Goal: Task Accomplishment & Management: Manage account settings

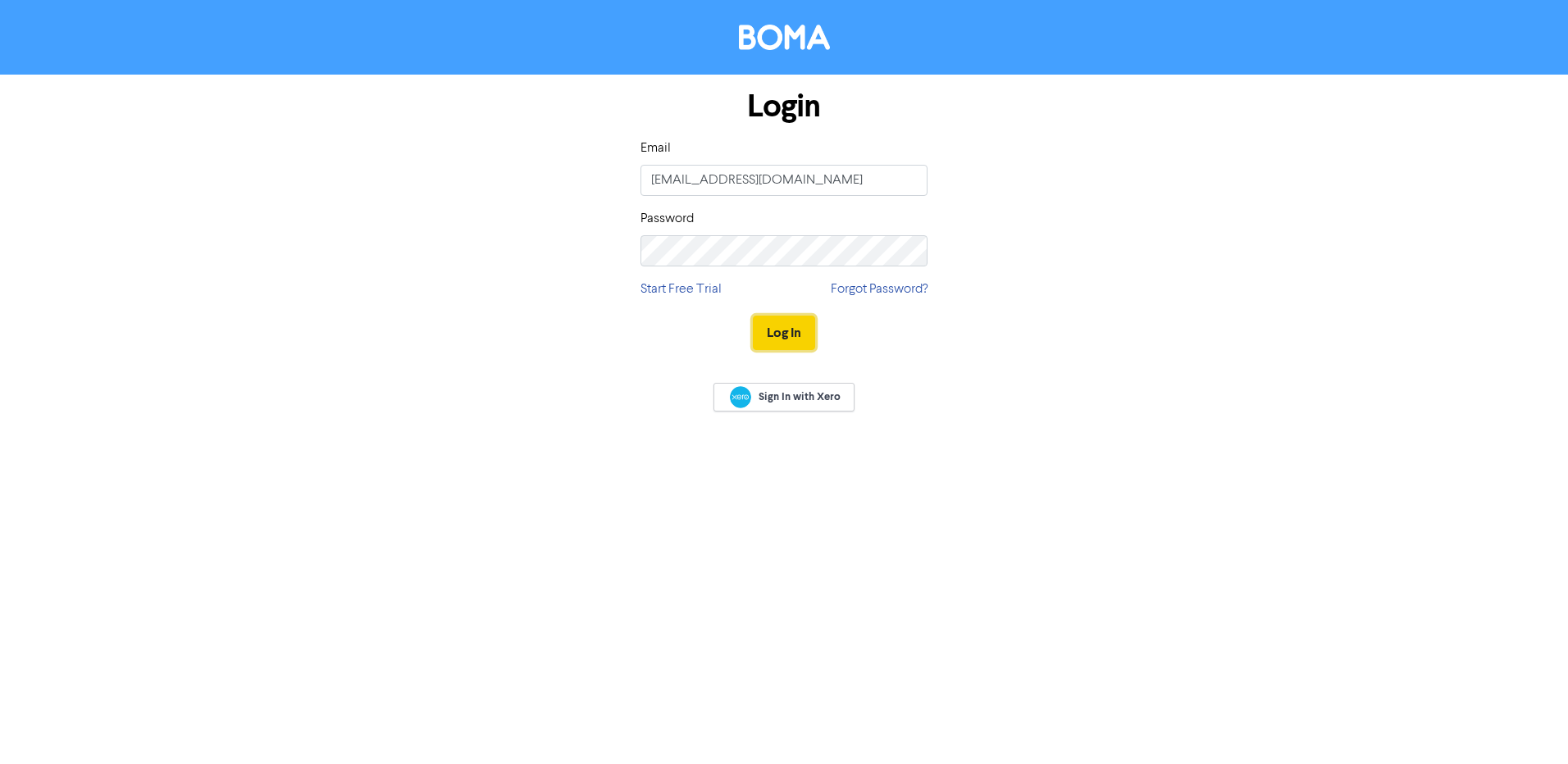
click at [805, 323] on button "Log In" at bounding box center [784, 333] width 62 height 35
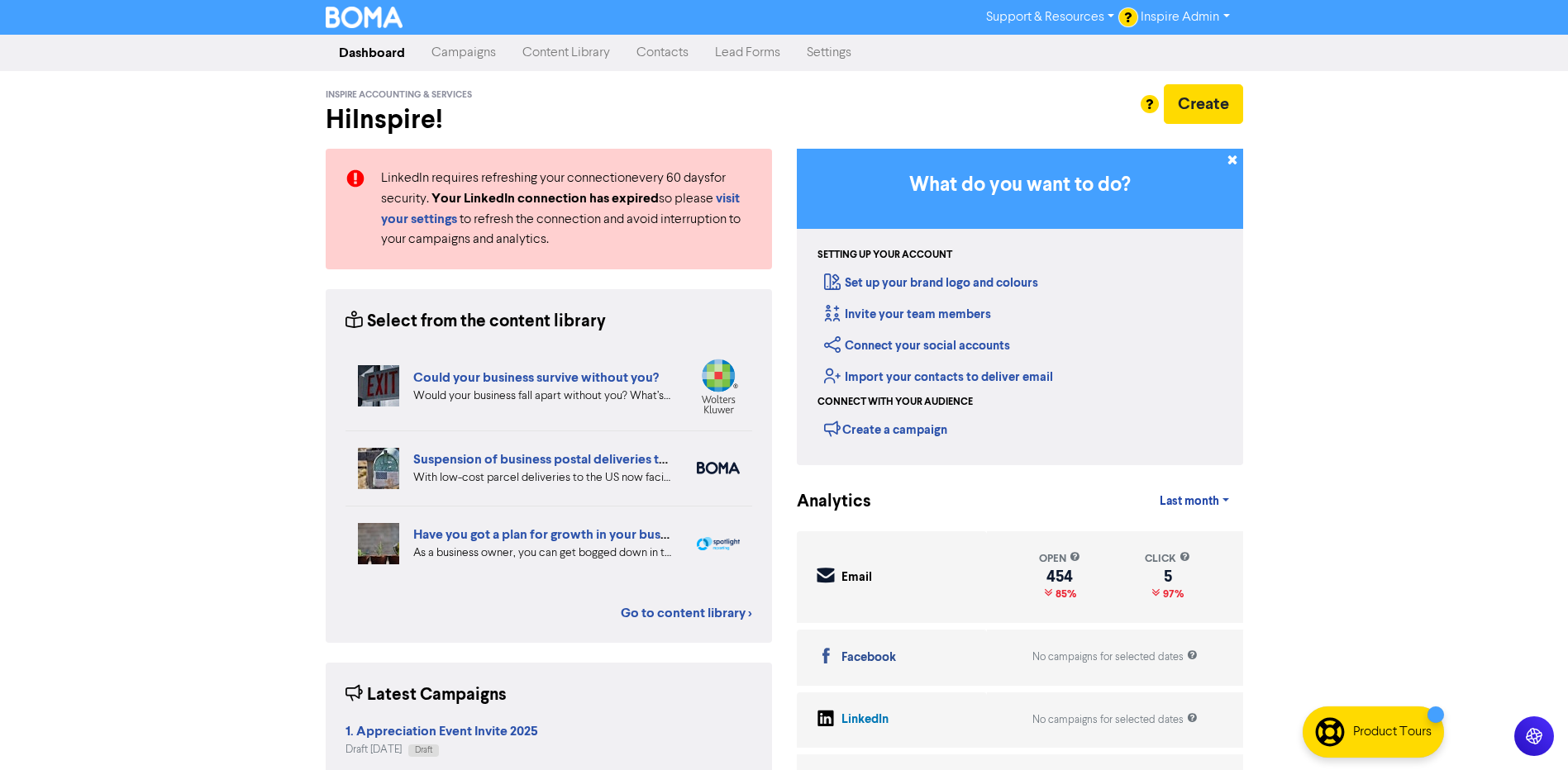
click at [666, 54] on link "Contacts" at bounding box center [663, 53] width 79 height 33
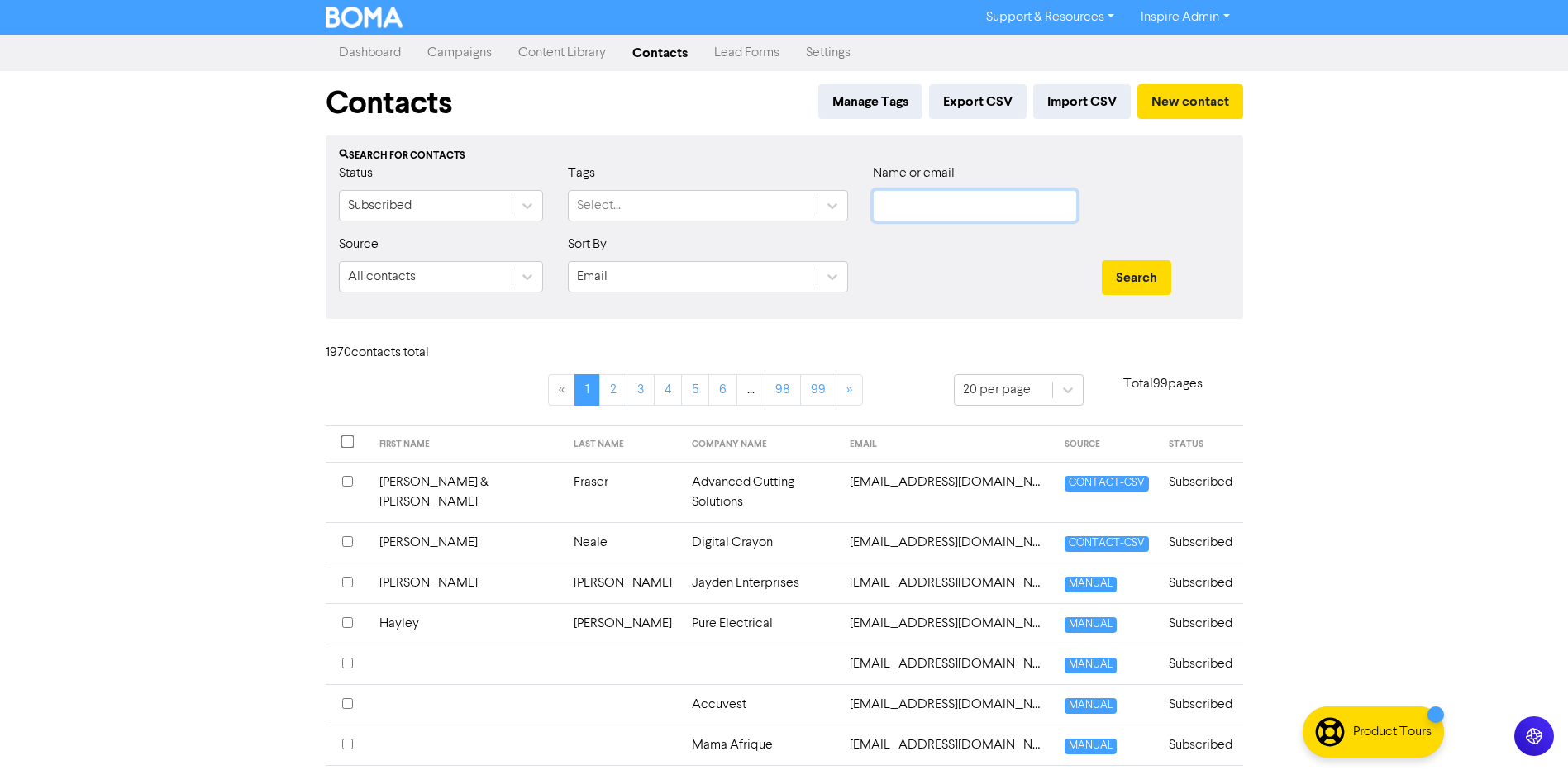
type input "[EMAIL_ADDRESS][DOMAIN_NAME]"
click at [614, 204] on div "Select..." at bounding box center [599, 205] width 44 height 20
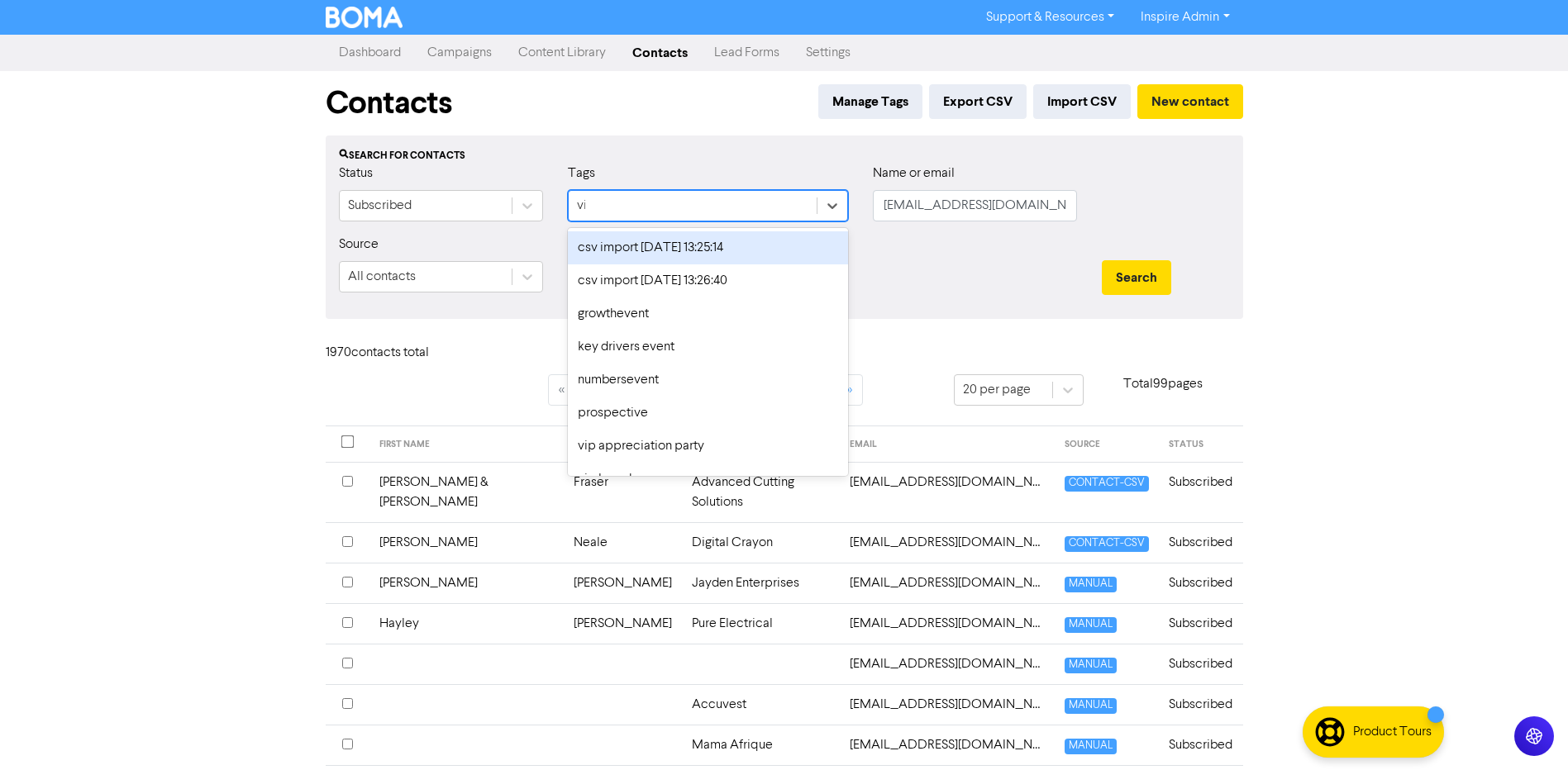
type input "vip"
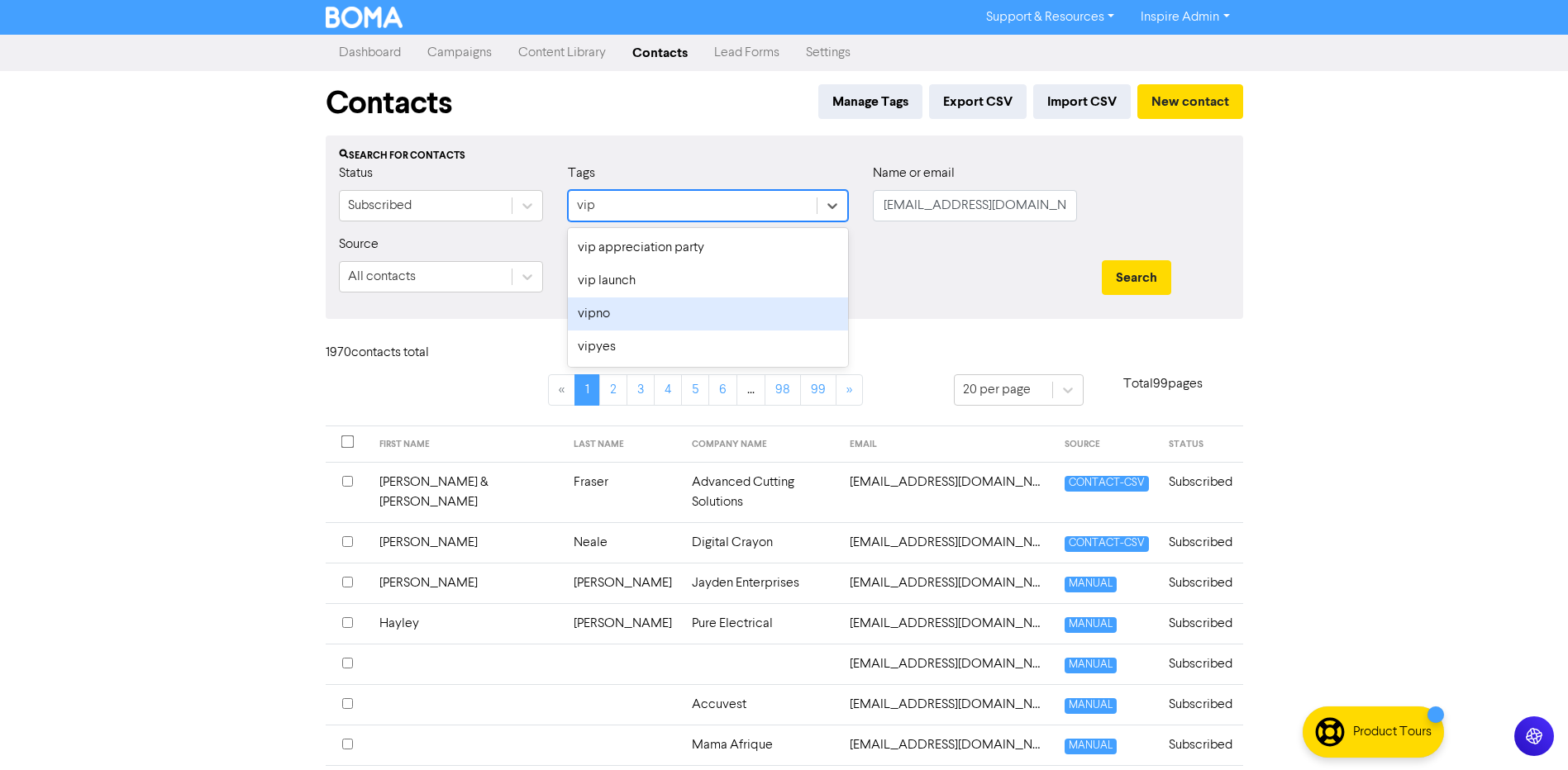
click at [610, 306] on div "vipno" at bounding box center [708, 314] width 280 height 33
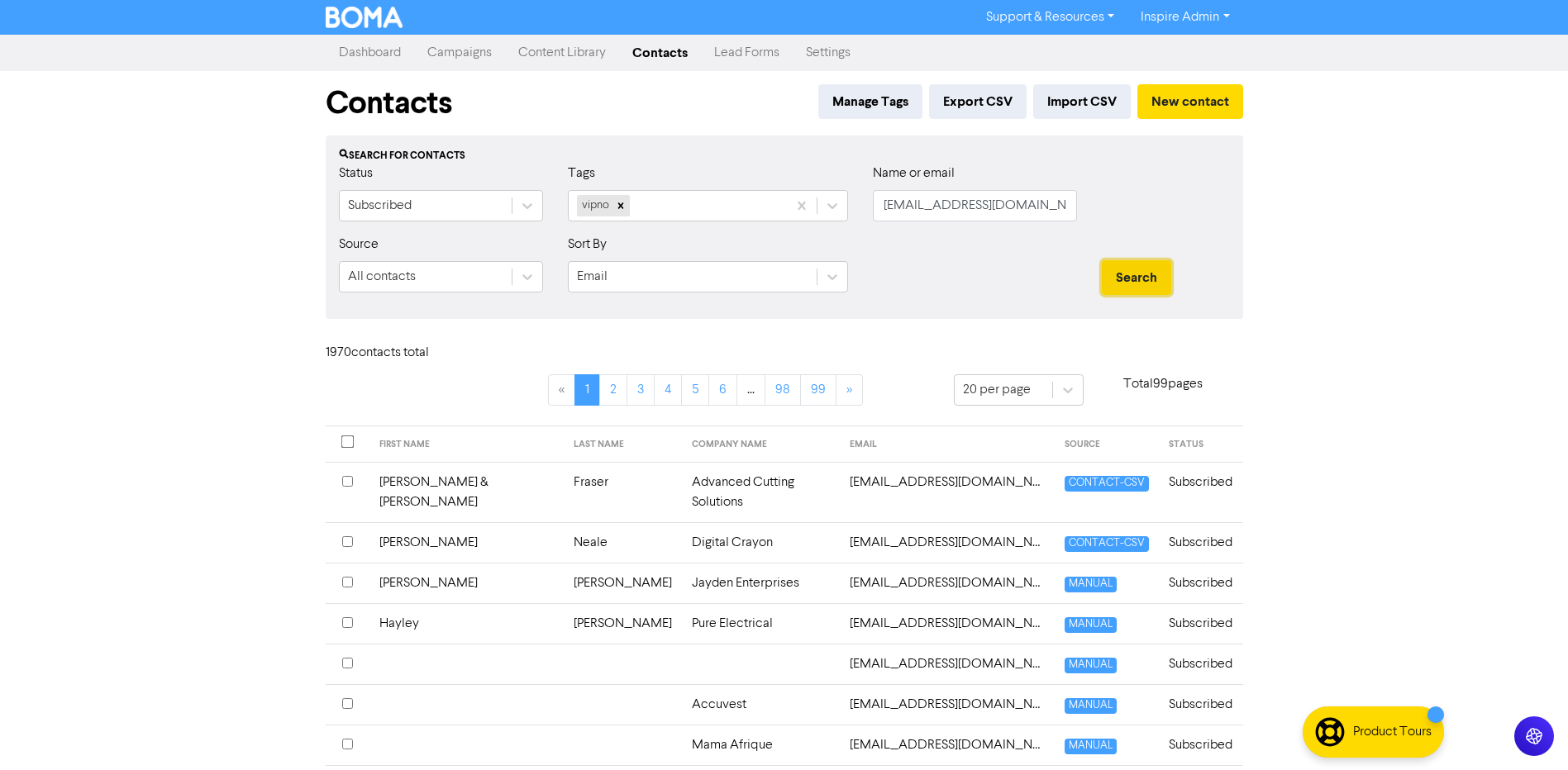
click at [1121, 288] on button "Search" at bounding box center [1137, 277] width 70 height 35
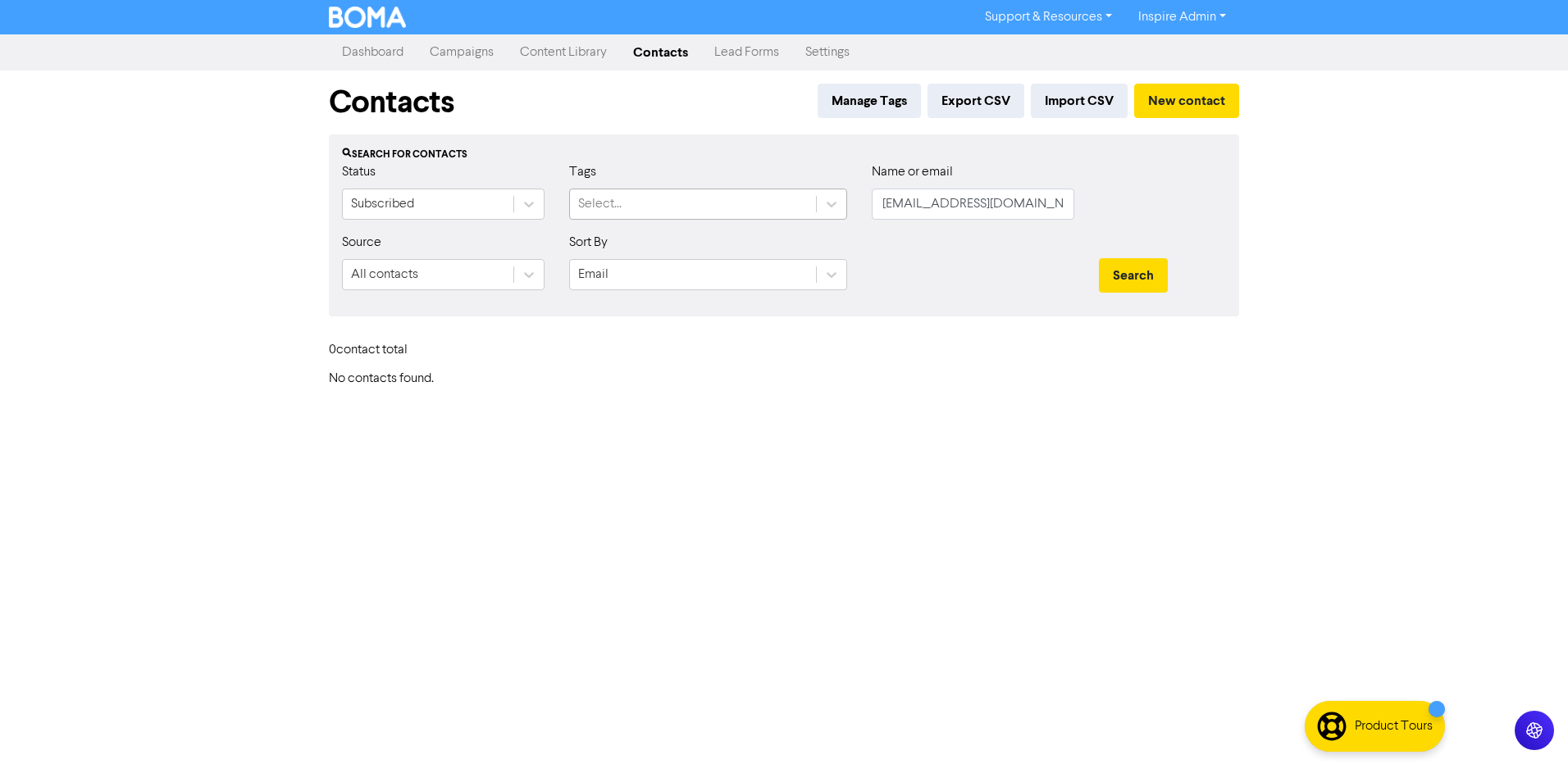
click at [664, 205] on div "Select..." at bounding box center [693, 204] width 246 height 30
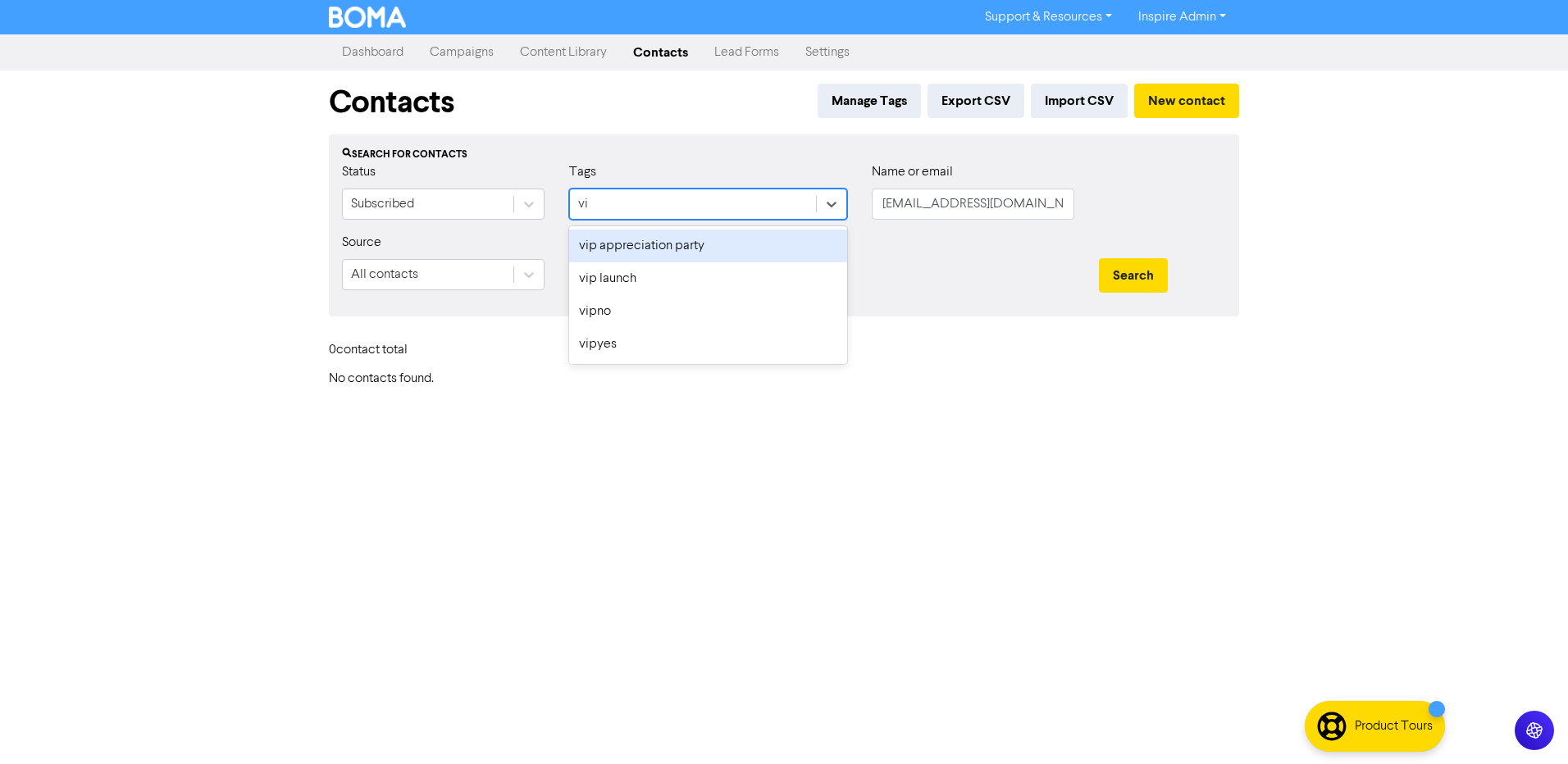
type input "vip"
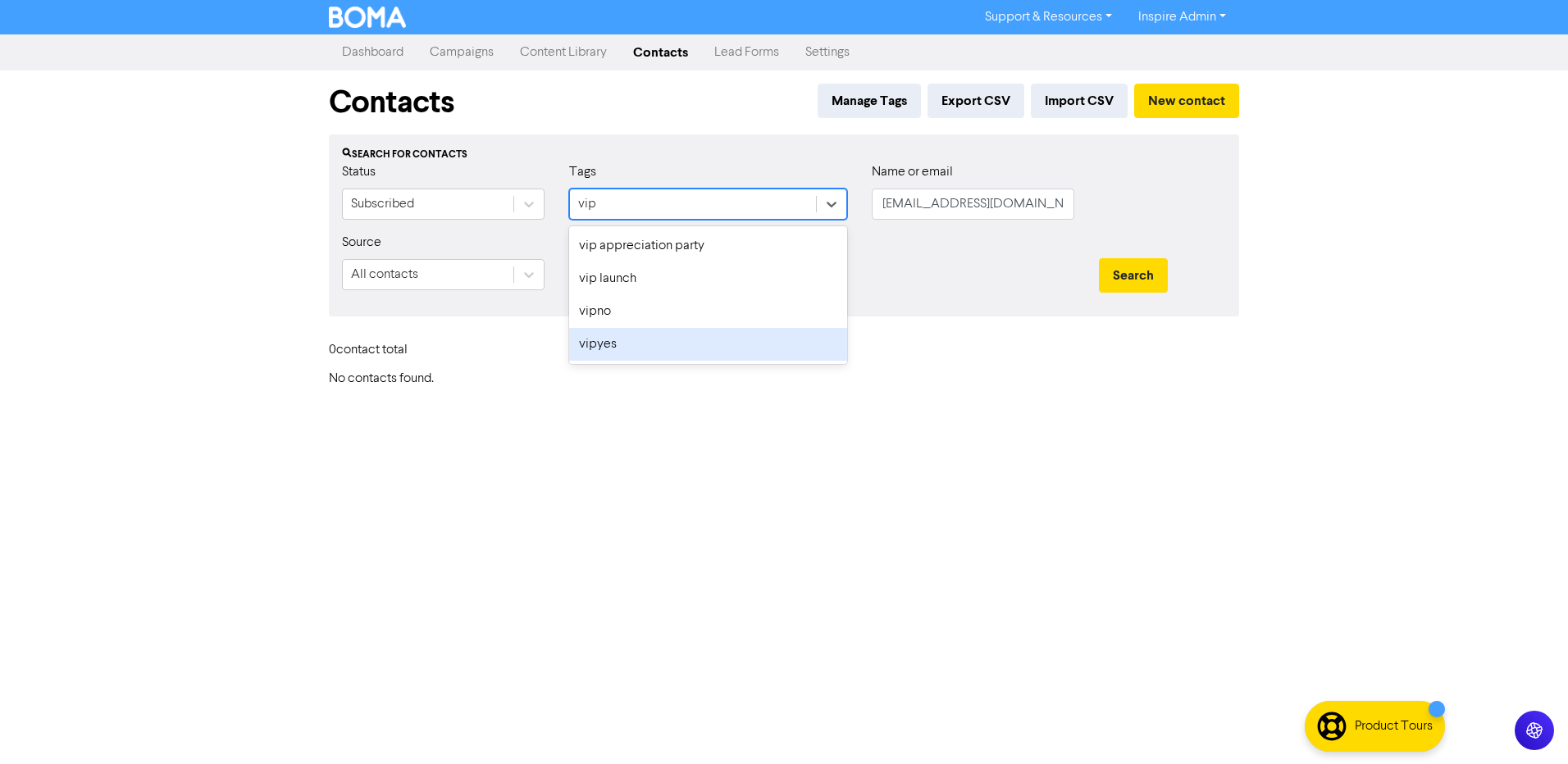
click at [620, 354] on div "vipyes" at bounding box center [708, 344] width 278 height 33
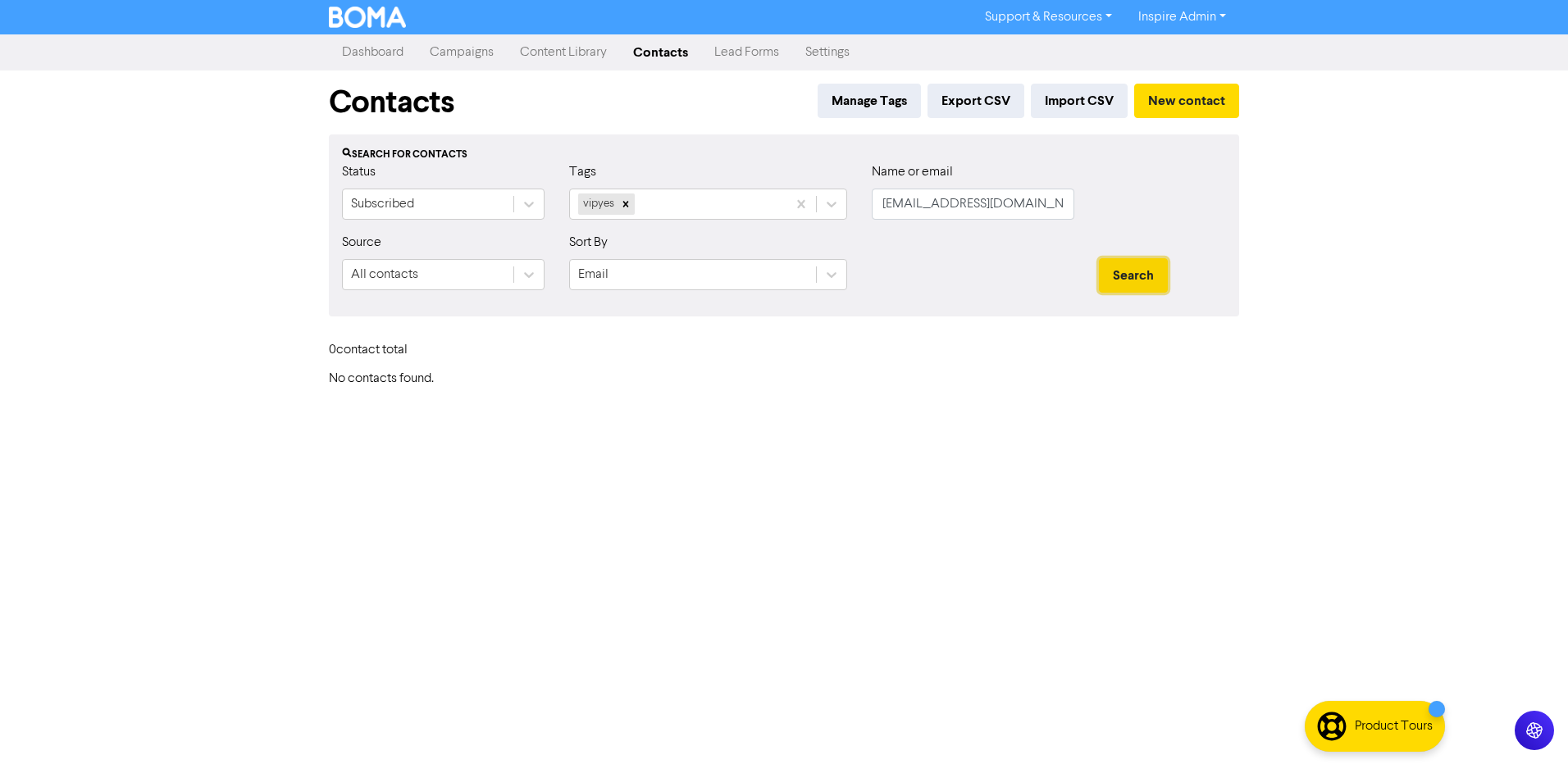
click at [1127, 278] on button "Search" at bounding box center [1133, 275] width 69 height 35
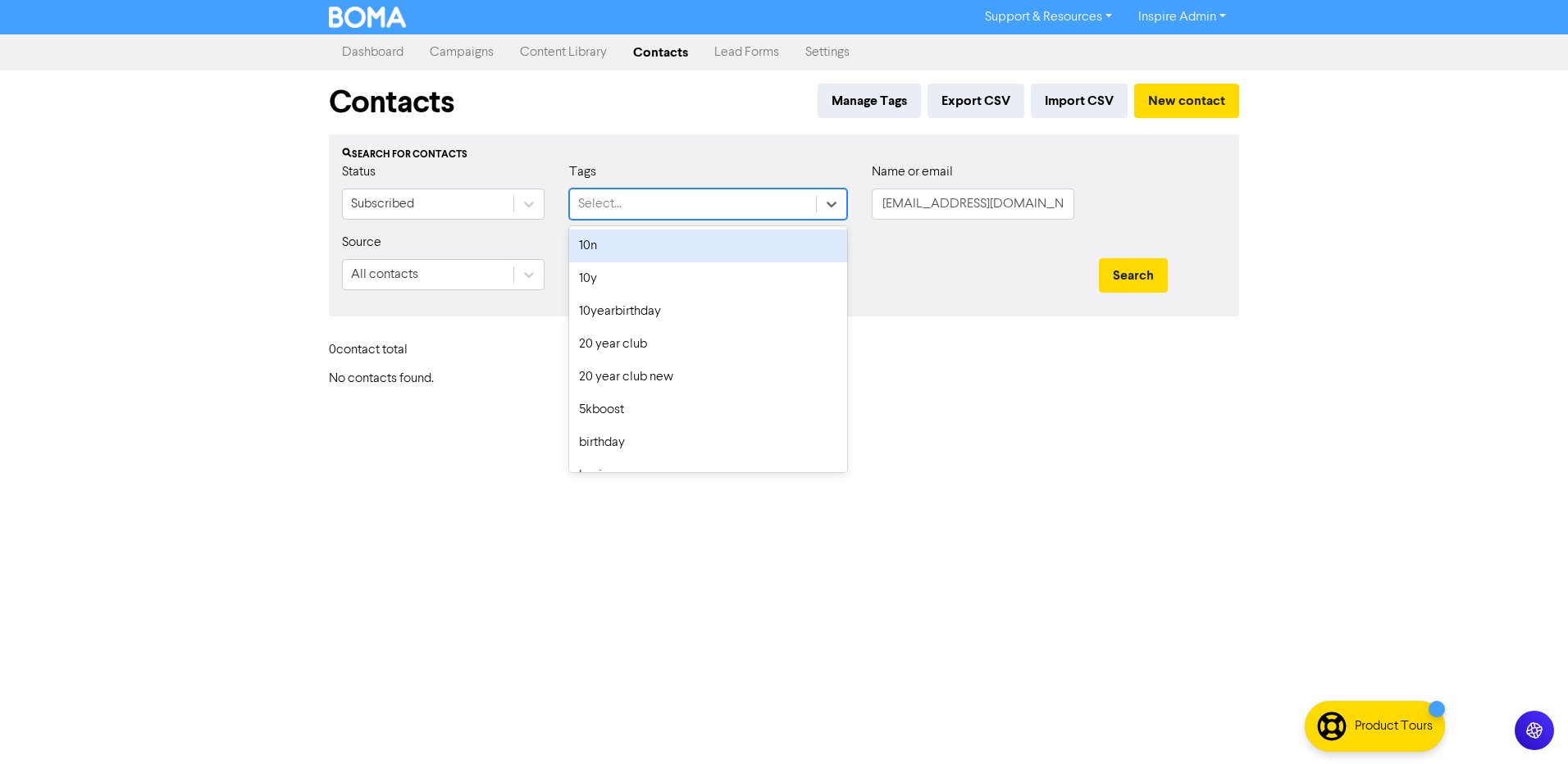
click at [743, 210] on div "Select..." at bounding box center [693, 204] width 246 height 30
type input "vip"
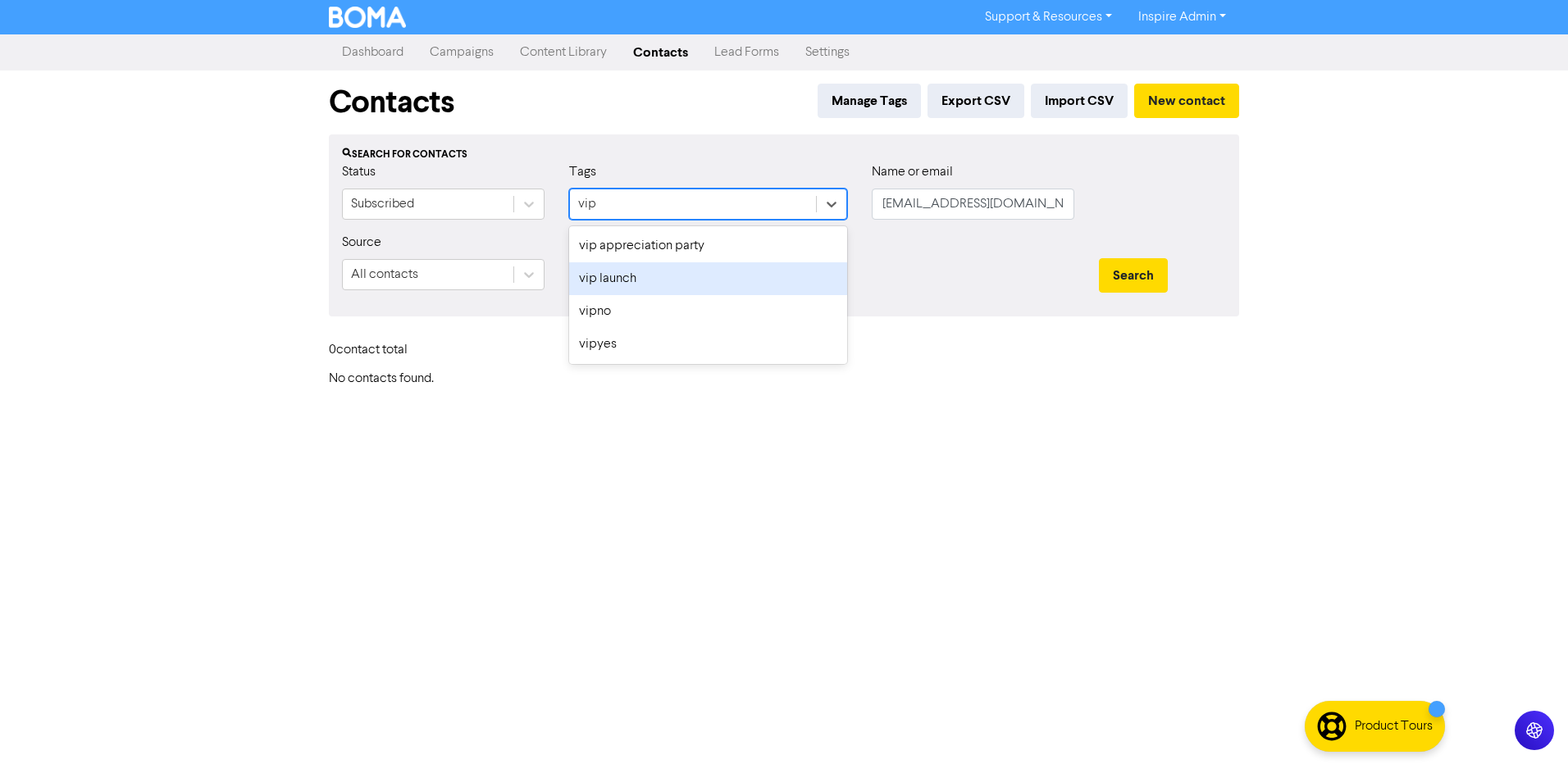
click at [696, 276] on div "vip launch" at bounding box center [708, 278] width 278 height 33
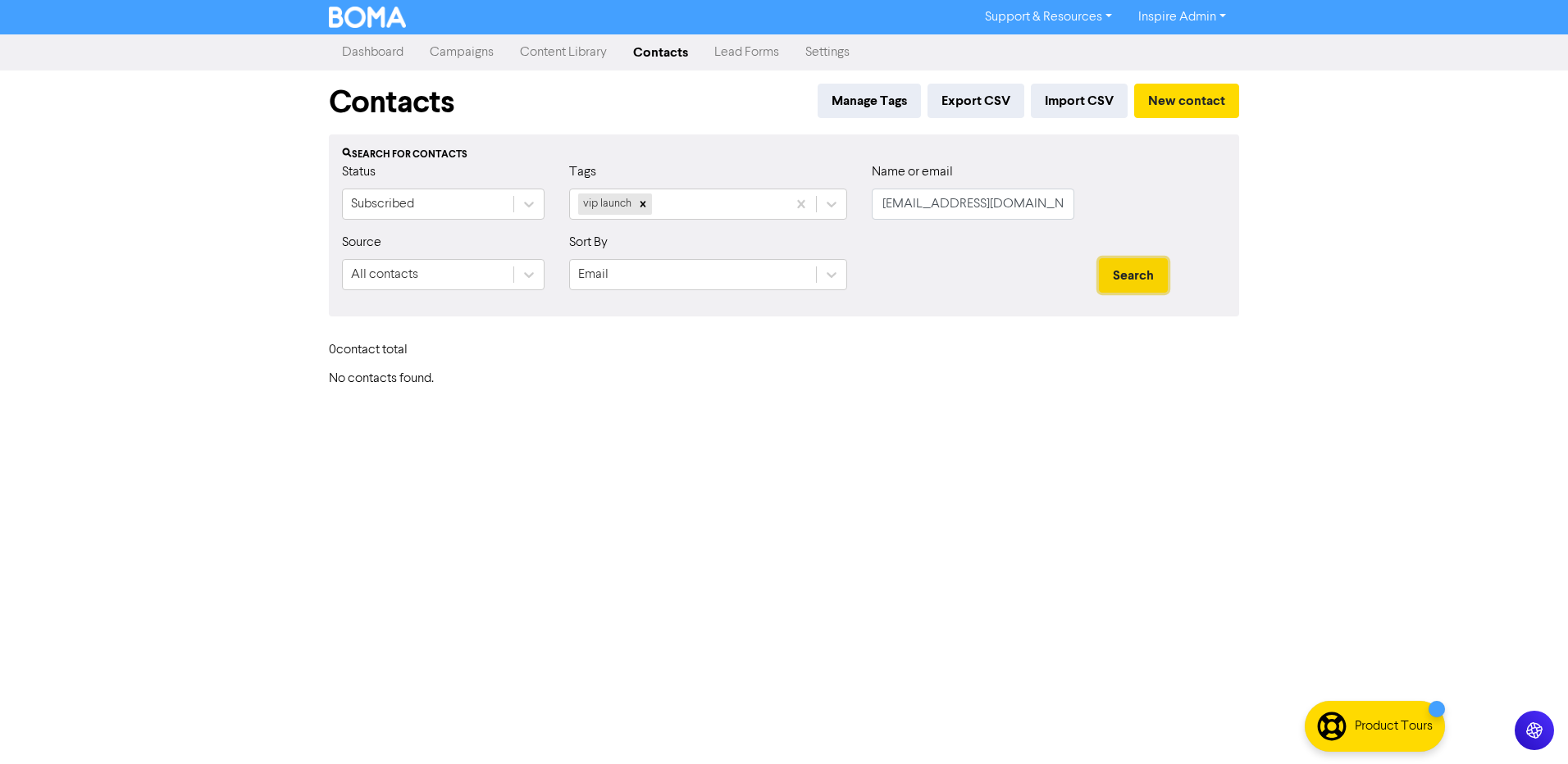
click at [1141, 281] on button "Search" at bounding box center [1133, 275] width 69 height 35
click at [645, 202] on icon at bounding box center [644, 203] width 6 height 6
click at [691, 209] on div "Select..." at bounding box center [693, 204] width 246 height 30
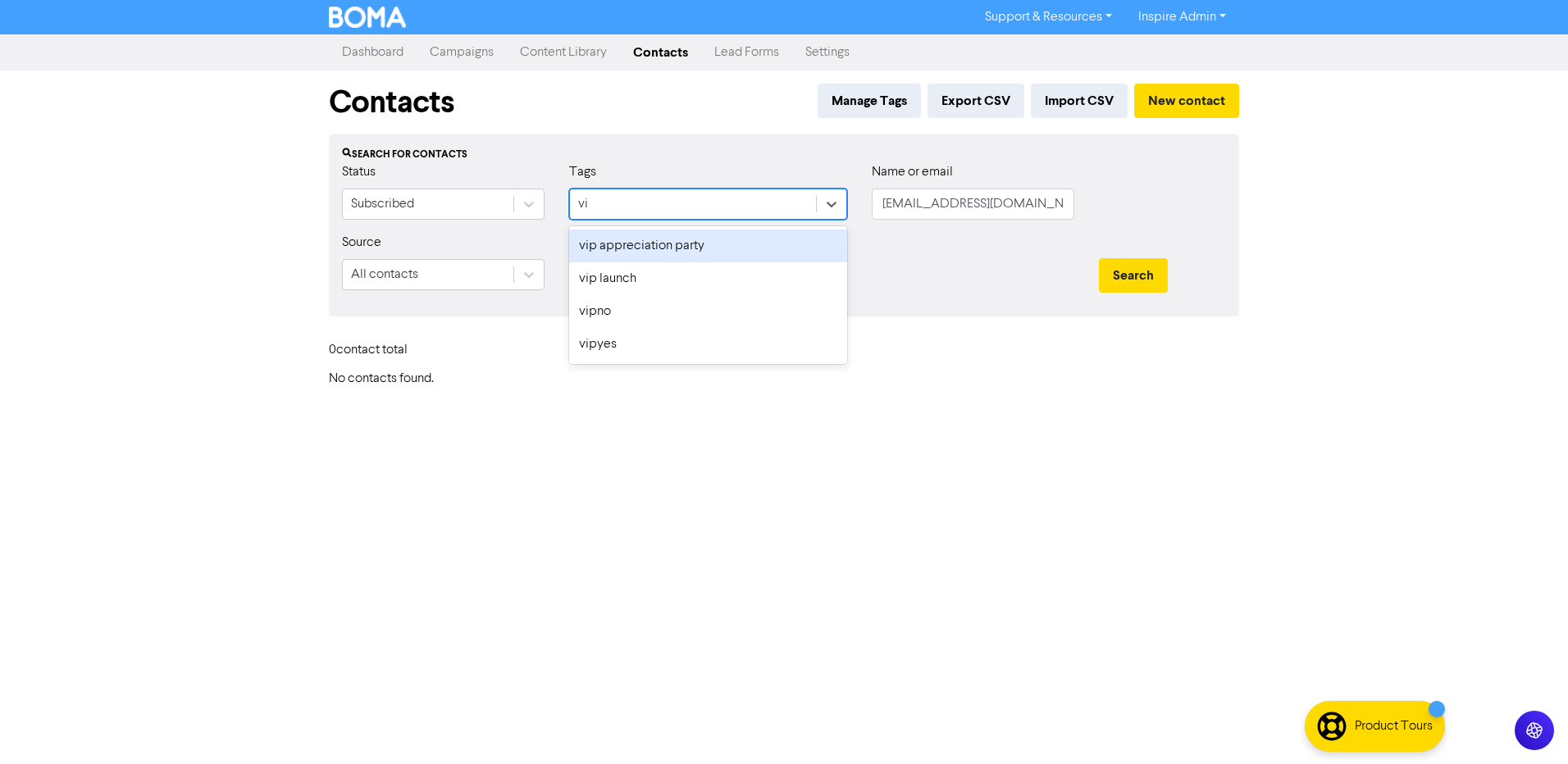
type input "vip"
click at [688, 248] on div "vip appreciation party" at bounding box center [708, 245] width 278 height 33
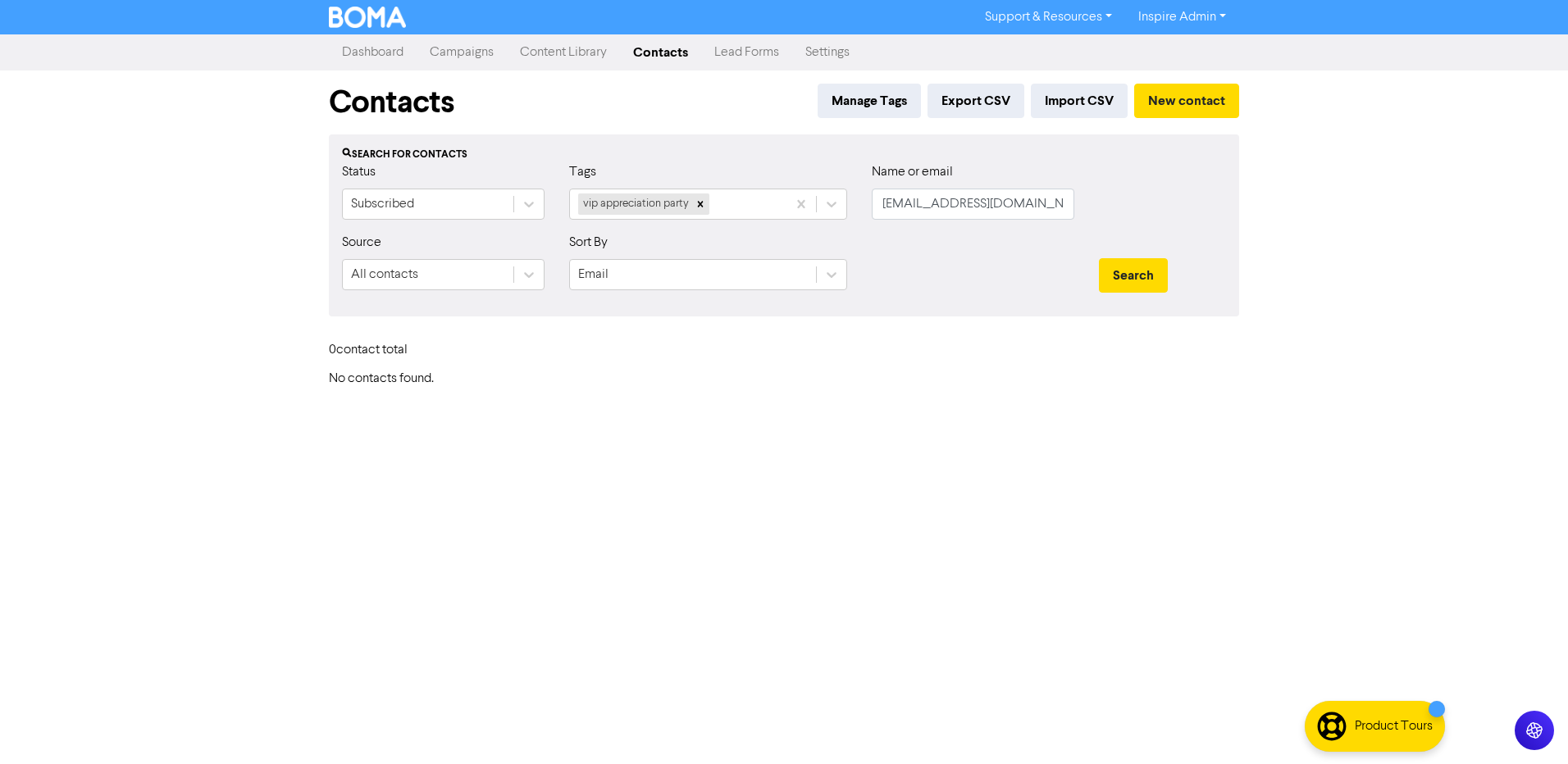
click at [1177, 280] on div "Search" at bounding box center [1162, 275] width 127 height 35
click at [1082, 284] on div at bounding box center [973, 269] width 228 height 71
click at [1109, 278] on button "Search" at bounding box center [1133, 275] width 69 height 35
click at [1131, 275] on button "Search" at bounding box center [1133, 275] width 69 height 35
click at [698, 206] on icon at bounding box center [701, 203] width 6 height 6
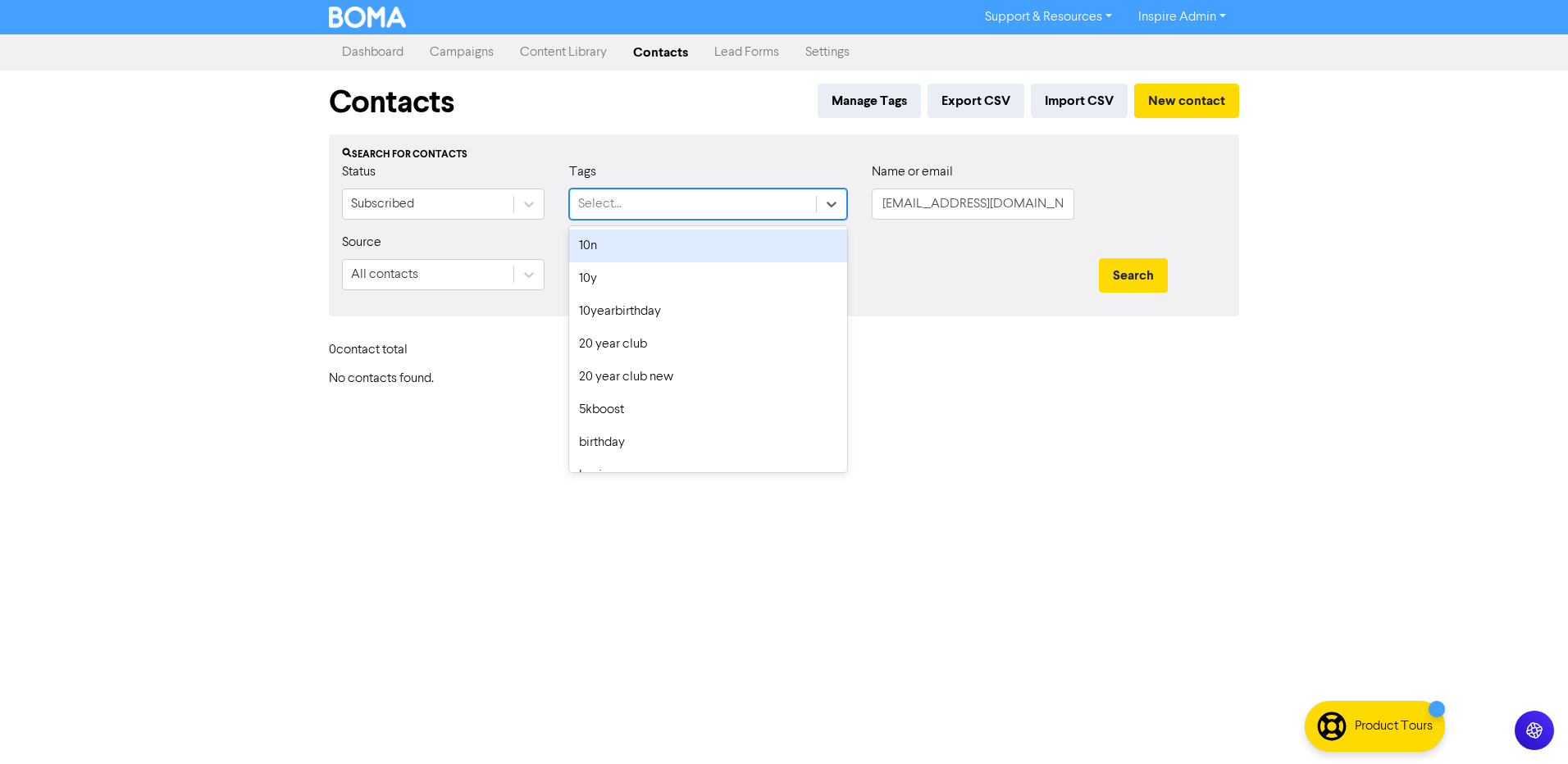
click at [698, 206] on div "Select..." at bounding box center [693, 204] width 246 height 30
type input "th"
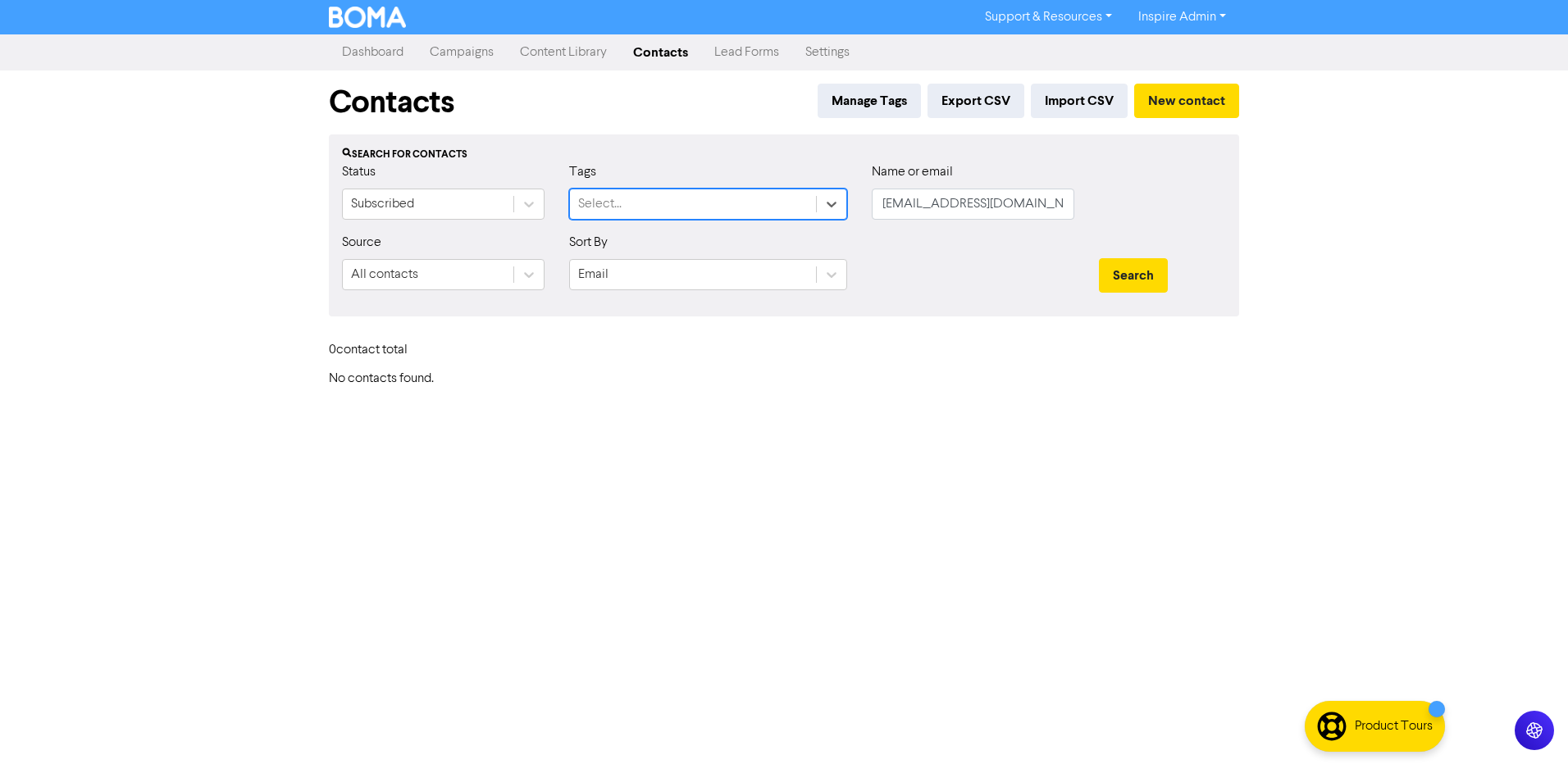
click at [606, 208] on div "Select..." at bounding box center [693, 204] width 246 height 30
click at [606, 208] on div "Select..." at bounding box center [600, 203] width 44 height 20
drag, startPoint x: 880, startPoint y: 203, endPoint x: 1109, endPoint y: 203, distance: 229.0
click at [1109, 203] on div "Status Subscribed Tags Select... Name or email [EMAIL_ADDRESS][DOMAIN_NAME]" at bounding box center [784, 198] width 909 height 71
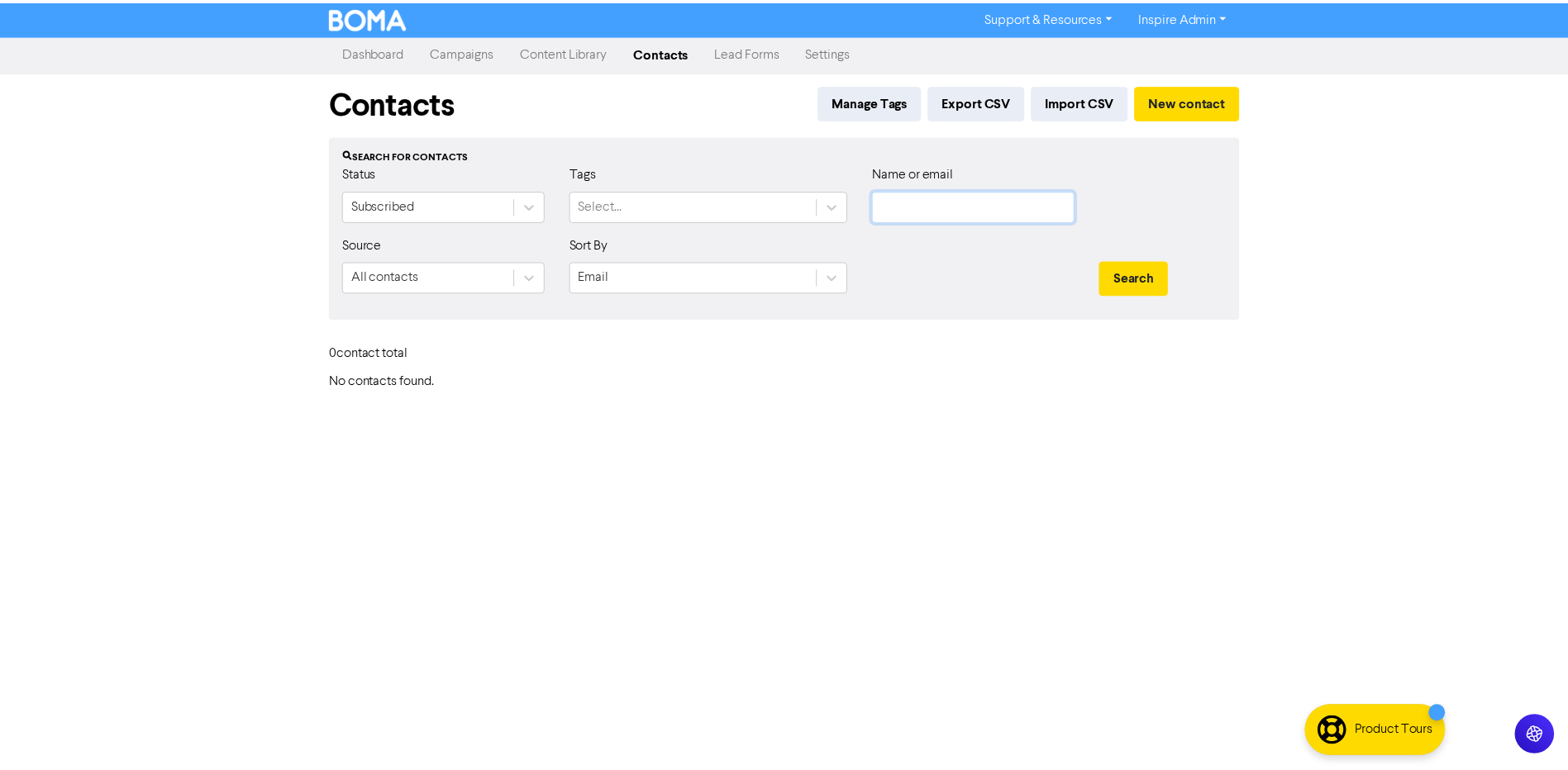
scroll to position [0, 0]
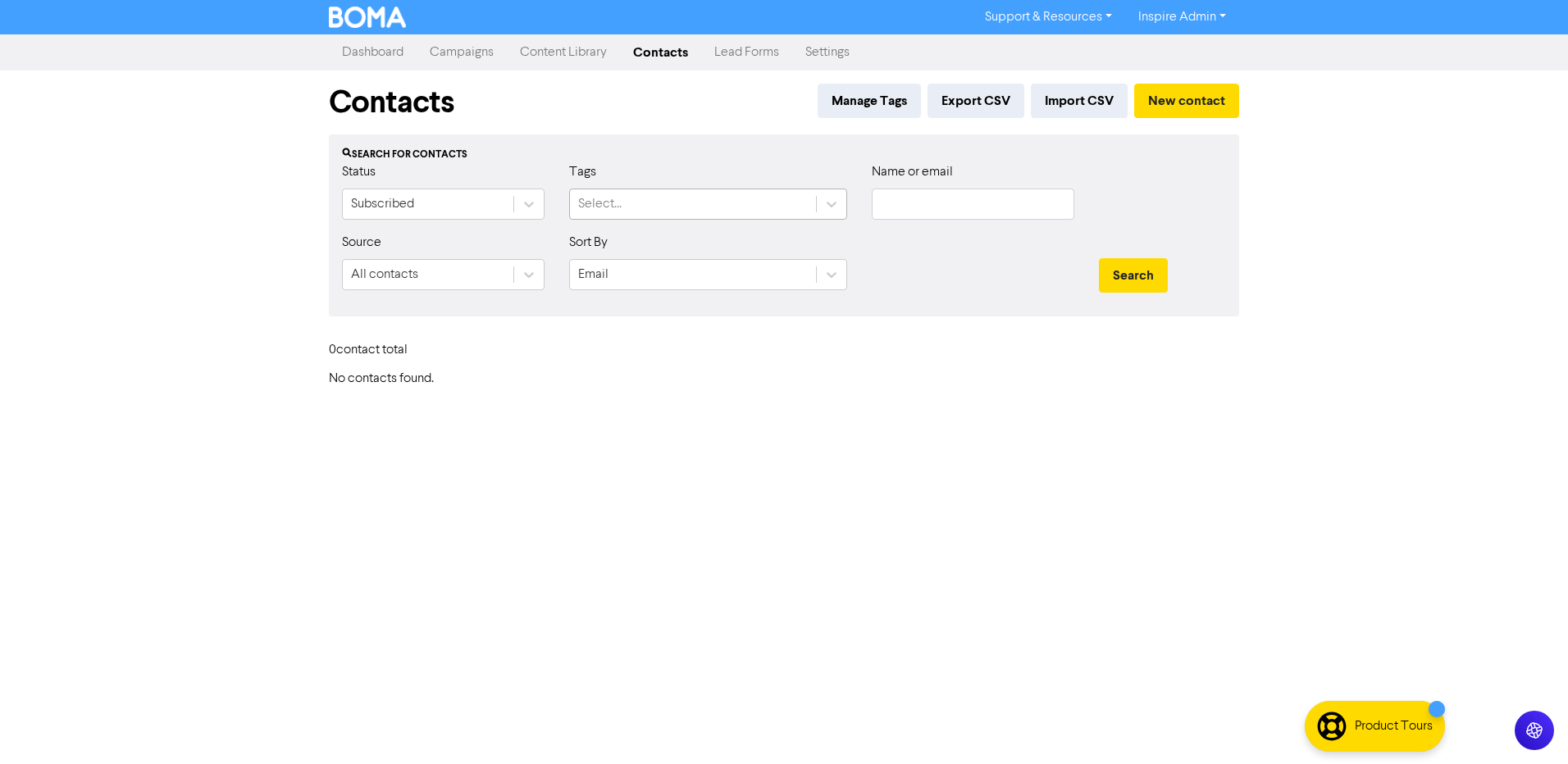
click at [689, 213] on div "Select..." at bounding box center [693, 204] width 246 height 30
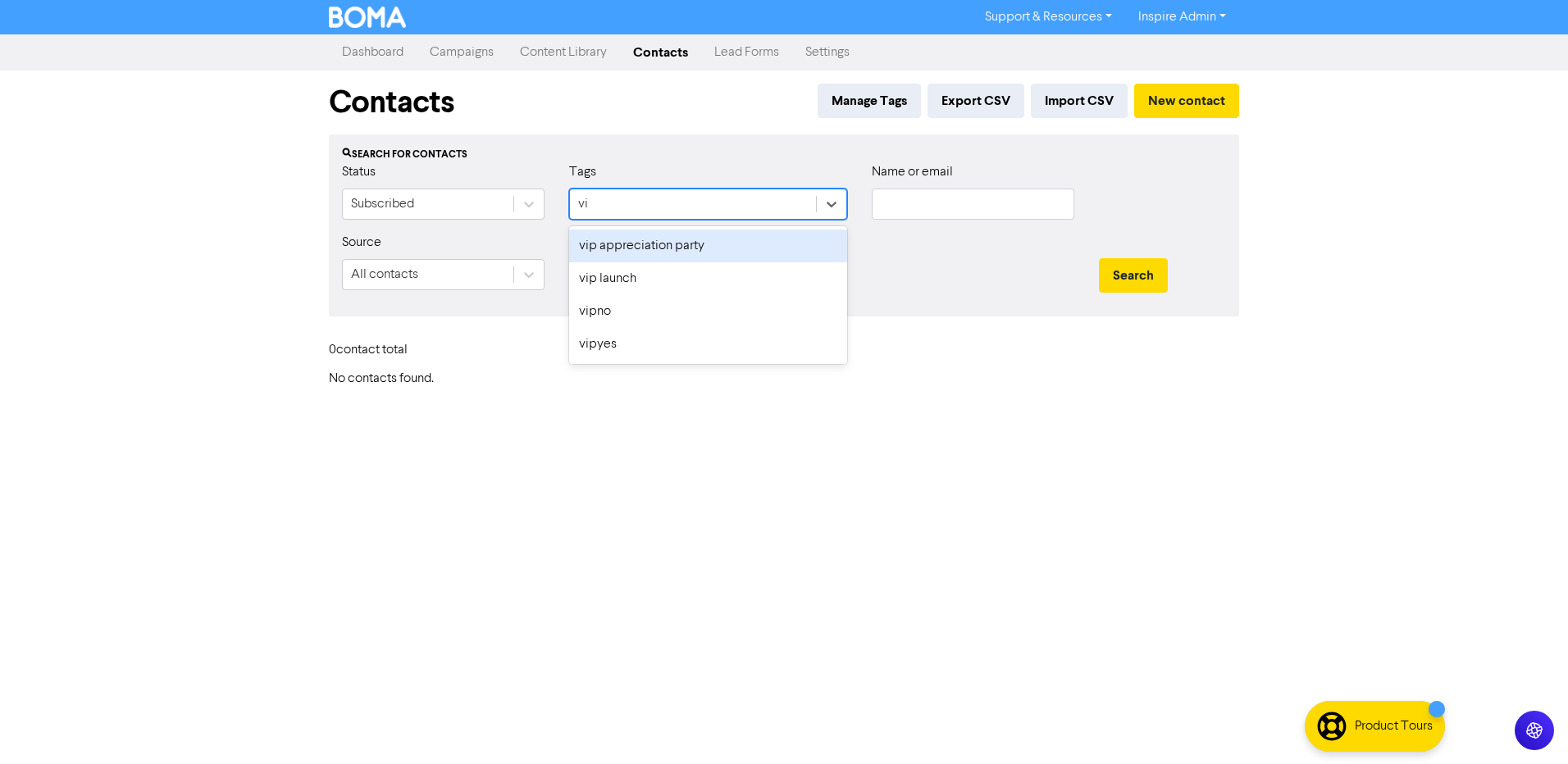
type input "vip"
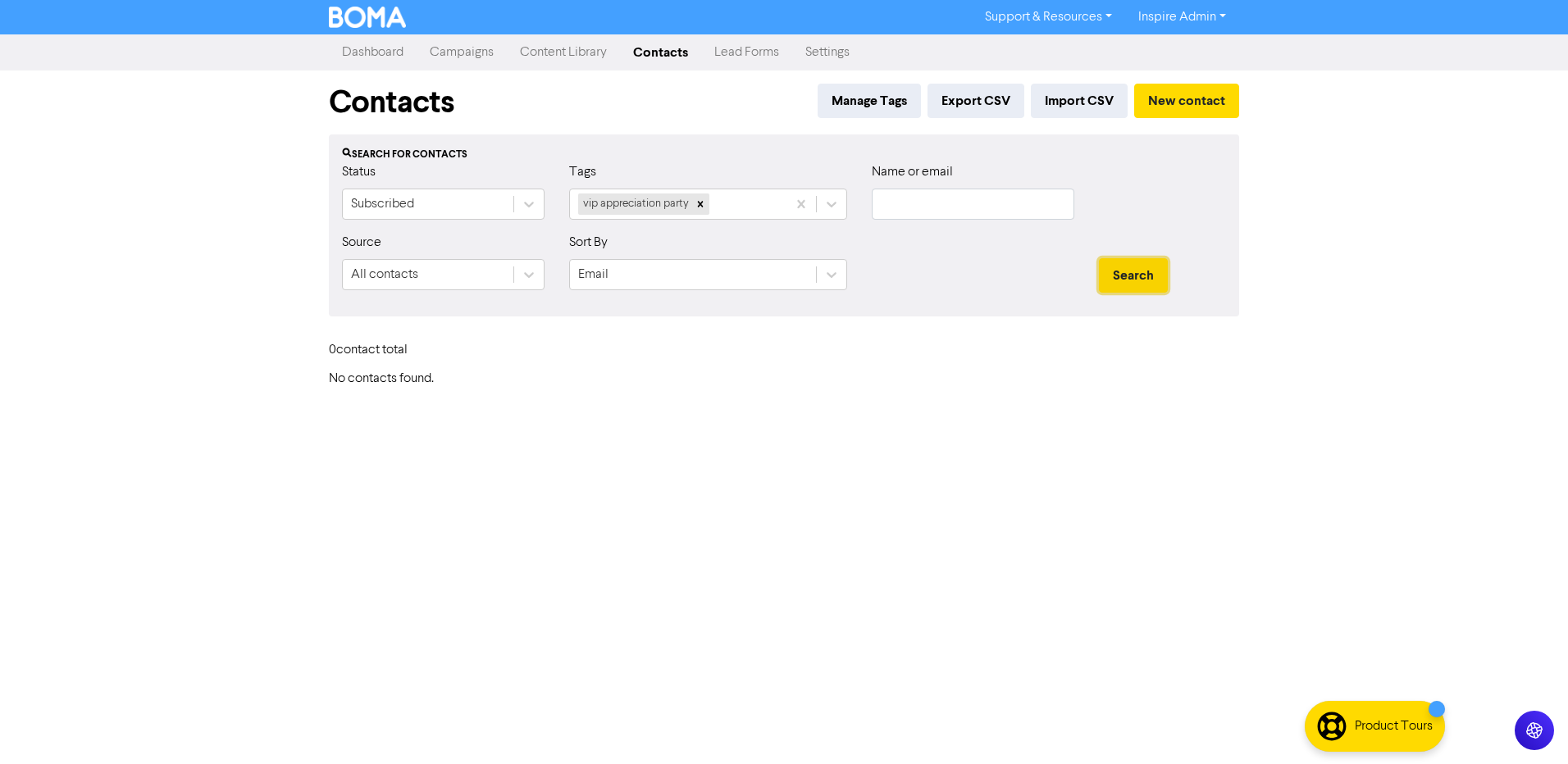
click at [1130, 273] on button "Search" at bounding box center [1133, 275] width 69 height 35
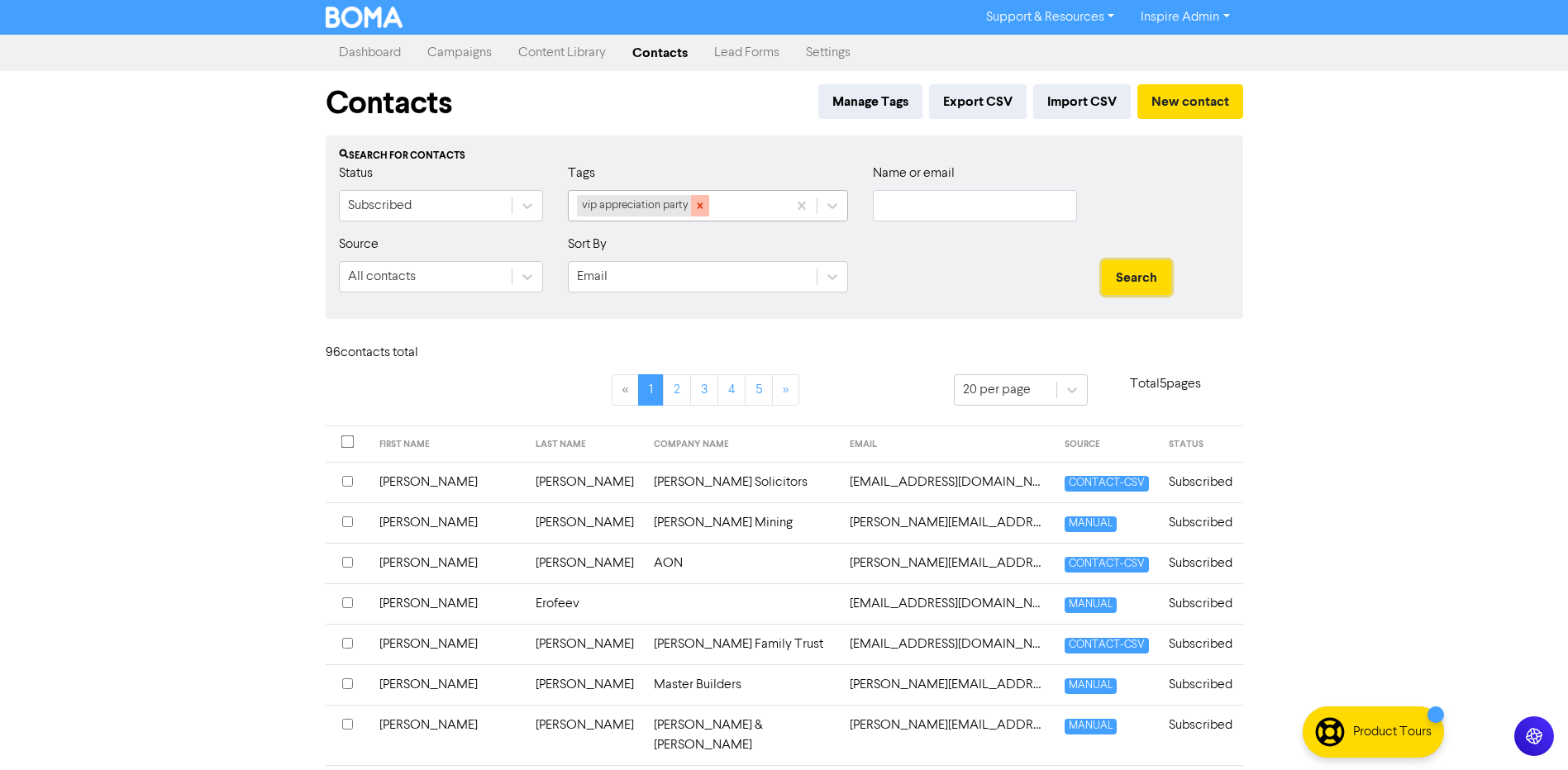
click at [701, 205] on icon at bounding box center [699, 205] width 6 height 6
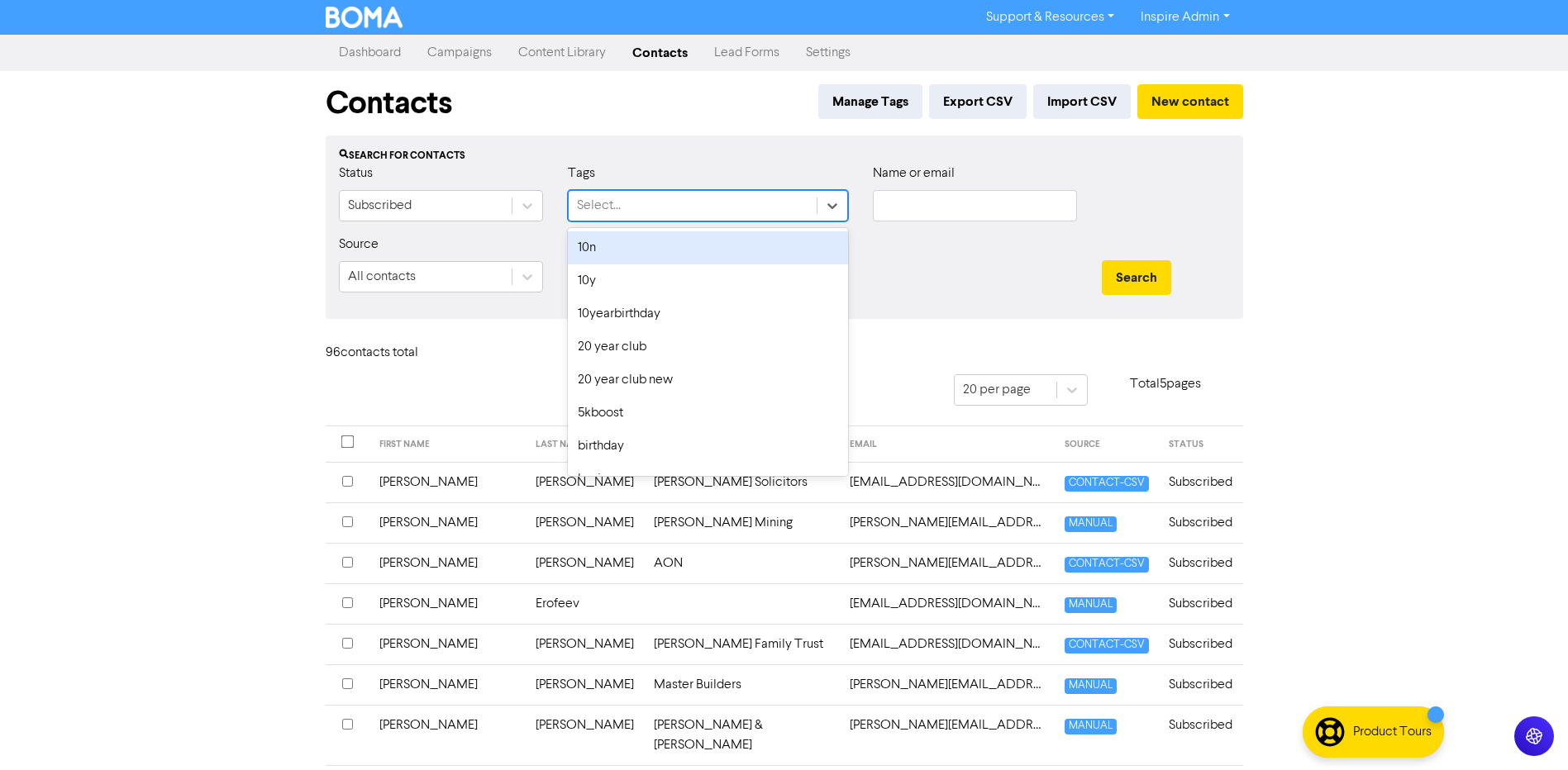
click at [701, 205] on div "Select..." at bounding box center [693, 206] width 248 height 30
type input "vip"
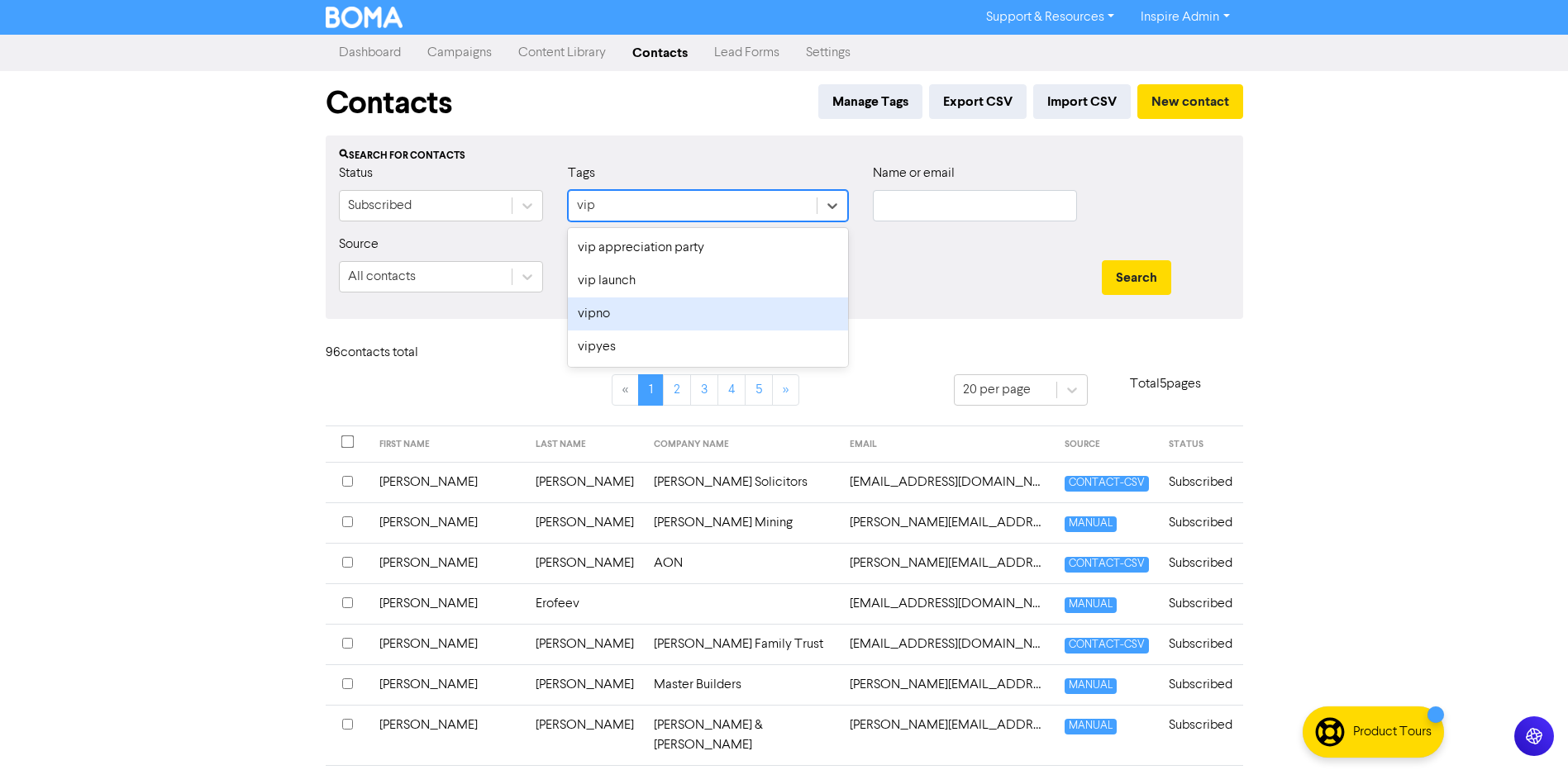
click at [629, 316] on div "vipno" at bounding box center [708, 314] width 280 height 33
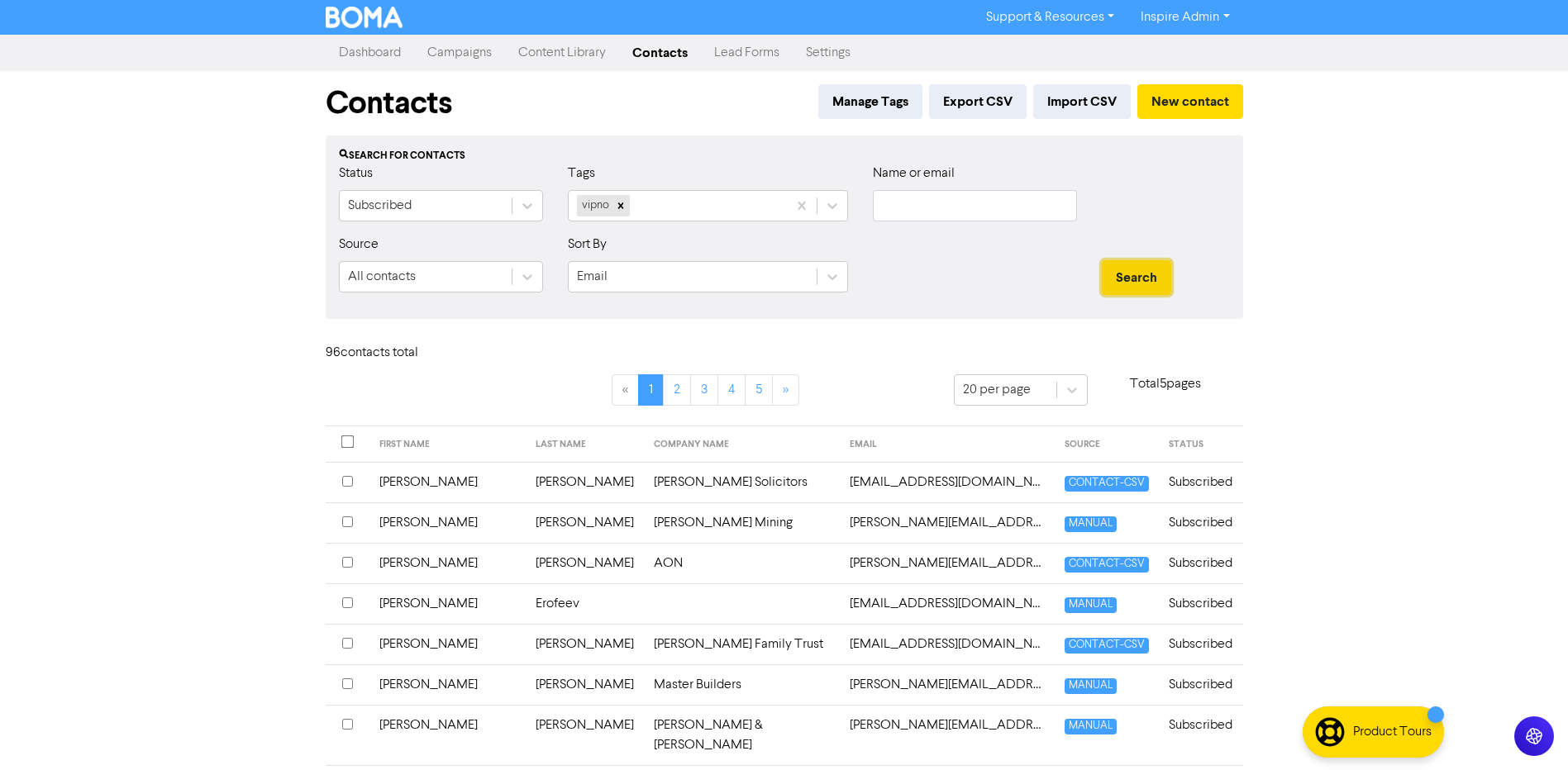
click at [1134, 282] on button "Search" at bounding box center [1137, 277] width 70 height 35
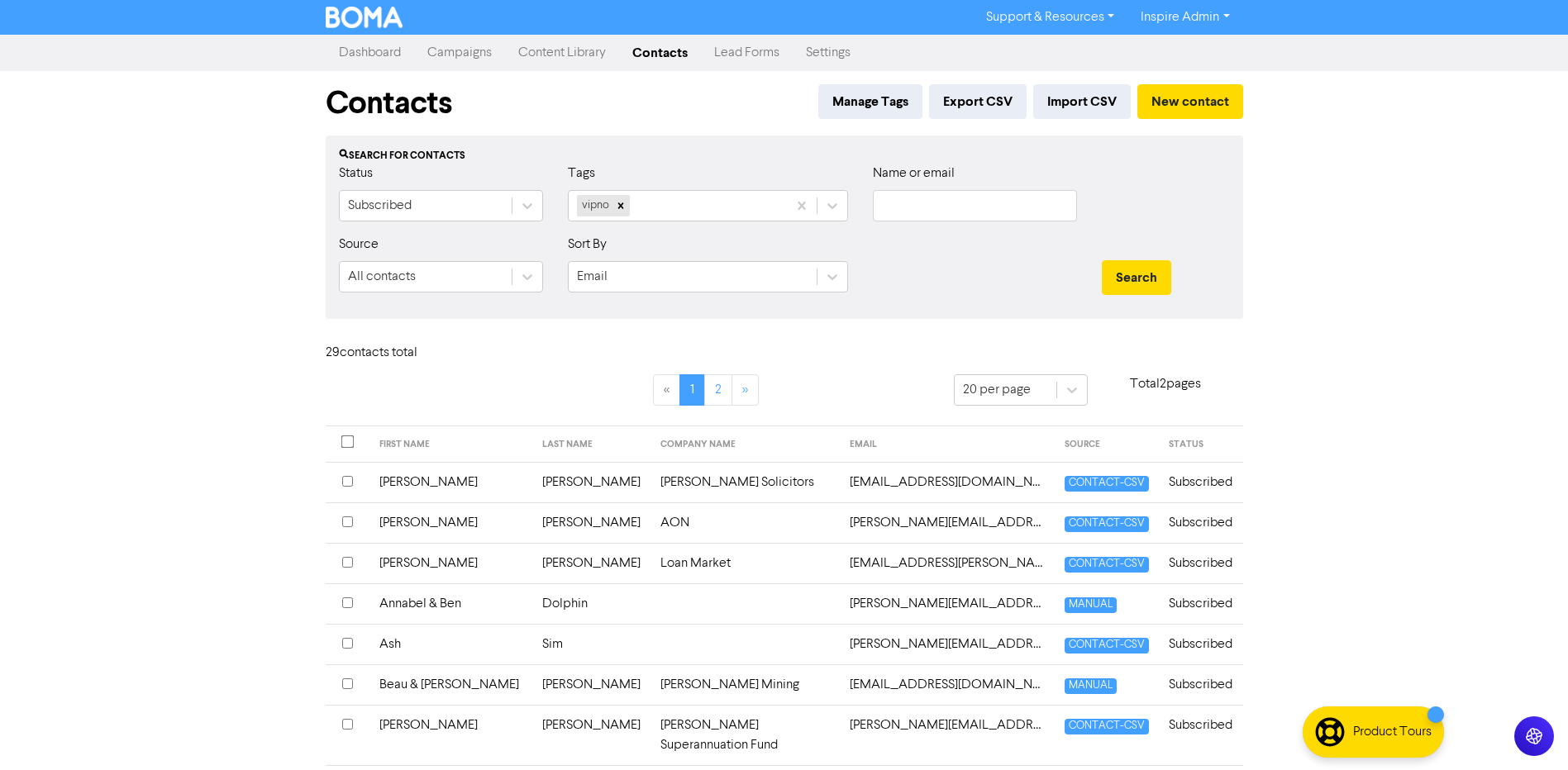
click at [427, 480] on td "[PERSON_NAME]" at bounding box center [451, 482] width 164 height 40
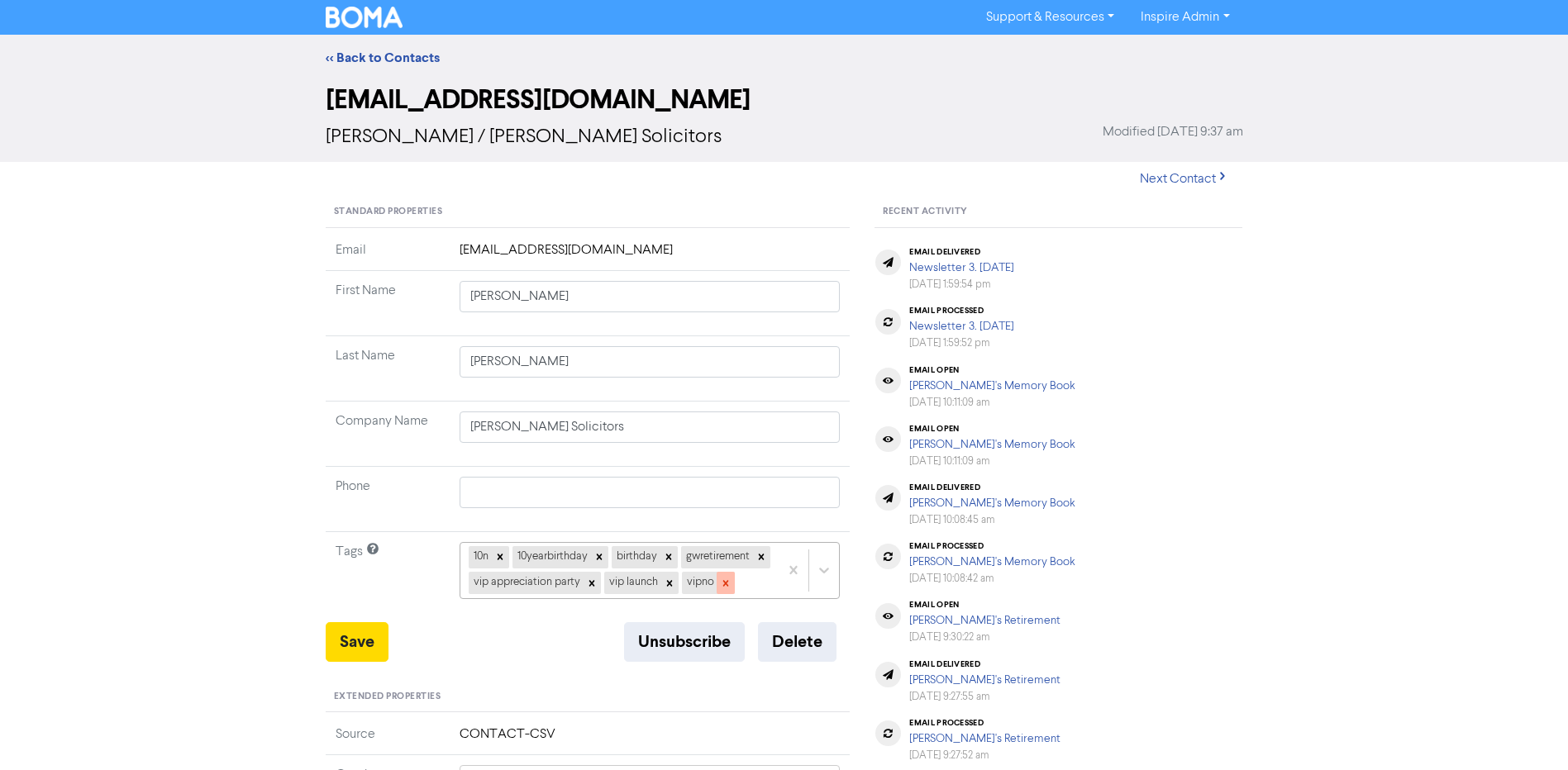
click at [720, 589] on icon at bounding box center [726, 584] width 11 height 11
click at [664, 589] on icon at bounding box center [669, 584] width 11 height 11
click at [361, 634] on button "Save" at bounding box center [356, 642] width 63 height 39
click at [373, 55] on link "<< Back to Contacts" at bounding box center [382, 58] width 114 height 17
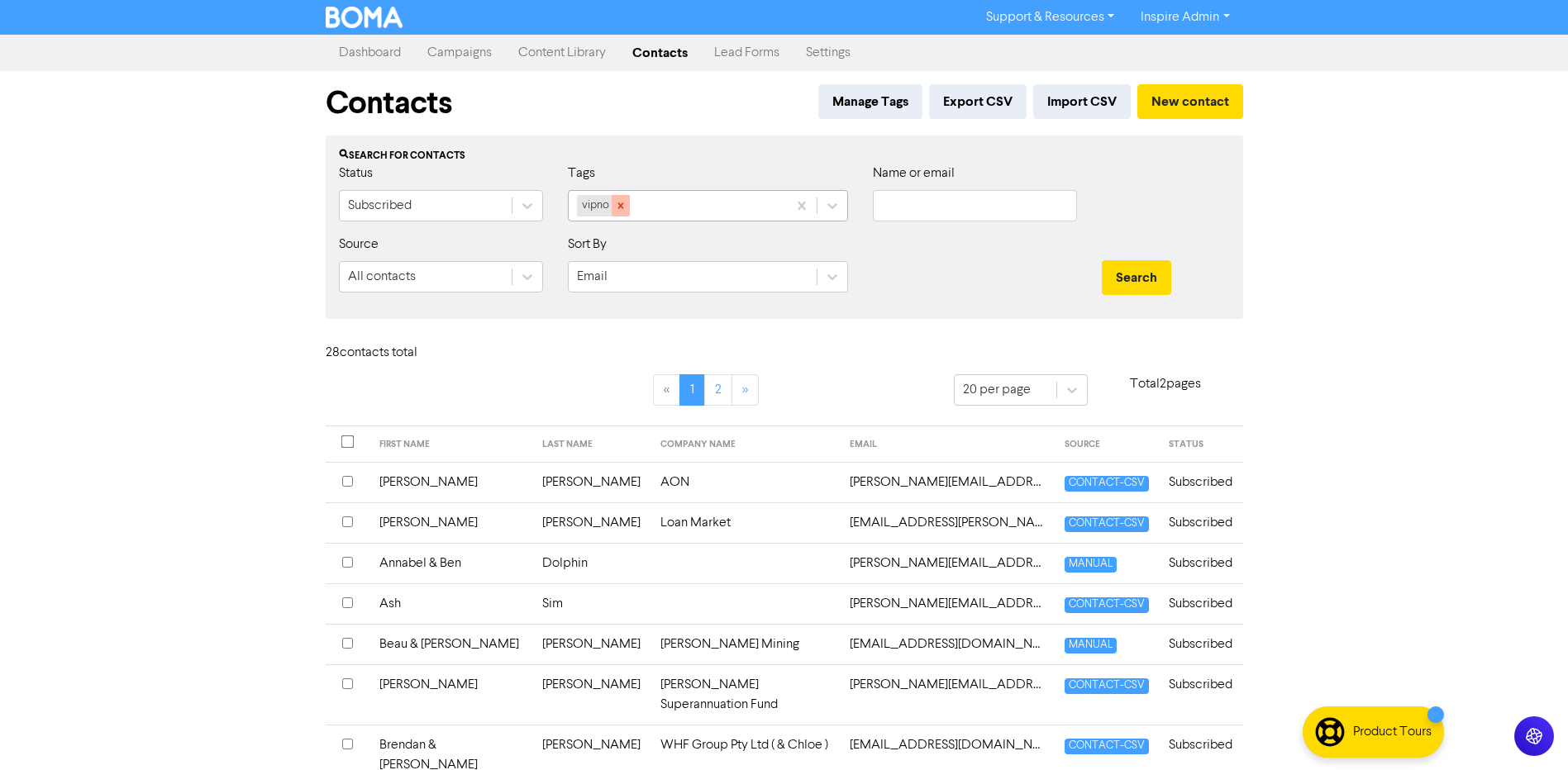
click at [620, 207] on icon at bounding box center [620, 205] width 6 height 6
click at [620, 207] on div "Select..." at bounding box center [693, 206] width 248 height 30
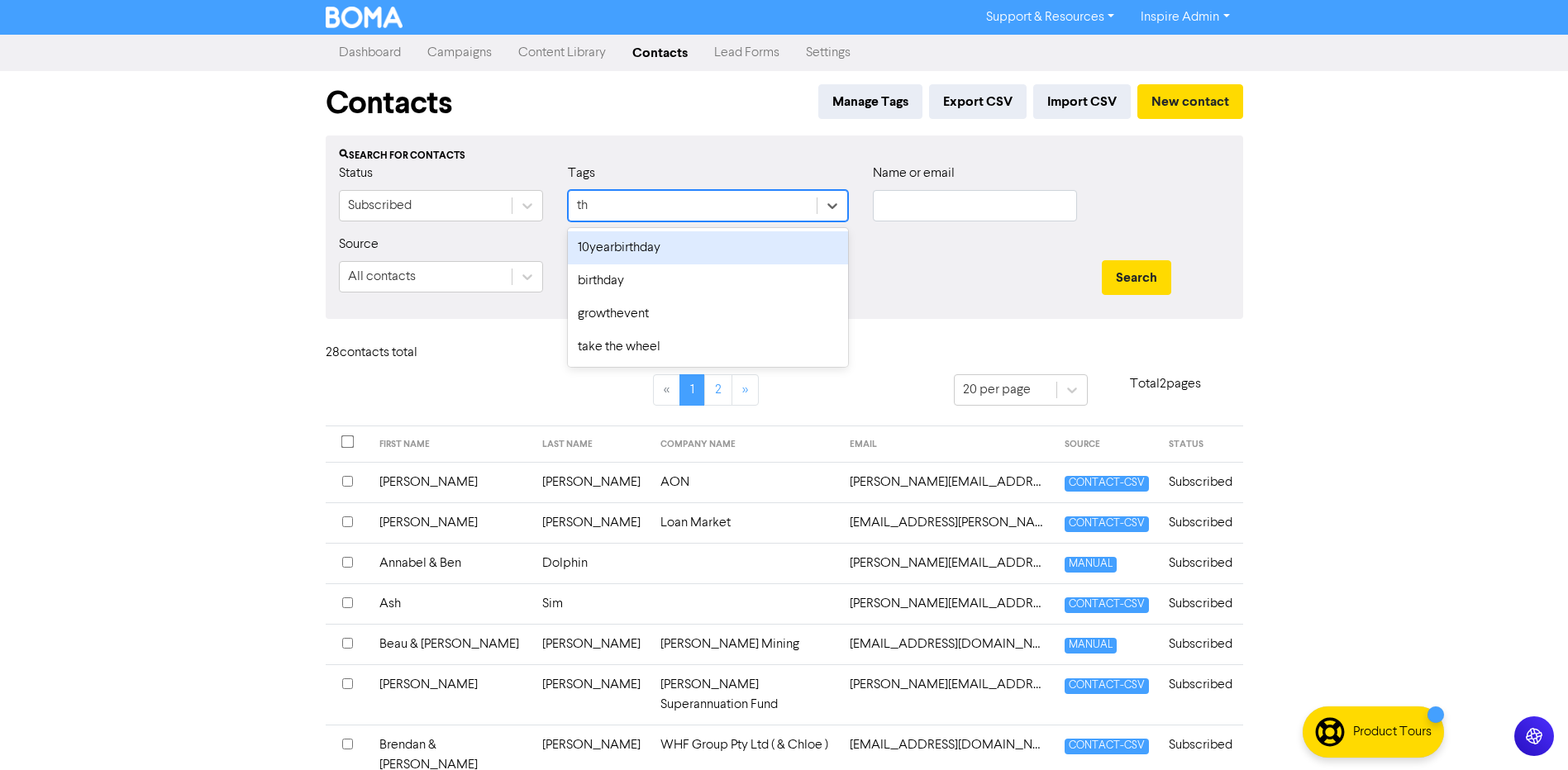
type input "t"
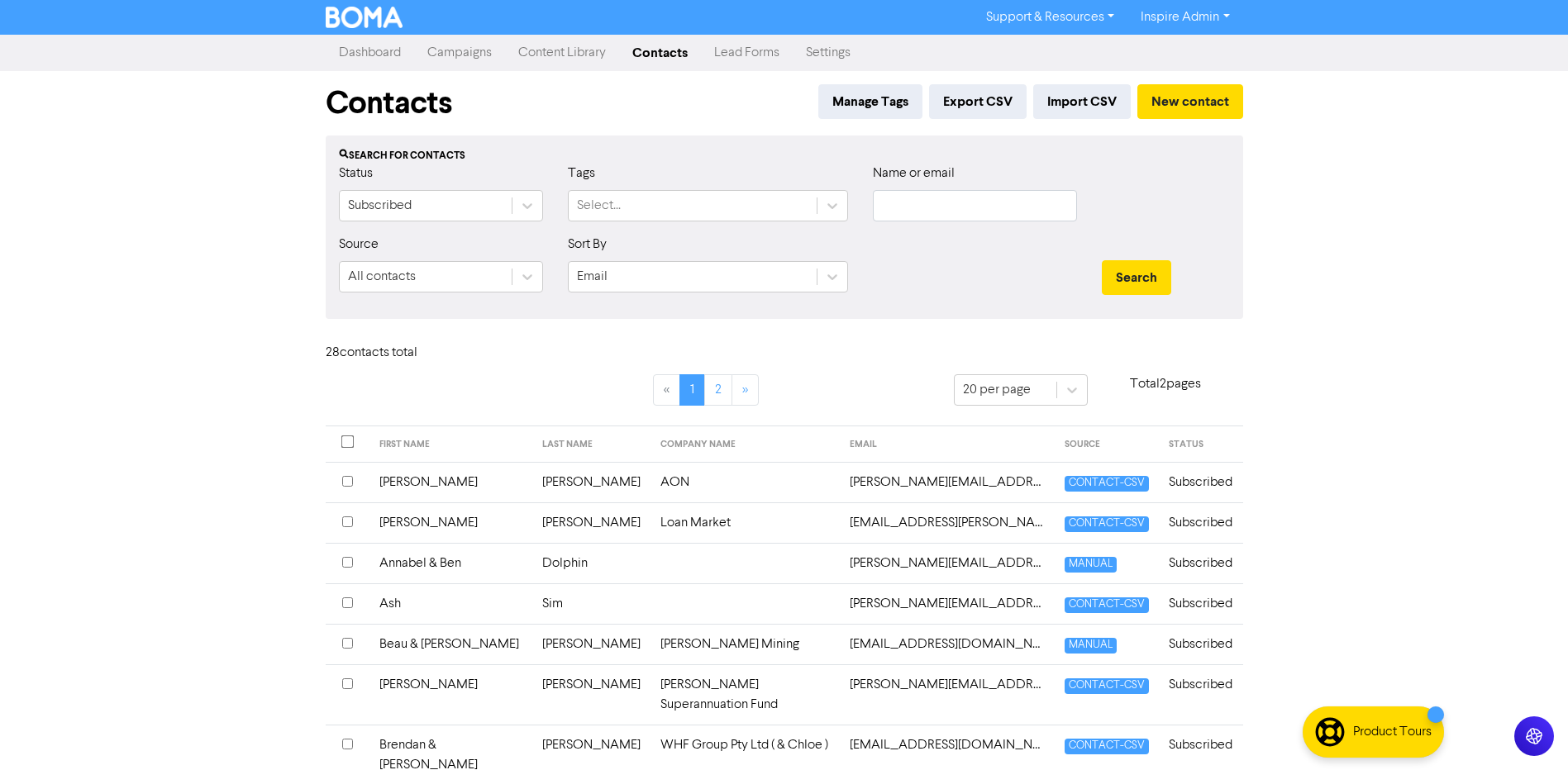
click at [1004, 291] on div at bounding box center [975, 271] width 229 height 71
click at [901, 204] on input "text" at bounding box center [975, 205] width 204 height 31
click at [1102, 260] on button "Search" at bounding box center [1137, 277] width 70 height 35
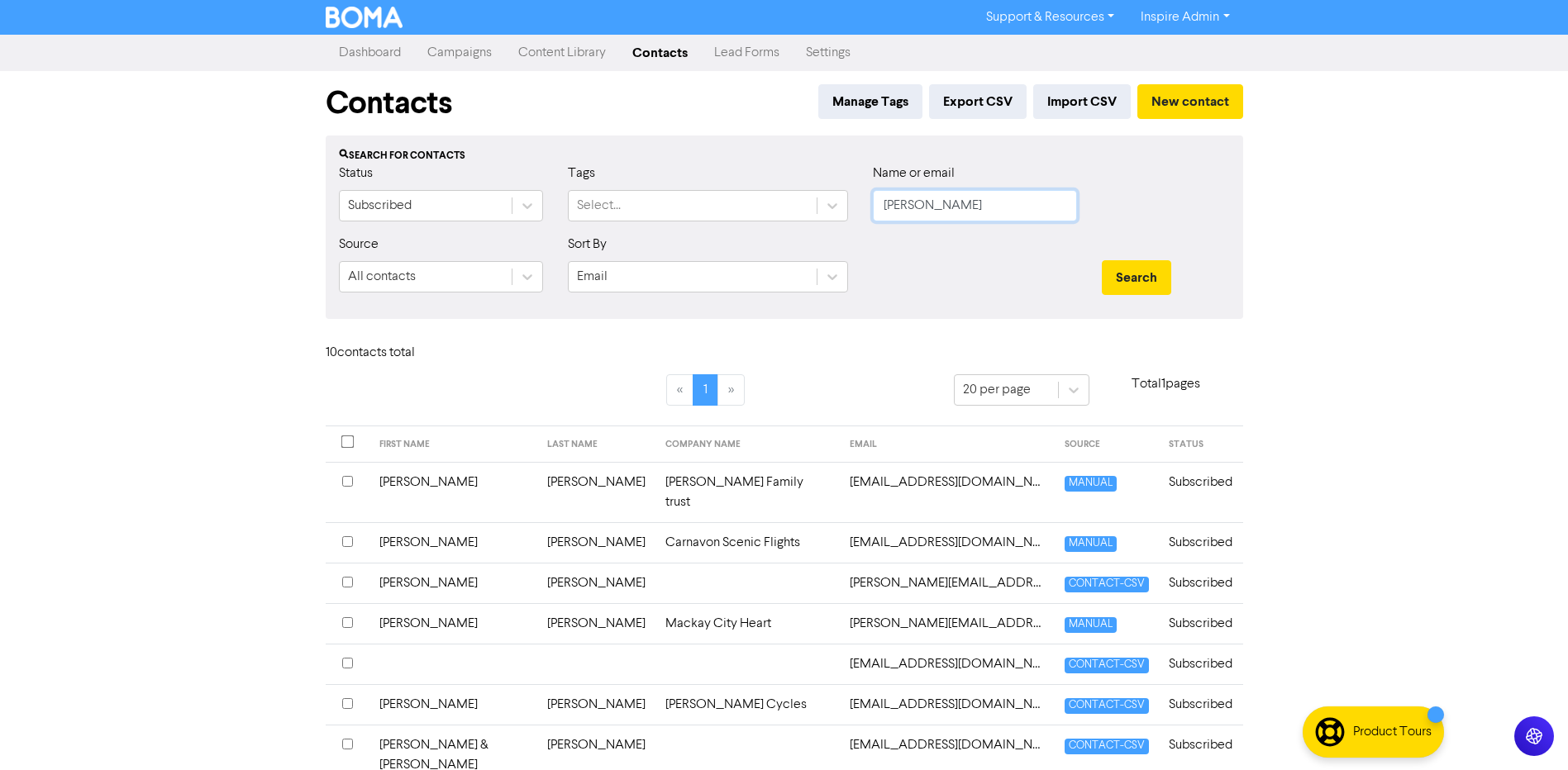
click at [1102, 260] on button "Search" at bounding box center [1137, 277] width 70 height 35
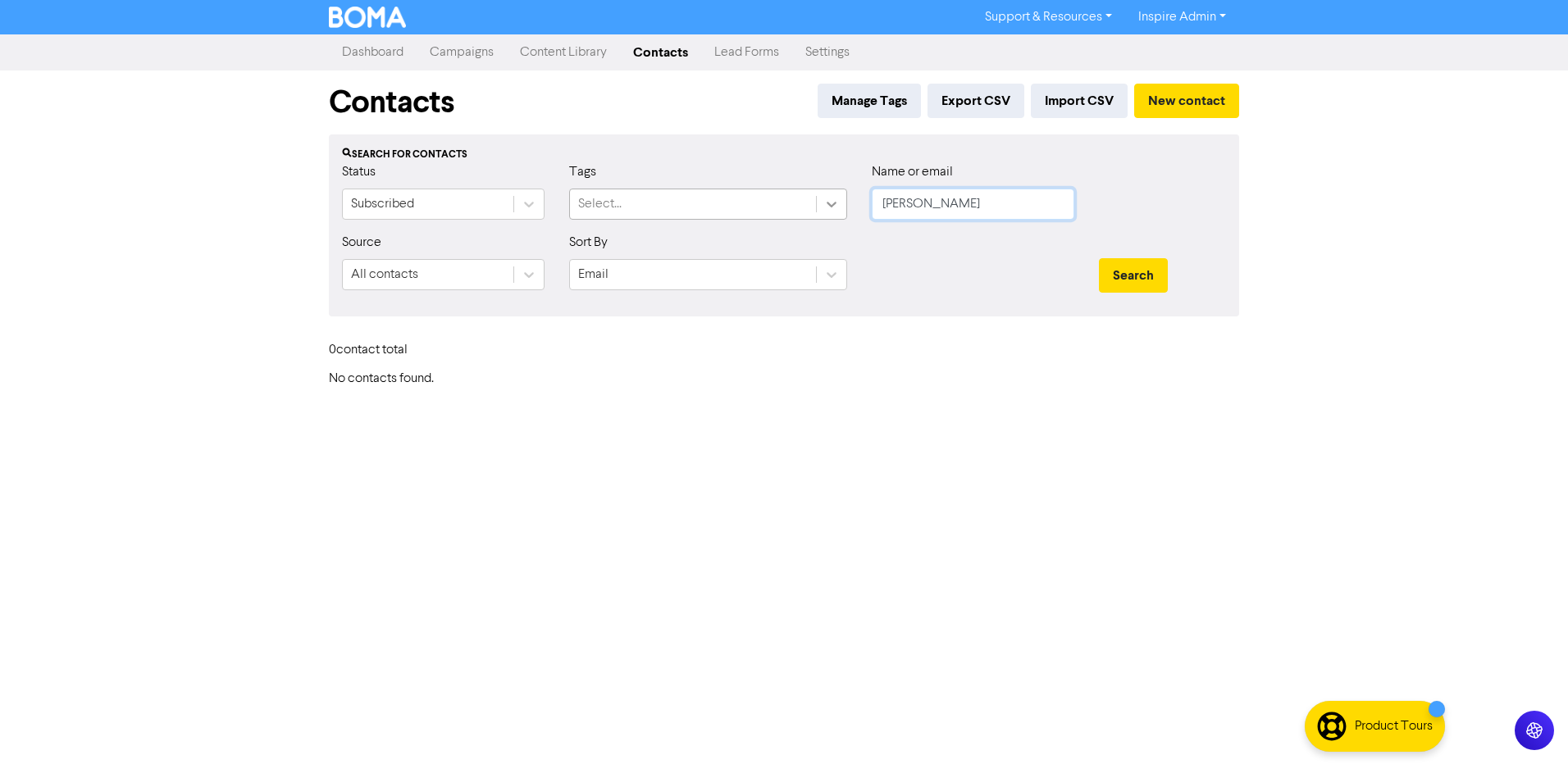
drag, startPoint x: 923, startPoint y: 204, endPoint x: 838, endPoint y: 202, distance: 85.0
click at [838, 202] on div "Status Subscribed Tags Select... Name or email [PERSON_NAME]" at bounding box center [784, 198] width 909 height 71
type input "[PERSON_NAME]"
click at [1099, 258] on button "Search" at bounding box center [1133, 275] width 69 height 35
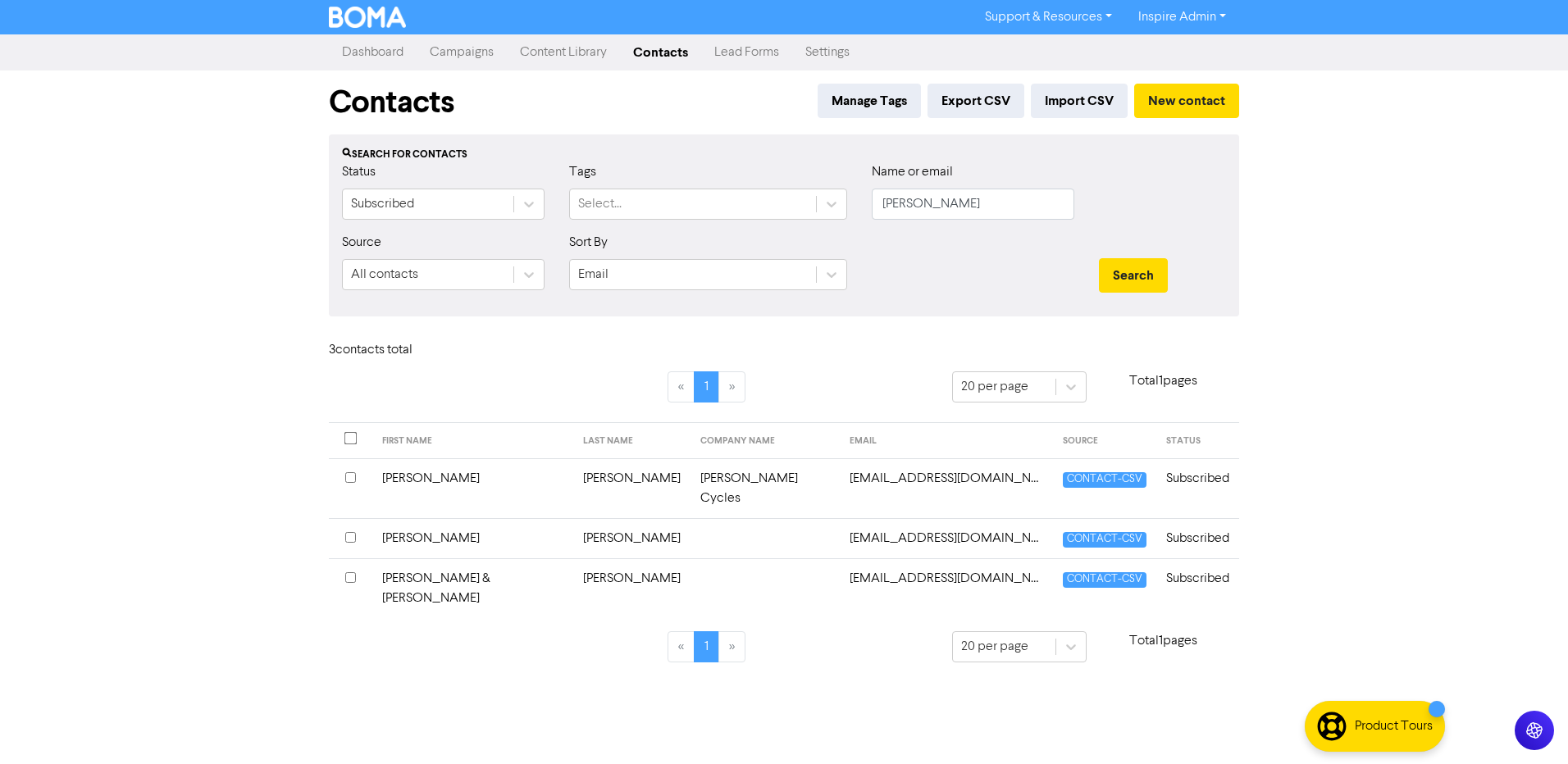
click at [840, 479] on td "[EMAIL_ADDRESS][DOMAIN_NAME]" at bounding box center [946, 489] width 214 height 60
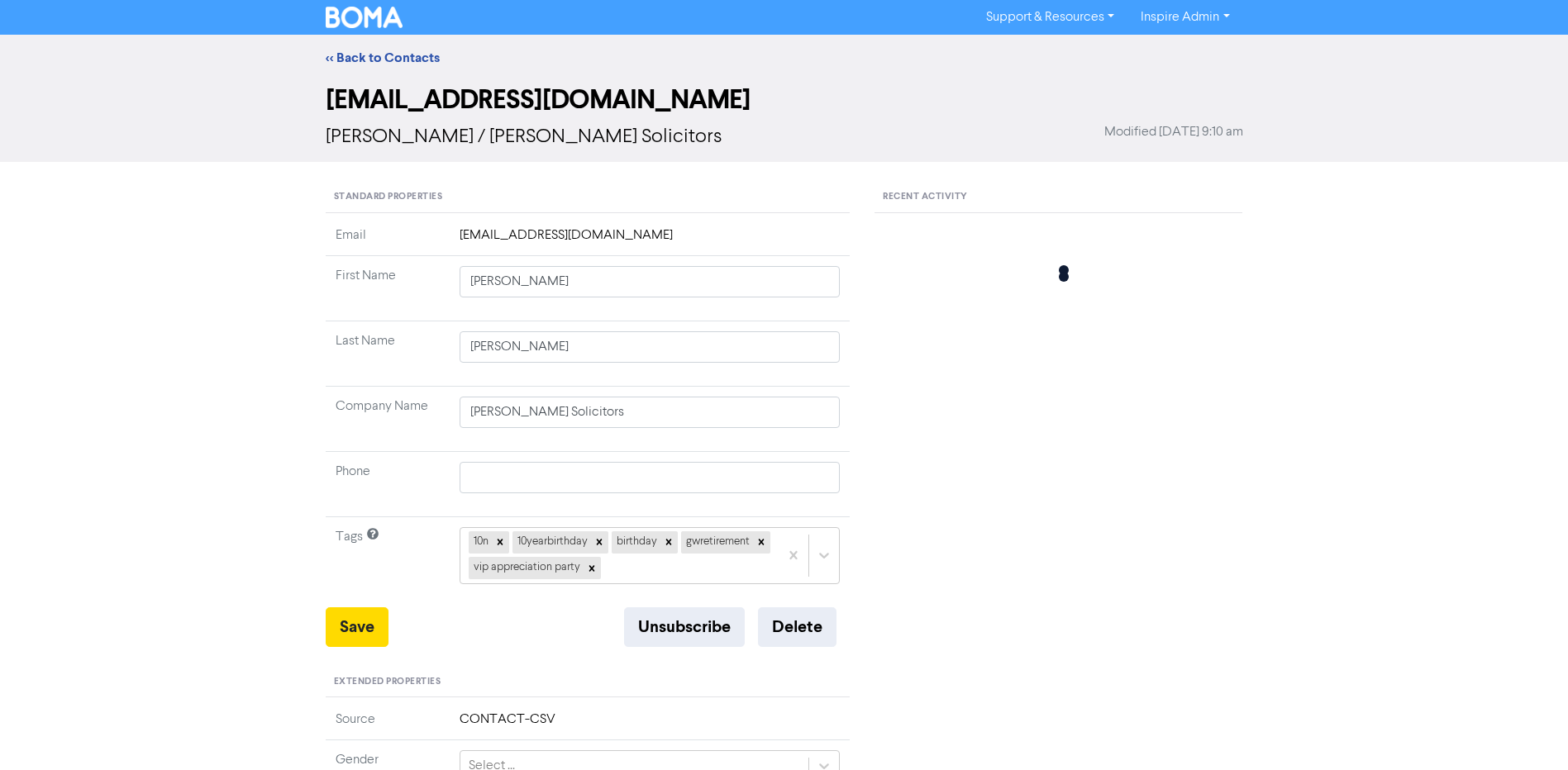
type input "[PERSON_NAME]"
type input "[PERSON_NAME] Cycles"
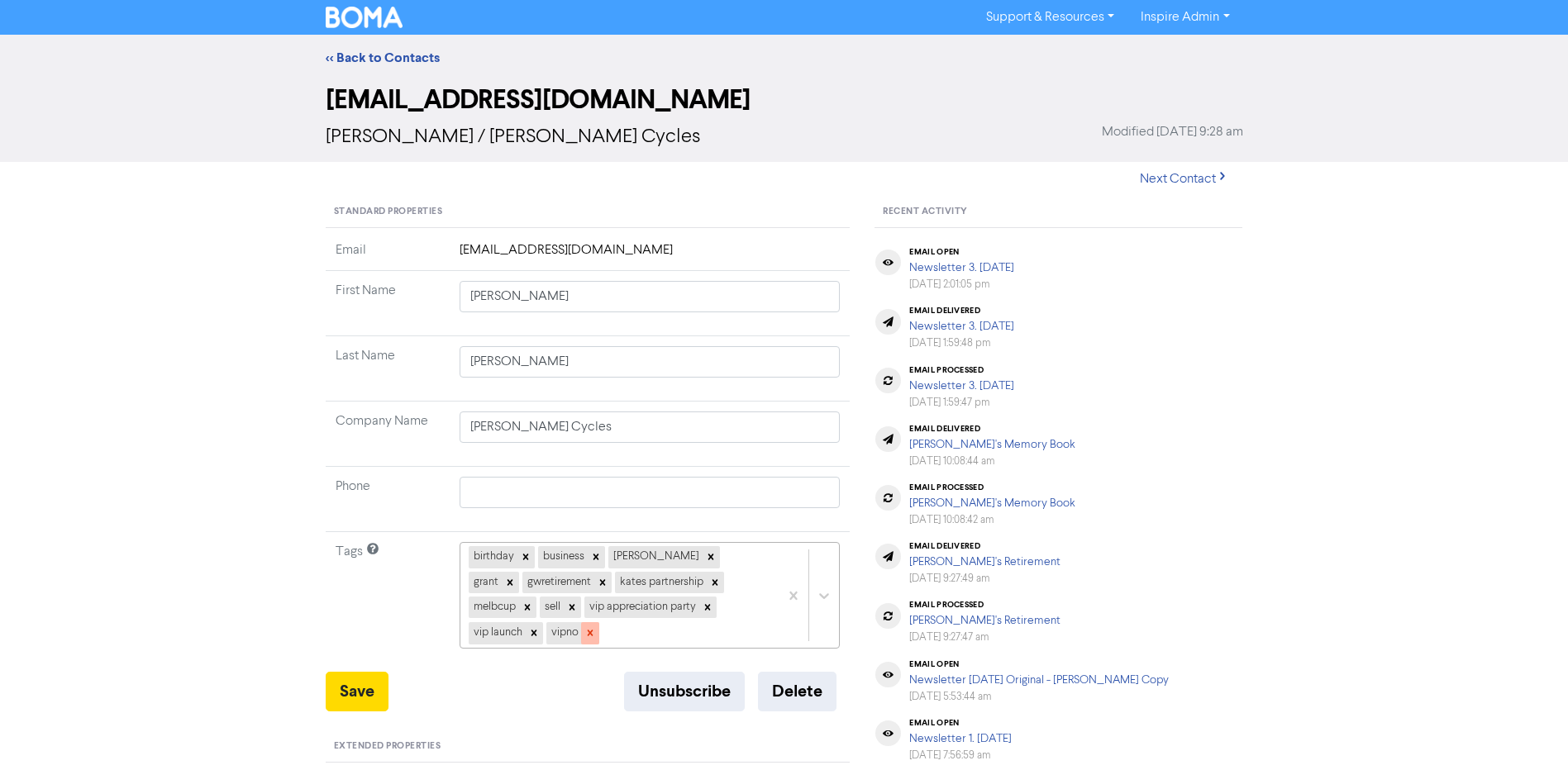
click at [585, 634] on icon at bounding box center [590, 633] width 11 height 11
click at [537, 631] on icon at bounding box center [533, 634] width 6 height 6
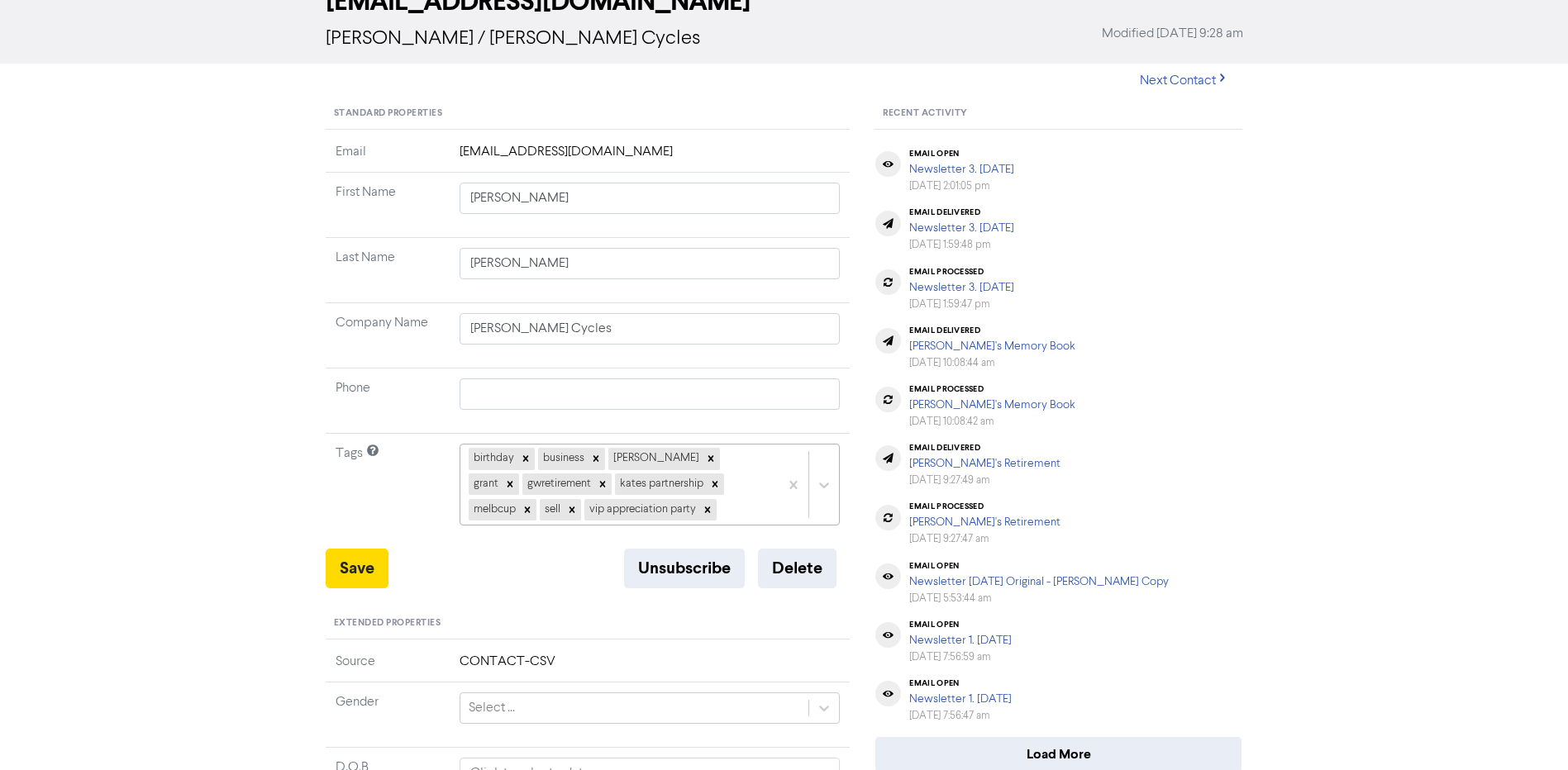
click at [663, 526] on div "birthday business [PERSON_NAME] gwretirement kates partnership melbcup sell vip…" at bounding box center [650, 484] width 381 height 82
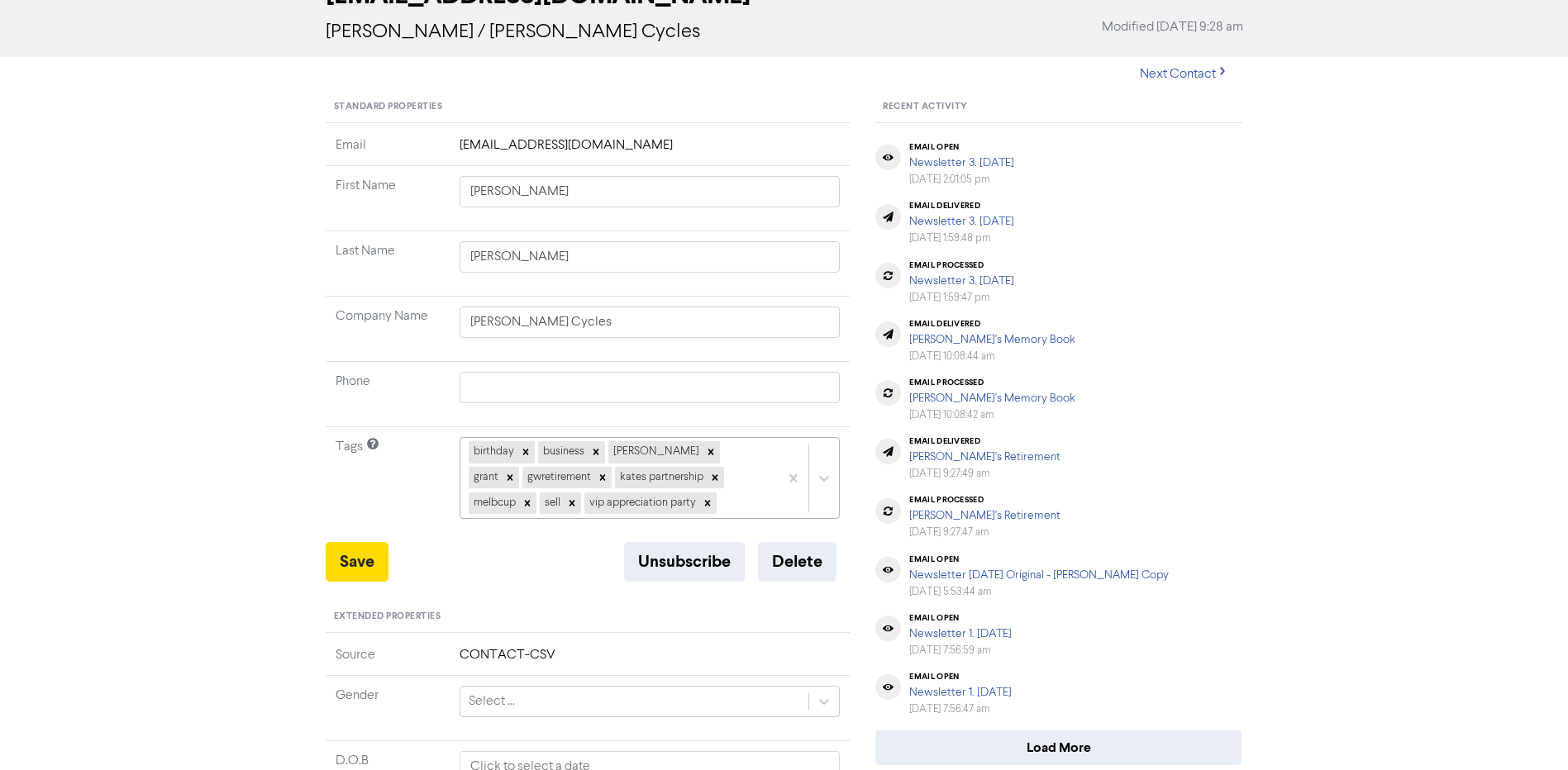
scroll to position [115, 0]
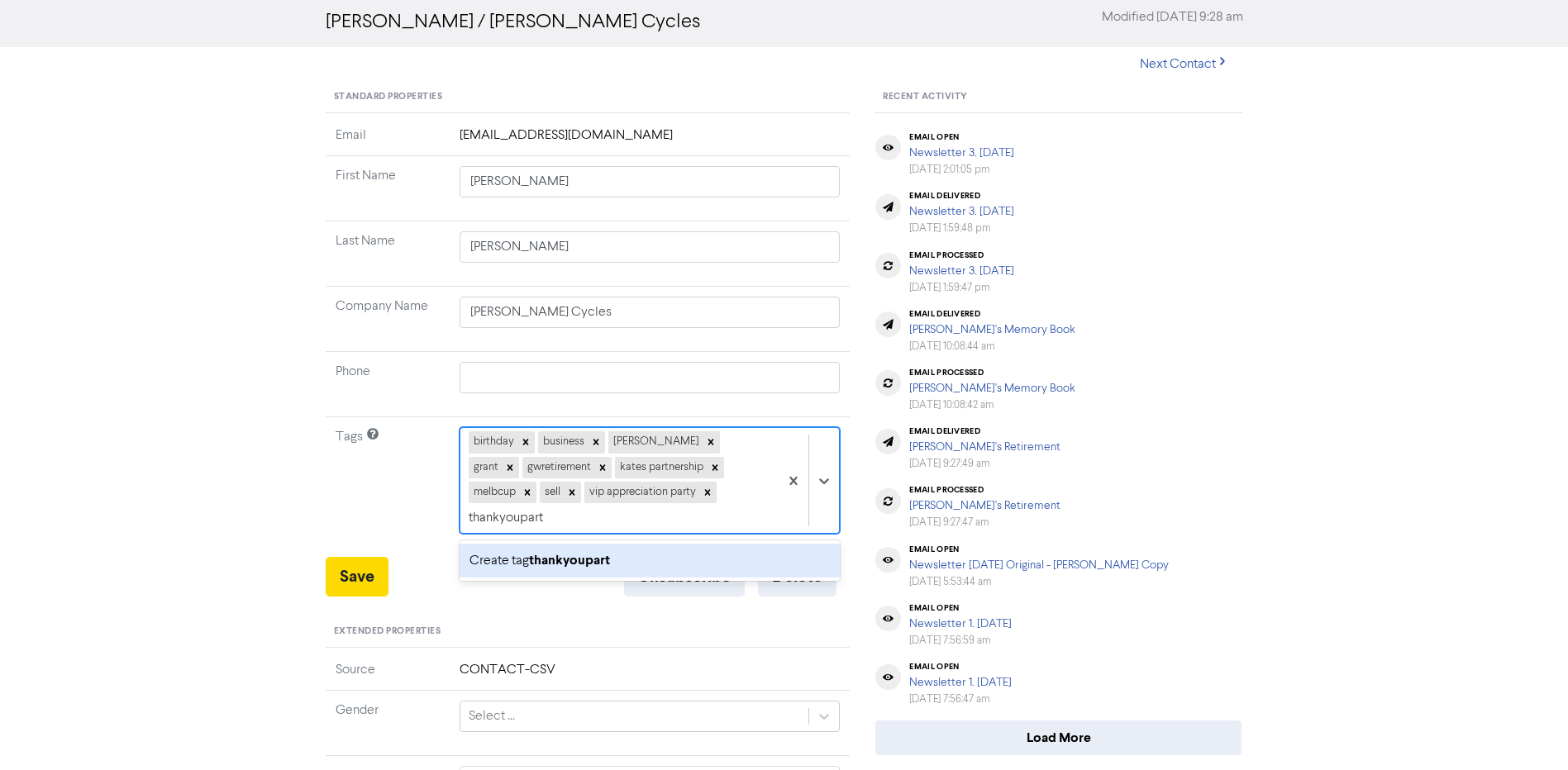
type input "thankyouparty"
click at [598, 552] on b "thankyouparty" at bounding box center [572, 560] width 87 height 17
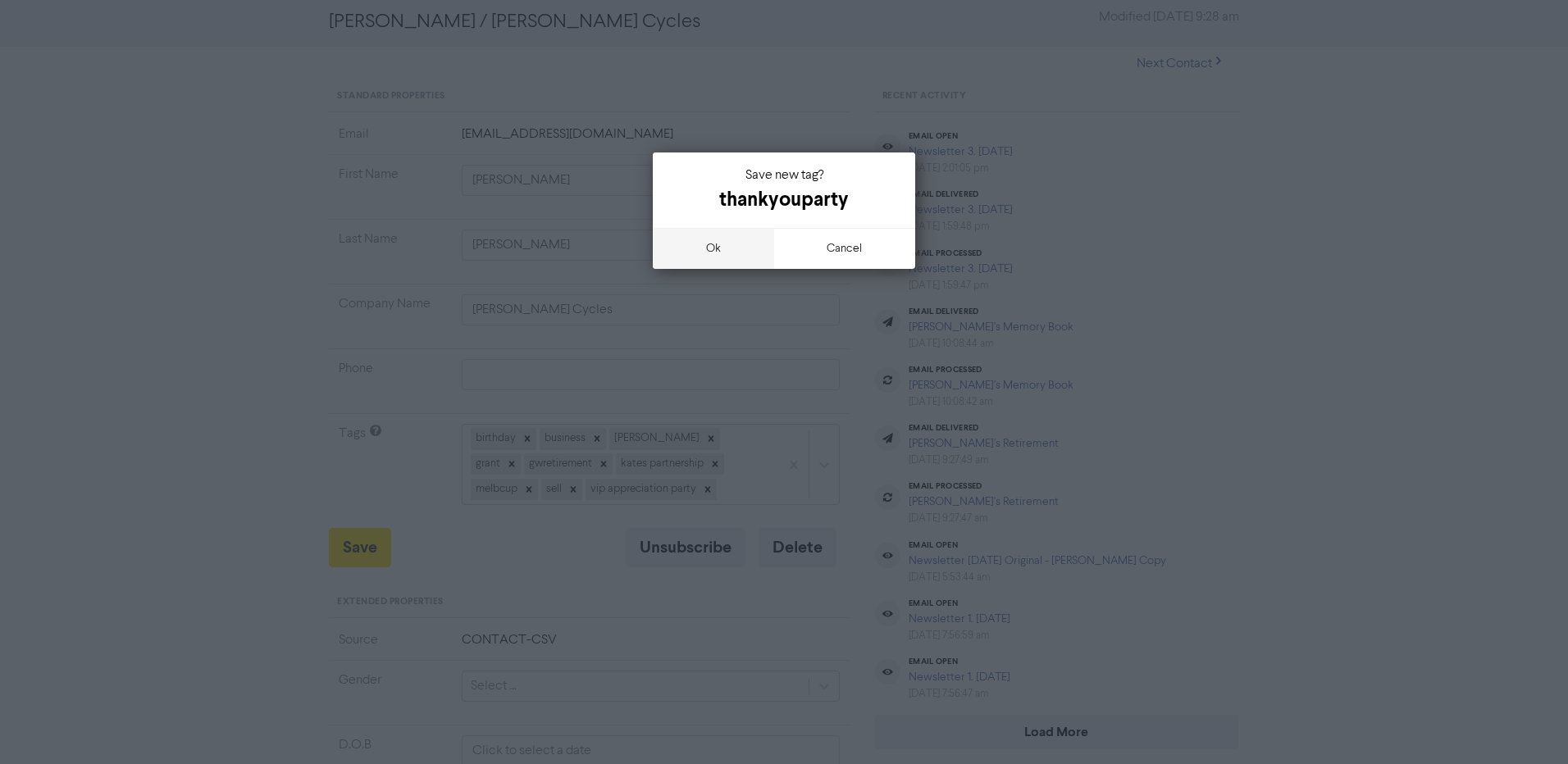
click at [718, 244] on button "ok" at bounding box center [714, 248] width 121 height 41
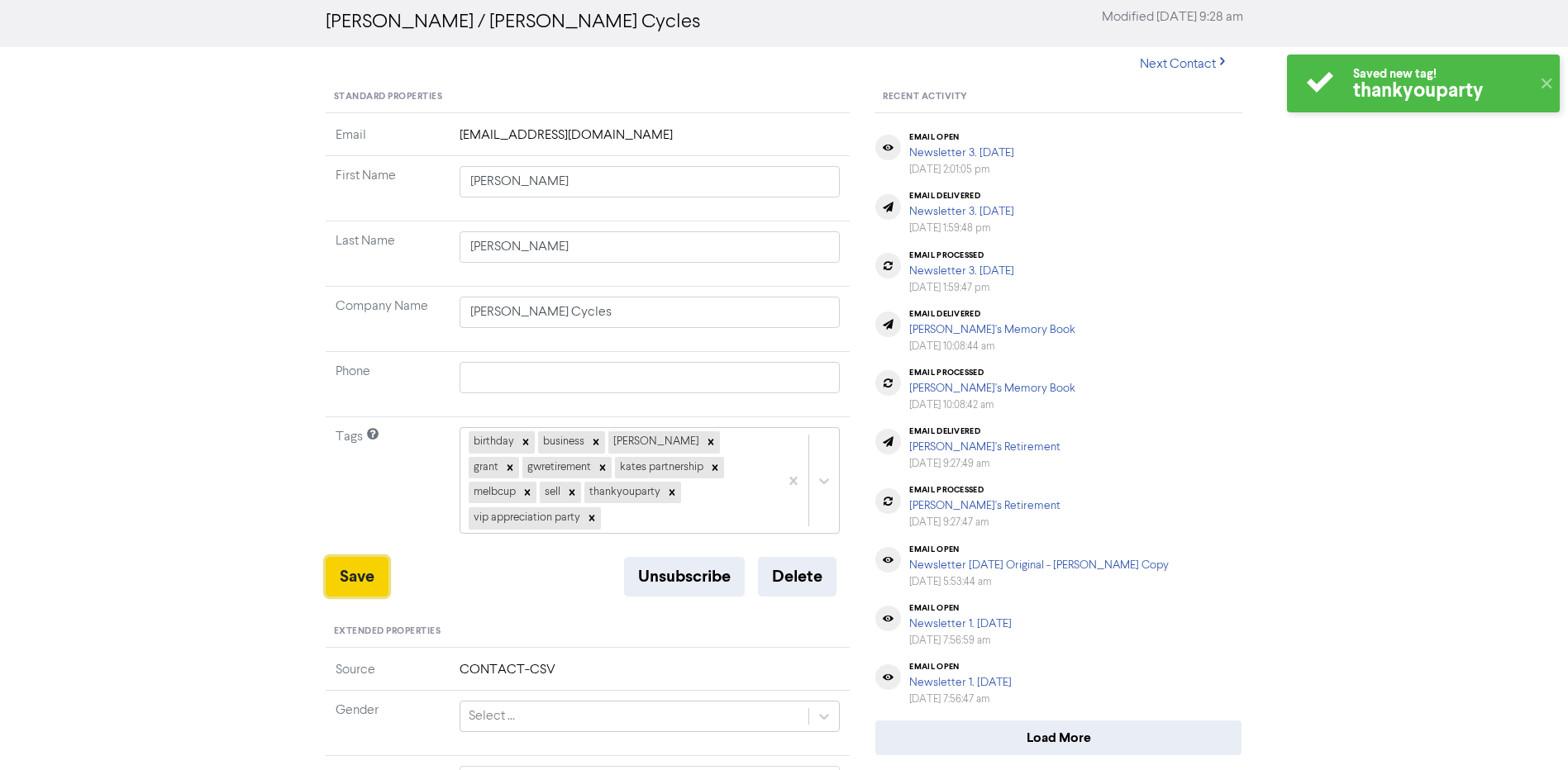
click at [363, 558] on button "Save" at bounding box center [356, 577] width 63 height 39
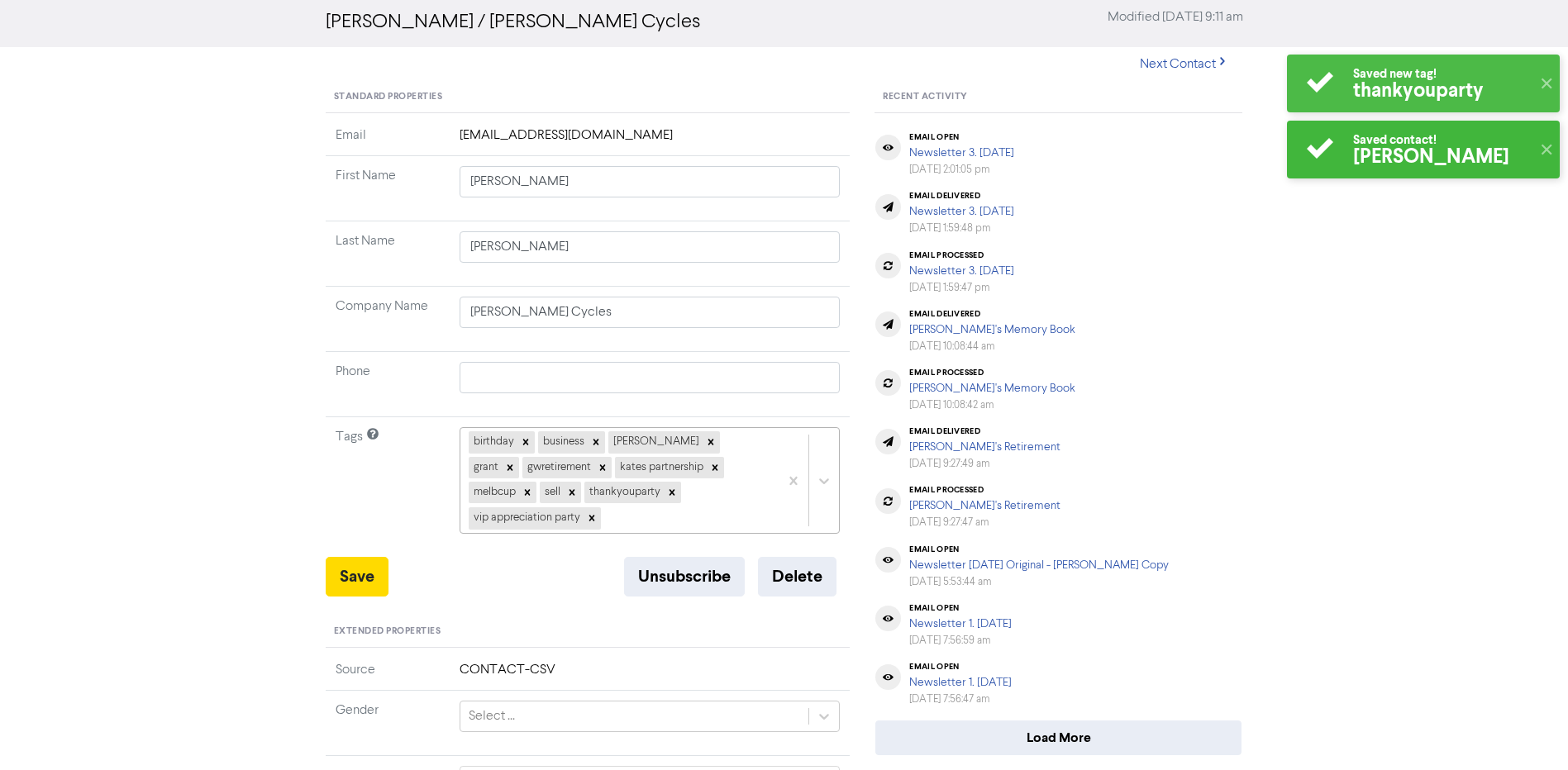
scroll to position [0, 0]
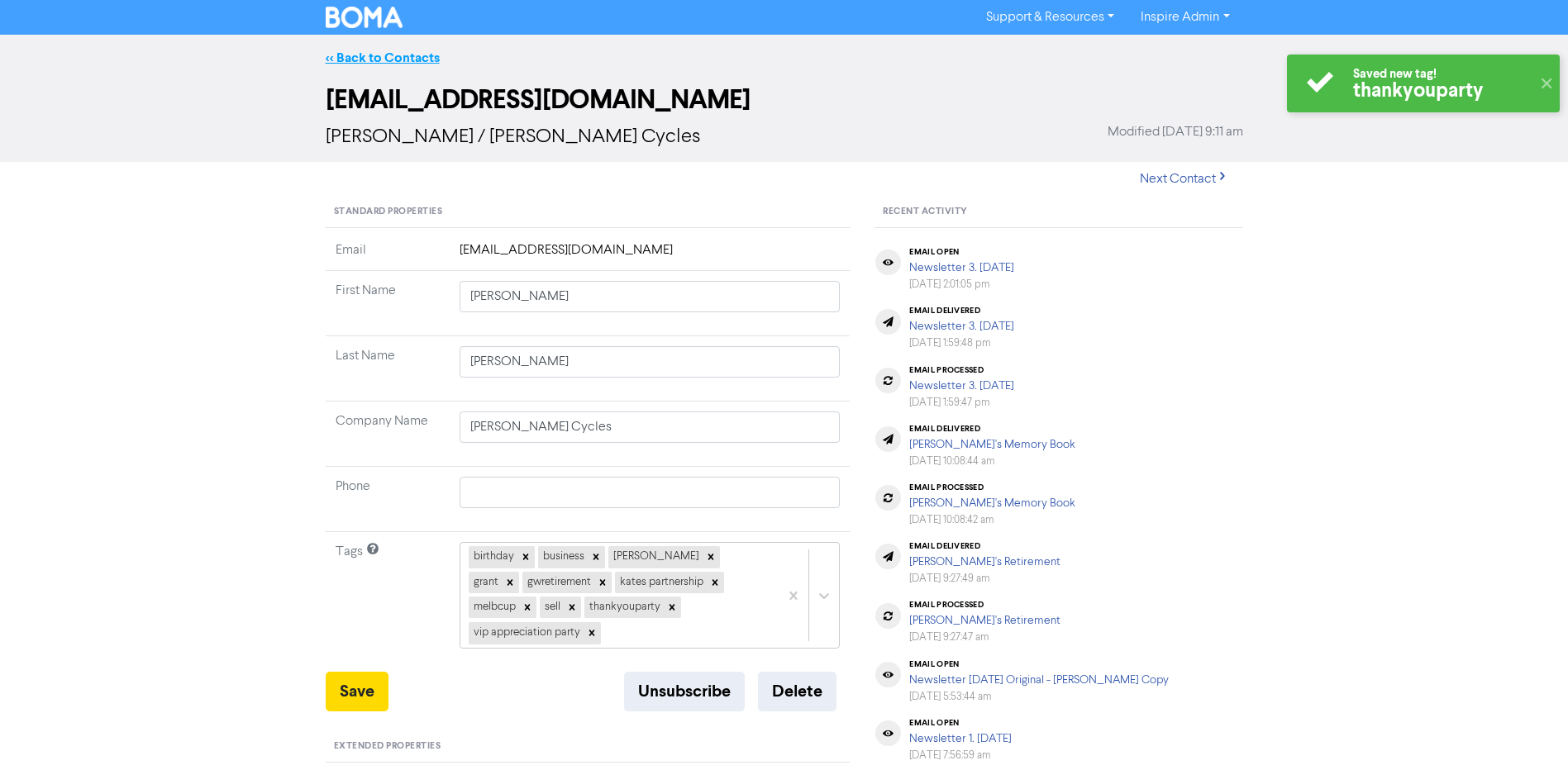
click at [391, 65] on link "<< Back to Contacts" at bounding box center [382, 58] width 114 height 17
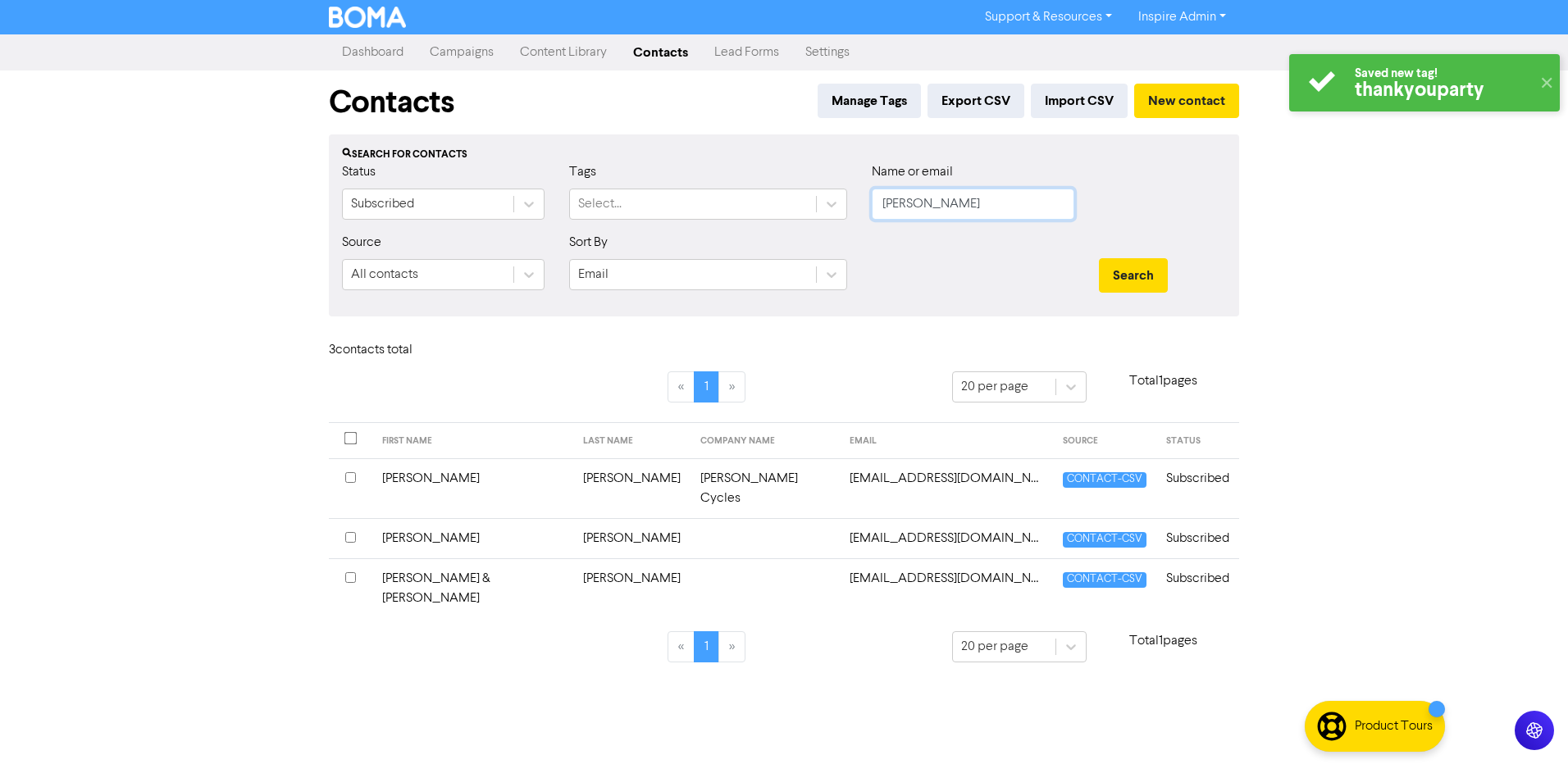
drag, startPoint x: 919, startPoint y: 206, endPoint x: 849, endPoint y: 209, distance: 70.1
click at [849, 209] on div "Status Subscribed Tags Select... Name or email [PERSON_NAME]" at bounding box center [784, 198] width 909 height 71
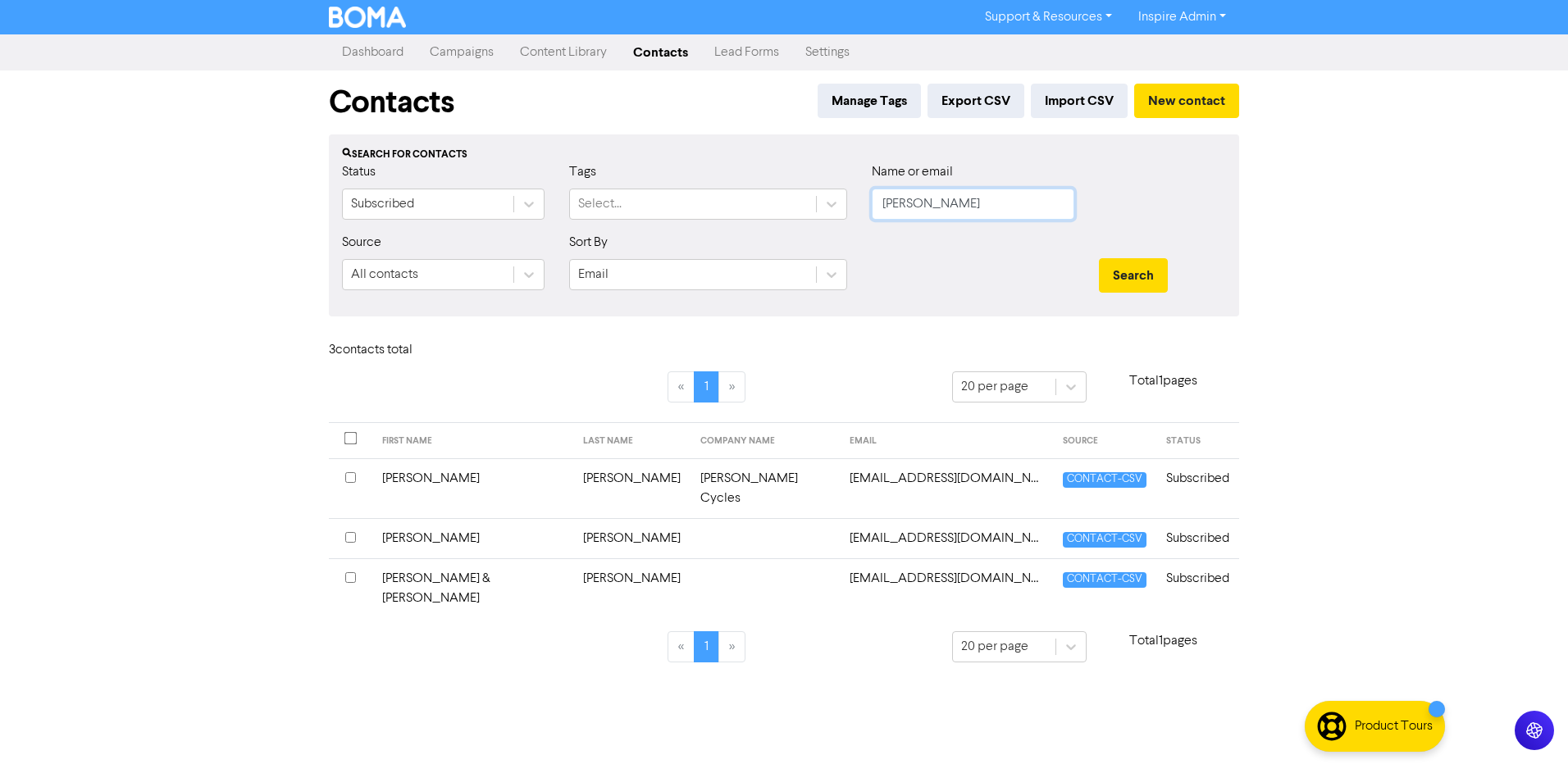
type input "[PERSON_NAME]"
click at [1099, 258] on button "Search" at bounding box center [1133, 275] width 69 height 35
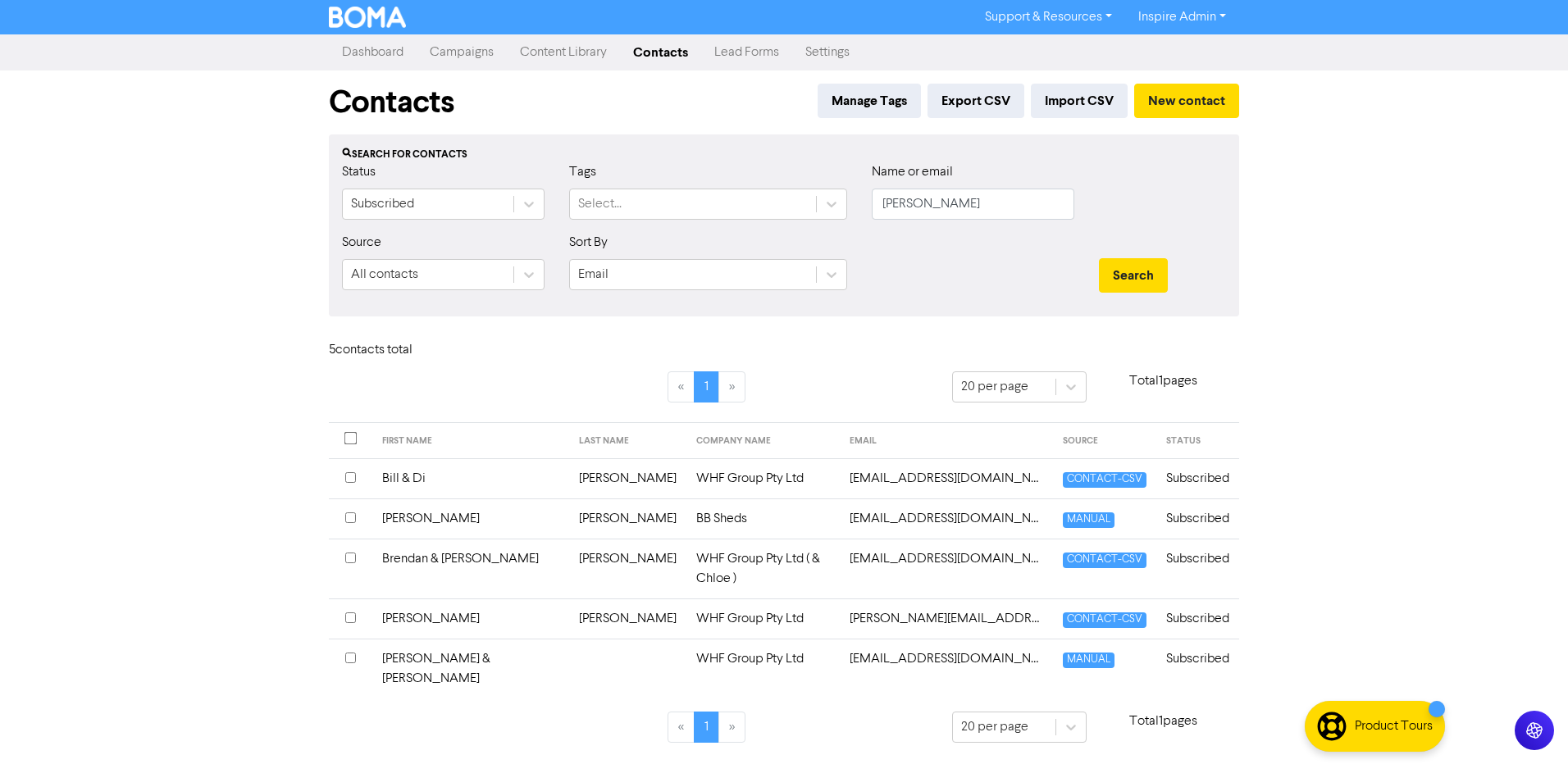
click at [403, 473] on td "Bill & Di" at bounding box center [470, 479] width 197 height 40
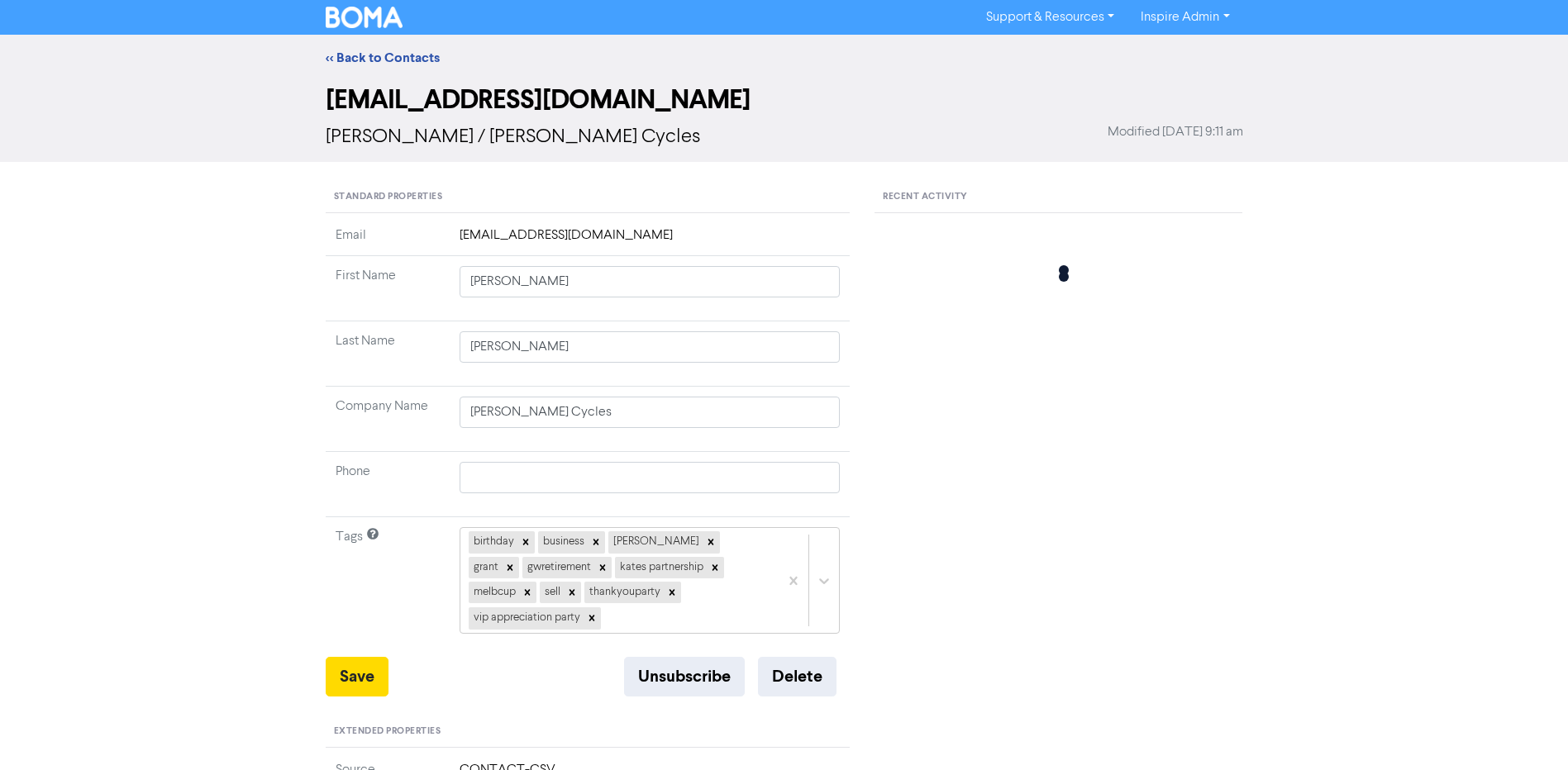
type input "Bill & Di"
type input "[PERSON_NAME]"
type input "WHF Group Pty Ltd"
type input "Bill"
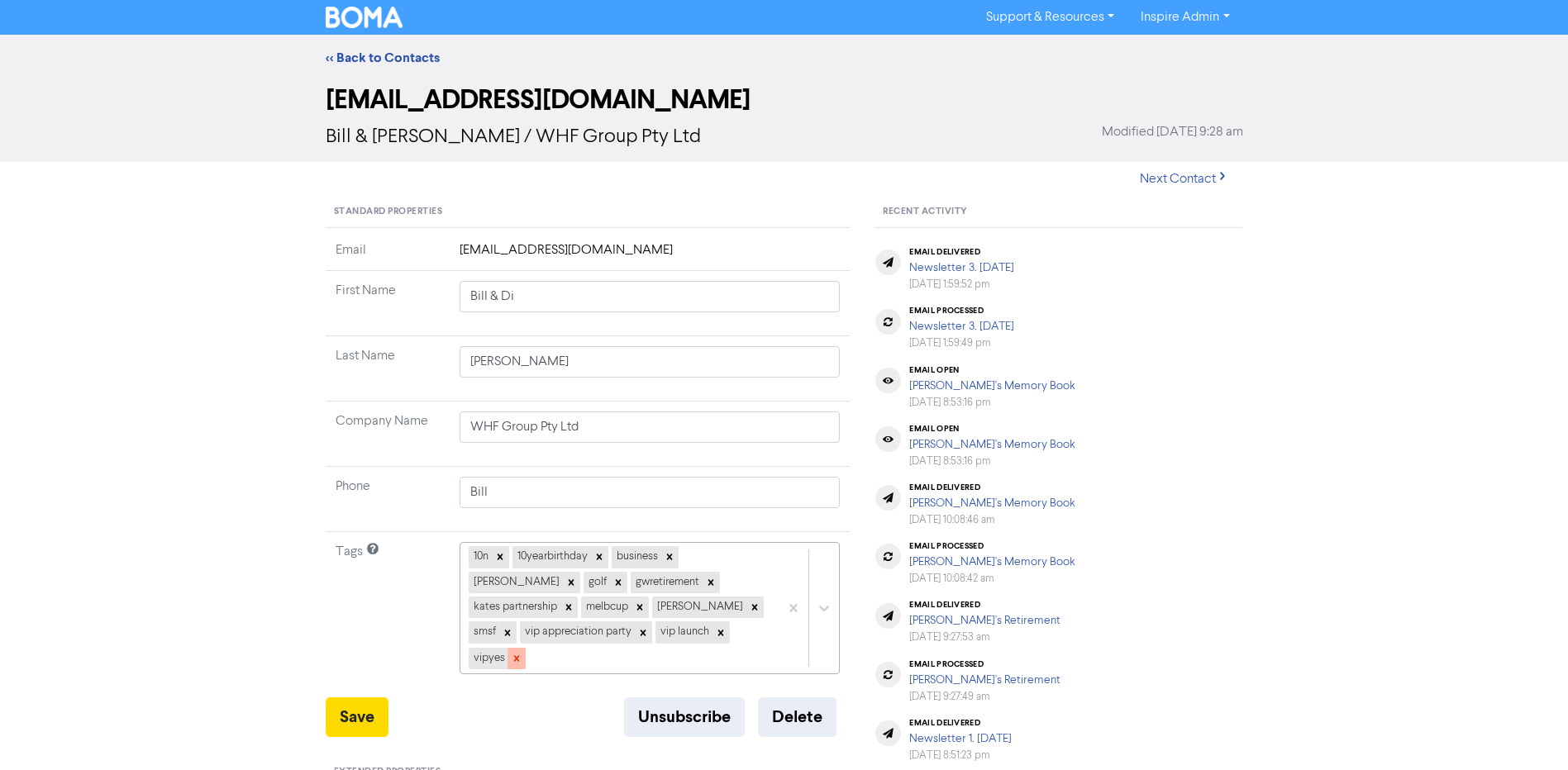
click at [523, 653] on icon at bounding box center [516, 659] width 11 height 11
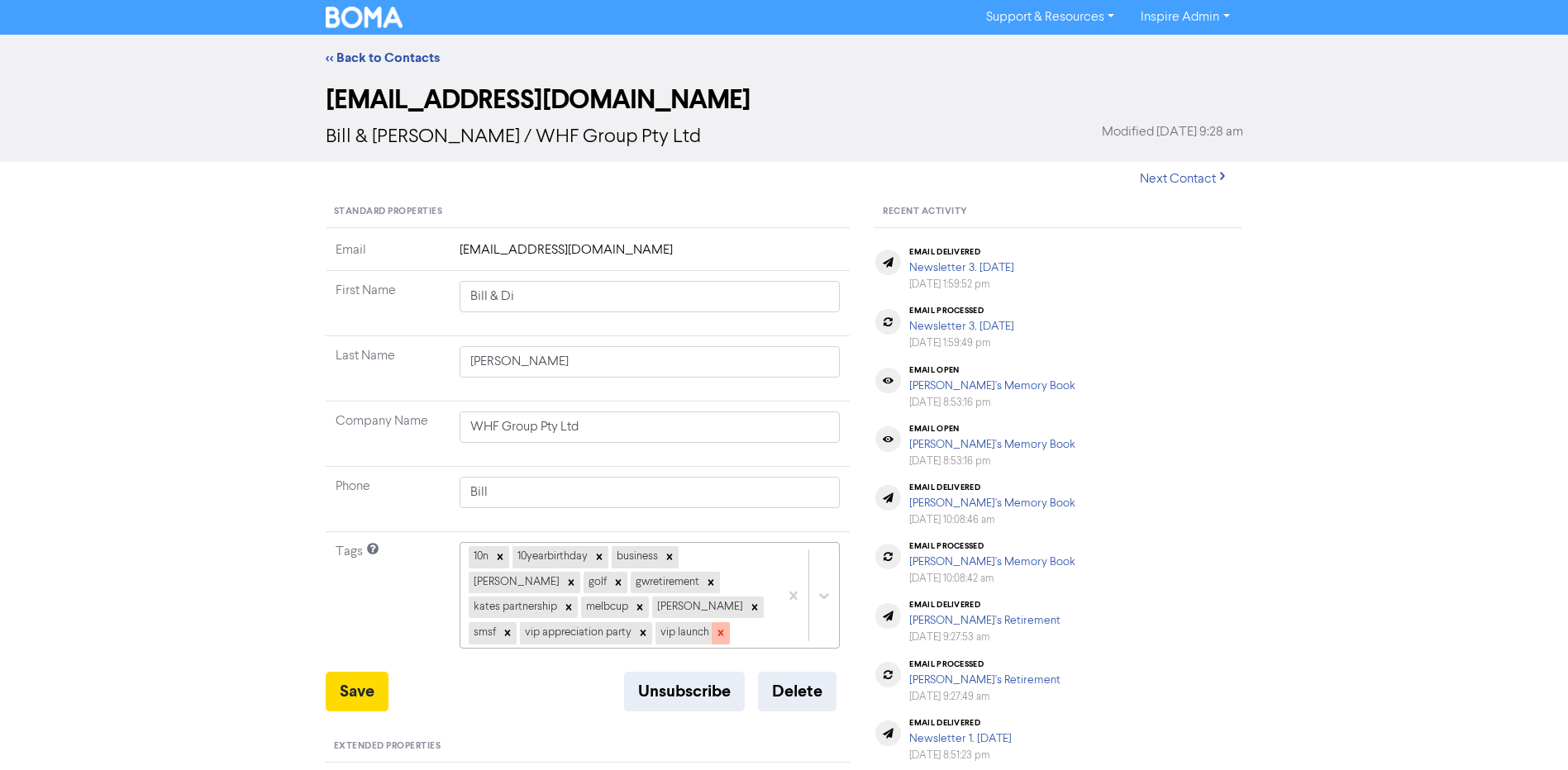
click at [717, 634] on icon at bounding box center [720, 634] width 6 height 6
click at [637, 634] on icon at bounding box center [643, 633] width 11 height 11
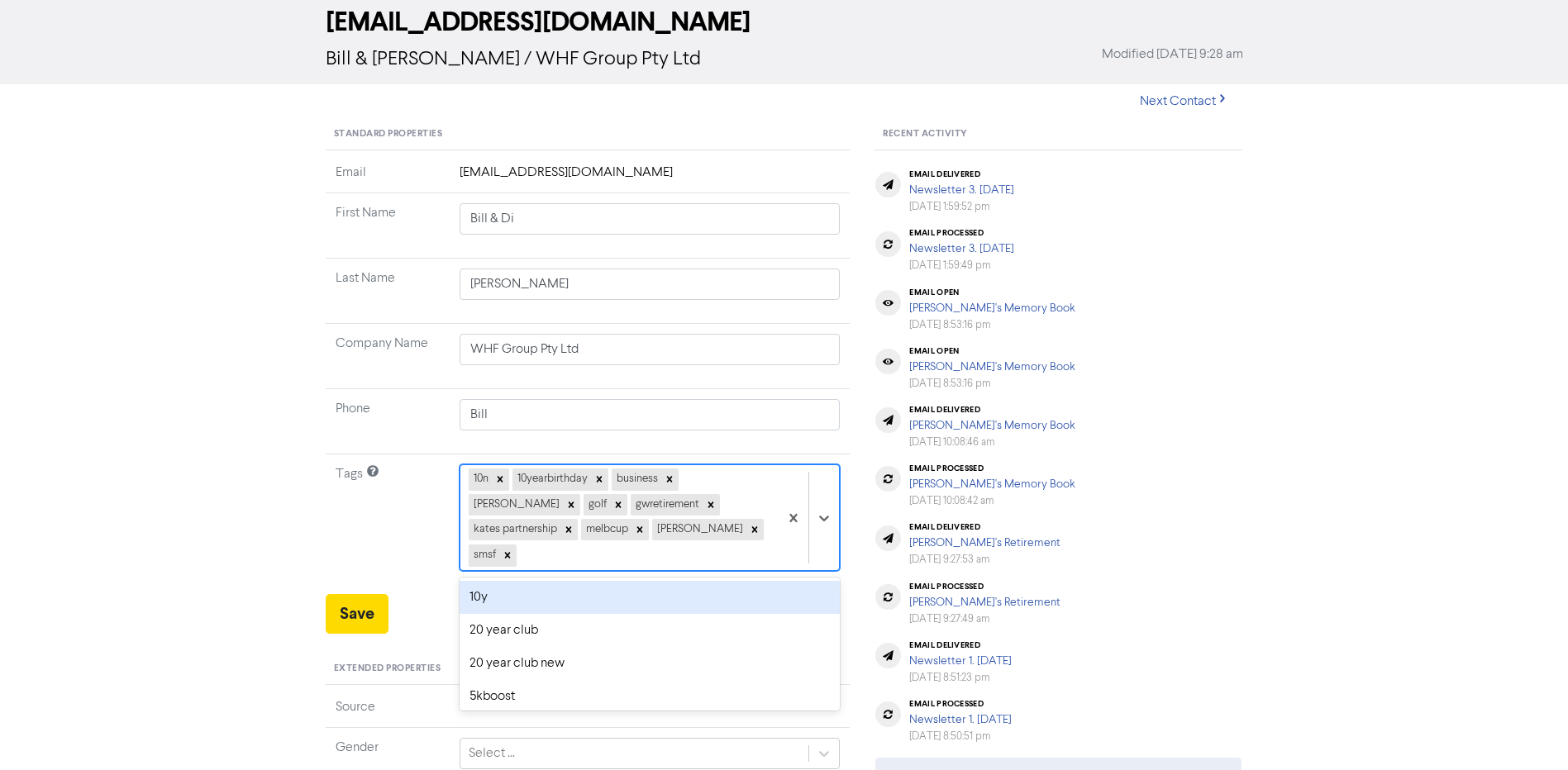
click at [703, 572] on div "option 10y focused, 2 of 42. 32 results available. Use Up and Down to choose op…" at bounding box center [650, 517] width 381 height 106
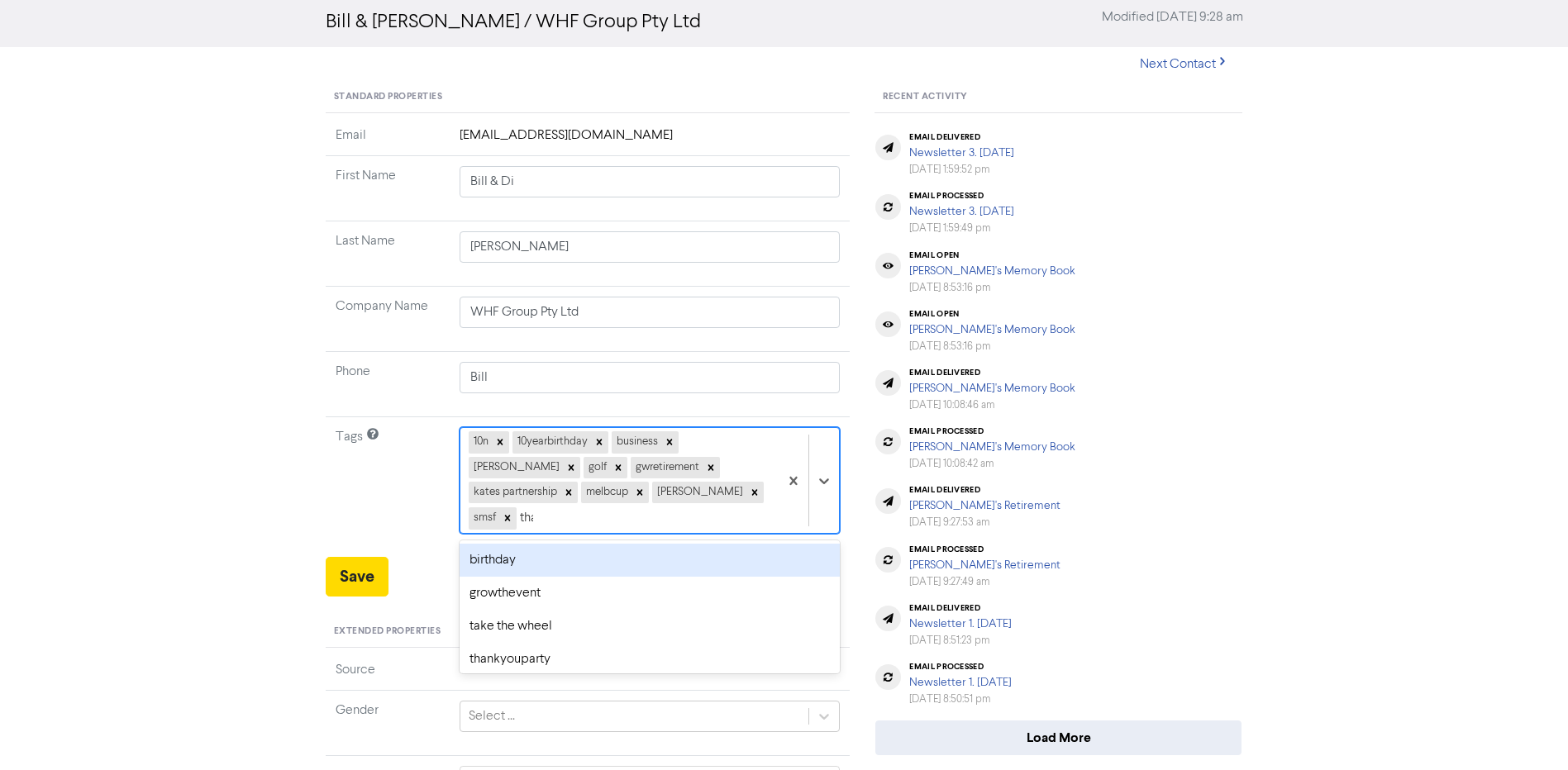
type input "thank"
click at [529, 544] on div "thankyouparty" at bounding box center [650, 560] width 381 height 33
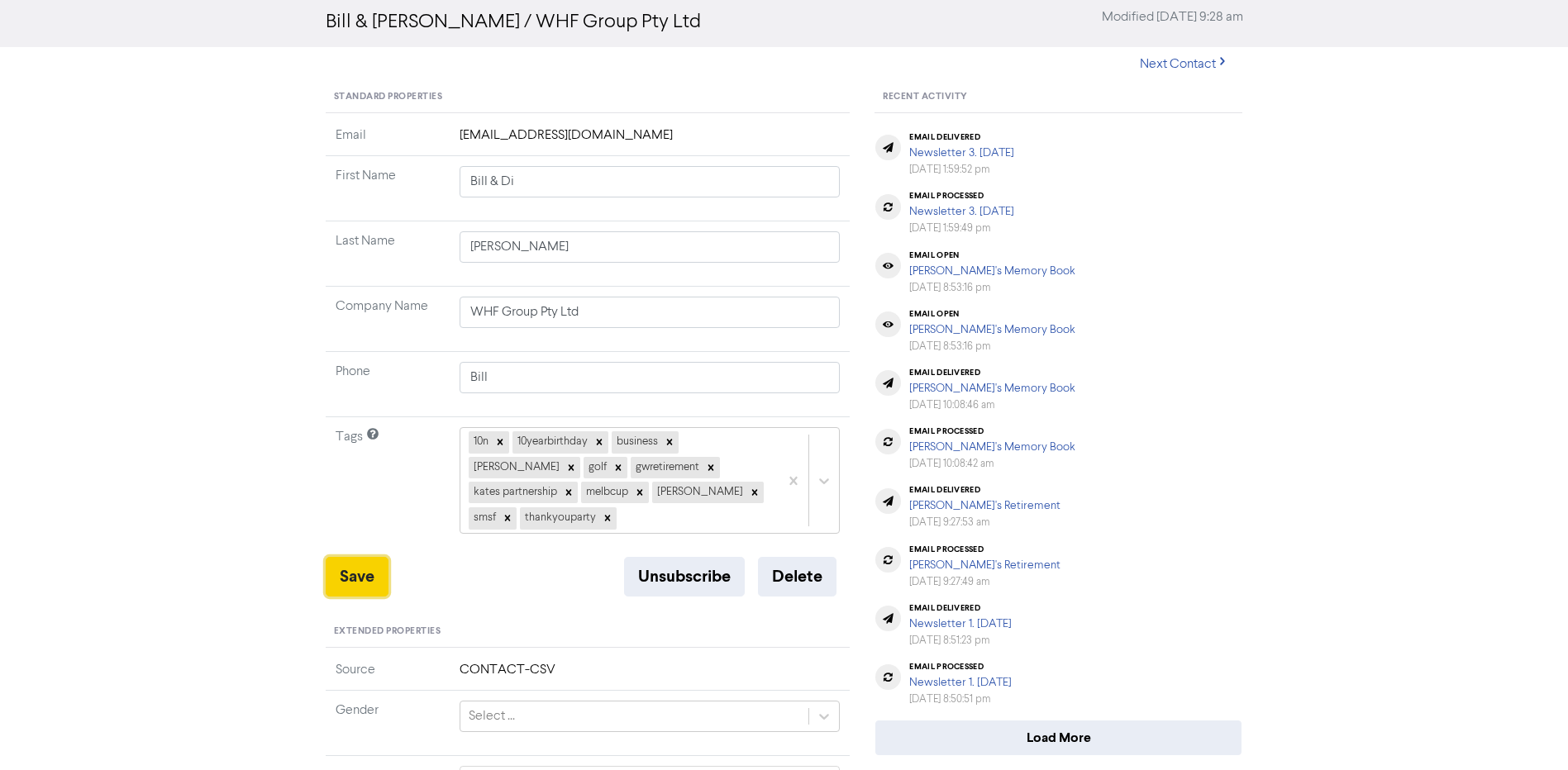
click at [353, 558] on button "Save" at bounding box center [356, 577] width 63 height 39
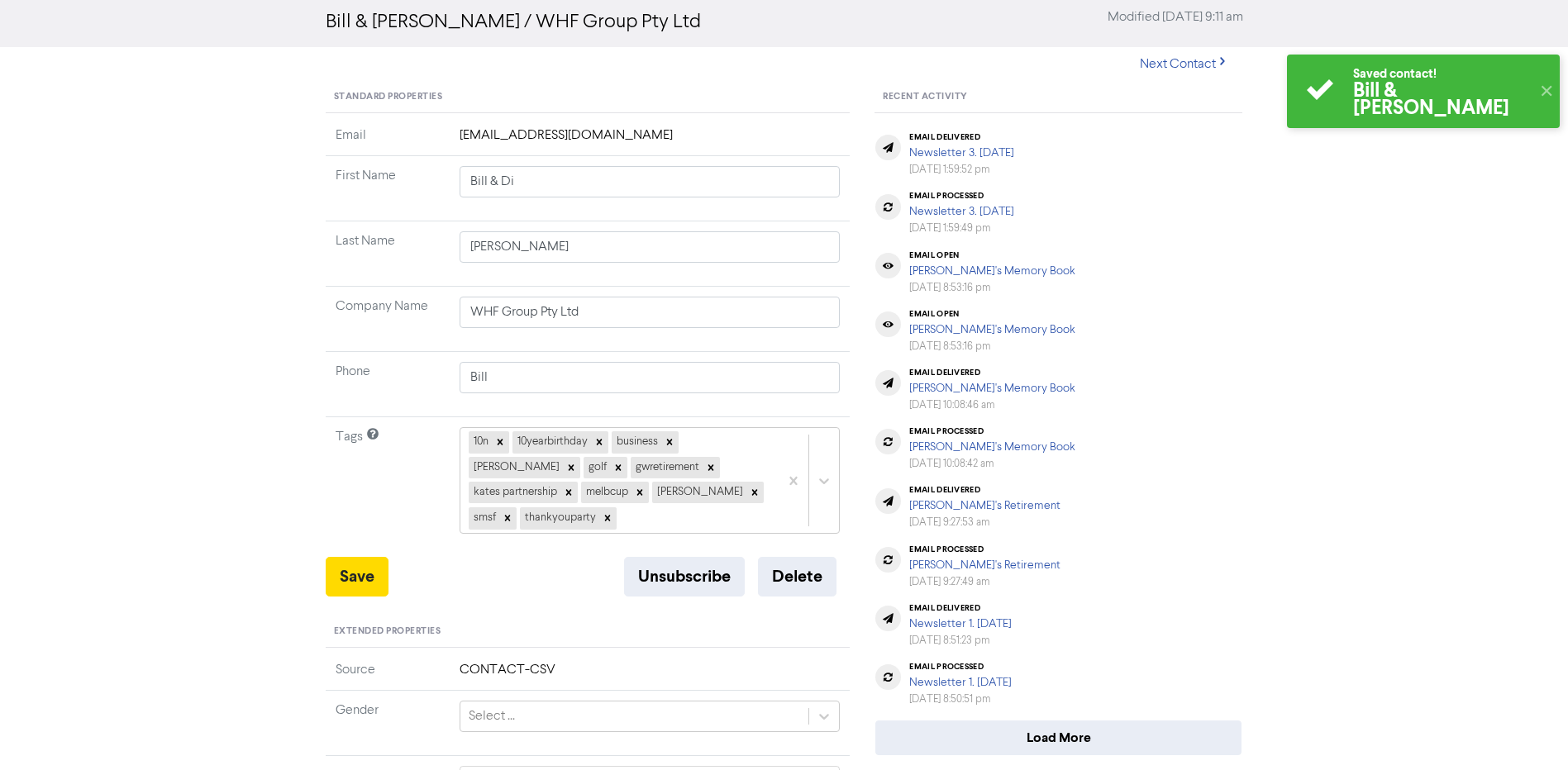
scroll to position [32, 0]
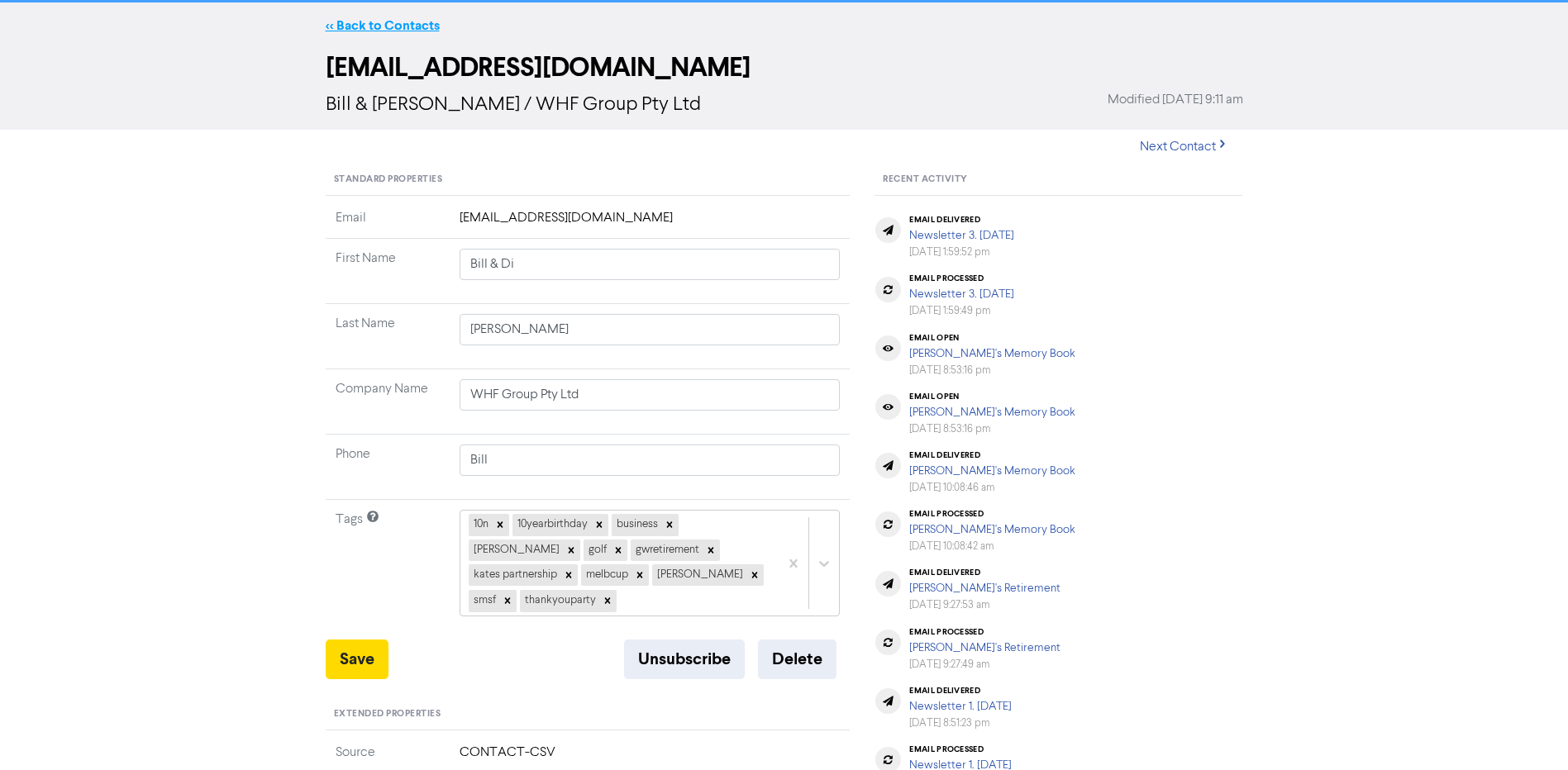
click at [390, 25] on link "<< Back to Contacts" at bounding box center [382, 25] width 114 height 17
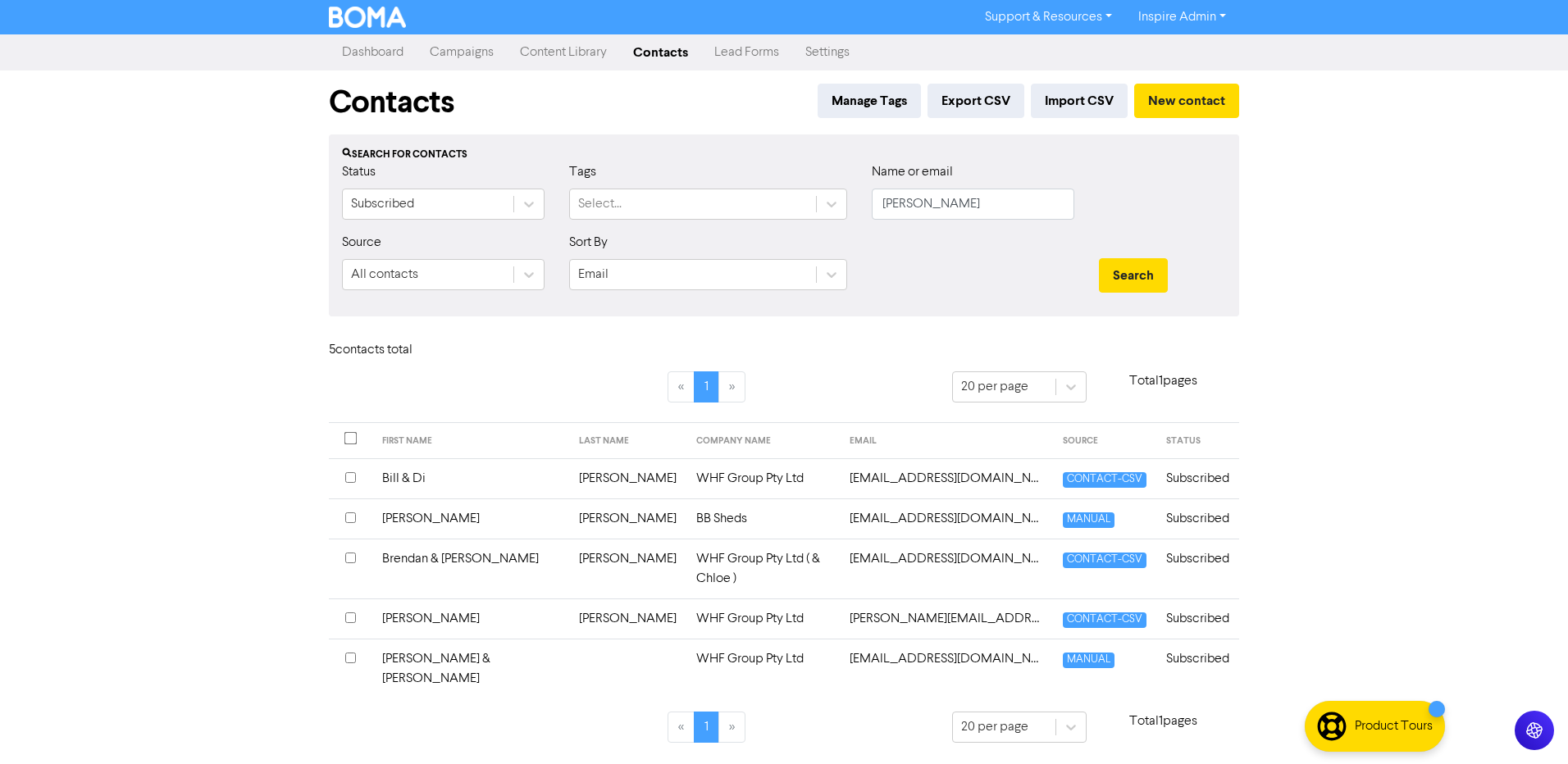
click at [438, 520] on td "[PERSON_NAME]" at bounding box center [470, 519] width 197 height 40
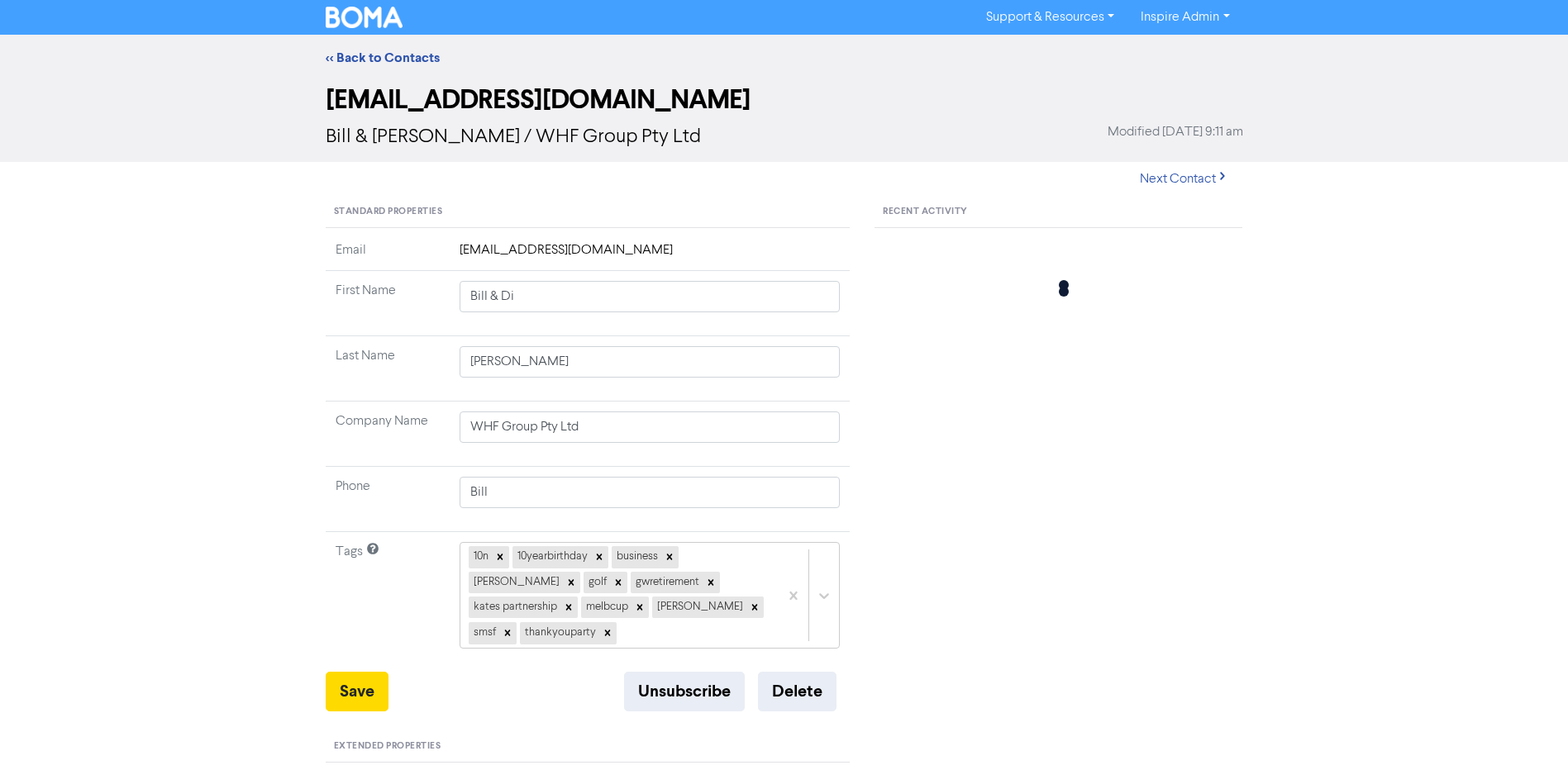
type input "[PERSON_NAME]"
type input "BB Sheds"
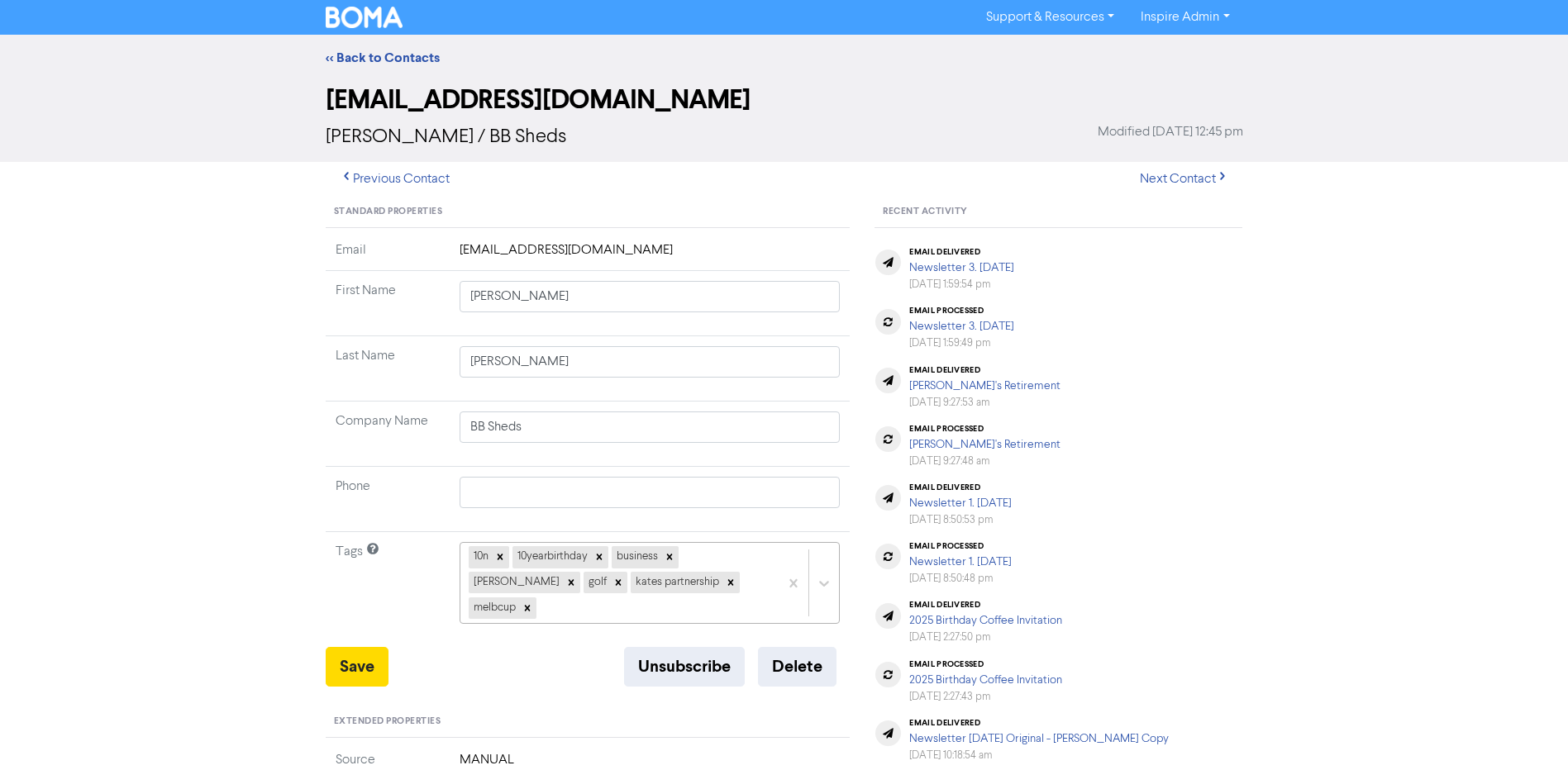
click at [719, 582] on div "10n 10yearbirthday business [PERSON_NAME] golf [PERSON_NAME] partnership melbcup" at bounding box center [650, 583] width 381 height 82
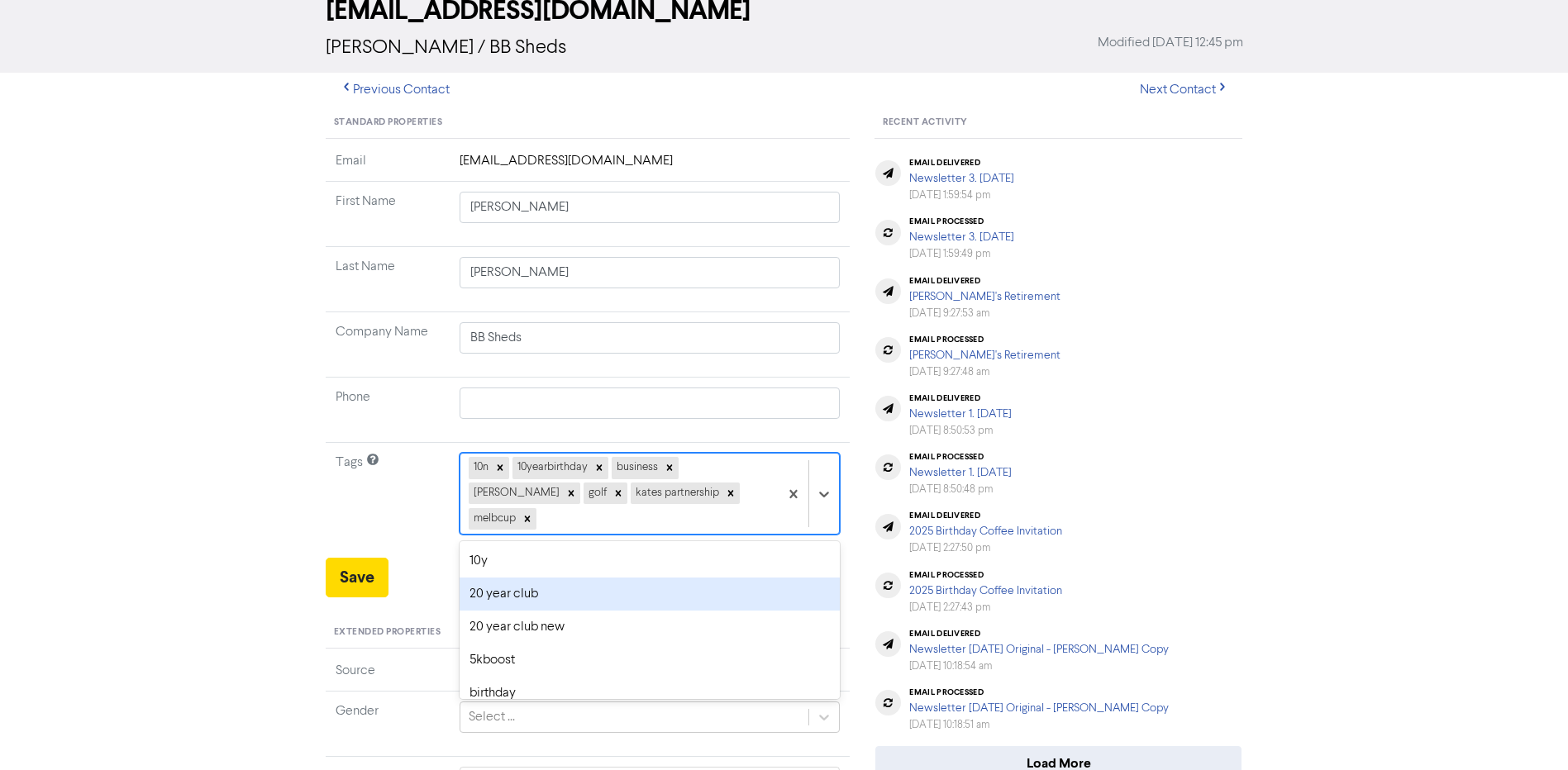
scroll to position [90, 0]
type input "tha"
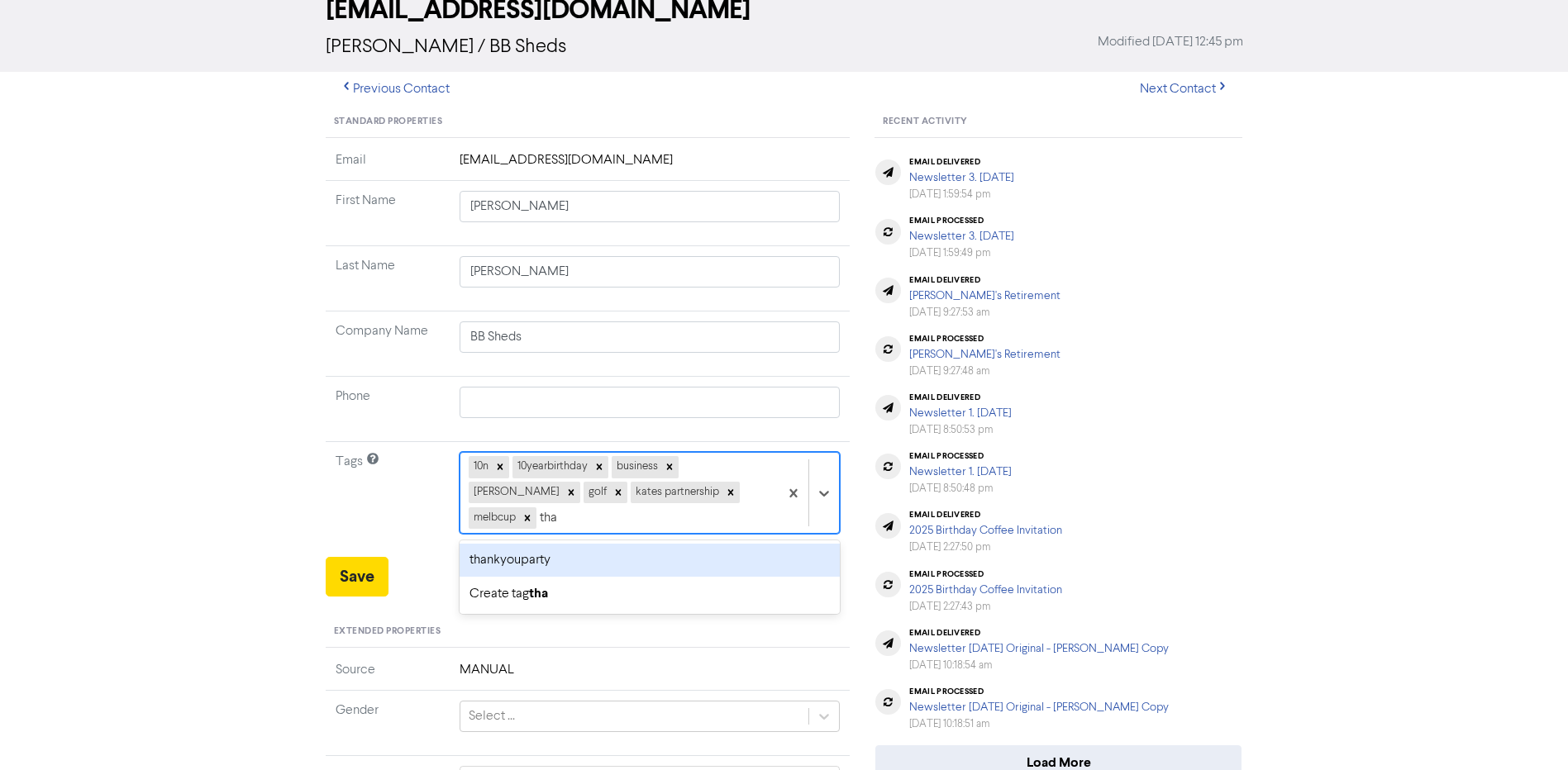
click at [572, 544] on div "thankyouparty" at bounding box center [650, 560] width 381 height 33
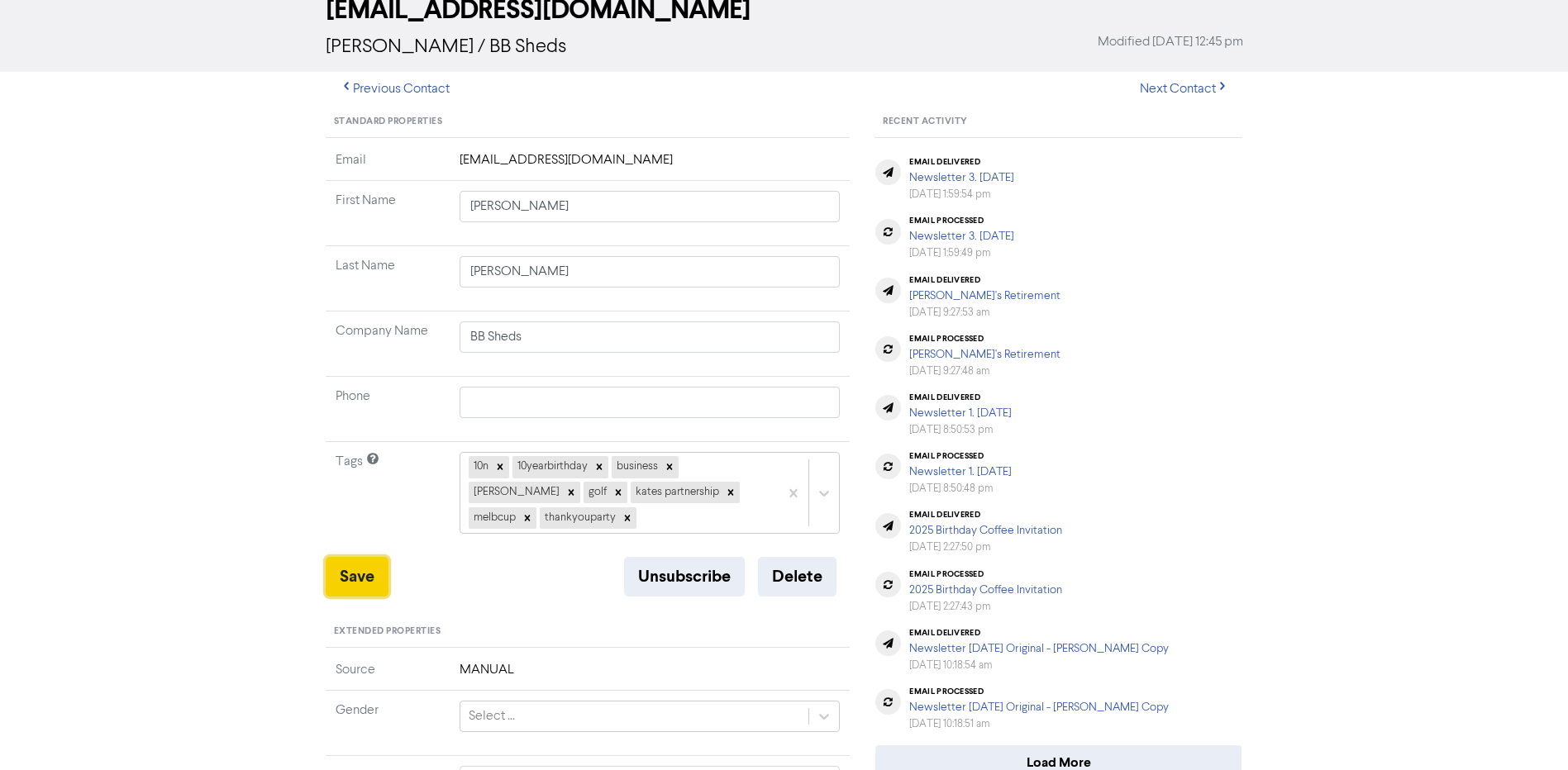
click at [358, 575] on button "Save" at bounding box center [356, 577] width 63 height 39
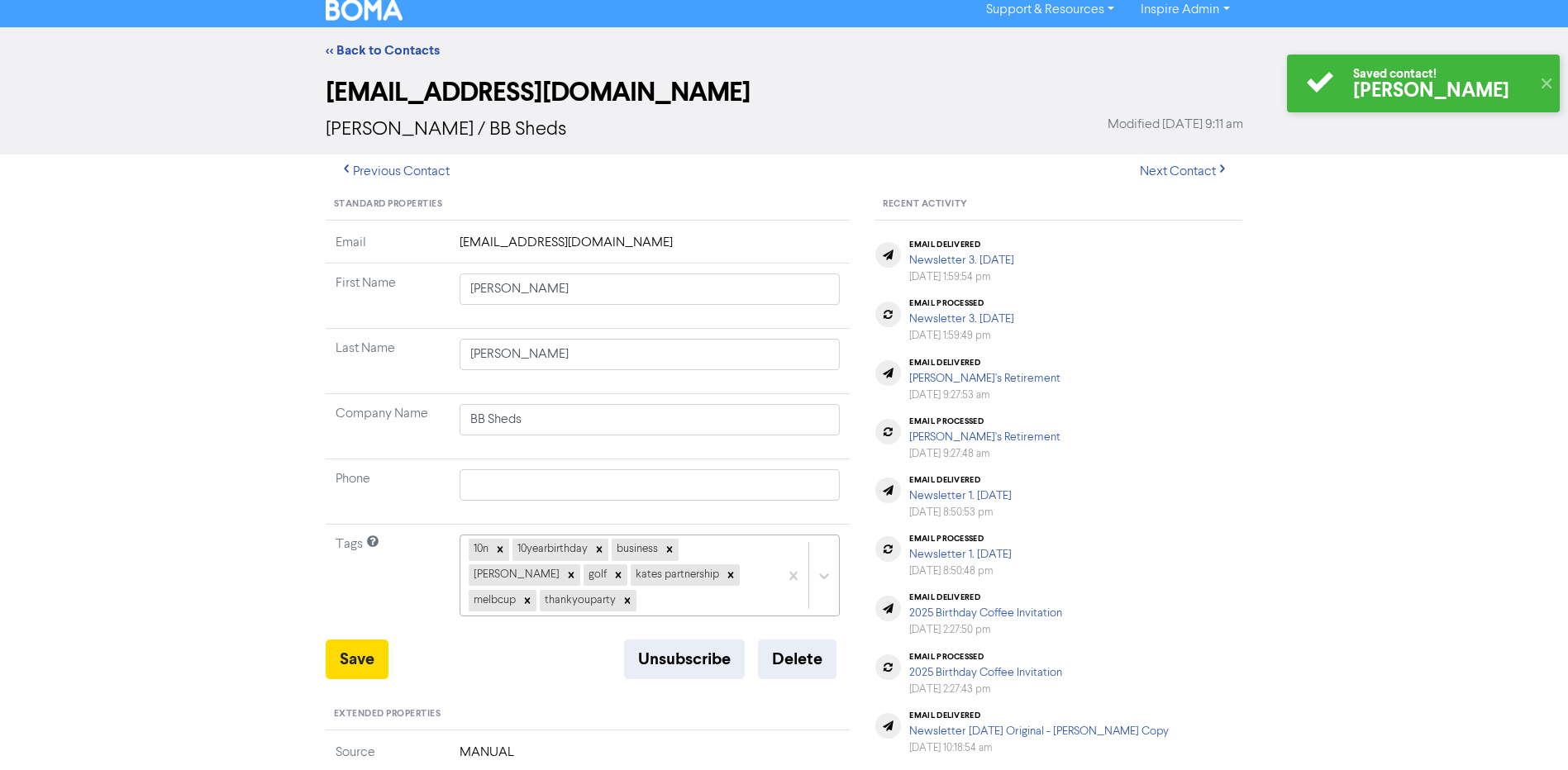
scroll to position [0, 0]
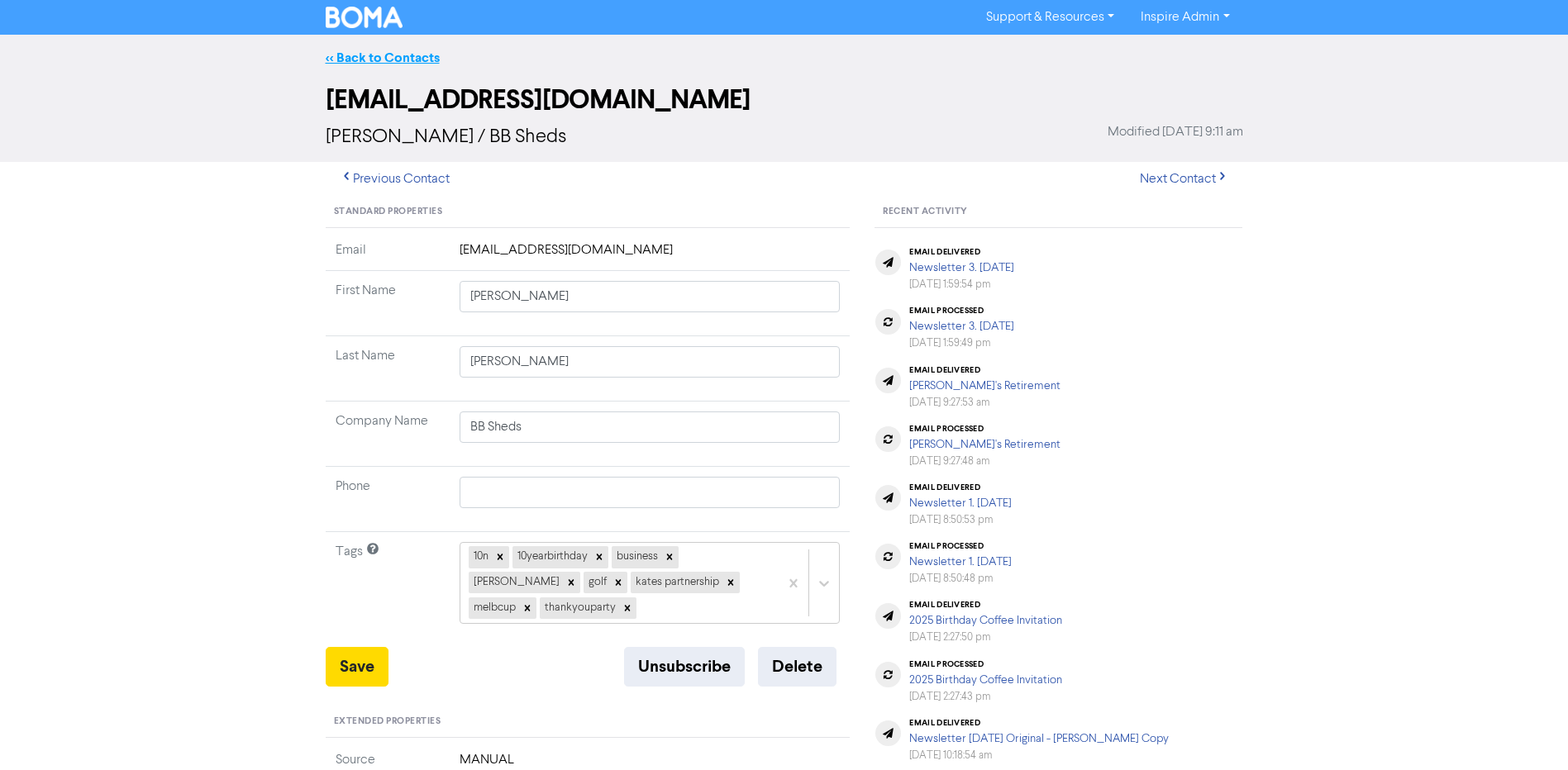
click at [392, 55] on link "<< Back to Contacts" at bounding box center [382, 58] width 114 height 17
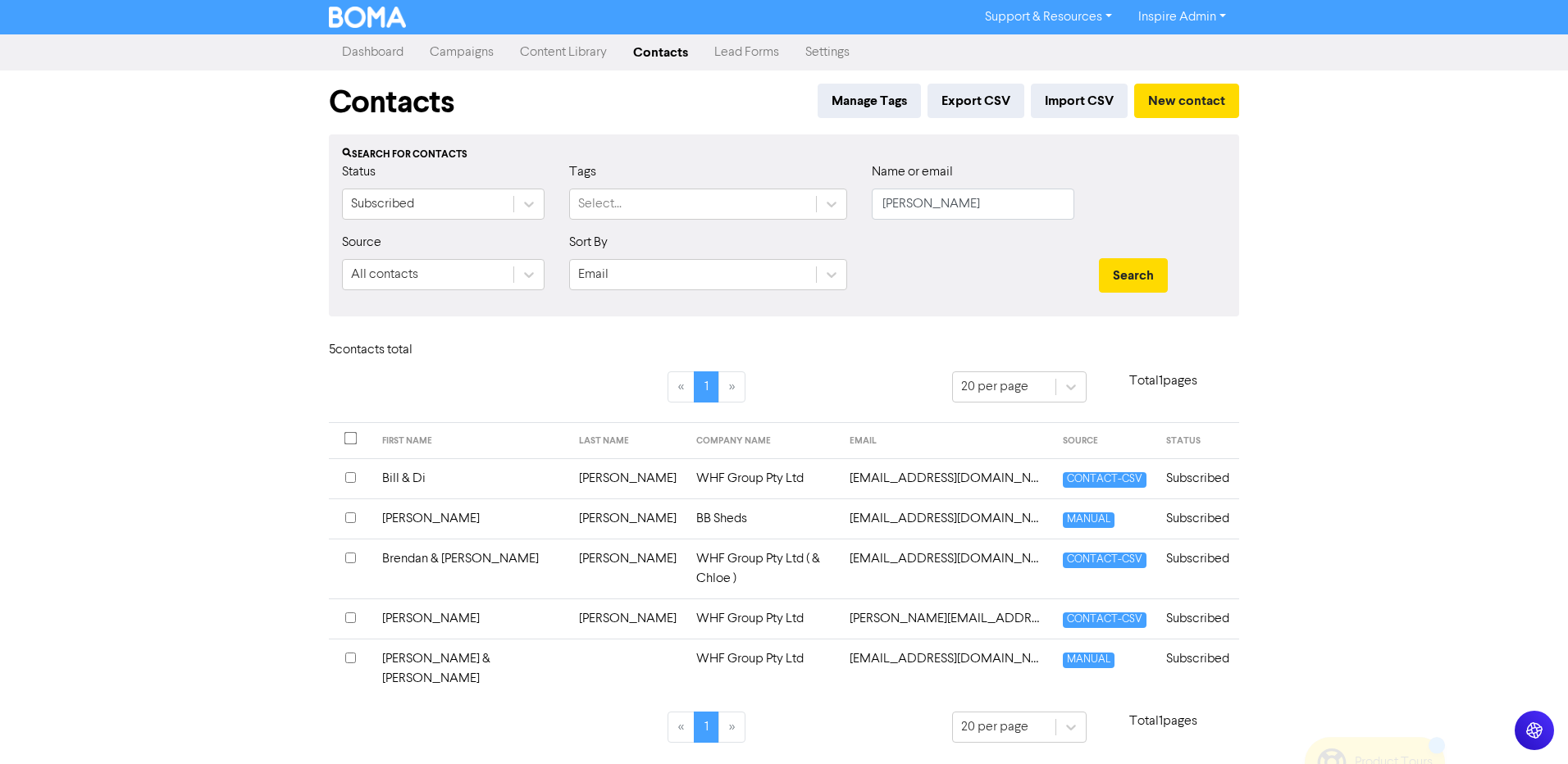
click at [418, 604] on td "[PERSON_NAME]" at bounding box center [470, 618] width 197 height 40
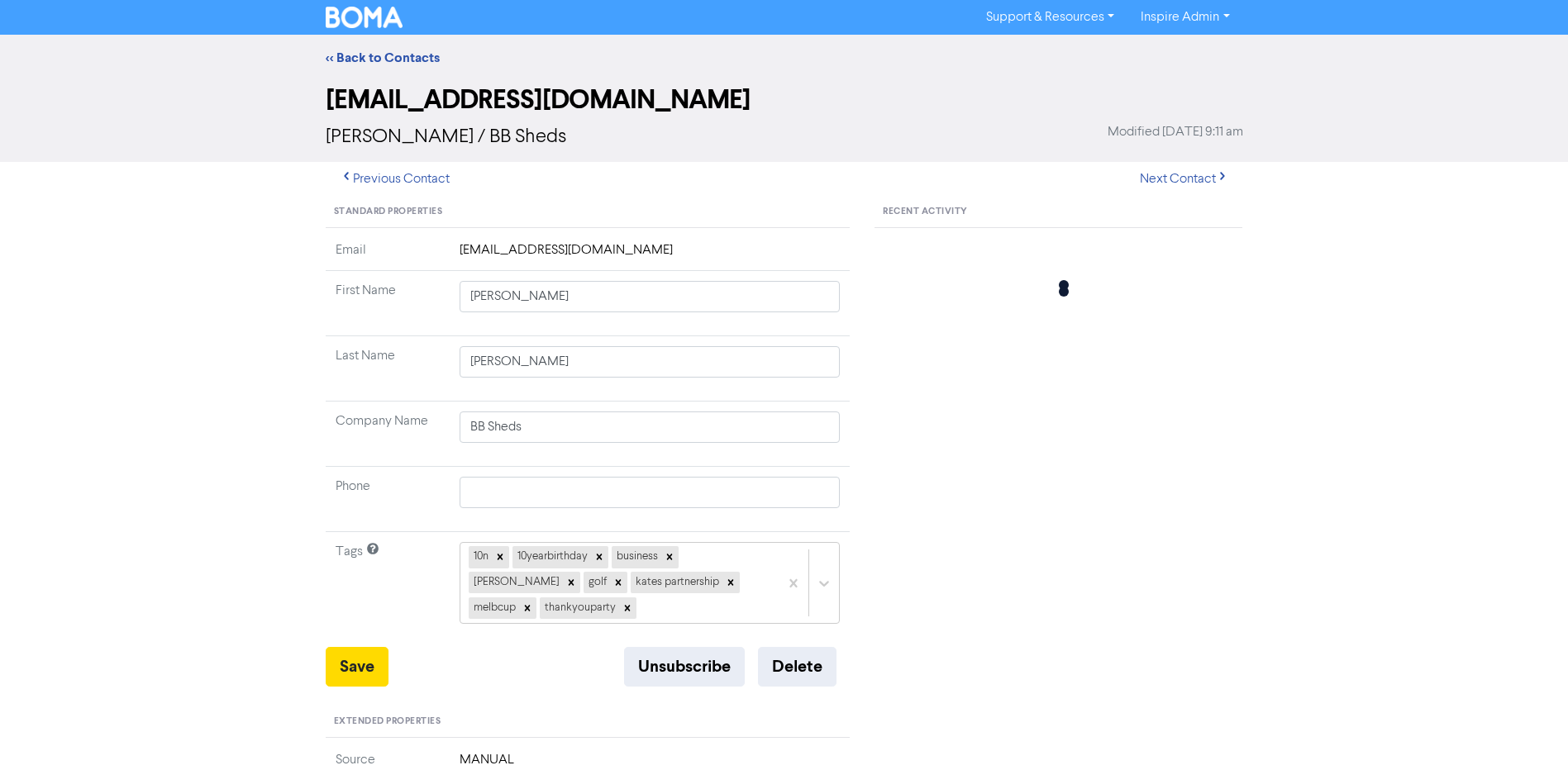
type input "[PERSON_NAME]"
type input "WHF Group Pty Ltd"
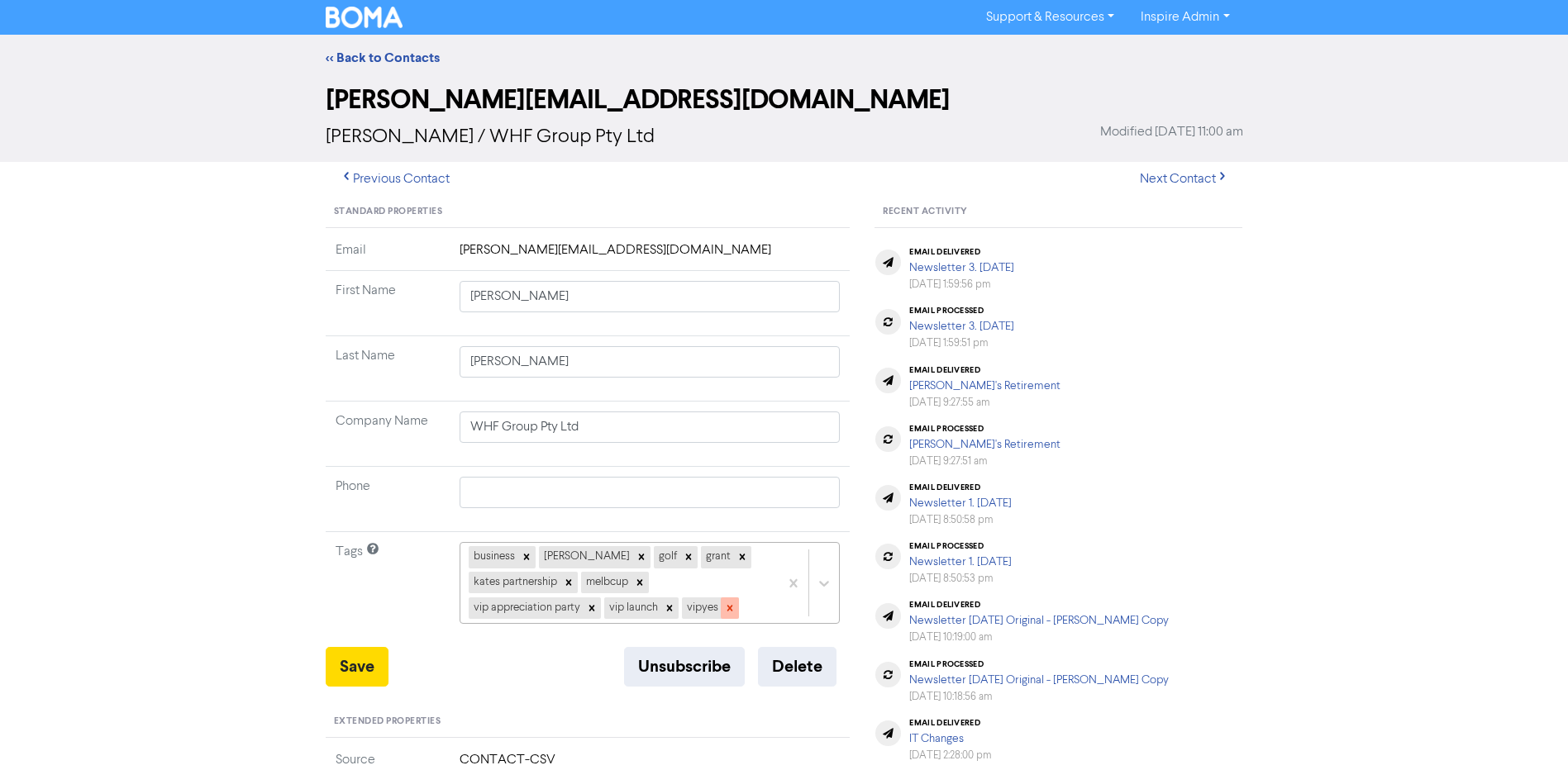
click at [729, 609] on icon at bounding box center [729, 608] width 6 height 6
click at [668, 608] on icon at bounding box center [669, 608] width 6 height 6
click at [592, 610] on icon at bounding box center [591, 608] width 6 height 6
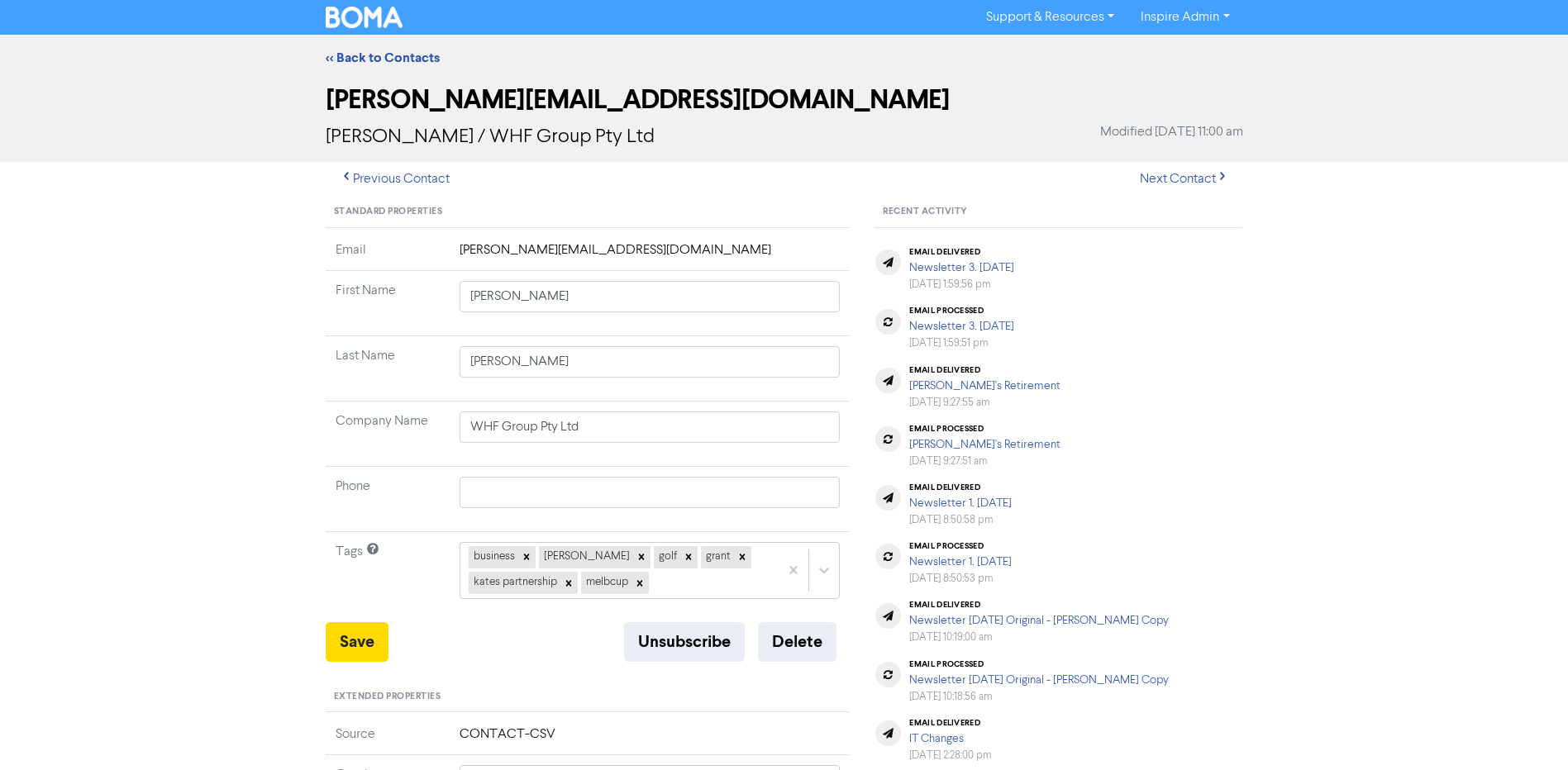
click at [602, 603] on td "business [PERSON_NAME] golf [PERSON_NAME] partnership melbcup" at bounding box center [650, 577] width 400 height 90
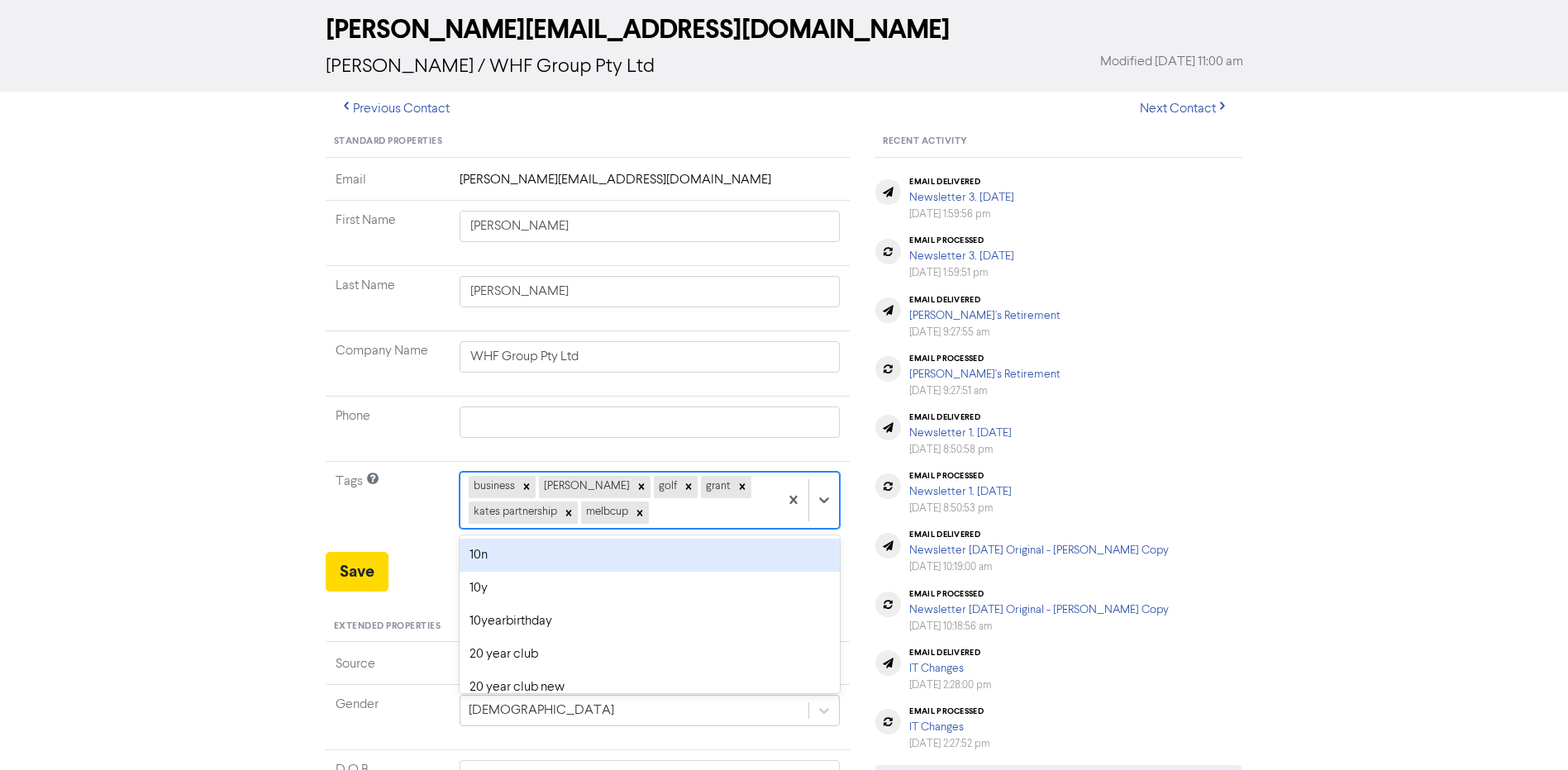
click at [698, 528] on div "option 10n focused, 1 of 42. 36 results available. Use Up and Down to choose op…" at bounding box center [650, 500] width 381 height 56
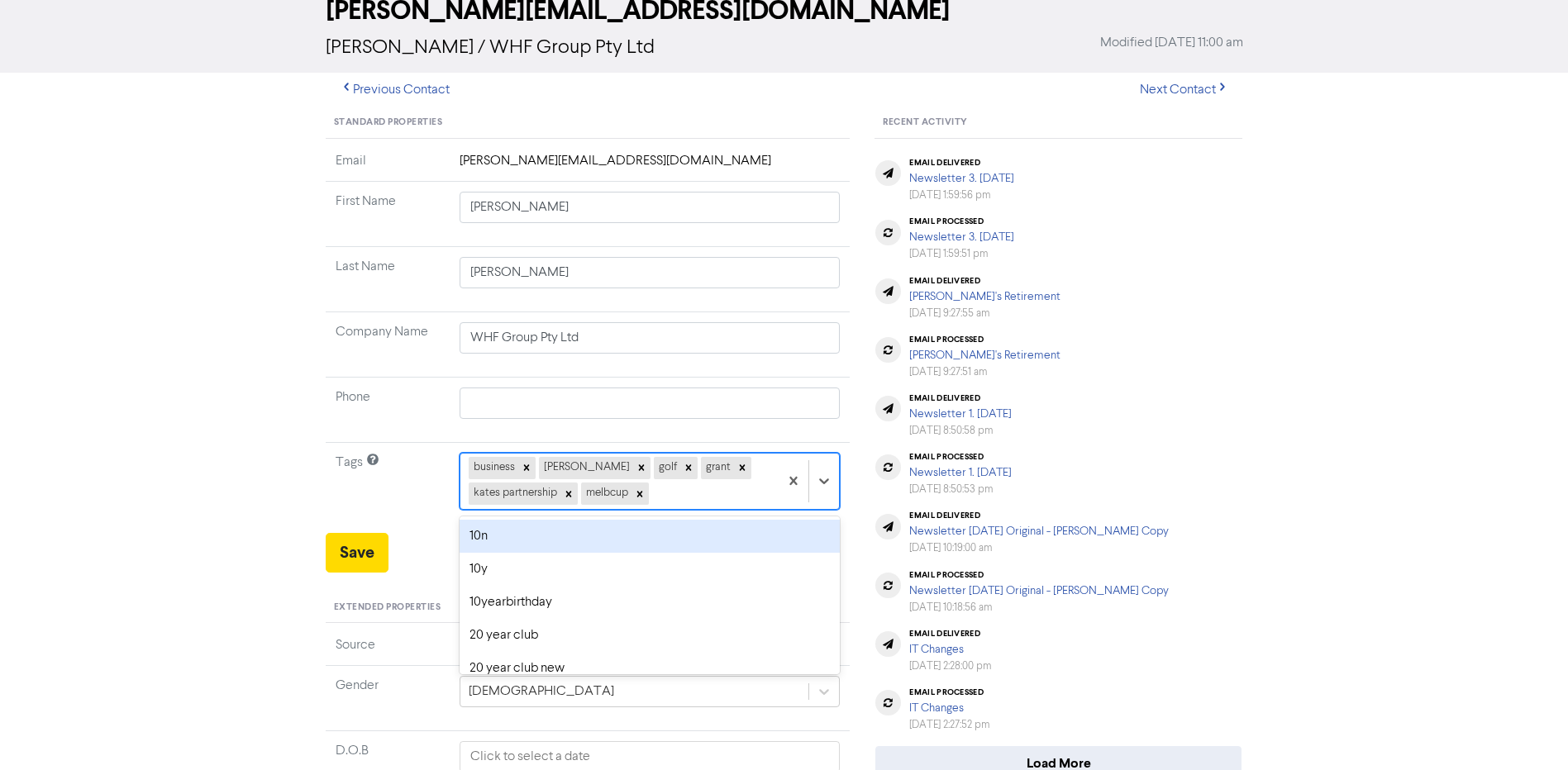
scroll to position [90, 0]
type input "thank"
click at [550, 533] on div "thankyouparty" at bounding box center [650, 535] width 381 height 33
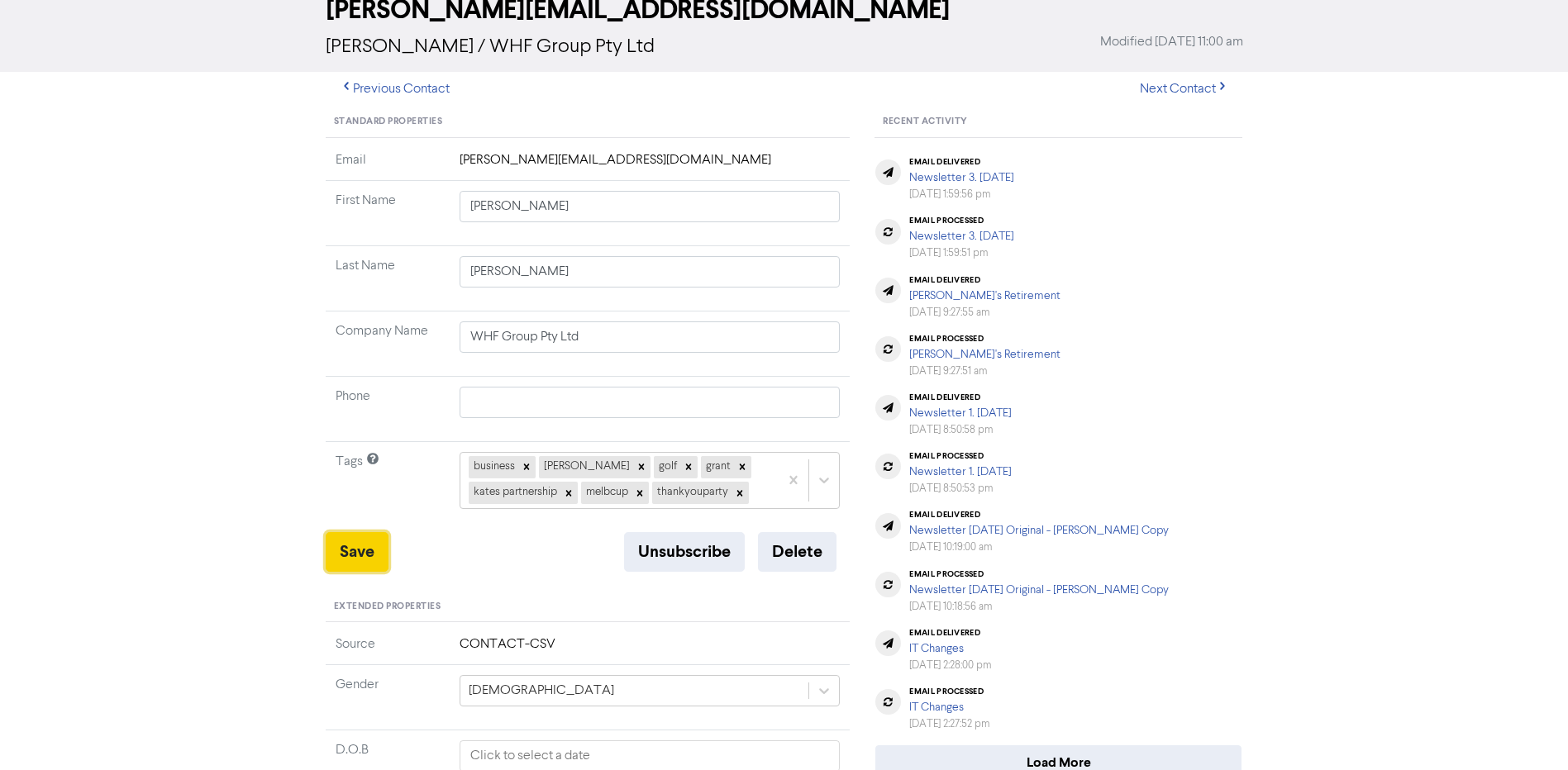
click at [347, 555] on button "Save" at bounding box center [356, 552] width 63 height 39
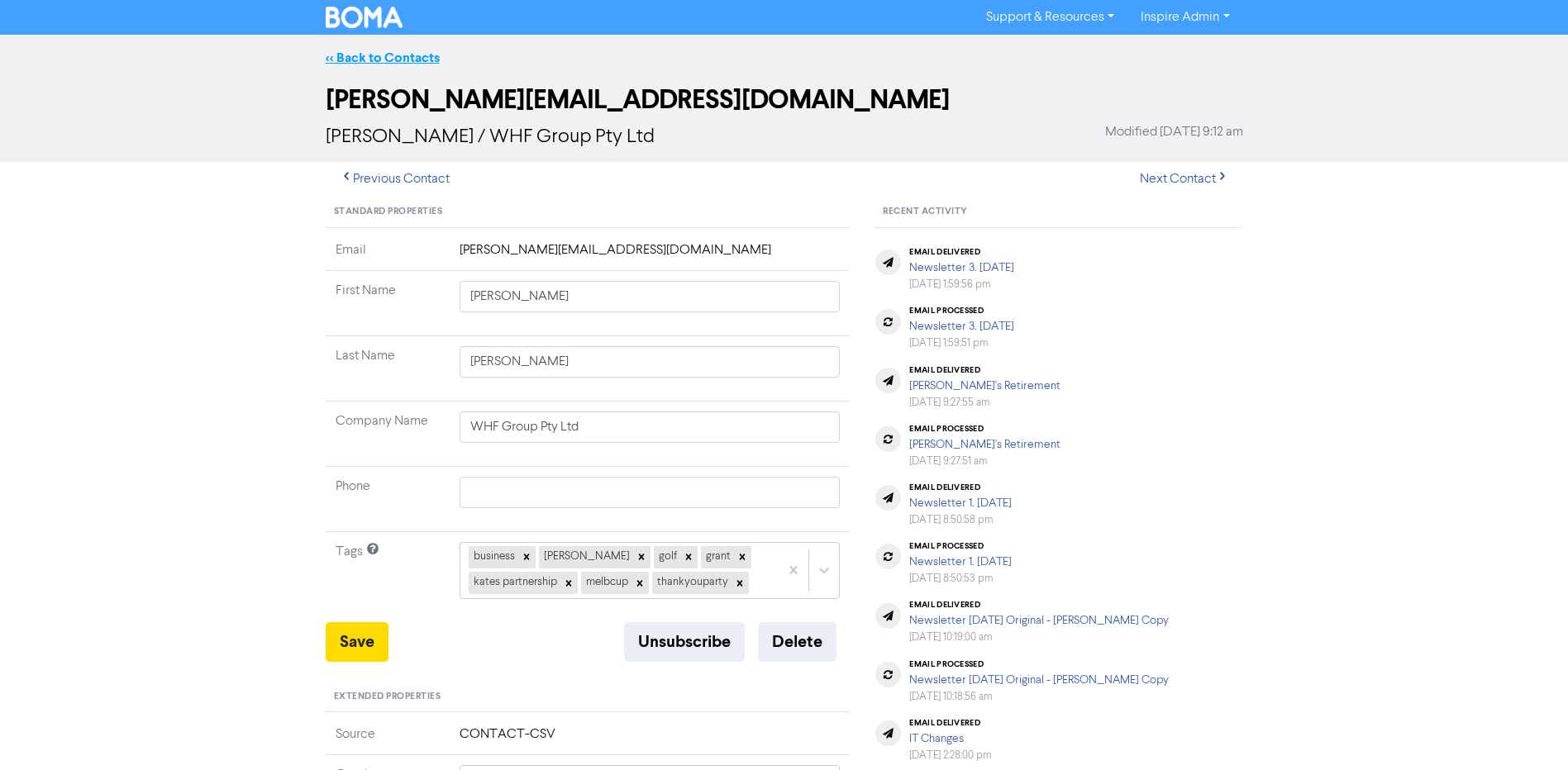
click at [389, 59] on link "<< Back to Contacts" at bounding box center [382, 58] width 114 height 17
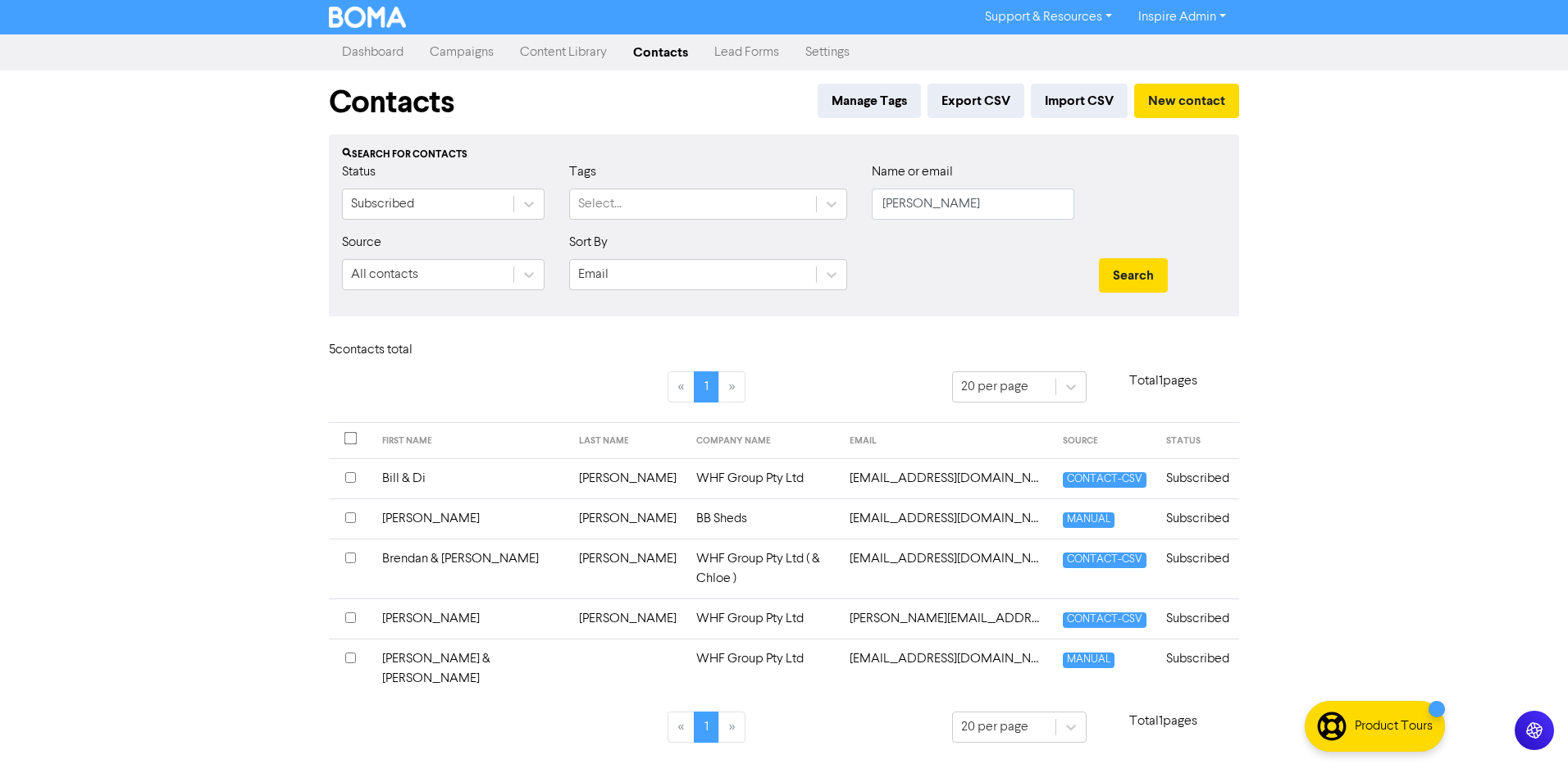
click at [425, 639] on td "[PERSON_NAME] & [PERSON_NAME]" at bounding box center [470, 669] width 197 height 60
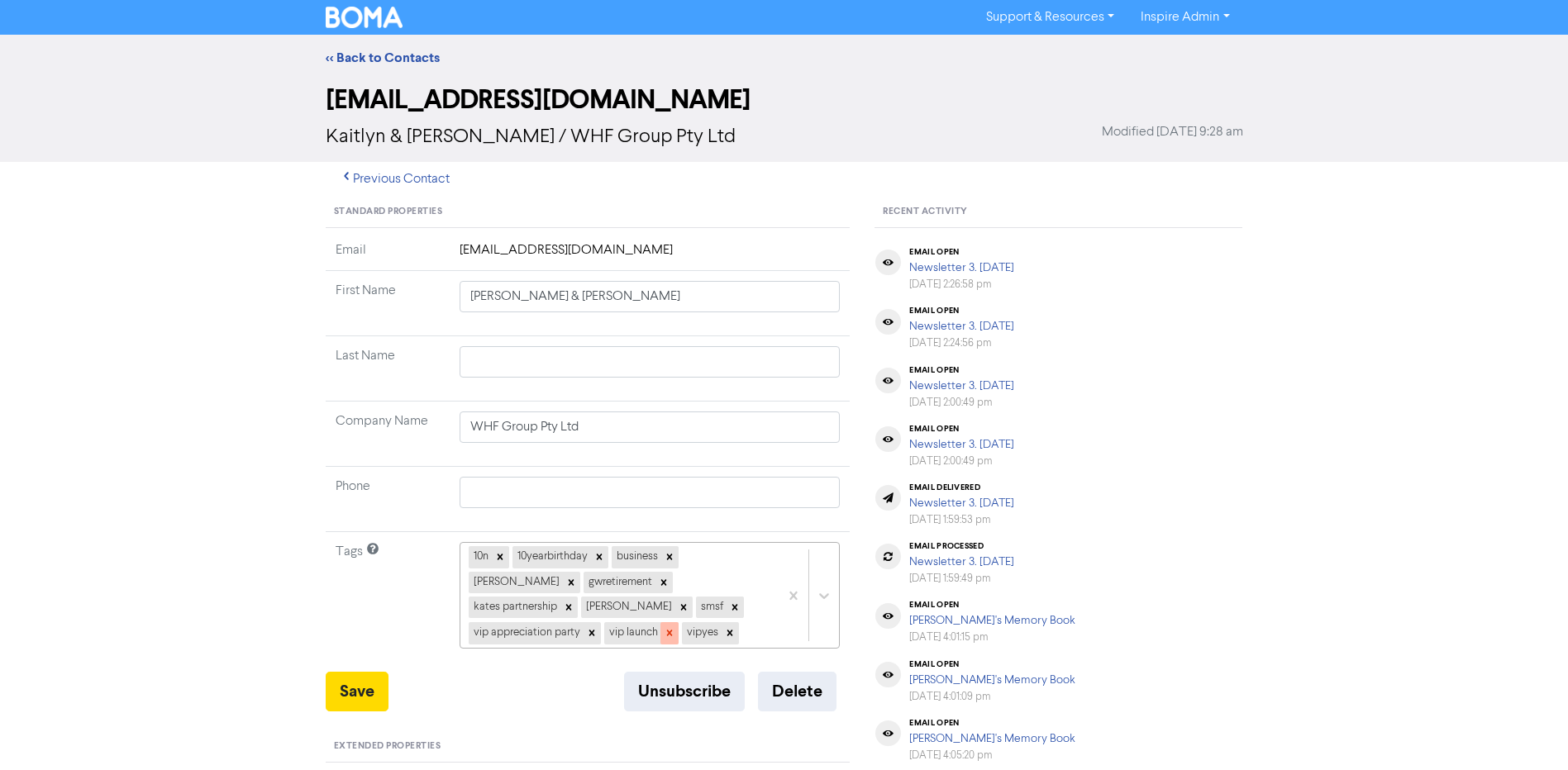
click at [672, 631] on icon at bounding box center [669, 634] width 6 height 6
click at [658, 627] on icon at bounding box center [652, 633] width 11 height 11
click at [598, 627] on icon at bounding box center [591, 633] width 11 height 11
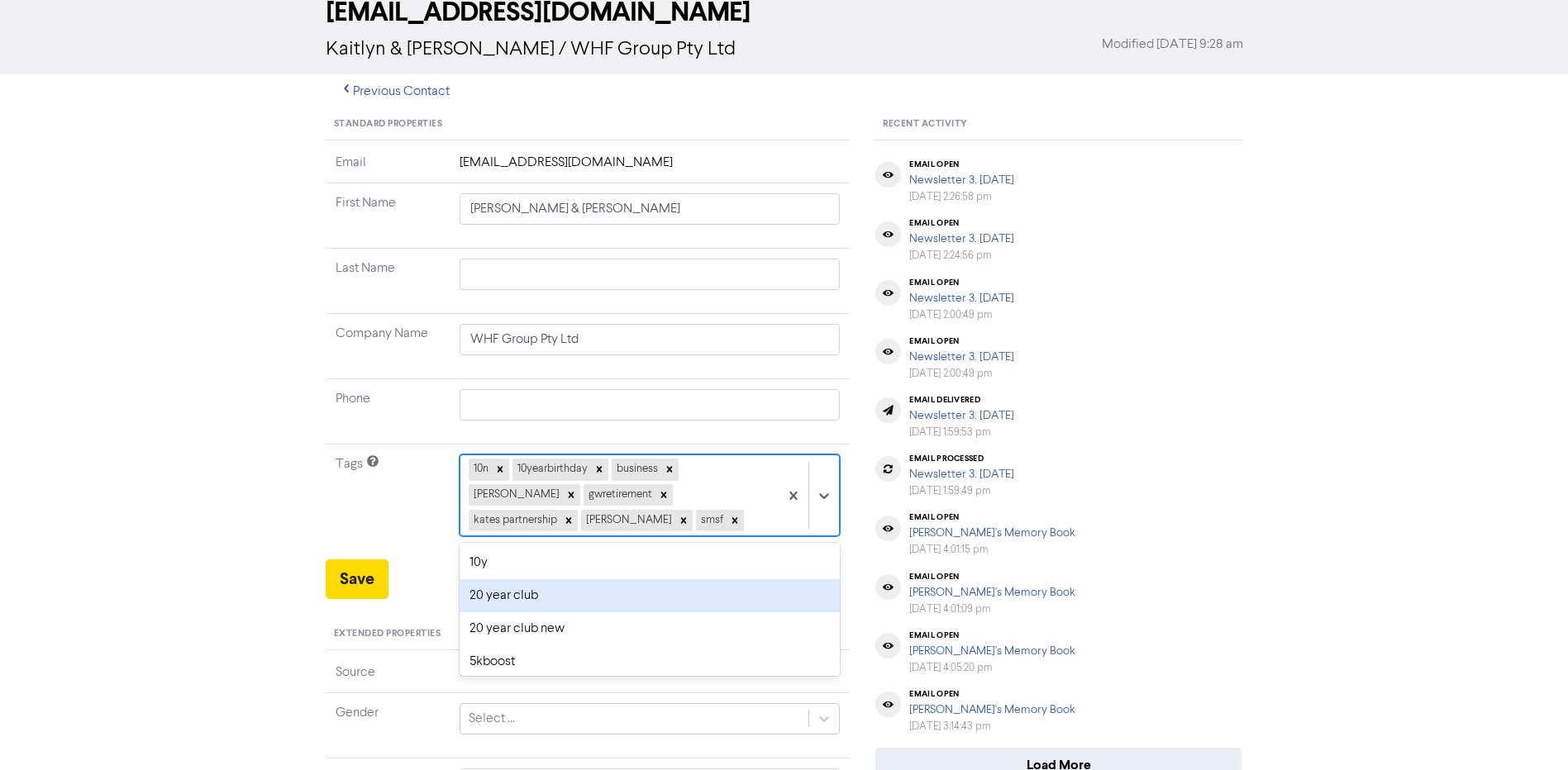
click at [641, 537] on div "option 20 year club focused, 4 of 42. 34 results available. Use Up and Down to …" at bounding box center [650, 495] width 381 height 82
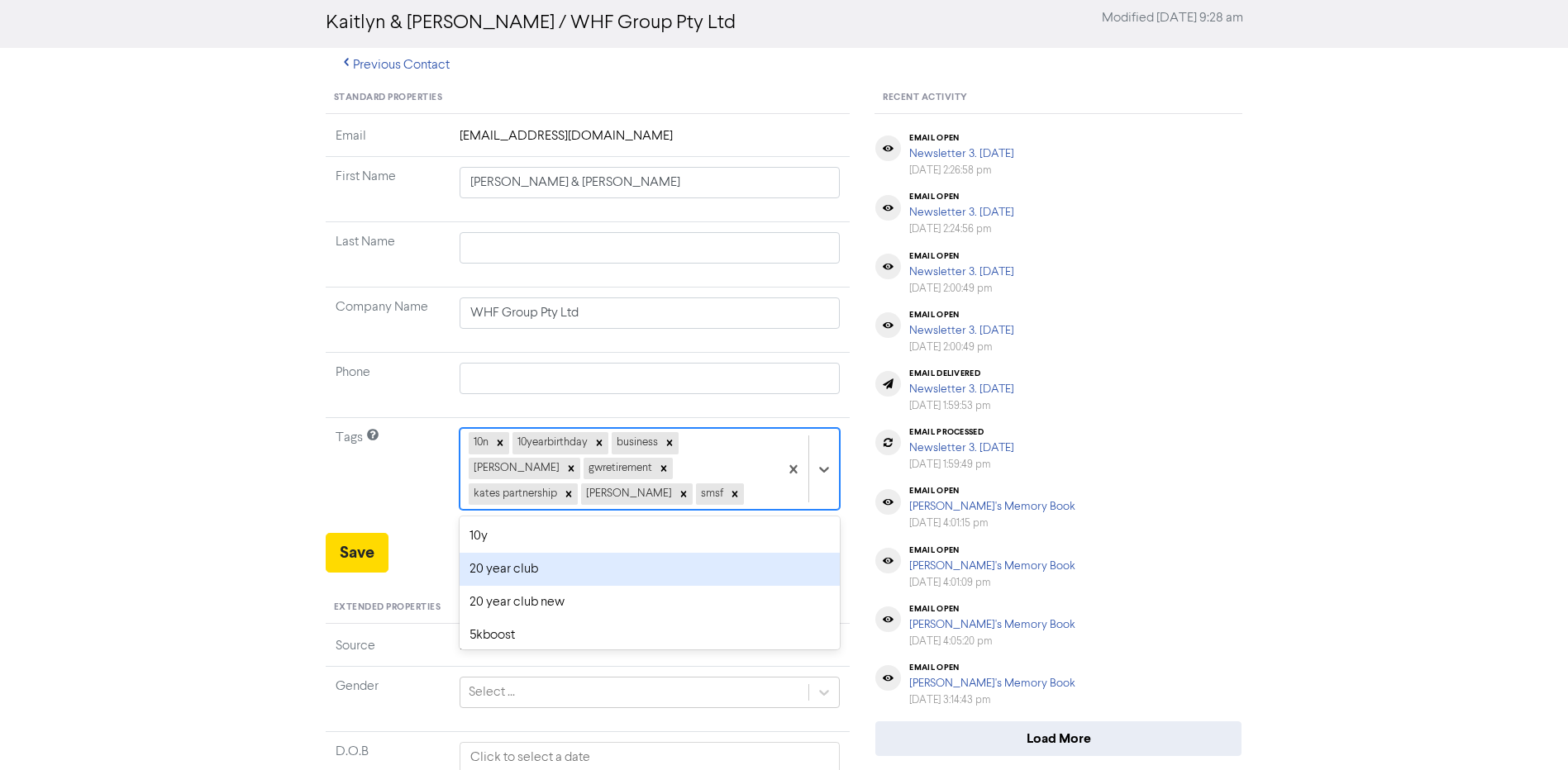
scroll to position [115, 0]
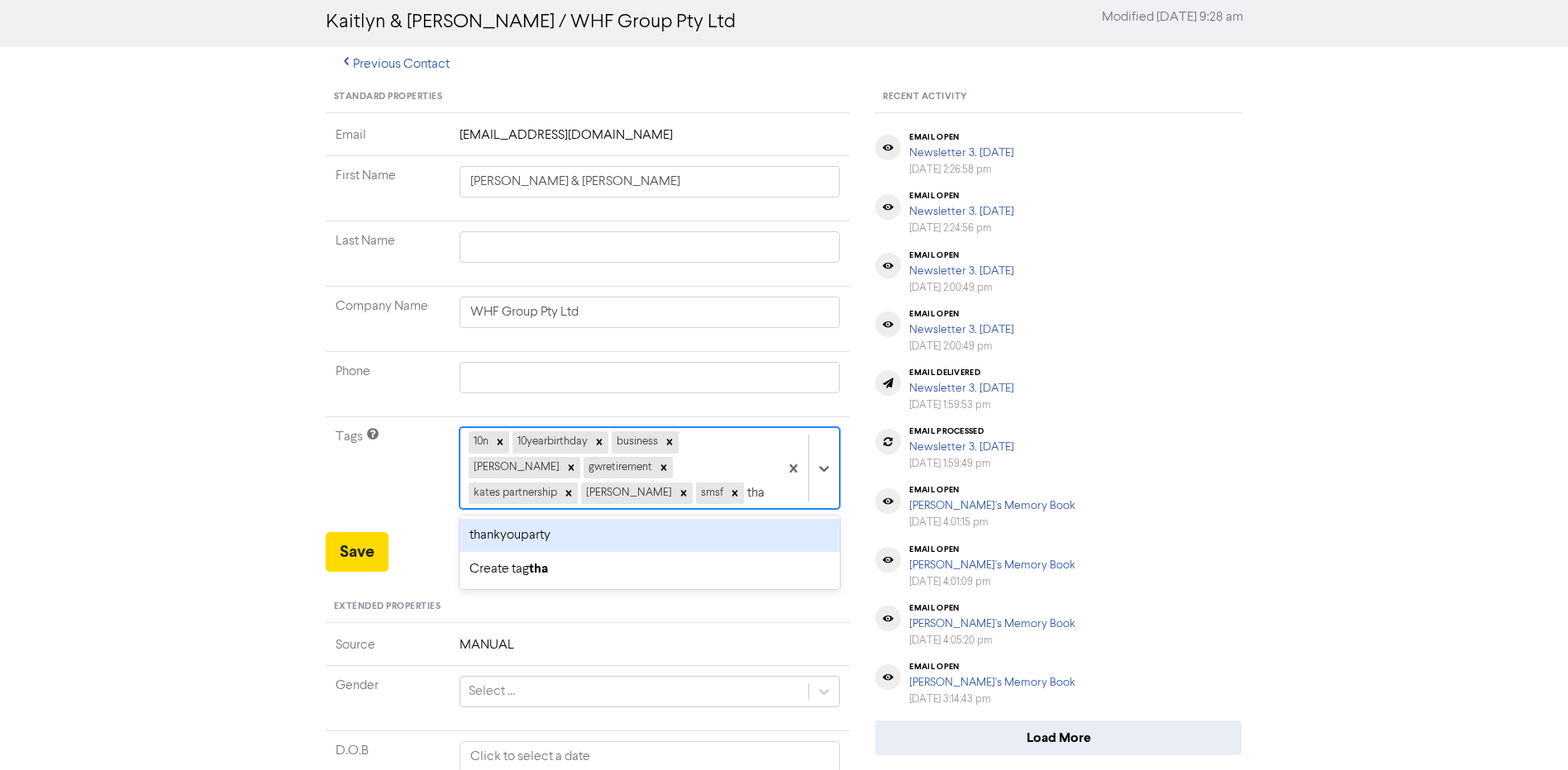
click at [557, 537] on div "thankyouparty" at bounding box center [650, 535] width 381 height 33
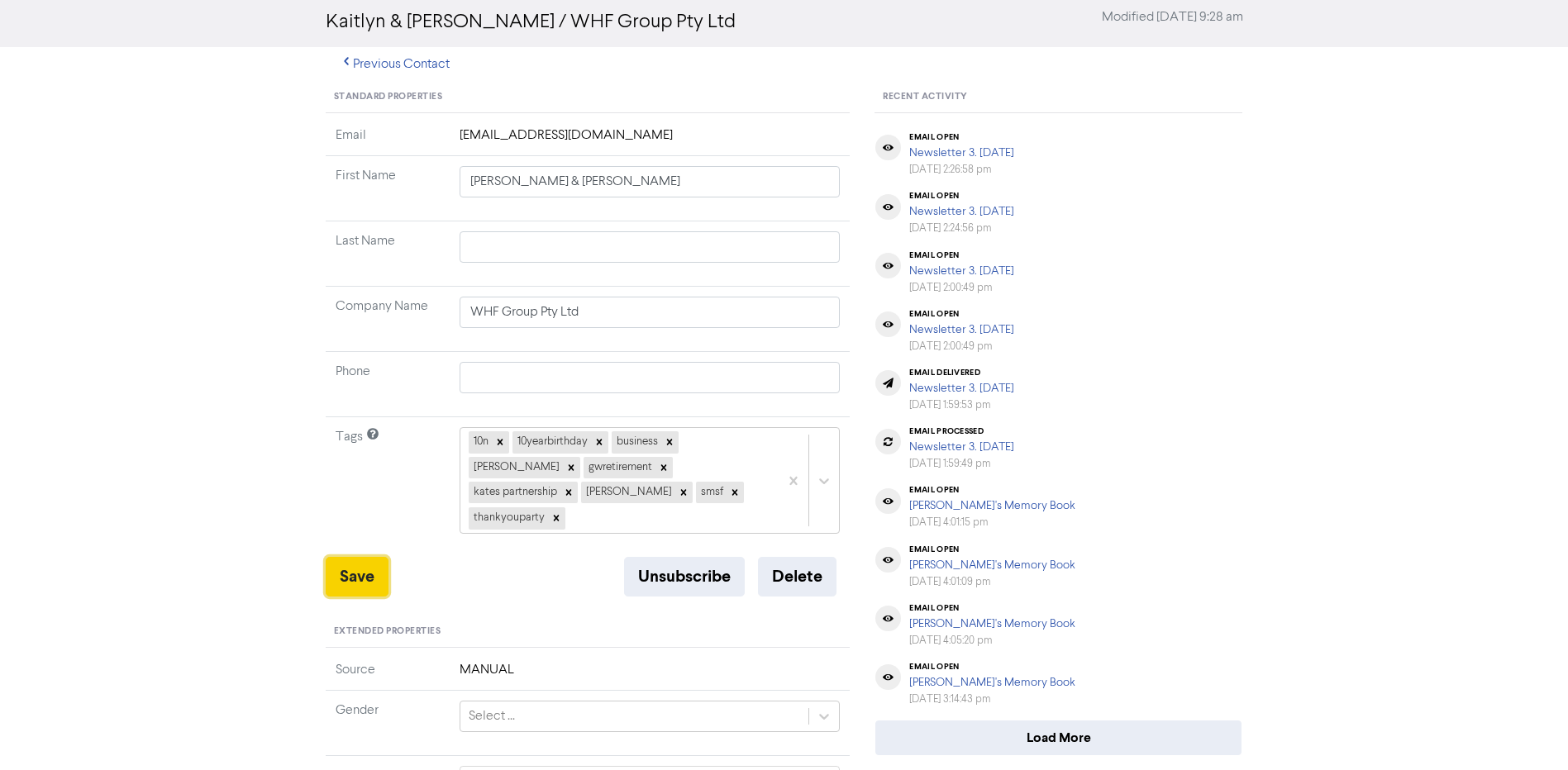
click at [376, 558] on button "Save" at bounding box center [356, 577] width 63 height 39
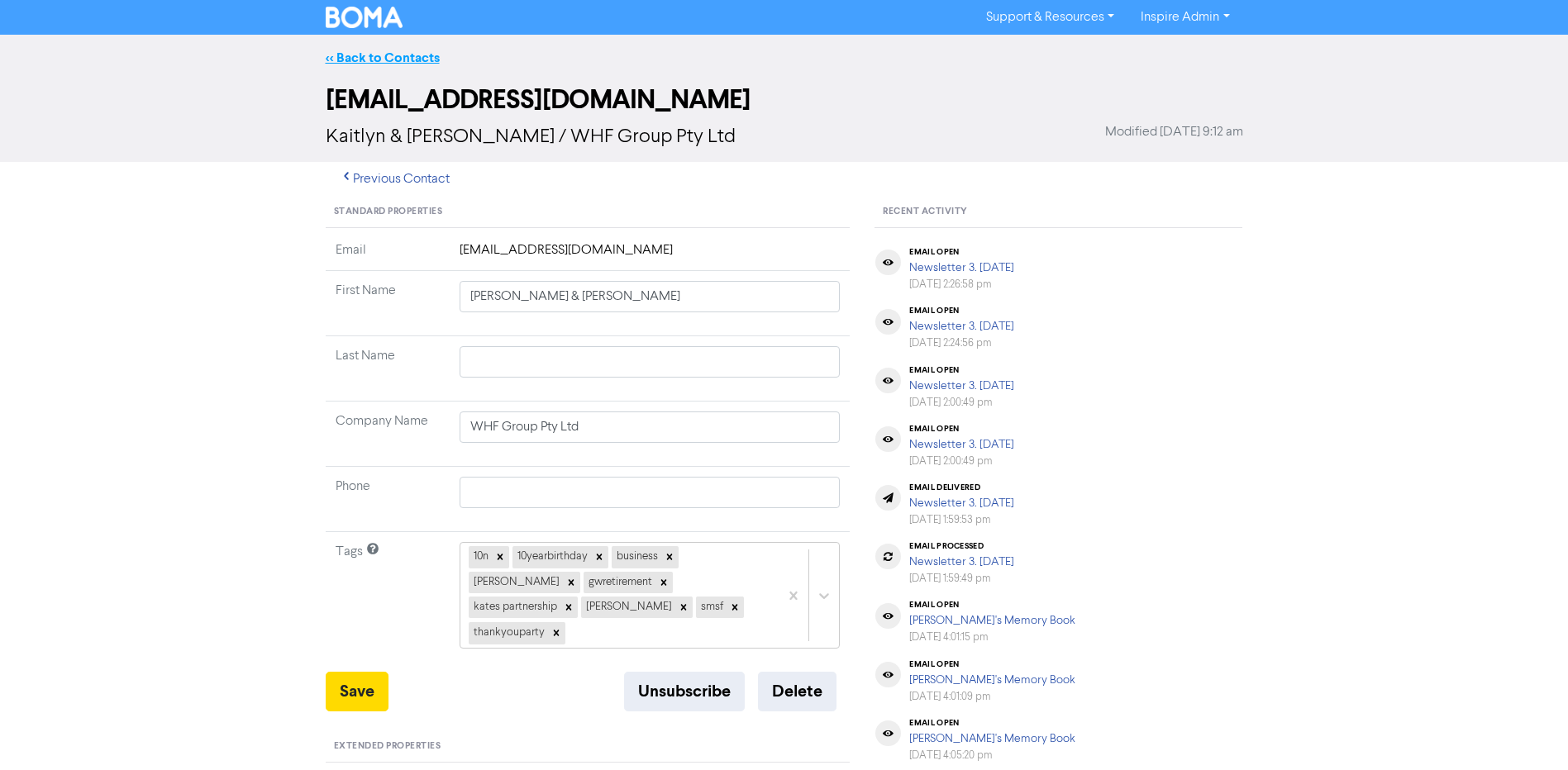
click at [400, 58] on link "<< Back to Contacts" at bounding box center [382, 58] width 114 height 17
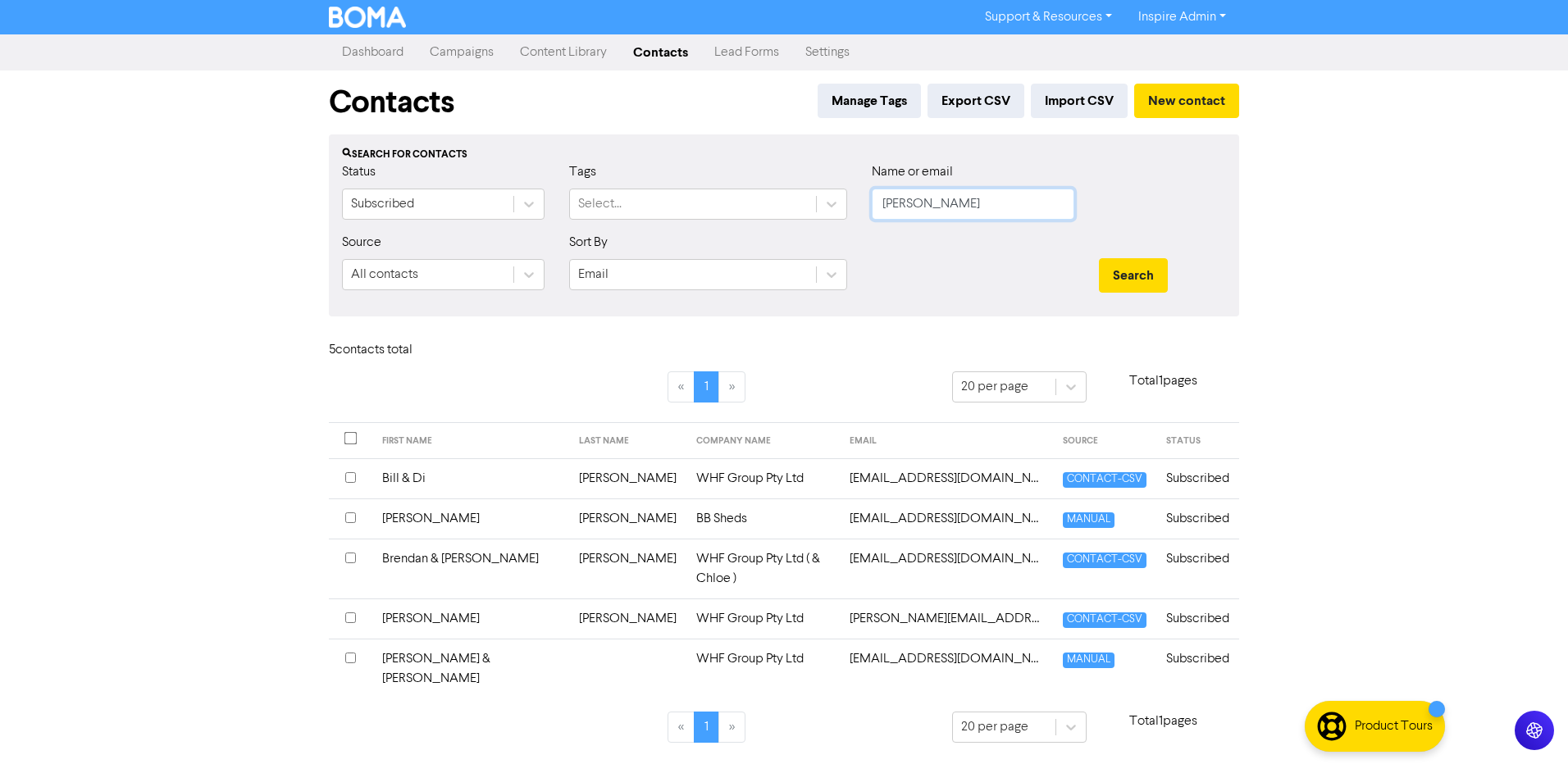
drag, startPoint x: 913, startPoint y: 201, endPoint x: 849, endPoint y: 202, distance: 64.0
click at [849, 202] on div "Status Subscribed Tags Select... Name or email [PERSON_NAME]" at bounding box center [784, 198] width 909 height 71
click at [1148, 271] on button "Search" at bounding box center [1133, 275] width 69 height 35
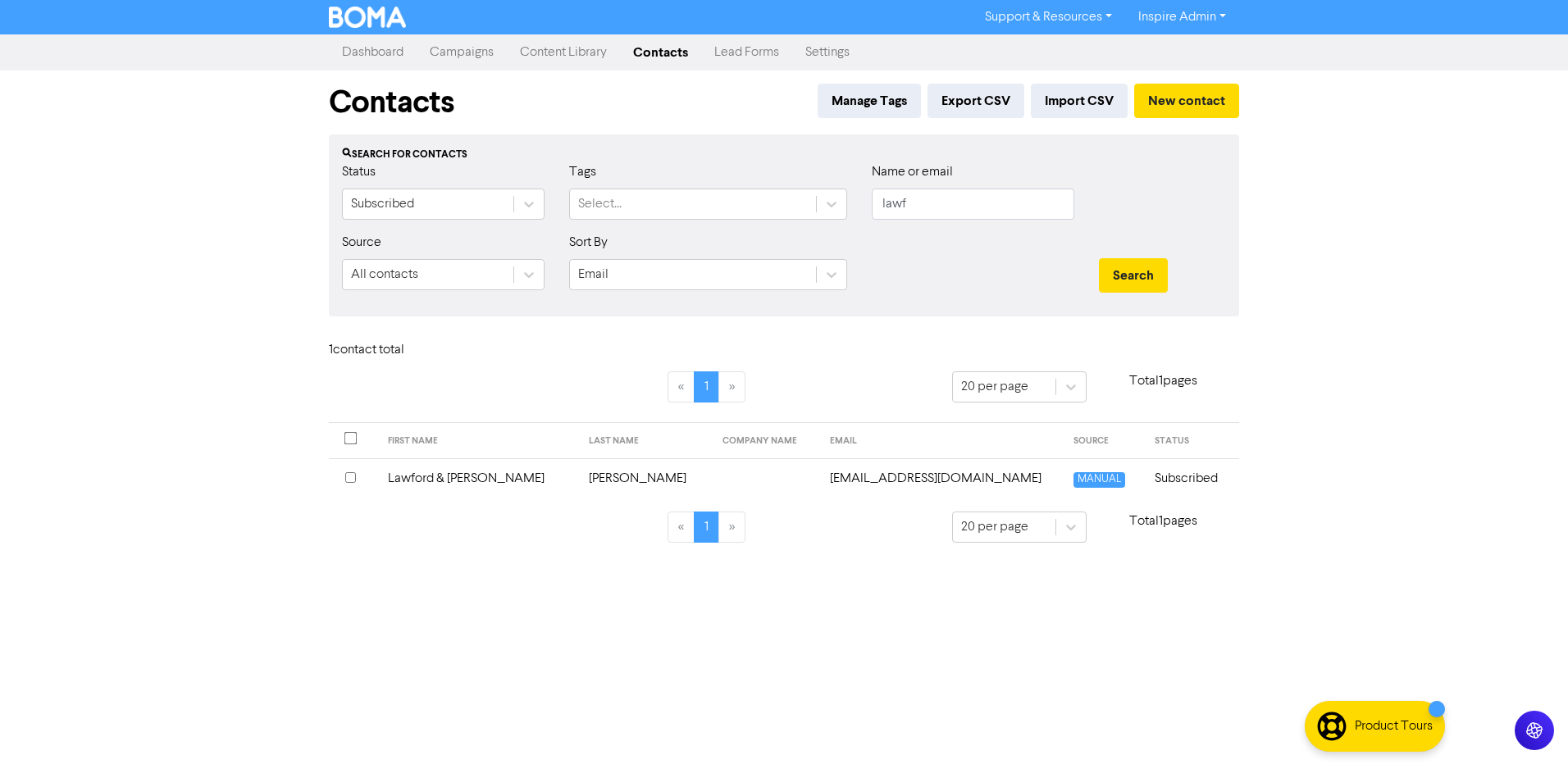
click at [498, 477] on td "Lawford & [PERSON_NAME]" at bounding box center [478, 479] width 201 height 40
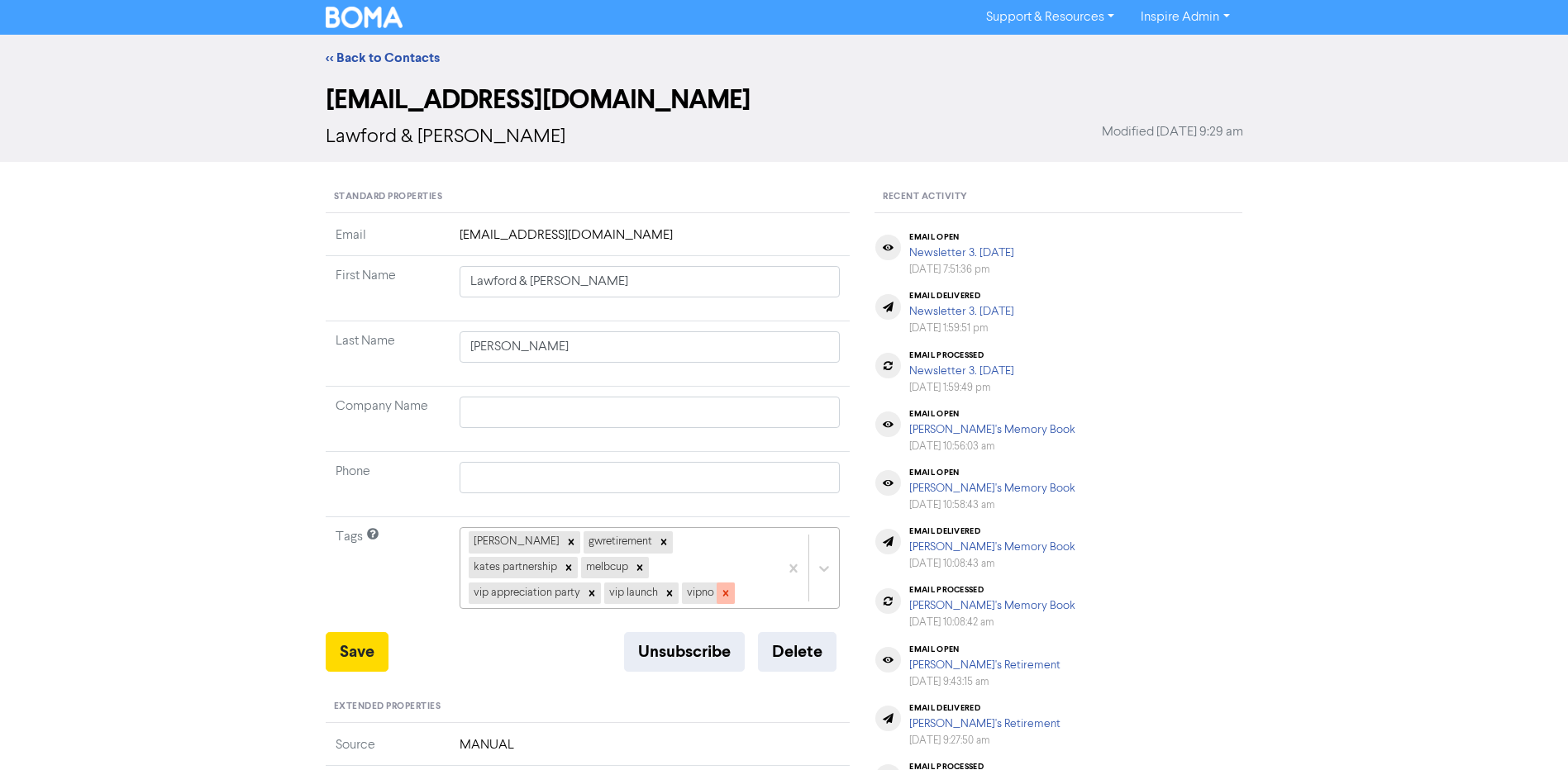
click at [720, 597] on icon at bounding box center [726, 593] width 11 height 11
click at [672, 590] on icon at bounding box center [669, 593] width 6 height 6
click at [598, 588] on icon at bounding box center [591, 593] width 11 height 11
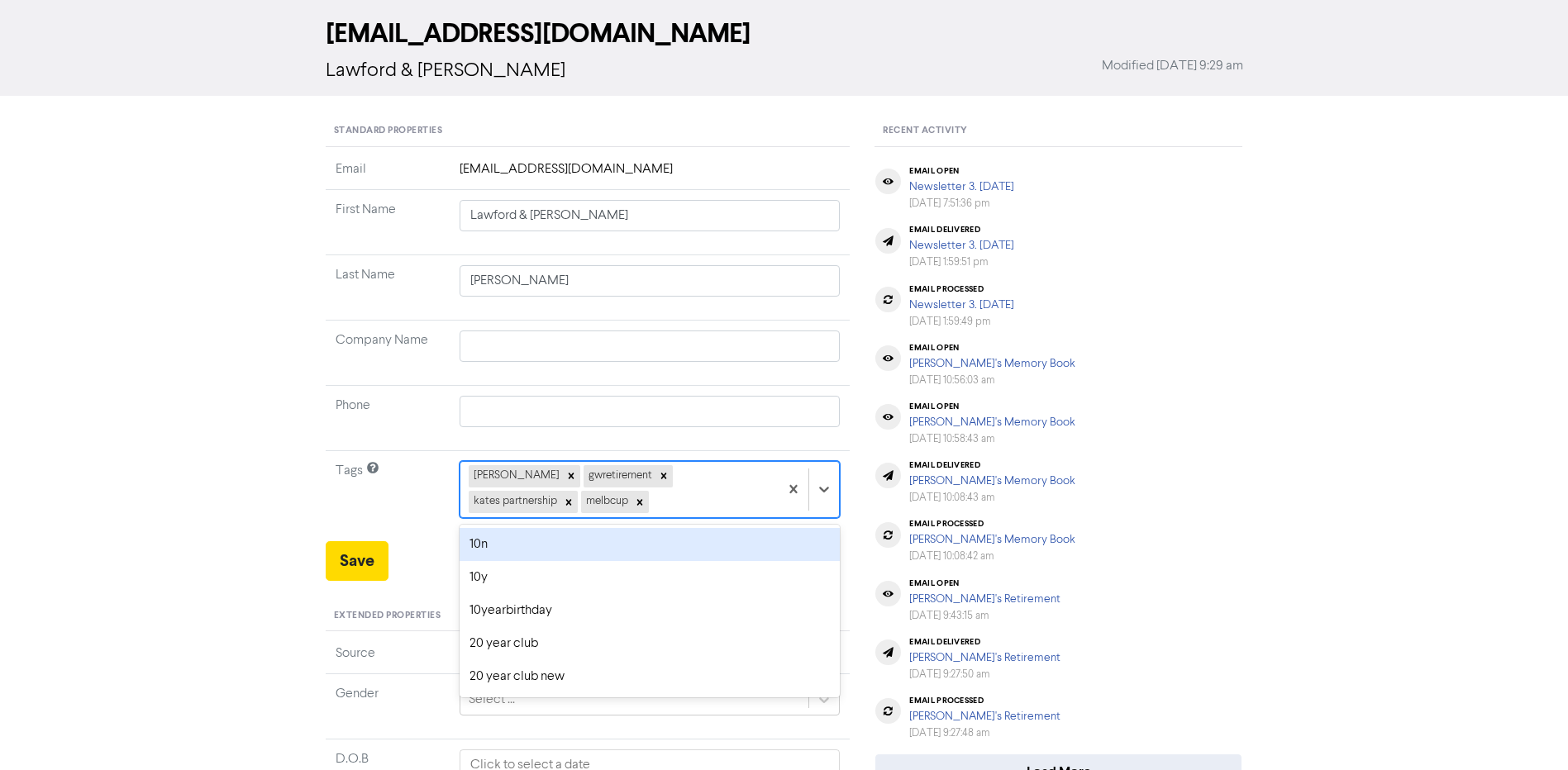
click at [640, 517] on div "option 10n focused, 1 of 42. 38 results available. Use Up and Down to choose op…" at bounding box center [650, 490] width 381 height 56
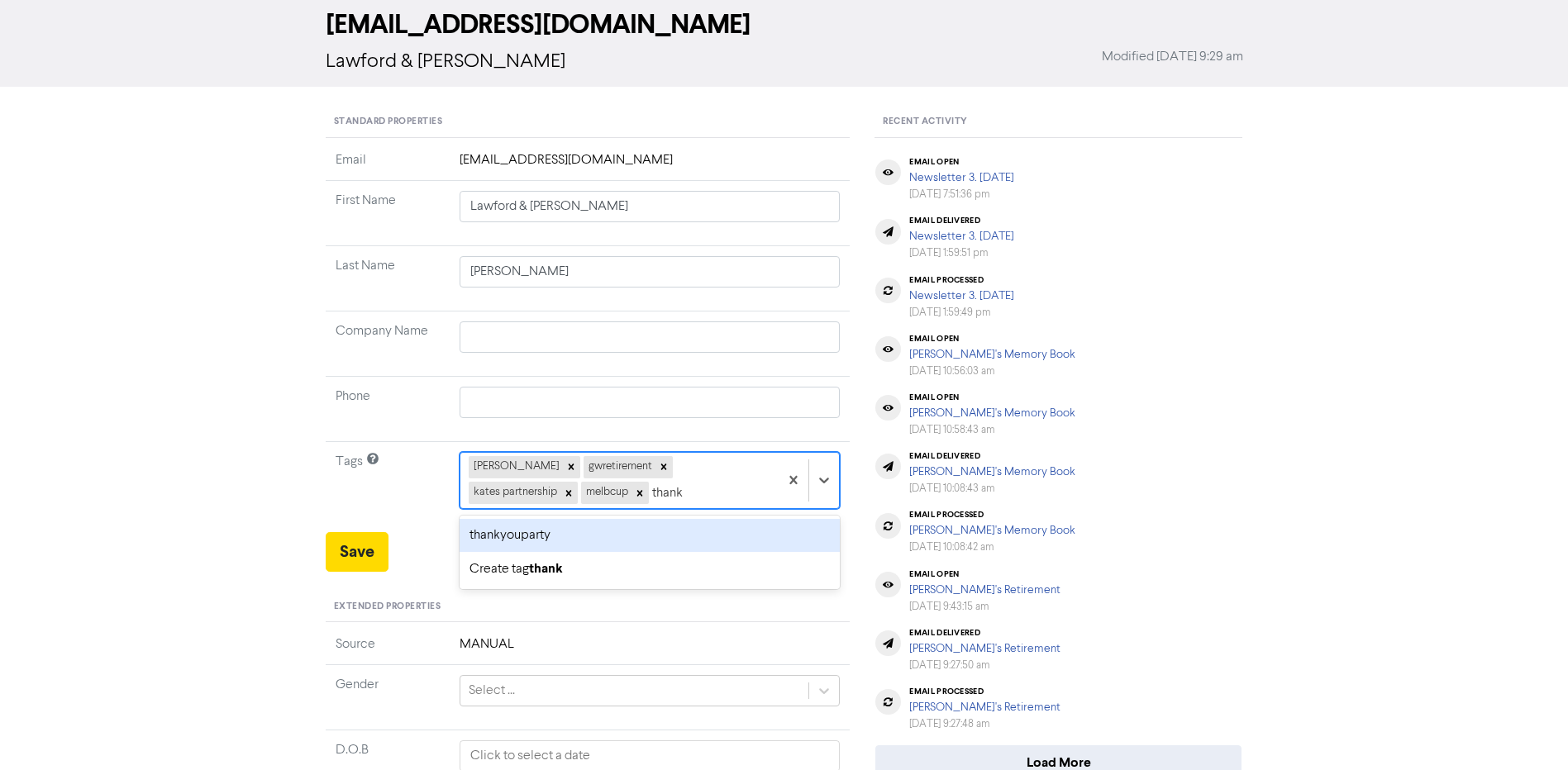
click at [564, 531] on div "thankyouparty" at bounding box center [650, 535] width 381 height 33
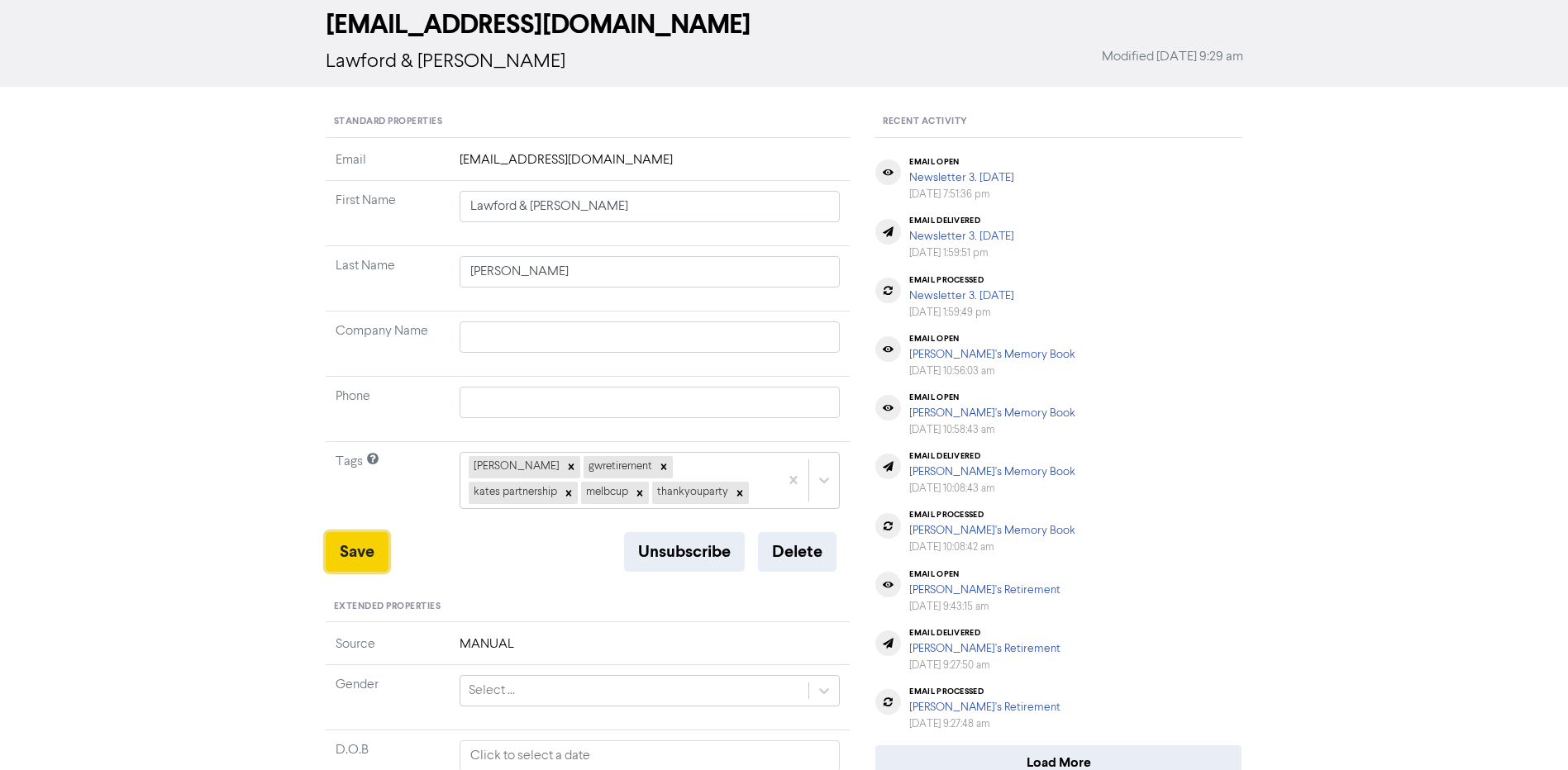
click at [346, 561] on button "Save" at bounding box center [356, 552] width 63 height 39
click at [347, 549] on button "Save" at bounding box center [356, 552] width 63 height 39
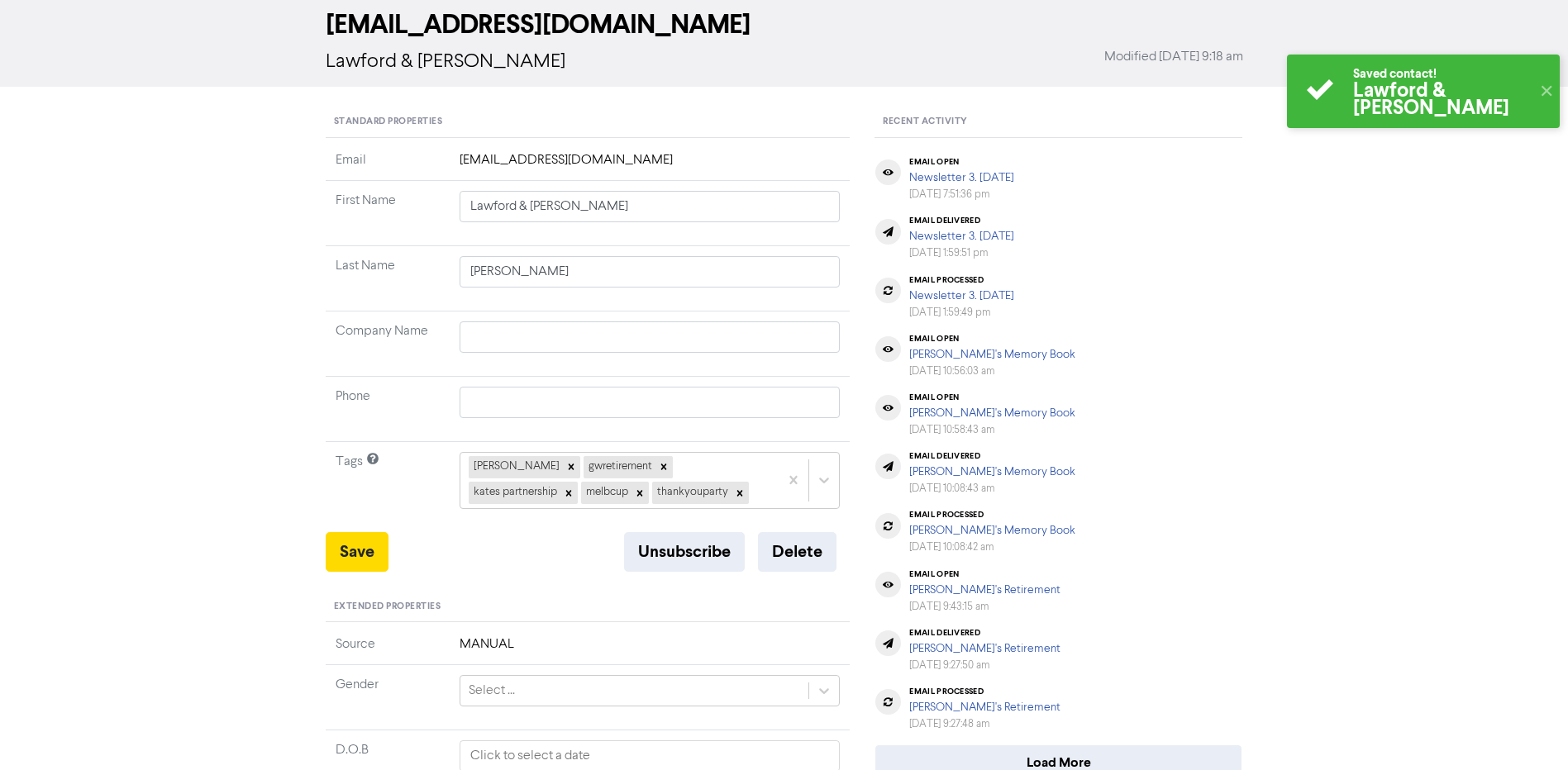
scroll to position [0, 0]
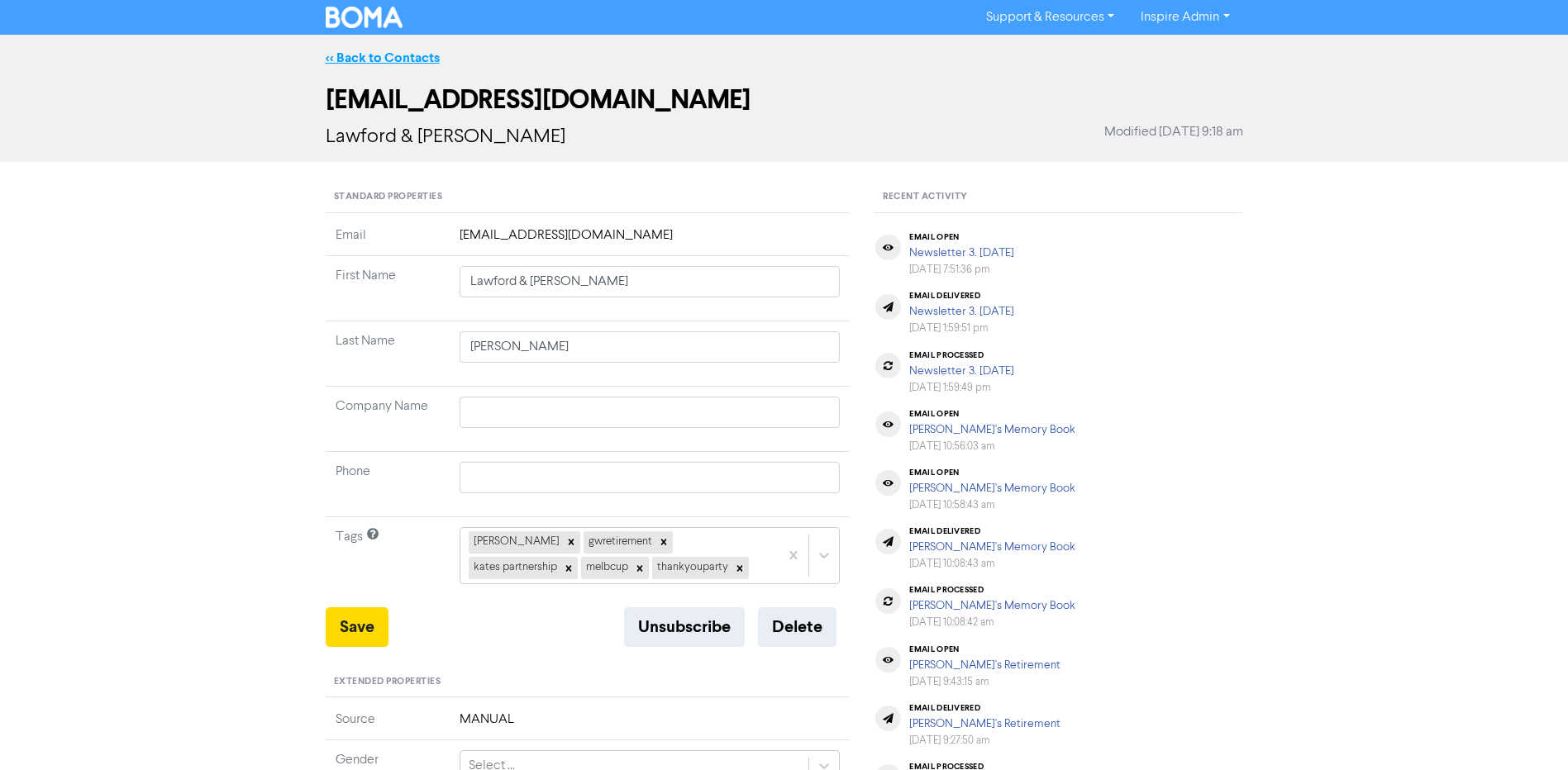
click at [404, 55] on link "<< Back to Contacts" at bounding box center [382, 58] width 114 height 17
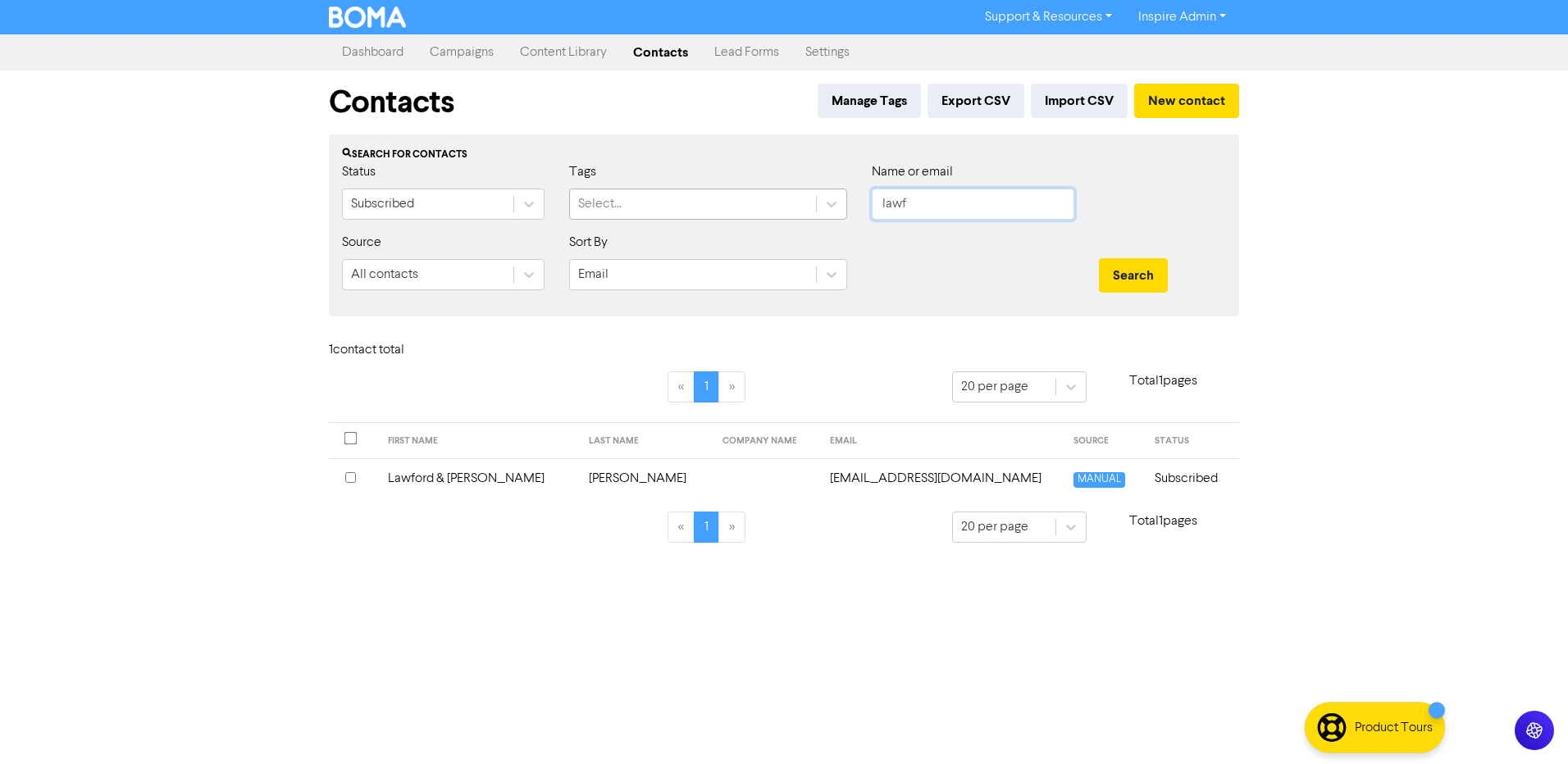
drag, startPoint x: 921, startPoint y: 214, endPoint x: 815, endPoint y: 209, distance: 106.1
click at [815, 209] on div "Status Subscribed Tags Select... Name or email lawf" at bounding box center [784, 198] width 909 height 71
click at [1099, 258] on button "Search" at bounding box center [1133, 275] width 69 height 35
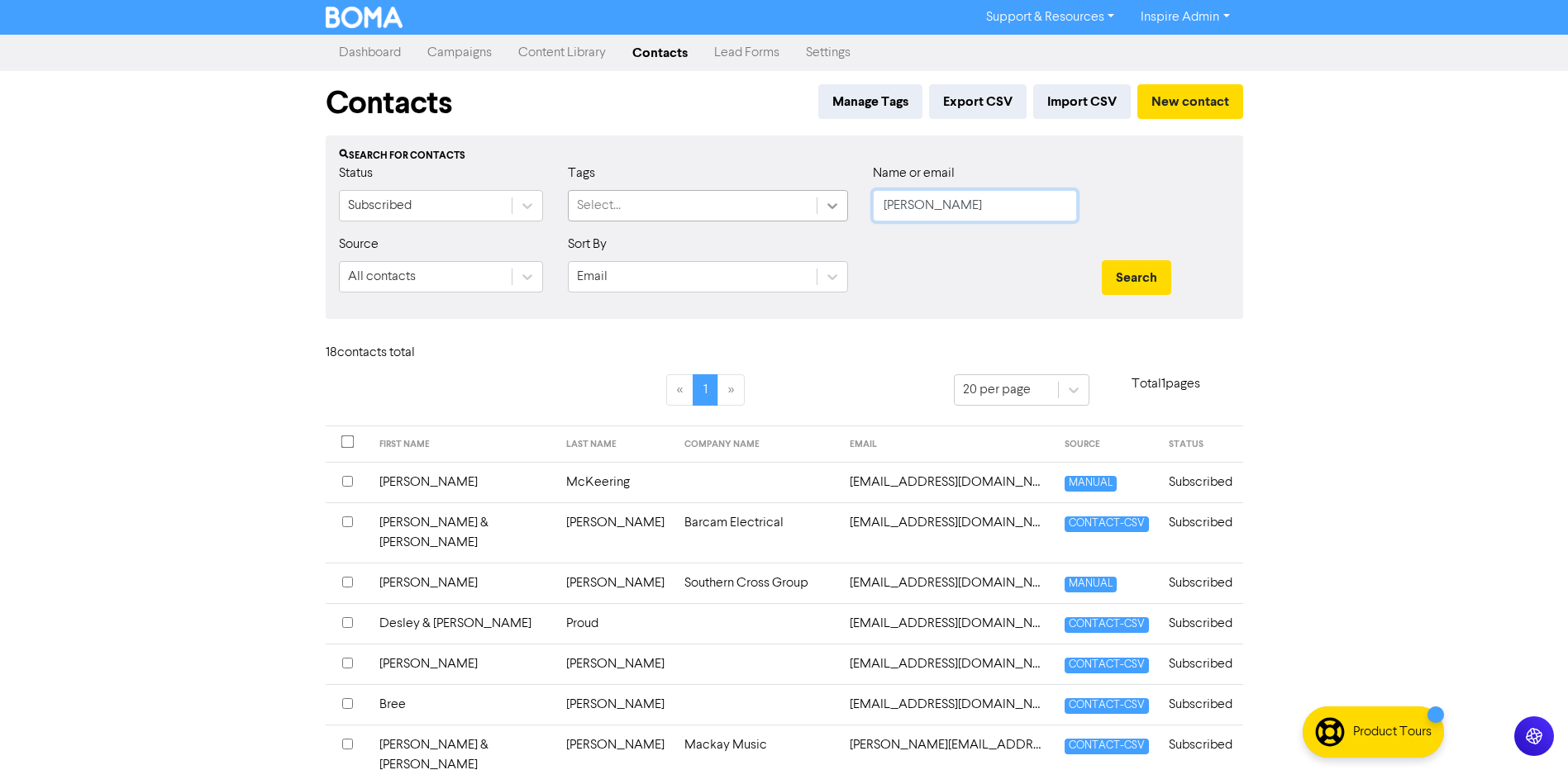
drag, startPoint x: 916, startPoint y: 203, endPoint x: 832, endPoint y: 207, distance: 84.1
click at [832, 207] on div "Status Subscribed Tags Select... Name or email [PERSON_NAME]" at bounding box center [784, 199] width 916 height 71
click at [1102, 260] on button "Search" at bounding box center [1137, 277] width 70 height 35
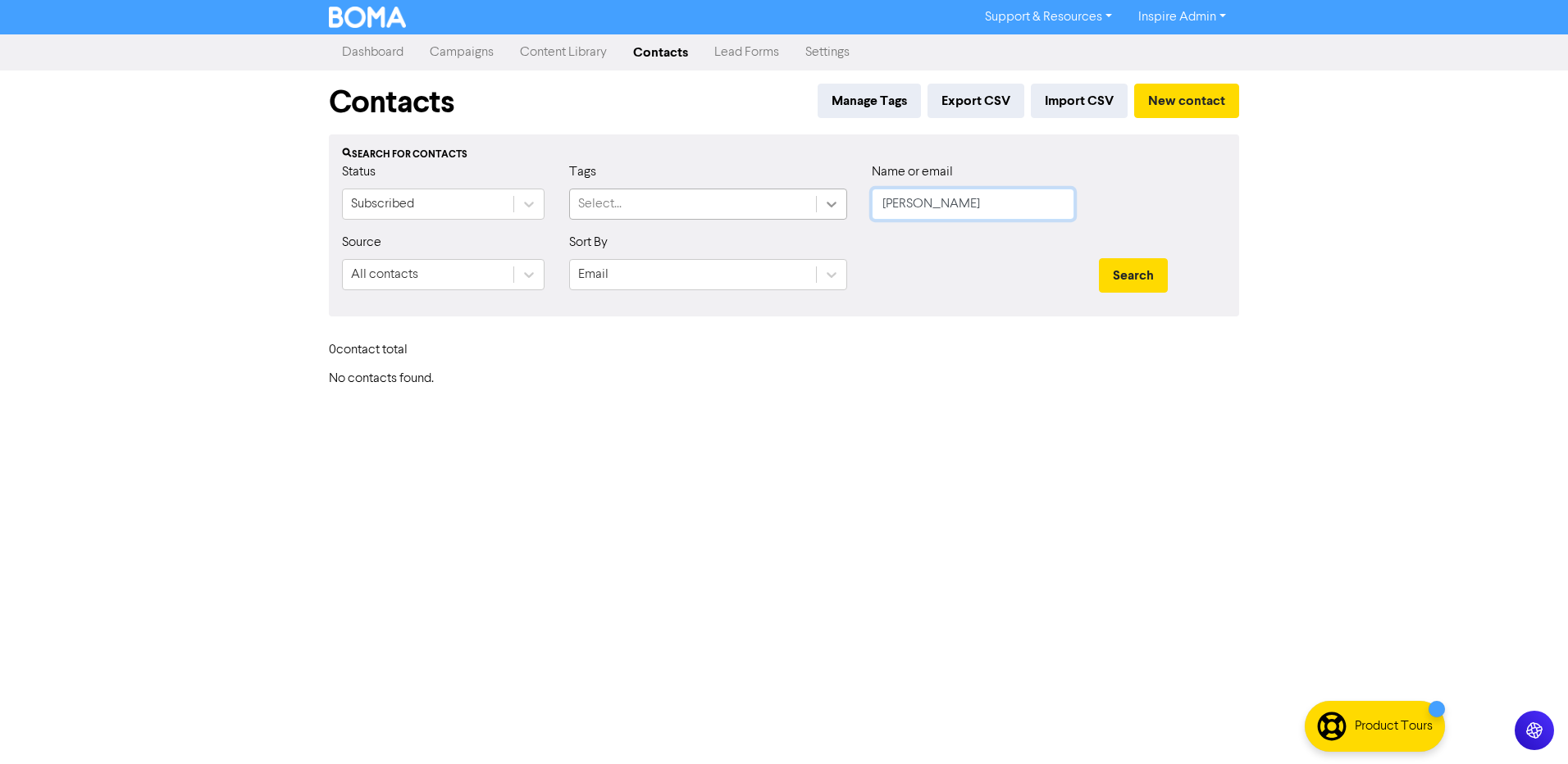
drag, startPoint x: 955, startPoint y: 208, endPoint x: 824, endPoint y: 219, distance: 131.5
click at [824, 219] on div "Status Subscribed Tags Select... Name or email [PERSON_NAME]" at bounding box center [784, 198] width 909 height 71
click at [1099, 258] on button "Search" at bounding box center [1133, 275] width 69 height 35
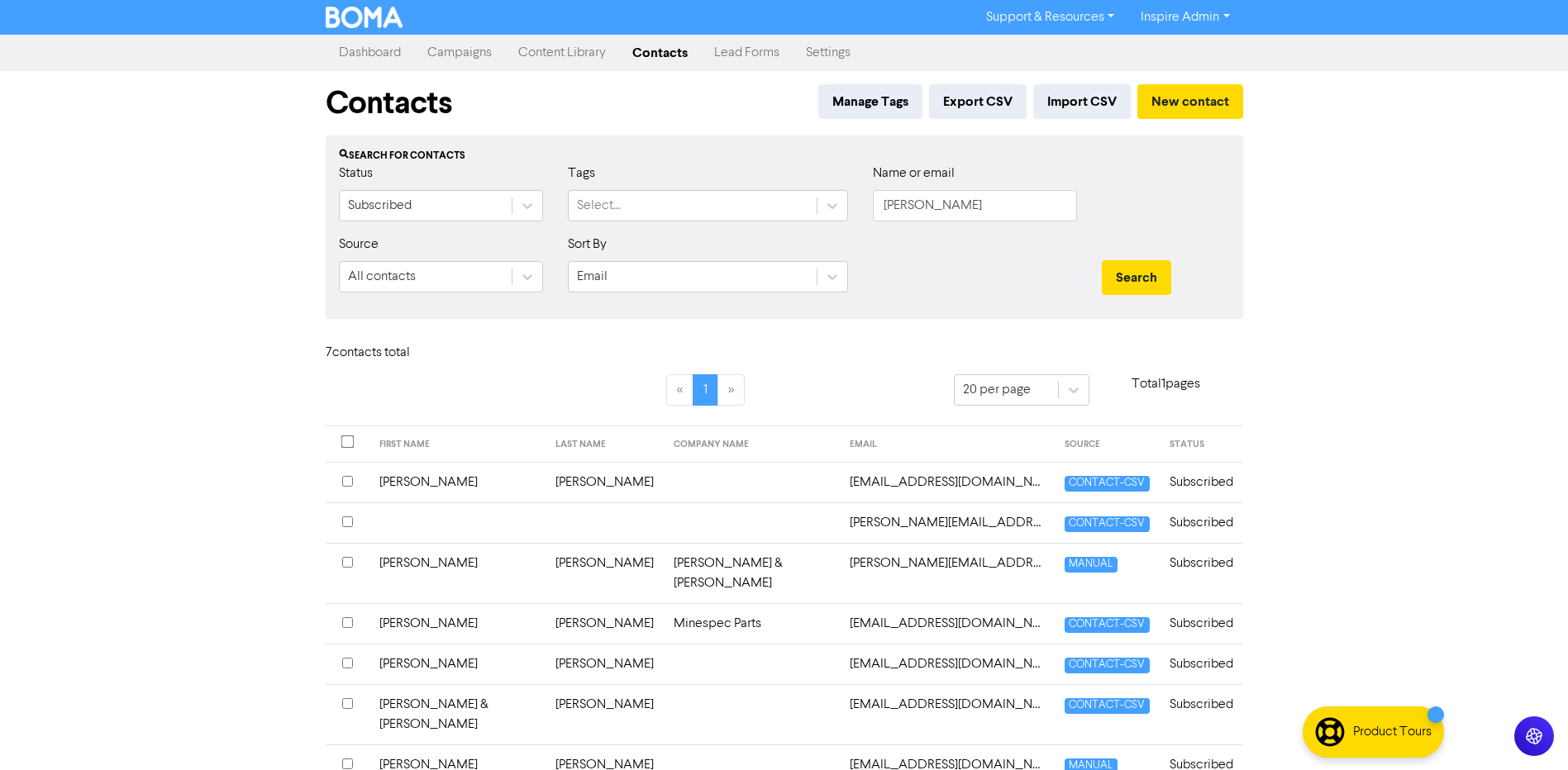
click at [545, 607] on td "[PERSON_NAME]" at bounding box center [604, 623] width 118 height 40
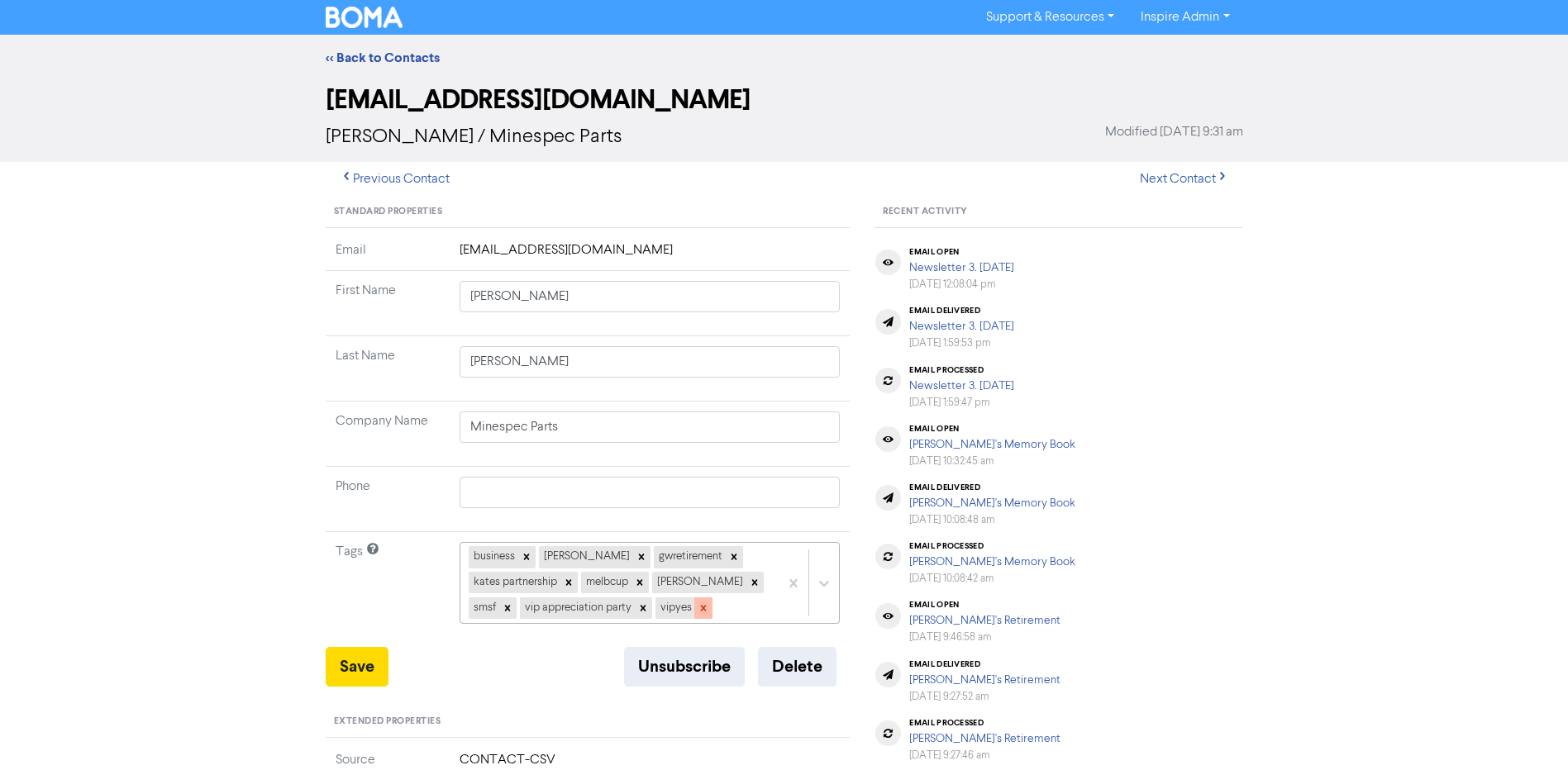
click at [698, 609] on icon at bounding box center [703, 608] width 11 height 11
click at [637, 613] on icon at bounding box center [643, 608] width 11 height 11
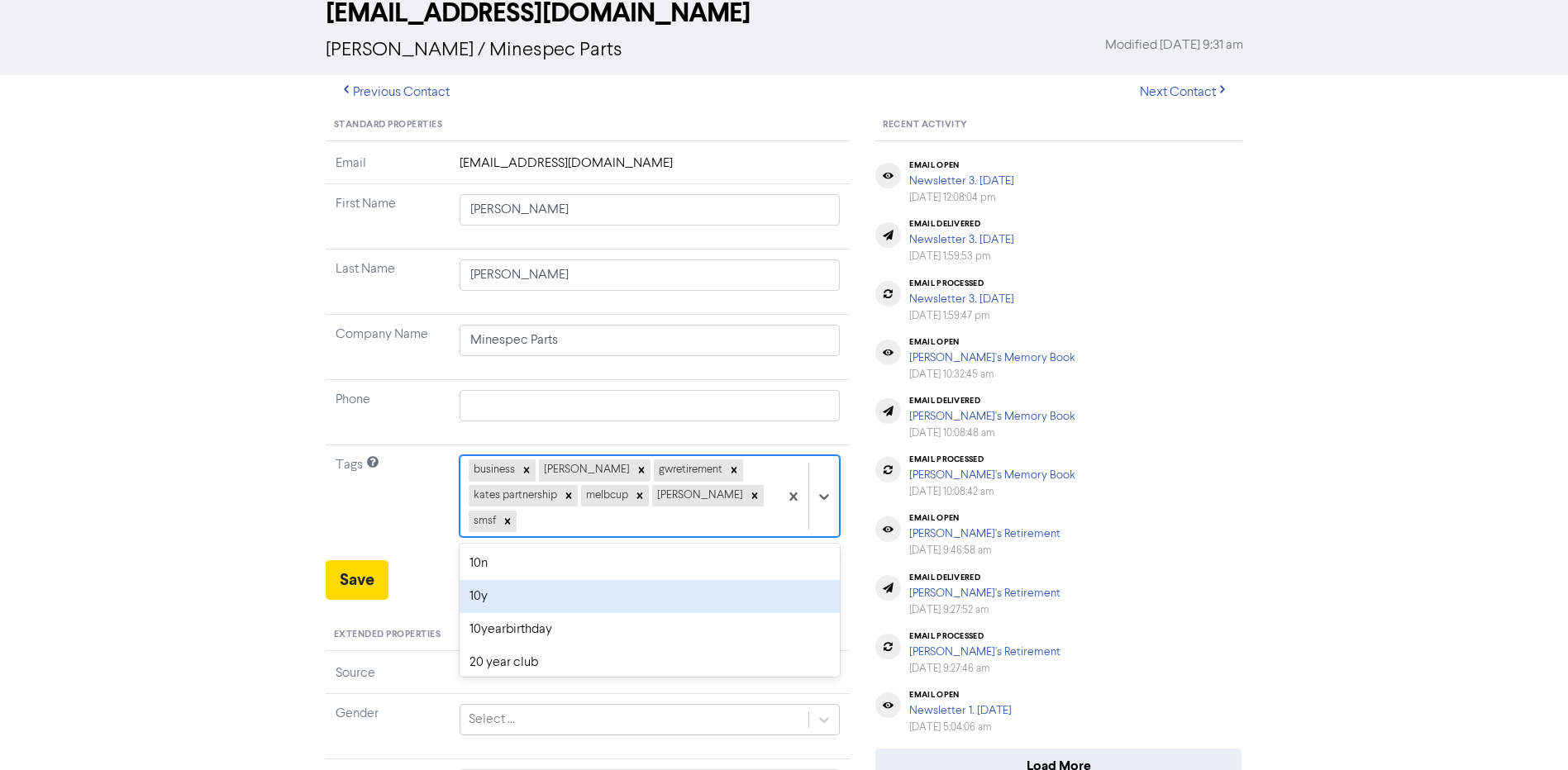
click at [595, 538] on div "option 10y focused, 2 of 42. 35 results available. Use Up and Down to choose op…" at bounding box center [650, 495] width 381 height 82
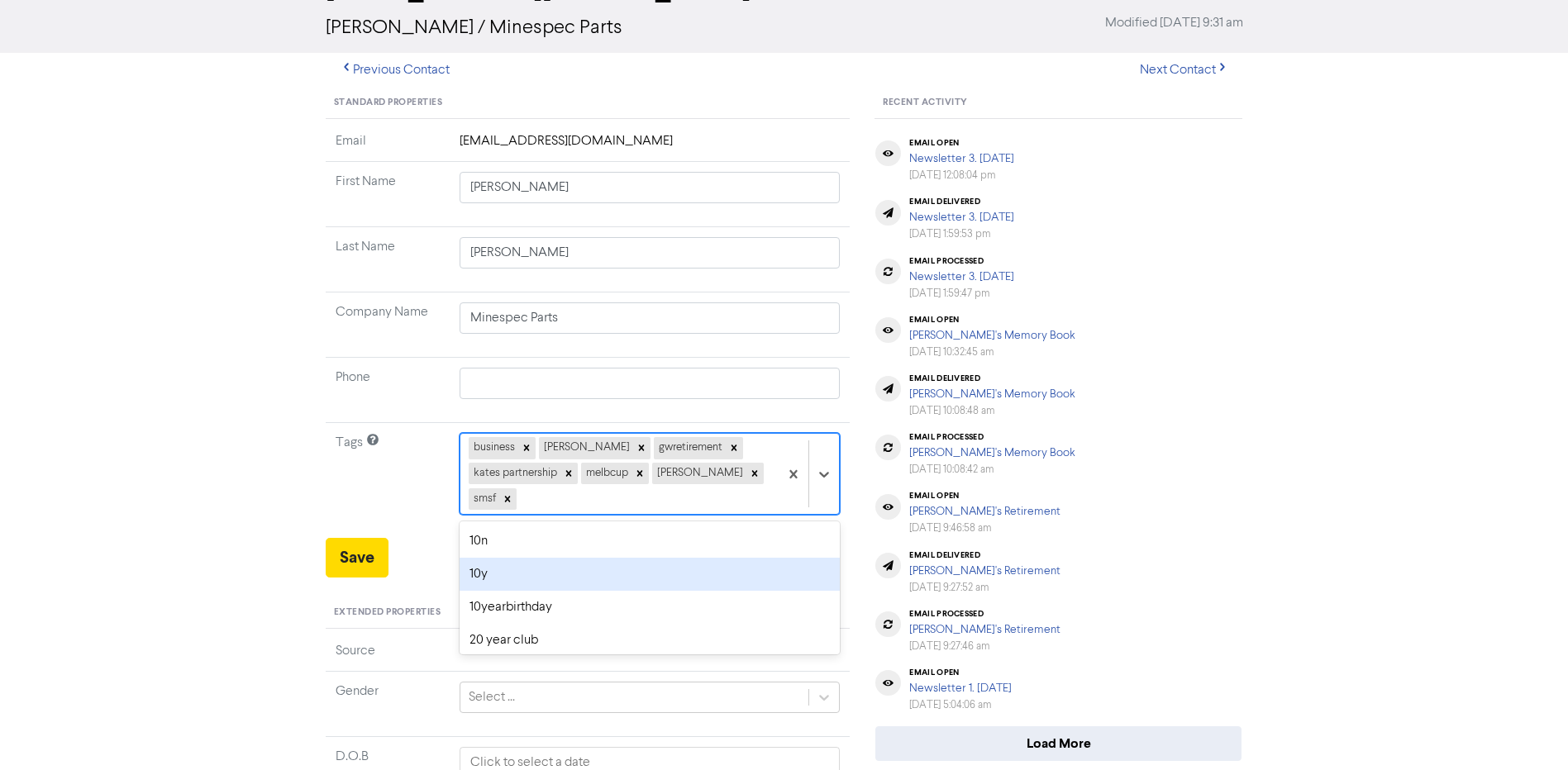
scroll to position [115, 0]
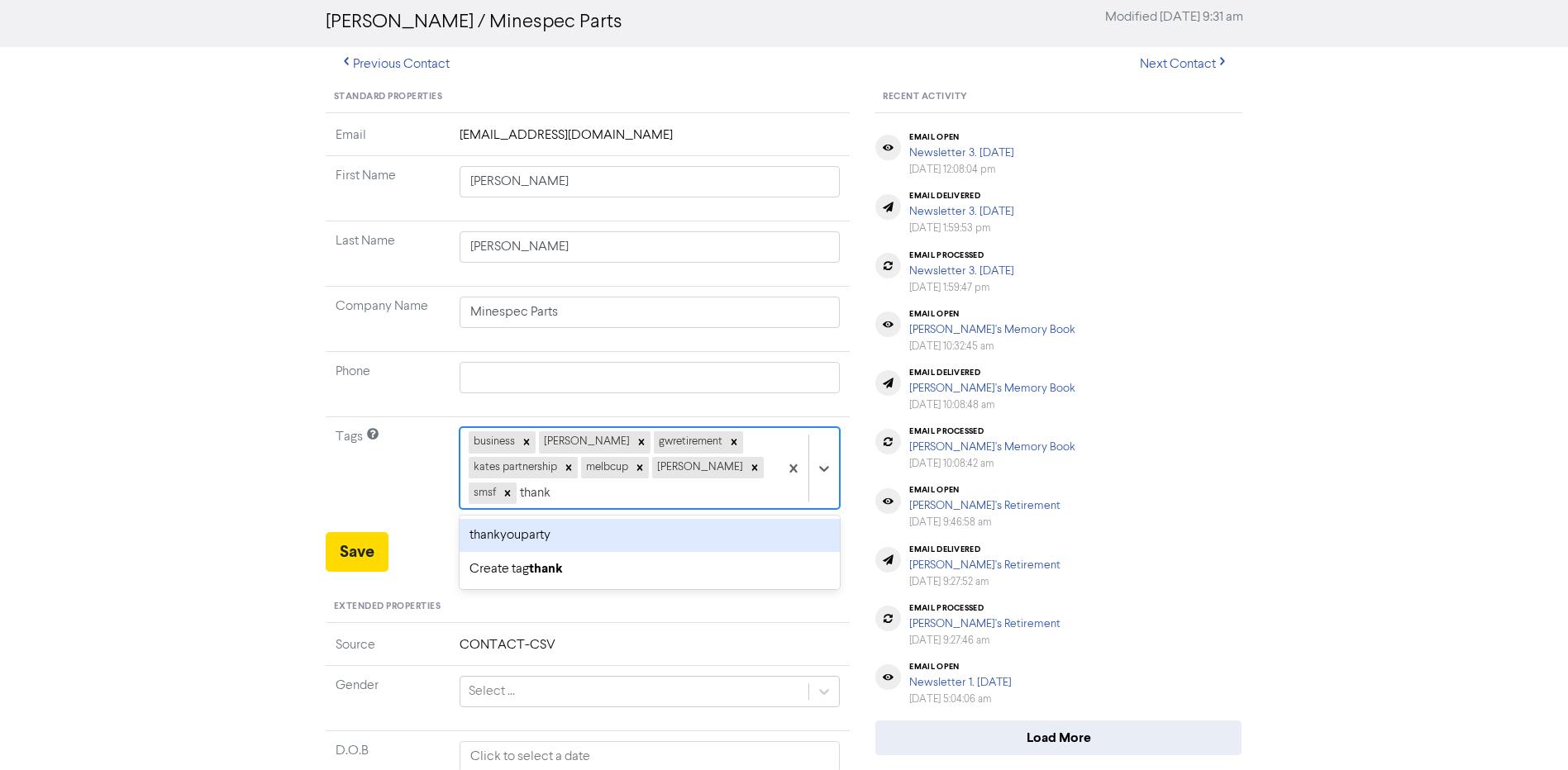
click at [530, 532] on div "thankyouparty" at bounding box center [650, 535] width 381 height 33
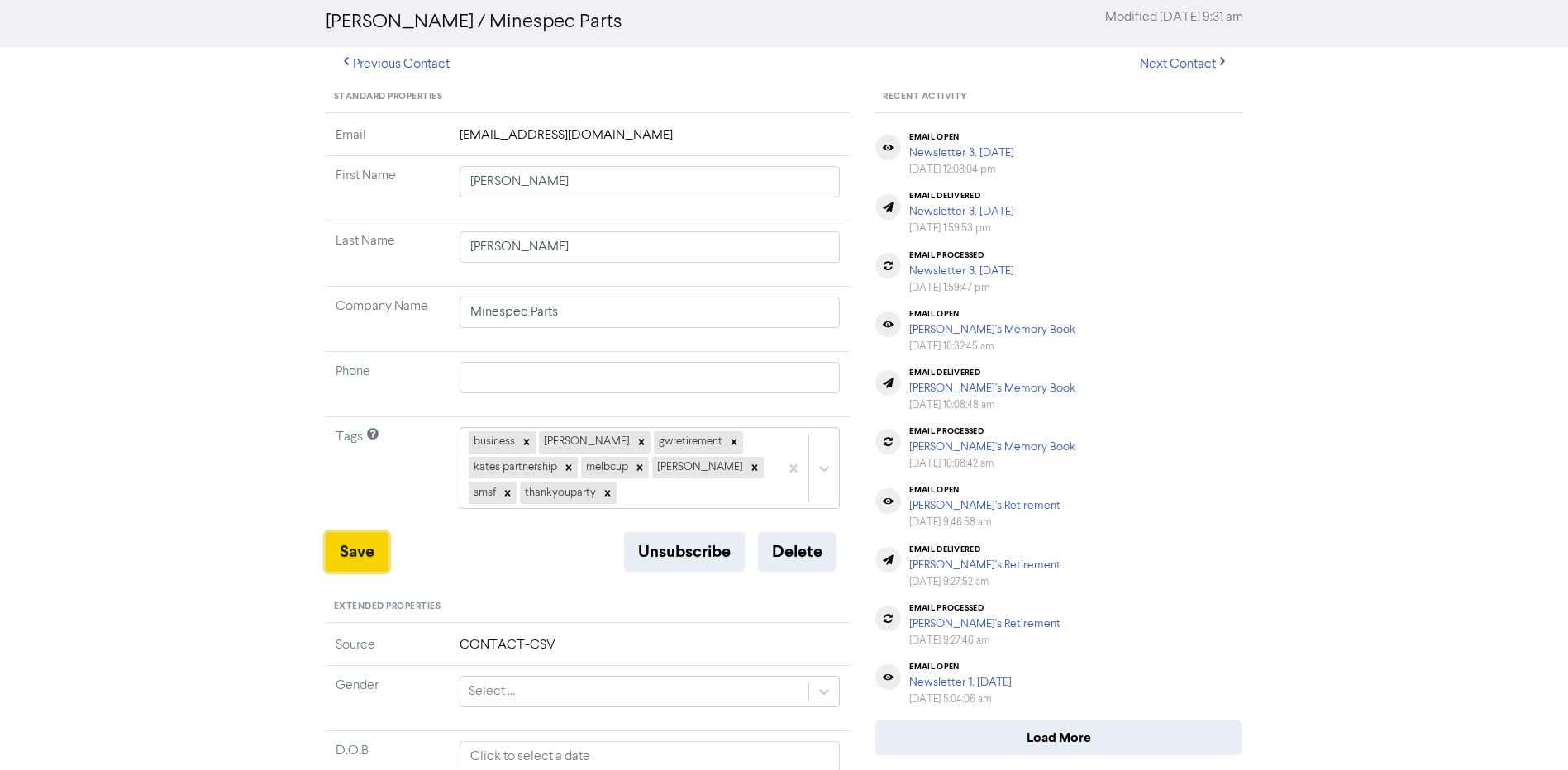
click at [374, 558] on button "Save" at bounding box center [356, 552] width 63 height 39
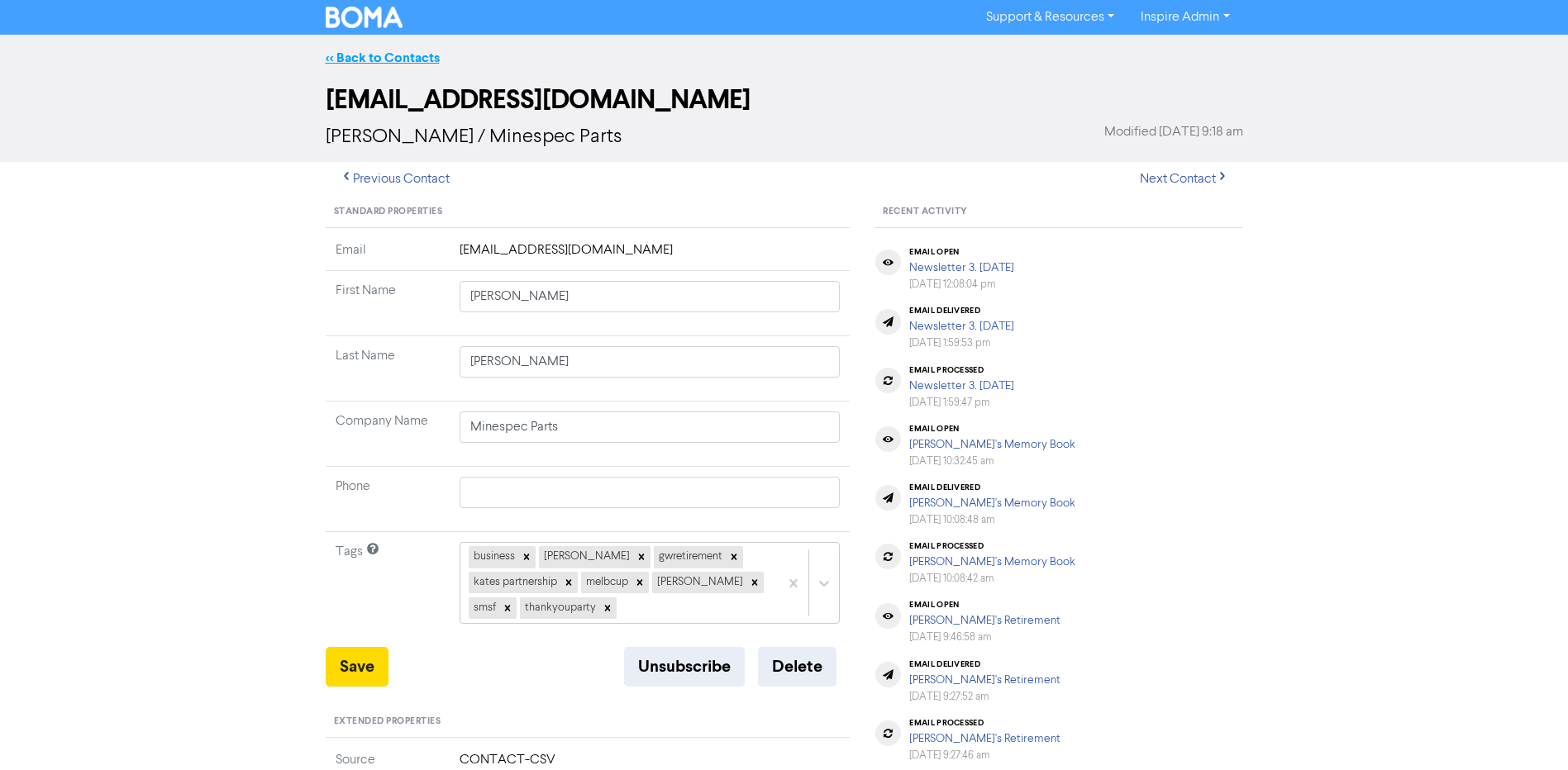
click at [365, 52] on link "<< Back to Contacts" at bounding box center [382, 58] width 114 height 17
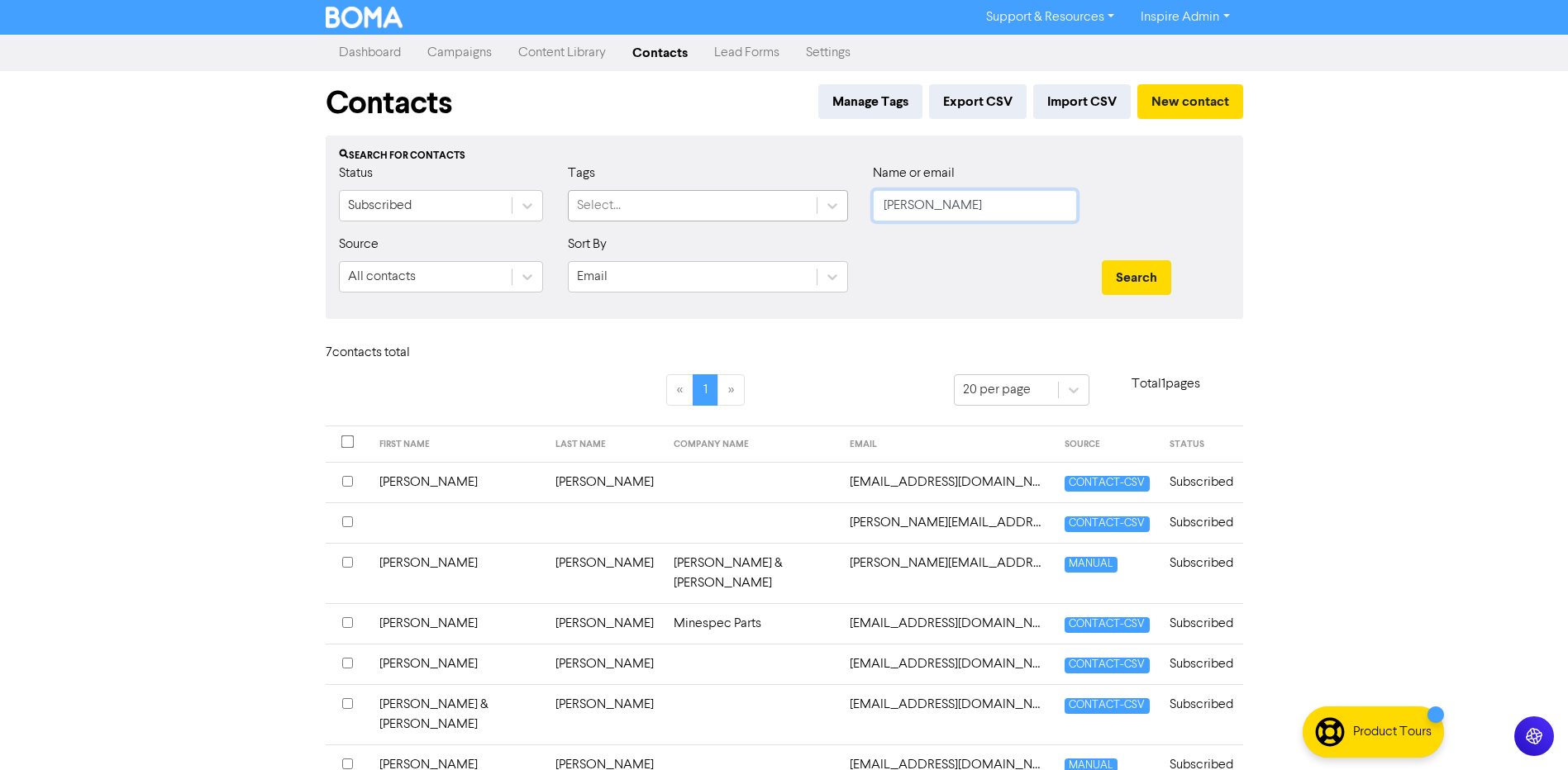
drag, startPoint x: 928, startPoint y: 206, endPoint x: 816, endPoint y: 208, distance: 112.0
click at [816, 208] on div "Status Subscribed Tags Select... Name or email [PERSON_NAME]" at bounding box center [784, 199] width 916 height 71
click at [1102, 260] on button "Search" at bounding box center [1137, 277] width 70 height 35
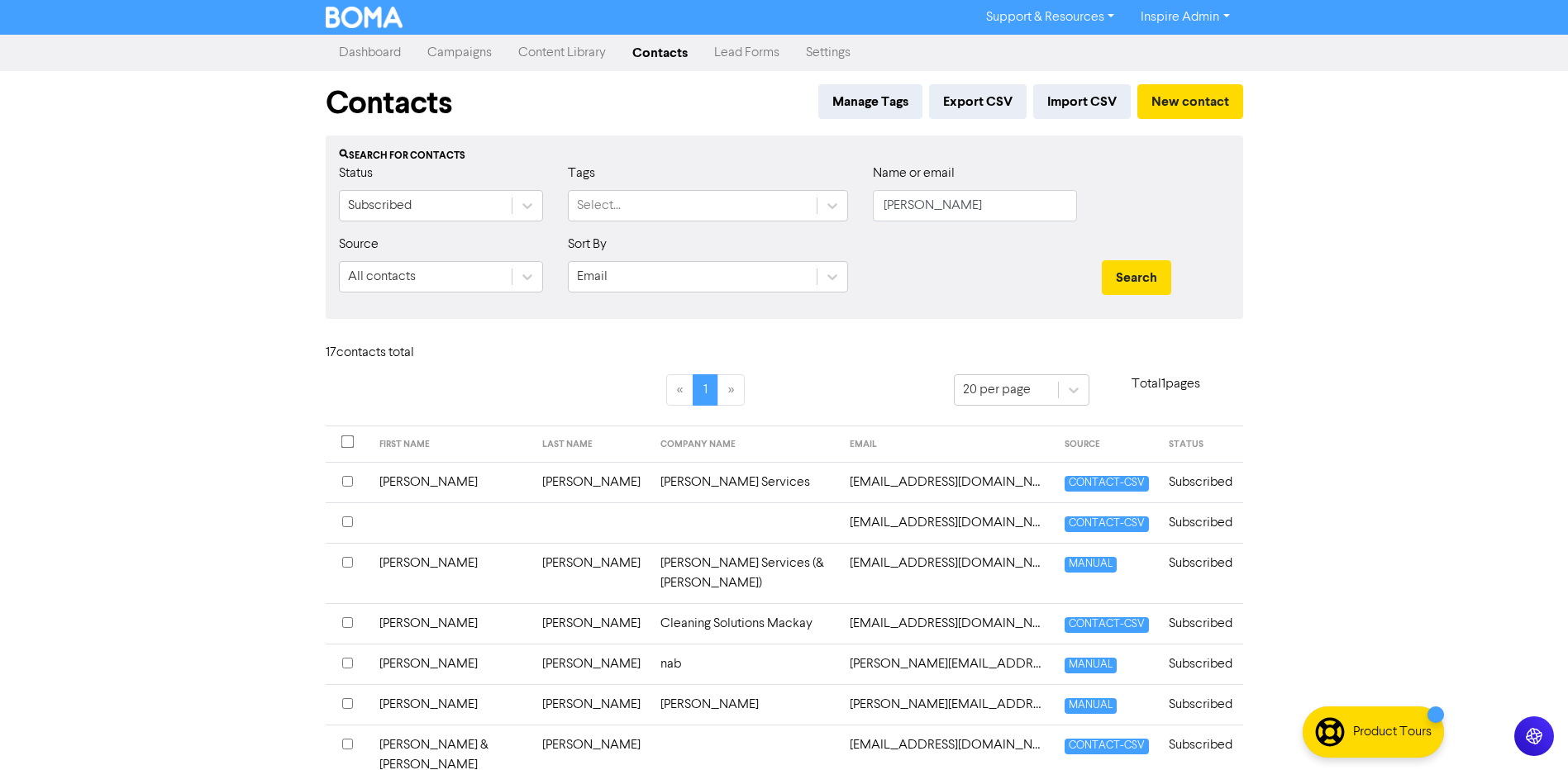
click at [952, 570] on td "[EMAIL_ADDRESS][DOMAIN_NAME]" at bounding box center [947, 574] width 215 height 60
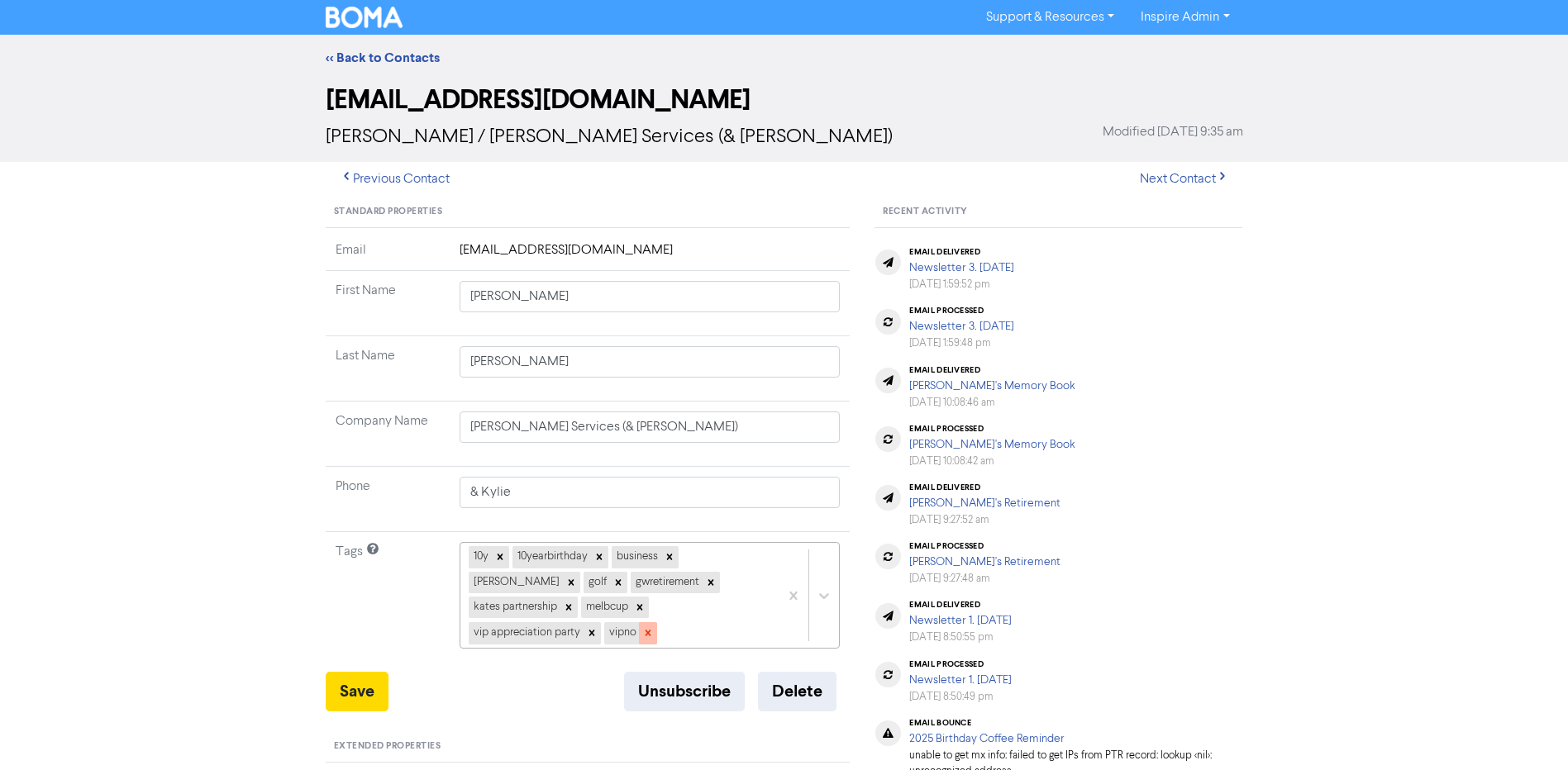
click at [651, 631] on icon at bounding box center [648, 634] width 6 height 6
click at [601, 622] on div at bounding box center [591, 633] width 18 height 22
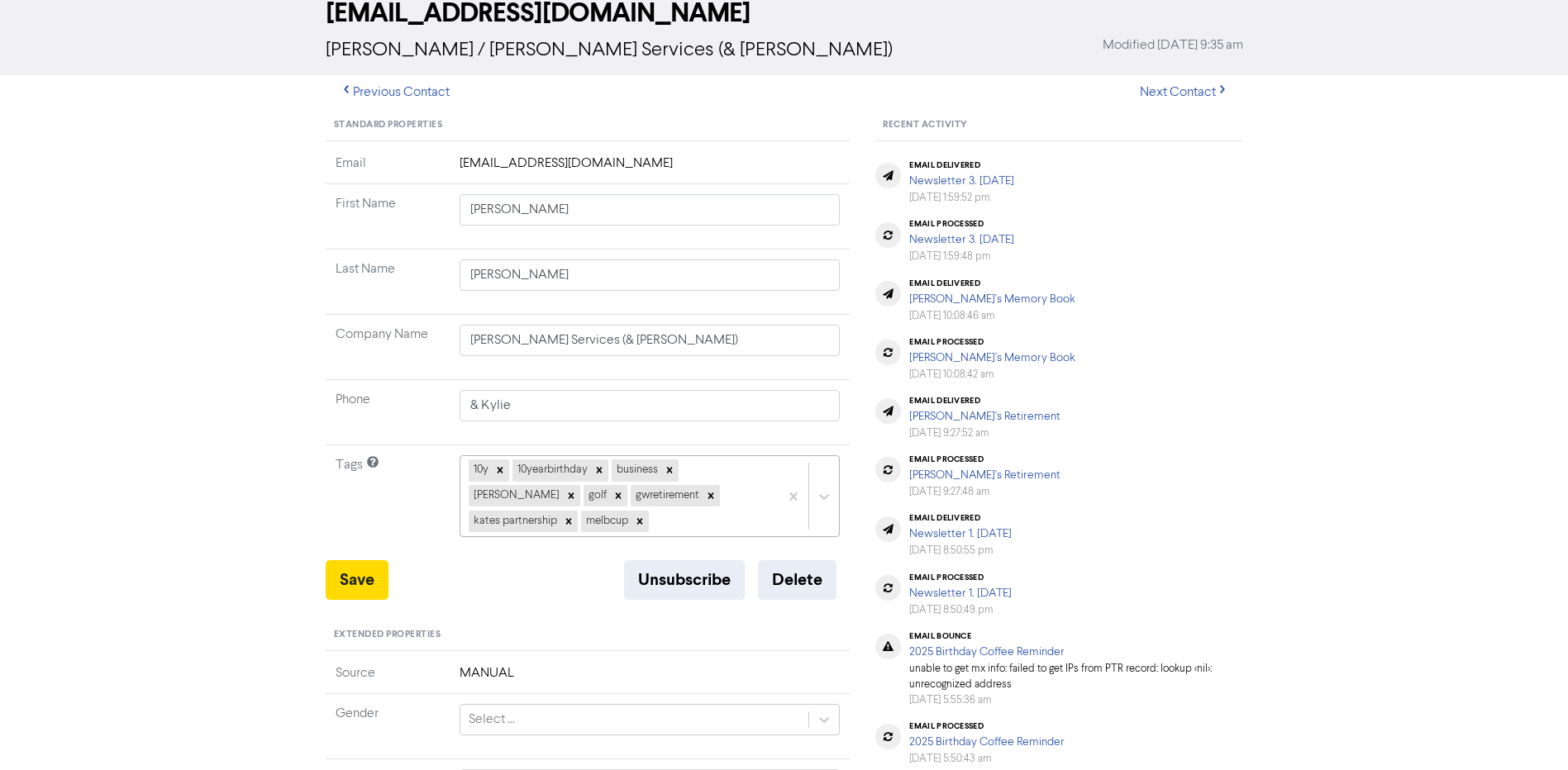
click at [626, 538] on div "10y 10yearbirthday business [PERSON_NAME] gwretirement kates partnership melbcup" at bounding box center [650, 495] width 381 height 82
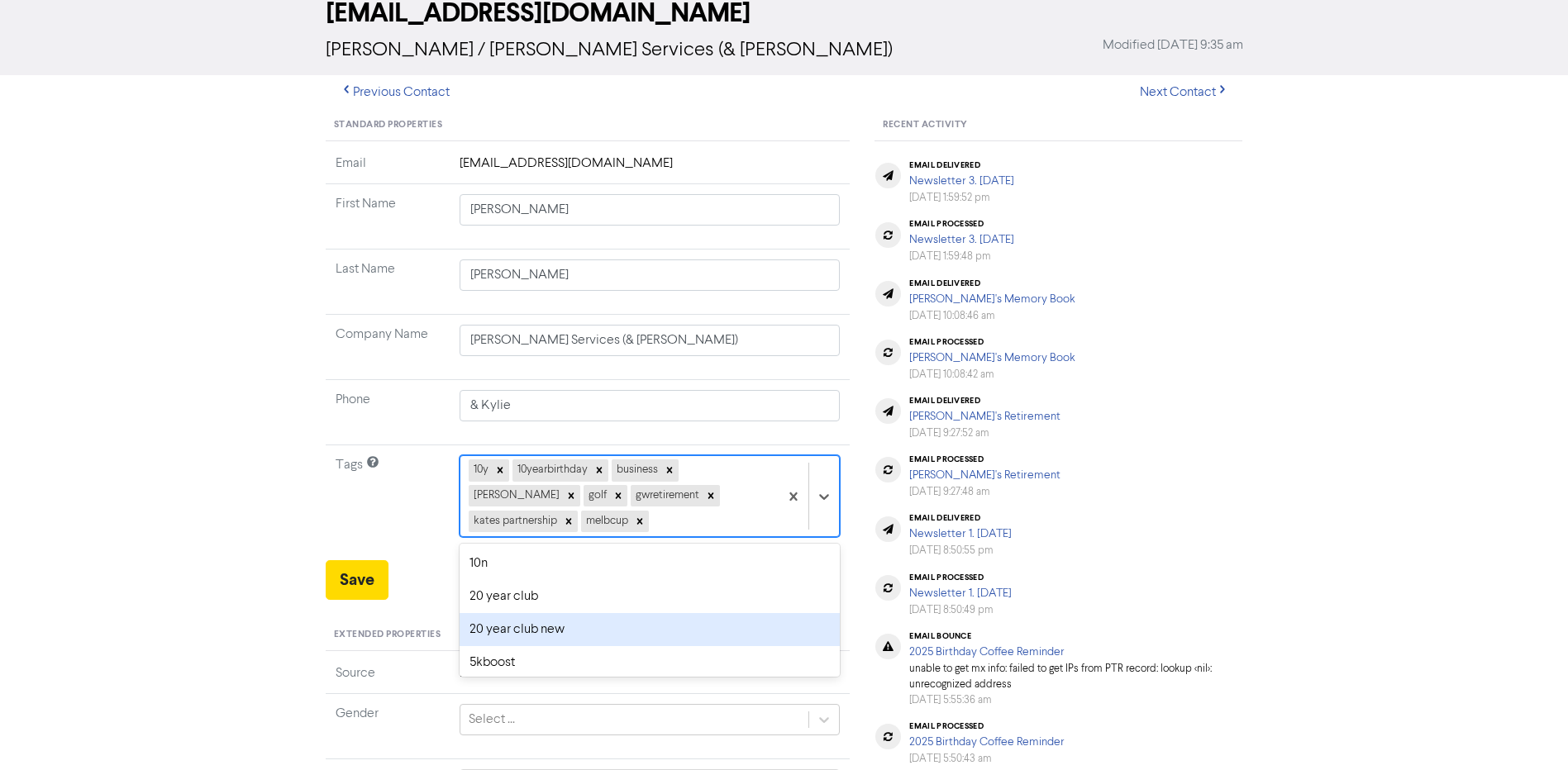
scroll to position [115, 0]
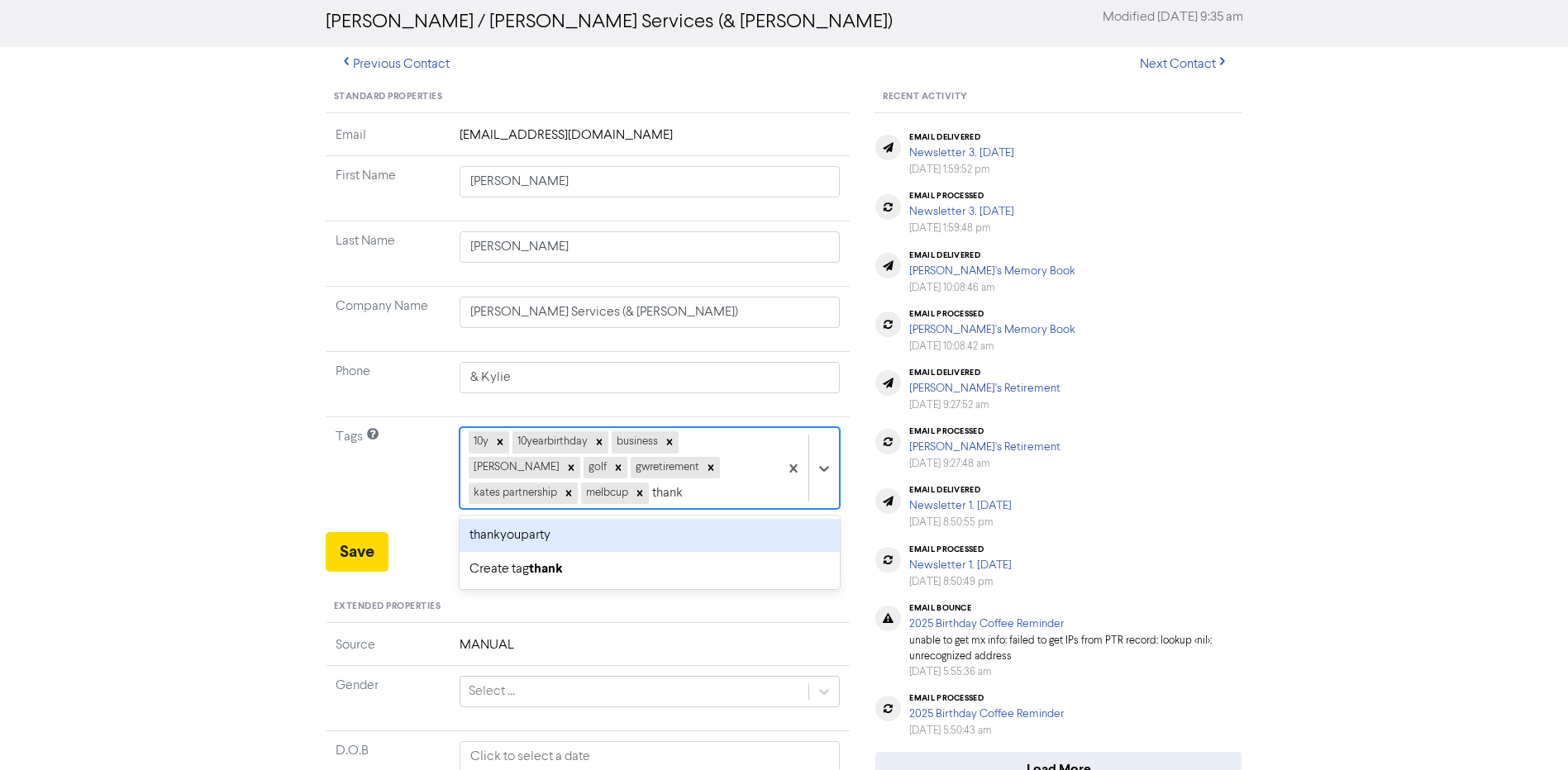
click at [544, 532] on div "thankyouparty" at bounding box center [650, 535] width 381 height 33
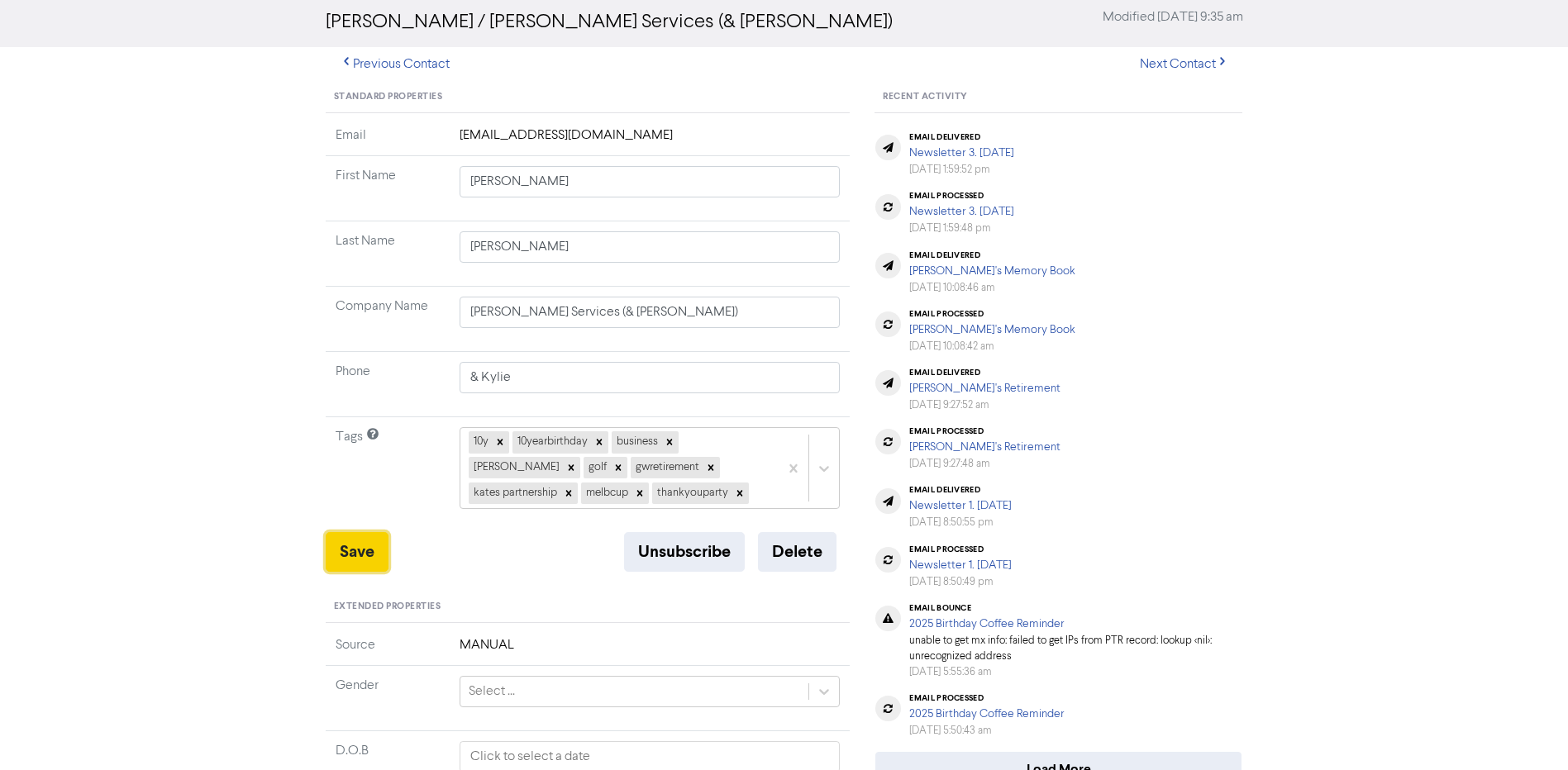
click at [360, 538] on button "Save" at bounding box center [356, 552] width 63 height 39
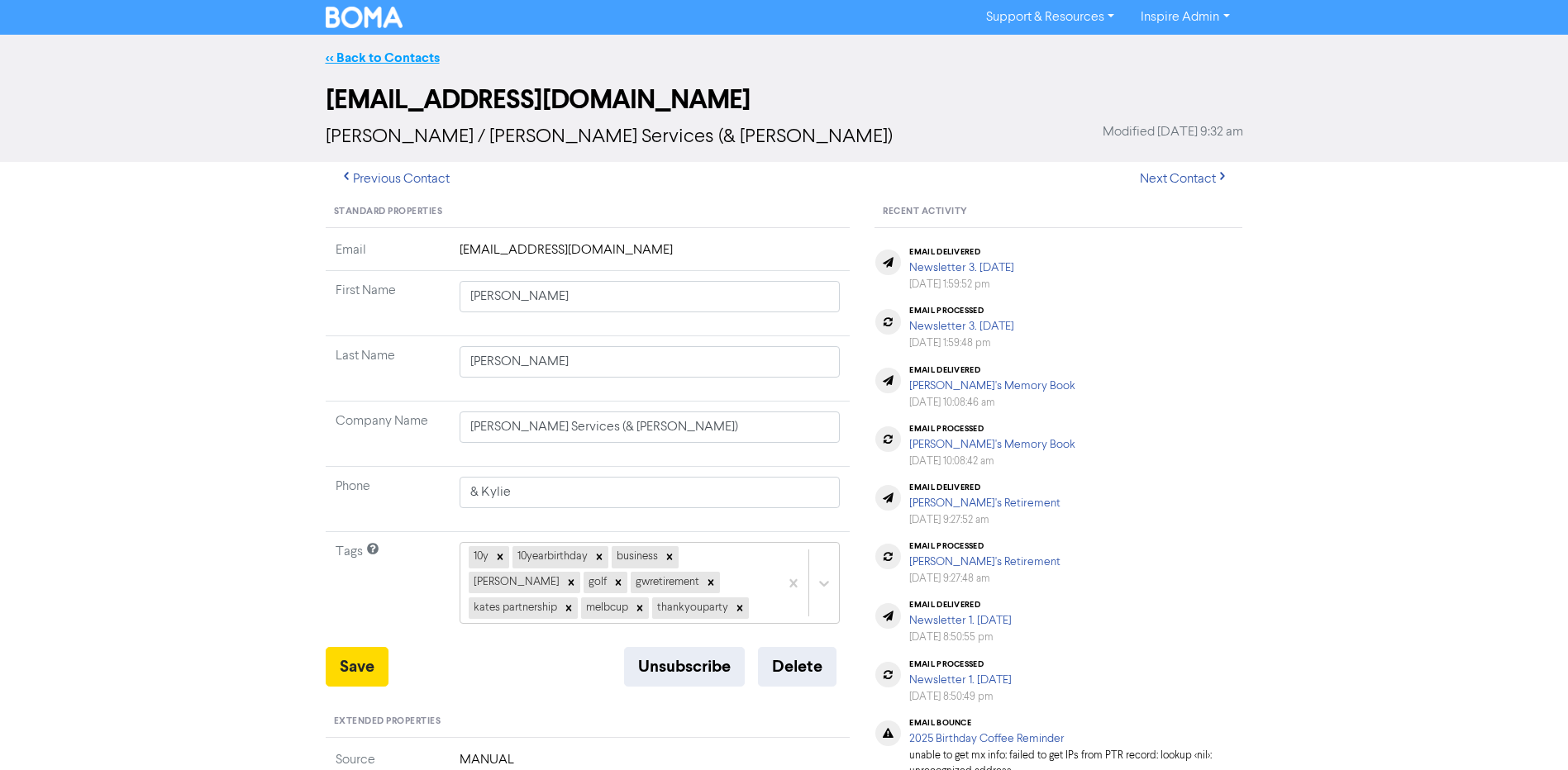
click at [400, 58] on link "<< Back to Contacts" at bounding box center [382, 58] width 114 height 17
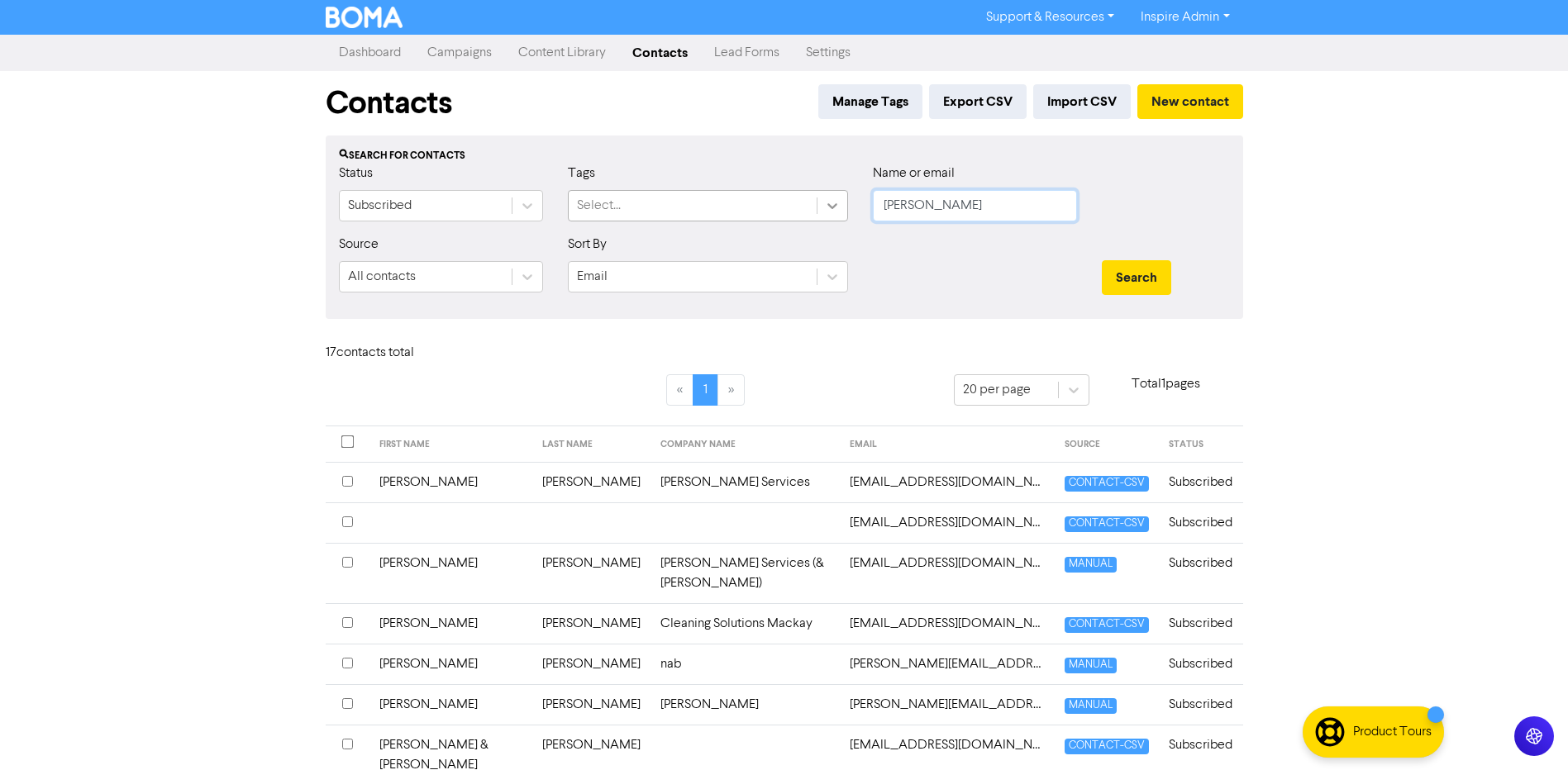
drag, startPoint x: 939, startPoint y: 212, endPoint x: 818, endPoint y: 212, distance: 121.0
click at [818, 212] on div "Status Subscribed Tags Select... Name or email [PERSON_NAME]" at bounding box center [784, 199] width 916 height 71
click at [1102, 260] on button "Search" at bounding box center [1137, 277] width 70 height 35
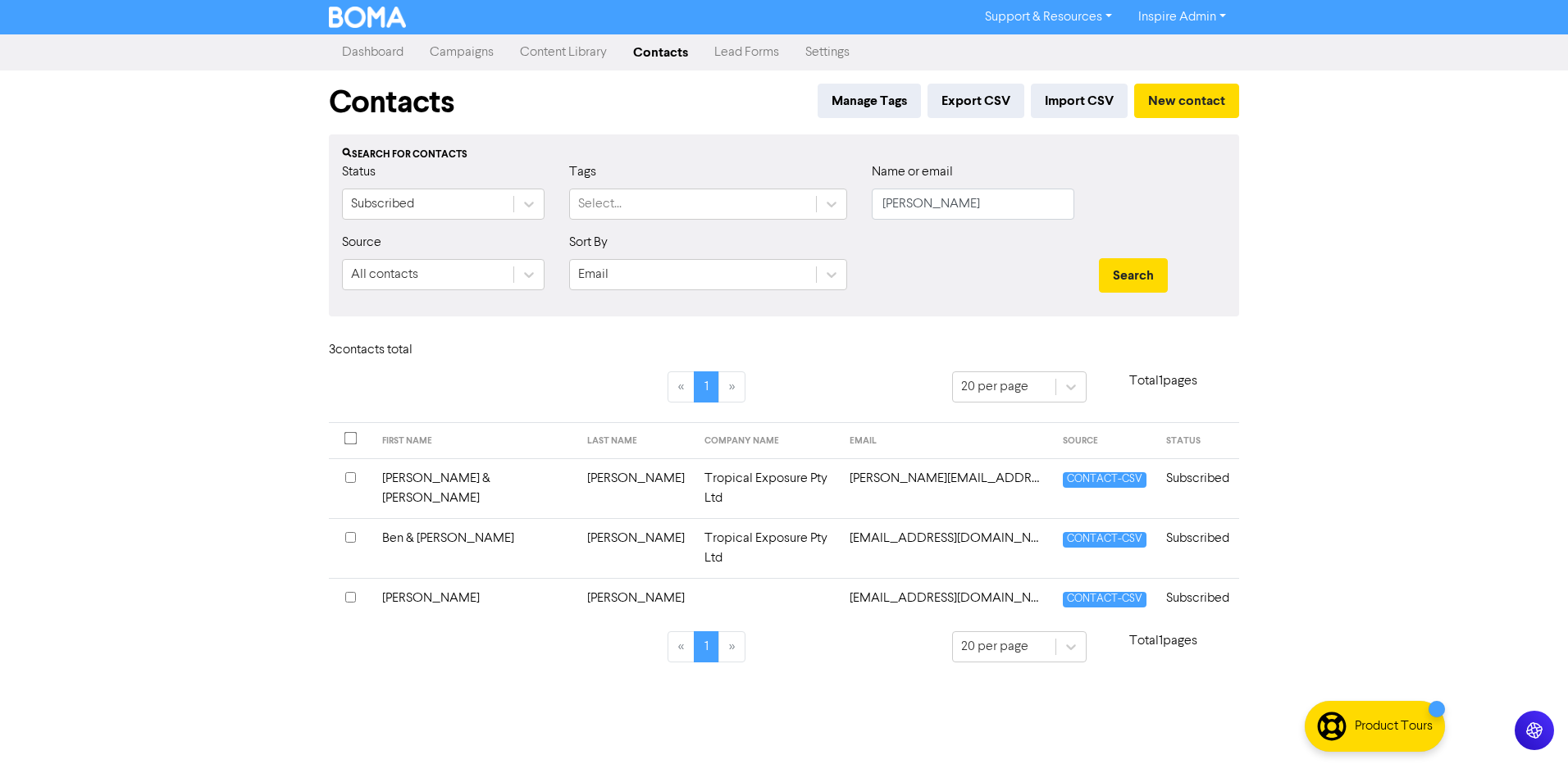
click at [840, 483] on td "[PERSON_NAME][EMAIL_ADDRESS][DOMAIN_NAME]" at bounding box center [946, 489] width 214 height 60
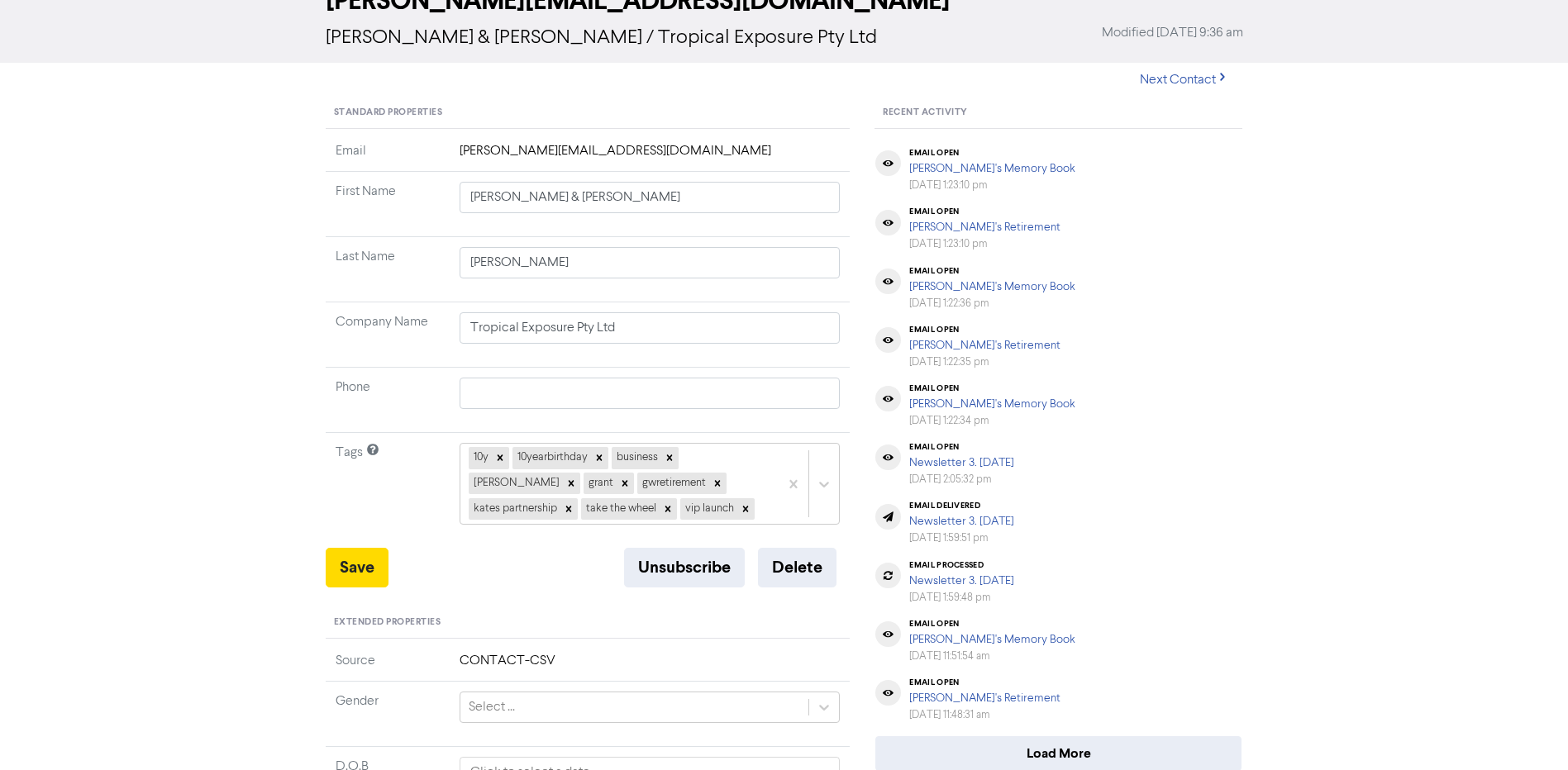
scroll to position [100, 0]
click at [740, 507] on icon at bounding box center [745, 509] width 11 height 11
click at [646, 508] on div "10y 10yearbirthday business [PERSON_NAME] gwretirement kates partnership take t…" at bounding box center [619, 482] width 319 height 80
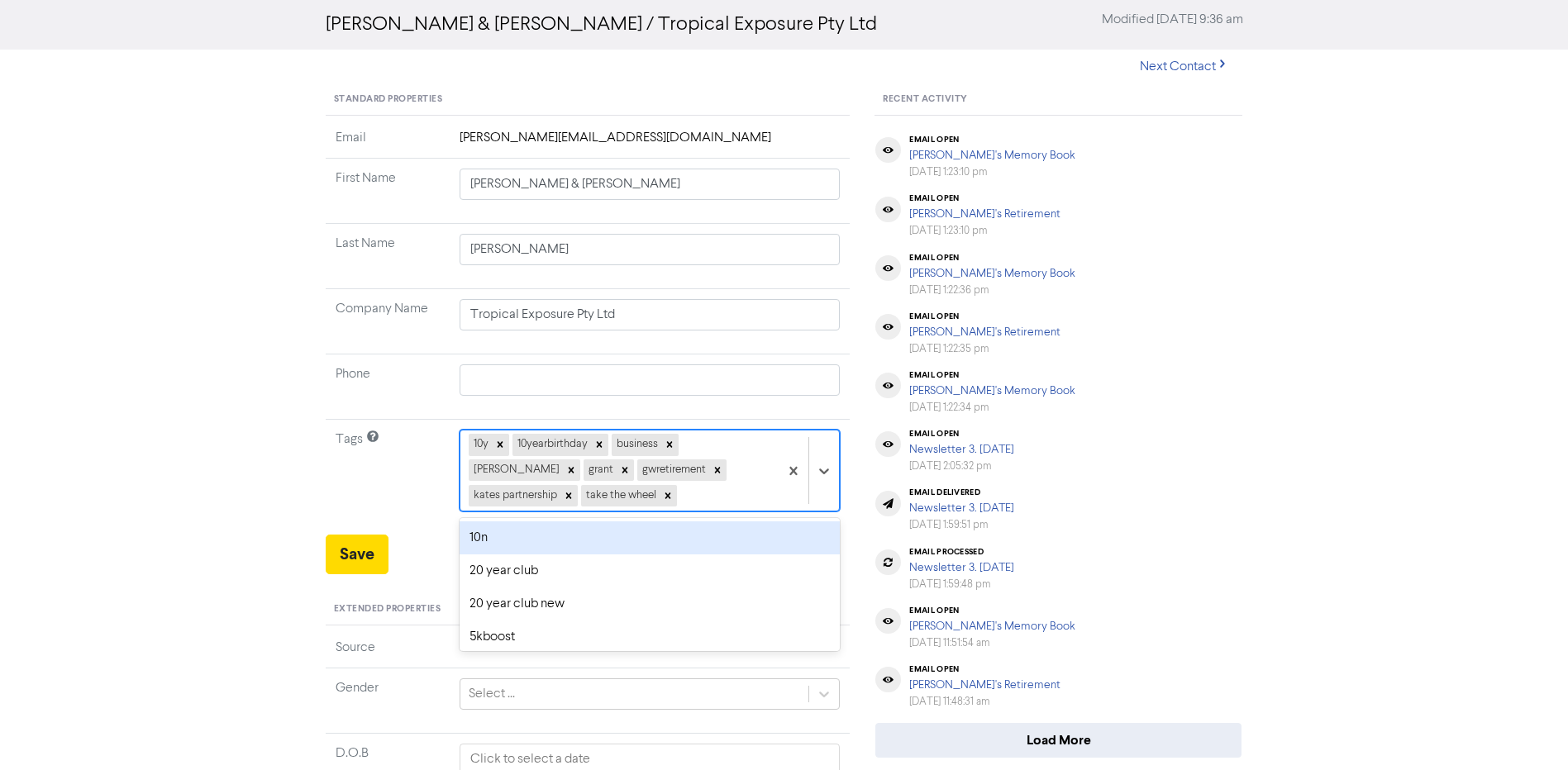
scroll to position [115, 0]
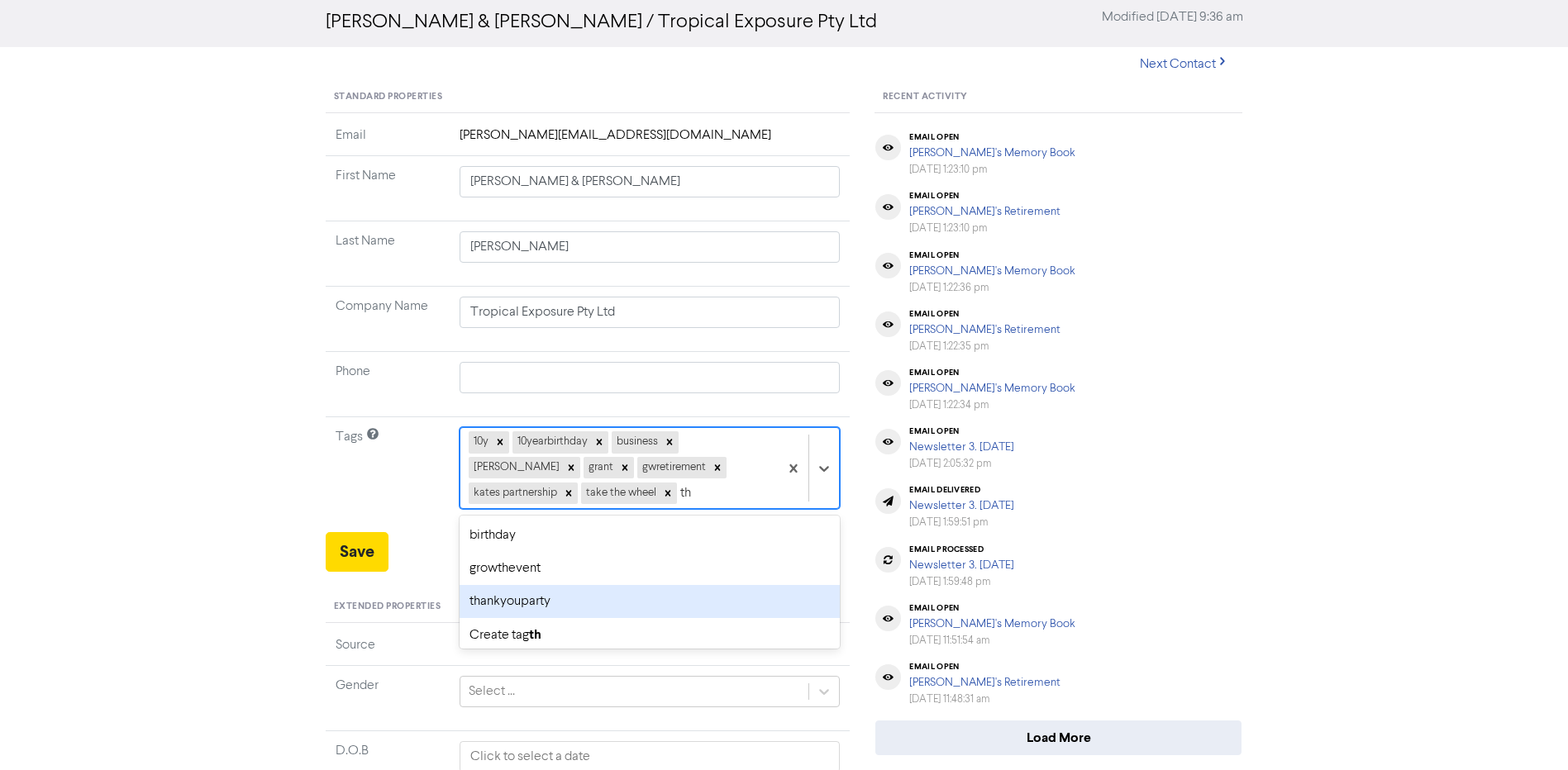
click at [558, 599] on div "thankyouparty" at bounding box center [650, 602] width 381 height 33
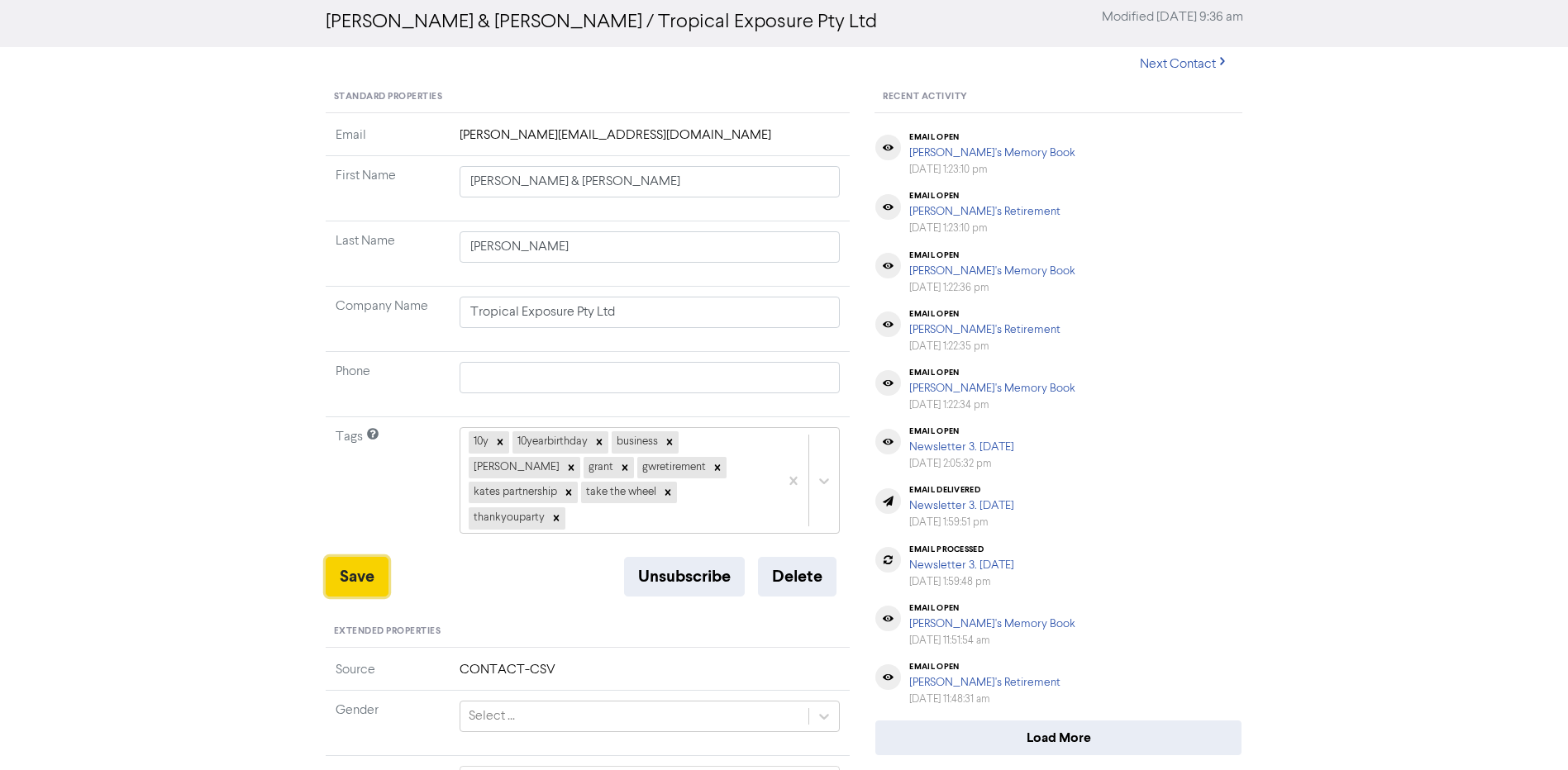
click at [350, 558] on button "Save" at bounding box center [356, 577] width 63 height 39
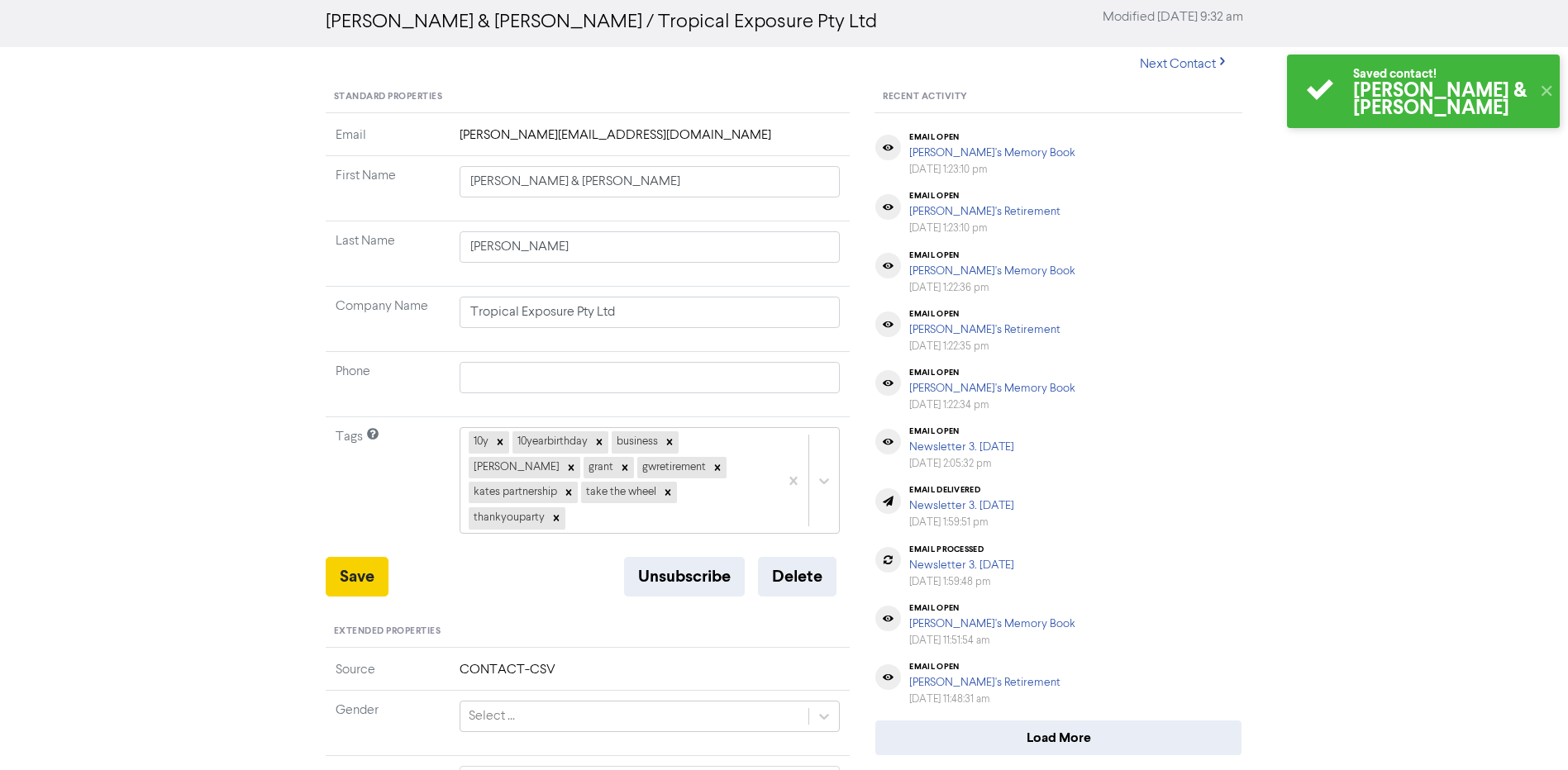
scroll to position [0, 0]
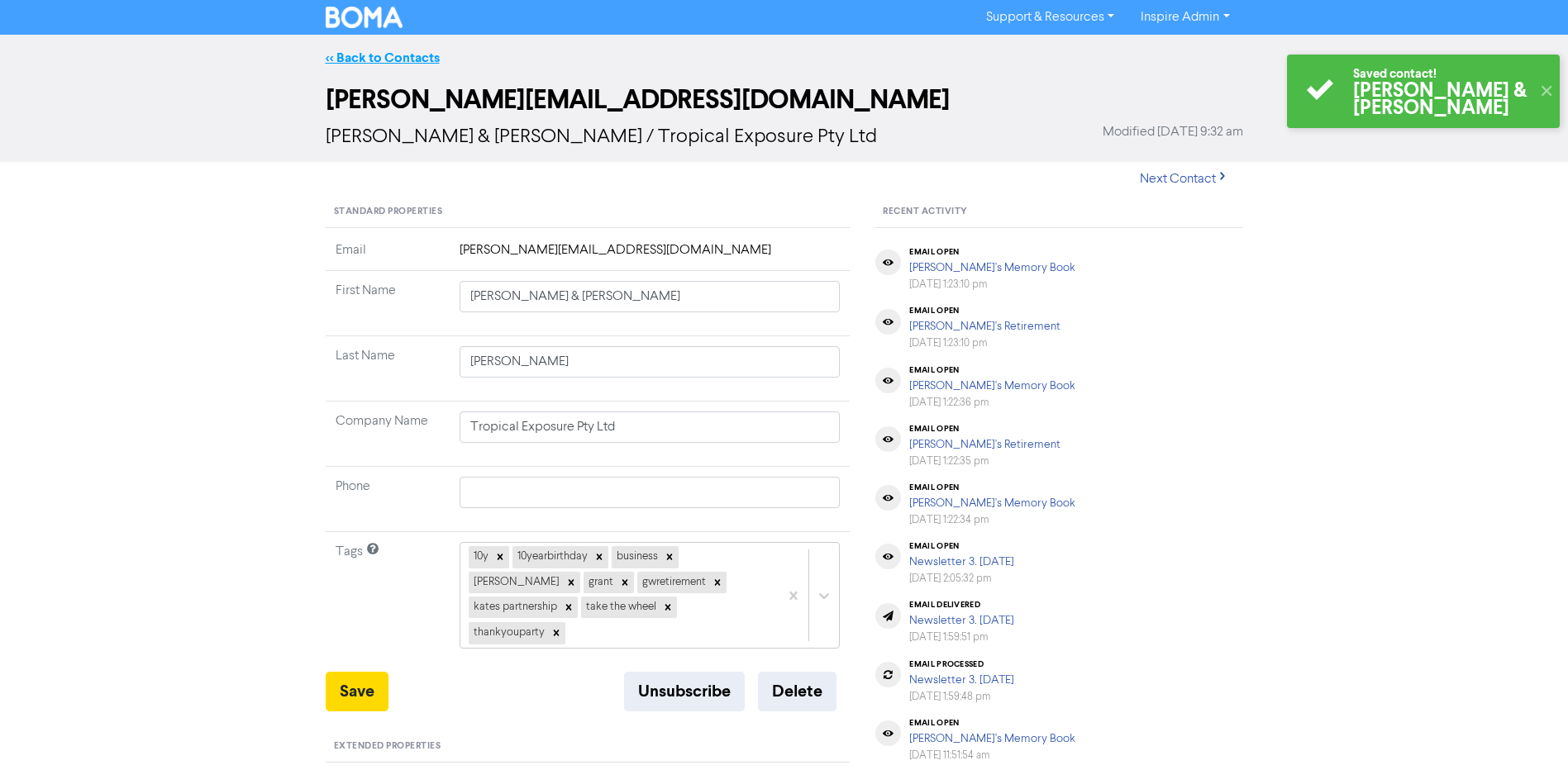
click at [363, 57] on link "<< Back to Contacts" at bounding box center [382, 58] width 114 height 17
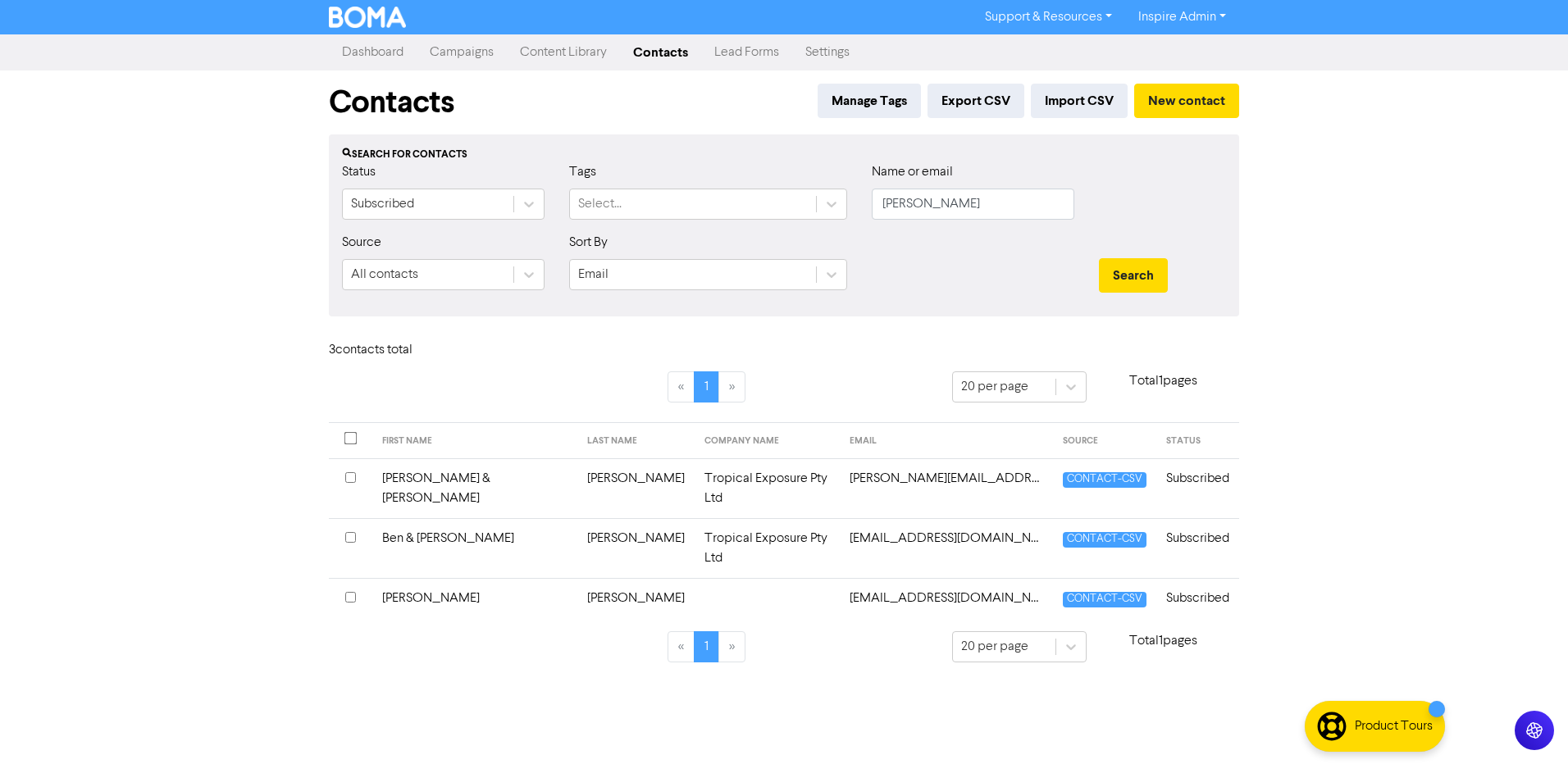
click at [847, 520] on td "[EMAIL_ADDRESS][DOMAIN_NAME]" at bounding box center [946, 549] width 214 height 60
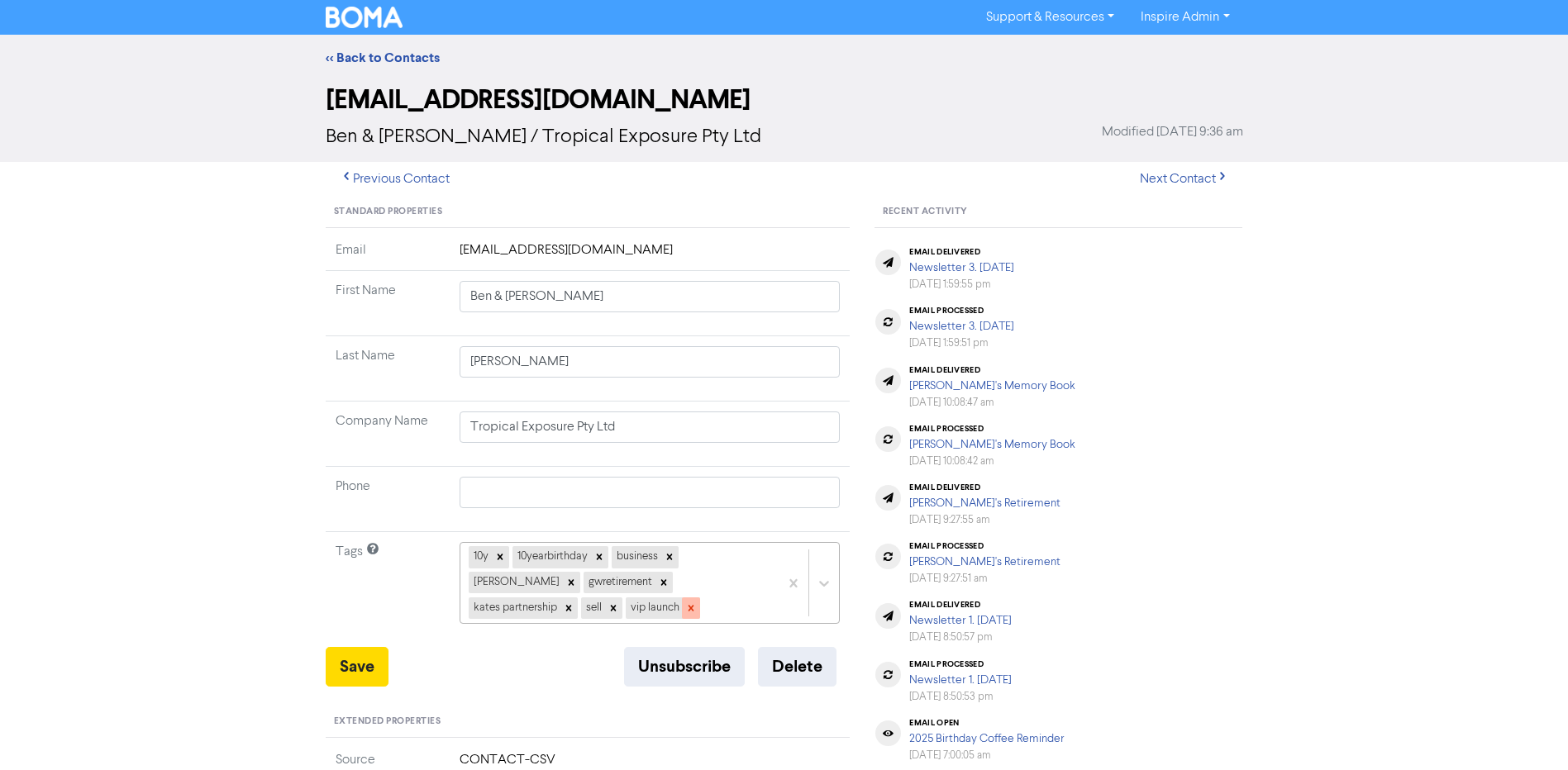
click at [688, 607] on icon at bounding box center [691, 608] width 6 height 6
click at [743, 589] on div "10y 10yearbirthday business [PERSON_NAME] [PERSON_NAME] partnership sell" at bounding box center [650, 583] width 381 height 82
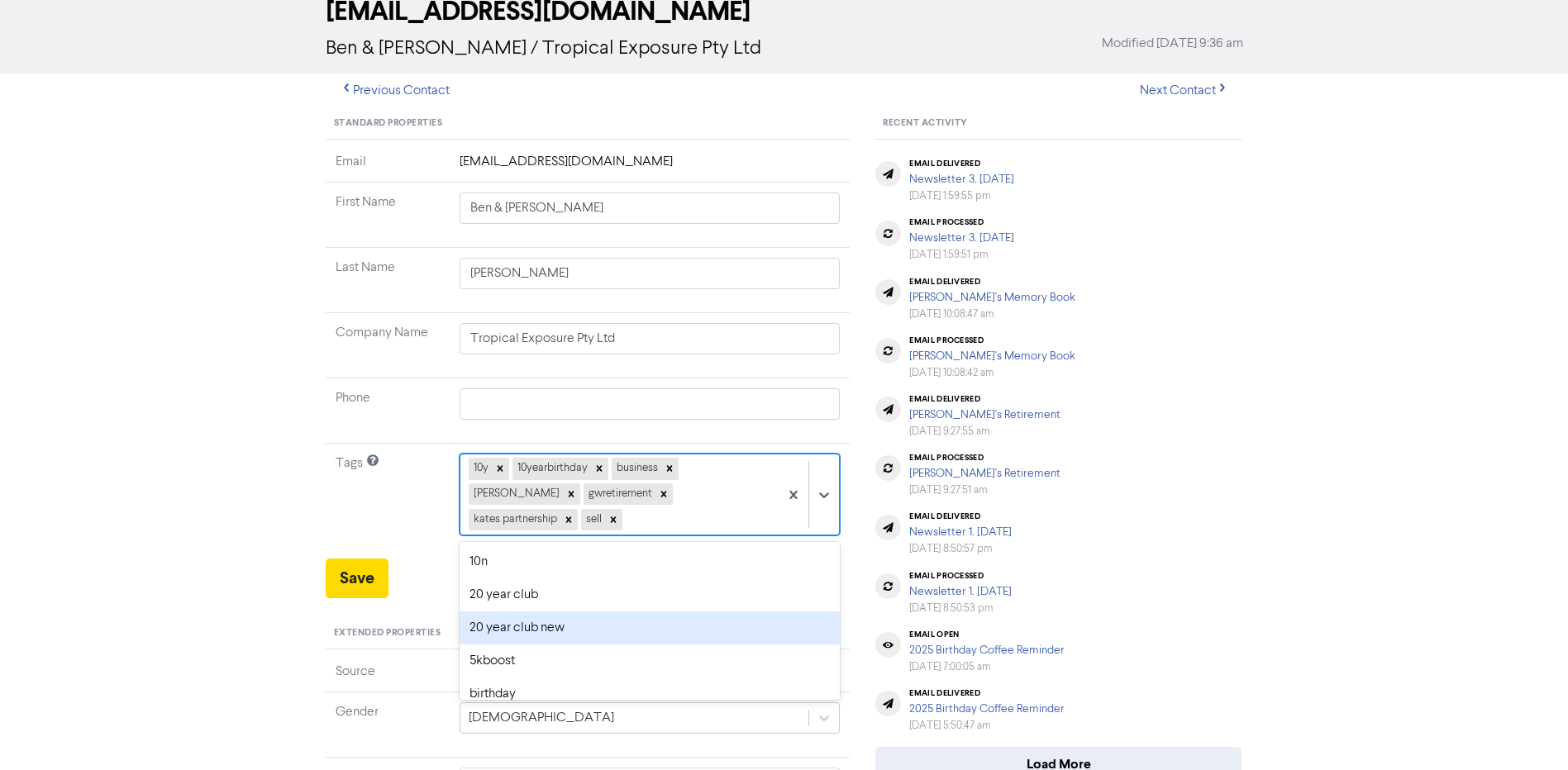
scroll to position [90, 0]
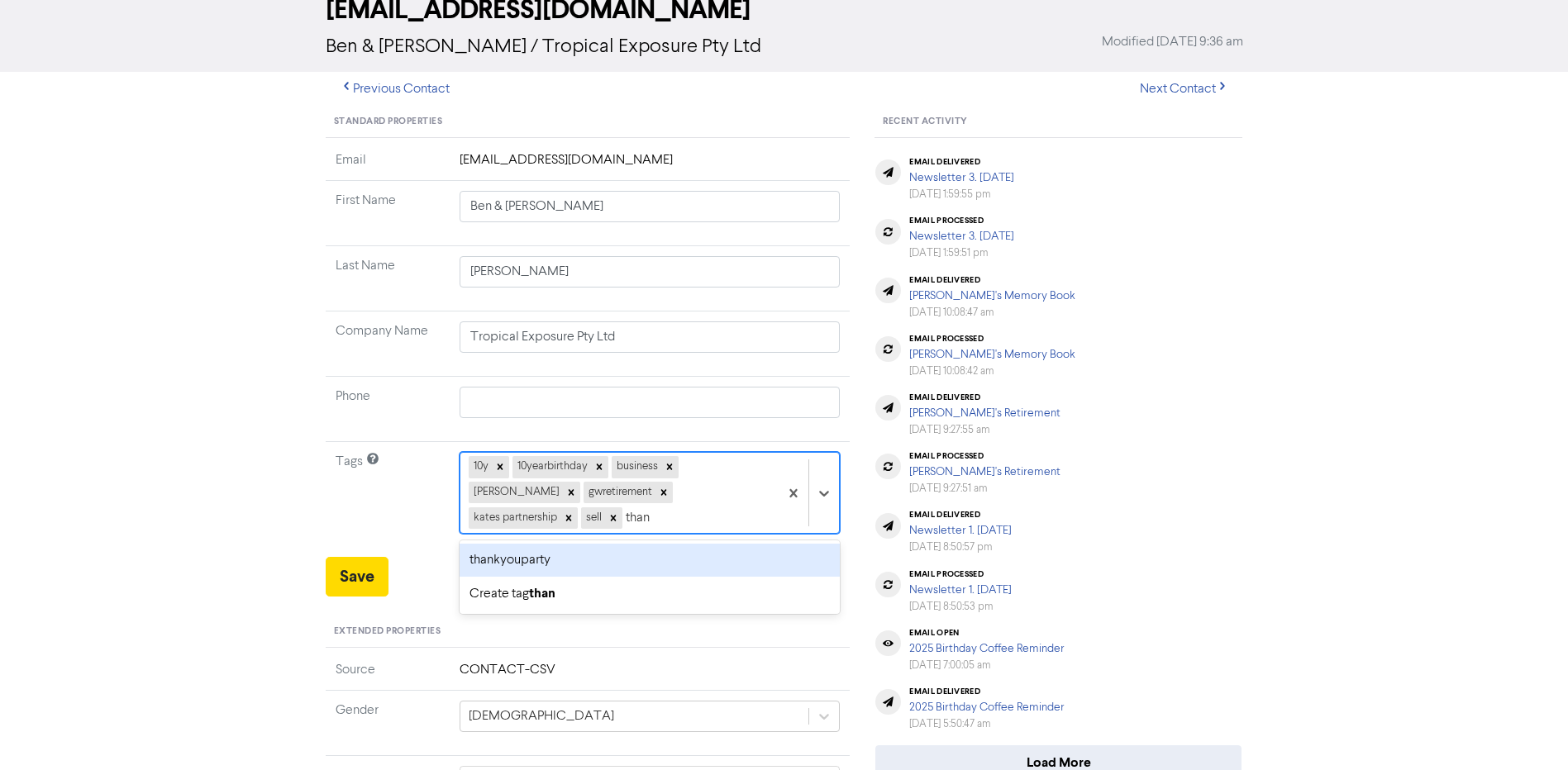
click at [706, 544] on div "thankyouparty" at bounding box center [650, 560] width 381 height 33
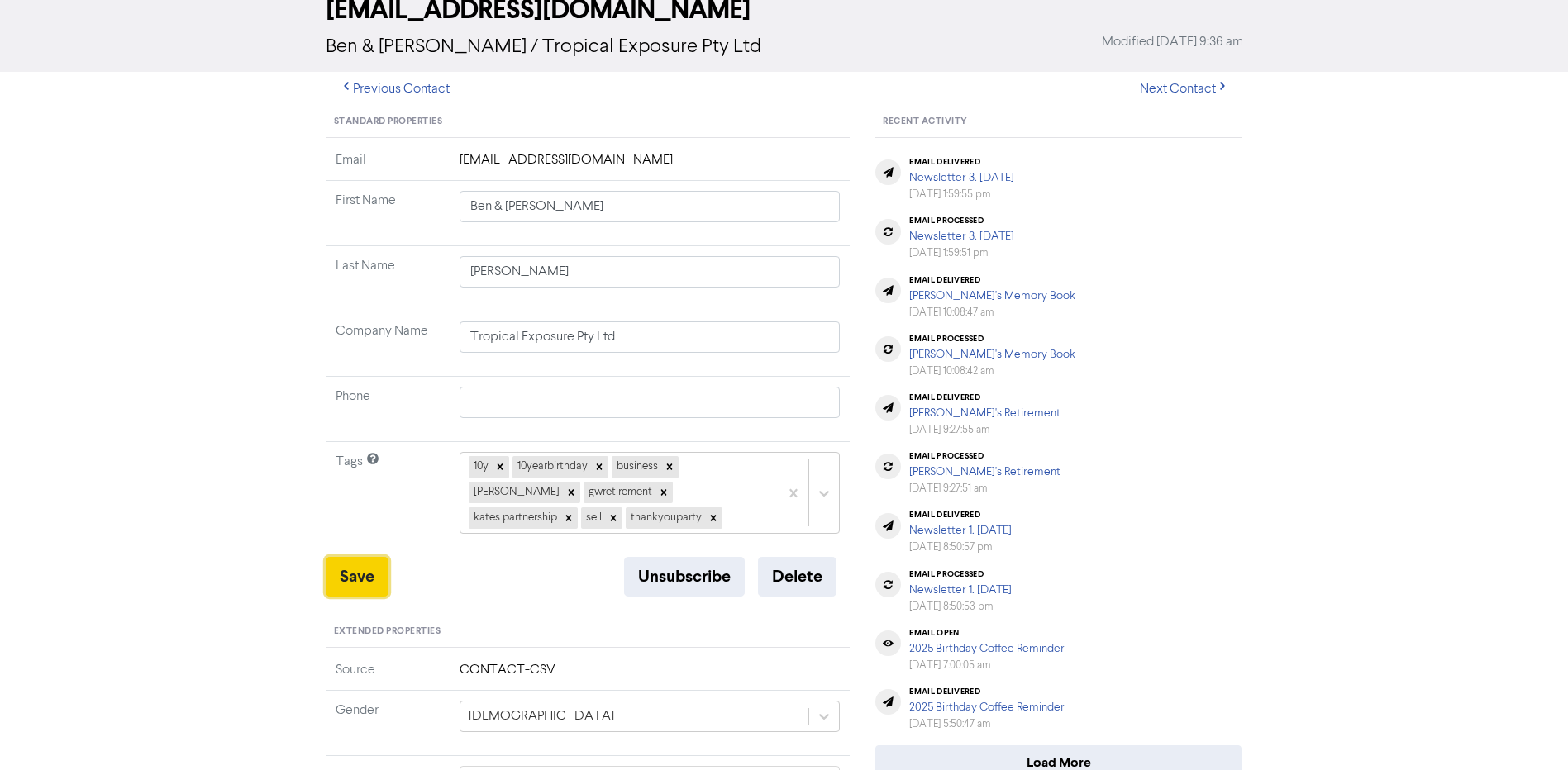
click at [346, 572] on button "Save" at bounding box center [356, 577] width 63 height 39
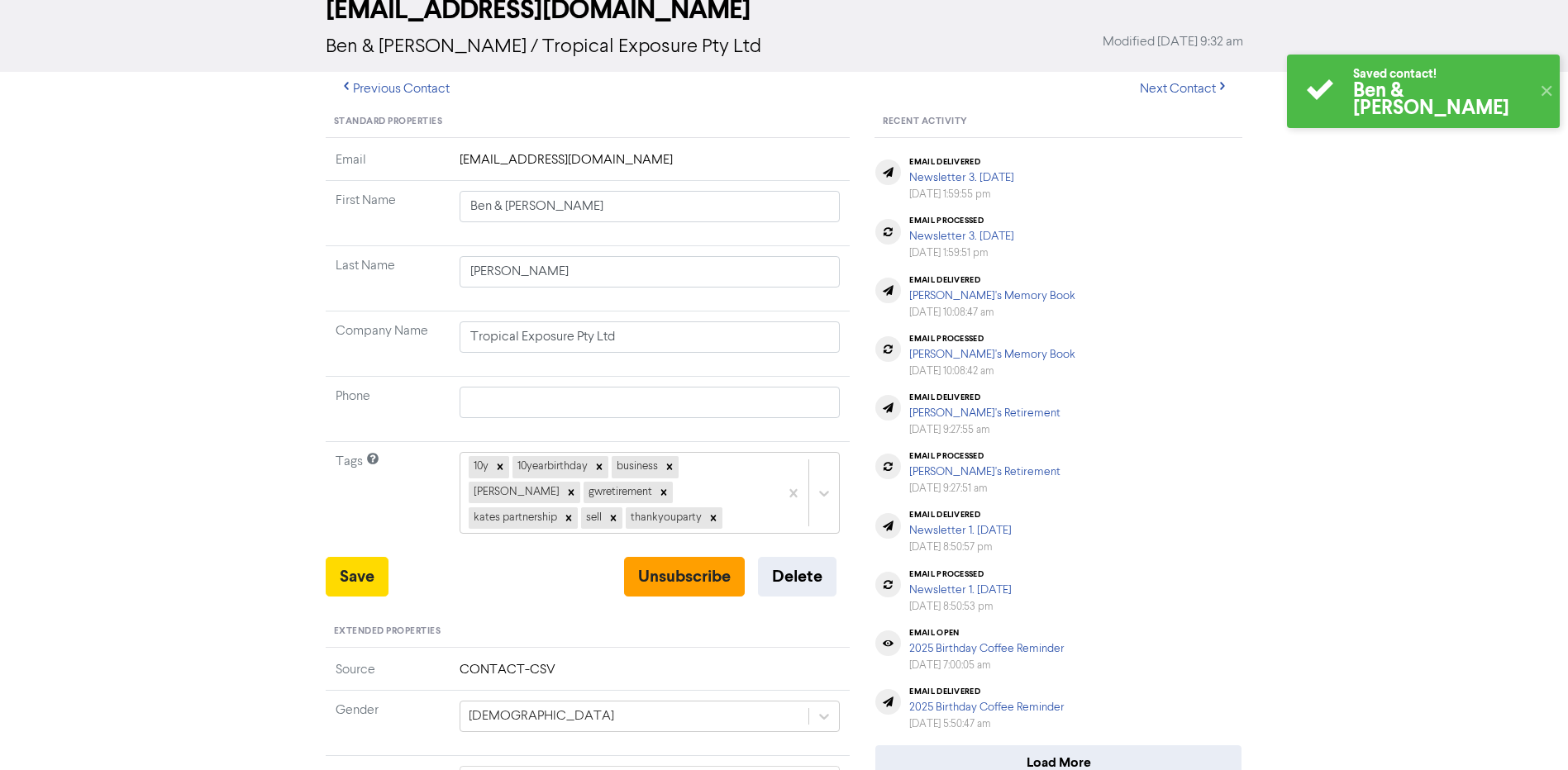
scroll to position [0, 0]
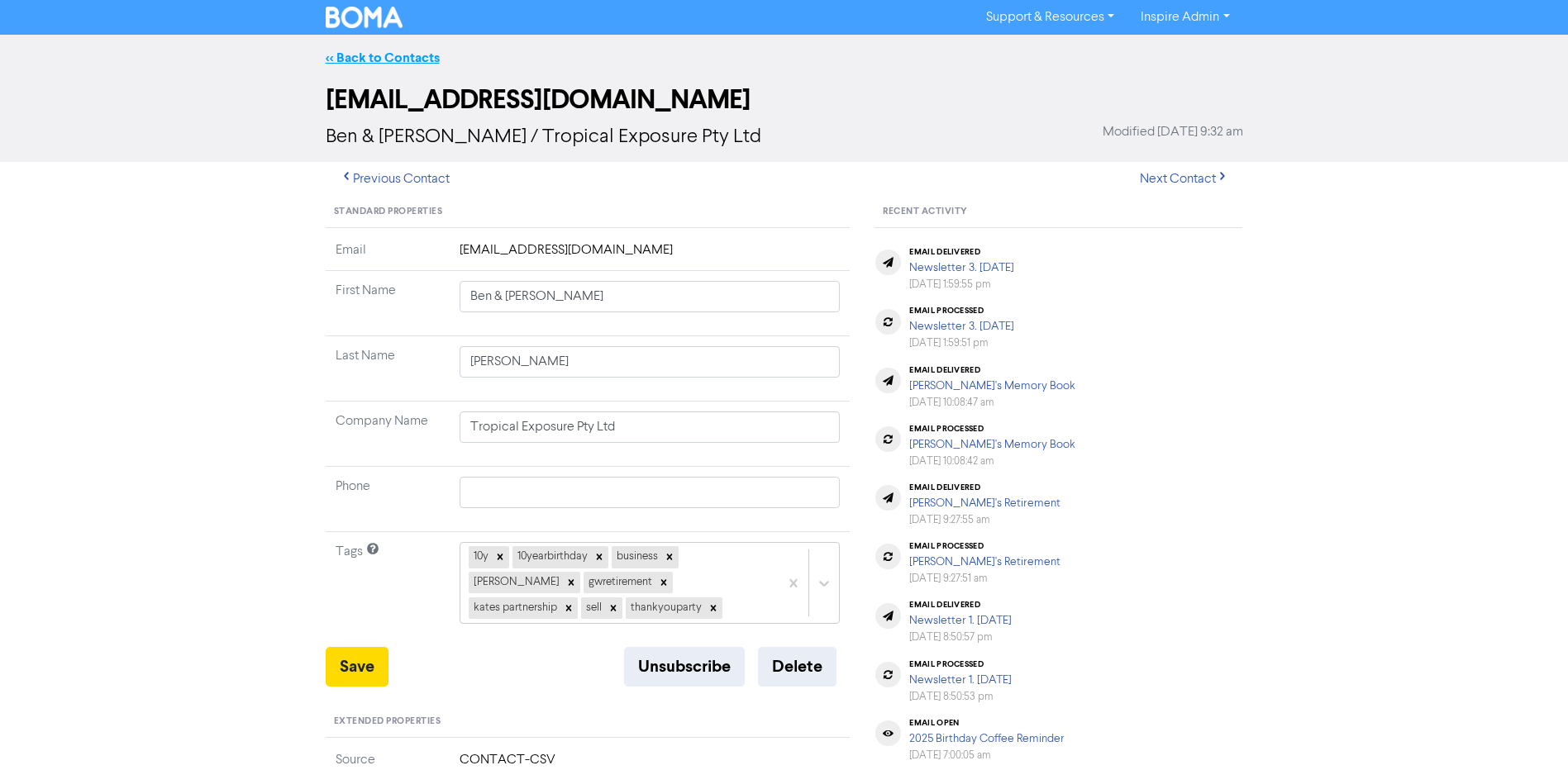
click at [402, 55] on link "<< Back to Contacts" at bounding box center [382, 58] width 114 height 17
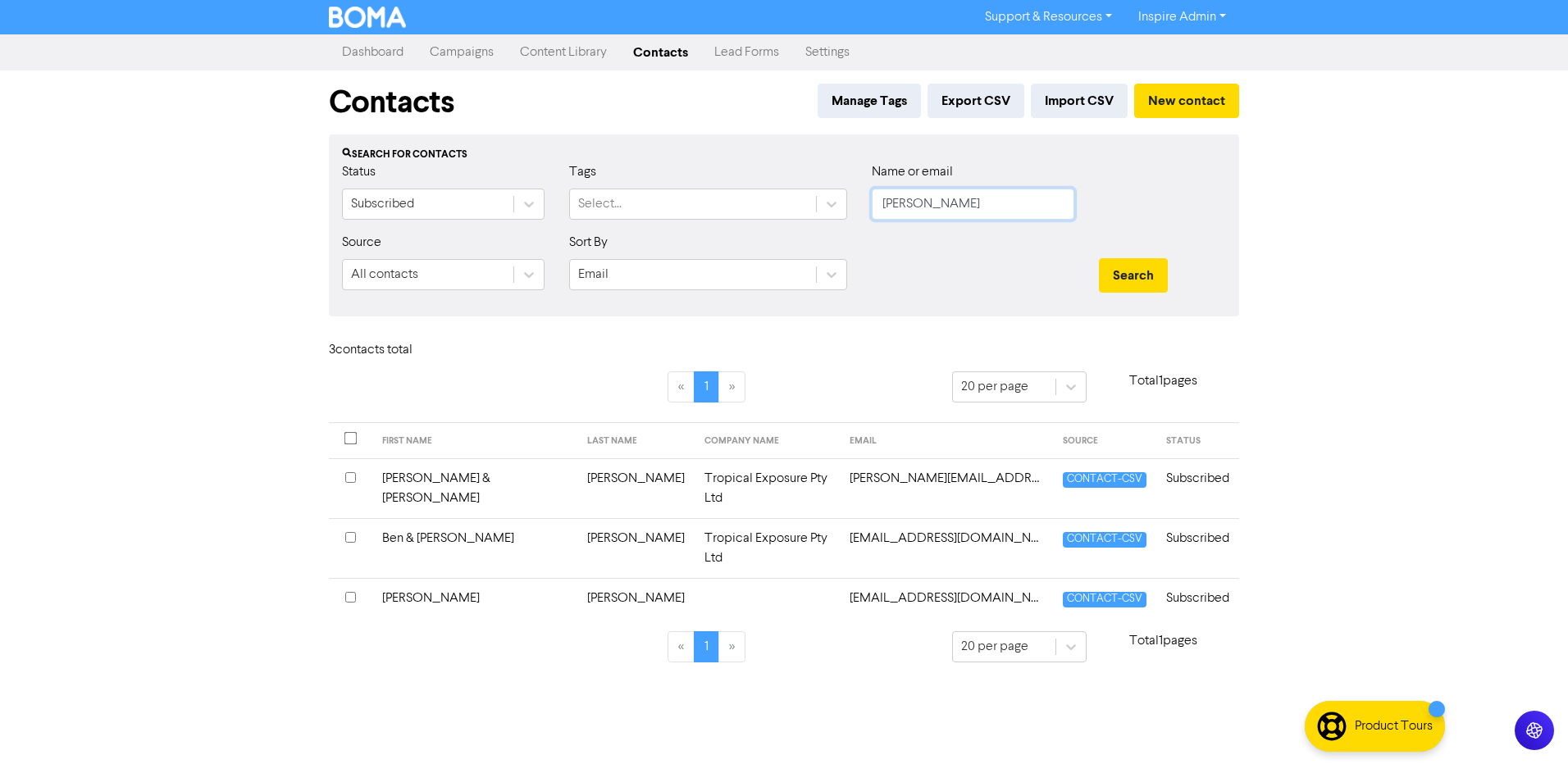
click at [937, 212] on input "[PERSON_NAME]" at bounding box center [973, 203] width 202 height 31
drag, startPoint x: 936, startPoint y: 206, endPoint x: 821, endPoint y: 201, distance: 115.1
click at [821, 201] on div "Status Subscribed Tags Select... Name or email [PERSON_NAME]" at bounding box center [784, 198] width 909 height 71
click at [1099, 258] on button "Search" at bounding box center [1133, 275] width 69 height 35
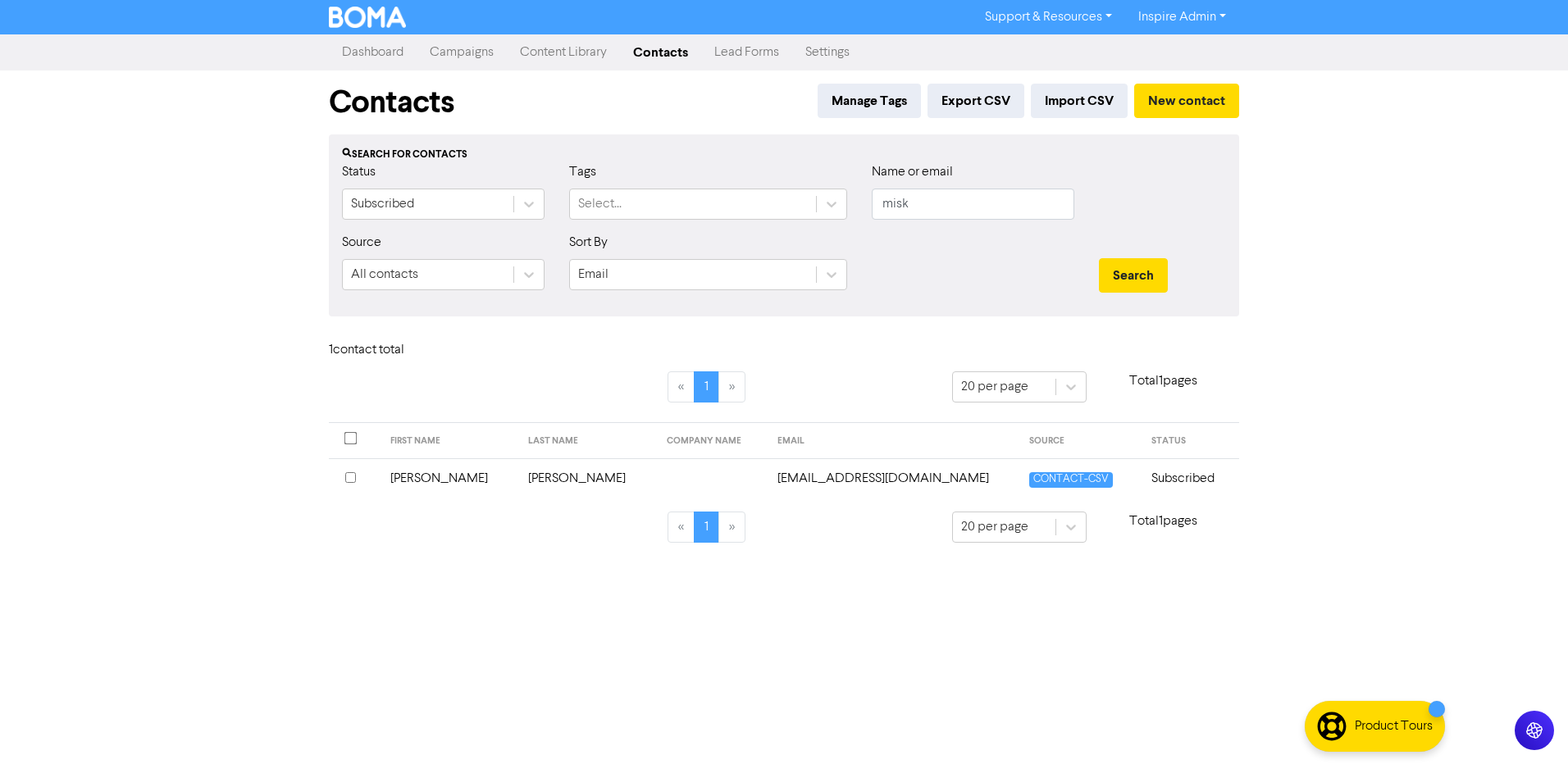
click at [519, 480] on td "[PERSON_NAME]" at bounding box center [588, 479] width 139 height 40
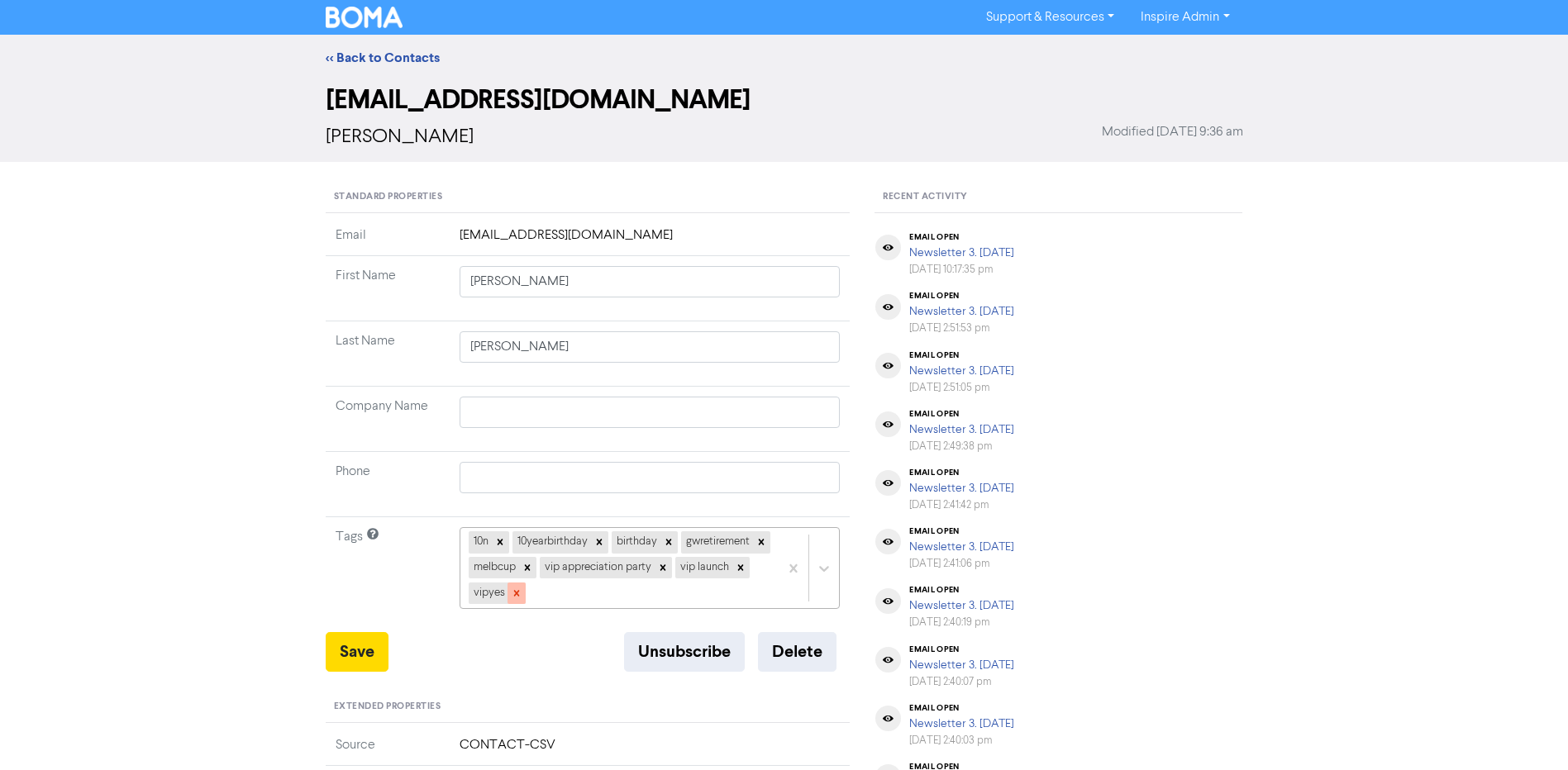
click at [519, 594] on icon at bounding box center [516, 593] width 6 height 6
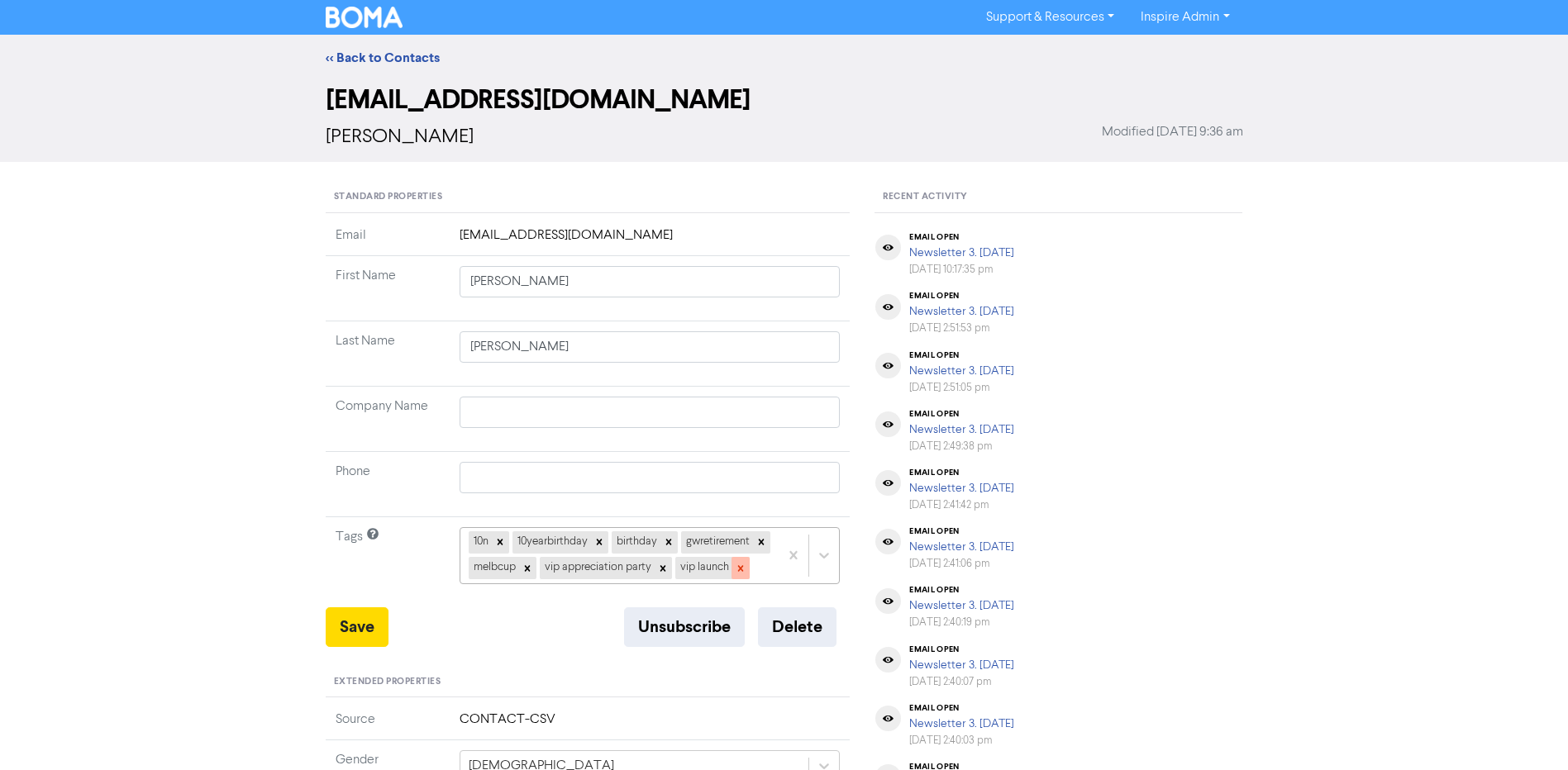
click at [735, 574] on icon at bounding box center [741, 569] width 11 height 11
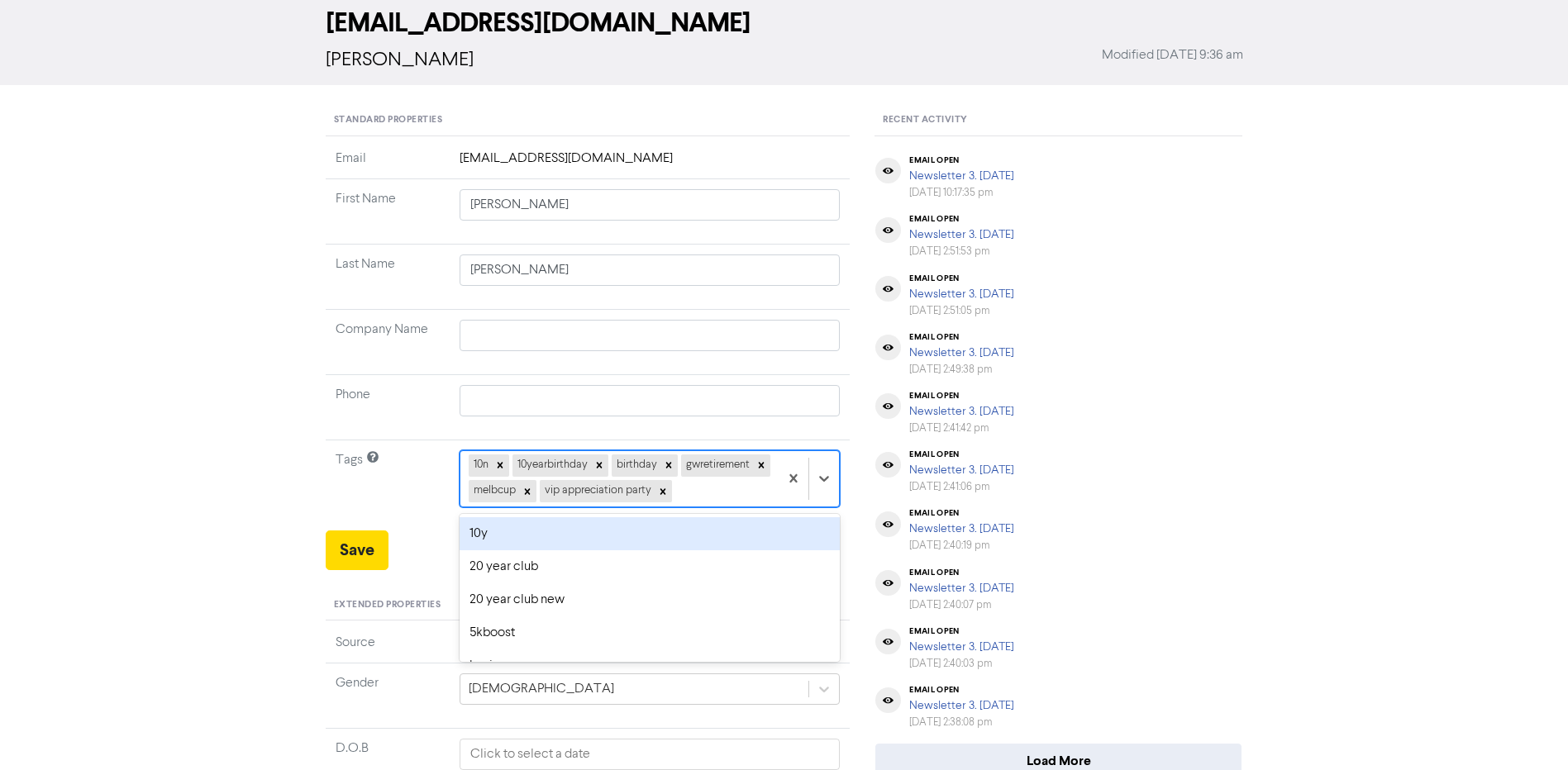
click at [557, 507] on div "option 10y focused, 2 of 42. 36 results available. Use Up and Down to choose op…" at bounding box center [650, 479] width 381 height 56
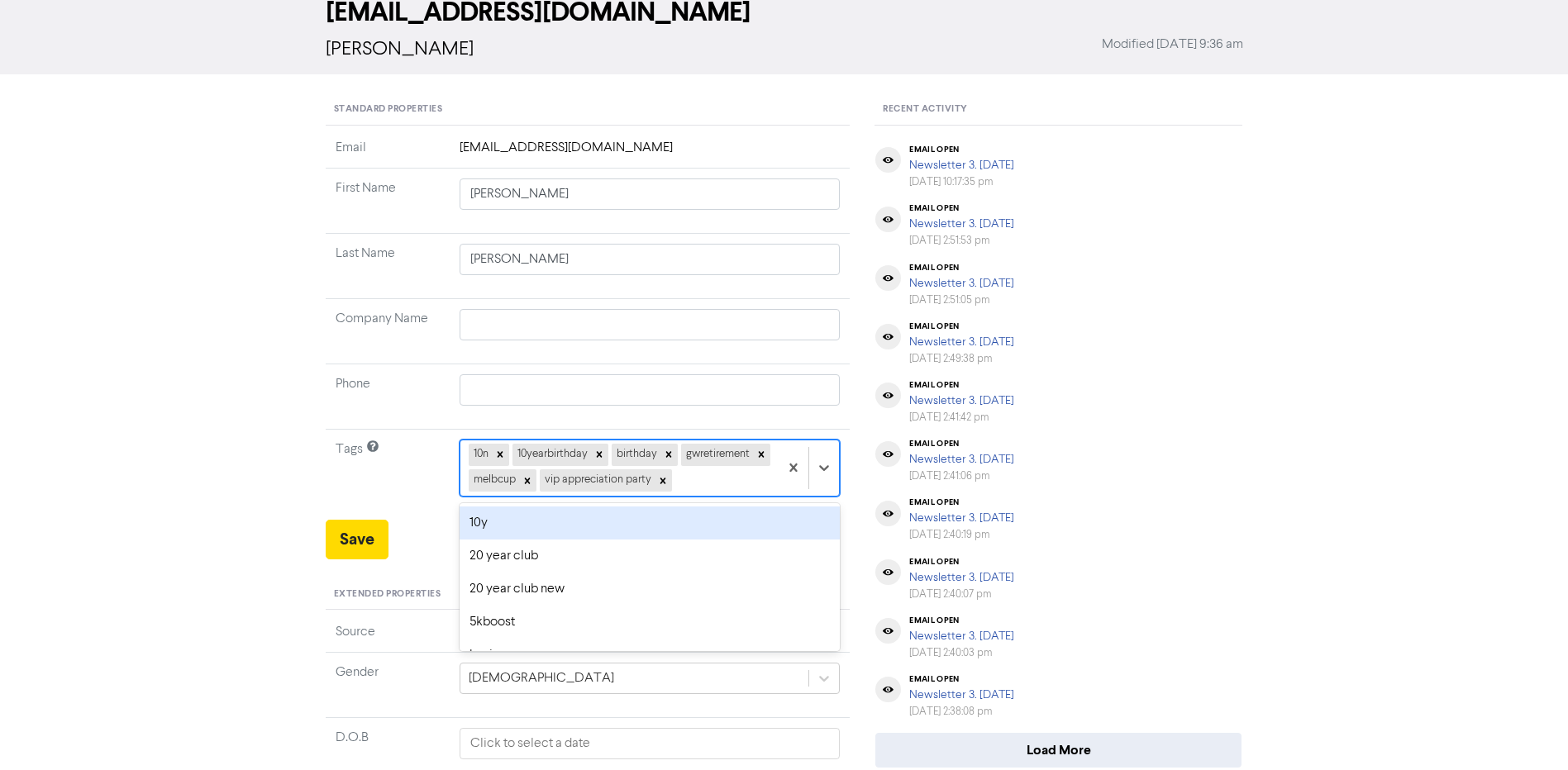
scroll to position [100, 0]
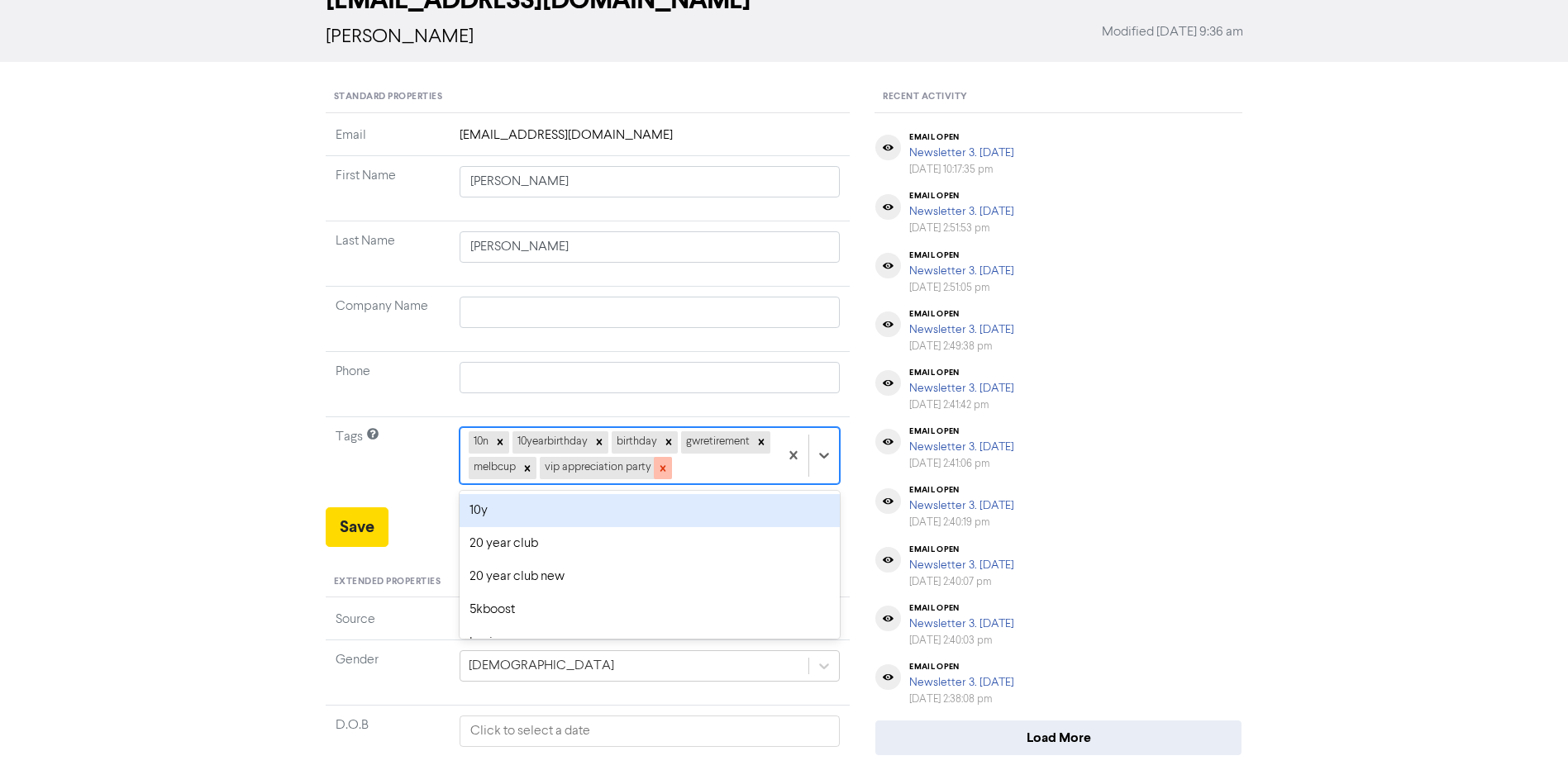
click at [666, 466] on icon at bounding box center [663, 468] width 6 height 6
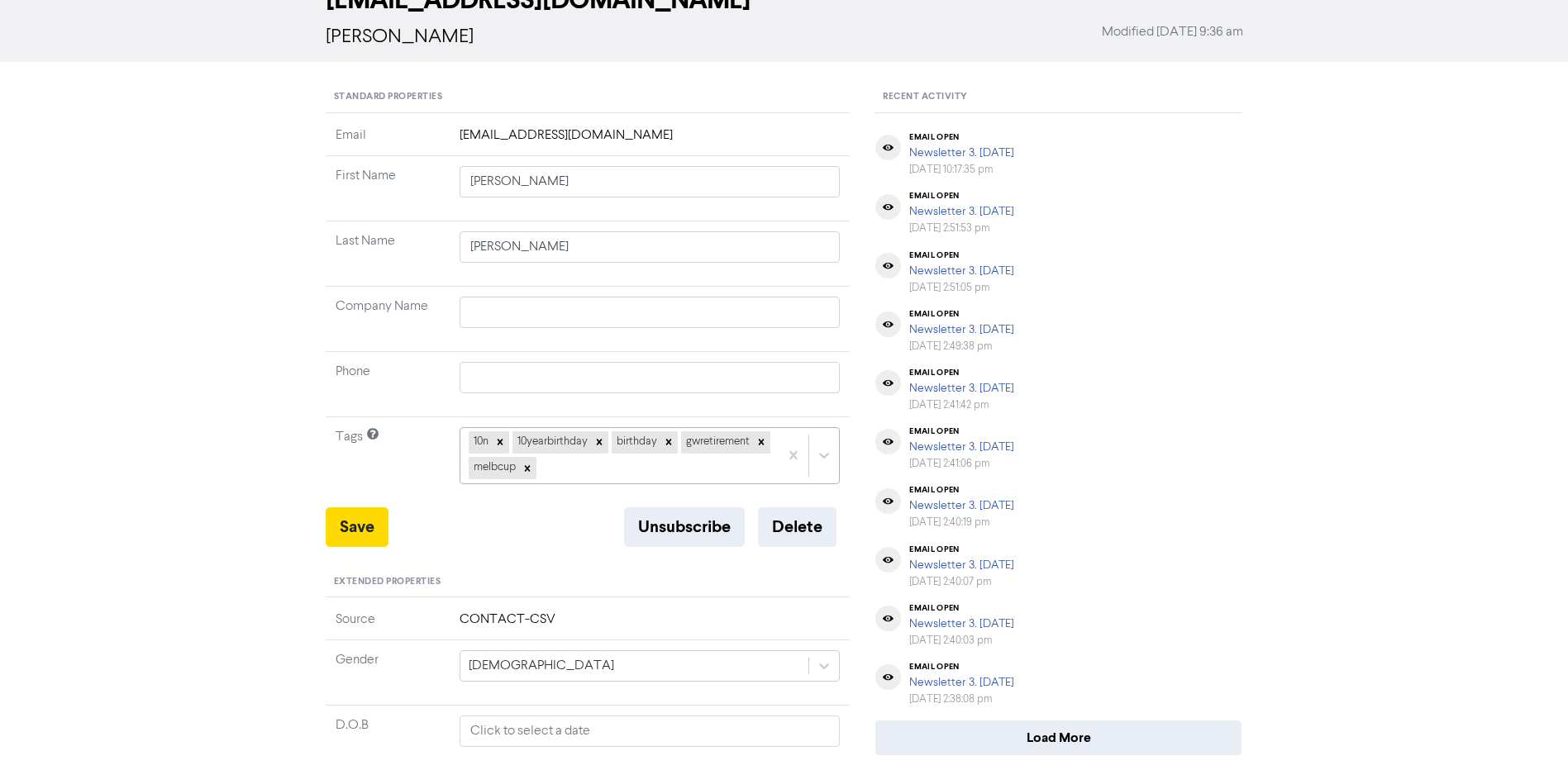
click at [696, 470] on div "10n 10yearbirthday birthday gwretirement melbcup" at bounding box center [619, 455] width 319 height 55
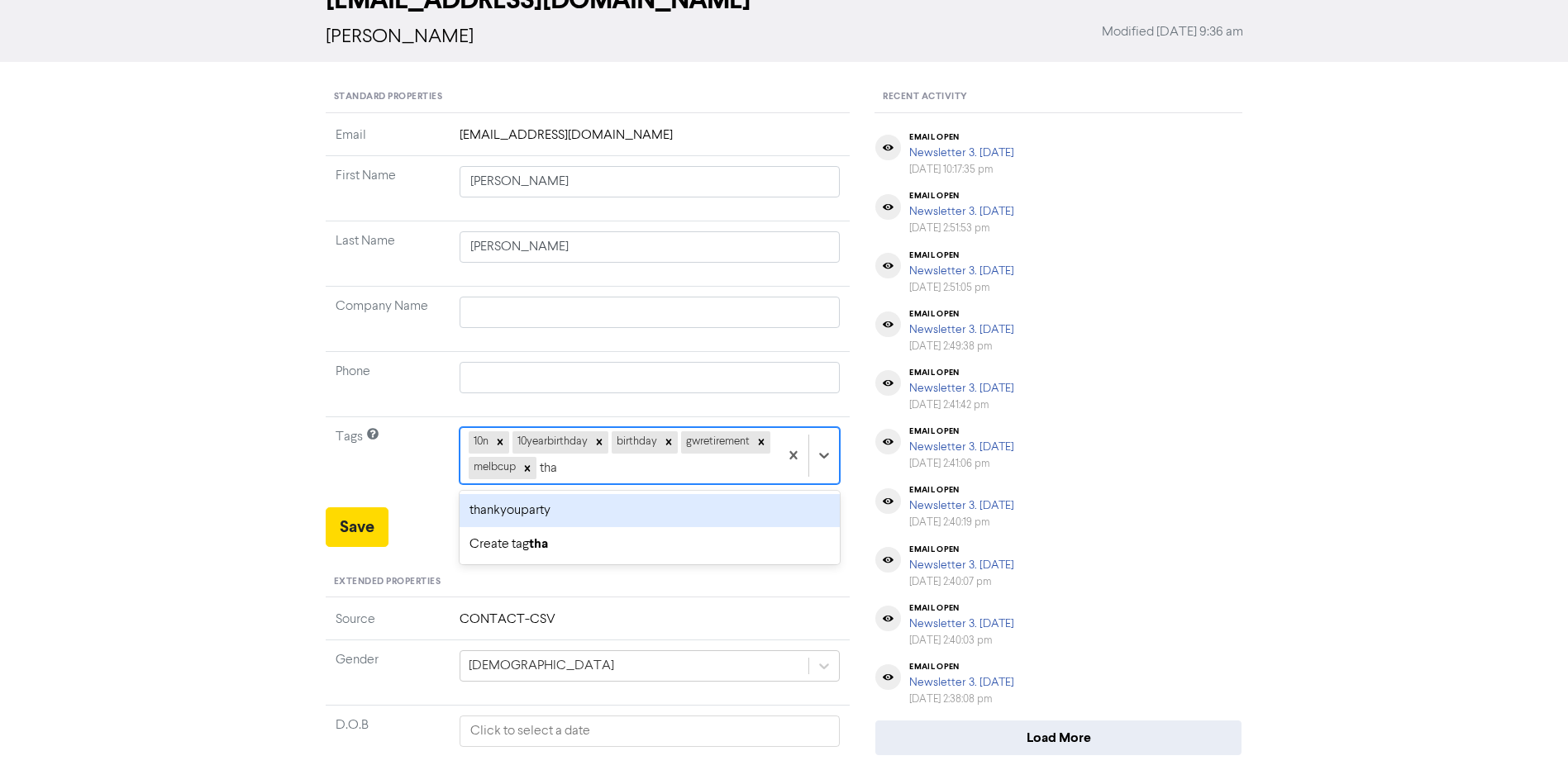
click at [625, 496] on div "thankyouparty" at bounding box center [650, 511] width 381 height 33
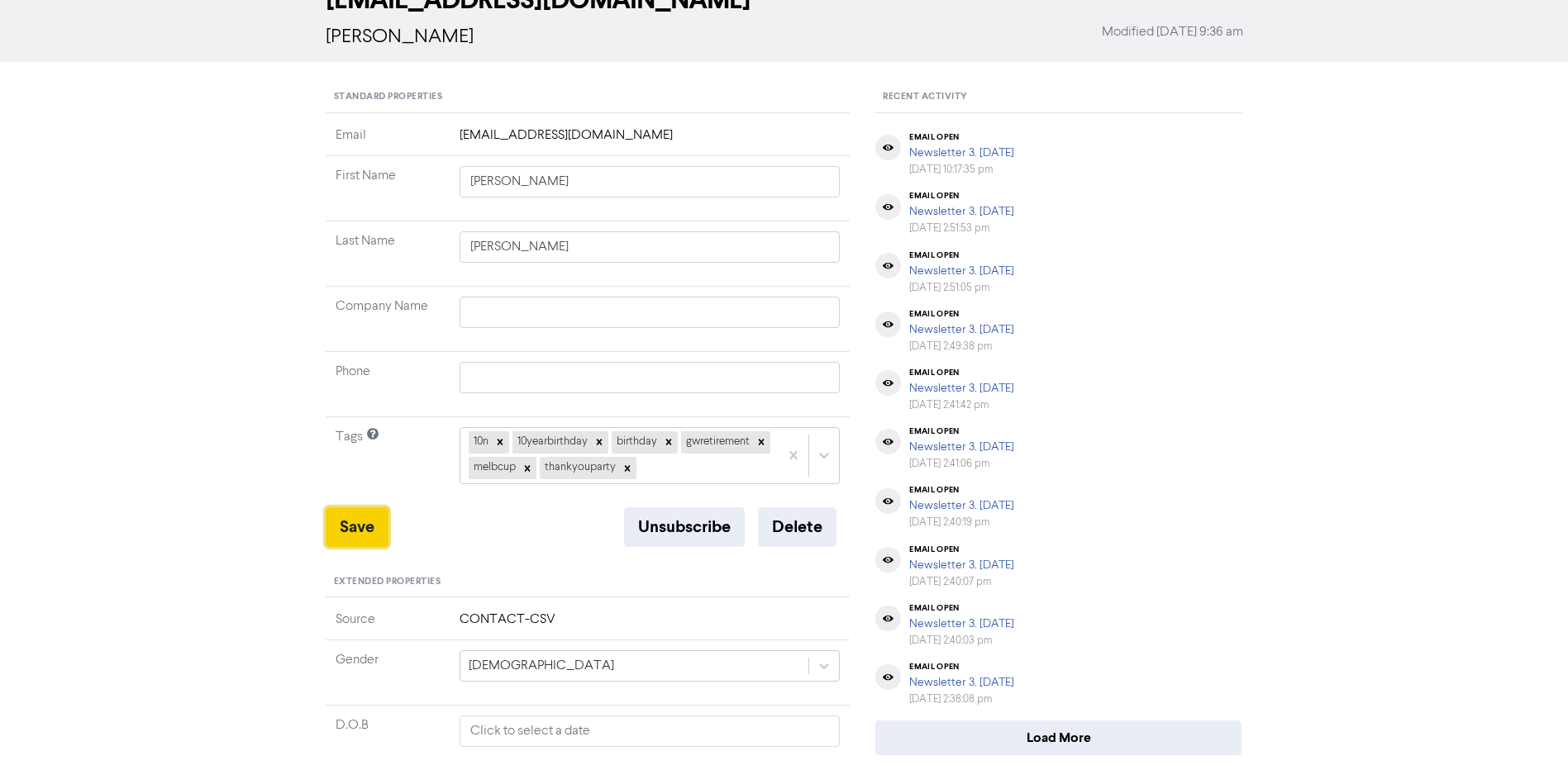
click at [358, 526] on button "Save" at bounding box center [356, 527] width 63 height 39
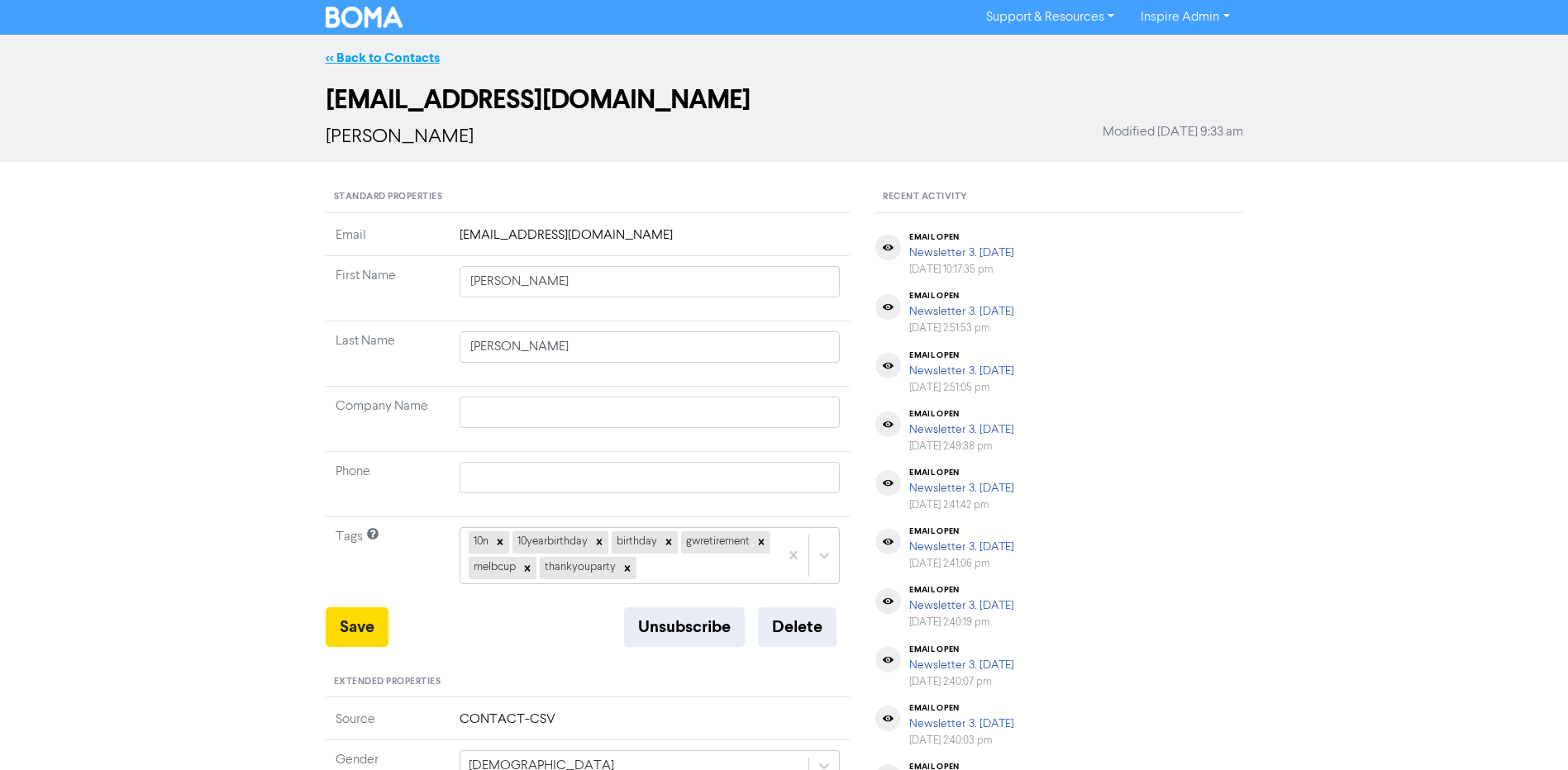
click at [400, 60] on link "<< Back to Contacts" at bounding box center [382, 58] width 114 height 17
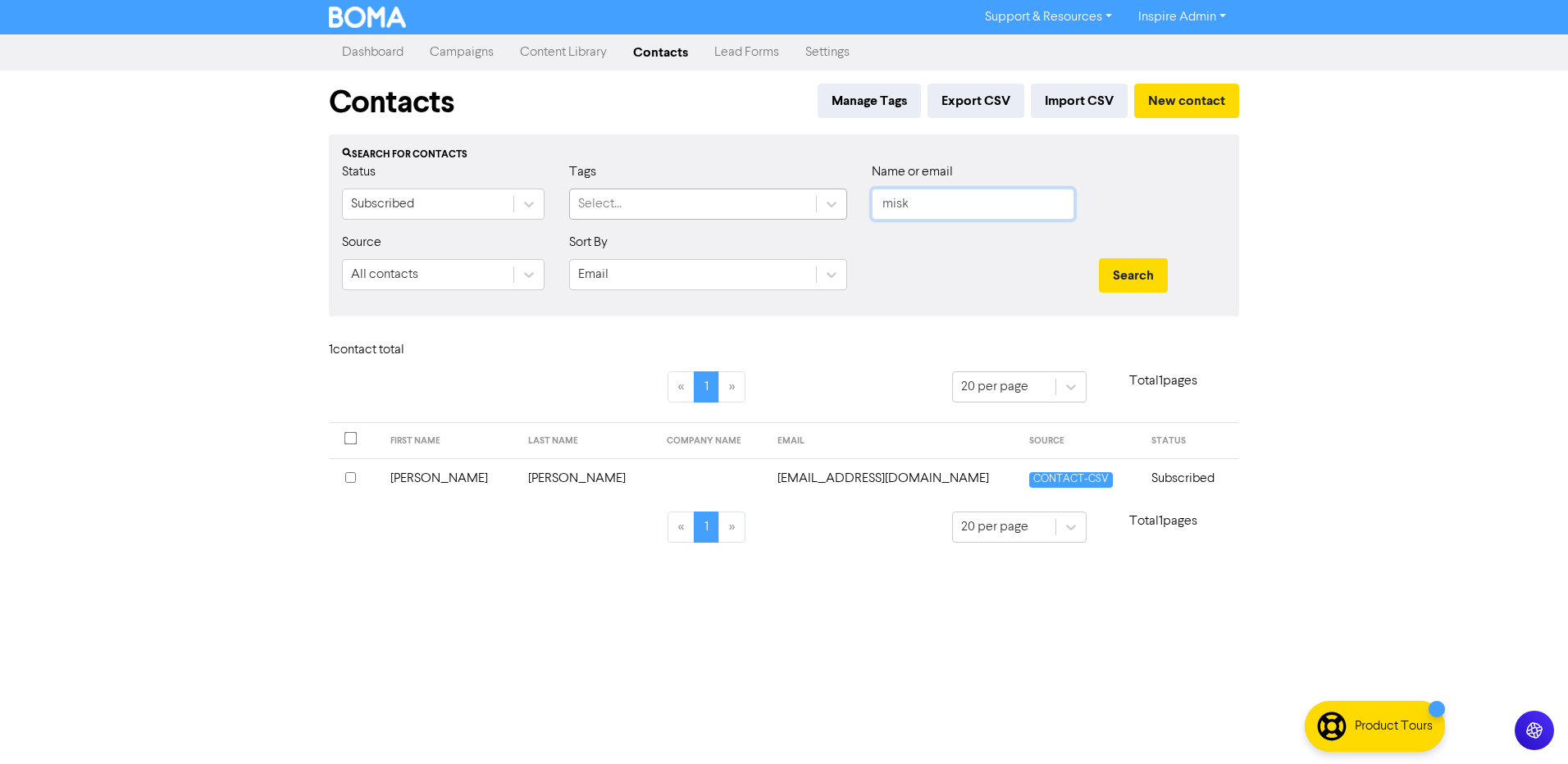
drag, startPoint x: 923, startPoint y: 207, endPoint x: 803, endPoint y: 202, distance: 120.1
click at [804, 203] on div "Status Subscribed Tags Select... Name or email misk" at bounding box center [784, 198] width 909 height 71
click at [1099, 258] on button "Search" at bounding box center [1133, 275] width 69 height 35
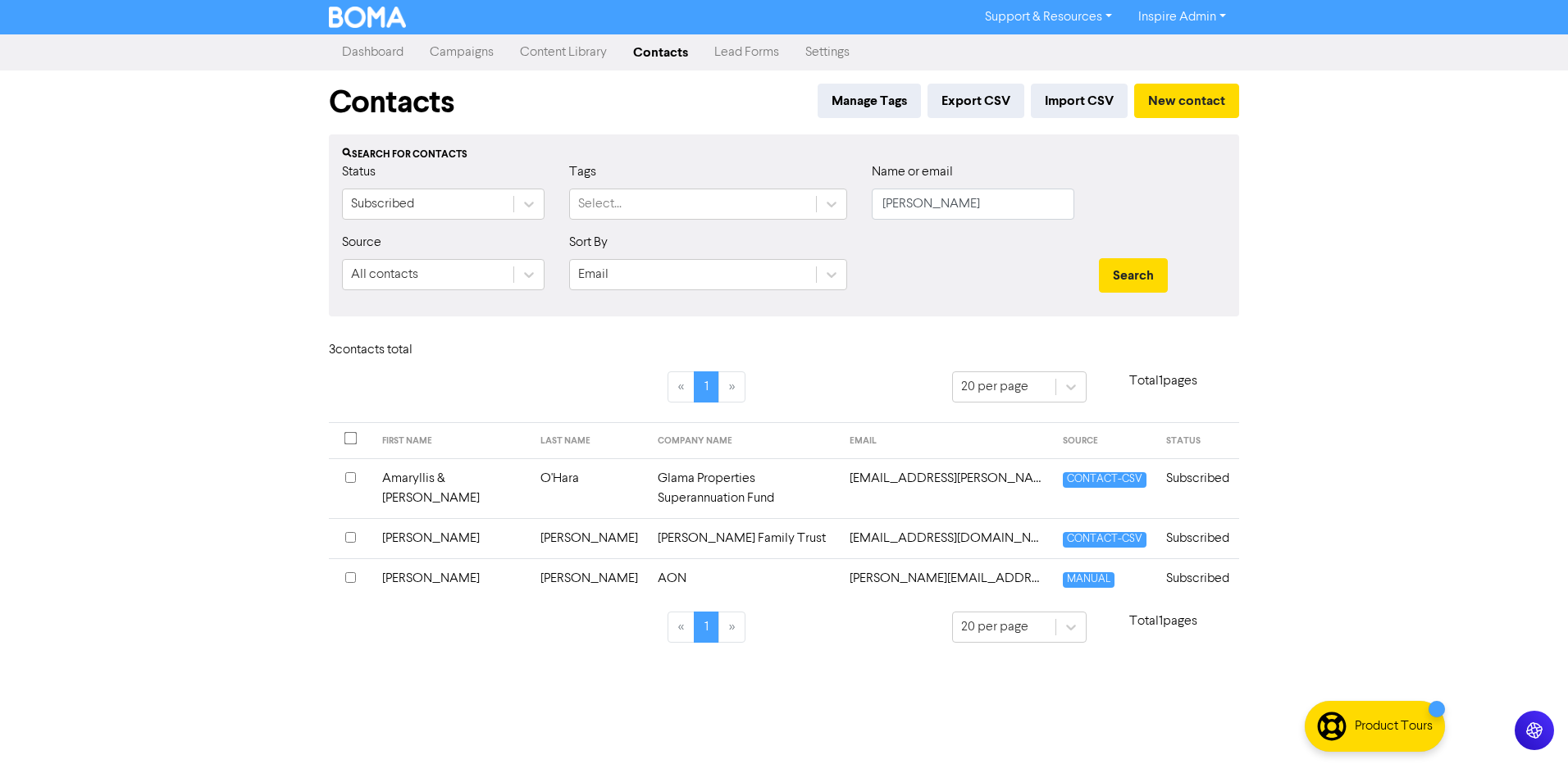
click at [648, 560] on td "AON" at bounding box center [744, 578] width 192 height 40
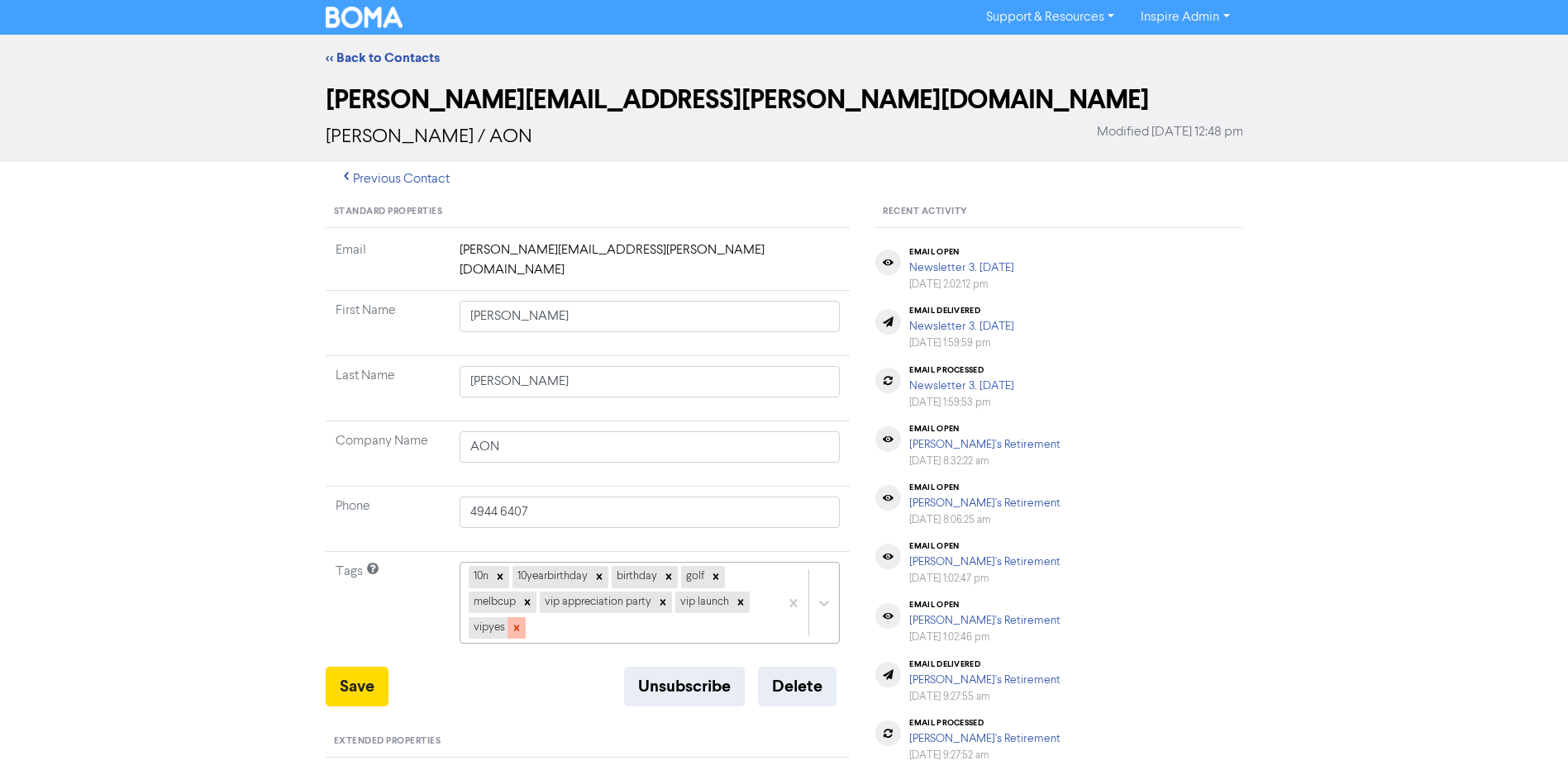
click at [516, 625] on icon at bounding box center [516, 628] width 6 height 6
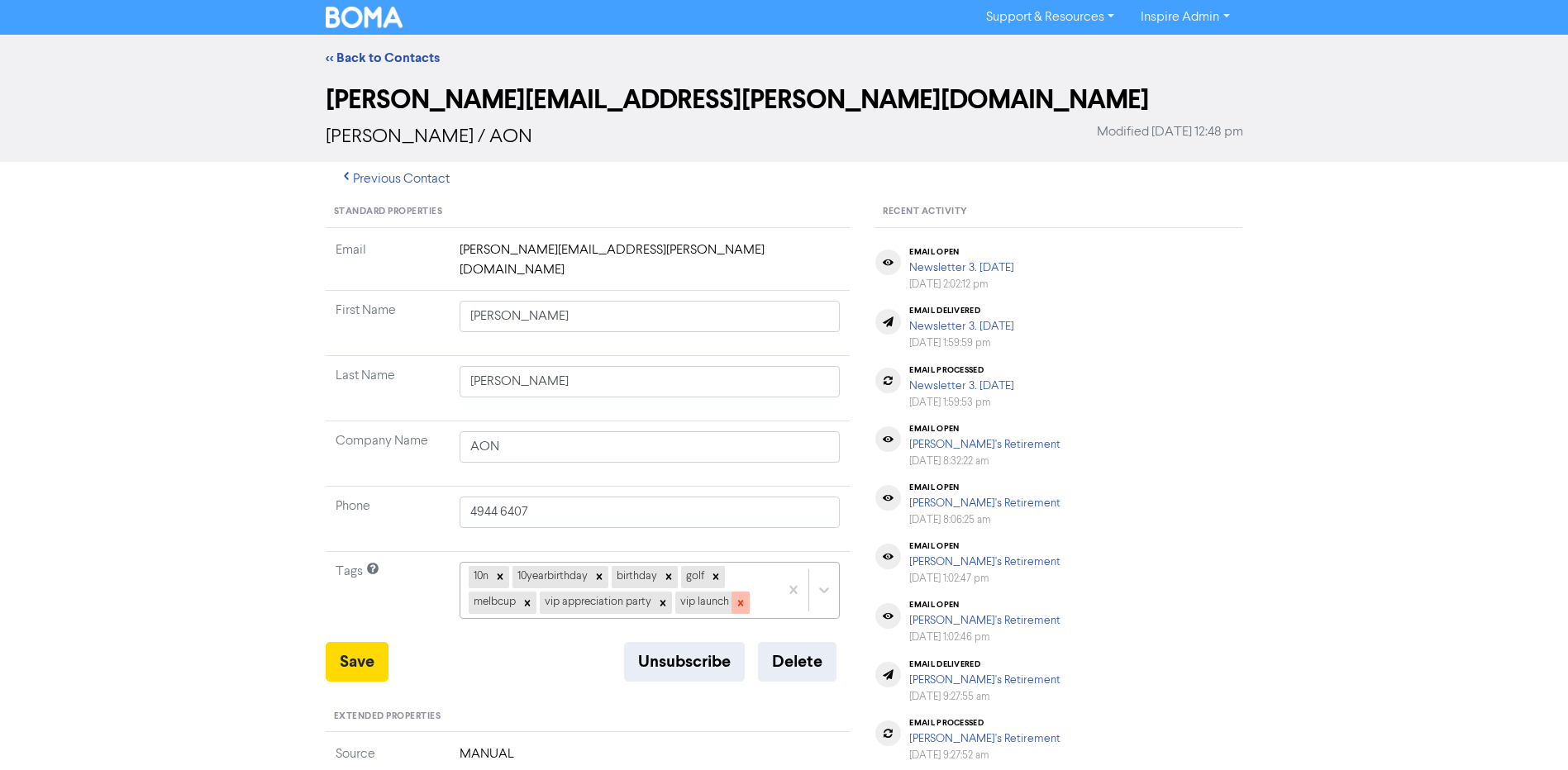
click at [736, 592] on div at bounding box center [740, 603] width 18 height 22
click at [664, 598] on icon at bounding box center [663, 604] width 11 height 11
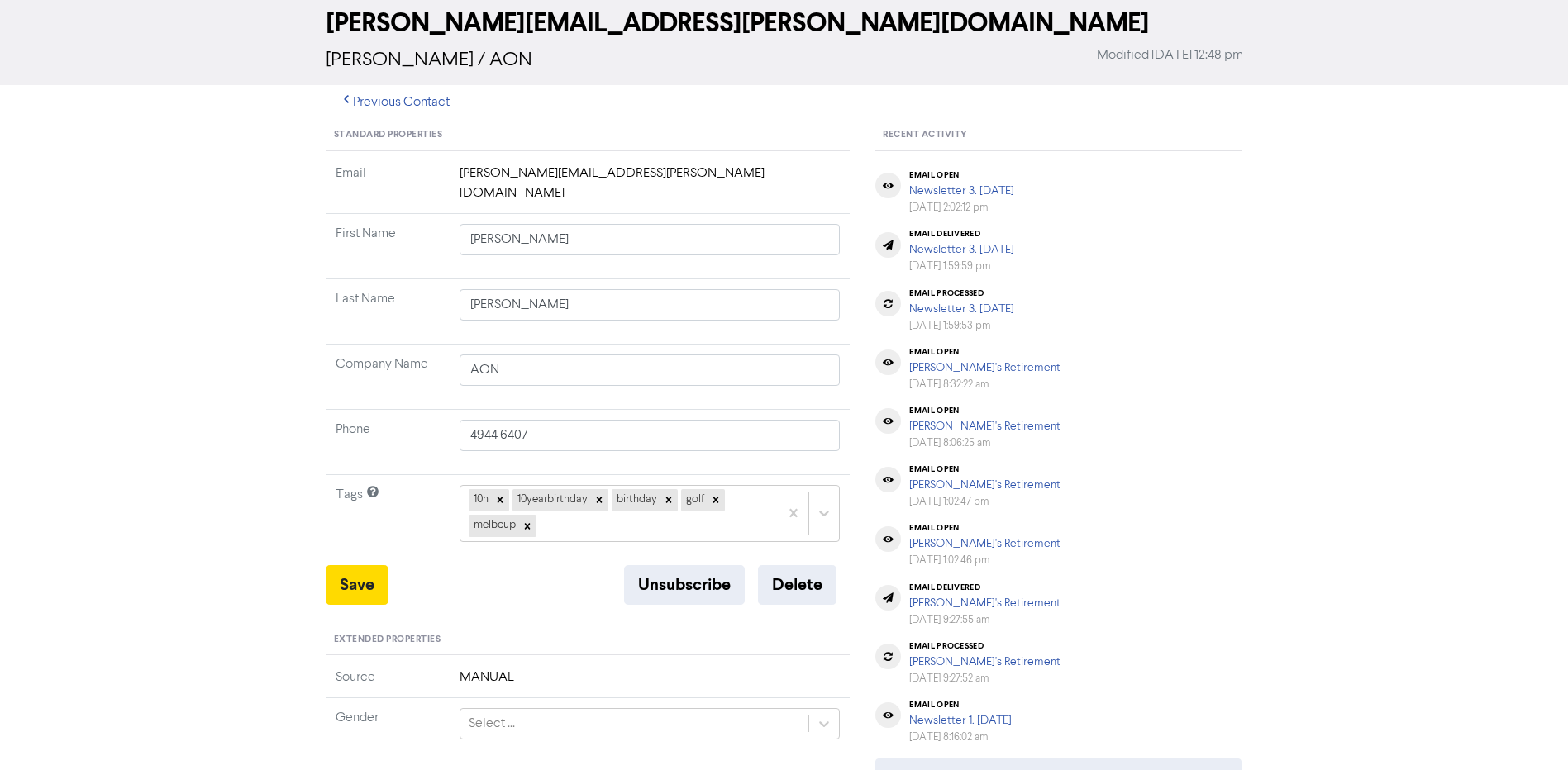
click at [664, 542] on div "10n 10yearbirthday birthday golf melbcup" at bounding box center [650, 513] width 381 height 56
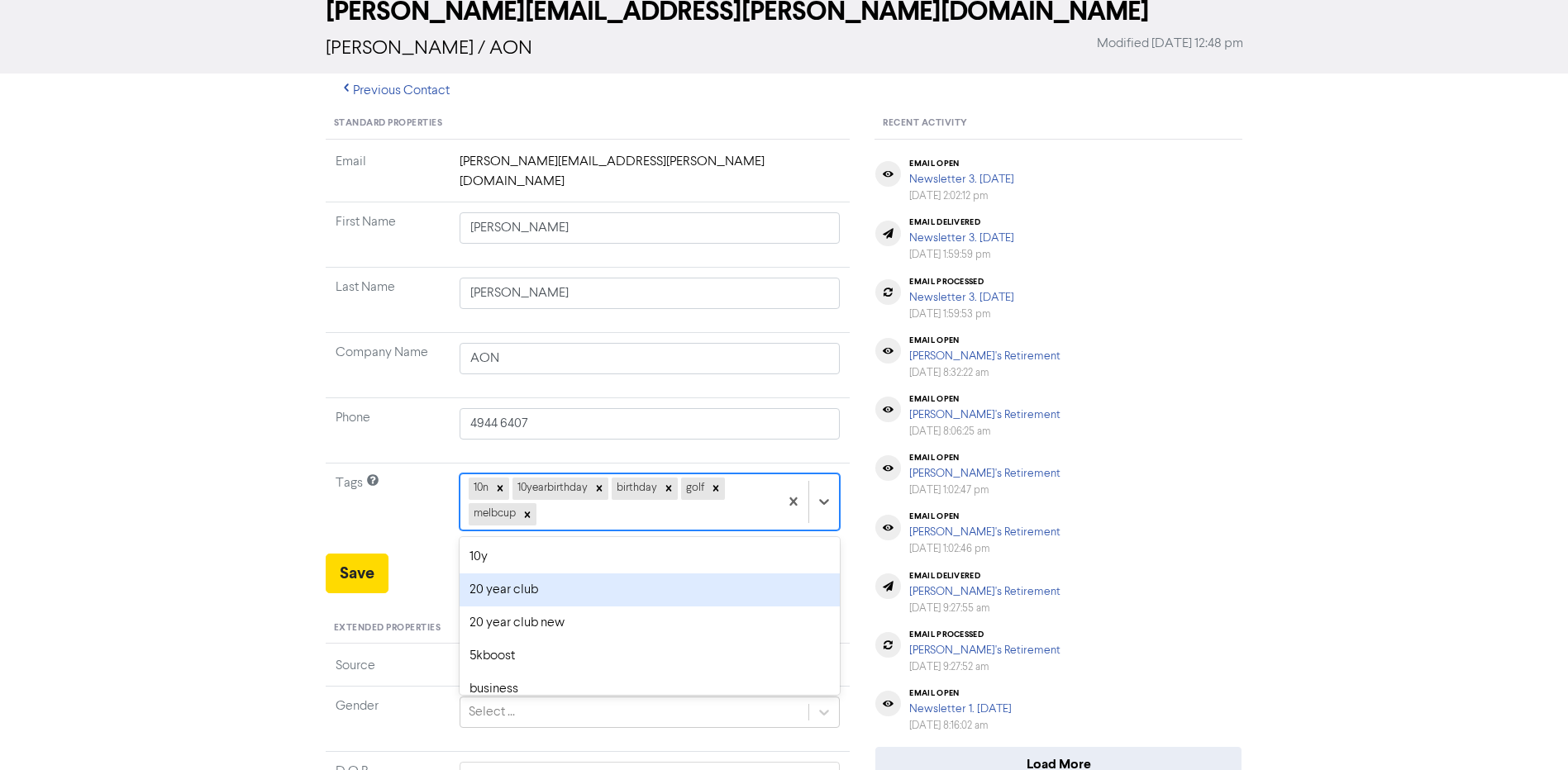
scroll to position [90, 0]
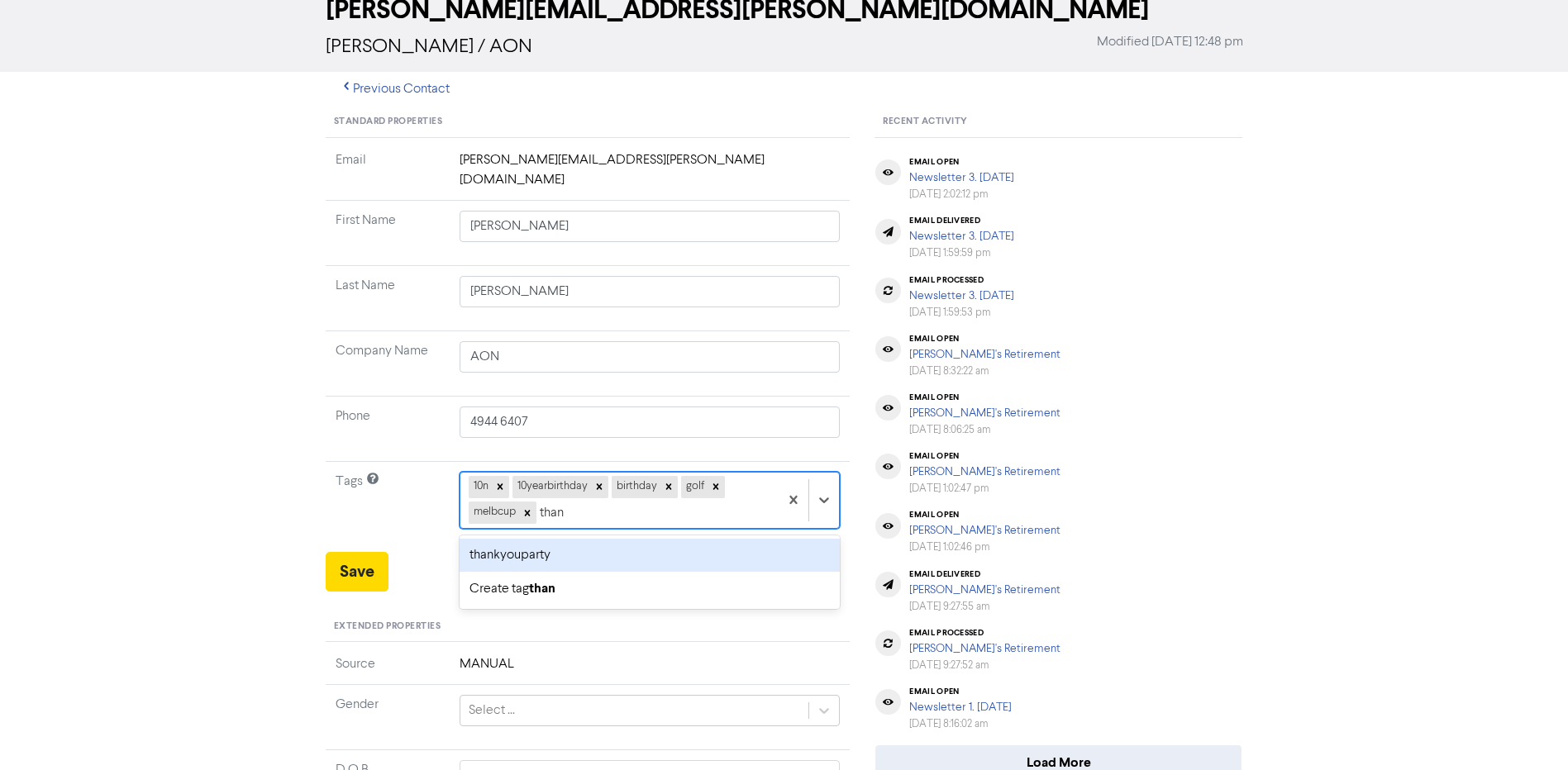
click at [613, 540] on div "thankyouparty" at bounding box center [650, 555] width 381 height 33
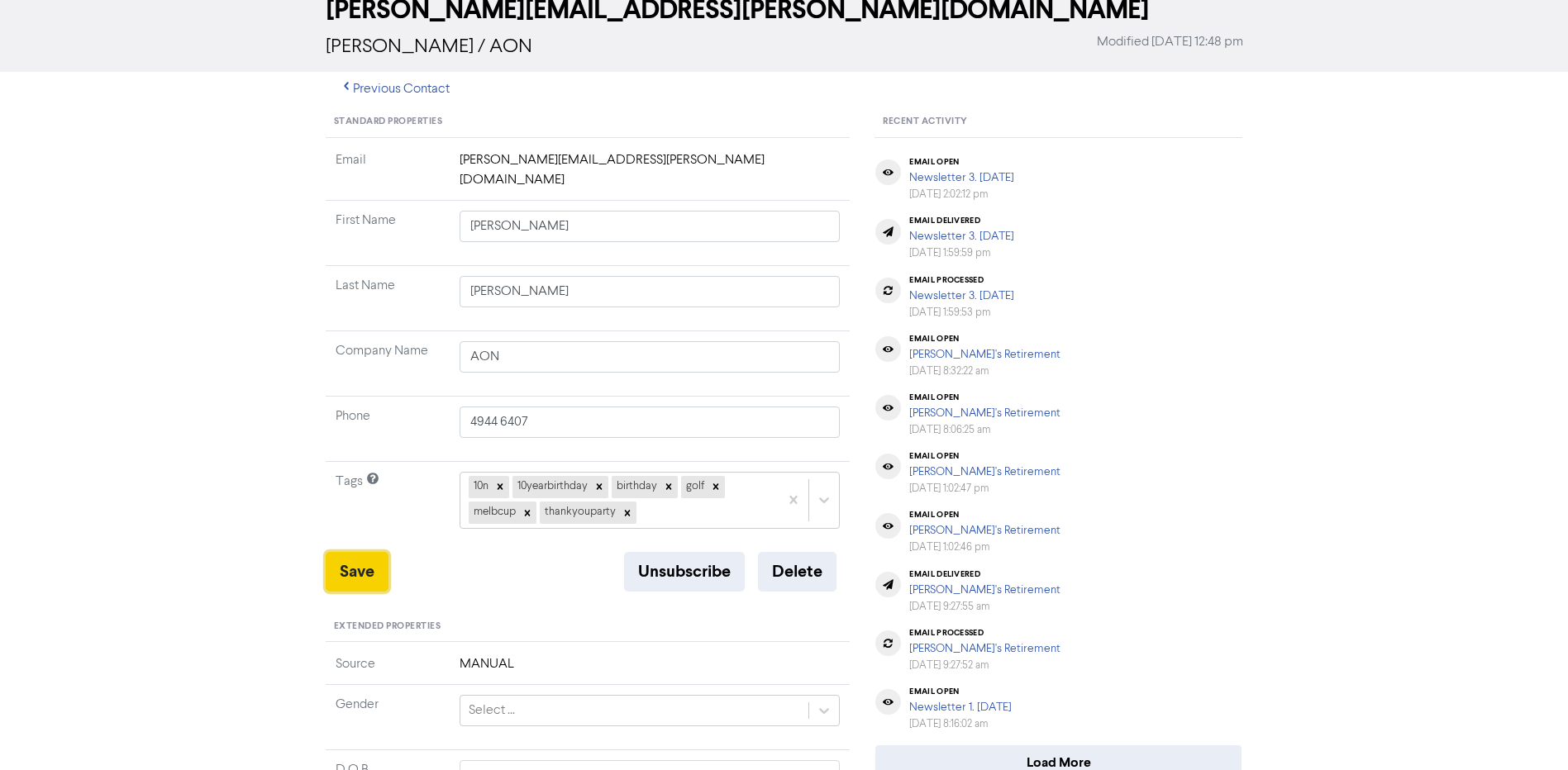
click at [365, 555] on button "Save" at bounding box center [356, 572] width 63 height 39
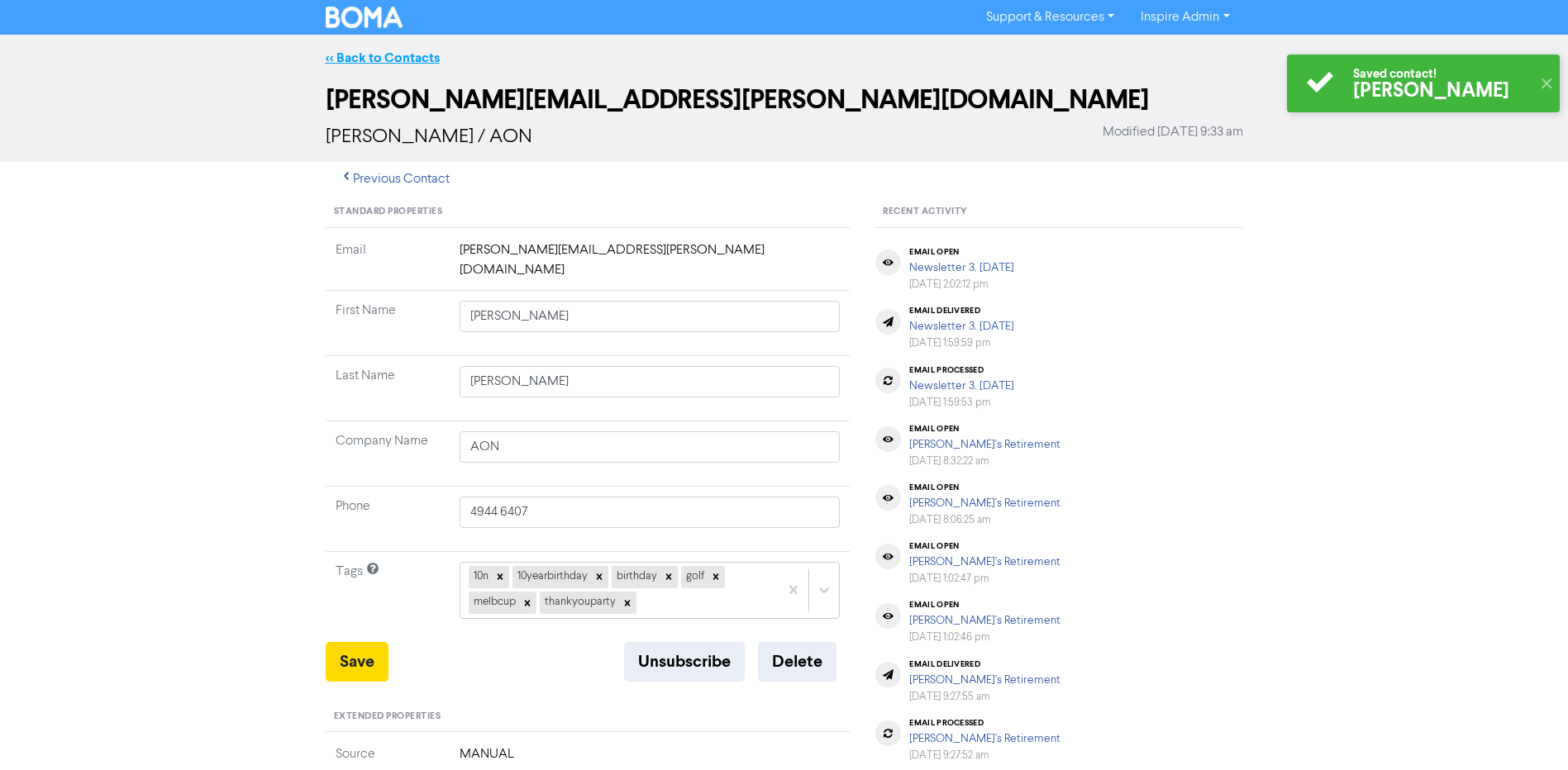
click at [410, 57] on link "<< Back to Contacts" at bounding box center [382, 58] width 114 height 17
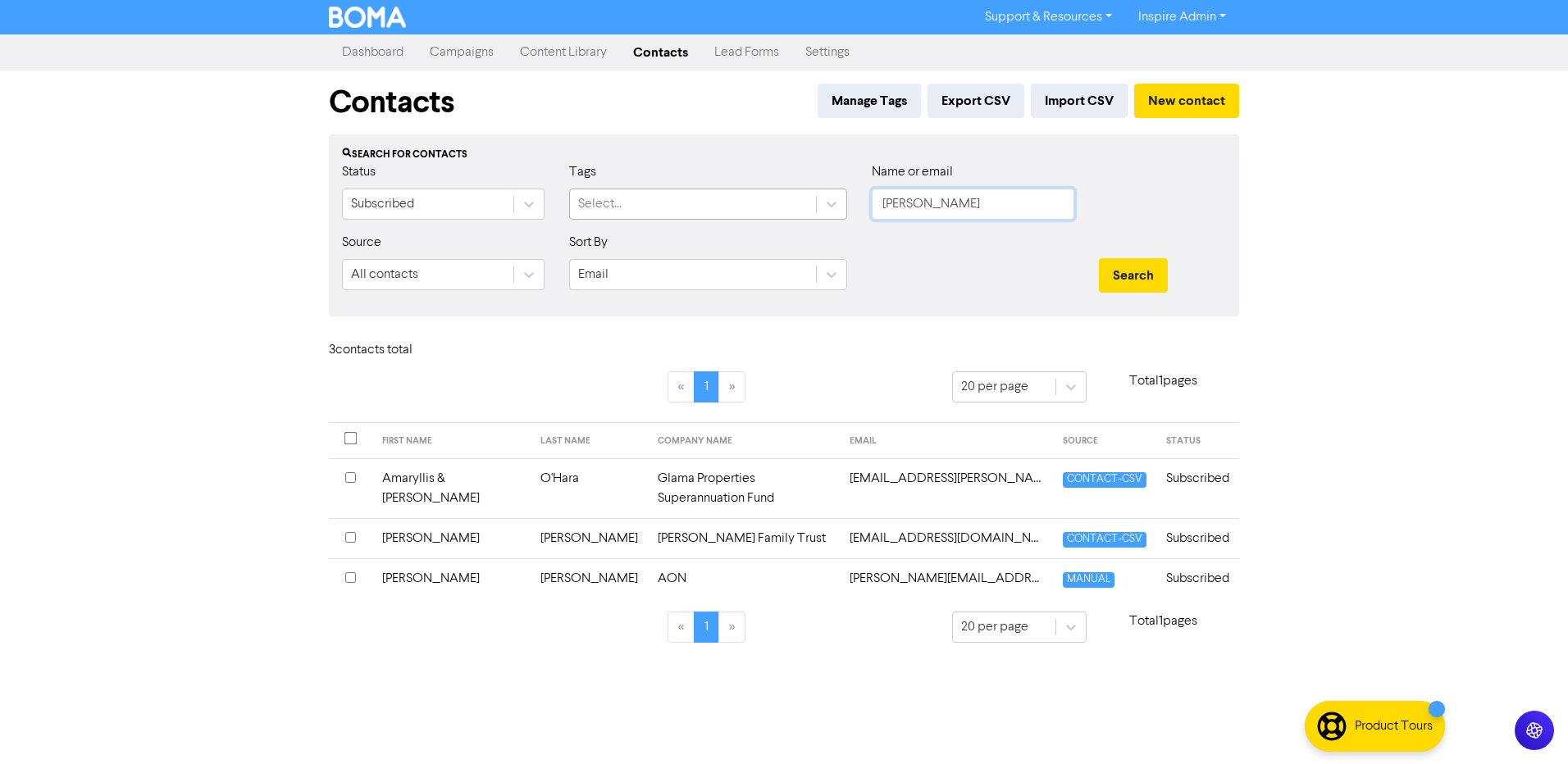
drag, startPoint x: 918, startPoint y: 211, endPoint x: 781, endPoint y: 214, distance: 137.0
click at [781, 214] on div "Status Subscribed Tags Select... Name or email [PERSON_NAME]" at bounding box center [784, 198] width 909 height 71
click at [1099, 258] on button "Search" at bounding box center [1133, 275] width 69 height 35
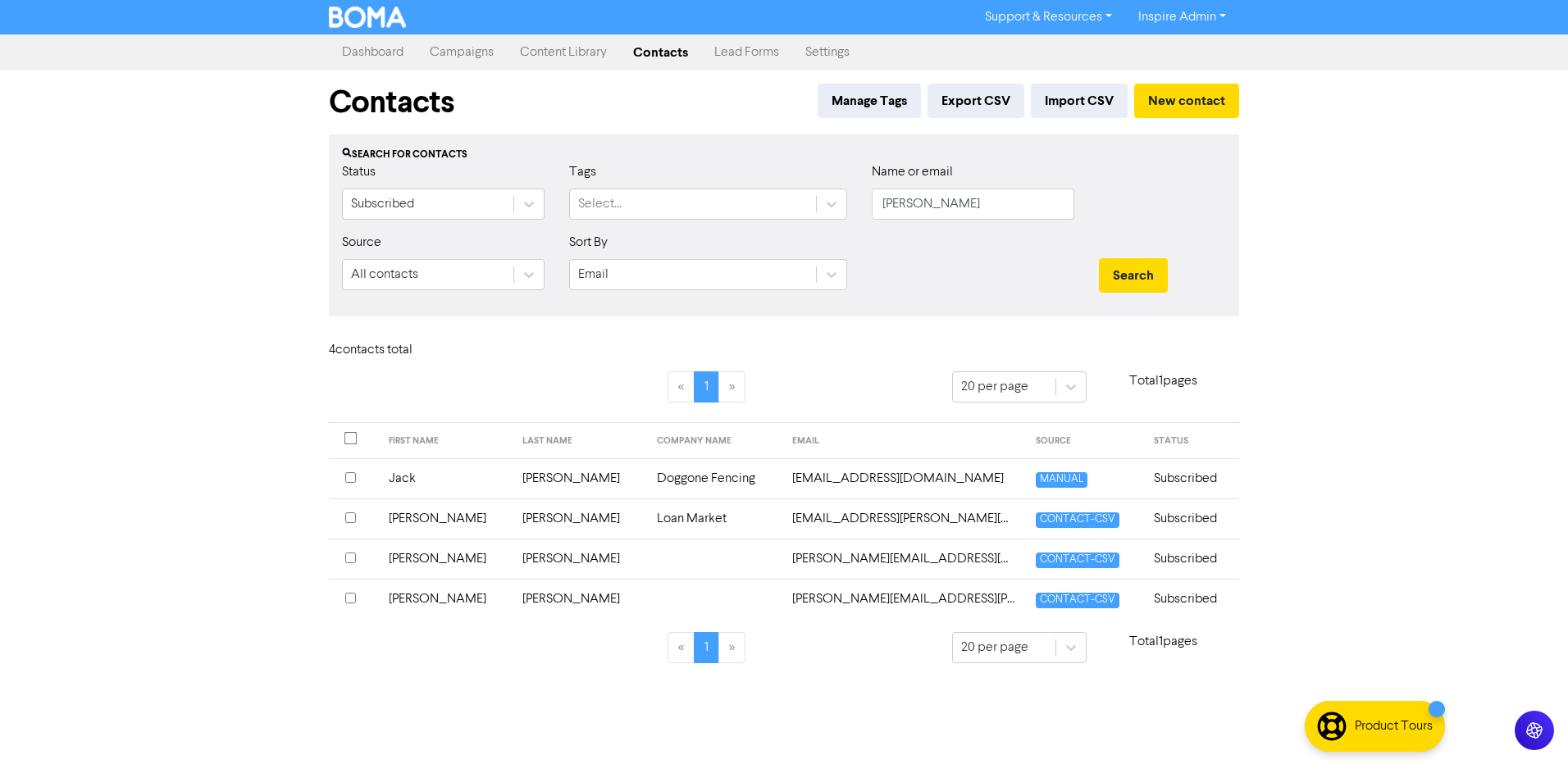
click at [513, 594] on td "[PERSON_NAME]" at bounding box center [580, 599] width 134 height 40
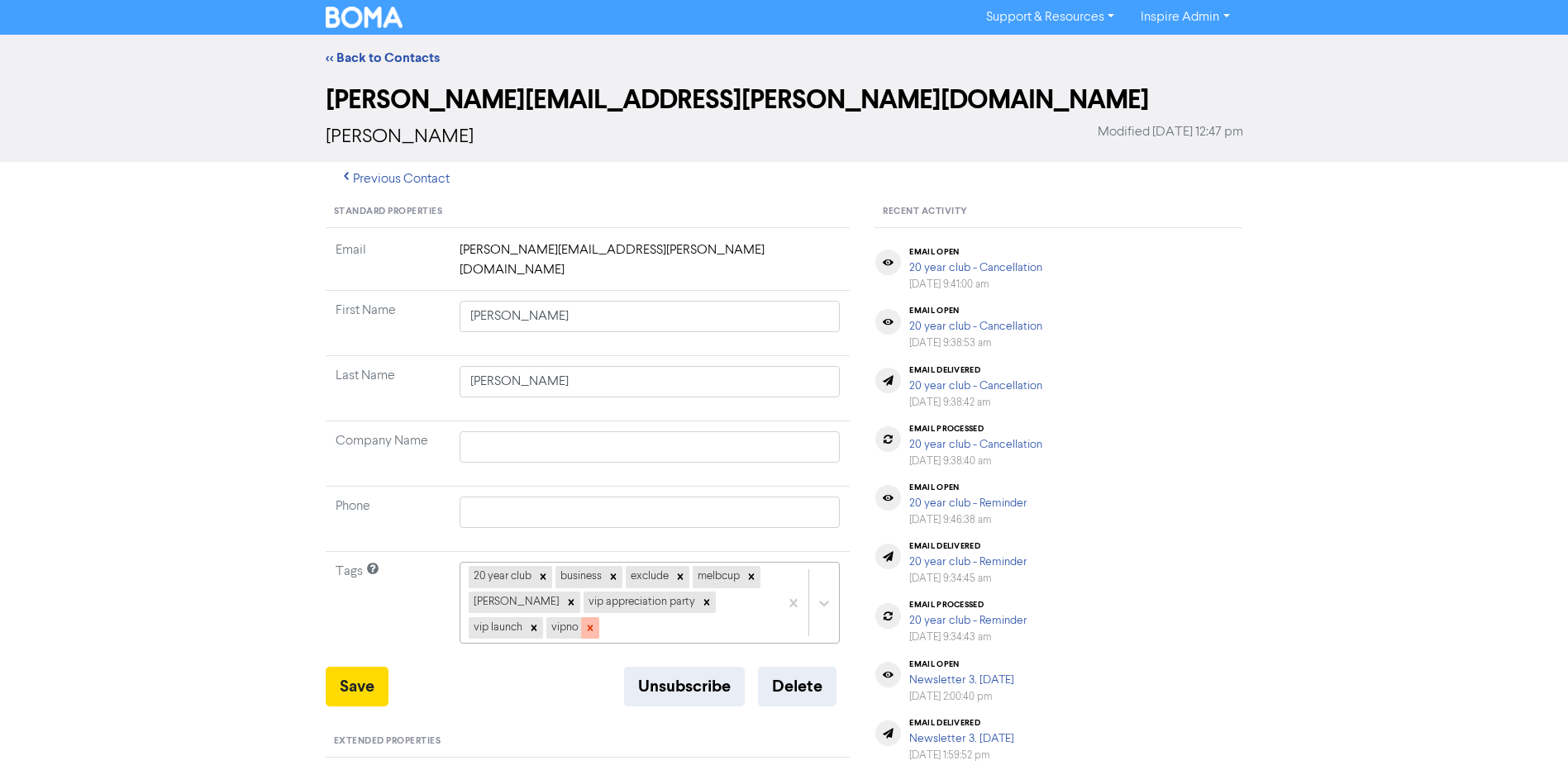
click at [585, 622] on icon at bounding box center [590, 628] width 11 height 11
click at [701, 597] on icon at bounding box center [707, 603] width 11 height 11
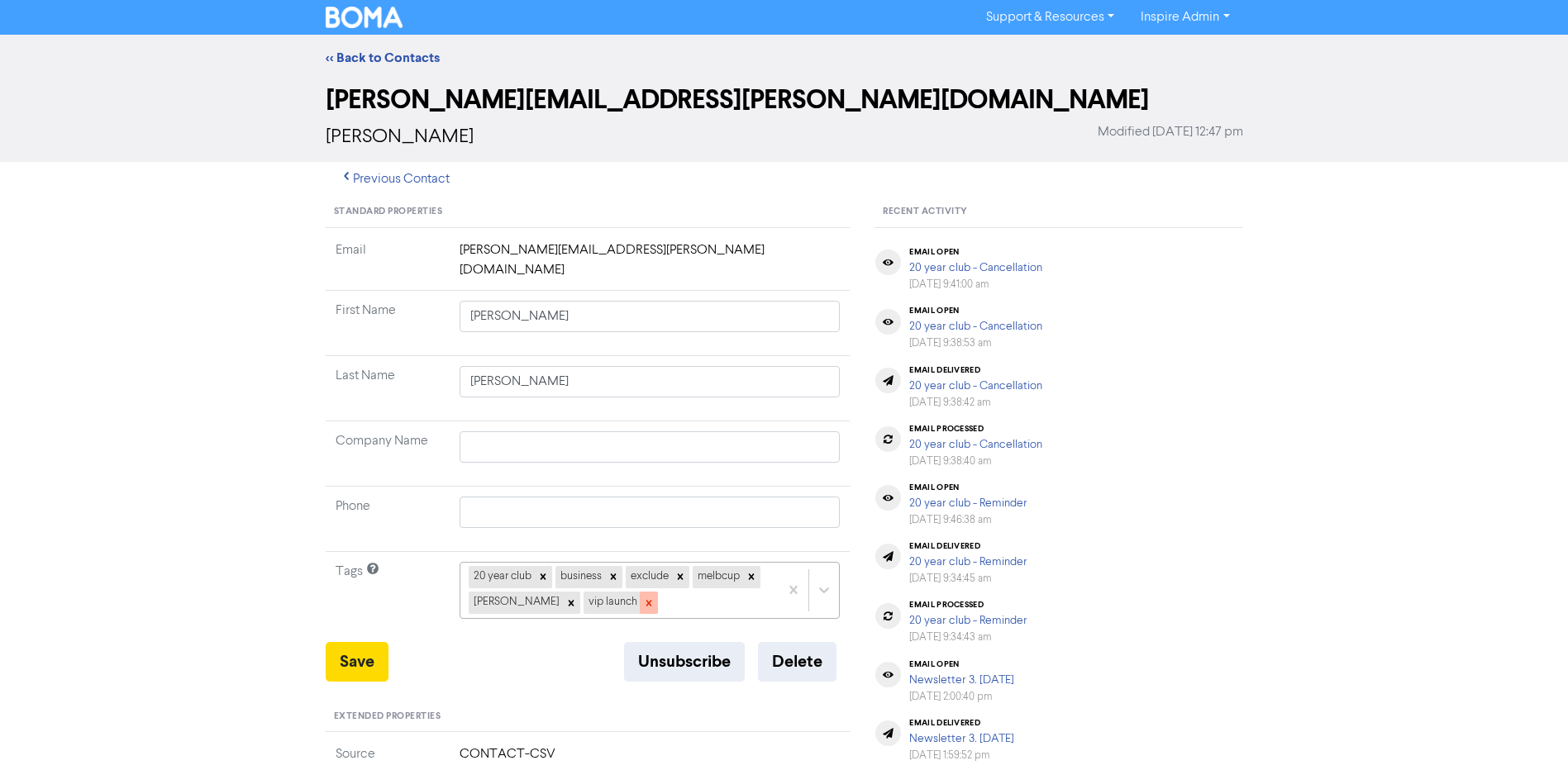
click at [643, 598] on icon at bounding box center [649, 604] width 11 height 11
click at [622, 578] on div "20 year club business exclude melbcup [PERSON_NAME]" at bounding box center [650, 590] width 381 height 56
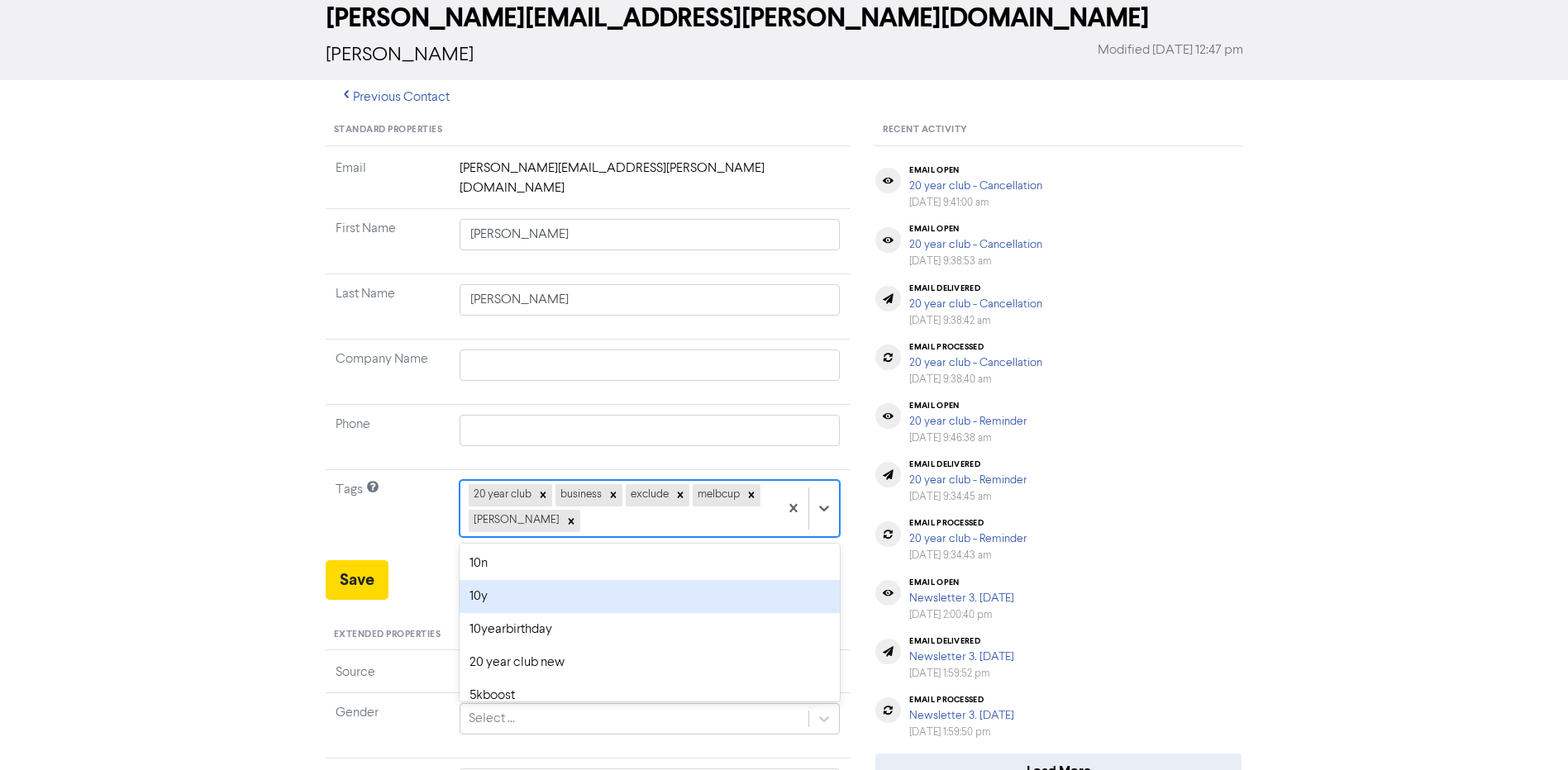
scroll to position [90, 0]
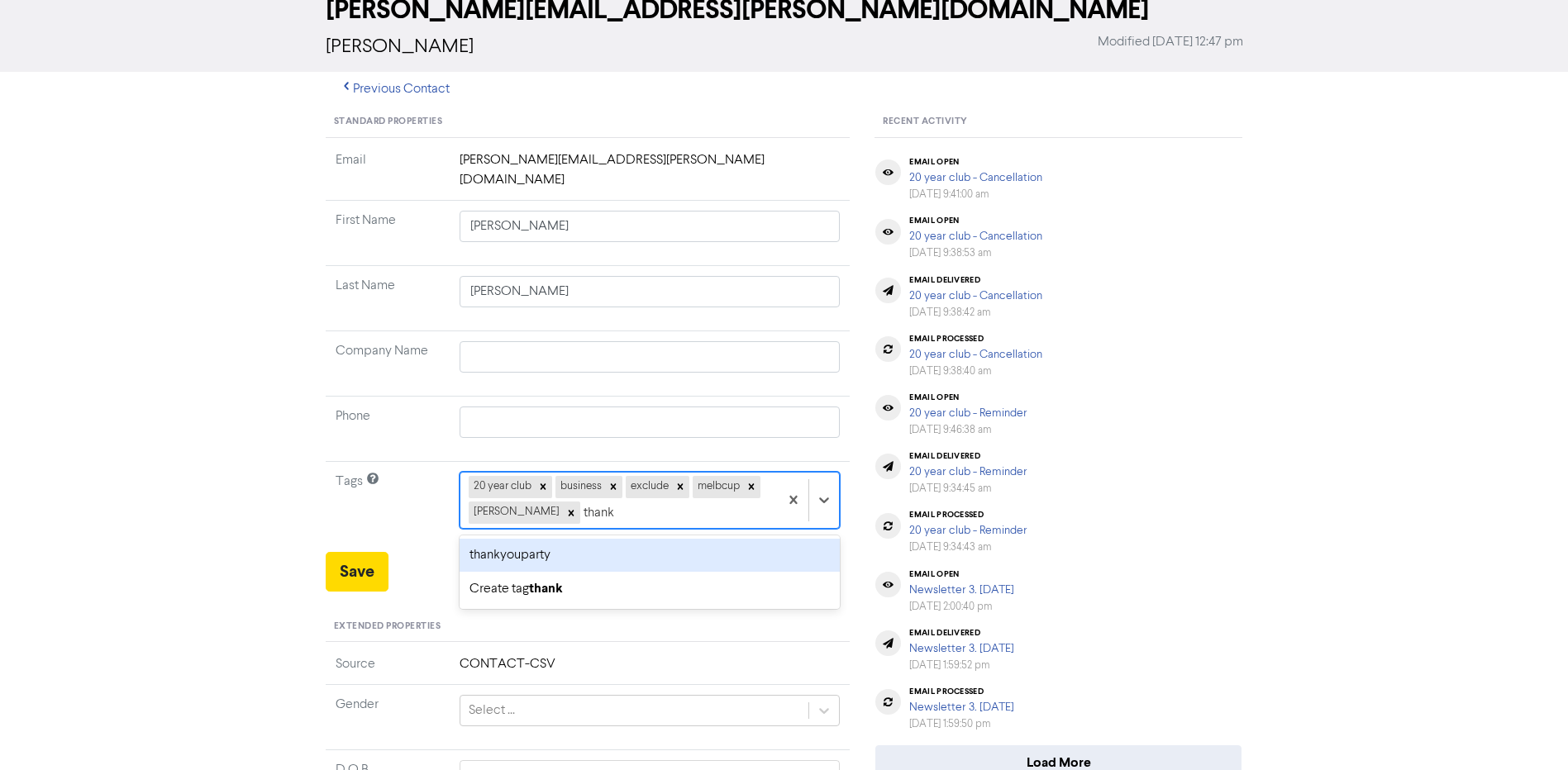
click at [586, 542] on div "thankyouparty" at bounding box center [650, 555] width 381 height 33
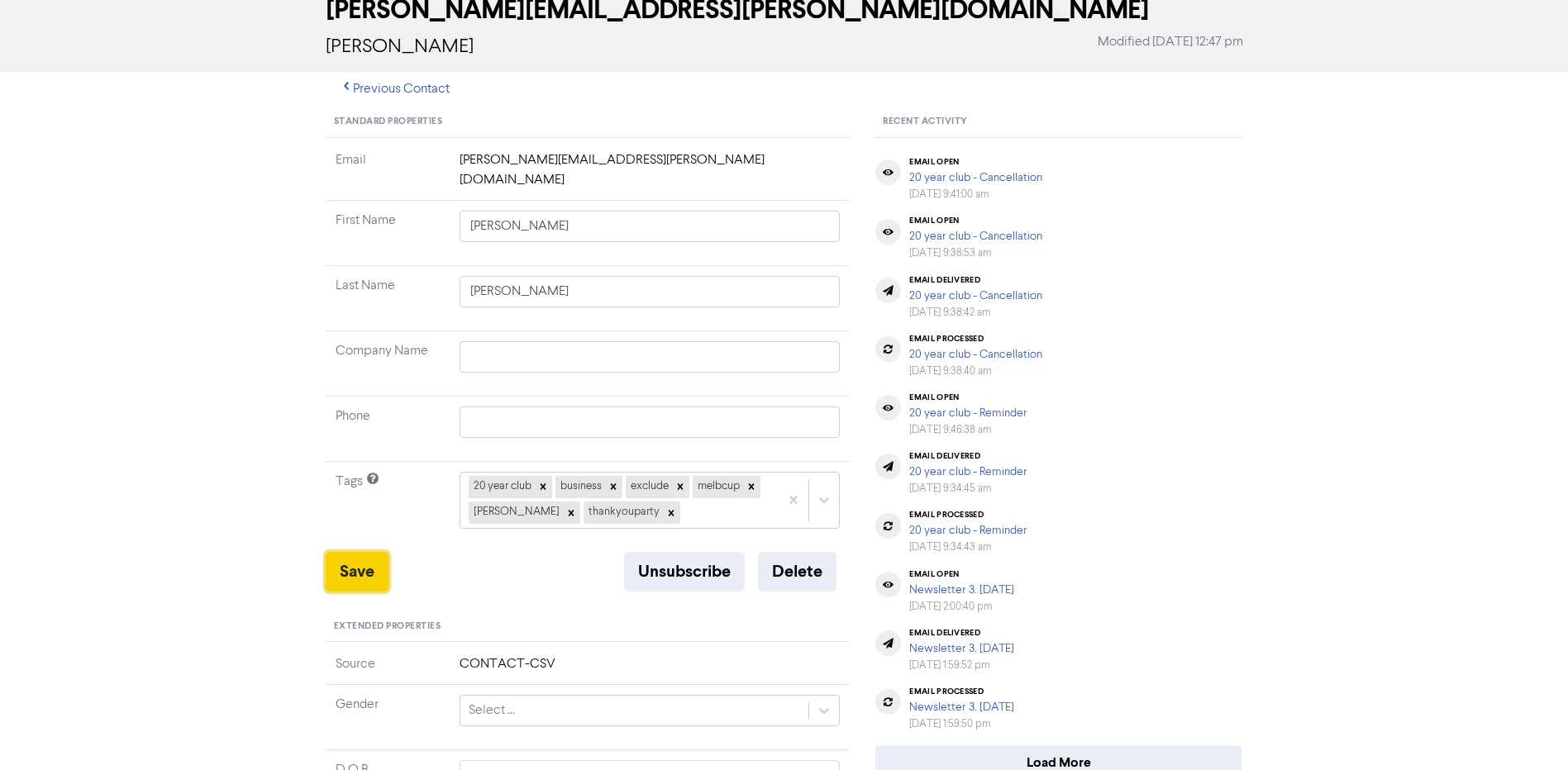
click at [359, 552] on button "Save" at bounding box center [356, 572] width 63 height 39
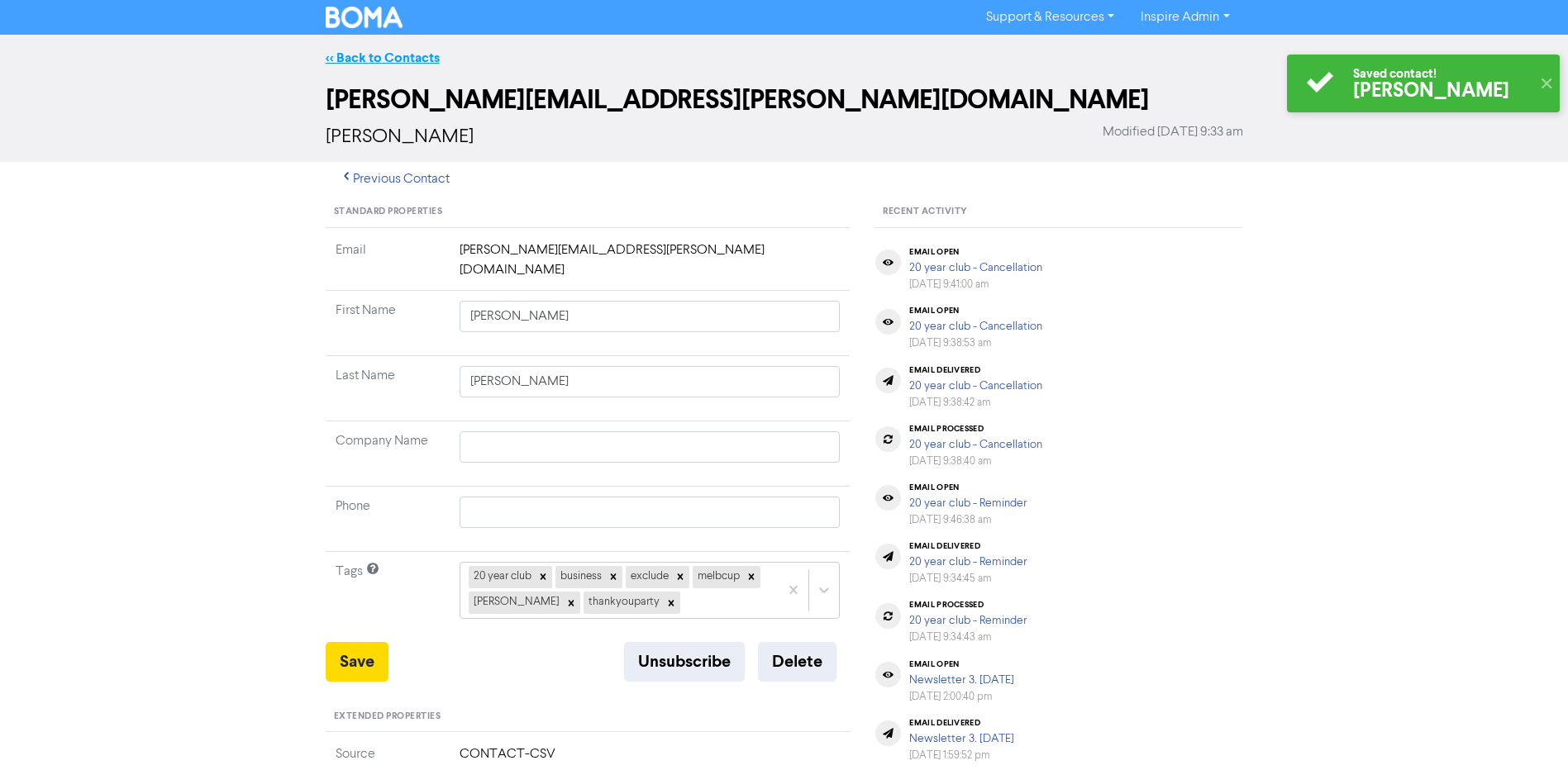
click at [407, 65] on link "<< Back to Contacts" at bounding box center [382, 58] width 114 height 17
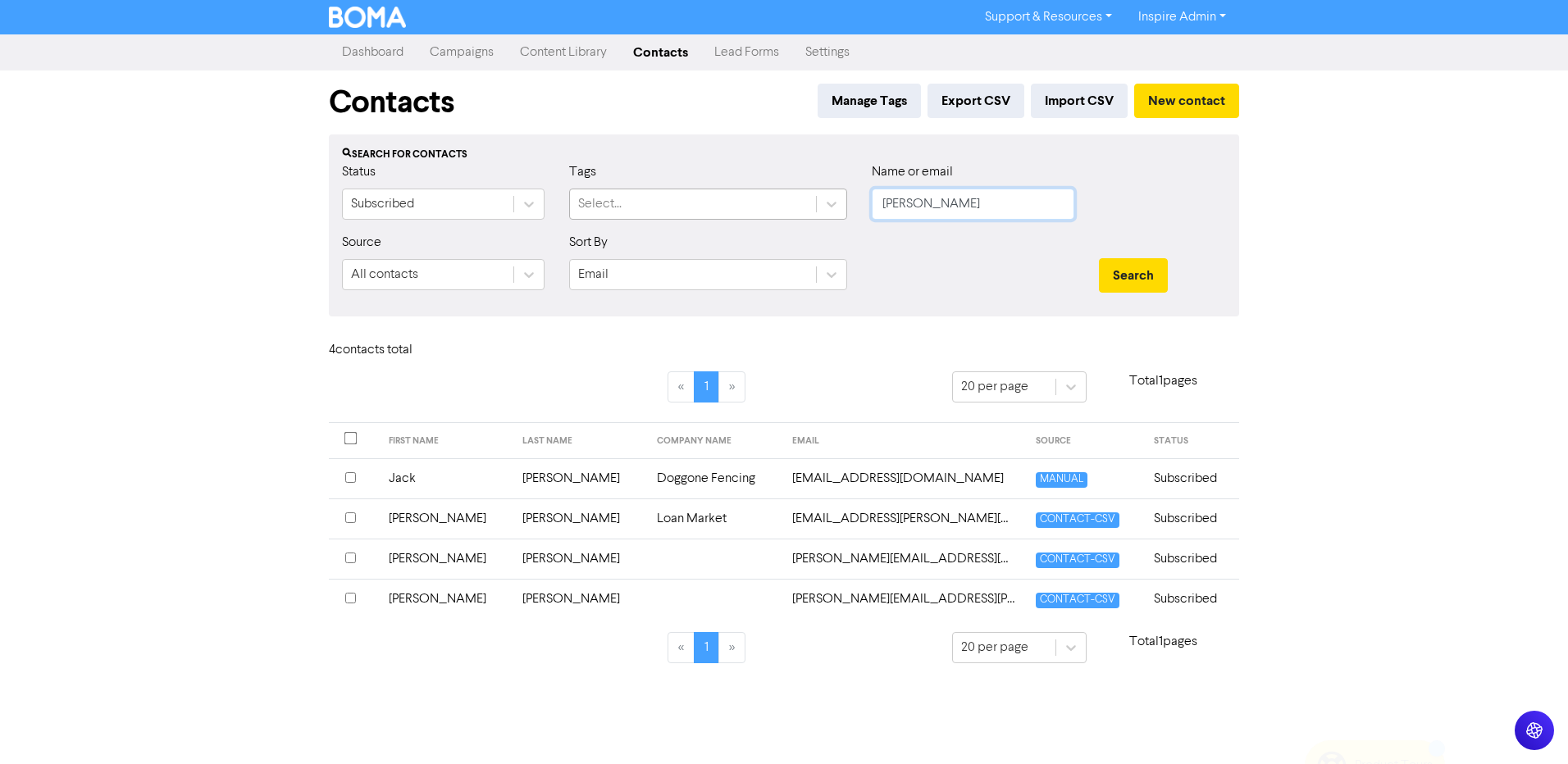
drag, startPoint x: 934, startPoint y: 202, endPoint x: 753, endPoint y: 198, distance: 181.0
click at [753, 198] on div "Status Subscribed Tags Select... Name or email [PERSON_NAME]" at bounding box center [784, 198] width 909 height 71
click at [1099, 258] on button "Search" at bounding box center [1133, 275] width 69 height 35
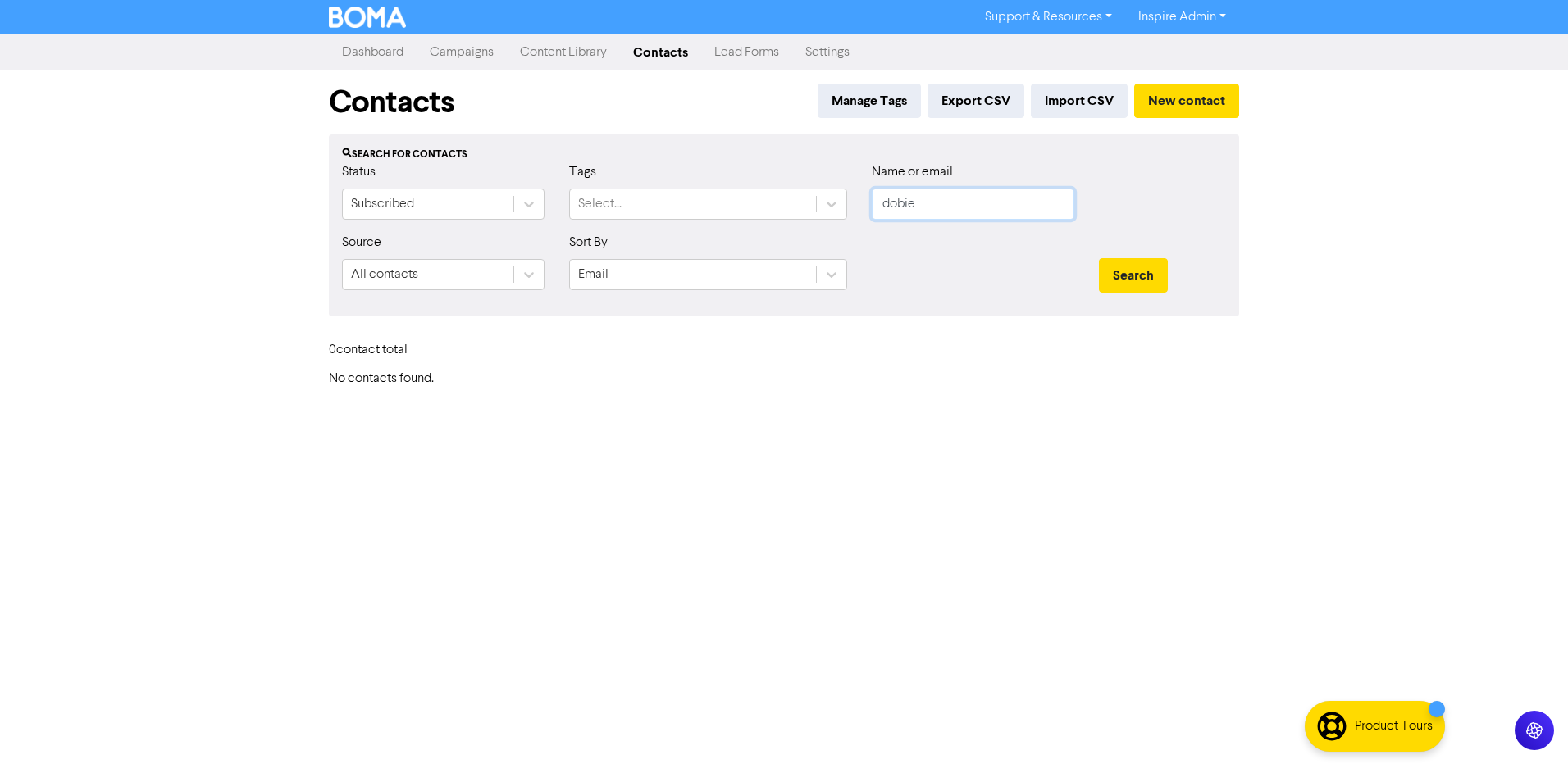
click at [1099, 258] on button "Search" at bounding box center [1133, 275] width 69 height 35
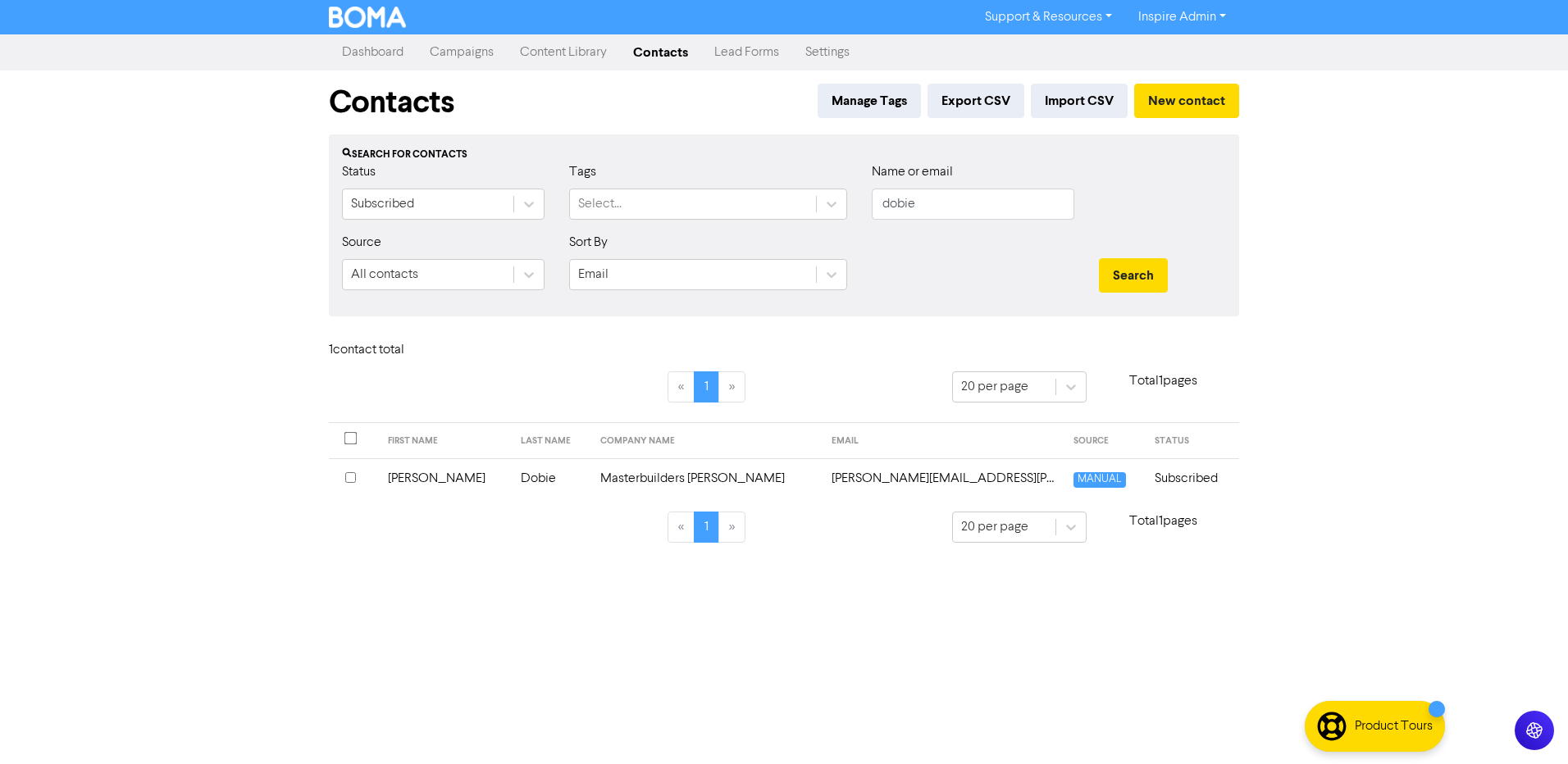
click at [651, 476] on td "Masterbuilders [PERSON_NAME]" at bounding box center [706, 479] width 232 height 40
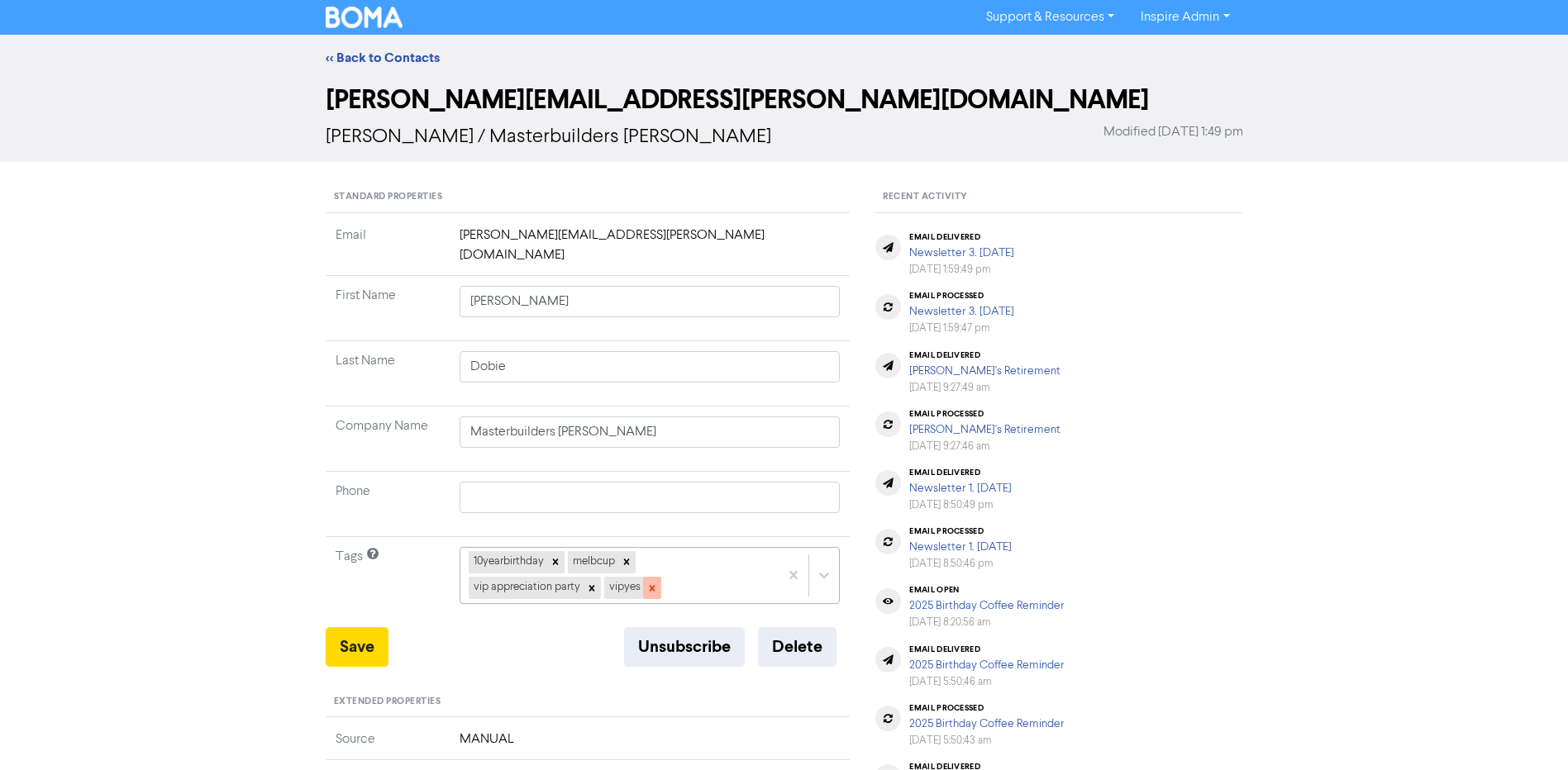
click at [652, 586] on icon at bounding box center [651, 589] width 6 height 6
click at [587, 583] on icon at bounding box center [591, 589] width 11 height 11
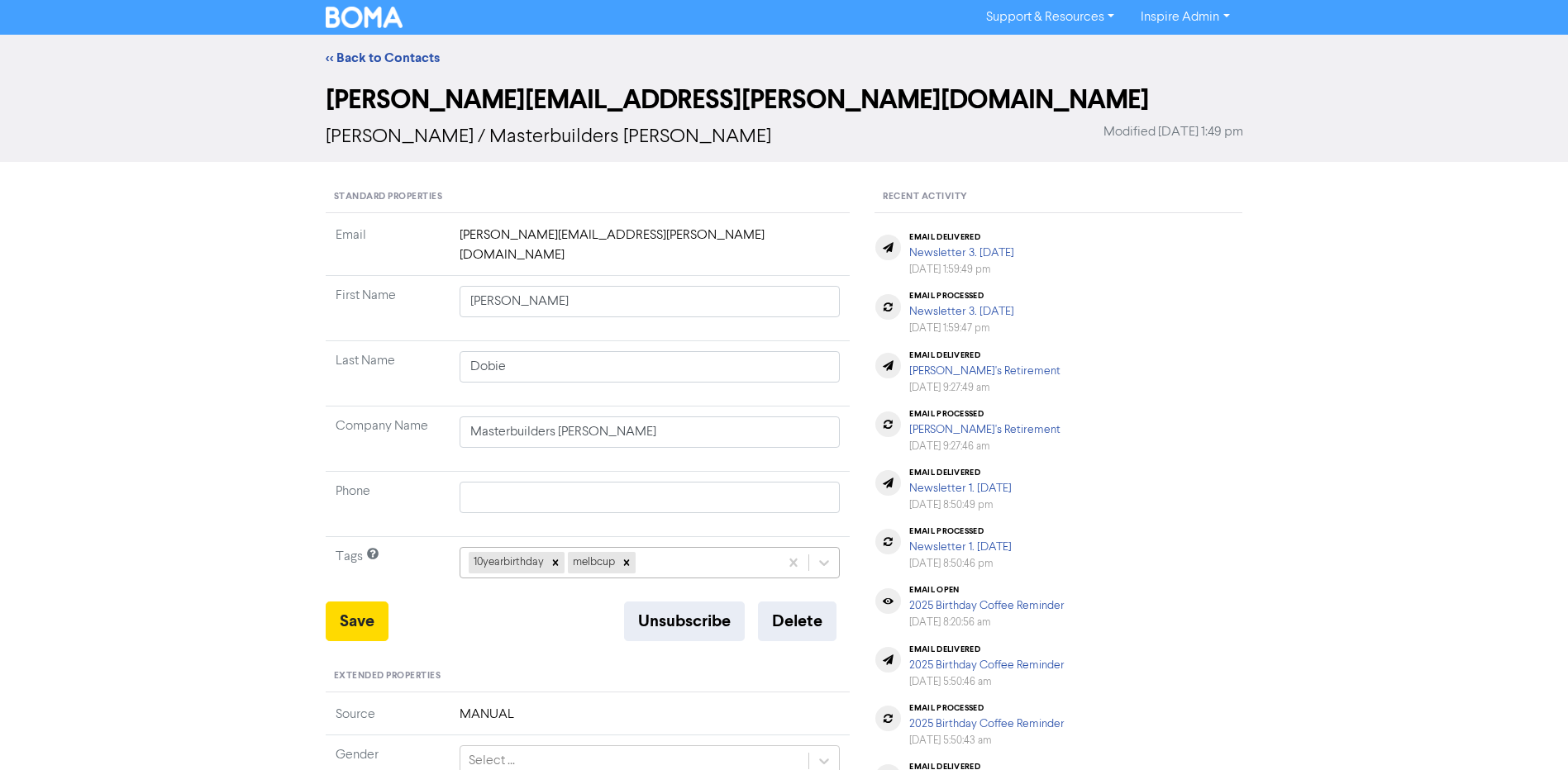
click at [674, 547] on div "10yearbirthday melbcup" at bounding box center [650, 562] width 381 height 31
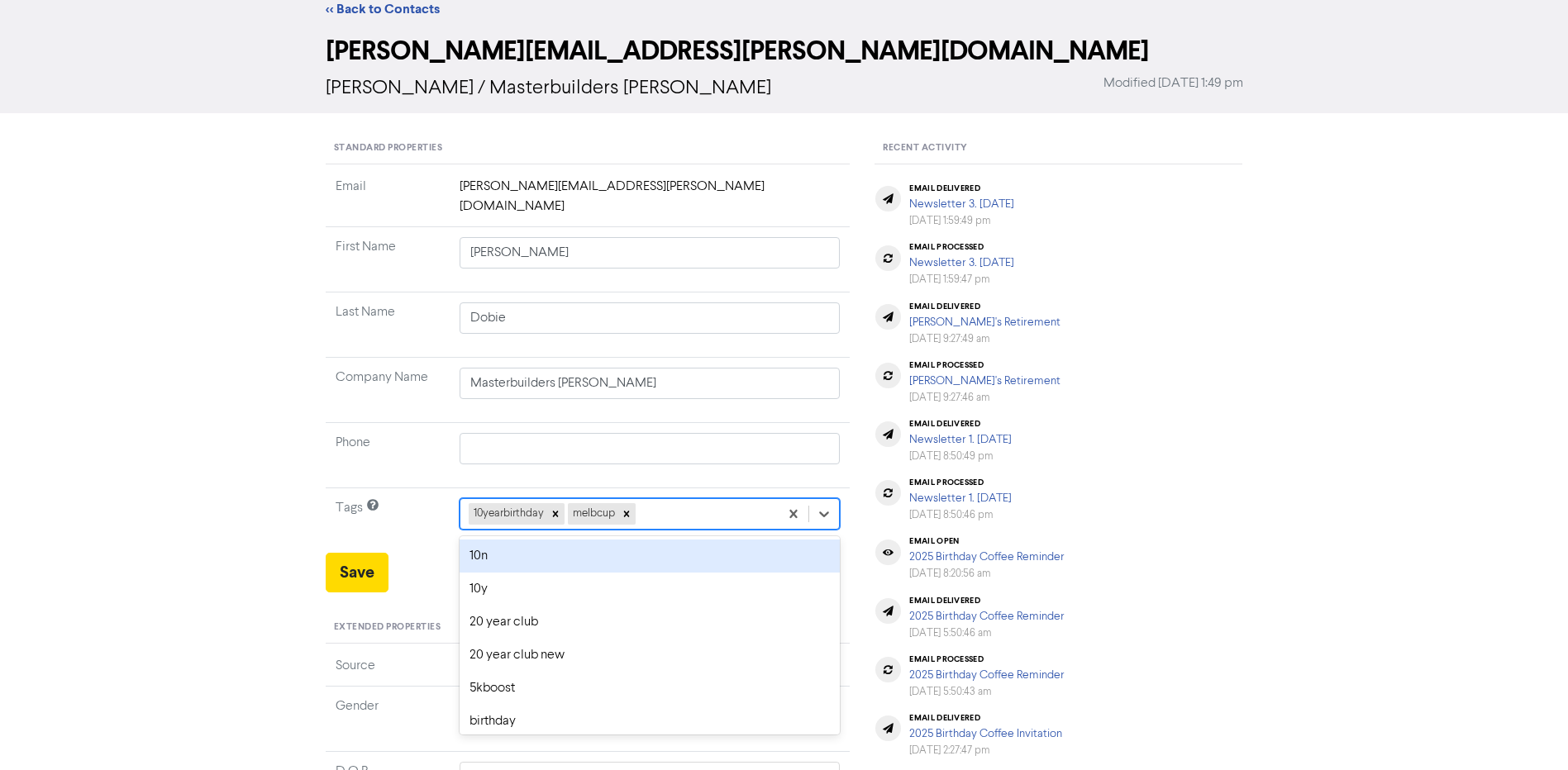
scroll to position [50, 0]
click at [674, 543] on div "thankyouparty" at bounding box center [650, 555] width 381 height 33
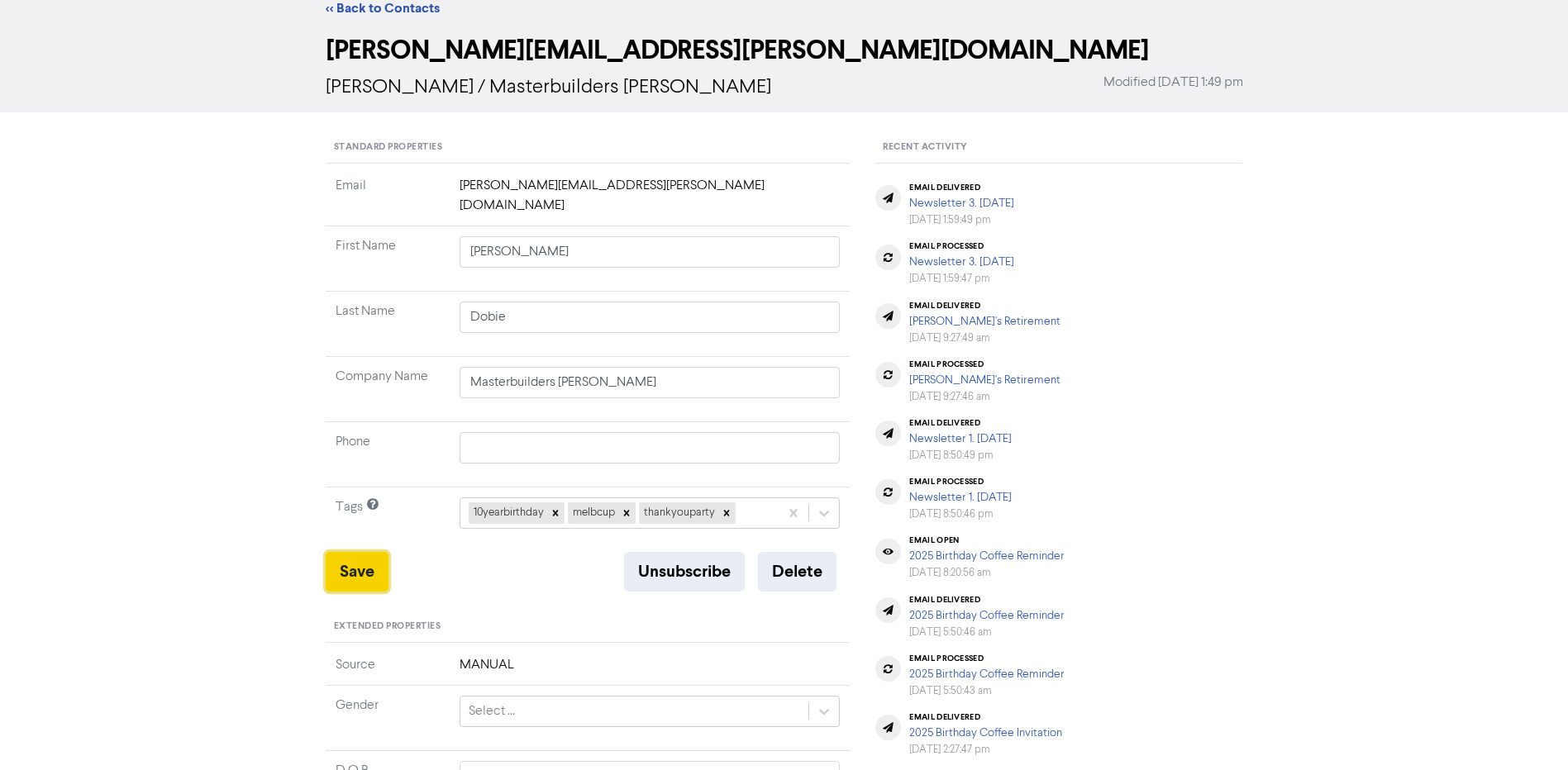
click at [357, 552] on button "Save" at bounding box center [356, 572] width 63 height 39
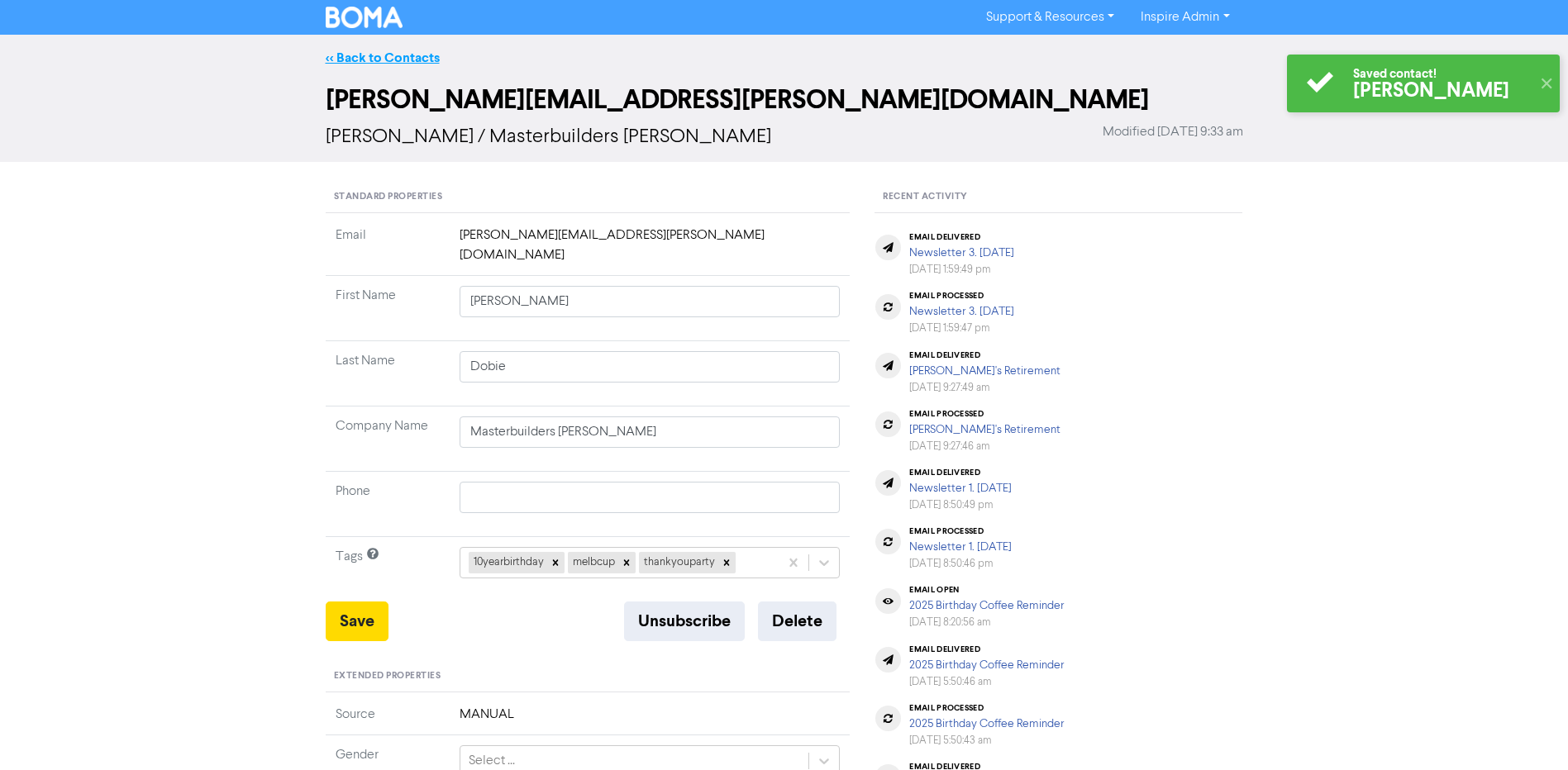
click at [407, 60] on link "<< Back to Contacts" at bounding box center [382, 58] width 114 height 17
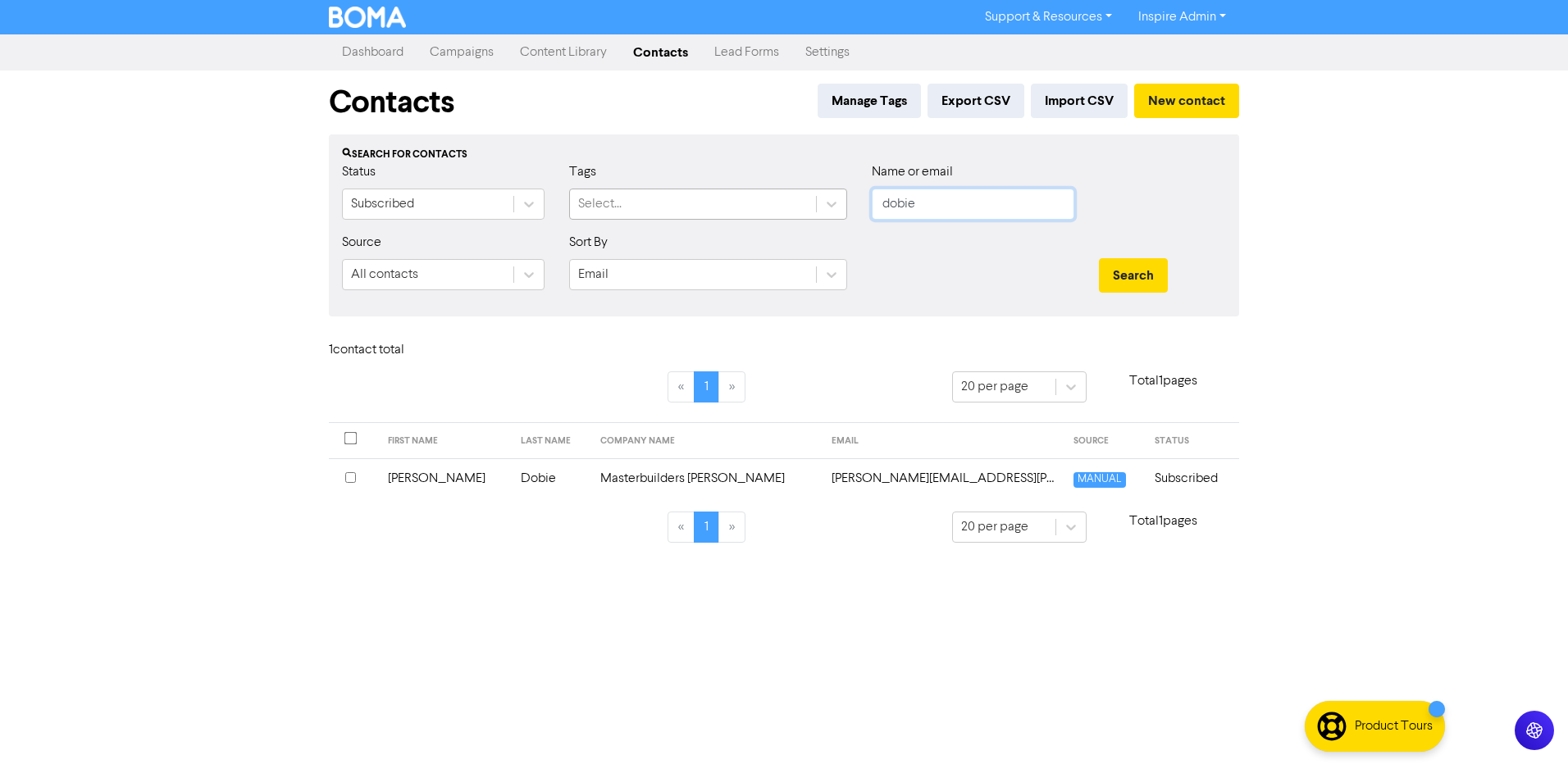
drag, startPoint x: 938, startPoint y: 207, endPoint x: 724, endPoint y: 203, distance: 214.0
click at [724, 203] on div "Status Subscribed Tags Select... Name or email dobie" at bounding box center [784, 198] width 909 height 71
click at [1099, 258] on button "Search" at bounding box center [1133, 275] width 69 height 35
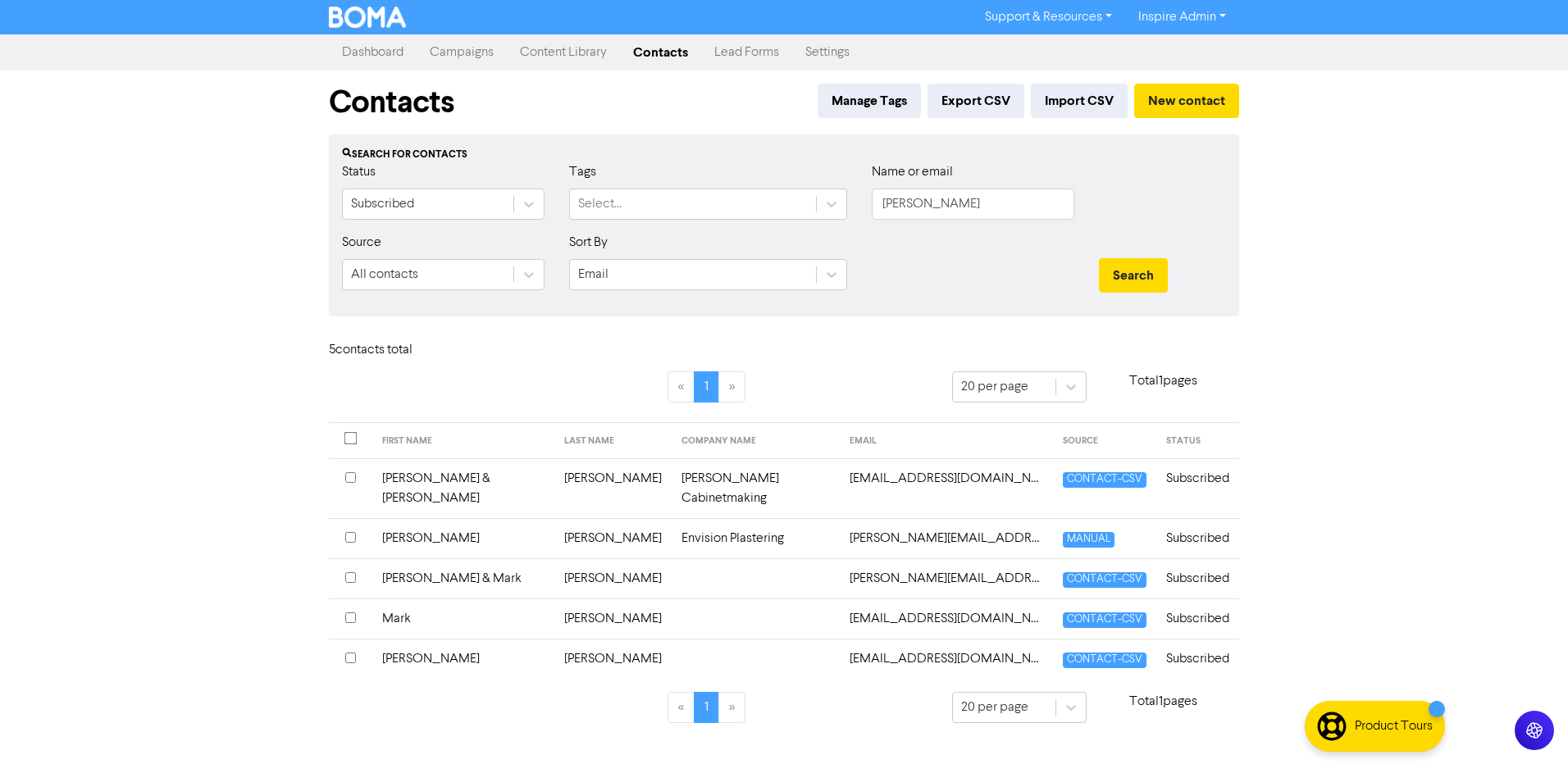
click at [672, 519] on td "Envision Plastering" at bounding box center [756, 538] width 168 height 40
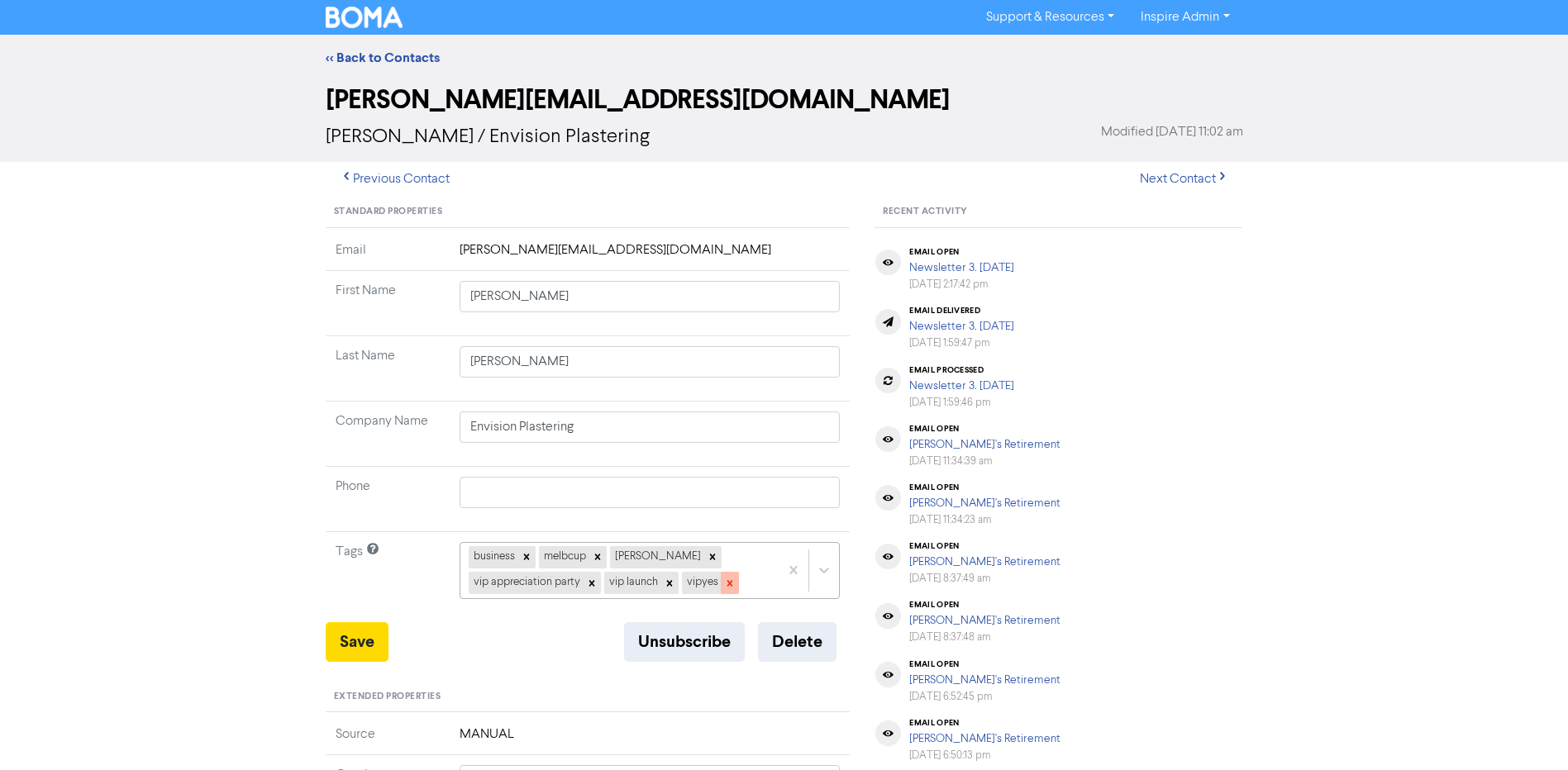
click at [729, 586] on icon at bounding box center [729, 584] width 11 height 11
click at [667, 585] on icon at bounding box center [669, 583] width 6 height 6
click at [588, 586] on icon at bounding box center [591, 584] width 11 height 11
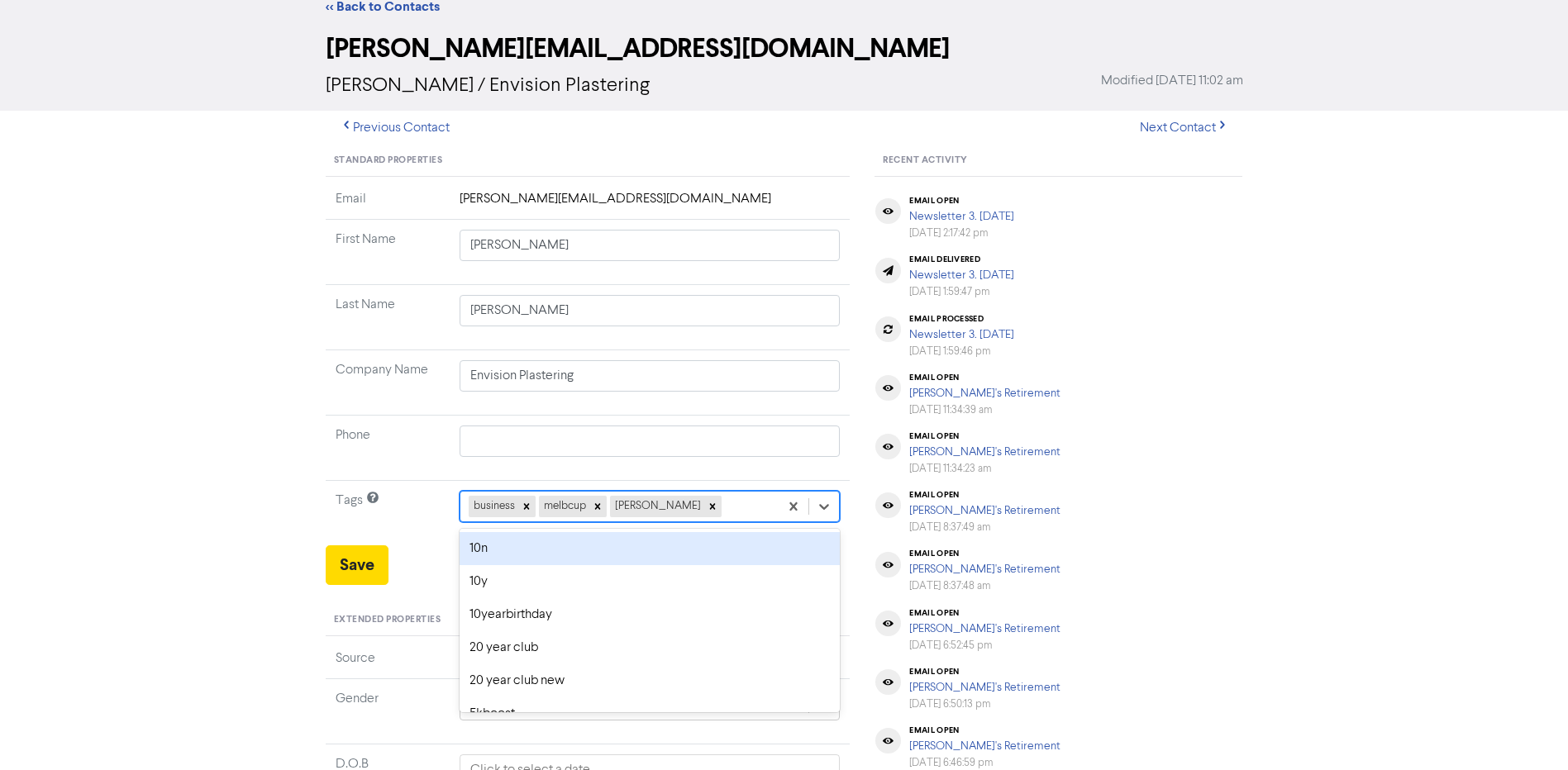
click at [690, 523] on div "option 10n focused, 1 of 42. 39 results available. Use Up and Down to choose op…" at bounding box center [650, 506] width 381 height 31
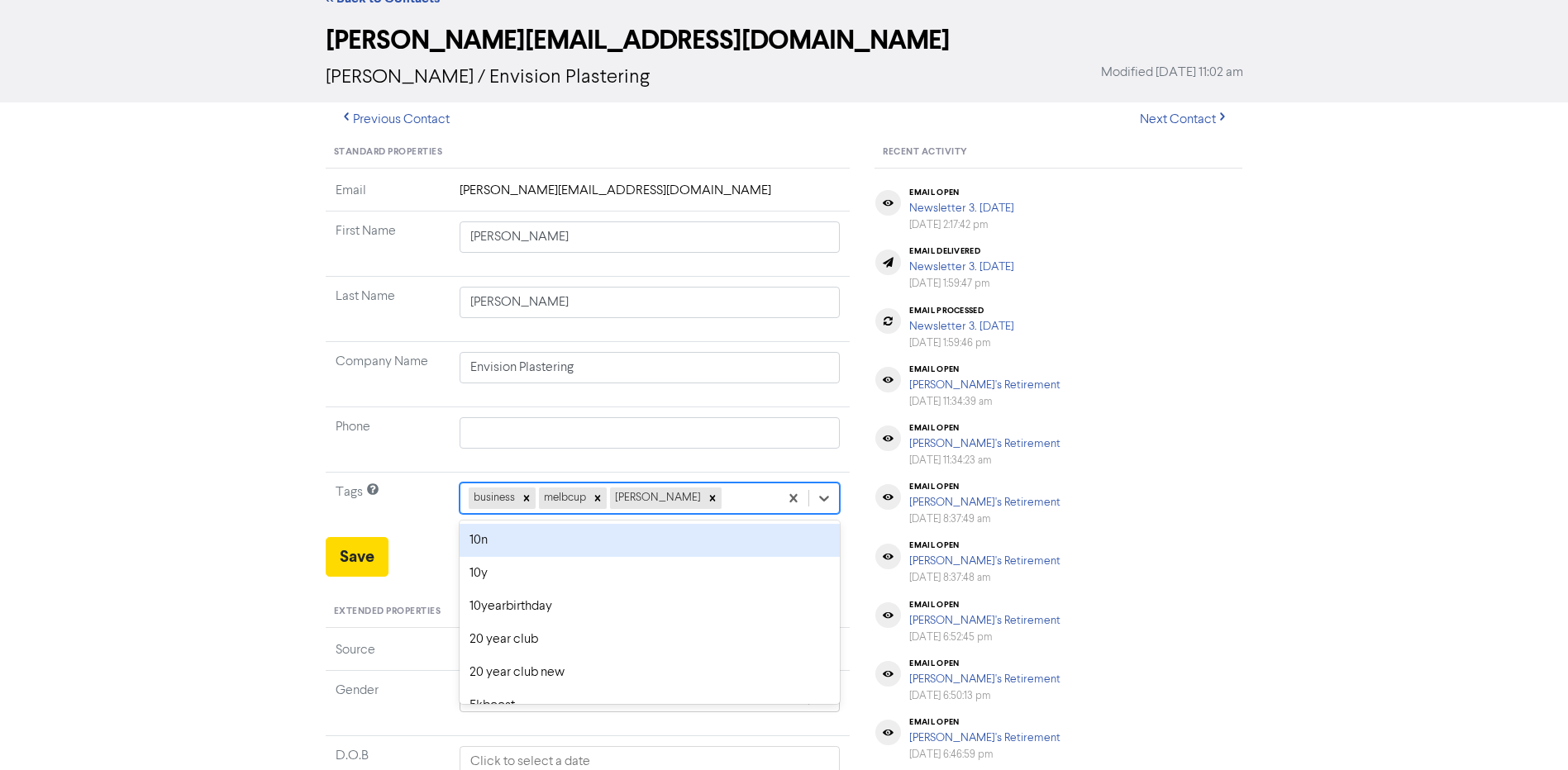
scroll to position [65, 0]
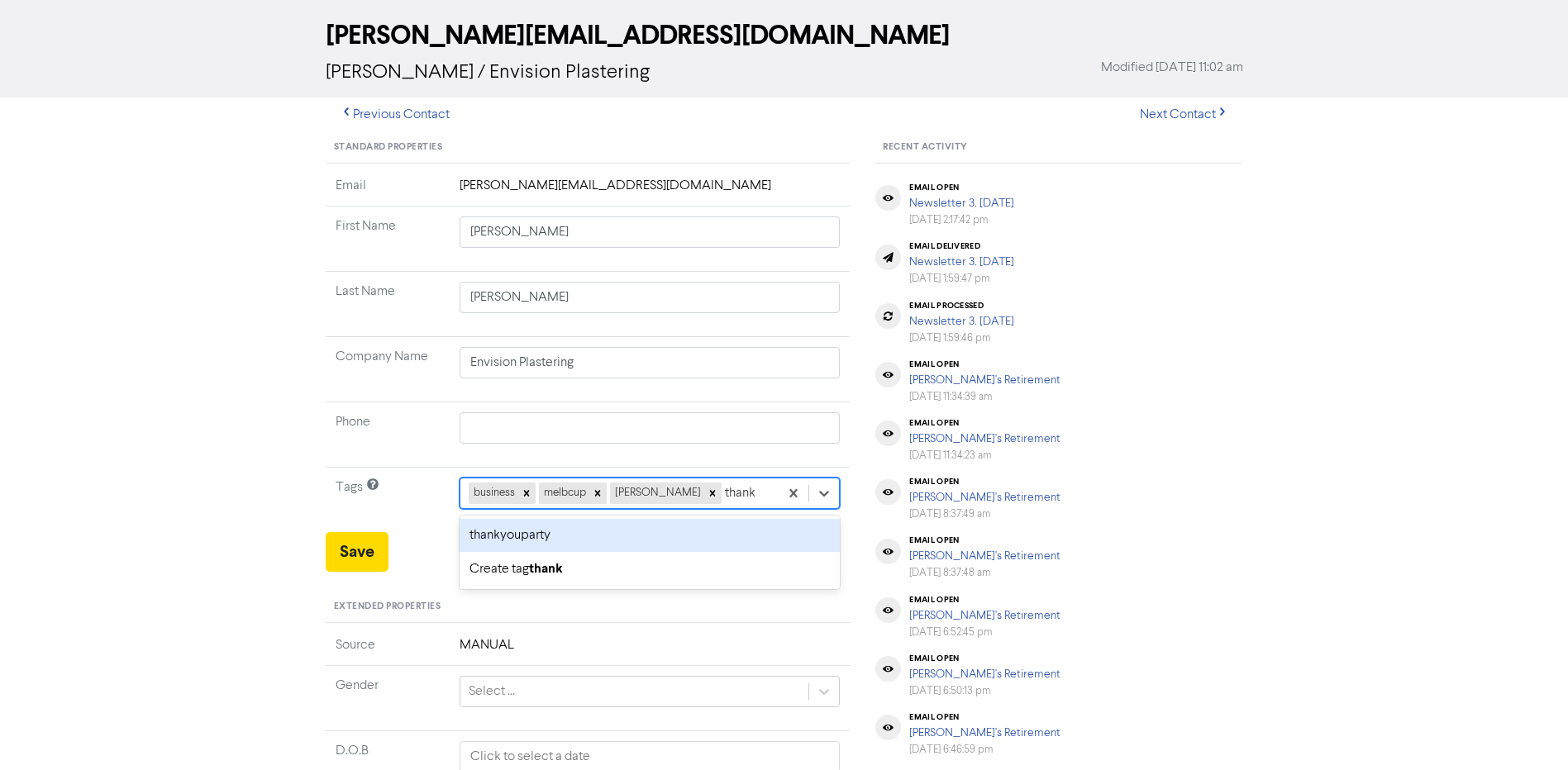
click at [639, 532] on div "thankyouparty" at bounding box center [650, 535] width 381 height 33
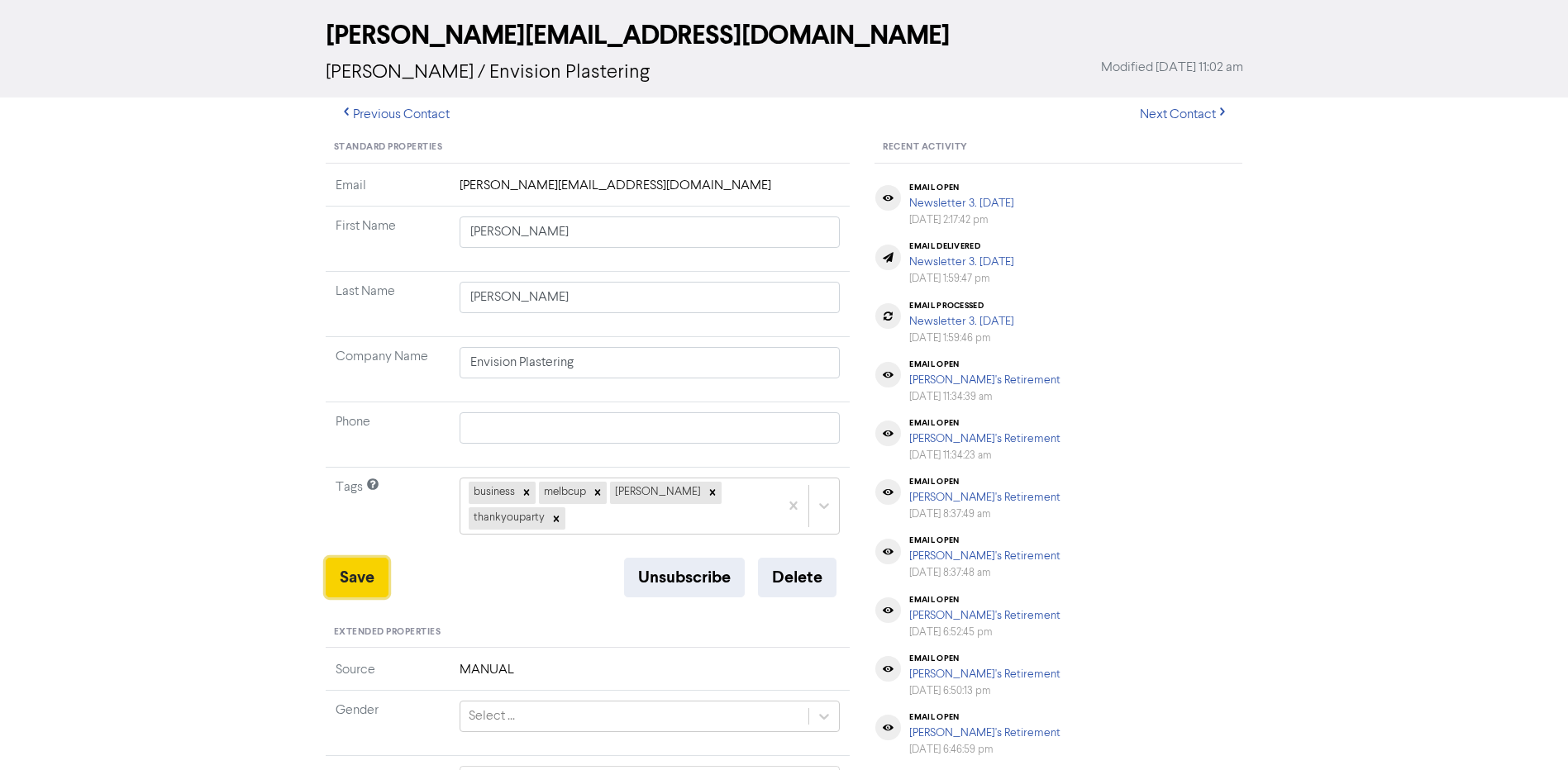
click at [352, 574] on button "Save" at bounding box center [356, 578] width 63 height 39
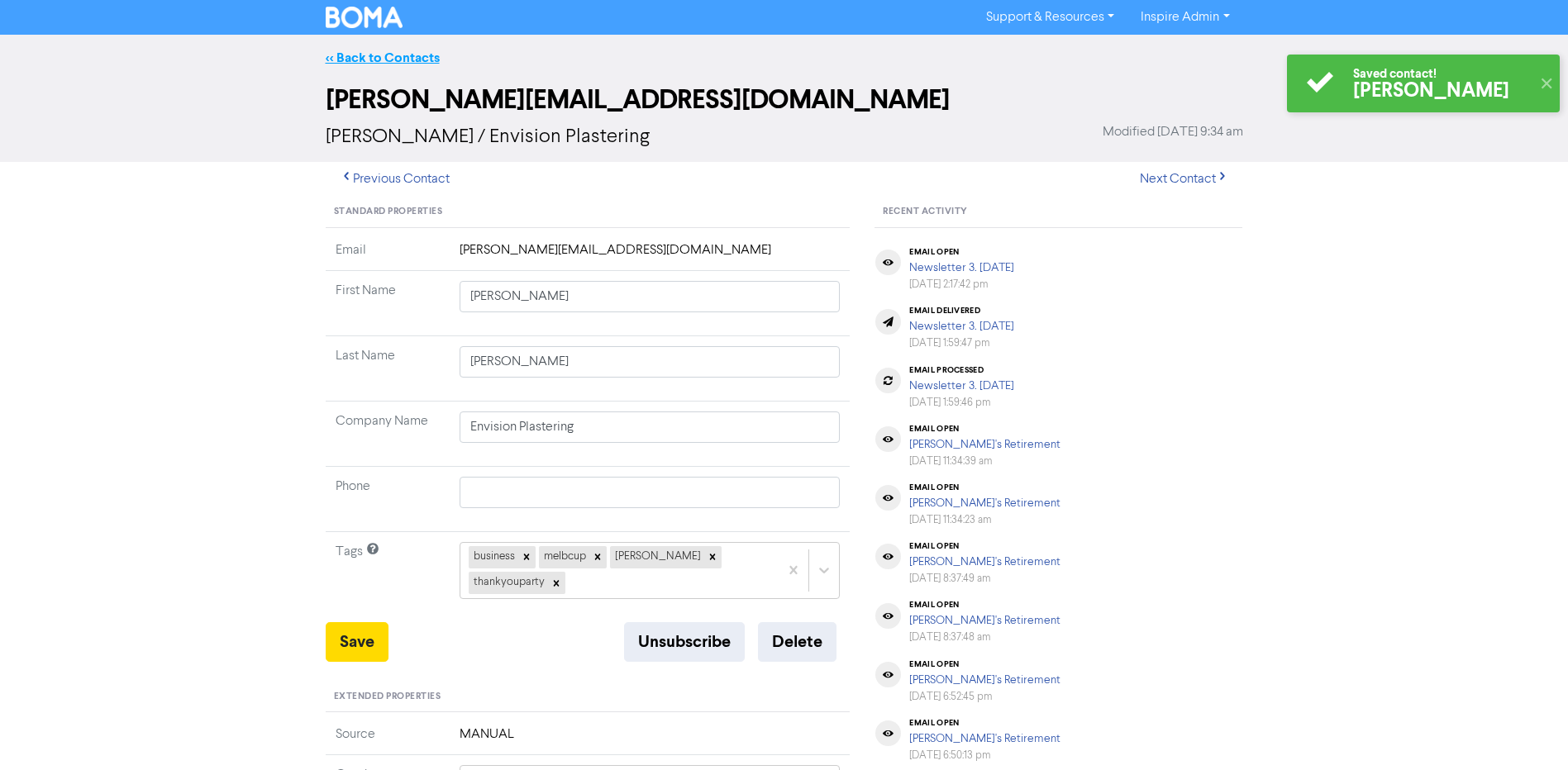
click at [384, 59] on link "<< Back to Contacts" at bounding box center [382, 58] width 114 height 17
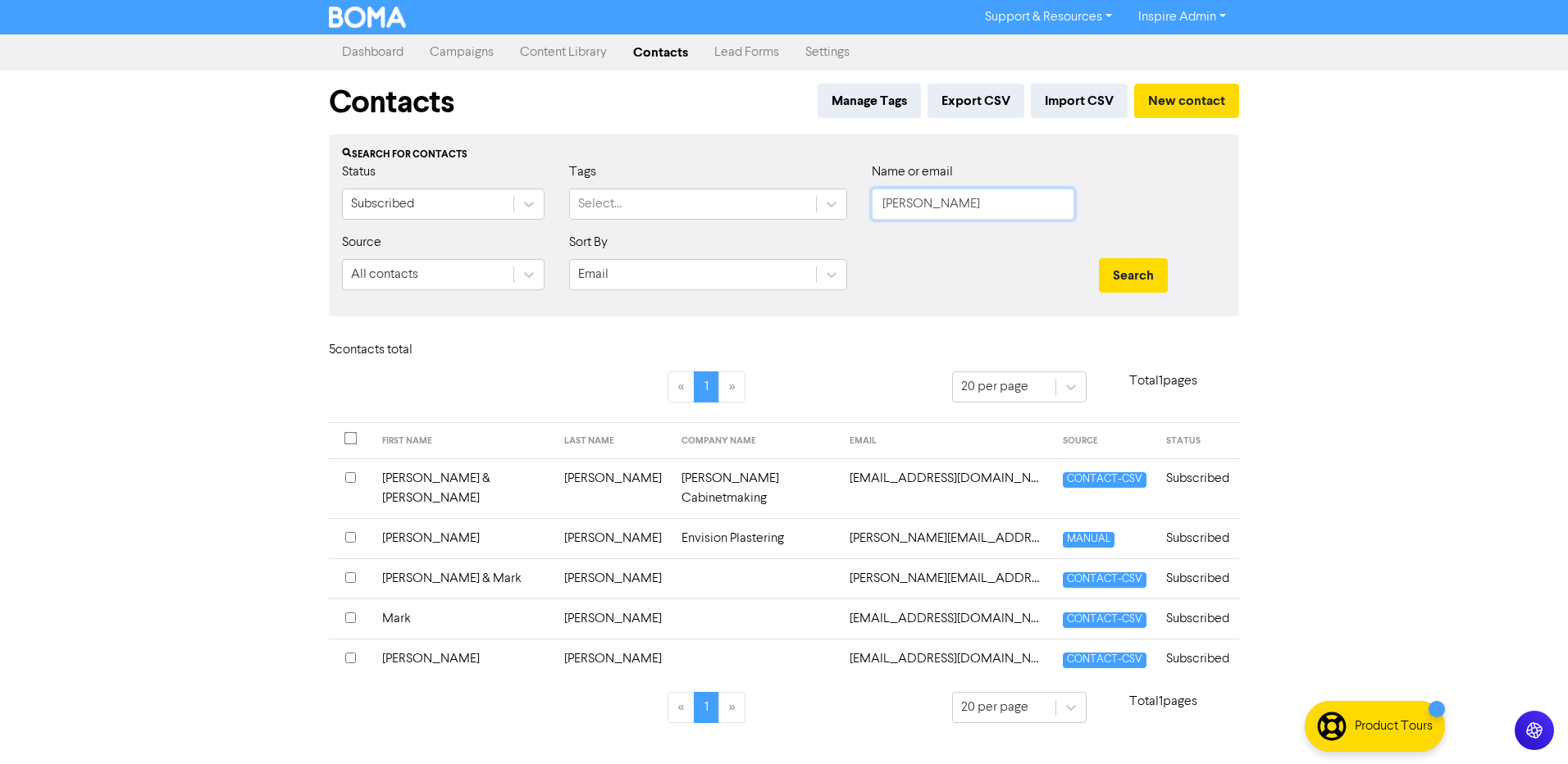
drag, startPoint x: 757, startPoint y: 221, endPoint x: 730, endPoint y: 221, distance: 27.0
click at [730, 221] on div "Status Subscribed Tags Select... Name or email [PERSON_NAME]" at bounding box center [784, 198] width 909 height 71
click at [1099, 258] on button "Search" at bounding box center [1133, 275] width 69 height 35
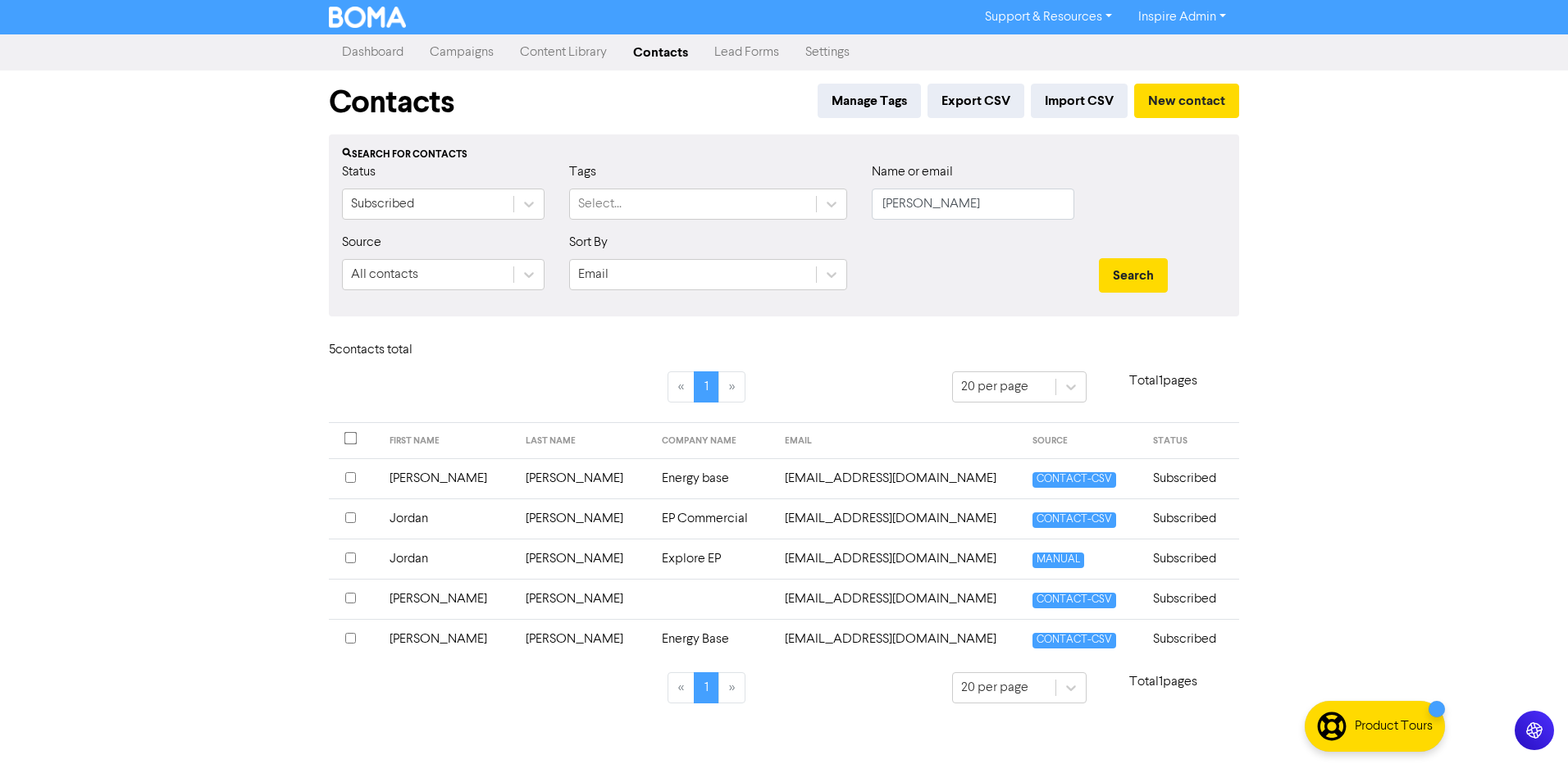
click at [654, 520] on td "EP Commercial" at bounding box center [714, 519] width 123 height 40
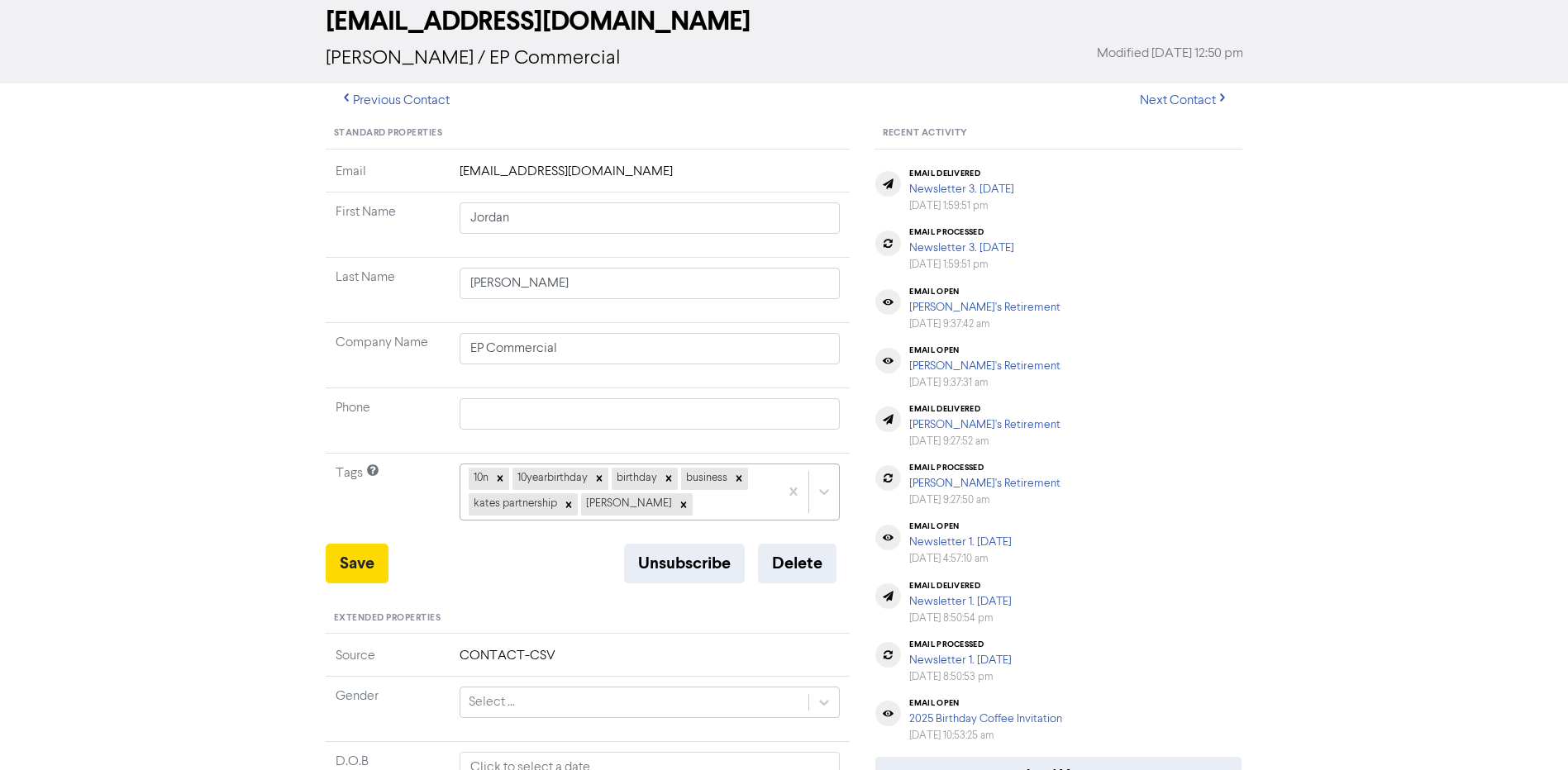
click at [663, 520] on div "10n 10yearbirthday birthday business [PERSON_NAME] partnership [PERSON_NAME]" at bounding box center [650, 492] width 381 height 56
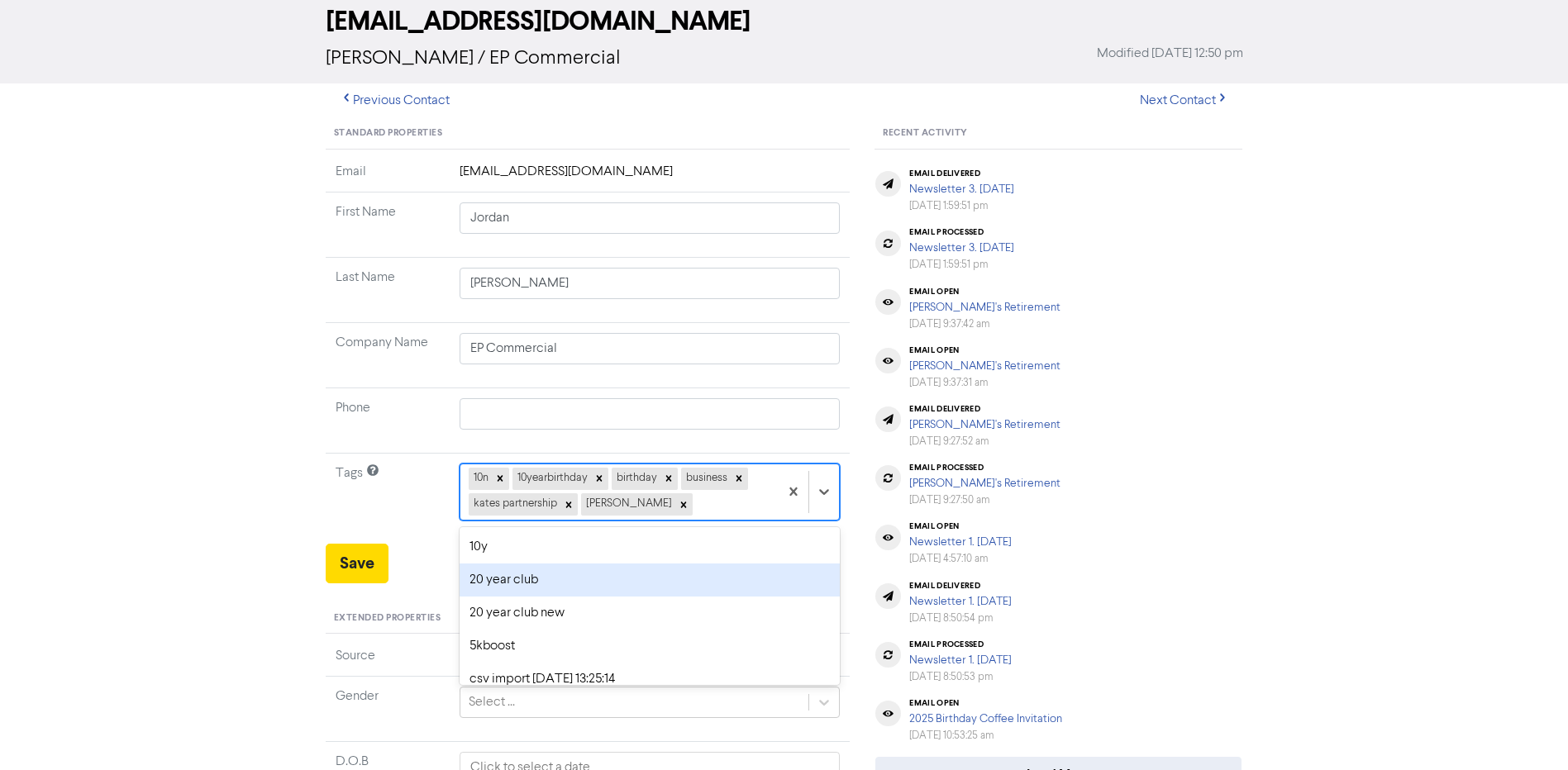
scroll to position [90, 0]
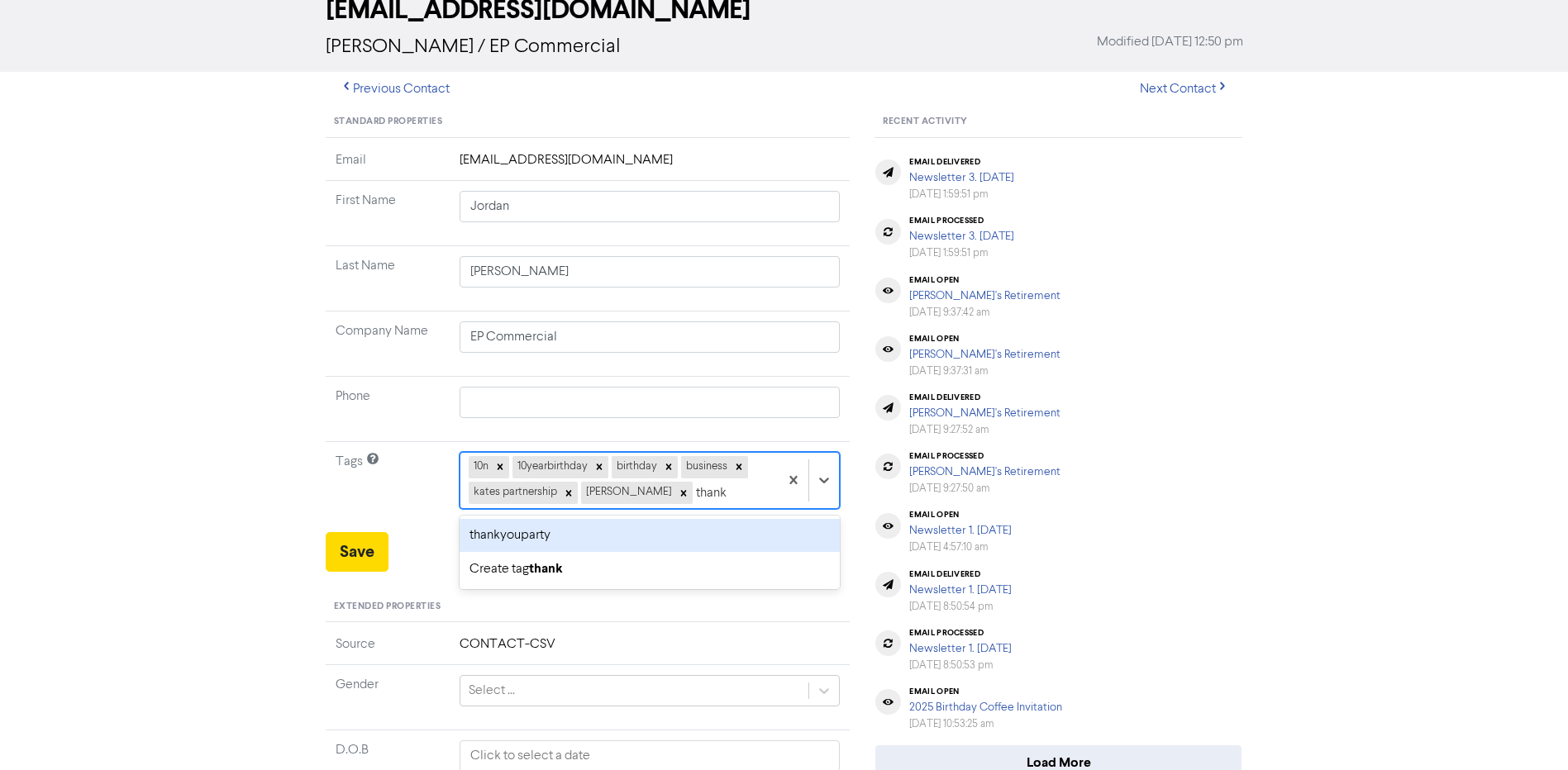
click at [674, 535] on div "thankyouparty" at bounding box center [650, 535] width 381 height 33
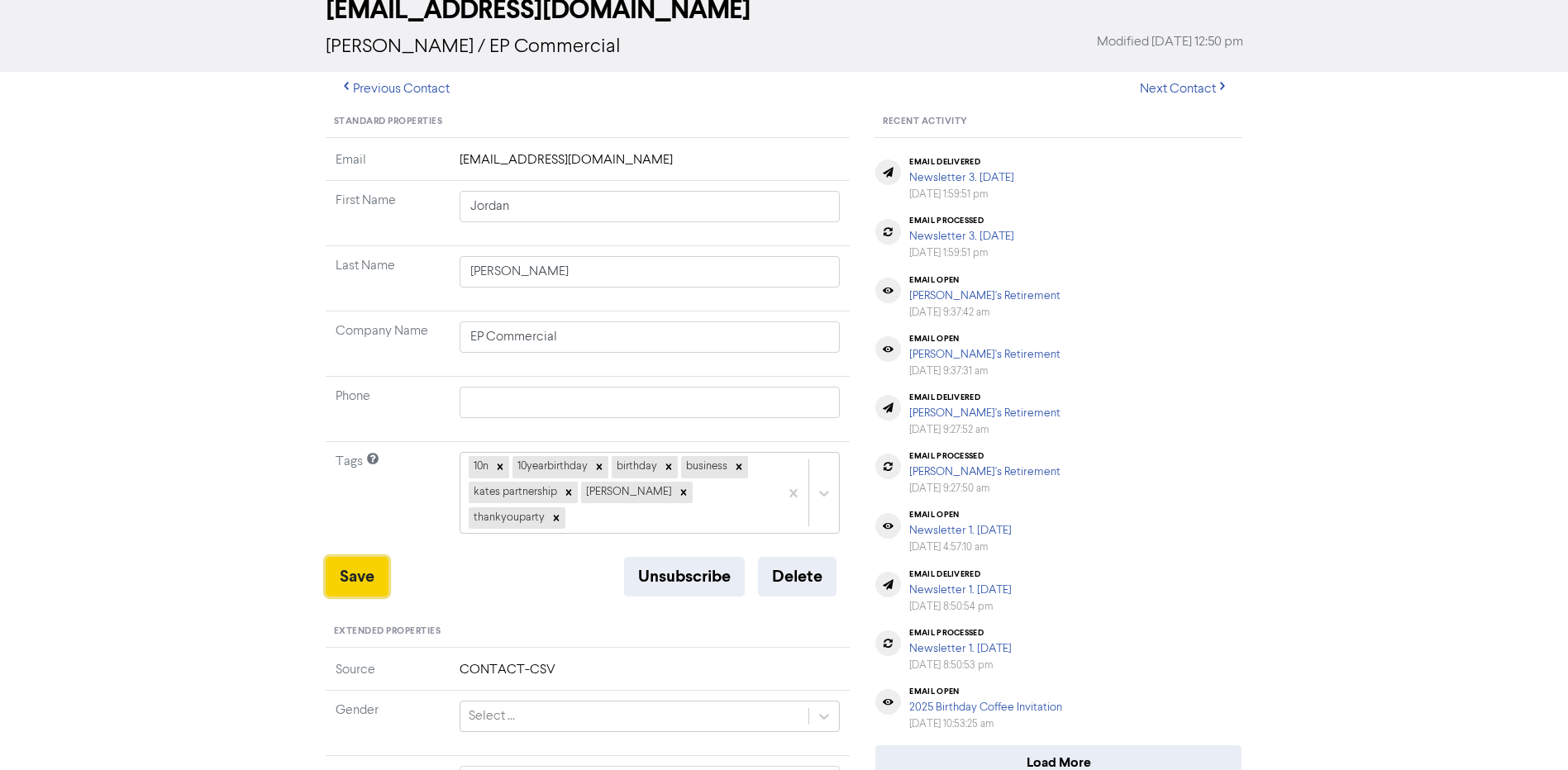
click at [342, 558] on button "Save" at bounding box center [356, 577] width 63 height 39
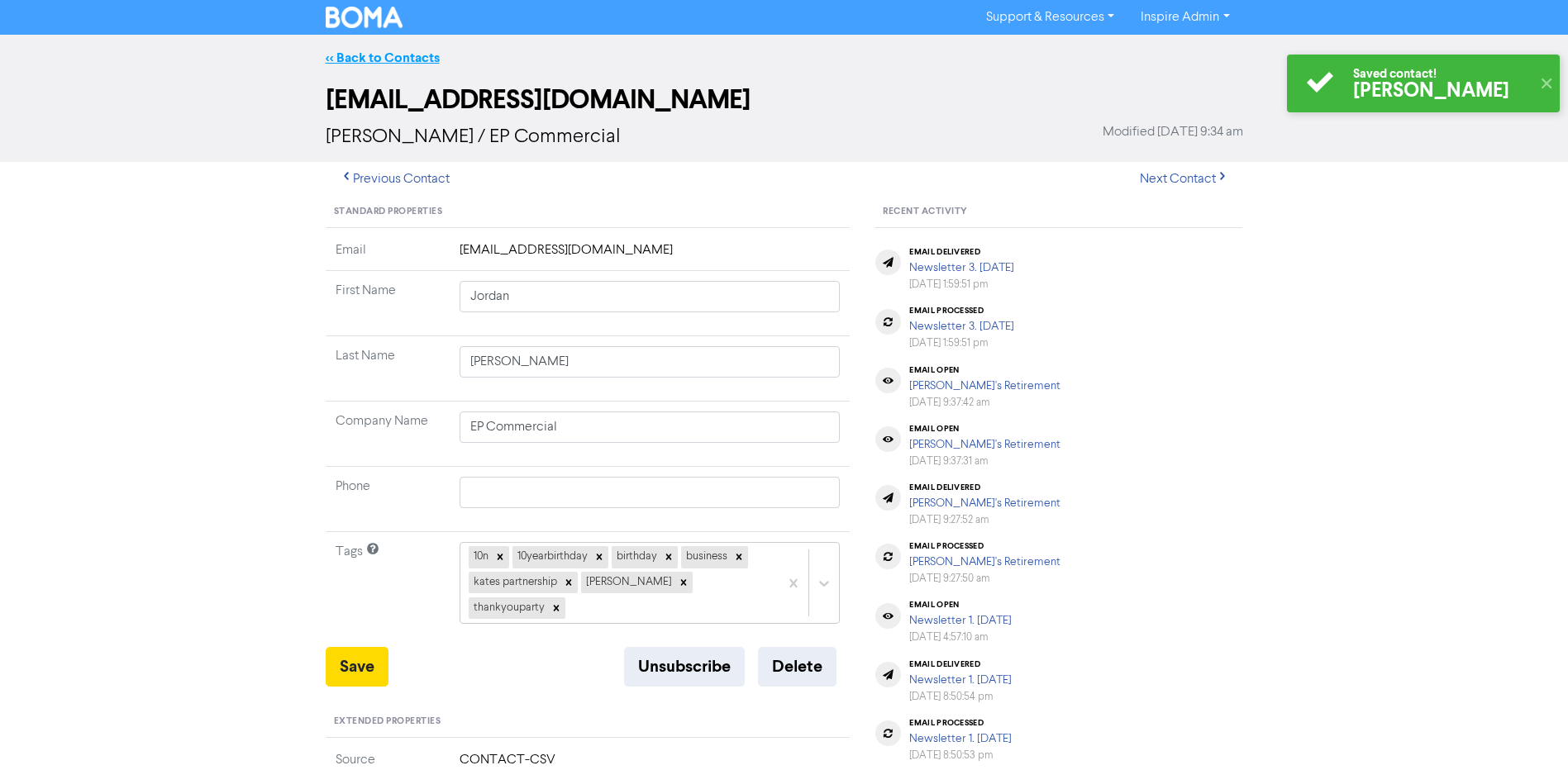
click at [390, 58] on link "<< Back to Contacts" at bounding box center [382, 58] width 114 height 17
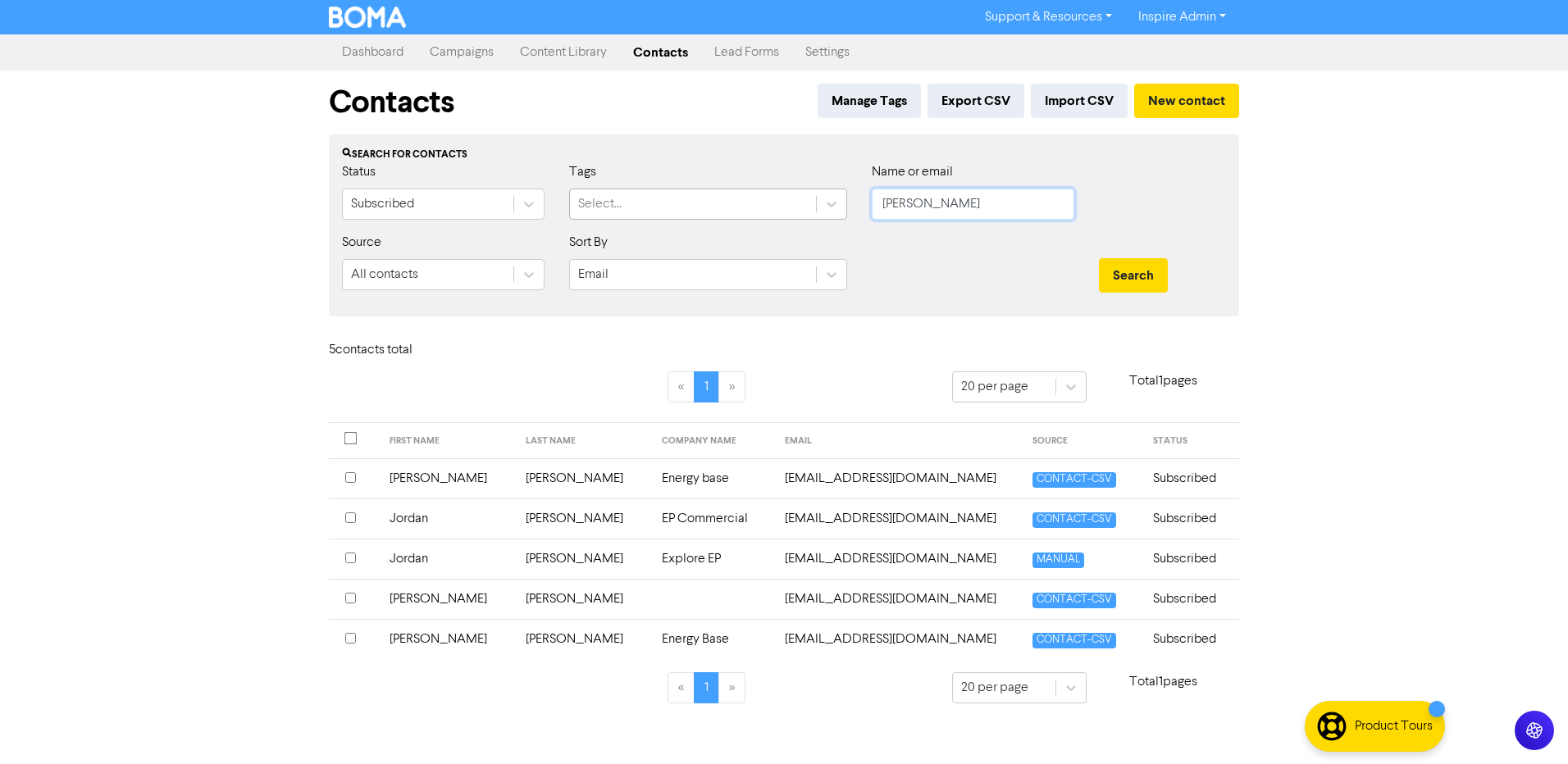
drag, startPoint x: 896, startPoint y: 210, endPoint x: 756, endPoint y: 212, distance: 140.0
click at [756, 212] on div "Status Subscribed Tags Select... Name or email [PERSON_NAME]" at bounding box center [784, 198] width 909 height 71
click at [1099, 258] on button "Search" at bounding box center [1133, 275] width 69 height 35
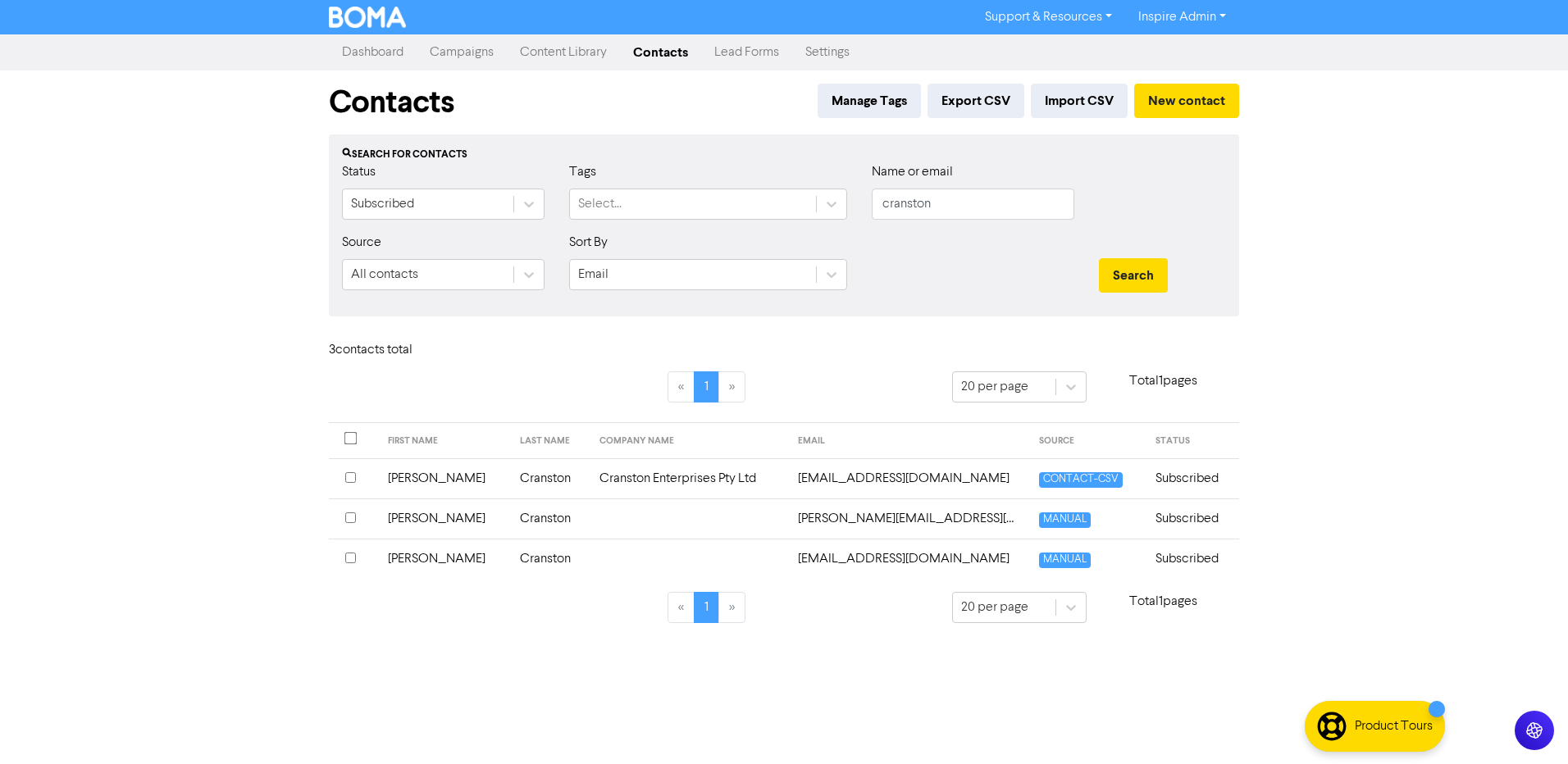
click at [510, 554] on td "Cranston" at bounding box center [549, 559] width 79 height 40
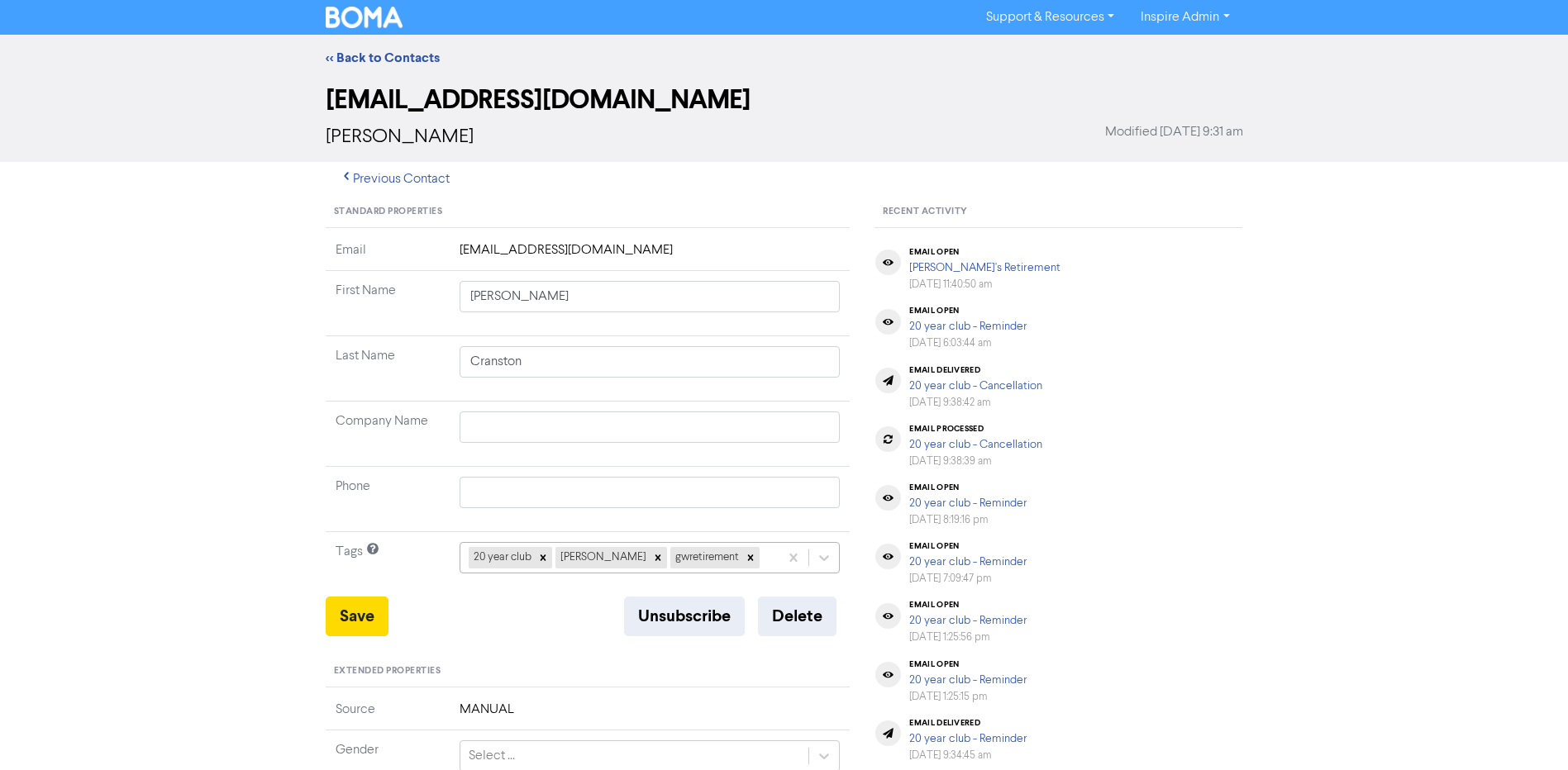
click at [729, 554] on div "20 year club [PERSON_NAME]" at bounding box center [650, 558] width 381 height 31
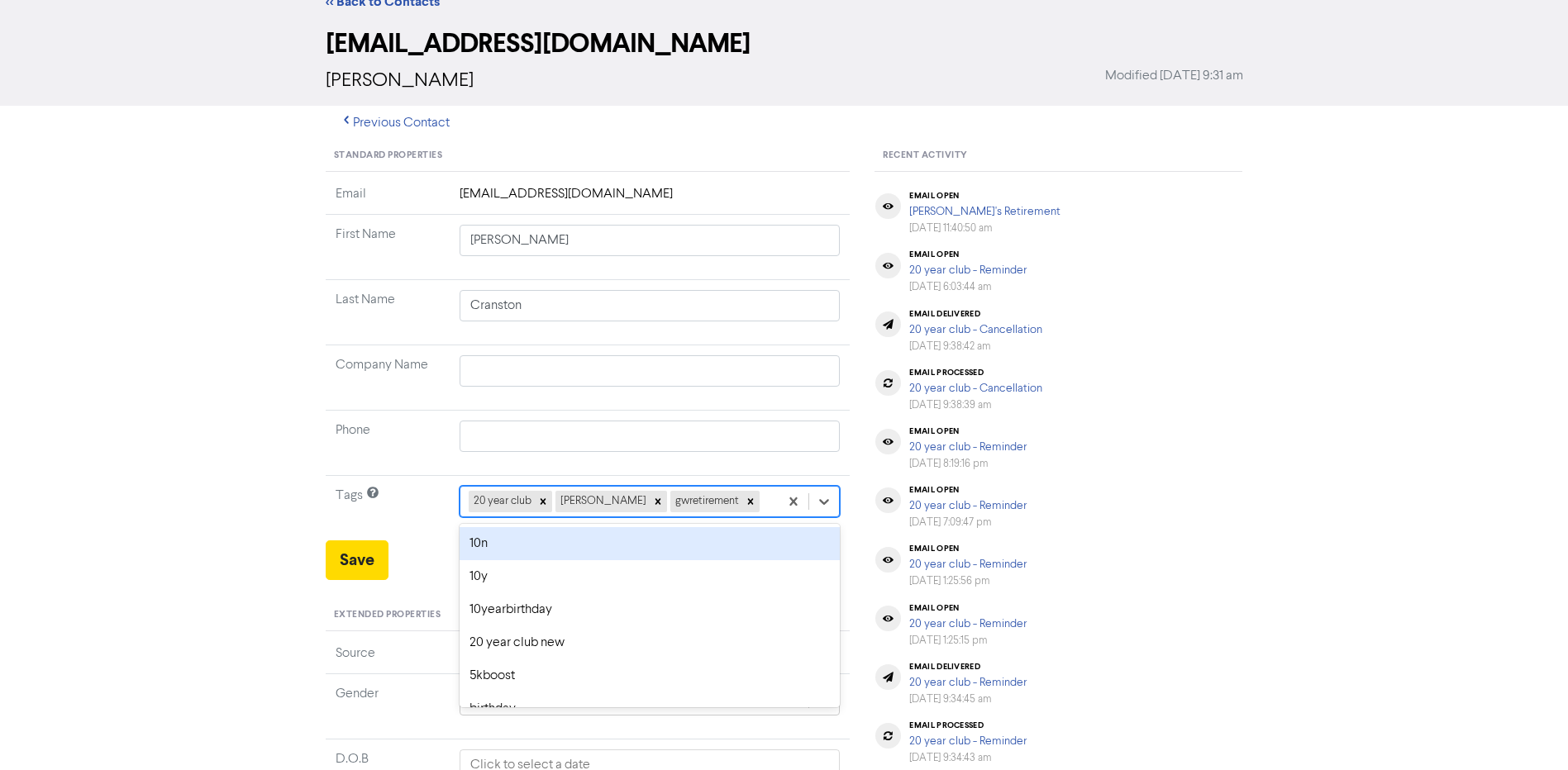
scroll to position [65, 0]
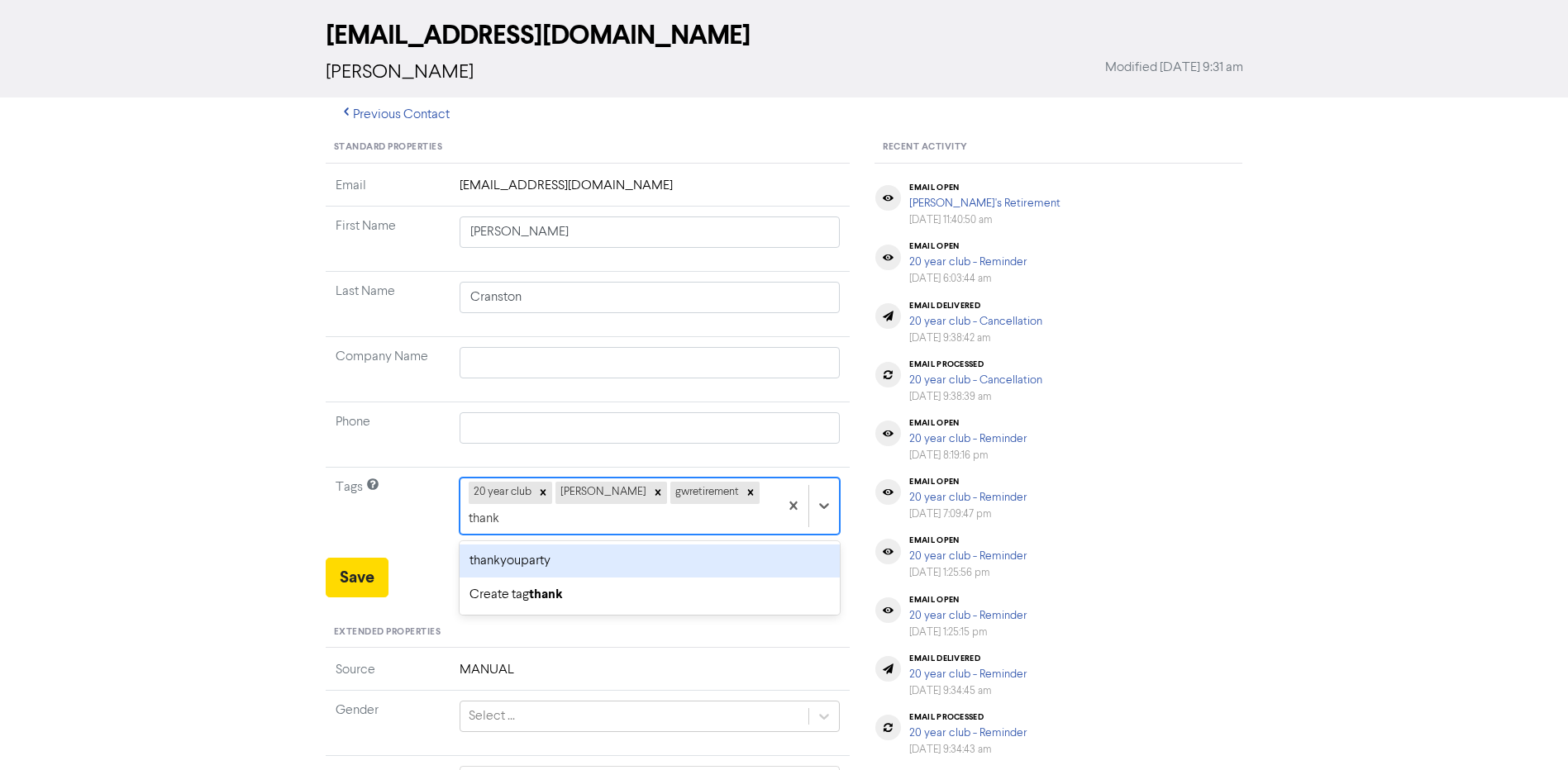
click at [723, 544] on div "thankyouparty" at bounding box center [650, 560] width 381 height 33
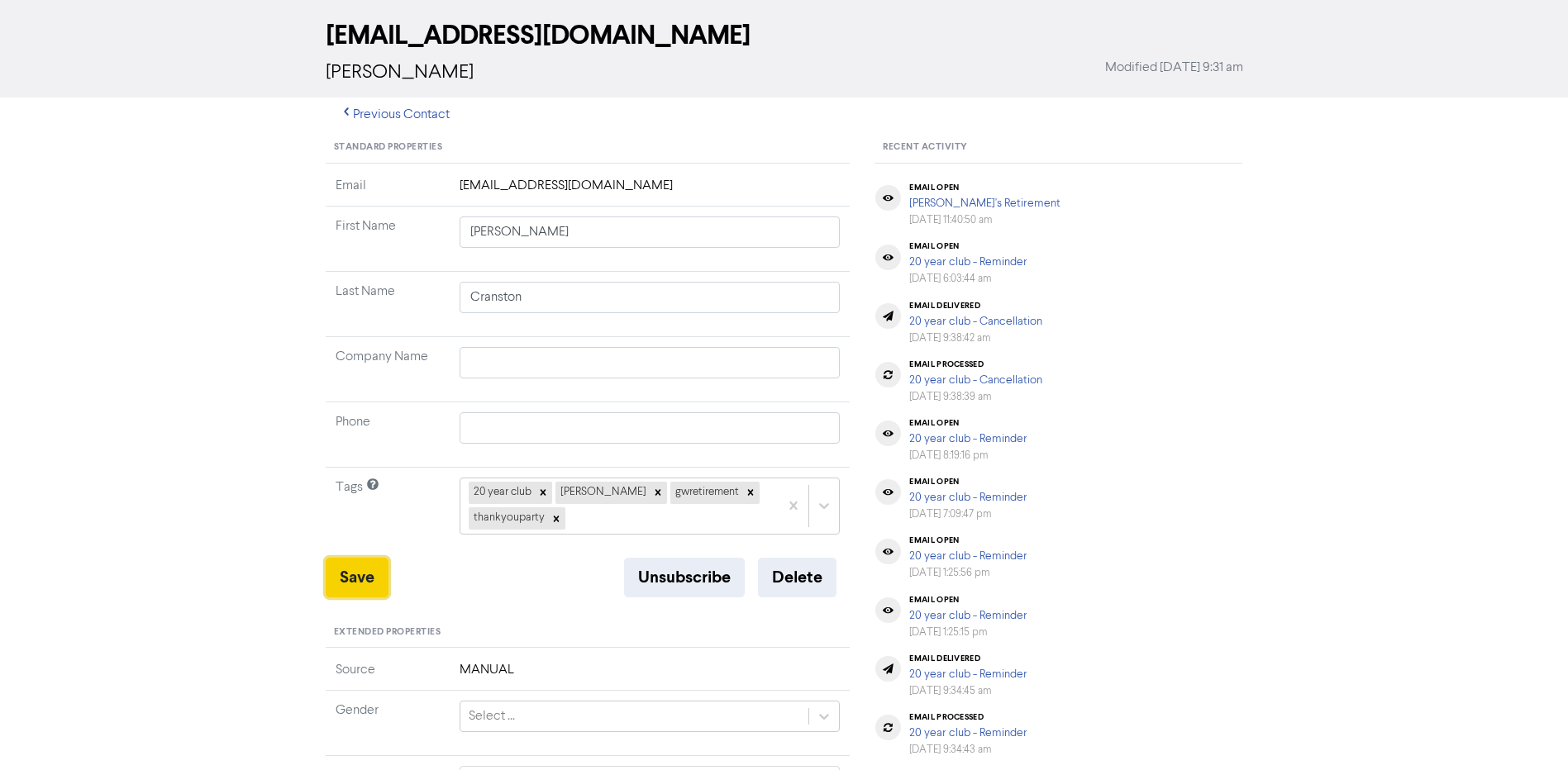
click at [360, 569] on button "Save" at bounding box center [356, 578] width 63 height 39
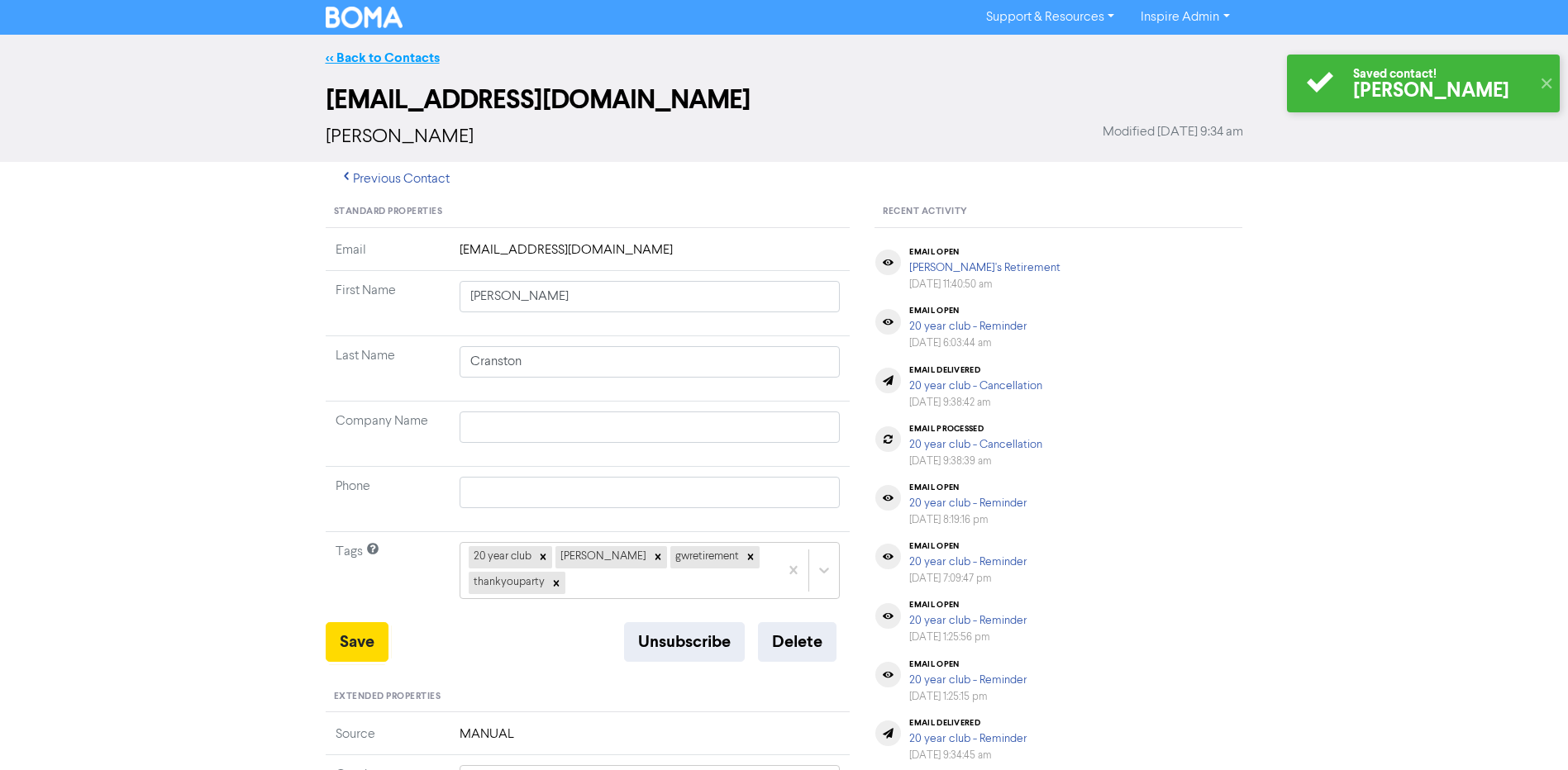
click at [383, 58] on link "<< Back to Contacts" at bounding box center [382, 58] width 114 height 17
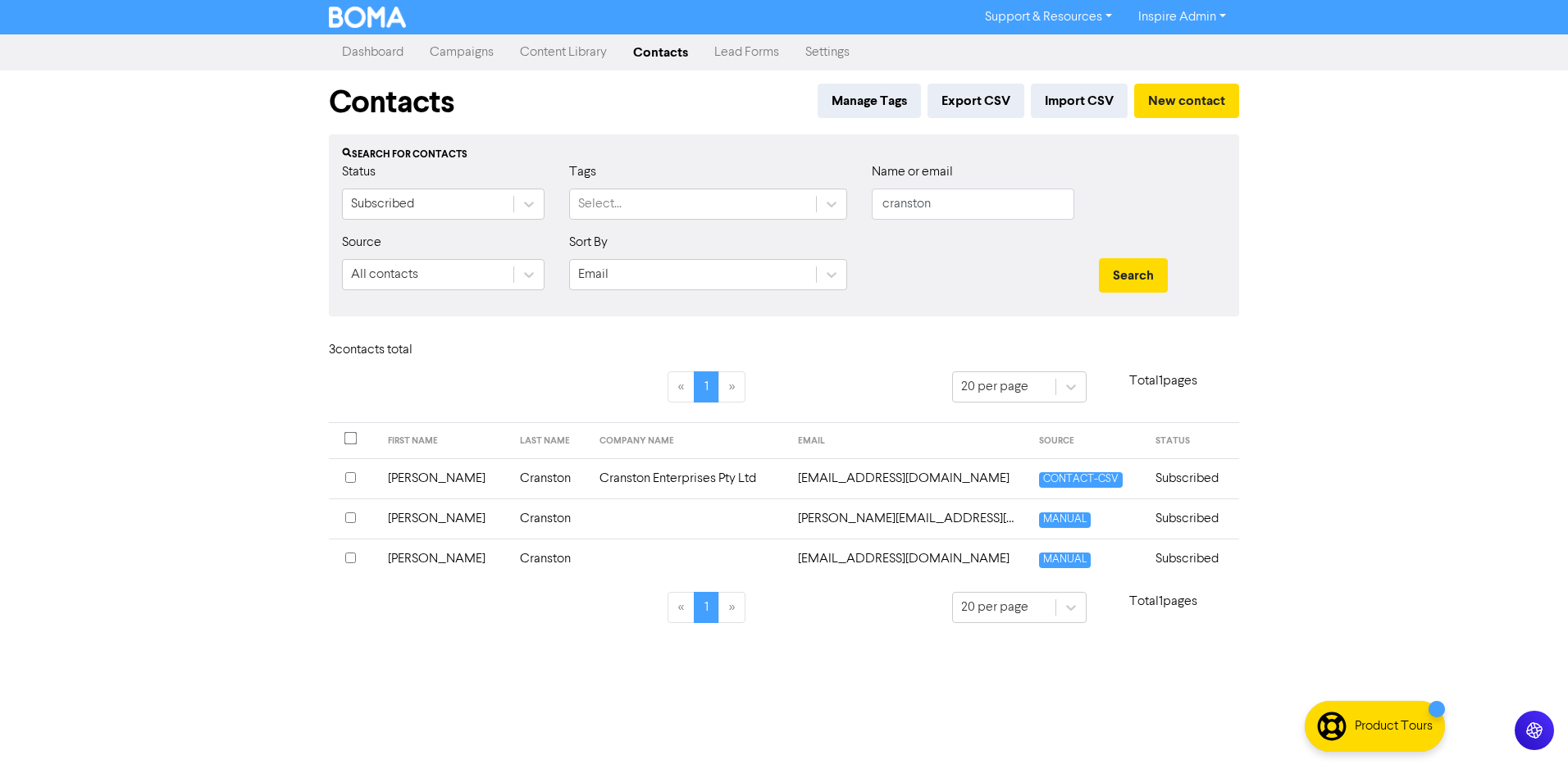
click at [510, 515] on td "Cranston" at bounding box center [549, 519] width 79 height 40
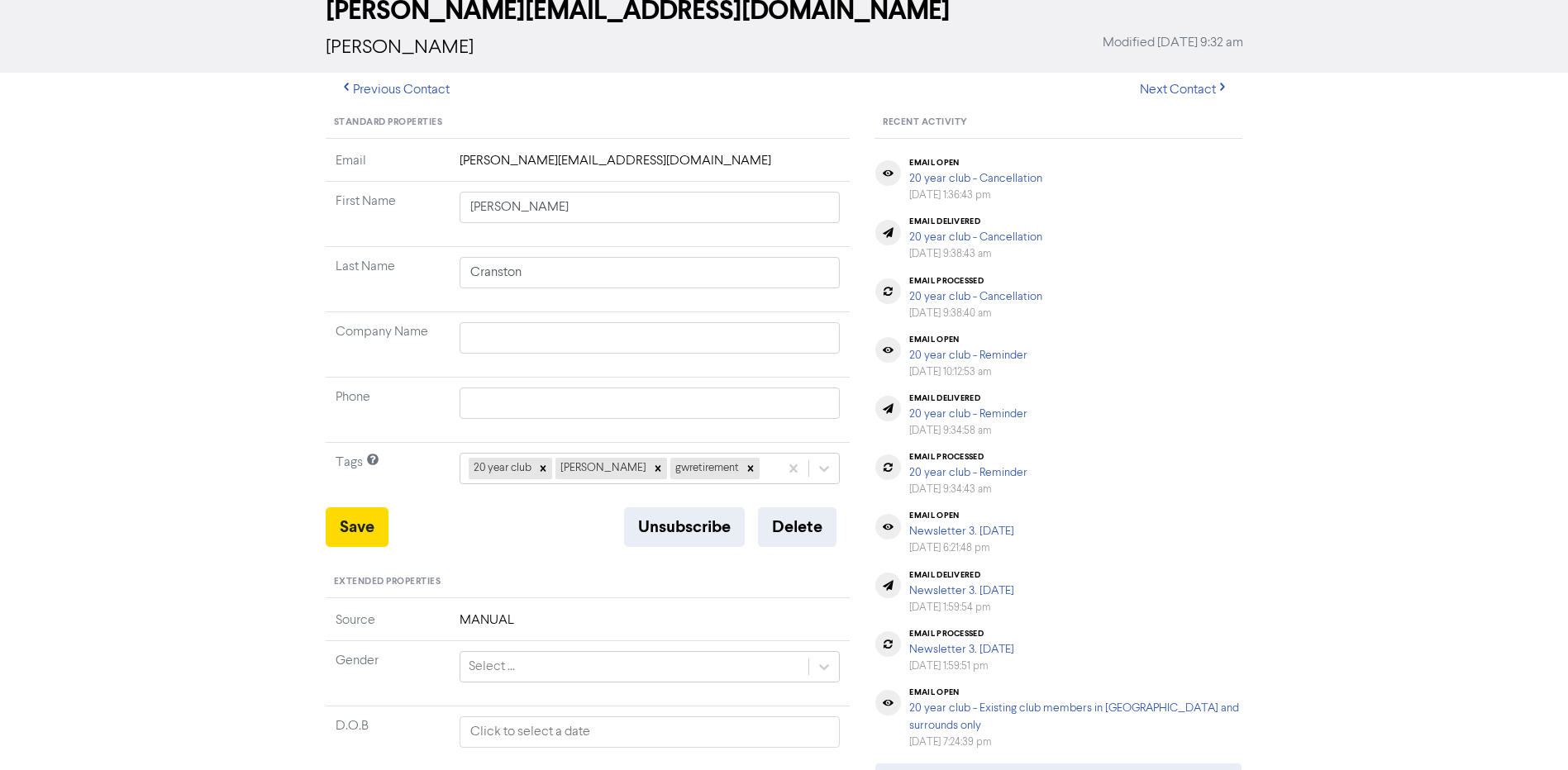
scroll to position [90, 0]
click at [721, 467] on div "20 year club [PERSON_NAME]" at bounding box center [619, 468] width 319 height 30
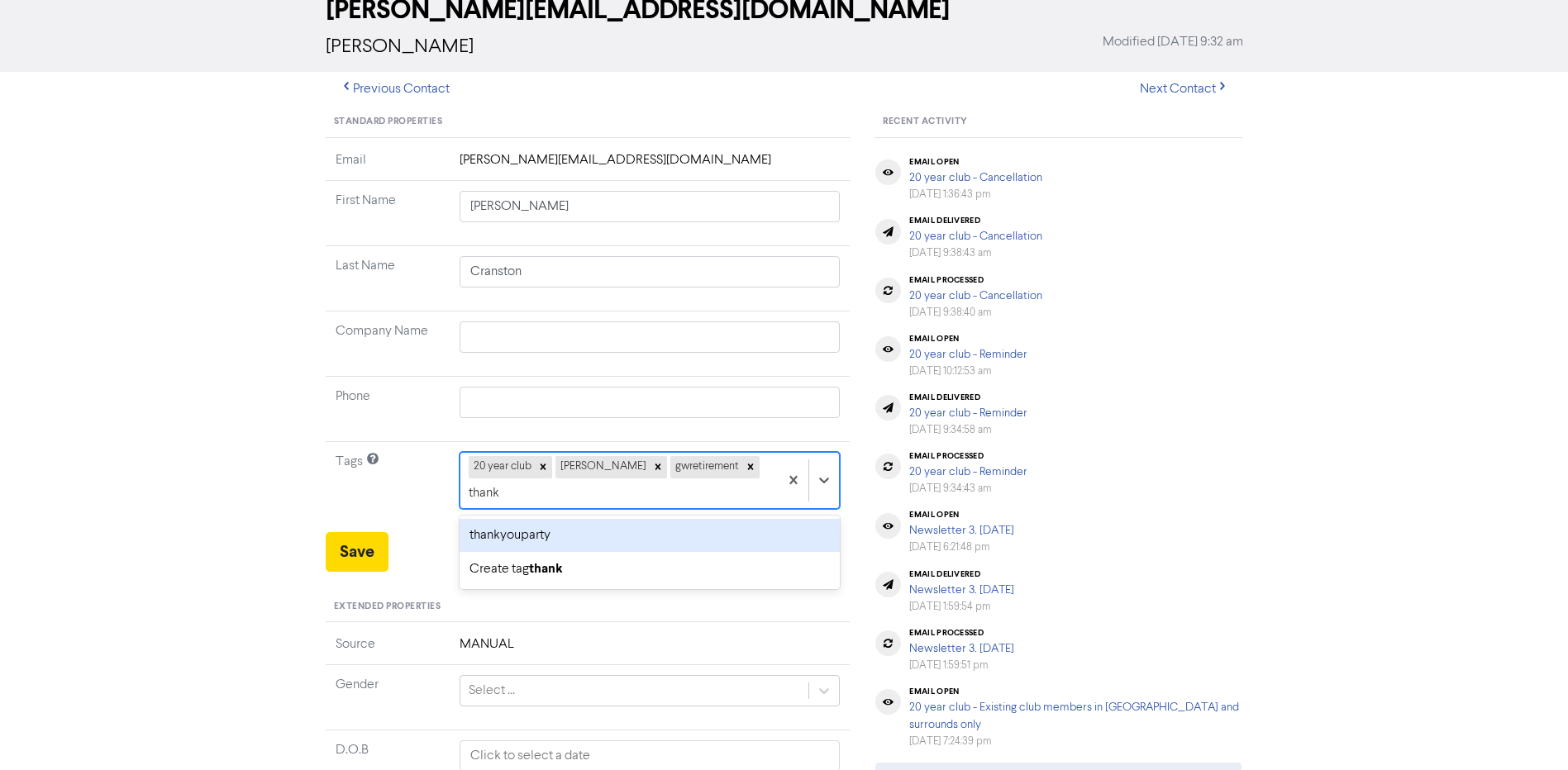
click at [628, 519] on div "thankyouparty" at bounding box center [650, 535] width 381 height 33
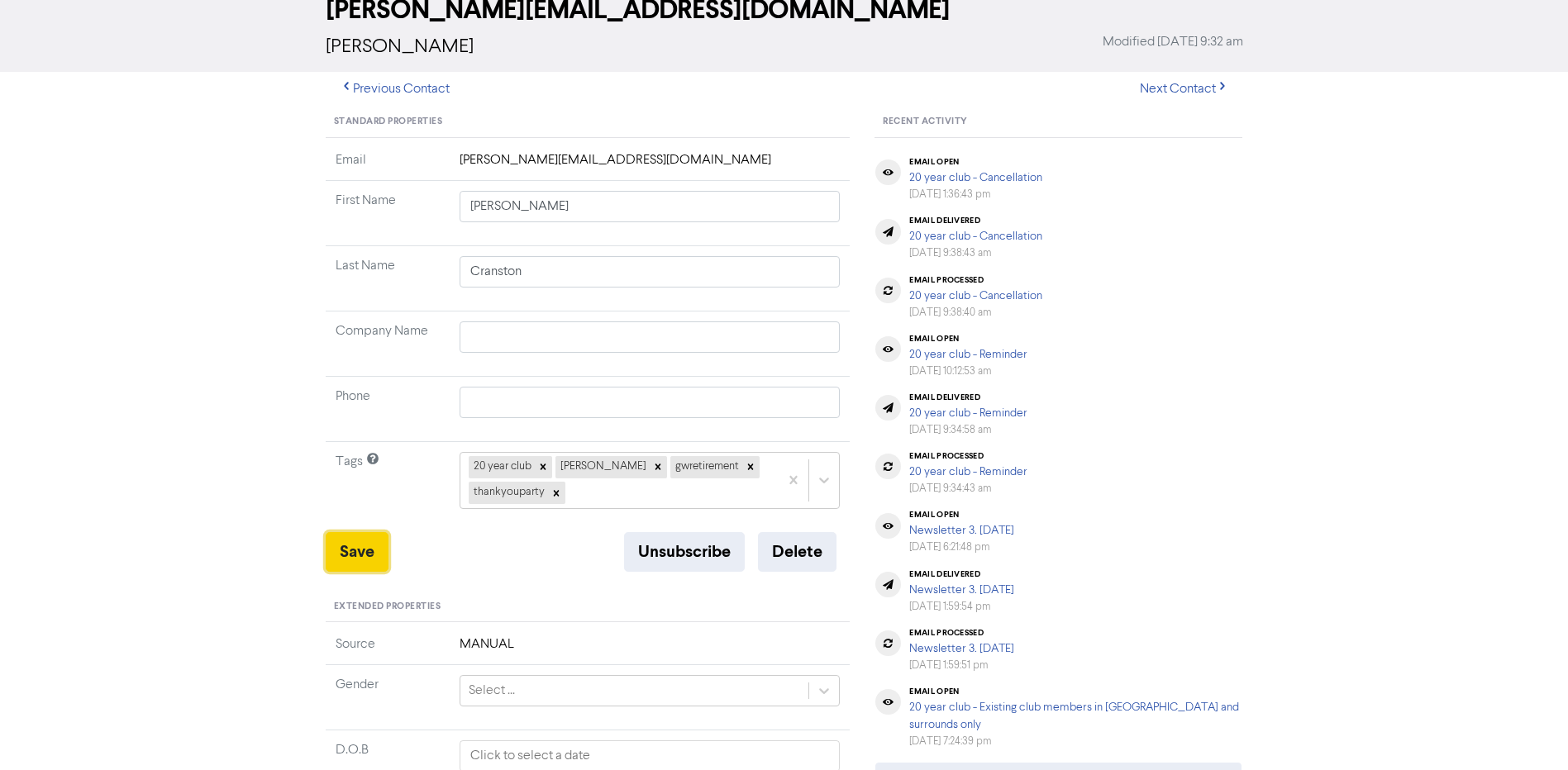
click at [359, 547] on button "Save" at bounding box center [356, 552] width 63 height 39
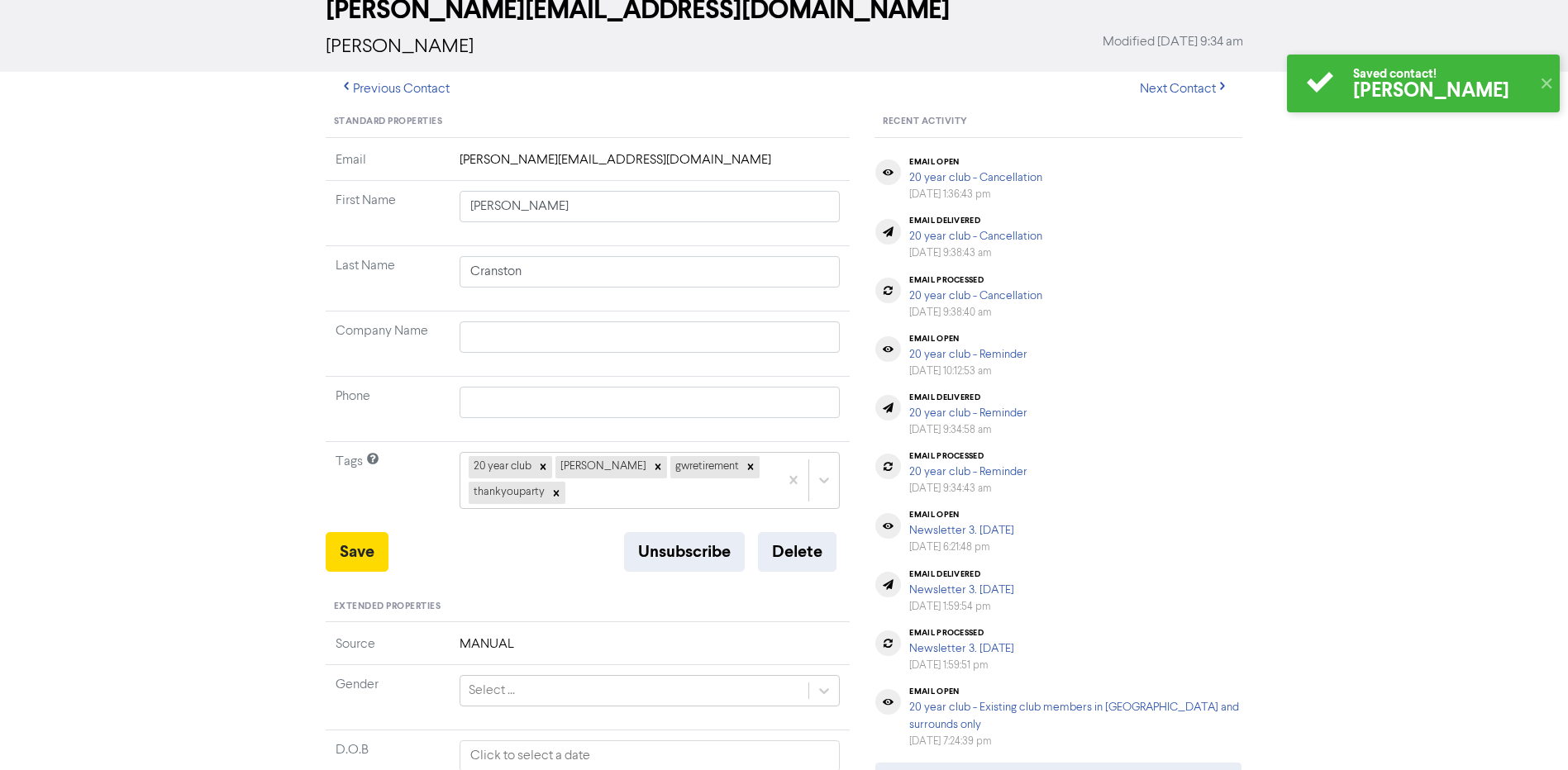
scroll to position [0, 0]
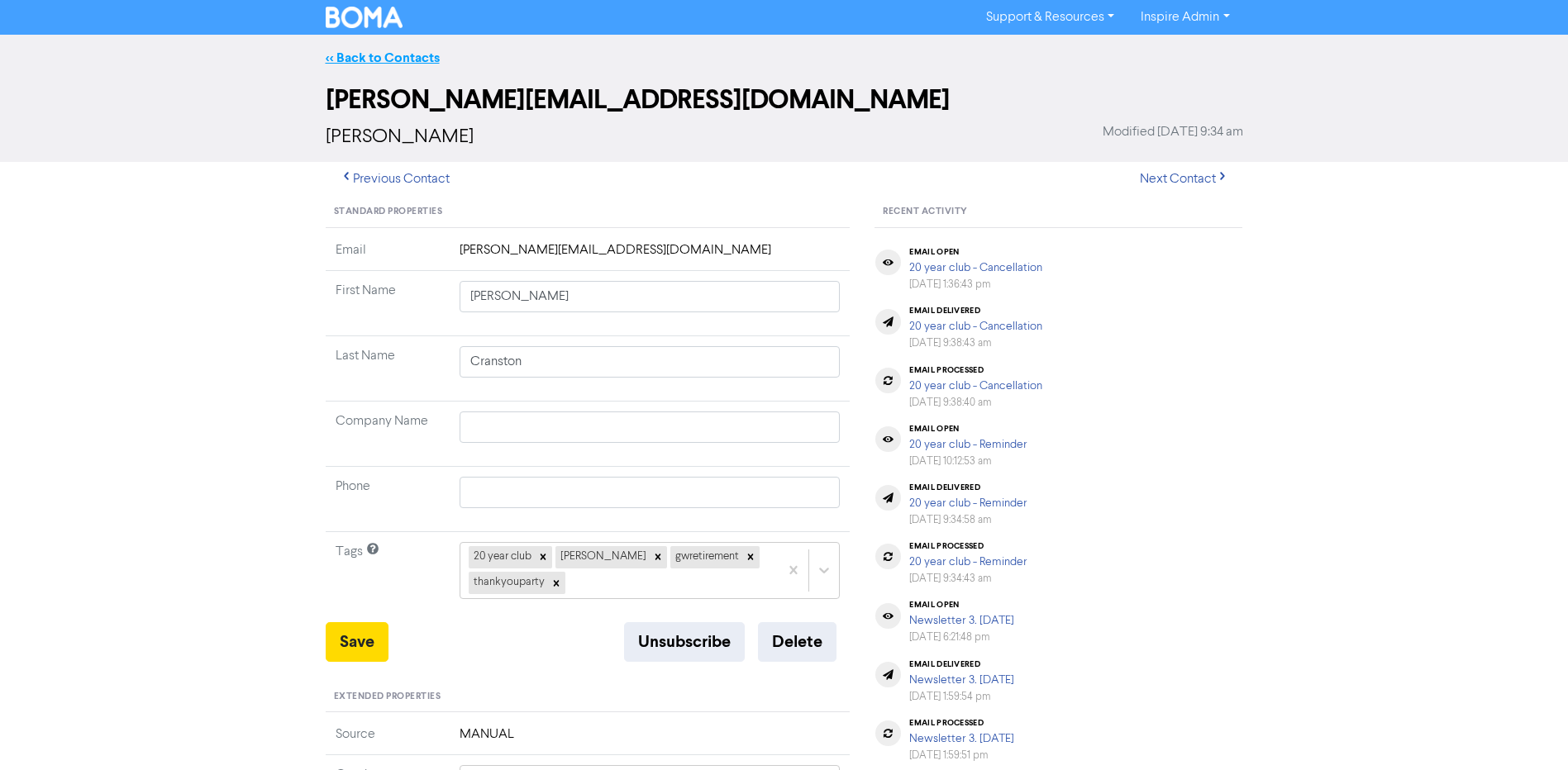
click at [406, 64] on link "<< Back to Contacts" at bounding box center [382, 58] width 114 height 17
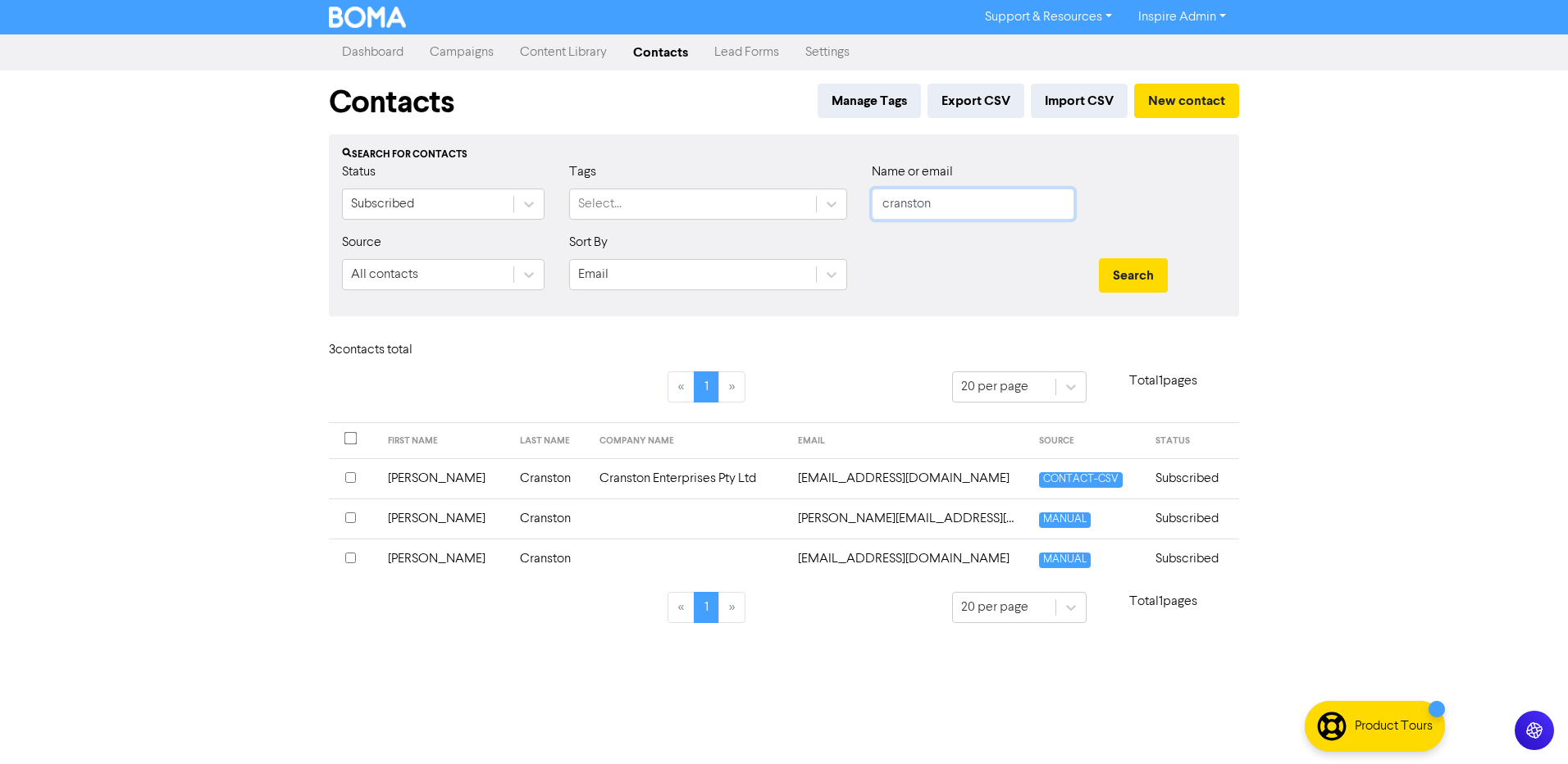
drag, startPoint x: 931, startPoint y: 204, endPoint x: 891, endPoint y: 204, distance: 40.0
click at [645, 203] on div "Status Subscribed Tags Select... Name or email cranston" at bounding box center [784, 198] width 909 height 71
click at [1099, 258] on button "Search" at bounding box center [1133, 275] width 69 height 35
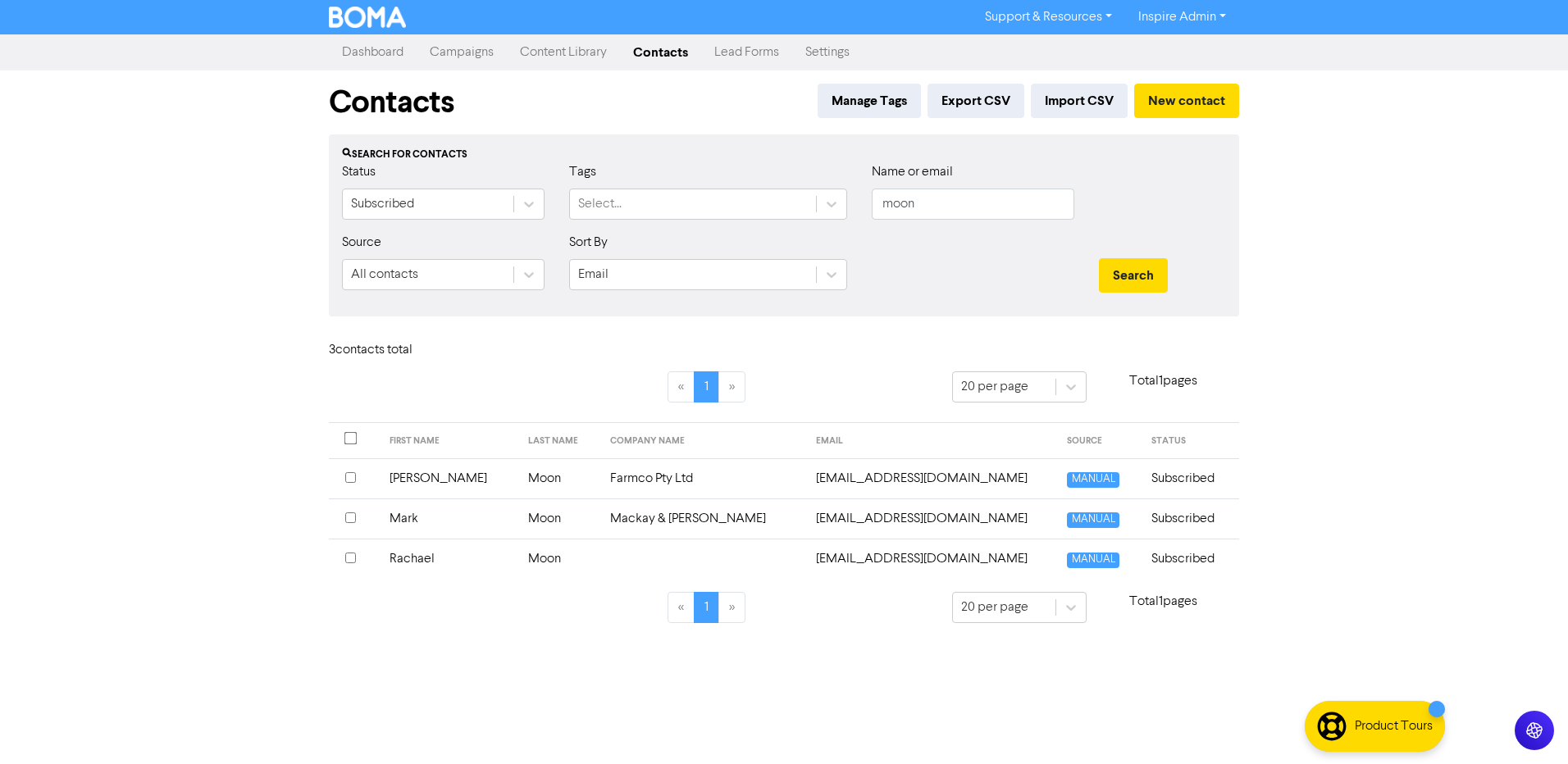
click at [604, 517] on td "Mackay & [PERSON_NAME]" at bounding box center [704, 519] width 207 height 40
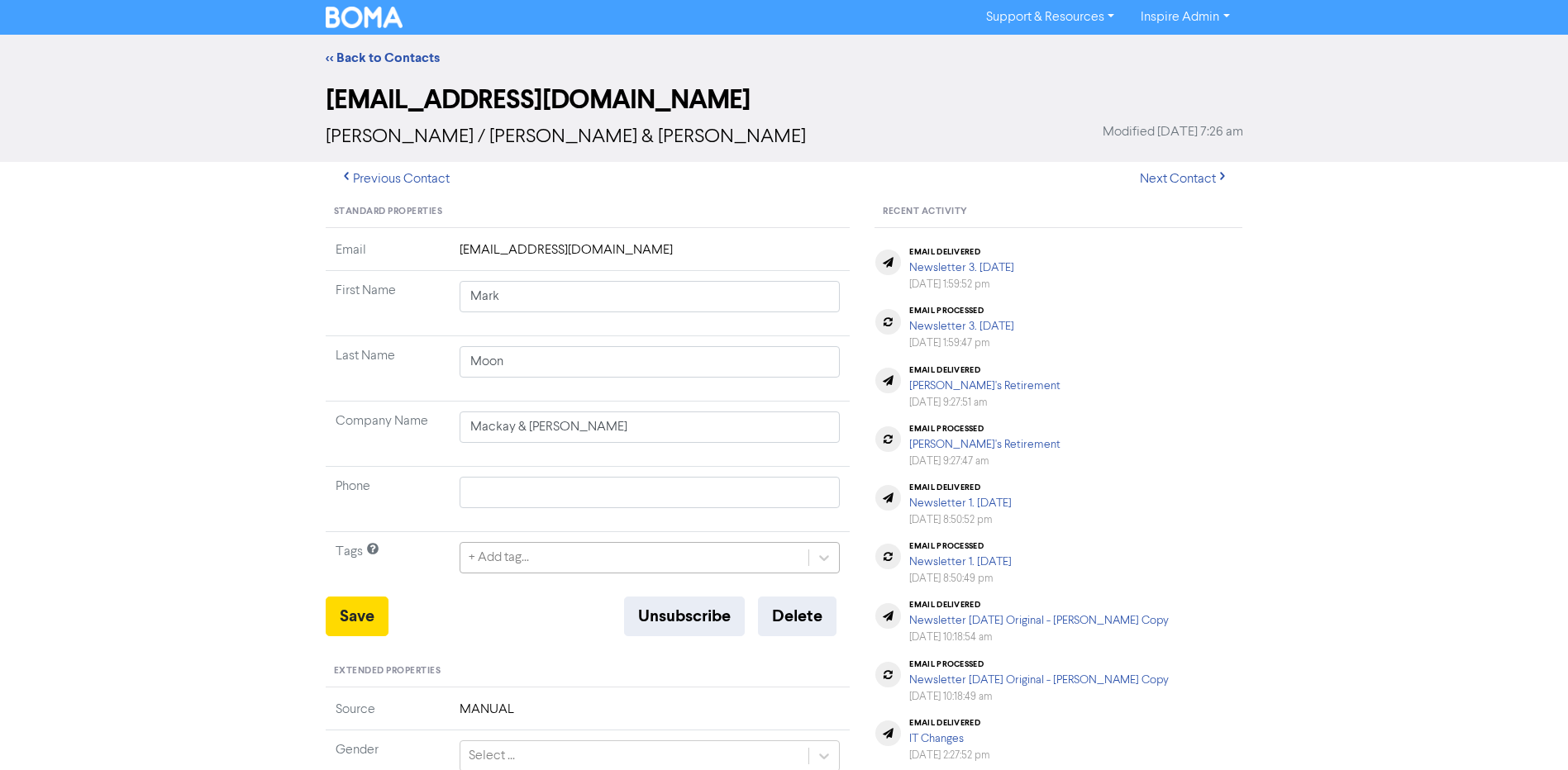
click at [549, 557] on div "+ Add tag..." at bounding box center [650, 558] width 381 height 31
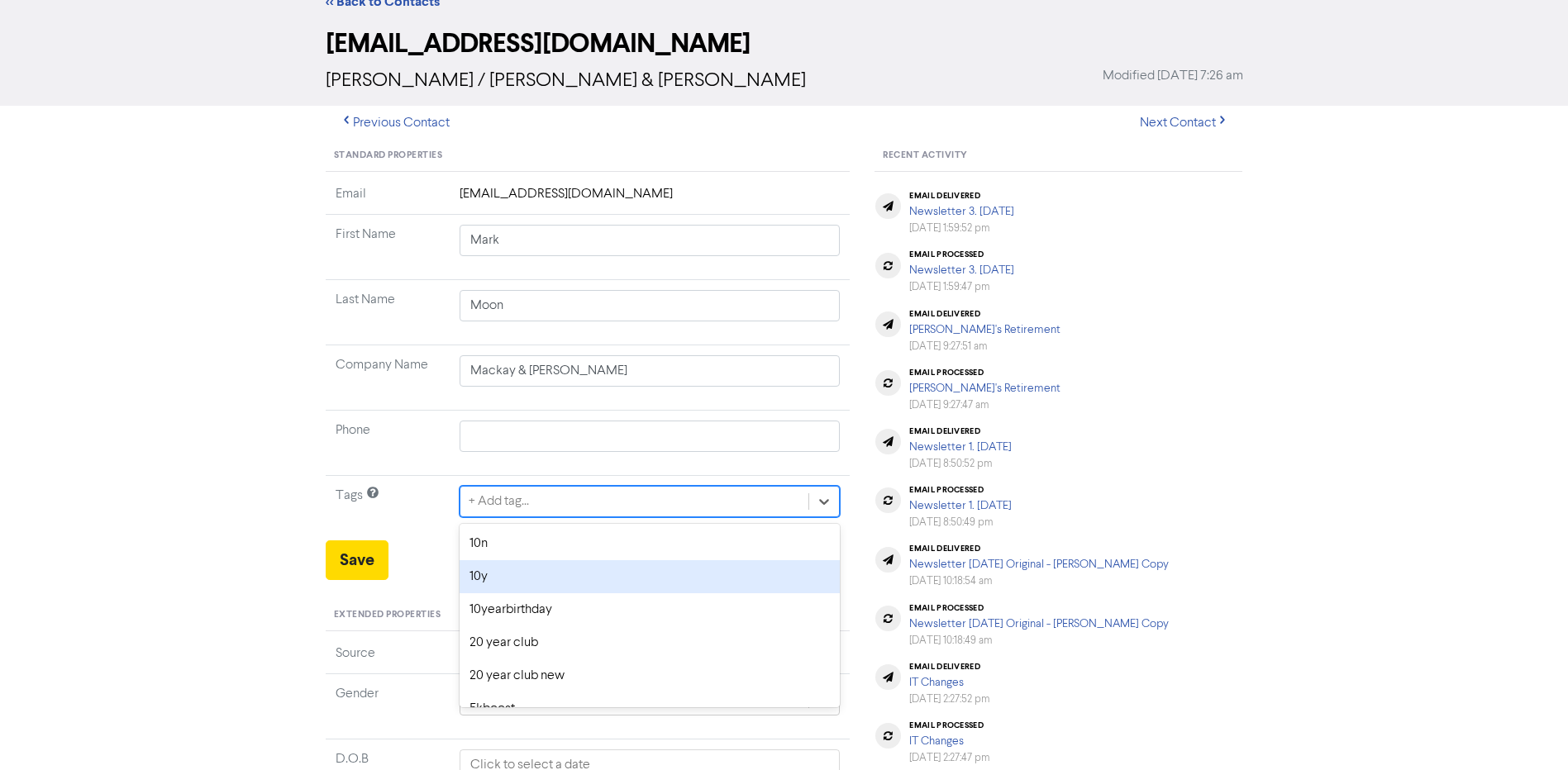
scroll to position [65, 0]
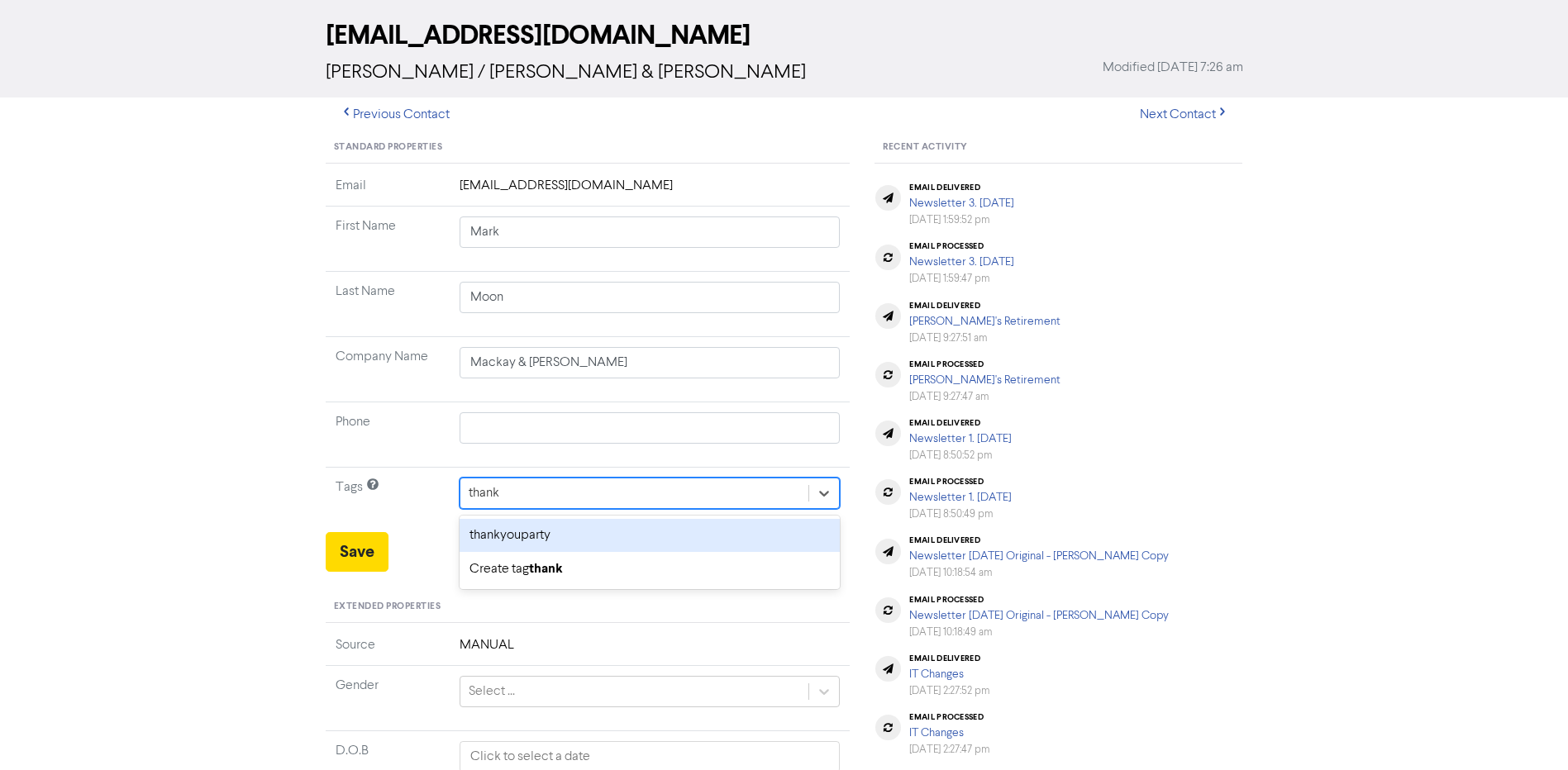
click at [524, 528] on div "thankyouparty" at bounding box center [650, 535] width 381 height 33
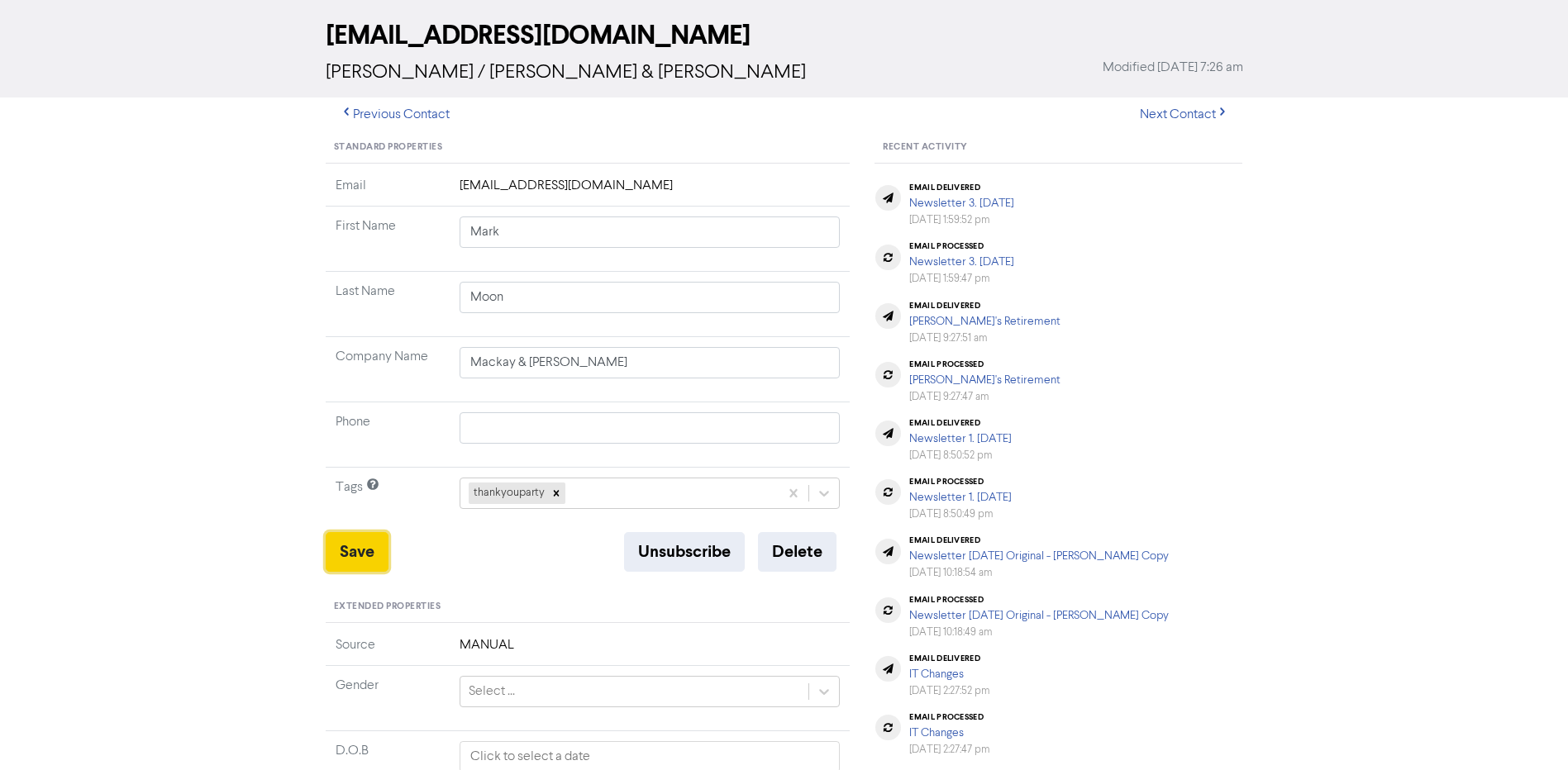
click at [359, 551] on button "Save" at bounding box center [356, 552] width 63 height 39
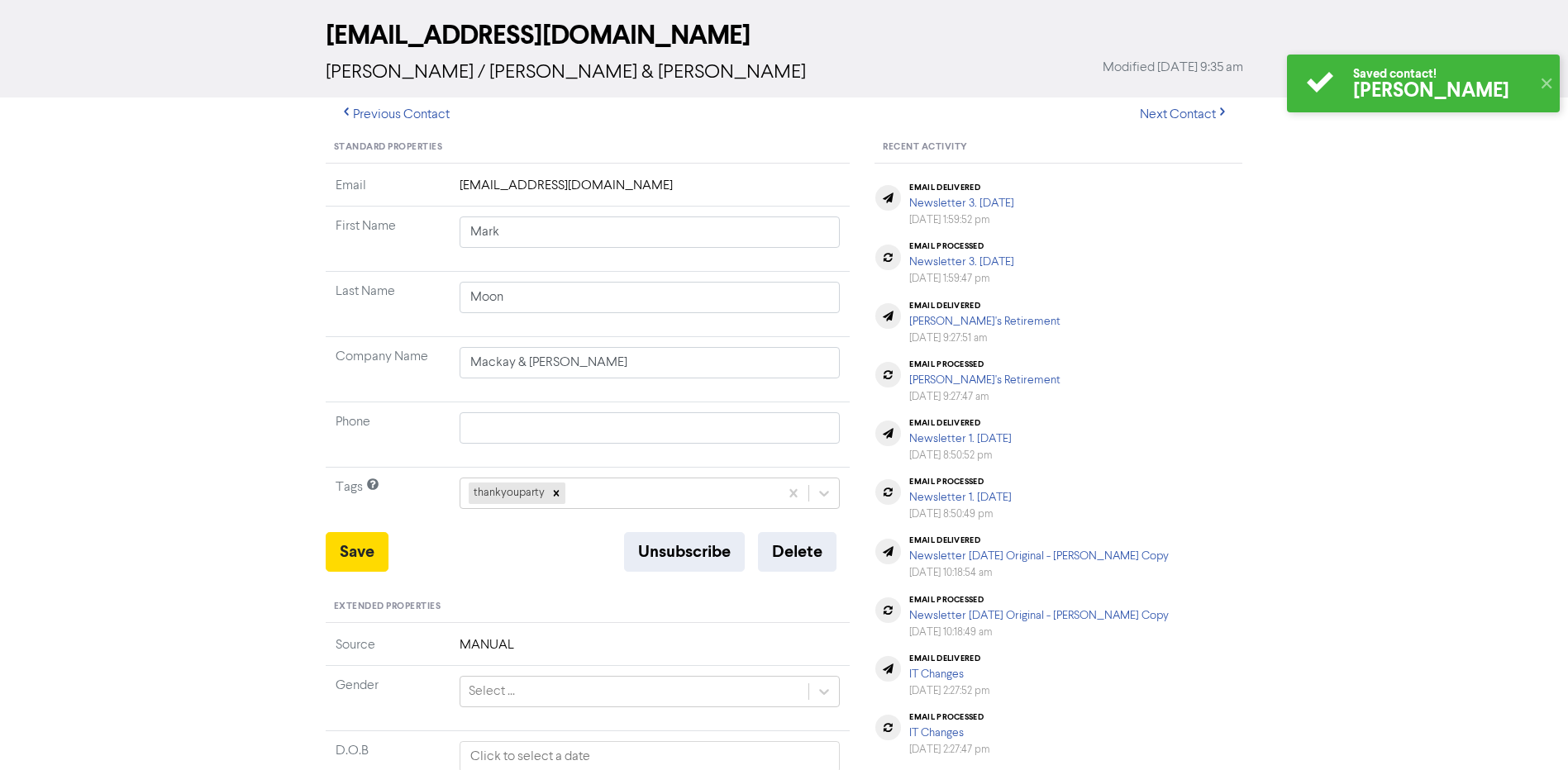
scroll to position [0, 0]
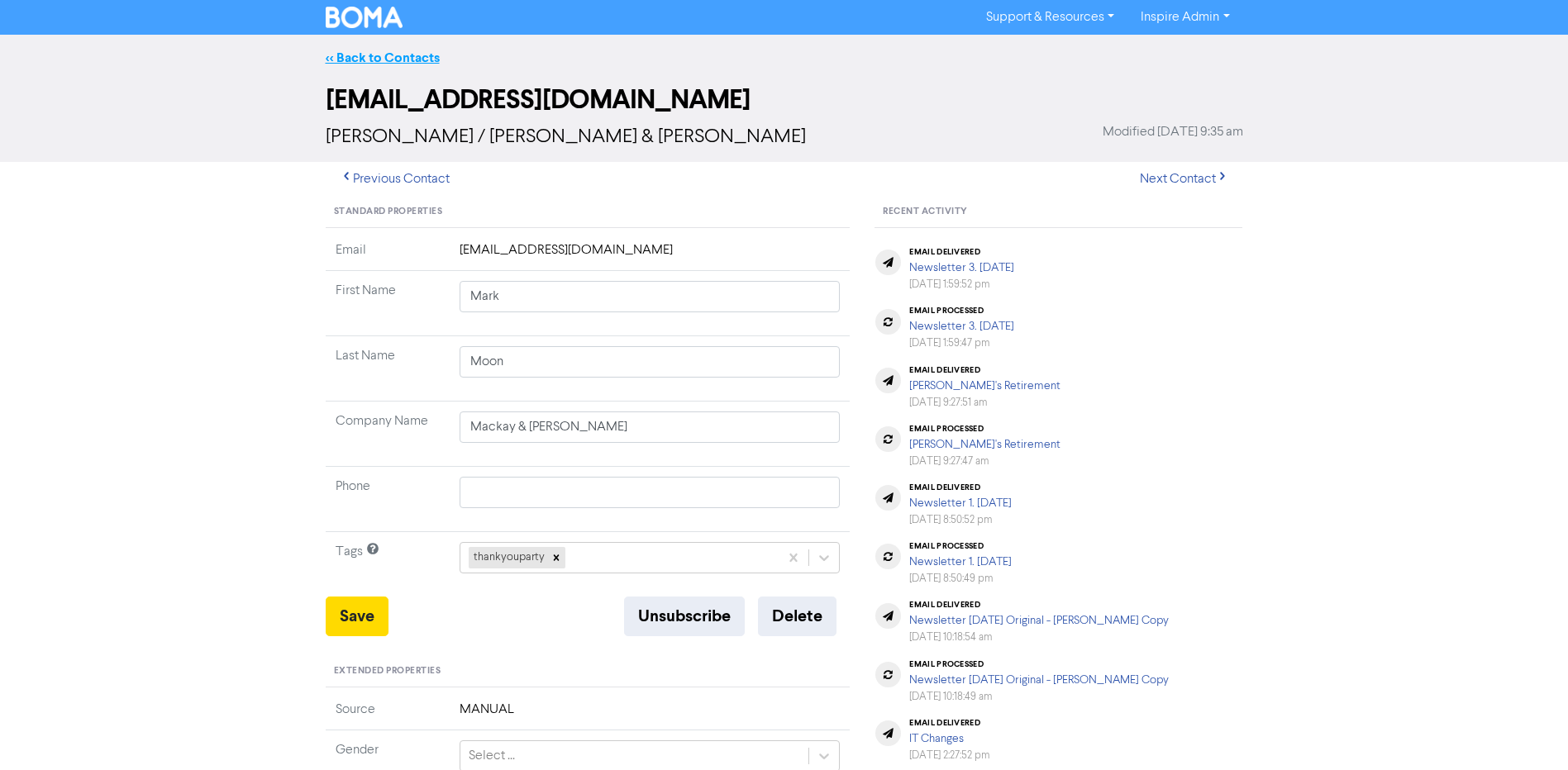
click at [390, 58] on link "<< Back to Contacts" at bounding box center [382, 58] width 114 height 17
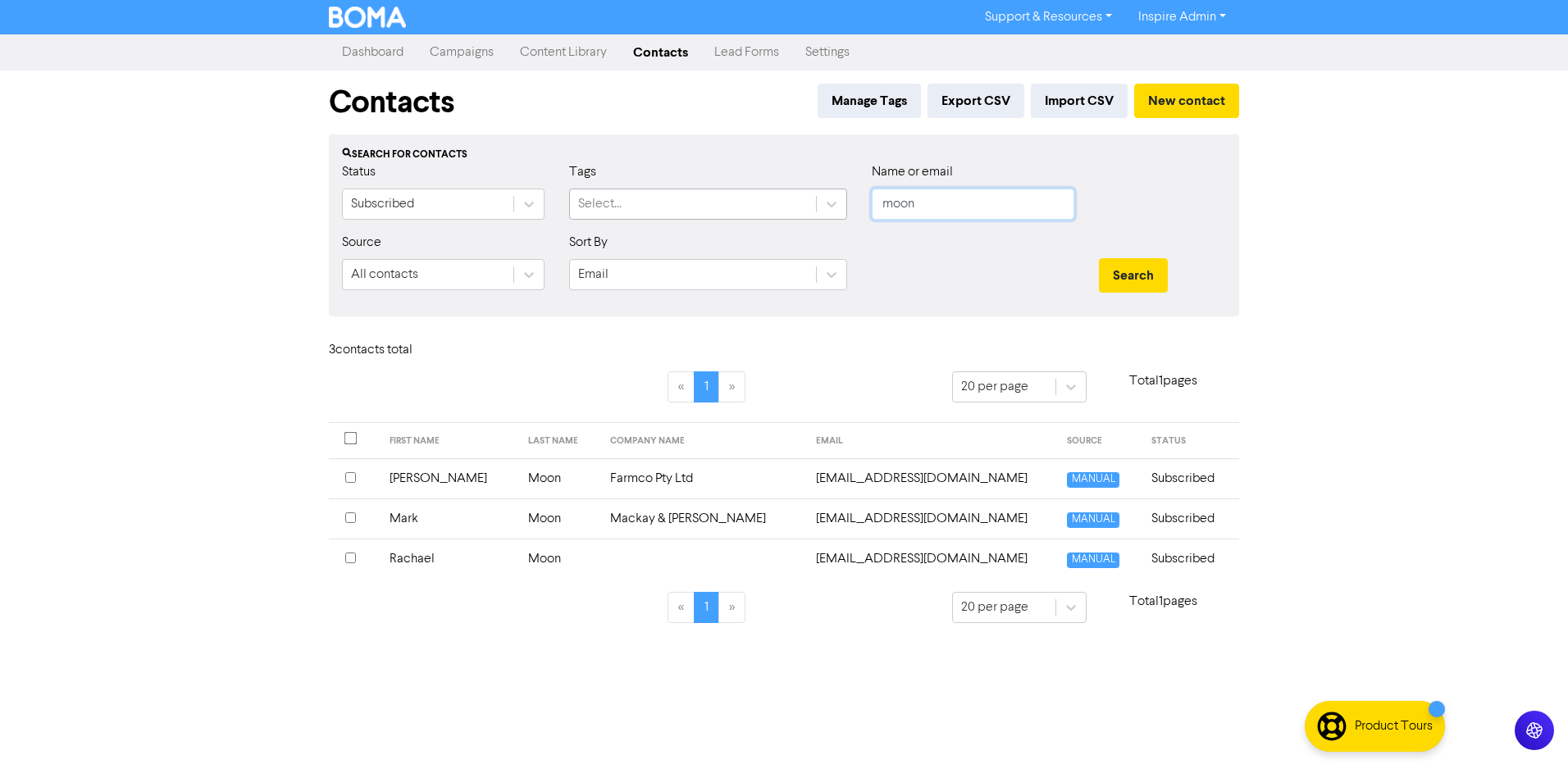
drag, startPoint x: 949, startPoint y: 209, endPoint x: 784, endPoint y: 210, distance: 165.0
click at [784, 210] on div "Status Subscribed Tags Select... Name or email moon" at bounding box center [784, 198] width 909 height 71
click at [1099, 258] on button "Search" at bounding box center [1133, 275] width 69 height 35
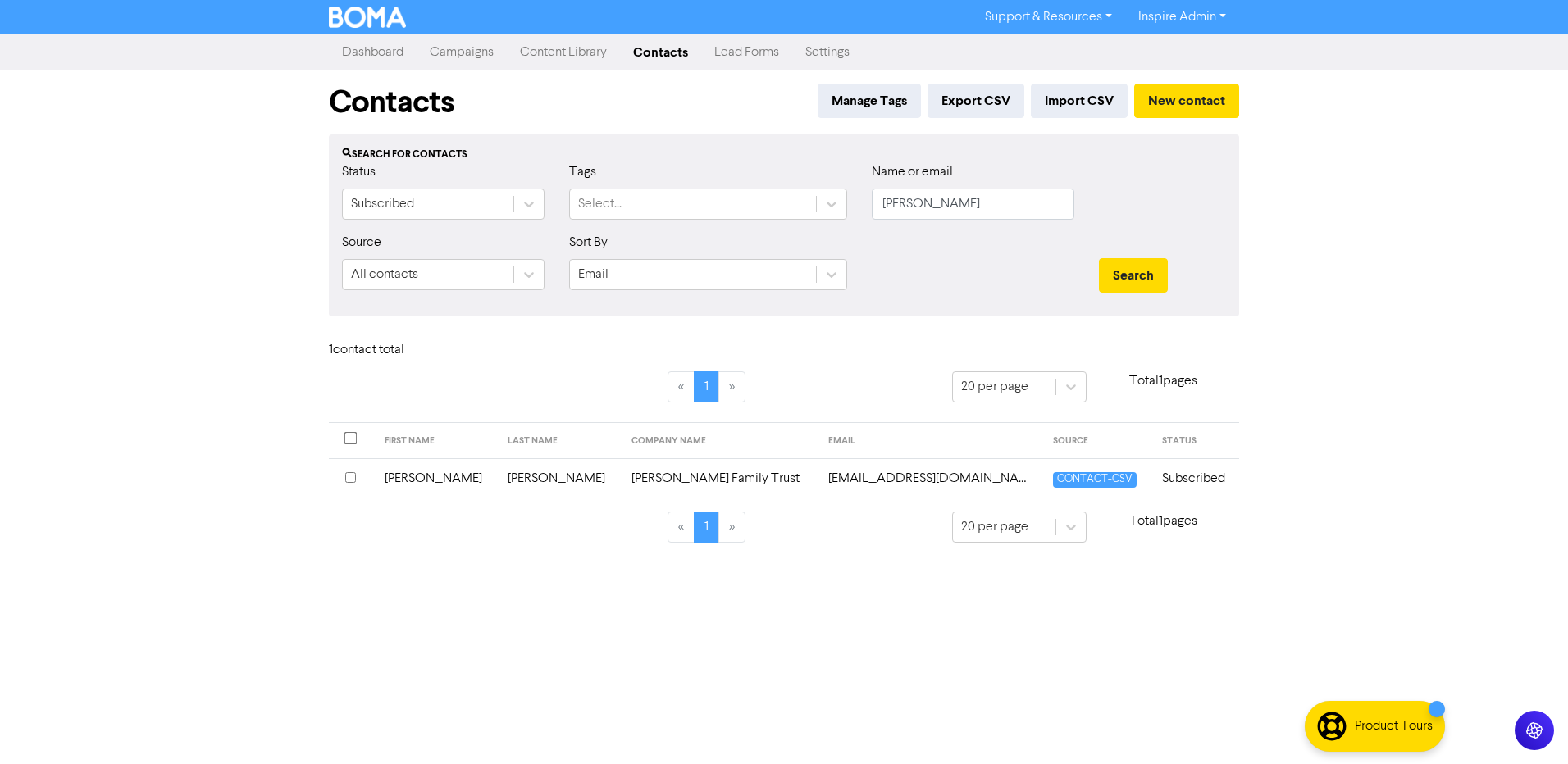
click at [528, 475] on td "[PERSON_NAME]" at bounding box center [560, 479] width 123 height 40
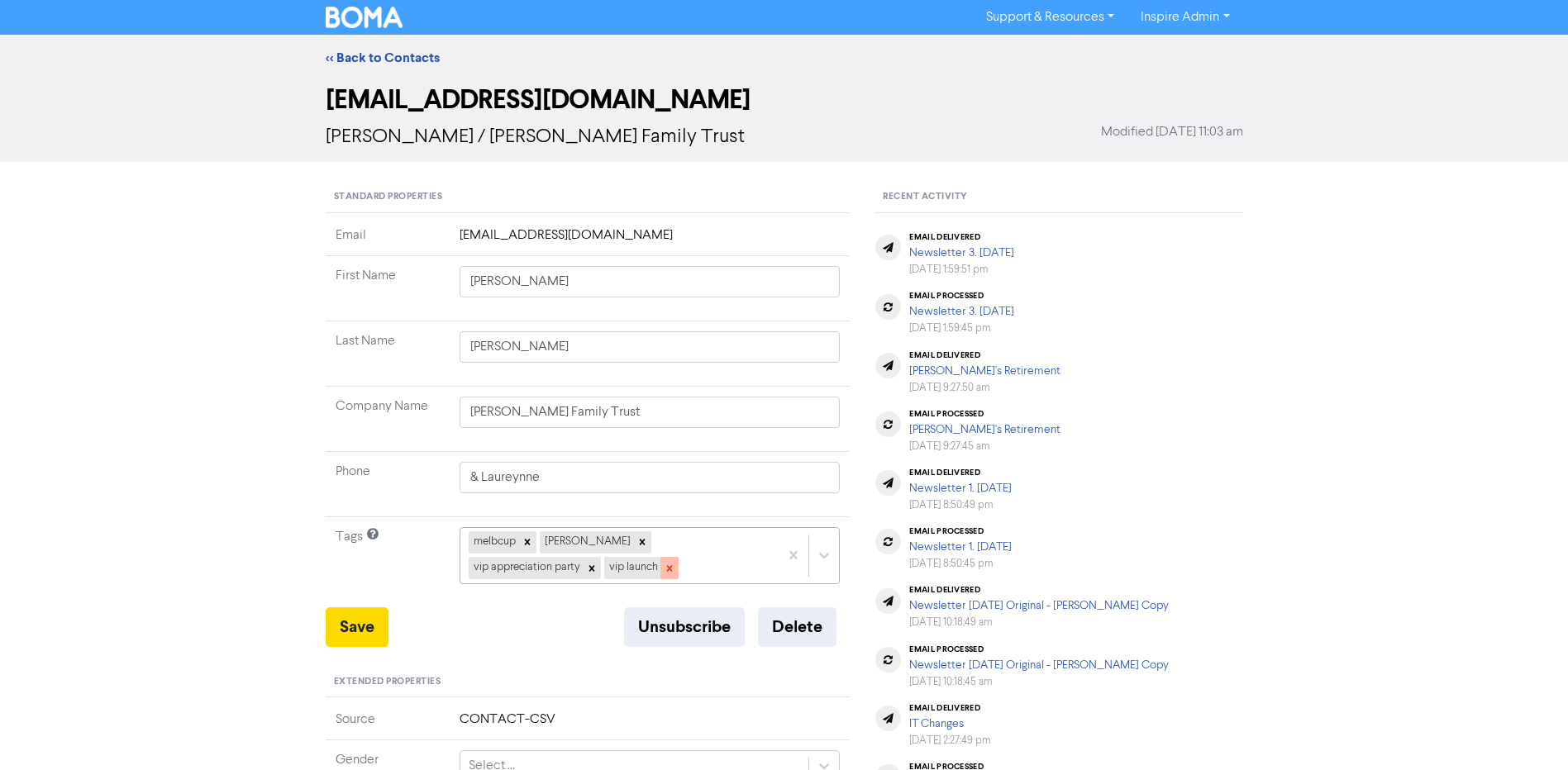
click at [664, 570] on icon at bounding box center [669, 569] width 11 height 11
click at [598, 563] on icon at bounding box center [591, 569] width 11 height 11
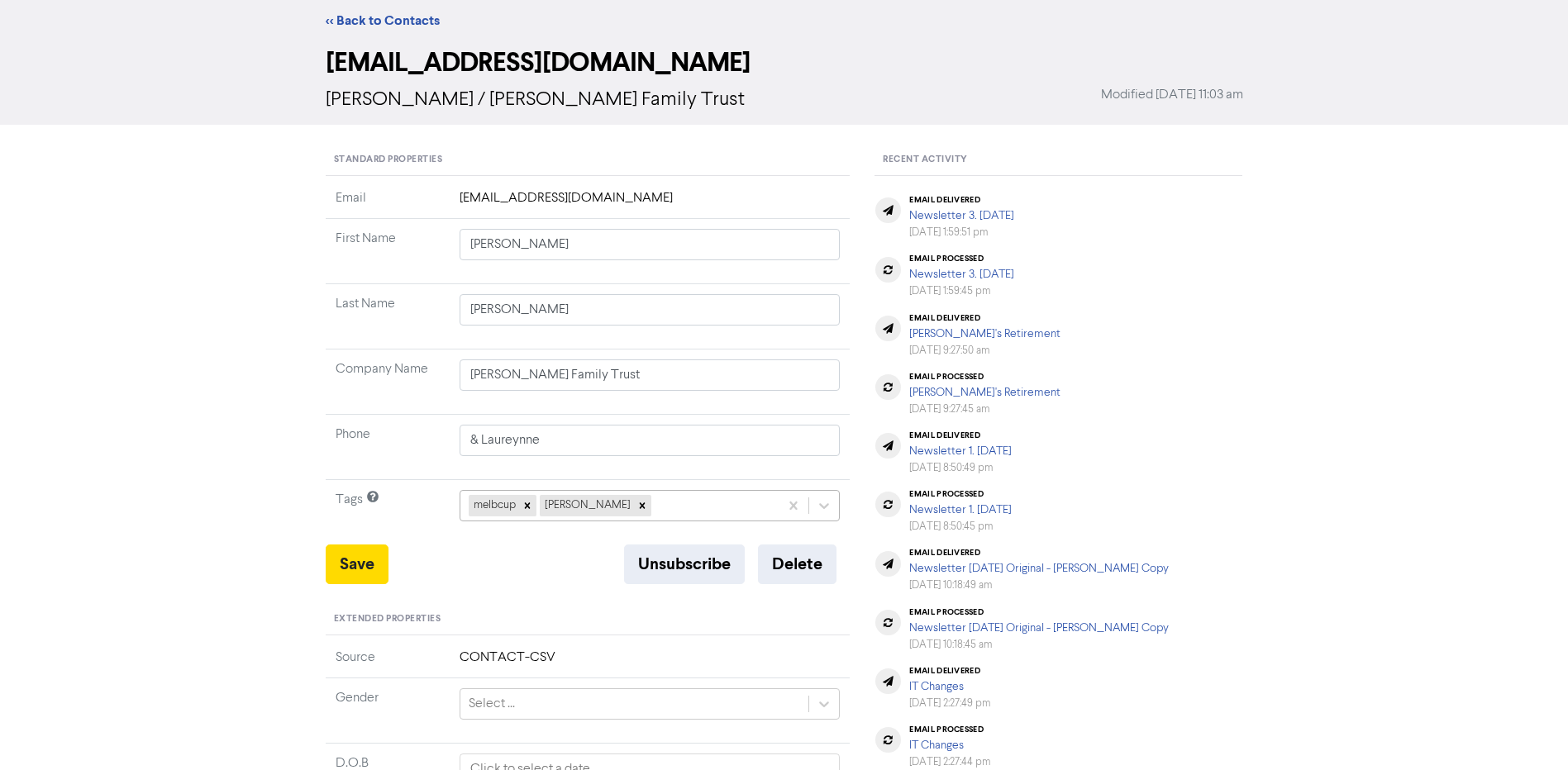
click at [675, 522] on div "melbcup [PERSON_NAME]" at bounding box center [650, 505] width 381 height 31
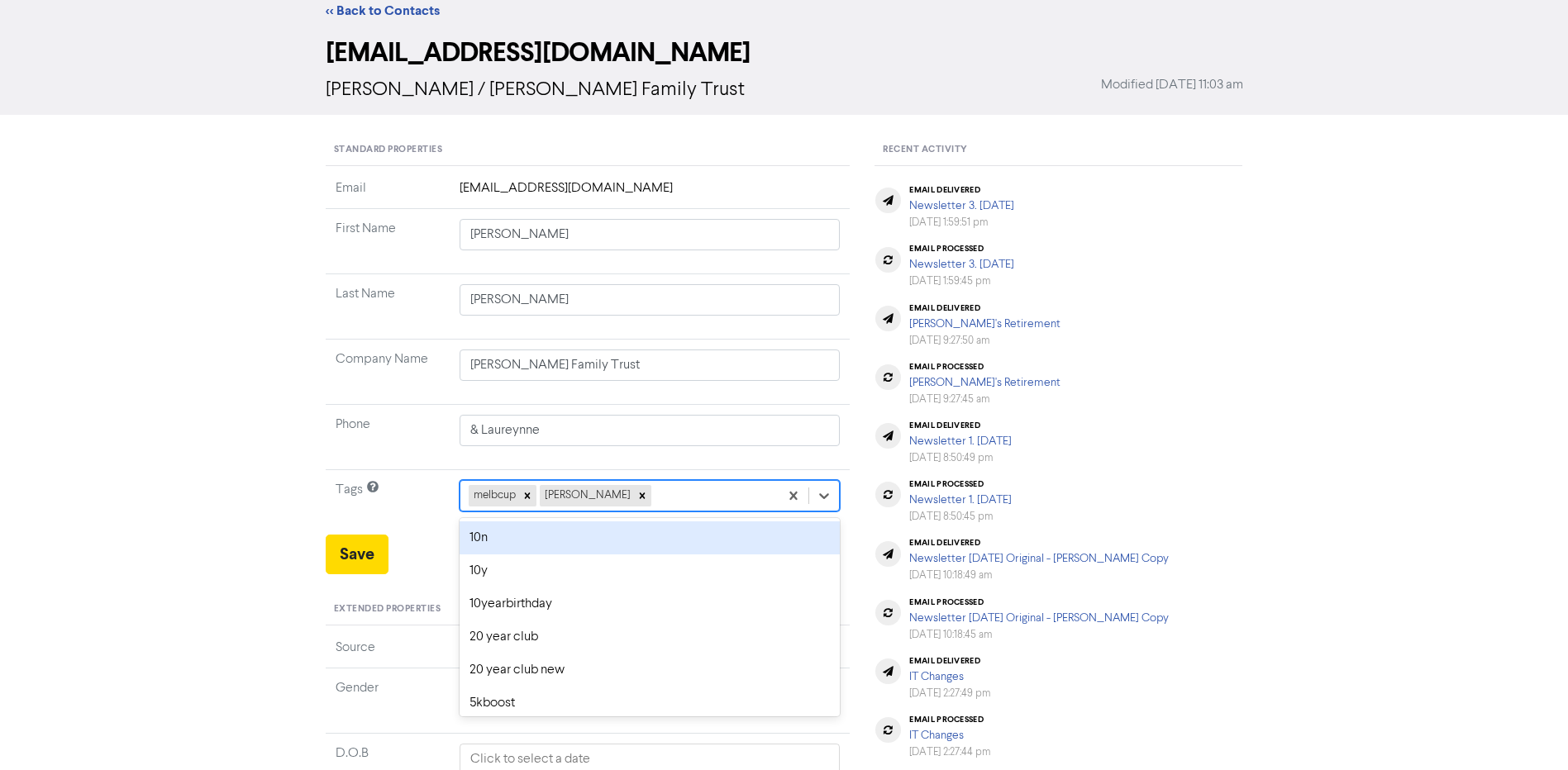
scroll to position [50, 0]
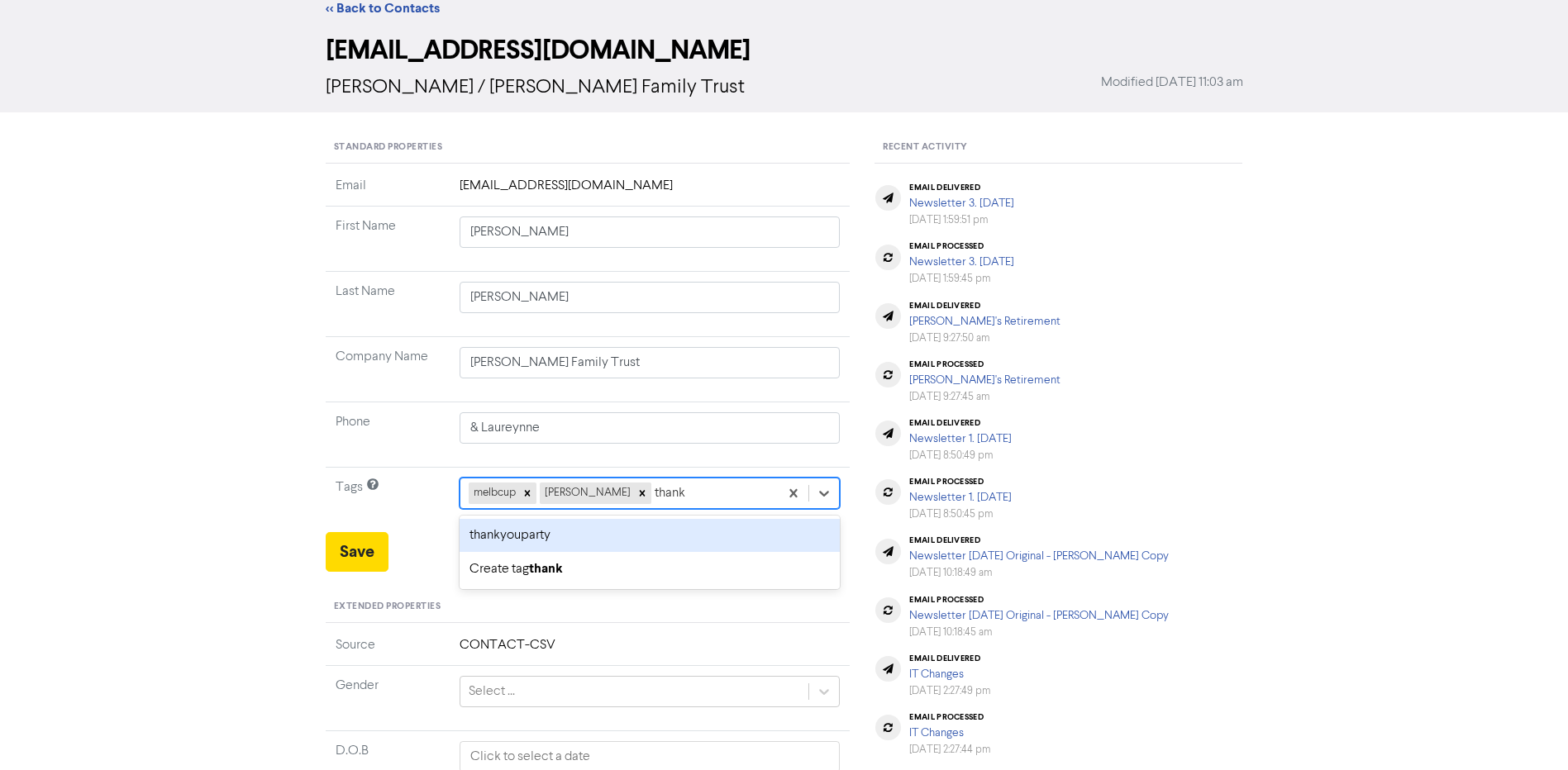
click at [675, 540] on div "thankyouparty" at bounding box center [650, 535] width 381 height 33
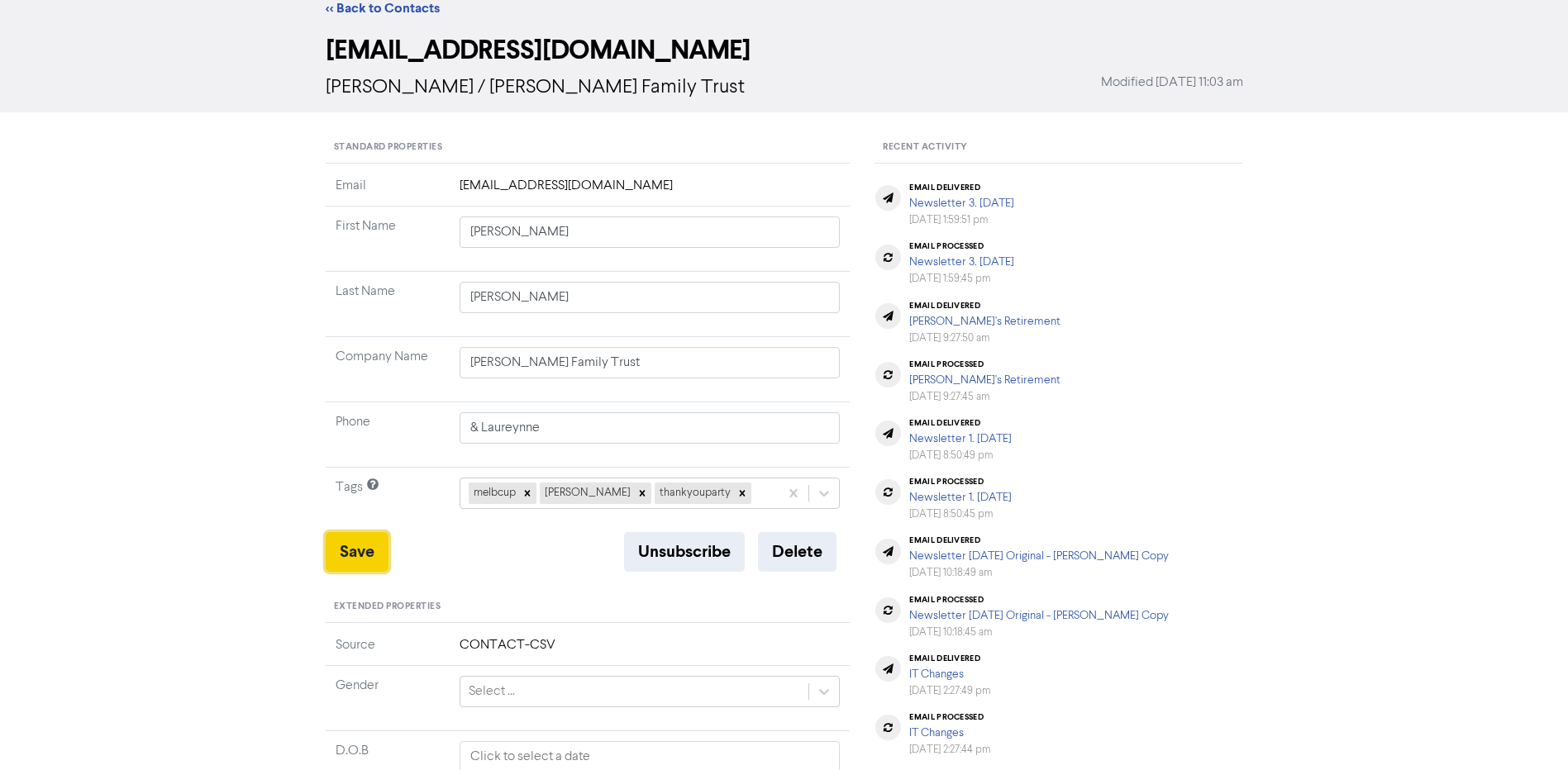
click at [366, 553] on button "Save" at bounding box center [356, 552] width 63 height 39
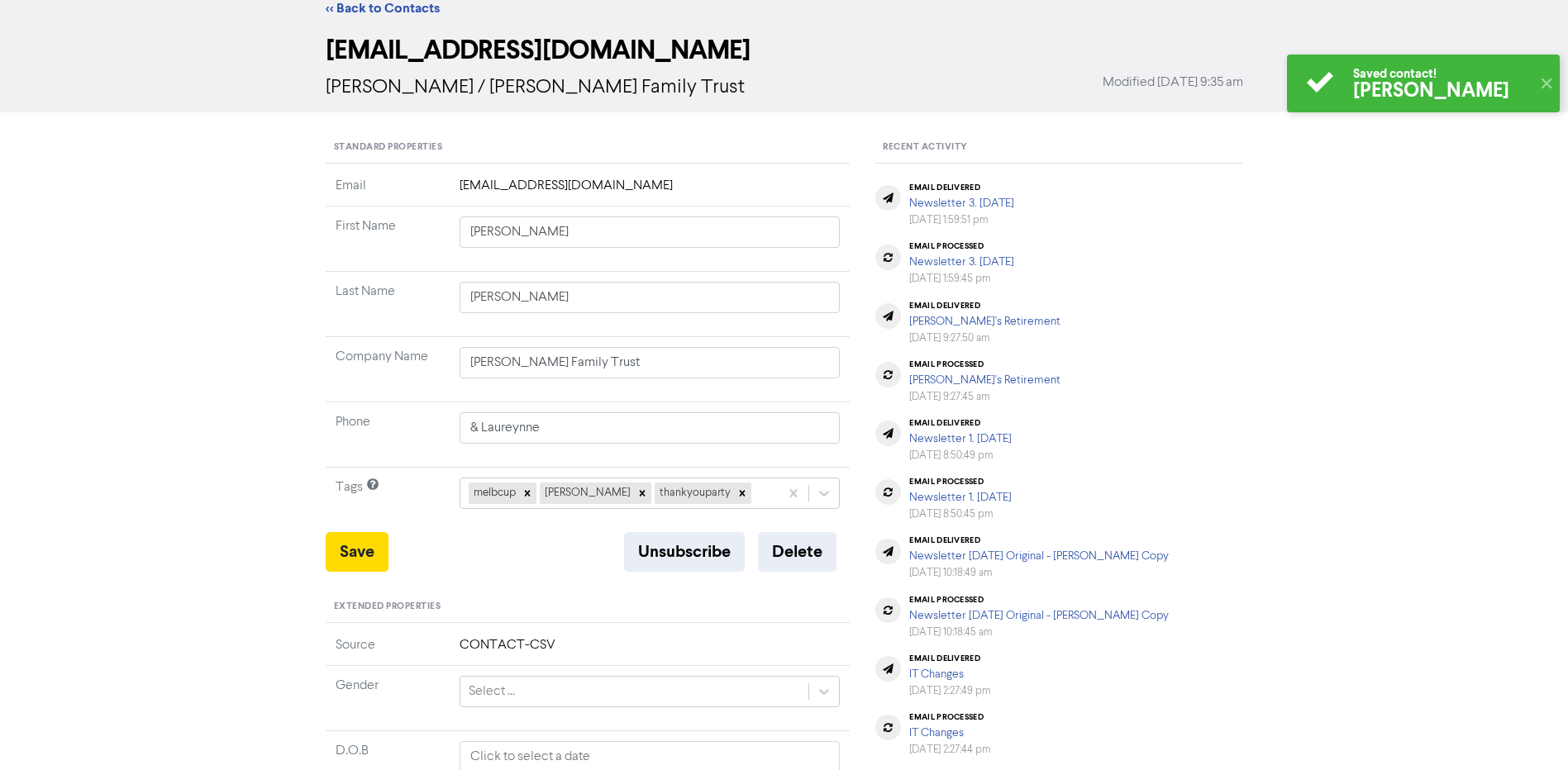
scroll to position [0, 0]
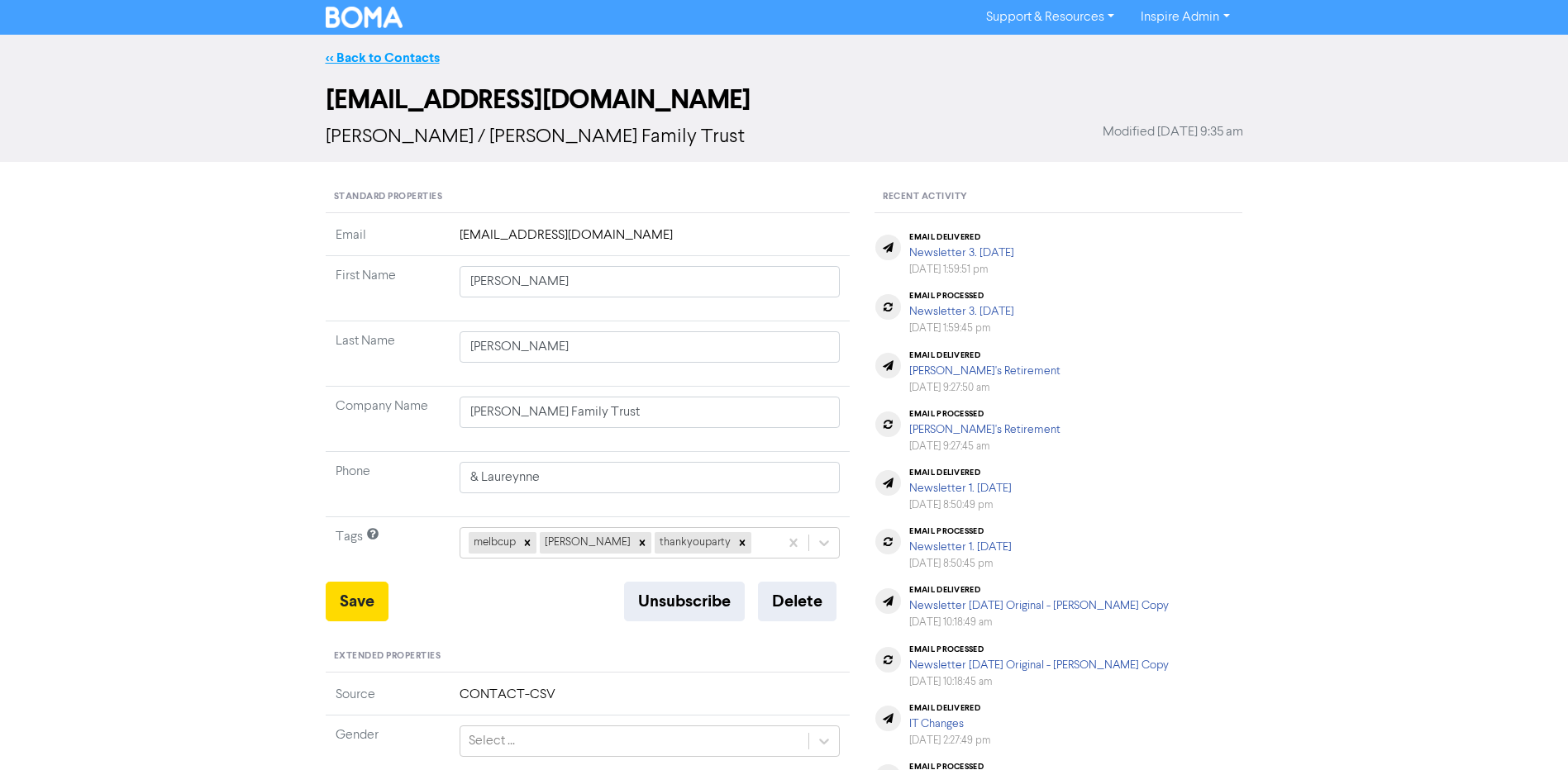
click at [419, 55] on link "<< Back to Contacts" at bounding box center [382, 58] width 114 height 17
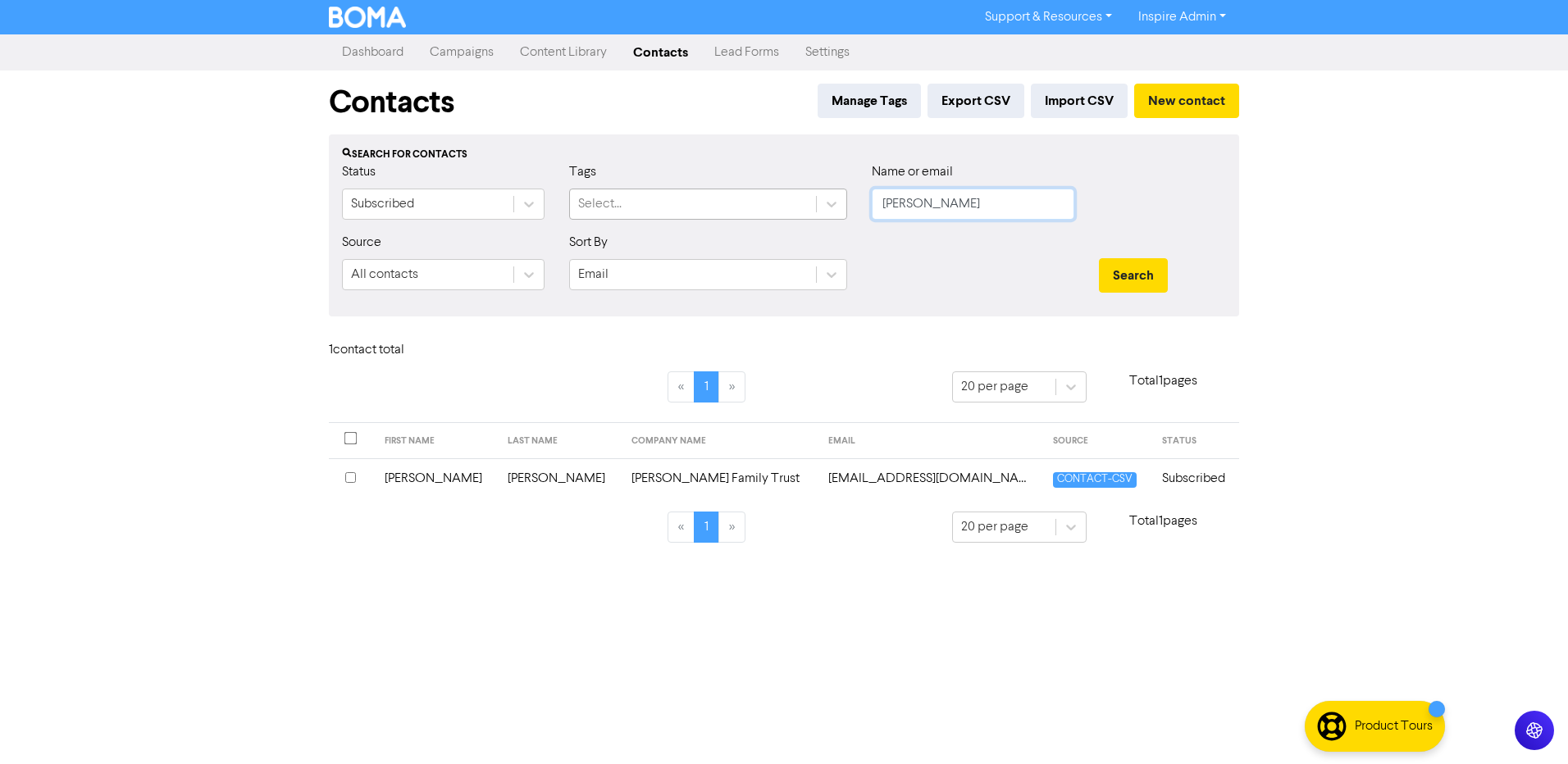
drag, startPoint x: 940, startPoint y: 206, endPoint x: 781, endPoint y: 205, distance: 159.0
click at [781, 205] on div "Status Subscribed Tags Select... Name or email [PERSON_NAME]" at bounding box center [784, 198] width 909 height 71
click at [1099, 258] on button "Search" at bounding box center [1133, 275] width 69 height 35
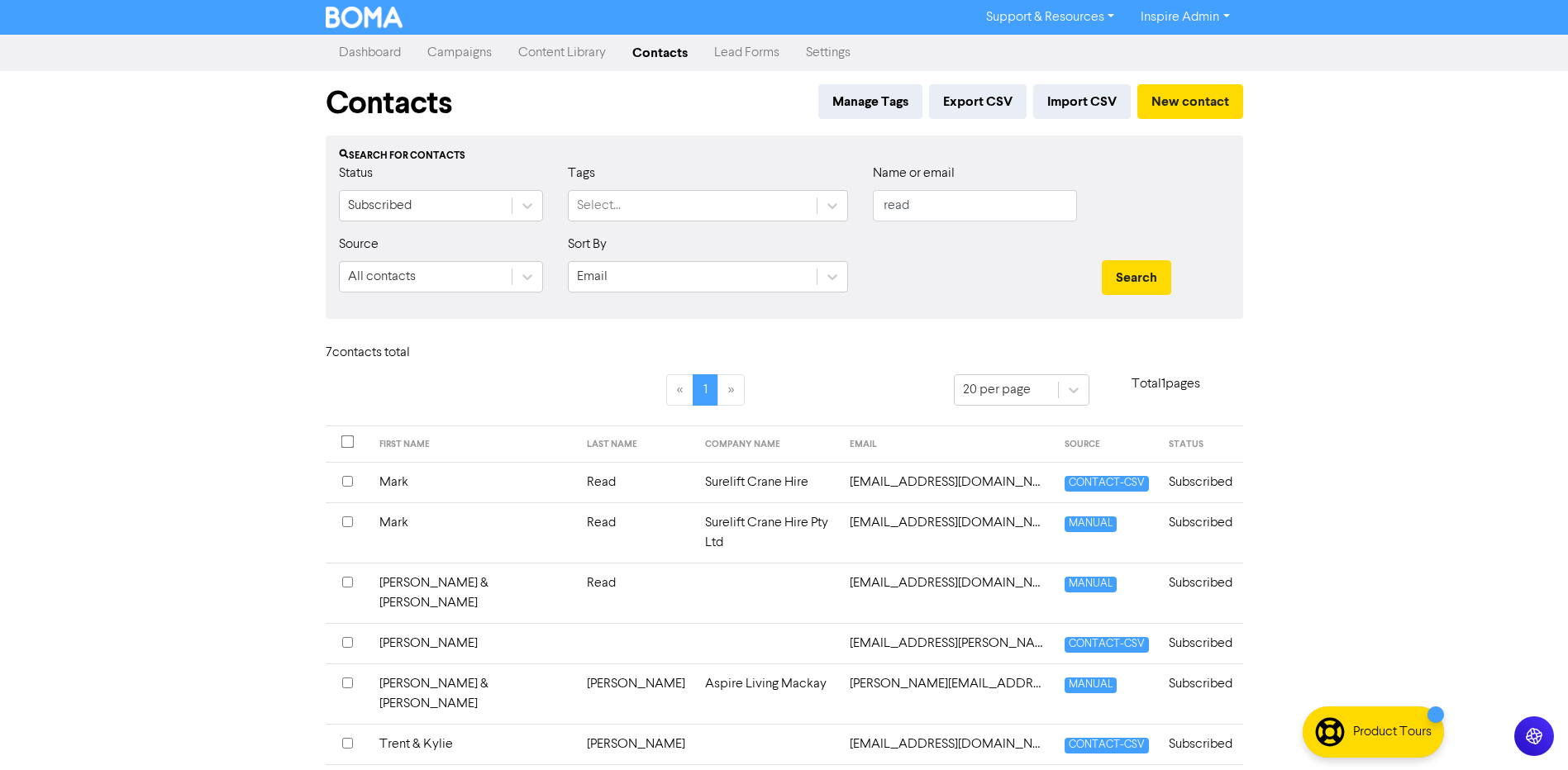
click at [577, 479] on td "Read" at bounding box center [636, 482] width 118 height 40
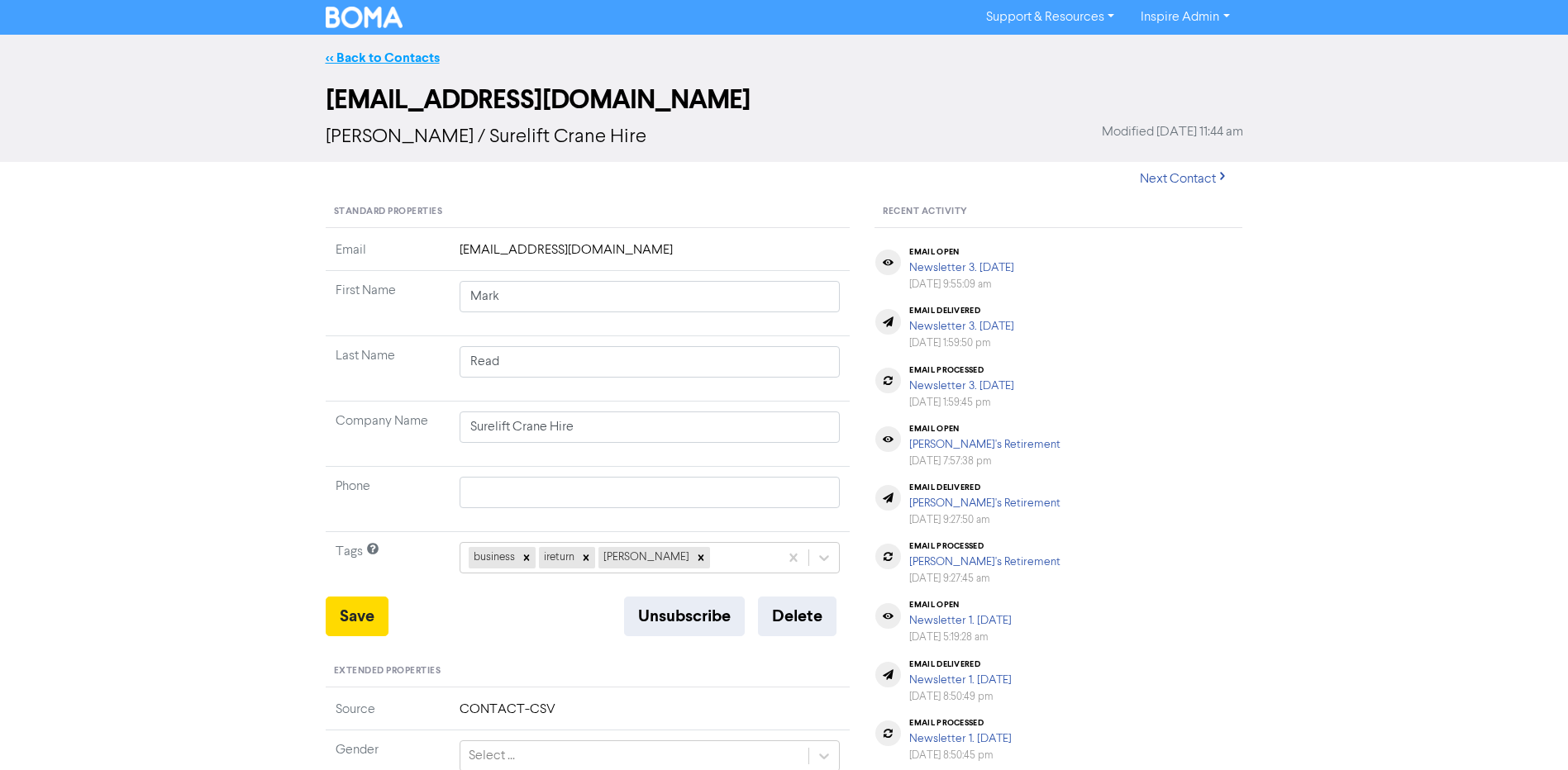
click at [350, 55] on link "<< Back to Contacts" at bounding box center [382, 58] width 114 height 17
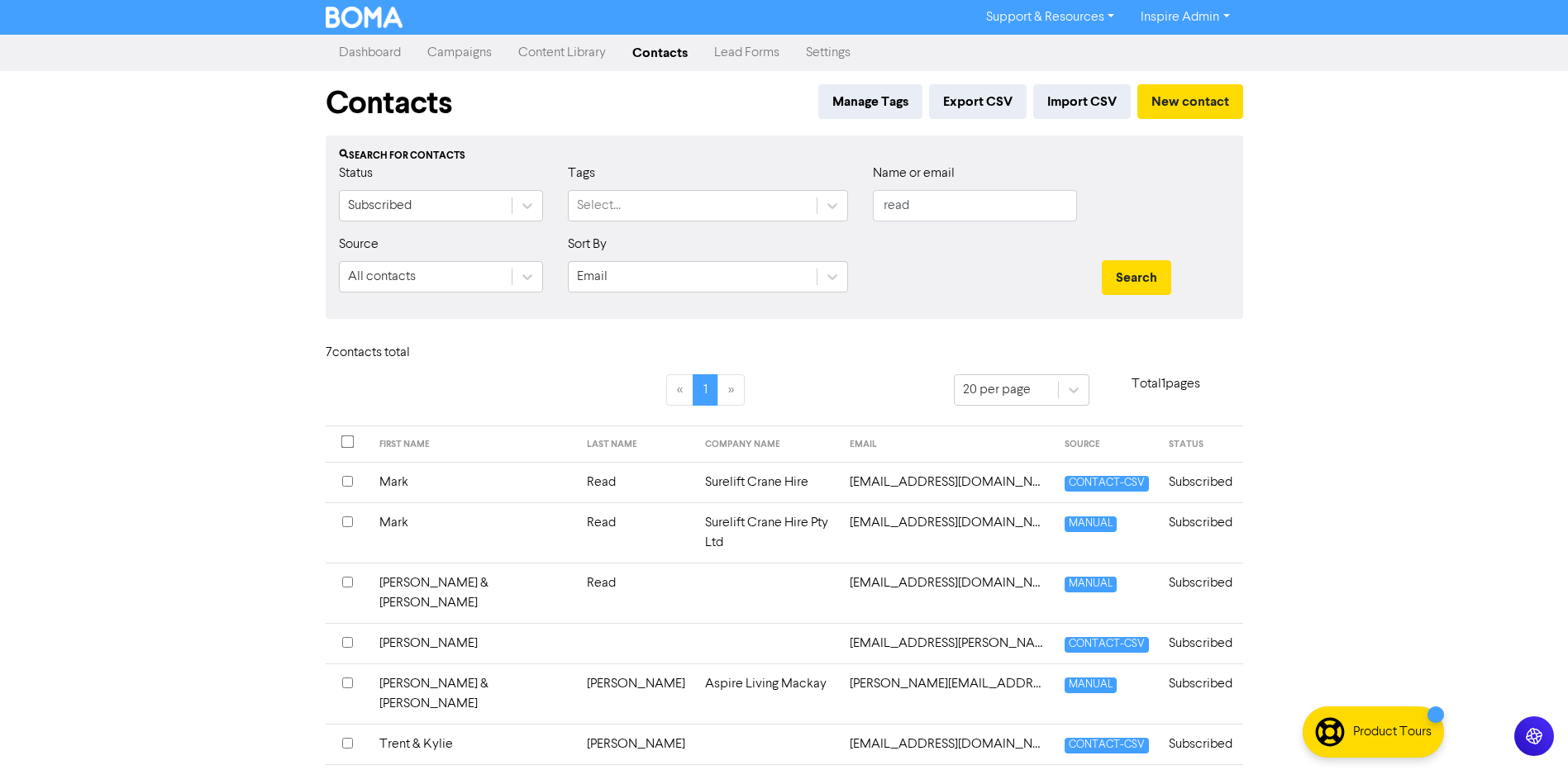
click at [714, 522] on td "Surelift Crane Hire Pty Ltd" at bounding box center [767, 533] width 145 height 60
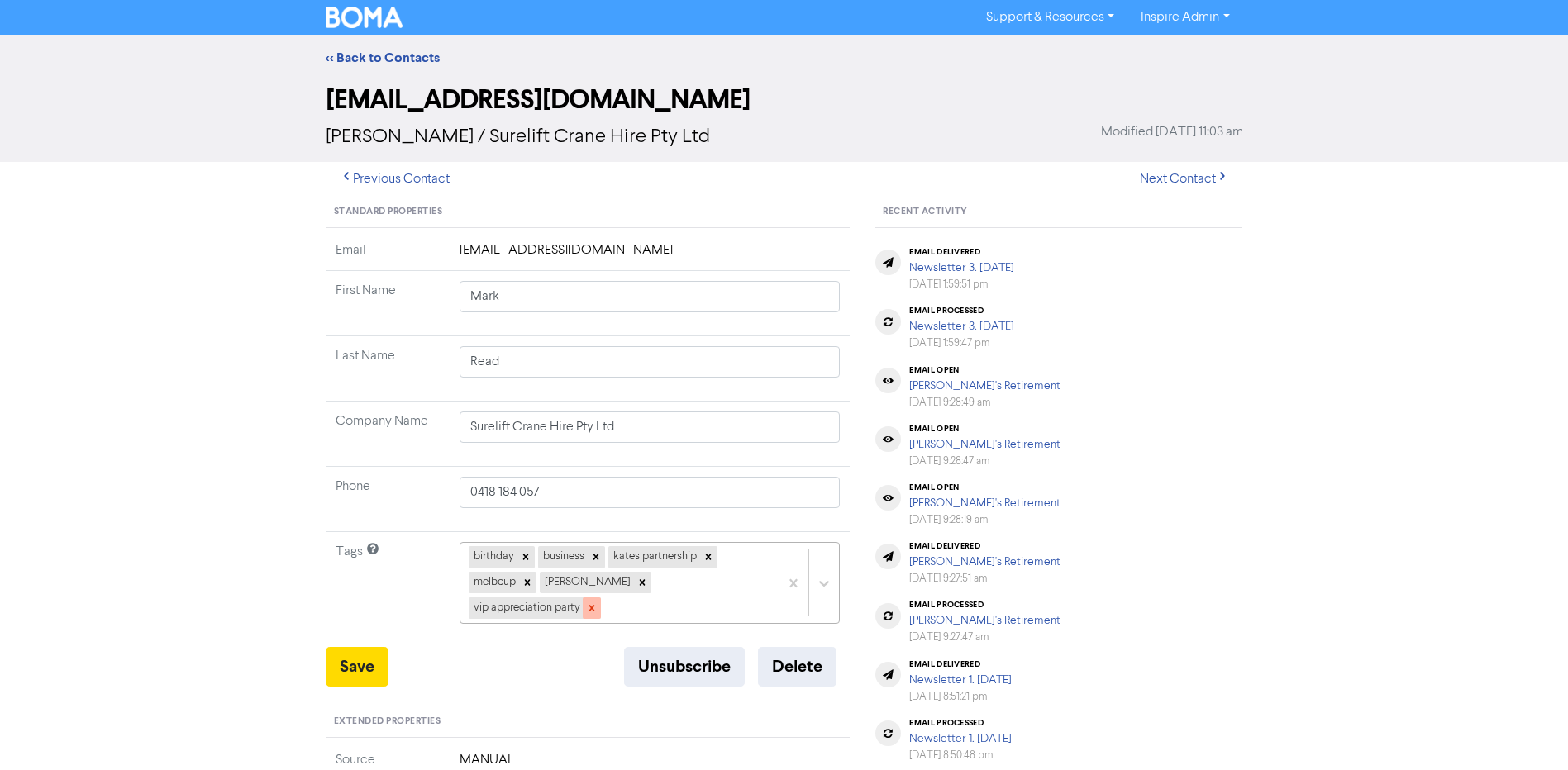
click at [598, 603] on icon at bounding box center [591, 608] width 11 height 11
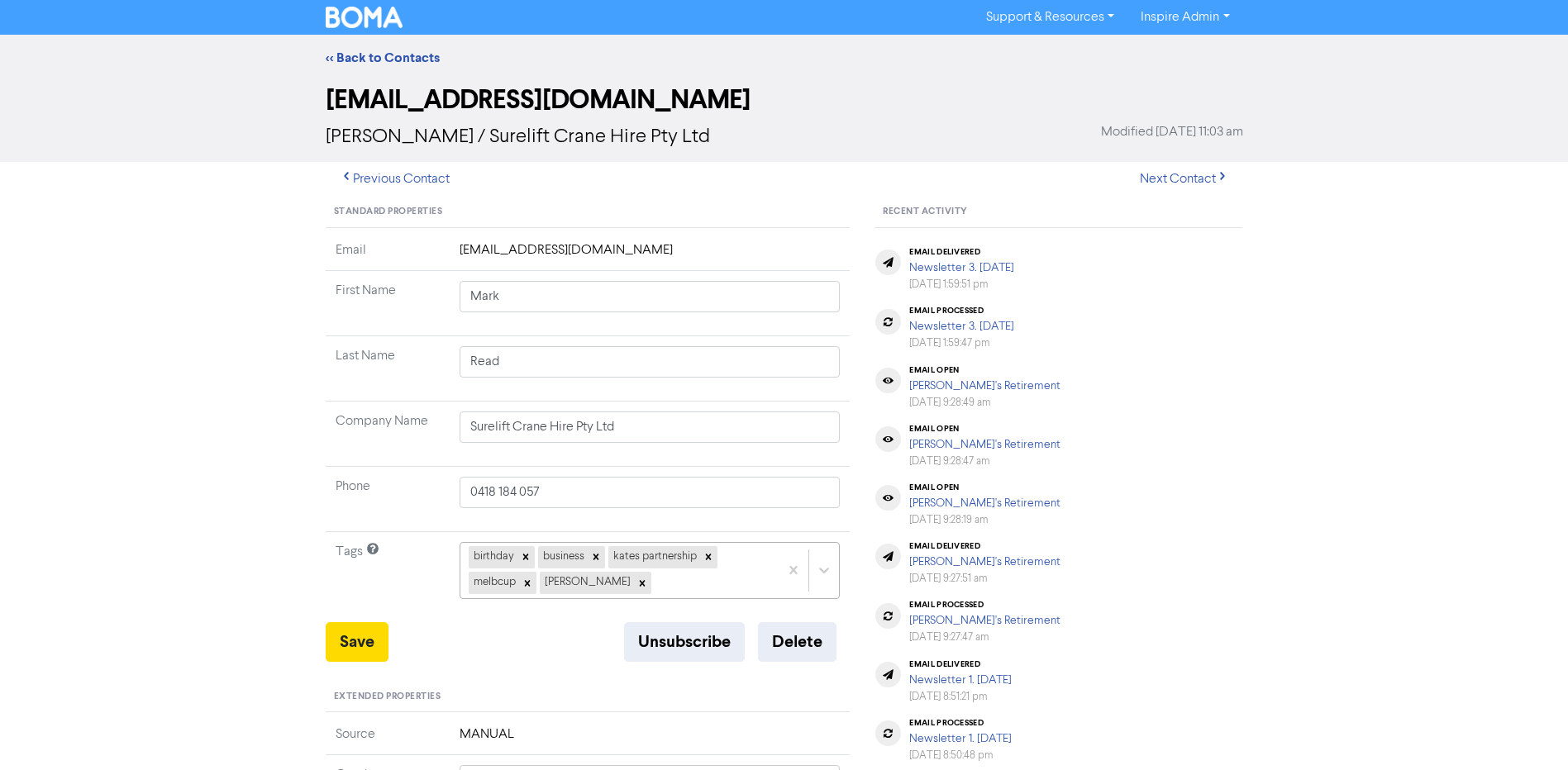
click at [635, 585] on div "birthday business [PERSON_NAME] partnership melbcup [PERSON_NAME]" at bounding box center [650, 571] width 381 height 56
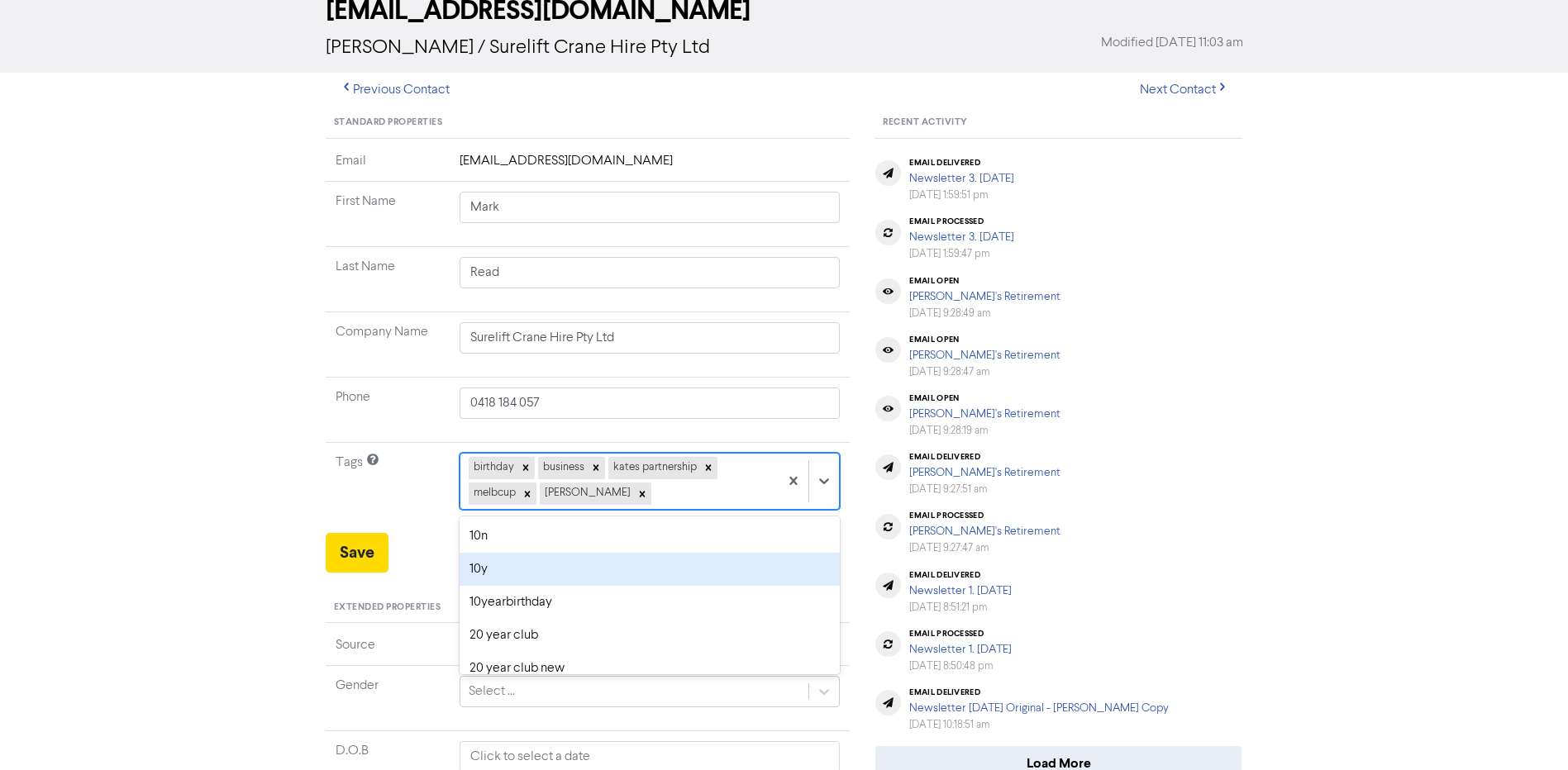
scroll to position [90, 0]
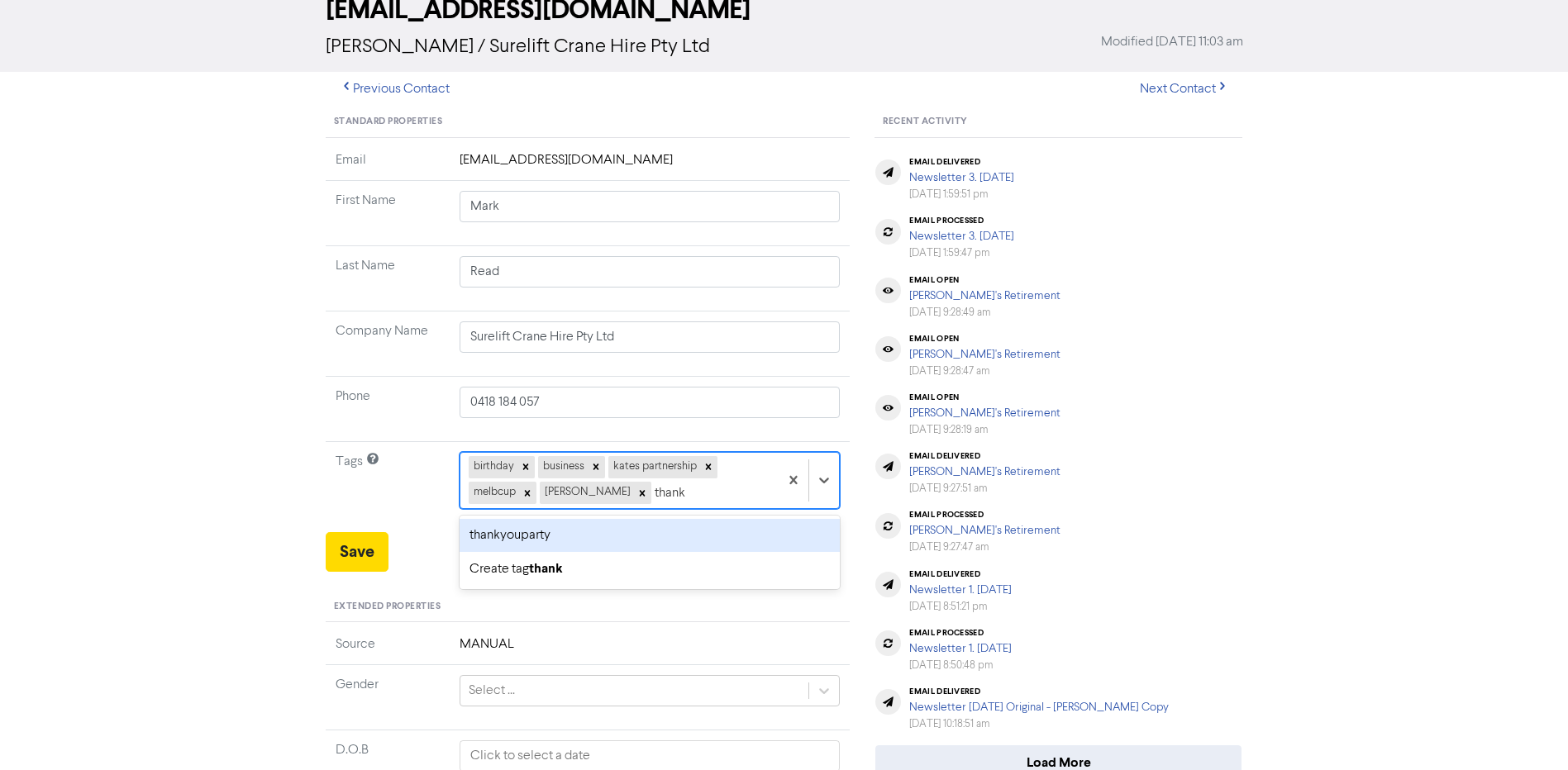
click at [654, 495] on input "thank" at bounding box center [670, 493] width 32 height 20
click at [551, 530] on div "thankyouparty" at bounding box center [650, 535] width 381 height 33
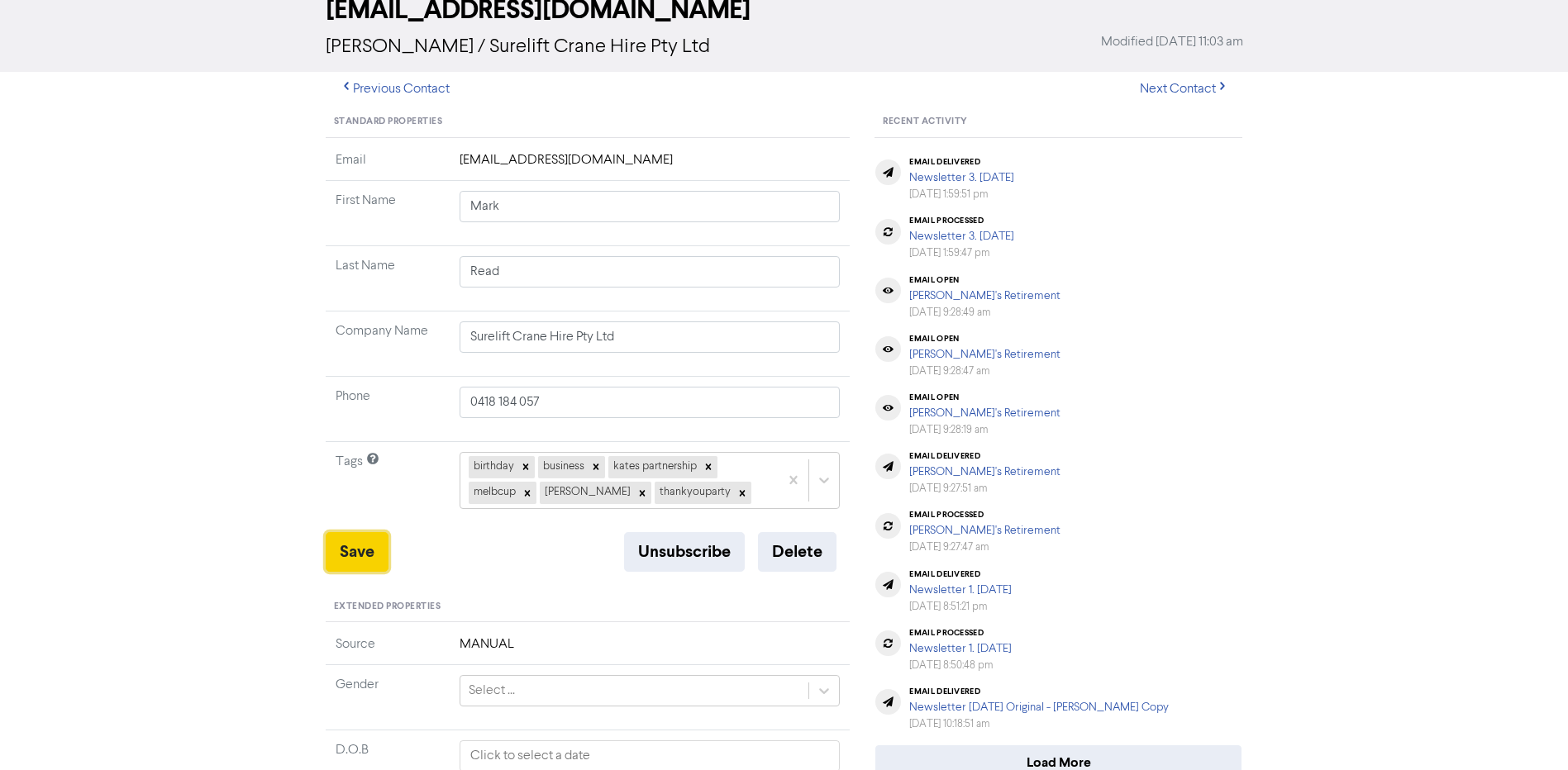
click at [355, 552] on button "Save" at bounding box center [356, 552] width 63 height 39
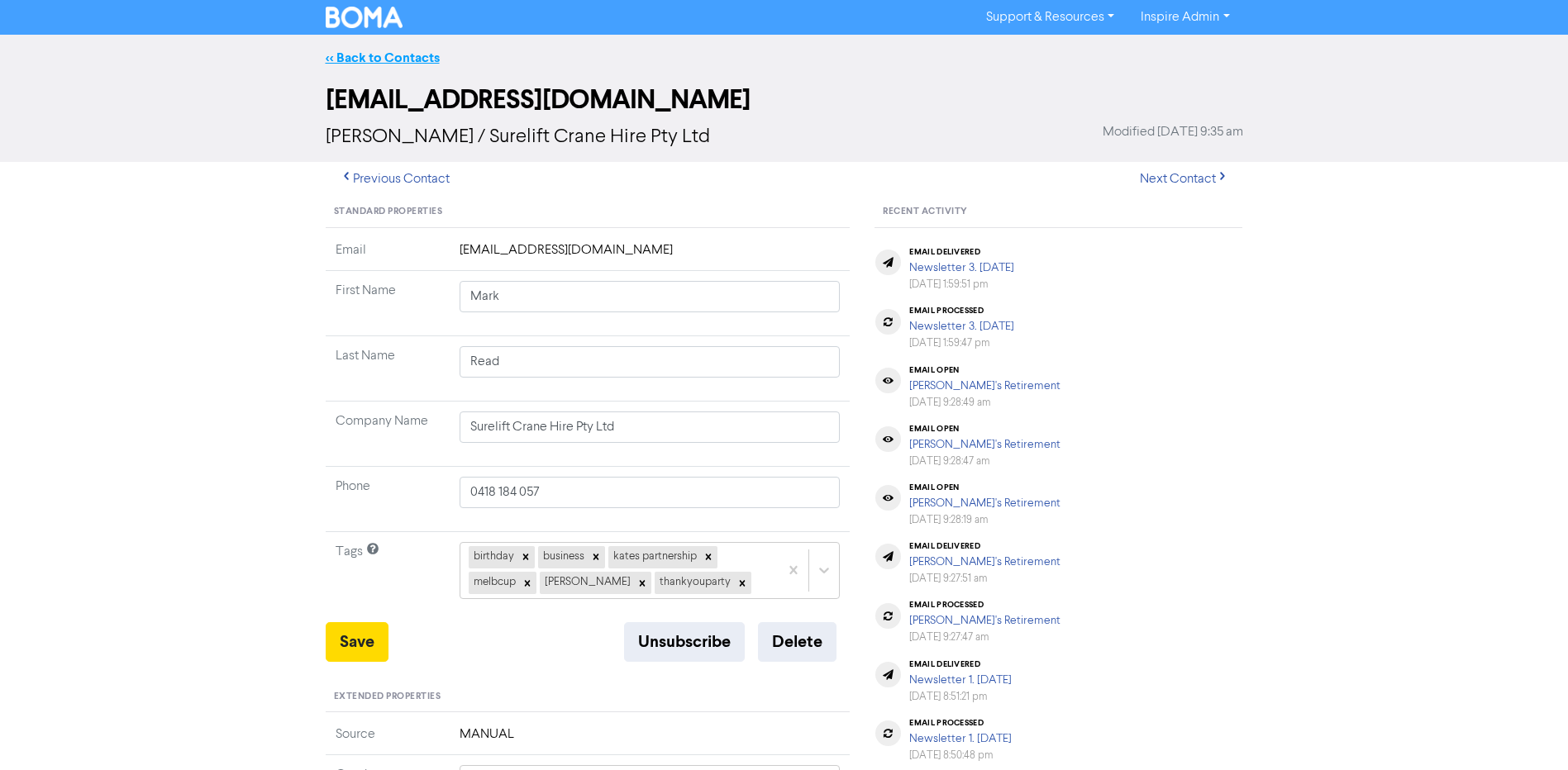
click at [415, 52] on link "<< Back to Contacts" at bounding box center [382, 58] width 114 height 17
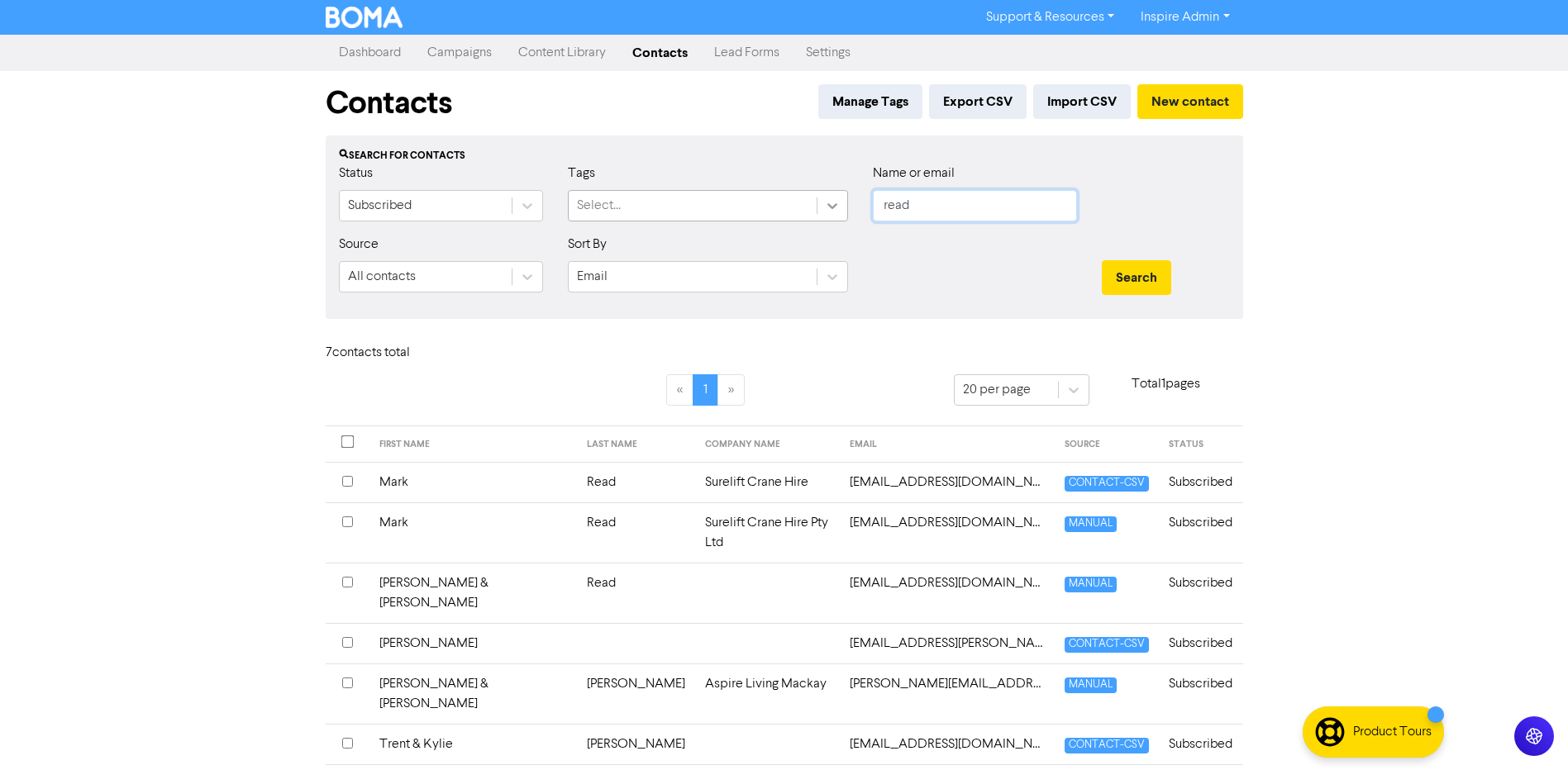
drag, startPoint x: 914, startPoint y: 205, endPoint x: 838, endPoint y: 206, distance: 76.0
click at [838, 206] on div "Status Subscribed Tags Select... Name or email read" at bounding box center [784, 199] width 916 height 71
click at [1102, 260] on button "Search" at bounding box center [1137, 277] width 70 height 35
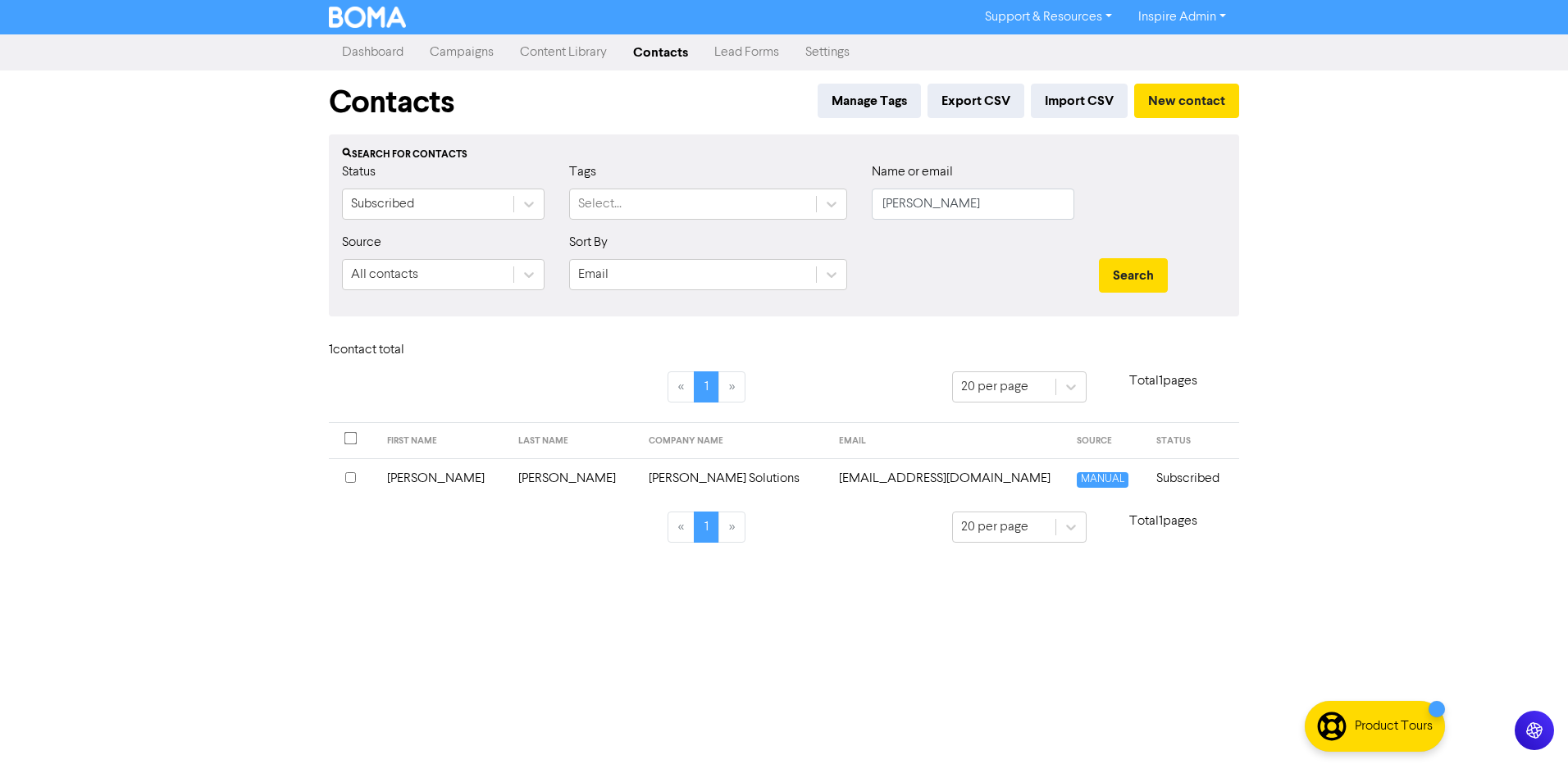
click at [521, 480] on td "[PERSON_NAME]" at bounding box center [574, 479] width 131 height 40
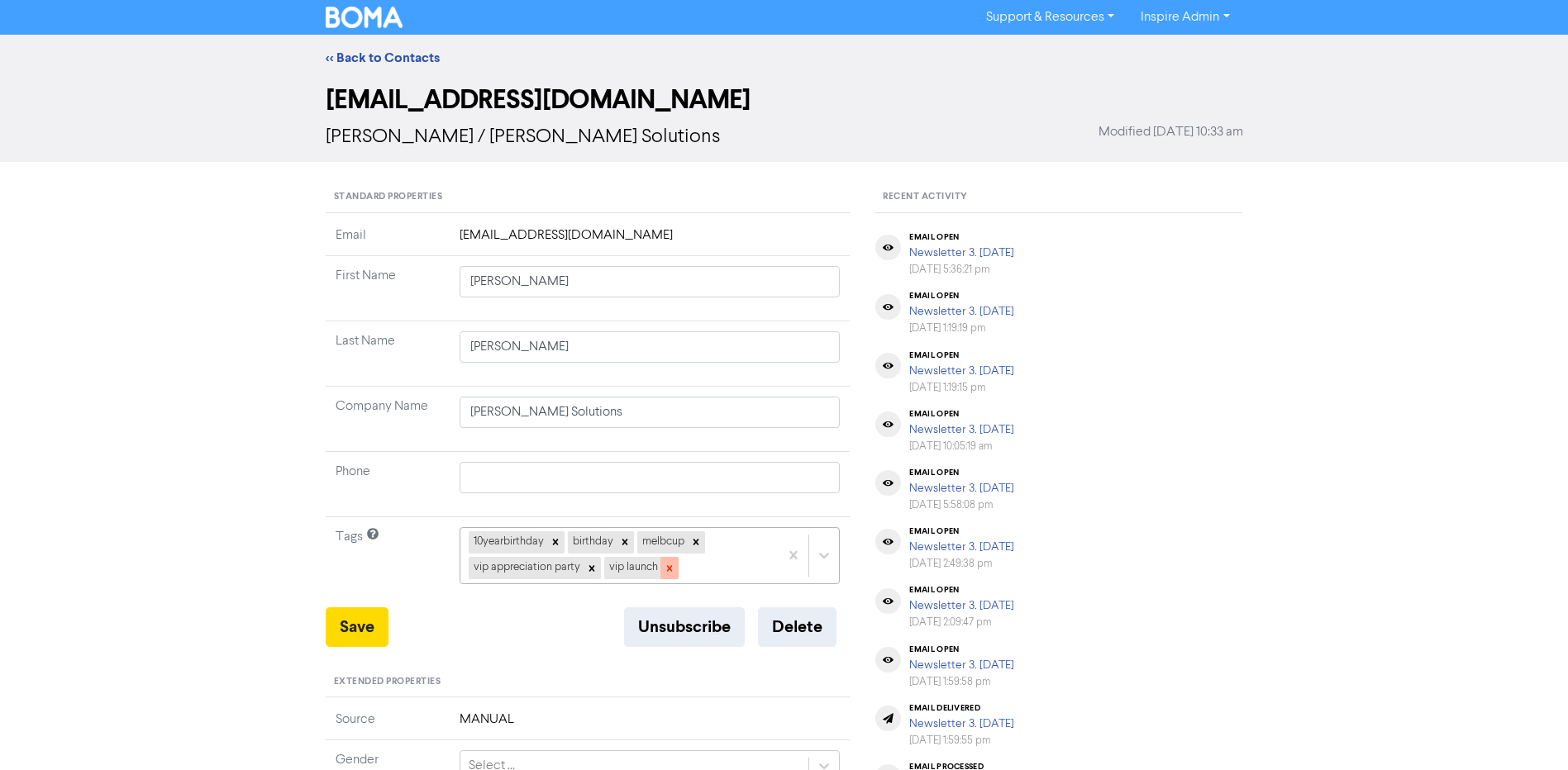
click at [668, 572] on icon at bounding box center [669, 569] width 11 height 11
click at [589, 568] on icon at bounding box center [591, 569] width 11 height 11
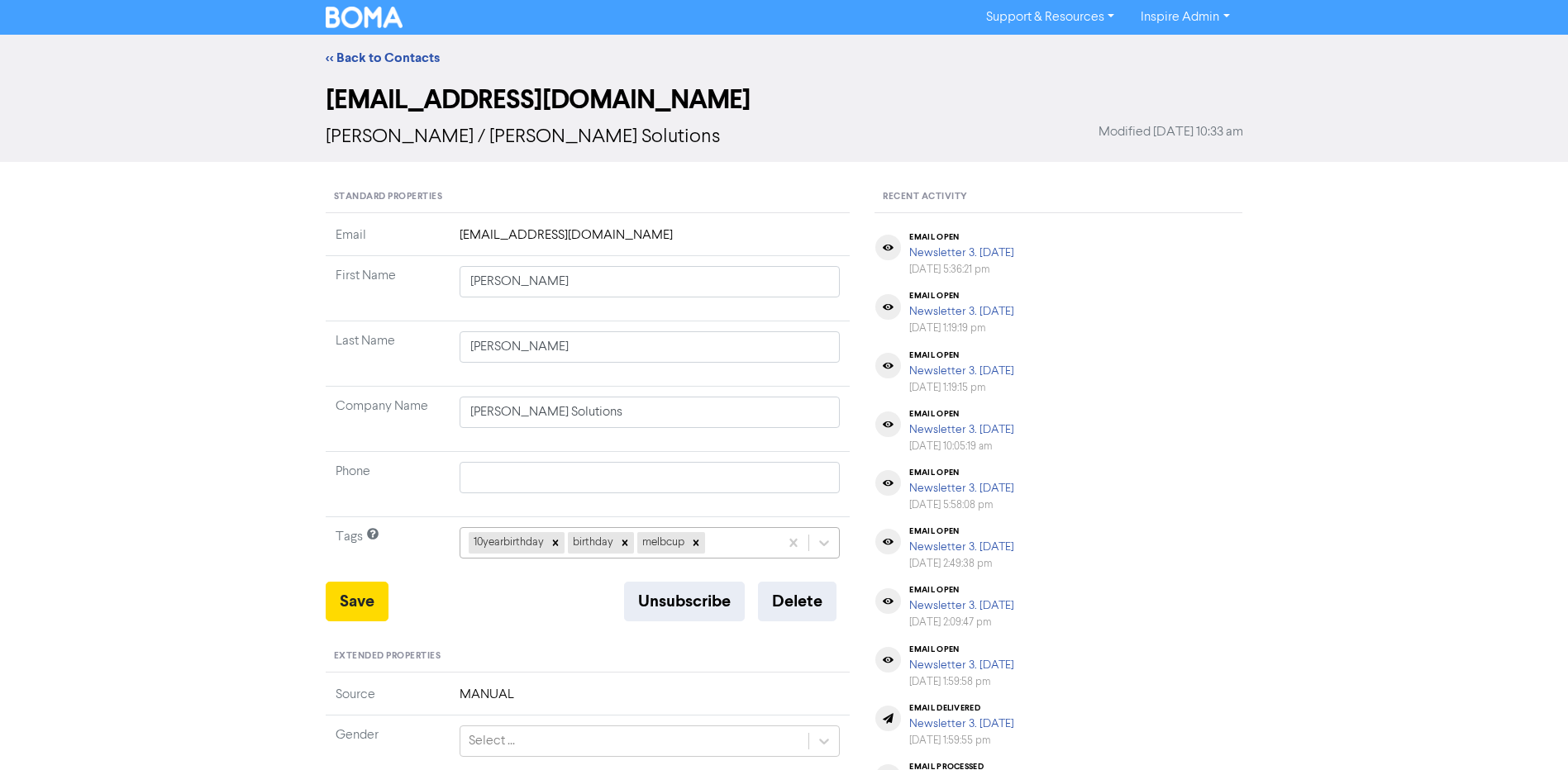
click at [731, 538] on div "10yearbirthday birthday melbcup" at bounding box center [650, 542] width 381 height 31
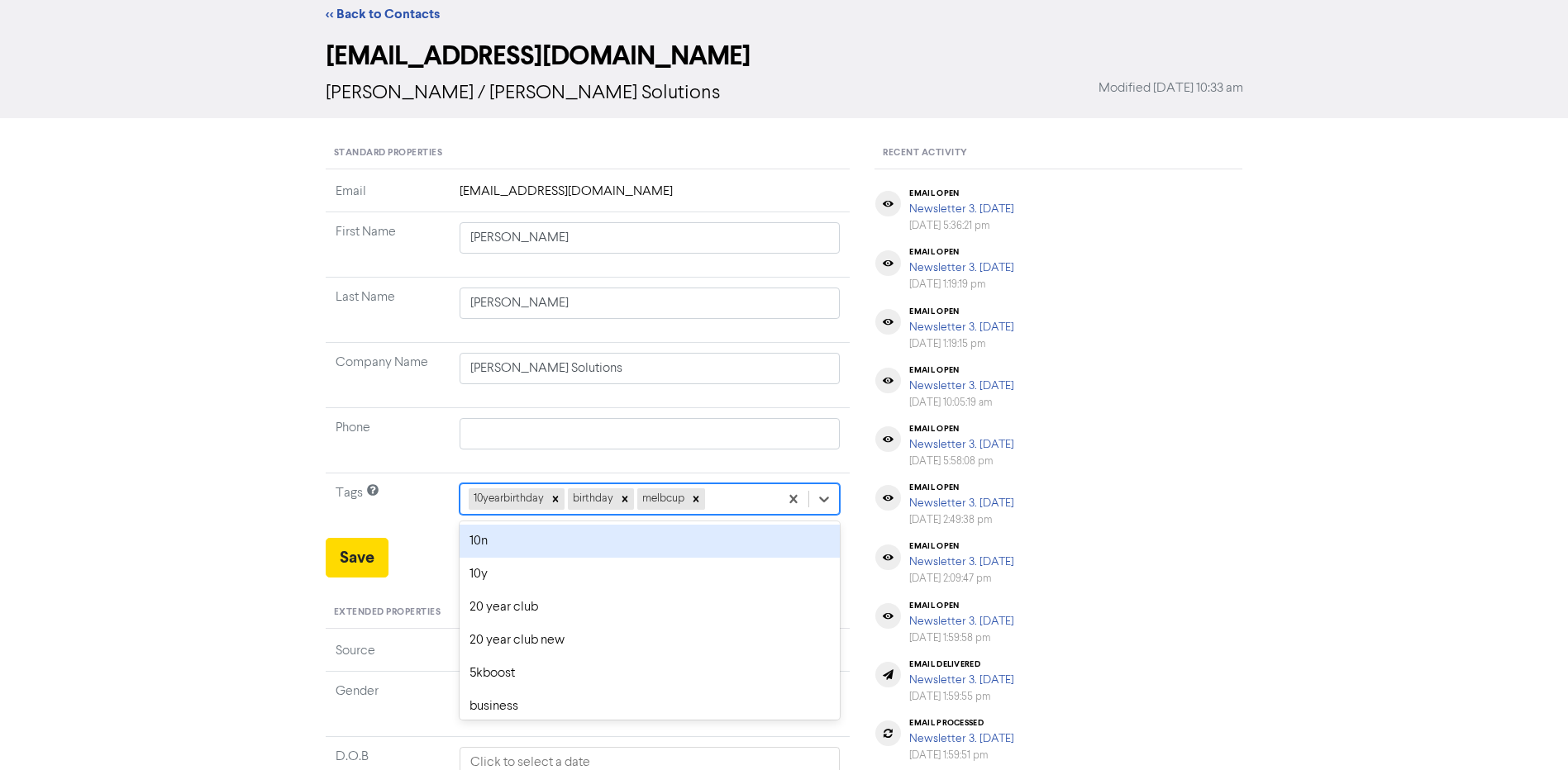
scroll to position [50, 0]
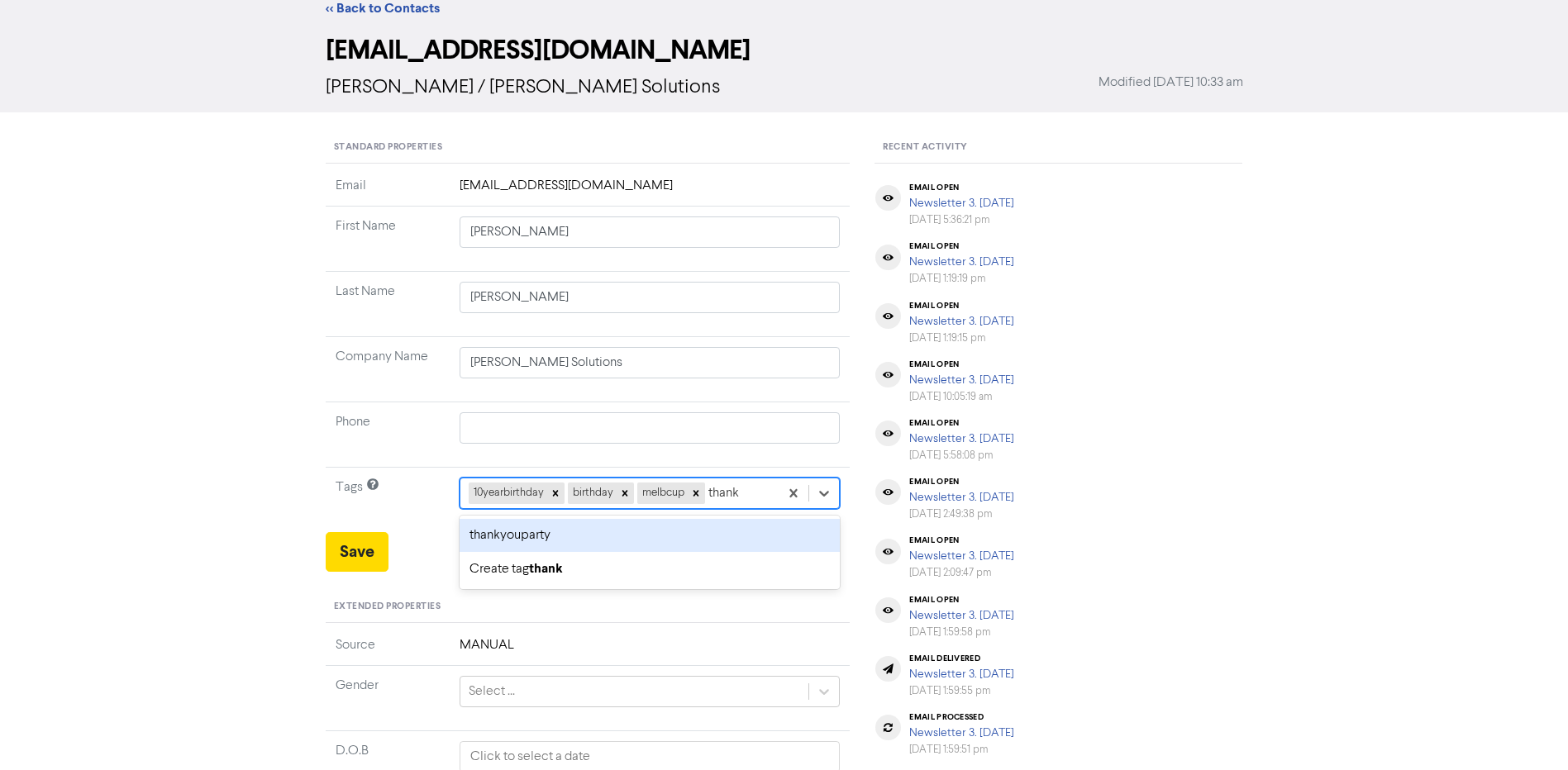
click at [722, 541] on div "thankyouparty" at bounding box center [650, 535] width 381 height 33
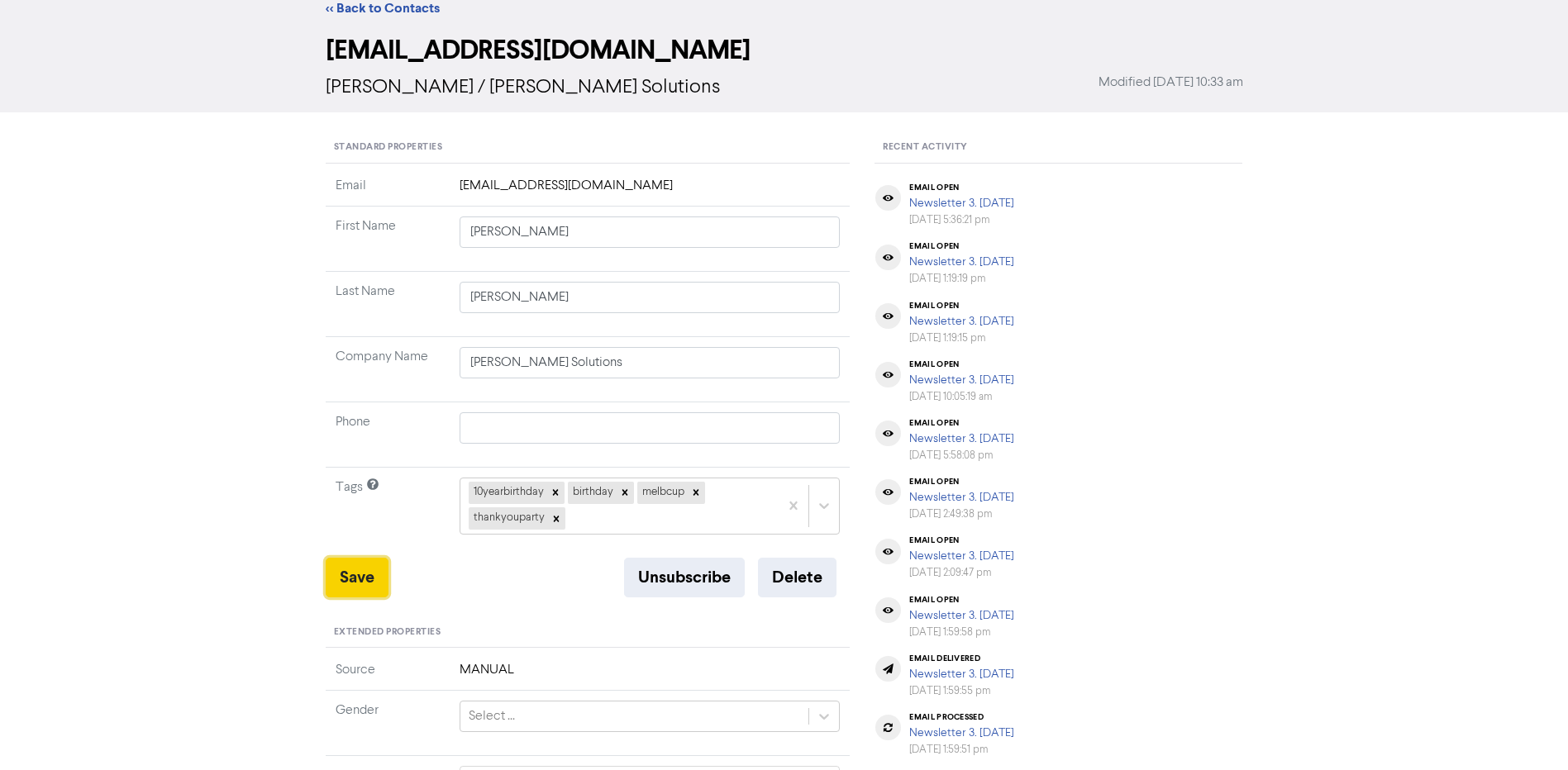
click at [368, 574] on button "Save" at bounding box center [356, 578] width 63 height 39
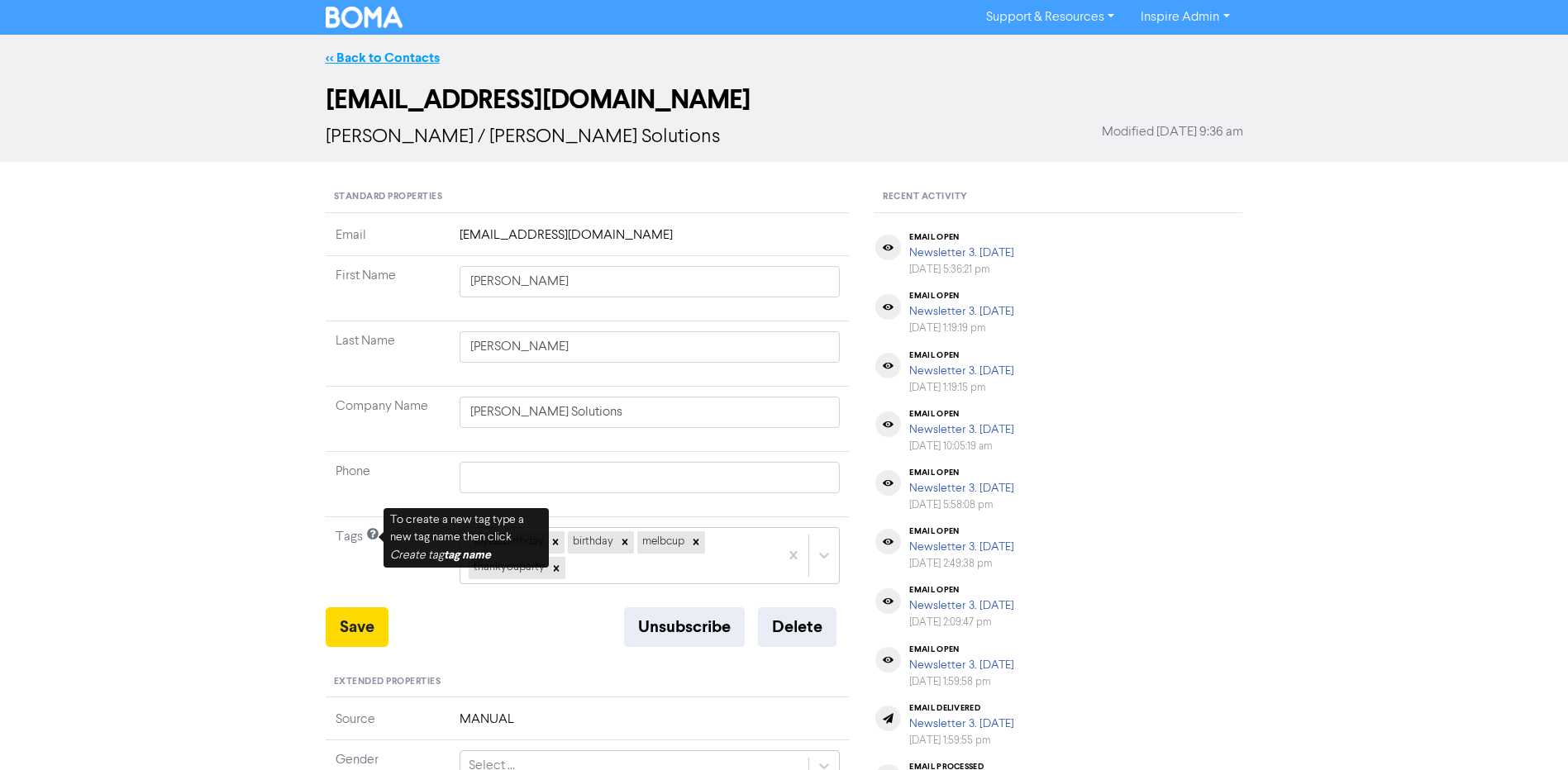
click at [381, 55] on link "<< Back to Contacts" at bounding box center [382, 58] width 114 height 17
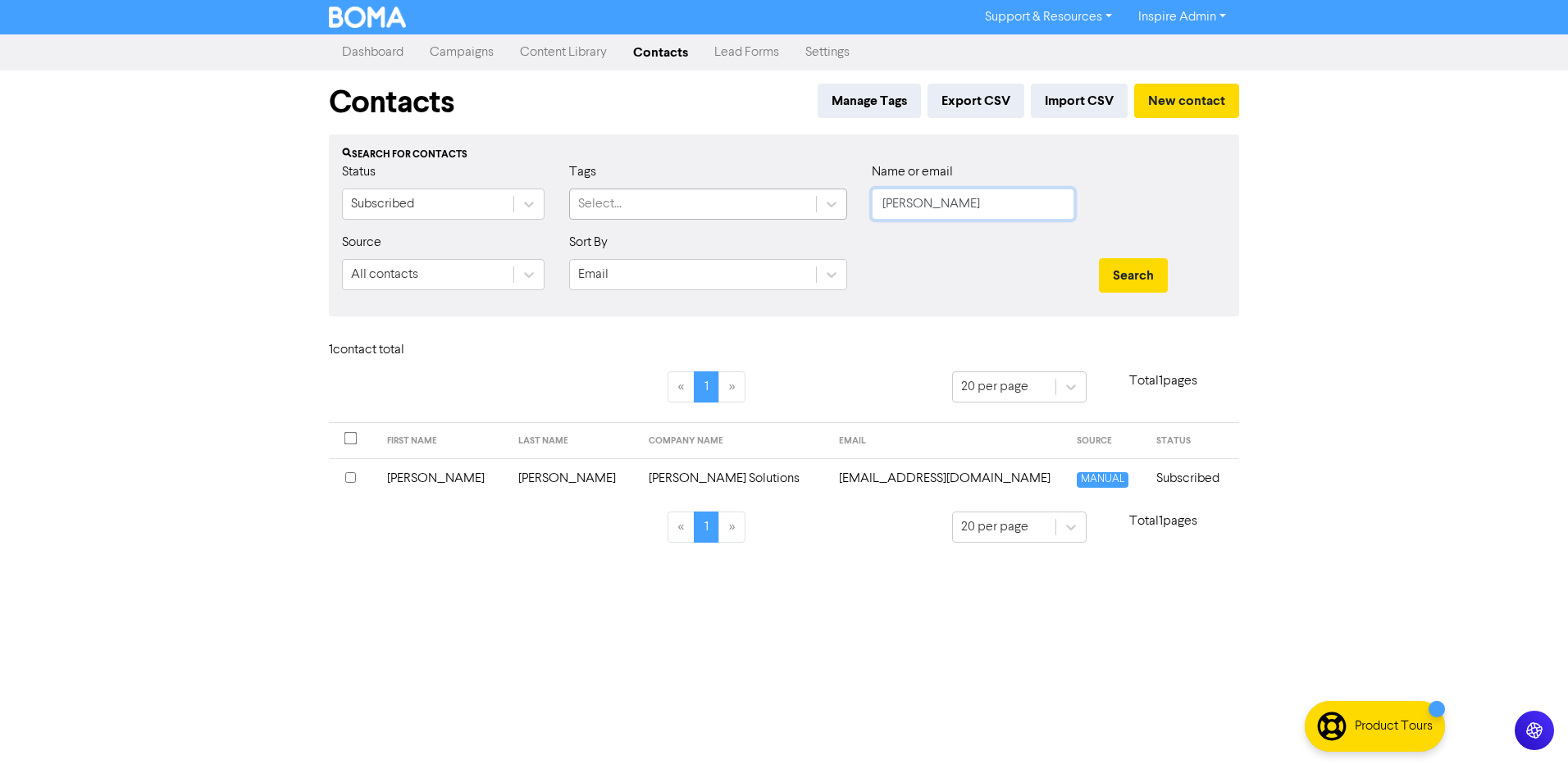
drag, startPoint x: 913, startPoint y: 208, endPoint x: 810, endPoint y: 210, distance: 103.0
click at [810, 210] on div "Status Subscribed Tags Select... Name or email [PERSON_NAME]" at bounding box center [784, 198] width 909 height 71
click at [1099, 258] on button "Search" at bounding box center [1133, 275] width 69 height 35
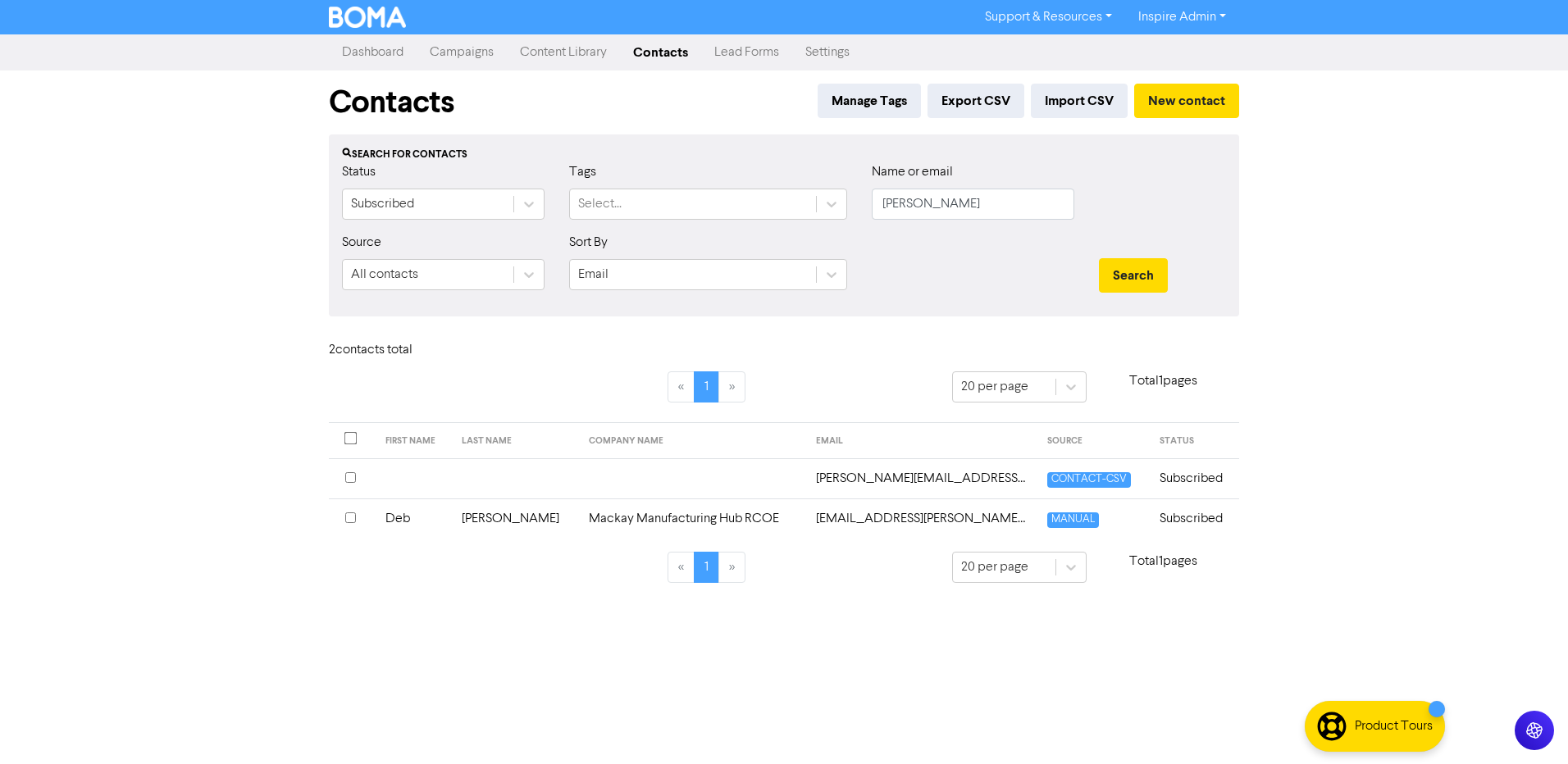
click at [736, 516] on td "Mackay Manufacturing Hub RCOE" at bounding box center [693, 519] width 228 height 40
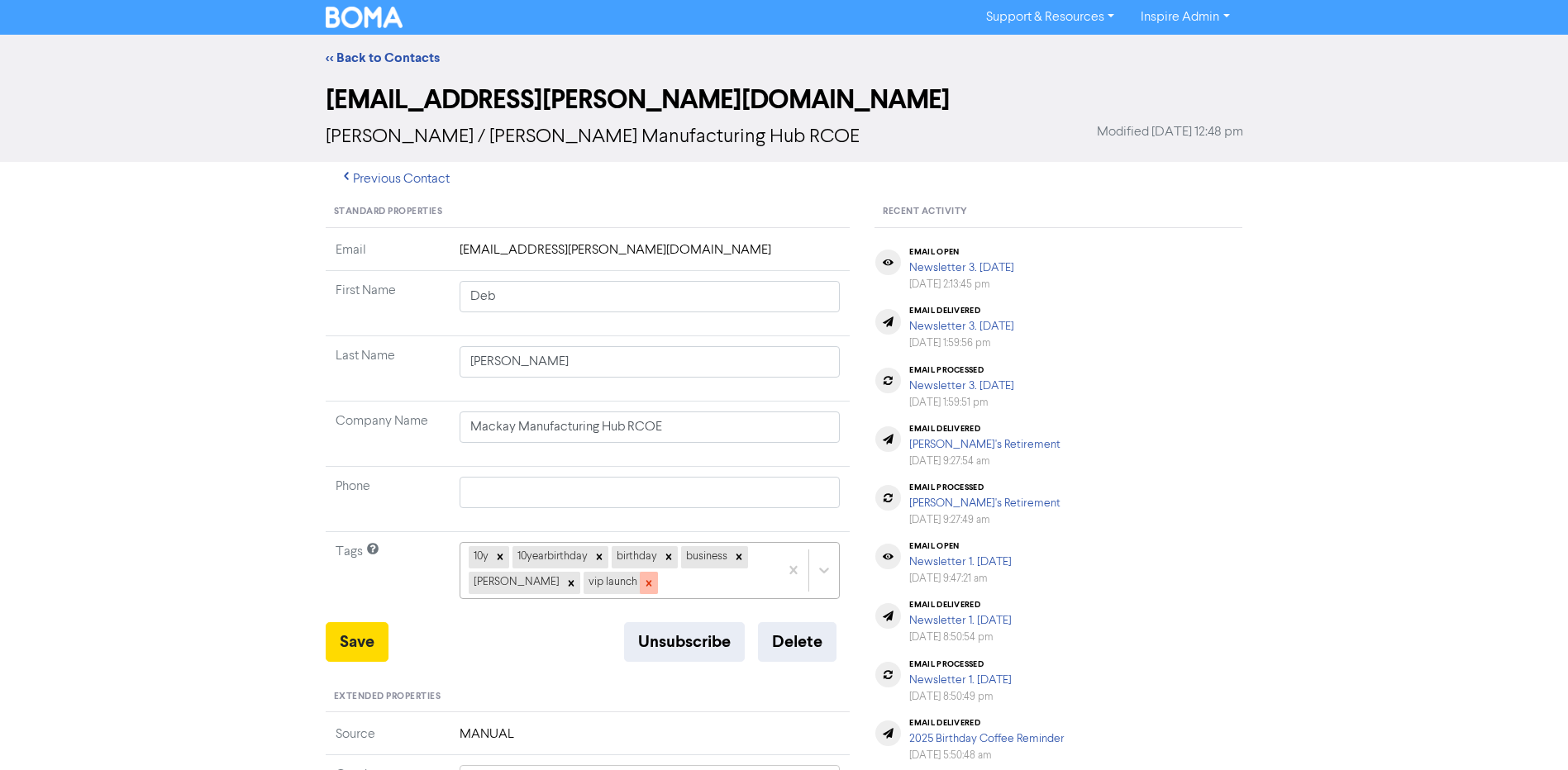
click at [643, 587] on icon at bounding box center [649, 584] width 11 height 11
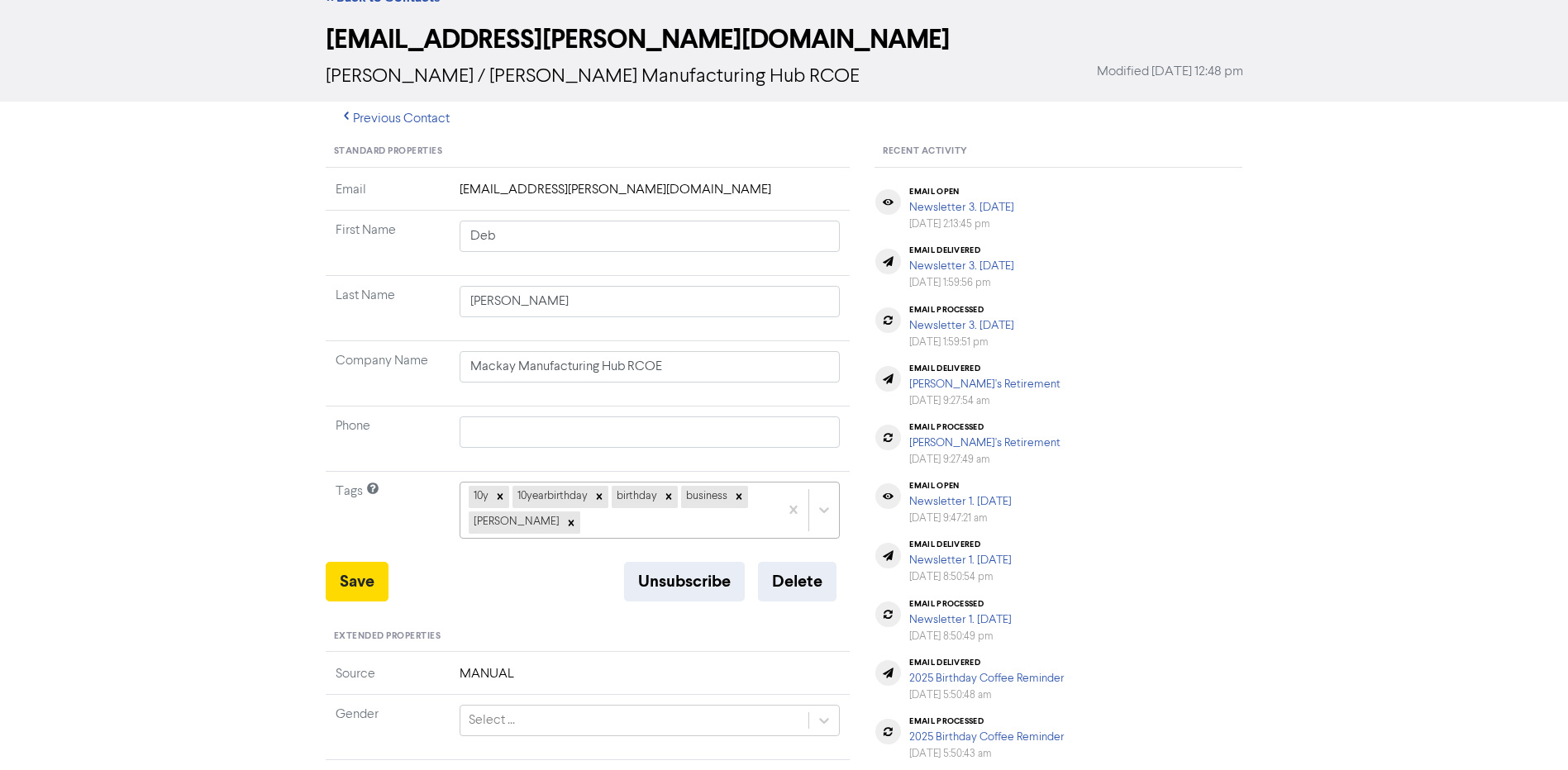
click at [617, 538] on div "10y 10yearbirthday birthday business [PERSON_NAME]" at bounding box center [650, 511] width 381 height 56
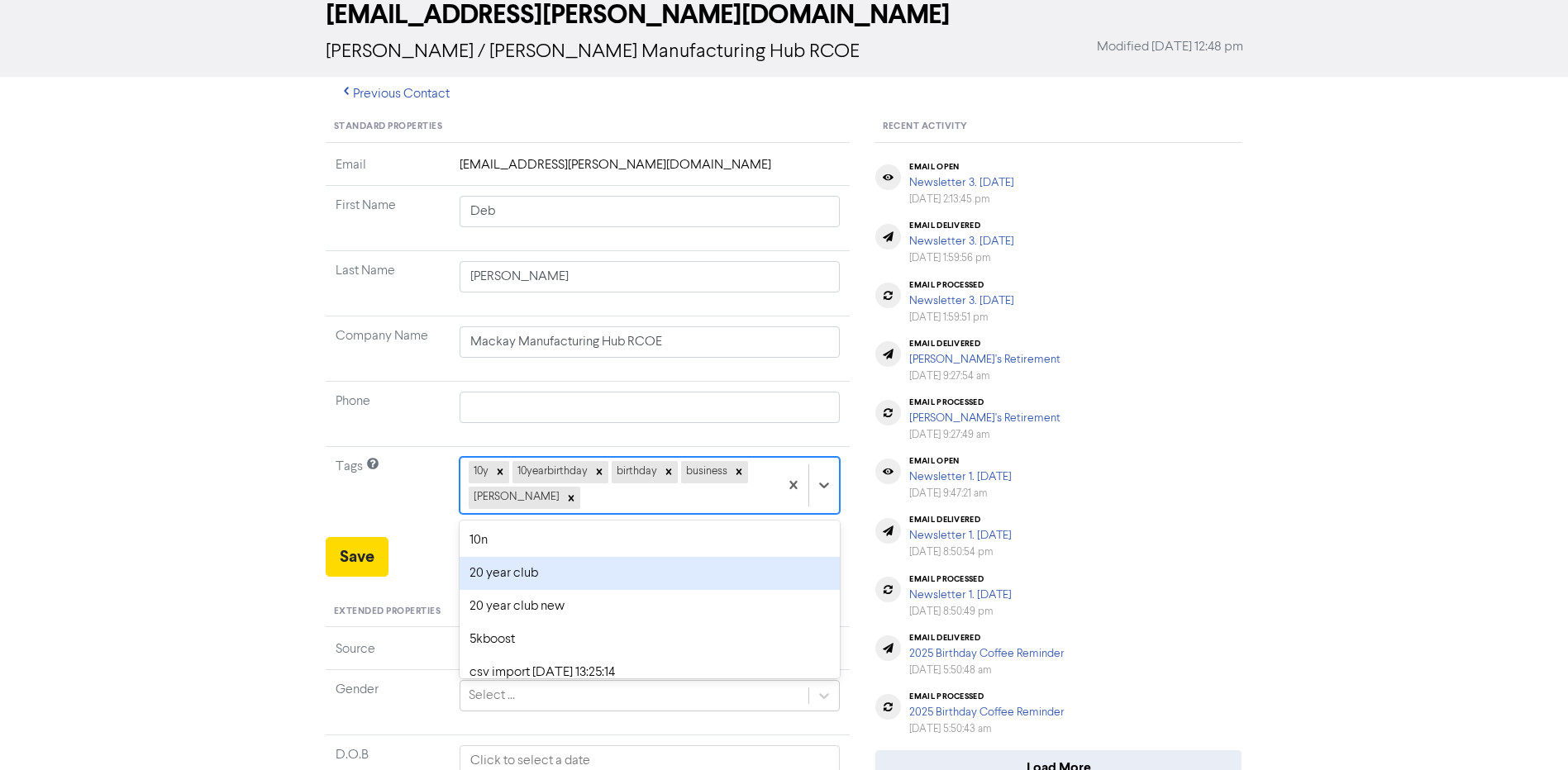
scroll to position [90, 0]
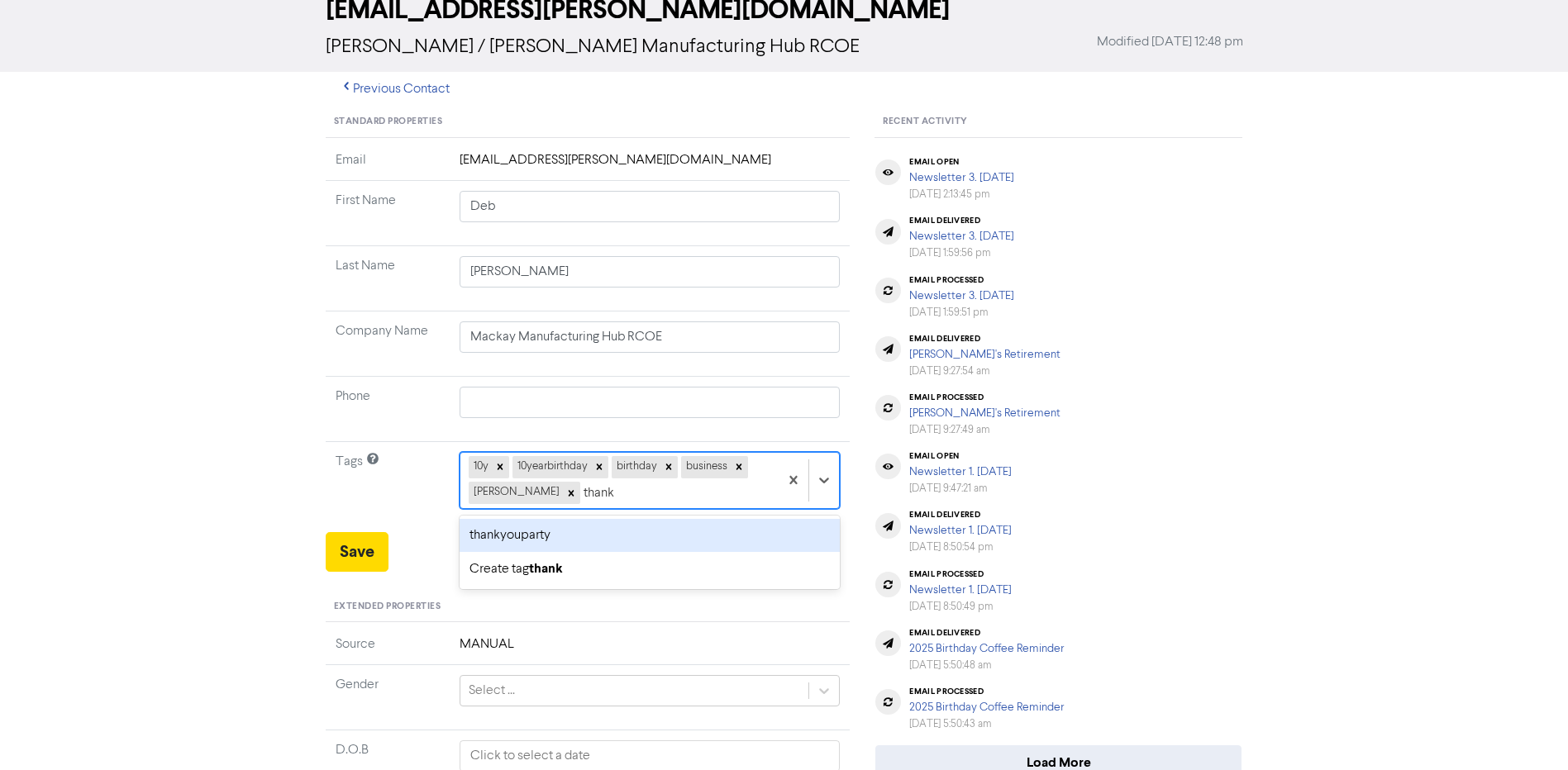
click at [565, 529] on div "thankyouparty" at bounding box center [650, 535] width 381 height 33
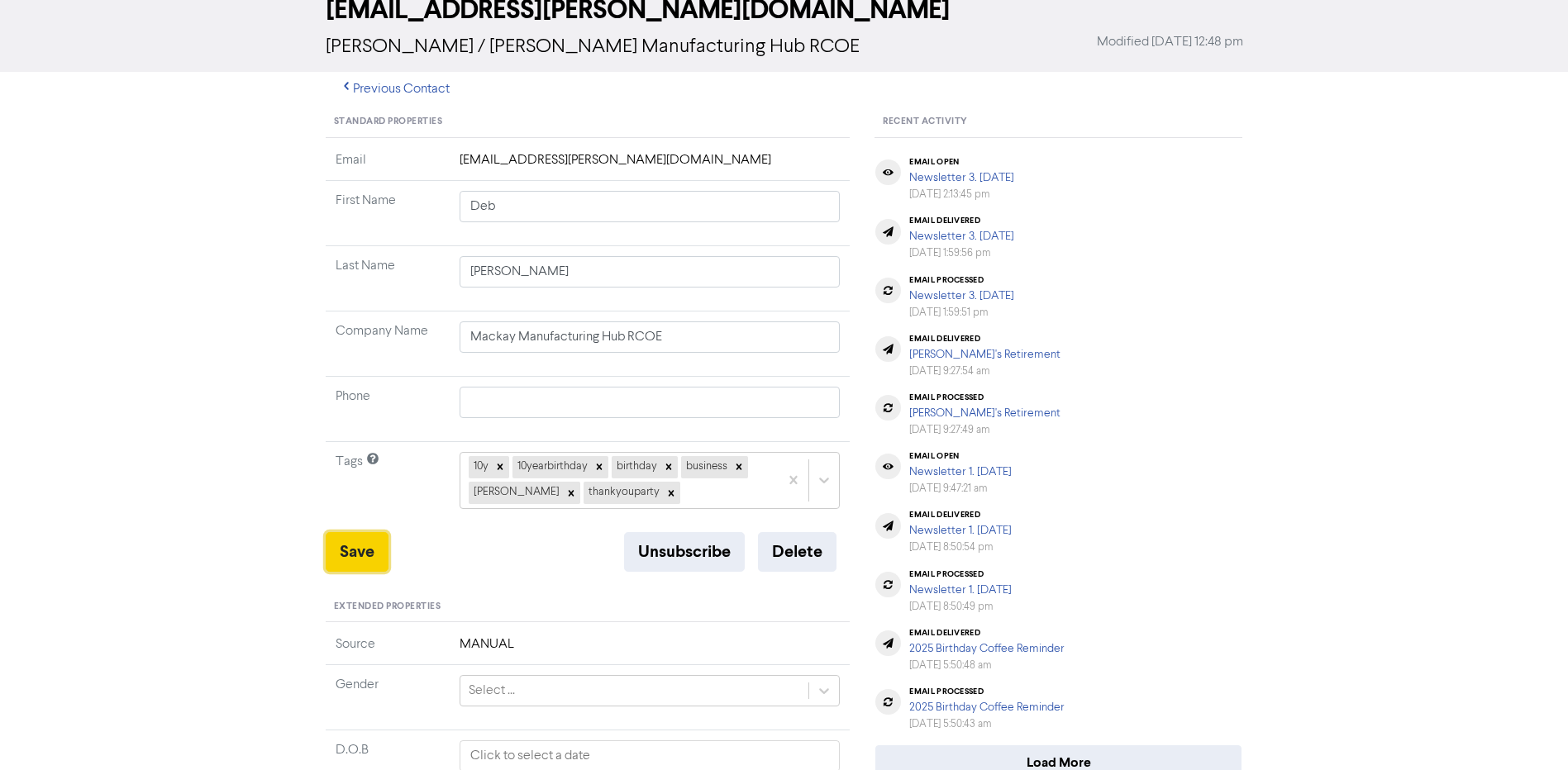
click at [356, 560] on button "Save" at bounding box center [356, 552] width 63 height 39
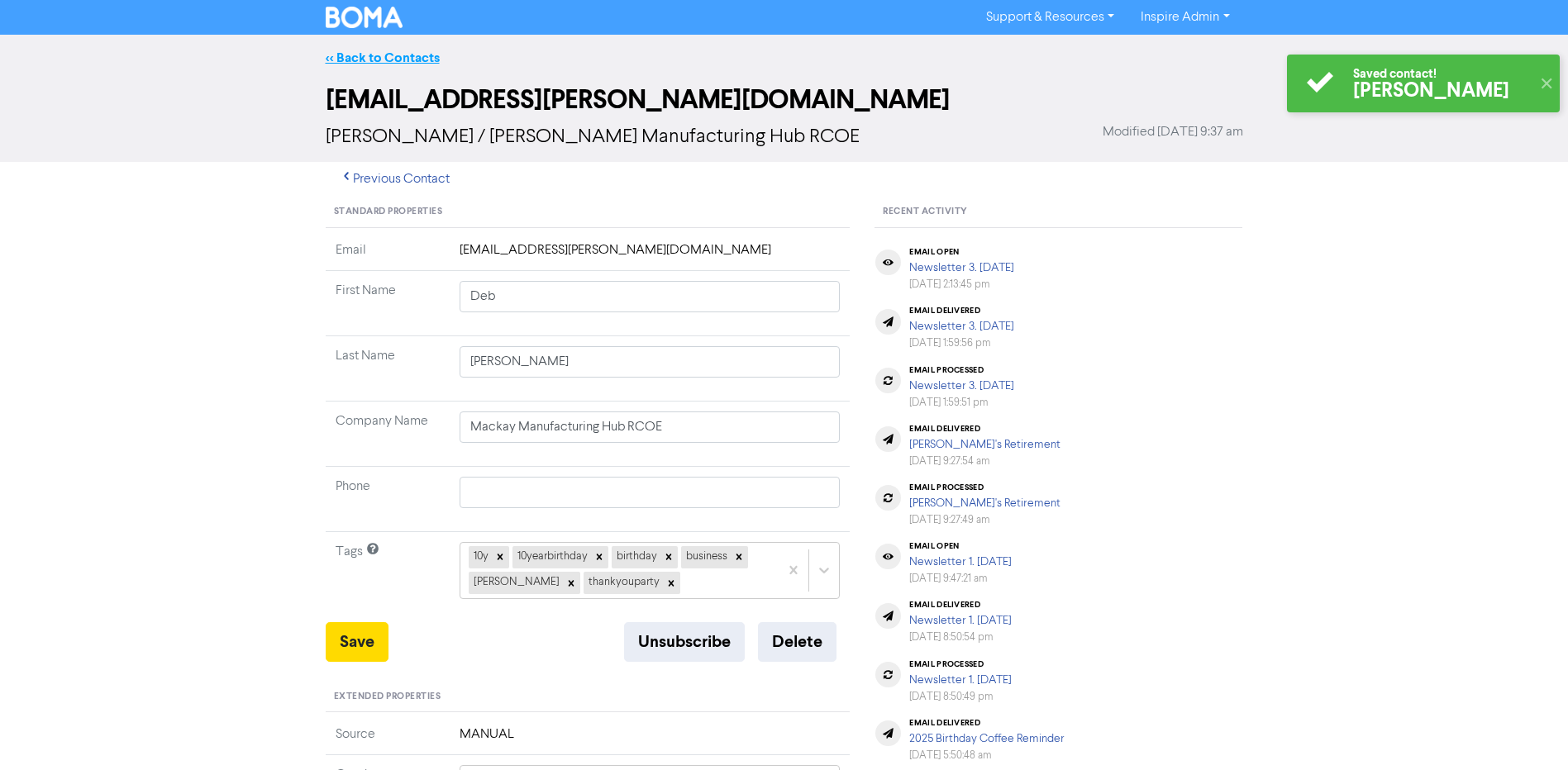
click at [396, 55] on link "<< Back to Contacts" at bounding box center [382, 58] width 114 height 17
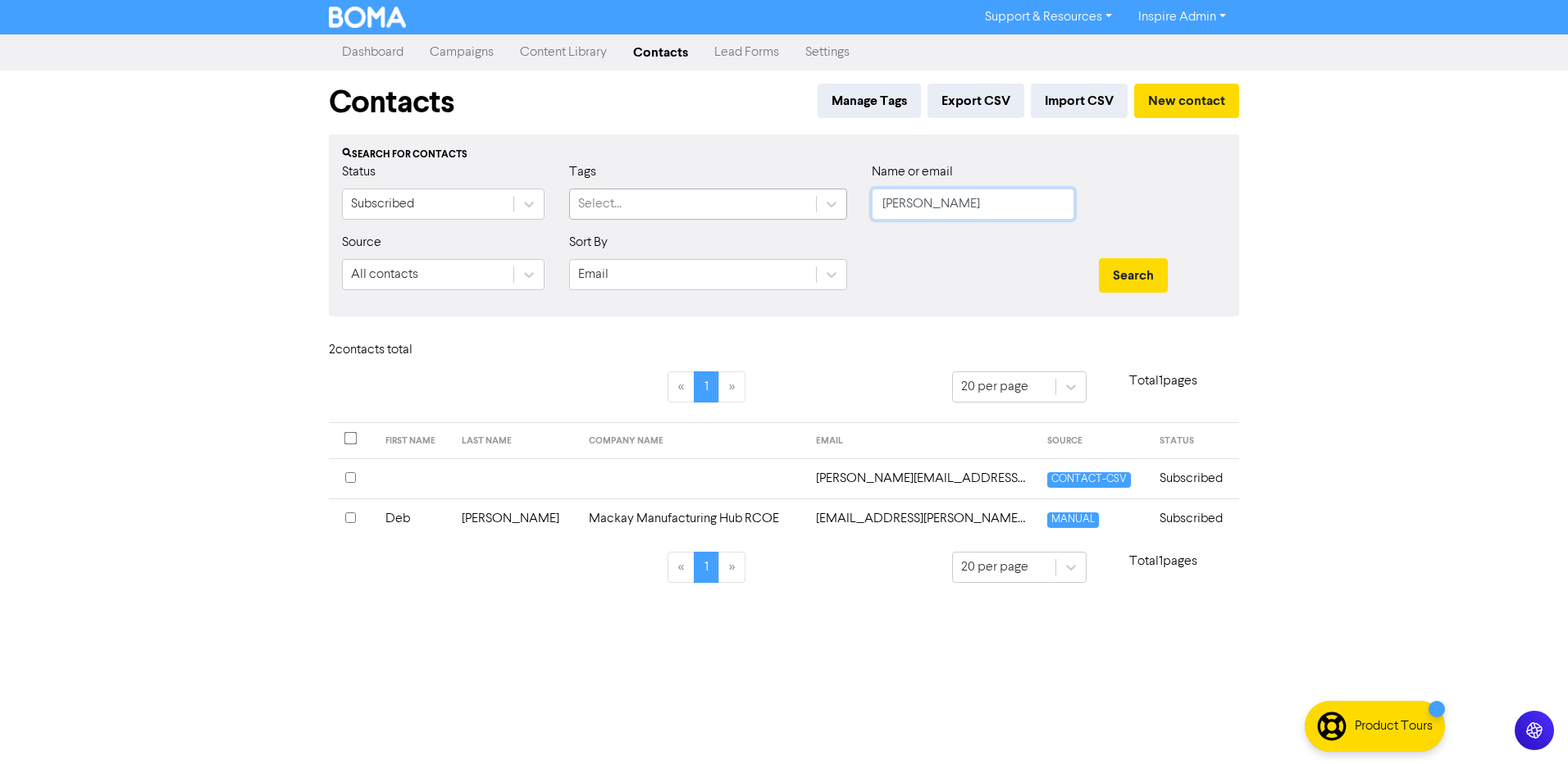
drag, startPoint x: 931, startPoint y: 207, endPoint x: 801, endPoint y: 207, distance: 130.0
click at [801, 207] on div "Status Subscribed Tags Select... Name or email [PERSON_NAME]" at bounding box center [784, 198] width 909 height 71
click at [1099, 258] on button "Search" at bounding box center [1133, 275] width 69 height 35
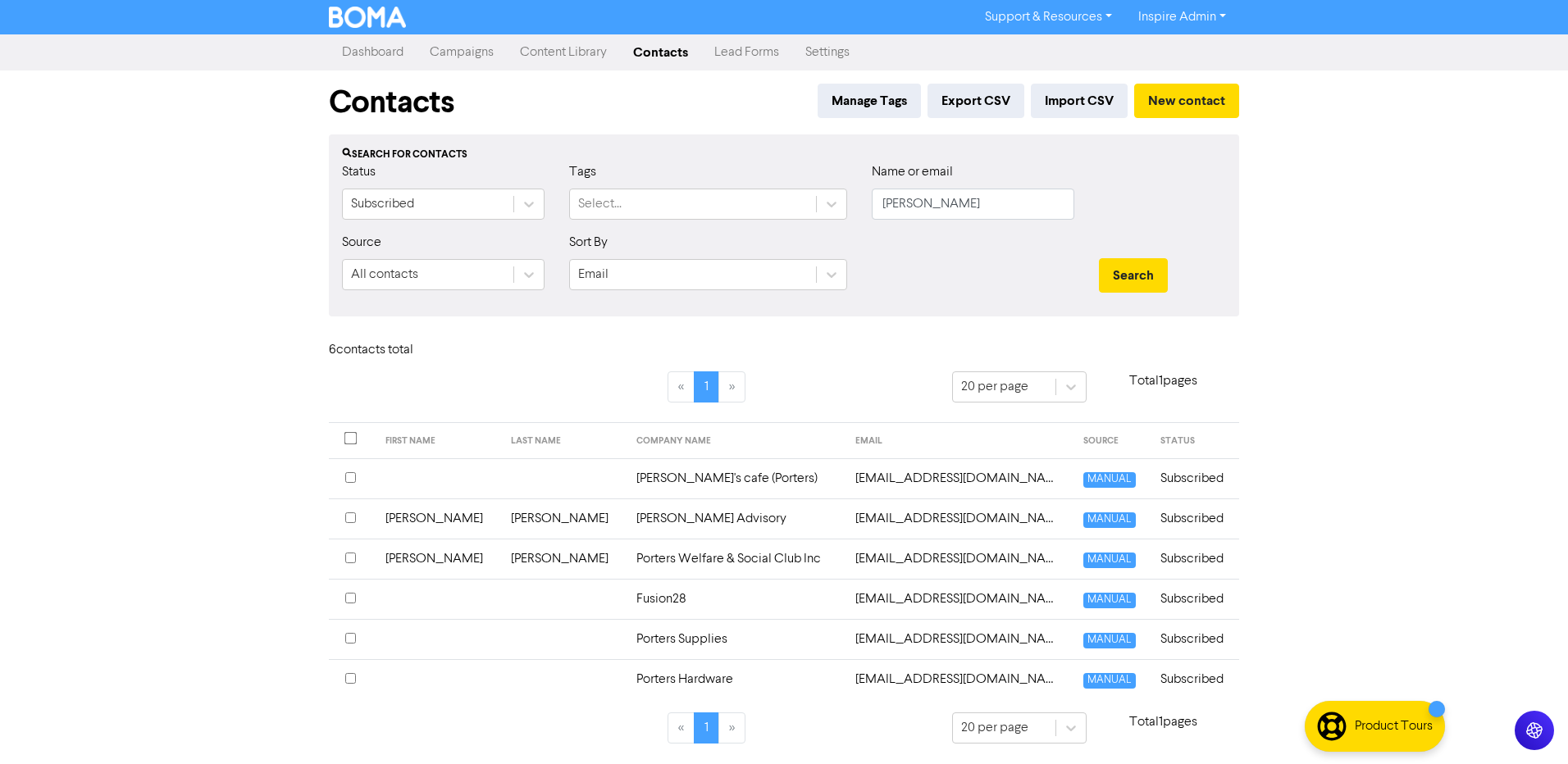
click at [627, 517] on td "[PERSON_NAME] Advisory" at bounding box center [736, 519] width 219 height 40
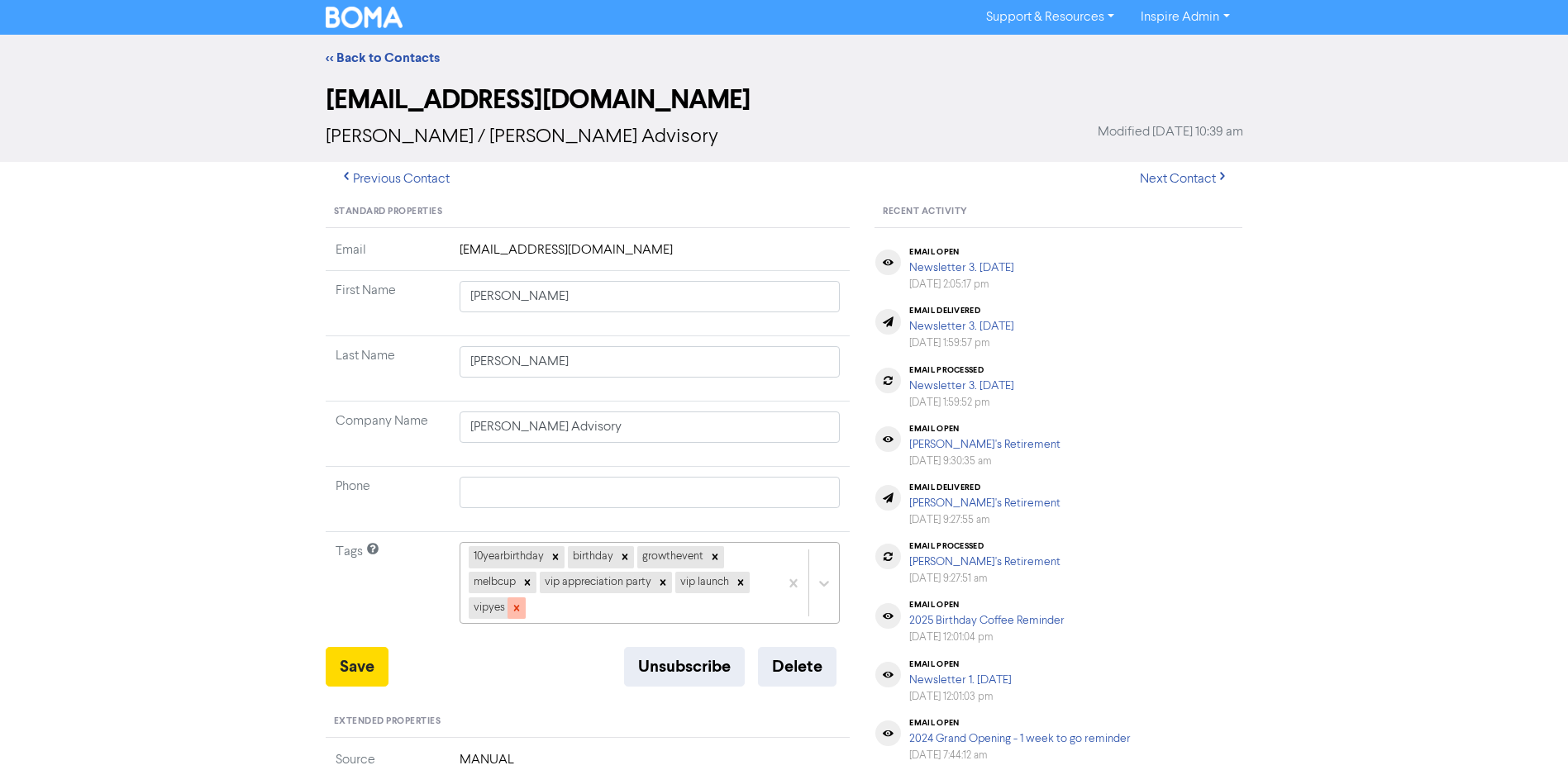
click at [515, 607] on icon at bounding box center [516, 608] width 6 height 6
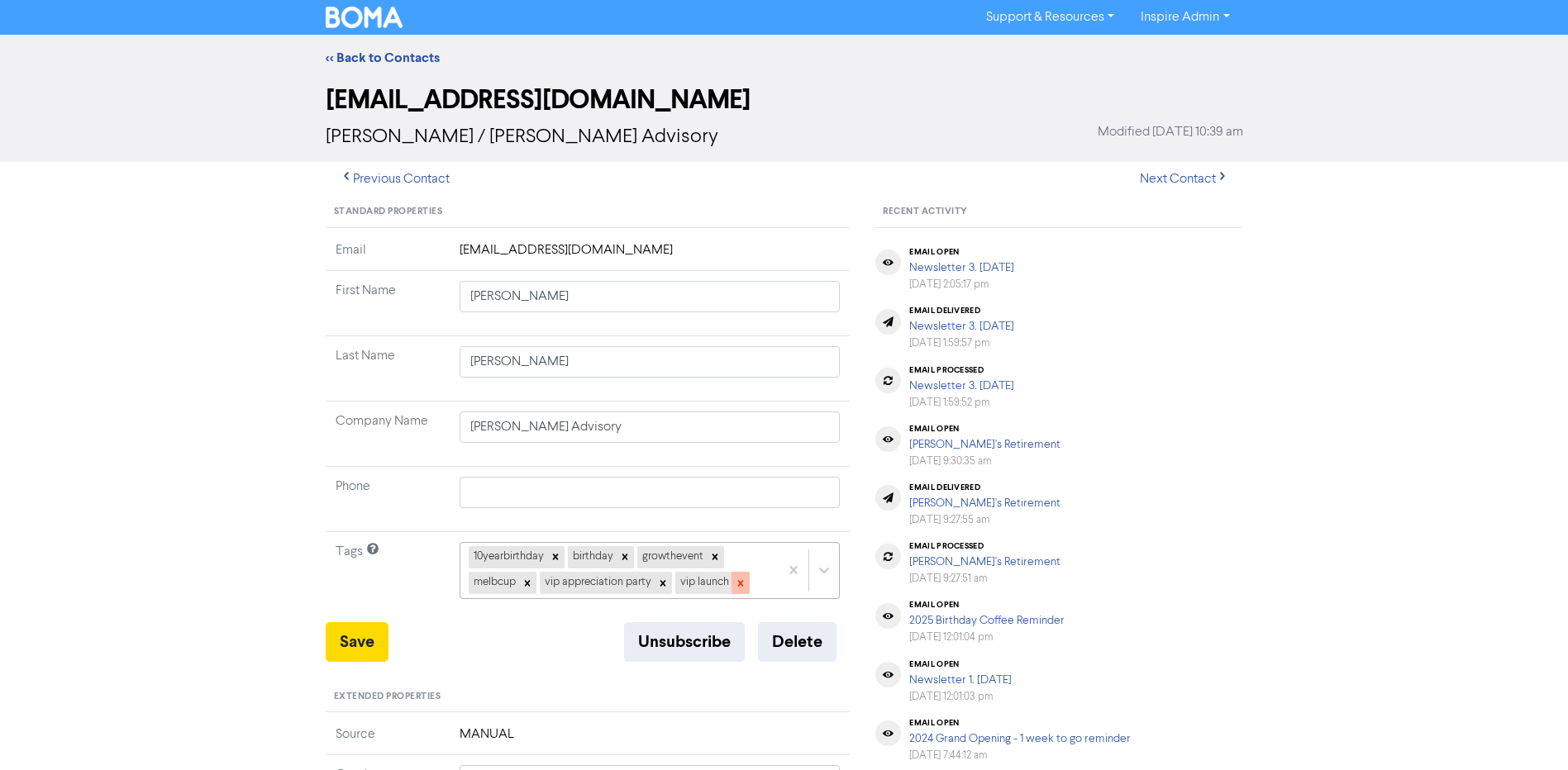
click at [738, 579] on icon at bounding box center [741, 584] width 11 height 11
click at [661, 586] on icon at bounding box center [663, 583] width 6 height 6
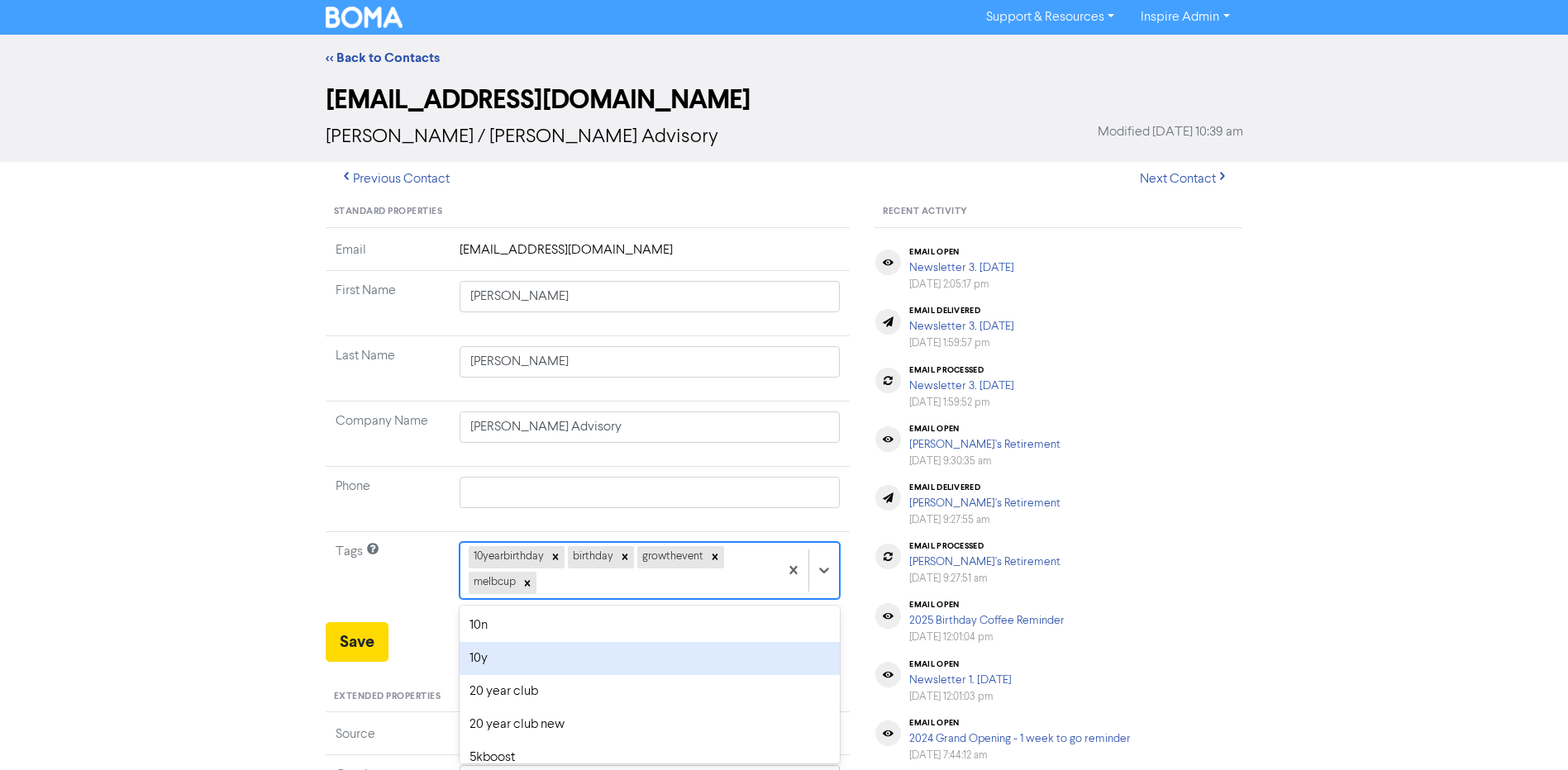
scroll to position [90, 0]
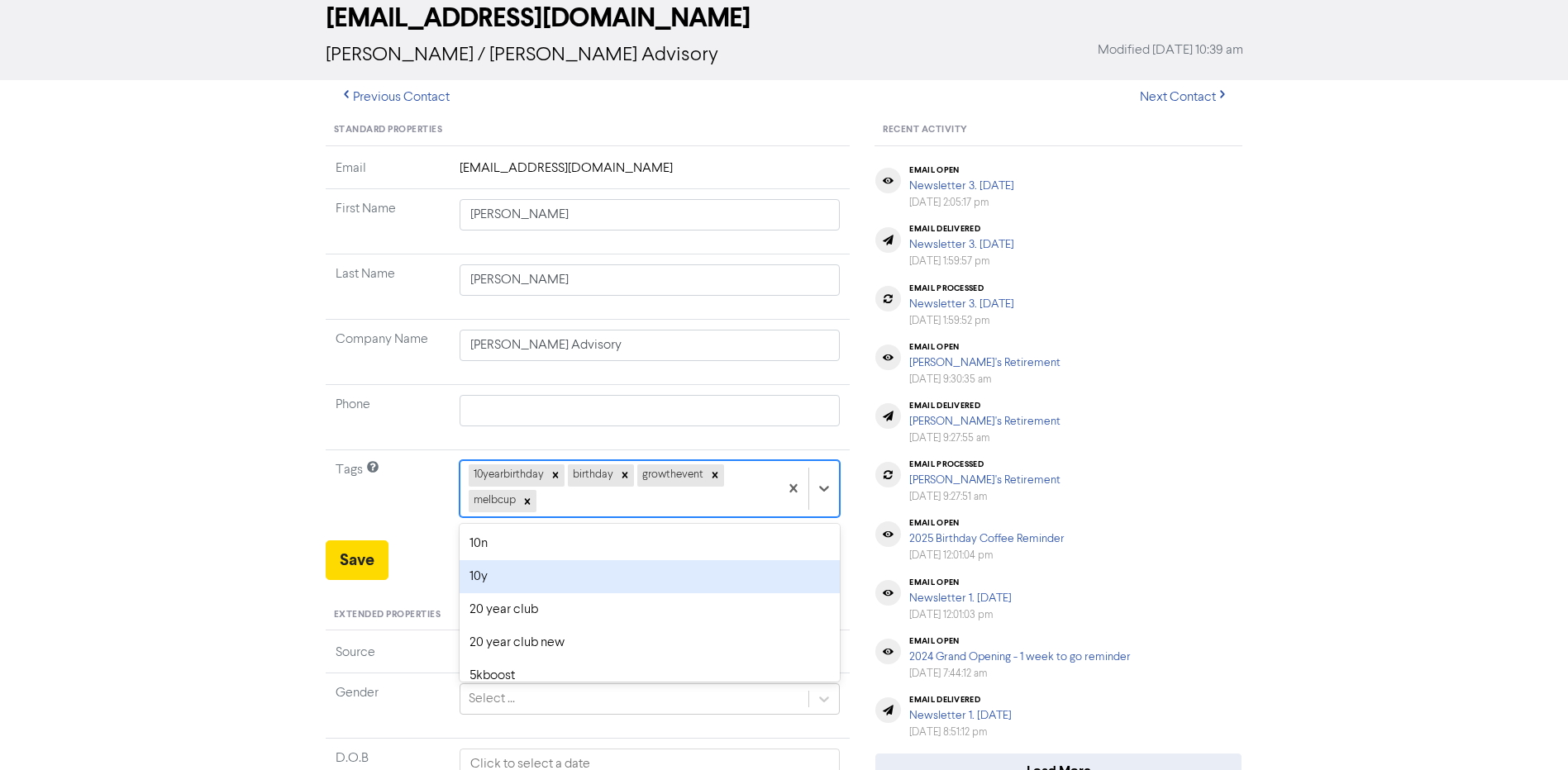
click at [661, 517] on div "option 10y focused, 2 of 42. 38 results available. Use Up and Down to choose op…" at bounding box center [650, 489] width 381 height 56
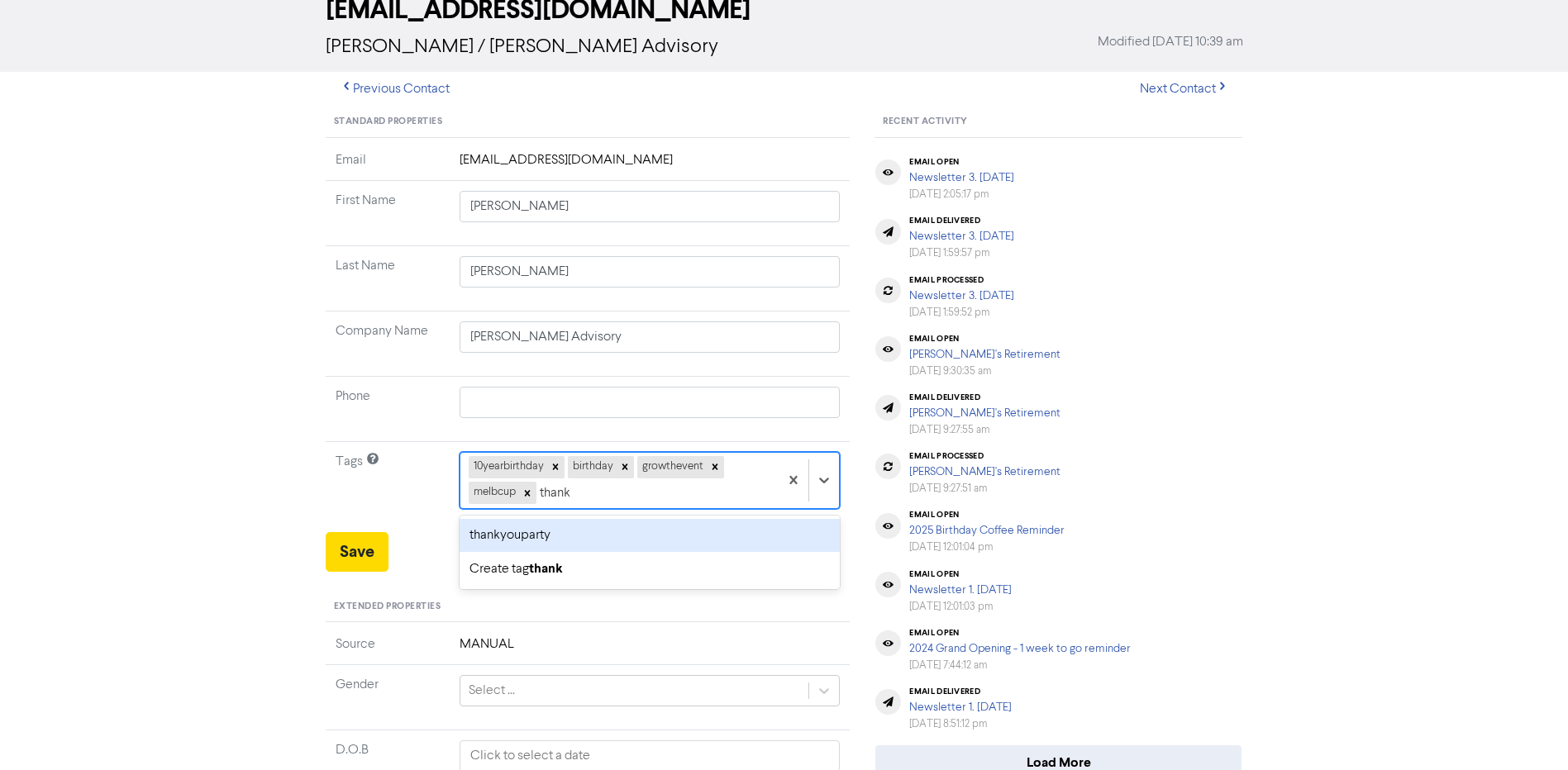
click at [637, 536] on div "thankyouparty" at bounding box center [650, 535] width 381 height 33
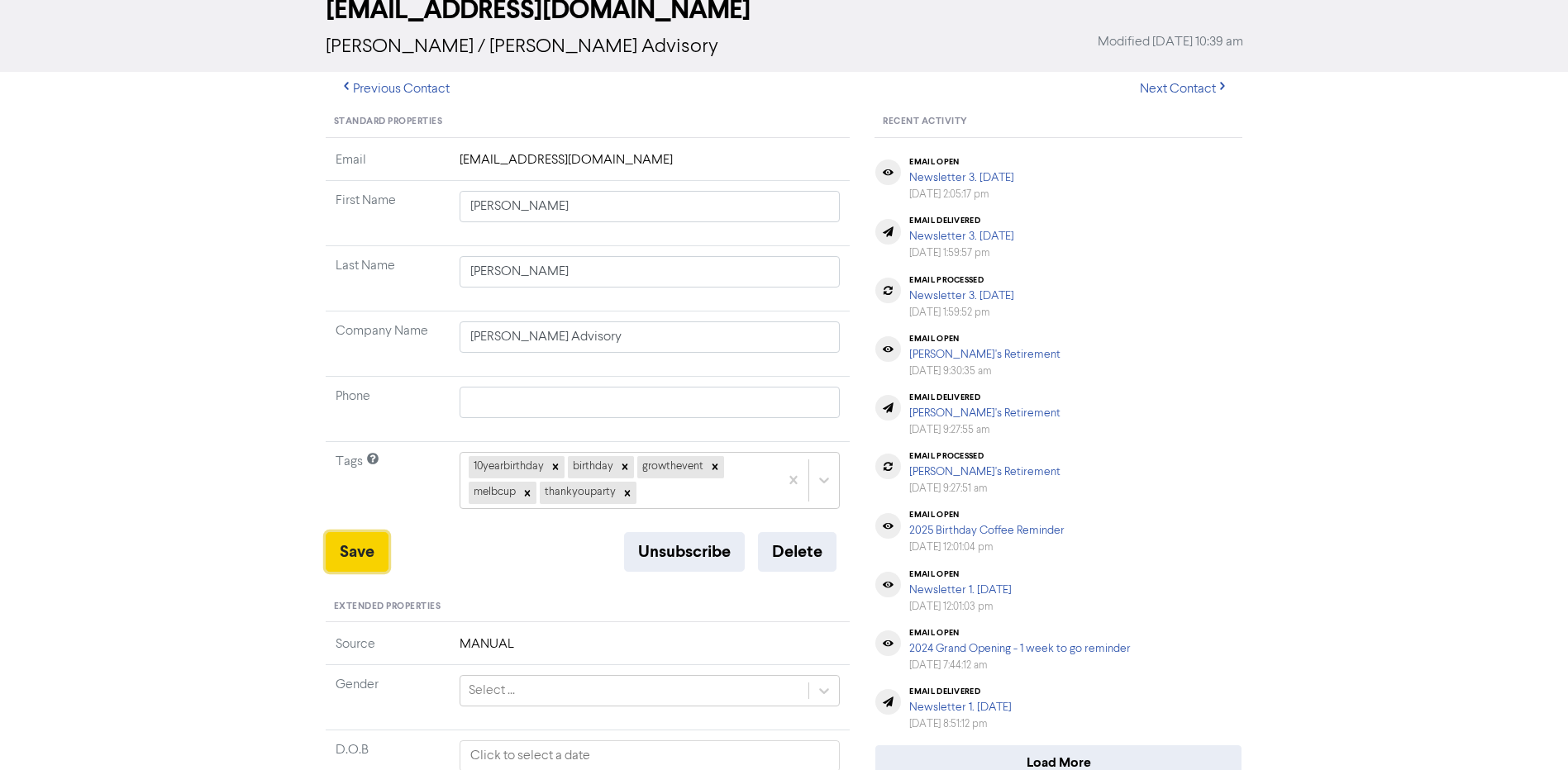
click at [368, 551] on button "Save" at bounding box center [356, 552] width 63 height 39
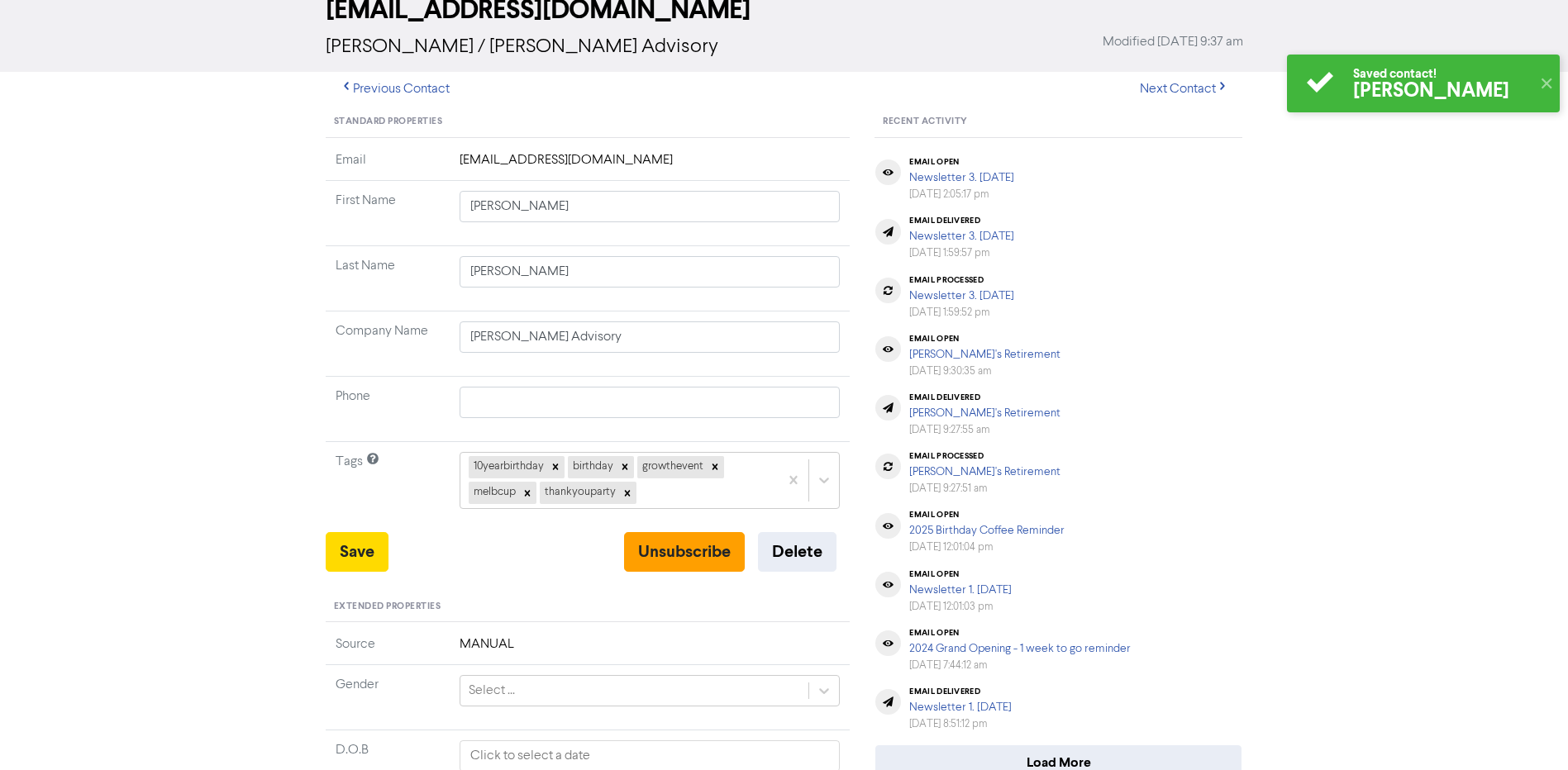
scroll to position [0, 0]
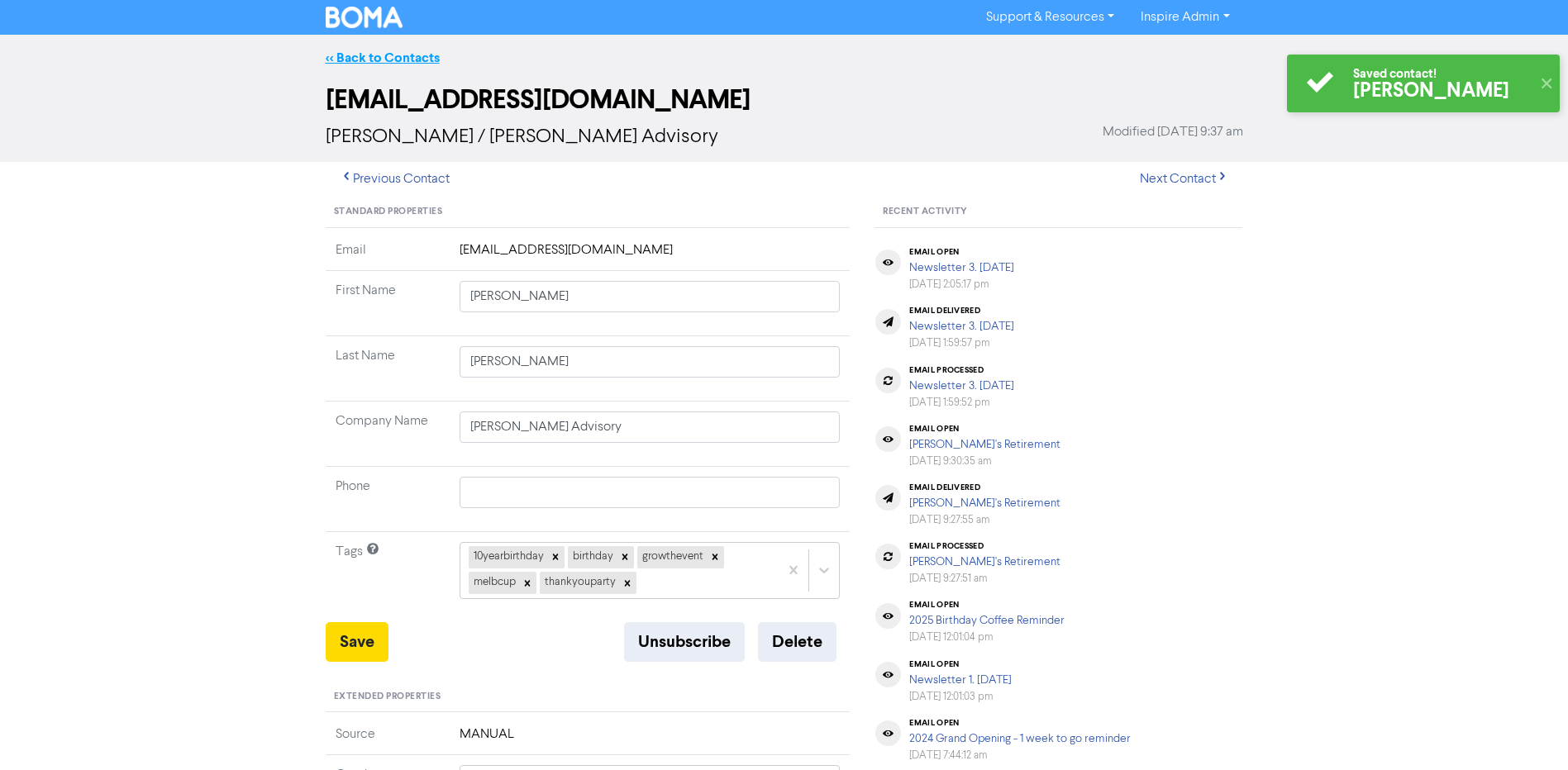
click at [368, 52] on link "<< Back to Contacts" at bounding box center [382, 58] width 114 height 17
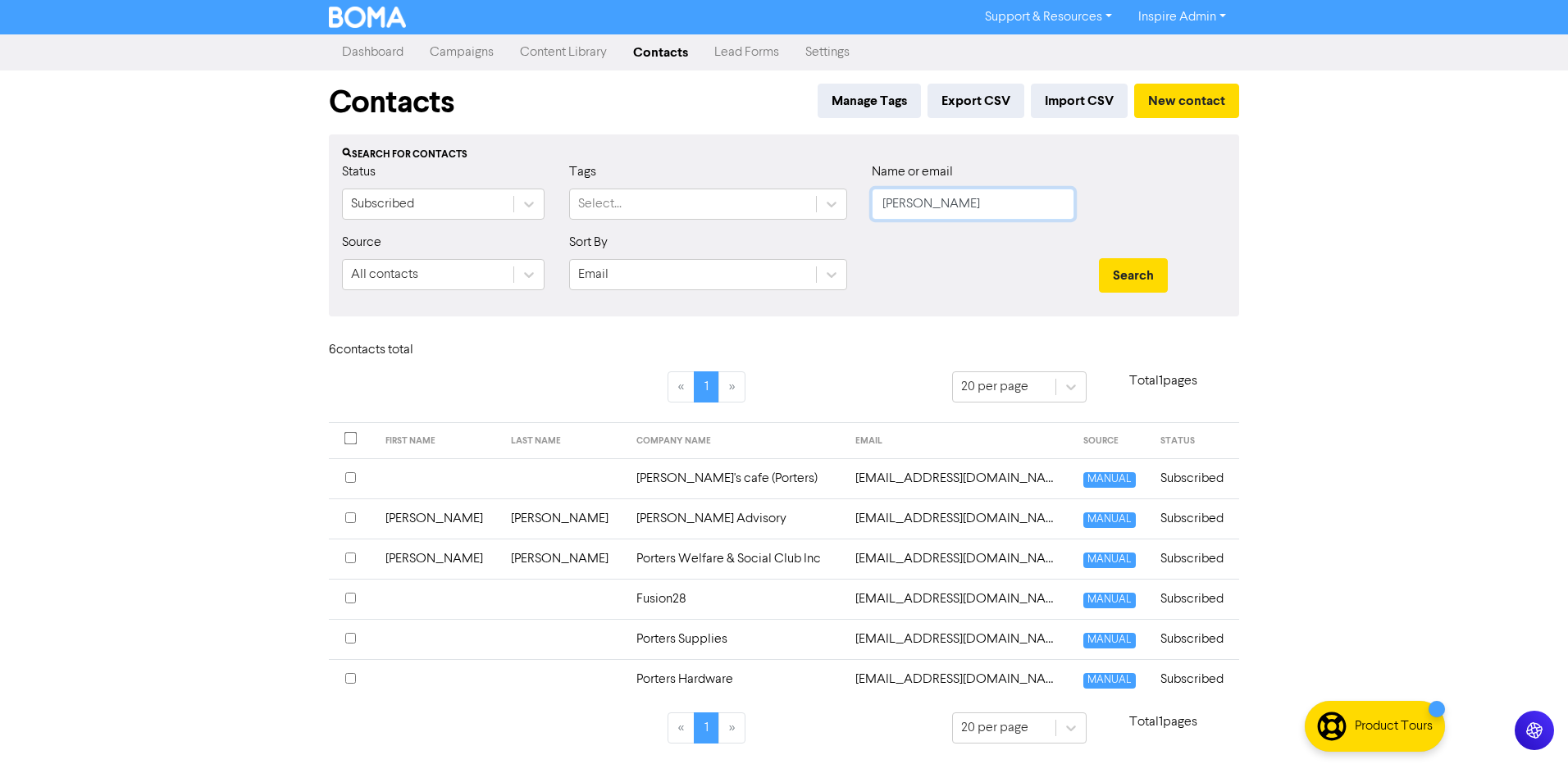
drag, startPoint x: 965, startPoint y: 213, endPoint x: 731, endPoint y: 223, distance: 234.2
click at [731, 223] on div "Status Subscribed Tags Select... Name or email [PERSON_NAME]" at bounding box center [784, 198] width 909 height 71
click at [1099, 258] on button "Search" at bounding box center [1133, 275] width 69 height 35
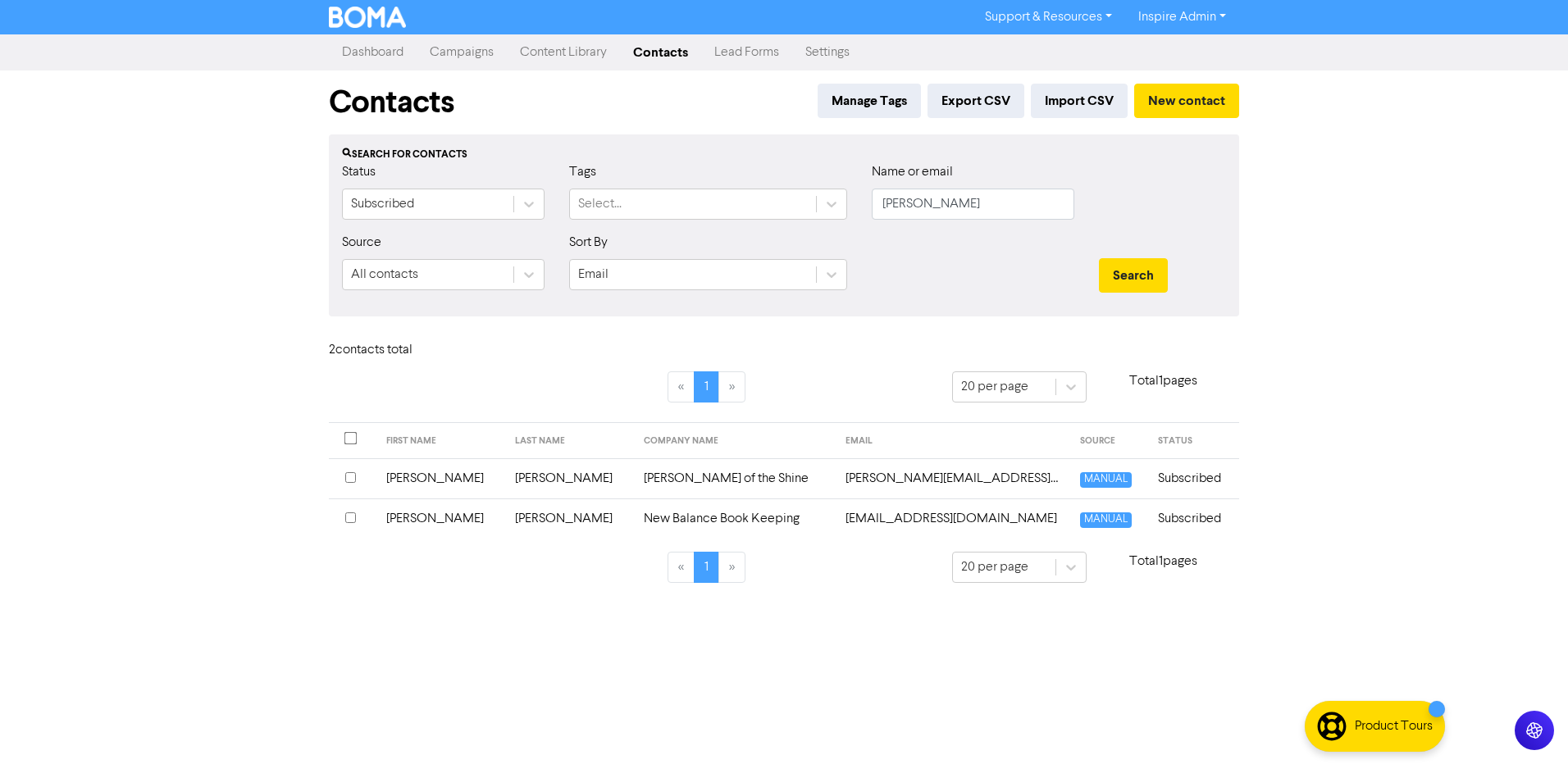
click at [634, 473] on td "[PERSON_NAME] of the Shine" at bounding box center [735, 479] width 202 height 40
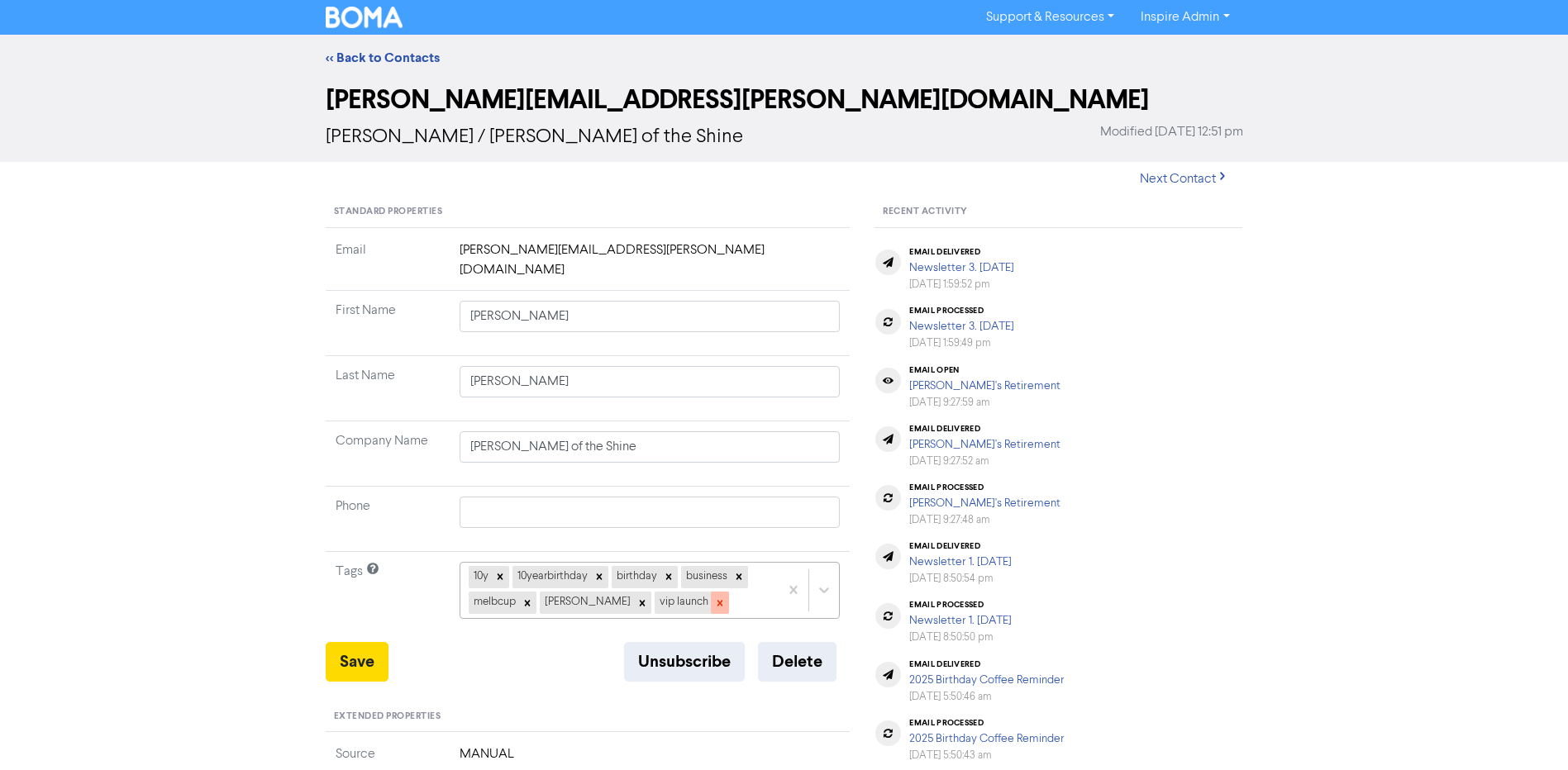
click at [716, 600] on icon at bounding box center [719, 603] width 6 height 6
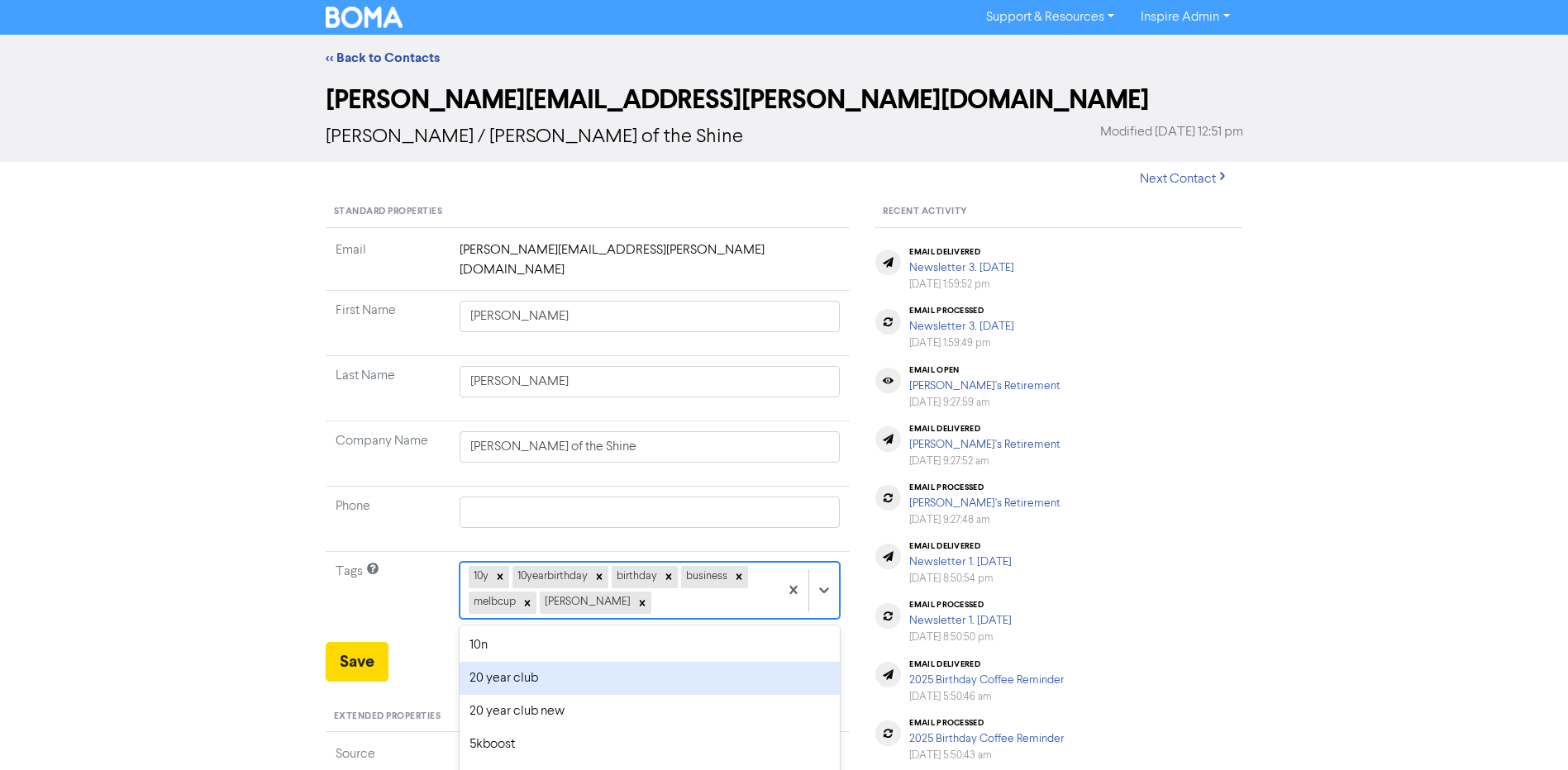
click at [670, 585] on div "option 20 year club focused, 4 of 42. 36 results available. Use Up and Down to …" at bounding box center [650, 590] width 381 height 56
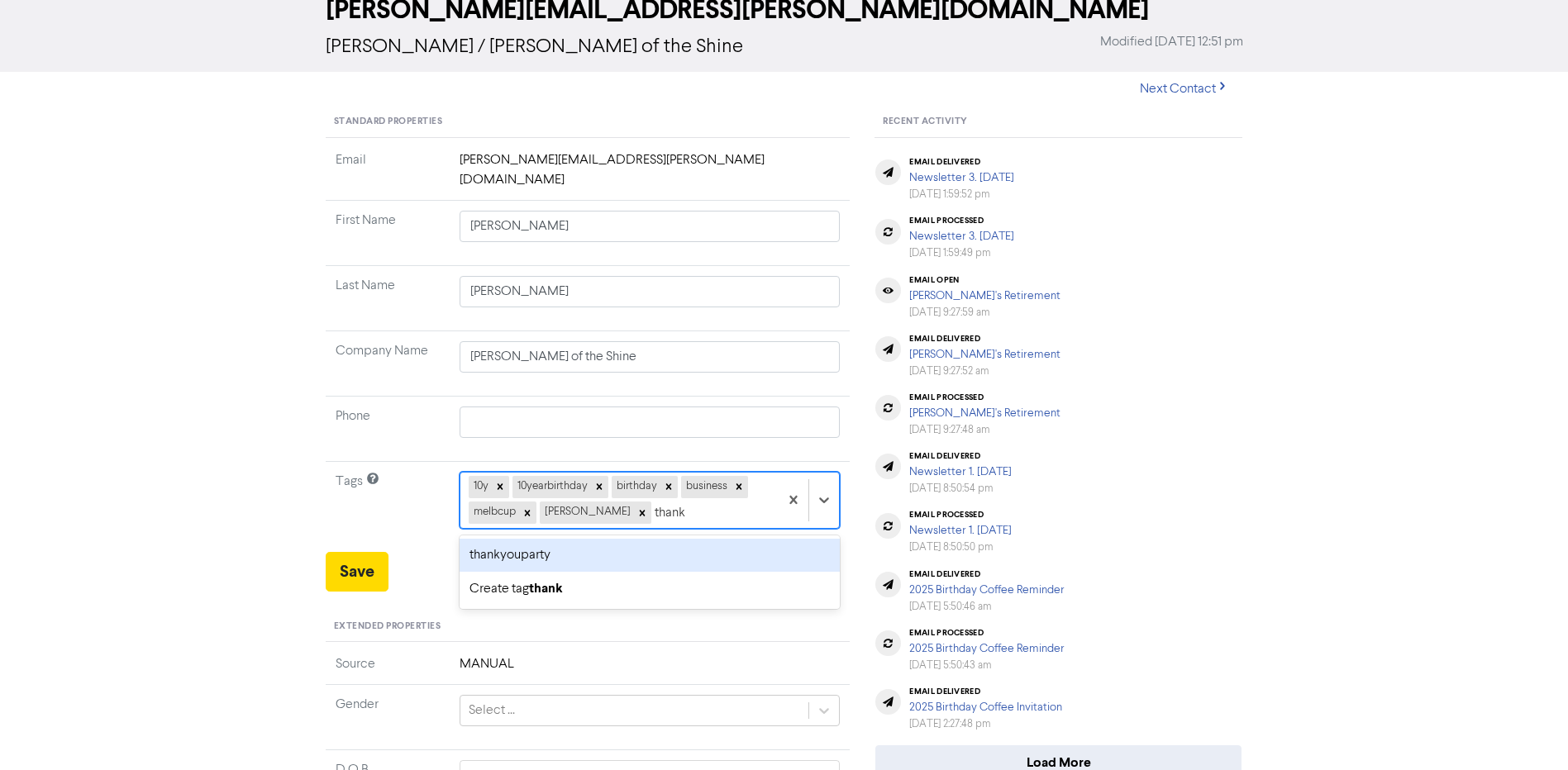
click at [589, 539] on div "thankyouparty" at bounding box center [650, 555] width 381 height 33
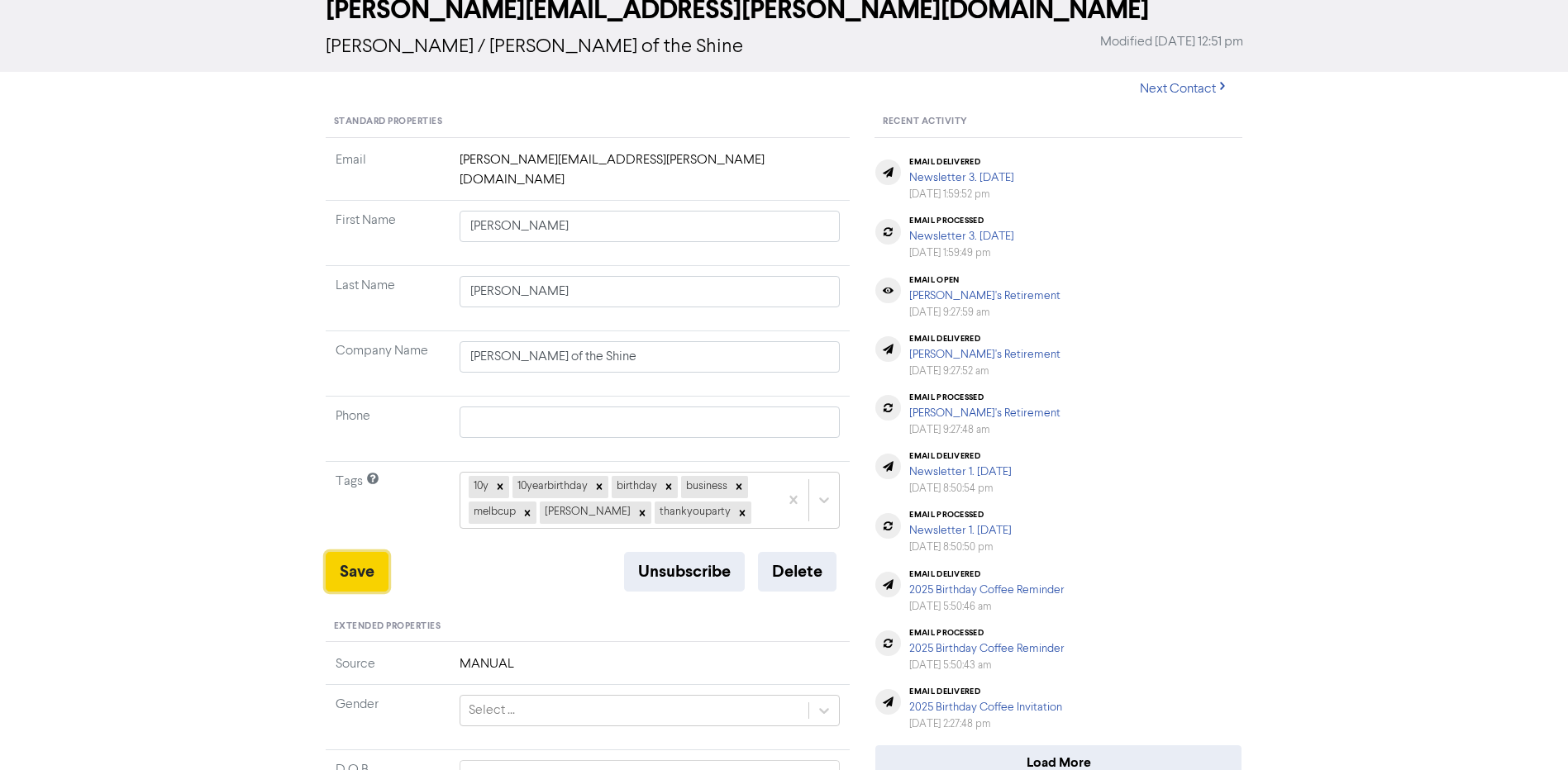
click at [361, 557] on button "Save" at bounding box center [356, 572] width 63 height 39
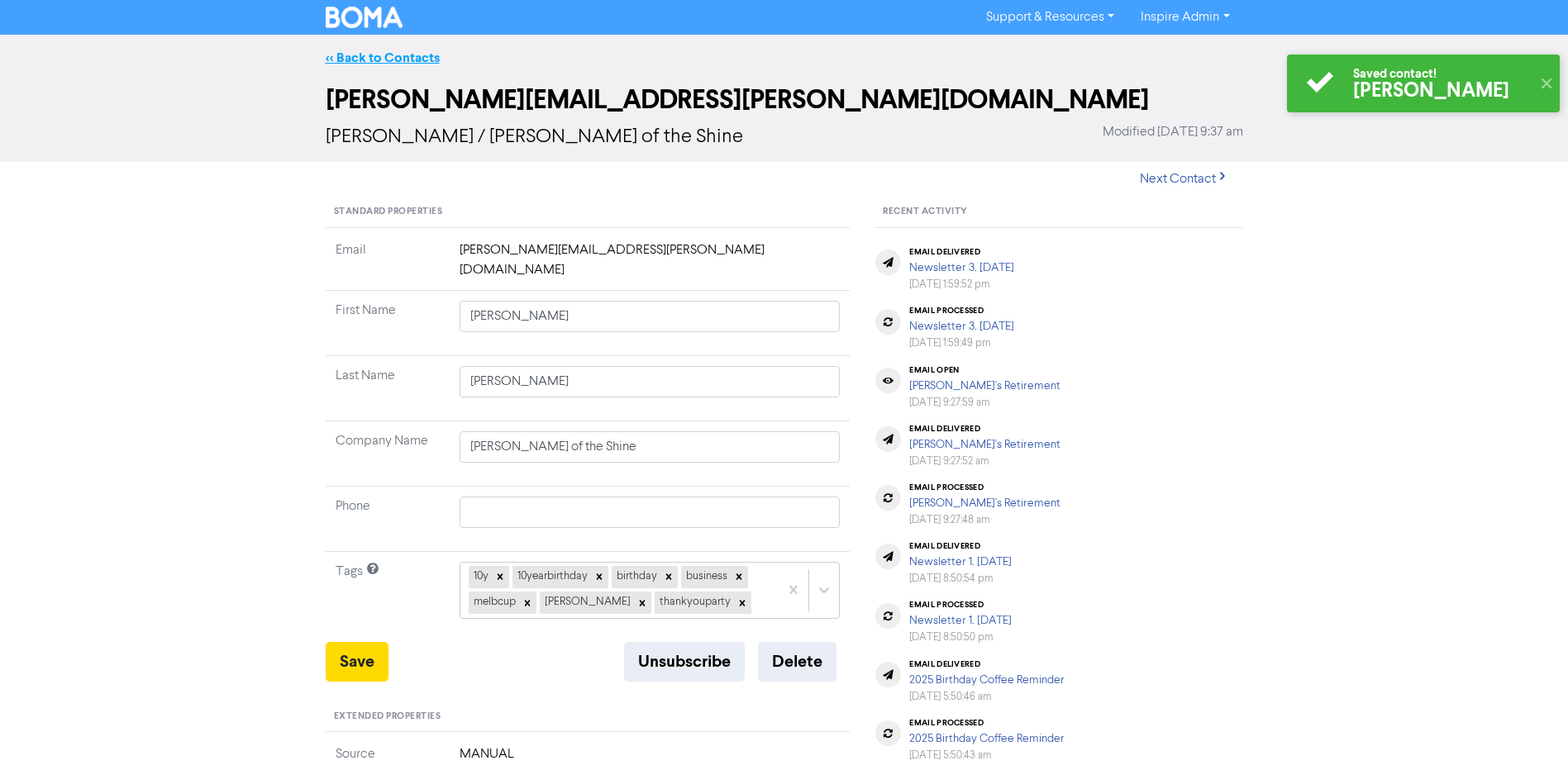
click at [393, 55] on link "<< Back to Contacts" at bounding box center [382, 58] width 114 height 17
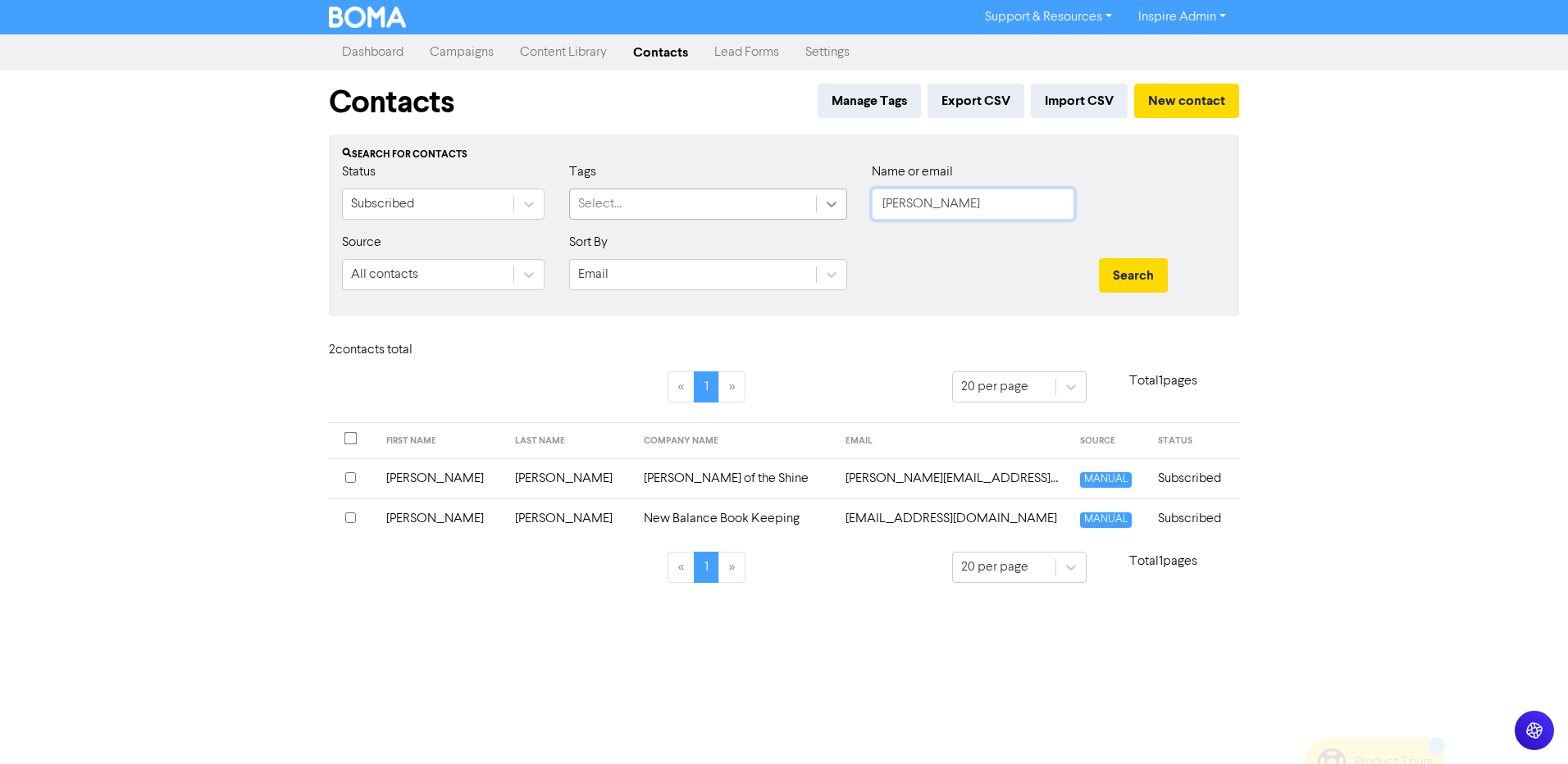
drag, startPoint x: 951, startPoint y: 211, endPoint x: 819, endPoint y: 215, distance: 132.1
click at [819, 215] on div "Status Subscribed Tags Select... Name or email [PERSON_NAME]" at bounding box center [784, 198] width 909 height 71
click at [1099, 258] on button "Search" at bounding box center [1133, 275] width 69 height 35
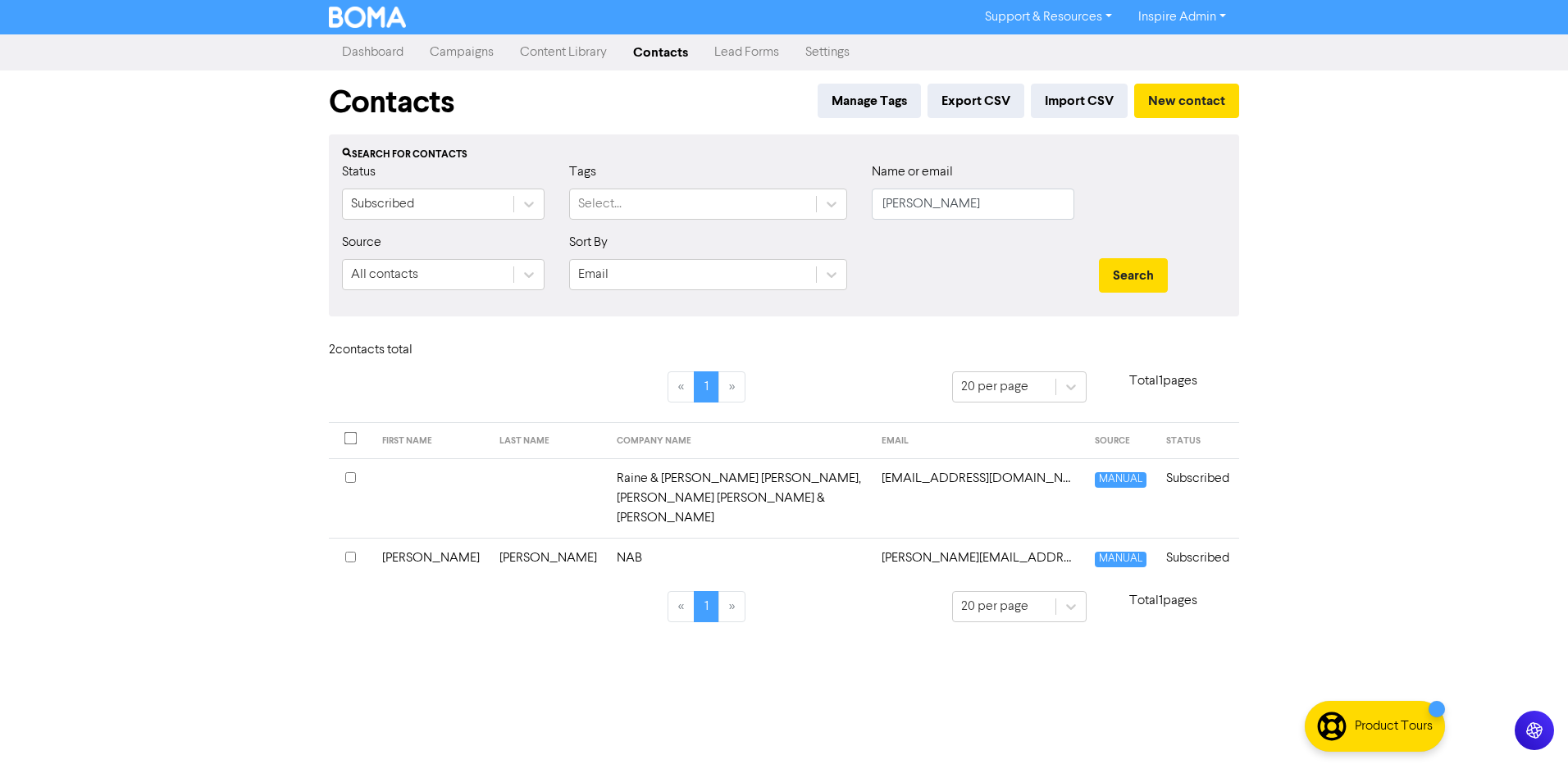
click at [607, 538] on td "NAB" at bounding box center [740, 558] width 265 height 40
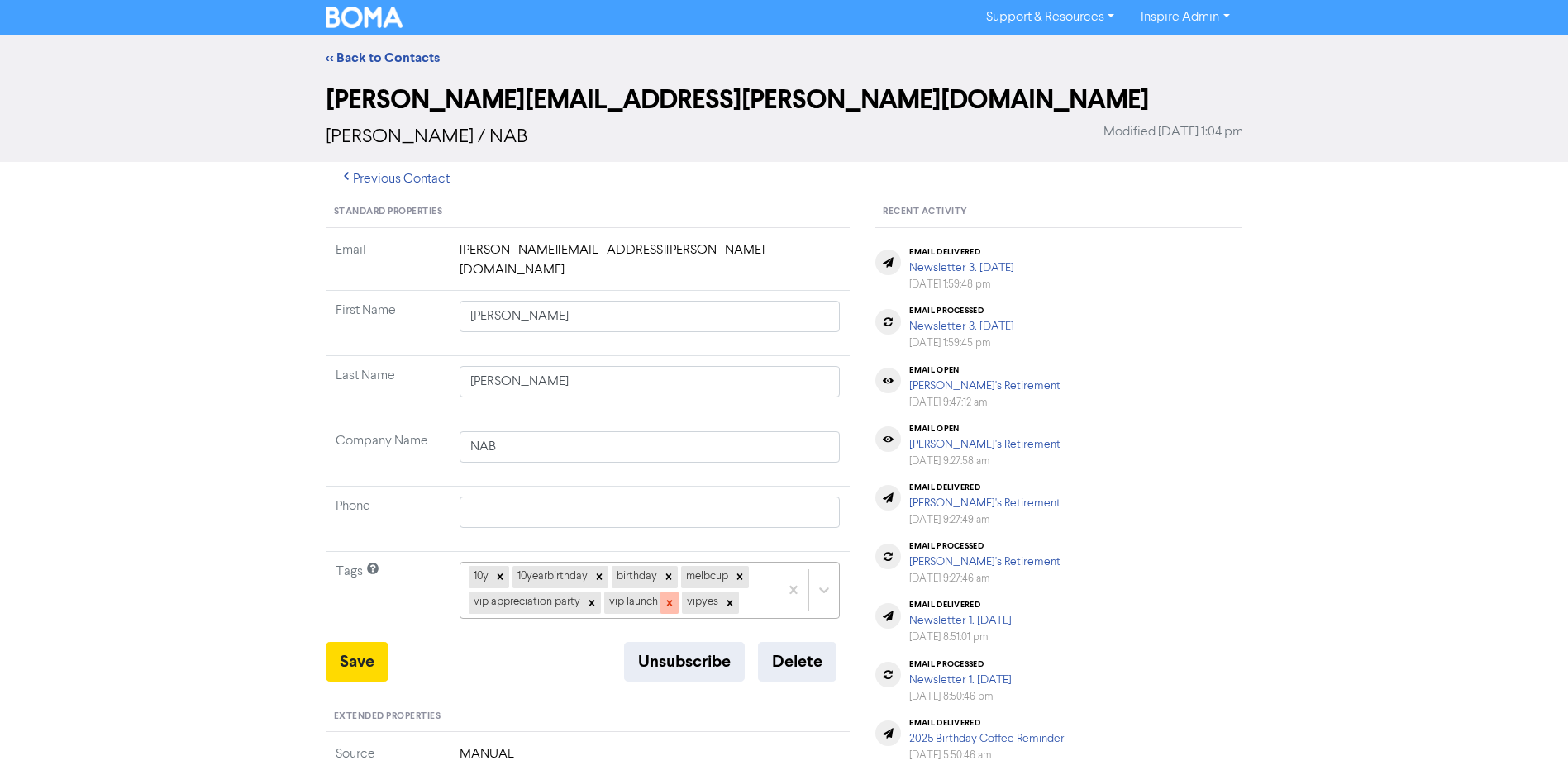
click at [667, 600] on icon at bounding box center [669, 603] width 6 height 6
click at [651, 600] on icon at bounding box center [651, 603] width 6 height 6
click at [587, 598] on icon at bounding box center [591, 604] width 11 height 11
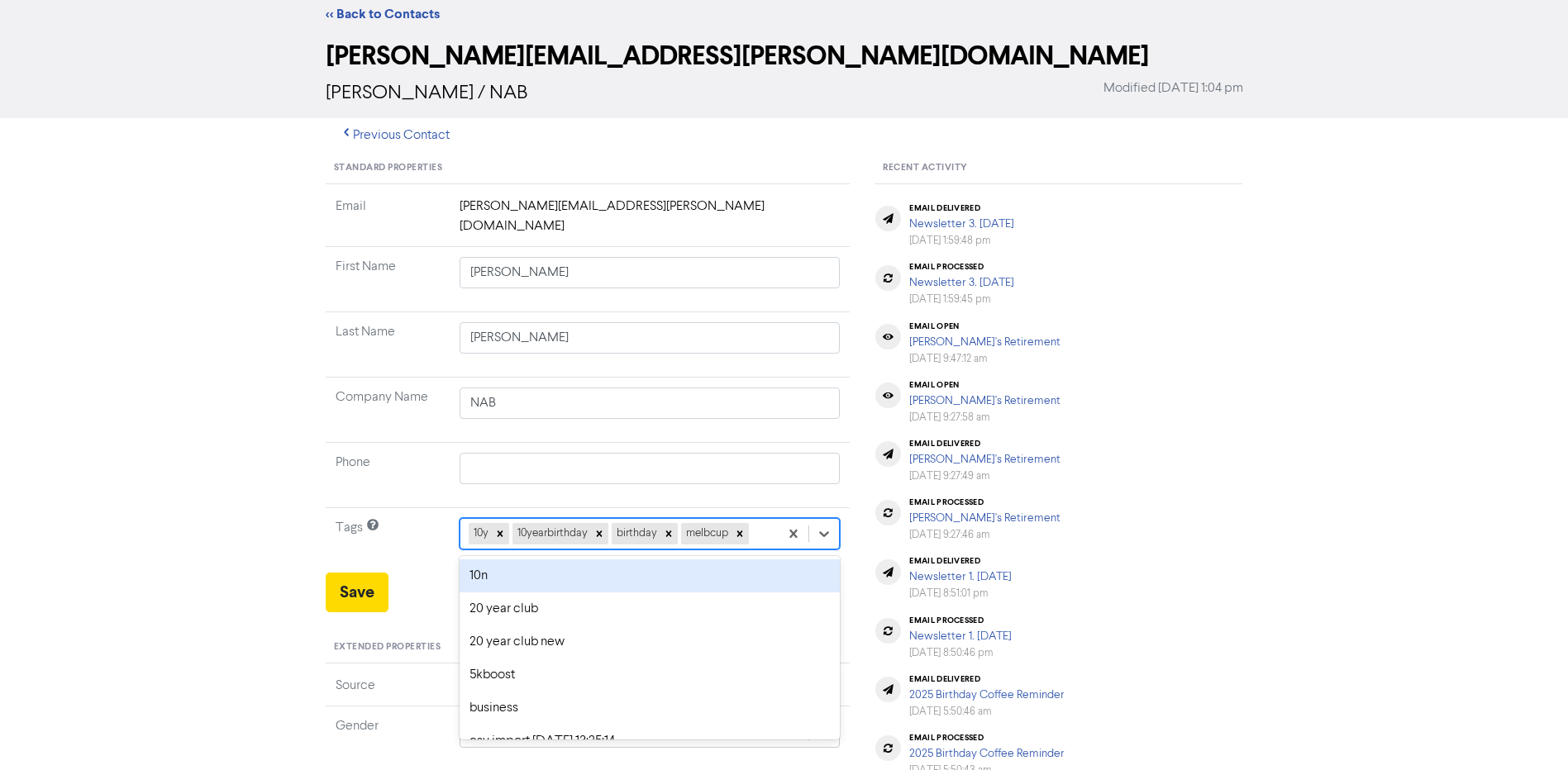
click at [759, 550] on div "option 10n focused, 1 of 42. 38 results available. Use Up and Down to choose op…" at bounding box center [650, 533] width 381 height 31
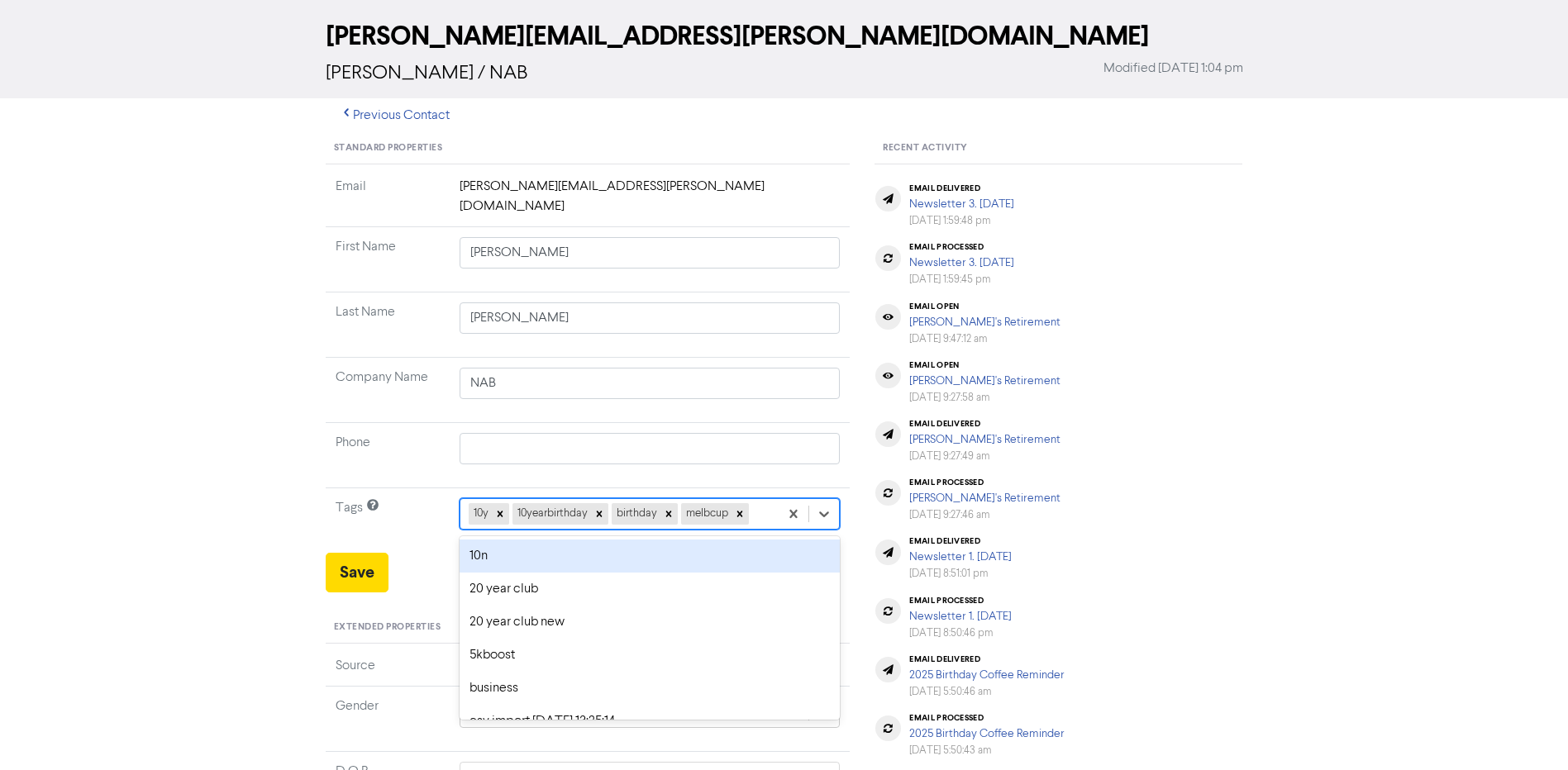
scroll to position [65, 0]
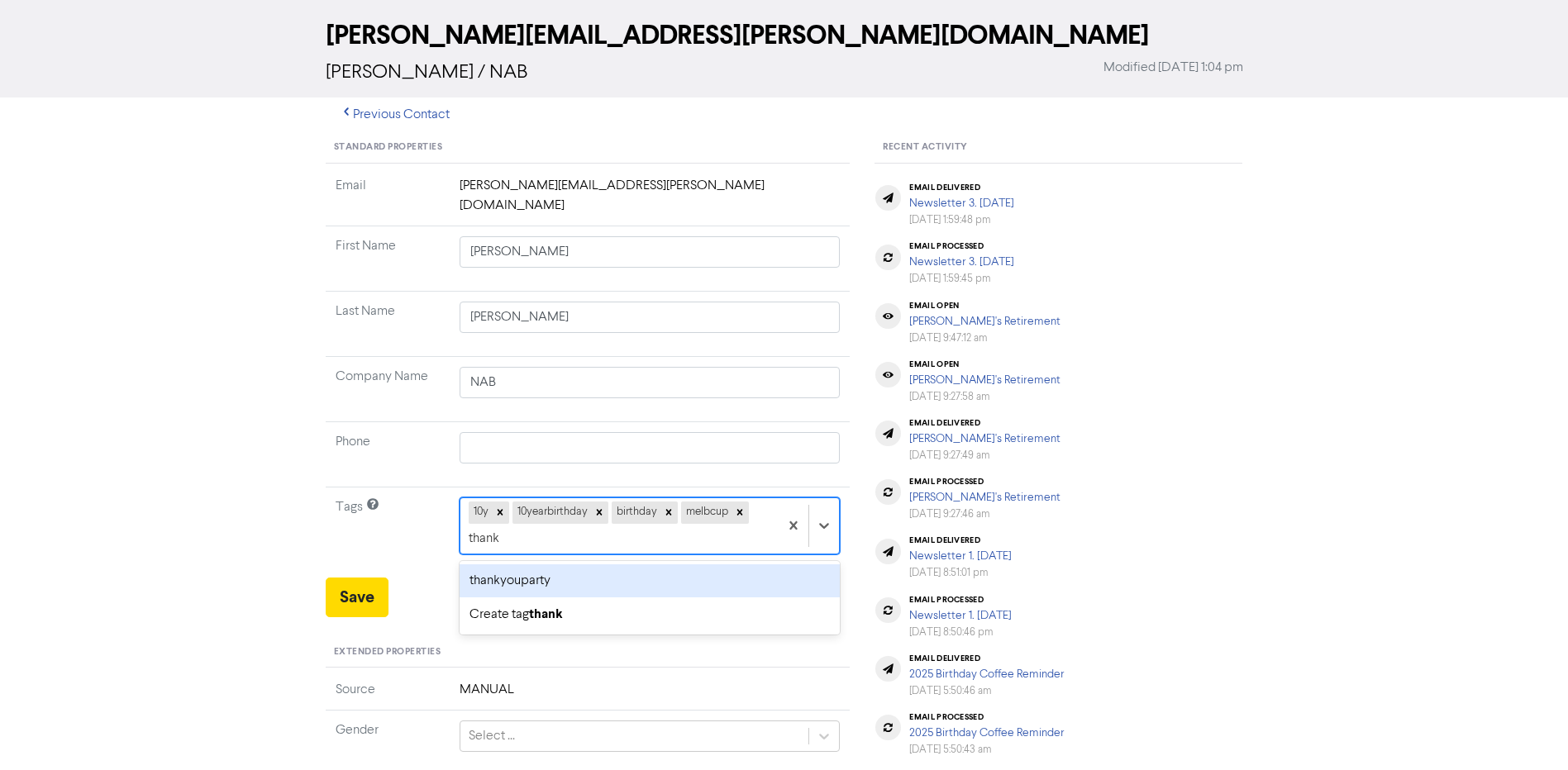
click at [753, 565] on div "thankyouparty" at bounding box center [650, 581] width 381 height 33
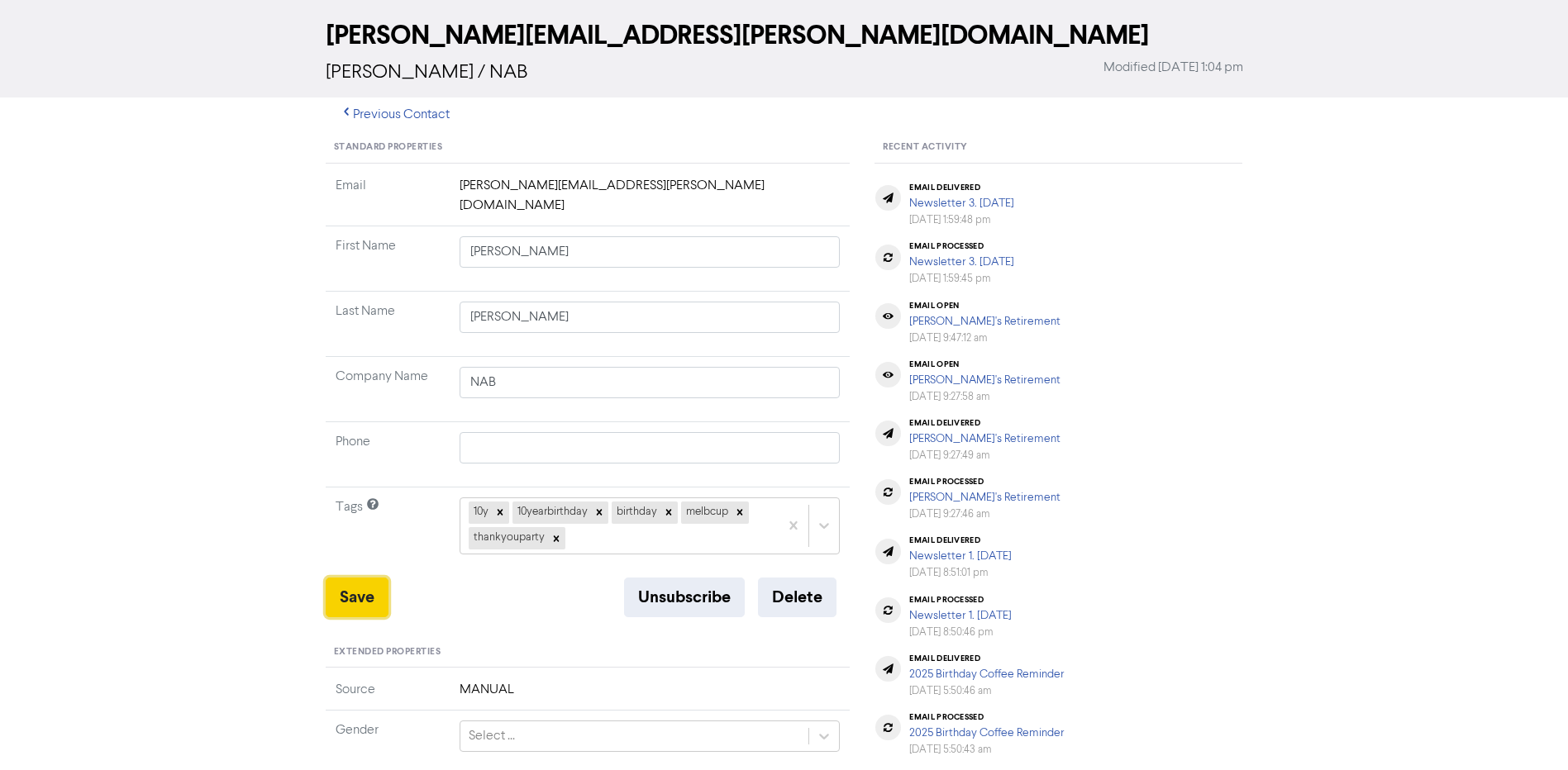
click at [374, 578] on button "Save" at bounding box center [356, 598] width 63 height 39
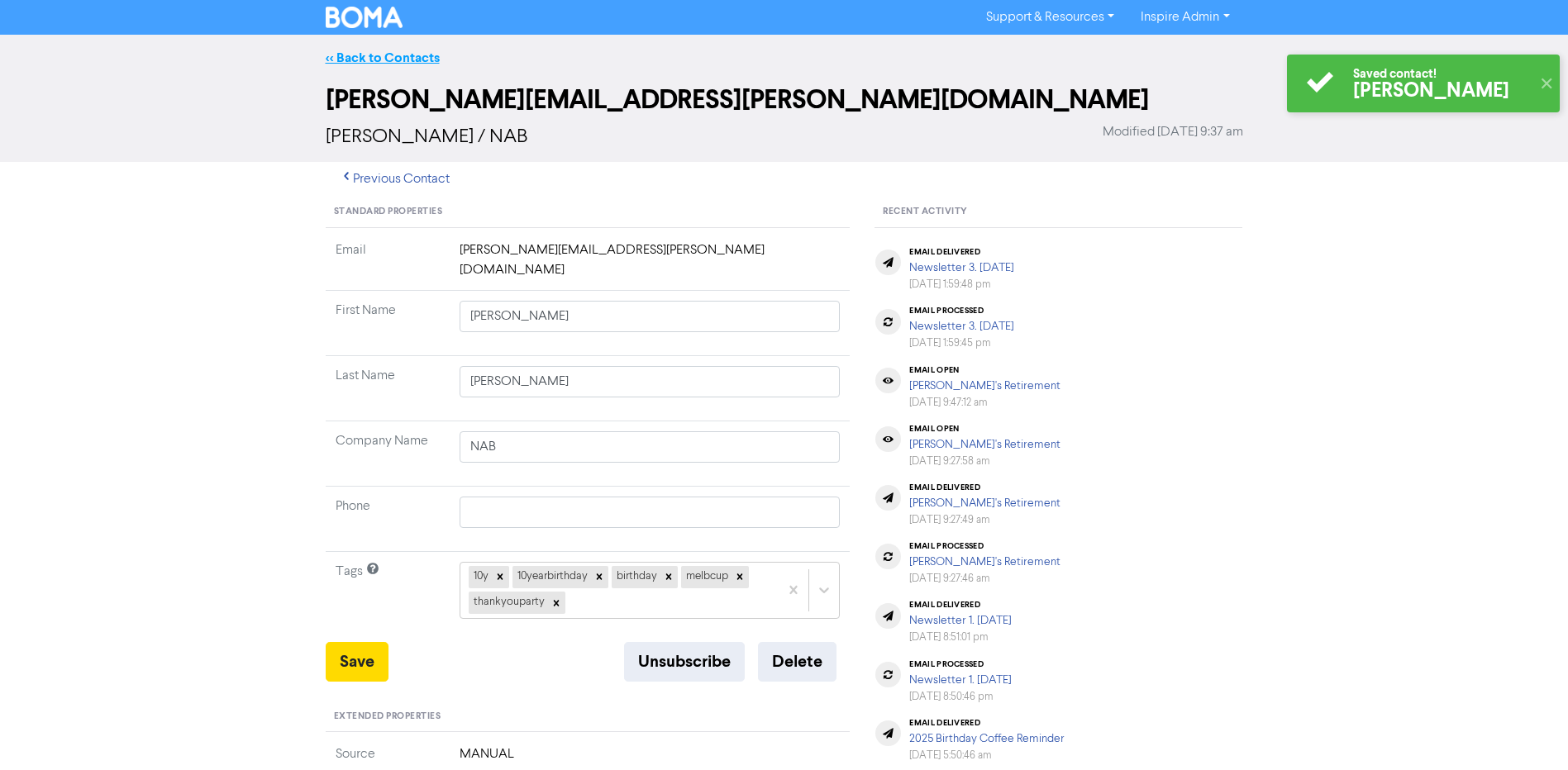
click at [359, 56] on link "<< Back to Contacts" at bounding box center [382, 58] width 114 height 17
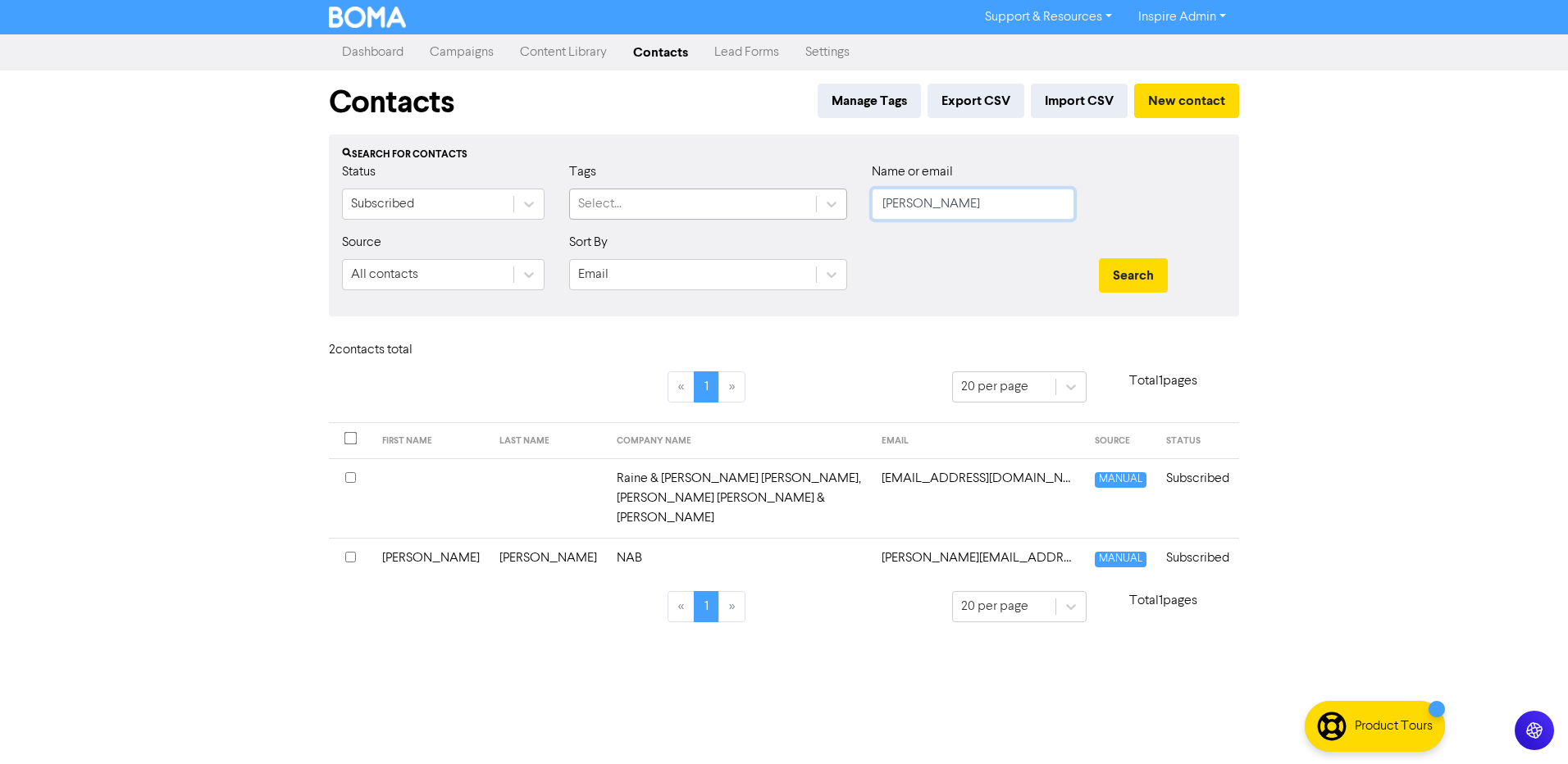
drag, startPoint x: 952, startPoint y: 207, endPoint x: 812, endPoint y: 211, distance: 140.1
click at [812, 211] on div "Status Subscribed Tags Select... Name or email [PERSON_NAME]" at bounding box center [784, 198] width 909 height 71
click at [1099, 258] on button "Search" at bounding box center [1133, 275] width 69 height 35
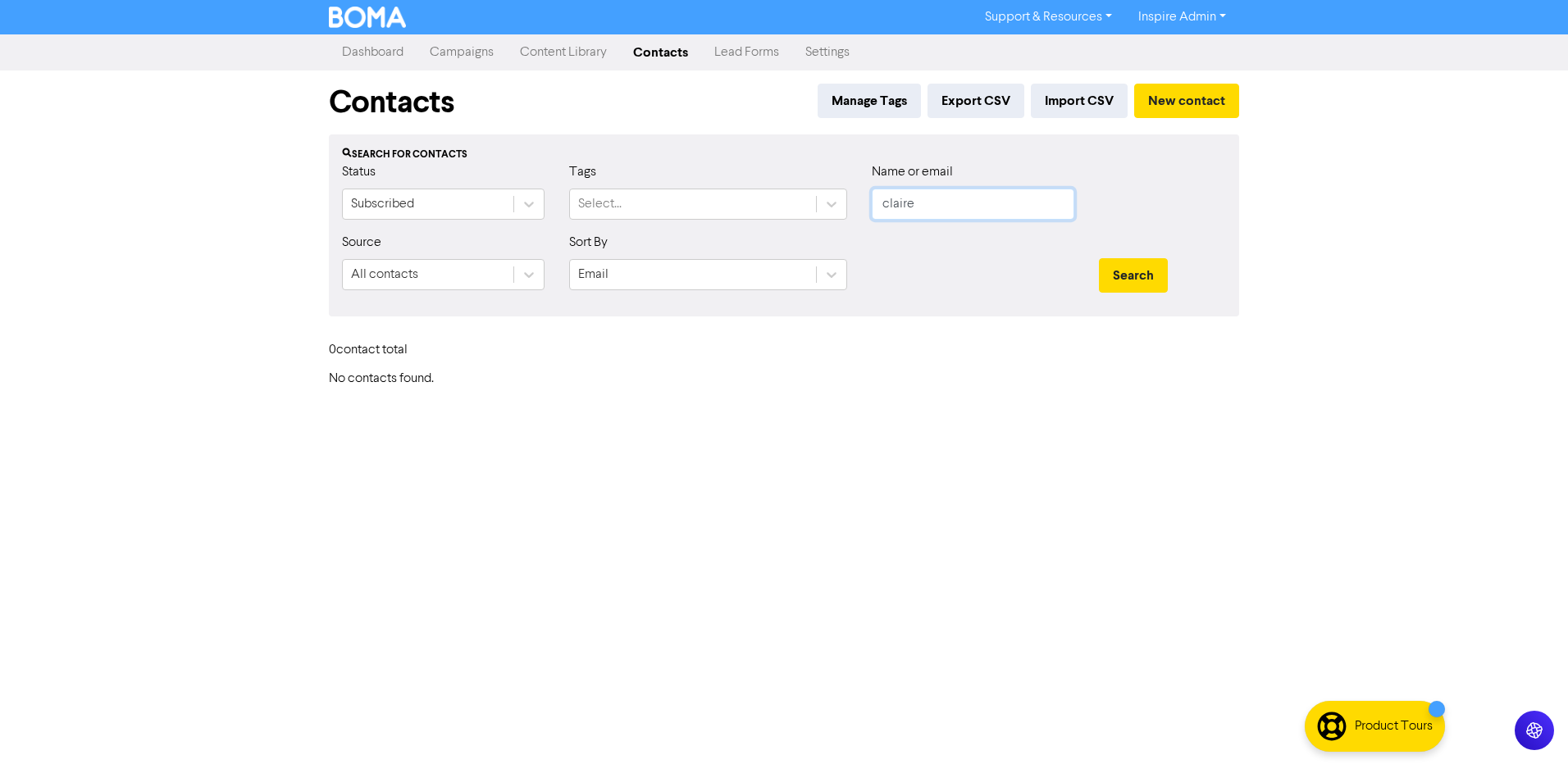
click at [1099, 258] on button "Search" at bounding box center [1133, 275] width 69 height 35
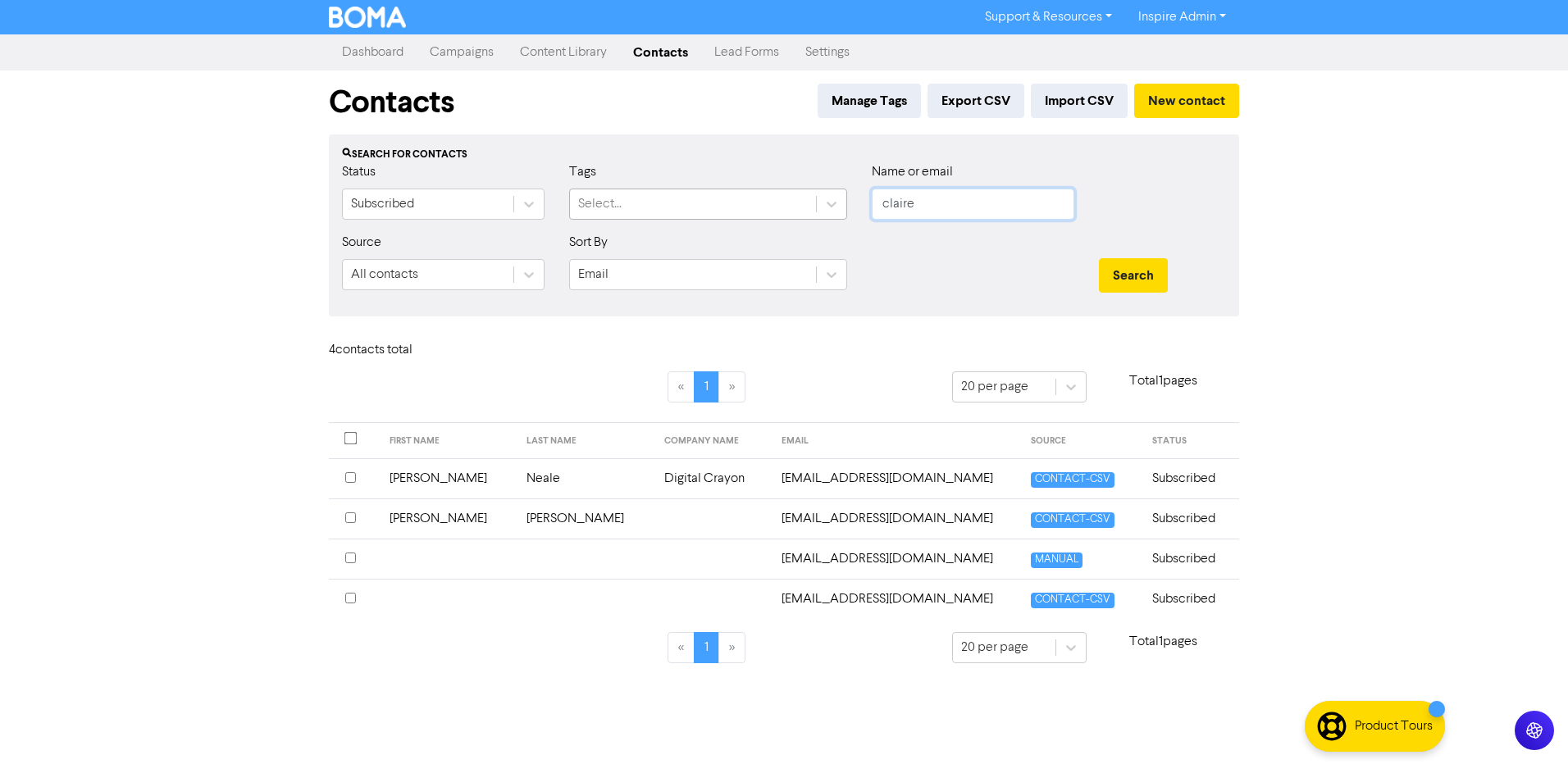
drag, startPoint x: 921, startPoint y: 207, endPoint x: 796, endPoint y: 198, distance: 125.3
click at [796, 198] on div "Status Subscribed Tags Select... Name or email [PERSON_NAME]" at bounding box center [784, 198] width 909 height 71
click at [655, 490] on td "Digital Crayon" at bounding box center [714, 479] width 118 height 40
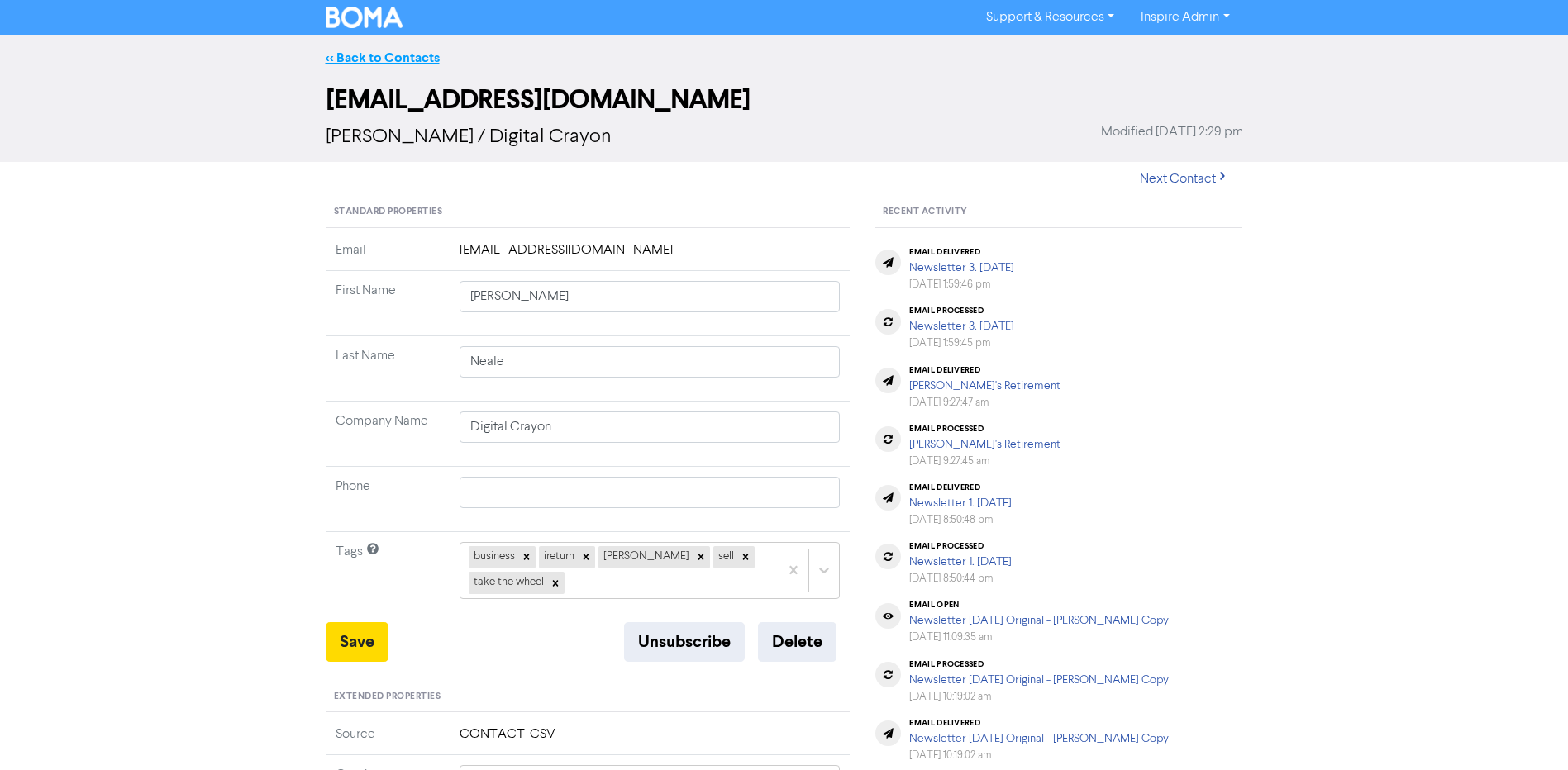
click at [386, 58] on link "<< Back to Contacts" at bounding box center [382, 58] width 114 height 17
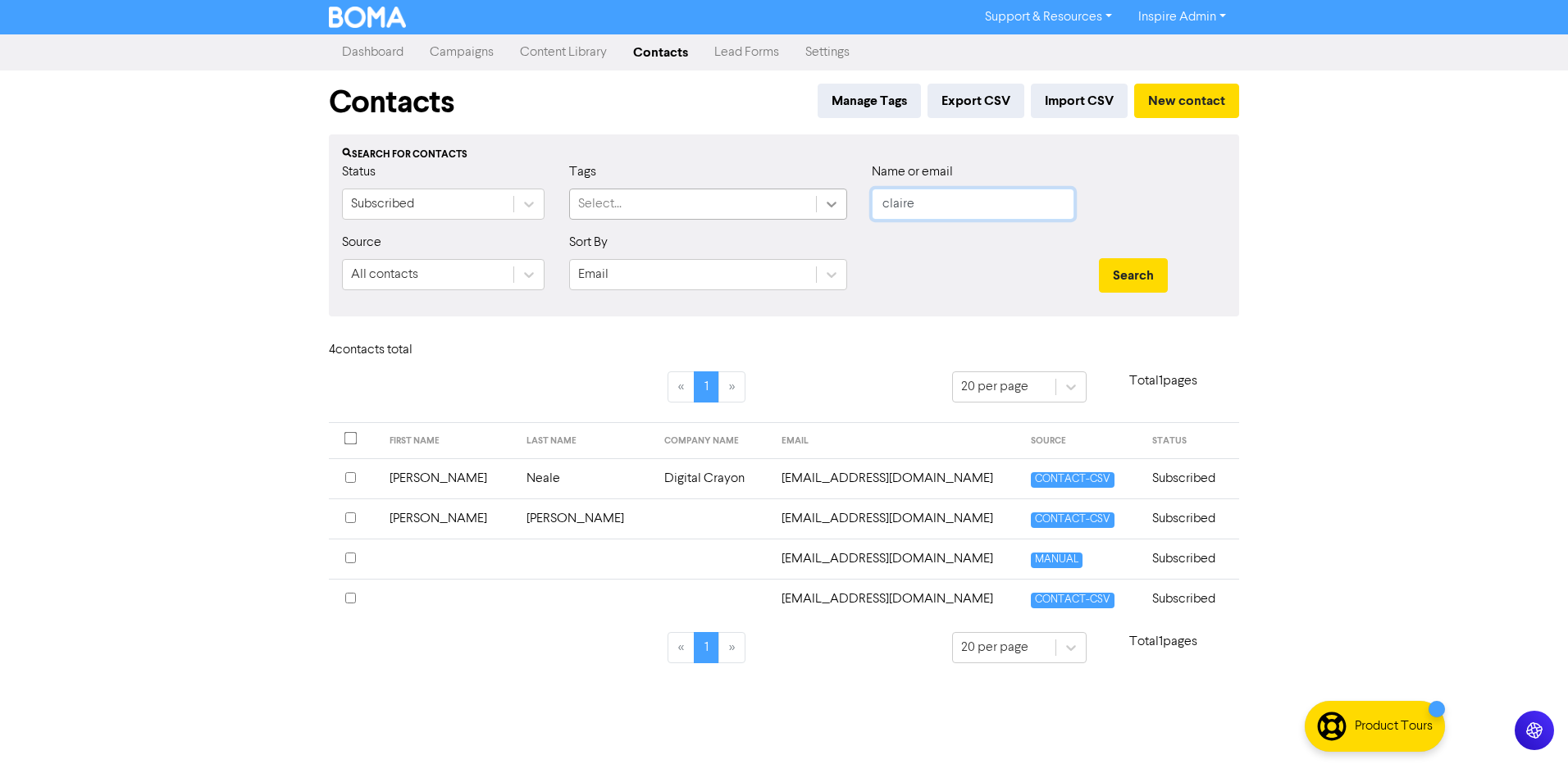
drag, startPoint x: 948, startPoint y: 203, endPoint x: 837, endPoint y: 202, distance: 111.0
click at [837, 202] on div "Status Subscribed Tags Select... Name or email [PERSON_NAME]" at bounding box center [784, 198] width 909 height 71
click at [1099, 258] on button "Search" at bounding box center [1133, 275] width 69 height 35
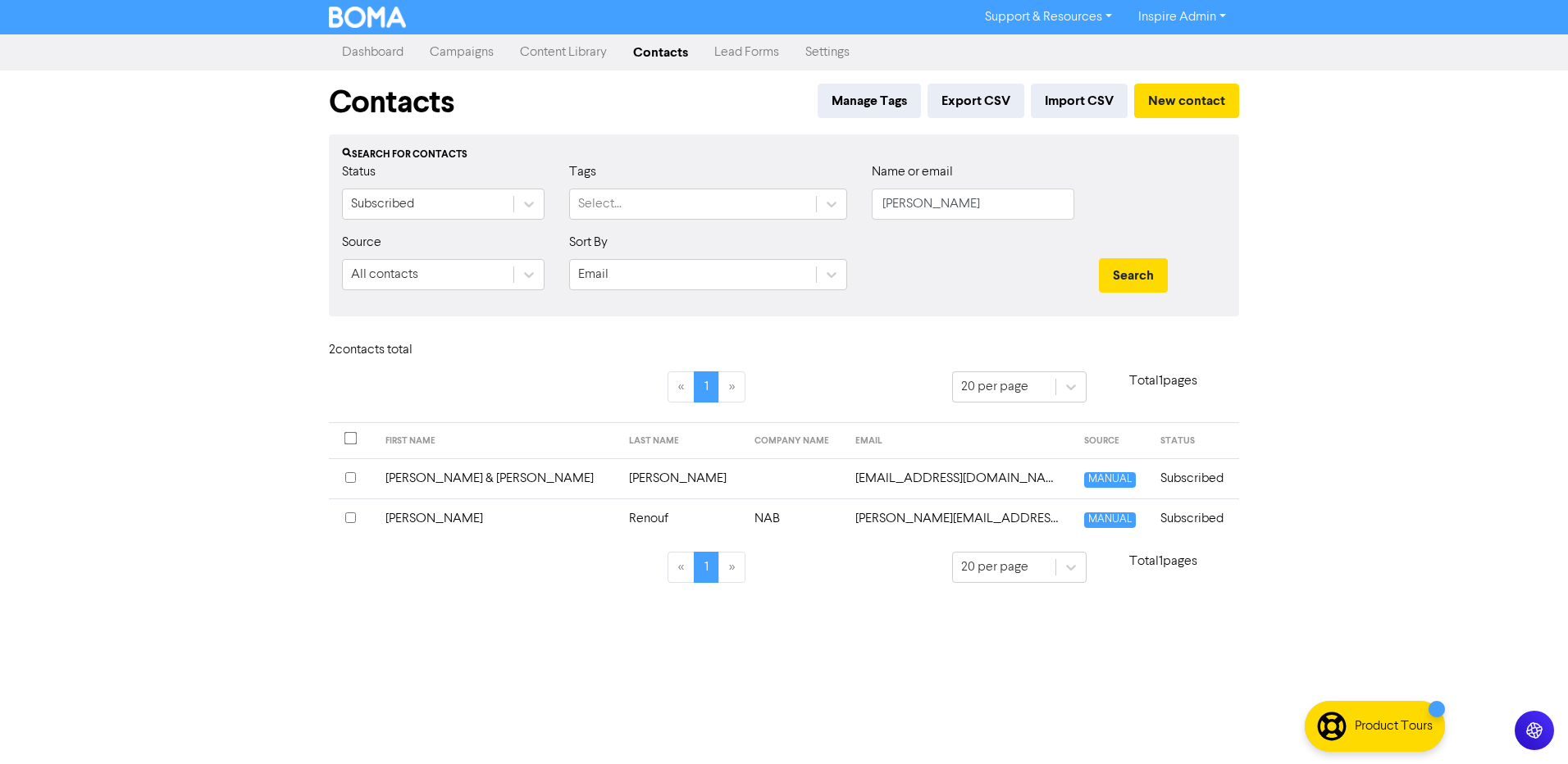
click at [621, 517] on td "Renouf" at bounding box center [682, 519] width 126 height 40
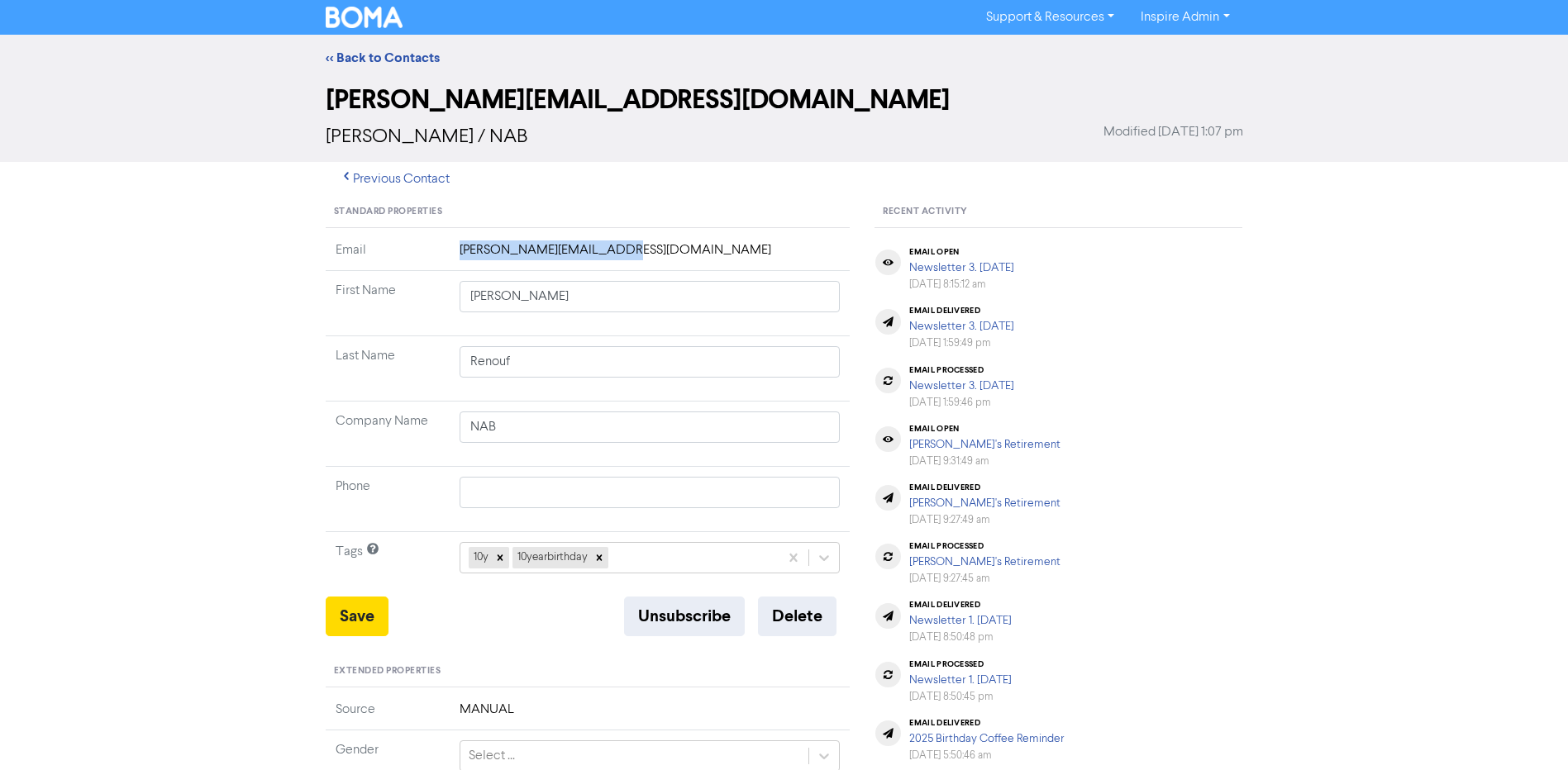
drag, startPoint x: 611, startPoint y: 250, endPoint x: 451, endPoint y: 244, distance: 160.1
click at [451, 244] on td "[PERSON_NAME][EMAIL_ADDRESS][DOMAIN_NAME]" at bounding box center [650, 256] width 400 height 31
drag, startPoint x: 451, startPoint y: 244, endPoint x: 477, endPoint y: 247, distance: 26.2
copy td "[PERSON_NAME][EMAIL_ADDRESS][DOMAIN_NAME]"
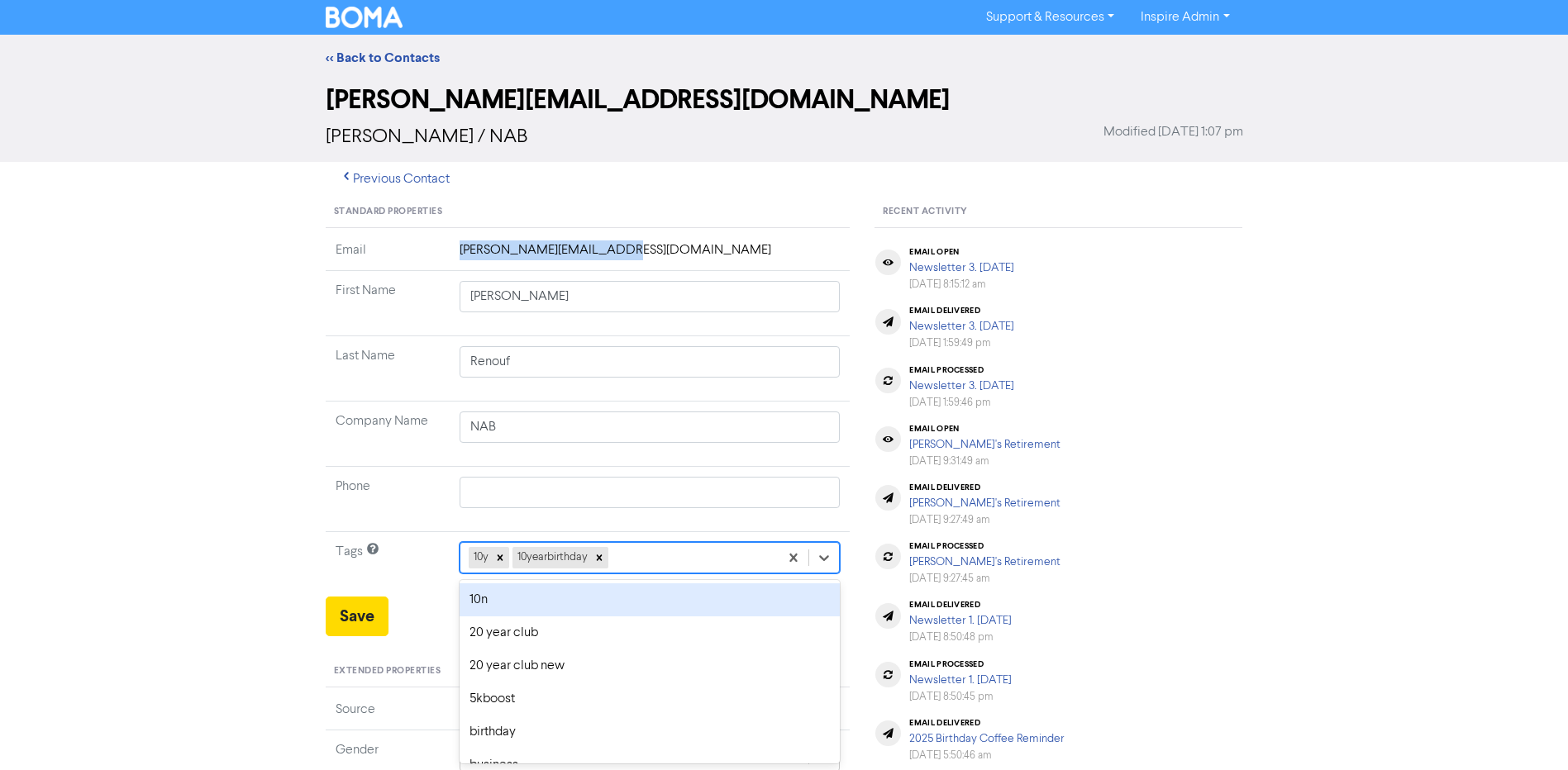
click at [635, 557] on div "option 10n focused, 1 of 42. 40 results available. Use Up and Down to choose op…" at bounding box center [650, 558] width 381 height 31
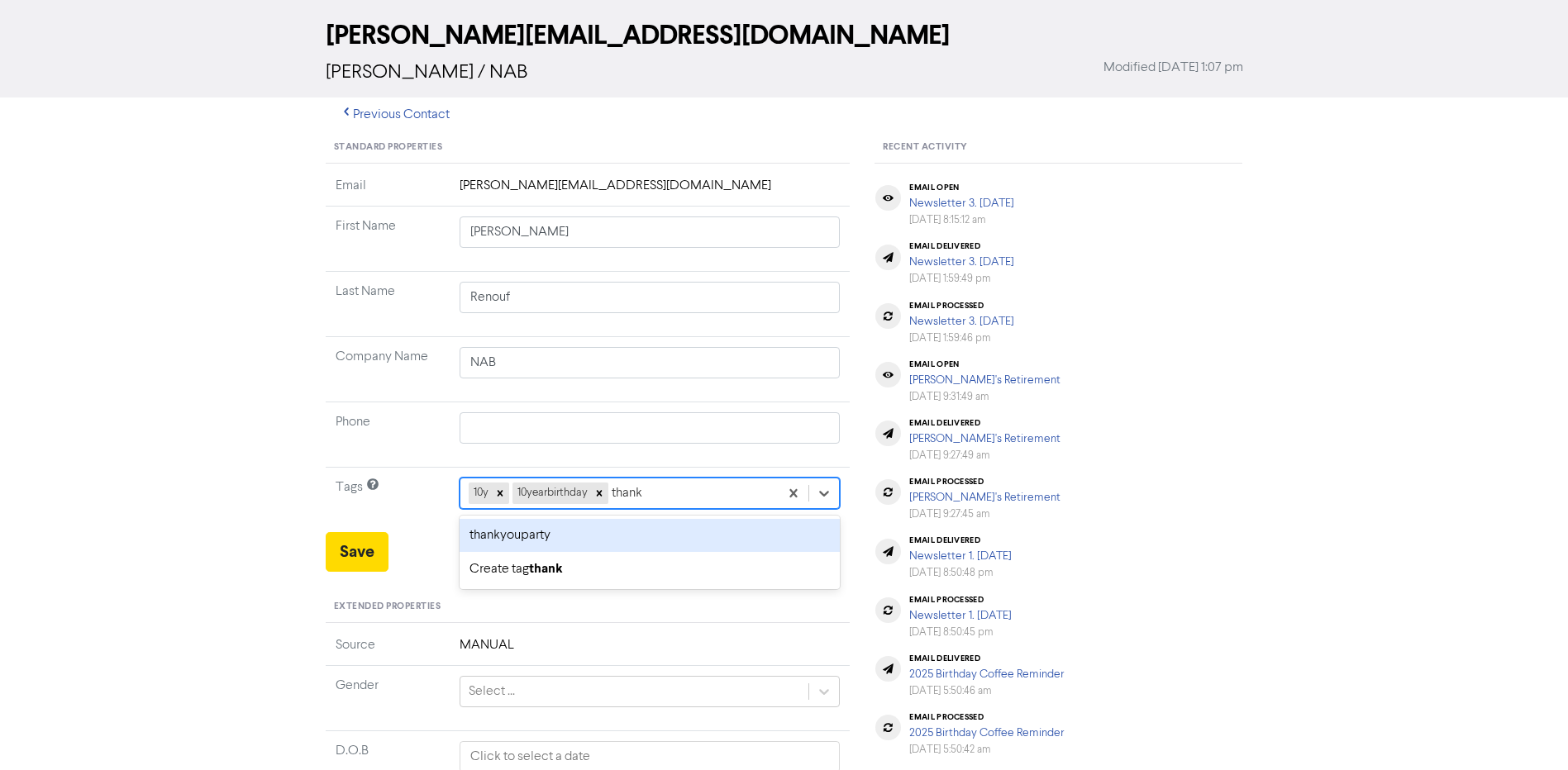
click at [605, 538] on div "thankyouparty" at bounding box center [650, 535] width 381 height 33
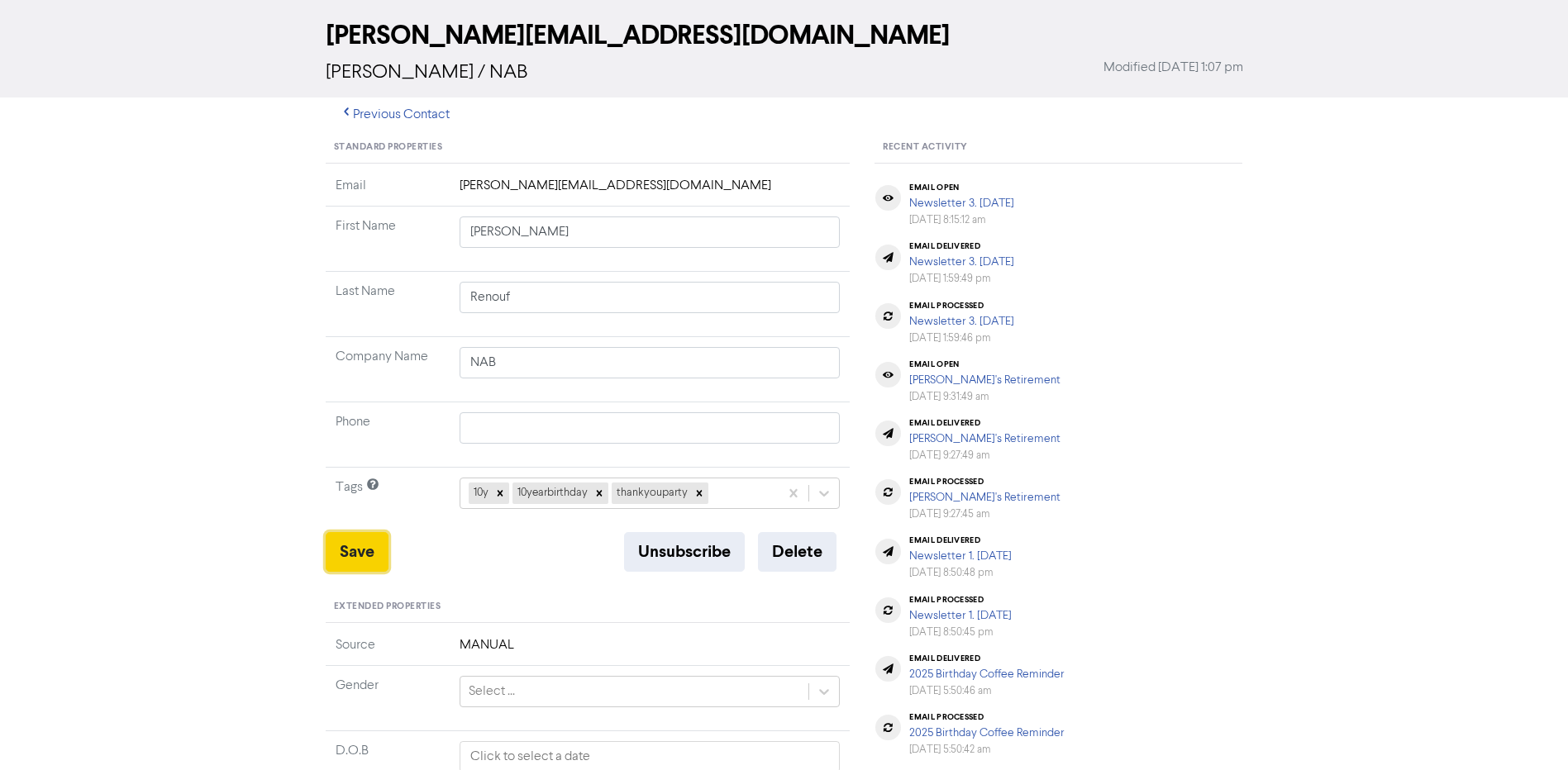
click at [376, 545] on button "Save" at bounding box center [356, 552] width 63 height 39
click at [373, 547] on button "Save" at bounding box center [356, 552] width 63 height 39
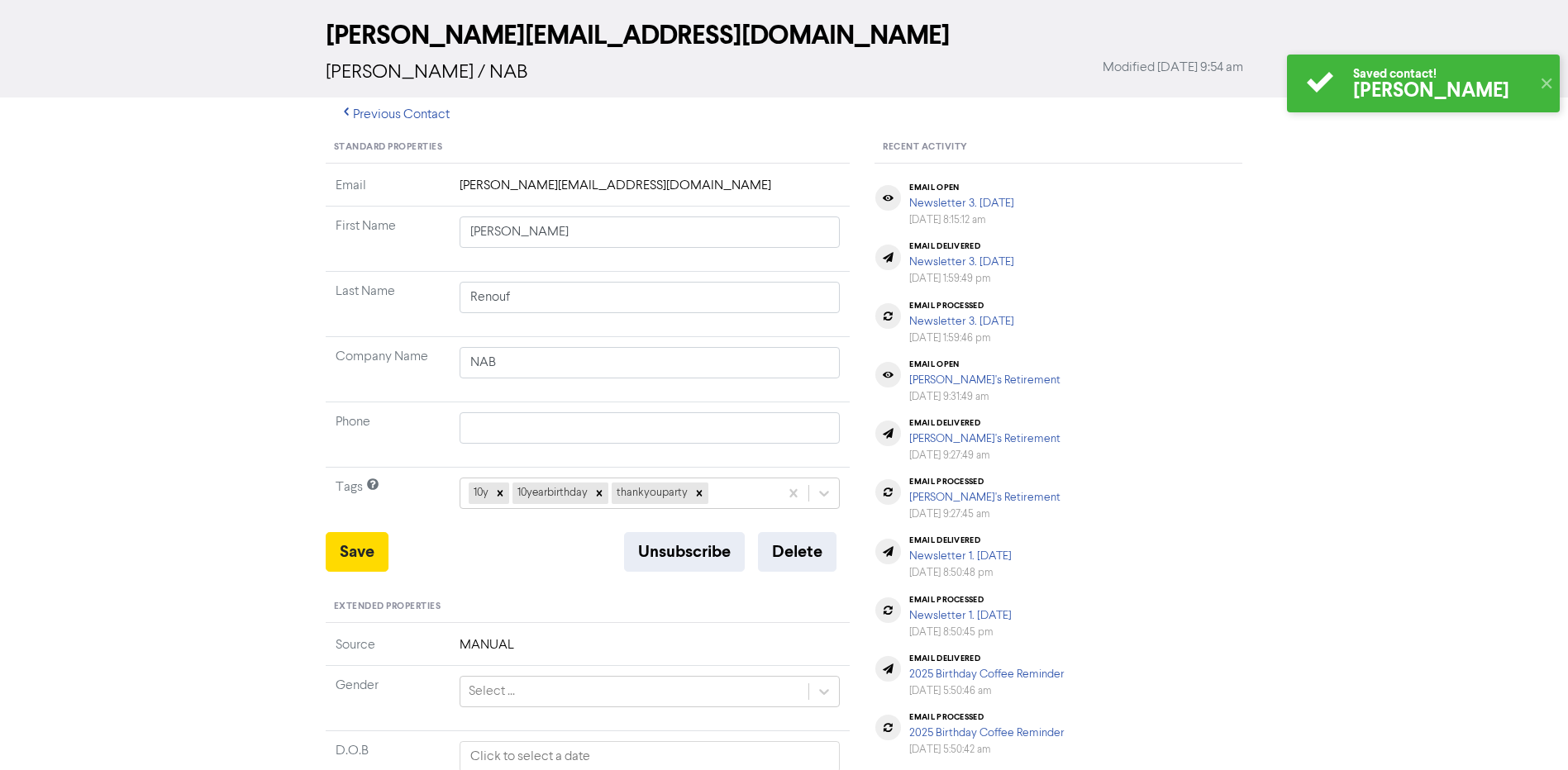
scroll to position [0, 0]
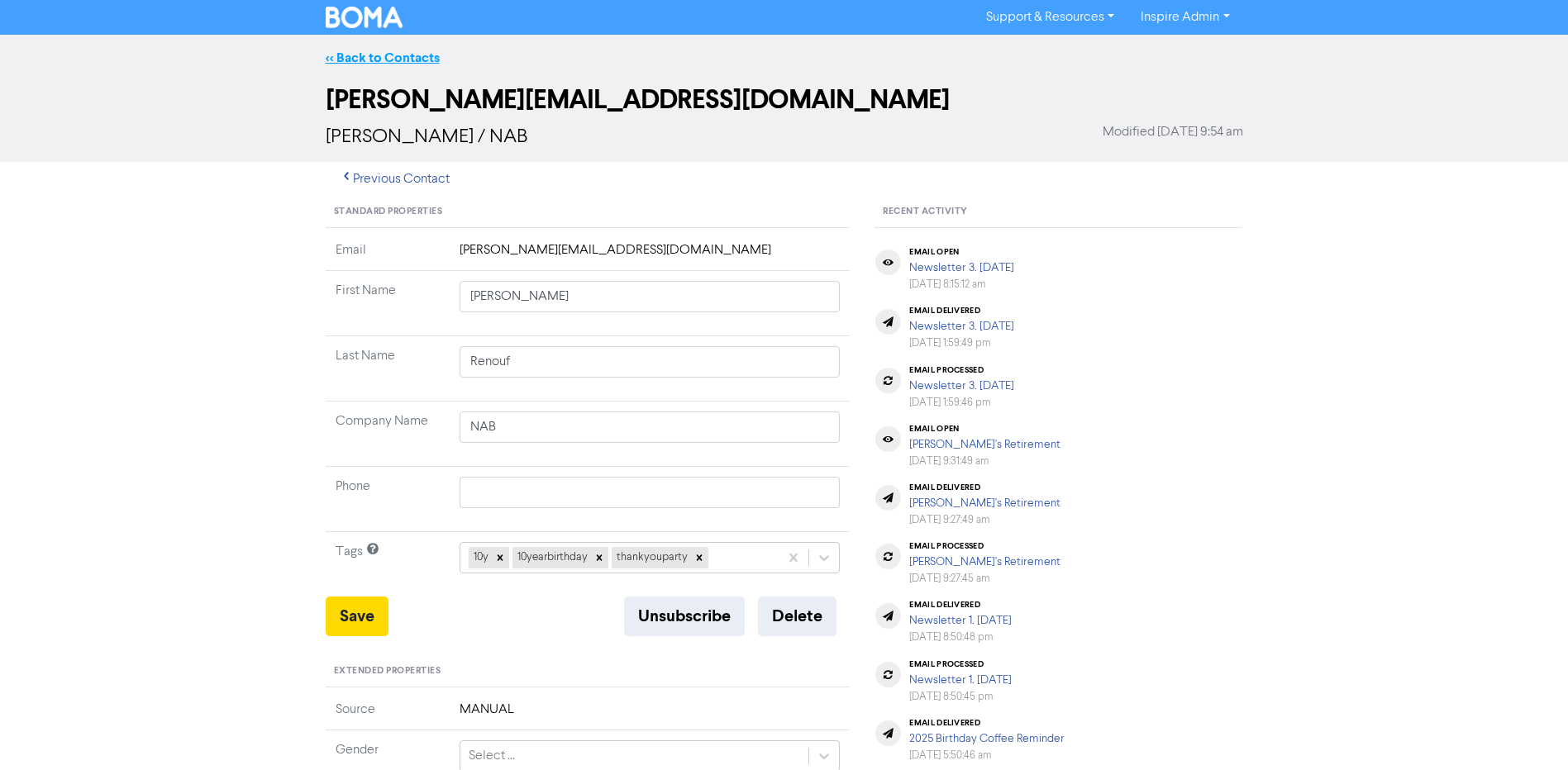
click at [381, 52] on link "<< Back to Contacts" at bounding box center [382, 58] width 114 height 17
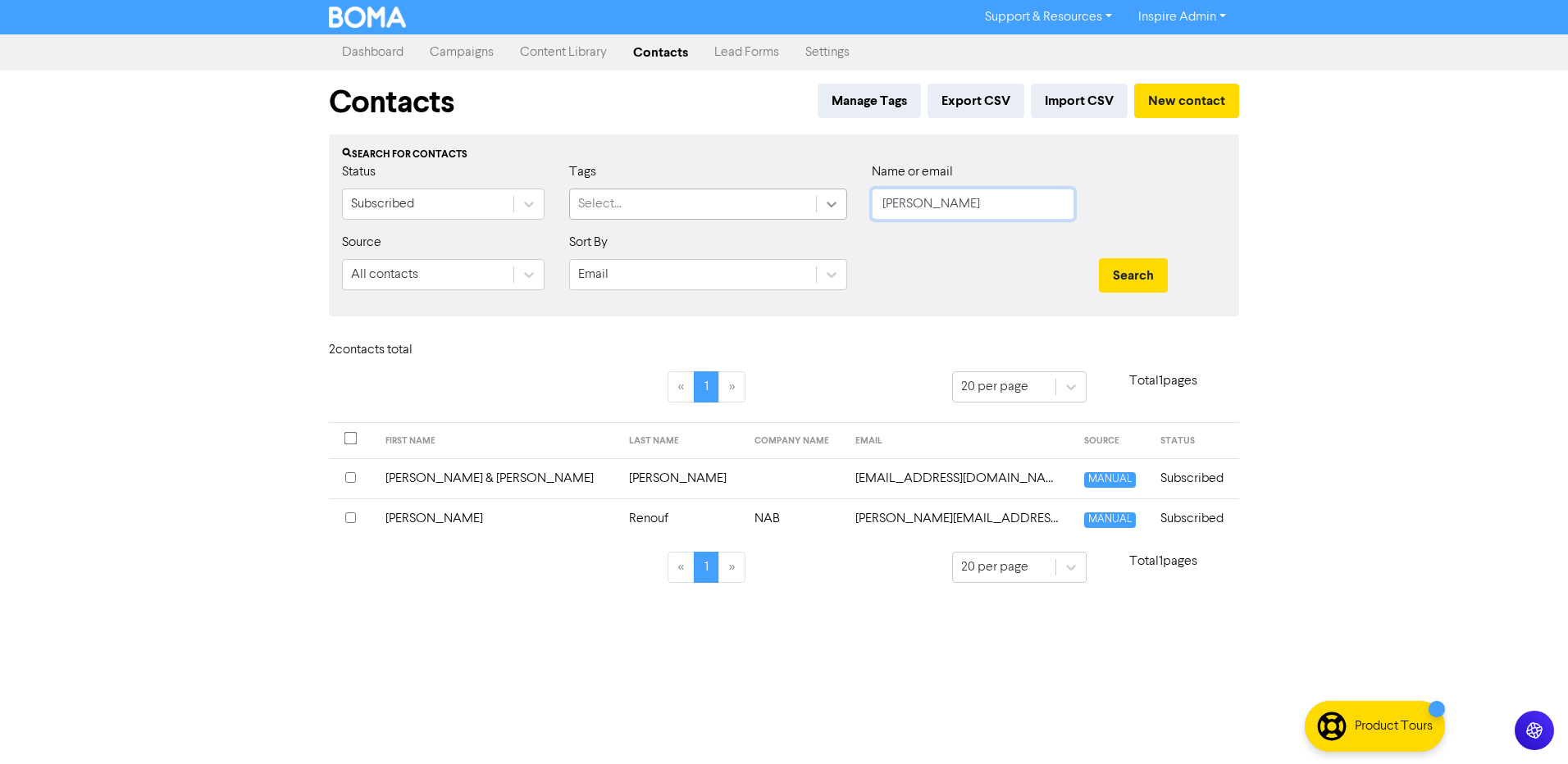
drag, startPoint x: 928, startPoint y: 204, endPoint x: 836, endPoint y: 195, distance: 92.4
click at [836, 195] on div "Status Subscribed Tags Select... Name or email [PERSON_NAME]" at bounding box center [784, 198] width 909 height 71
click at [1099, 258] on button "Search" at bounding box center [1133, 275] width 69 height 35
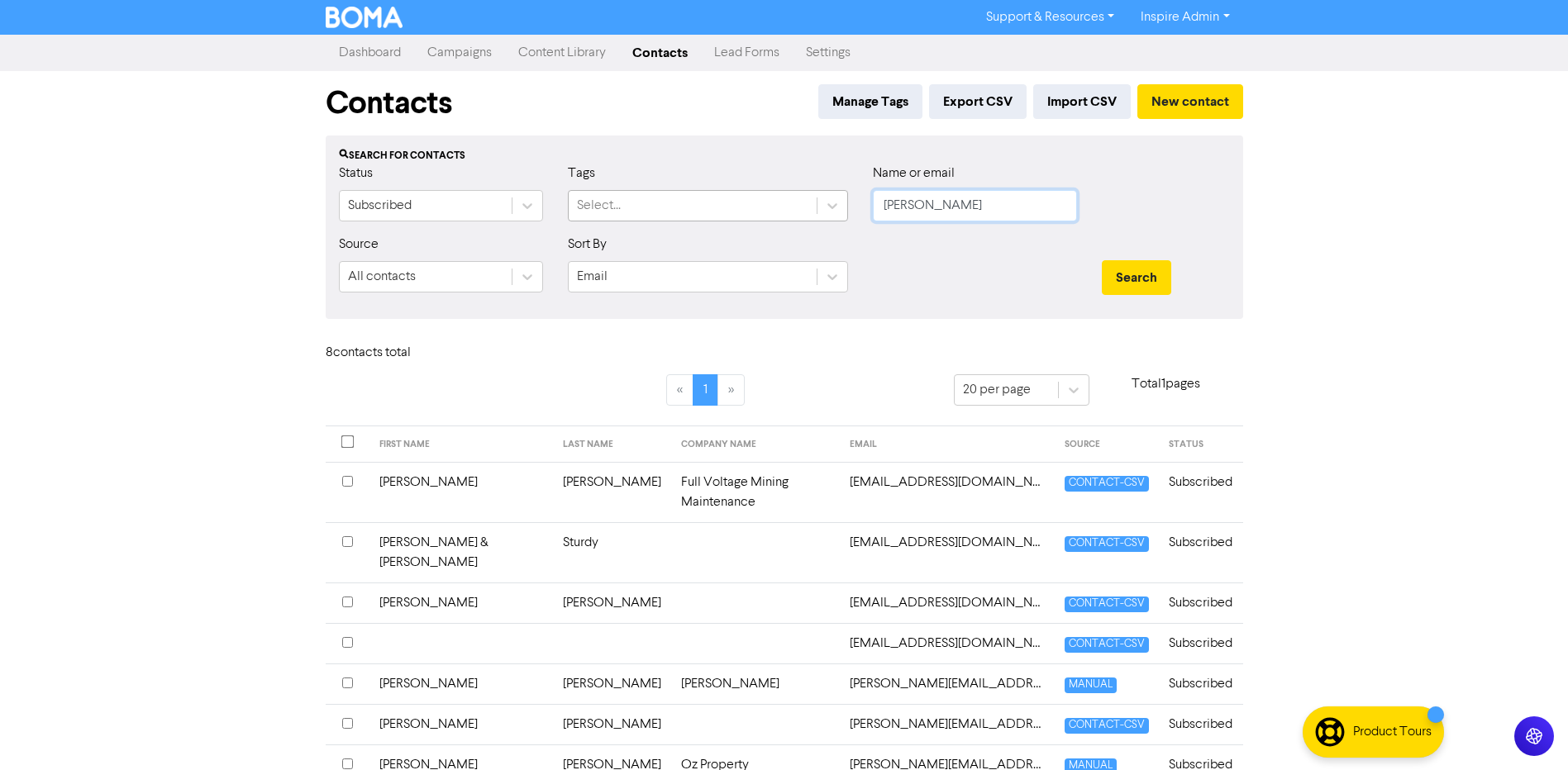
drag, startPoint x: 943, startPoint y: 205, endPoint x: 782, endPoint y: 211, distance: 161.1
click at [782, 211] on div "Status Subscribed Tags Select... Name or email [PERSON_NAME]" at bounding box center [784, 199] width 916 height 71
click at [1160, 109] on button "New contact" at bounding box center [1190, 102] width 106 height 35
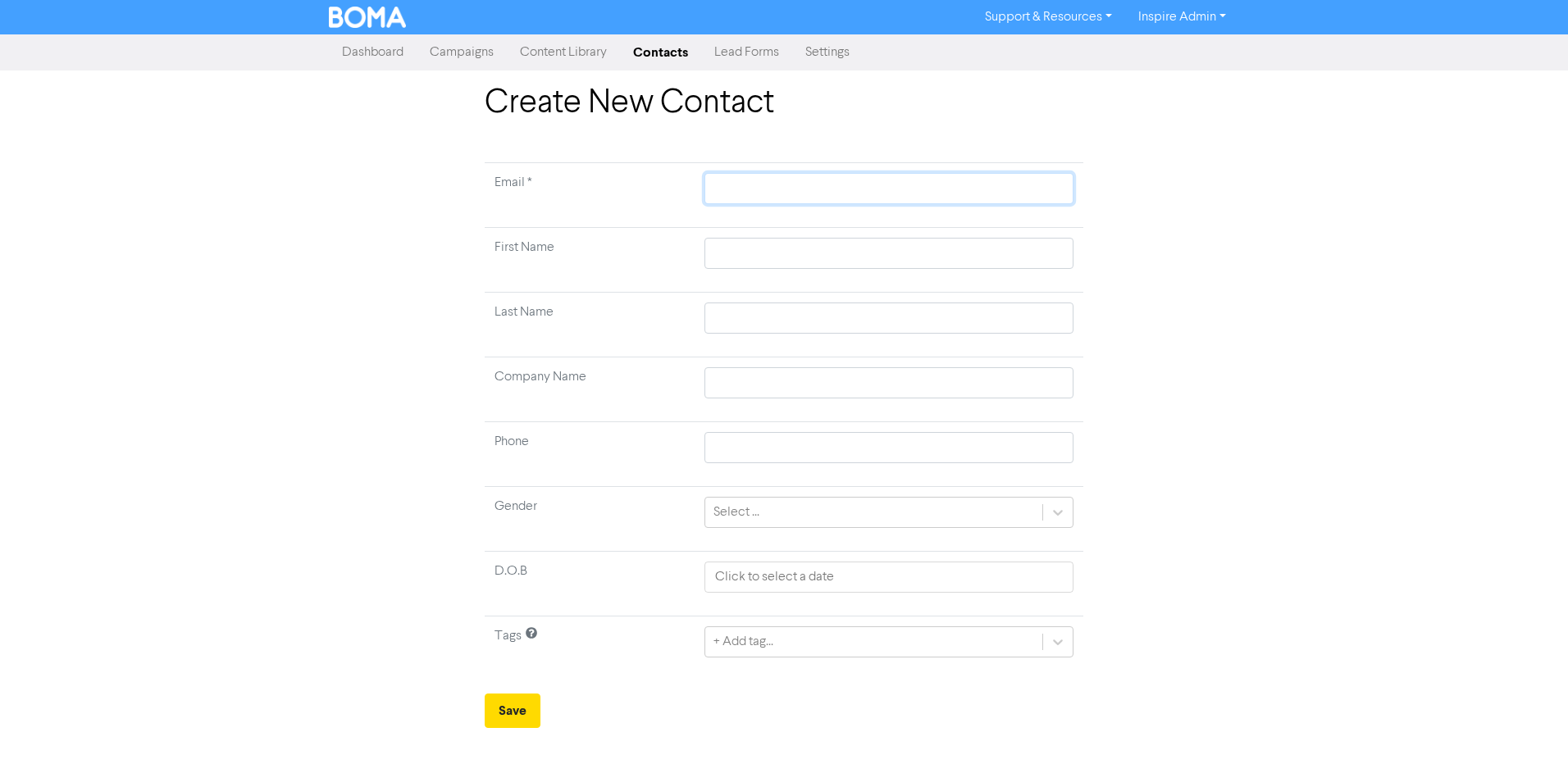
paste input "[PERSON_NAME][EMAIL_ADDRESS][DOMAIN_NAME]"
drag, startPoint x: 790, startPoint y: 188, endPoint x: 715, endPoint y: 187, distance: 75.0
click at [715, 187] on input "[PERSON_NAME][EMAIL_ADDRESS][DOMAIN_NAME]" at bounding box center [889, 188] width 369 height 31
click at [779, 258] on input "text" at bounding box center [889, 253] width 369 height 31
click at [770, 313] on input "text" at bounding box center [889, 317] width 369 height 31
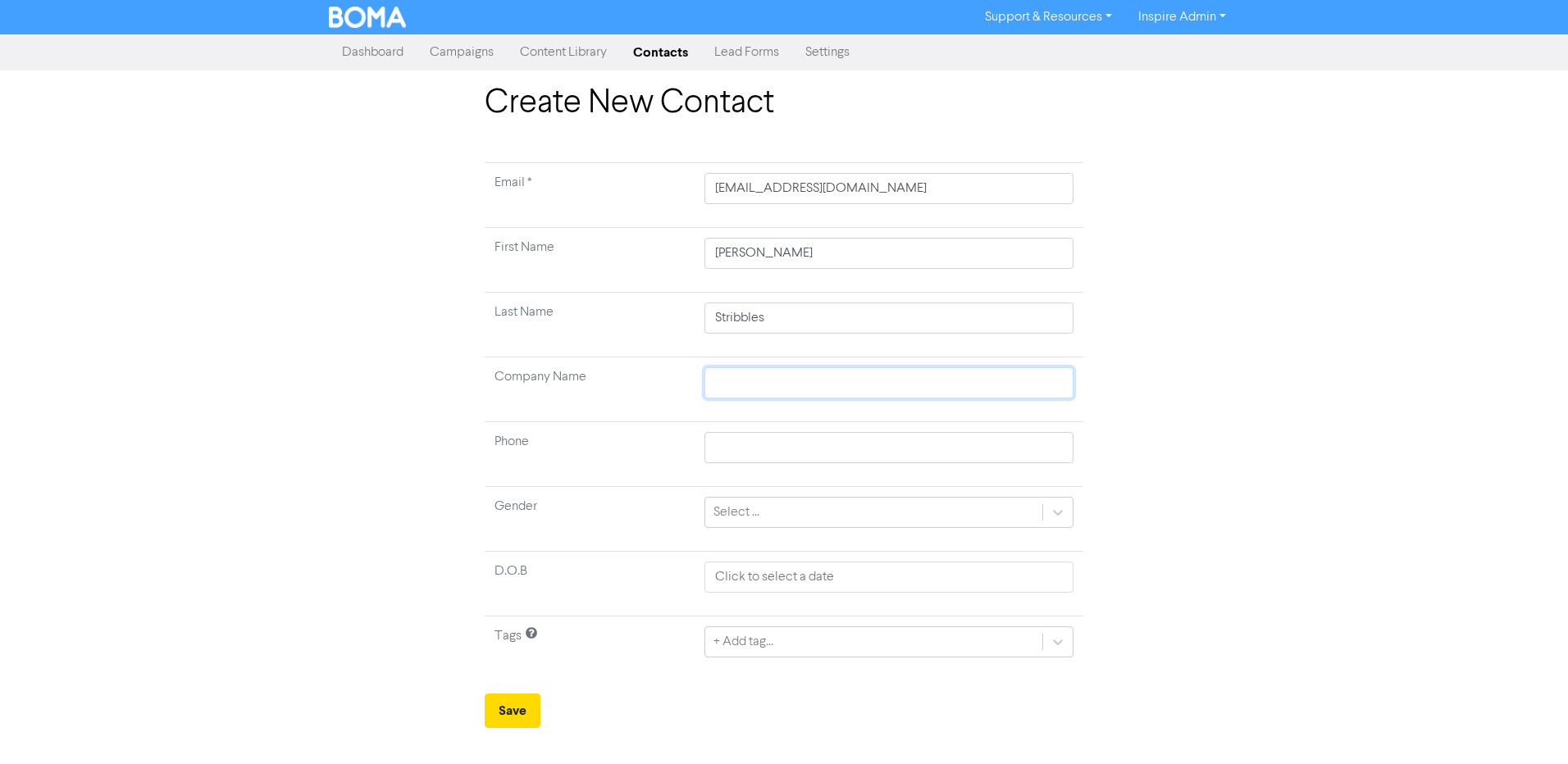
click at [771, 392] on input "text" at bounding box center [889, 382] width 369 height 31
click at [629, 445] on td "Phone" at bounding box center [590, 454] width 210 height 64
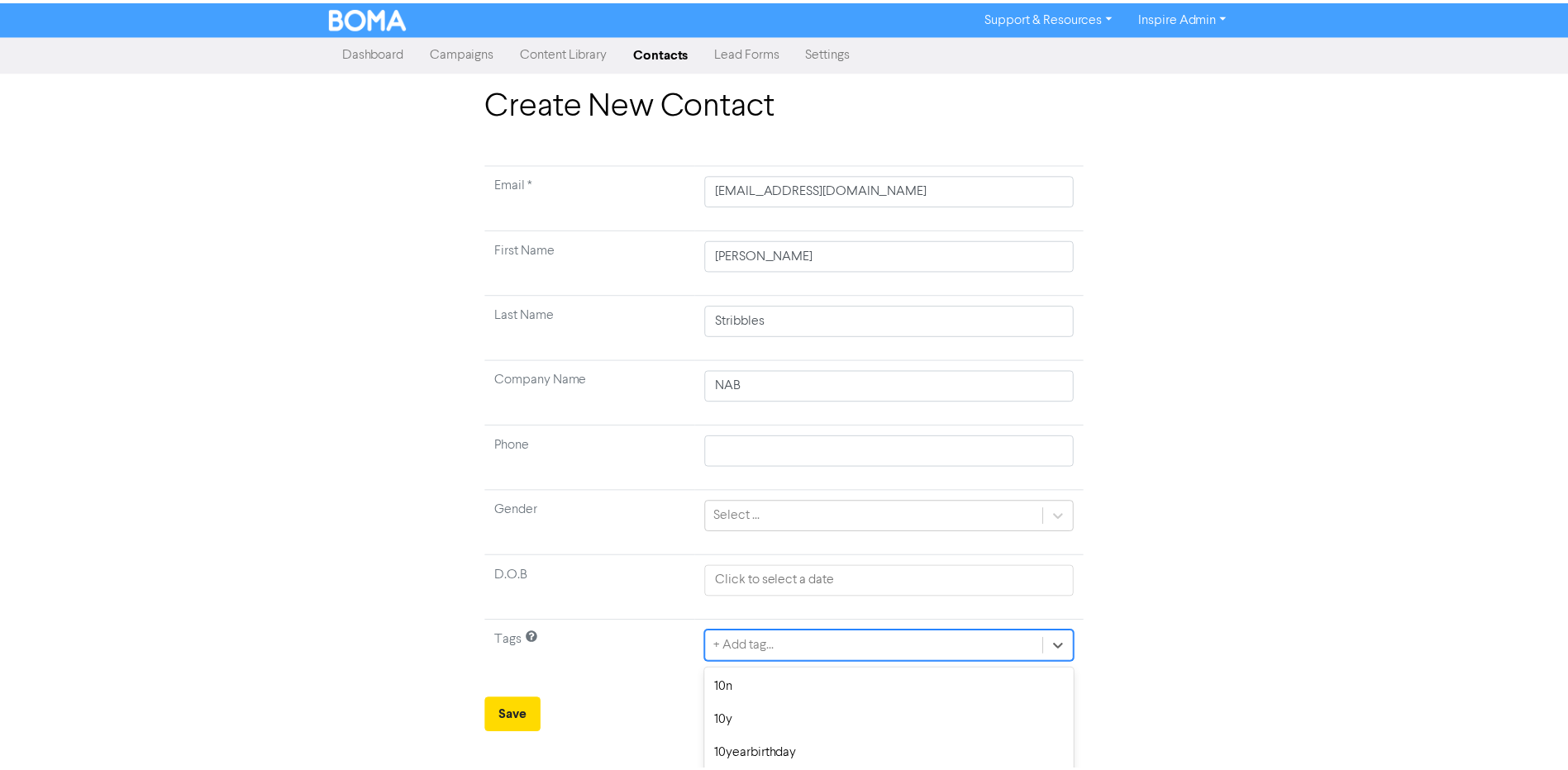
scroll to position [148, 0]
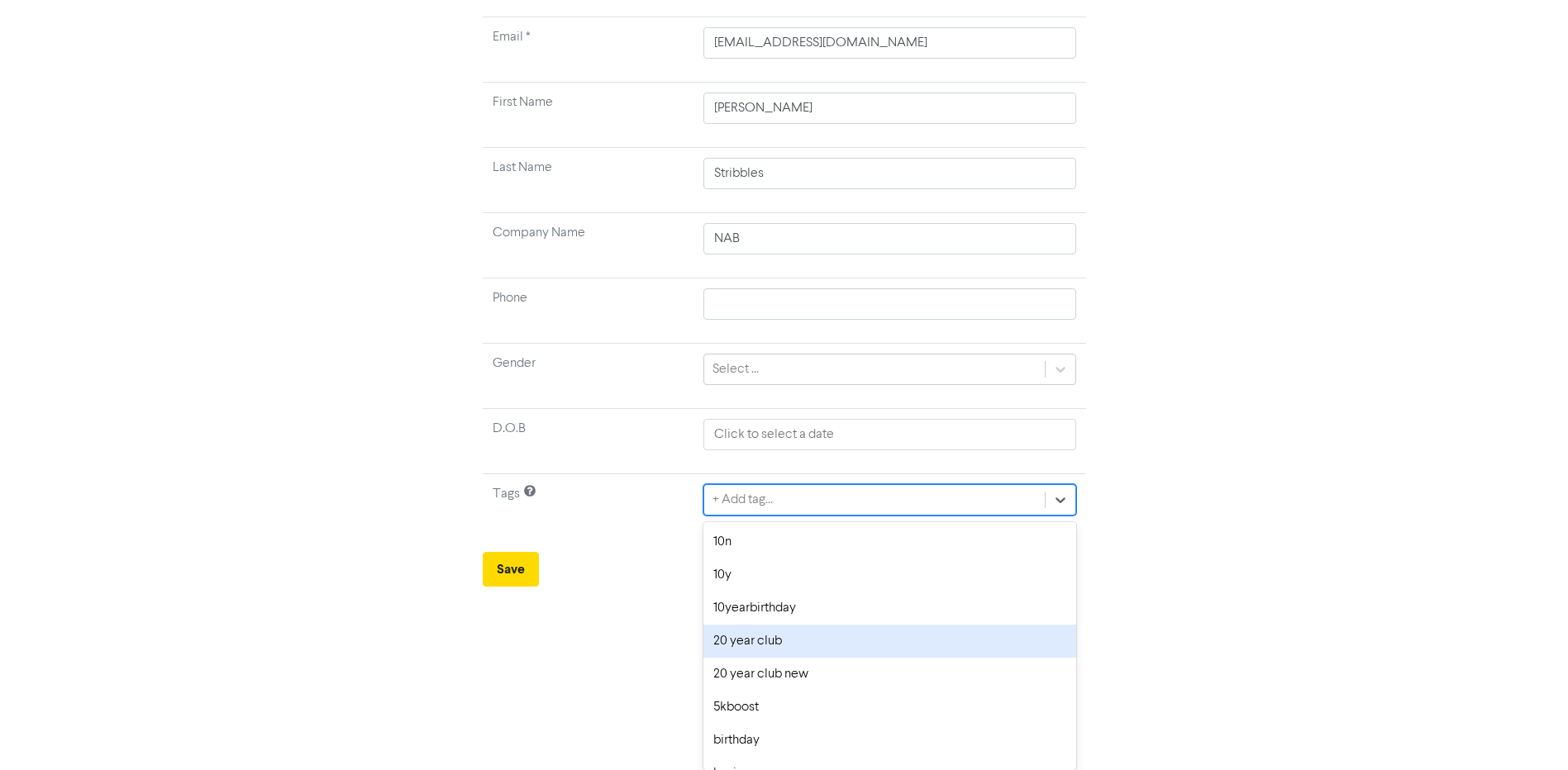
click at [763, 516] on div "option 20 year club focused, 4 of 42. 42 results available. Use Up and Down to …" at bounding box center [889, 499] width 372 height 31
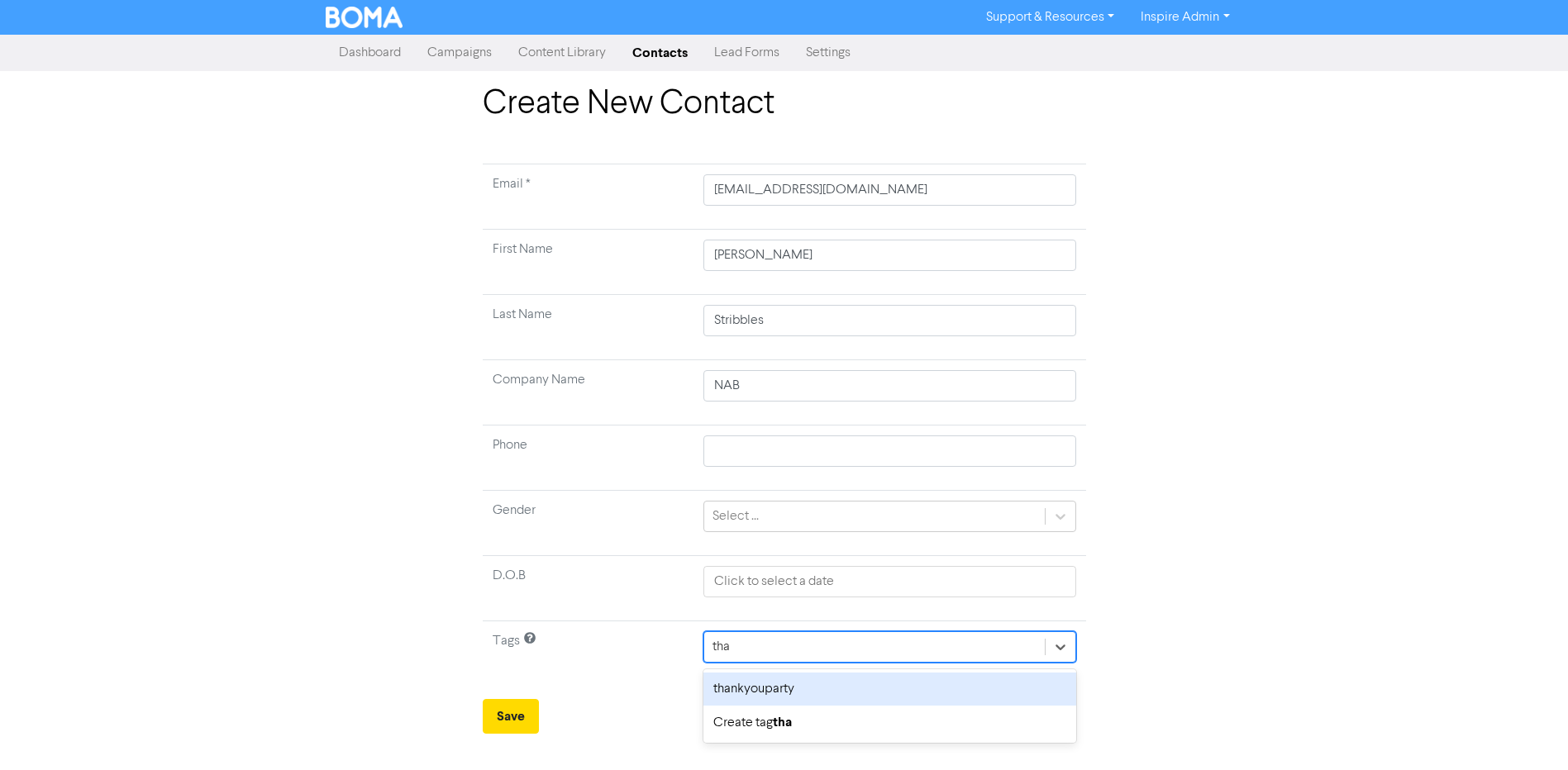
scroll to position [0, 0]
click at [764, 692] on div "thankyouparty" at bounding box center [896, 689] width 372 height 33
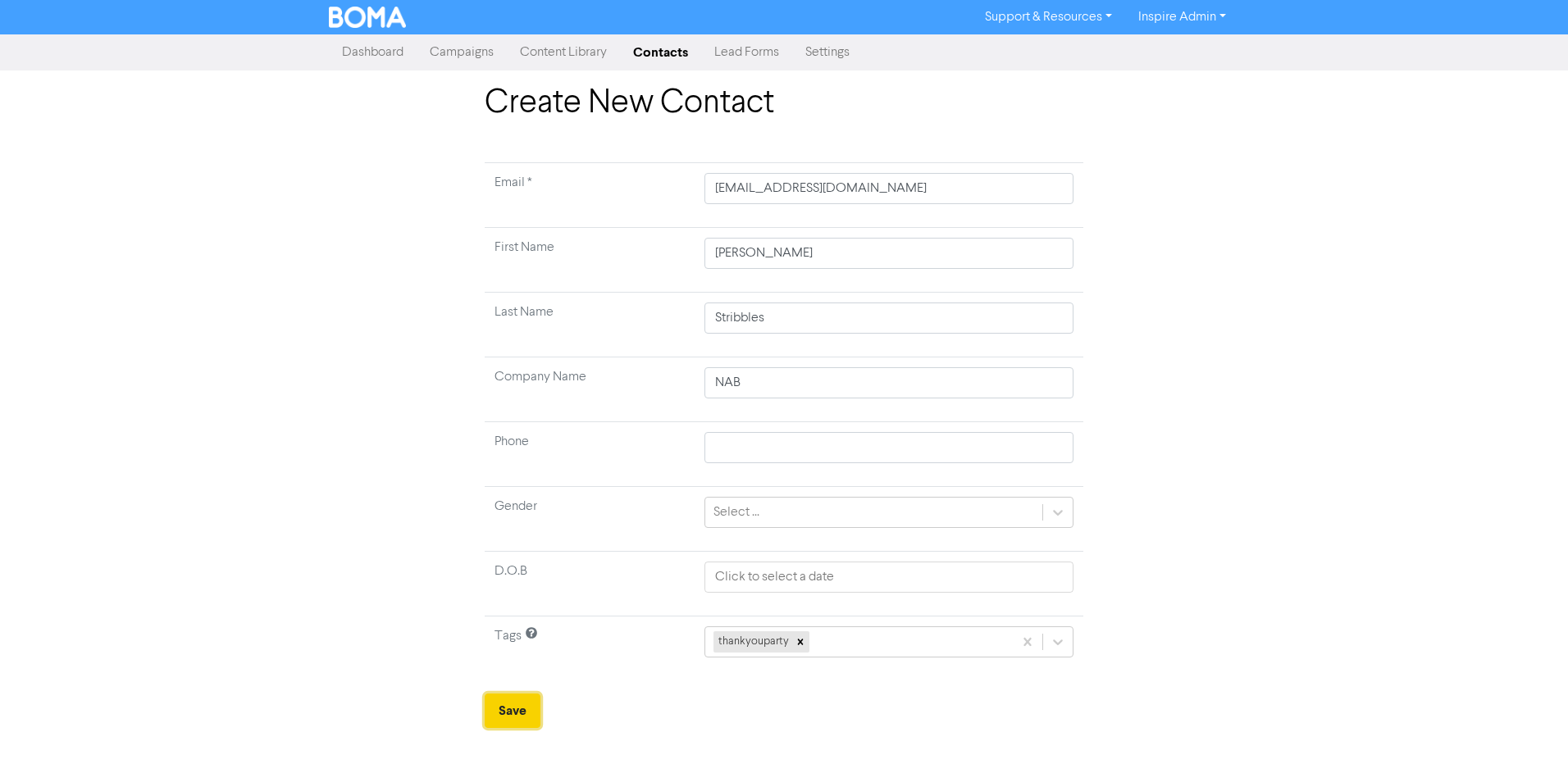
click at [534, 714] on button "Save" at bounding box center [513, 711] width 56 height 35
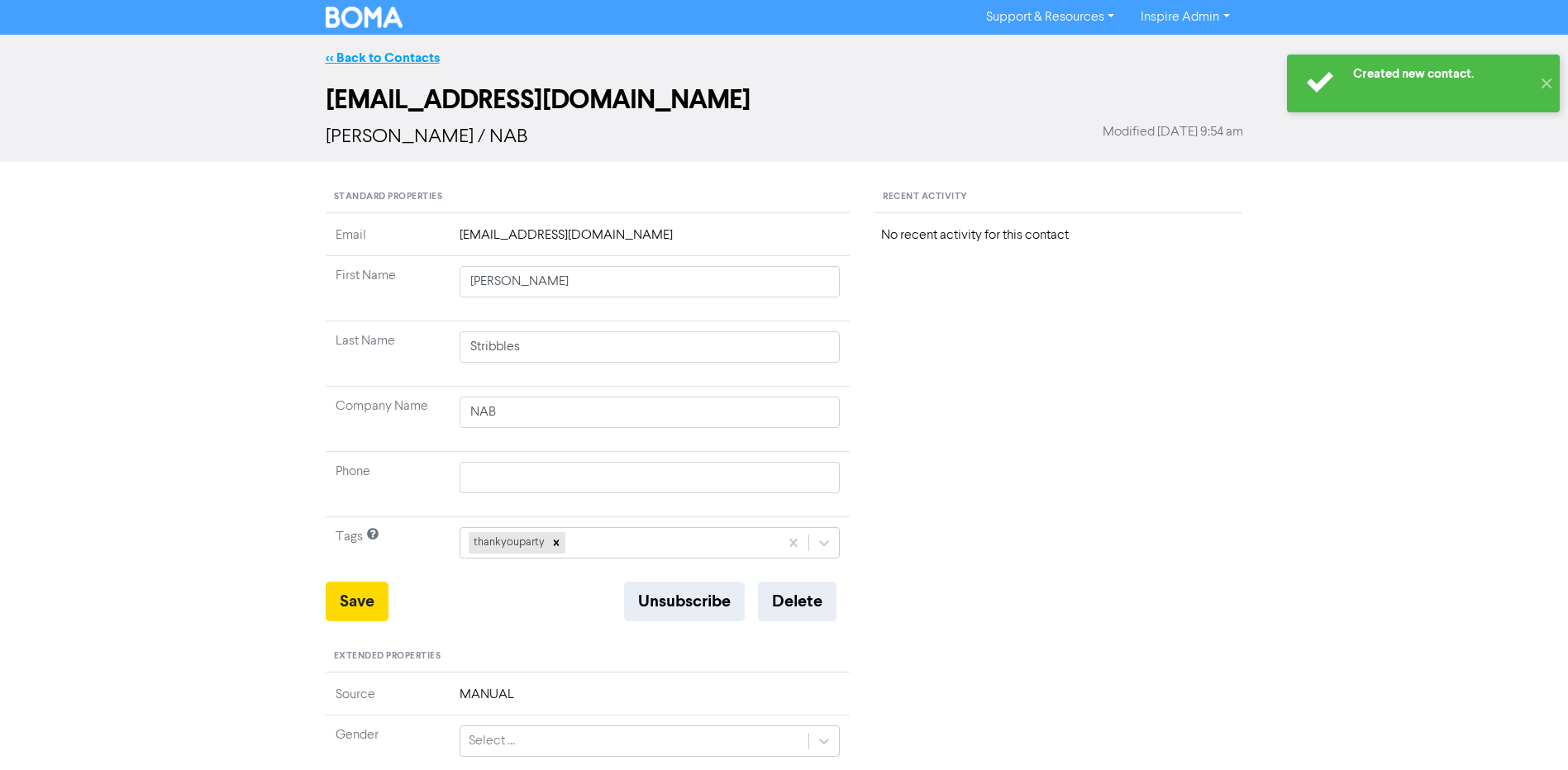
click at [415, 55] on link "<< Back to Contacts" at bounding box center [382, 58] width 114 height 17
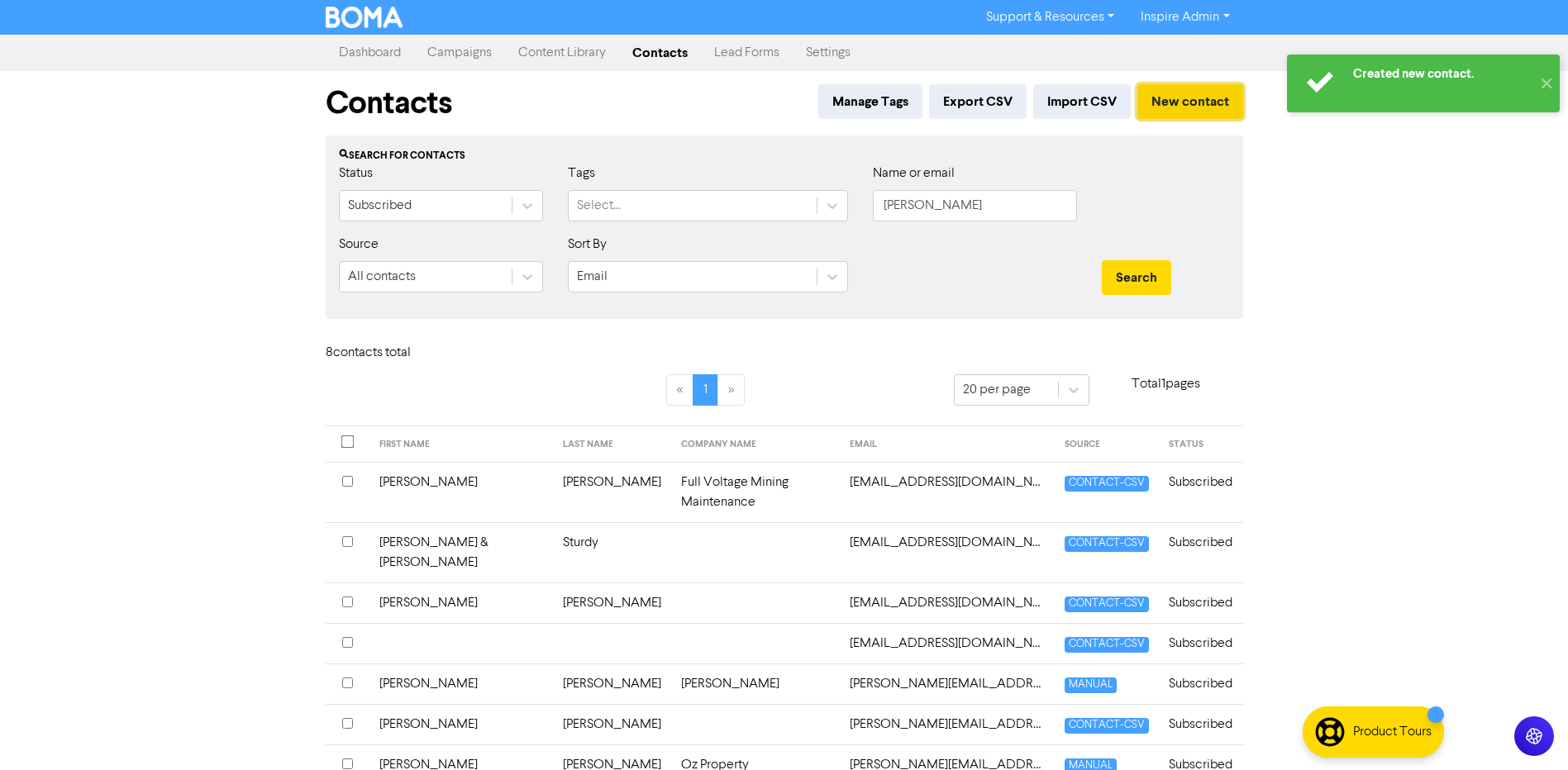
click at [1200, 102] on button "New contact" at bounding box center [1190, 102] width 106 height 35
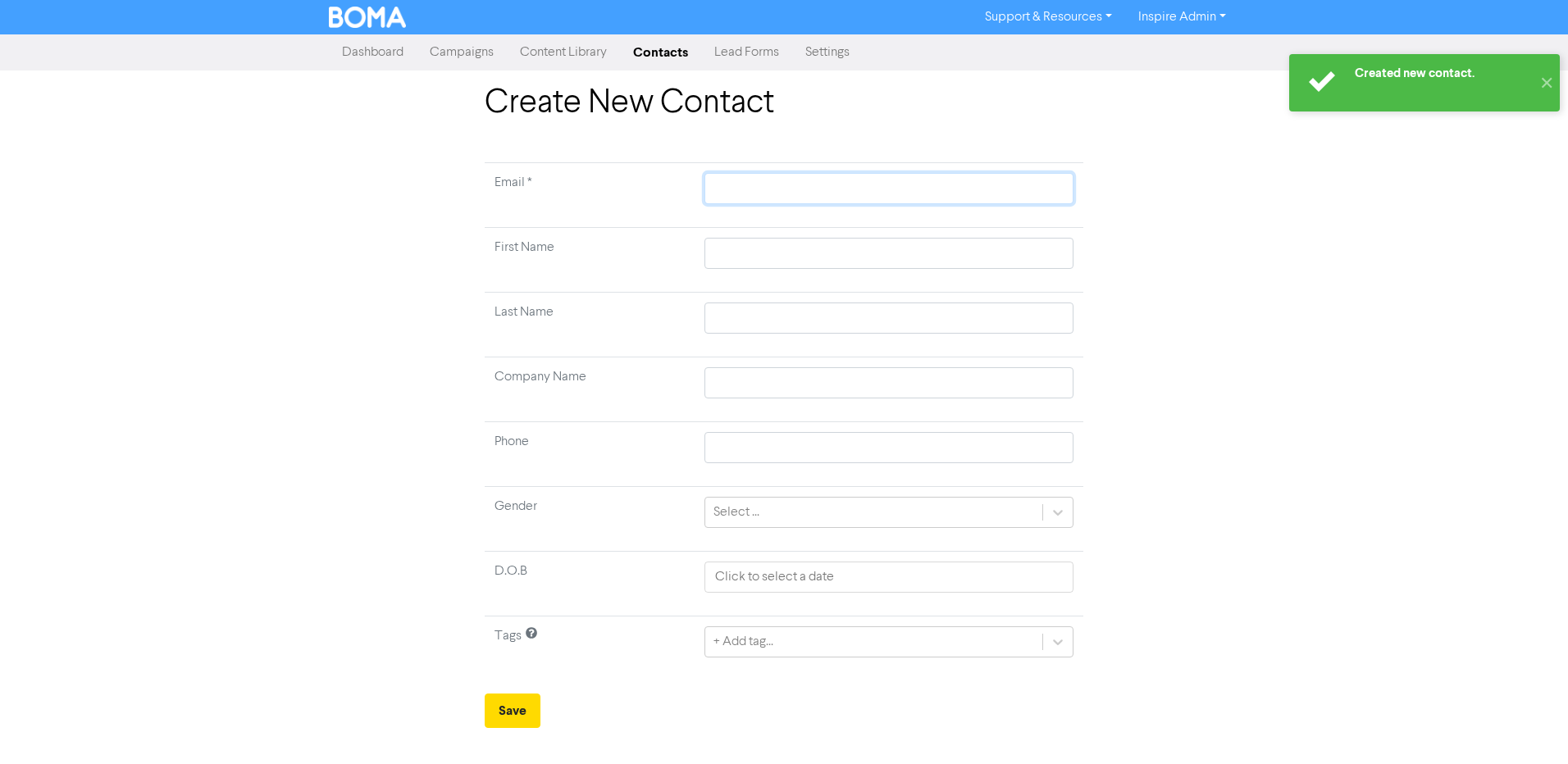
click at [795, 184] on input "text" at bounding box center [889, 188] width 369 height 31
paste input "[PERSON_NAME][EMAIL_ADDRESS][DOMAIN_NAME]"
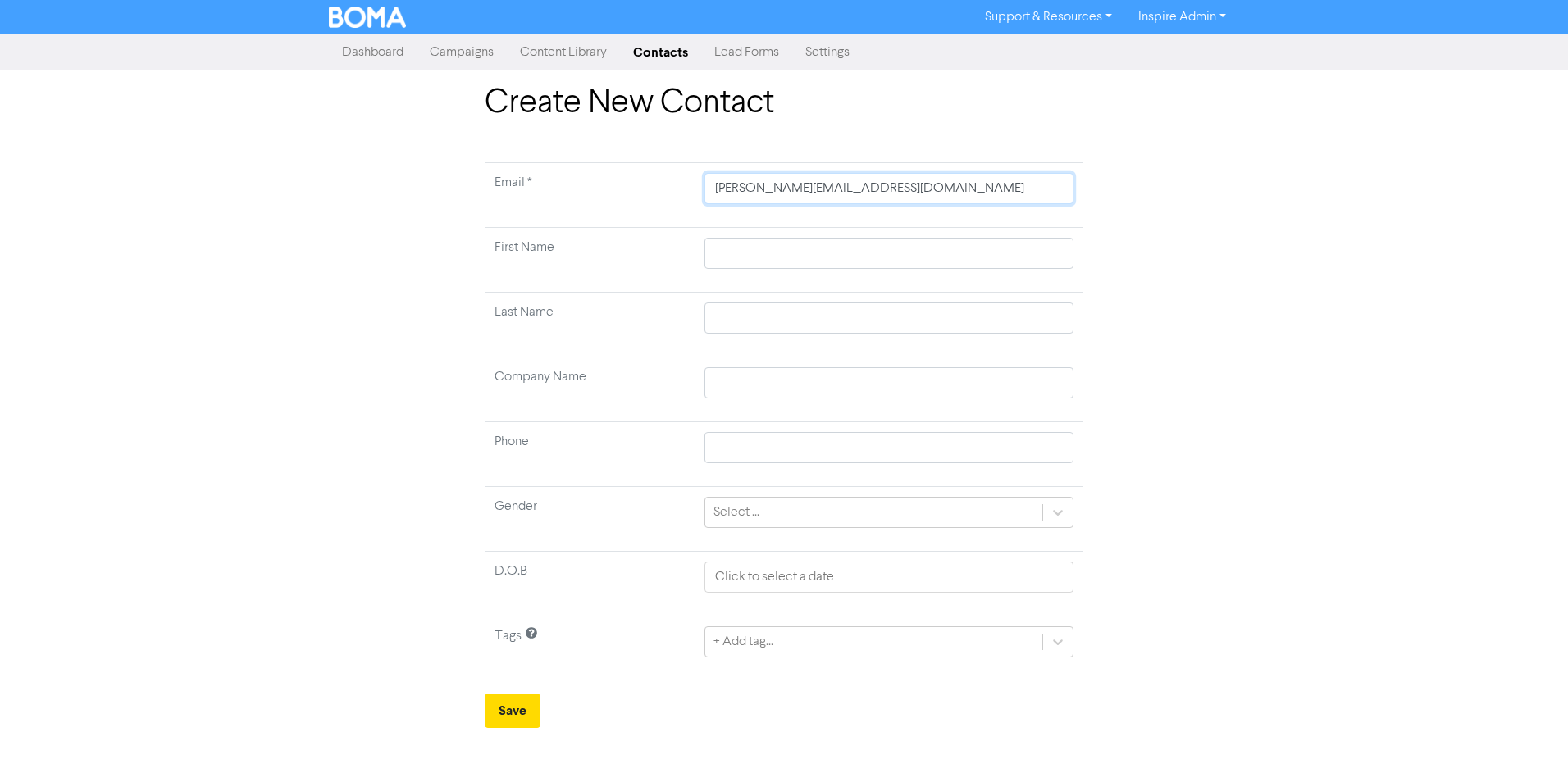
drag, startPoint x: 793, startPoint y: 188, endPoint x: 688, endPoint y: 188, distance: 105.0
click at [688, 188] on tr "Email * [PERSON_NAME][EMAIL_ADDRESS][DOMAIN_NAME]" at bounding box center [784, 195] width 599 height 64
click at [771, 247] on input "text" at bounding box center [889, 253] width 369 height 31
click at [485, 694] on button "Save" at bounding box center [513, 711] width 56 height 35
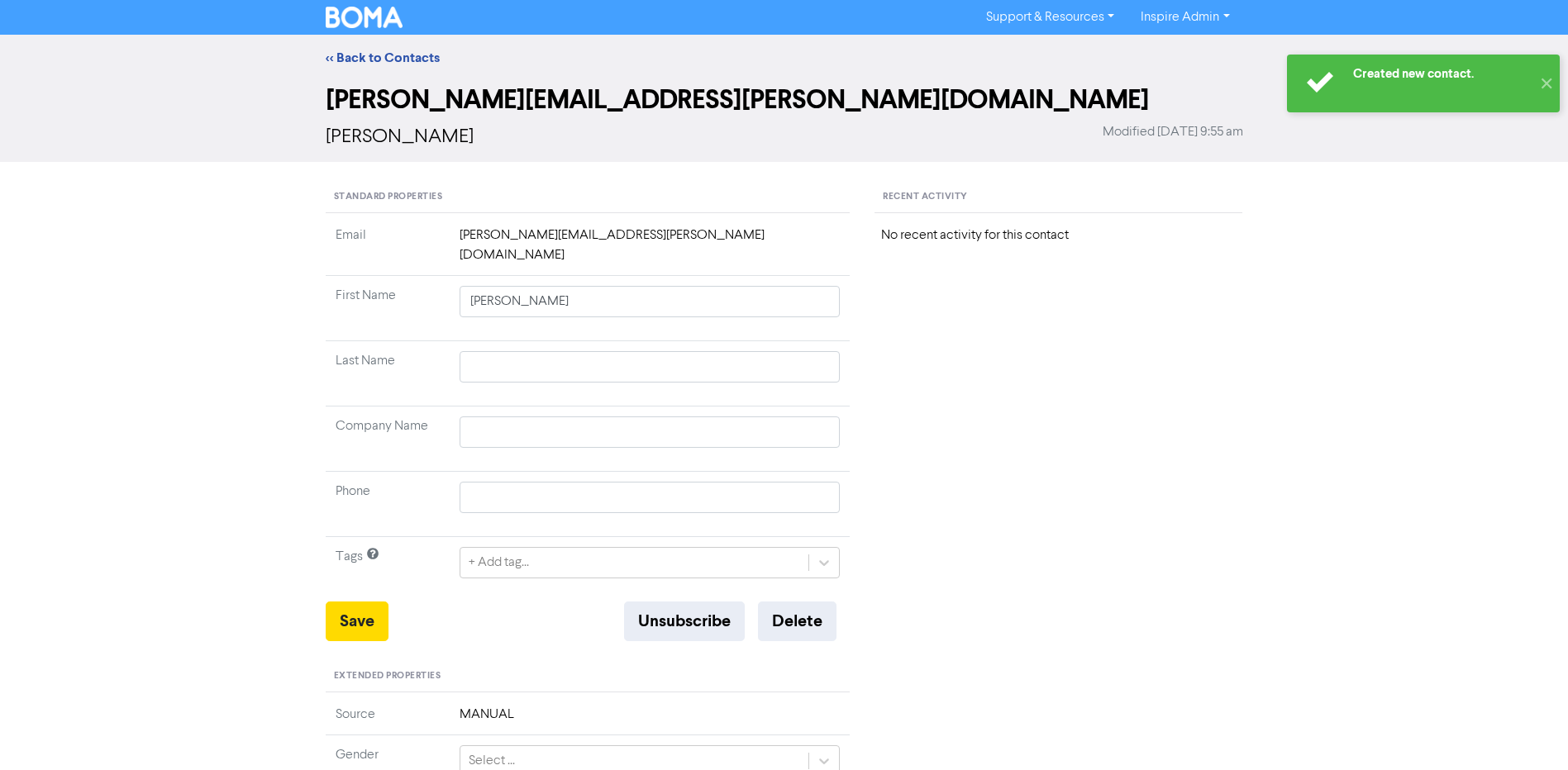
click at [568, 308] on td "[PERSON_NAME]" at bounding box center [650, 308] width 400 height 65
click at [572, 354] on input "text" at bounding box center [650, 367] width 381 height 31
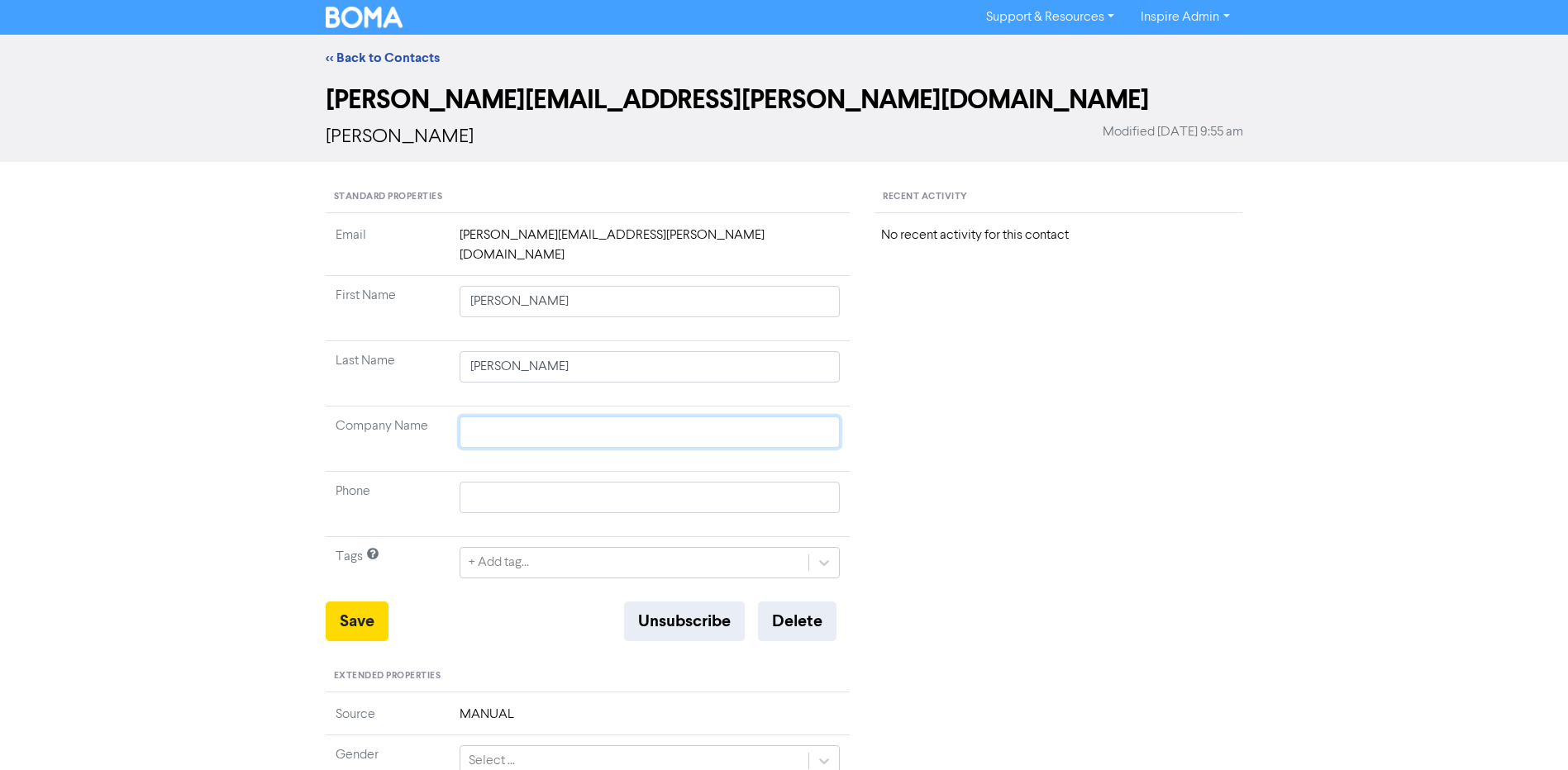
click at [542, 416] on input "text" at bounding box center [650, 432] width 381 height 31
click at [448, 602] on div "Save Unsubscribe Delete" at bounding box center [588, 621] width 525 height 39
click at [486, 547] on div "+ Add tag..." at bounding box center [650, 562] width 381 height 31
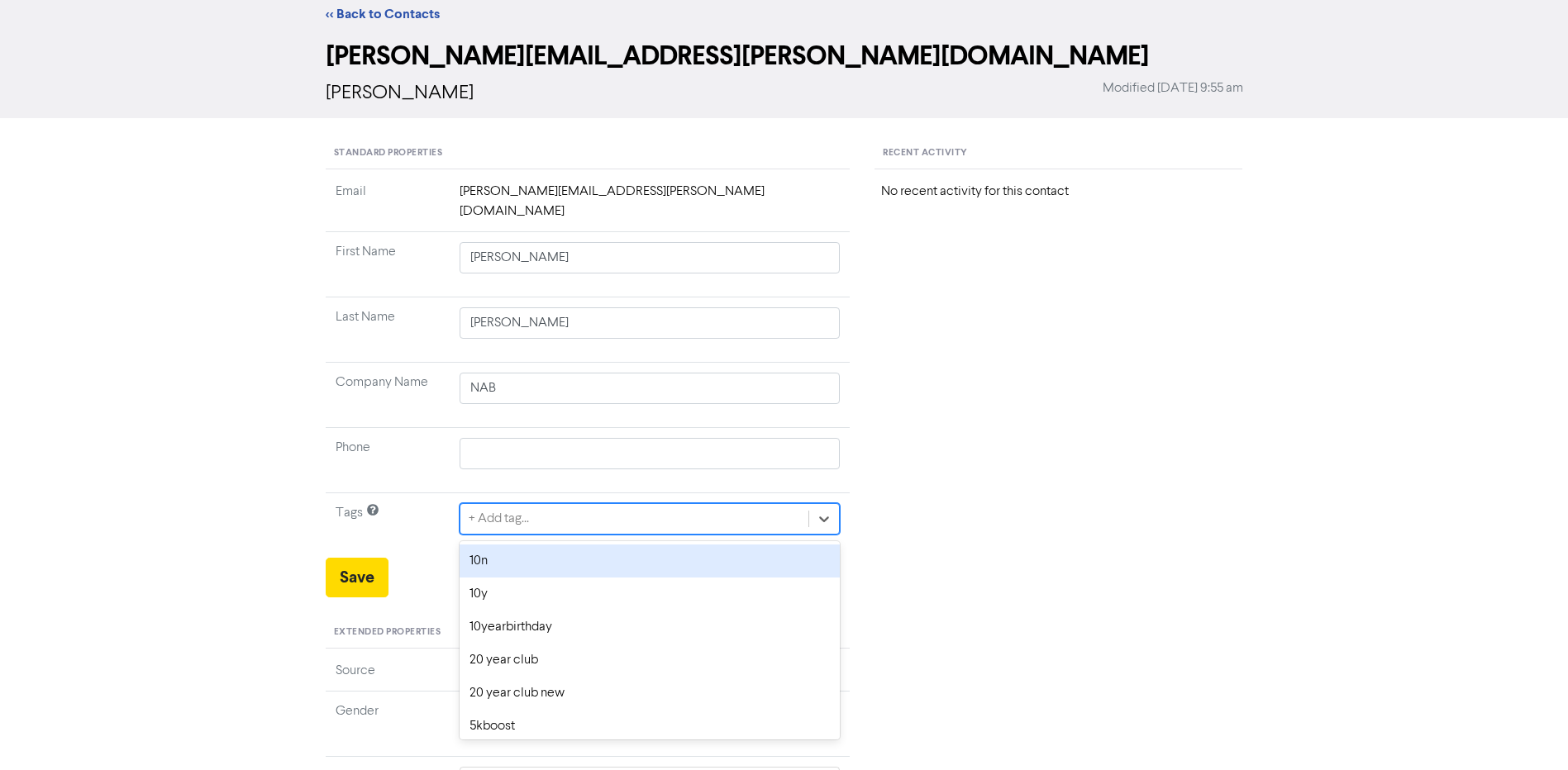
scroll to position [50, 0]
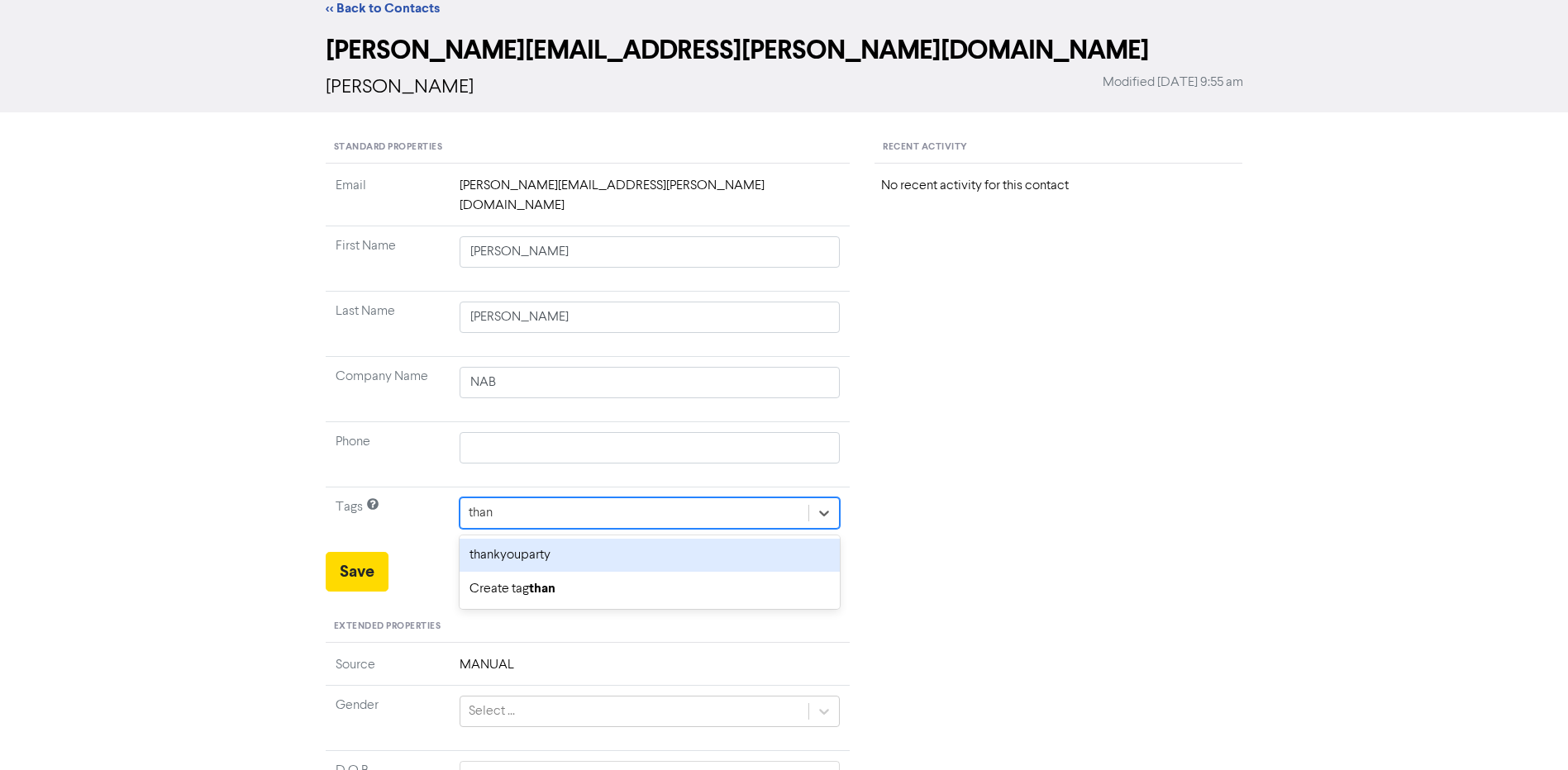
click at [500, 539] on div "thankyouparty" at bounding box center [650, 555] width 381 height 33
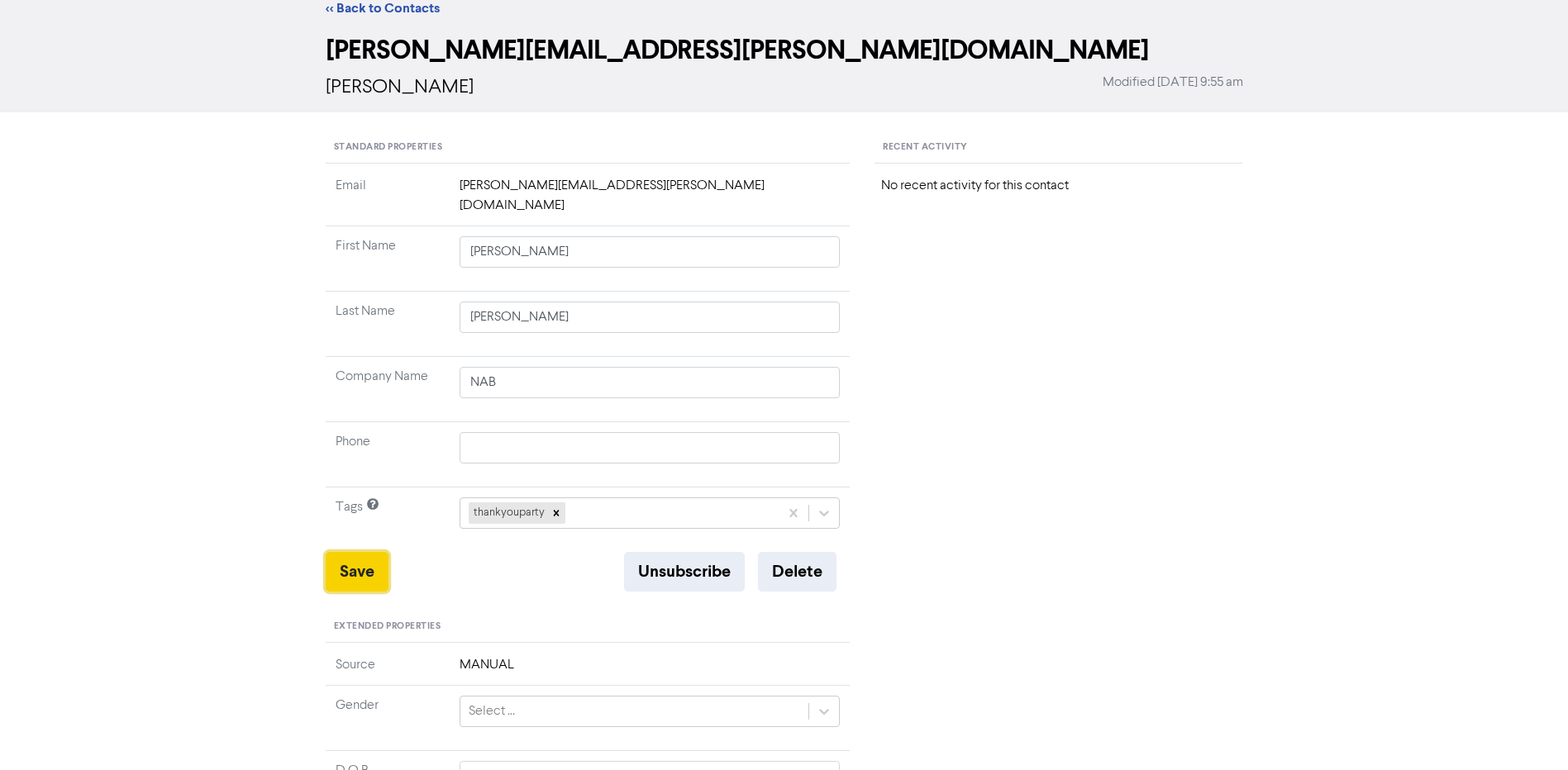
click at [353, 552] on button "Save" at bounding box center [356, 572] width 63 height 39
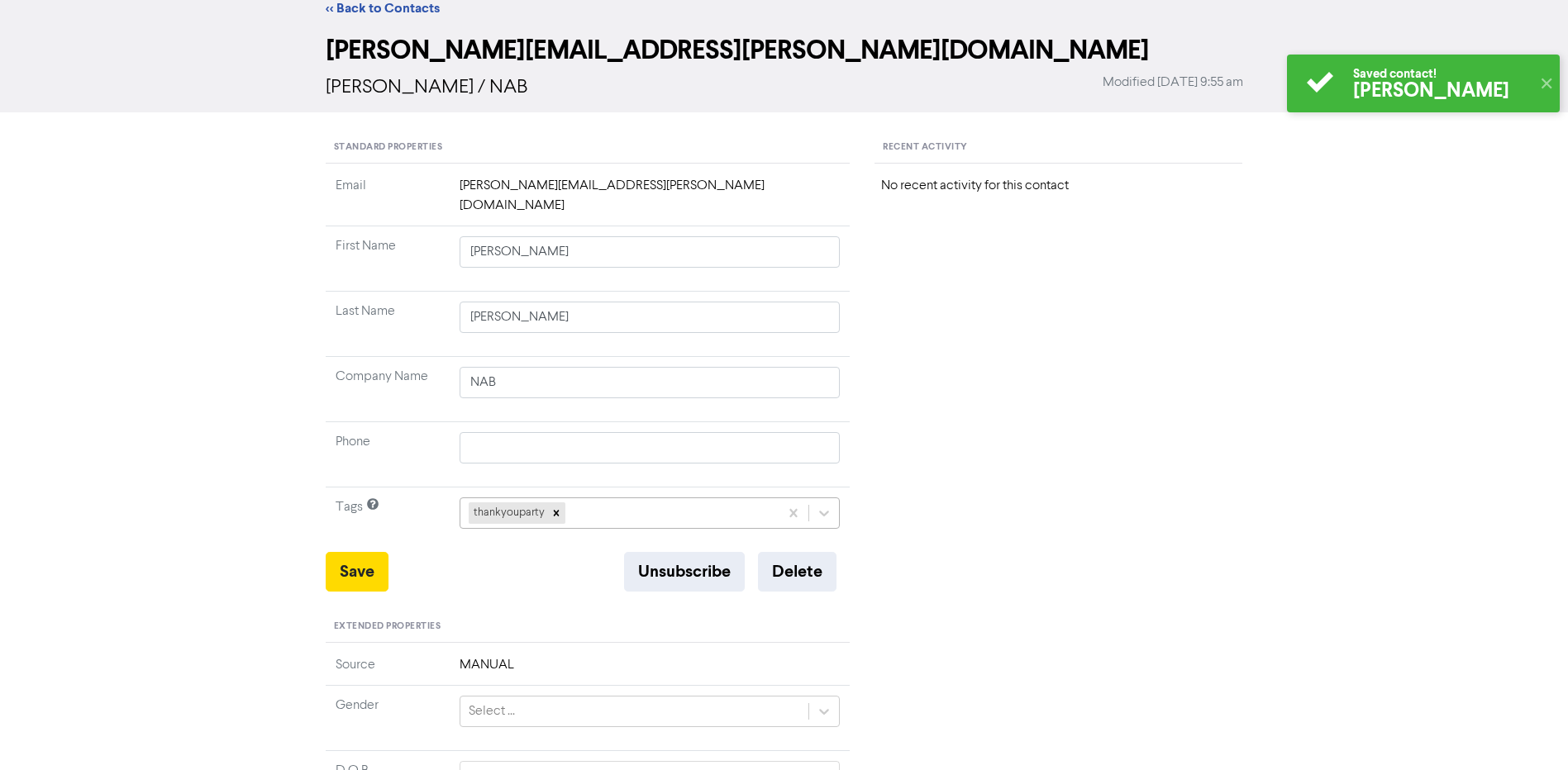
scroll to position [0, 0]
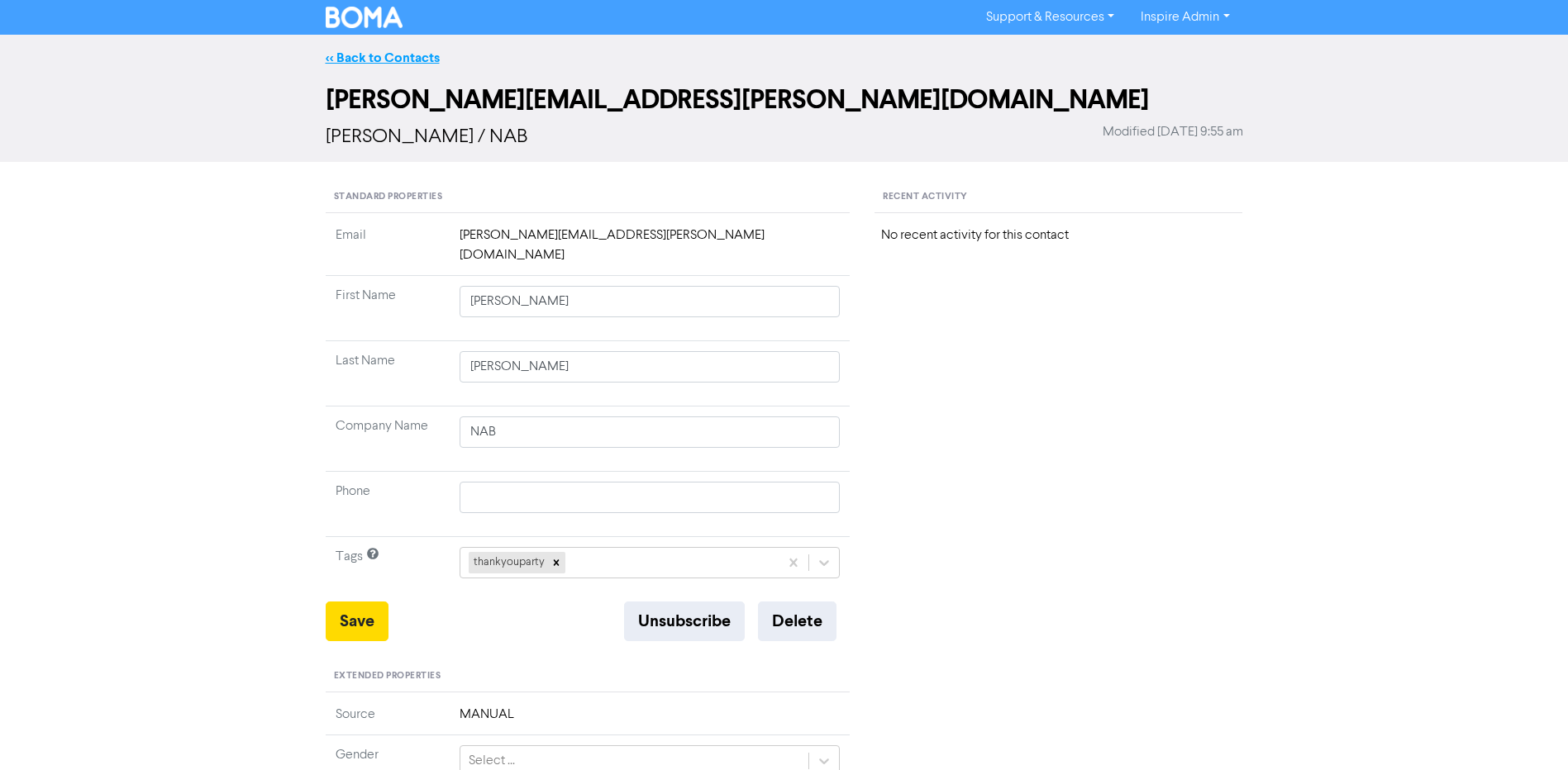
click at [401, 55] on link "<< Back to Contacts" at bounding box center [382, 58] width 114 height 17
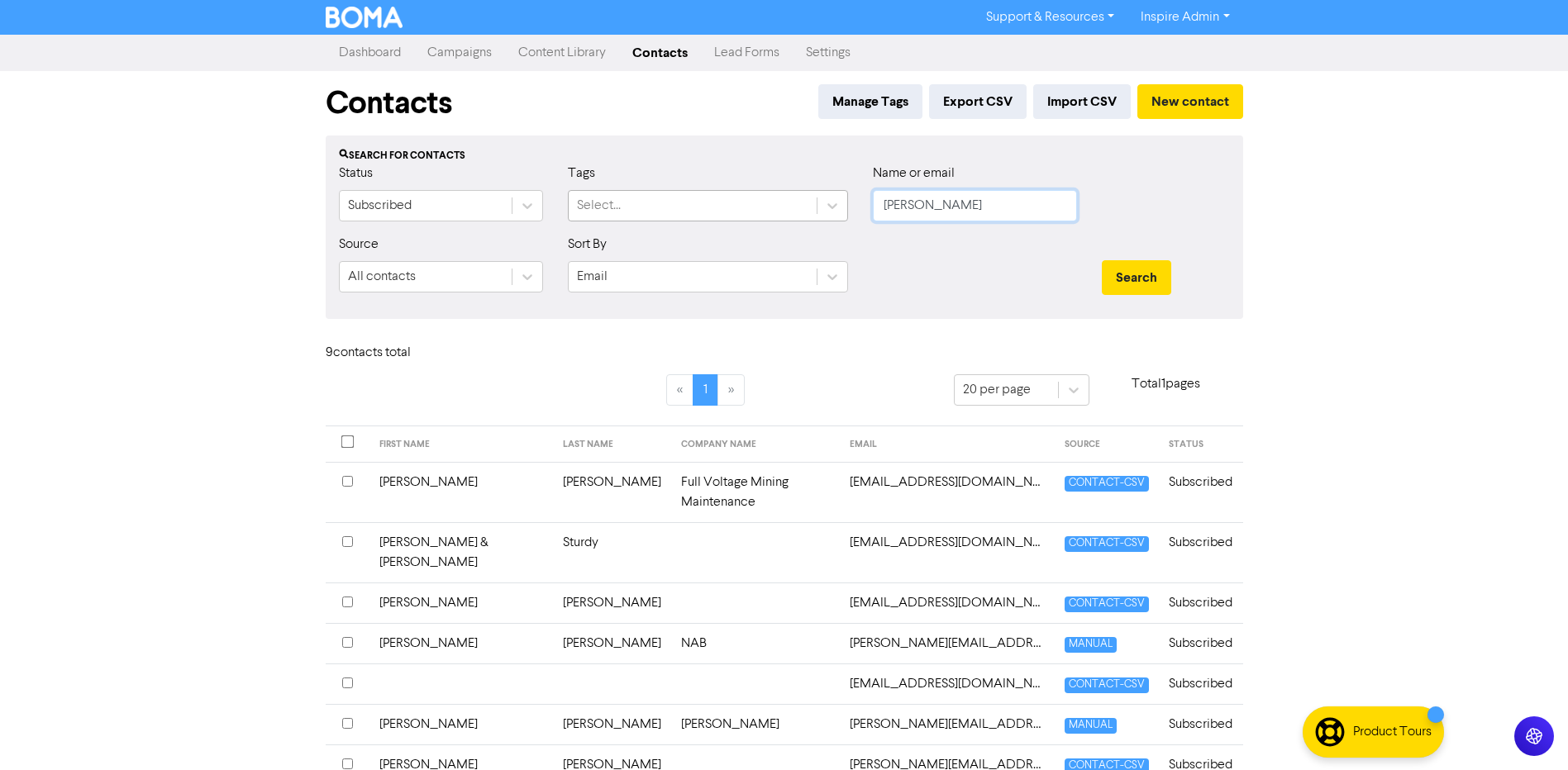
drag, startPoint x: 939, startPoint y: 199, endPoint x: 847, endPoint y: 200, distance: 92.0
click at [847, 200] on div "Status Subscribed Tags Select... Name or email [PERSON_NAME]" at bounding box center [784, 199] width 916 height 71
click at [1102, 260] on button "Search" at bounding box center [1137, 277] width 70 height 35
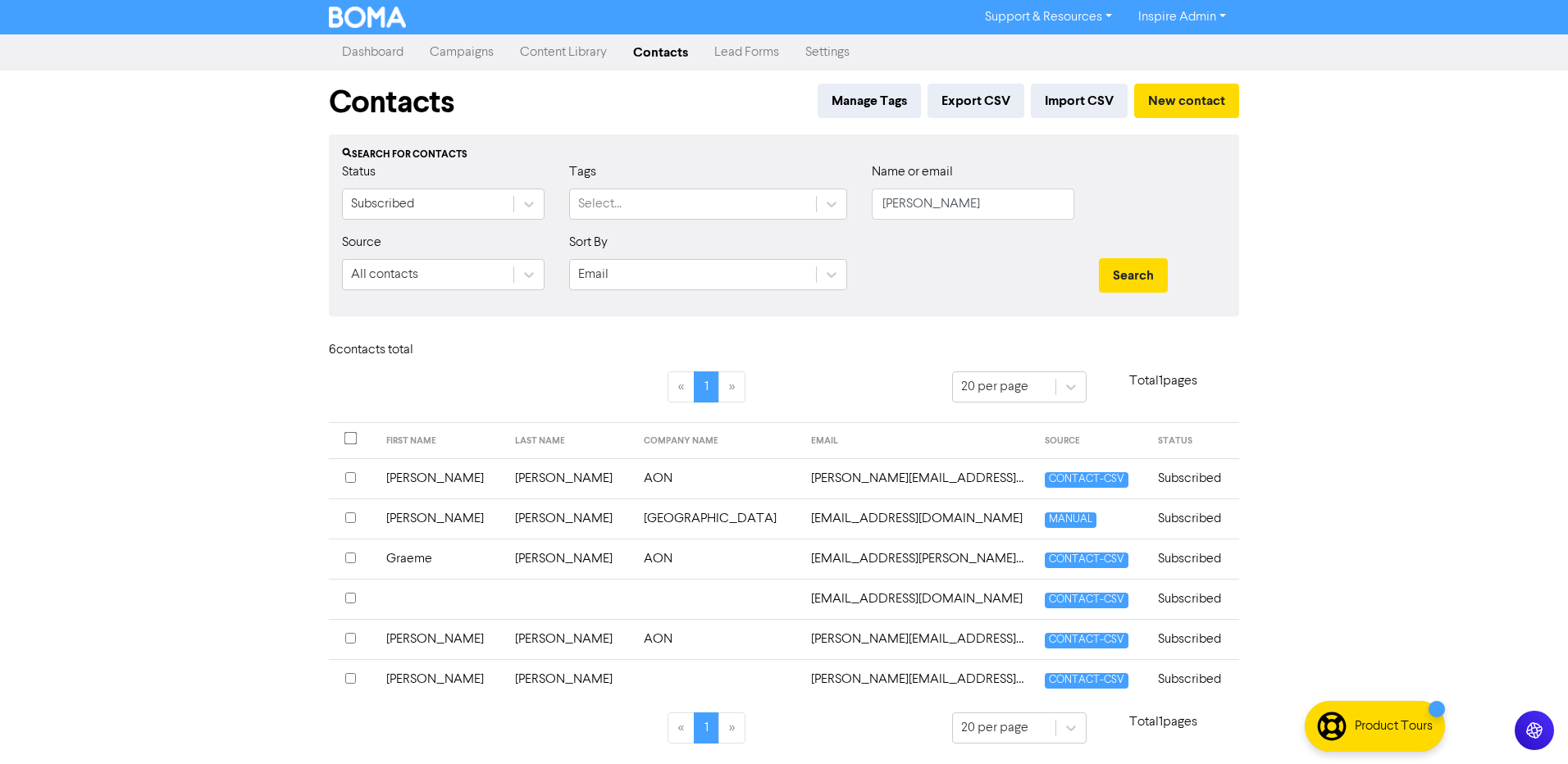
click at [515, 561] on td "[PERSON_NAME]" at bounding box center [570, 559] width 129 height 40
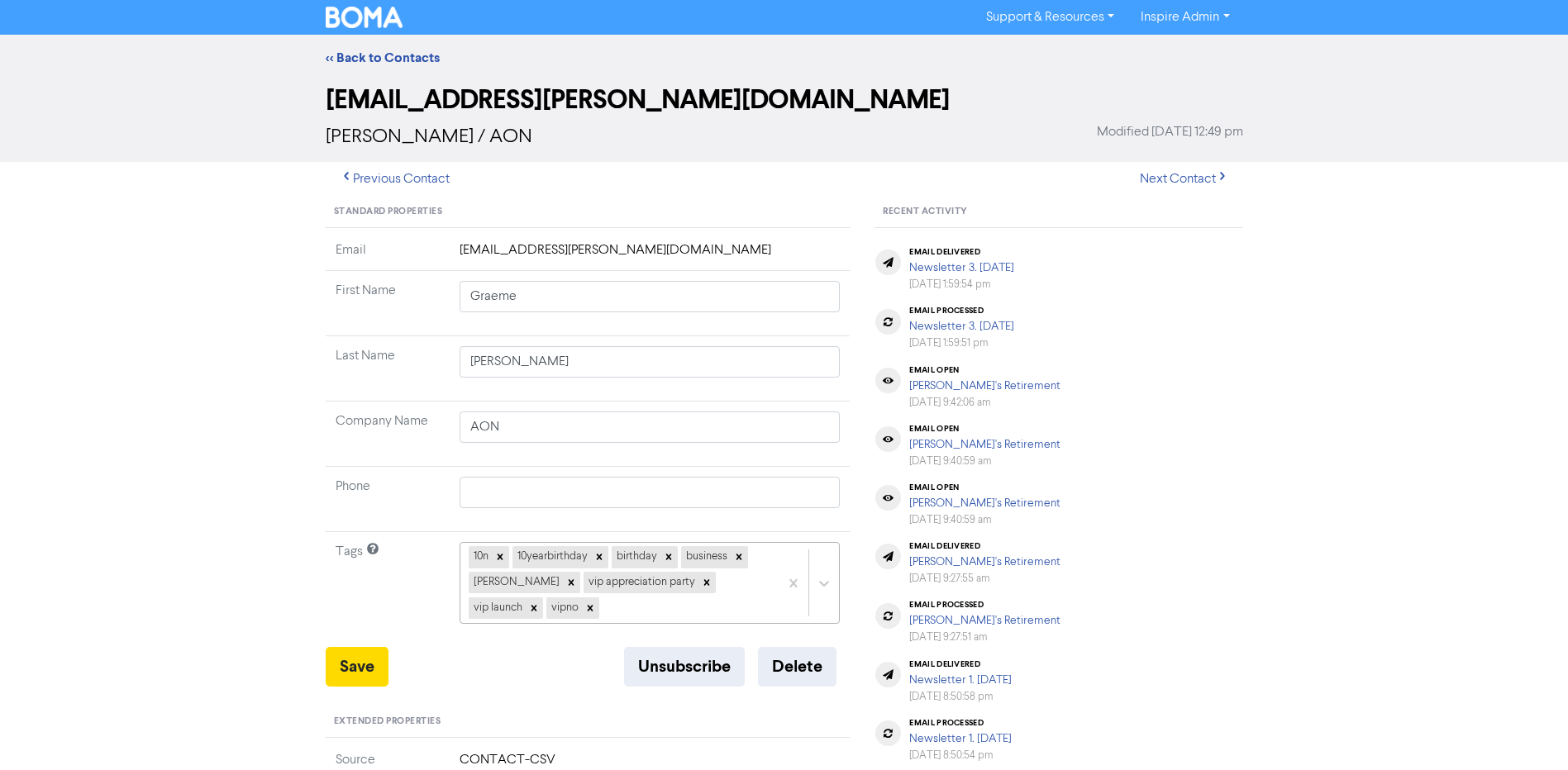
click at [585, 614] on div "10n 10yearbirthday birthday business [PERSON_NAME] appreciation party vip launc…" at bounding box center [650, 583] width 381 height 82
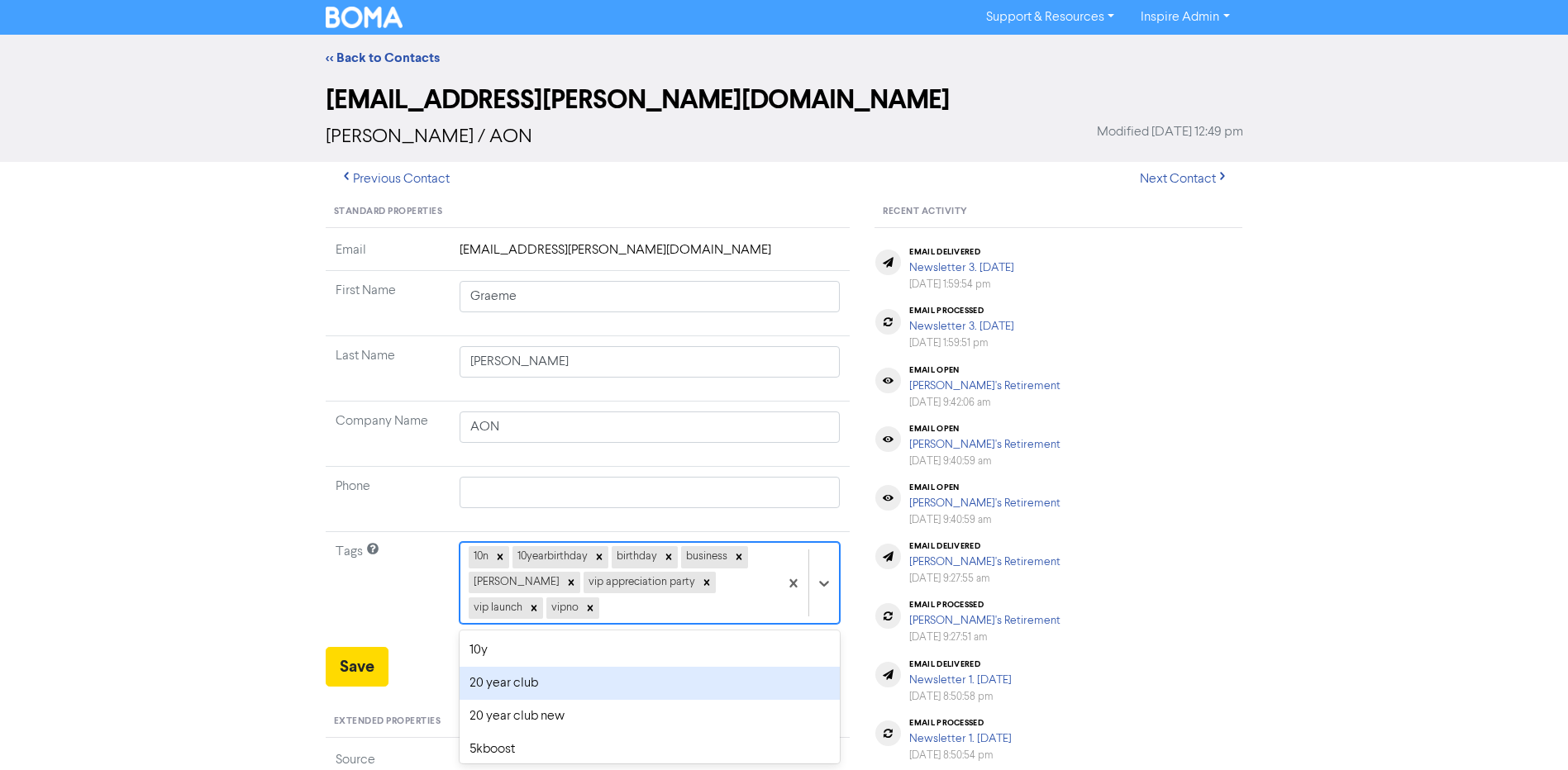
scroll to position [115, 0]
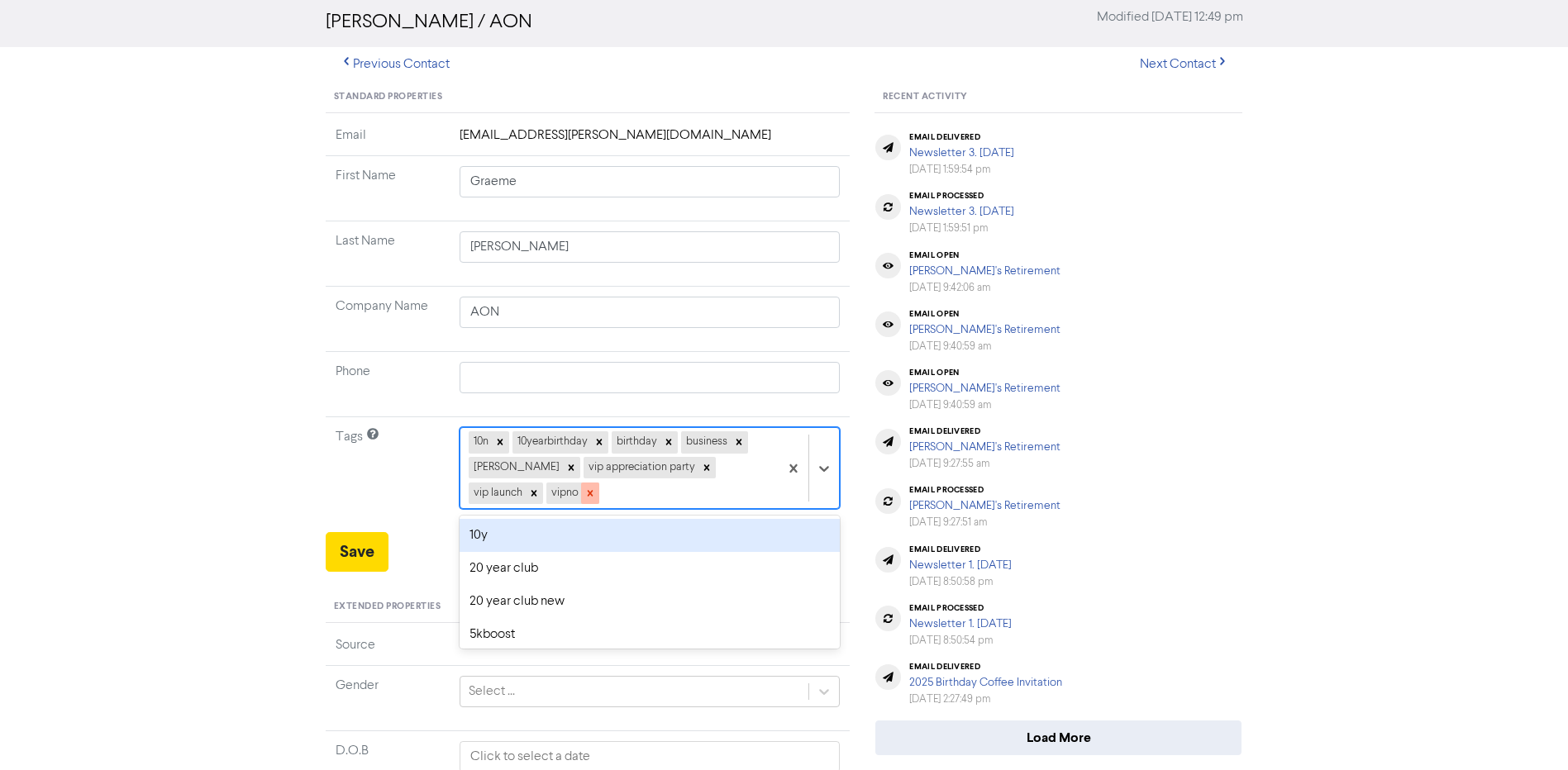
click at [585, 490] on icon at bounding box center [590, 494] width 11 height 11
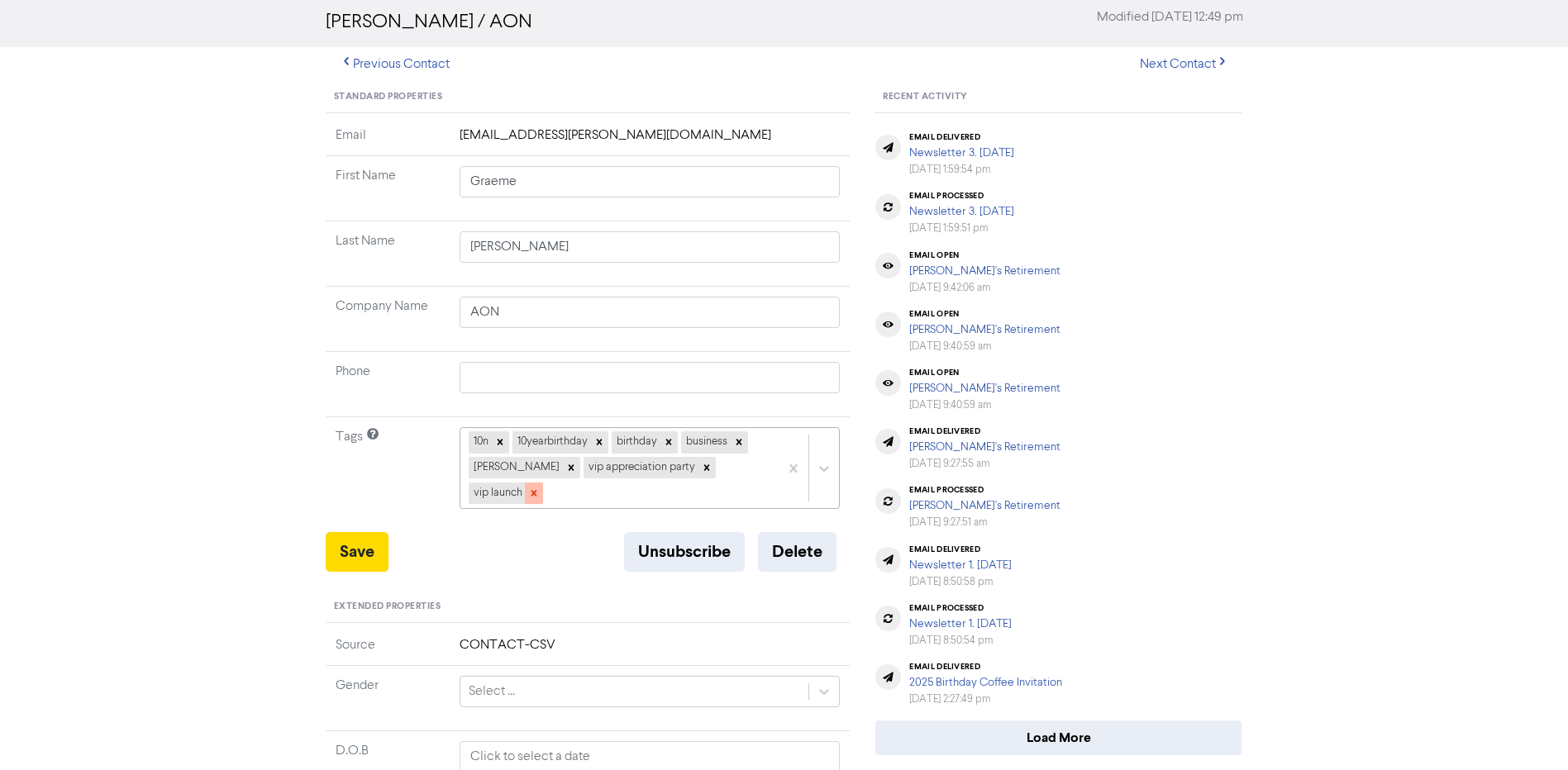
click at [537, 490] on icon at bounding box center [533, 493] width 6 height 6
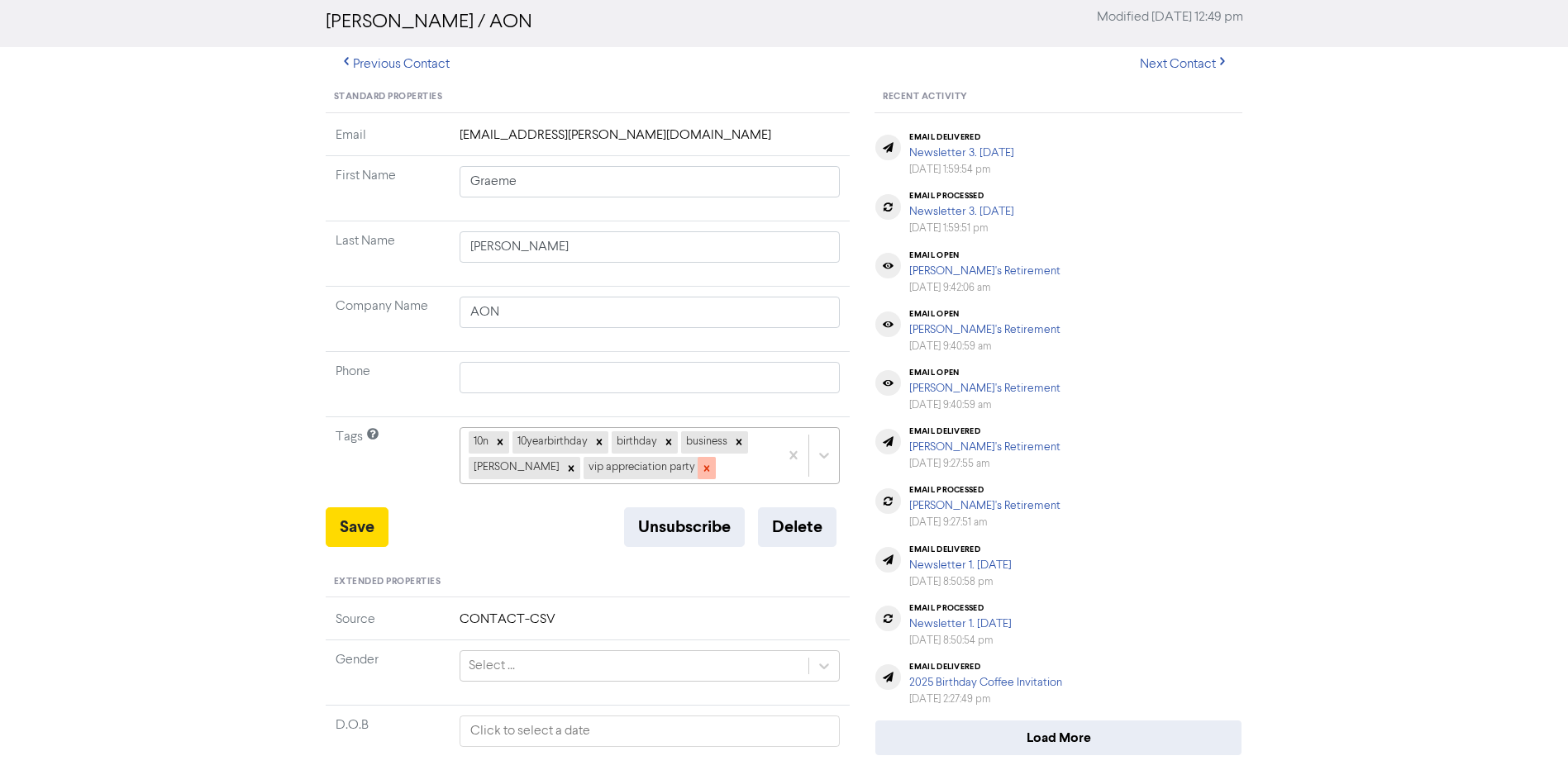
click at [701, 465] on icon at bounding box center [707, 468] width 11 height 11
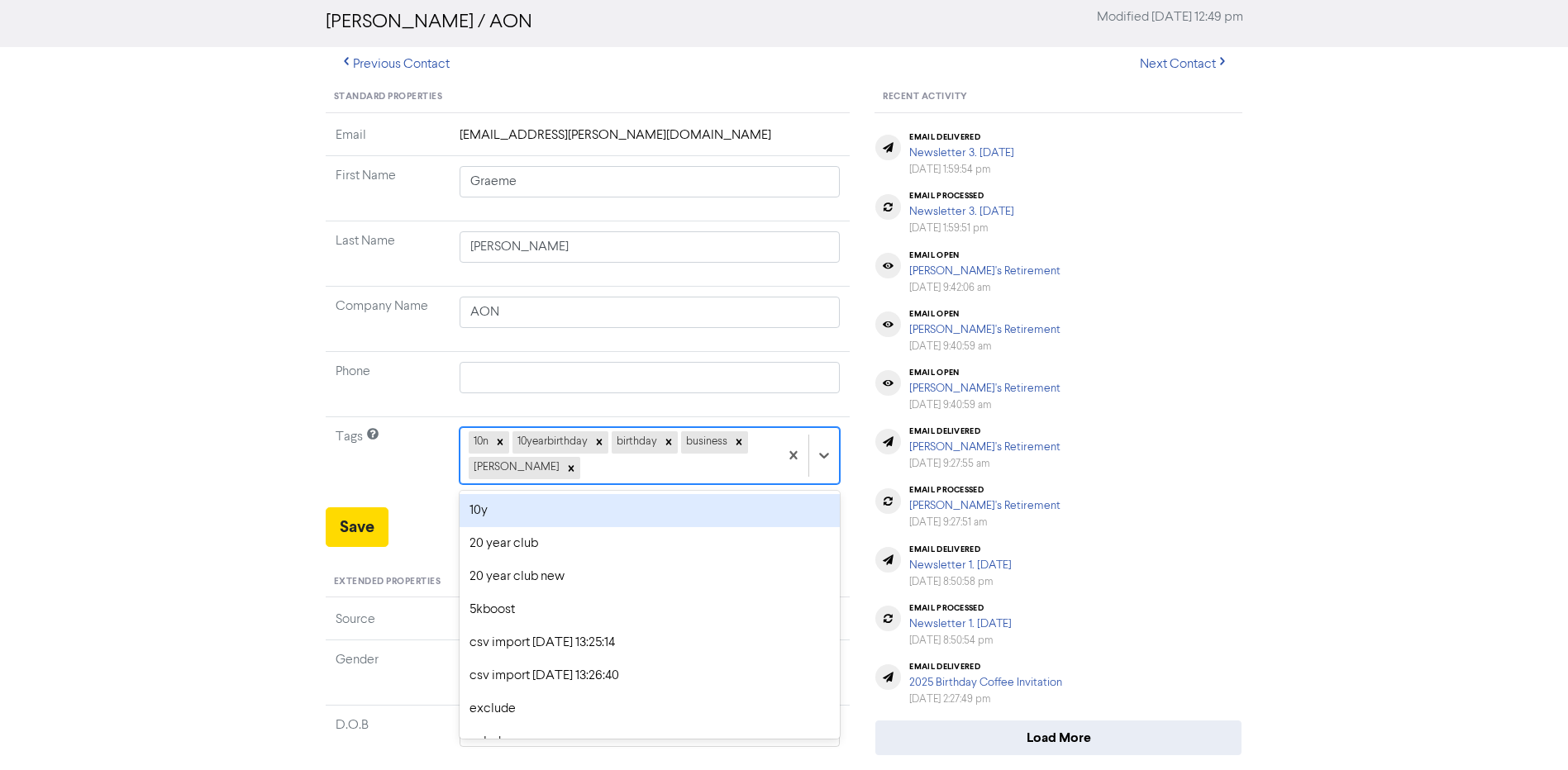
click at [632, 470] on div "10n 10yearbirthday birthday business [PERSON_NAME]" at bounding box center [619, 455] width 319 height 55
click at [608, 512] on div "thankyouparty" at bounding box center [650, 511] width 381 height 33
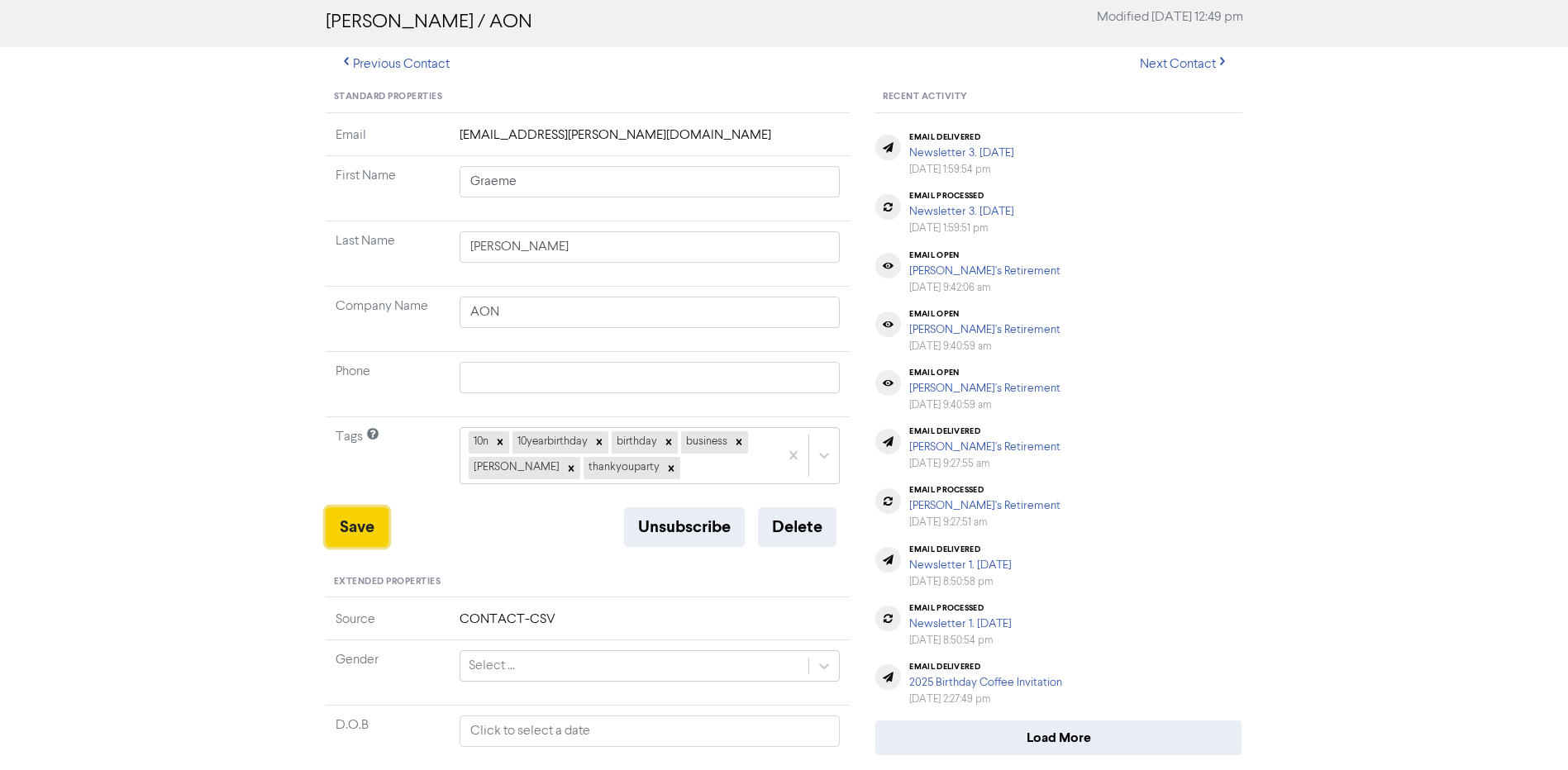
click at [340, 531] on button "Save" at bounding box center [356, 527] width 63 height 39
click at [355, 525] on button "Save" at bounding box center [356, 527] width 63 height 39
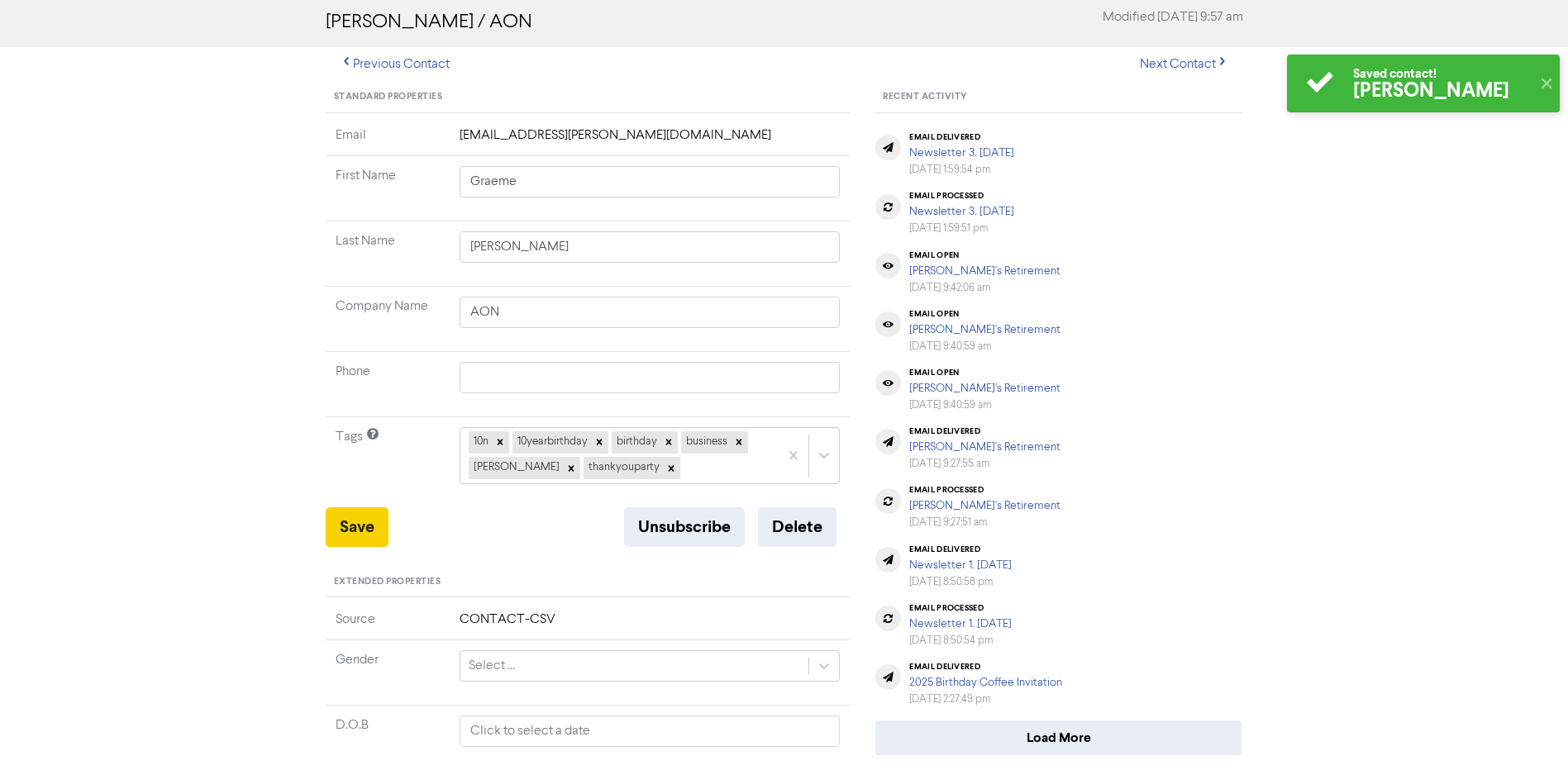
scroll to position [0, 0]
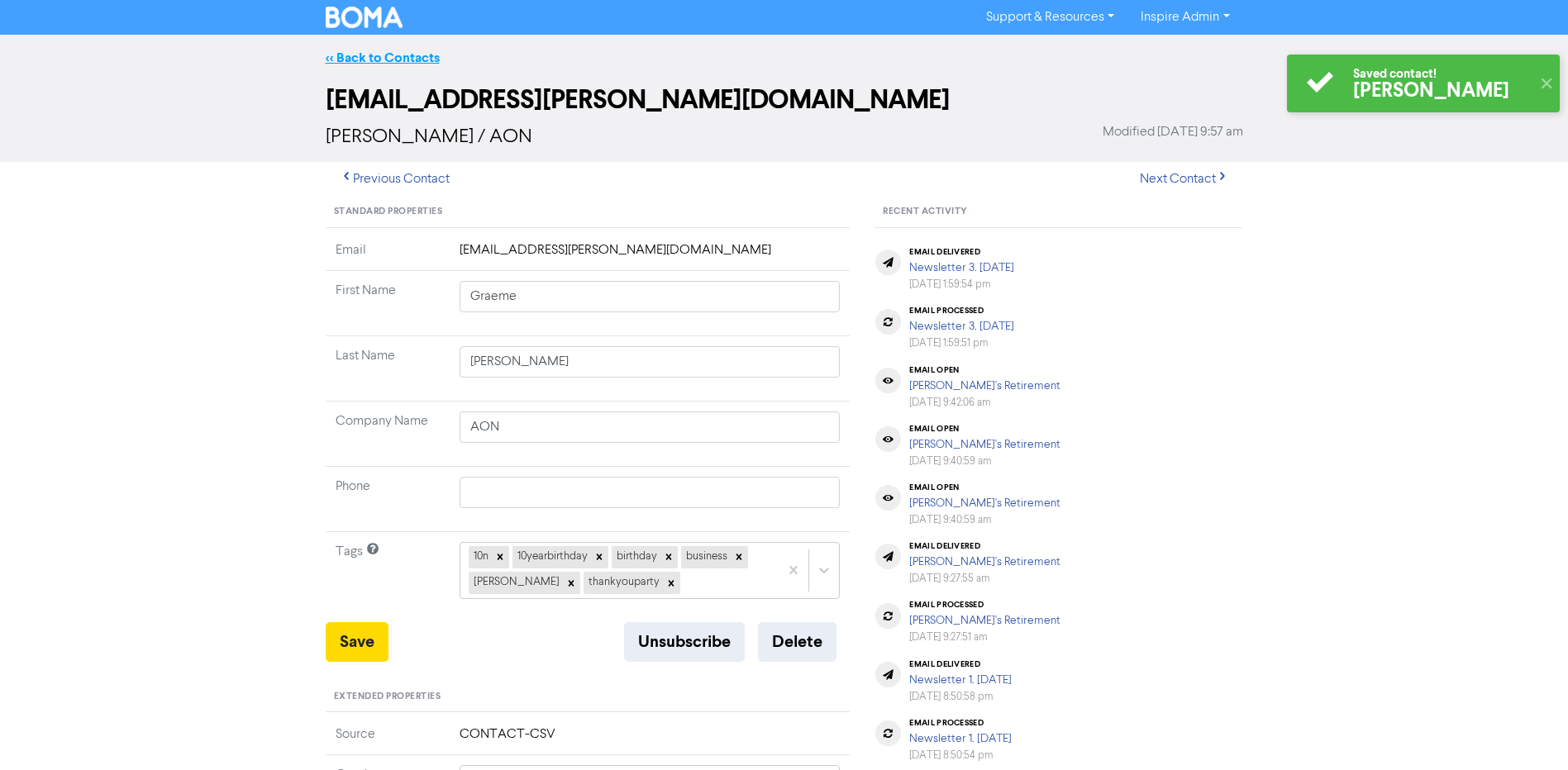
click at [428, 52] on link "<< Back to Contacts" at bounding box center [382, 58] width 114 height 17
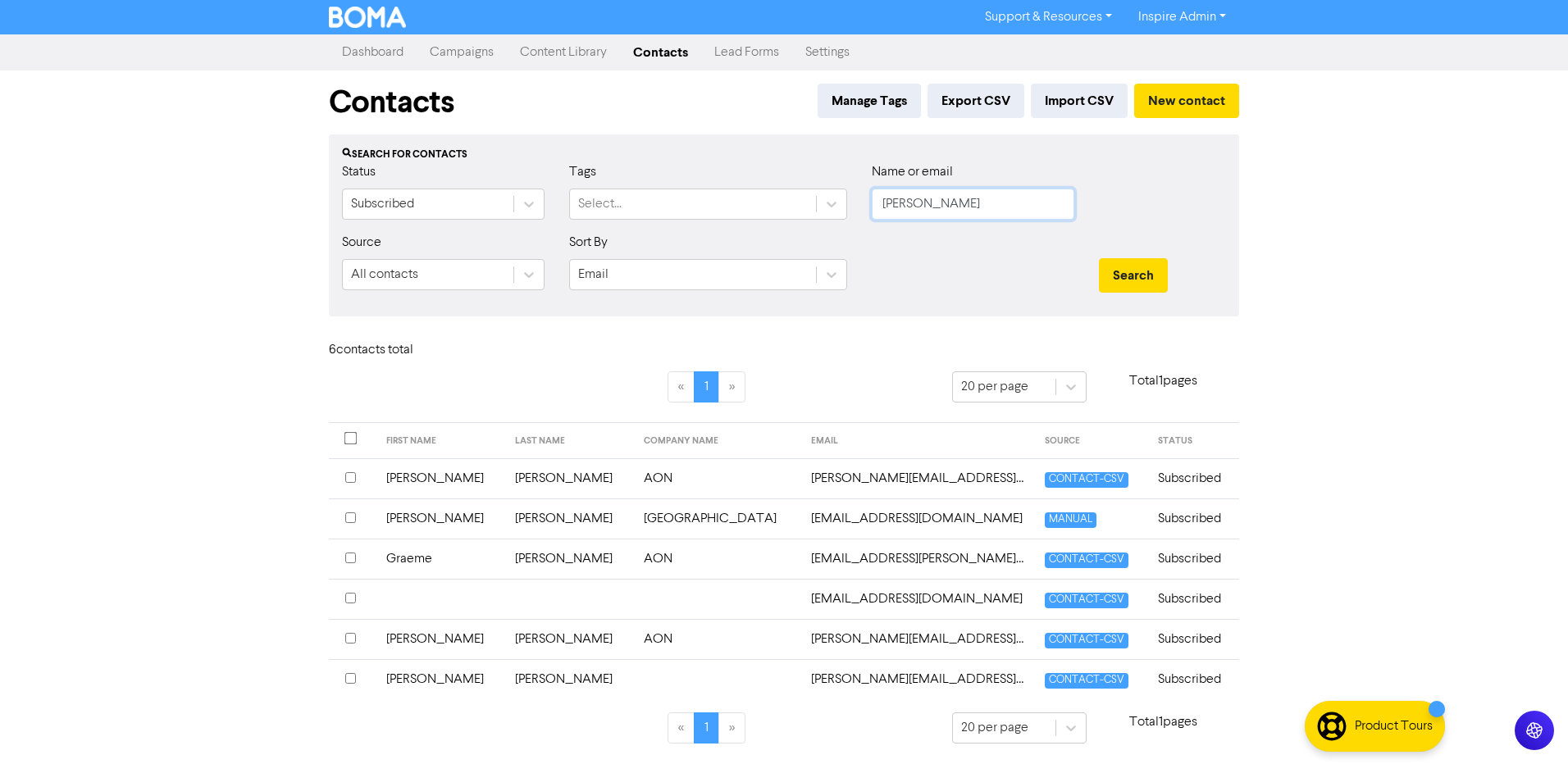
click at [948, 205] on input "[PERSON_NAME]" at bounding box center [973, 203] width 202 height 31
click at [506, 480] on td "[PERSON_NAME]" at bounding box center [570, 479] width 129 height 40
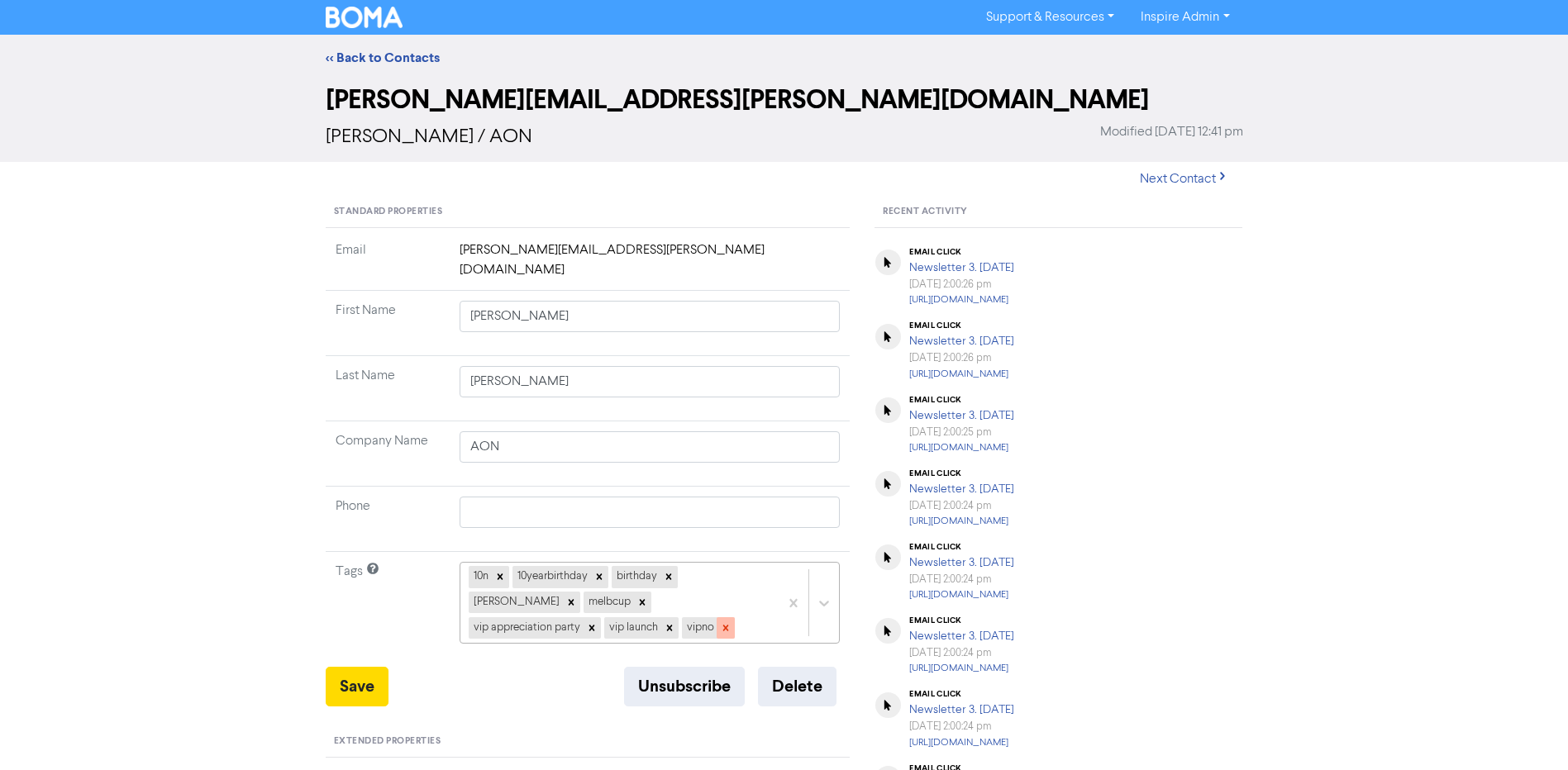
click at [722, 625] on icon at bounding box center [725, 628] width 6 height 6
click at [672, 625] on icon at bounding box center [669, 628] width 6 height 6
click at [598, 622] on icon at bounding box center [591, 628] width 11 height 11
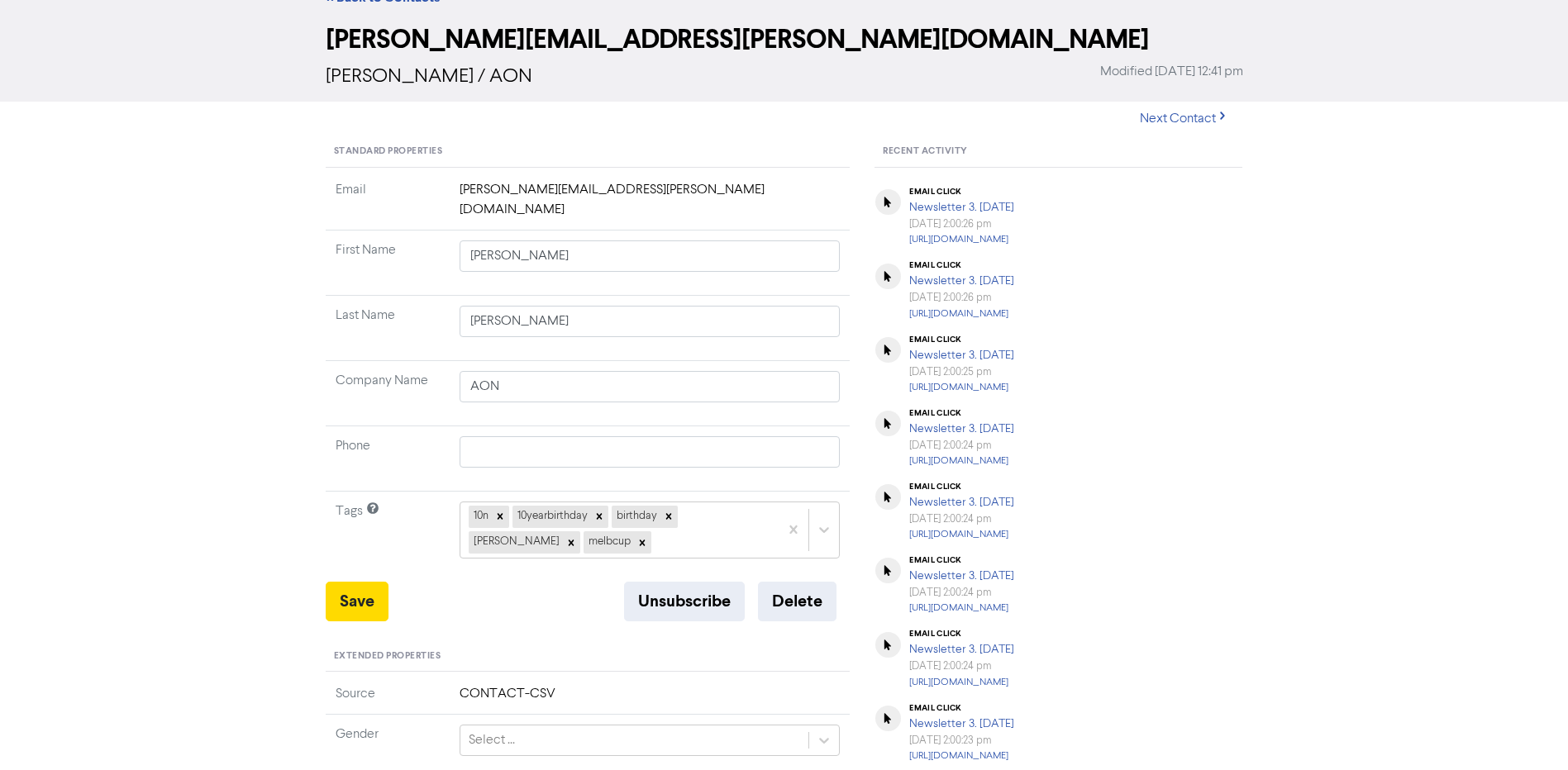
click at [661, 558] on div "10n 10yearbirthday birthday [PERSON_NAME]" at bounding box center [650, 530] width 381 height 56
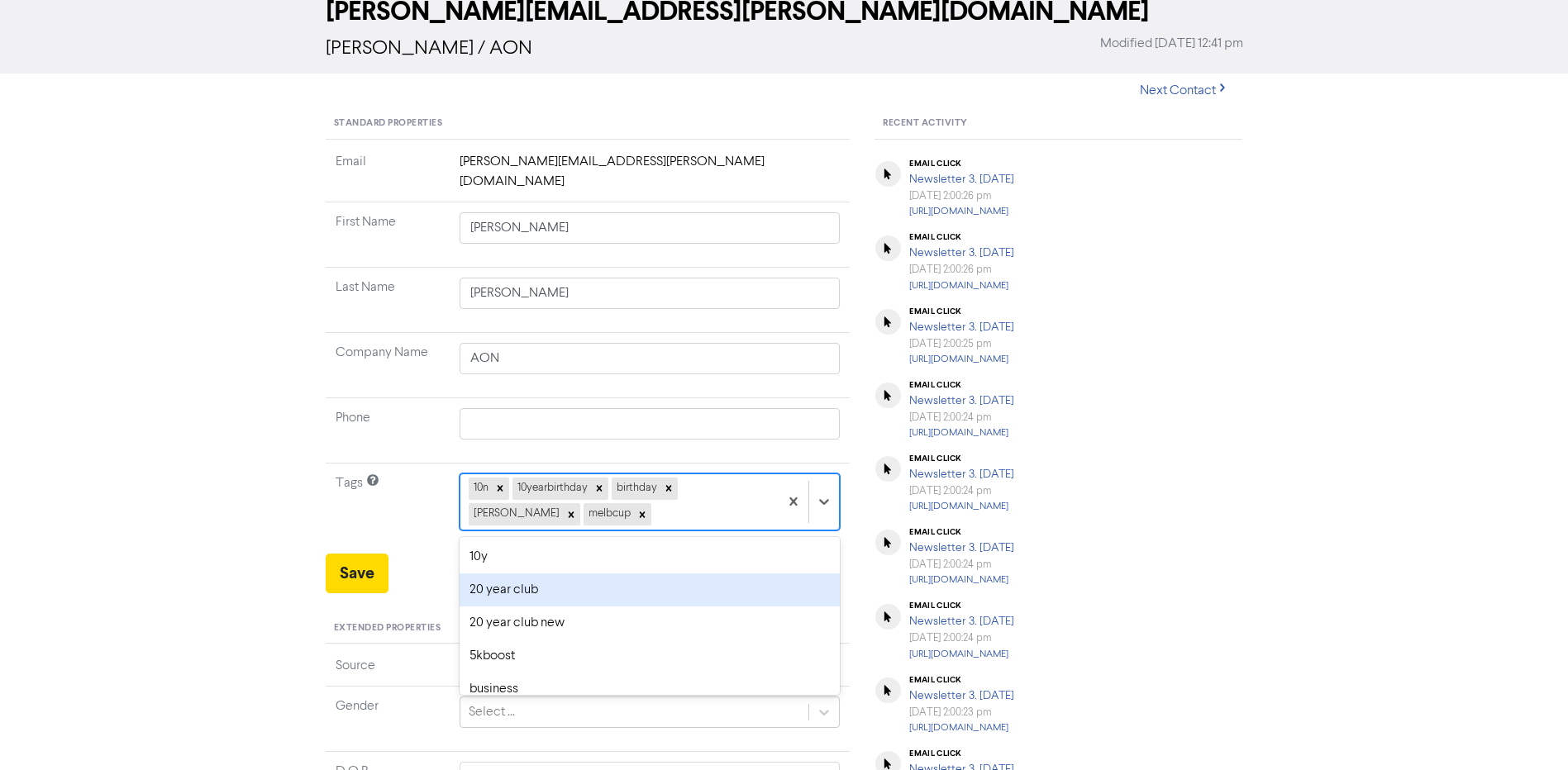
scroll to position [90, 0]
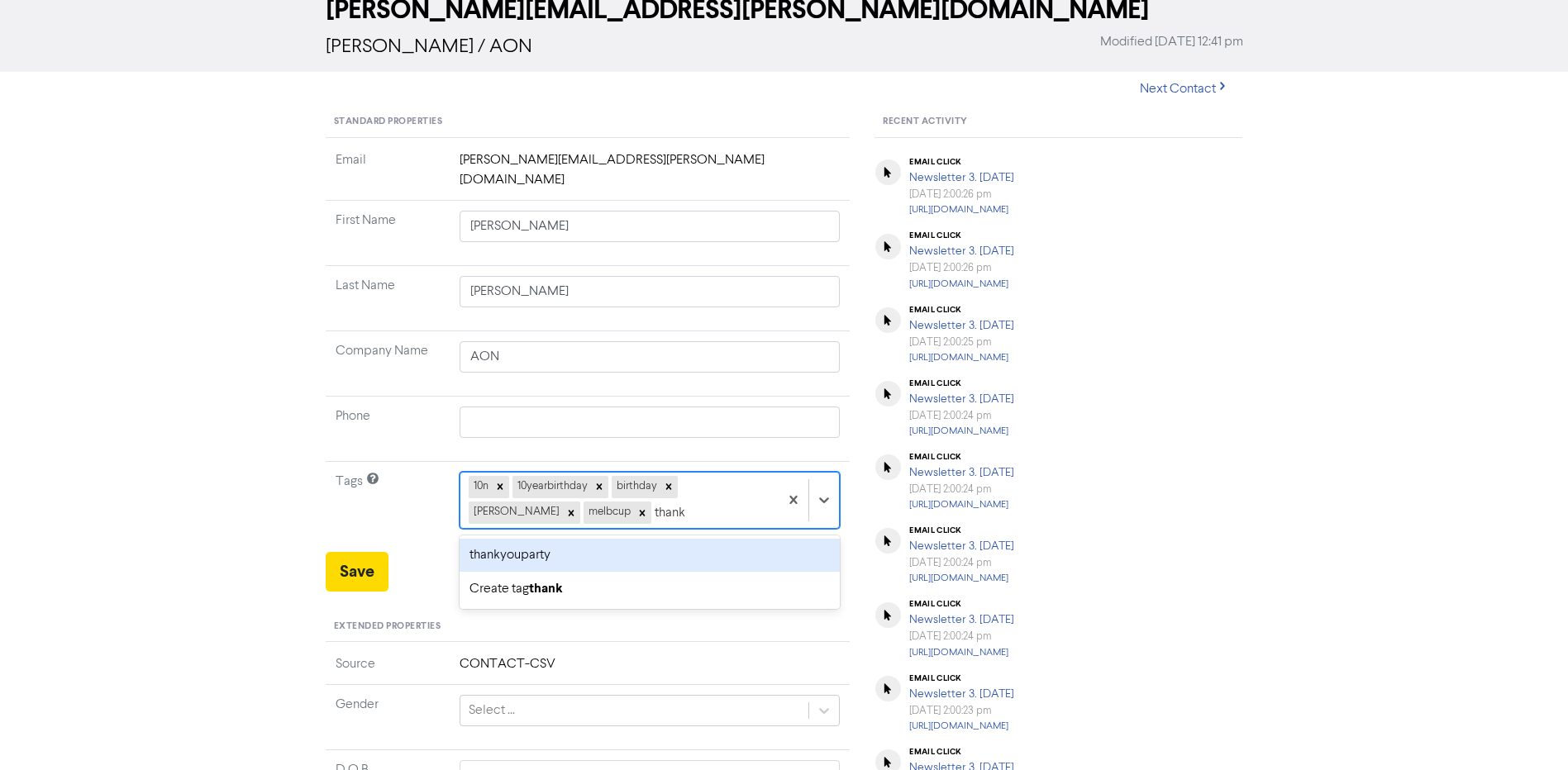
click at [586, 539] on div "thankyouparty" at bounding box center [650, 555] width 381 height 33
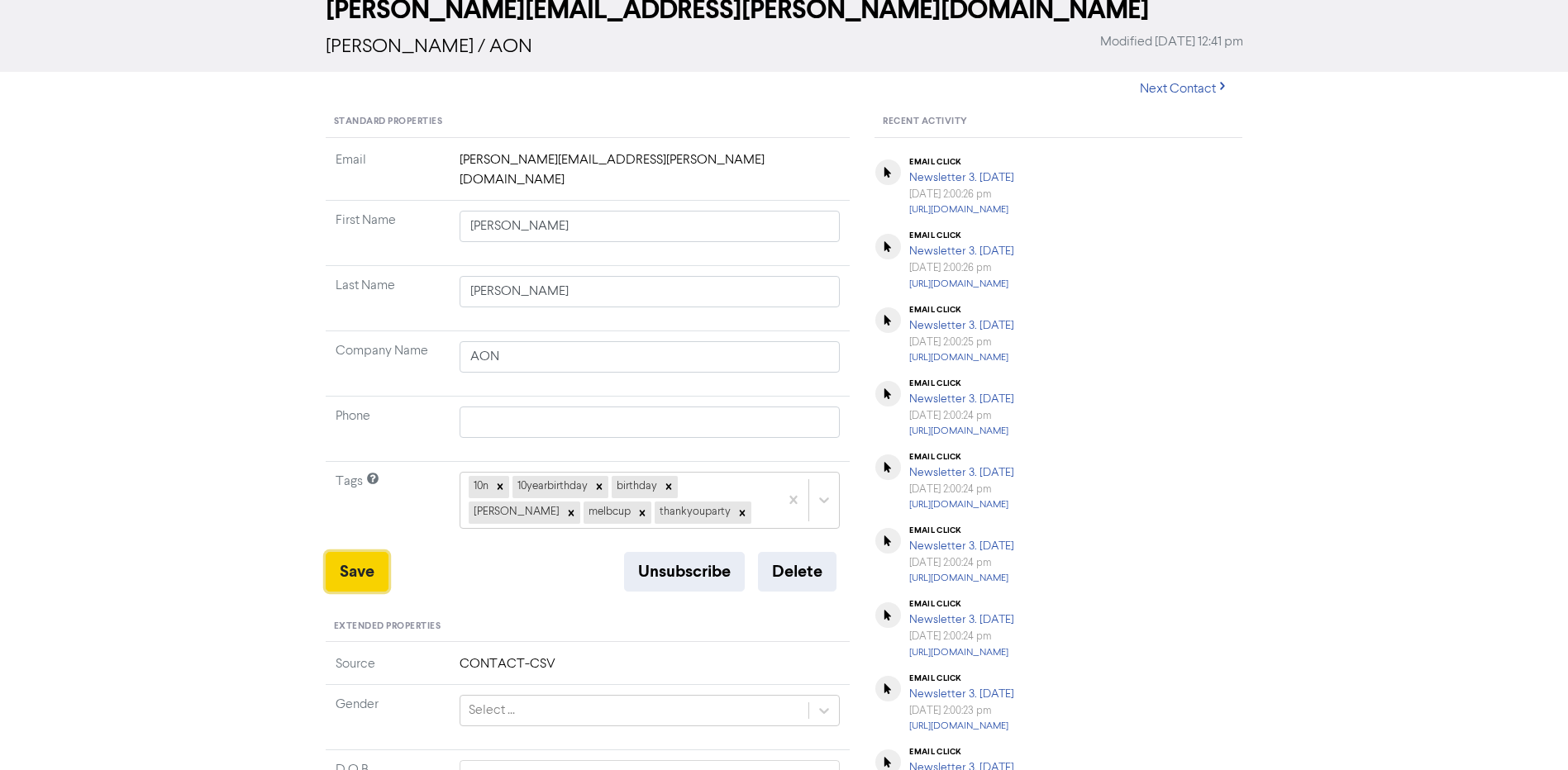
click at [337, 558] on button "Save" at bounding box center [356, 572] width 63 height 39
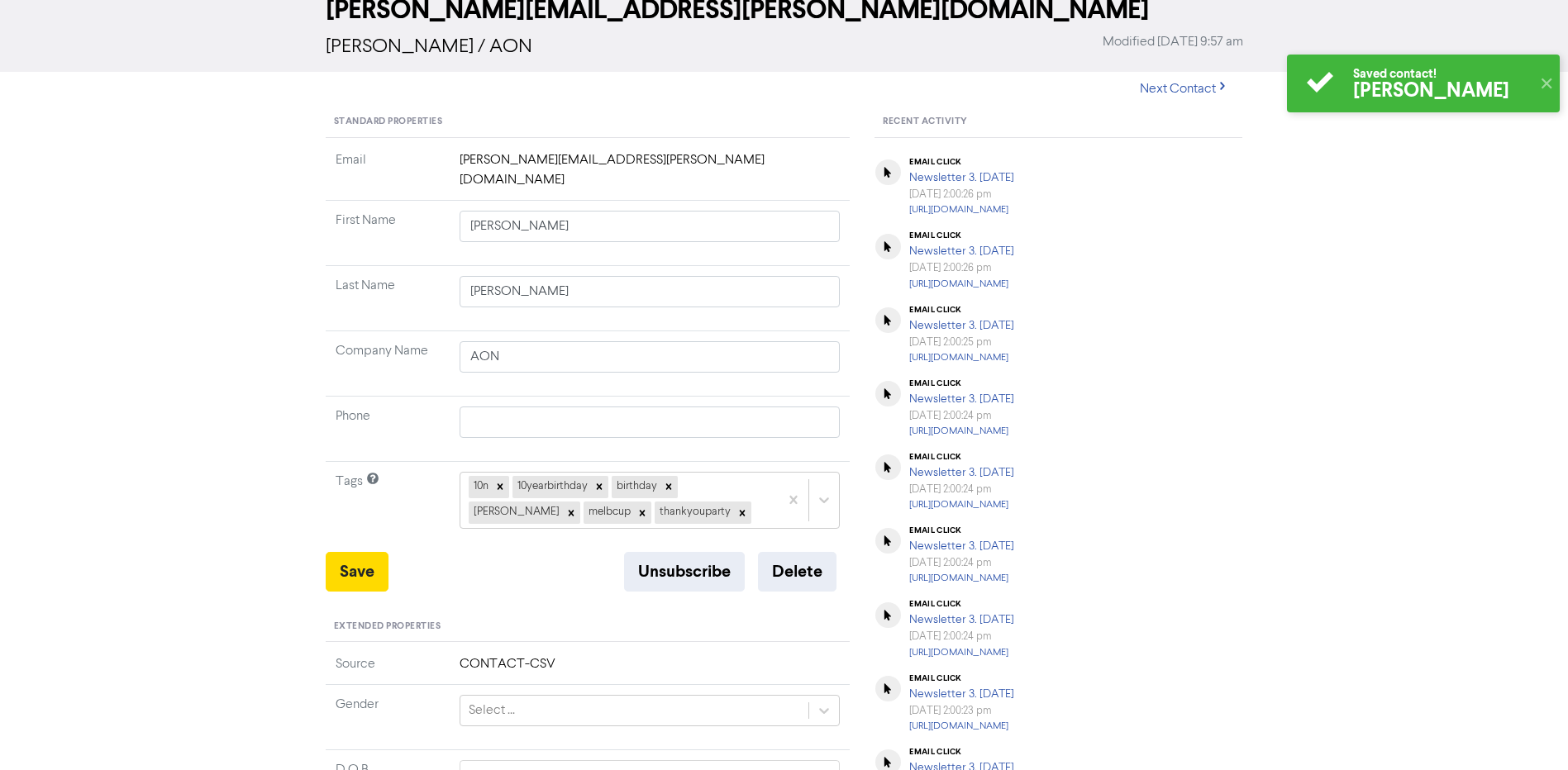
scroll to position [0, 0]
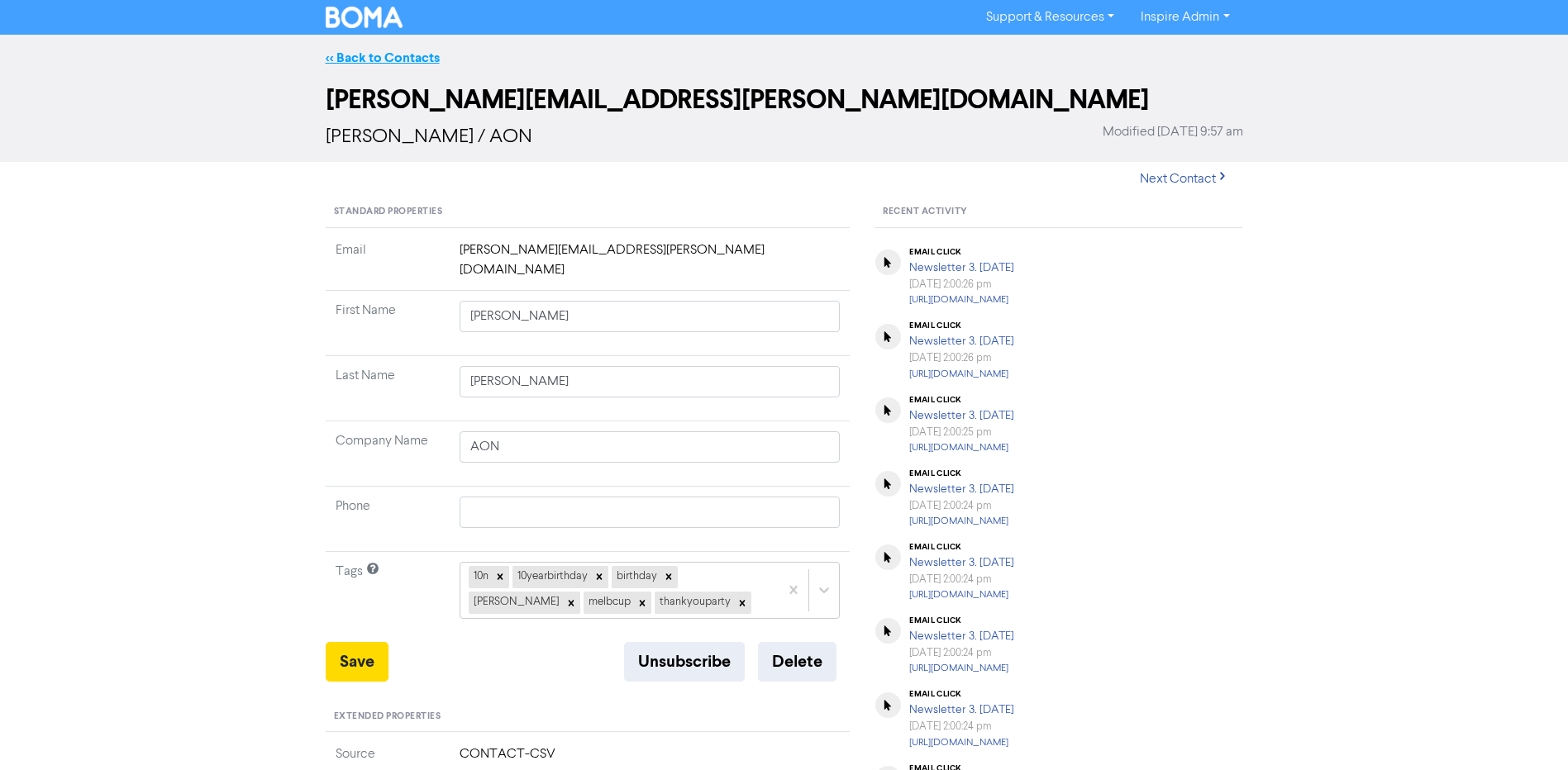
click at [392, 61] on link "<< Back to Contacts" at bounding box center [382, 58] width 114 height 17
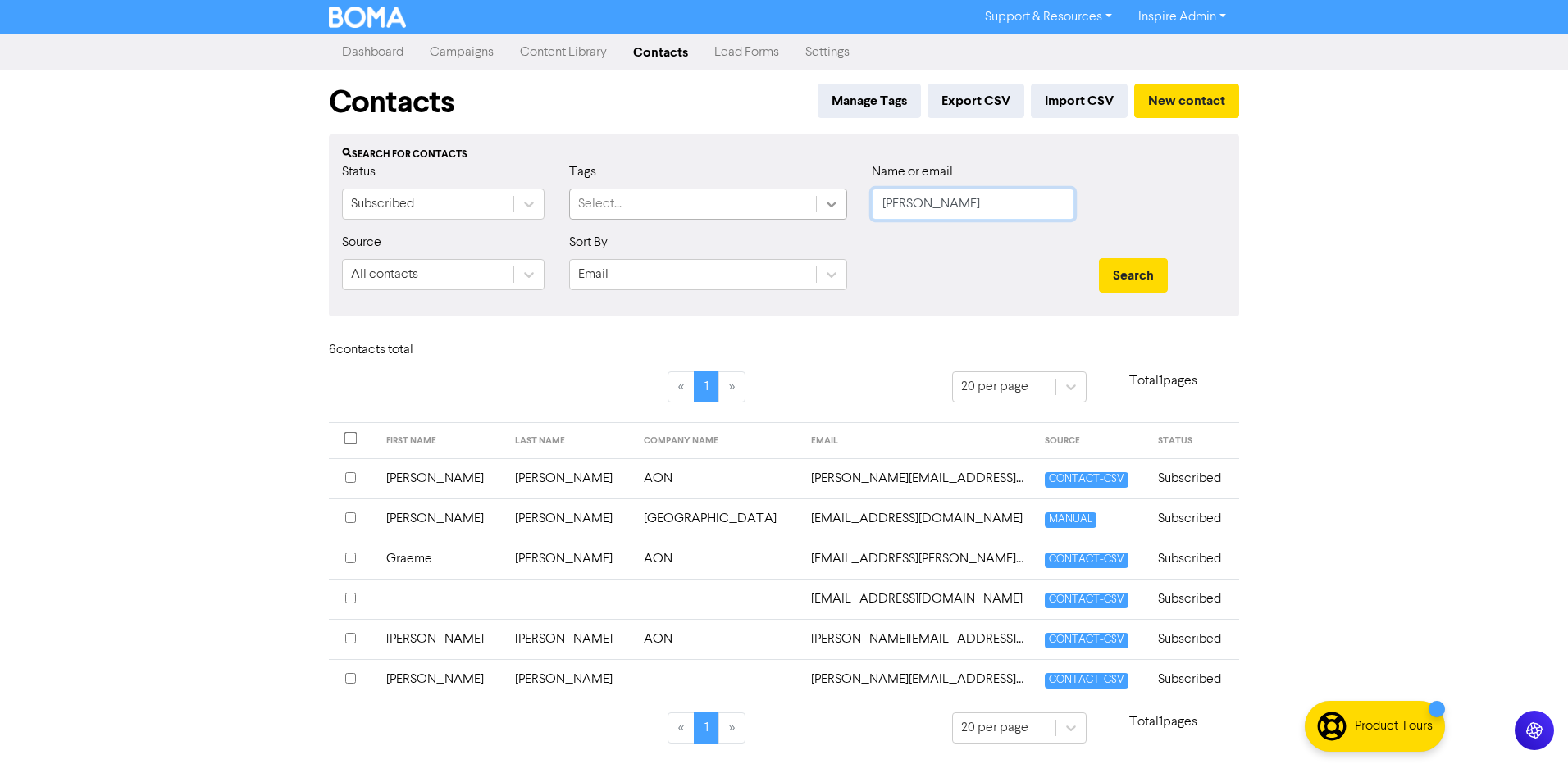
drag, startPoint x: 907, startPoint y: 201, endPoint x: 819, endPoint y: 201, distance: 88.0
click at [819, 201] on div "Status Subscribed Tags Select... Name or email [PERSON_NAME]" at bounding box center [784, 198] width 909 height 71
click at [1099, 258] on button "Search" at bounding box center [1133, 275] width 69 height 35
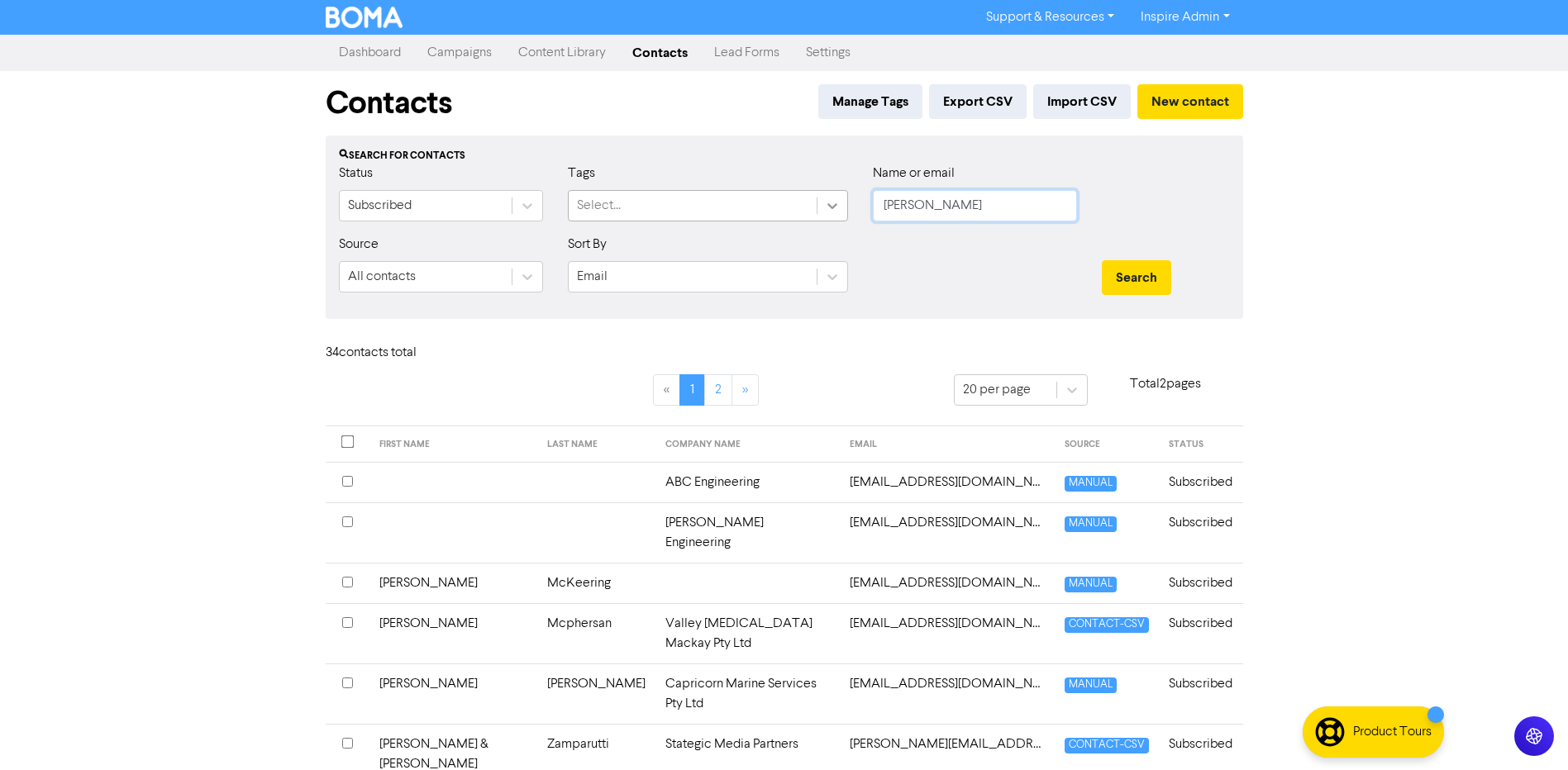
drag, startPoint x: 904, startPoint y: 210, endPoint x: 826, endPoint y: 198, distance: 78.9
click at [826, 198] on div "Status Subscribed Tags Select... Name or email [PERSON_NAME]" at bounding box center [784, 199] width 916 height 71
click at [1102, 260] on button "Search" at bounding box center [1137, 277] width 70 height 35
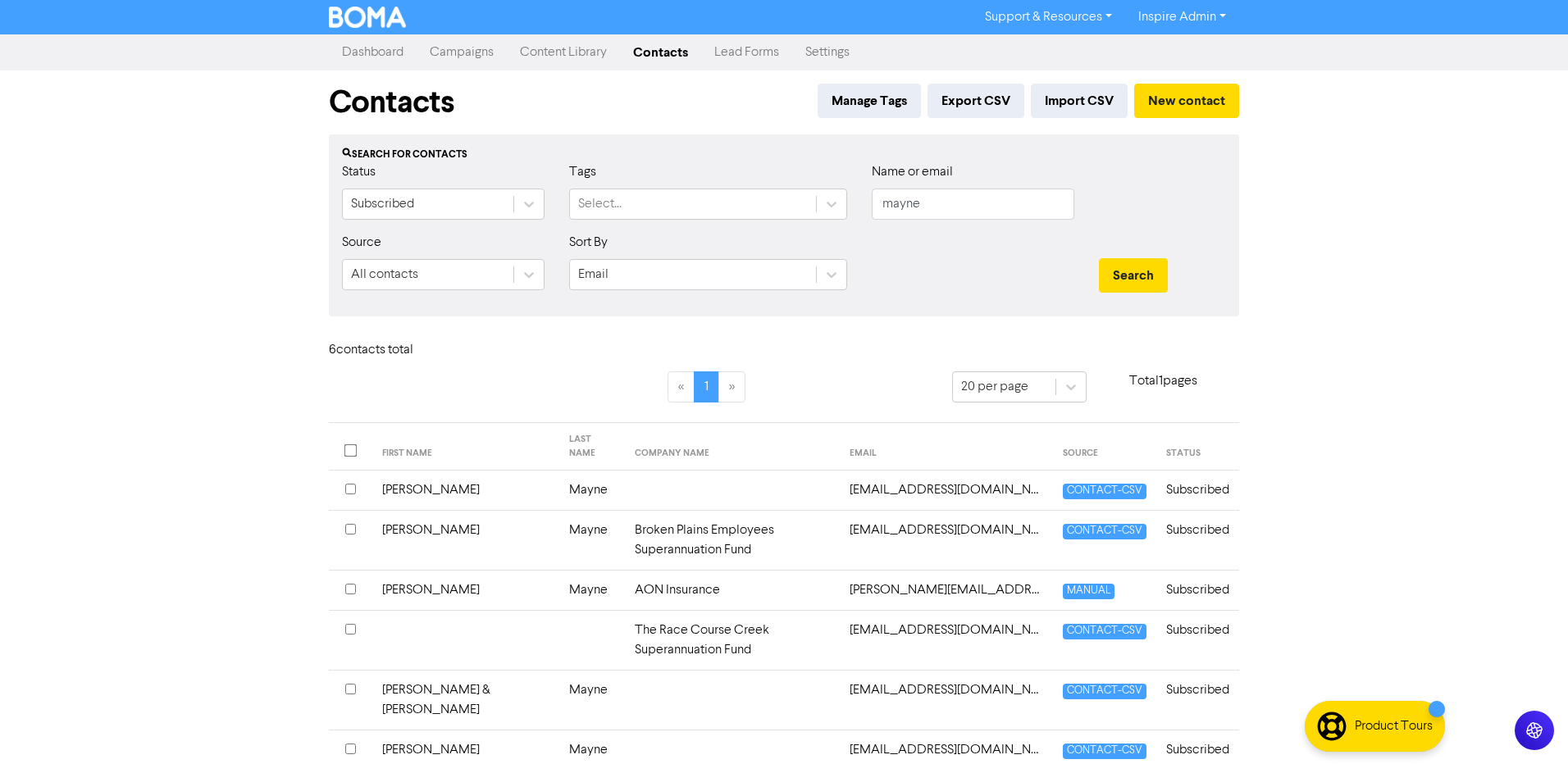
click at [625, 571] on td "AON Insurance" at bounding box center [732, 590] width 215 height 40
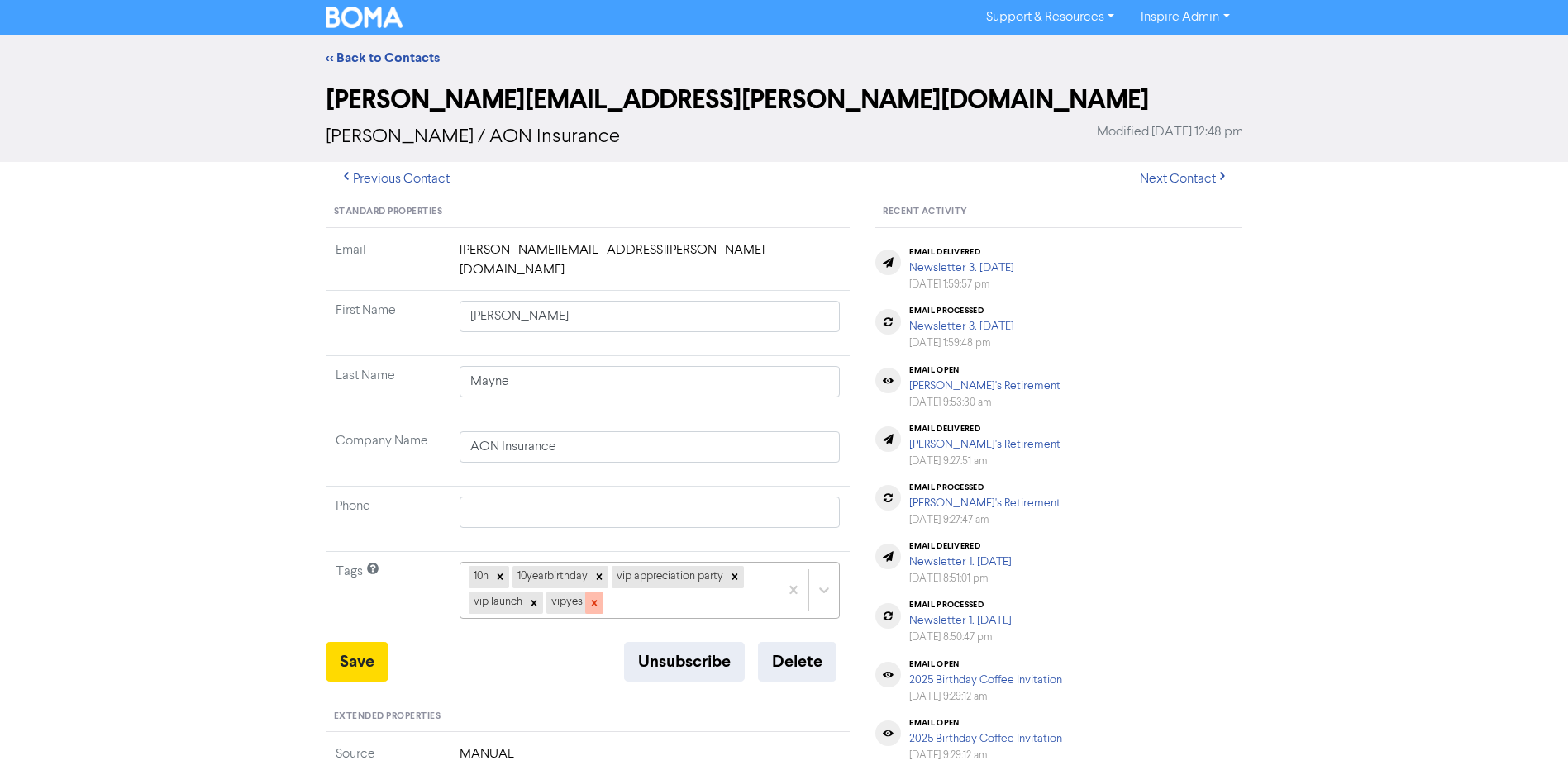
click at [594, 600] on icon at bounding box center [594, 603] width 6 height 6
click at [531, 598] on icon at bounding box center [534, 604] width 11 height 11
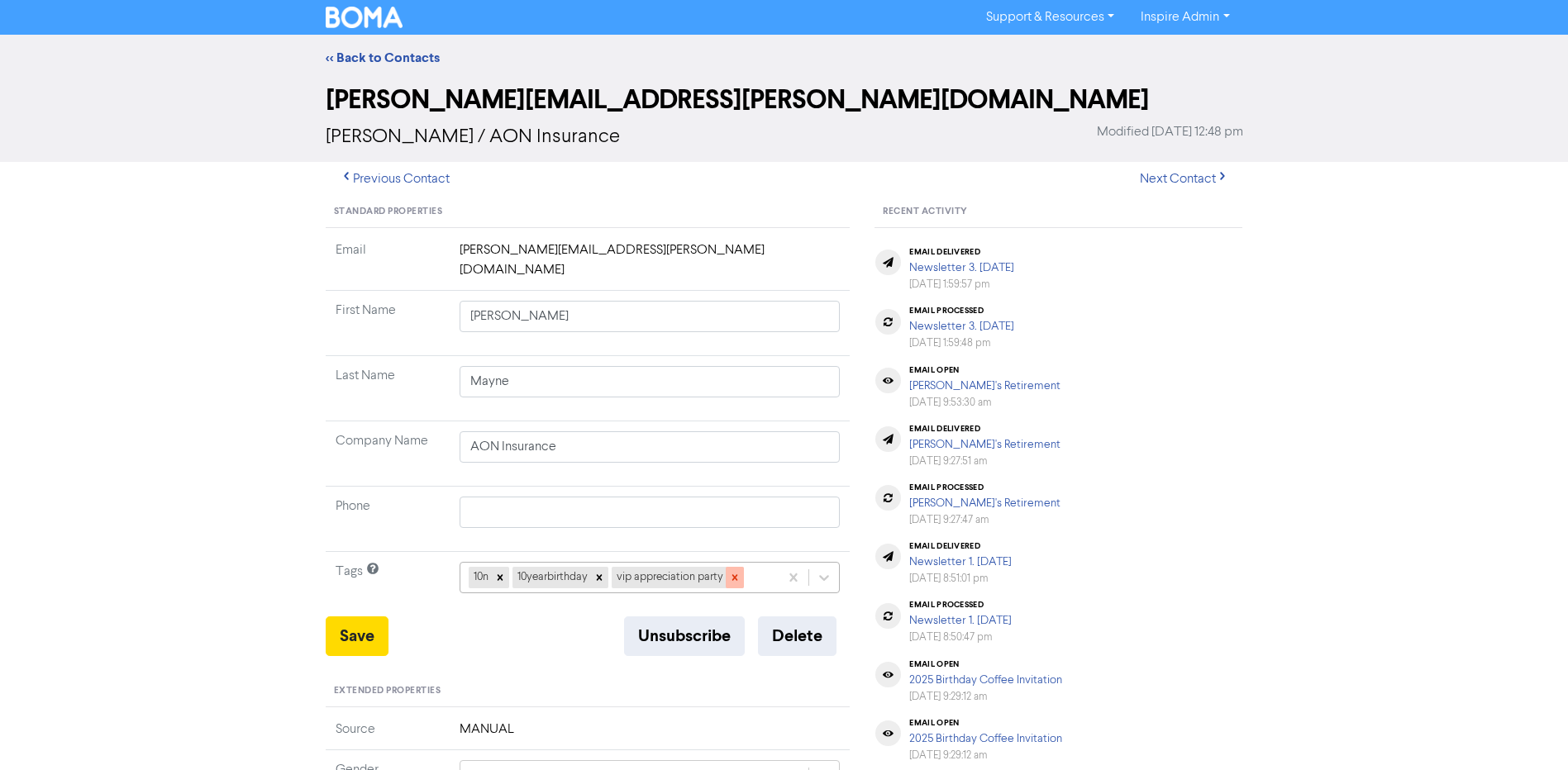
click at [734, 572] on icon at bounding box center [735, 577] width 11 height 11
click at [688, 562] on div "10n 10yearbirthday" at bounding box center [650, 577] width 381 height 31
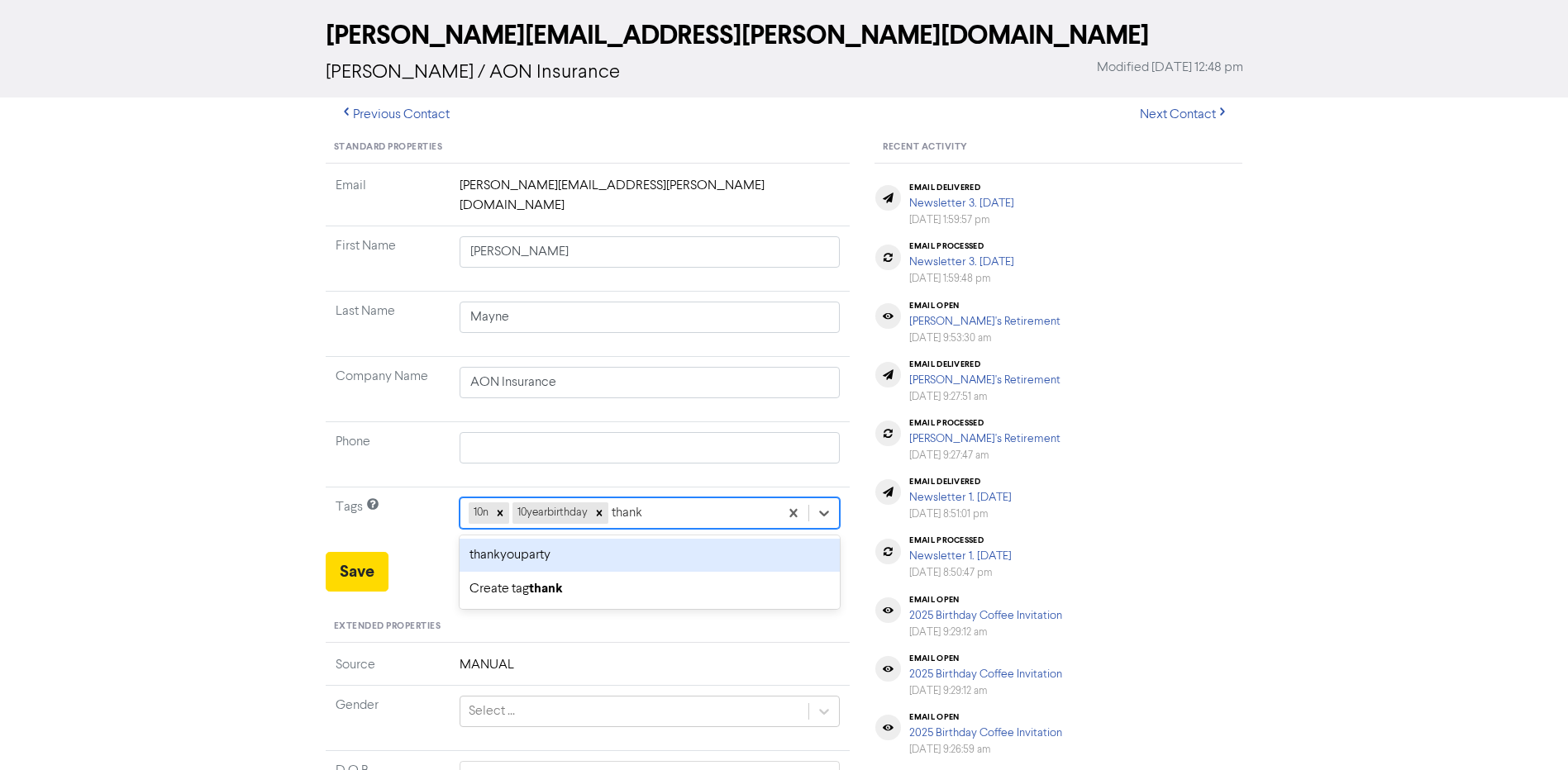
click at [661, 539] on div "thankyouparty" at bounding box center [650, 555] width 381 height 33
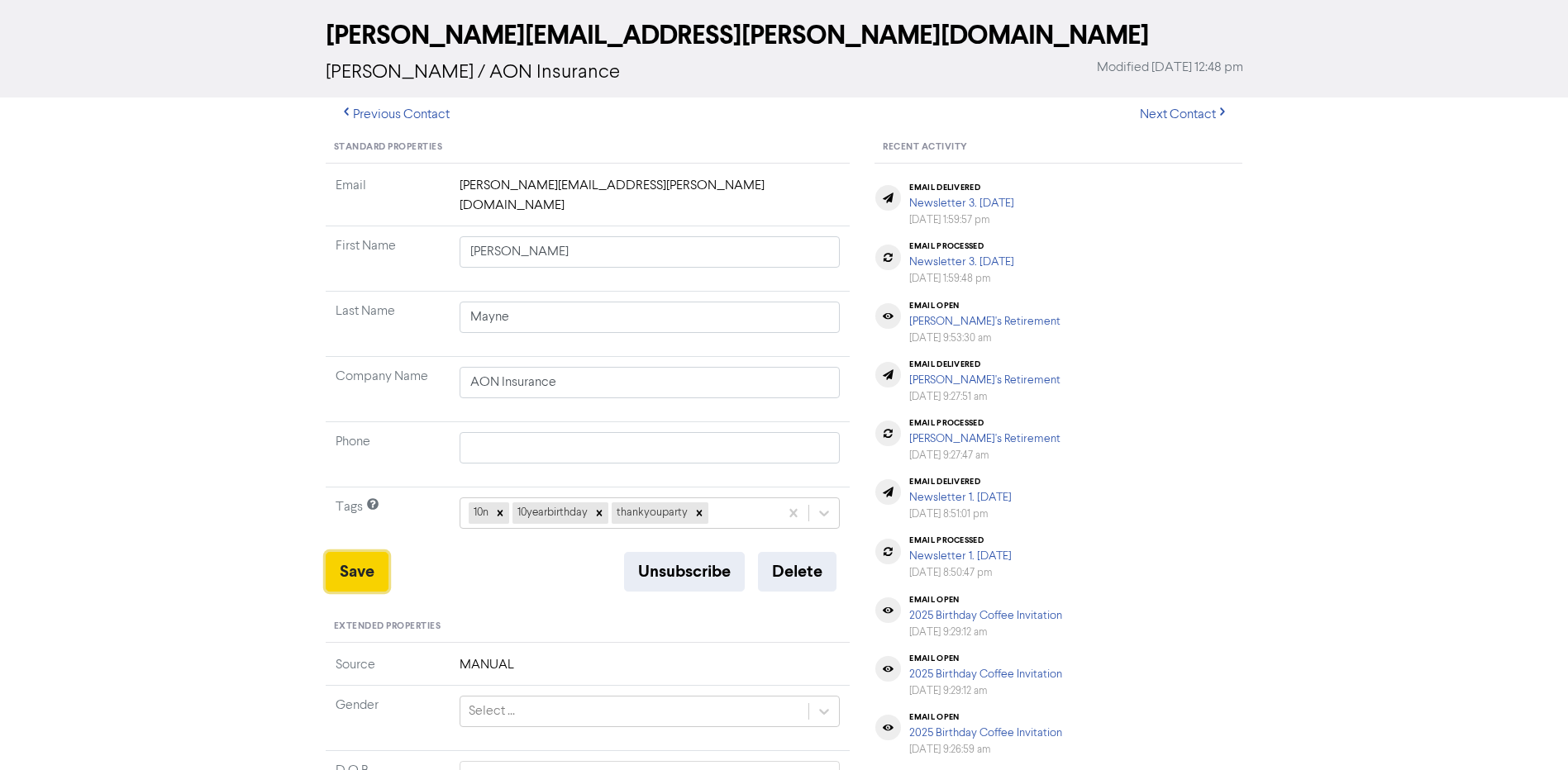
click at [356, 552] on button "Save" at bounding box center [356, 572] width 63 height 39
click at [375, 554] on button "Save" at bounding box center [356, 572] width 63 height 39
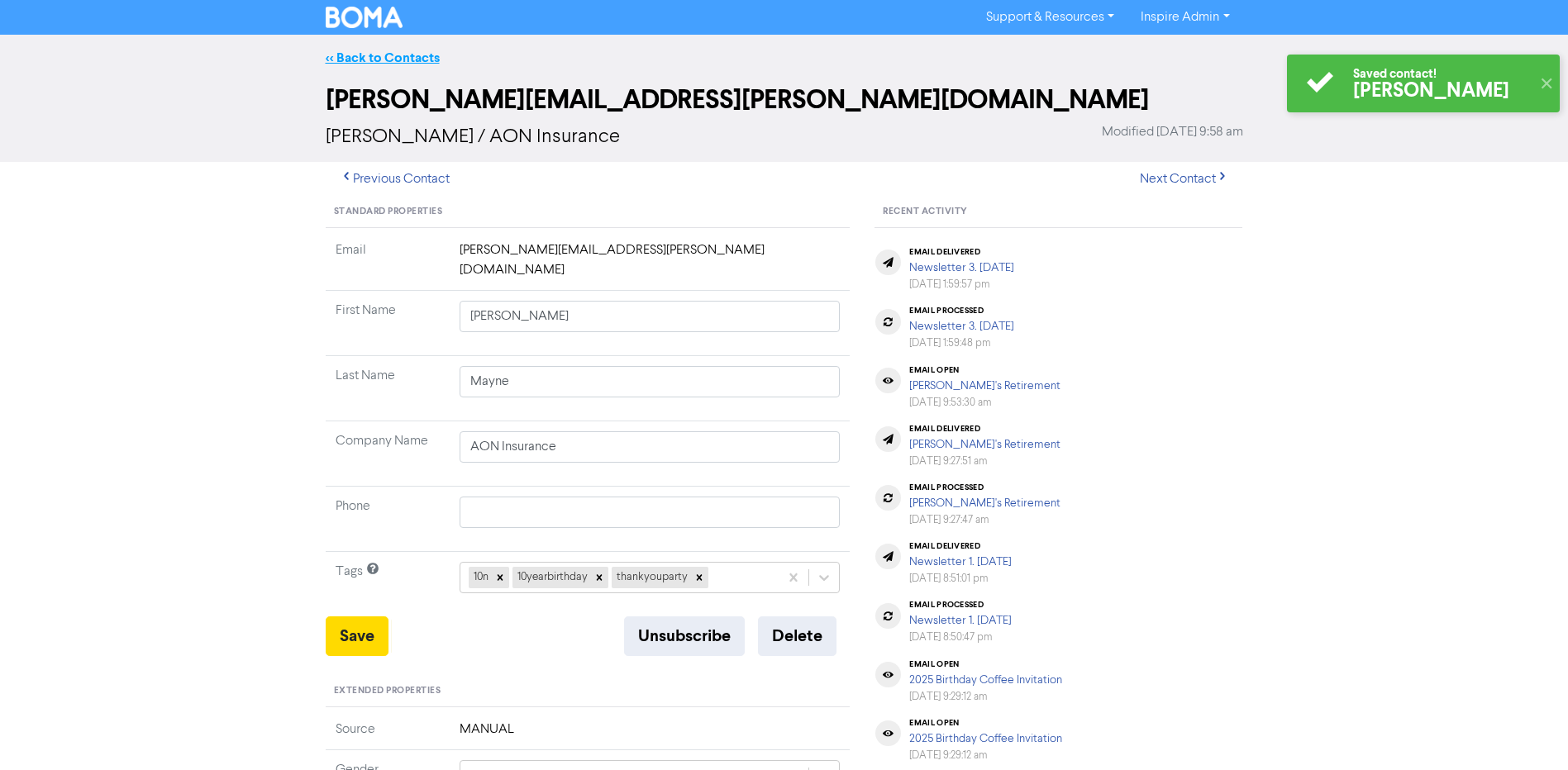
click at [400, 61] on link "<< Back to Contacts" at bounding box center [382, 58] width 114 height 17
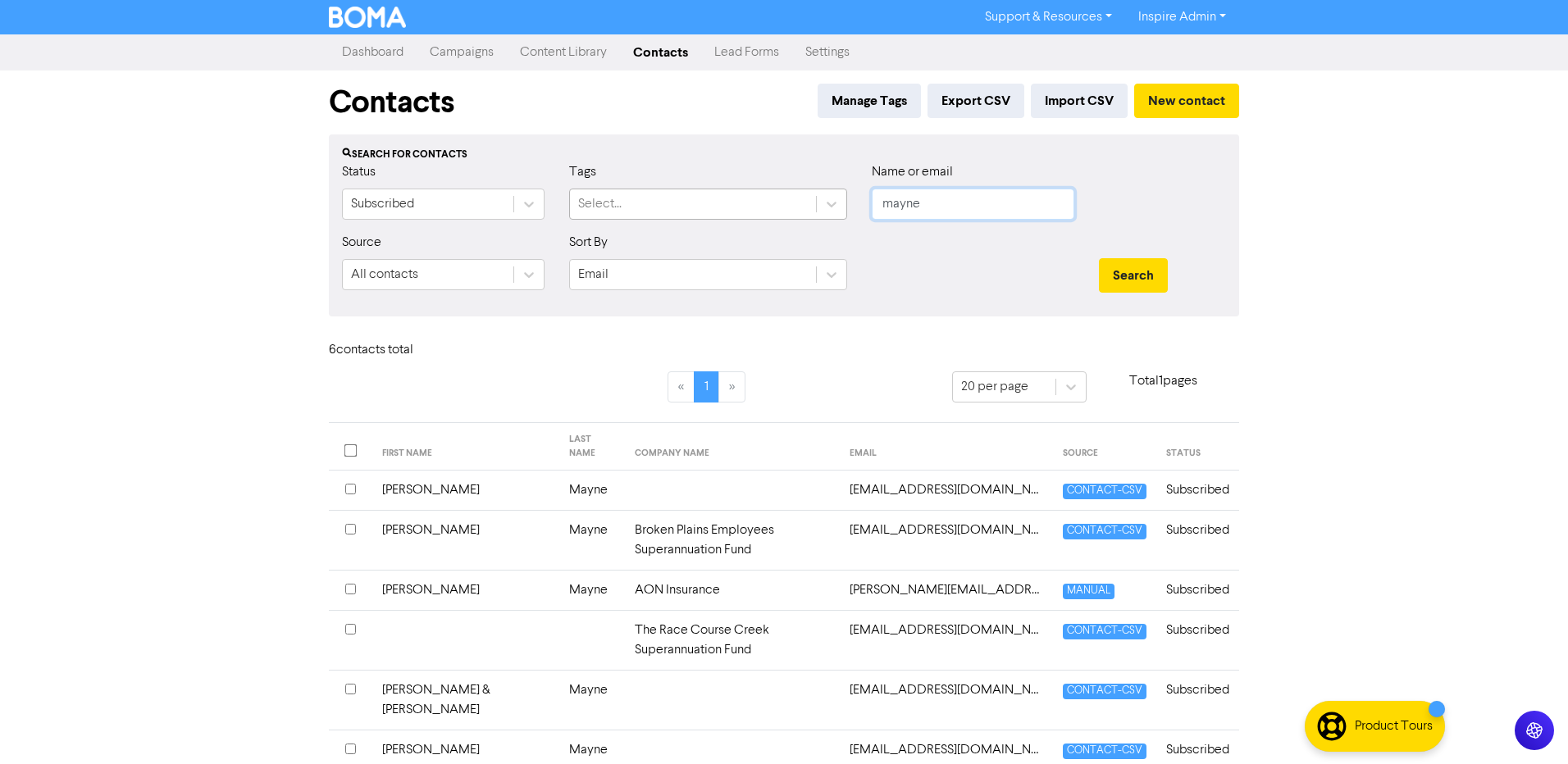
drag, startPoint x: 938, startPoint y: 209, endPoint x: 804, endPoint y: 209, distance: 134.0
click at [804, 209] on div "Status Subscribed Tags Select... Name or email mayne" at bounding box center [784, 198] width 909 height 71
click at [1099, 258] on button "Search" at bounding box center [1133, 275] width 69 height 35
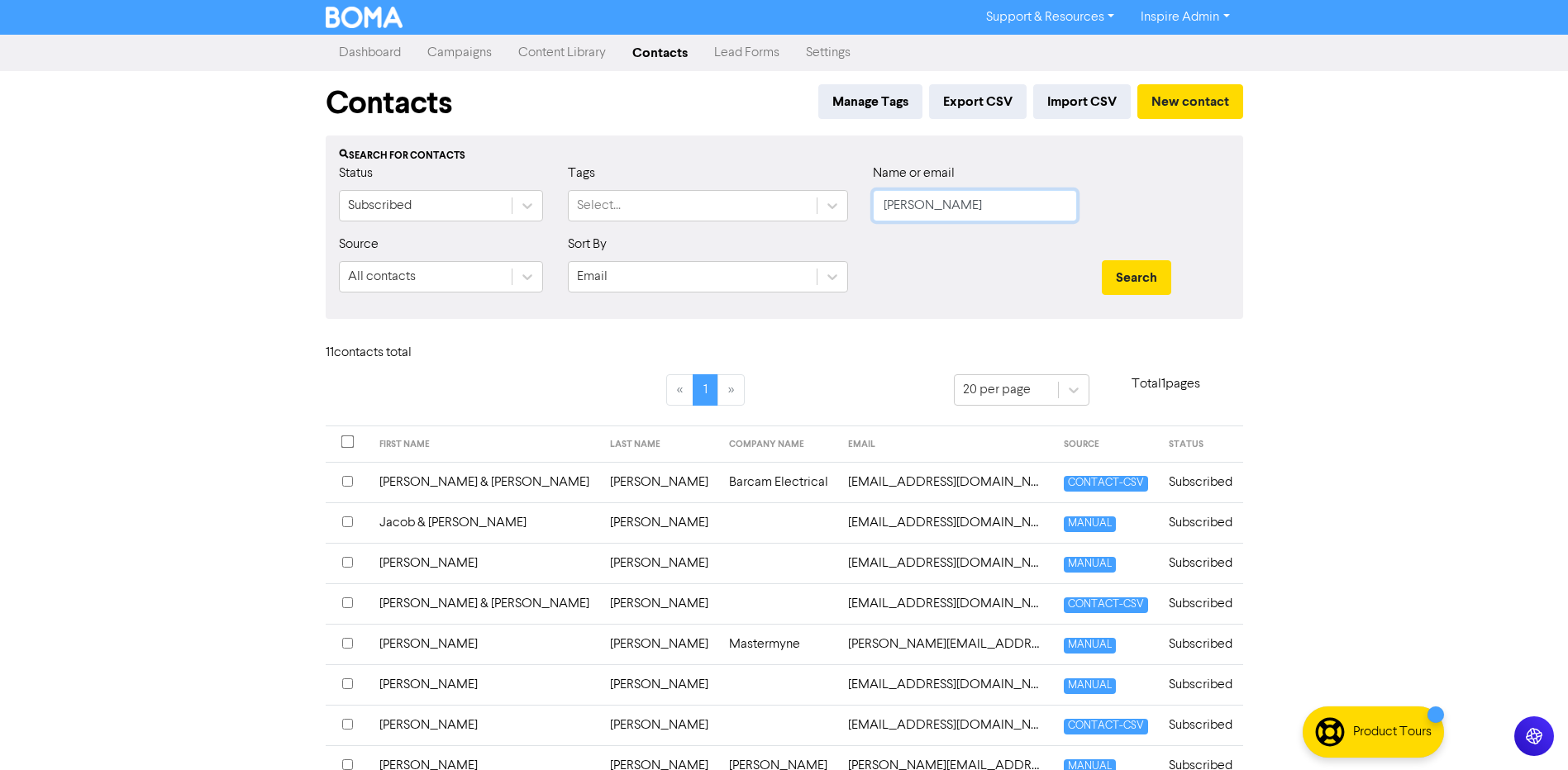
scroll to position [165, 0]
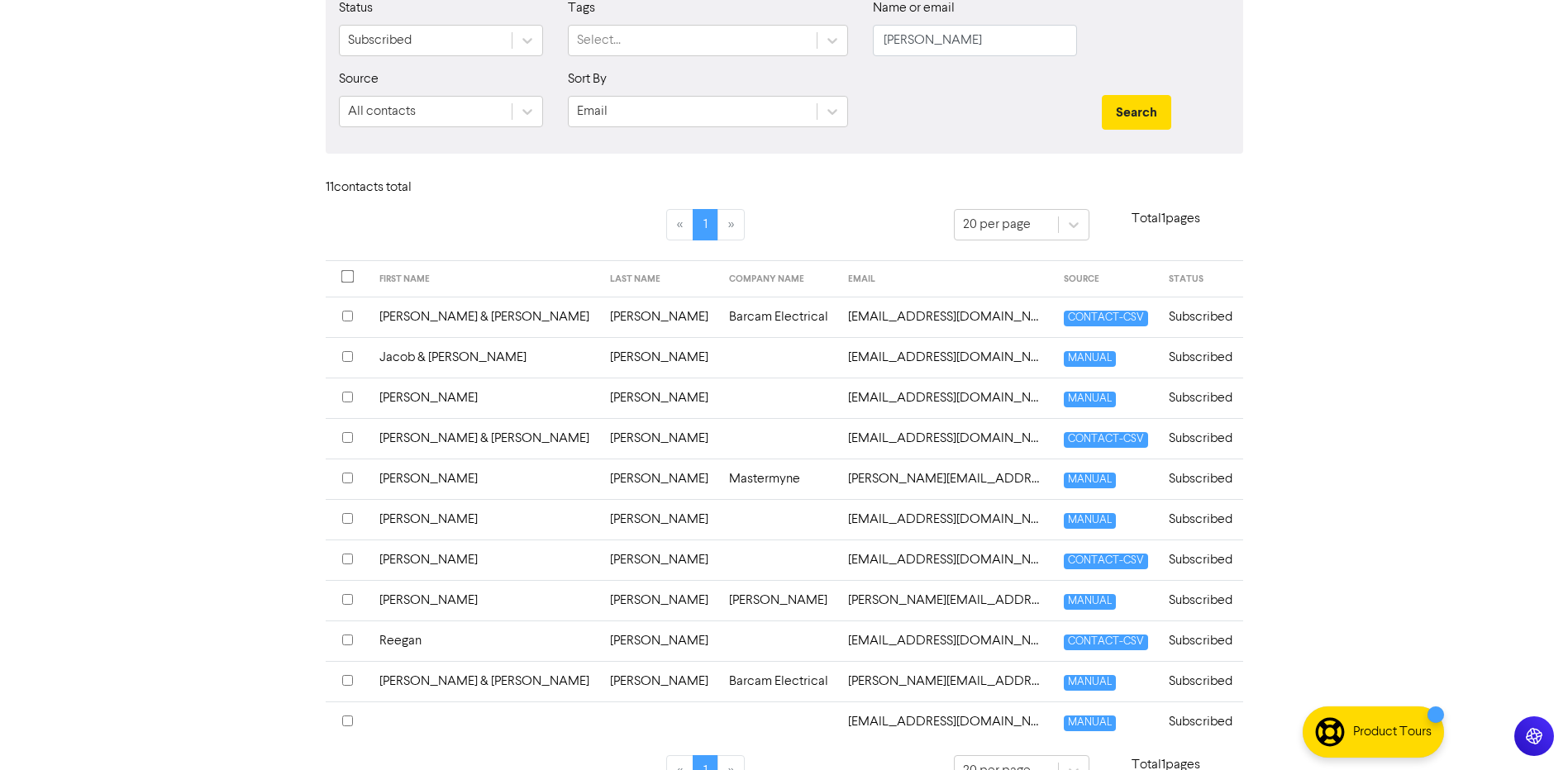
click at [600, 598] on td "[PERSON_NAME]" at bounding box center [659, 600] width 119 height 40
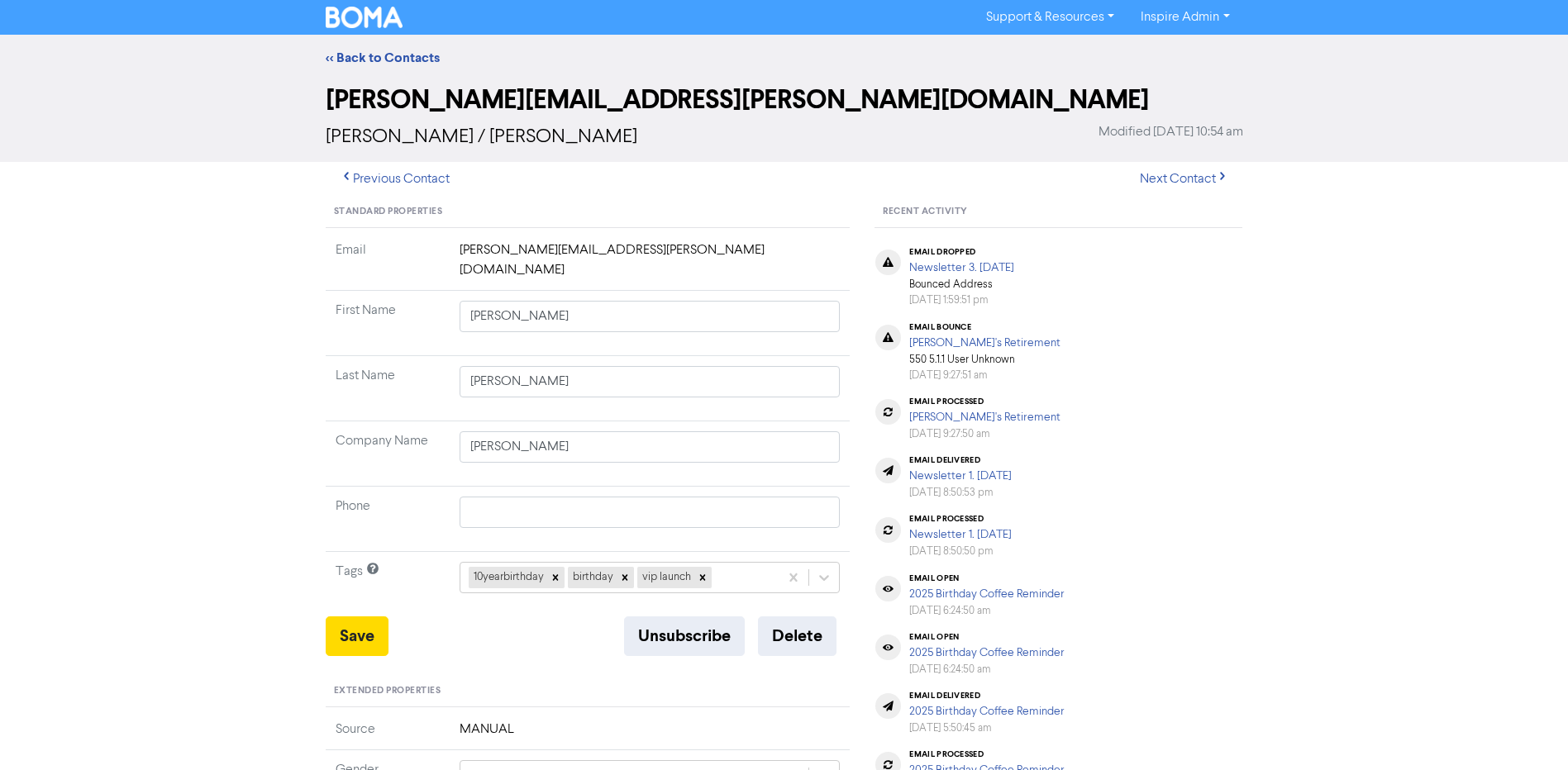
click at [809, 591] on td "10yearbirthday birthday vip launch" at bounding box center [650, 584] width 400 height 65
click at [805, 617] on button "Delete" at bounding box center [797, 636] width 79 height 39
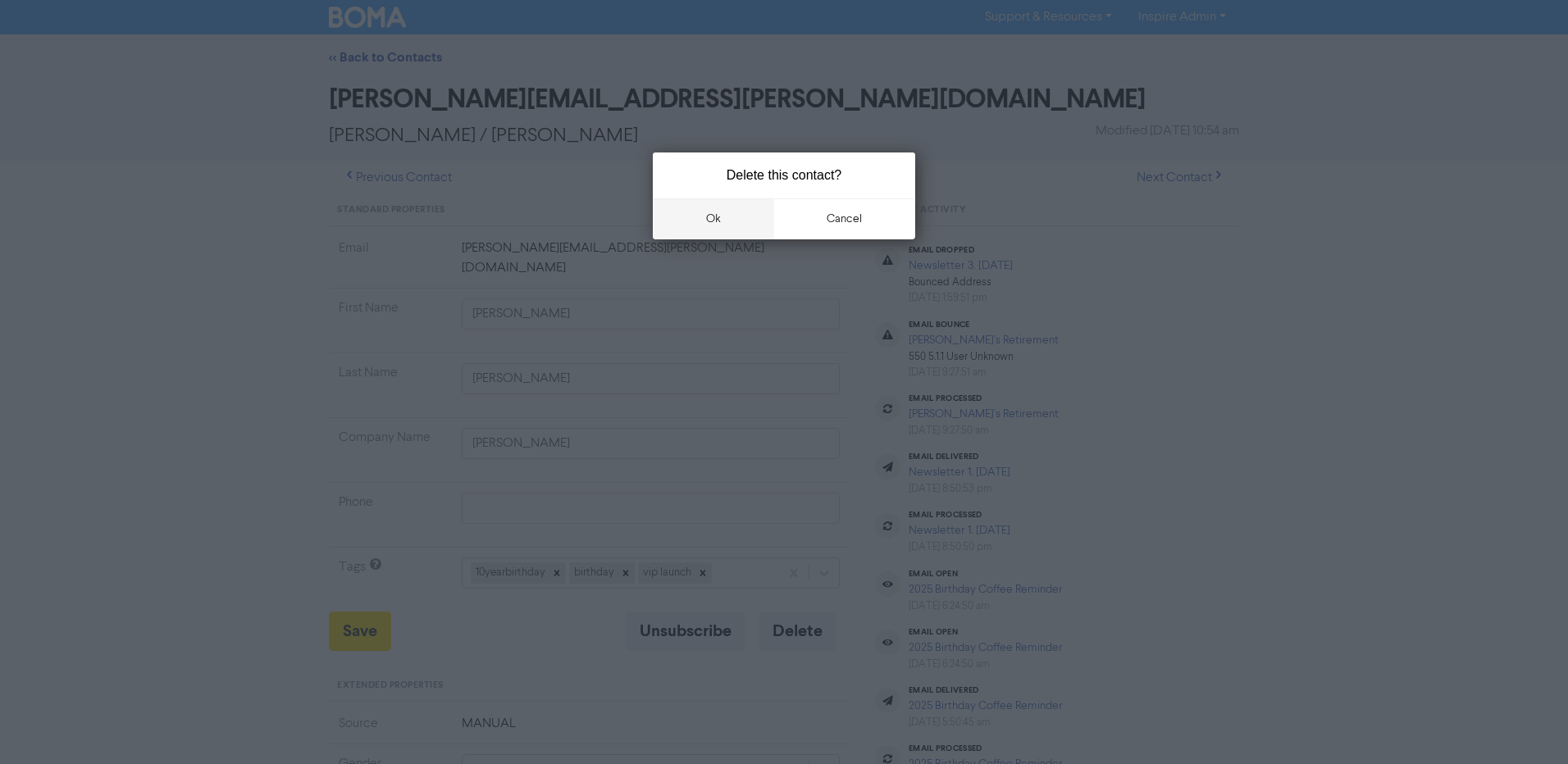
click at [707, 221] on button "ok" at bounding box center [714, 219] width 121 height 41
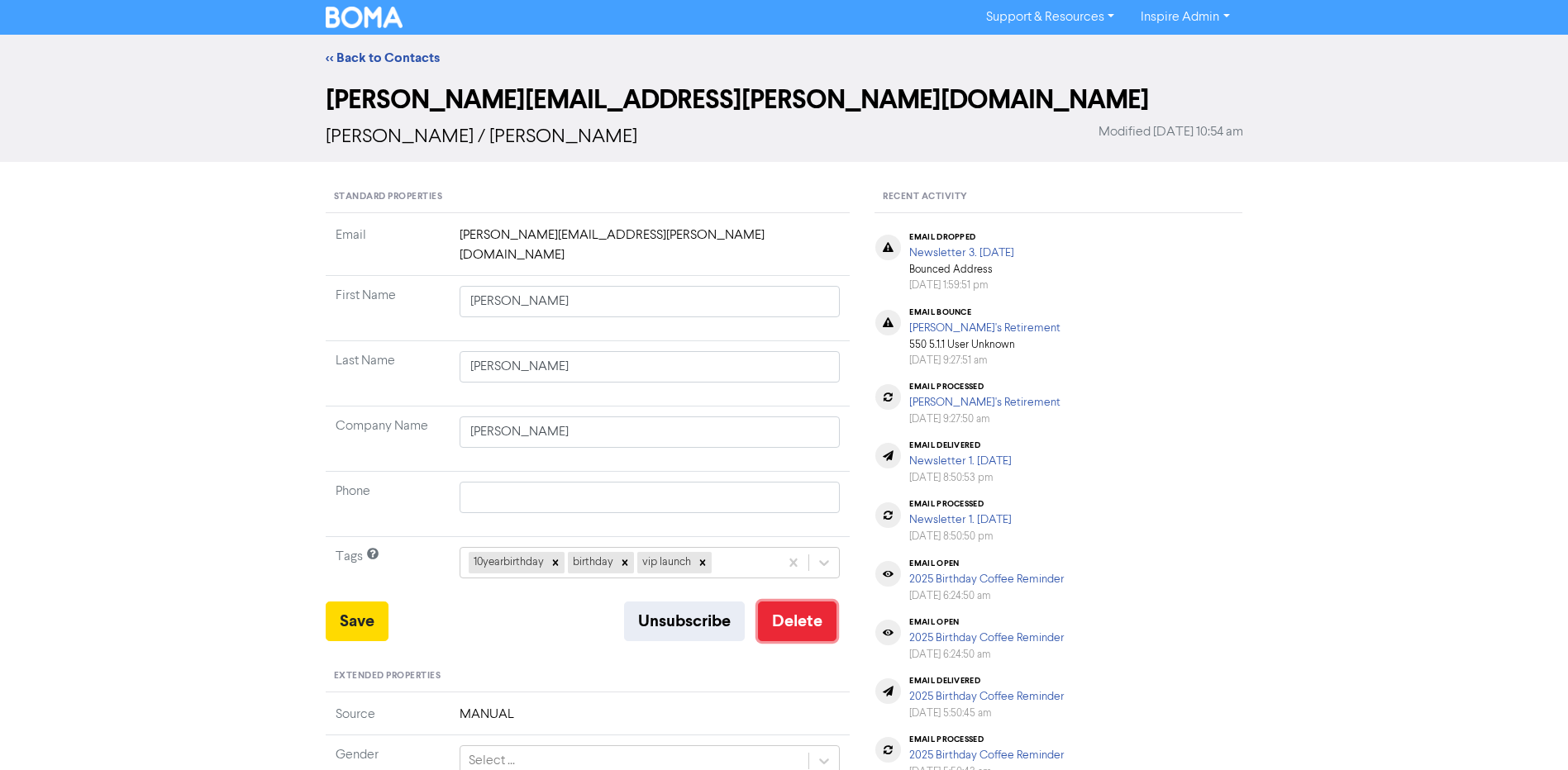
click at [794, 619] on button "Delete" at bounding box center [797, 621] width 79 height 39
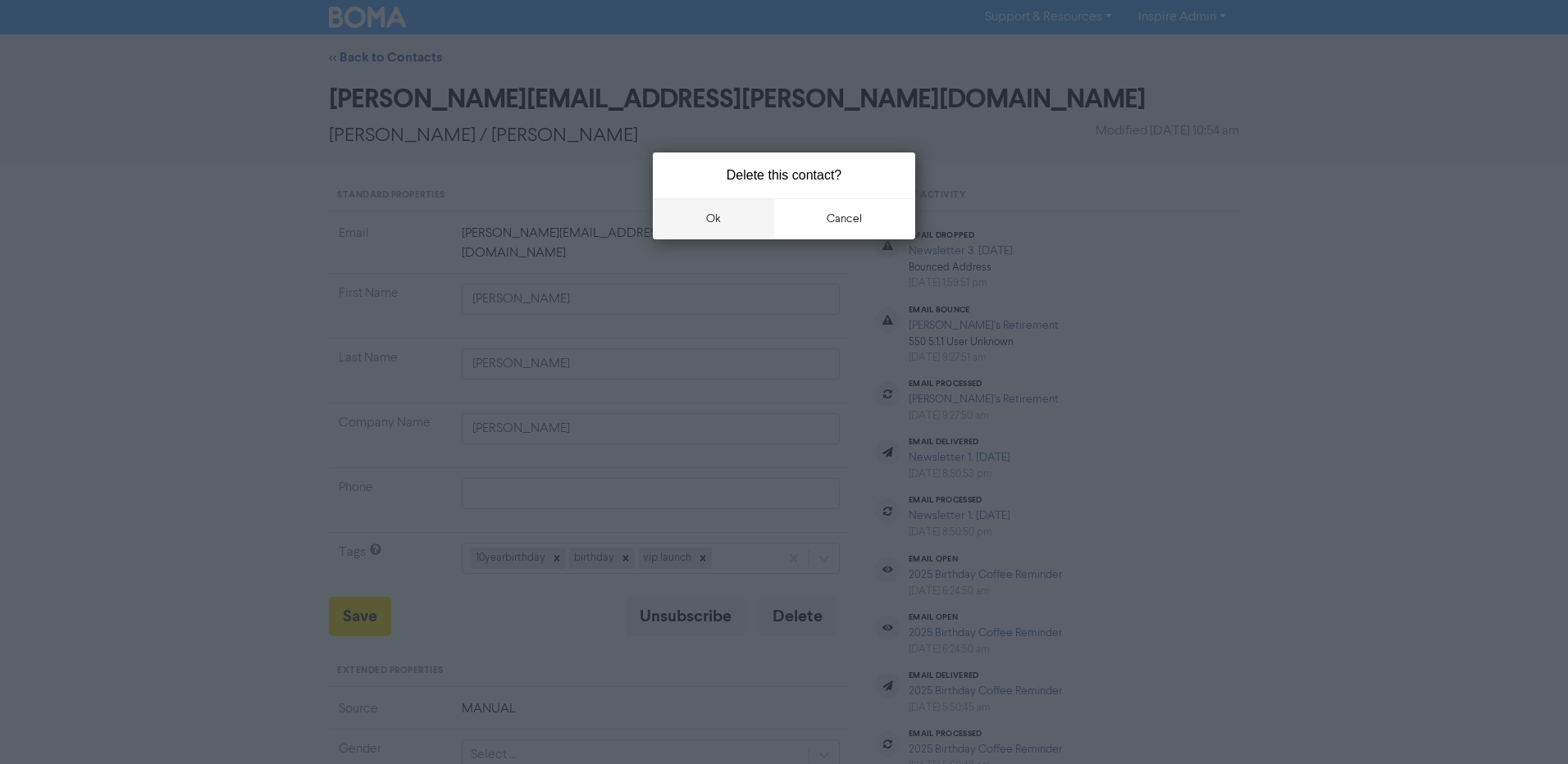
click at [715, 214] on button "ok" at bounding box center [714, 219] width 121 height 41
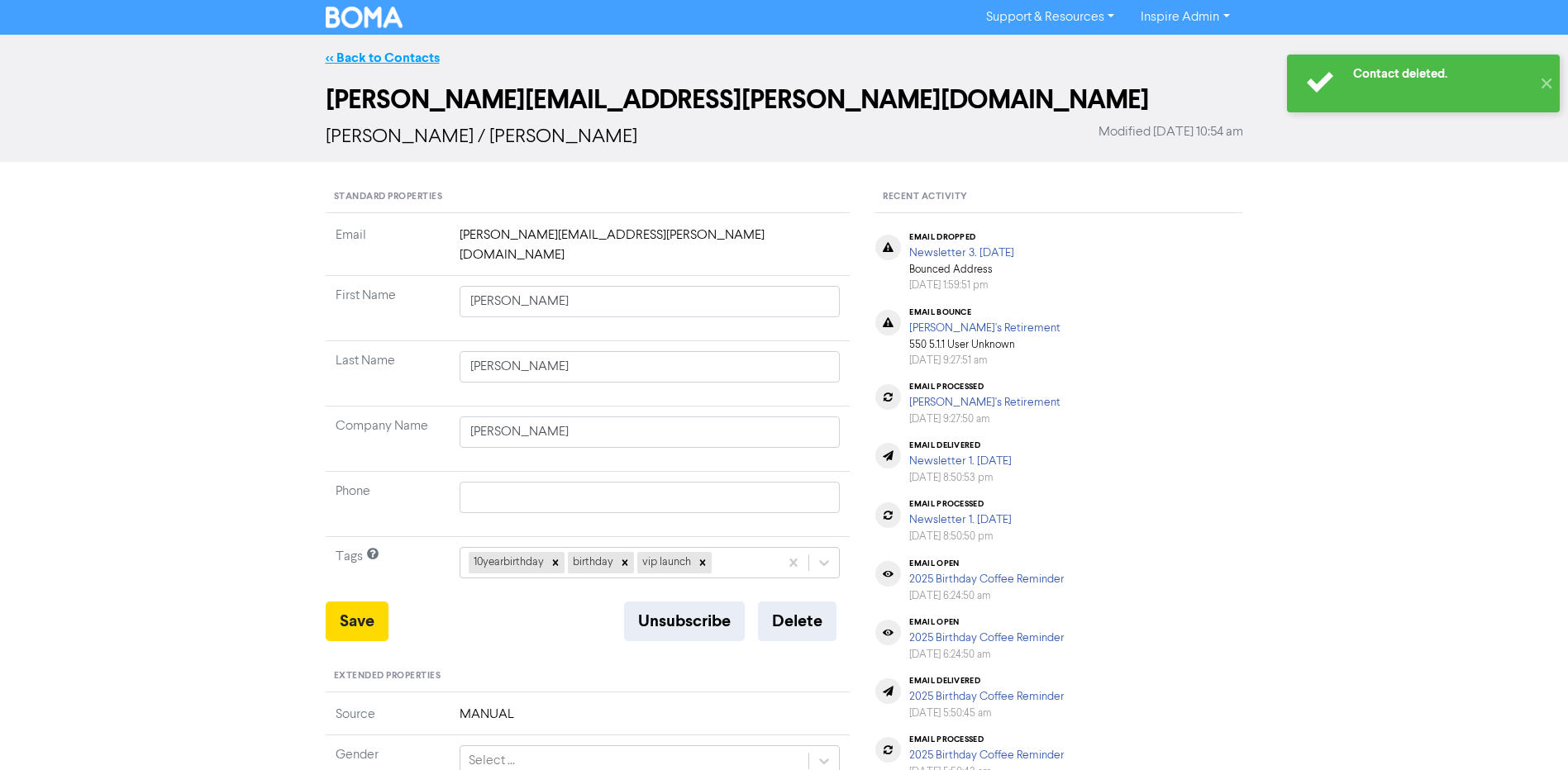
click at [379, 59] on link "<< Back to Contacts" at bounding box center [382, 58] width 114 height 17
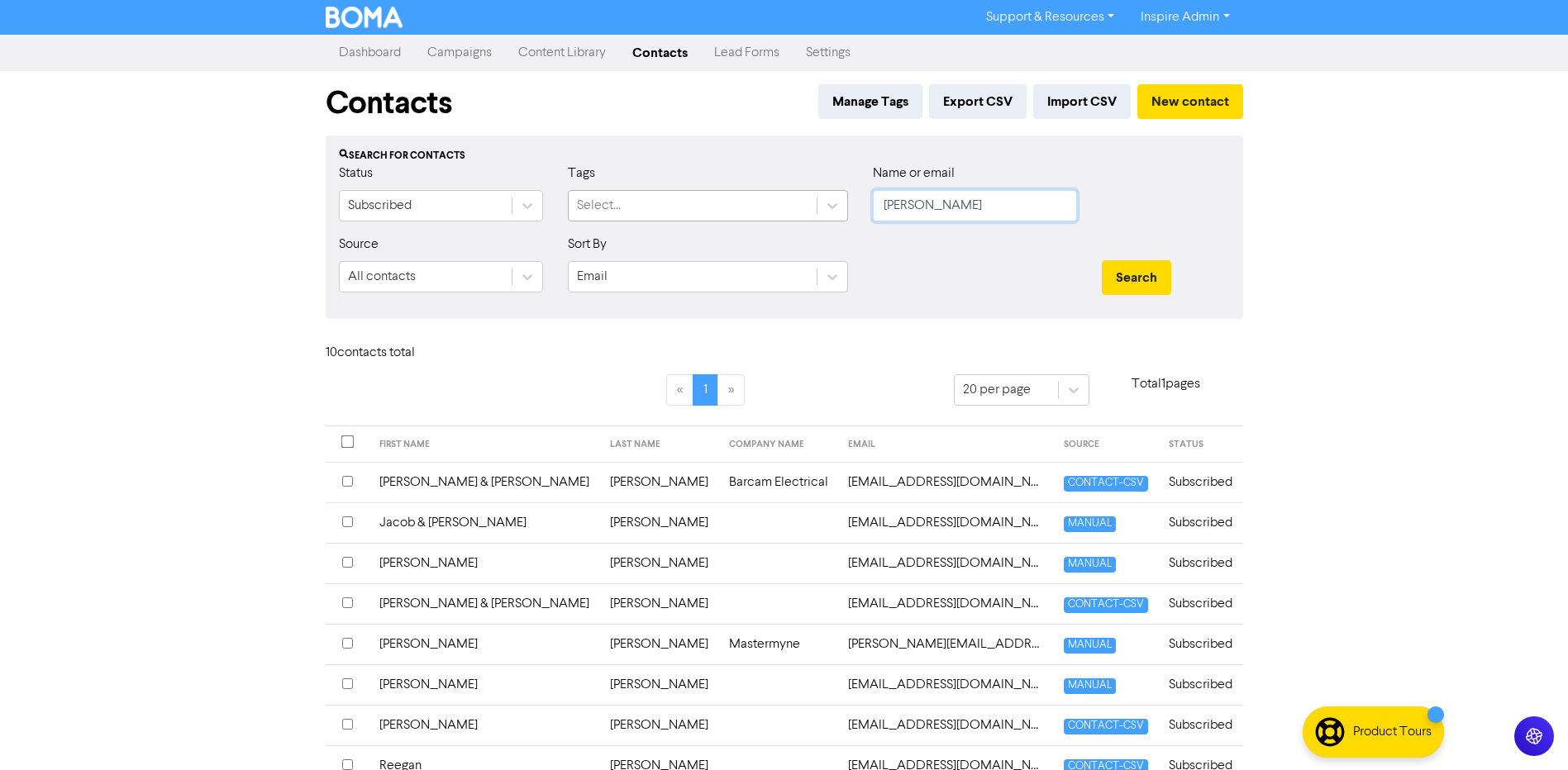
drag, startPoint x: 920, startPoint y: 213, endPoint x: 808, endPoint y: 205, distance: 112.3
click at [808, 205] on div "Status Subscribed Tags Select... Name or email [PERSON_NAME]" at bounding box center [784, 199] width 916 height 71
click at [1168, 101] on button "New contact" at bounding box center [1190, 102] width 106 height 35
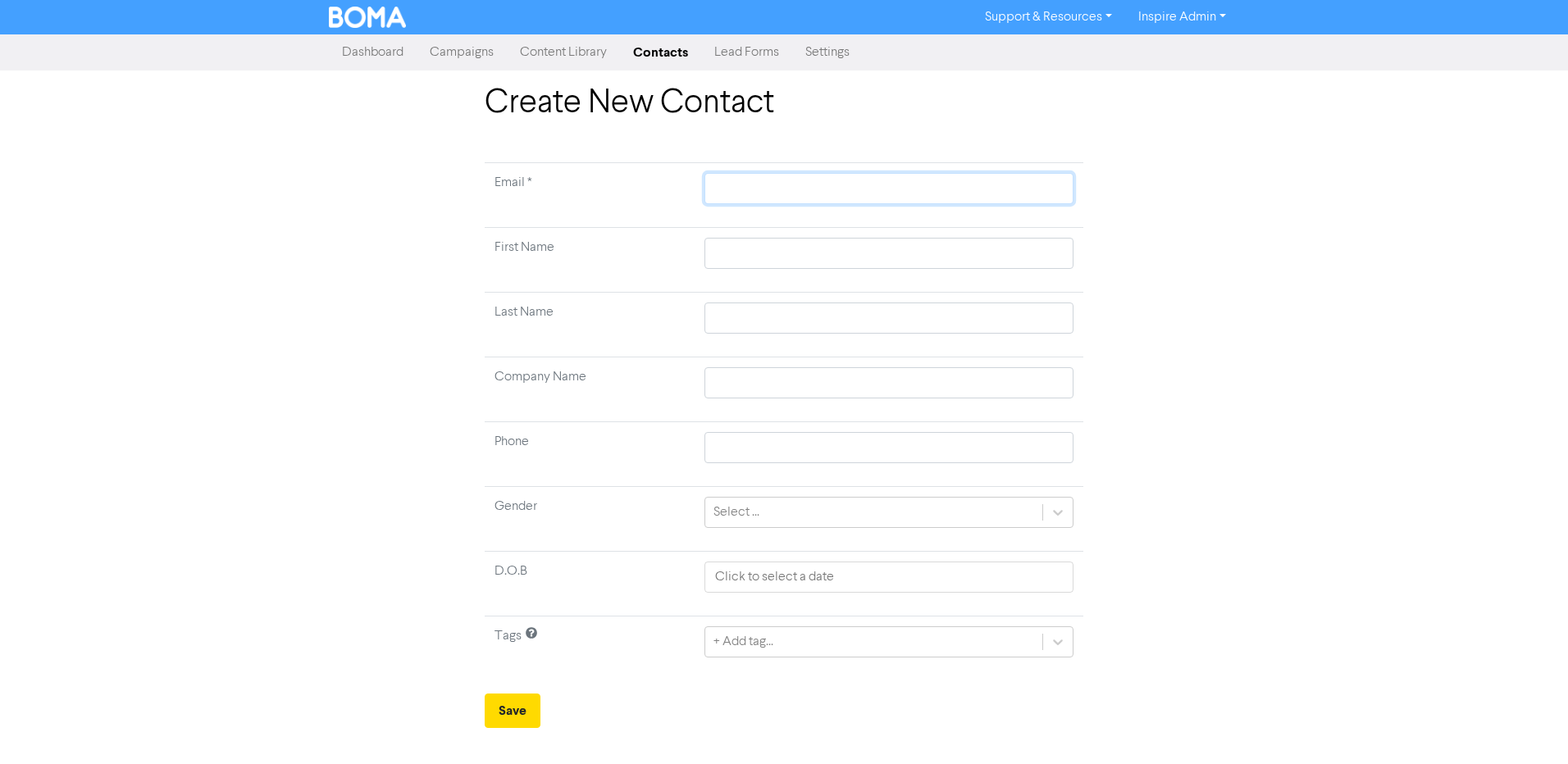
paste input "[PERSON_NAME][EMAIL_ADDRESS][DOMAIN_NAME]"
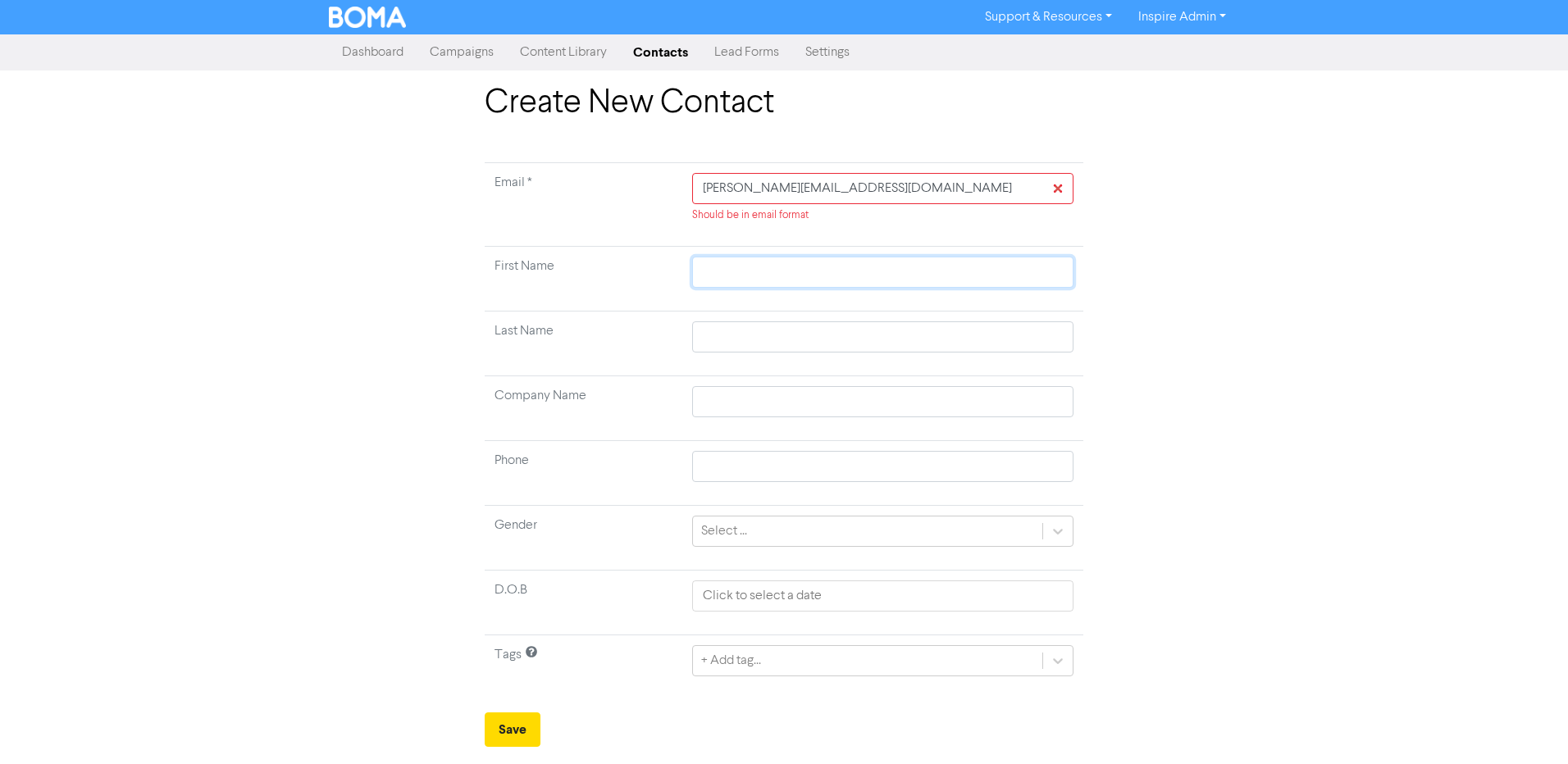
click at [769, 245] on tbody "Email * [PERSON_NAME][EMAIL_ADDRESS][DOMAIN_NAME] Should be in email format Fir…" at bounding box center [784, 432] width 599 height 537
click at [715, 342] on input "text" at bounding box center [882, 337] width 382 height 31
click at [730, 400] on input "text" at bounding box center [882, 401] width 382 height 31
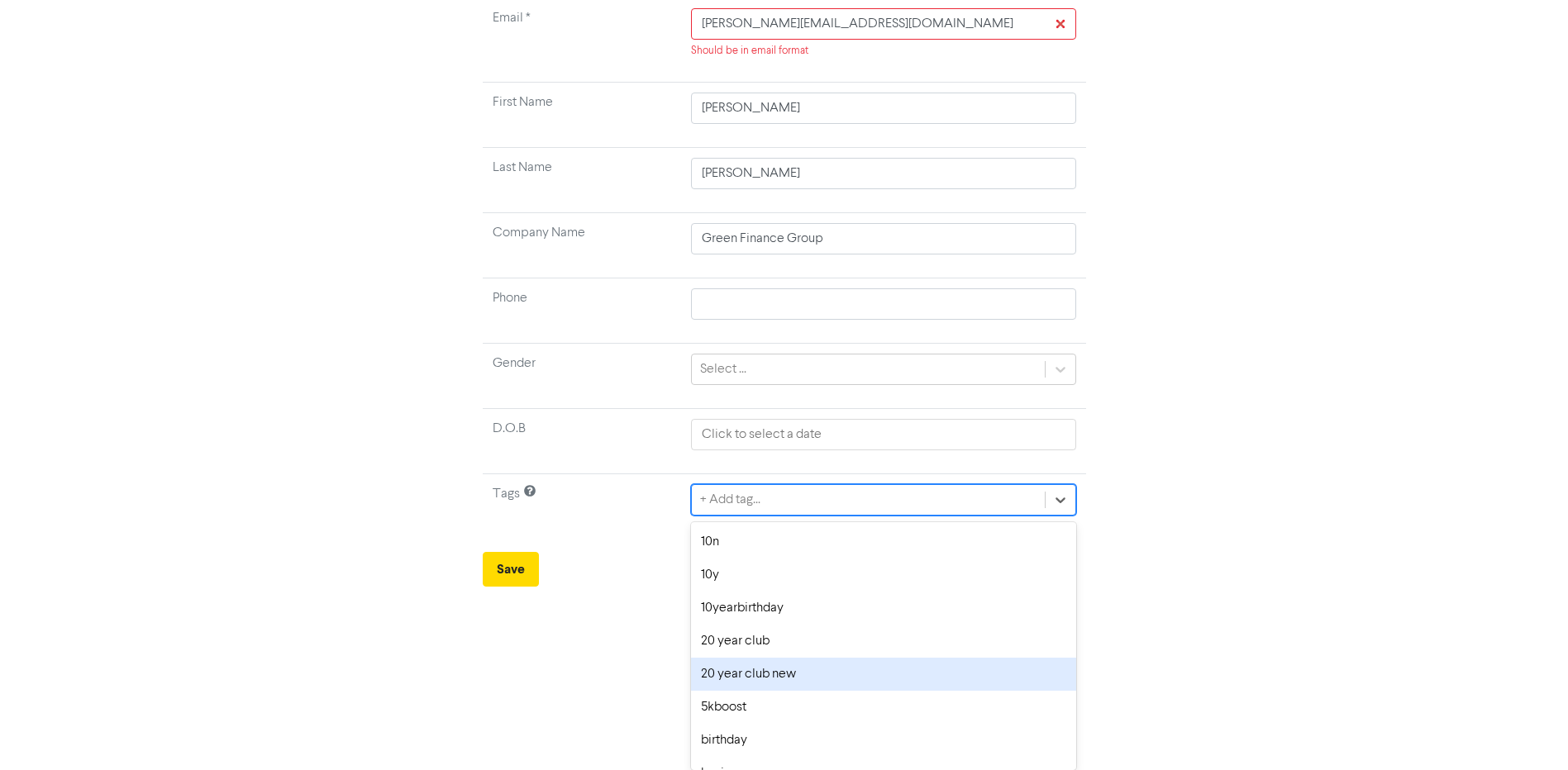
click at [743, 516] on div "option 20 year club new focused, 5 of 42. 42 results available. Use Up and Down…" at bounding box center [883, 499] width 384 height 31
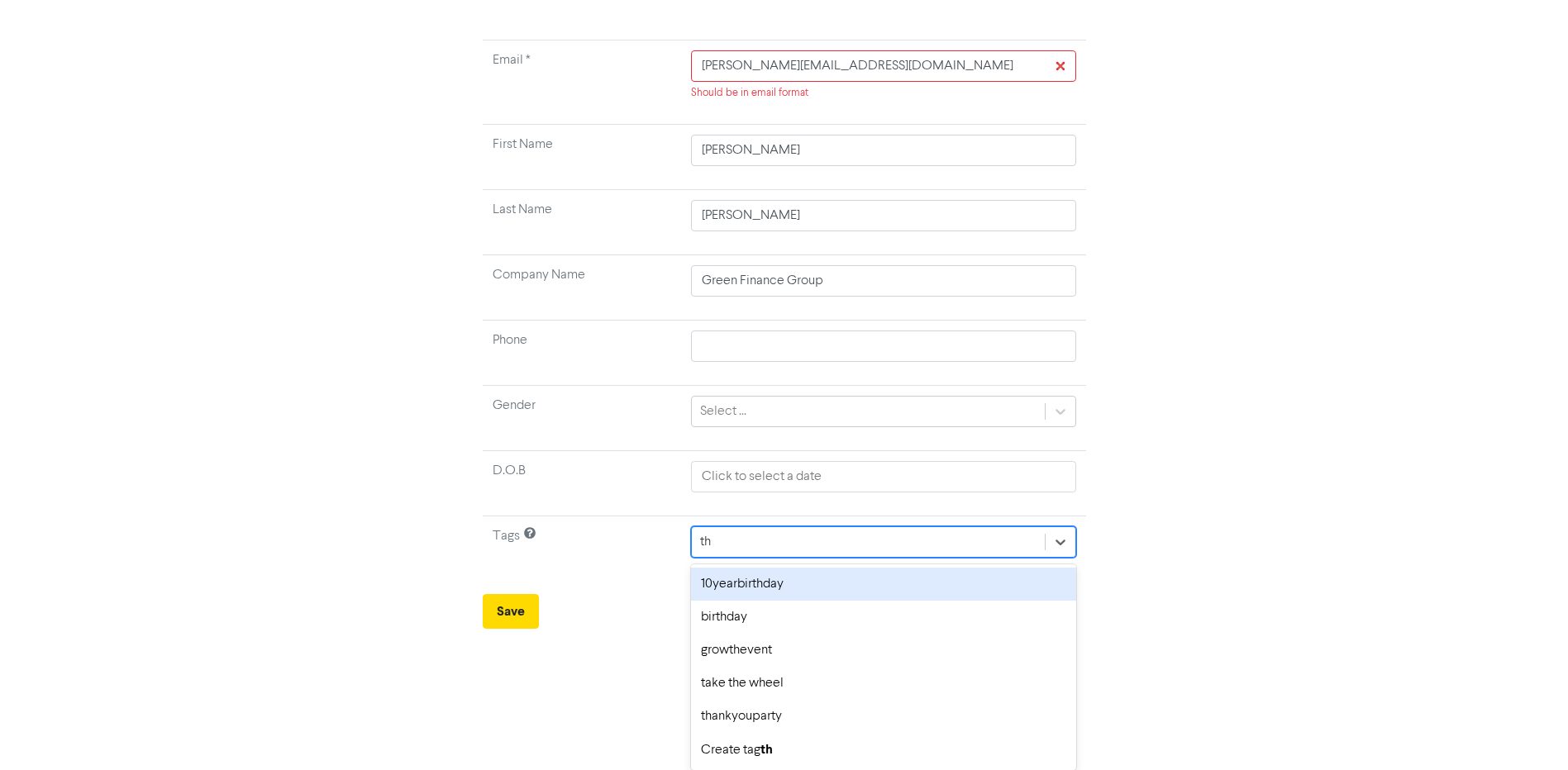
scroll to position [124, 0]
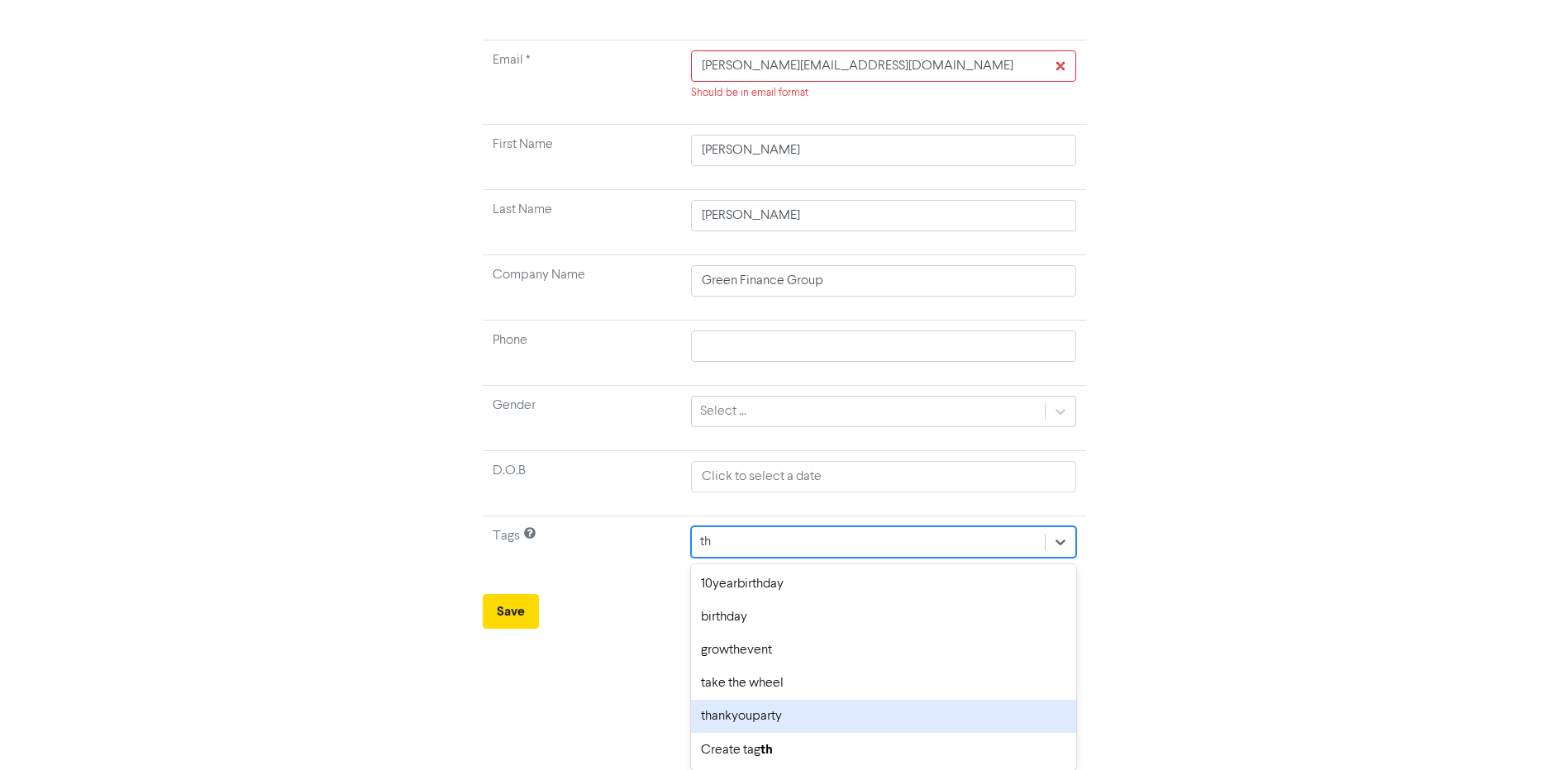
click at [743, 714] on div "thankyouparty" at bounding box center [883, 716] width 384 height 33
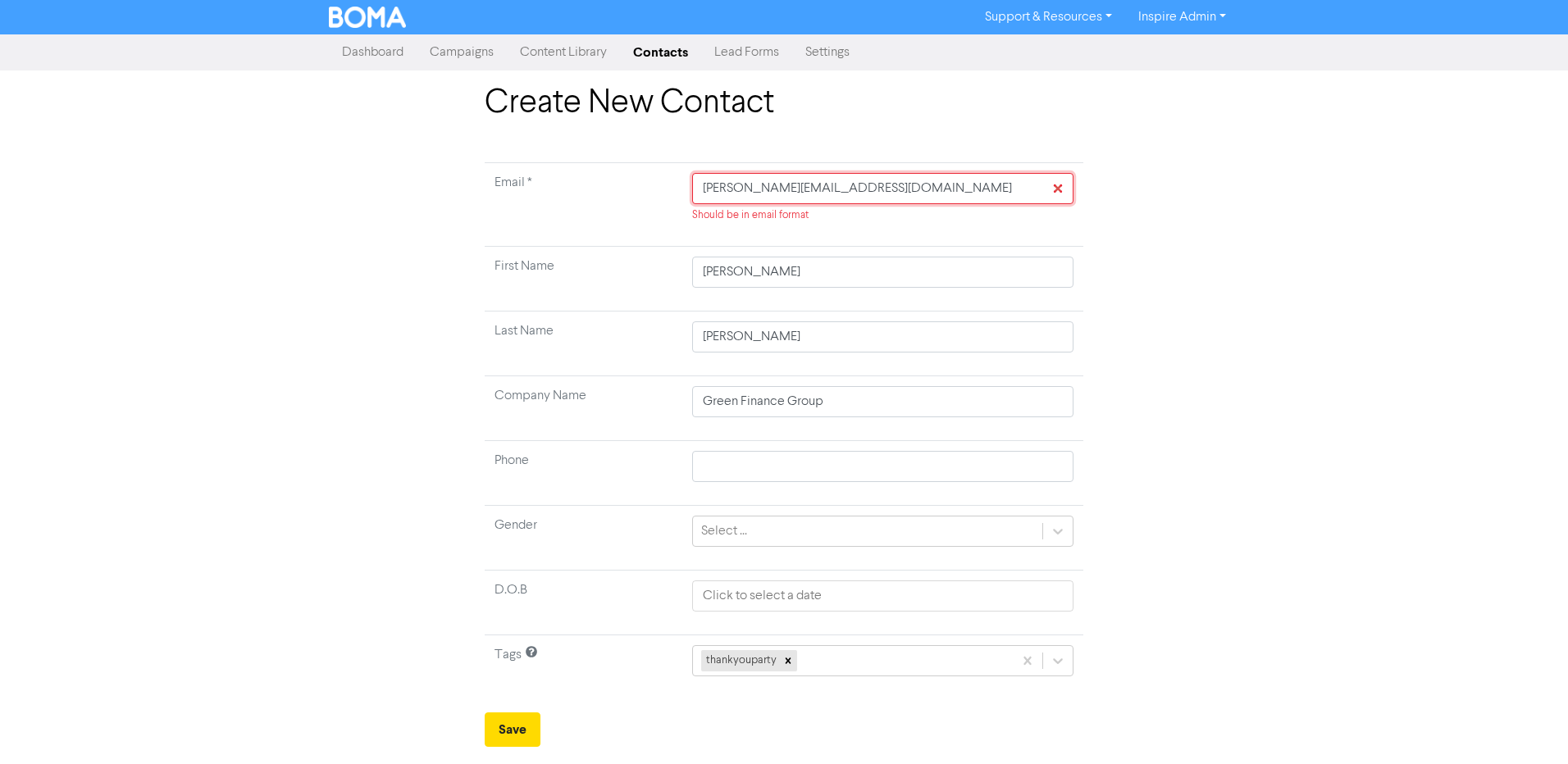
click at [710, 188] on input "[PERSON_NAME][EMAIL_ADDRESS][DOMAIN_NAME]" at bounding box center [882, 188] width 382 height 31
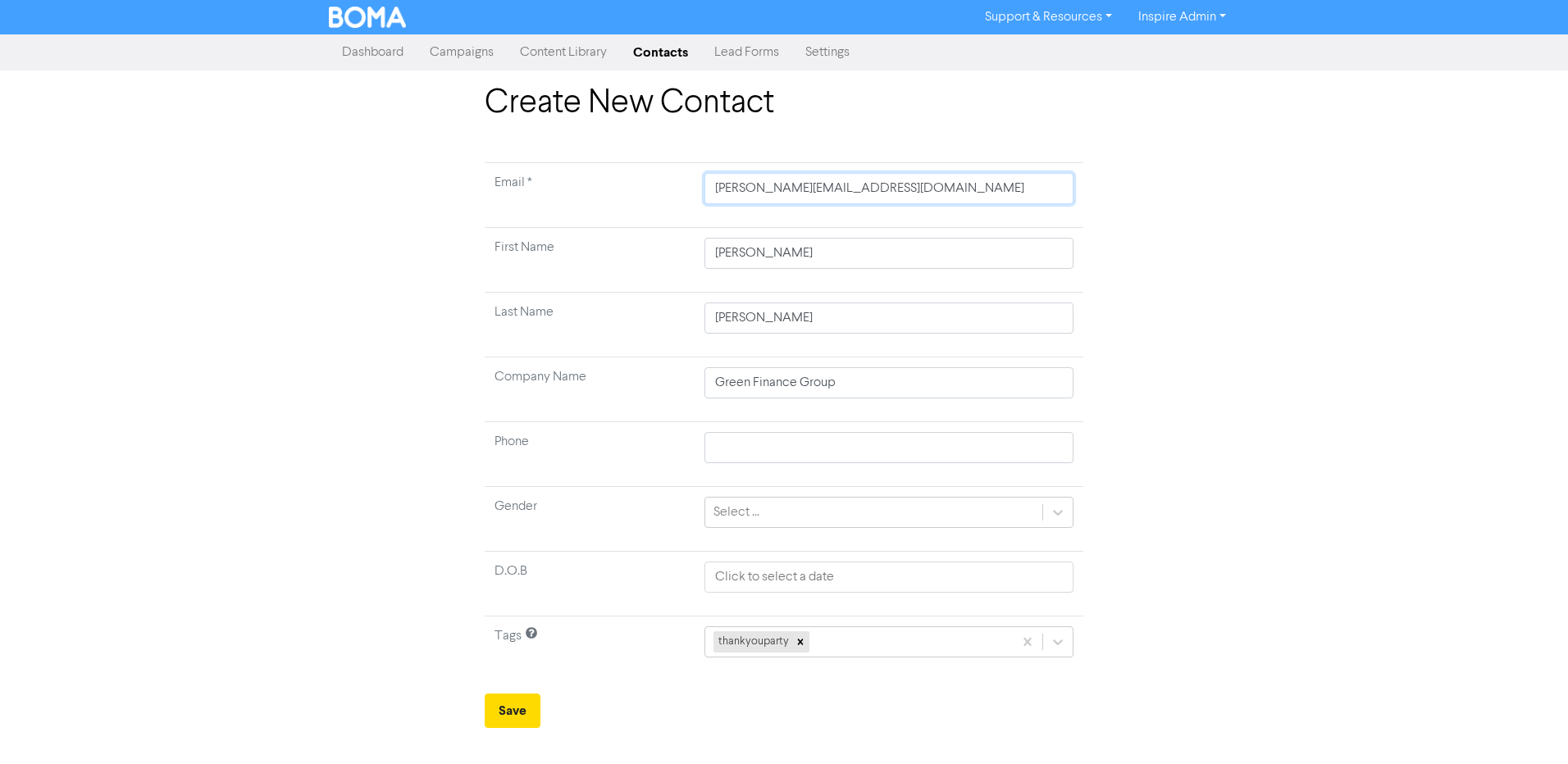
click at [944, 188] on input "[PERSON_NAME][EMAIL_ADDRESS][DOMAIN_NAME]" at bounding box center [889, 188] width 369 height 31
click at [528, 707] on button "Save" at bounding box center [513, 711] width 56 height 35
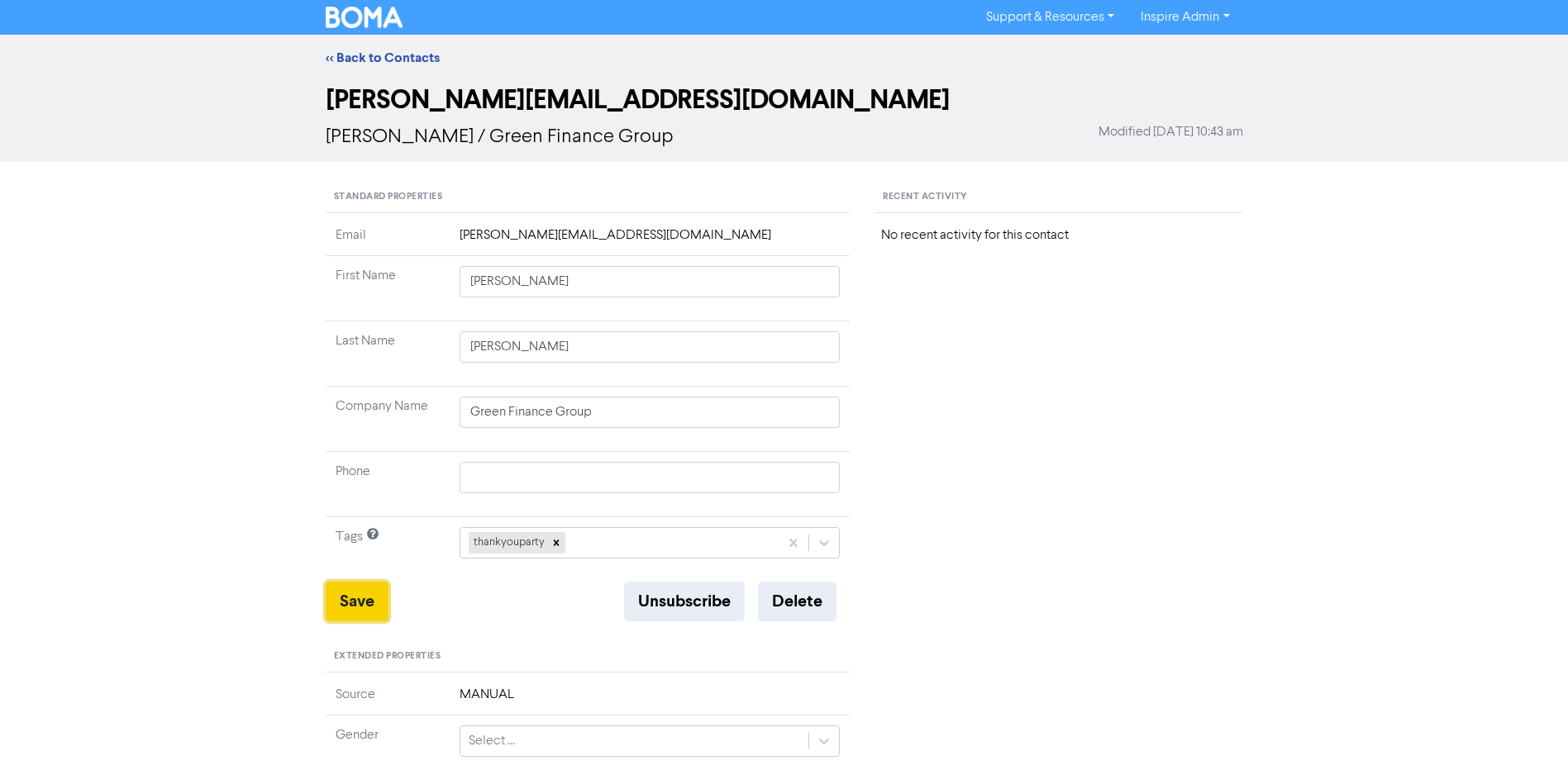
click at [344, 599] on button "Save" at bounding box center [356, 602] width 63 height 39
click at [366, 587] on button "Save" at bounding box center [356, 602] width 63 height 39
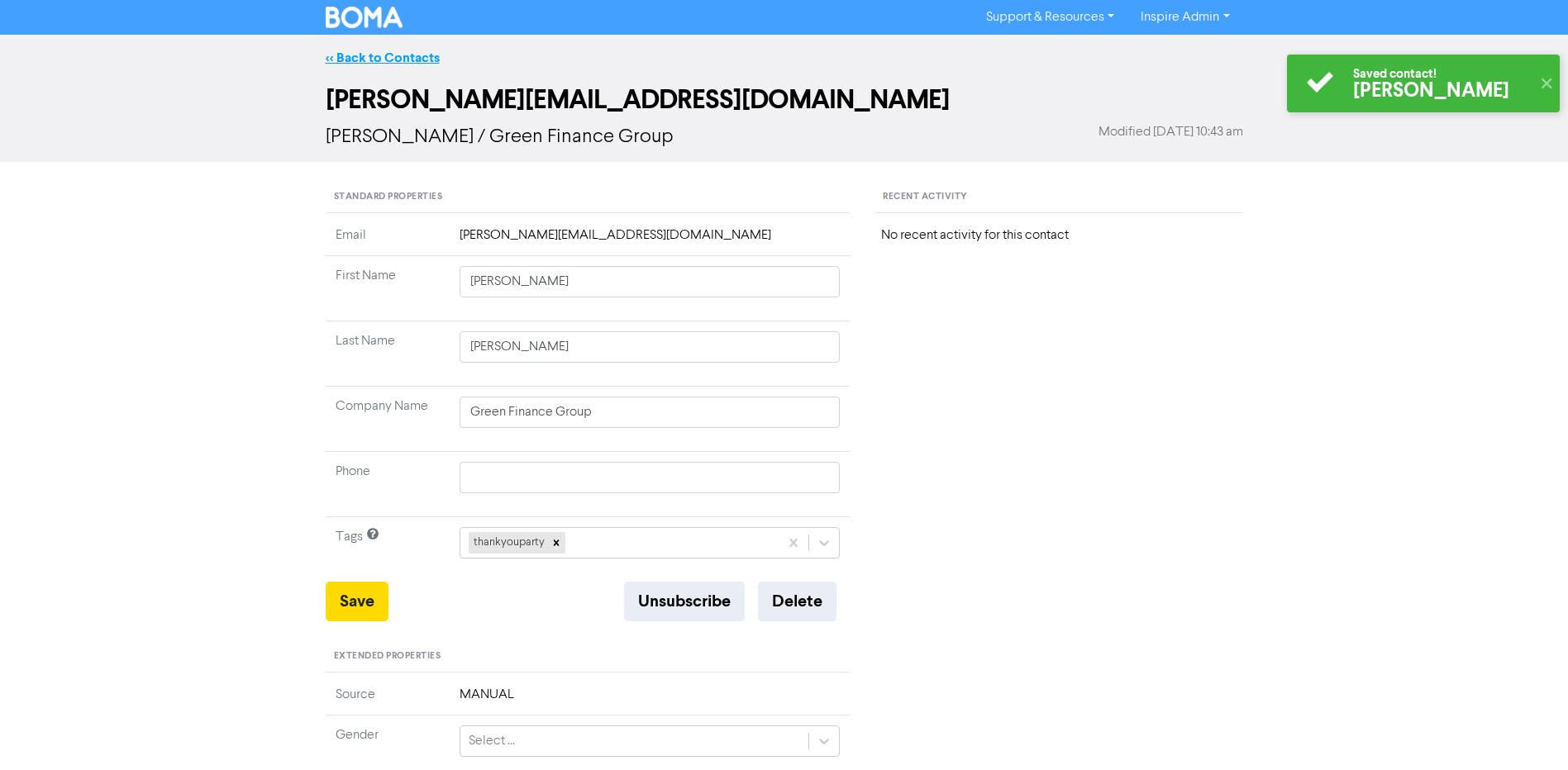
click at [400, 57] on link "<< Back to Contacts" at bounding box center [382, 58] width 114 height 17
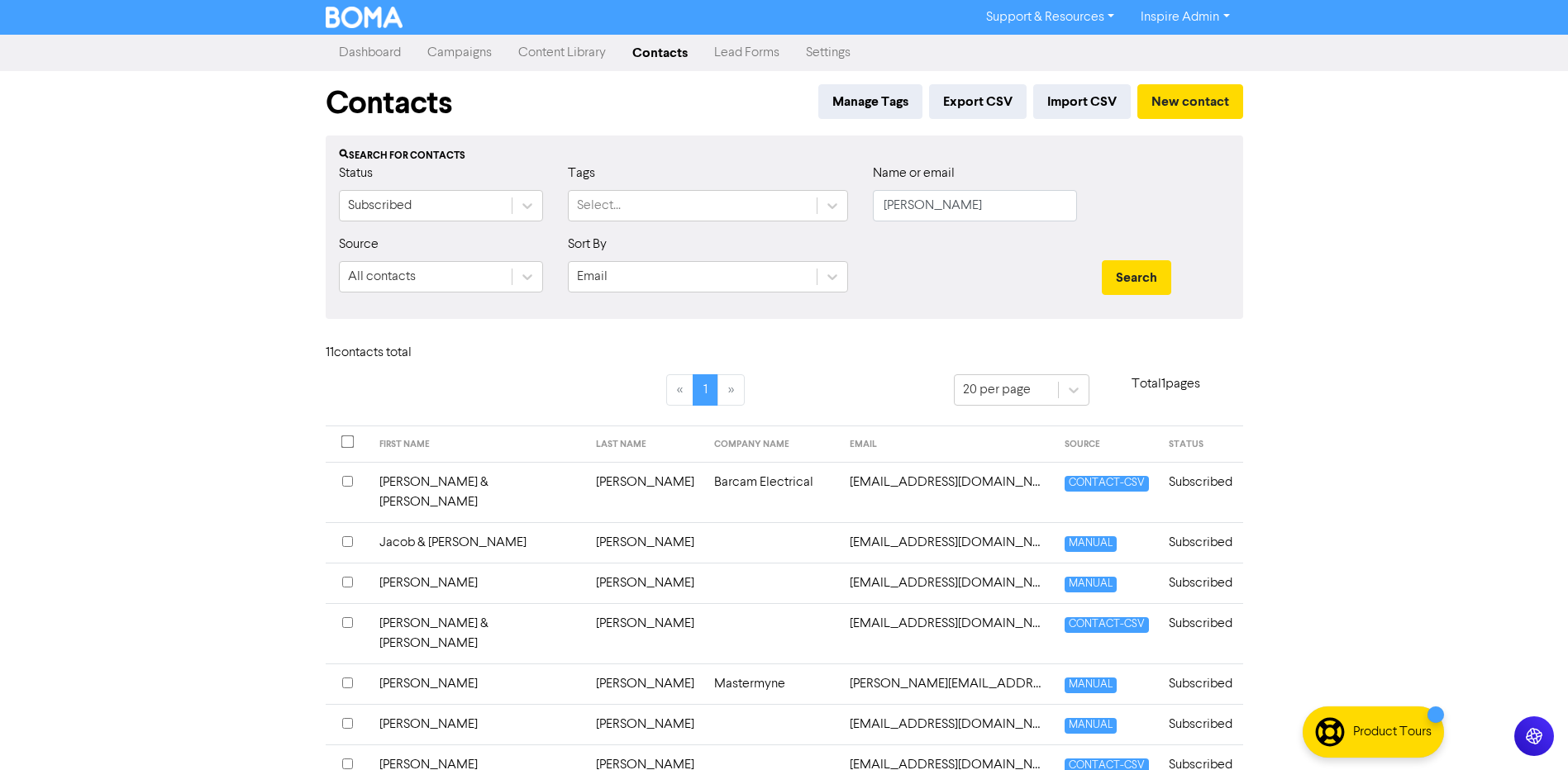
drag, startPoint x: 955, startPoint y: 205, endPoint x: 859, endPoint y: 196, distance: 96.4
click at [859, 196] on body "Support & Resources Video Tutorials FAQ & Guides Marketing Education Inspire Ad…" at bounding box center [784, 385] width 1568 height 770
drag, startPoint x: 859, startPoint y: 196, endPoint x: 915, endPoint y: 193, distance: 56.1
click at [922, 231] on div "Name or email [PERSON_NAME]" at bounding box center [975, 199] width 229 height 71
drag, startPoint x: 886, startPoint y: 209, endPoint x: 855, endPoint y: 207, distance: 31.1
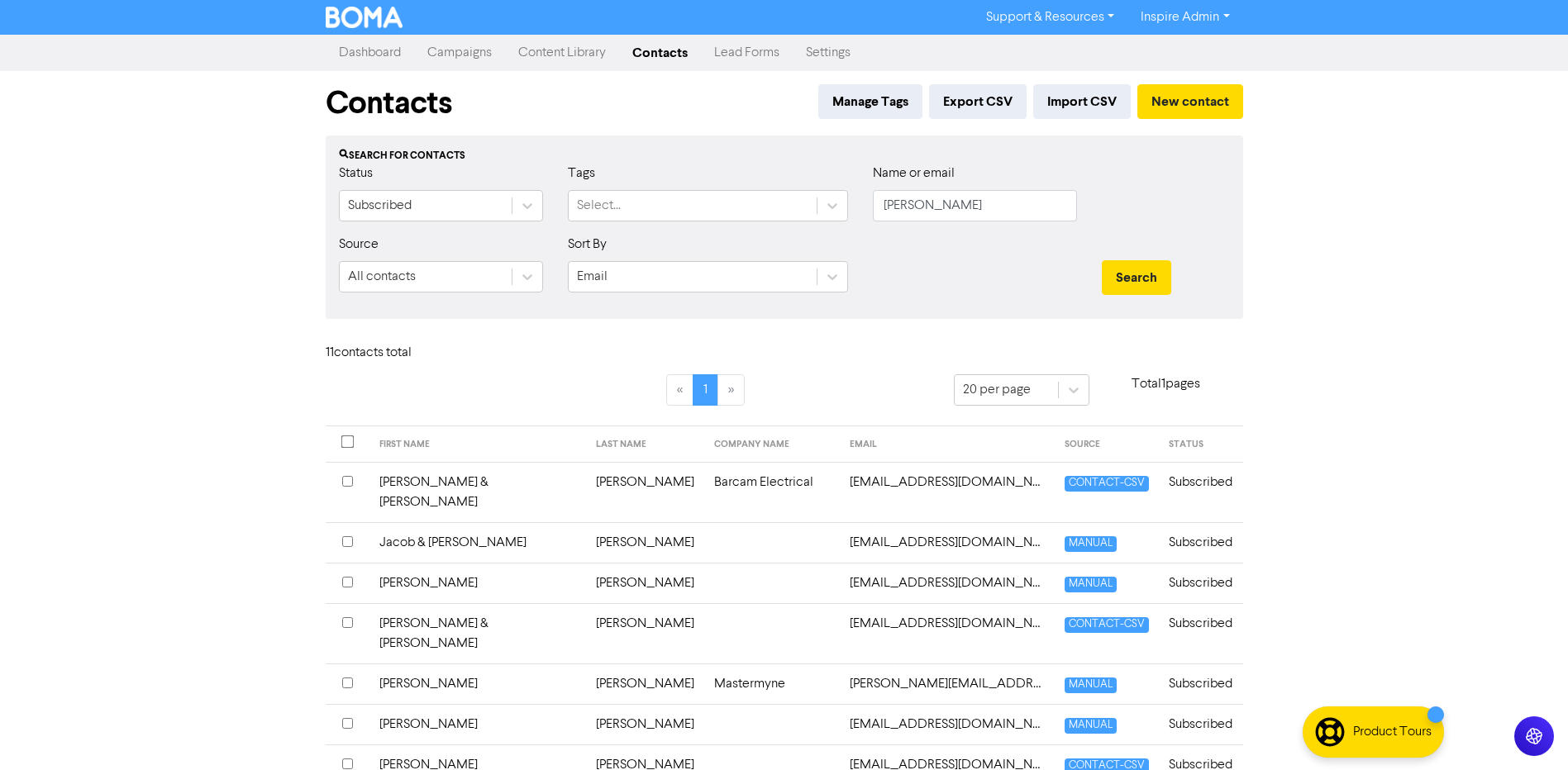
click at [855, 207] on body "Support & Resources Video Tutorials FAQ & Guides Marketing Education Inspire Ad…" at bounding box center [784, 385] width 1568 height 770
drag, startPoint x: 855, startPoint y: 207, endPoint x: 972, endPoint y: 212, distance: 117.1
click at [972, 212] on input "[PERSON_NAME]" at bounding box center [975, 205] width 204 height 31
click at [1102, 260] on button "Search" at bounding box center [1137, 277] width 70 height 35
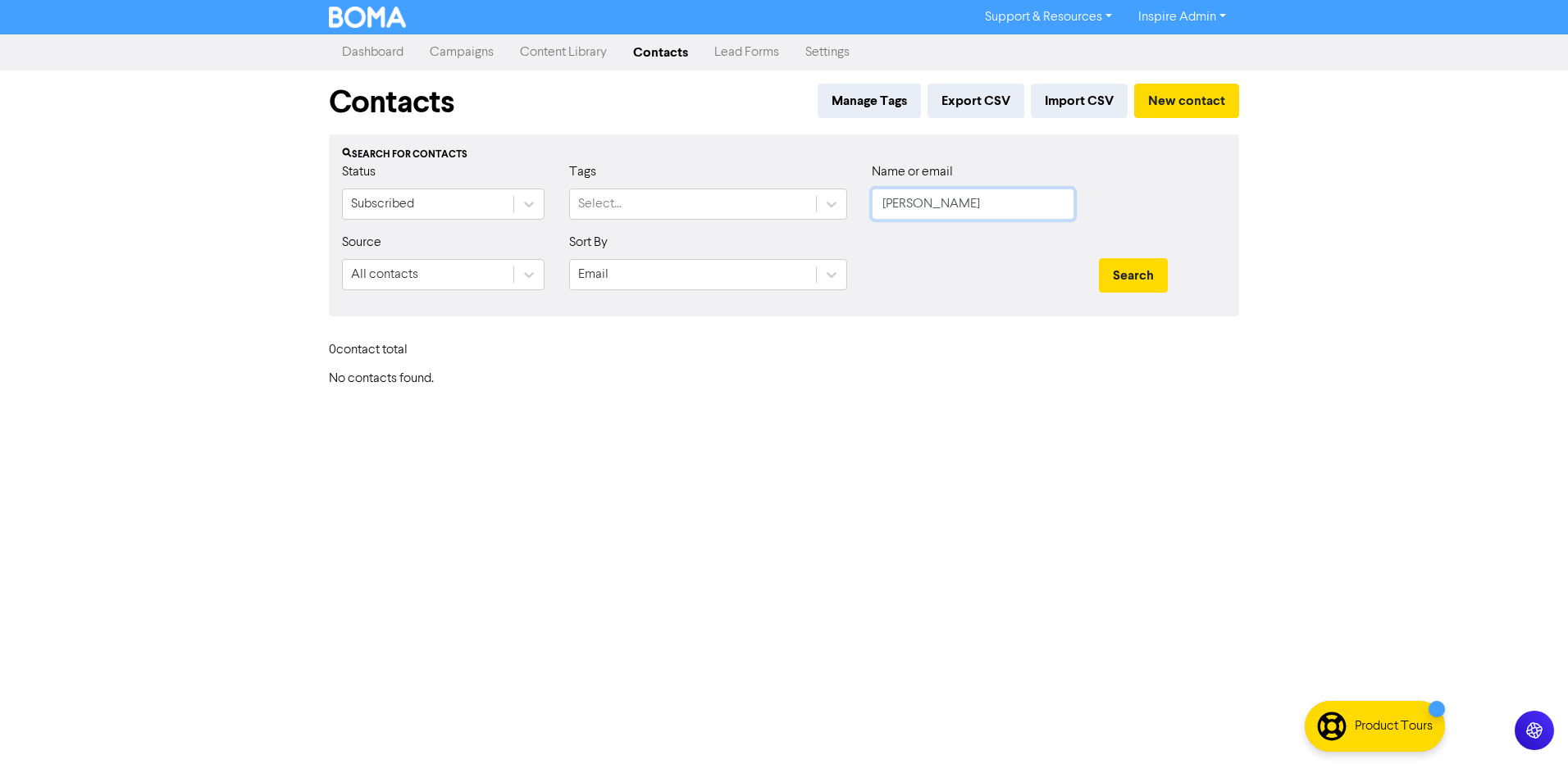
drag, startPoint x: 954, startPoint y: 208, endPoint x: 853, endPoint y: 208, distance: 101.0
click at [853, 208] on div "Status Subscribed Tags Select... Name or email [PERSON_NAME]" at bounding box center [784, 198] width 909 height 71
click at [1099, 258] on button "Search" at bounding box center [1133, 275] width 69 height 35
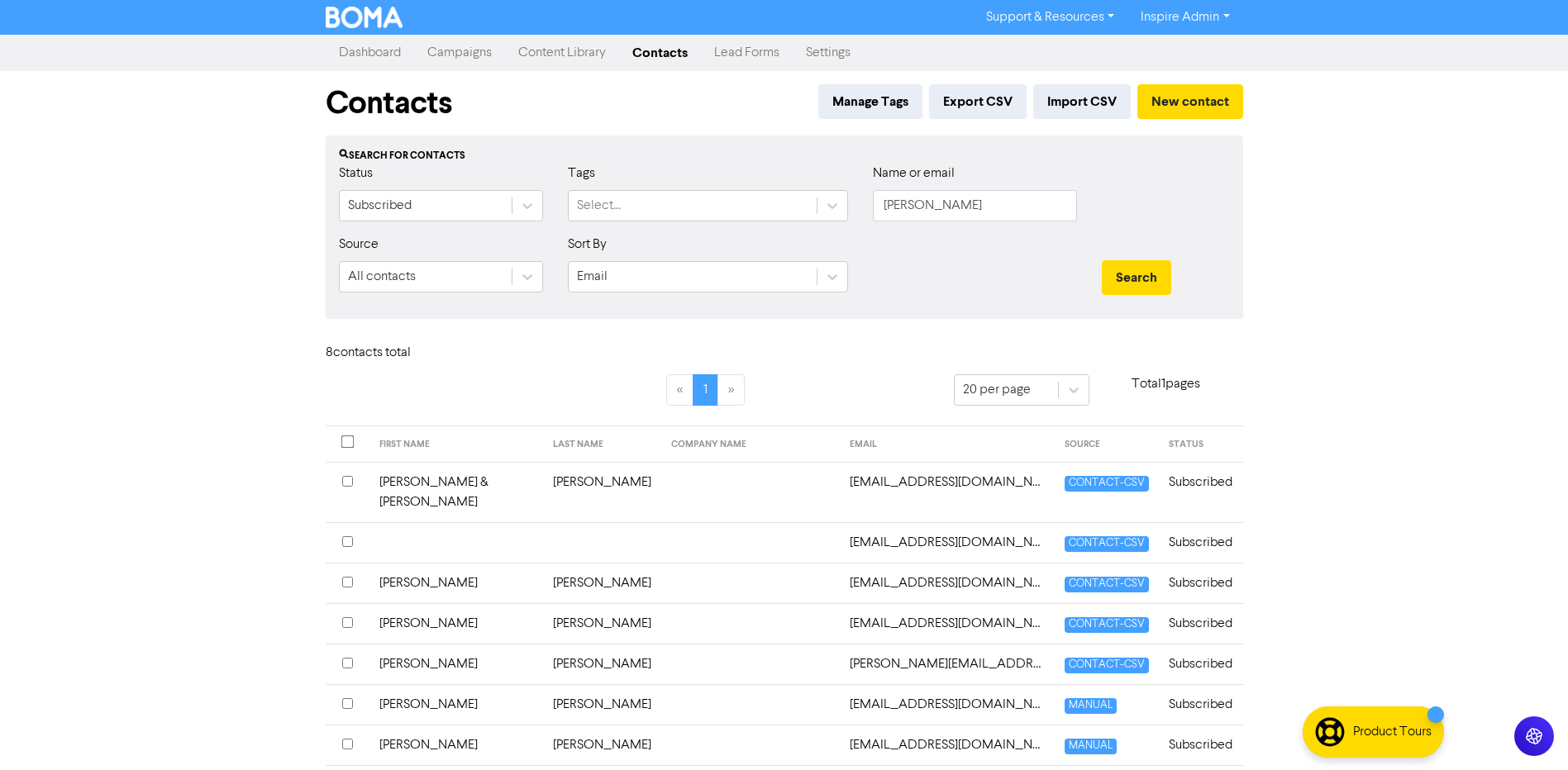
click at [543, 644] on td "[PERSON_NAME]" at bounding box center [603, 664] width 118 height 40
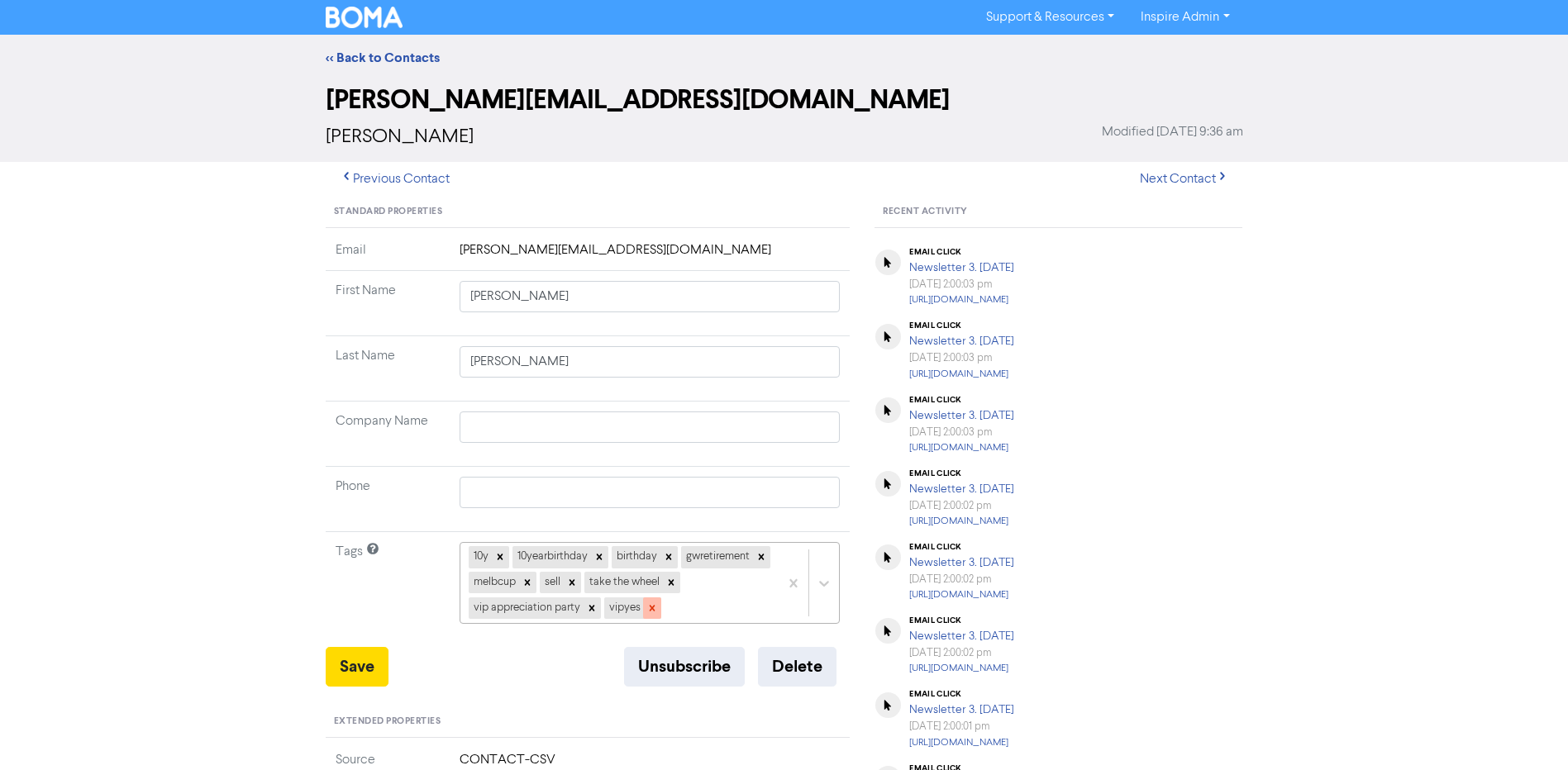
click at [654, 609] on icon at bounding box center [651, 608] width 6 height 6
click at [598, 610] on icon at bounding box center [591, 608] width 11 height 11
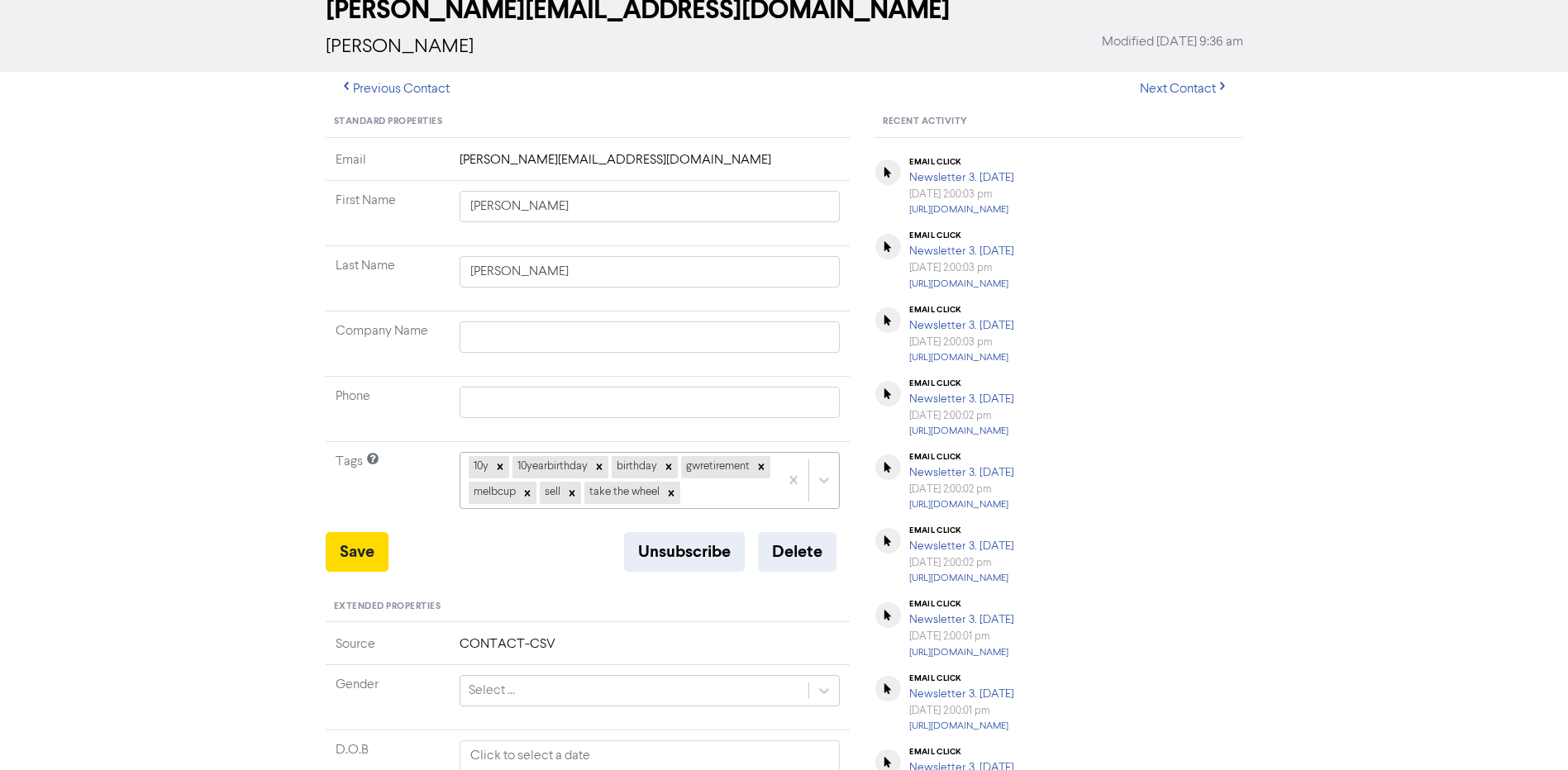
click at [643, 509] on div "10y 10yearbirthday birthday gwretirement melbcup sell take the wheel" at bounding box center [650, 480] width 381 height 56
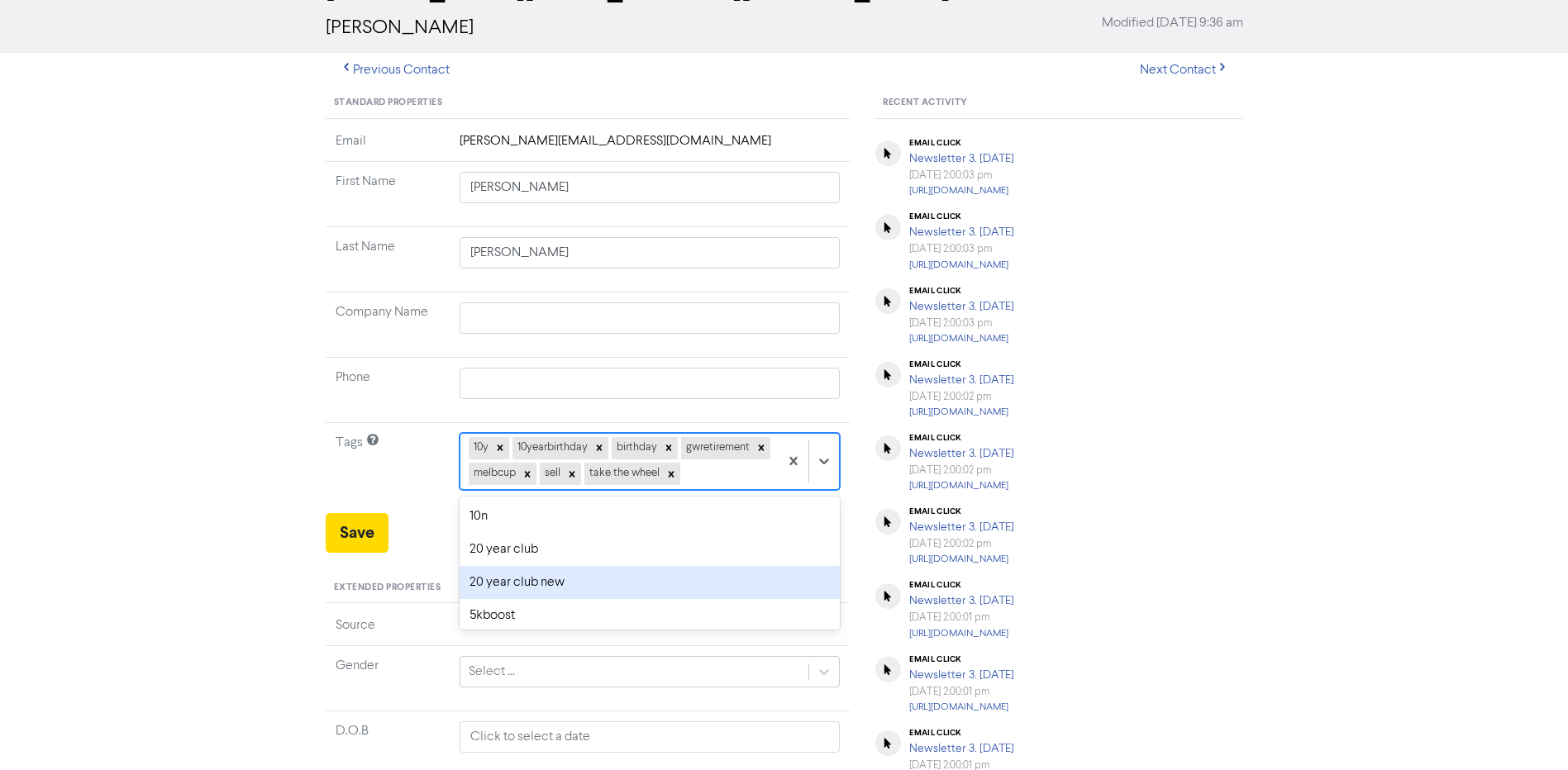
scroll to position [115, 0]
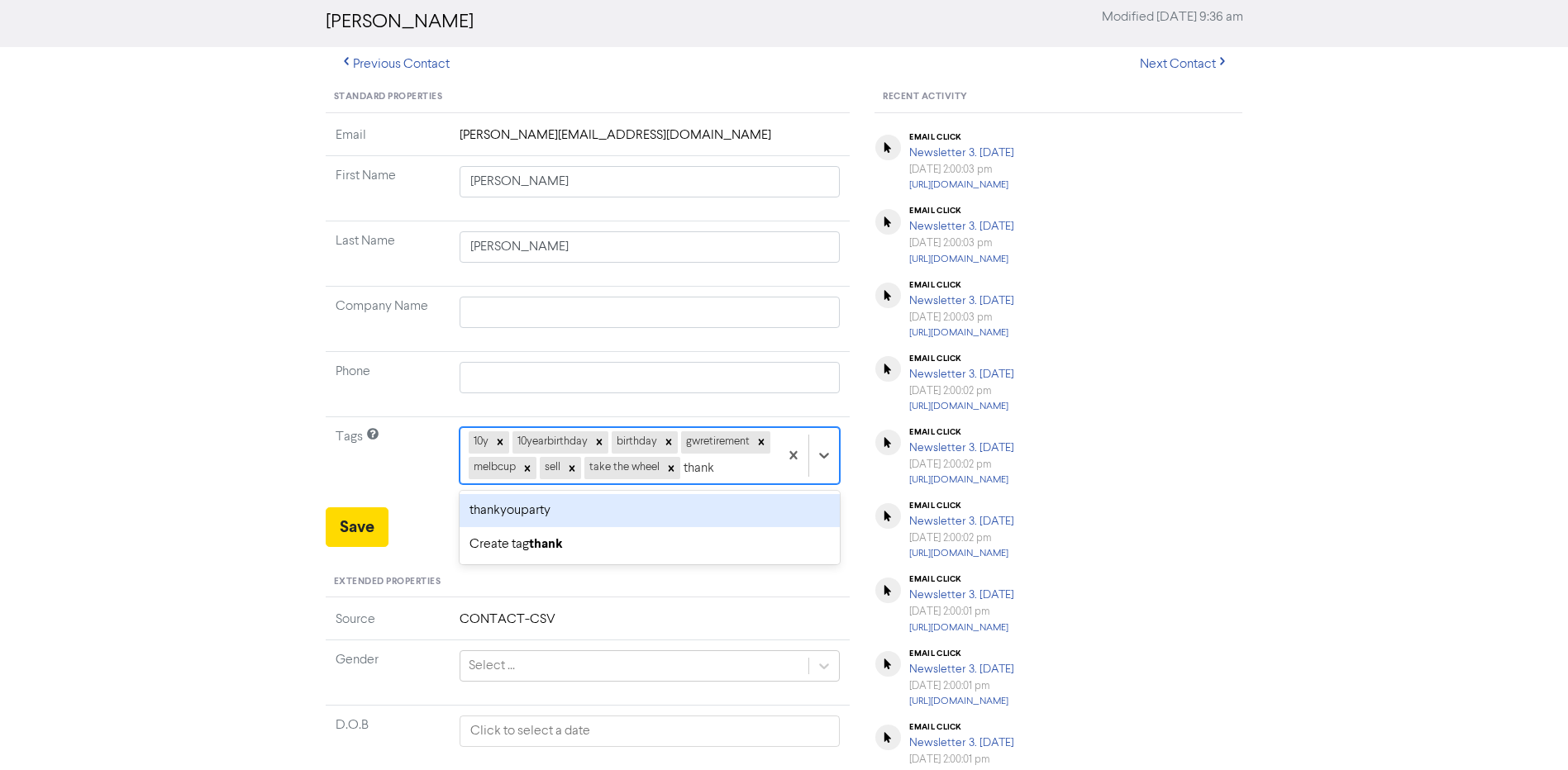
click at [578, 527] on div "thankyouparty" at bounding box center [650, 511] width 381 height 33
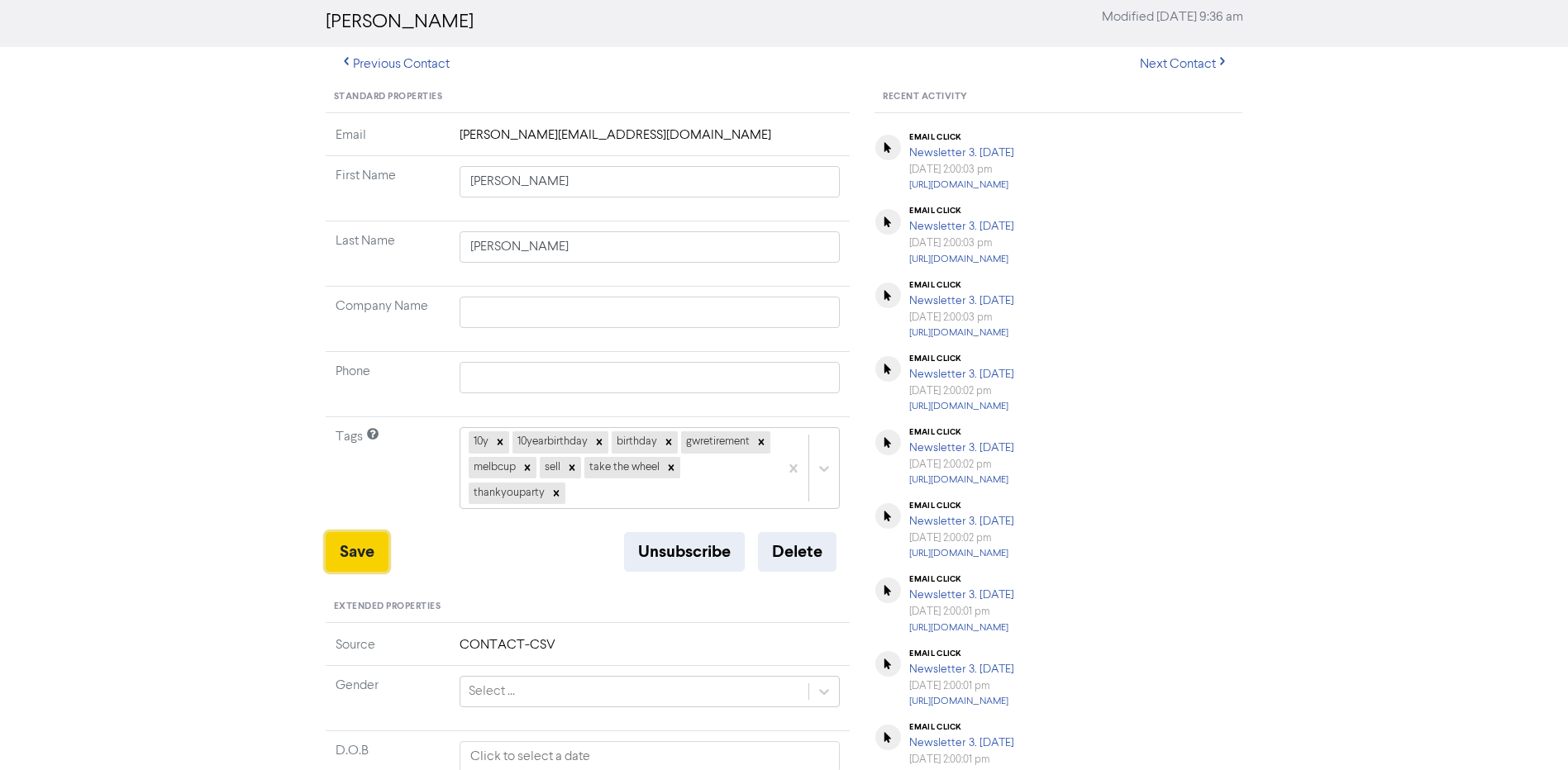
click at [369, 553] on button "Save" at bounding box center [356, 552] width 63 height 39
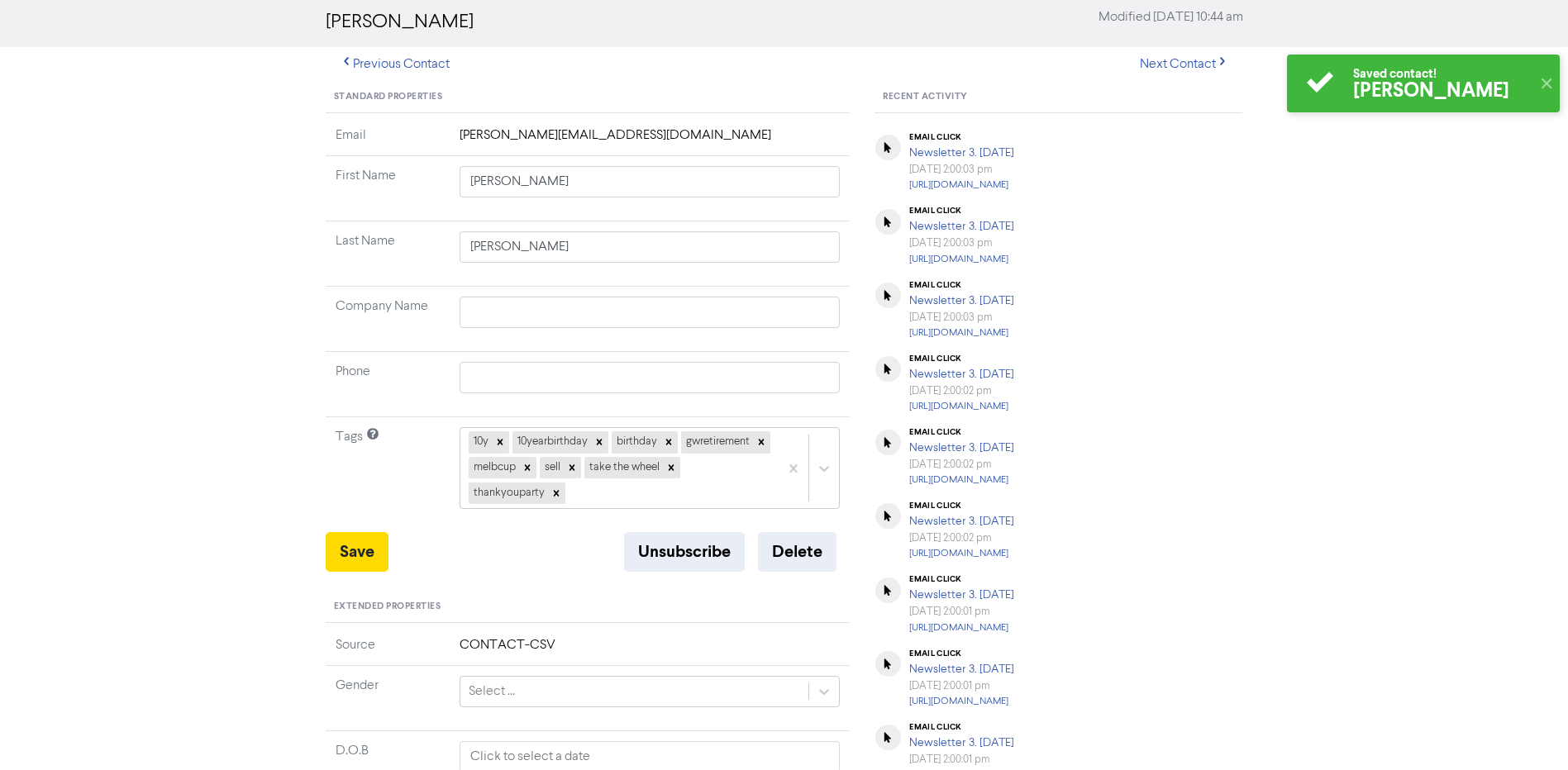
scroll to position [0, 0]
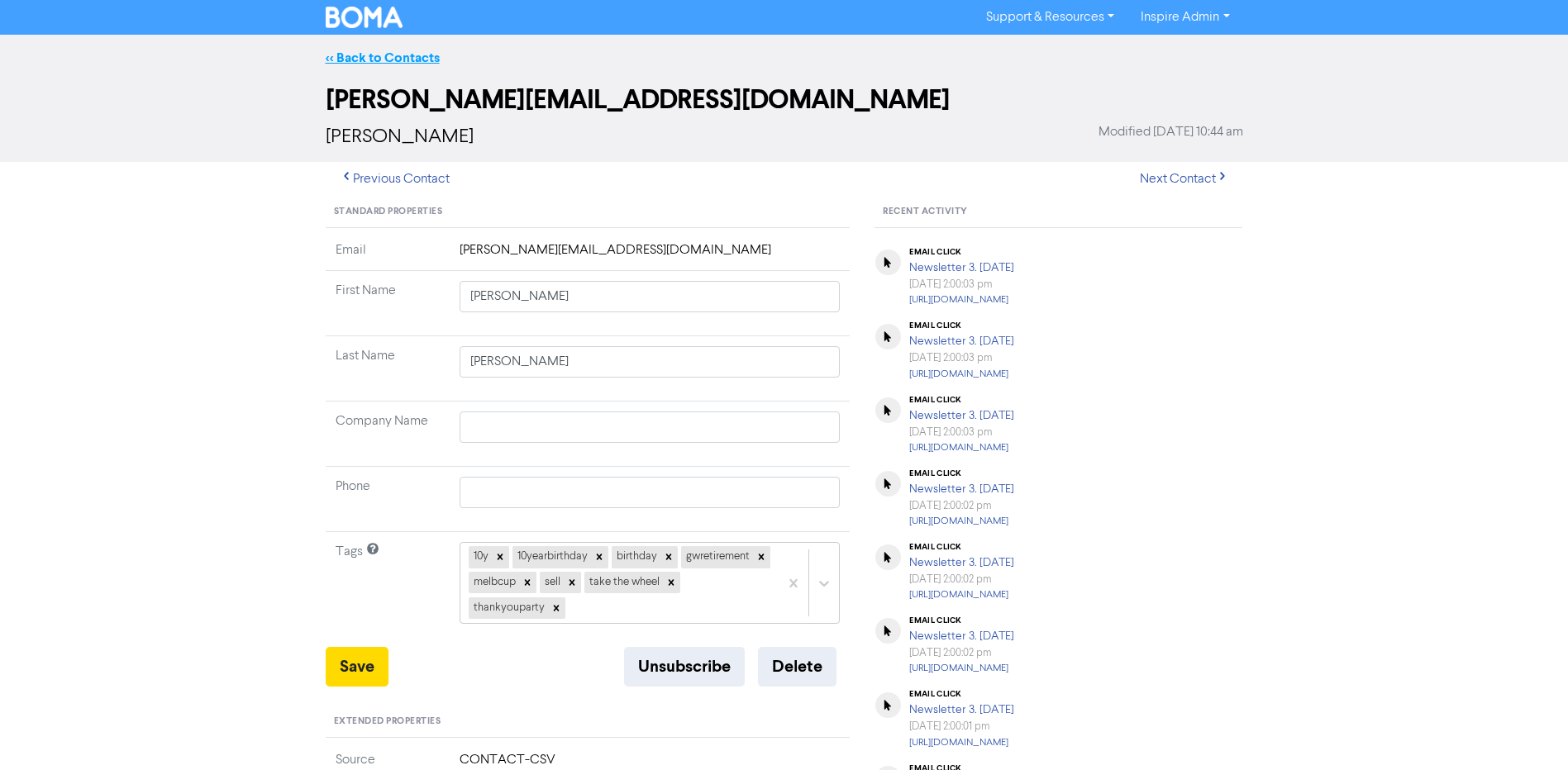
click at [387, 58] on link "<< Back to Contacts" at bounding box center [382, 58] width 114 height 17
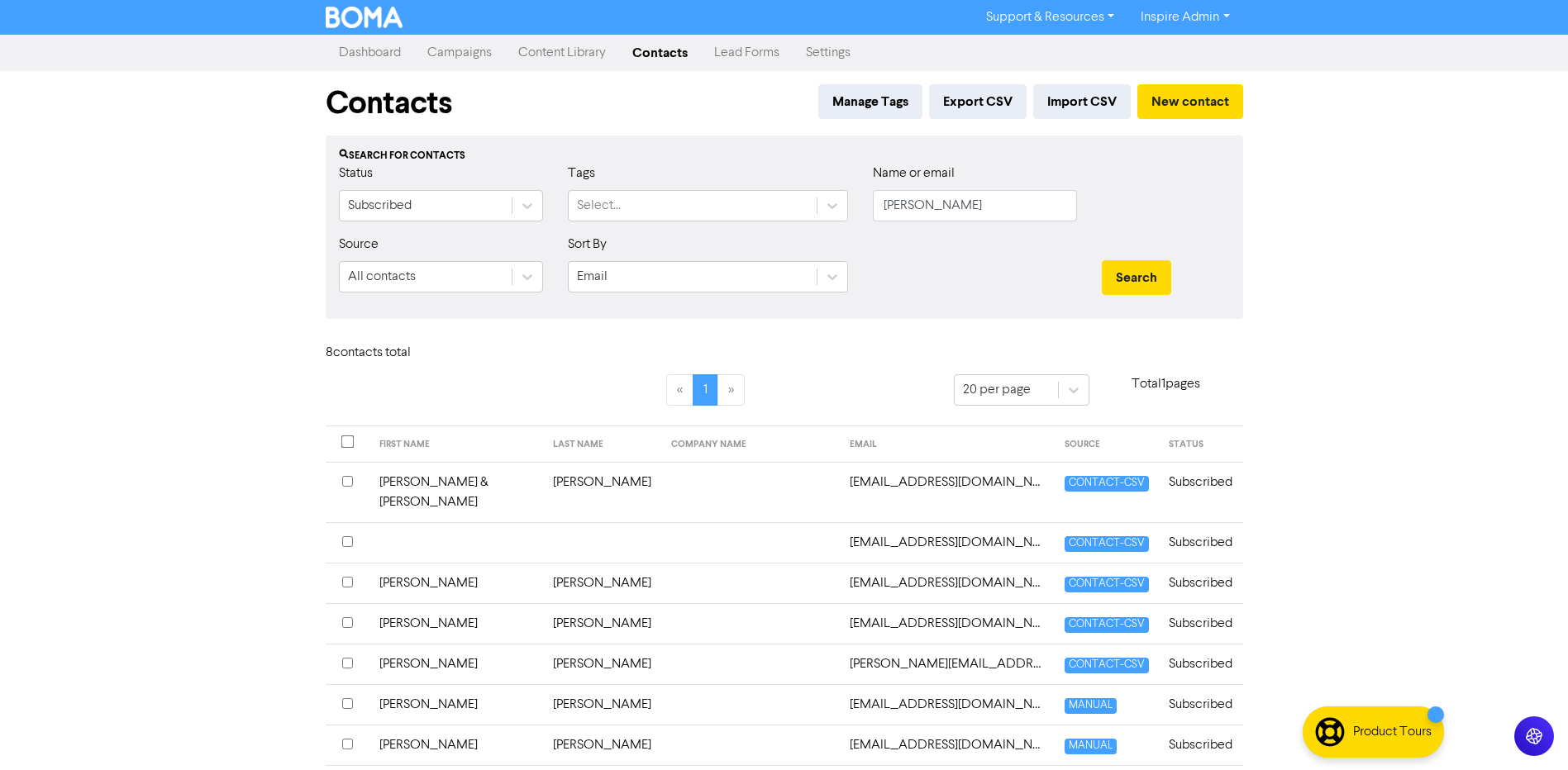
click at [543, 645] on td "[PERSON_NAME]" at bounding box center [603, 664] width 118 height 40
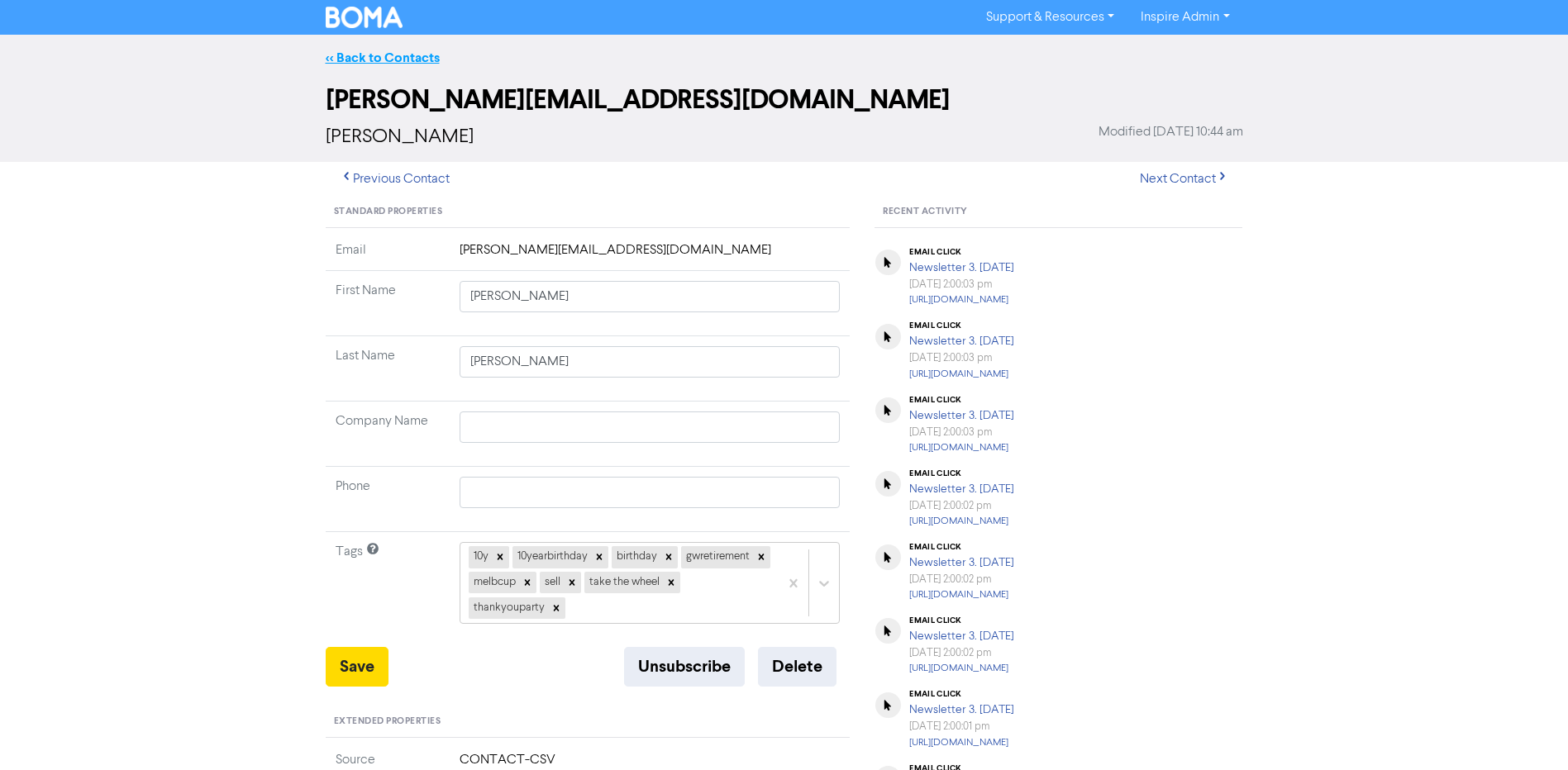
click at [355, 53] on link "<< Back to Contacts" at bounding box center [382, 58] width 114 height 17
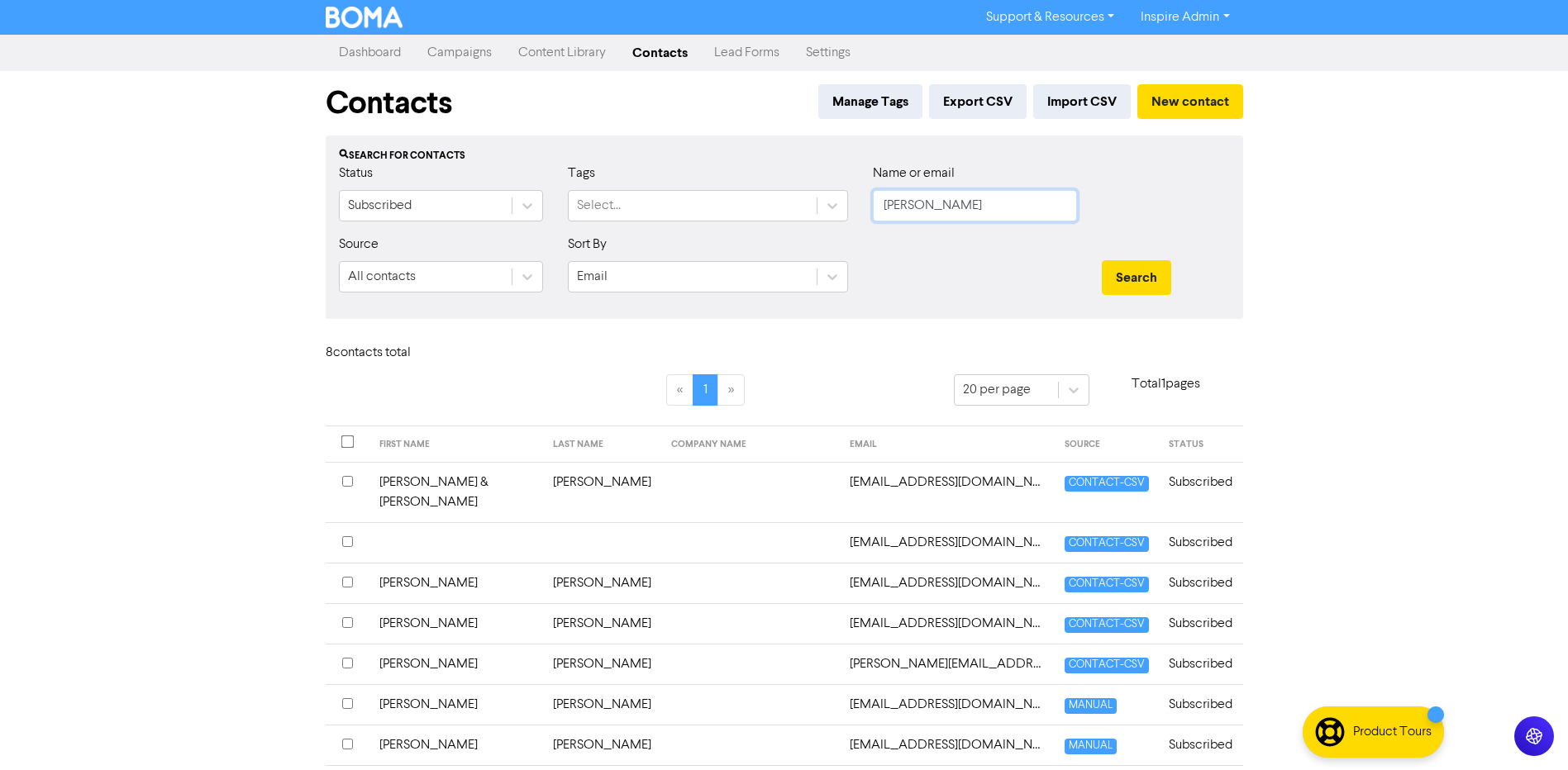
drag, startPoint x: 933, startPoint y: 209, endPoint x: 863, endPoint y: 213, distance: 70.1
click at [863, 213] on div "Name or email [PERSON_NAME]" at bounding box center [975, 199] width 229 height 71
click at [1102, 260] on button "Search" at bounding box center [1137, 277] width 70 height 35
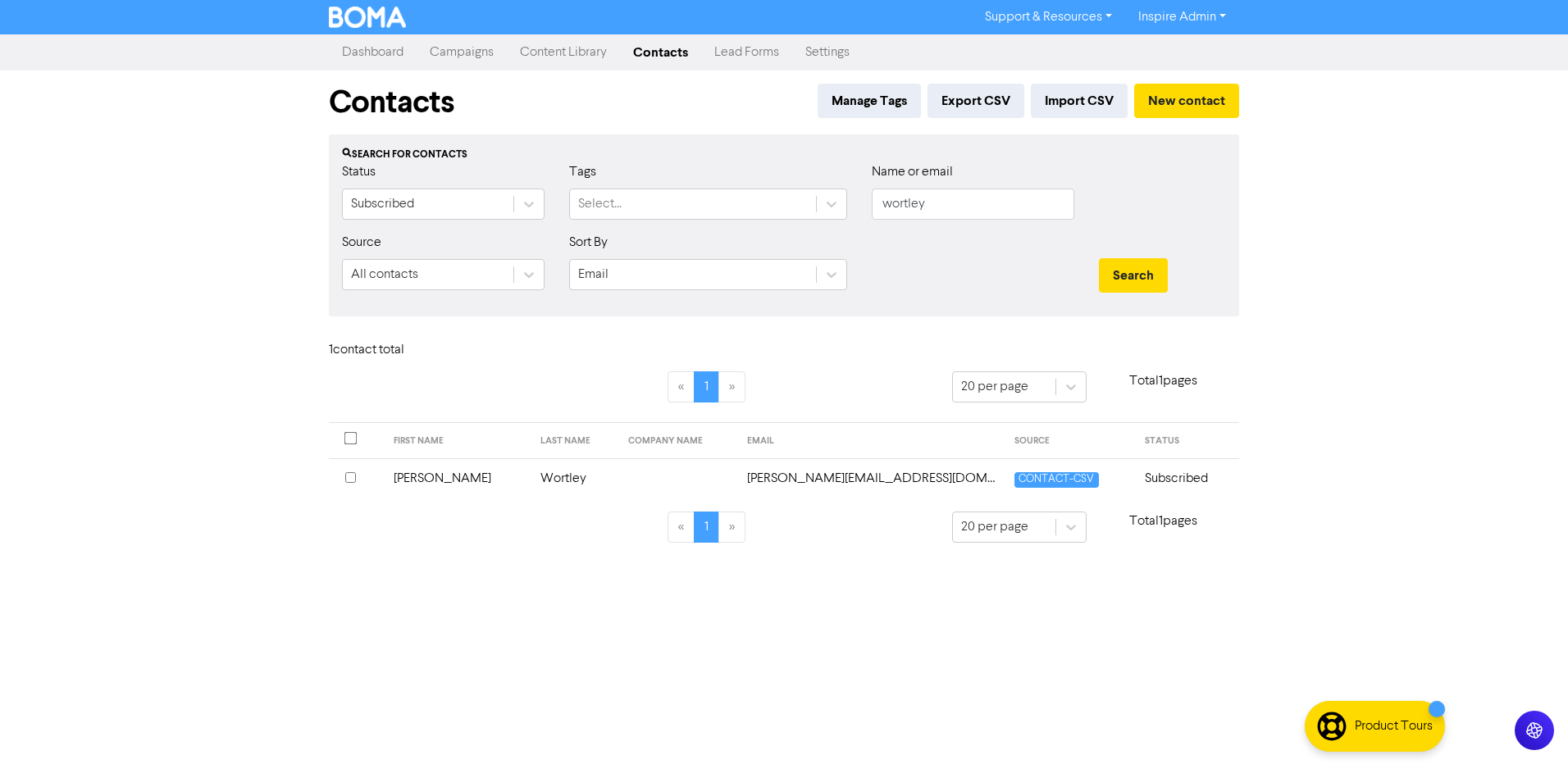
click at [531, 483] on td "Wortley" at bounding box center [575, 479] width 88 height 40
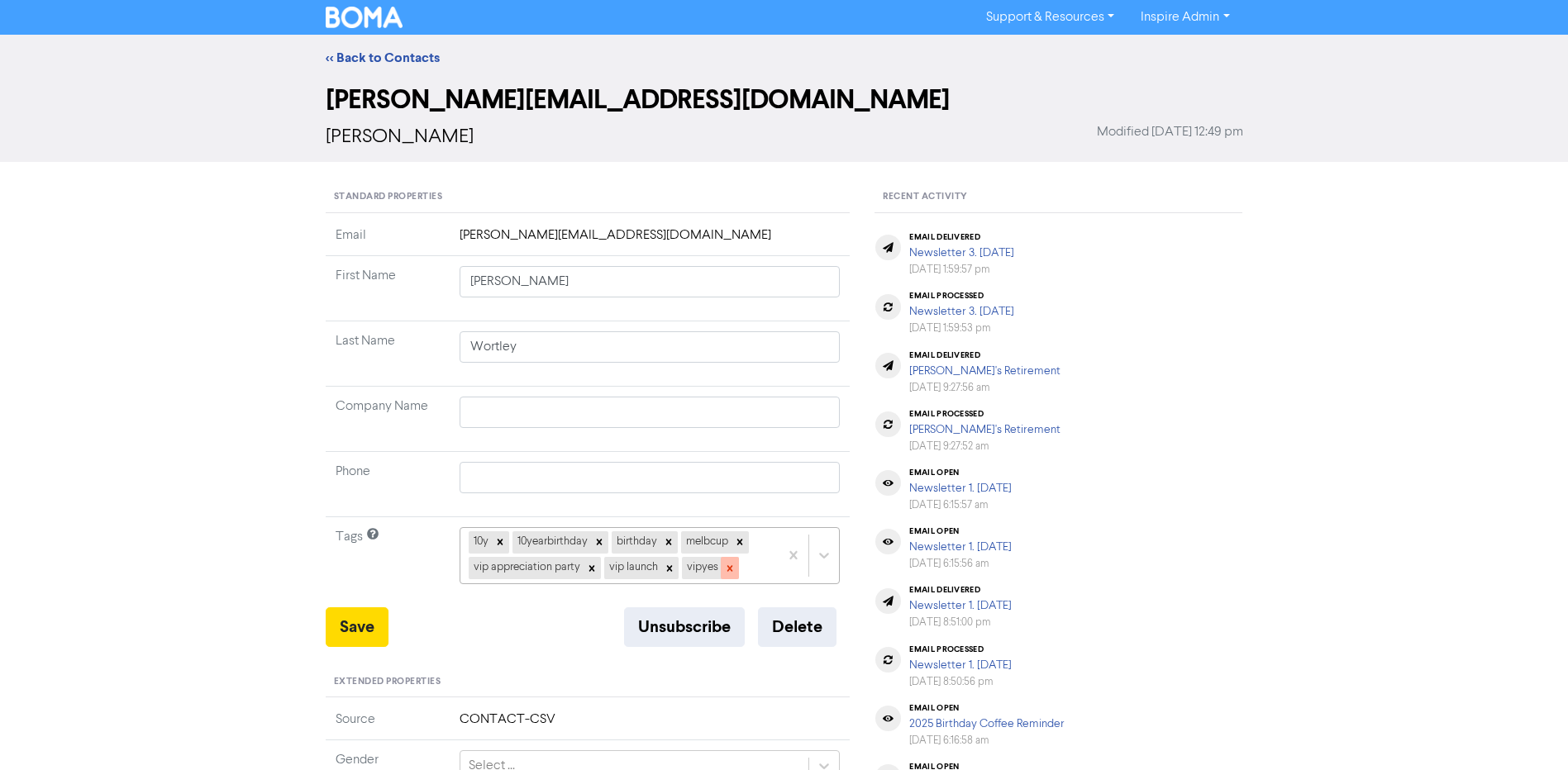
click at [725, 568] on icon at bounding box center [729, 569] width 11 height 11
click at [665, 570] on icon at bounding box center [669, 569] width 11 height 11
click at [588, 572] on icon at bounding box center [591, 569] width 11 height 11
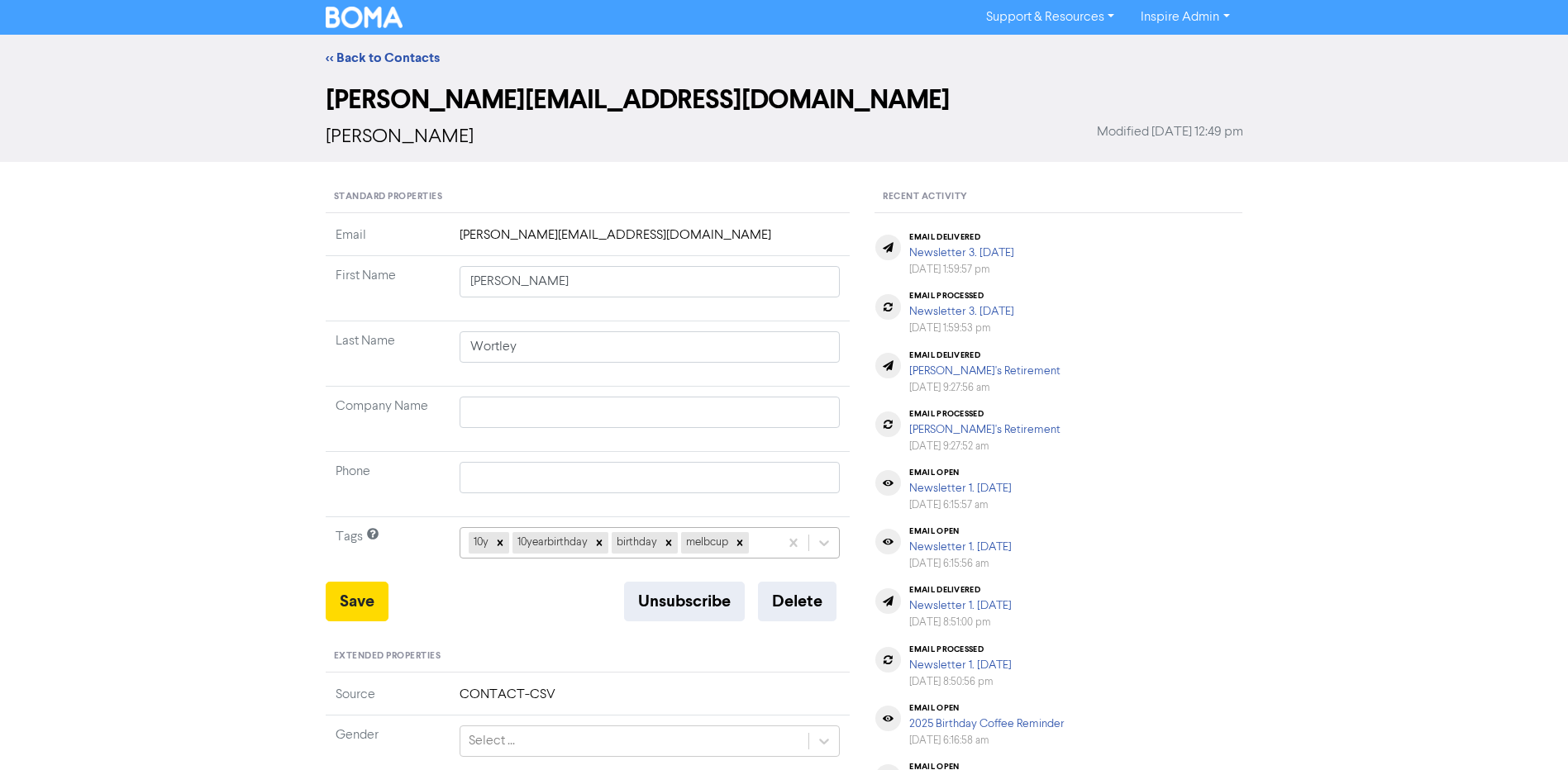
scroll to position [50, 0]
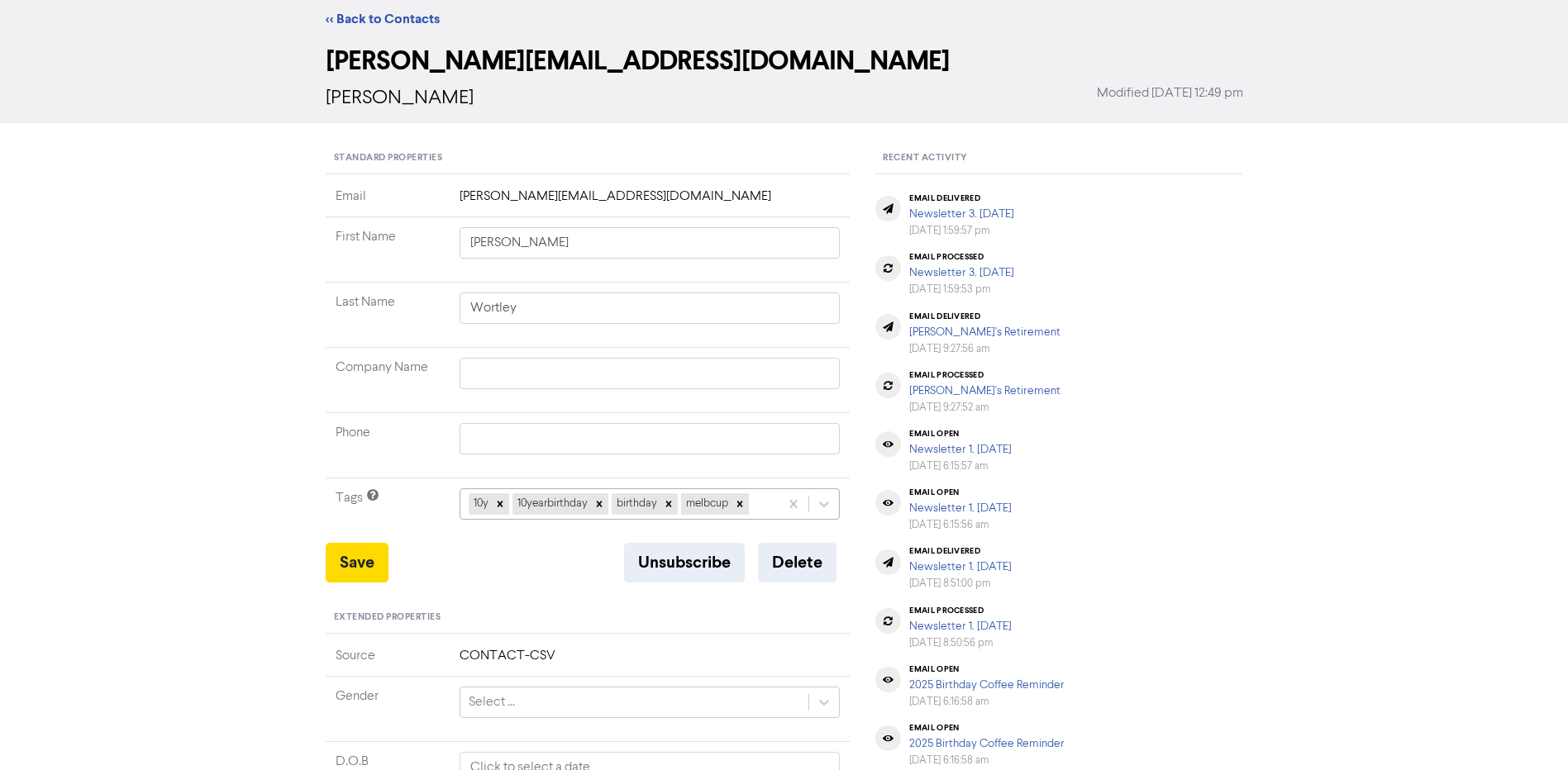
click at [757, 520] on div "10y 10yearbirthday birthday melbcup" at bounding box center [650, 504] width 381 height 31
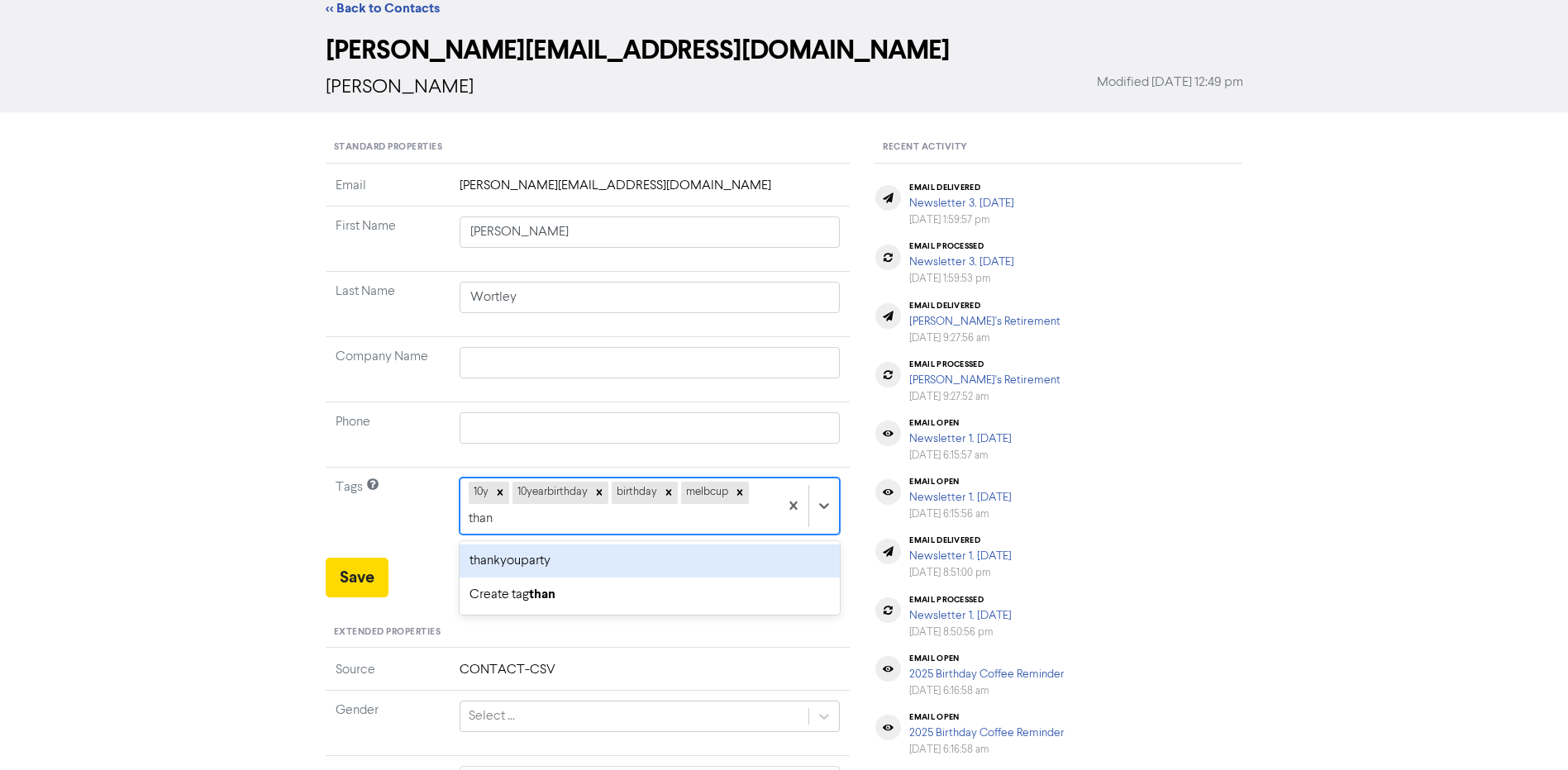
click at [754, 554] on div "thankyouparty" at bounding box center [650, 560] width 381 height 33
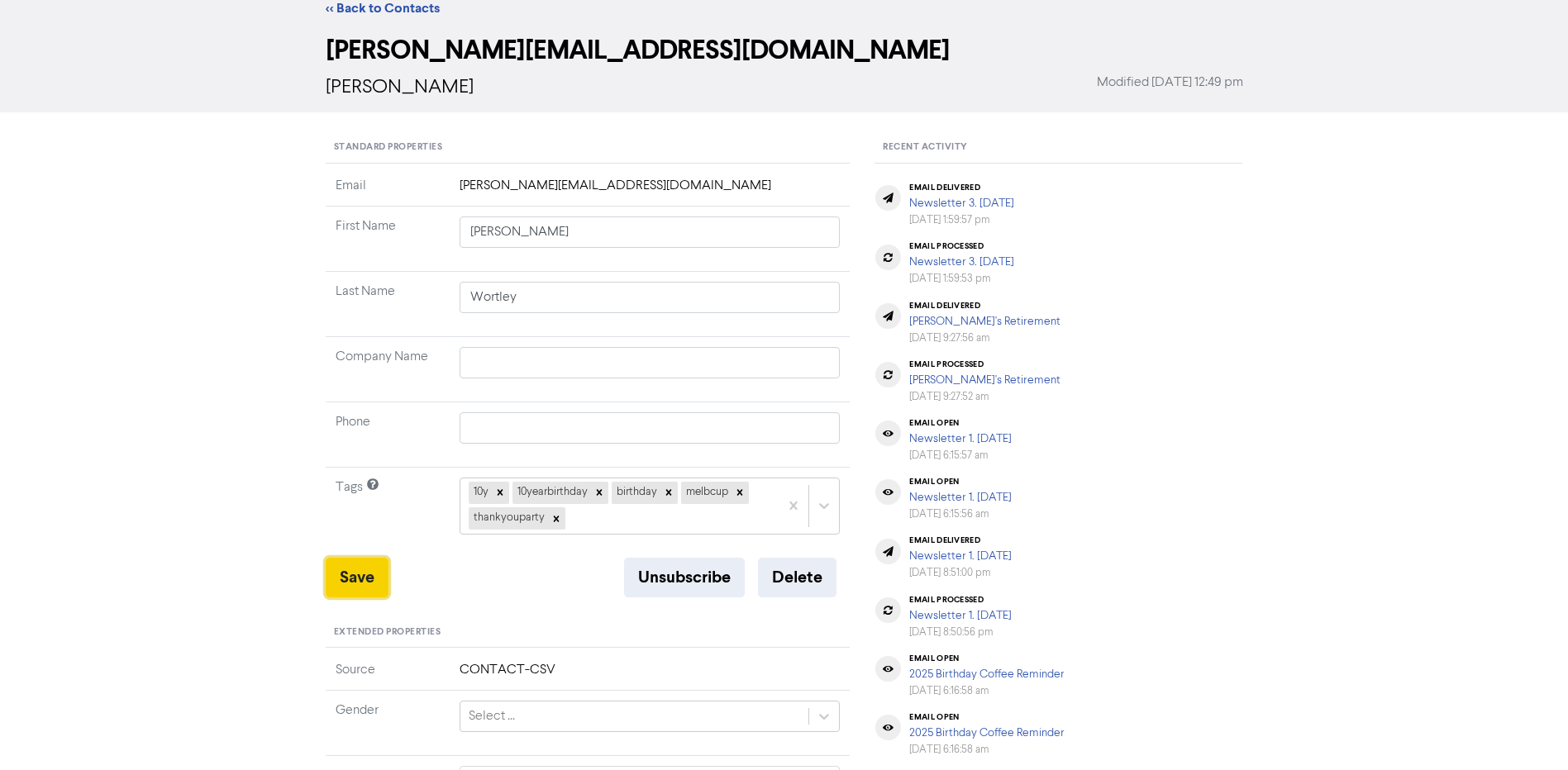
click at [373, 569] on button "Save" at bounding box center [356, 578] width 63 height 39
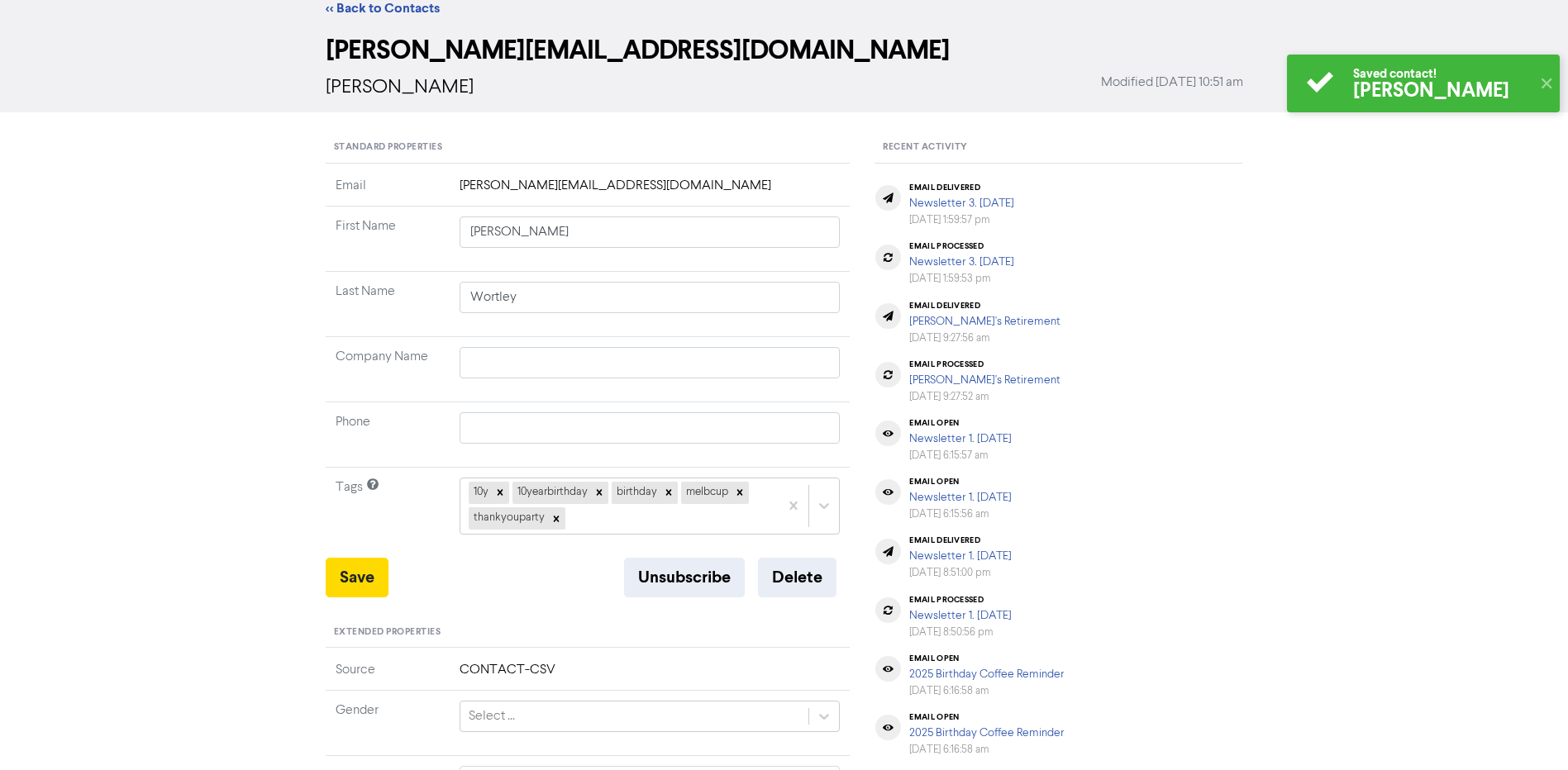
scroll to position [0, 0]
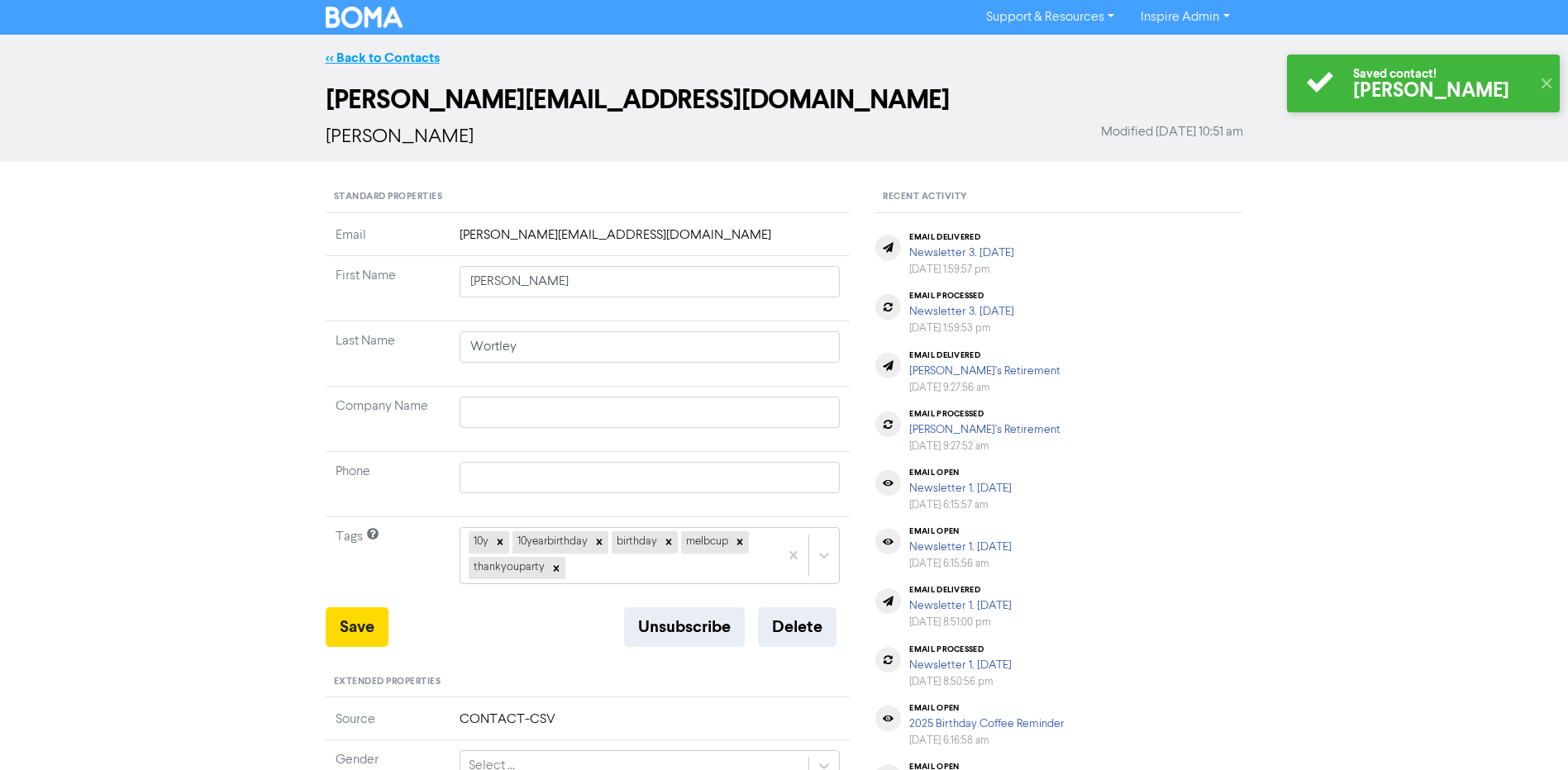
click at [404, 57] on link "<< Back to Contacts" at bounding box center [382, 58] width 114 height 17
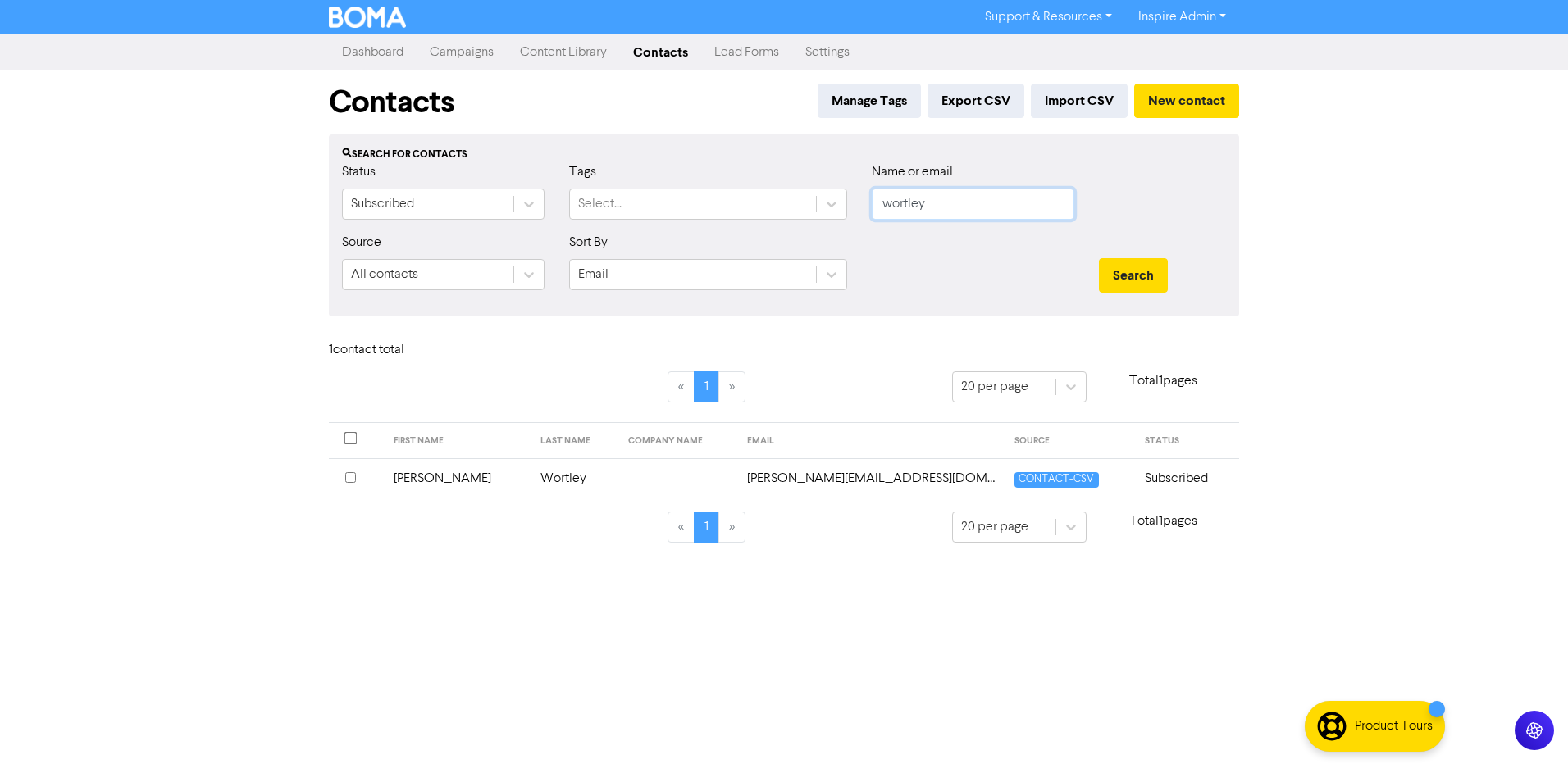
drag, startPoint x: 941, startPoint y: 207, endPoint x: 874, endPoint y: 202, distance: 67.2
click at [874, 202] on input "wortley" at bounding box center [973, 203] width 202 height 31
click at [1099, 258] on button "Search" at bounding box center [1133, 275] width 69 height 35
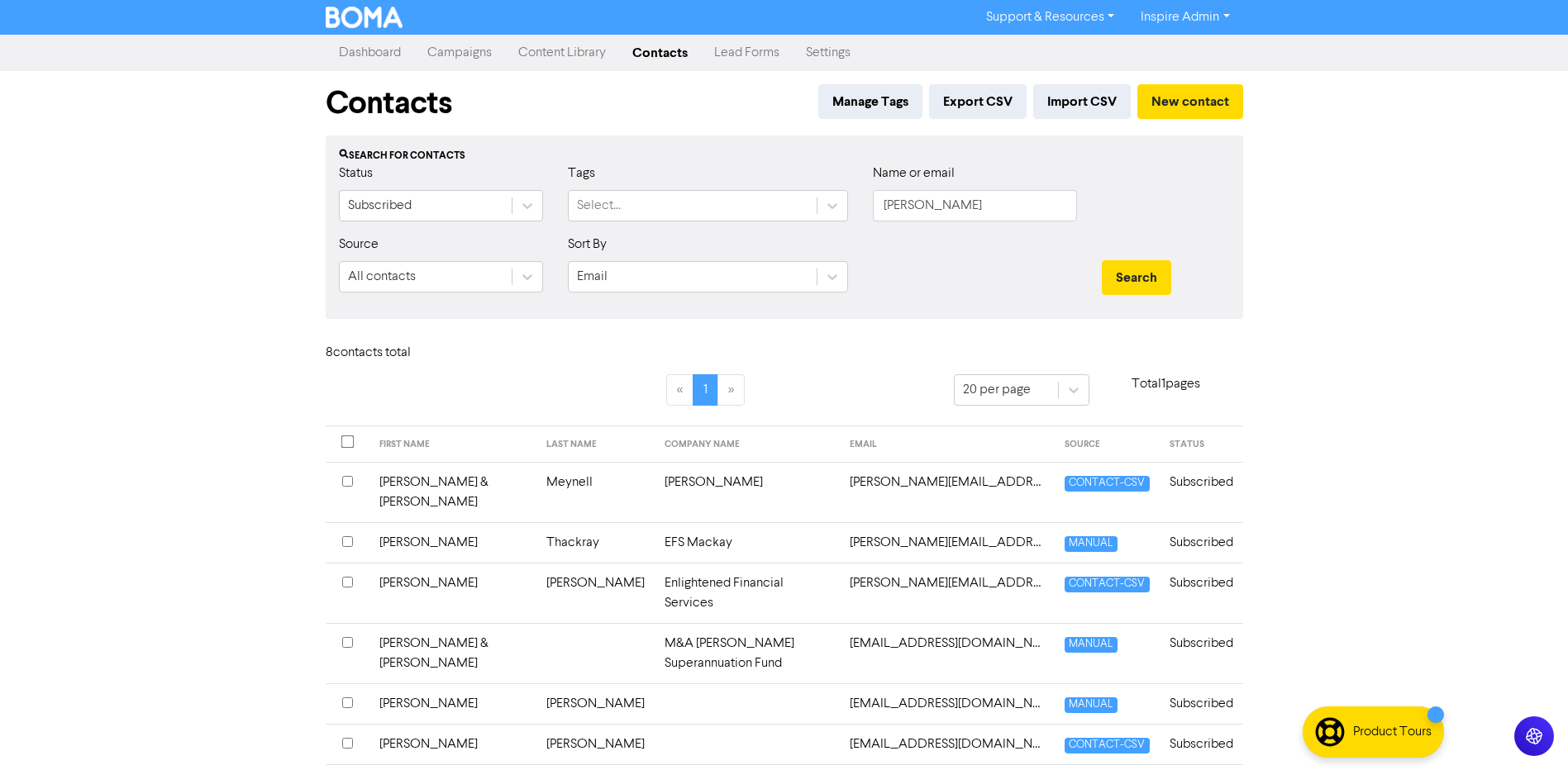
click at [548, 525] on td "Thackray" at bounding box center [596, 542] width 118 height 40
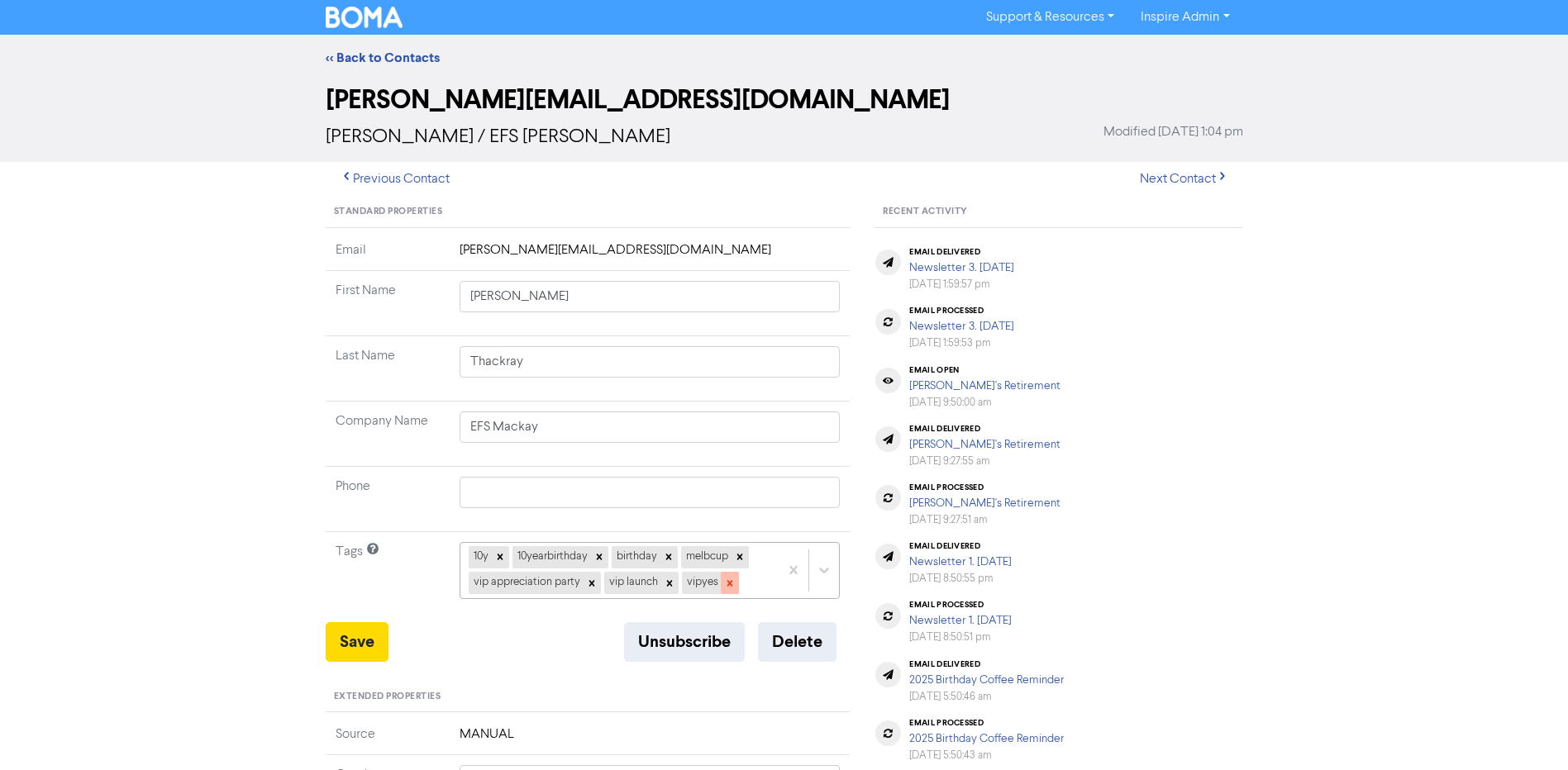
click at [729, 583] on icon at bounding box center [729, 583] width 6 height 6
click at [670, 586] on icon at bounding box center [669, 584] width 11 height 11
click at [588, 584] on icon at bounding box center [591, 584] width 11 height 11
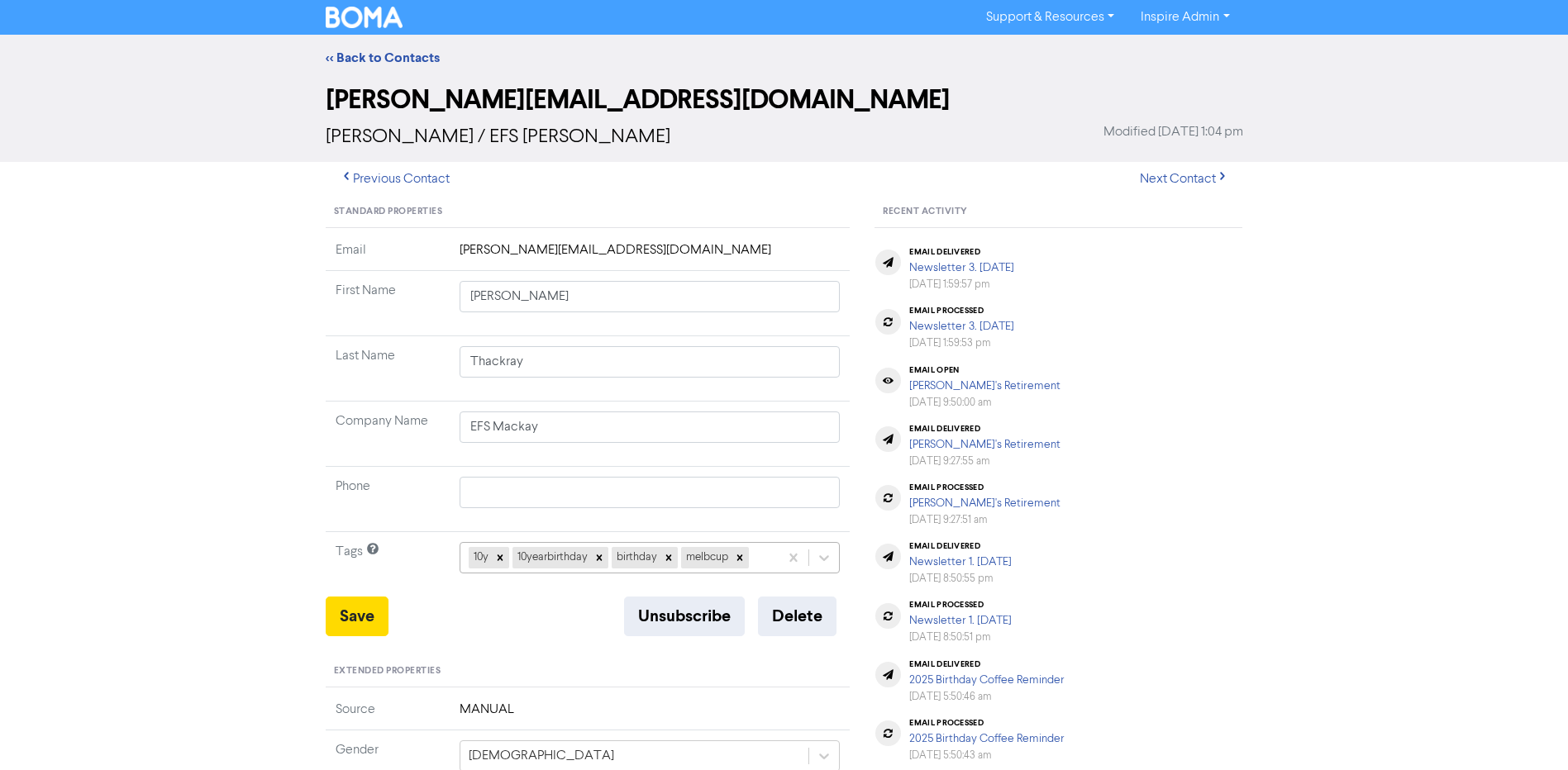
click at [759, 554] on div "10y 10yearbirthday birthday melbcup" at bounding box center [650, 558] width 381 height 31
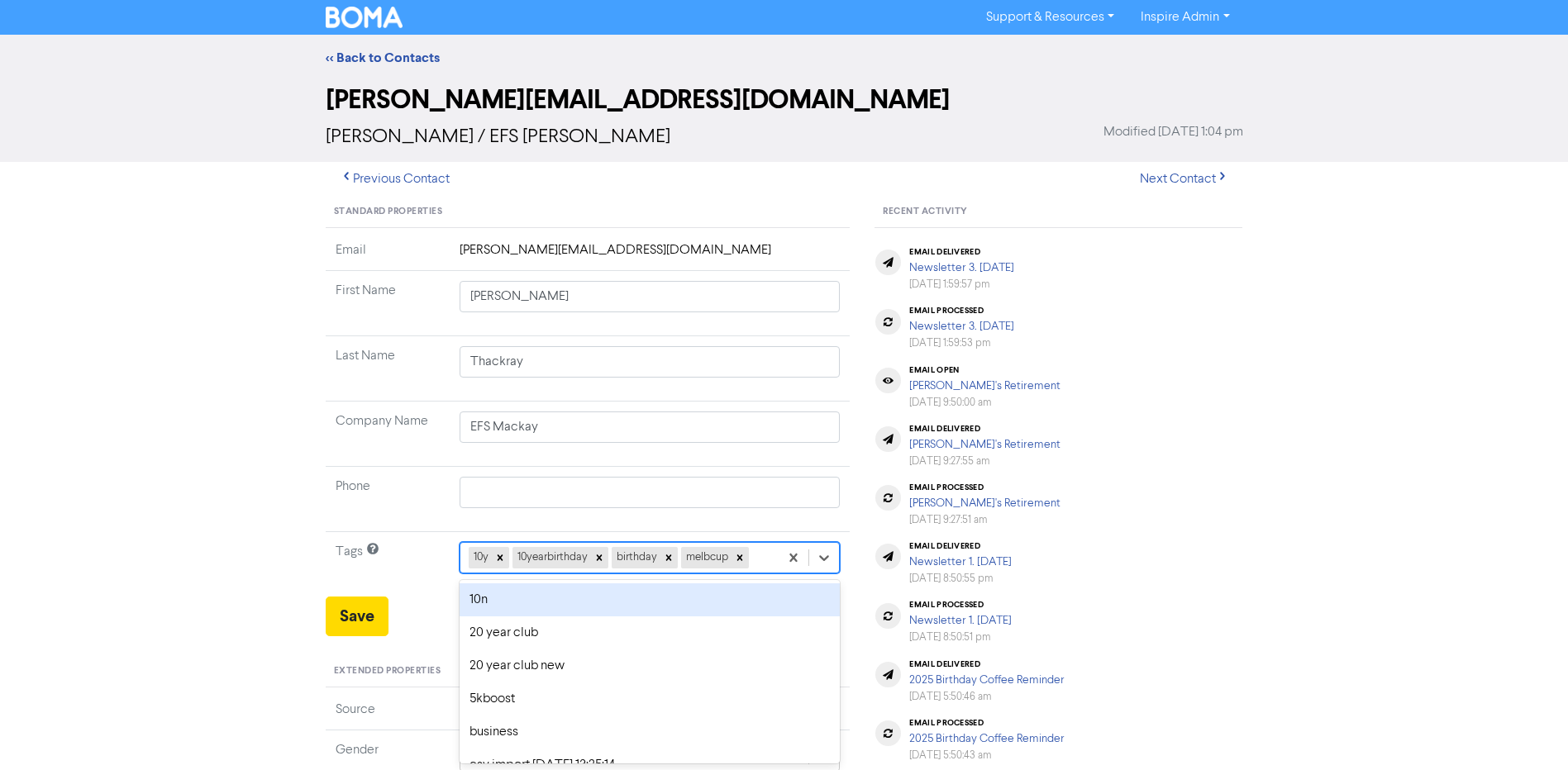
scroll to position [65, 0]
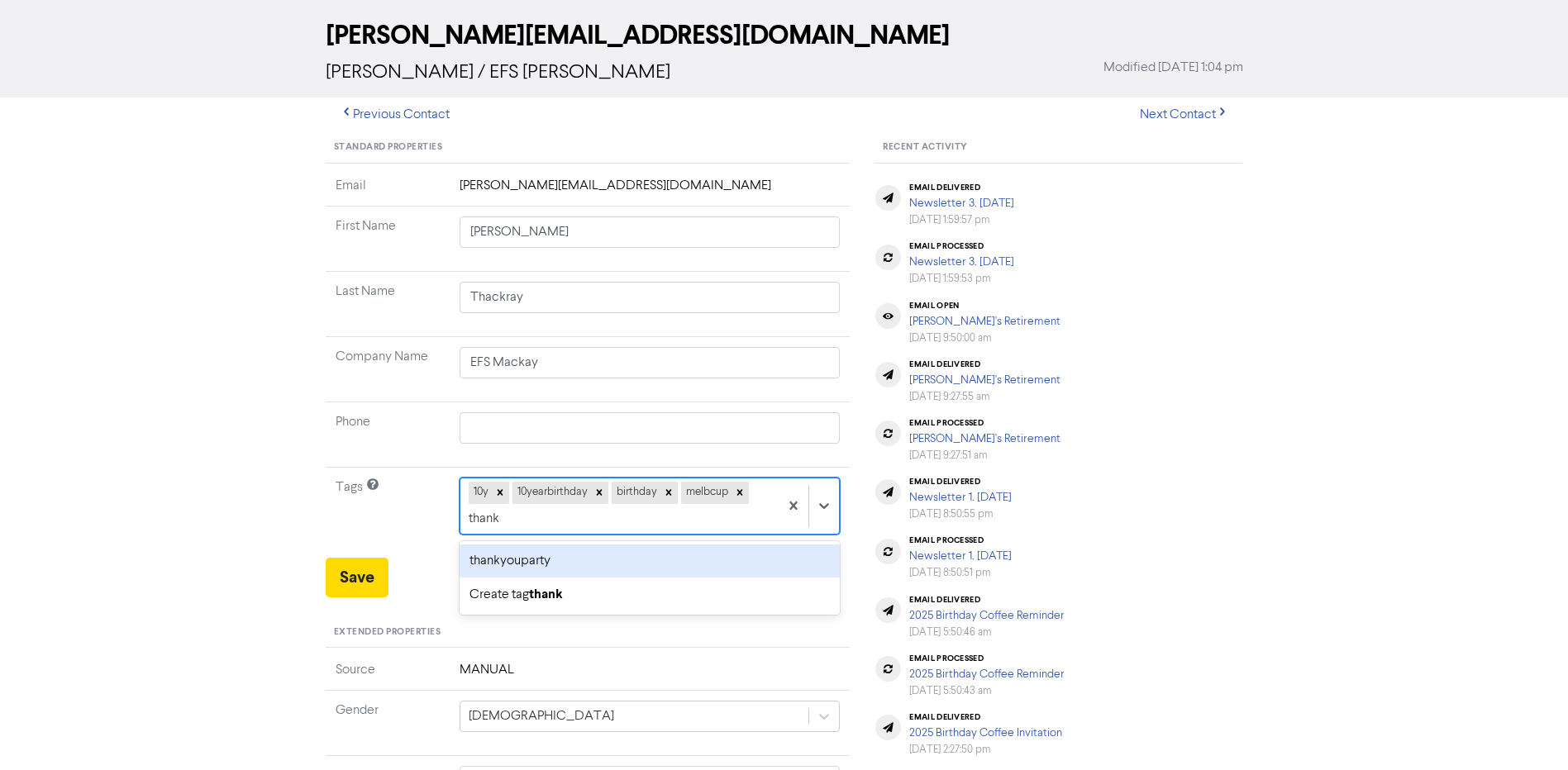
click at [759, 554] on div "thankyouparty" at bounding box center [650, 560] width 381 height 33
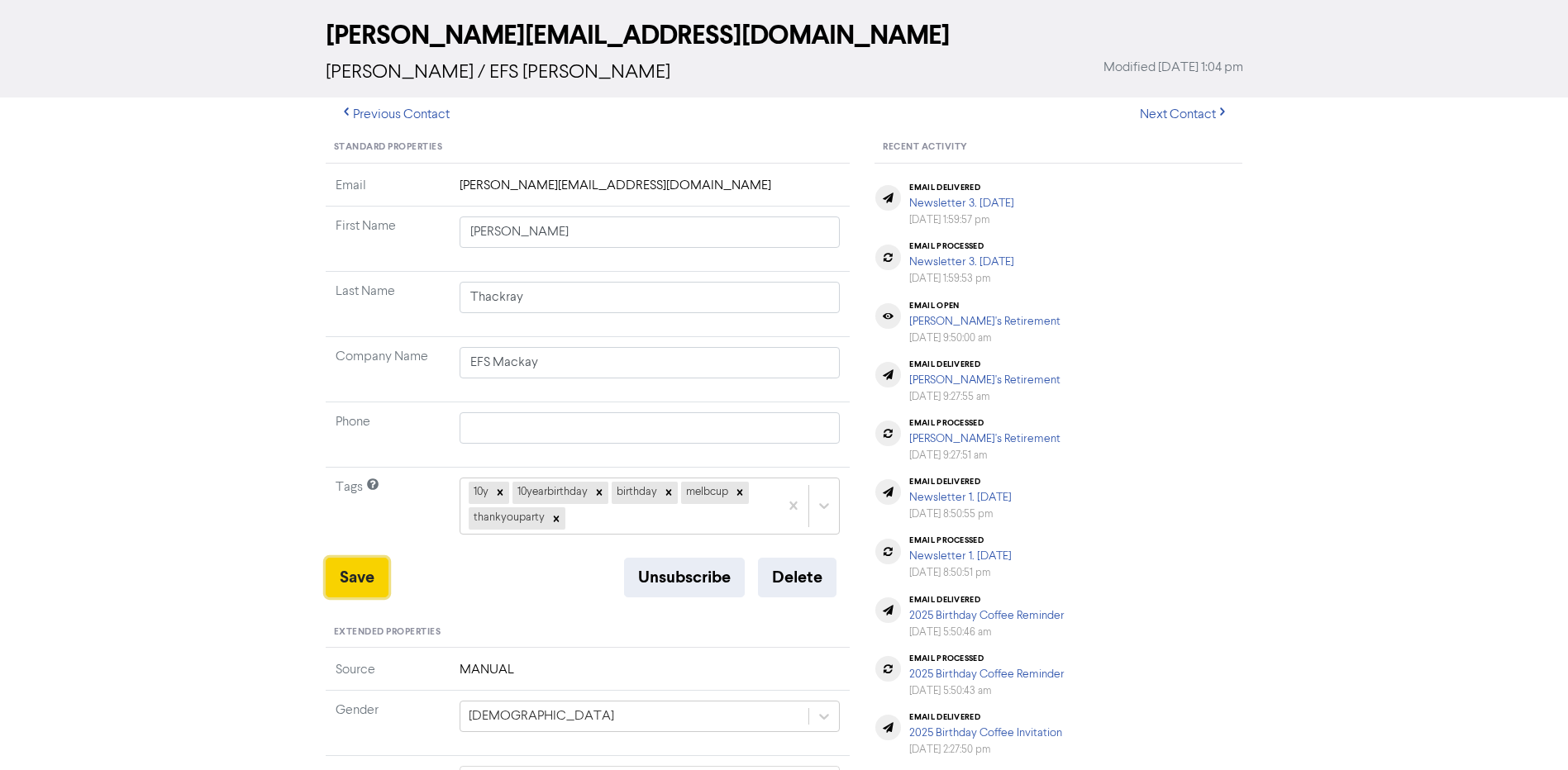
click at [373, 576] on button "Save" at bounding box center [356, 578] width 63 height 39
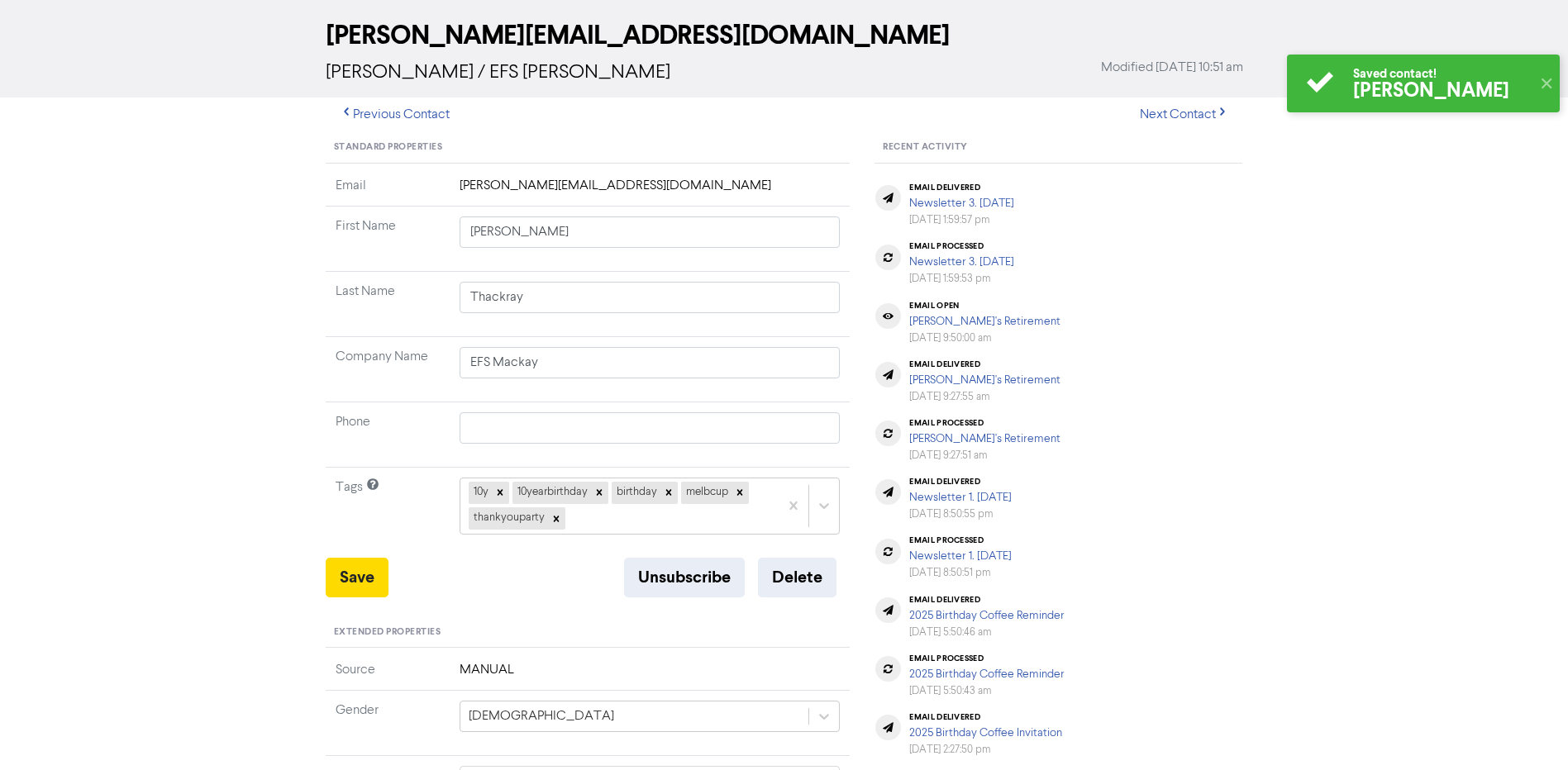
scroll to position [0, 0]
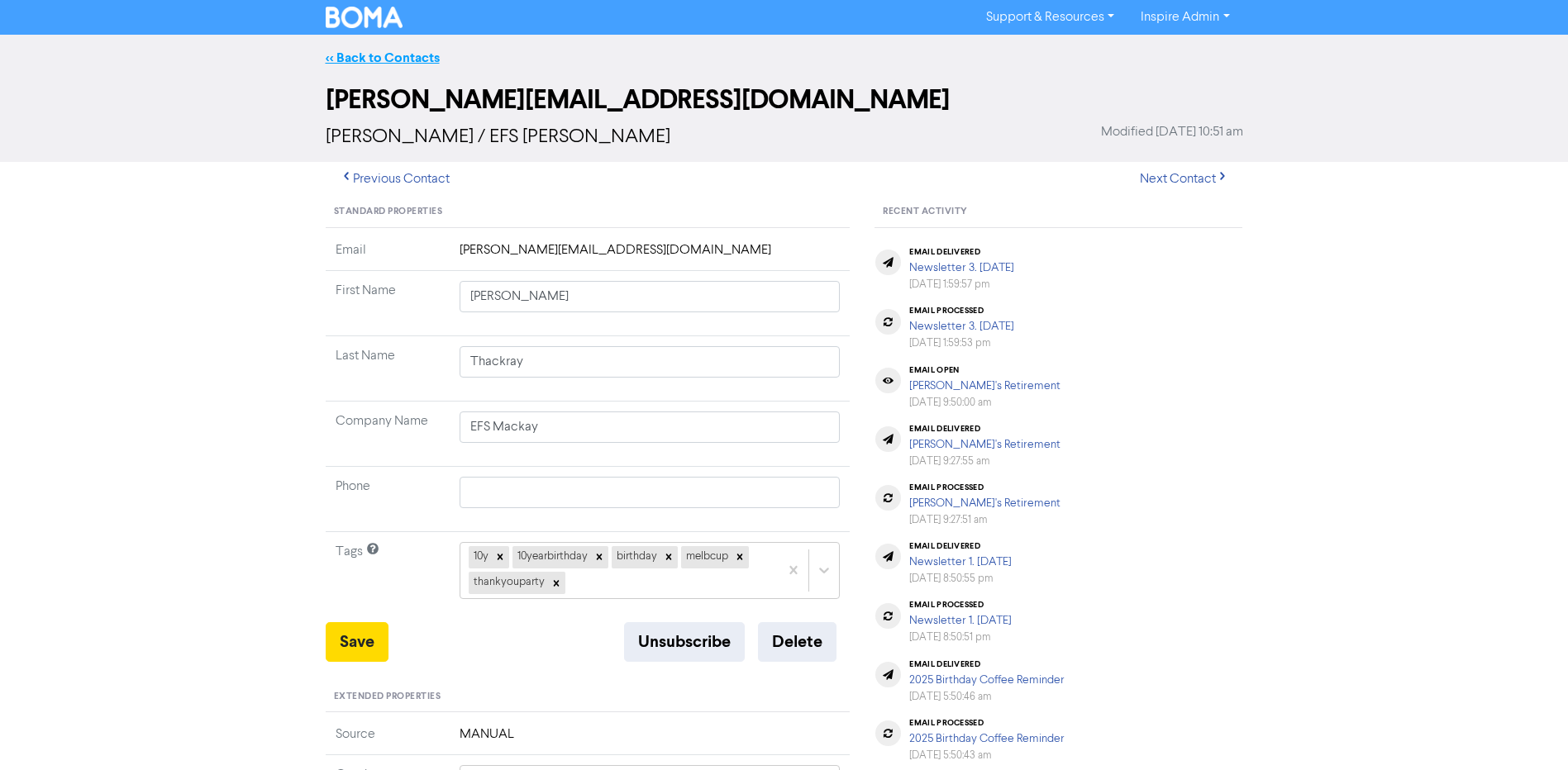
click at [372, 56] on link "<< Back to Contacts" at bounding box center [382, 58] width 114 height 17
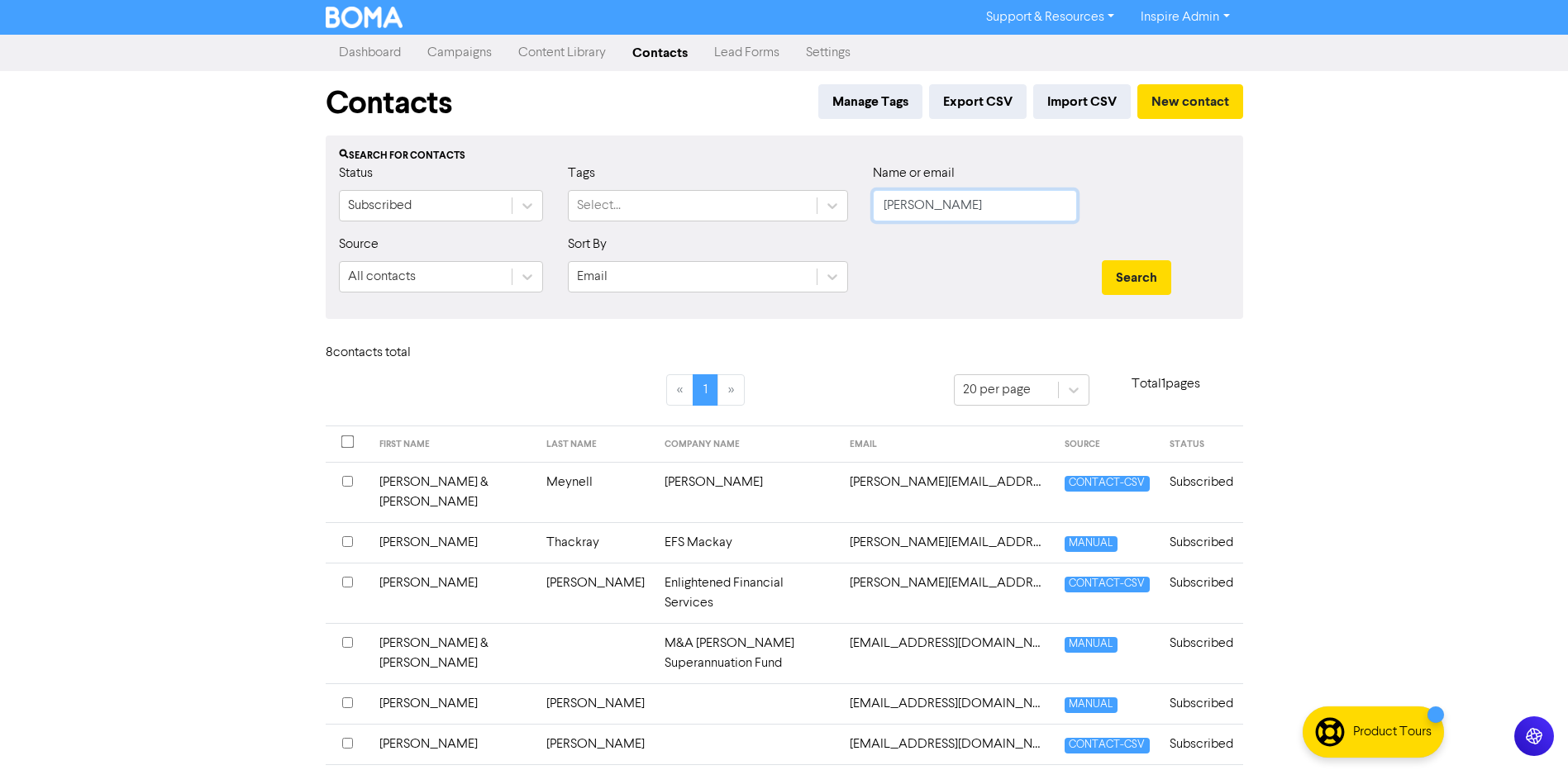
drag, startPoint x: 953, startPoint y: 215, endPoint x: 853, endPoint y: 214, distance: 100.0
click at [853, 214] on div "Status Subscribed Tags Select... Name or email [PERSON_NAME]" at bounding box center [784, 199] width 916 height 71
click at [1102, 260] on button "Search" at bounding box center [1137, 277] width 70 height 35
click at [538, 563] on td "[PERSON_NAME]" at bounding box center [596, 593] width 118 height 60
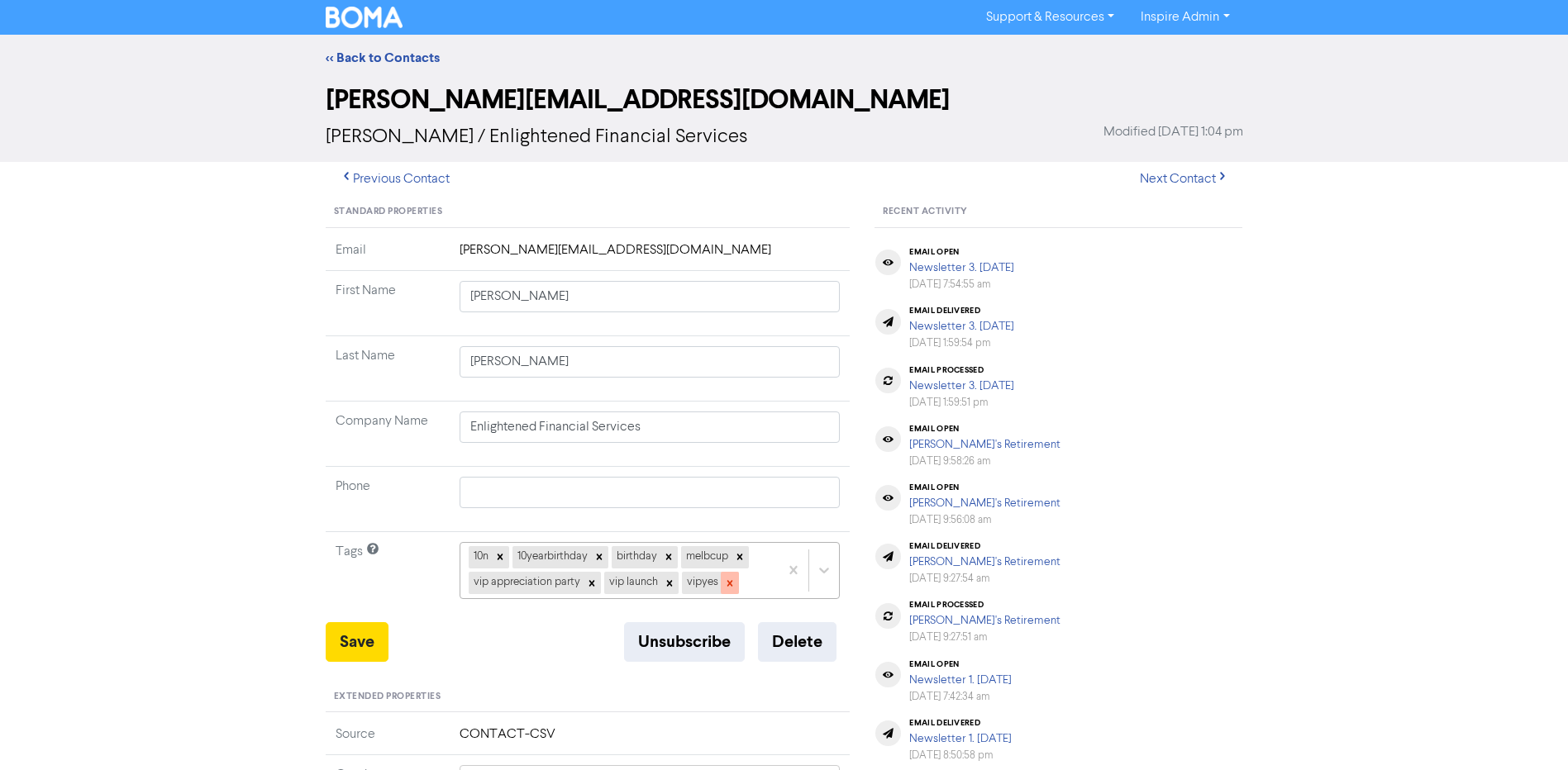
click at [729, 583] on icon at bounding box center [729, 583] width 6 height 6
click at [667, 584] on icon at bounding box center [669, 583] width 6 height 6
click at [590, 586] on icon at bounding box center [591, 584] width 11 height 11
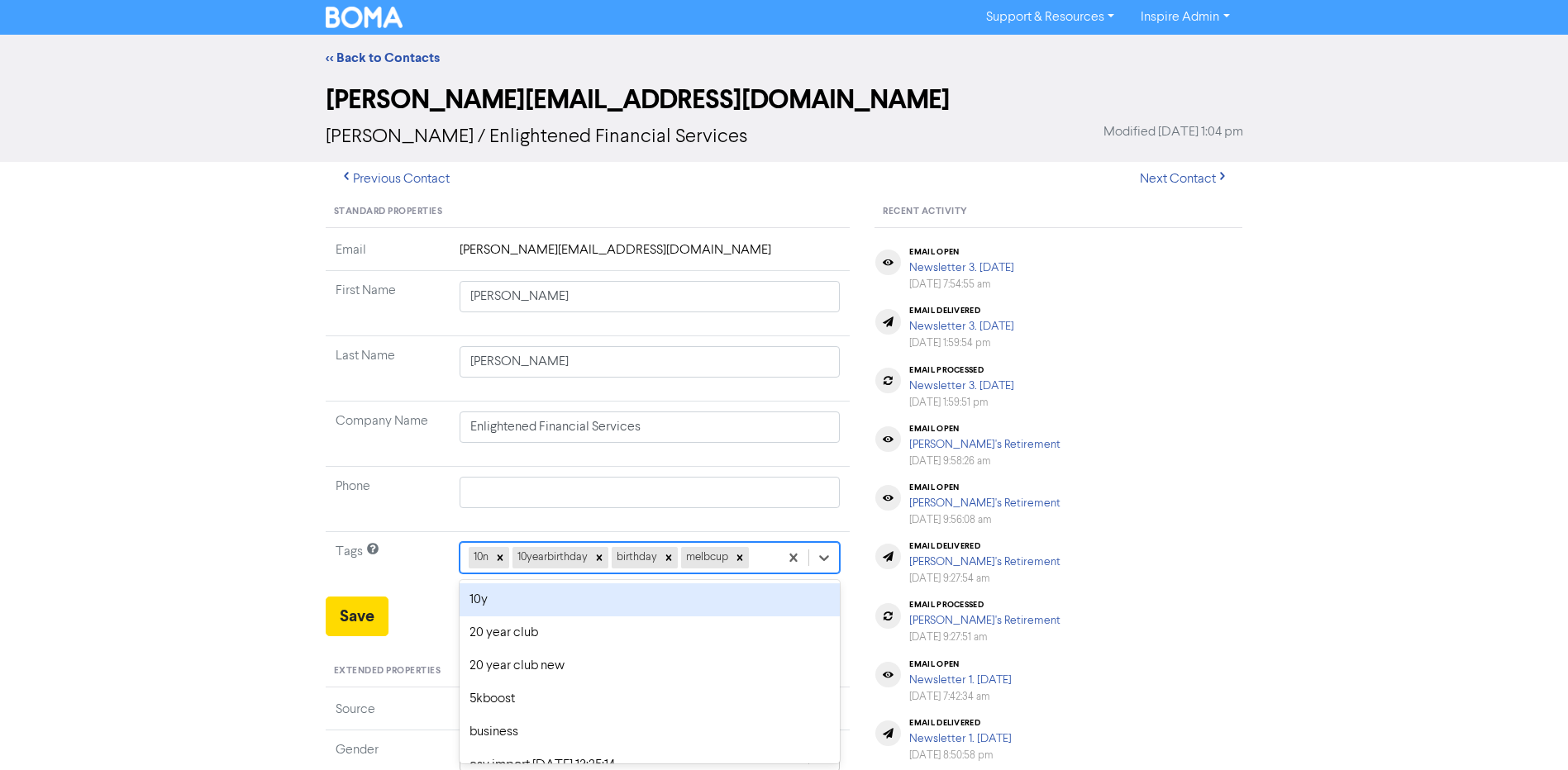
scroll to position [65, 0]
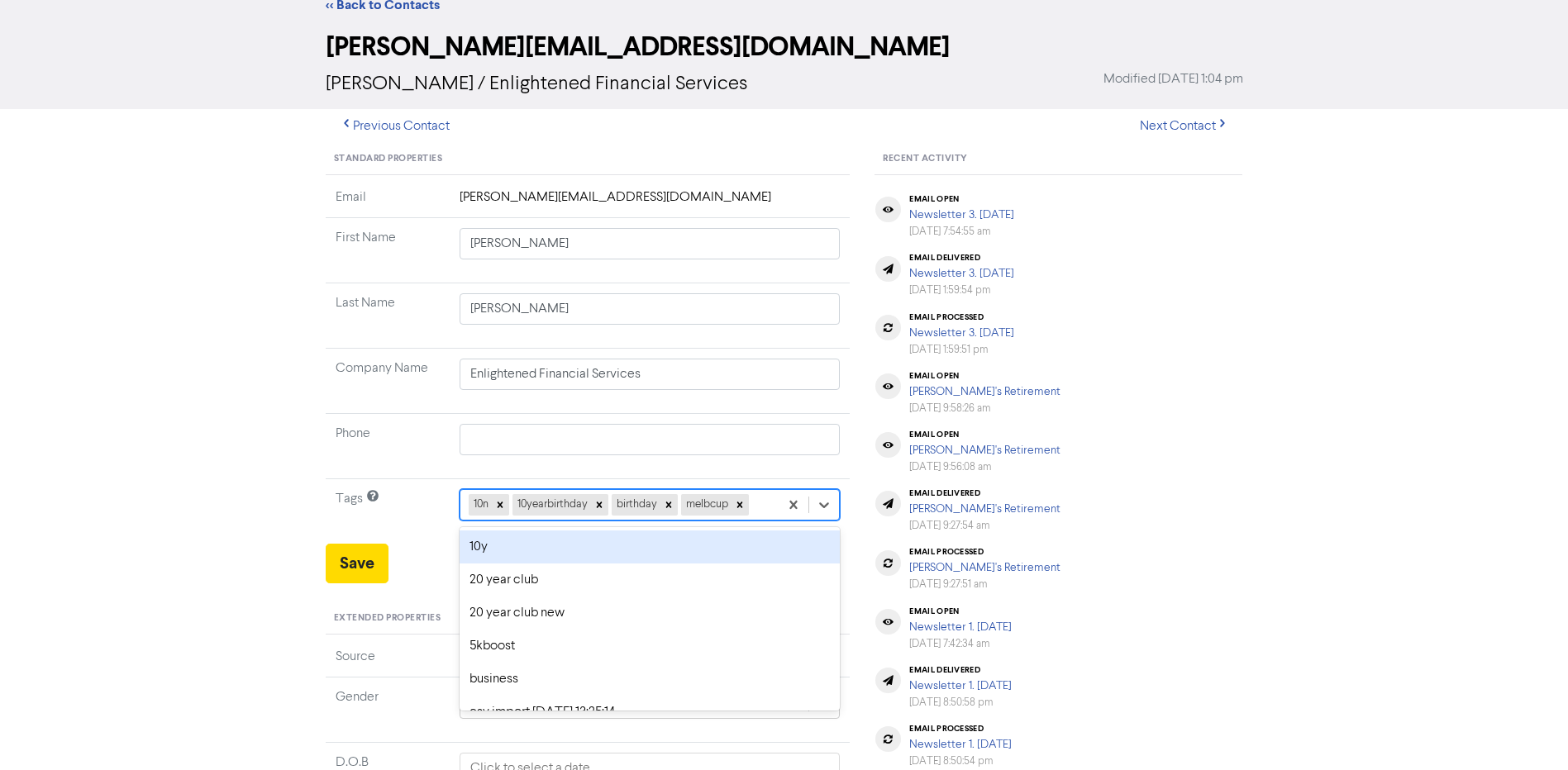
click at [763, 521] on div "option 10y focused, 2 of 42. 38 results available. Use Up and Down to choose op…" at bounding box center [650, 505] width 381 height 31
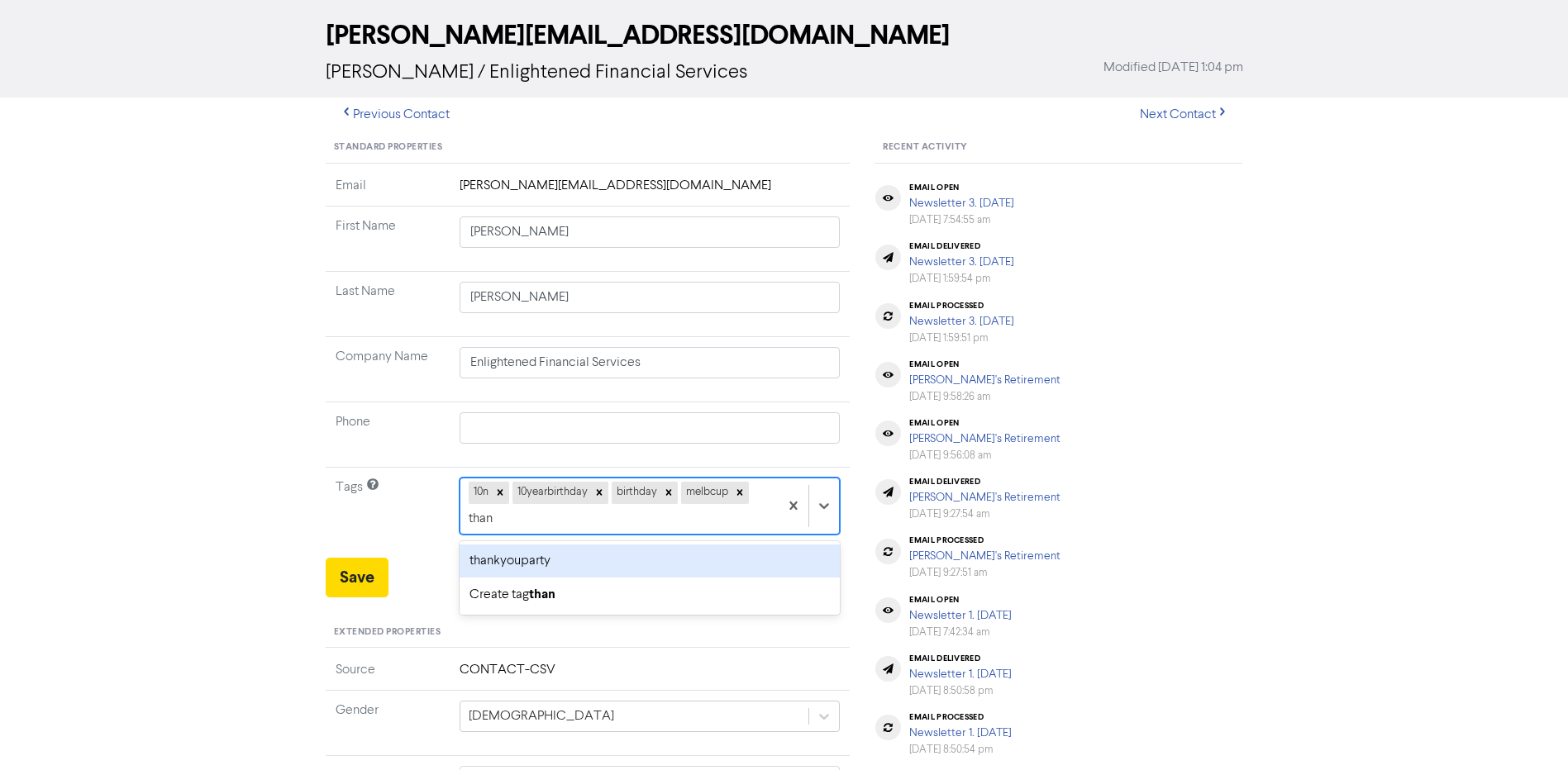
click at [551, 563] on div "thankyouparty" at bounding box center [650, 560] width 381 height 33
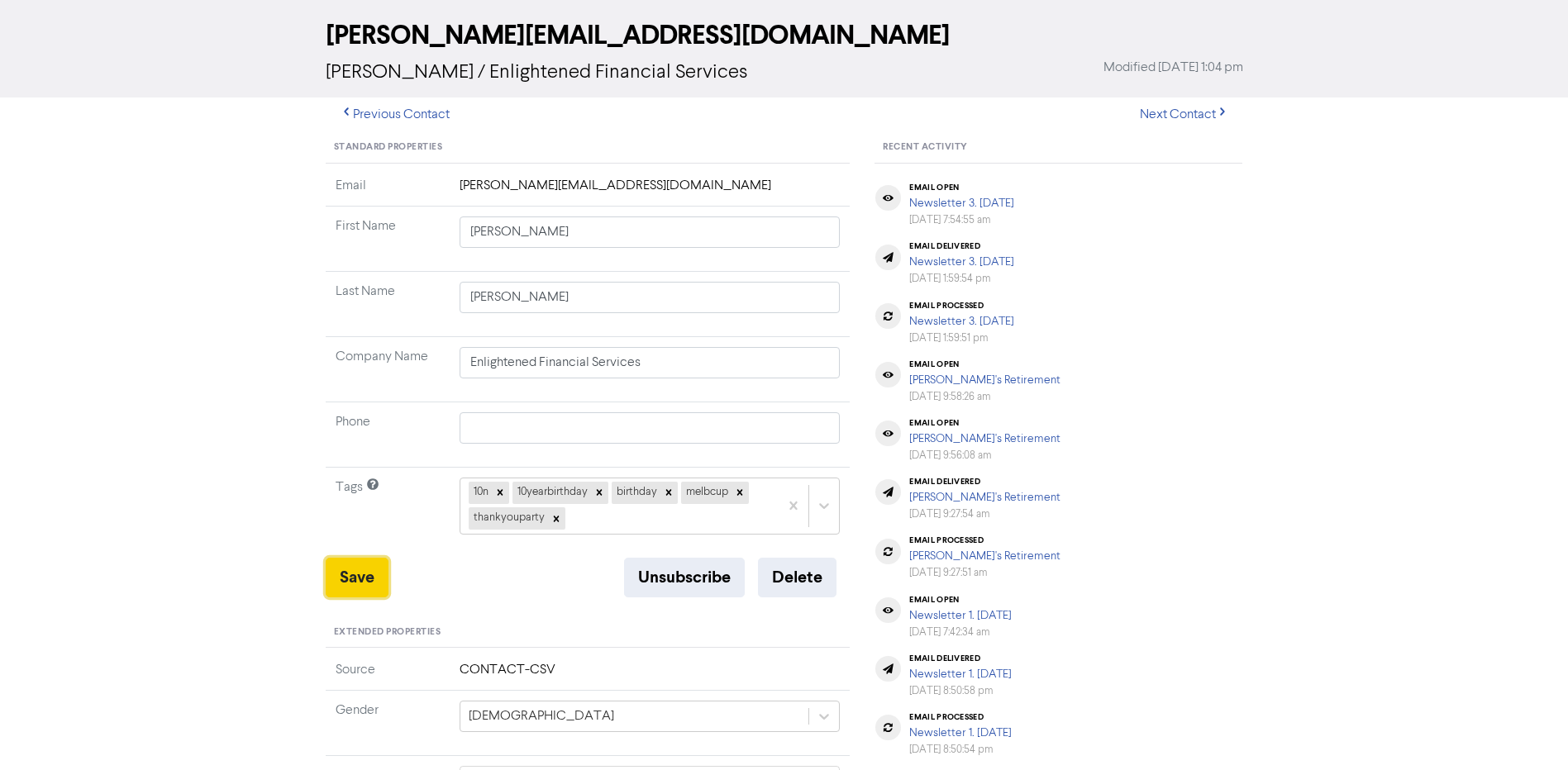
click at [359, 583] on button "Save" at bounding box center [356, 578] width 63 height 39
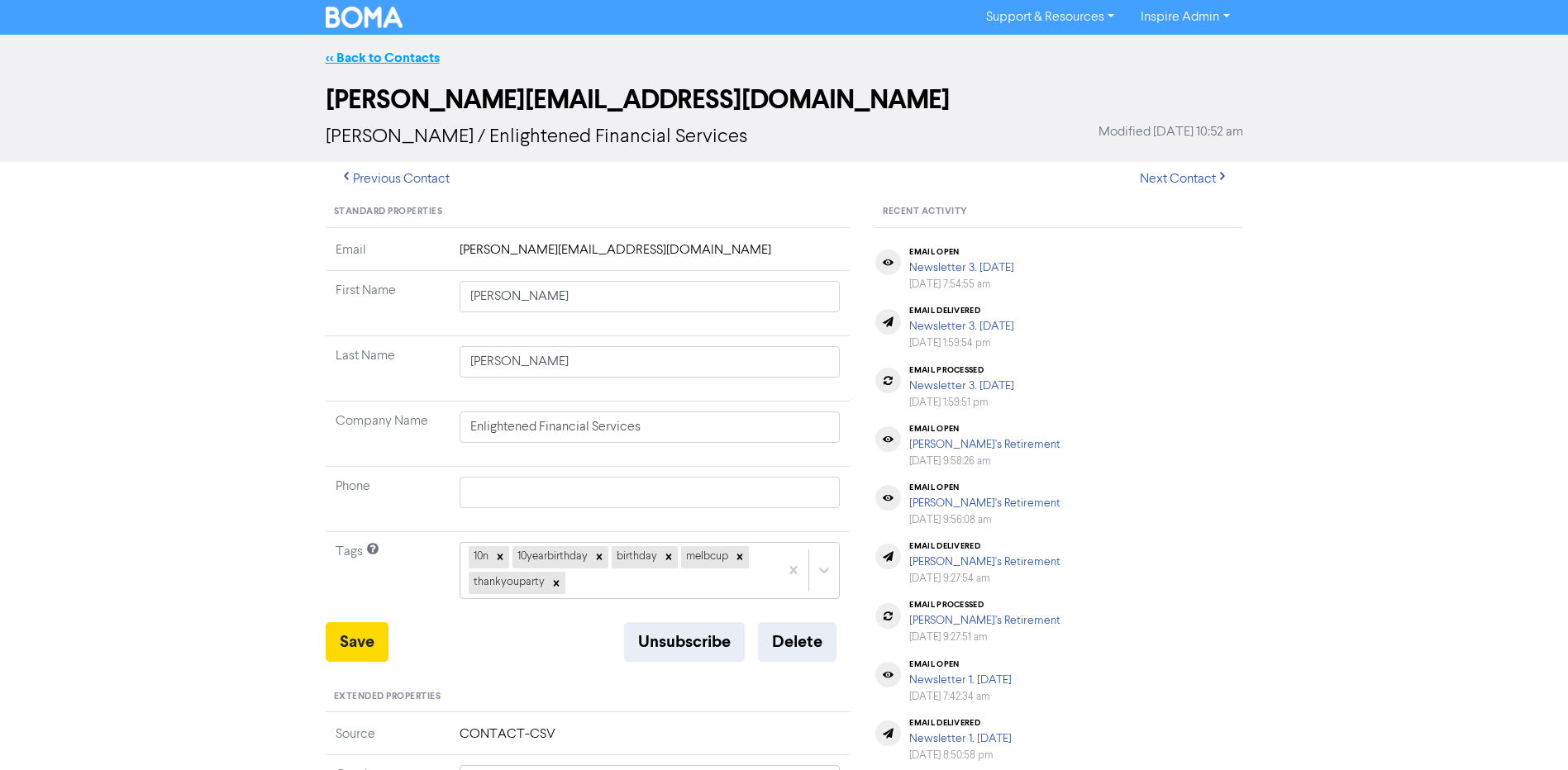
click at [352, 50] on link "<< Back to Contacts" at bounding box center [382, 58] width 114 height 17
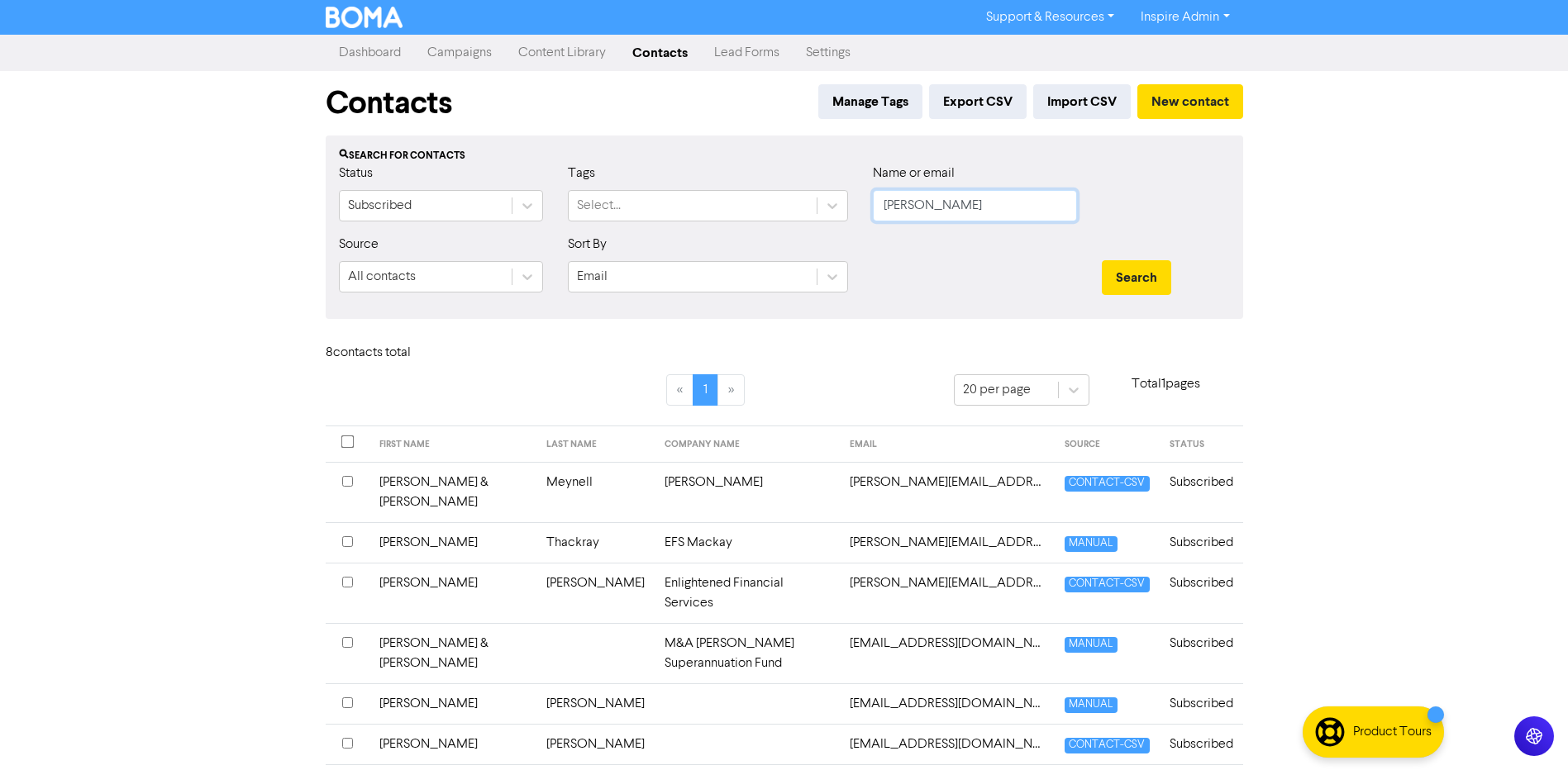
drag, startPoint x: 936, startPoint y: 212, endPoint x: 866, endPoint y: 212, distance: 70.0
click at [866, 212] on div "Name or email [PERSON_NAME]" at bounding box center [975, 199] width 229 height 71
click at [1102, 260] on button "Search" at bounding box center [1137, 277] width 70 height 35
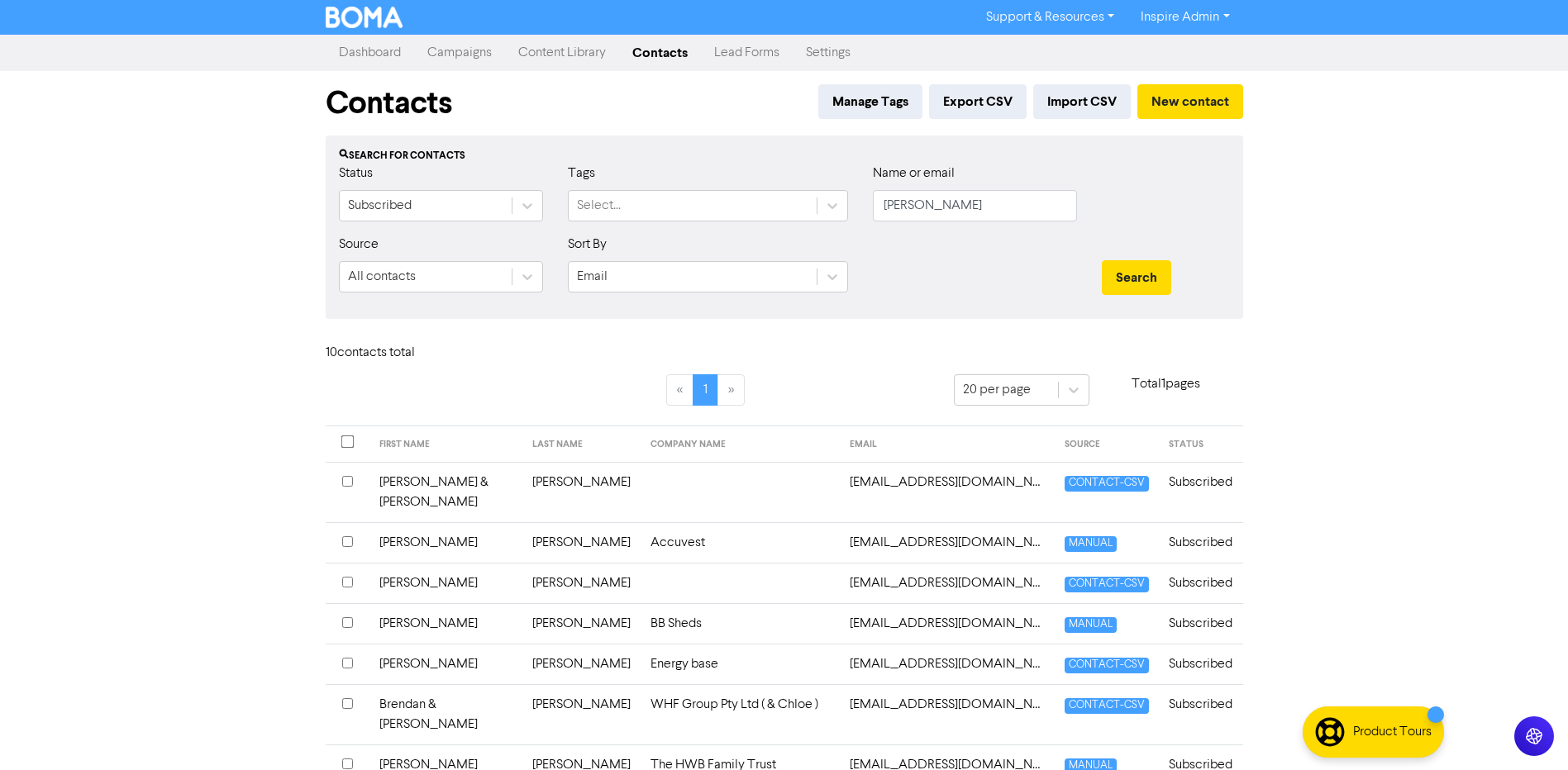
click at [640, 541] on td "Accuvest" at bounding box center [740, 542] width 199 height 40
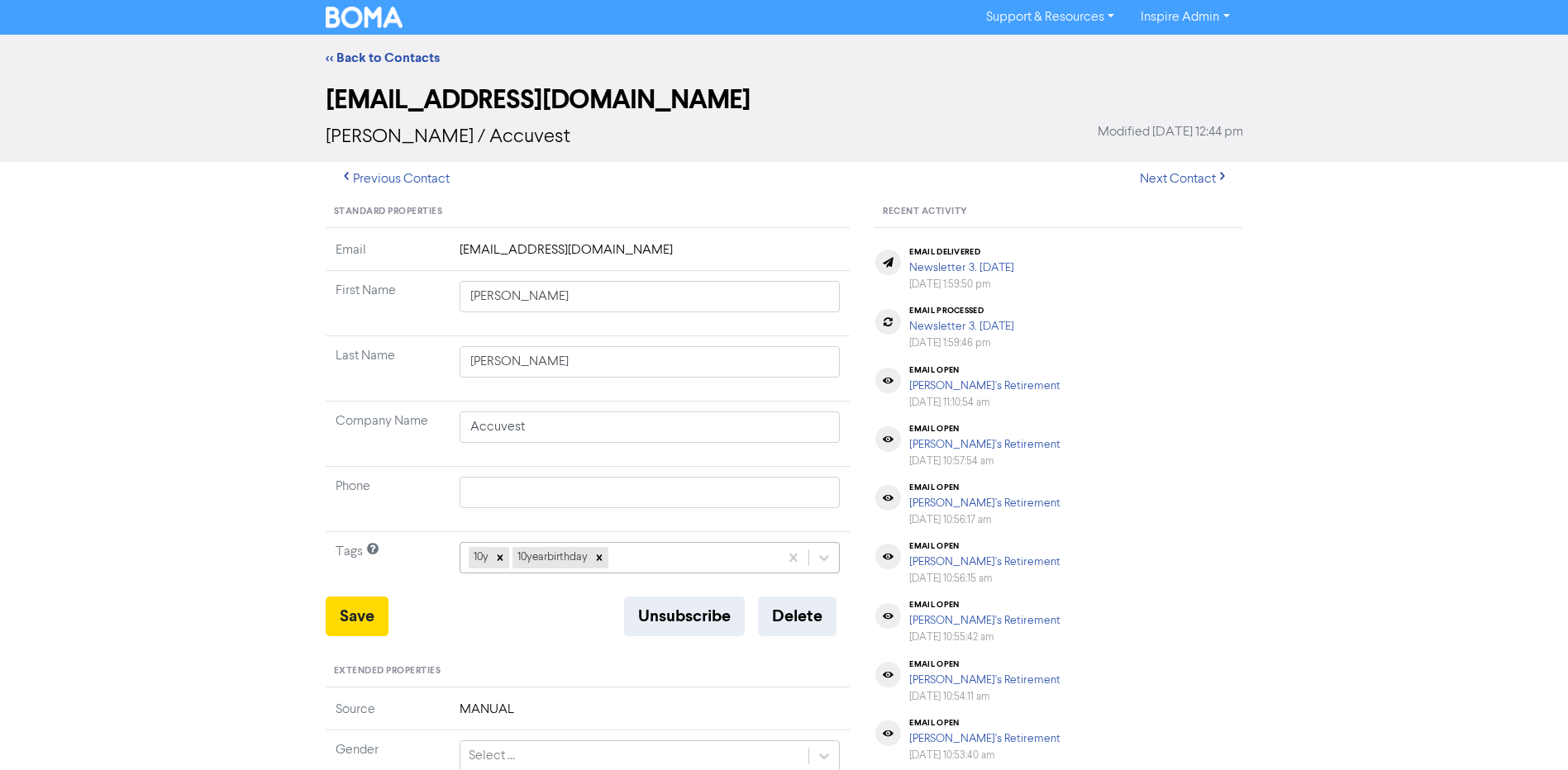
click at [647, 558] on div "10y 10yearbirthday" at bounding box center [650, 558] width 381 height 31
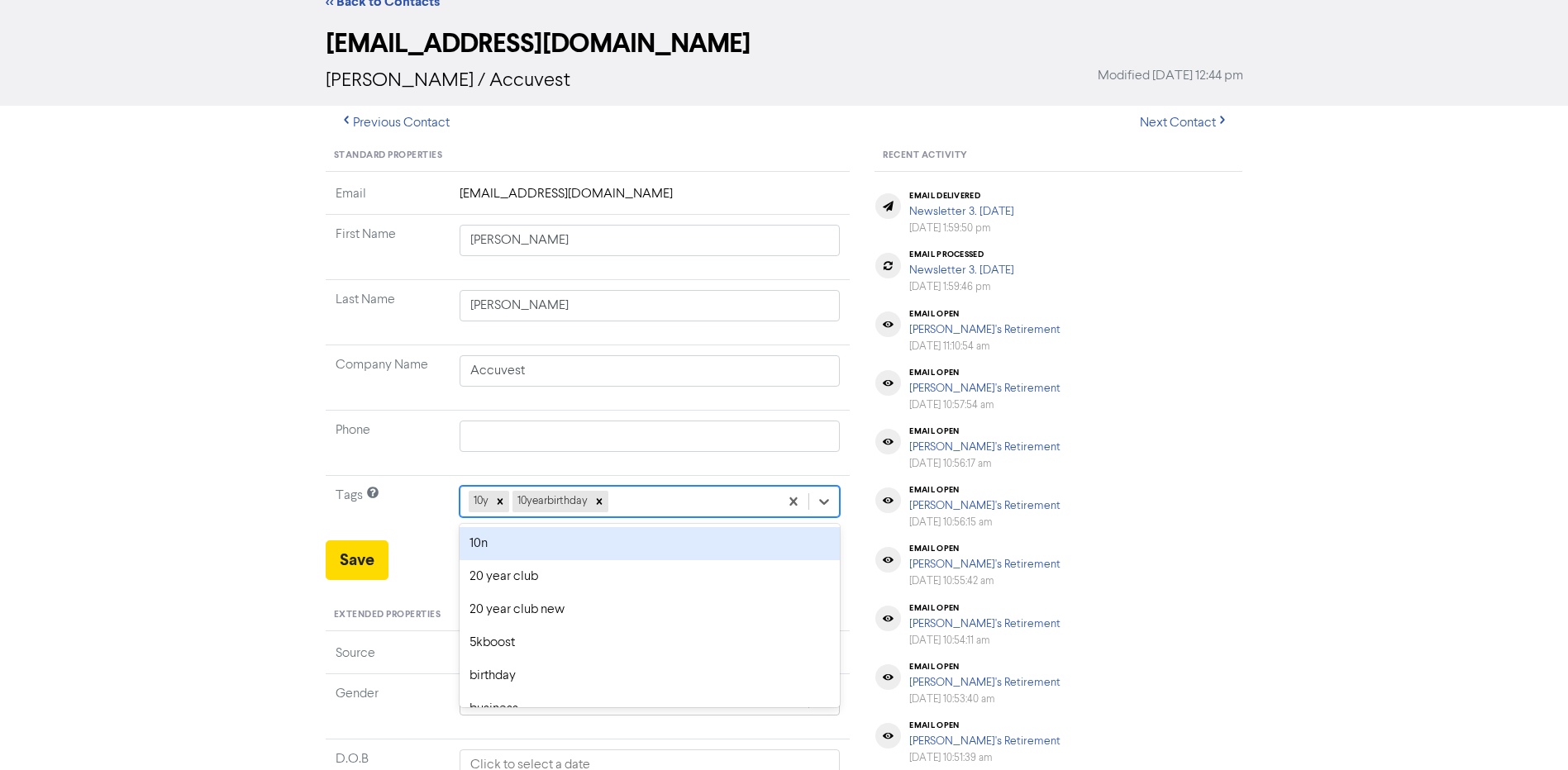
scroll to position [65, 0]
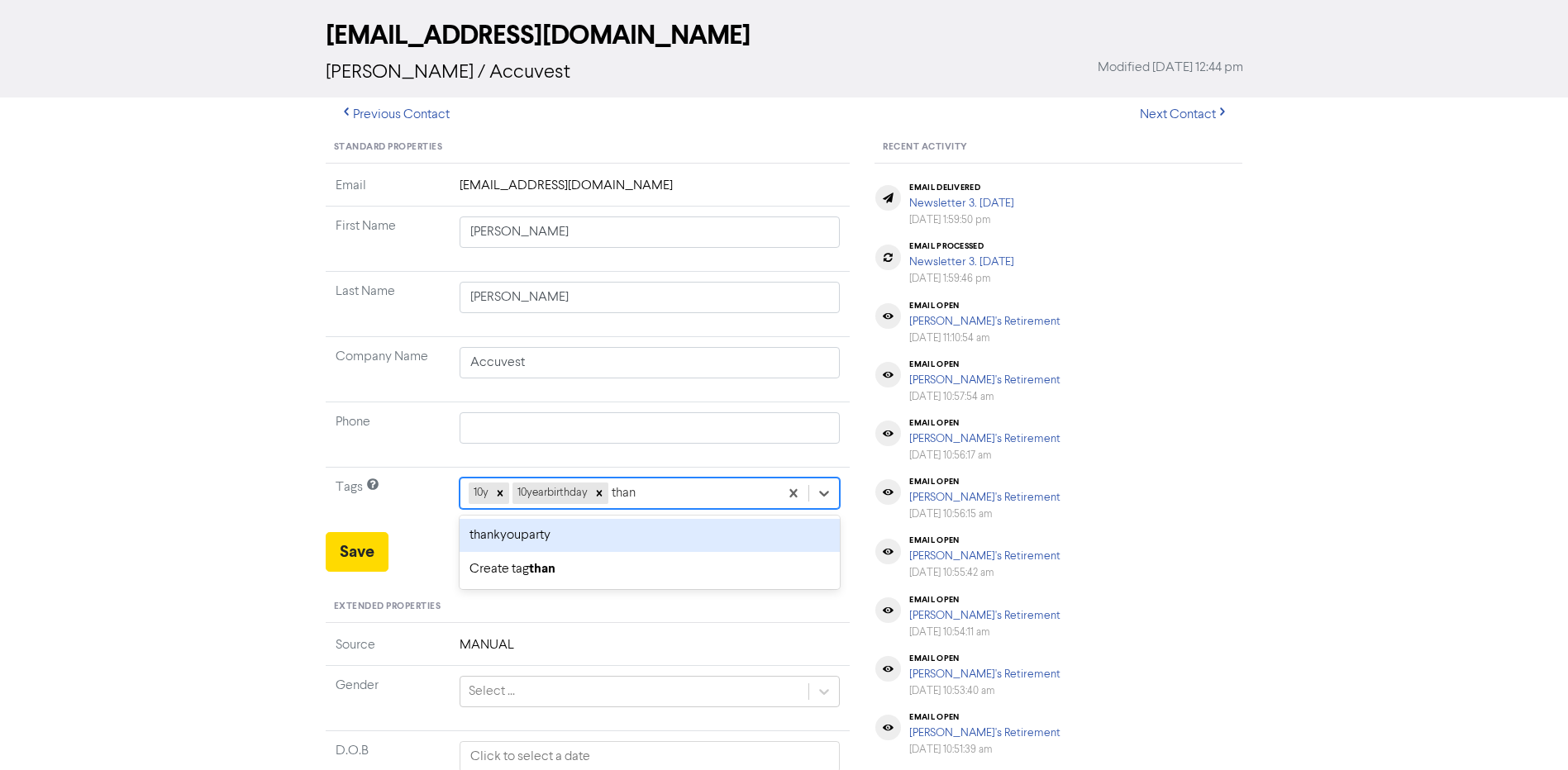
click at [618, 533] on div "thankyouparty" at bounding box center [650, 535] width 381 height 33
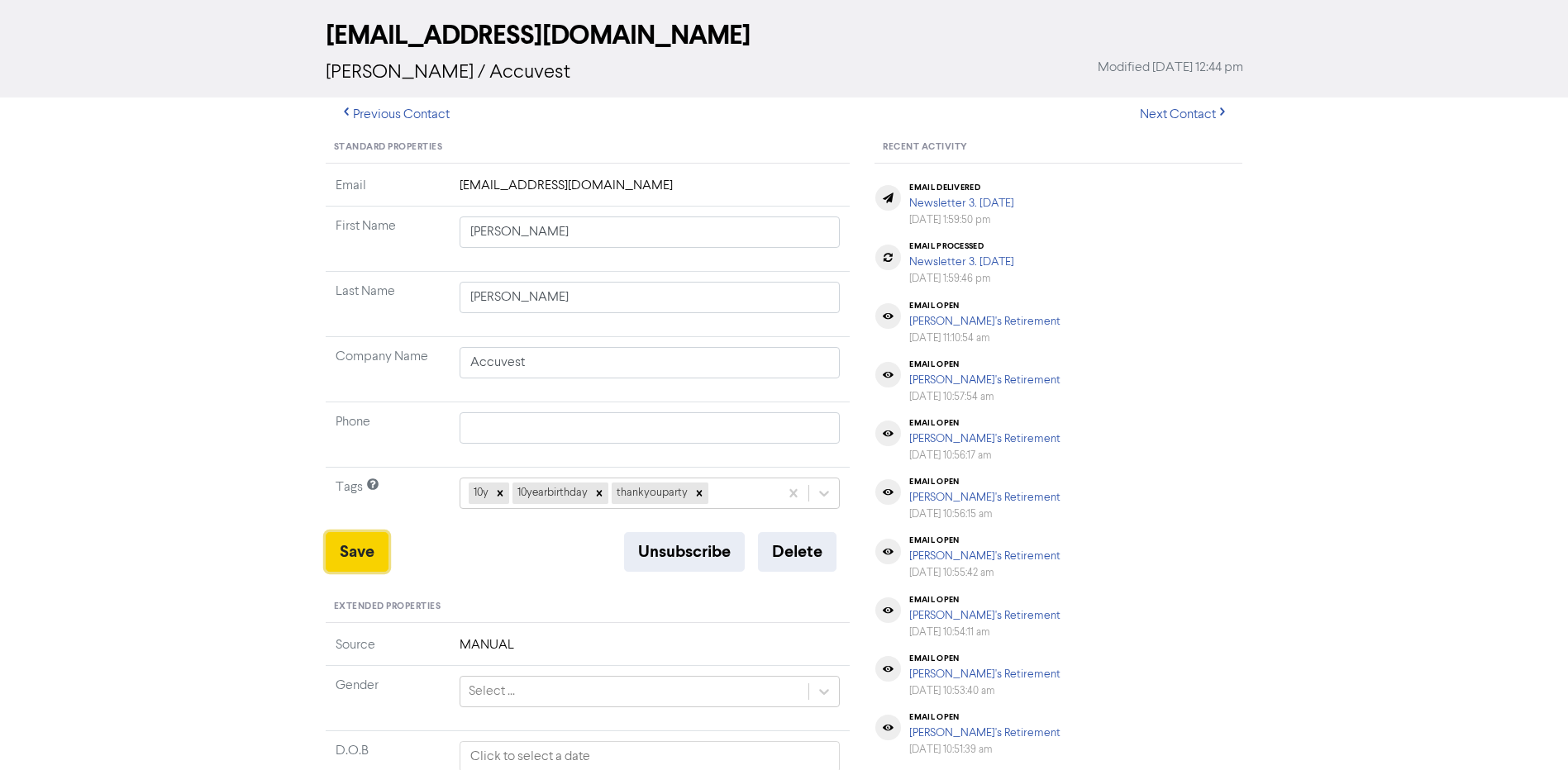
click at [365, 552] on button "Save" at bounding box center [356, 552] width 63 height 39
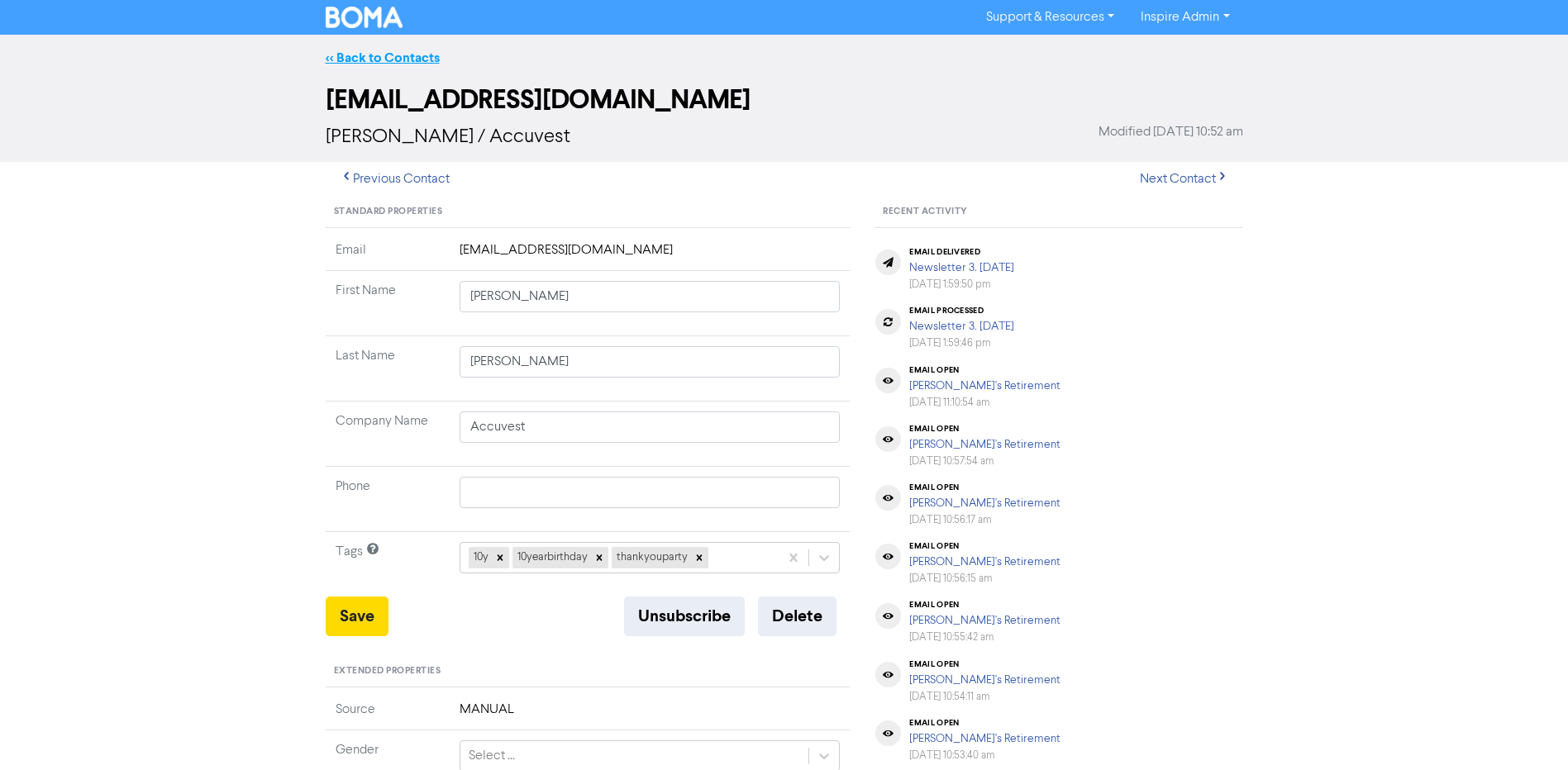
click at [427, 61] on link "<< Back to Contacts" at bounding box center [382, 58] width 114 height 17
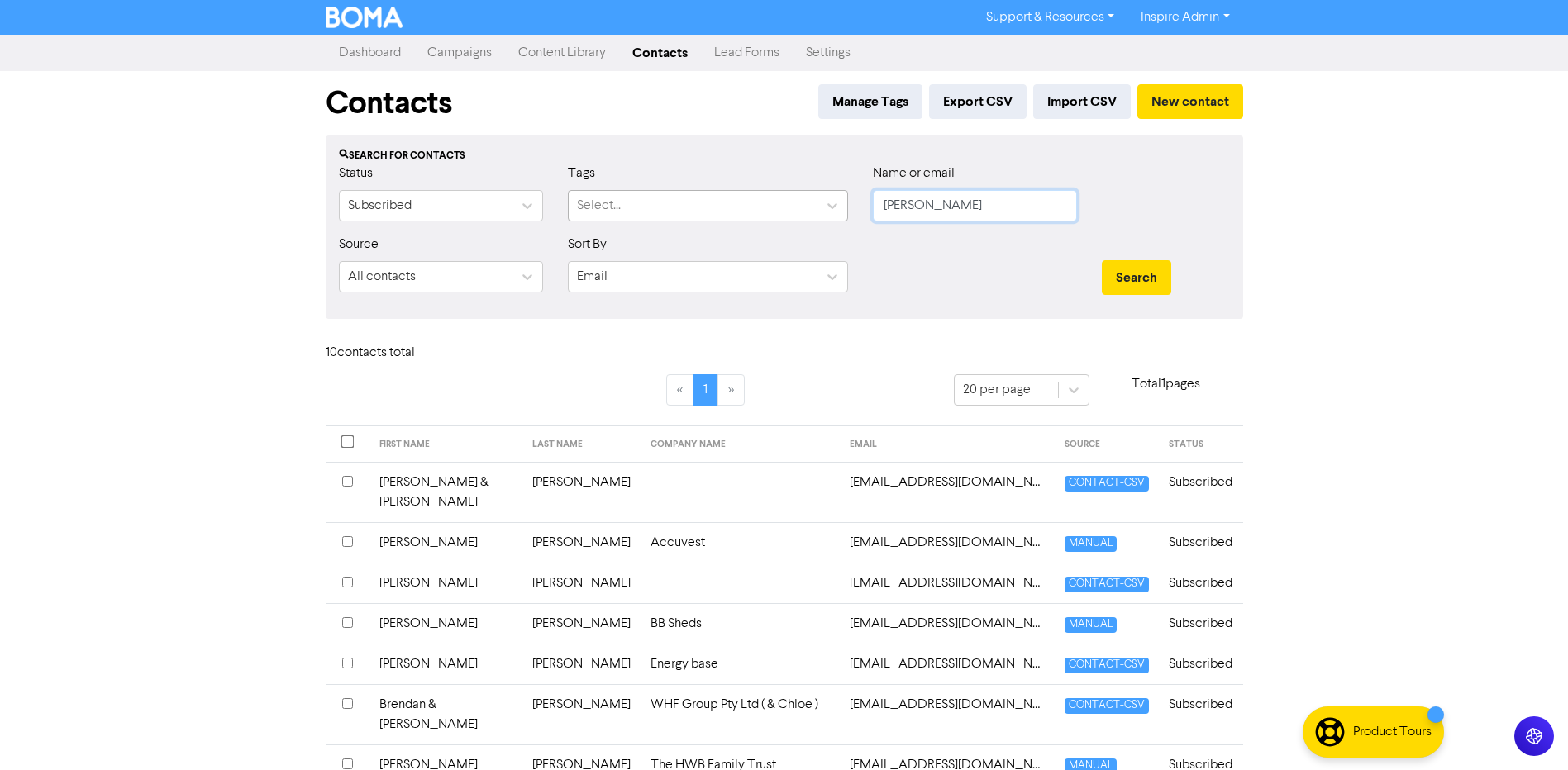
drag, startPoint x: 962, startPoint y: 209, endPoint x: 766, endPoint y: 212, distance: 196.0
click at [766, 212] on div "Status Subscribed Tags Select... Name or email [PERSON_NAME]" at bounding box center [784, 199] width 916 height 71
click at [1102, 260] on button "Search" at bounding box center [1137, 277] width 70 height 35
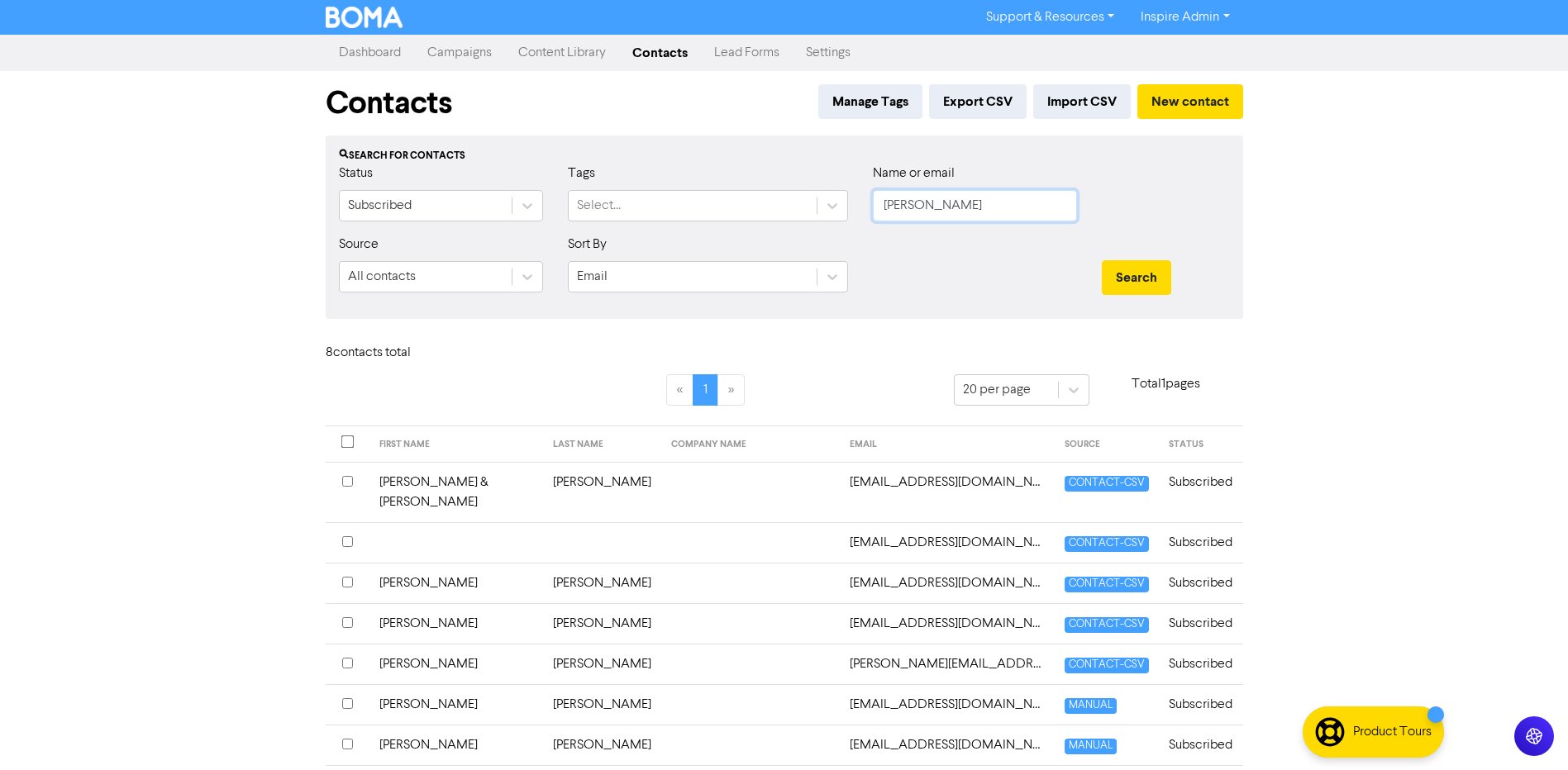
scroll to position [80, 0]
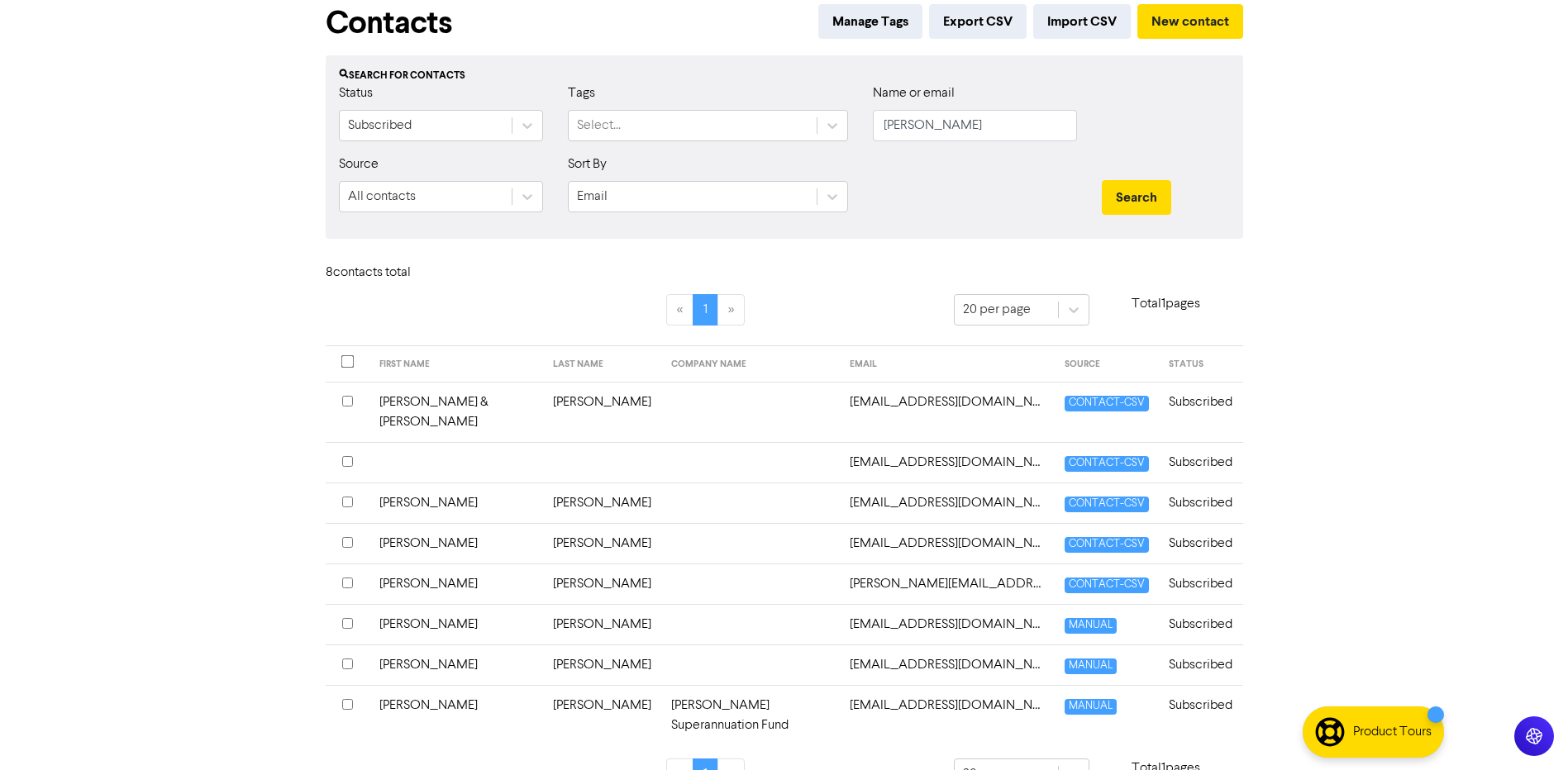
click at [862, 605] on td "[EMAIL_ADDRESS][DOMAIN_NAME]" at bounding box center [947, 624] width 215 height 40
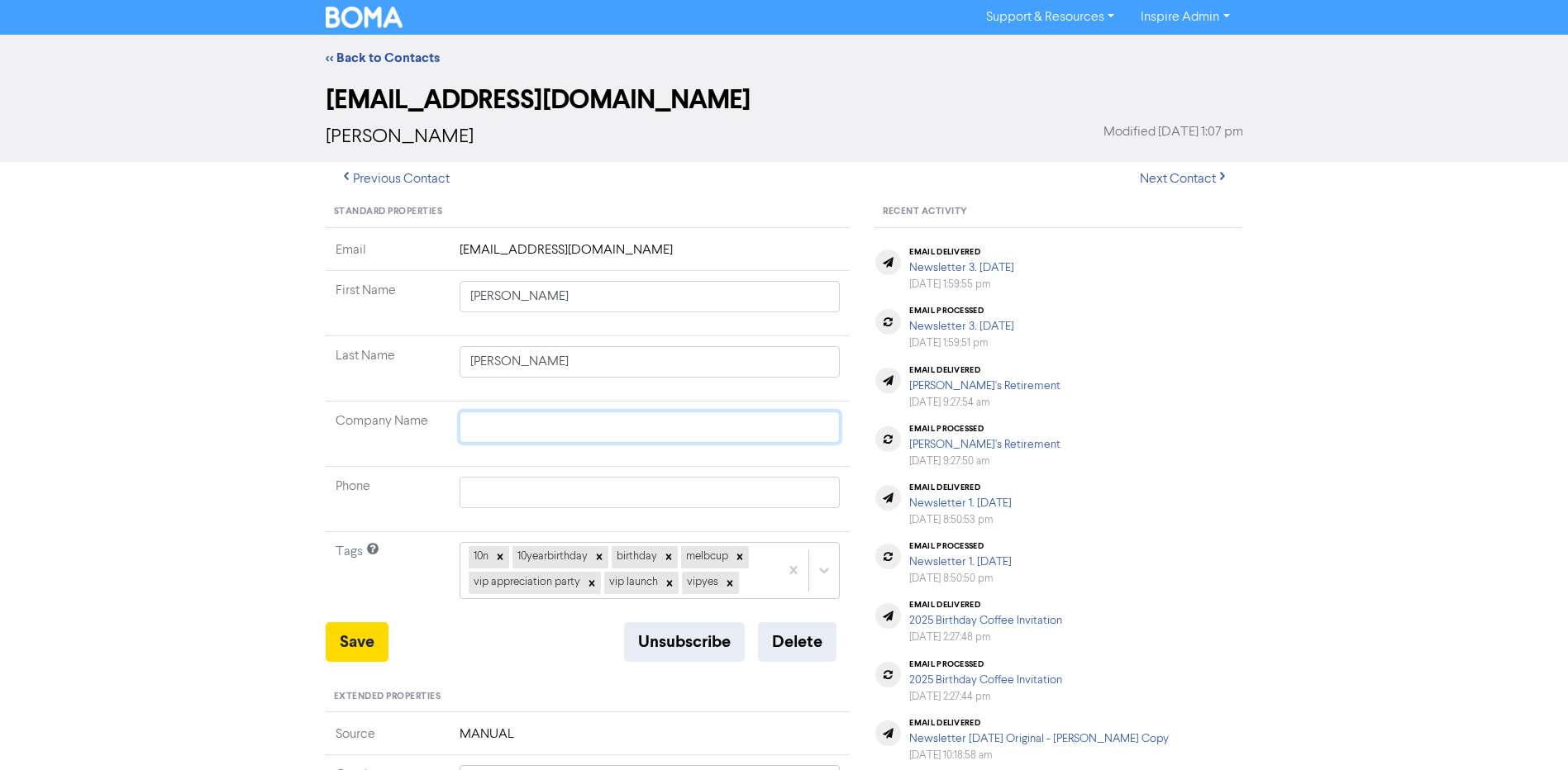
click at [503, 412] on input "text" at bounding box center [650, 427] width 381 height 31
click at [223, 432] on div "<< Back to Contacts [EMAIL_ADDRESS][DOMAIN_NAME] [PERSON_NAME] Modified [DATE] …" at bounding box center [784, 664] width 1568 height 1259
click at [729, 584] on icon at bounding box center [729, 583] width 6 height 6
click at [669, 588] on icon at bounding box center [669, 584] width 11 height 11
click at [590, 584] on icon at bounding box center [591, 583] width 6 height 6
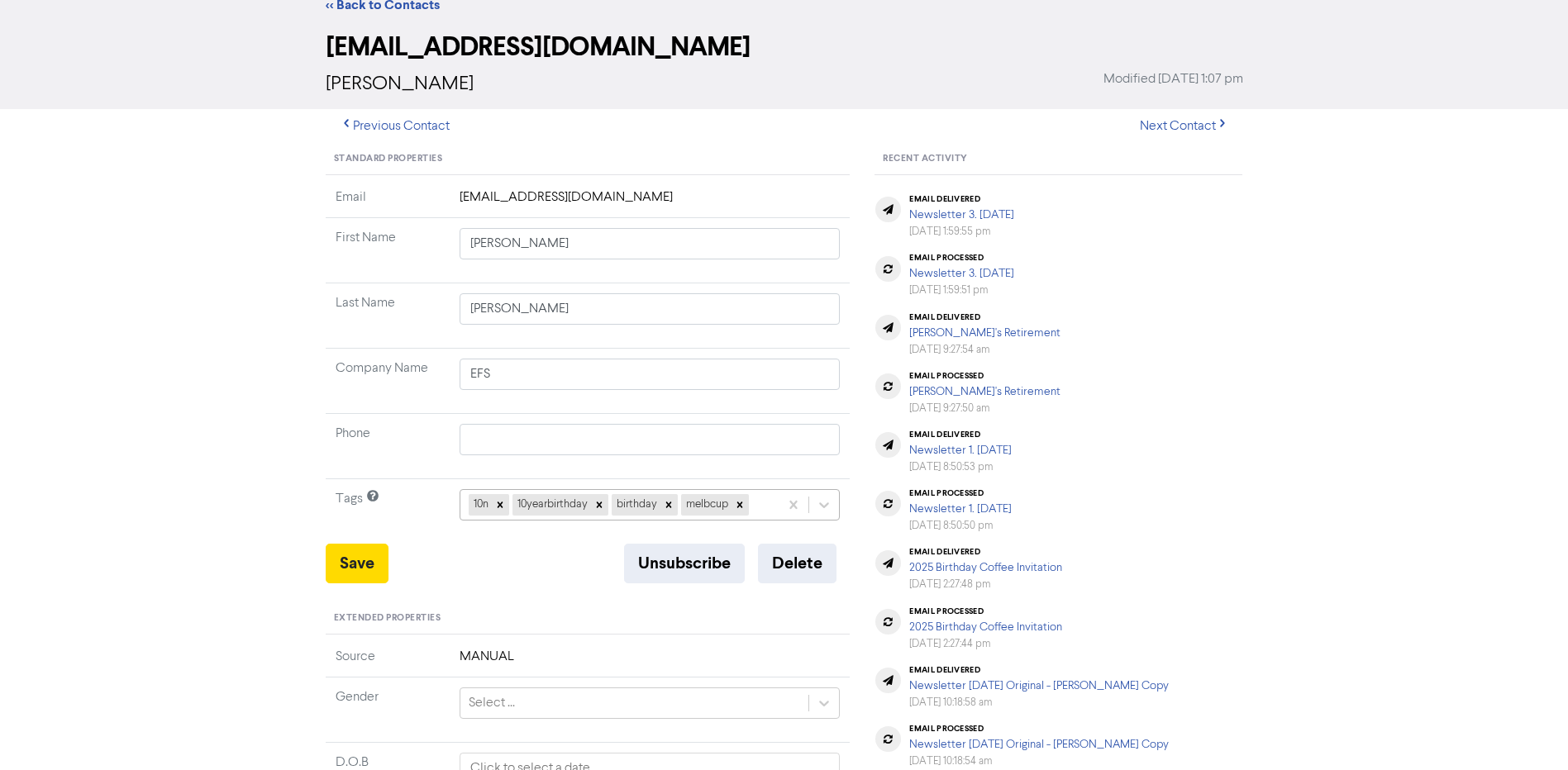
click at [757, 521] on div "10n 10yearbirthday birthday melbcup" at bounding box center [650, 505] width 381 height 31
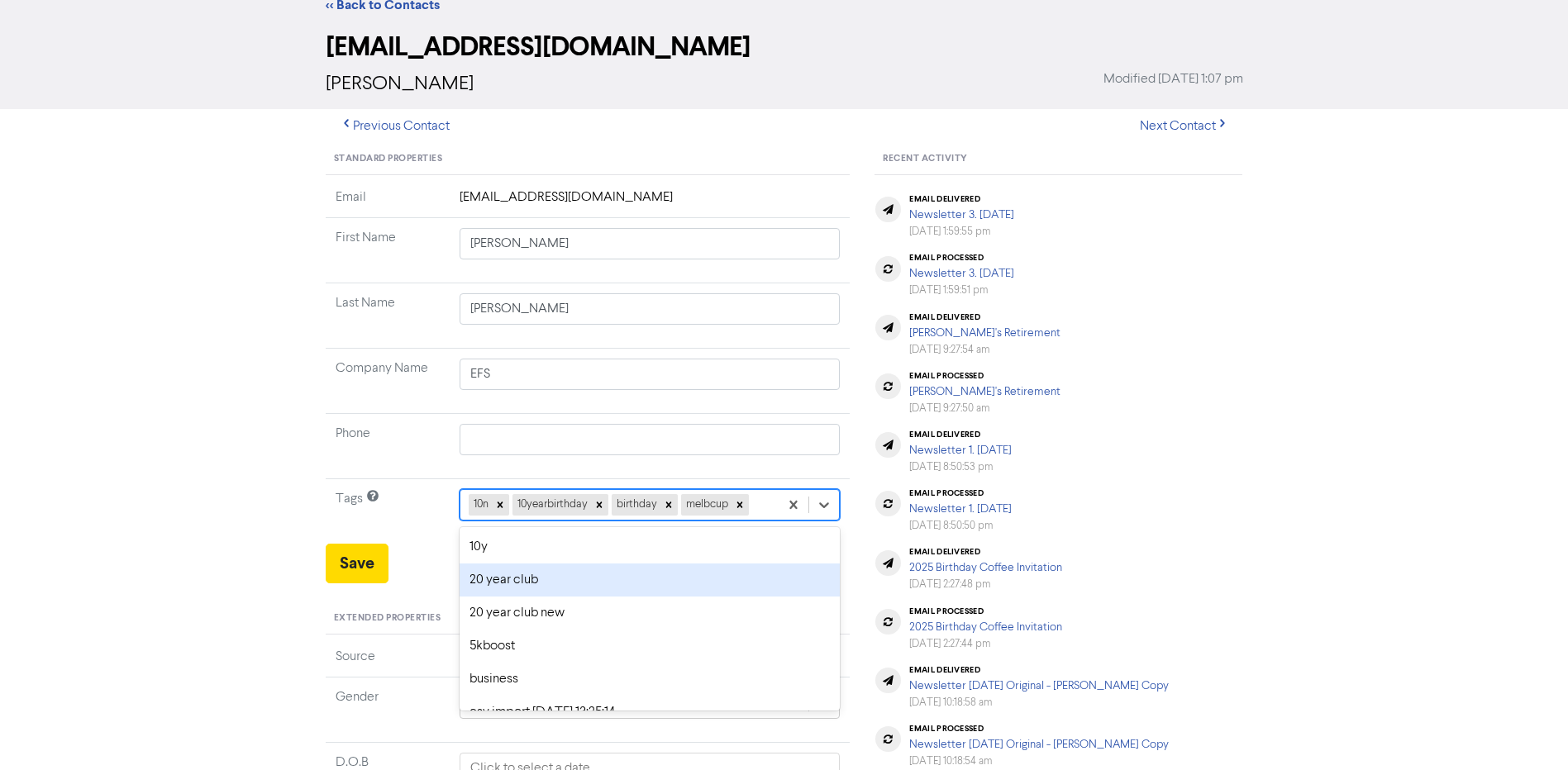
scroll to position [65, 0]
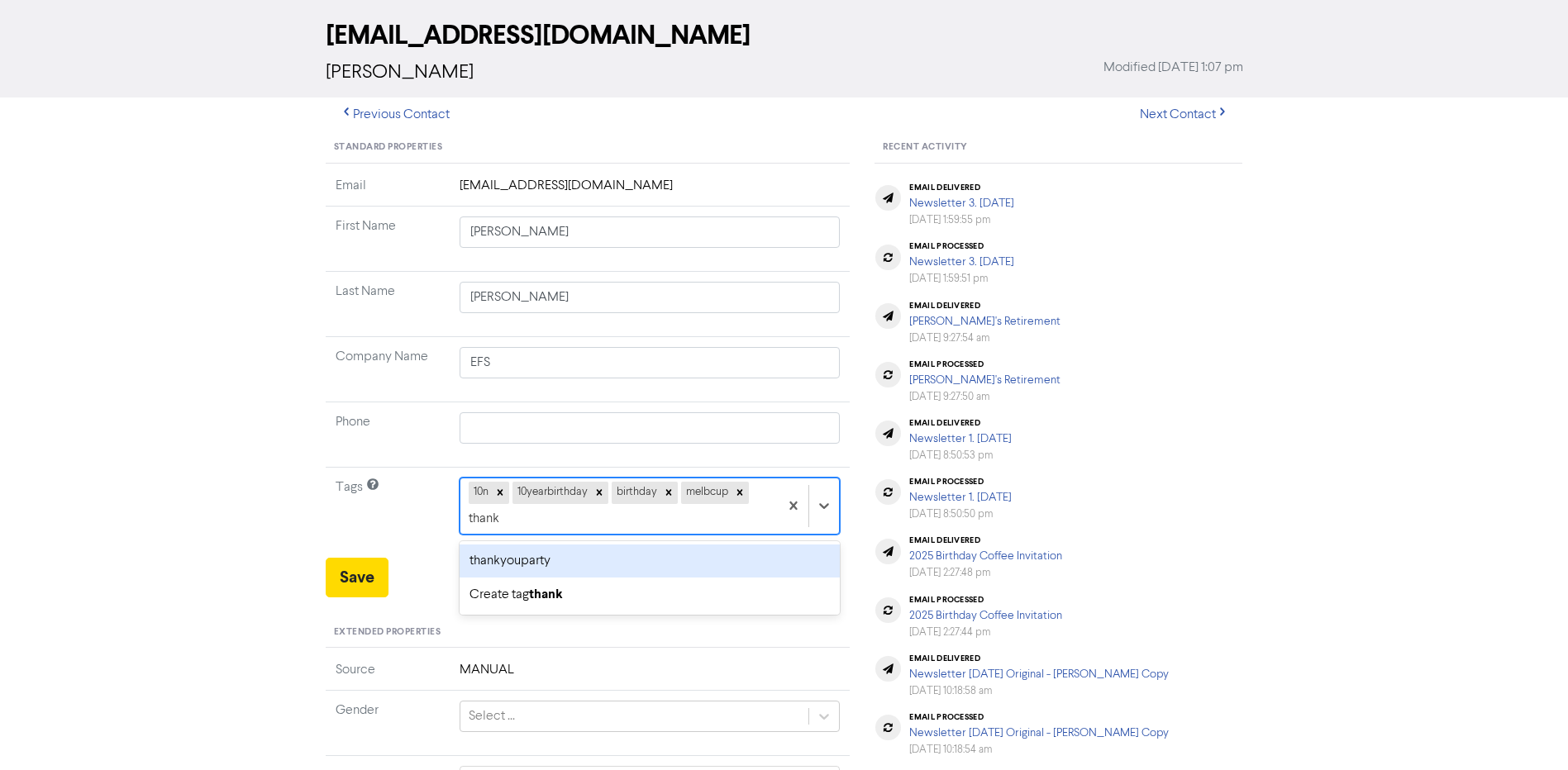
click at [730, 561] on div "thankyouparty" at bounding box center [650, 560] width 381 height 33
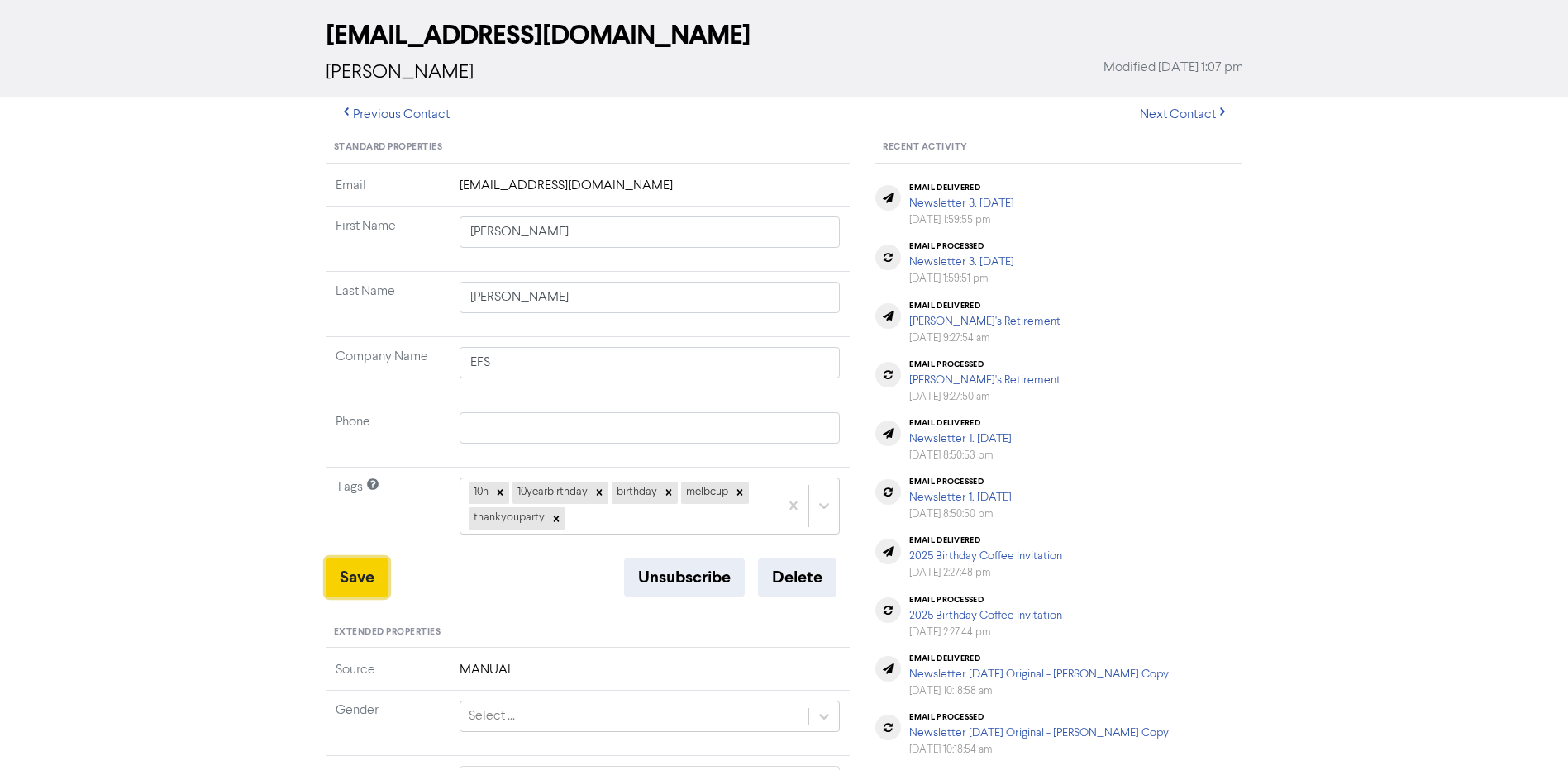
click at [377, 577] on button "Save" at bounding box center [356, 578] width 63 height 39
click at [348, 574] on button "Save" at bounding box center [356, 578] width 63 height 39
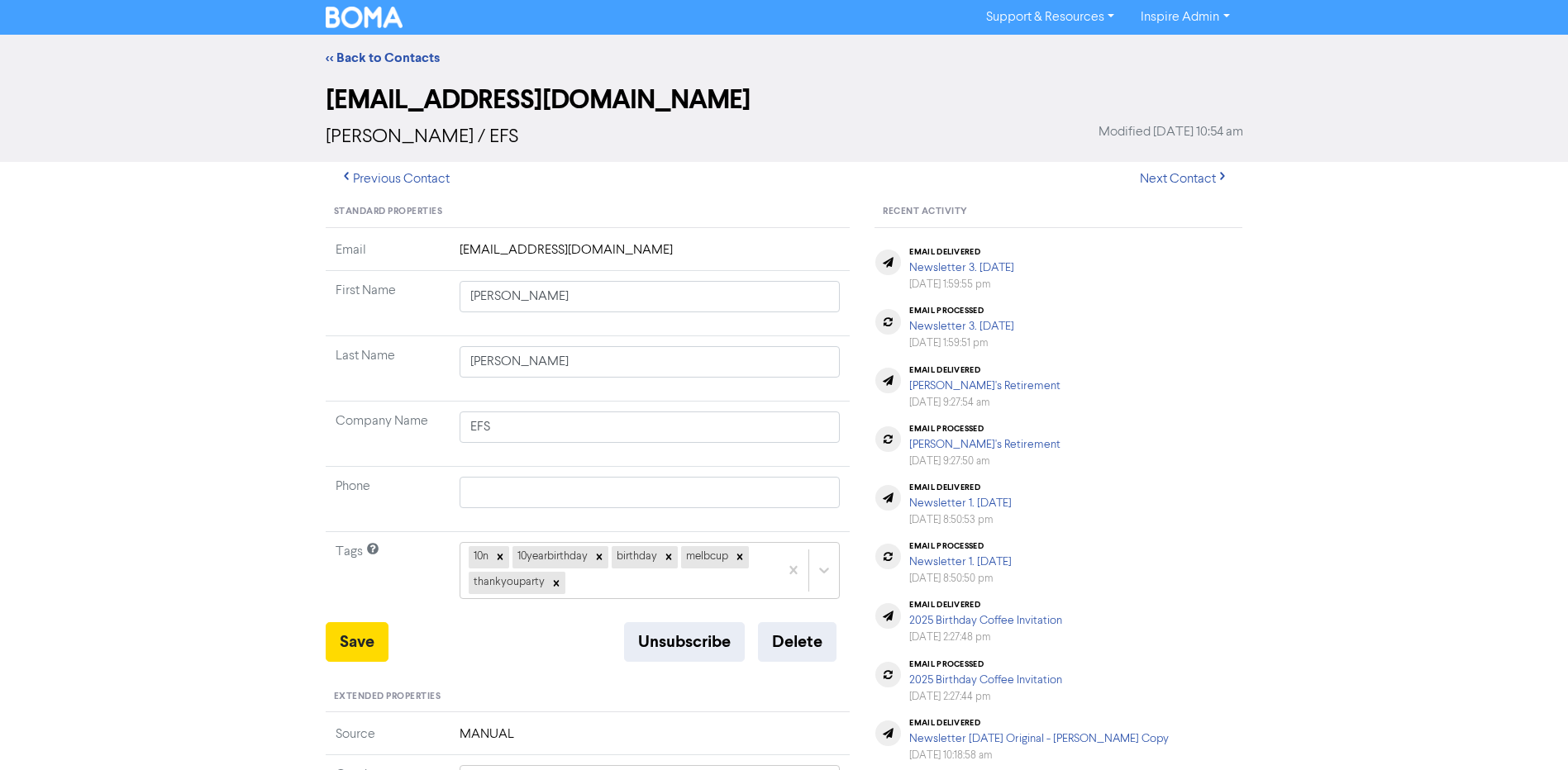
click at [373, 48] on div "<< Back to Contacts" at bounding box center [784, 57] width 942 height 20
click at [380, 58] on link "<< Back to Contacts" at bounding box center [382, 58] width 114 height 17
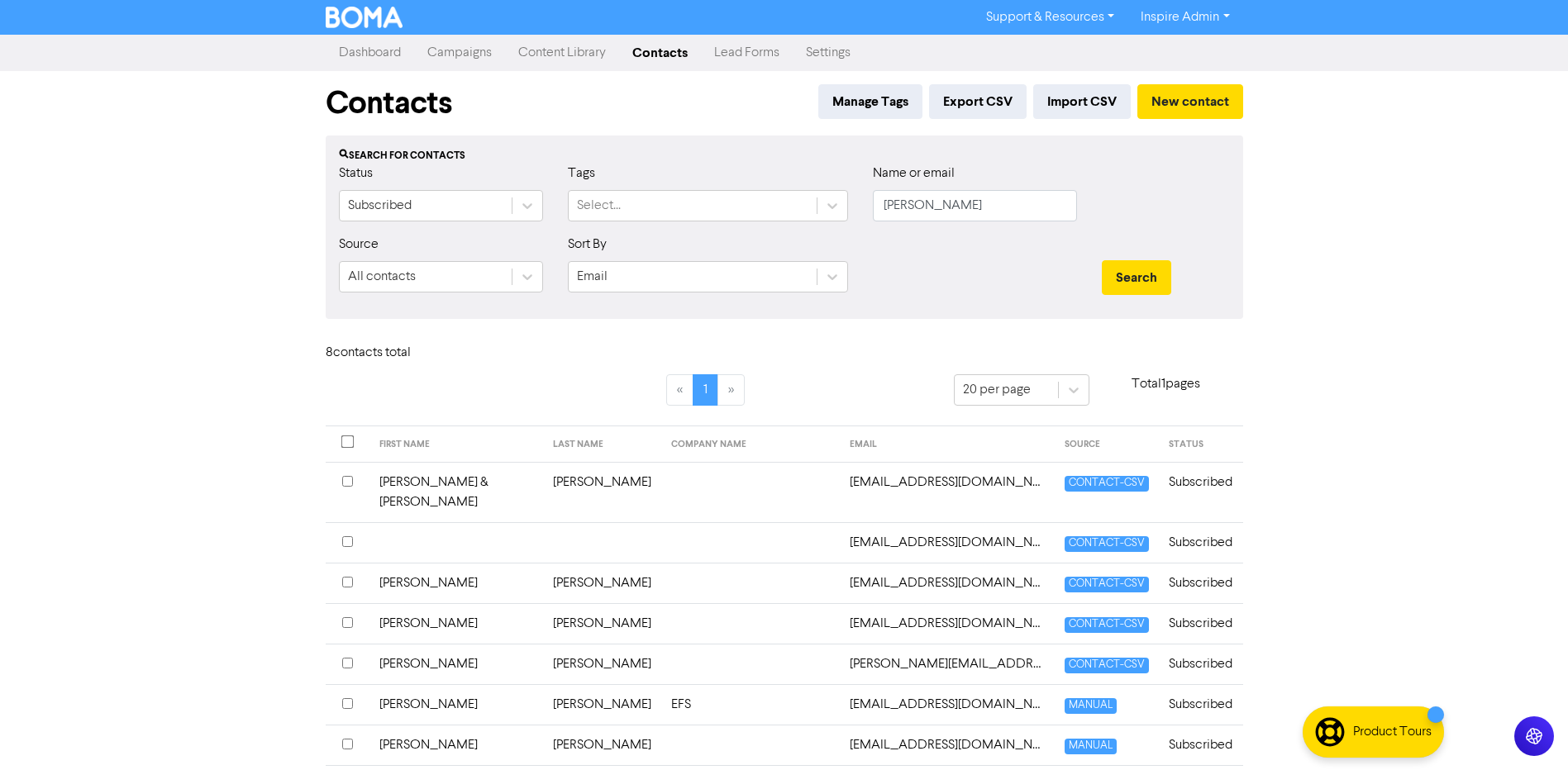
scroll to position [80, 0]
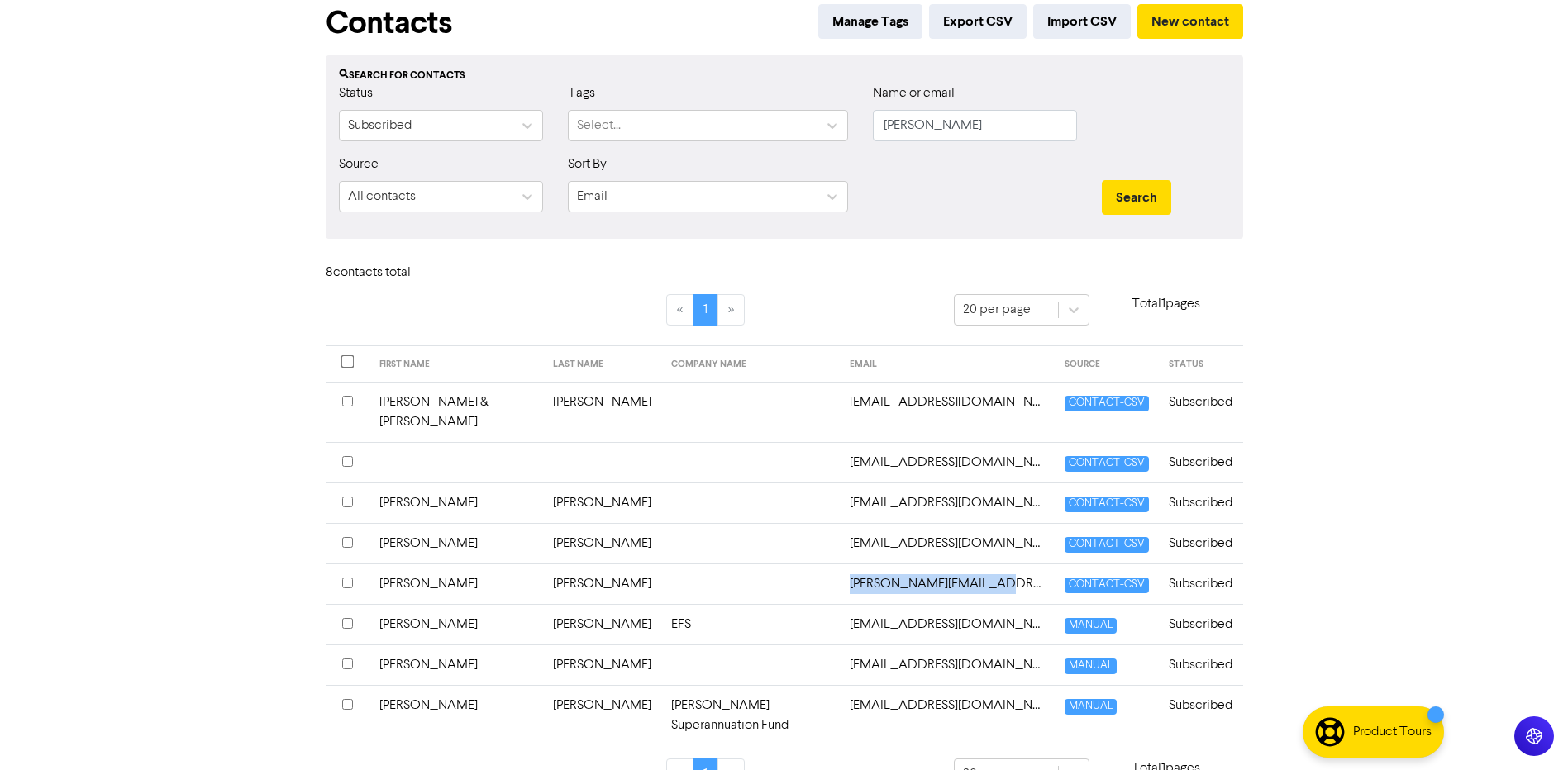
drag, startPoint x: 996, startPoint y: 567, endPoint x: 842, endPoint y: 571, distance: 154.1
click at [842, 571] on td "[PERSON_NAME][EMAIL_ADDRESS][DOMAIN_NAME]" at bounding box center [947, 584] width 215 height 40
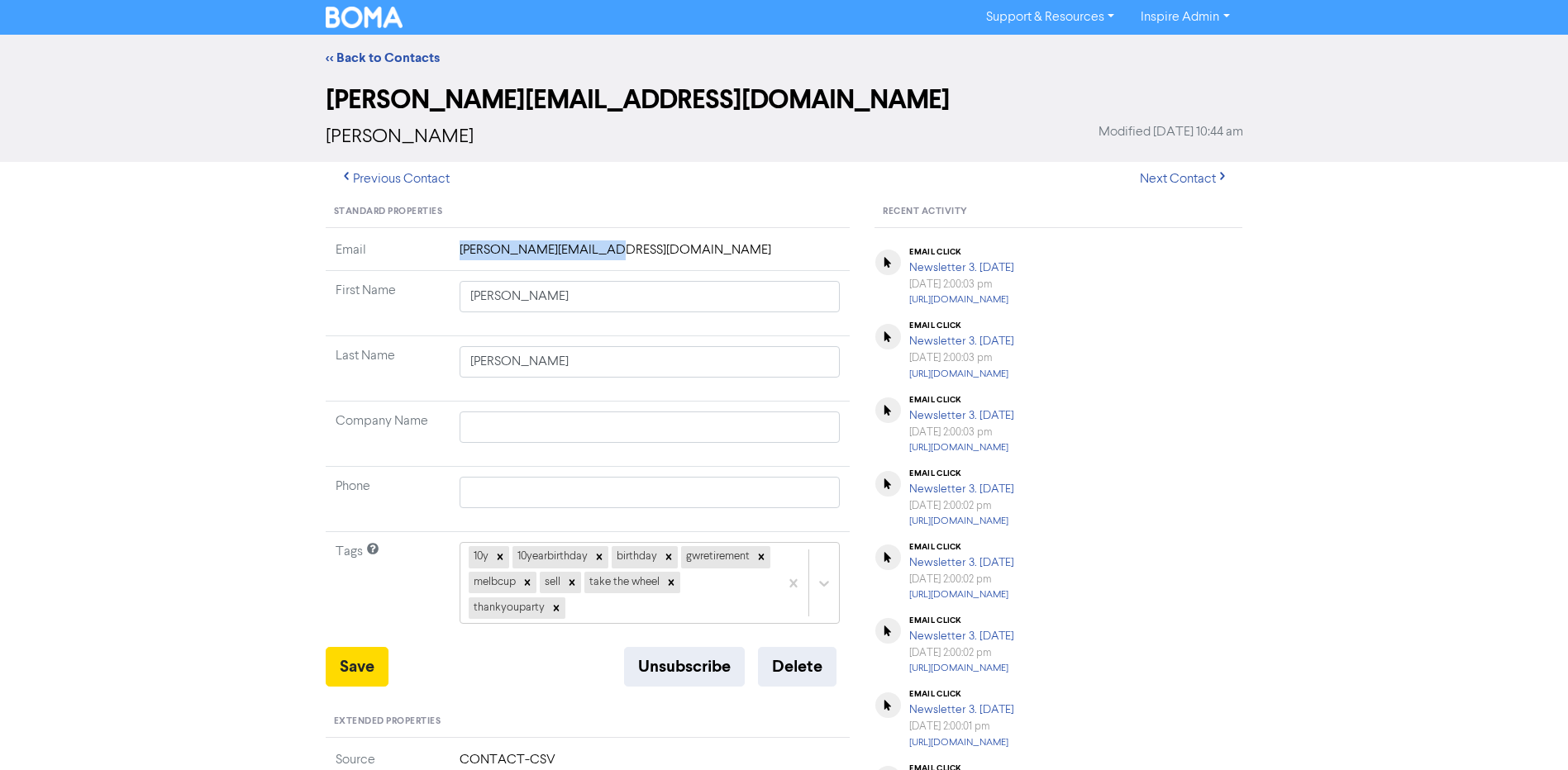
drag, startPoint x: 863, startPoint y: 563, endPoint x: 457, endPoint y: 252, distance: 511.4
click at [457, 252] on td "[PERSON_NAME][EMAIL_ADDRESS][DOMAIN_NAME]" at bounding box center [650, 256] width 400 height 31
drag, startPoint x: 457, startPoint y: 252, endPoint x: 474, endPoint y: 258, distance: 18.0
copy td "[PERSON_NAME][EMAIL_ADDRESS][DOMAIN_NAME]"
click at [383, 58] on link "<< Back to Contacts" at bounding box center [382, 58] width 114 height 17
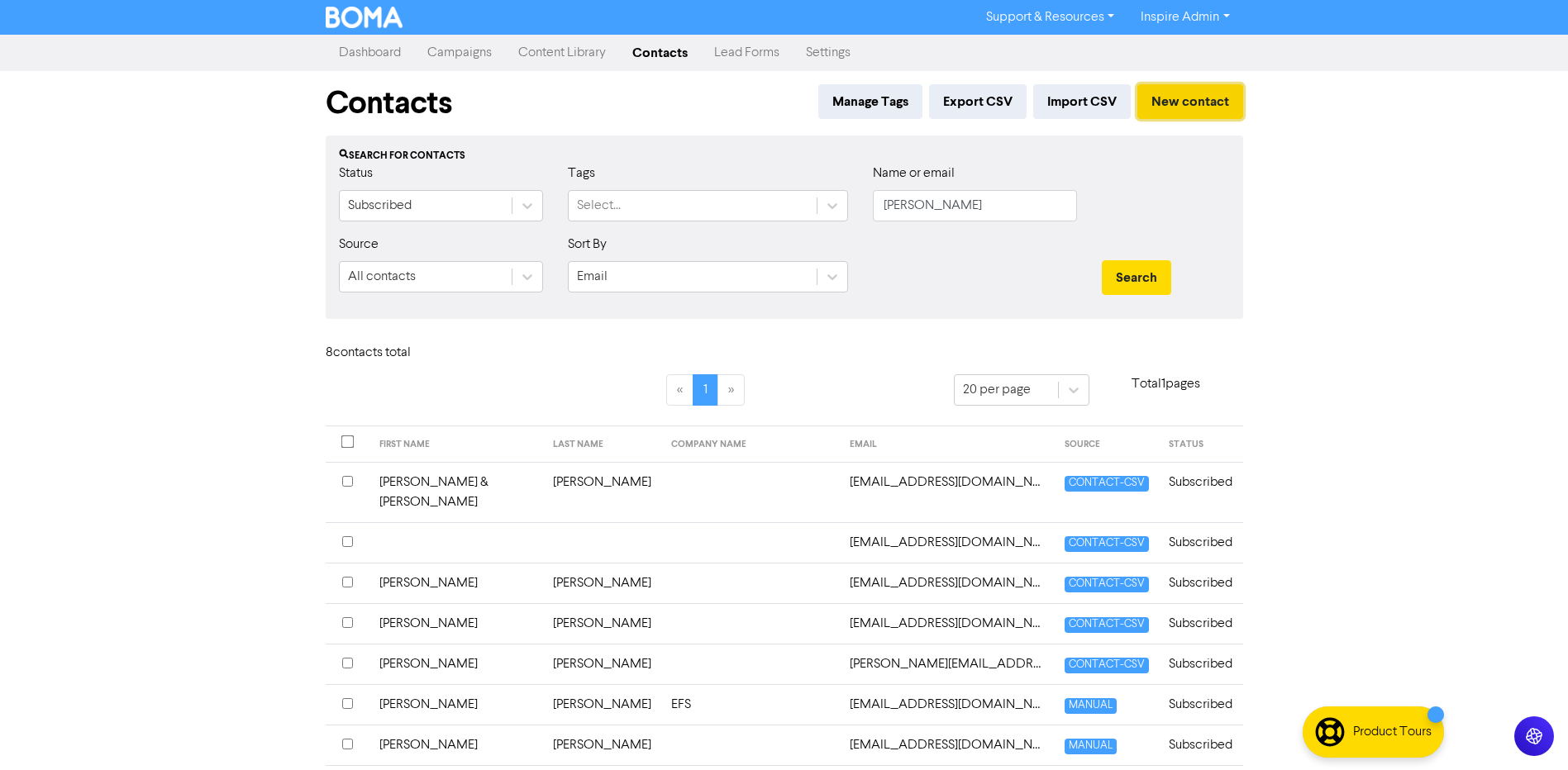
click at [1182, 104] on button "New contact" at bounding box center [1190, 102] width 106 height 35
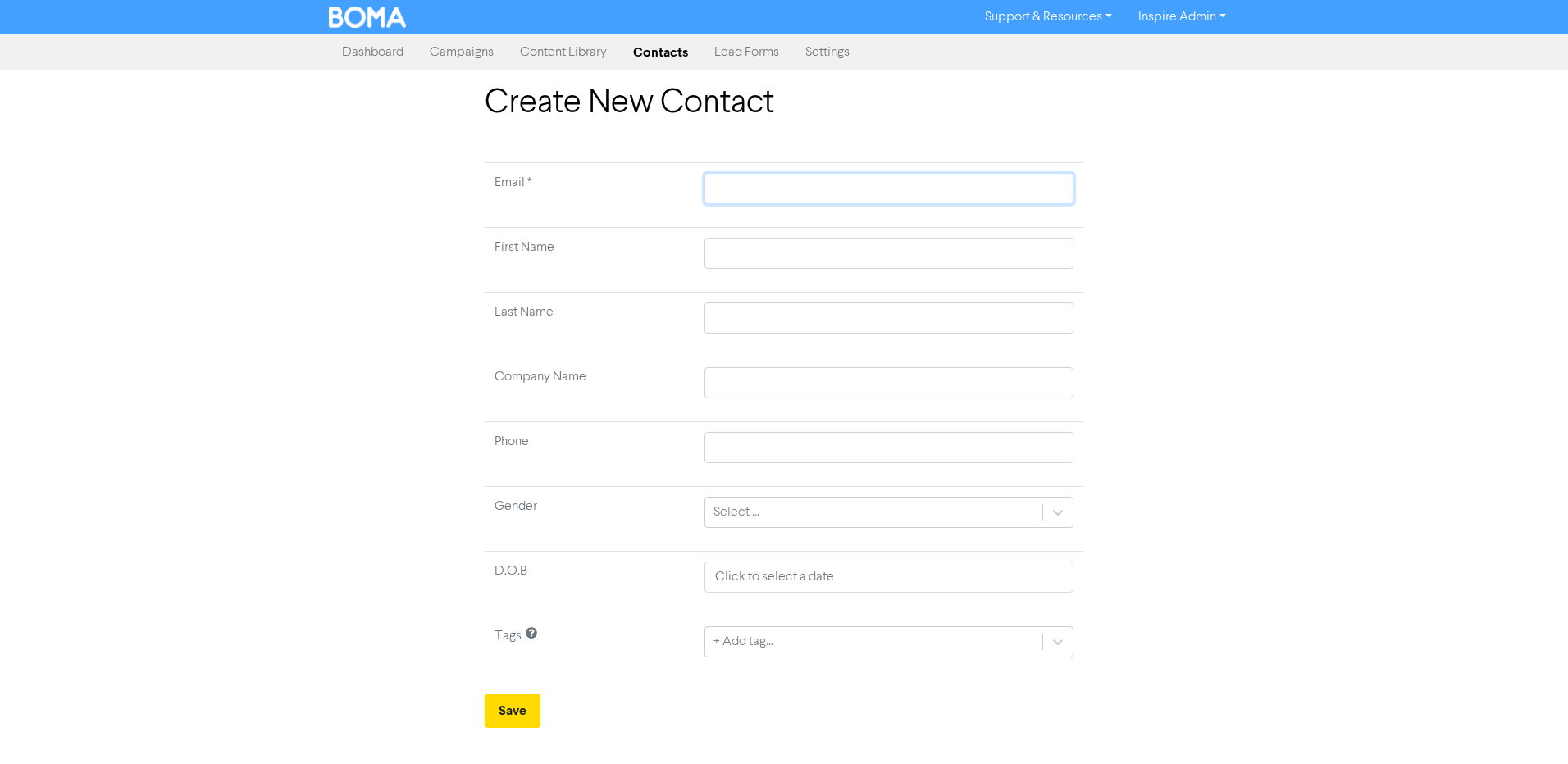
click at [759, 194] on input "text" at bounding box center [889, 188] width 369 height 31
paste input "[PERSON_NAME][EMAIL_ADDRESS][DOMAIN_NAME]"
click at [742, 188] on input "[PERSON_NAME][EMAIL_ADDRESS][DOMAIN_NAME]" at bounding box center [889, 188] width 369 height 31
drag, startPoint x: 743, startPoint y: 188, endPoint x: 712, endPoint y: 188, distance: 31.0
click at [712, 188] on input "[PERSON_NAME][EMAIL_ADDRESS][DOMAIN_NAME]" at bounding box center [889, 188] width 369 height 31
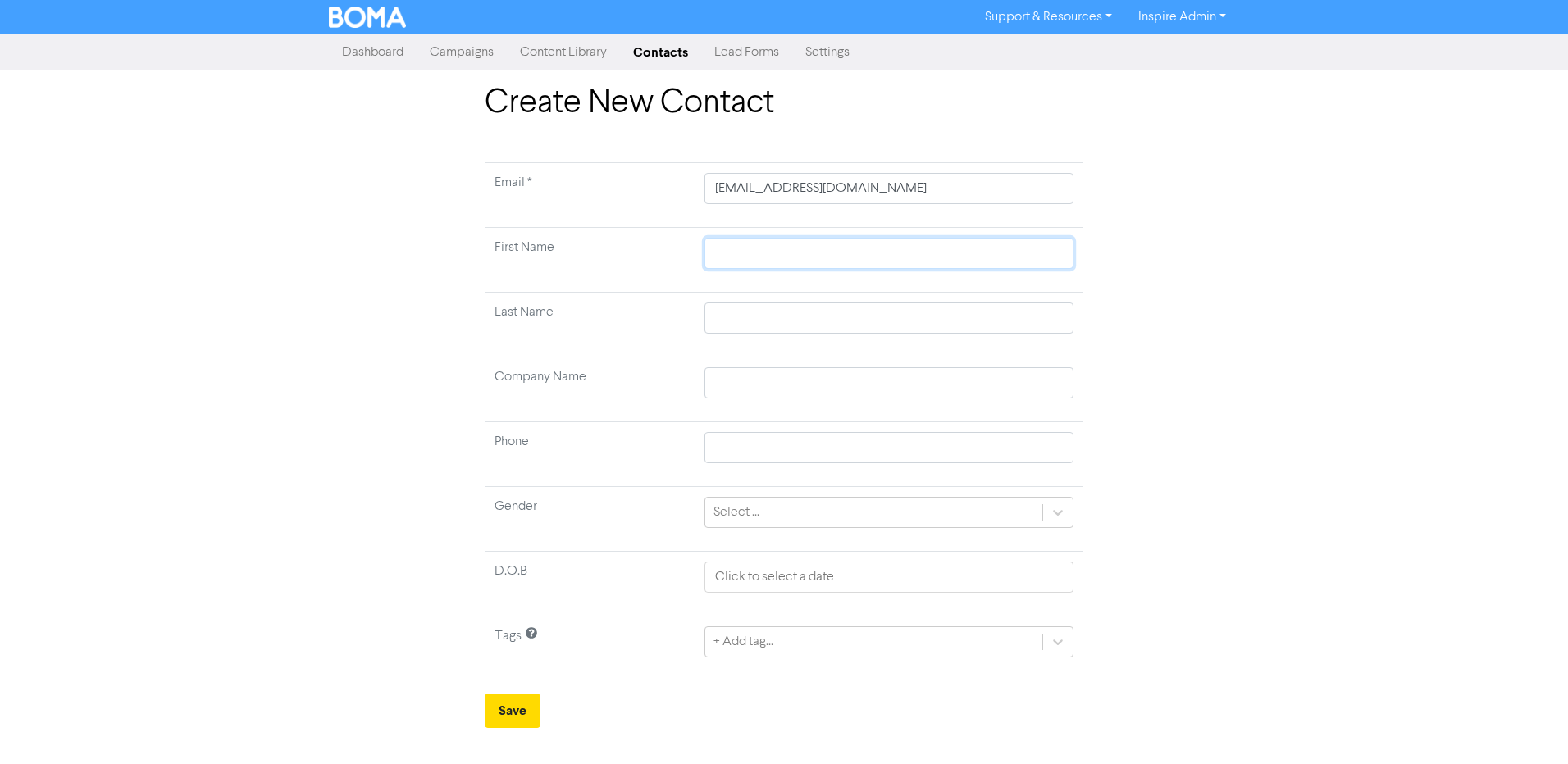
click at [747, 267] on input "text" at bounding box center [889, 253] width 369 height 31
click at [750, 315] on input "text" at bounding box center [889, 317] width 369 height 31
click at [751, 380] on input "text" at bounding box center [889, 382] width 369 height 31
click at [536, 474] on td "Phone" at bounding box center [590, 454] width 210 height 64
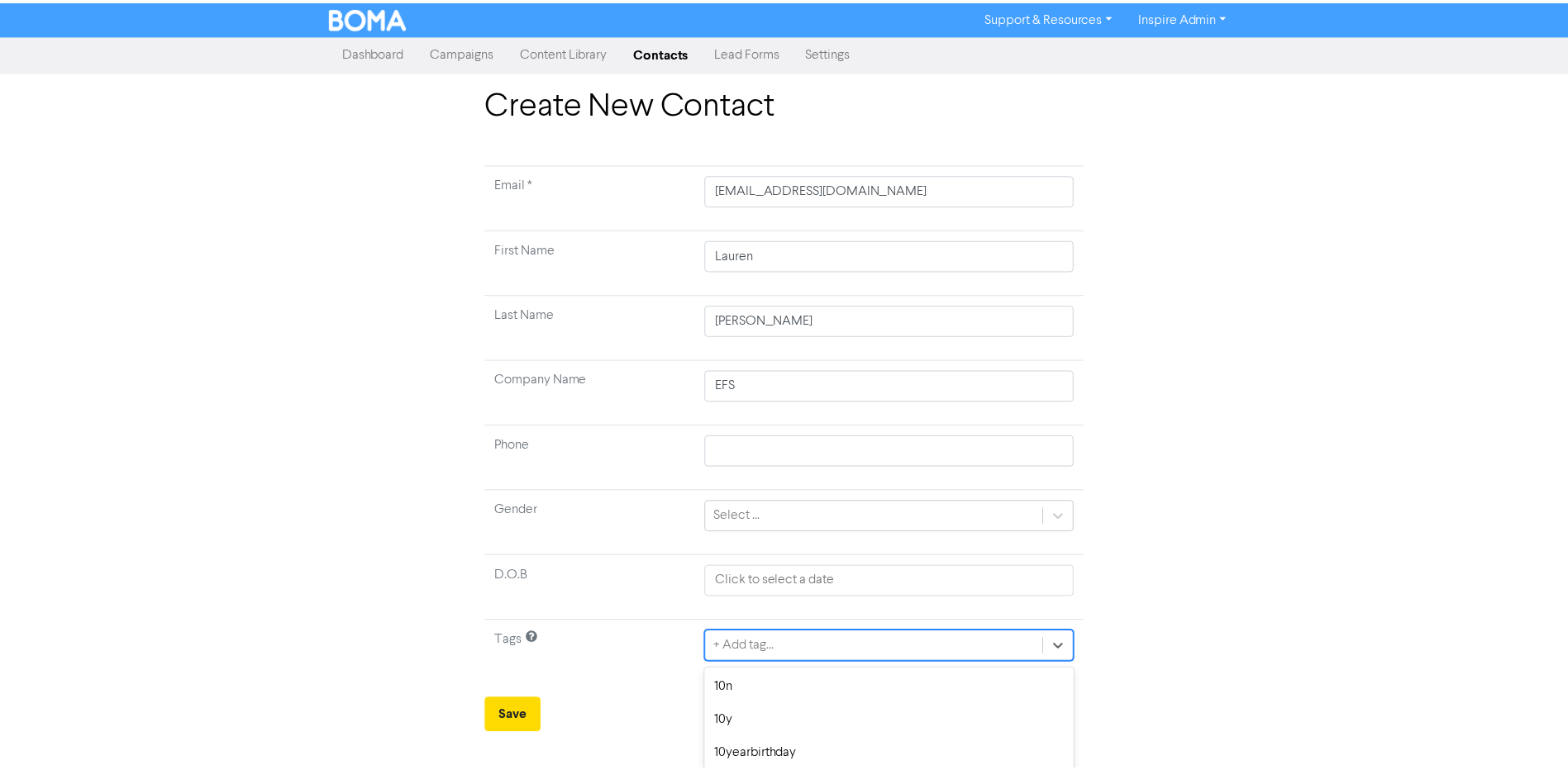
scroll to position [148, 0]
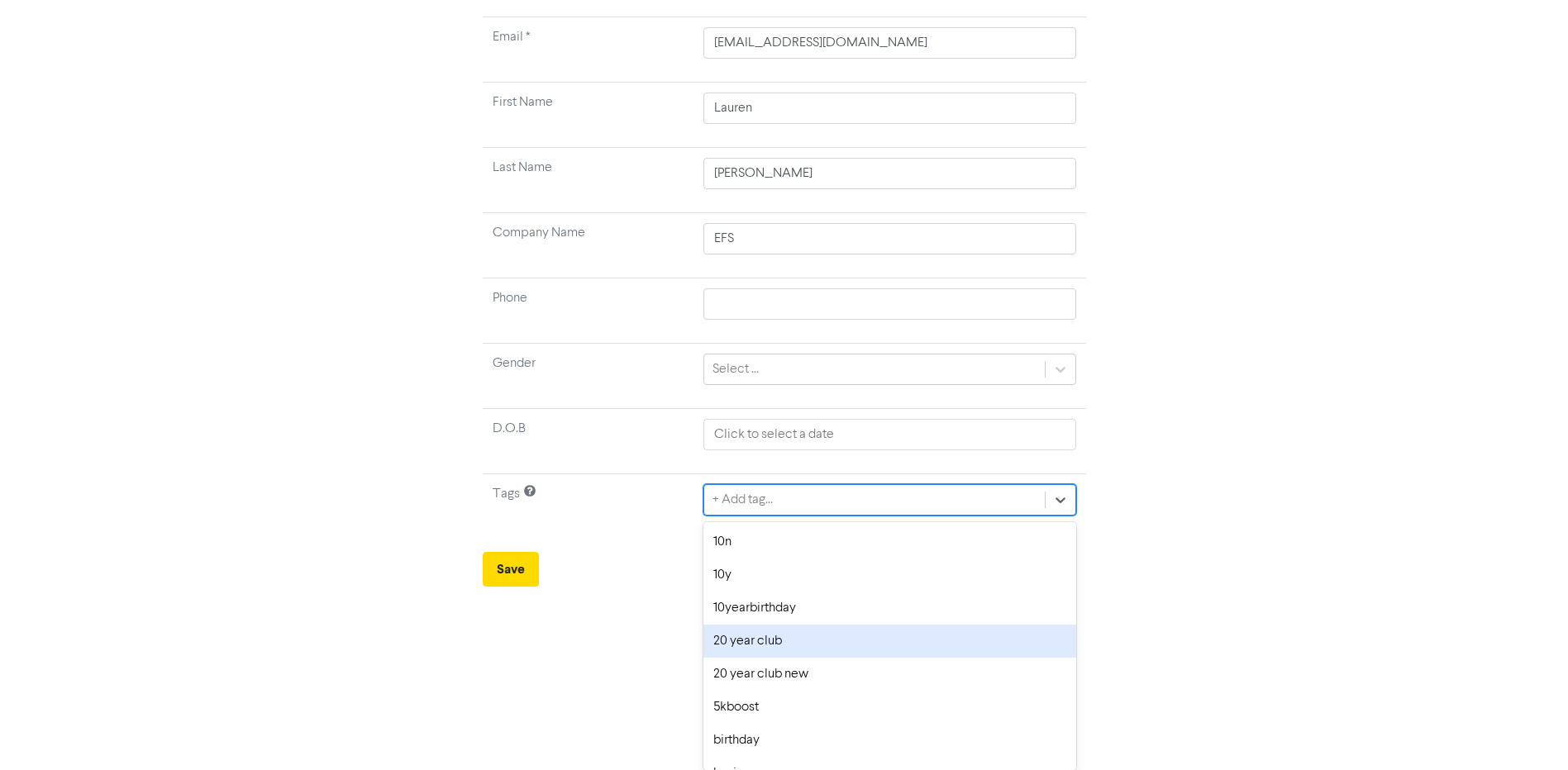
click at [767, 516] on div "option 20 year club focused, 4 of 42. 42 results available. Use Up and Down to …" at bounding box center [889, 499] width 372 height 31
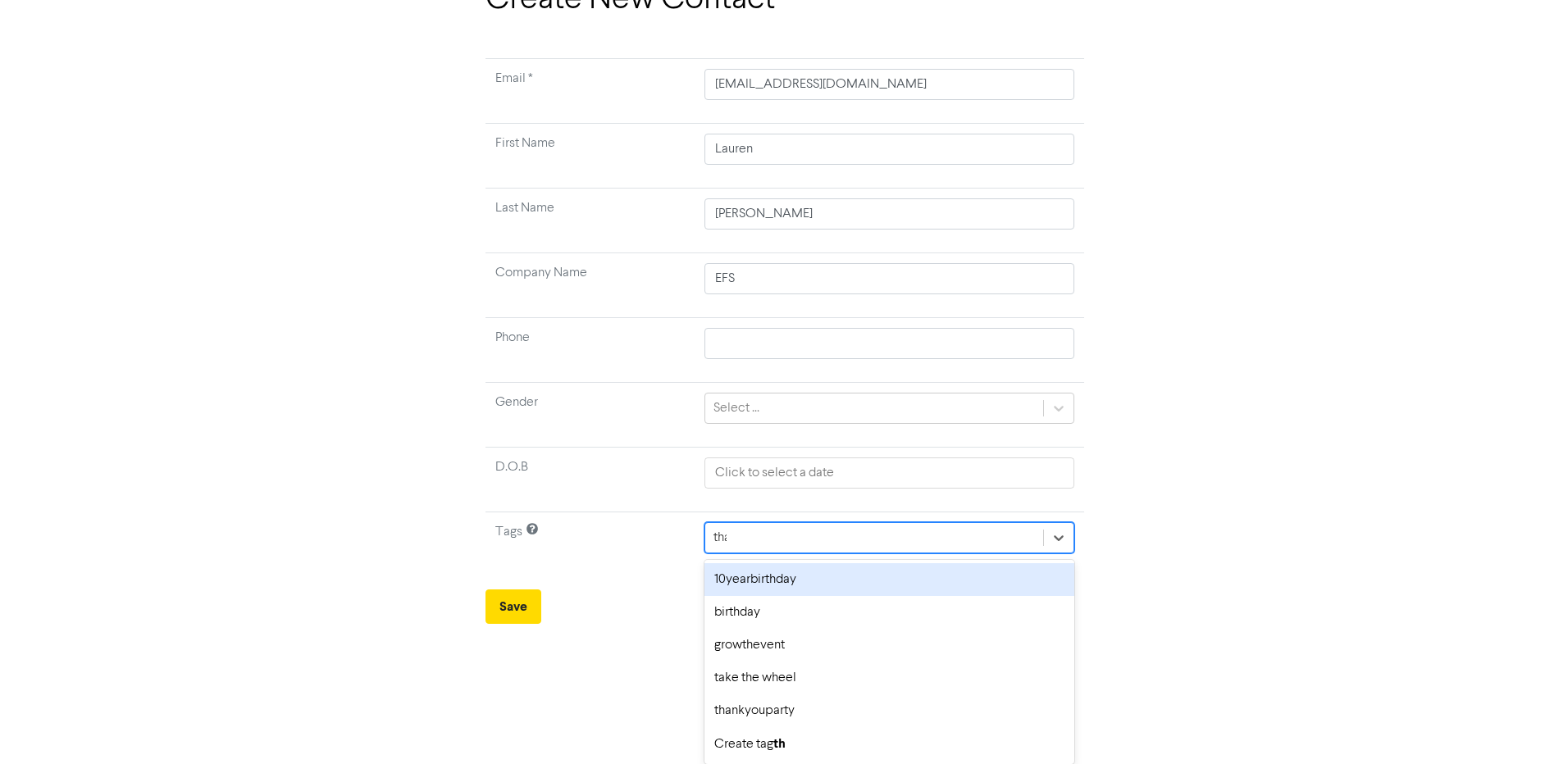
scroll to position [0, 0]
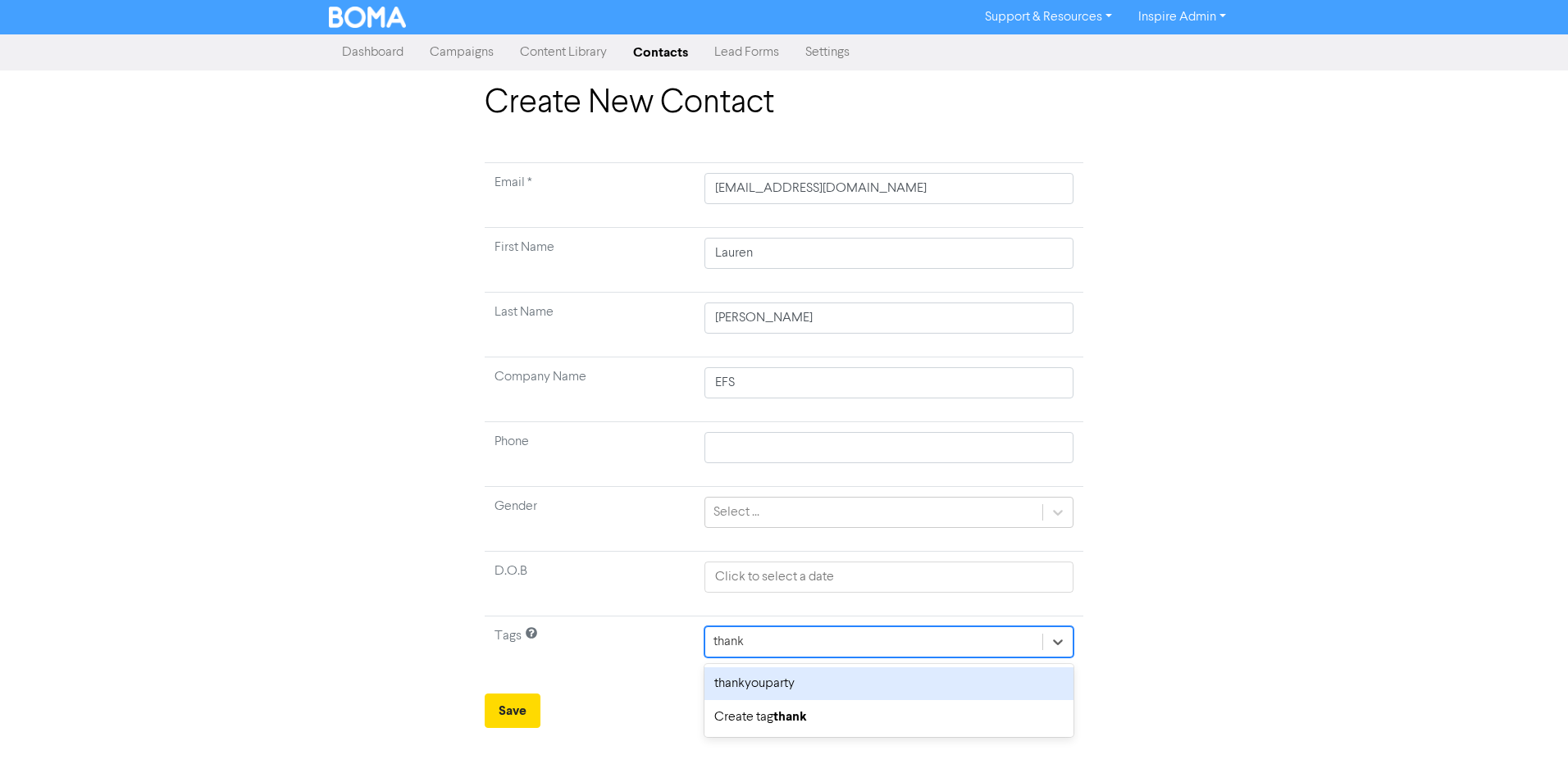
click at [770, 681] on div "thankyouparty" at bounding box center [889, 684] width 369 height 33
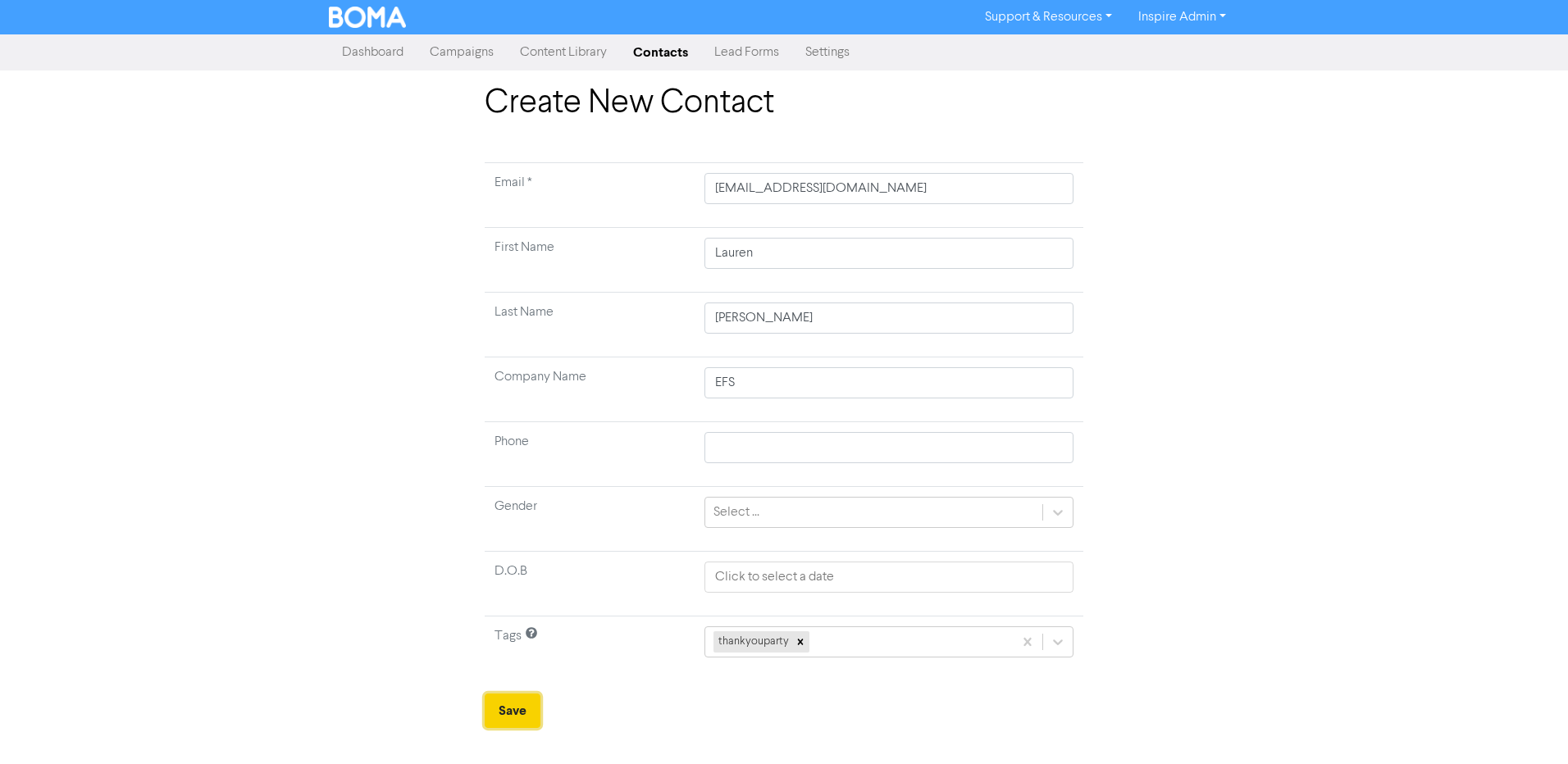
click at [512, 715] on button "Save" at bounding box center [513, 711] width 56 height 35
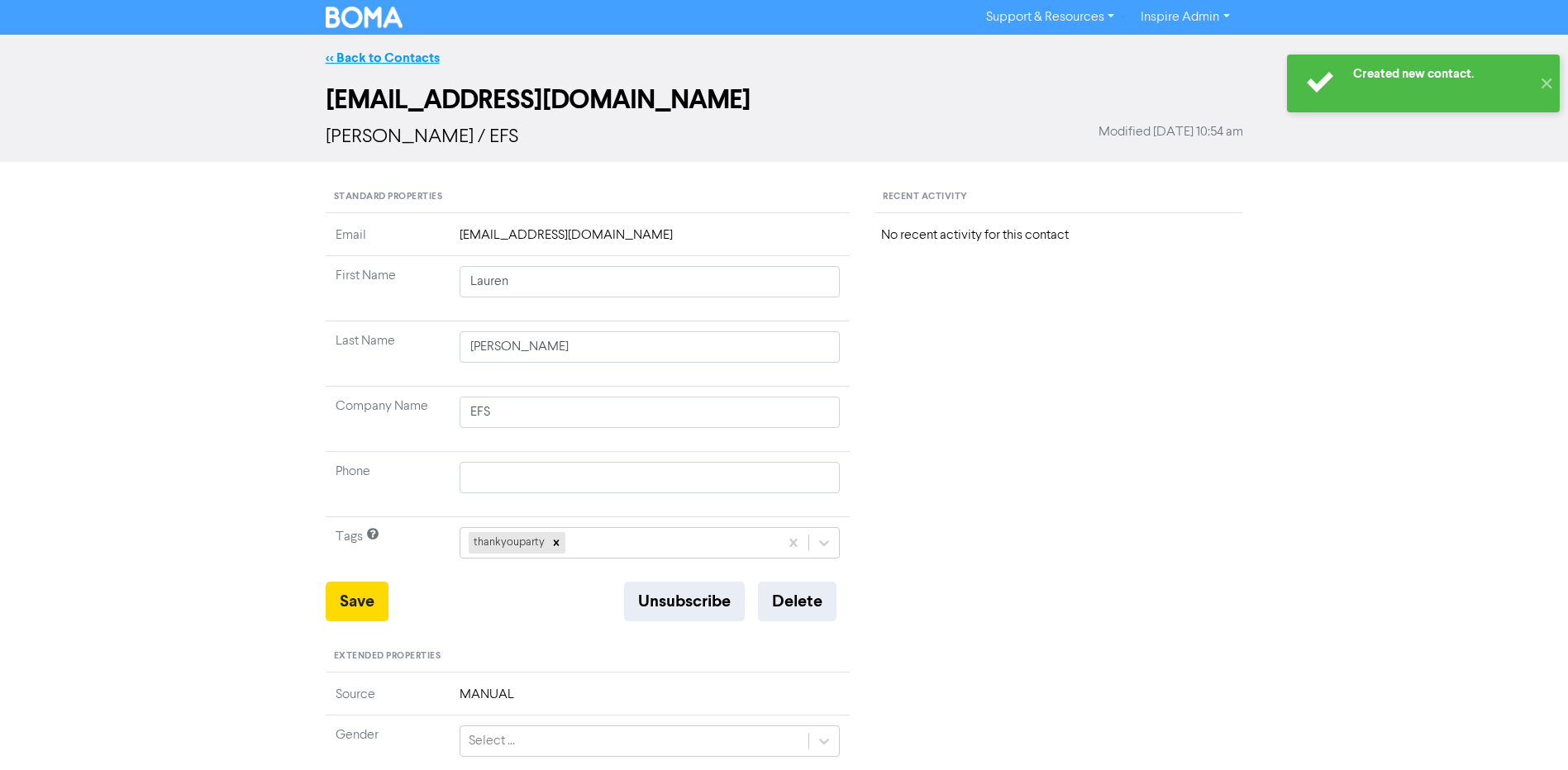
click at [389, 56] on link "<< Back to Contacts" at bounding box center [382, 58] width 114 height 17
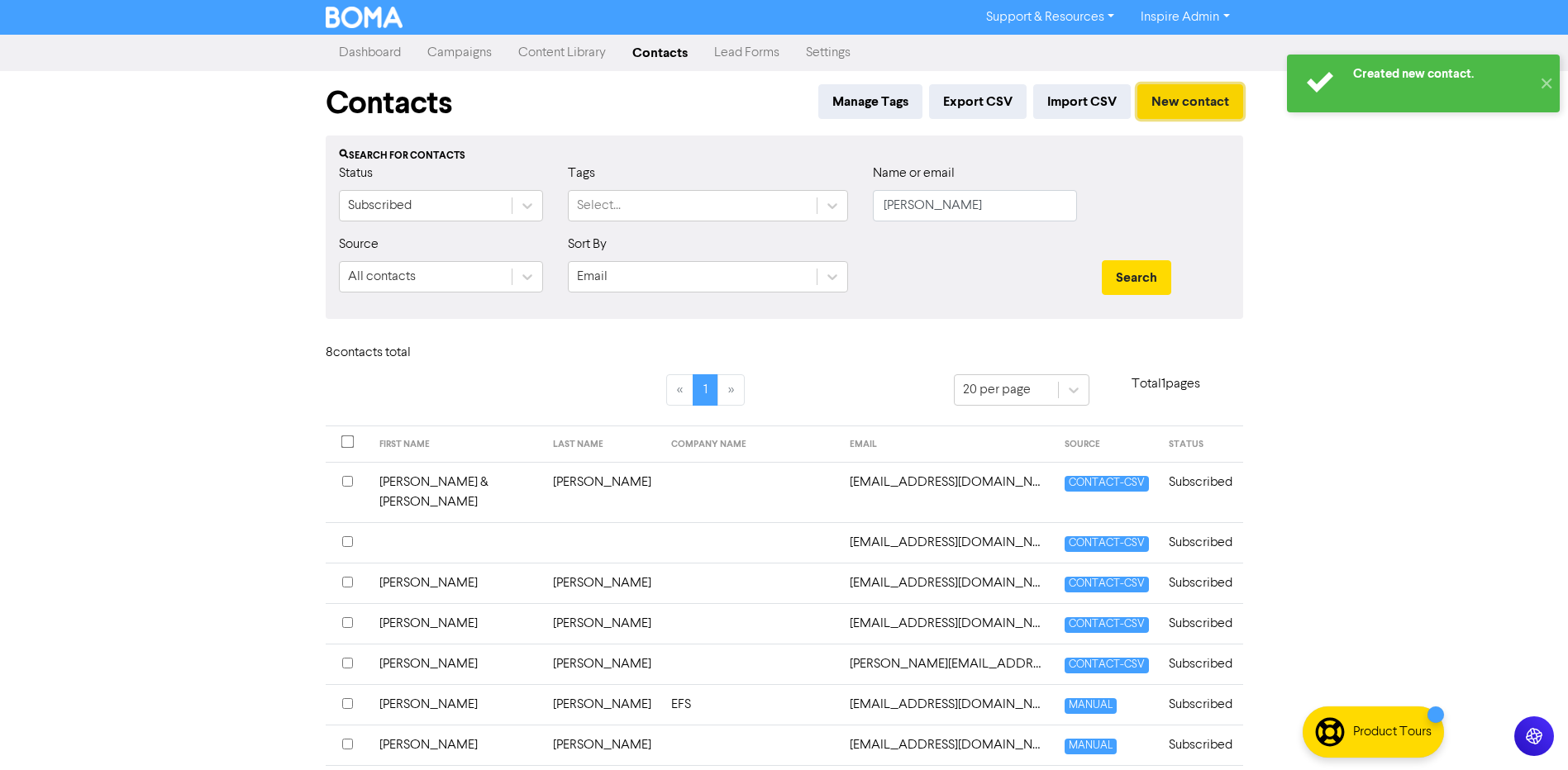
click at [1201, 105] on button "New contact" at bounding box center [1190, 102] width 106 height 35
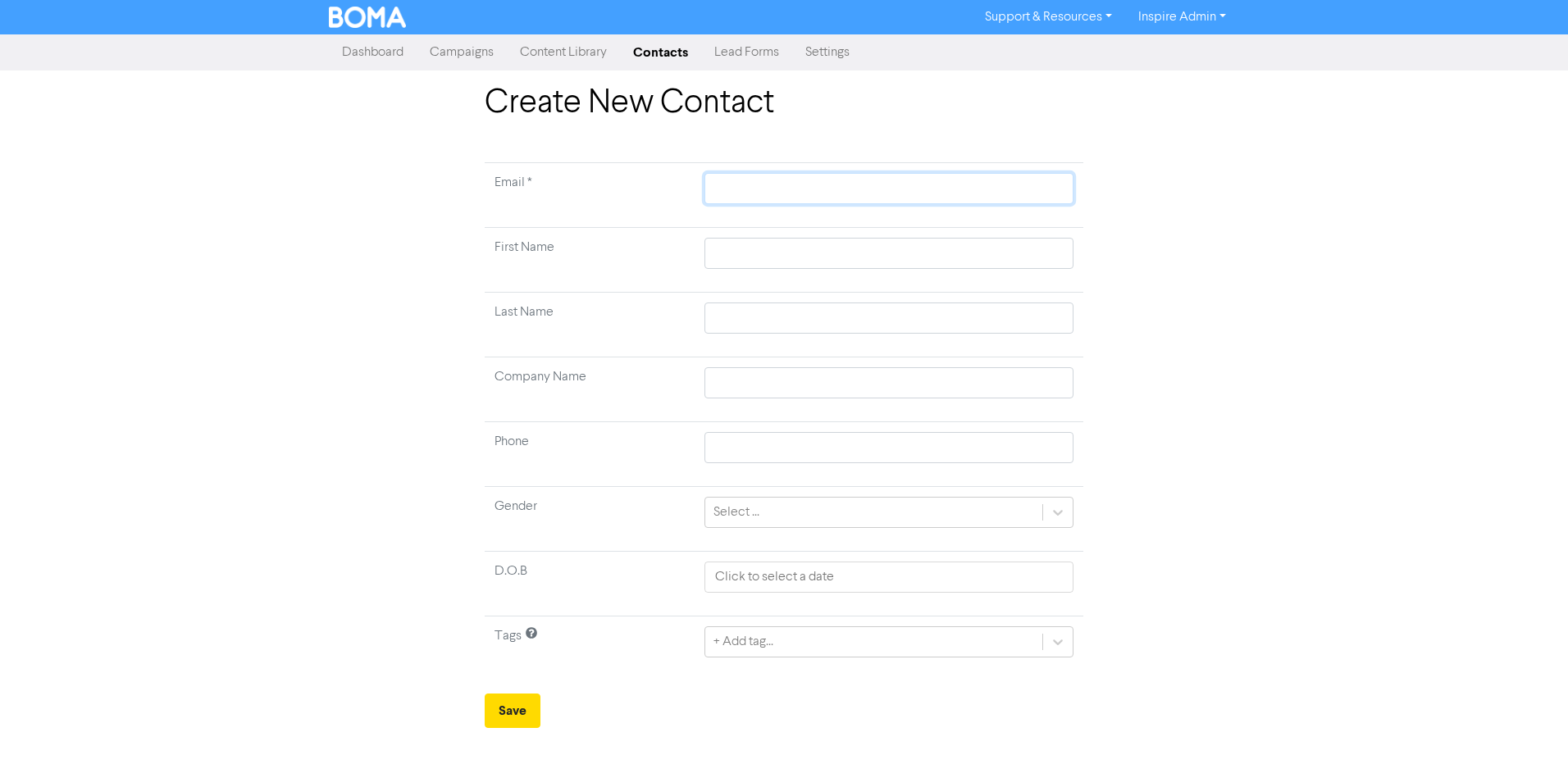
click at [843, 194] on input "text" at bounding box center [889, 188] width 369 height 31
paste input "[PERSON_NAME][EMAIL_ADDRESS][DOMAIN_NAME]"
drag, startPoint x: 744, startPoint y: 191, endPoint x: 701, endPoint y: 190, distance: 43.0
click at [701, 190] on td "[PERSON_NAME][EMAIL_ADDRESS][DOMAIN_NAME]" at bounding box center [889, 195] width 389 height 64
click at [737, 255] on input "text" at bounding box center [889, 253] width 369 height 31
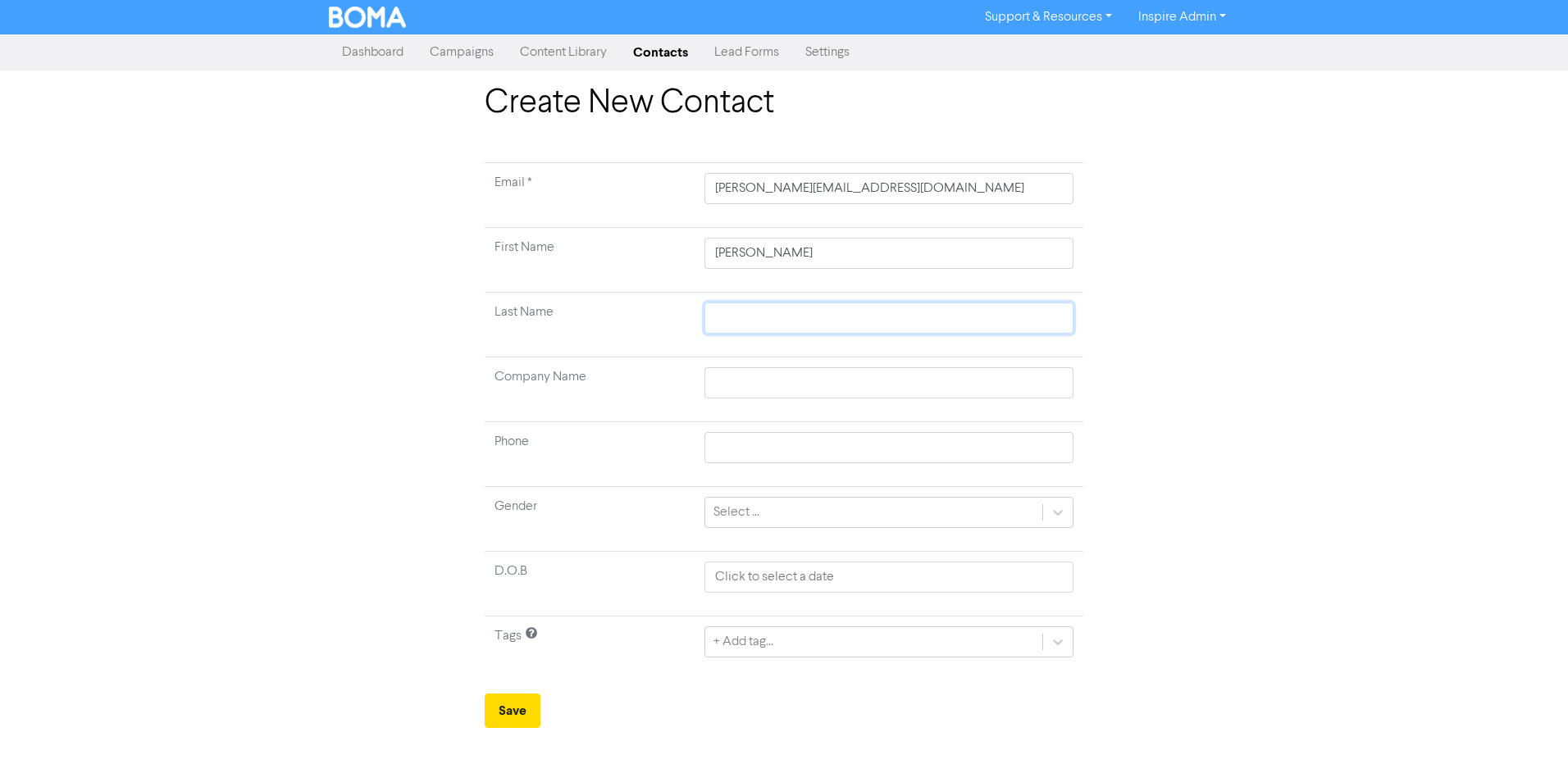
click at [750, 313] on input "text" at bounding box center [889, 317] width 369 height 31
click at [741, 375] on input "text" at bounding box center [889, 382] width 369 height 31
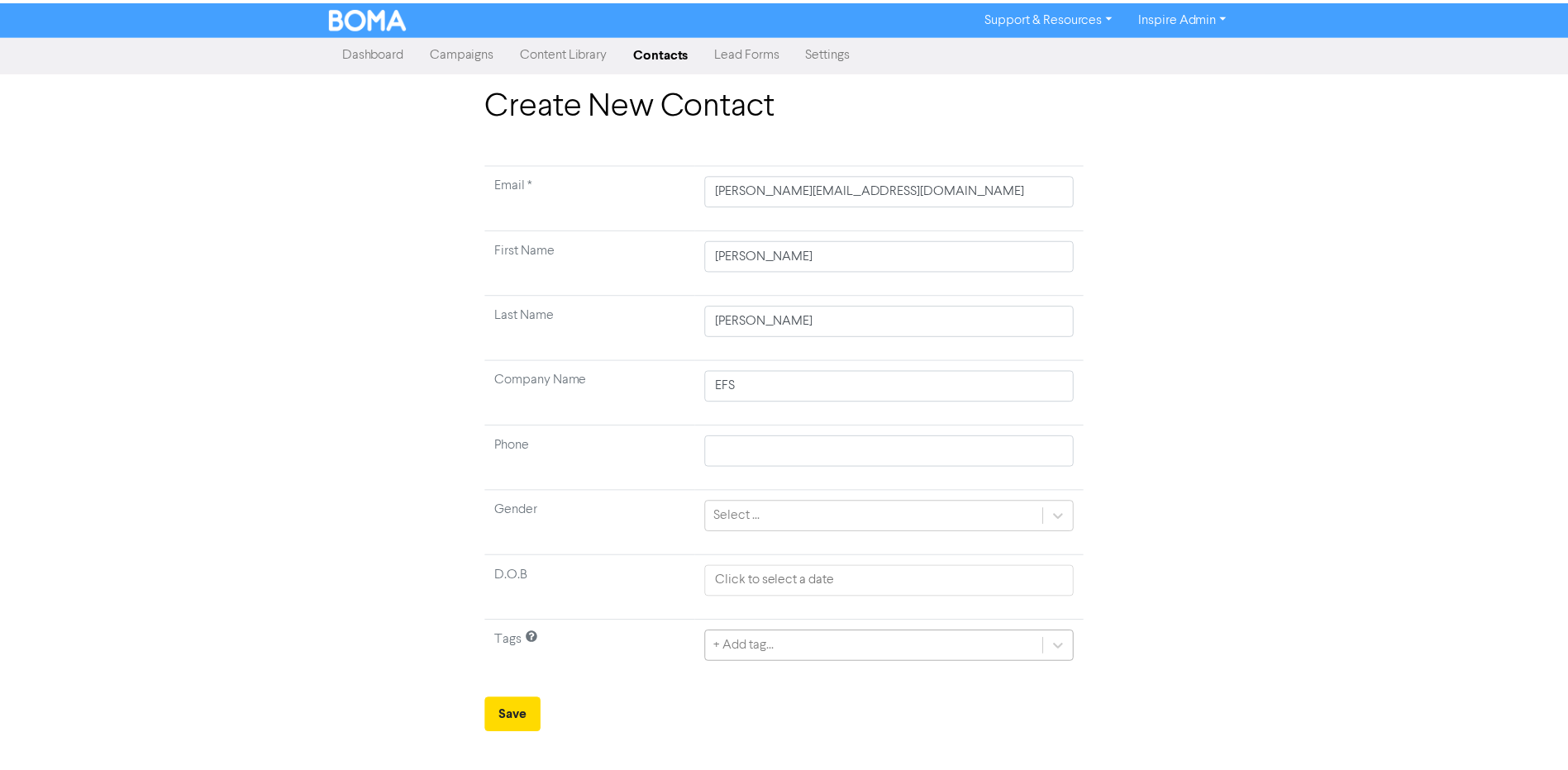
scroll to position [148, 0]
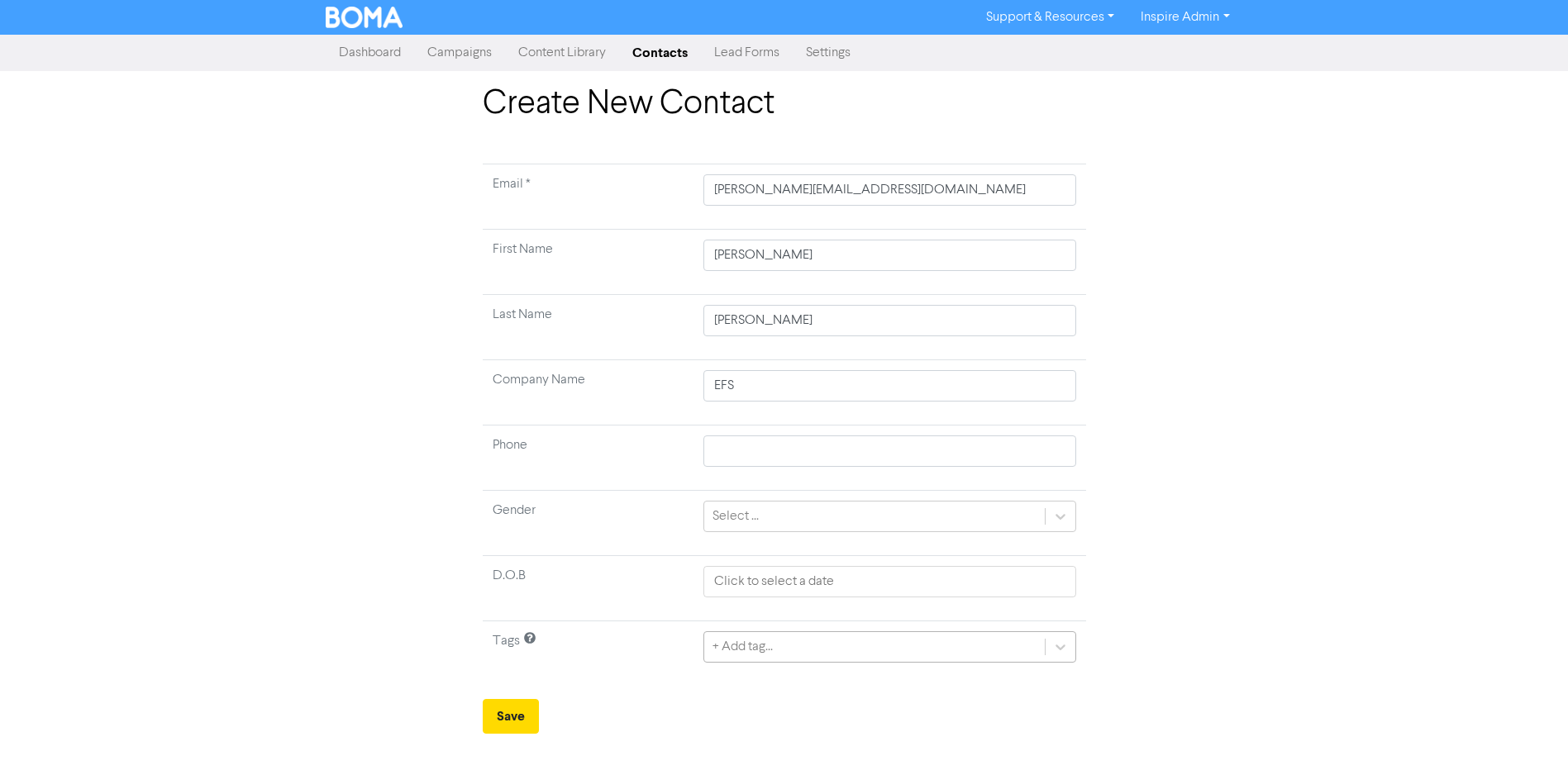
click at [760, 642] on div "+ Add tag..." at bounding box center [889, 647] width 372 height 31
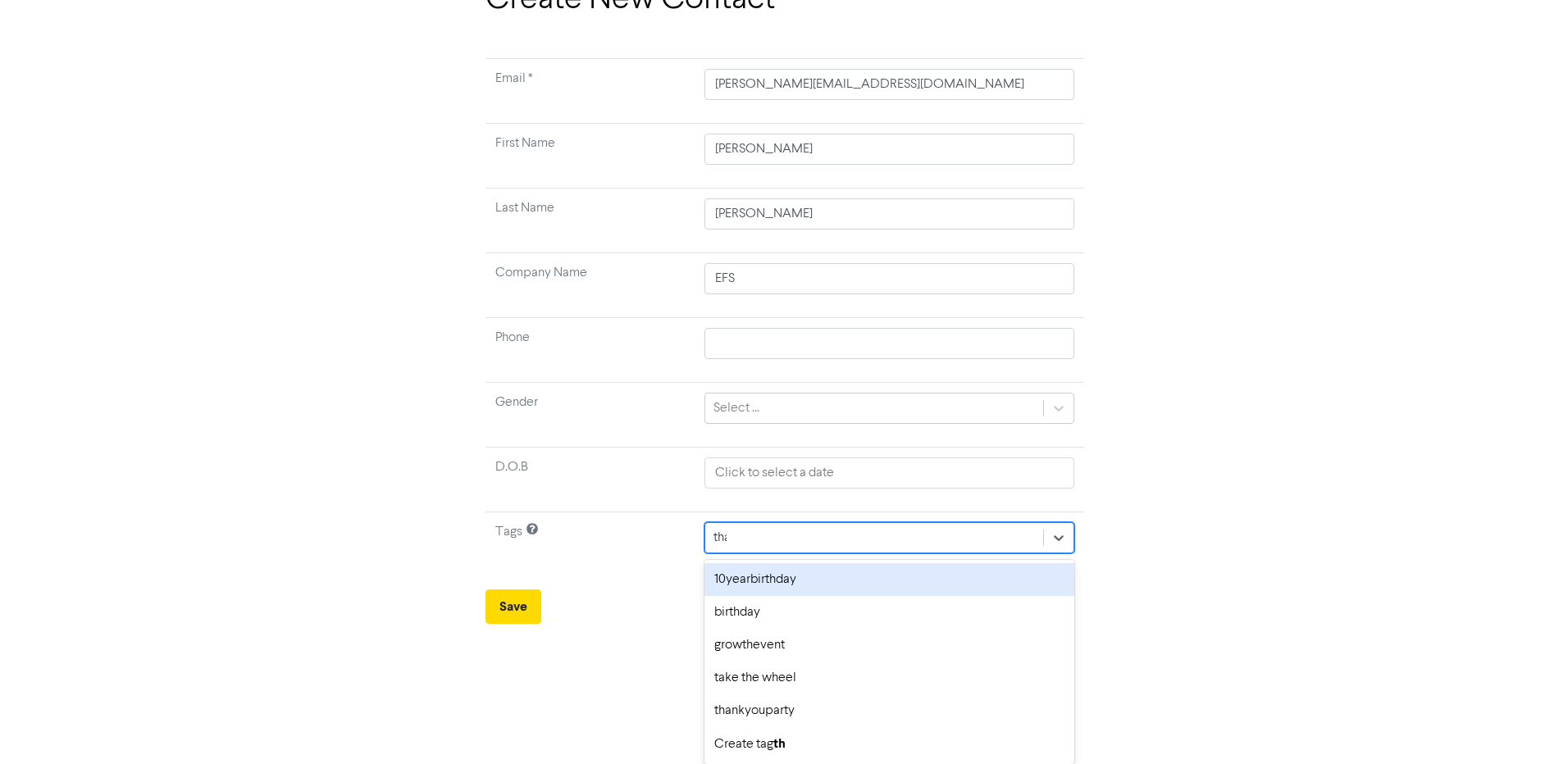
scroll to position [0, 0]
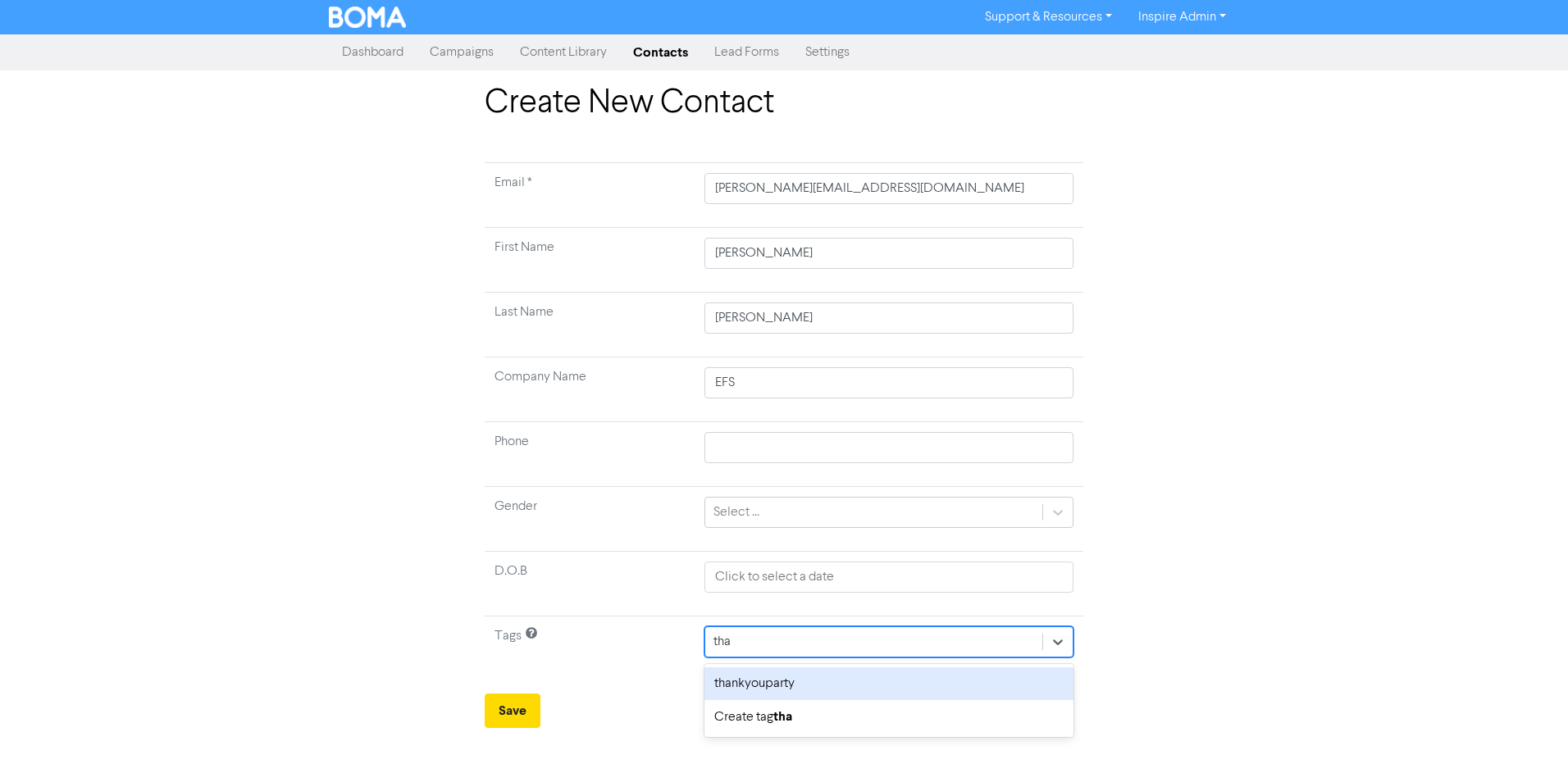
click at [769, 693] on div "thankyouparty" at bounding box center [889, 684] width 369 height 33
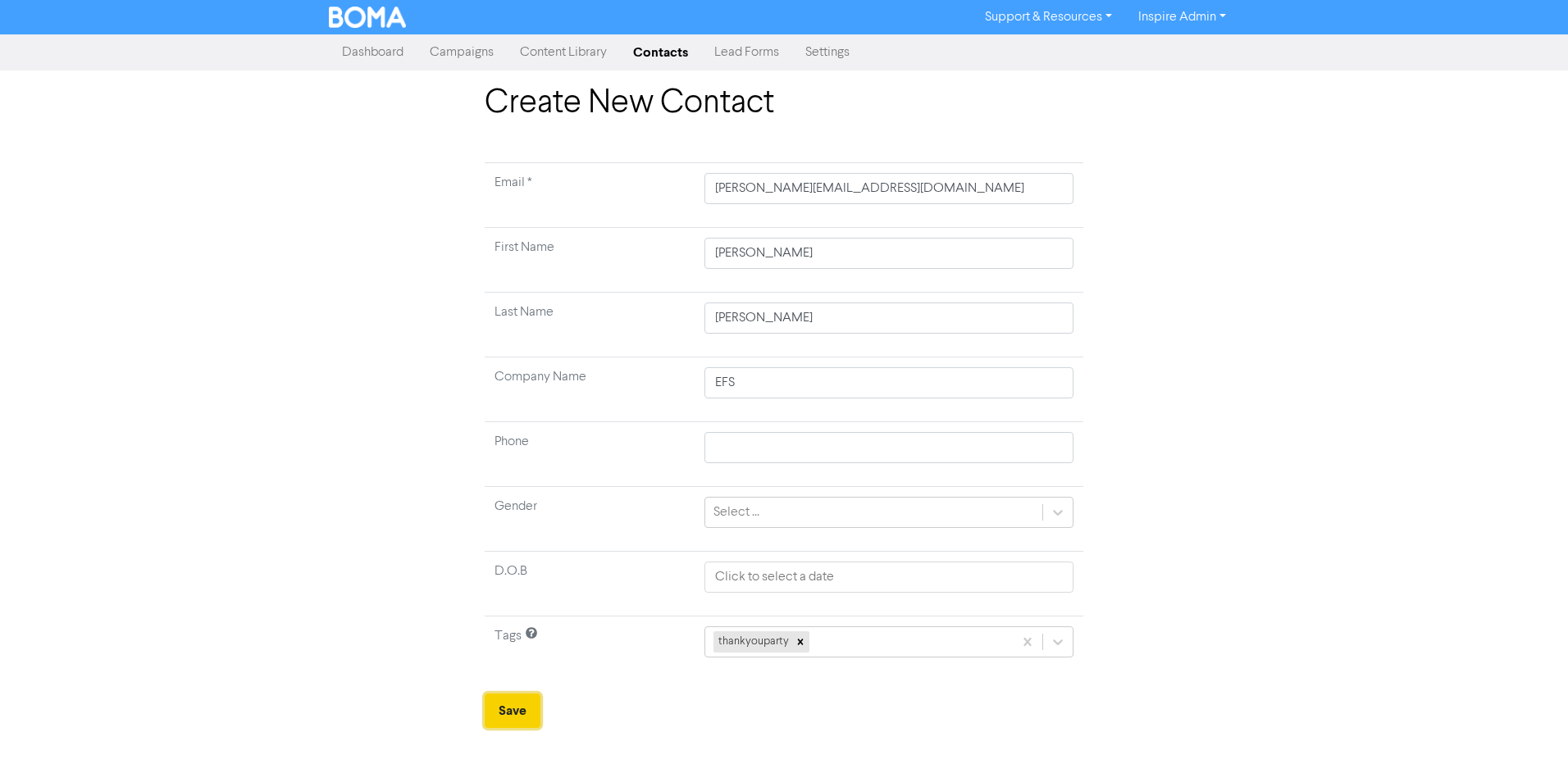
click at [521, 706] on button "Save" at bounding box center [513, 711] width 56 height 35
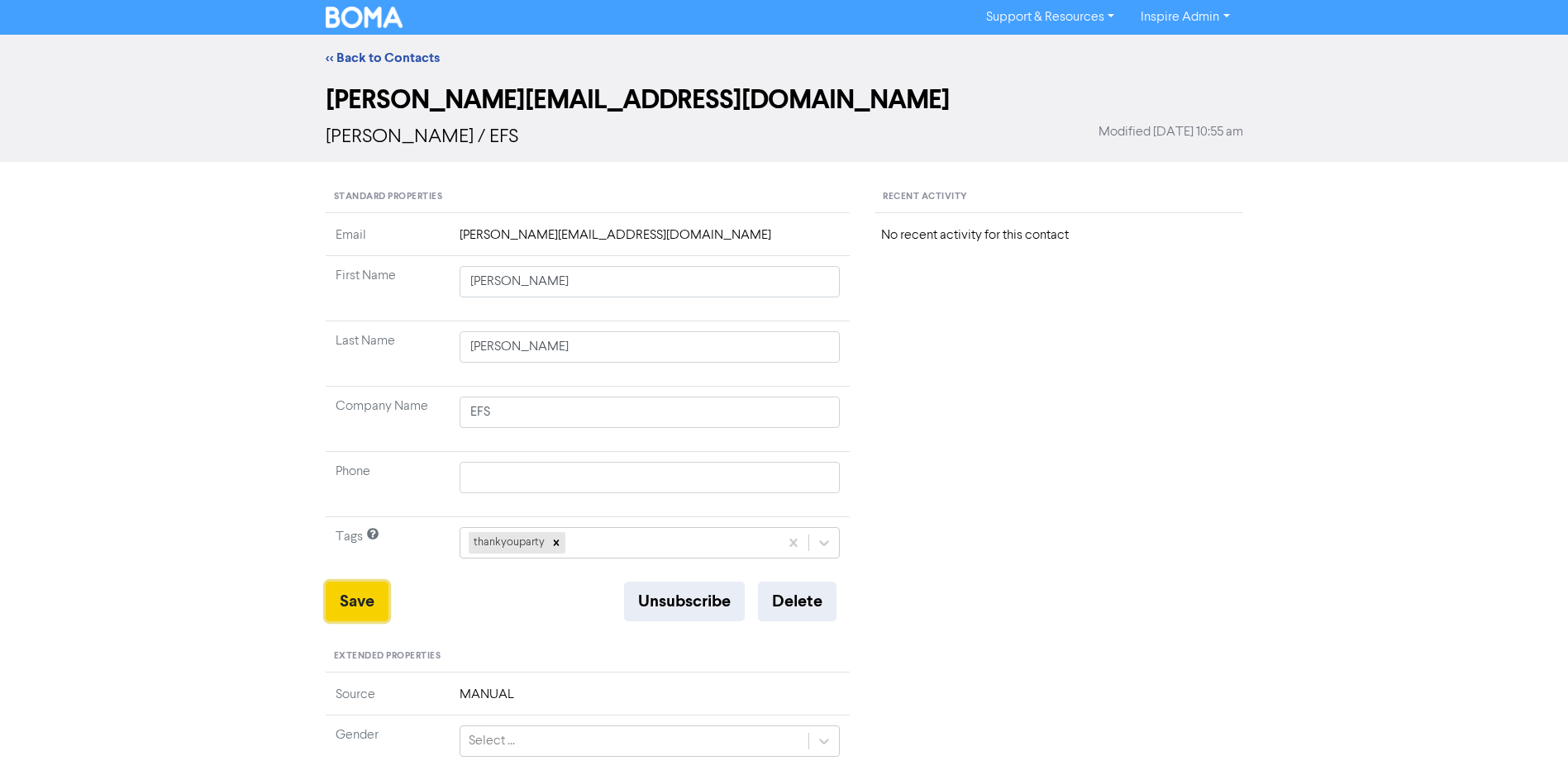
click at [357, 601] on button "Save" at bounding box center [356, 602] width 63 height 39
click at [392, 59] on link "<< Back to Contacts" at bounding box center [382, 58] width 114 height 17
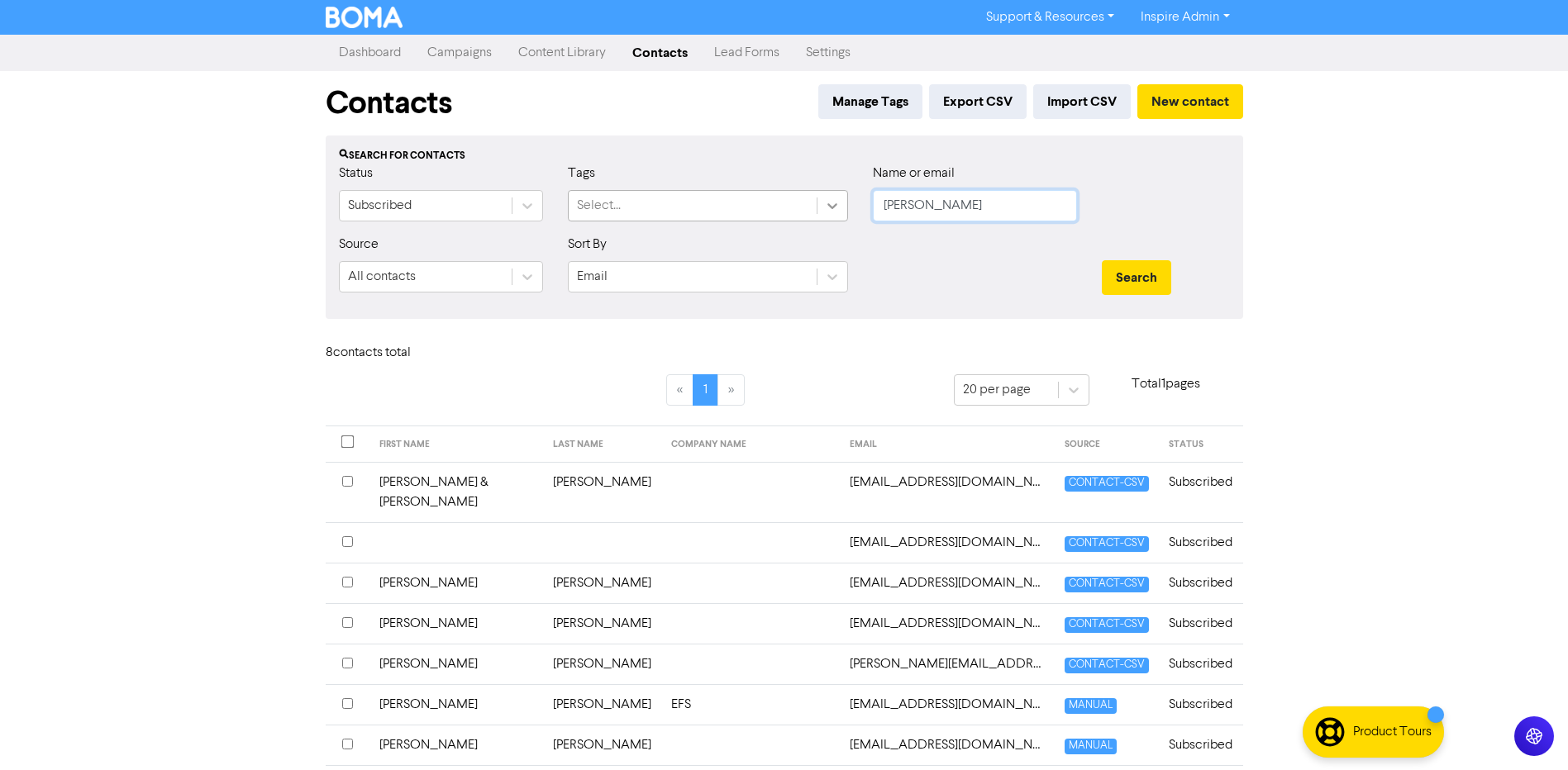
drag, startPoint x: 887, startPoint y: 210, endPoint x: 830, endPoint y: 212, distance: 57.0
click at [830, 212] on div "Status Subscribed Tags Select... Name or email [PERSON_NAME]" at bounding box center [784, 199] width 916 height 71
click at [1102, 260] on button "Search" at bounding box center [1137, 277] width 70 height 35
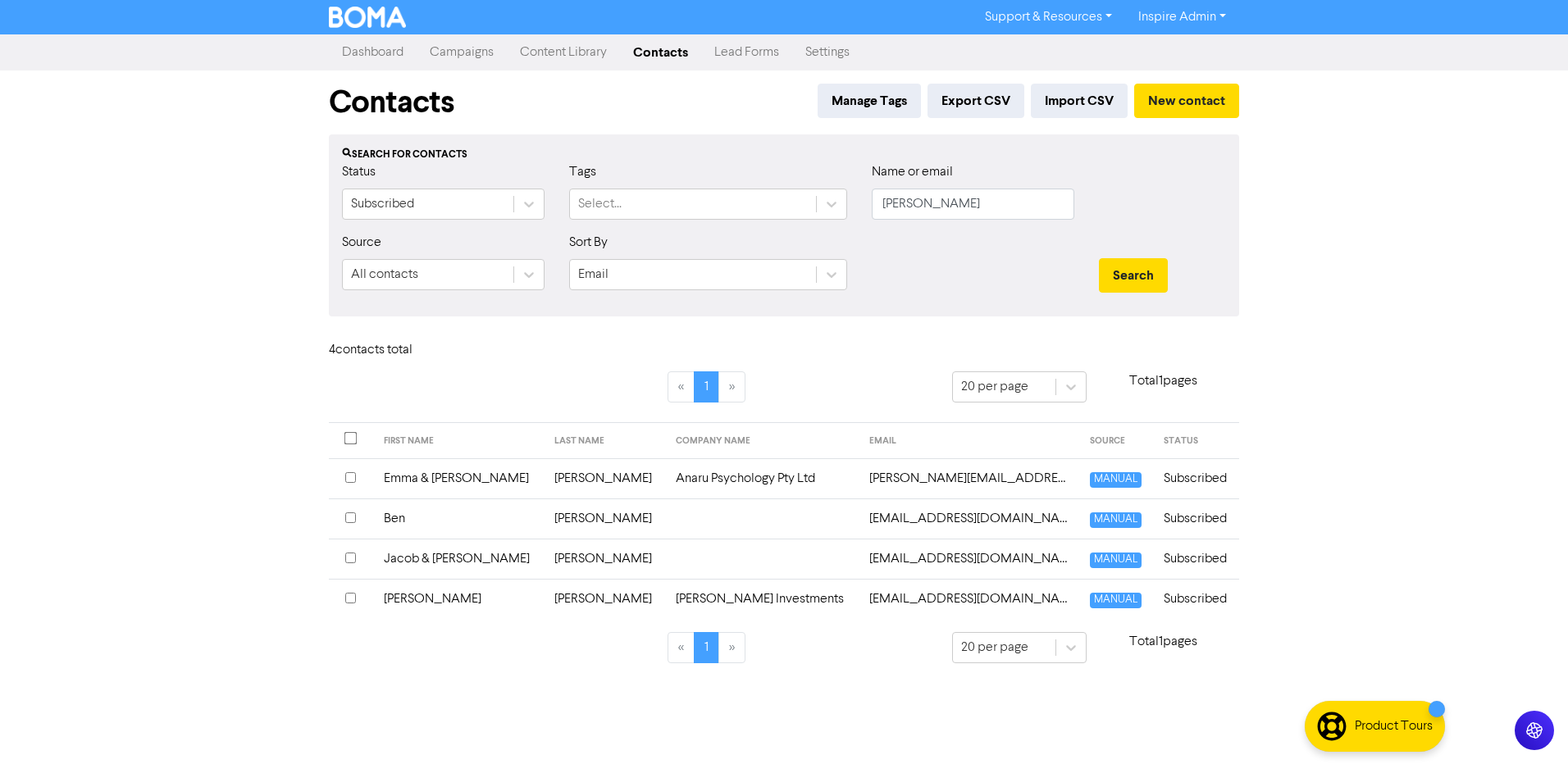
click at [1209, 81] on div "Contacts Manage Tags Export CSV Import CSV New contact" at bounding box center [784, 103] width 910 height 64
click at [1208, 105] on button "New contact" at bounding box center [1186, 101] width 105 height 35
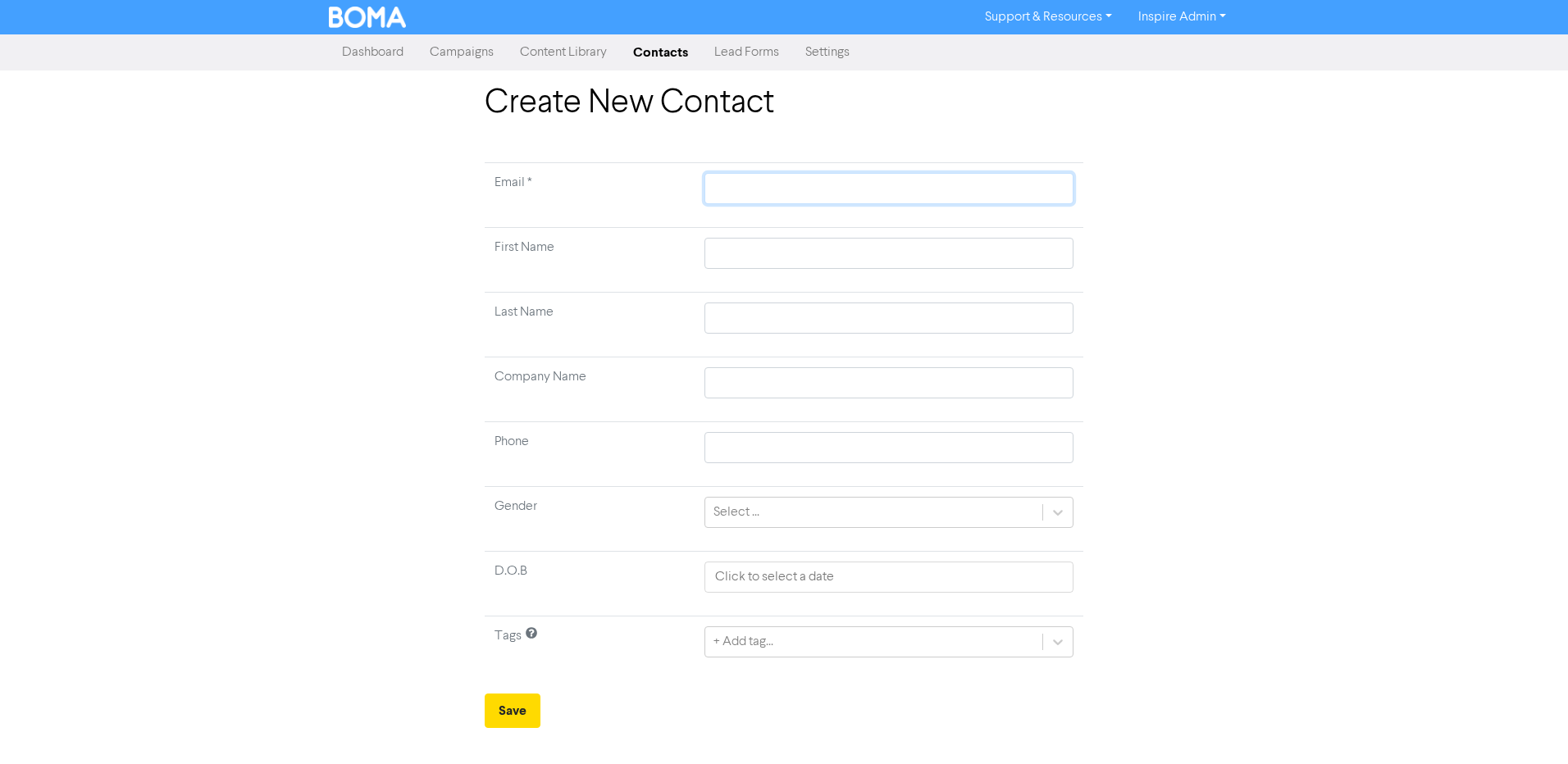
click at [755, 183] on input "text" at bounding box center [889, 188] width 369 height 31
paste input "[PERSON_NAME][EMAIL_ADDRESS][DOMAIN_NAME]"
drag, startPoint x: 743, startPoint y: 187, endPoint x: 697, endPoint y: 188, distance: 46.0
click at [697, 188] on td "[PERSON_NAME][EMAIL_ADDRESS][DOMAIN_NAME]" at bounding box center [889, 195] width 389 height 64
click at [743, 245] on input "text" at bounding box center [889, 253] width 369 height 31
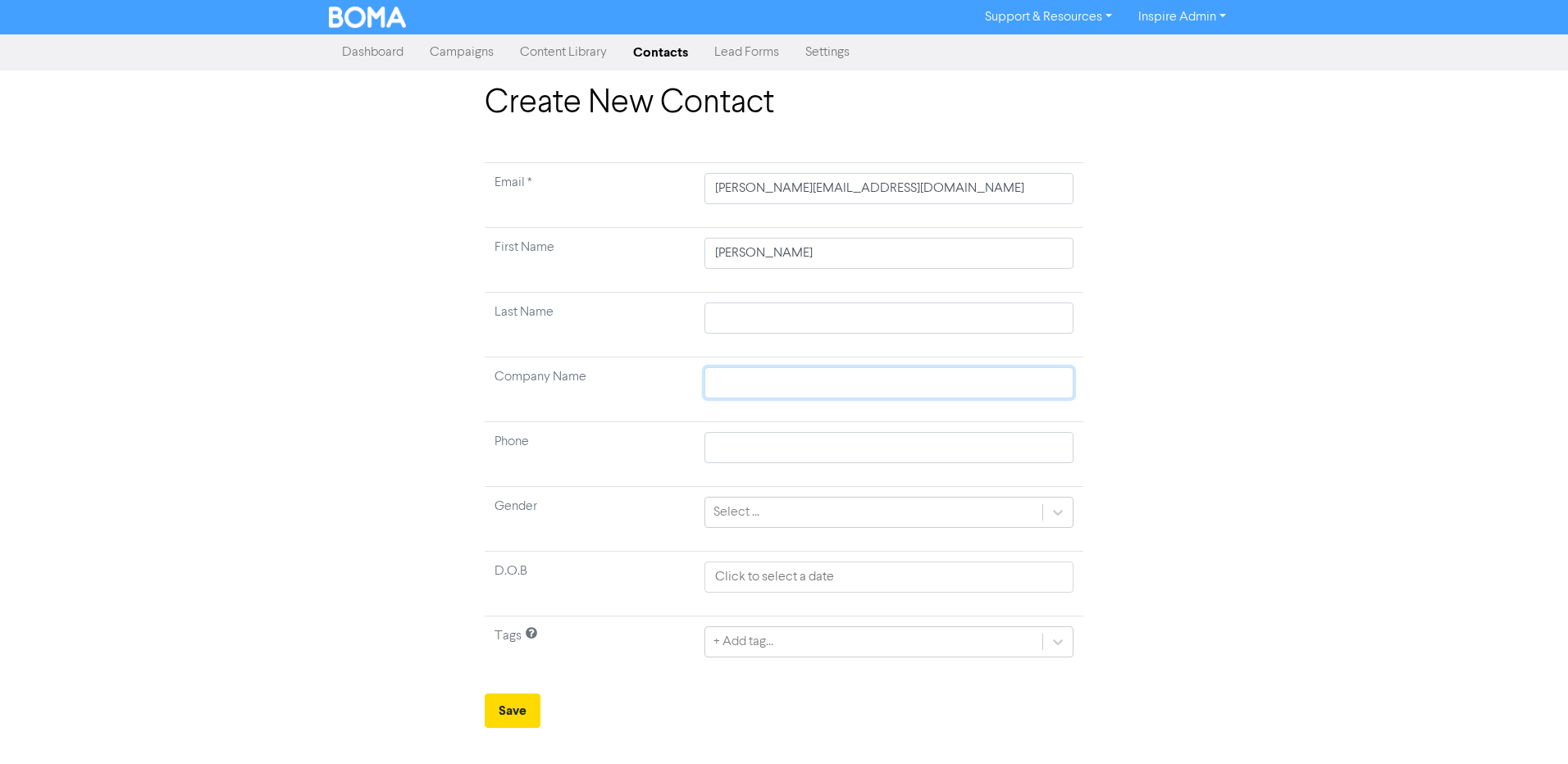
click at [729, 391] on input "text" at bounding box center [889, 382] width 369 height 31
click at [635, 447] on td "Phone" at bounding box center [590, 454] width 210 height 64
click at [765, 644] on div "+ Add tag..." at bounding box center [889, 642] width 369 height 31
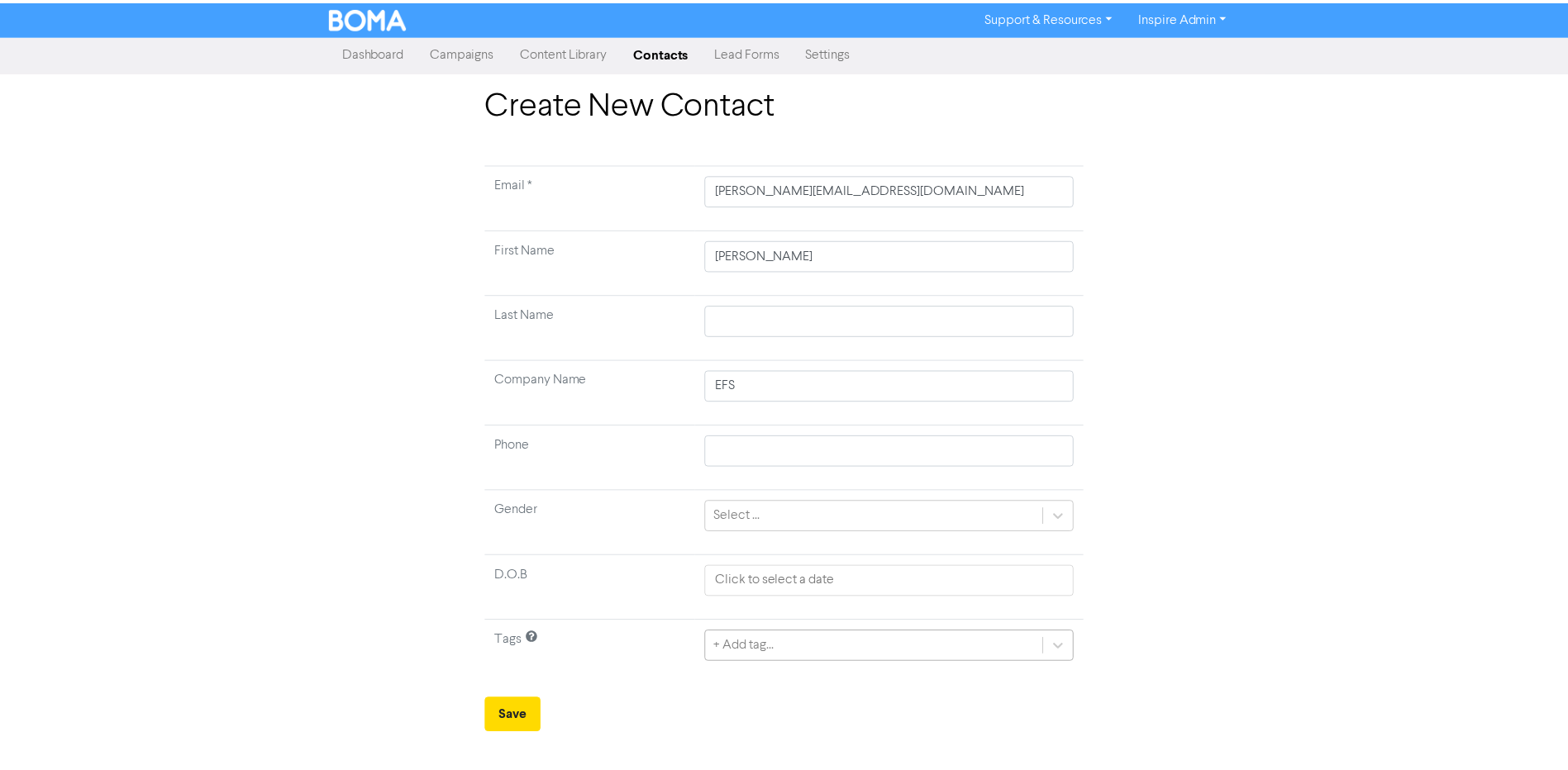
scroll to position [148, 0]
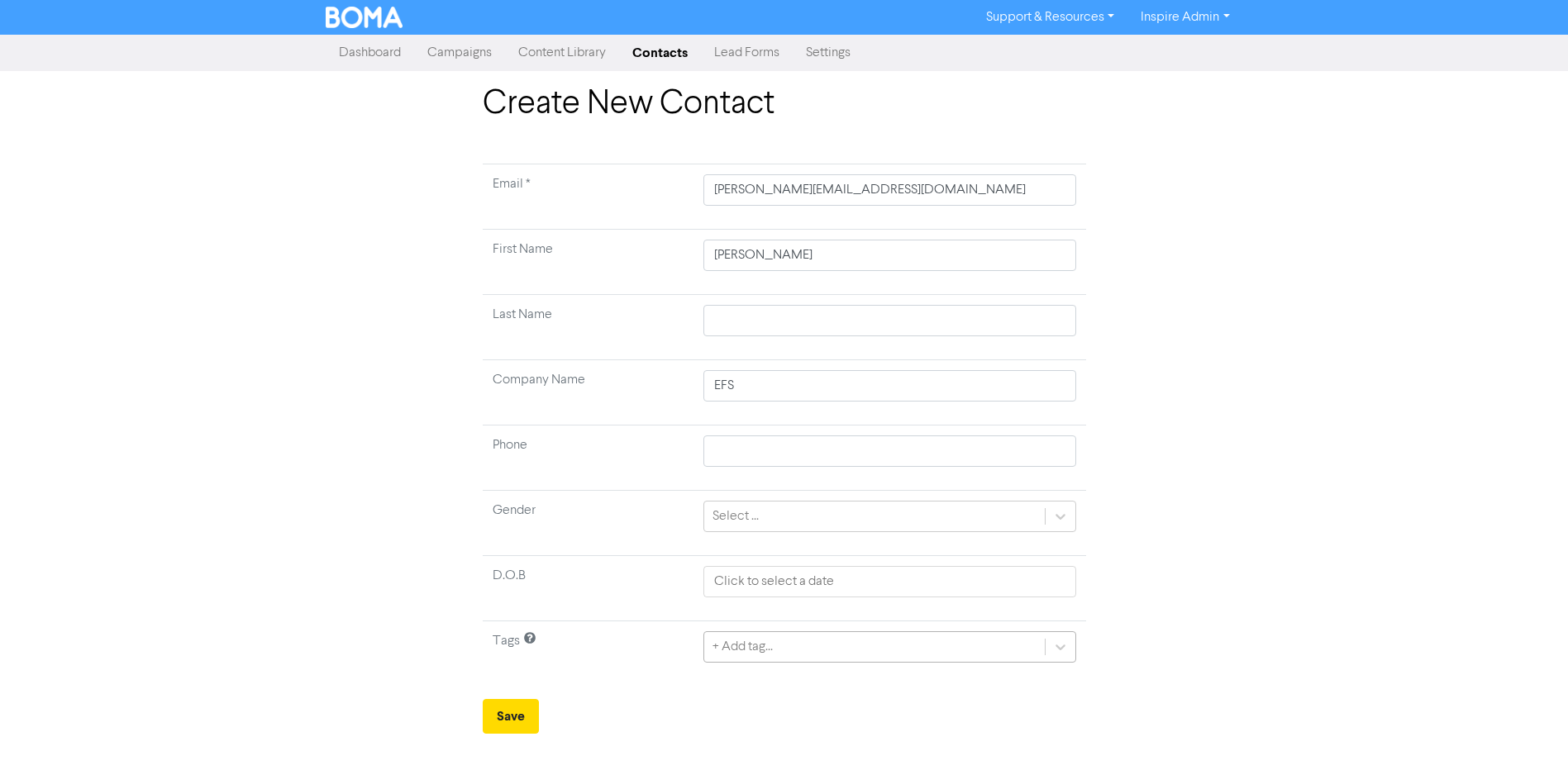
click at [779, 643] on div "+ Add tag..." at bounding box center [889, 647] width 372 height 31
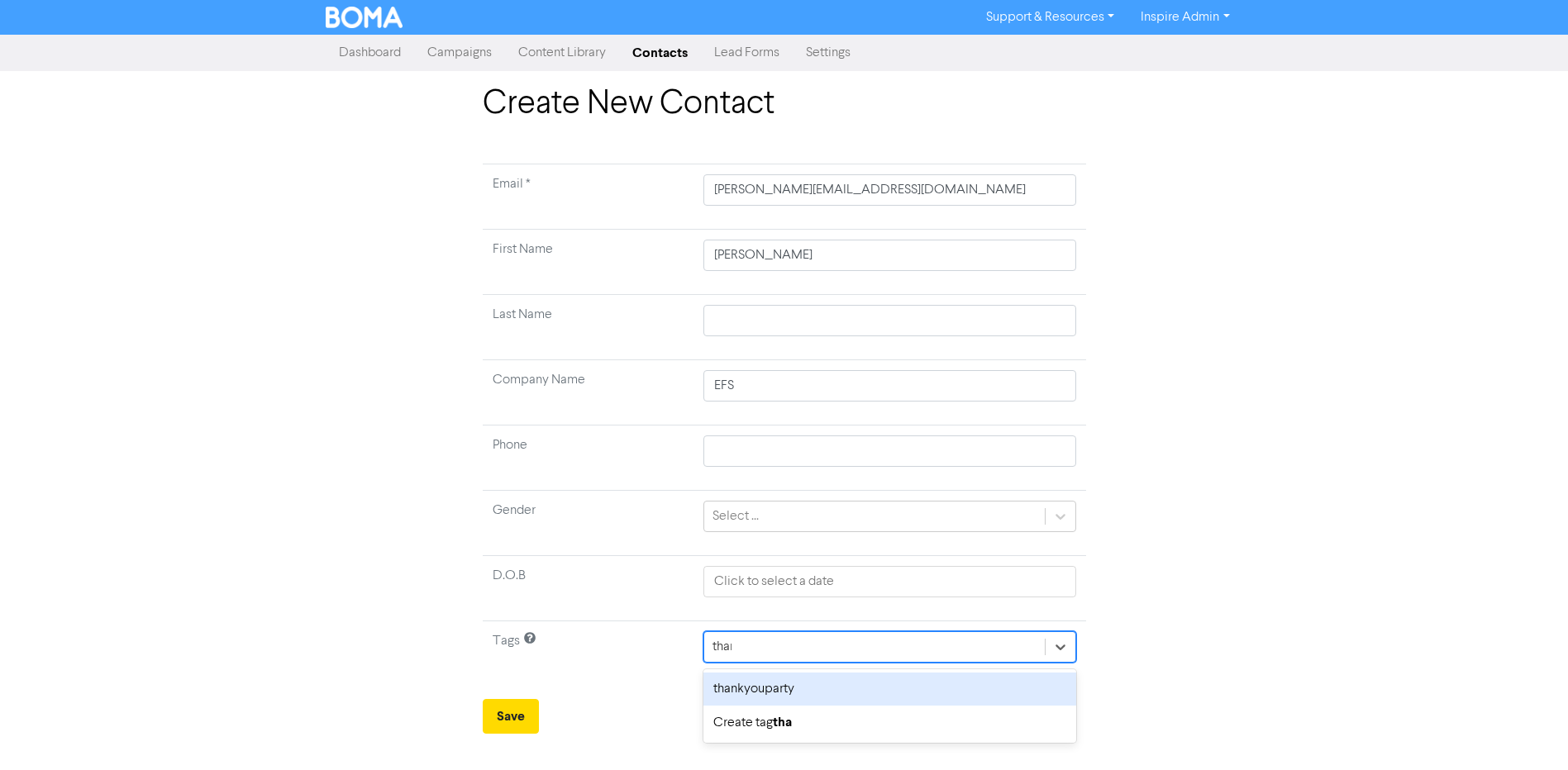
scroll to position [0, 0]
click at [796, 689] on div "thankyouparty" at bounding box center [896, 689] width 372 height 33
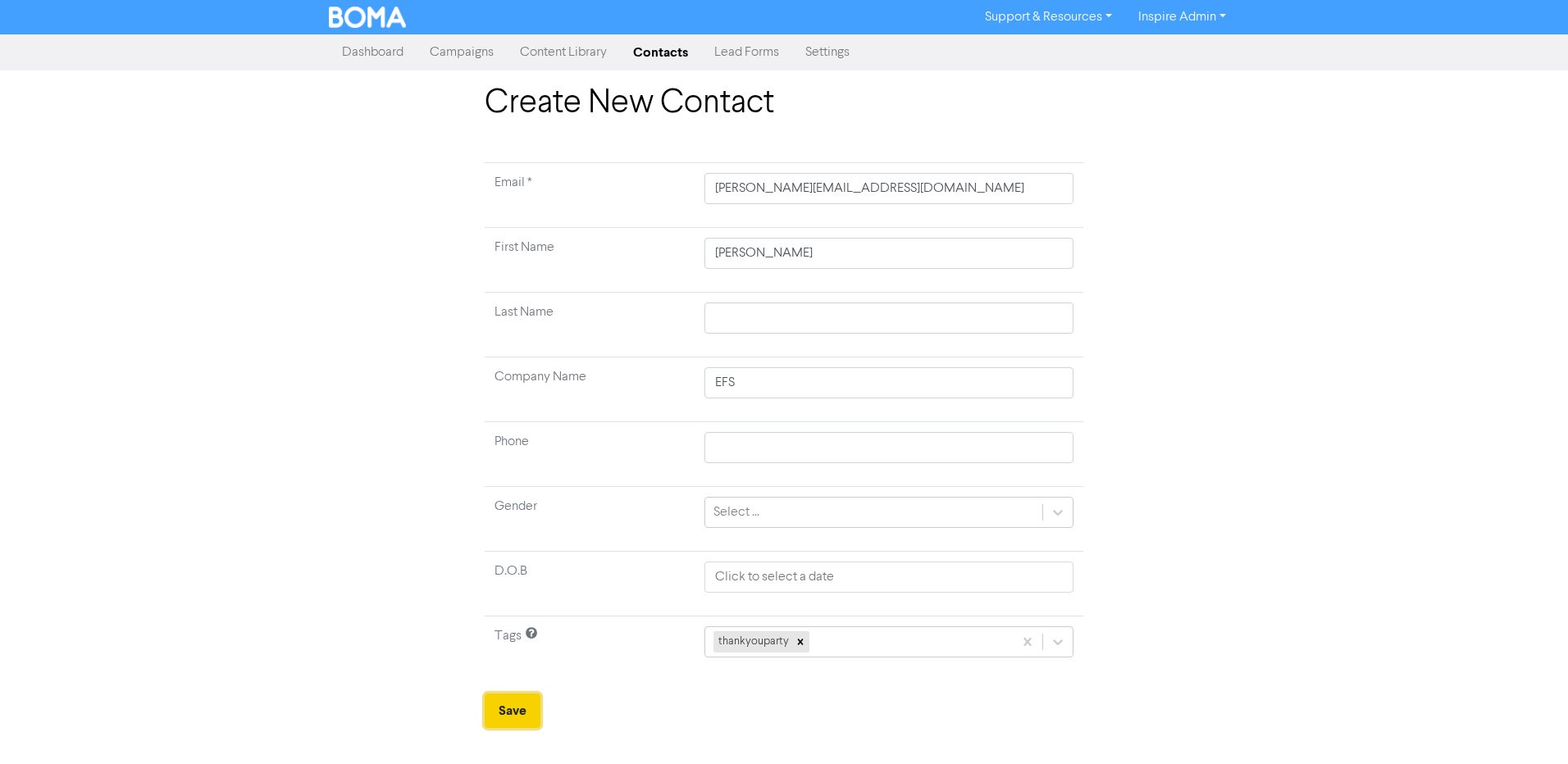
click at [527, 707] on button "Save" at bounding box center [513, 711] width 56 height 35
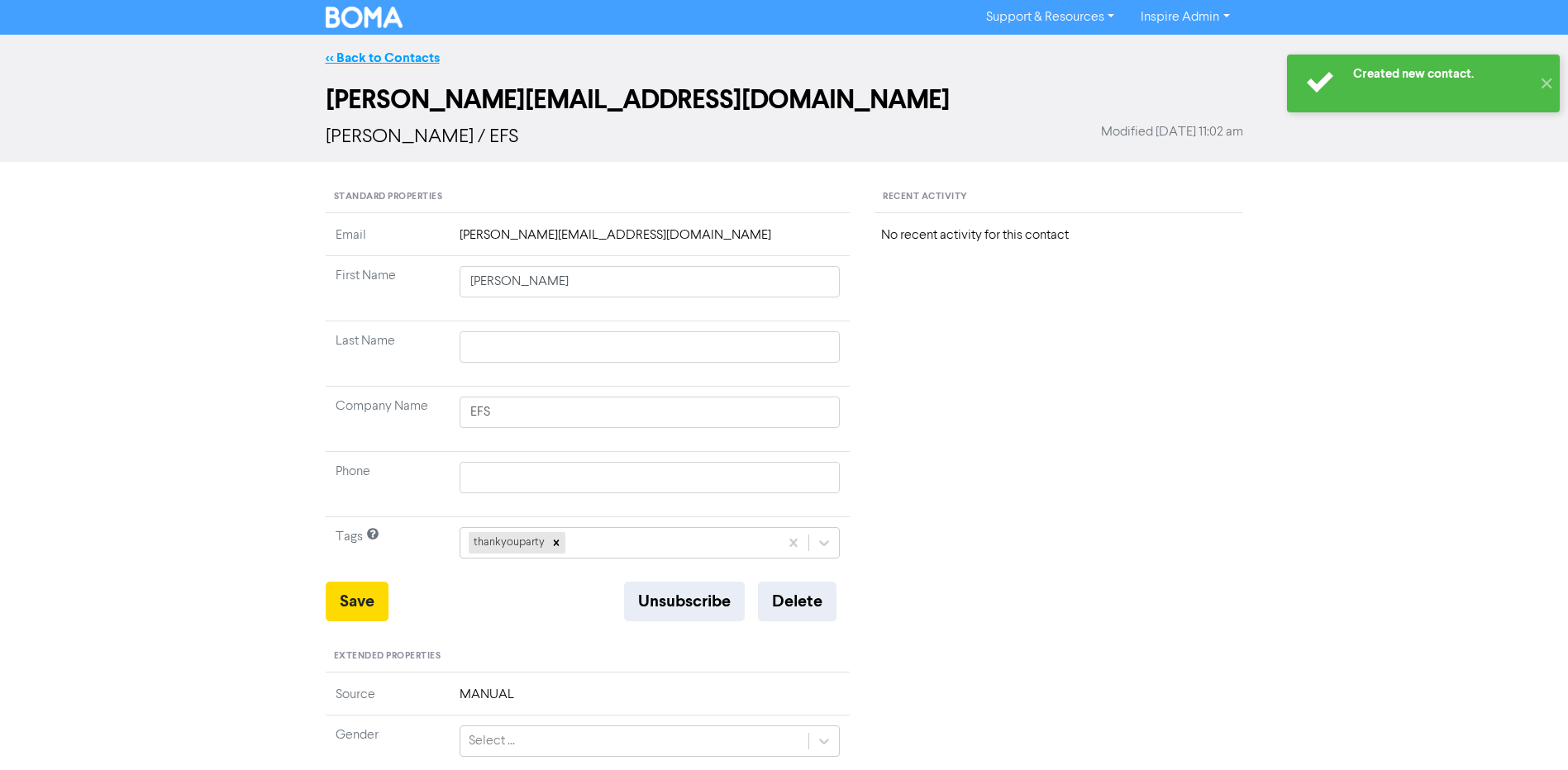
click at [400, 58] on link "<< Back to Contacts" at bounding box center [382, 58] width 114 height 17
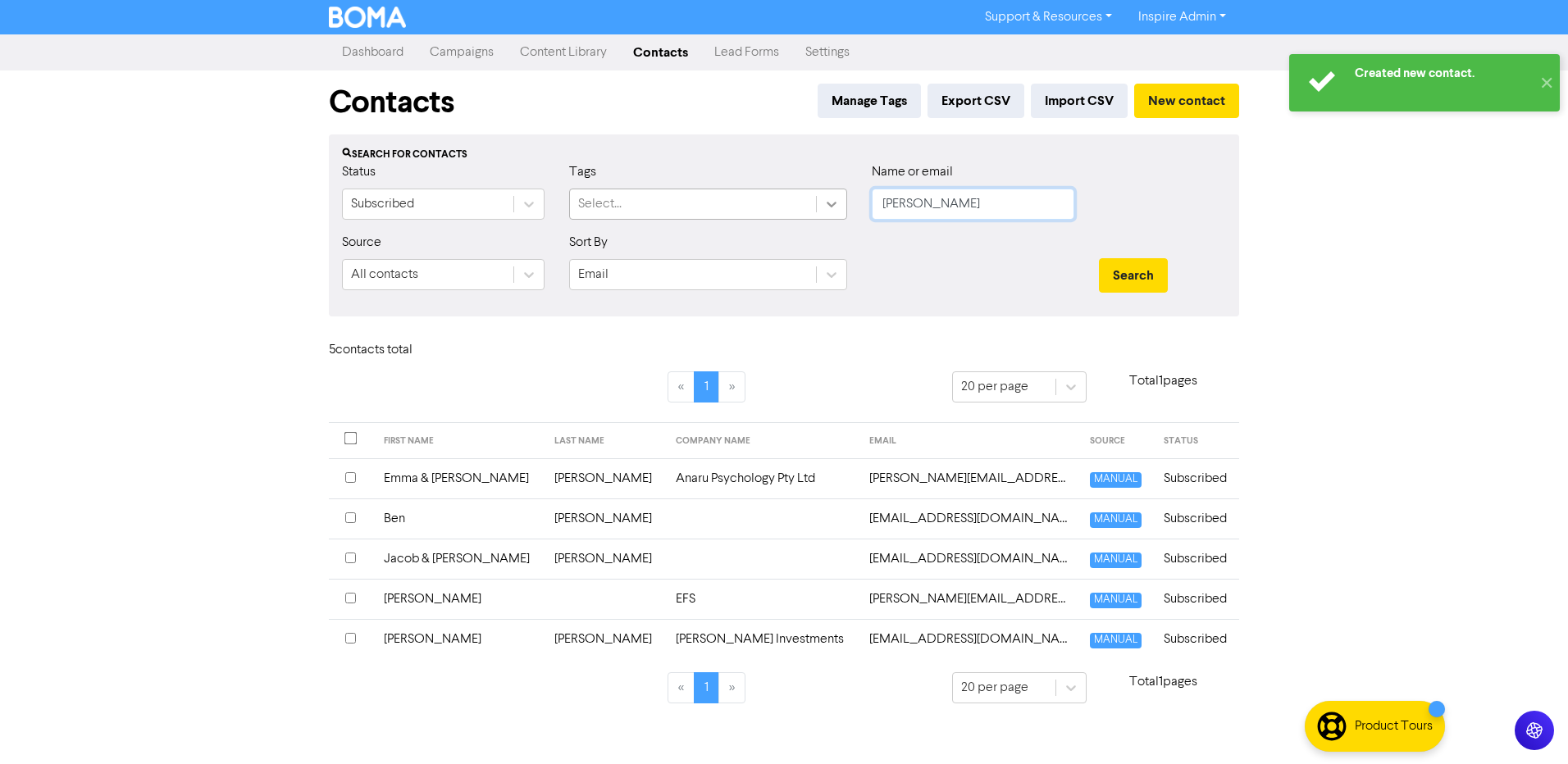
drag, startPoint x: 951, startPoint y: 199, endPoint x: 822, endPoint y: 201, distance: 129.0
click at [822, 201] on div "Status Subscribed Tags Select... Name or email [PERSON_NAME]" at bounding box center [784, 198] width 909 height 71
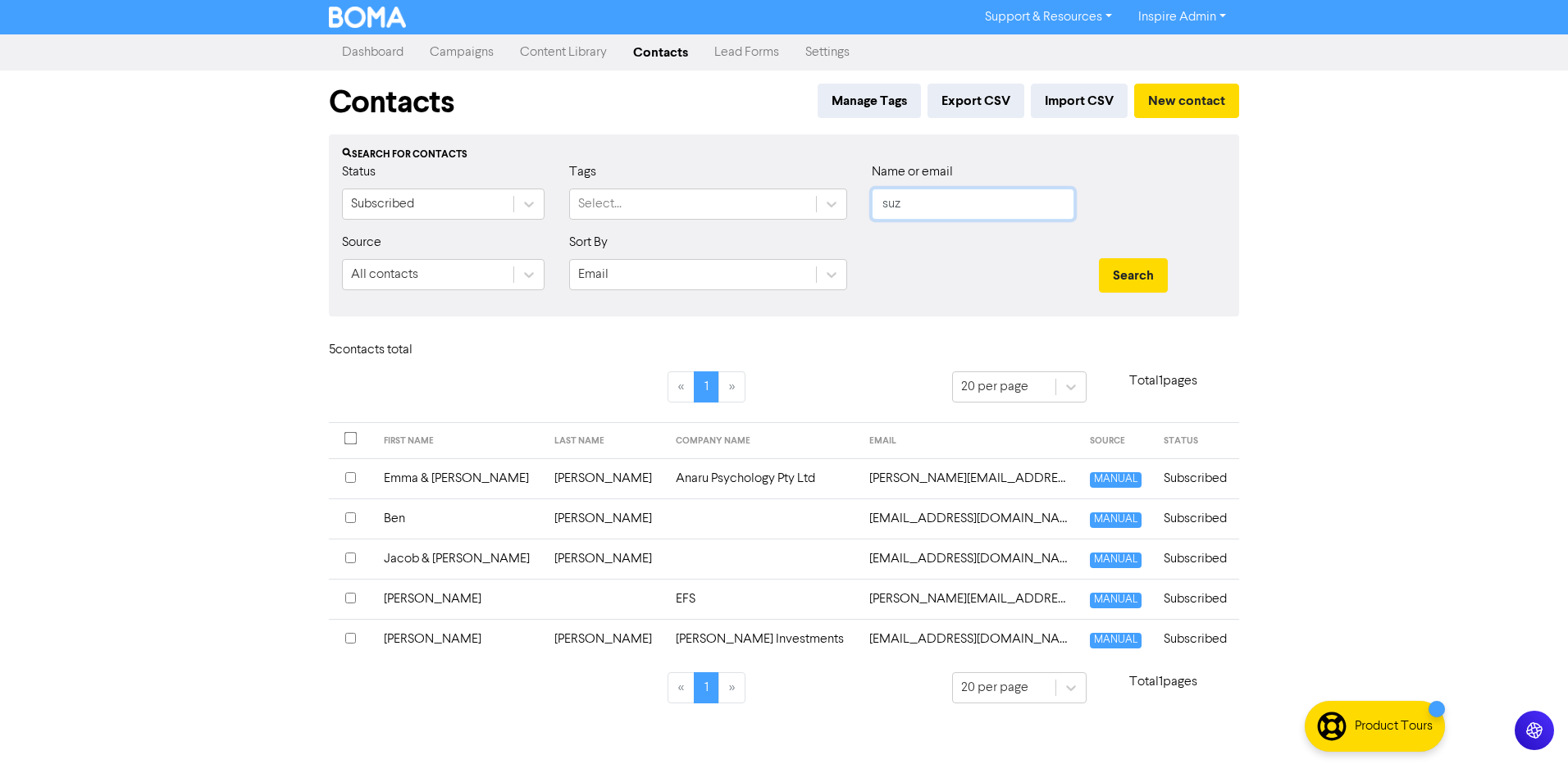
click at [1099, 258] on button "Search" at bounding box center [1133, 275] width 69 height 35
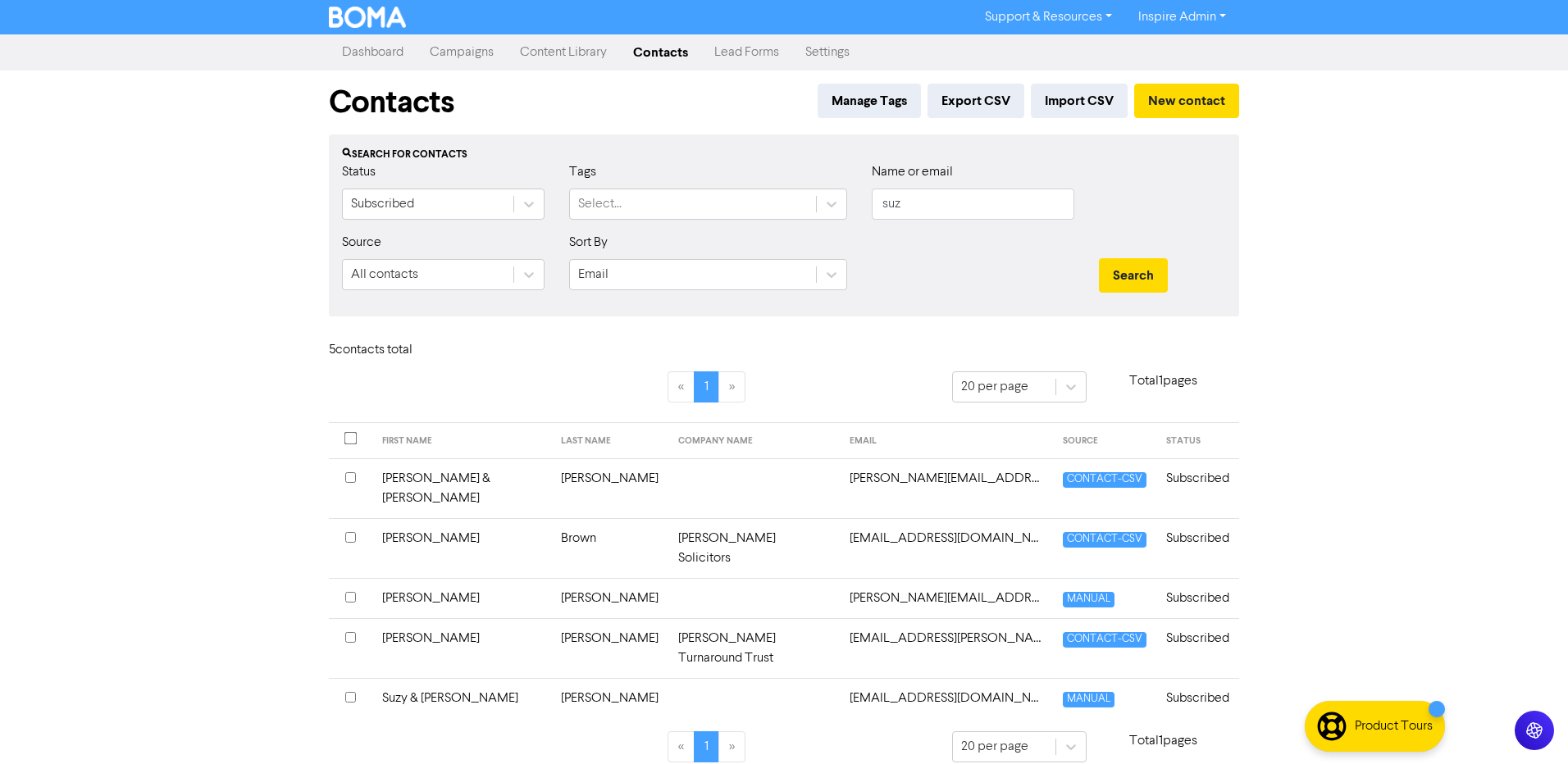
click at [676, 521] on td "[PERSON_NAME] Solicitors" at bounding box center [755, 549] width 172 height 60
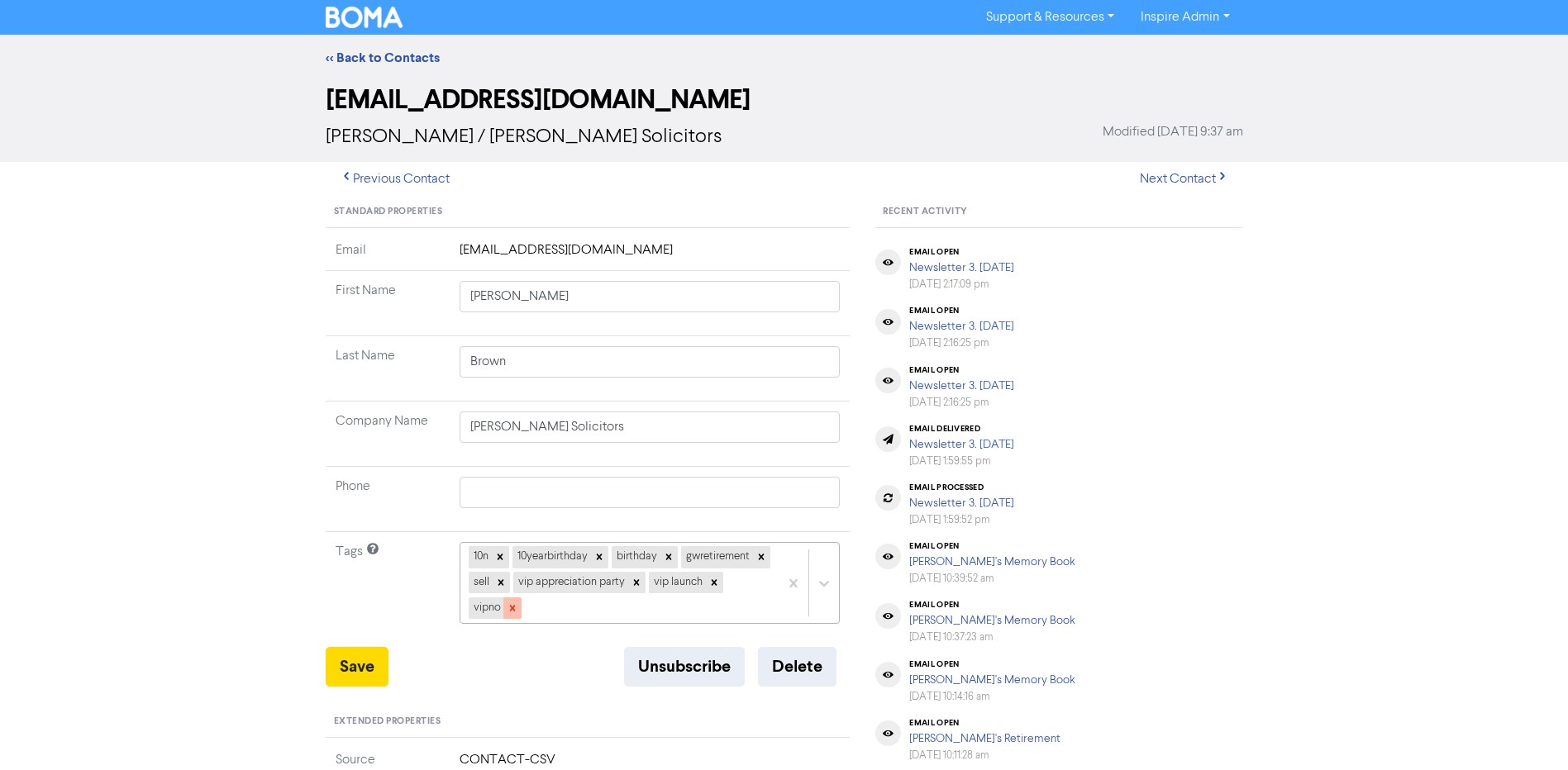
click at [515, 607] on icon at bounding box center [512, 608] width 6 height 6
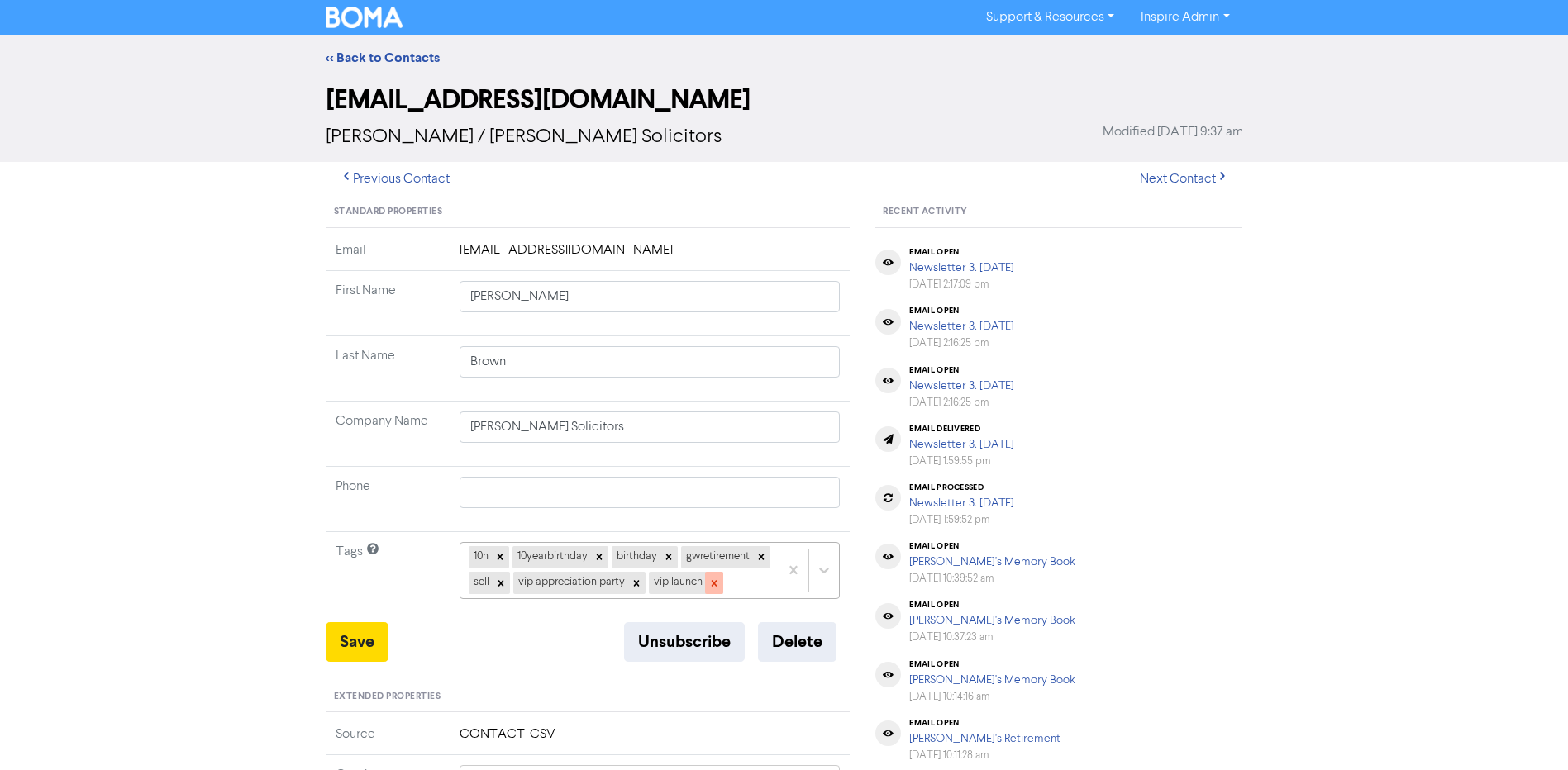
click at [711, 586] on icon at bounding box center [713, 583] width 6 height 6
click at [639, 586] on icon at bounding box center [636, 583] width 6 height 6
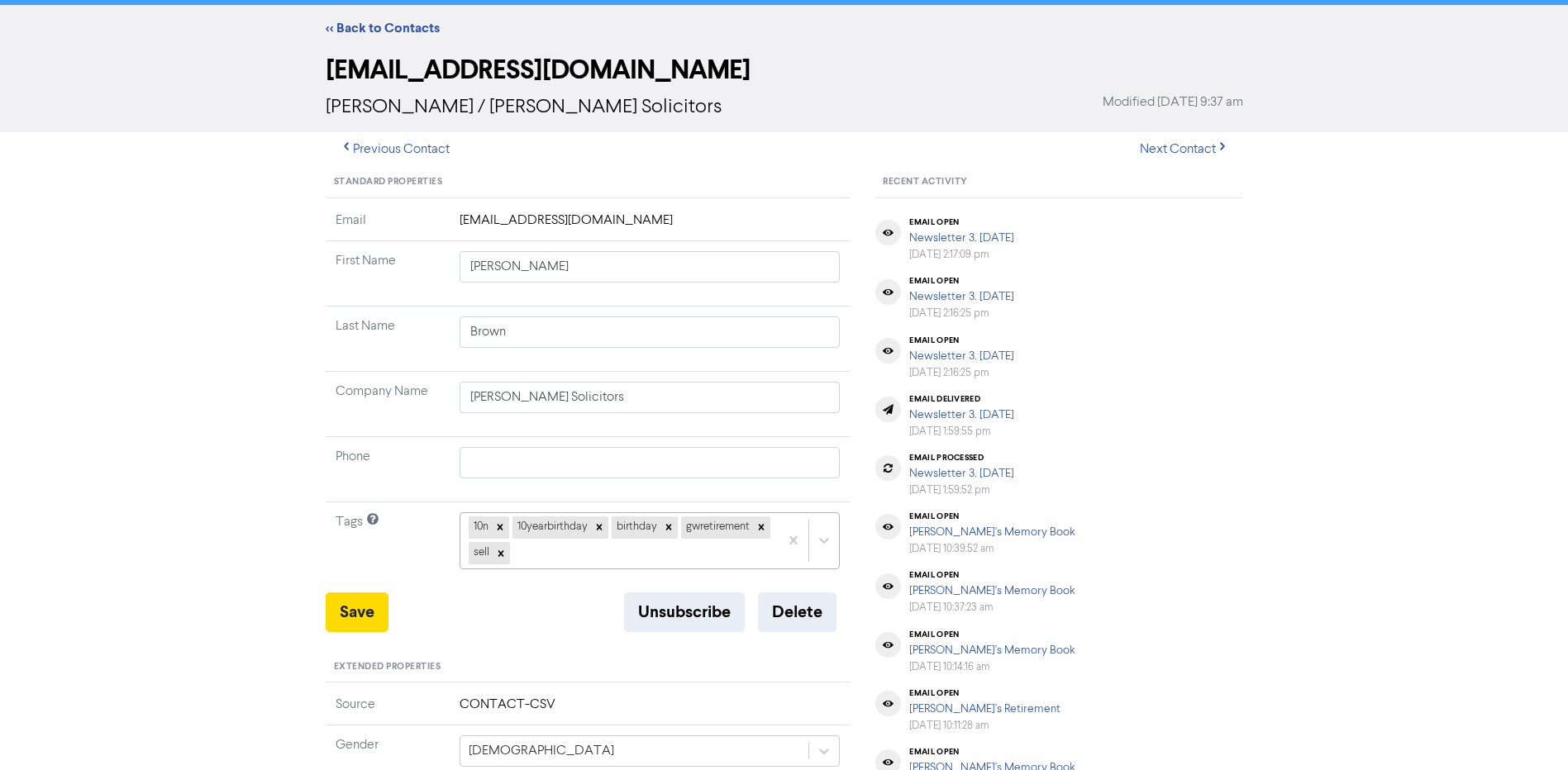
click at [658, 569] on div "10n 10yearbirthday birthday gwretirement sell" at bounding box center [650, 541] width 381 height 56
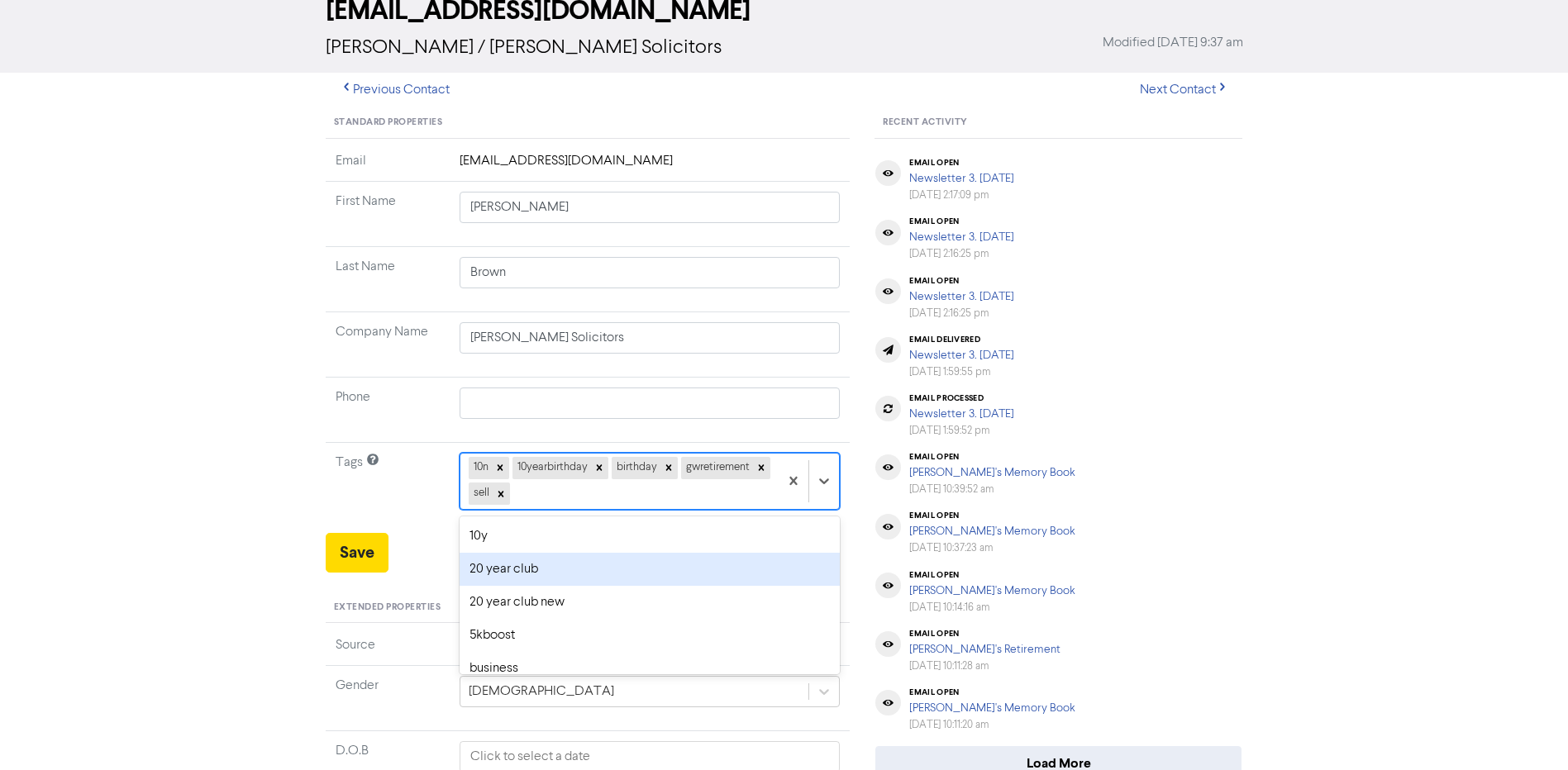
scroll to position [90, 0]
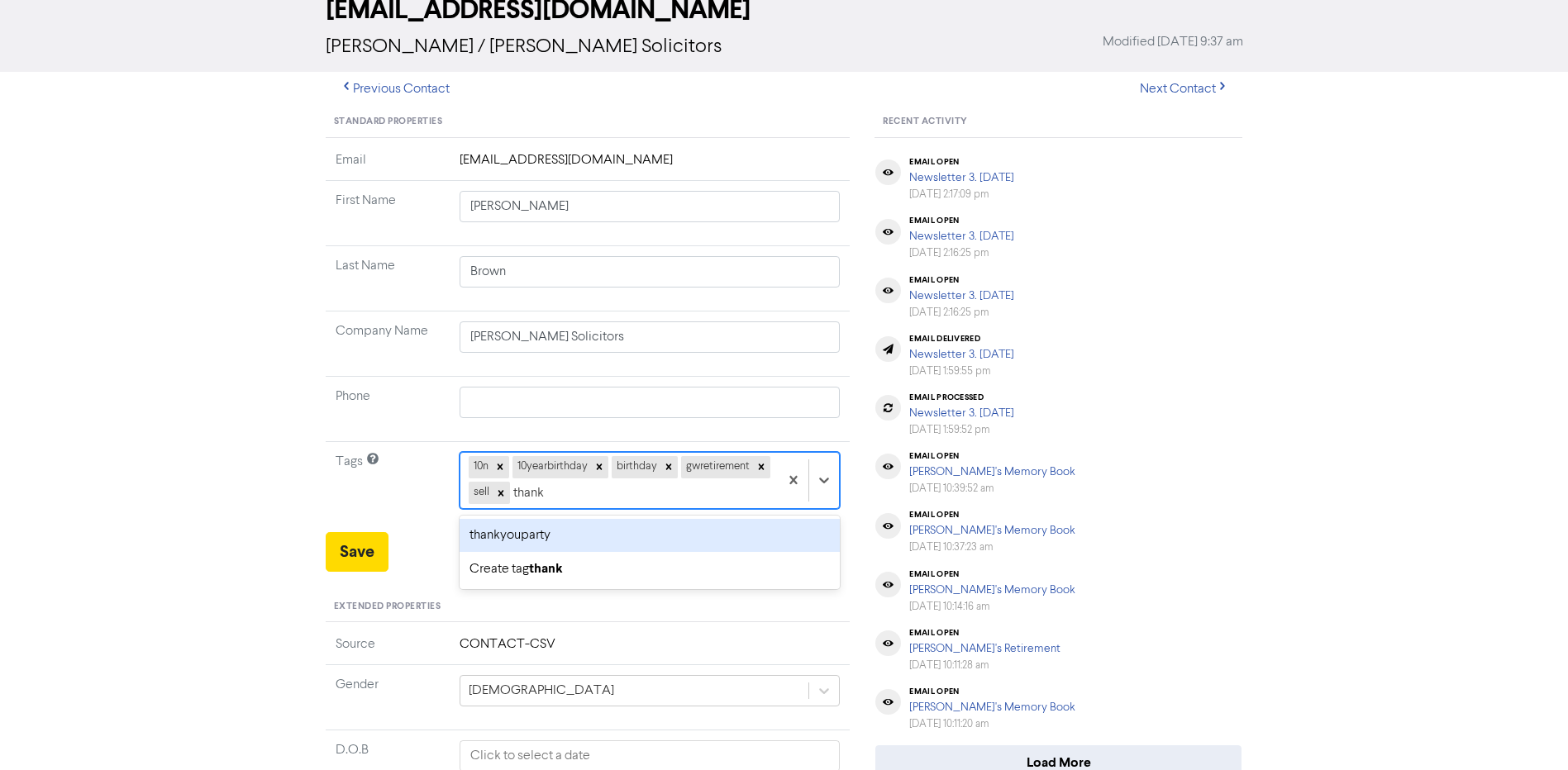
click at [525, 530] on div "thankyouparty" at bounding box center [650, 535] width 381 height 33
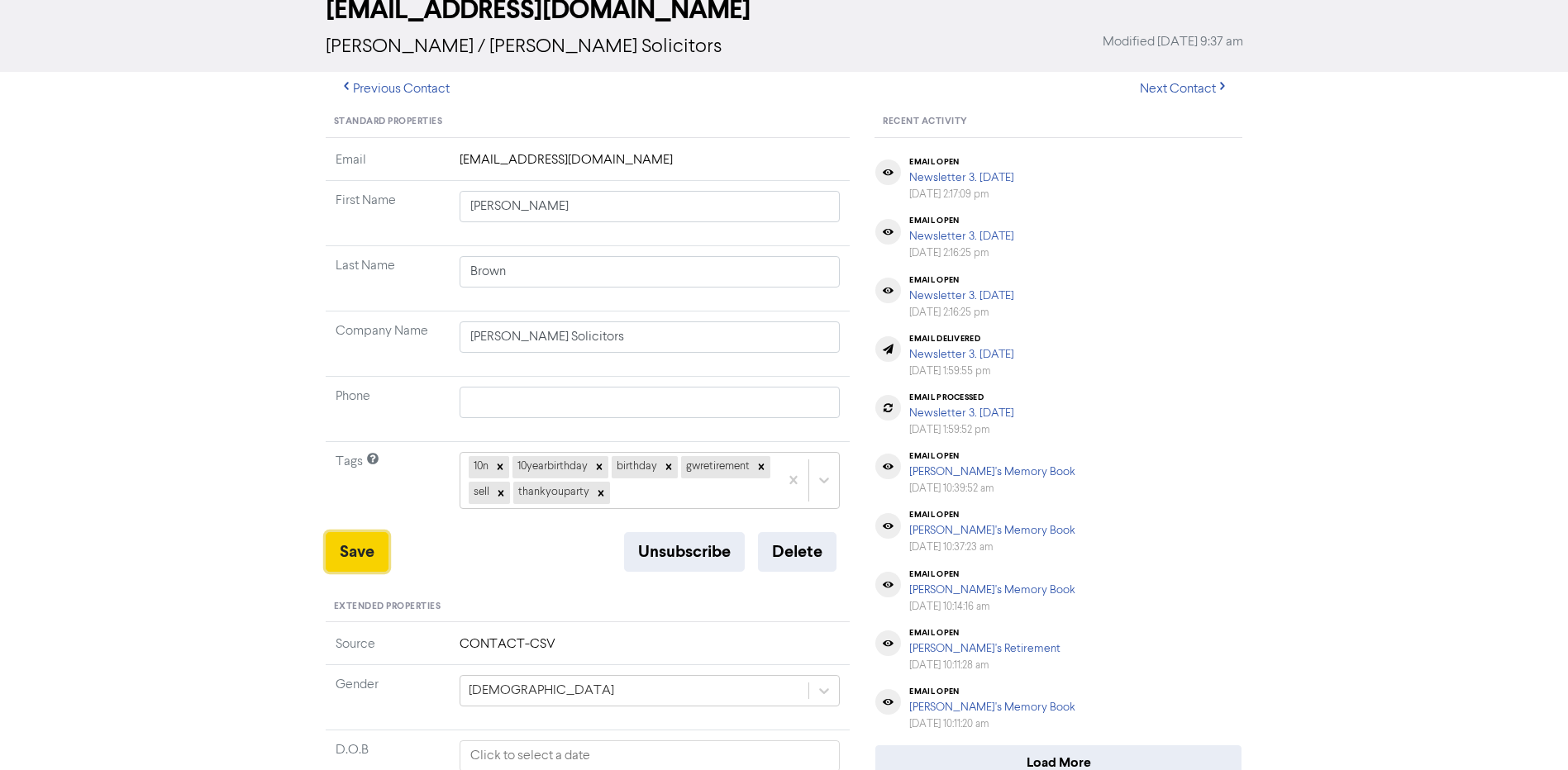
click at [347, 550] on button "Save" at bounding box center [356, 552] width 63 height 39
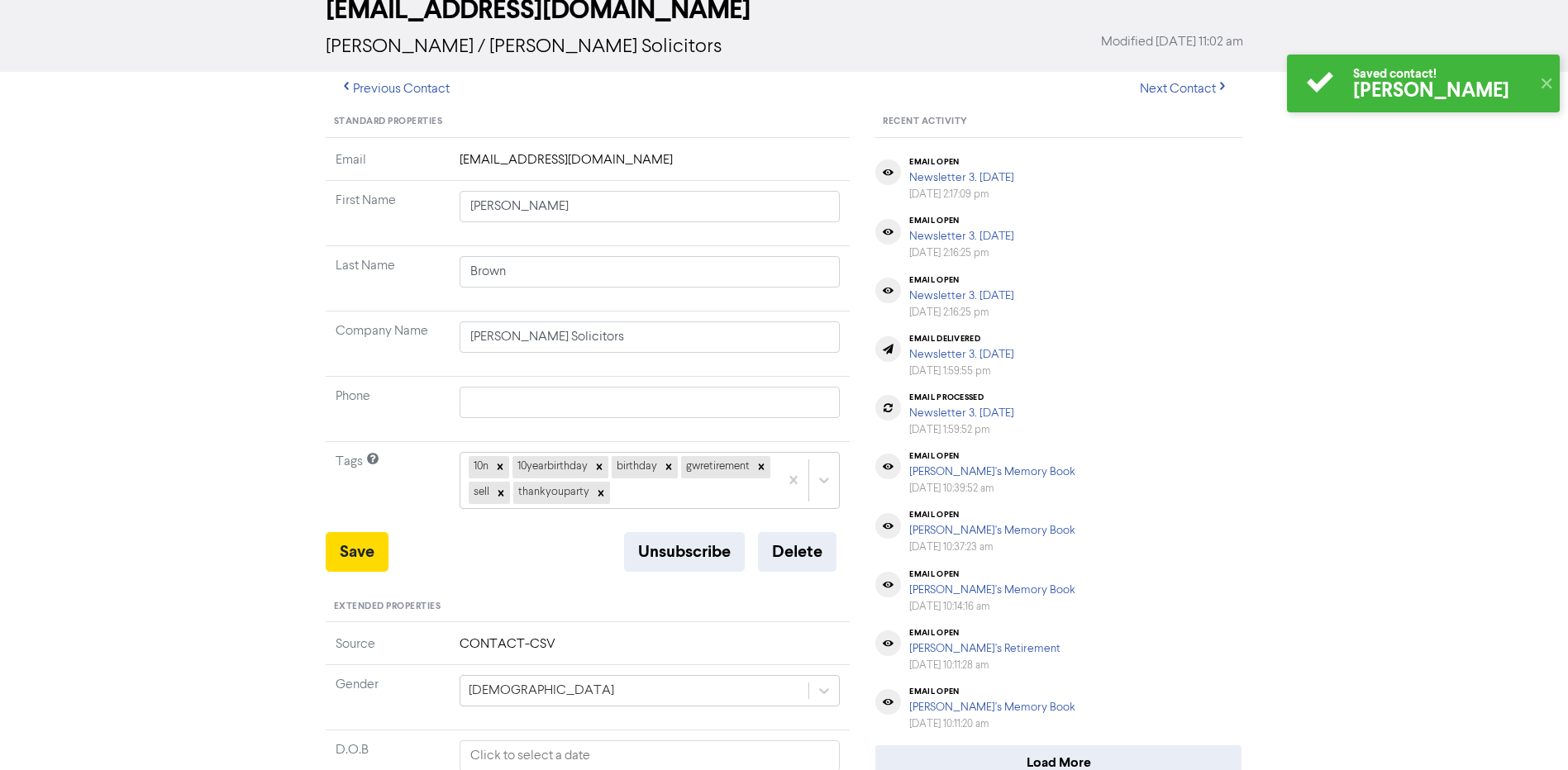
scroll to position [0, 0]
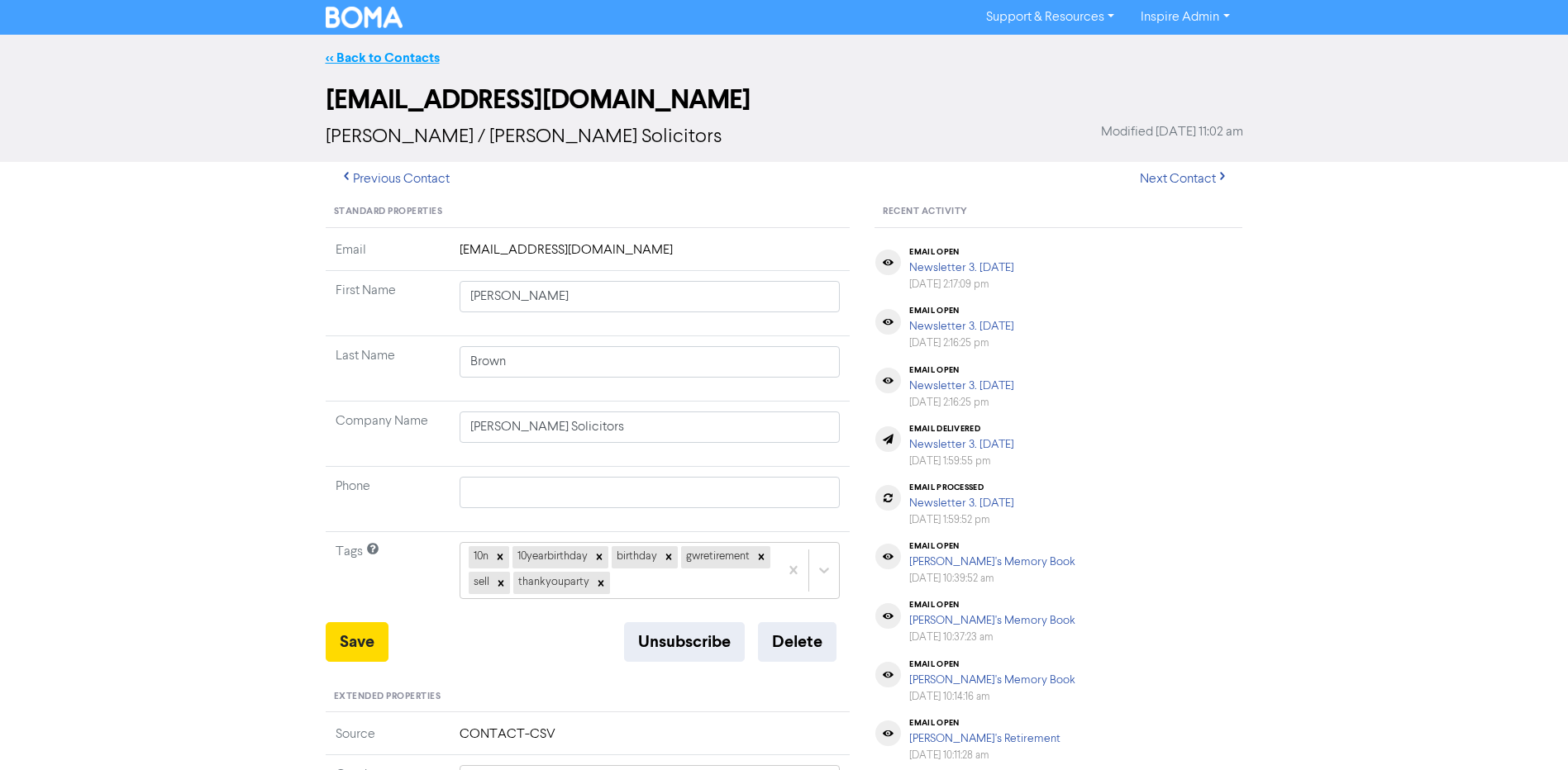
click at [425, 55] on link "<< Back to Contacts" at bounding box center [382, 58] width 114 height 17
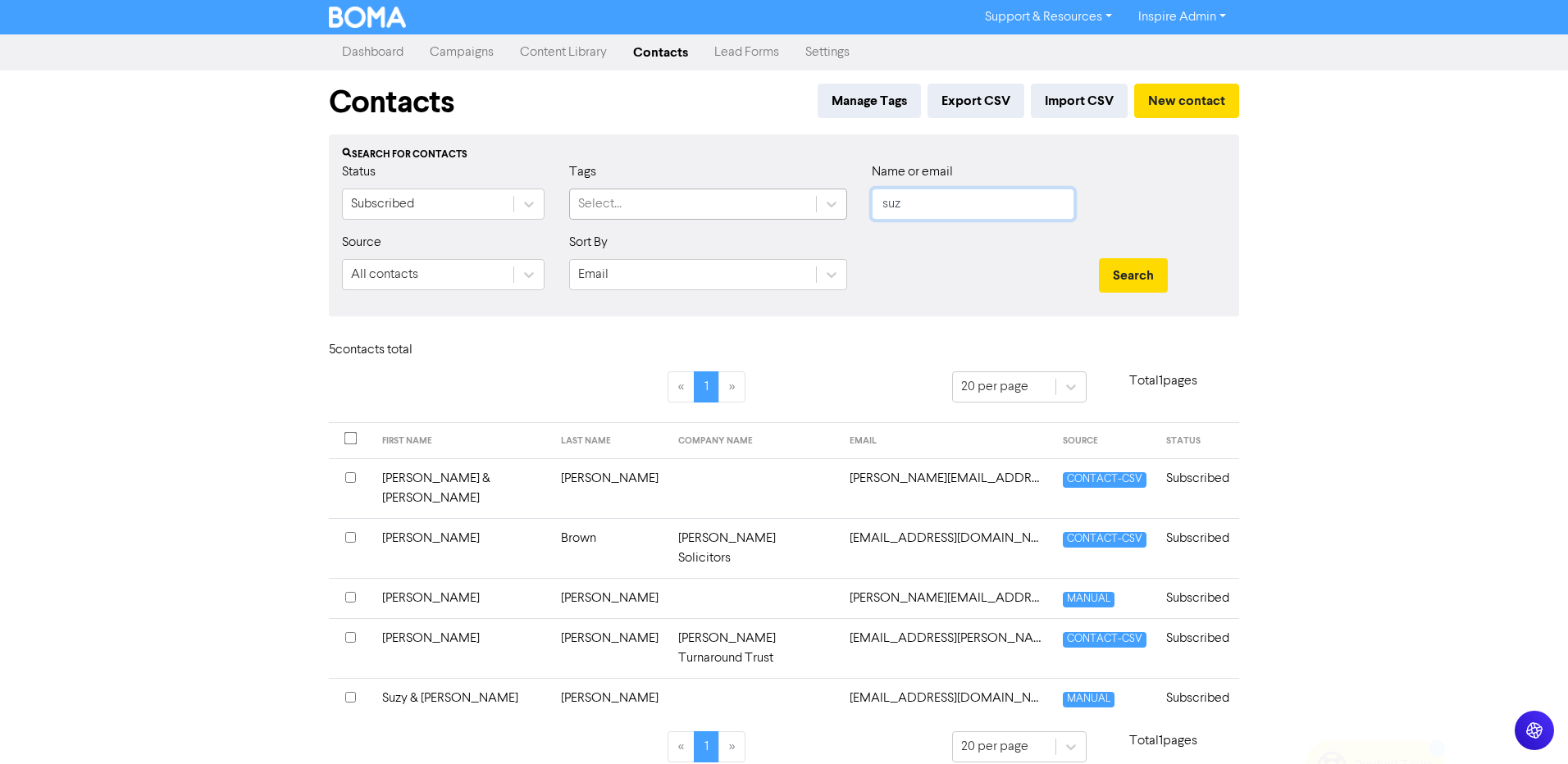
drag, startPoint x: 907, startPoint y: 201, endPoint x: 815, endPoint y: 197, distance: 92.1
click at [817, 197] on div "Status Subscribed Tags Select... Name or email suz" at bounding box center [784, 198] width 909 height 71
click at [1099, 258] on button "Search" at bounding box center [1133, 275] width 69 height 35
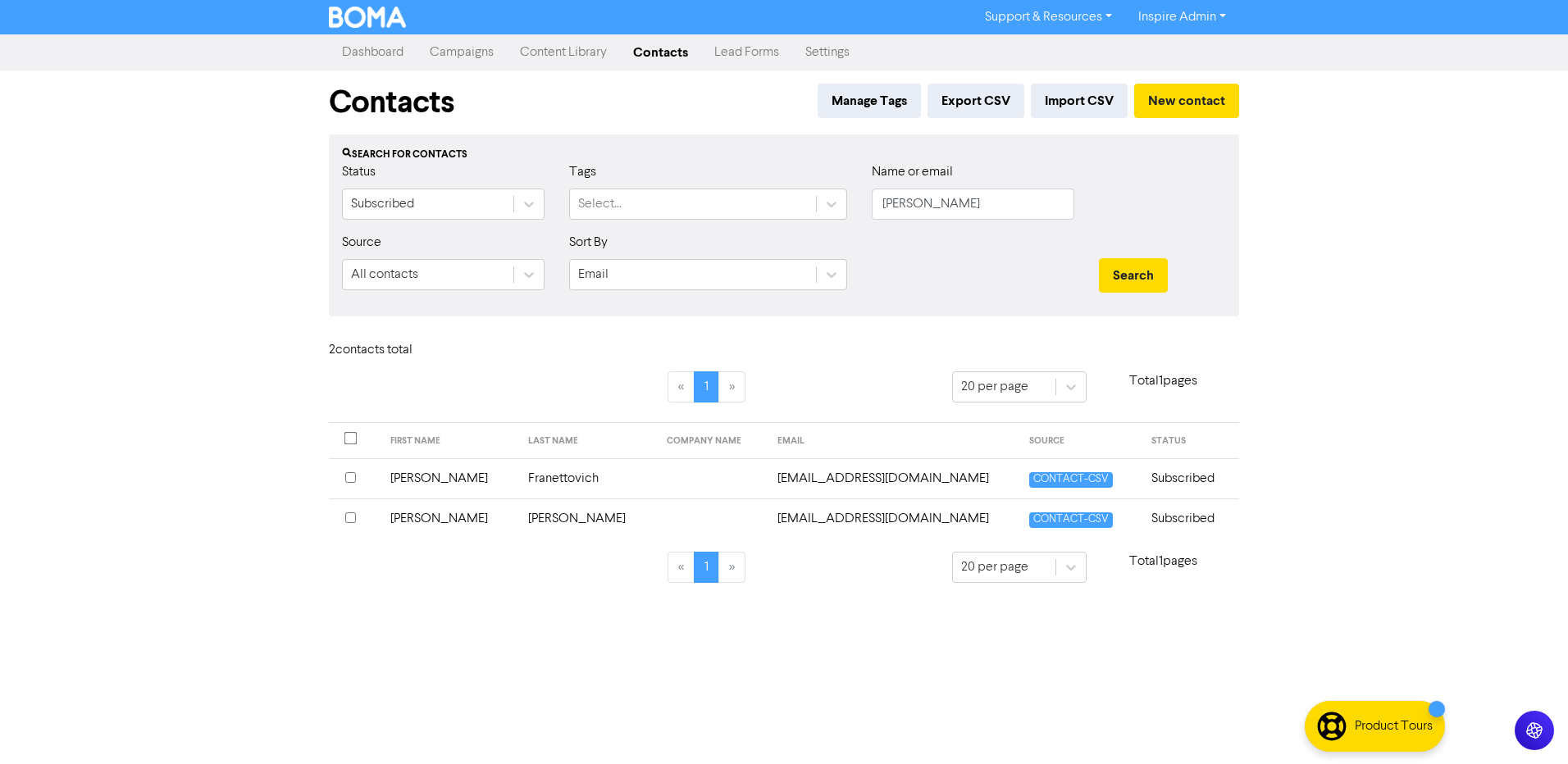
click at [519, 521] on td "[PERSON_NAME]" at bounding box center [588, 519] width 139 height 40
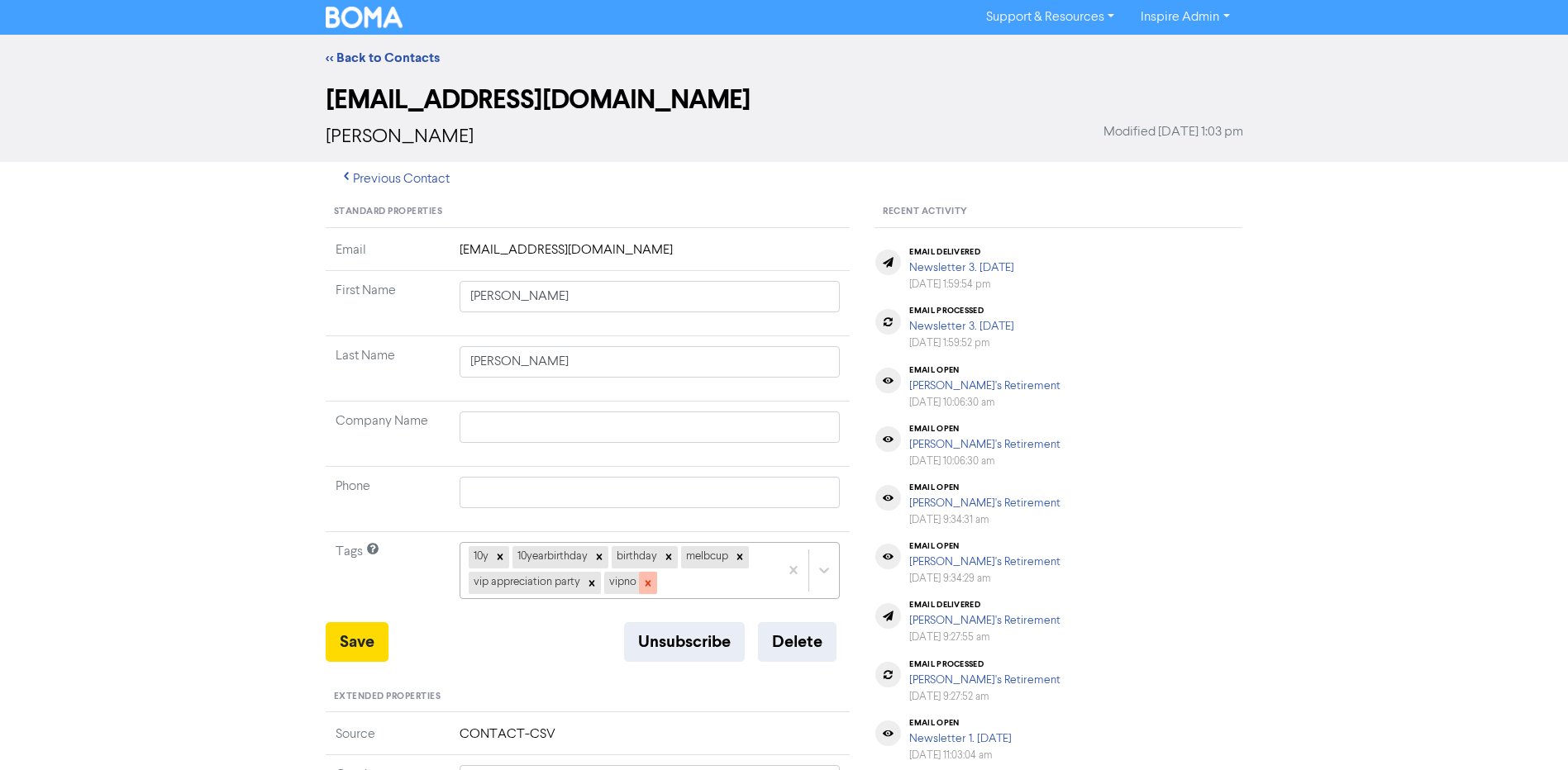
click at [646, 586] on icon at bounding box center [648, 583] width 6 height 6
click at [588, 587] on icon at bounding box center [591, 584] width 11 height 11
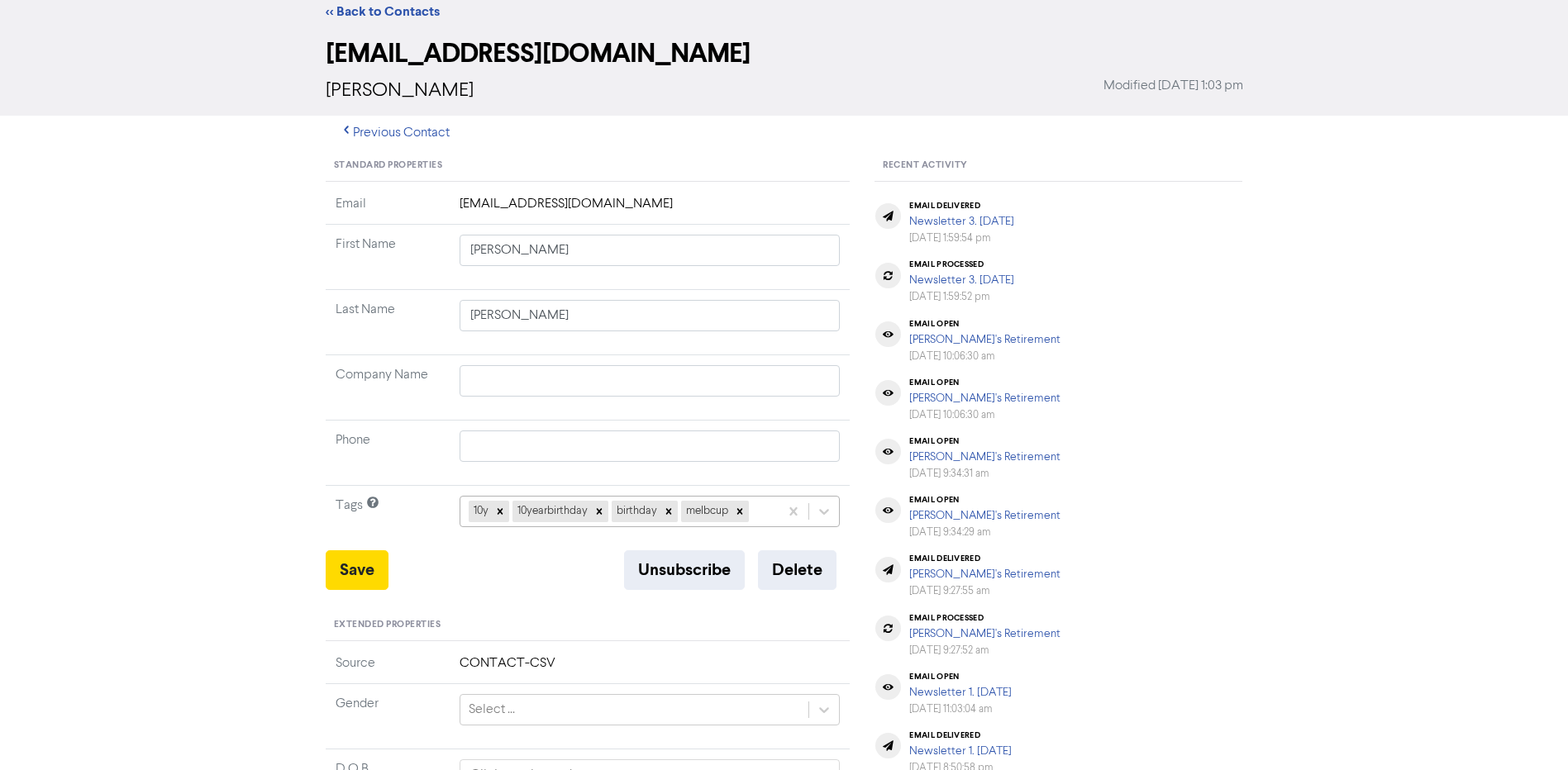
click at [757, 527] on div "10y 10yearbirthday birthday melbcup" at bounding box center [650, 511] width 381 height 31
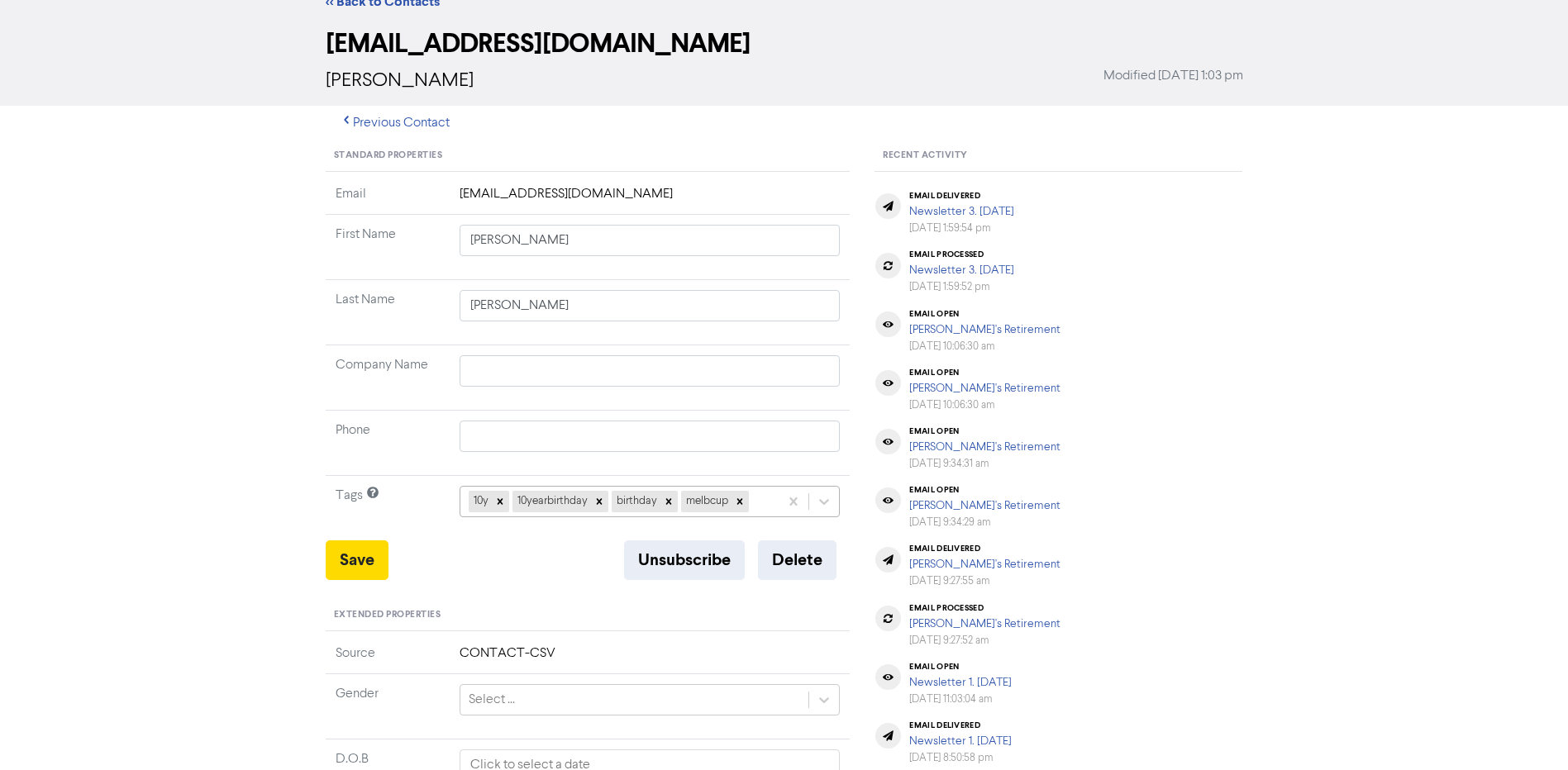
scroll to position [65, 0]
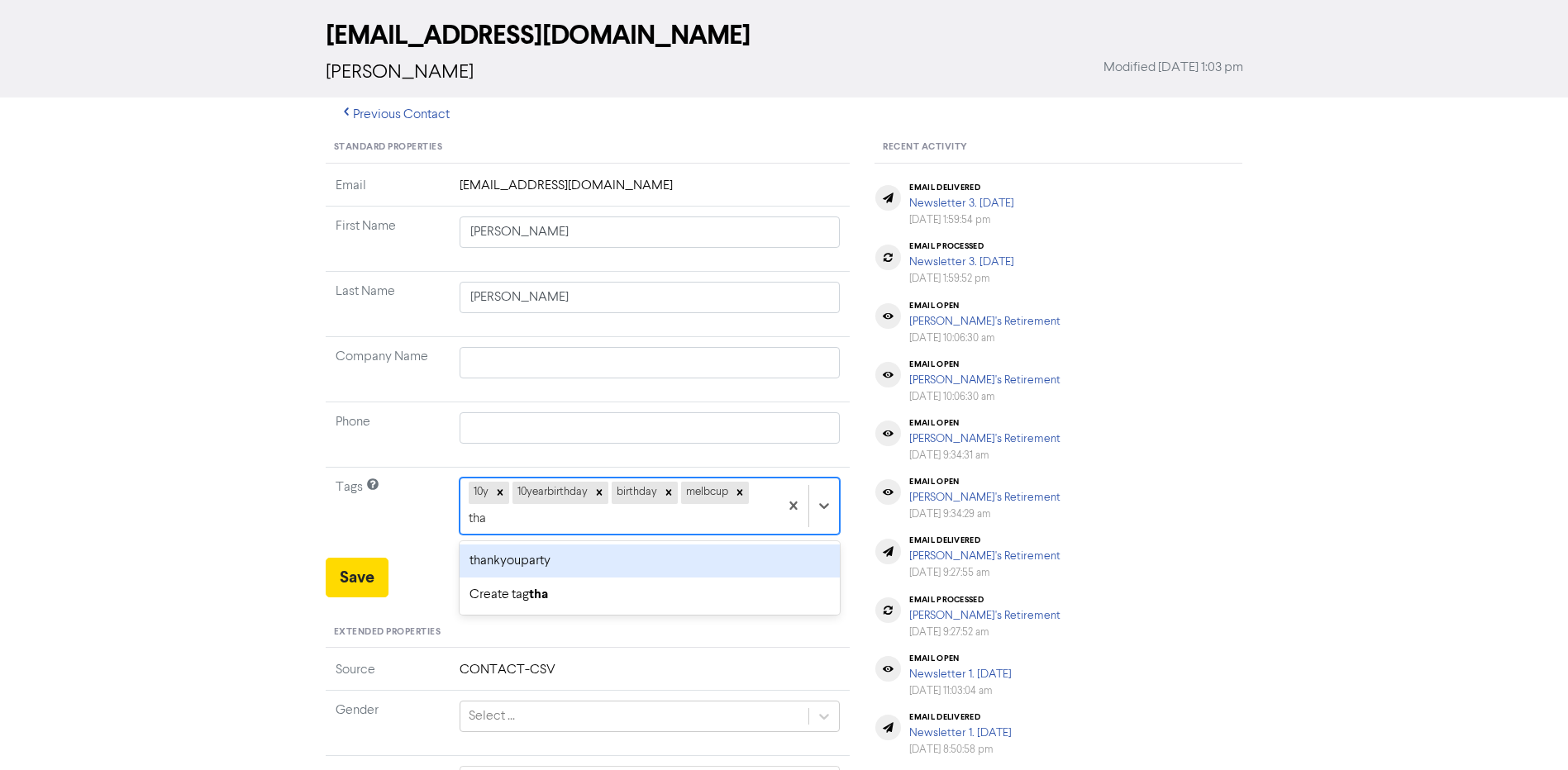
click at [584, 558] on div "thankyouparty" at bounding box center [650, 560] width 381 height 33
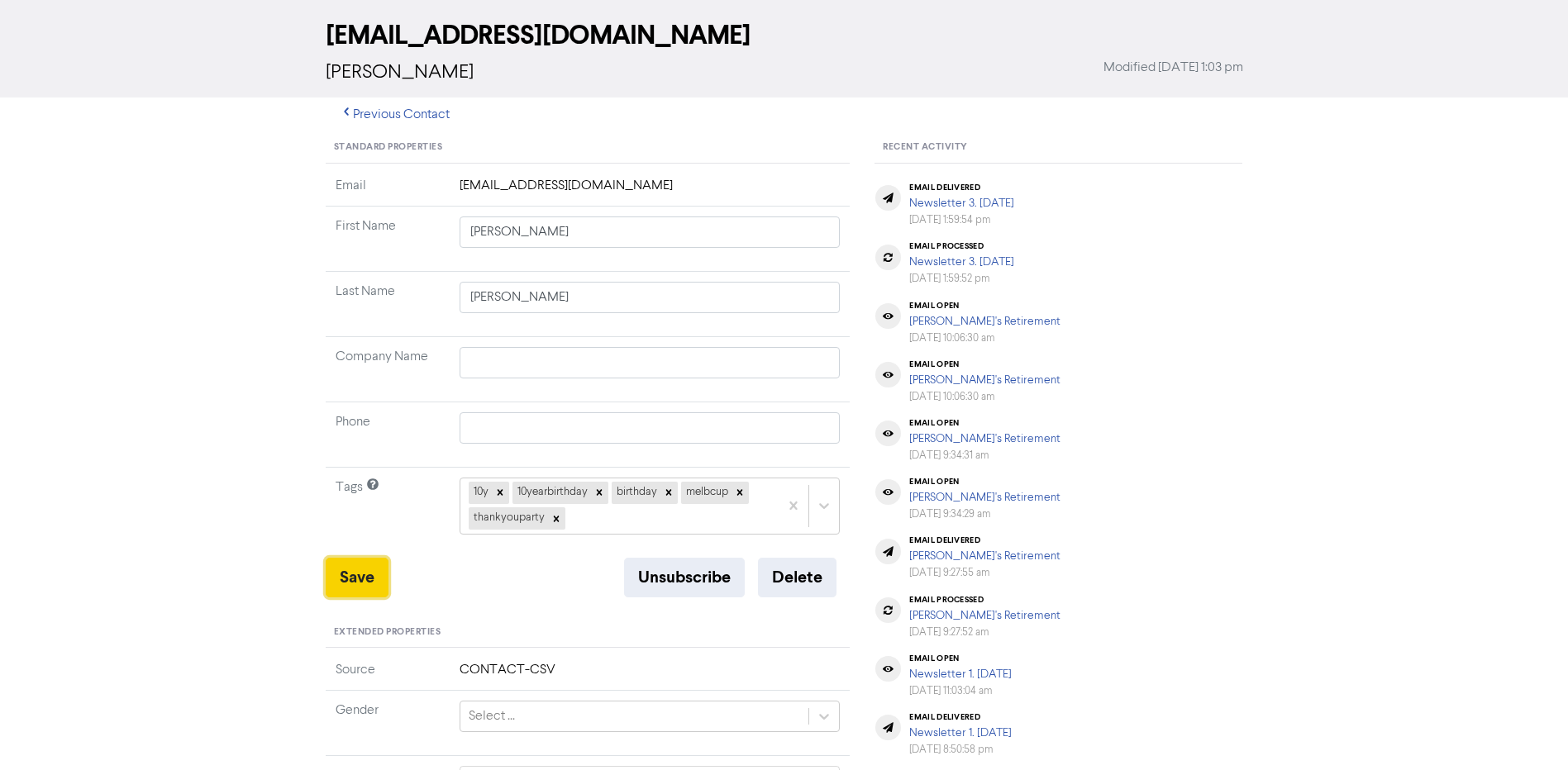
click at [365, 572] on button "Save" at bounding box center [356, 578] width 63 height 39
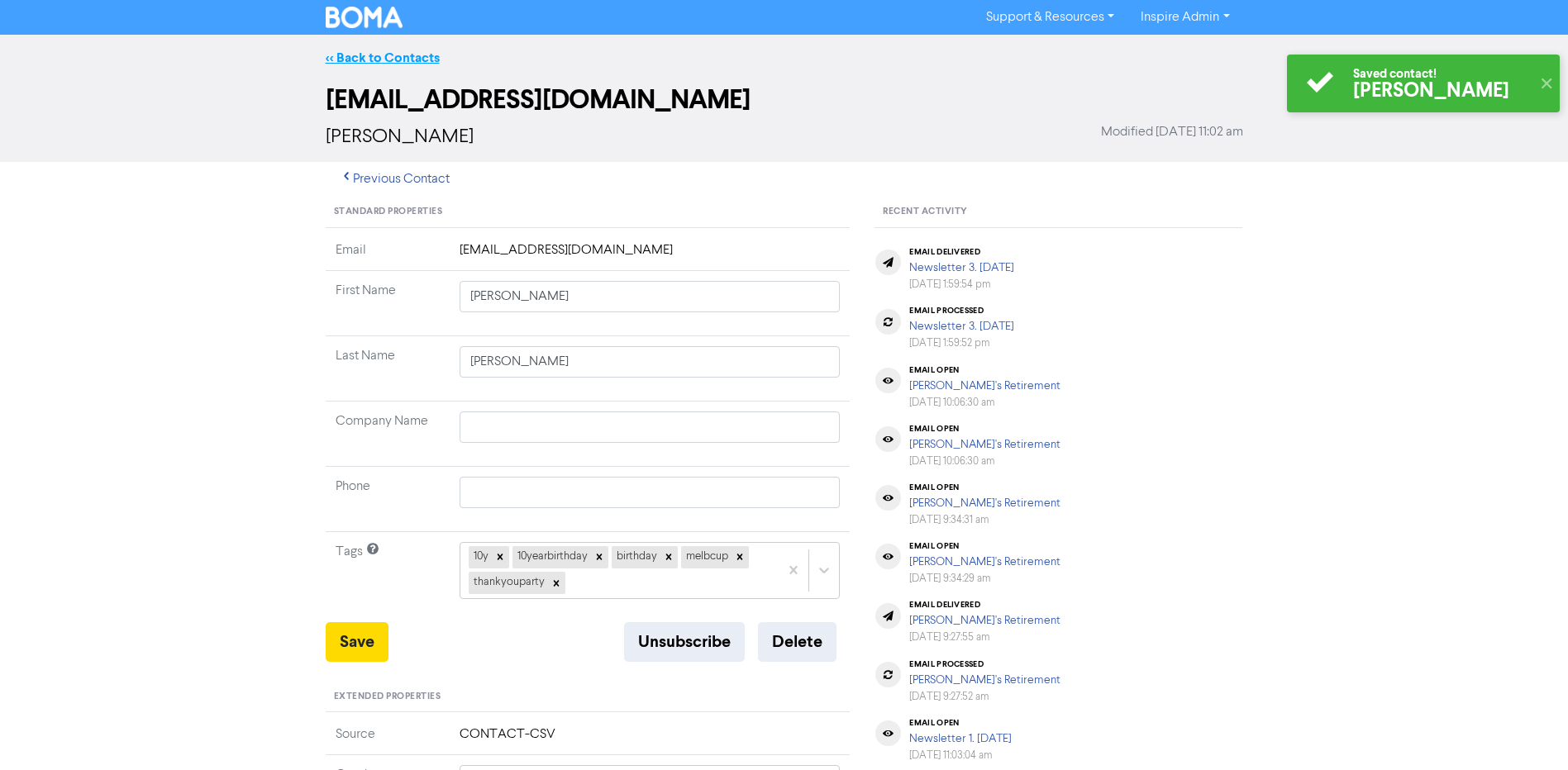
click at [384, 54] on link "<< Back to Contacts" at bounding box center [382, 58] width 114 height 17
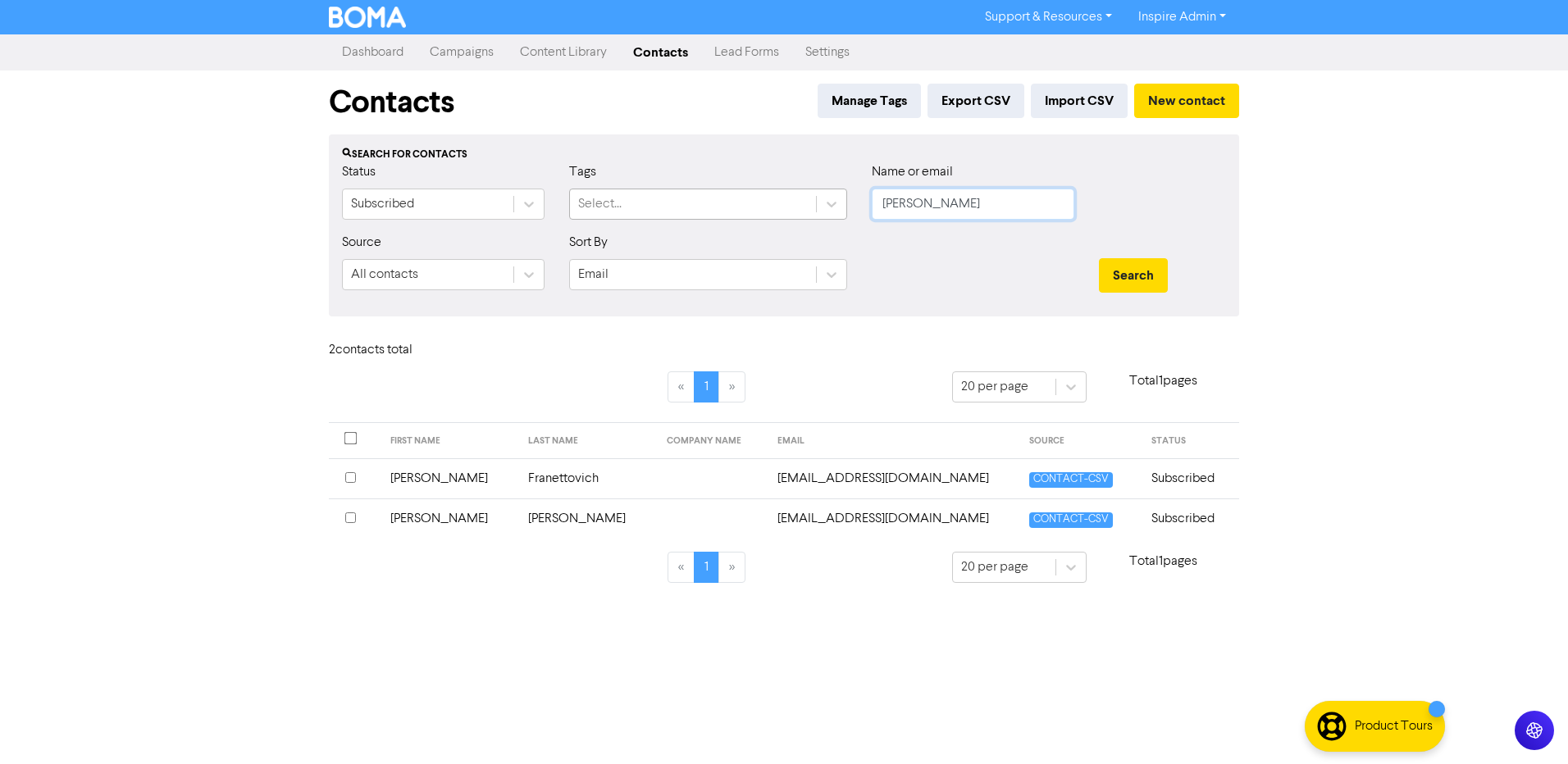
drag, startPoint x: 900, startPoint y: 198, endPoint x: 800, endPoint y: 197, distance: 100.0
click at [801, 197] on div "Status Subscribed Tags Select... Name or email [PERSON_NAME]" at bounding box center [784, 198] width 909 height 71
click at [1099, 258] on button "Search" at bounding box center [1133, 275] width 69 height 35
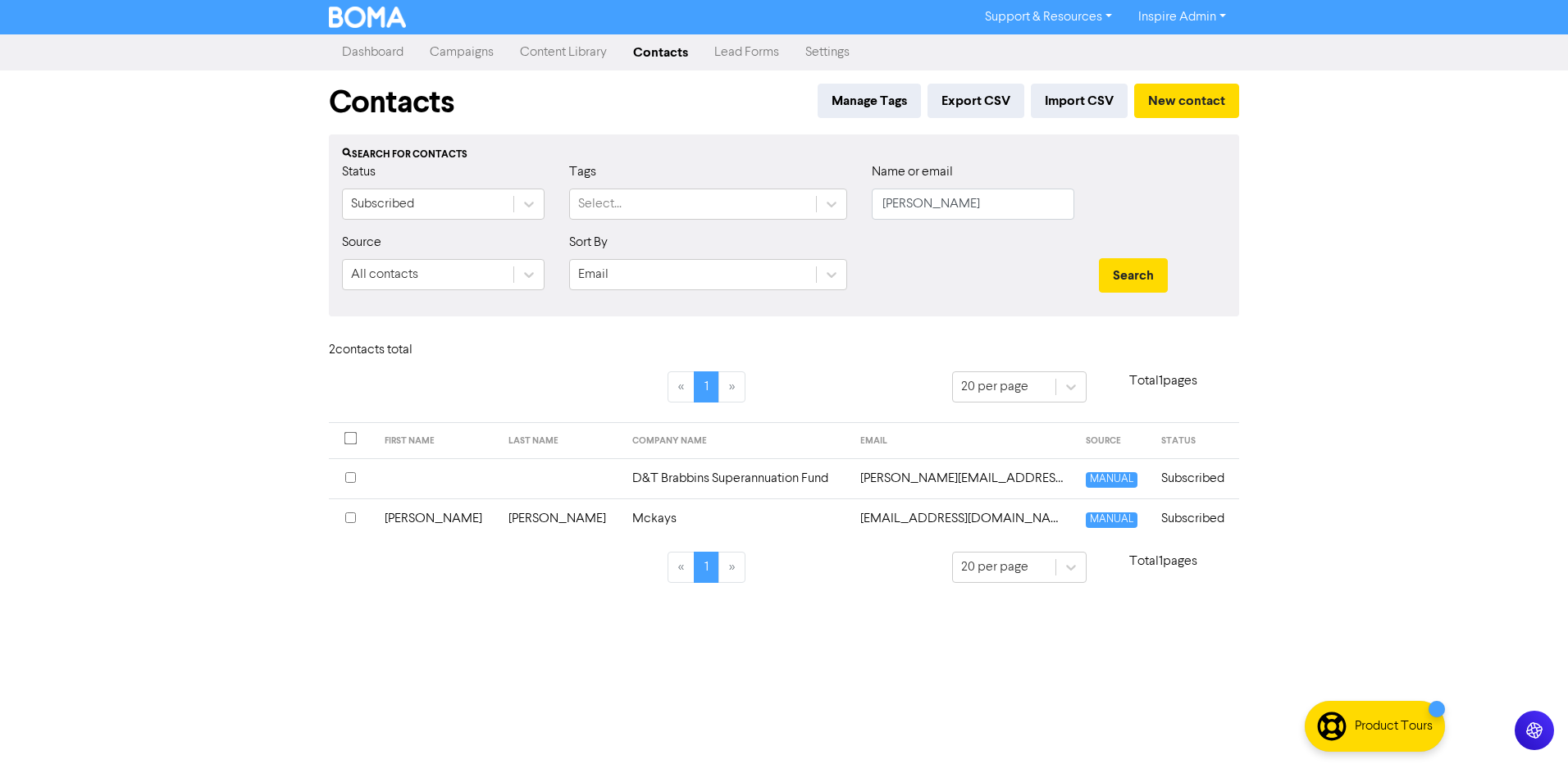
click at [499, 520] on td "[PERSON_NAME]" at bounding box center [561, 519] width 124 height 40
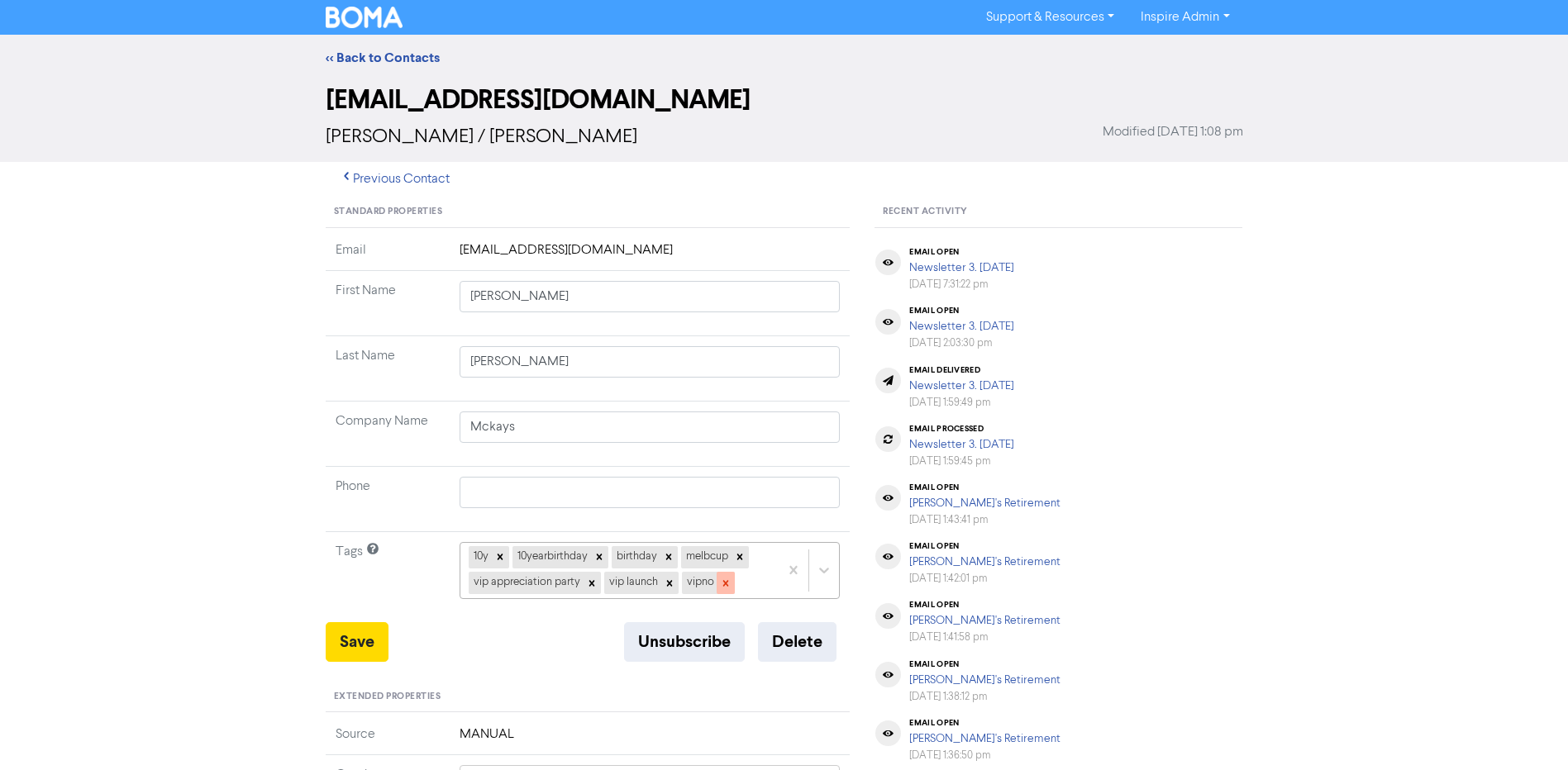
click at [725, 586] on icon at bounding box center [726, 584] width 11 height 11
click at [666, 582] on icon at bounding box center [669, 584] width 11 height 11
click at [592, 585] on icon at bounding box center [591, 583] width 6 height 6
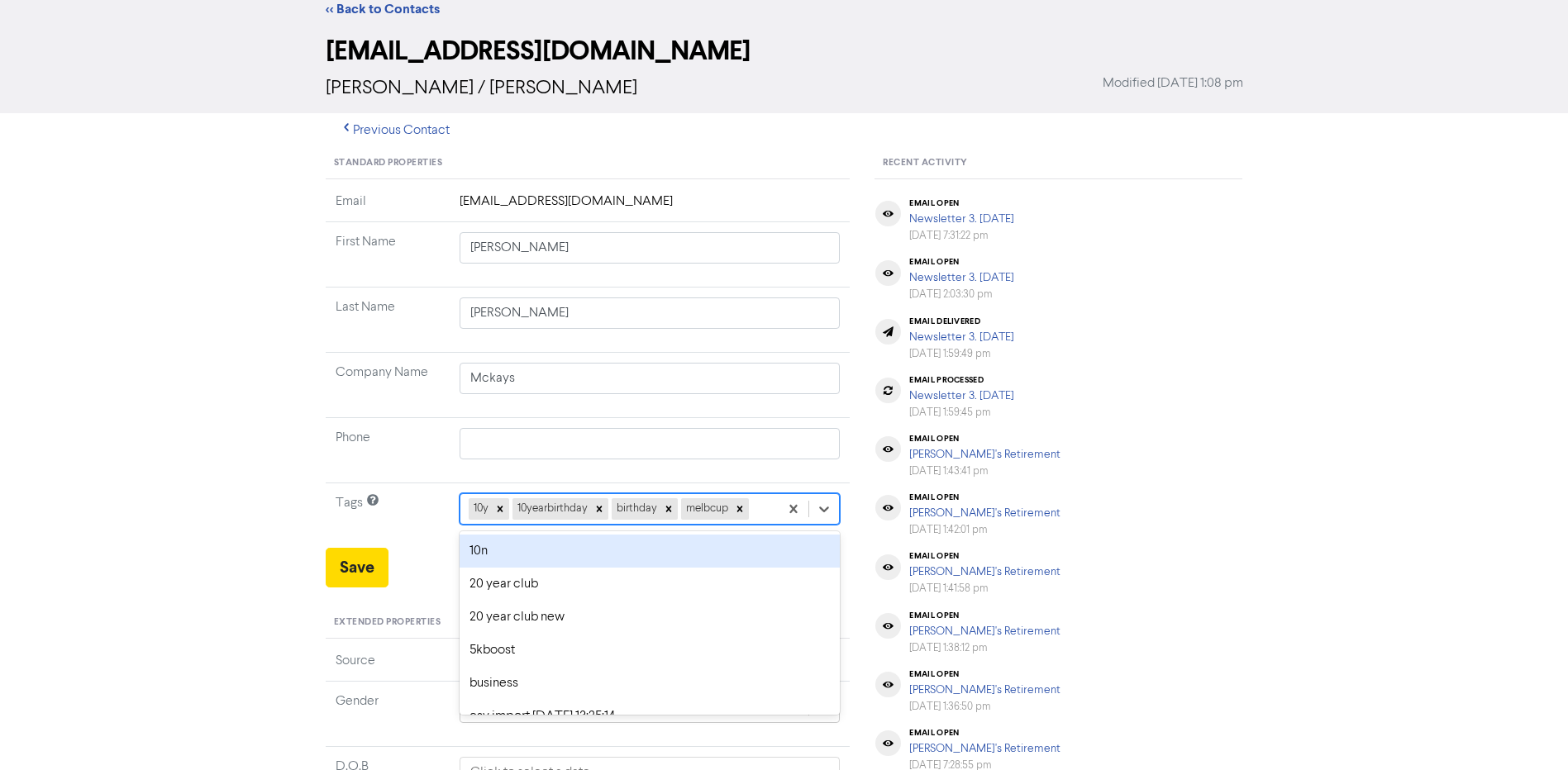
click at [763, 525] on div "option 10n focused, 1 of 42. 38 results available. Use Up and Down to choose op…" at bounding box center [650, 509] width 381 height 31
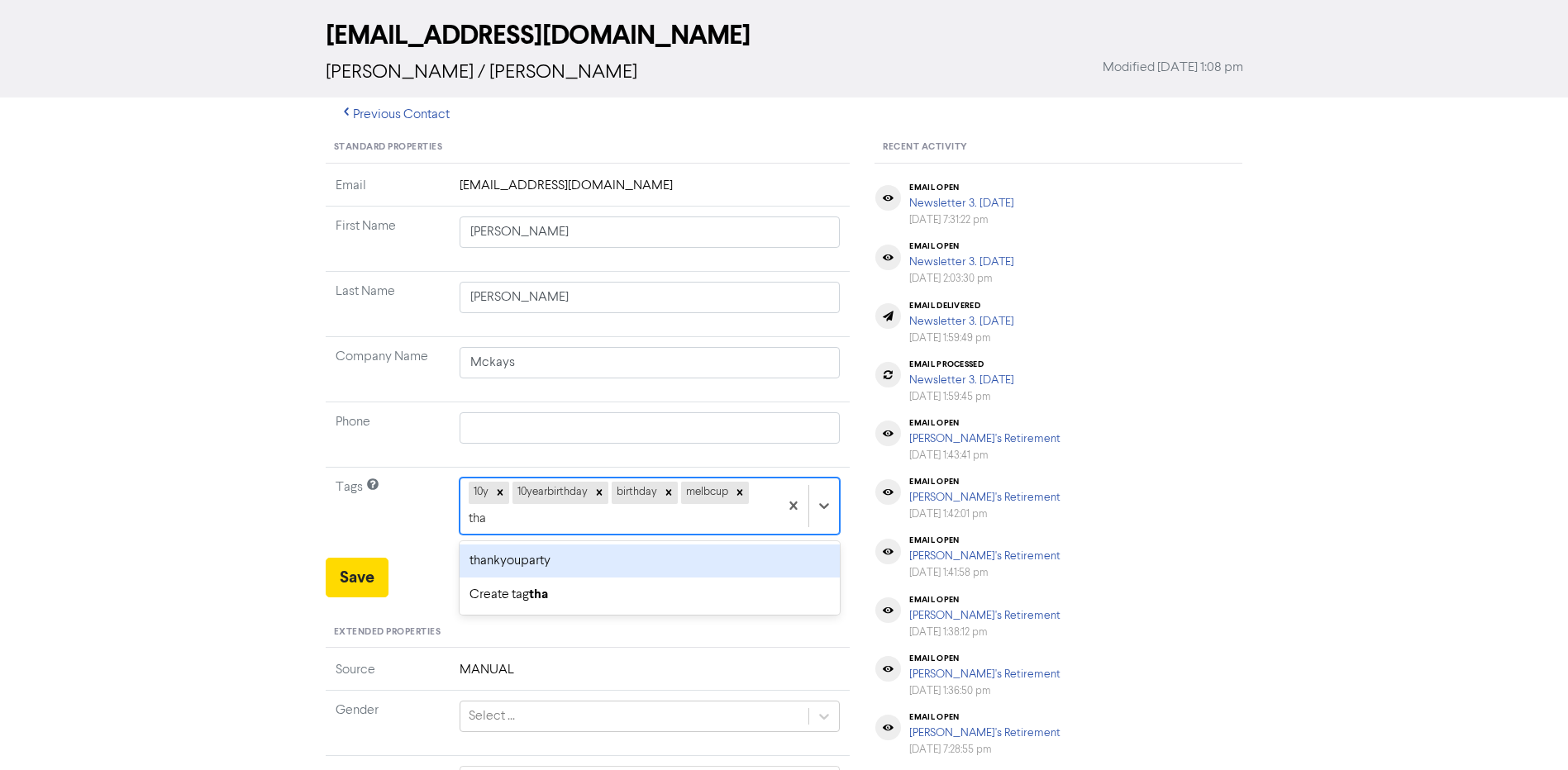
click at [535, 561] on div "thankyouparty" at bounding box center [650, 560] width 381 height 33
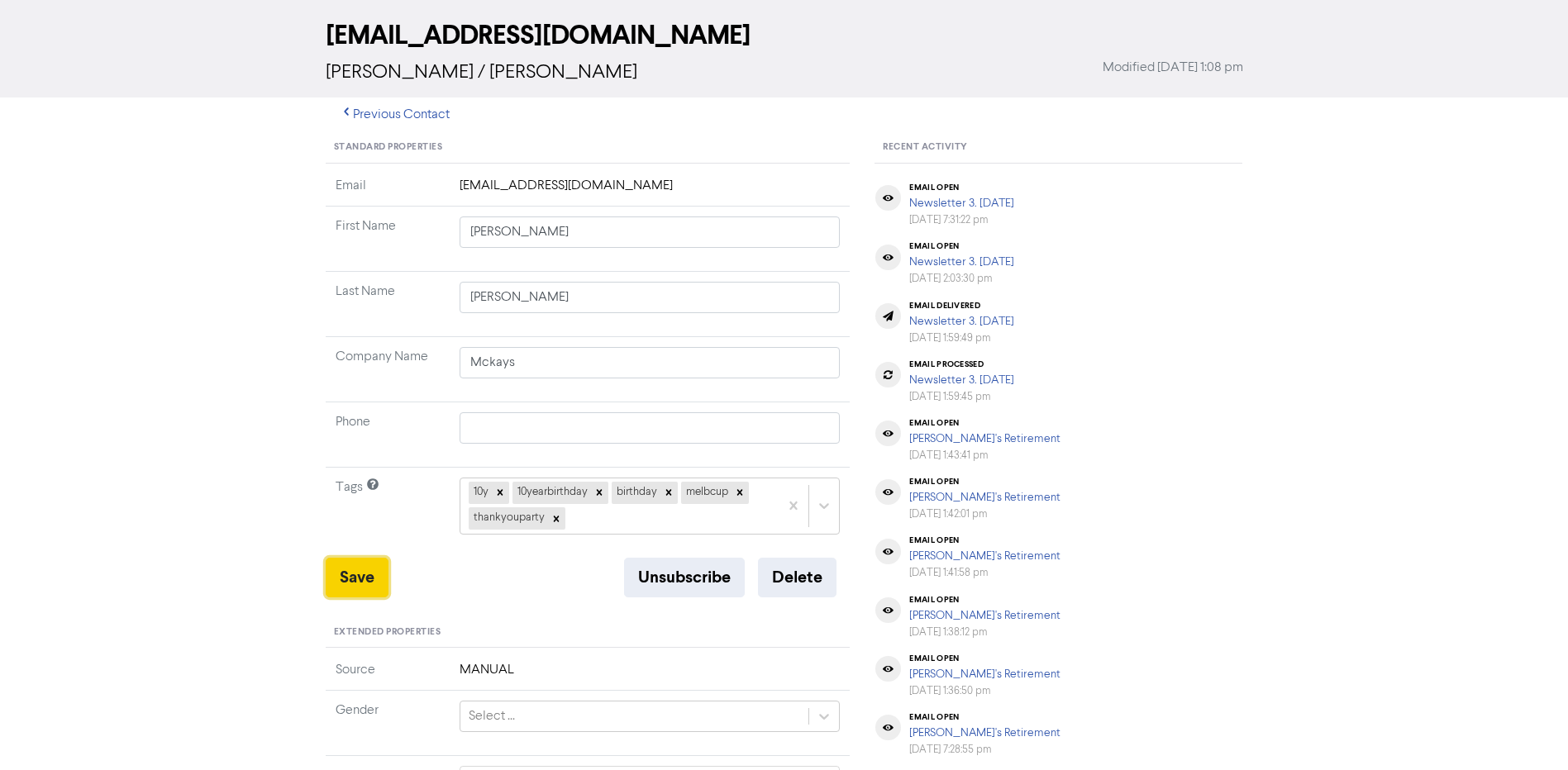
click at [356, 572] on button "Save" at bounding box center [356, 578] width 63 height 39
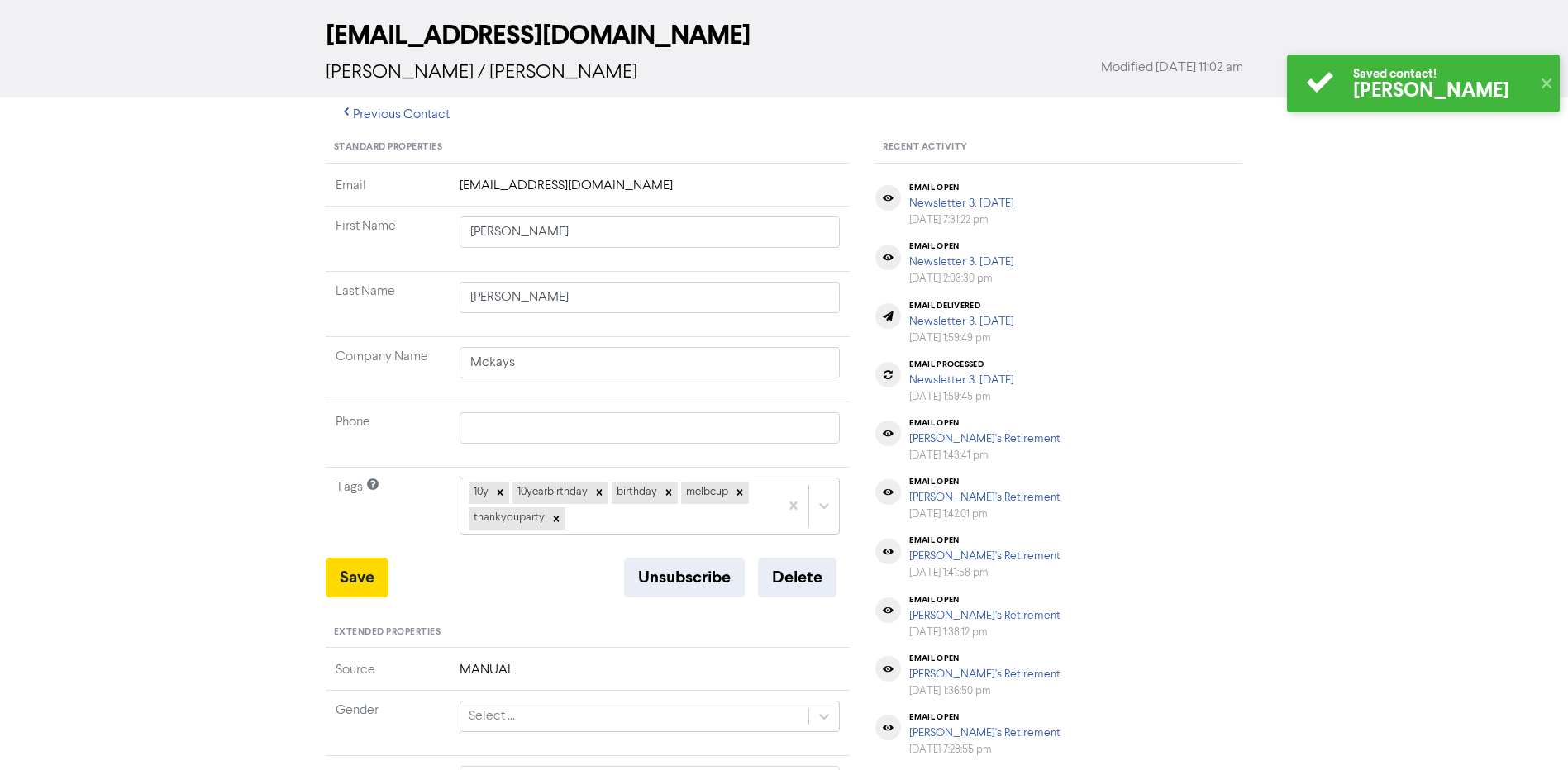
scroll to position [0, 0]
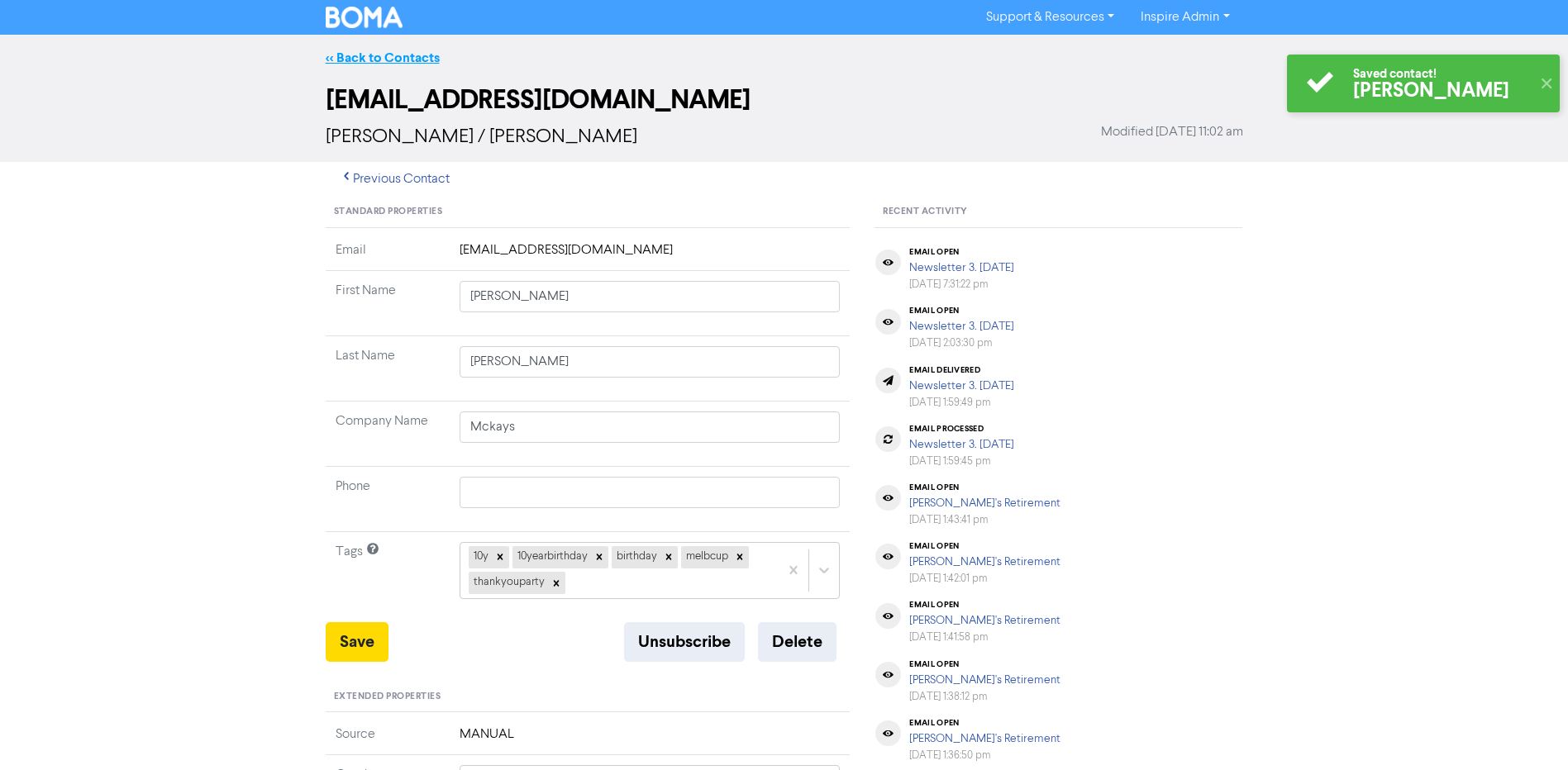
click at [368, 63] on link "<< Back to Contacts" at bounding box center [382, 58] width 114 height 17
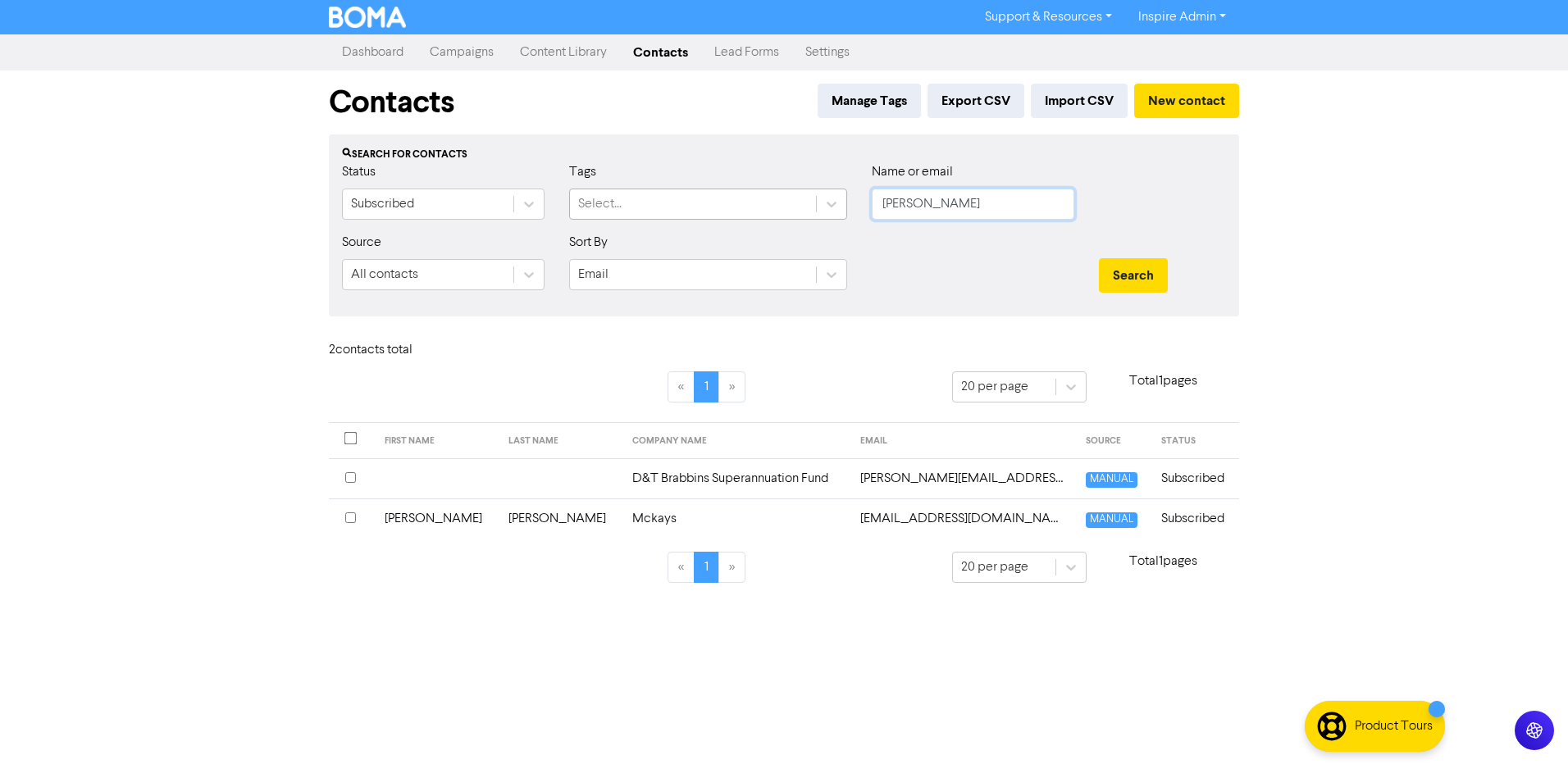
drag, startPoint x: 964, startPoint y: 209, endPoint x: 805, endPoint y: 207, distance: 159.0
click at [805, 207] on div "Status Subscribed Tags Select... Name or email [PERSON_NAME]" at bounding box center [784, 198] width 909 height 71
click at [1099, 258] on button "Search" at bounding box center [1133, 275] width 69 height 35
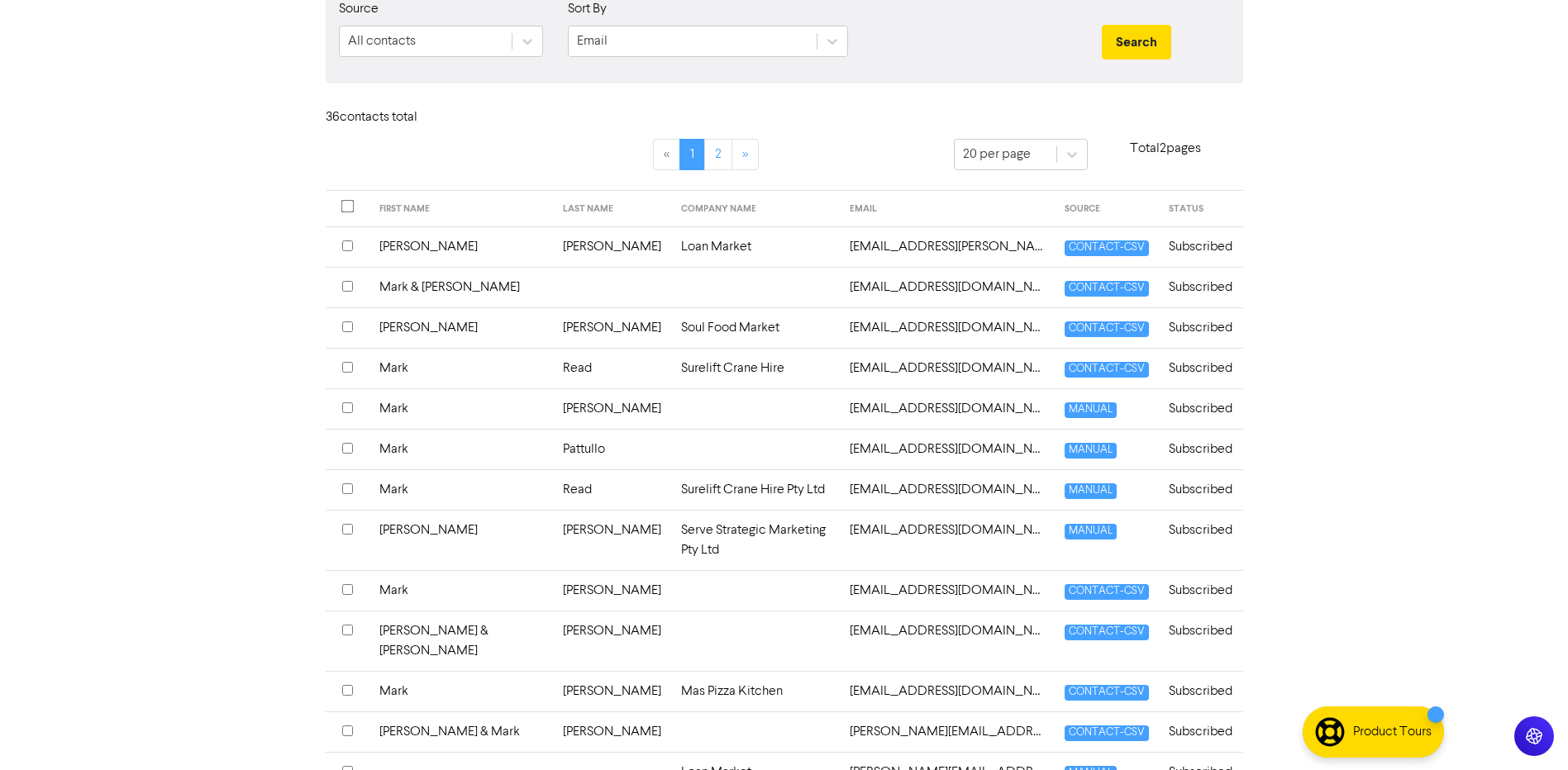
scroll to position [153, 0]
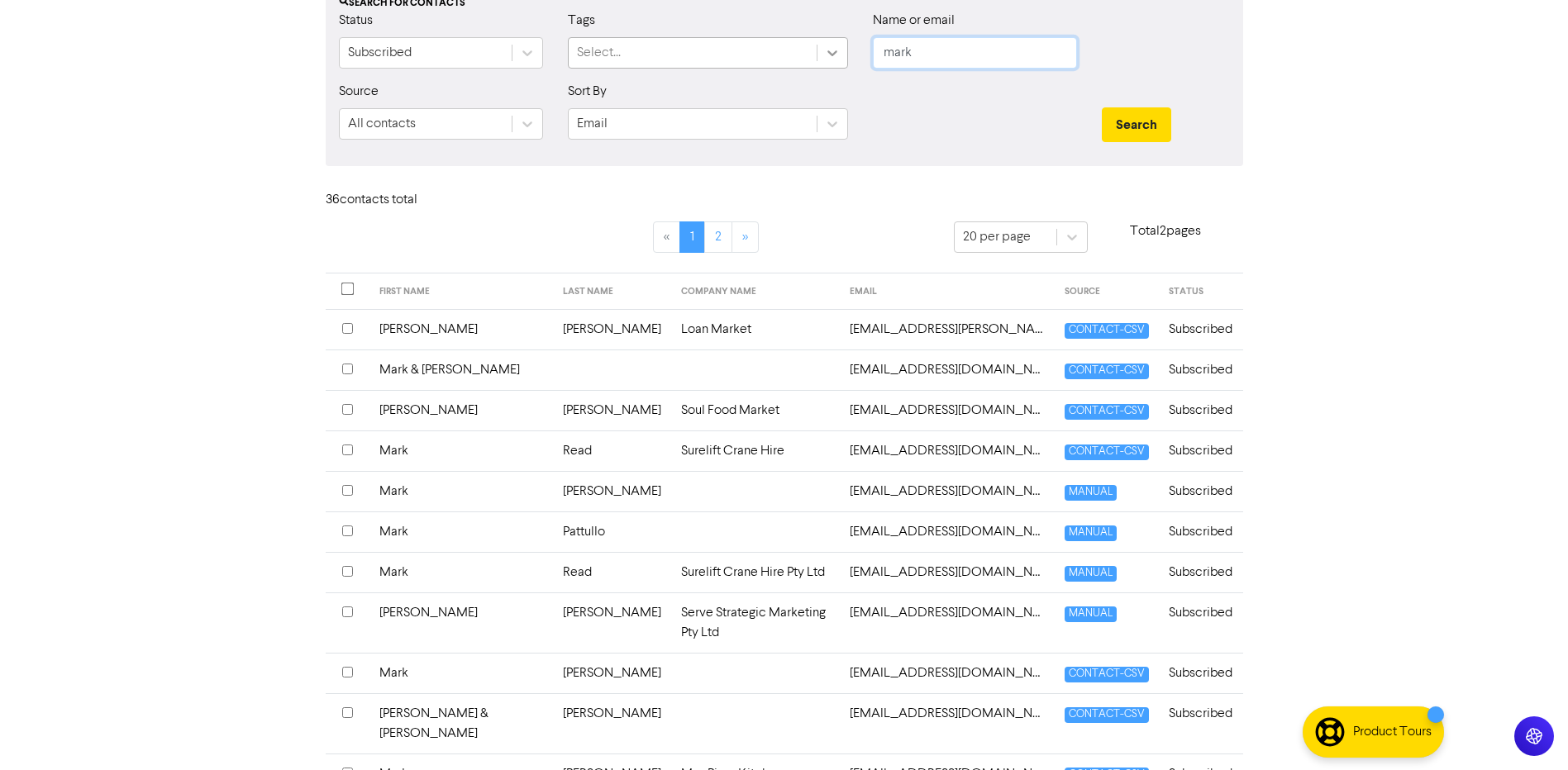
drag, startPoint x: 933, startPoint y: 55, endPoint x: 836, endPoint y: 53, distance: 97.0
click at [836, 53] on div "Status Subscribed Tags Select... Name or email mark" at bounding box center [784, 46] width 916 height 71
click at [1102, 107] on button "Search" at bounding box center [1137, 124] width 70 height 35
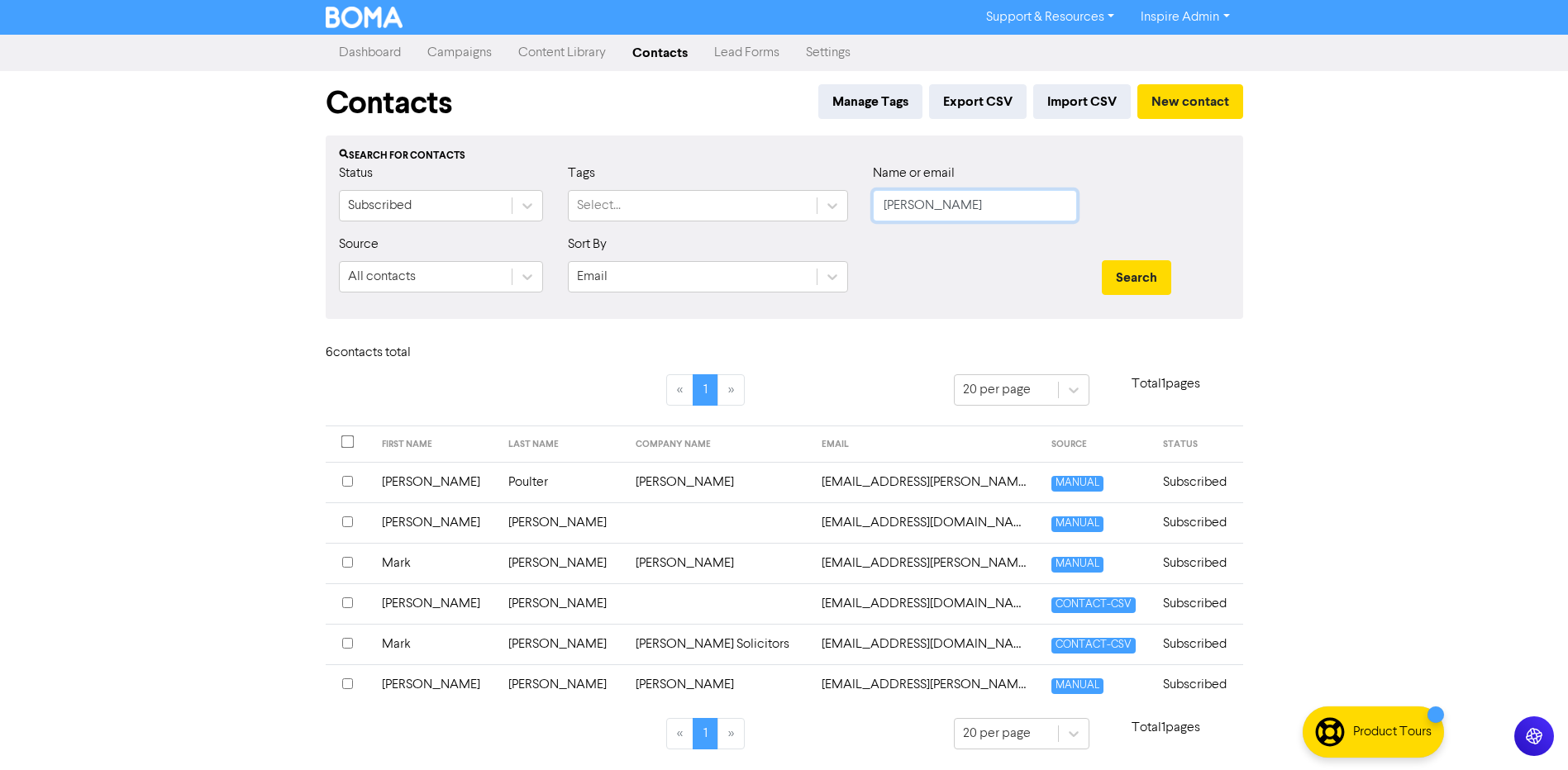
scroll to position [0, 0]
click at [519, 641] on td "[PERSON_NAME]" at bounding box center [568, 644] width 127 height 40
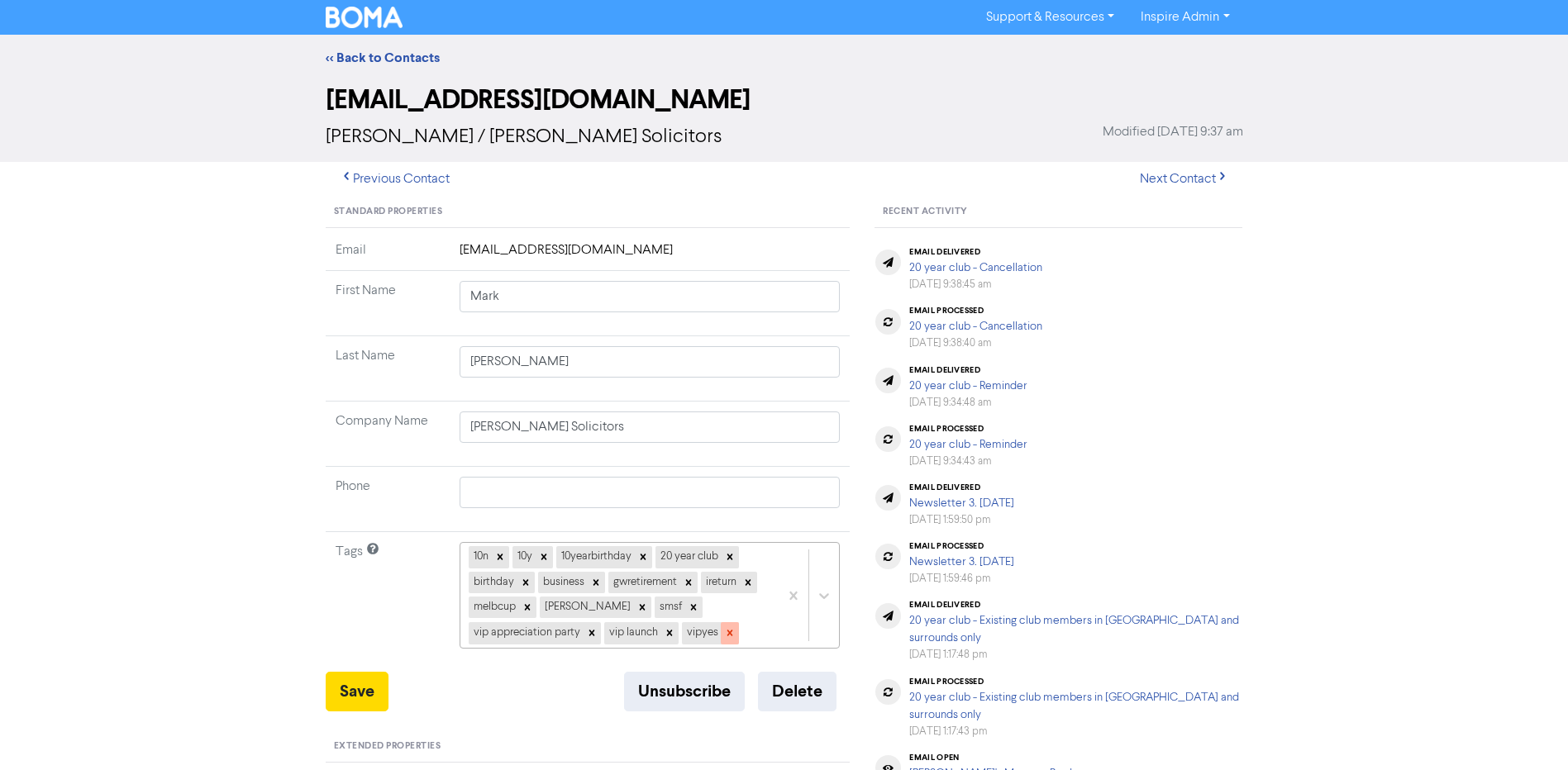
click at [727, 634] on icon at bounding box center [729, 633] width 11 height 11
click at [668, 630] on icon at bounding box center [669, 633] width 11 height 11
click at [593, 636] on icon at bounding box center [591, 634] width 6 height 6
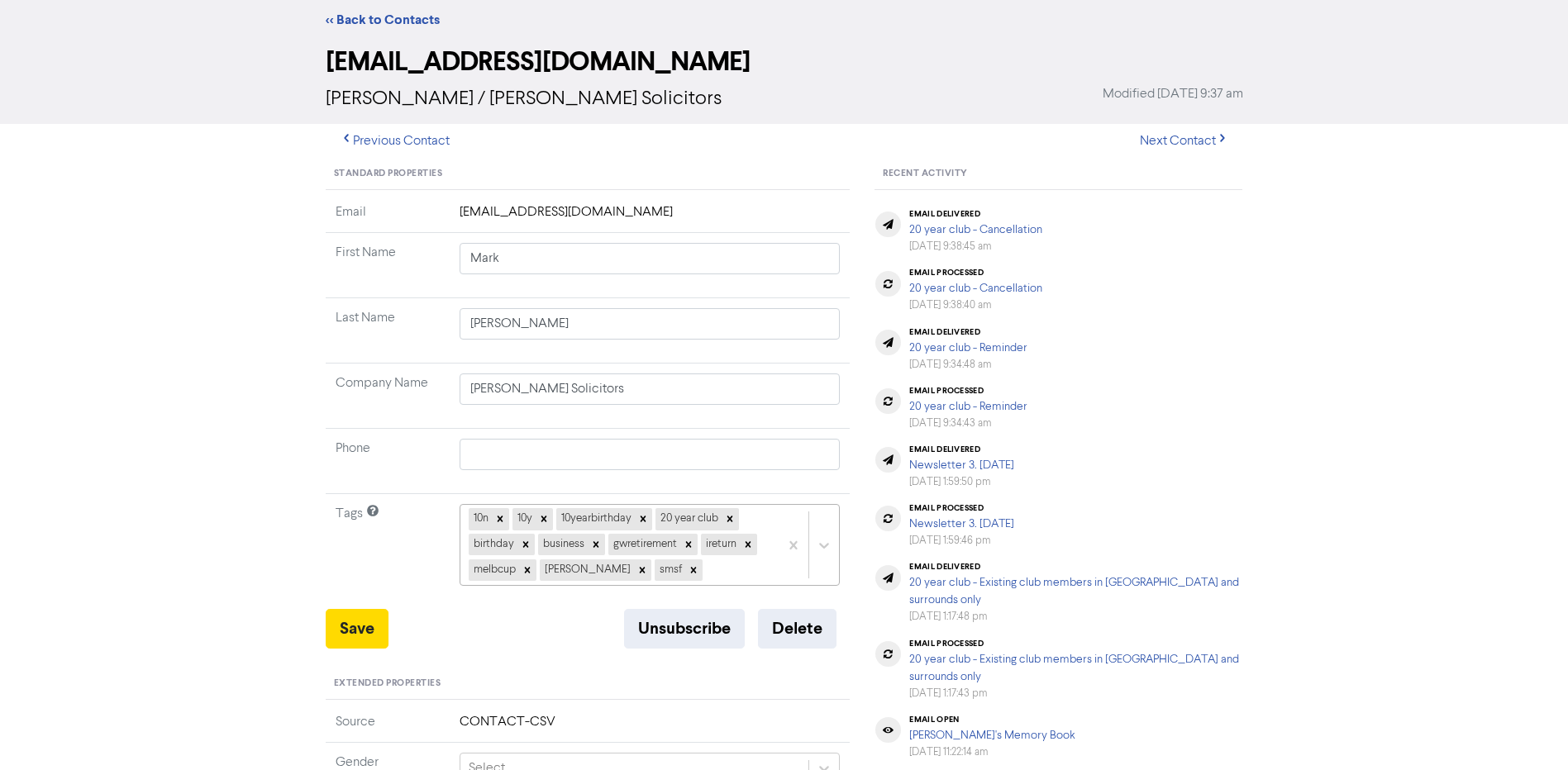
click at [688, 586] on div "10n 10y 10yearbirthday 20 year club birthday business gwretirement ireturn melb…" at bounding box center [650, 544] width 381 height 82
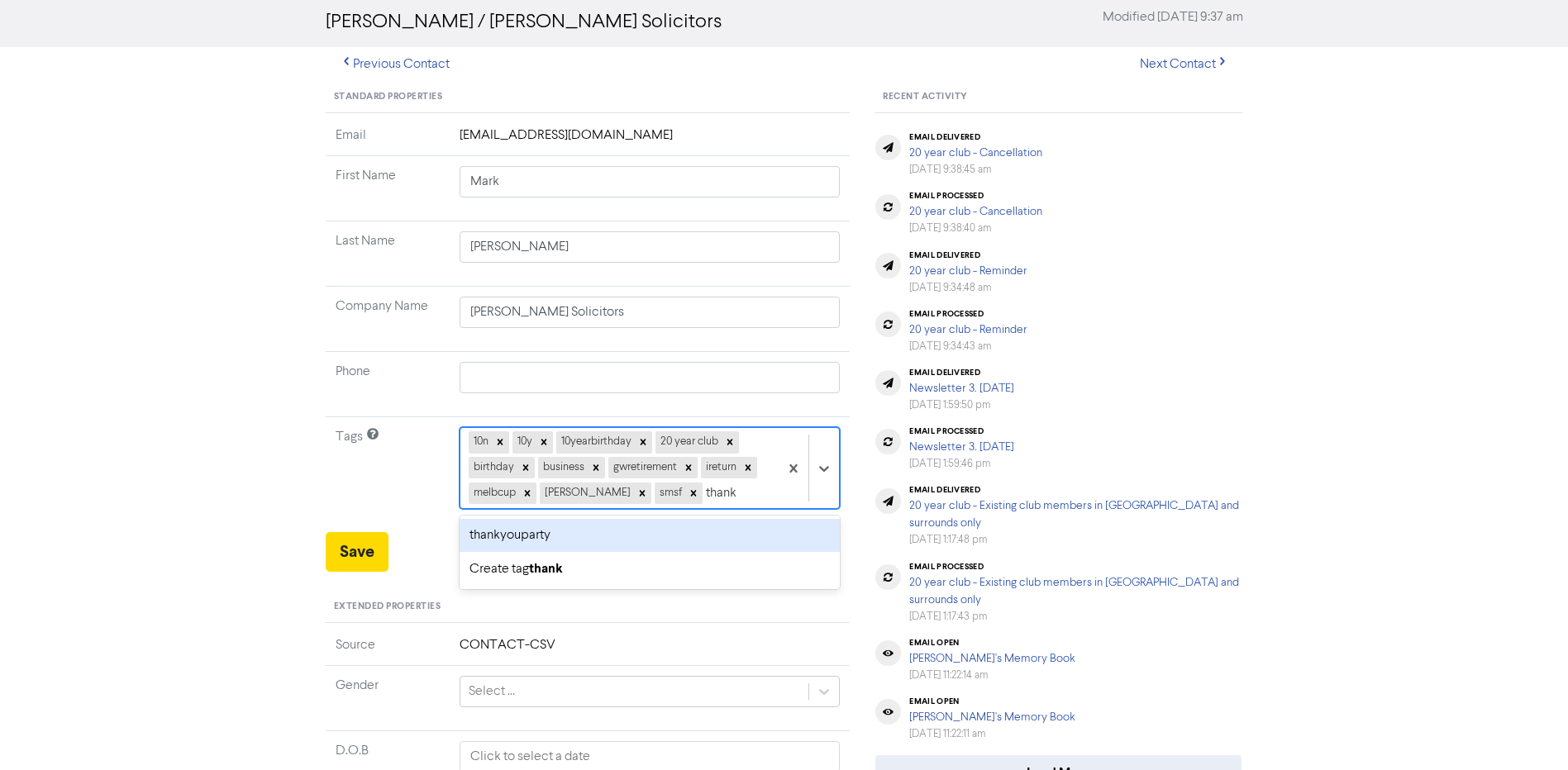
click at [637, 529] on div "thankyouparty" at bounding box center [650, 535] width 381 height 33
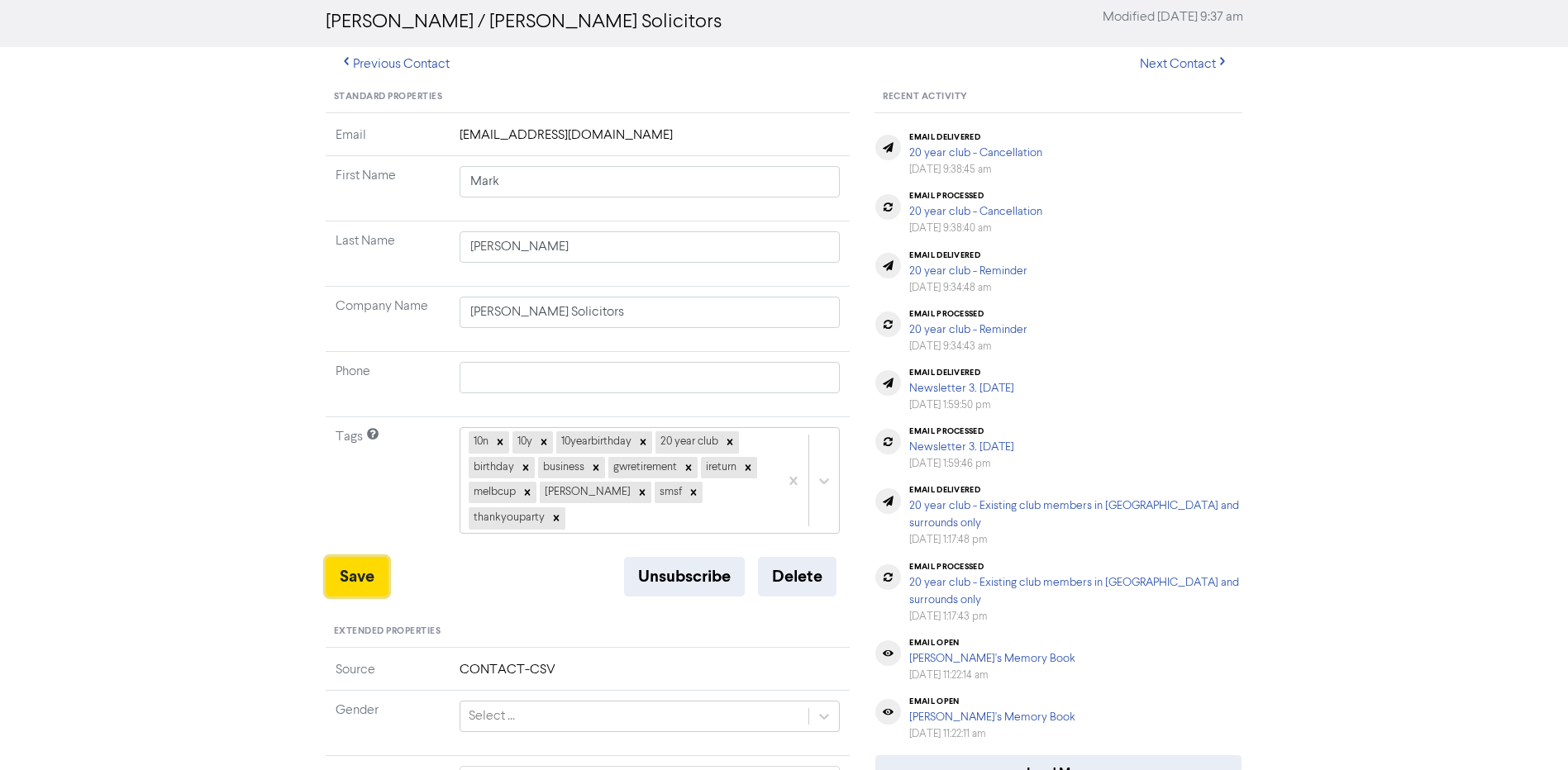
click at [343, 558] on button "Save" at bounding box center [356, 577] width 63 height 39
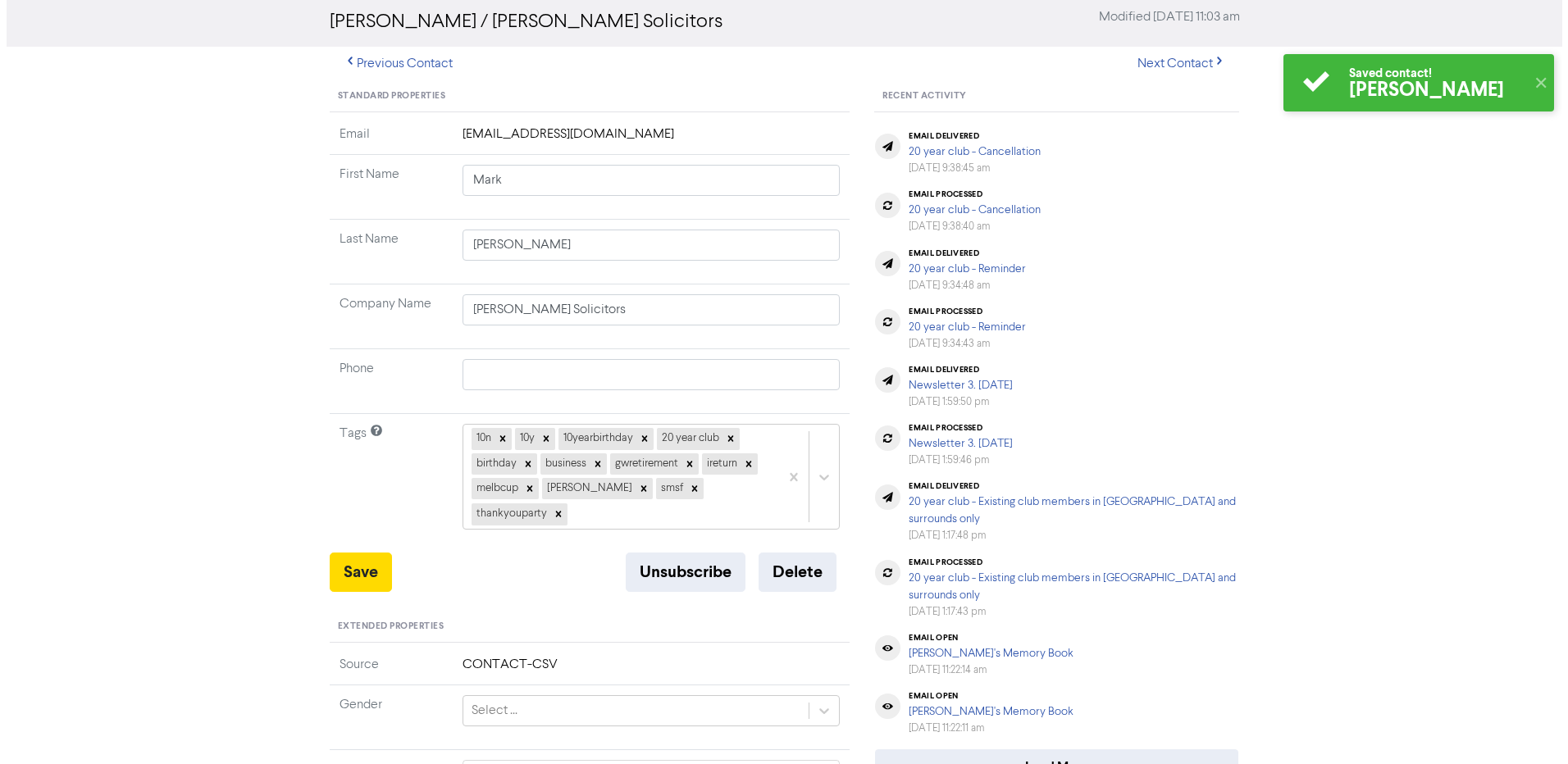
scroll to position [0, 0]
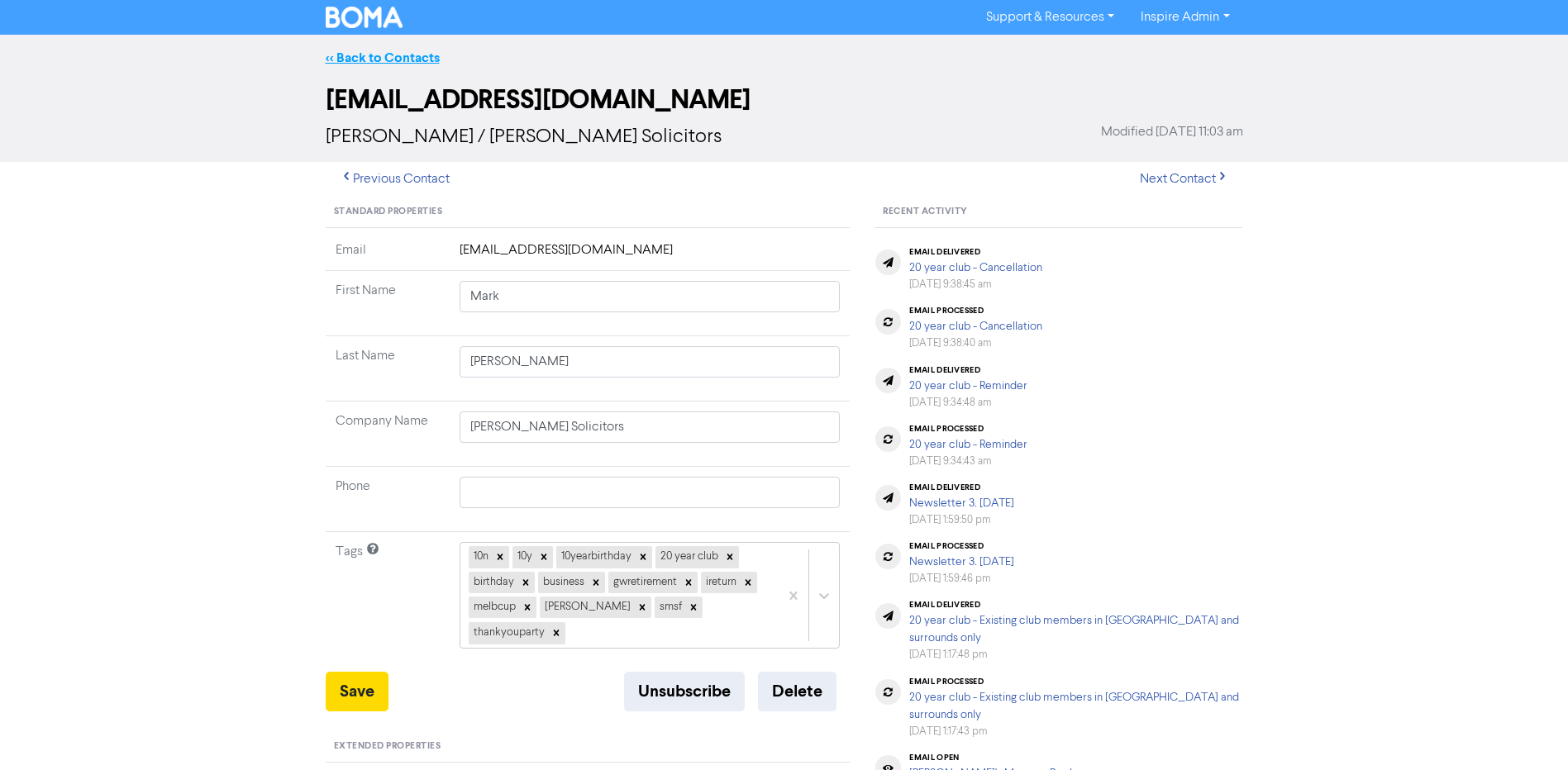
click at [413, 58] on link "<< Back to Contacts" at bounding box center [382, 58] width 114 height 17
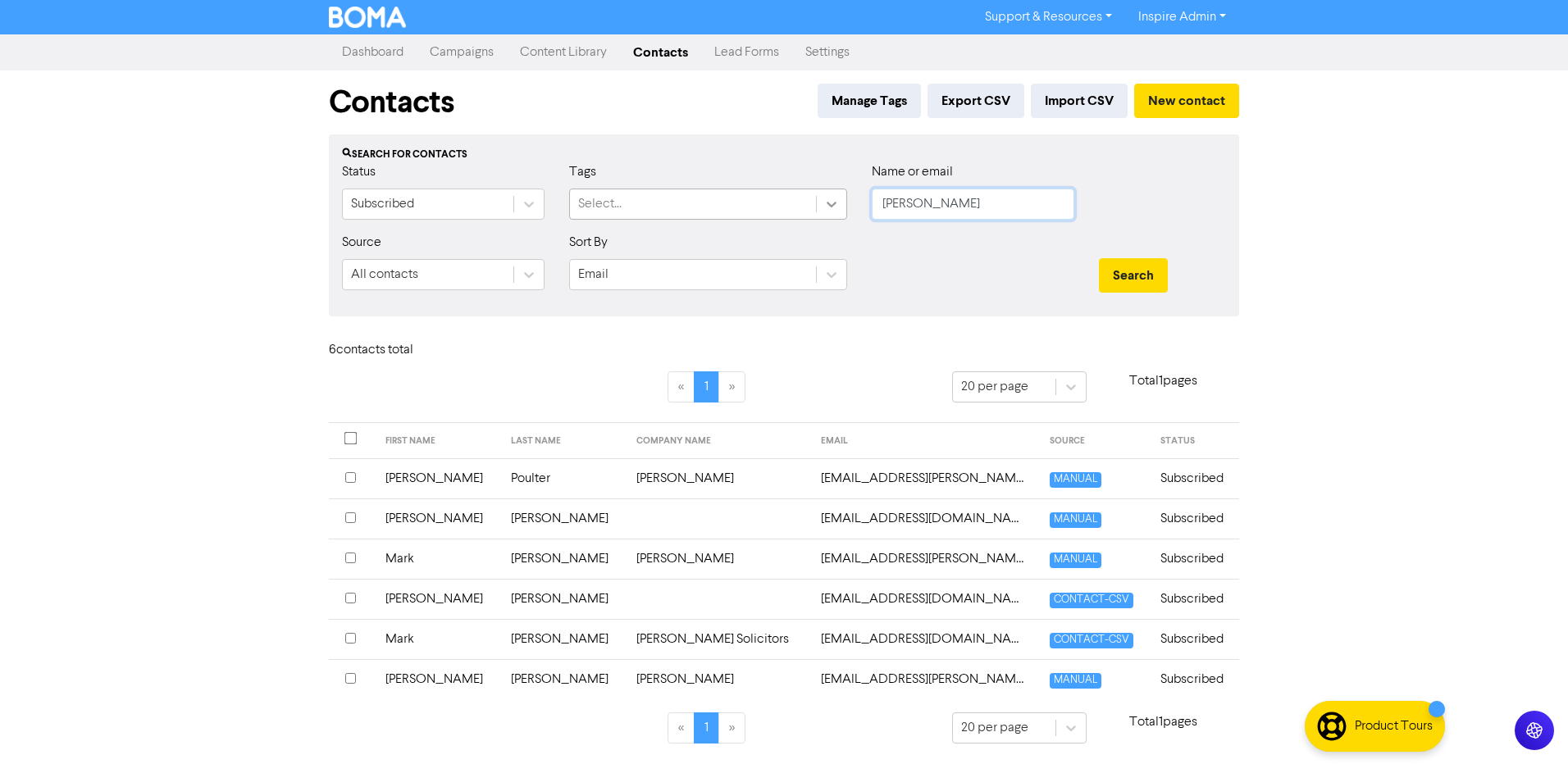
drag, startPoint x: 883, startPoint y: 209, endPoint x: 819, endPoint y: 205, distance: 64.1
click at [819, 205] on div "Status Subscribed Tags Select... Name or email [PERSON_NAME]" at bounding box center [784, 198] width 909 height 71
click at [1190, 102] on button "New contact" at bounding box center [1186, 101] width 105 height 35
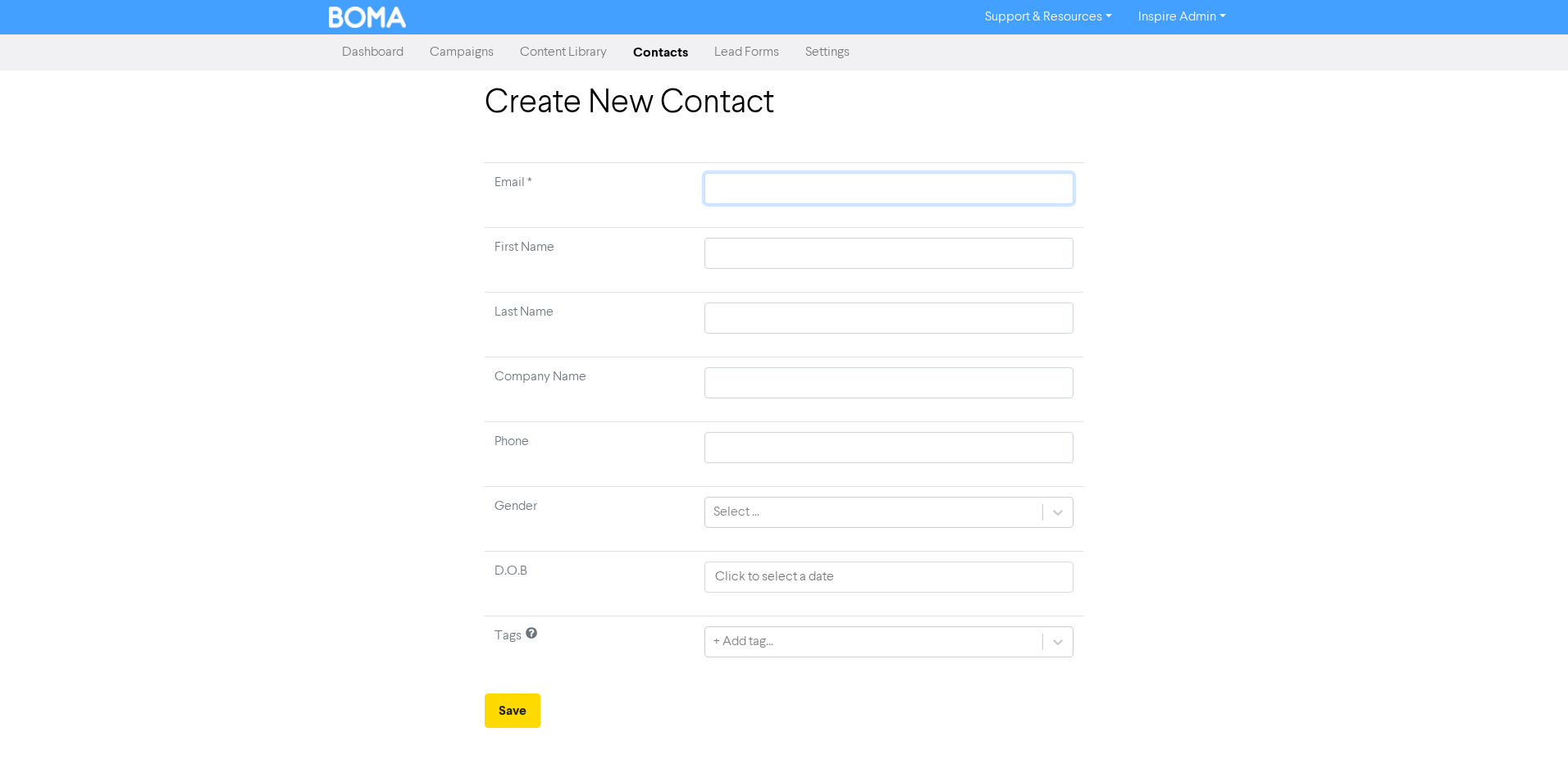
paste input "[EMAIL_ADDRESS][DOMAIN_NAME]"
click at [747, 243] on input "text" at bounding box center [889, 253] width 369 height 31
click at [730, 323] on input "text" at bounding box center [889, 317] width 369 height 31
click at [709, 393] on input "text" at bounding box center [889, 382] width 369 height 31
click at [754, 646] on div "+ Add tag..." at bounding box center [889, 642] width 369 height 31
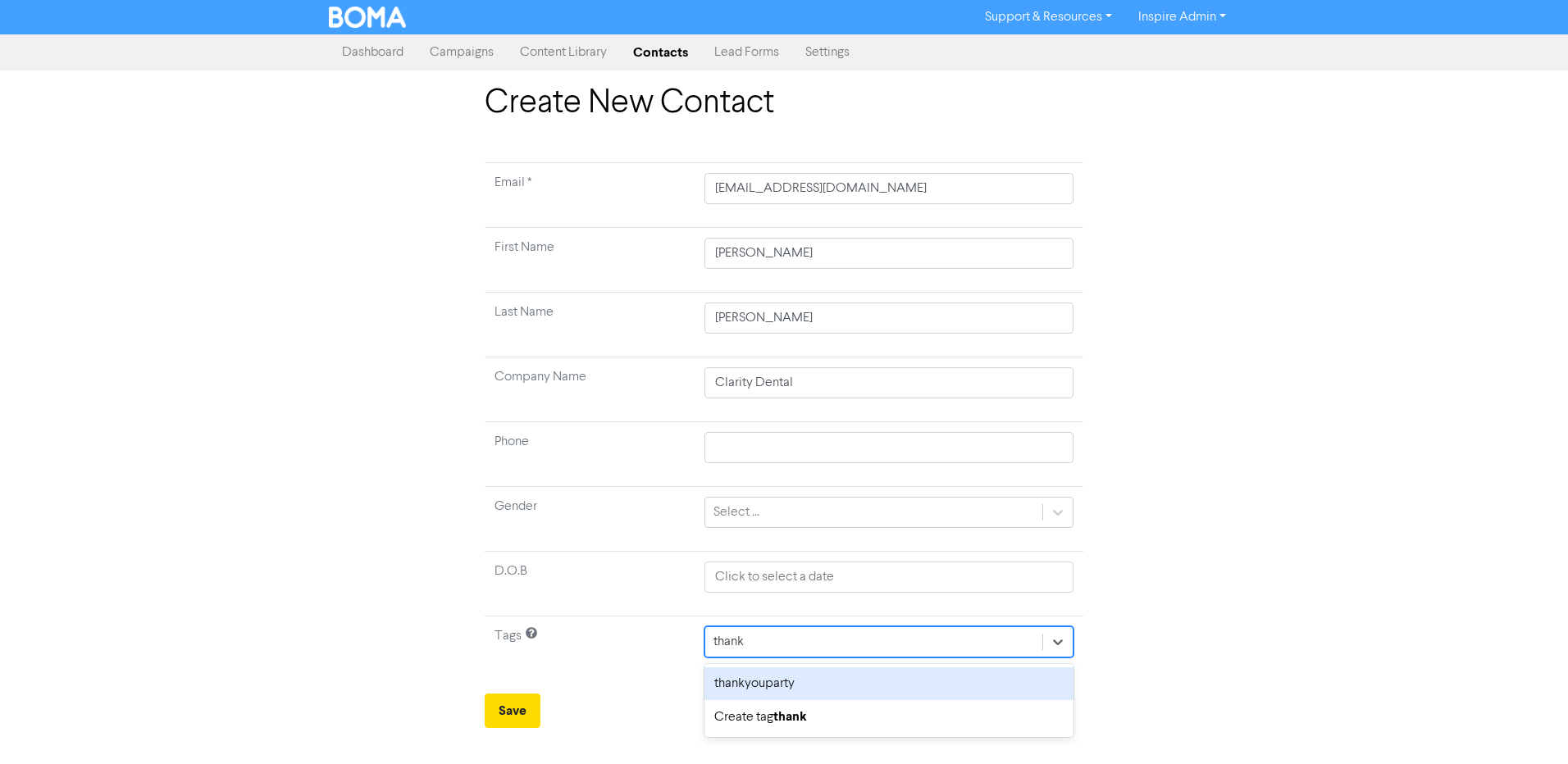
click at [761, 685] on div "thankyouparty" at bounding box center [889, 684] width 369 height 33
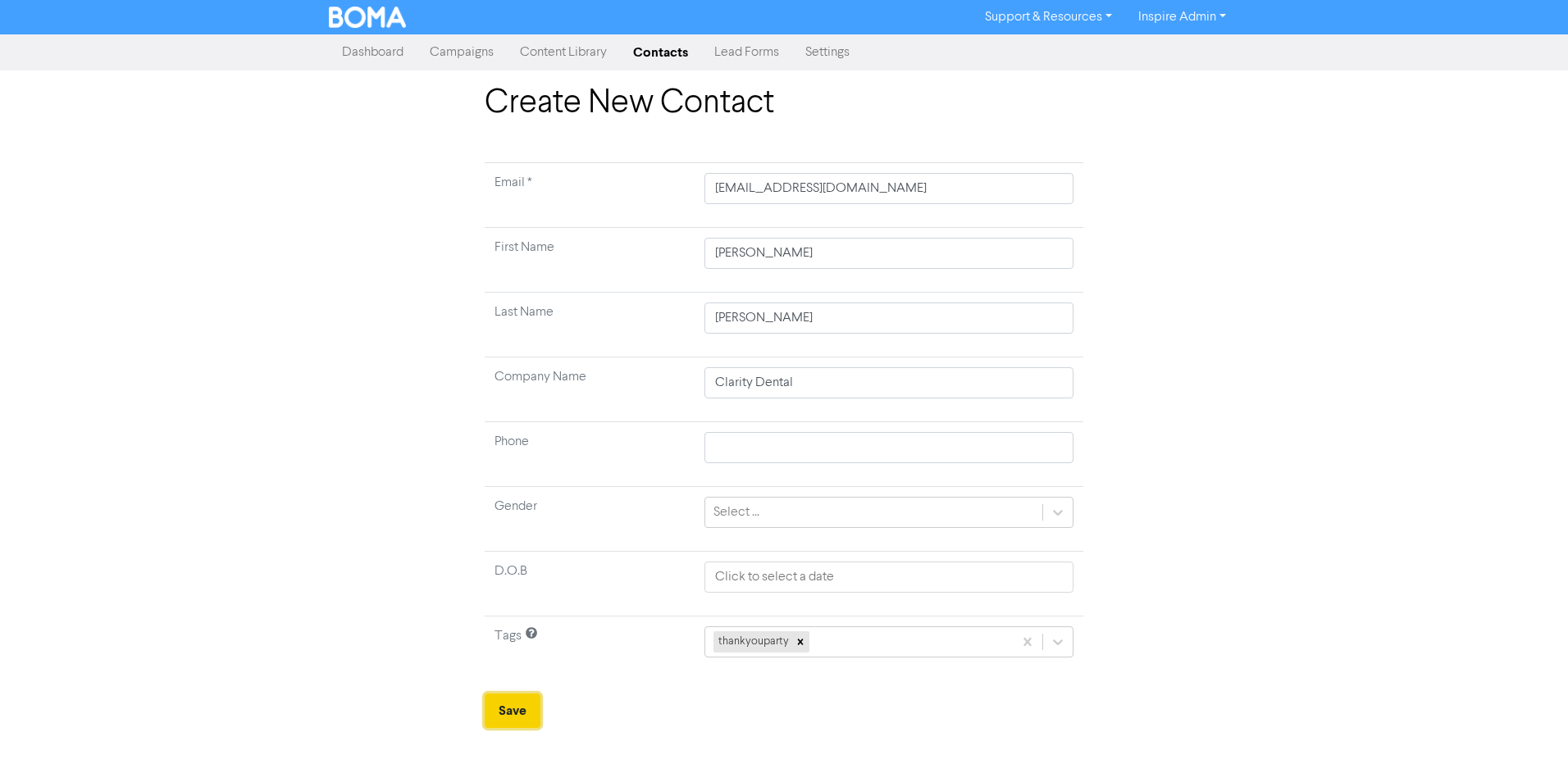
click at [514, 710] on button "Save" at bounding box center [513, 711] width 56 height 35
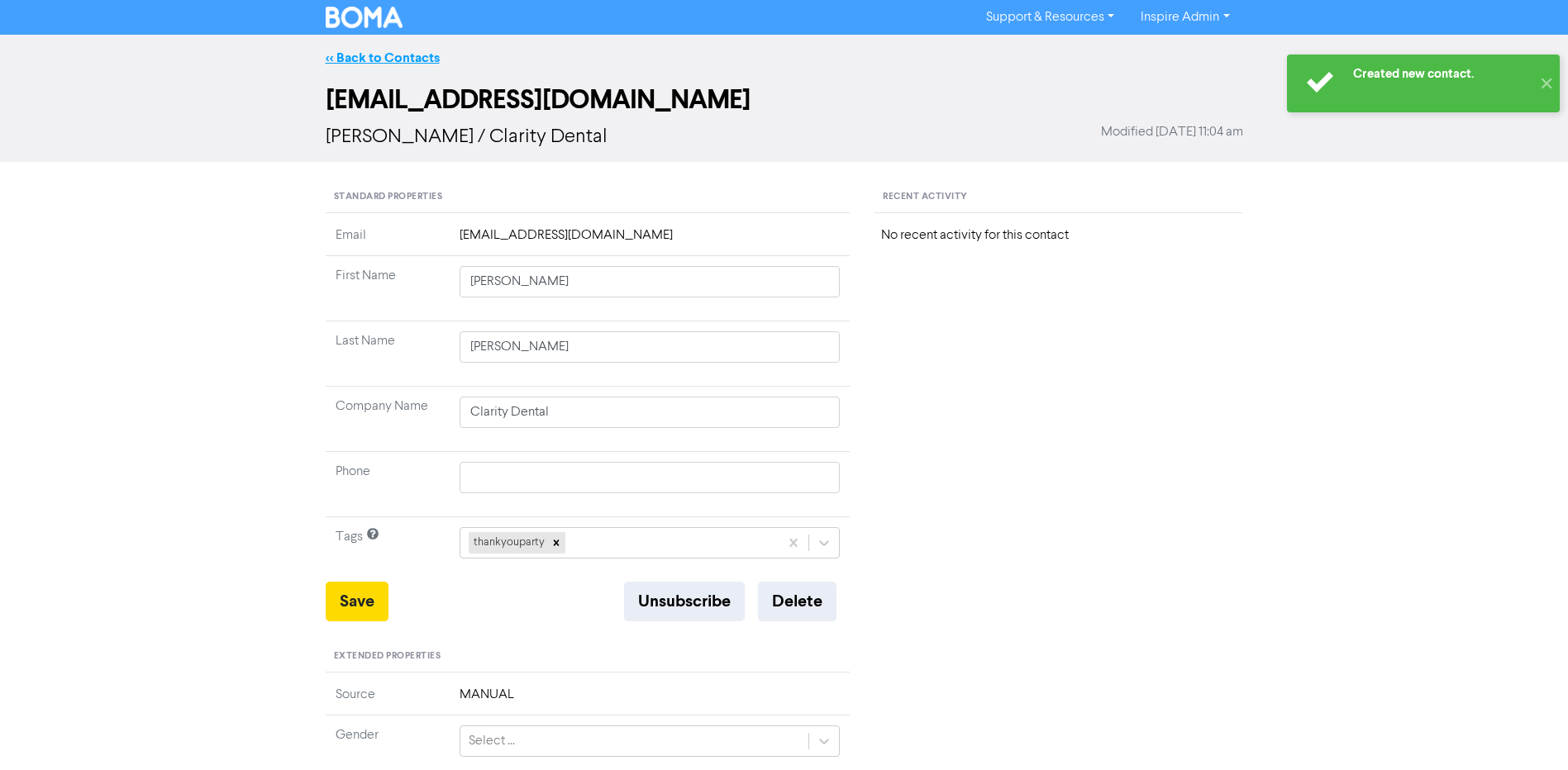
click at [395, 56] on link "<< Back to Contacts" at bounding box center [382, 58] width 114 height 17
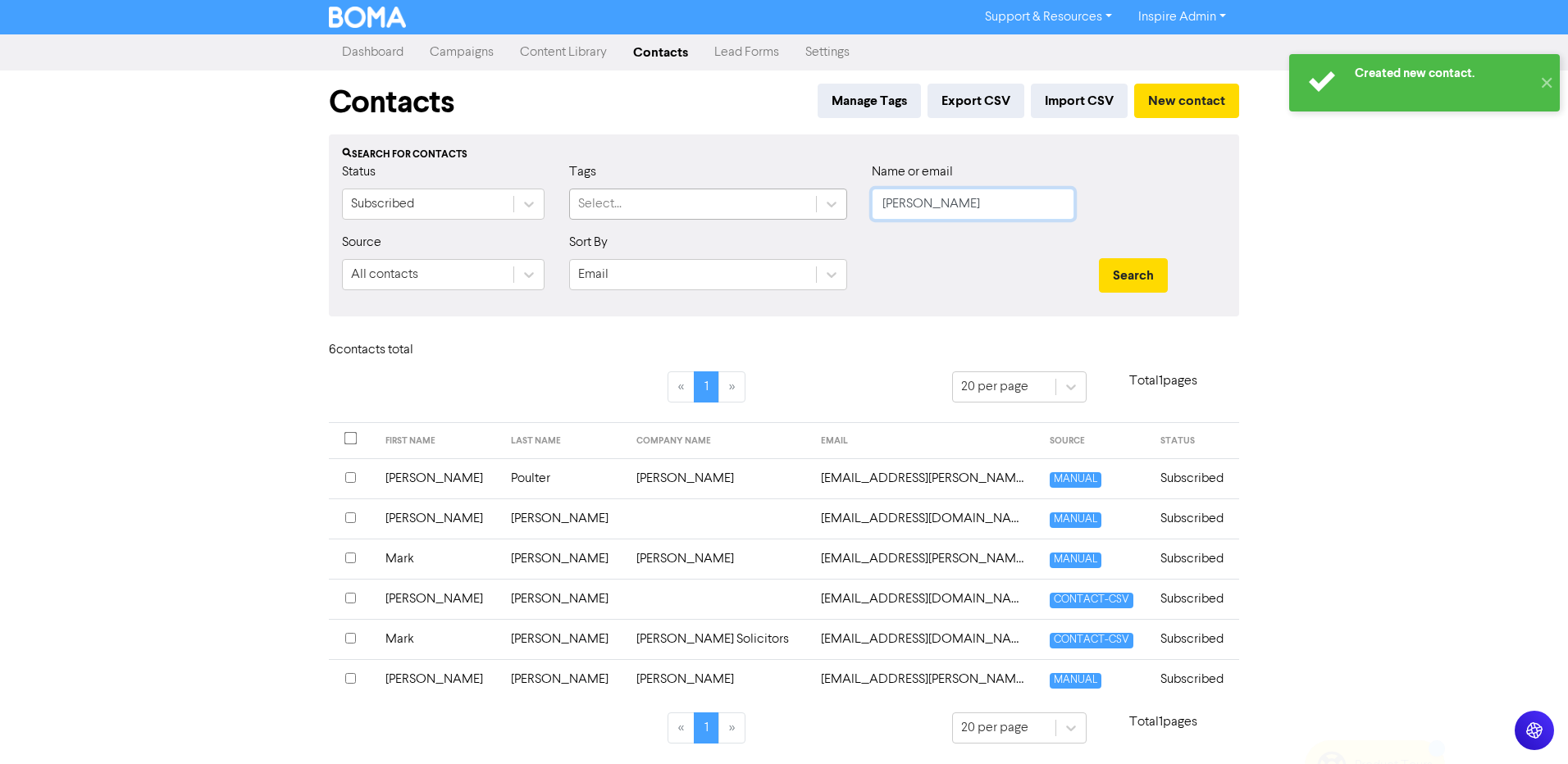
drag, startPoint x: 846, startPoint y: 207, endPoint x: 805, endPoint y: 209, distance: 41.0
click at [805, 209] on div "Status Subscribed Tags Select... Name or email [PERSON_NAME]" at bounding box center [784, 198] width 909 height 71
click at [1099, 258] on button "Search" at bounding box center [1133, 275] width 69 height 35
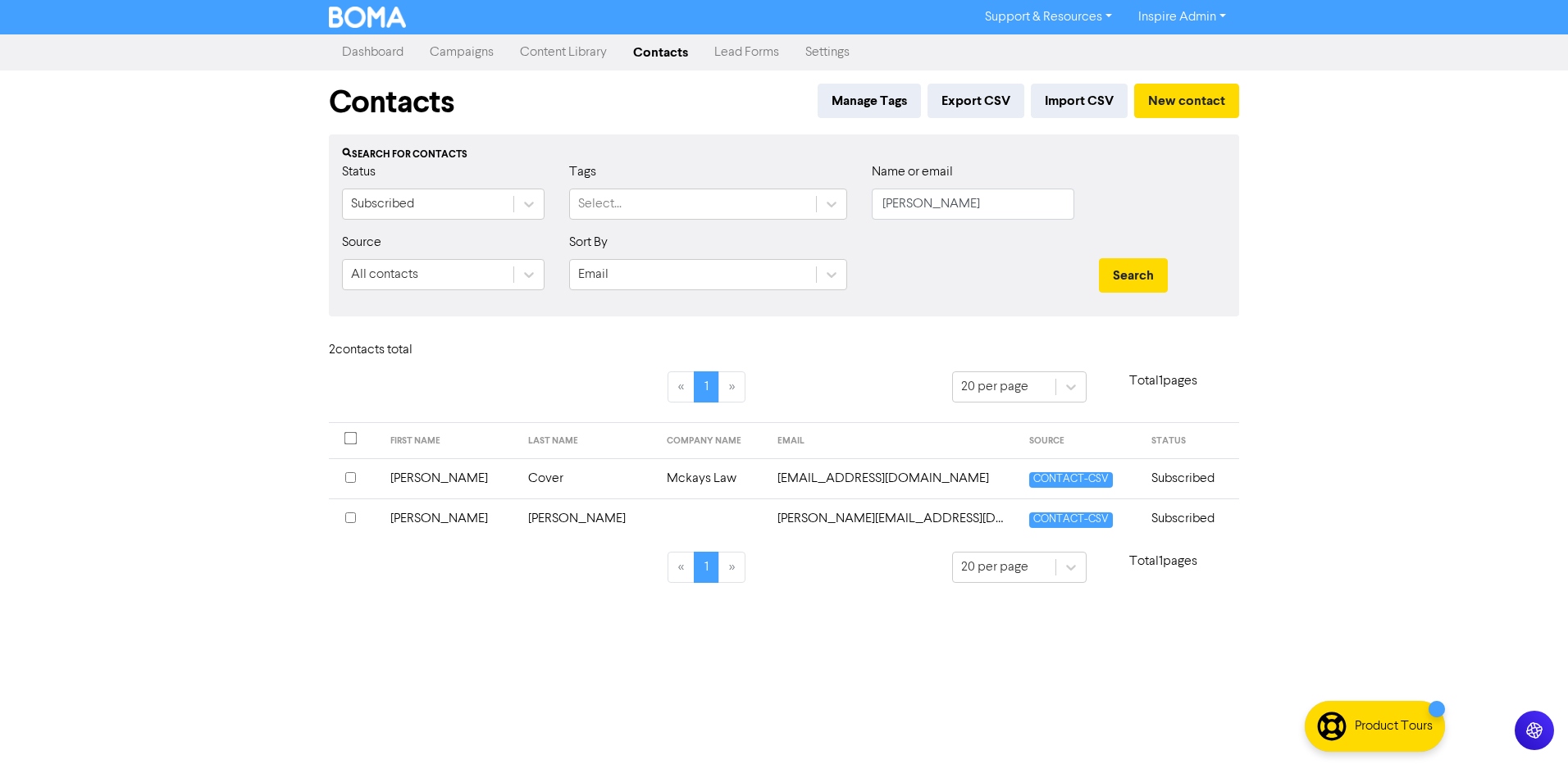
click at [532, 480] on td "Cover" at bounding box center [588, 479] width 139 height 40
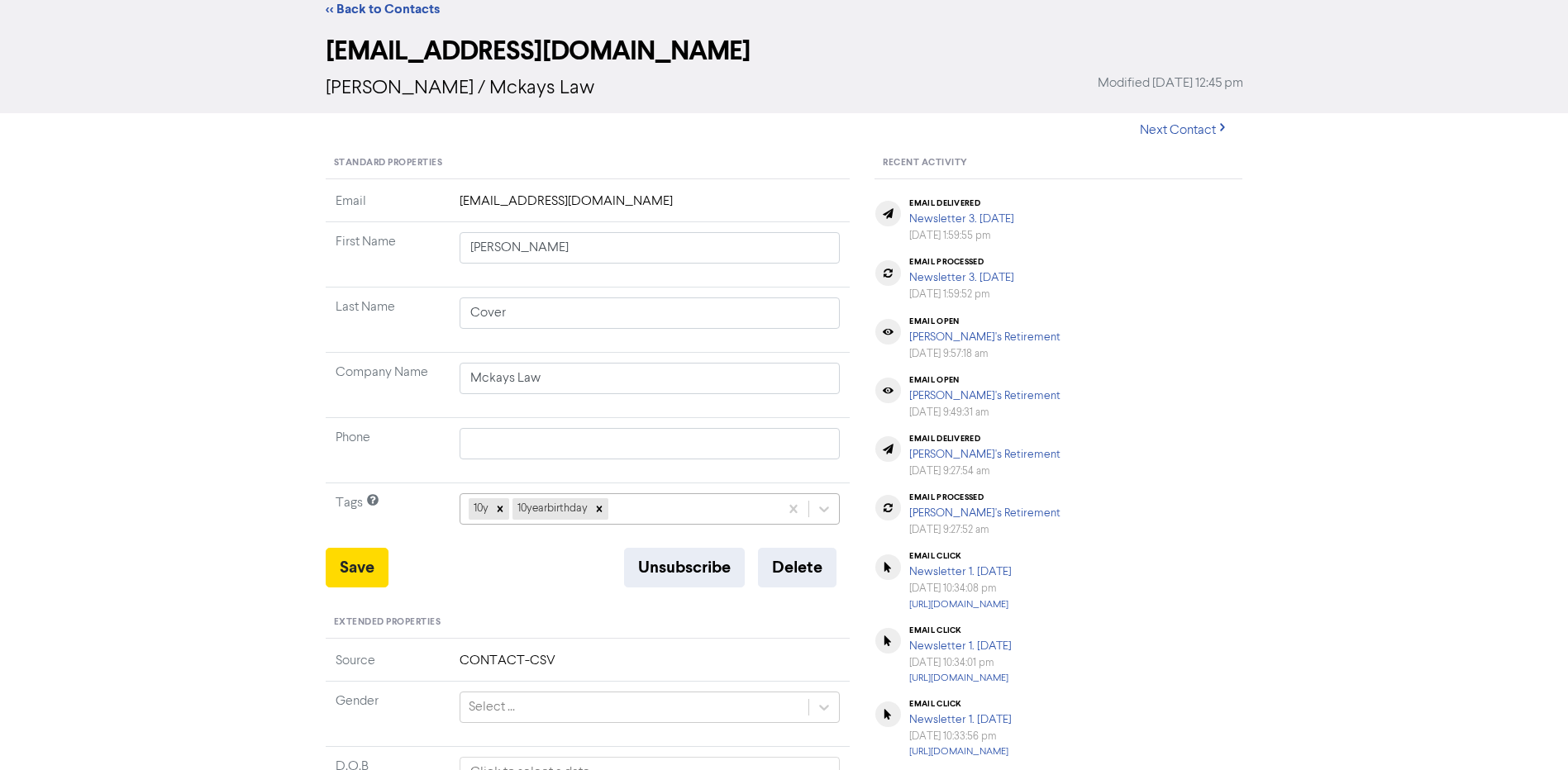
click at [651, 525] on div "10y 10yearbirthday" at bounding box center [650, 509] width 381 height 31
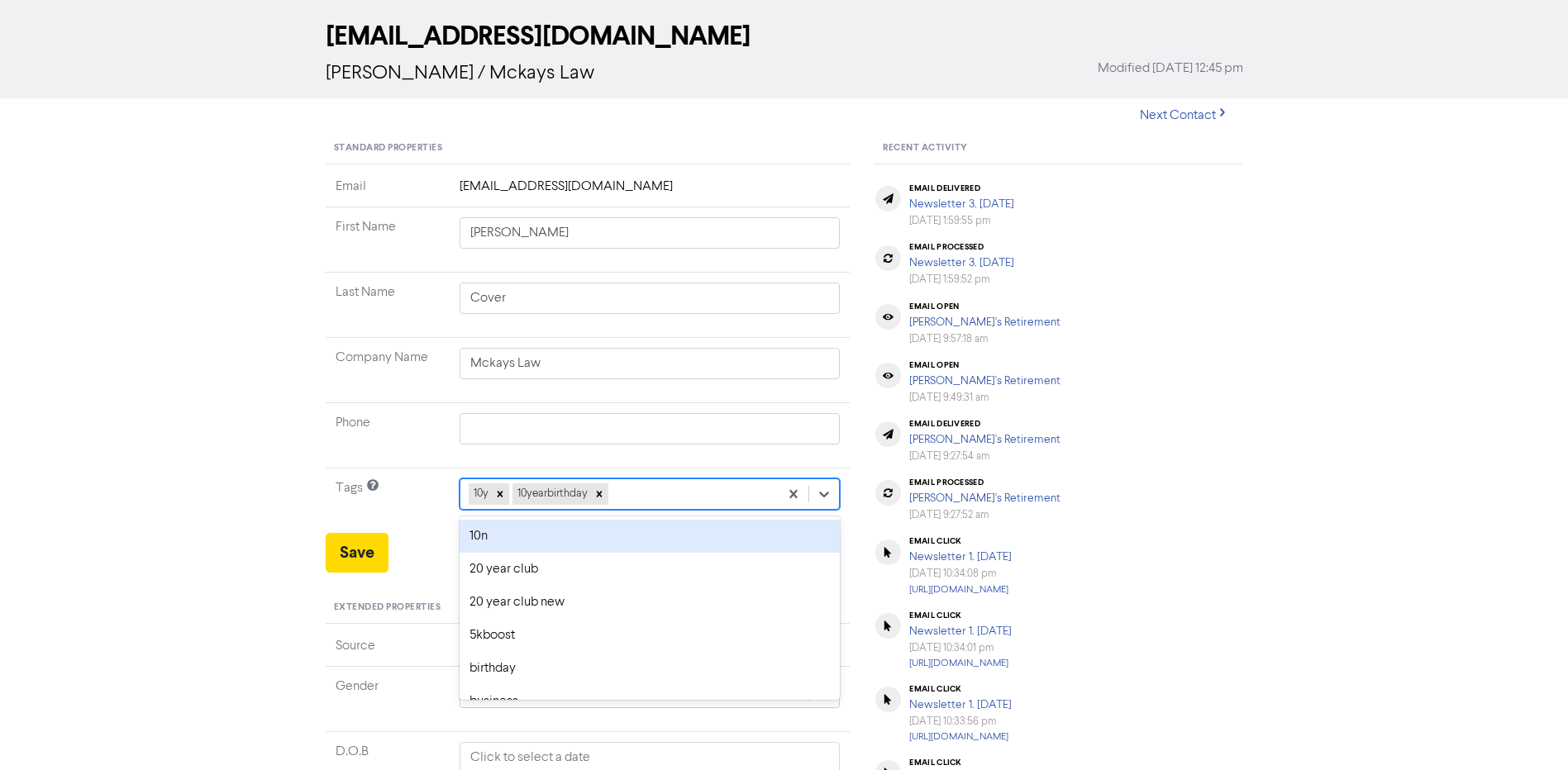
scroll to position [65, 0]
click at [587, 536] on div "thankyouparty" at bounding box center [650, 535] width 381 height 33
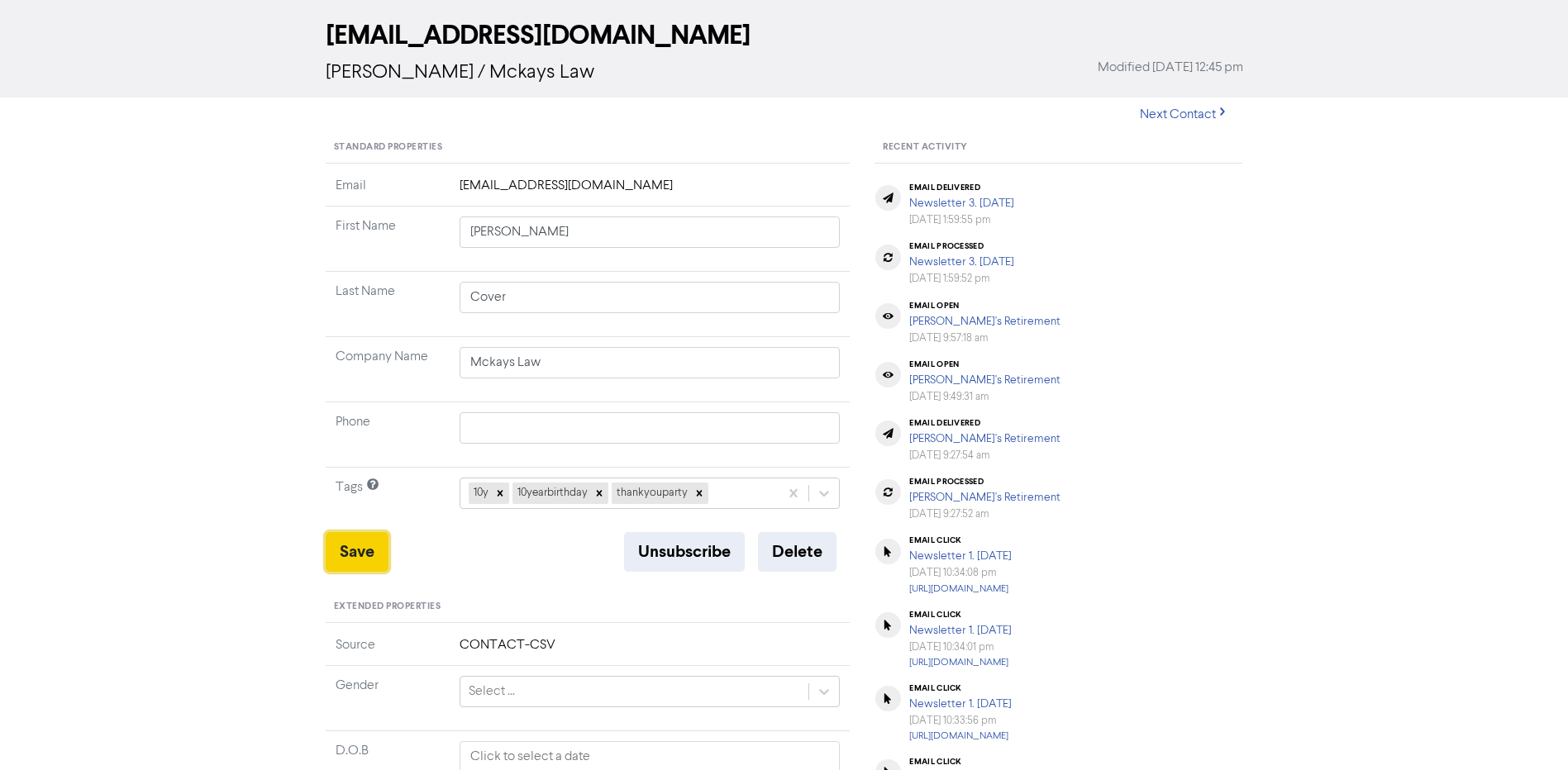
click at [343, 557] on button "Save" at bounding box center [356, 552] width 63 height 39
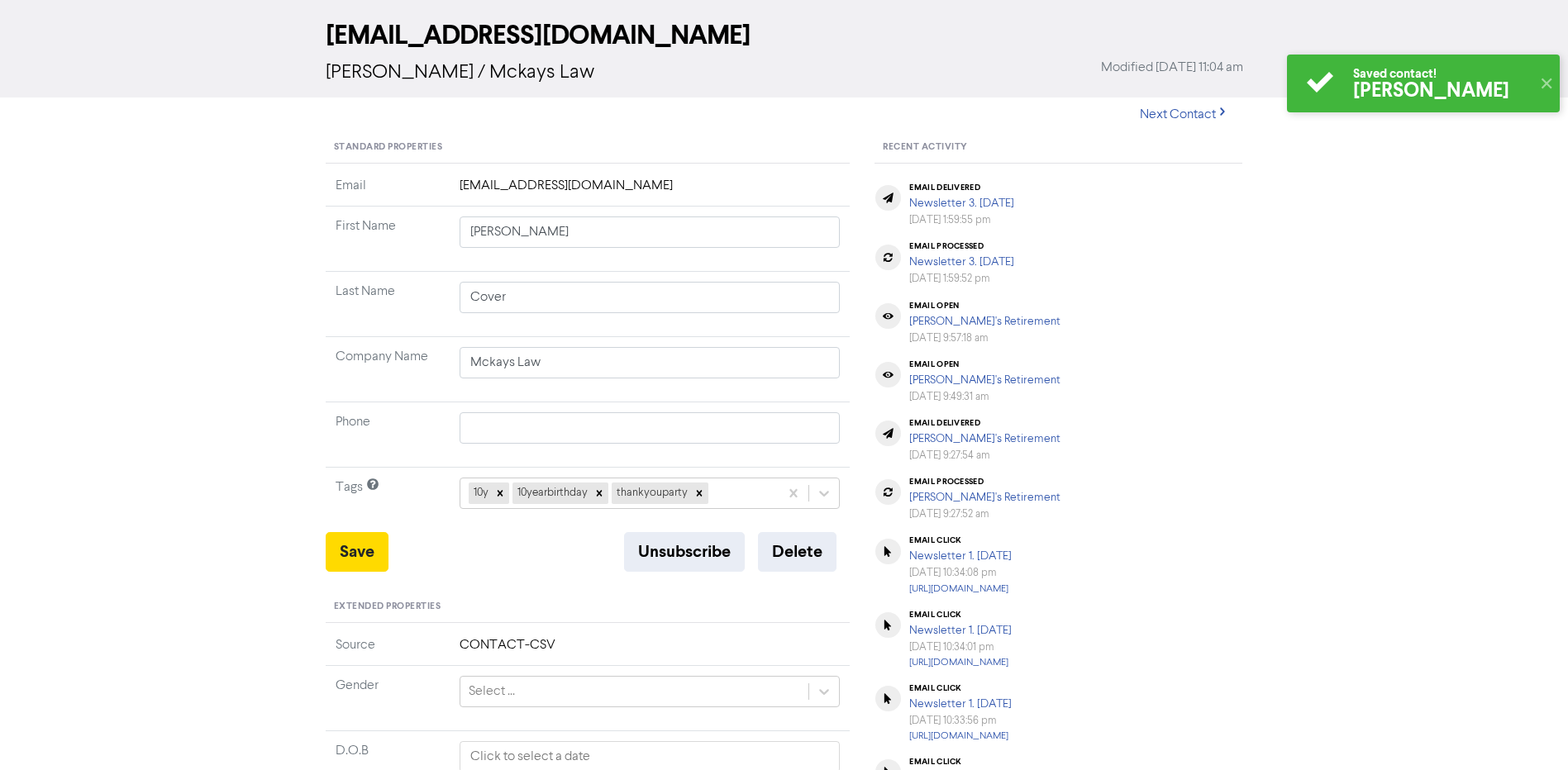
scroll to position [0, 0]
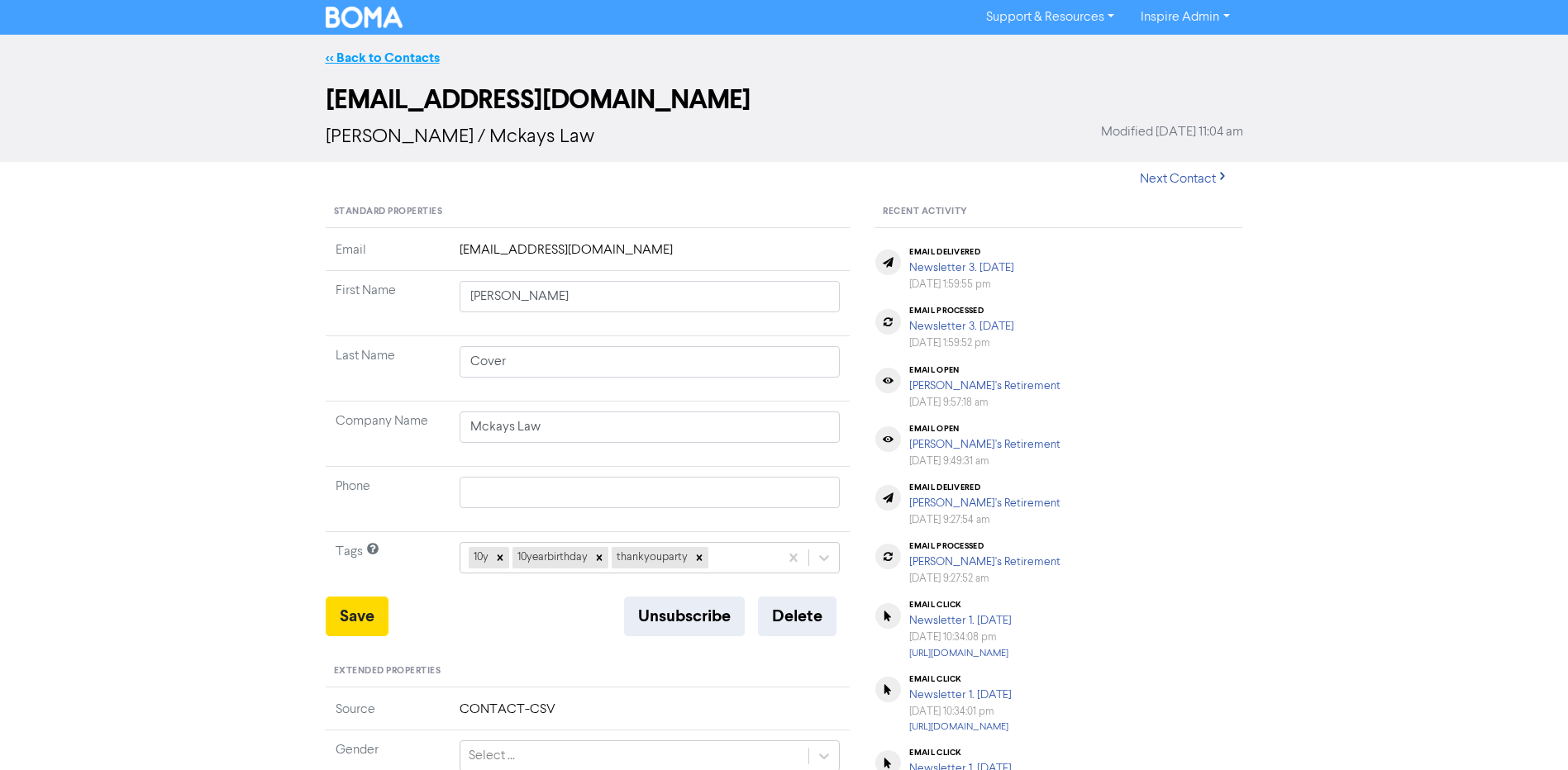
click at [382, 57] on link "<< Back to Contacts" at bounding box center [382, 58] width 114 height 17
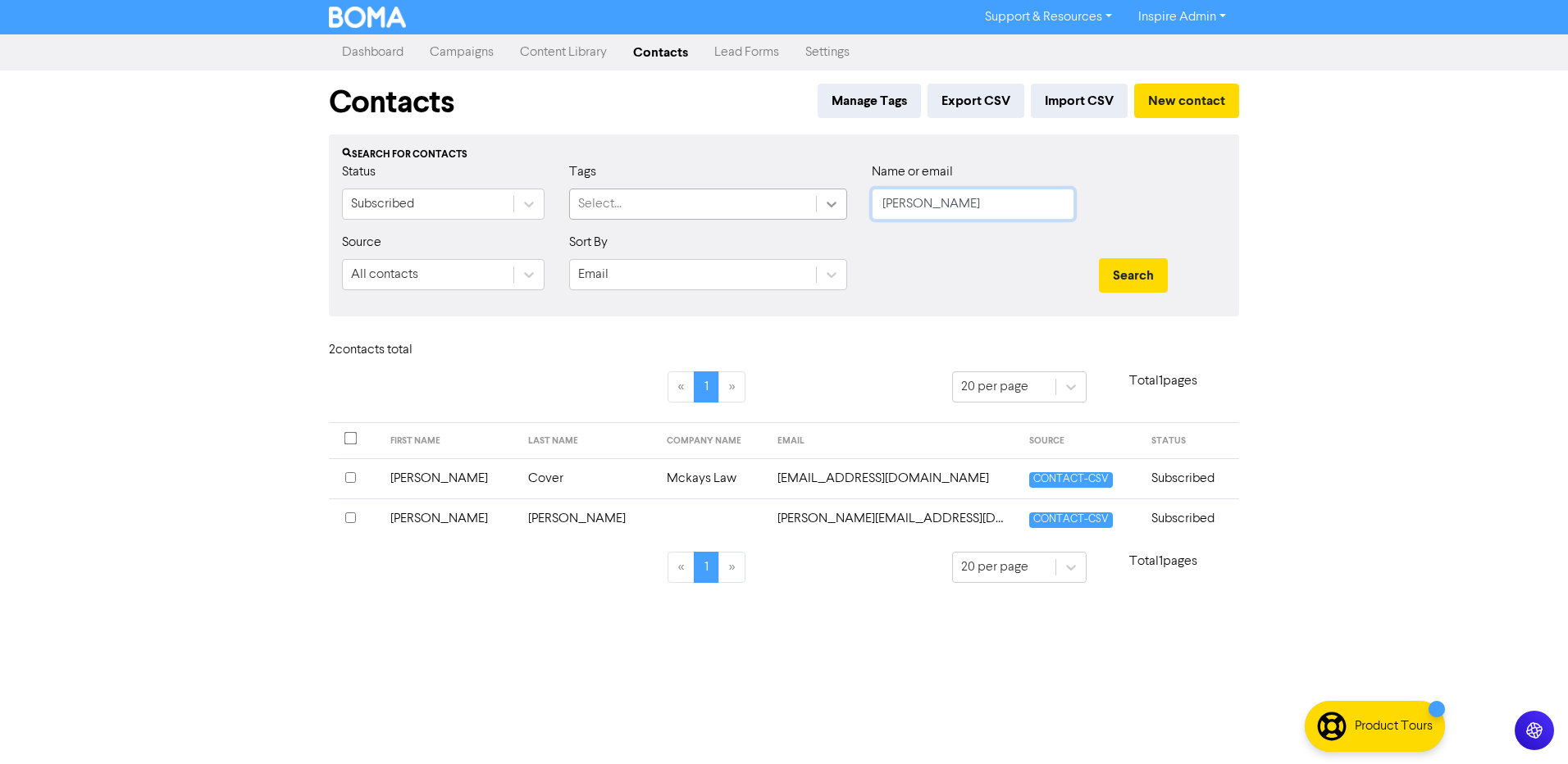
drag, startPoint x: 949, startPoint y: 210, endPoint x: 840, endPoint y: 209, distance: 109.0
click at [840, 209] on div "Status Subscribed Tags Select... Name or email [PERSON_NAME]" at bounding box center [784, 198] width 909 height 71
click at [1099, 258] on button "Search" at bounding box center [1133, 275] width 69 height 35
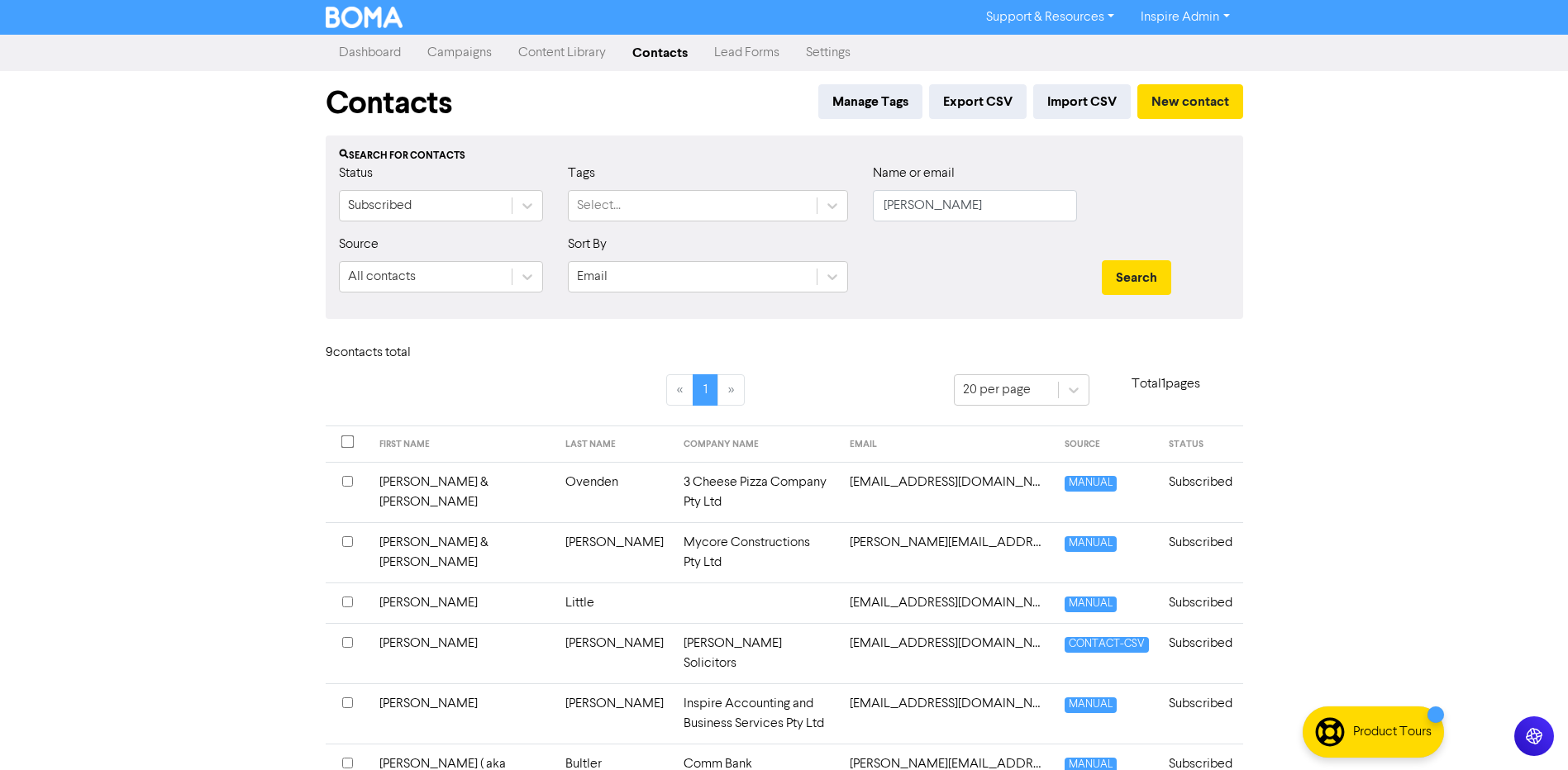
click at [558, 623] on td "[PERSON_NAME]" at bounding box center [615, 653] width 118 height 60
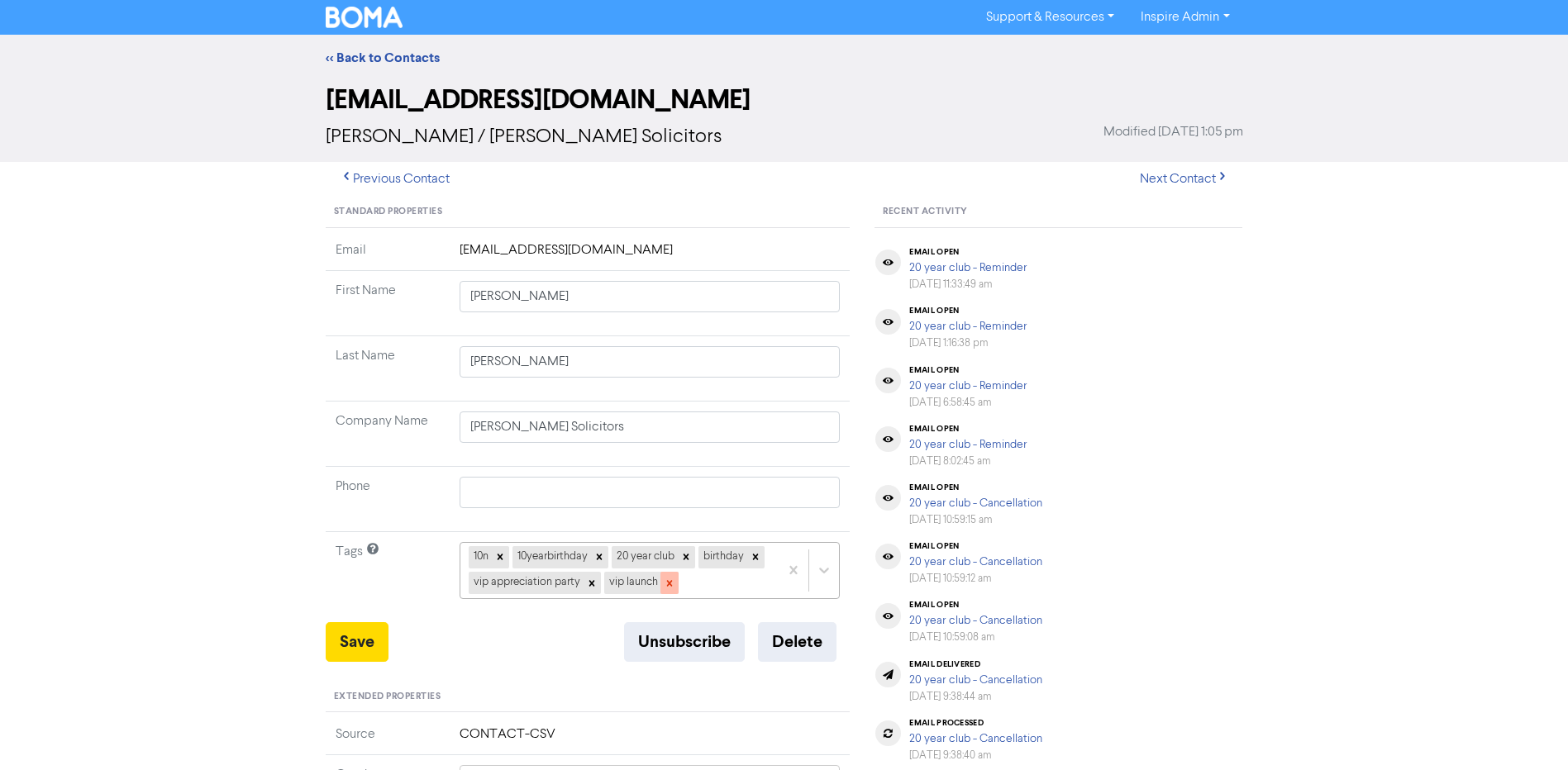
click at [672, 586] on icon at bounding box center [669, 584] width 11 height 11
click at [588, 581] on icon at bounding box center [591, 584] width 11 height 11
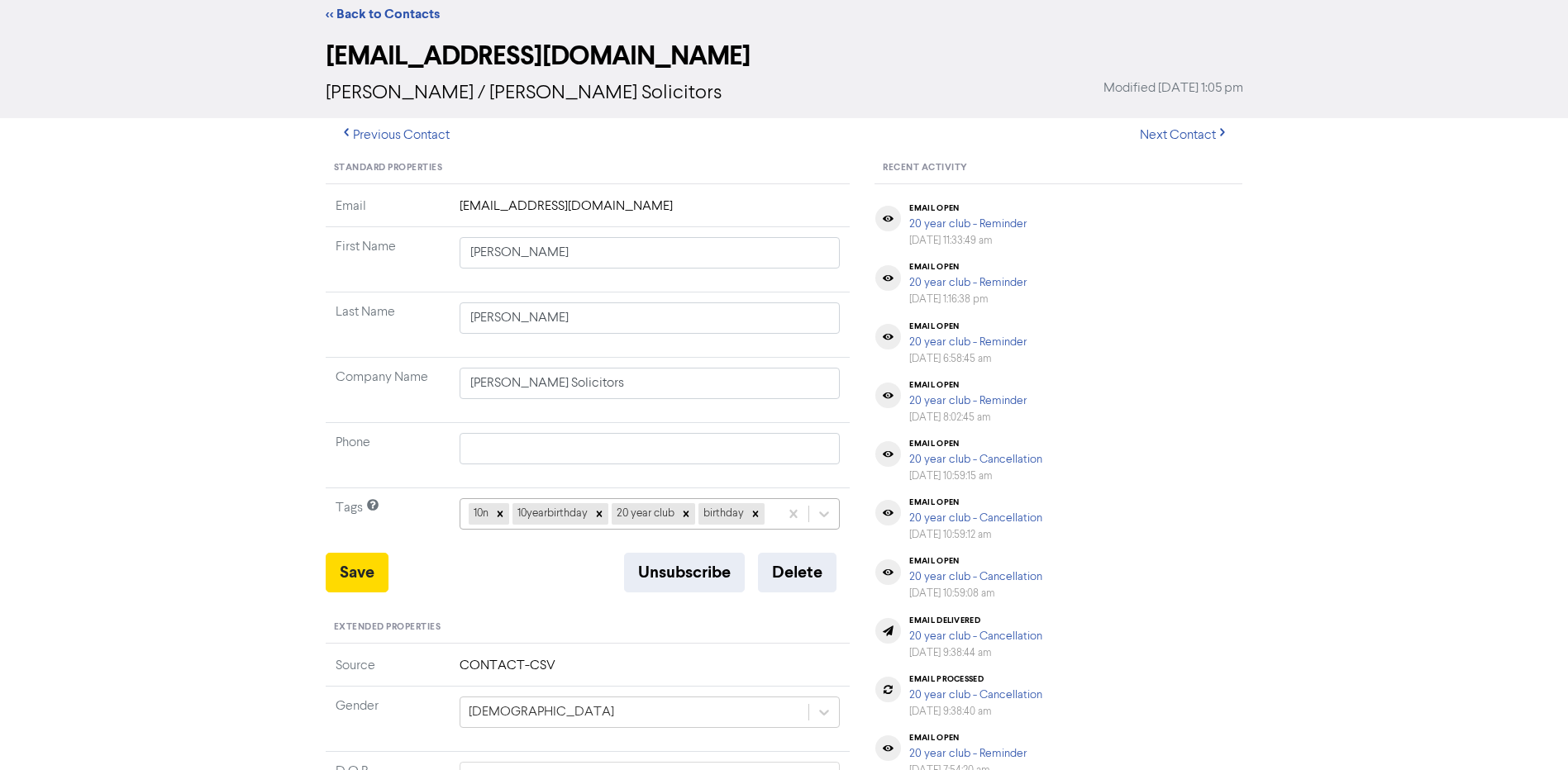
click at [774, 530] on div "10n 10yearbirthday 20 year club birthday" at bounding box center [650, 513] width 381 height 31
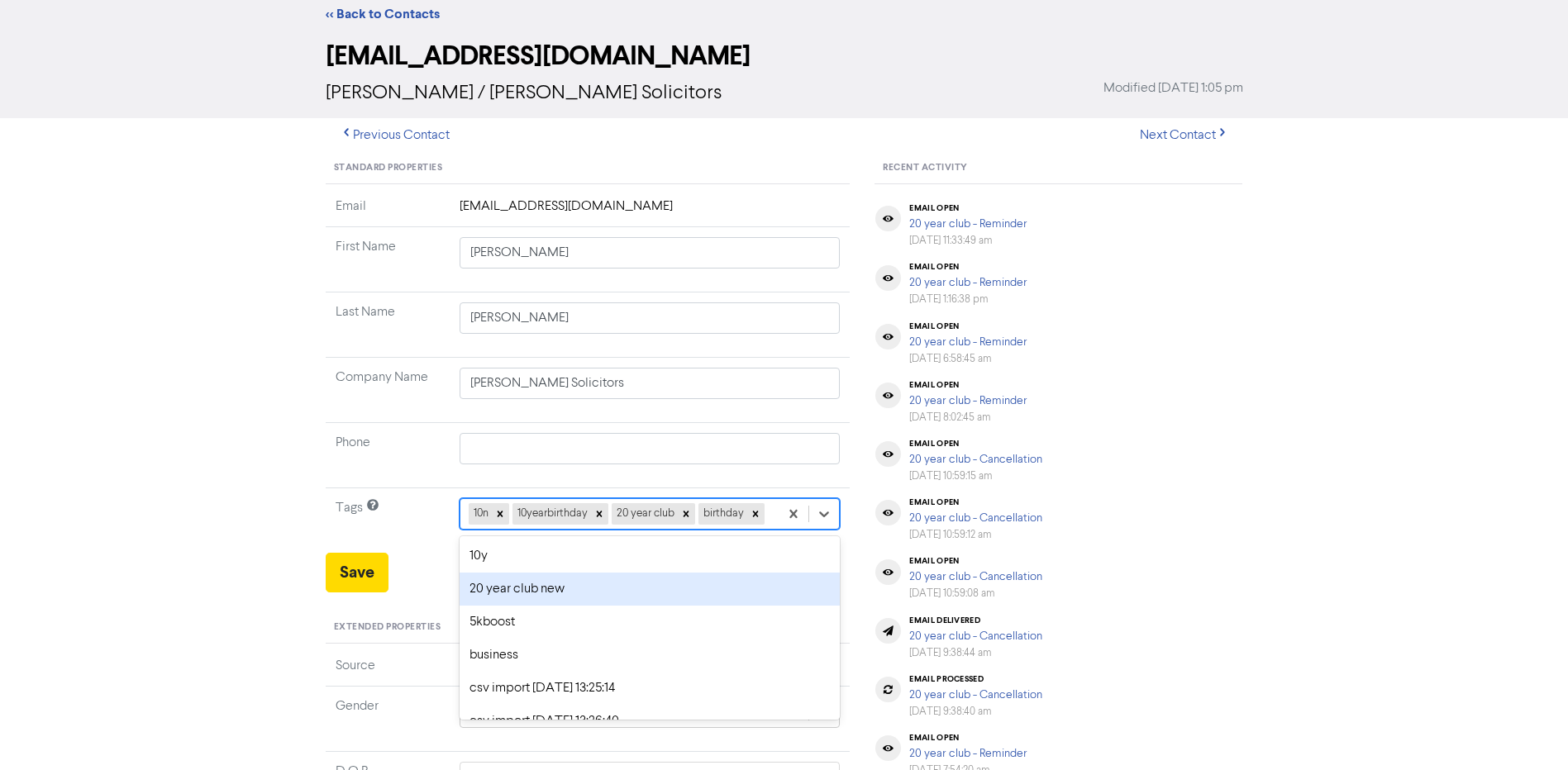
scroll to position [65, 0]
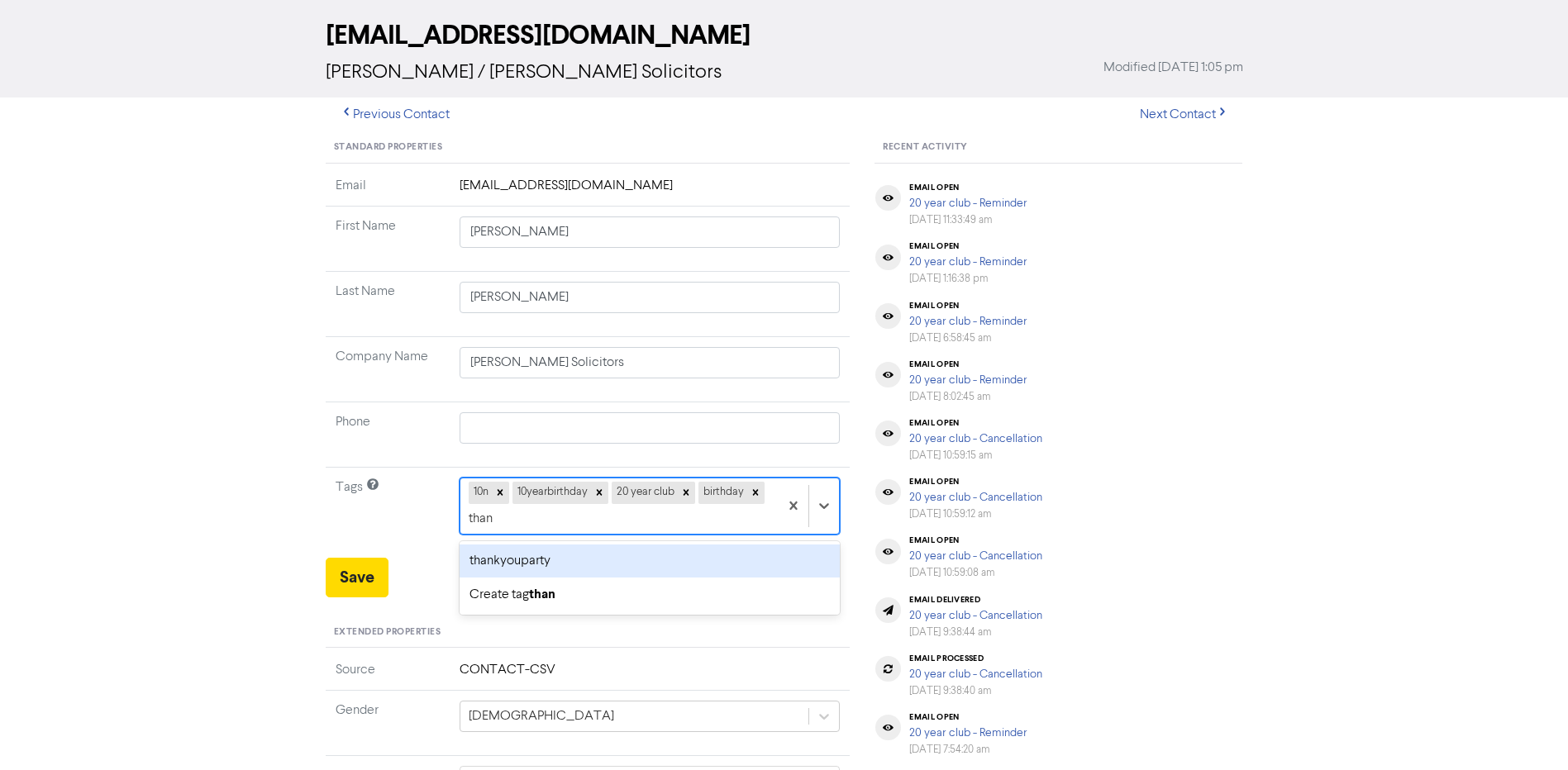
click at [668, 567] on div "thankyouparty" at bounding box center [650, 560] width 381 height 33
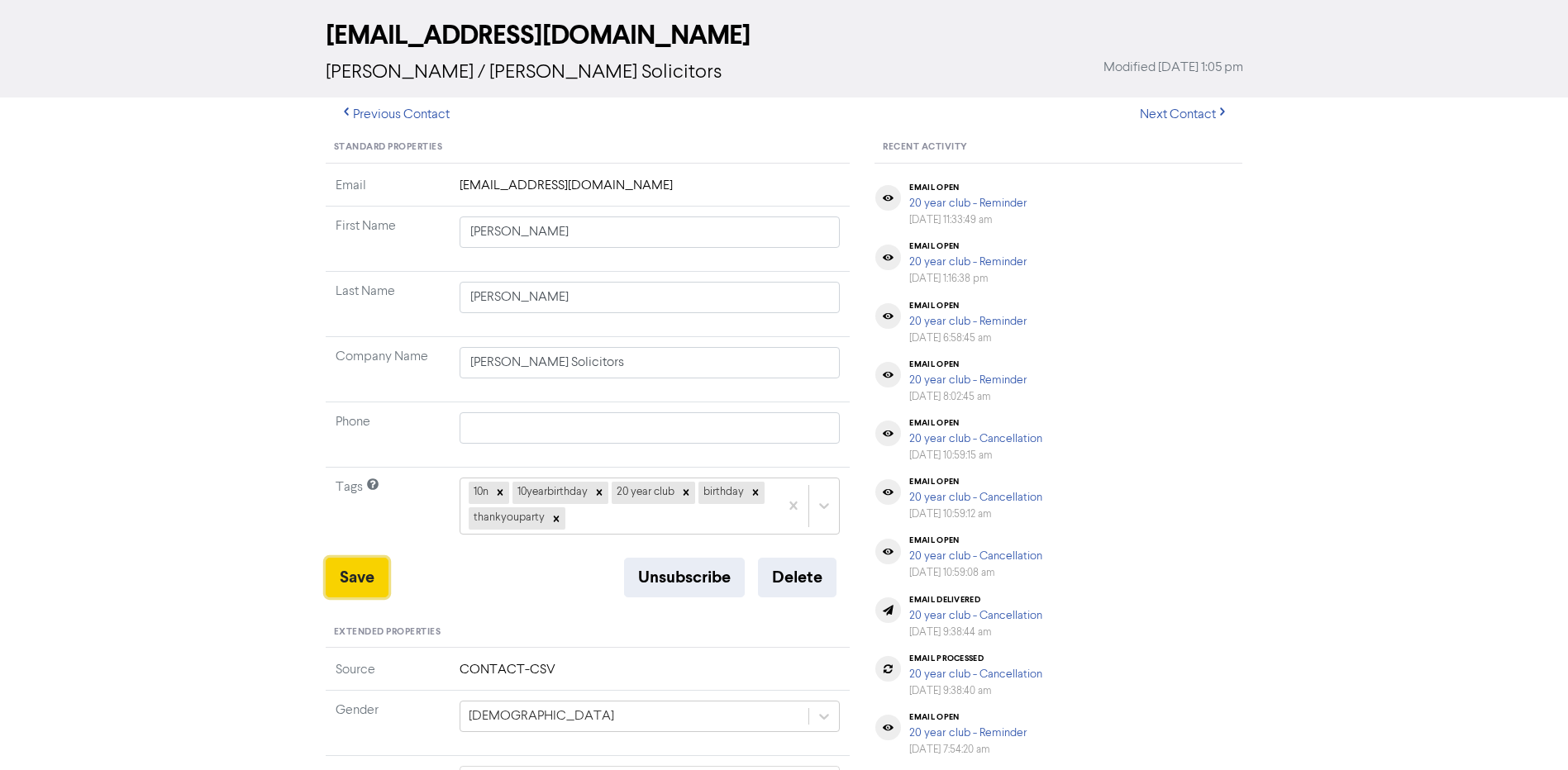
click at [358, 577] on button "Save" at bounding box center [356, 578] width 63 height 39
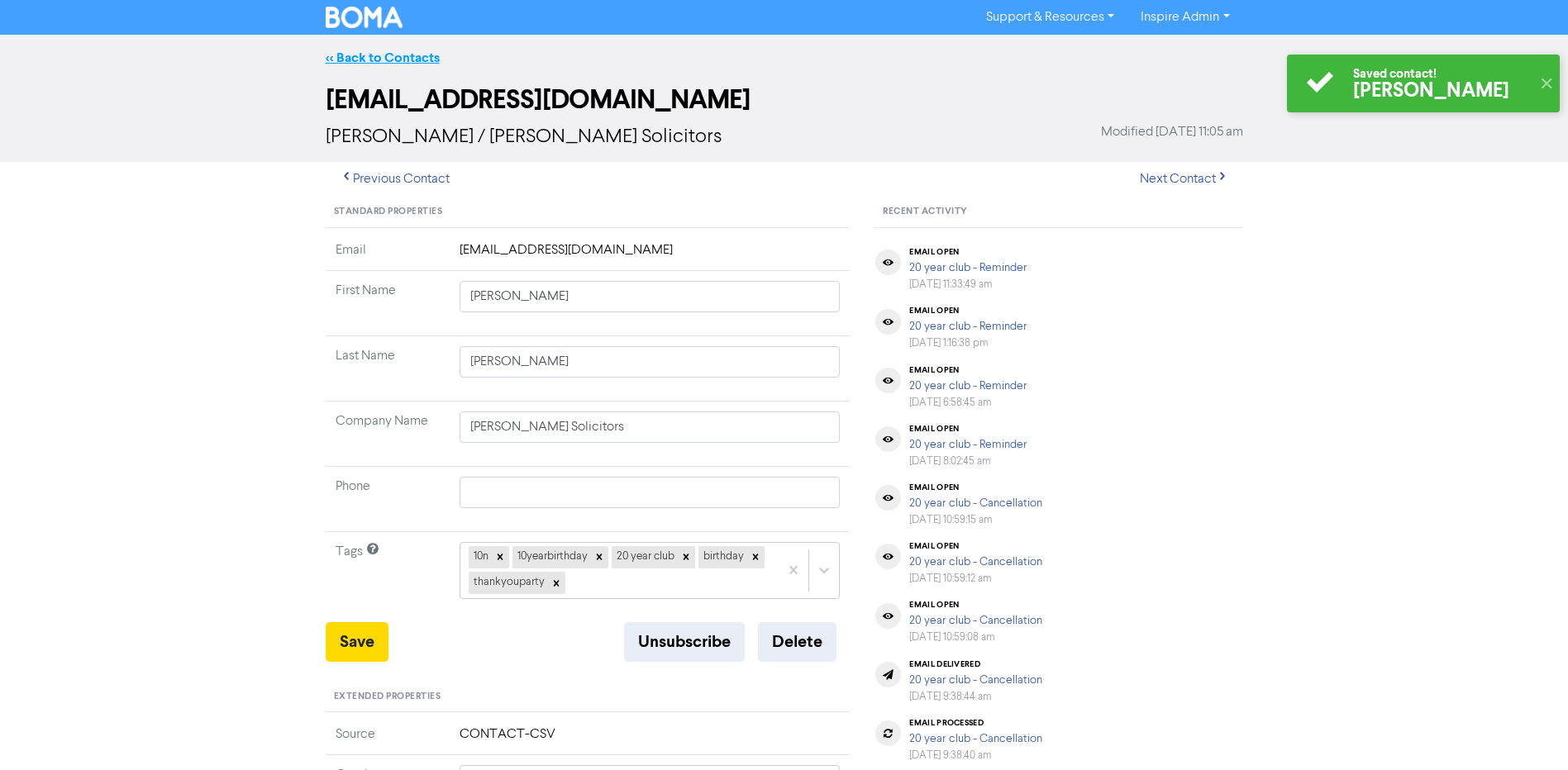
click at [400, 55] on link "<< Back to Contacts" at bounding box center [382, 58] width 114 height 17
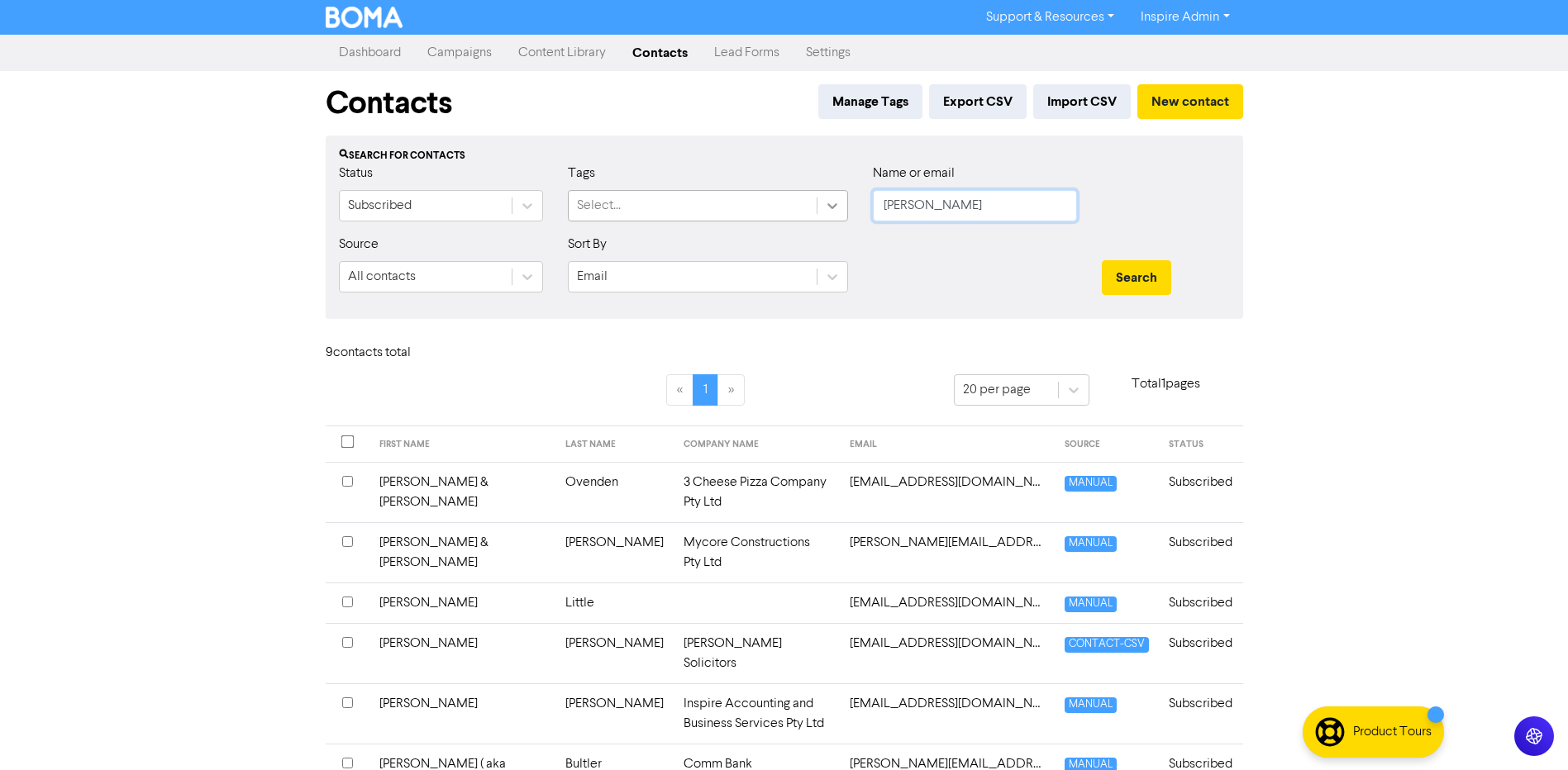
drag, startPoint x: 933, startPoint y: 203, endPoint x: 836, endPoint y: 202, distance: 97.0
click at [836, 202] on div "Status Subscribed Tags Select... Name or email [PERSON_NAME]" at bounding box center [784, 199] width 916 height 71
click at [1102, 260] on button "Search" at bounding box center [1137, 277] width 70 height 35
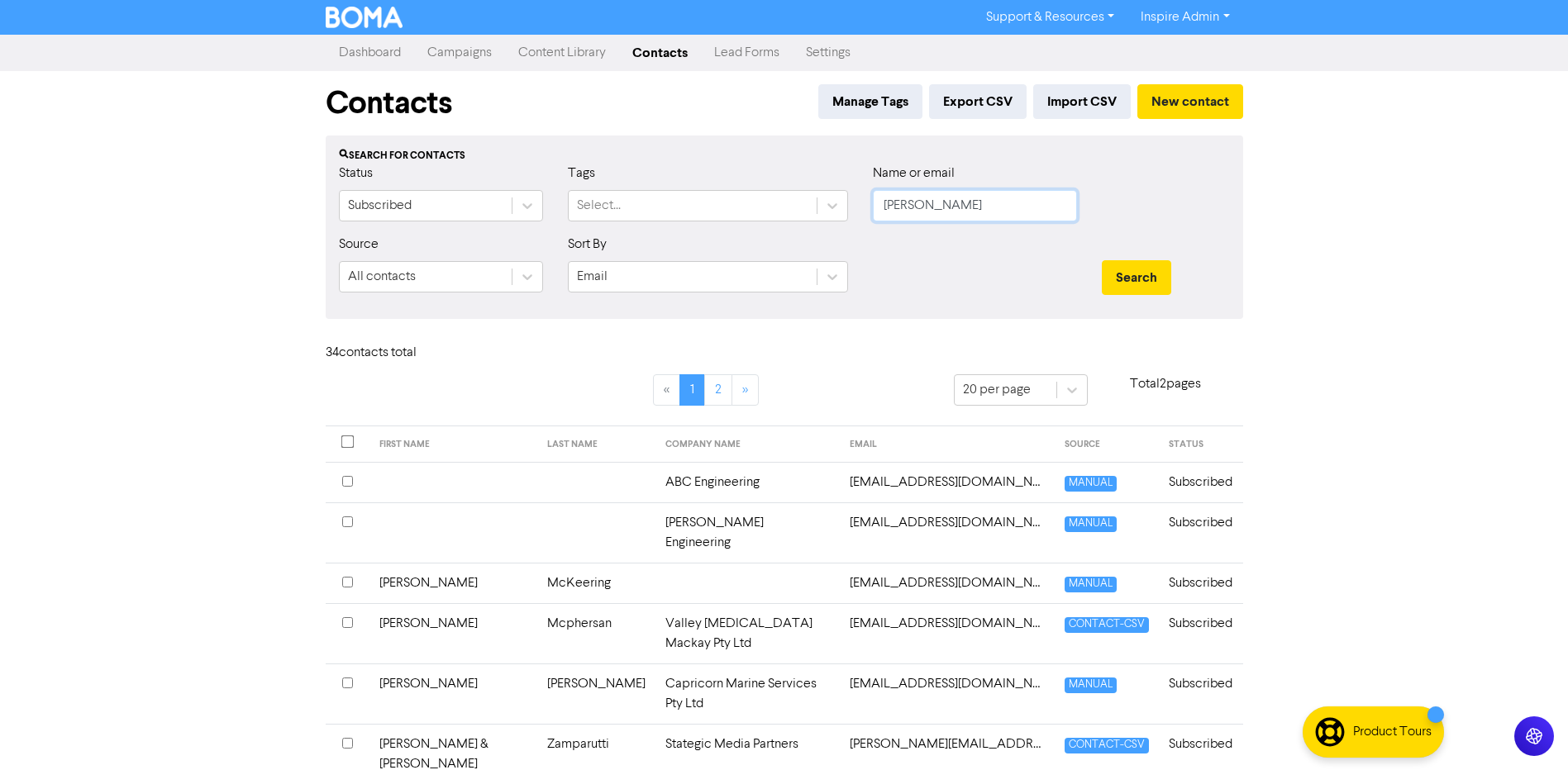
scroll to position [165, 0]
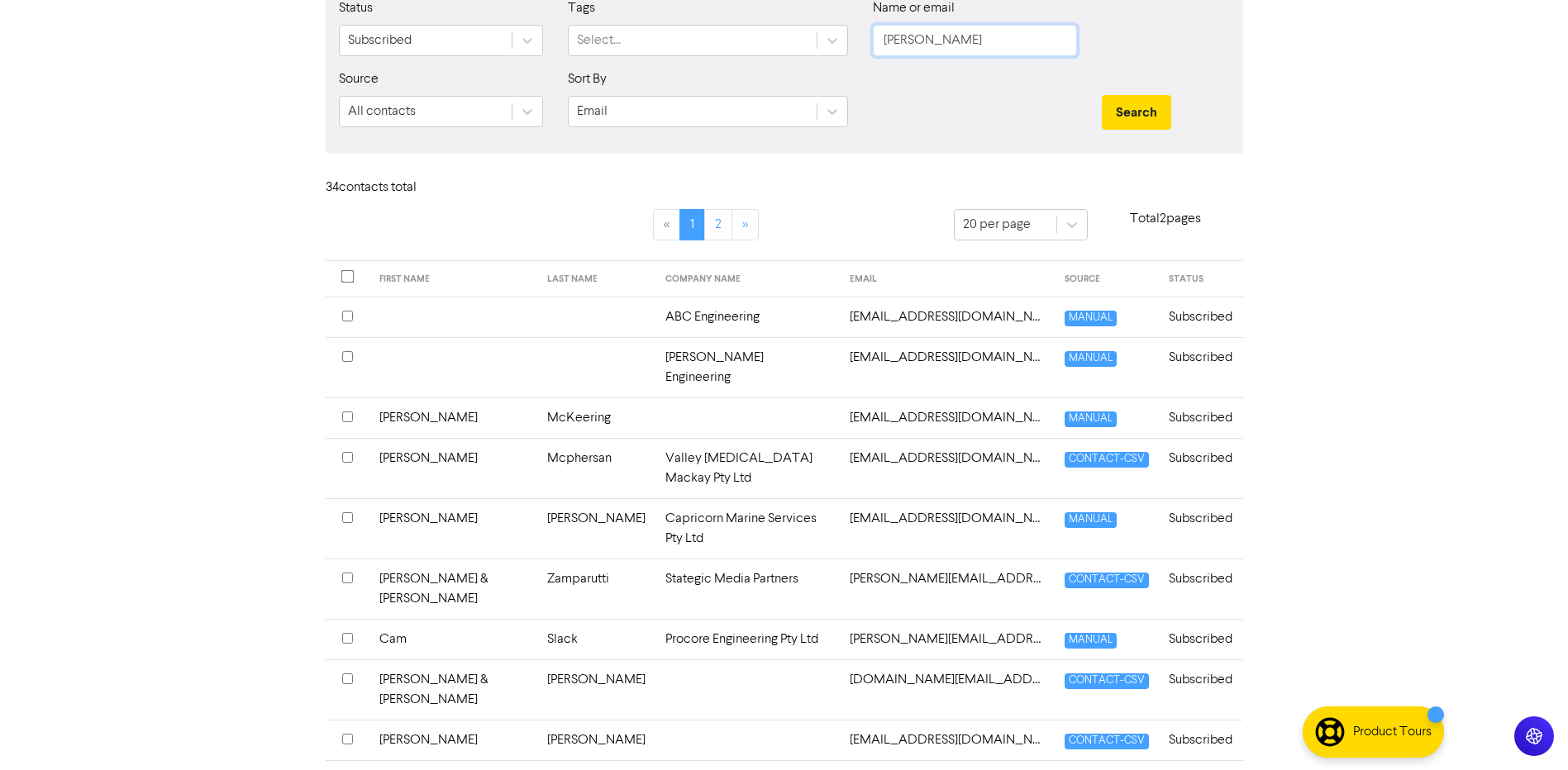
drag, startPoint x: 912, startPoint y: 45, endPoint x: 851, endPoint y: 41, distance: 61.1
click at [851, 41] on div "Status Subscribed Tags Select... Name or email [PERSON_NAME]" at bounding box center [784, 34] width 916 height 71
click at [1102, 95] on button "Search" at bounding box center [1137, 112] width 70 height 35
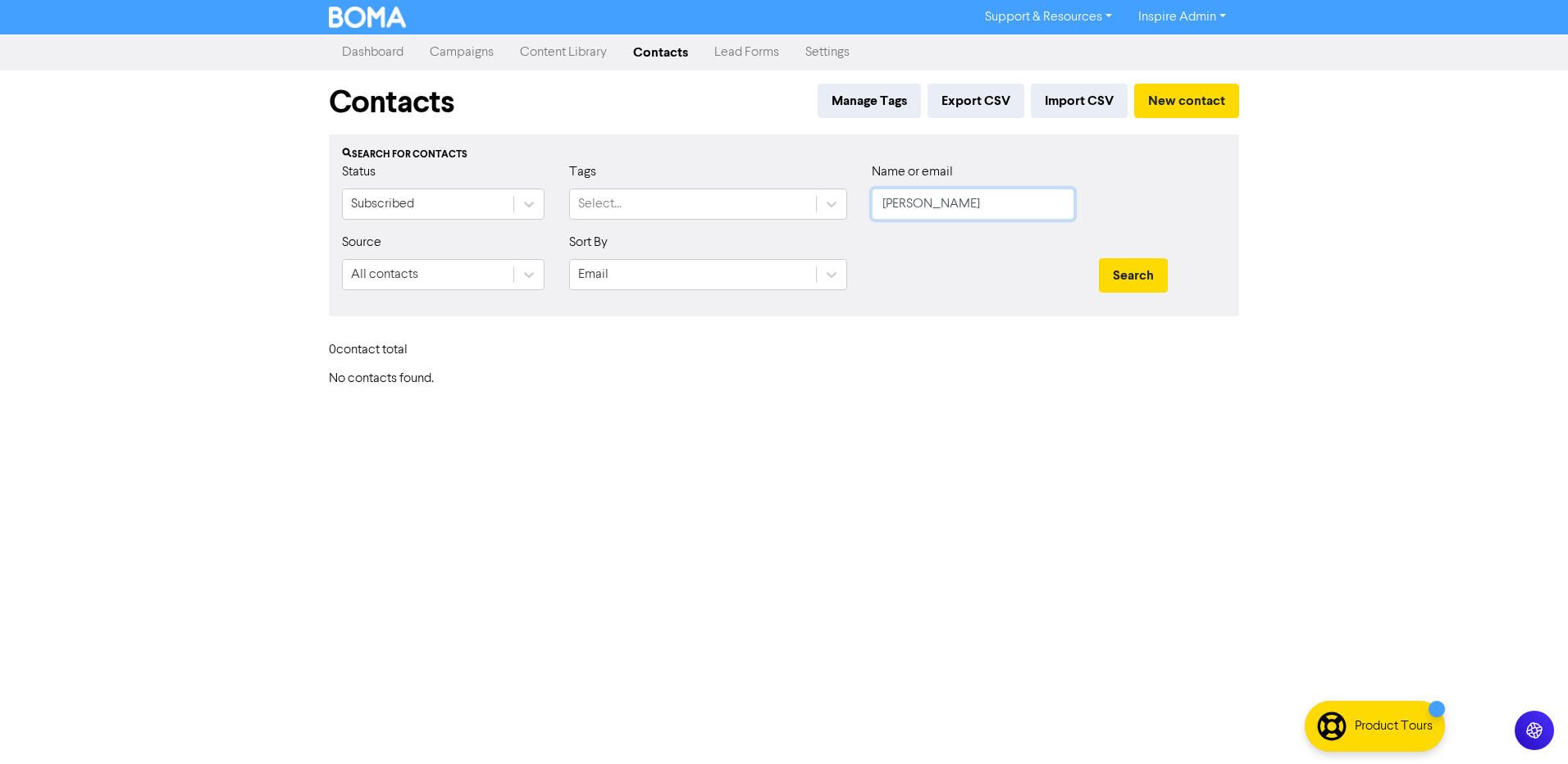
click at [1099, 258] on button "Search" at bounding box center [1133, 275] width 69 height 35
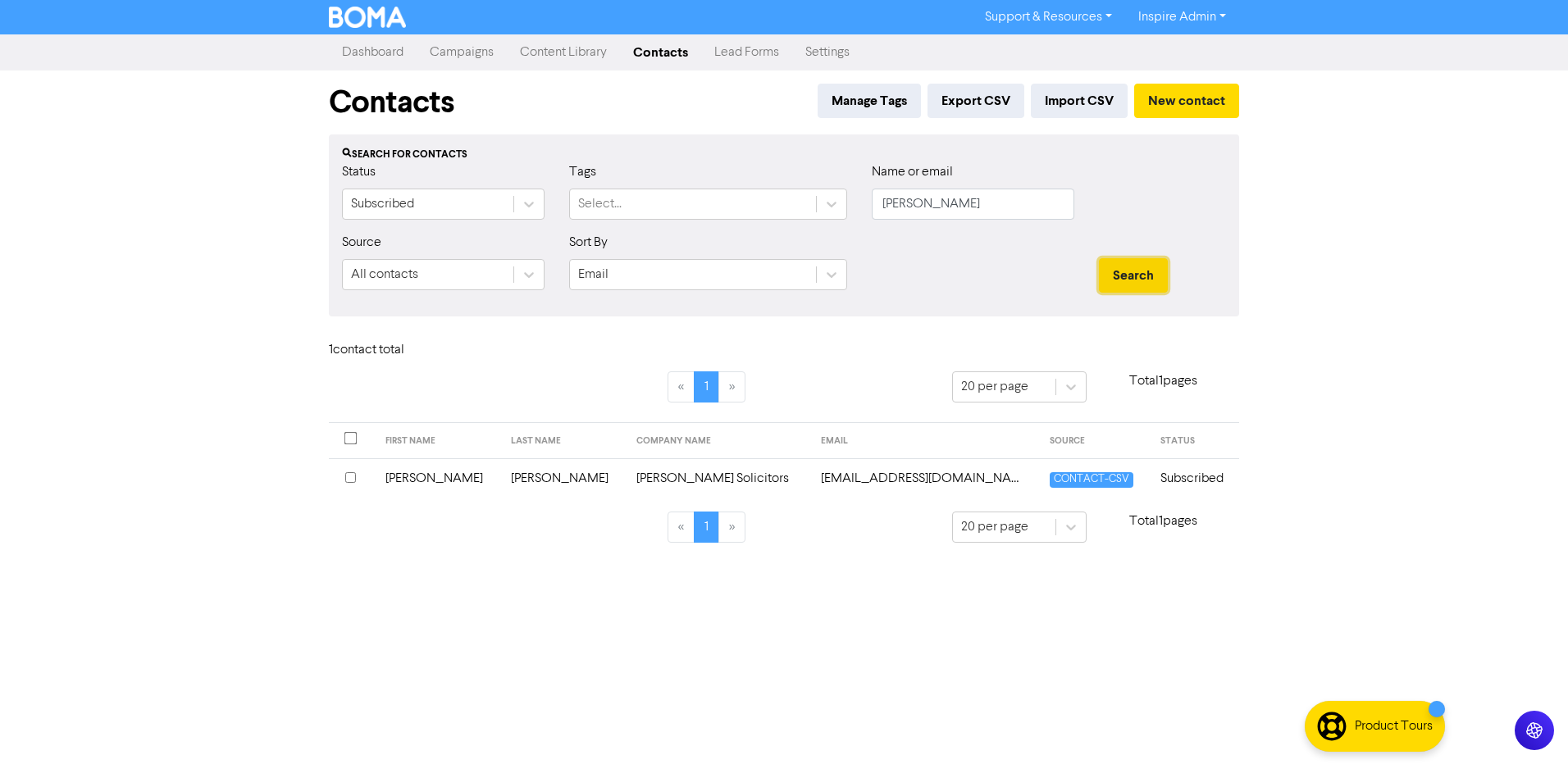
click at [1124, 280] on button "Search" at bounding box center [1133, 275] width 69 height 35
click at [627, 480] on td "[PERSON_NAME] Solicitors" at bounding box center [719, 479] width 185 height 40
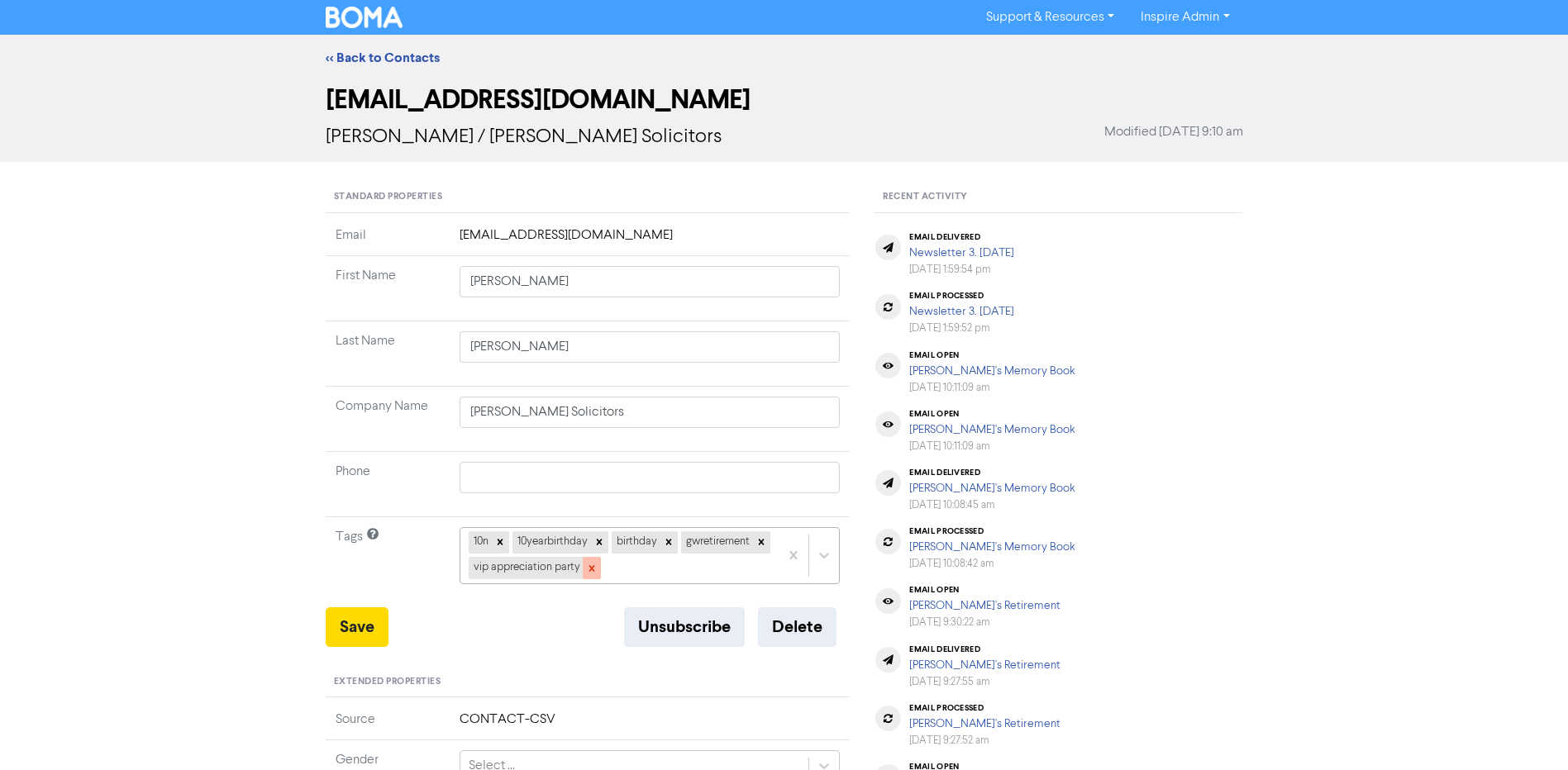
click at [598, 570] on icon at bounding box center [591, 569] width 11 height 11
click at [591, 571] on div "10n 10yearbirthday birthday gwretirement" at bounding box center [650, 556] width 381 height 56
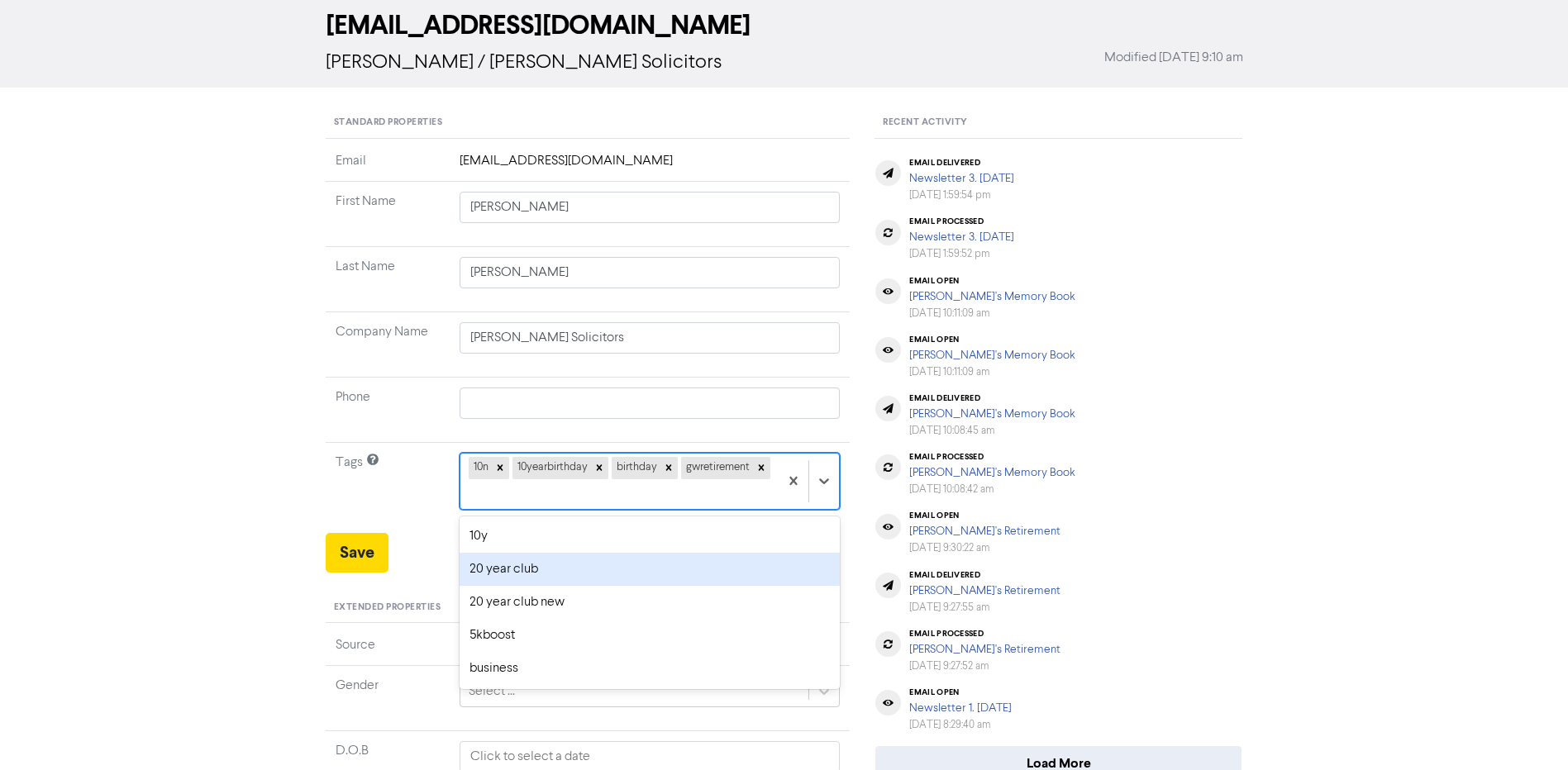
scroll to position [75, 0]
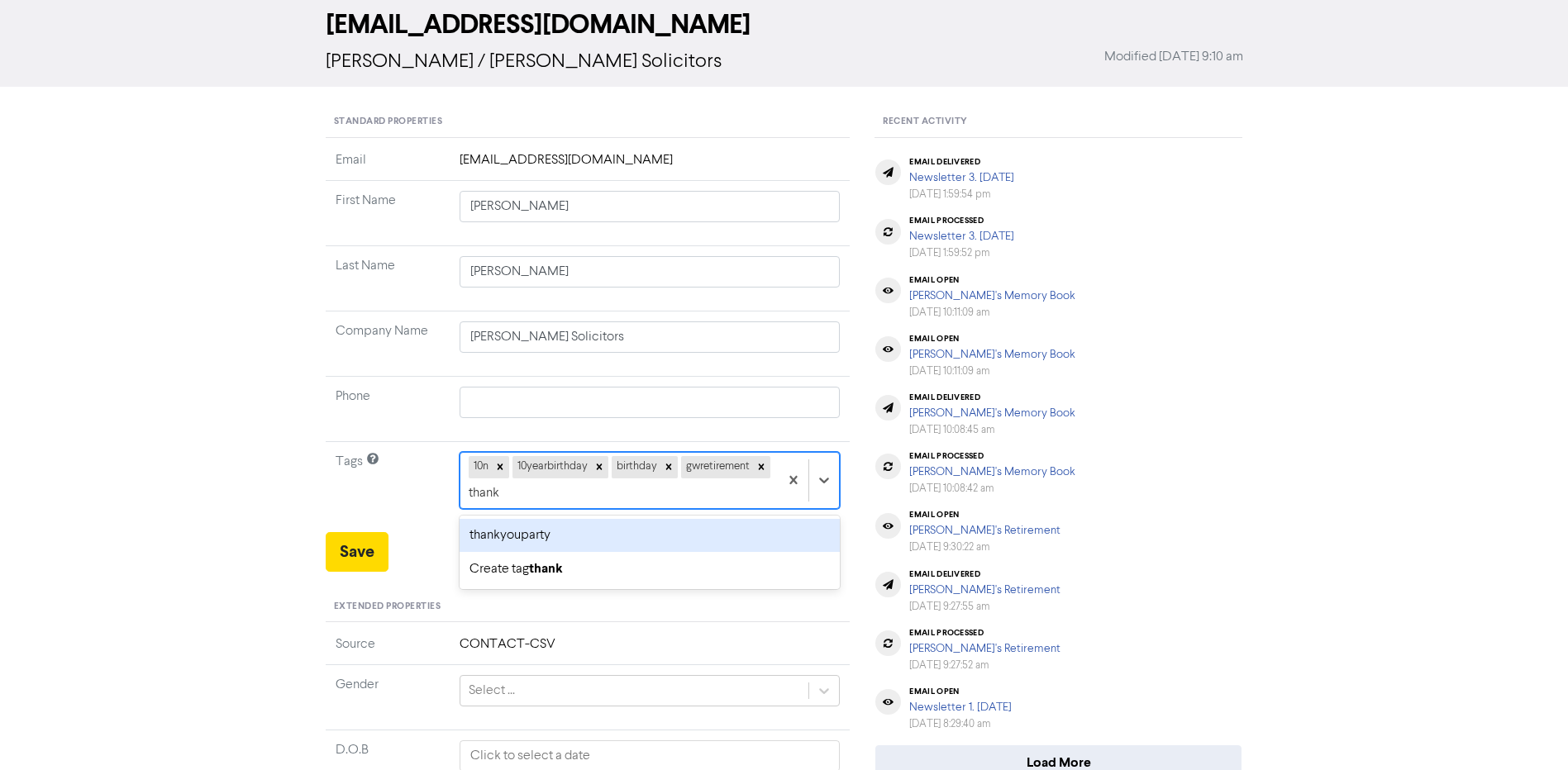
click at [557, 539] on div "thankyouparty" at bounding box center [650, 535] width 381 height 33
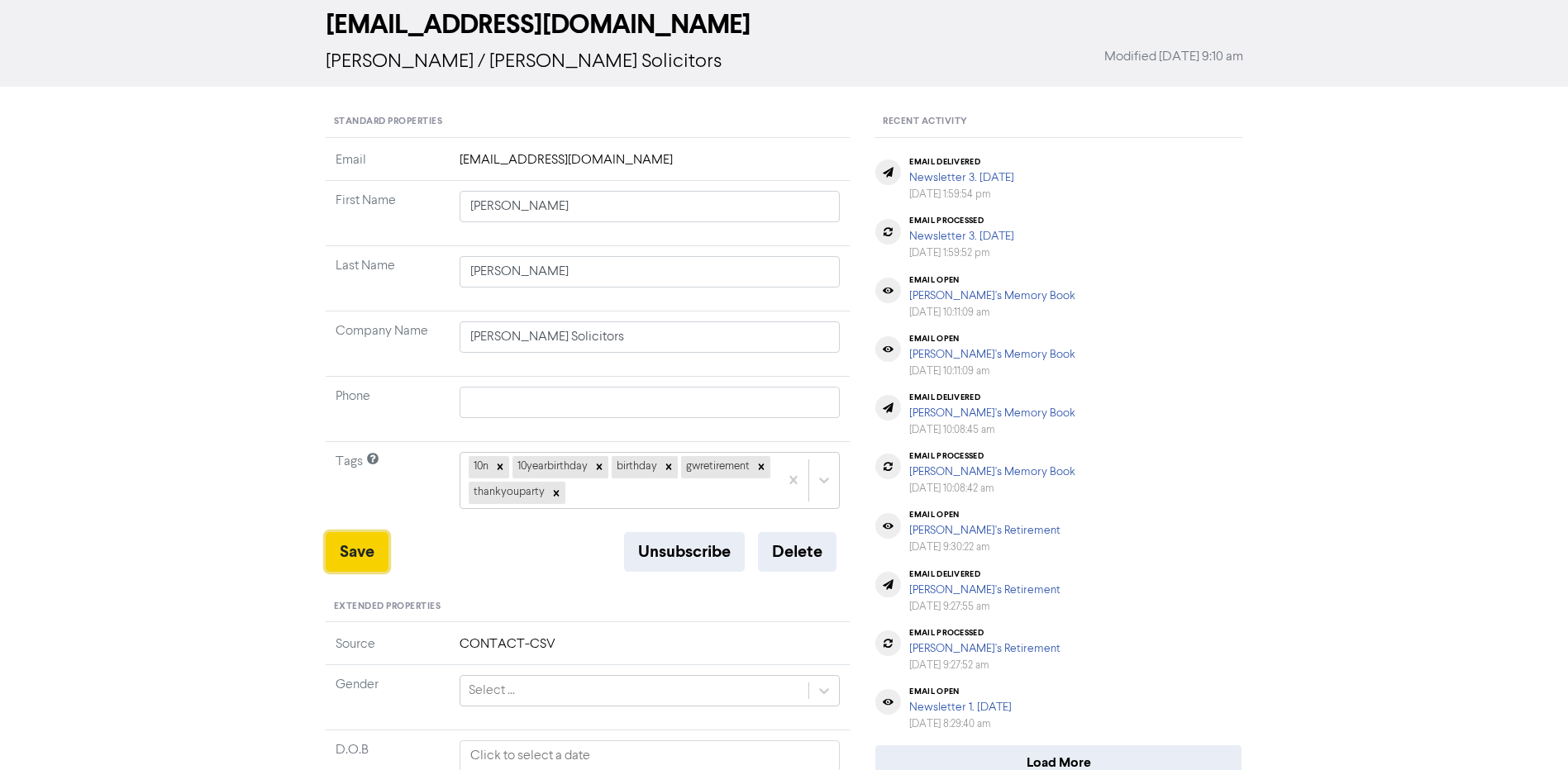
click at [353, 557] on button "Save" at bounding box center [356, 552] width 63 height 39
drag, startPoint x: 607, startPoint y: 161, endPoint x: 455, endPoint y: 164, distance: 152.0
click at [455, 164] on td "[EMAIL_ADDRESS][DOMAIN_NAME]" at bounding box center [650, 165] width 400 height 31
drag, startPoint x: 455, startPoint y: 164, endPoint x: 496, endPoint y: 161, distance: 41.1
copy td "[EMAIL_ADDRESS][DOMAIN_NAME]"
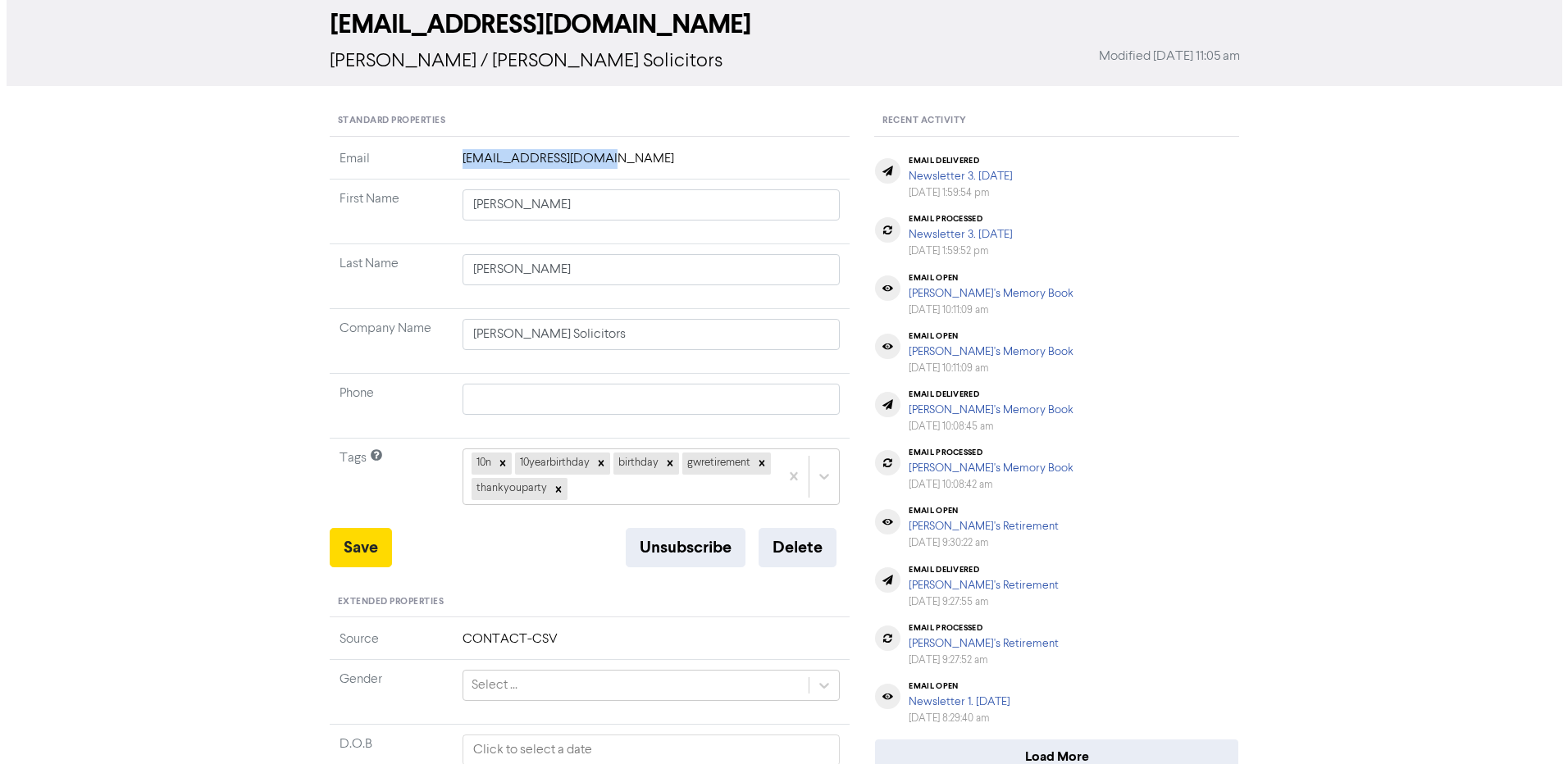
scroll to position [0, 0]
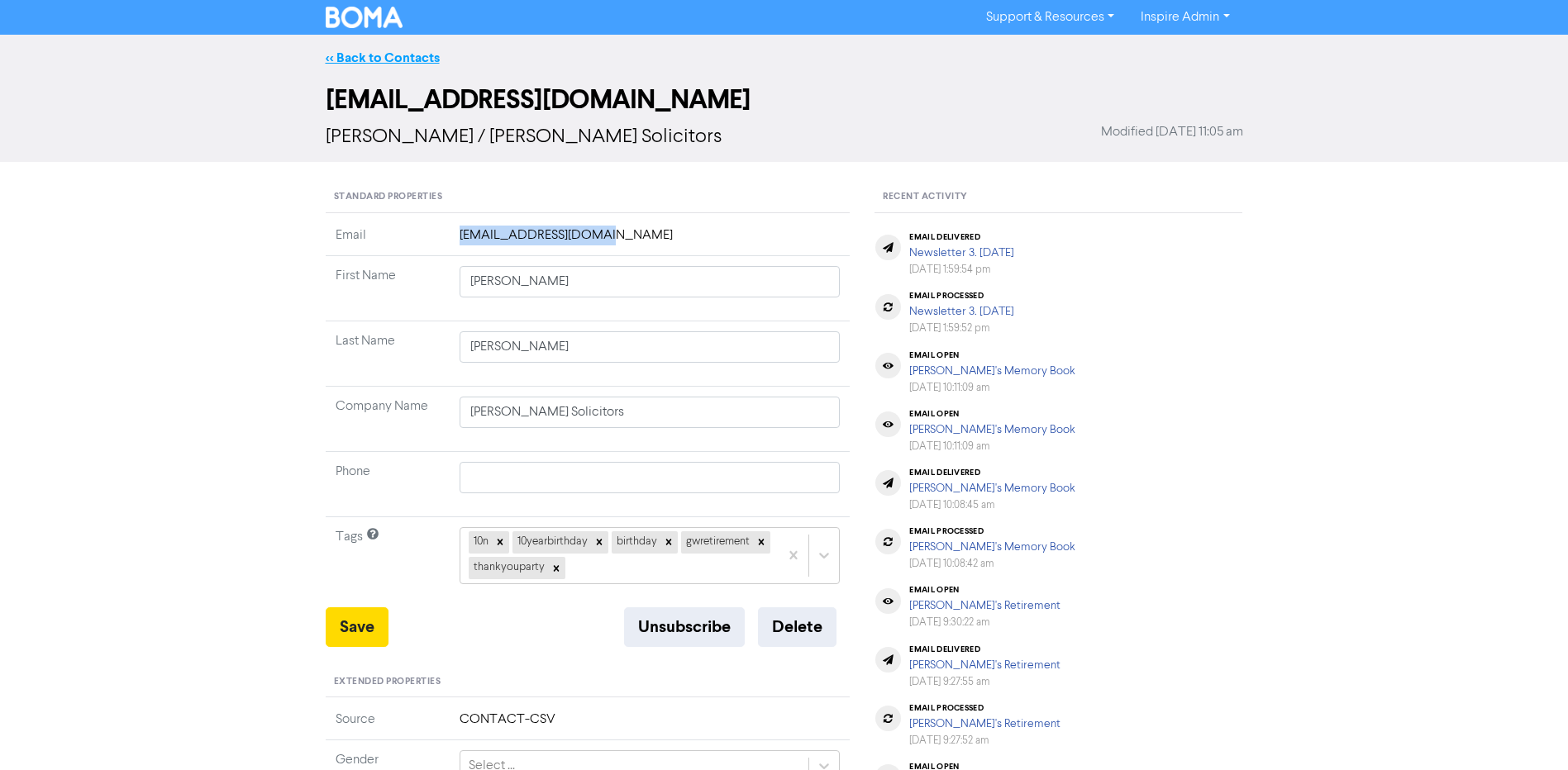
click at [403, 59] on link "<< Back to Contacts" at bounding box center [382, 58] width 114 height 17
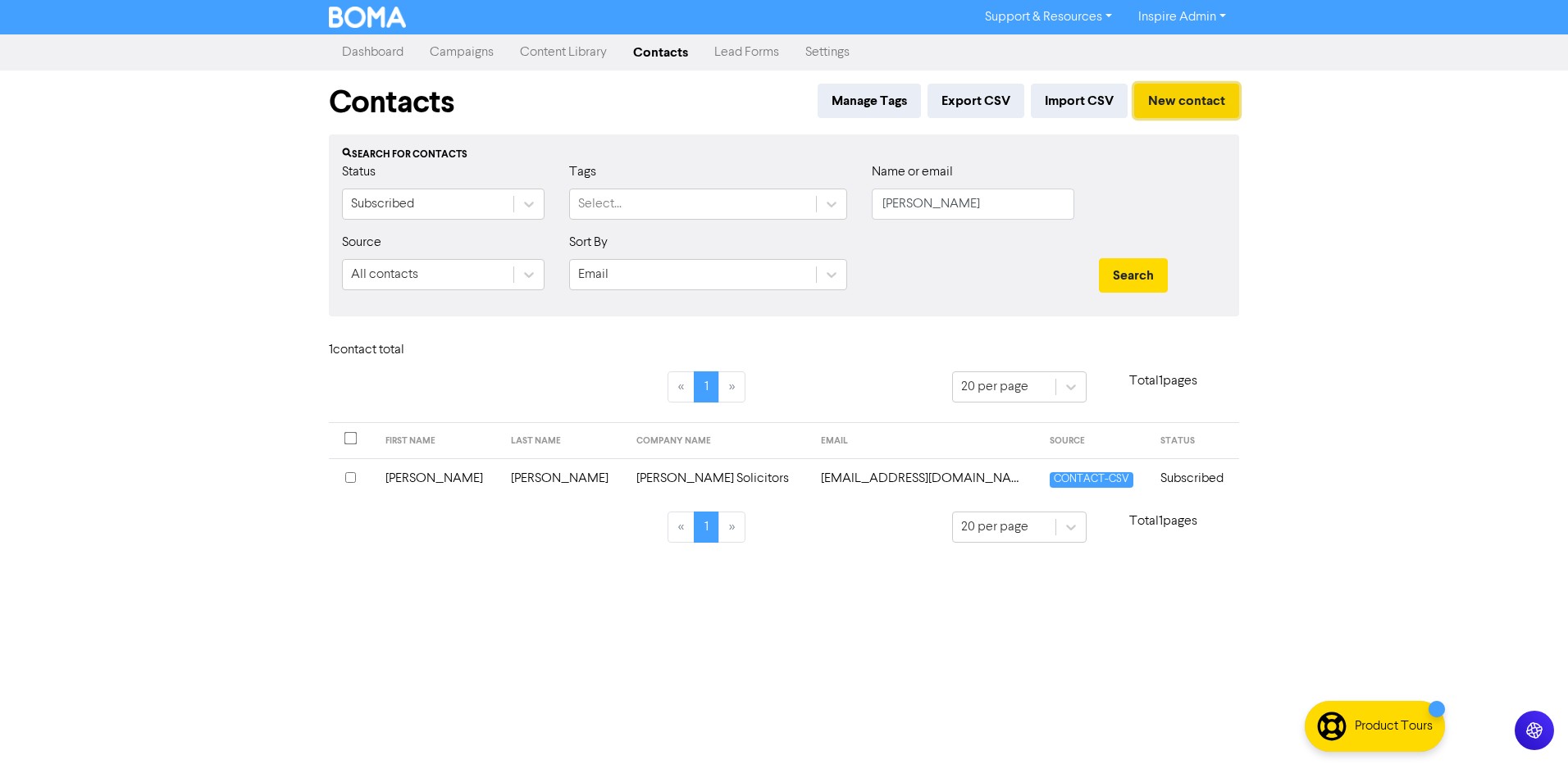
click at [1175, 100] on button "New contact" at bounding box center [1186, 101] width 105 height 35
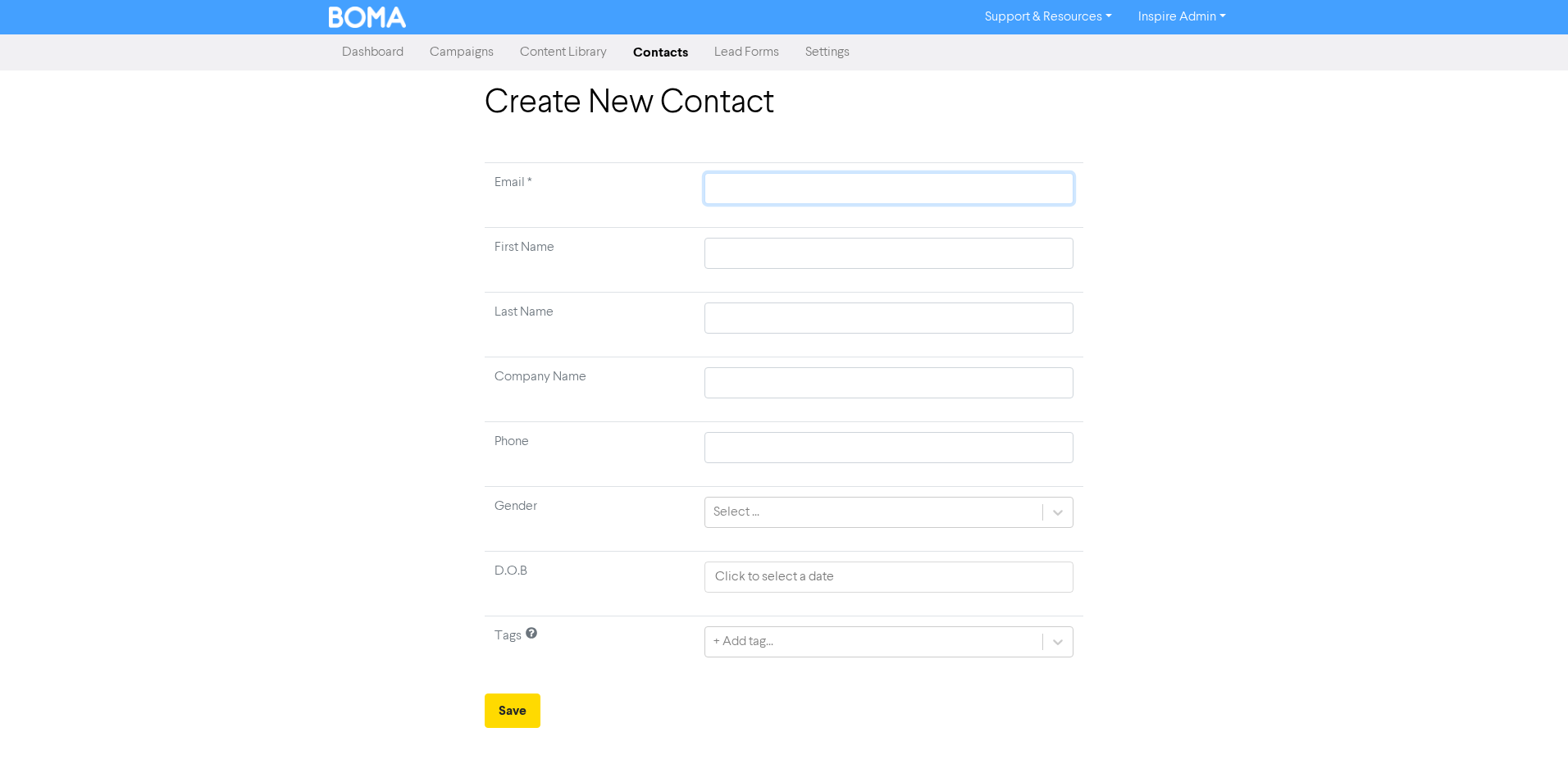
paste input "[EMAIL_ADDRESS][DOMAIN_NAME]"
click at [758, 187] on input "[EMAIL_ADDRESS][DOMAIN_NAME]" at bounding box center [889, 188] width 369 height 31
click at [764, 242] on input "text" at bounding box center [889, 253] width 369 height 31
click at [762, 323] on input "text" at bounding box center [889, 317] width 369 height 31
click at [753, 387] on input "text" at bounding box center [889, 382] width 369 height 31
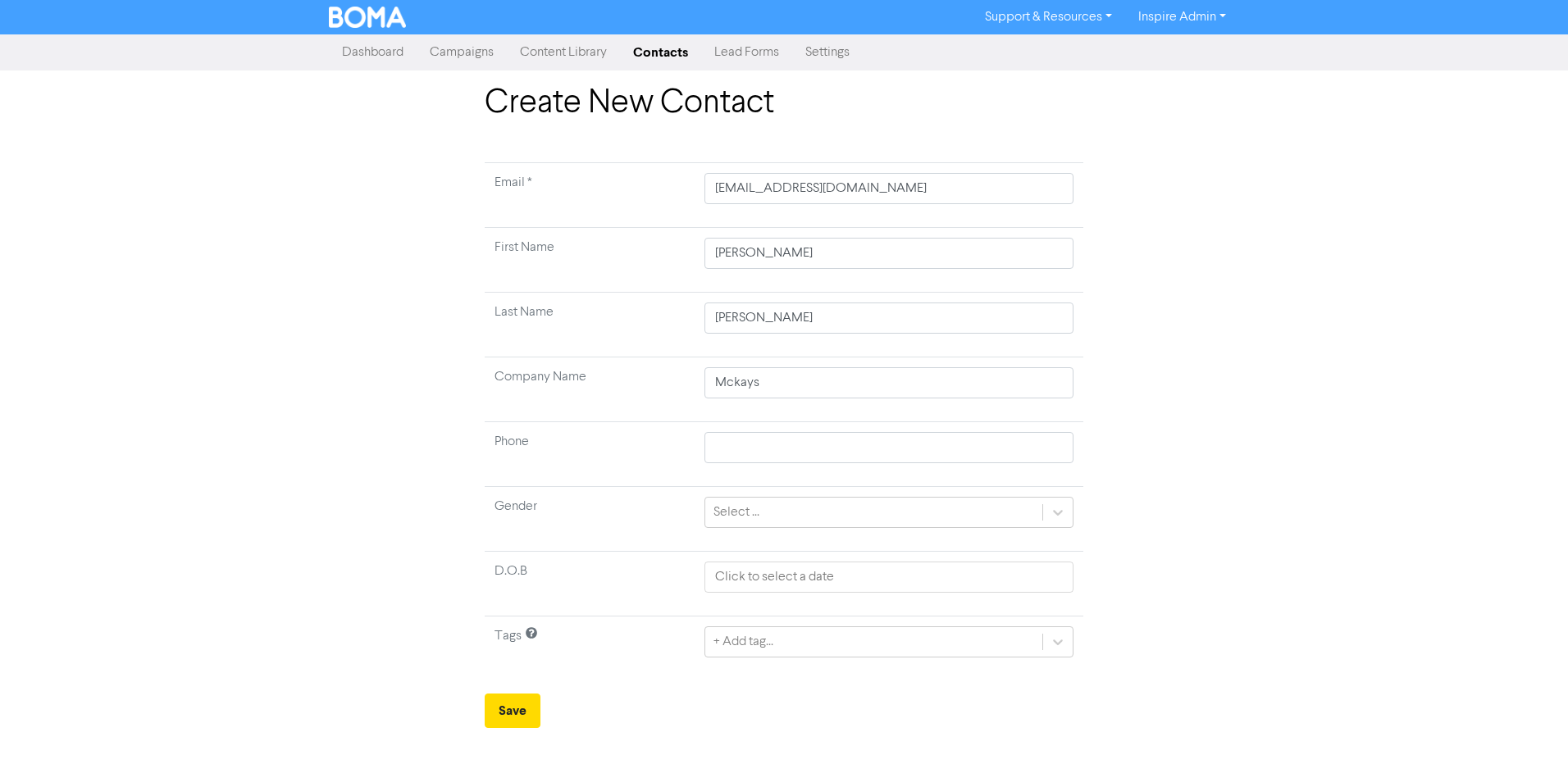
click at [368, 391] on div "Create New Contact Email * [EMAIL_ADDRESS][DOMAIN_NAME] First Name [PERSON_NAME…" at bounding box center [784, 406] width 935 height 645
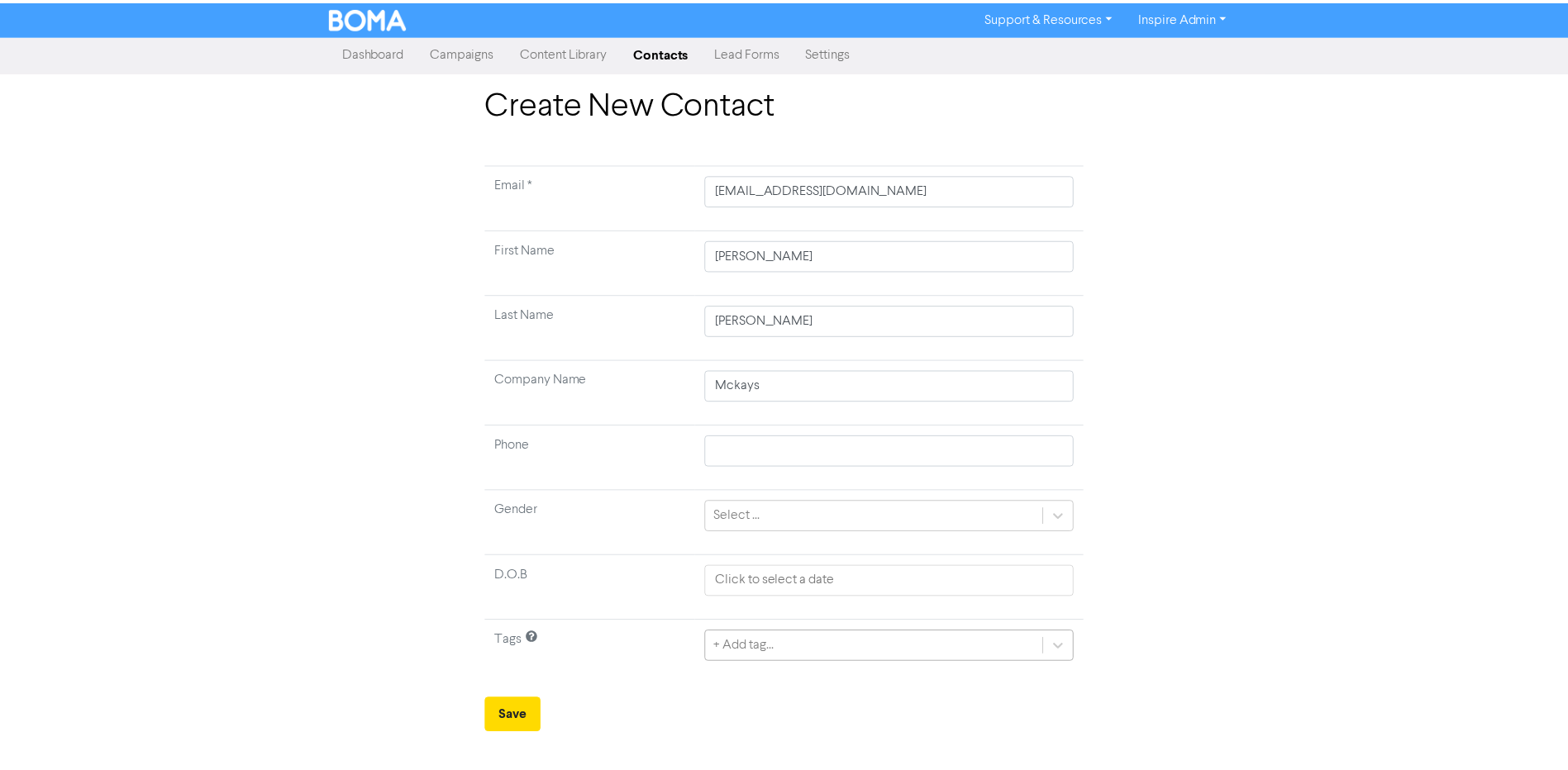
scroll to position [148, 0]
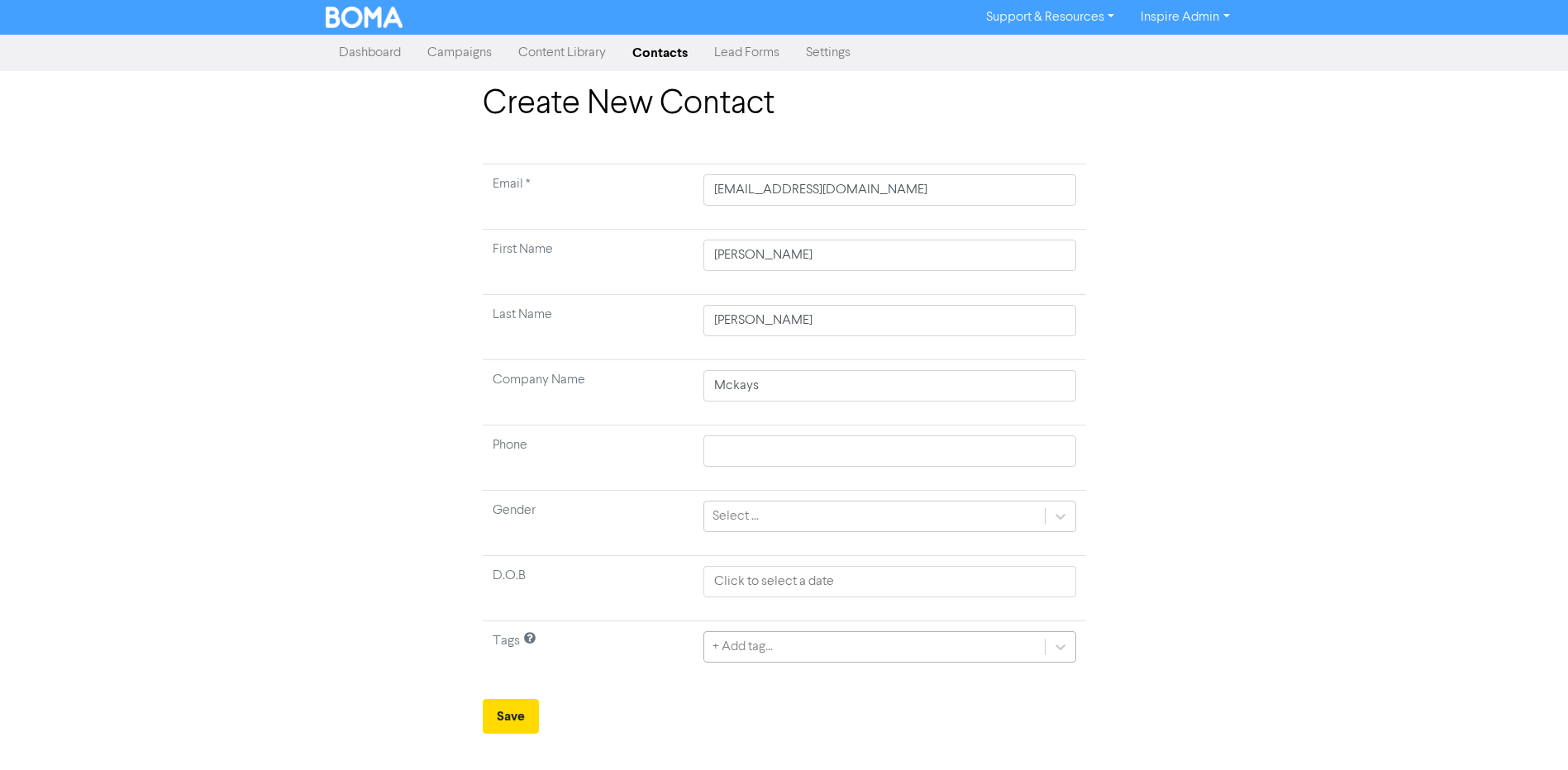
click at [825, 660] on div "+ Add tag..." at bounding box center [889, 647] width 372 height 31
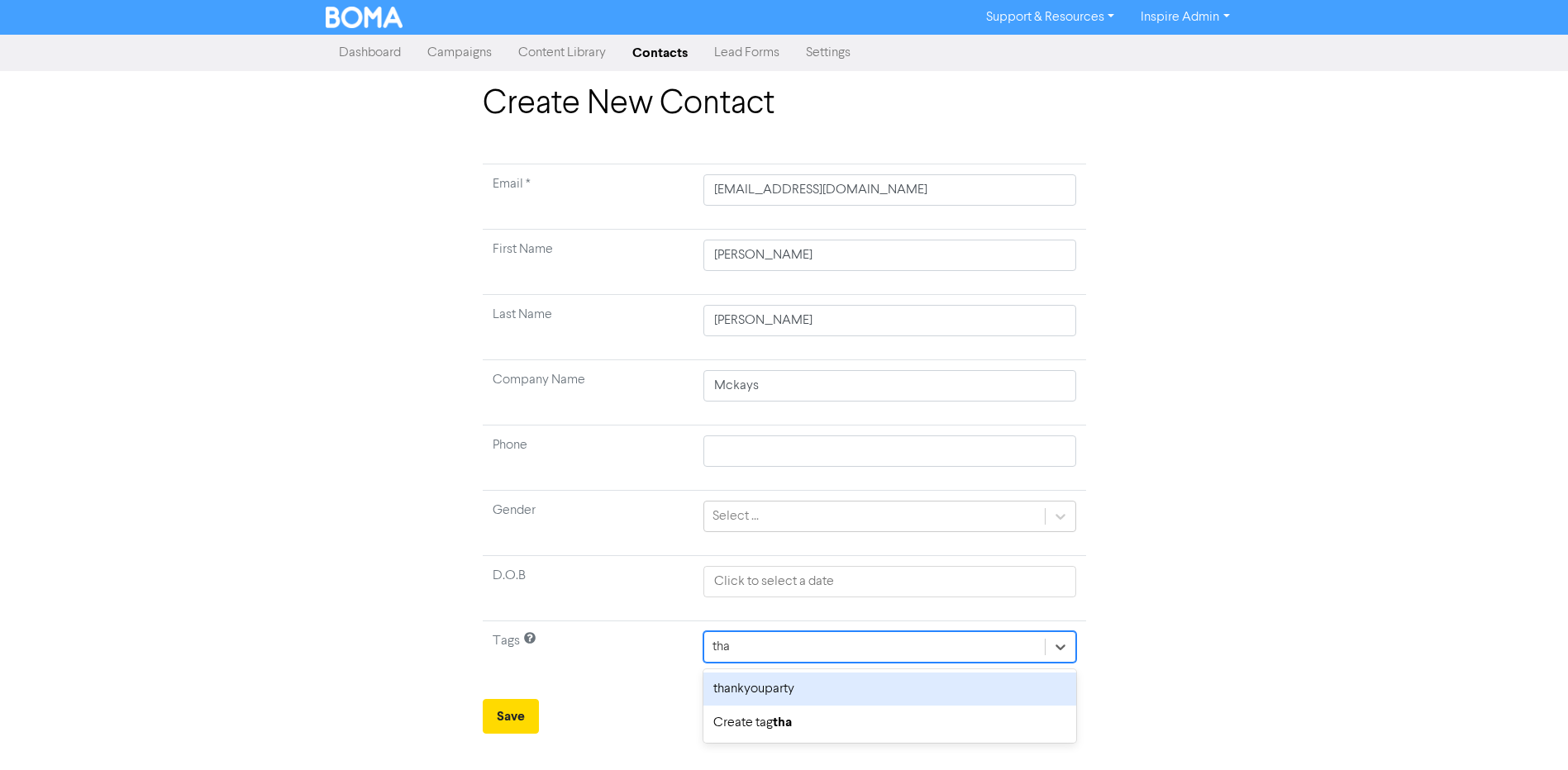
scroll to position [0, 0]
click at [777, 694] on div "thankyouparty" at bounding box center [896, 689] width 372 height 33
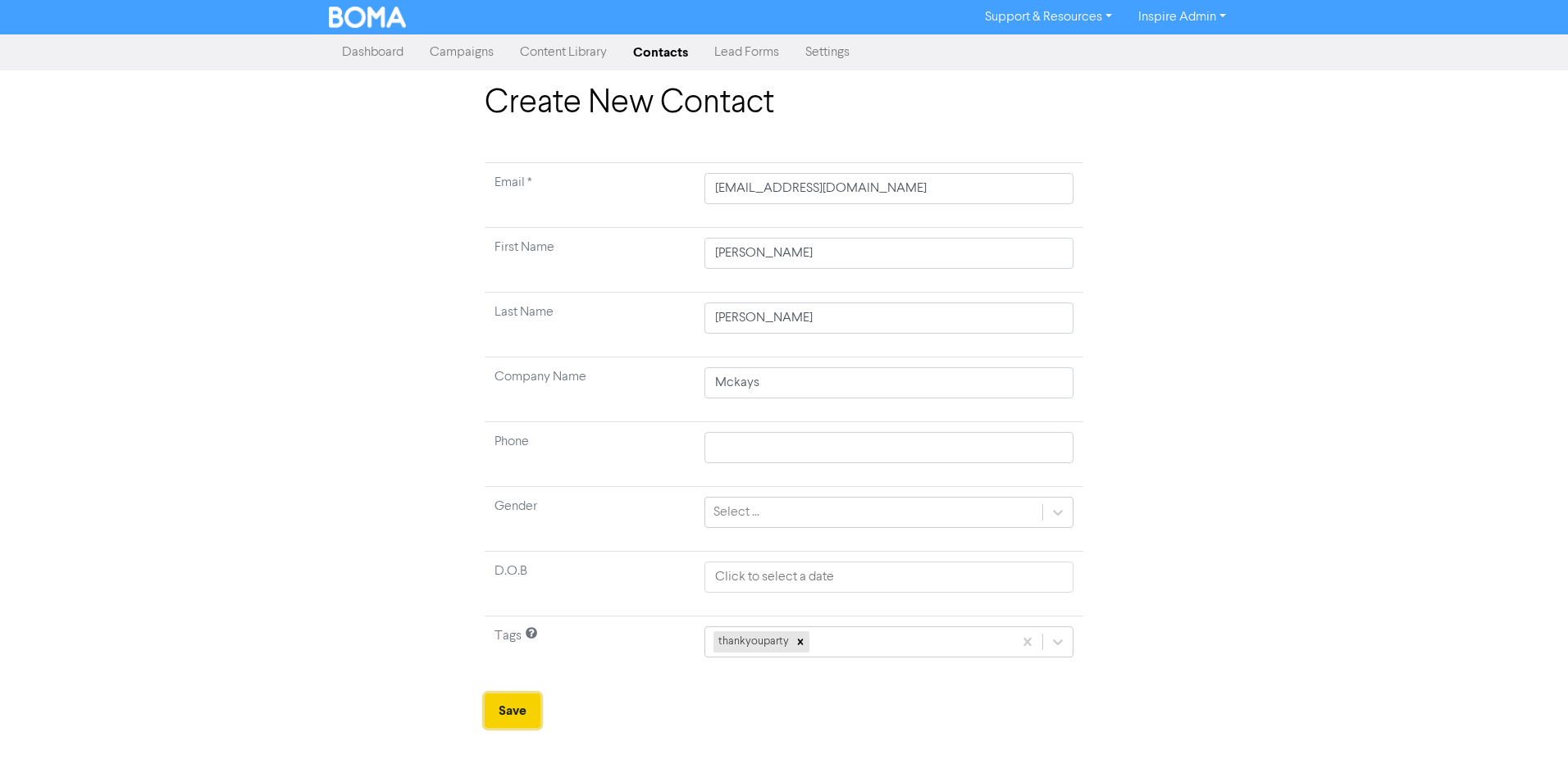
click at [513, 714] on button "Save" at bounding box center [513, 711] width 56 height 35
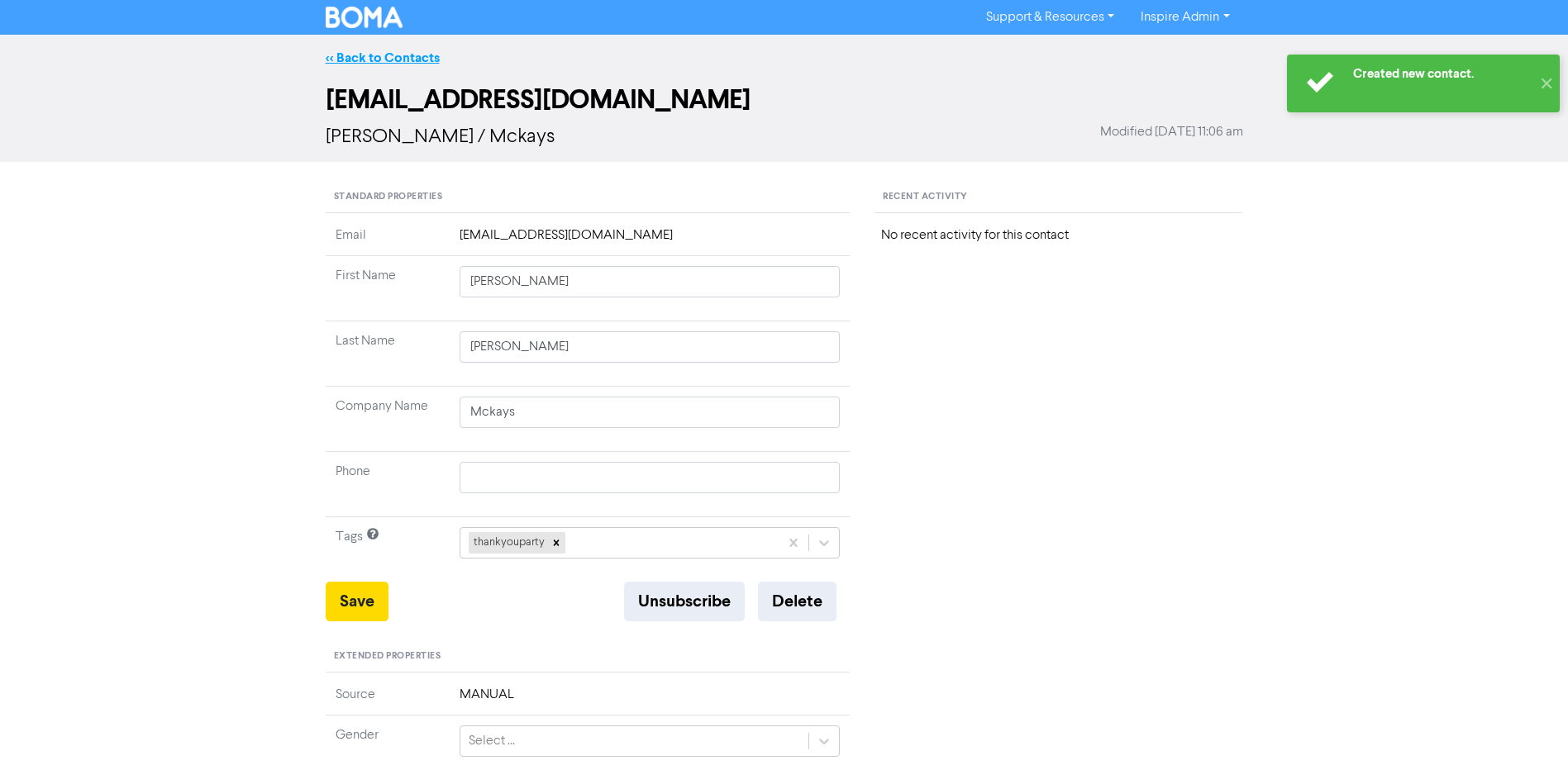
click at [384, 55] on link "<< Back to Contacts" at bounding box center [382, 58] width 114 height 17
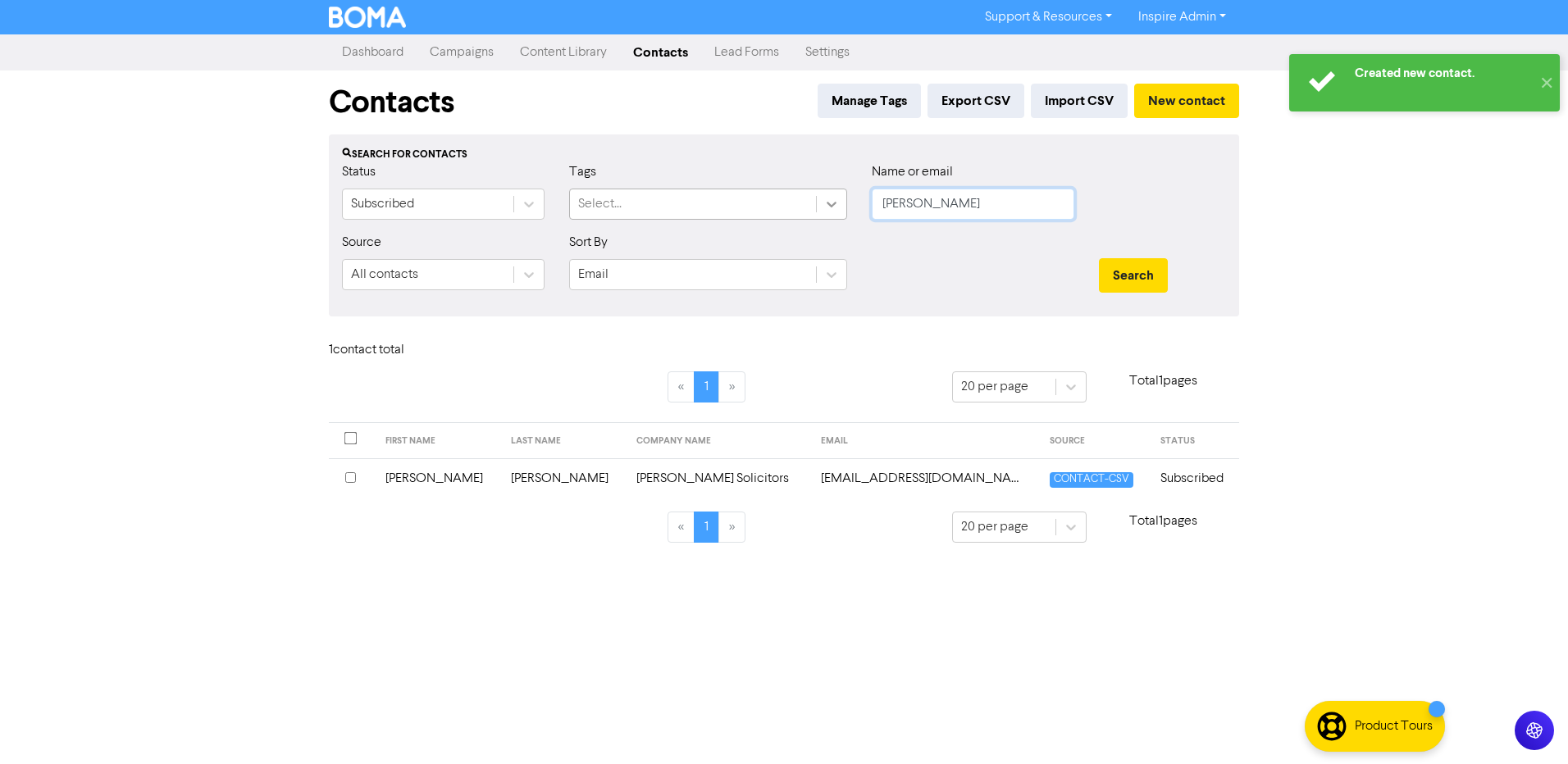
drag, startPoint x: 921, startPoint y: 207, endPoint x: 832, endPoint y: 201, distance: 89.2
click at [832, 201] on div "Status Subscribed Tags Select... Name or email [PERSON_NAME]" at bounding box center [784, 198] width 909 height 71
click at [1099, 258] on button "Search" at bounding box center [1133, 275] width 69 height 35
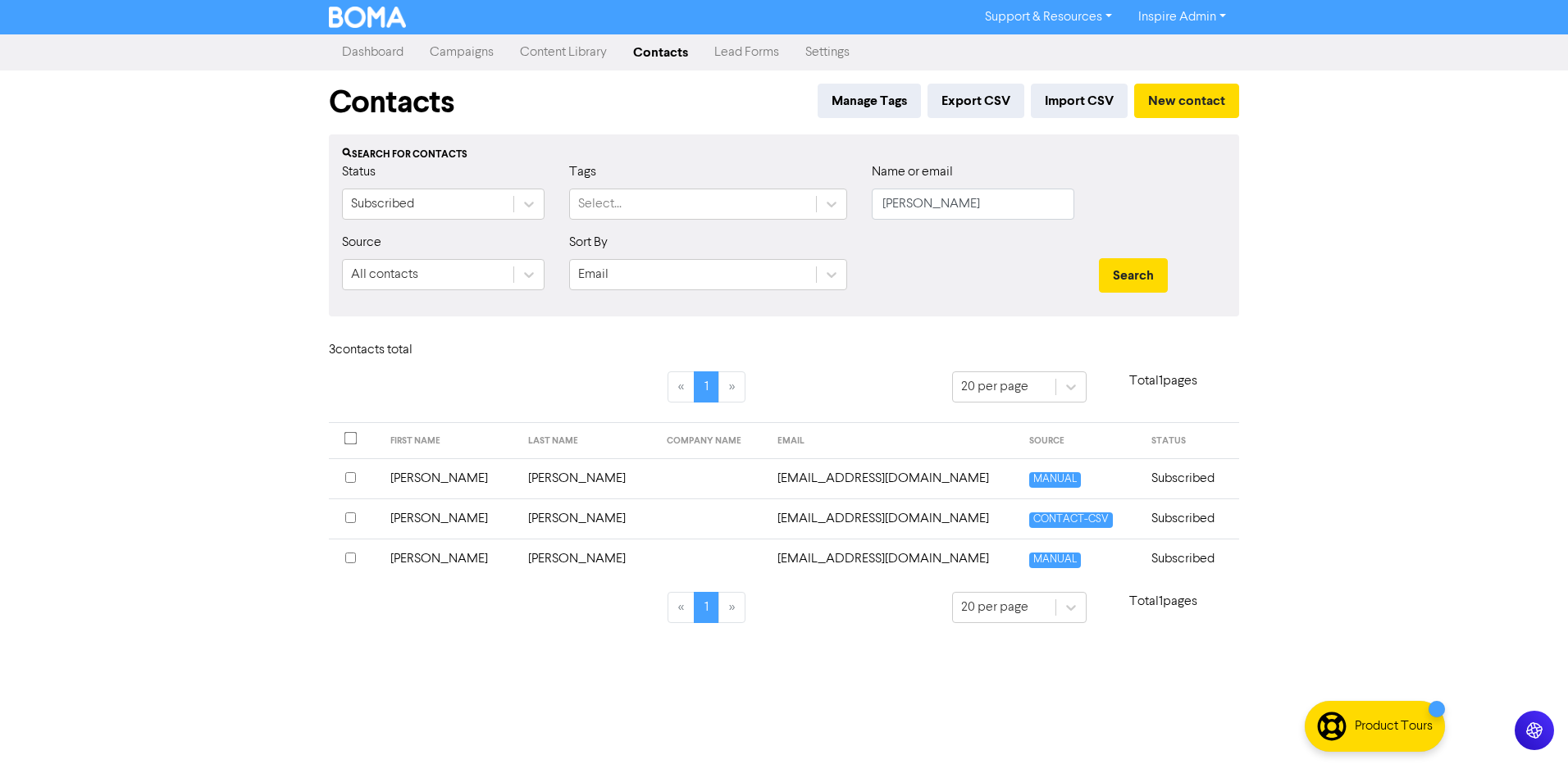
click at [534, 514] on td "[PERSON_NAME]" at bounding box center [588, 519] width 139 height 40
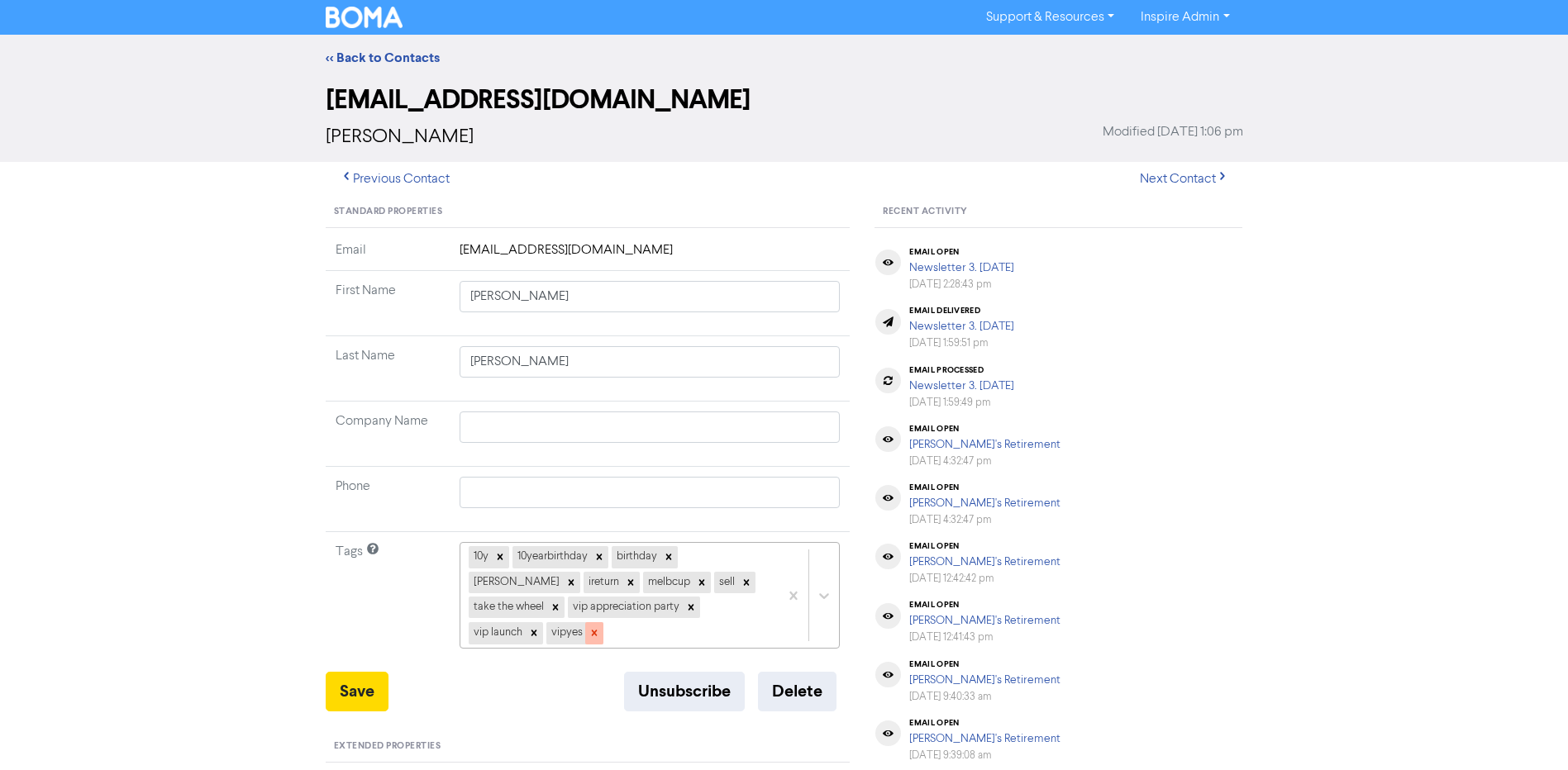
click at [600, 627] on icon at bounding box center [594, 633] width 11 height 11
click at [540, 627] on icon at bounding box center [534, 633] width 11 height 11
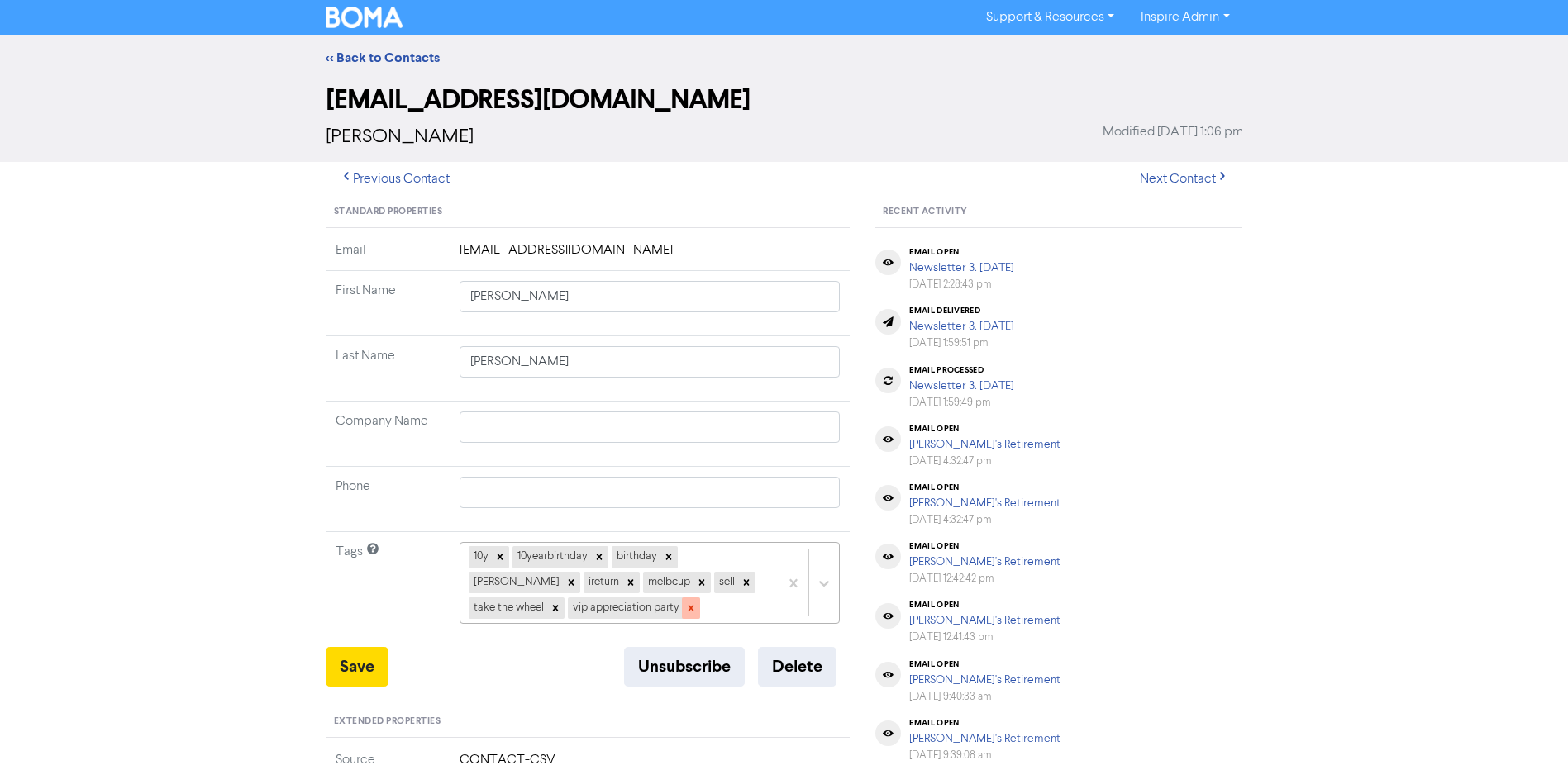
click at [685, 606] on icon at bounding box center [691, 608] width 11 height 11
click at [751, 583] on div "10y 10yearbirthday birthday [PERSON_NAME] melbcup sell take the wheel" at bounding box center [650, 583] width 381 height 82
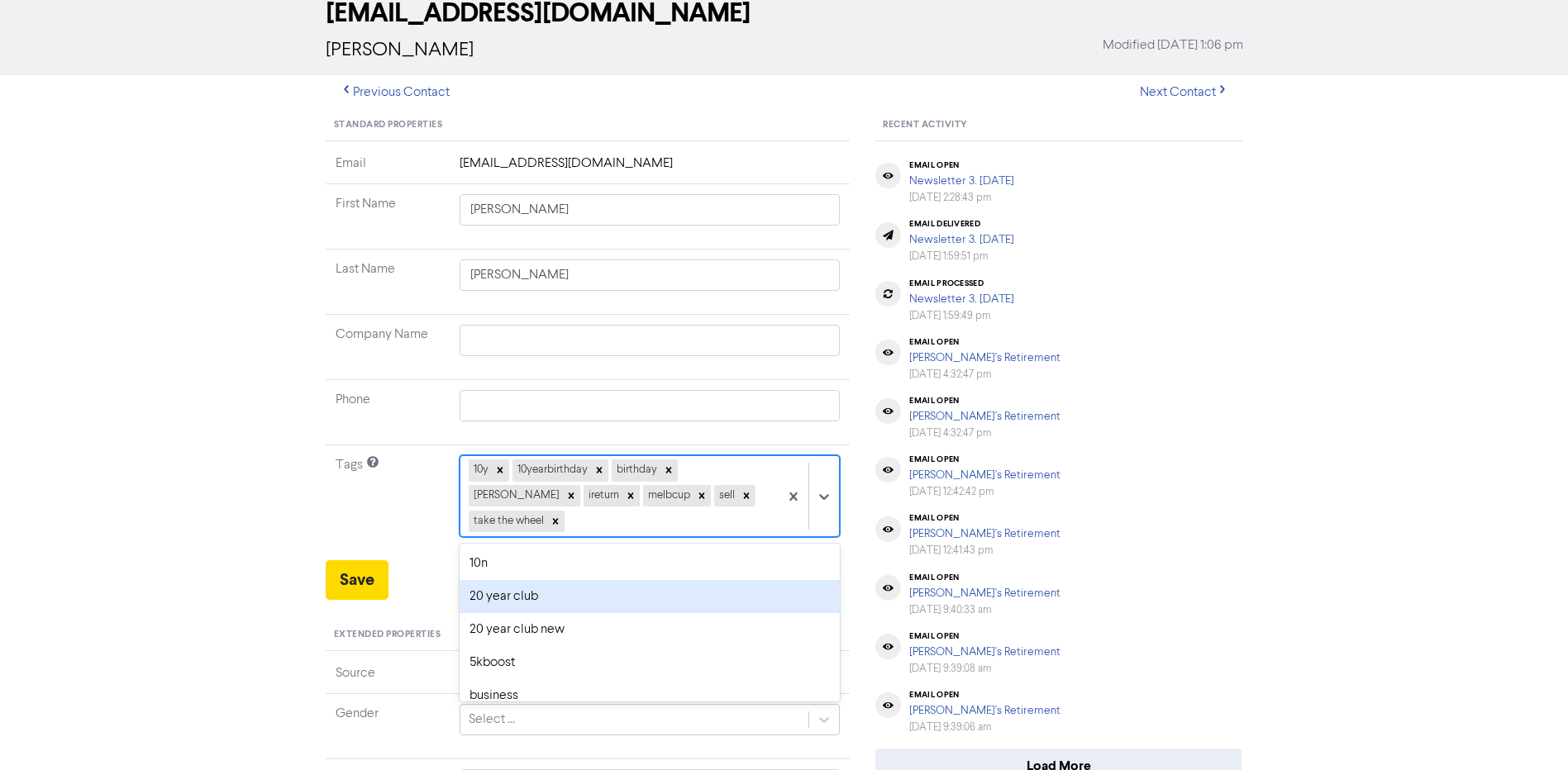
scroll to position [90, 0]
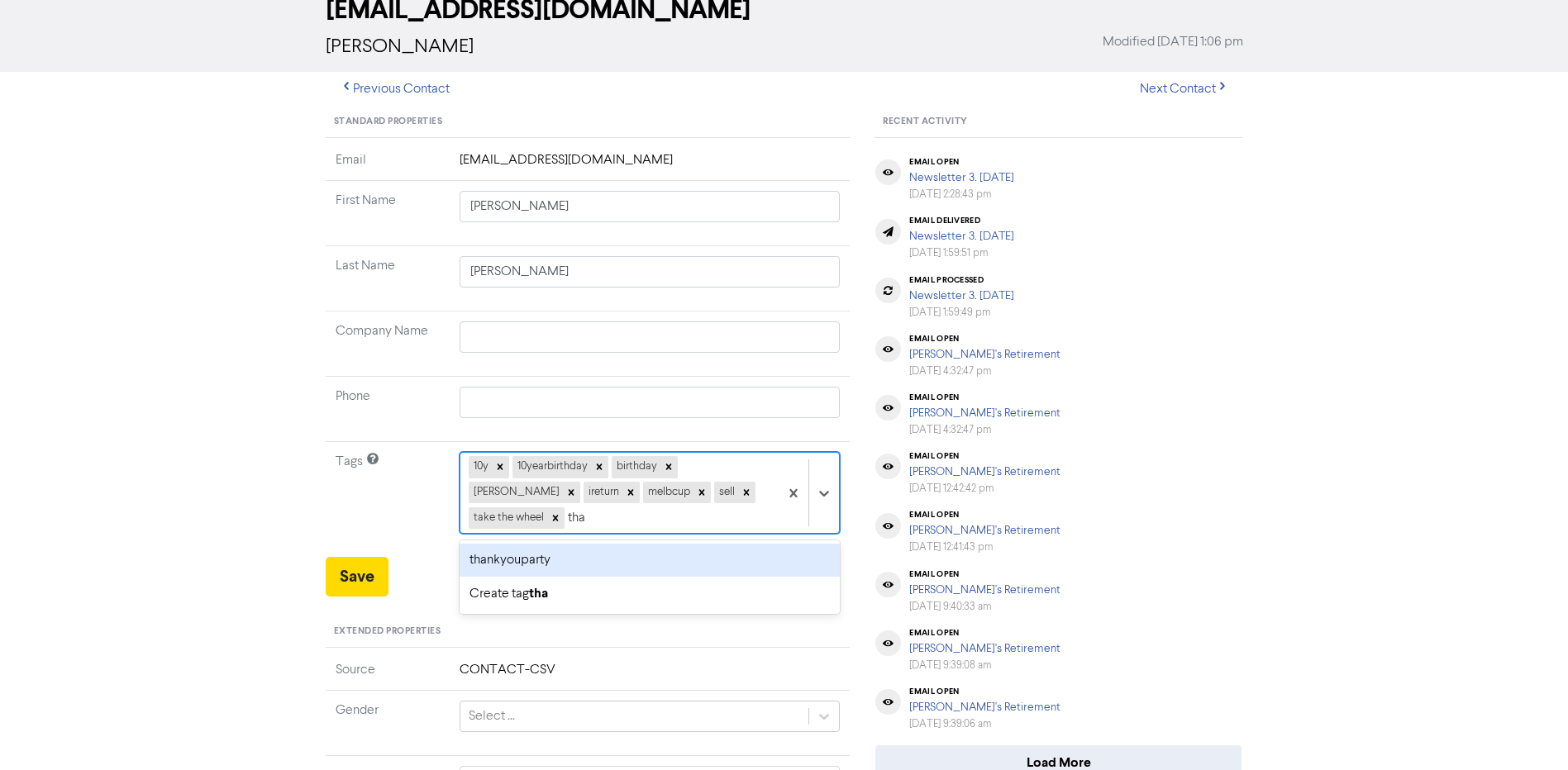
click at [534, 544] on div "thankyouparty" at bounding box center [650, 560] width 381 height 33
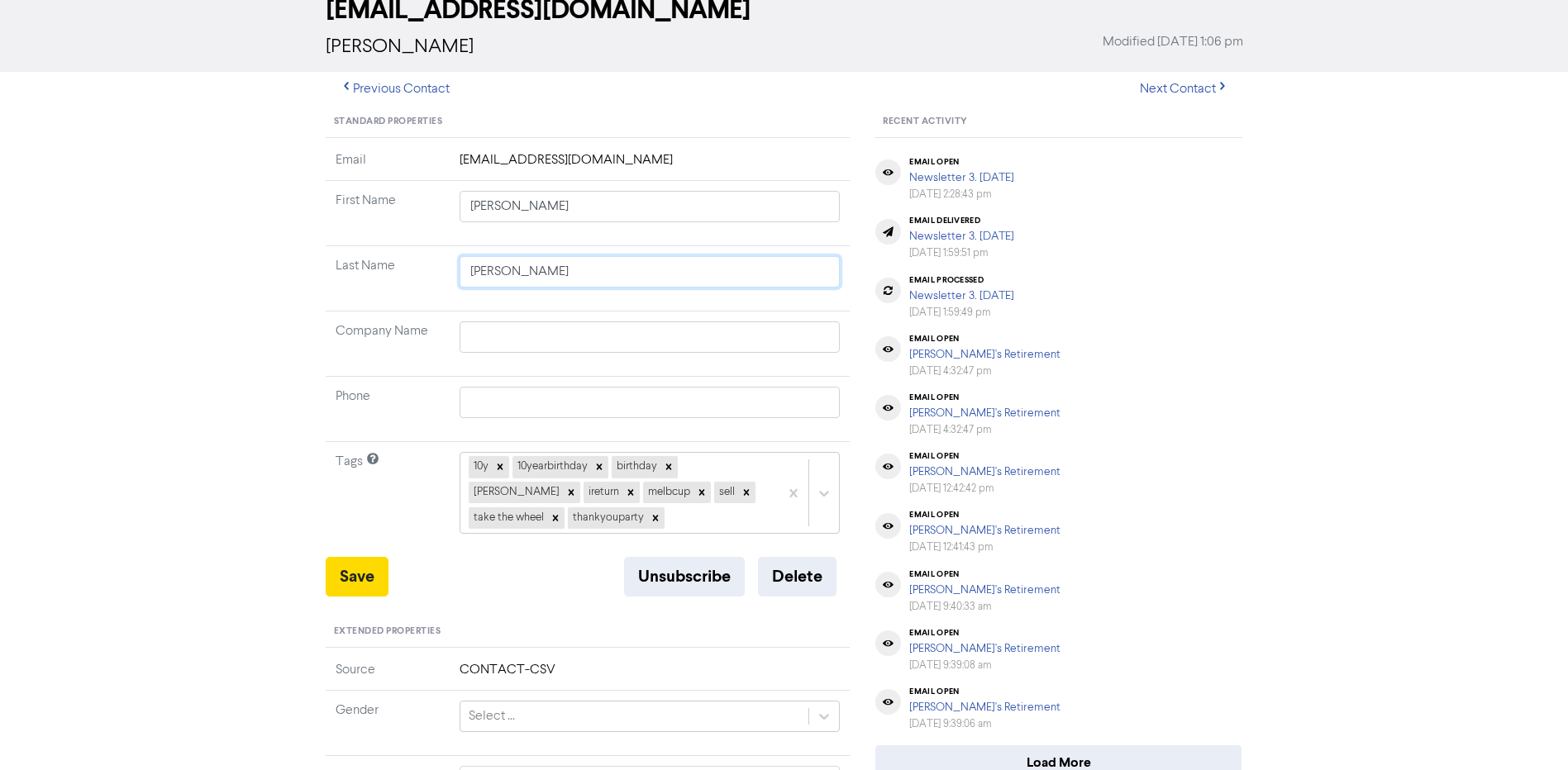
drag, startPoint x: 536, startPoint y: 278, endPoint x: 450, endPoint y: 271, distance: 86.3
click at [450, 271] on td "[PERSON_NAME]" at bounding box center [650, 278] width 400 height 65
click at [476, 338] on input "text" at bounding box center [650, 337] width 381 height 31
click at [344, 580] on button "Save" at bounding box center [356, 577] width 63 height 39
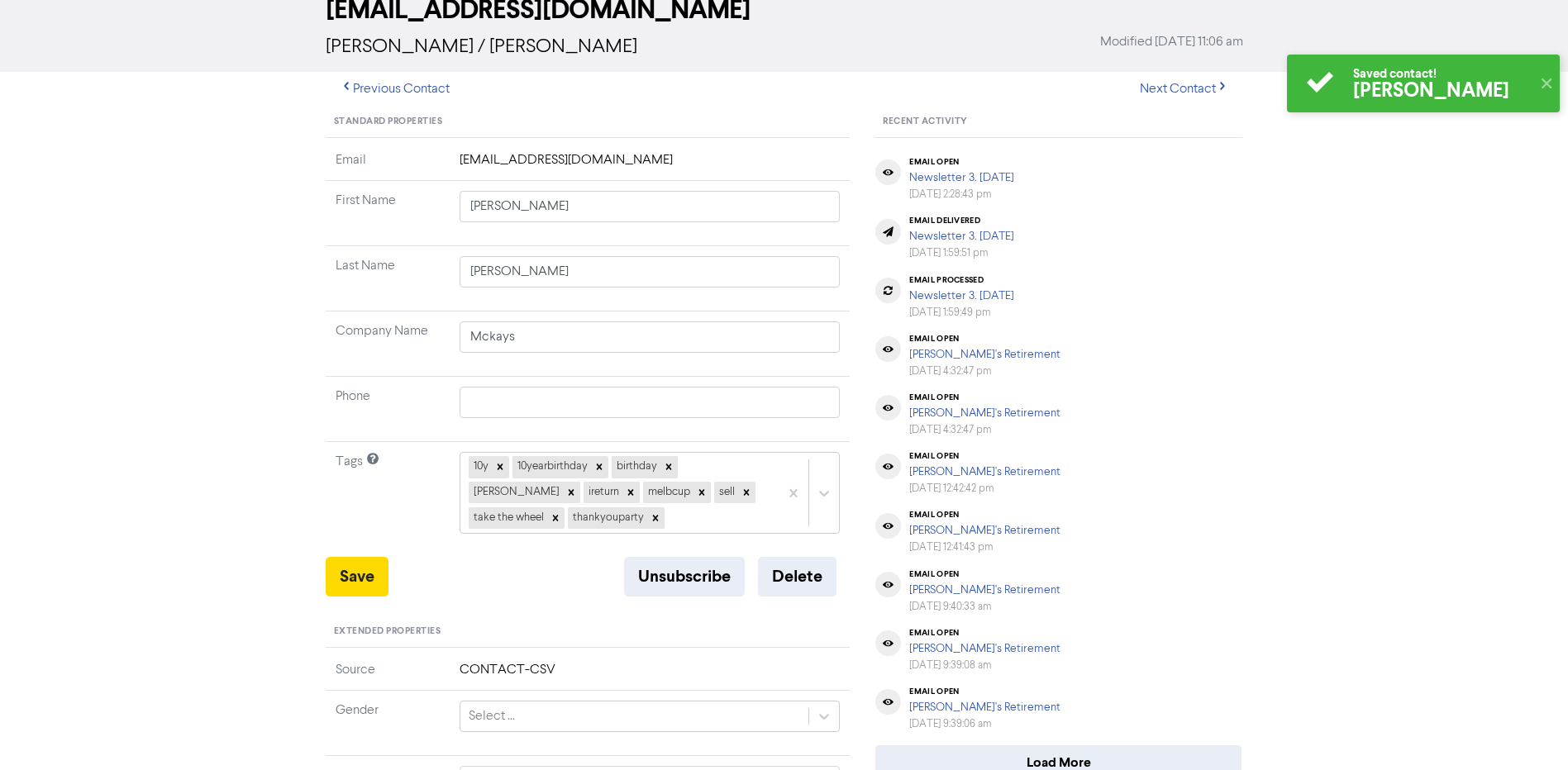
scroll to position [0, 0]
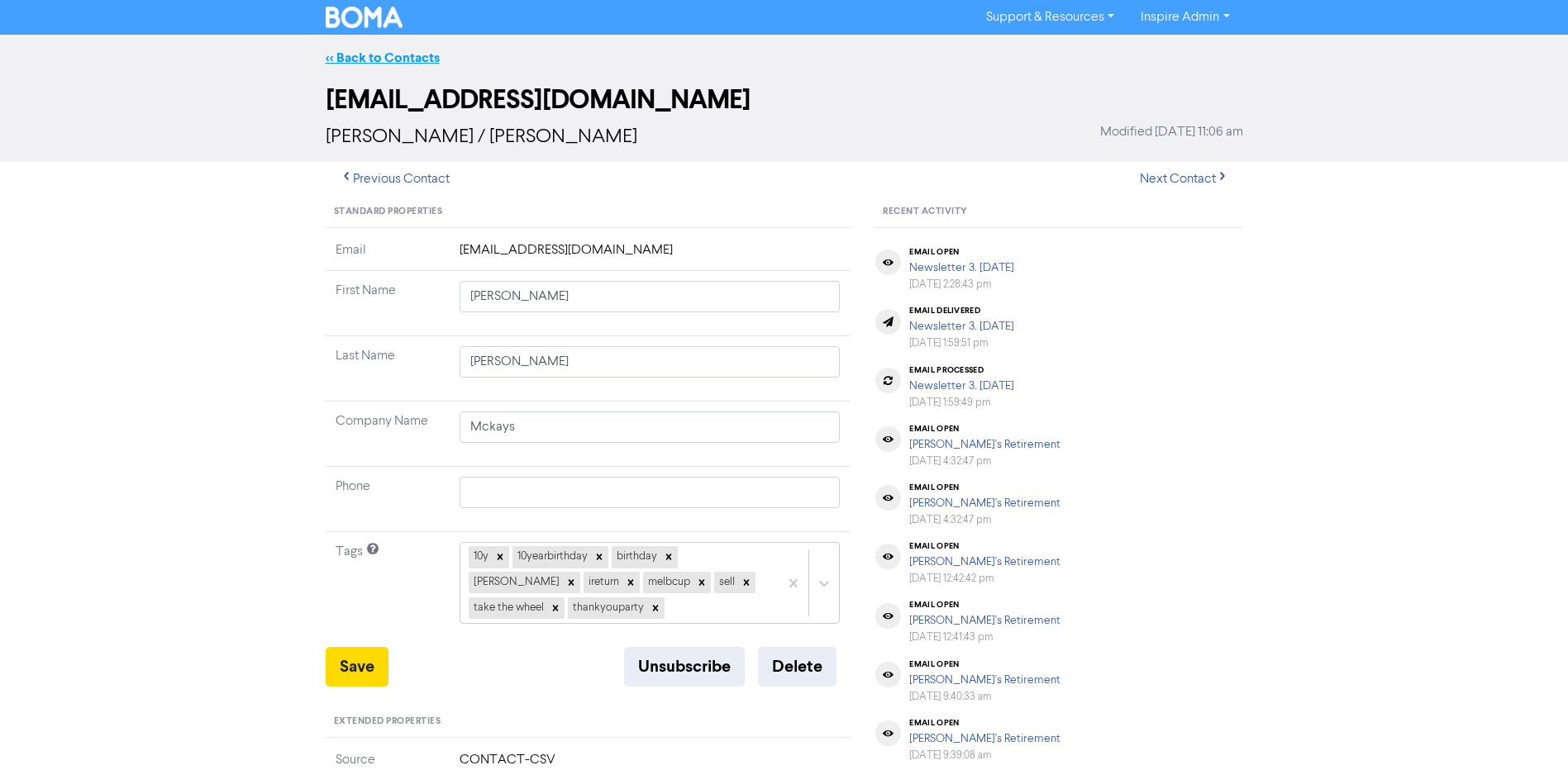
click at [374, 58] on link "<< Back to Contacts" at bounding box center [382, 58] width 114 height 17
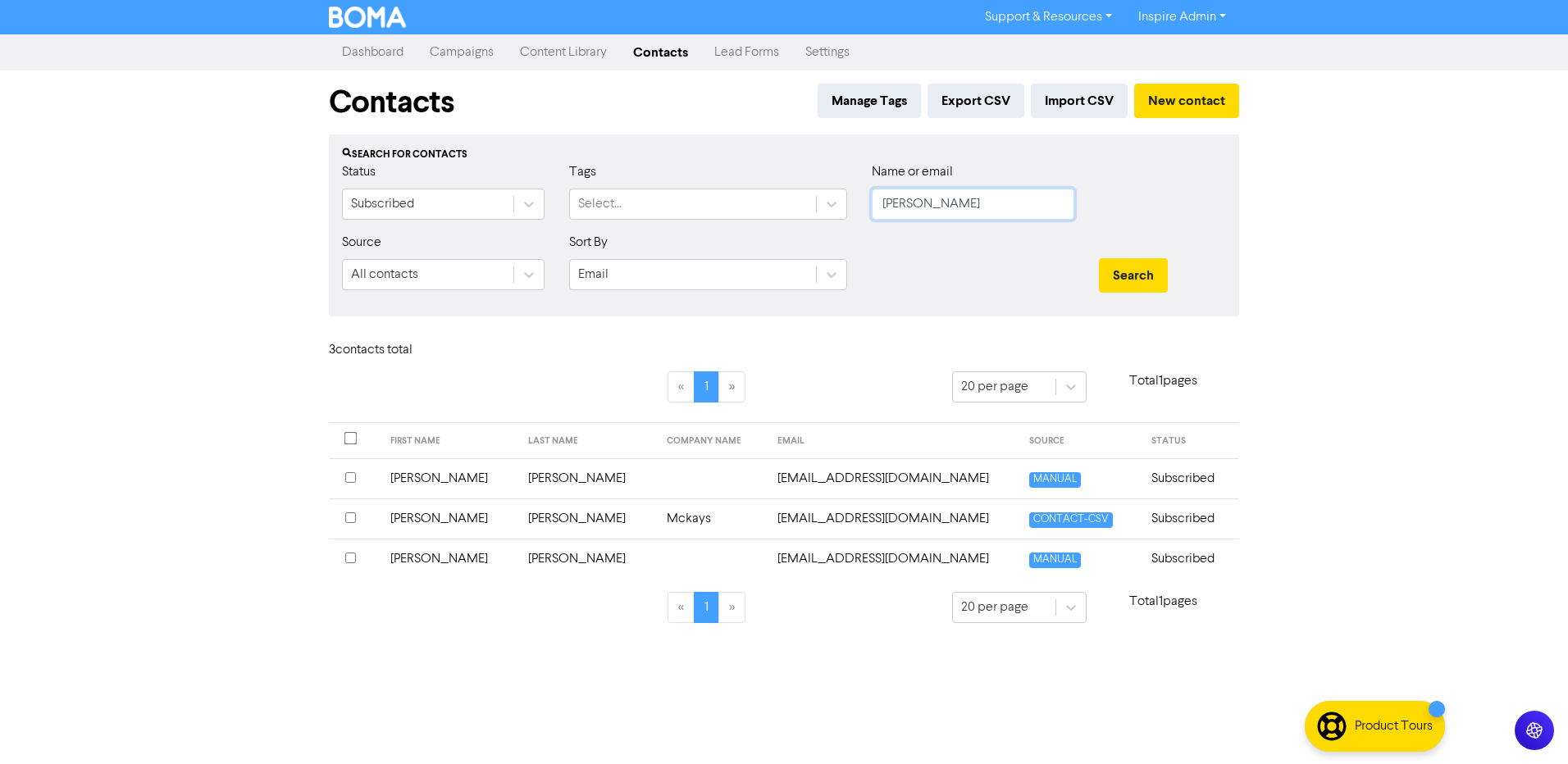
drag, startPoint x: 937, startPoint y: 208, endPoint x: 852, endPoint y: 204, distance: 85.1
click at [852, 204] on div "Status Subscribed Tags Select... Name or email [PERSON_NAME]" at bounding box center [784, 198] width 909 height 71
click at [1099, 258] on button "Search" at bounding box center [1133, 275] width 69 height 35
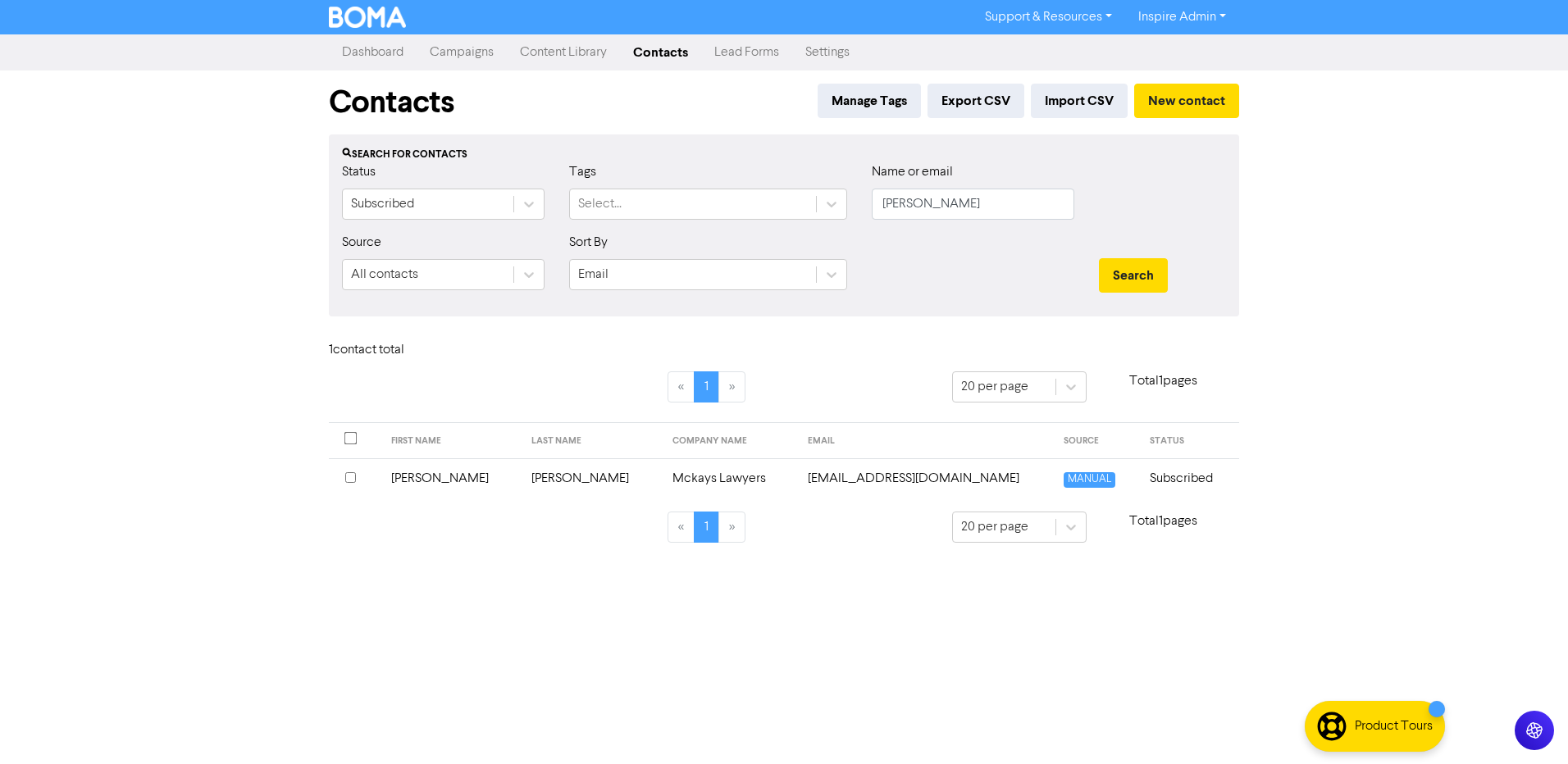
click at [536, 477] on td "[PERSON_NAME]" at bounding box center [591, 479] width 141 height 40
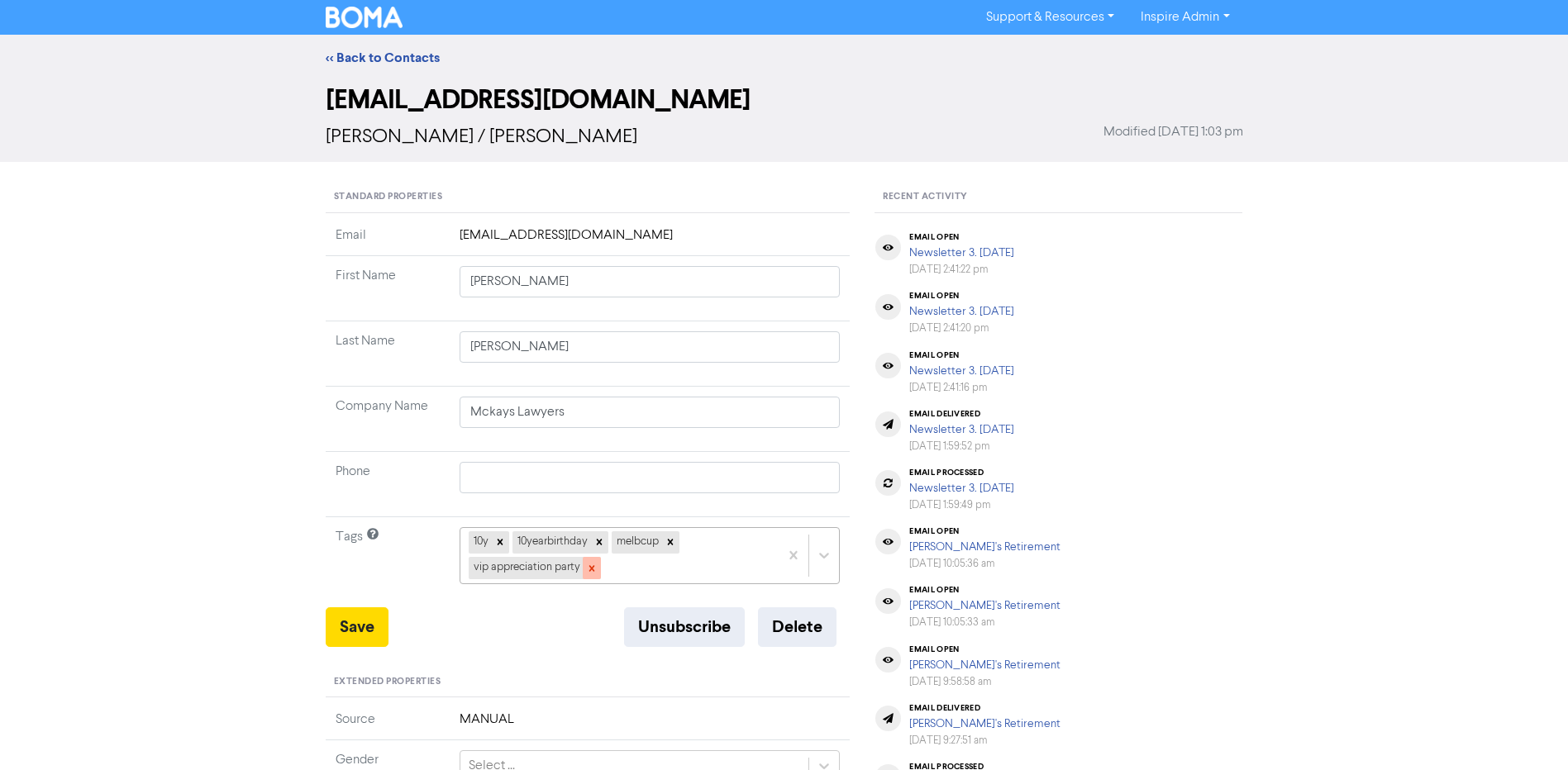
click at [593, 568] on icon at bounding box center [591, 569] width 11 height 11
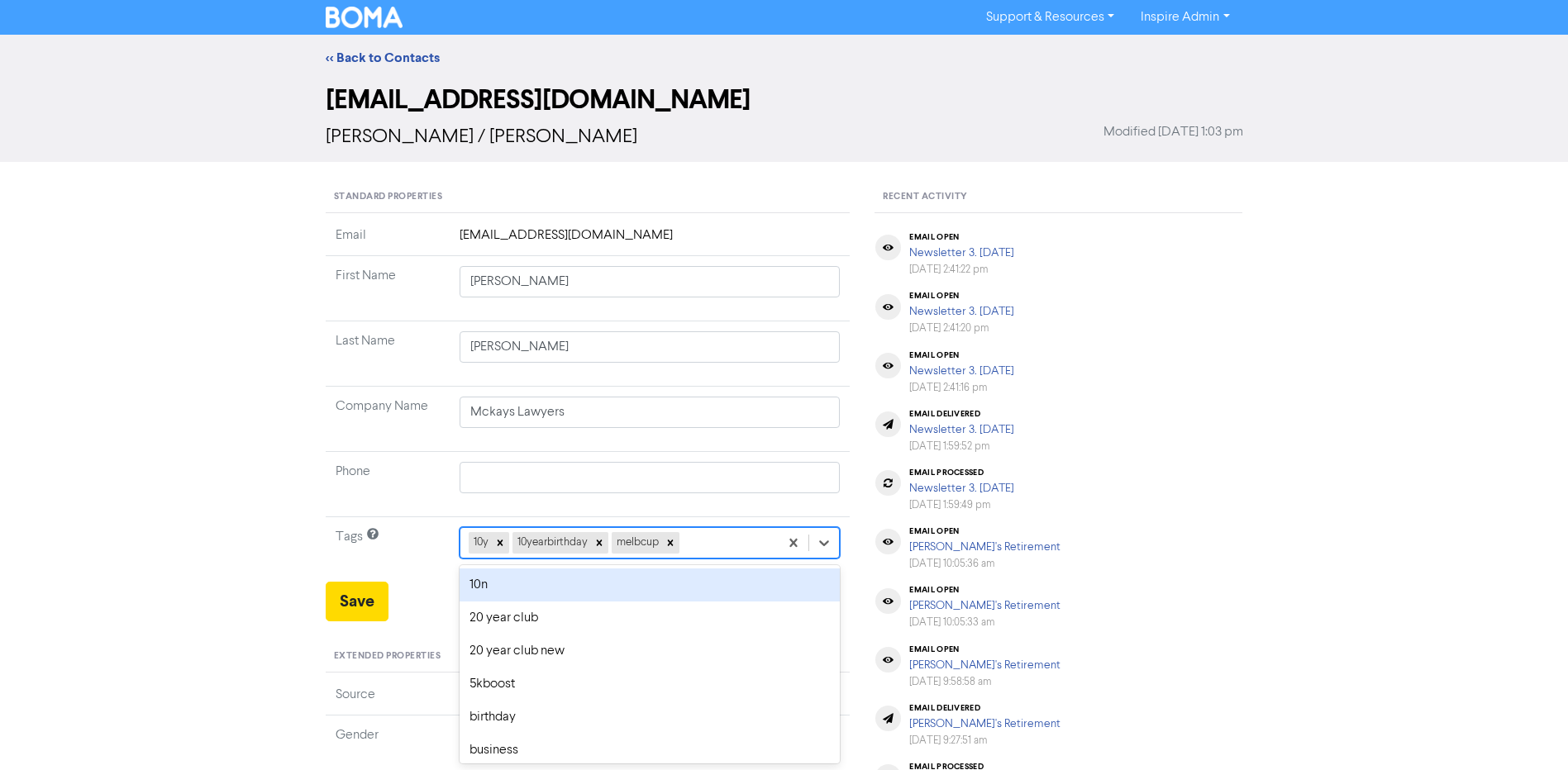
click at [701, 549] on div "option 10n focused, 1 of 42. 39 results available. Use Up and Down to choose op…" at bounding box center [650, 542] width 381 height 31
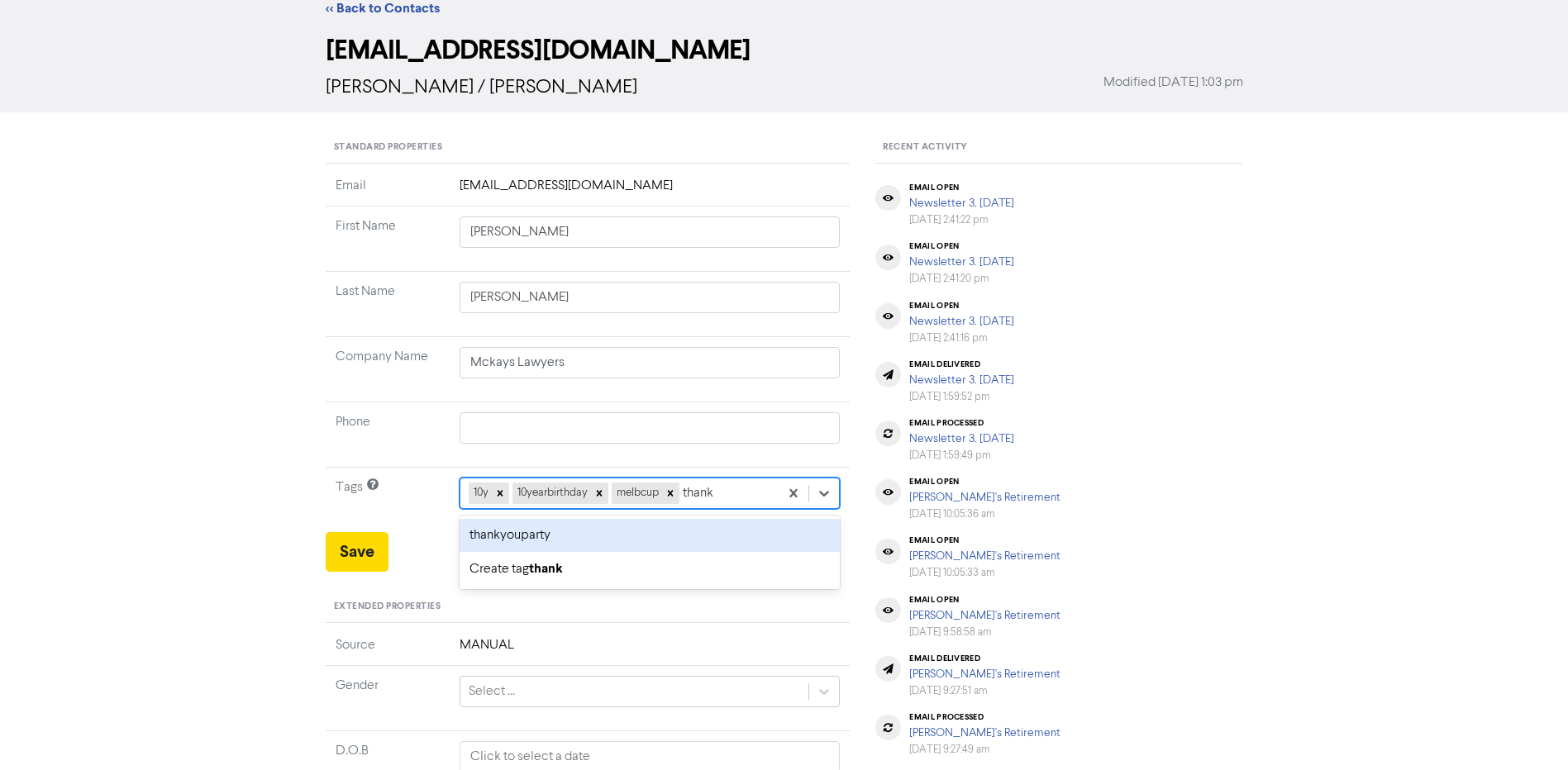
click at [674, 536] on div "thankyouparty" at bounding box center [650, 535] width 381 height 33
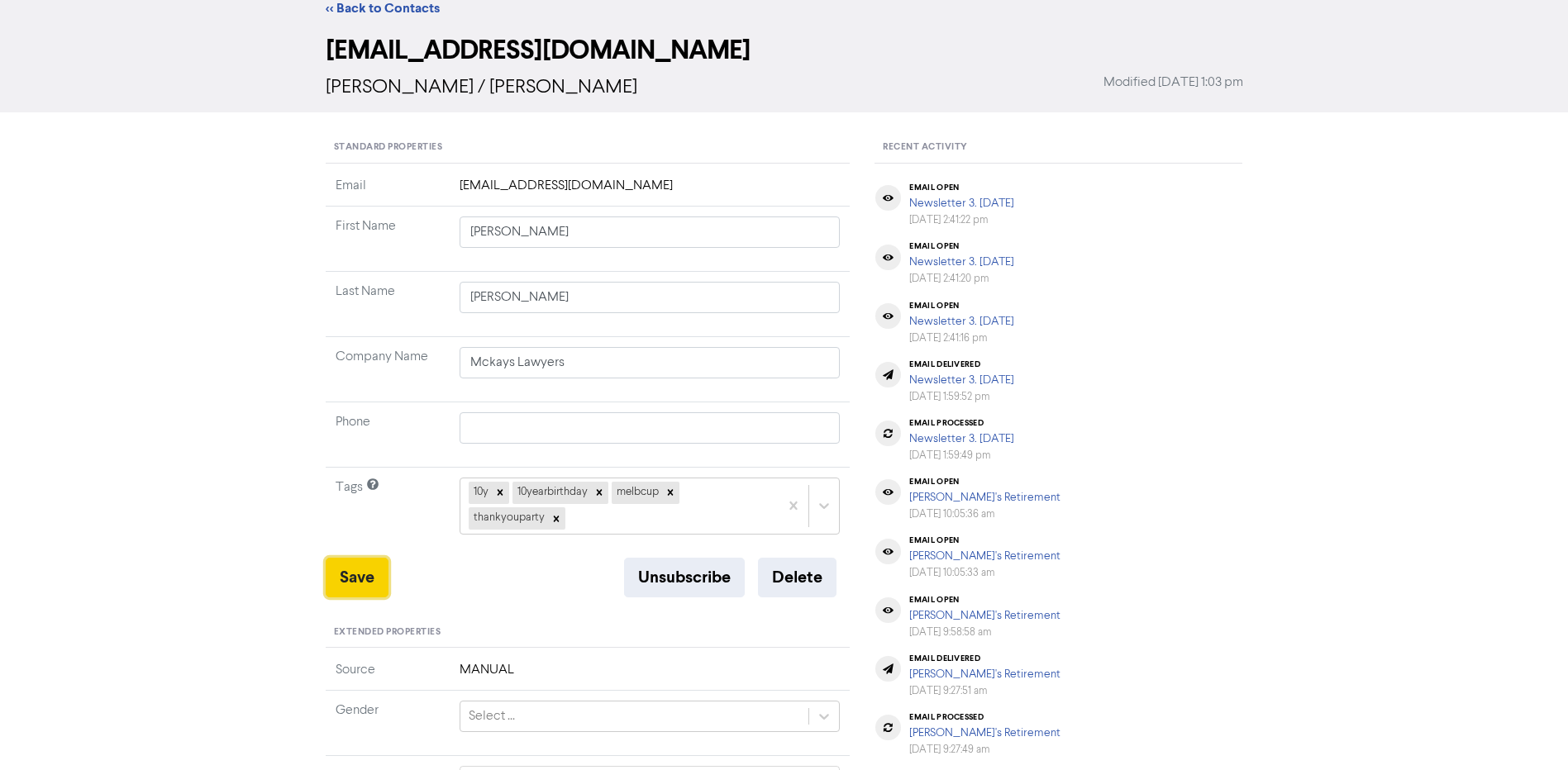
click at [365, 581] on button "Save" at bounding box center [356, 578] width 63 height 39
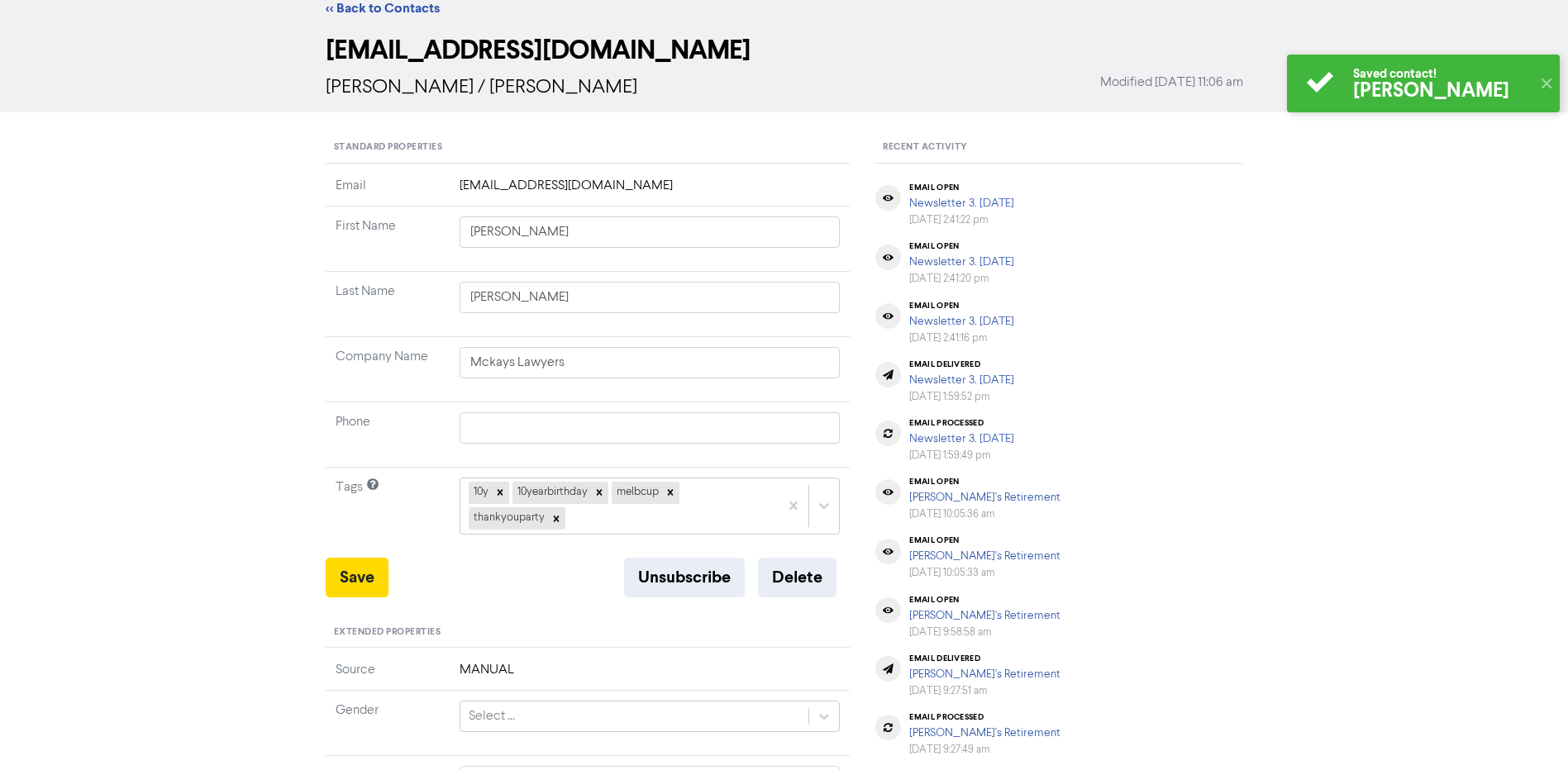
scroll to position [0, 0]
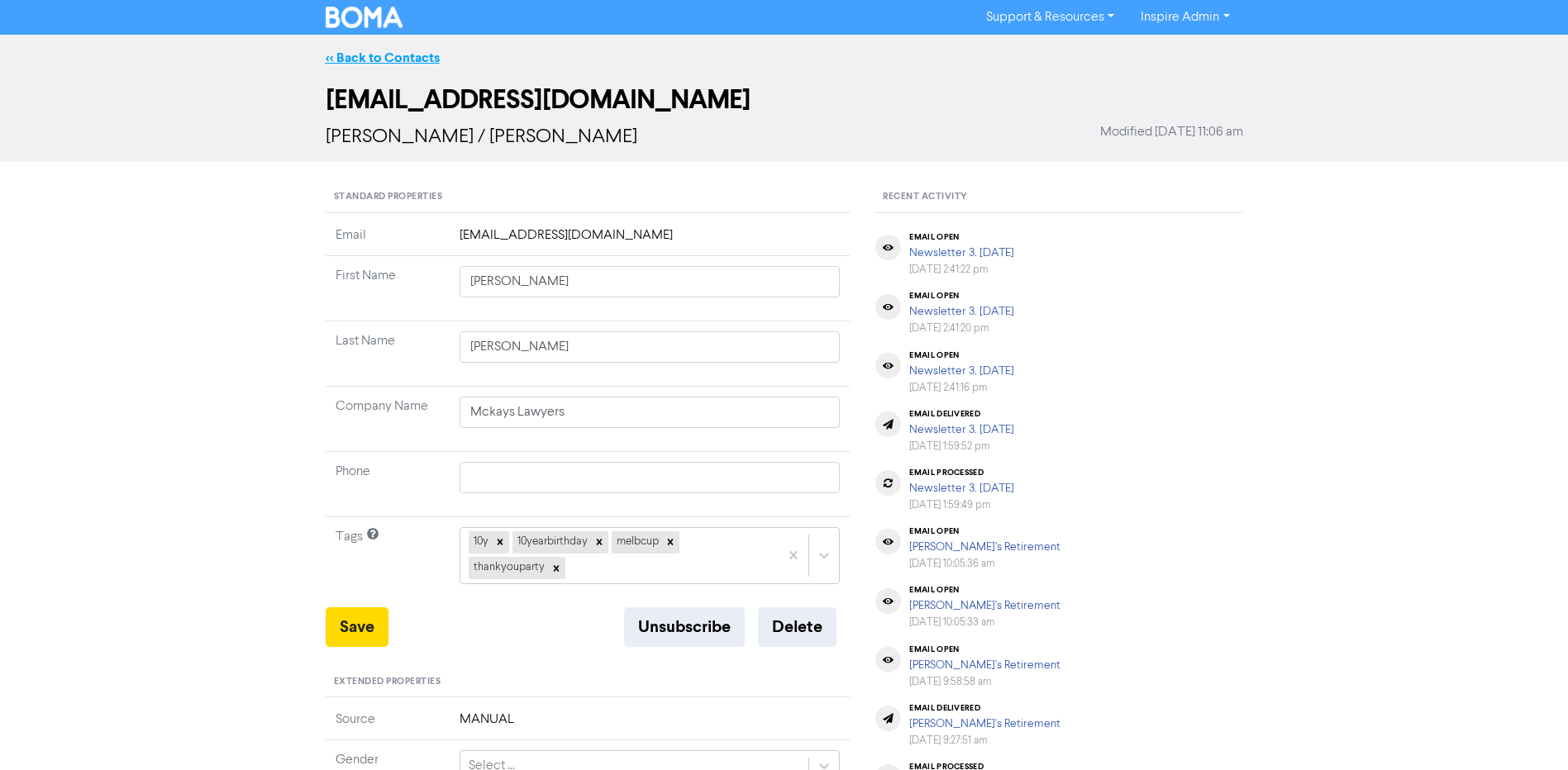
click at [411, 54] on link "<< Back to Contacts" at bounding box center [382, 58] width 114 height 17
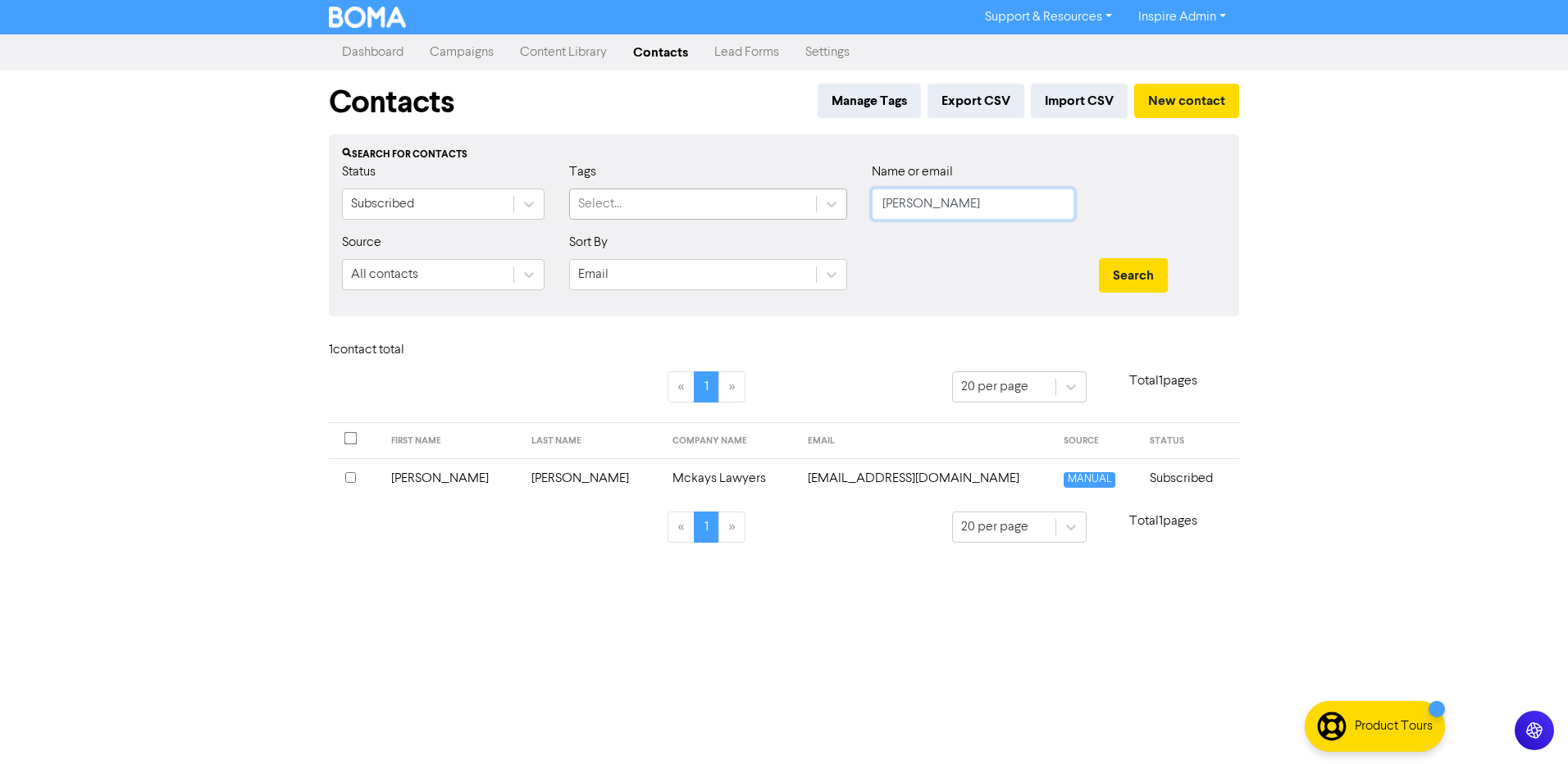
drag, startPoint x: 940, startPoint y: 203, endPoint x: 728, endPoint y: 197, distance: 212.1
click at [728, 197] on div "Status Subscribed Tags Select... Name or email [PERSON_NAME]" at bounding box center [784, 198] width 909 height 71
click at [1099, 258] on button "Search" at bounding box center [1133, 275] width 69 height 35
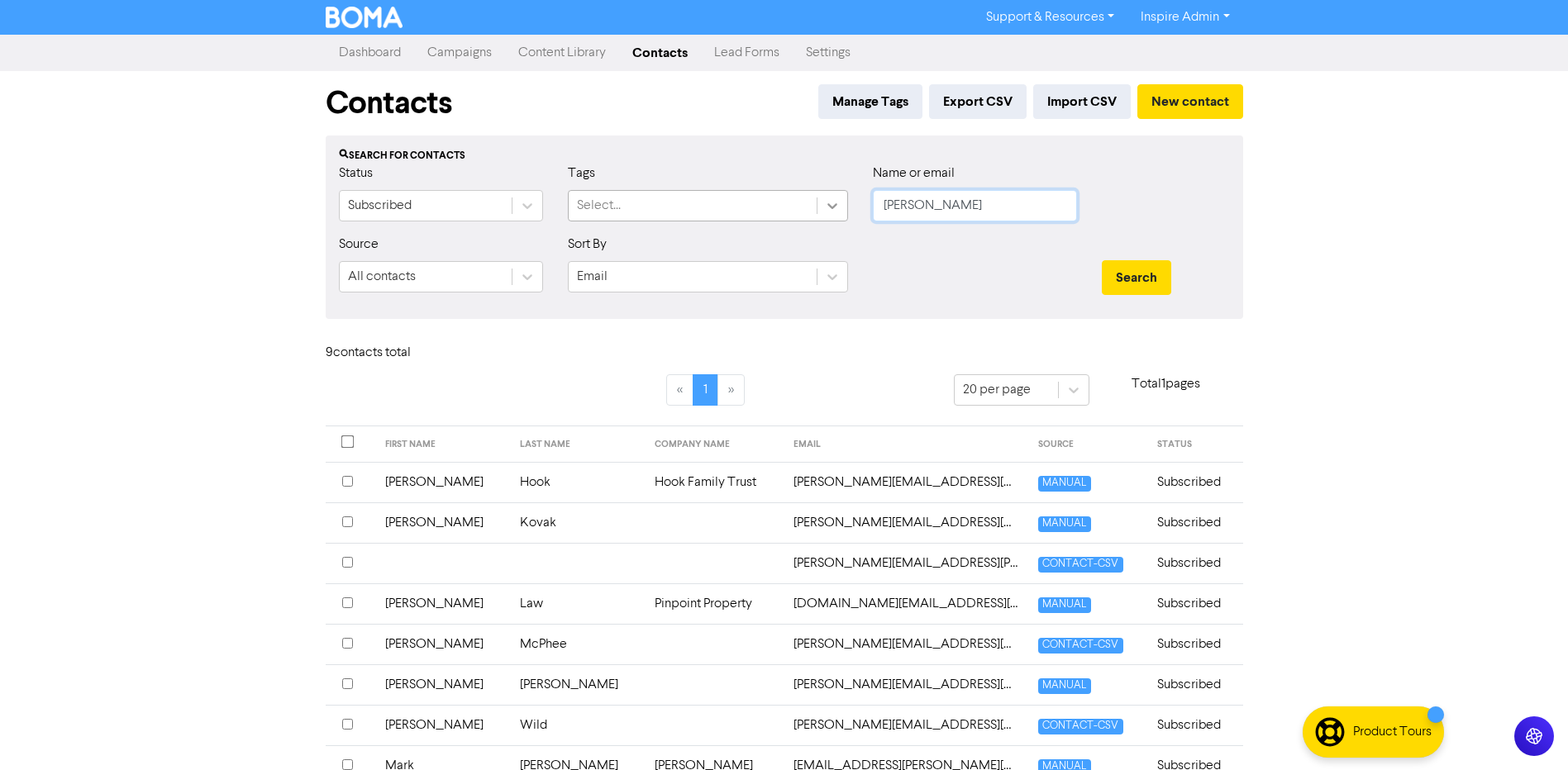
drag, startPoint x: 923, startPoint y: 206, endPoint x: 817, endPoint y: 207, distance: 106.0
click at [817, 207] on div "Status Subscribed Tags Select... Name or email [PERSON_NAME]" at bounding box center [784, 199] width 916 height 71
click at [1102, 260] on button "Search" at bounding box center [1137, 277] width 70 height 35
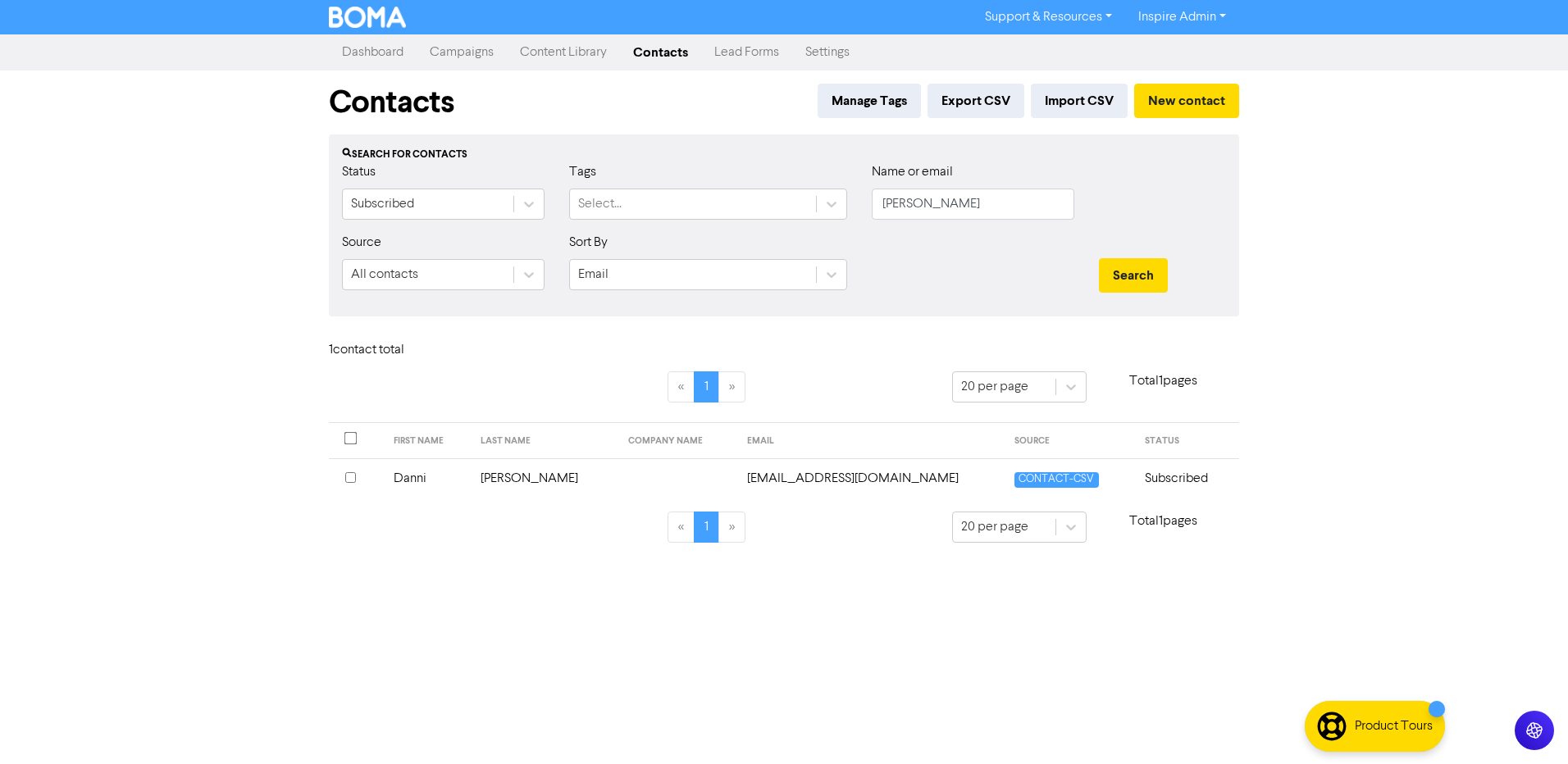
click at [508, 483] on td "[PERSON_NAME]" at bounding box center [545, 479] width 147 height 40
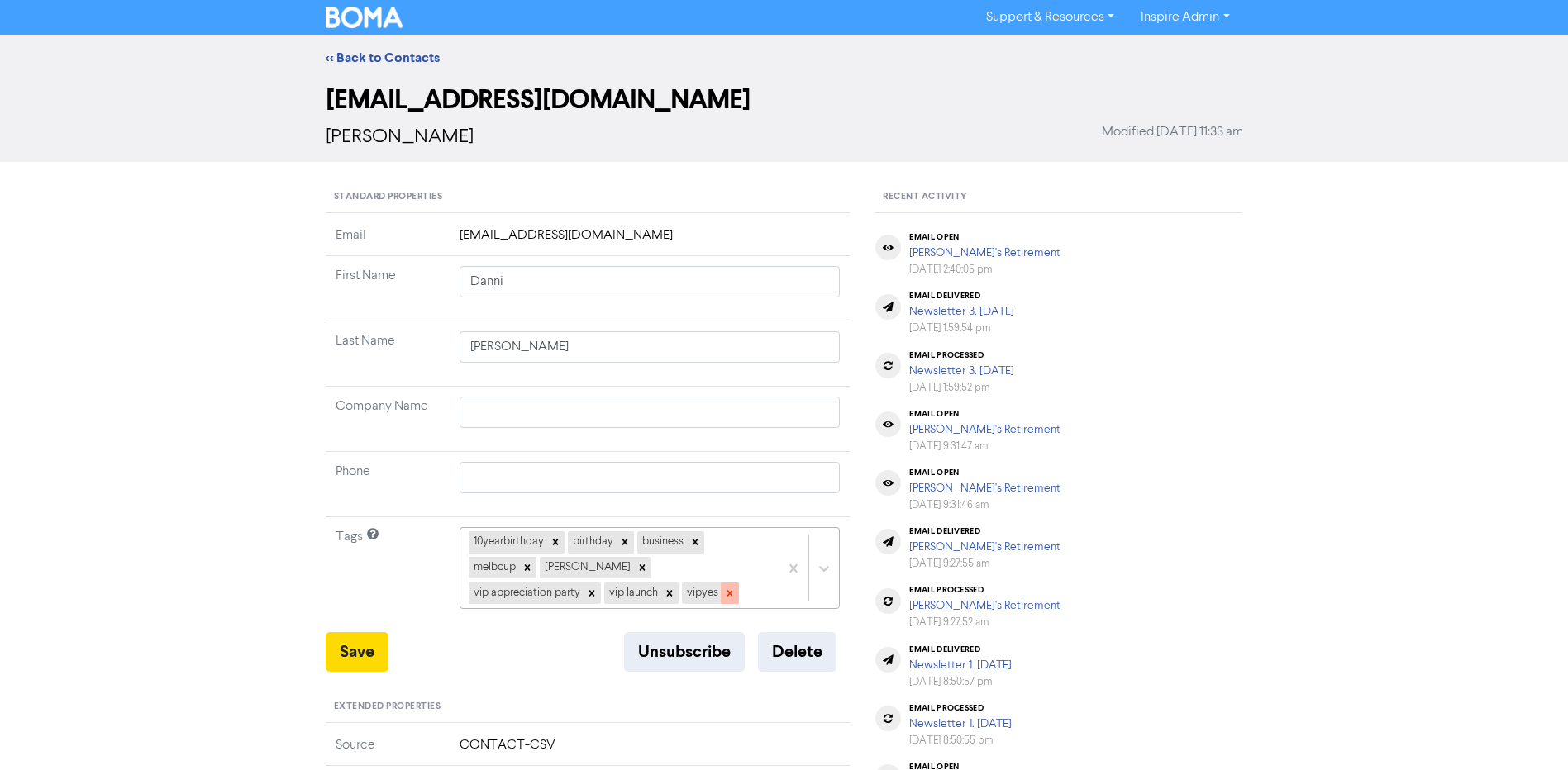
click at [724, 589] on icon at bounding box center [729, 593] width 11 height 11
click at [666, 593] on icon at bounding box center [669, 593] width 6 height 6
click at [598, 588] on icon at bounding box center [591, 593] width 11 height 11
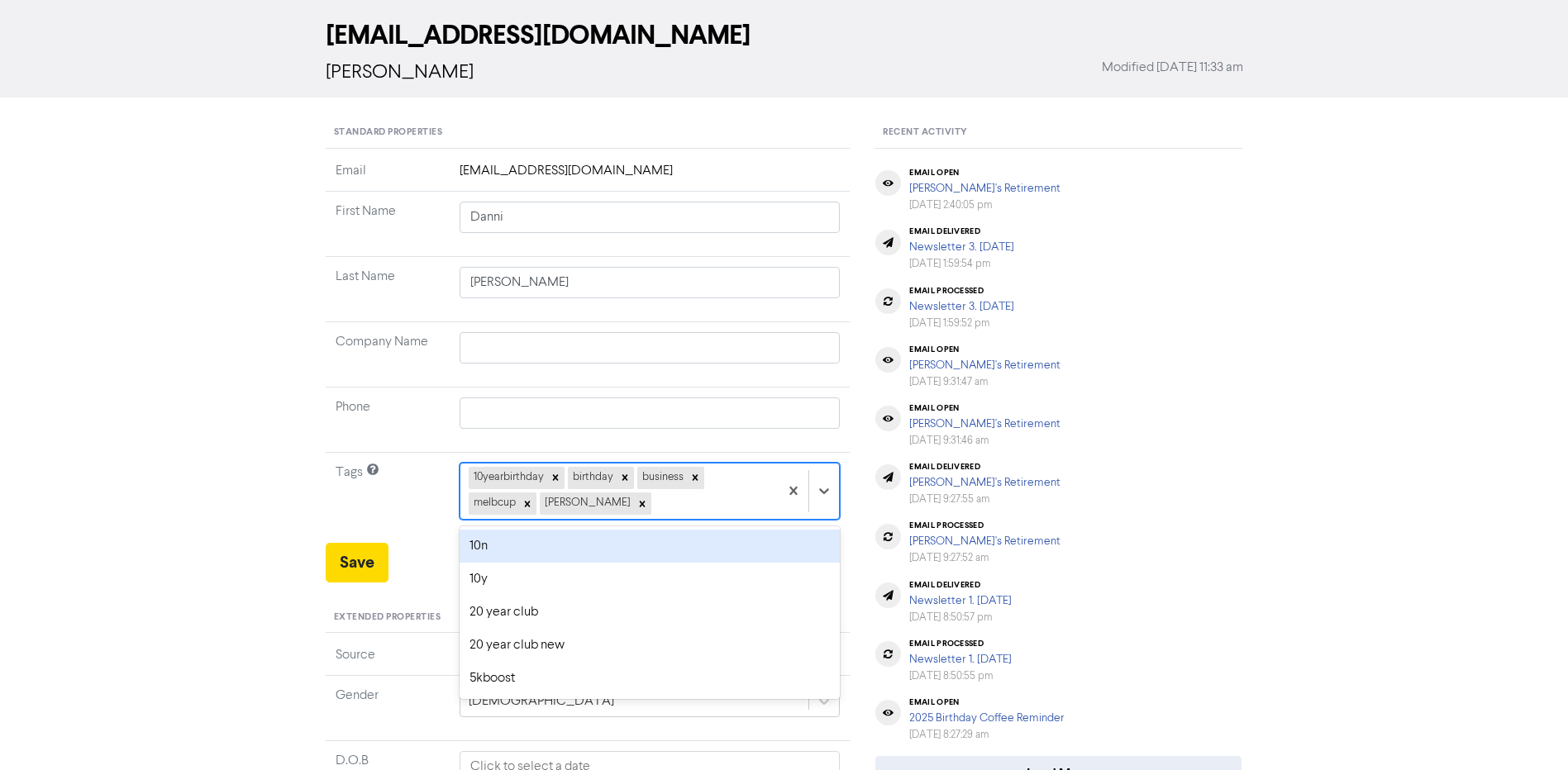
click at [653, 519] on div "option 10n focused, 1 of 42. 37 results available. Use Up and Down to choose op…" at bounding box center [650, 491] width 381 height 56
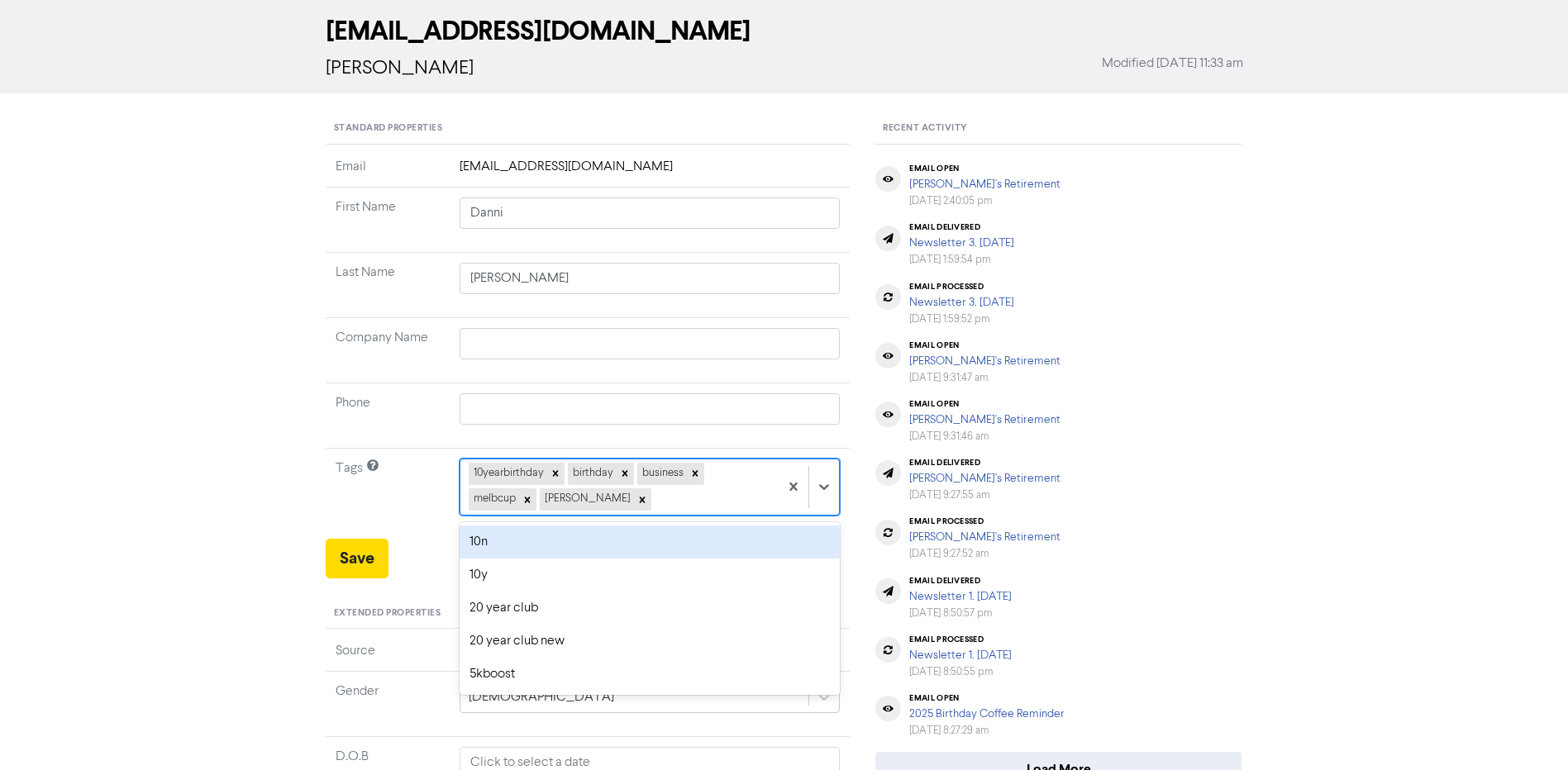
scroll to position [75, 0]
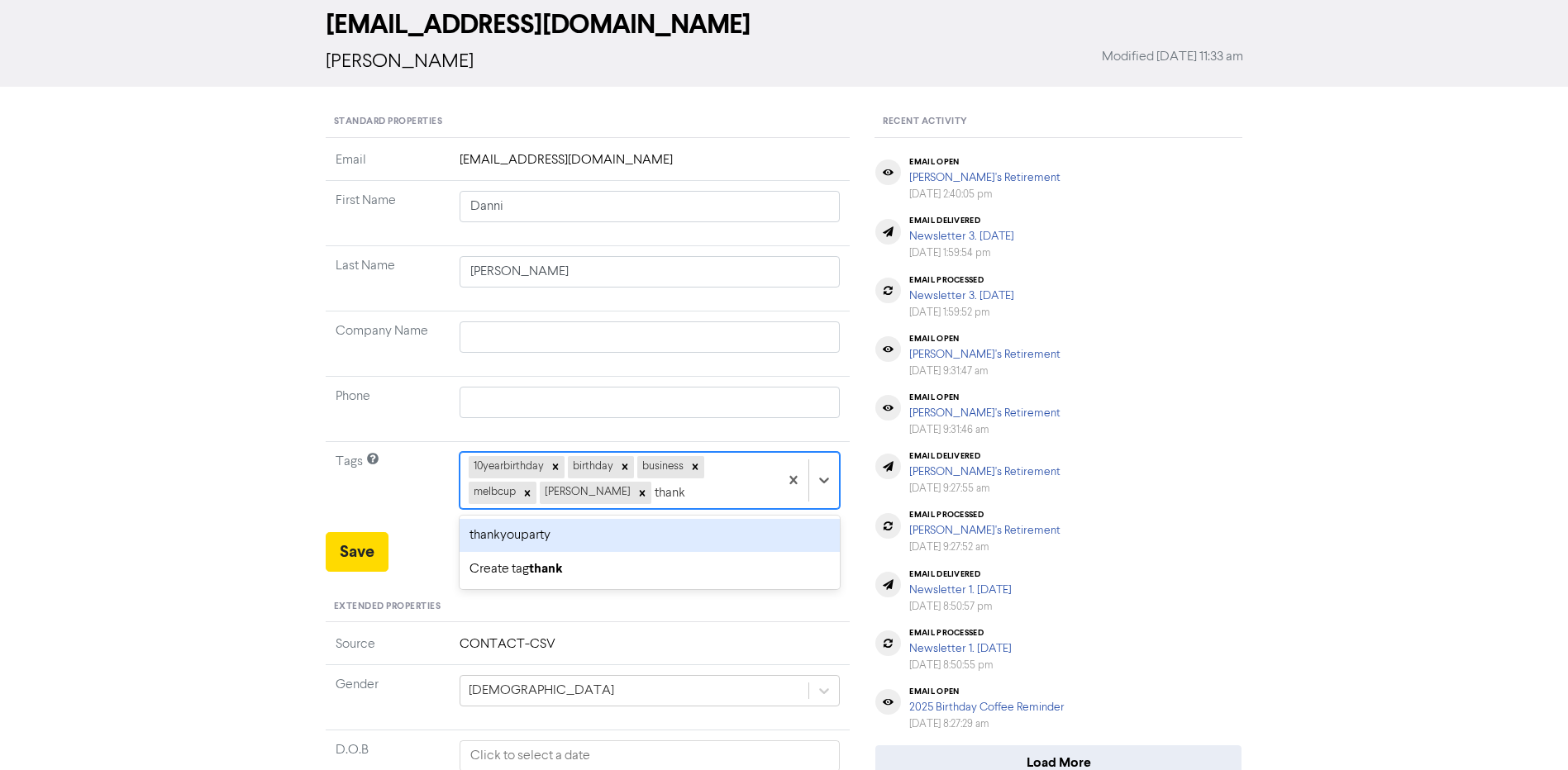
click at [619, 535] on div "thankyouparty" at bounding box center [650, 535] width 381 height 33
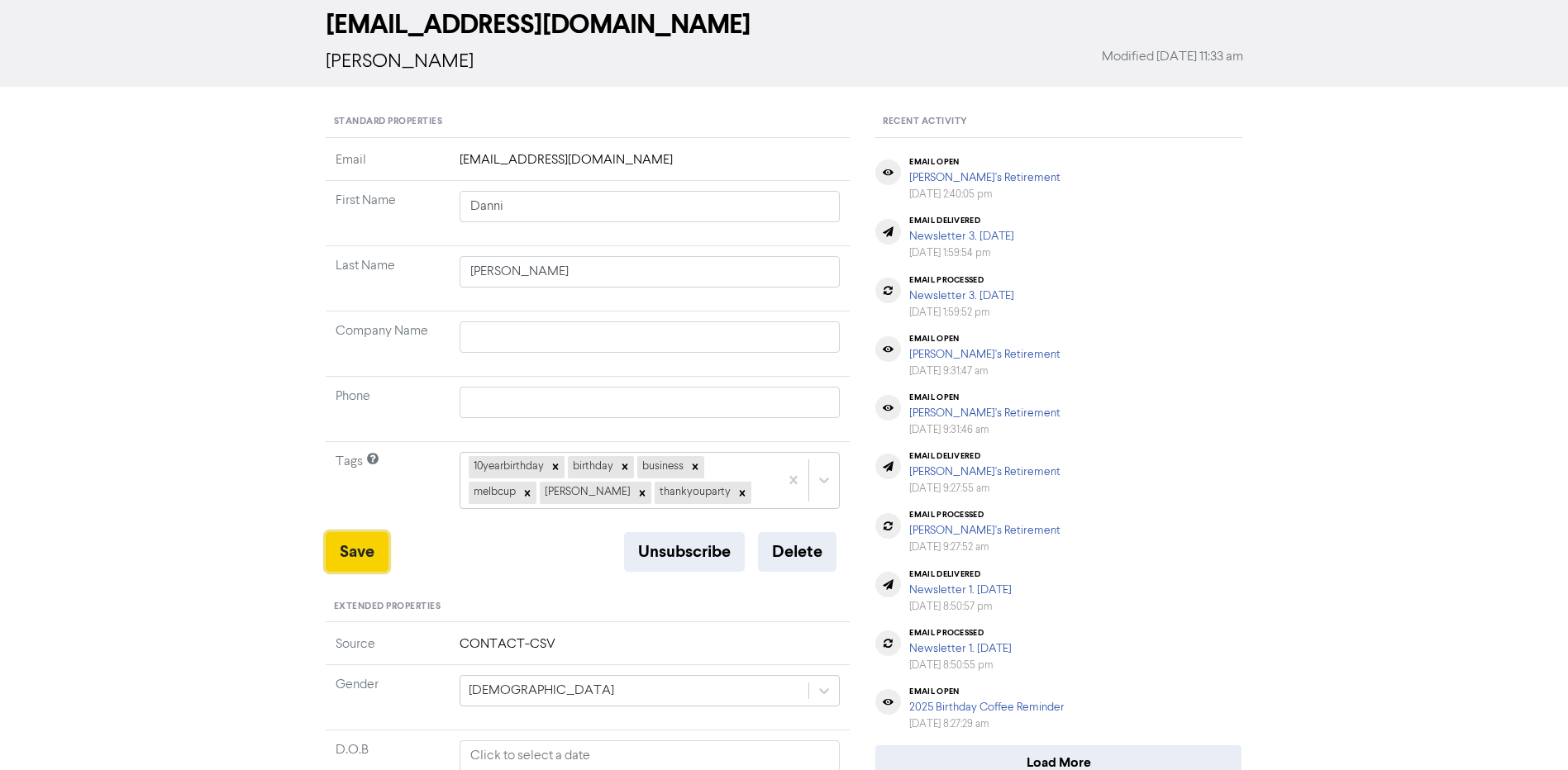
click at [386, 554] on button "Save" at bounding box center [356, 552] width 63 height 39
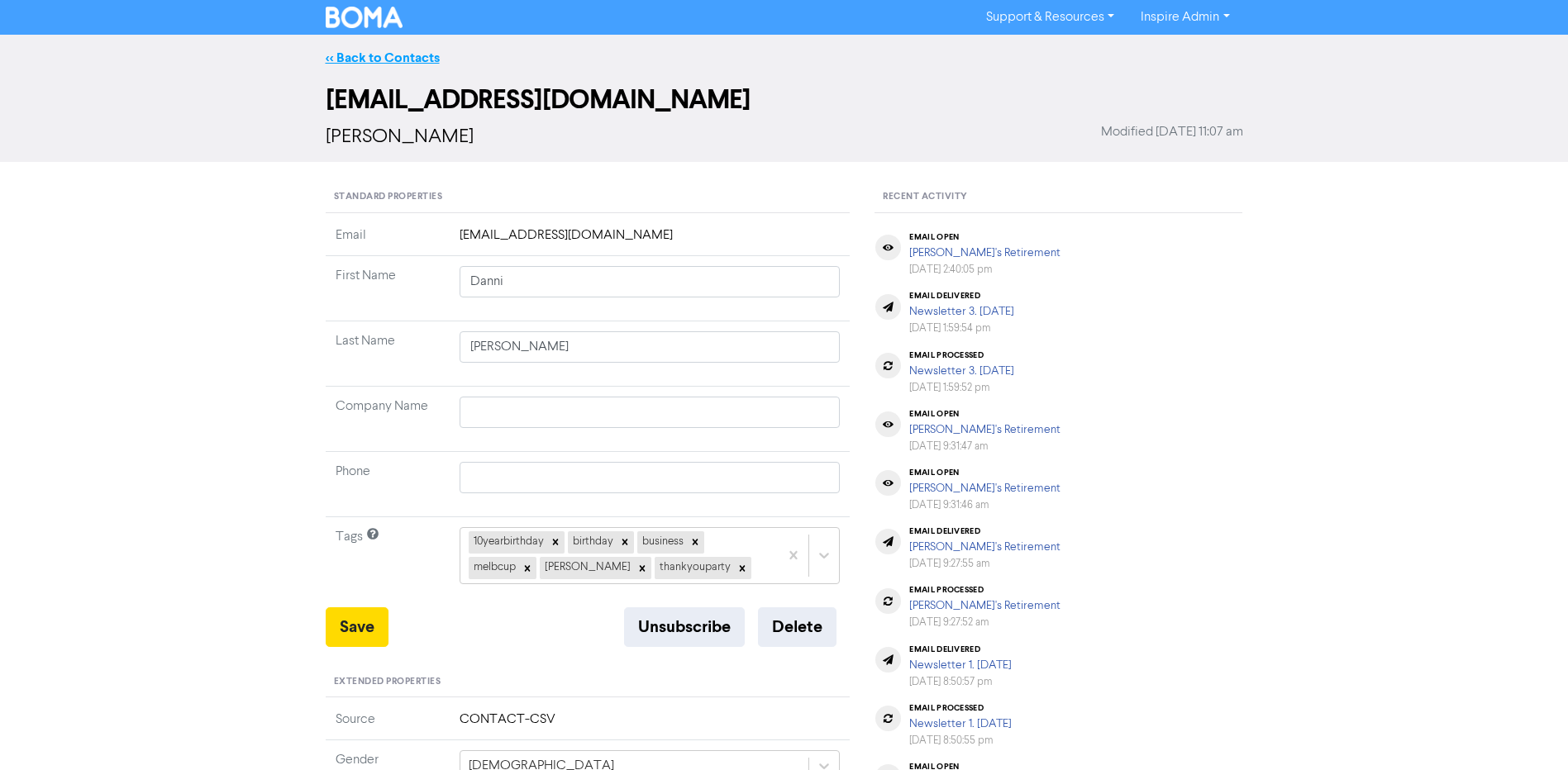
click at [377, 60] on link "<< Back to Contacts" at bounding box center [382, 58] width 114 height 17
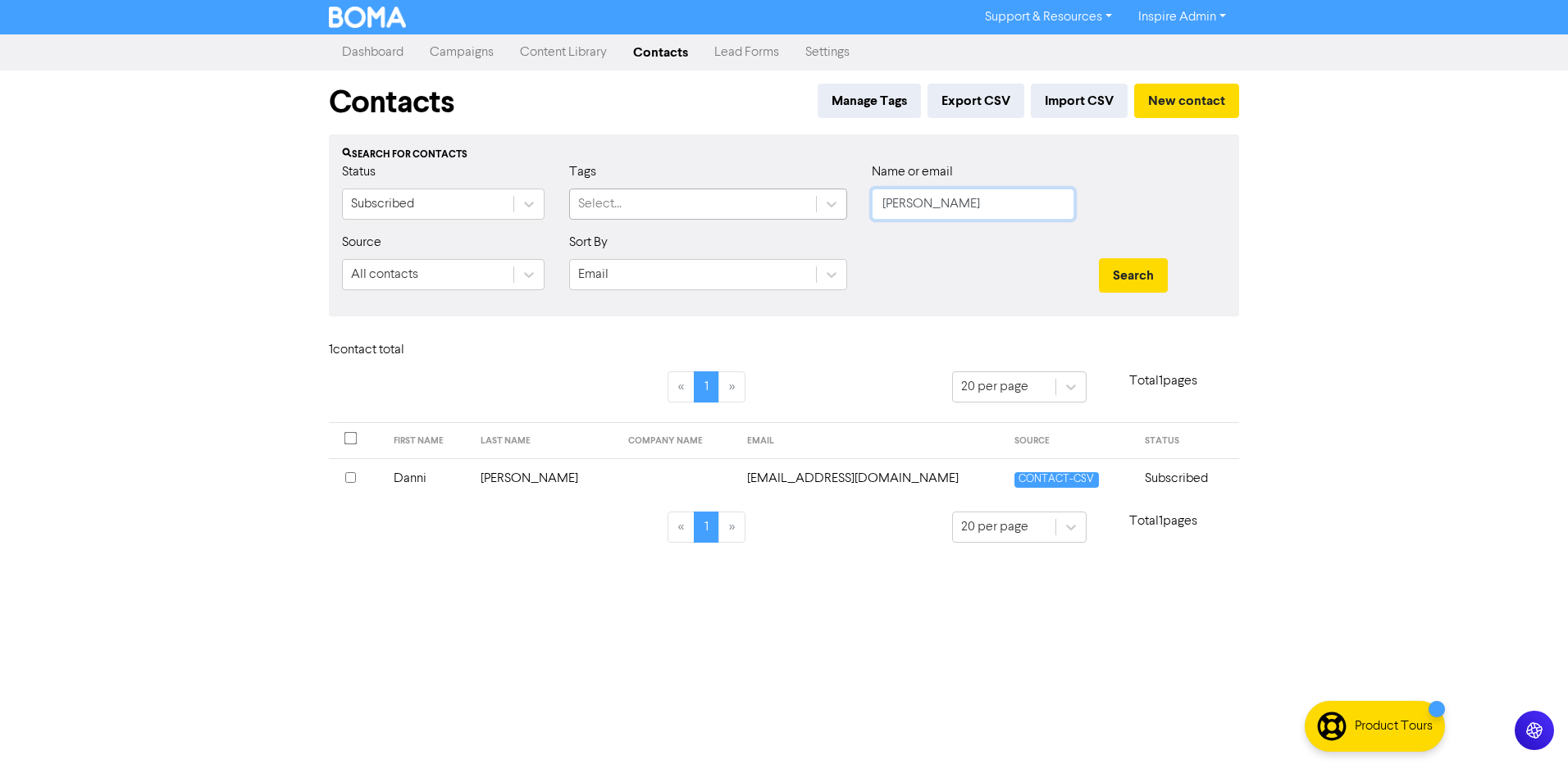
drag, startPoint x: 956, startPoint y: 205, endPoint x: 805, endPoint y: 200, distance: 151.1
click at [805, 200] on div "Status Subscribed Tags Select... Name or email [PERSON_NAME]" at bounding box center [784, 198] width 909 height 71
click at [1184, 100] on button "New contact" at bounding box center [1186, 101] width 105 height 35
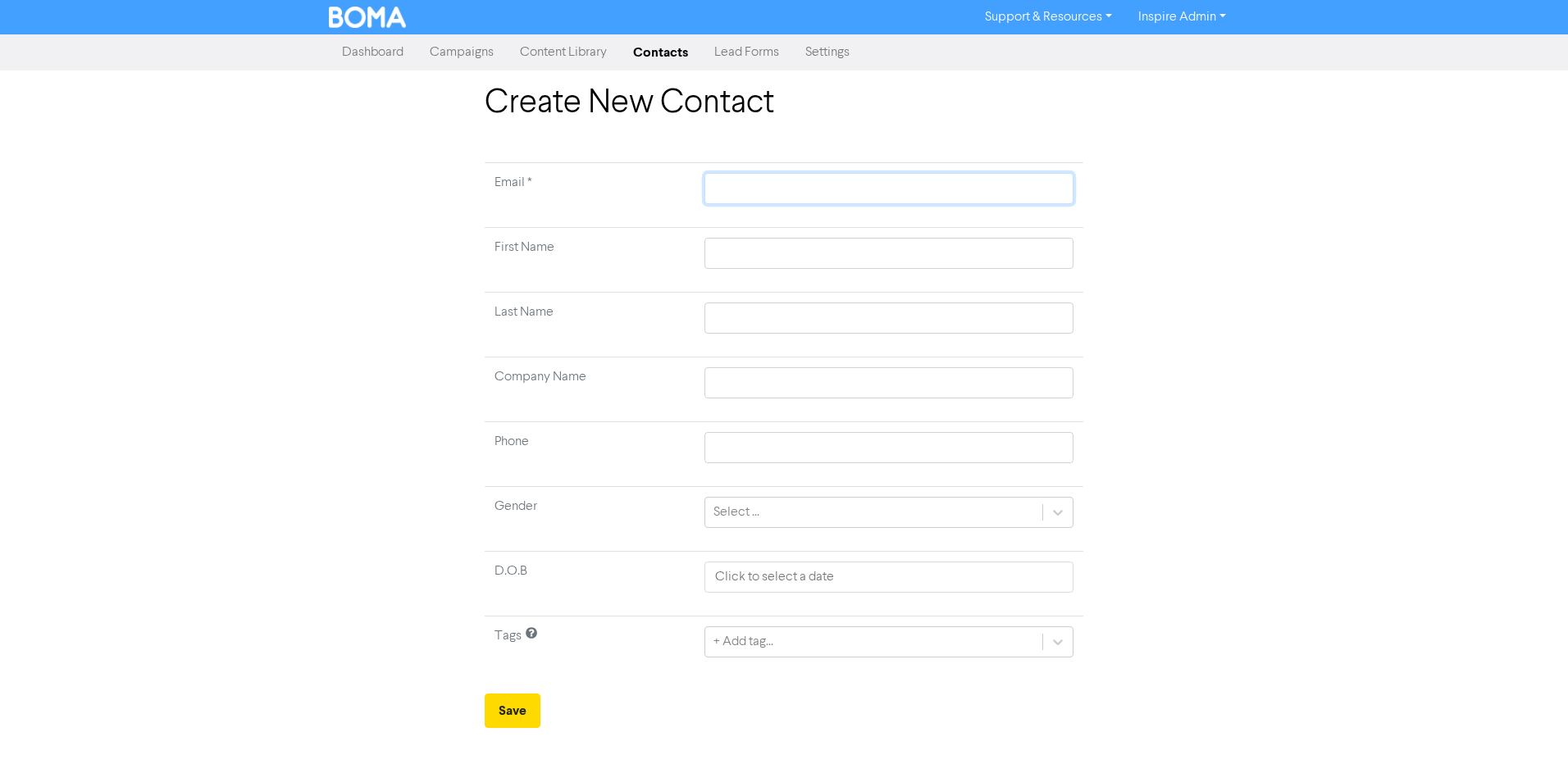
click at [894, 196] on input "text" at bounding box center [889, 188] width 369 height 31
click at [885, 257] on input "text" at bounding box center [889, 253] width 369 height 31
click at [841, 324] on input "text" at bounding box center [889, 317] width 369 height 31
click at [720, 383] on input "text" at bounding box center [889, 382] width 369 height 31
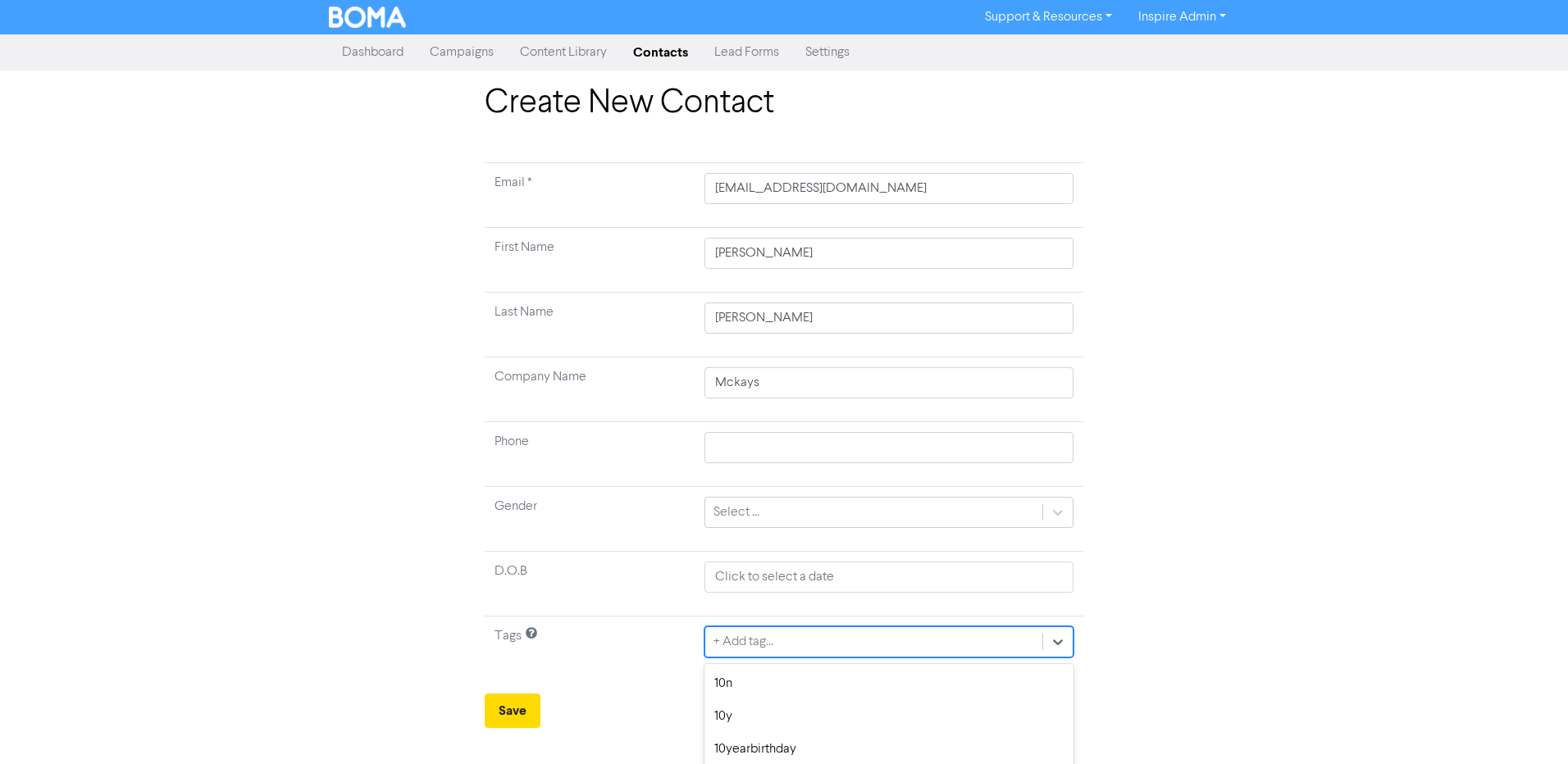
click at [752, 642] on div "option 20 year club focused, 4 of 42. 42 results available. Use Up and Down to …" at bounding box center [889, 642] width 369 height 31
click at [755, 678] on div "thankyouparty" at bounding box center [889, 684] width 369 height 33
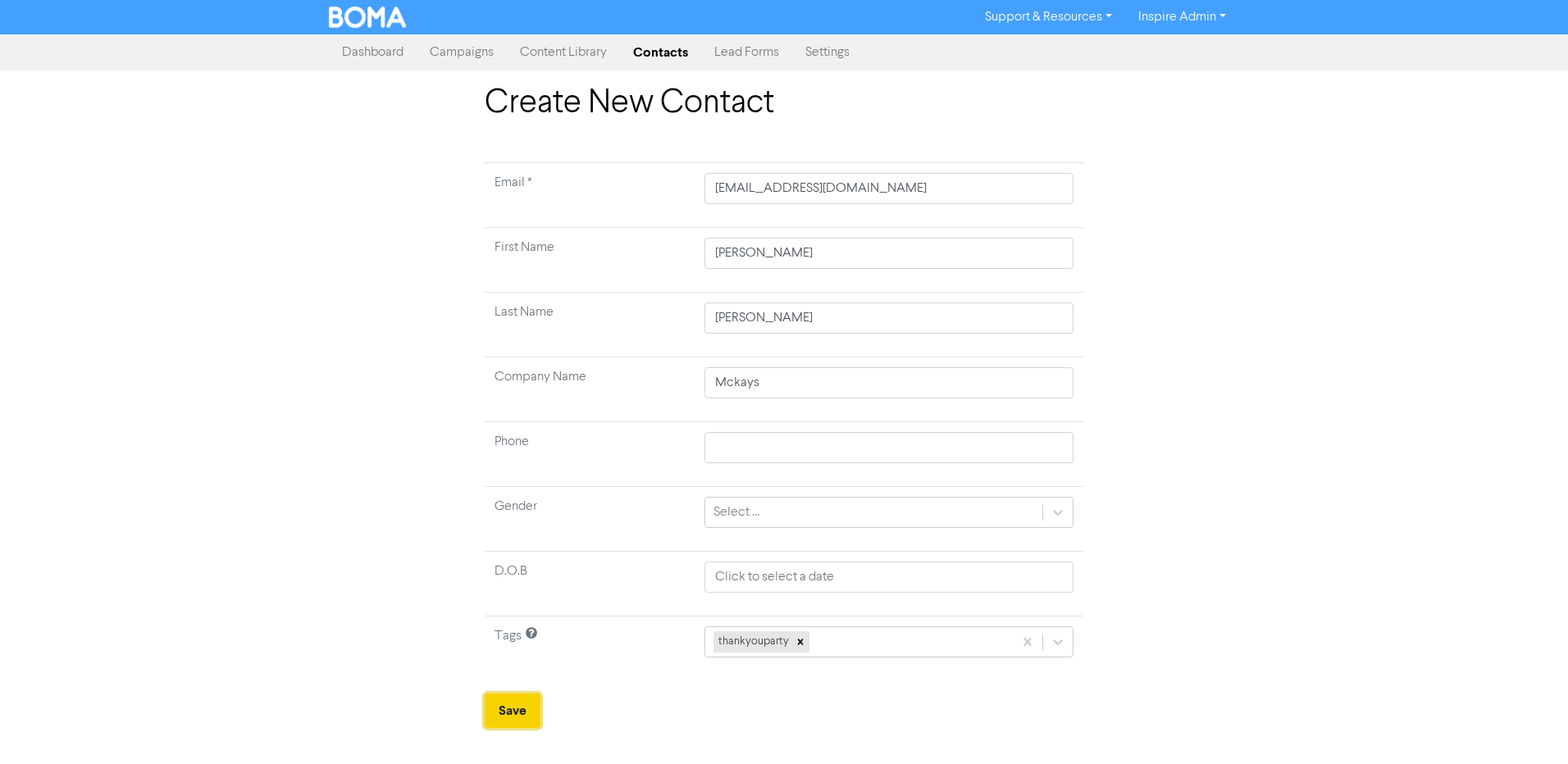
click at [525, 710] on button "Save" at bounding box center [513, 711] width 56 height 35
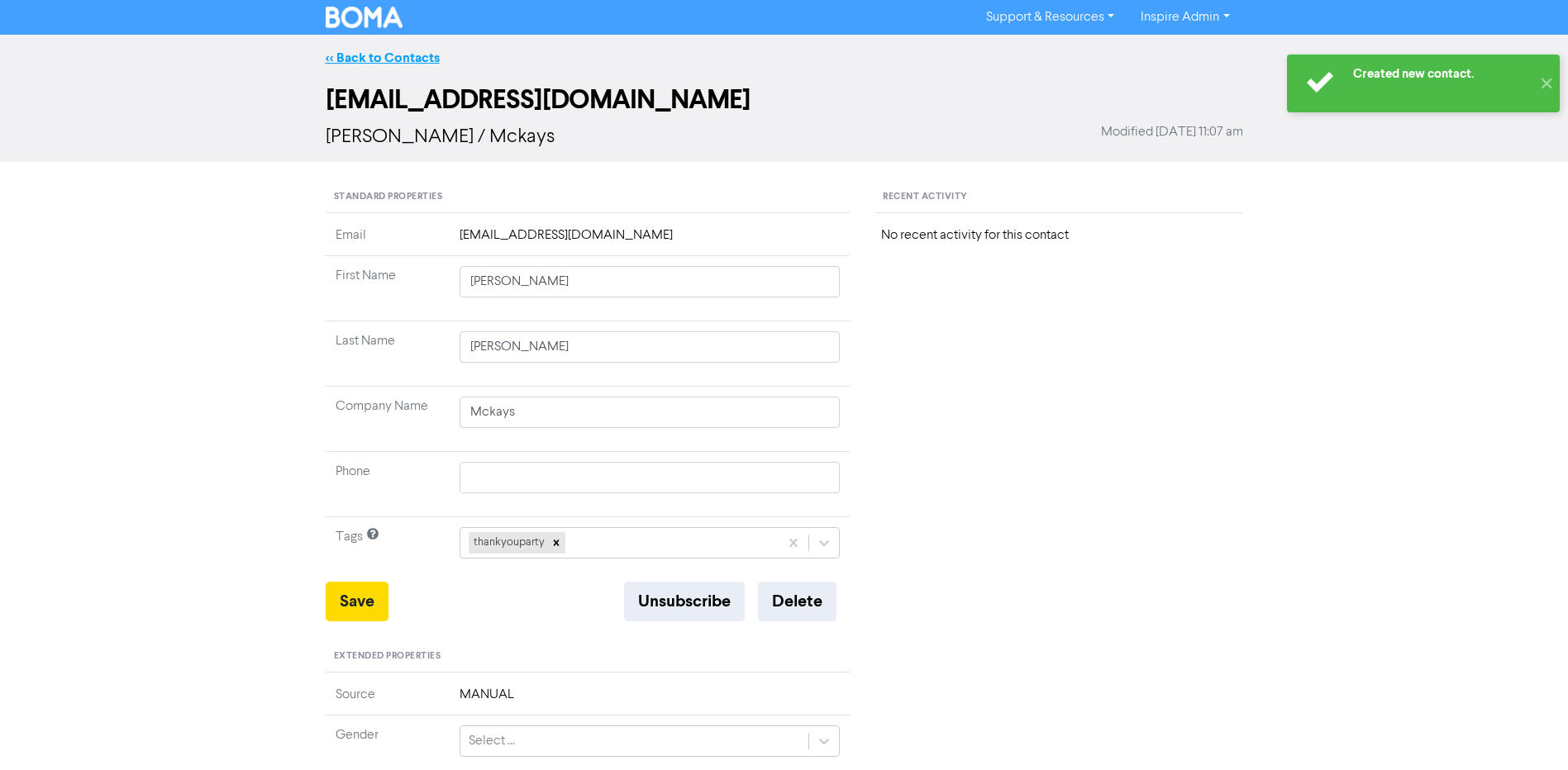
click at [381, 57] on link "<< Back to Contacts" at bounding box center [382, 58] width 114 height 17
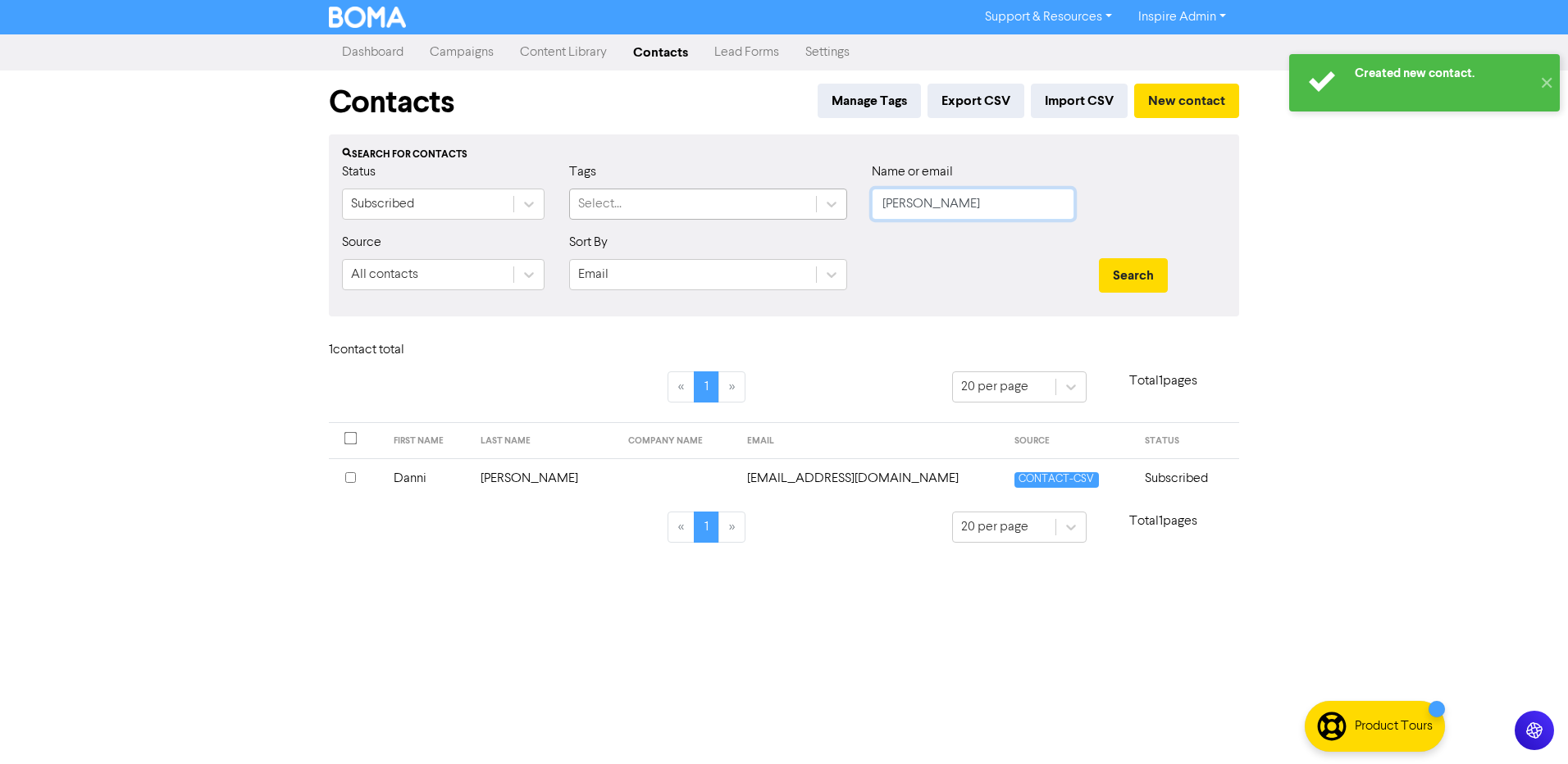
drag, startPoint x: 964, startPoint y: 207, endPoint x: 778, endPoint y: 207, distance: 186.0
click at [778, 207] on div "Status Subscribed Tags Select... Name or email [PERSON_NAME]" at bounding box center [784, 198] width 909 height 71
click at [1099, 258] on button "Search" at bounding box center [1133, 275] width 69 height 35
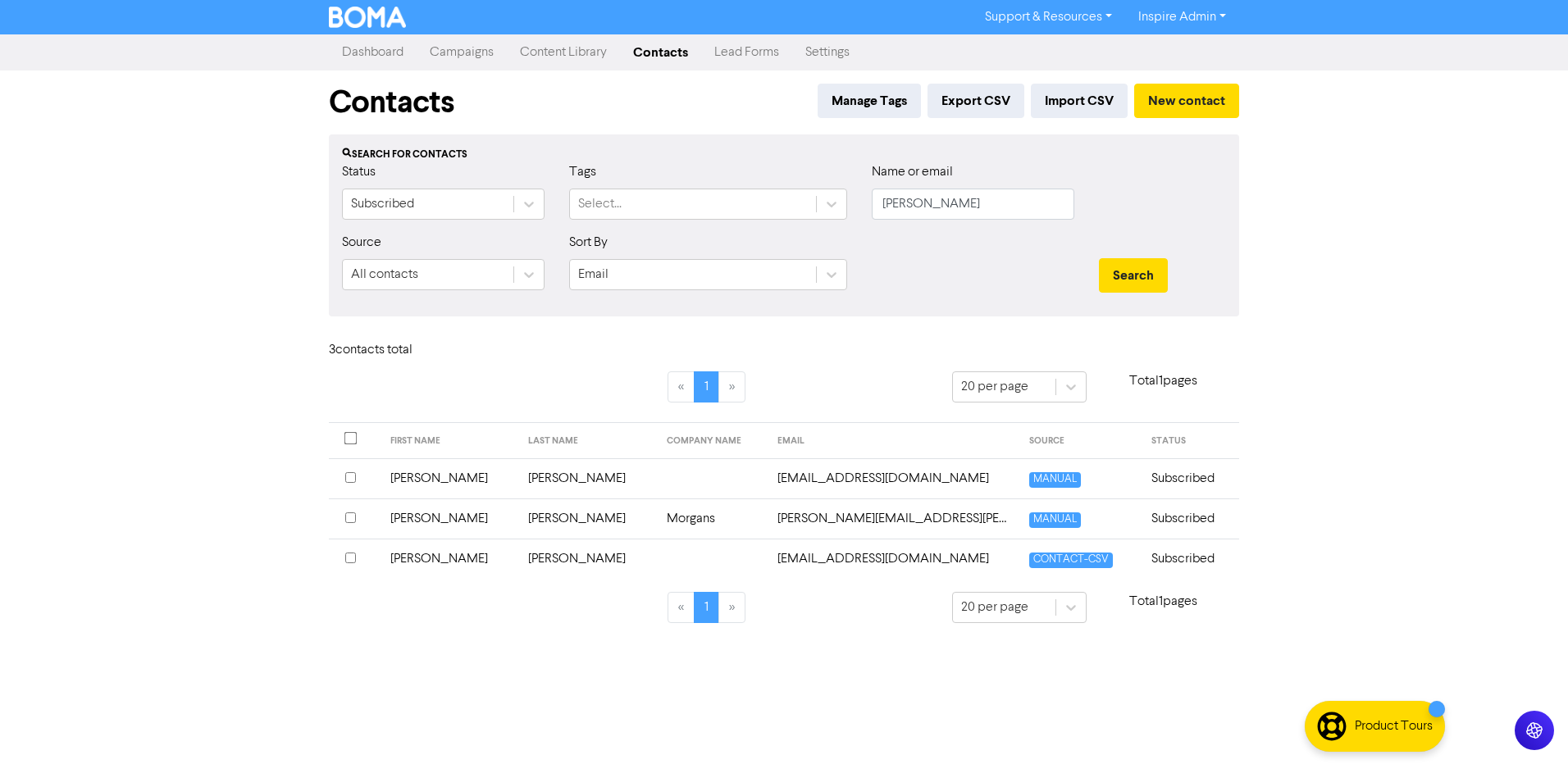
click at [540, 515] on td "[PERSON_NAME]" at bounding box center [588, 519] width 139 height 40
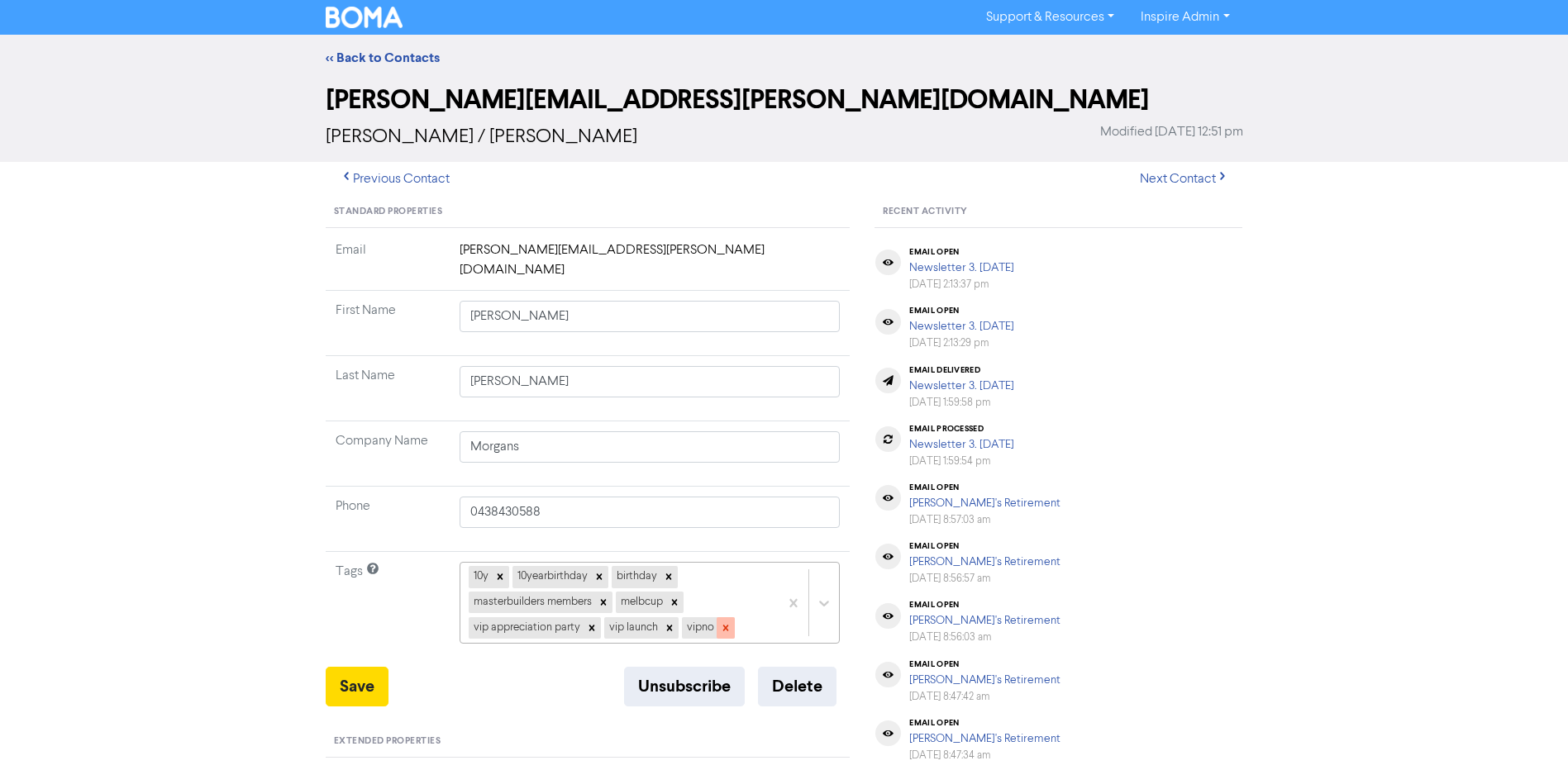
click at [729, 622] on icon at bounding box center [726, 628] width 11 height 11
click at [667, 622] on icon at bounding box center [669, 628] width 11 height 11
click at [592, 625] on icon at bounding box center [591, 628] width 6 height 6
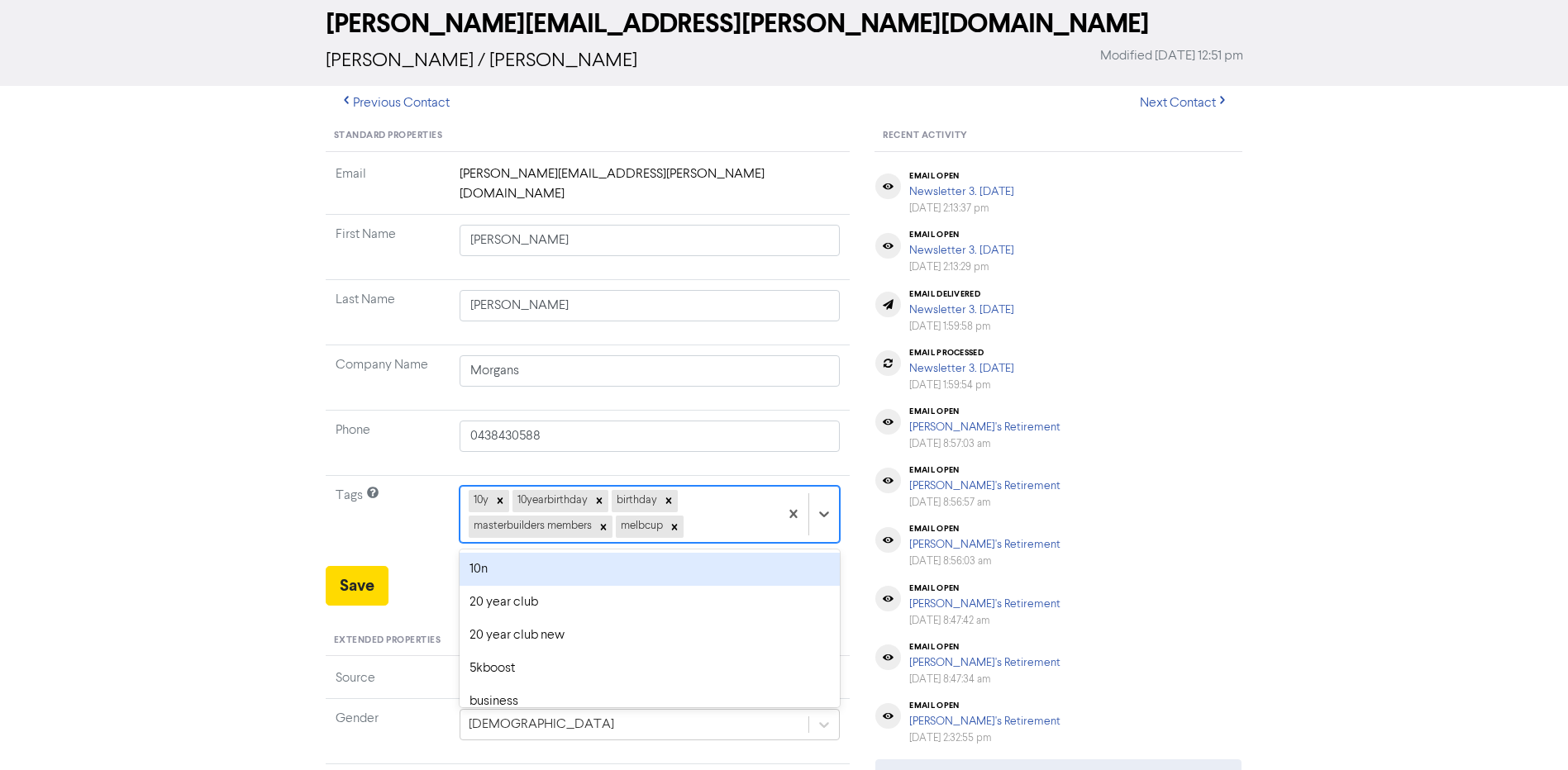
click at [723, 542] on div "option 10n focused, 1 of 42. 37 results available. Use Up and Down to choose op…" at bounding box center [650, 514] width 381 height 56
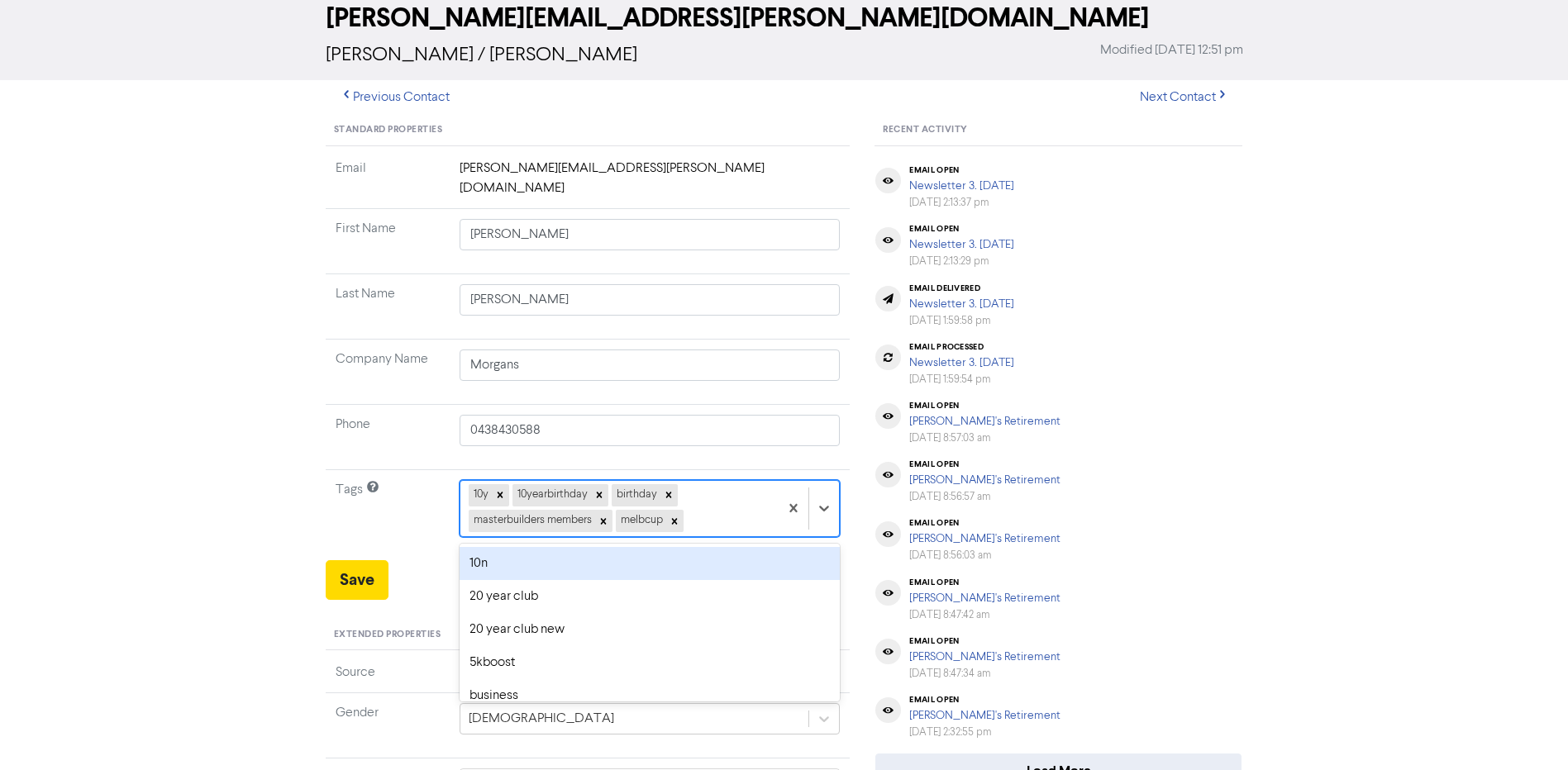
scroll to position [90, 0]
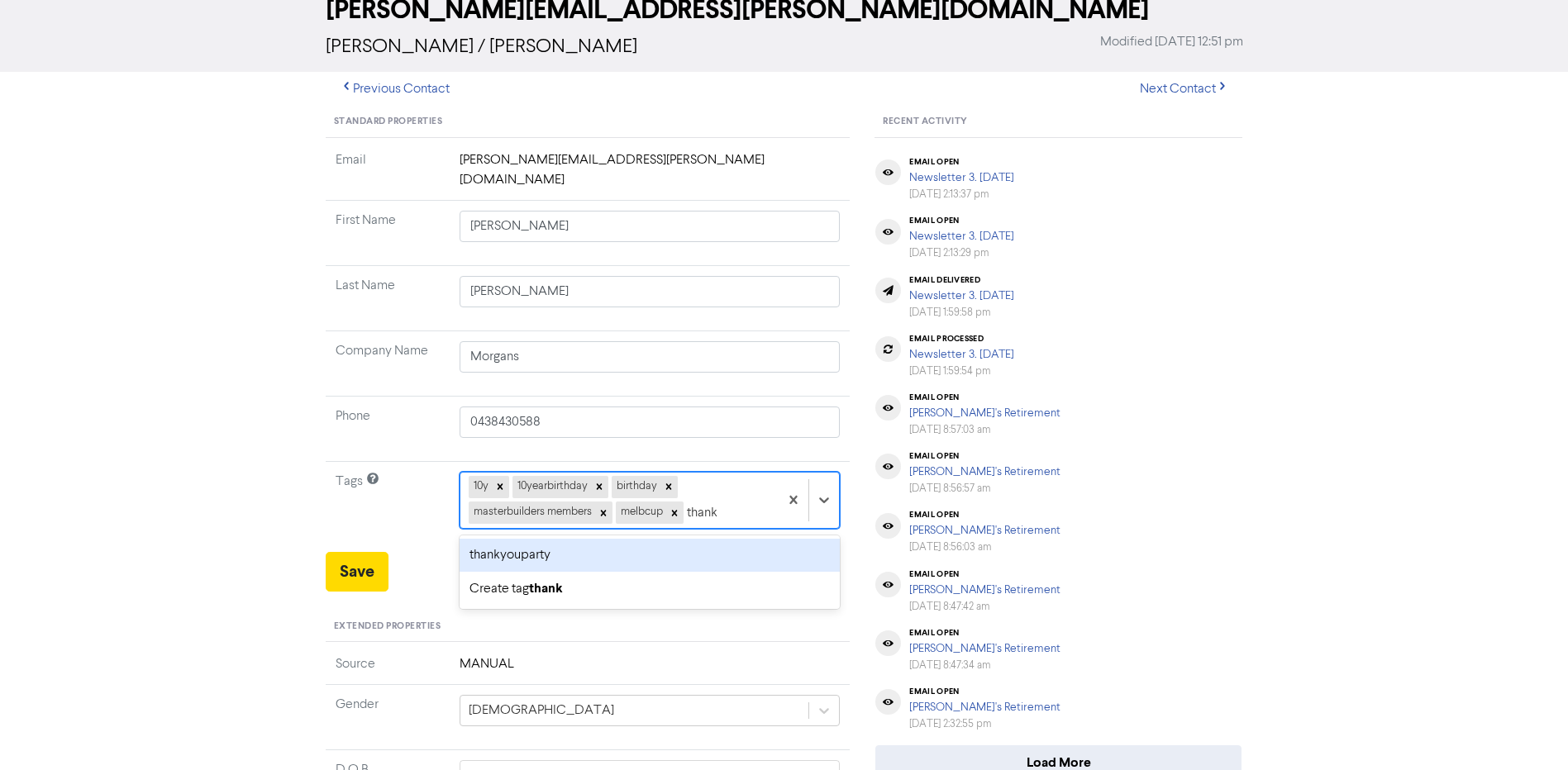
click at [670, 539] on div "thankyouparty" at bounding box center [650, 555] width 381 height 33
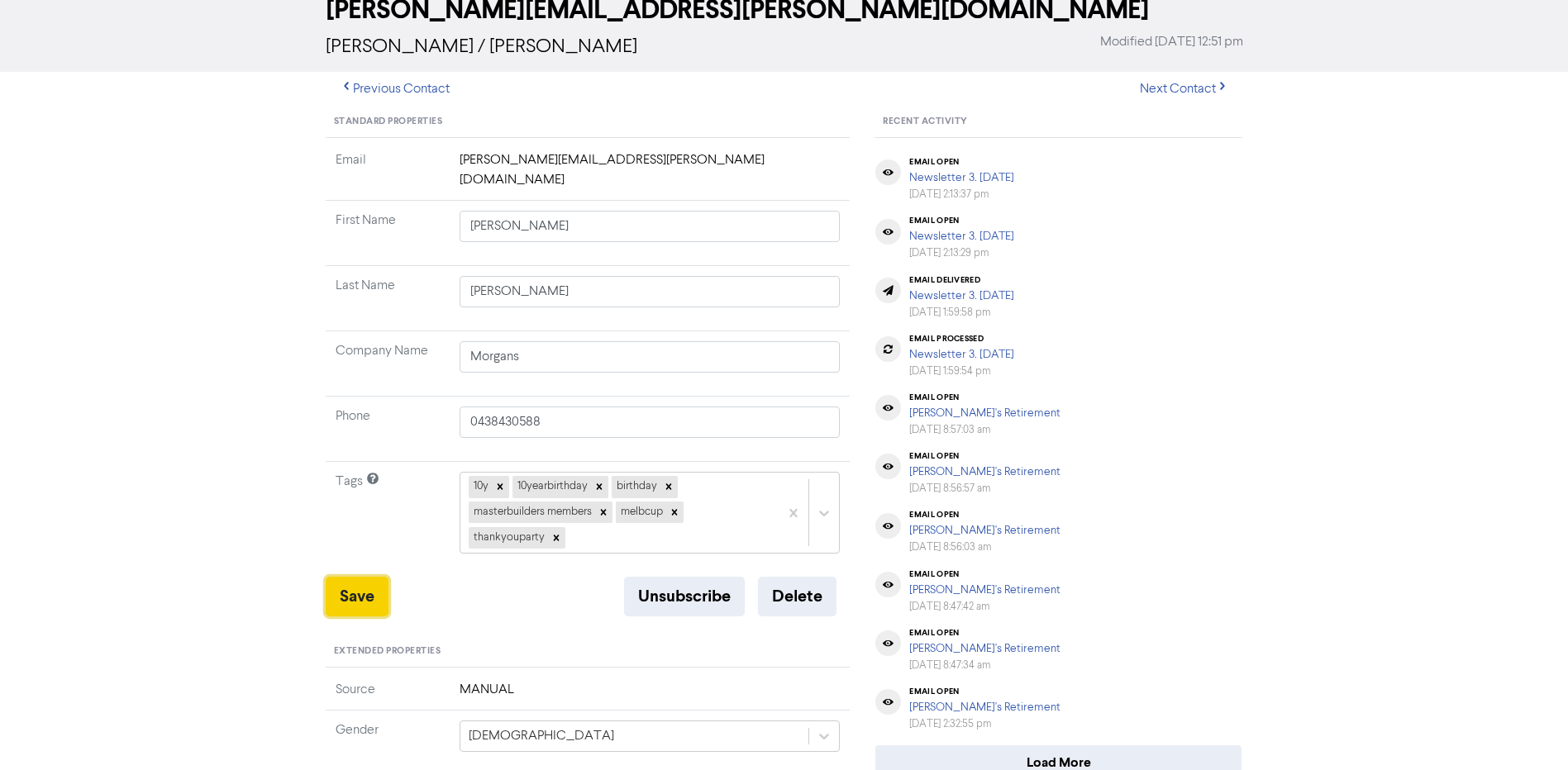
click at [362, 587] on button "Save" at bounding box center [356, 597] width 63 height 39
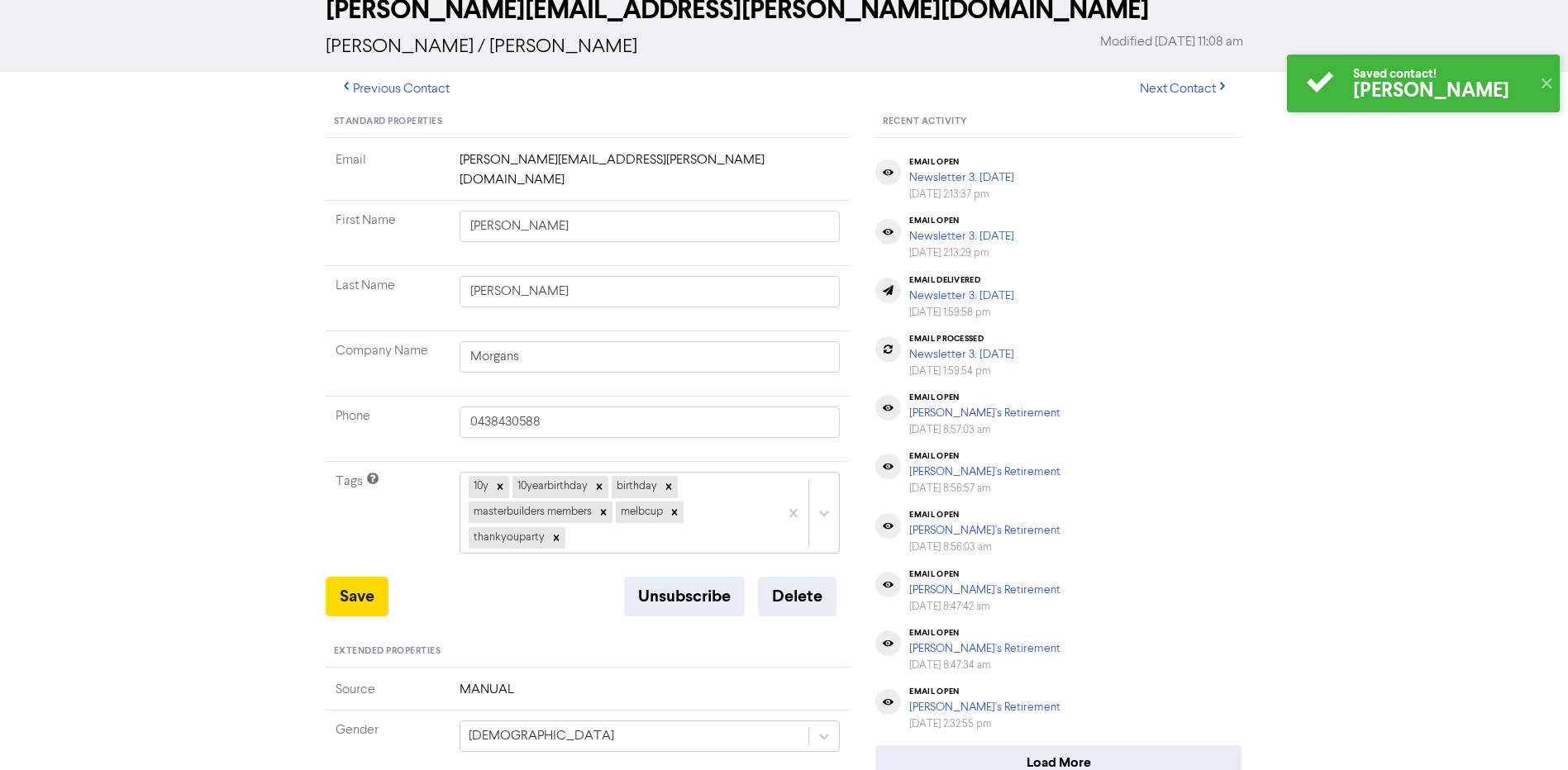
scroll to position [0, 0]
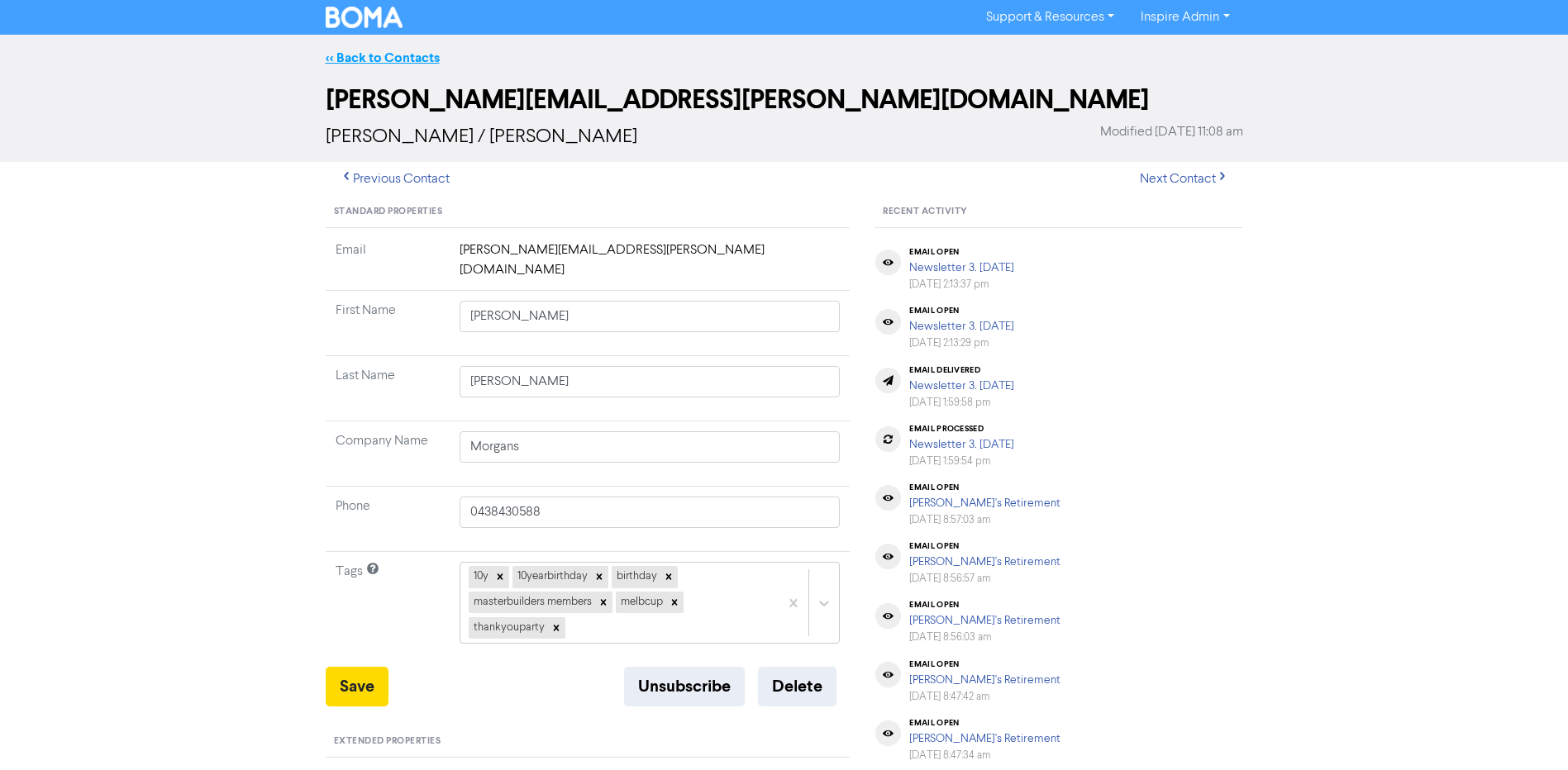
click at [411, 58] on link "<< Back to Contacts" at bounding box center [382, 58] width 114 height 17
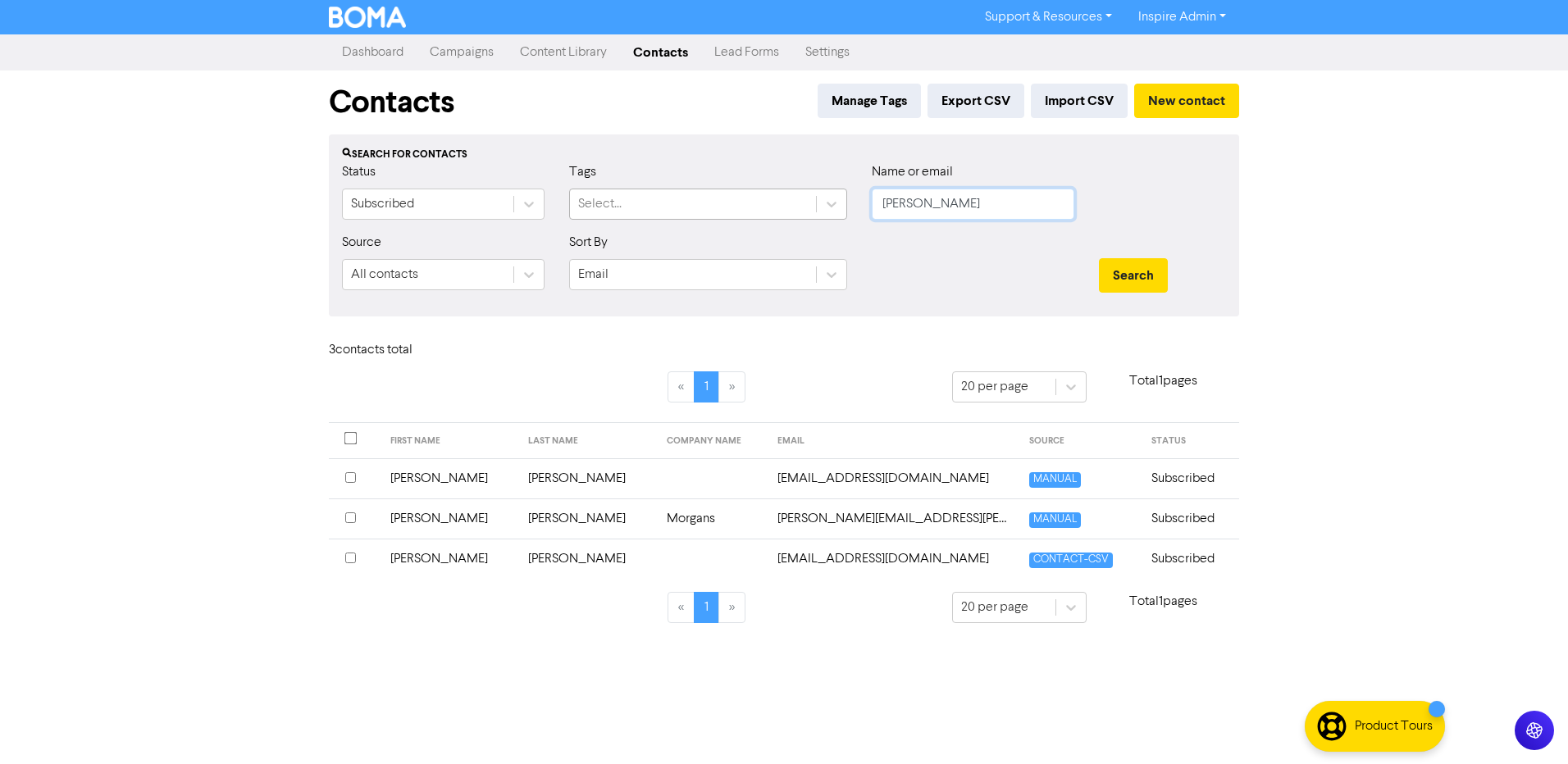
drag, startPoint x: 951, startPoint y: 205, endPoint x: 789, endPoint y: 208, distance: 162.0
click at [789, 208] on div "Status Subscribed Tags Select... Name or email [PERSON_NAME]" at bounding box center [784, 198] width 909 height 71
click at [1099, 258] on button "Search" at bounding box center [1133, 275] width 69 height 35
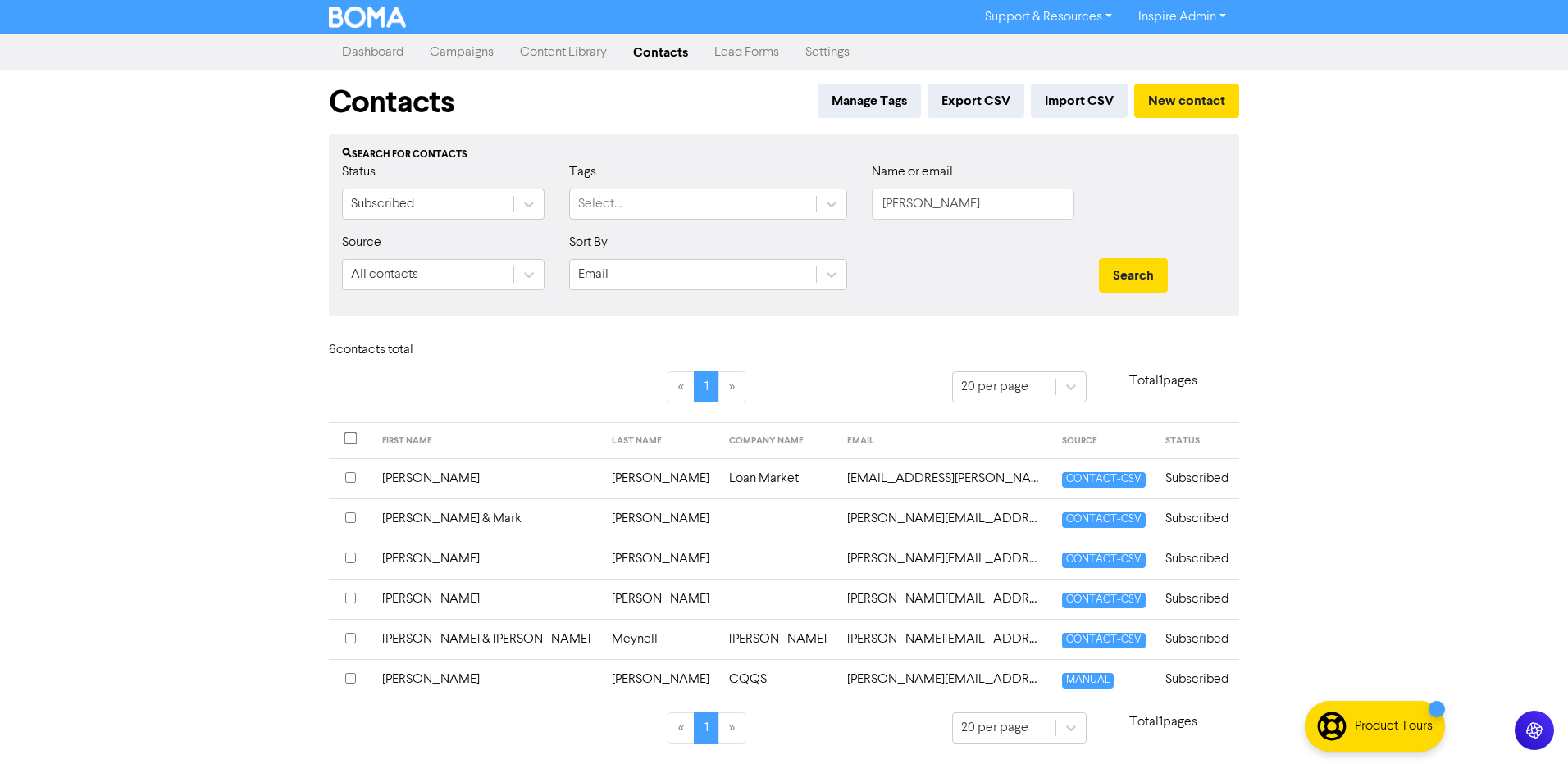
click at [602, 635] on td "Meynell" at bounding box center [660, 639] width 118 height 40
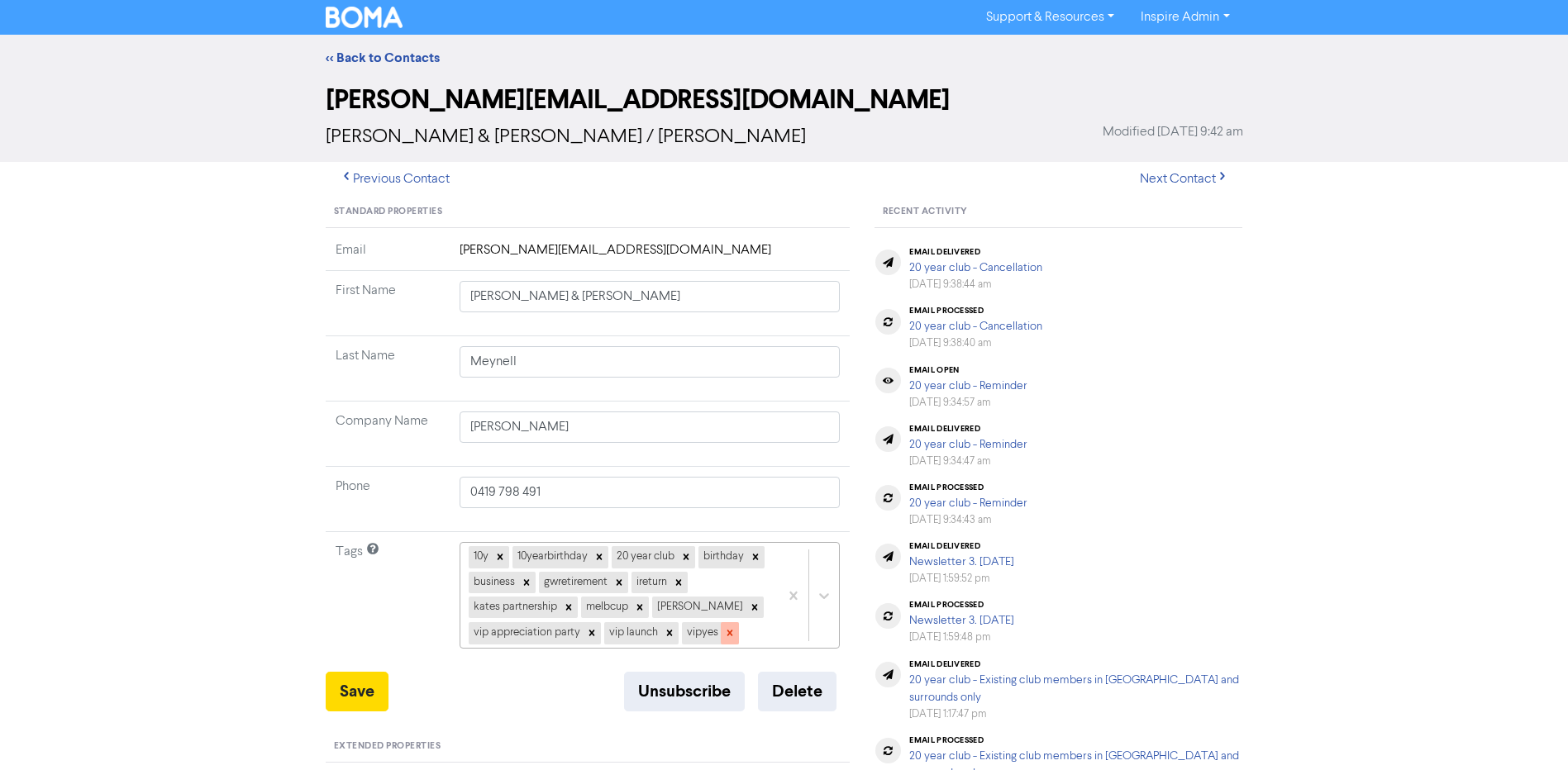
click at [725, 634] on icon at bounding box center [729, 633] width 11 height 11
click at [669, 636] on icon at bounding box center [669, 633] width 11 height 11
click at [591, 636] on icon at bounding box center [591, 633] width 11 height 11
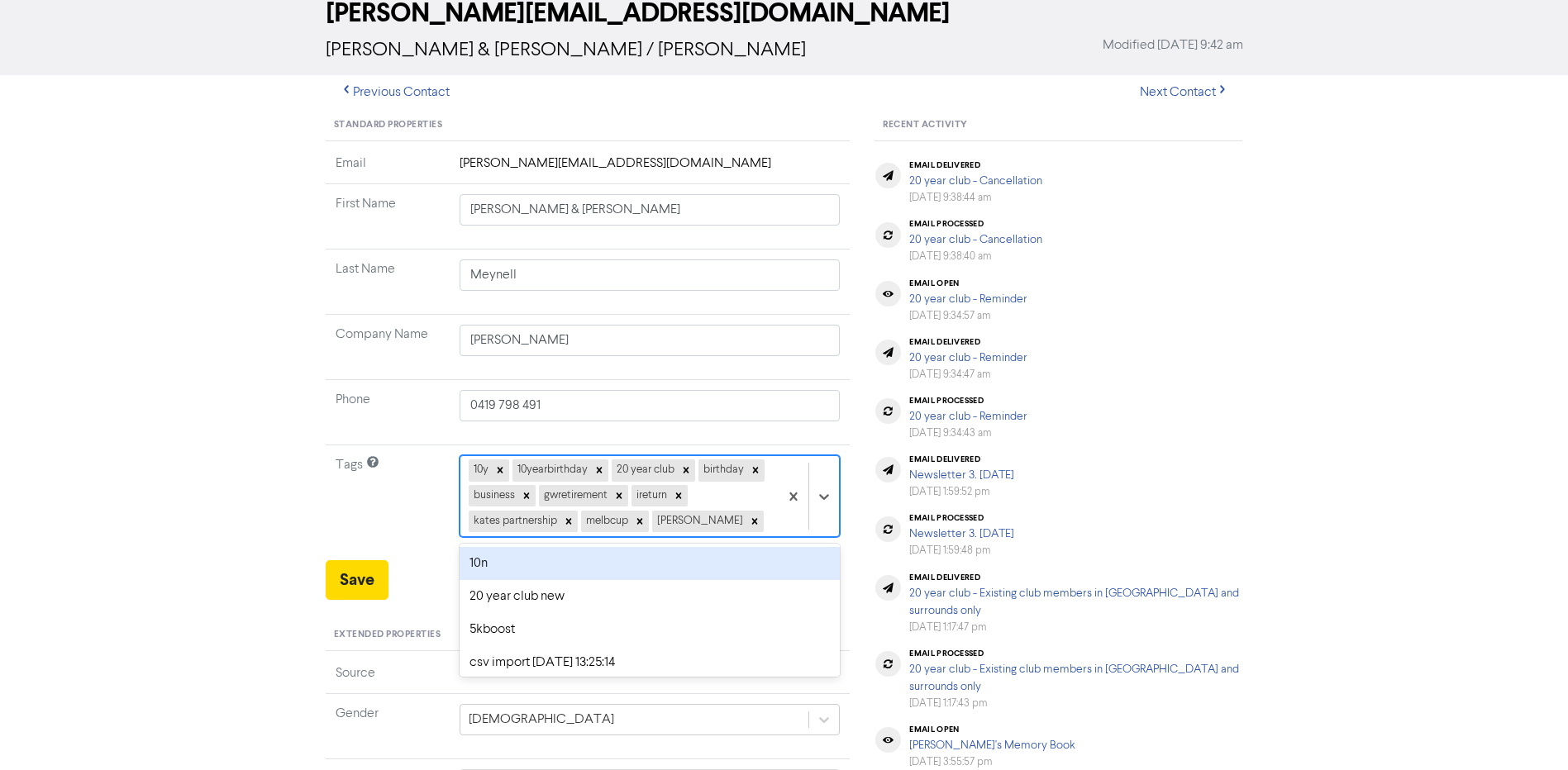
click at [750, 538] on div "option 10n focused, 1 of 42. 32 results available. Use Up and Down to choose op…" at bounding box center [650, 495] width 381 height 82
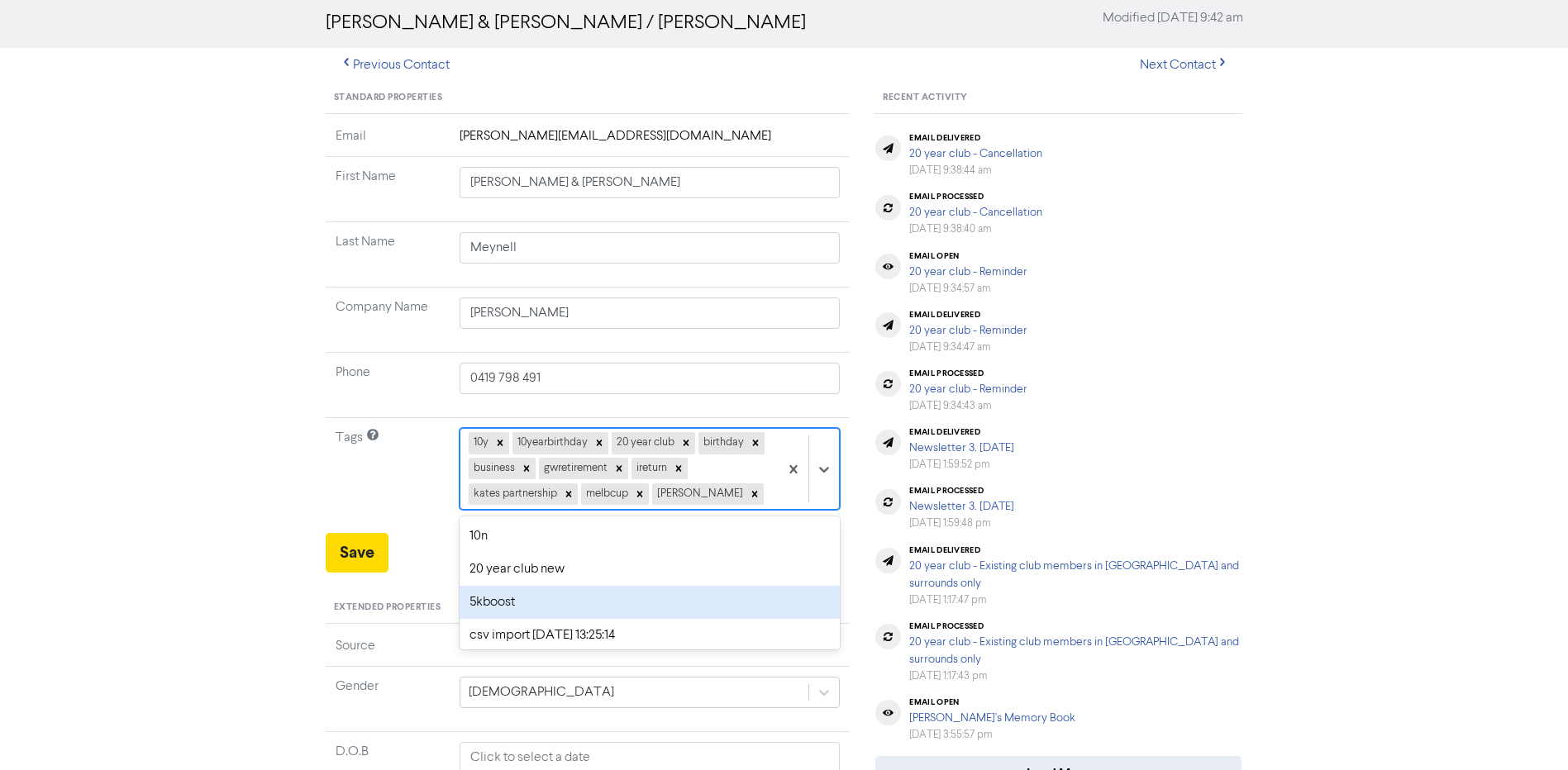
scroll to position [115, 0]
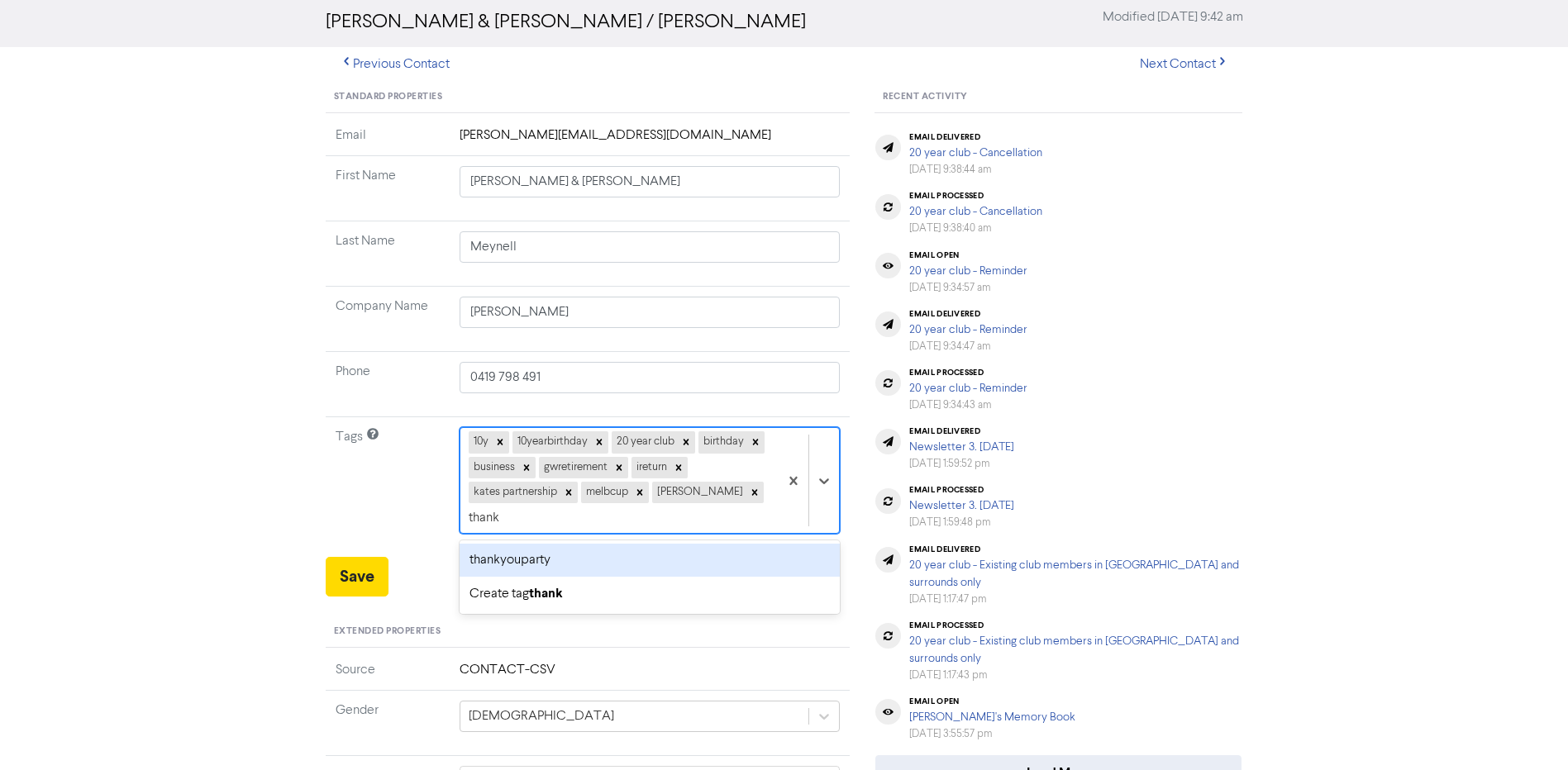
click at [555, 544] on div "thankyouparty" at bounding box center [650, 560] width 381 height 33
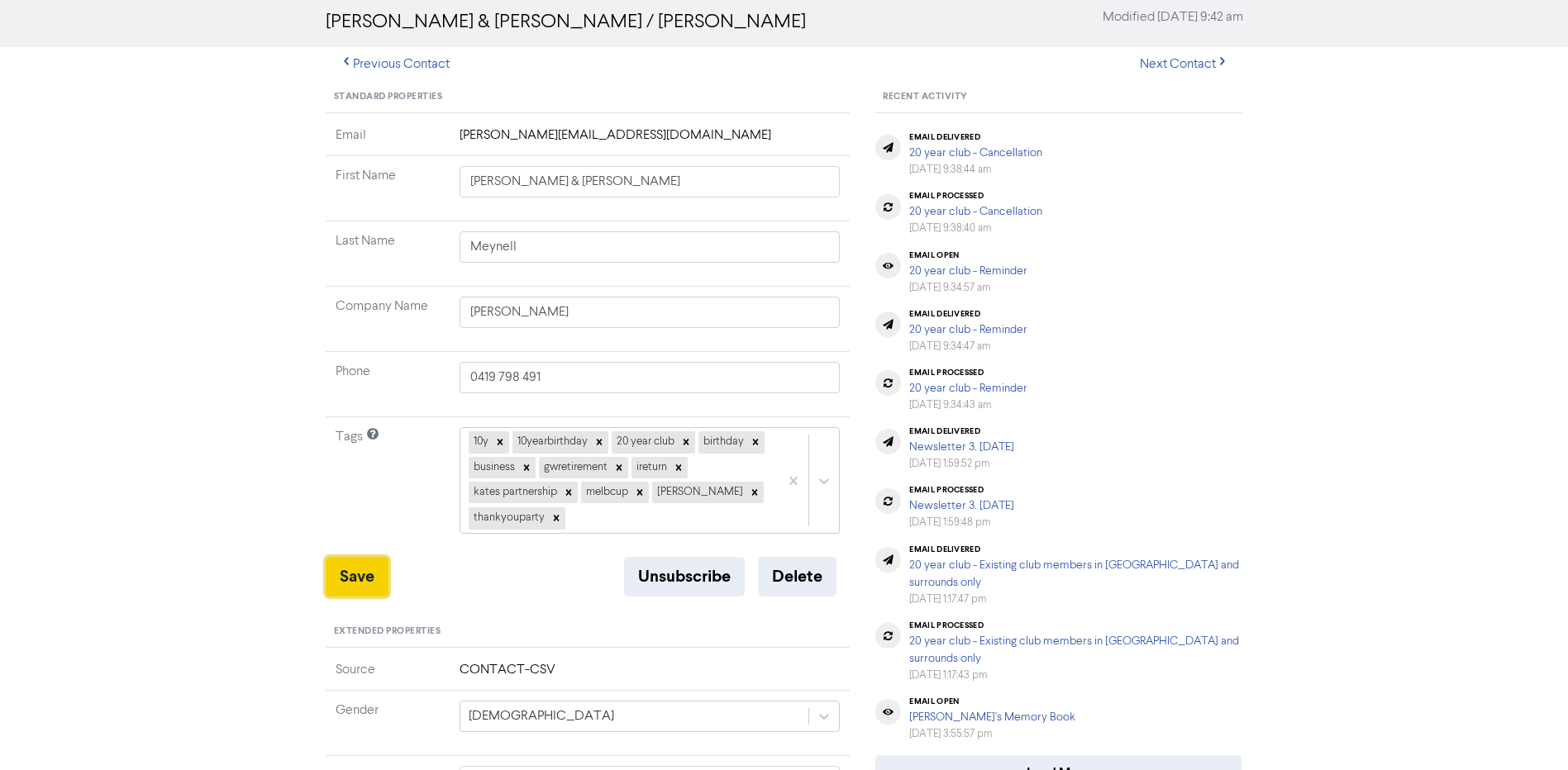
click at [359, 580] on button "Save" at bounding box center [356, 577] width 63 height 39
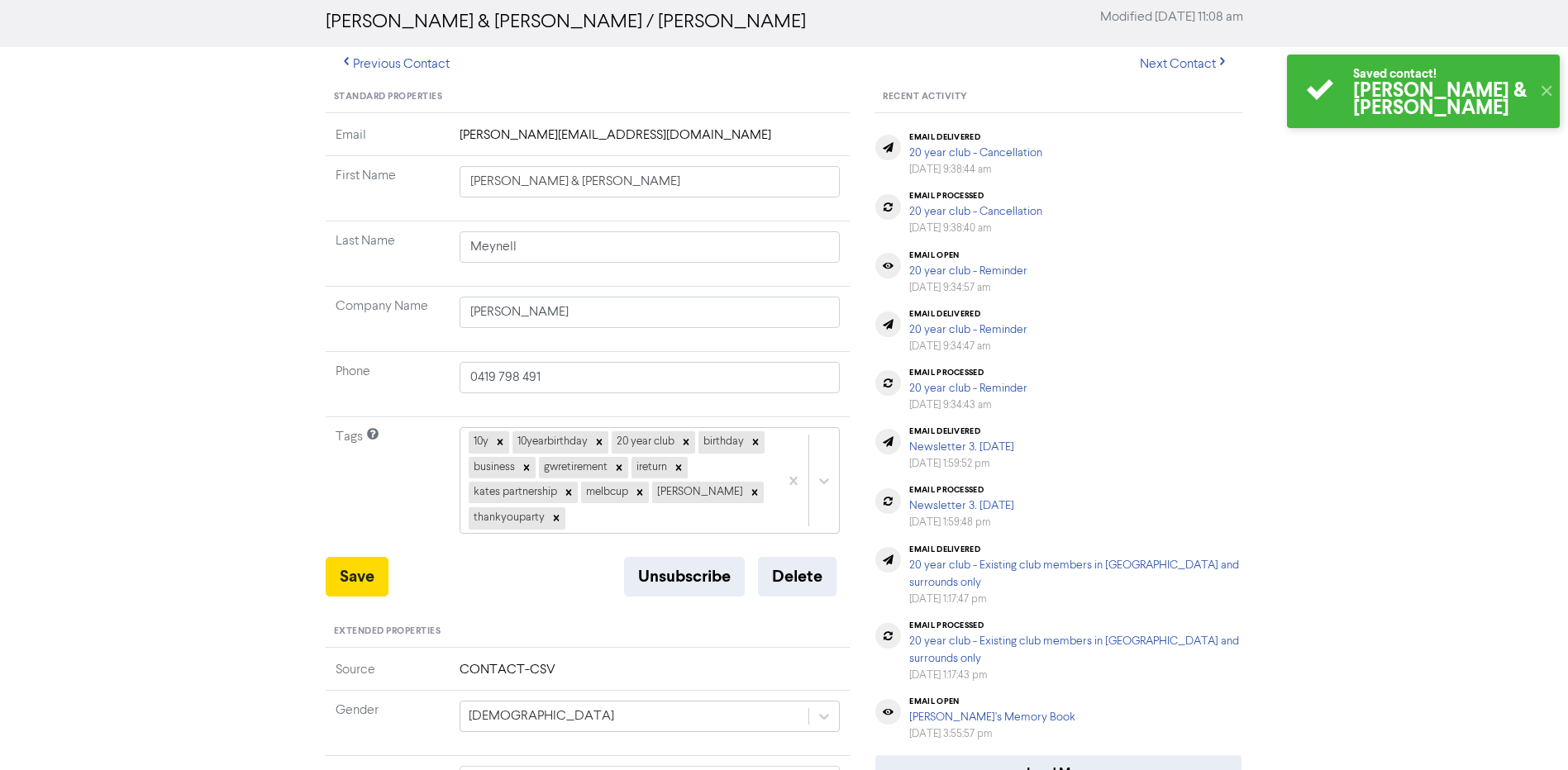
scroll to position [0, 0]
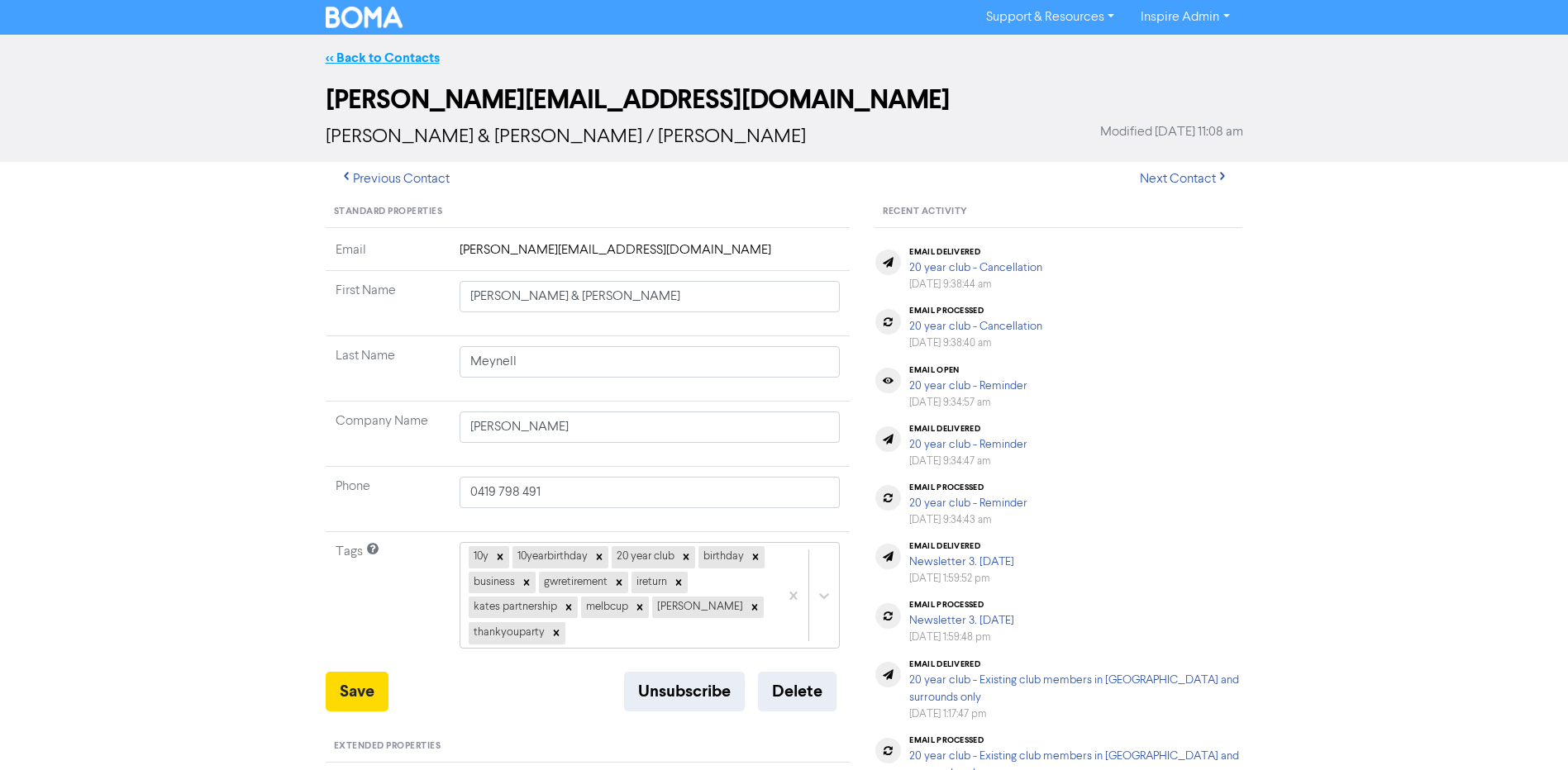
click at [407, 57] on link "<< Back to Contacts" at bounding box center [382, 58] width 114 height 17
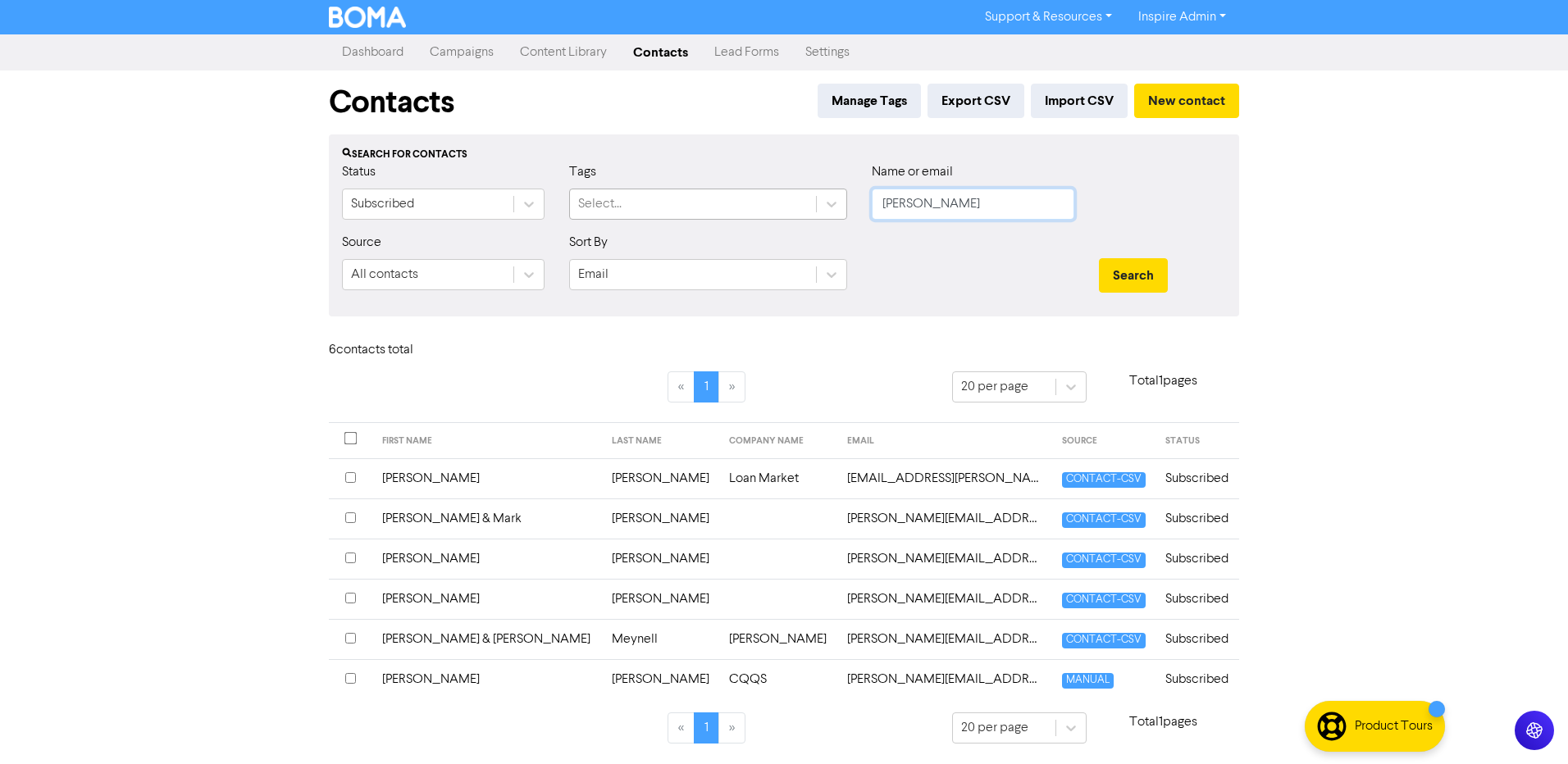
drag, startPoint x: 826, startPoint y: 206, endPoint x: 789, endPoint y: 204, distance: 37.1
click at [790, 204] on div "Status Subscribed Tags Select... Name or email [PERSON_NAME]" at bounding box center [784, 198] width 909 height 71
click at [1099, 258] on button "Search" at bounding box center [1133, 275] width 69 height 35
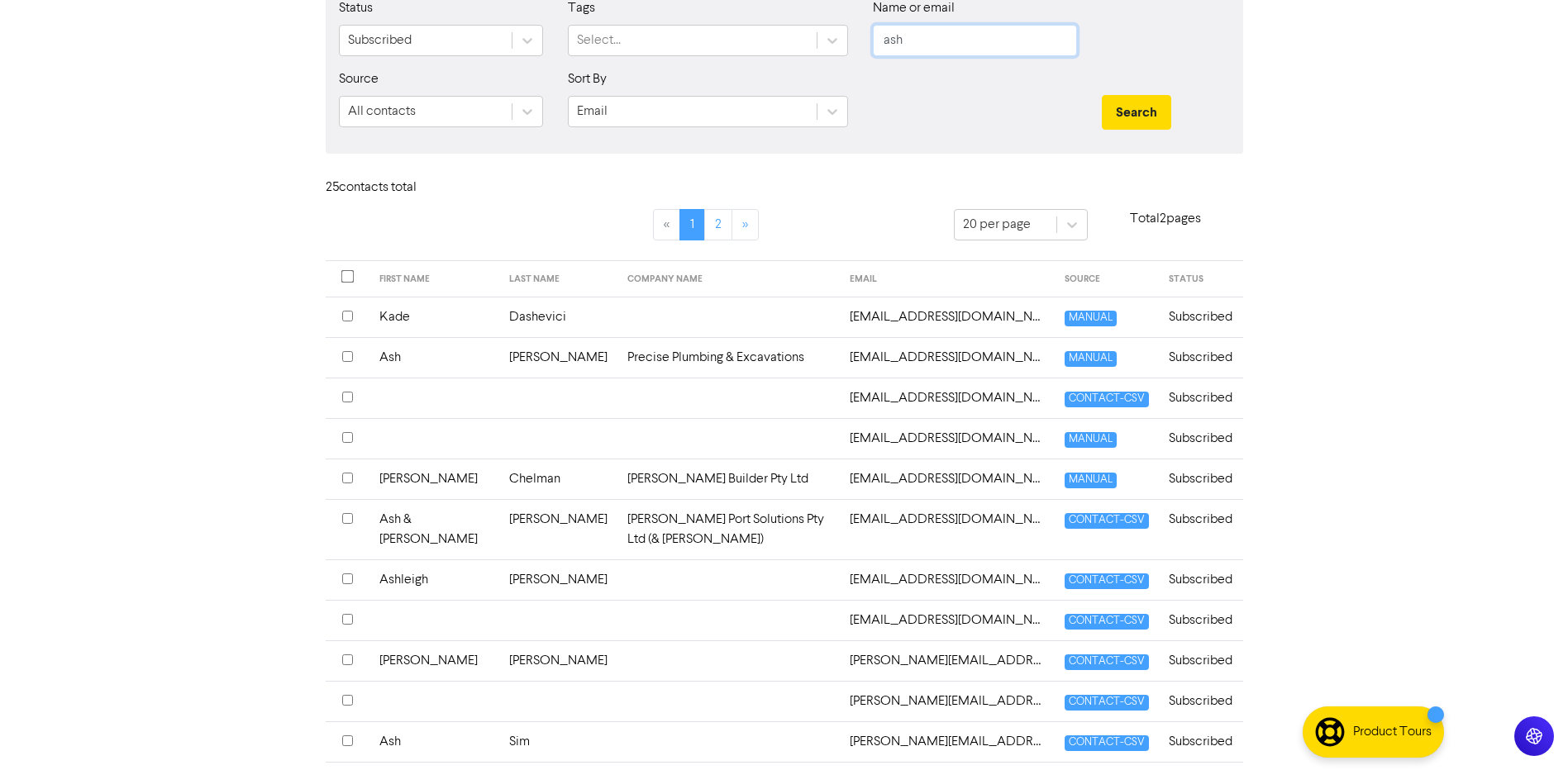
scroll to position [248, 0]
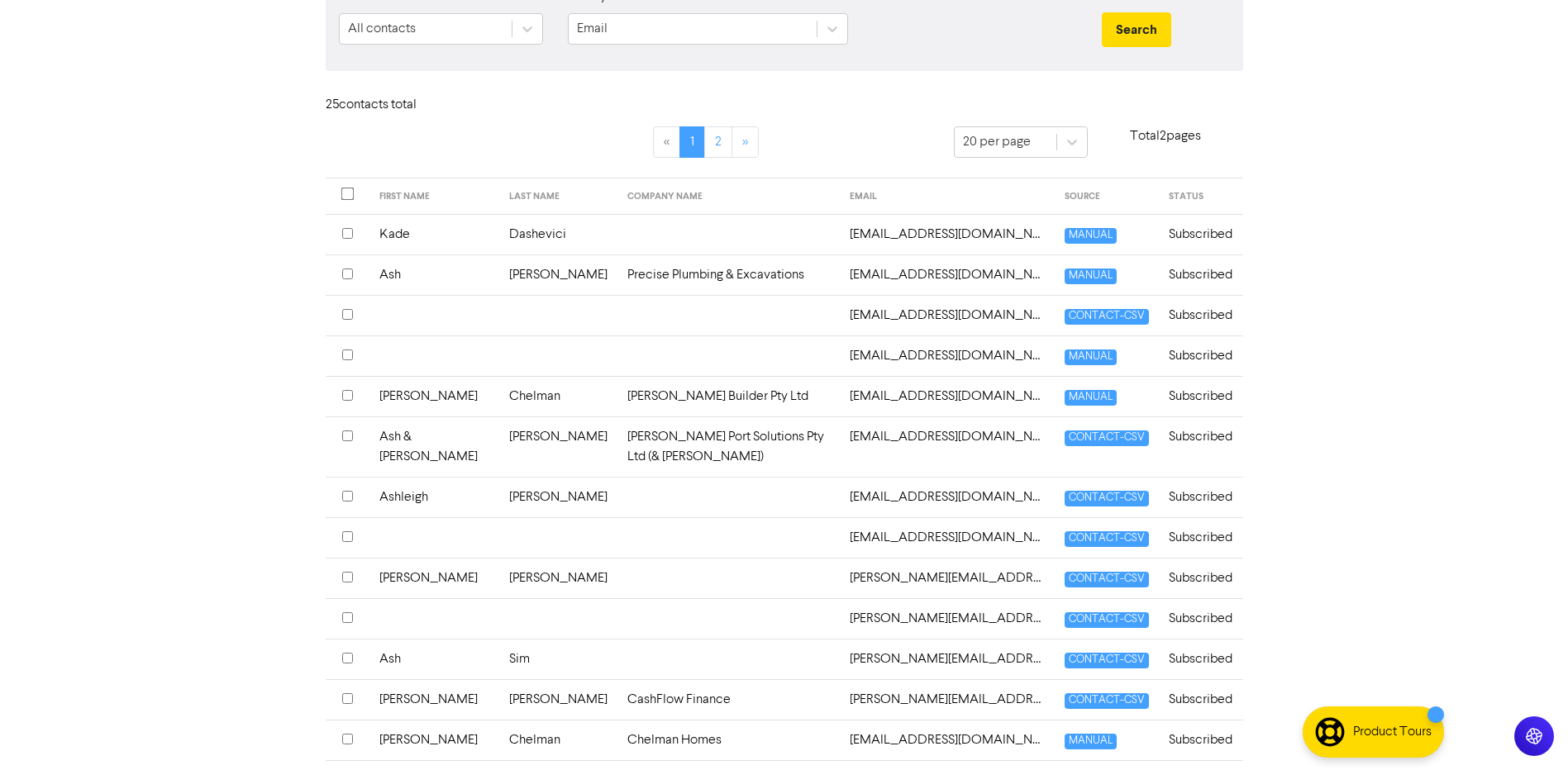
click at [504, 660] on td "Sim" at bounding box center [558, 659] width 118 height 40
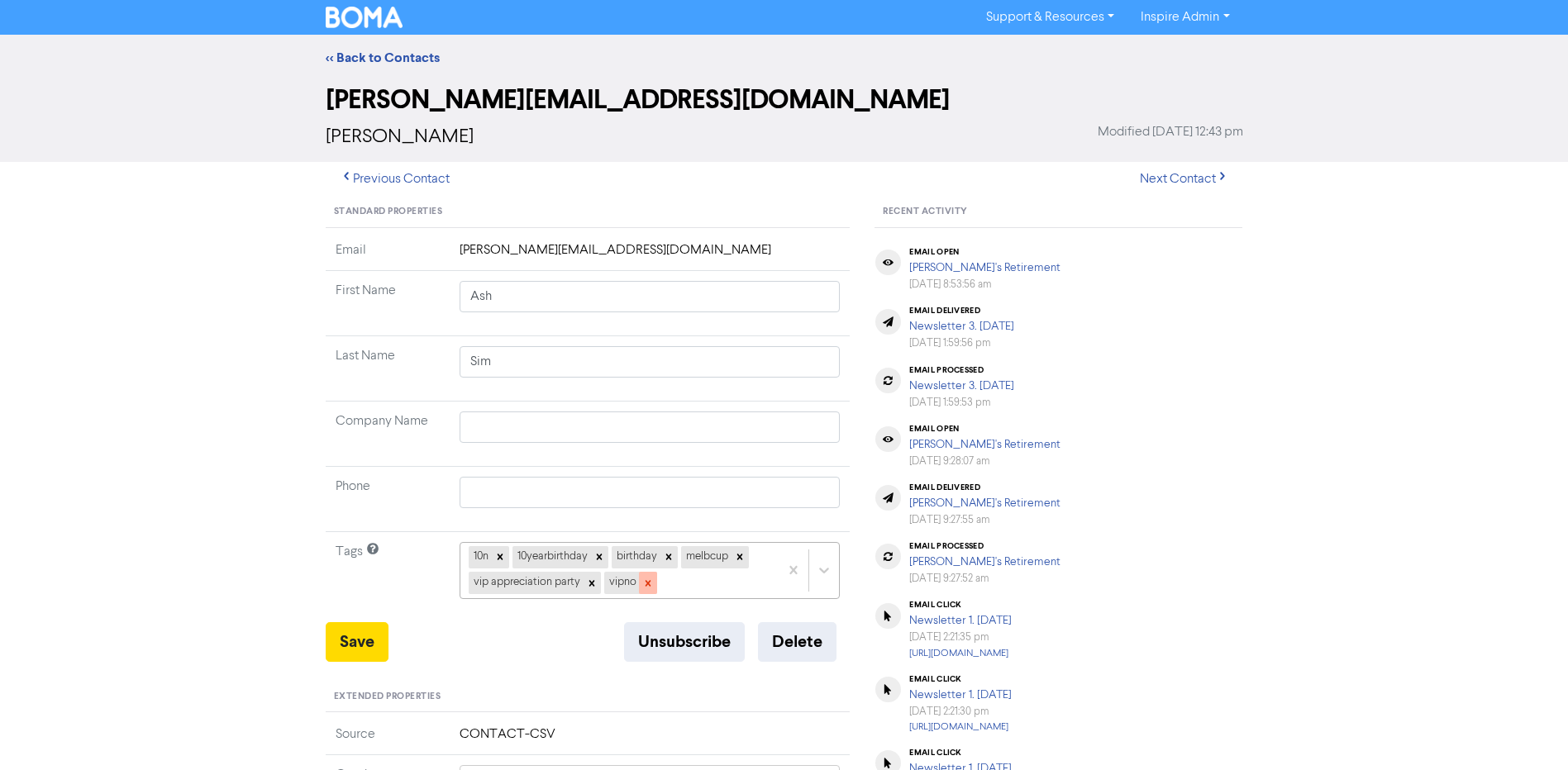
click at [648, 582] on icon at bounding box center [648, 583] width 6 height 6
click at [590, 580] on icon at bounding box center [591, 584] width 11 height 11
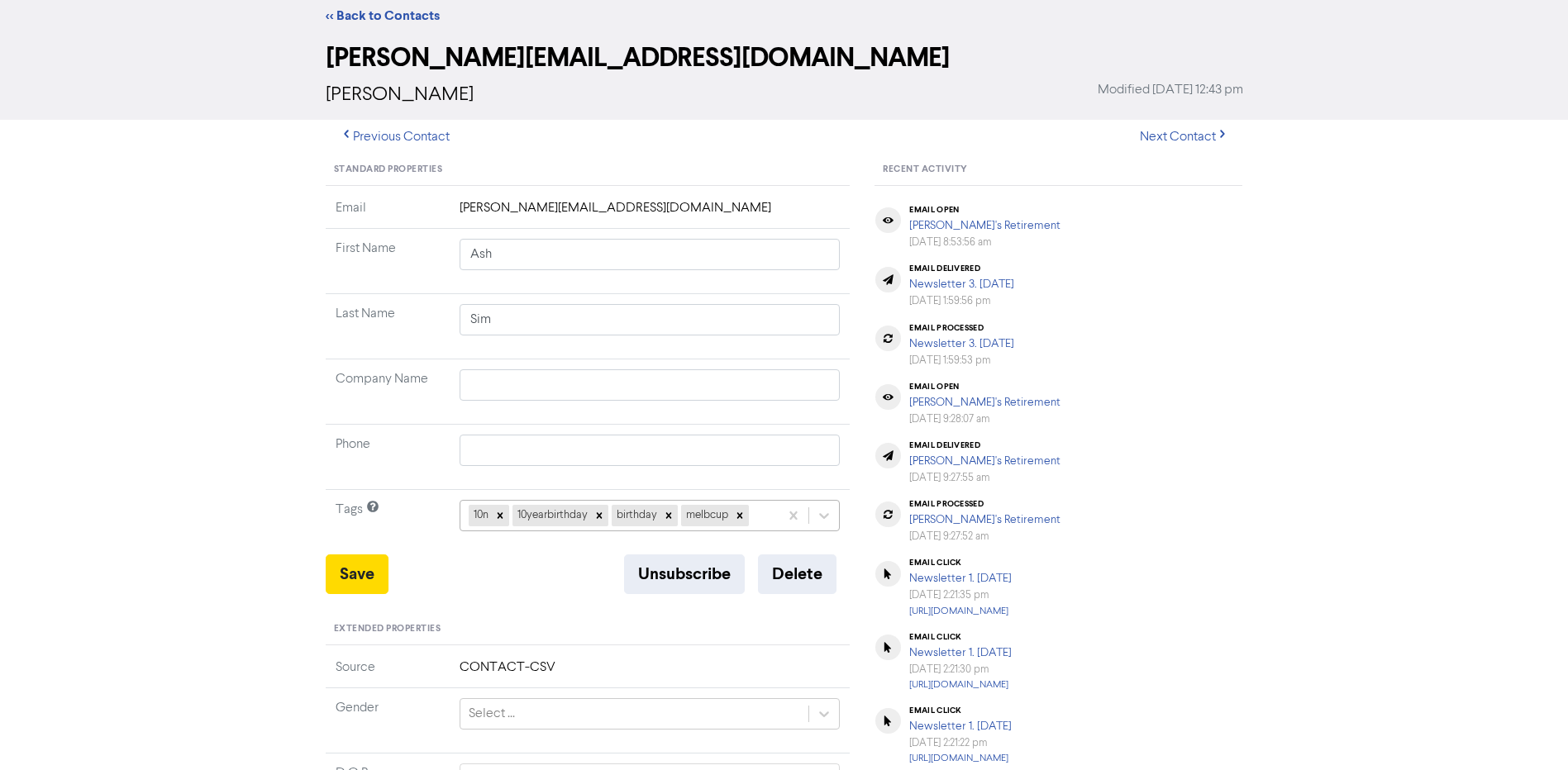
click at [759, 531] on div "10n 10yearbirthday birthday melbcup" at bounding box center [650, 515] width 381 height 31
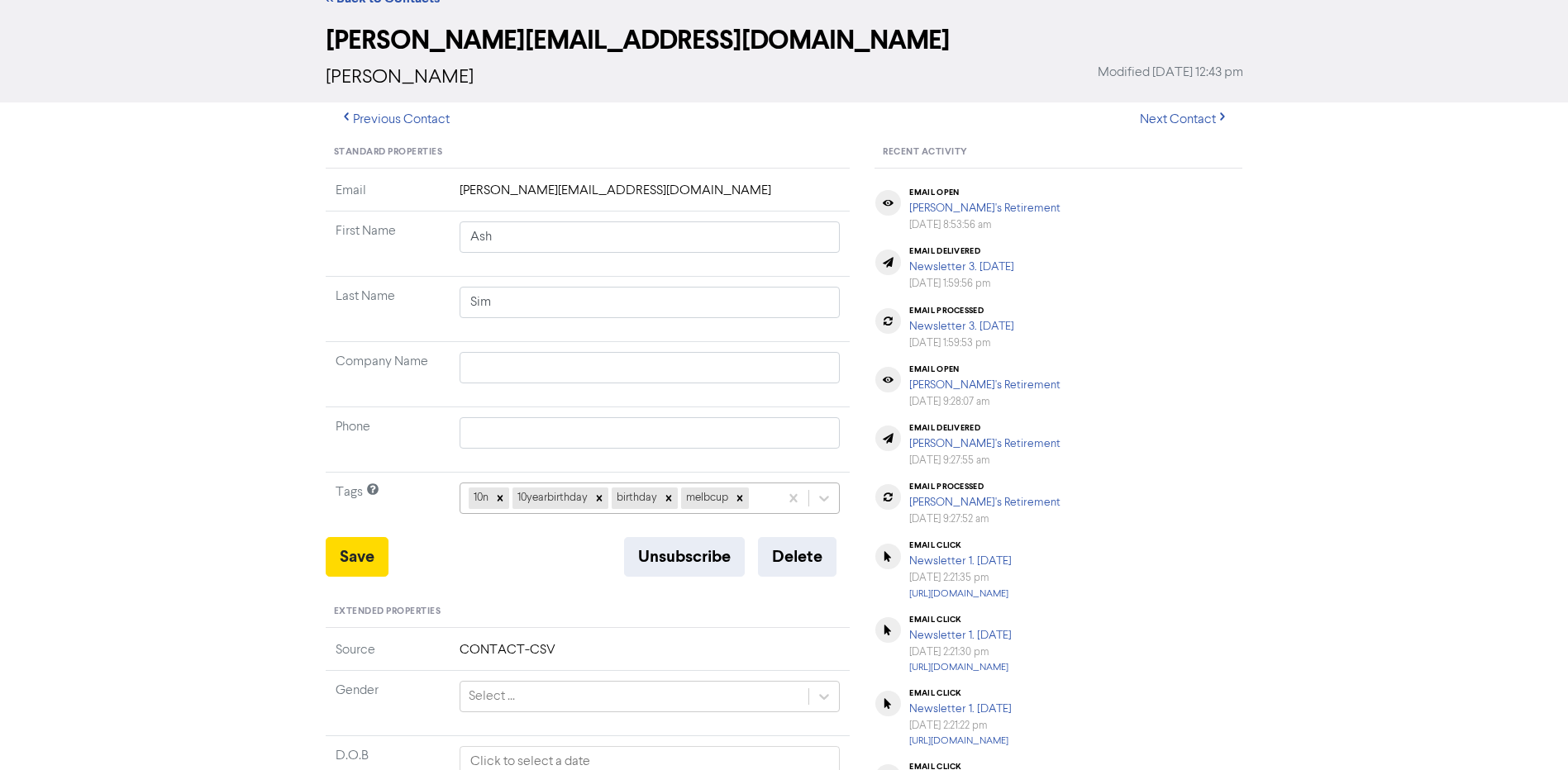
scroll to position [65, 0]
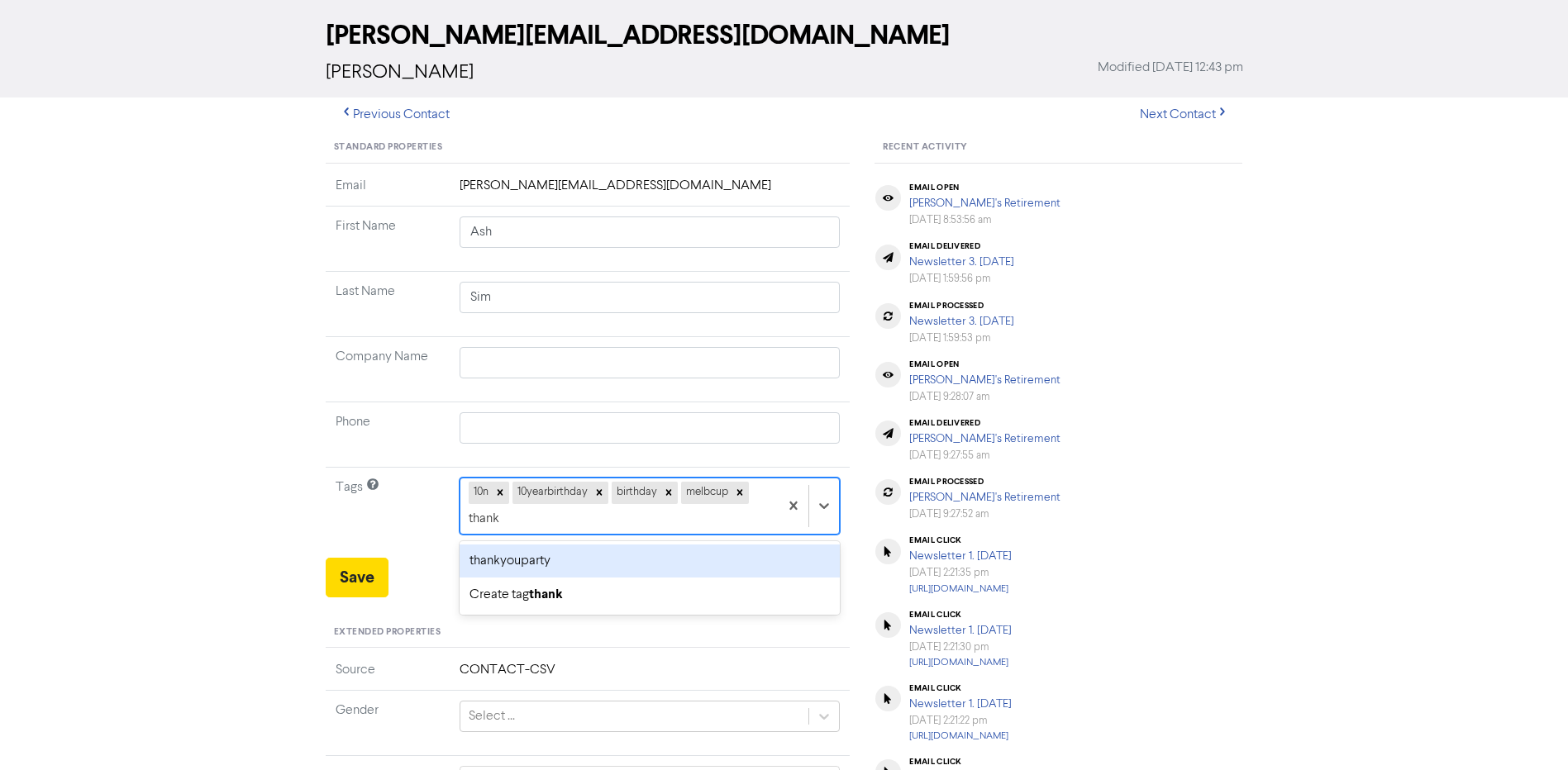
click at [734, 561] on div "thankyouparty" at bounding box center [650, 560] width 381 height 33
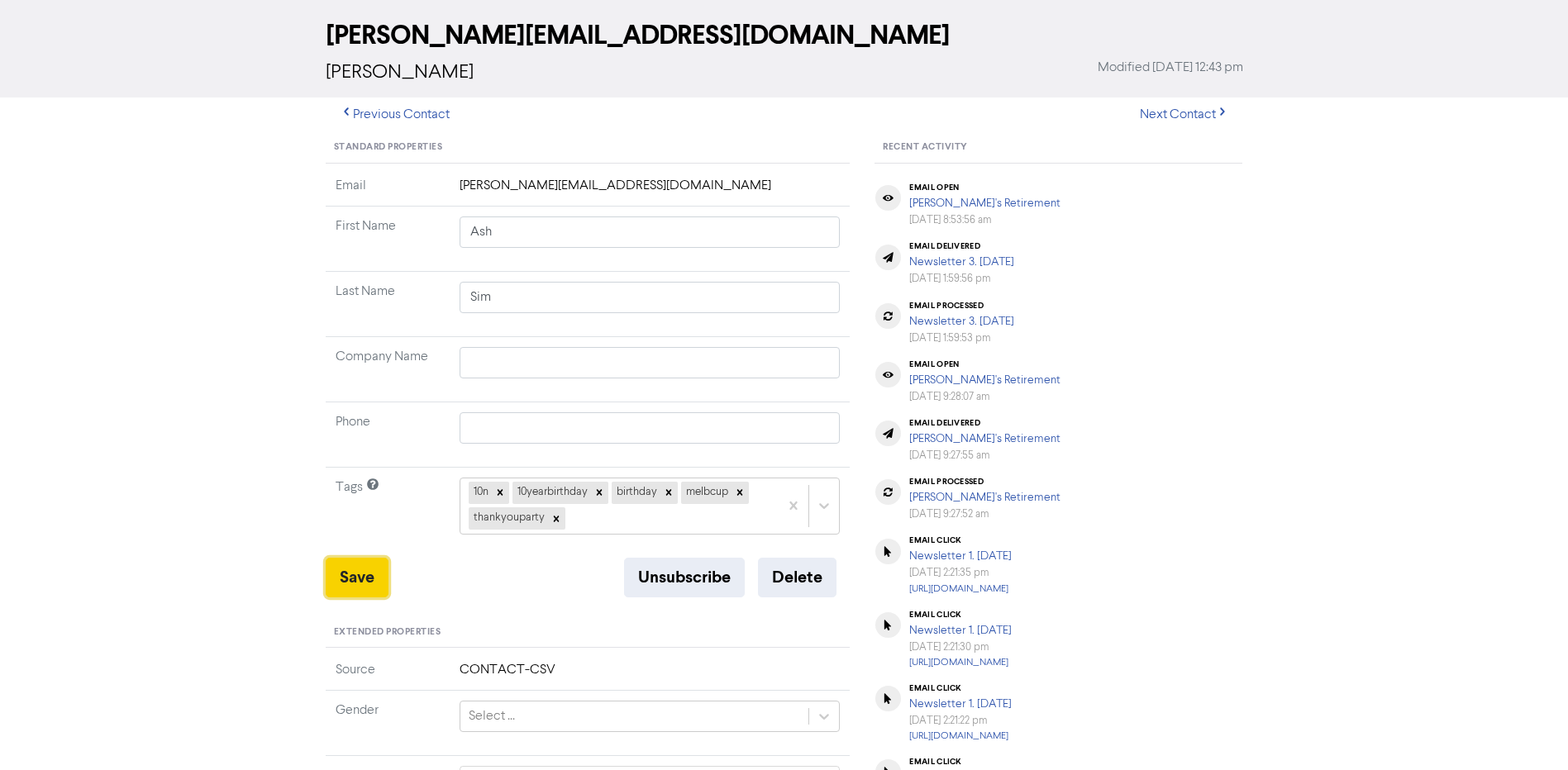
click at [351, 580] on button "Save" at bounding box center [356, 578] width 63 height 39
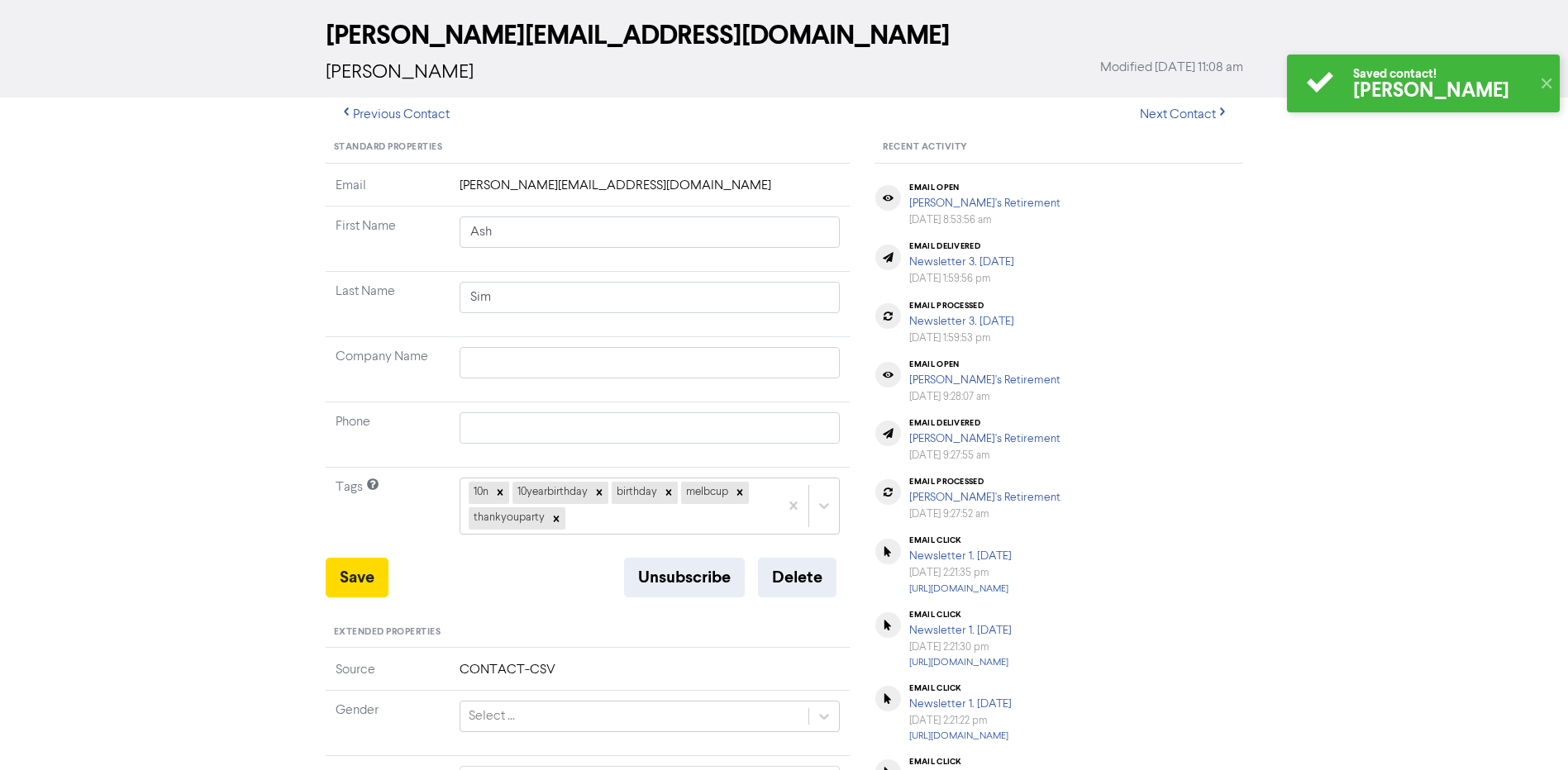
scroll to position [0, 0]
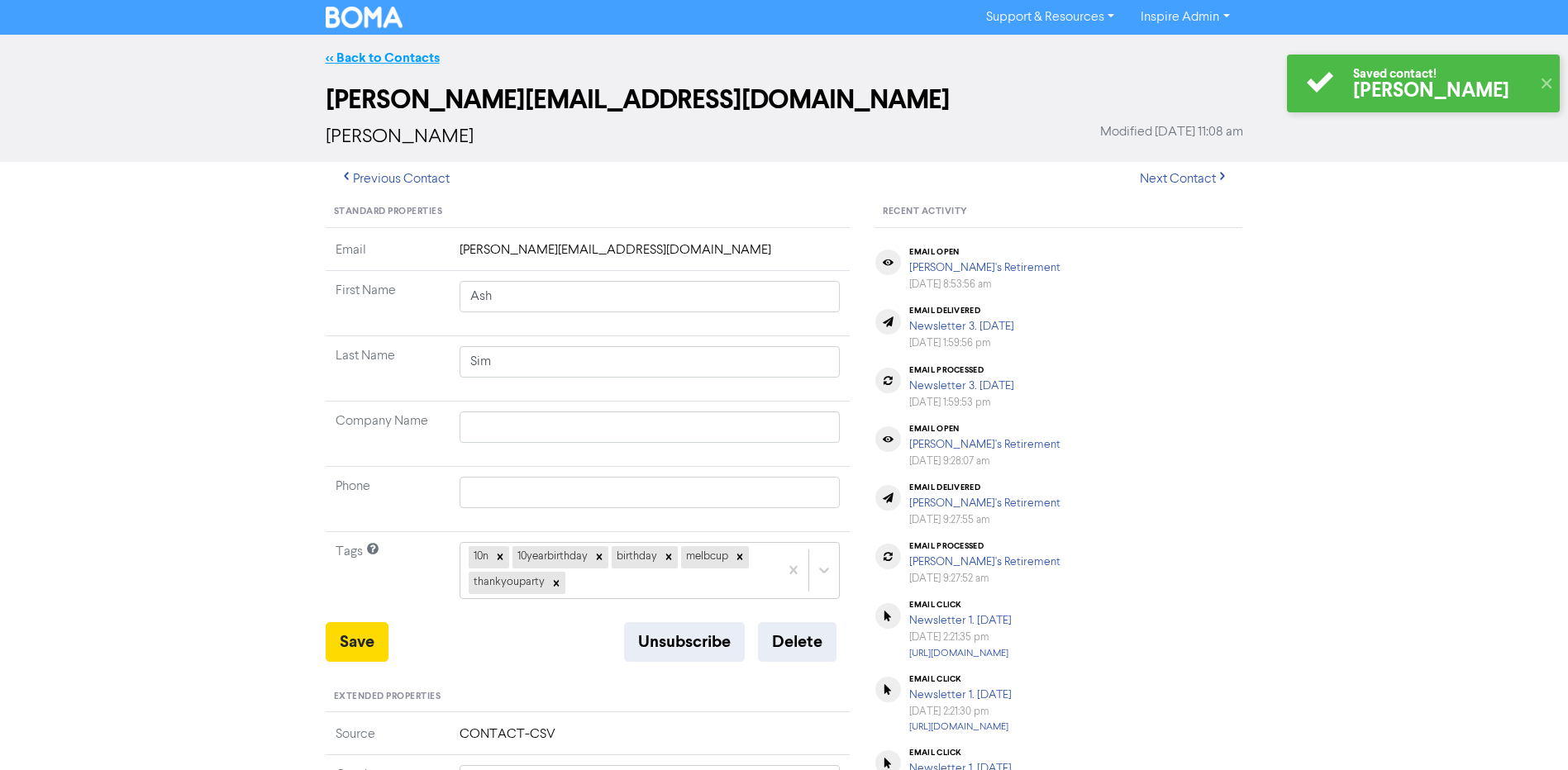
click at [386, 60] on link "<< Back to Contacts" at bounding box center [382, 58] width 114 height 17
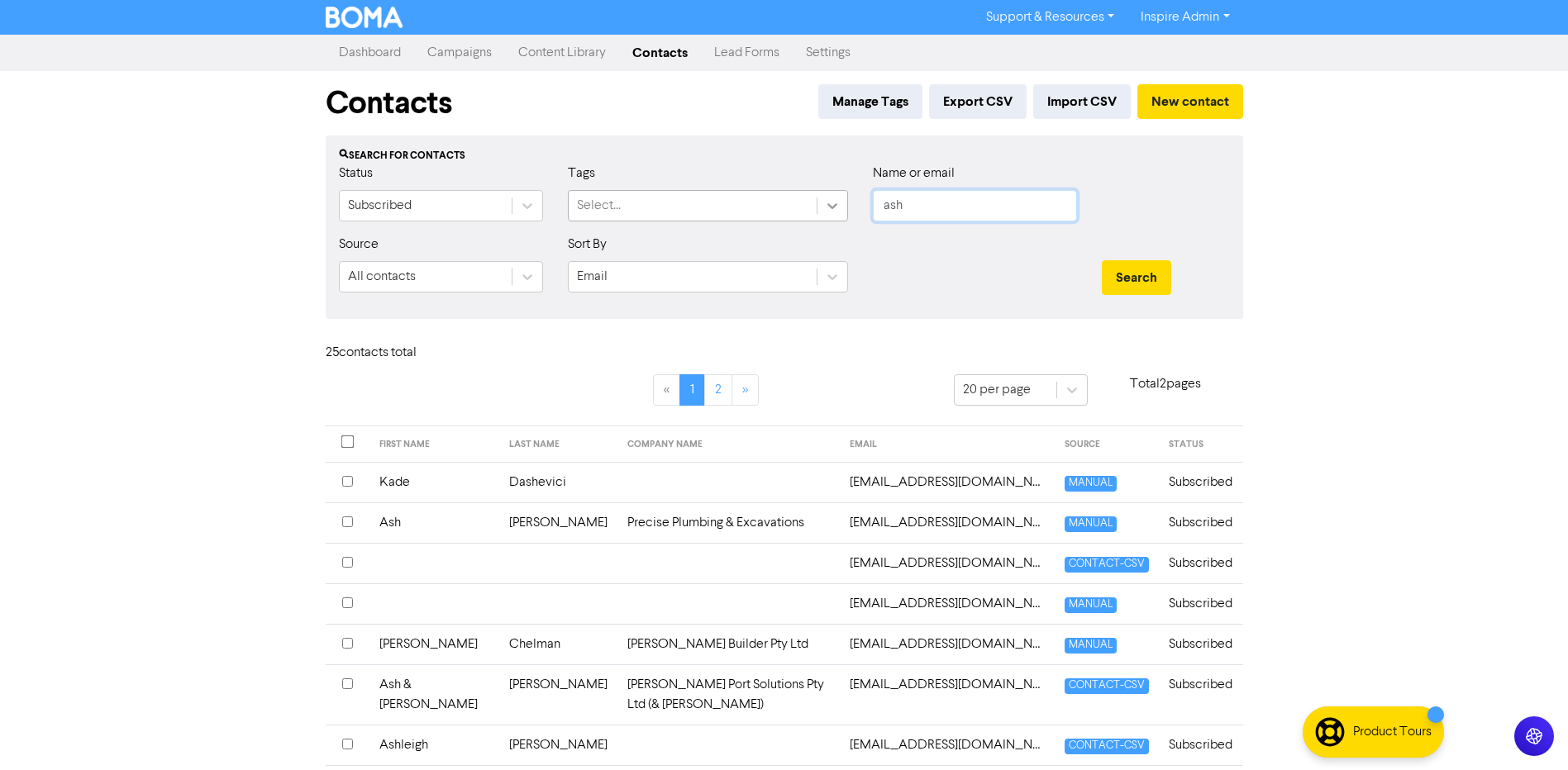
drag, startPoint x: 932, startPoint y: 199, endPoint x: 818, endPoint y: 198, distance: 114.0
click at [818, 198] on div "Status Subscribed Tags Select... Name or email ash" at bounding box center [784, 199] width 916 height 71
click at [1102, 260] on button "Search" at bounding box center [1137, 277] width 70 height 35
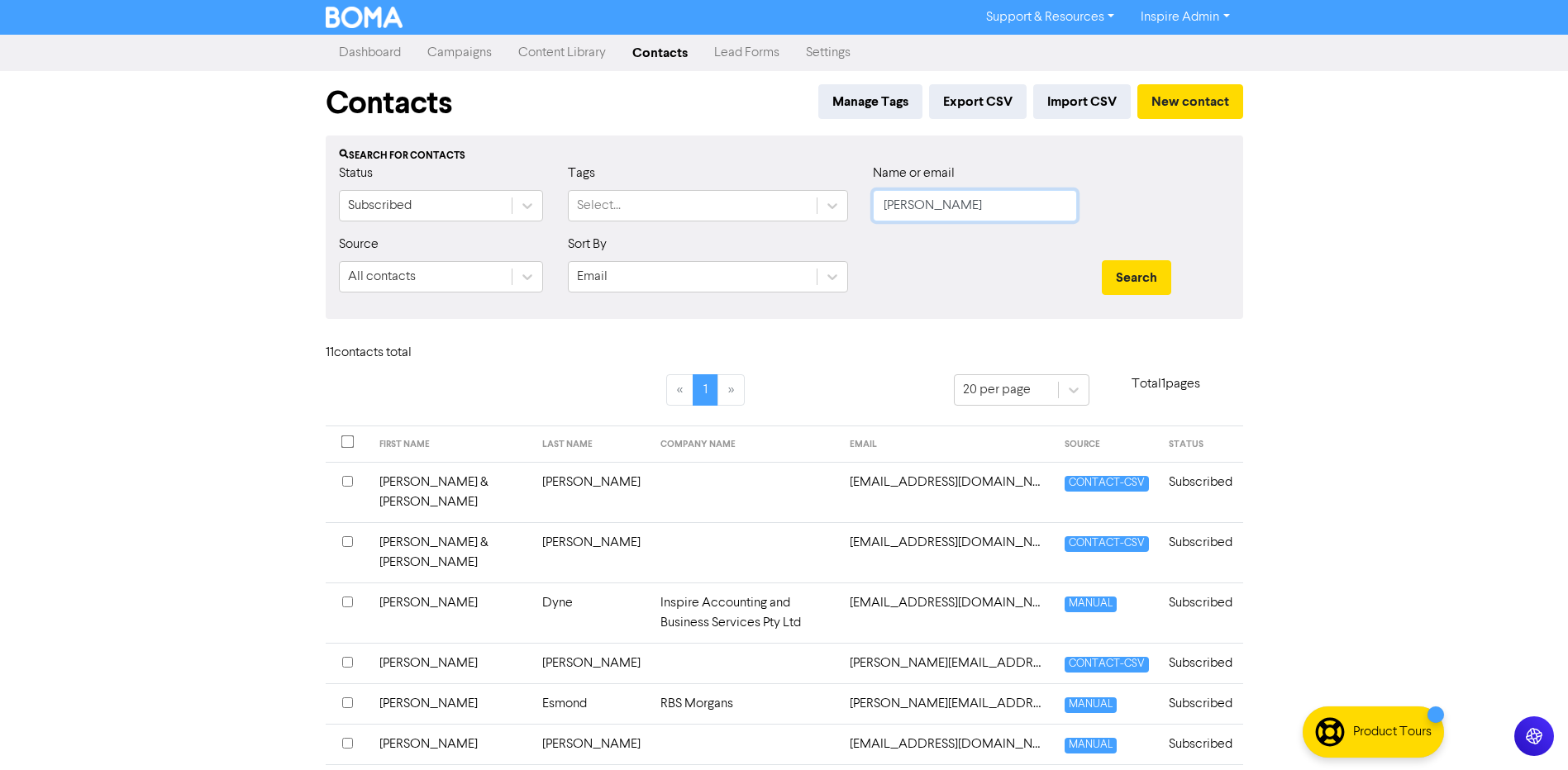
scroll to position [83, 0]
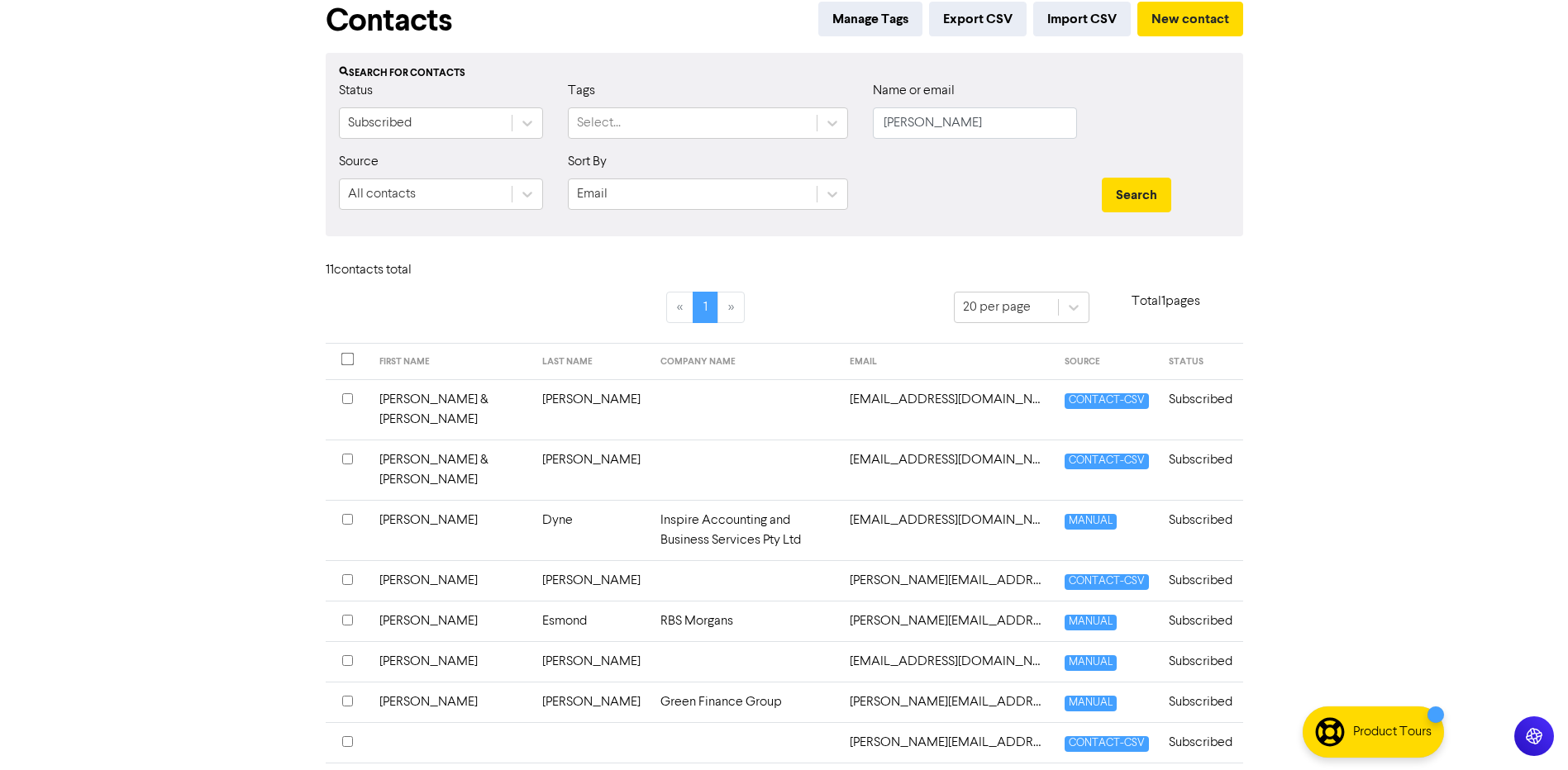
click at [536, 601] on td "Esmond" at bounding box center [591, 621] width 118 height 40
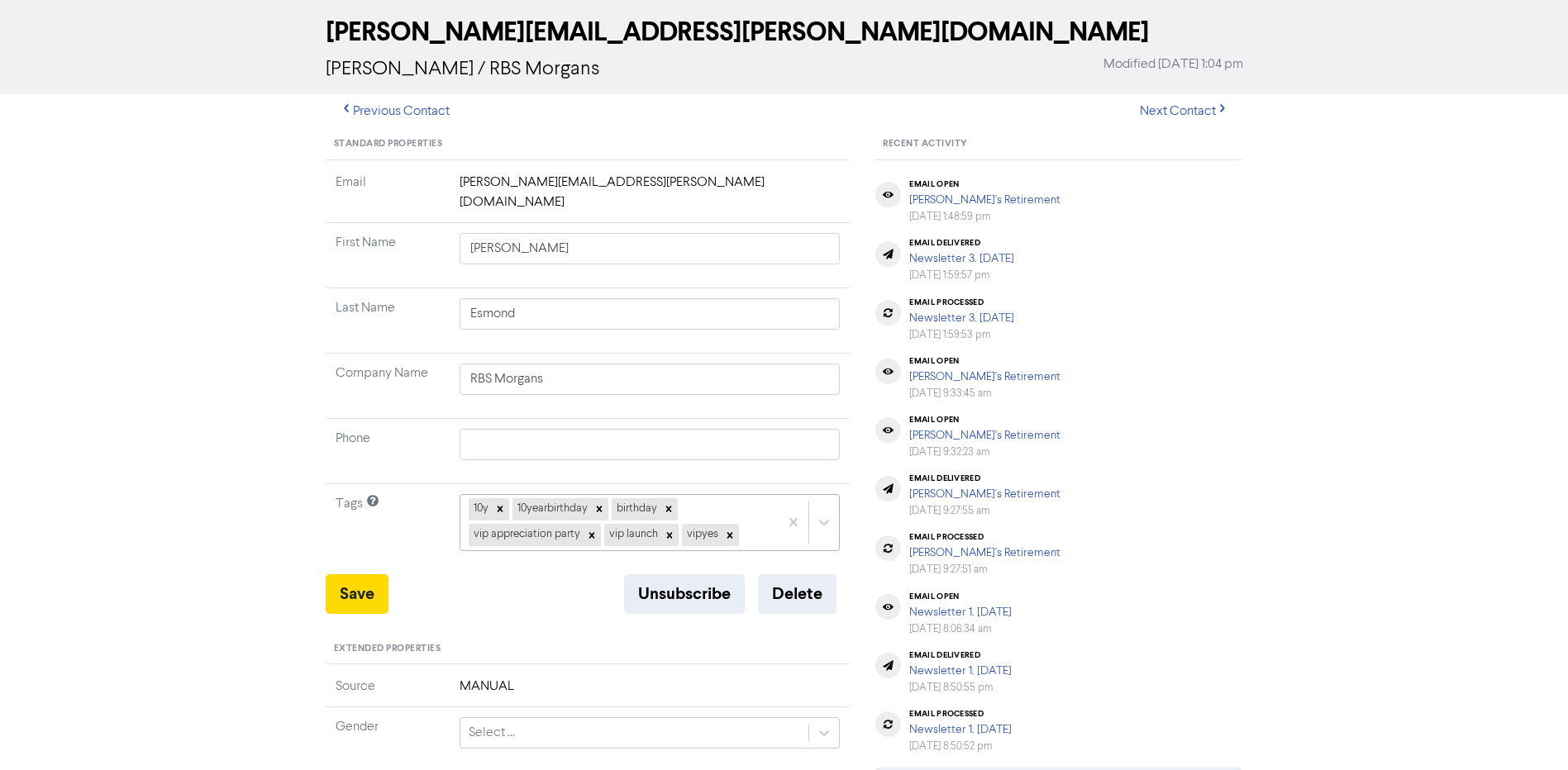
click at [749, 551] on div "10y 10yearbirthday birthday vip appreciation party vip launch vipyes" at bounding box center [650, 523] width 381 height 56
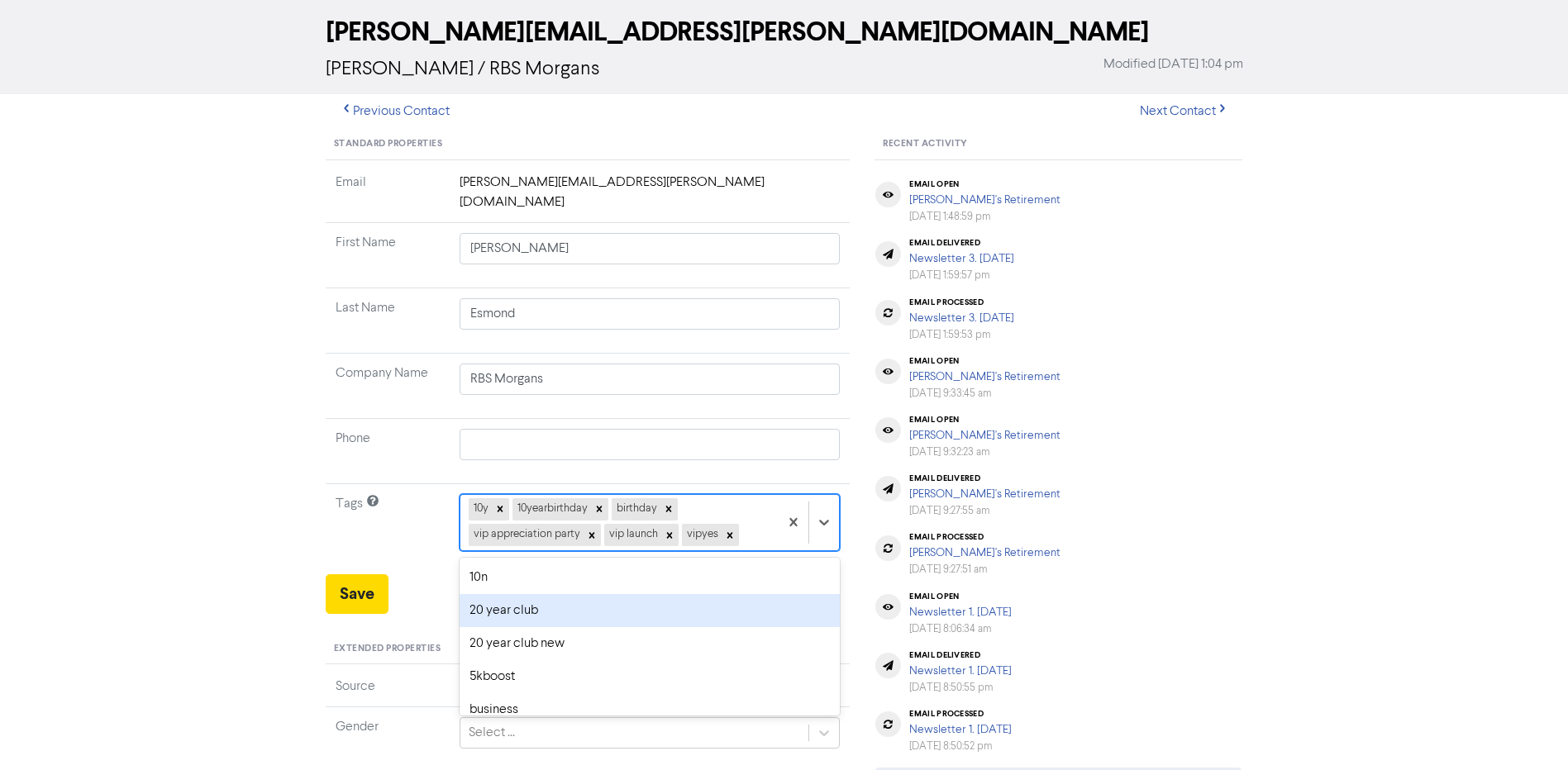
scroll to position [90, 0]
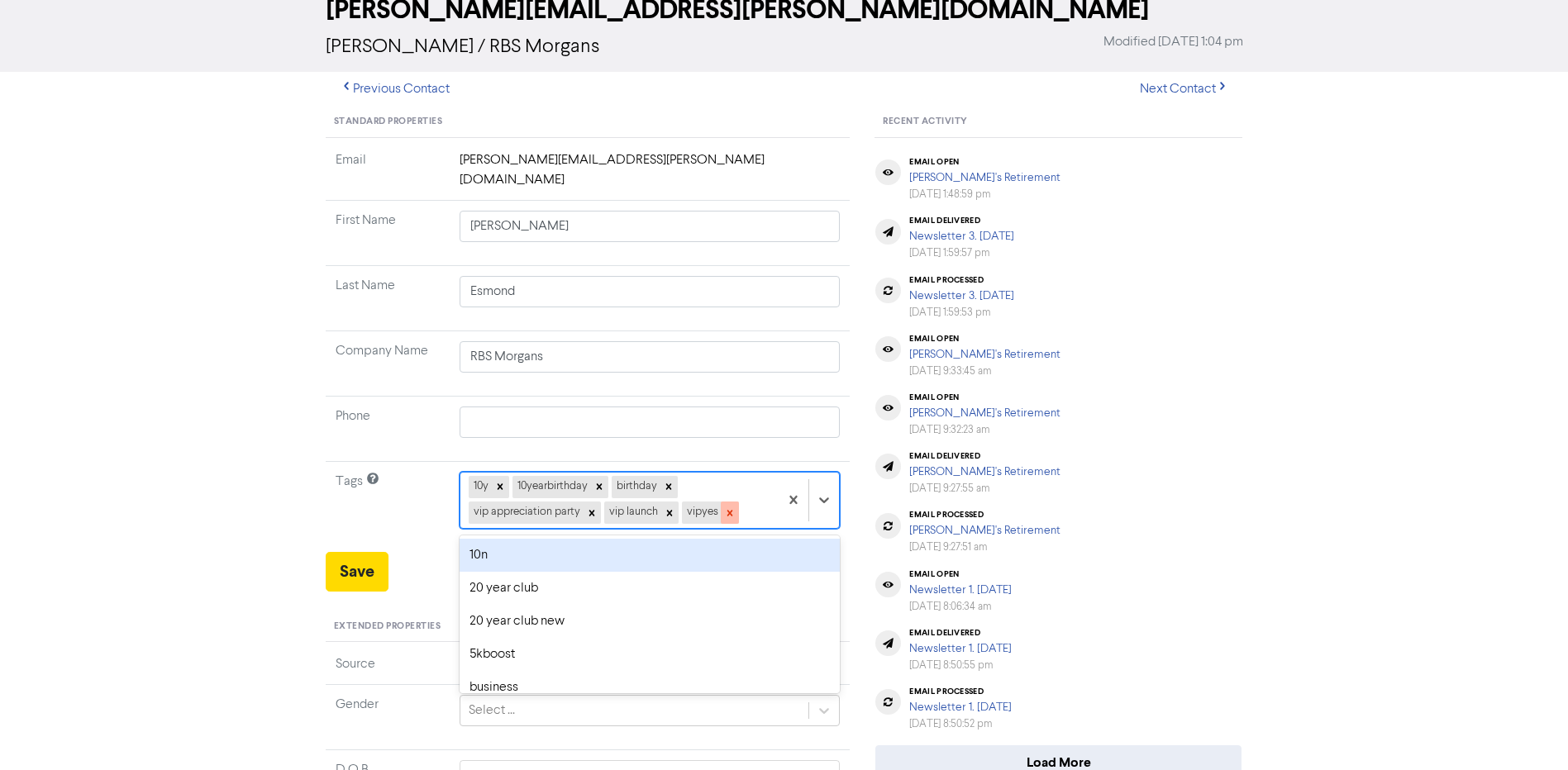
click at [725, 508] on icon at bounding box center [729, 513] width 11 height 11
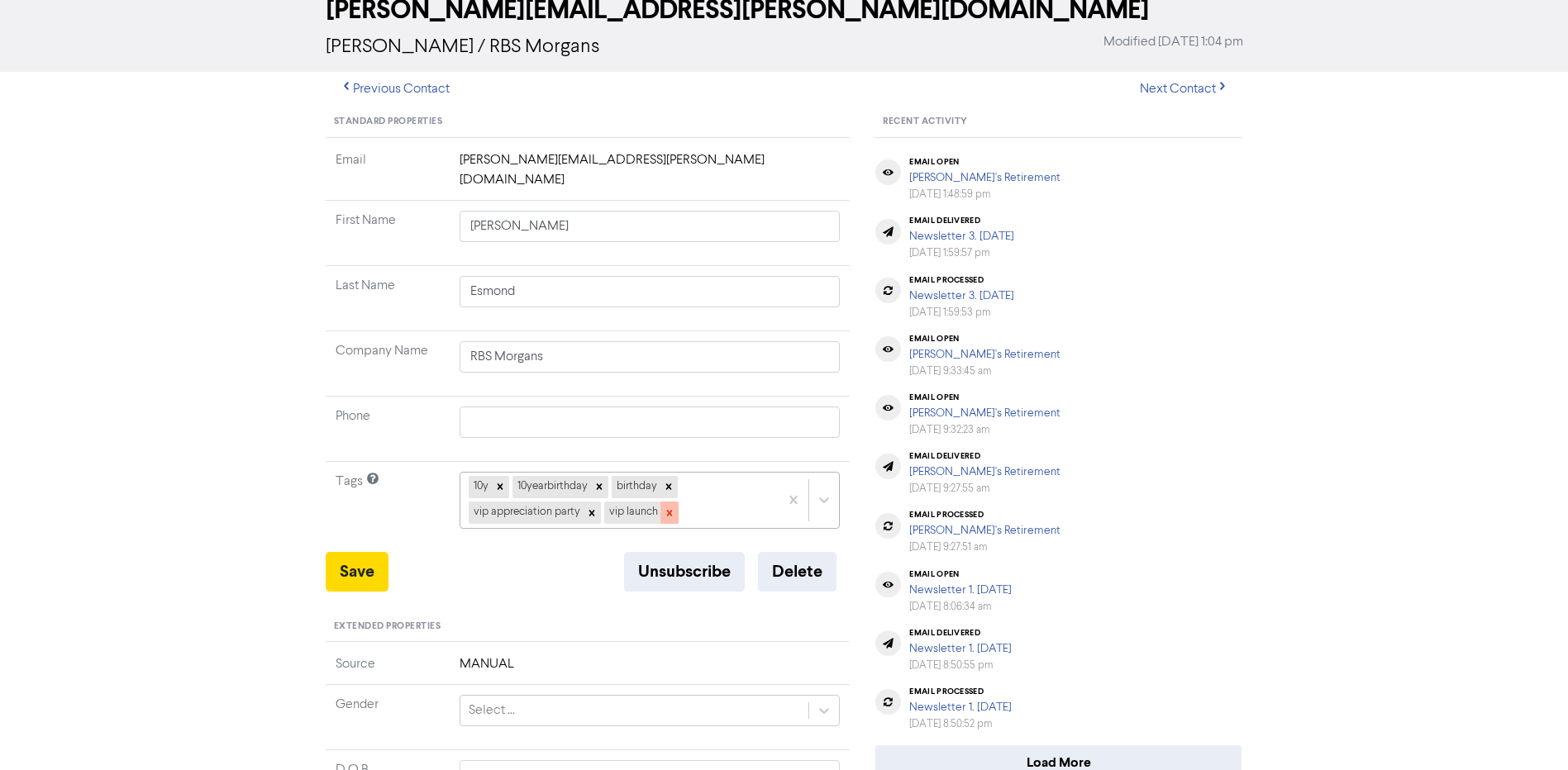
click at [668, 508] on icon at bounding box center [669, 513] width 11 height 11
click at [590, 508] on icon at bounding box center [591, 513] width 11 height 11
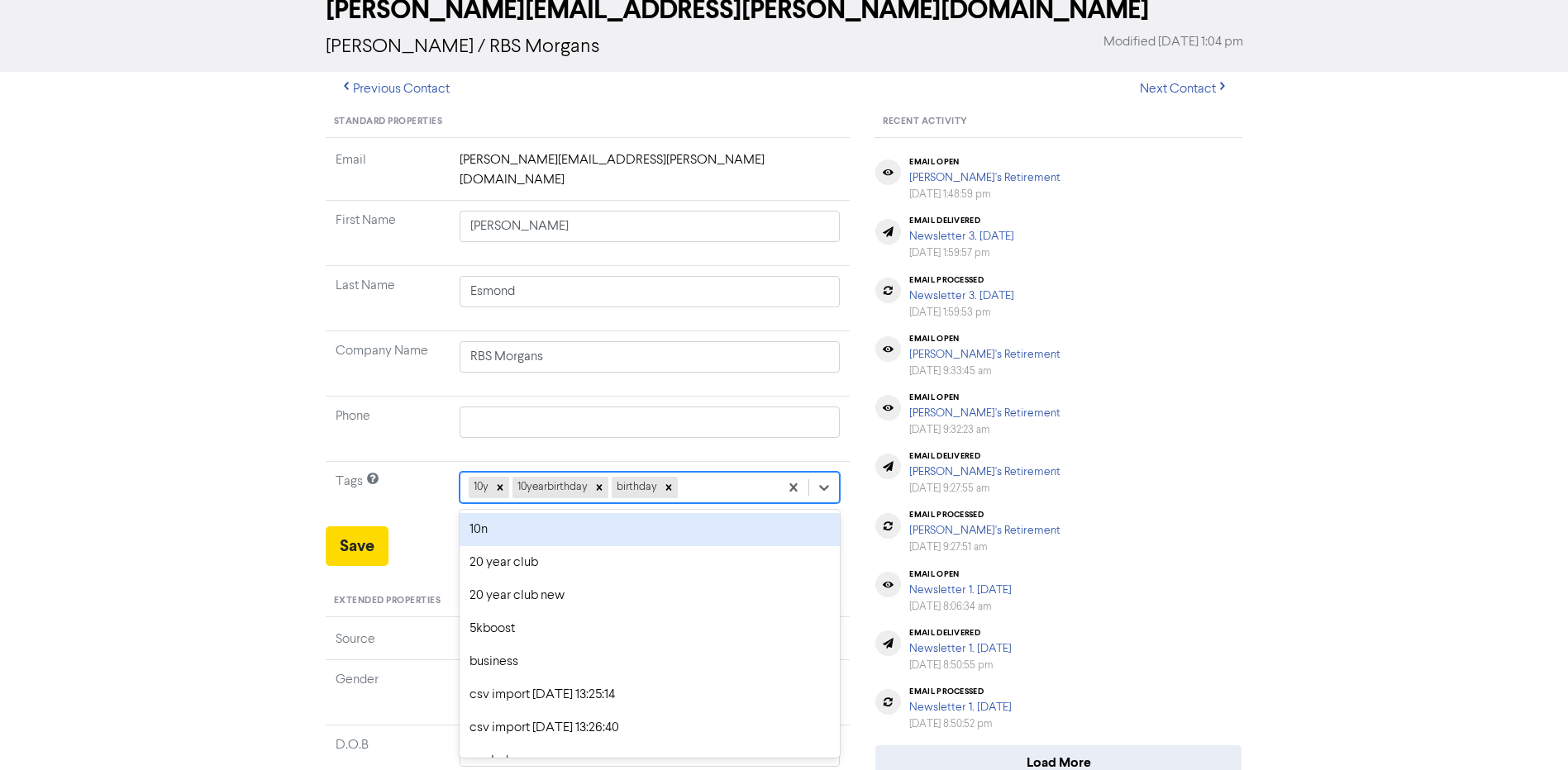
click at [708, 473] on div "10y 10yearbirthday birthday" at bounding box center [619, 488] width 319 height 30
click at [653, 513] on div "thankyouparty" at bounding box center [650, 529] width 381 height 33
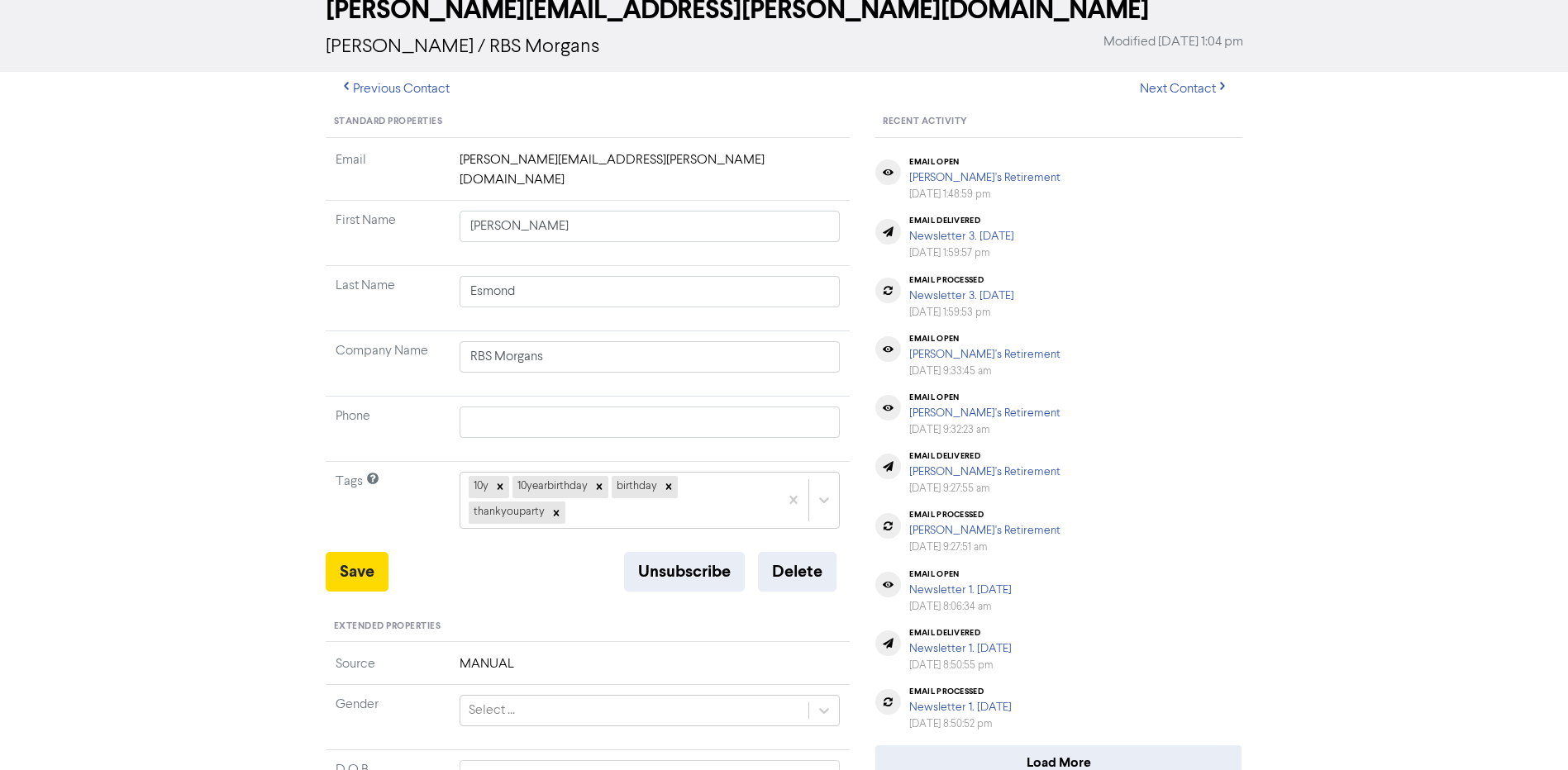
click at [356, 523] on td "Tags" at bounding box center [387, 508] width 124 height 90
click at [365, 556] on button "Save" at bounding box center [356, 572] width 63 height 39
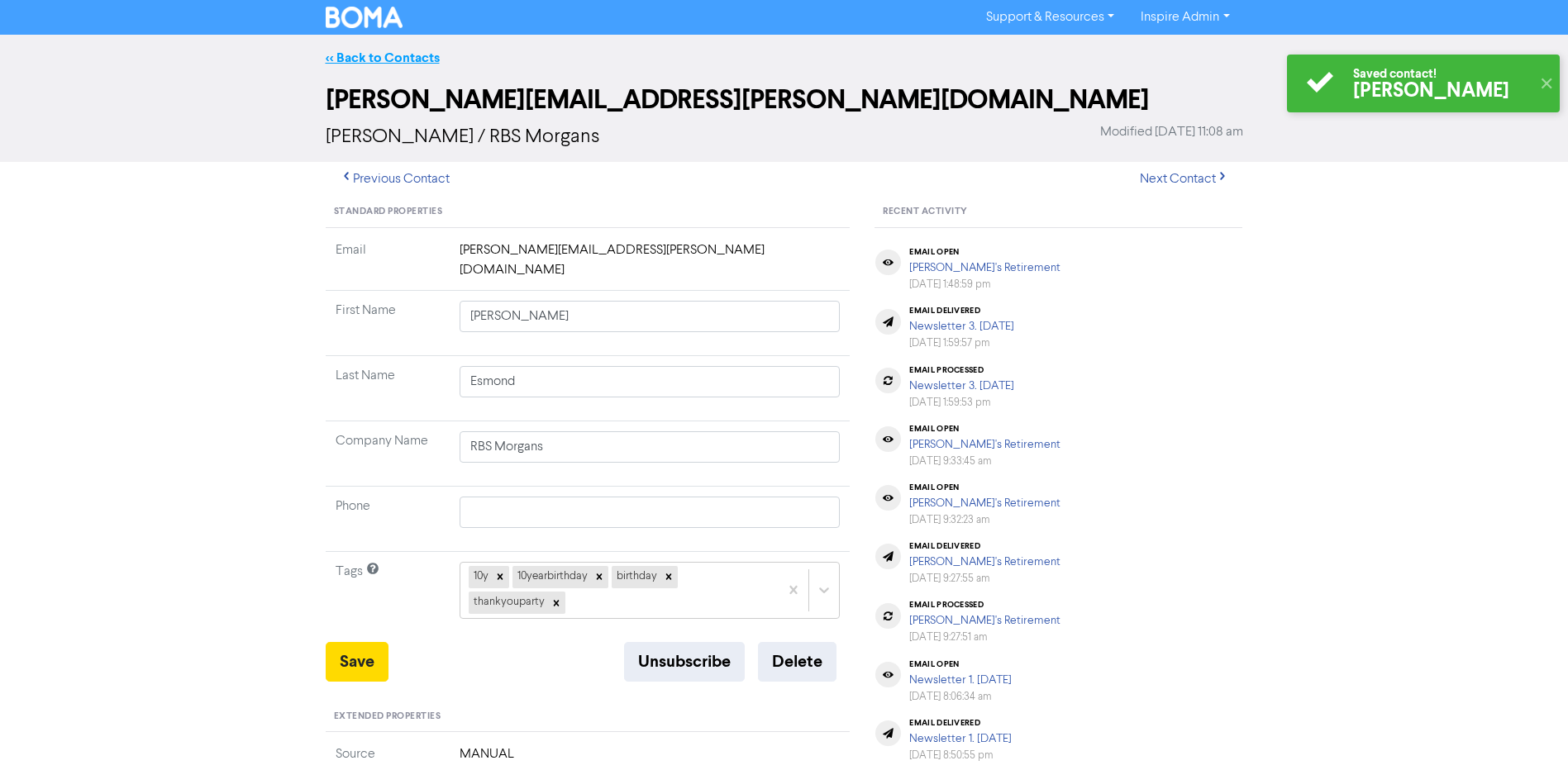
click at [399, 52] on link "<< Back to Contacts" at bounding box center [382, 58] width 114 height 17
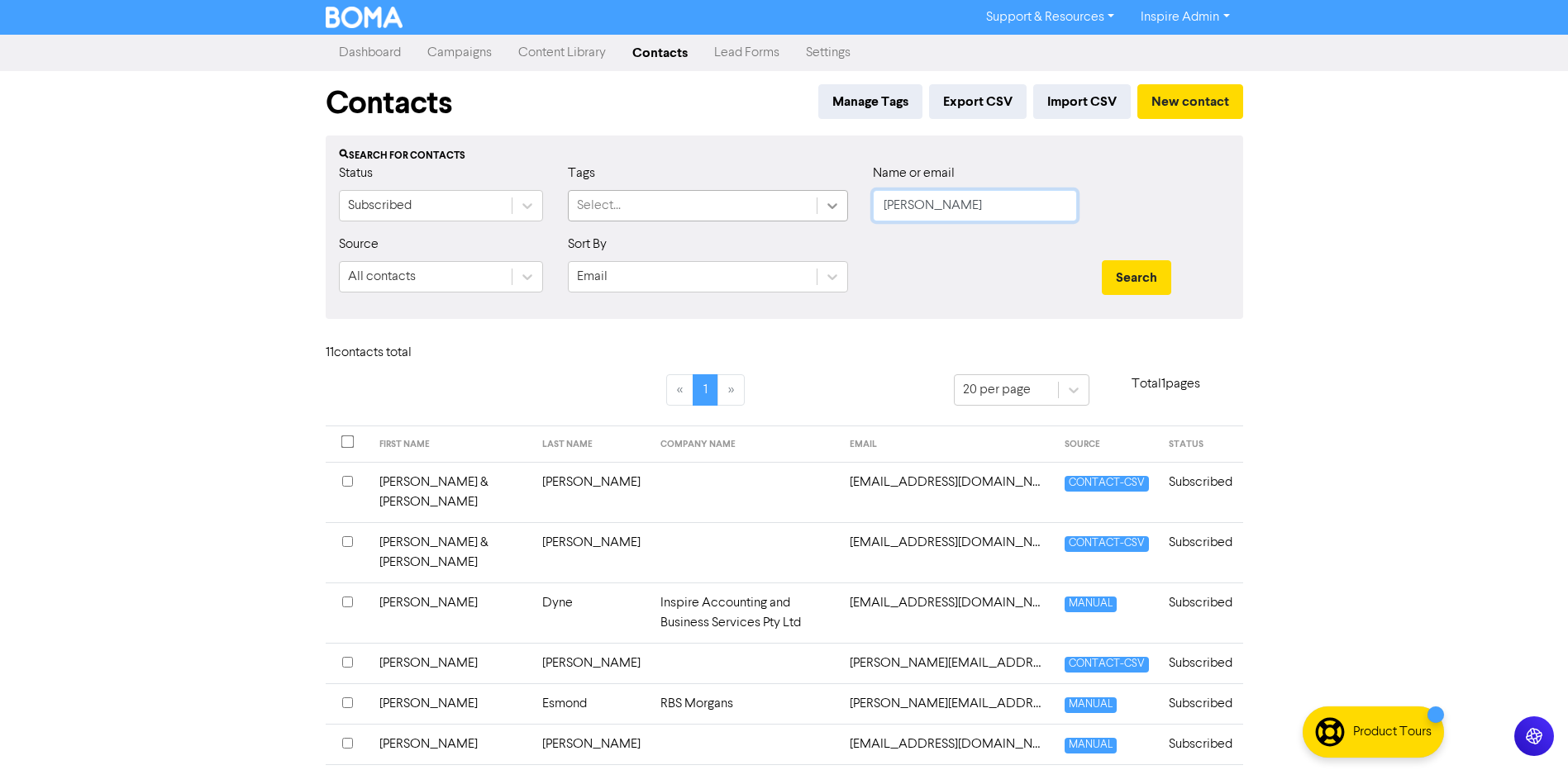
drag, startPoint x: 953, startPoint y: 213, endPoint x: 828, endPoint y: 204, distance: 125.3
click at [828, 204] on div "Status Subscribed Tags Select... Name or email [PERSON_NAME]" at bounding box center [784, 199] width 916 height 71
click at [1102, 260] on button "Search" at bounding box center [1137, 277] width 70 height 35
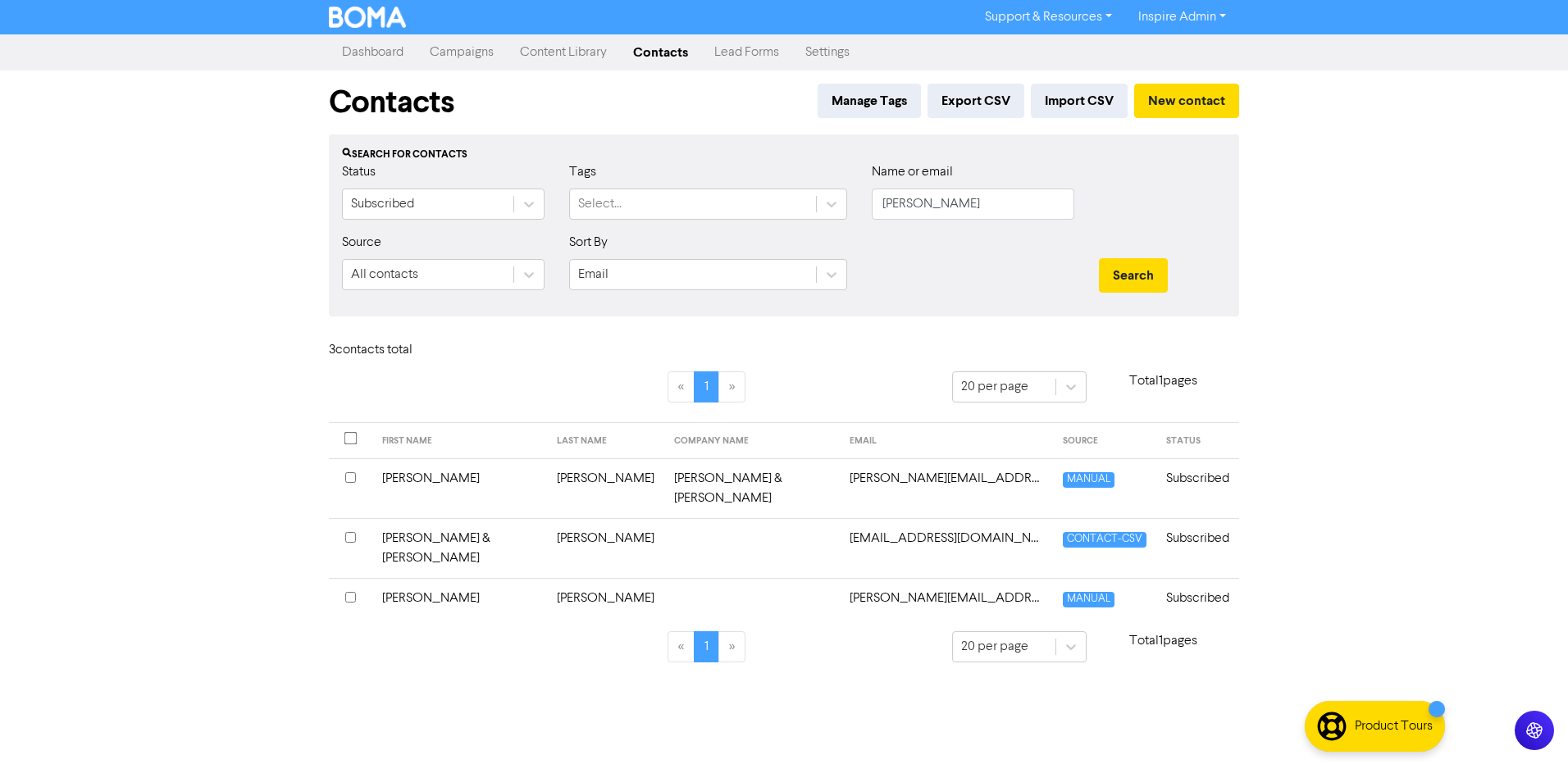
click at [554, 482] on td "[PERSON_NAME]" at bounding box center [605, 489] width 118 height 60
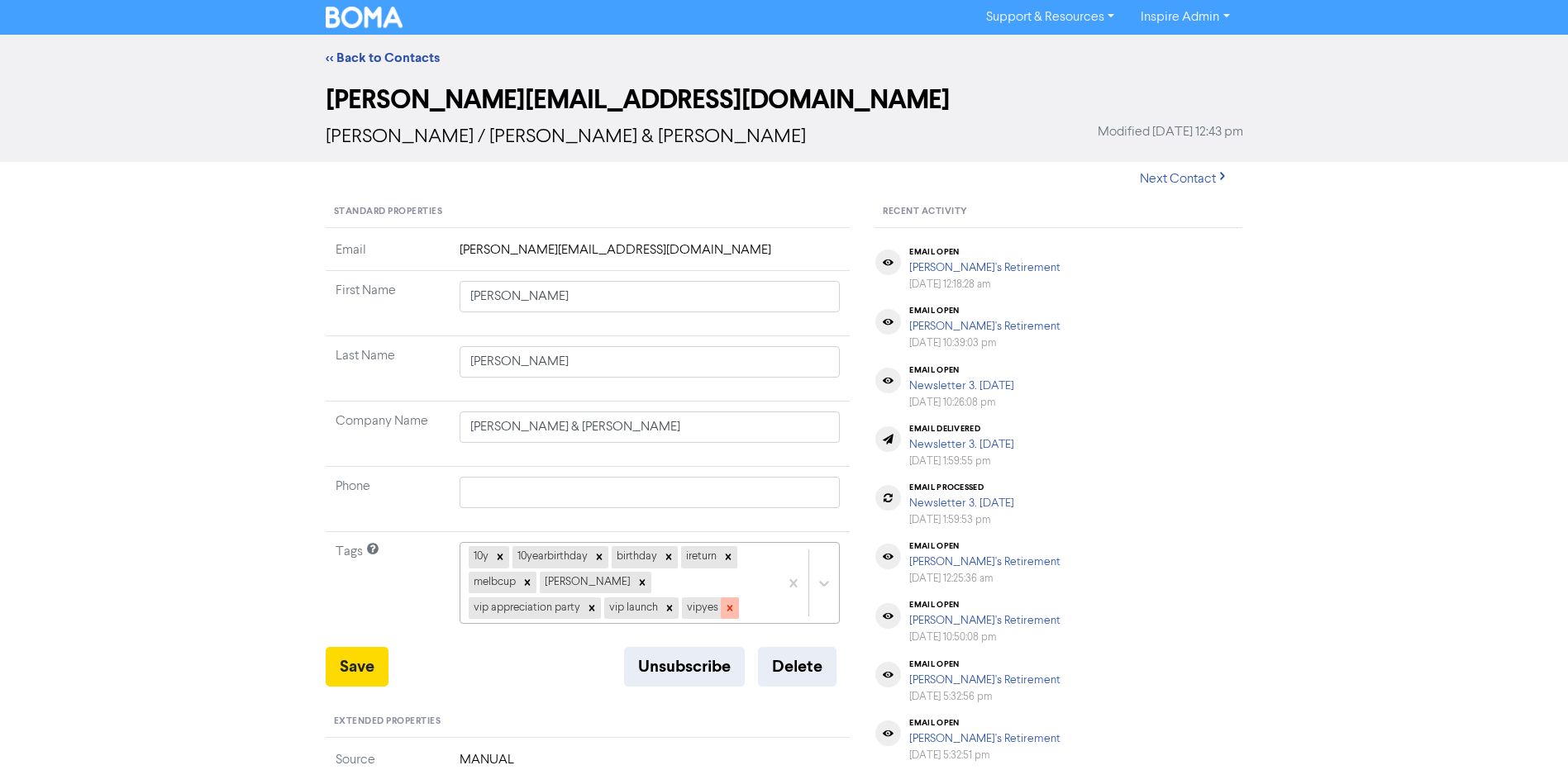
click at [727, 606] on icon at bounding box center [729, 608] width 6 height 6
click at [664, 605] on icon at bounding box center [669, 608] width 11 height 11
click at [598, 603] on icon at bounding box center [591, 608] width 11 height 11
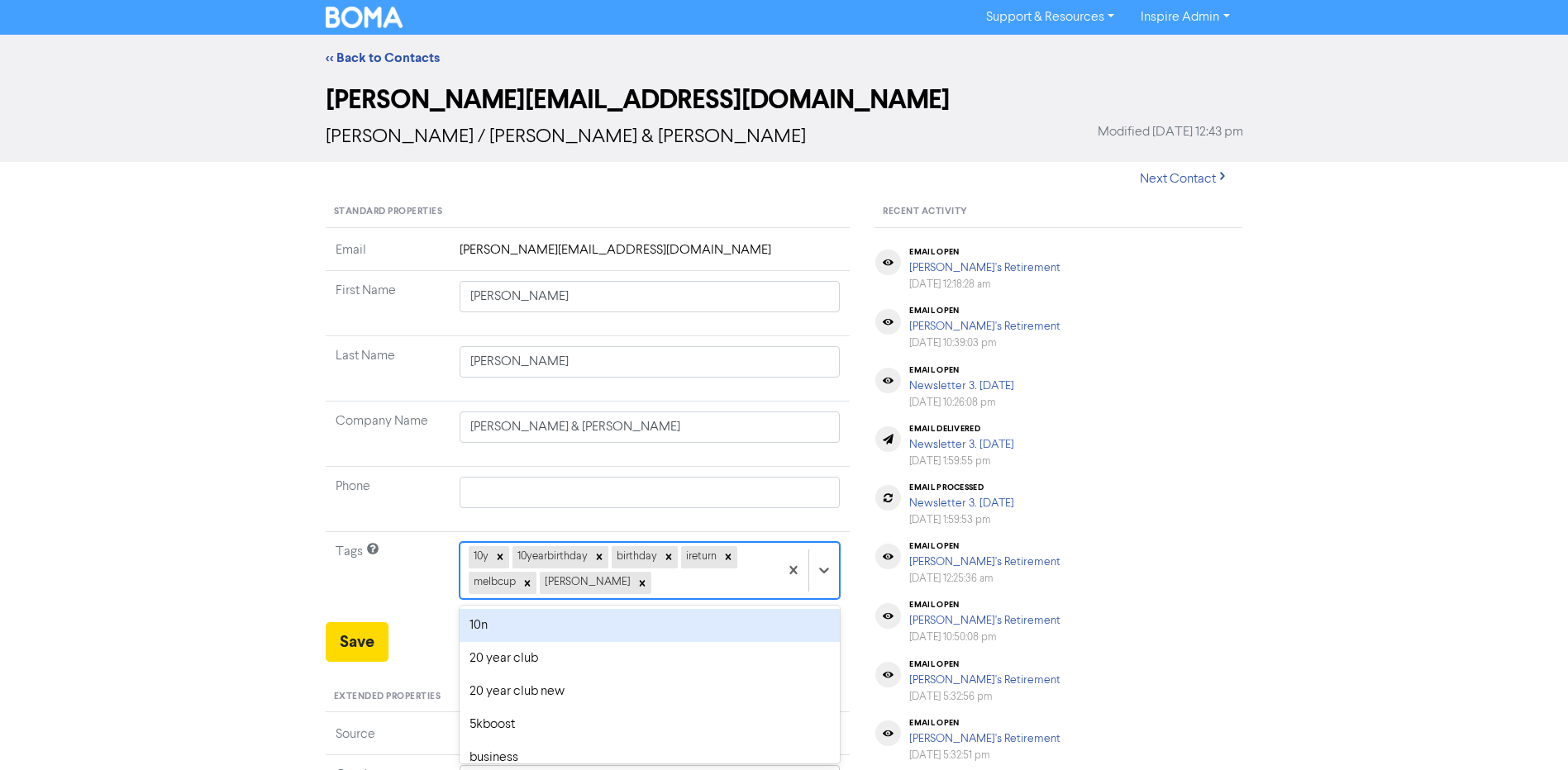
click at [660, 579] on div "option 10n focused, 1 of 42. 36 results available. Use Up and Down to choose op…" at bounding box center [650, 571] width 381 height 56
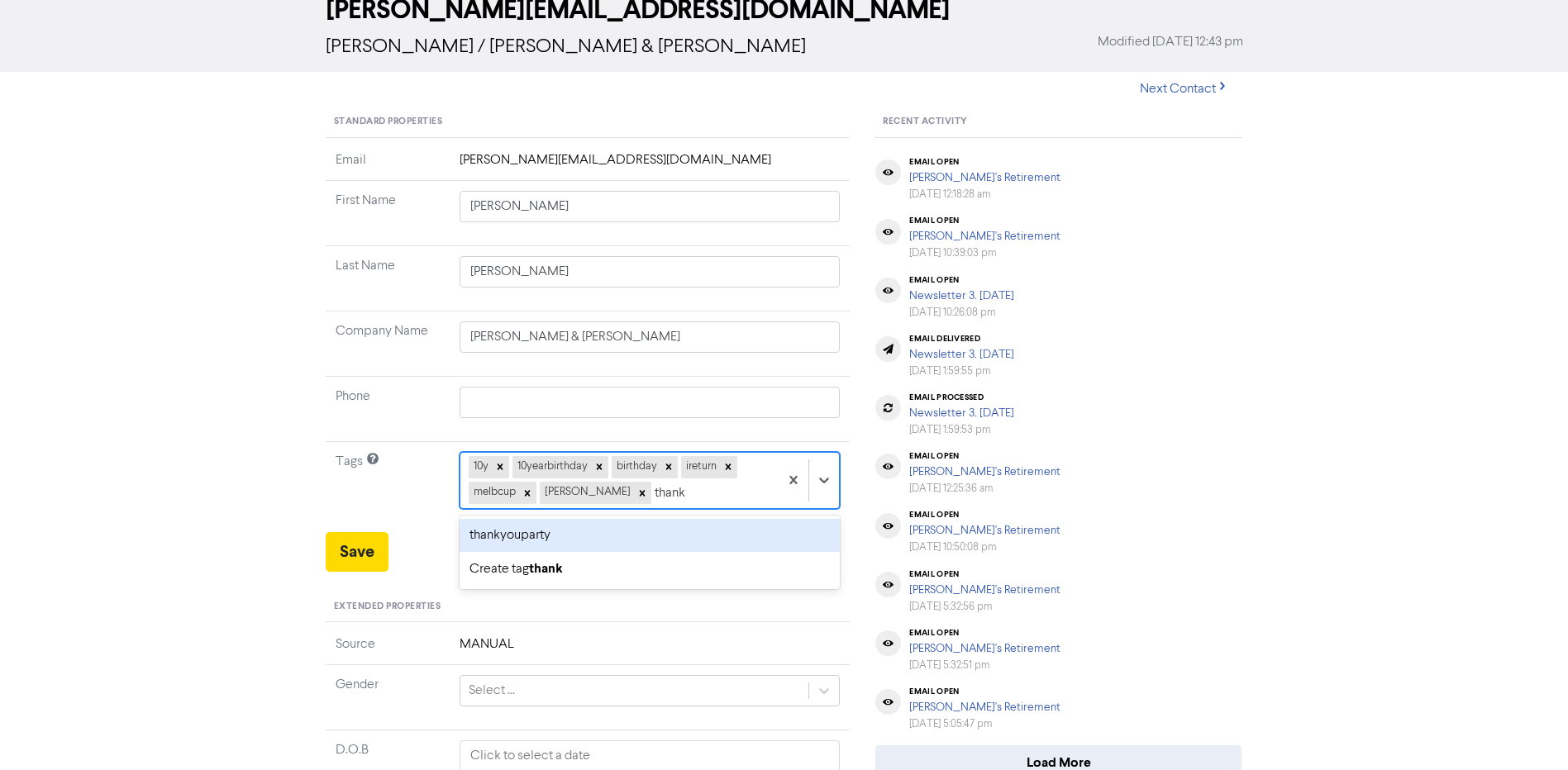
click at [569, 532] on div "thankyouparty" at bounding box center [650, 535] width 381 height 33
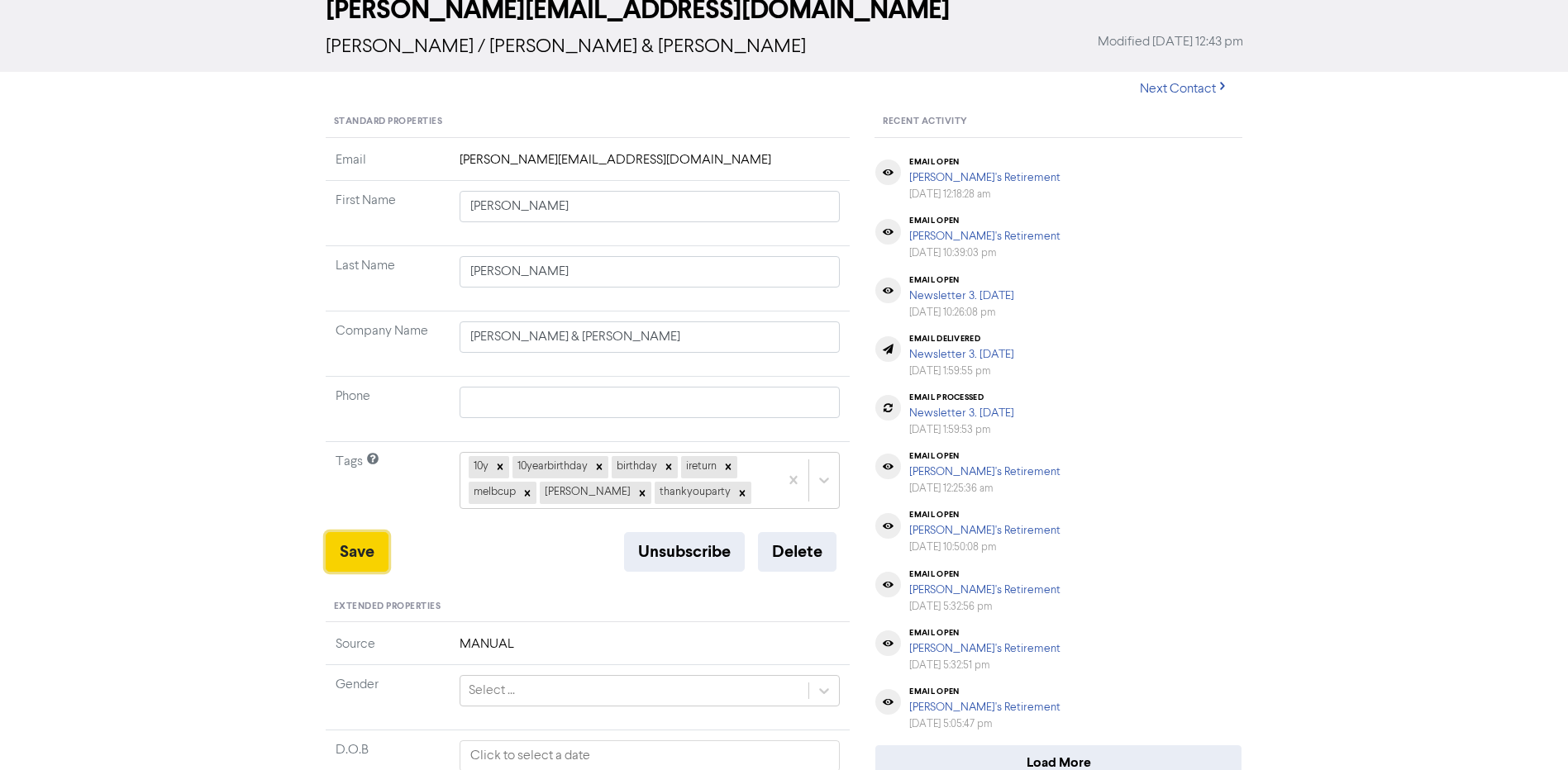
click at [370, 550] on button "Save" at bounding box center [356, 552] width 63 height 39
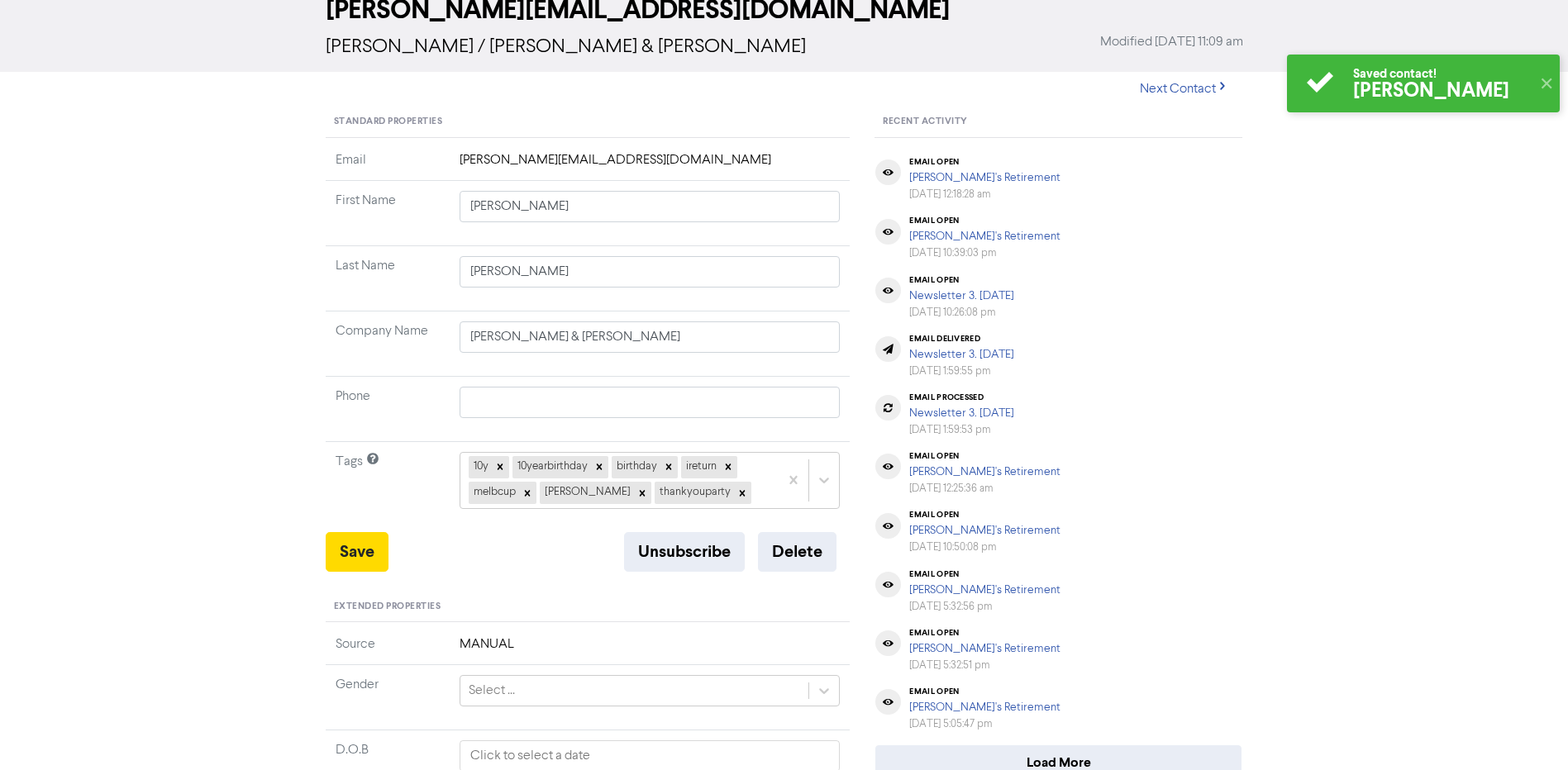
scroll to position [0, 0]
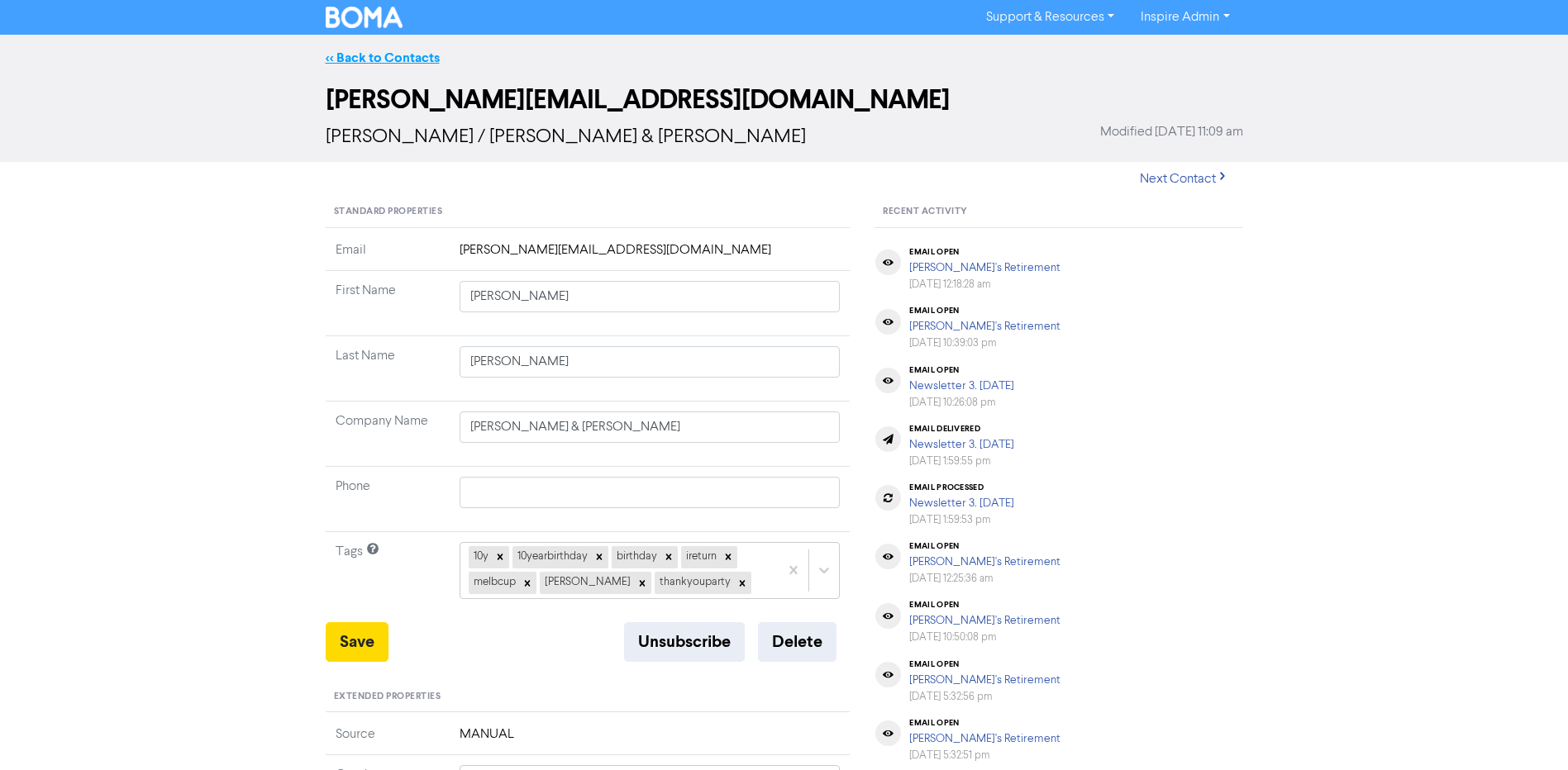
click at [368, 62] on link "<< Back to Contacts" at bounding box center [382, 58] width 114 height 17
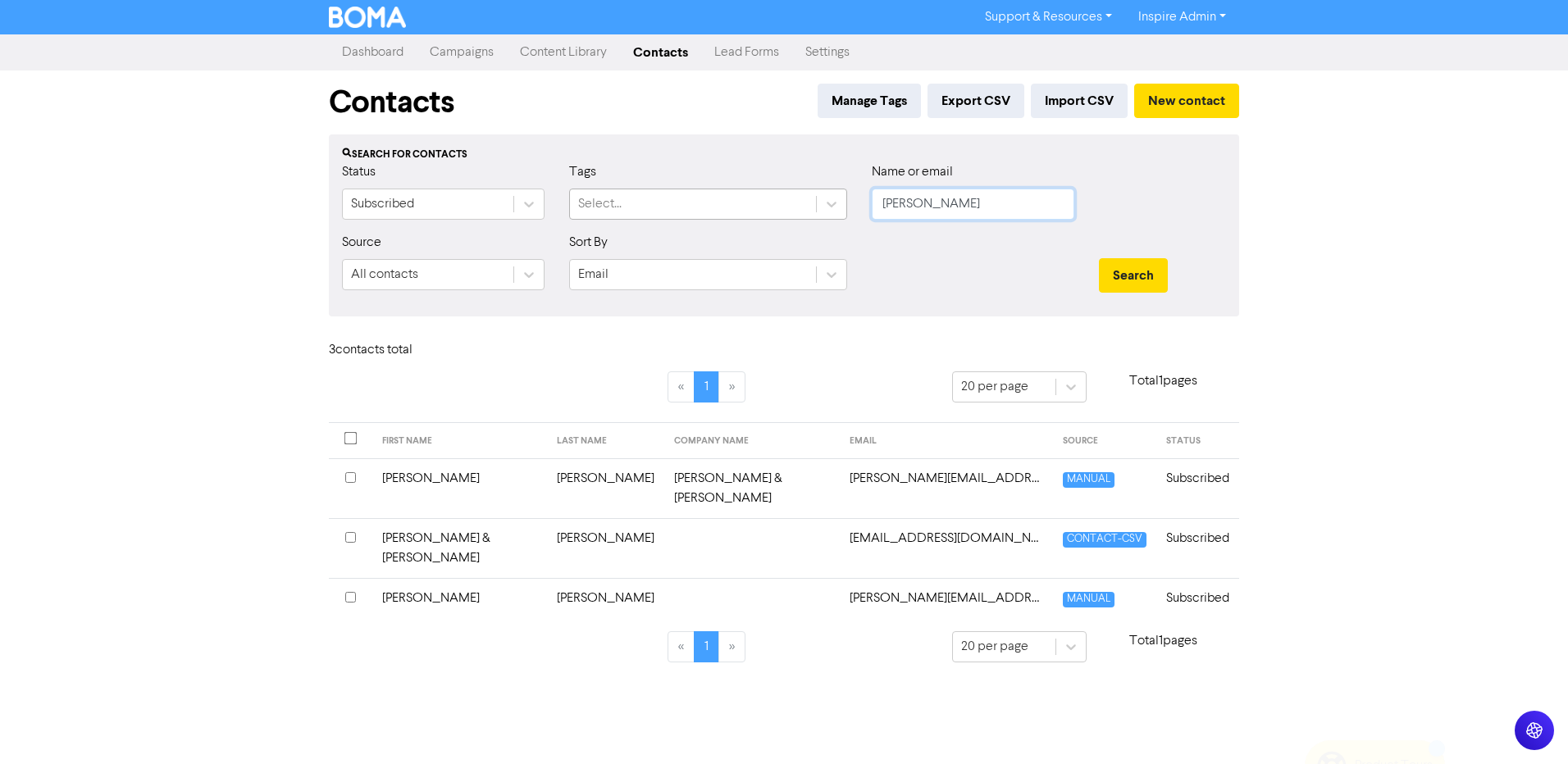
drag, startPoint x: 938, startPoint y: 208, endPoint x: 797, endPoint y: 204, distance: 141.1
click at [797, 204] on div "Status Subscribed Tags Select... Name or email [PERSON_NAME]" at bounding box center [784, 198] width 909 height 71
click at [1099, 258] on button "Search" at bounding box center [1133, 275] width 69 height 35
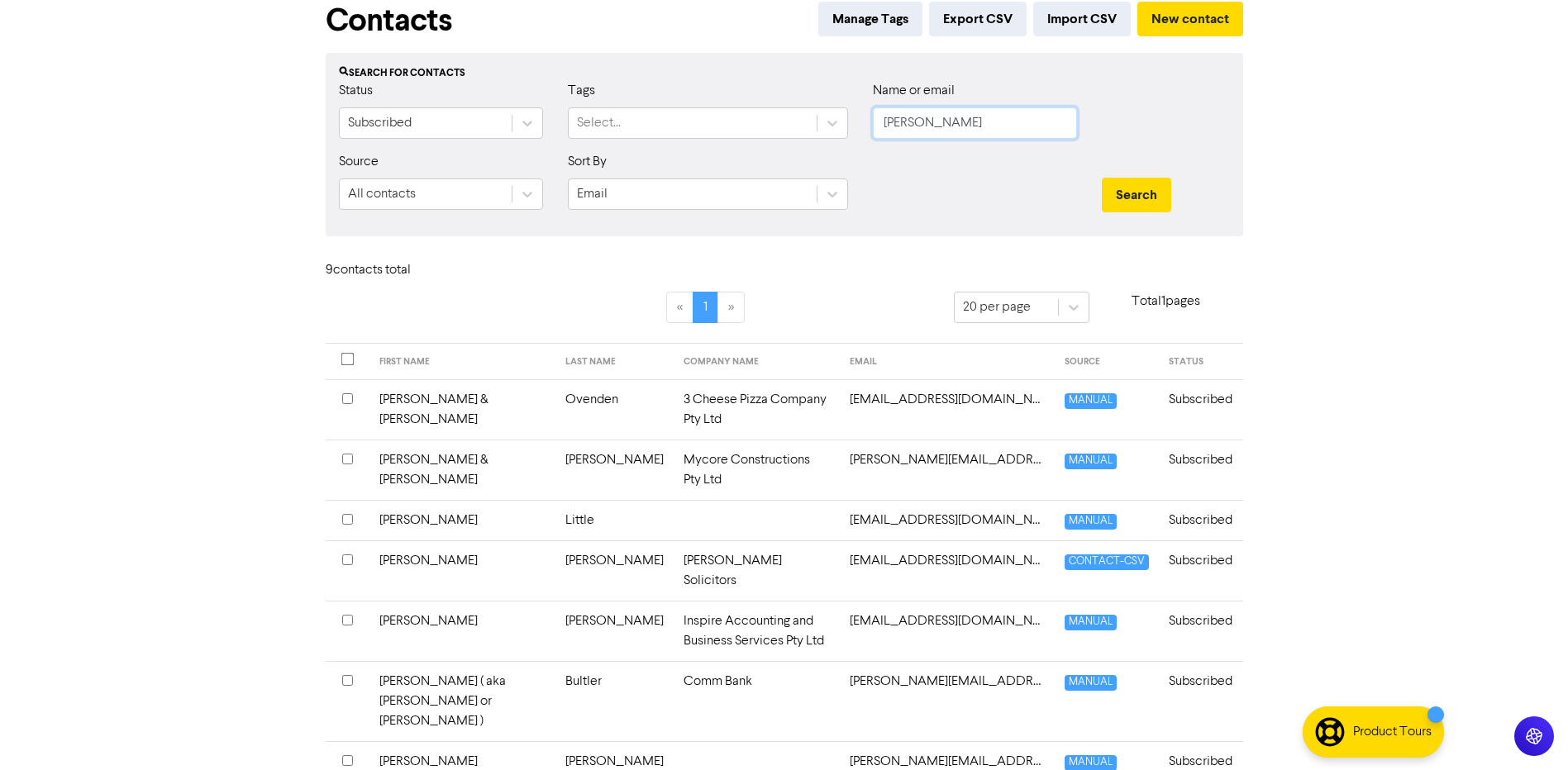
scroll to position [161, 0]
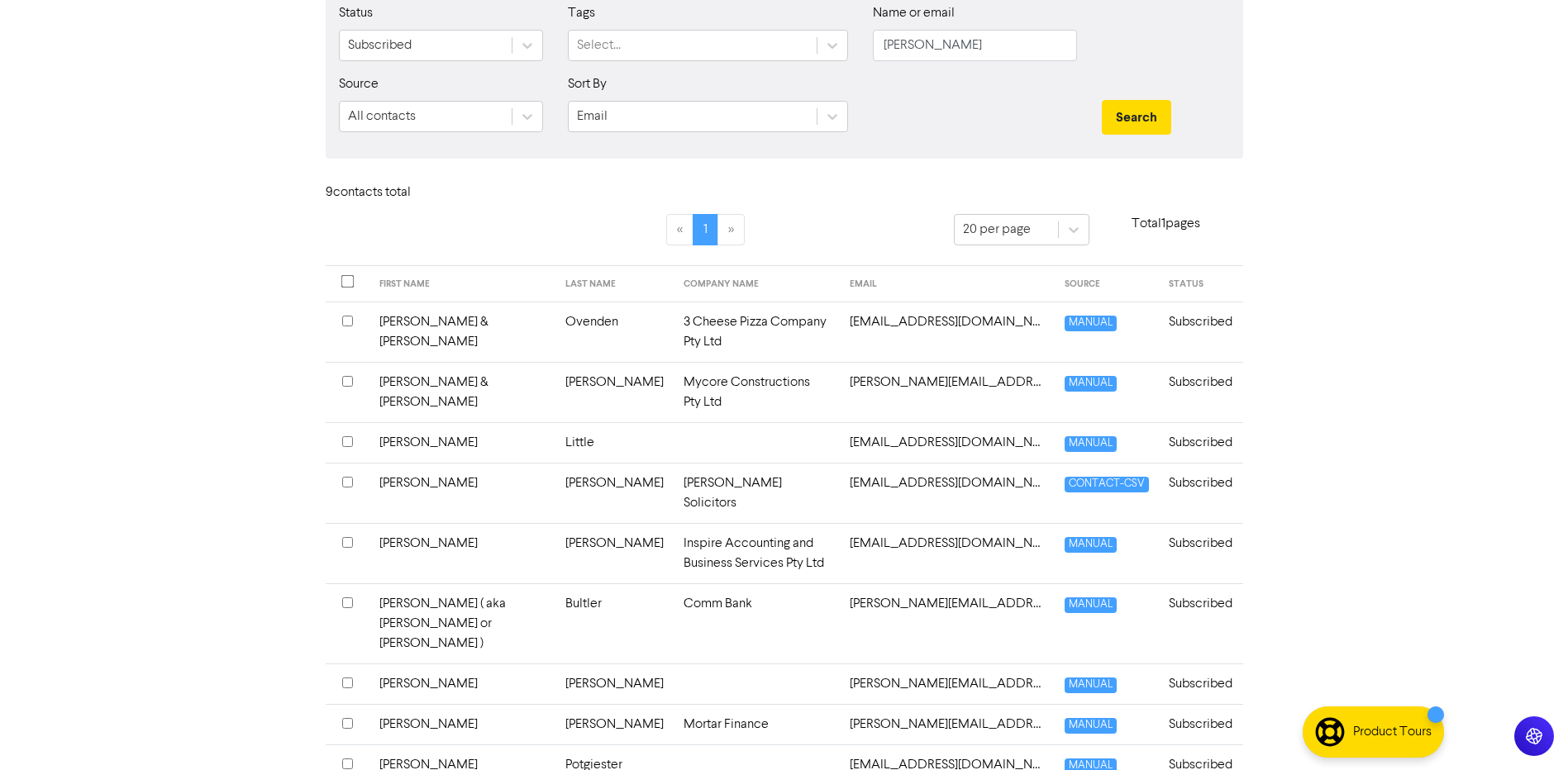
click at [674, 704] on td "Mortar Finance" at bounding box center [757, 724] width 166 height 40
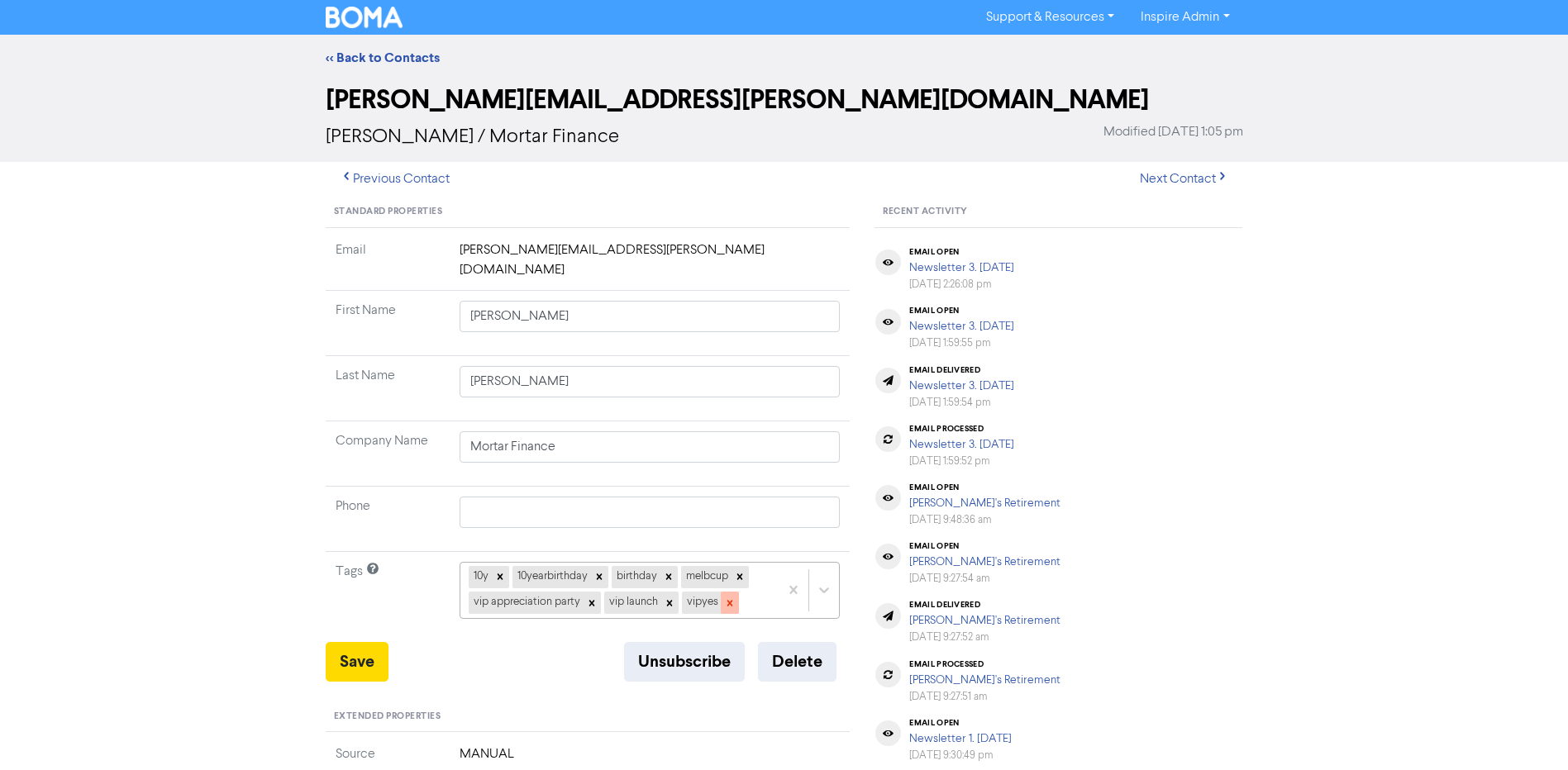
click at [729, 598] on icon at bounding box center [729, 604] width 11 height 11
click at [670, 598] on icon at bounding box center [669, 604] width 11 height 11
click at [594, 598] on icon at bounding box center [591, 604] width 11 height 11
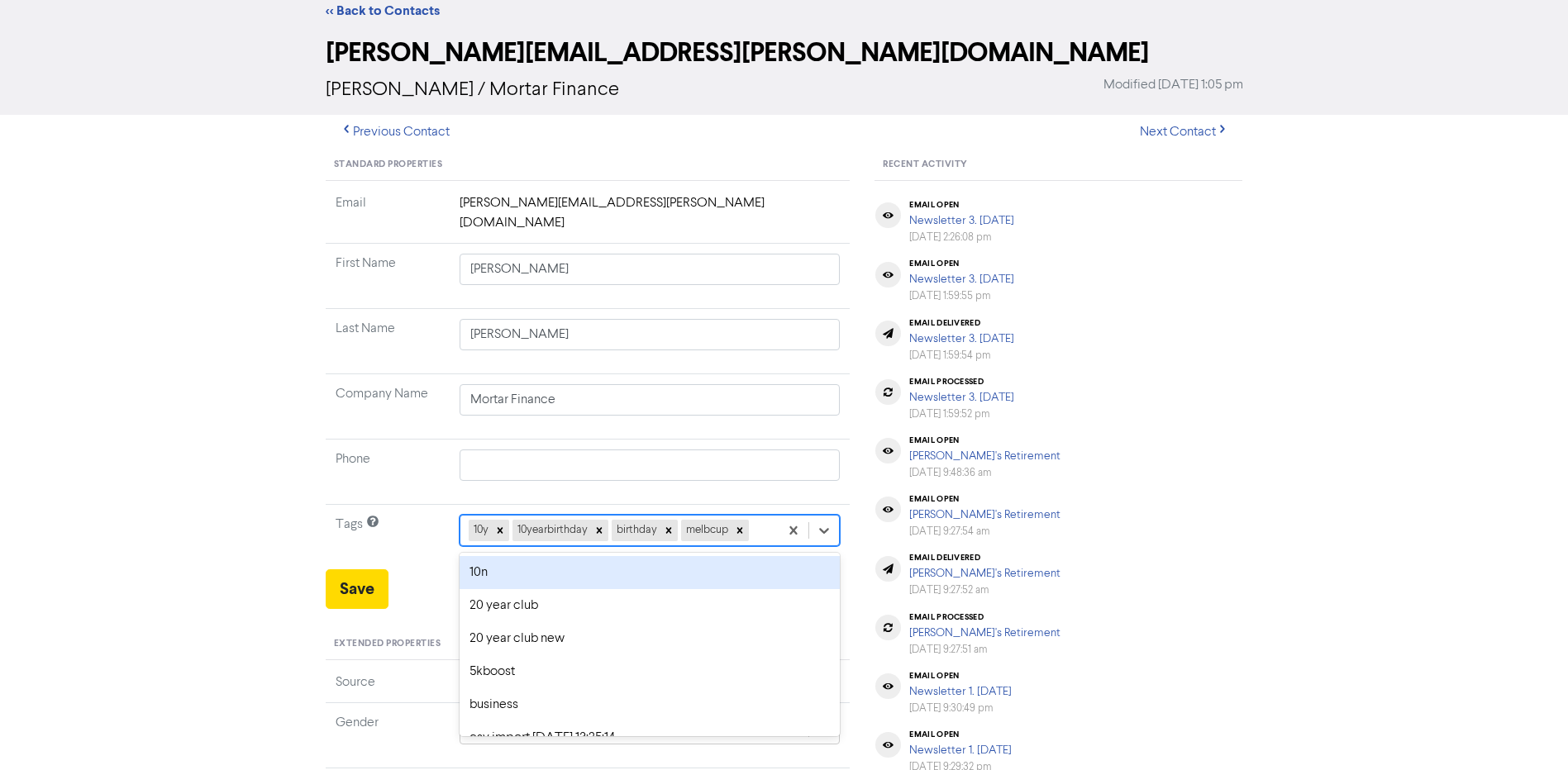
click at [761, 546] on div "option 10n focused, 1 of 42. 38 results available. Use Up and Down to choose op…" at bounding box center [650, 530] width 381 height 31
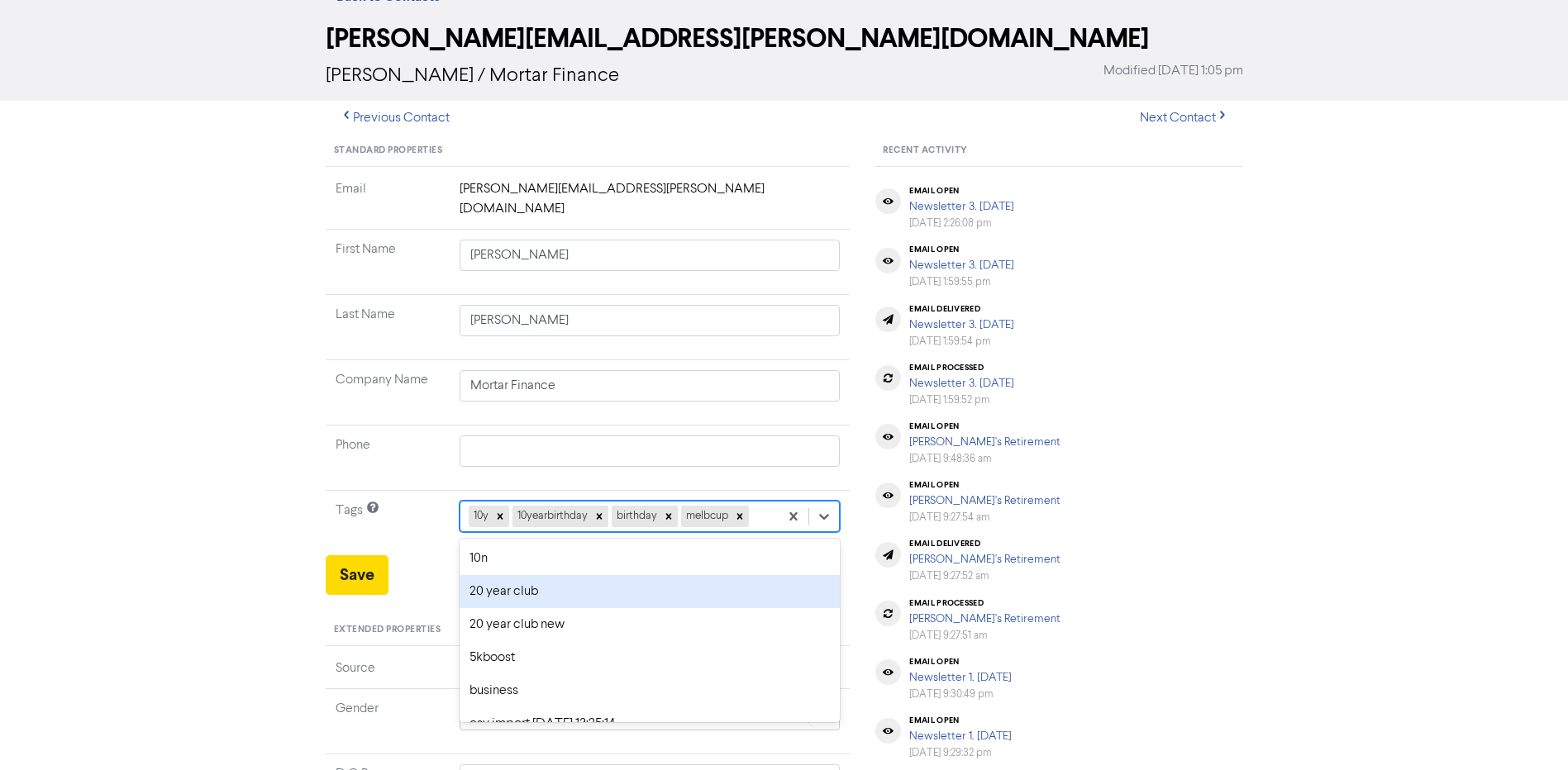
scroll to position [65, 0]
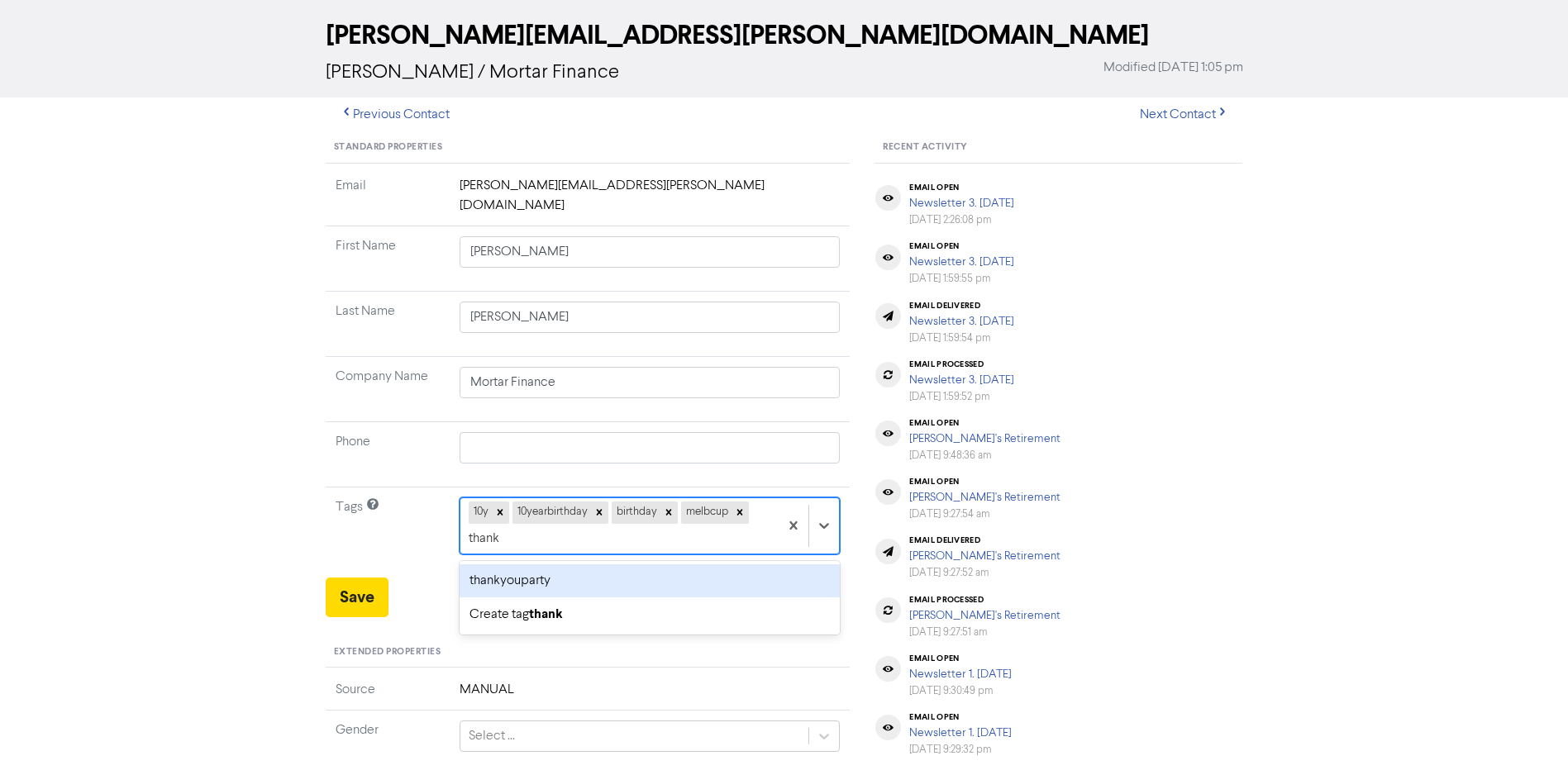
click at [592, 565] on div "thankyouparty" at bounding box center [650, 581] width 381 height 33
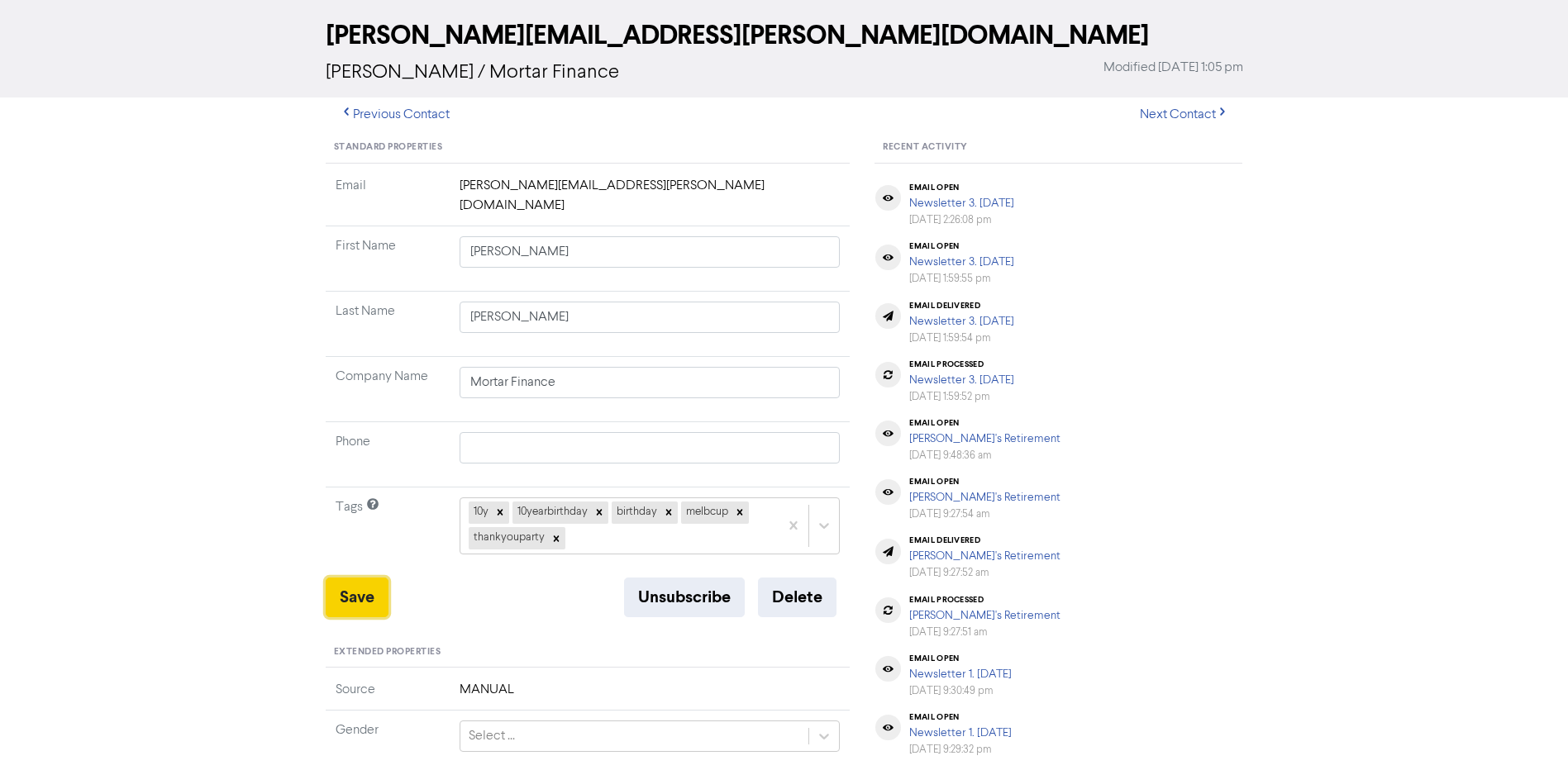
click at [370, 580] on button "Save" at bounding box center [356, 598] width 63 height 39
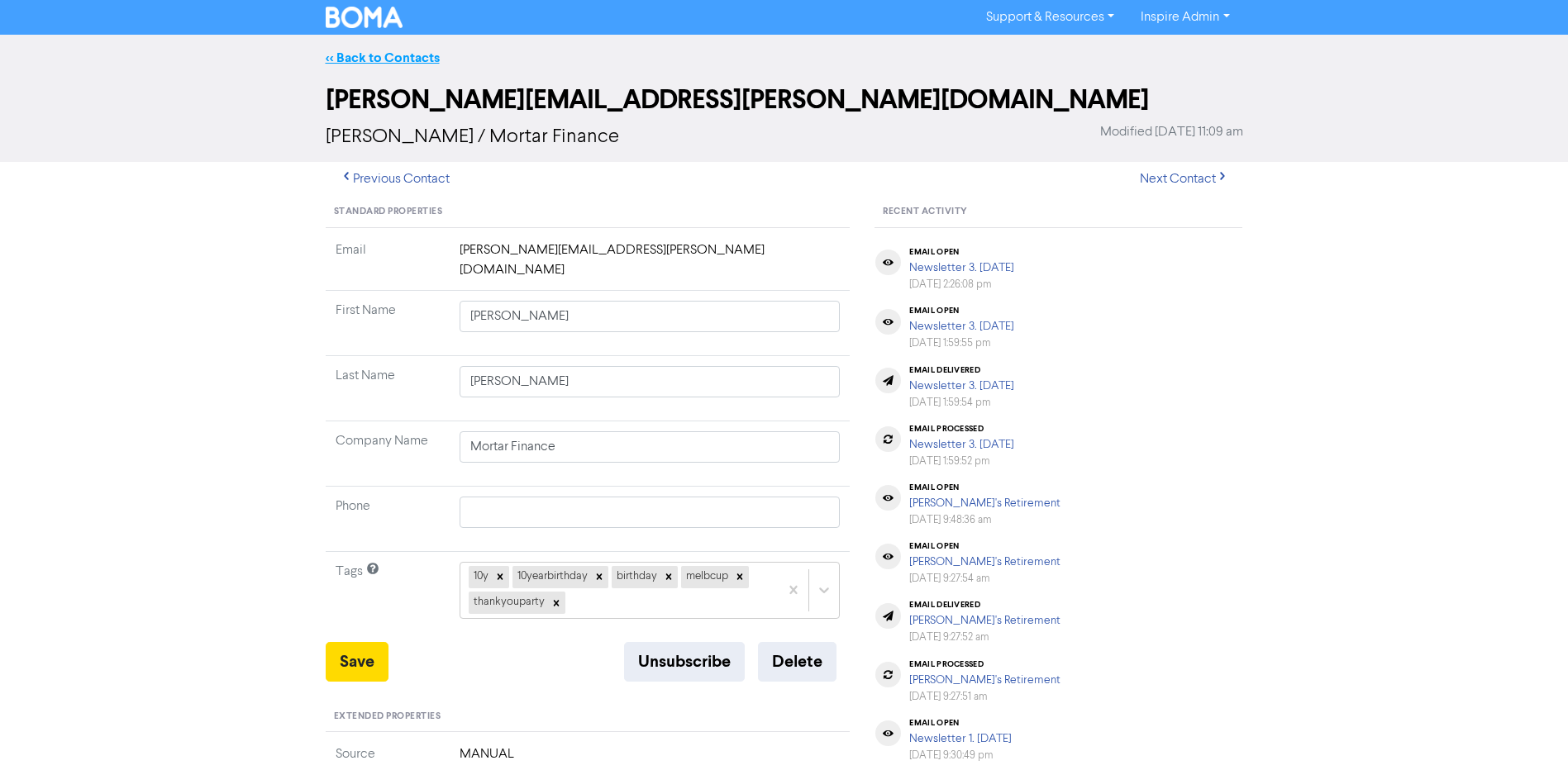
click at [414, 55] on link "<< Back to Contacts" at bounding box center [382, 58] width 114 height 17
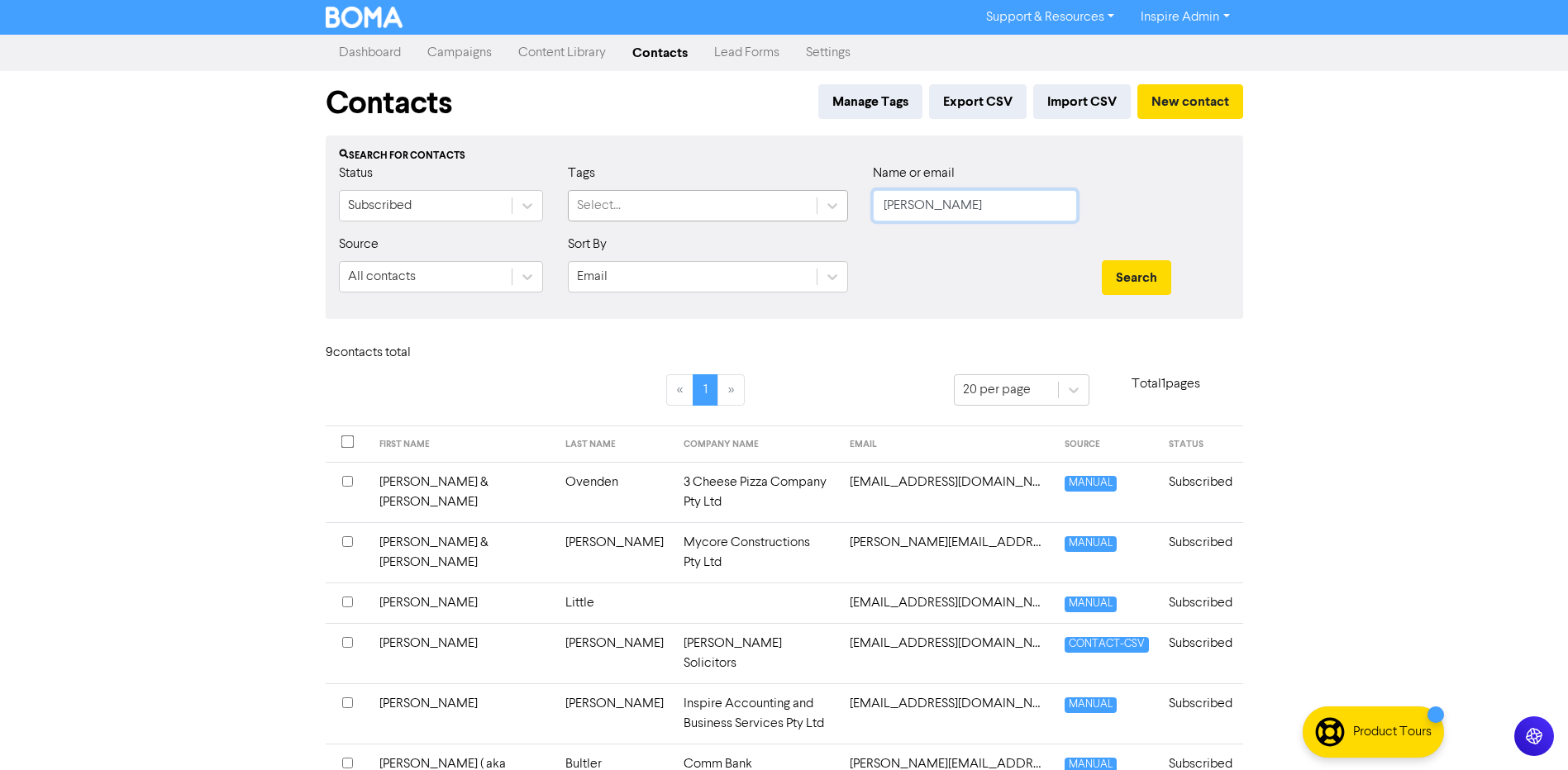
drag, startPoint x: 929, startPoint y: 207, endPoint x: 766, endPoint y: 207, distance: 163.0
click at [766, 207] on div "Status Subscribed Tags Select... Name or email [PERSON_NAME]" at bounding box center [784, 199] width 916 height 71
click at [1102, 260] on button "Search" at bounding box center [1137, 277] width 70 height 35
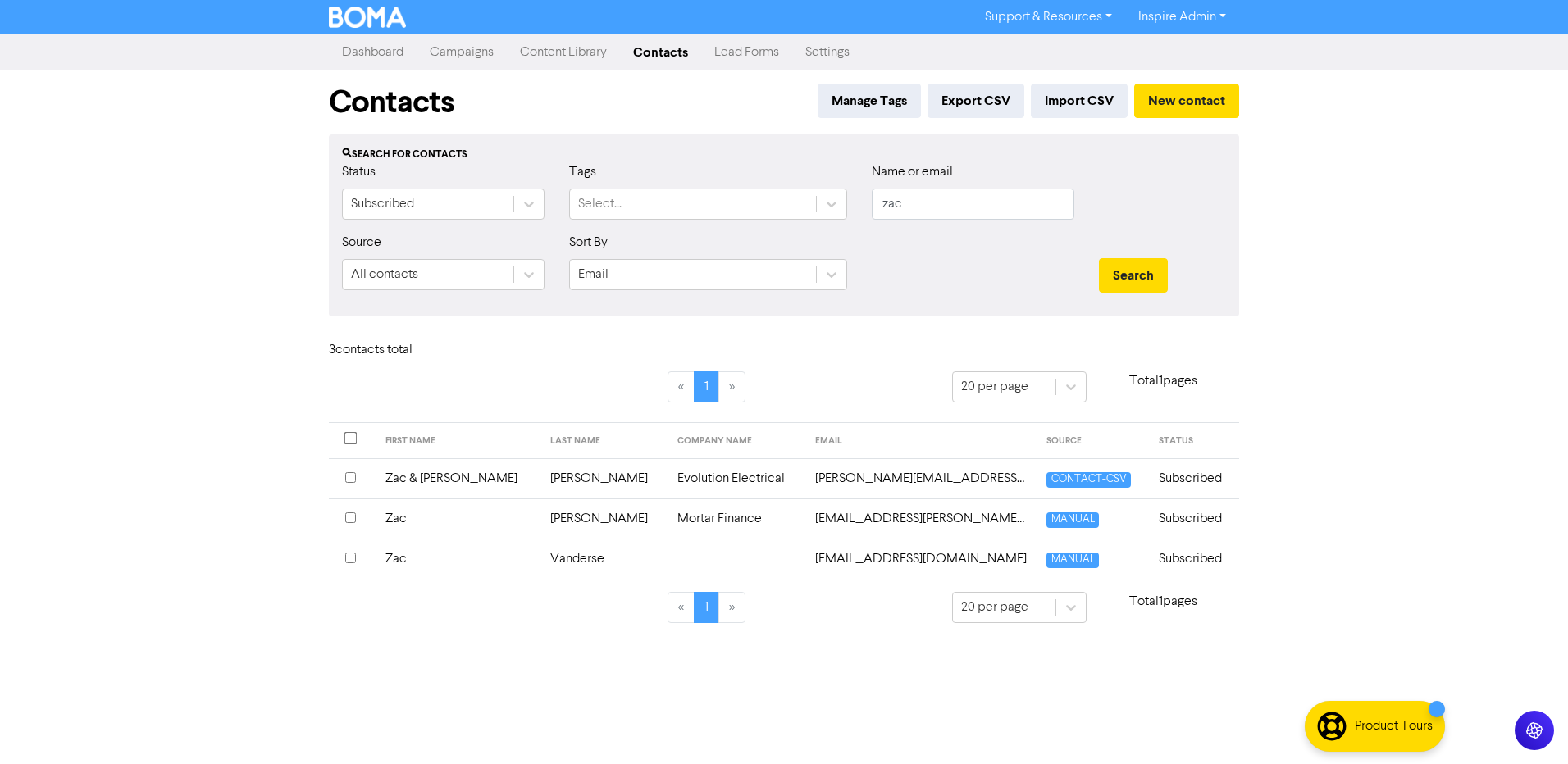
click at [805, 516] on td "[EMAIL_ADDRESS][PERSON_NAME][DOMAIN_NAME]" at bounding box center [921, 519] width 231 height 40
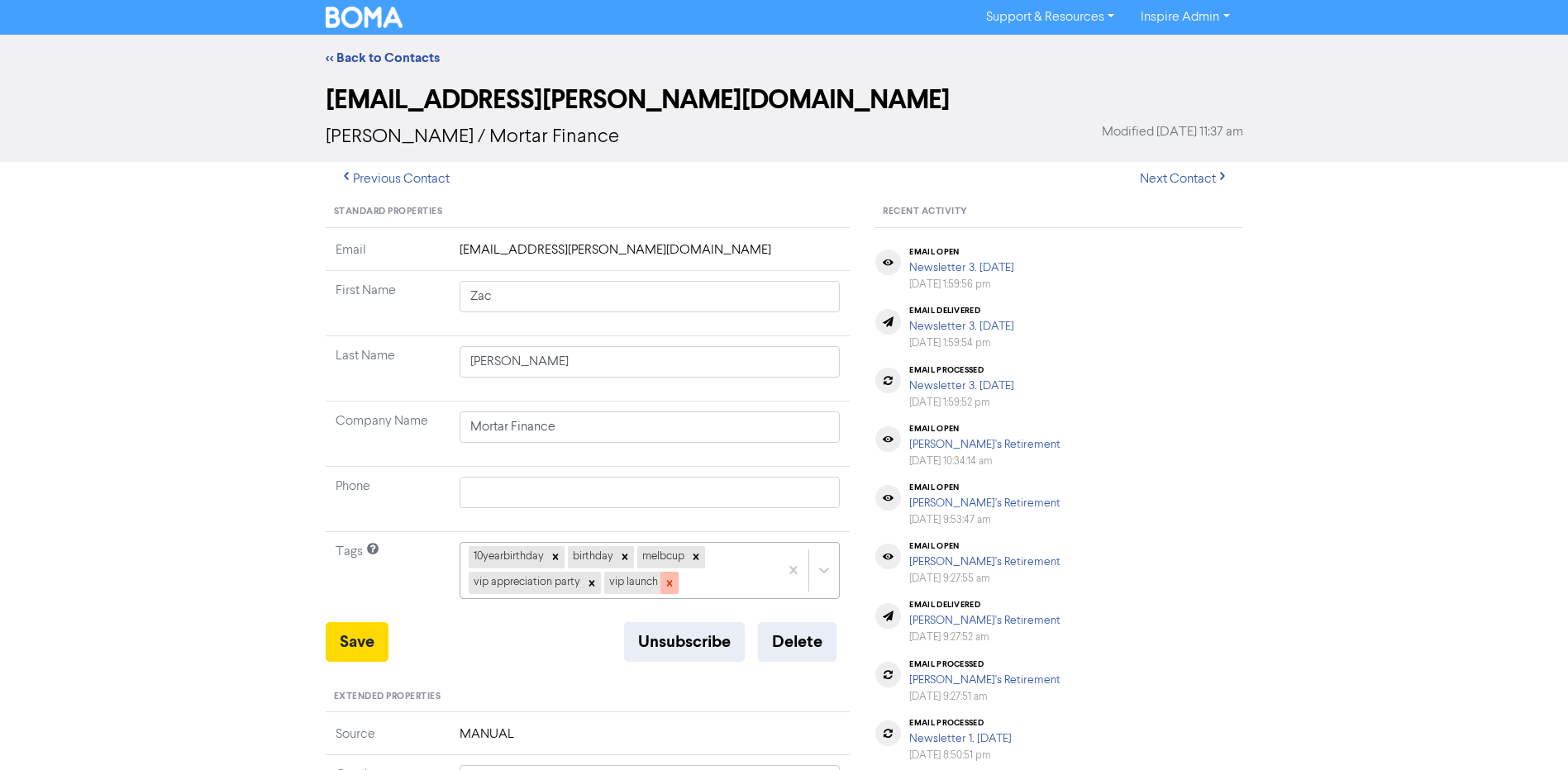
click at [669, 578] on icon at bounding box center [669, 584] width 11 height 11
click at [586, 581] on icon at bounding box center [591, 584] width 11 height 11
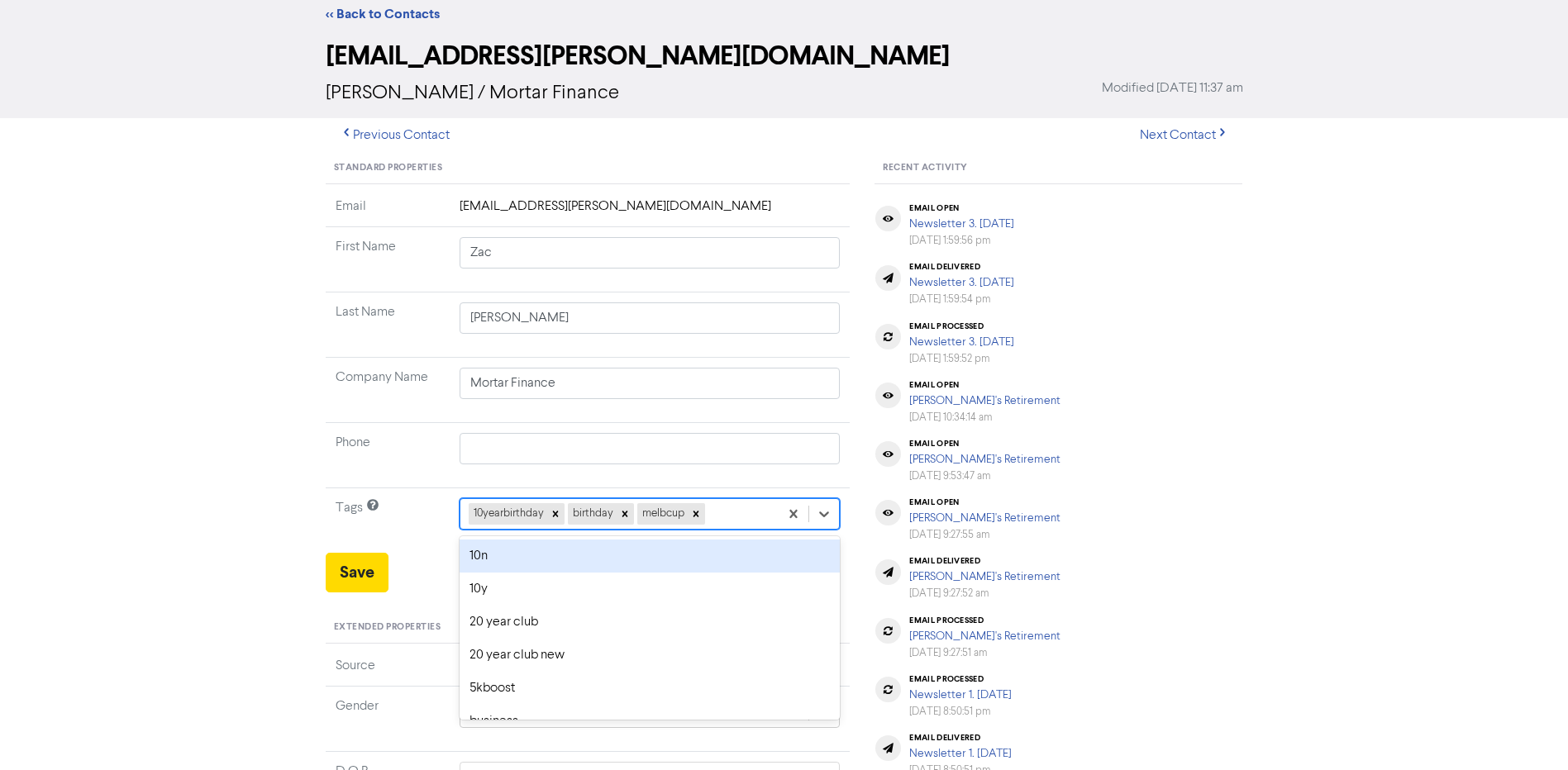
click at [723, 530] on div "option 10n focused, 1 of 42. 39 results available. Use Up and Down to choose op…" at bounding box center [650, 513] width 381 height 31
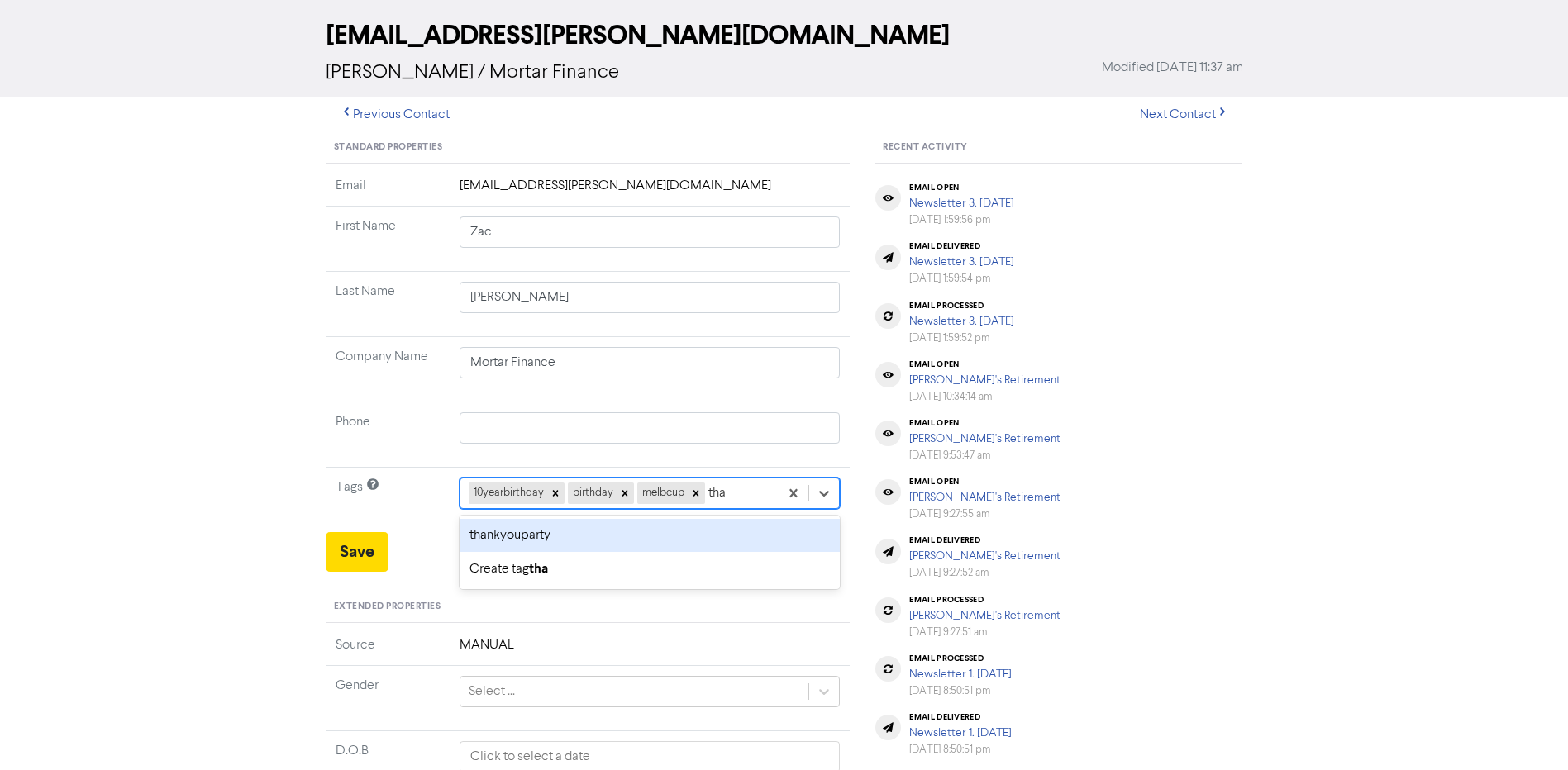
click at [687, 535] on div "thankyouparty" at bounding box center [650, 535] width 381 height 33
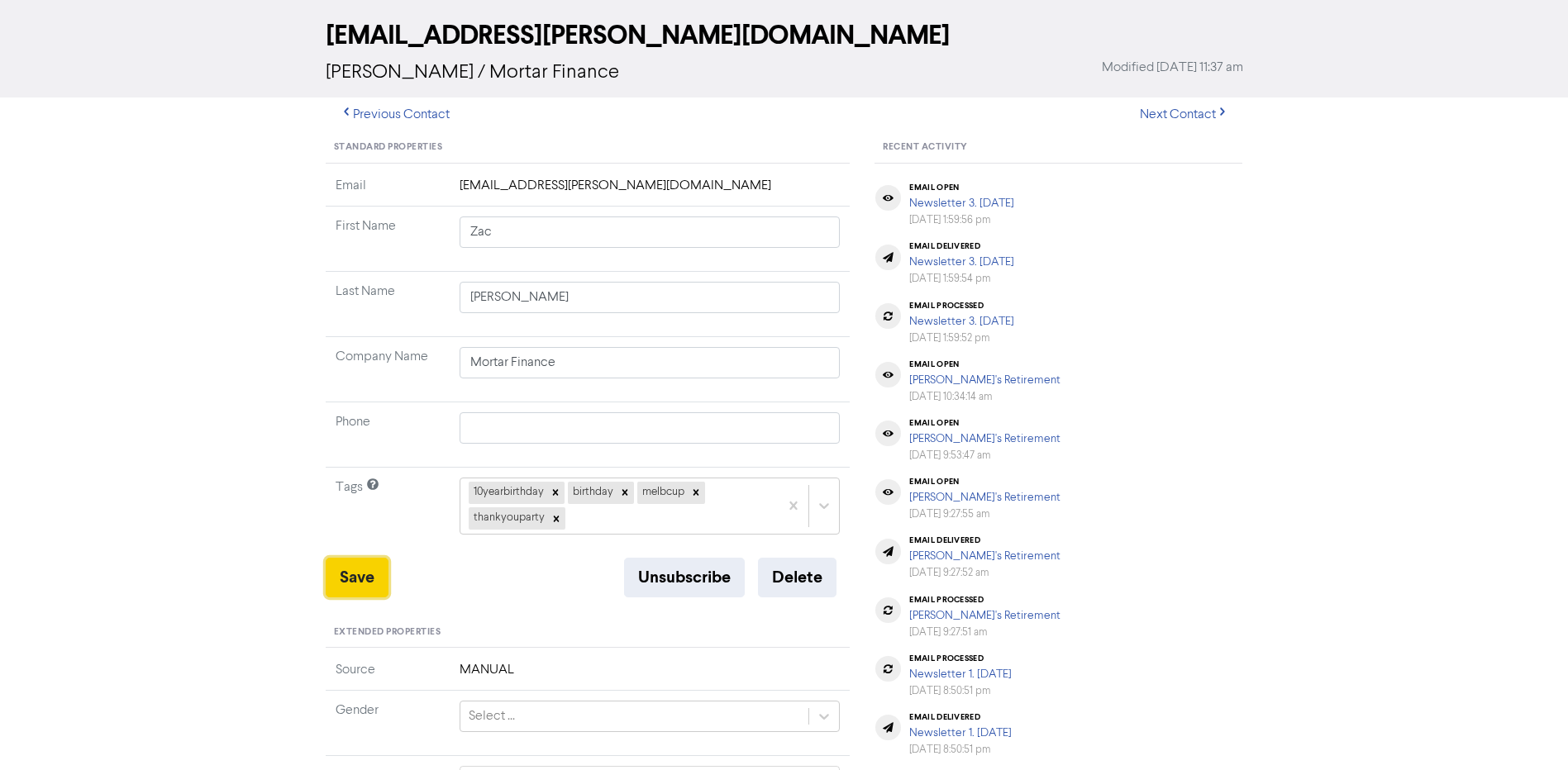
click at [358, 587] on button "Save" at bounding box center [356, 578] width 63 height 39
click at [361, 577] on button "Save" at bounding box center [356, 578] width 63 height 39
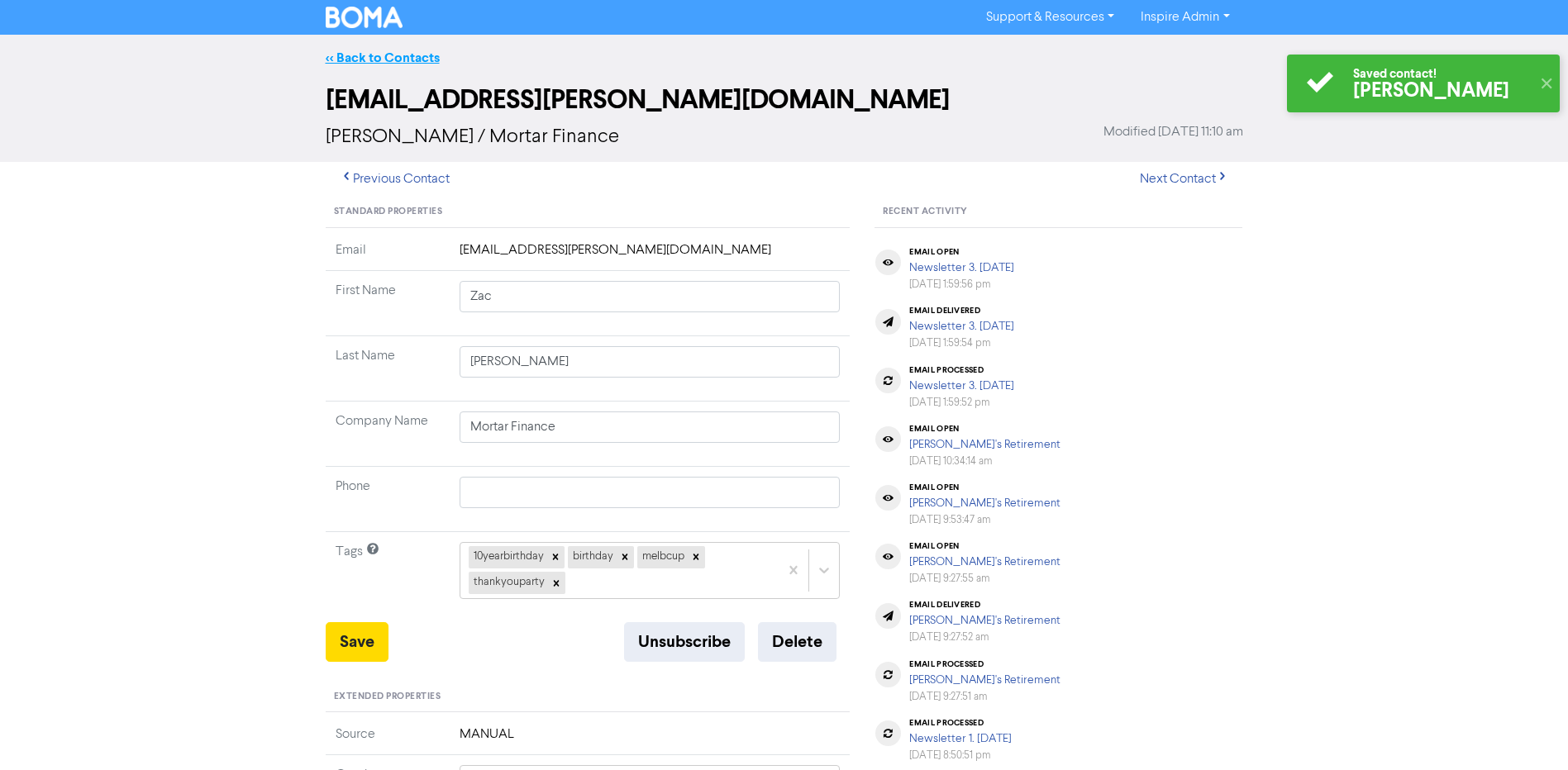
click at [383, 58] on link "<< Back to Contacts" at bounding box center [382, 58] width 114 height 17
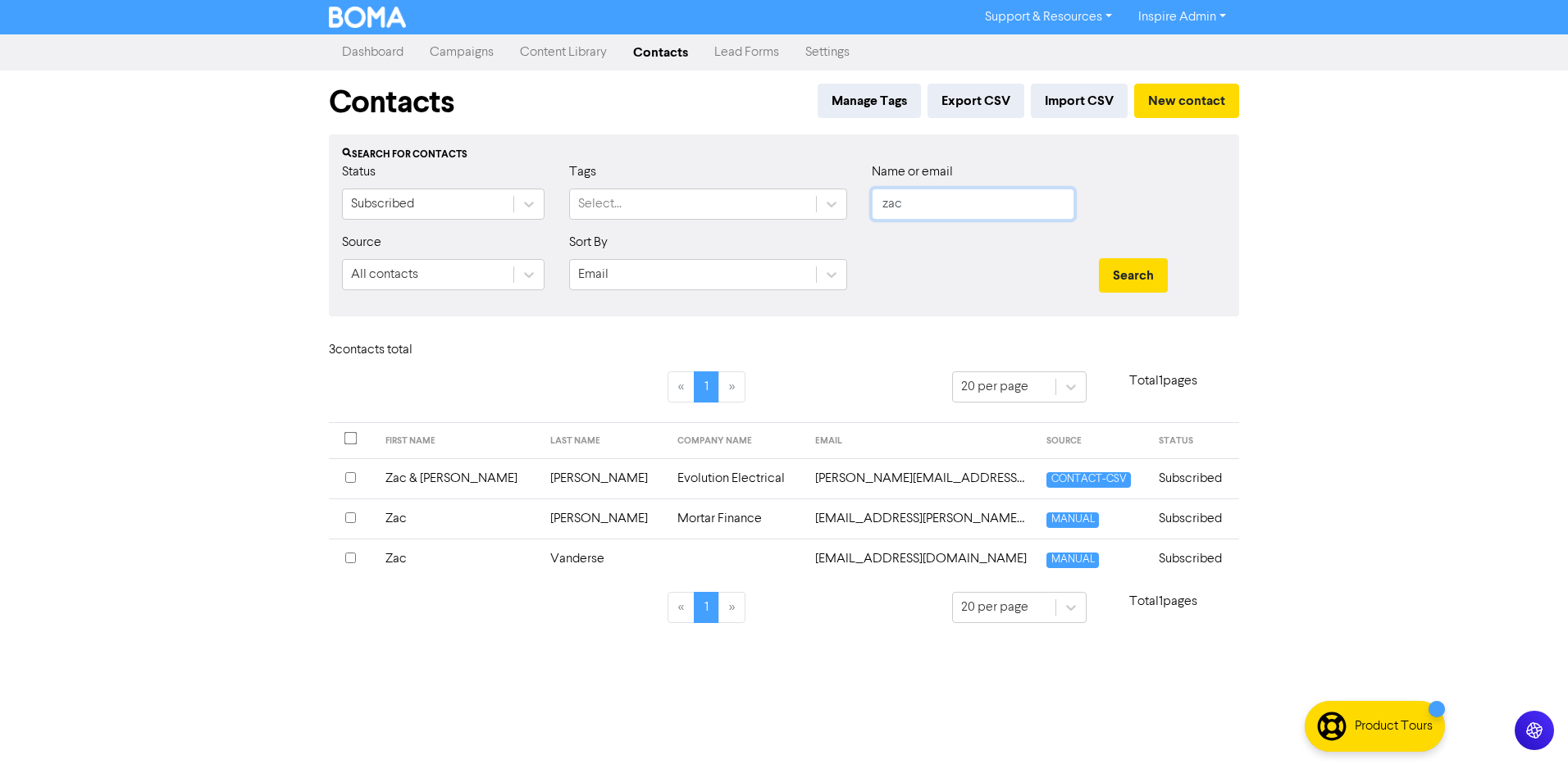
drag, startPoint x: 954, startPoint y: 210, endPoint x: 854, endPoint y: 209, distance: 100.0
click at [854, 209] on div "Status Subscribed Tags Select... Name or email zac" at bounding box center [784, 198] width 909 height 71
click at [1099, 258] on button "Search" at bounding box center [1133, 275] width 69 height 35
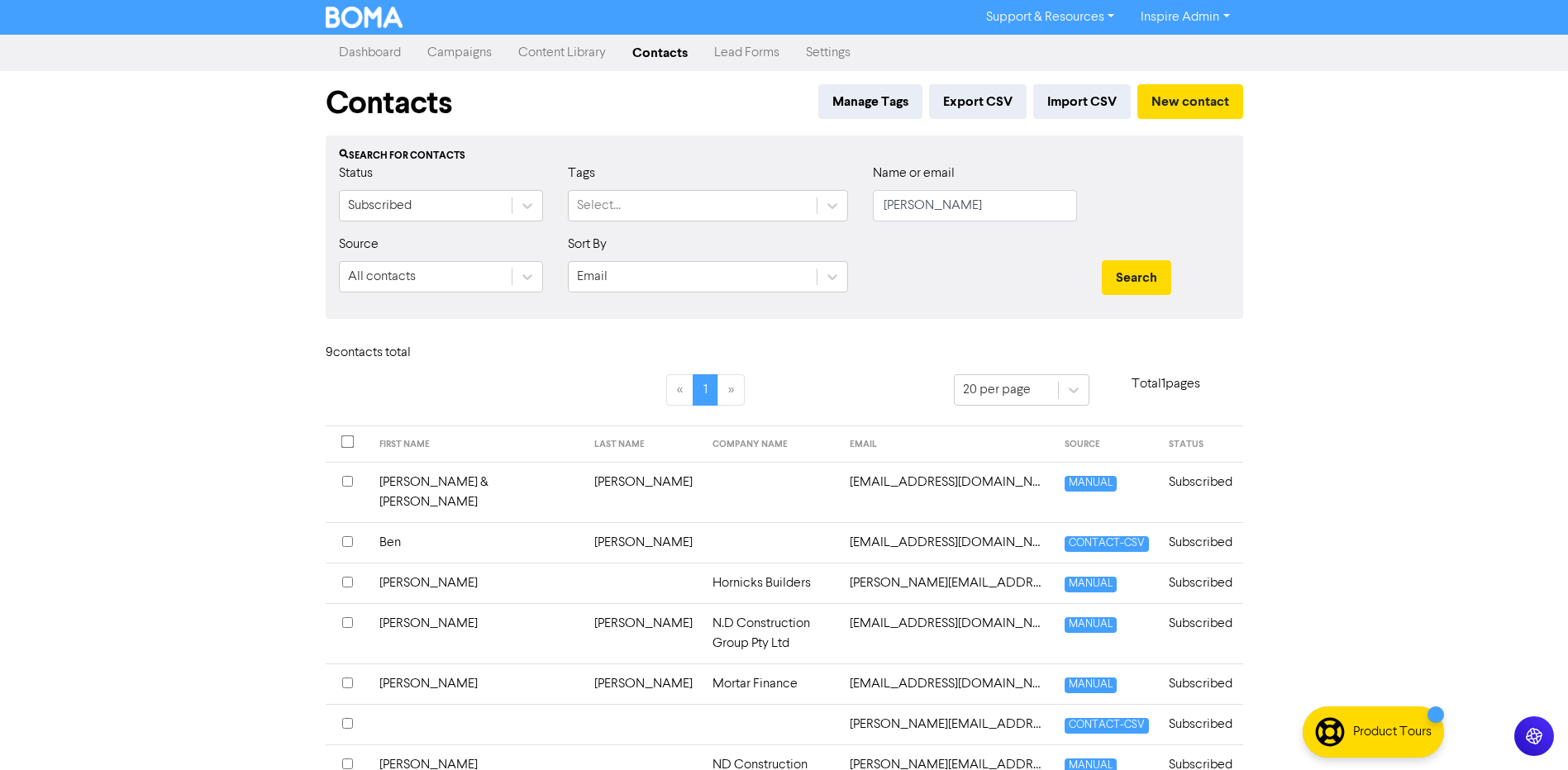
click at [605, 669] on td "[PERSON_NAME]" at bounding box center [644, 684] width 118 height 40
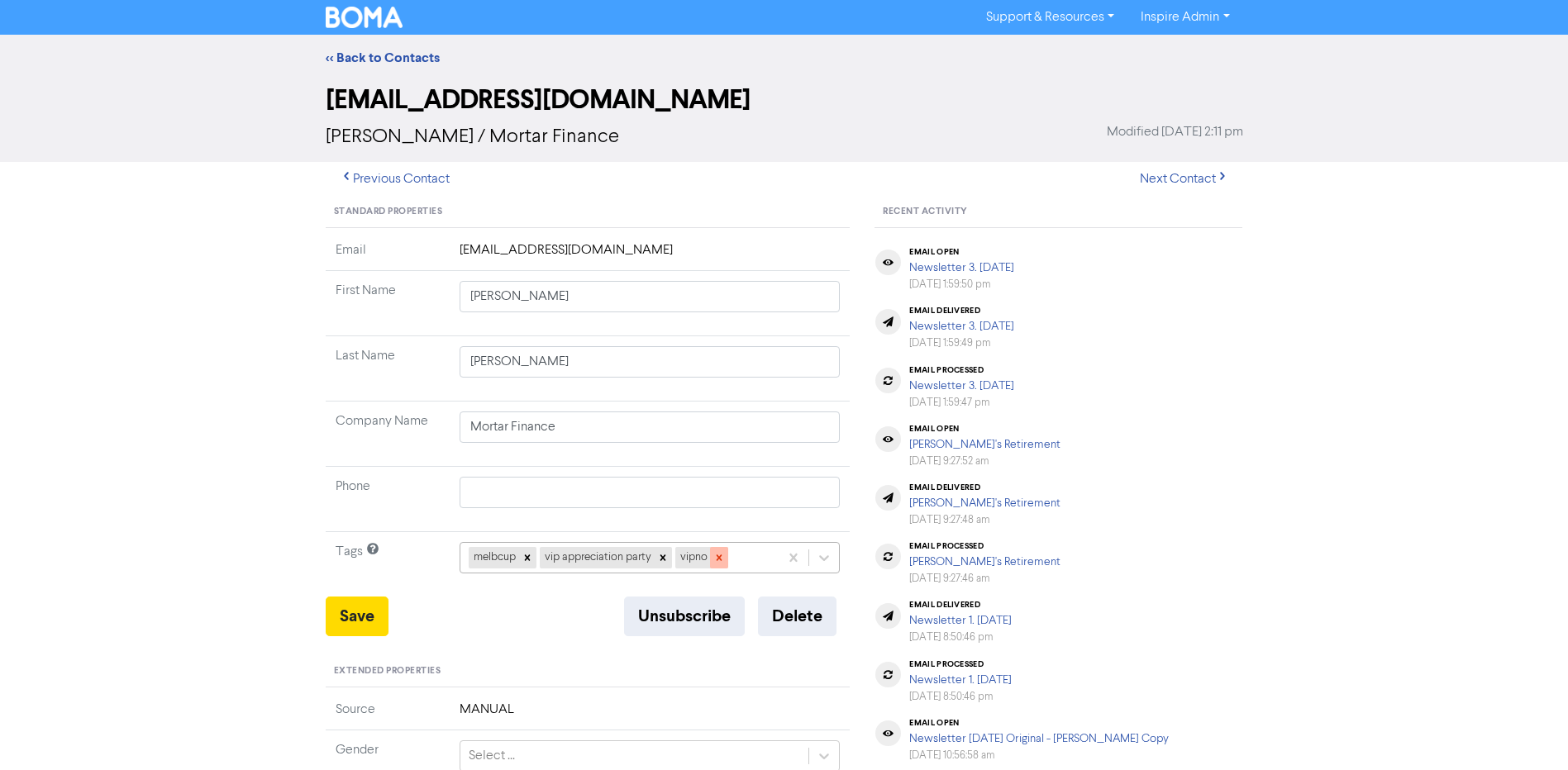
click at [719, 558] on icon at bounding box center [718, 558] width 6 height 6
click at [659, 555] on icon at bounding box center [663, 558] width 11 height 11
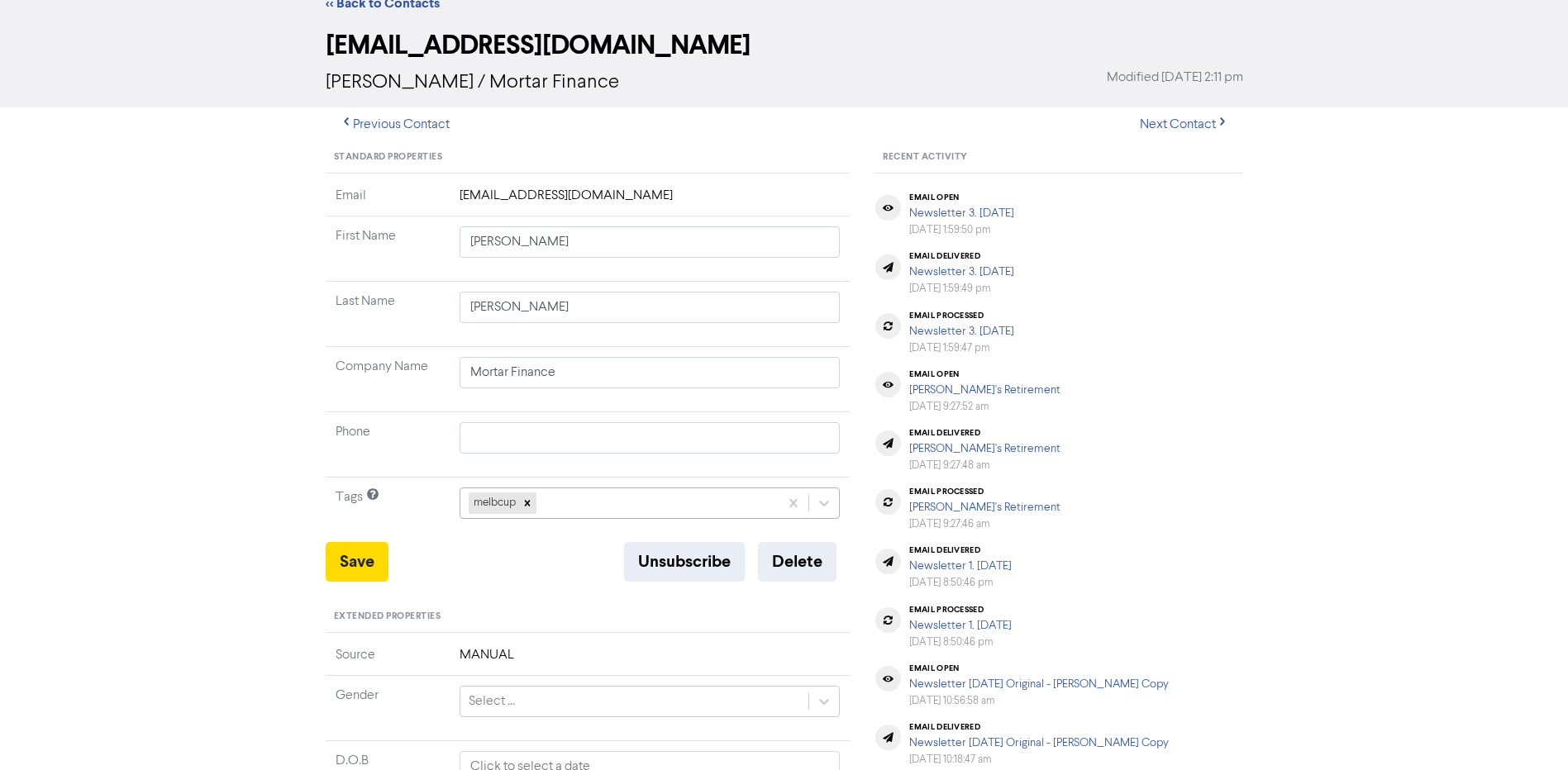
click at [634, 519] on div "melbcup" at bounding box center [650, 503] width 381 height 31
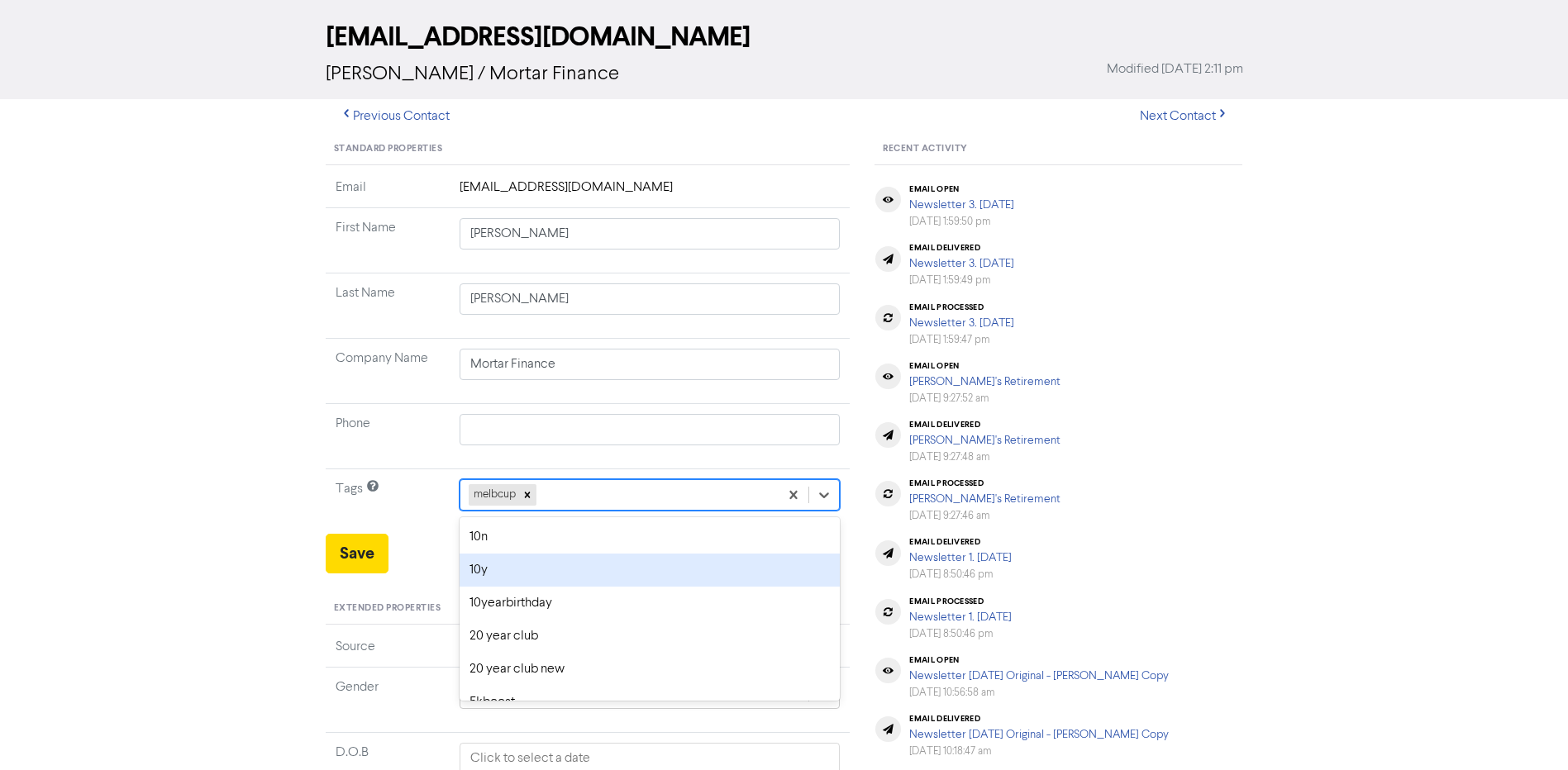
scroll to position [65, 0]
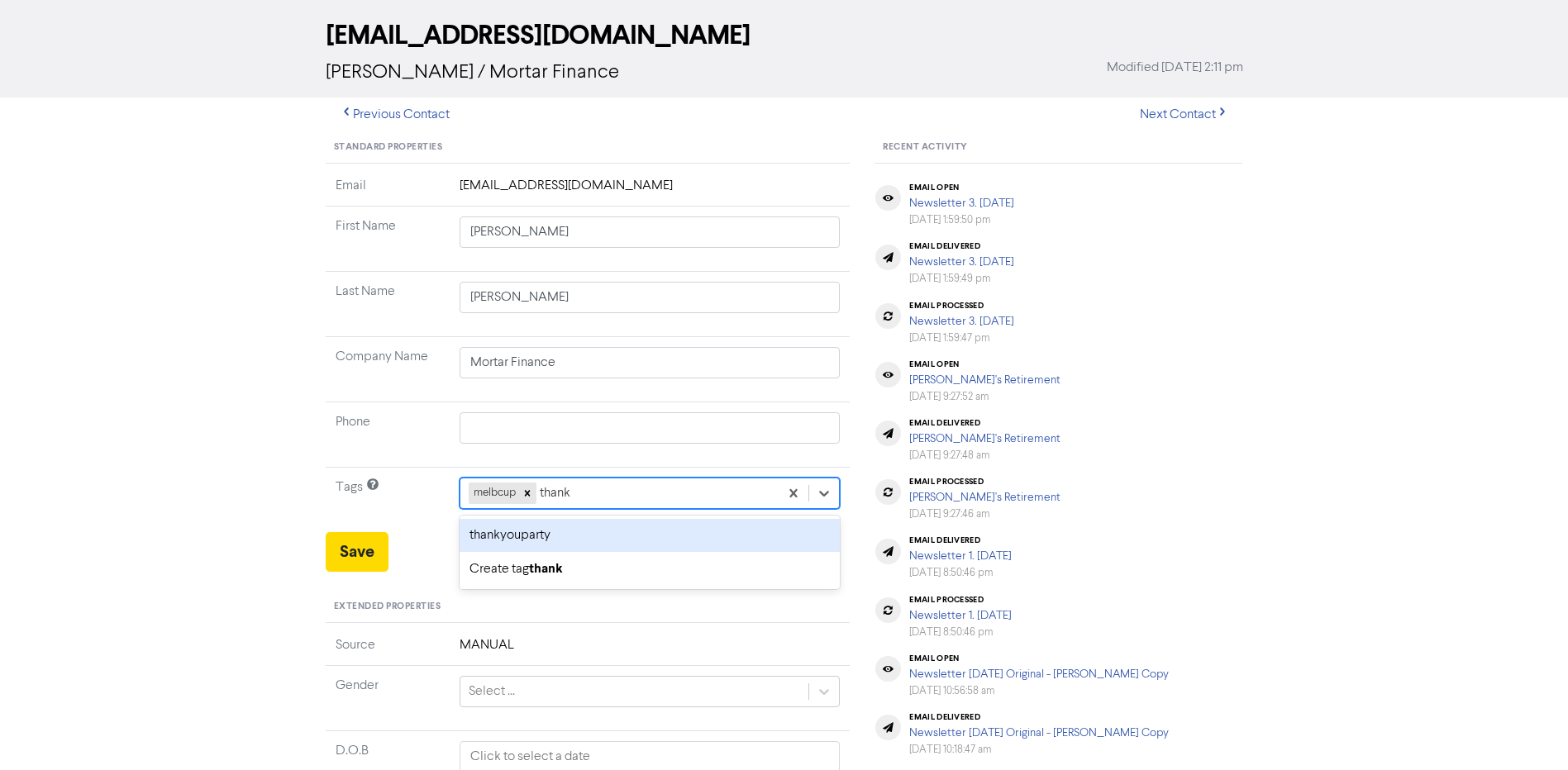
click at [609, 539] on div "thankyouparty" at bounding box center [650, 535] width 381 height 33
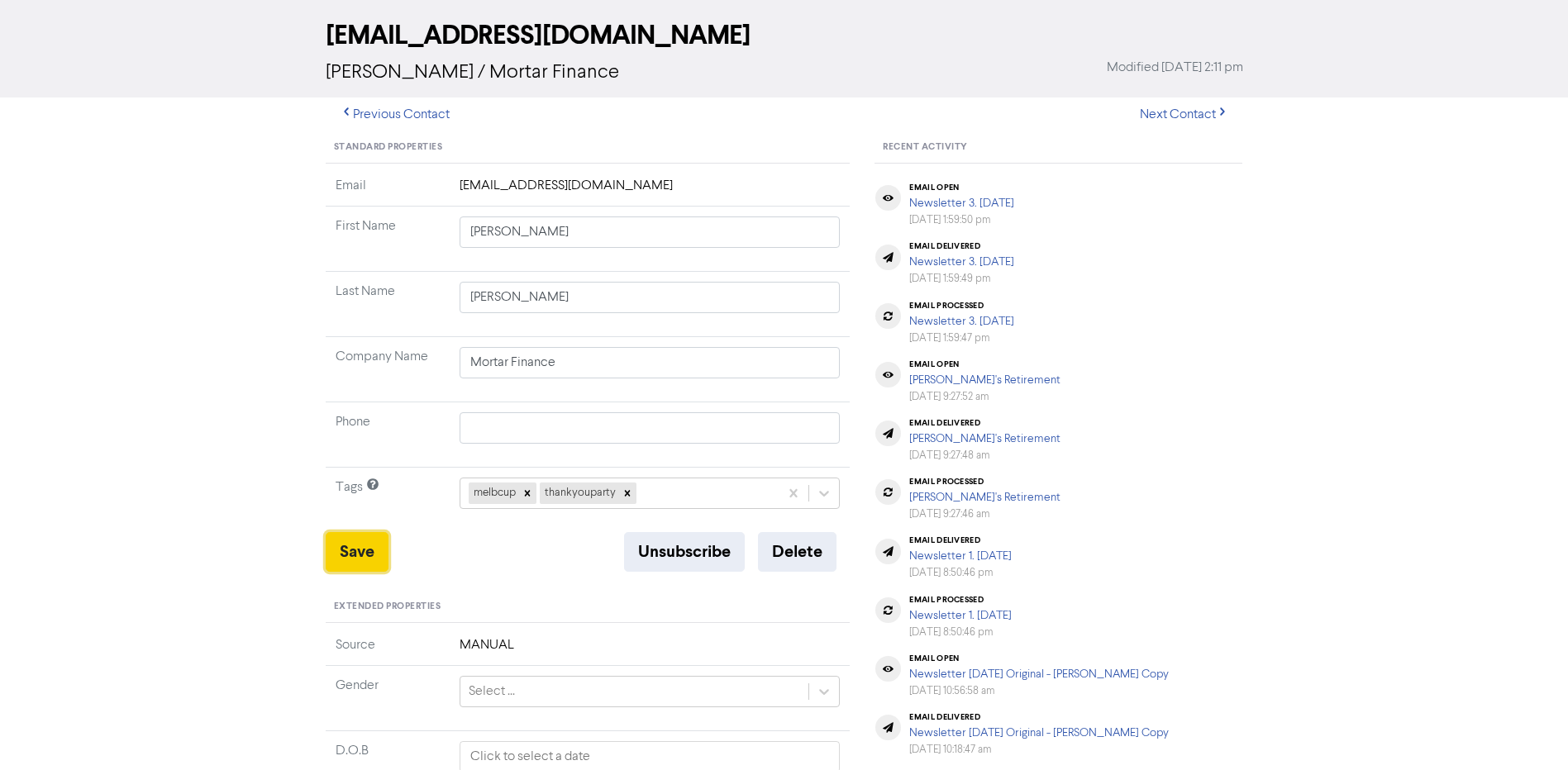
click at [346, 552] on button "Save" at bounding box center [356, 552] width 63 height 39
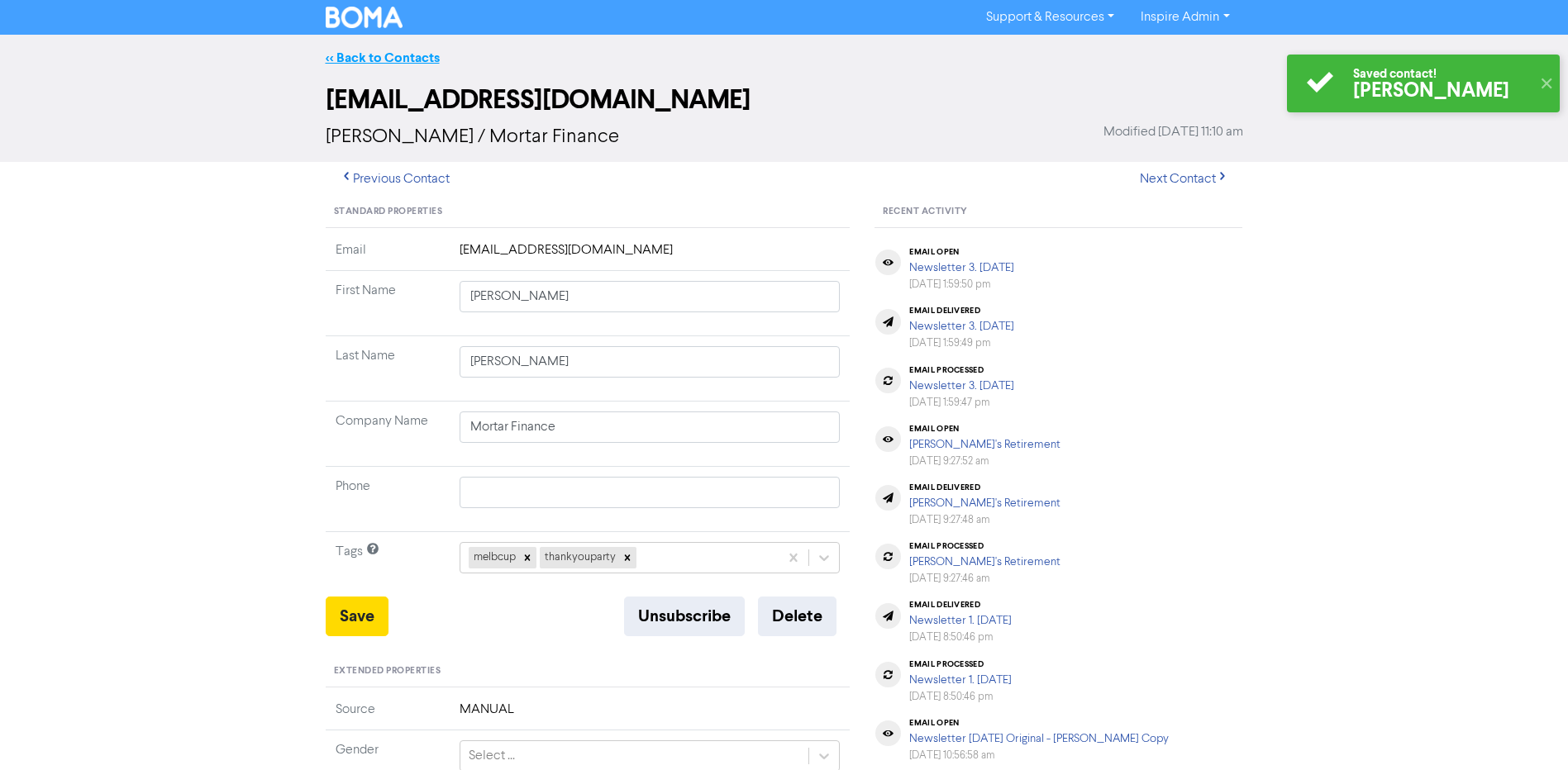
click at [360, 55] on link "<< Back to Contacts" at bounding box center [382, 58] width 114 height 17
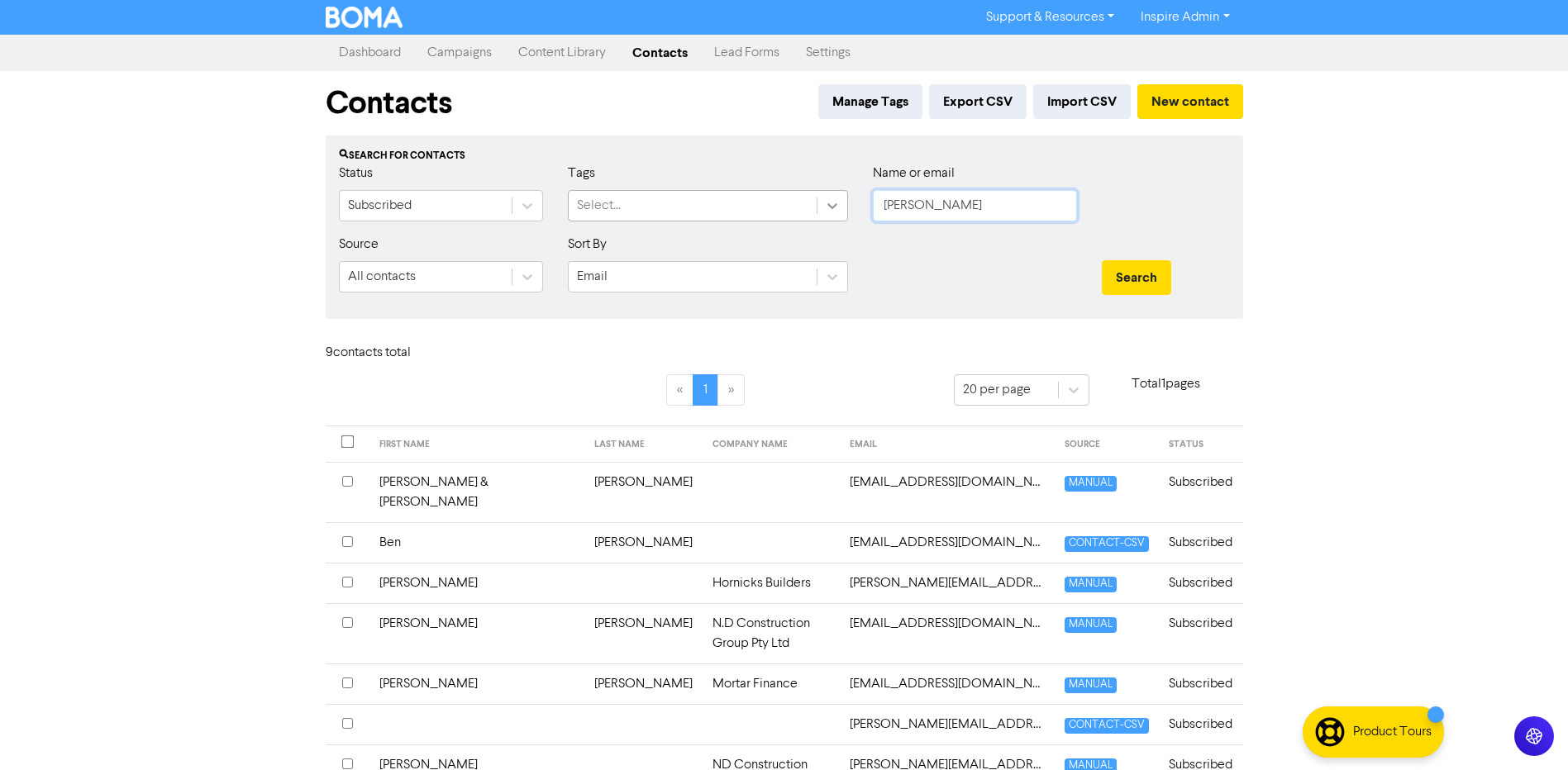
drag, startPoint x: 928, startPoint y: 206, endPoint x: 840, endPoint y: 206, distance: 88.0
click at [840, 206] on div "Status Subscribed Tags Select... Name or email [PERSON_NAME]" at bounding box center [784, 199] width 916 height 71
click at [1102, 260] on button "Search" at bounding box center [1137, 277] width 70 height 35
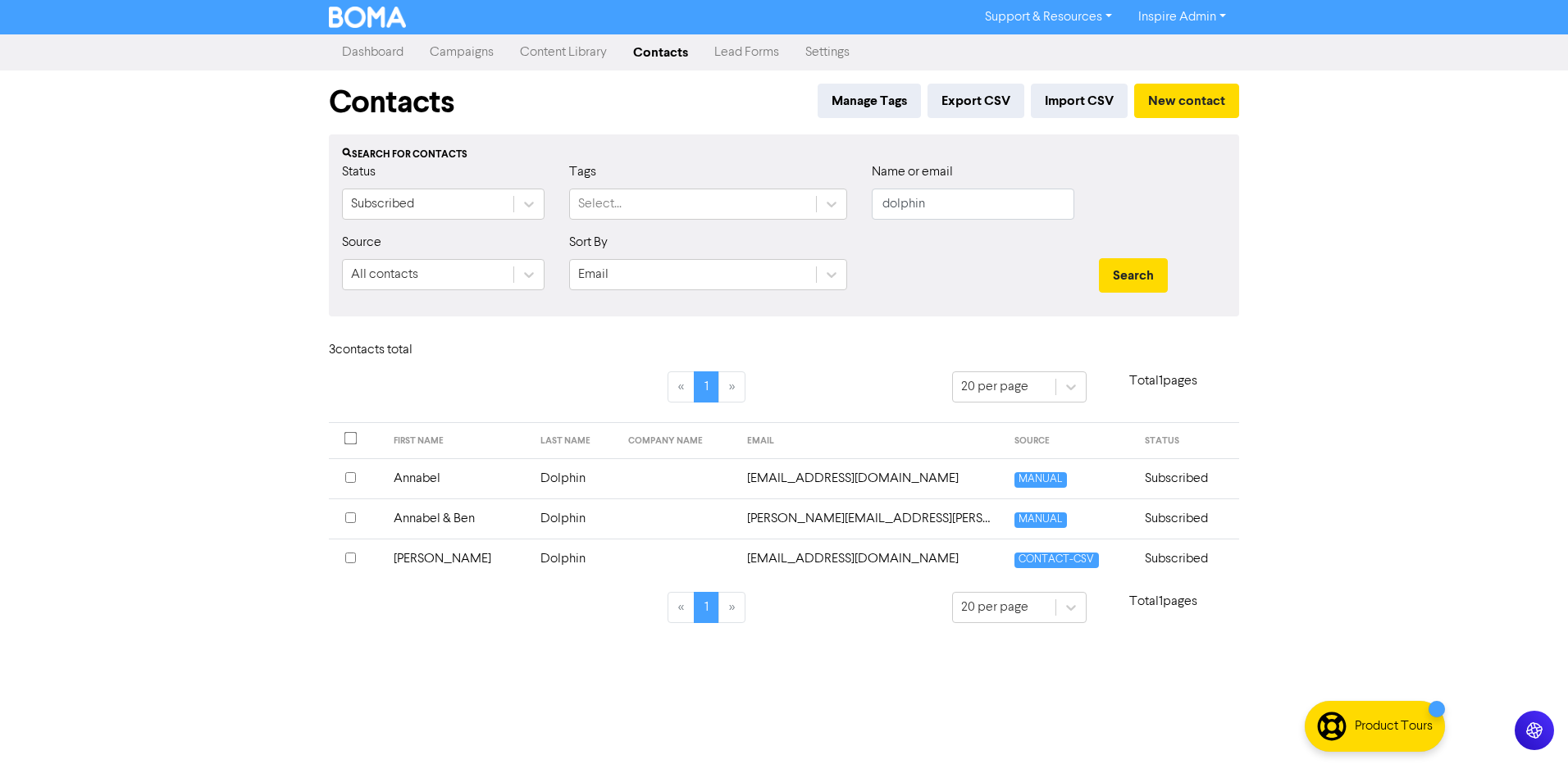
click at [548, 478] on td "Dolphin" at bounding box center [575, 479] width 88 height 40
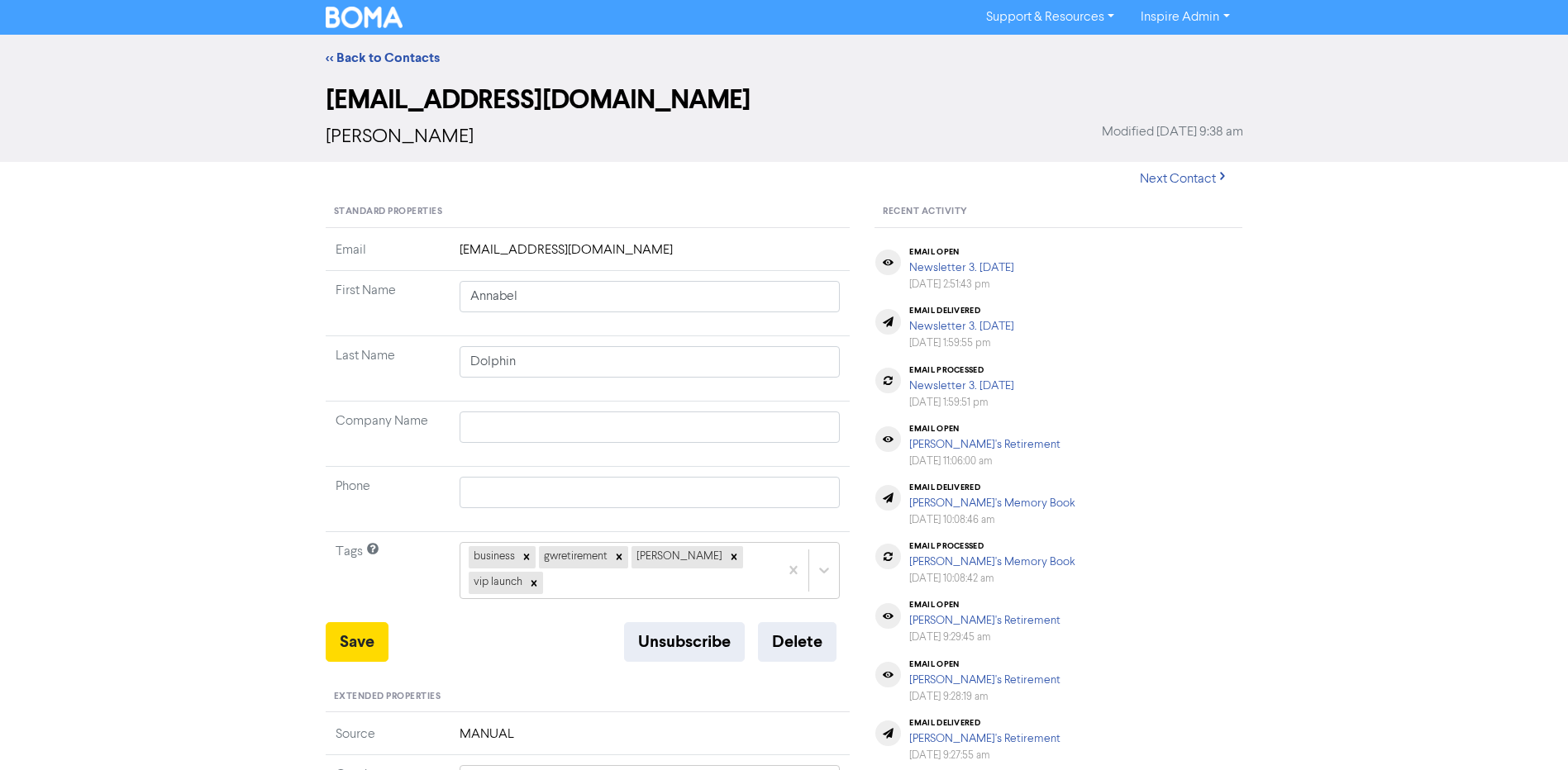
click at [534, 579] on icon at bounding box center [534, 584] width 11 height 11
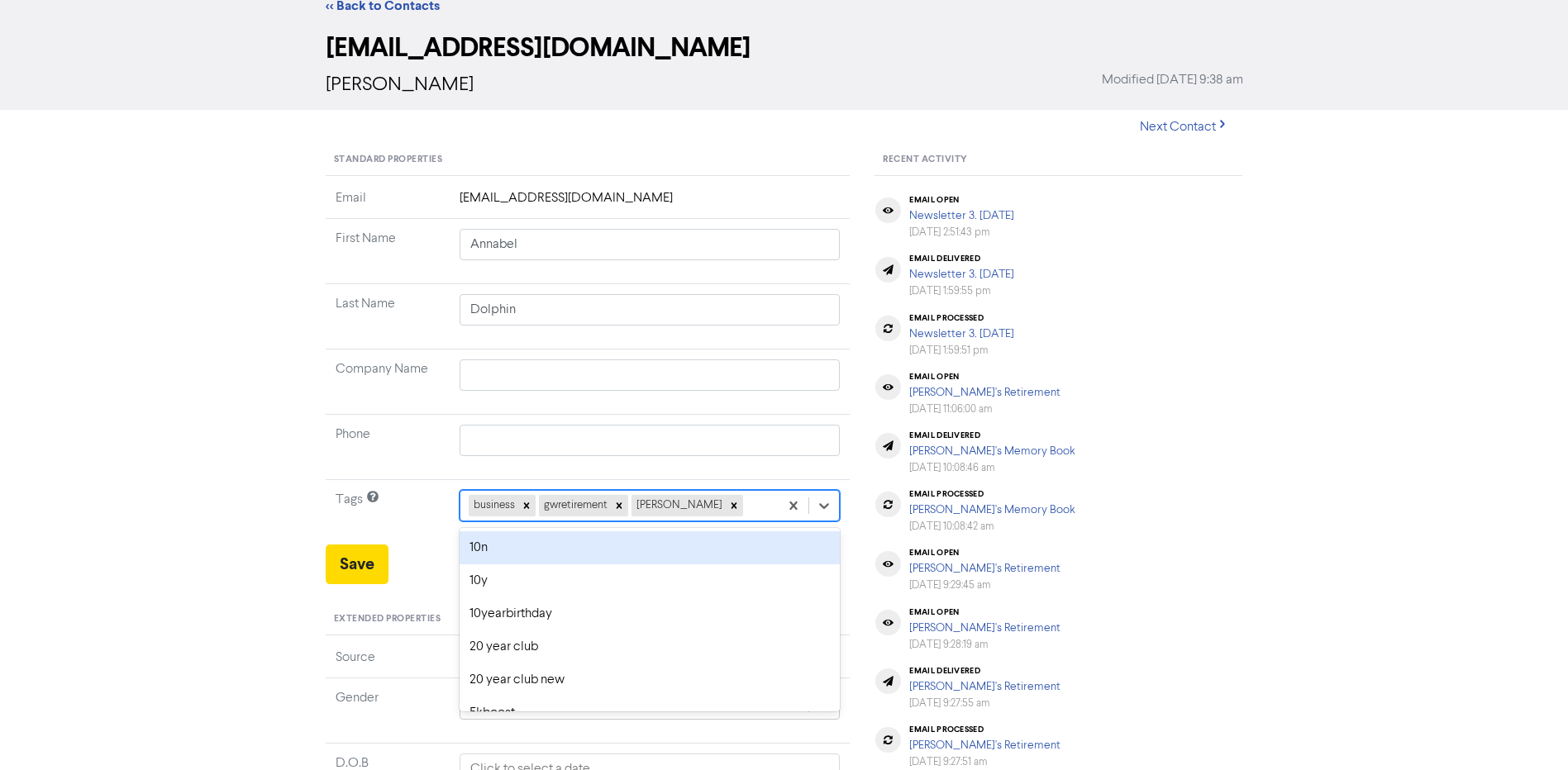
click at [727, 522] on div "option 10n focused, 1 of 42. 39 results available. Use Up and Down to choose op…" at bounding box center [650, 505] width 381 height 31
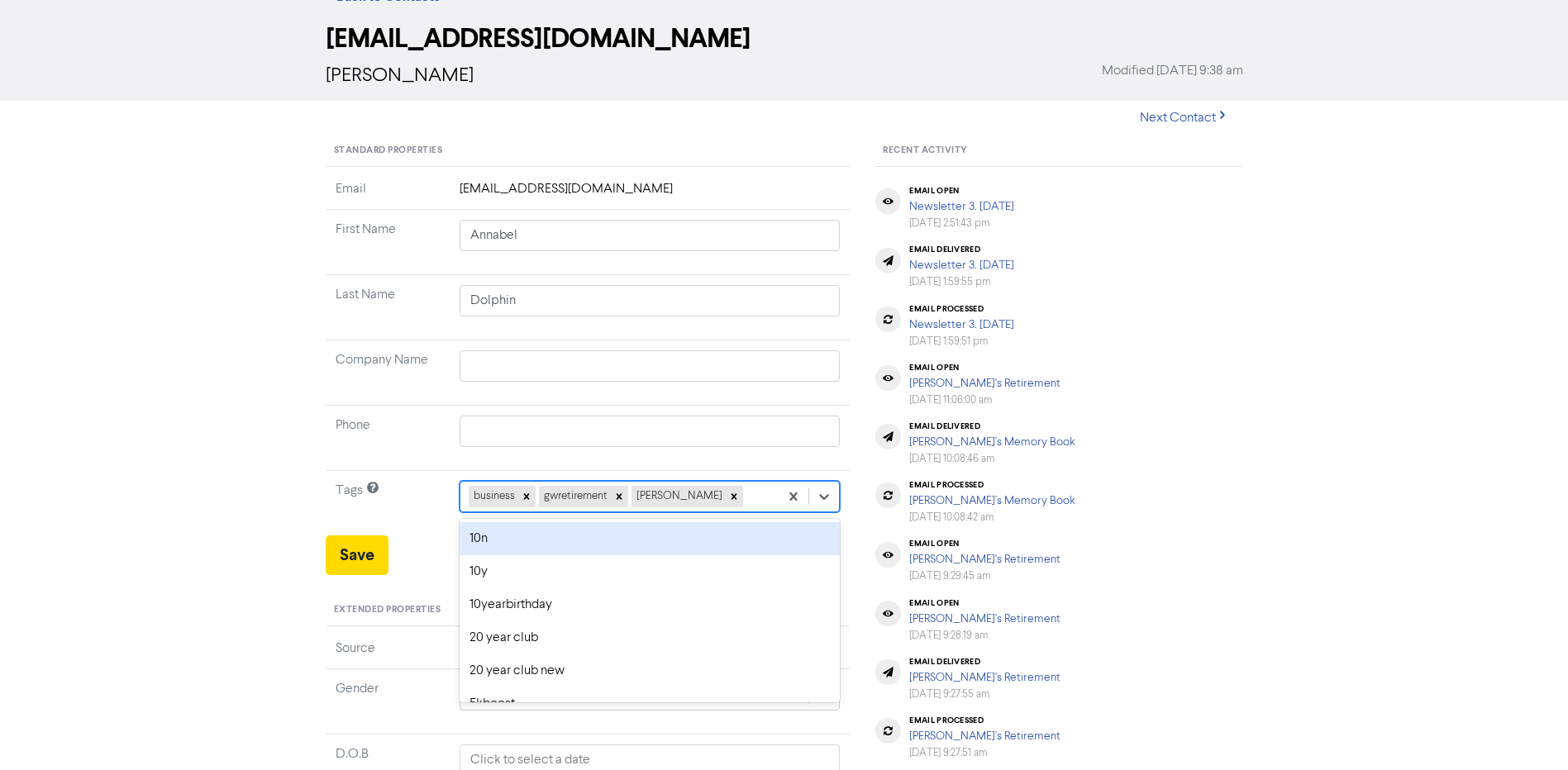
scroll to position [65, 0]
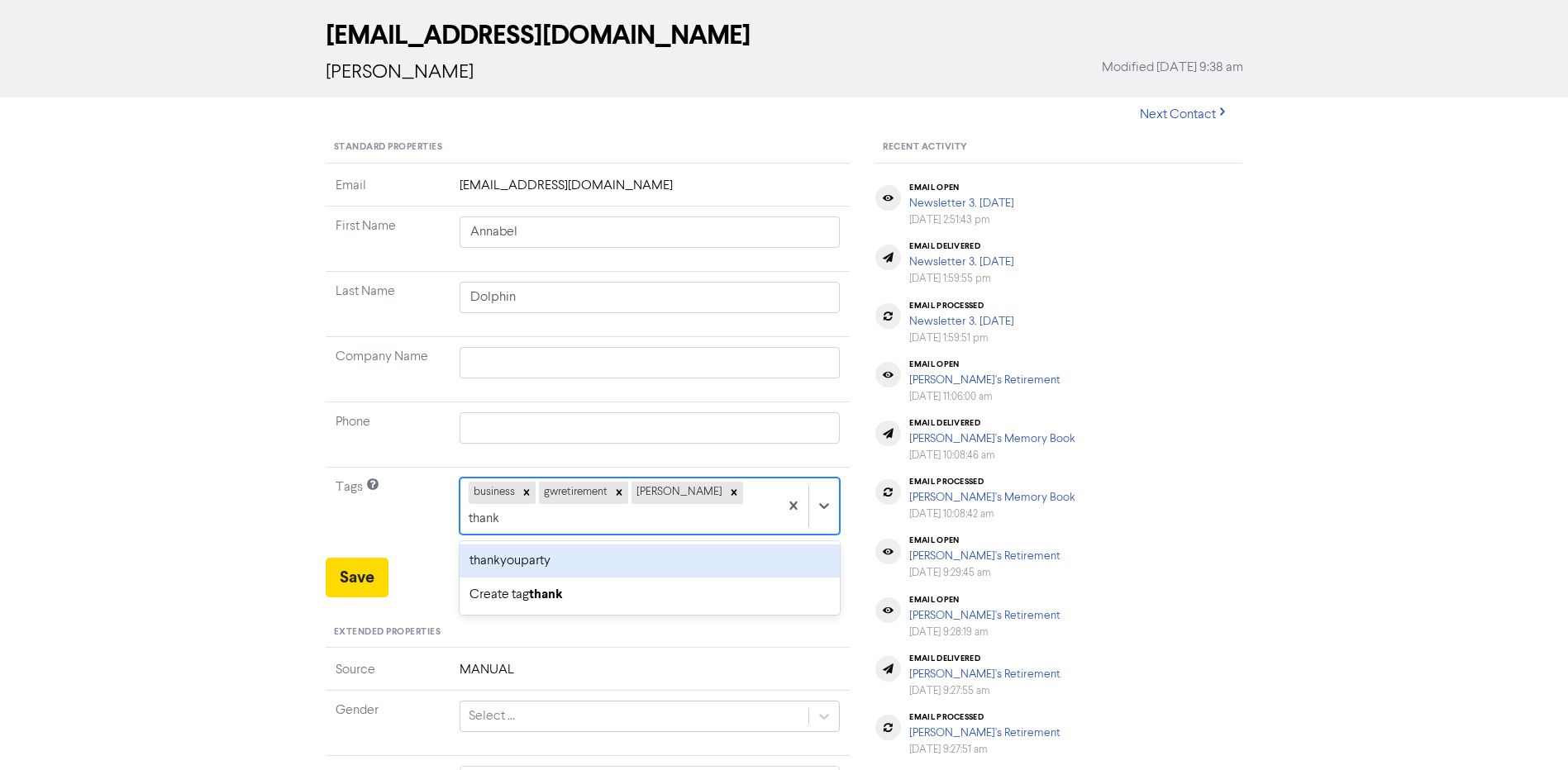
click at [615, 544] on div "thankyouparty" at bounding box center [650, 560] width 381 height 33
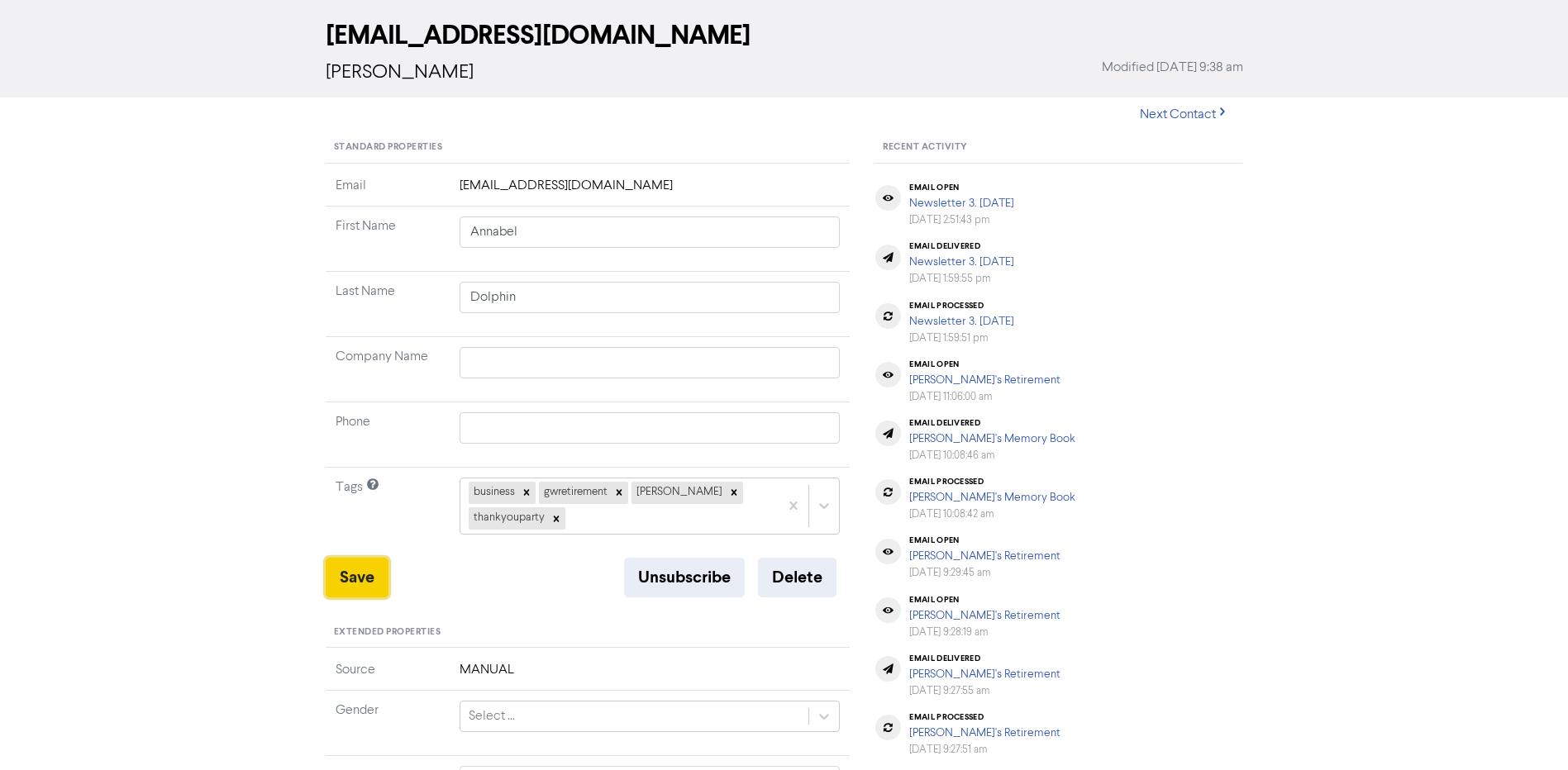
click at [372, 577] on button "Save" at bounding box center [356, 578] width 63 height 39
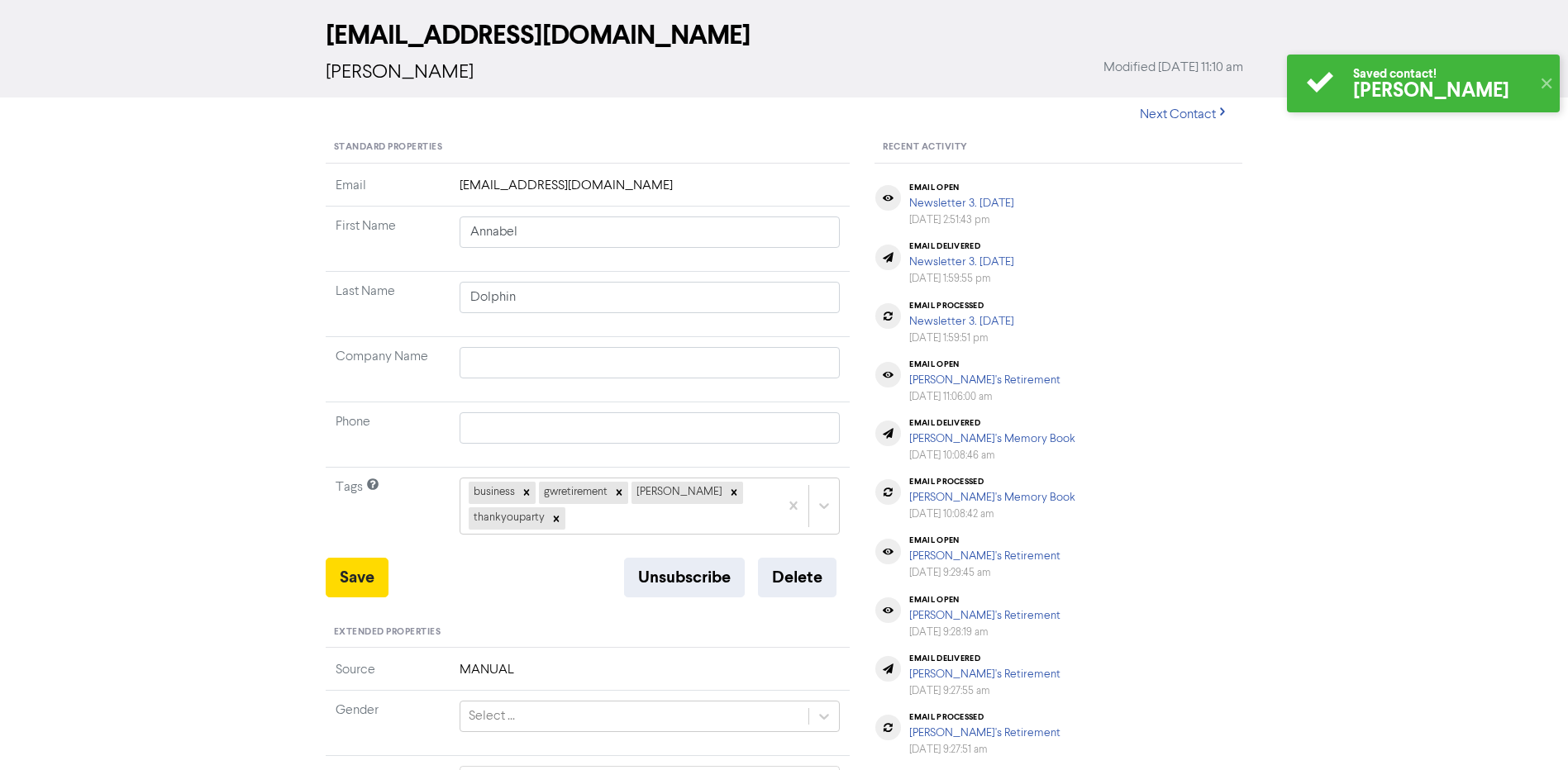
scroll to position [0, 0]
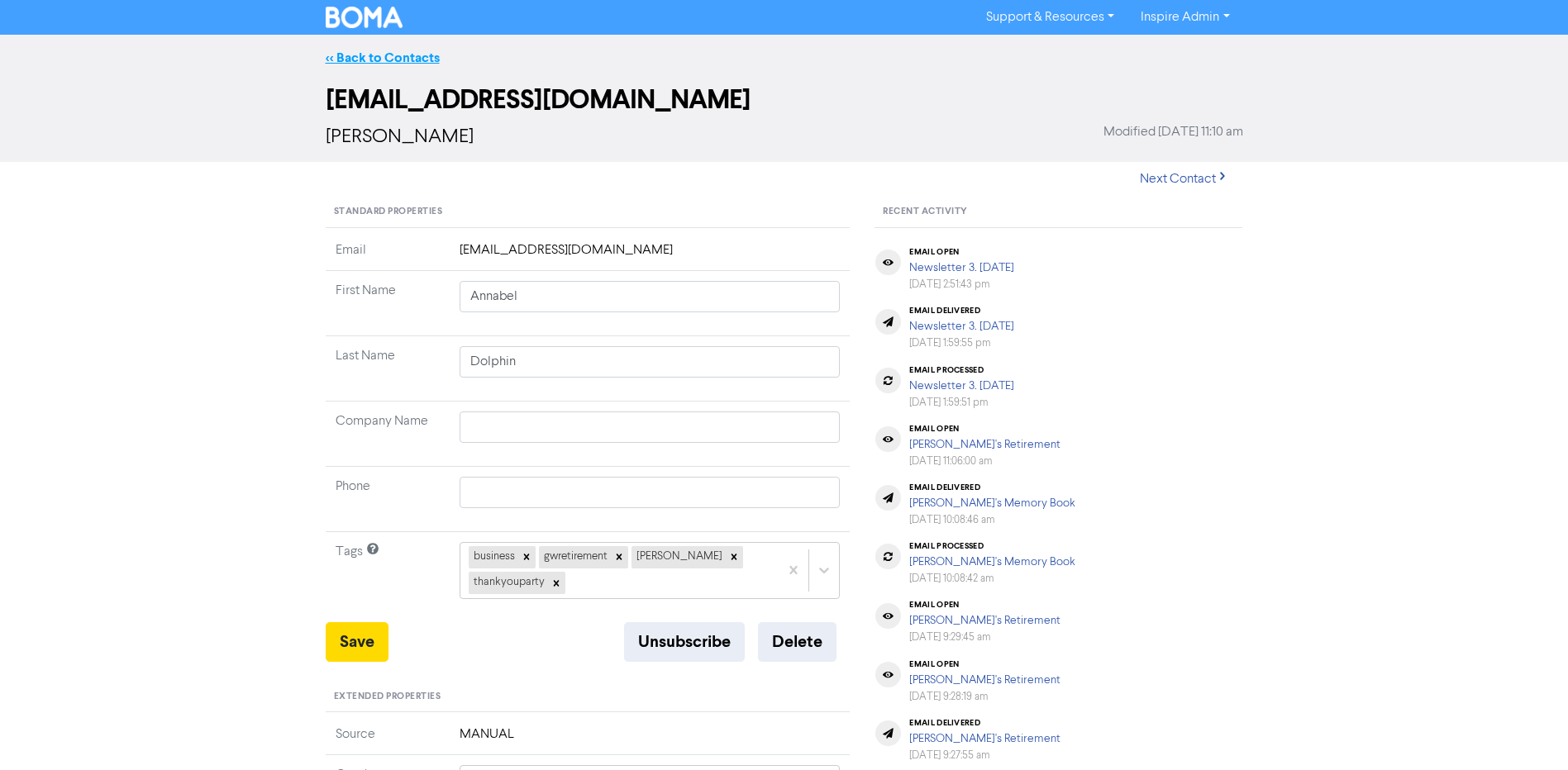
click at [409, 58] on link "<< Back to Contacts" at bounding box center [382, 58] width 114 height 17
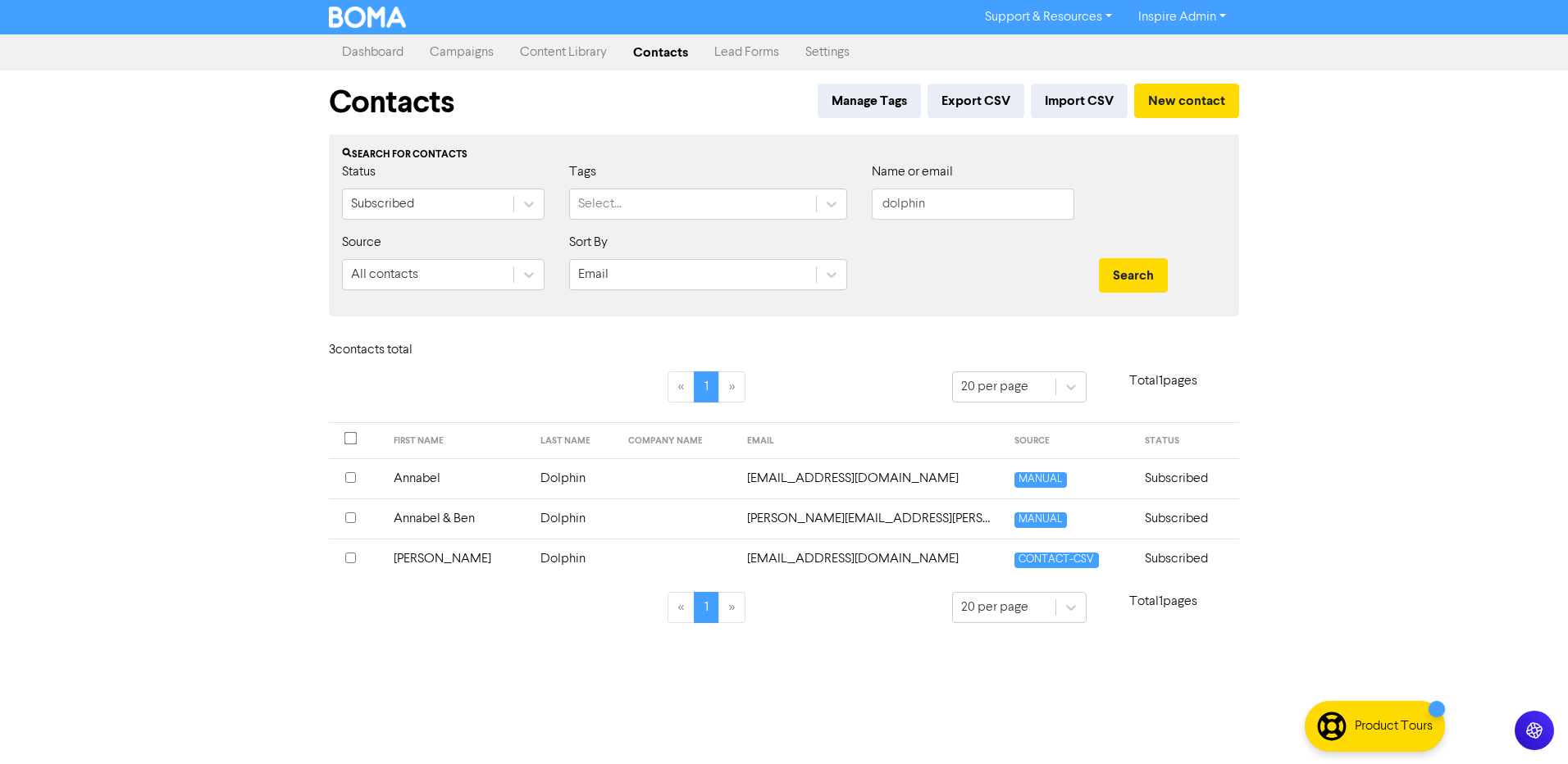
click at [782, 518] on td "[PERSON_NAME][EMAIL_ADDRESS][PERSON_NAME][DOMAIN_NAME]" at bounding box center [871, 519] width 269 height 40
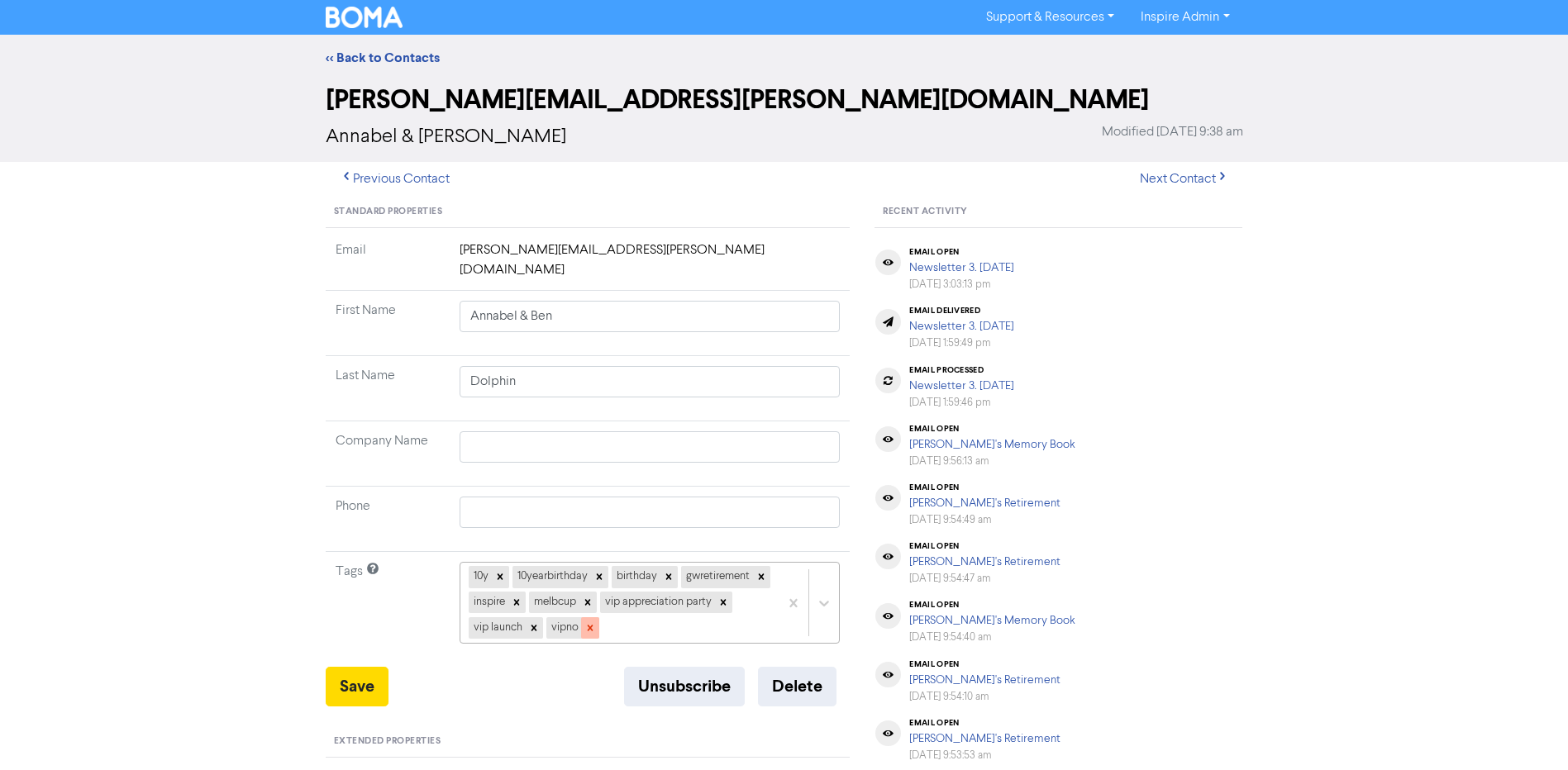
click at [596, 622] on icon at bounding box center [590, 628] width 11 height 11
click at [543, 618] on div at bounding box center [533, 628] width 18 height 22
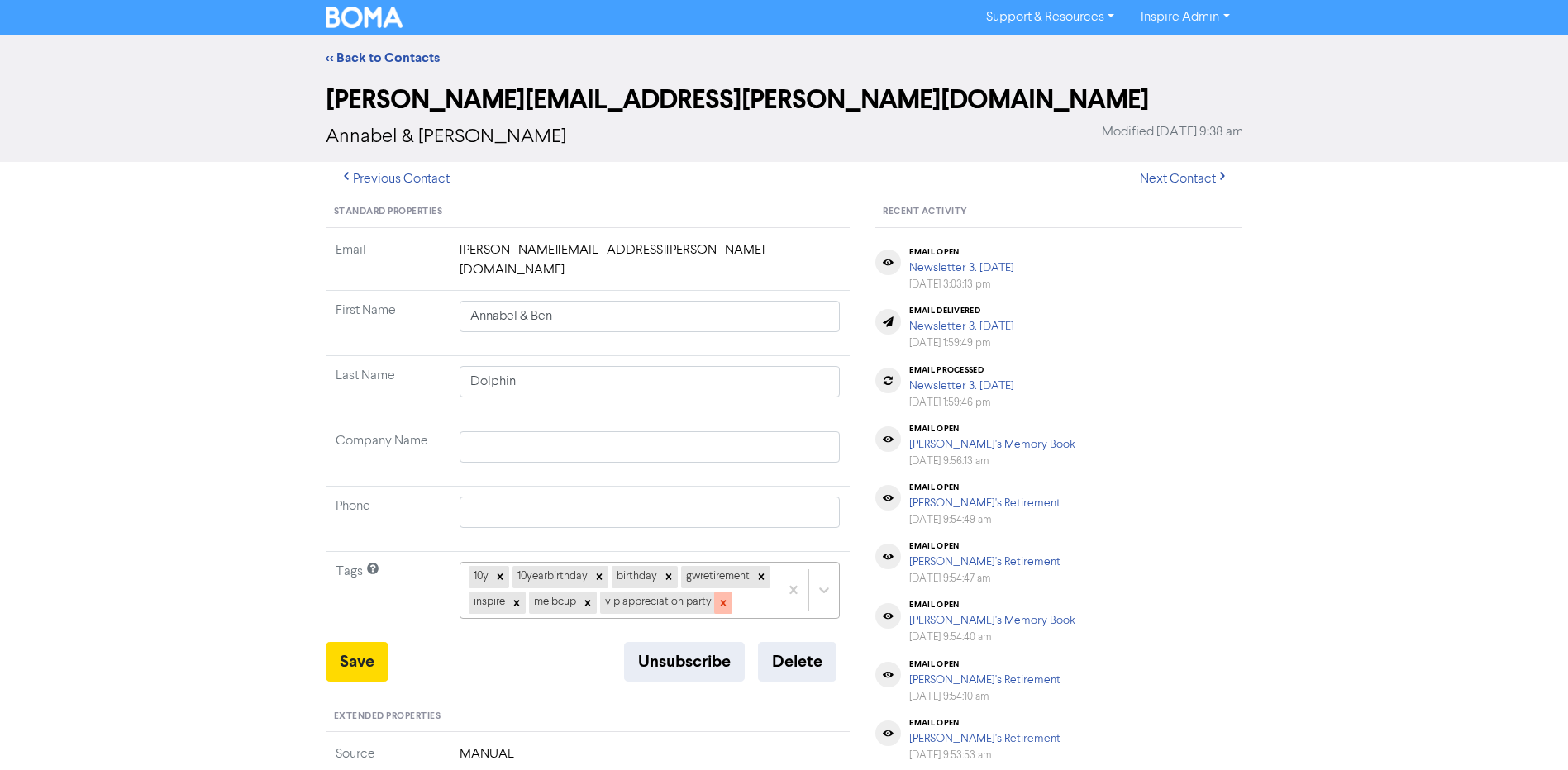
click at [717, 609] on icon at bounding box center [723, 604] width 11 height 11
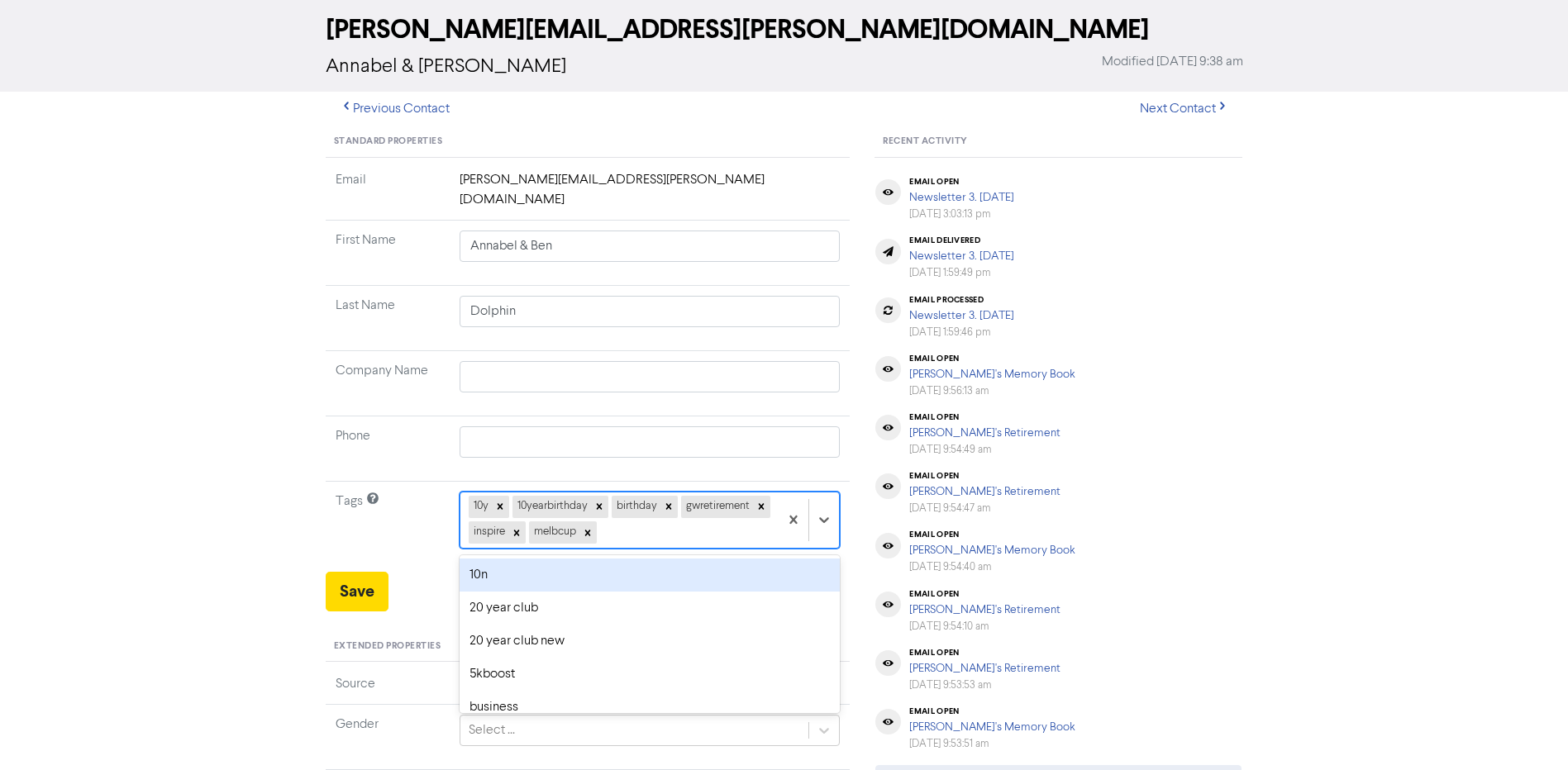
click at [731, 548] on div "option 10n focused, 1 of 42. 36 results available. Use Up and Down to choose op…" at bounding box center [650, 520] width 381 height 56
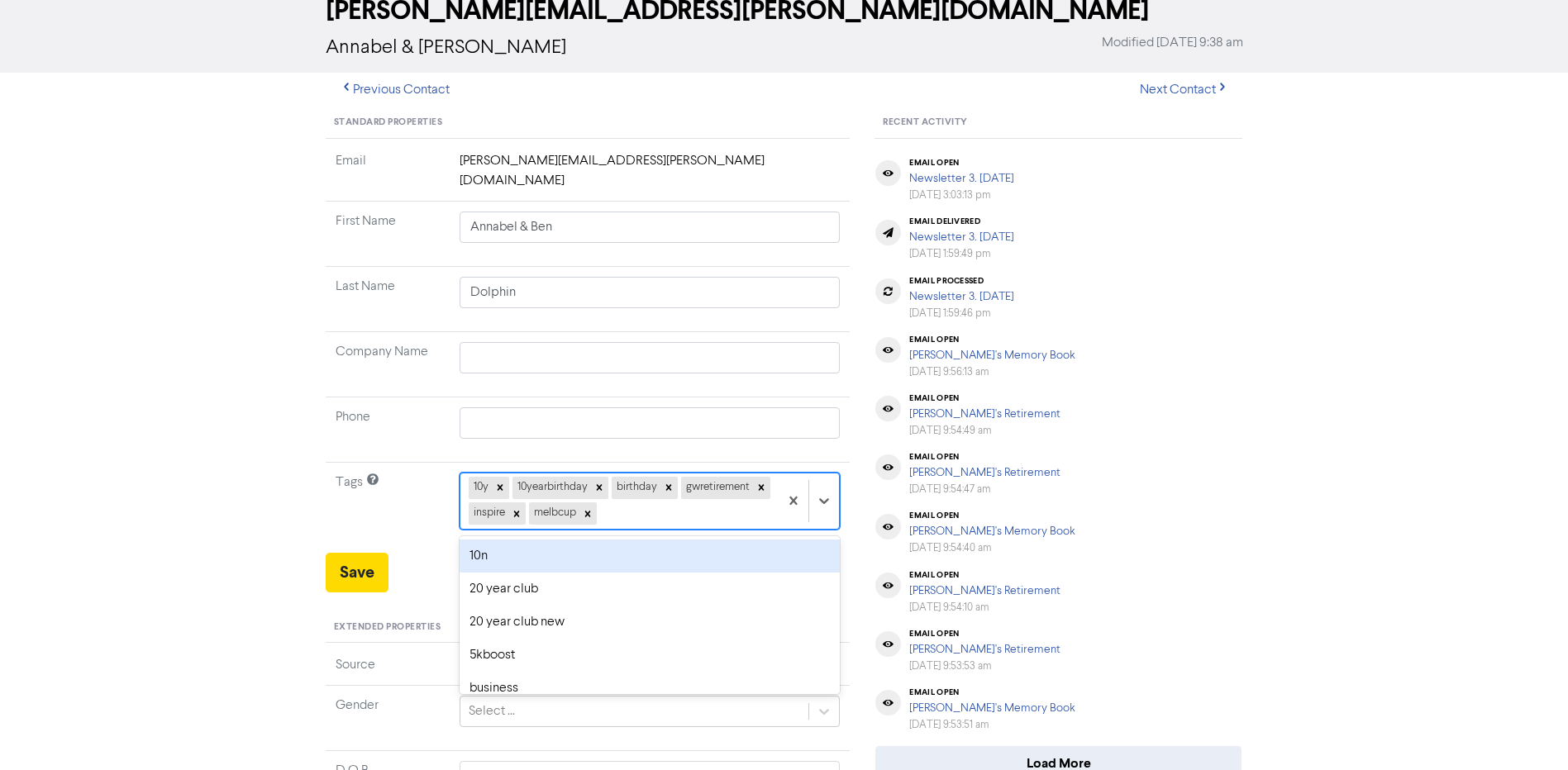
scroll to position [90, 0]
click at [686, 539] on div "thankyouparty" at bounding box center [650, 555] width 381 height 33
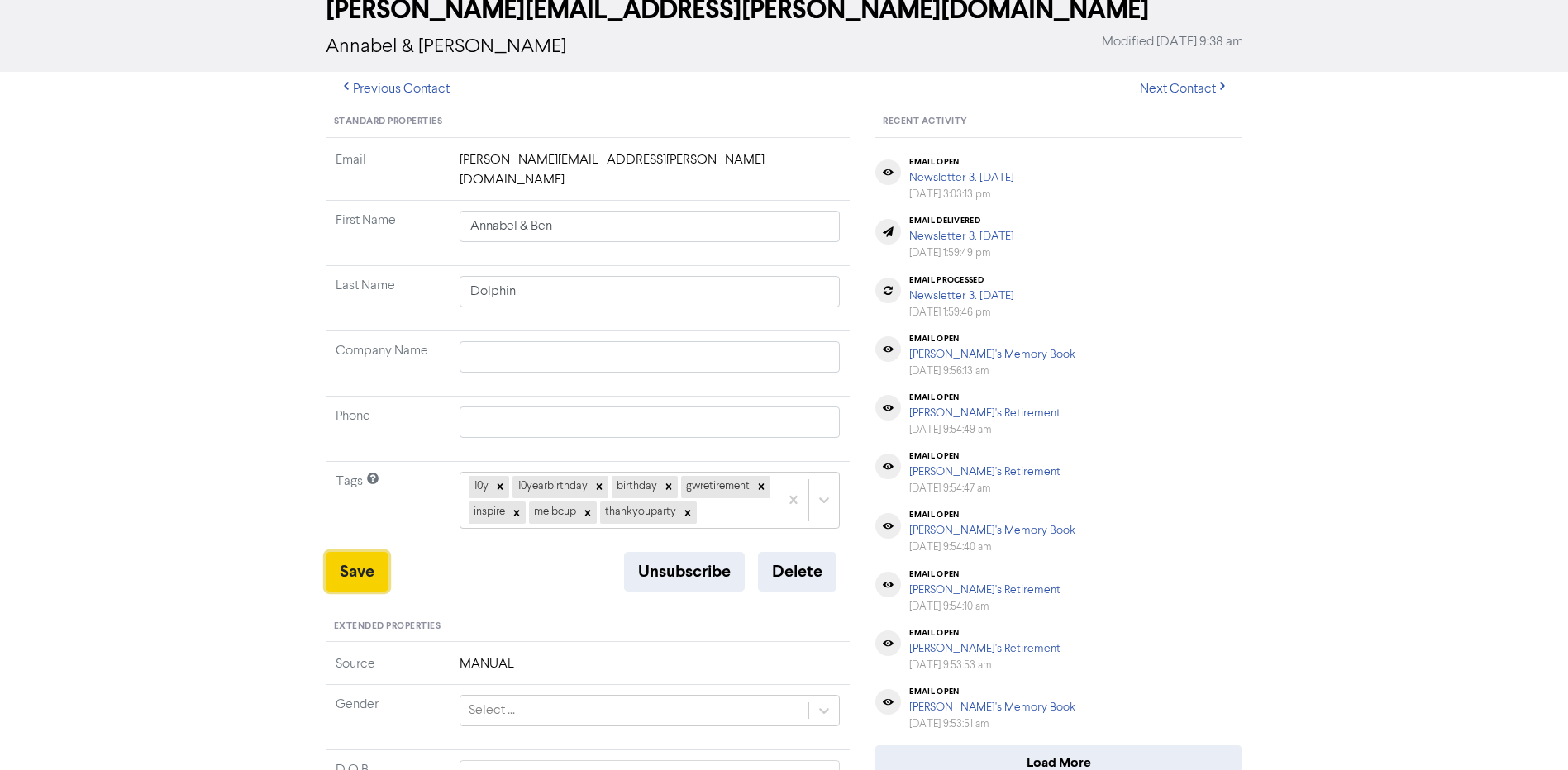
click at [353, 581] on button "Save" at bounding box center [356, 572] width 63 height 39
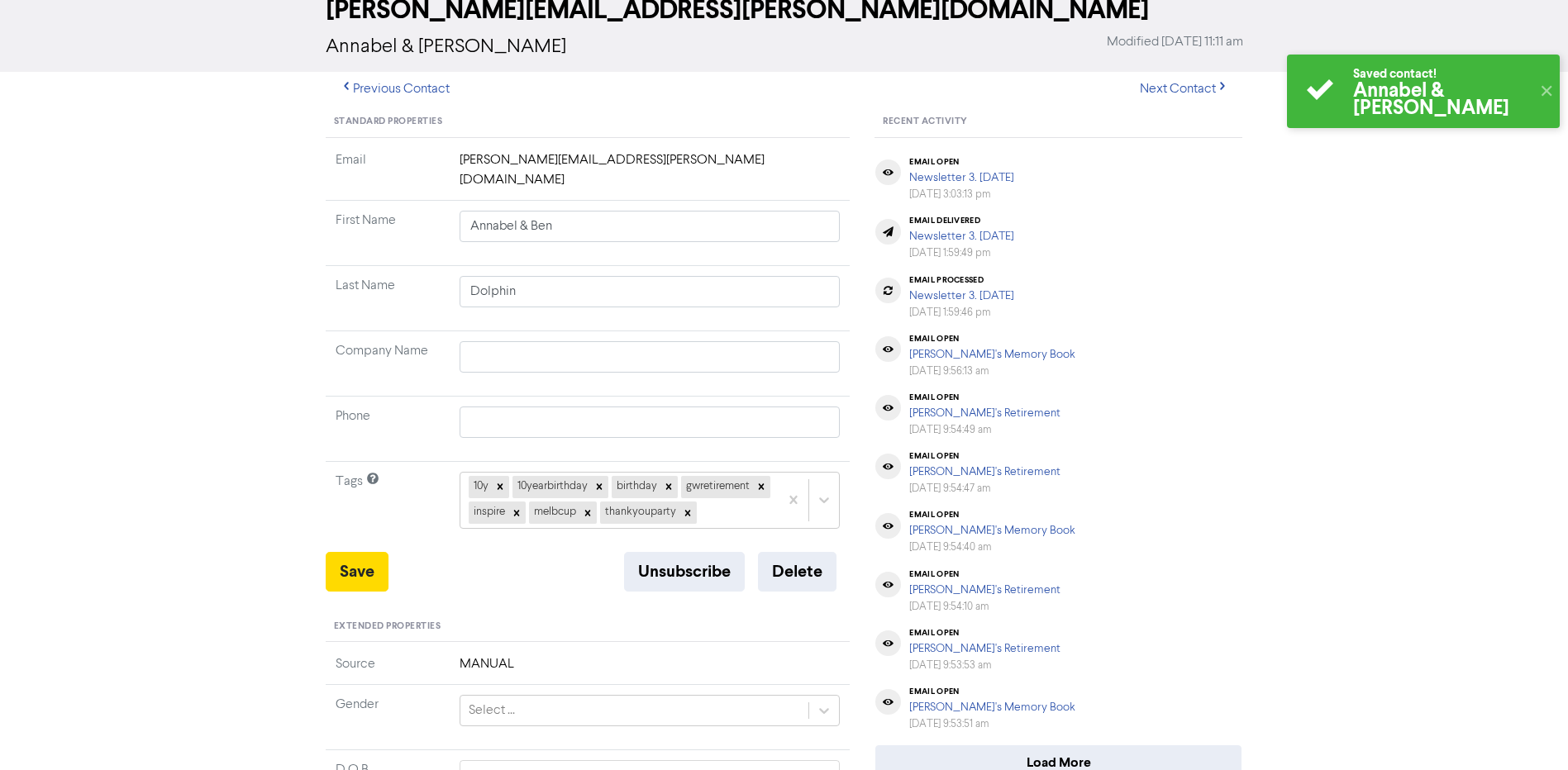
scroll to position [0, 0]
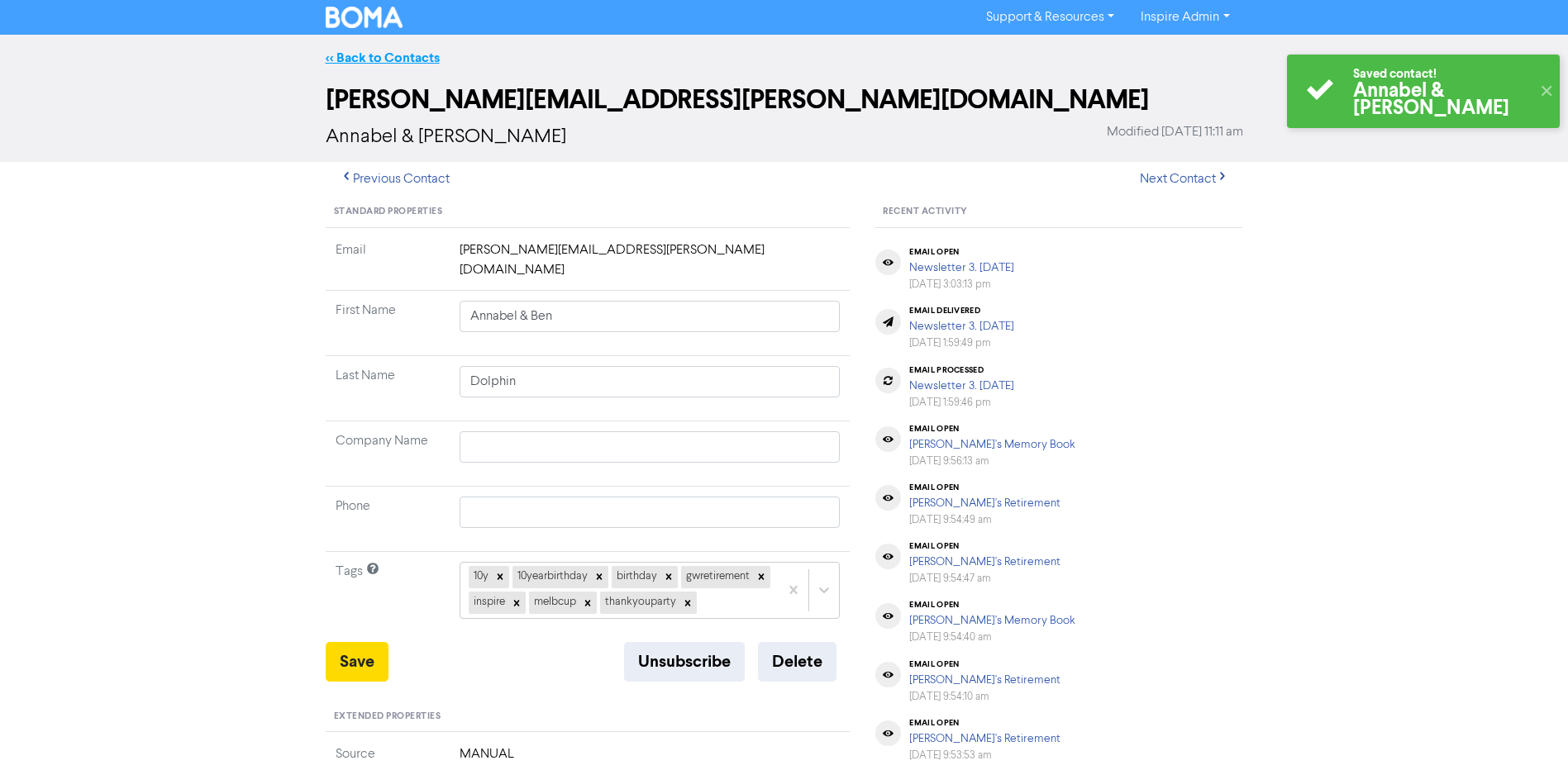
click at [407, 59] on link "<< Back to Contacts" at bounding box center [382, 58] width 114 height 17
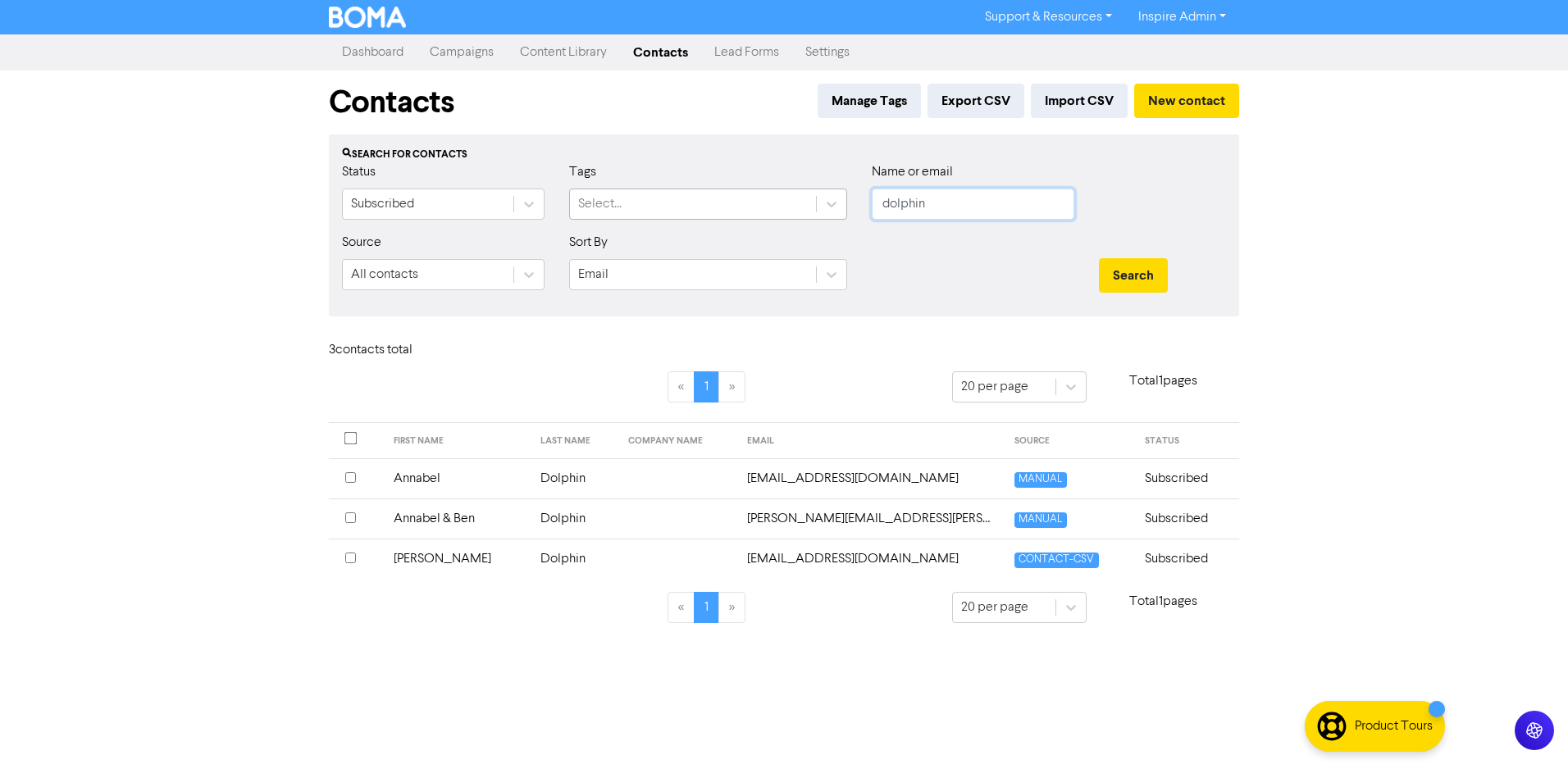
drag, startPoint x: 912, startPoint y: 207, endPoint x: 815, endPoint y: 206, distance: 97.0
click at [815, 206] on div "Status Subscribed Tags Select... Name or email dolphin" at bounding box center [784, 198] width 909 height 71
click at [1099, 258] on button "Search" at bounding box center [1133, 275] width 69 height 35
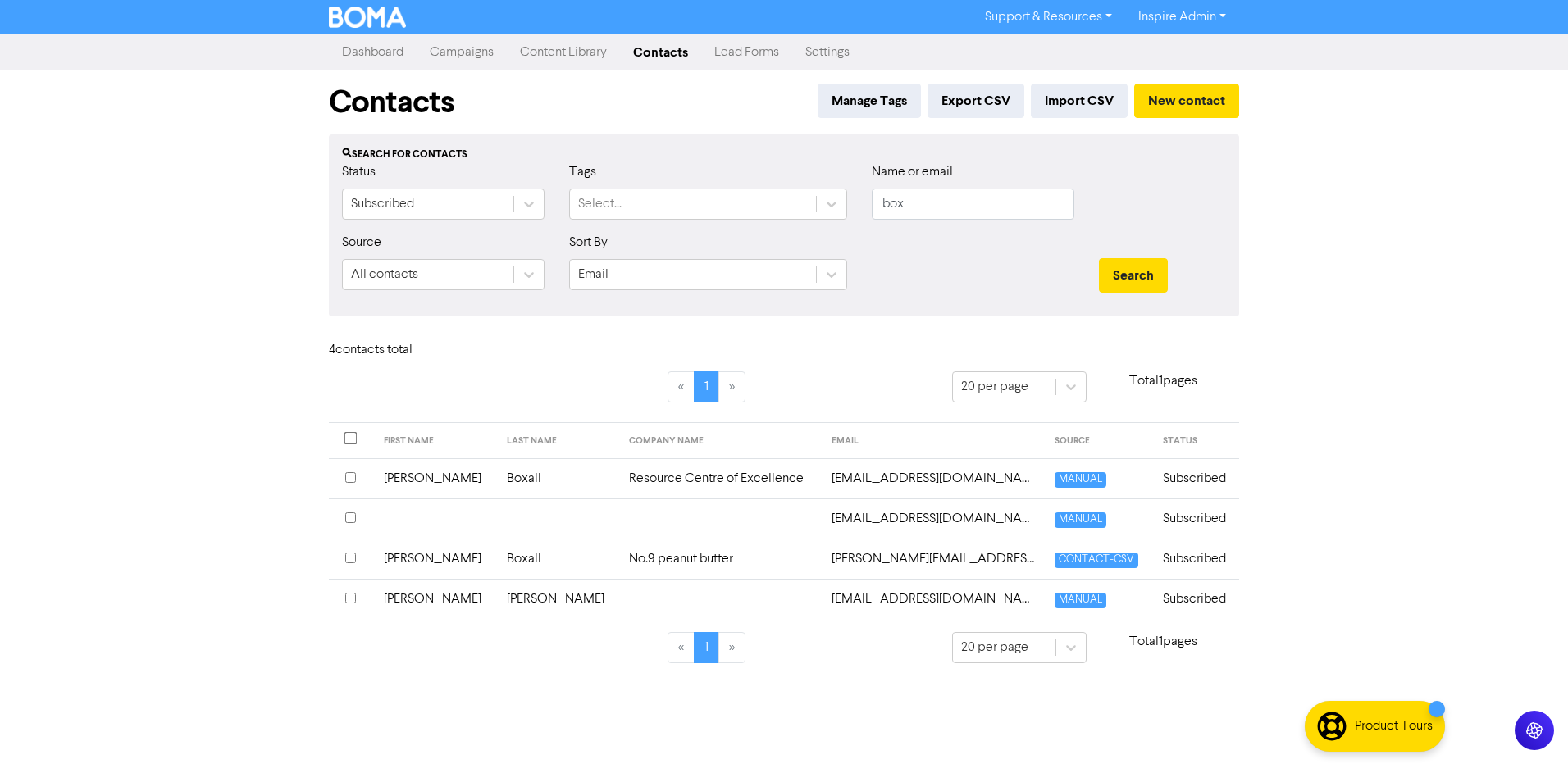
click at [630, 556] on td "No.9 peanut butter" at bounding box center [720, 559] width 202 height 40
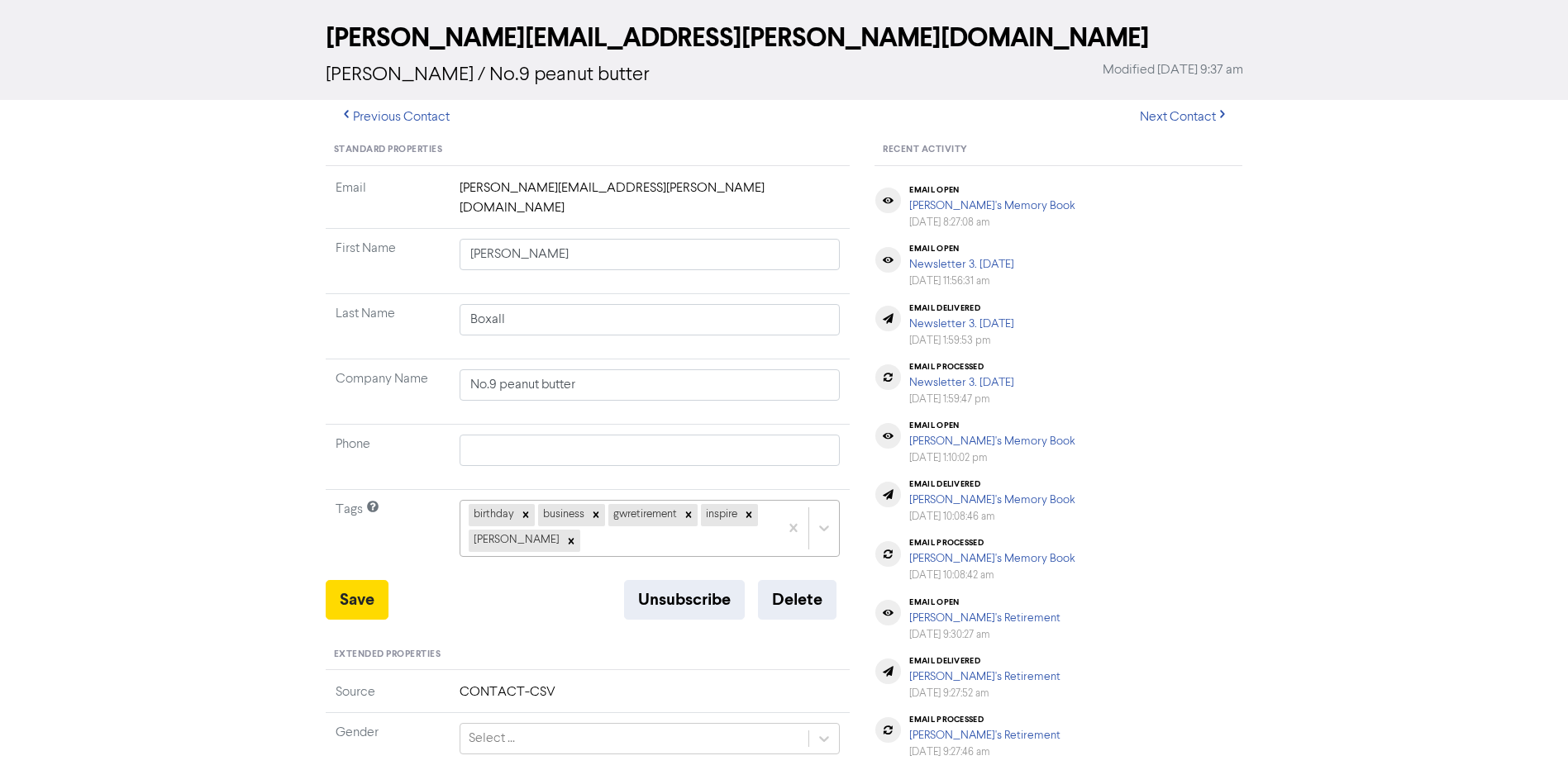
click at [589, 557] on div "birthday business gwretirement inspire [PERSON_NAME]" at bounding box center [650, 528] width 381 height 56
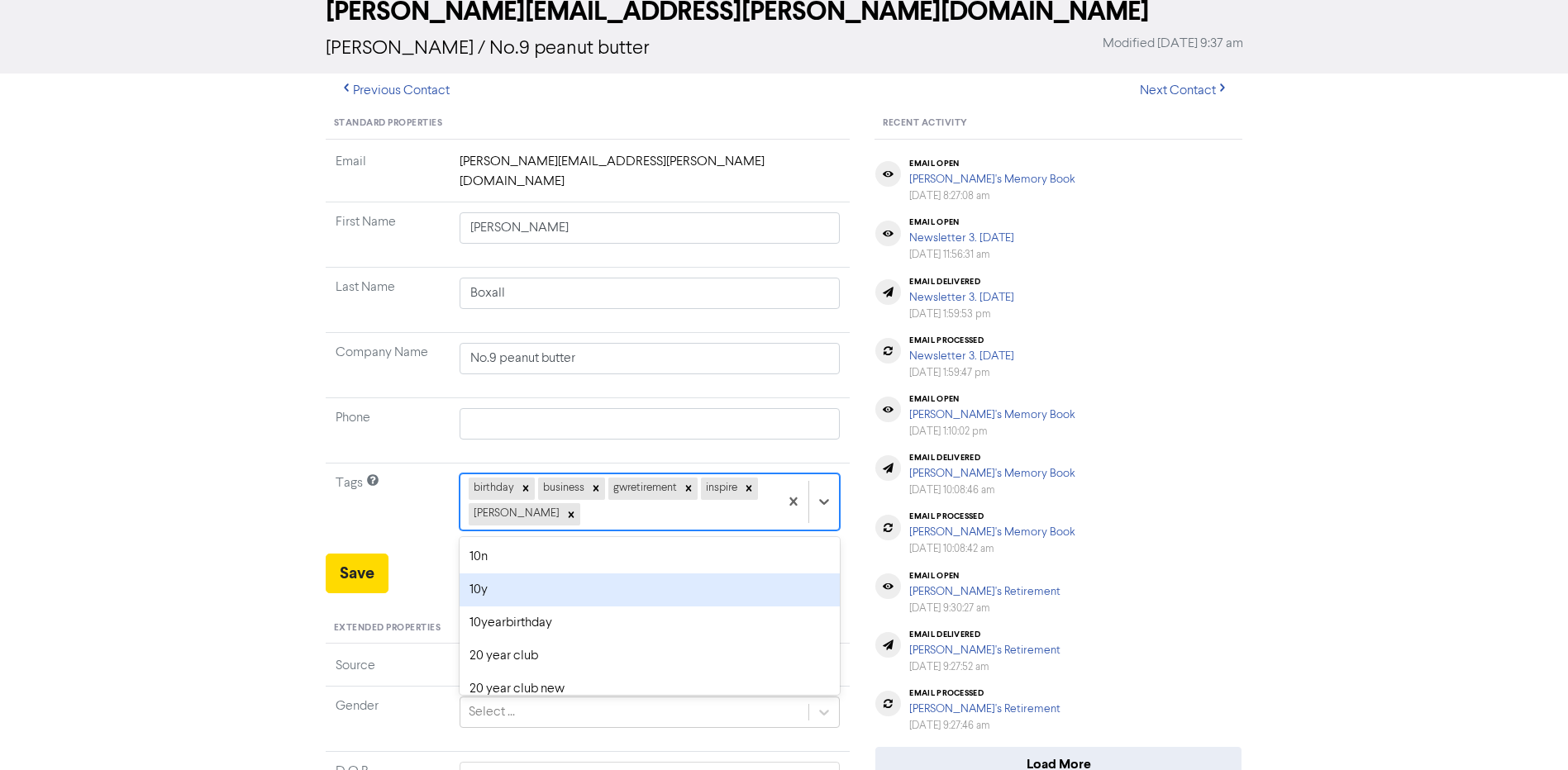
scroll to position [90, 0]
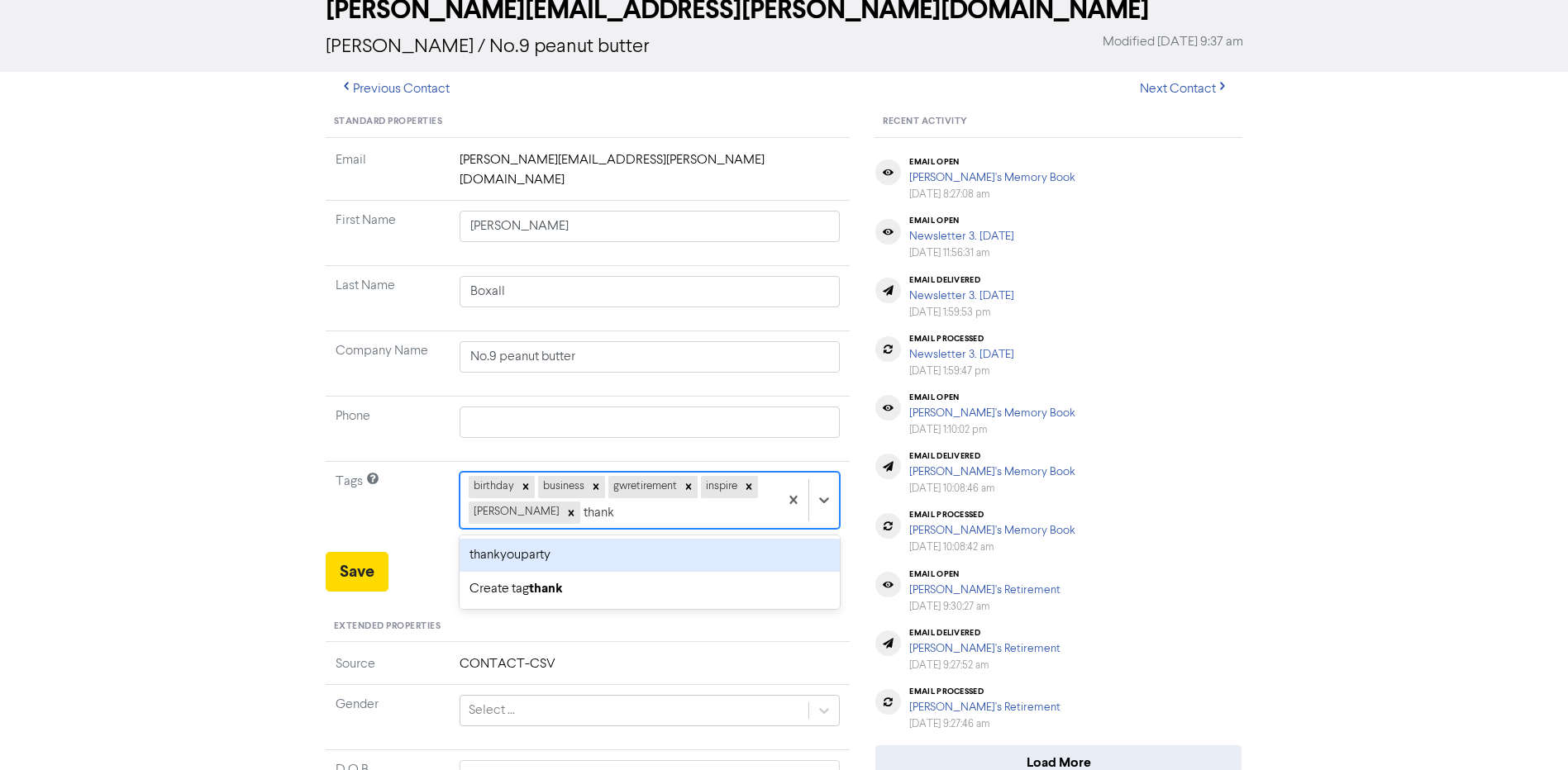
drag, startPoint x: 559, startPoint y: 539, endPoint x: 538, endPoint y: 545, distance: 21.8
click at [559, 539] on div "thankyouparty" at bounding box center [650, 555] width 381 height 33
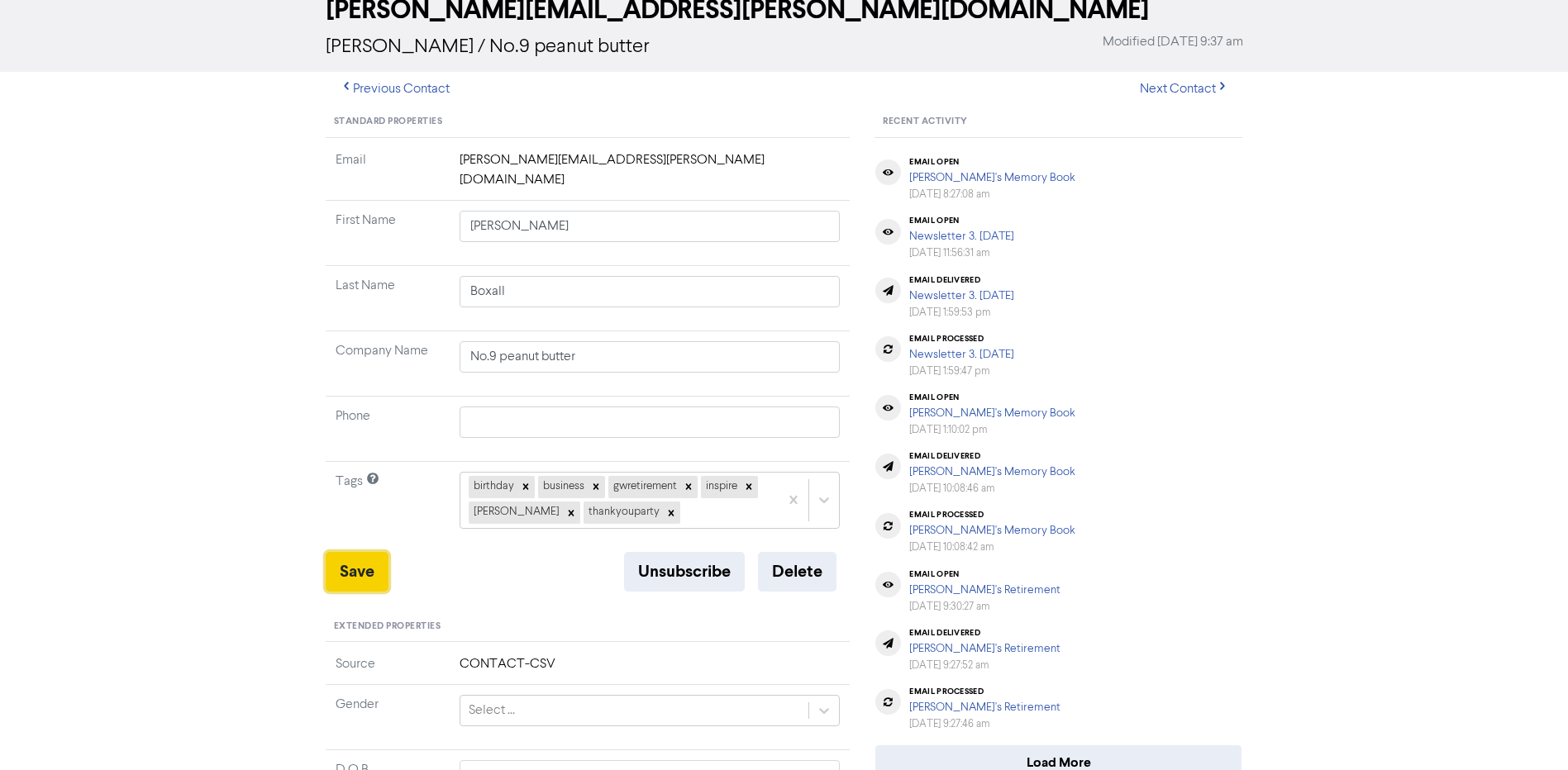
click at [359, 559] on button "Save" at bounding box center [356, 572] width 63 height 39
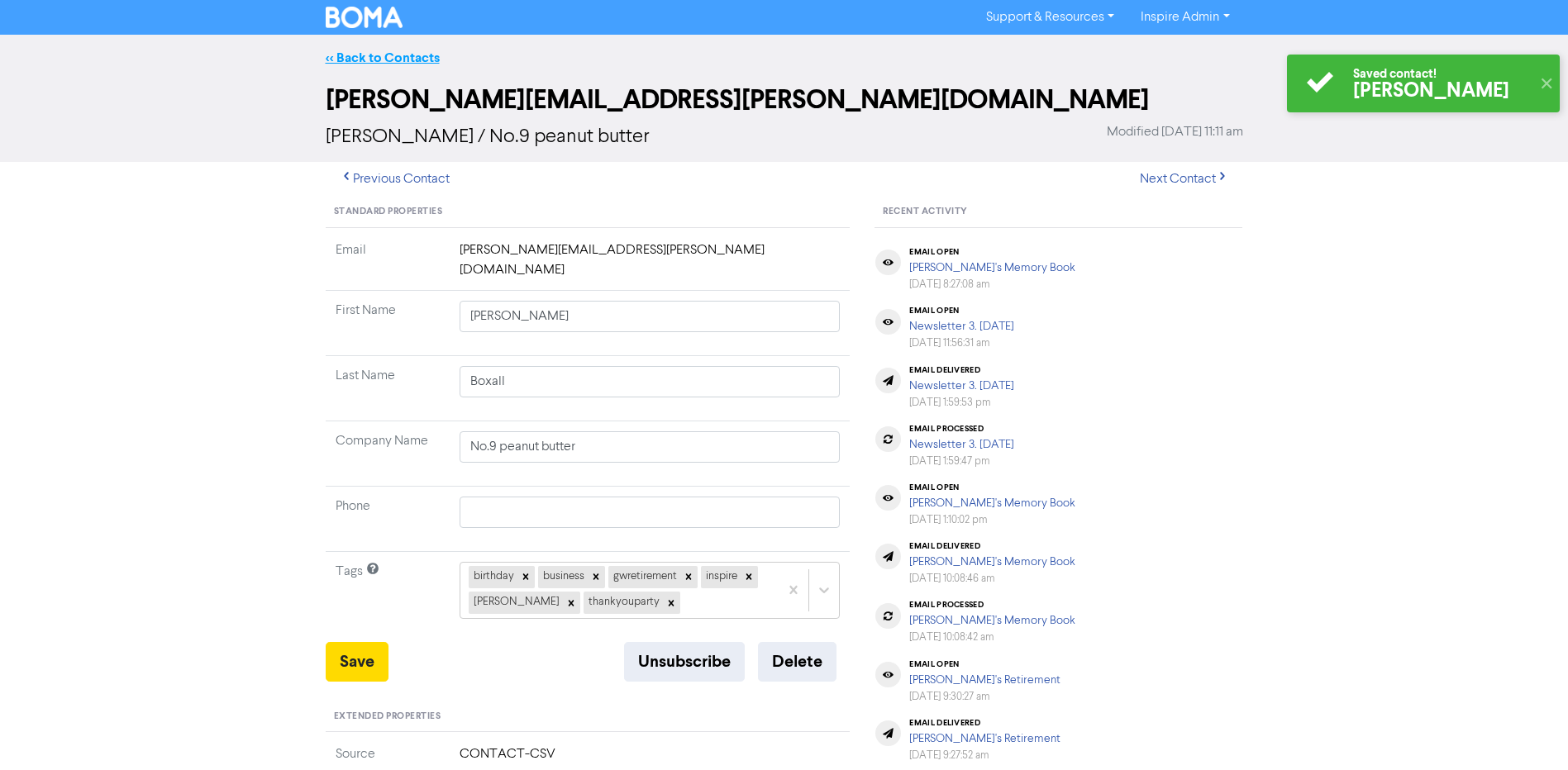
click at [386, 62] on link "<< Back to Contacts" at bounding box center [382, 58] width 114 height 17
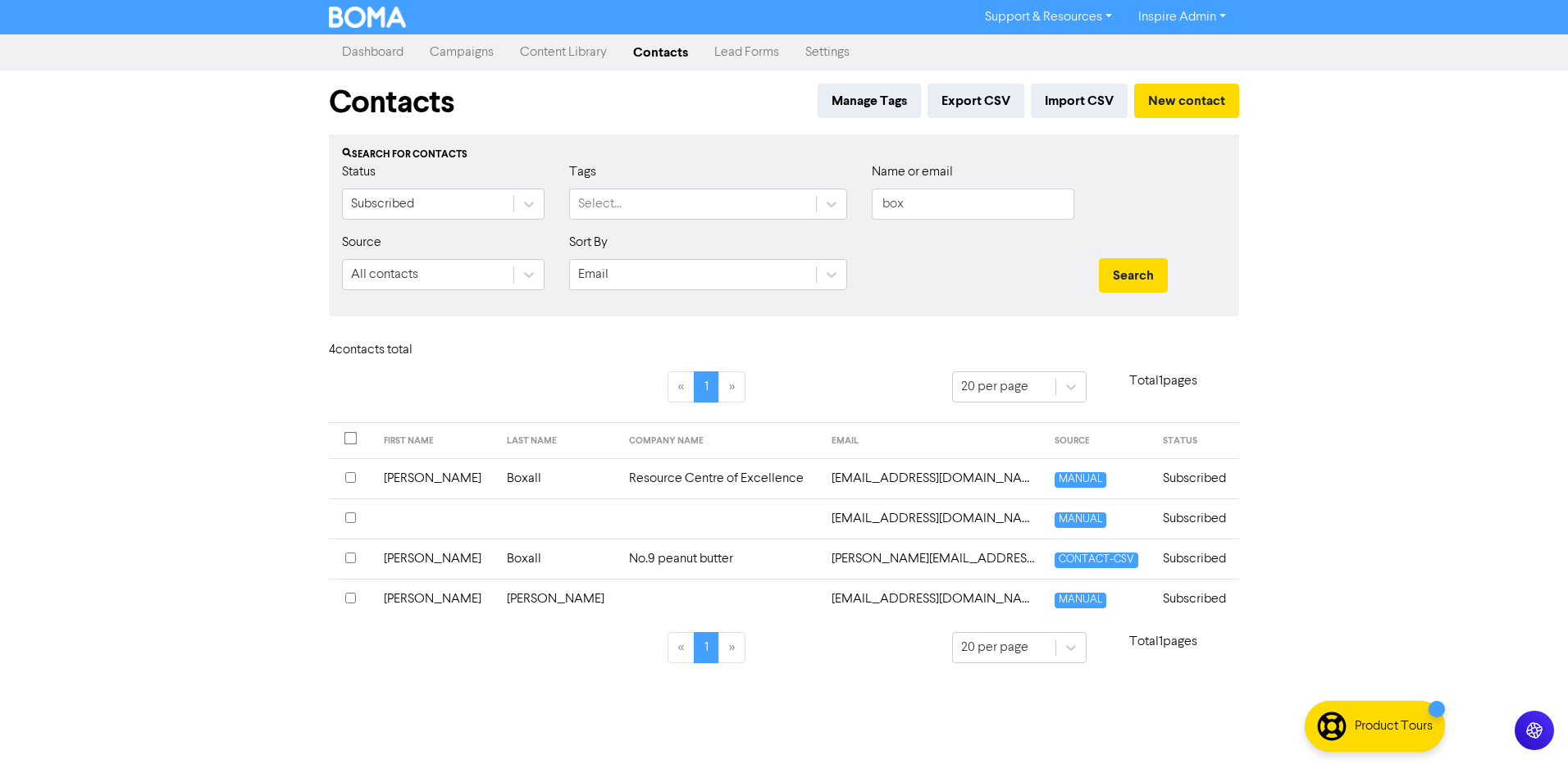
click at [835, 476] on td "[EMAIL_ADDRESS][DOMAIN_NAME]" at bounding box center [933, 479] width 222 height 40
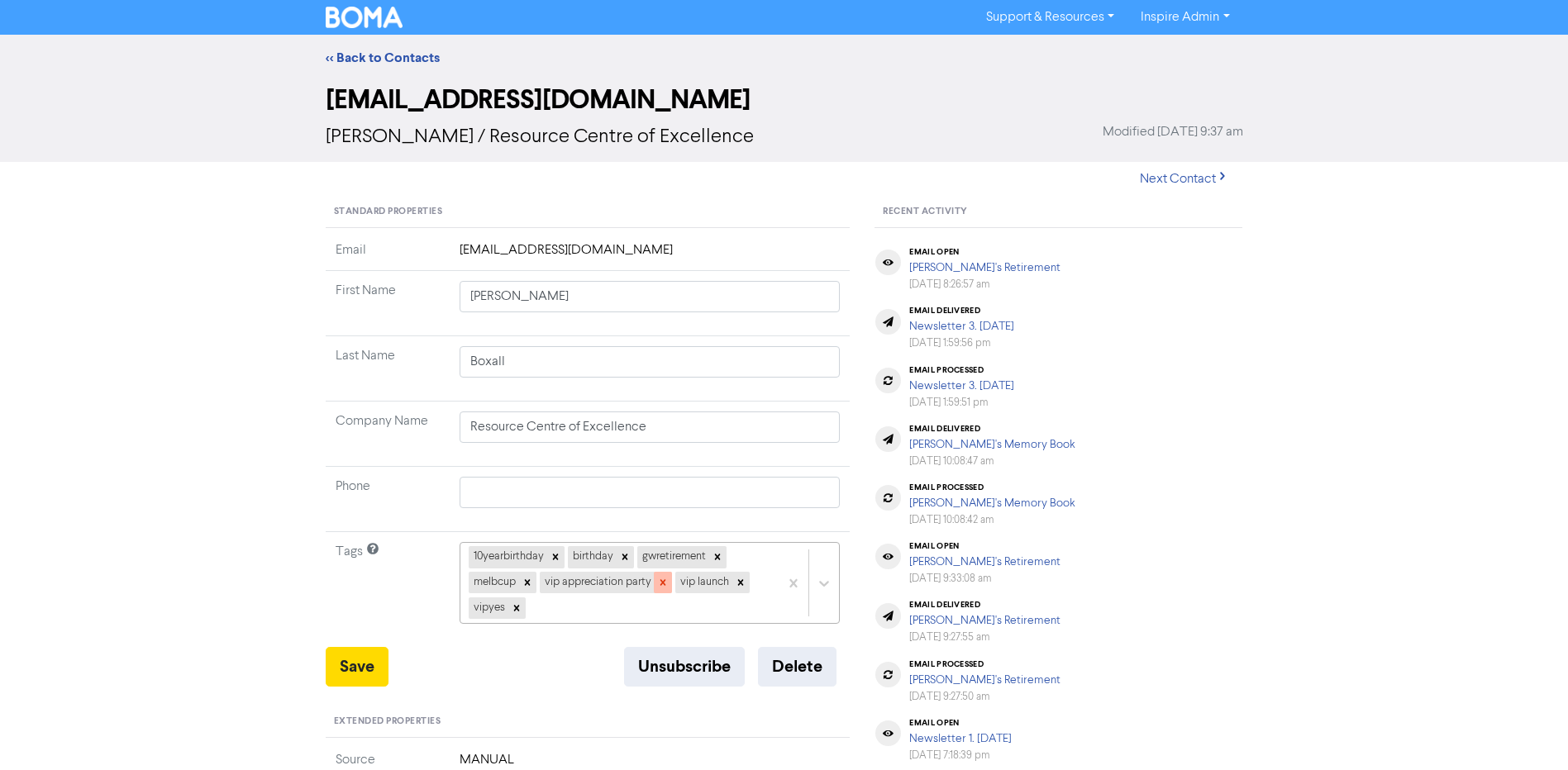
click at [661, 583] on icon at bounding box center [663, 583] width 11 height 11
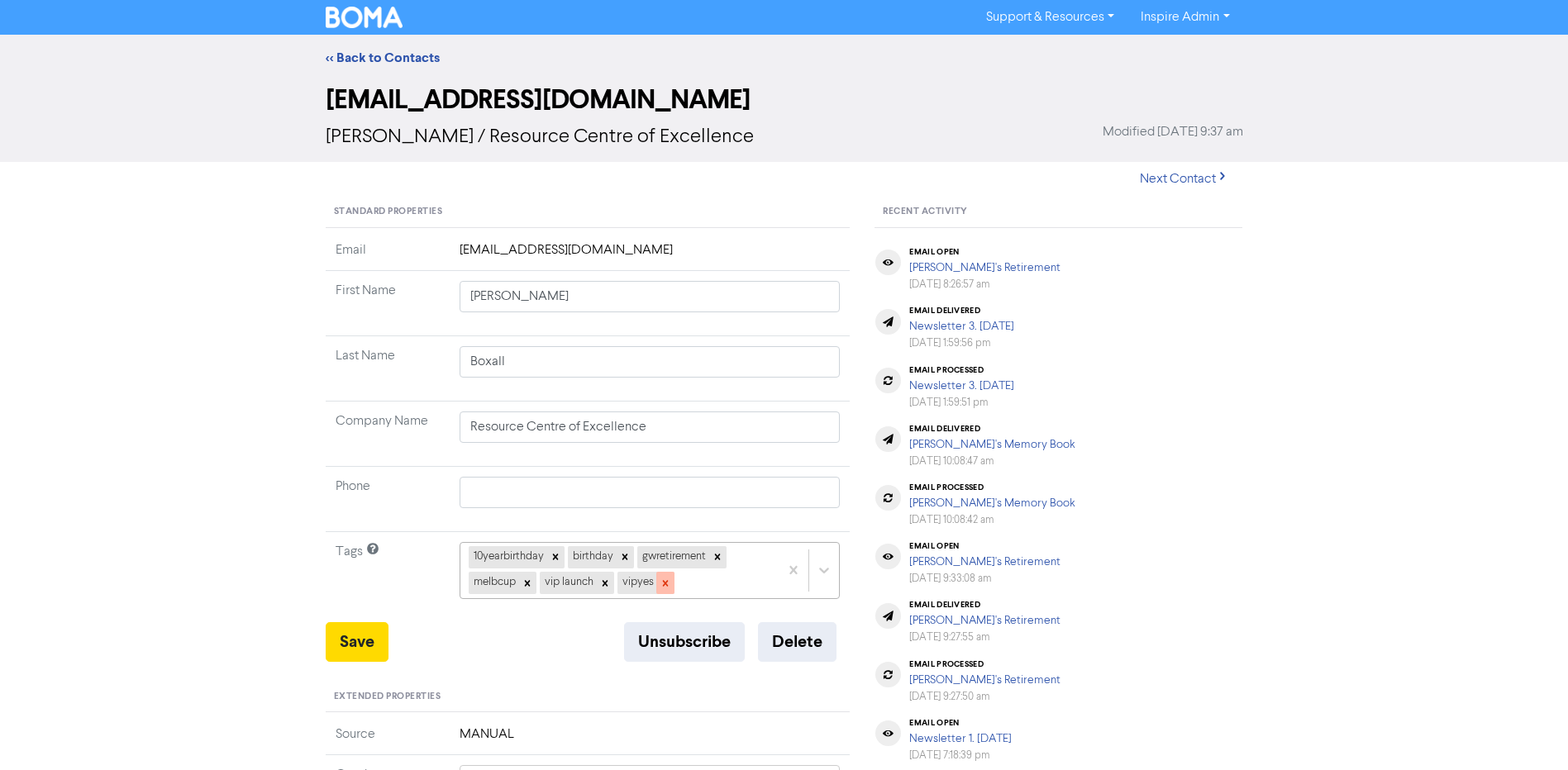
click at [671, 582] on icon at bounding box center [666, 584] width 11 height 11
click at [605, 581] on icon at bounding box center [604, 584] width 11 height 11
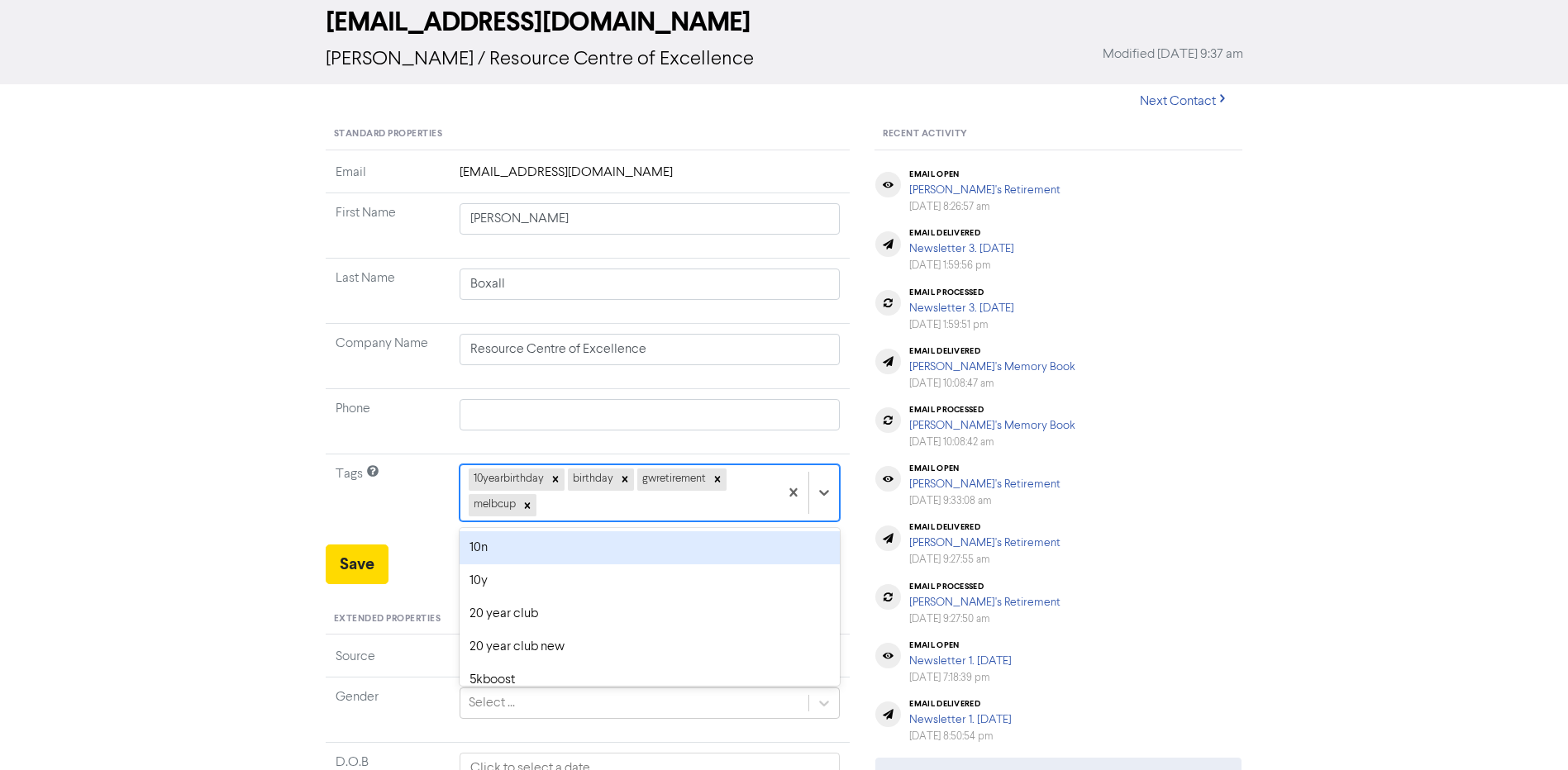
click at [619, 521] on div "option 10n focused, 1 of 42. 38 results available. Use Up and Down to choose op…" at bounding box center [650, 493] width 381 height 56
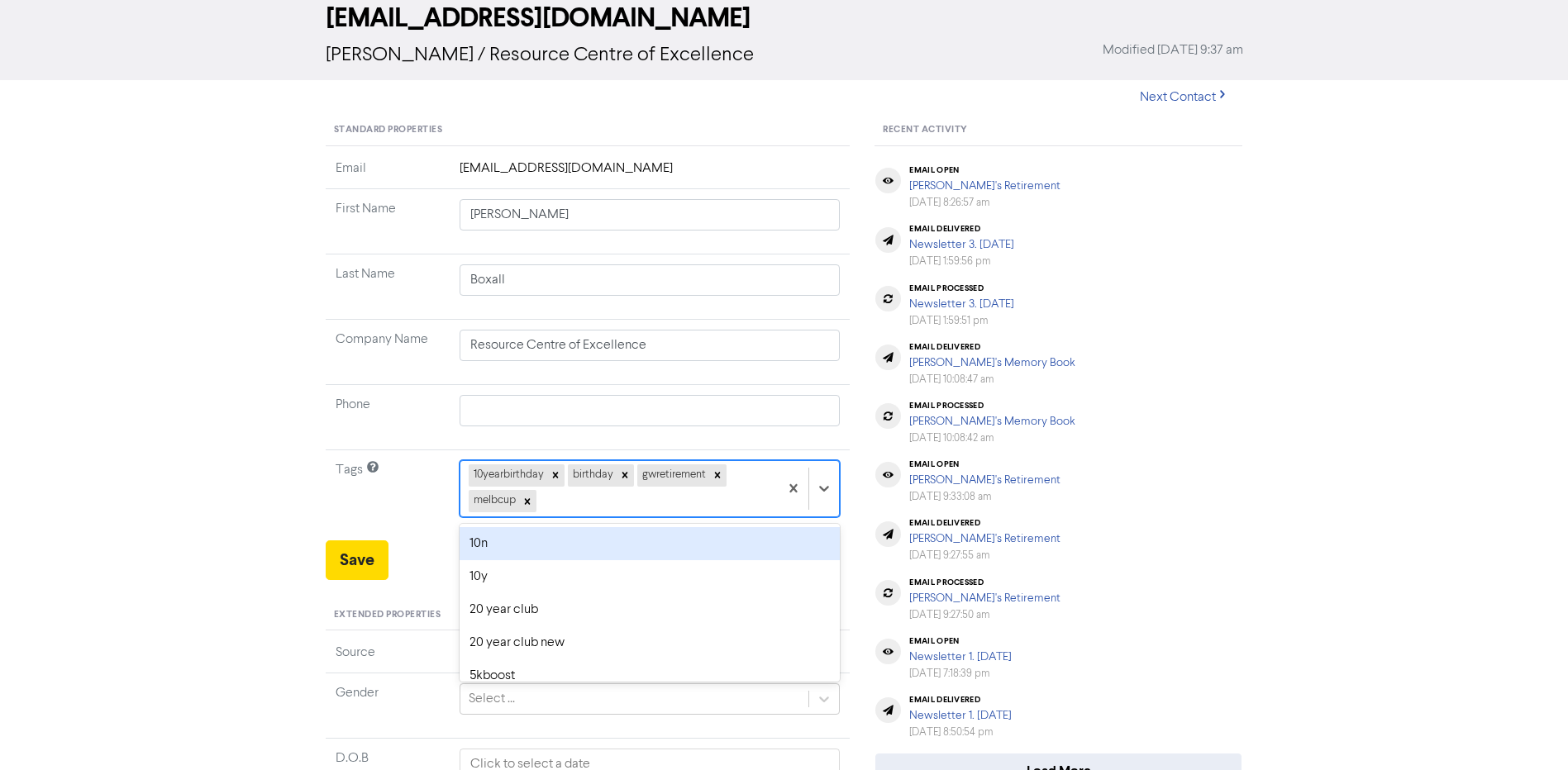
scroll to position [90, 0]
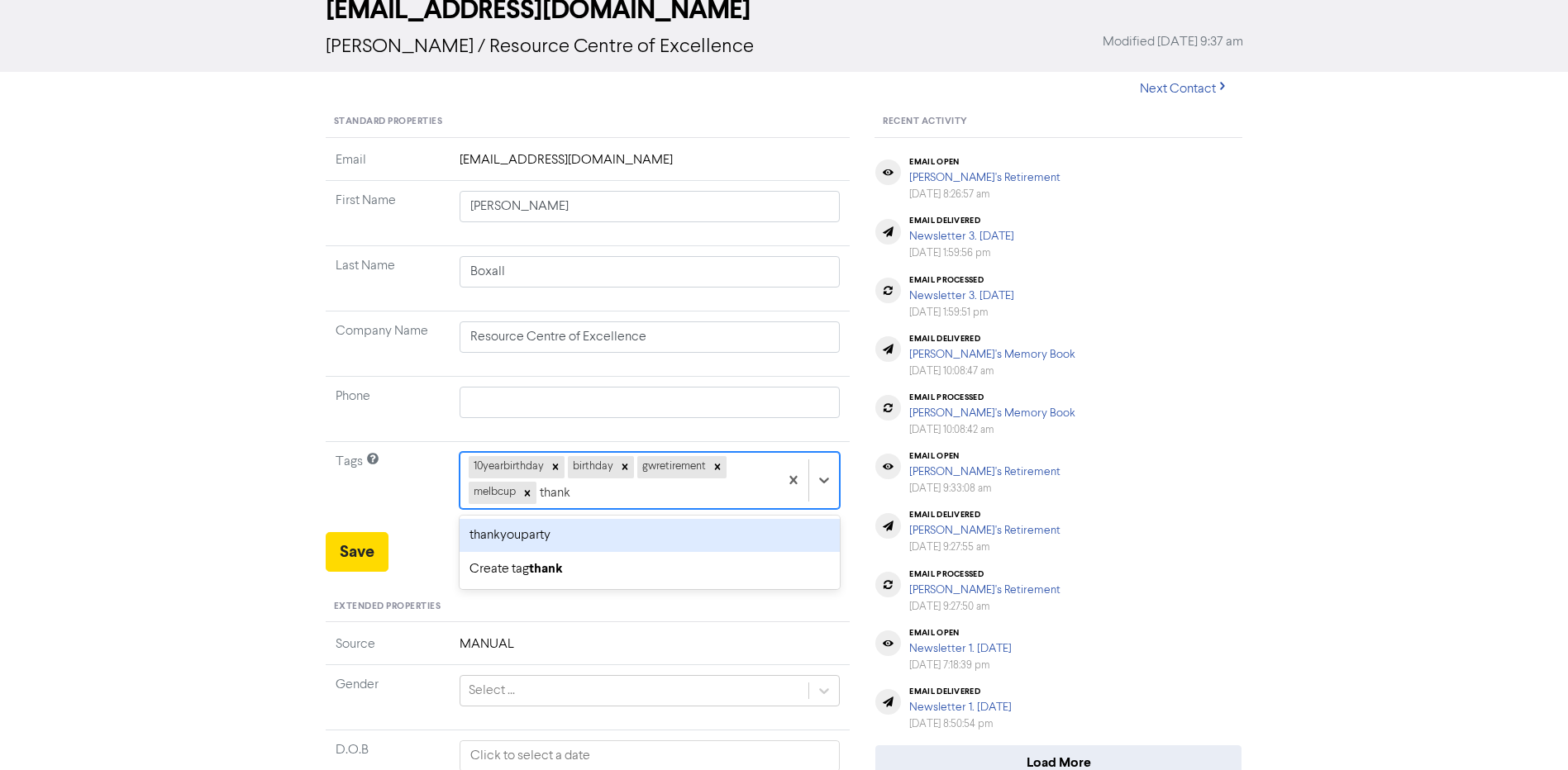
click at [571, 544] on div "thankyouparty" at bounding box center [650, 535] width 381 height 33
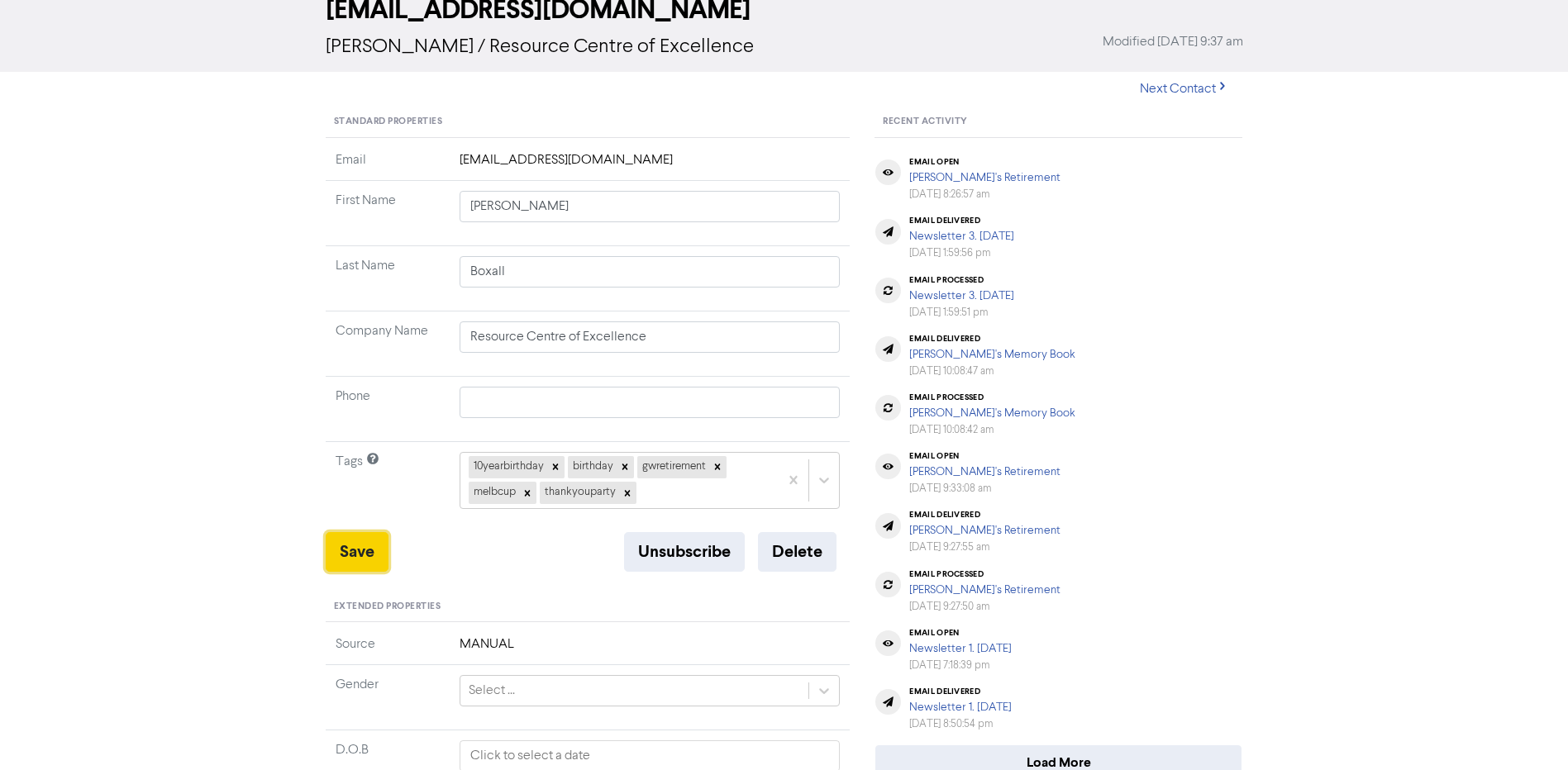
click at [353, 549] on button "Save" at bounding box center [356, 552] width 63 height 39
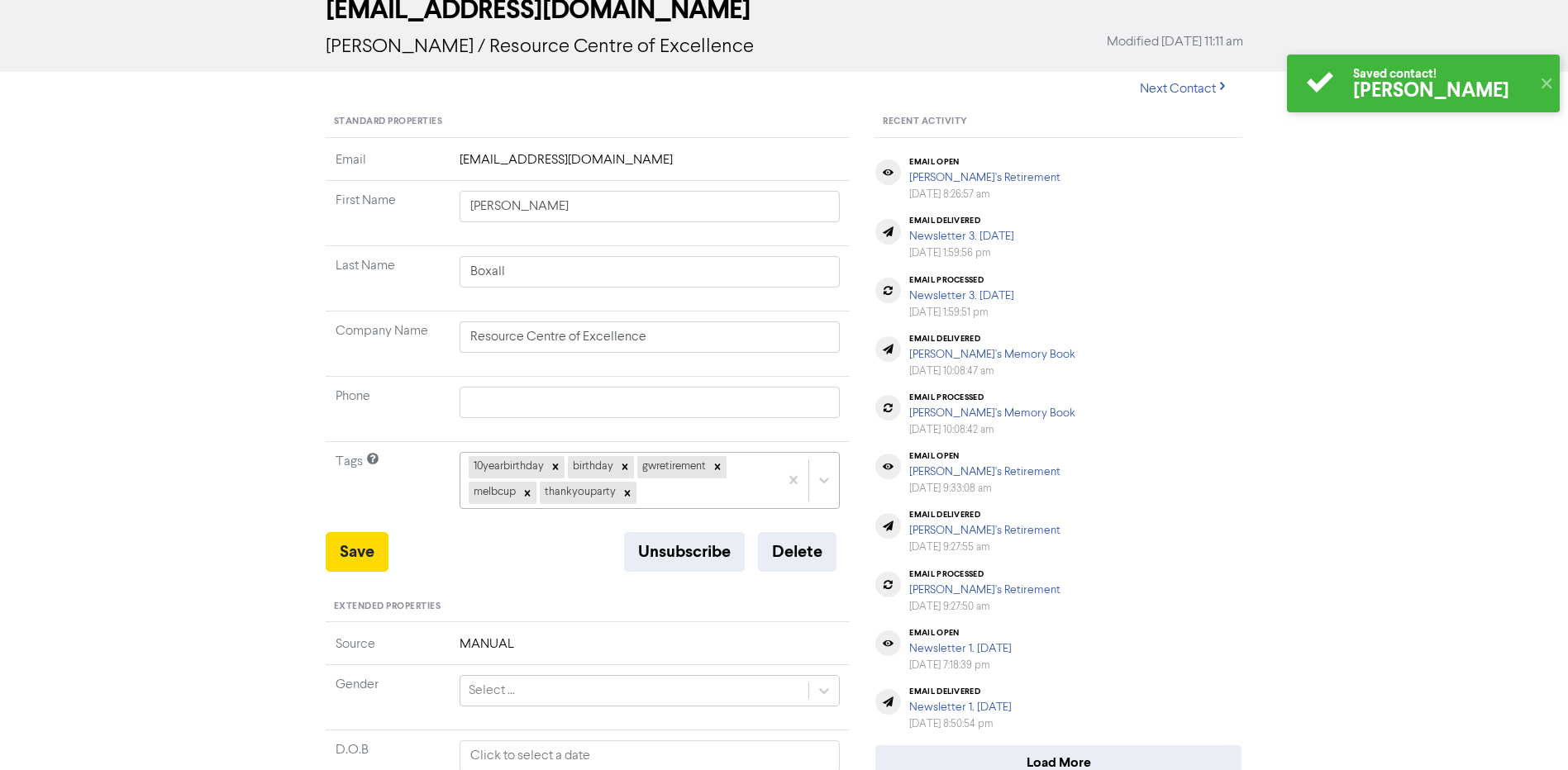
scroll to position [0, 0]
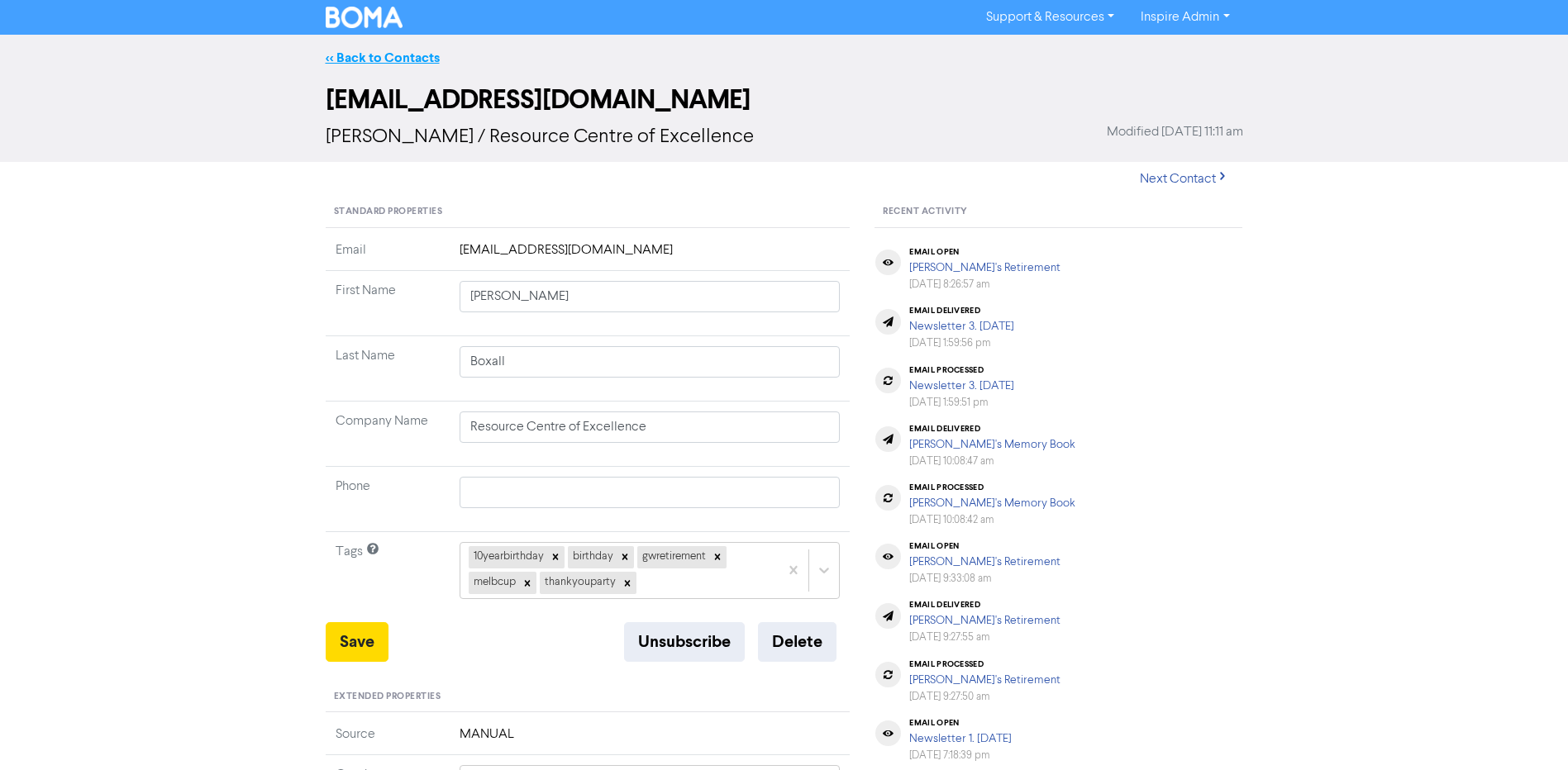
click at [416, 57] on link "<< Back to Contacts" at bounding box center [382, 58] width 114 height 17
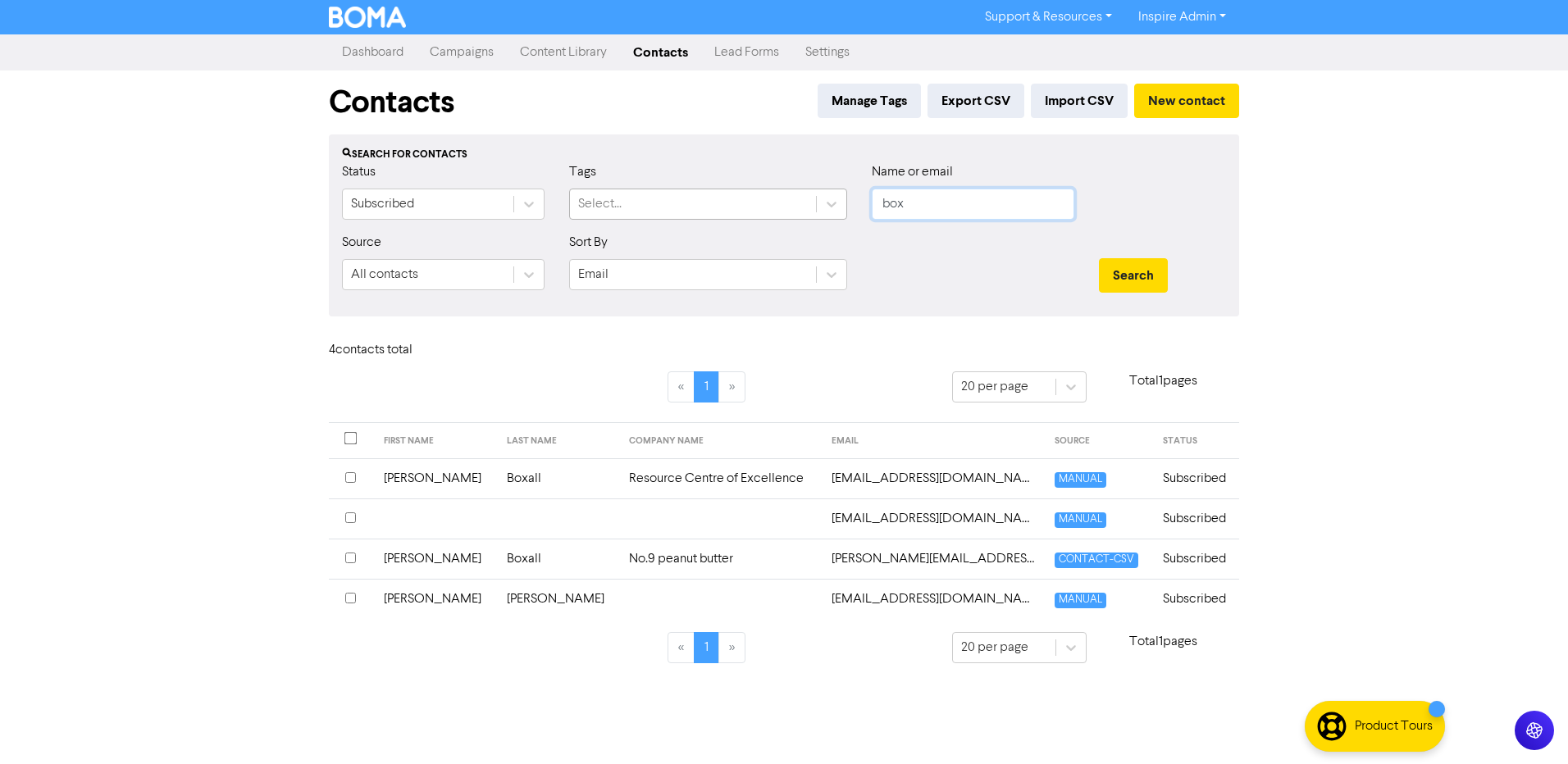
drag, startPoint x: 932, startPoint y: 212, endPoint x: 760, endPoint y: 213, distance: 172.0
click at [764, 213] on div "Status Subscribed Tags Select... Name or email box" at bounding box center [784, 198] width 909 height 71
click at [1099, 258] on button "Search" at bounding box center [1133, 275] width 69 height 35
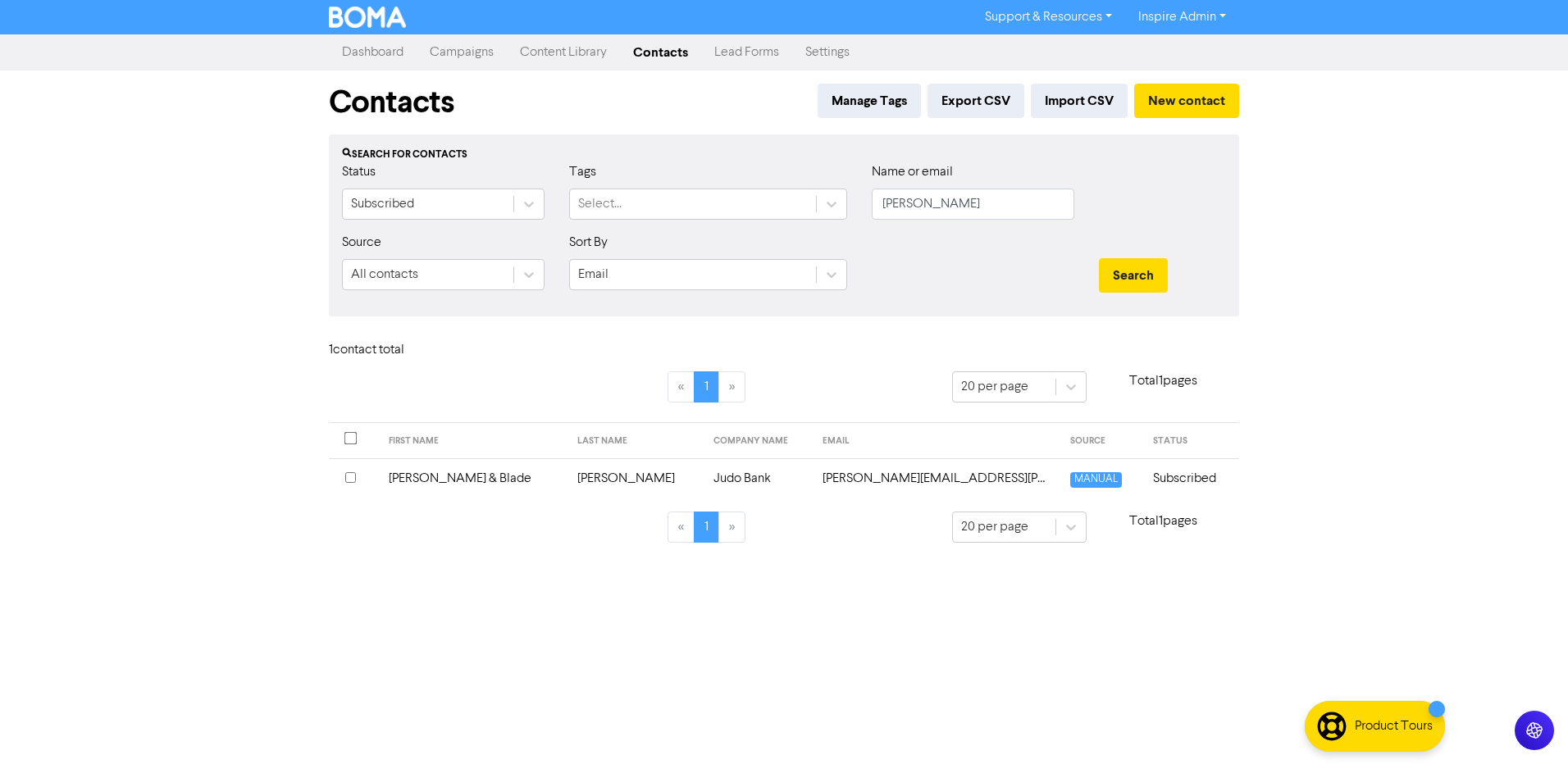
click at [827, 479] on td "[PERSON_NAME][EMAIL_ADDRESS][PERSON_NAME][DOMAIN_NAME]" at bounding box center [936, 479] width 247 height 40
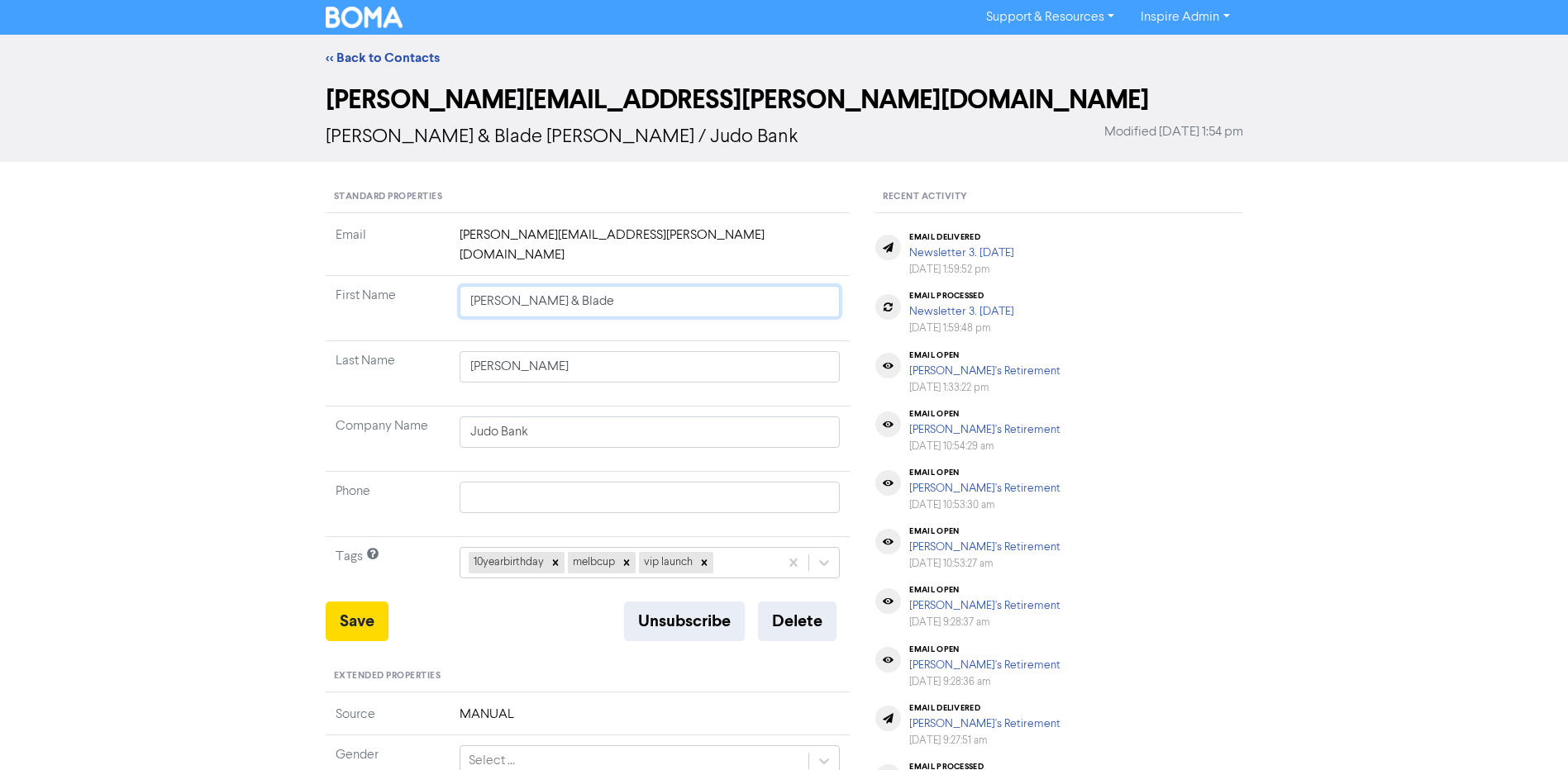
drag, startPoint x: 578, startPoint y: 285, endPoint x: 526, endPoint y: 283, distance: 52.0
click at [526, 286] on input "[PERSON_NAME] & Blade" at bounding box center [650, 301] width 381 height 31
click at [524, 482] on input "text" at bounding box center [650, 497] width 381 height 31
click at [415, 501] on td "Phone" at bounding box center [387, 504] width 124 height 65
click at [701, 558] on icon at bounding box center [704, 563] width 11 height 11
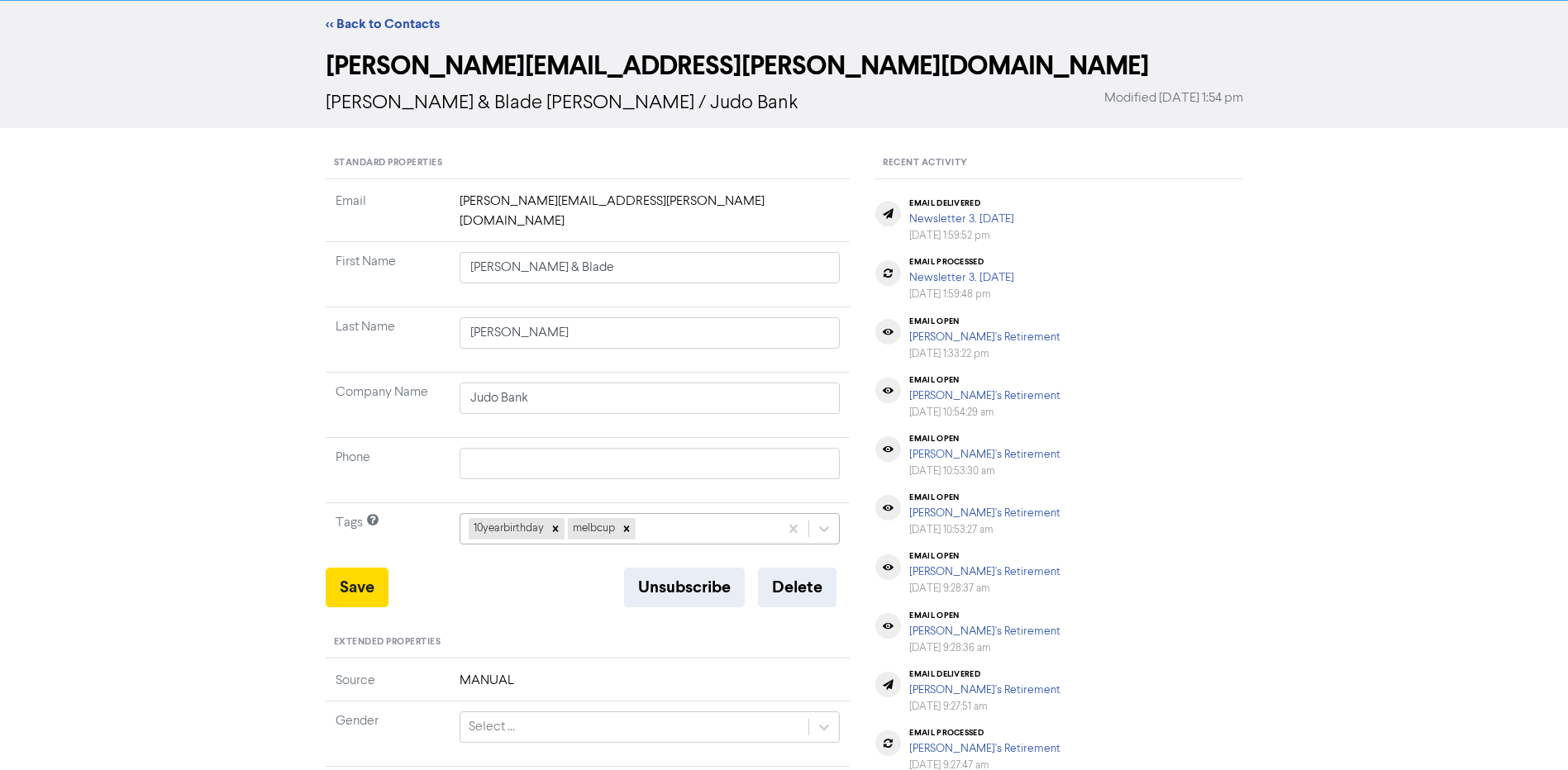
click at [682, 543] on div "10yearbirthday melbcup" at bounding box center [650, 528] width 381 height 31
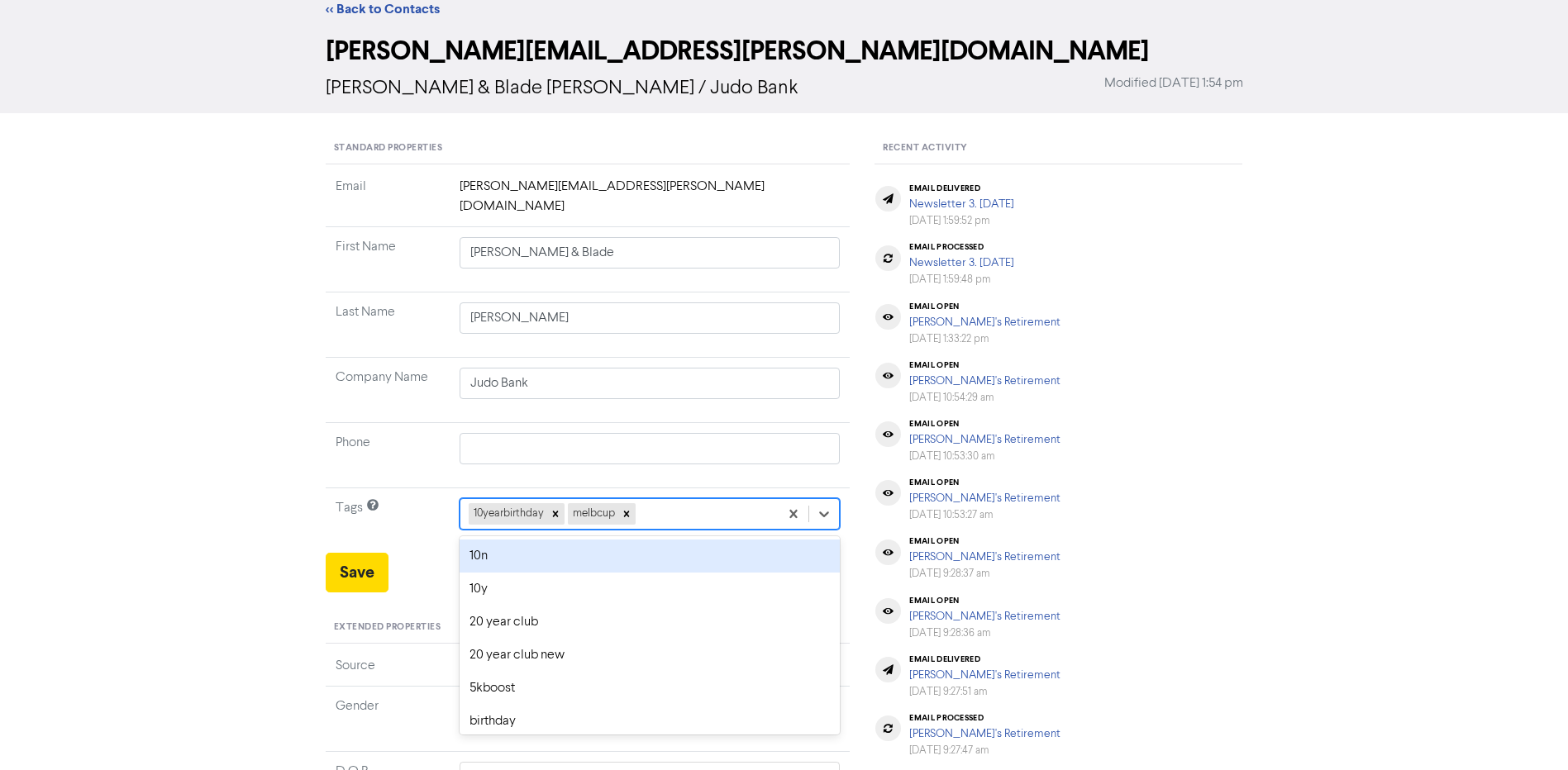
scroll to position [50, 0]
click at [682, 543] on div "thankyouparty" at bounding box center [650, 555] width 381 height 33
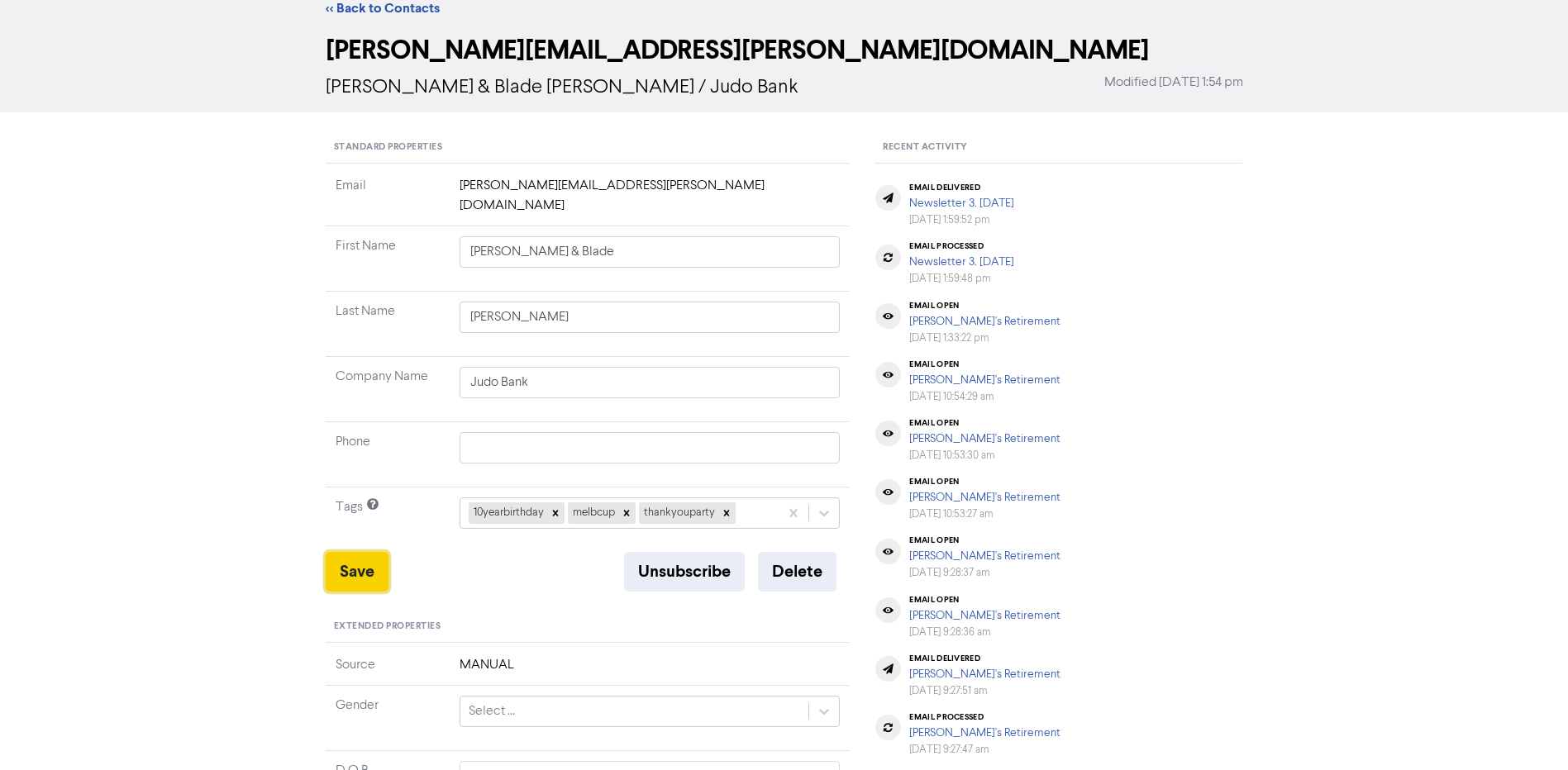
click at [361, 558] on button "Save" at bounding box center [356, 572] width 63 height 39
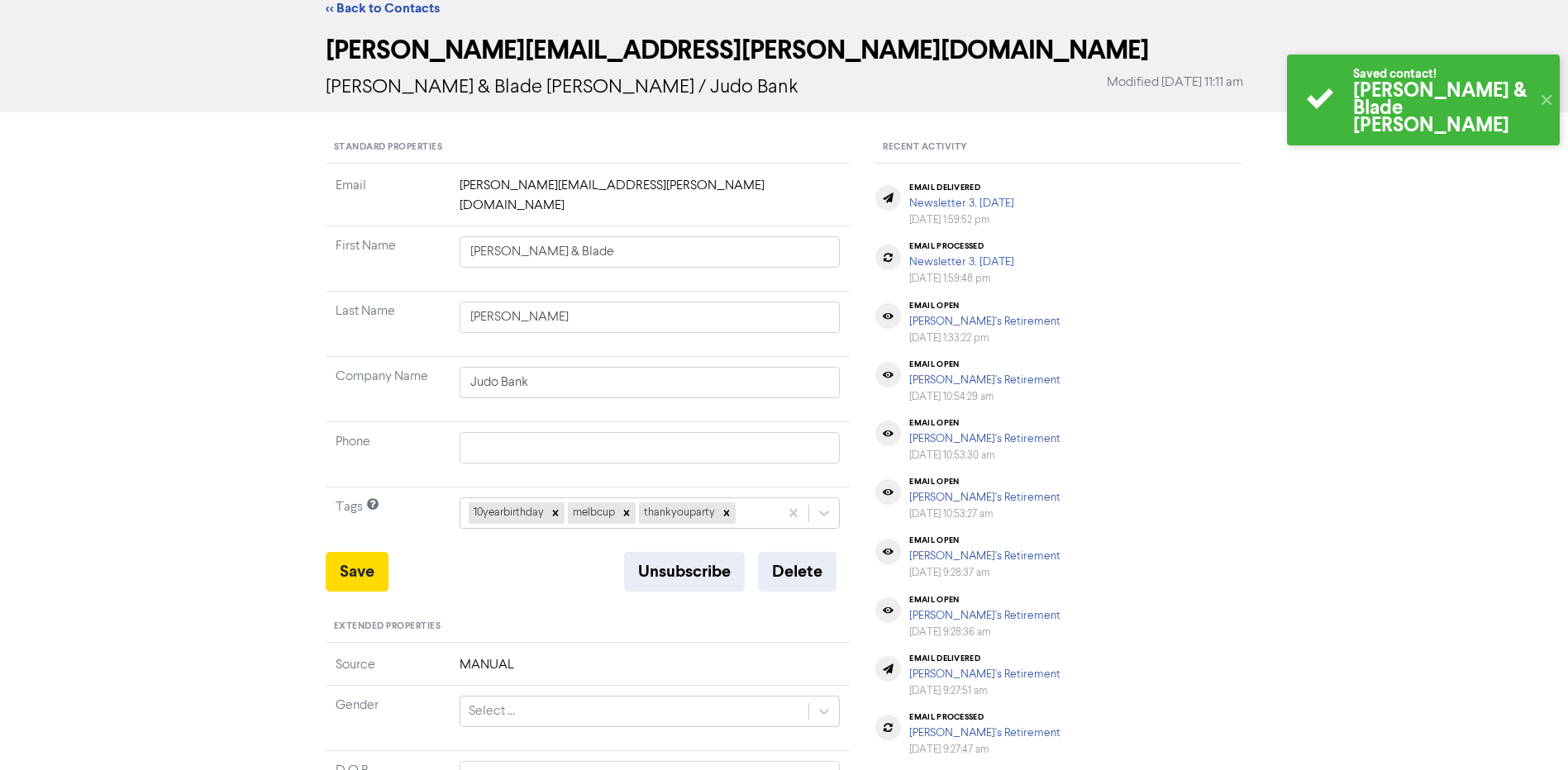
scroll to position [0, 0]
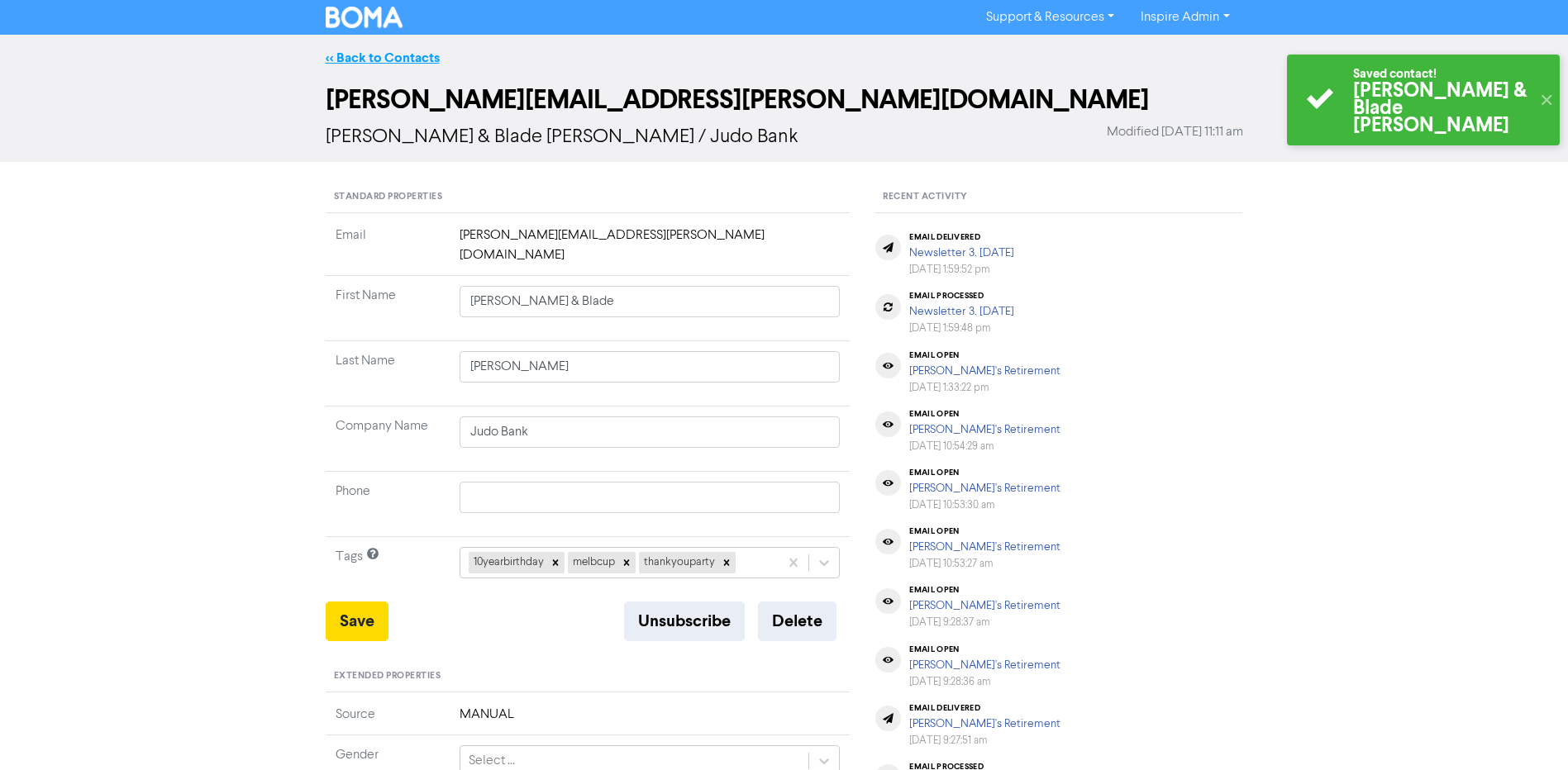
click at [396, 57] on link "<< Back to Contacts" at bounding box center [382, 58] width 114 height 17
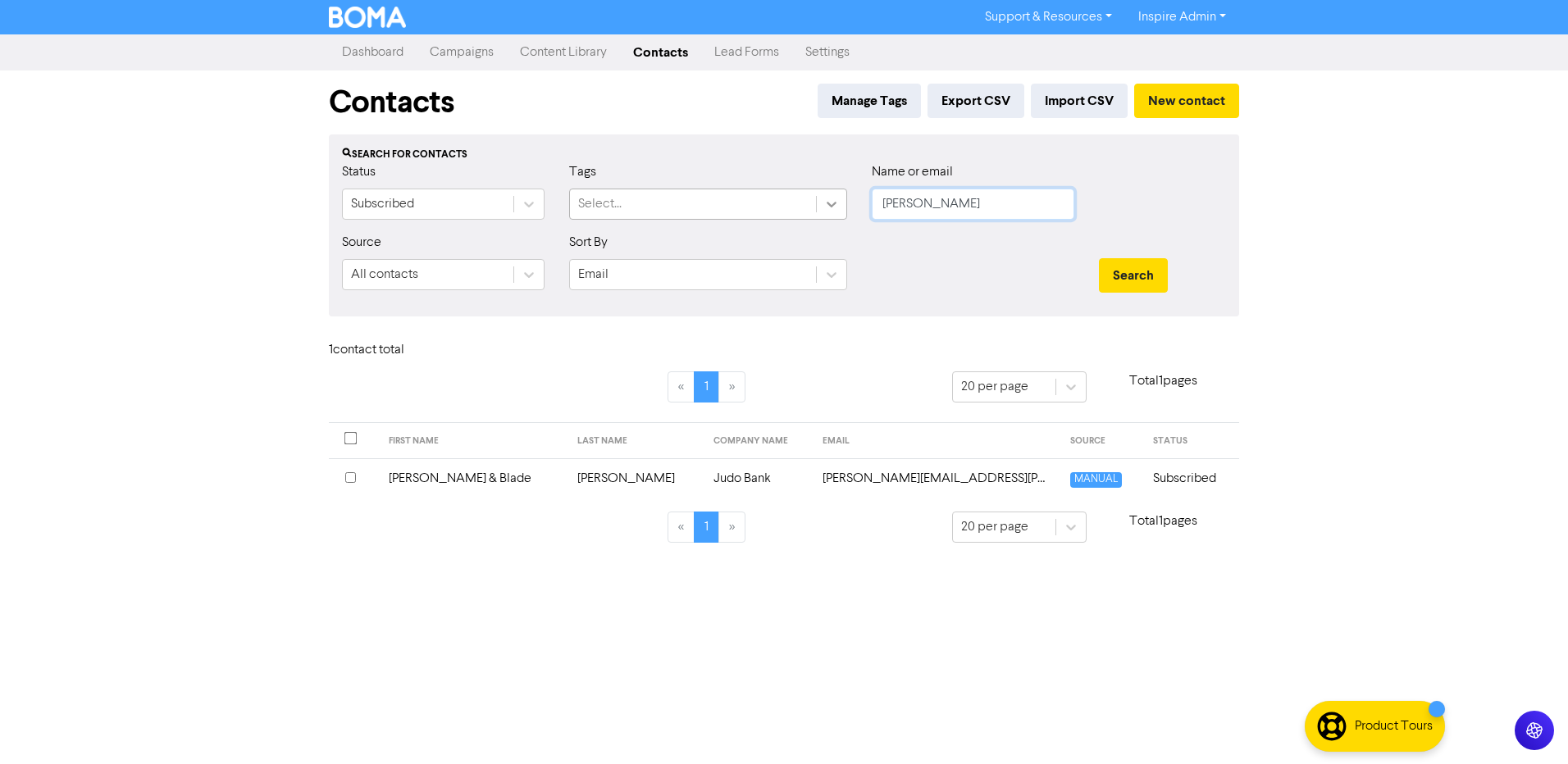
drag, startPoint x: 940, startPoint y: 201, endPoint x: 818, endPoint y: 200, distance: 122.0
click at [819, 200] on div "Status Subscribed Tags Select... Name or email [PERSON_NAME]" at bounding box center [784, 198] width 909 height 71
click at [1099, 258] on button "Search" at bounding box center [1133, 275] width 69 height 35
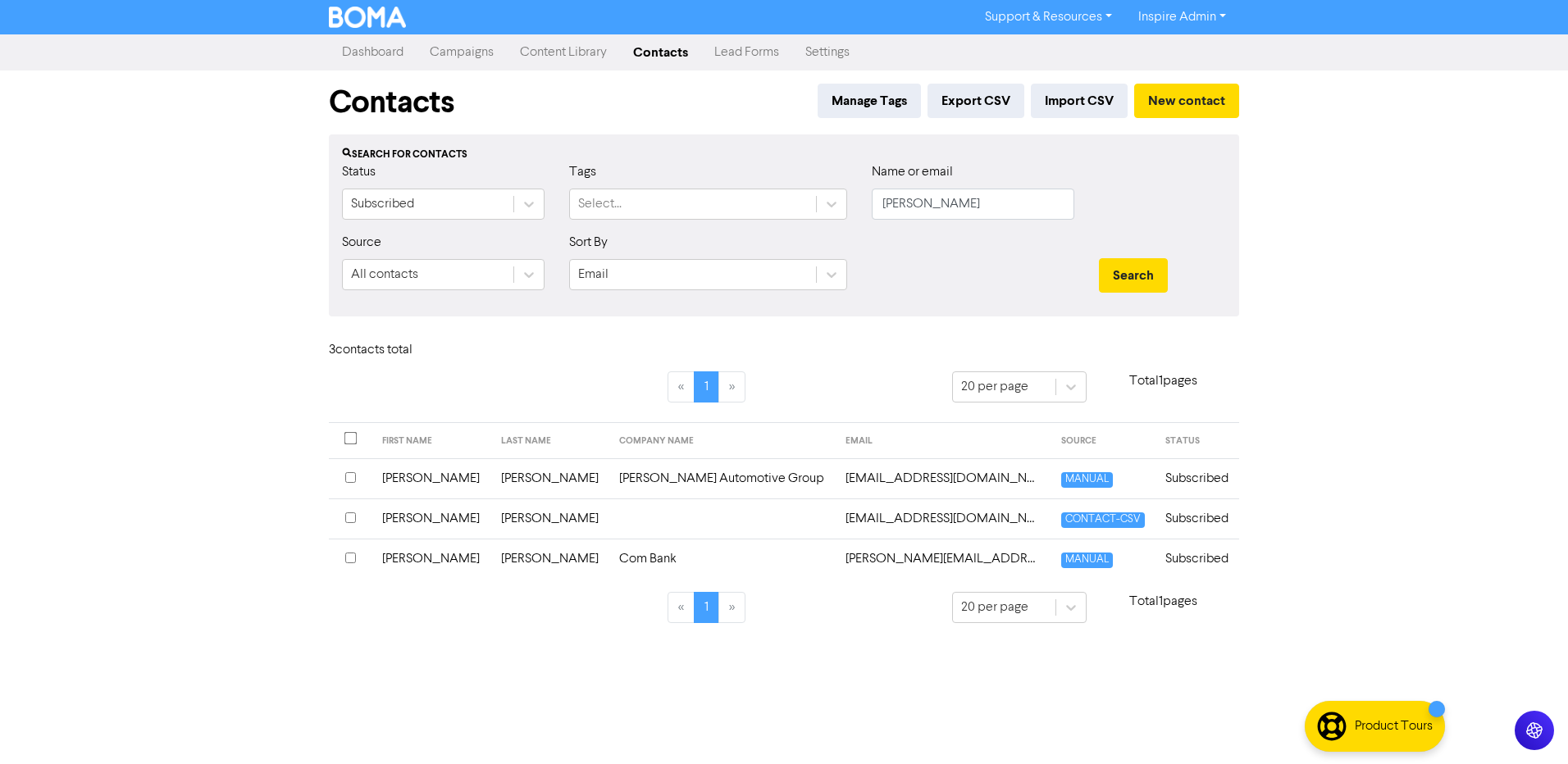
click at [493, 555] on td "[PERSON_NAME]" at bounding box center [550, 559] width 118 height 40
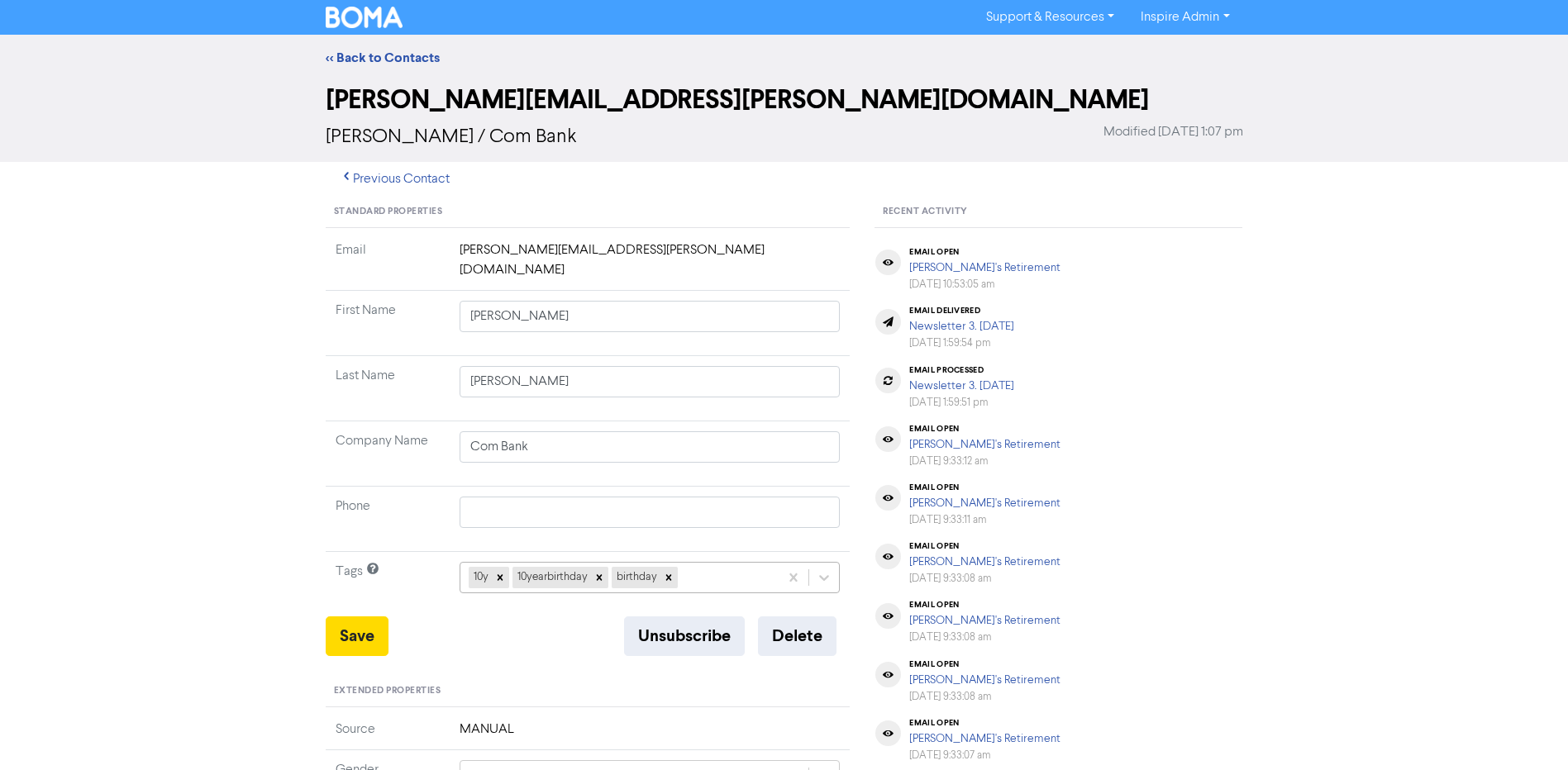
click at [711, 562] on div "10y 10yearbirthday birthday" at bounding box center [650, 577] width 381 height 31
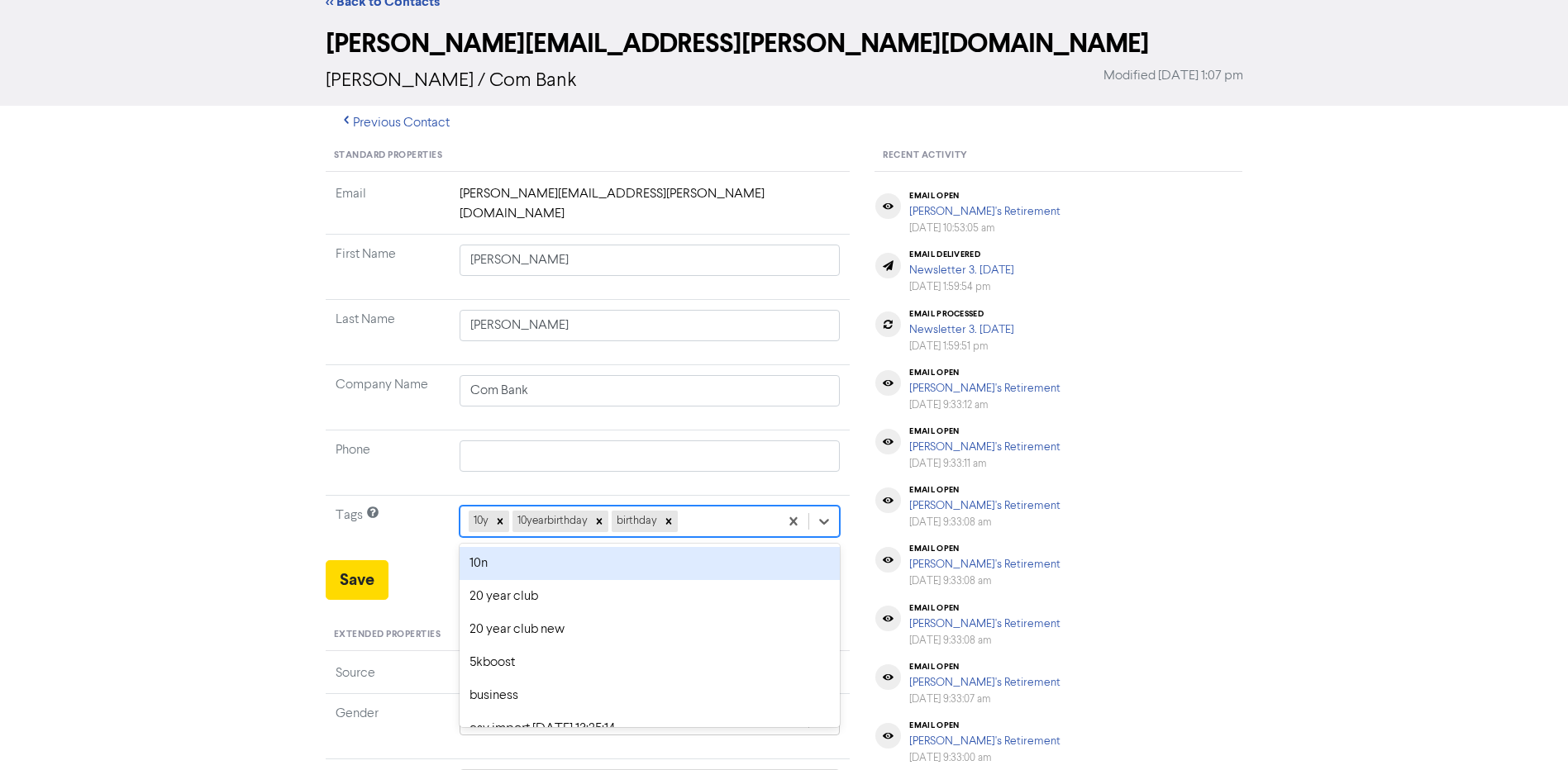
scroll to position [65, 0]
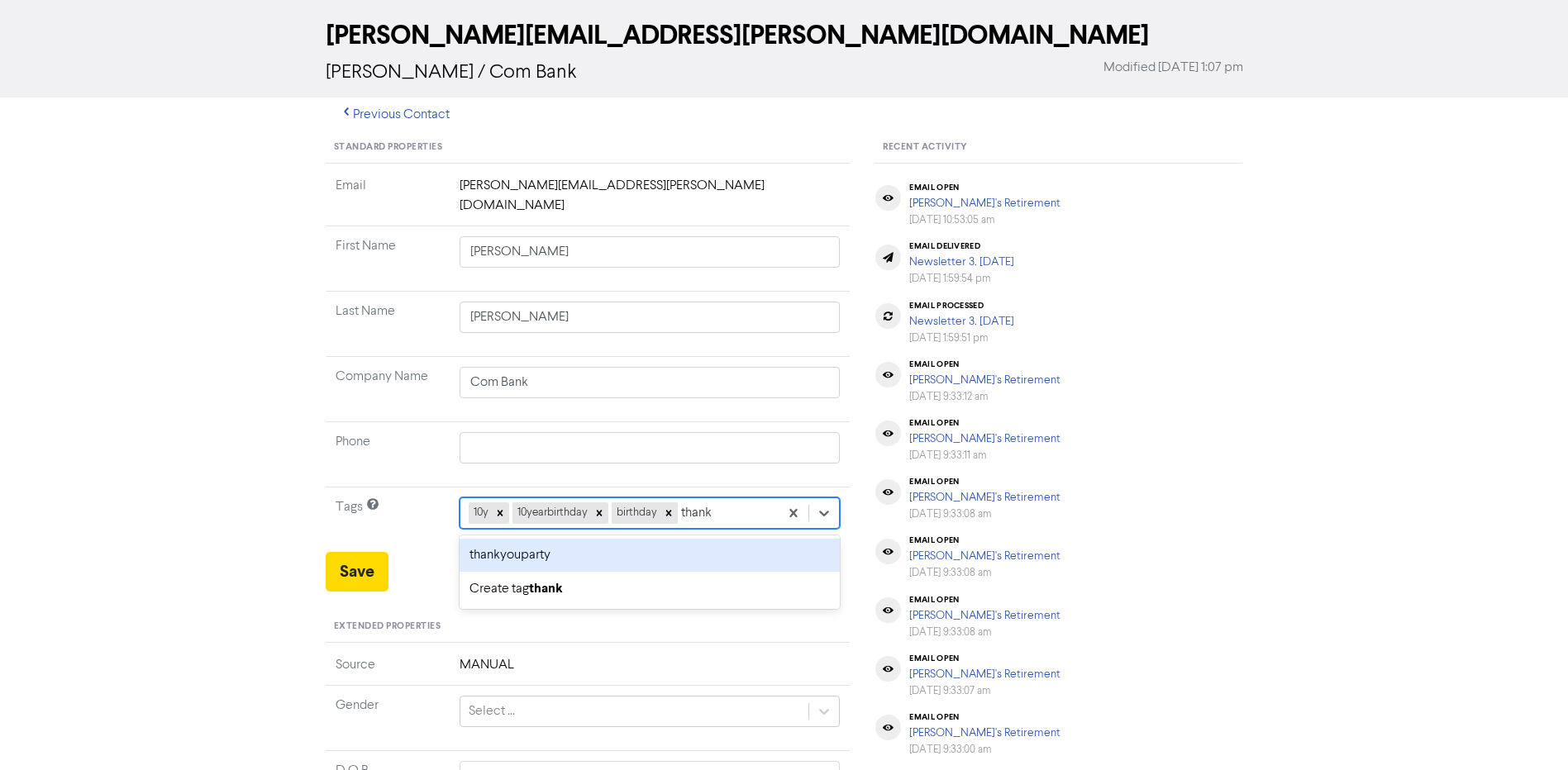
click at [696, 539] on div "thankyouparty" at bounding box center [650, 555] width 381 height 33
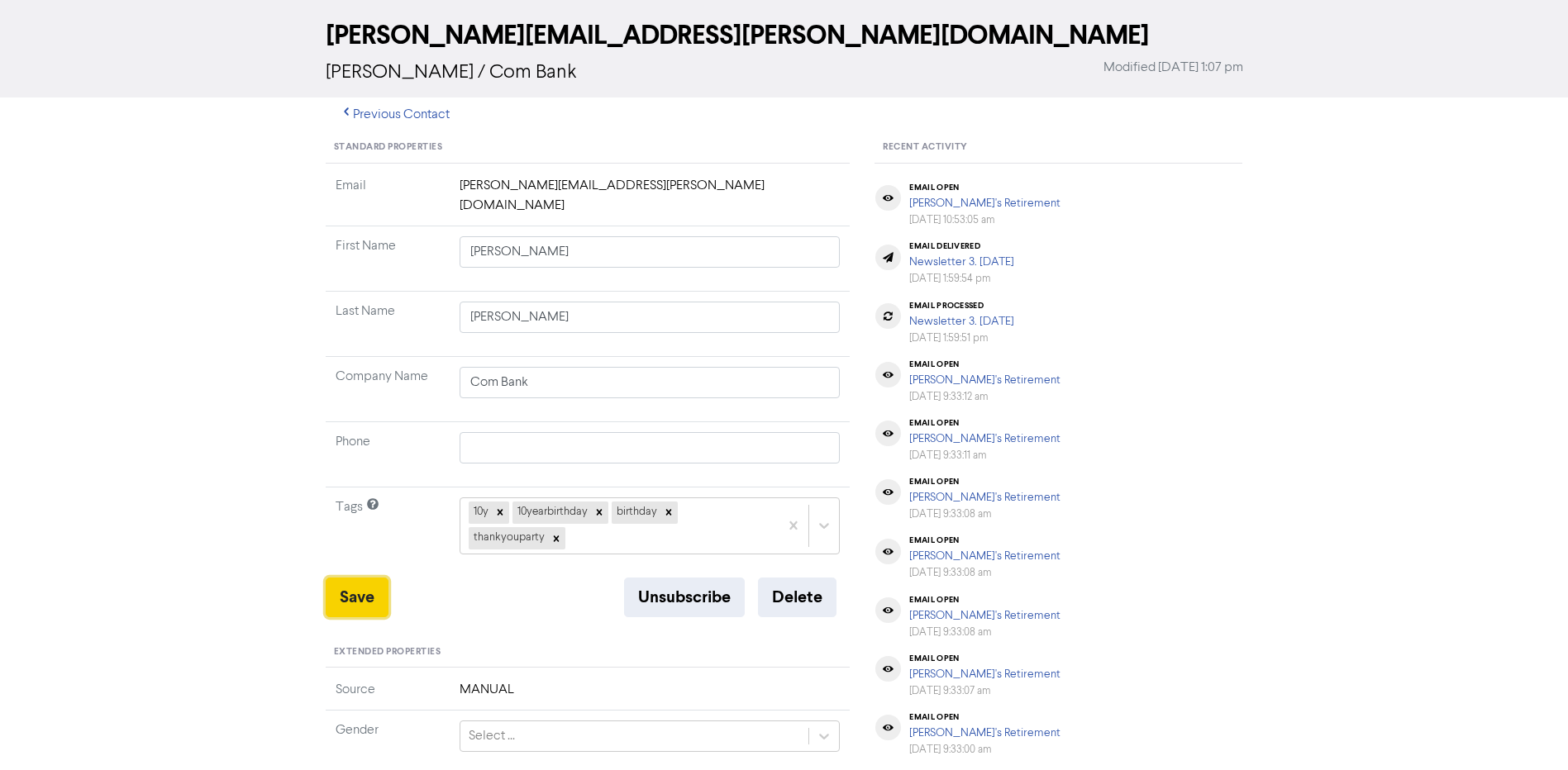
click at [361, 583] on button "Save" at bounding box center [356, 598] width 63 height 39
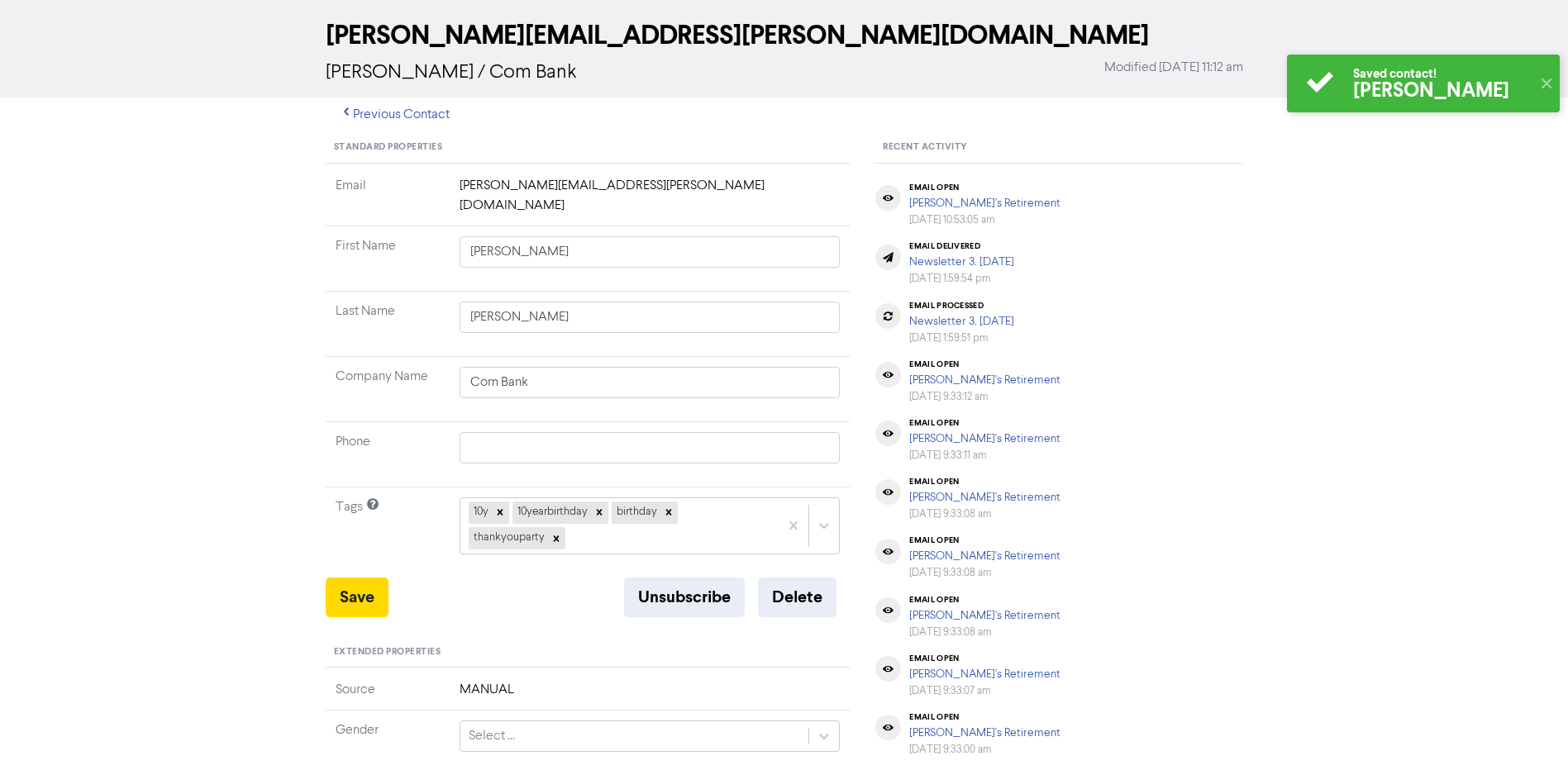
scroll to position [0, 0]
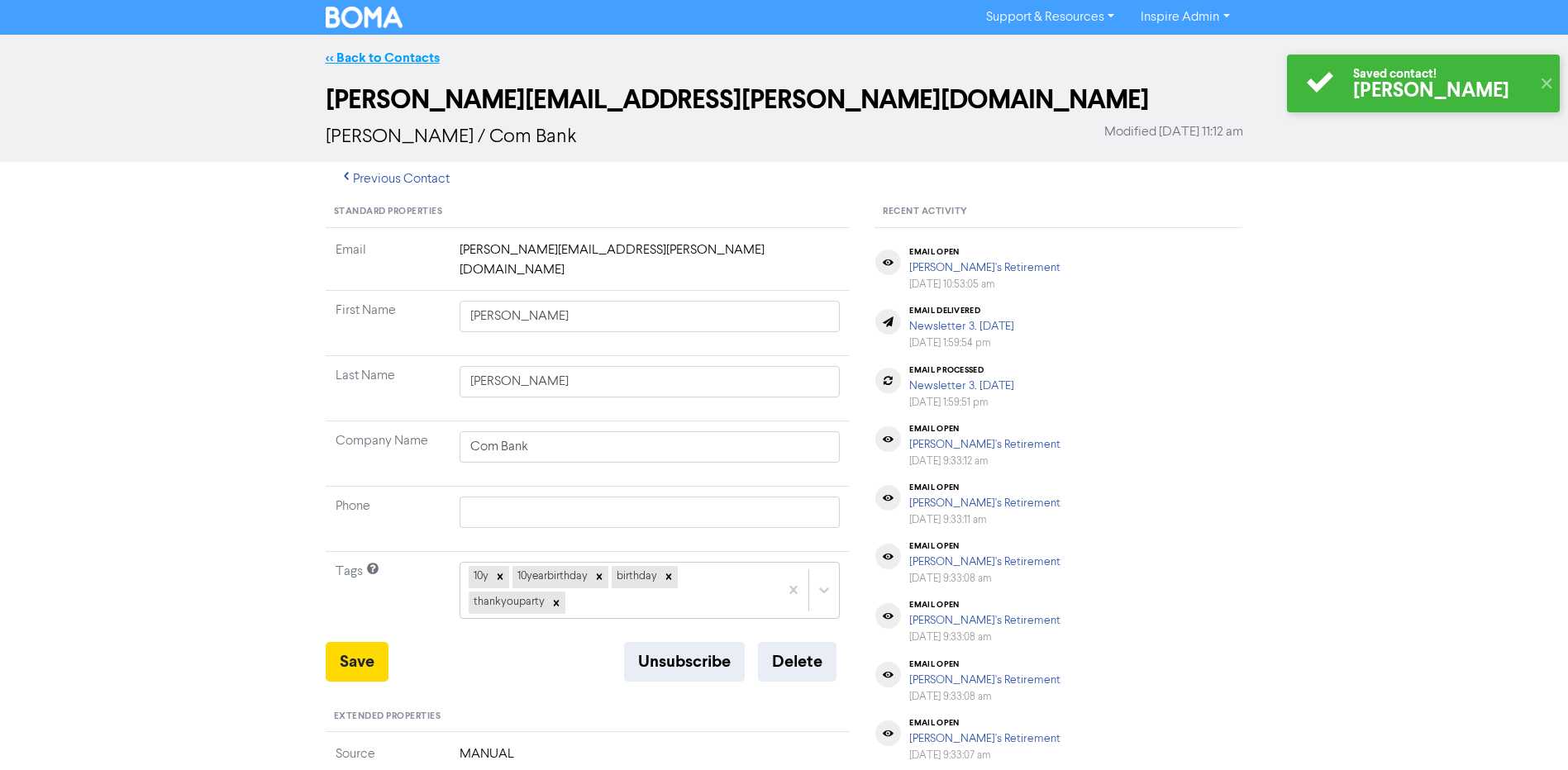
click at [404, 57] on link "<< Back to Contacts" at bounding box center [382, 58] width 114 height 17
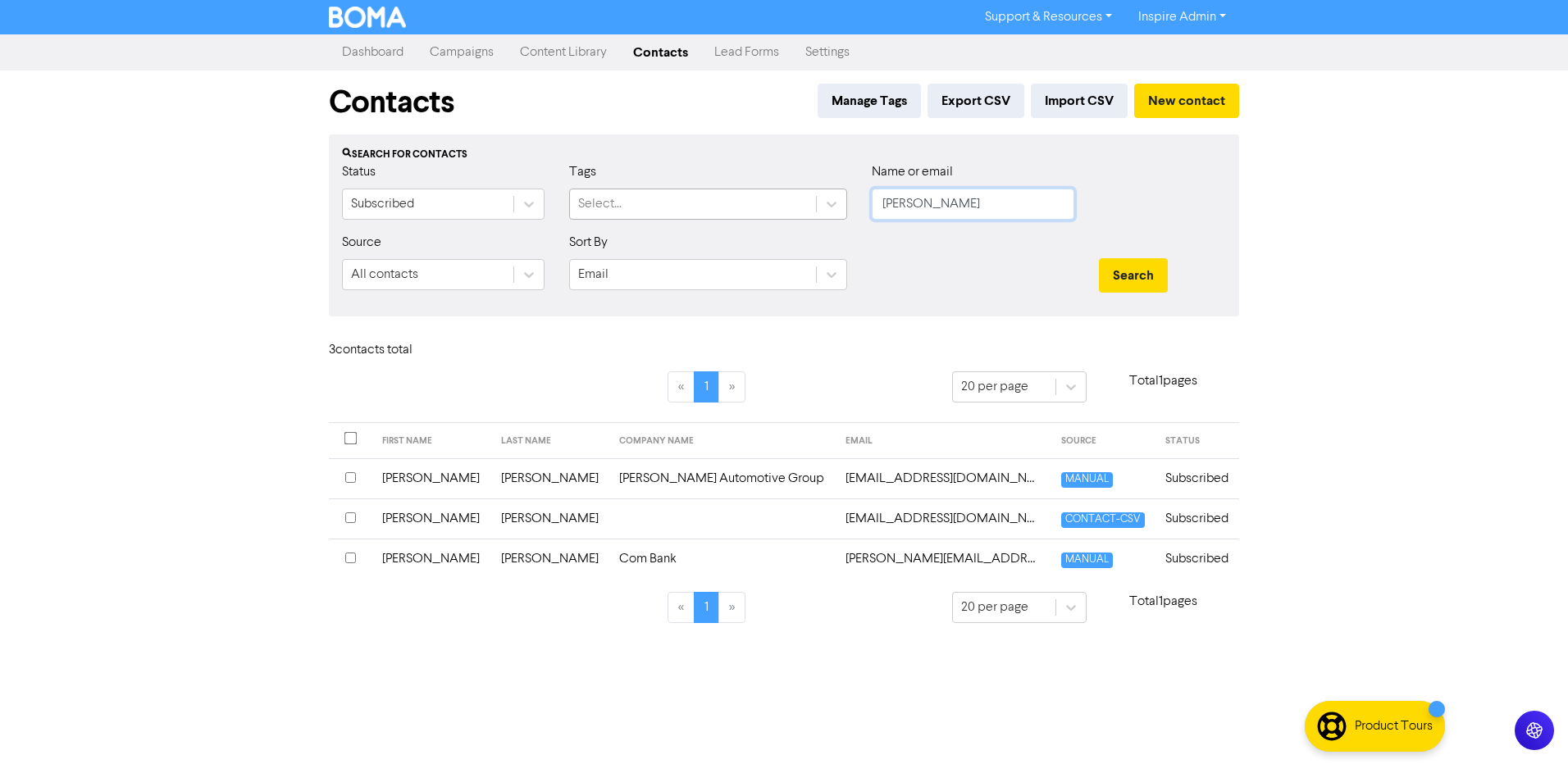
drag, startPoint x: 867, startPoint y: 213, endPoint x: 800, endPoint y: 213, distance: 67.0
click at [800, 213] on div "Status Subscribed Tags Select... Name or email [PERSON_NAME]" at bounding box center [784, 198] width 909 height 71
click at [1099, 258] on button "Search" at bounding box center [1133, 275] width 69 height 35
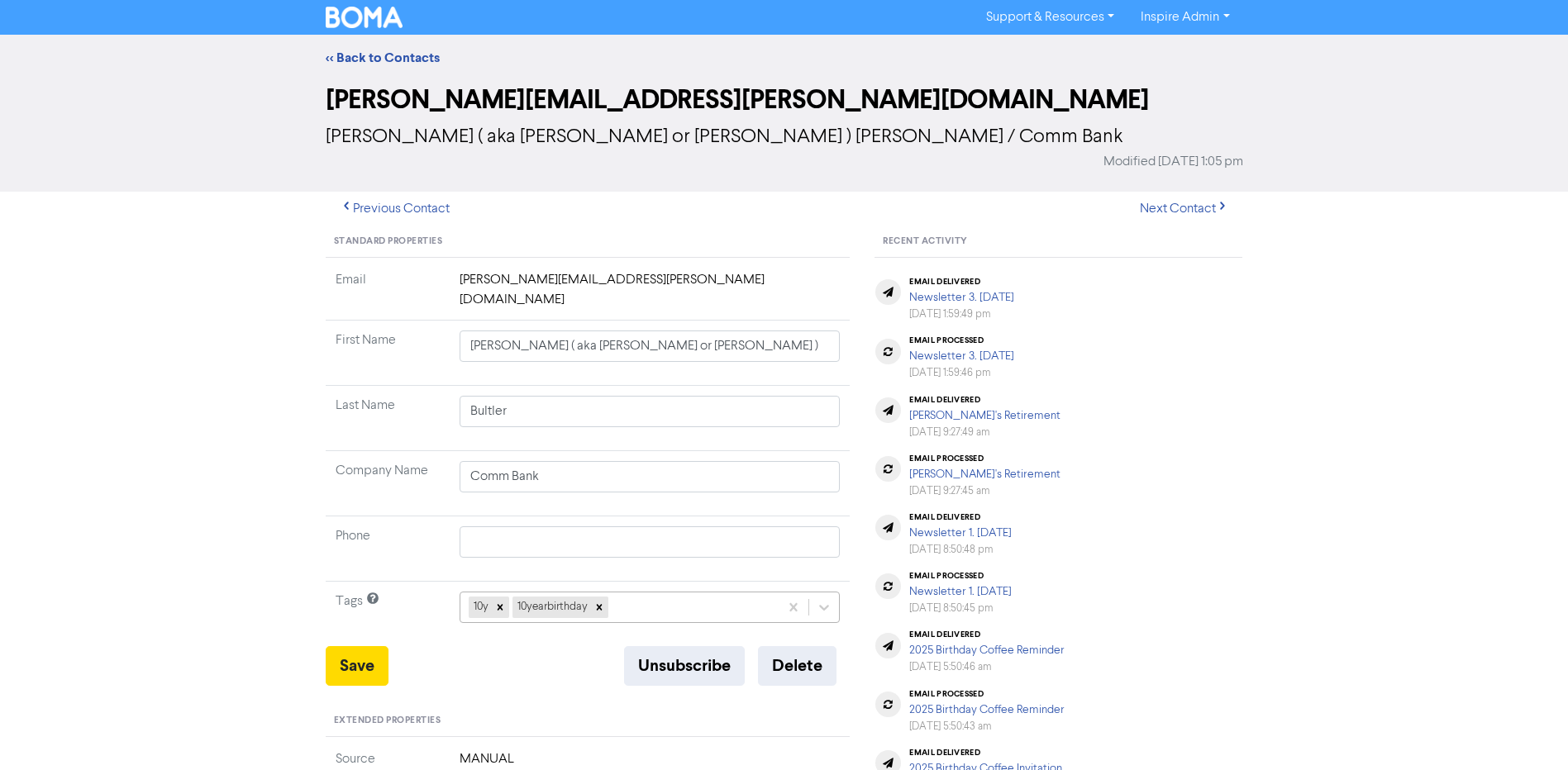
click at [648, 592] on div "10y 10yearbirthday" at bounding box center [619, 607] width 319 height 30
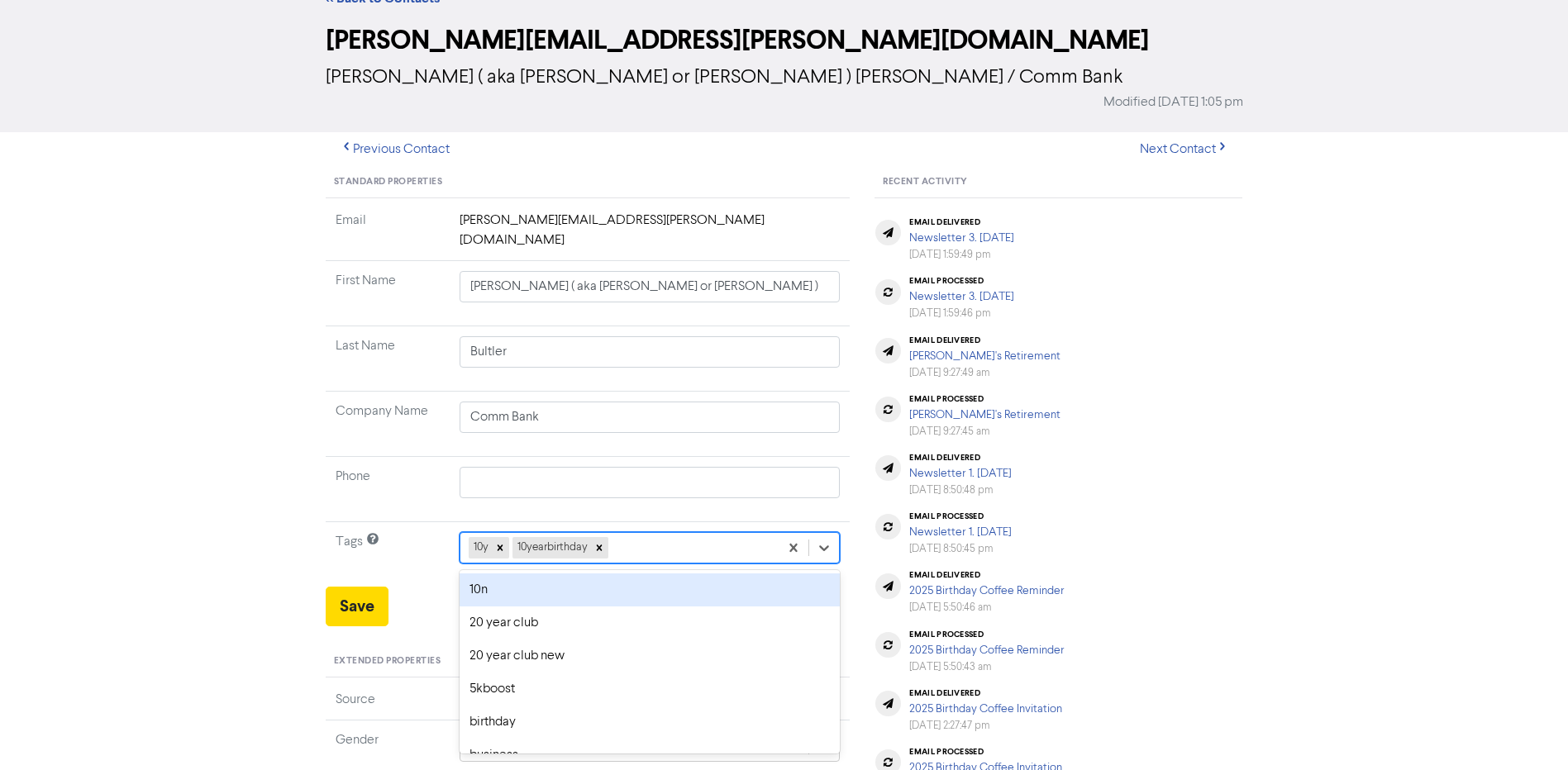
scroll to position [65, 0]
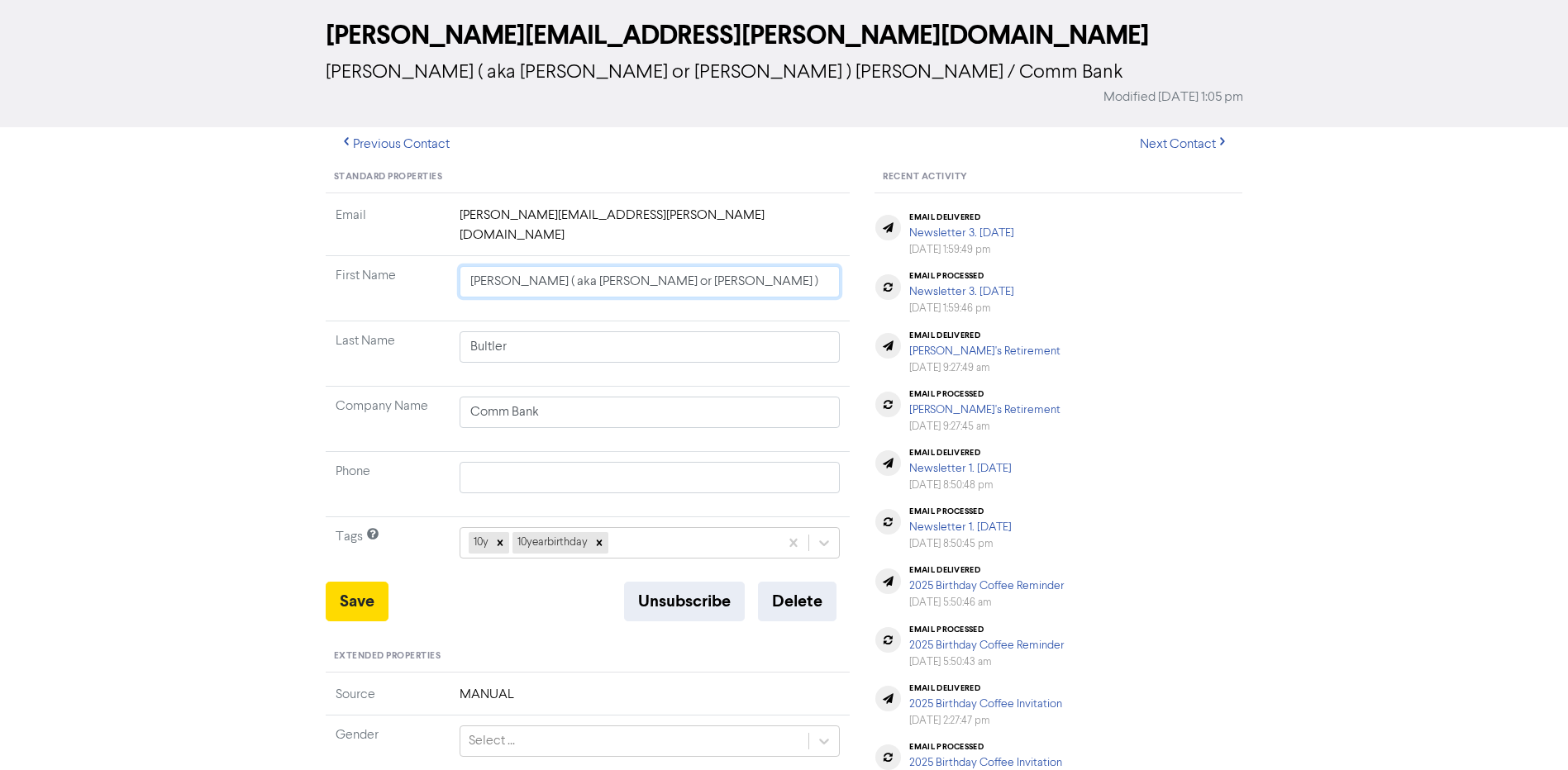
drag, startPoint x: 656, startPoint y: 232, endPoint x: 513, endPoint y: 237, distance: 143.1
click at [513, 266] on input "[PERSON_NAME] ( aka [PERSON_NAME] or [PERSON_NAME] )" at bounding box center [650, 281] width 381 height 31
click at [425, 386] on td "Company Name" at bounding box center [387, 418] width 124 height 65
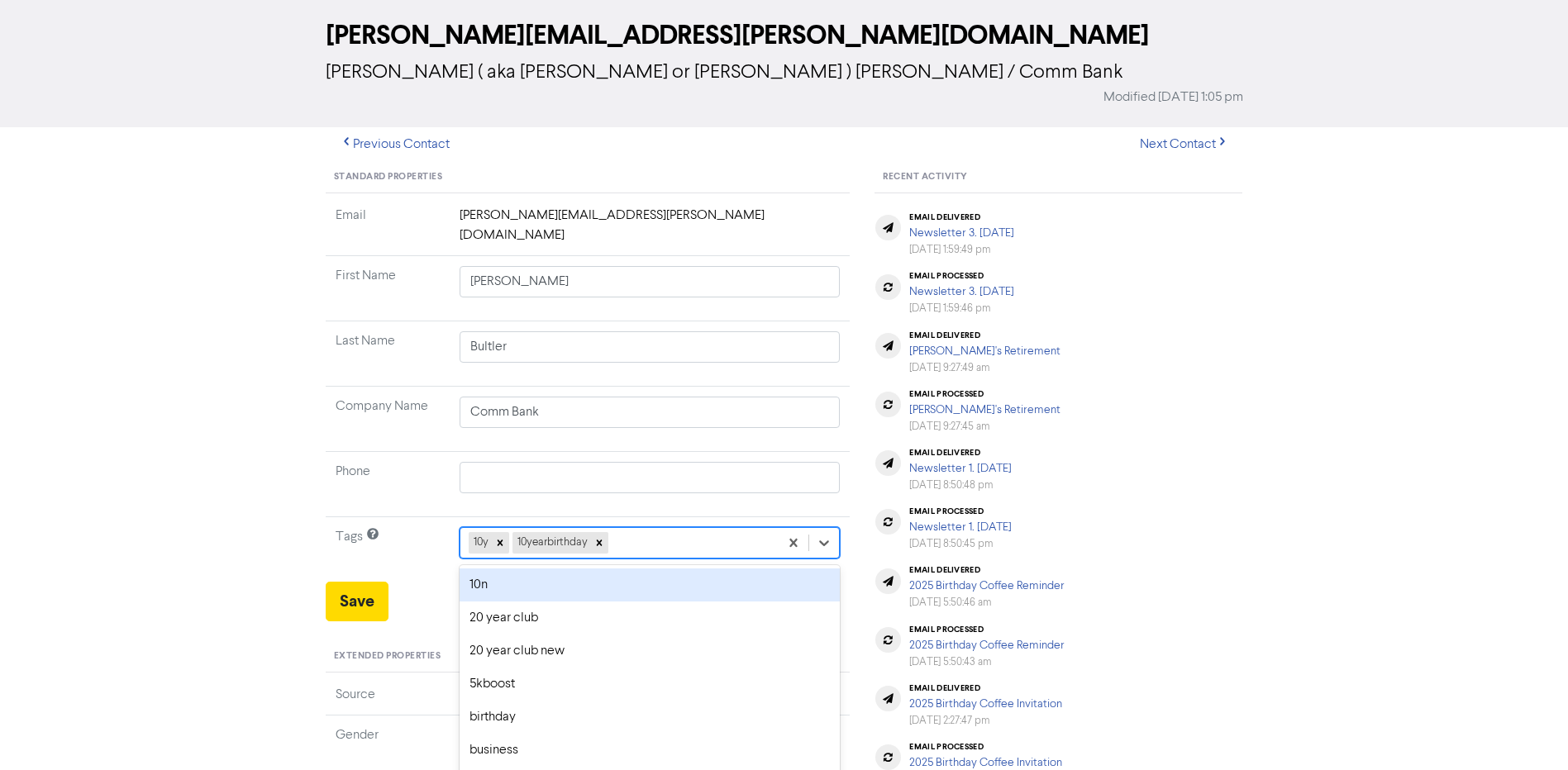
click at [637, 528] on div "10y 10yearbirthday" at bounding box center [619, 543] width 319 height 30
click at [561, 569] on div "thankyouparty" at bounding box center [650, 585] width 381 height 33
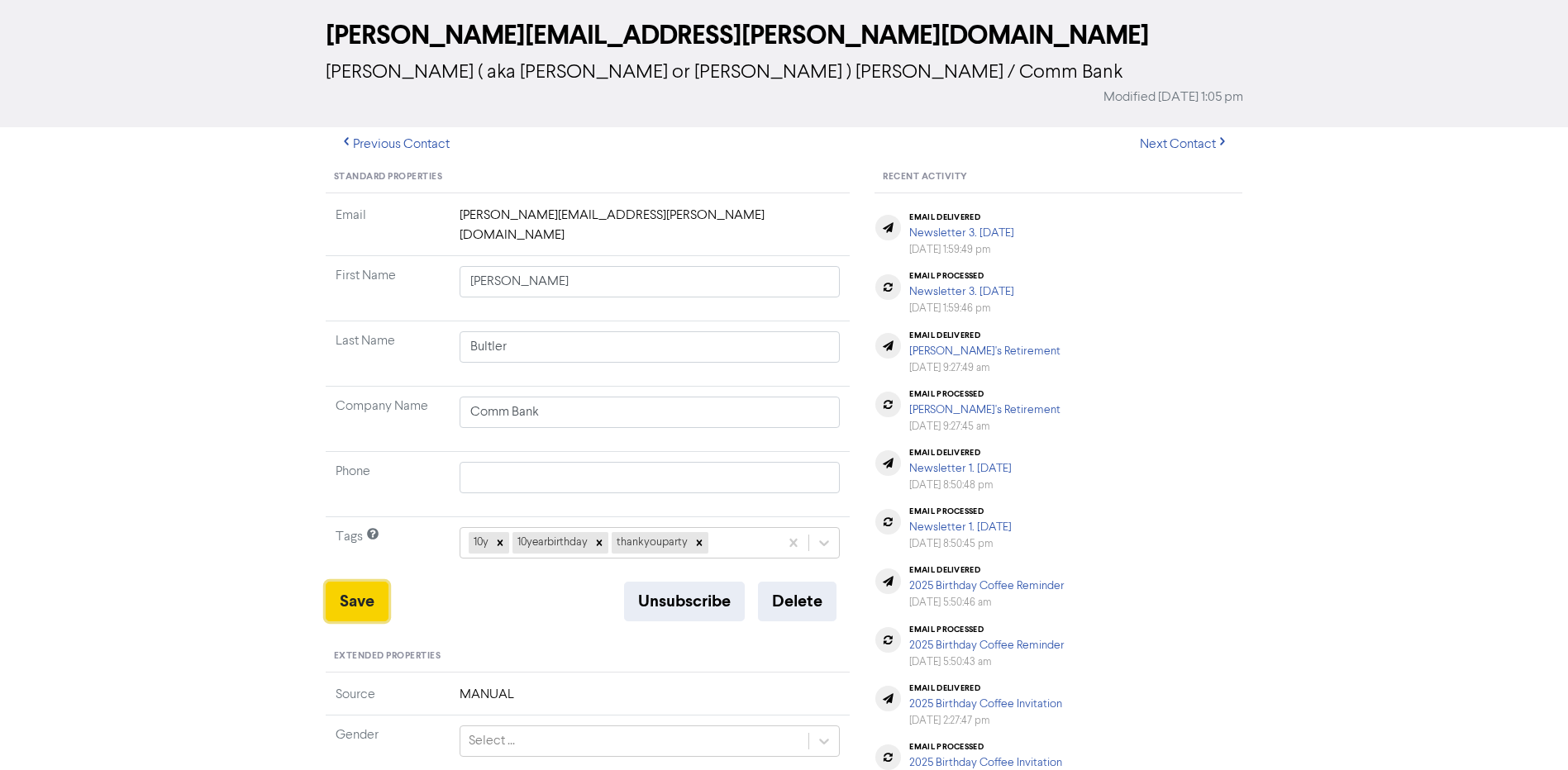
click at [349, 582] on button "Save" at bounding box center [356, 602] width 63 height 39
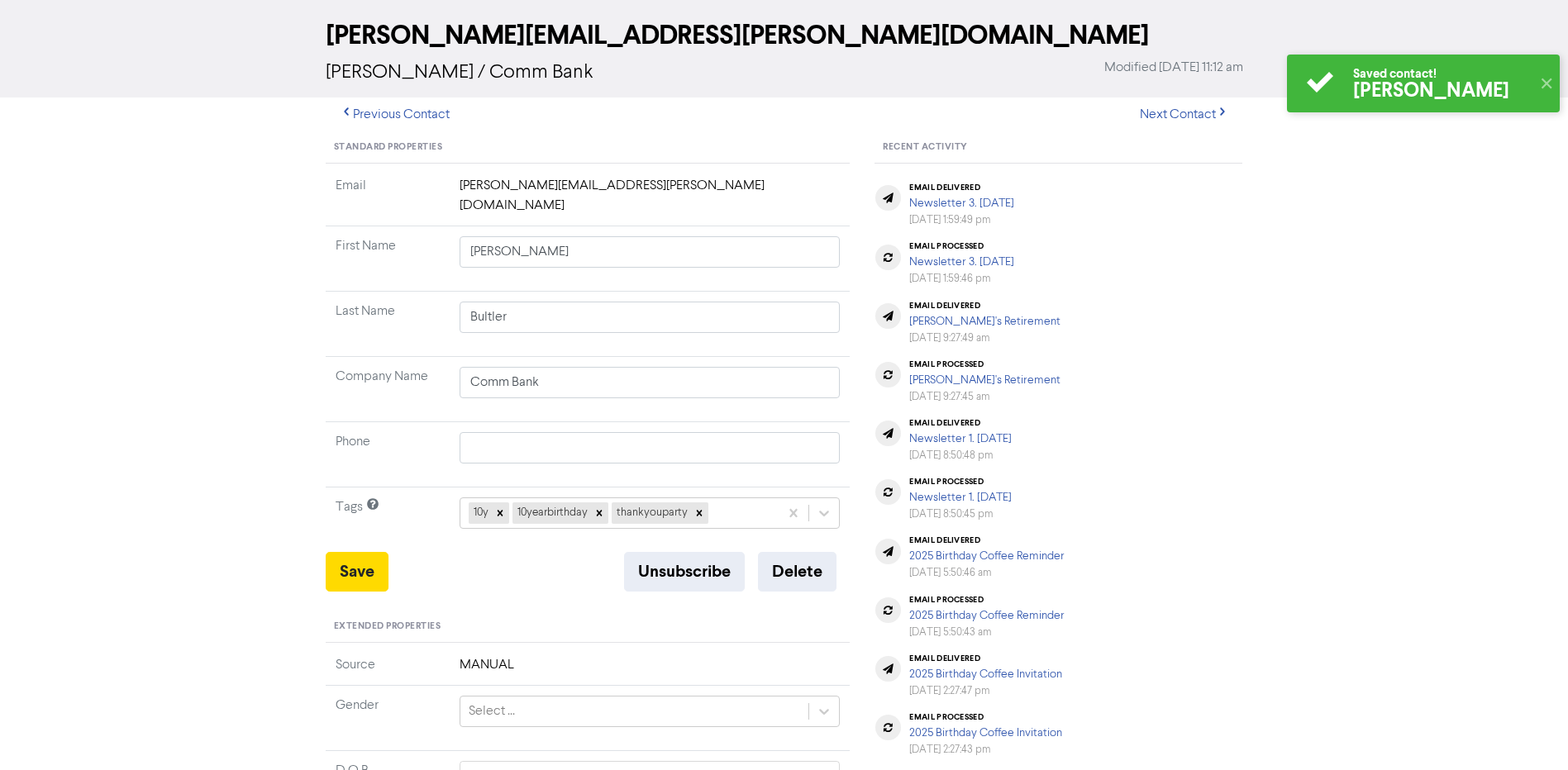
scroll to position [0, 0]
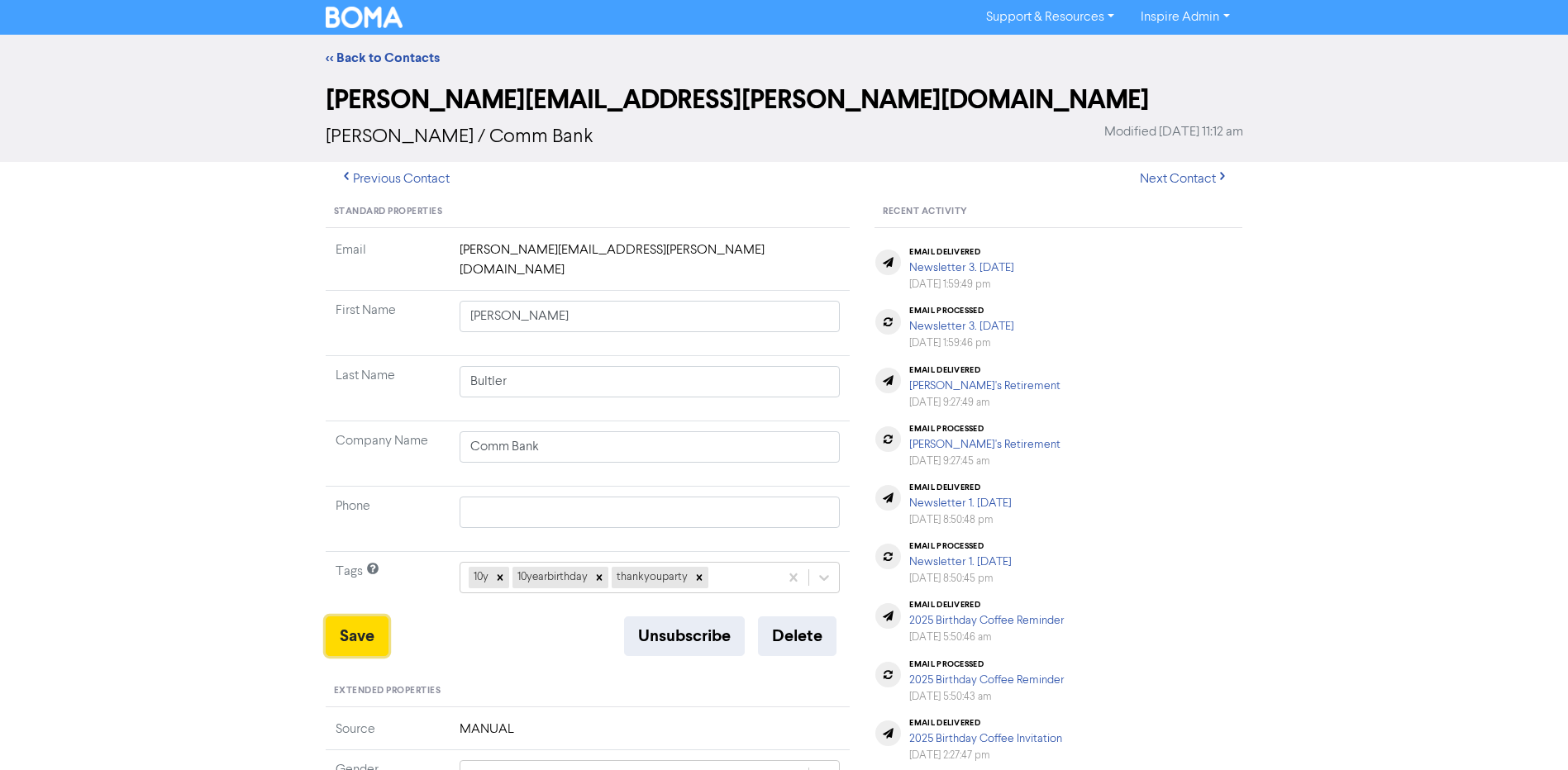
drag, startPoint x: 359, startPoint y: 612, endPoint x: 472, endPoint y: 512, distance: 150.9
click at [359, 617] on button "Save" at bounding box center [356, 636] width 63 height 39
drag, startPoint x: 628, startPoint y: 249, endPoint x: 534, endPoint y: 254, distance: 94.1
click at [534, 254] on td "[PERSON_NAME][EMAIL_ADDRESS][PERSON_NAME][DOMAIN_NAME]" at bounding box center [650, 266] width 400 height 51
copy td "@[DOMAIN_NAME]"
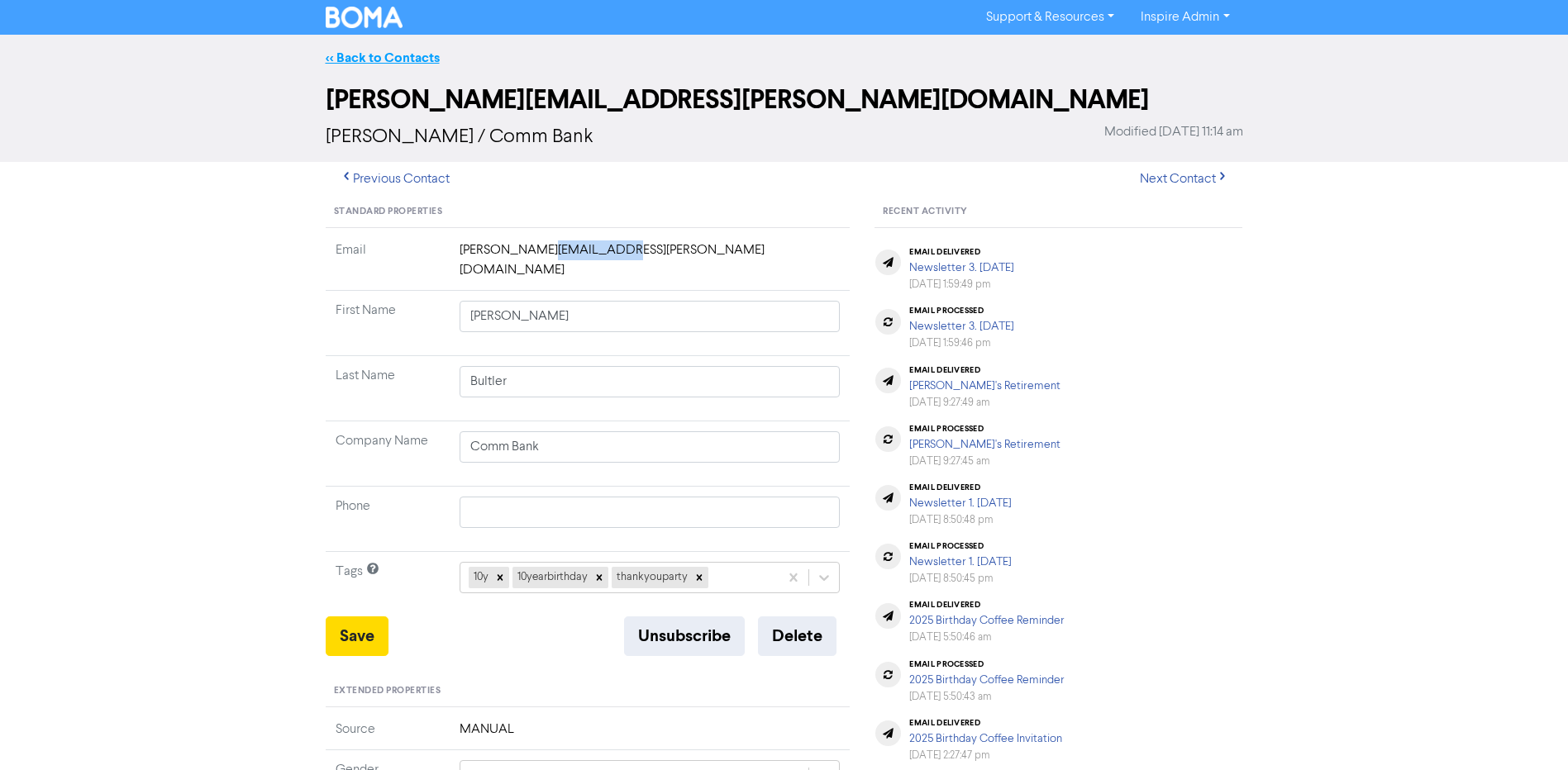
click at [373, 57] on link "<< Back to Contacts" at bounding box center [382, 58] width 114 height 17
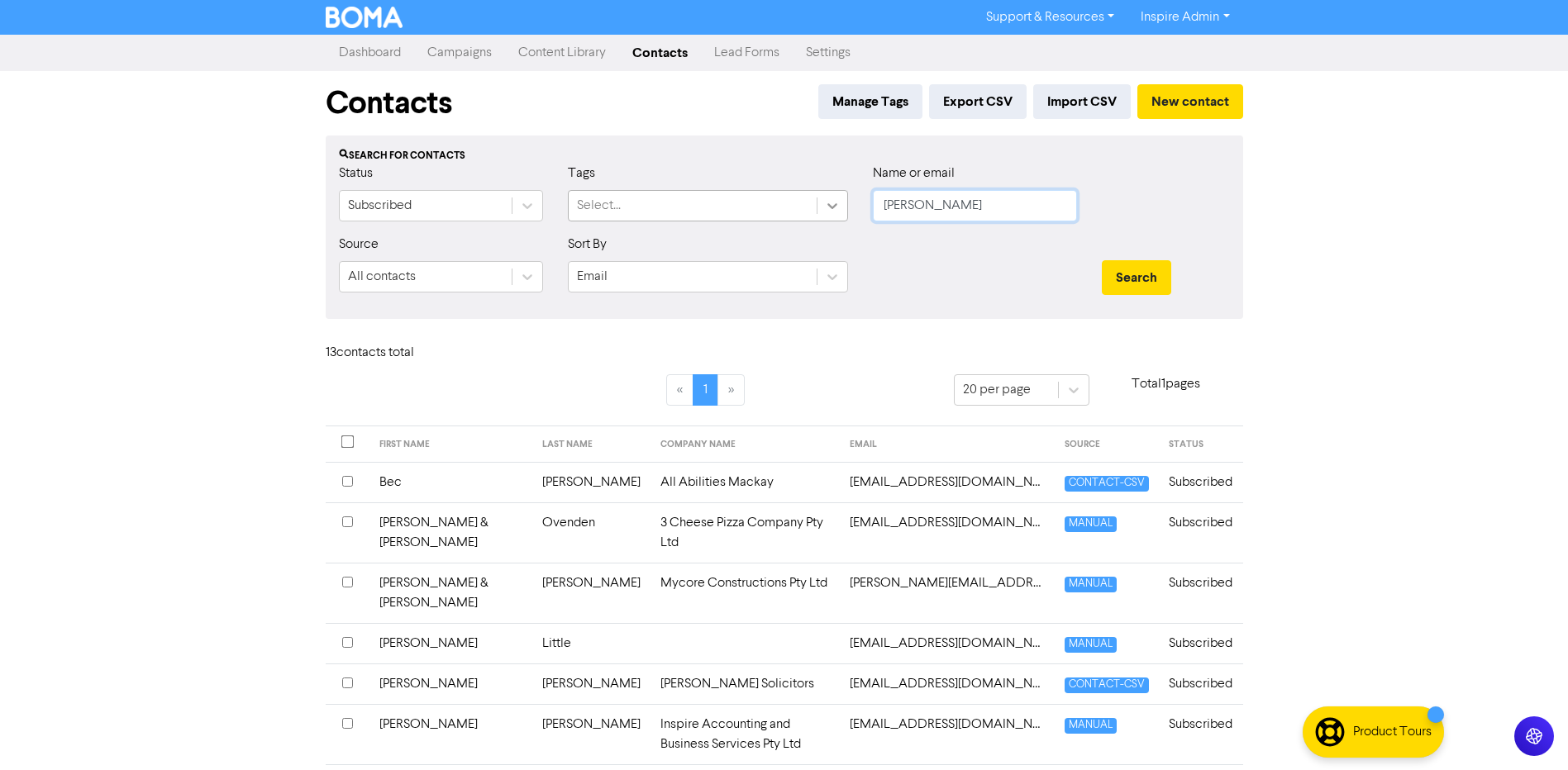
drag, startPoint x: 902, startPoint y: 209, endPoint x: 823, endPoint y: 208, distance: 79.0
click at [823, 208] on div "Status Subscribed Tags Select... Name or email [PERSON_NAME]" at bounding box center [784, 199] width 916 height 71
click at [1102, 260] on button "Search" at bounding box center [1137, 277] width 70 height 35
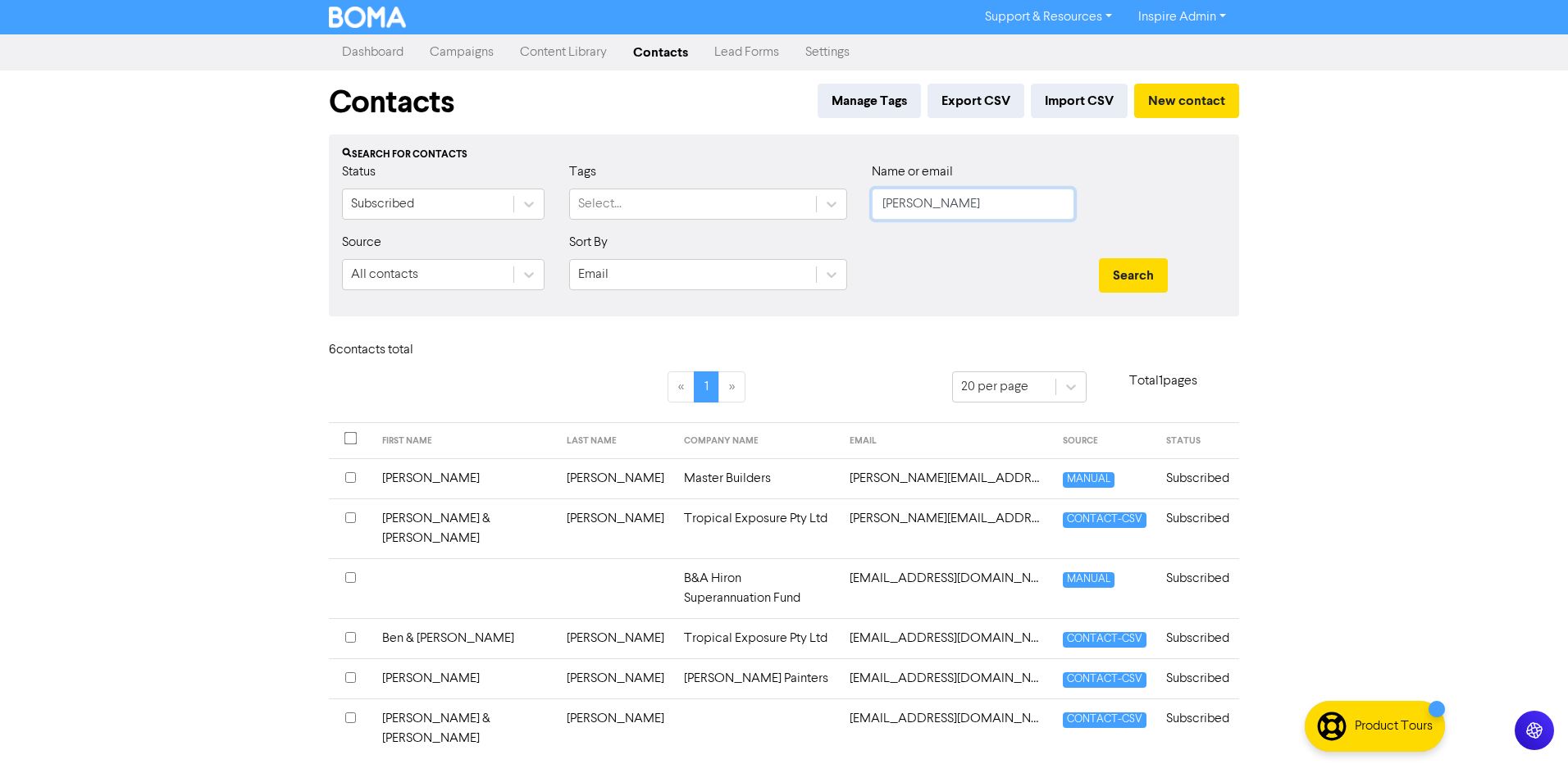
click at [1099, 258] on button "Search" at bounding box center [1133, 275] width 69 height 35
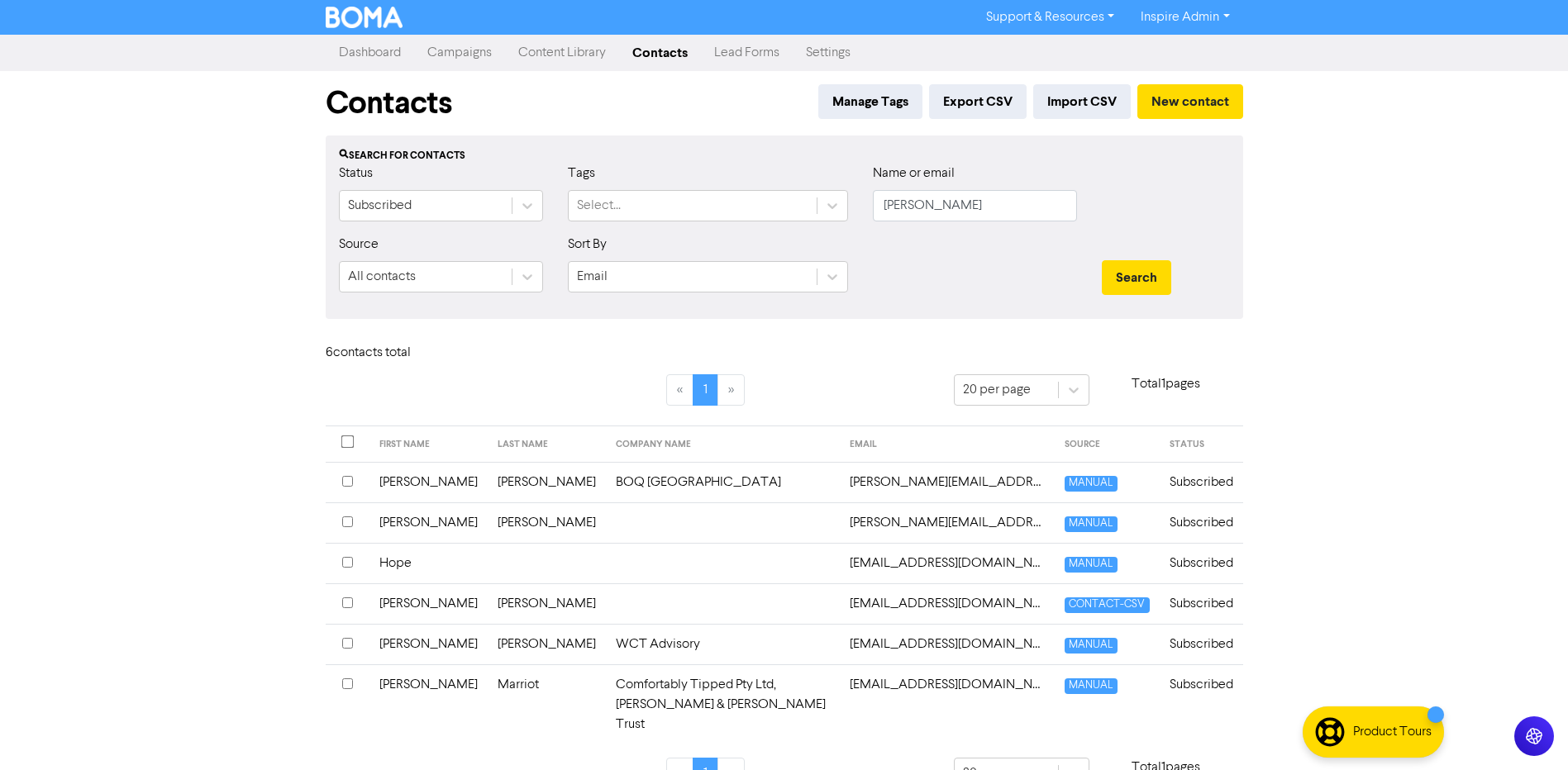
click at [488, 655] on td "[PERSON_NAME]" at bounding box center [547, 644] width 118 height 40
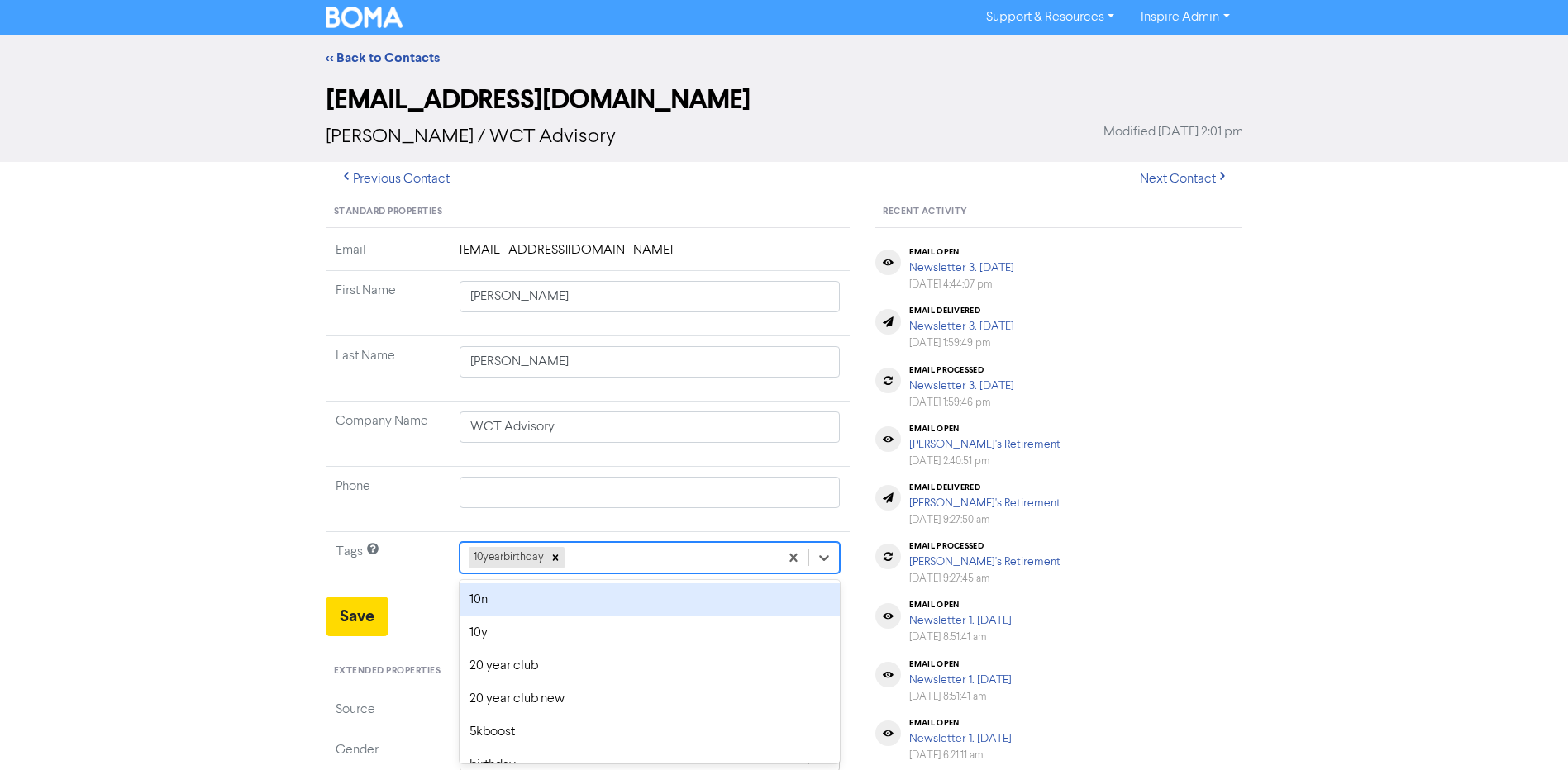
scroll to position [65, 0]
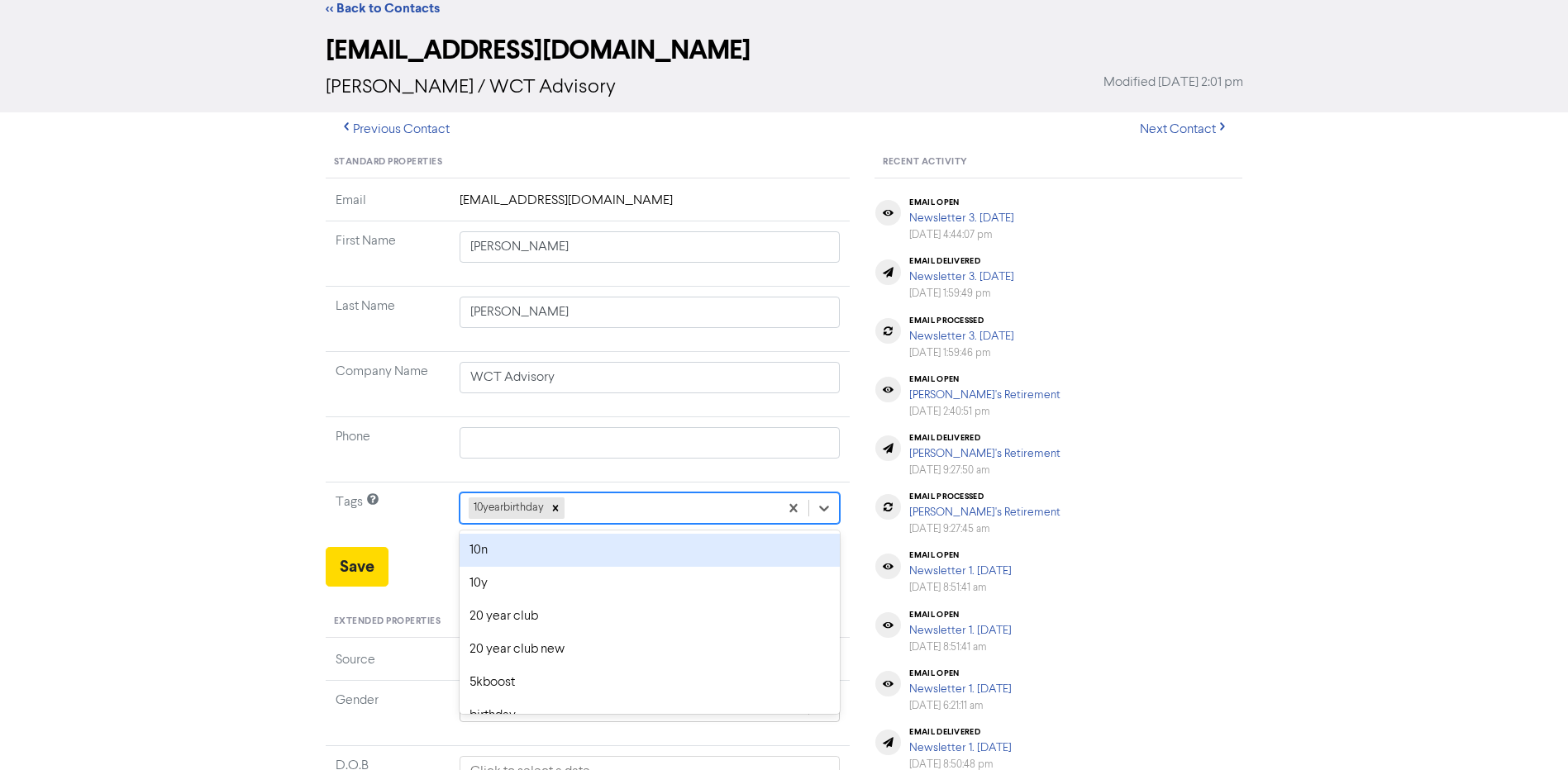
click at [599, 524] on div "option 10n focused, 1 of 42. 41 results available. Use Up and Down to choose op…" at bounding box center [650, 508] width 381 height 31
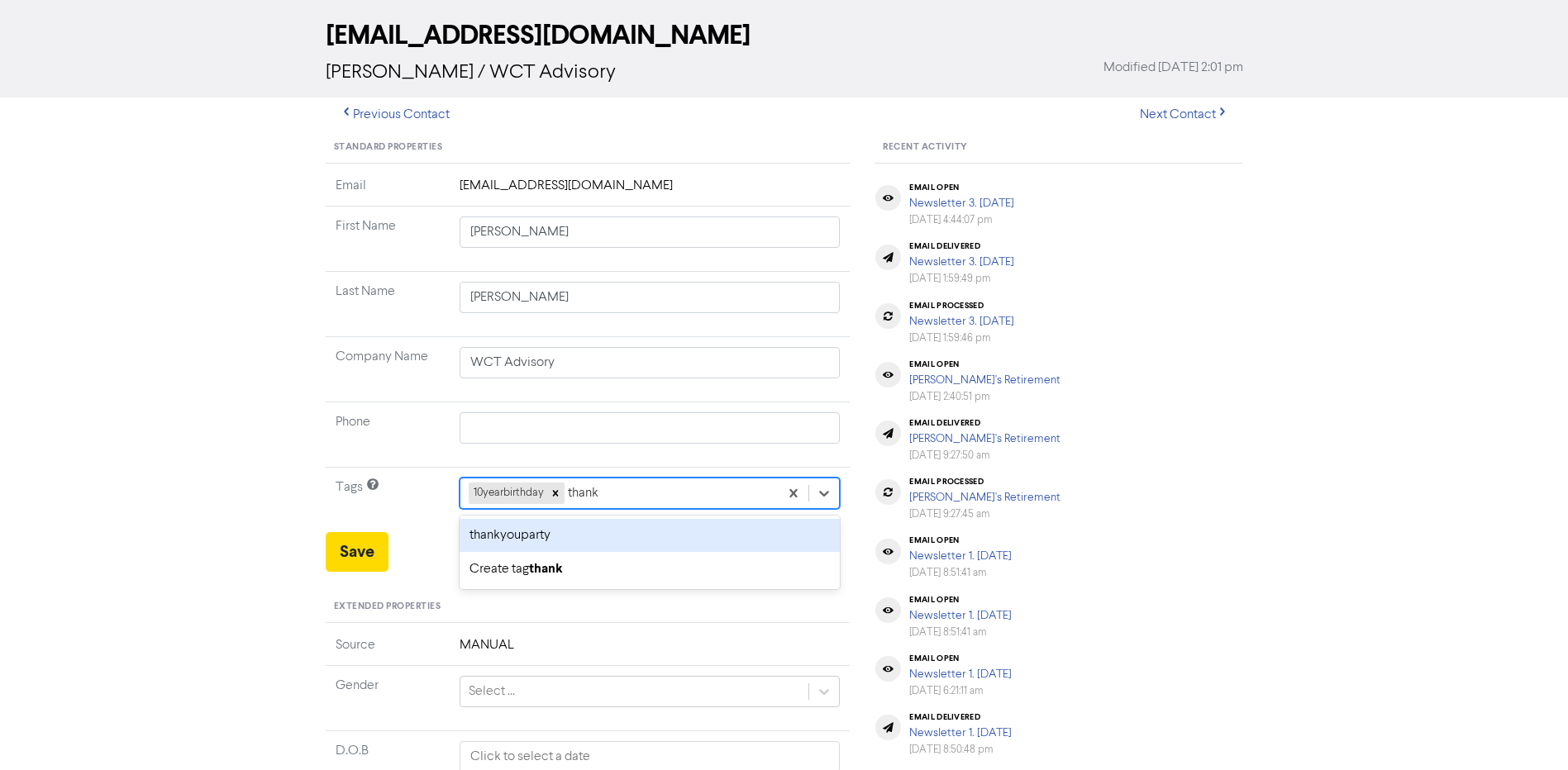
click at [538, 534] on div "thankyouparty" at bounding box center [650, 535] width 381 height 33
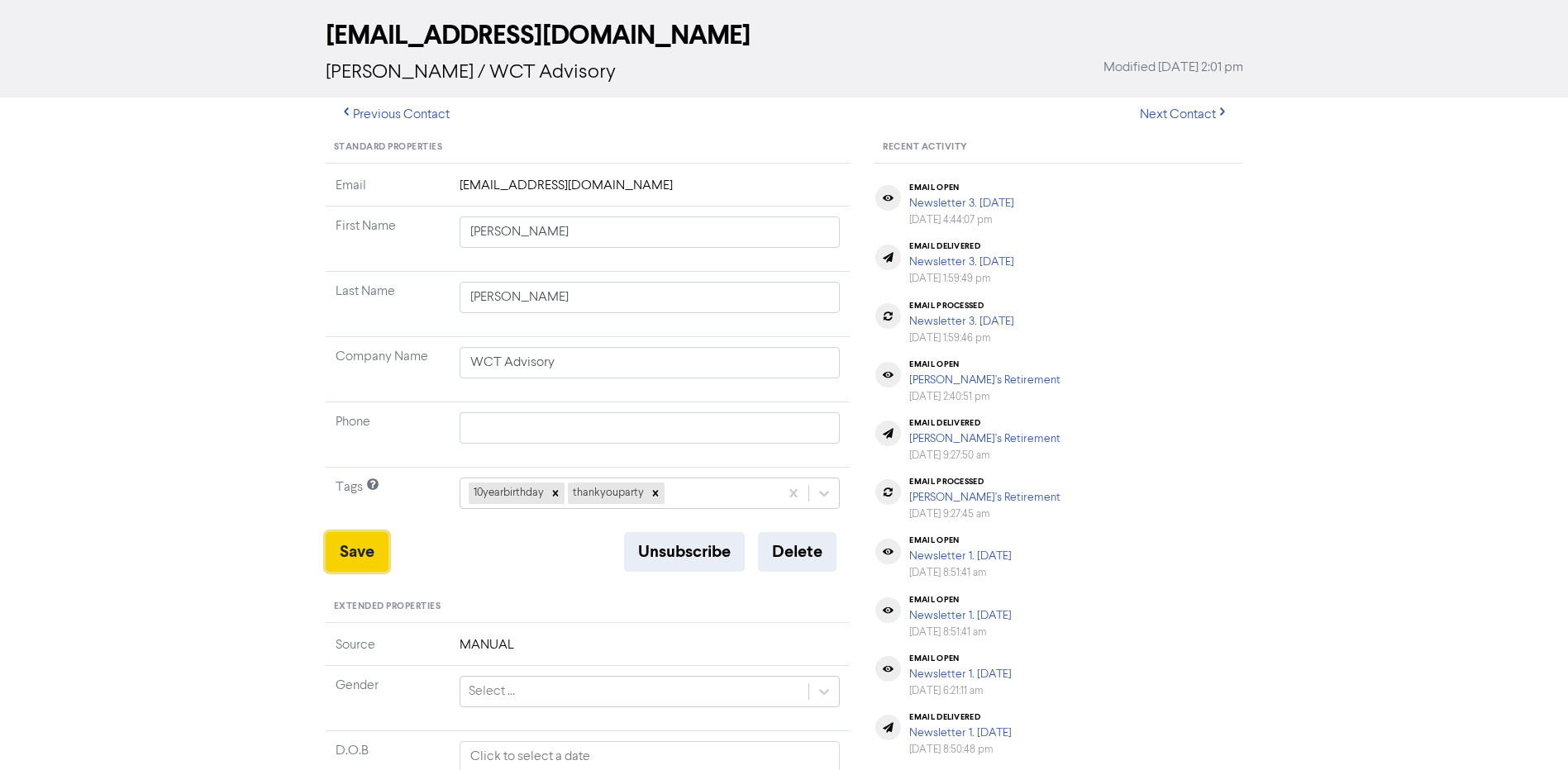
click at [357, 553] on button "Save" at bounding box center [356, 552] width 63 height 39
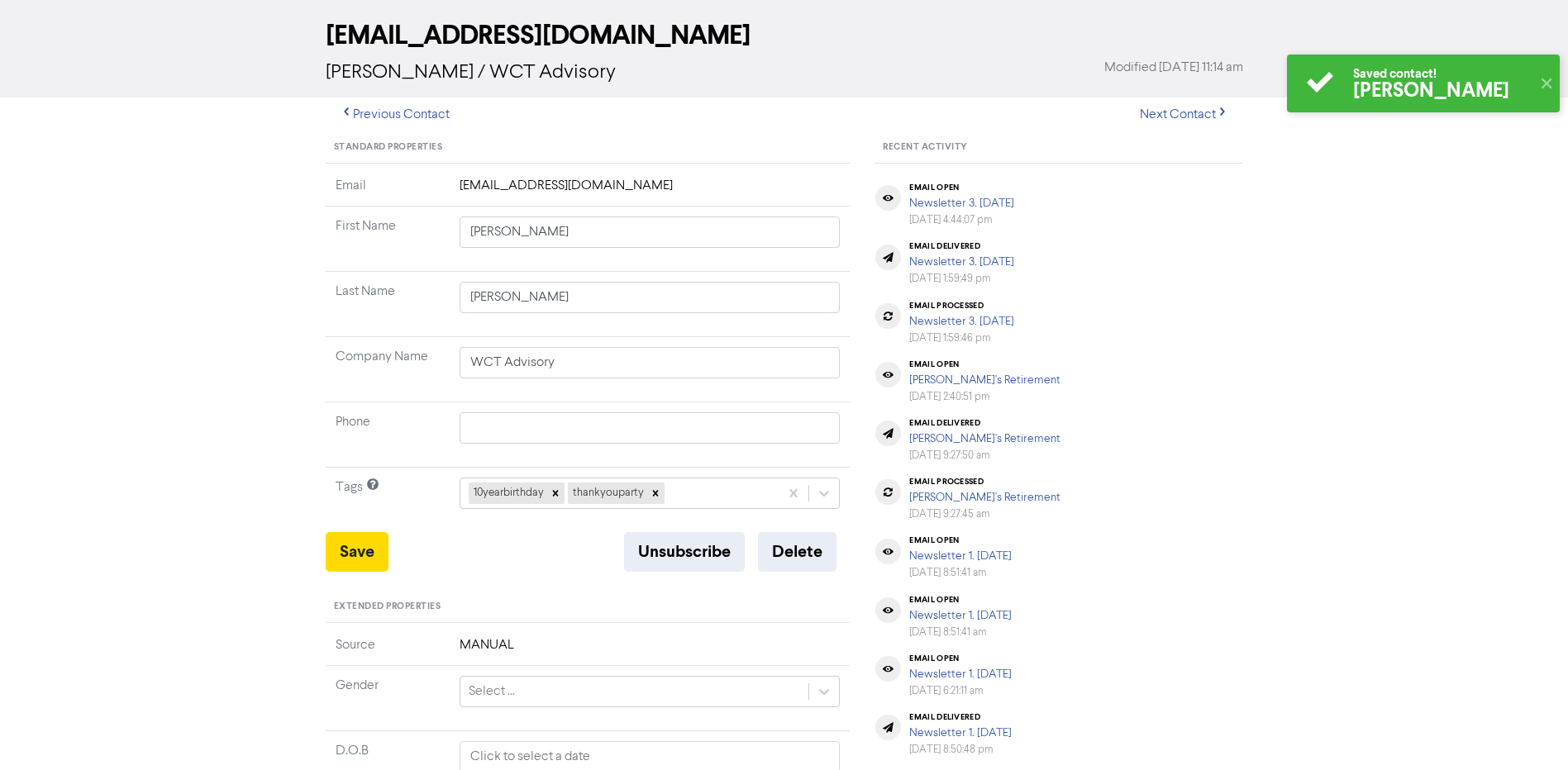
scroll to position [0, 0]
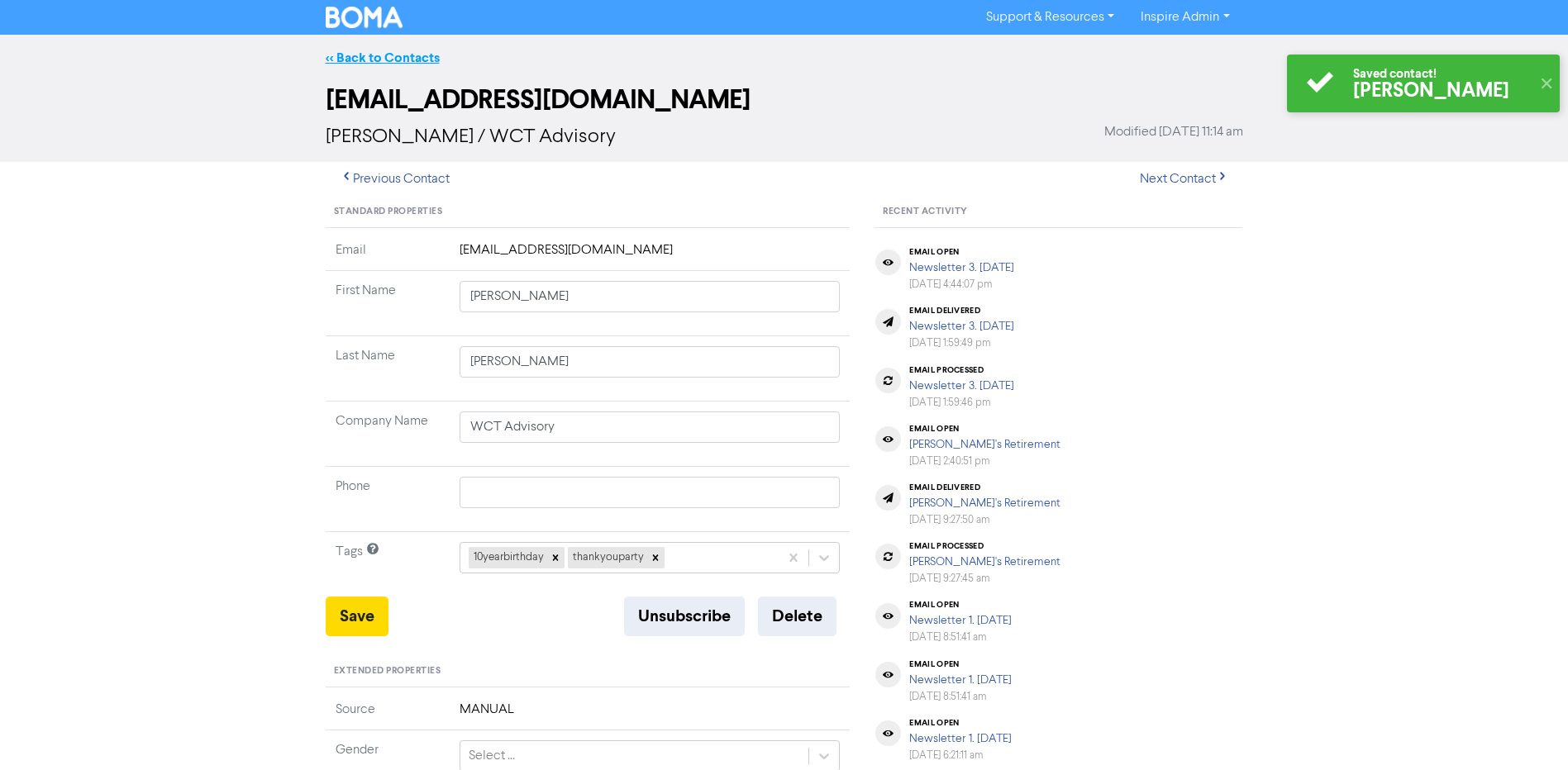
click at [415, 56] on link "<< Back to Contacts" at bounding box center [382, 58] width 114 height 17
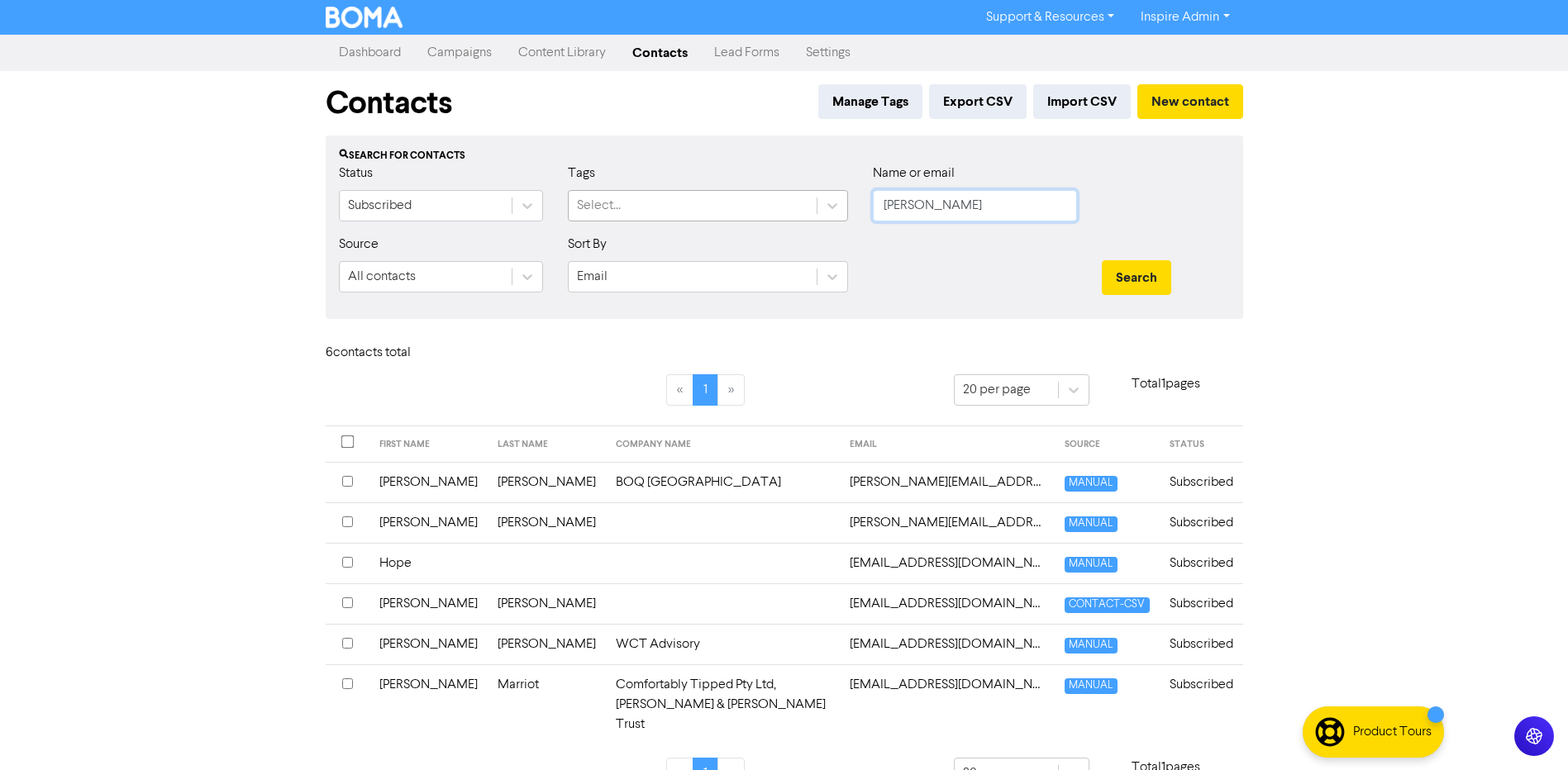
drag, startPoint x: 917, startPoint y: 209, endPoint x: 811, endPoint y: 209, distance: 106.0
click at [811, 209] on div "Status Subscribed Tags Select... Name or email [PERSON_NAME]" at bounding box center [784, 199] width 916 height 71
click at [1102, 260] on button "Search" at bounding box center [1137, 277] width 70 height 35
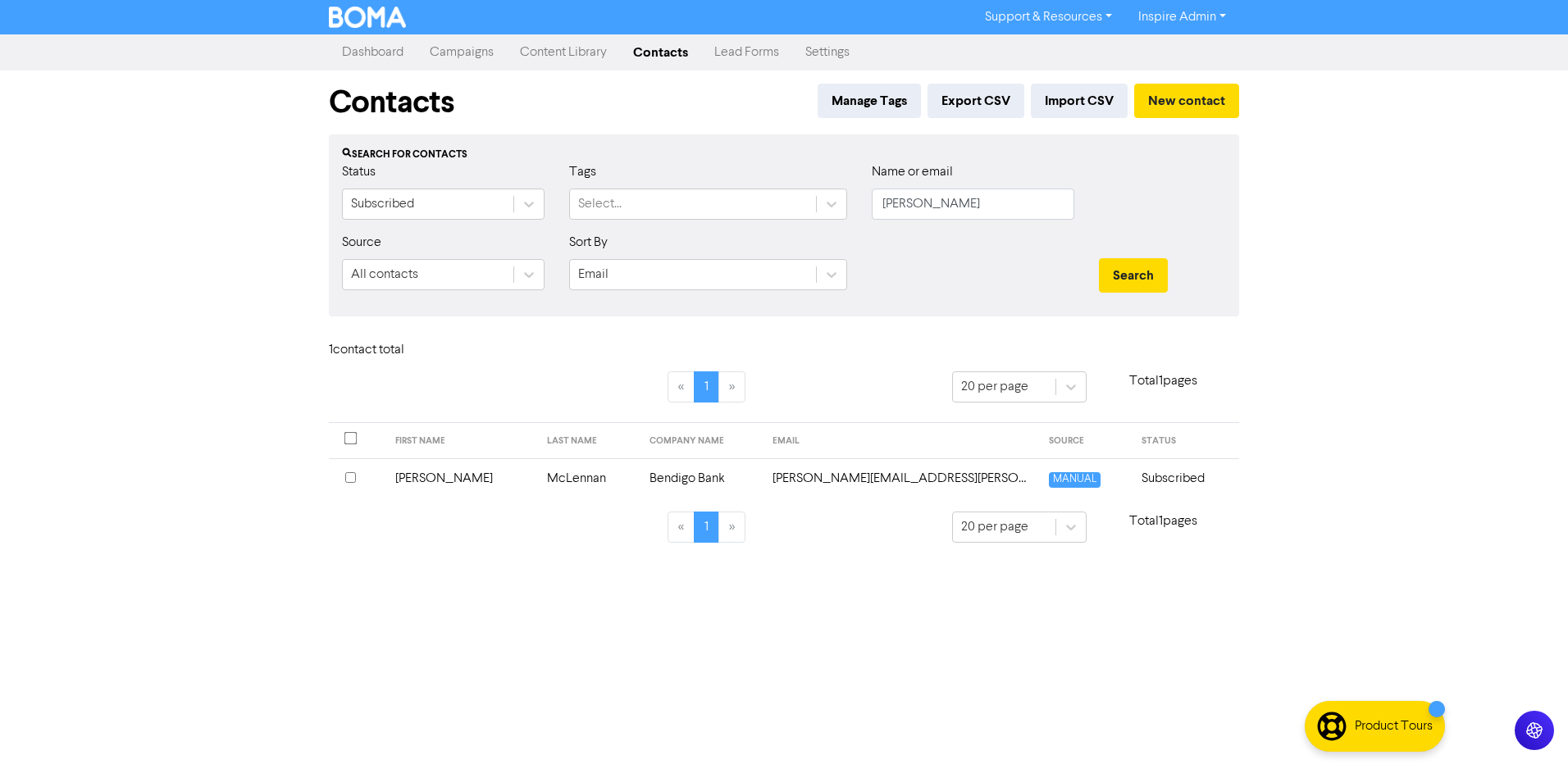
click at [537, 479] on td "McLennan" at bounding box center [588, 479] width 102 height 40
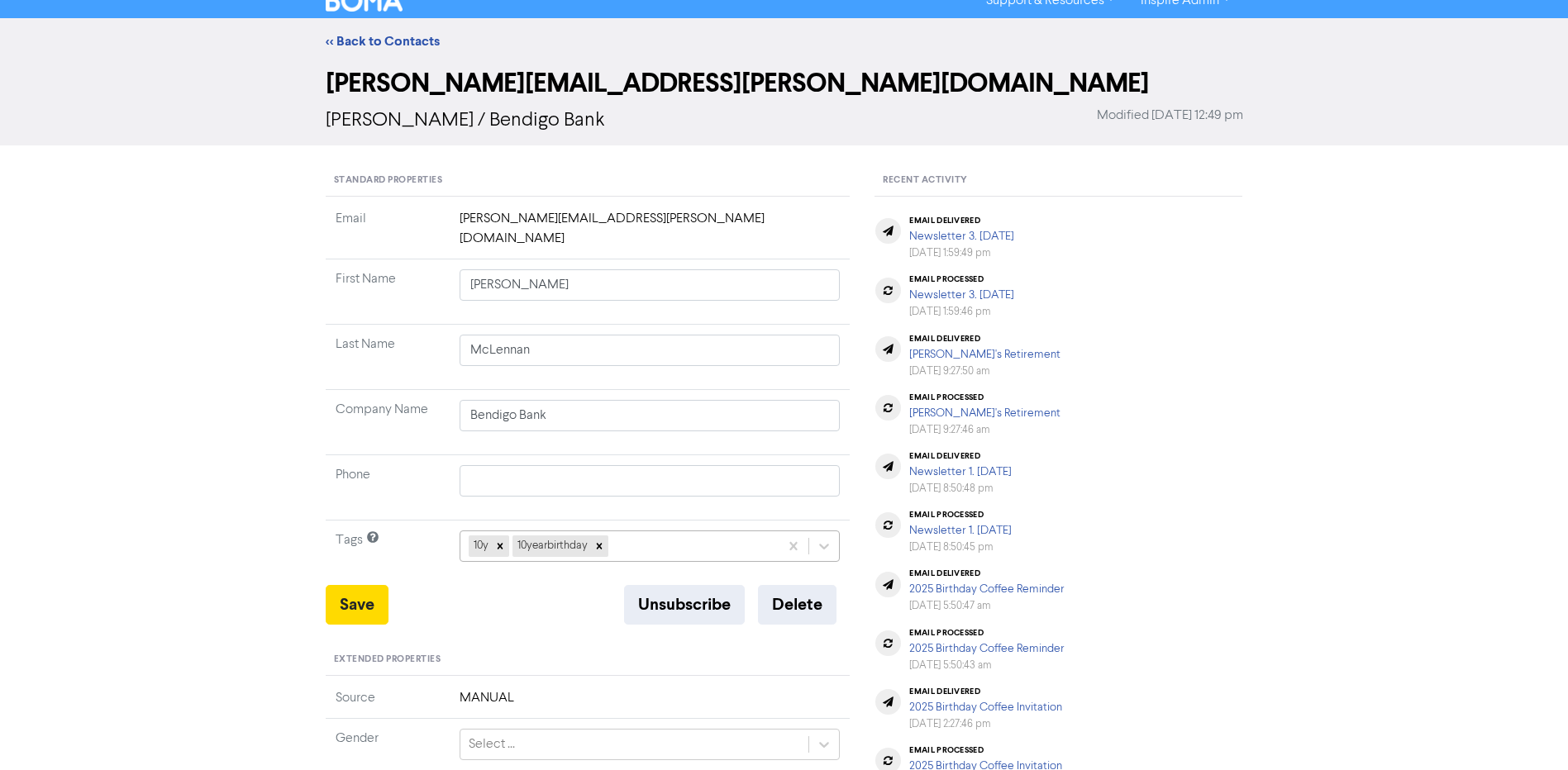
click at [671, 544] on div "10y 10yearbirthday" at bounding box center [650, 545] width 381 height 31
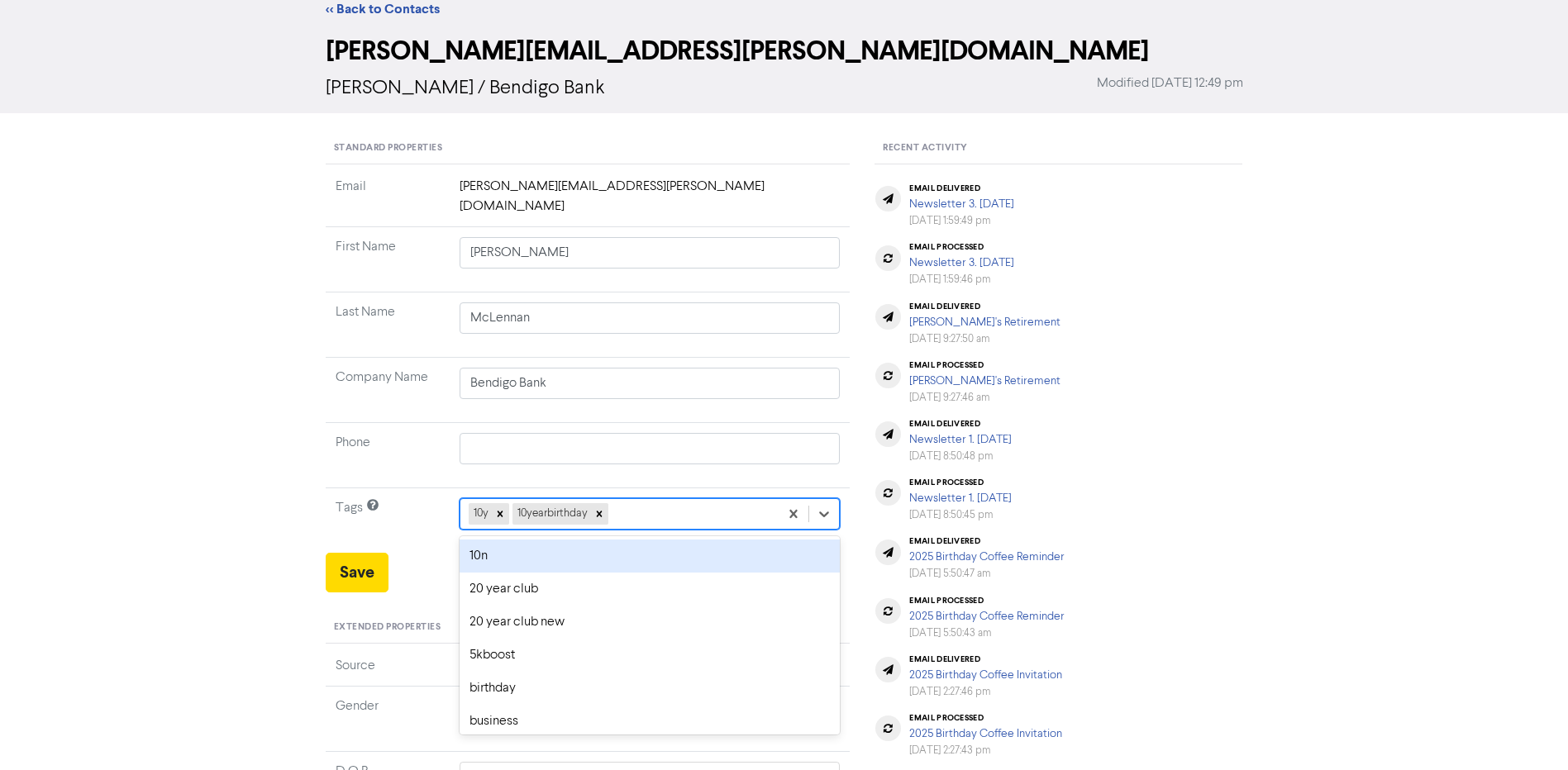
scroll to position [50, 0]
click at [631, 539] on div "thankyouparty" at bounding box center [650, 555] width 381 height 33
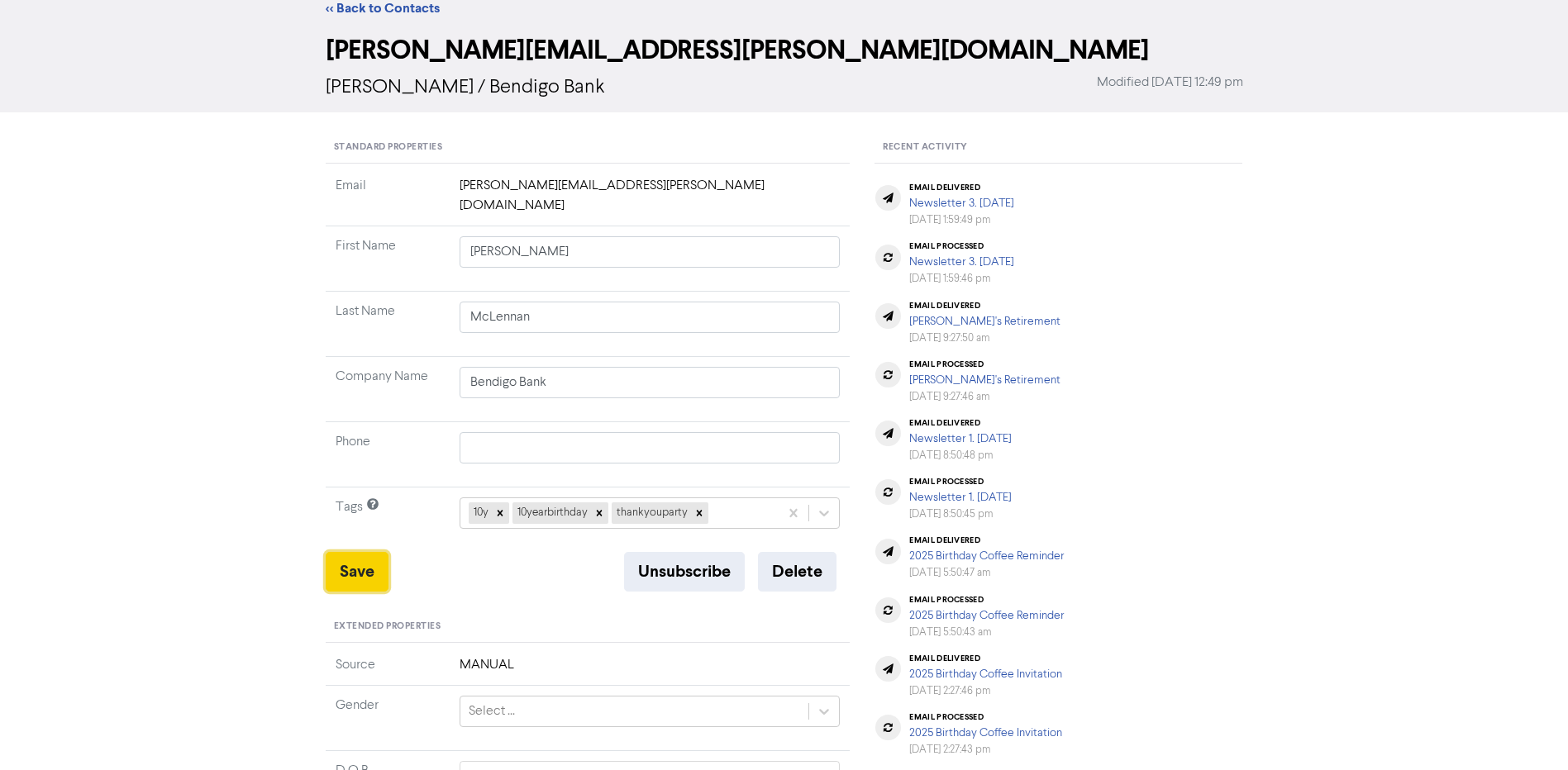
click at [353, 552] on button "Save" at bounding box center [356, 572] width 63 height 39
click at [393, 7] on link "<< Back to Contacts" at bounding box center [382, 8] width 114 height 17
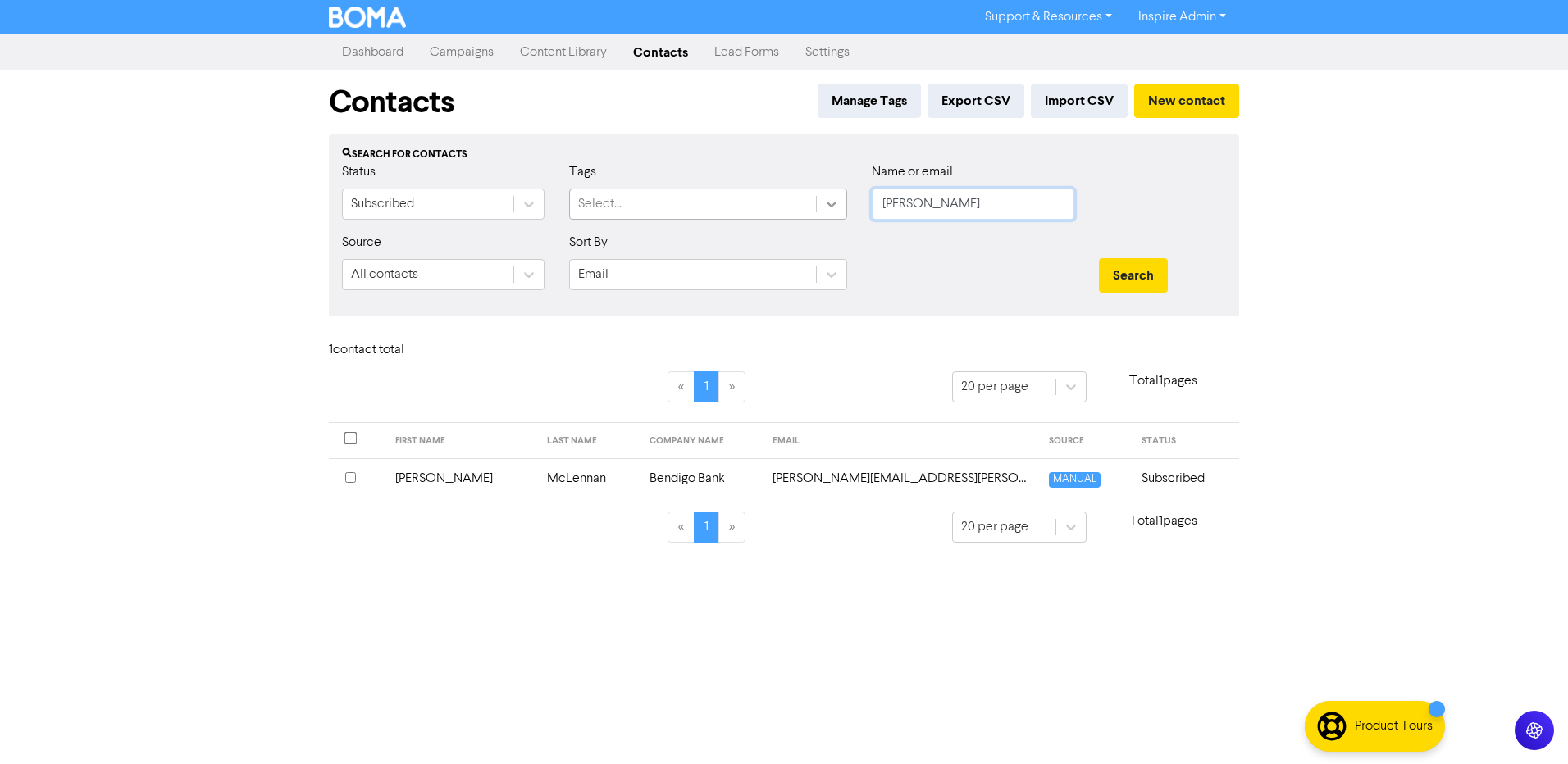
drag, startPoint x: 934, startPoint y: 202, endPoint x: 831, endPoint y: 197, distance: 103.1
click at [831, 197] on div "Status Subscribed Tags Select... Name or email [PERSON_NAME]" at bounding box center [784, 198] width 909 height 71
click at [1099, 258] on button "Search" at bounding box center [1133, 275] width 69 height 35
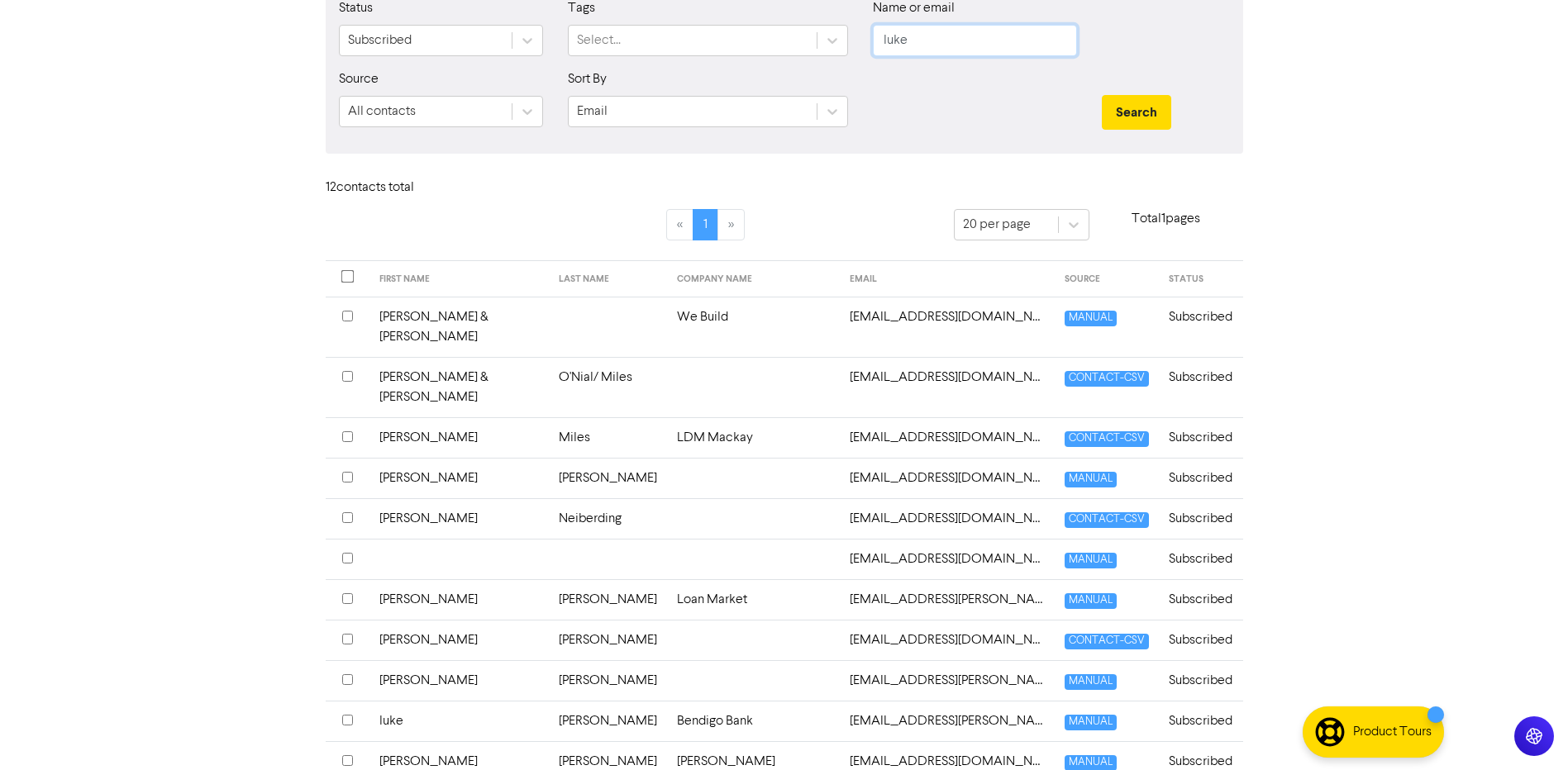
scroll to position [243, 0]
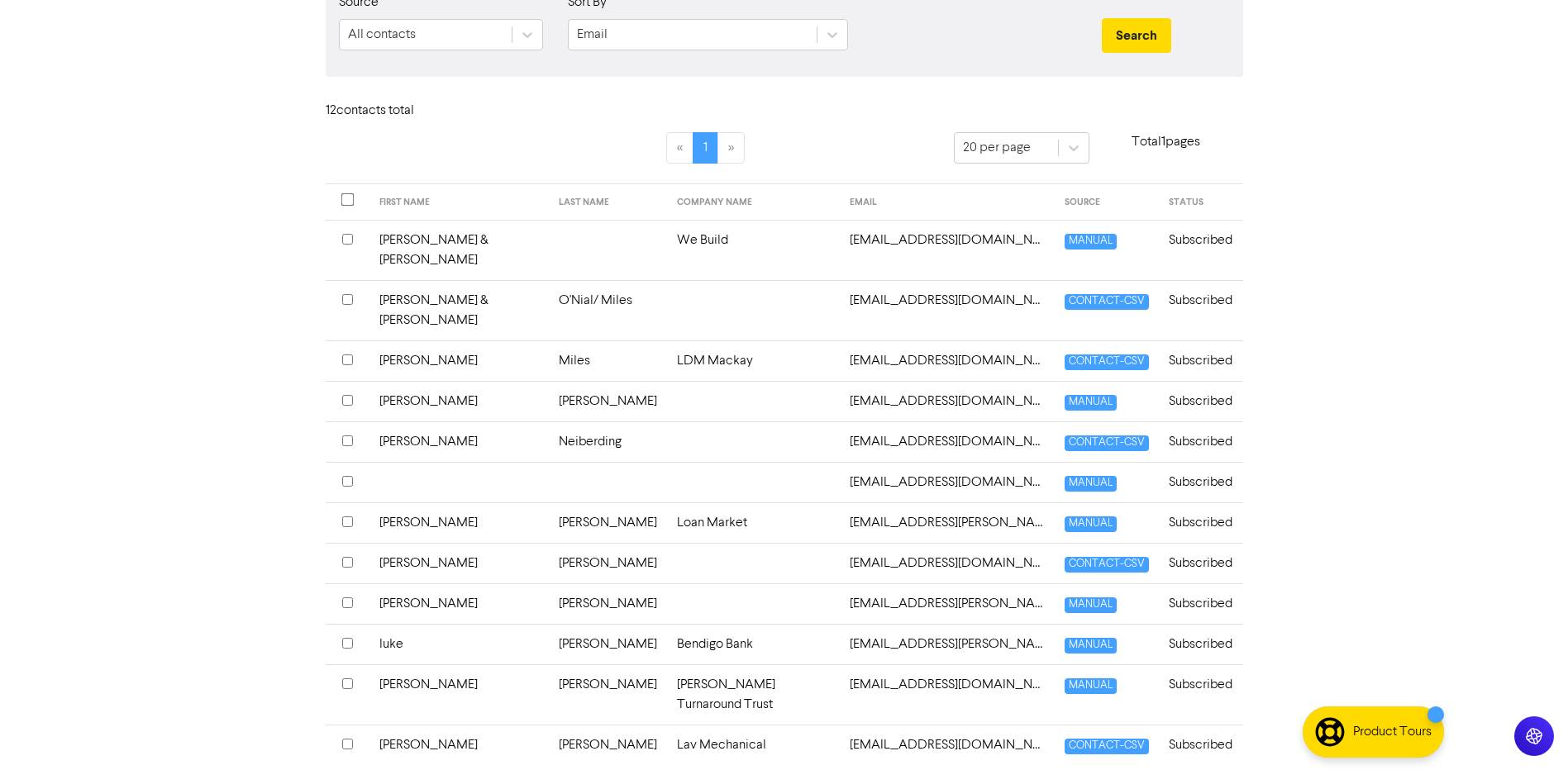
click at [592, 624] on td "[PERSON_NAME]" at bounding box center [608, 644] width 118 height 40
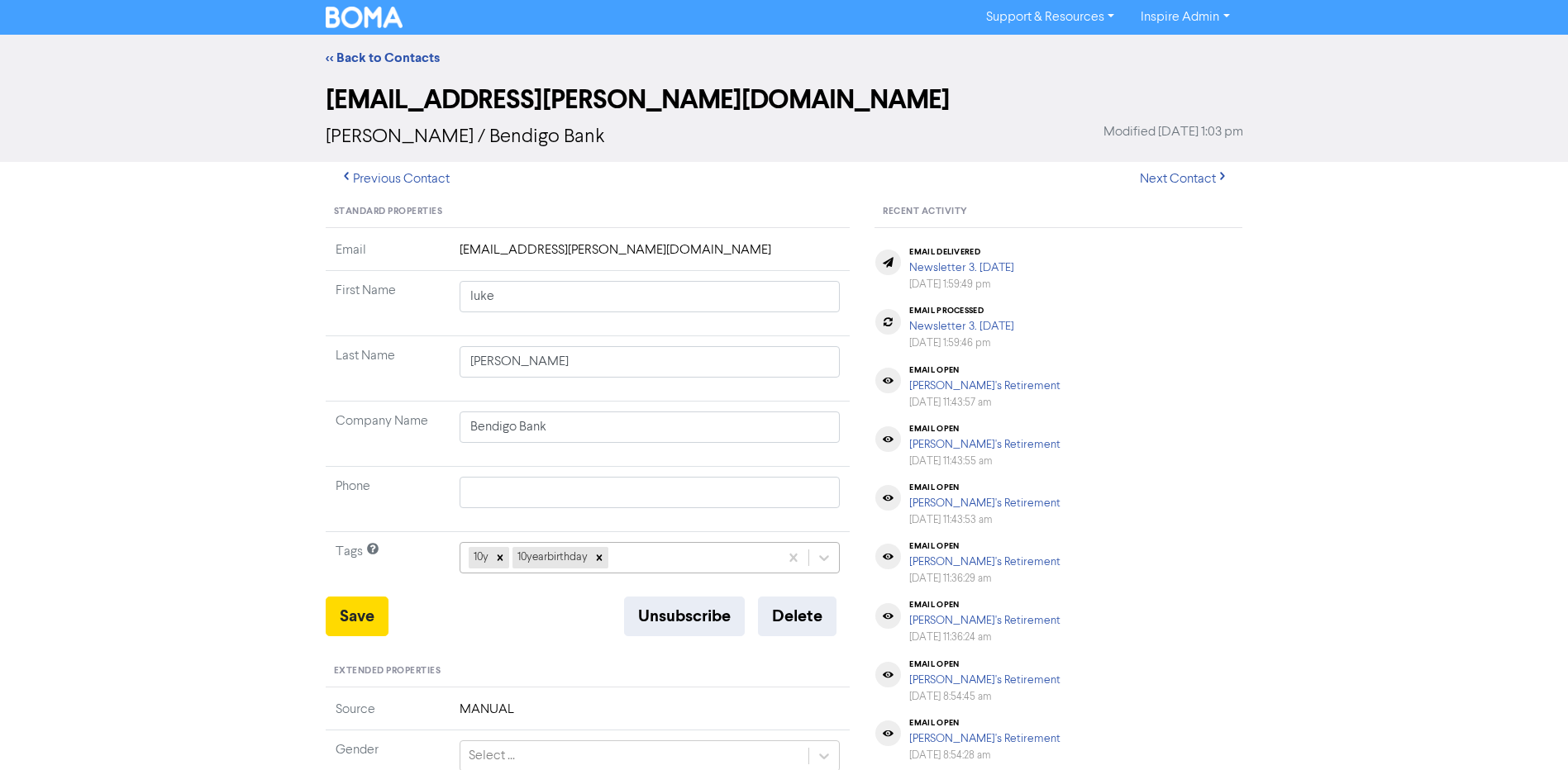
click at [693, 558] on div "10y 10yearbirthday" at bounding box center [650, 558] width 381 height 31
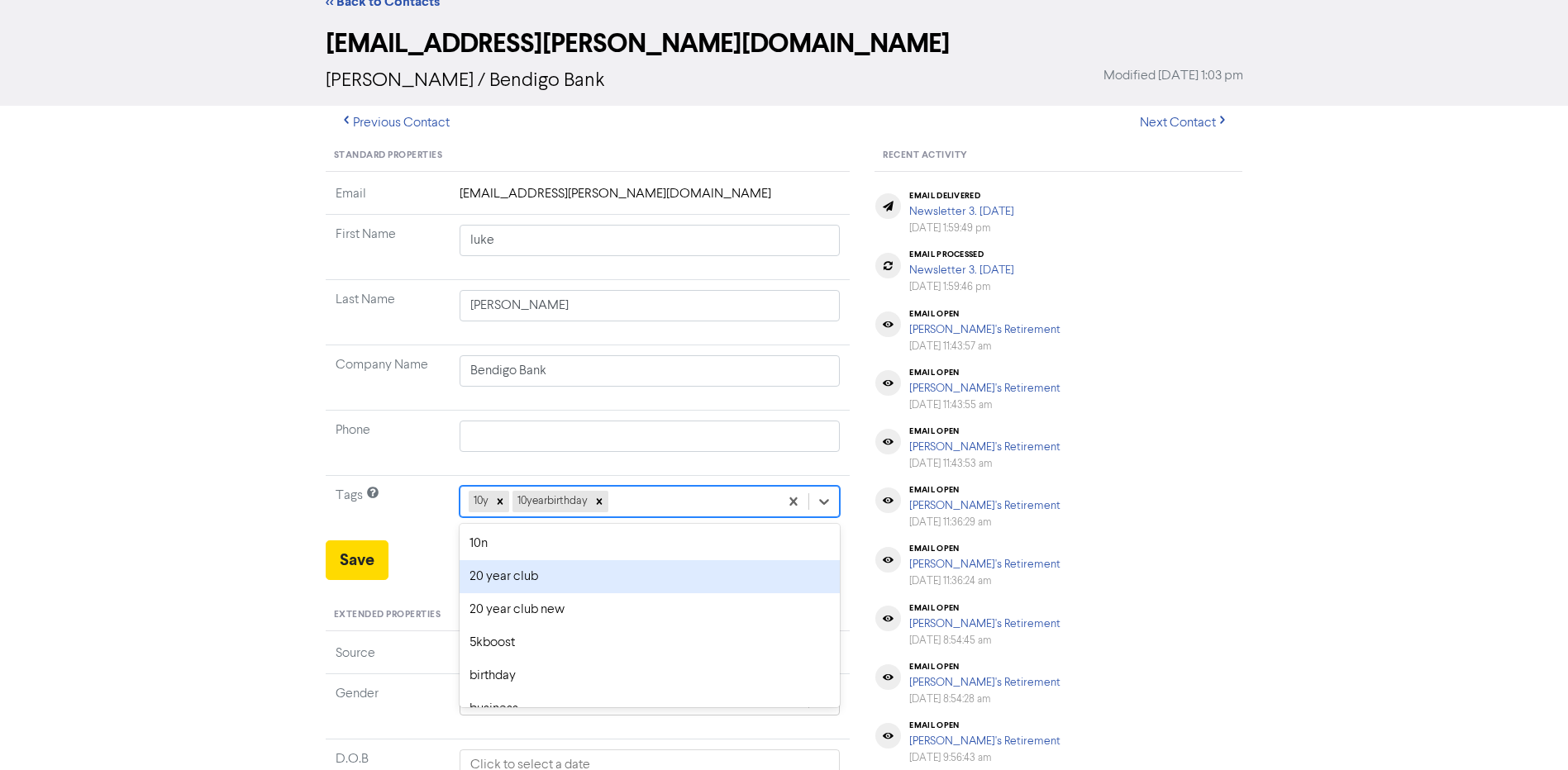
scroll to position [65, 0]
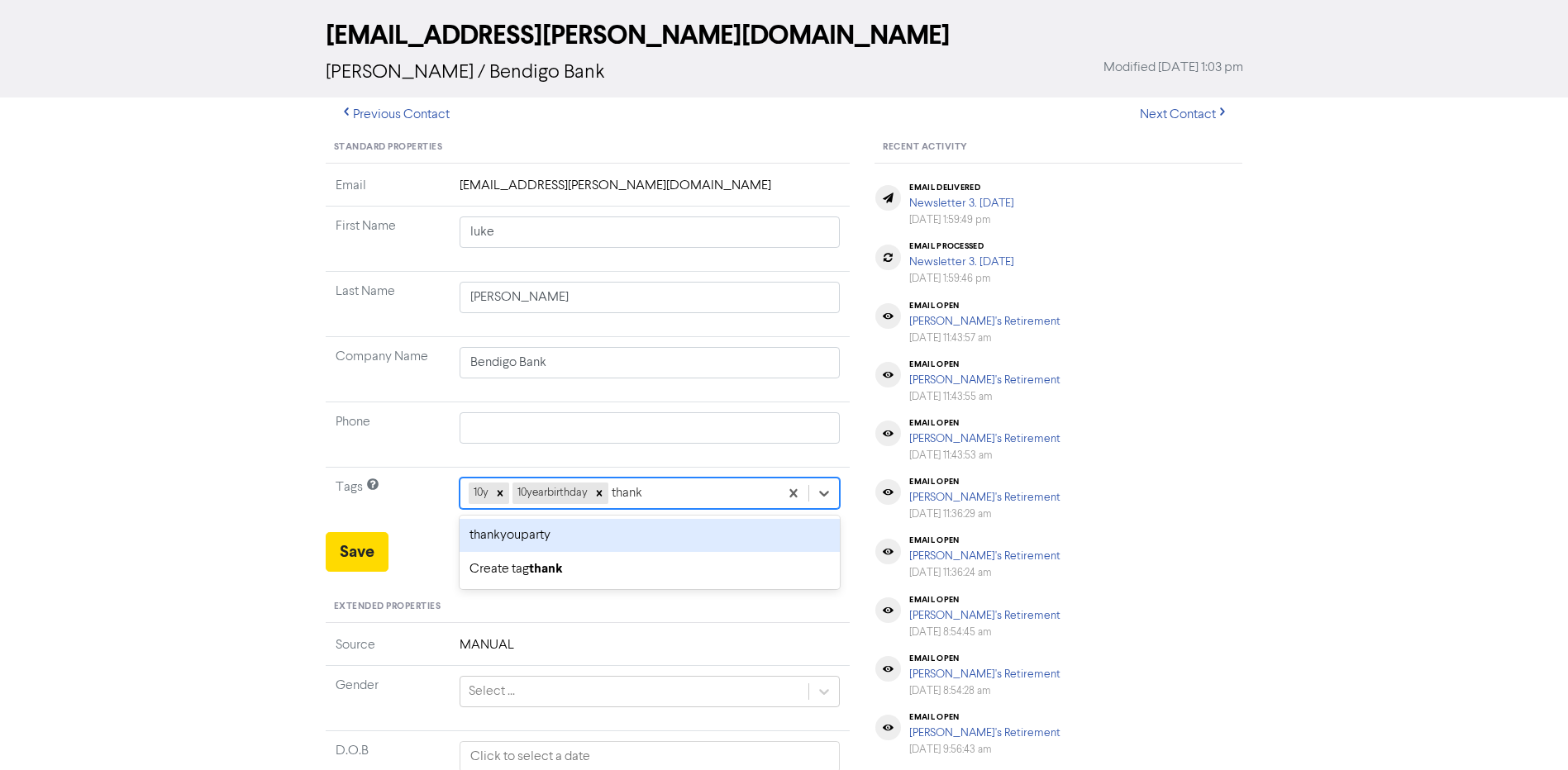
click at [521, 526] on div "thankyouparty" at bounding box center [650, 535] width 381 height 33
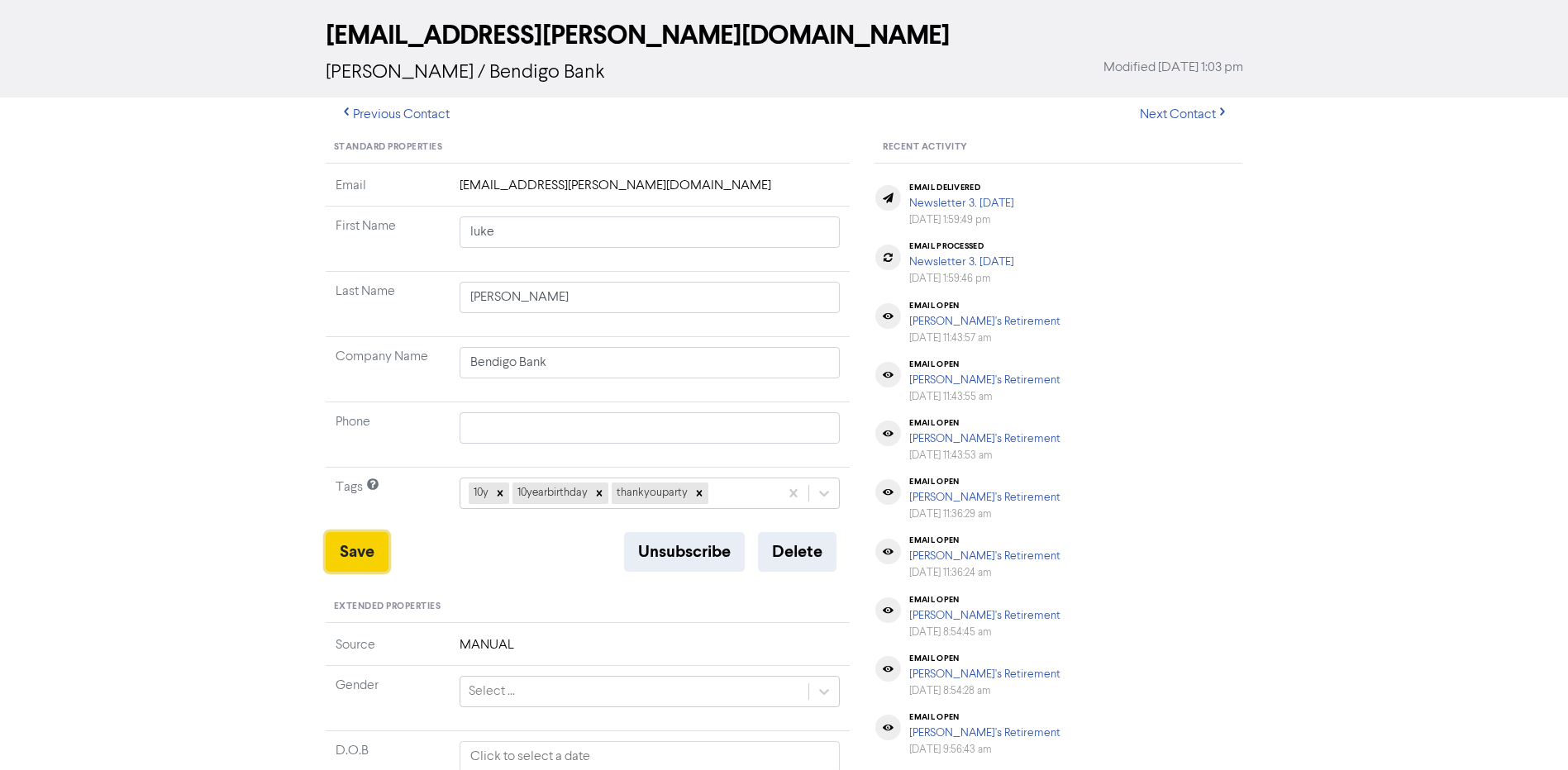
click at [367, 549] on button "Save" at bounding box center [356, 552] width 63 height 39
click at [384, 555] on button "Save" at bounding box center [356, 552] width 63 height 39
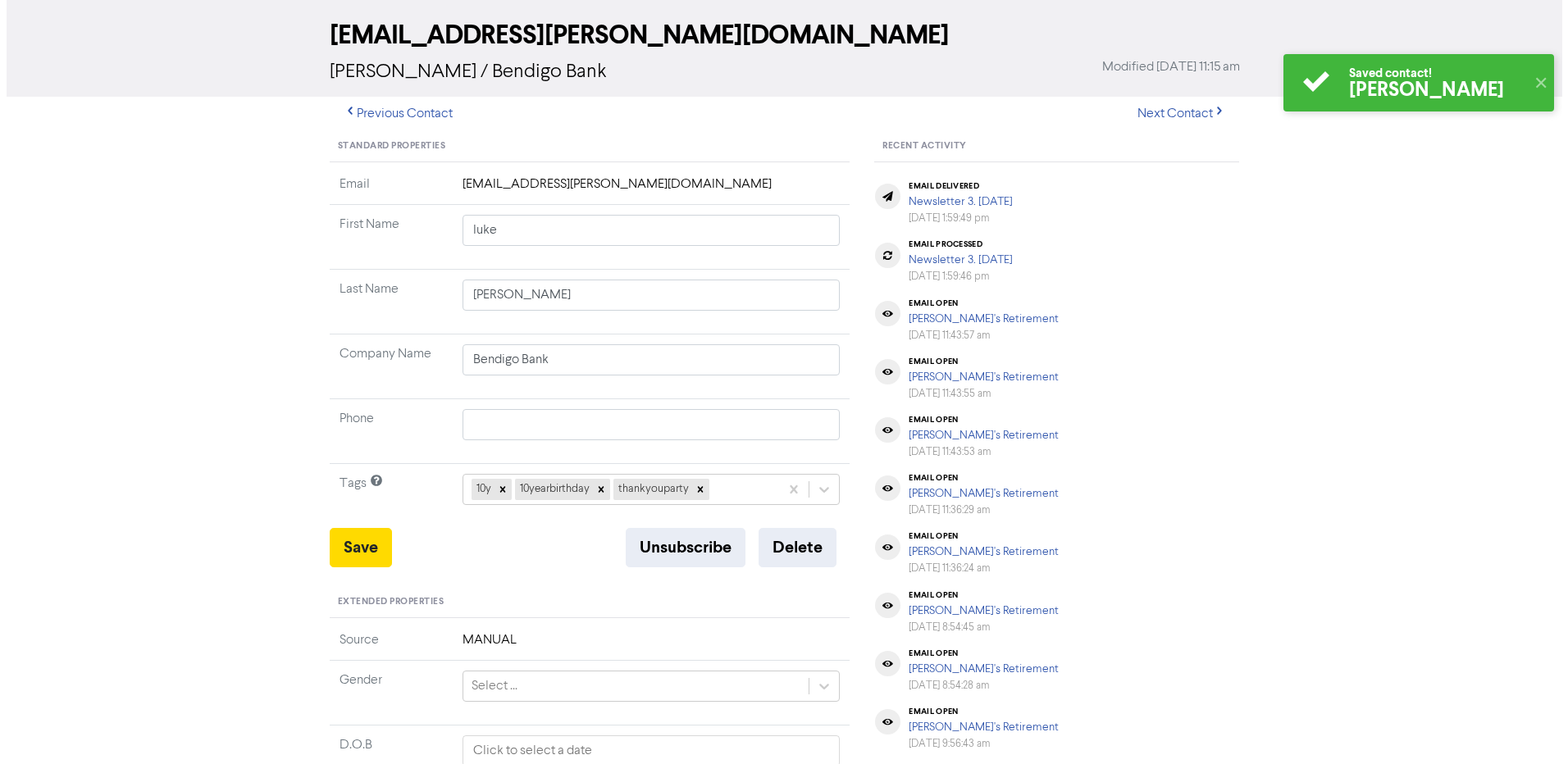
scroll to position [0, 0]
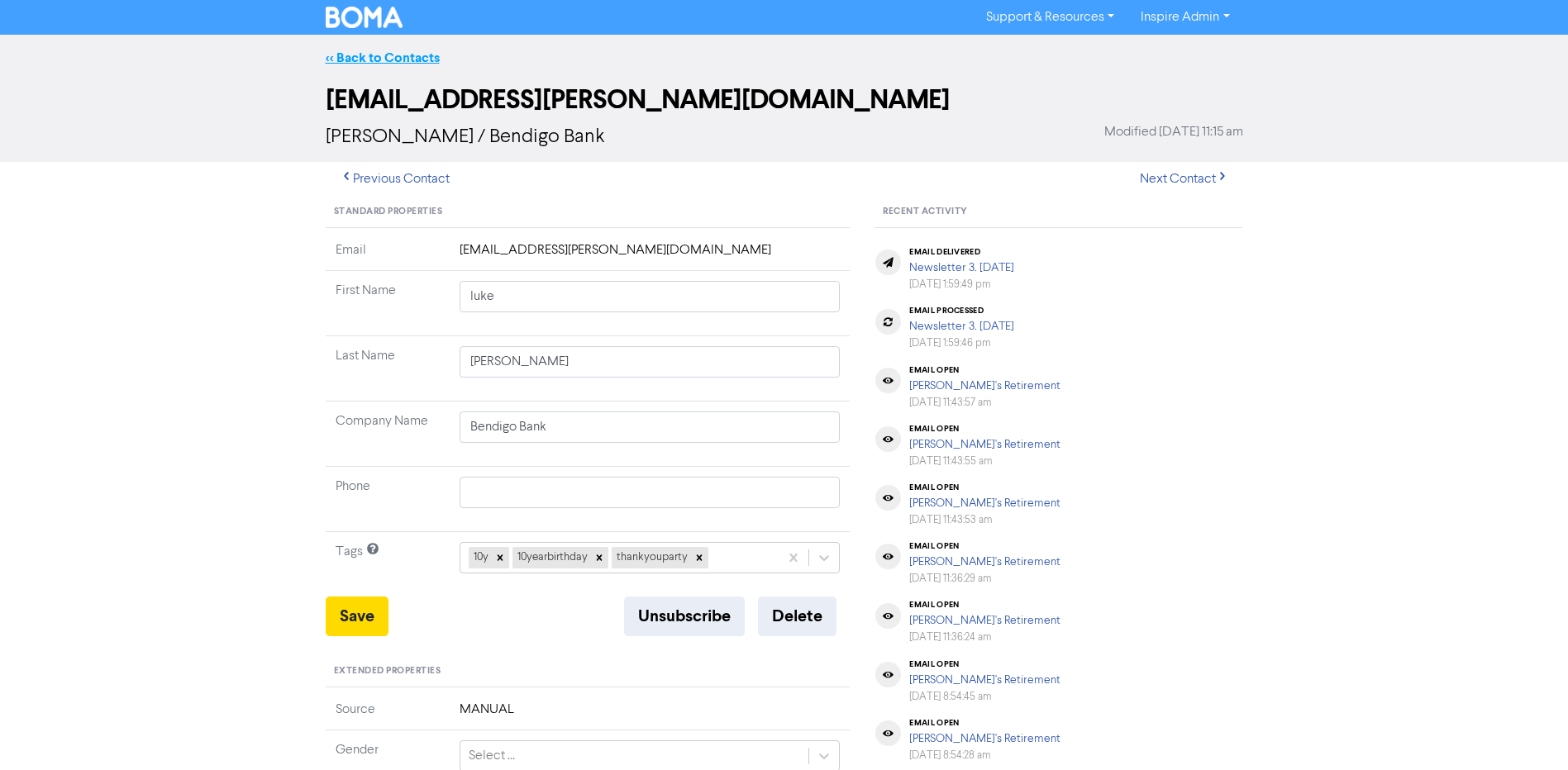
click at [371, 60] on link "<< Back to Contacts" at bounding box center [382, 58] width 114 height 17
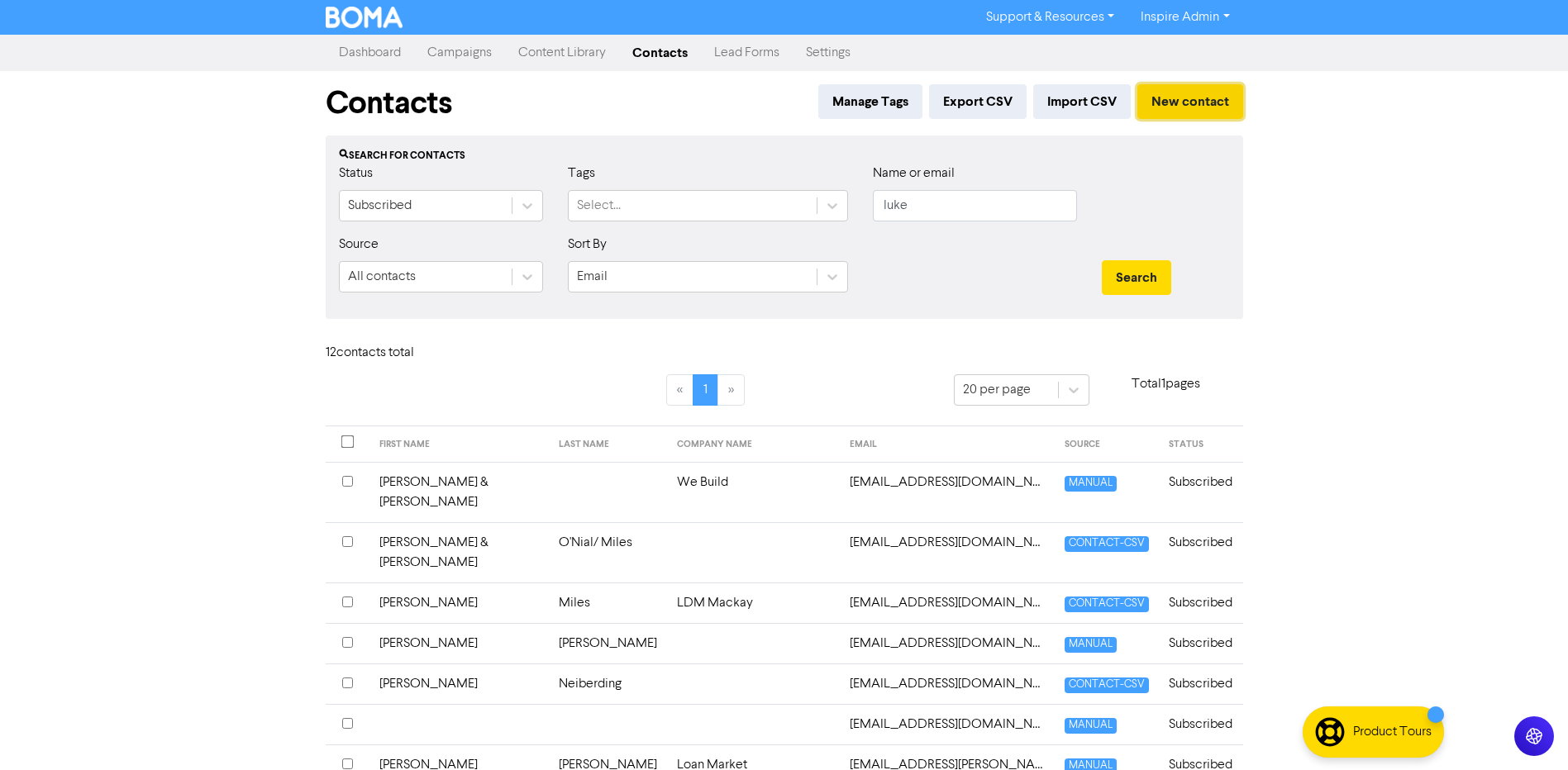
click at [1192, 97] on button "New contact" at bounding box center [1190, 102] width 106 height 35
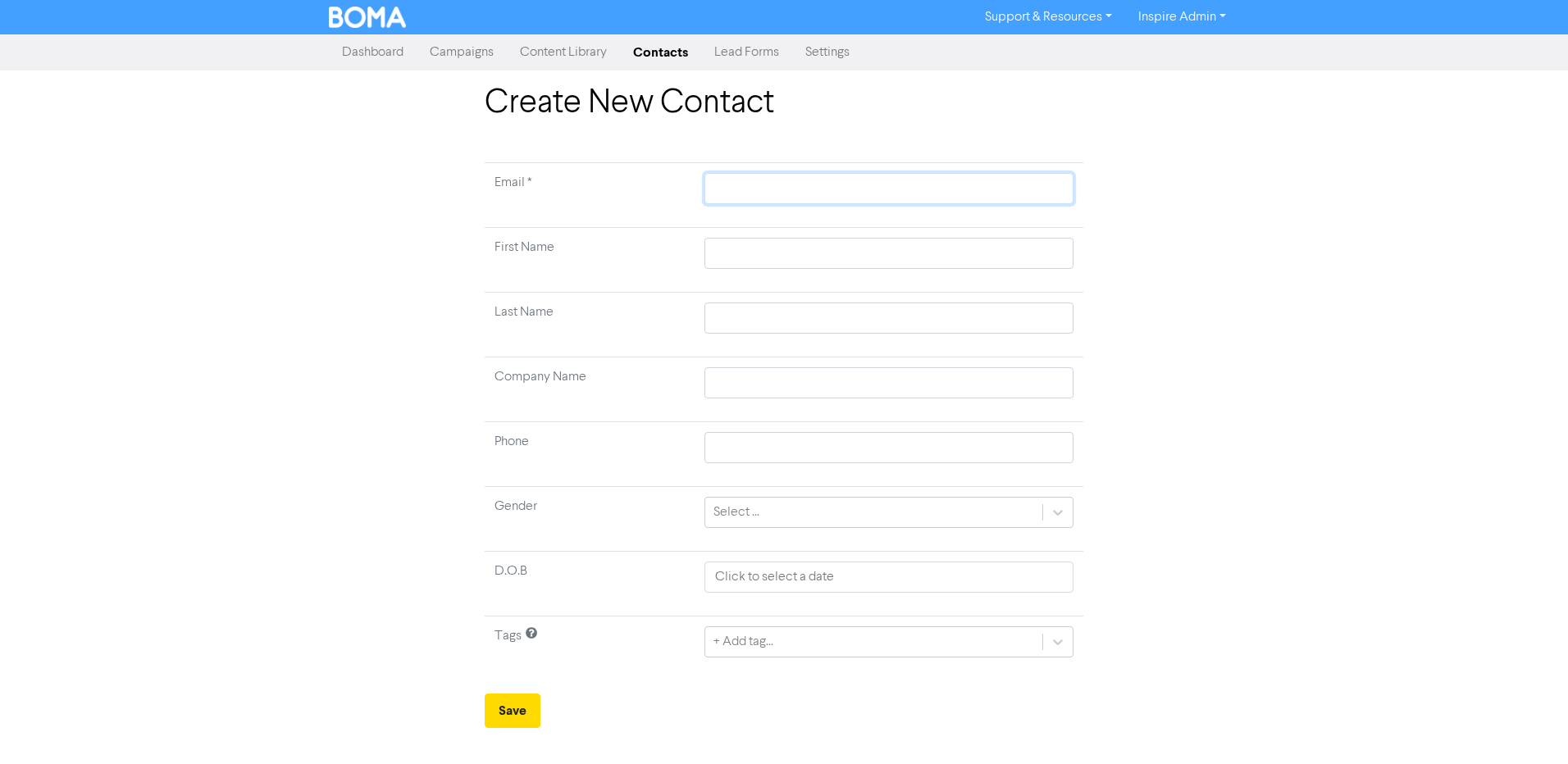
click at [755, 183] on input "text" at bounding box center [889, 188] width 369 height 31
paste input "@[DOMAIN_NAME]"
click at [715, 191] on input "@[DOMAIN_NAME]" at bounding box center [889, 188] width 369 height 31
click at [758, 194] on input "[PERSON_NAME][EMAIL_ADDRESS][DOMAIN_NAME]" at bounding box center [889, 188] width 369 height 31
click at [745, 257] on input "text" at bounding box center [889, 253] width 369 height 31
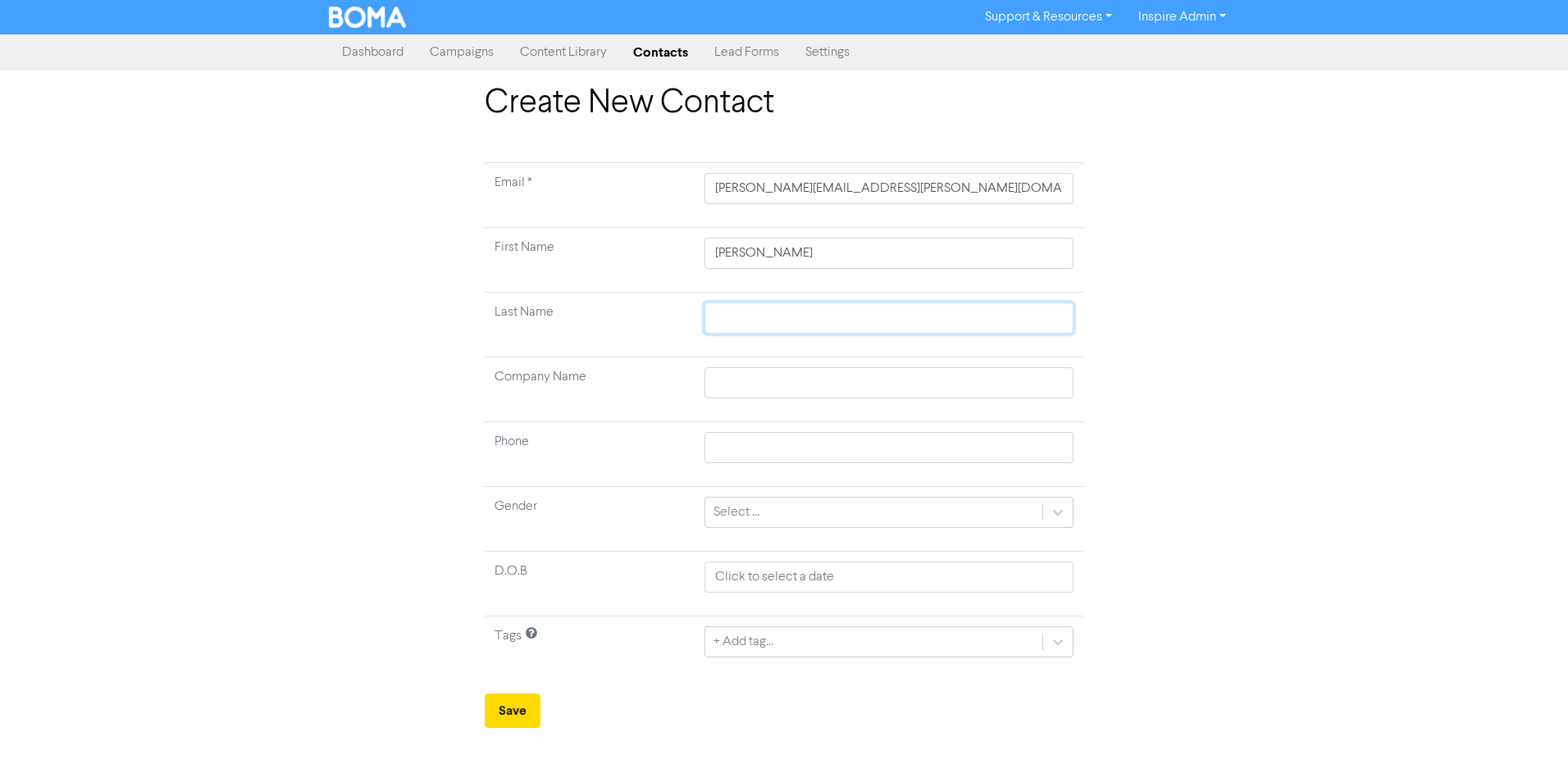
click at [753, 322] on input "text" at bounding box center [889, 317] width 369 height 31
click at [753, 372] on input "text" at bounding box center [889, 382] width 369 height 31
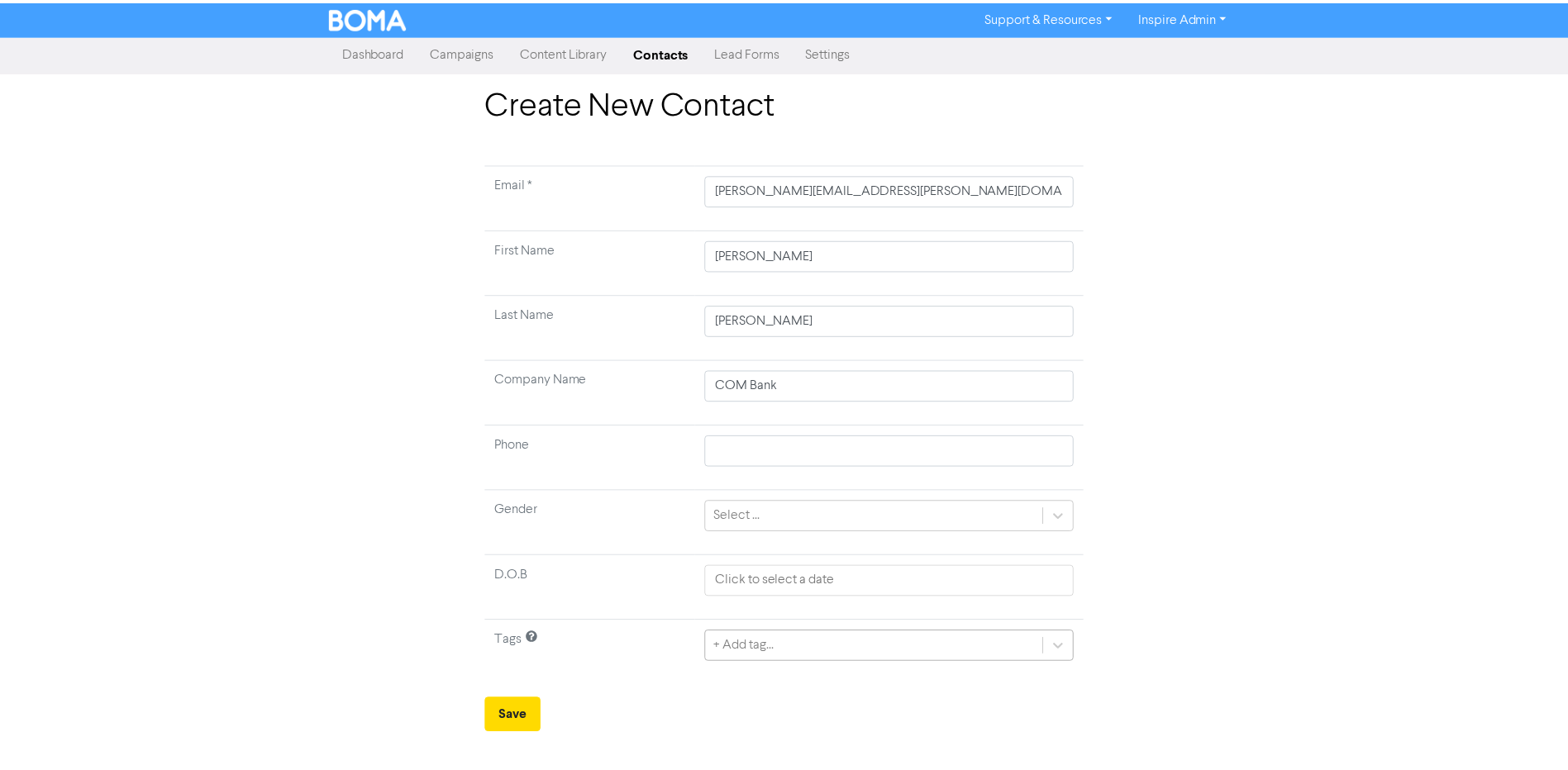
scroll to position [148, 0]
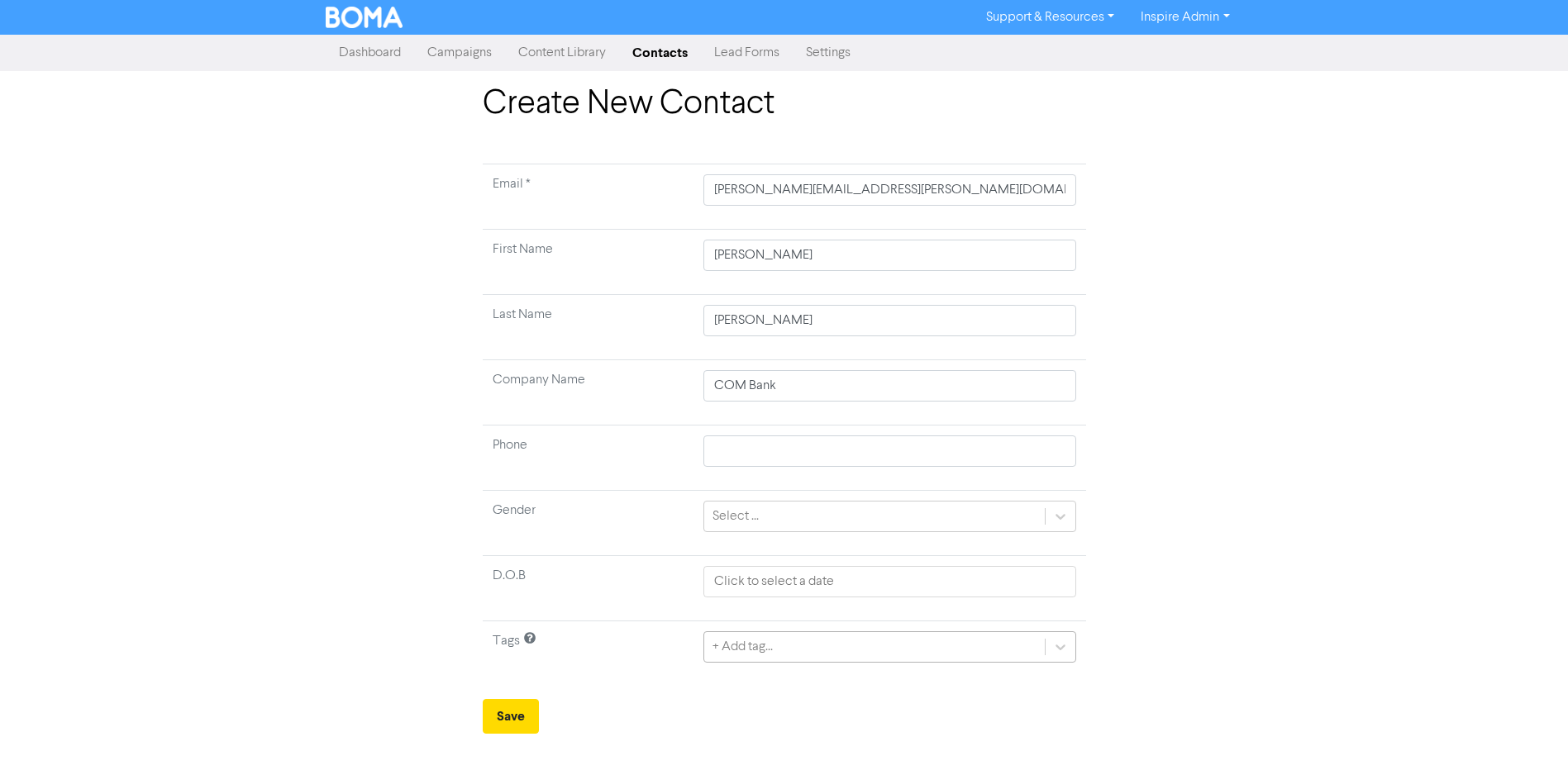
click at [772, 656] on div "+ Add tag..." at bounding box center [889, 647] width 372 height 31
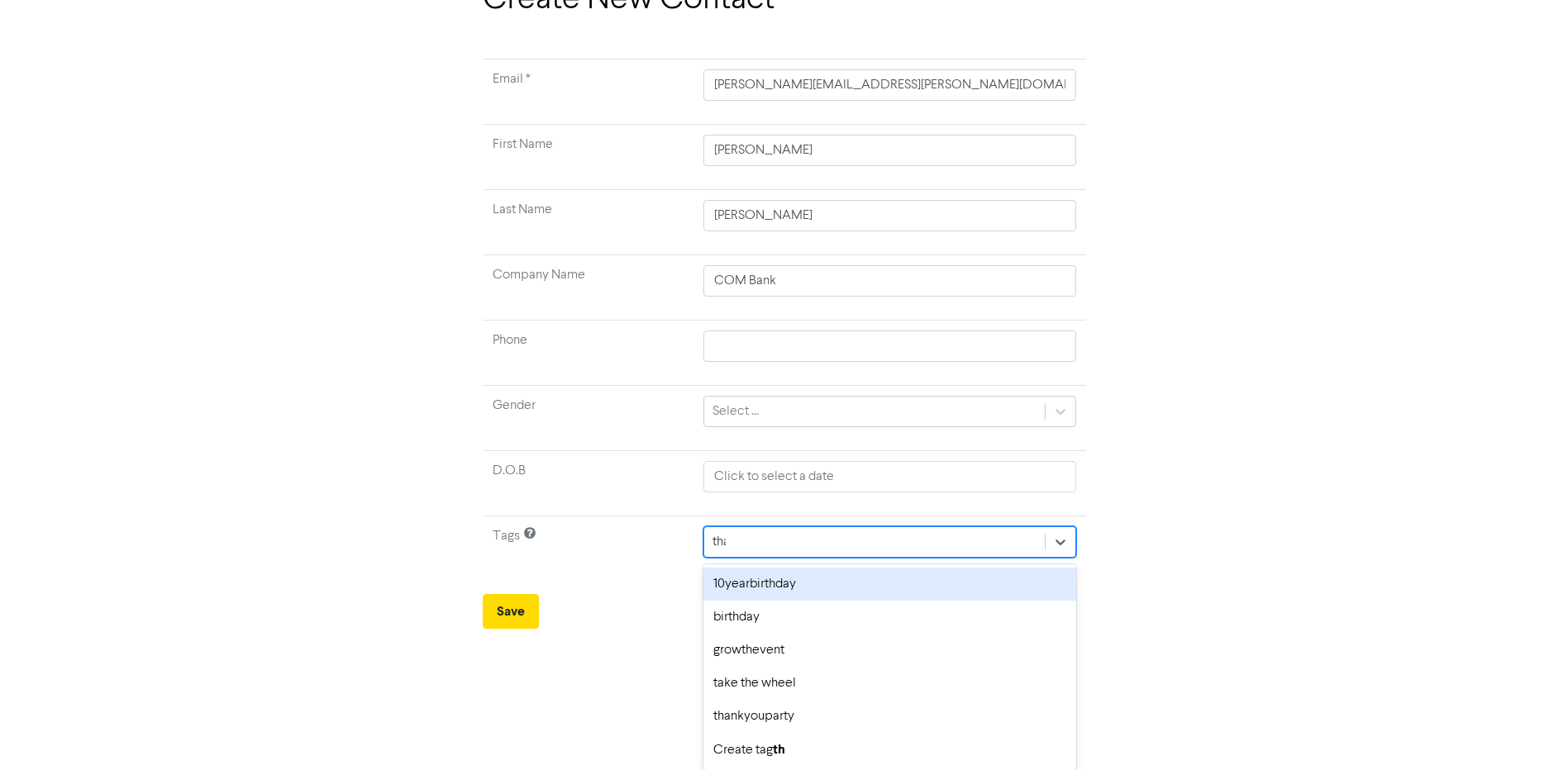
scroll to position [0, 0]
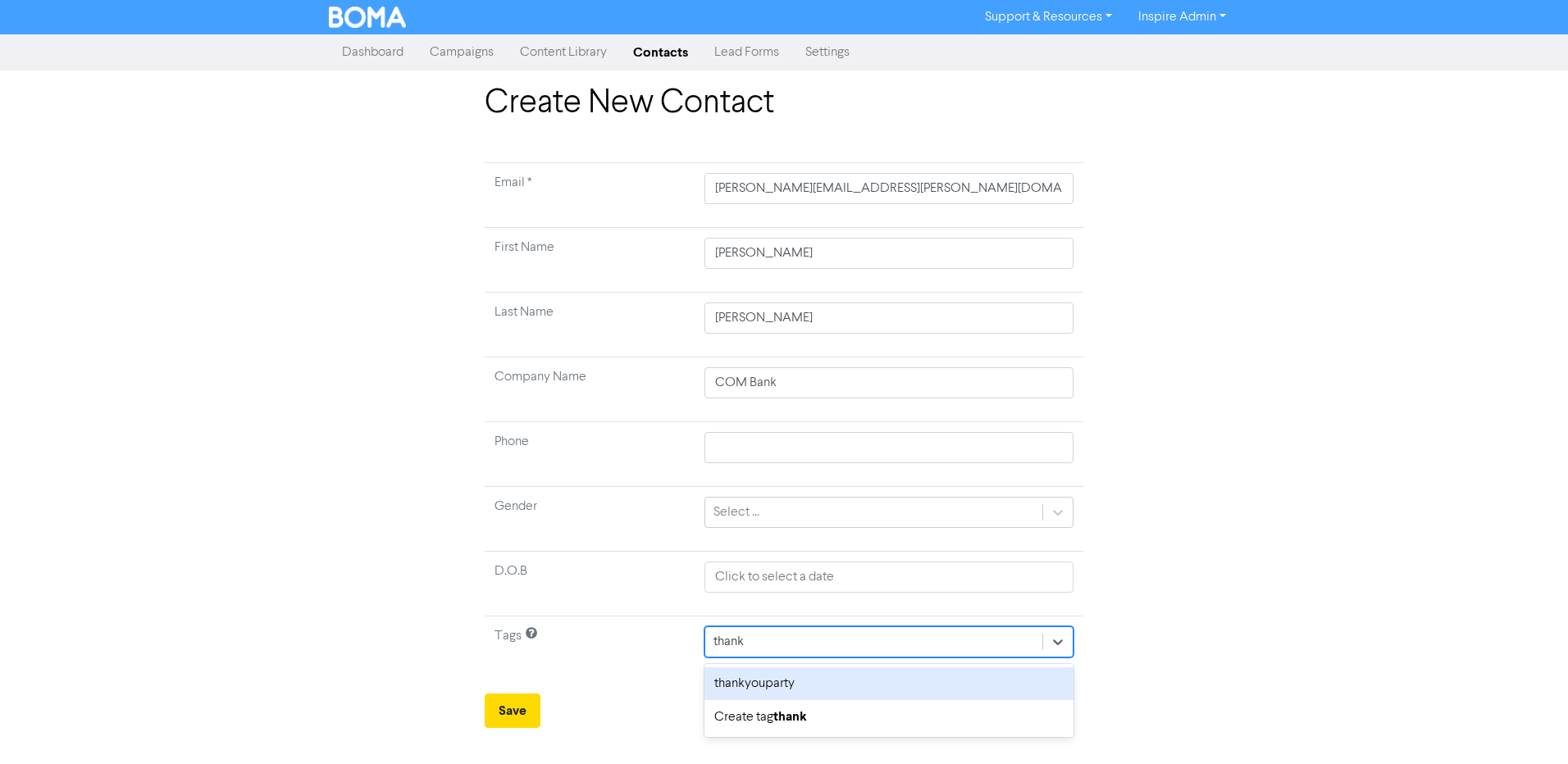
click at [757, 683] on div "thankyouparty" at bounding box center [889, 684] width 369 height 33
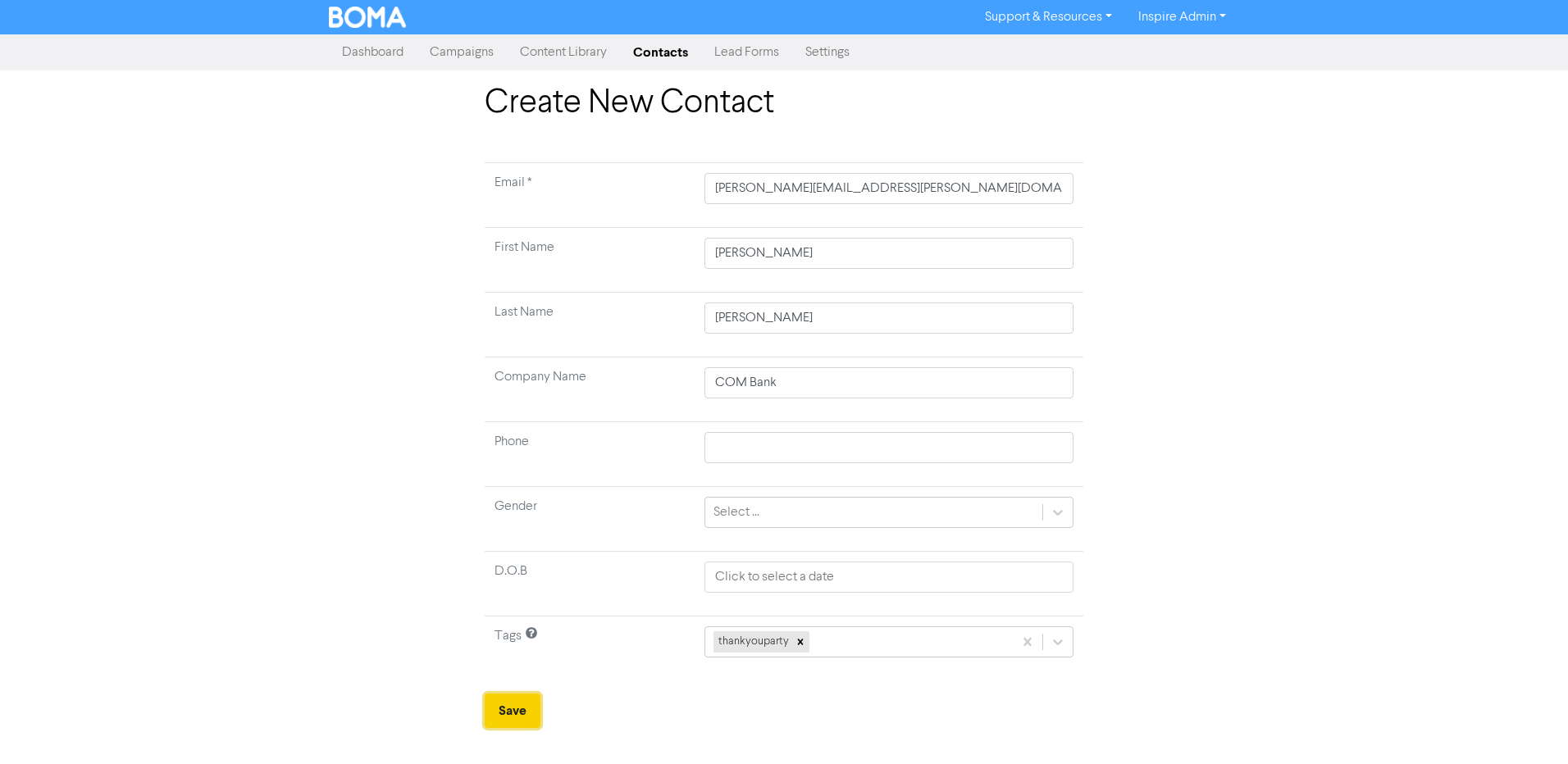
click at [495, 710] on button "Save" at bounding box center [513, 711] width 56 height 35
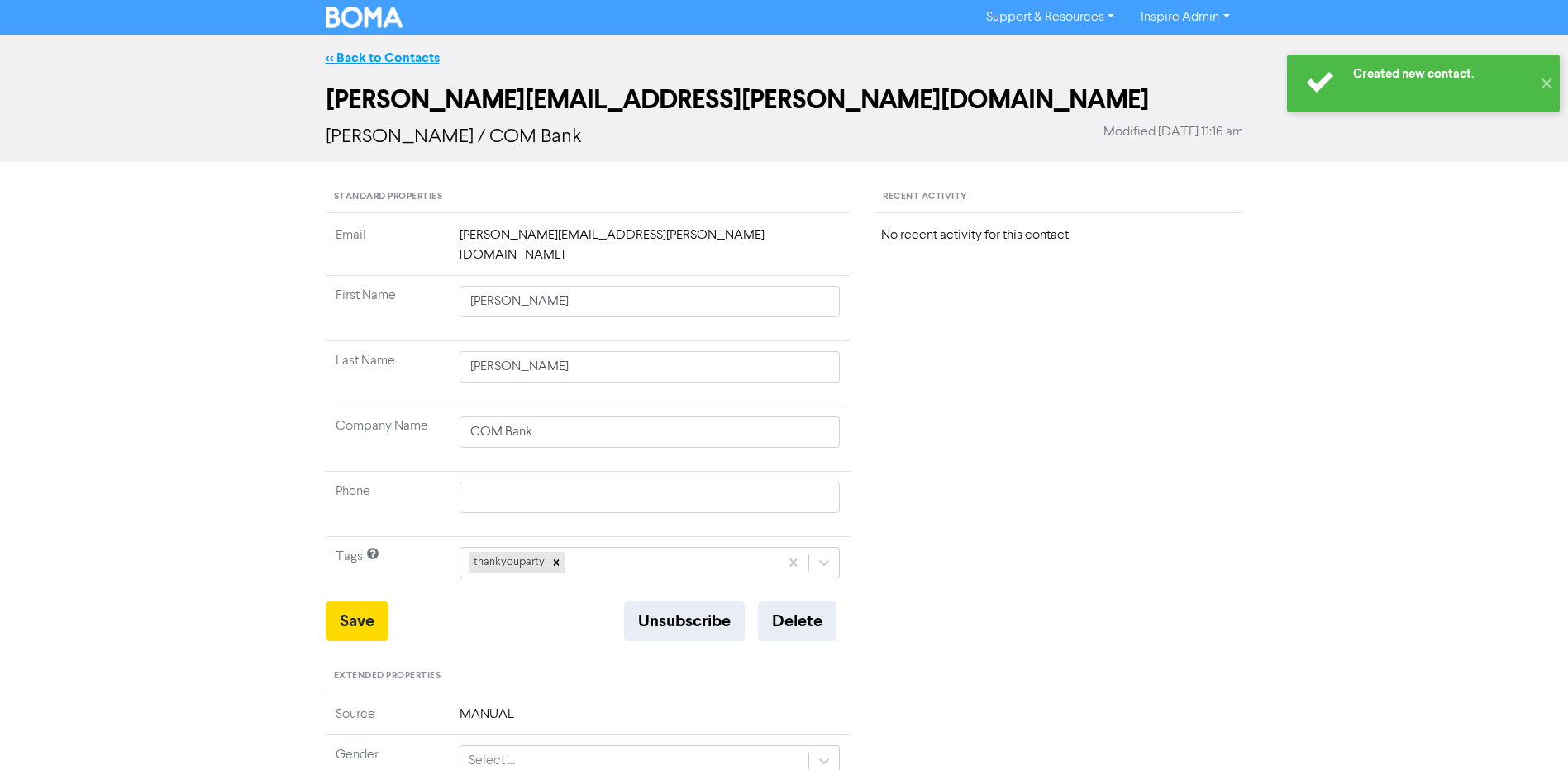
click at [405, 56] on link "<< Back to Contacts" at bounding box center [382, 58] width 114 height 17
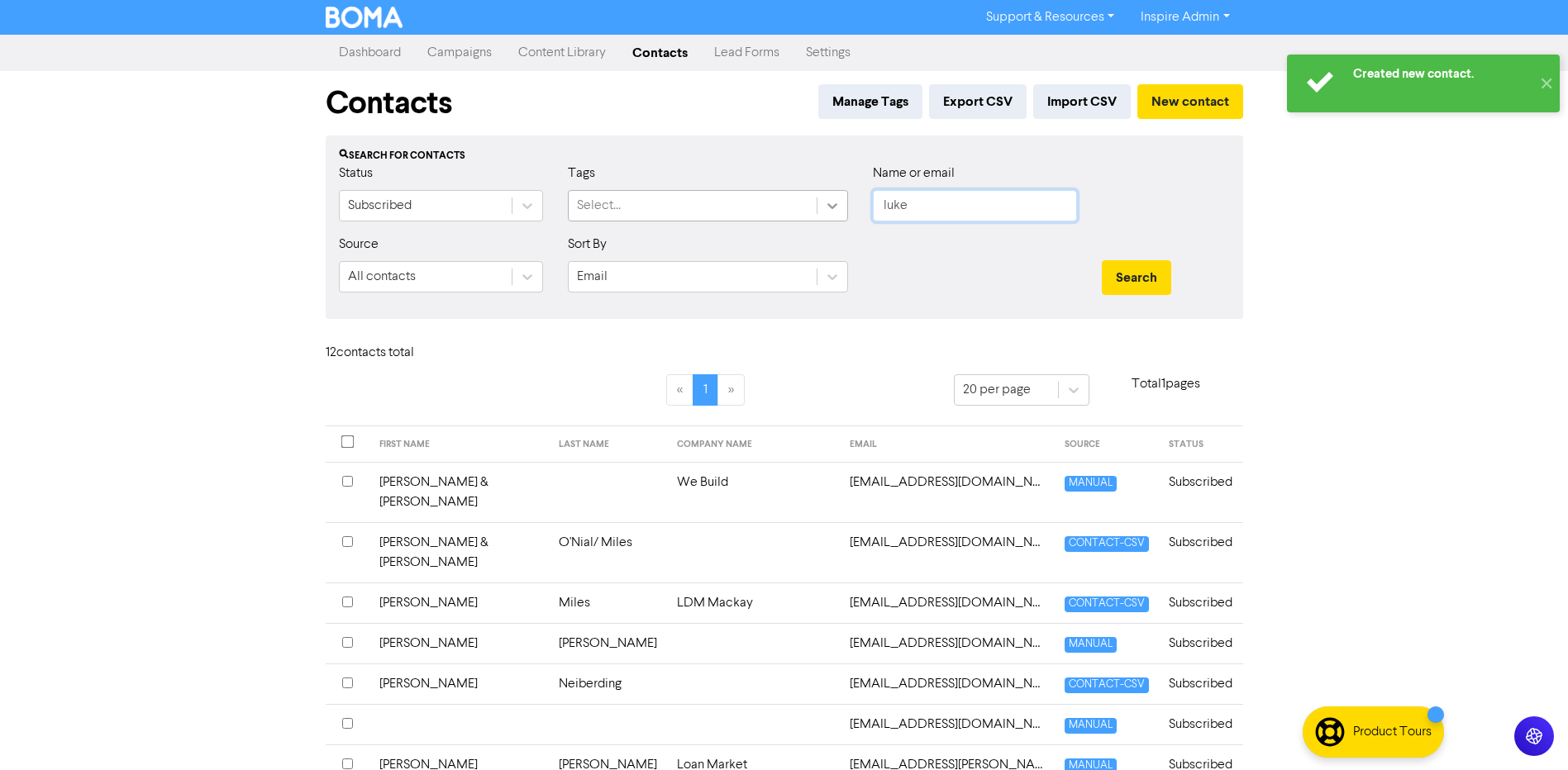
drag, startPoint x: 934, startPoint y: 212, endPoint x: 823, endPoint y: 212, distance: 111.0
click at [823, 212] on div "Status Subscribed Tags Select... Name or email [PERSON_NAME]" at bounding box center [784, 199] width 916 height 71
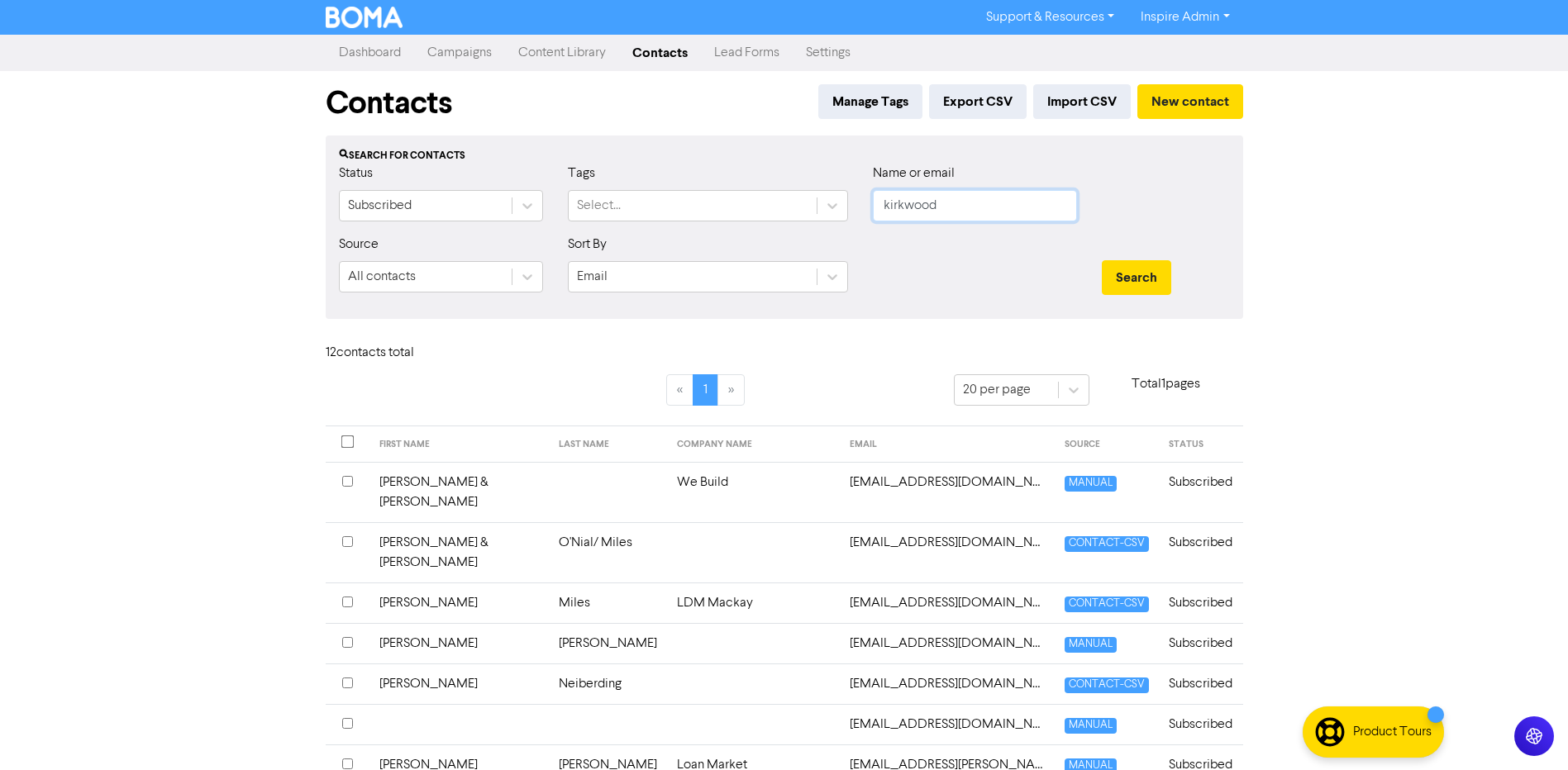
click at [1102, 260] on button "Search" at bounding box center [1137, 277] width 70 height 35
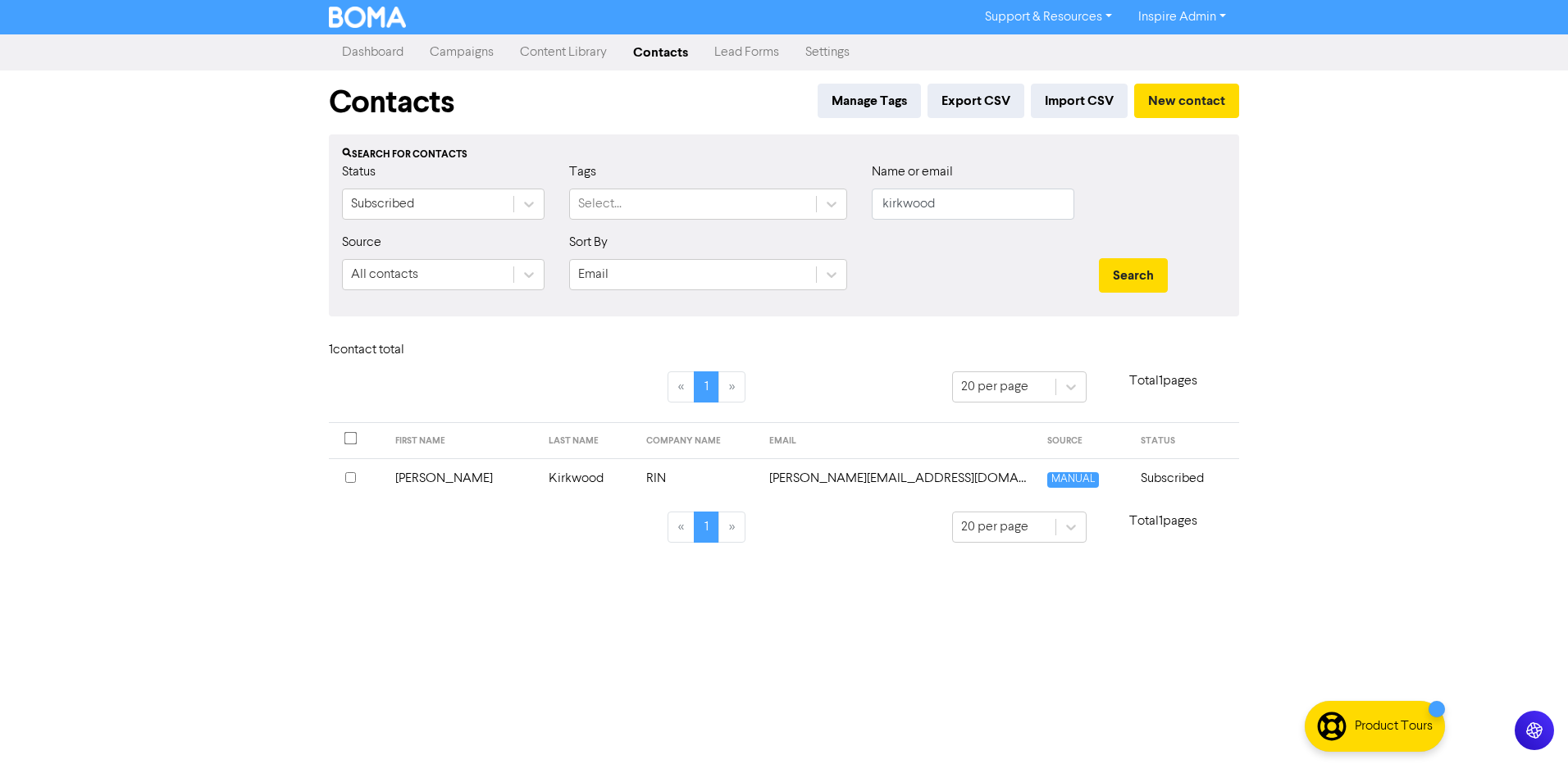
click at [539, 482] on td "Kirkwood" at bounding box center [588, 479] width 98 height 40
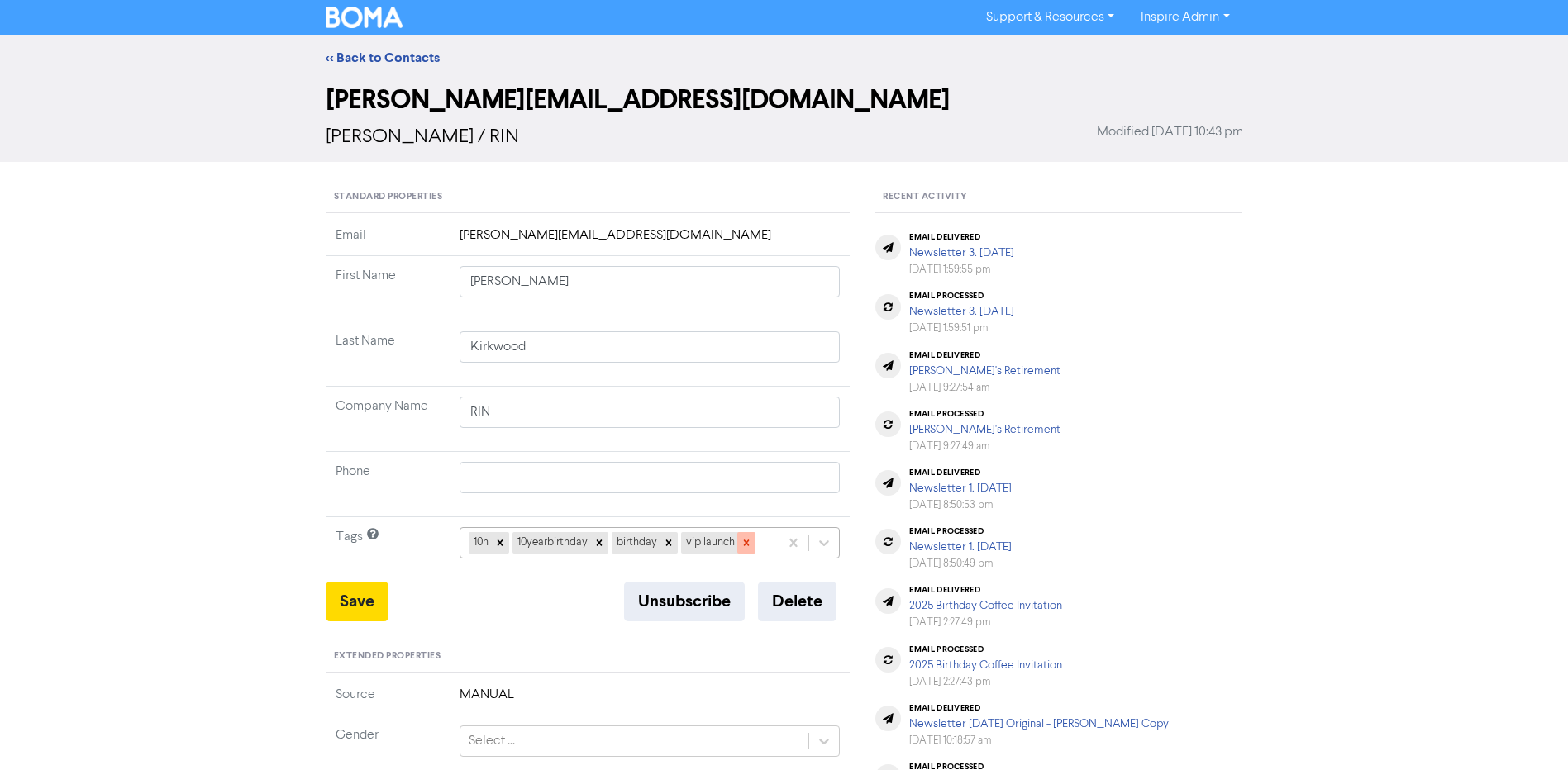
click at [745, 545] on icon at bounding box center [745, 543] width 6 height 6
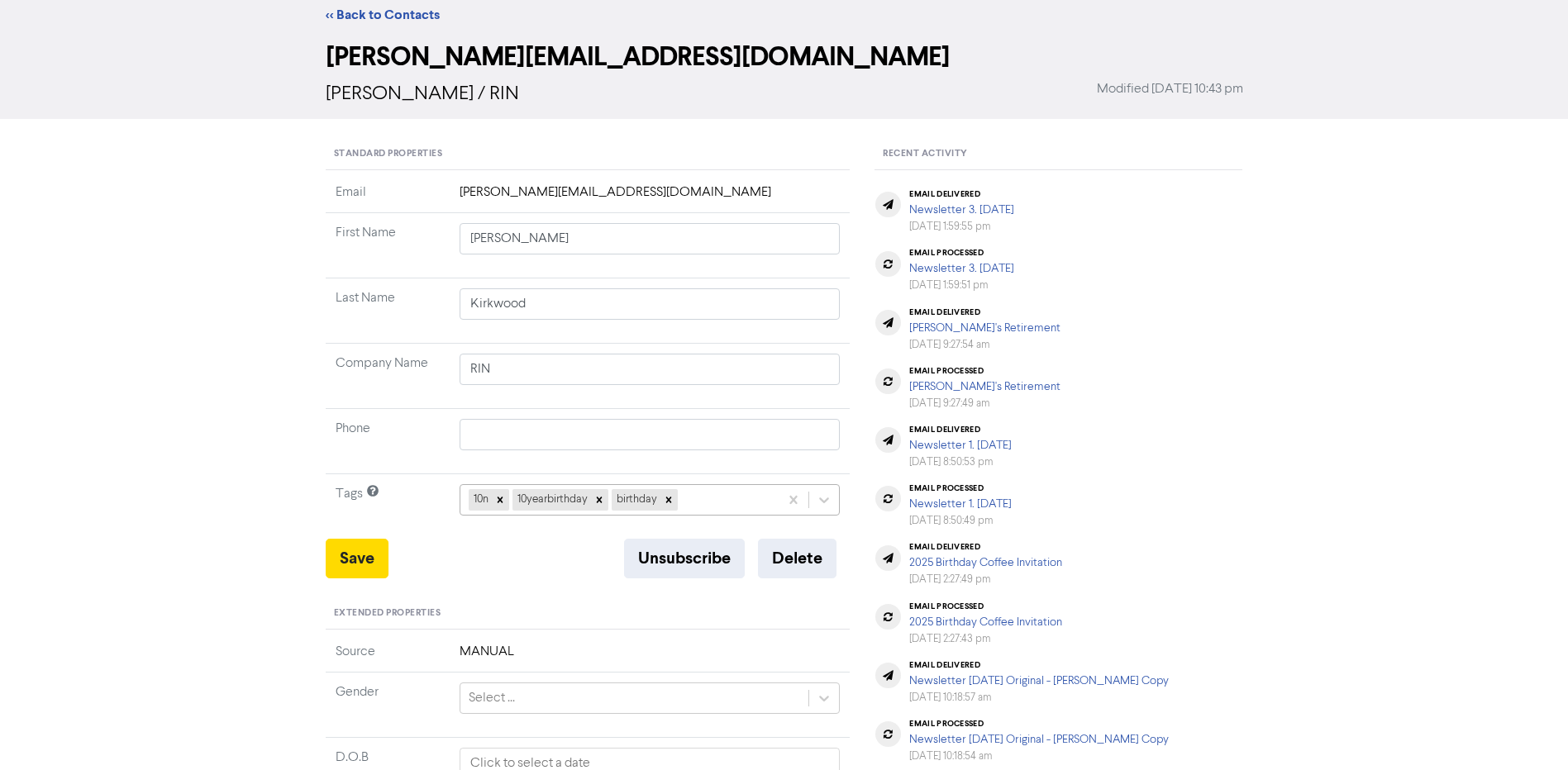
click at [700, 516] on div "10n 10yearbirthday birthday" at bounding box center [650, 499] width 381 height 31
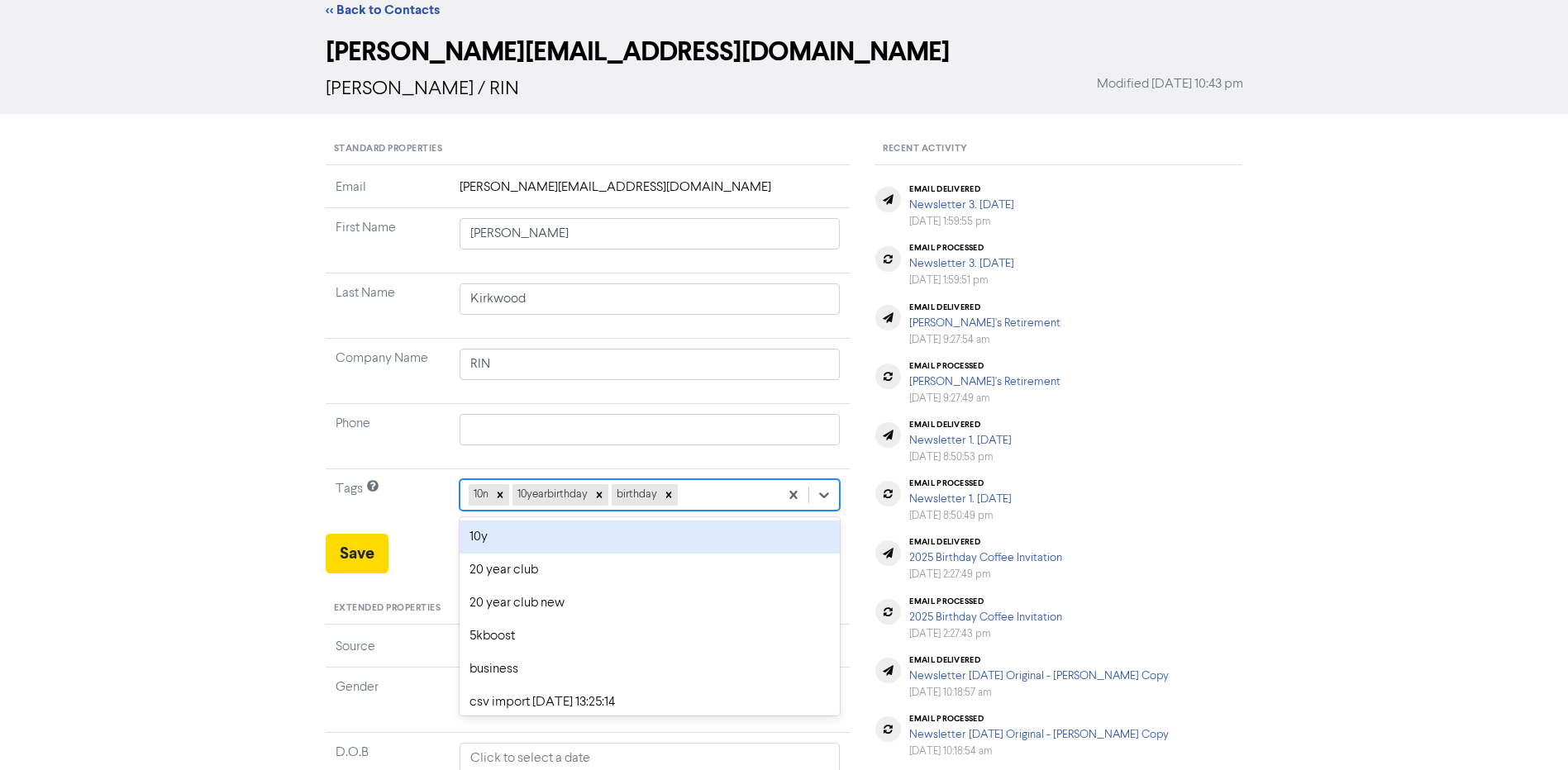
scroll to position [50, 0]
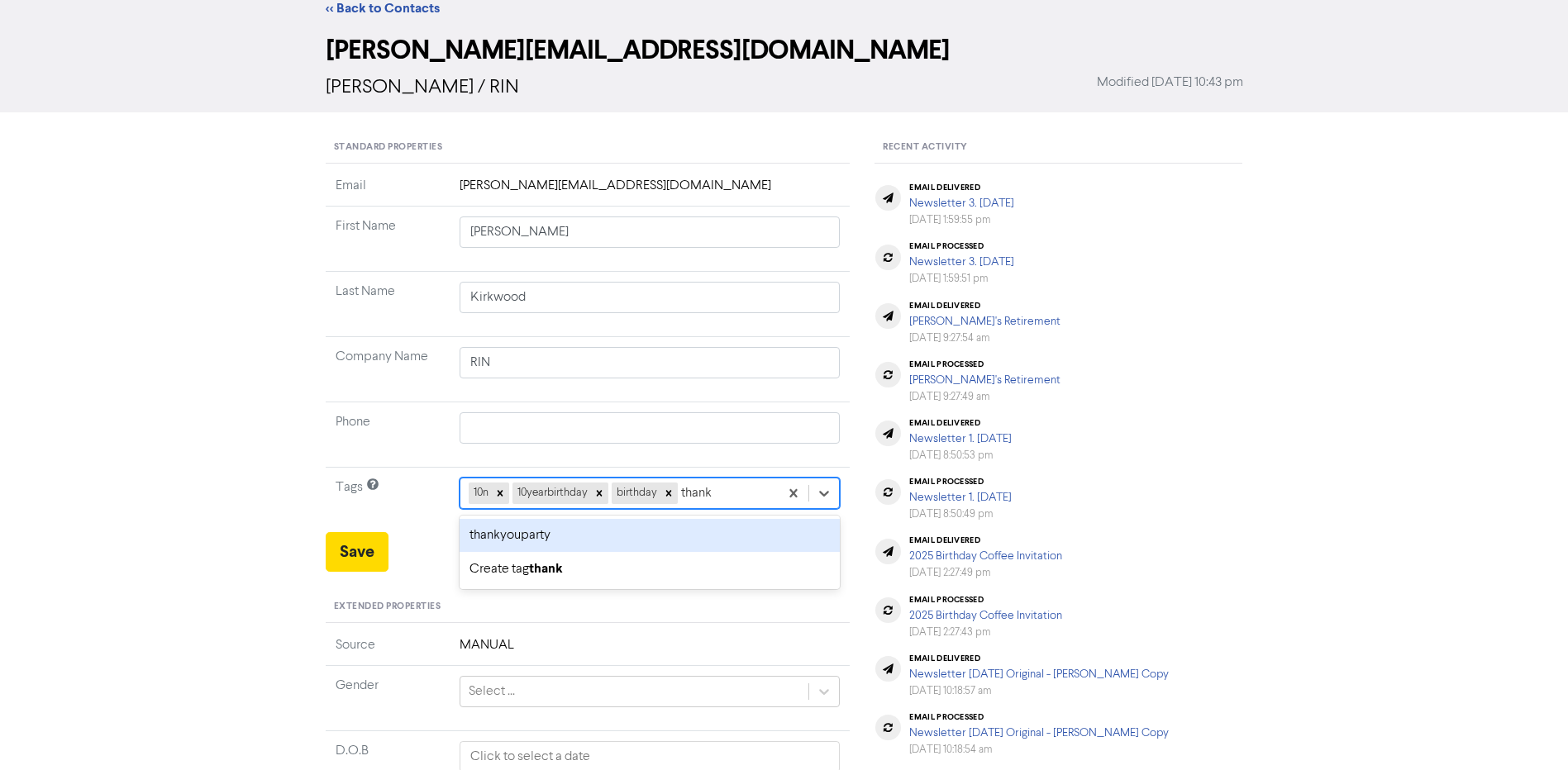
drag, startPoint x: 613, startPoint y: 541, endPoint x: 588, endPoint y: 544, distance: 25.2
click at [612, 540] on div "thankyouparty" at bounding box center [650, 535] width 381 height 33
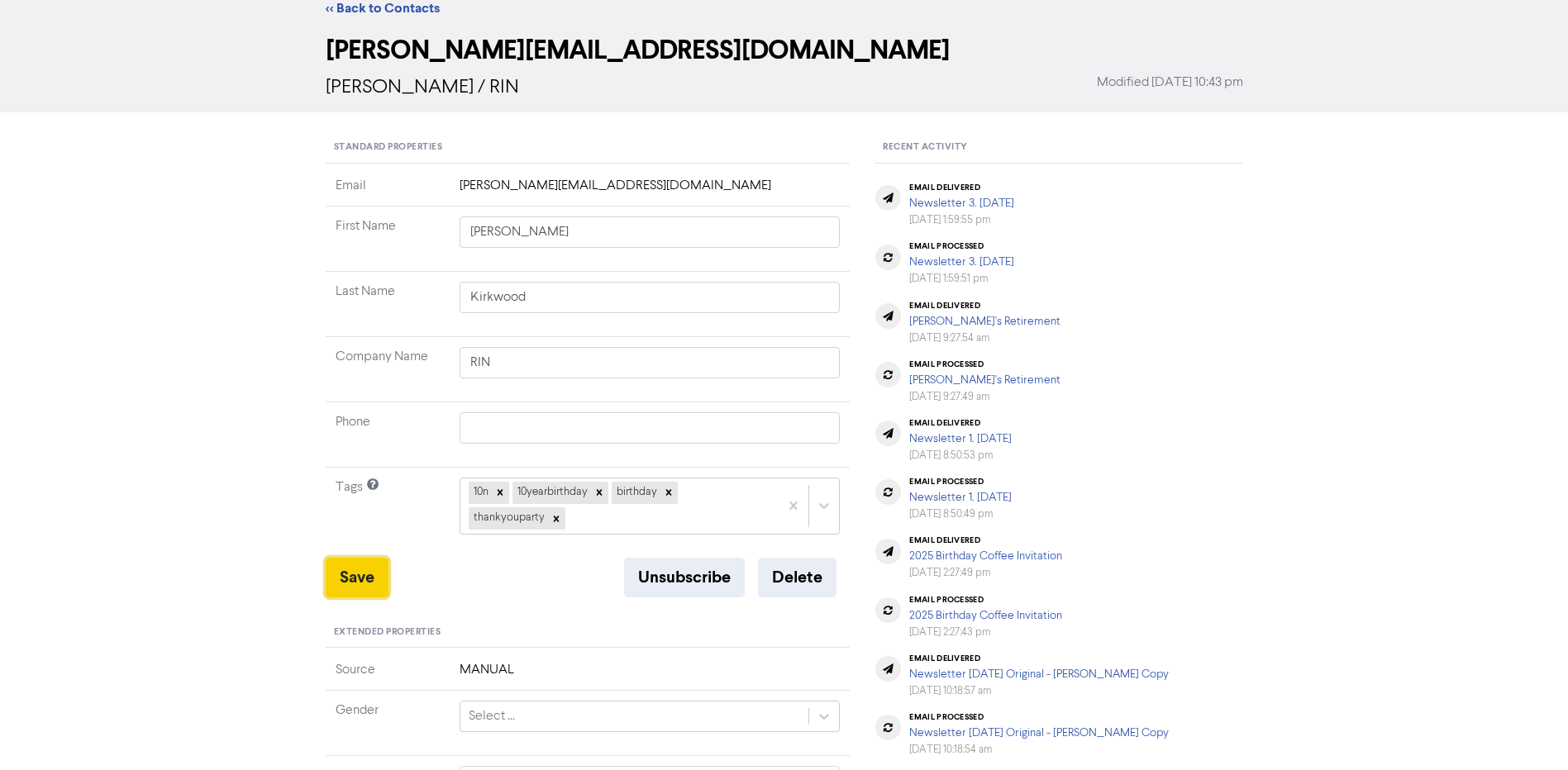
click at [366, 576] on button "Save" at bounding box center [356, 578] width 63 height 39
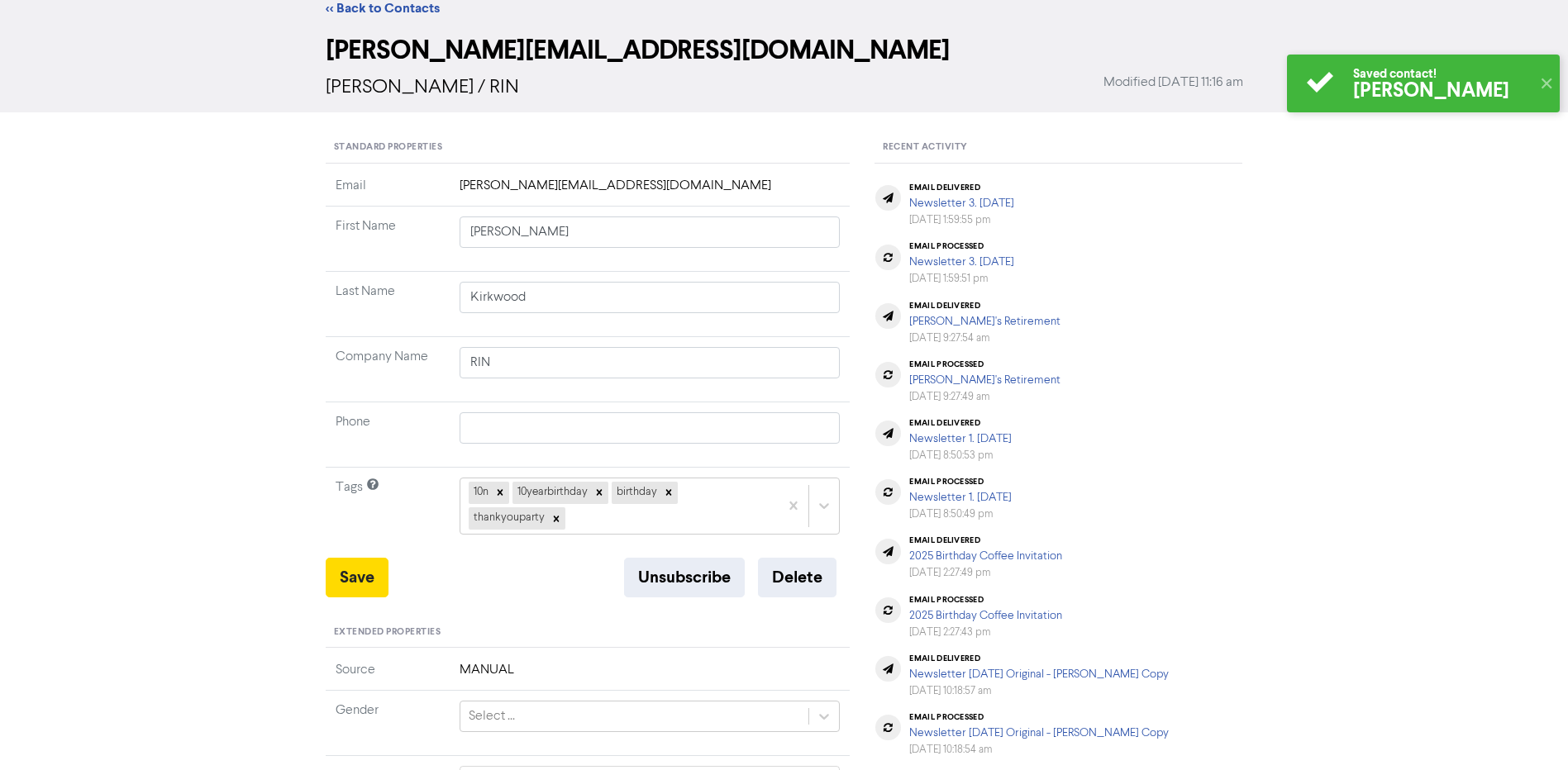
scroll to position [0, 0]
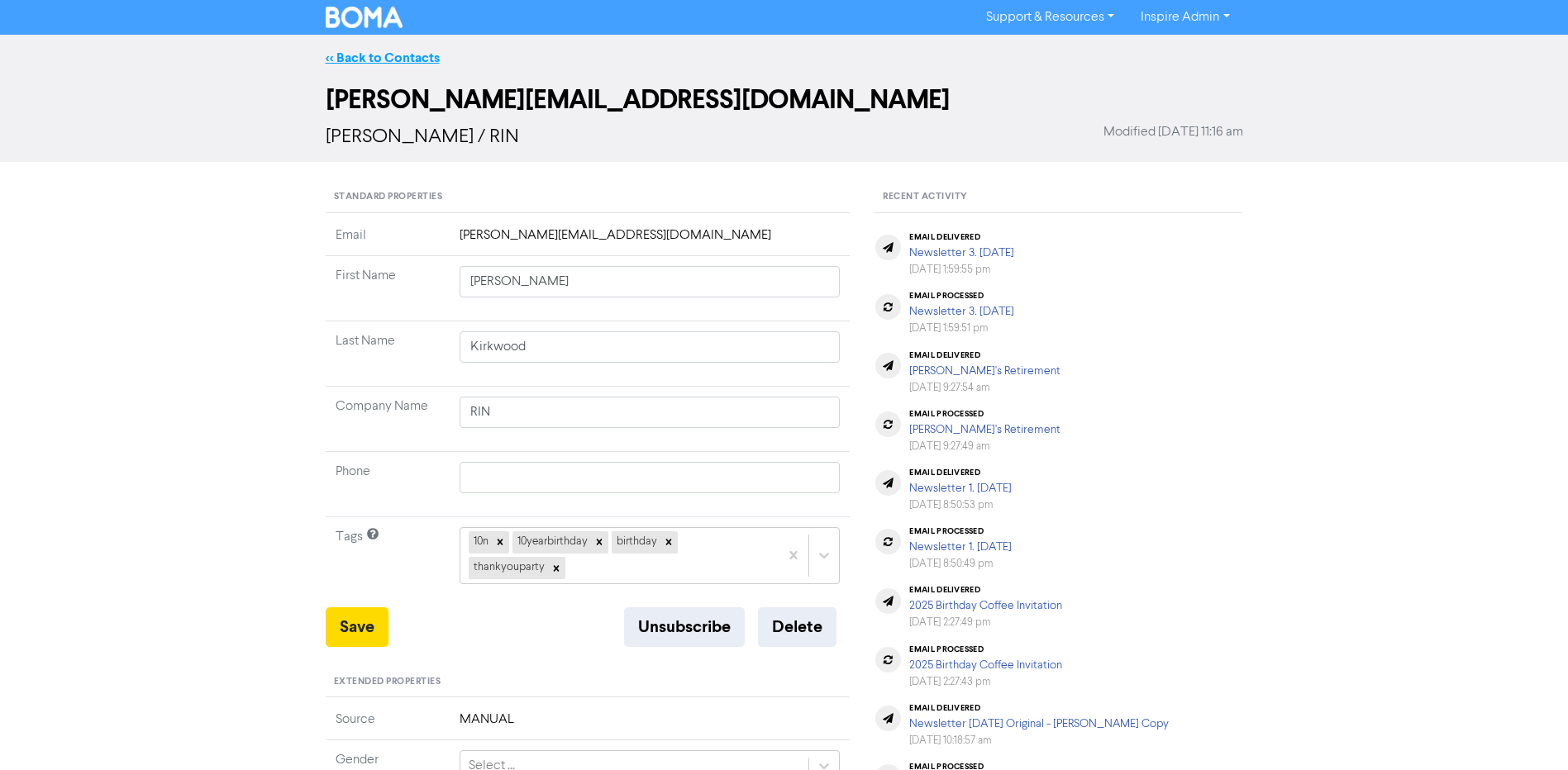
click at [398, 51] on link "<< Back to Contacts" at bounding box center [382, 58] width 114 height 17
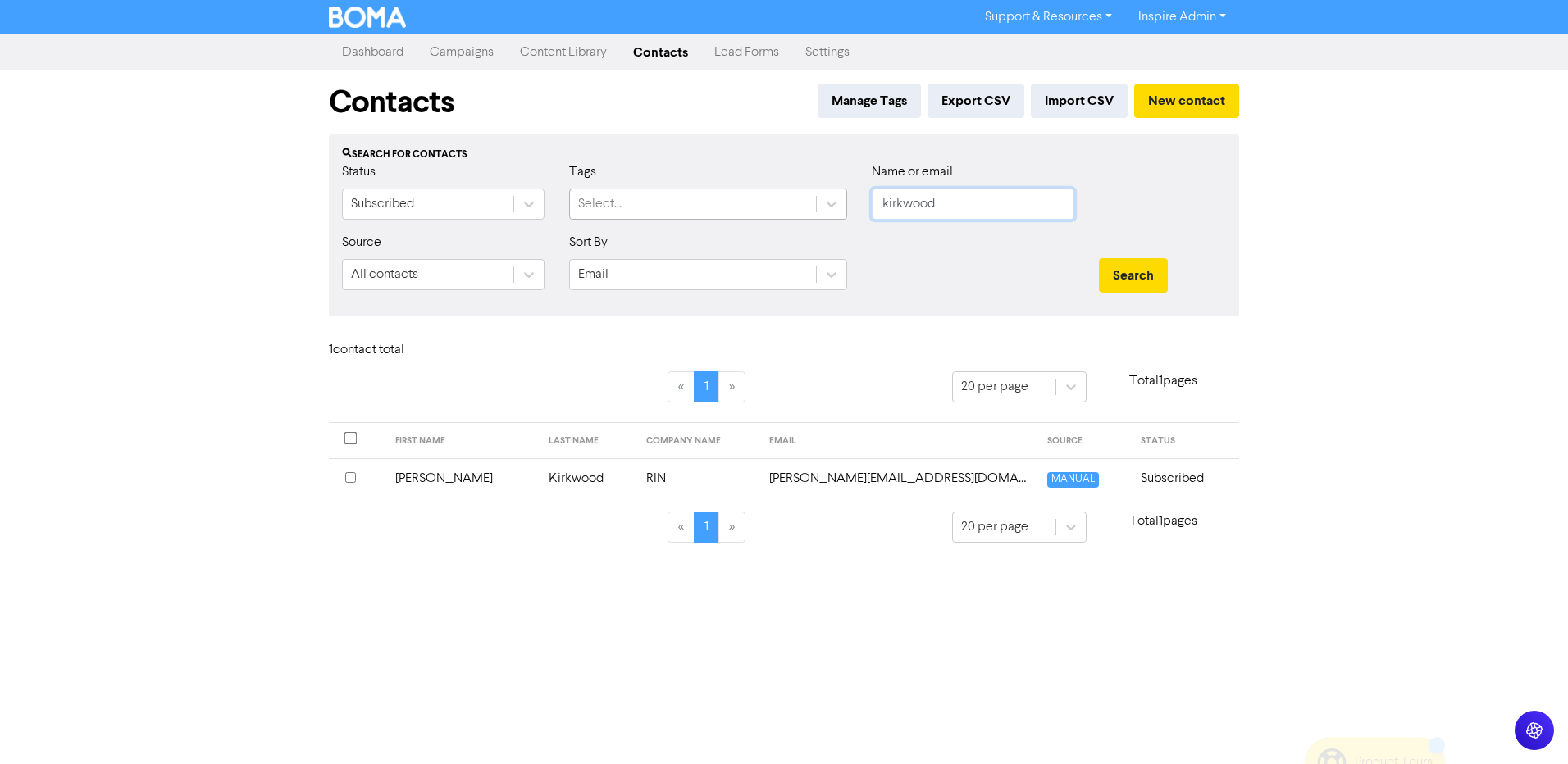
drag, startPoint x: 954, startPoint y: 202, endPoint x: 764, endPoint y: 202, distance: 190.0
click at [764, 202] on div "Status Subscribed Tags Select... Name or email [PERSON_NAME]" at bounding box center [784, 198] width 909 height 71
click at [1099, 258] on button "Search" at bounding box center [1133, 275] width 69 height 35
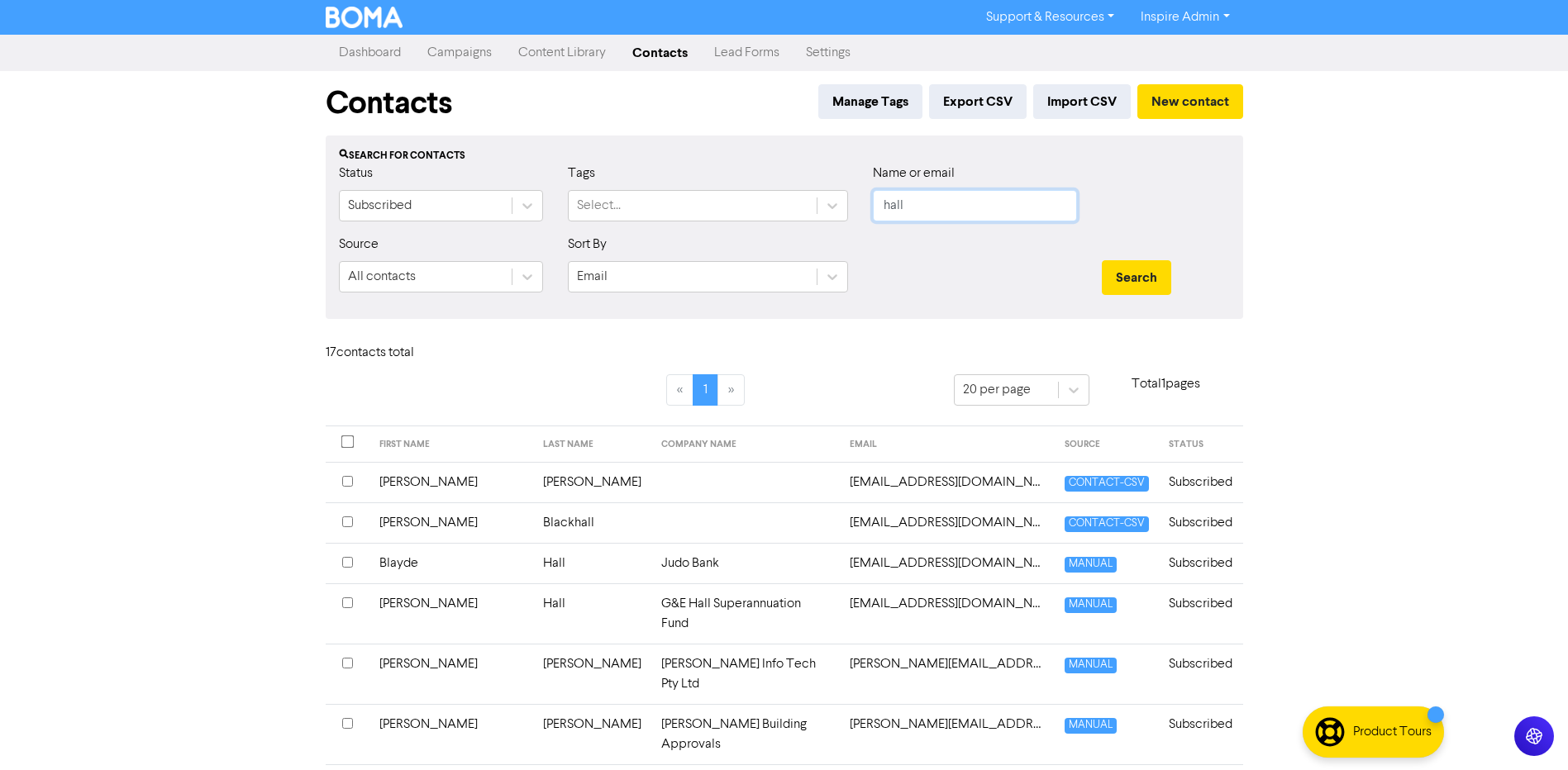
scroll to position [165, 0]
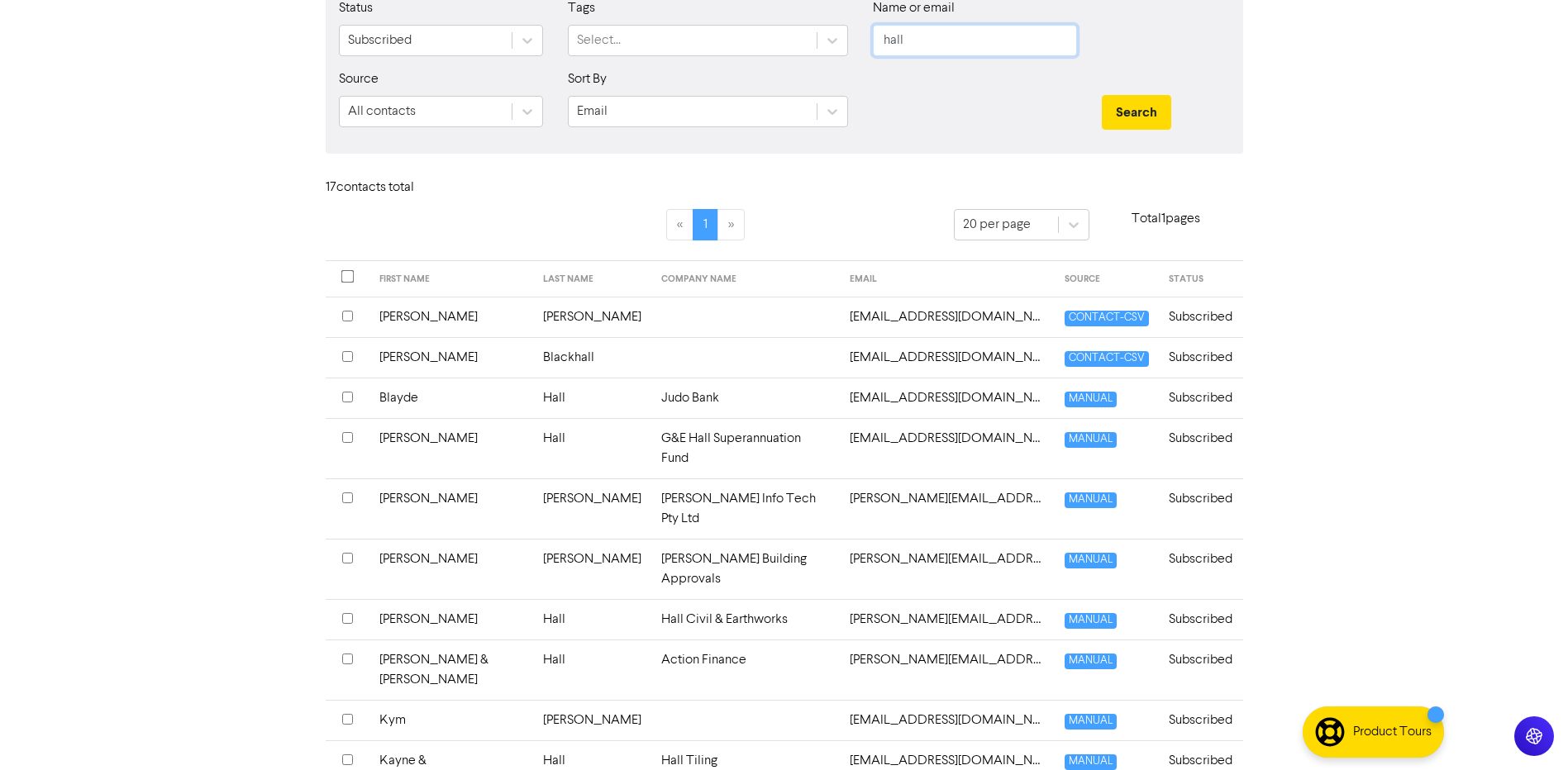
drag, startPoint x: 914, startPoint y: 44, endPoint x: 859, endPoint y: 44, distance: 55.0
click at [860, 44] on div "Name or email hall" at bounding box center [975, 34] width 229 height 71
click at [1102, 95] on button "Search" at bounding box center [1137, 112] width 70 height 35
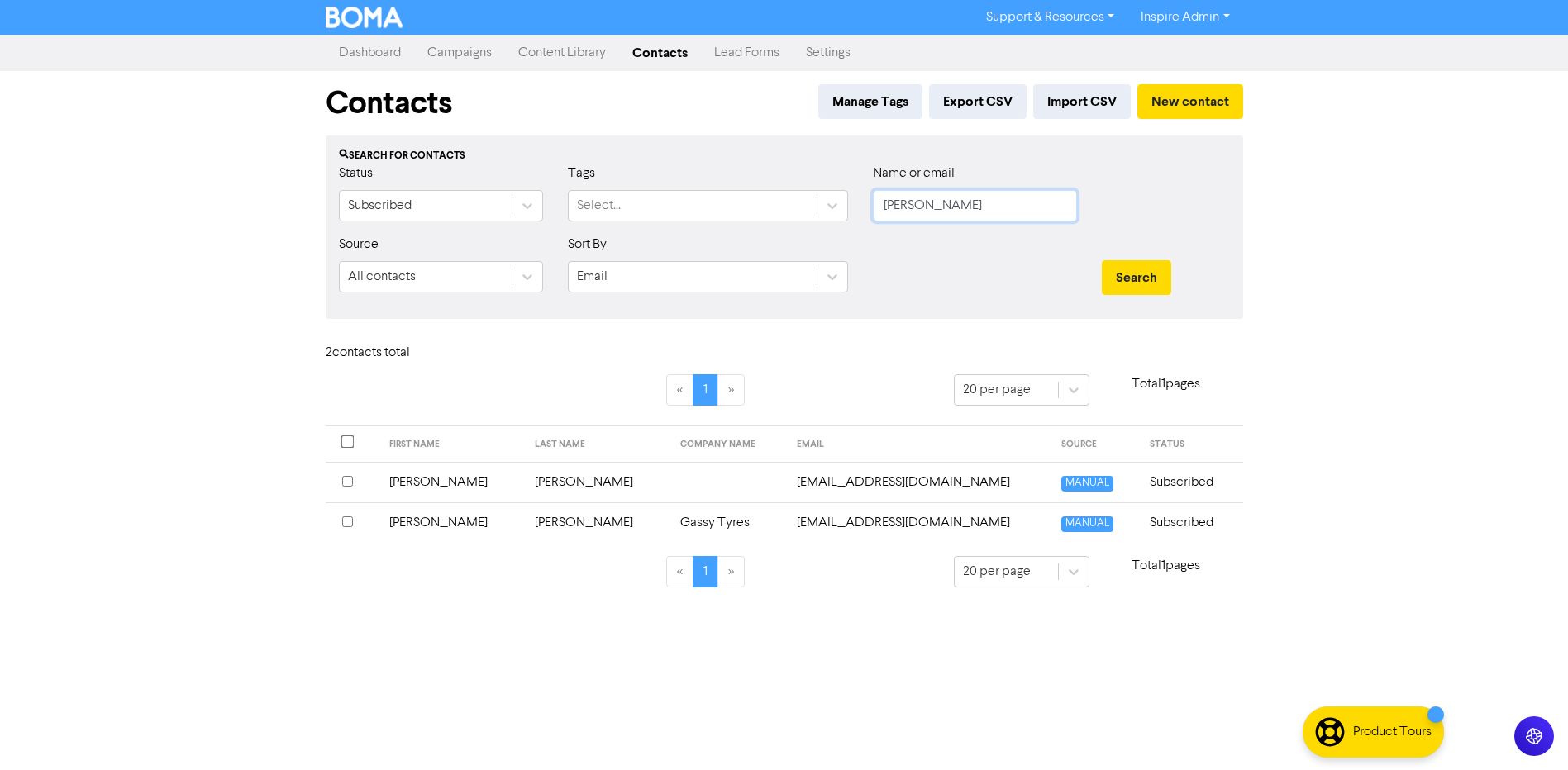
scroll to position [0, 0]
click at [546, 479] on td "[PERSON_NAME]" at bounding box center [603, 482] width 146 height 40
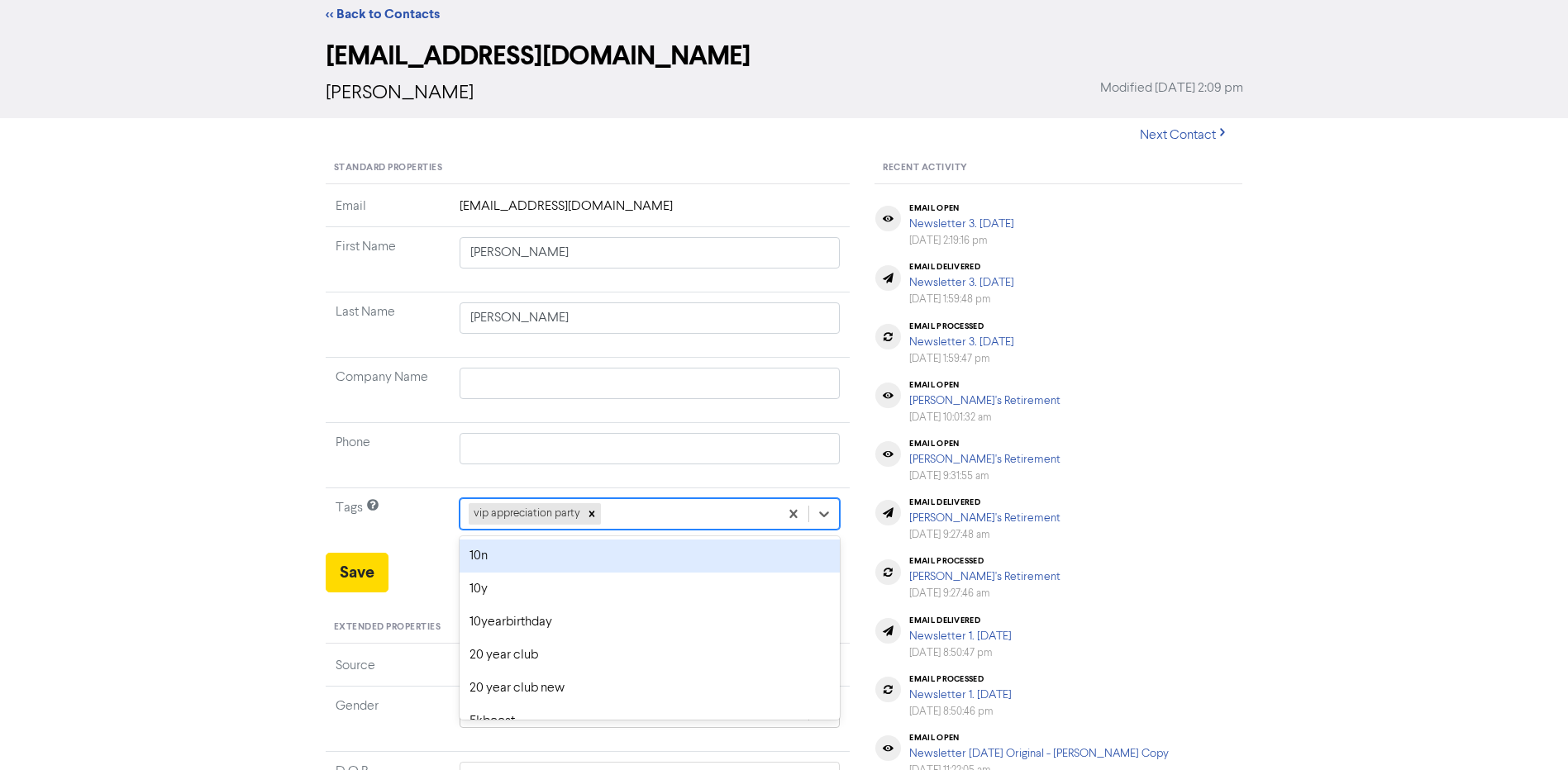
click at [638, 530] on div "option 10n focused, 1 of 42. 41 results available. Use Up and Down to choose op…" at bounding box center [650, 513] width 381 height 31
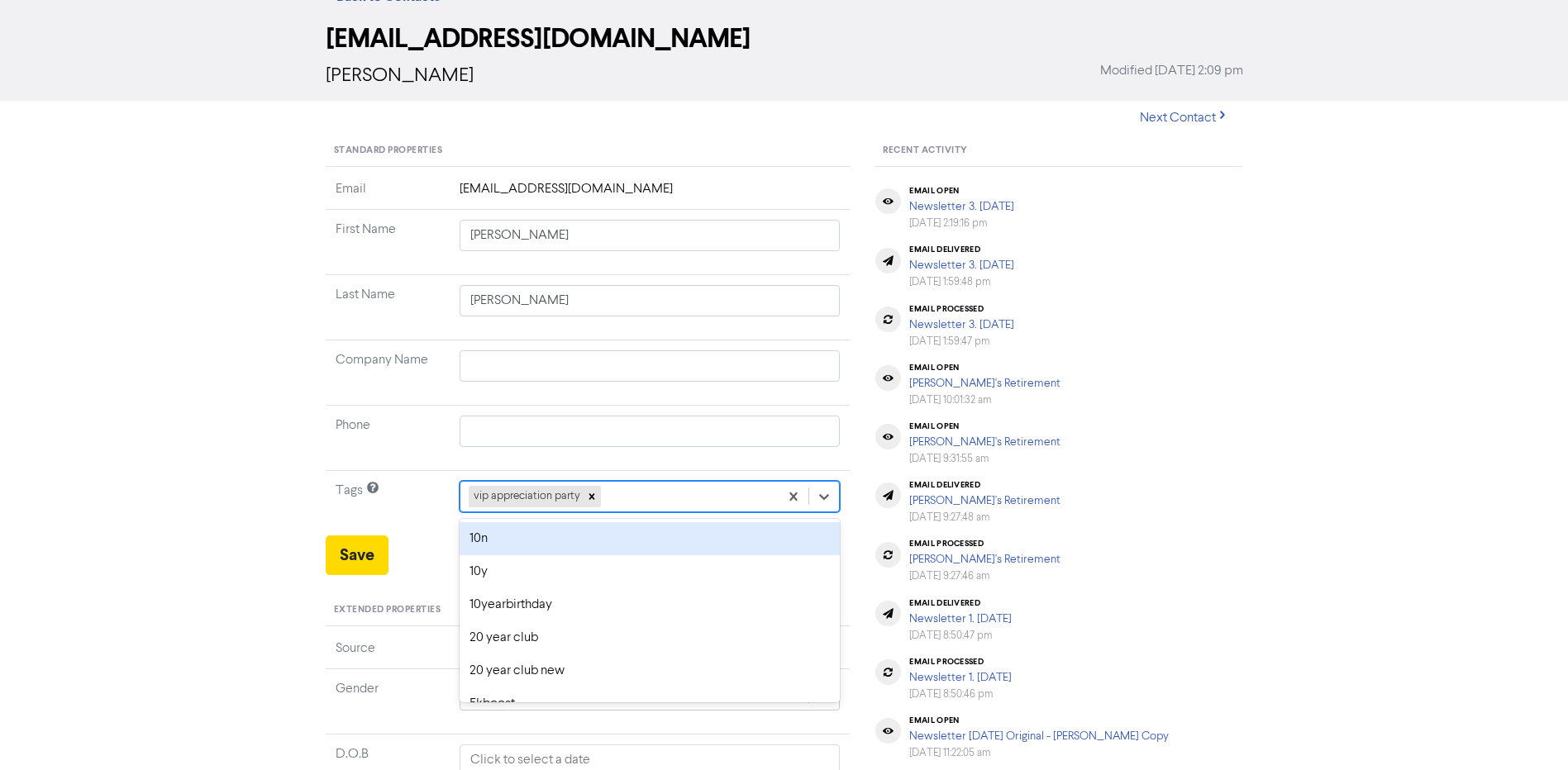
scroll to position [65, 0]
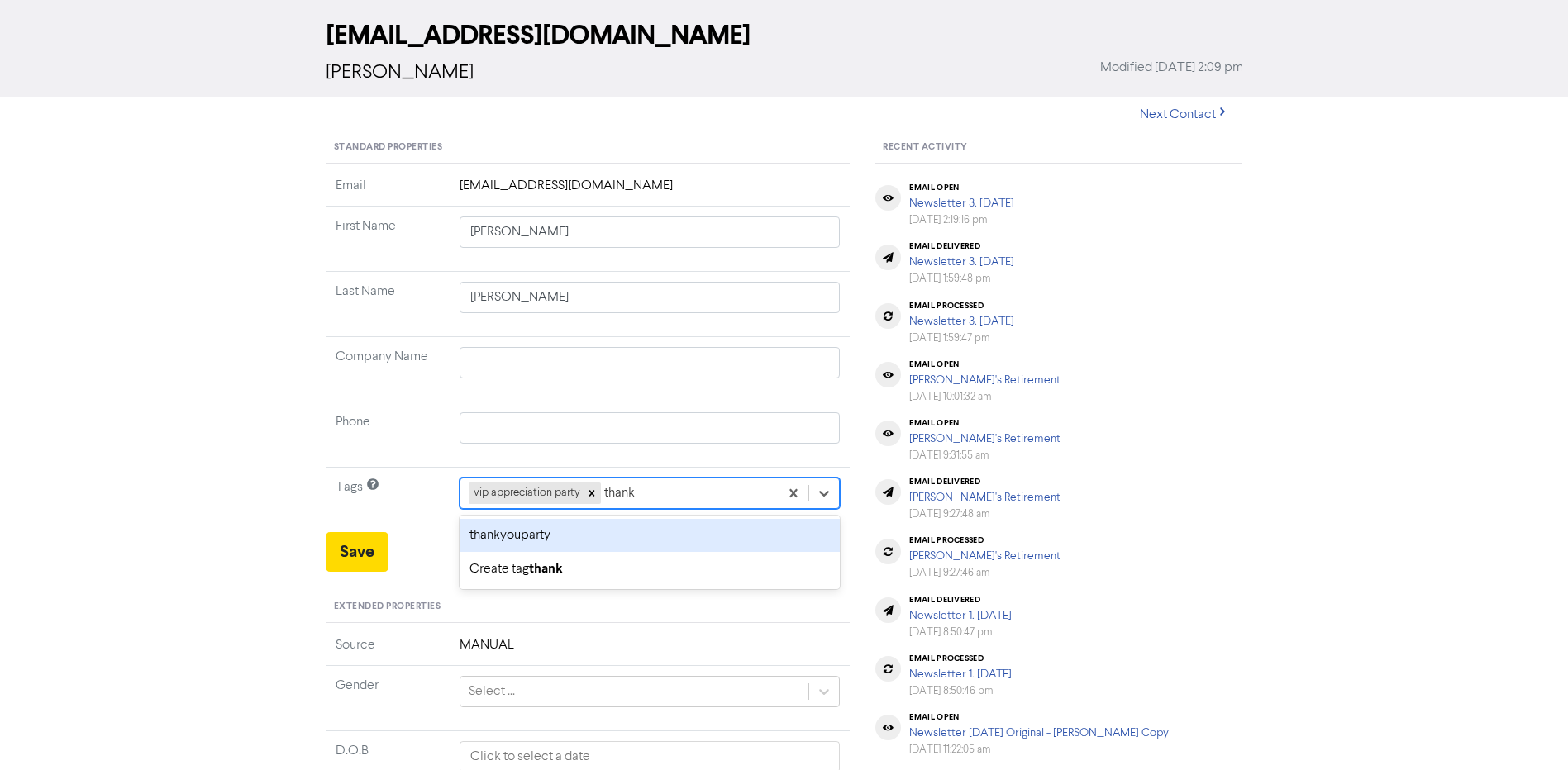
click at [544, 538] on div "thankyouparty" at bounding box center [650, 535] width 381 height 33
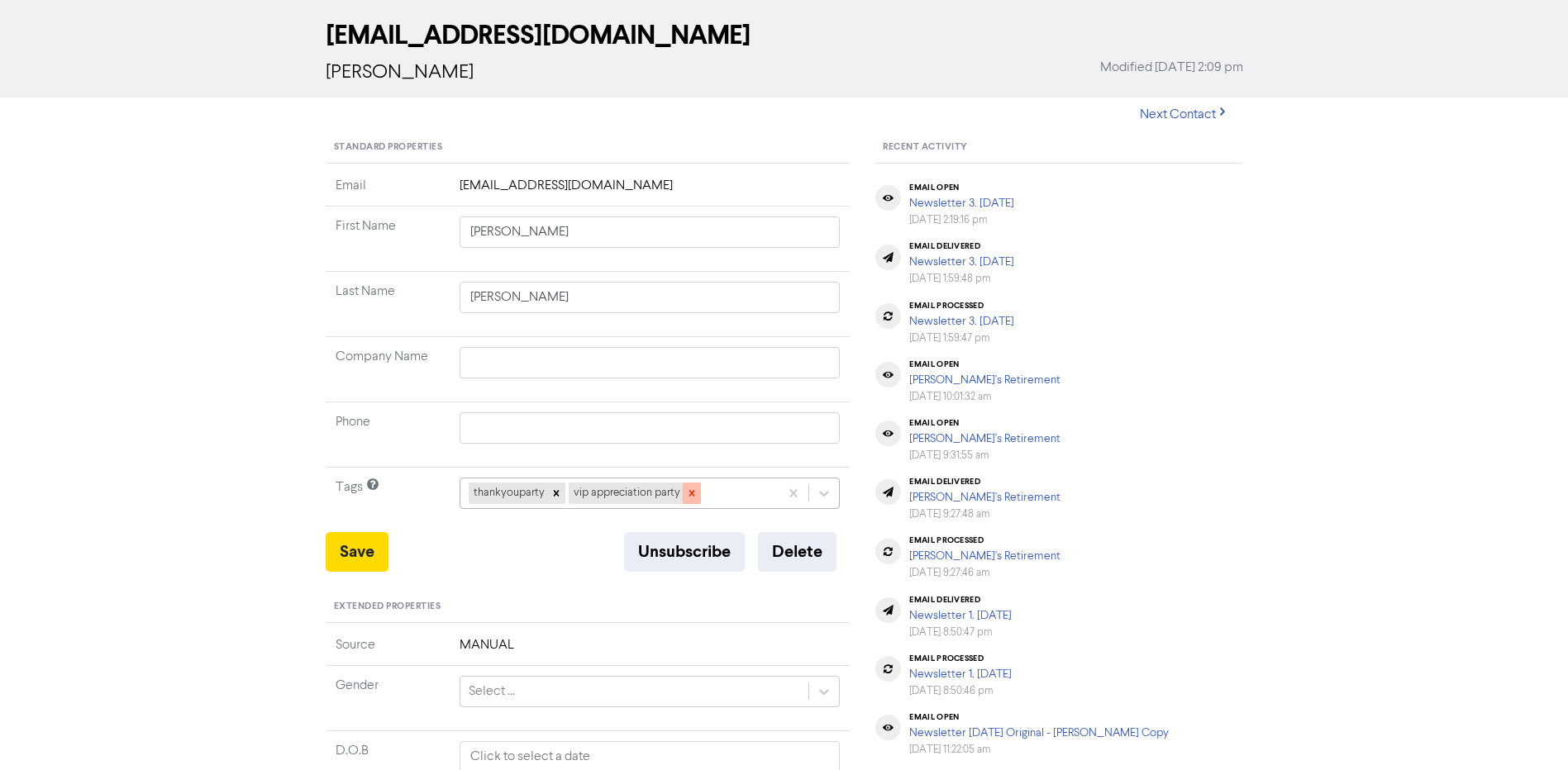
click at [690, 495] on icon at bounding box center [691, 494] width 6 height 6
click at [353, 551] on button "Save" at bounding box center [356, 552] width 63 height 39
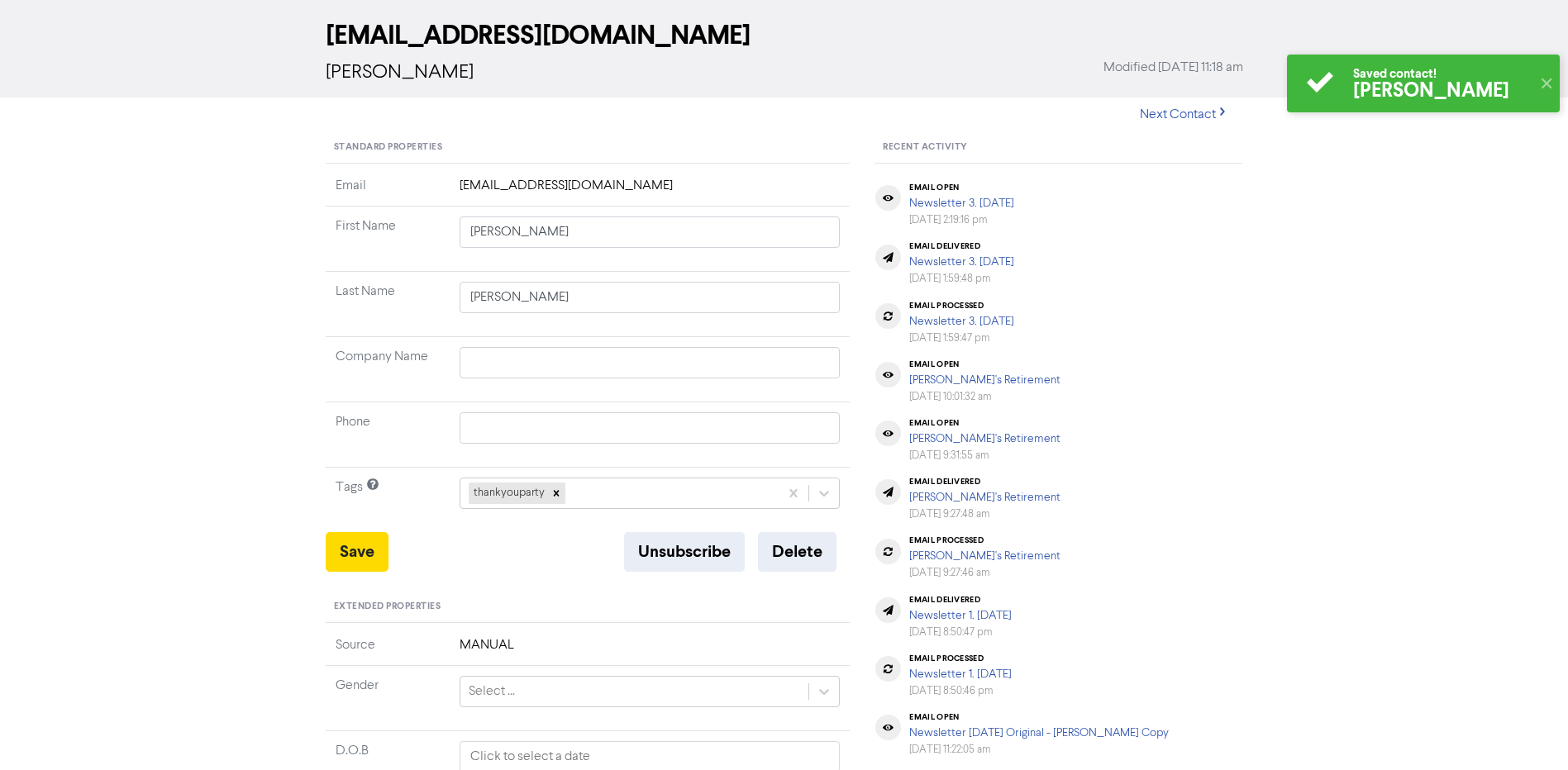
scroll to position [0, 0]
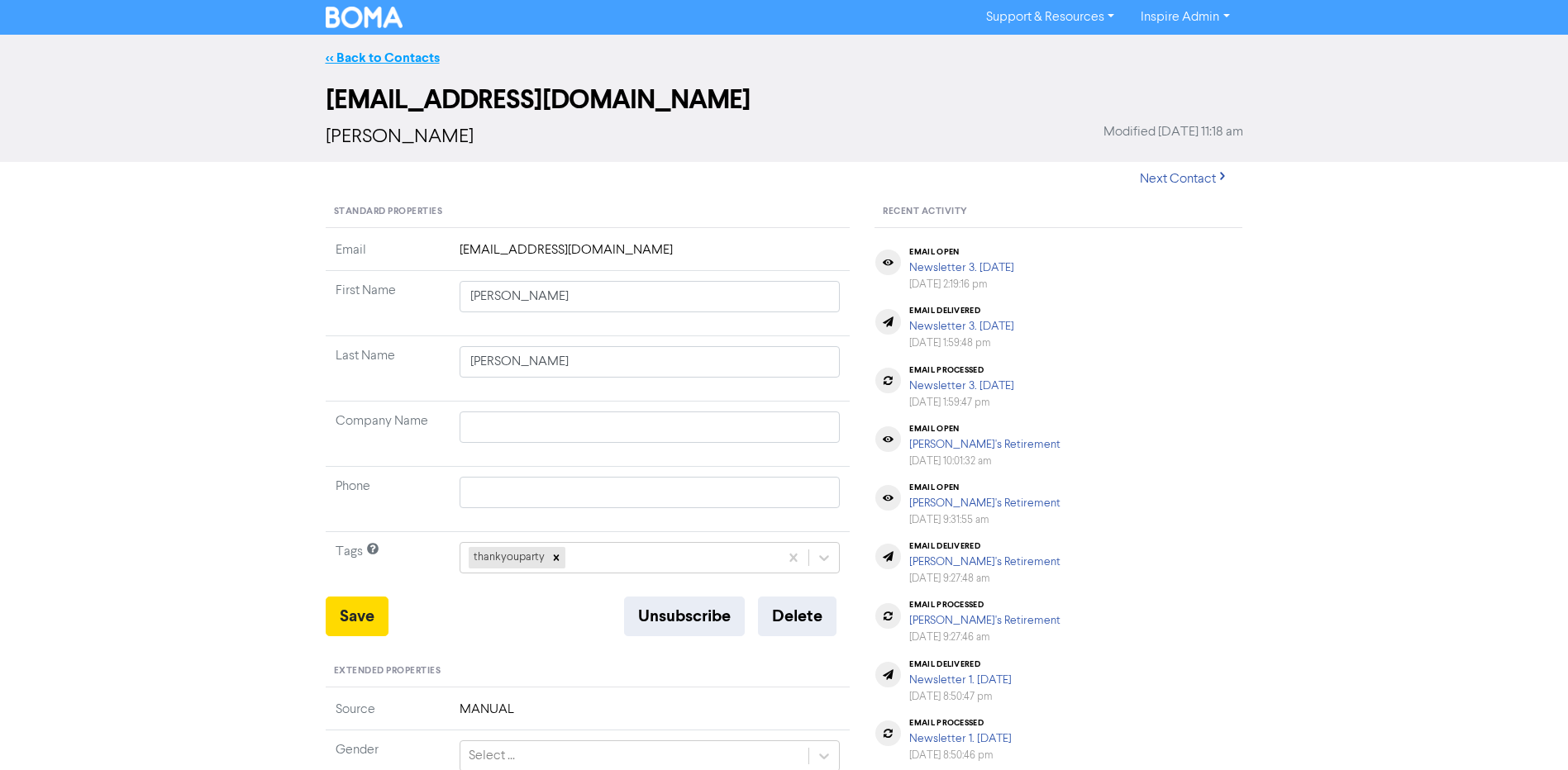
click at [387, 52] on link "<< Back to Contacts" at bounding box center [382, 58] width 114 height 17
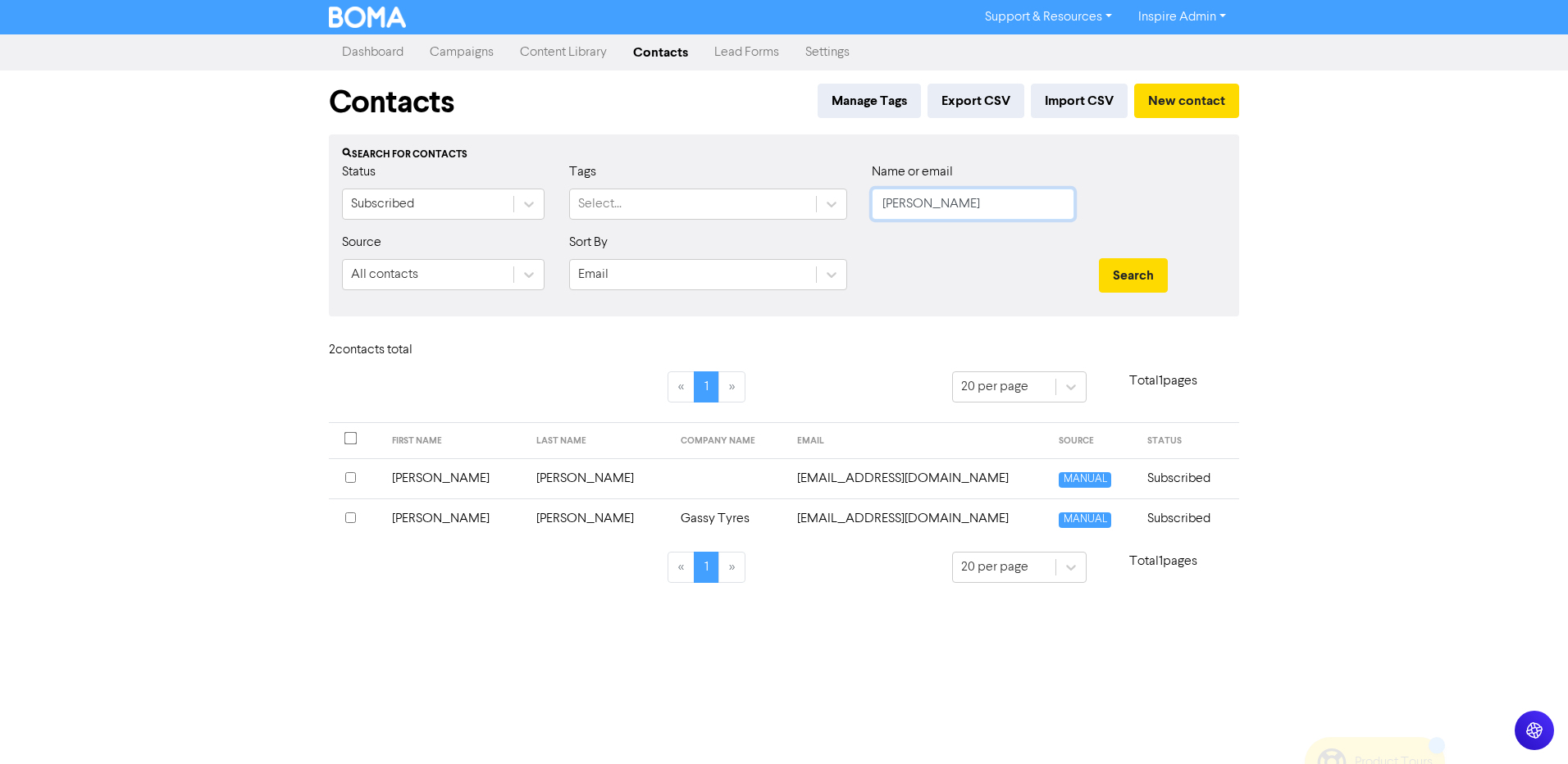
drag, startPoint x: 924, startPoint y: 205, endPoint x: 851, endPoint y: 203, distance: 73.0
click at [851, 203] on div "Status Subscribed Tags Select... Name or email [PERSON_NAME]" at bounding box center [784, 198] width 909 height 71
click at [1099, 258] on button "Search" at bounding box center [1133, 275] width 69 height 35
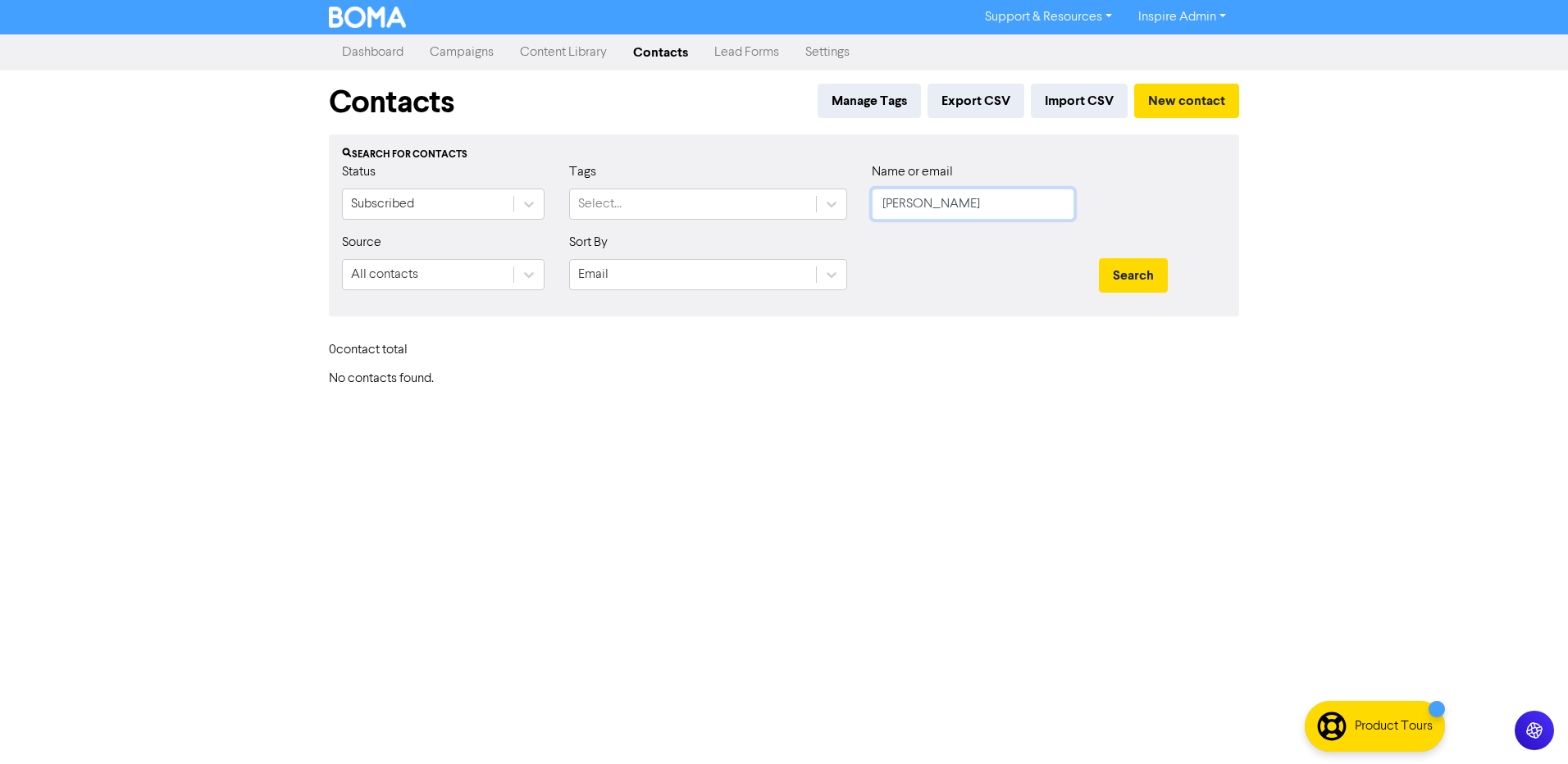
click at [1099, 258] on button "Search" at bounding box center [1133, 275] width 69 height 35
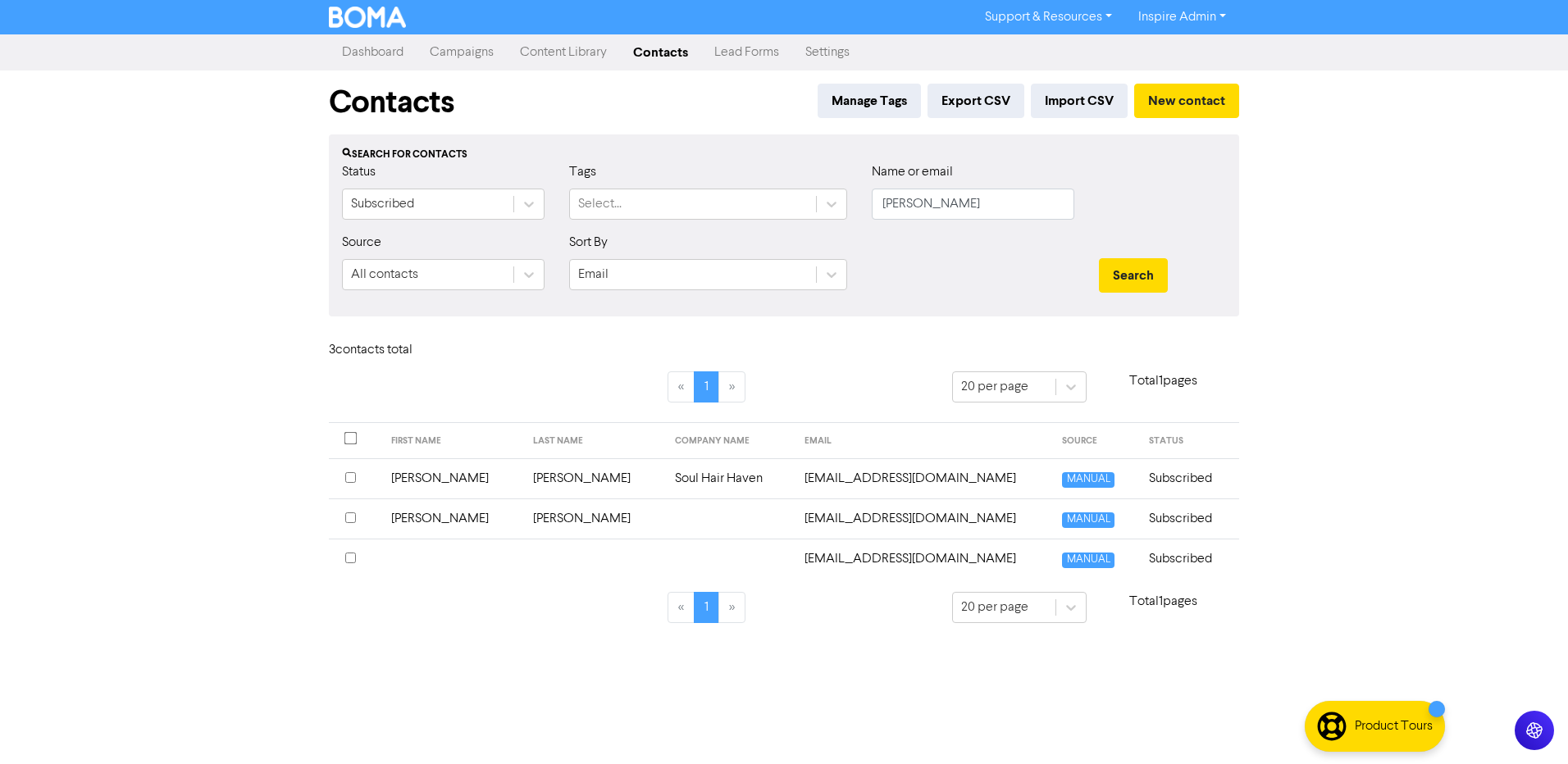
click at [523, 520] on td "[PERSON_NAME]" at bounding box center [594, 519] width 142 height 40
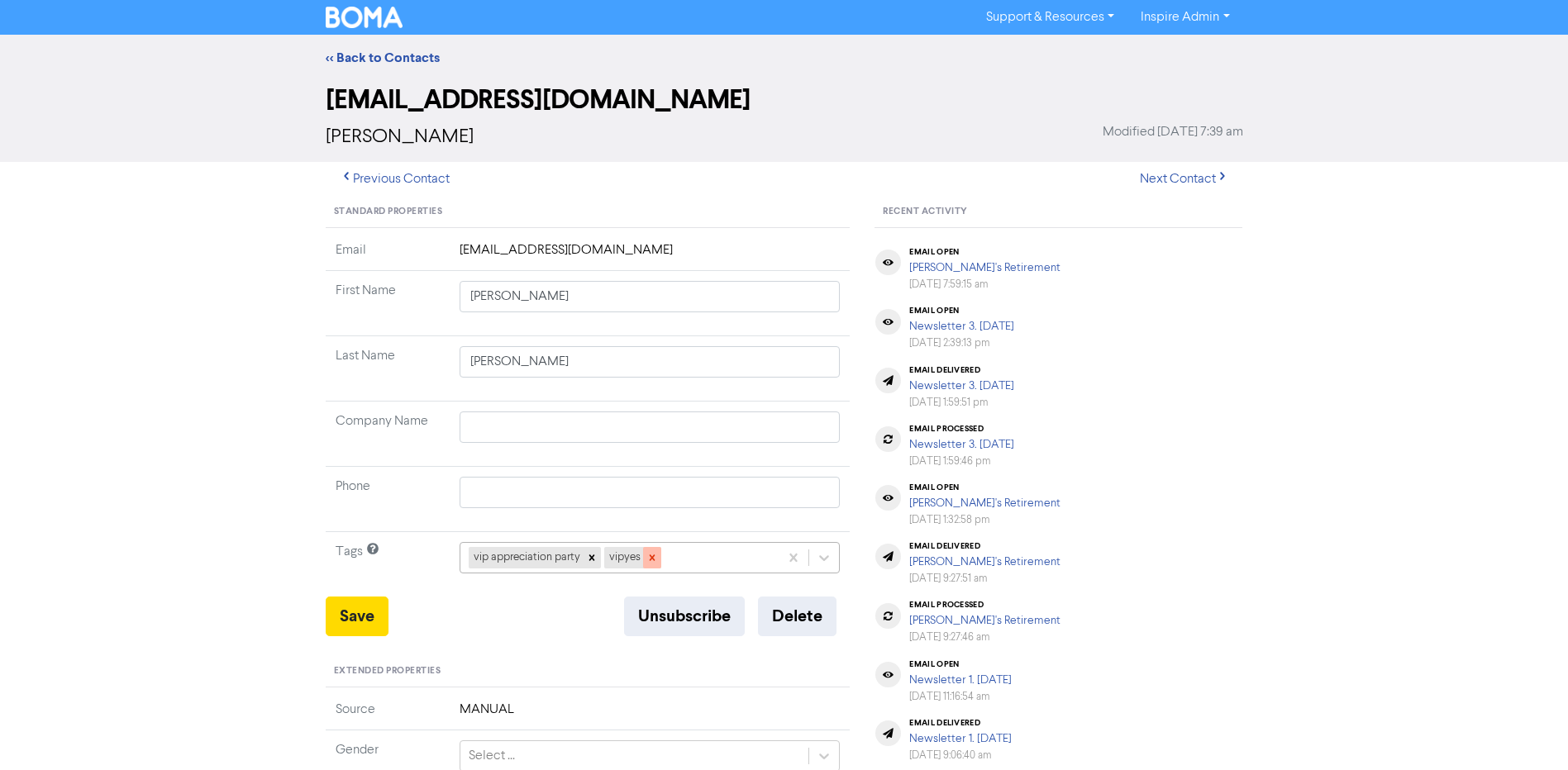
click at [651, 555] on icon at bounding box center [652, 558] width 11 height 11
click at [588, 560] on icon at bounding box center [591, 558] width 6 height 6
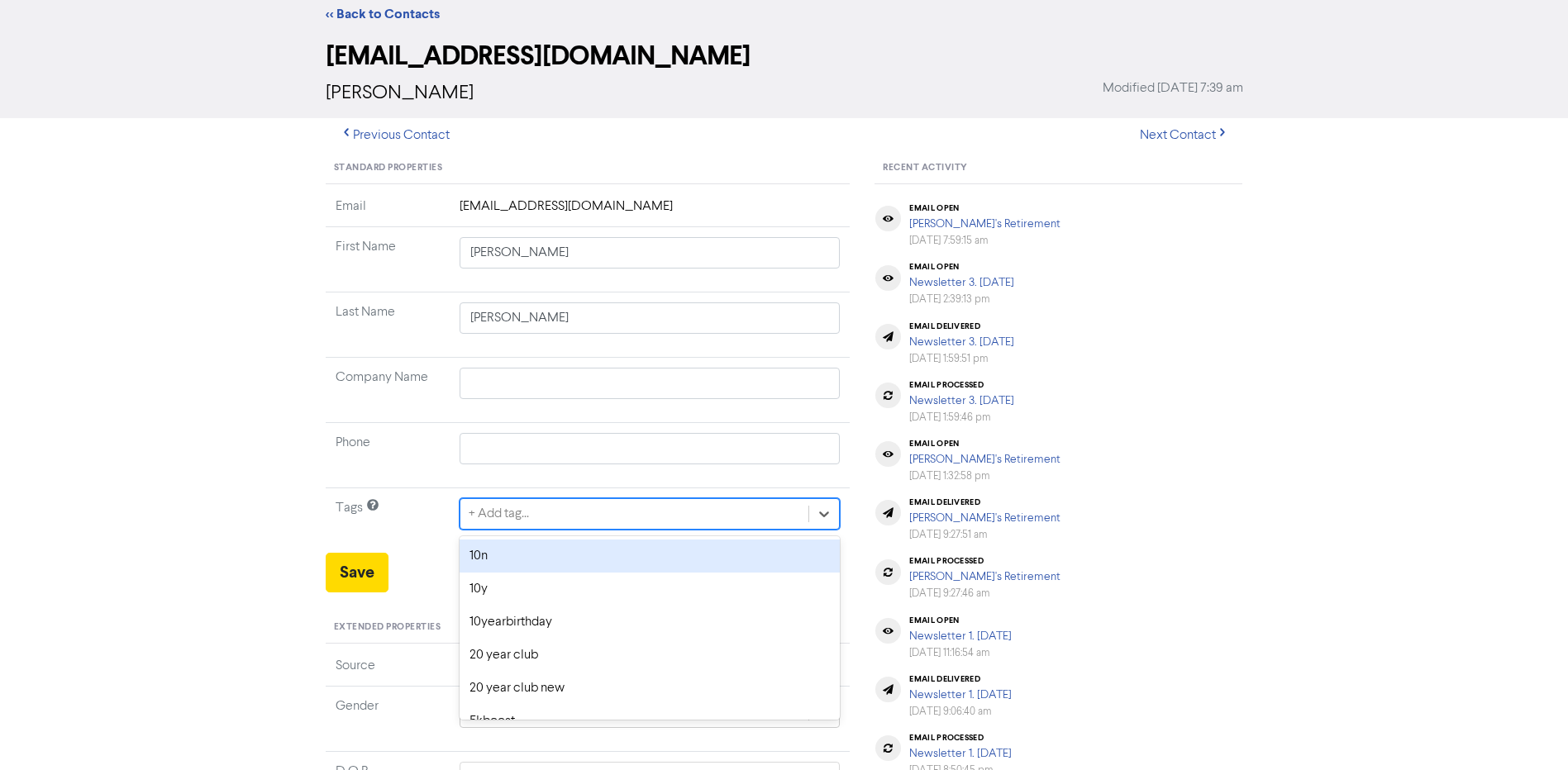
click at [581, 530] on div "option 10n focused, 1 of 42. 42 results available. Use Up and Down to choose op…" at bounding box center [650, 513] width 381 height 31
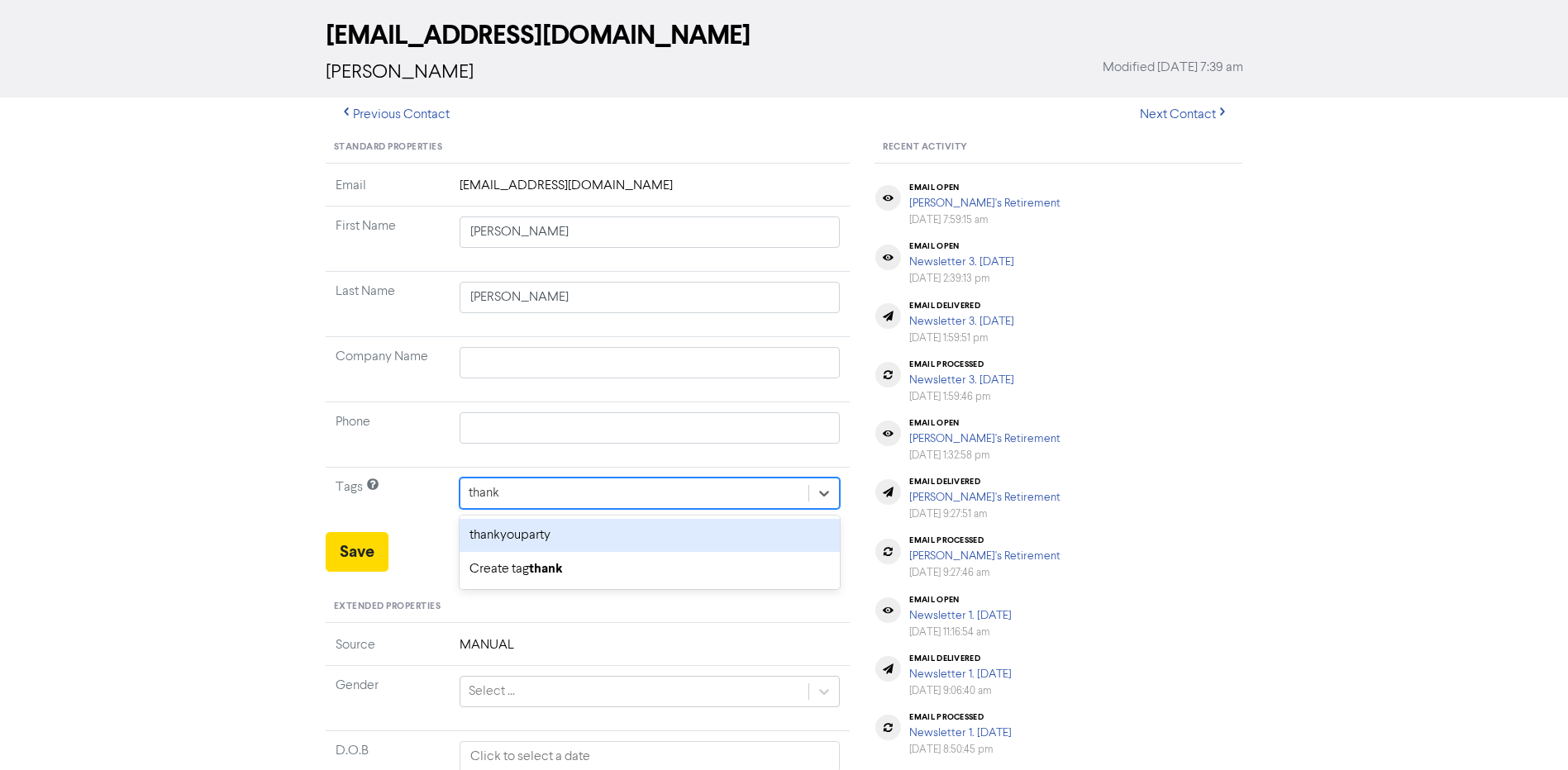
click at [568, 539] on div "thankyouparty" at bounding box center [650, 535] width 381 height 33
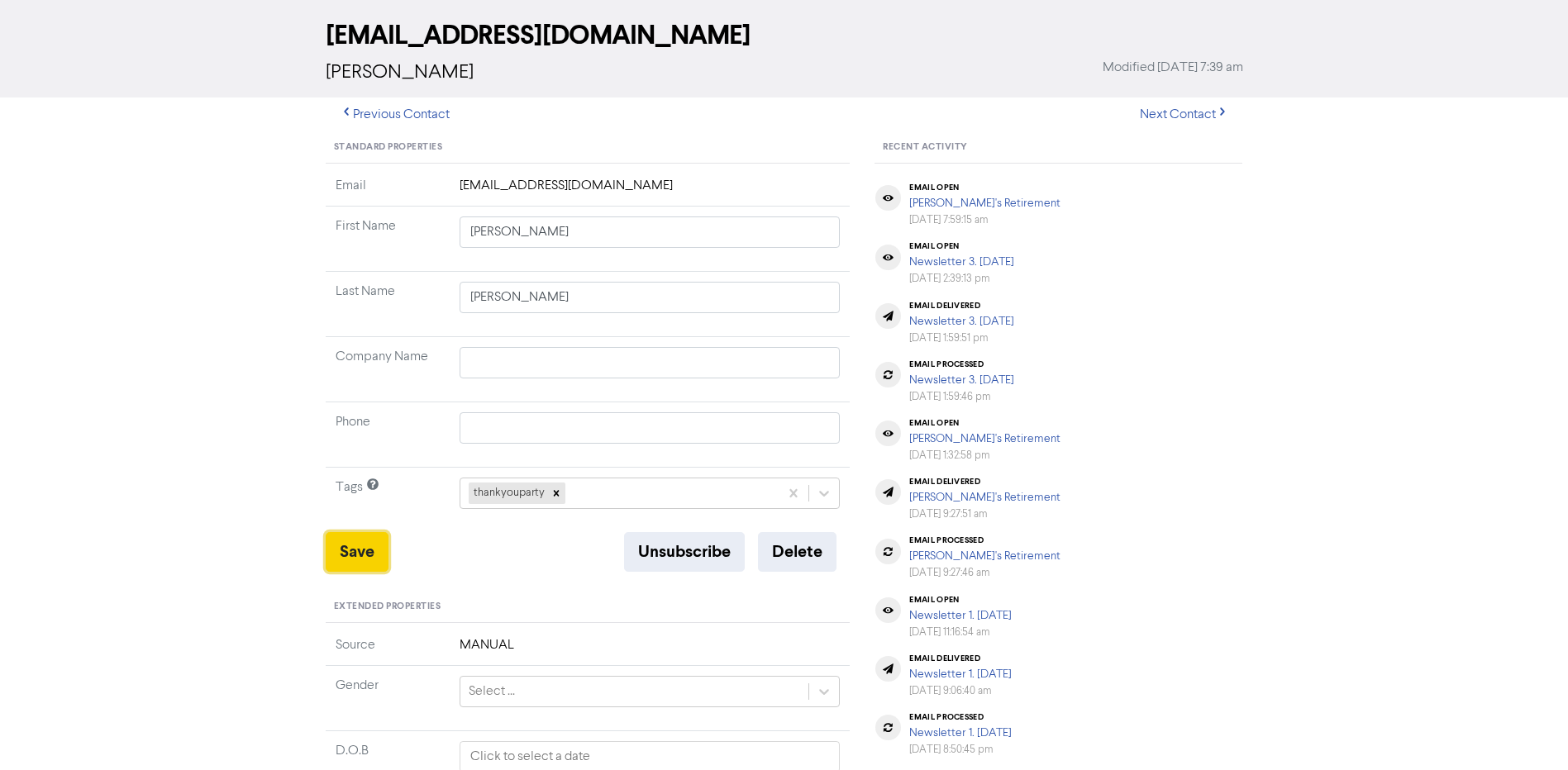
click at [362, 555] on button "Save" at bounding box center [356, 552] width 63 height 39
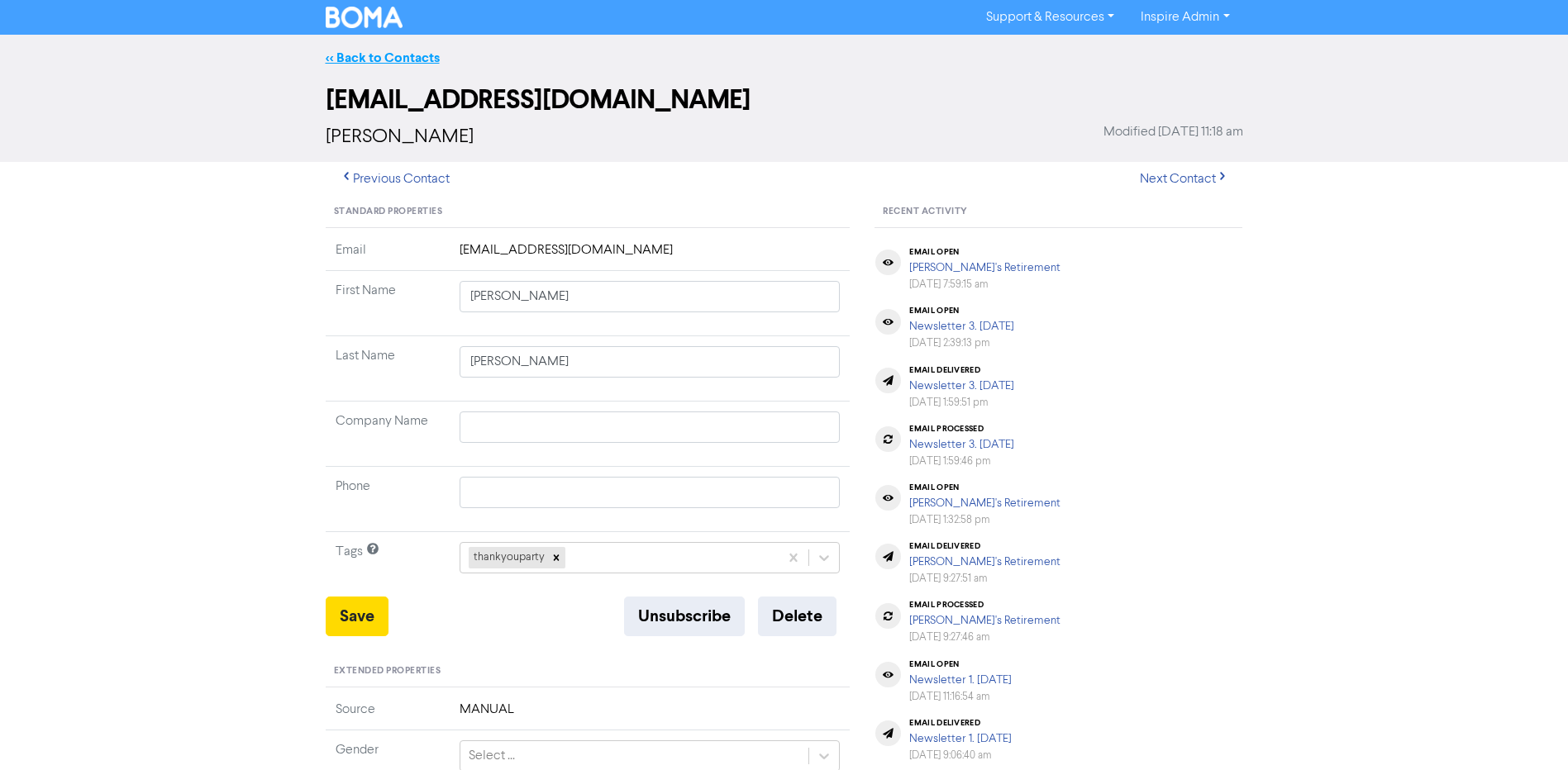
click at [394, 54] on link "<< Back to Contacts" at bounding box center [382, 58] width 114 height 17
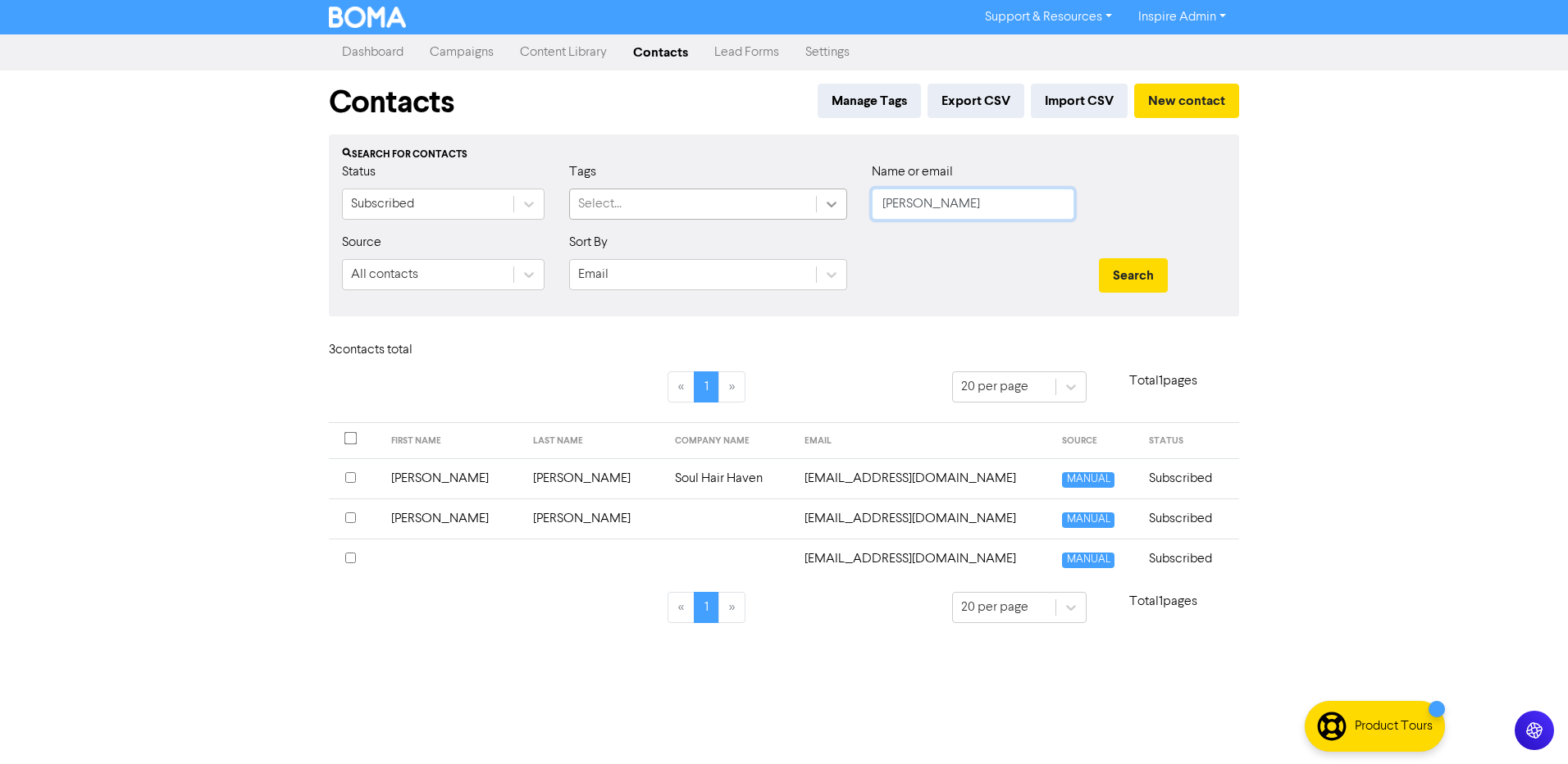
drag, startPoint x: 936, startPoint y: 207, endPoint x: 830, endPoint y: 197, distance: 106.5
click at [830, 197] on div "Status Subscribed Tags Select... Name or email [PERSON_NAME]" at bounding box center [784, 198] width 909 height 71
click at [1099, 258] on button "Search" at bounding box center [1133, 275] width 69 height 35
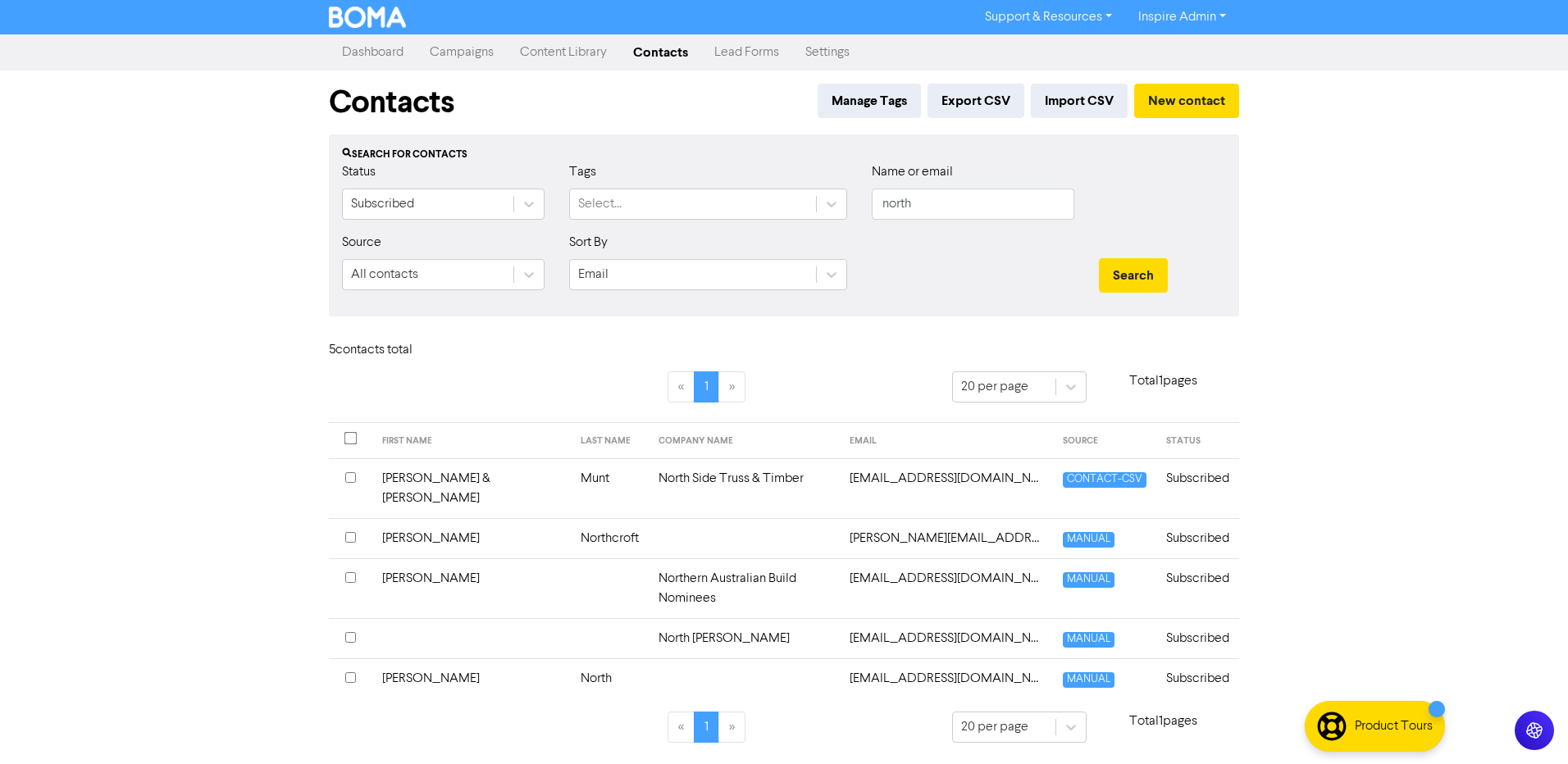
click at [571, 659] on td "North" at bounding box center [610, 678] width 78 height 40
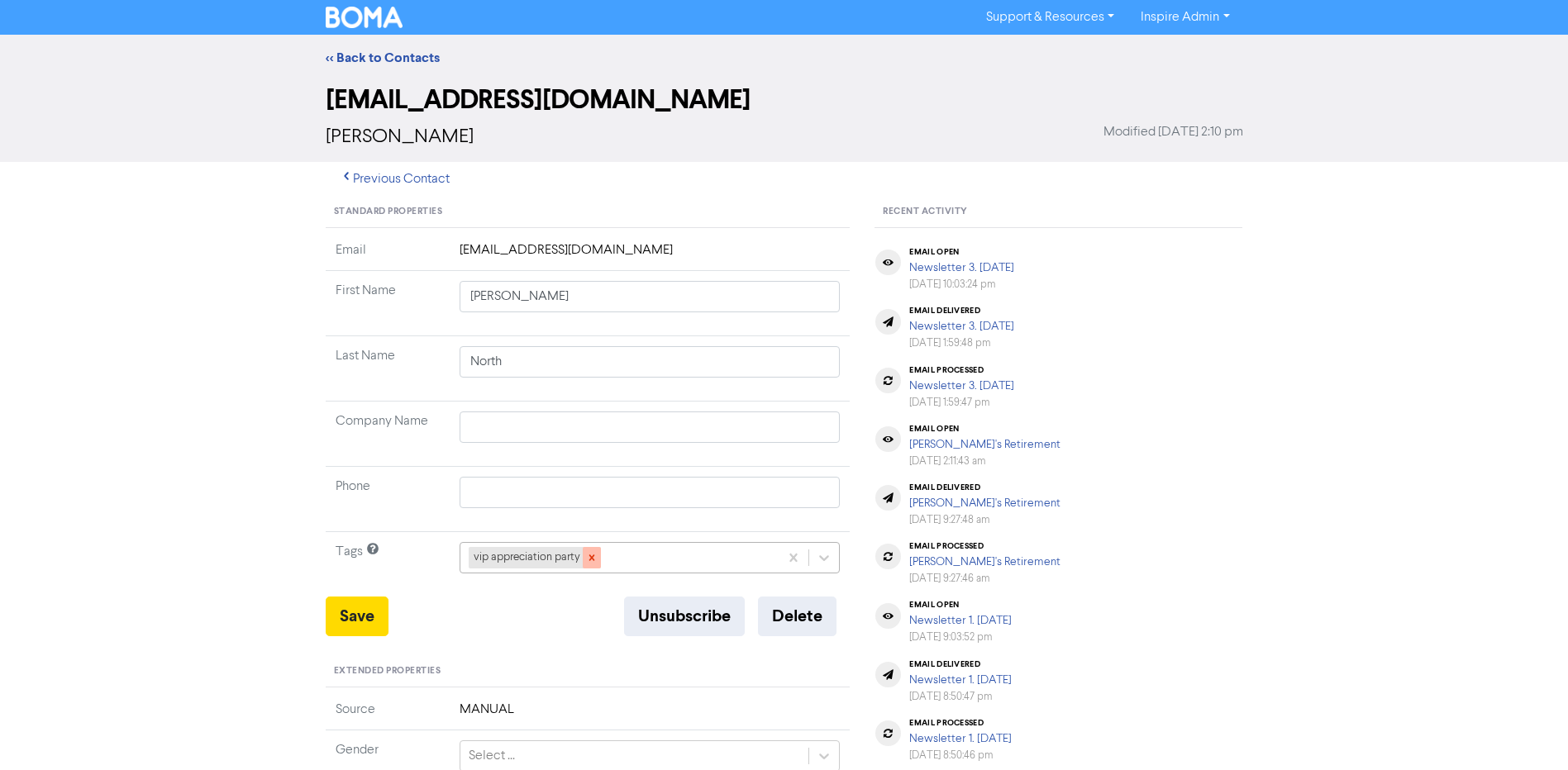
click at [592, 560] on icon at bounding box center [591, 558] width 11 height 11
click at [586, 557] on div "+ Add tag..." at bounding box center [650, 558] width 381 height 31
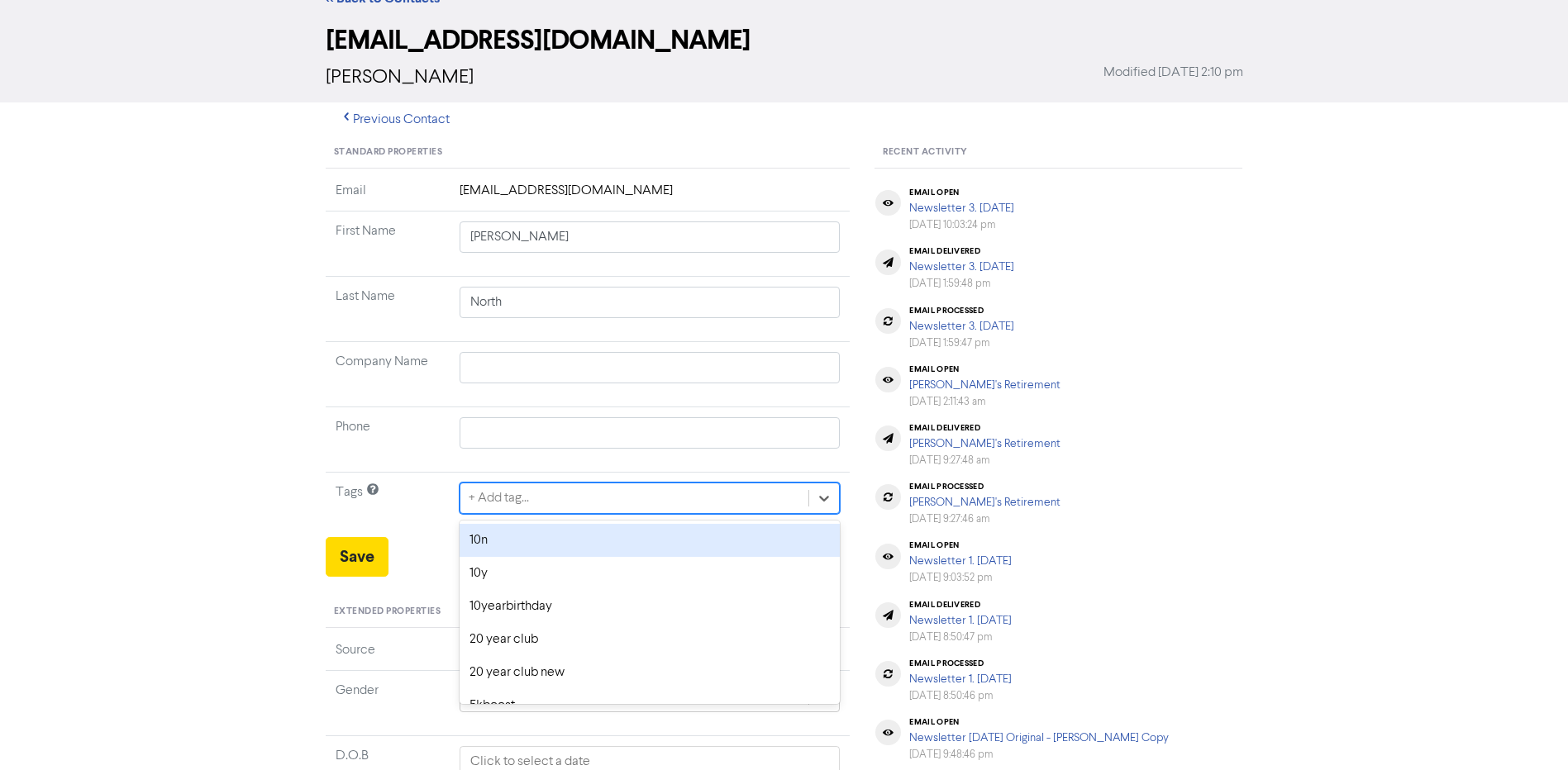
scroll to position [65, 0]
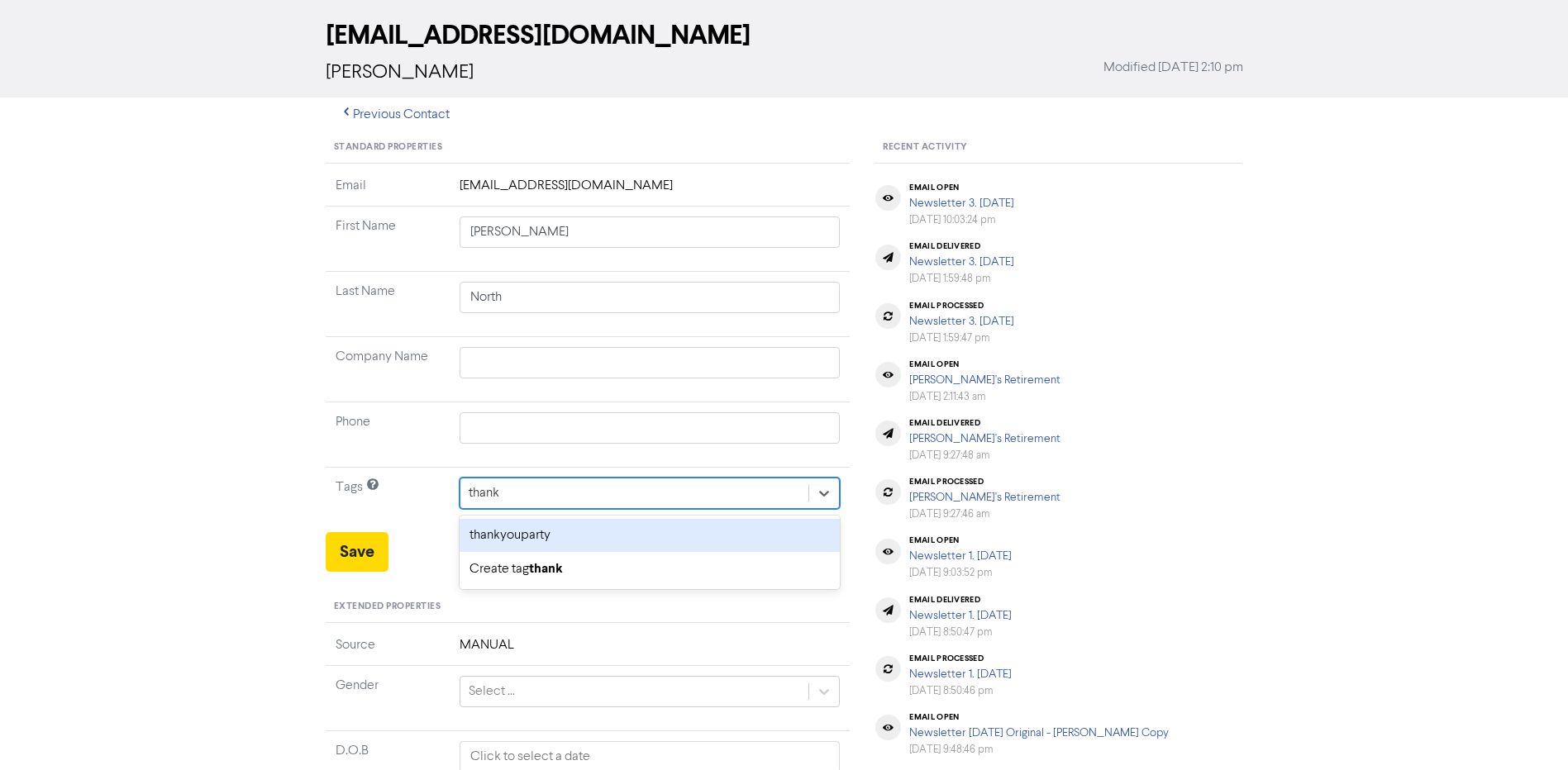
click at [573, 537] on div "thankyouparty" at bounding box center [650, 535] width 381 height 33
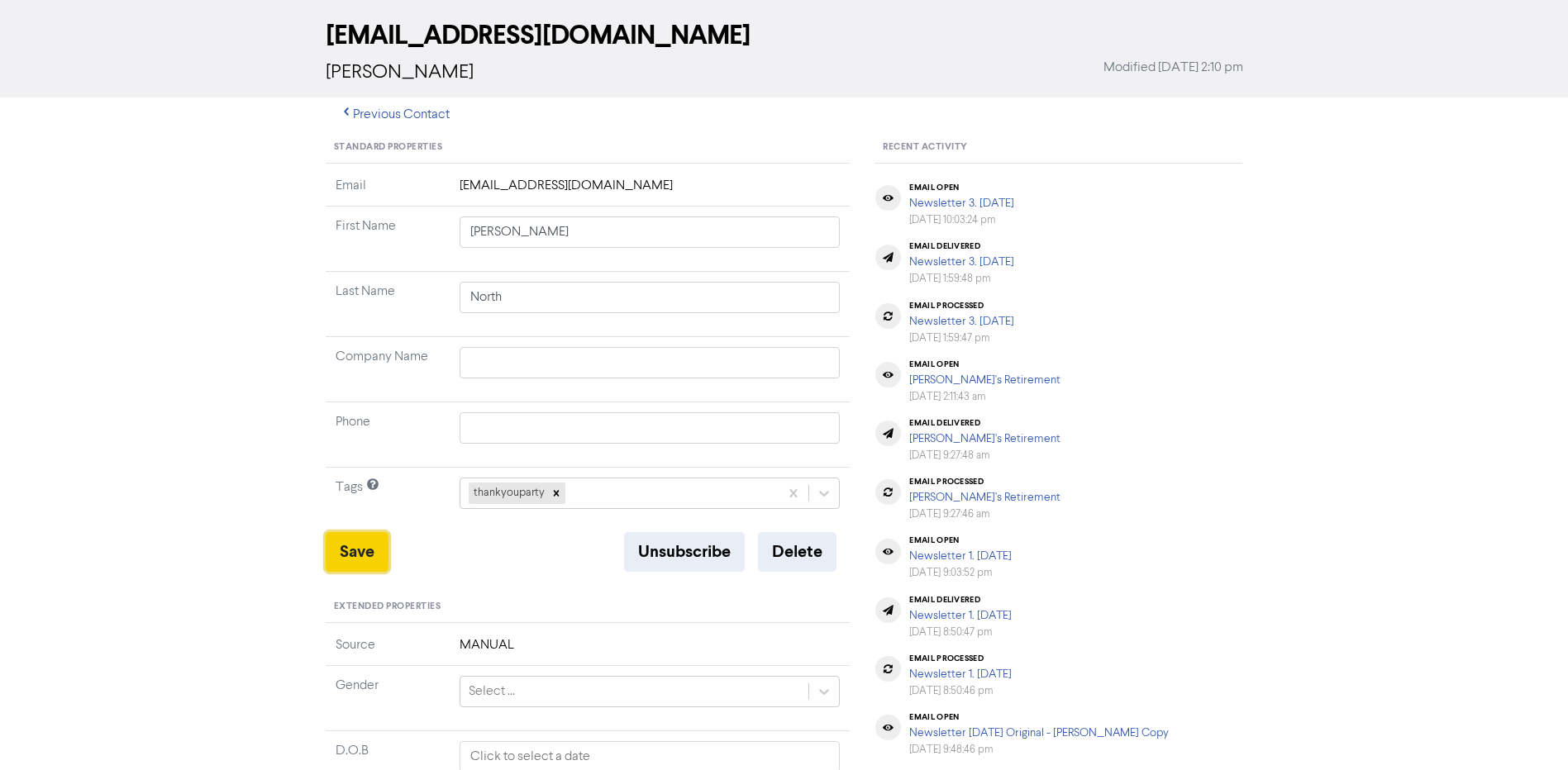
click at [359, 546] on button "Save" at bounding box center [356, 552] width 63 height 39
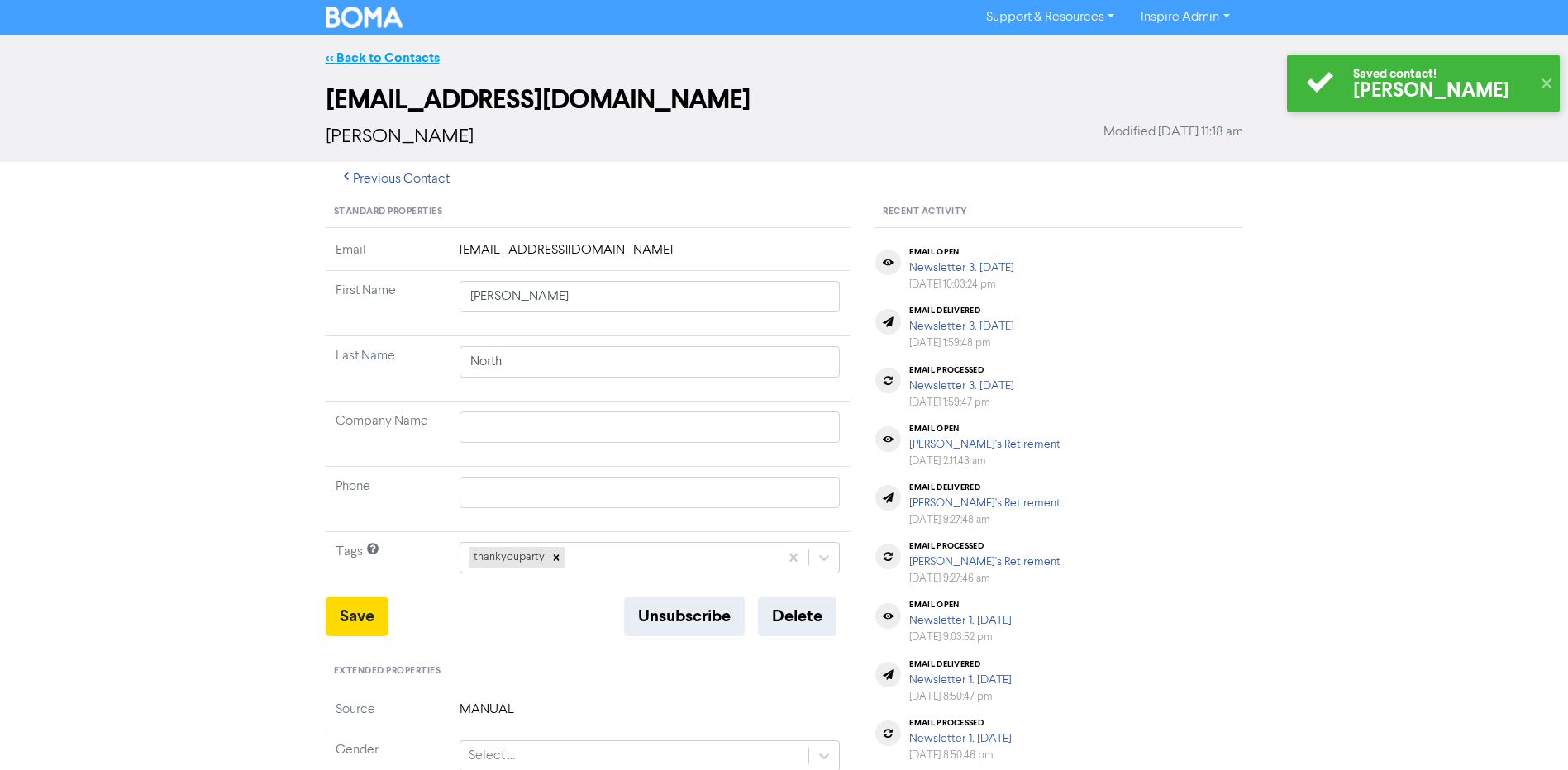
click at [393, 65] on link "<< Back to Contacts" at bounding box center [382, 58] width 114 height 17
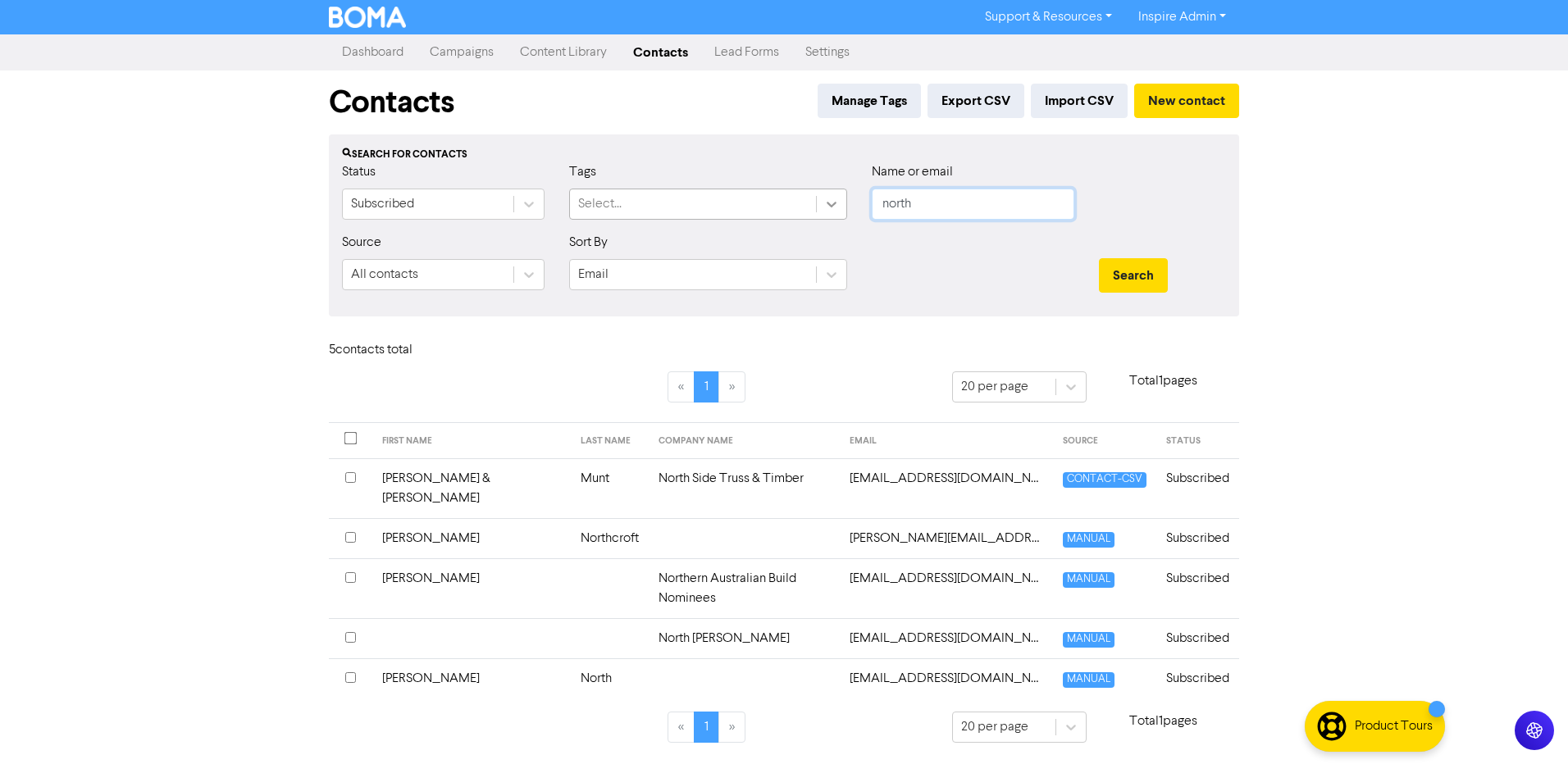
drag, startPoint x: 920, startPoint y: 207, endPoint x: 827, endPoint y: 200, distance: 93.3
click at [827, 200] on div "Status Subscribed Tags Select... Name or email north" at bounding box center [784, 198] width 909 height 71
click at [1099, 258] on button "Search" at bounding box center [1133, 275] width 69 height 35
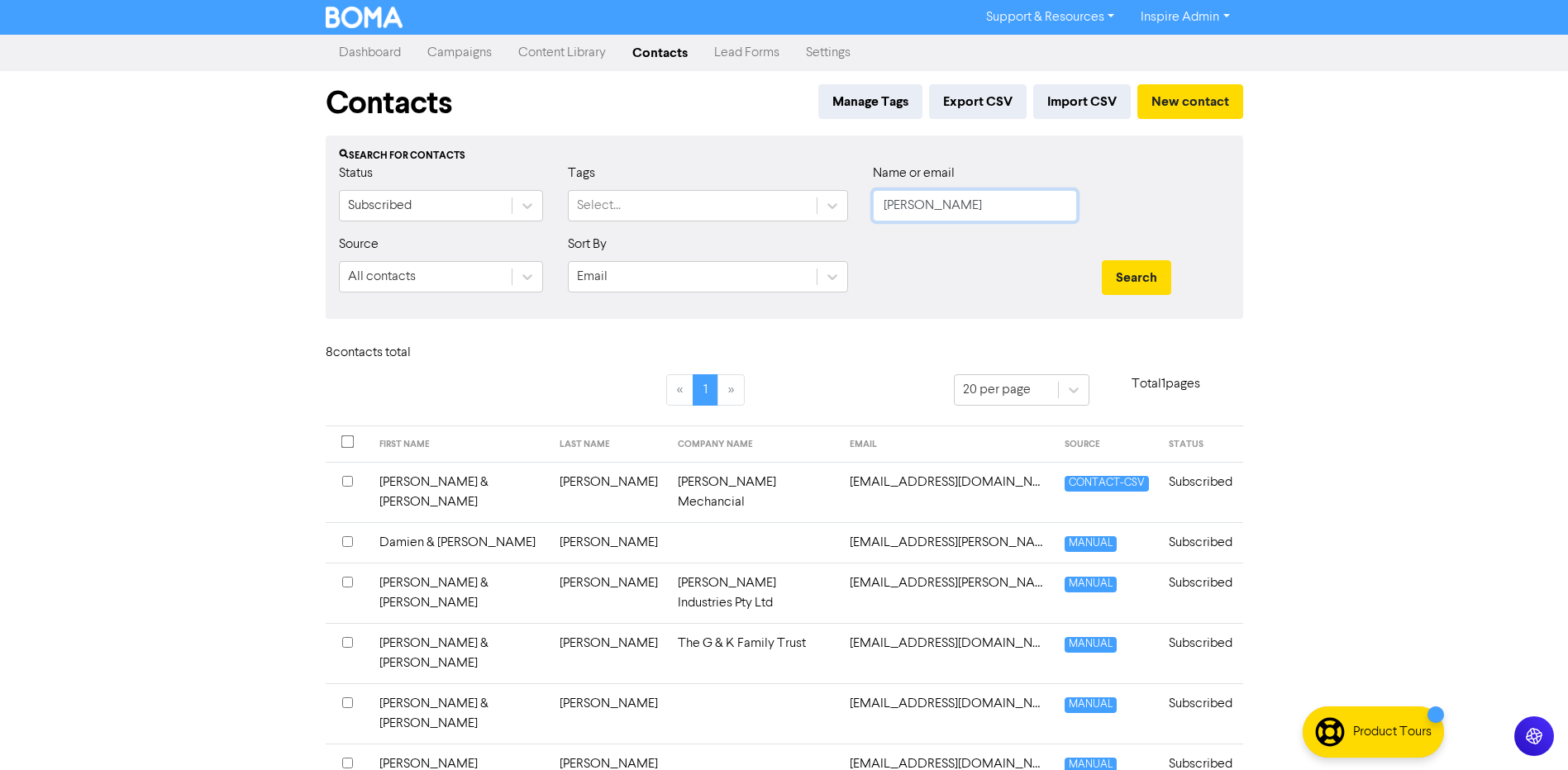
scroll to position [80, 0]
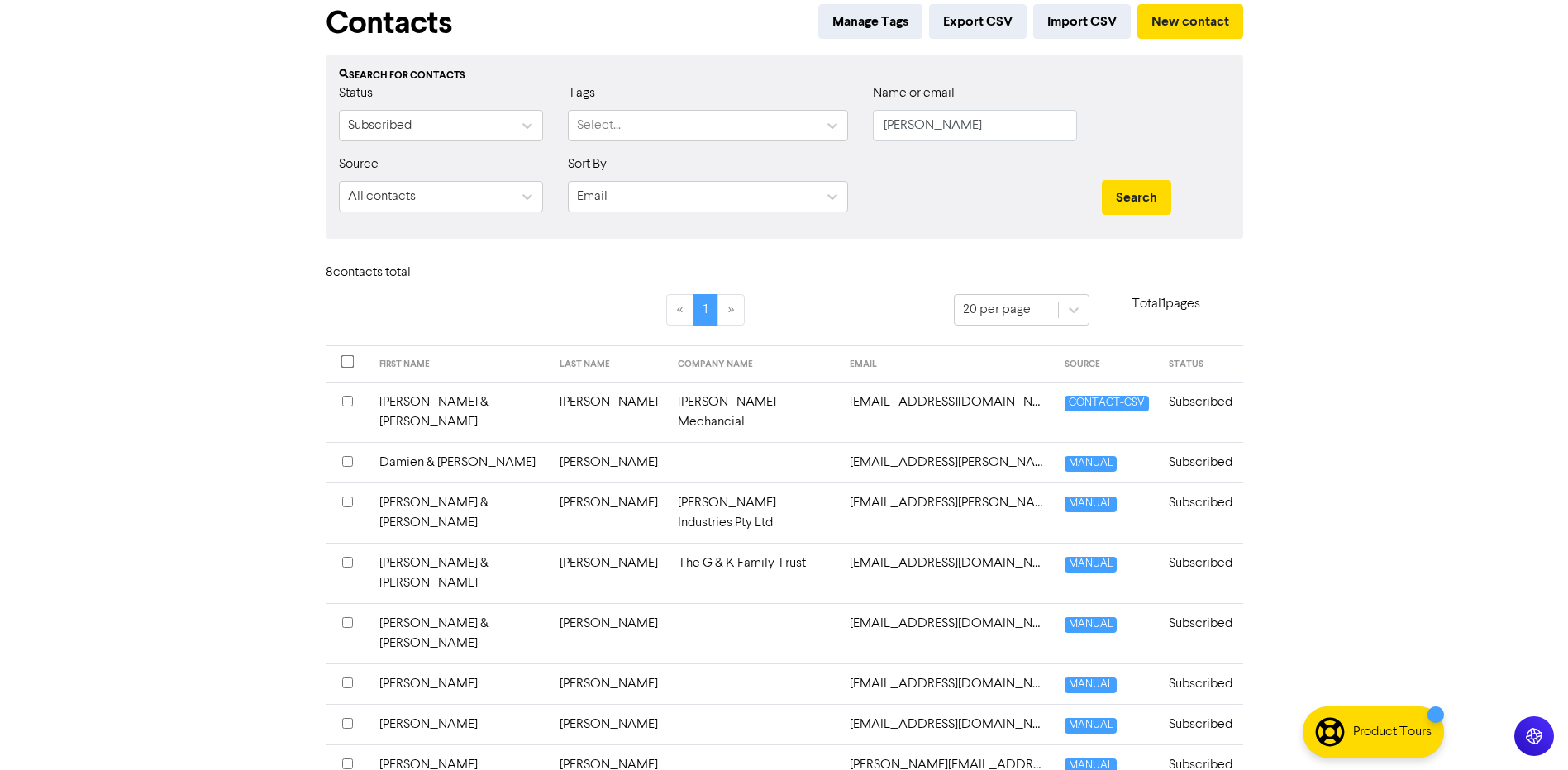
click at [550, 664] on td "[PERSON_NAME]" at bounding box center [609, 684] width 118 height 40
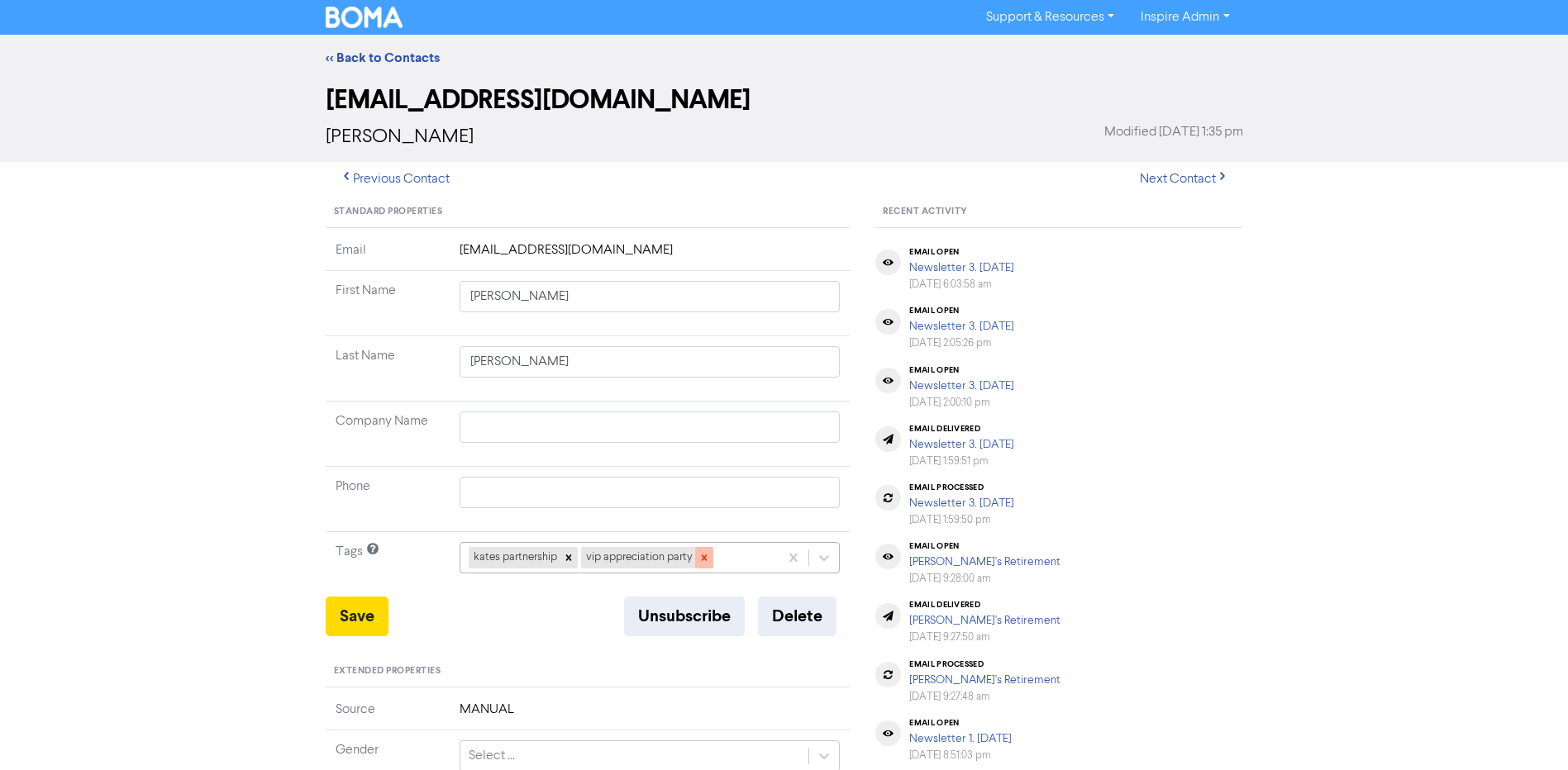
click at [701, 558] on icon at bounding box center [704, 558] width 11 height 11
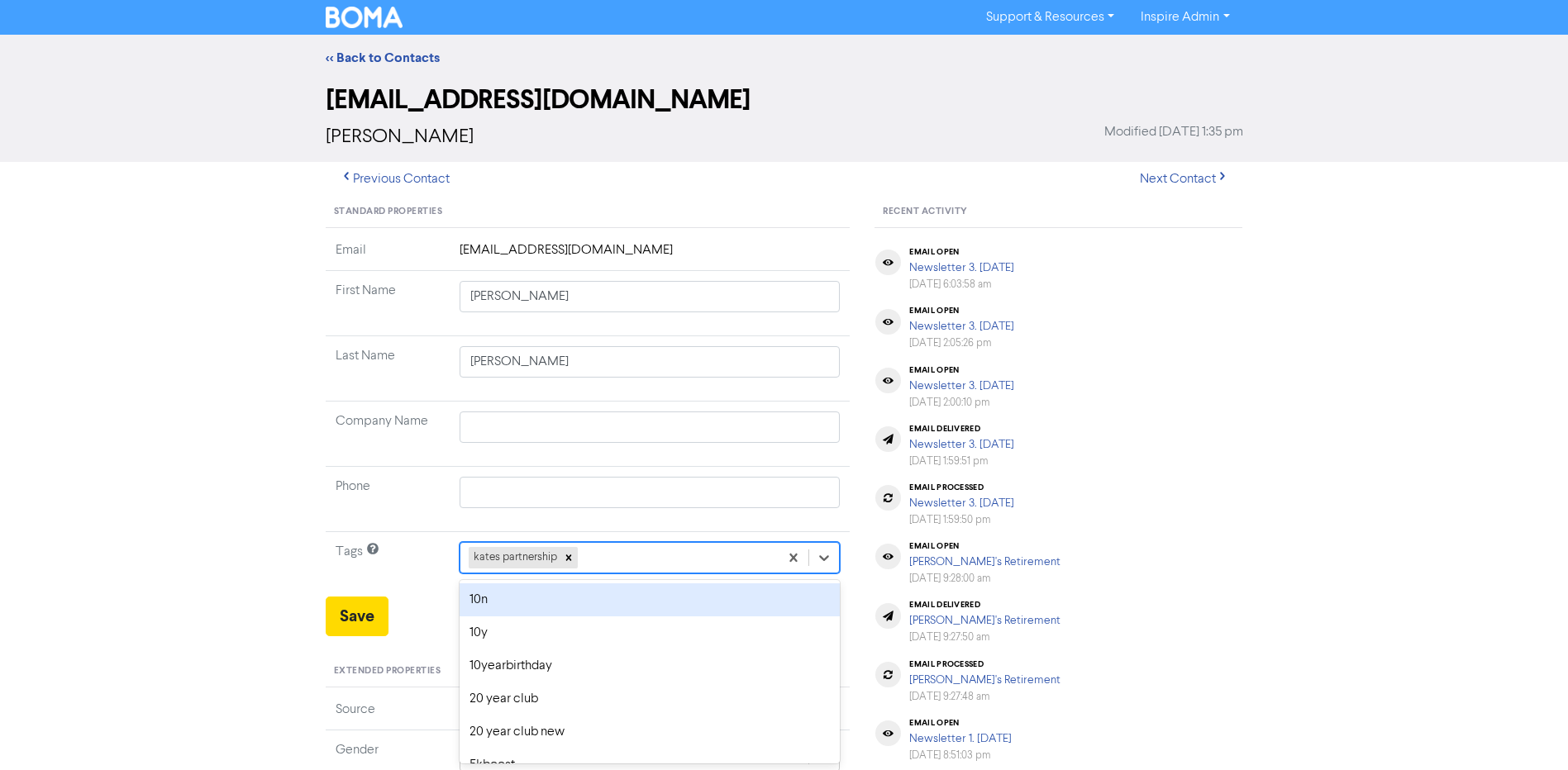
scroll to position [65, 0]
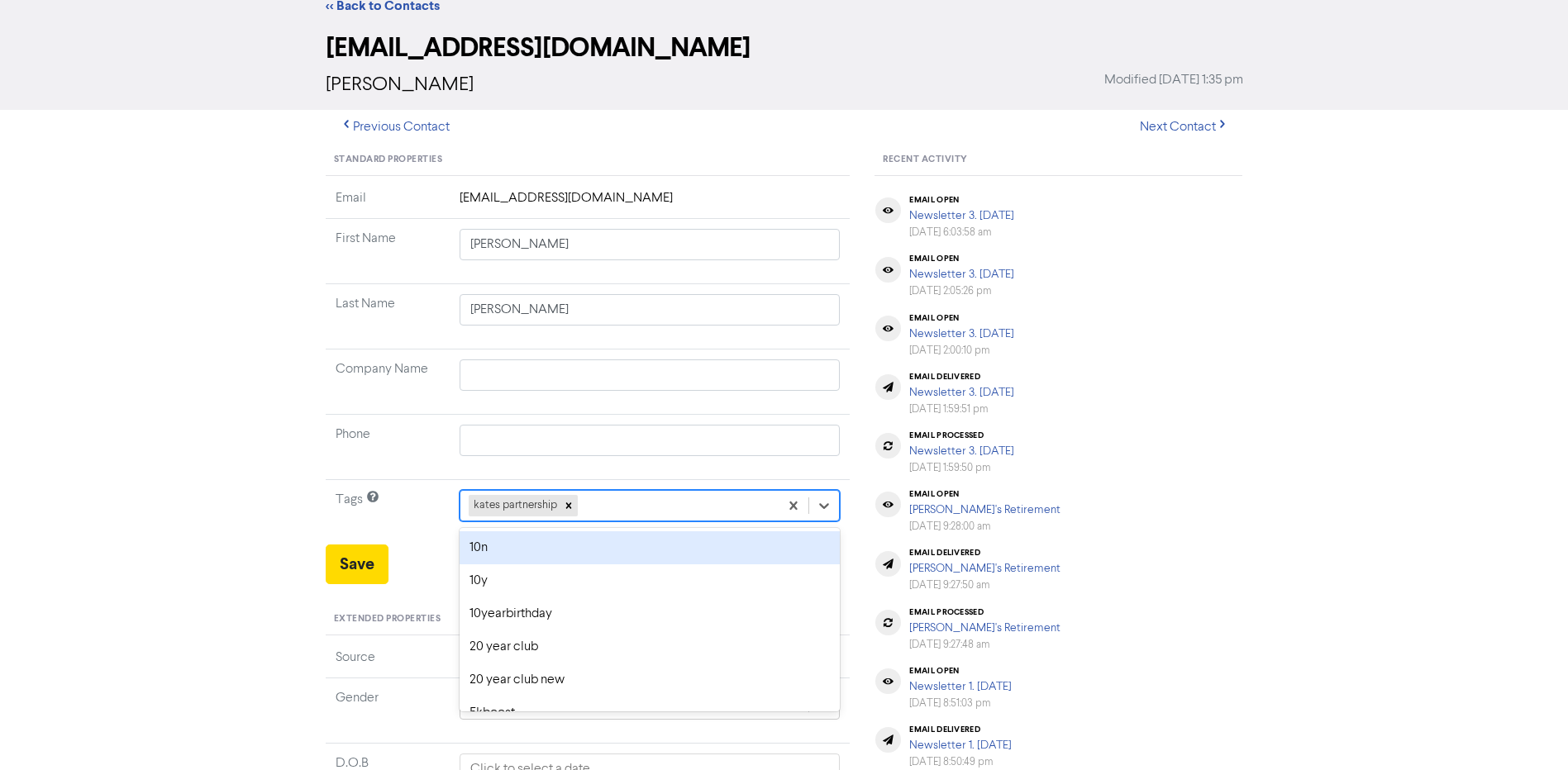
click at [675, 522] on div "option 10n focused, 1 of 42. 41 results available. Use Up and Down to choose op…" at bounding box center [650, 505] width 381 height 31
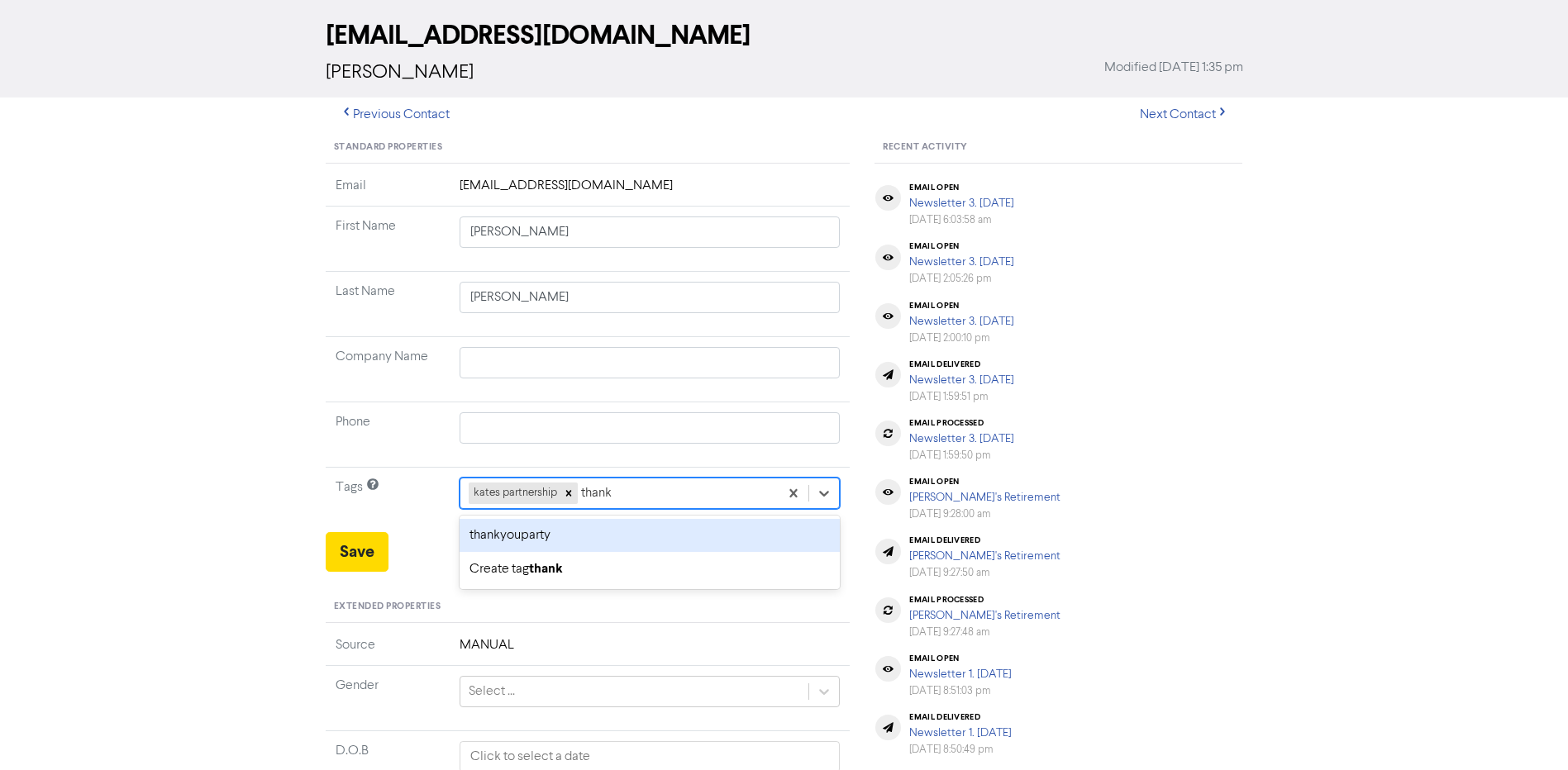
click at [578, 530] on div "thankyouparty" at bounding box center [650, 535] width 381 height 33
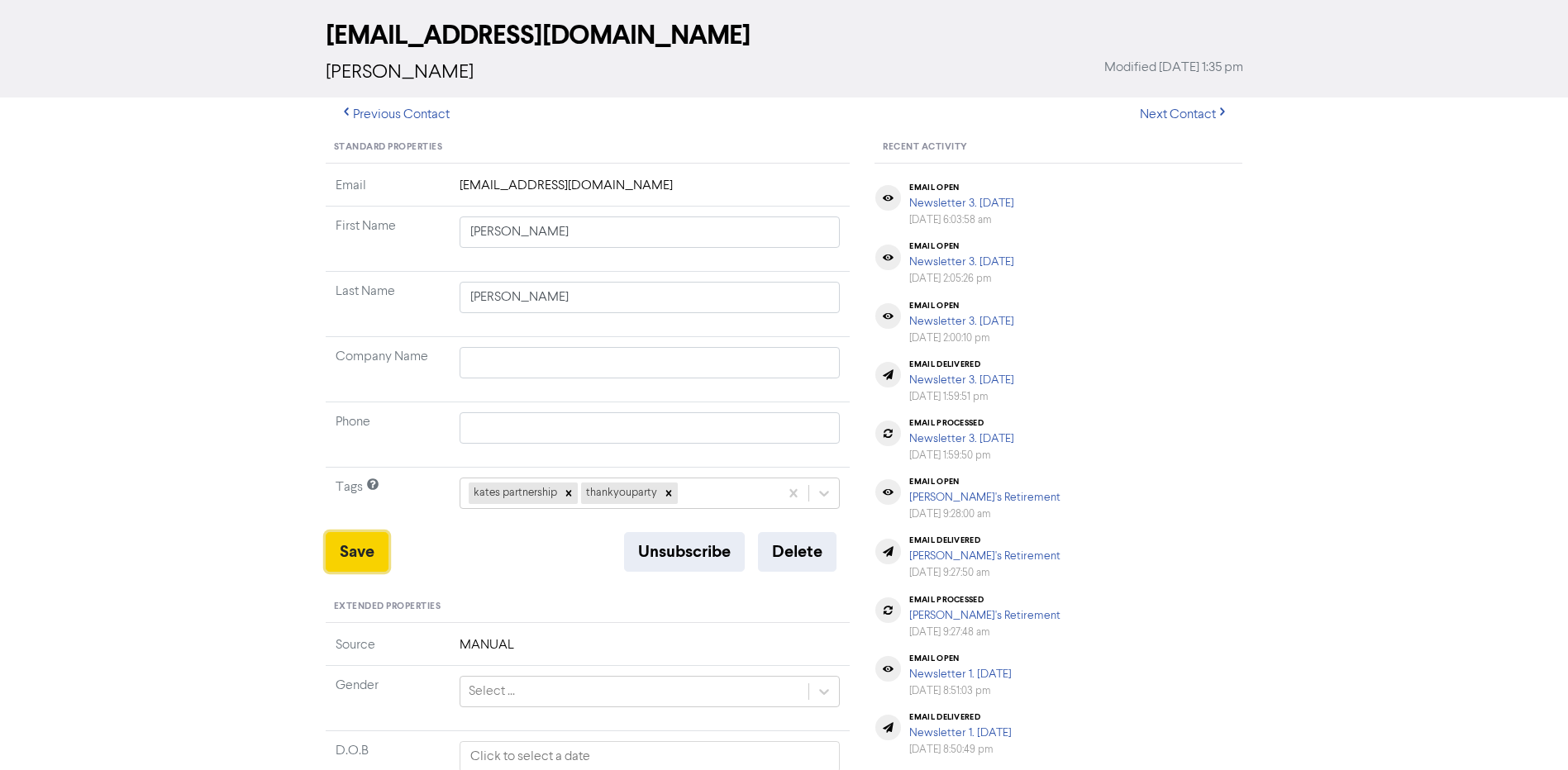
click at [363, 554] on button "Save" at bounding box center [356, 552] width 63 height 39
click at [371, 543] on button "Save" at bounding box center [356, 552] width 63 height 39
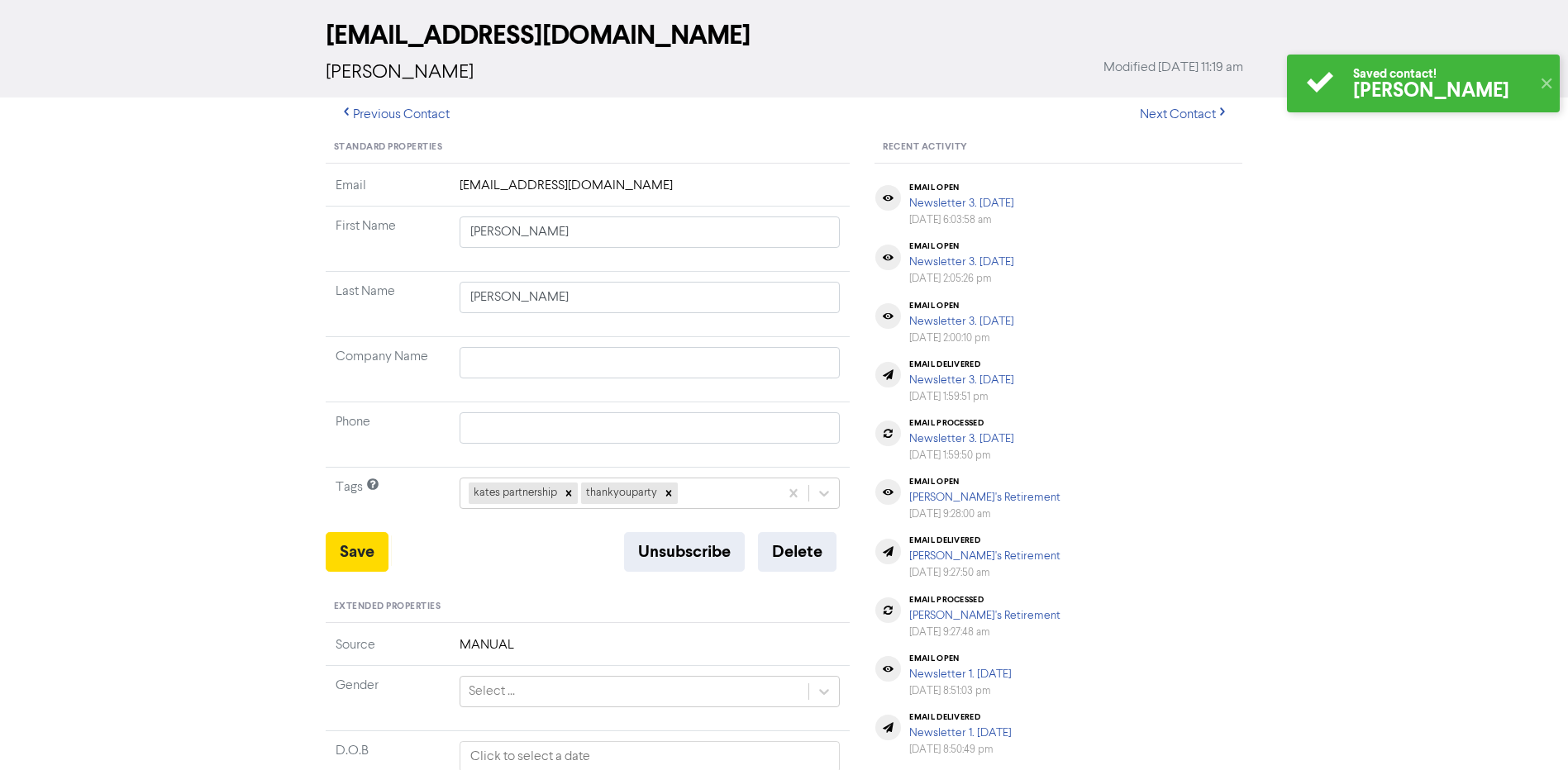
scroll to position [0, 0]
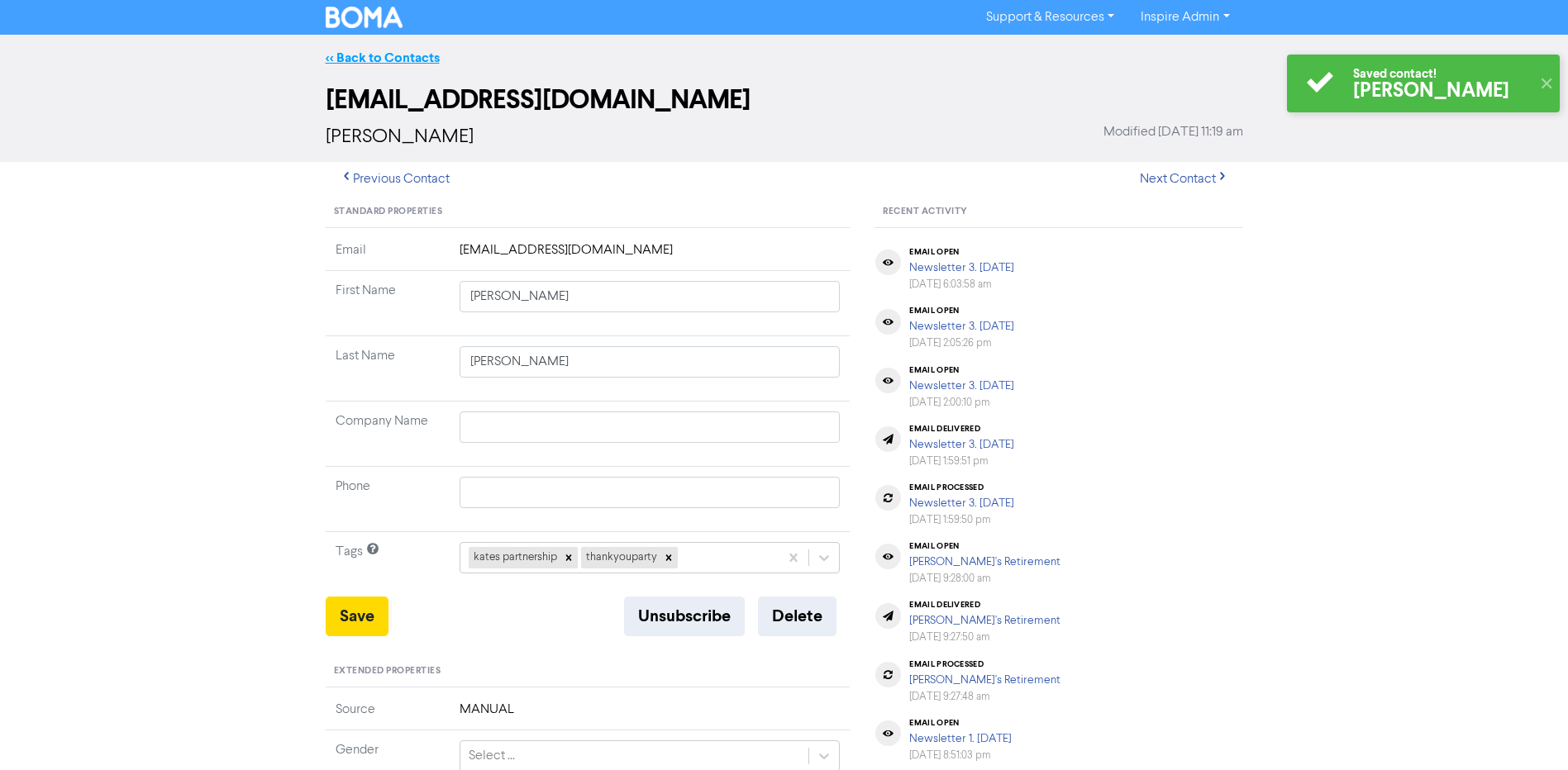
click at [388, 55] on link "<< Back to Contacts" at bounding box center [382, 58] width 114 height 17
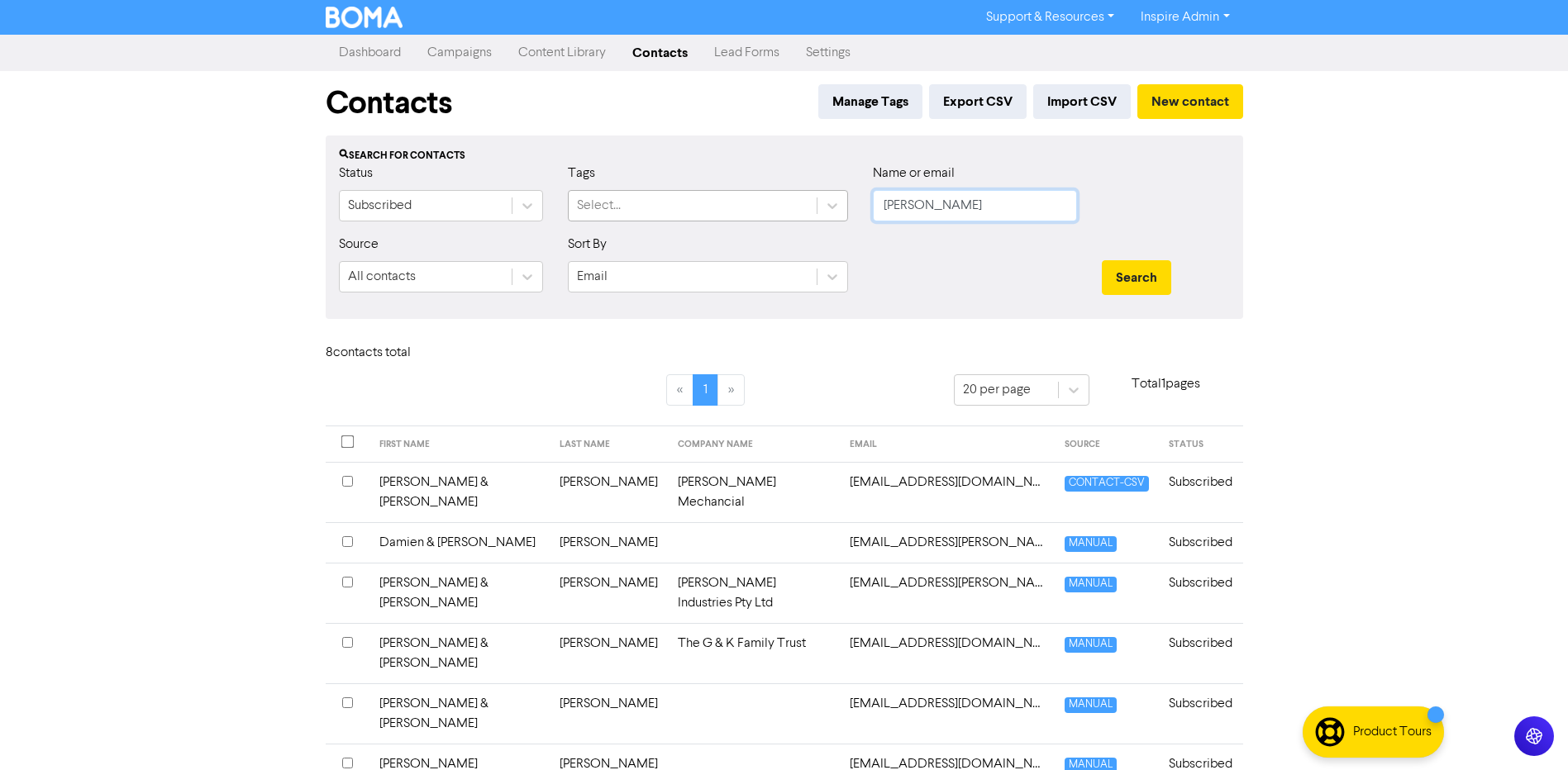
drag, startPoint x: 902, startPoint y: 215, endPoint x: 792, endPoint y: 216, distance: 110.0
click at [792, 216] on div "Status Subscribed Tags Select... Name or email [PERSON_NAME]" at bounding box center [784, 199] width 916 height 71
click at [1102, 260] on button "Search" at bounding box center [1137, 277] width 70 height 35
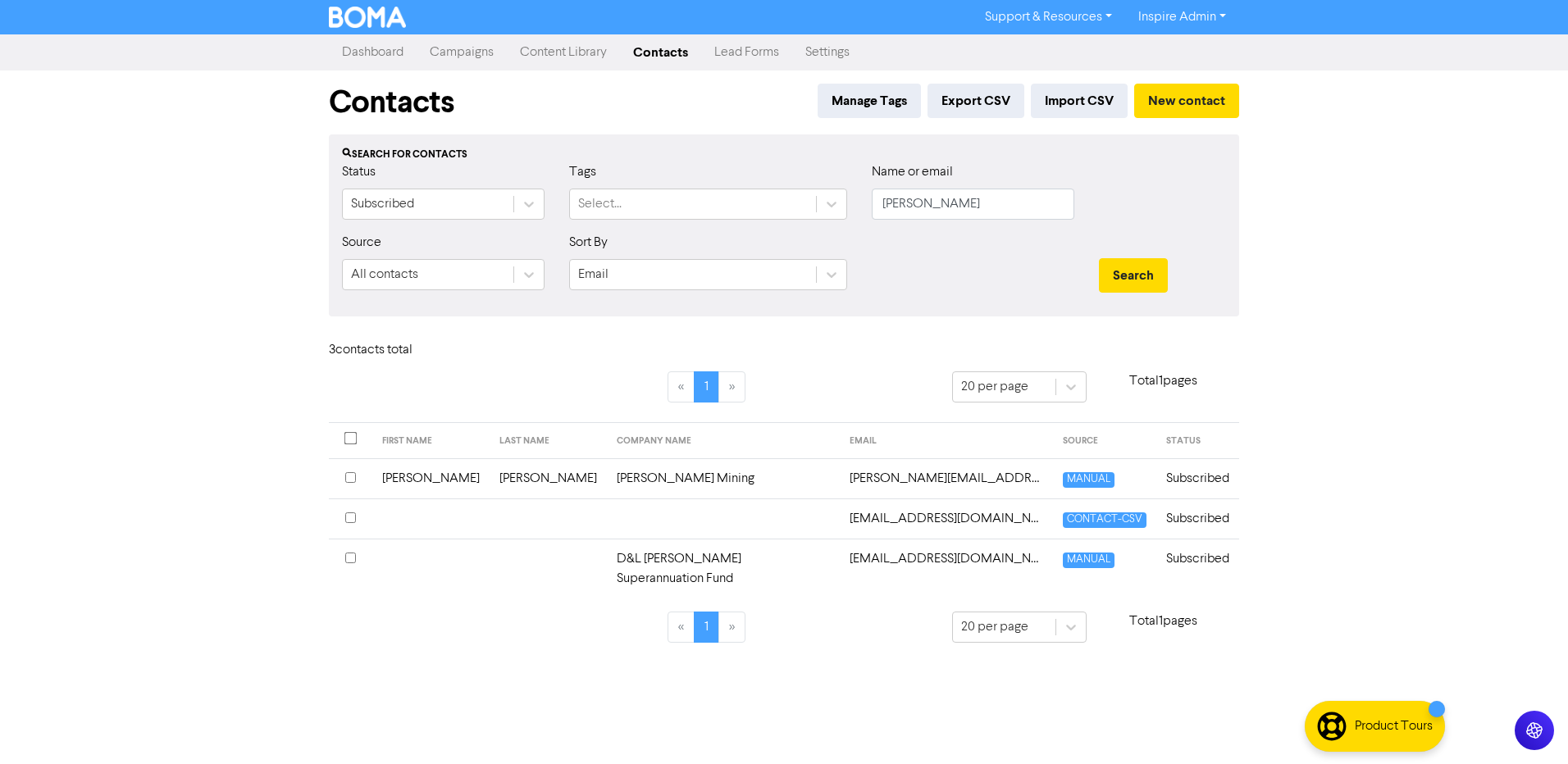
click at [508, 477] on td "[PERSON_NAME]" at bounding box center [548, 479] width 118 height 40
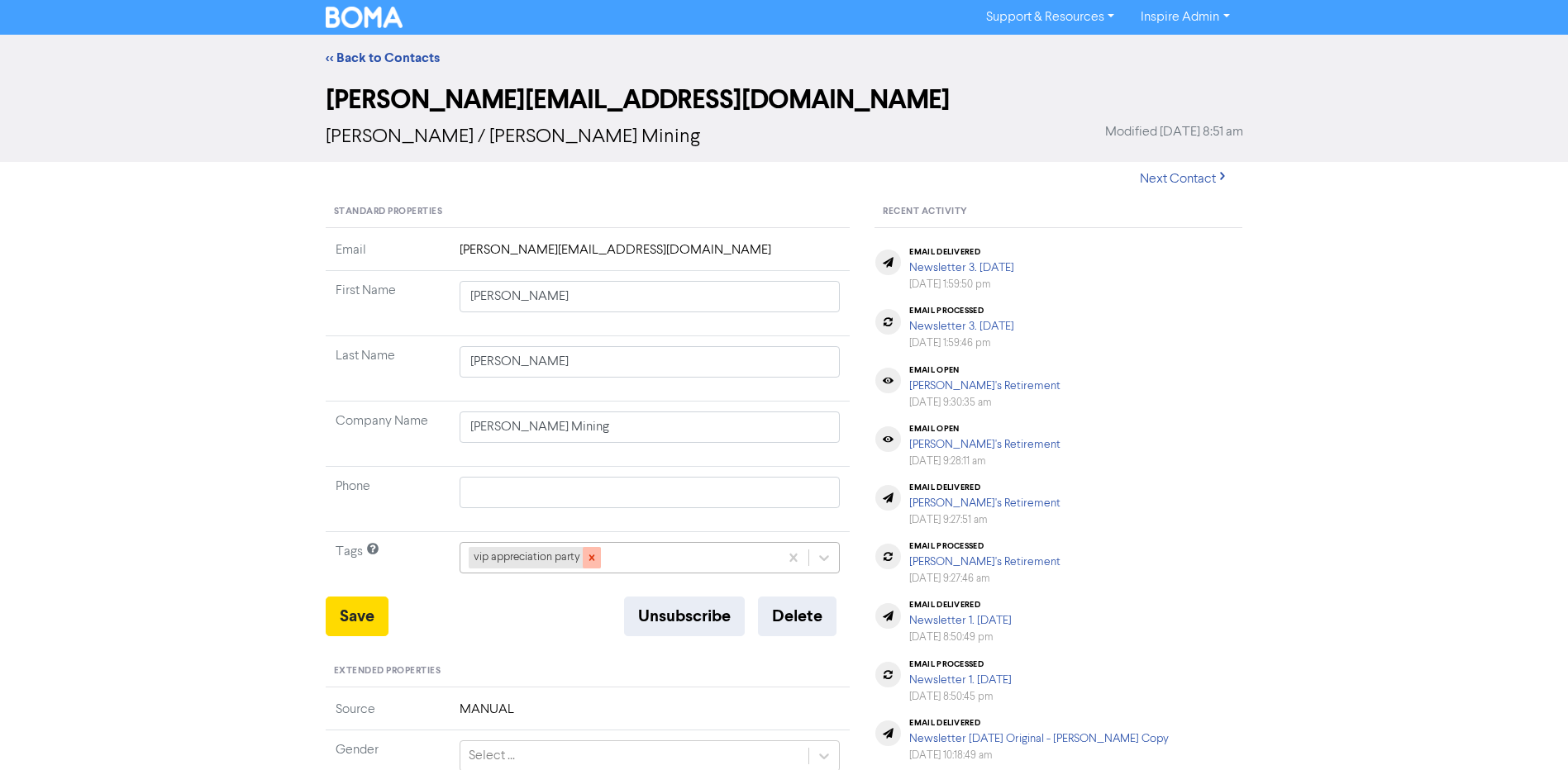
click at [587, 558] on icon at bounding box center [591, 558] width 11 height 11
click at [604, 555] on div "+ Add tag..." at bounding box center [650, 558] width 381 height 31
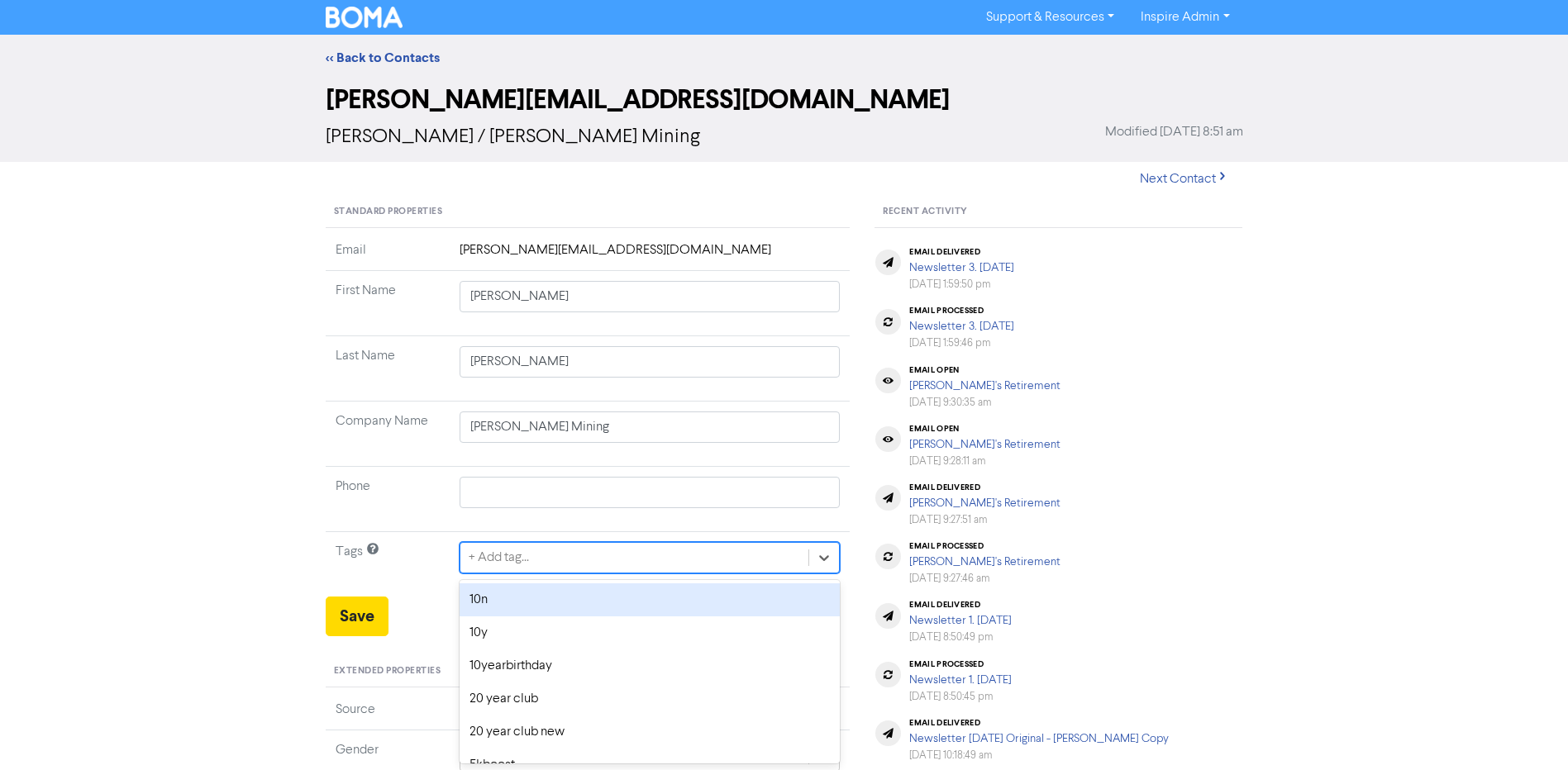
scroll to position [65, 0]
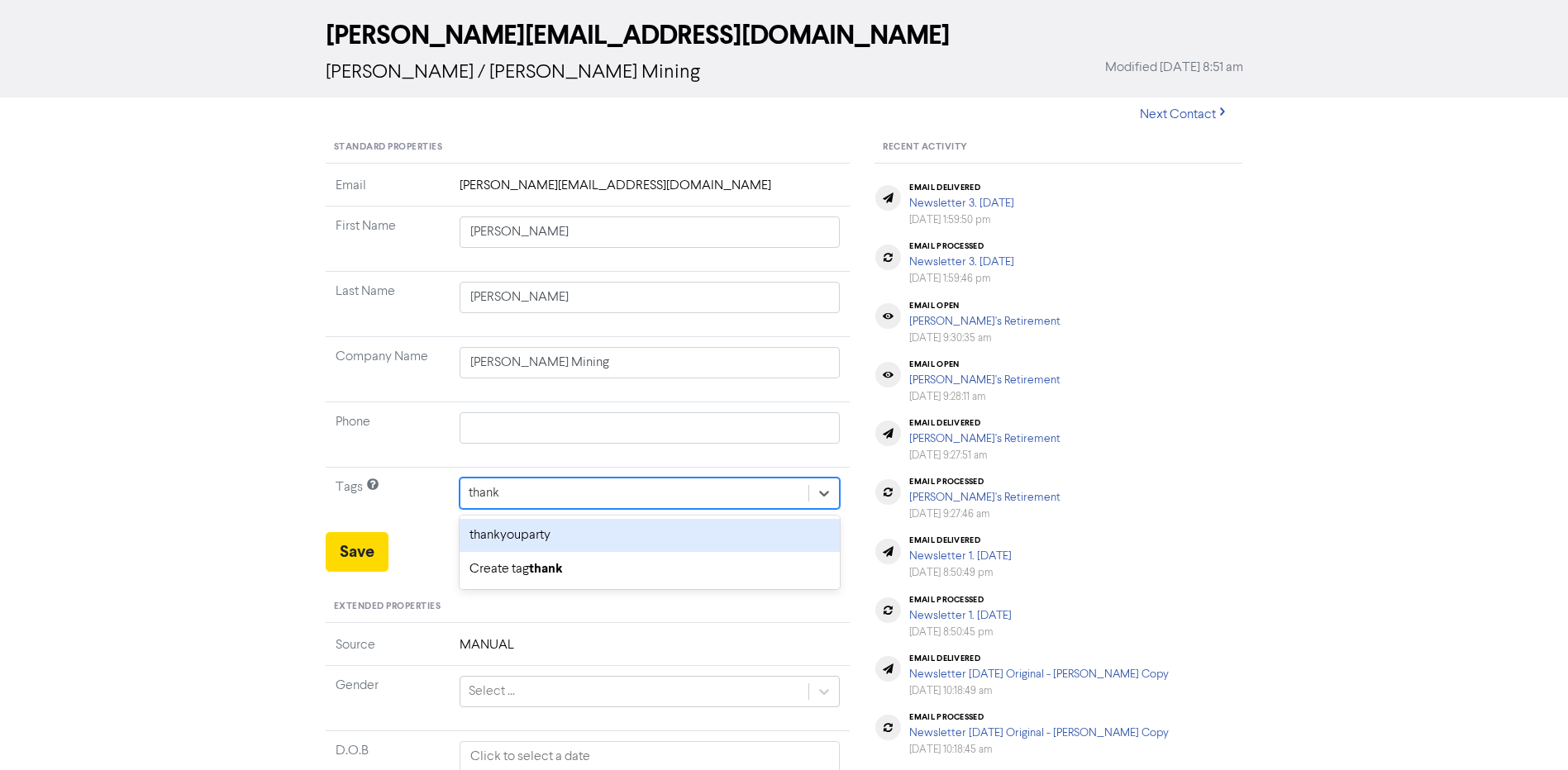
click at [592, 538] on div "thankyouparty" at bounding box center [650, 535] width 381 height 33
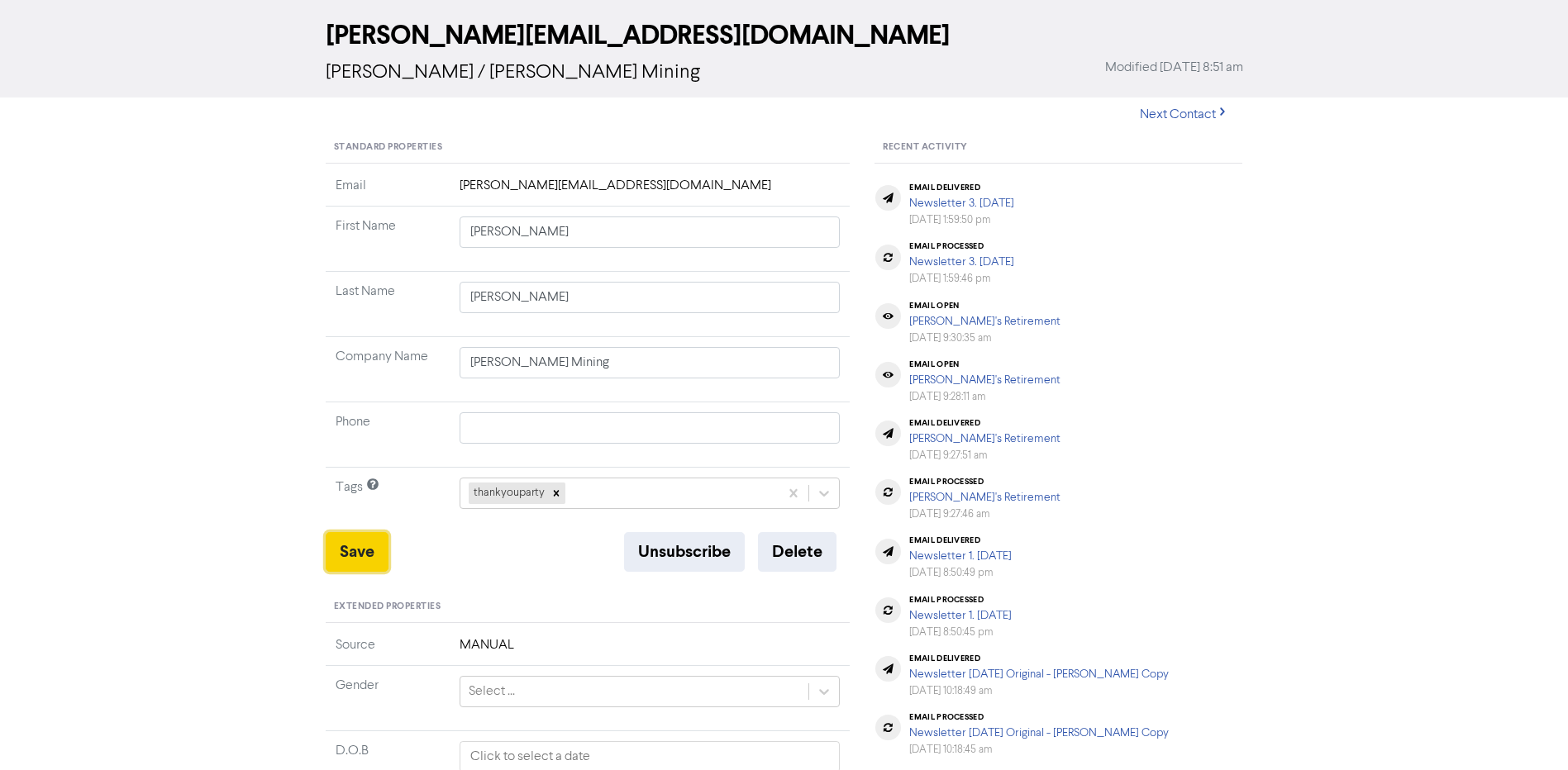
click at [361, 559] on button "Save" at bounding box center [356, 552] width 63 height 39
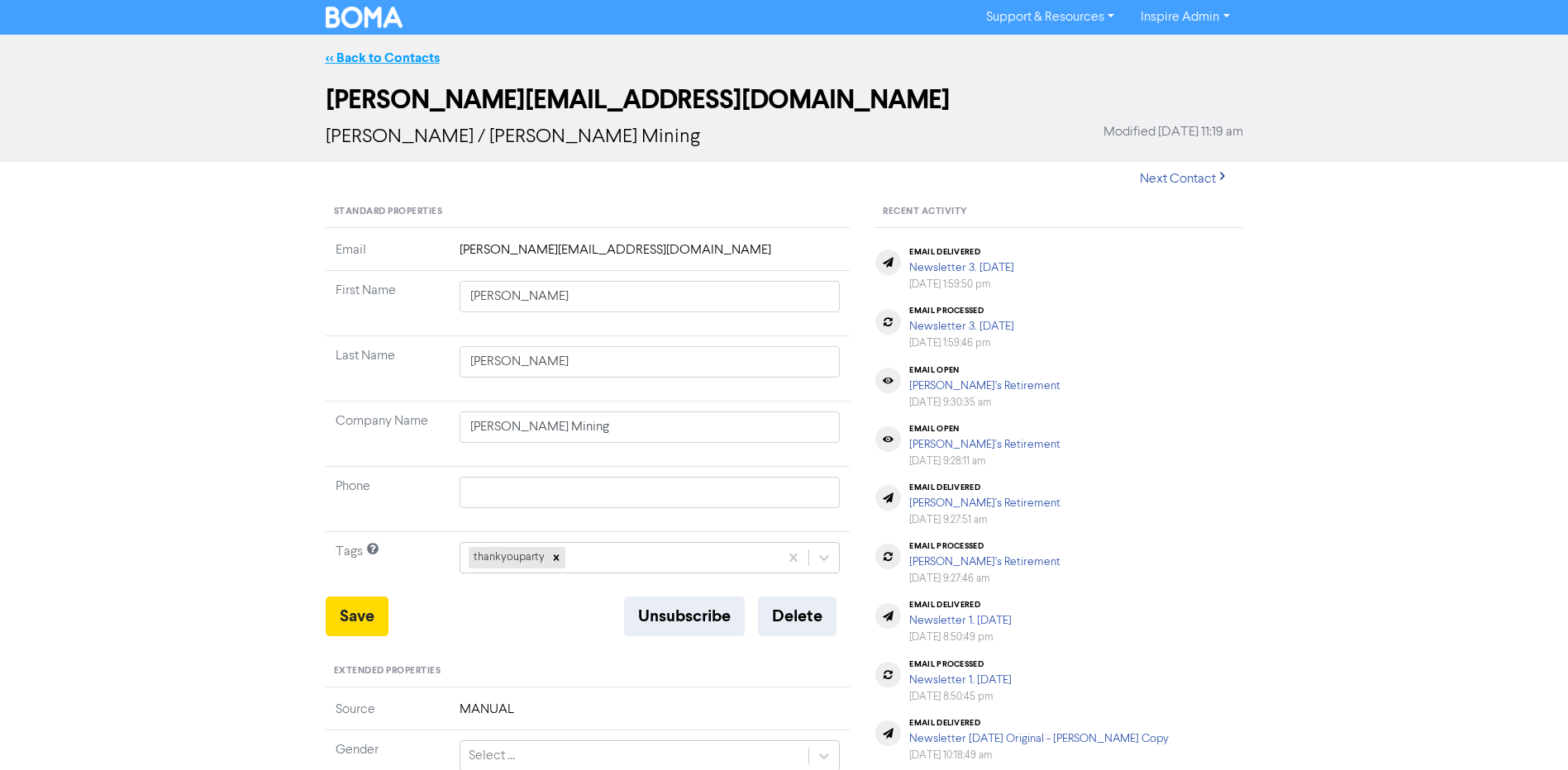
click at [416, 58] on link "<< Back to Contacts" at bounding box center [382, 58] width 114 height 17
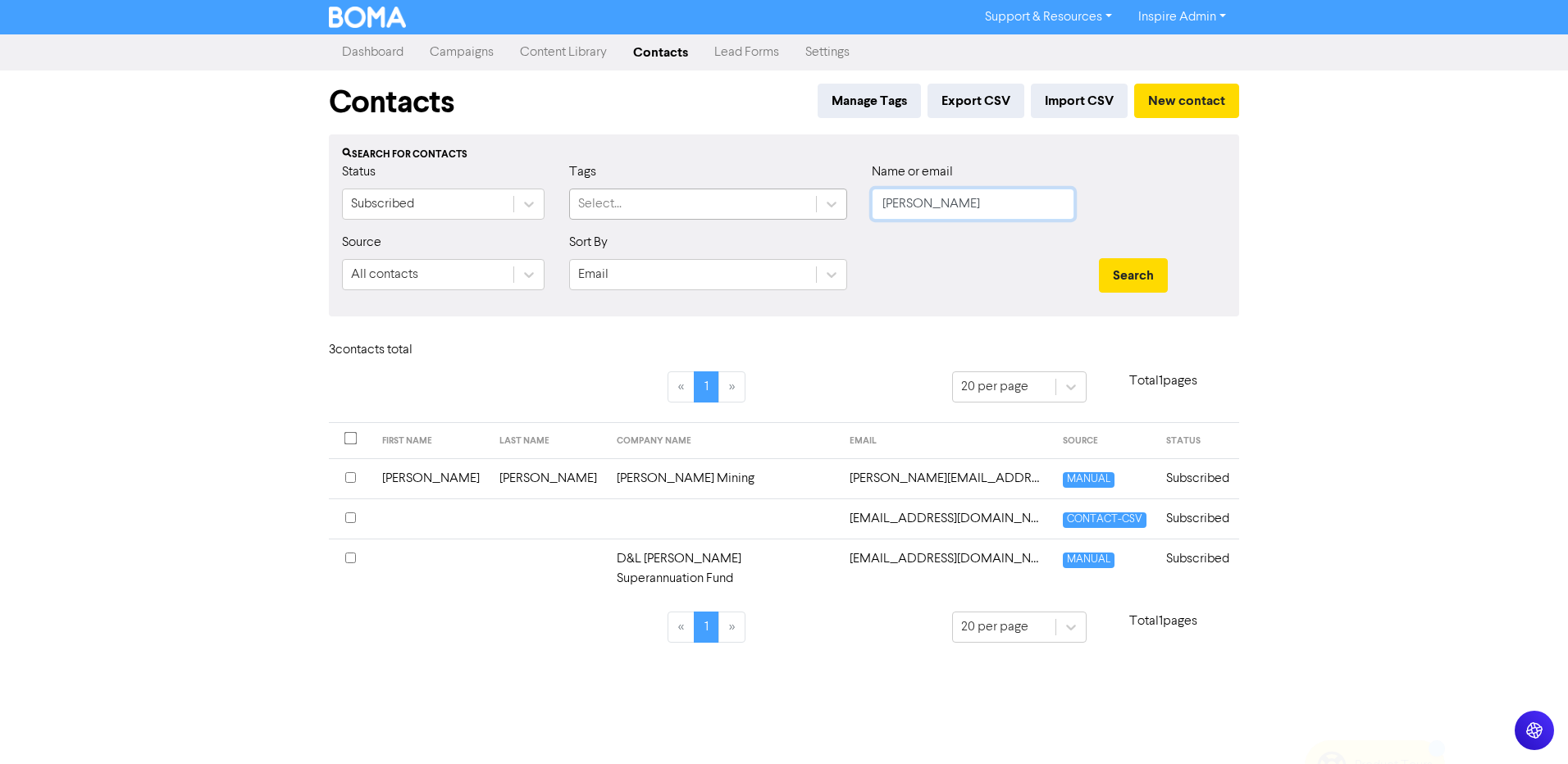
drag, startPoint x: 939, startPoint y: 202, endPoint x: 789, endPoint y: 207, distance: 150.1
click at [789, 207] on div "Status Subscribed Tags Select... Name or email [PERSON_NAME]" at bounding box center [784, 198] width 909 height 71
click at [1099, 258] on button "Search" at bounding box center [1133, 275] width 69 height 35
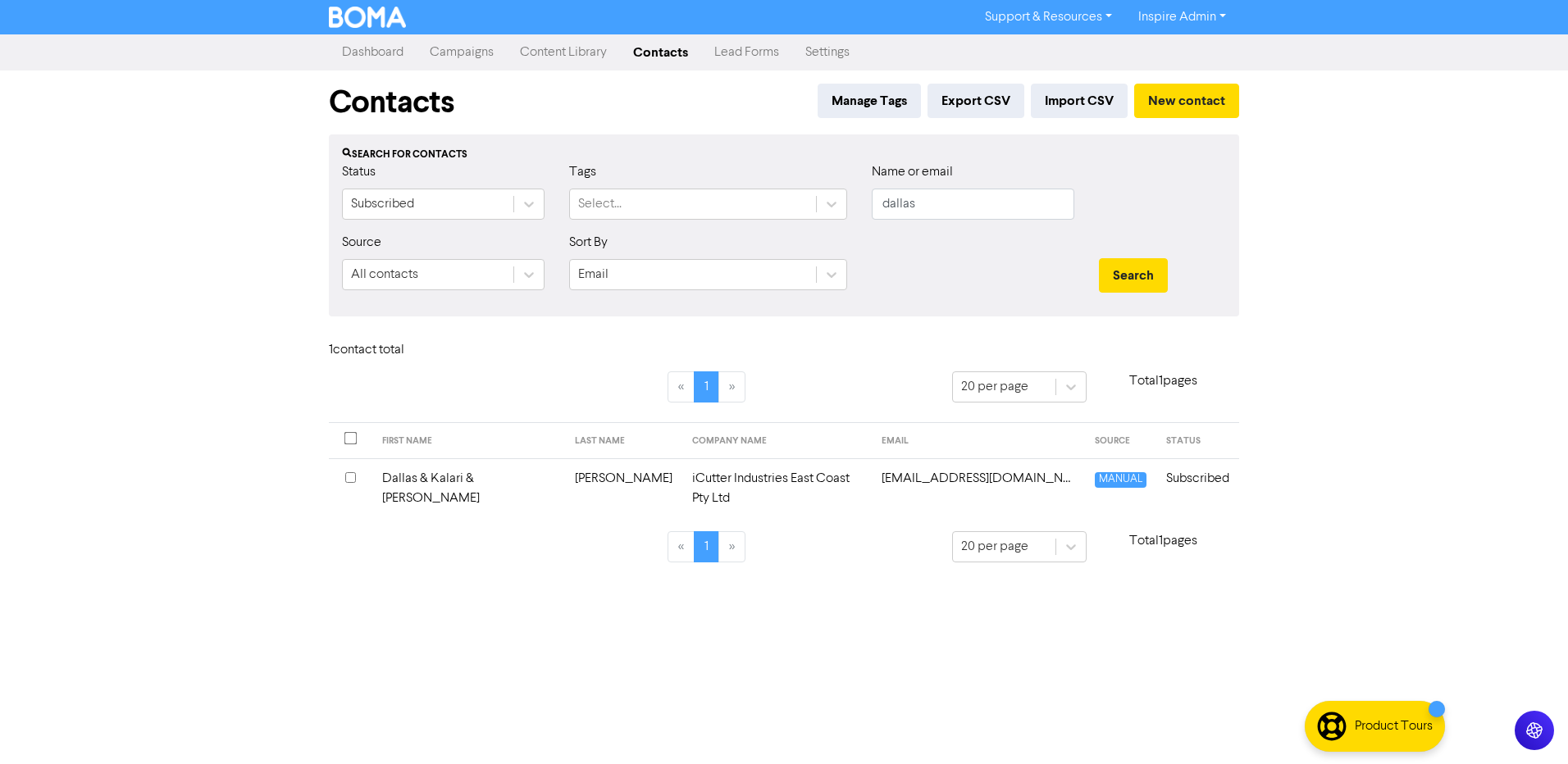
click at [597, 465] on td "[PERSON_NAME]" at bounding box center [624, 489] width 118 height 60
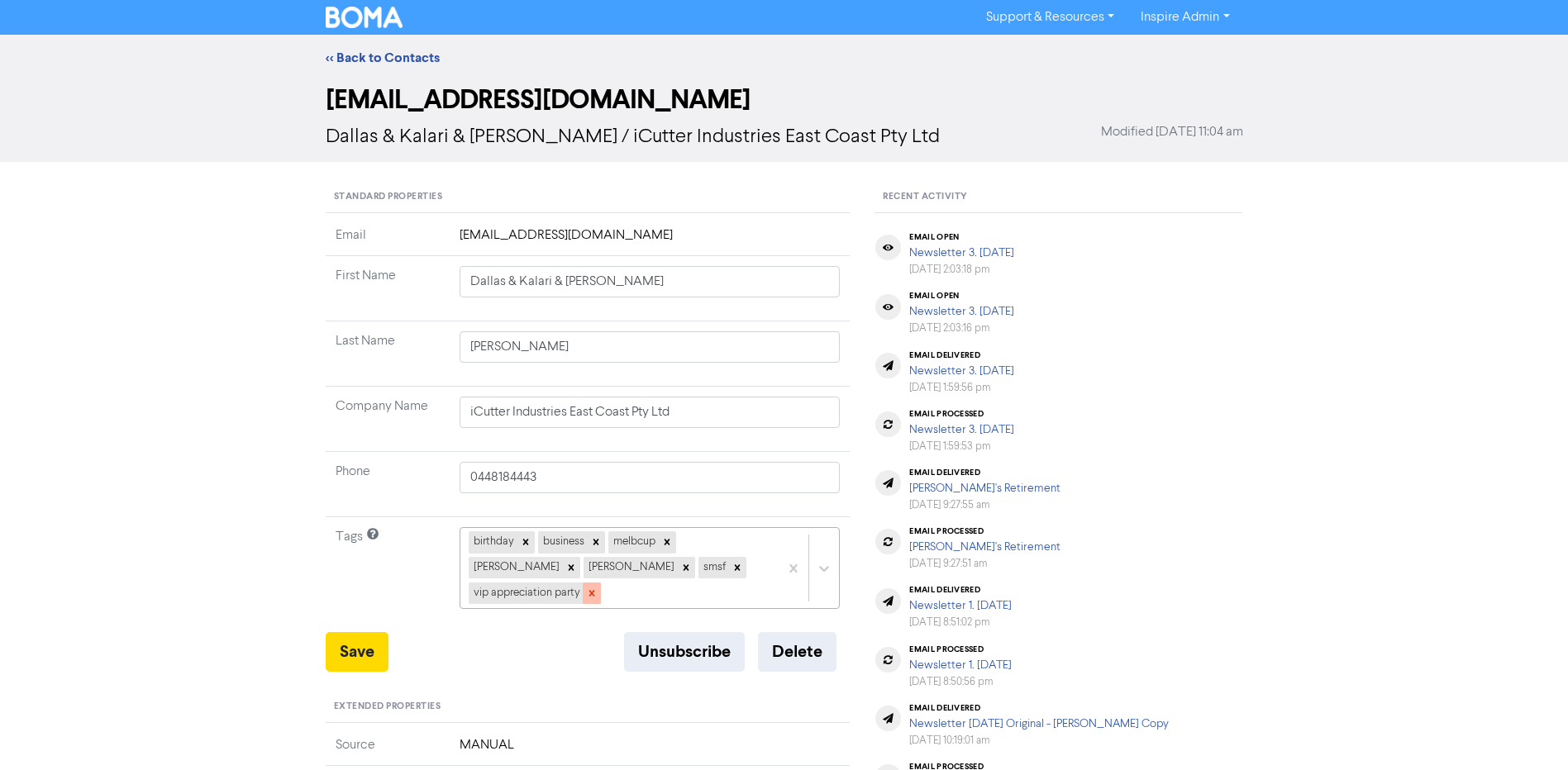
click at [598, 588] on icon at bounding box center [591, 593] width 11 height 11
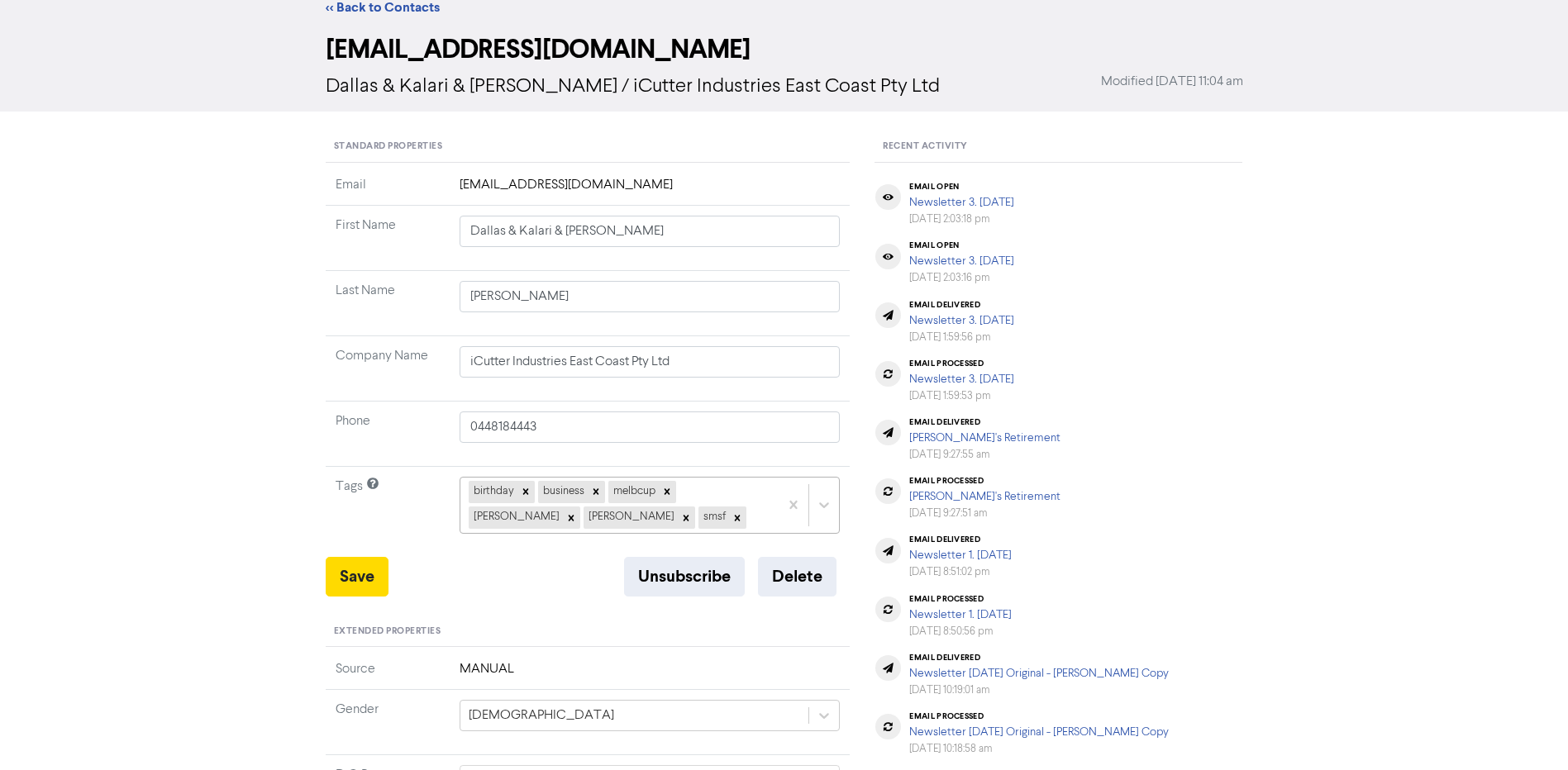
click at [623, 533] on div "birthday business melbcup [PERSON_NAME] smsf" at bounding box center [650, 505] width 381 height 56
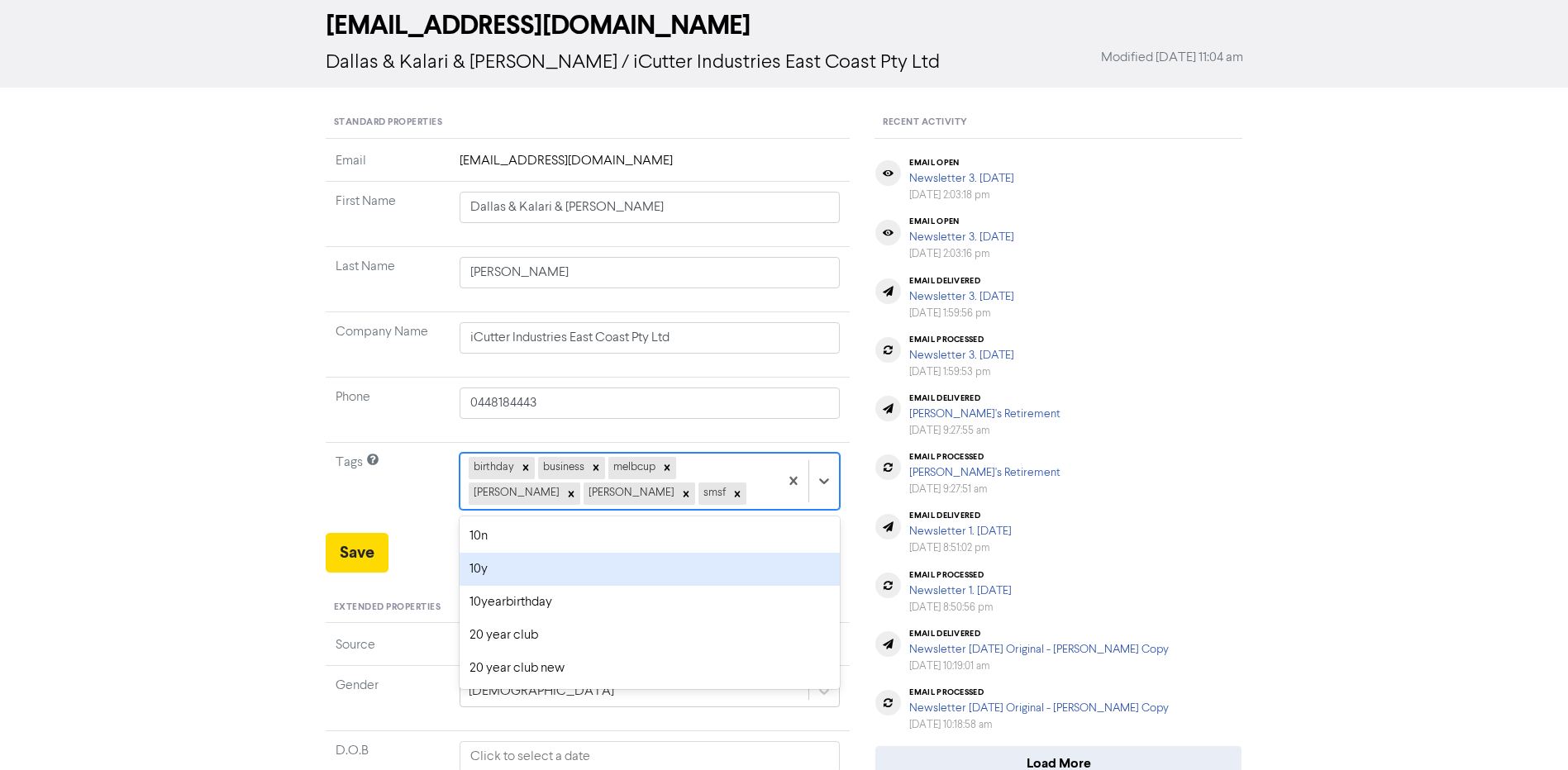
scroll to position [75, 0]
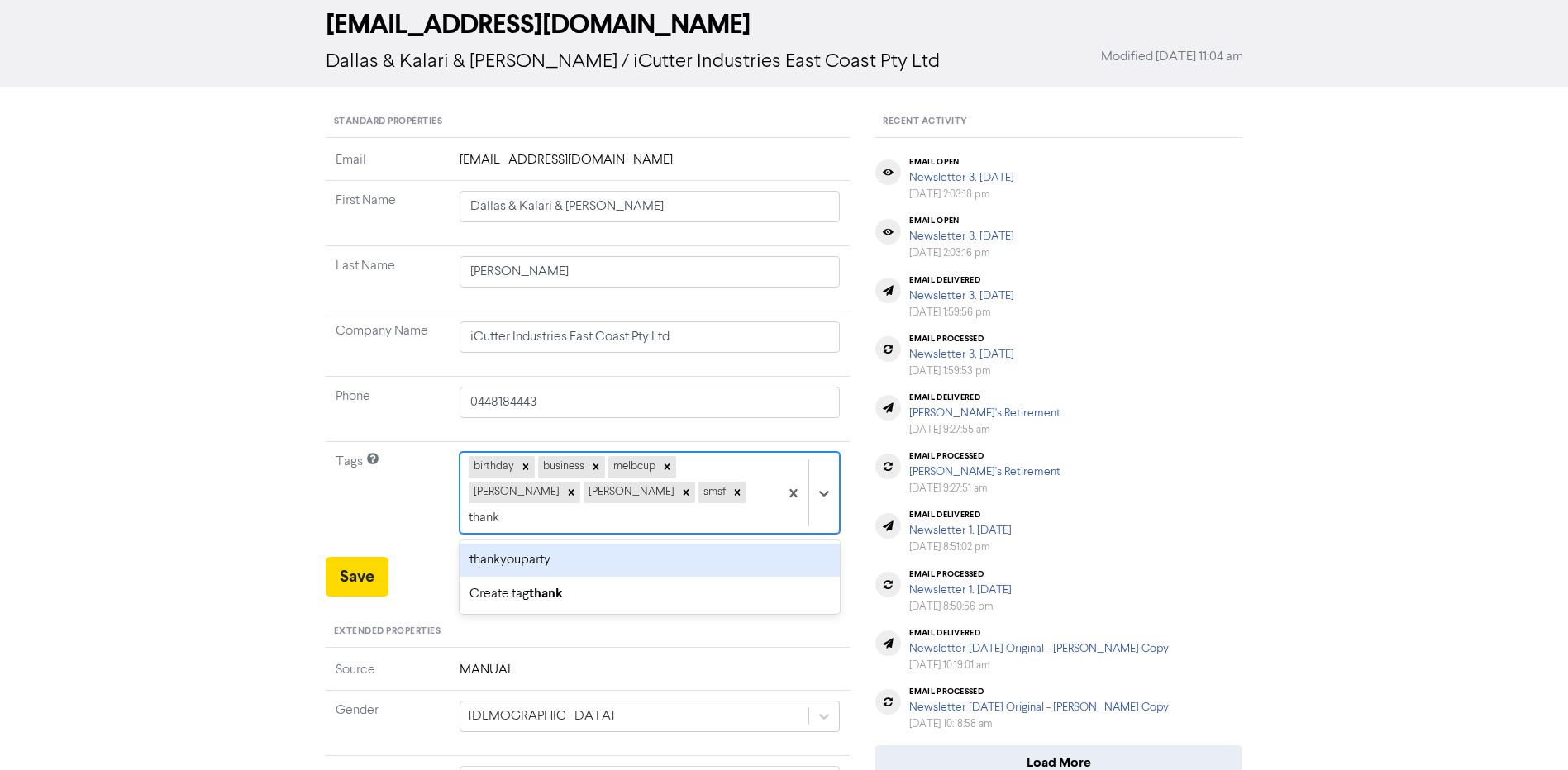
click at [613, 544] on div "thankyouparty" at bounding box center [650, 560] width 381 height 33
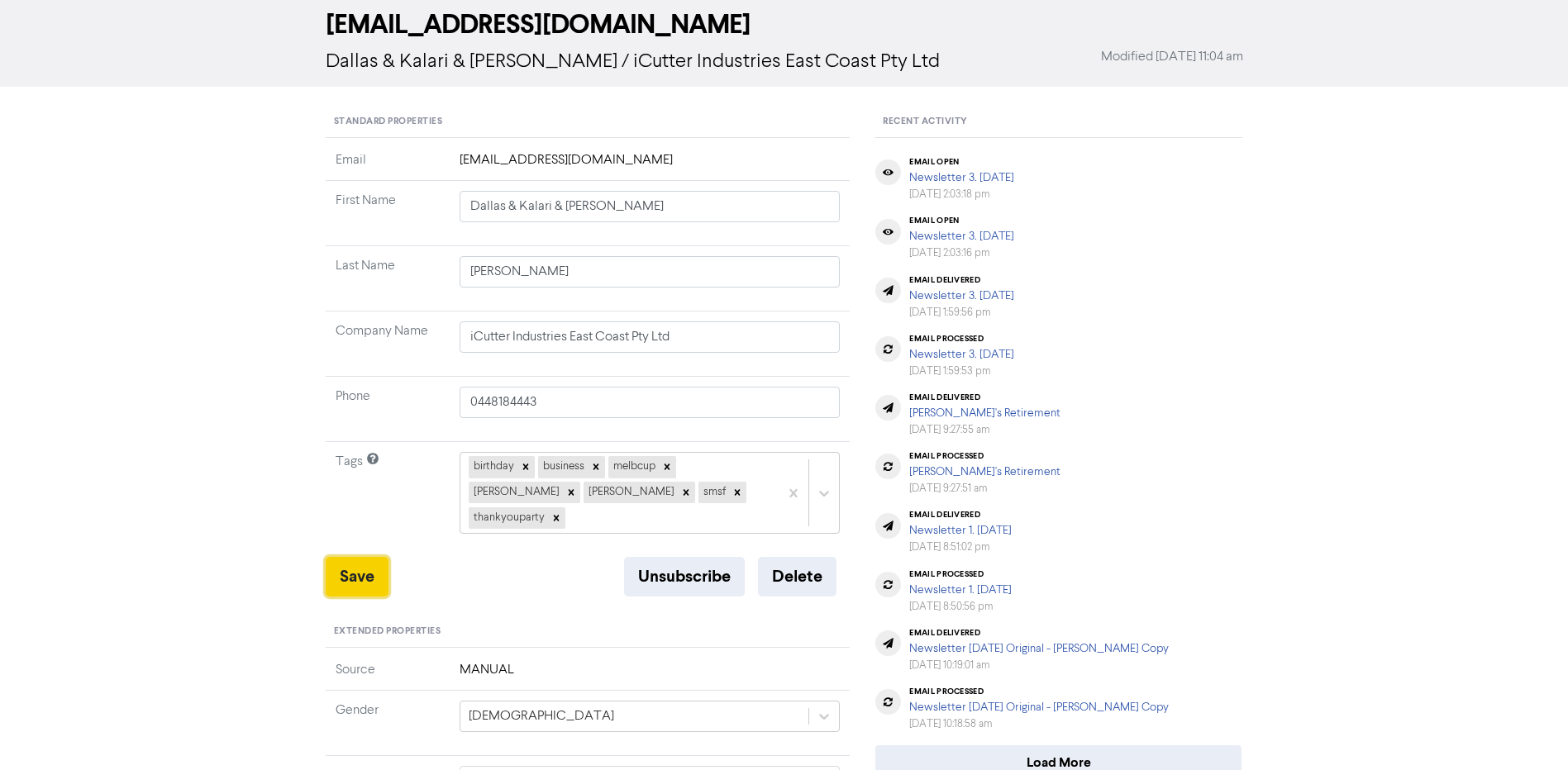
click at [341, 561] on button "Save" at bounding box center [356, 577] width 63 height 39
click at [341, 560] on button "Save" at bounding box center [356, 577] width 63 height 39
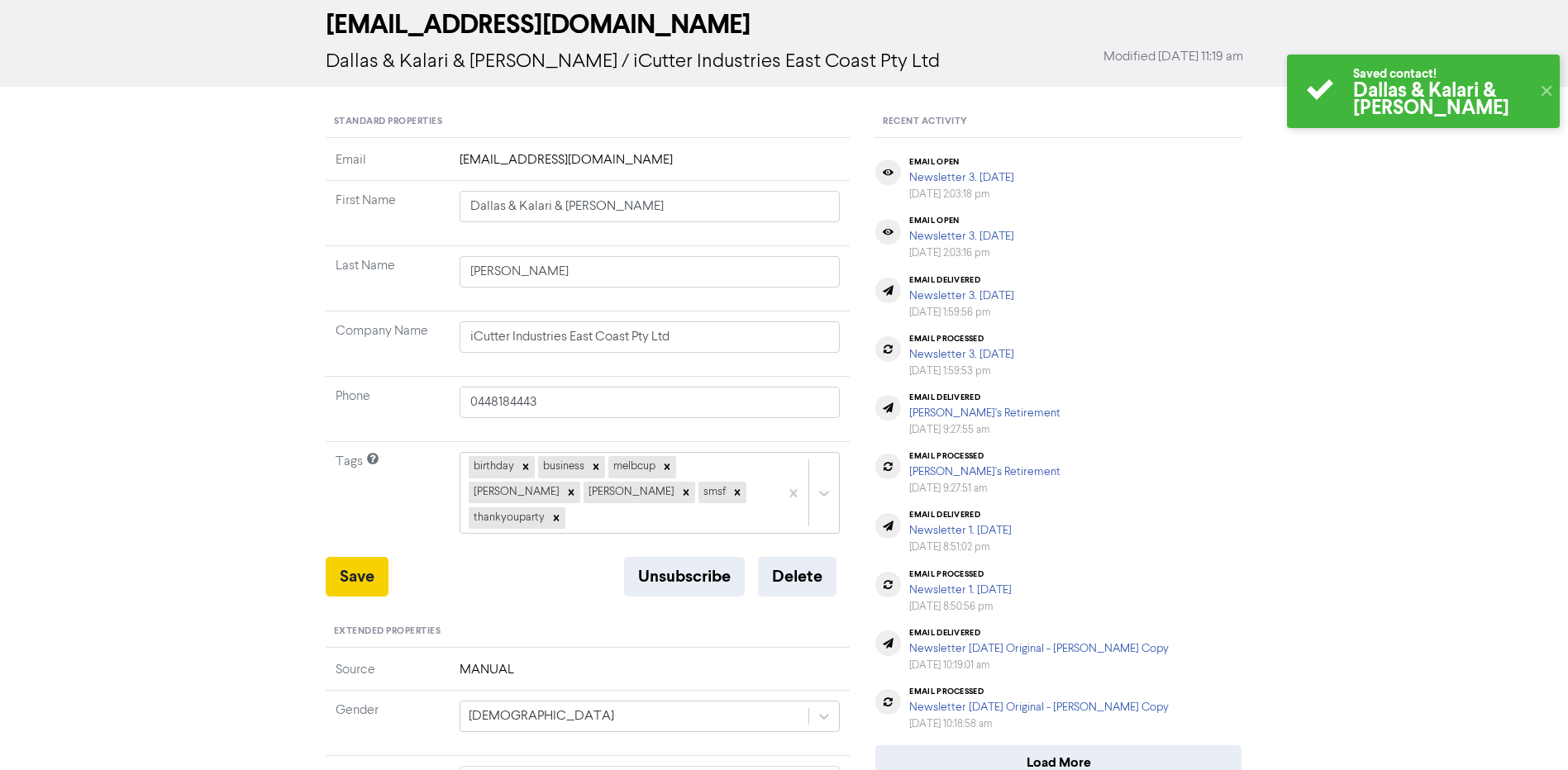
scroll to position [0, 0]
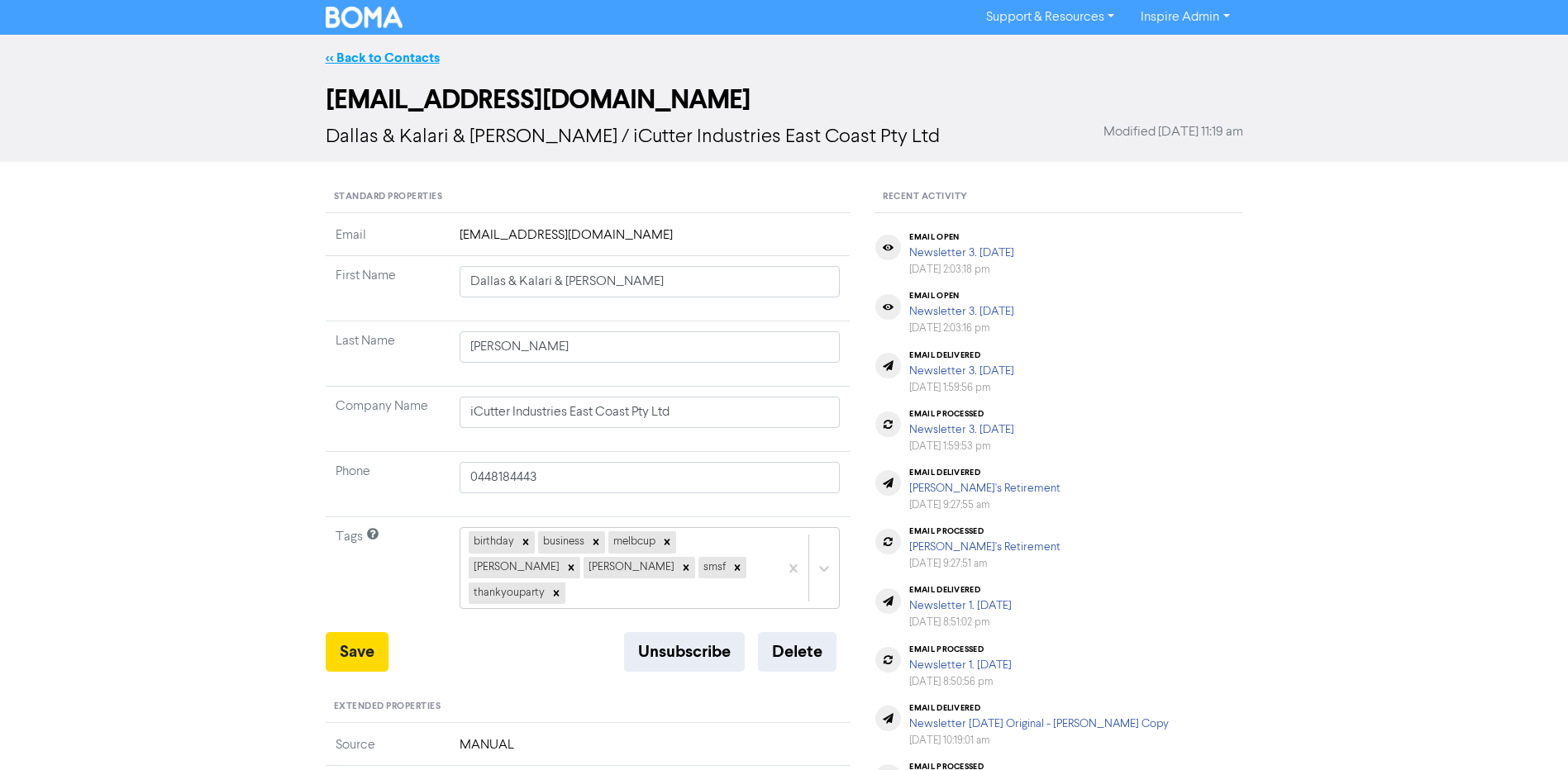
click at [380, 61] on link "<< Back to Contacts" at bounding box center [382, 58] width 114 height 17
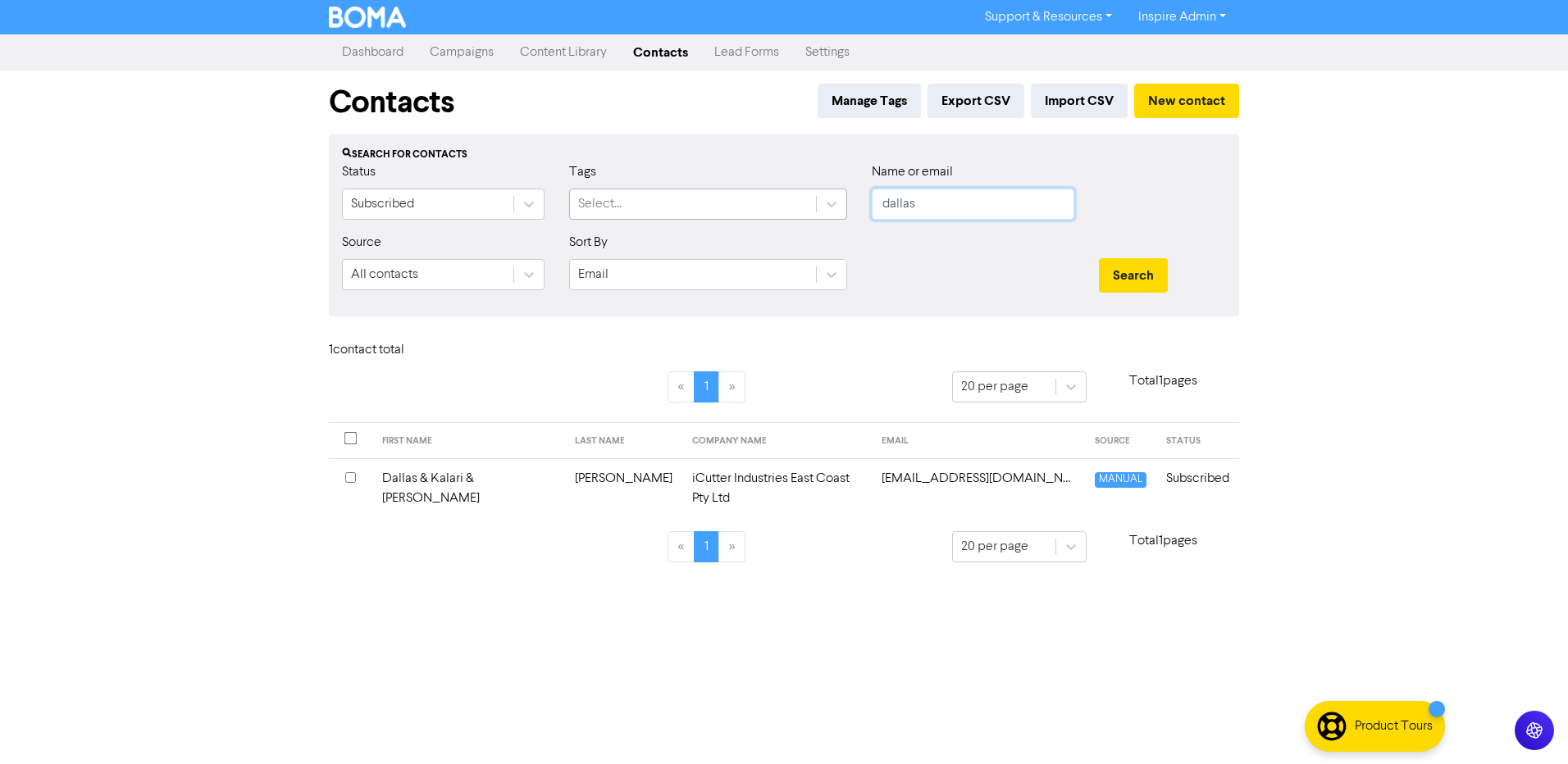
drag, startPoint x: 951, startPoint y: 199, endPoint x: 812, endPoint y: 194, distance: 139.1
click at [812, 194] on div "Status Subscribed Tags Select... Name or email dallas" at bounding box center [784, 198] width 909 height 71
click at [1099, 258] on button "Search" at bounding box center [1133, 275] width 69 height 35
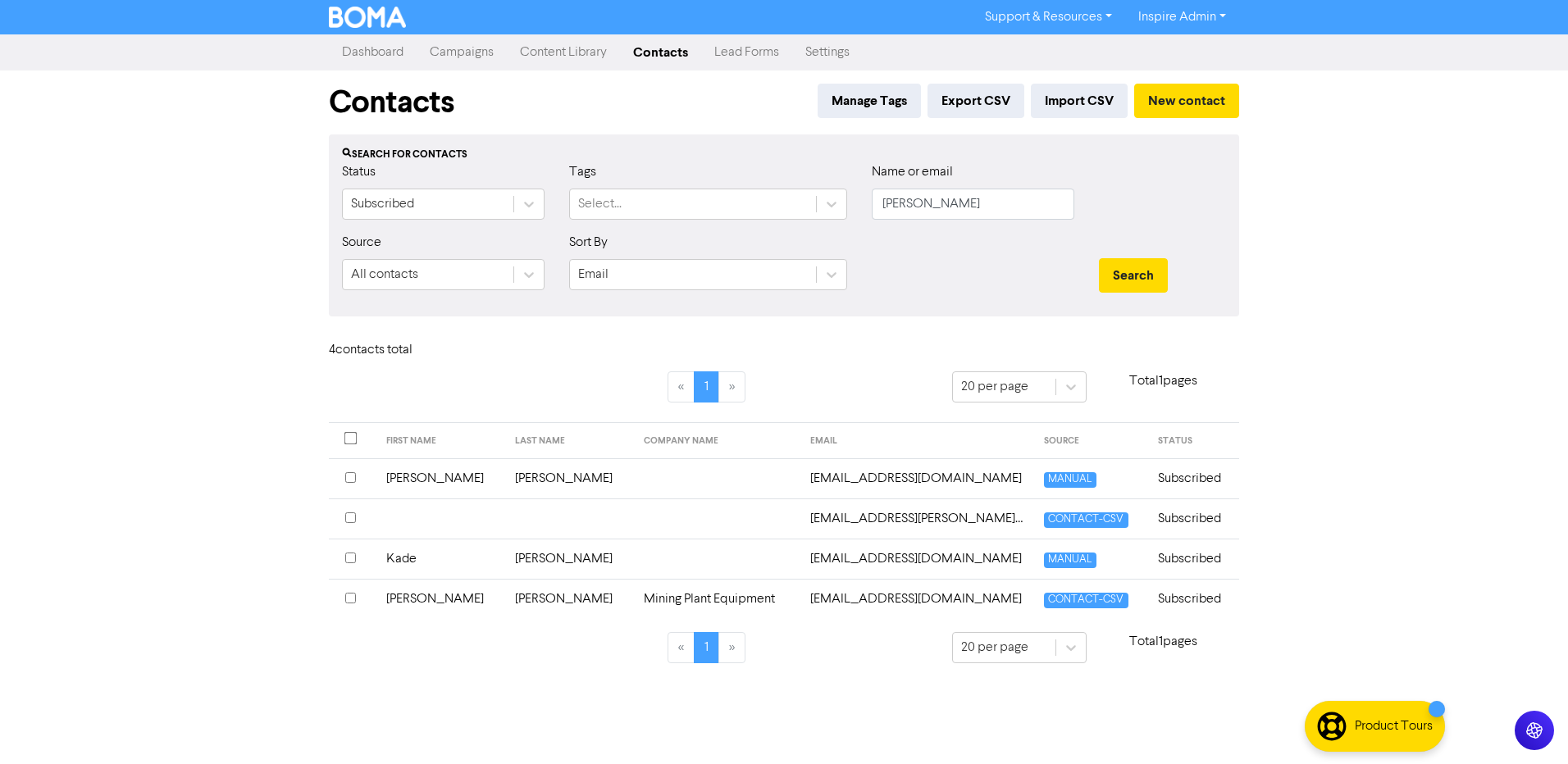
click at [506, 562] on td "[PERSON_NAME]" at bounding box center [570, 559] width 129 height 40
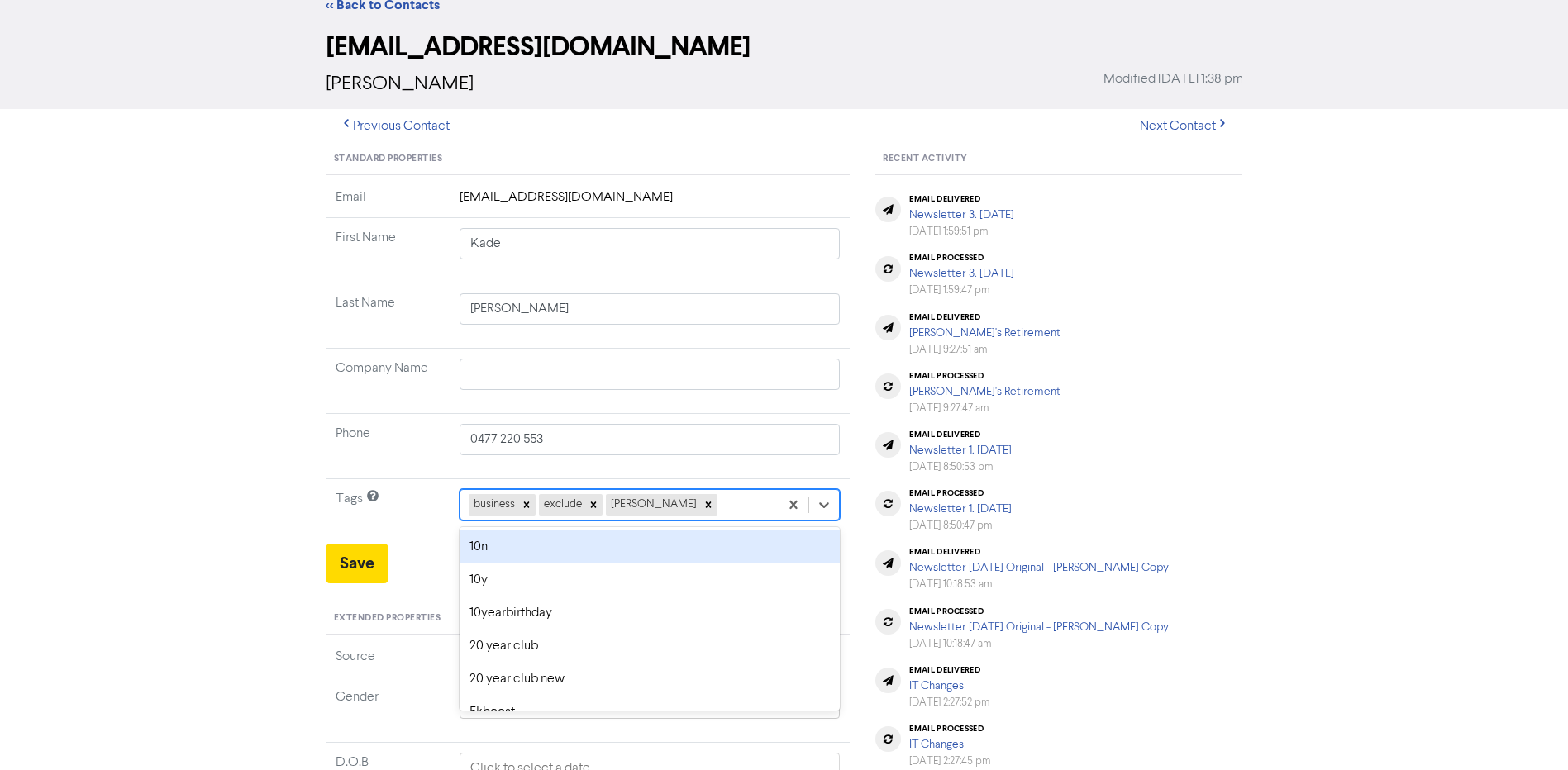
click at [701, 521] on div "option 10n focused, 1 of 42. 39 results available. Use Up and Down to choose op…" at bounding box center [650, 505] width 381 height 31
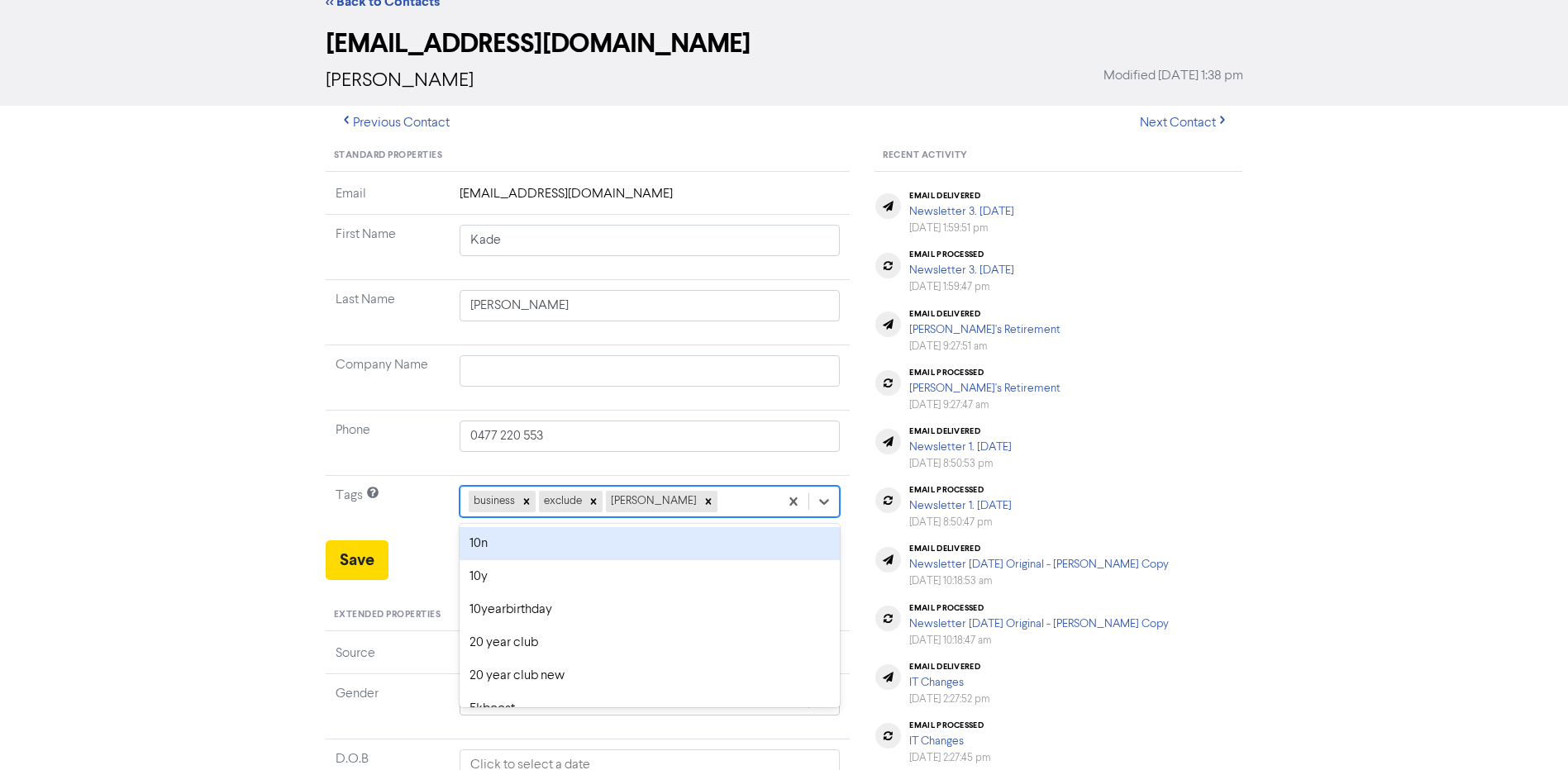
scroll to position [65, 0]
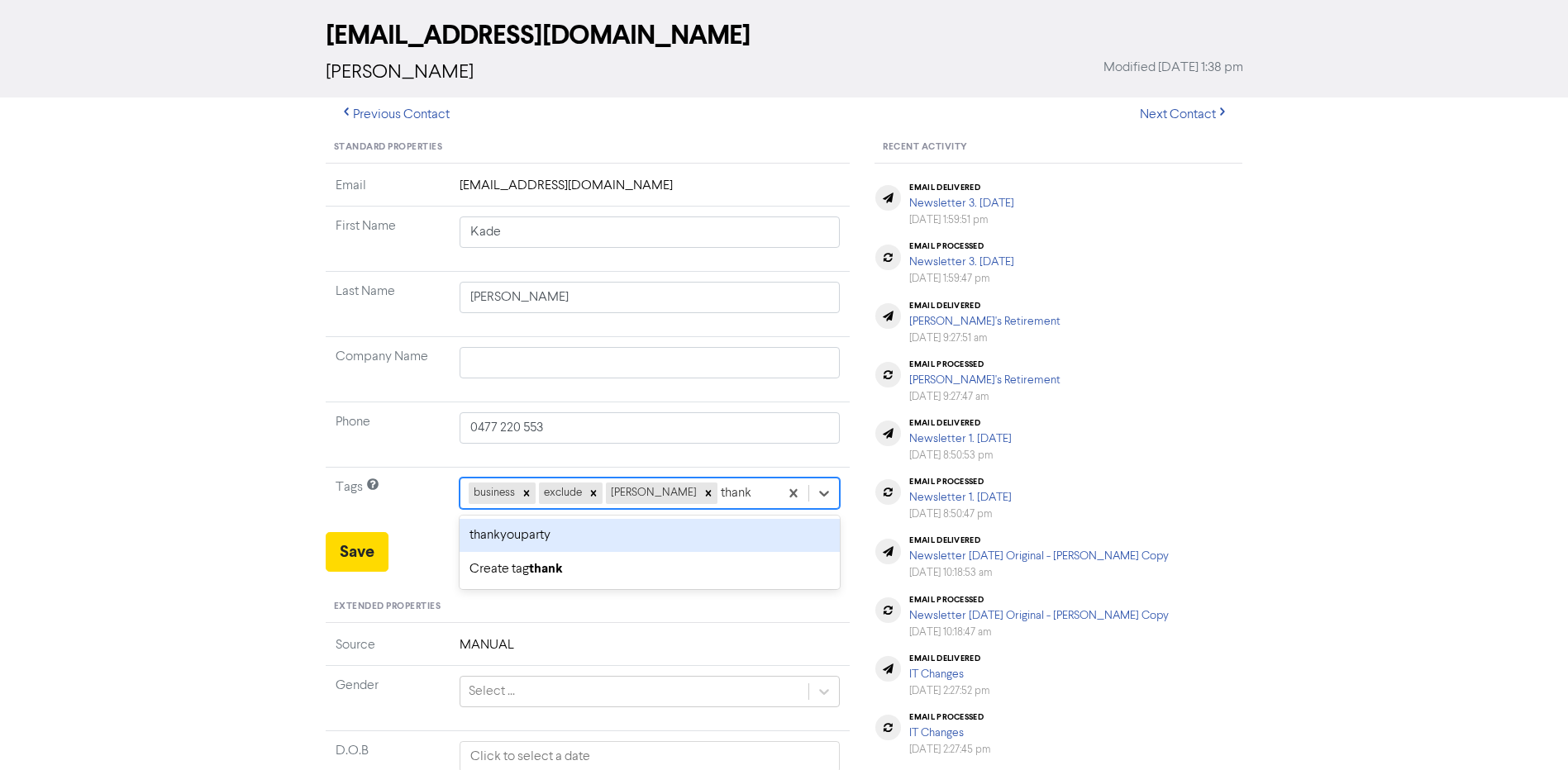
click at [605, 539] on div "thankyouparty" at bounding box center [650, 535] width 381 height 33
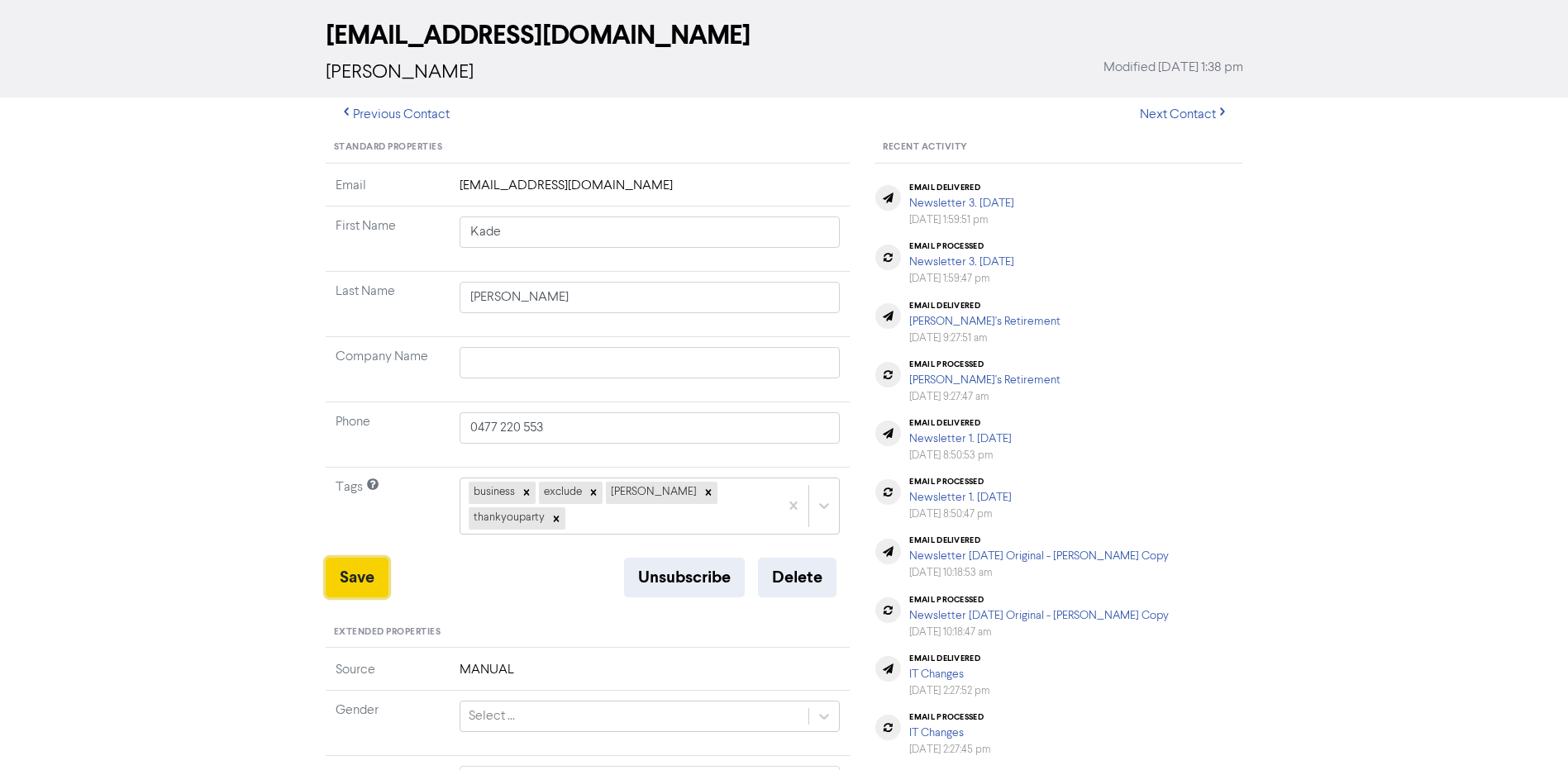
click at [365, 558] on button "Save" at bounding box center [356, 578] width 63 height 39
click at [372, 558] on button "Save" at bounding box center [356, 578] width 63 height 39
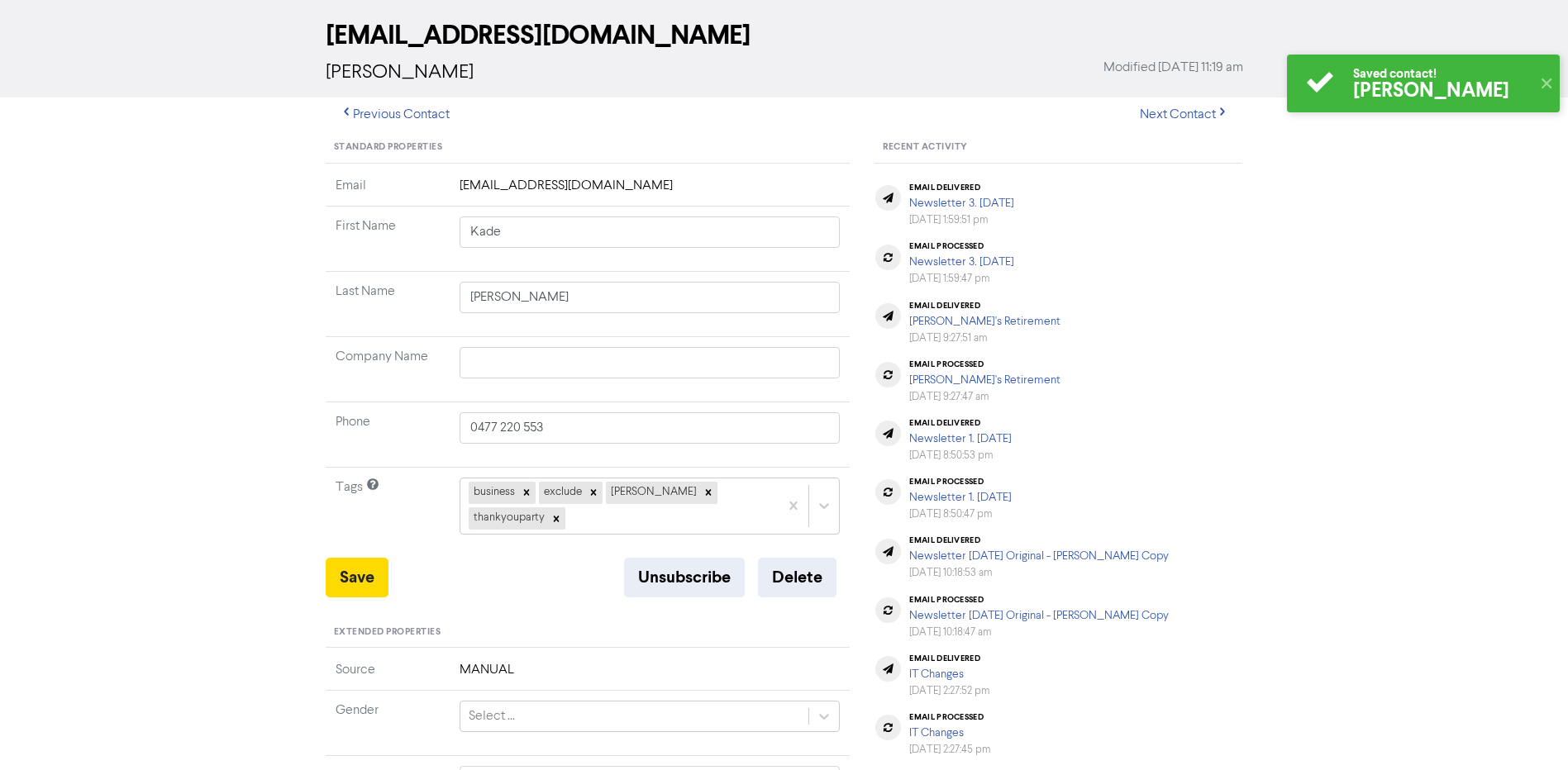
scroll to position [0, 0]
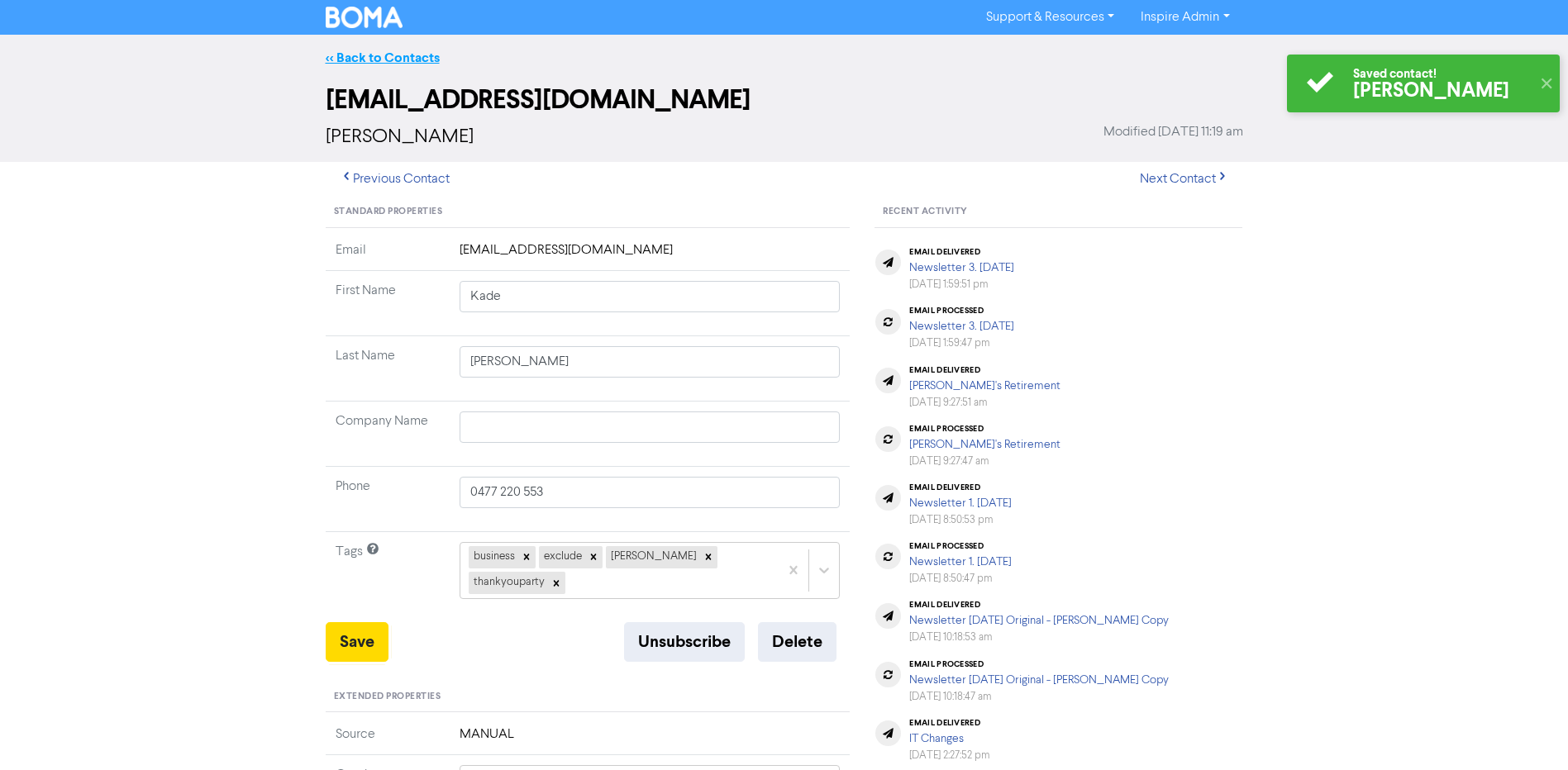
click at [384, 61] on link "<< Back to Contacts" at bounding box center [382, 58] width 114 height 17
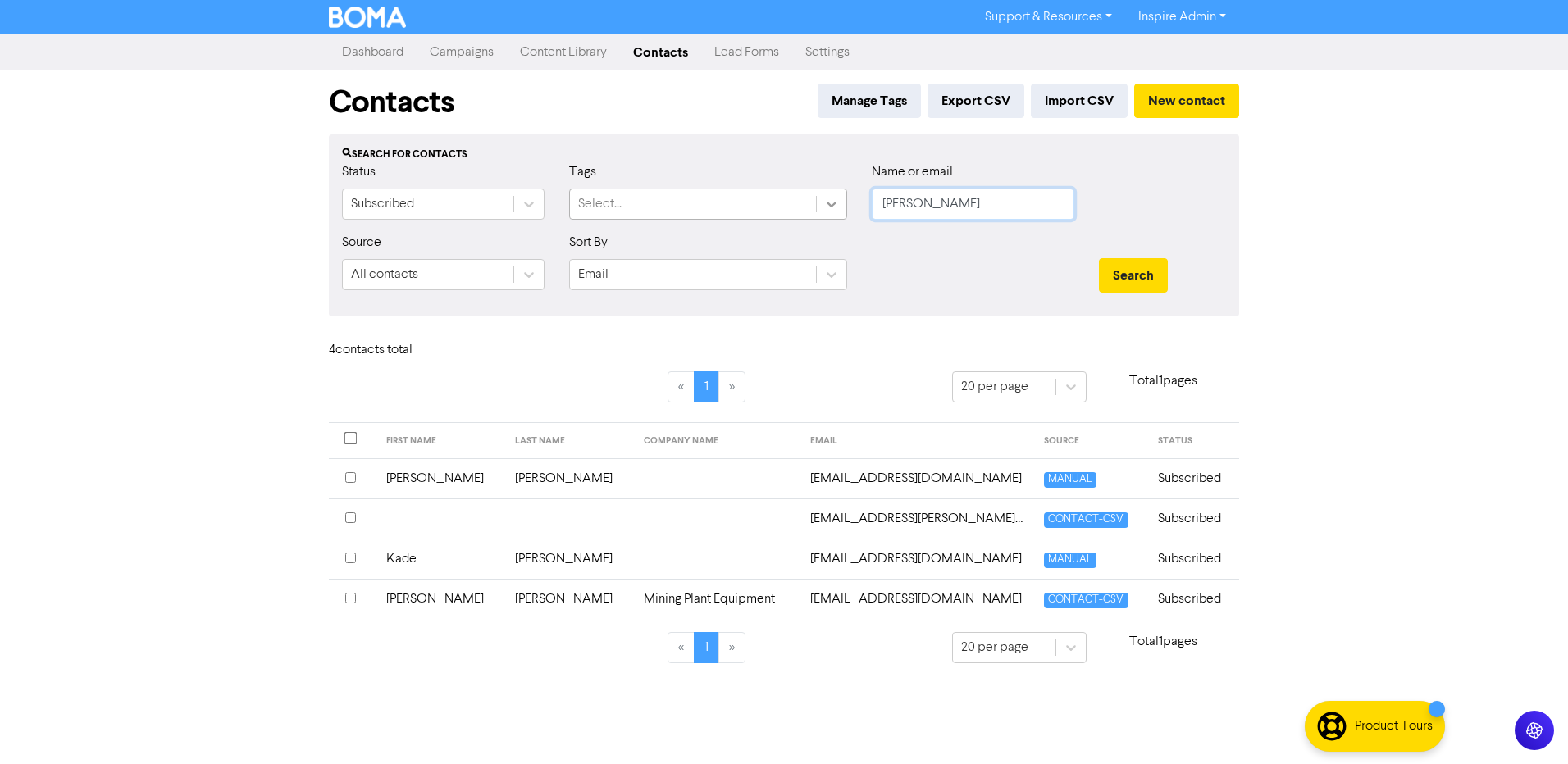
drag, startPoint x: 929, startPoint y: 201, endPoint x: 832, endPoint y: 201, distance: 97.0
click at [833, 201] on div "Status Subscribed Tags Select... Name or email [PERSON_NAME]" at bounding box center [784, 198] width 909 height 71
click at [1099, 258] on button "Search" at bounding box center [1133, 275] width 69 height 35
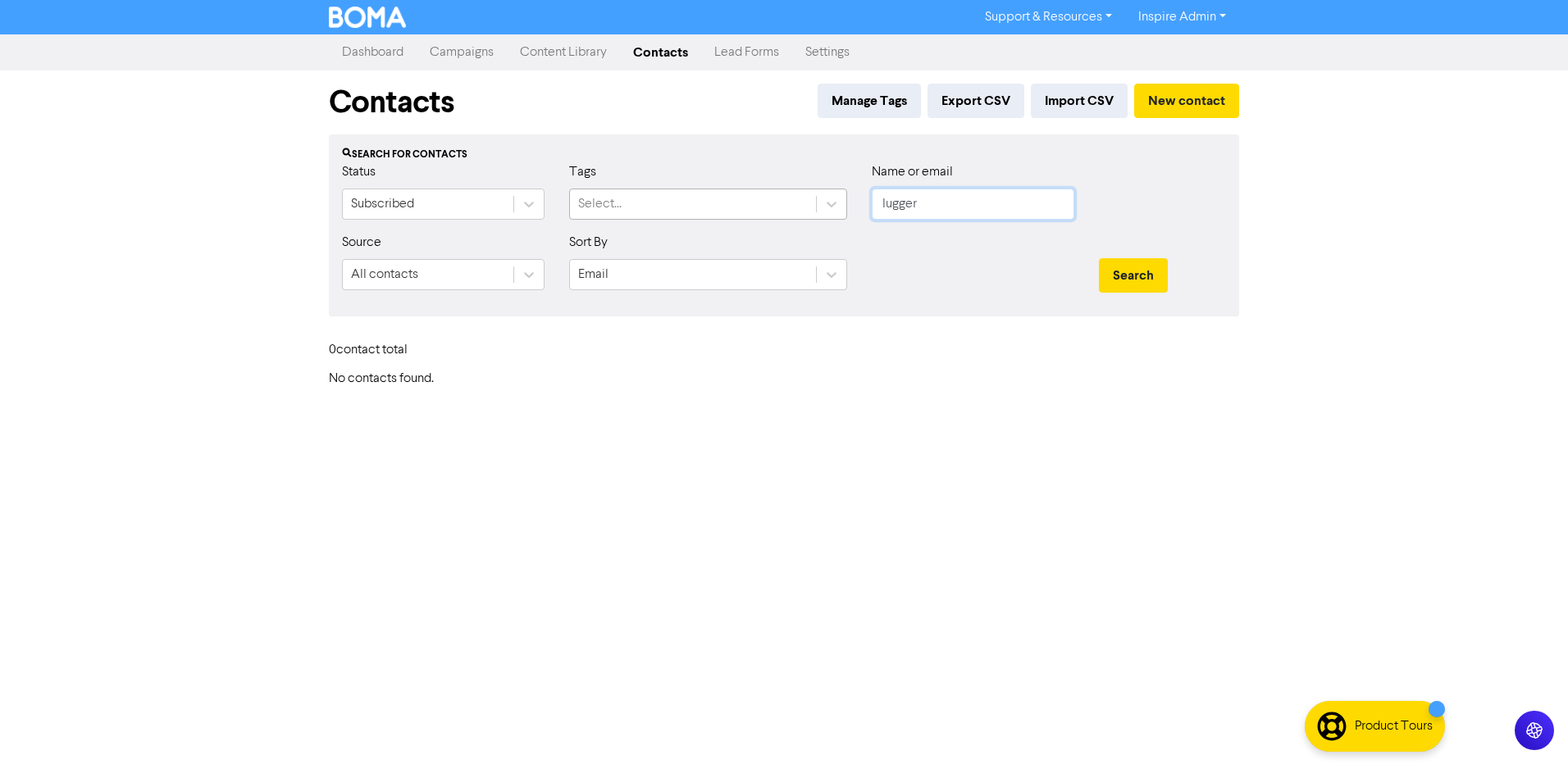
drag, startPoint x: 910, startPoint y: 211, endPoint x: 798, endPoint y: 203, distance: 112.3
click at [798, 203] on div "Status Subscribed Tags Select... Name or email lugger" at bounding box center [784, 198] width 909 height 71
click at [1099, 258] on button "Search" at bounding box center [1133, 275] width 69 height 35
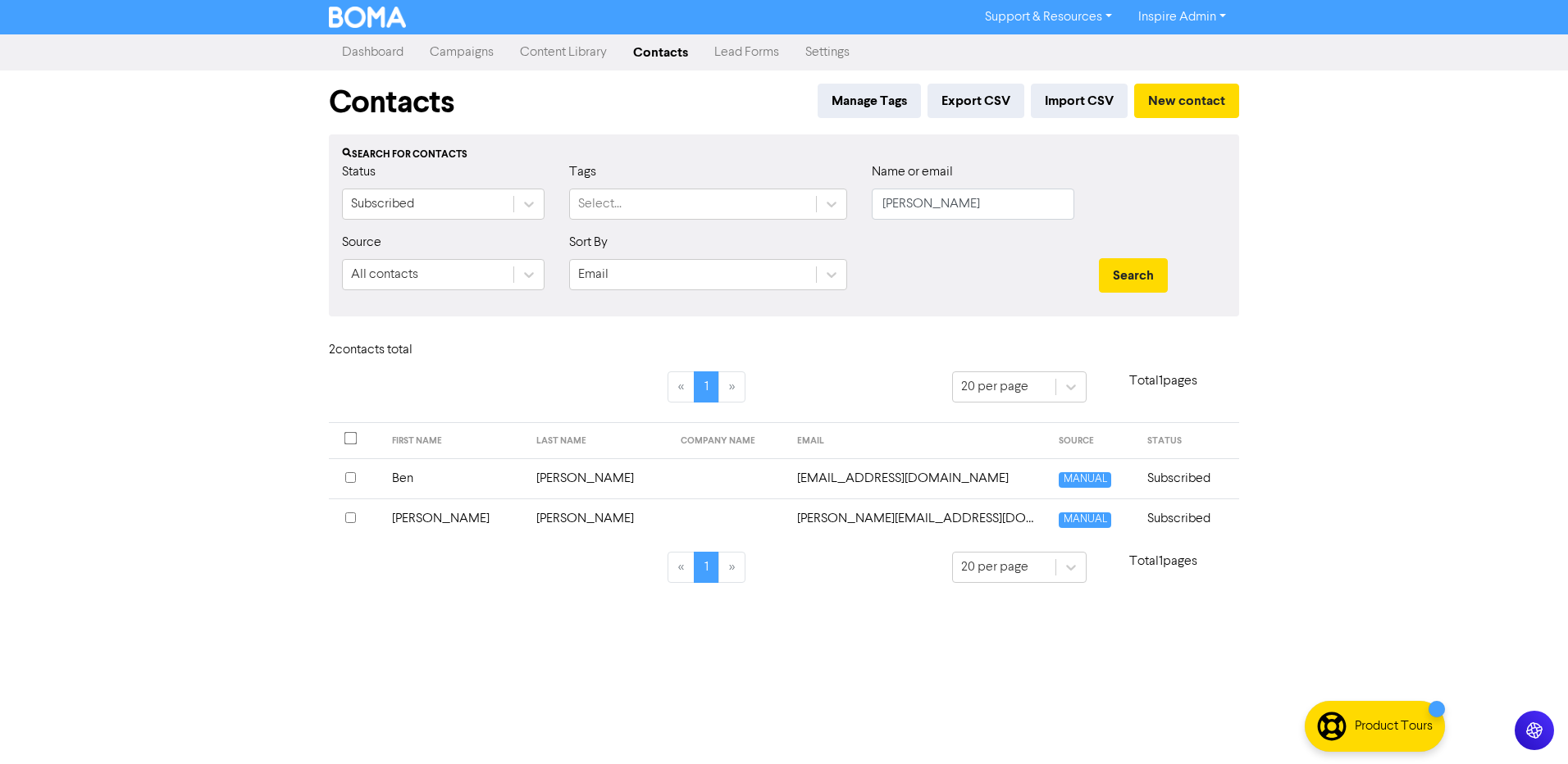
click at [526, 517] on td "[PERSON_NAME]" at bounding box center [598, 519] width 145 height 40
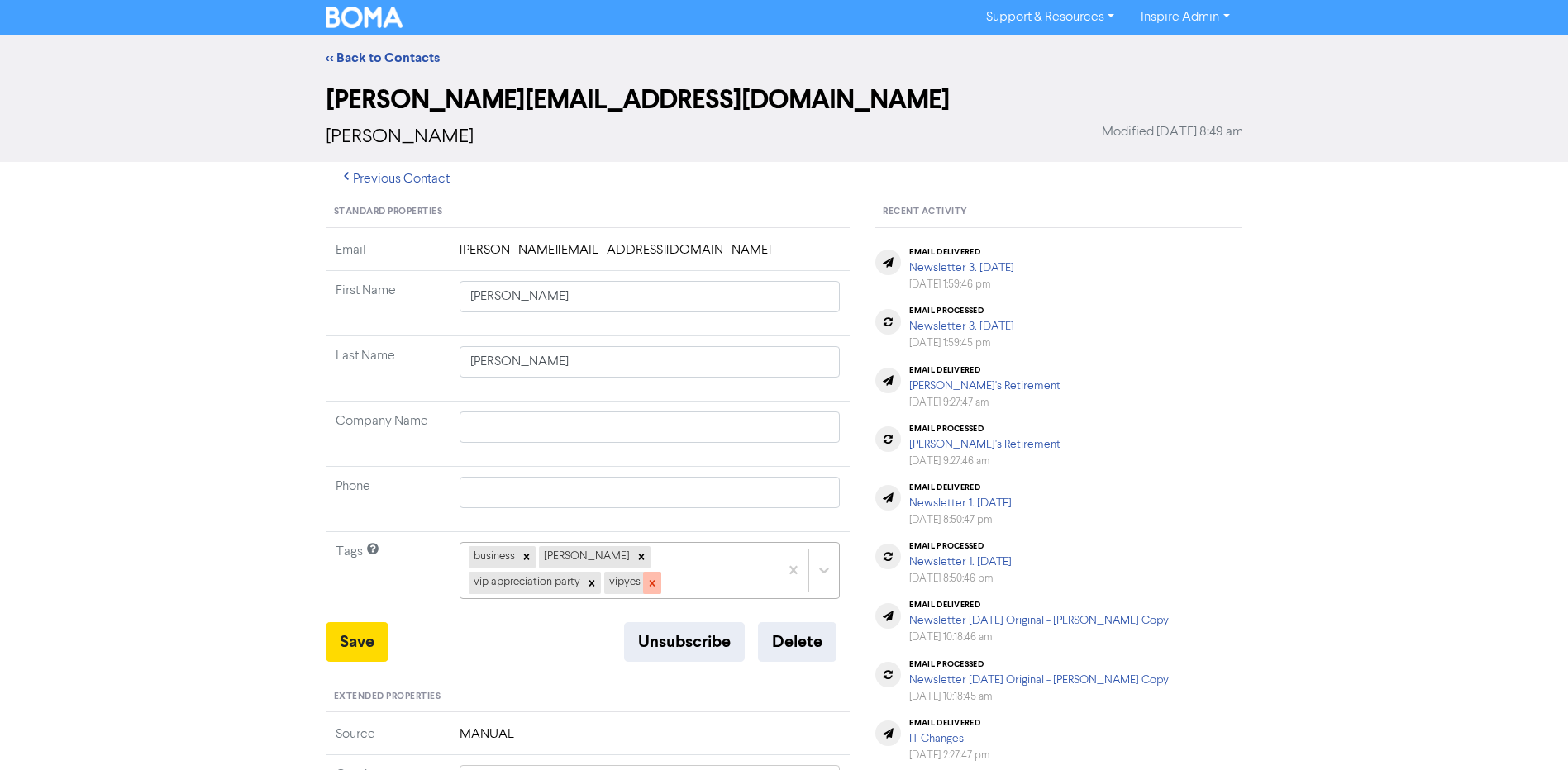
click at [647, 579] on icon at bounding box center [652, 584] width 11 height 11
click at [598, 578] on icon at bounding box center [591, 584] width 11 height 11
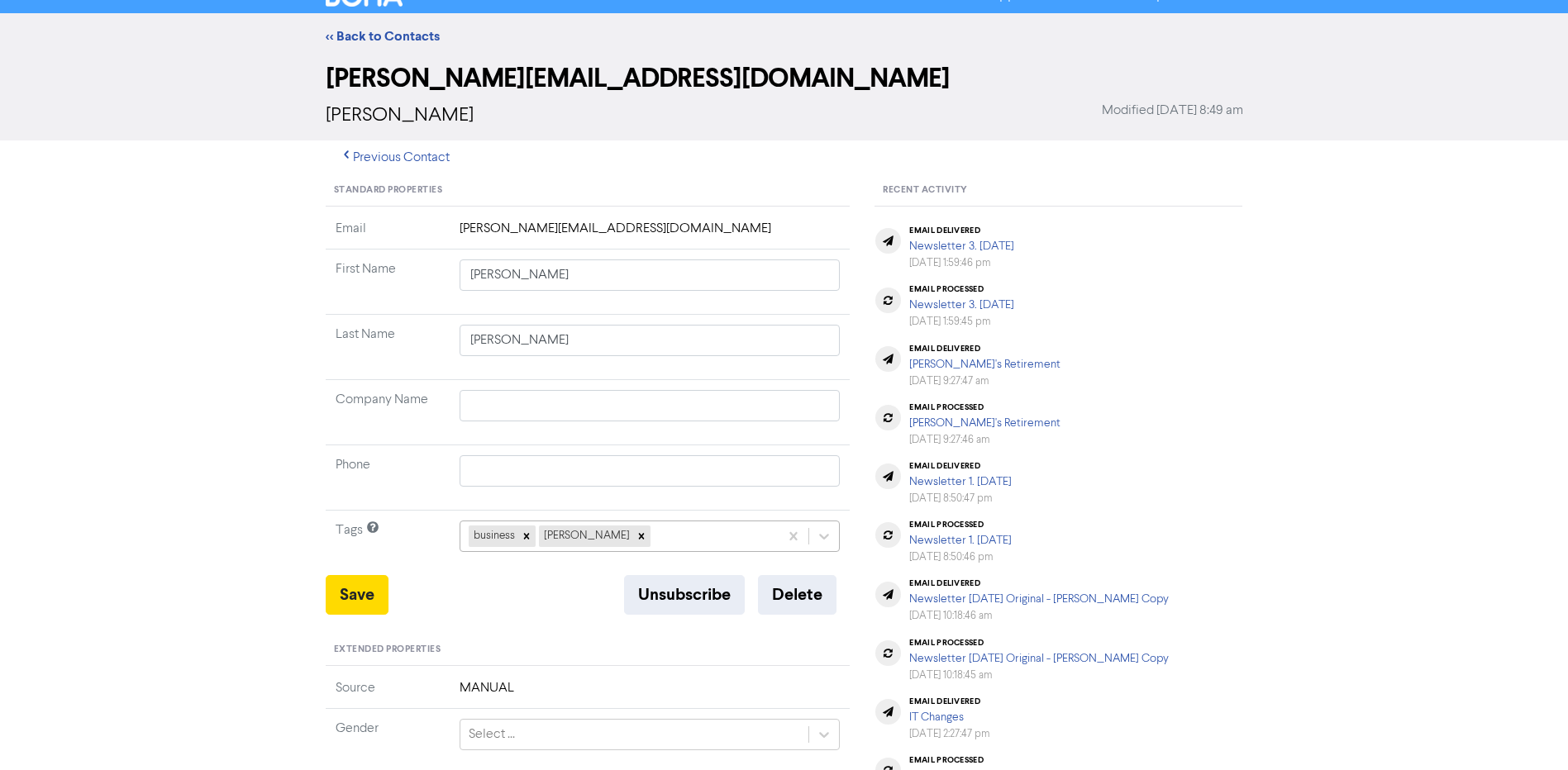
click at [652, 552] on div "business [PERSON_NAME]" at bounding box center [650, 536] width 381 height 31
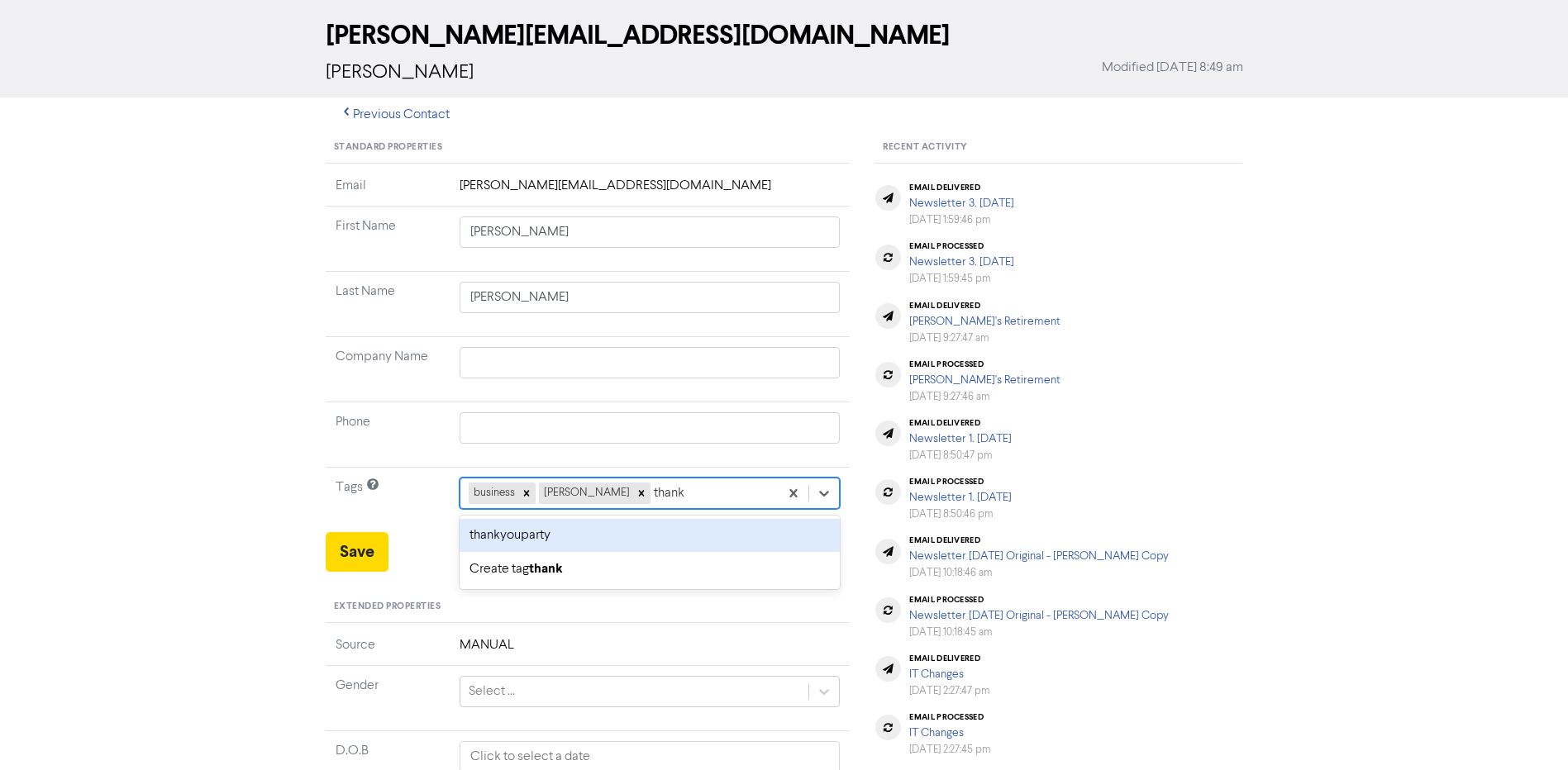
drag, startPoint x: 625, startPoint y: 538, endPoint x: 601, endPoint y: 545, distance: 25.0
click at [624, 538] on div "thankyouparty" at bounding box center [650, 535] width 381 height 33
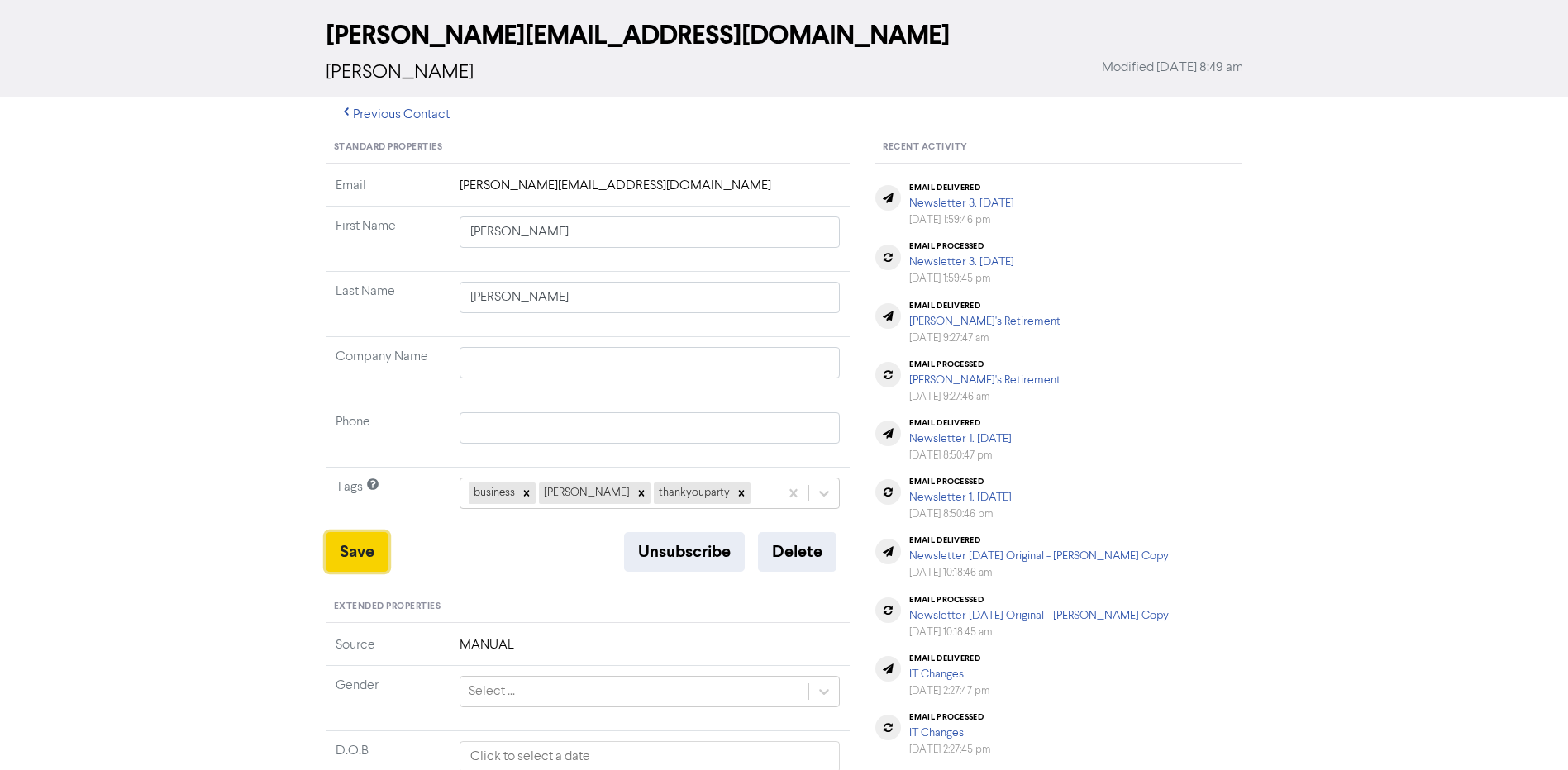
click at [353, 552] on button "Save" at bounding box center [356, 552] width 63 height 39
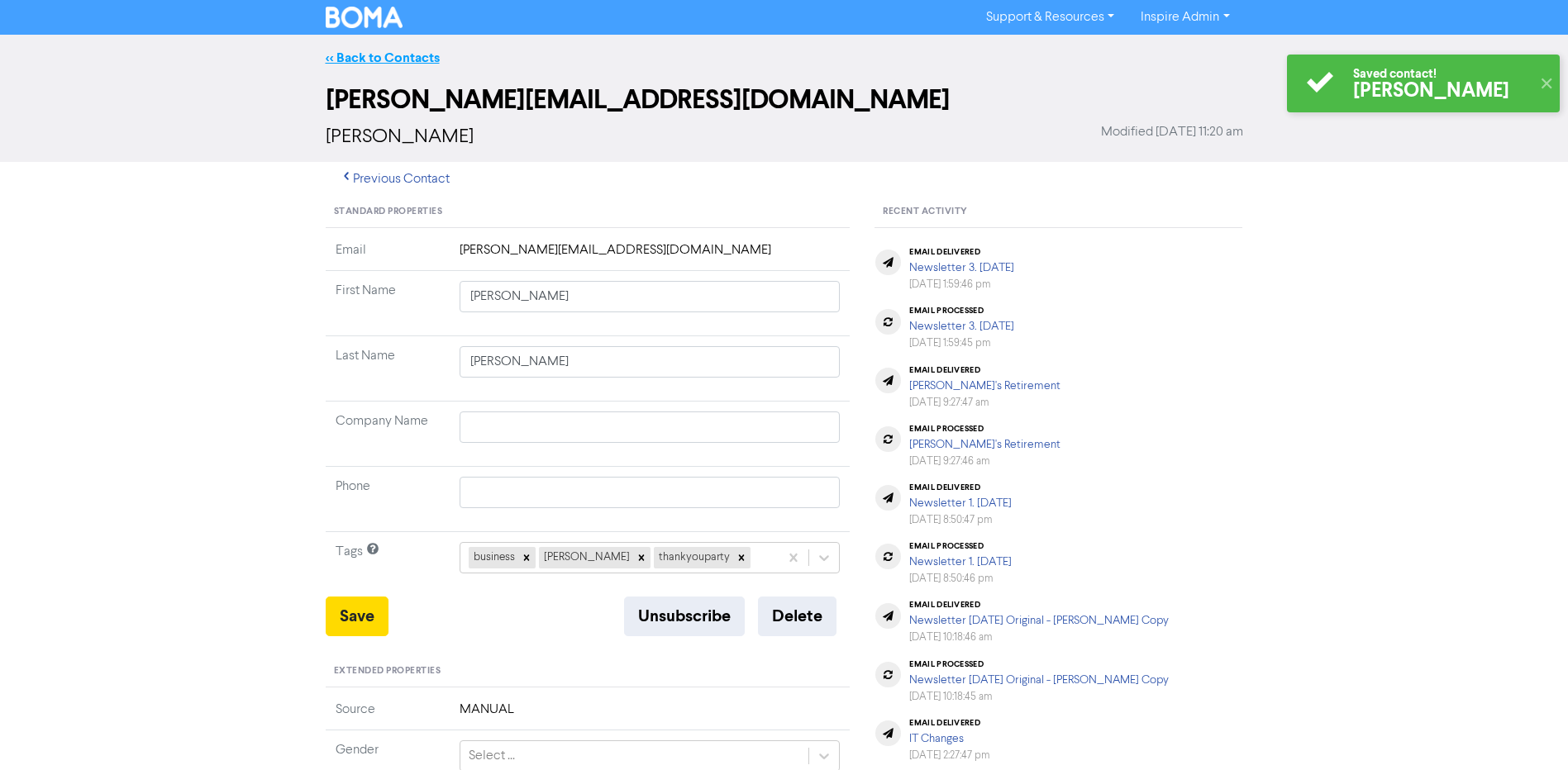
click at [414, 64] on link "<< Back to Contacts" at bounding box center [382, 58] width 114 height 17
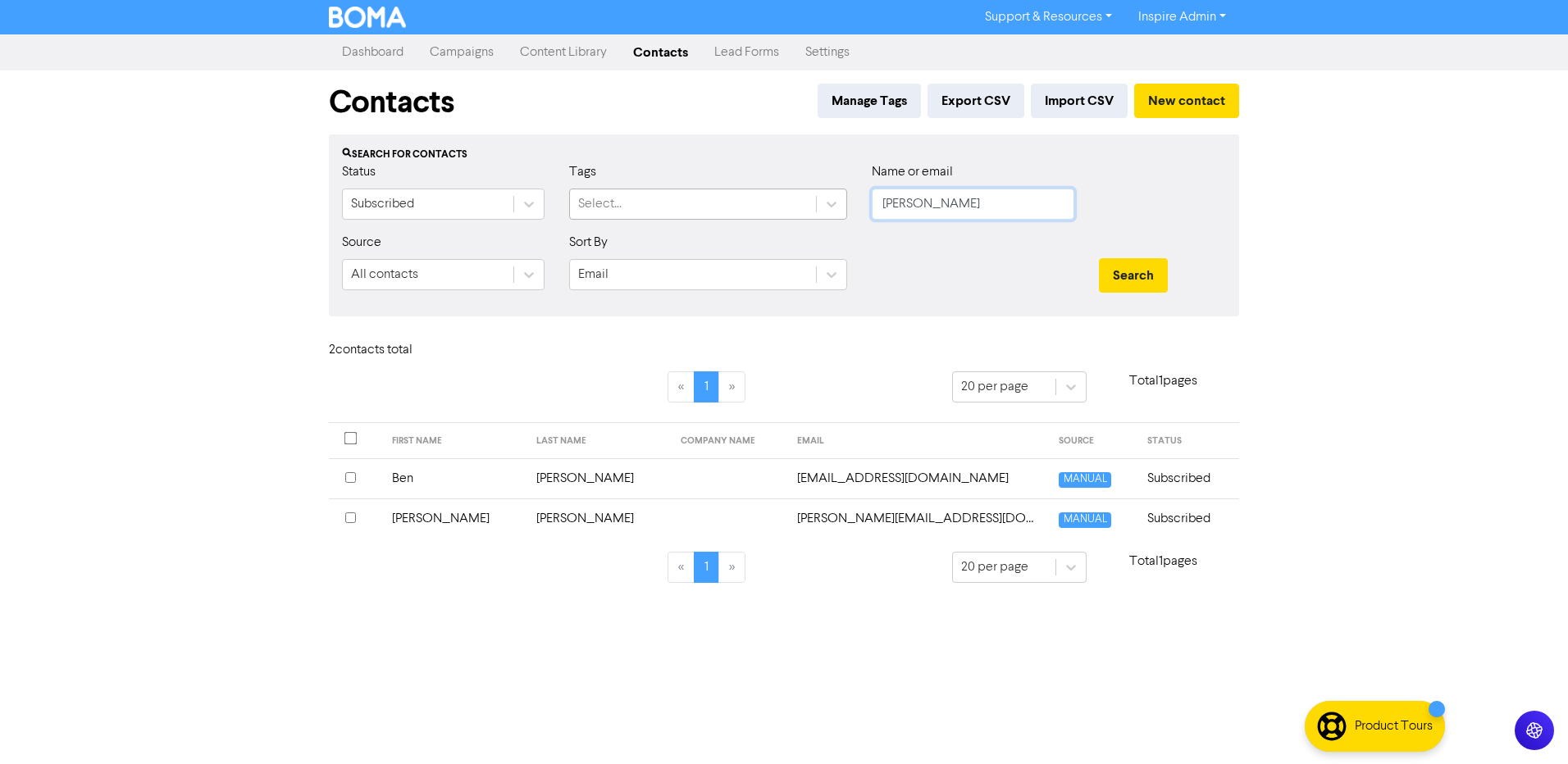
drag, startPoint x: 946, startPoint y: 207, endPoint x: 804, endPoint y: 207, distance: 142.0
click at [804, 207] on div "Status Subscribed Tags Select... Name or email [PERSON_NAME]" at bounding box center [784, 198] width 909 height 71
click at [1099, 258] on button "Search" at bounding box center [1133, 275] width 69 height 35
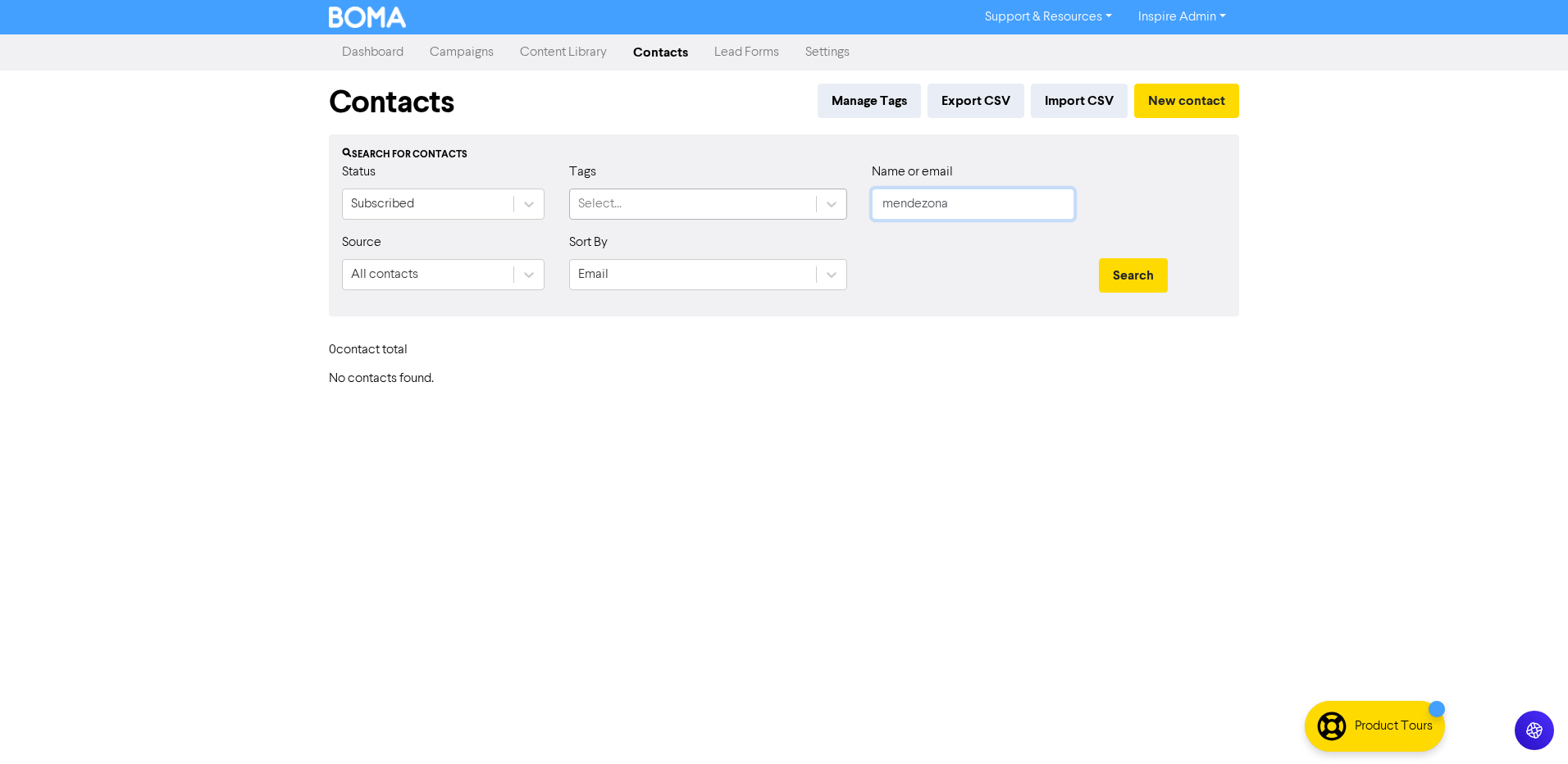
drag, startPoint x: 843, startPoint y: 203, endPoint x: 767, endPoint y: 204, distance: 76.0
click at [767, 204] on div "Status Subscribed Tags Select... Name or email mendezona" at bounding box center [784, 198] width 909 height 71
click at [1099, 258] on button "Search" at bounding box center [1133, 275] width 69 height 35
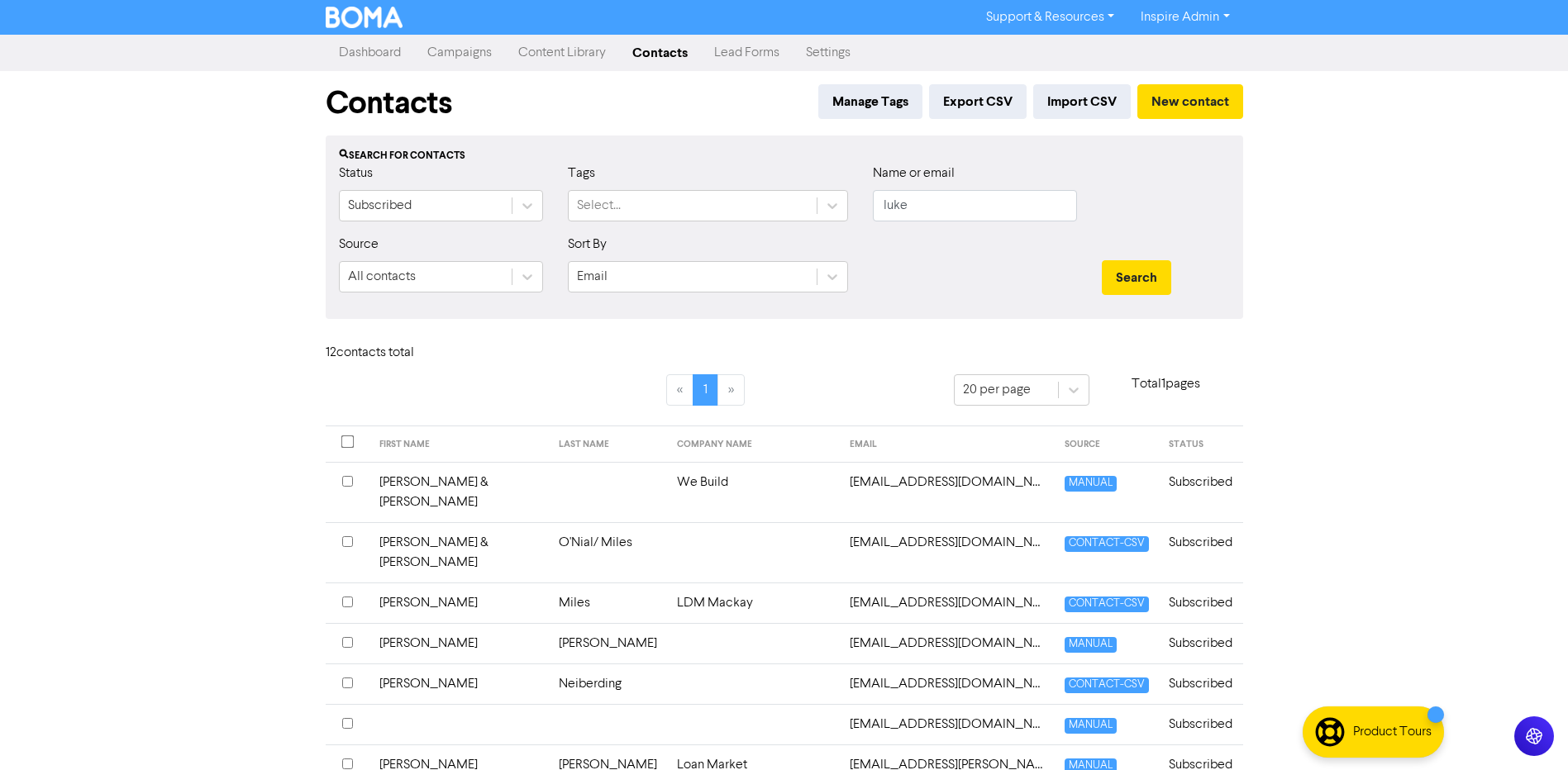
click at [549, 623] on td "[PERSON_NAME]" at bounding box center [608, 643] width 118 height 40
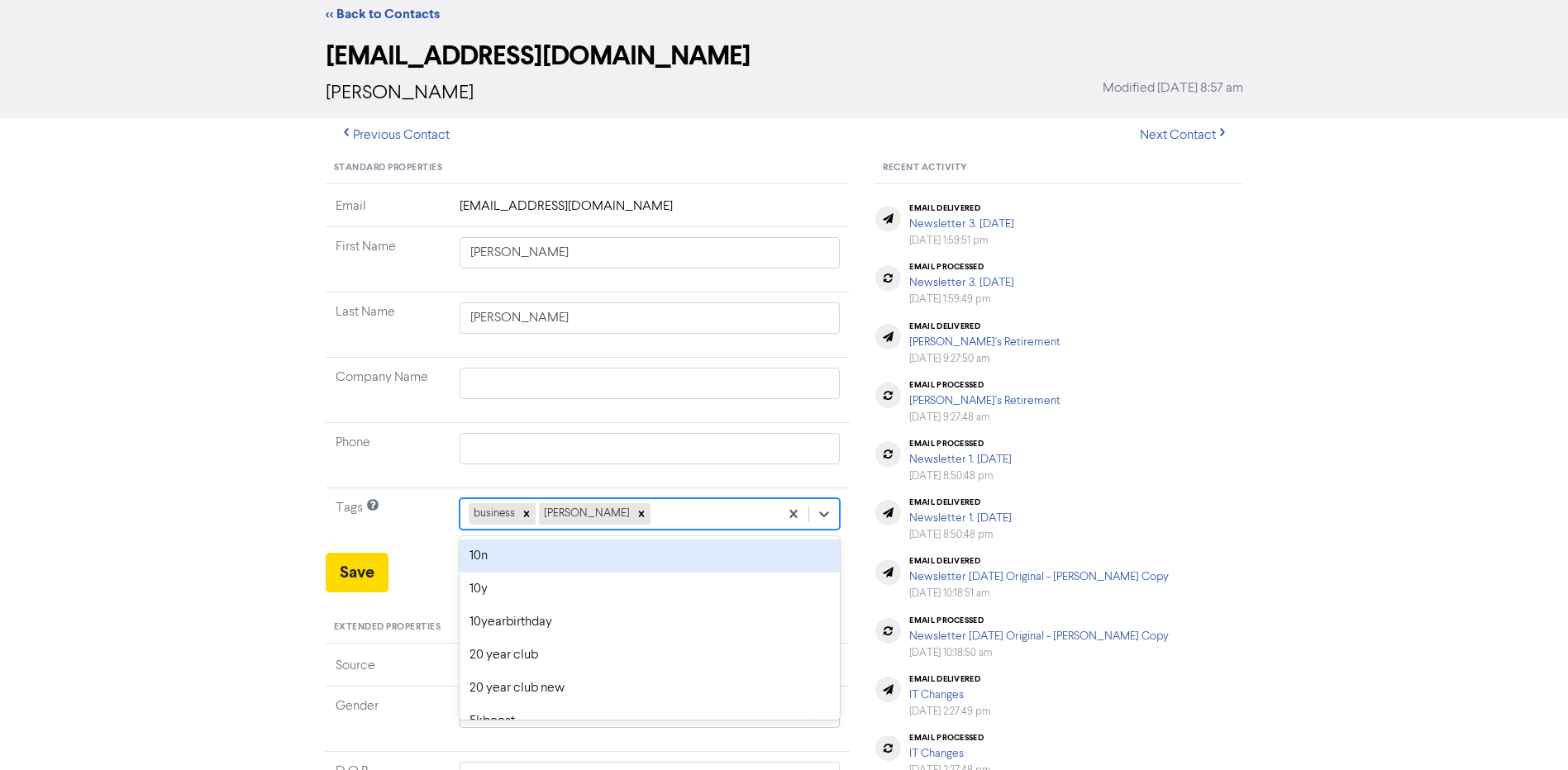
click at [644, 530] on div "option 10n focused, 1 of 42. 40 results available. Use Up and Down to choose op…" at bounding box center [650, 513] width 381 height 31
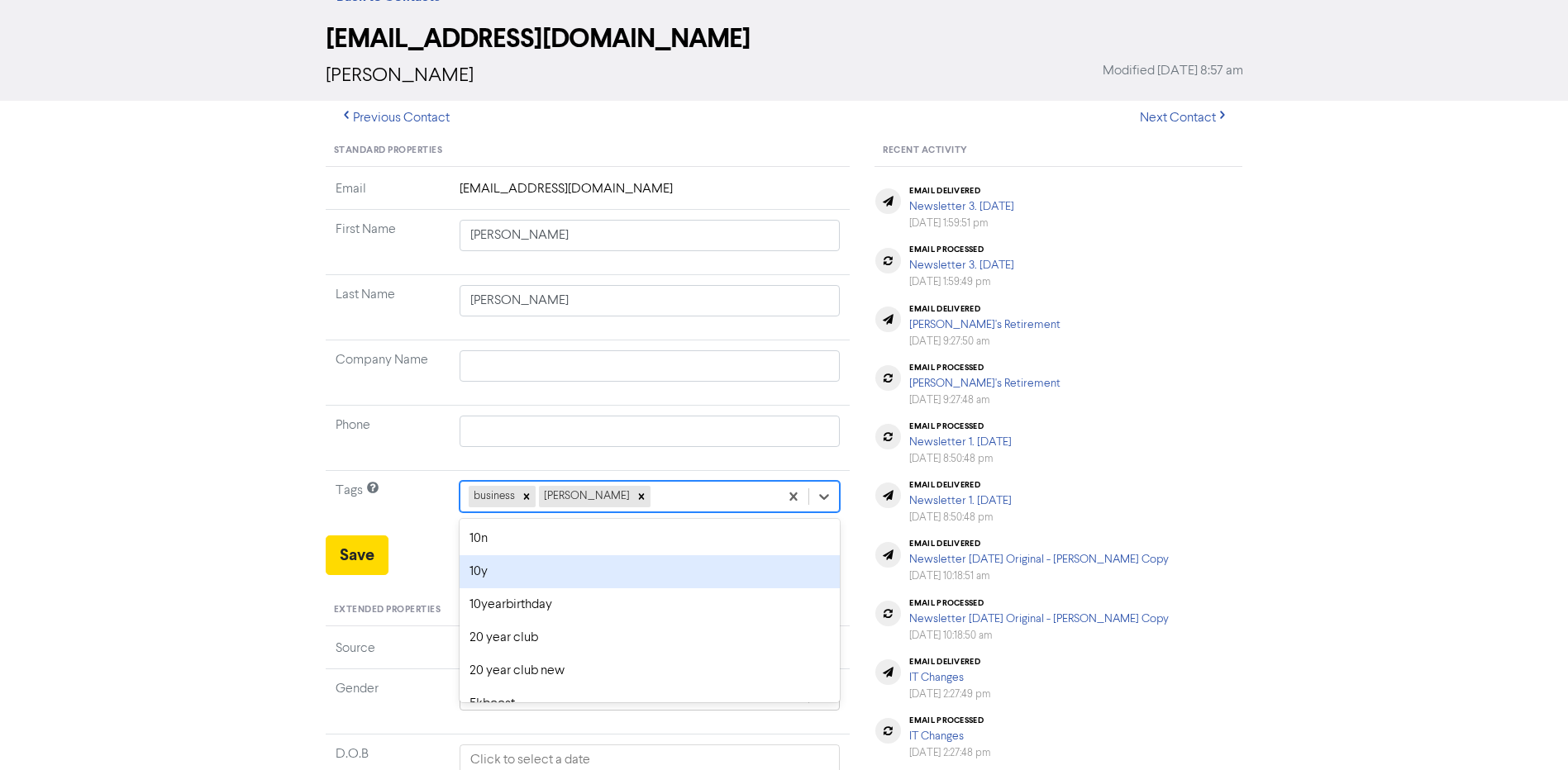
scroll to position [65, 0]
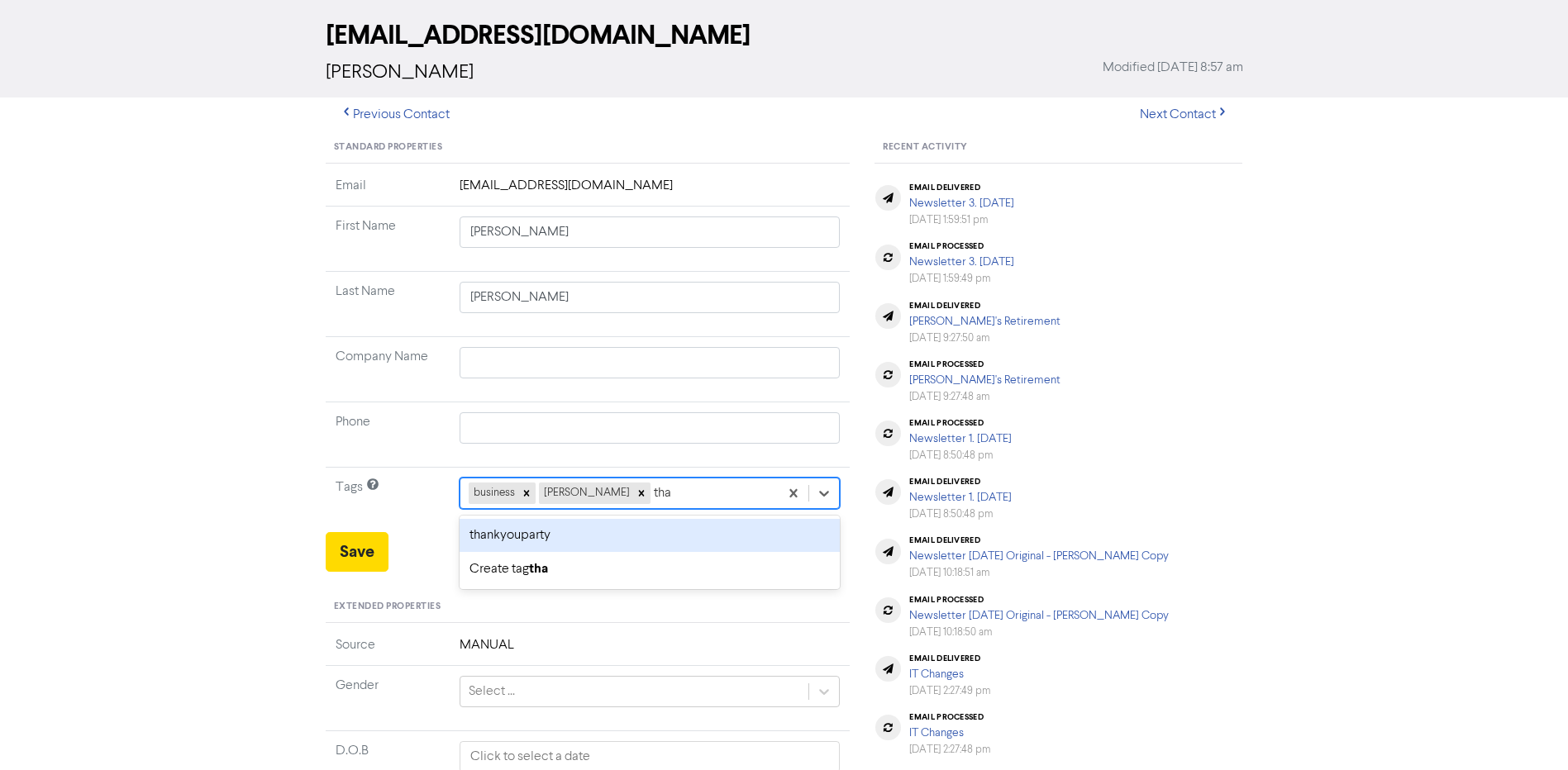
click at [613, 530] on div "thankyouparty" at bounding box center [650, 535] width 381 height 33
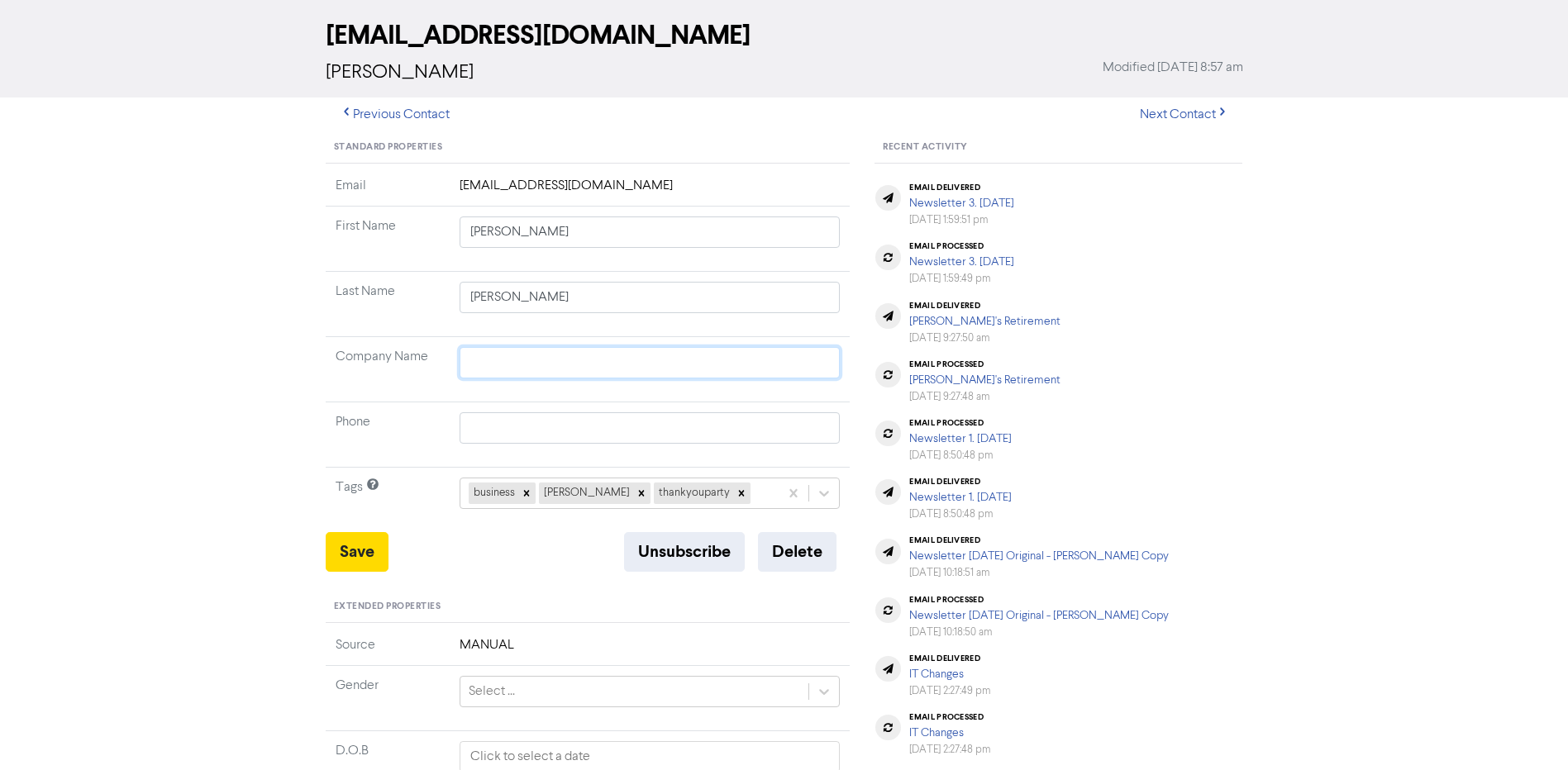
click at [587, 363] on input "text" at bounding box center [650, 362] width 381 height 31
click at [353, 542] on button "Save" at bounding box center [356, 552] width 63 height 39
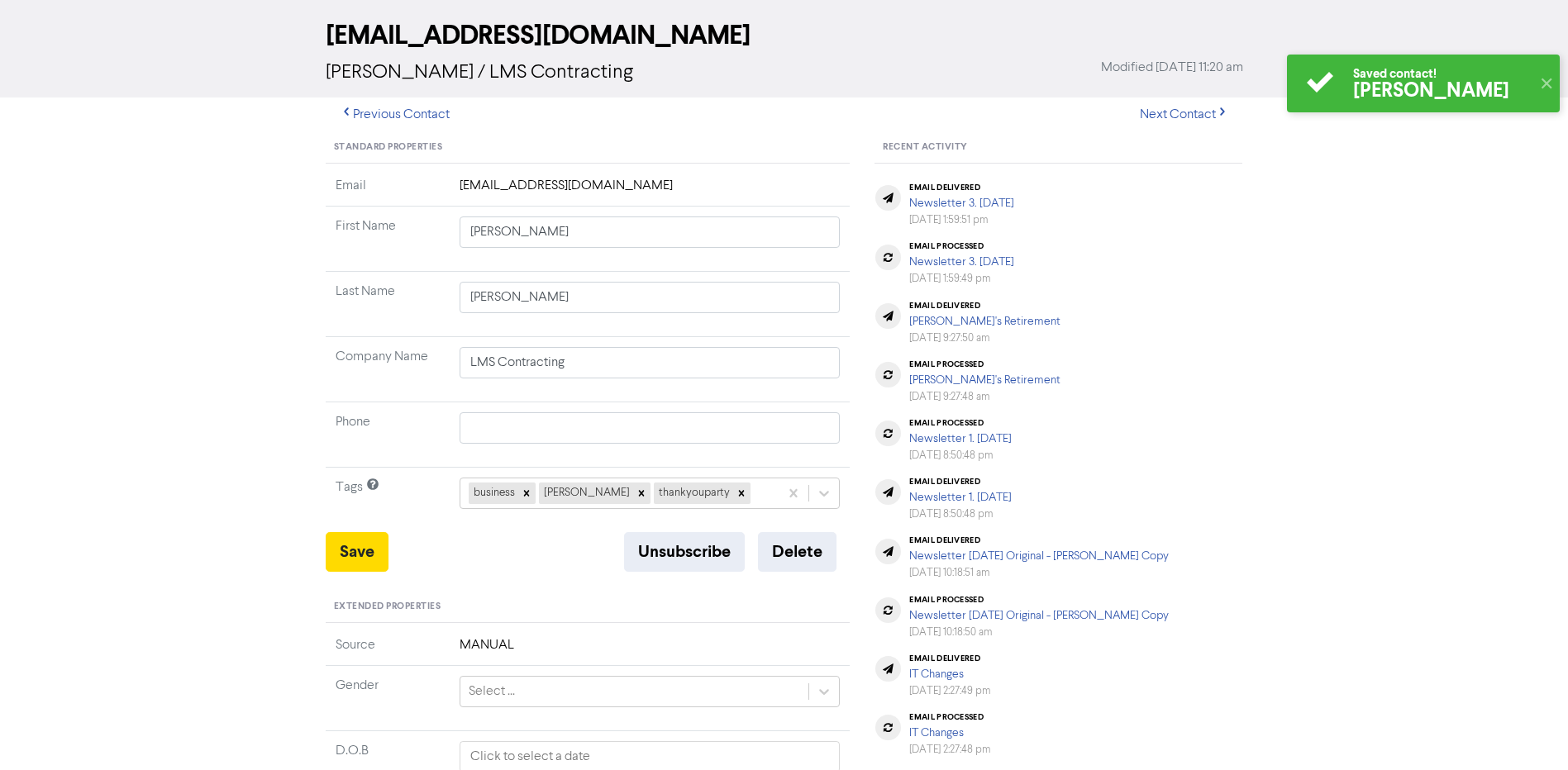
scroll to position [0, 0]
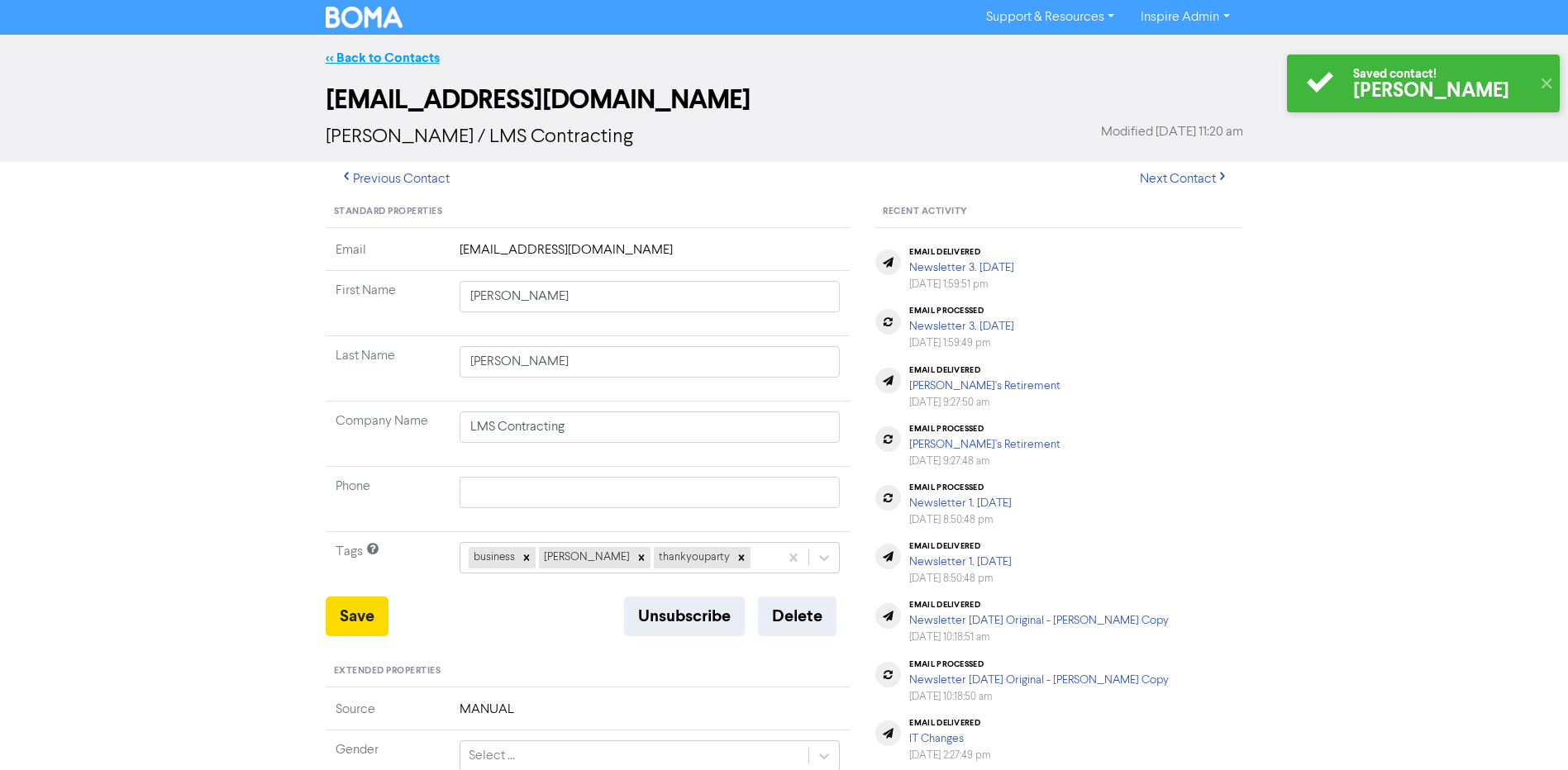
click at [401, 60] on link "<< Back to Contacts" at bounding box center [382, 58] width 114 height 17
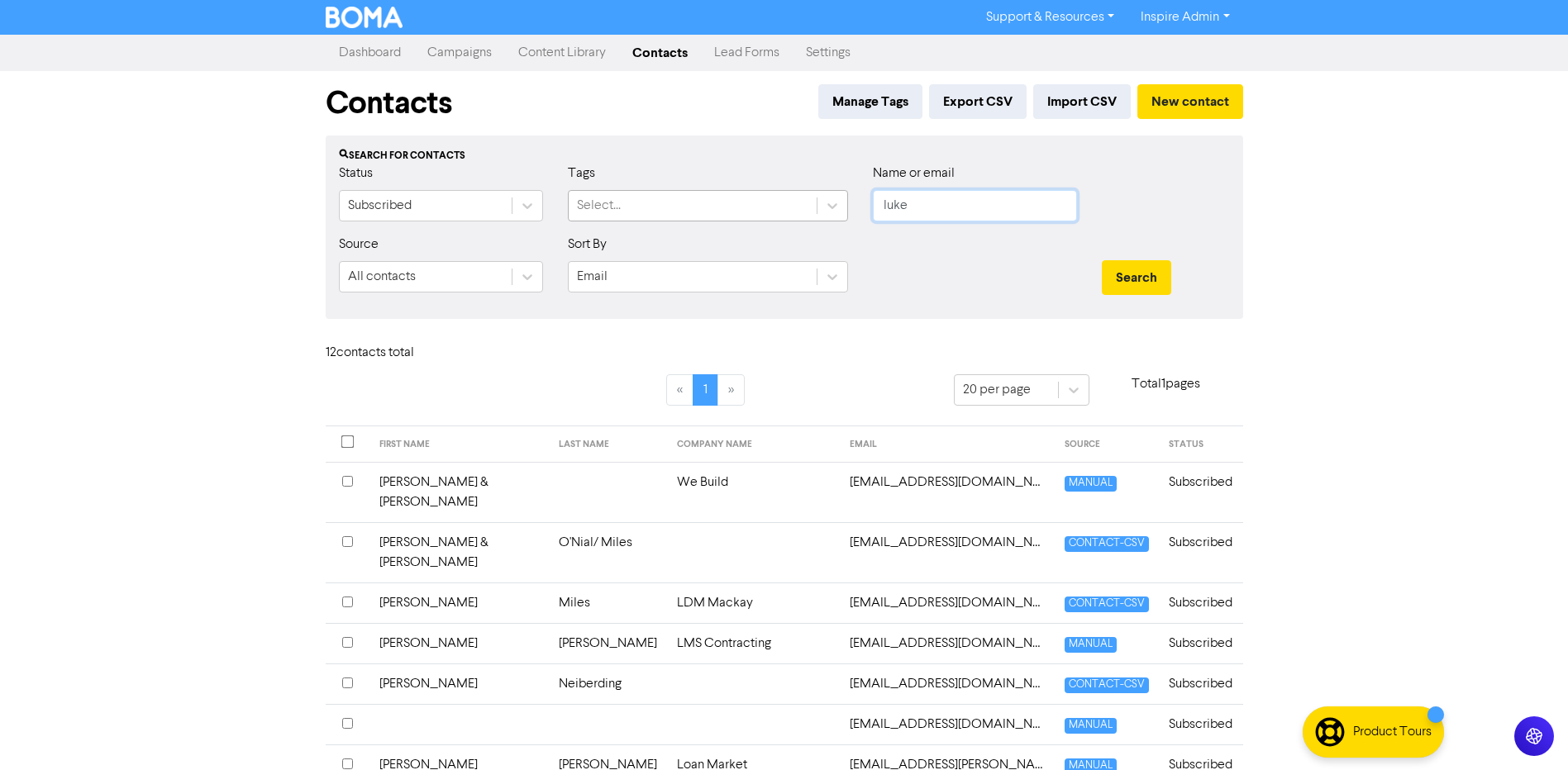
drag, startPoint x: 936, startPoint y: 206, endPoint x: 757, endPoint y: 204, distance: 179.0
click at [757, 204] on div "Status Subscribed Tags Select... Name or email [PERSON_NAME]" at bounding box center [784, 199] width 916 height 71
click at [1102, 260] on button "Search" at bounding box center [1137, 277] width 70 height 35
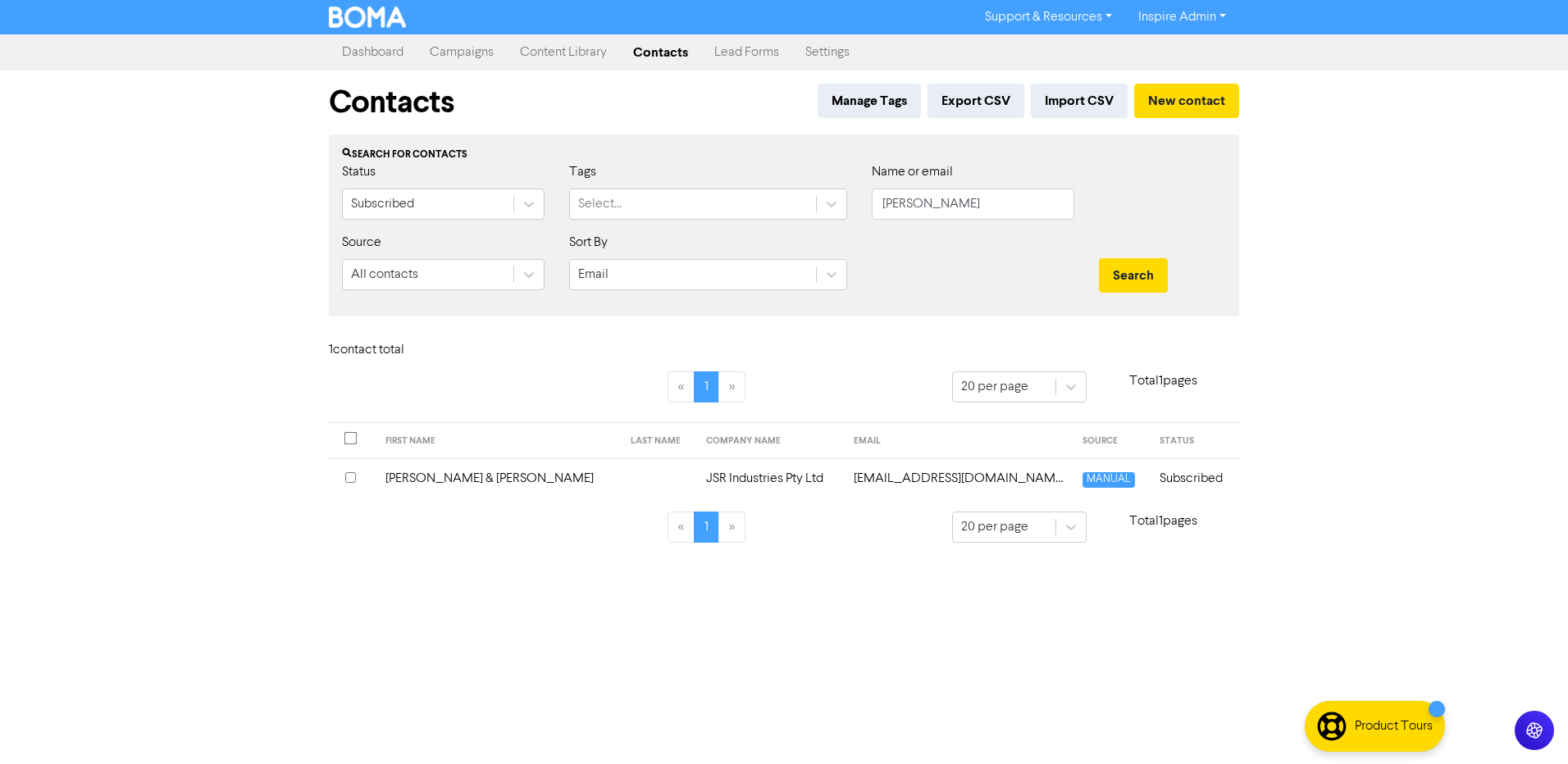
click at [499, 472] on td "[PERSON_NAME] & [PERSON_NAME]" at bounding box center [498, 479] width 245 height 40
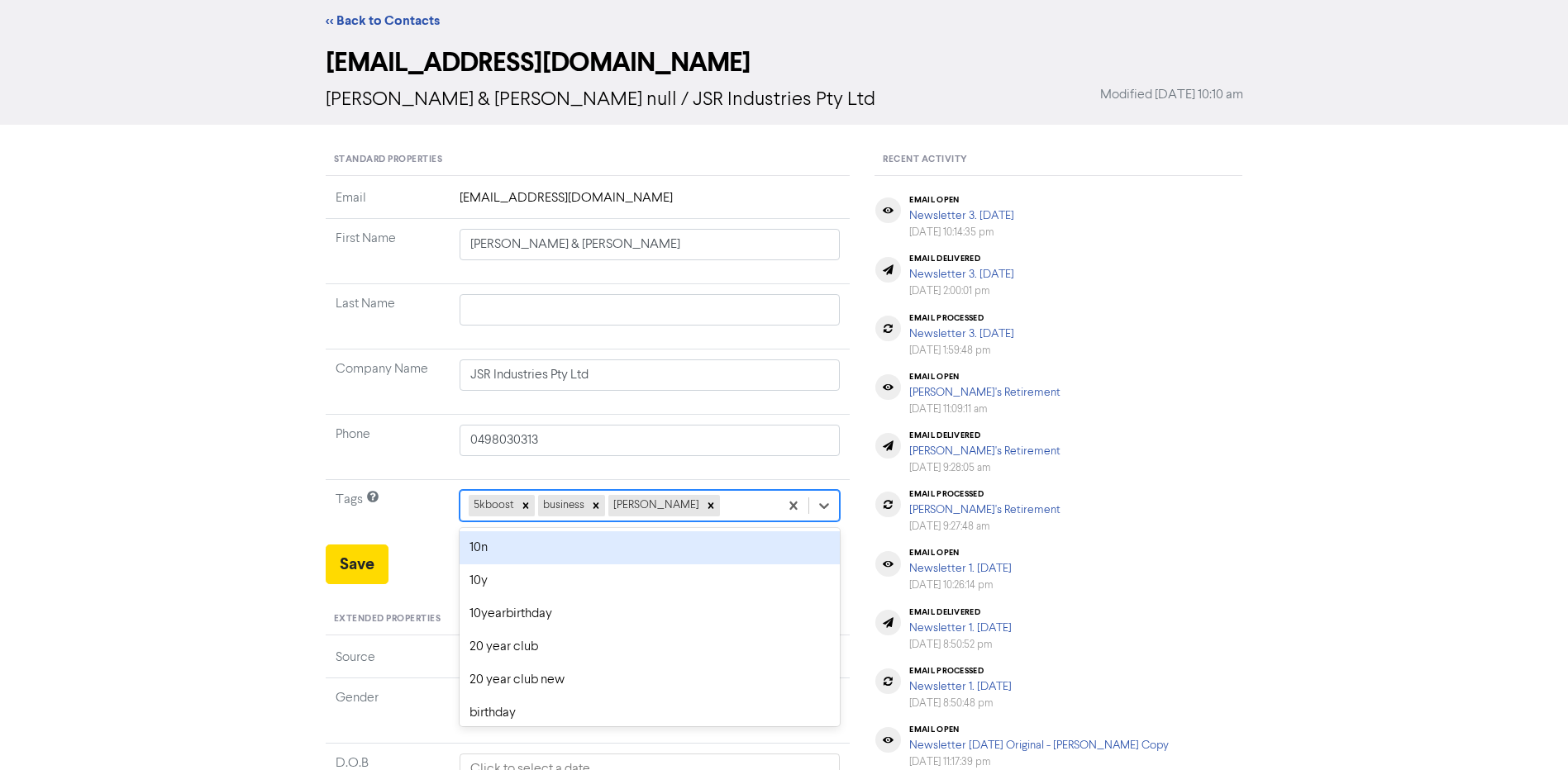
click at [701, 522] on div "option 10n focused, 1 of 42. 39 results available. Use Up and Down to choose op…" at bounding box center [650, 505] width 381 height 31
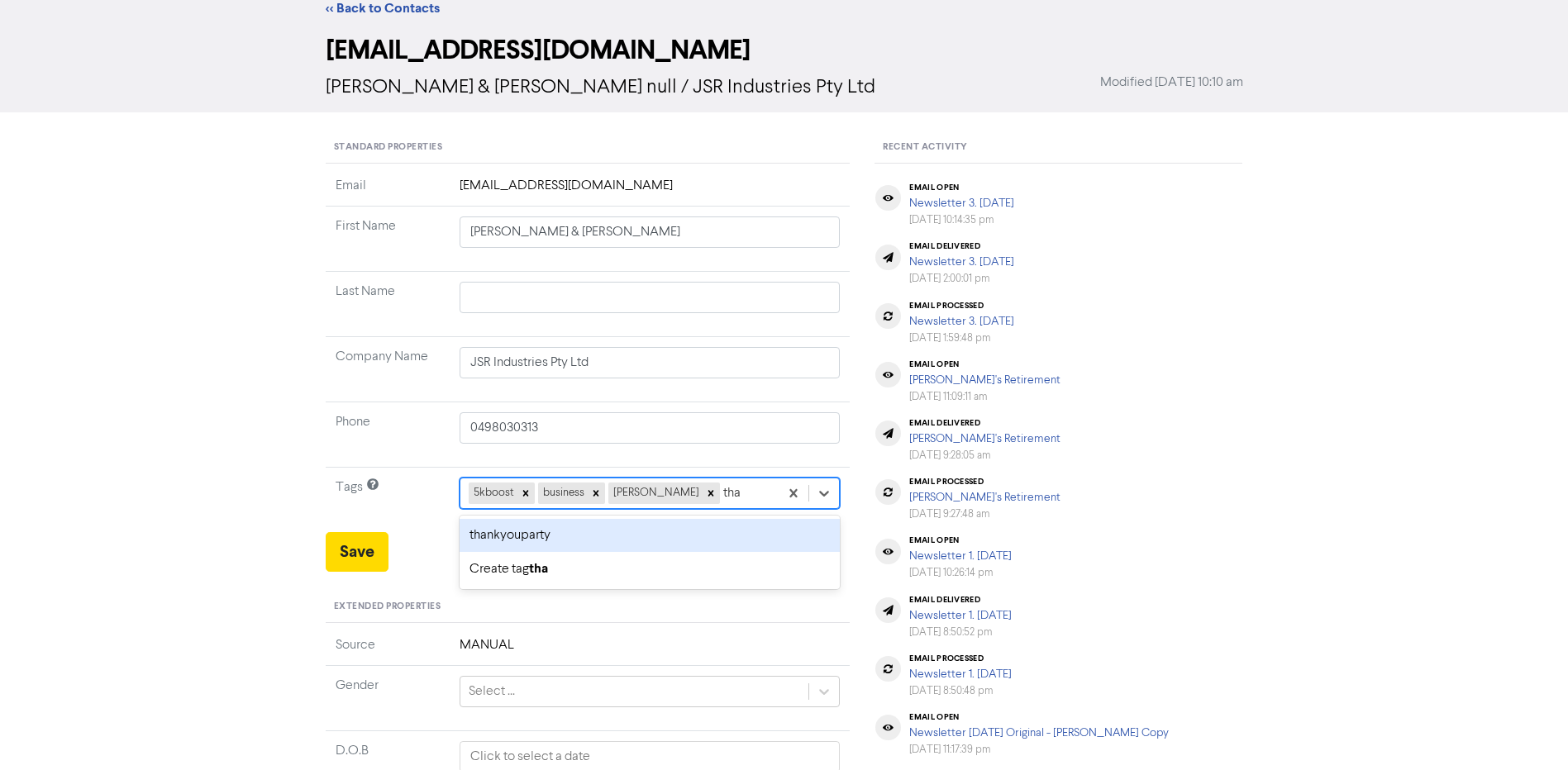
click at [701, 537] on div "thankyouparty" at bounding box center [650, 535] width 381 height 33
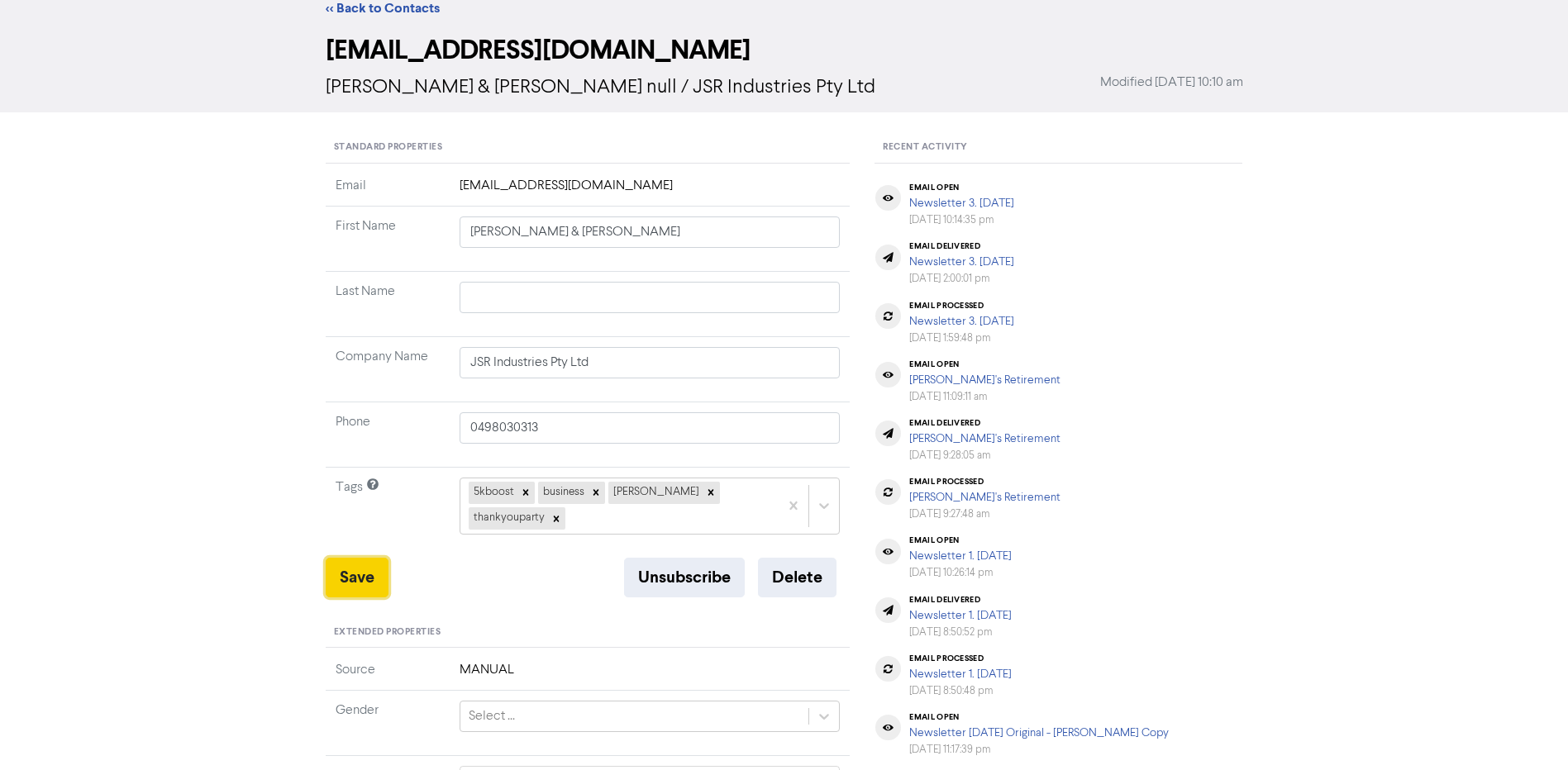
click at [359, 558] on button "Save" at bounding box center [356, 578] width 63 height 39
click at [353, 558] on button "Save" at bounding box center [356, 578] width 63 height 39
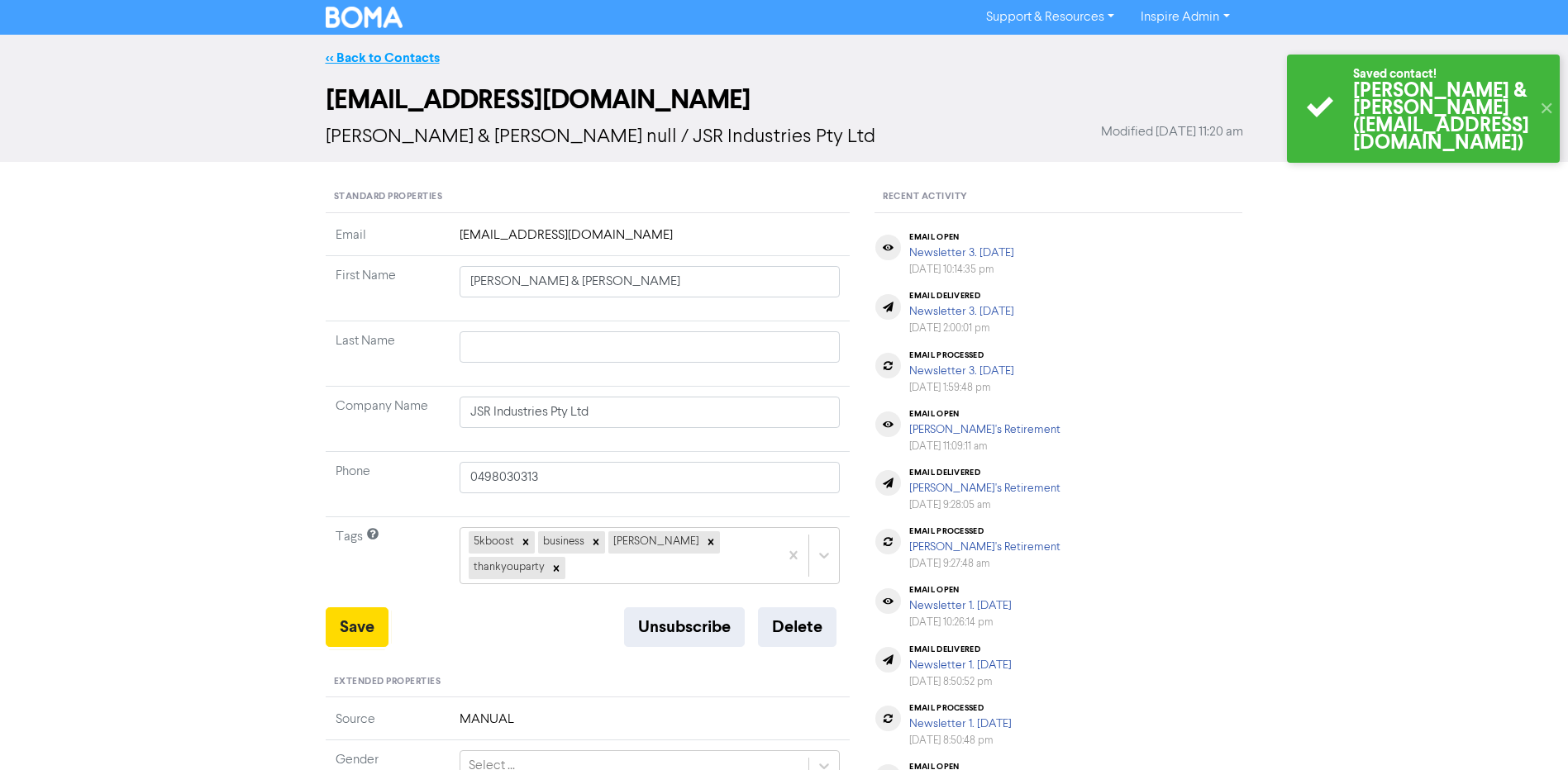
click at [402, 60] on link "<< Back to Contacts" at bounding box center [382, 58] width 114 height 17
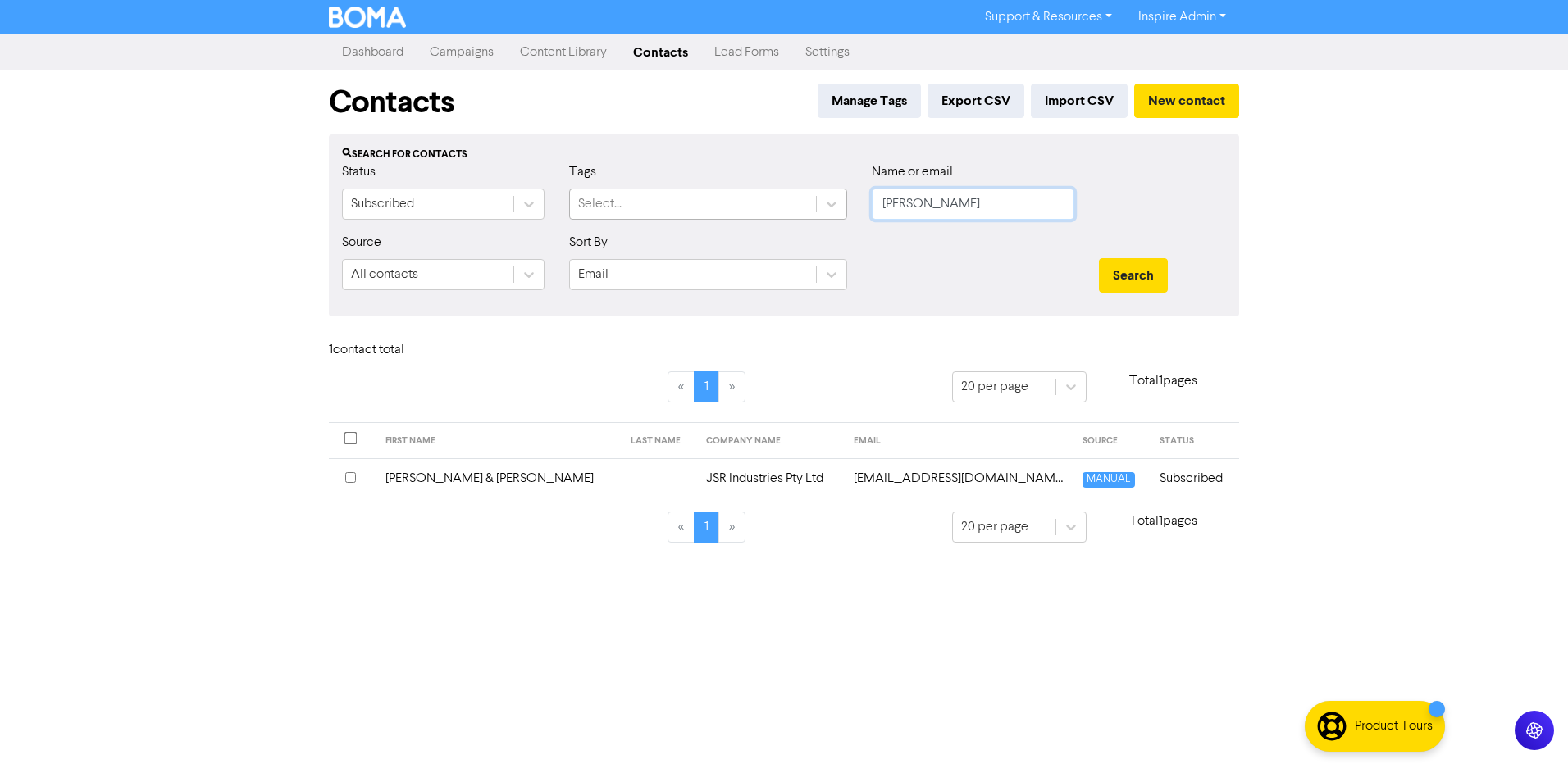
drag, startPoint x: 878, startPoint y: 203, endPoint x: 808, endPoint y: 197, distance: 70.3
click at [808, 197] on div "Status Subscribed Tags Select... Name or email [PERSON_NAME]" at bounding box center [784, 198] width 909 height 71
click at [1099, 258] on button "Search" at bounding box center [1133, 275] width 69 height 35
click at [426, 472] on td "[PERSON_NAME]" at bounding box center [463, 479] width 154 height 40
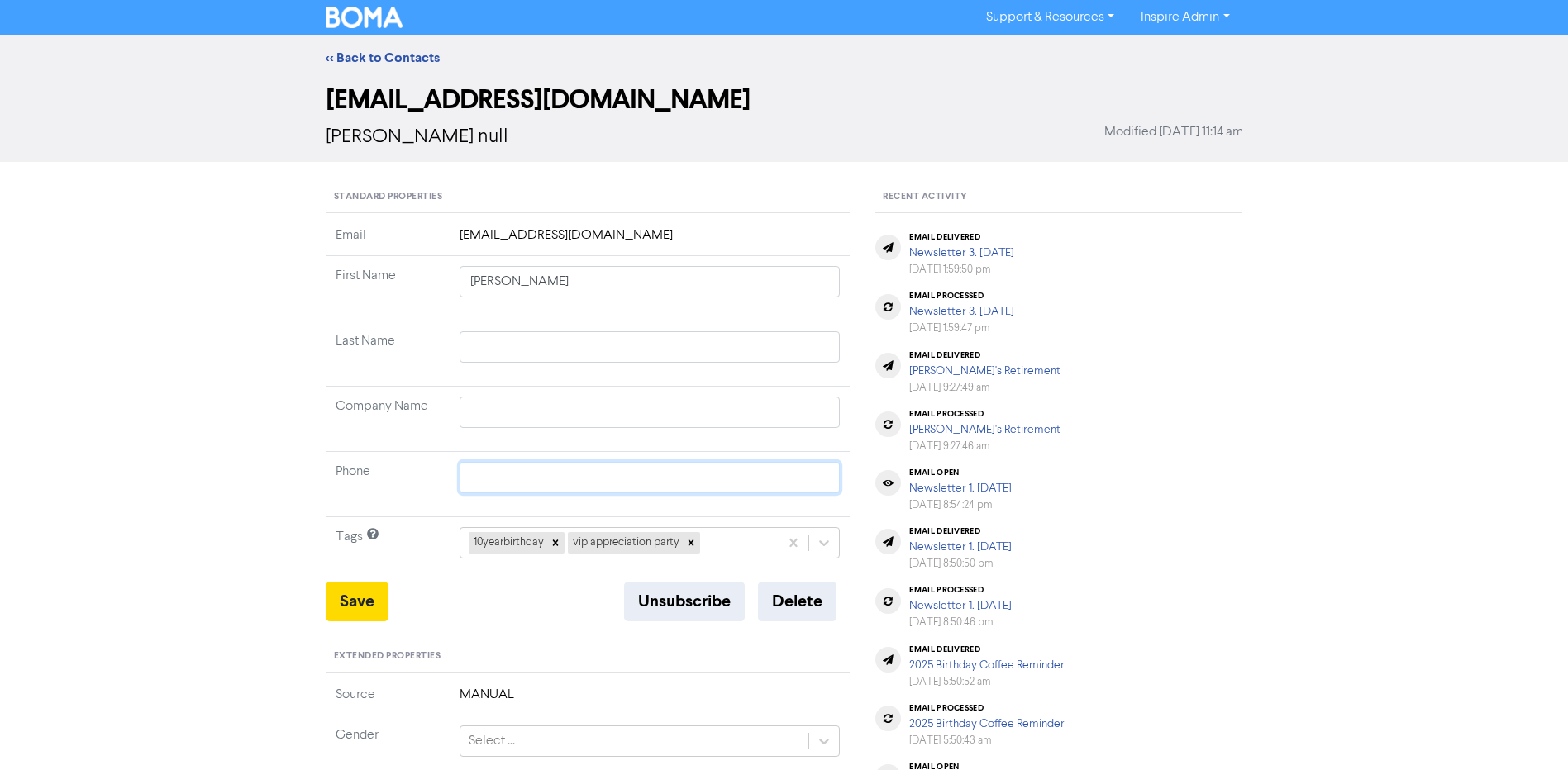
click at [551, 479] on input "text" at bounding box center [650, 478] width 381 height 31
click at [453, 529] on td "10yearbirthday vip appreciation party" at bounding box center [650, 549] width 400 height 65
click at [693, 542] on icon at bounding box center [691, 543] width 6 height 6
click at [658, 542] on div "10yearbirthday" at bounding box center [650, 542] width 381 height 31
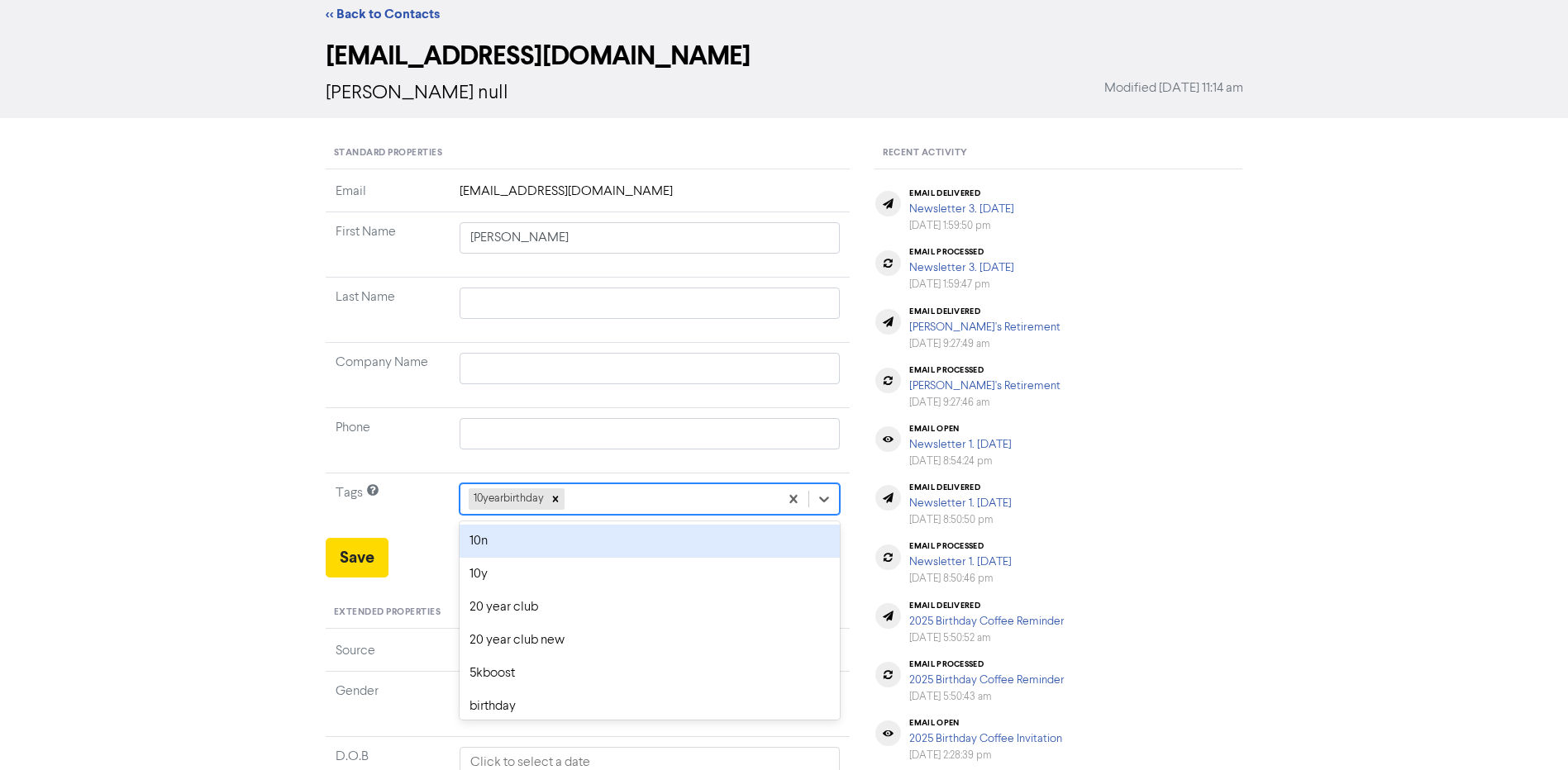
scroll to position [50, 0]
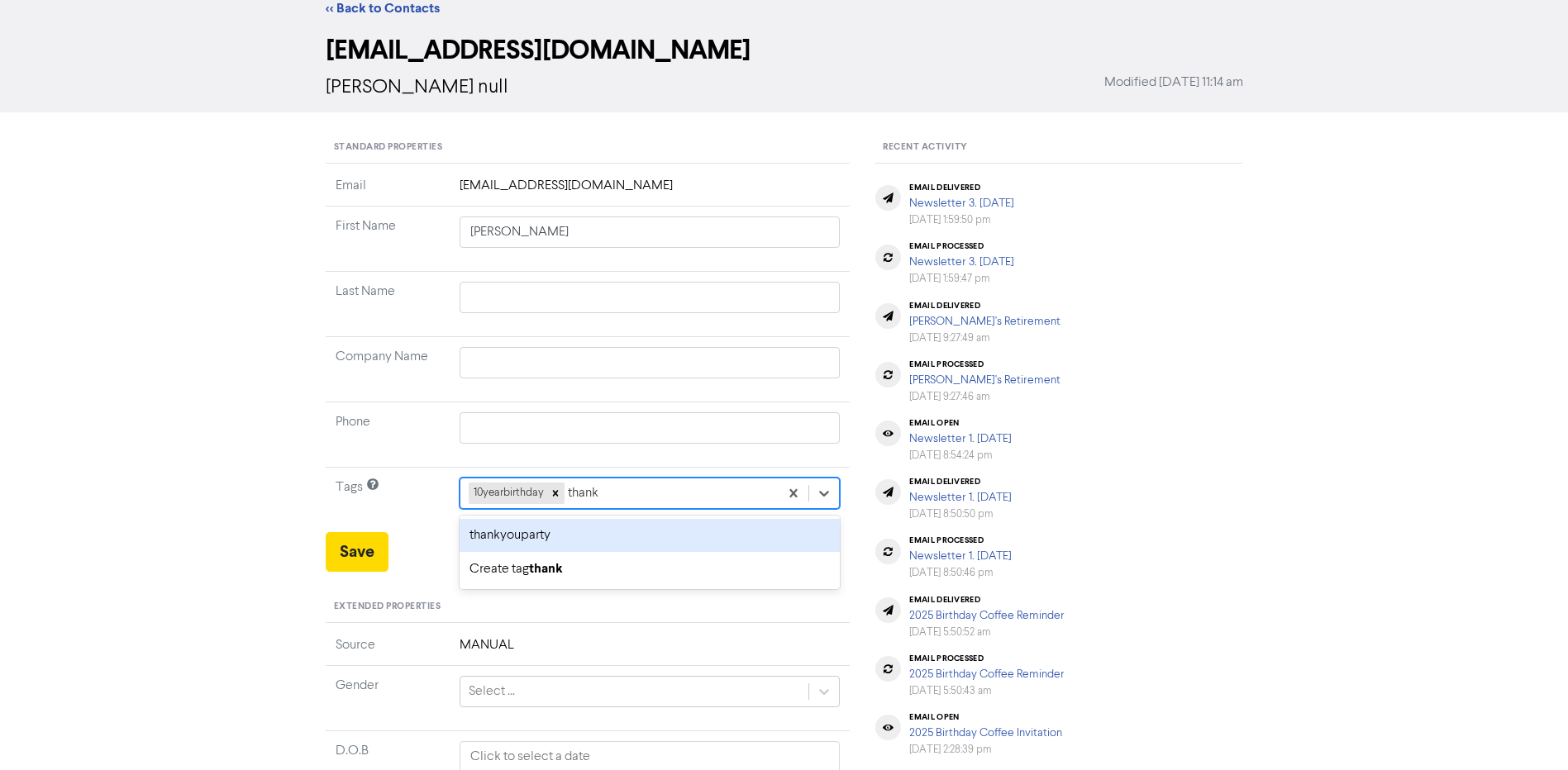
click at [658, 542] on div "thankyouparty" at bounding box center [650, 535] width 381 height 33
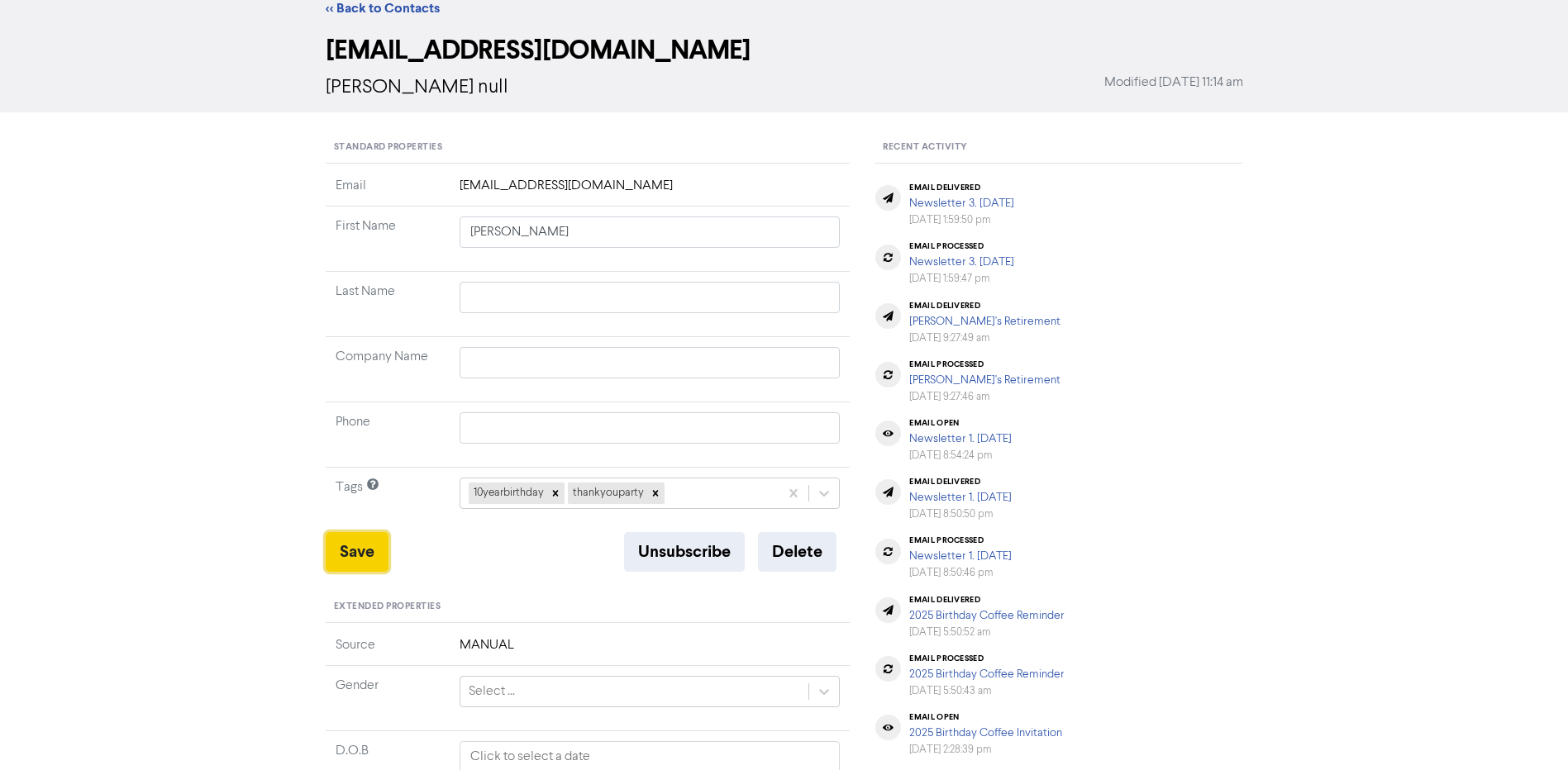
click at [353, 551] on button "Save" at bounding box center [356, 552] width 63 height 39
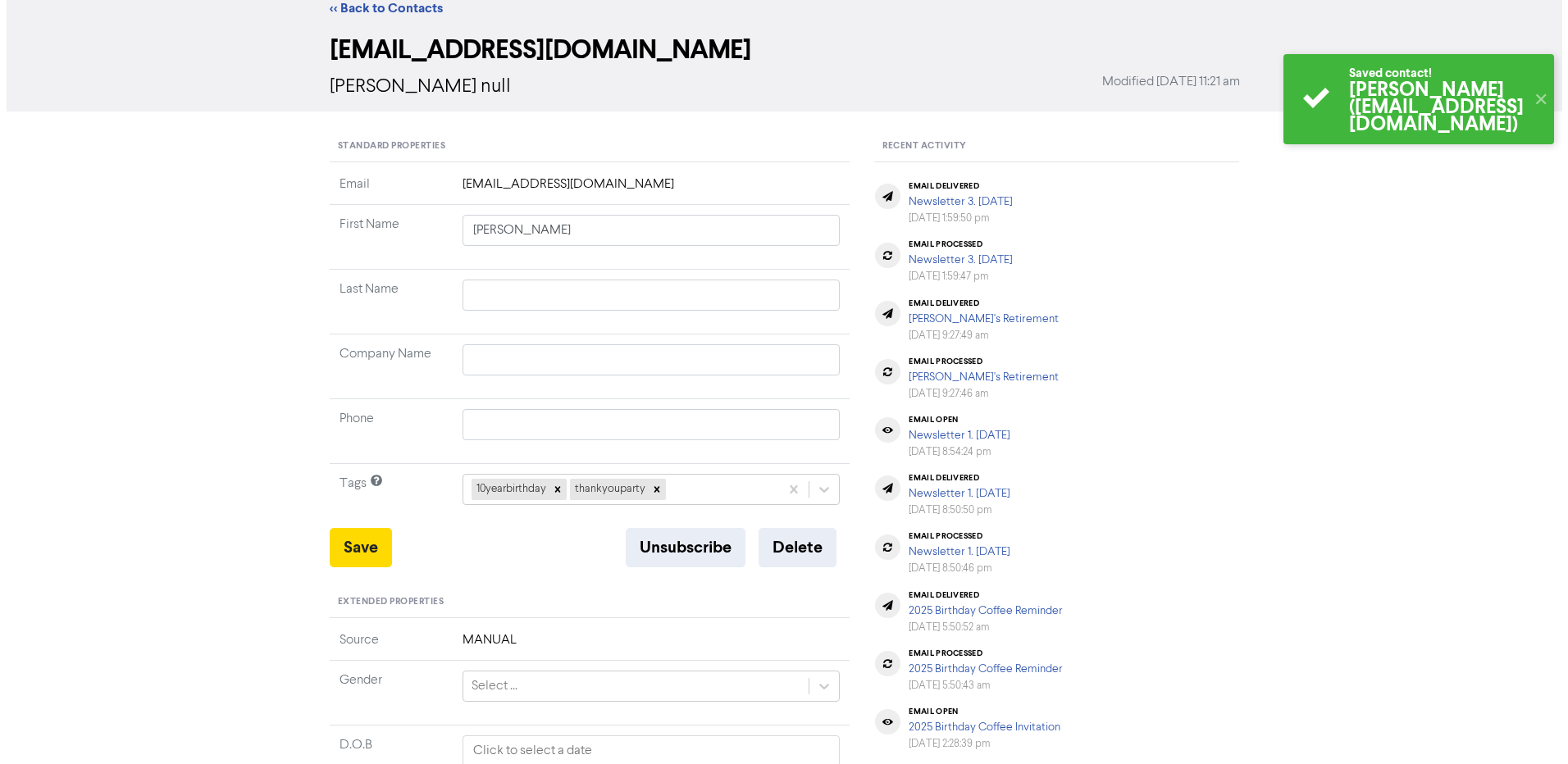
scroll to position [0, 0]
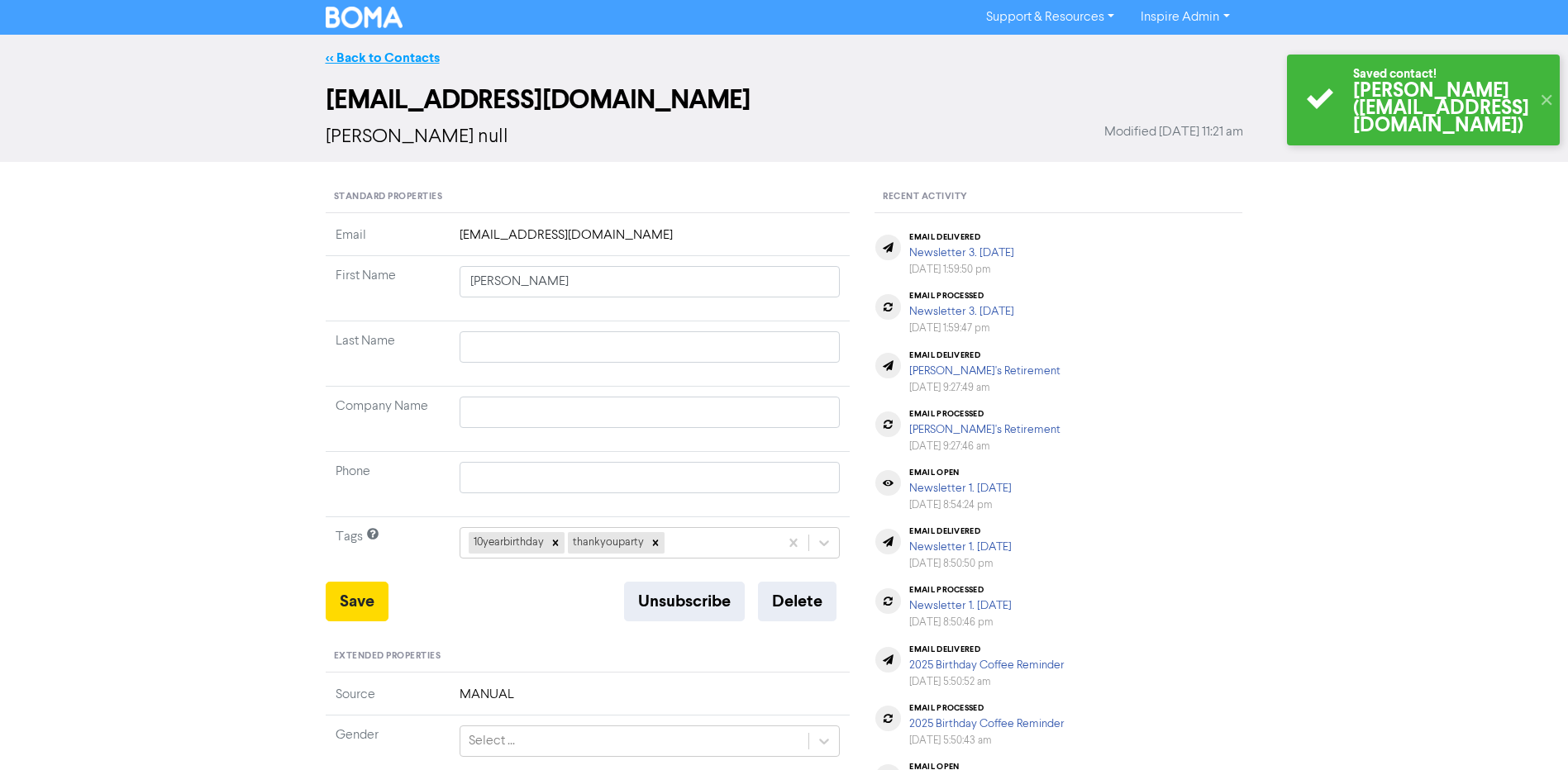
click at [367, 50] on link "<< Back to Contacts" at bounding box center [382, 58] width 114 height 17
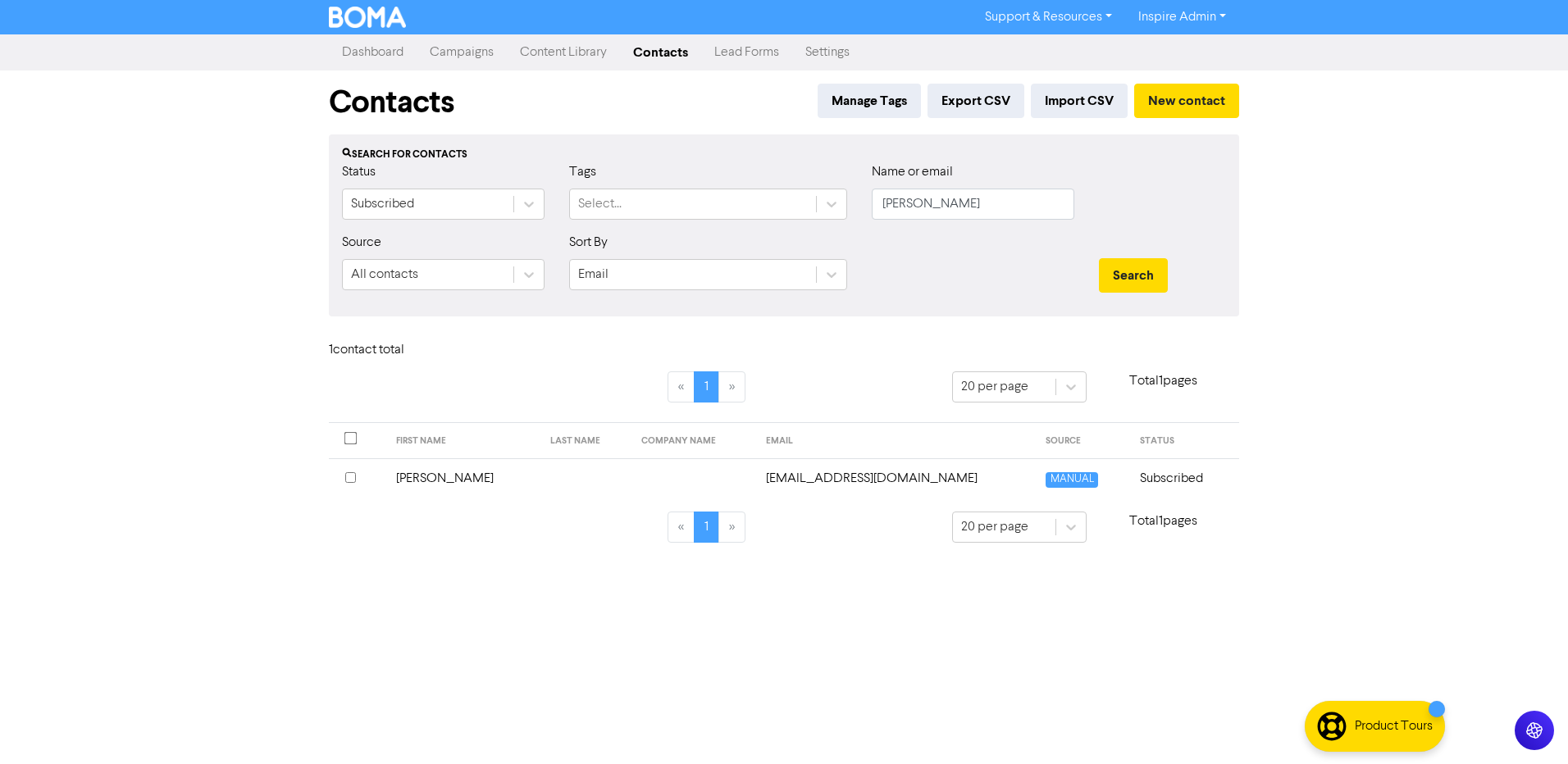
click at [859, 477] on td "[EMAIL_ADDRESS][DOMAIN_NAME]" at bounding box center [896, 479] width 281 height 40
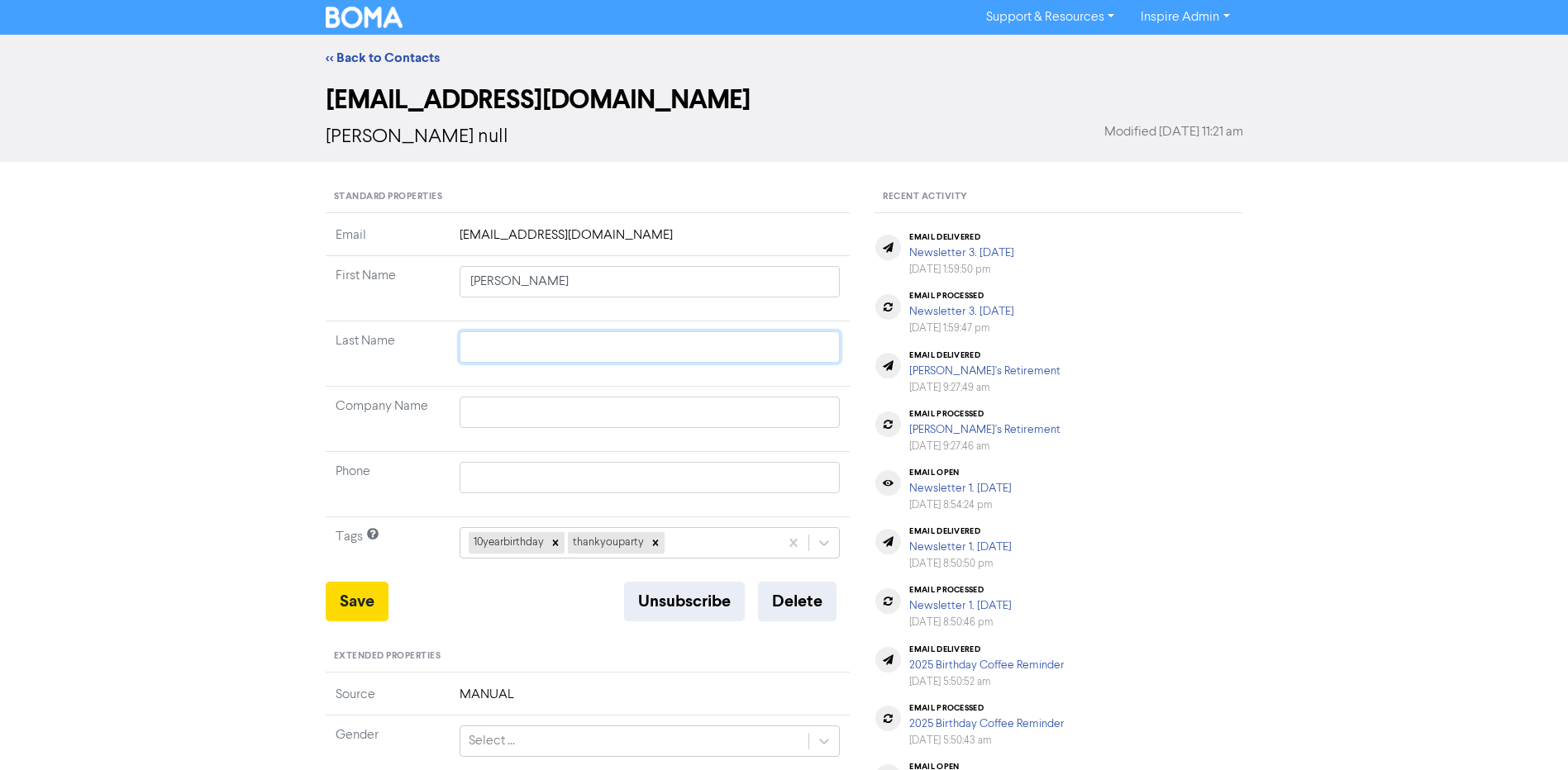
click at [515, 335] on input "text" at bounding box center [650, 347] width 381 height 31
click at [530, 415] on input "text" at bounding box center [650, 412] width 381 height 31
click at [359, 596] on button "Save" at bounding box center [356, 602] width 63 height 39
drag, startPoint x: 616, startPoint y: 235, endPoint x: 454, endPoint y: 243, distance: 162.2
click at [454, 243] on td "[EMAIL_ADDRESS][DOMAIN_NAME]" at bounding box center [650, 241] width 400 height 31
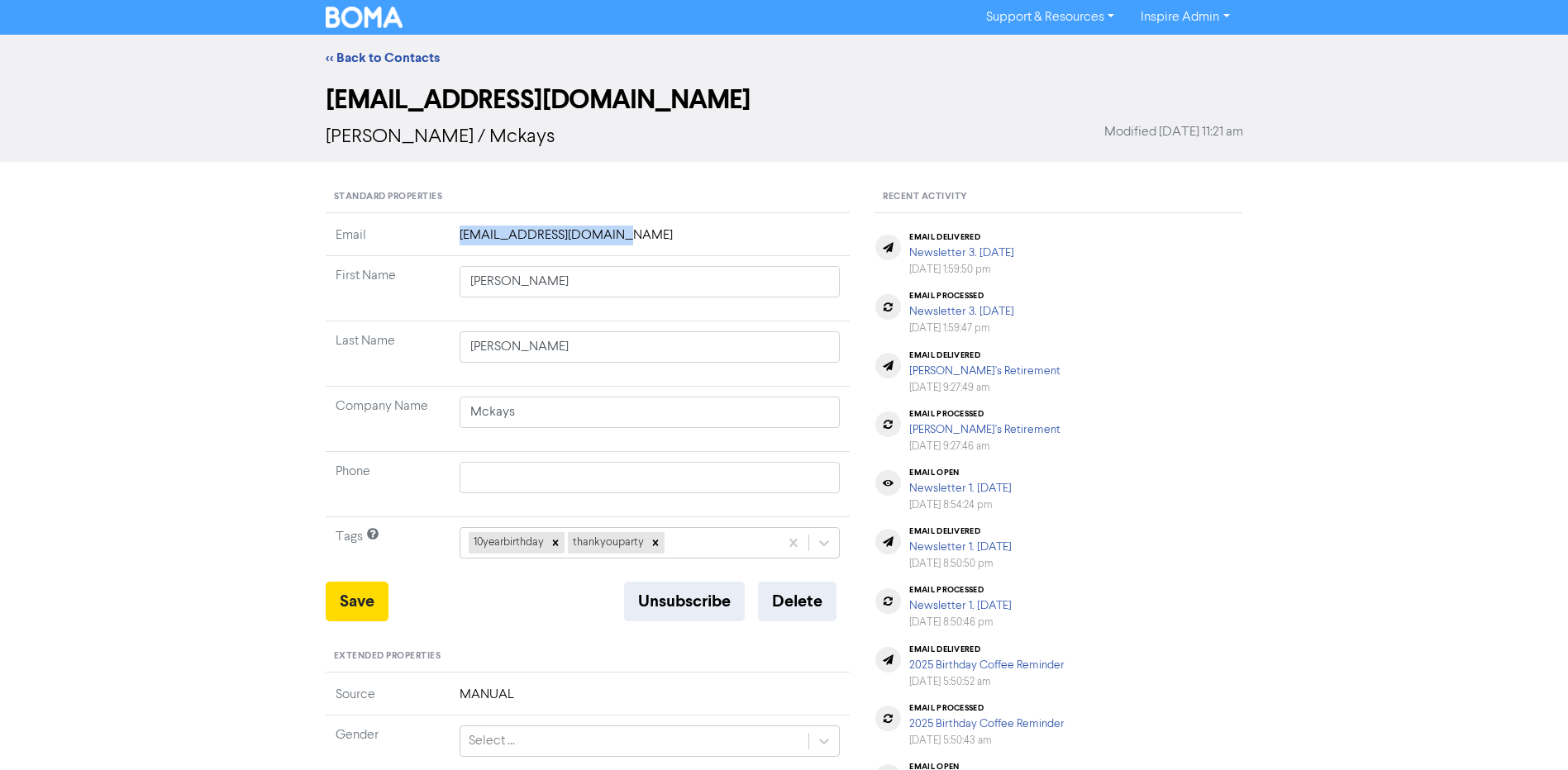
drag, startPoint x: 454, startPoint y: 243, endPoint x: 525, endPoint y: 233, distance: 71.7
copy td "[EMAIL_ADDRESS][DOMAIN_NAME]"
click at [372, 604] on button "Save" at bounding box center [356, 602] width 63 height 39
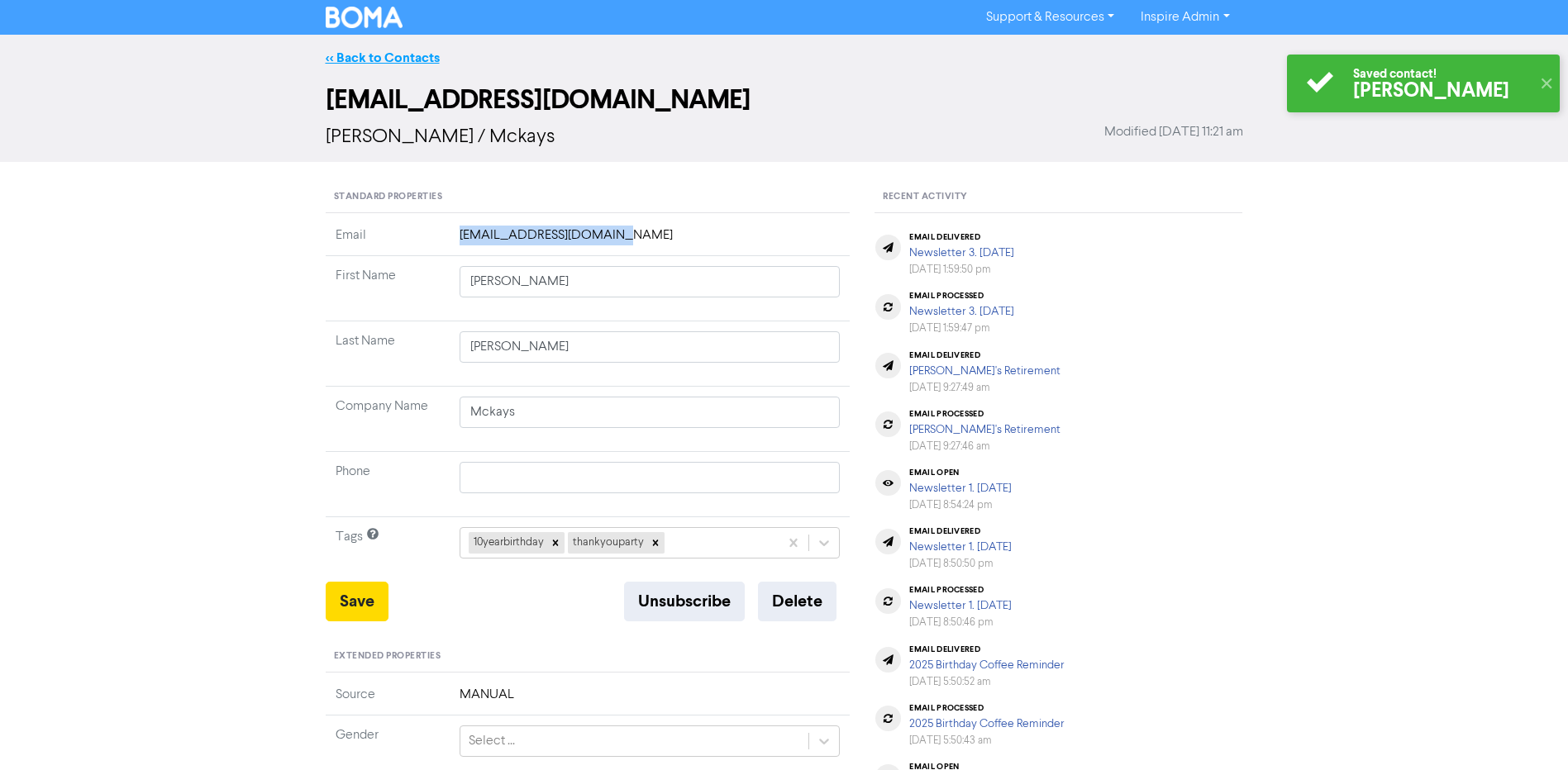
click at [400, 62] on link "<< Back to Contacts" at bounding box center [382, 58] width 114 height 17
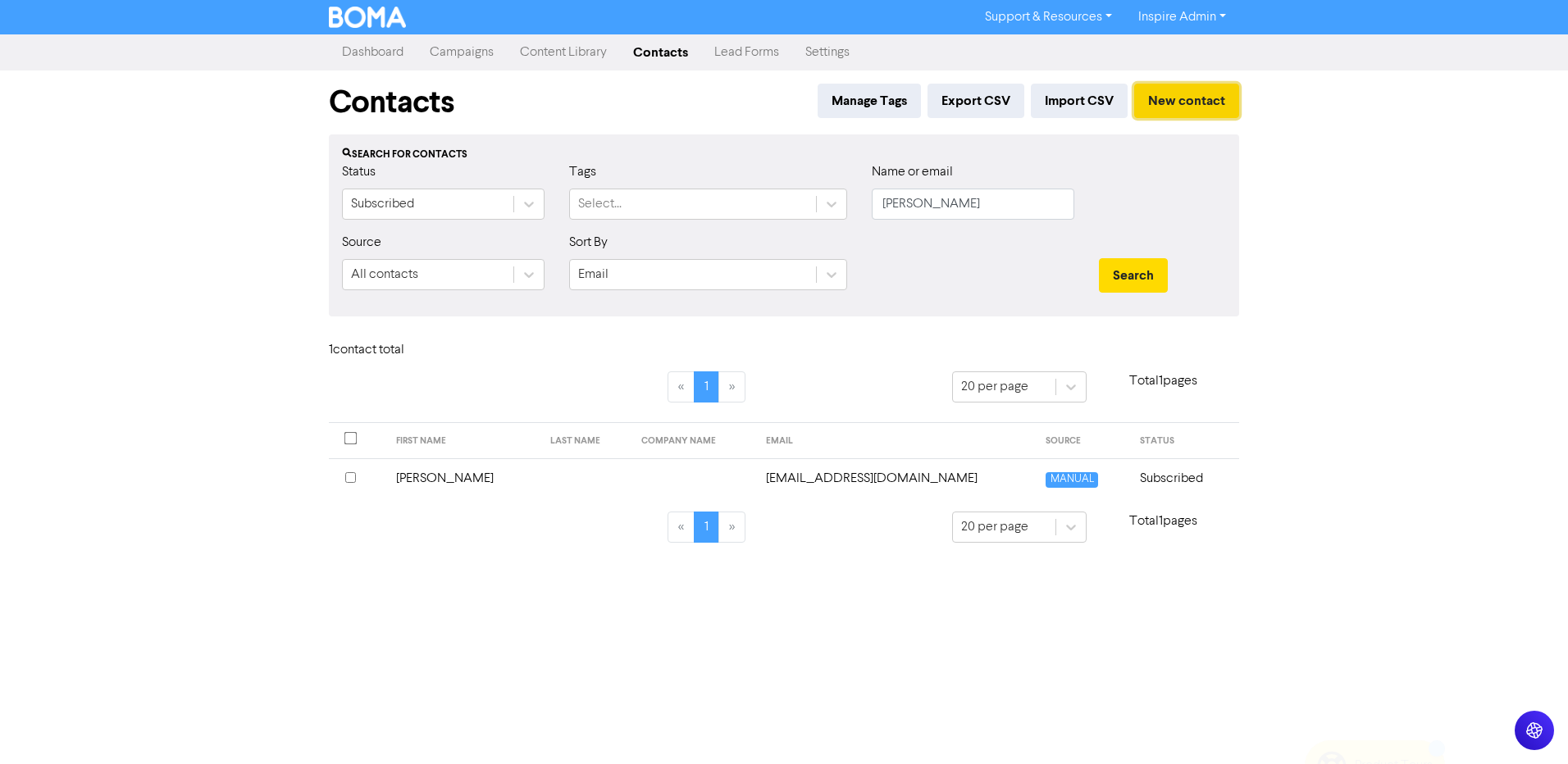
click at [1191, 99] on button "New contact" at bounding box center [1186, 101] width 105 height 35
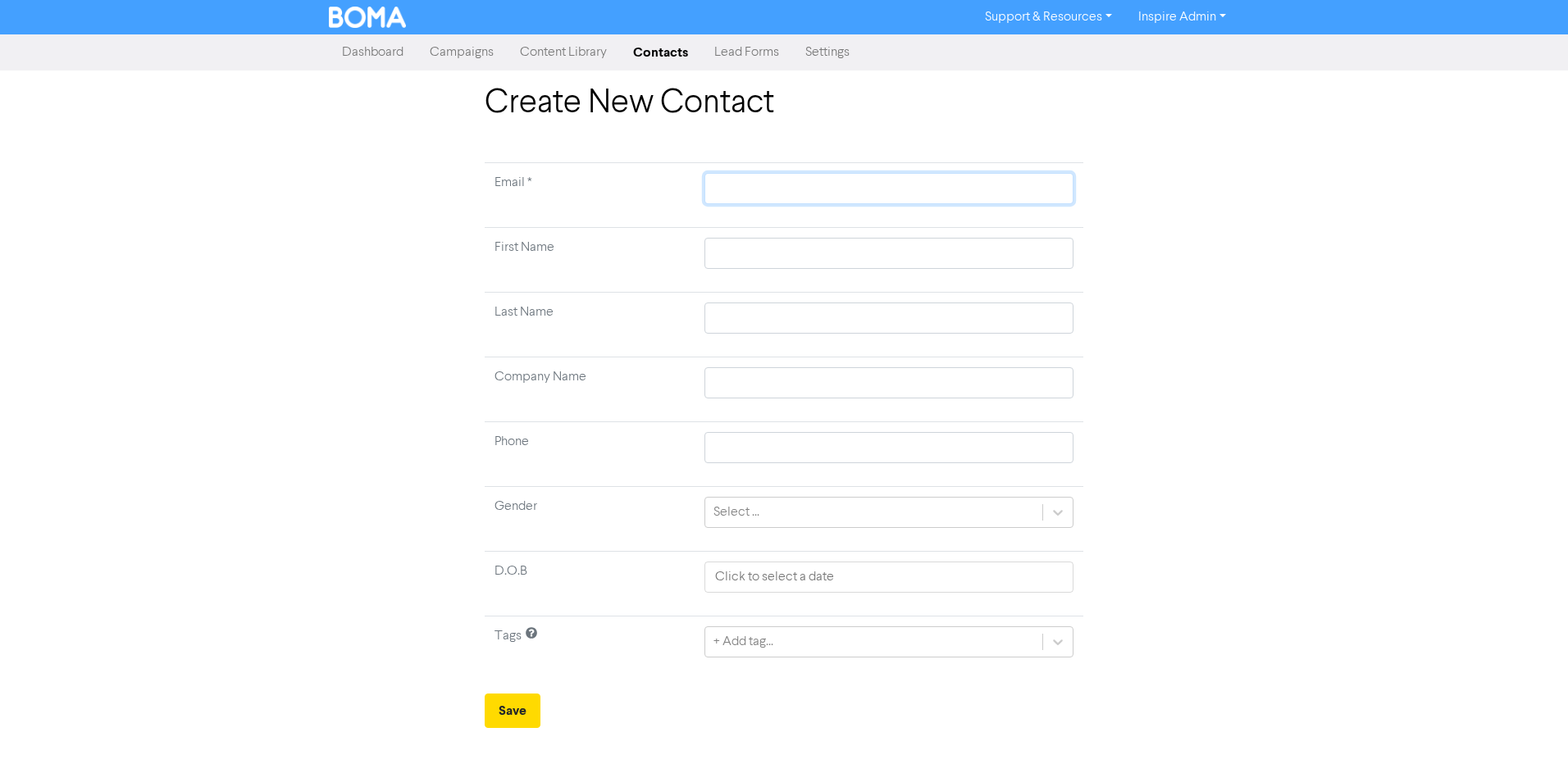
paste input "[EMAIL_ADDRESS][DOMAIN_NAME]"
drag, startPoint x: 760, startPoint y: 187, endPoint x: 715, endPoint y: 188, distance: 45.0
click at [715, 188] on input "[EMAIL_ADDRESS][DOMAIN_NAME]" at bounding box center [889, 188] width 369 height 31
click at [780, 247] on input "text" at bounding box center [889, 253] width 369 height 31
click at [791, 314] on input "text" at bounding box center [889, 317] width 369 height 31
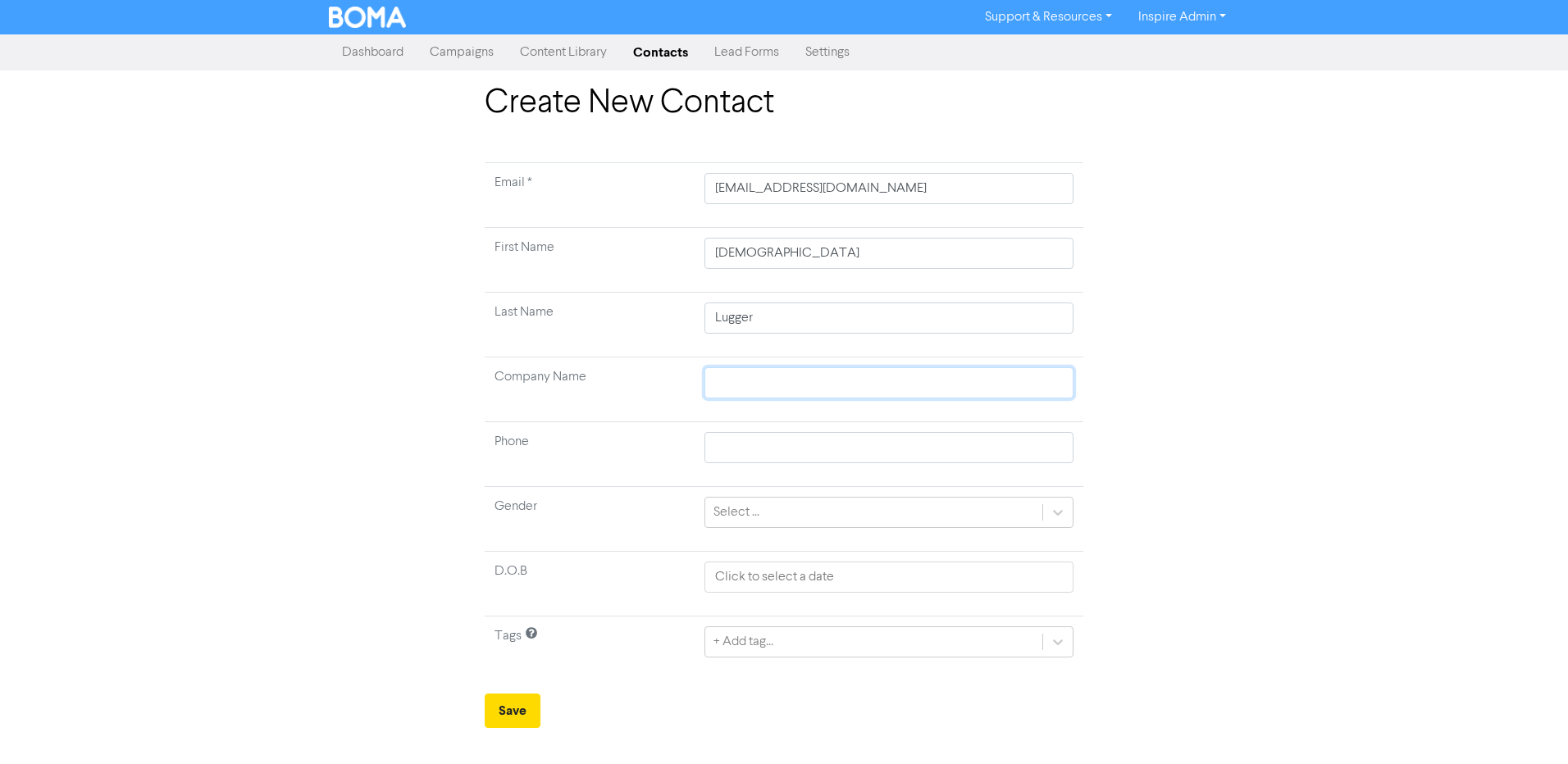
click at [778, 379] on input "text" at bounding box center [889, 382] width 369 height 31
click at [603, 430] on td "Phone" at bounding box center [590, 454] width 210 height 64
click at [759, 639] on div "+ Add tag..." at bounding box center [889, 642] width 369 height 31
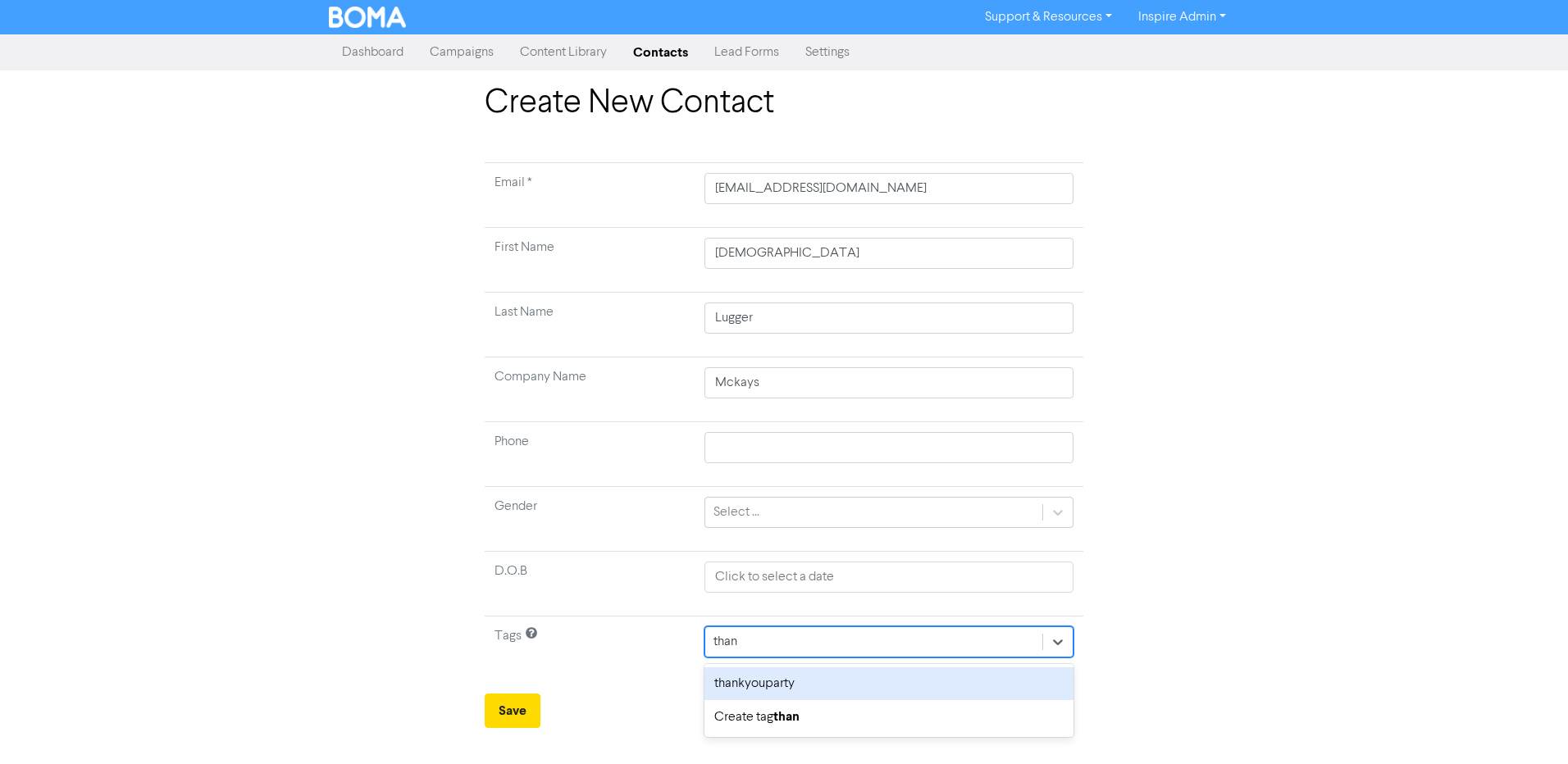
click at [757, 685] on div "thankyouparty" at bounding box center [889, 684] width 369 height 33
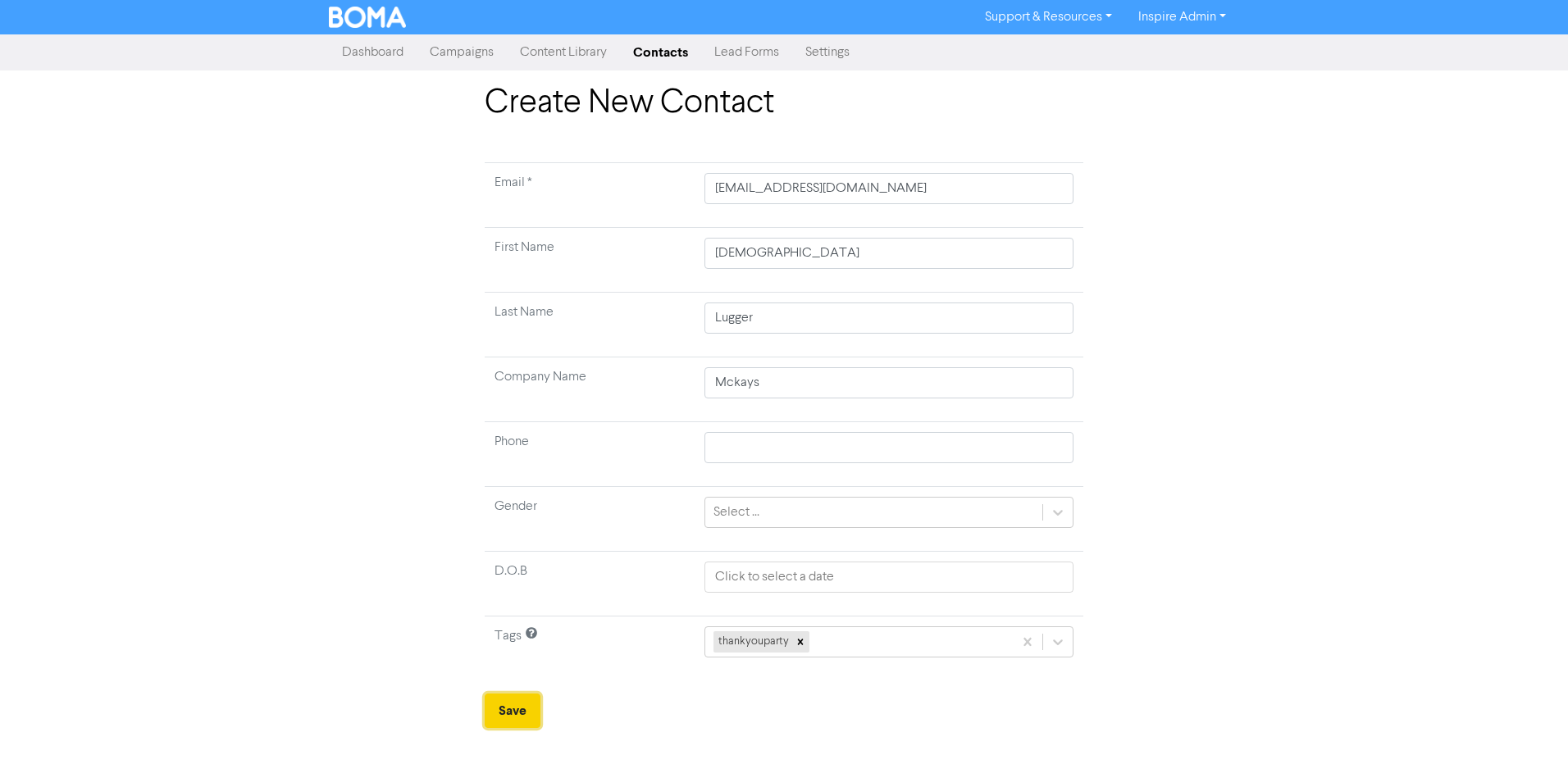
click at [520, 707] on button "Save" at bounding box center [513, 711] width 56 height 35
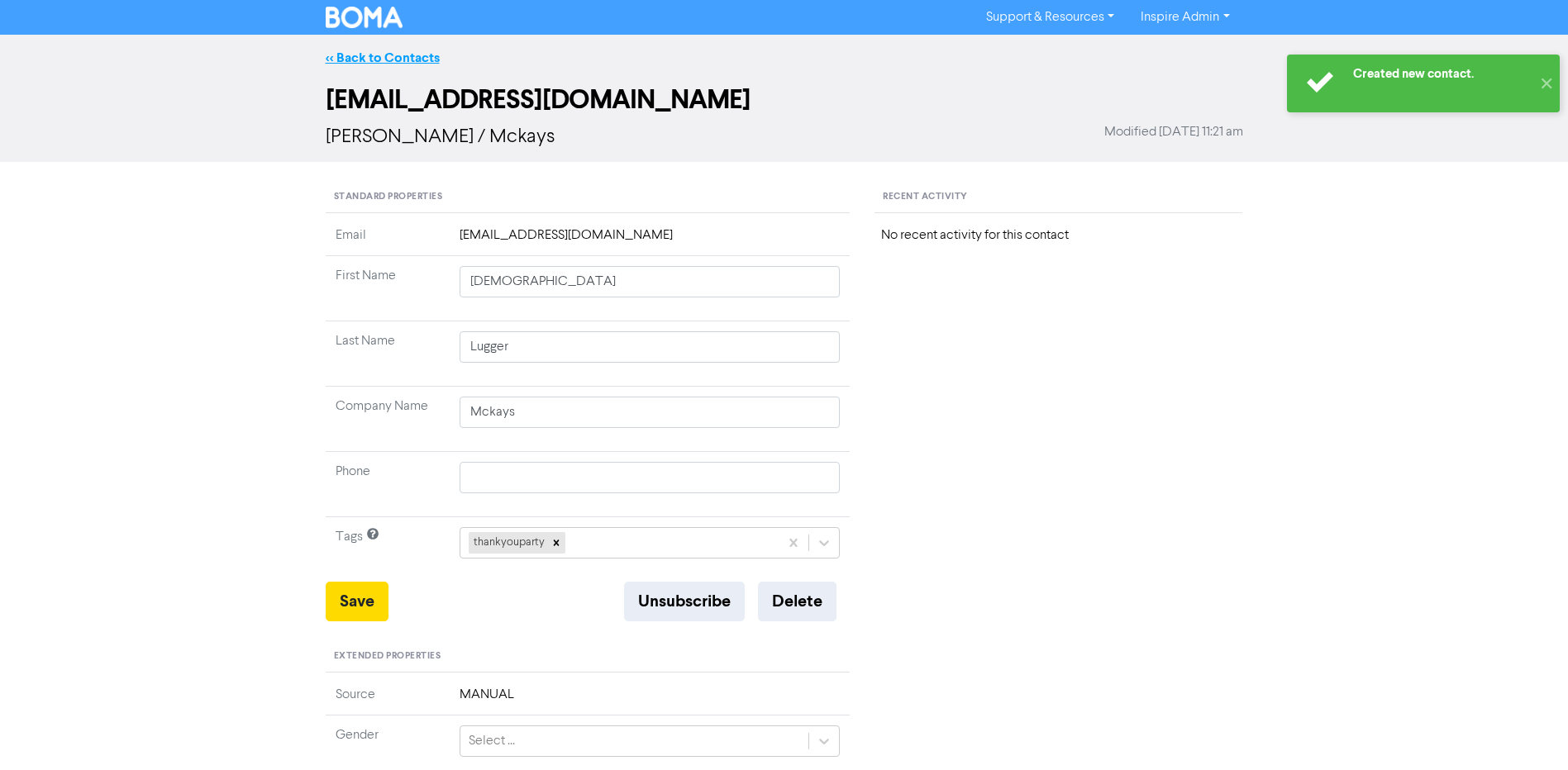
click at [391, 56] on link "<< Back to Contacts" at bounding box center [382, 58] width 114 height 17
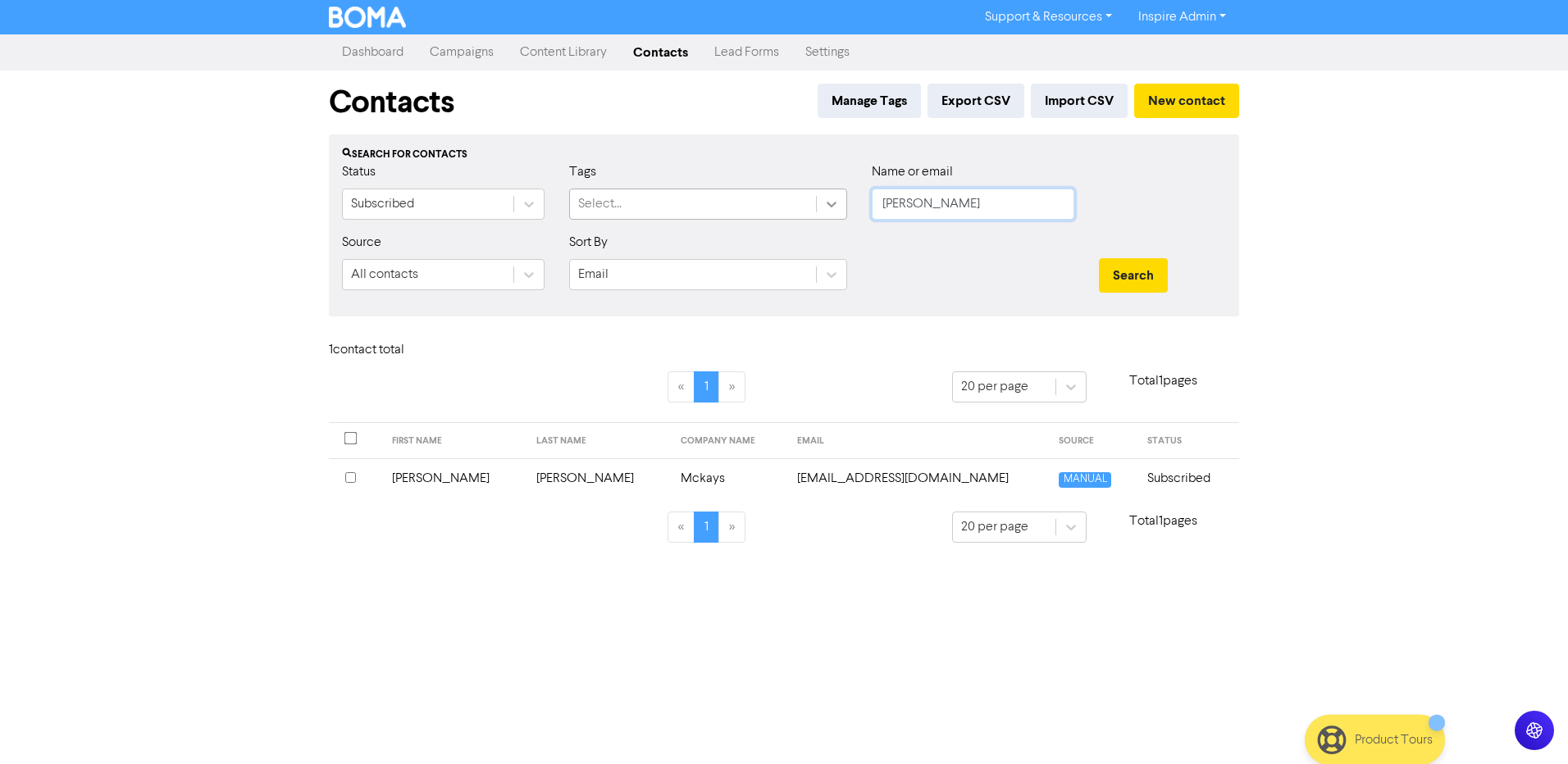
drag, startPoint x: 929, startPoint y: 212, endPoint x: 846, endPoint y: 207, distance: 83.2
click at [846, 207] on div "Status Subscribed Tags Select... Name or email [PERSON_NAME]" at bounding box center [784, 198] width 909 height 71
click at [1099, 258] on button "Search" at bounding box center [1133, 275] width 69 height 35
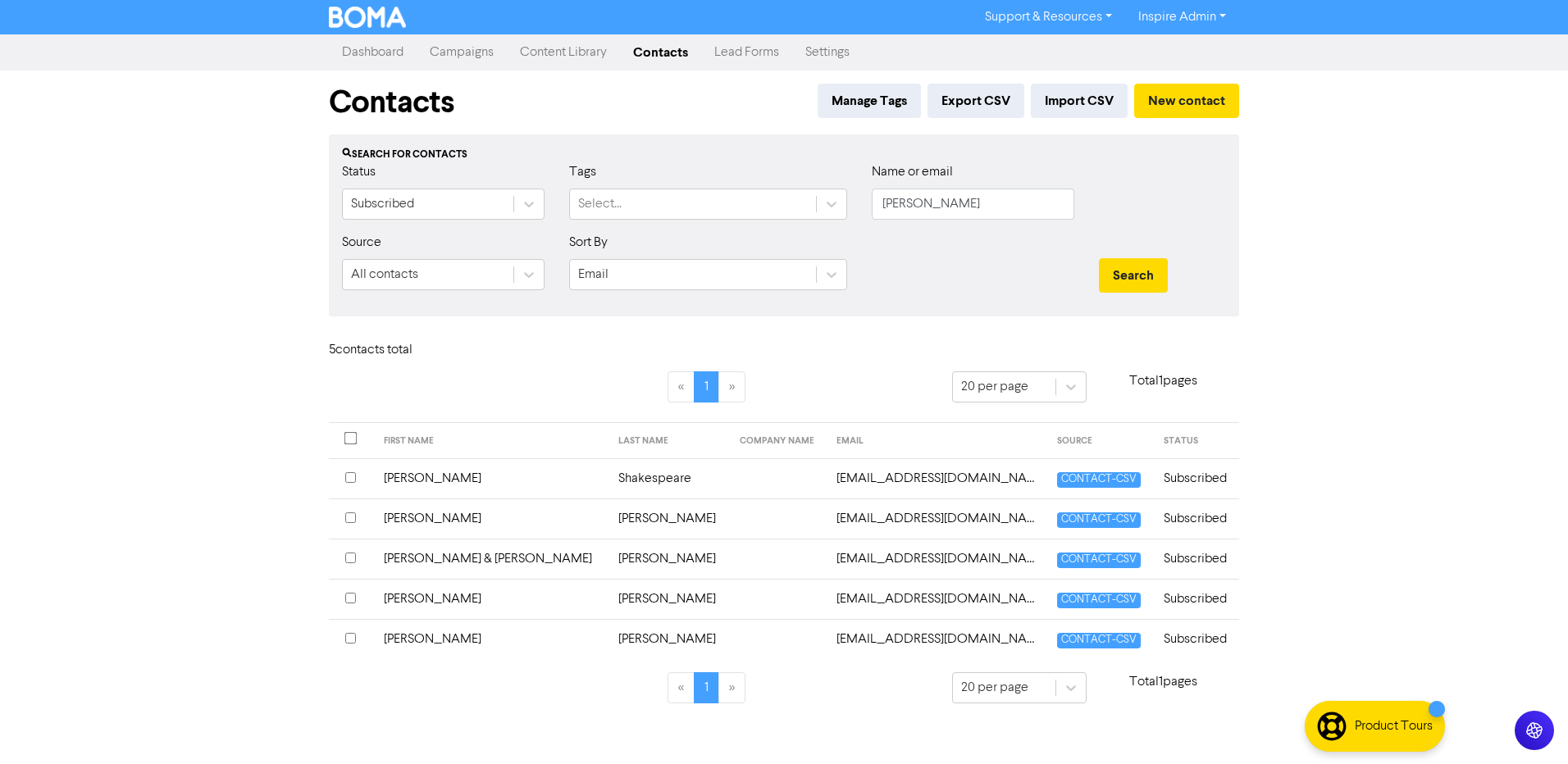
click at [608, 553] on td "[PERSON_NAME]" at bounding box center [668, 559] width 120 height 40
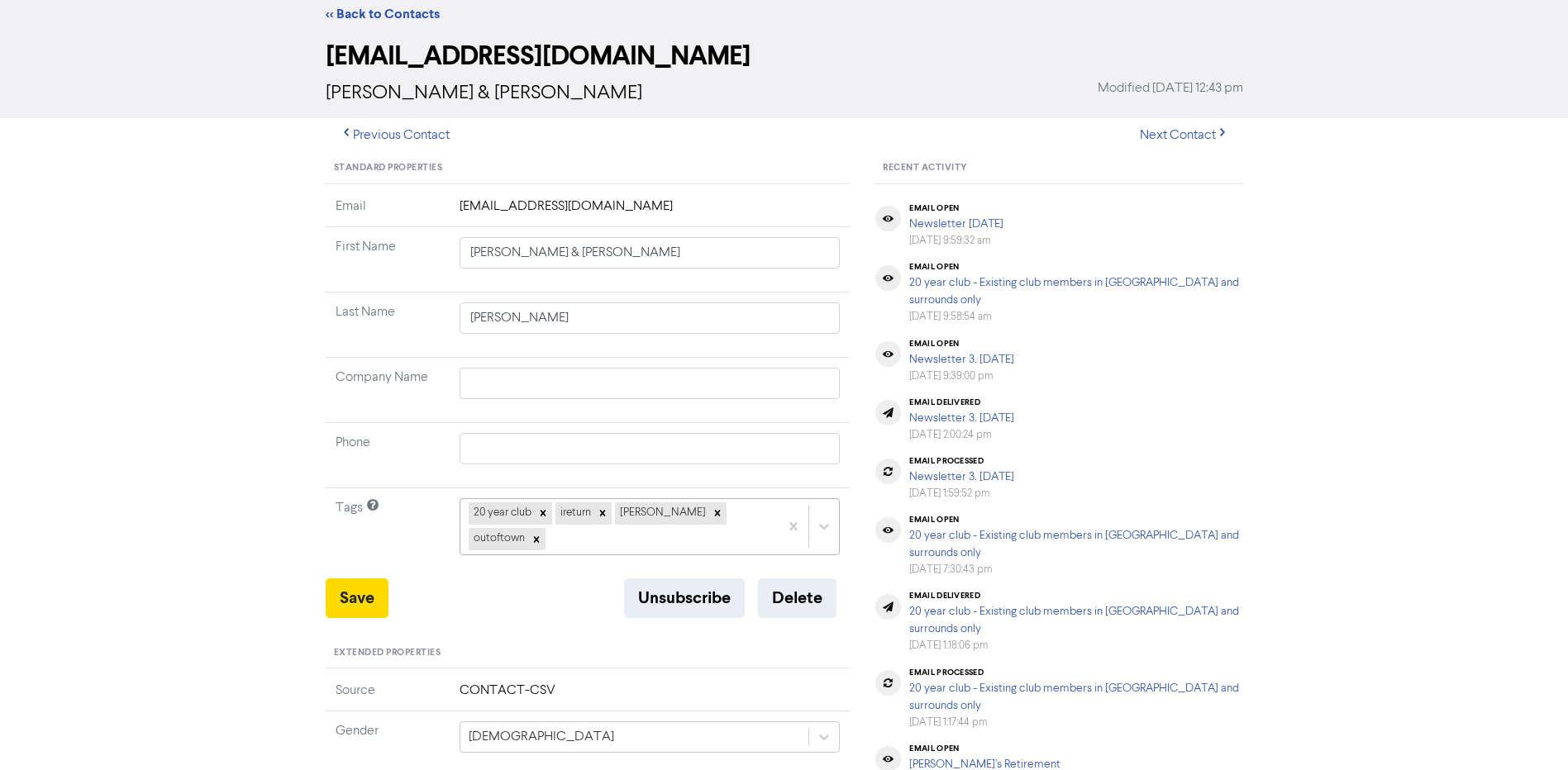
click at [774, 555] on div "20 year club ireturn [PERSON_NAME] outoftown" at bounding box center [650, 526] width 381 height 56
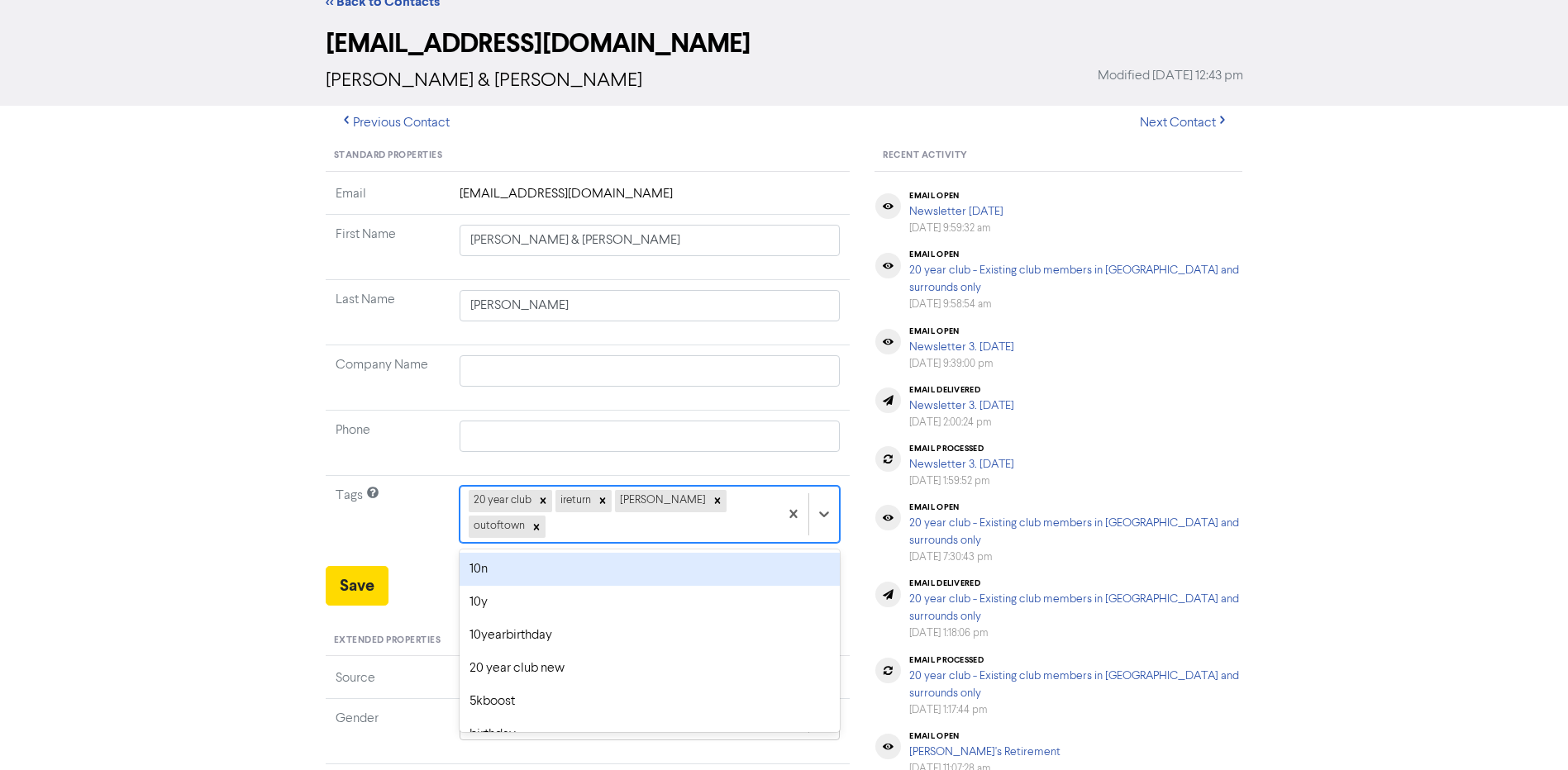
scroll to position [65, 0]
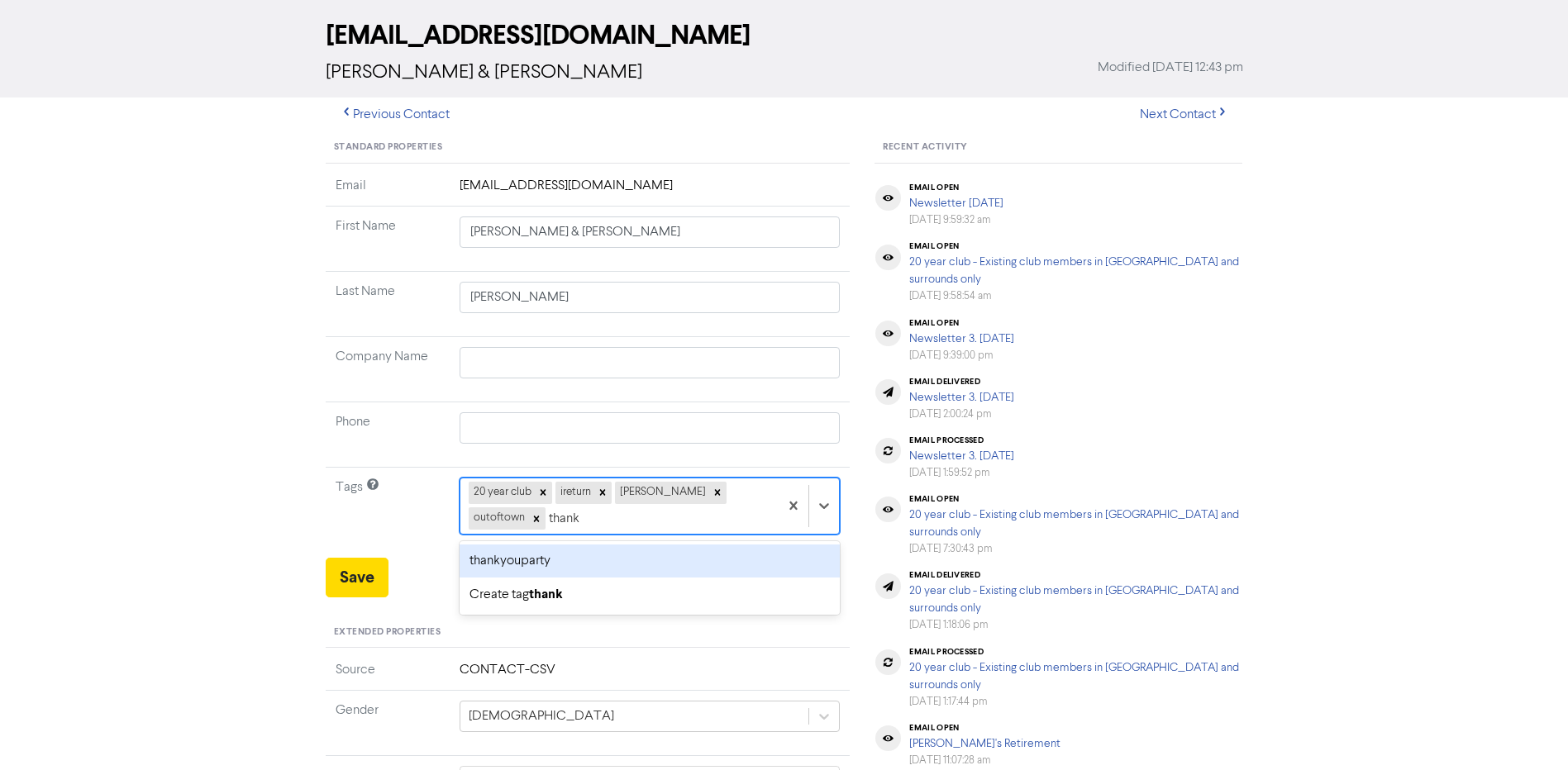
click at [774, 557] on div "thankyouparty" at bounding box center [650, 560] width 381 height 33
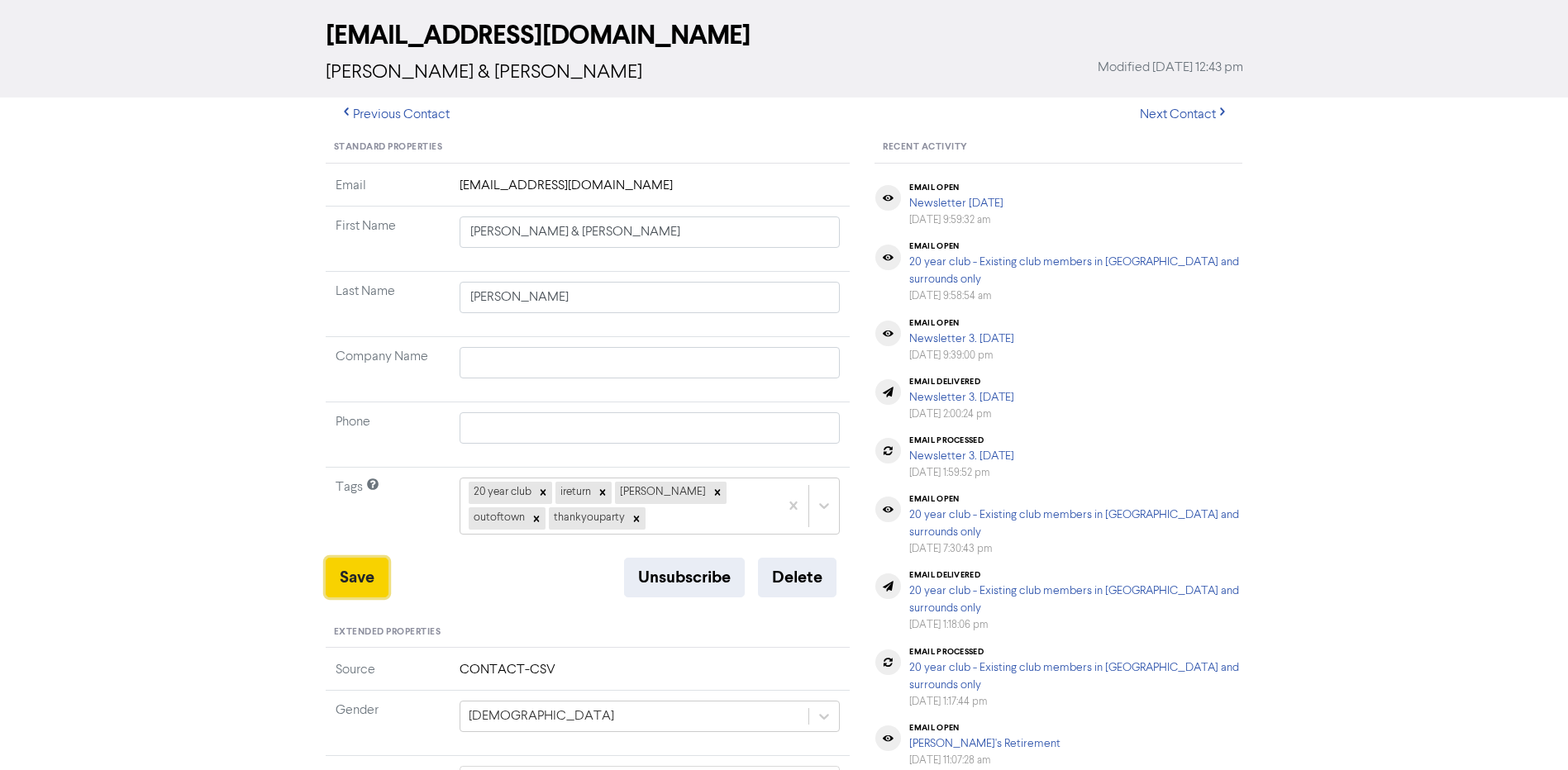
click at [358, 591] on button "Save" at bounding box center [356, 578] width 63 height 39
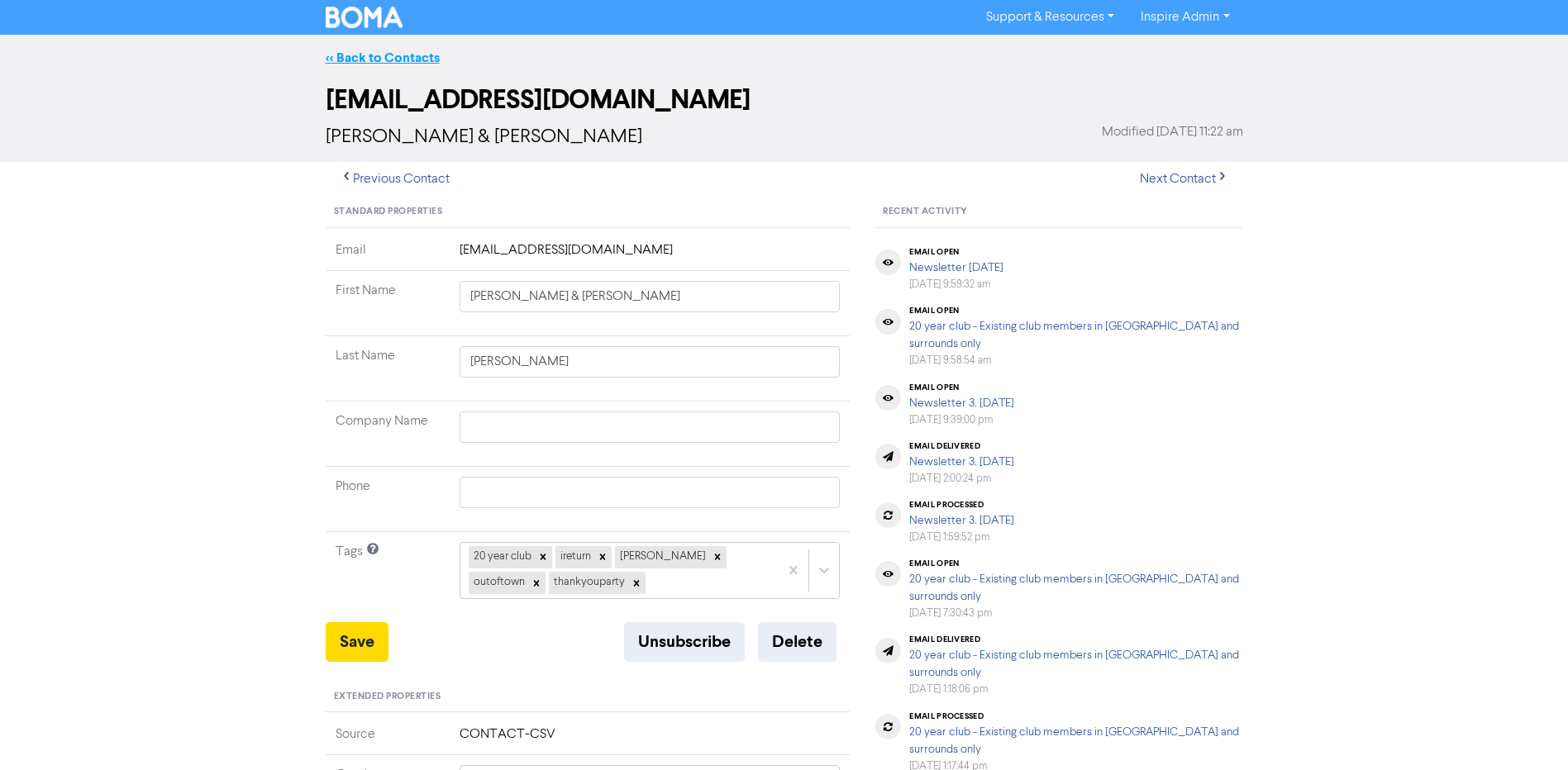
click at [386, 53] on link "<< Back to Contacts" at bounding box center [382, 58] width 114 height 17
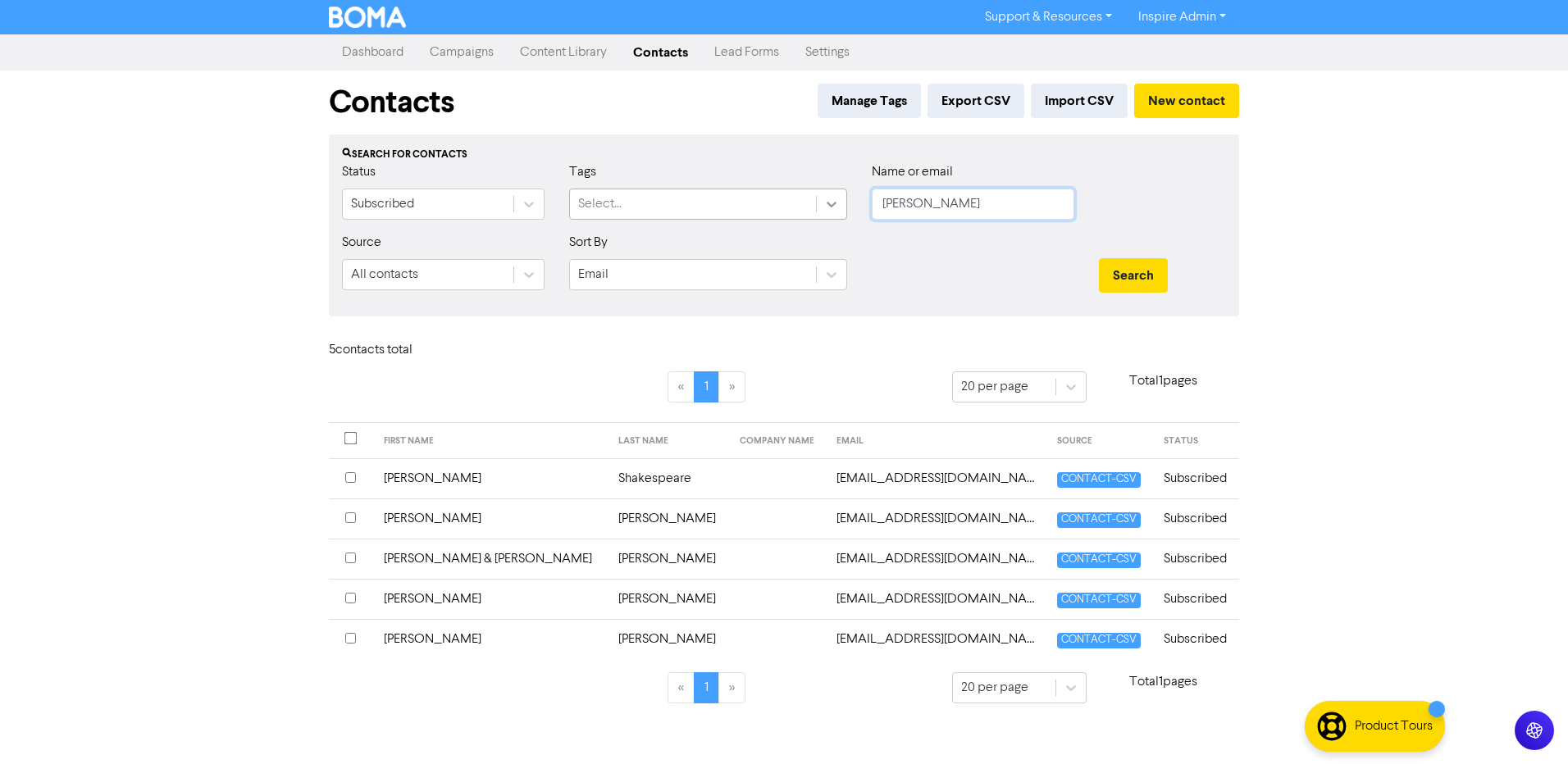
drag, startPoint x: 942, startPoint y: 207, endPoint x: 832, endPoint y: 207, distance: 110.0
click at [832, 207] on div "Status Subscribed Tags Select... Name or email [PERSON_NAME]" at bounding box center [784, 198] width 909 height 71
click at [1099, 258] on button "Search" at bounding box center [1133, 275] width 69 height 35
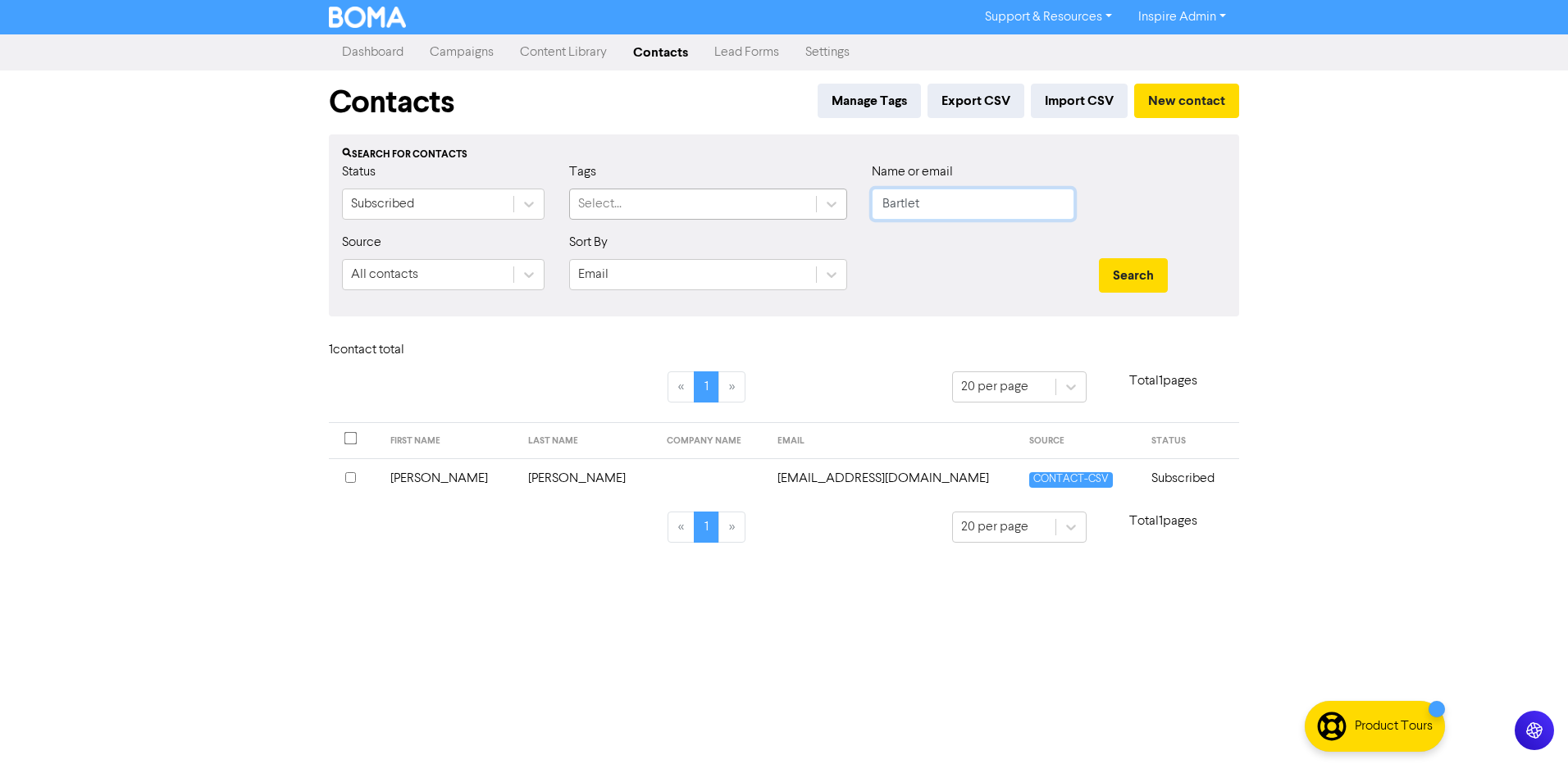
drag, startPoint x: 962, startPoint y: 212, endPoint x: 773, endPoint y: 207, distance: 189.1
click at [773, 207] on div "Status Subscribed Tags Select... Name or email Bartlet" at bounding box center [784, 198] width 909 height 71
click at [1099, 258] on button "Search" at bounding box center [1133, 275] width 69 height 35
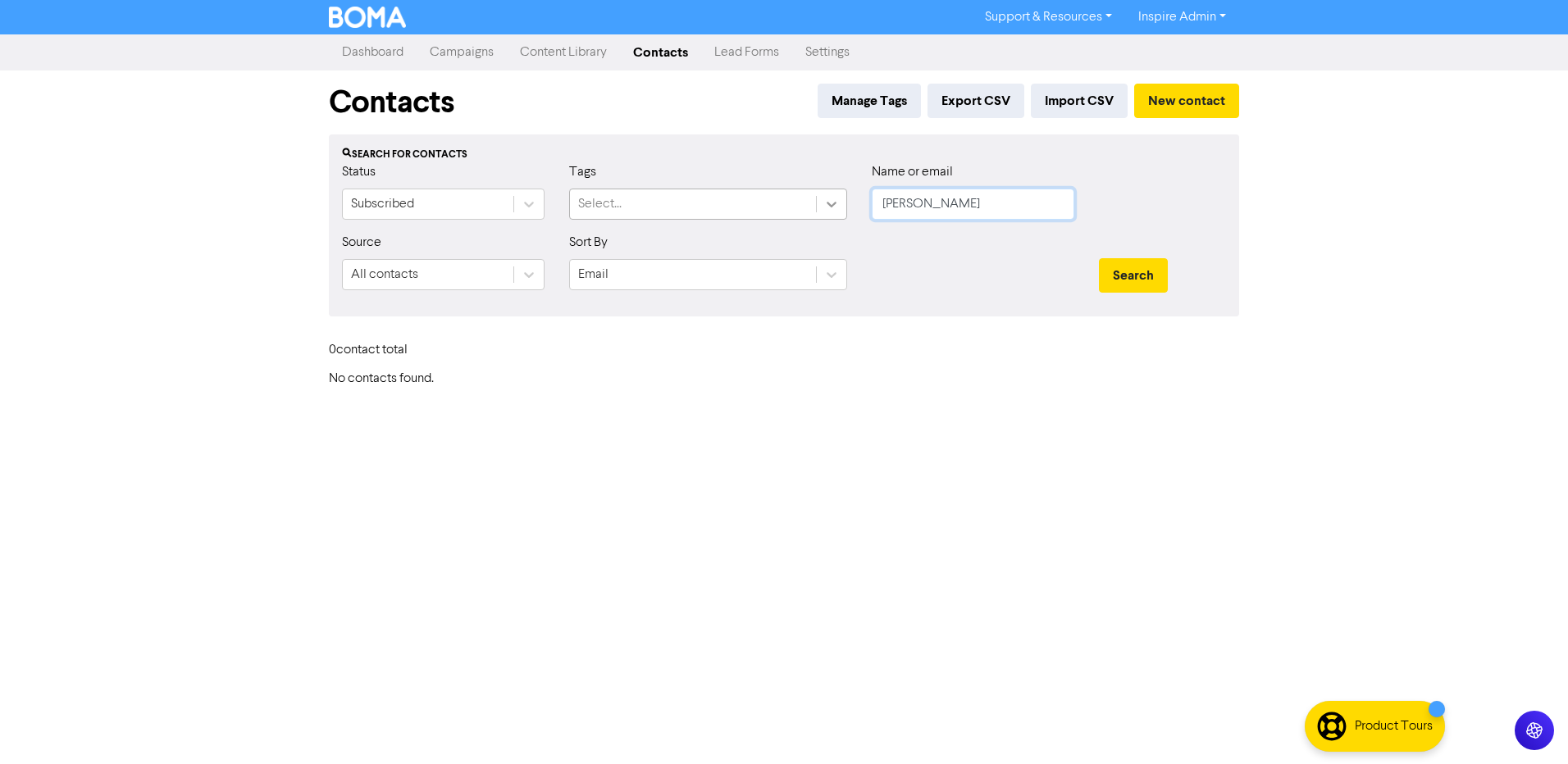
drag, startPoint x: 923, startPoint y: 201, endPoint x: 841, endPoint y: 202, distance: 82.0
click at [841, 201] on div "Status Subscribed Tags Select... Name or email [PERSON_NAME]" at bounding box center [784, 198] width 909 height 71
click at [1099, 258] on button "Search" at bounding box center [1133, 275] width 69 height 35
drag, startPoint x: 1169, startPoint y: 279, endPoint x: 1117, endPoint y: 281, distance: 52.0
click at [1166, 279] on div "Search" at bounding box center [1162, 275] width 127 height 35
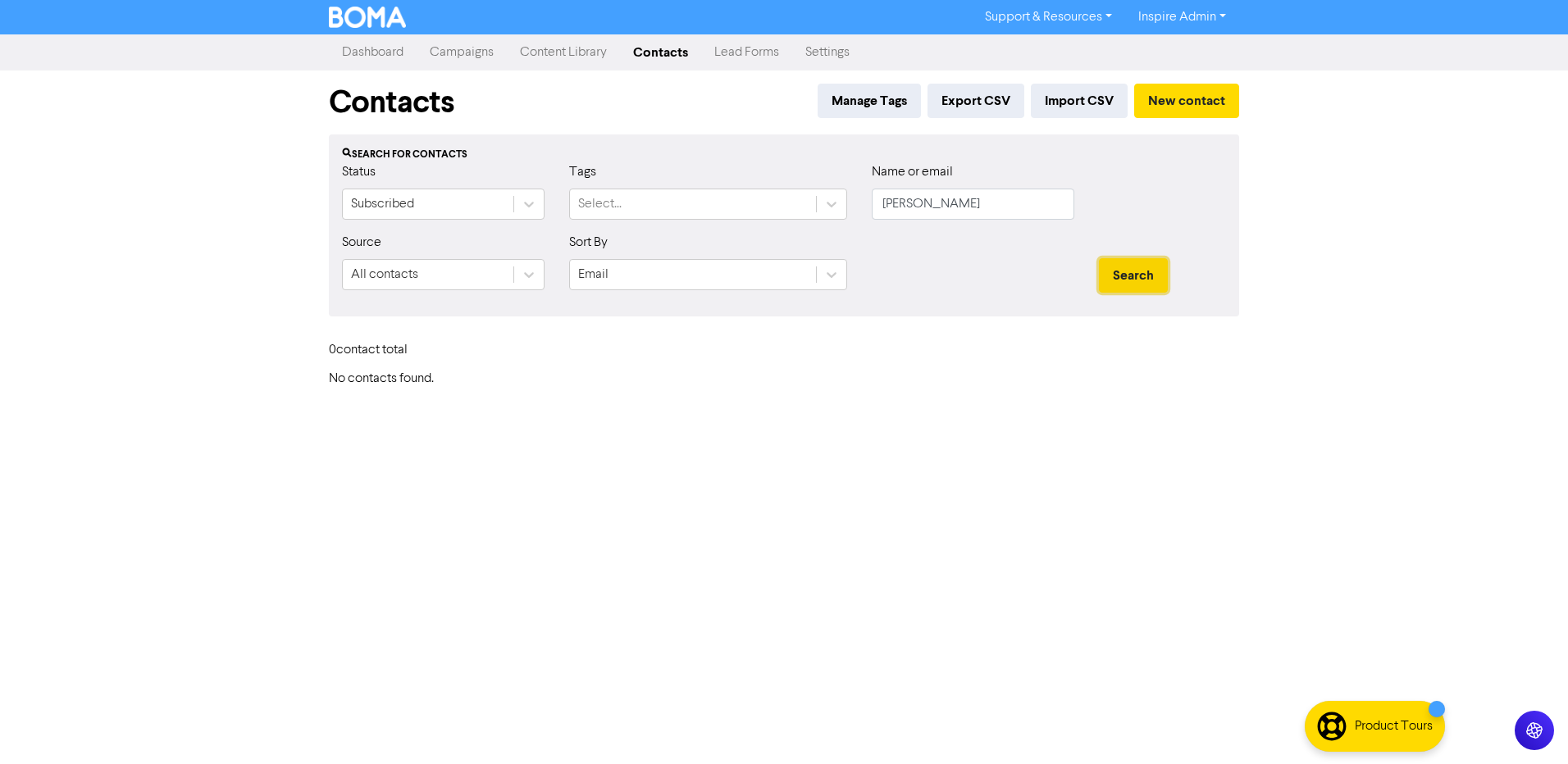
click at [1130, 275] on button "Search" at bounding box center [1133, 275] width 69 height 35
drag, startPoint x: 931, startPoint y: 205, endPoint x: 773, endPoint y: 203, distance: 158.0
click at [773, 203] on div "Status Subscribed Tags Select... Name or email [PERSON_NAME]" at bounding box center [784, 198] width 909 height 71
click at [1099, 258] on button "Search" at bounding box center [1133, 275] width 69 height 35
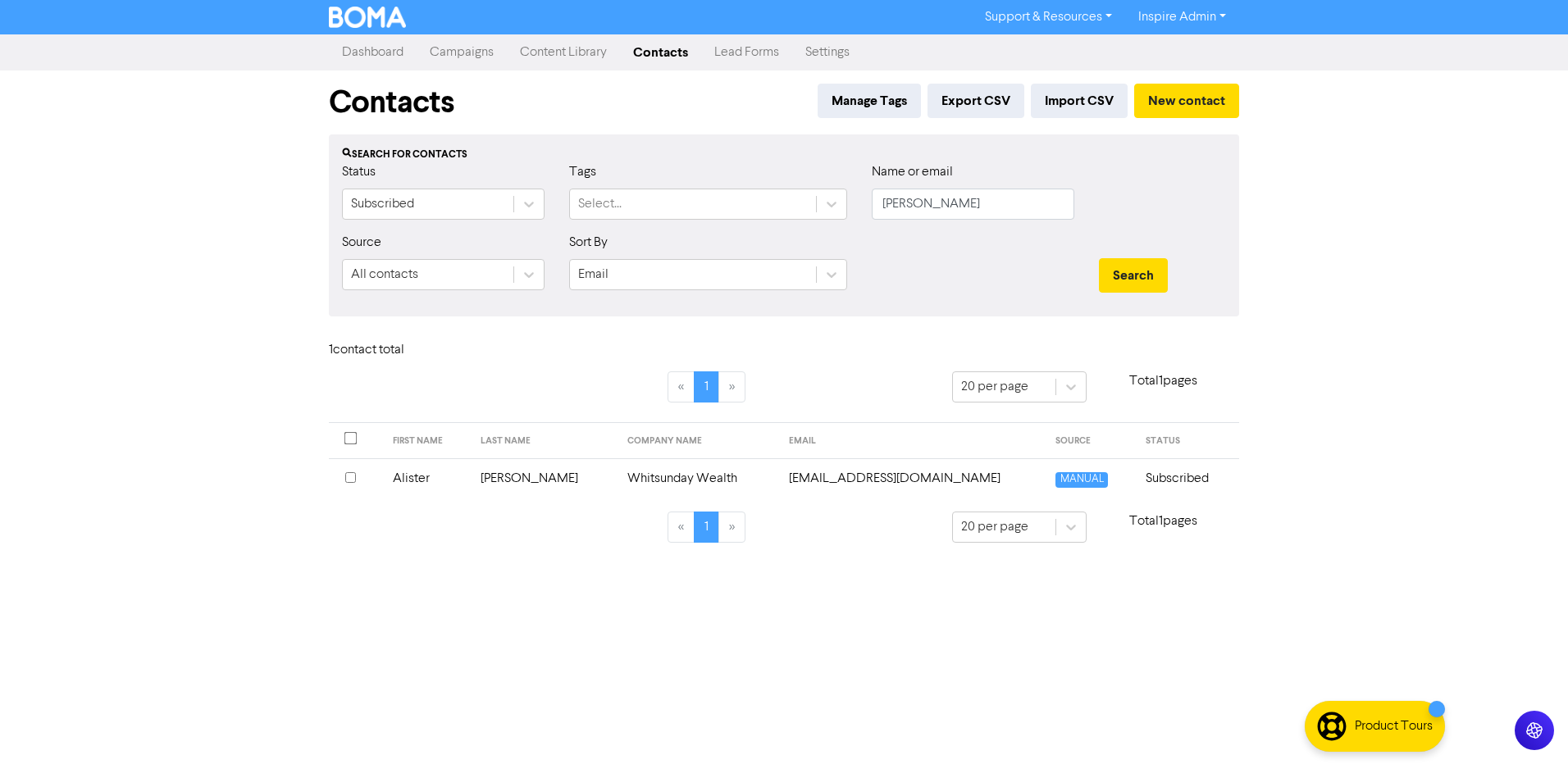
click at [660, 479] on td "Whitsunday Wealth" at bounding box center [699, 479] width 162 height 40
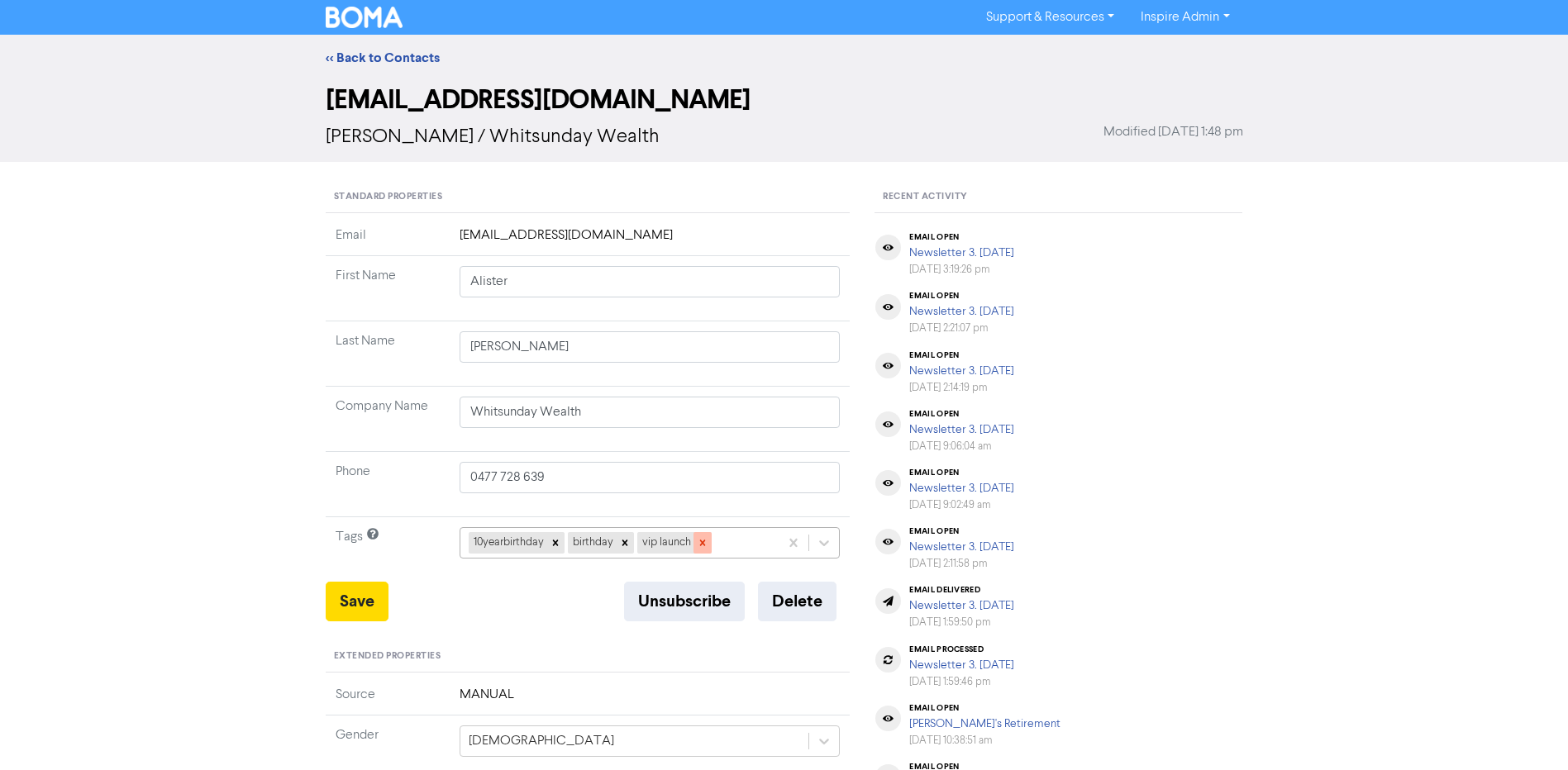
click at [703, 543] on icon at bounding box center [702, 543] width 11 height 11
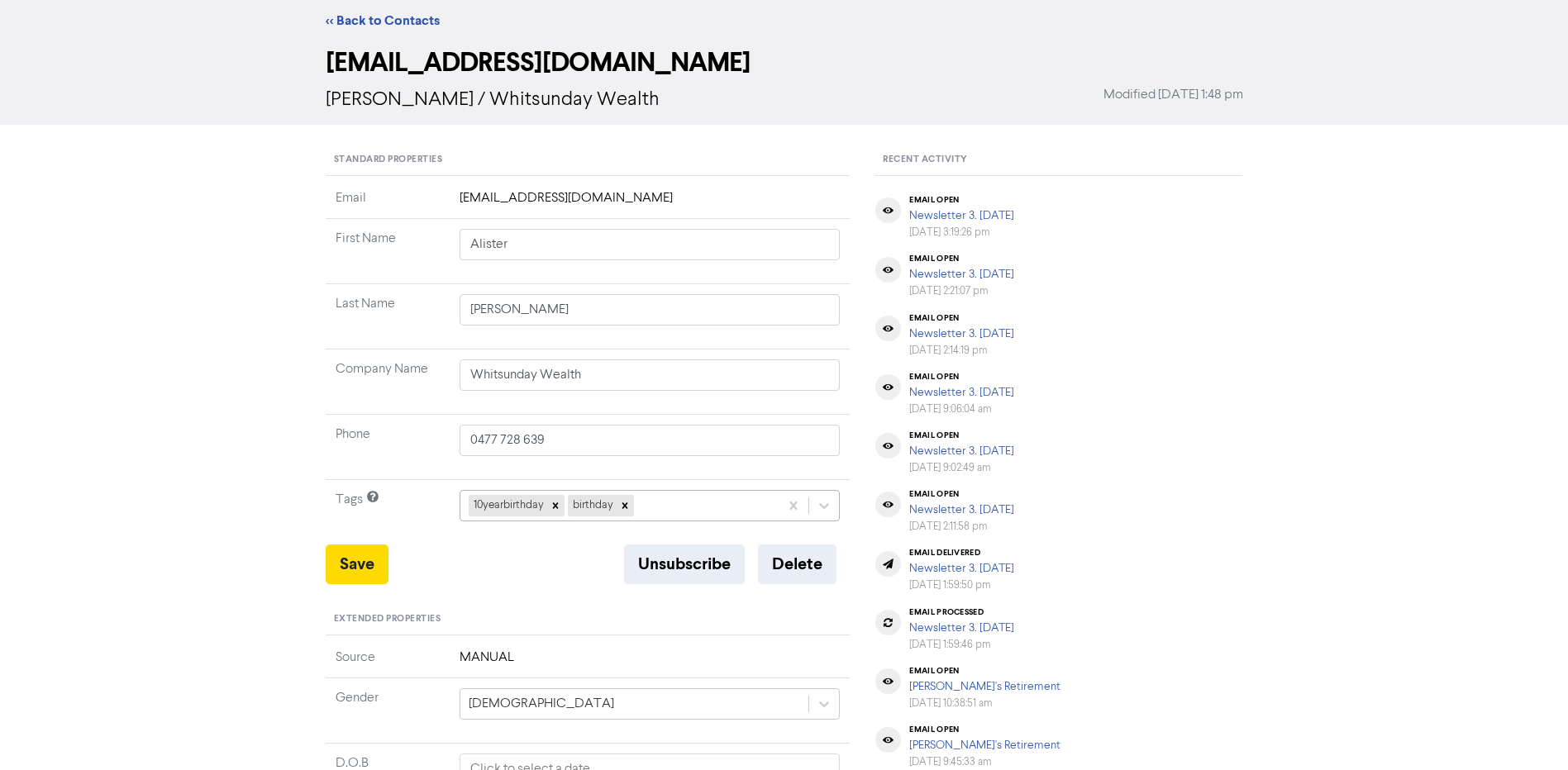
click at [687, 522] on div "10yearbirthday birthday" at bounding box center [650, 505] width 381 height 31
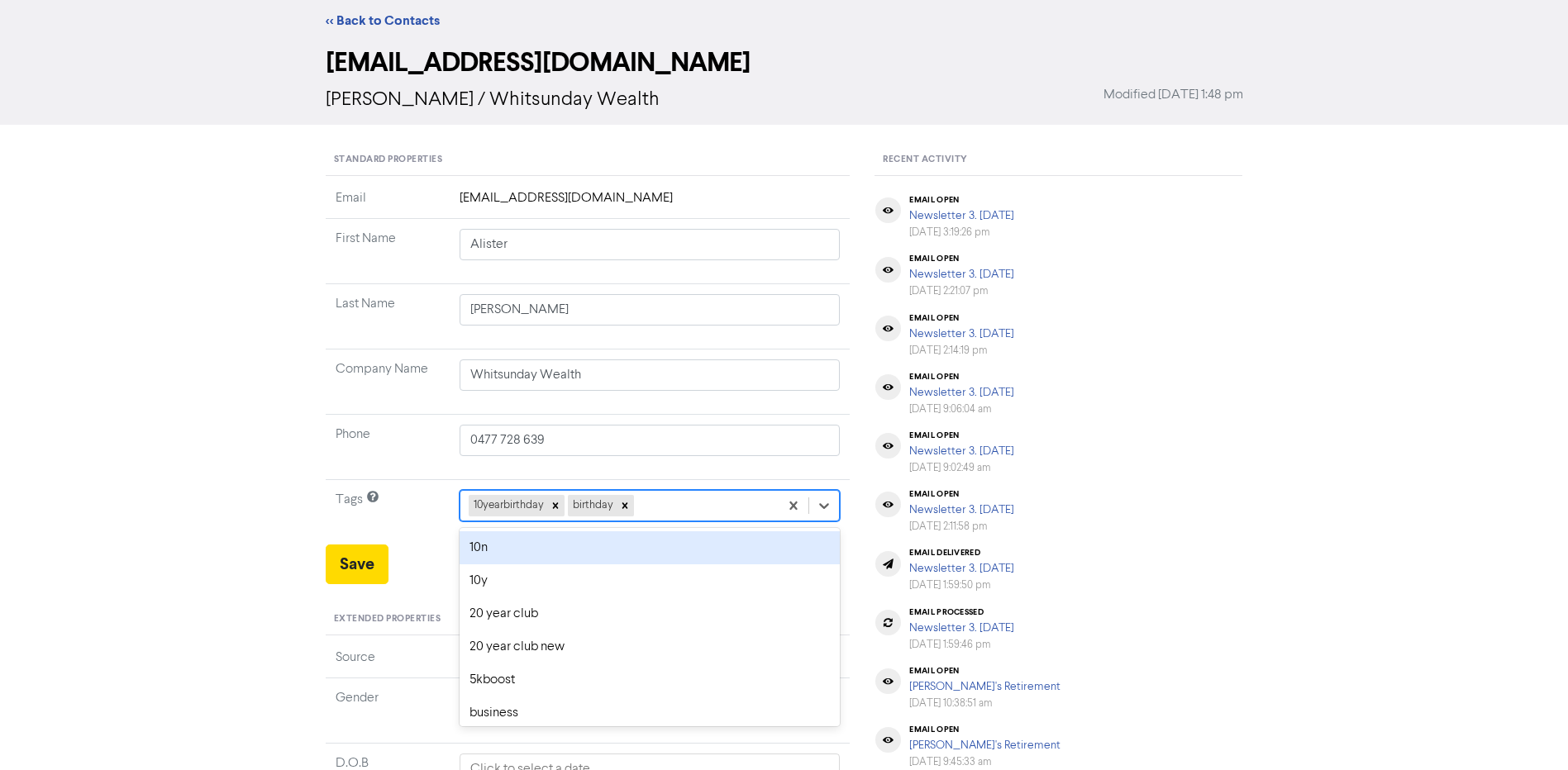
scroll to position [50, 0]
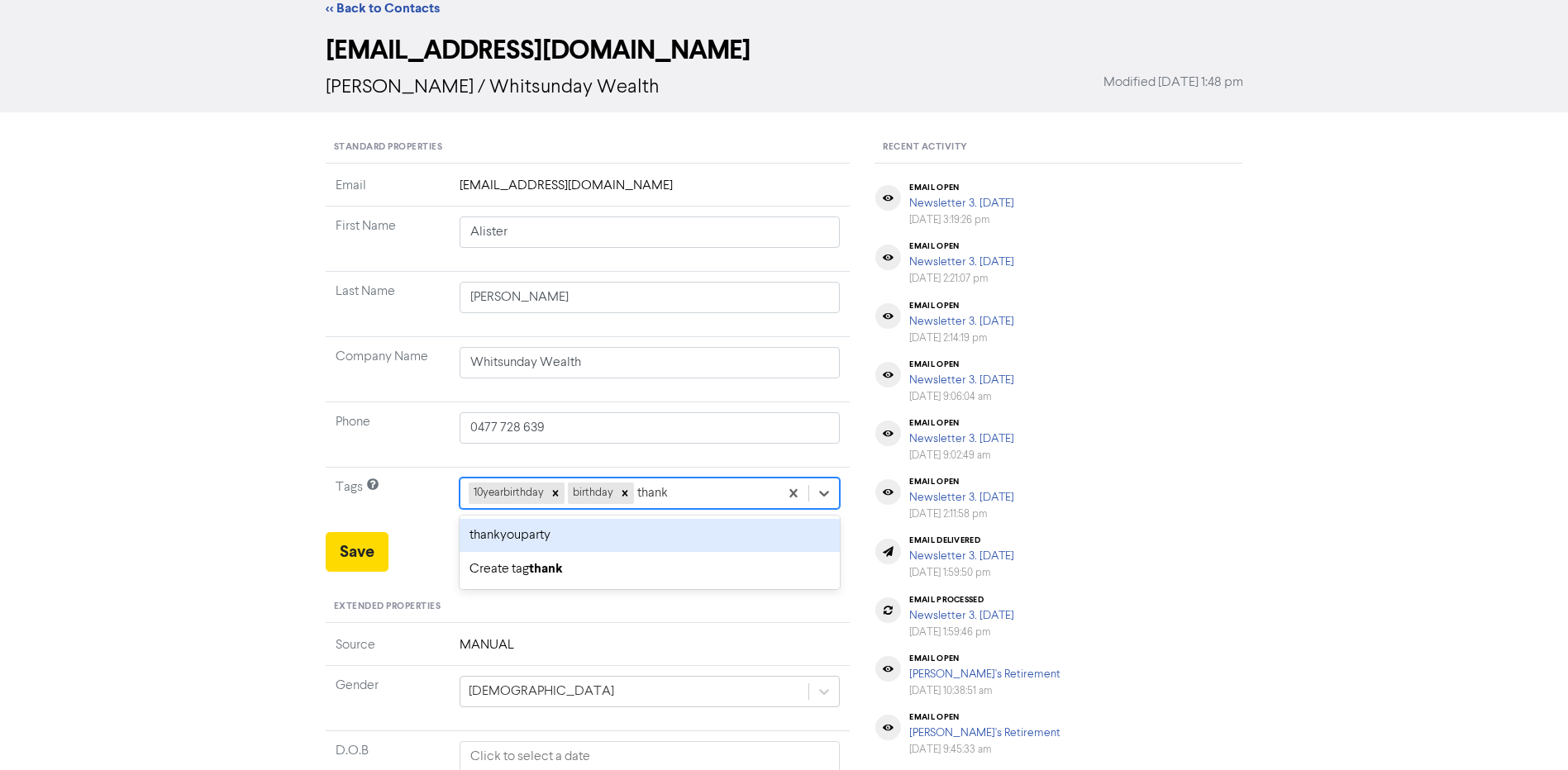
click at [682, 540] on div "thankyouparty" at bounding box center [650, 535] width 381 height 33
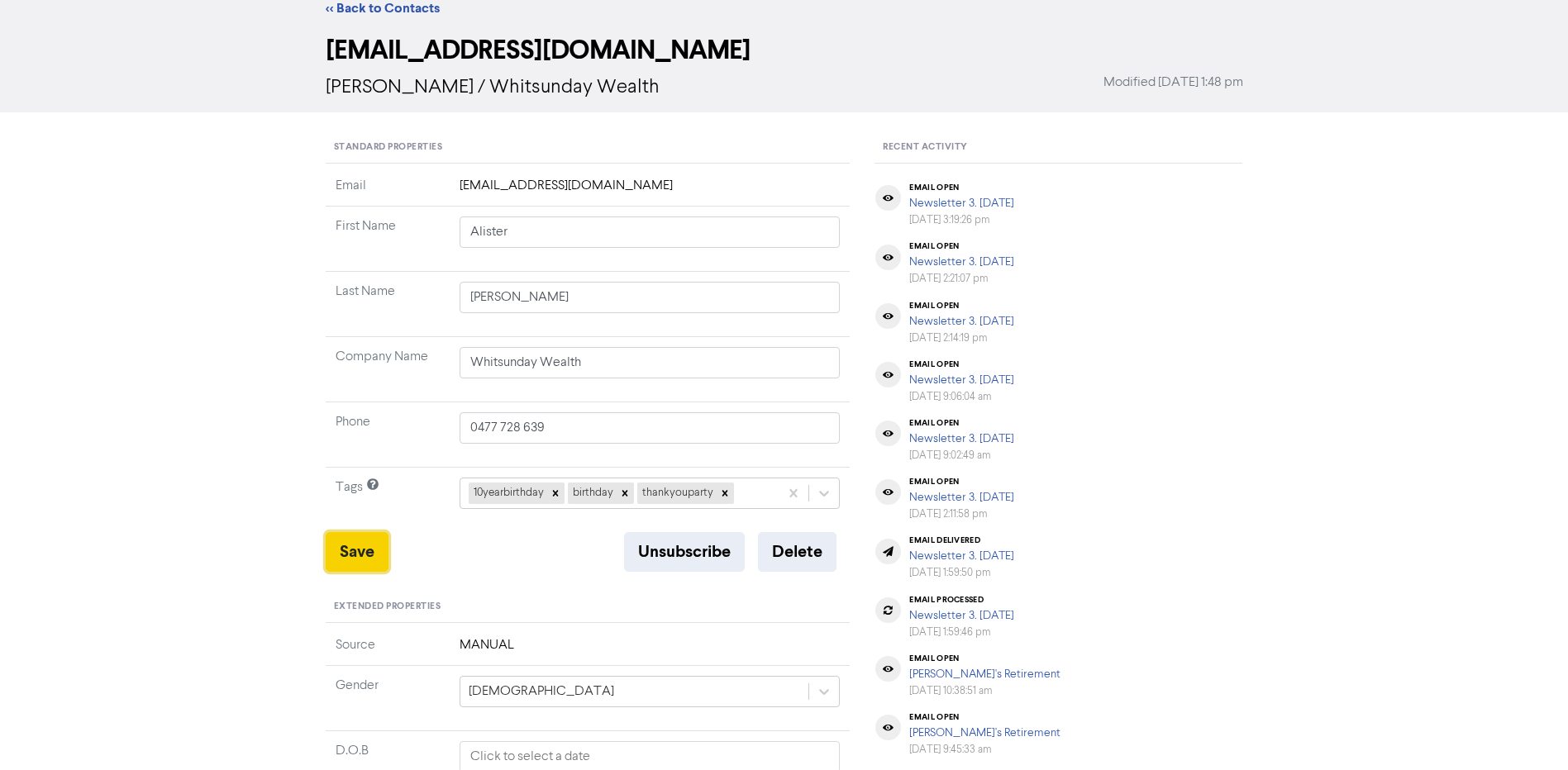
click at [352, 558] on button "Save" at bounding box center [356, 552] width 63 height 39
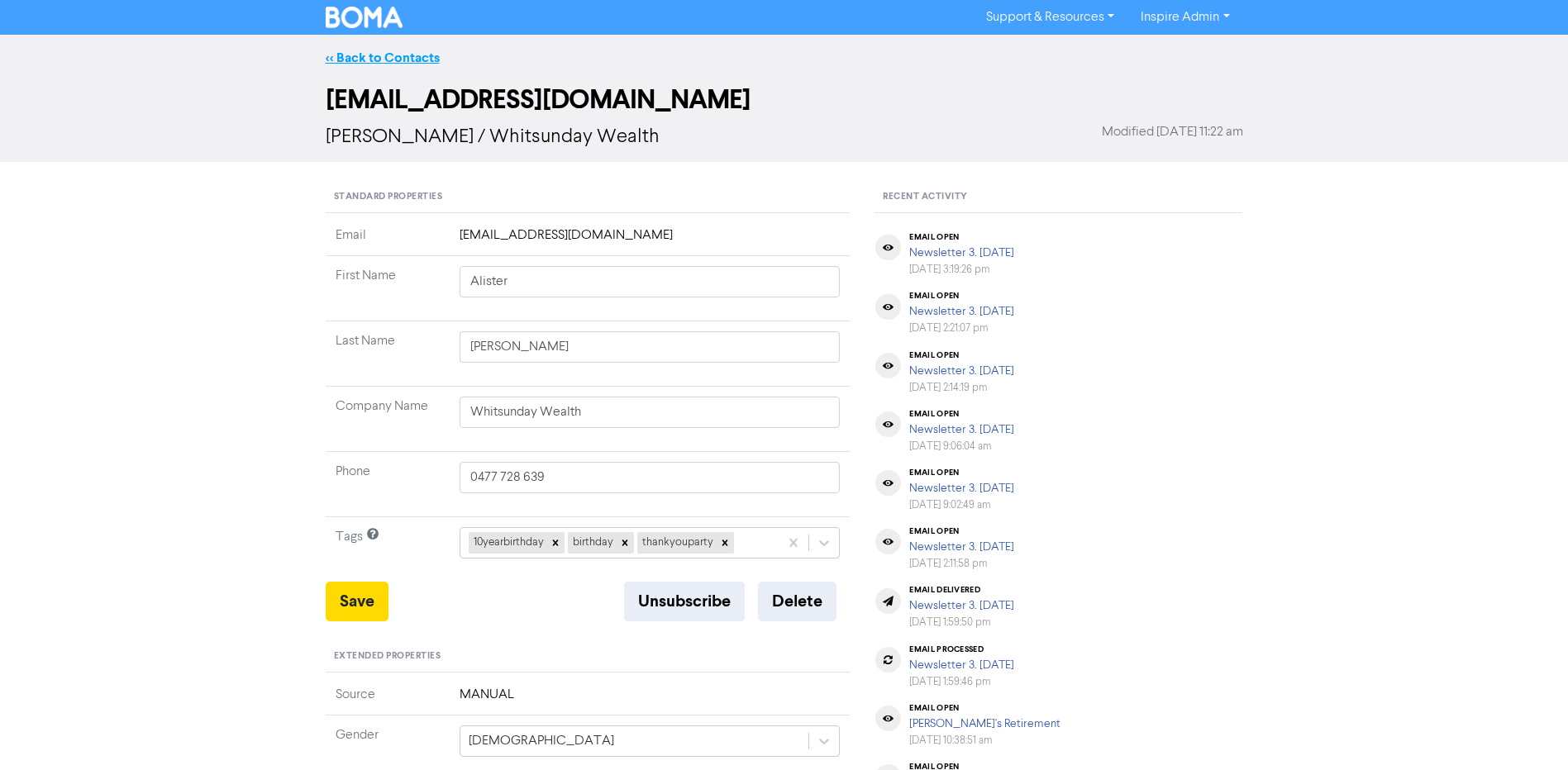
click at [401, 54] on link "<< Back to Contacts" at bounding box center [382, 58] width 114 height 17
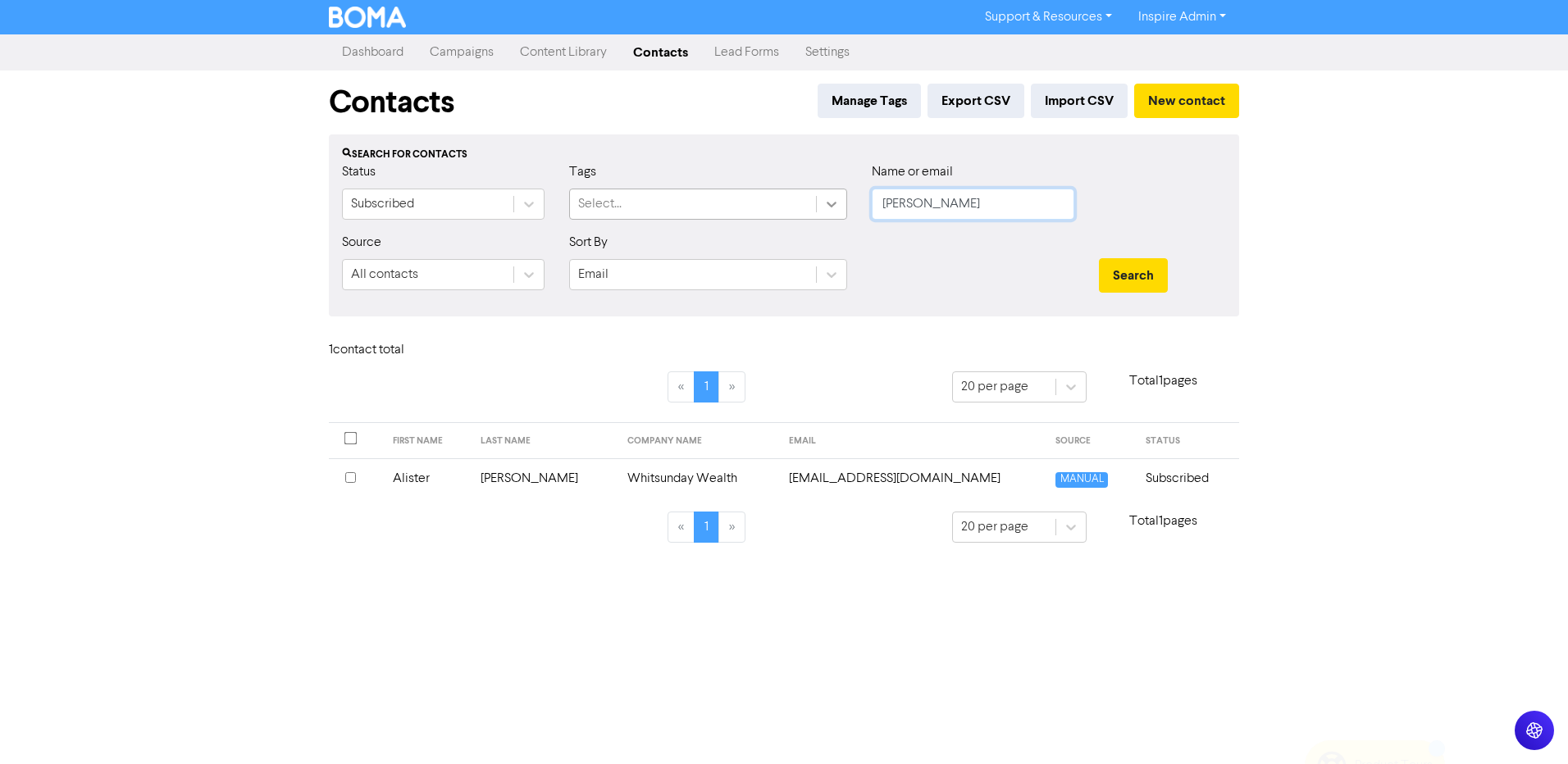
drag, startPoint x: 954, startPoint y: 203, endPoint x: 817, endPoint y: 202, distance: 137.0
click at [817, 202] on div "Status Subscribed Tags Select... Name or email [PERSON_NAME]" at bounding box center [784, 198] width 909 height 71
click at [1099, 258] on button "Search" at bounding box center [1133, 275] width 69 height 35
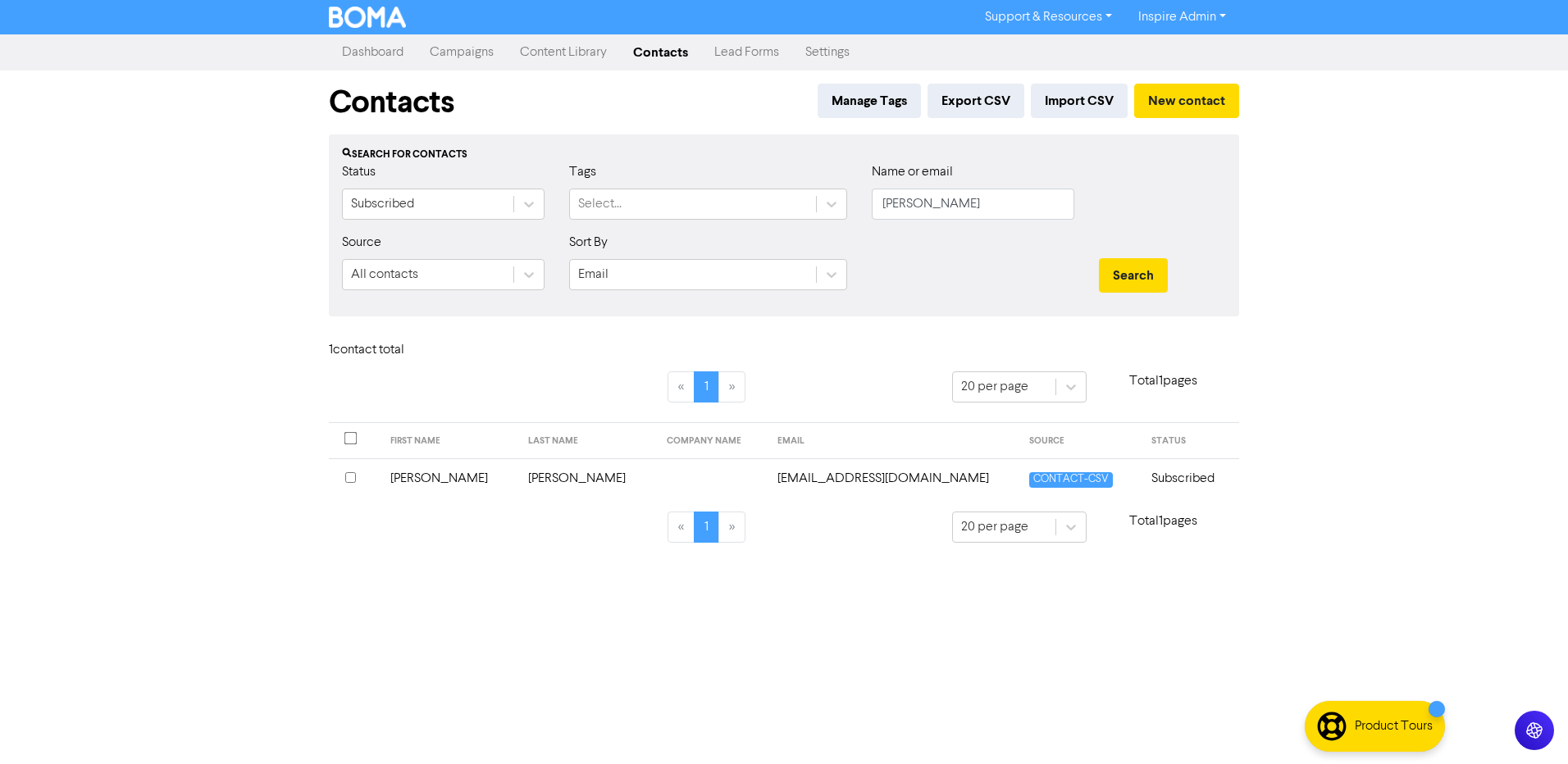
click at [519, 479] on td "[PERSON_NAME]" at bounding box center [588, 479] width 139 height 40
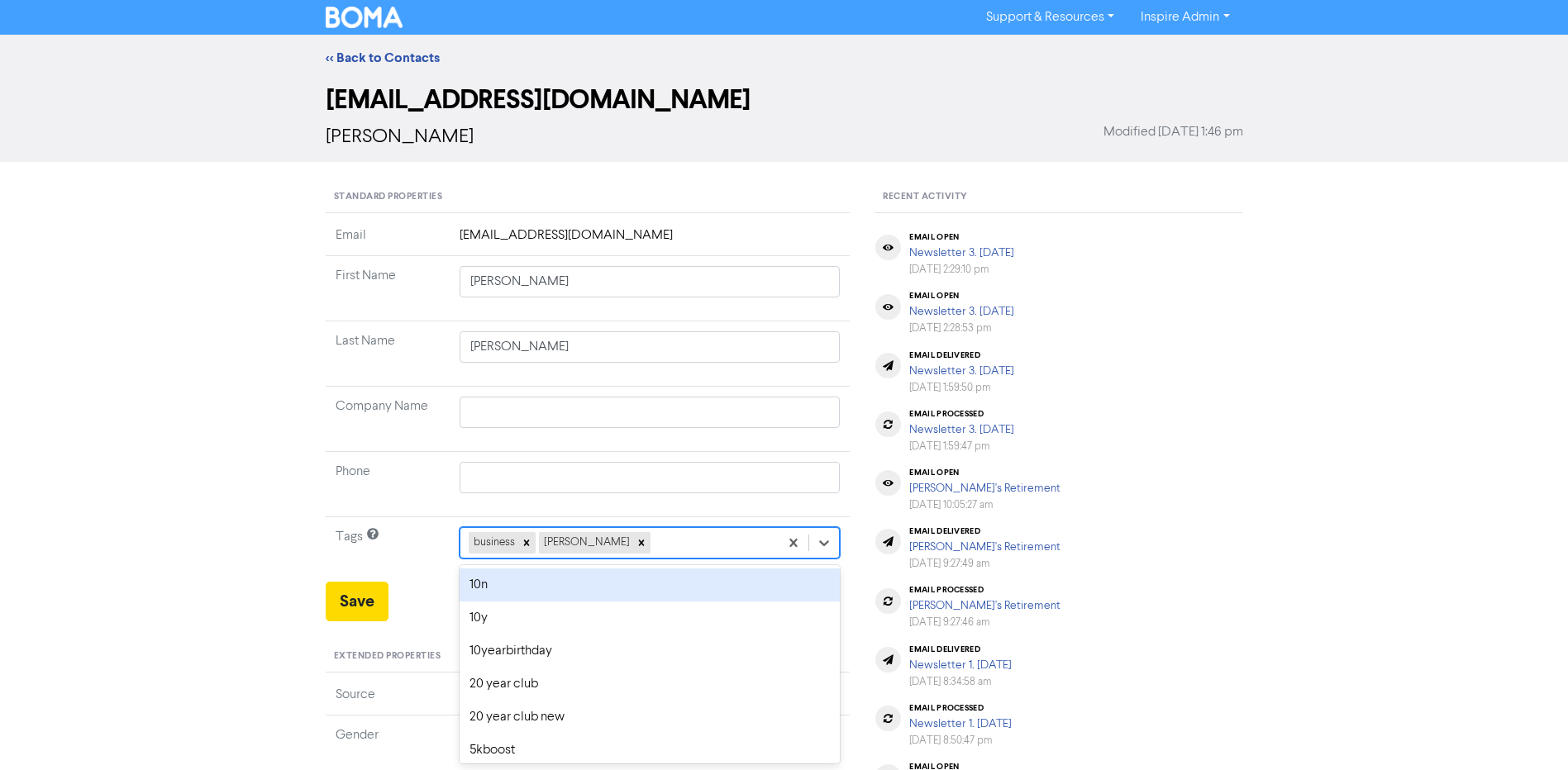
scroll to position [50, 0]
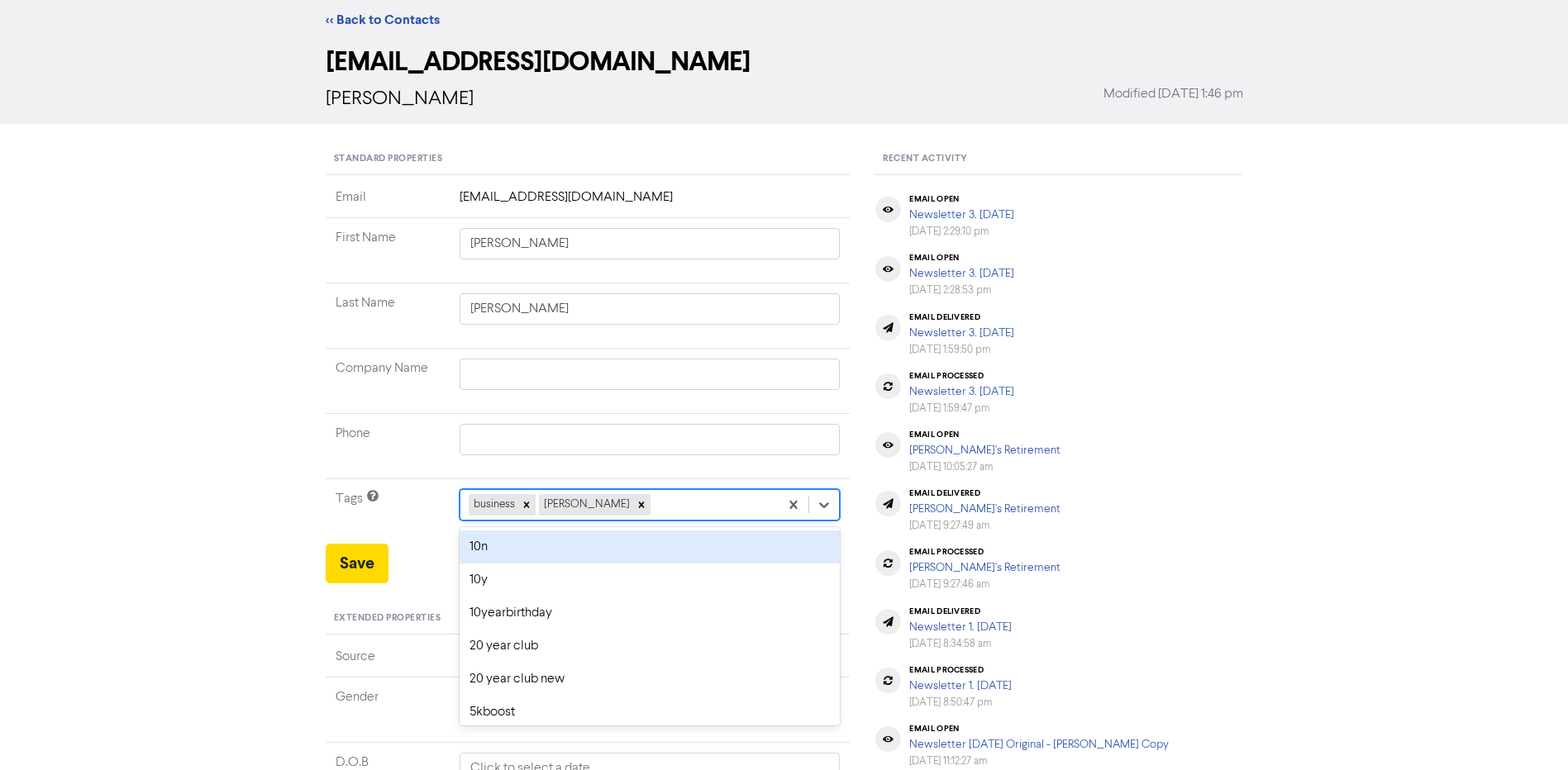
click at [647, 521] on div "option 10n focused, 1 of 42. 40 results available. Use Up and Down to choose op…" at bounding box center [650, 505] width 381 height 31
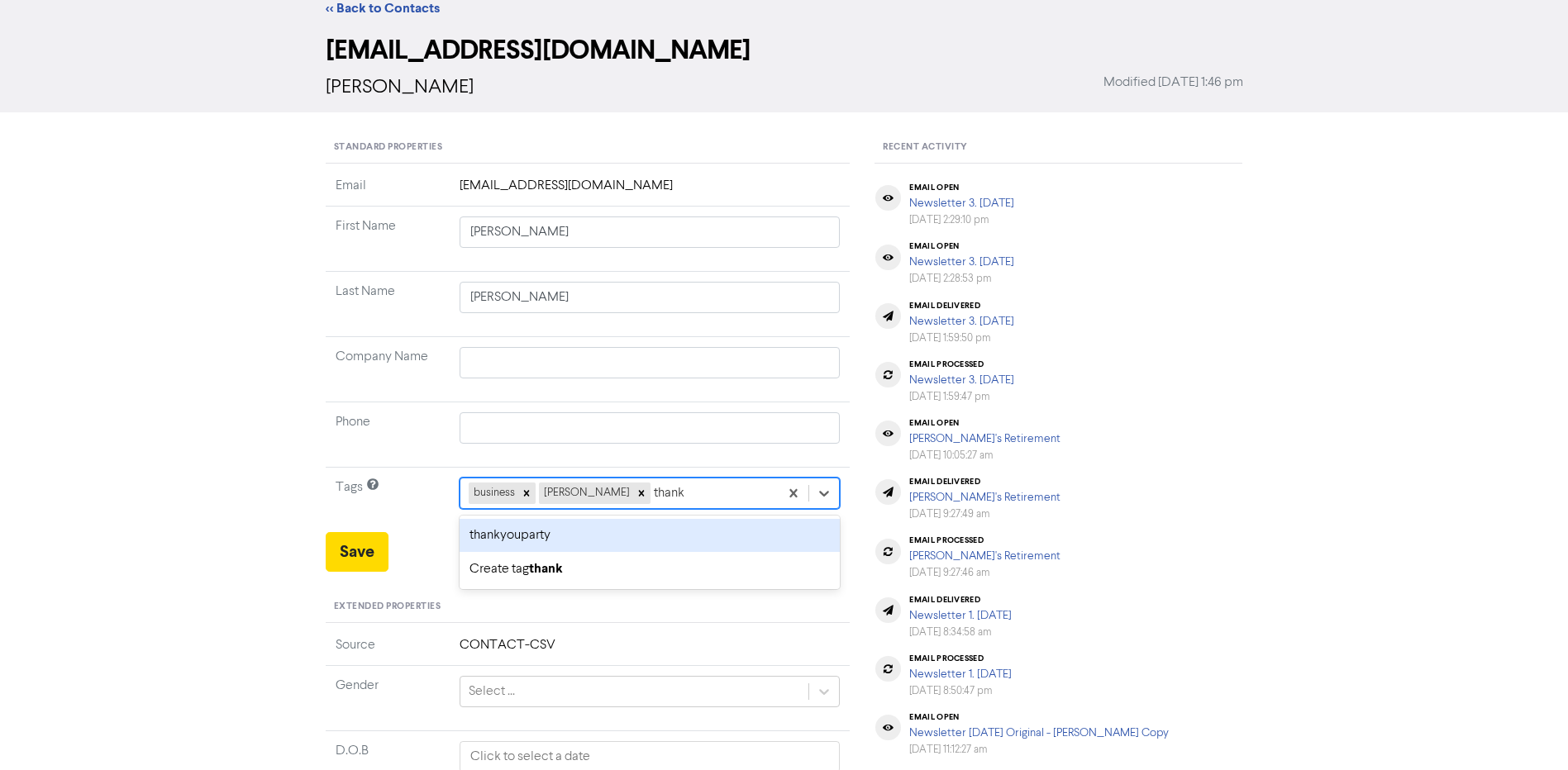
click at [647, 538] on div "thankyouparty" at bounding box center [650, 535] width 381 height 33
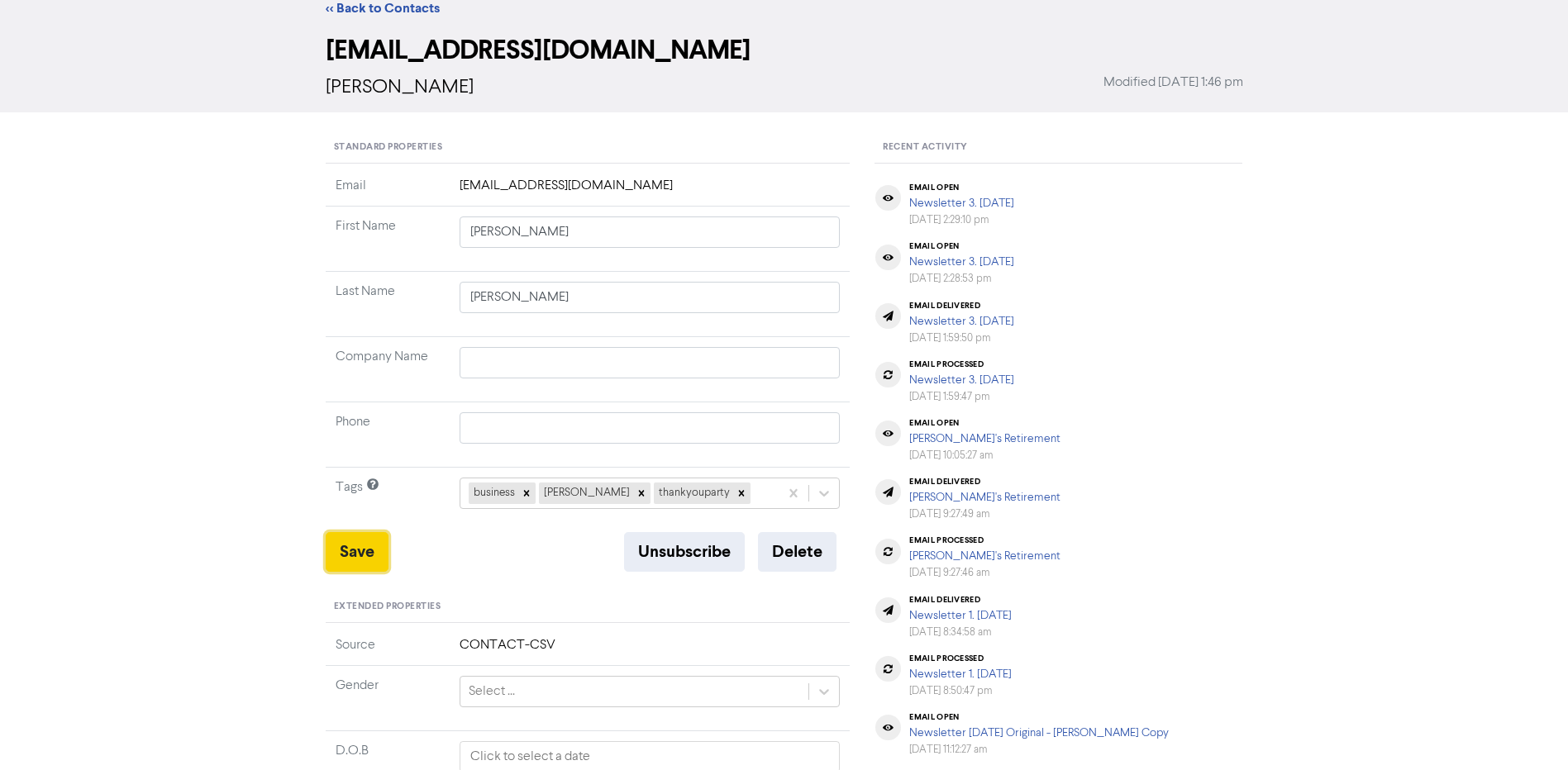
click at [370, 542] on button "Save" at bounding box center [356, 552] width 63 height 39
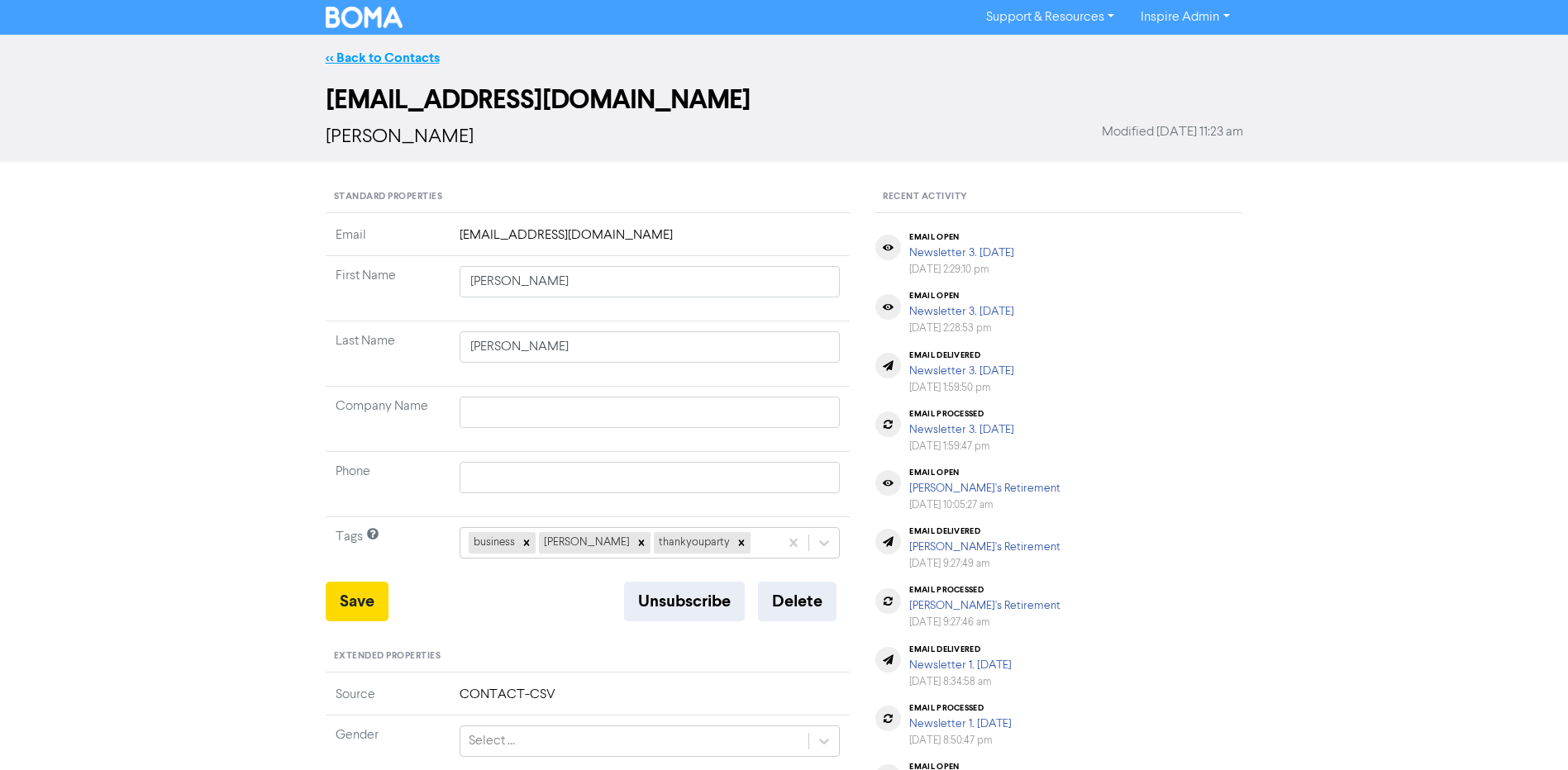
click at [407, 63] on link "<< Back to Contacts" at bounding box center [382, 58] width 114 height 17
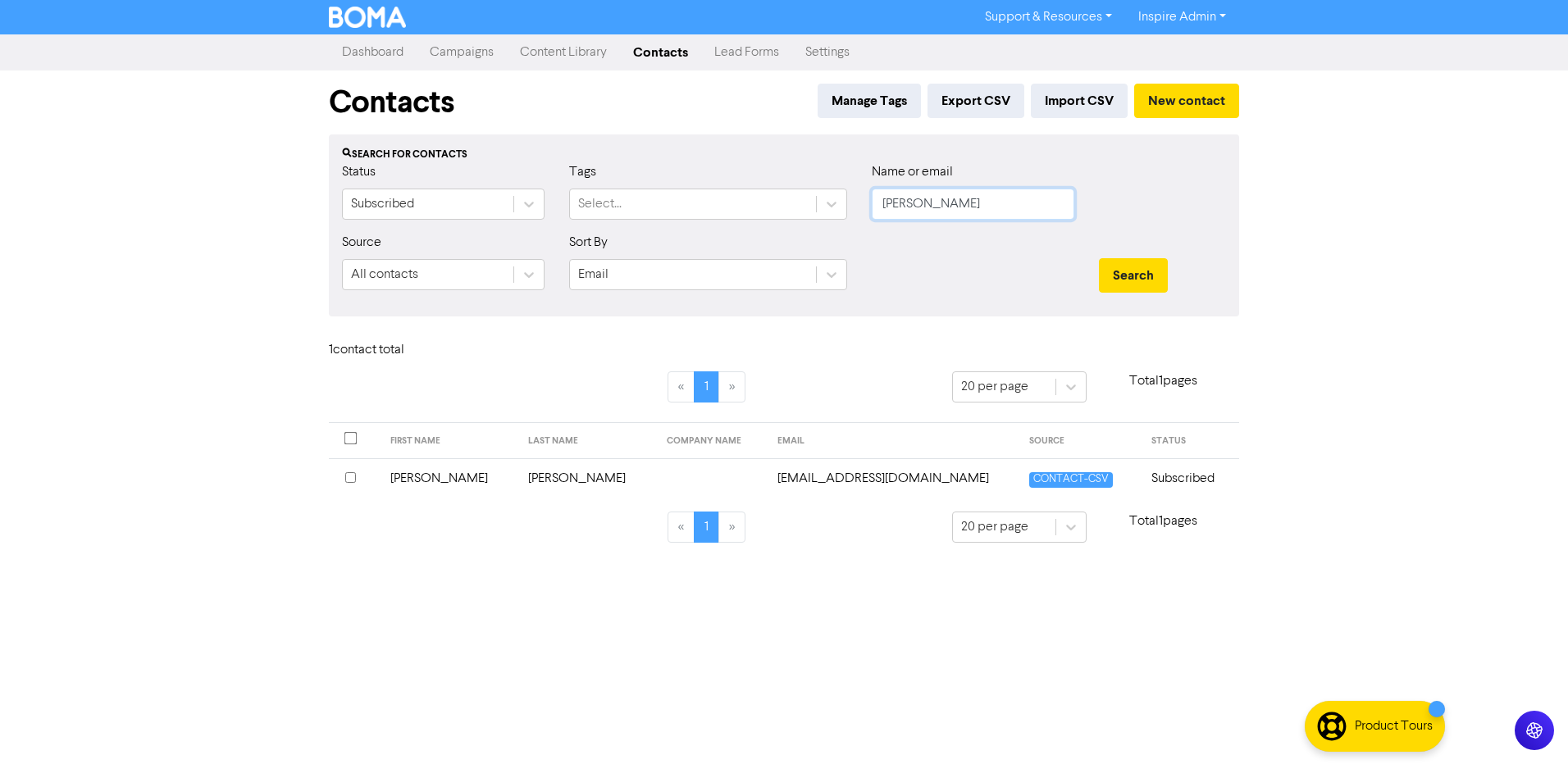
drag, startPoint x: 923, startPoint y: 211, endPoint x: 862, endPoint y: 210, distance: 61.0
click at [862, 210] on div "Name or email [PERSON_NAME]" at bounding box center [973, 198] width 228 height 71
click at [1099, 258] on button "Search" at bounding box center [1133, 275] width 69 height 35
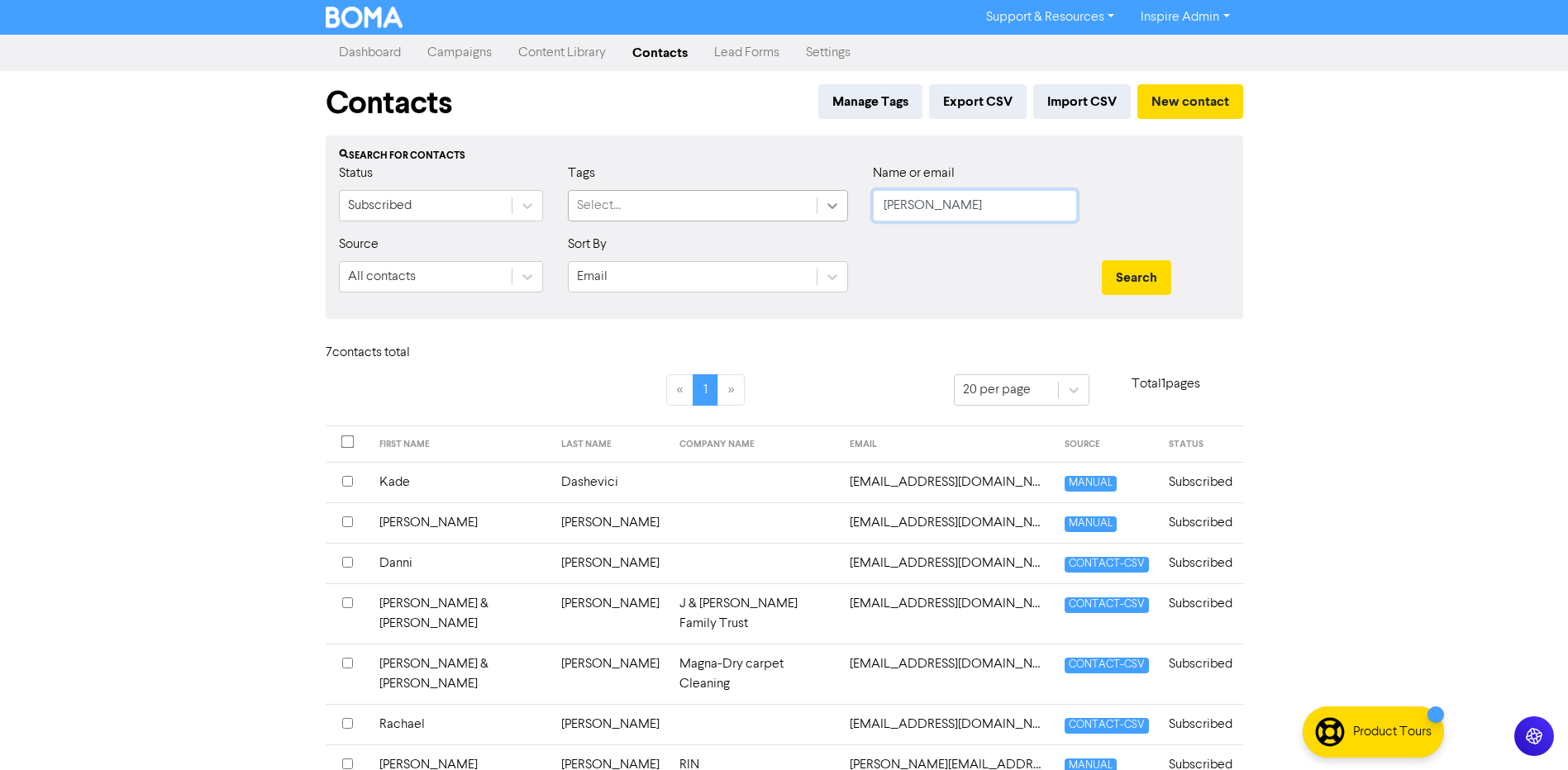
drag, startPoint x: 965, startPoint y: 210, endPoint x: 825, endPoint y: 205, distance: 140.1
click at [825, 205] on div "Status Subscribed Tags Select... Name or email [PERSON_NAME]" at bounding box center [784, 199] width 916 height 71
click at [1102, 260] on button "Search" at bounding box center [1137, 277] width 70 height 35
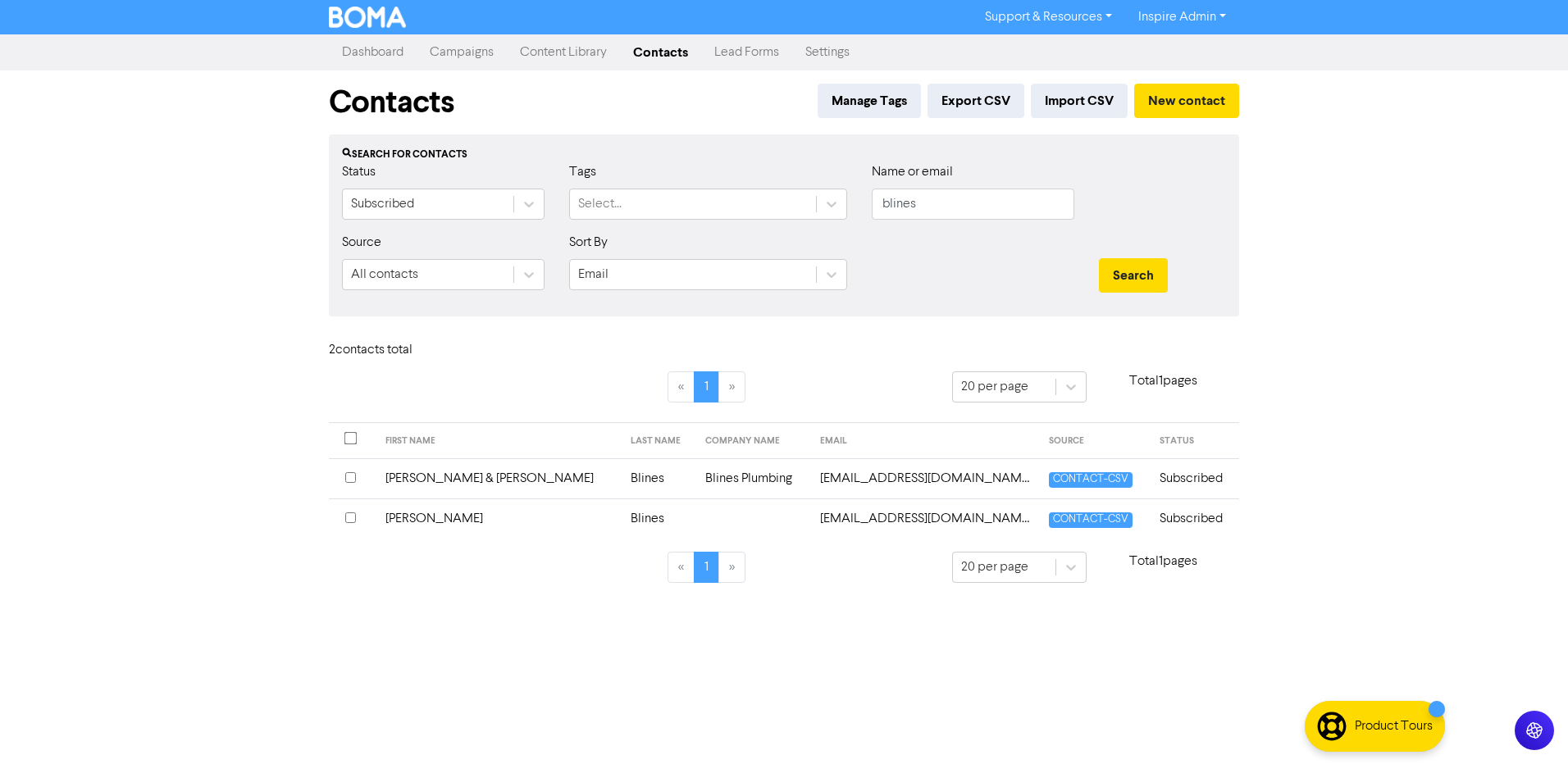
click at [621, 478] on td "Blines" at bounding box center [659, 479] width 75 height 40
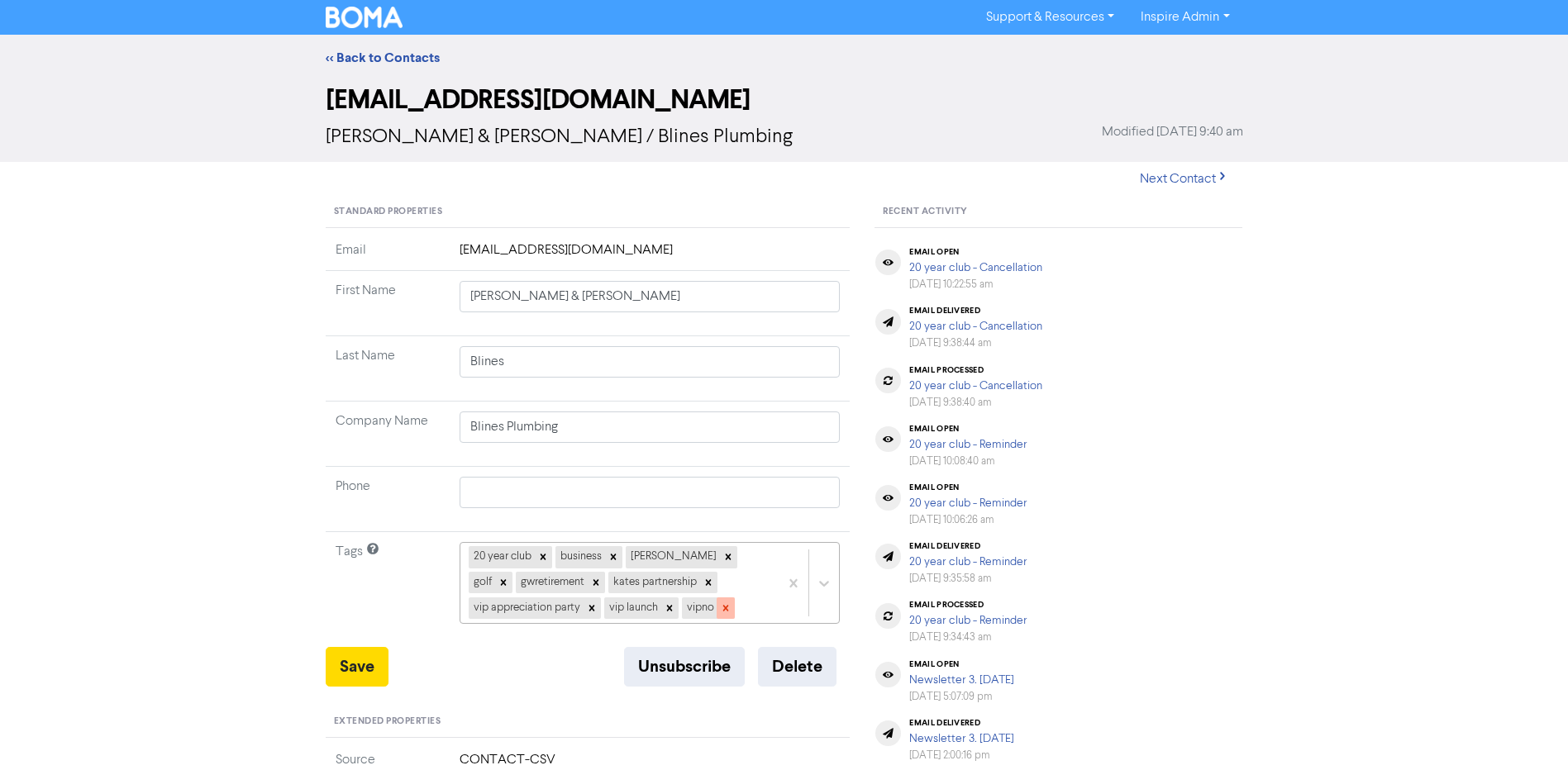
click at [729, 609] on icon at bounding box center [726, 608] width 11 height 11
click at [671, 610] on icon at bounding box center [669, 608] width 6 height 6
click at [591, 606] on icon at bounding box center [591, 608] width 11 height 11
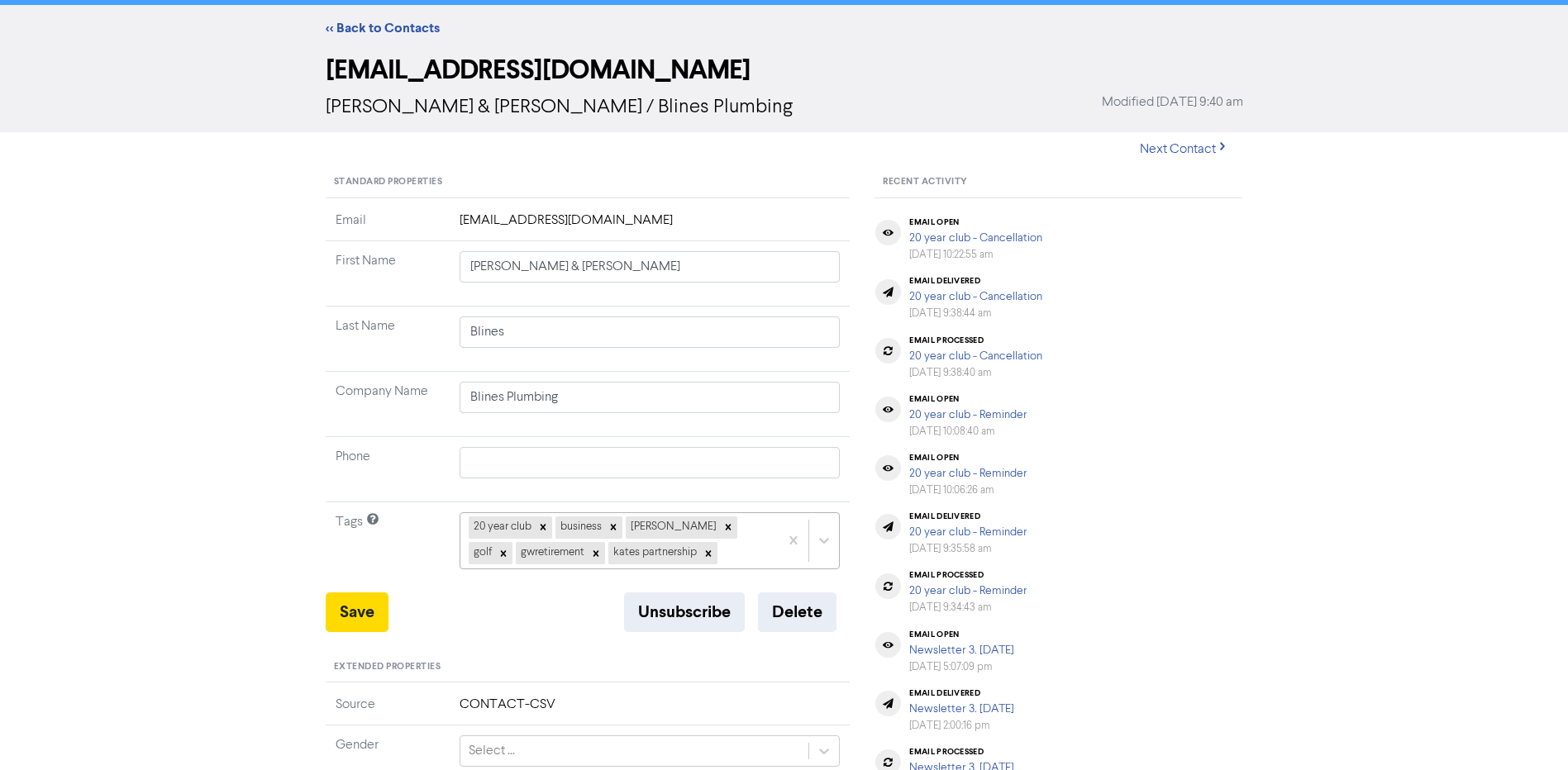
click at [704, 569] on div "20 year club business [PERSON_NAME] gwretirement kates partnership" at bounding box center [650, 541] width 381 height 56
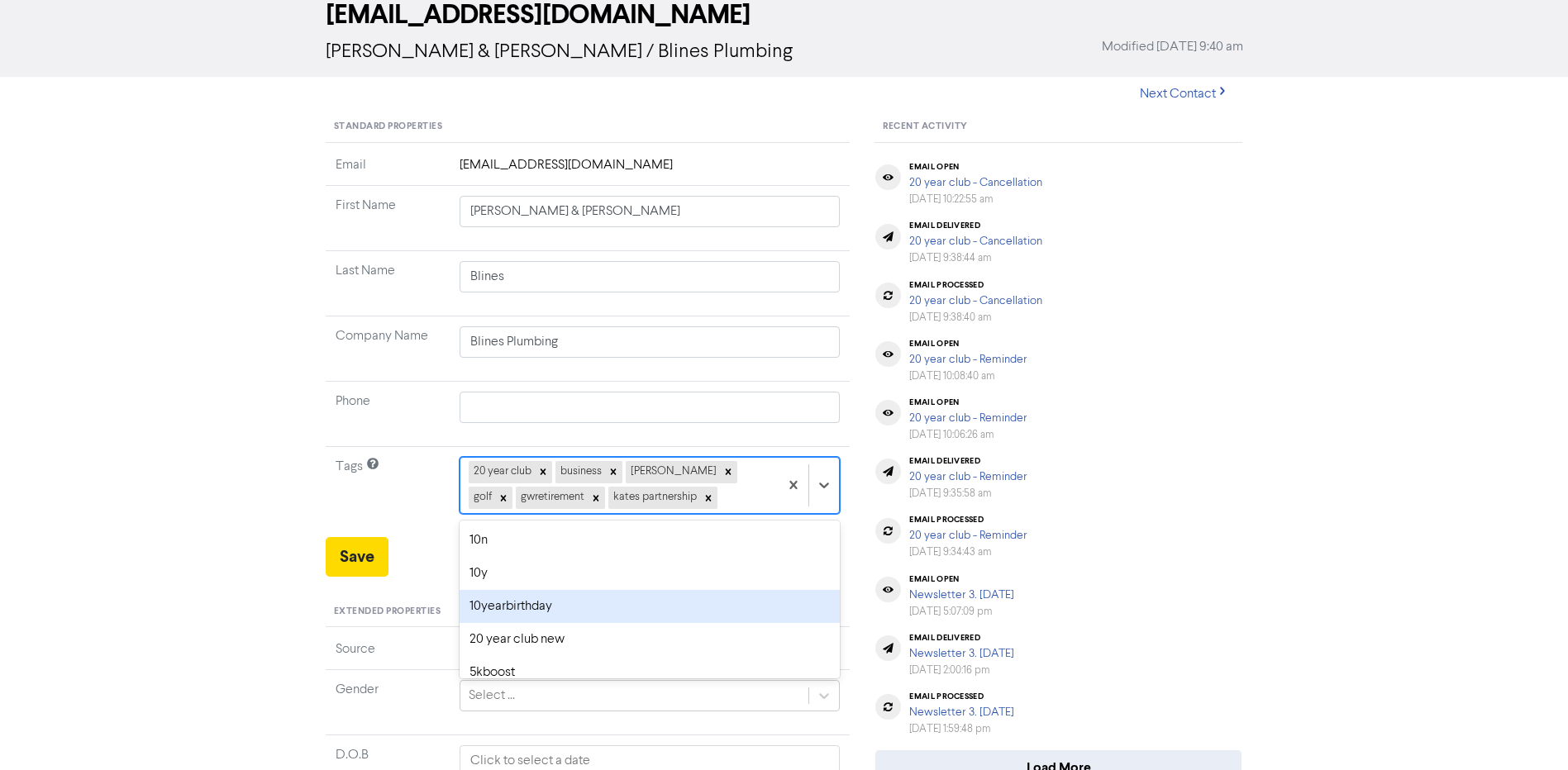
scroll to position [90, 0]
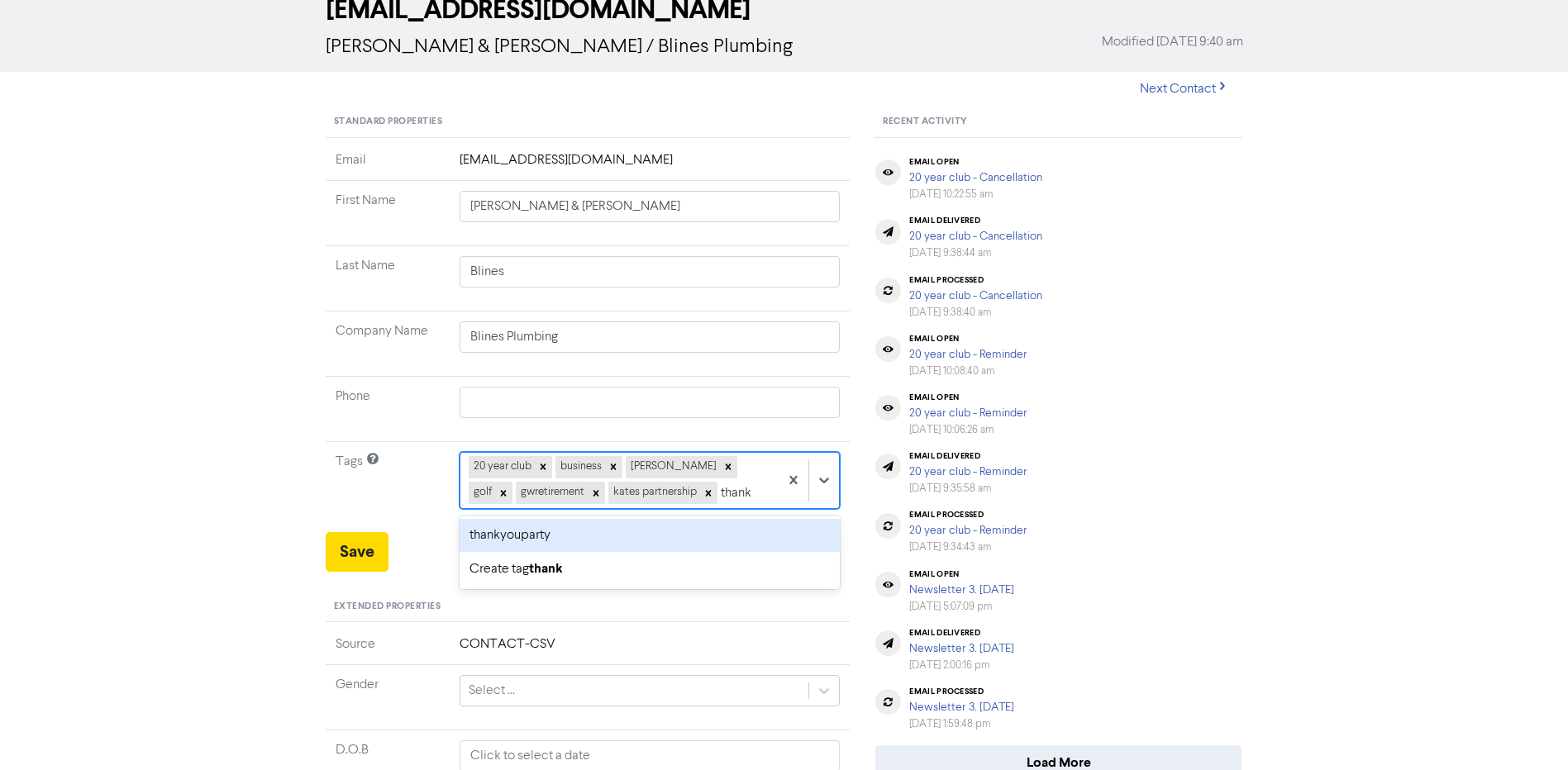
click at [605, 535] on div "thankyouparty" at bounding box center [650, 535] width 381 height 33
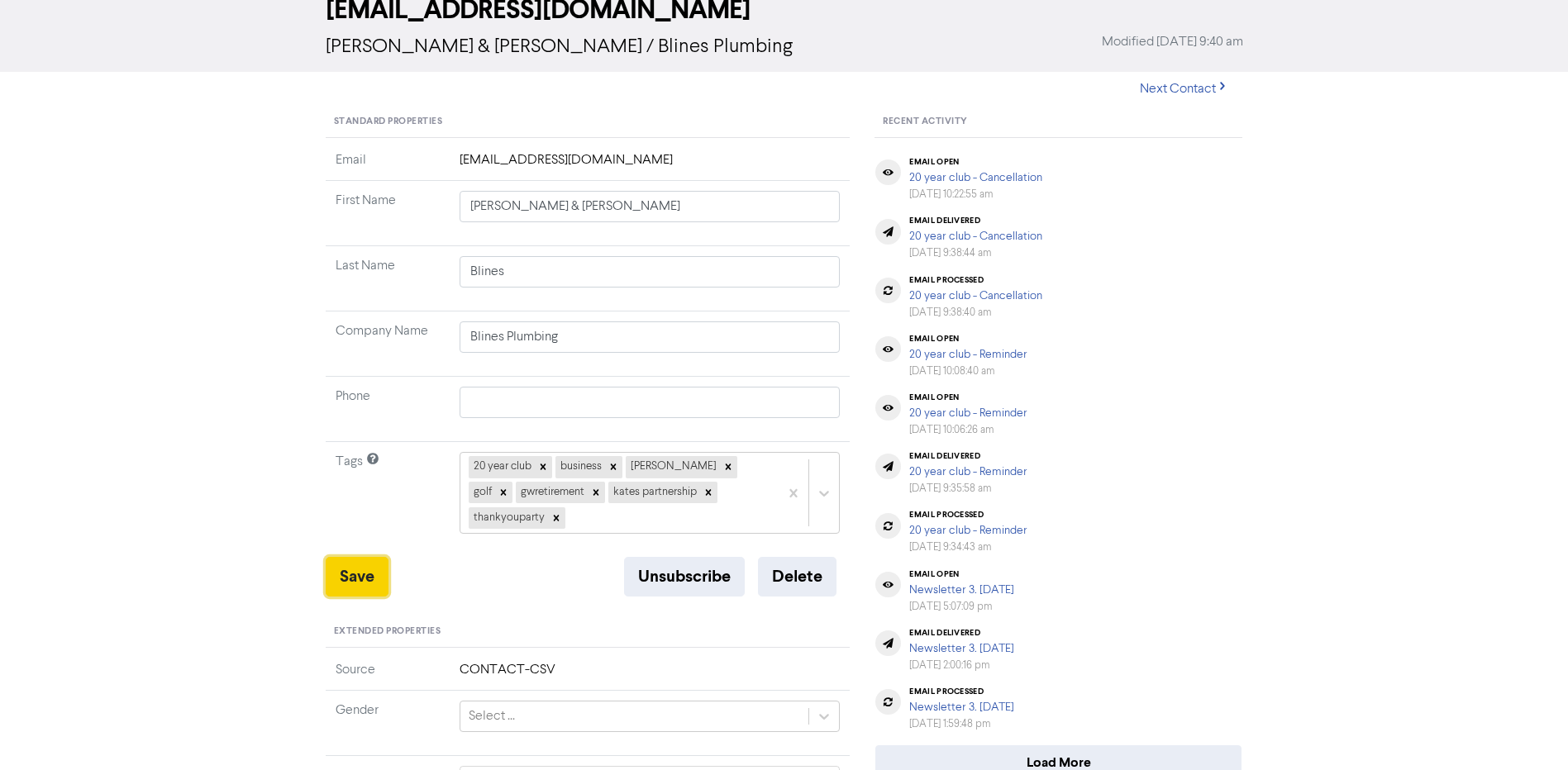
click at [373, 569] on button "Save" at bounding box center [356, 577] width 63 height 39
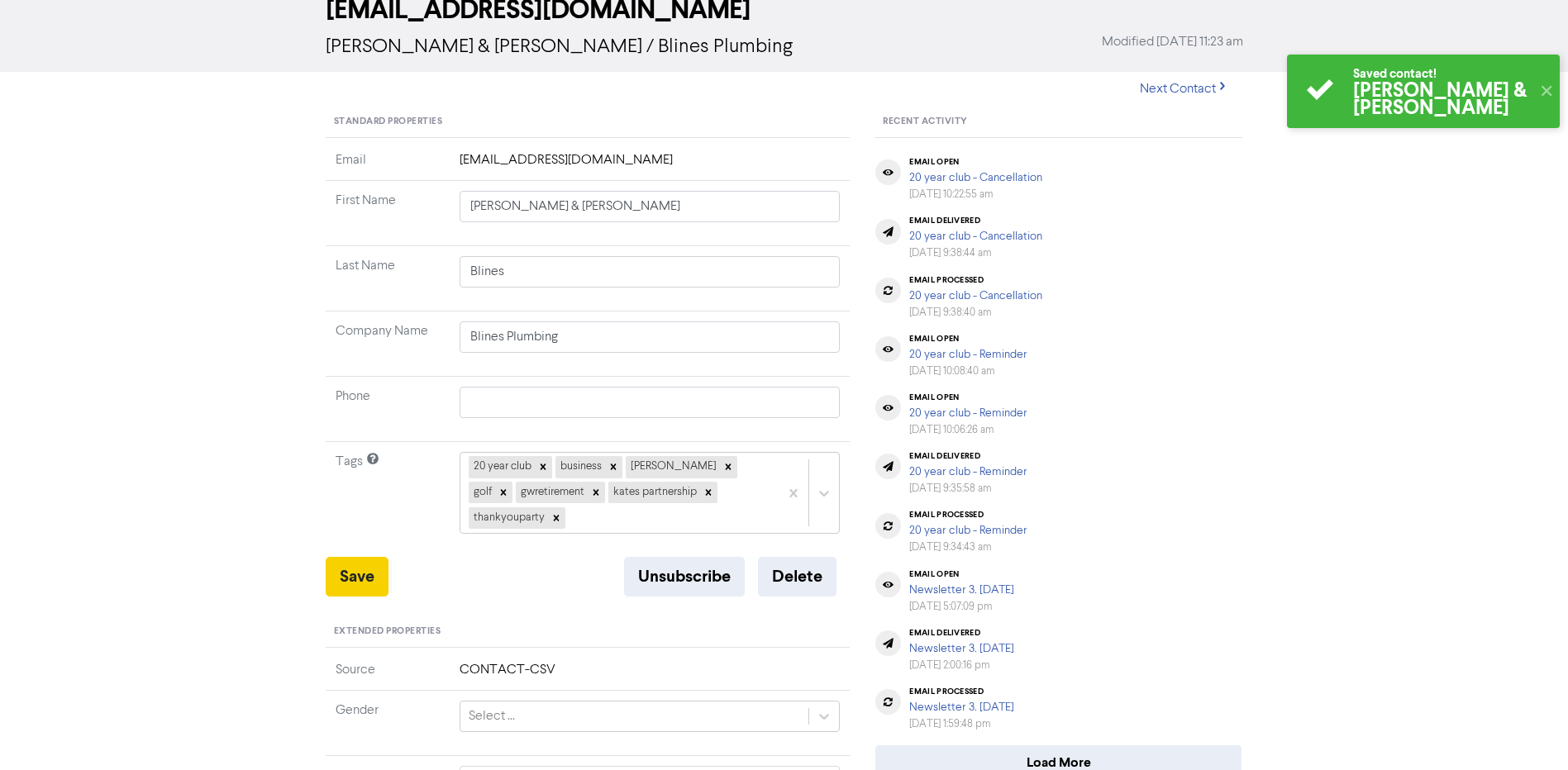
scroll to position [0, 0]
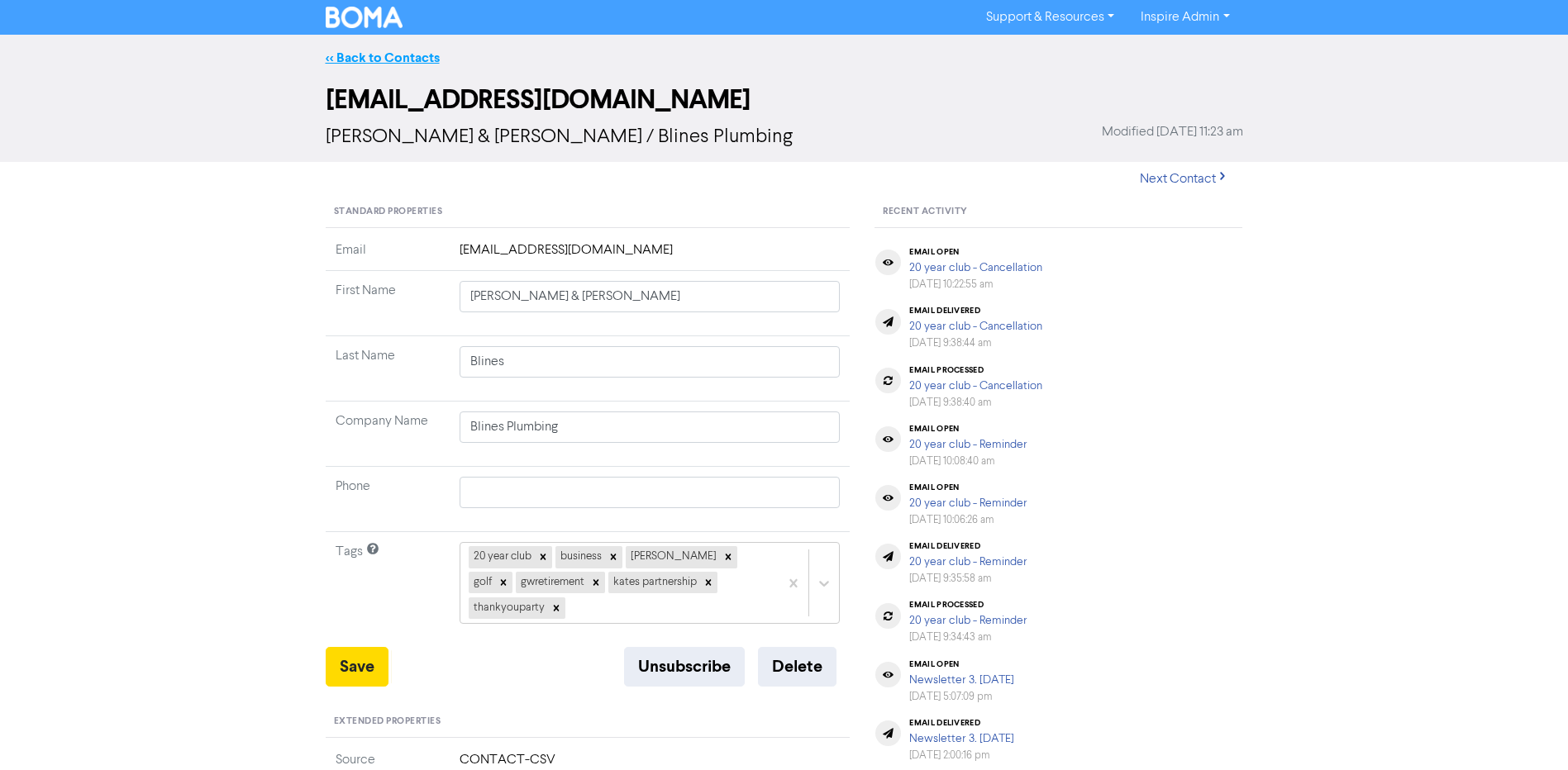
click at [391, 60] on link "<< Back to Contacts" at bounding box center [382, 58] width 114 height 17
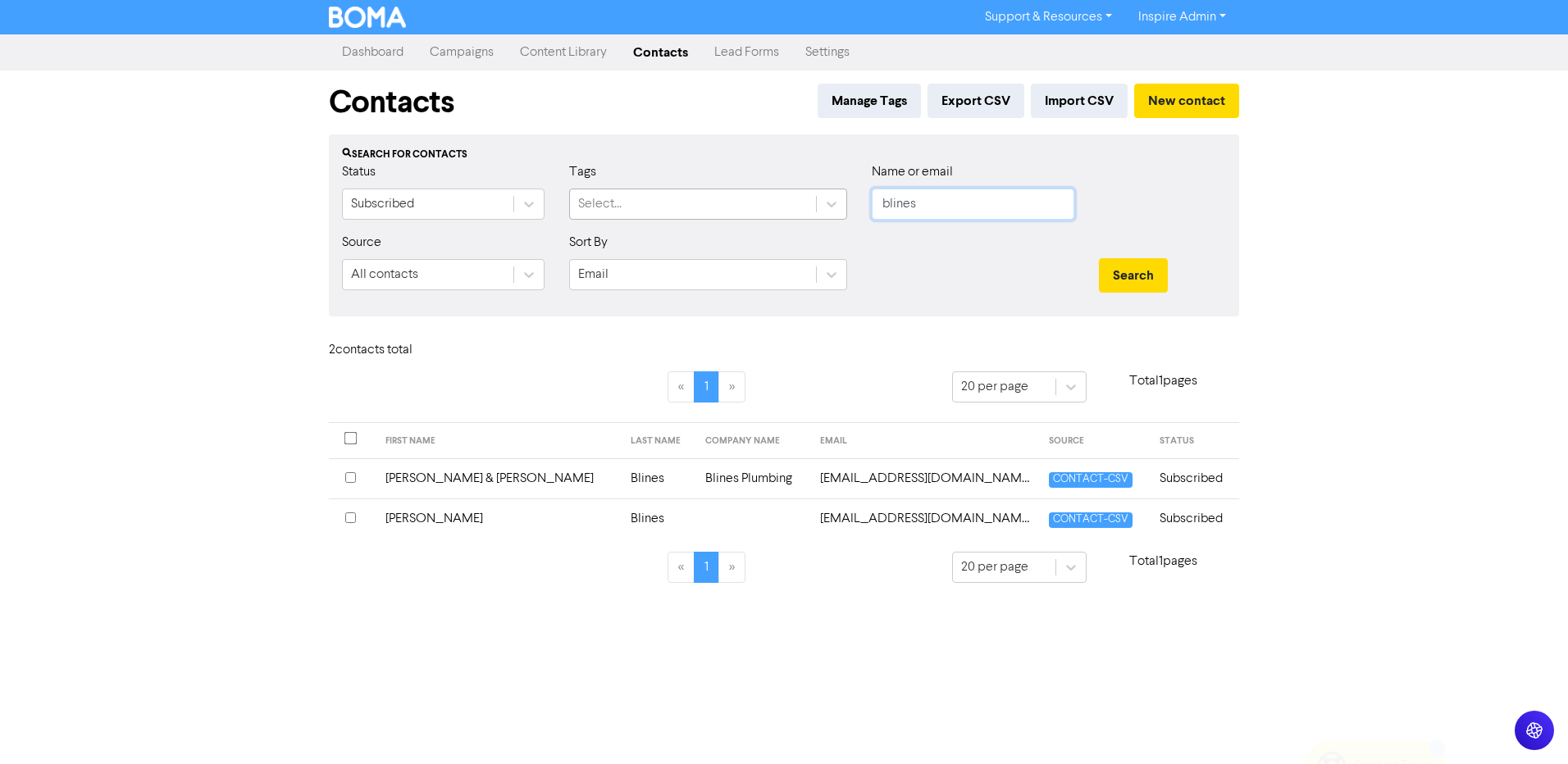
drag, startPoint x: 950, startPoint y: 201, endPoint x: 807, endPoint y: 203, distance: 143.0
click at [807, 203] on div "Status Subscribed Tags Select... Name or email blines" at bounding box center [784, 198] width 909 height 71
click at [1099, 258] on button "Search" at bounding box center [1133, 275] width 69 height 35
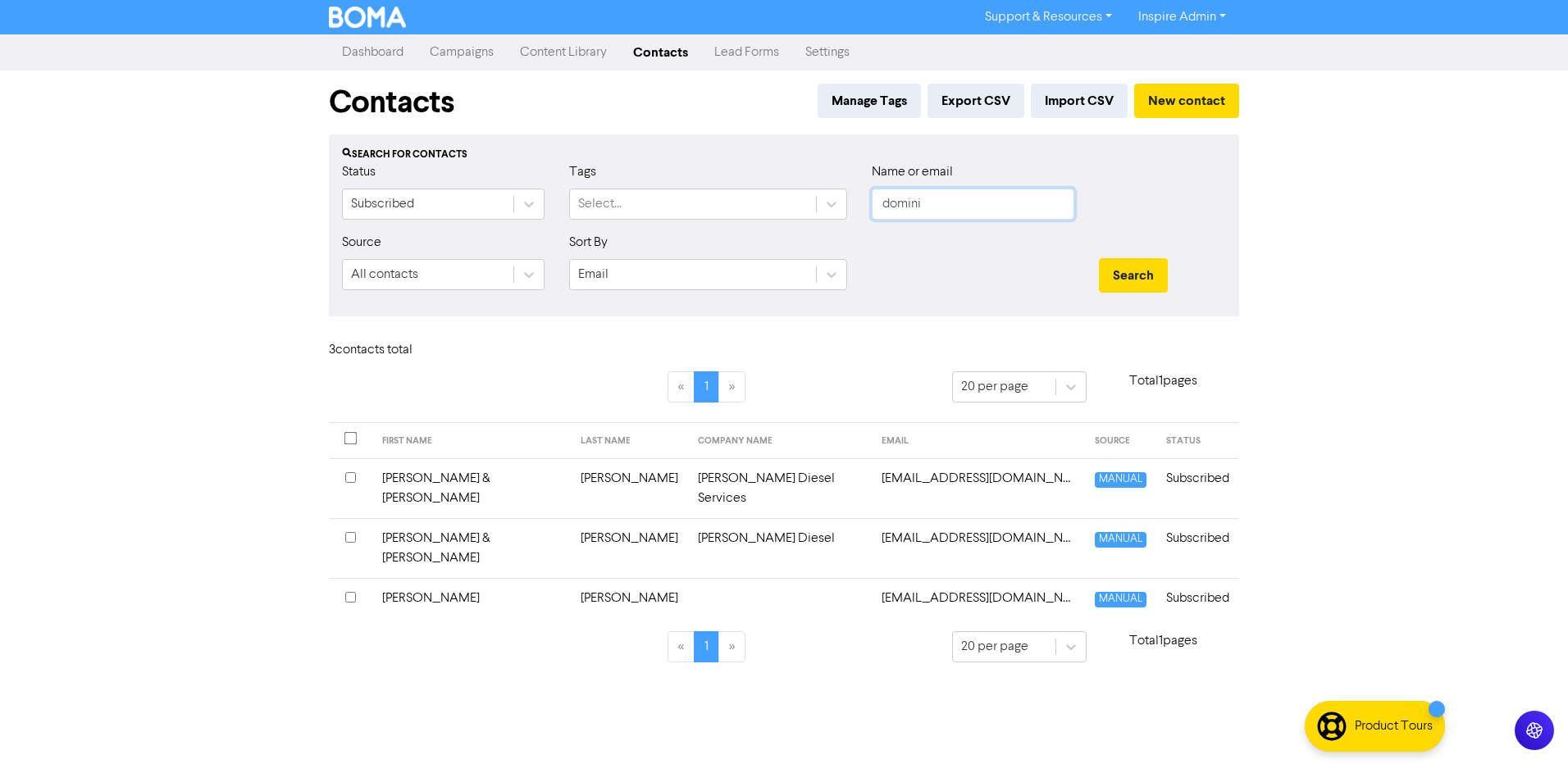
drag, startPoint x: 928, startPoint y: 207, endPoint x: 716, endPoint y: 221, distance: 212.5
click at [716, 222] on div "Status Subscribed Tags Select... Name or email domini" at bounding box center [784, 198] width 909 height 71
click at [1099, 258] on button "Search" at bounding box center [1133, 275] width 69 height 35
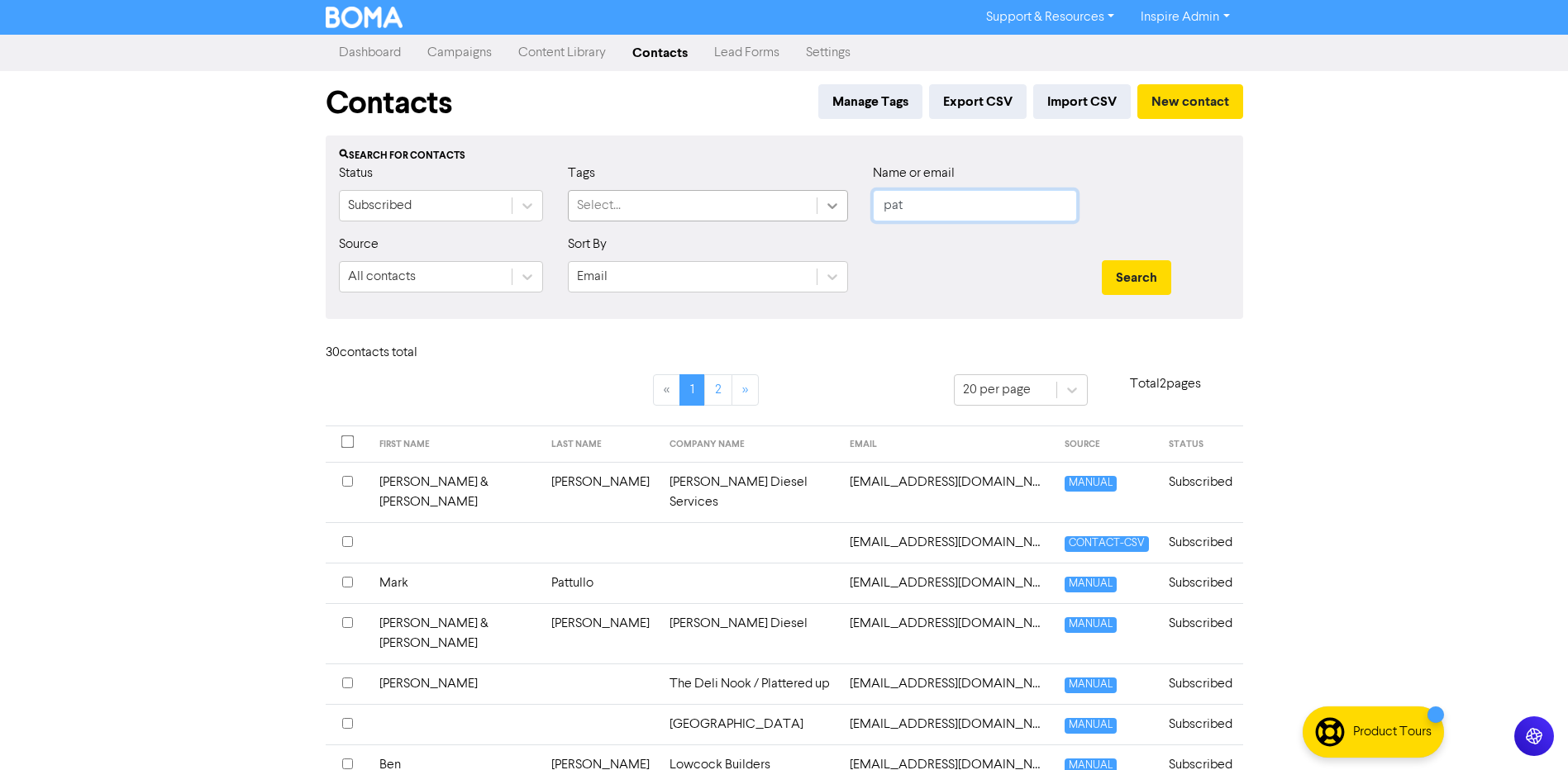
drag, startPoint x: 920, startPoint y: 208, endPoint x: 830, endPoint y: 203, distance: 90.1
click at [830, 203] on div "Status Subscribed Tags Select... Name or email pat" at bounding box center [784, 199] width 916 height 71
click at [1102, 260] on button "Search" at bounding box center [1137, 277] width 70 height 35
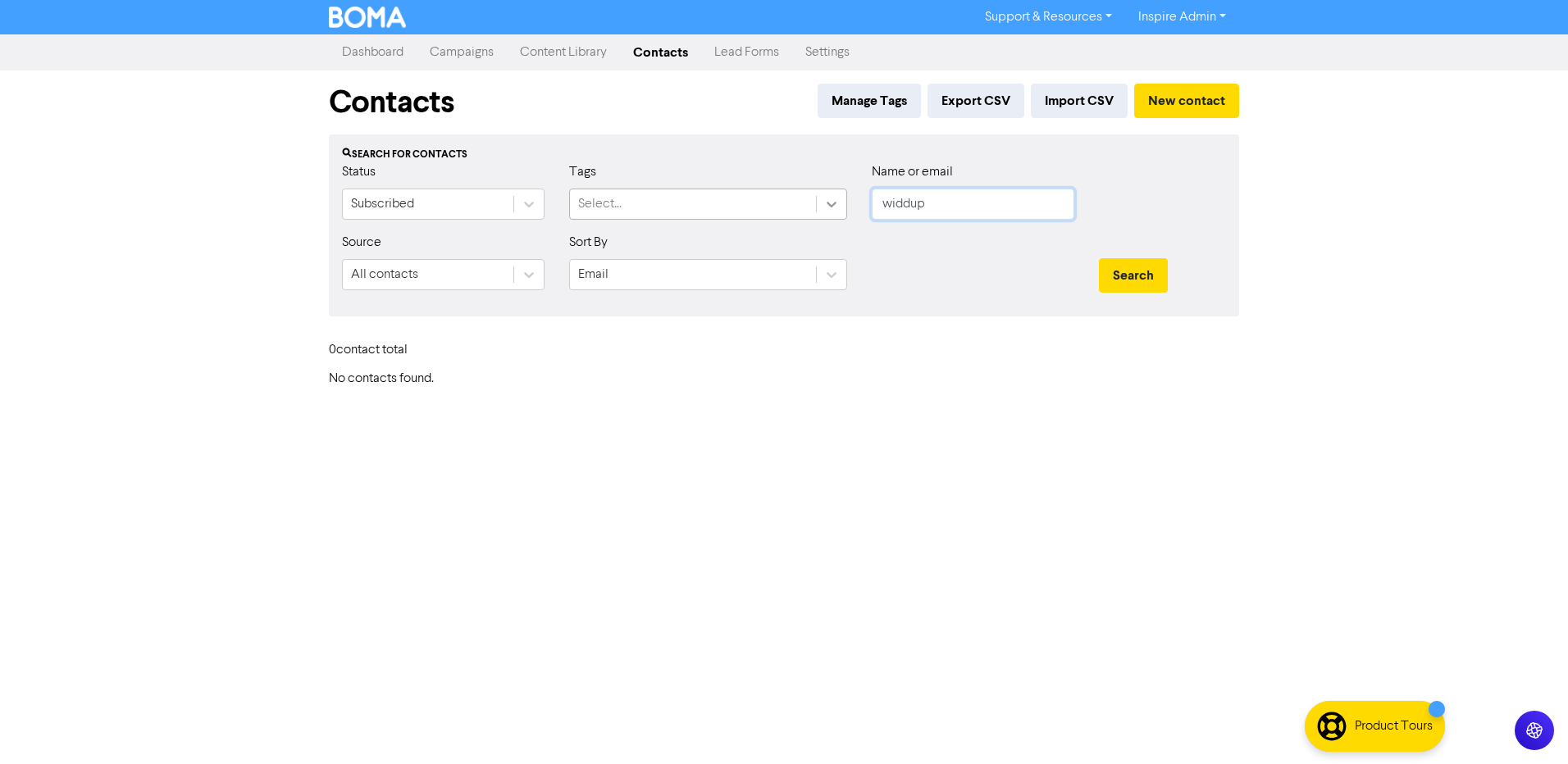
drag, startPoint x: 895, startPoint y: 206, endPoint x: 832, endPoint y: 204, distance: 63.0
click at [832, 204] on div "Status Subscribed Tags Select... Name or email widdup" at bounding box center [784, 198] width 909 height 71
click at [1099, 258] on button "Search" at bounding box center [1133, 275] width 69 height 35
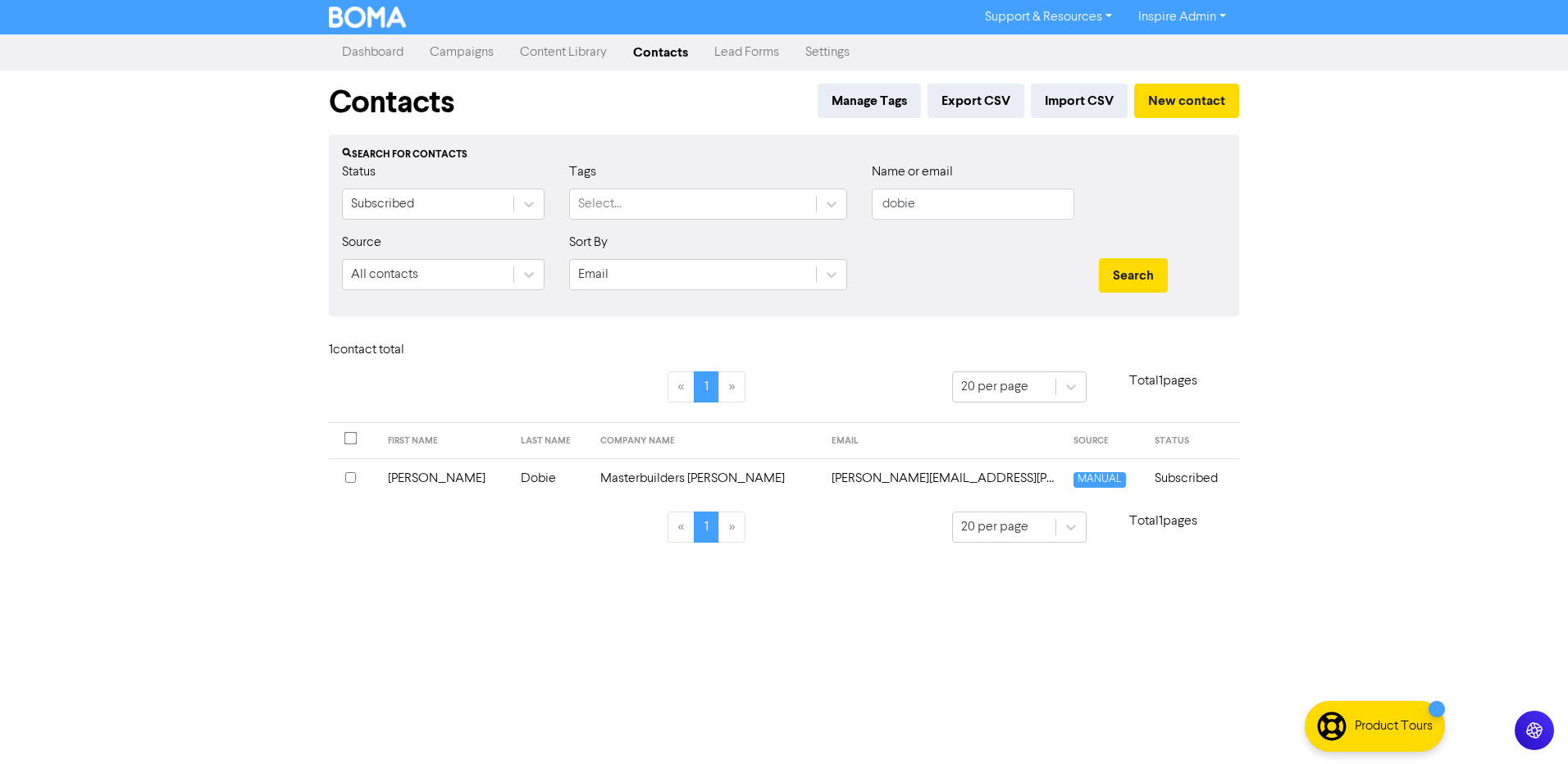
click at [530, 482] on td "Dobie" at bounding box center [550, 479] width 78 height 40
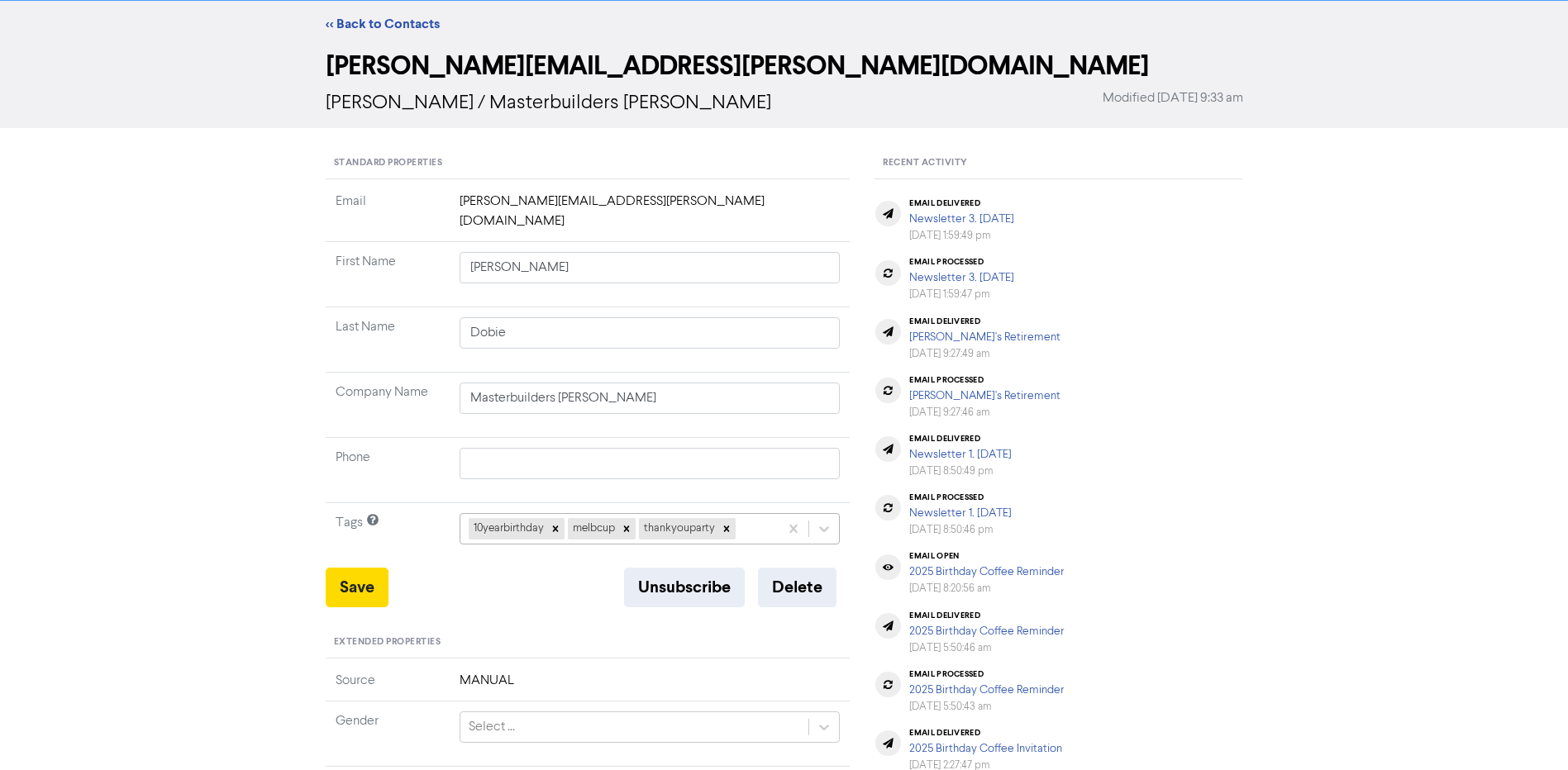
click at [757, 540] on div "10yearbirthday melbcup thankyouparty" at bounding box center [650, 528] width 381 height 31
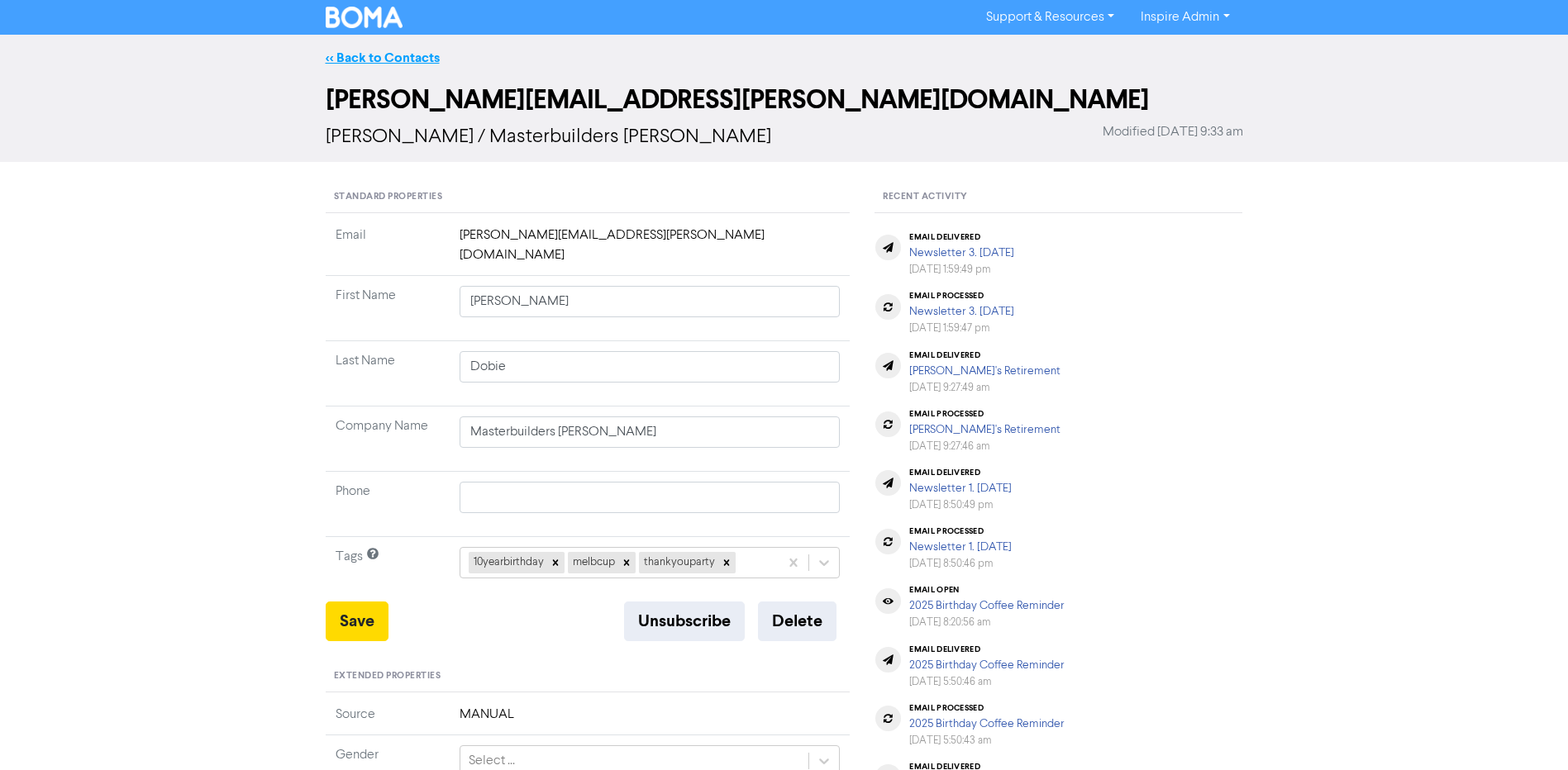
click at [385, 57] on link "<< Back to Contacts" at bounding box center [382, 58] width 114 height 17
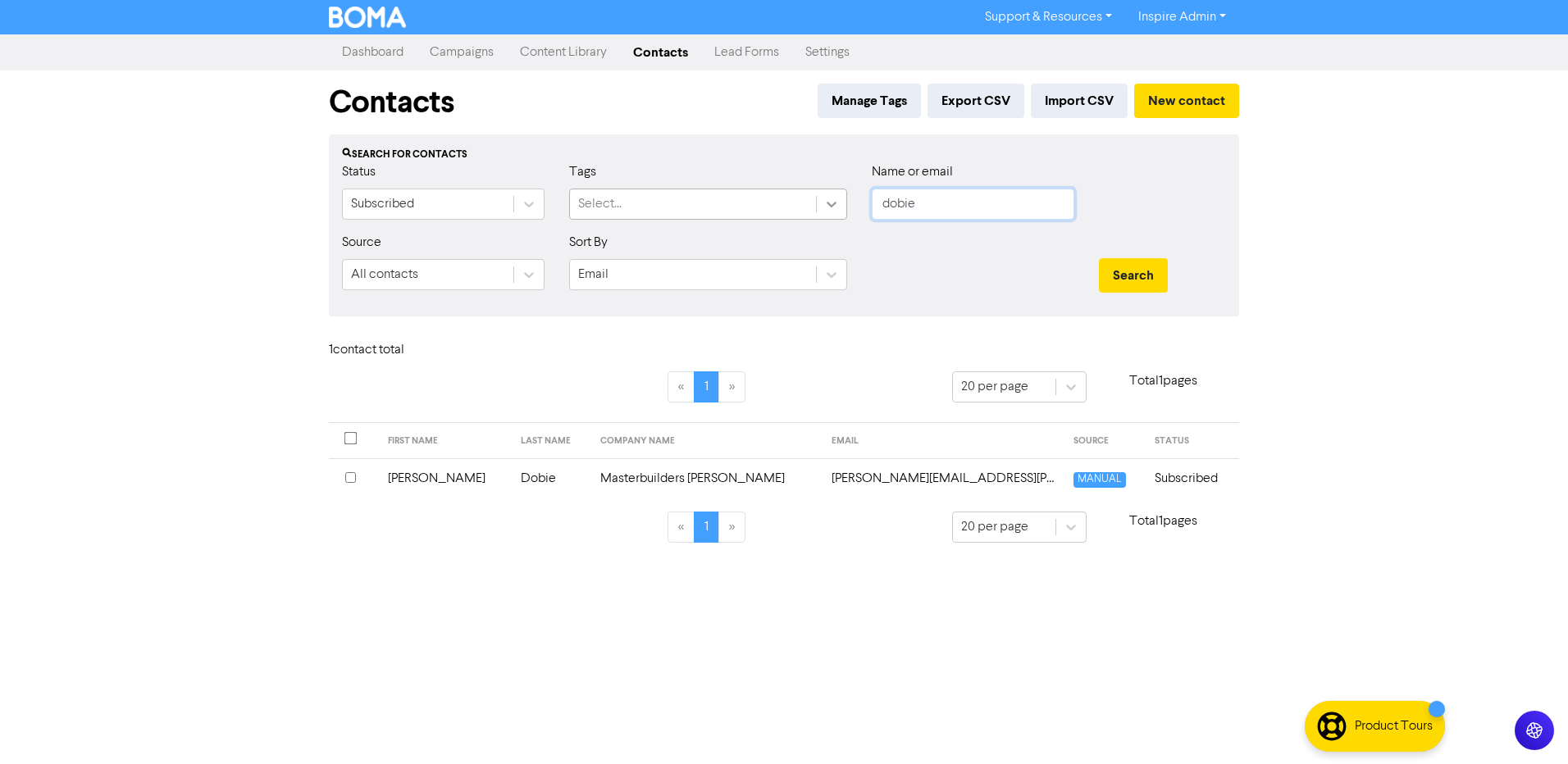
drag, startPoint x: 942, startPoint y: 206, endPoint x: 840, endPoint y: 203, distance: 102.0
click at [840, 203] on div "Status Subscribed Tags Select... Name or email dobie" at bounding box center [784, 198] width 909 height 71
click at [1099, 258] on button "Search" at bounding box center [1133, 275] width 69 height 35
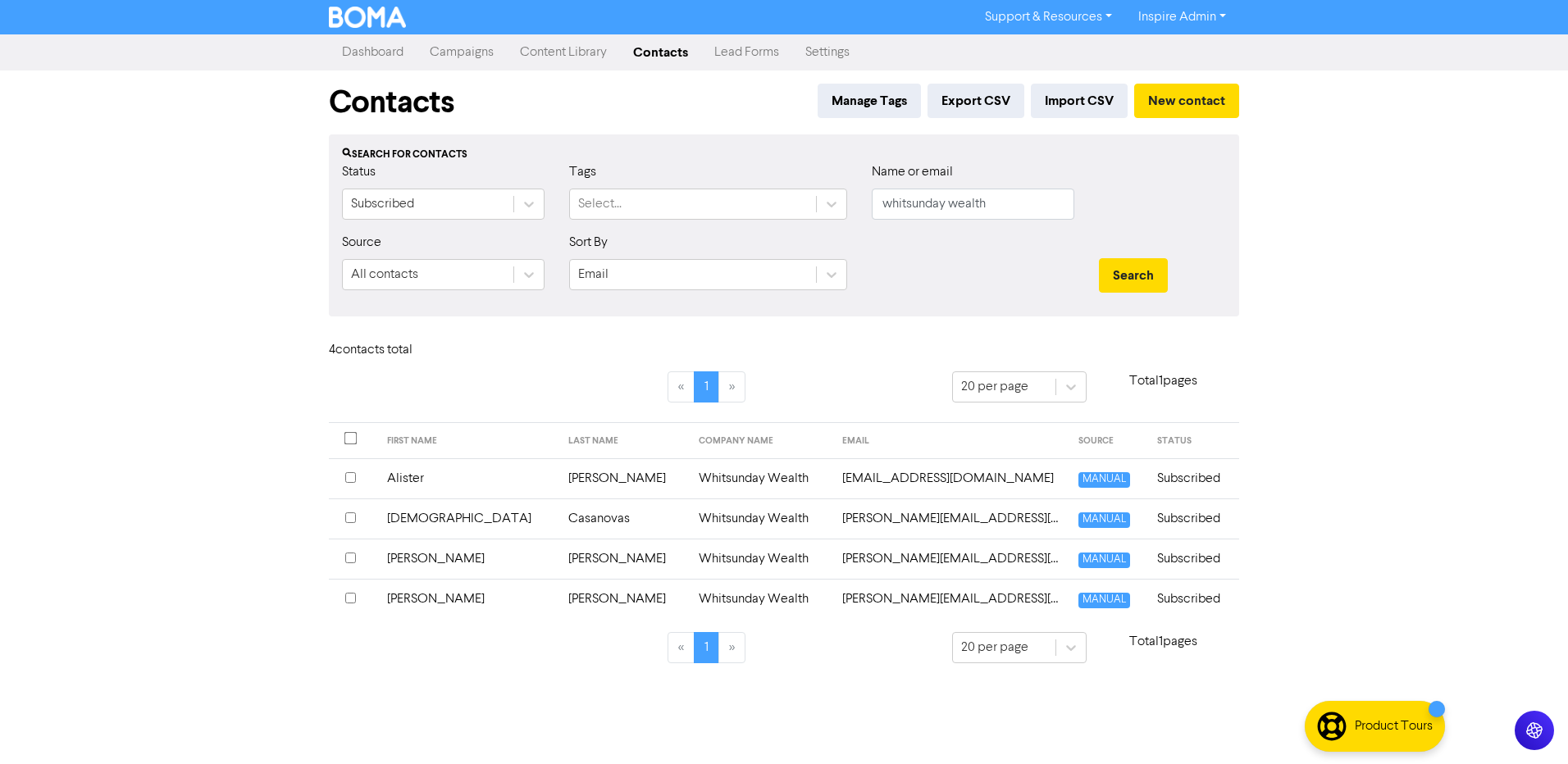
click at [559, 596] on td "[PERSON_NAME]" at bounding box center [623, 599] width 130 height 40
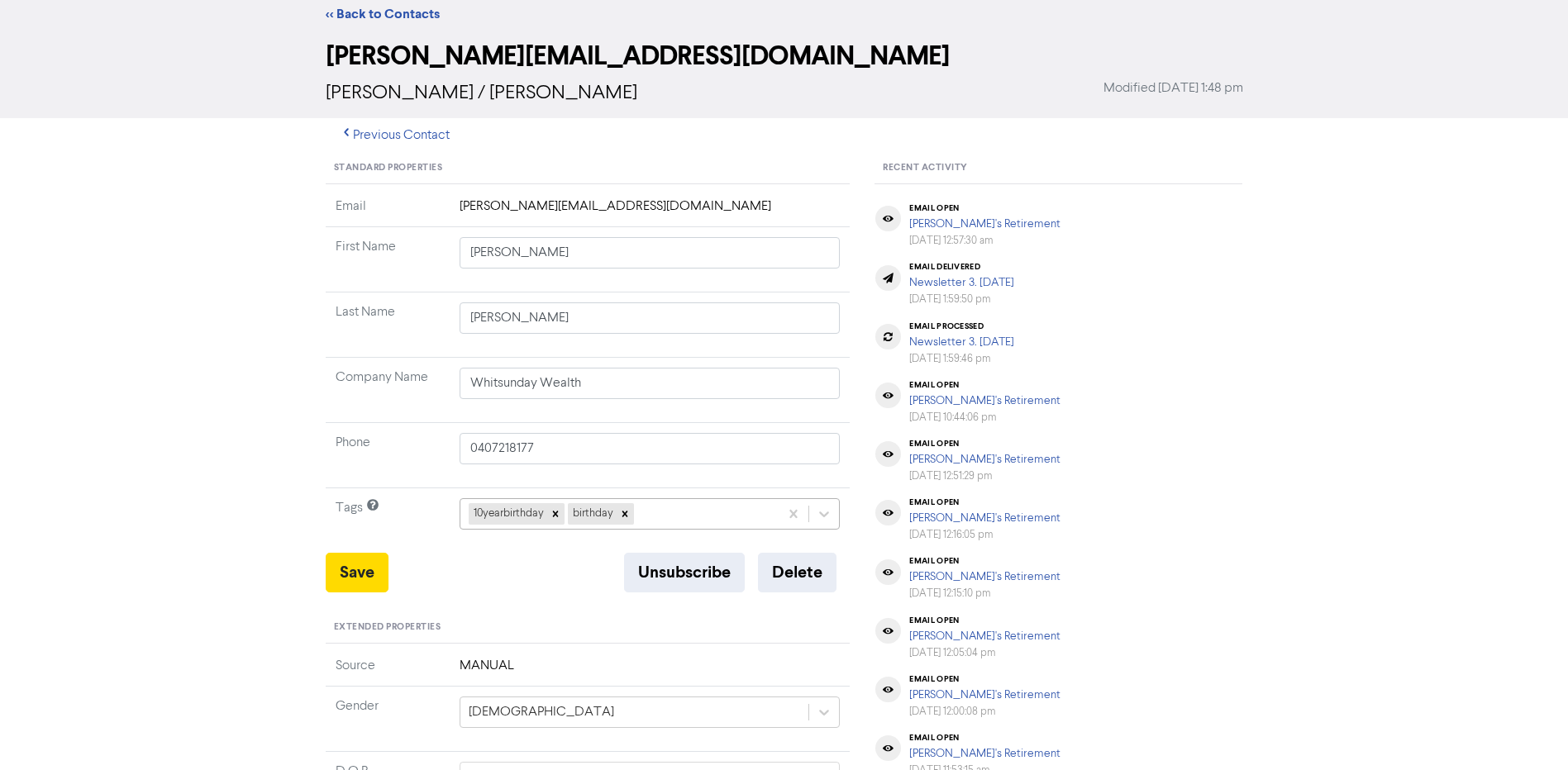
click at [667, 530] on div "10yearbirthday birthday" at bounding box center [650, 513] width 381 height 31
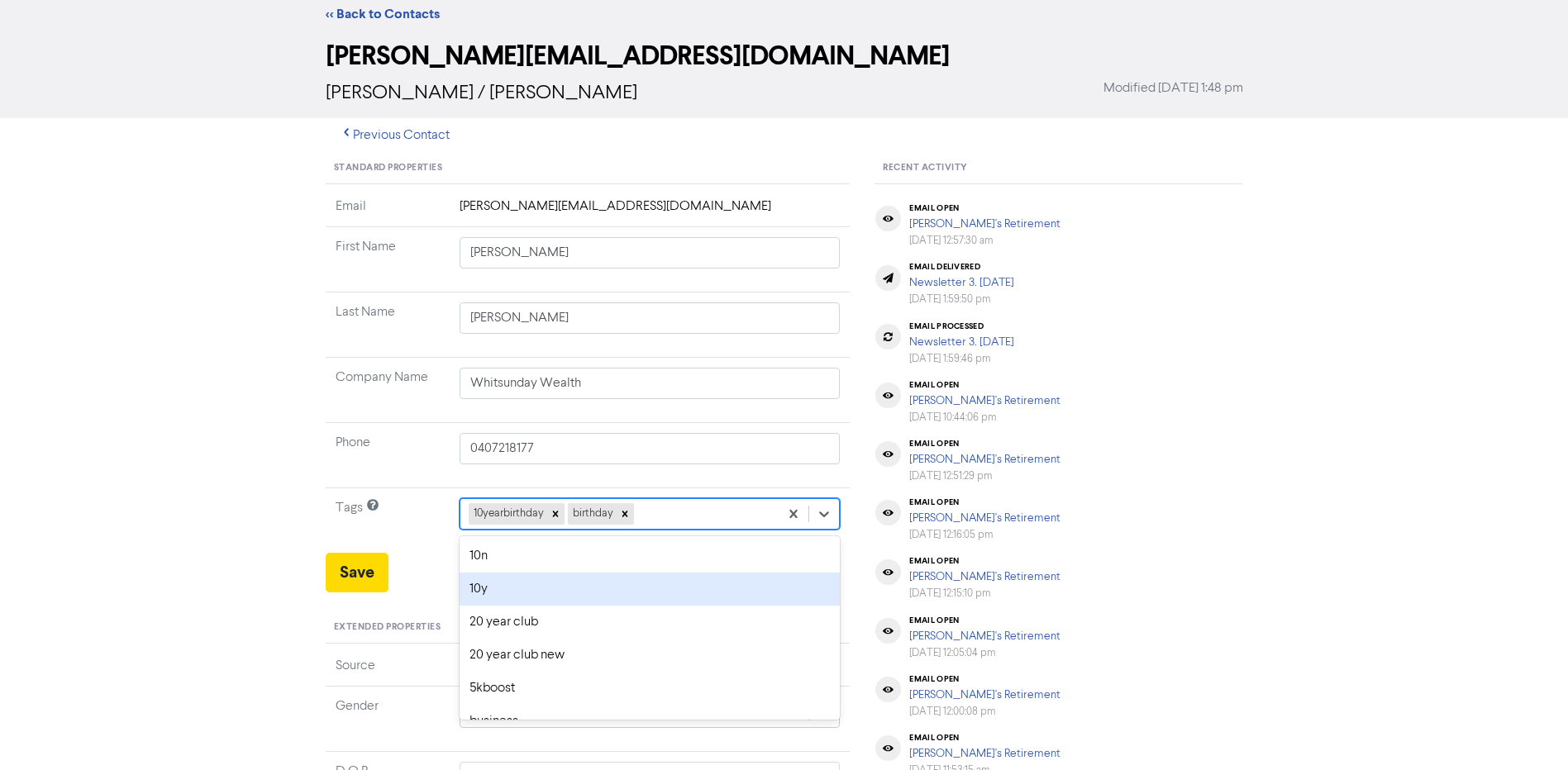
scroll to position [65, 0]
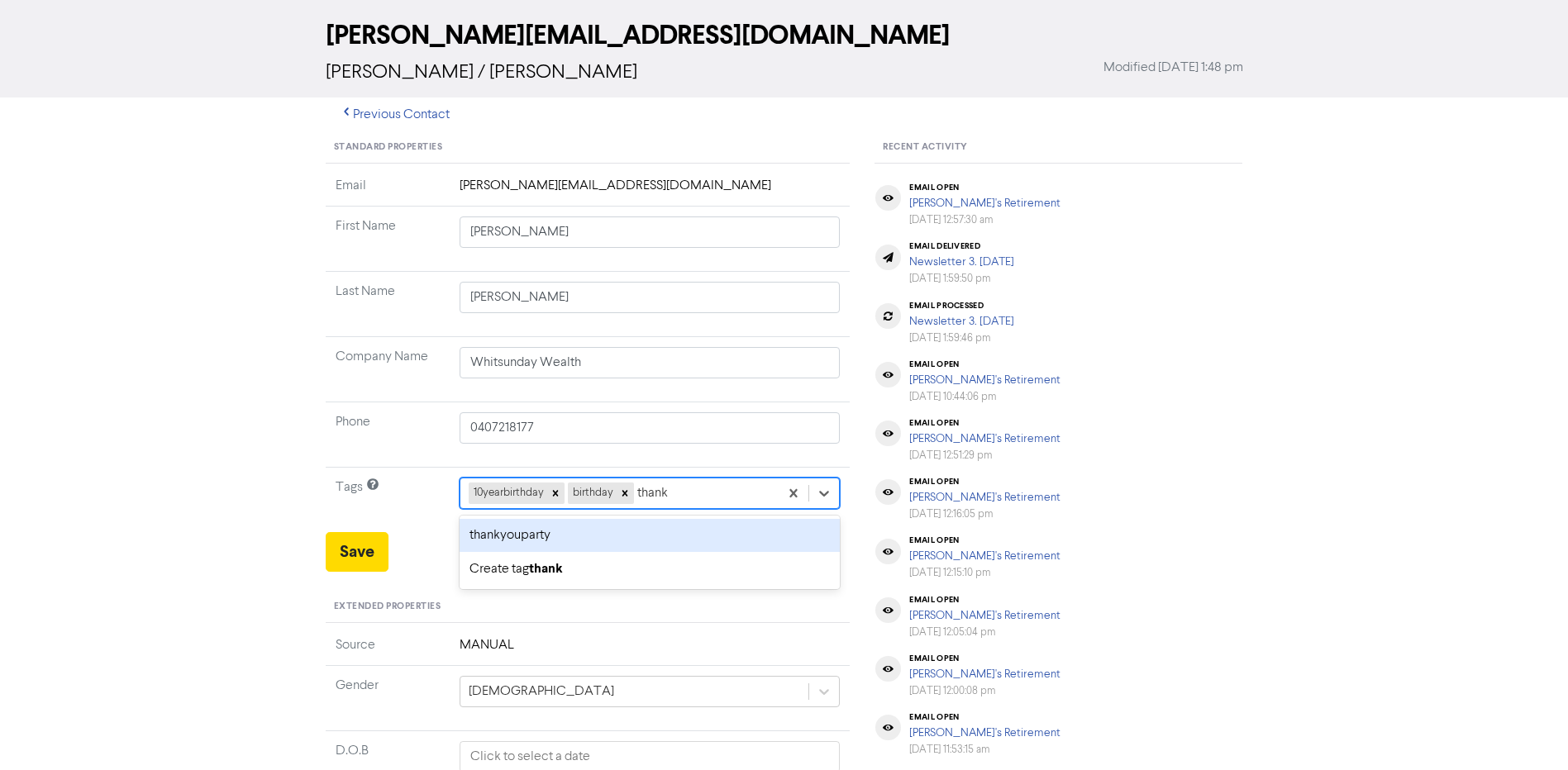
click at [566, 532] on div "thankyouparty" at bounding box center [650, 535] width 381 height 33
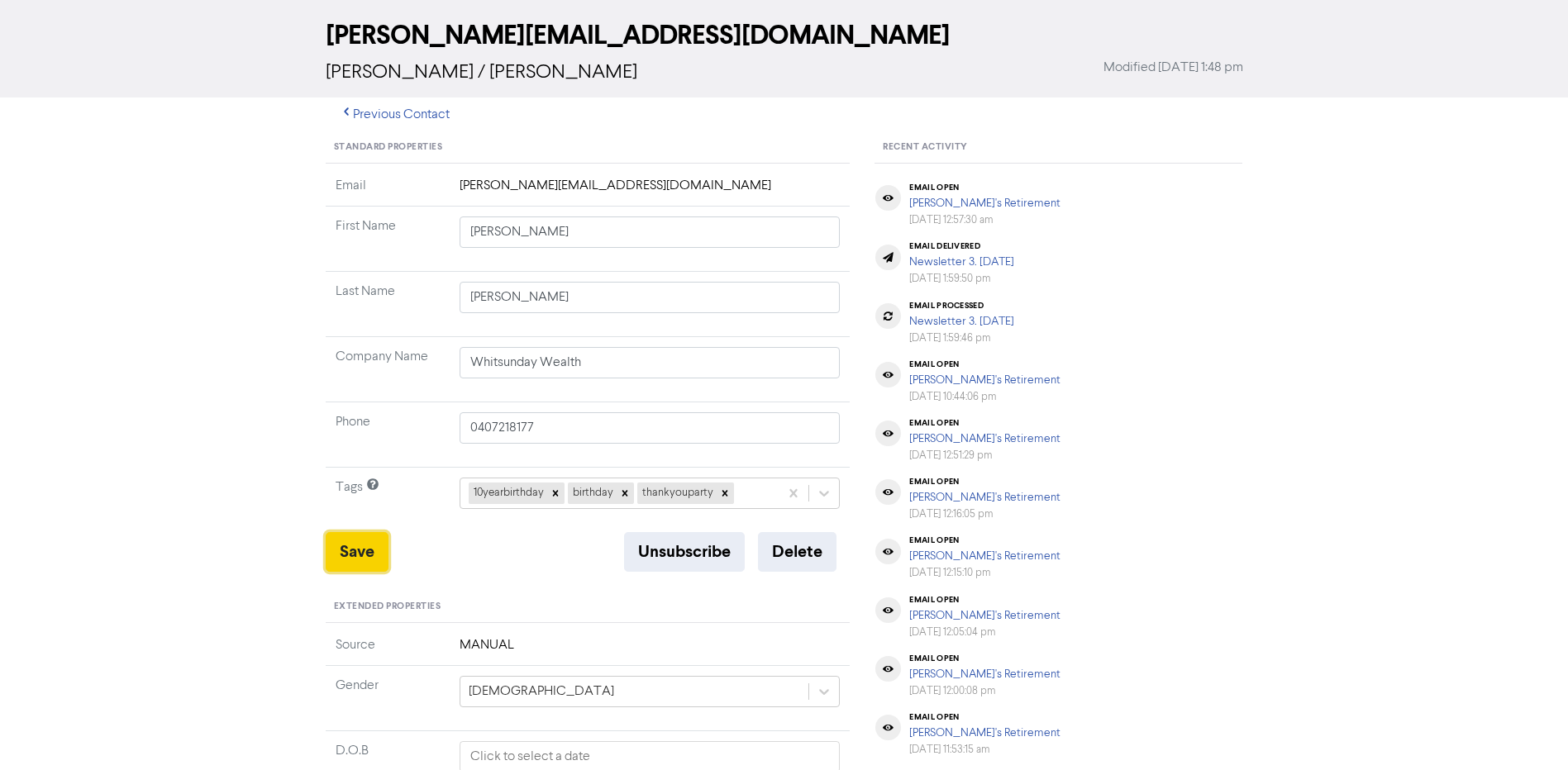
click at [365, 555] on button "Save" at bounding box center [356, 552] width 63 height 39
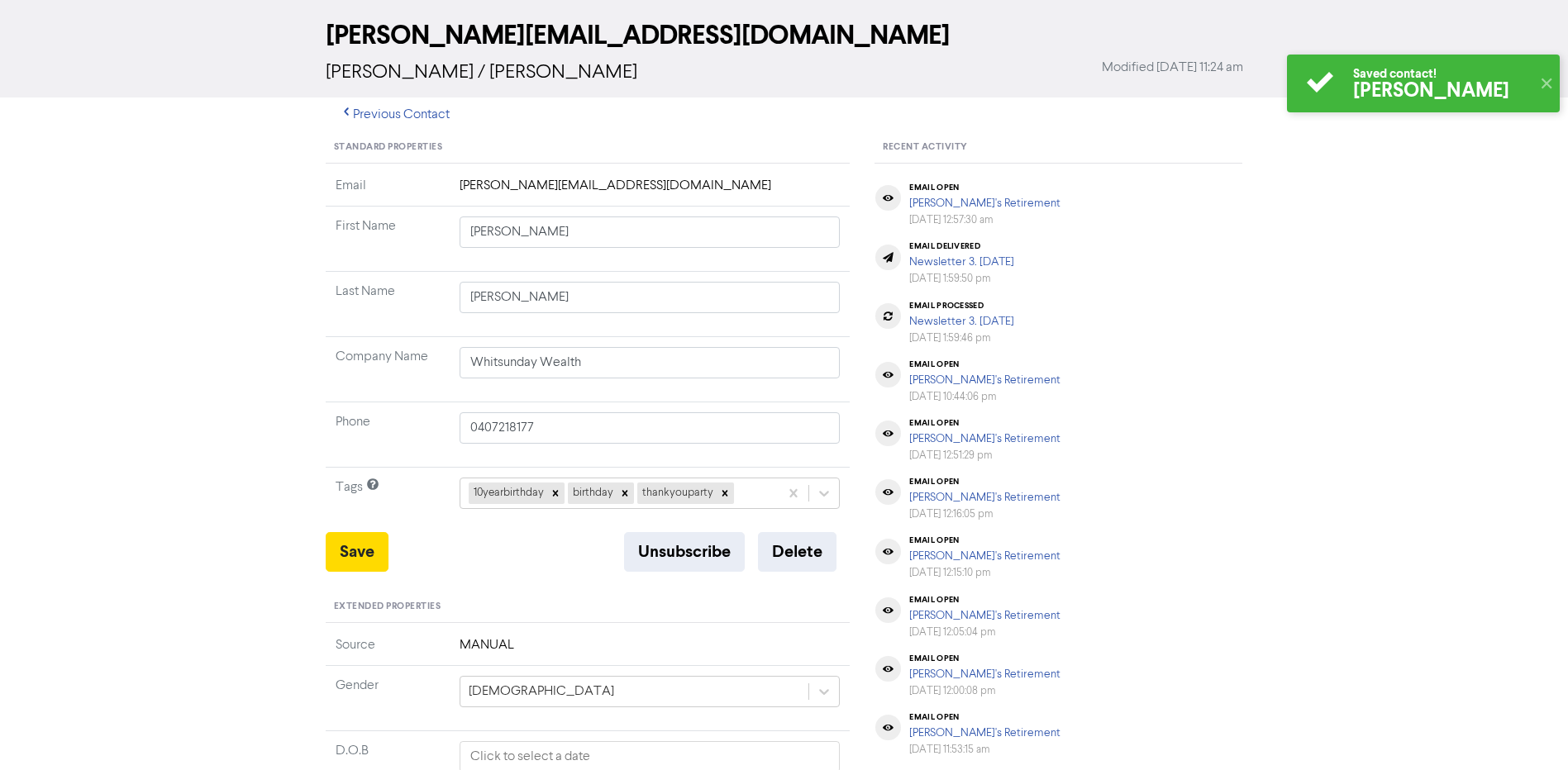
scroll to position [0, 0]
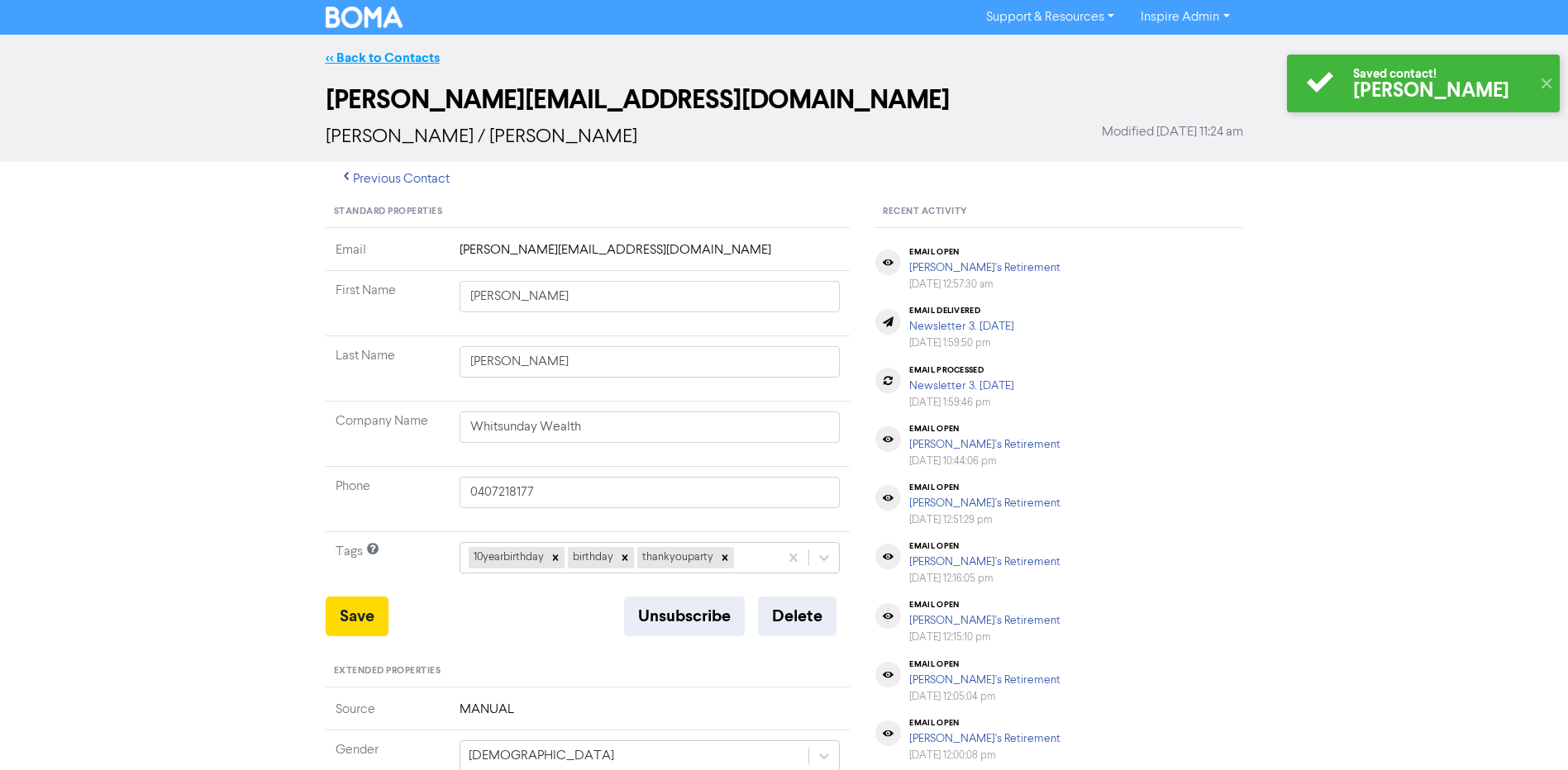
click at [400, 58] on link "<< Back to Contacts" at bounding box center [382, 58] width 114 height 17
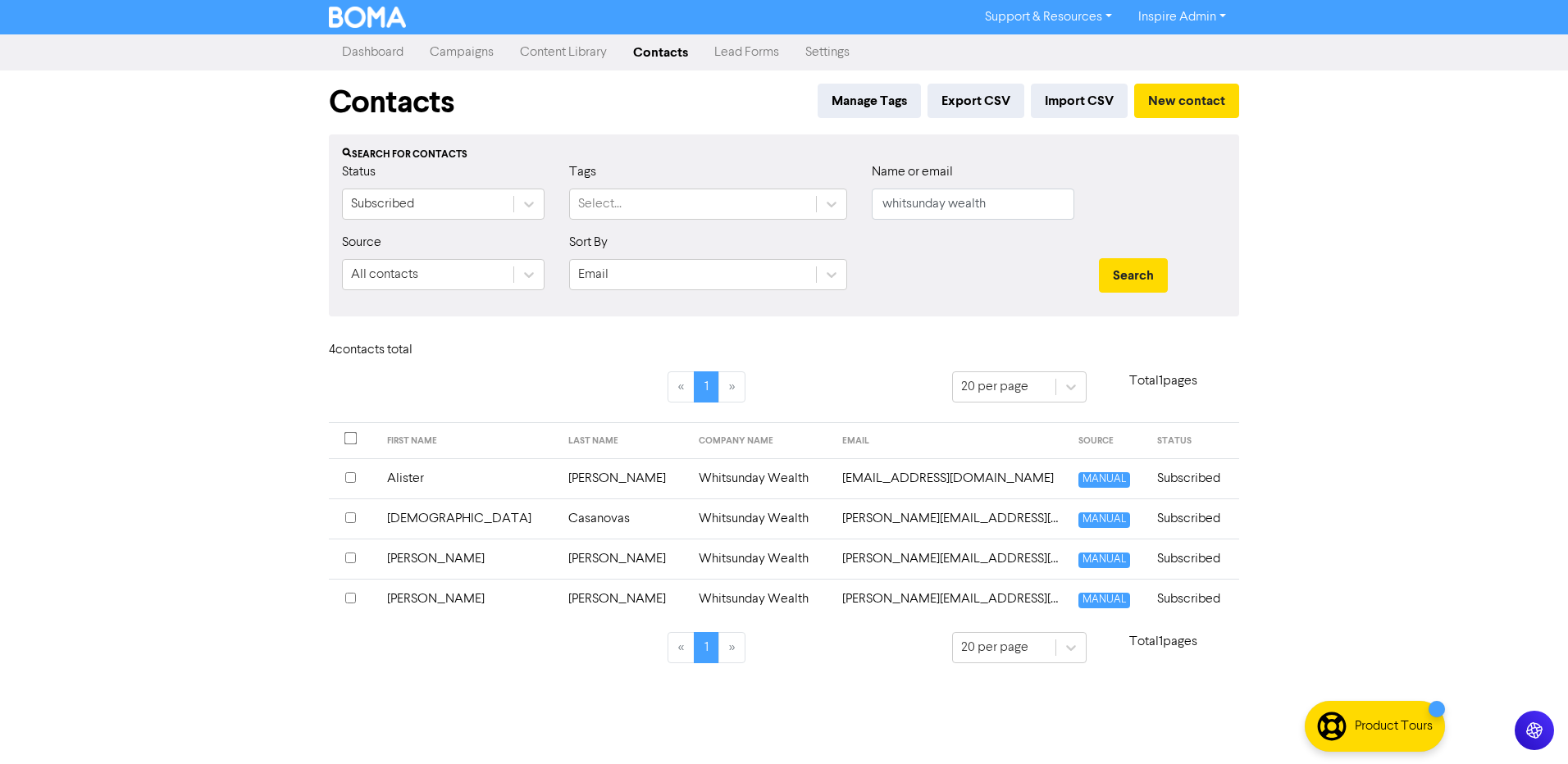
click at [559, 559] on td "[PERSON_NAME]" at bounding box center [623, 559] width 130 height 40
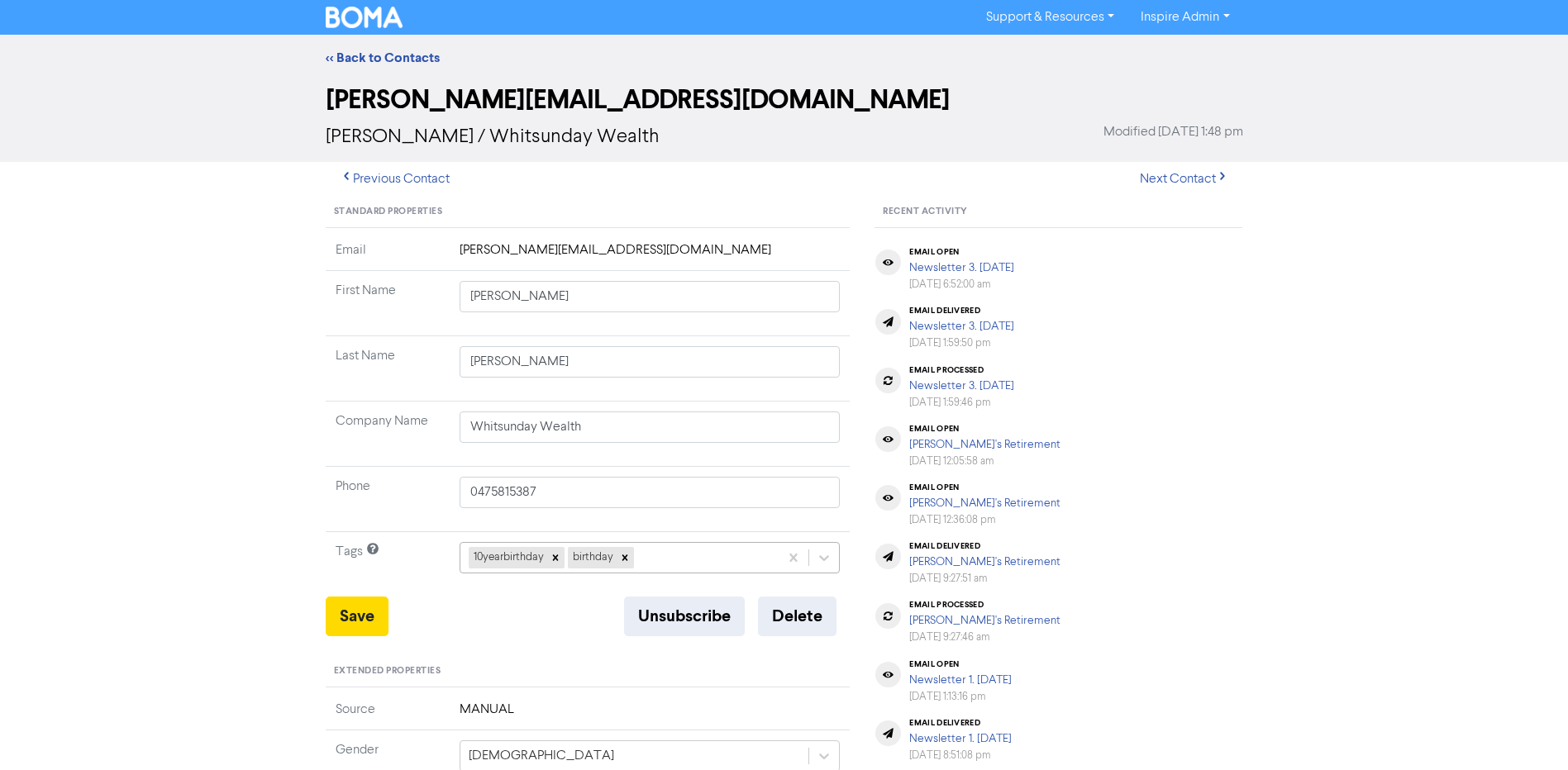
click at [704, 561] on div "10yearbirthday birthday" at bounding box center [650, 558] width 381 height 31
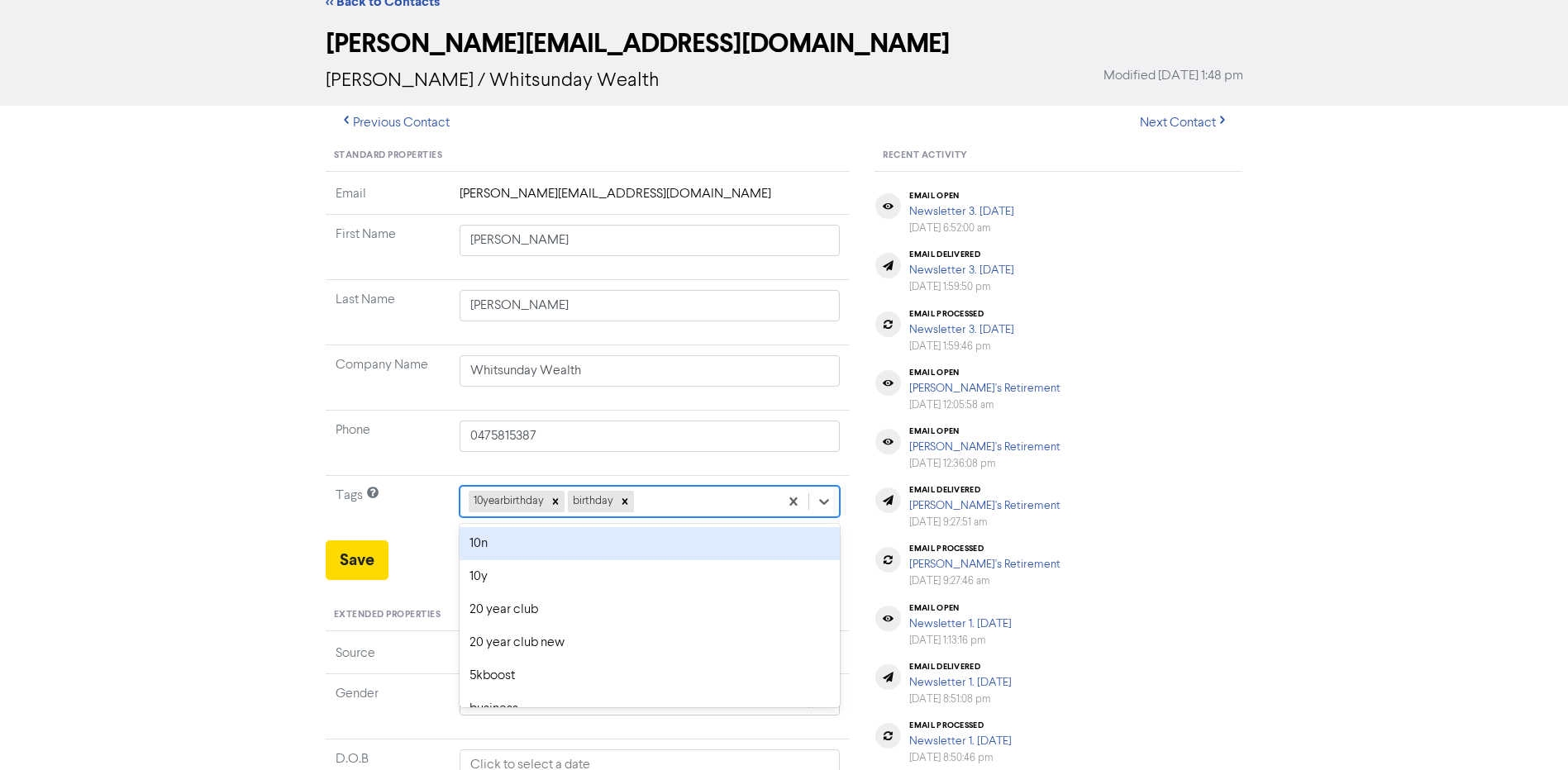
scroll to position [65, 0]
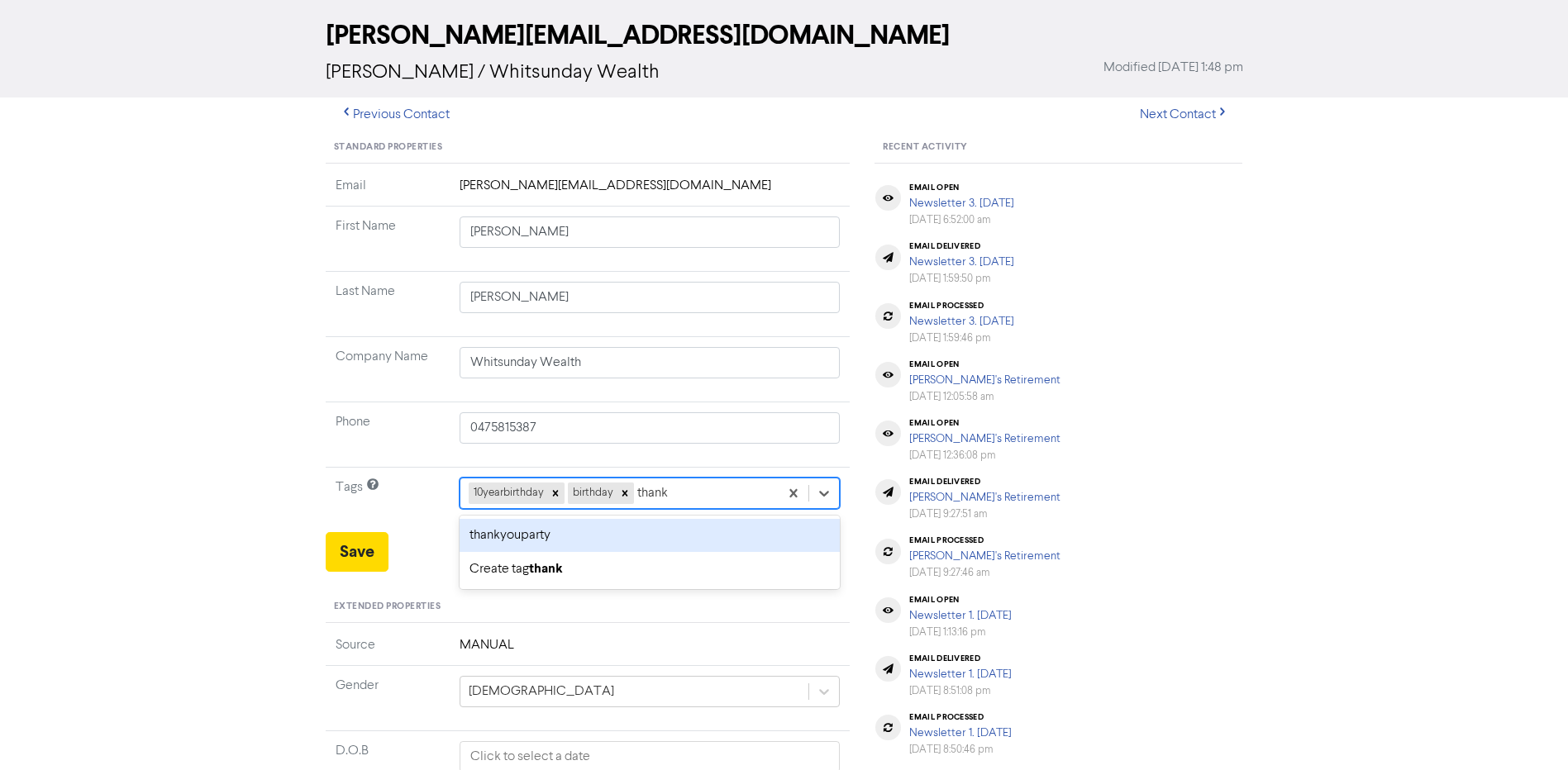
click at [657, 533] on div "thankyouparty" at bounding box center [650, 535] width 381 height 33
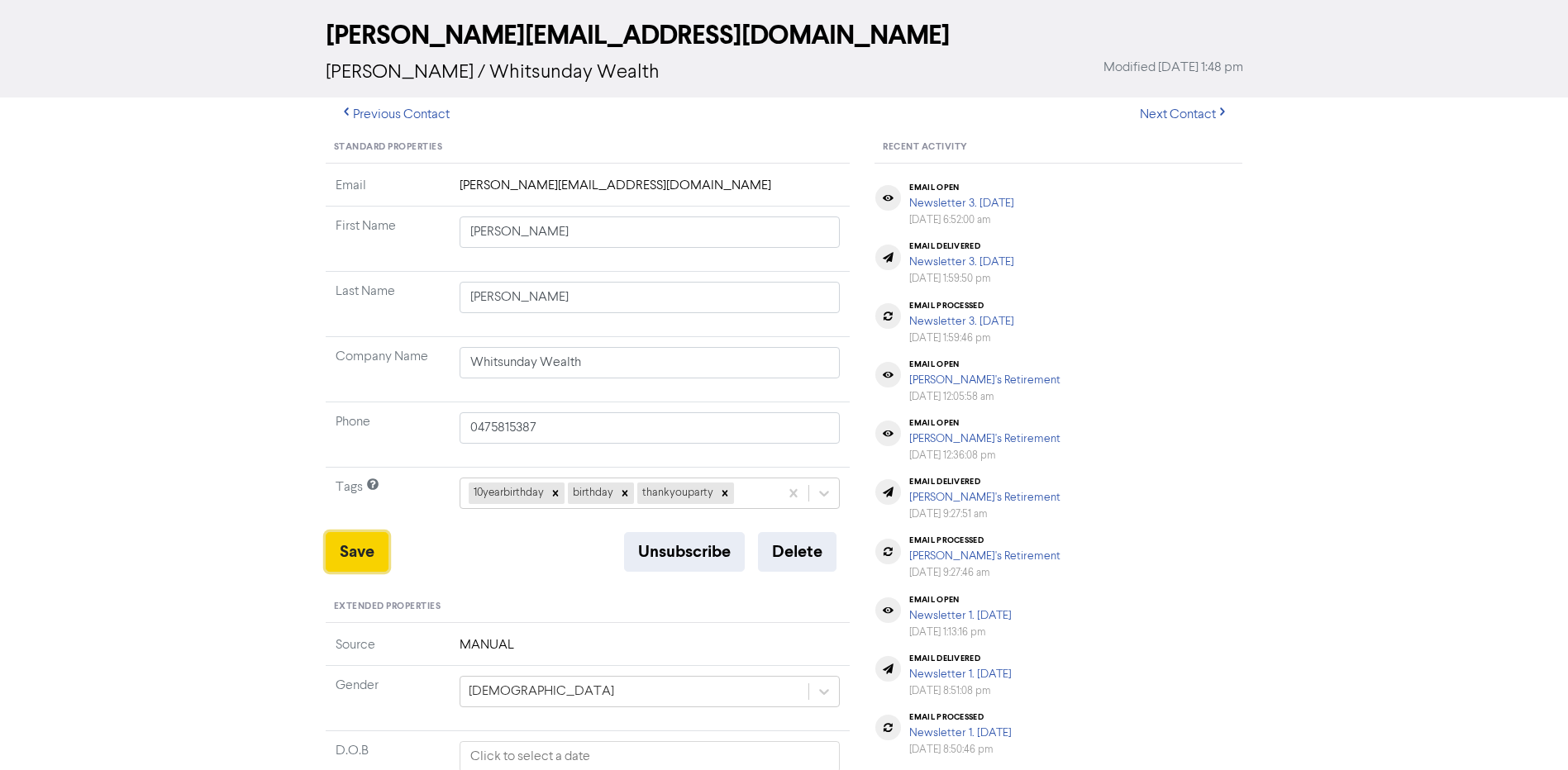
click at [375, 551] on button "Save" at bounding box center [356, 552] width 63 height 39
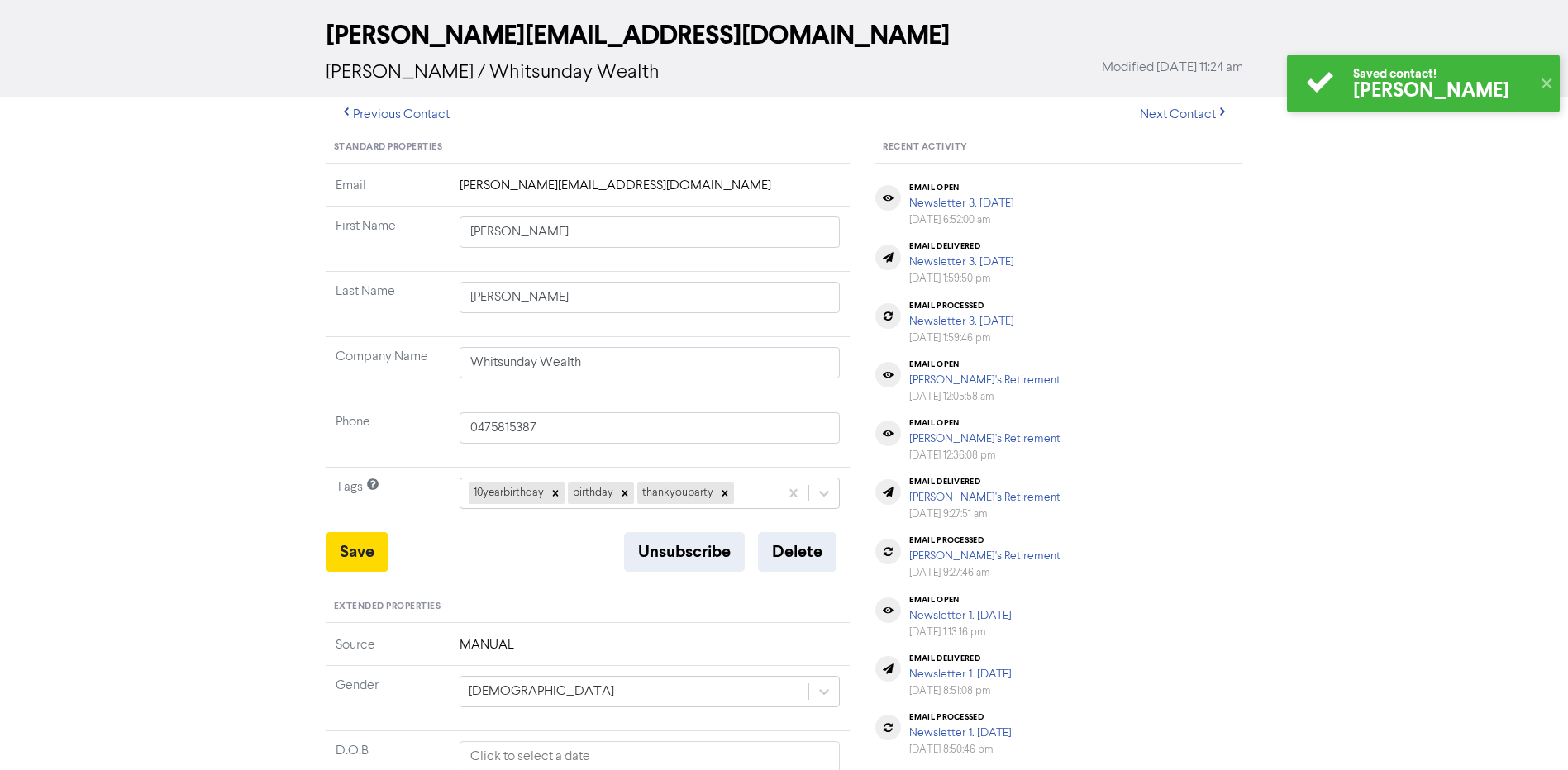
scroll to position [0, 0]
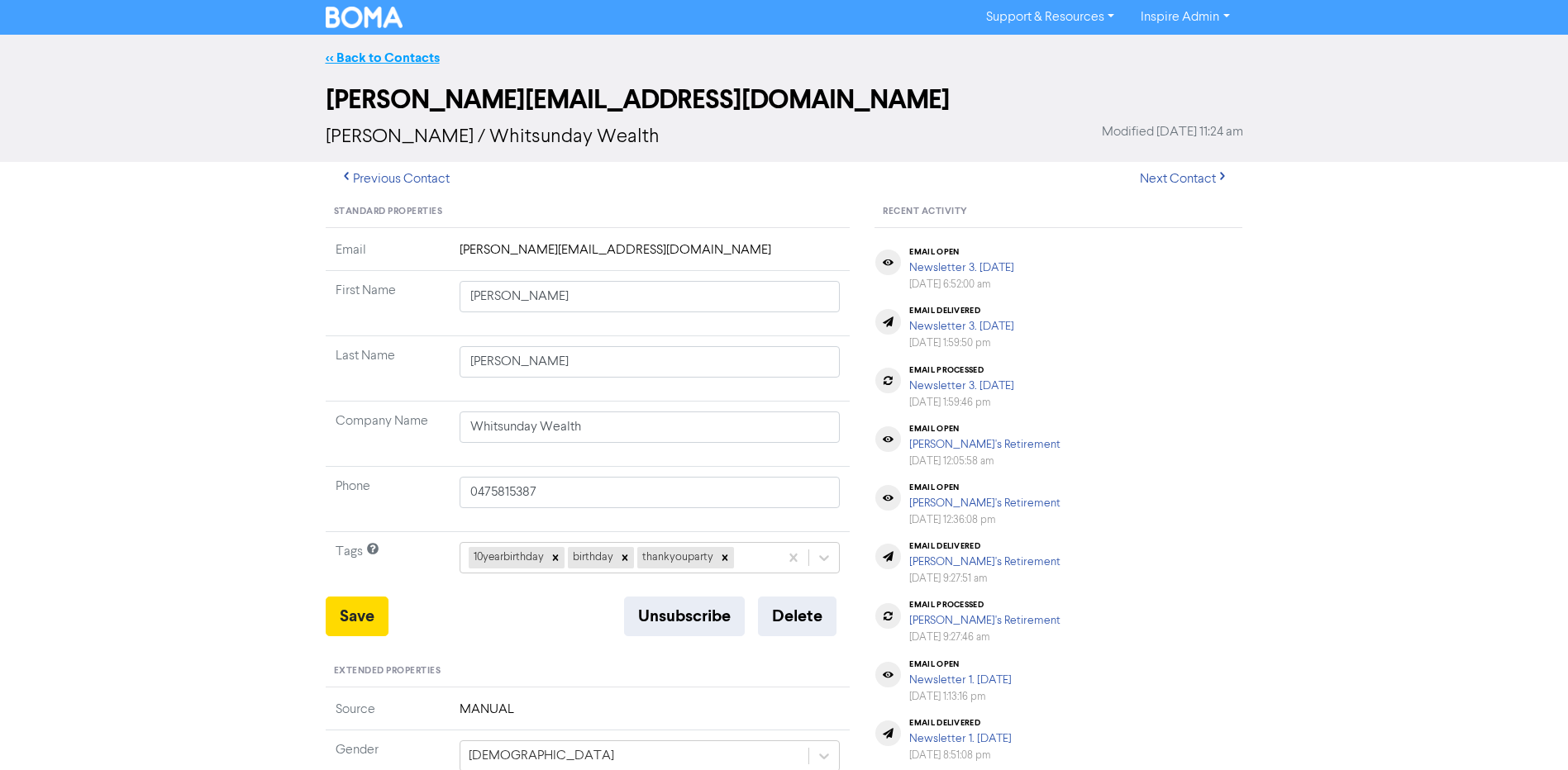
click at [406, 55] on link "<< Back to Contacts" at bounding box center [382, 58] width 114 height 17
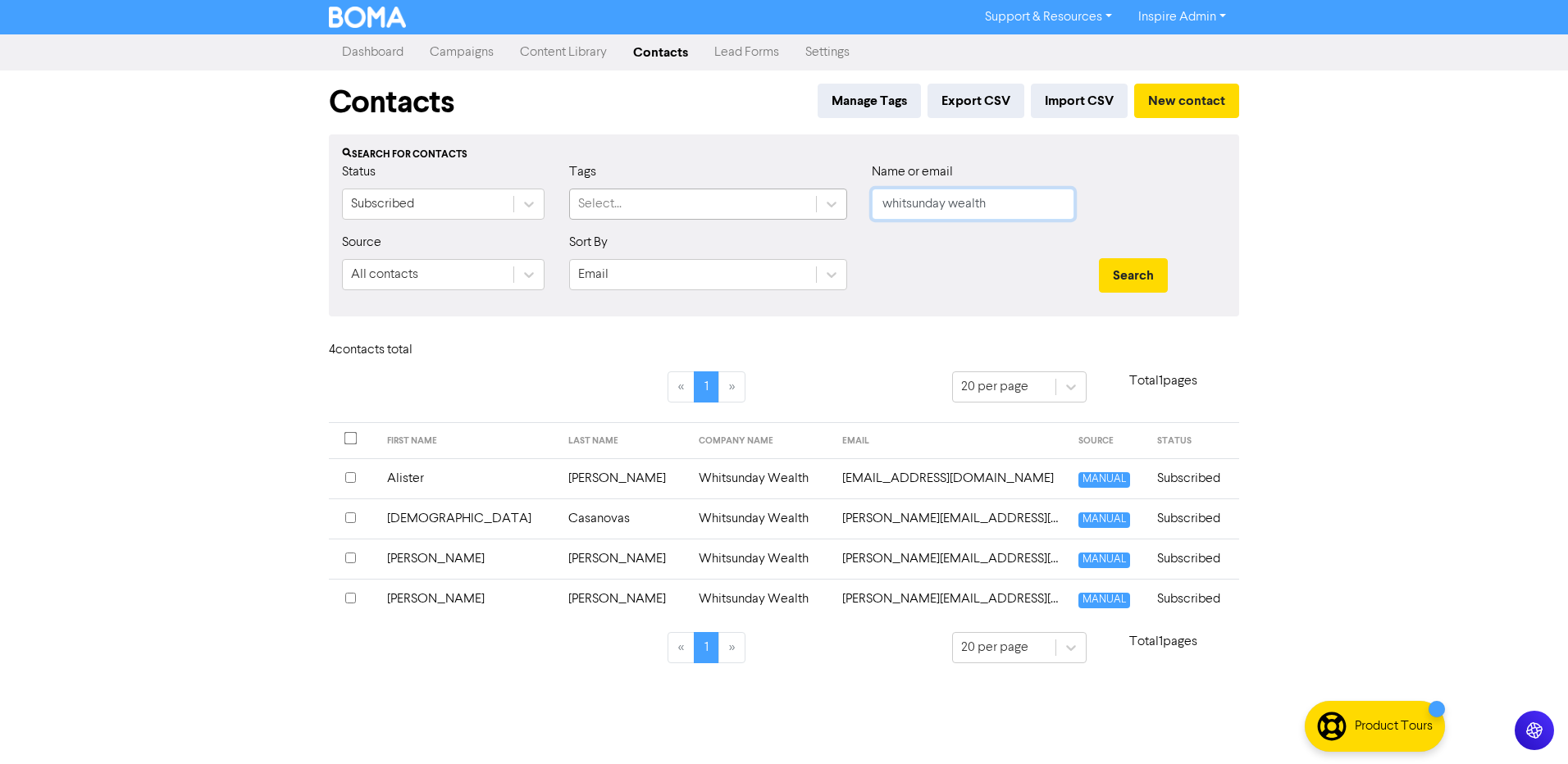
drag, startPoint x: 1009, startPoint y: 206, endPoint x: 751, endPoint y: 202, distance: 258.0
click at [751, 202] on div "Status Subscribed Tags Select... Name or email whitsunday wealth" at bounding box center [784, 198] width 909 height 71
click at [1099, 258] on button "Search" at bounding box center [1133, 275] width 69 height 35
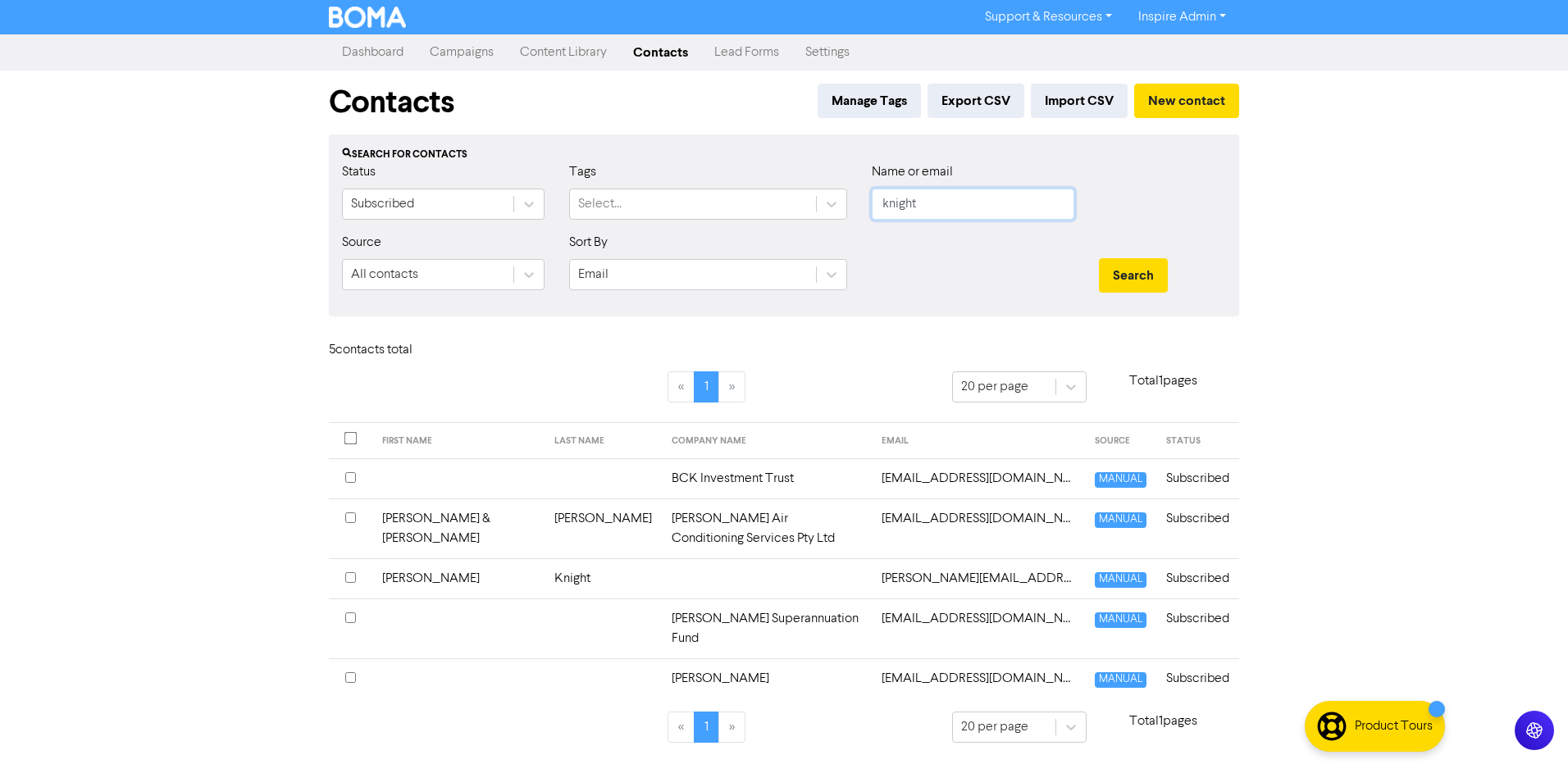
drag, startPoint x: 934, startPoint y: 206, endPoint x: 848, endPoint y: 205, distance: 86.0
click at [848, 205] on div "Status Subscribed Tags Select... Name or email knight" at bounding box center [784, 198] width 909 height 71
click at [1099, 258] on button "Search" at bounding box center [1133, 275] width 69 height 35
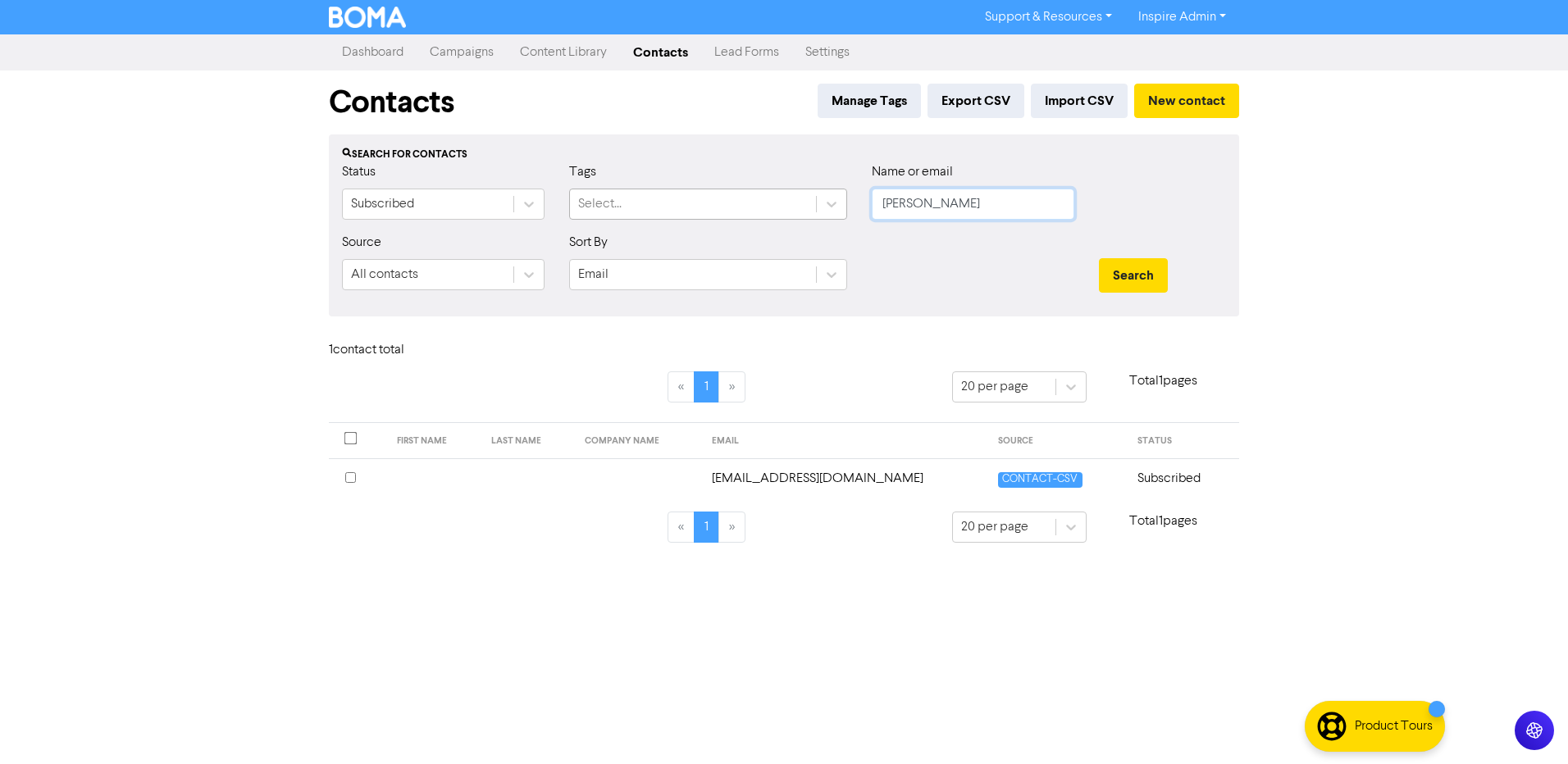
drag, startPoint x: 938, startPoint y: 207, endPoint x: 784, endPoint y: 207, distance: 154.0
click at [784, 207] on div "Status Subscribed Tags Select... Name or email [PERSON_NAME]" at bounding box center [784, 198] width 909 height 71
click at [1099, 258] on button "Search" at bounding box center [1133, 275] width 69 height 35
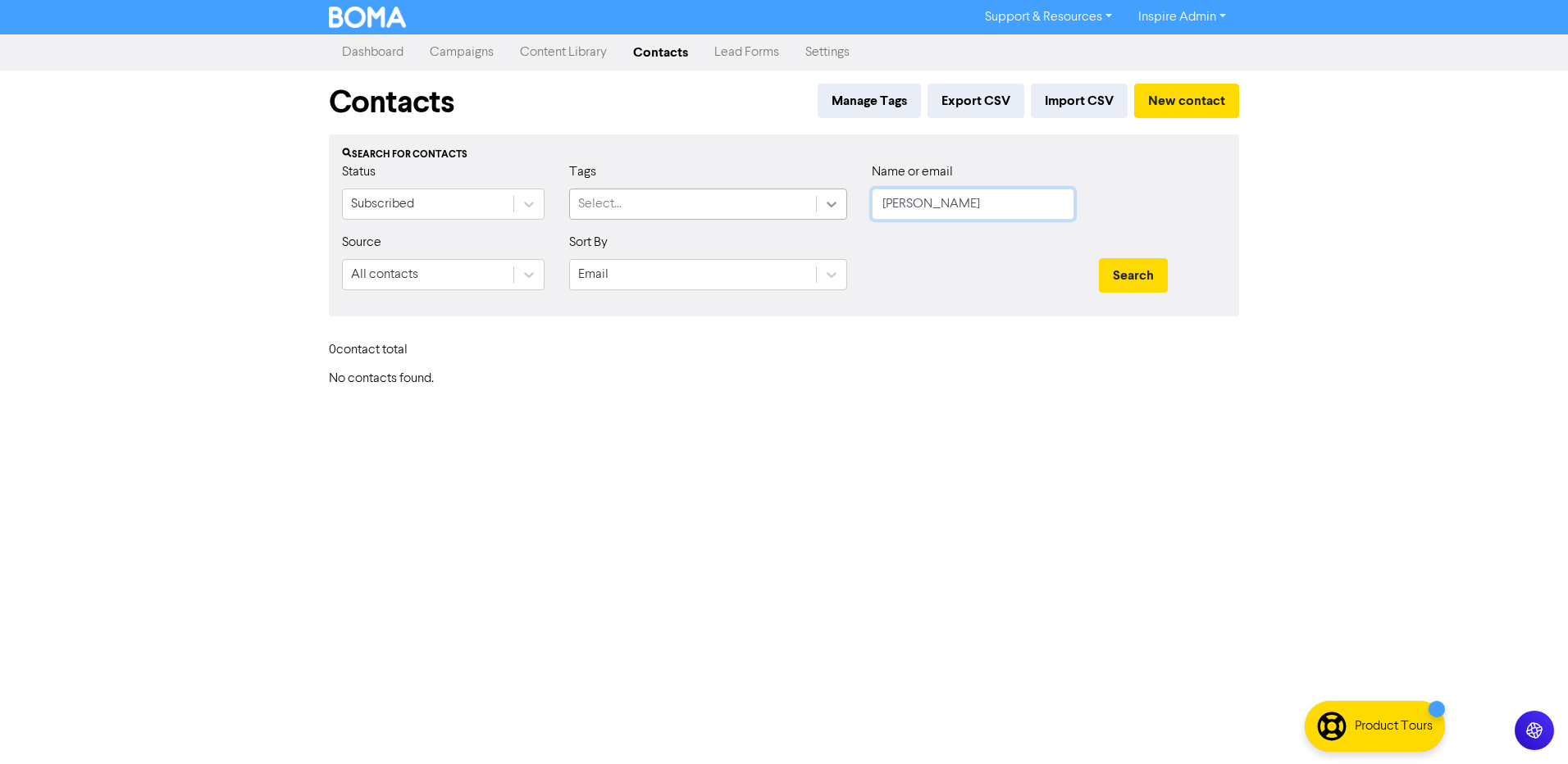
drag, startPoint x: 943, startPoint y: 201, endPoint x: 819, endPoint y: 201, distance: 124.0
click at [819, 201] on div "Status Subscribed Tags Select... Name or email [PERSON_NAME]" at bounding box center [784, 198] width 909 height 71
click at [1099, 258] on button "Search" at bounding box center [1133, 275] width 69 height 35
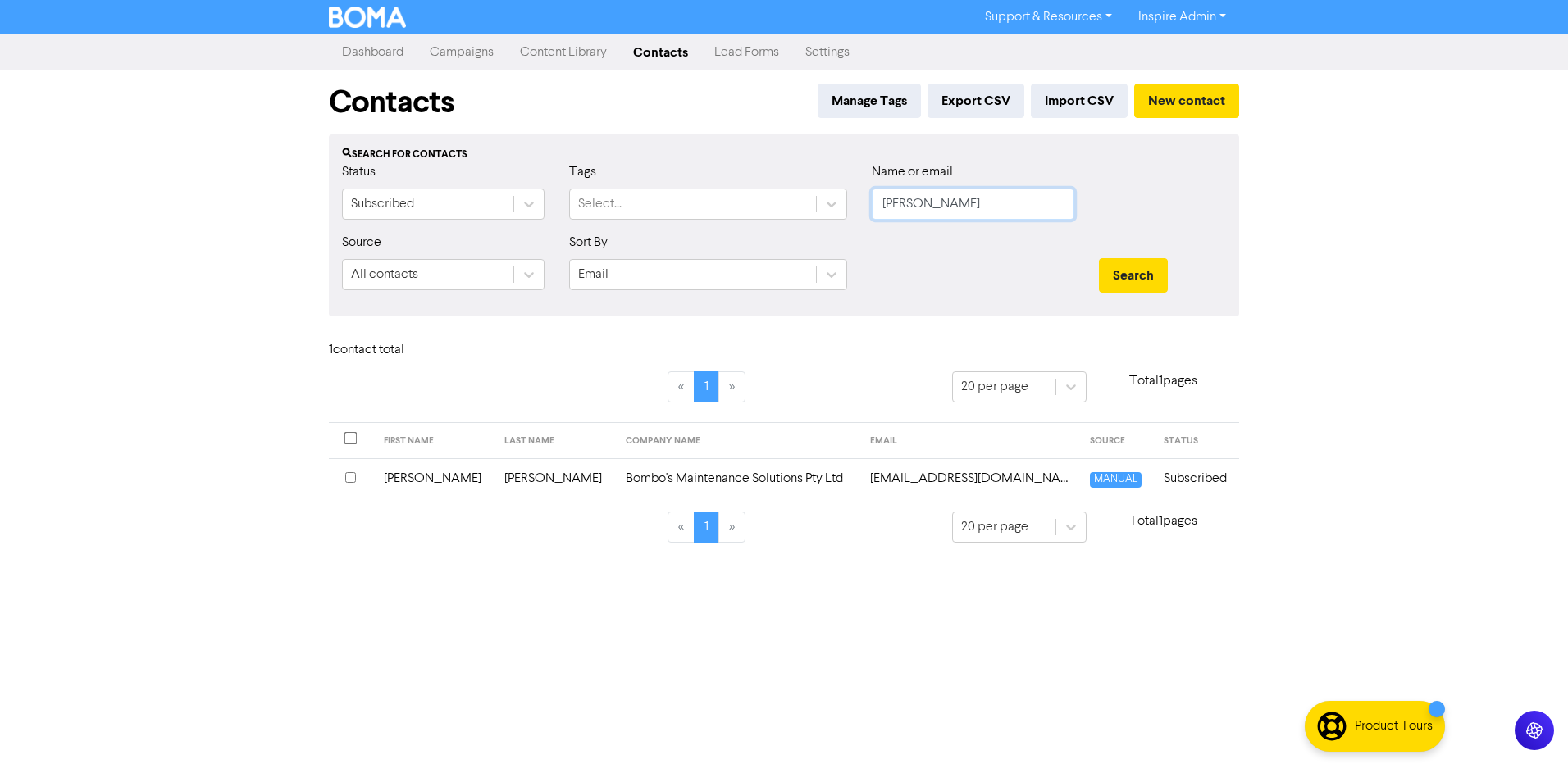
click at [1099, 258] on button "Search" at bounding box center [1133, 275] width 69 height 35
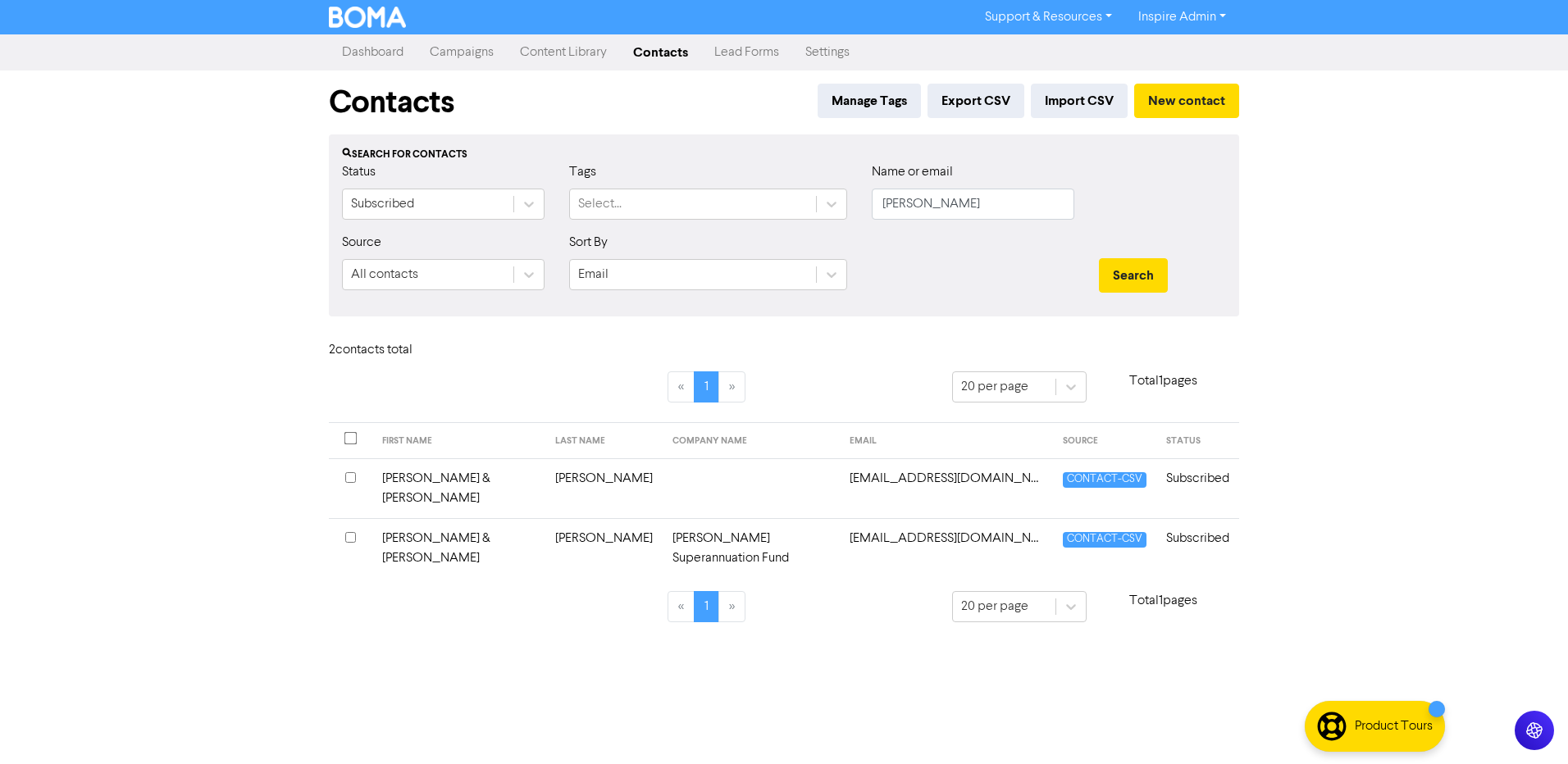
click at [484, 475] on td "[PERSON_NAME] & [PERSON_NAME]" at bounding box center [459, 489] width 173 height 60
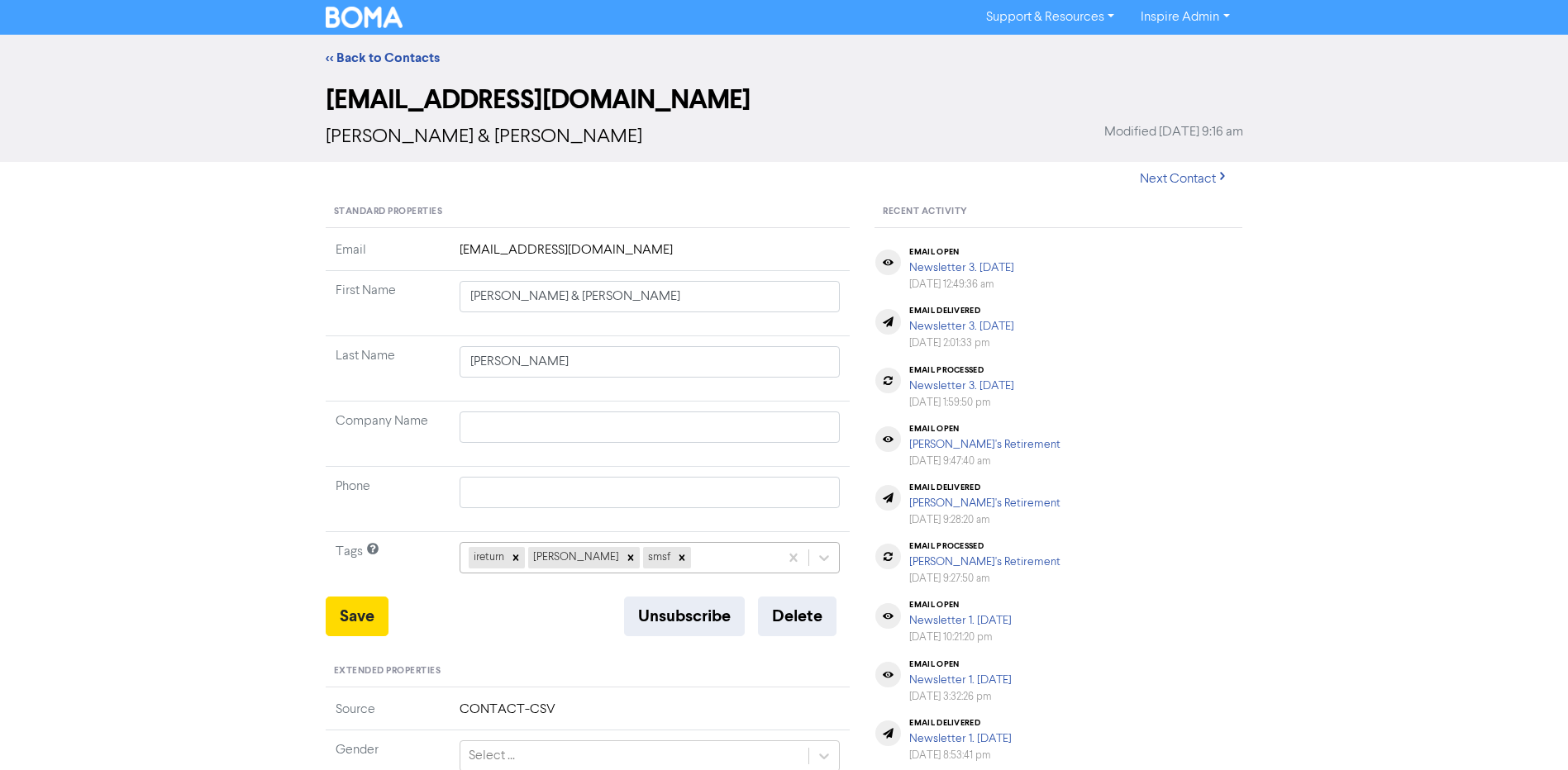
click at [689, 550] on div "ireturn [PERSON_NAME] smsf" at bounding box center [650, 558] width 381 height 31
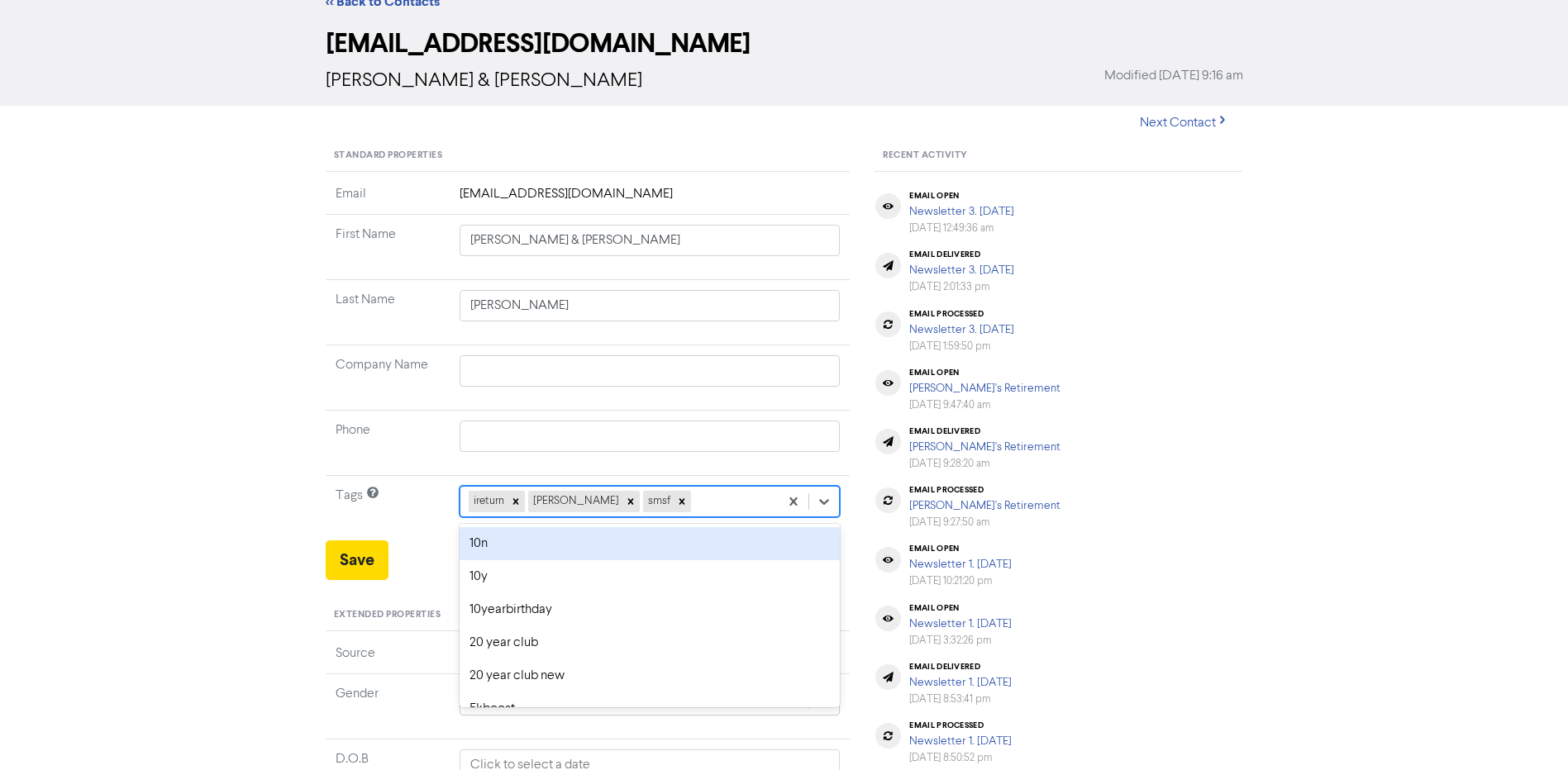
scroll to position [65, 0]
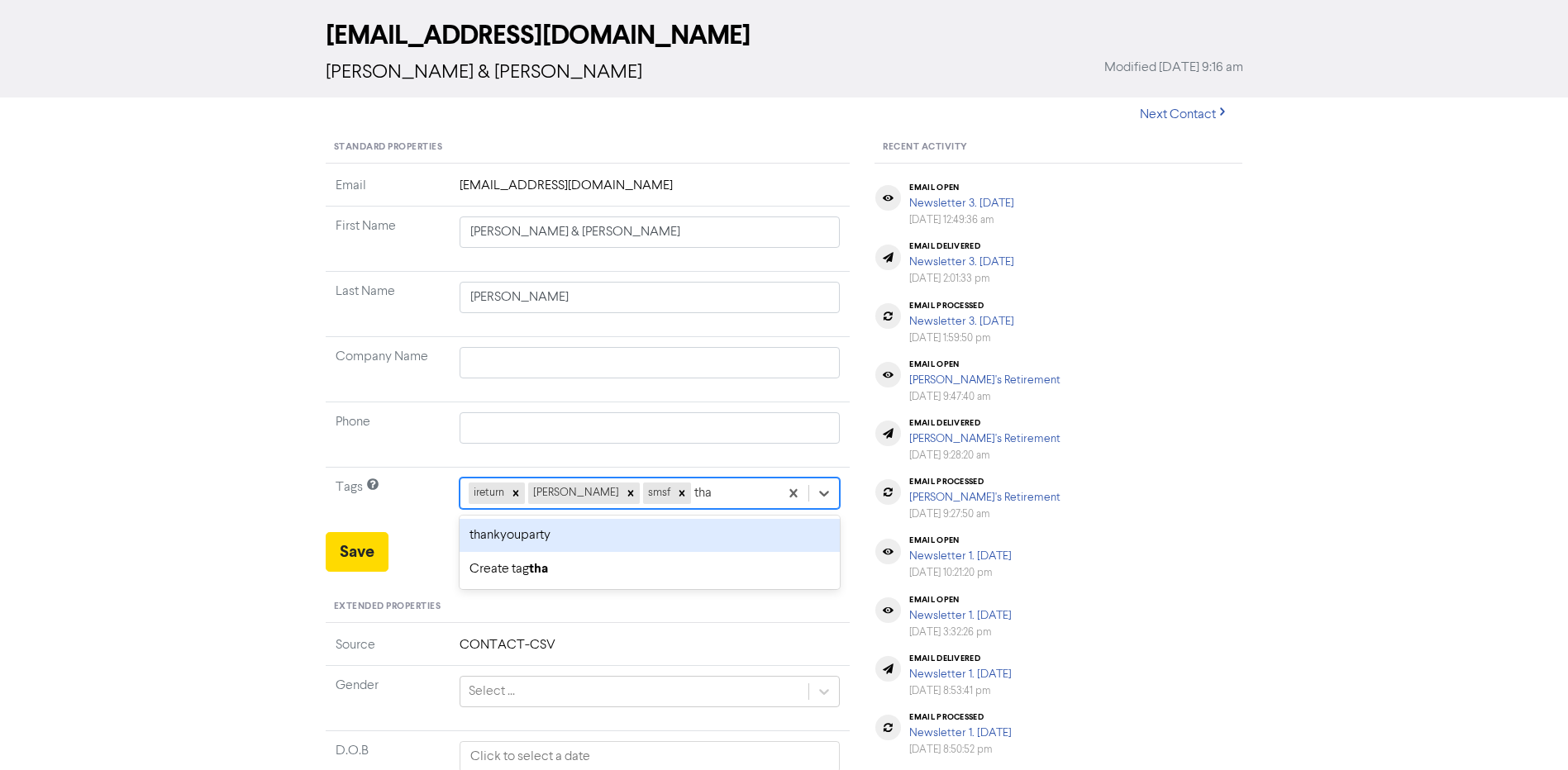
click at [541, 535] on div "thankyouparty" at bounding box center [650, 535] width 381 height 33
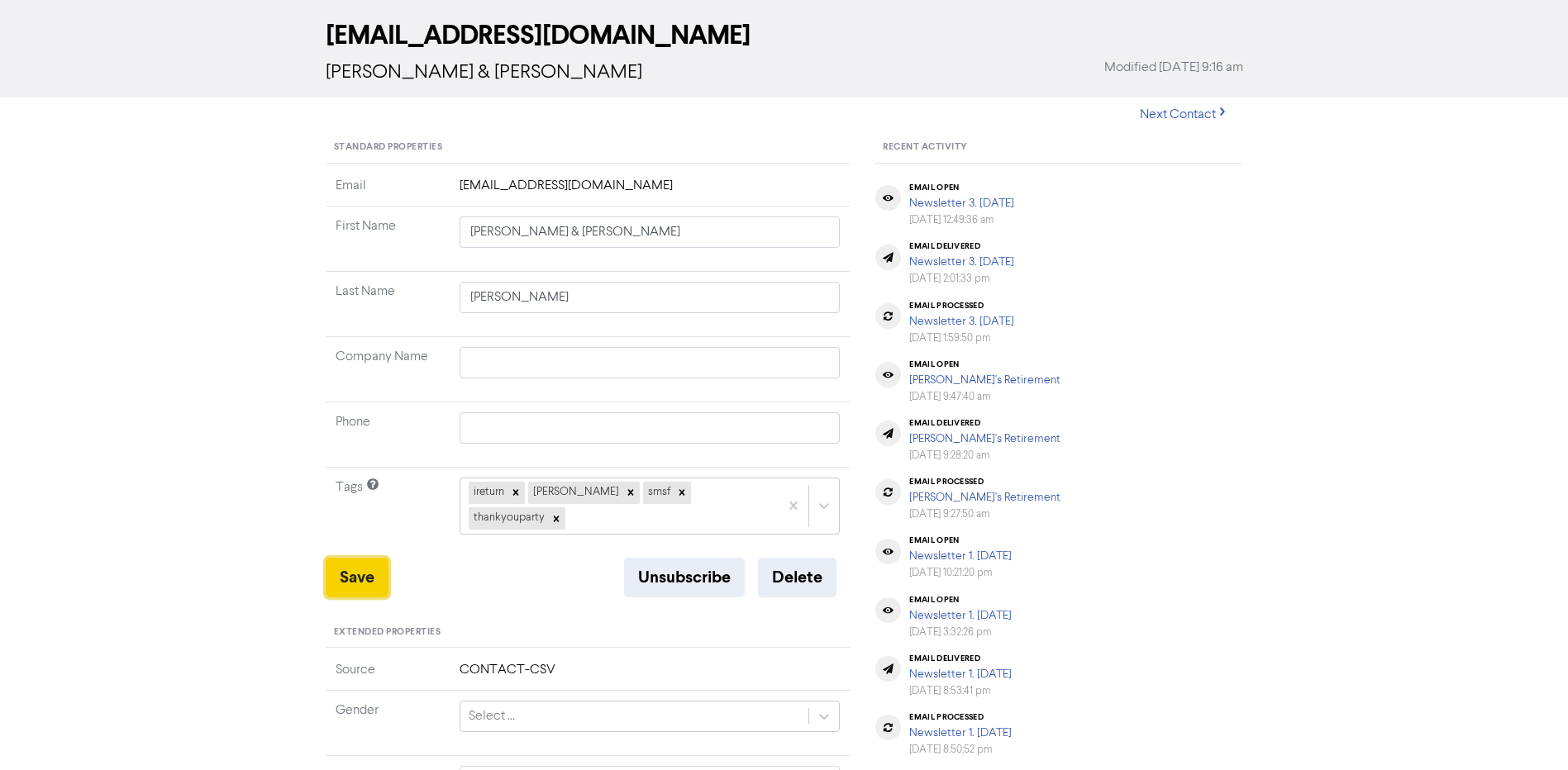
click at [353, 558] on button "Save" at bounding box center [356, 578] width 63 height 39
click at [356, 558] on button "Save" at bounding box center [356, 578] width 63 height 39
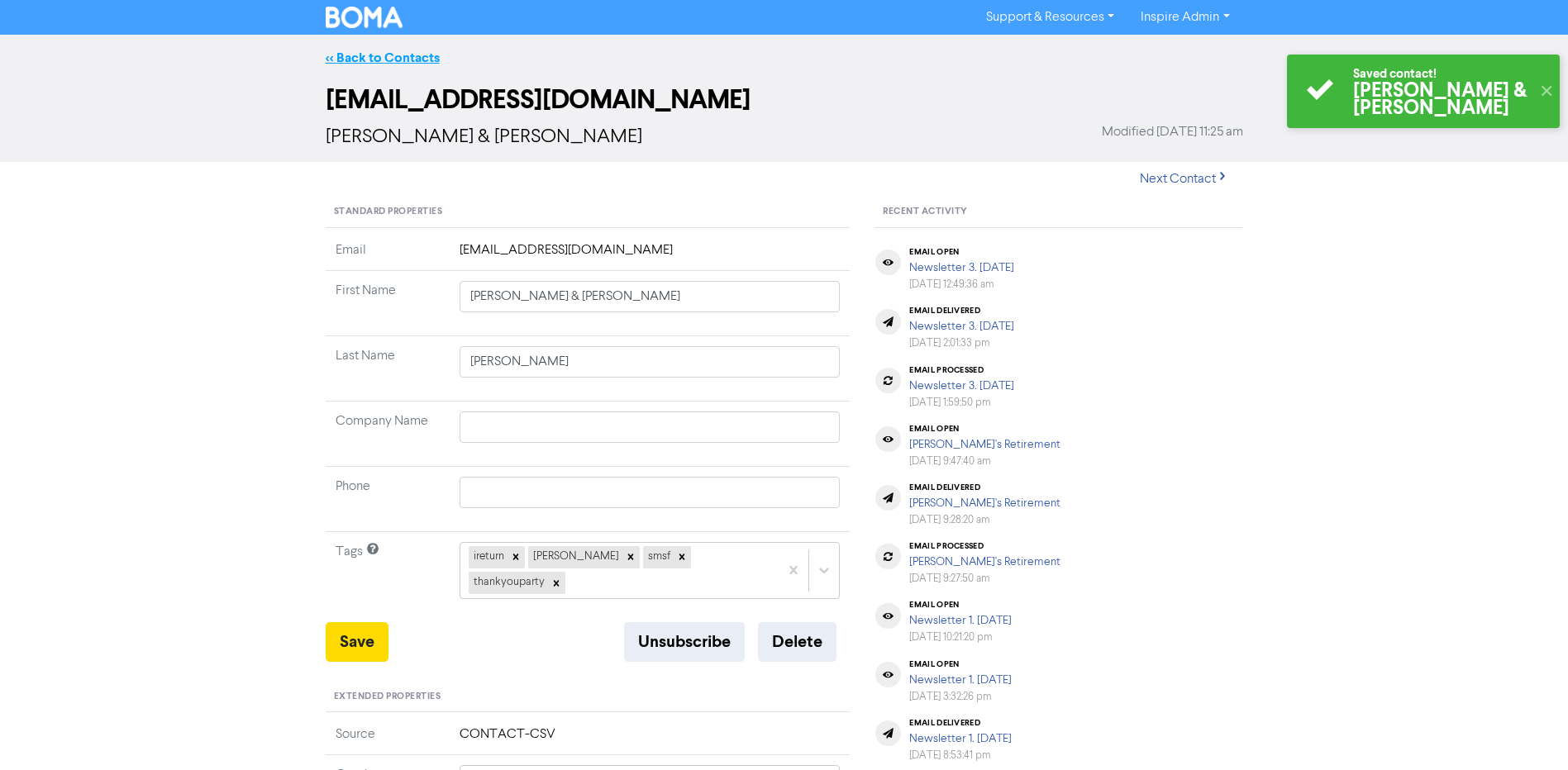
click at [404, 52] on link "<< Back to Contacts" at bounding box center [382, 58] width 114 height 17
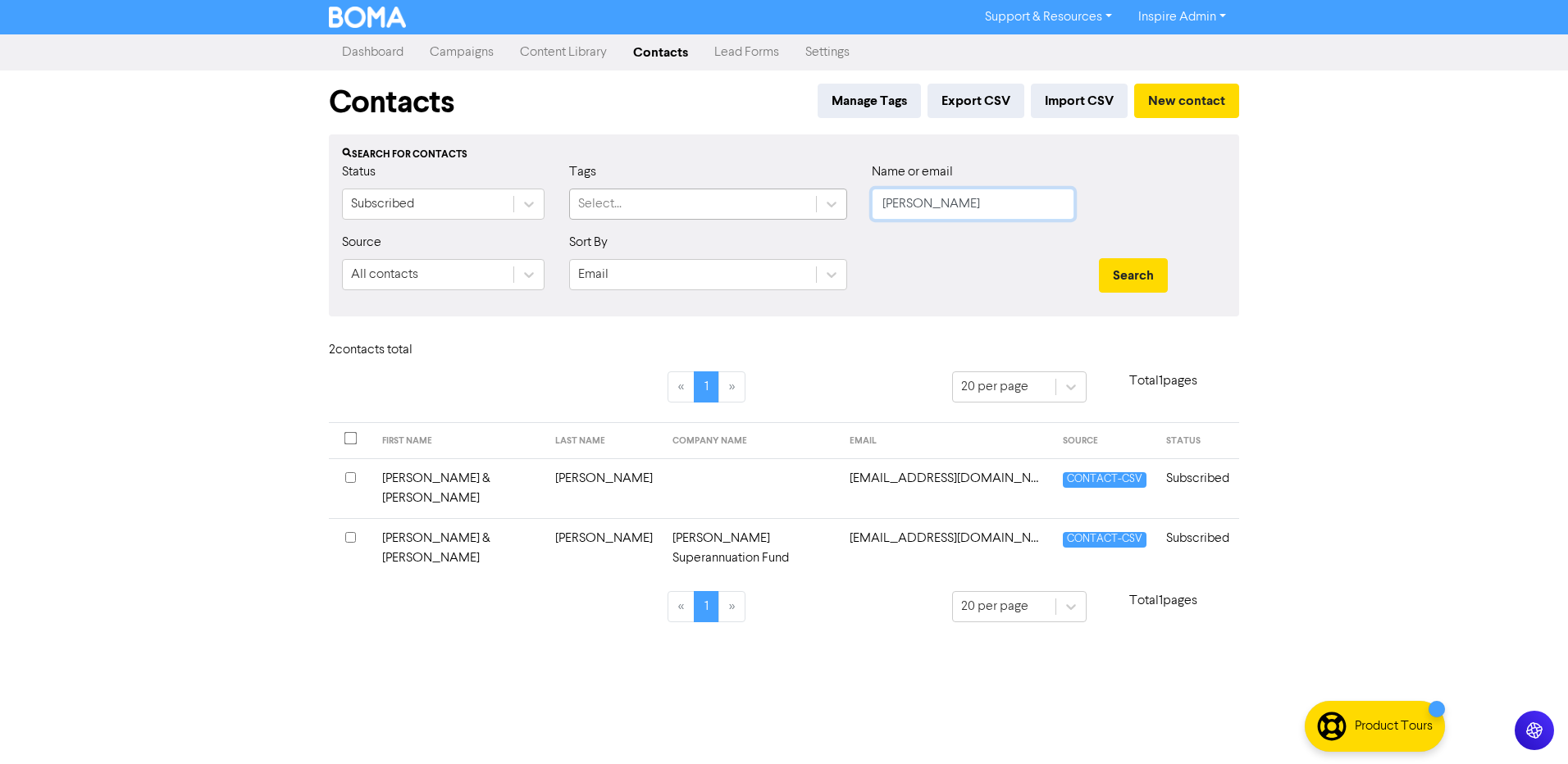
drag, startPoint x: 940, startPoint y: 201, endPoint x: 811, endPoint y: 203, distance: 129.0
click at [811, 203] on div "Status Subscribed Tags Select... Name or email [PERSON_NAME]" at bounding box center [784, 198] width 909 height 71
click at [1099, 258] on button "Search" at bounding box center [1133, 275] width 69 height 35
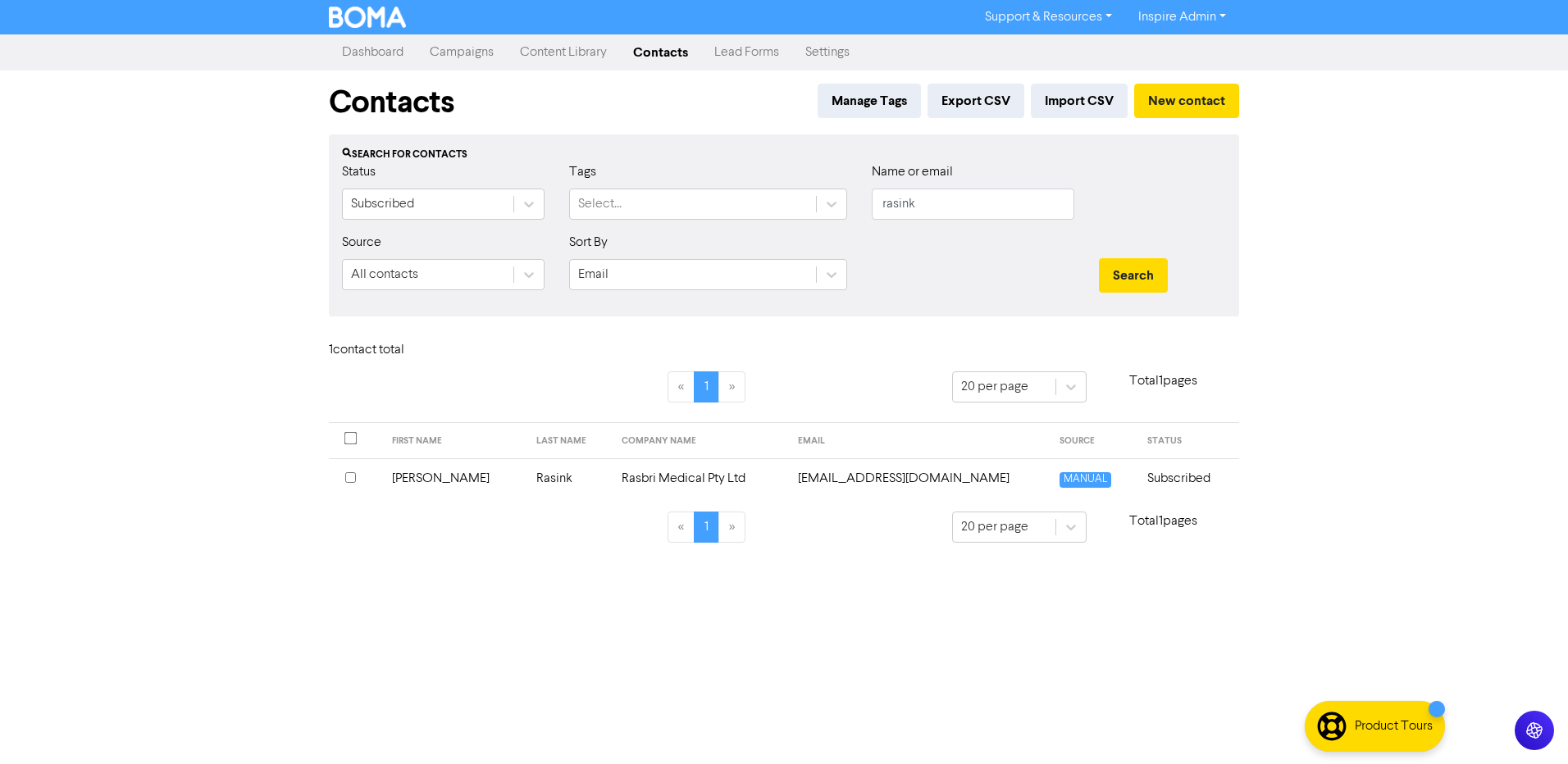
click at [526, 472] on td "Rasink" at bounding box center [568, 479] width 85 height 40
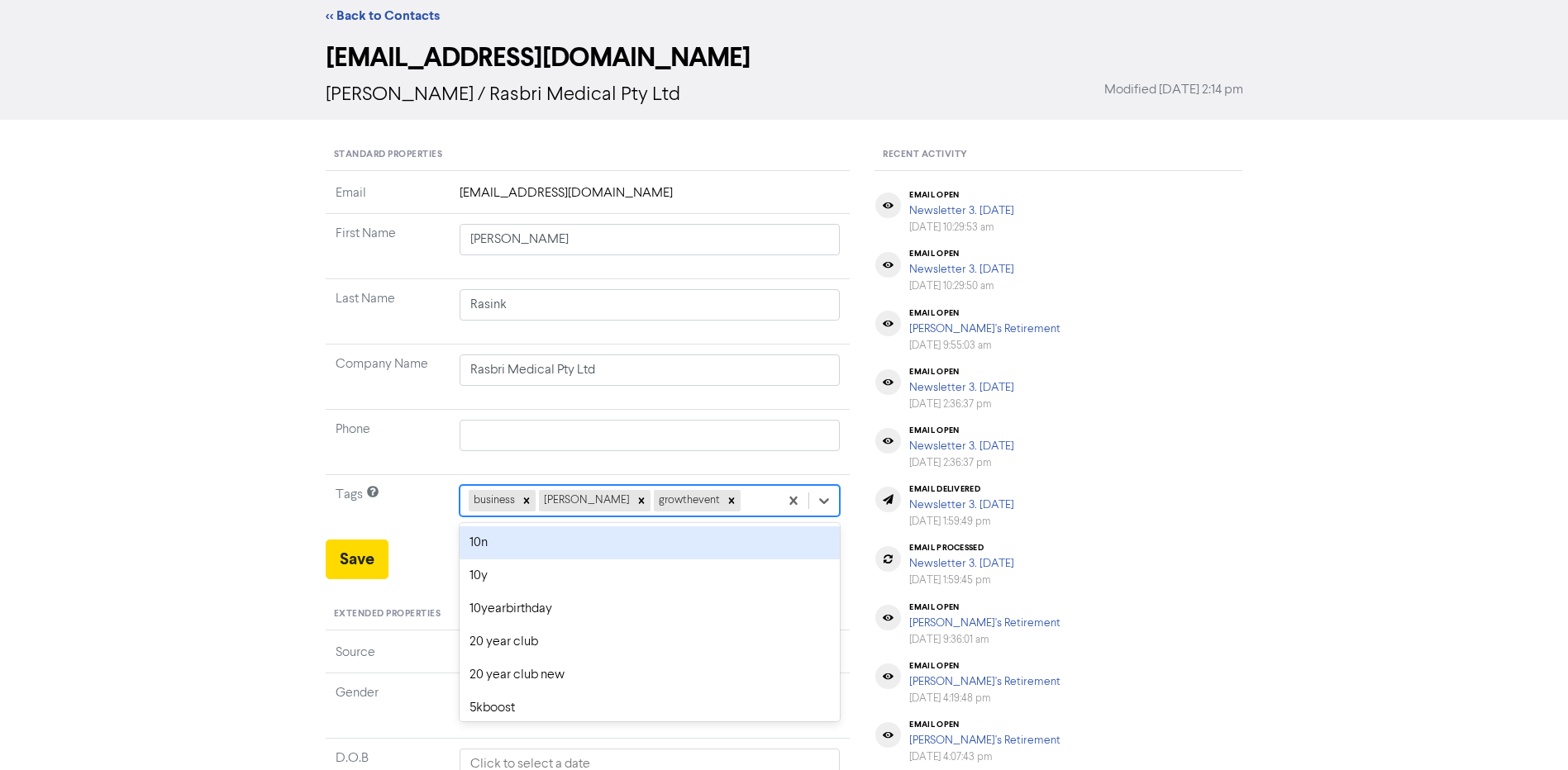
click at [710, 517] on div "option 10n focused, 1 of 42. 39 results available. Use Up and Down to choose op…" at bounding box center [650, 500] width 381 height 31
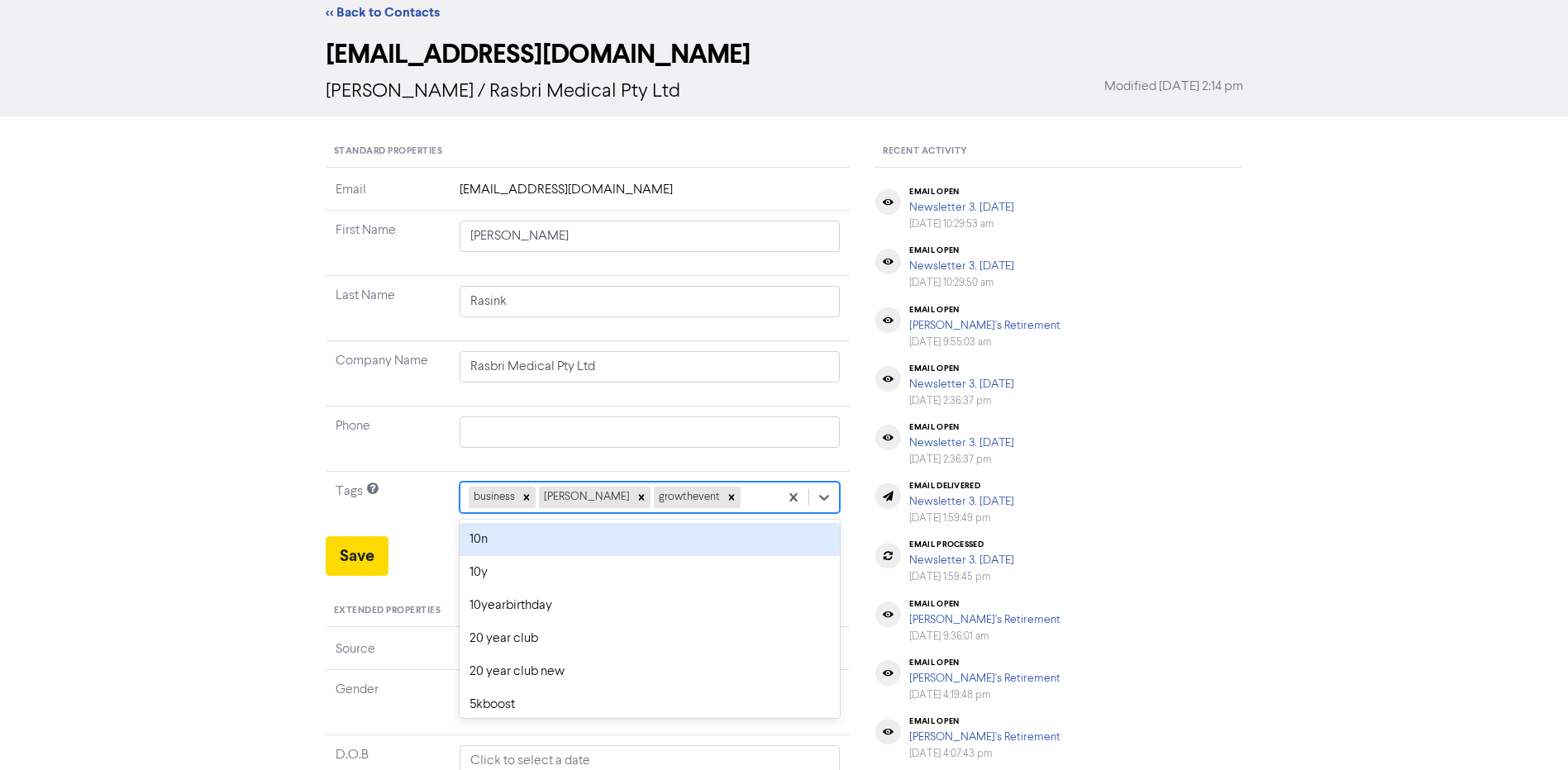
scroll to position [50, 0]
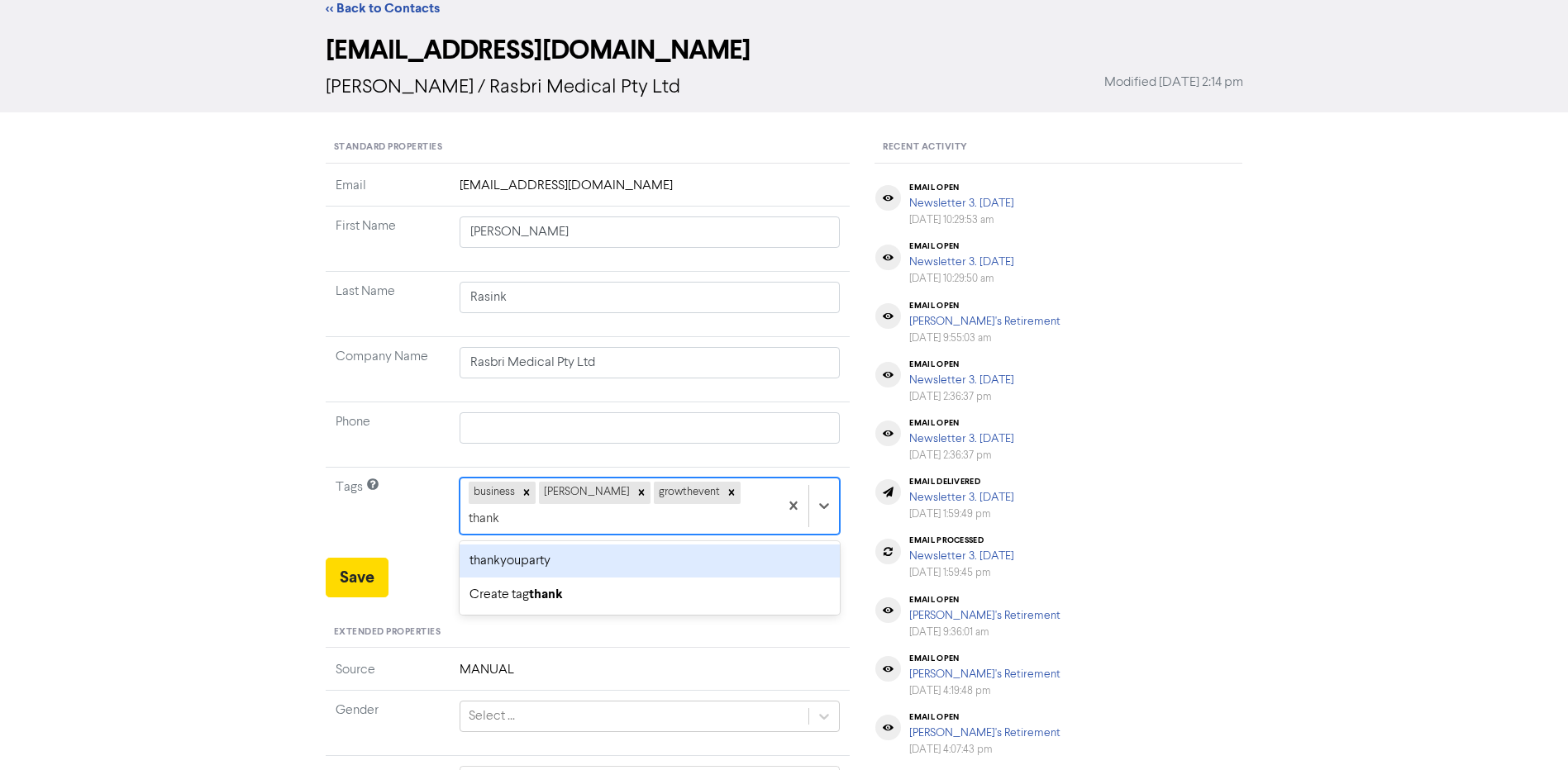
click at [710, 544] on div "thankyouparty" at bounding box center [650, 560] width 381 height 33
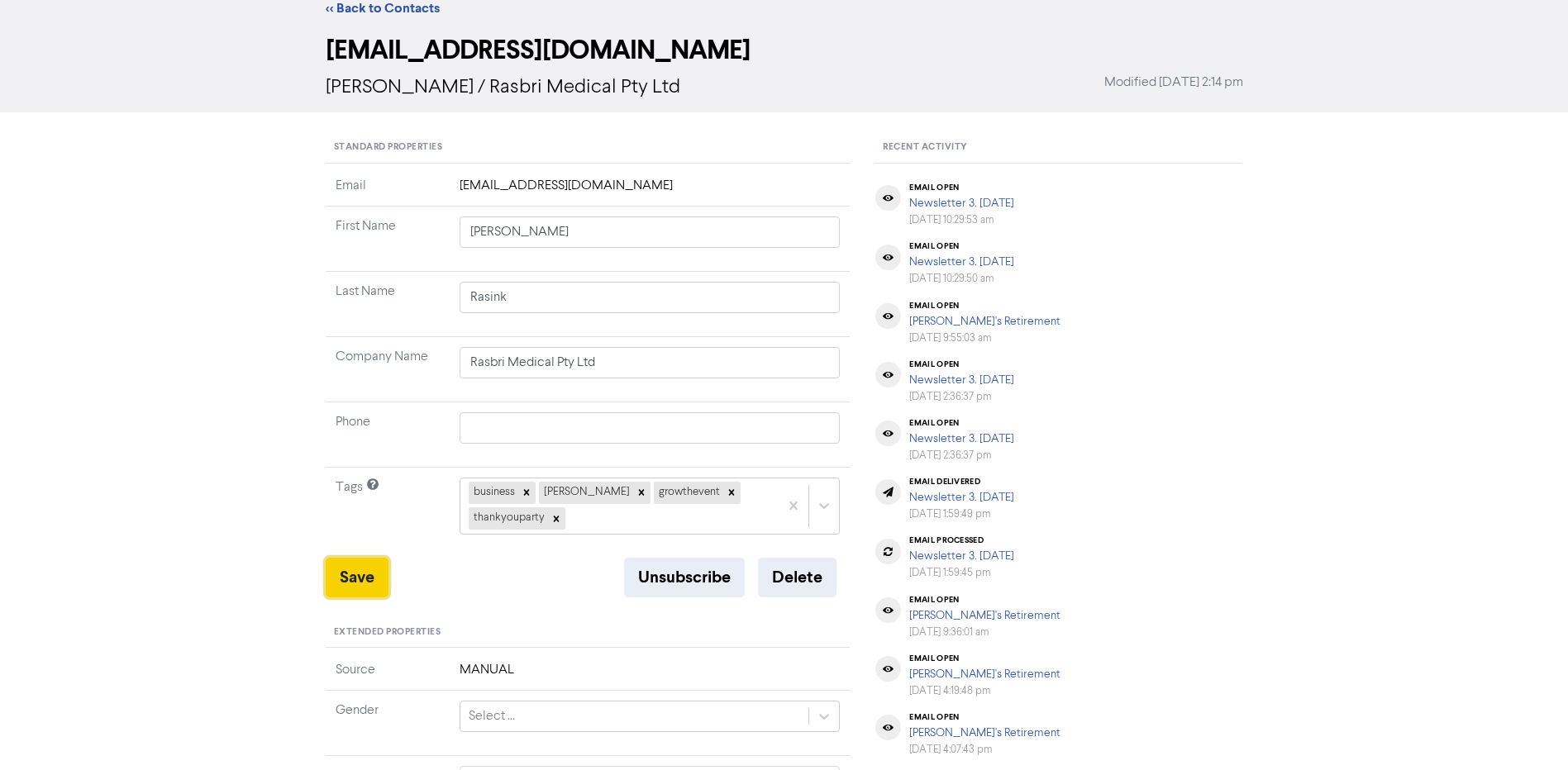
click at [358, 569] on button "Save" at bounding box center [356, 578] width 63 height 39
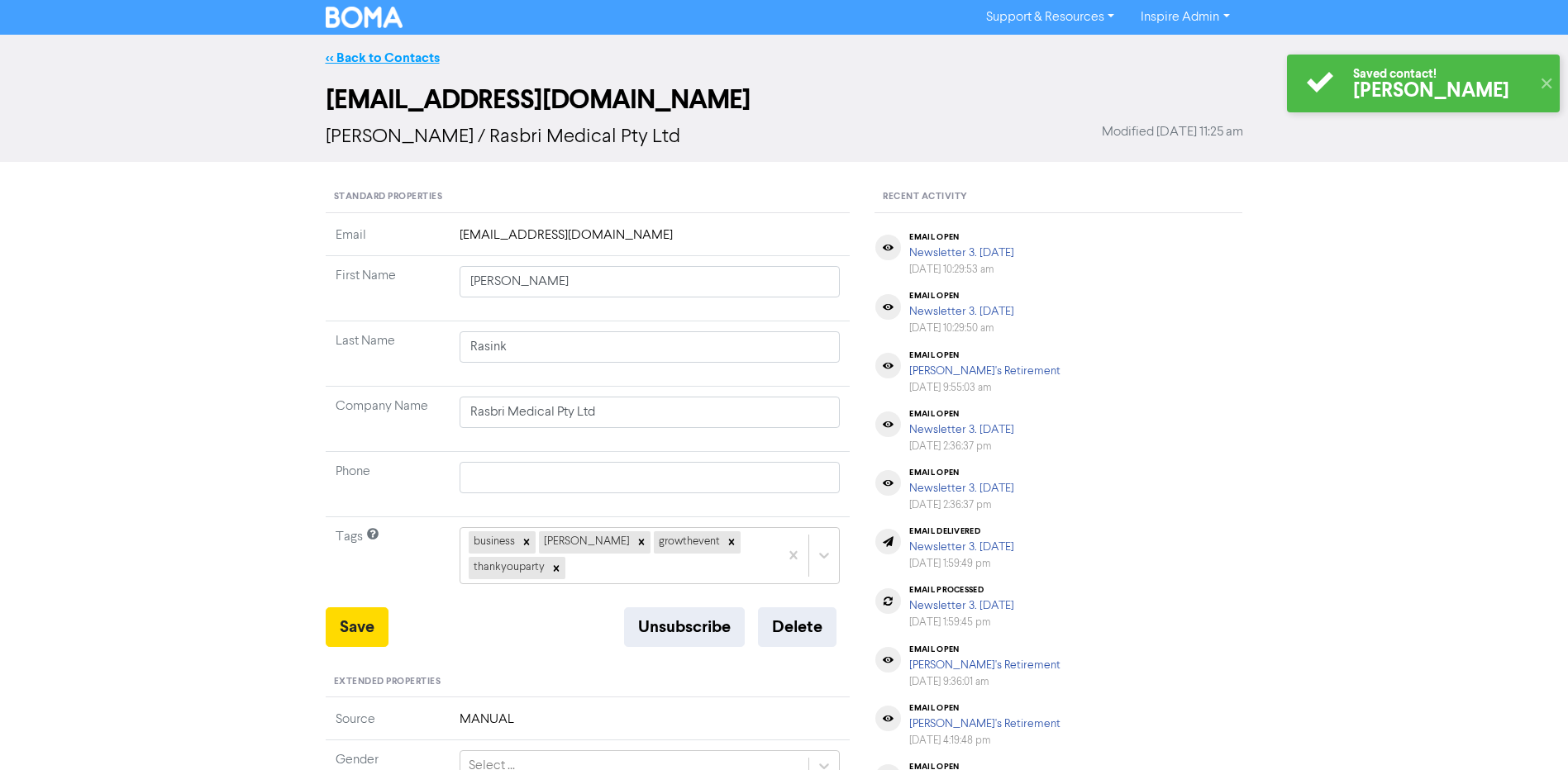
click at [405, 57] on link "<< Back to Contacts" at bounding box center [382, 58] width 114 height 17
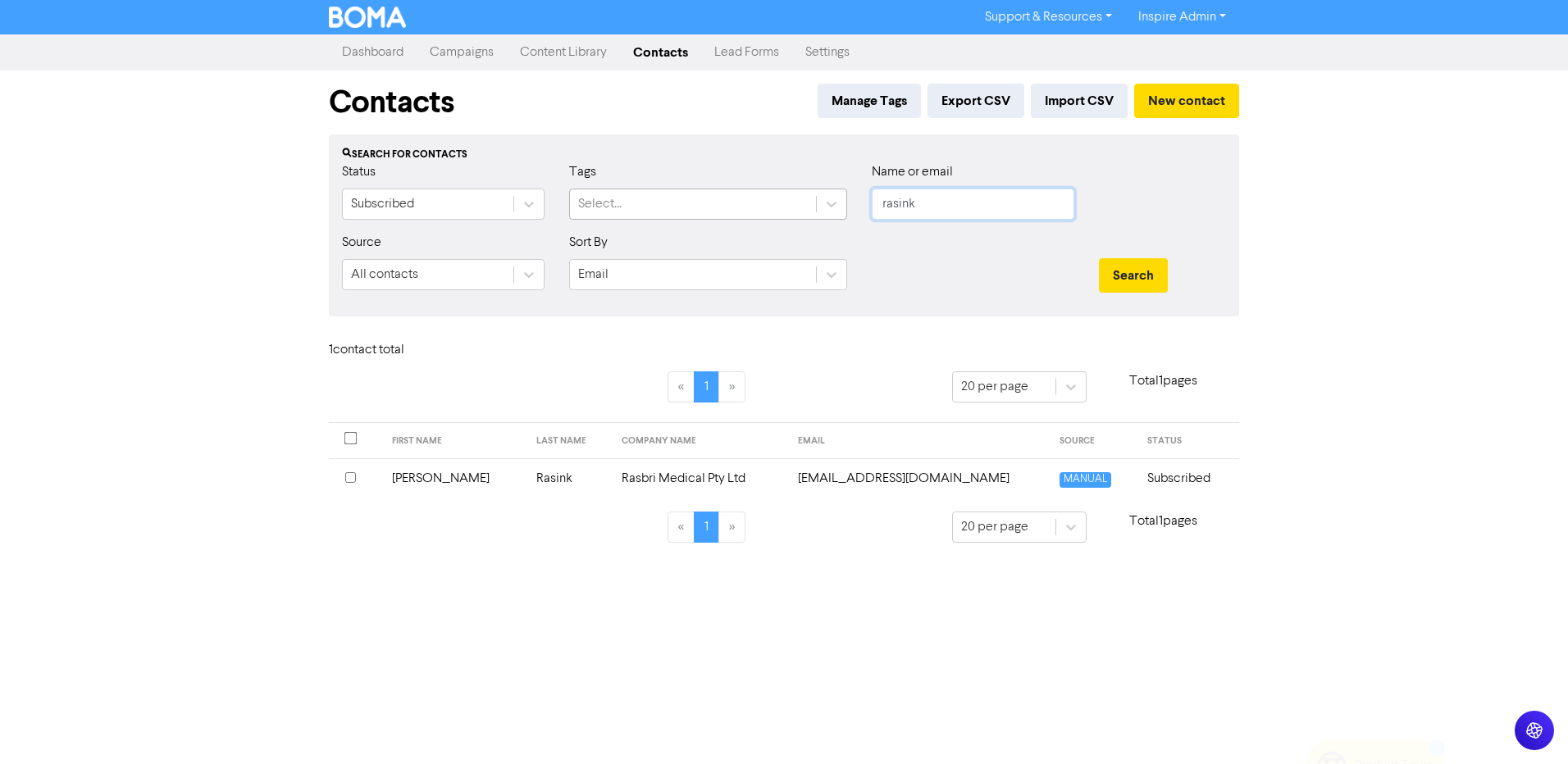
drag, startPoint x: 920, startPoint y: 209, endPoint x: 798, endPoint y: 207, distance: 122.0
click at [798, 207] on div "Status Subscribed Tags Select... Name or email rasink" at bounding box center [784, 198] width 909 height 71
click at [1099, 258] on button "Search" at bounding box center [1133, 275] width 69 height 35
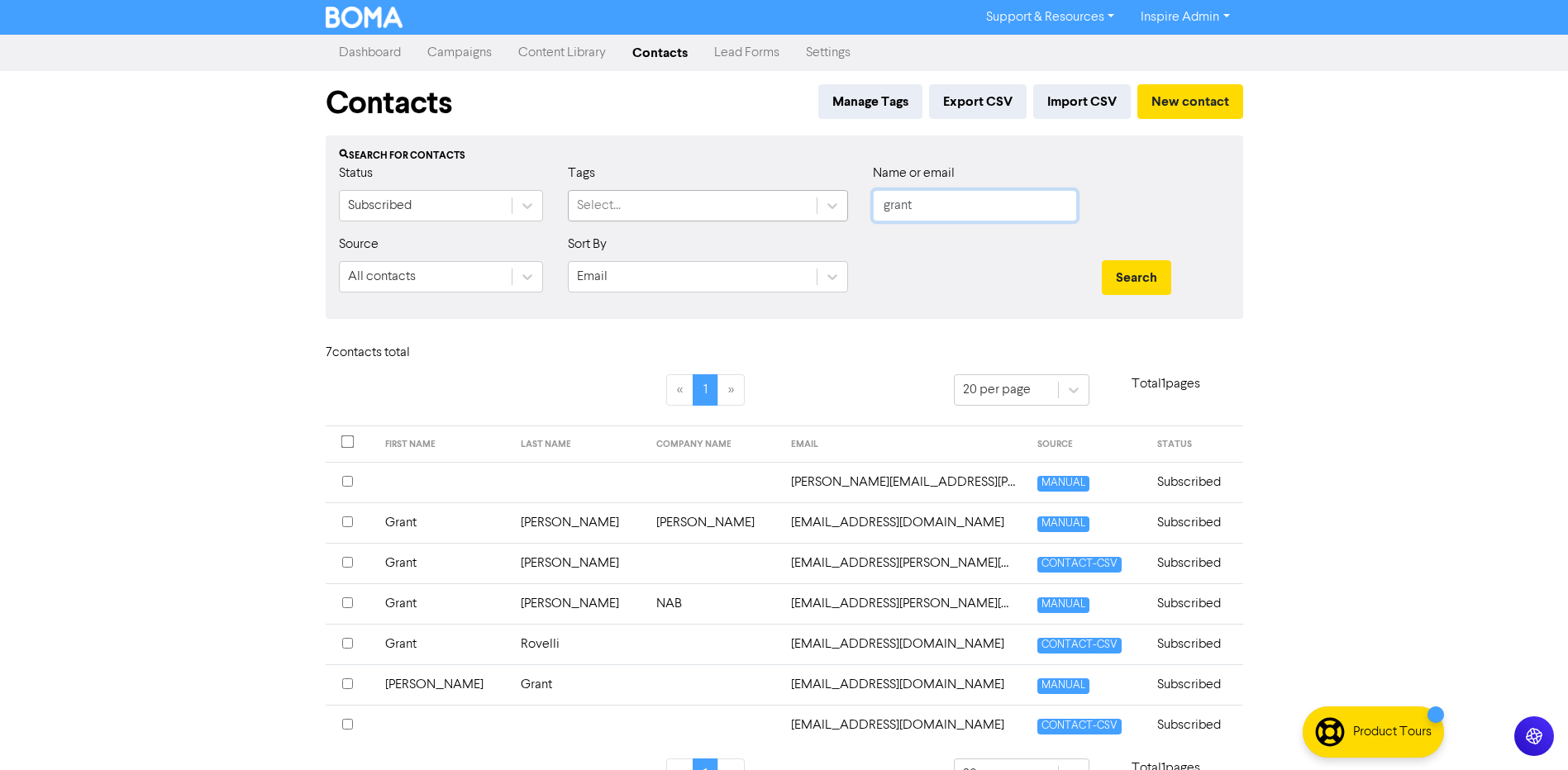
drag, startPoint x: 899, startPoint y: 204, endPoint x: 790, endPoint y: 205, distance: 109.0
click at [797, 205] on div "Status Subscribed Tags Select... Name or email grant" at bounding box center [784, 199] width 916 height 71
click at [1102, 260] on button "Search" at bounding box center [1137, 277] width 70 height 35
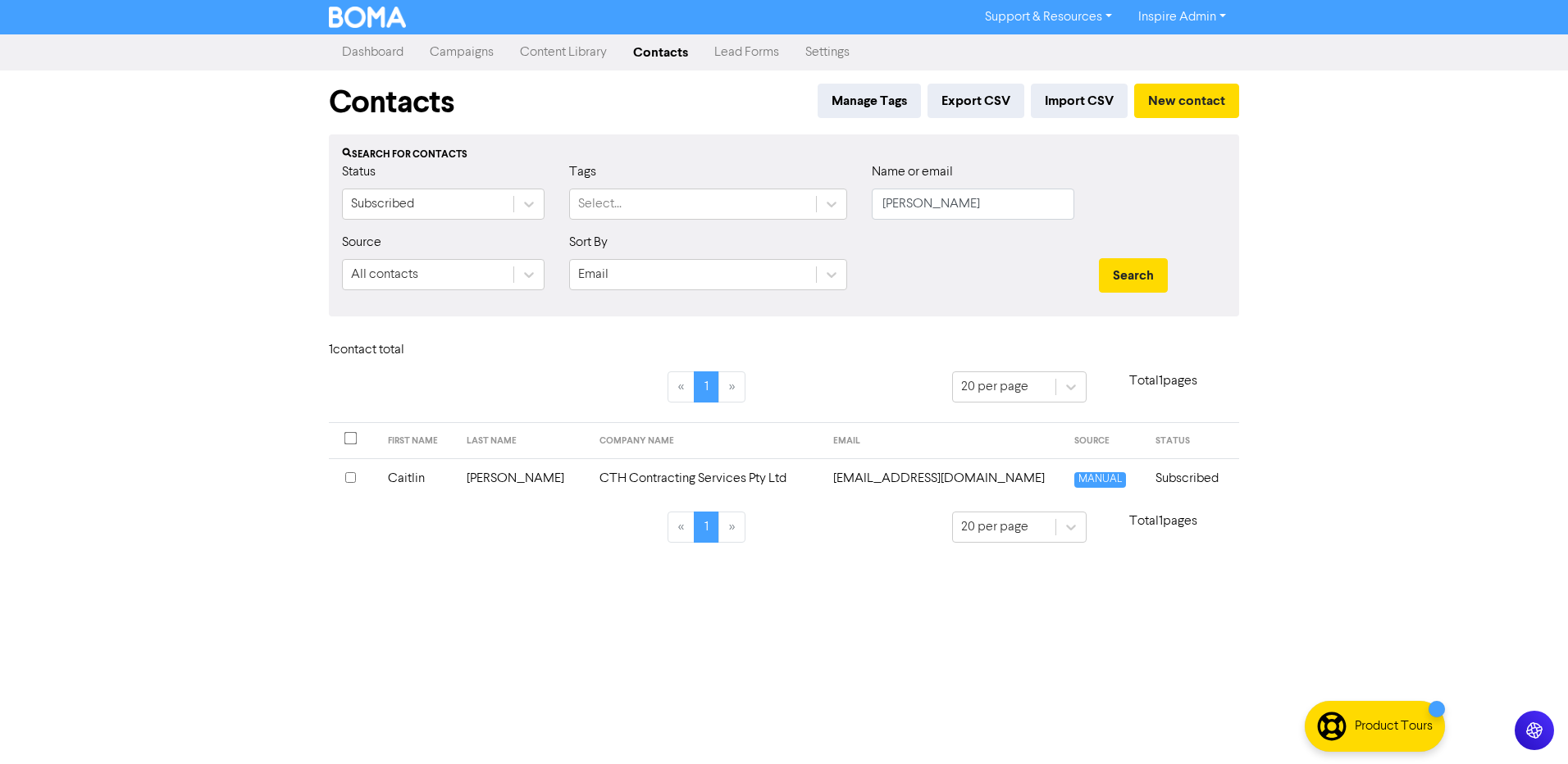
click at [499, 480] on td "[PERSON_NAME]" at bounding box center [523, 479] width 132 height 40
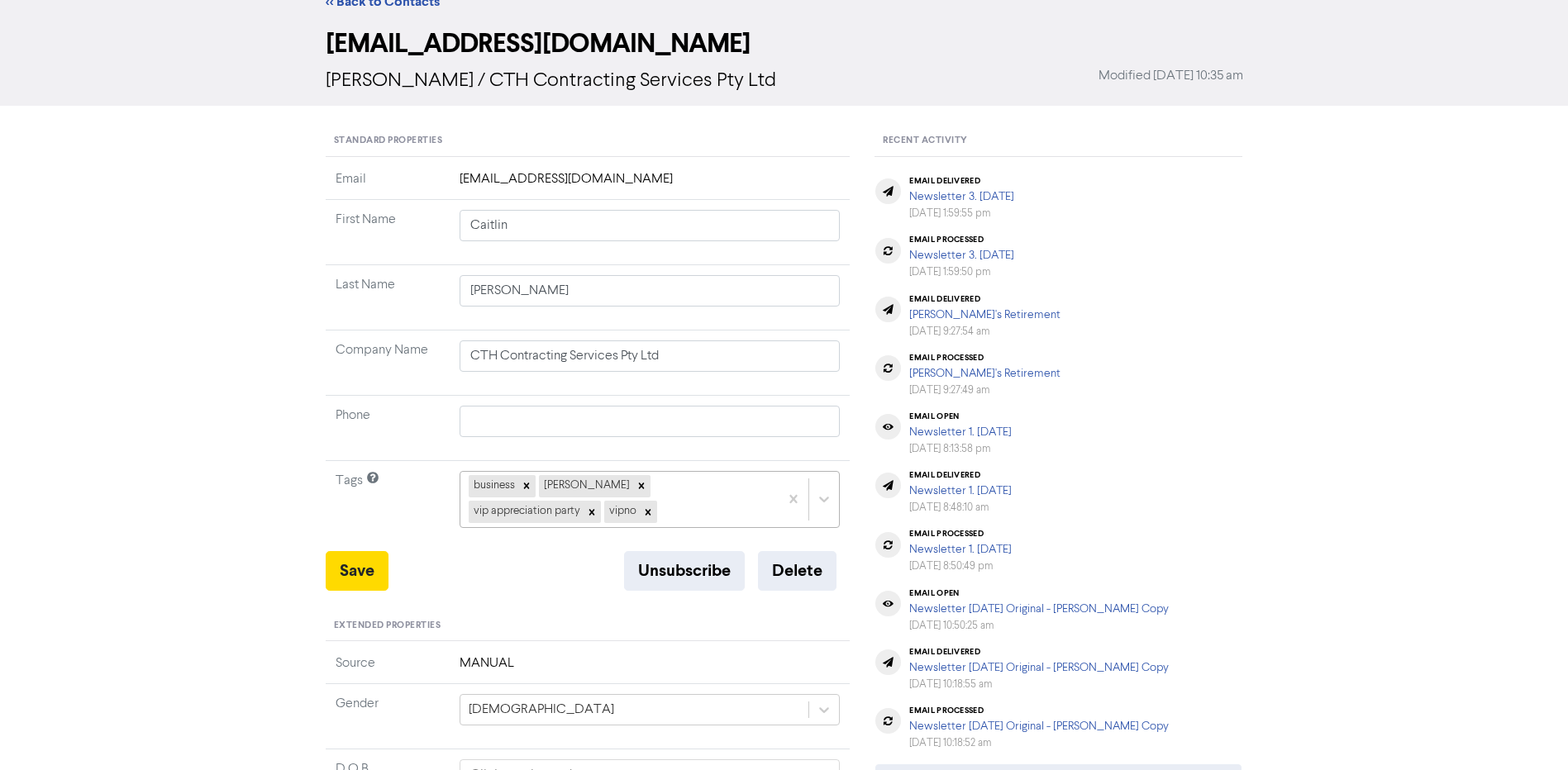
click at [586, 527] on div "business [PERSON_NAME] appreciation party vipno" at bounding box center [650, 499] width 381 height 56
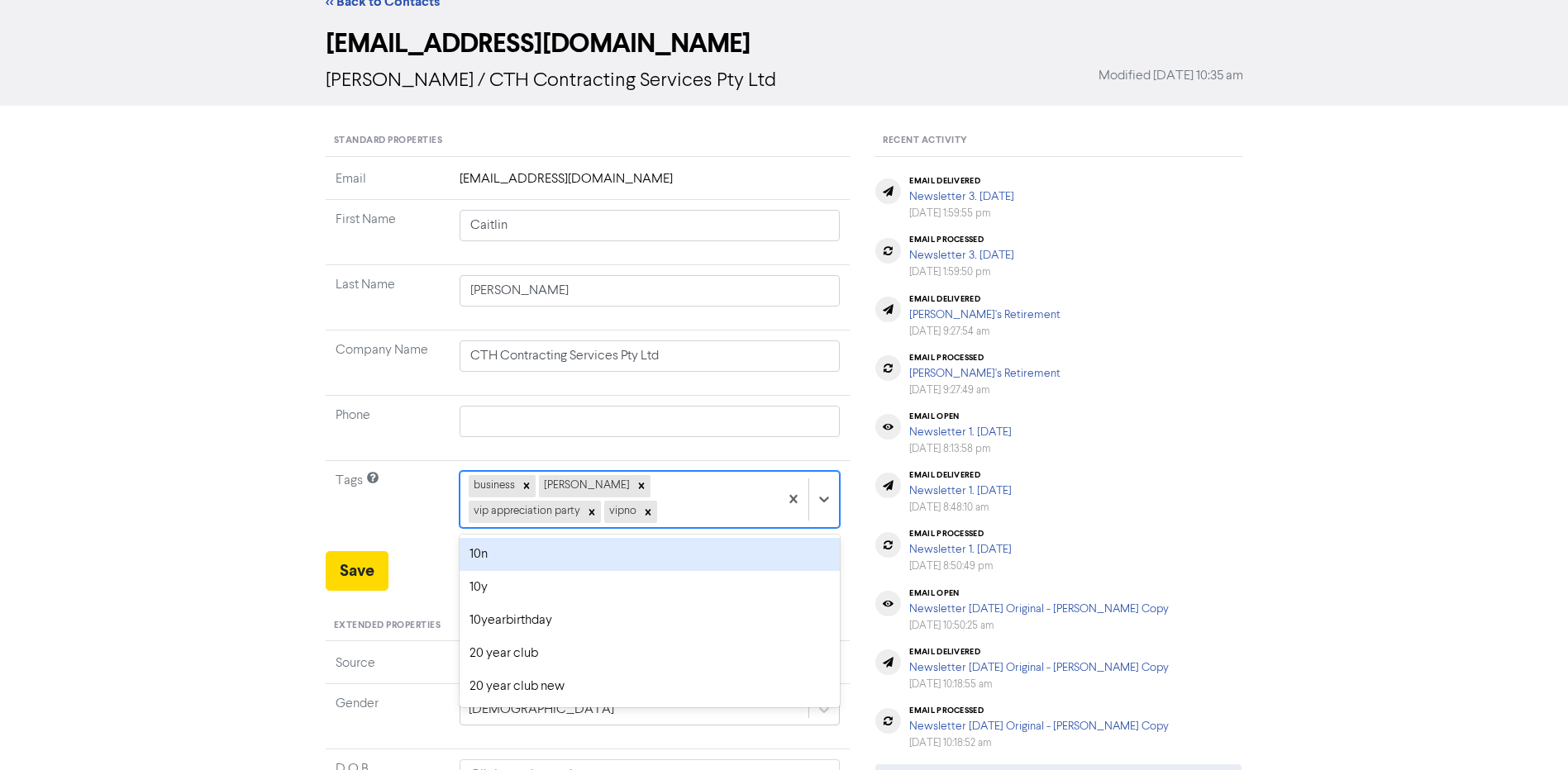
scroll to position [75, 0]
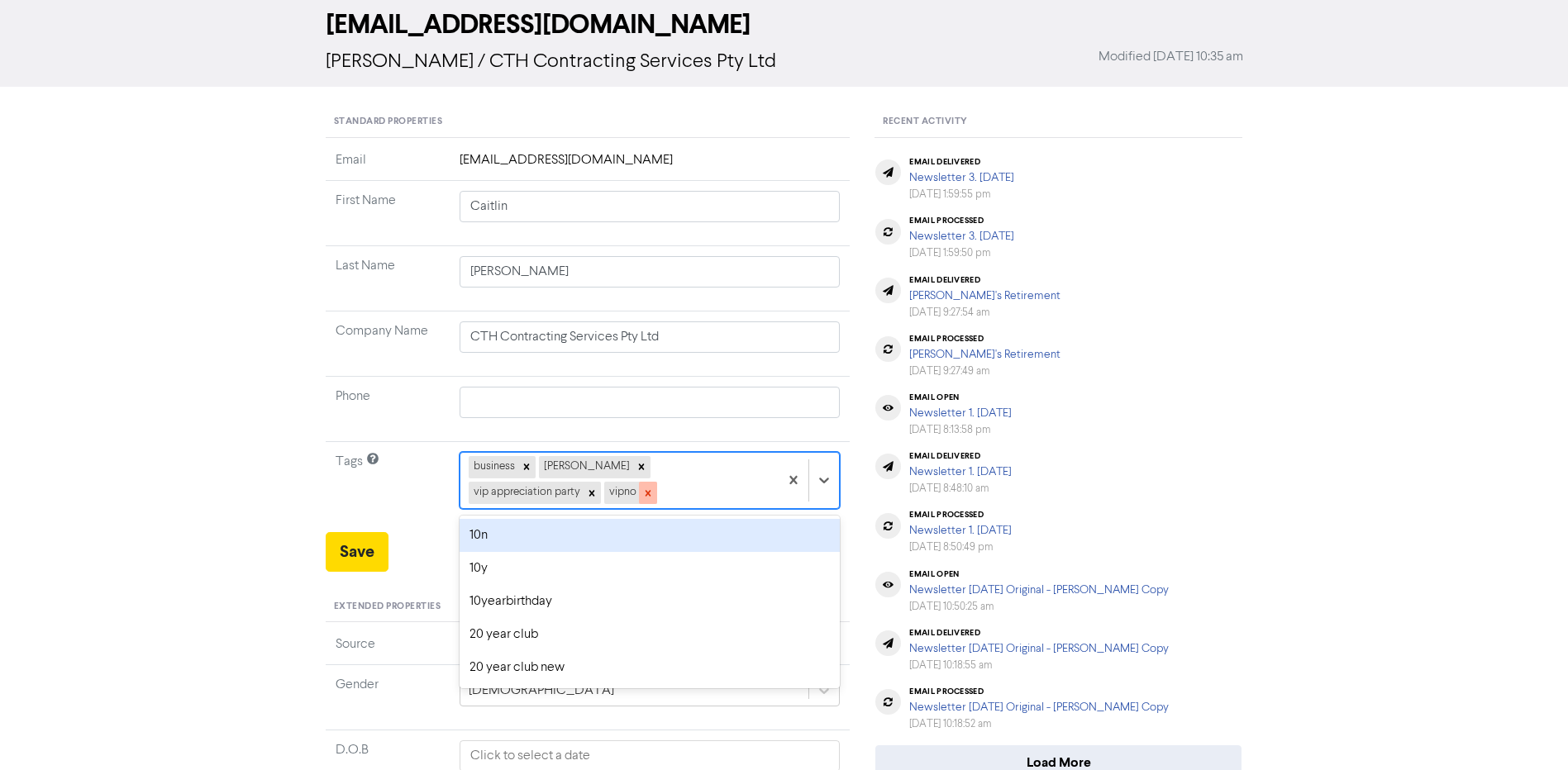
click at [642, 497] on icon at bounding box center [648, 494] width 11 height 11
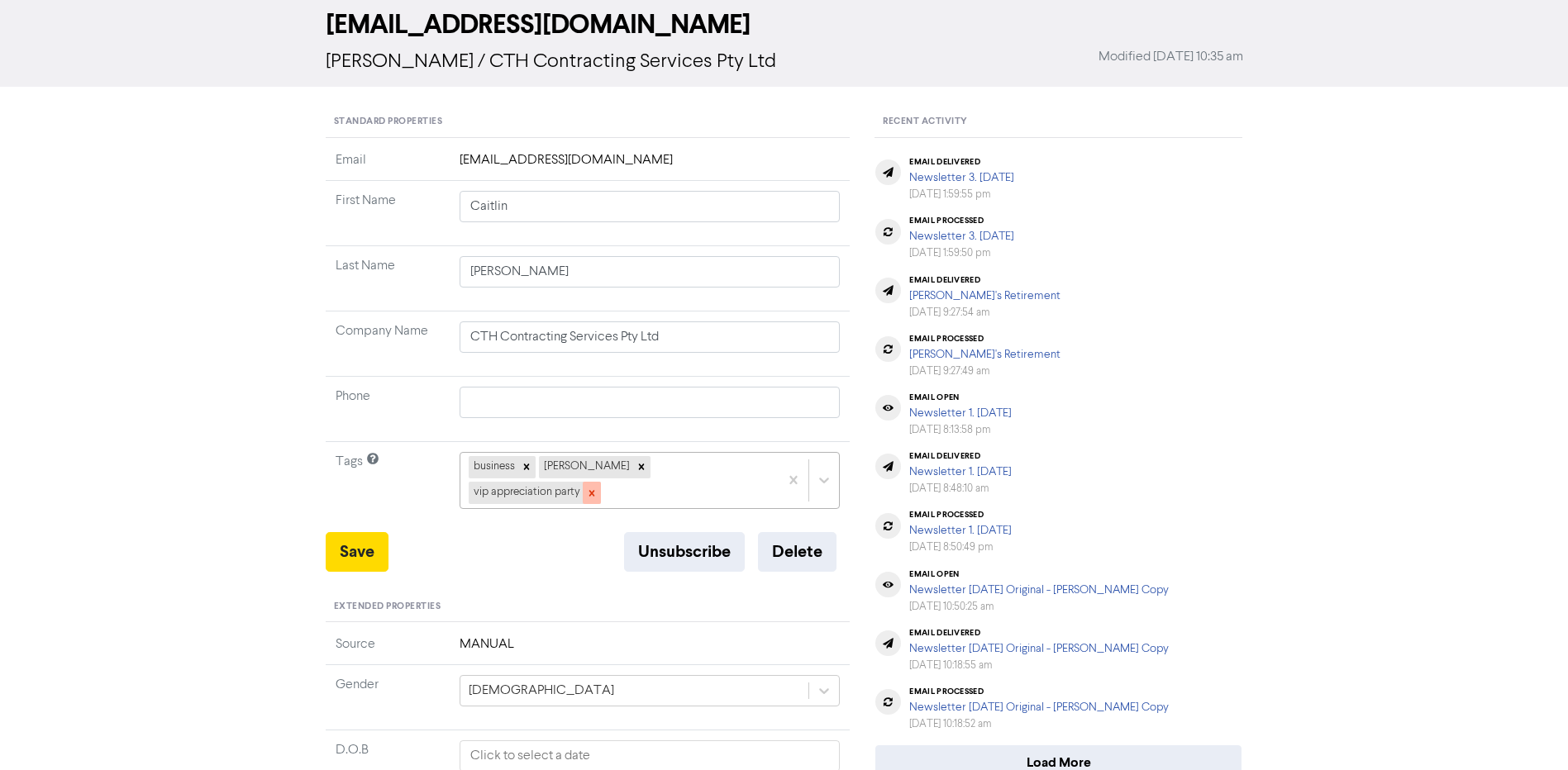
click at [594, 490] on icon at bounding box center [591, 493] width 6 height 6
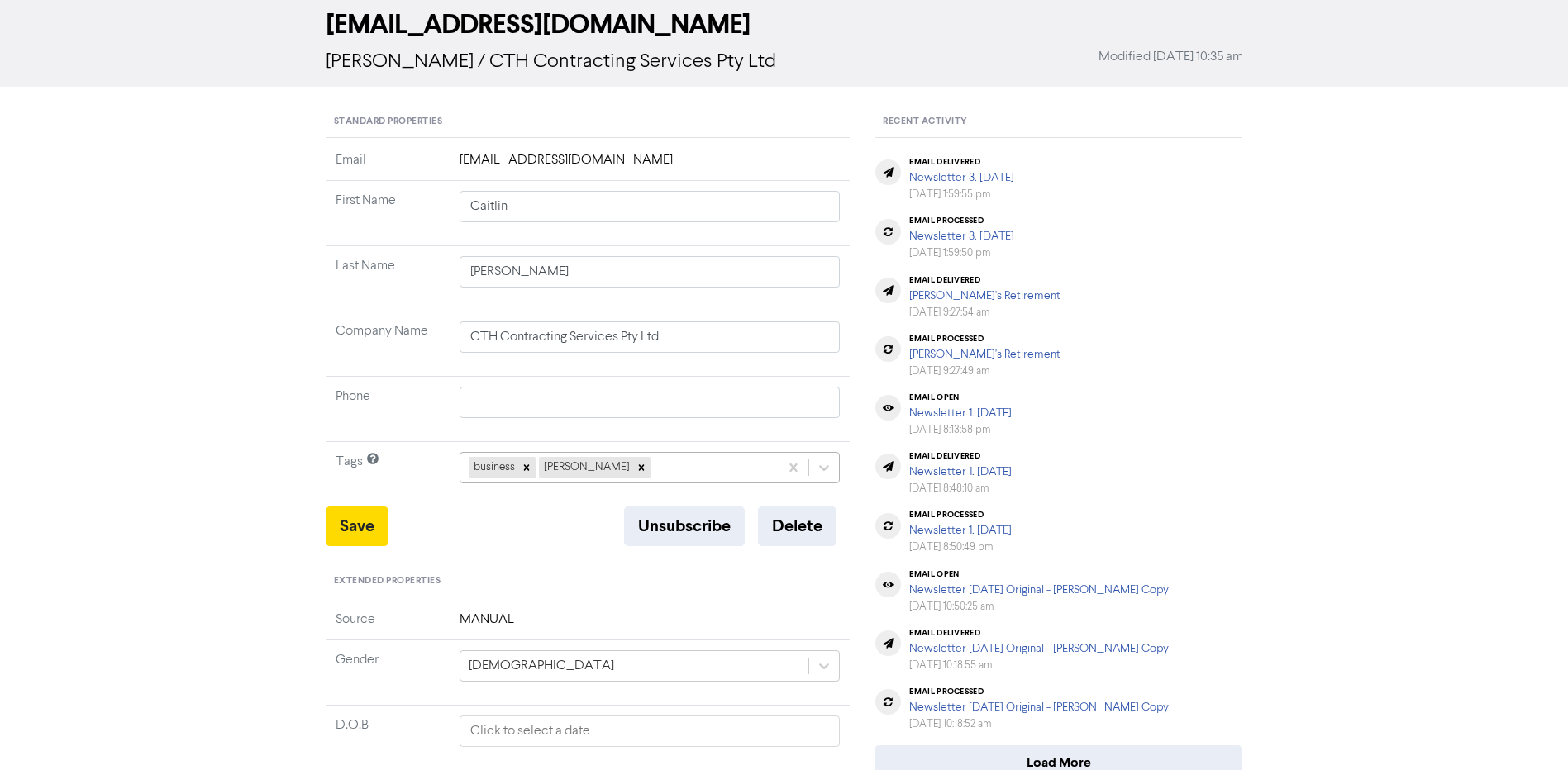
click at [644, 466] on div "business [PERSON_NAME]" at bounding box center [619, 468] width 319 height 30
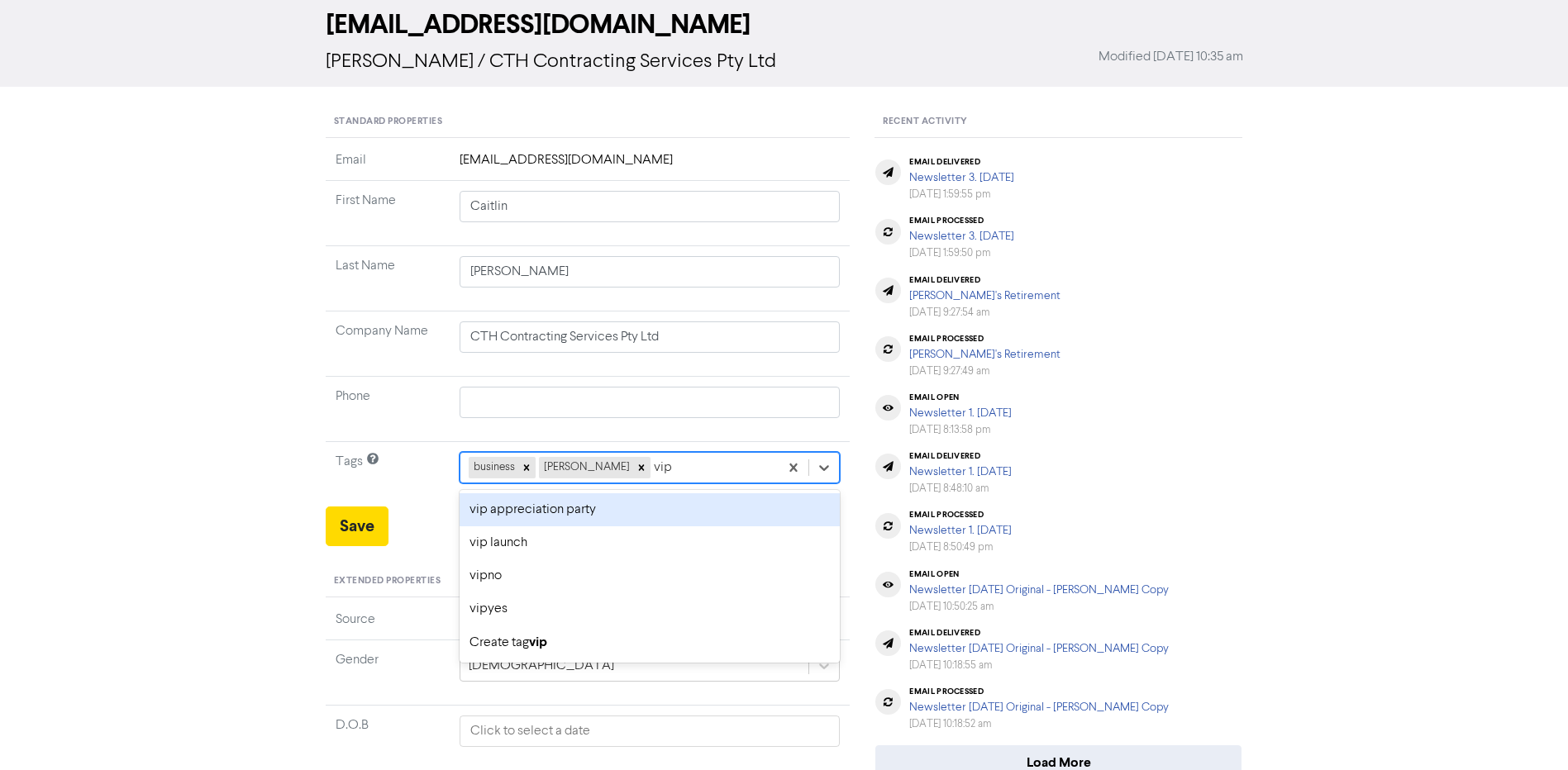
click at [599, 512] on div "vip appreciation party" at bounding box center [650, 510] width 381 height 33
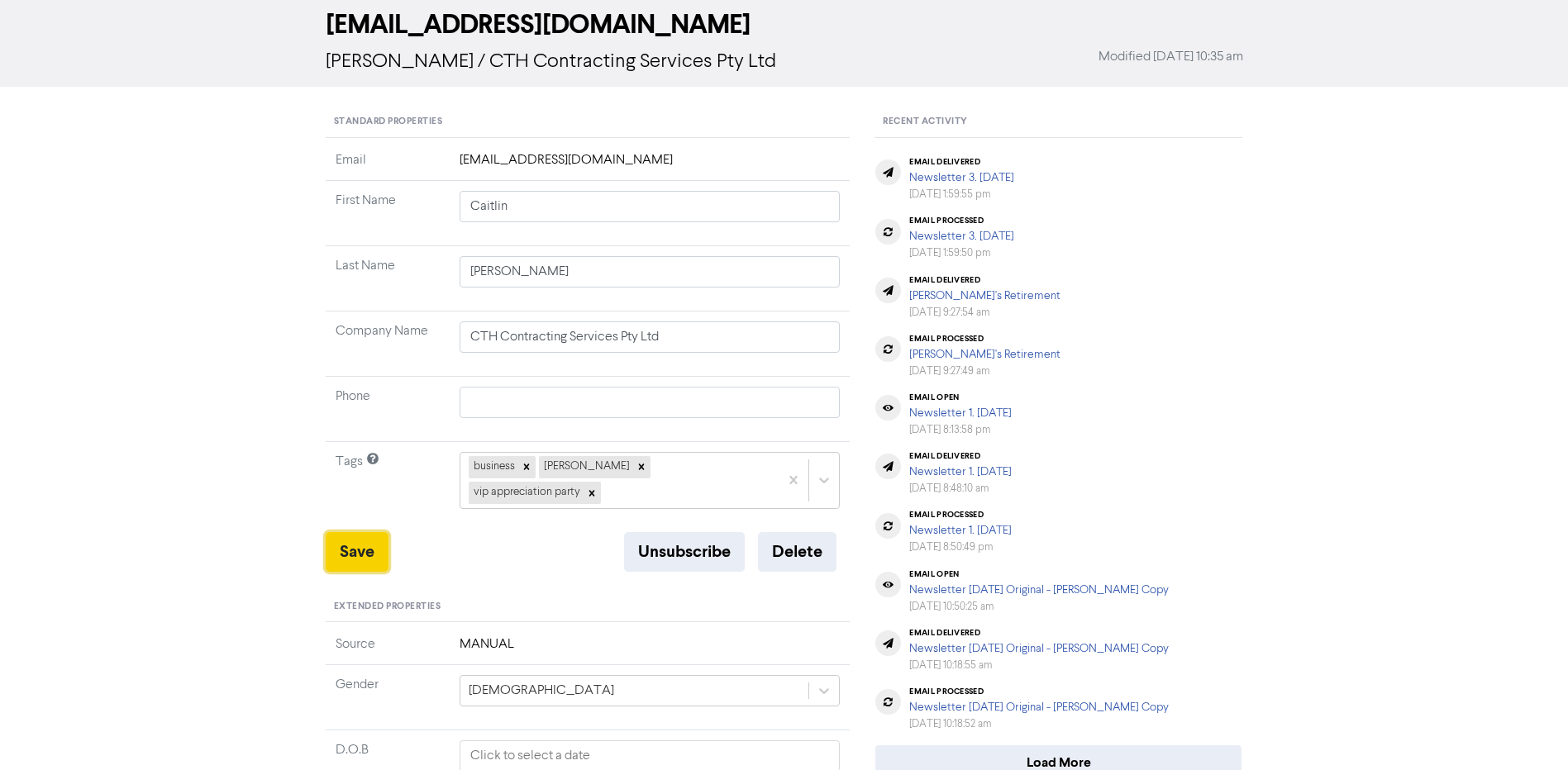
click at [364, 532] on button "Save" at bounding box center [356, 552] width 63 height 39
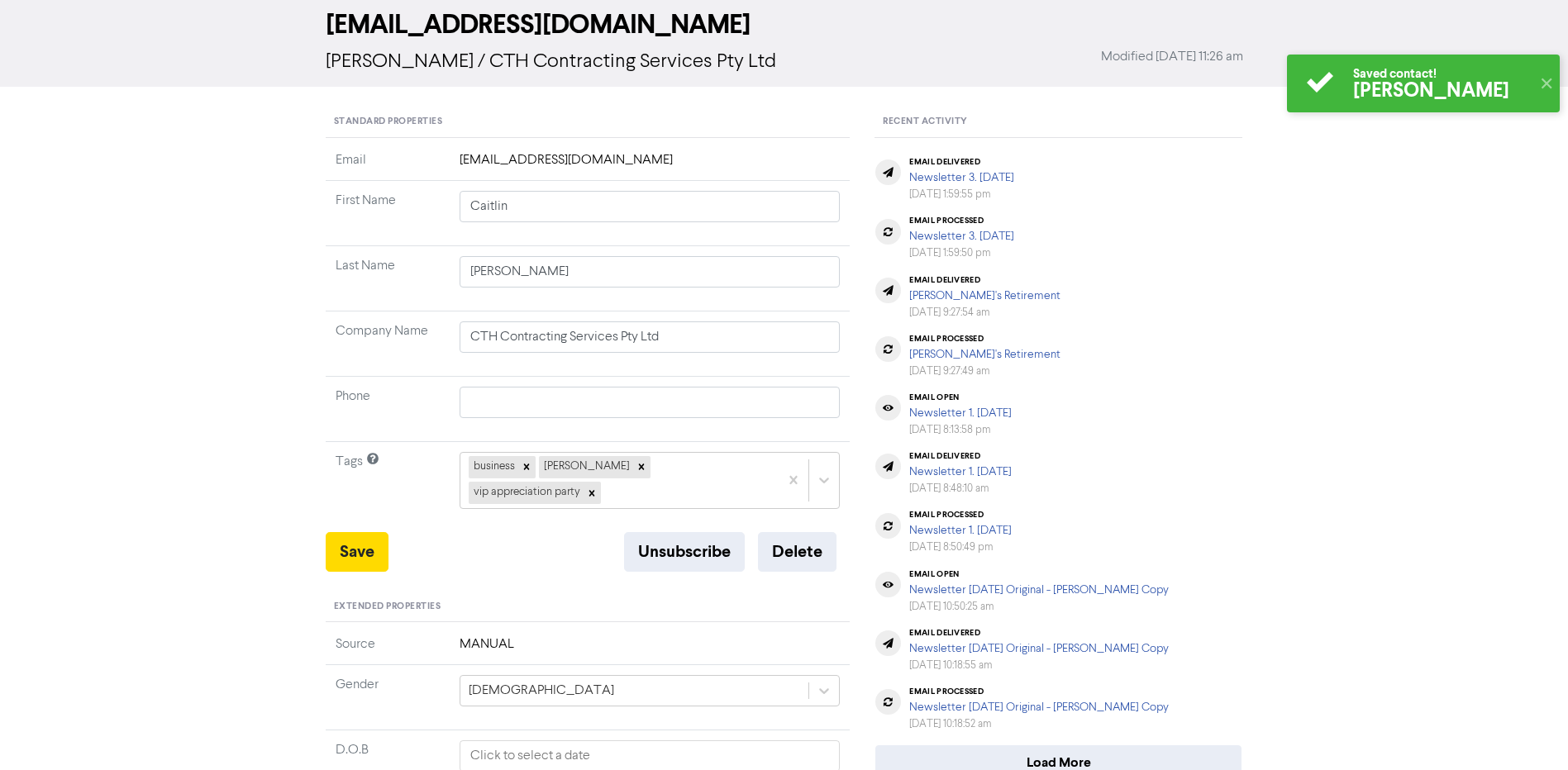
scroll to position [0, 0]
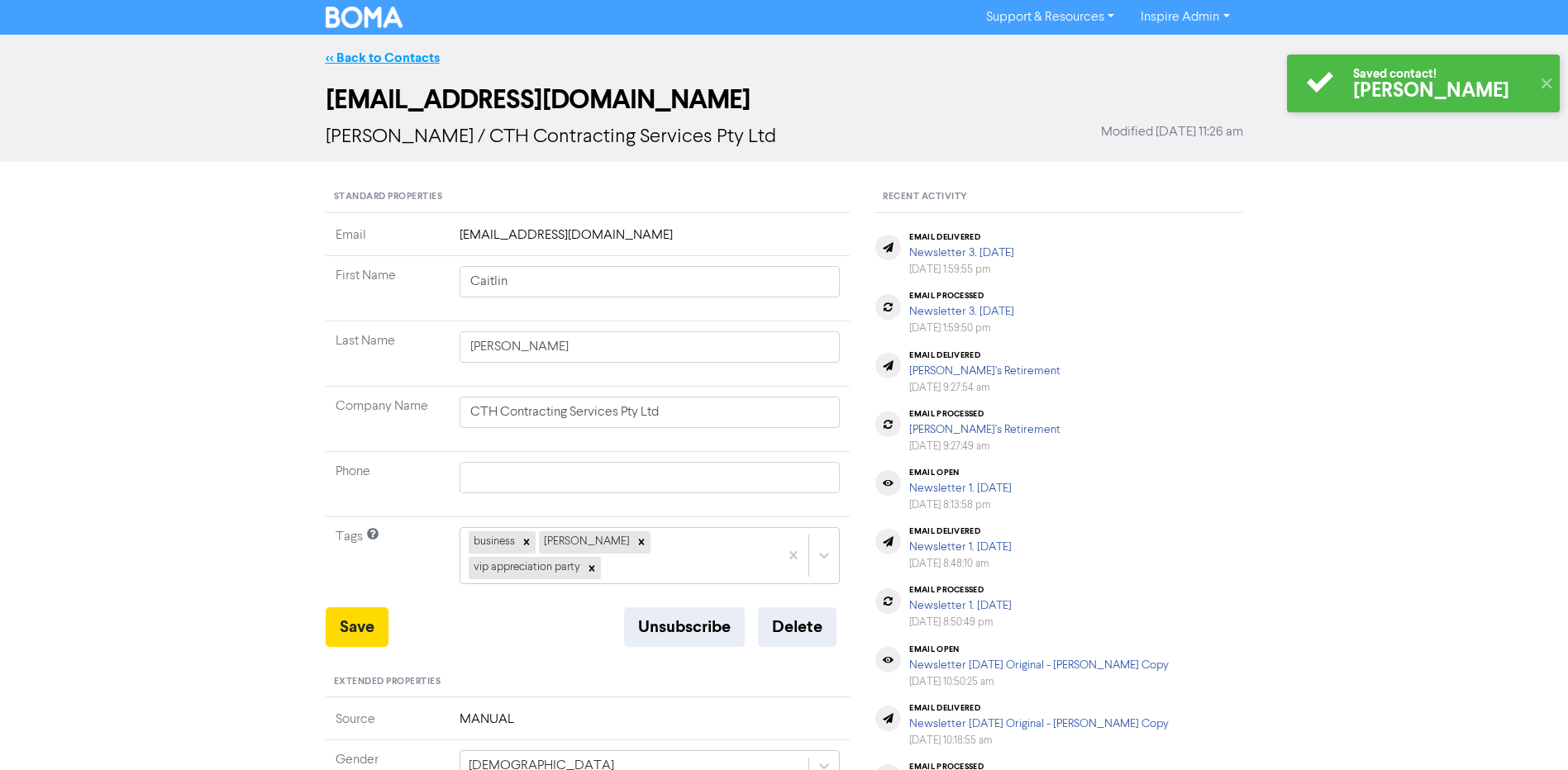
click at [378, 55] on link "<< Back to Contacts" at bounding box center [382, 58] width 114 height 17
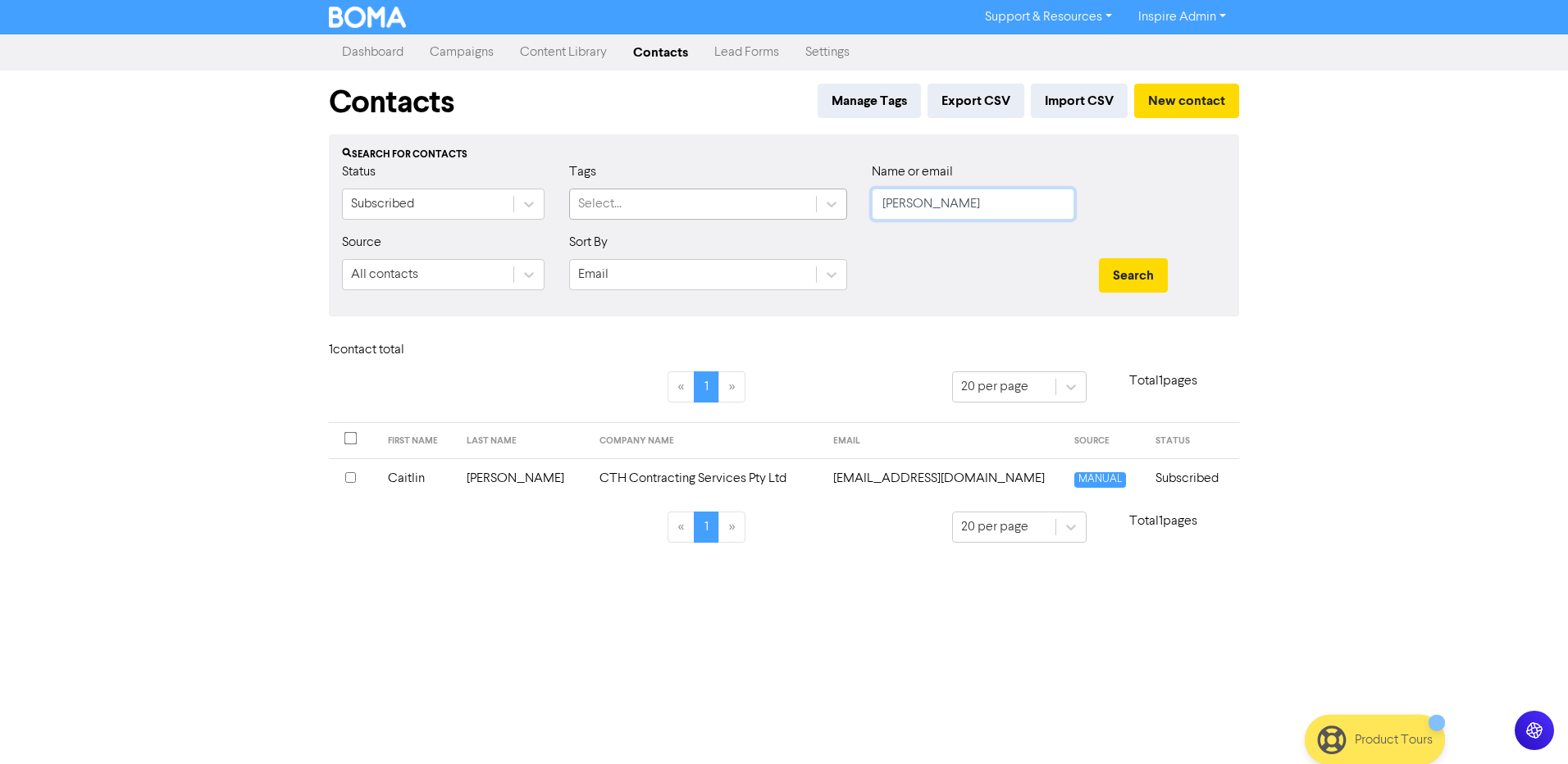
drag, startPoint x: 958, startPoint y: 201, endPoint x: 803, endPoint y: 197, distance: 155.1
click at [805, 199] on div "Status Subscribed Tags Select... Name or email [PERSON_NAME]" at bounding box center [784, 198] width 909 height 71
click at [1099, 258] on button "Search" at bounding box center [1133, 275] width 69 height 35
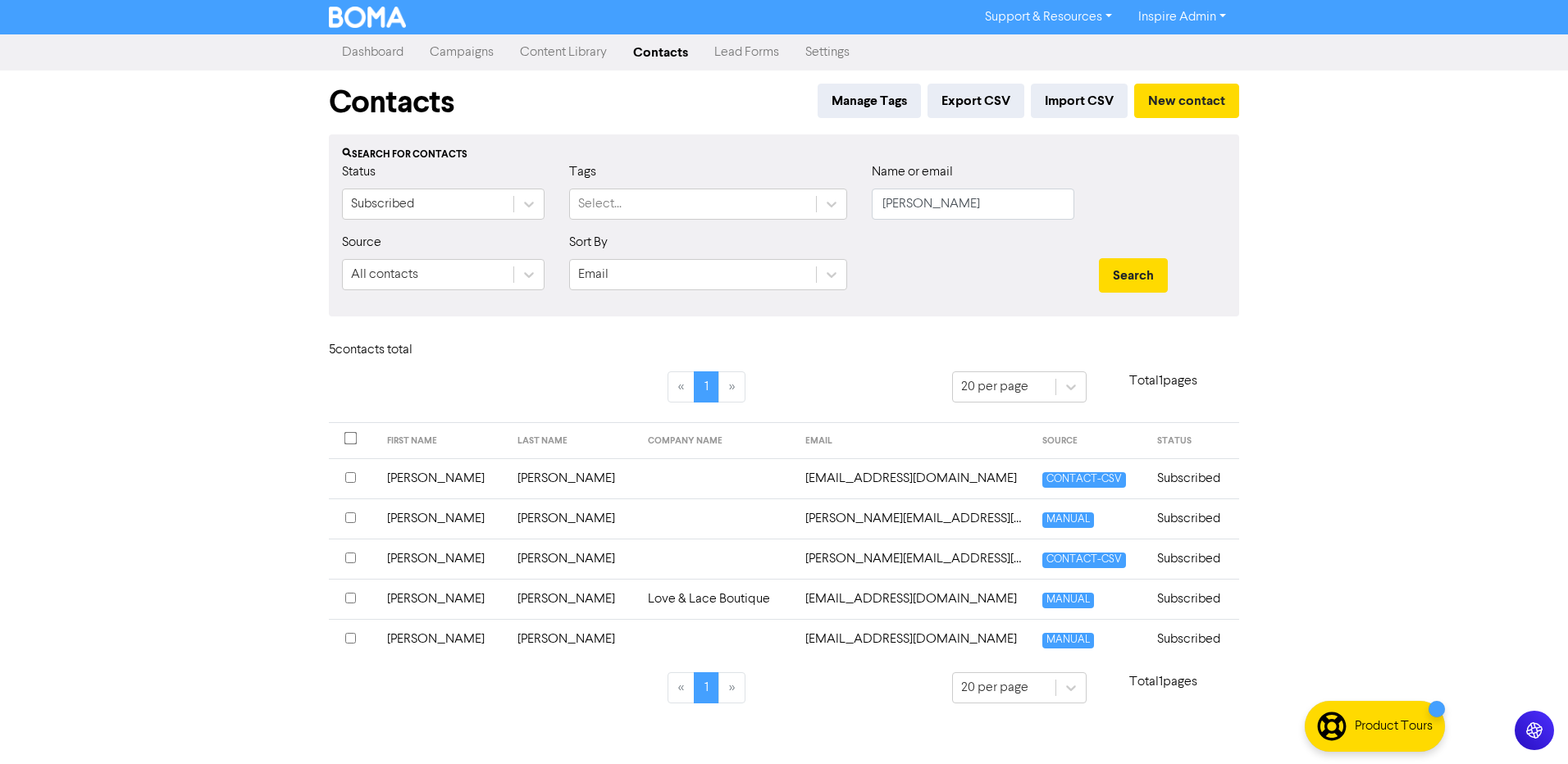
click at [520, 517] on td "[PERSON_NAME]" at bounding box center [573, 519] width 131 height 40
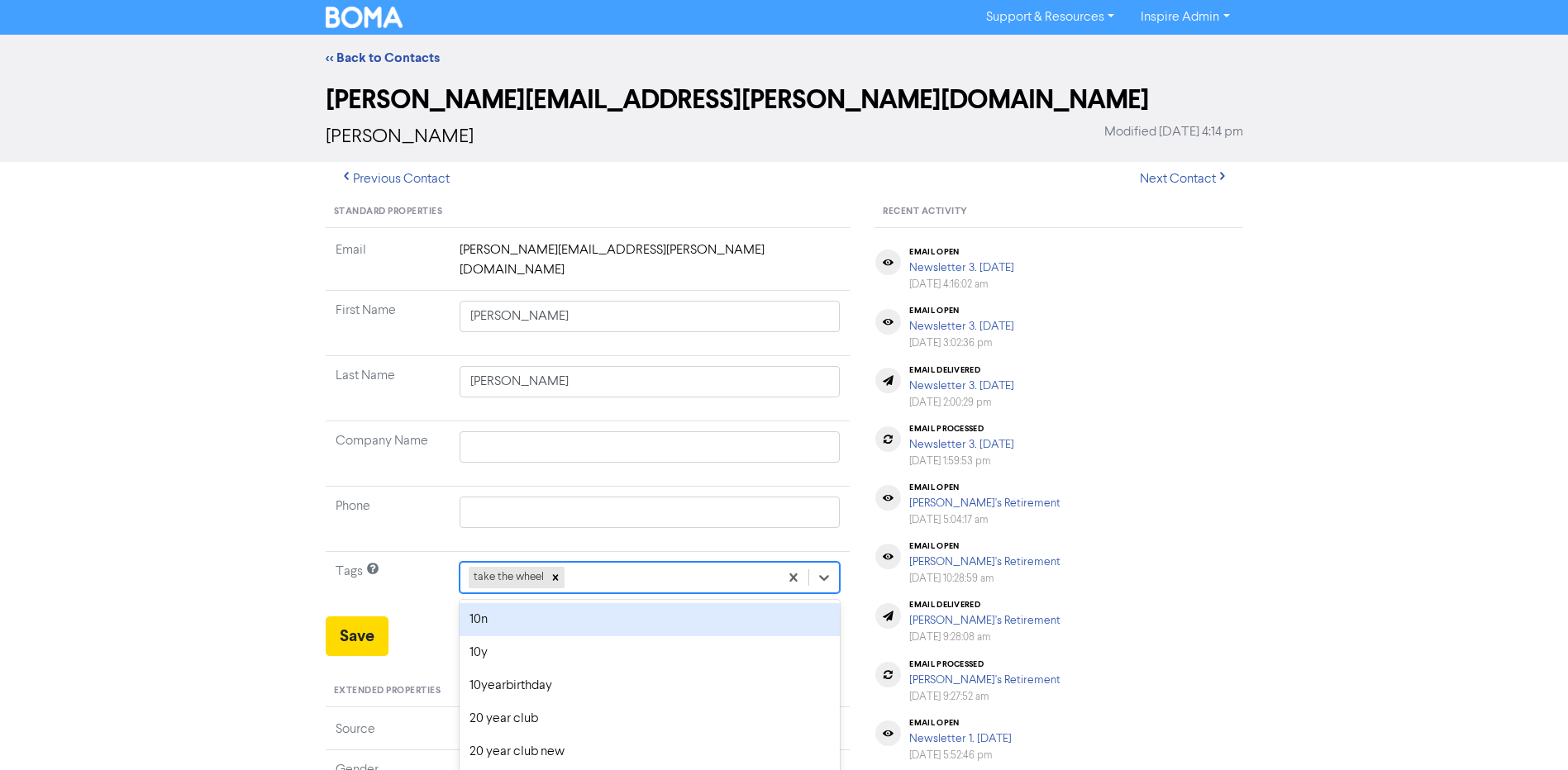
click at [597, 562] on div "option 10n focused, 1 of 42. 41 results available. Use Up and Down to choose op…" at bounding box center [650, 577] width 381 height 31
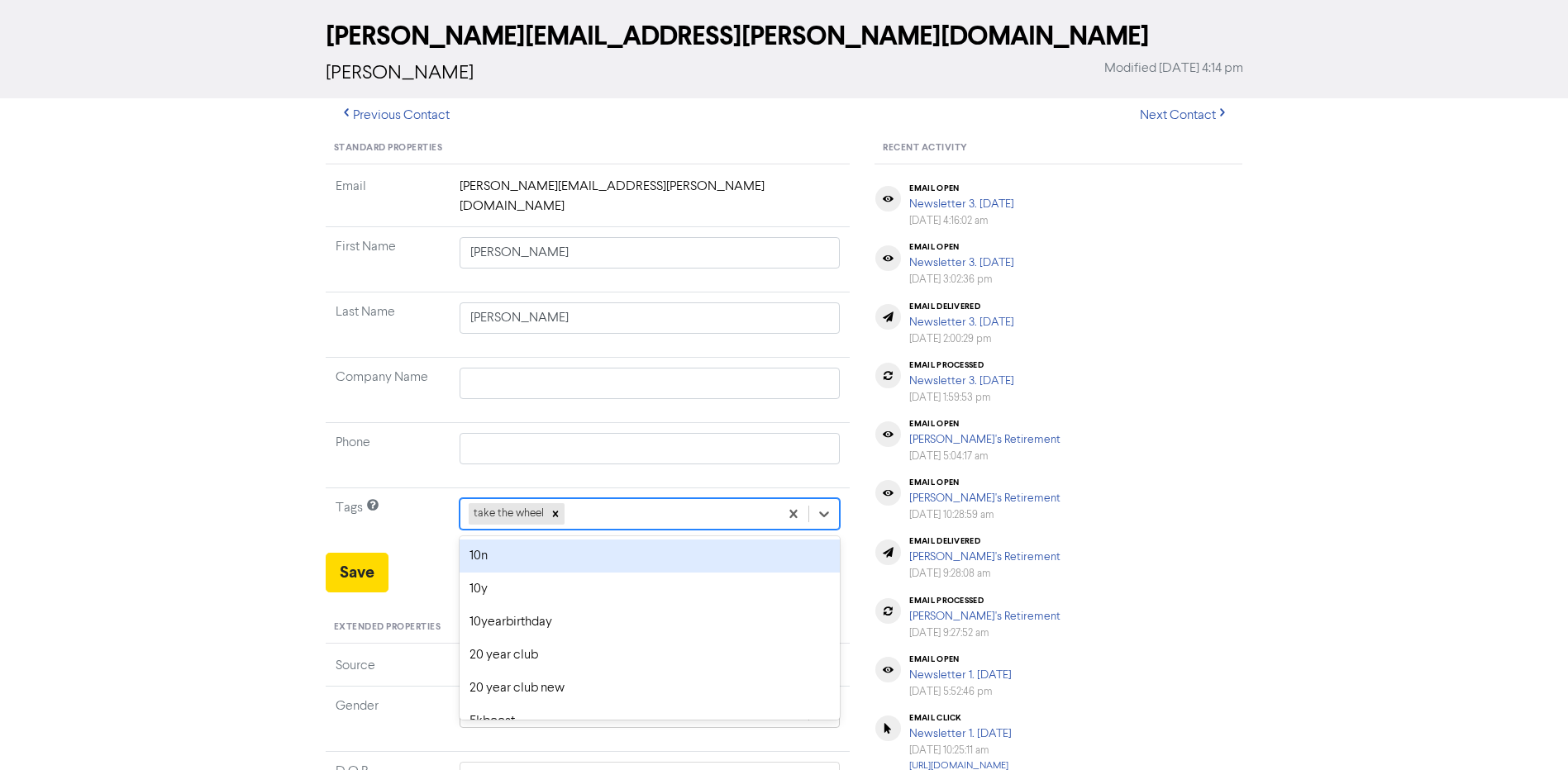
scroll to position [65, 0]
click at [568, 539] on div "thankyouparty" at bounding box center [650, 555] width 381 height 33
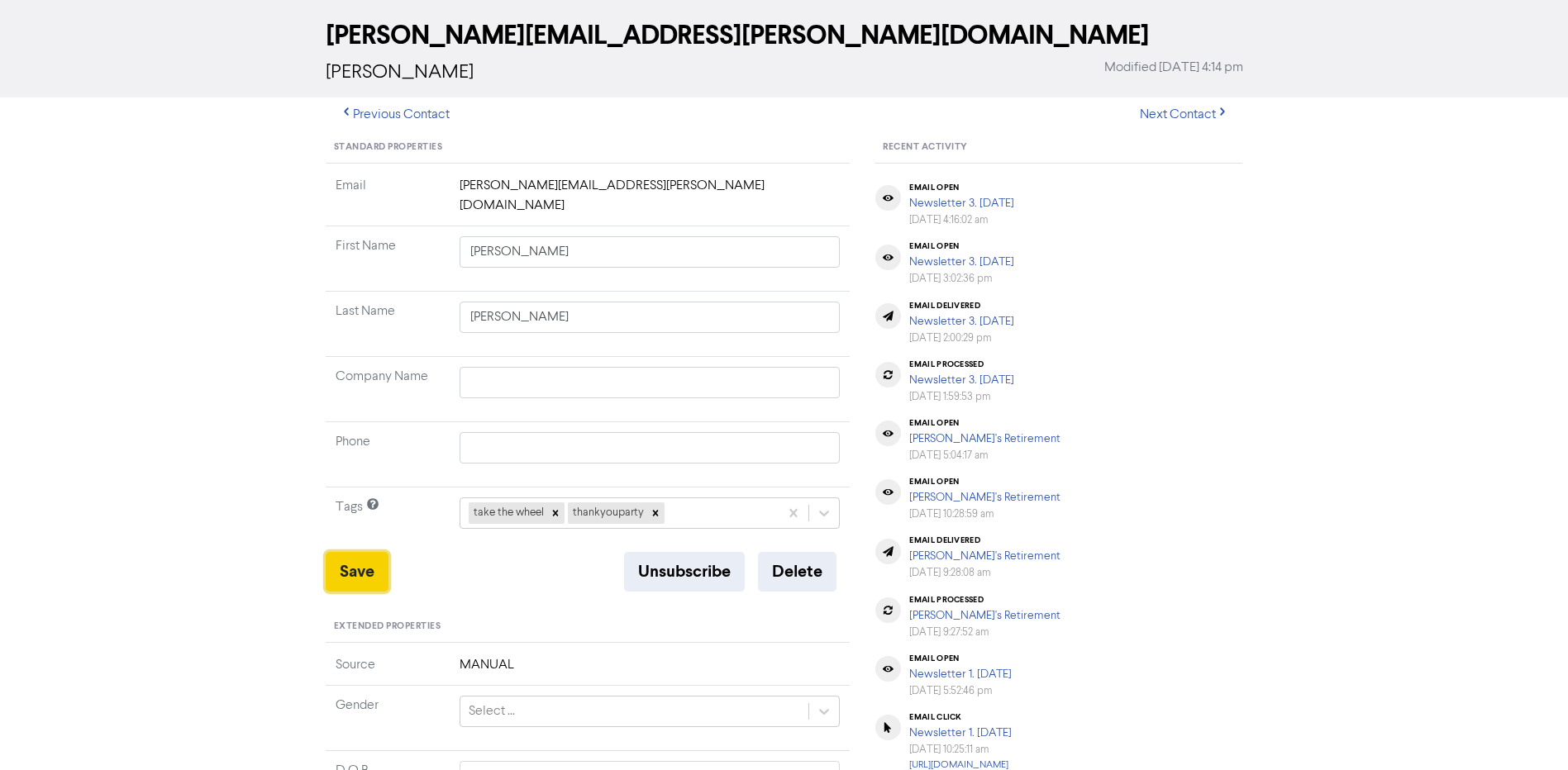
click at [368, 558] on button "Save" at bounding box center [356, 572] width 63 height 39
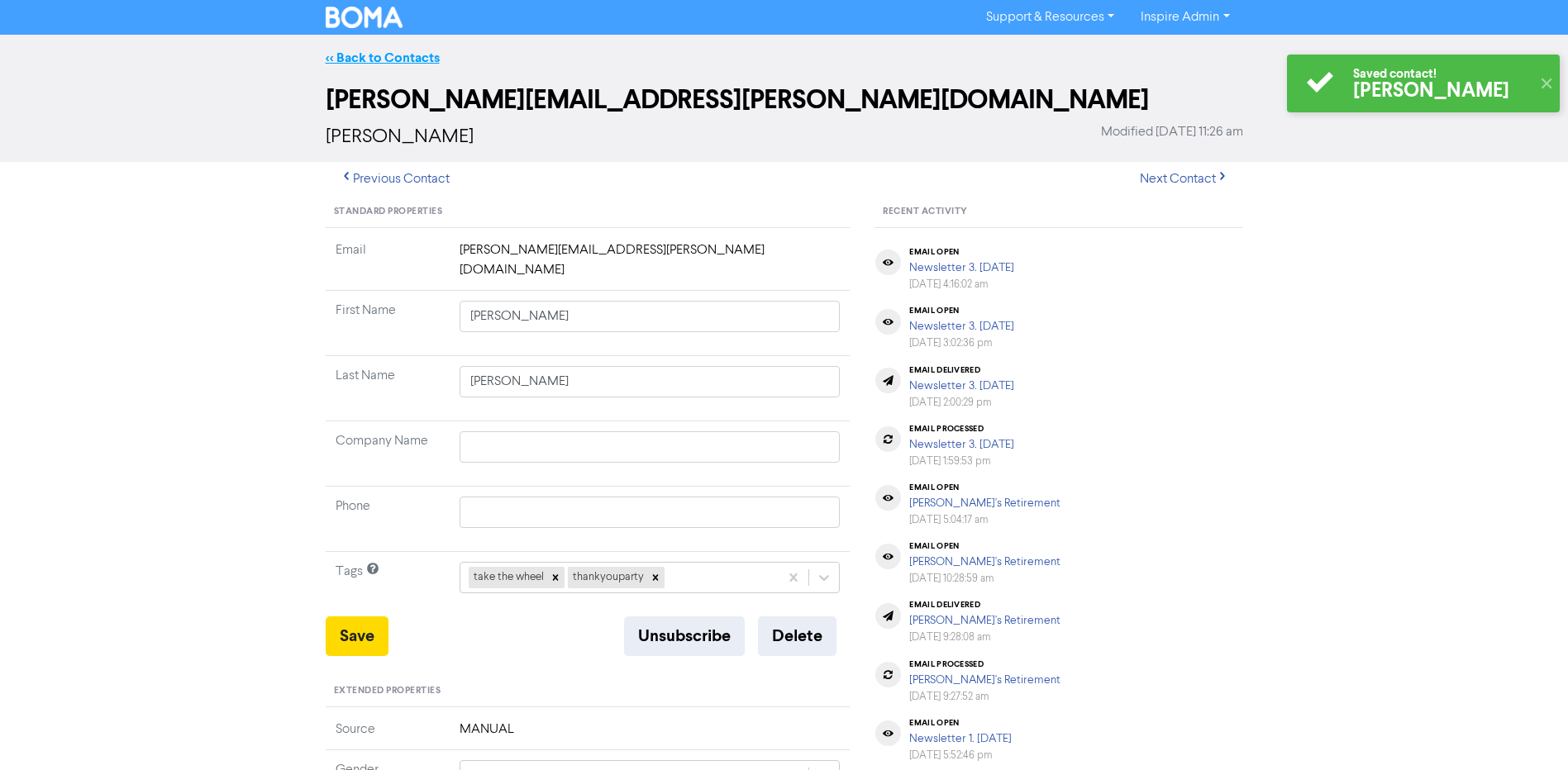
click at [361, 58] on link "<< Back to Contacts" at bounding box center [382, 58] width 114 height 17
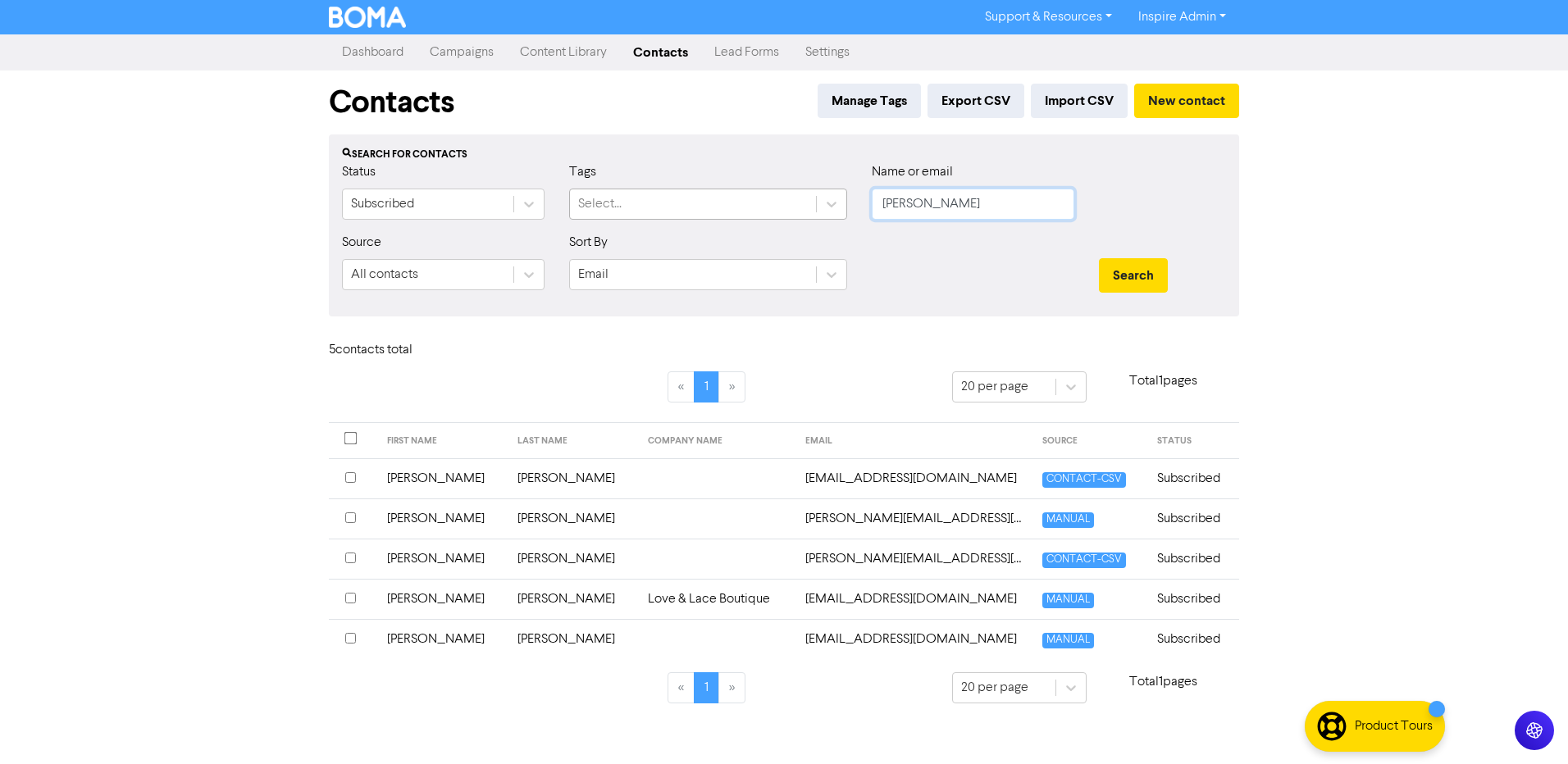
drag, startPoint x: 909, startPoint y: 214, endPoint x: 805, endPoint y: 207, distance: 104.2
click at [809, 208] on div "Status Subscribed Tags Select... Name or email [PERSON_NAME]" at bounding box center [784, 198] width 909 height 71
click at [1099, 258] on button "Search" at bounding box center [1133, 275] width 69 height 35
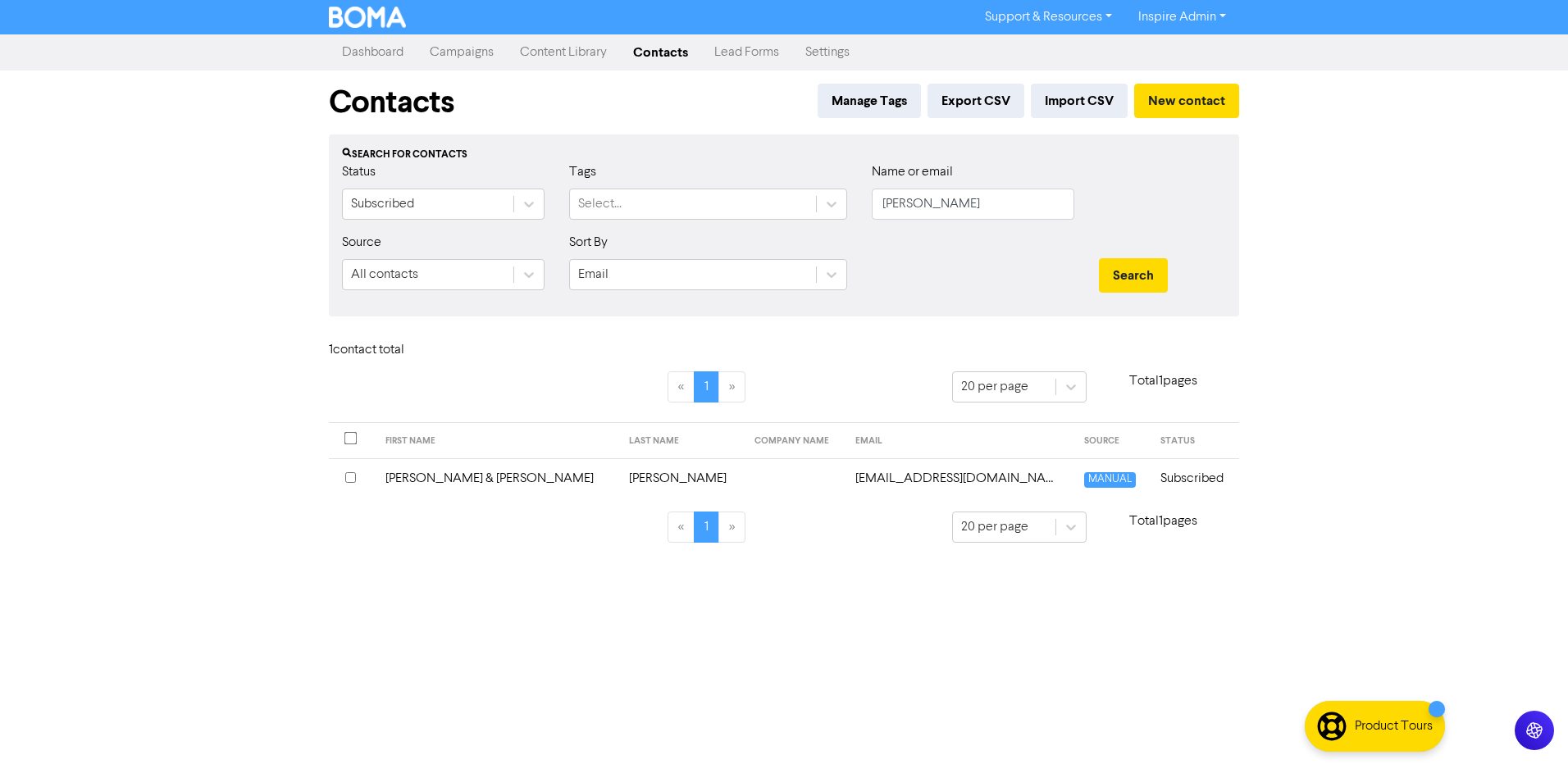
click at [497, 479] on td "[PERSON_NAME] & [PERSON_NAME]" at bounding box center [498, 479] width 244 height 40
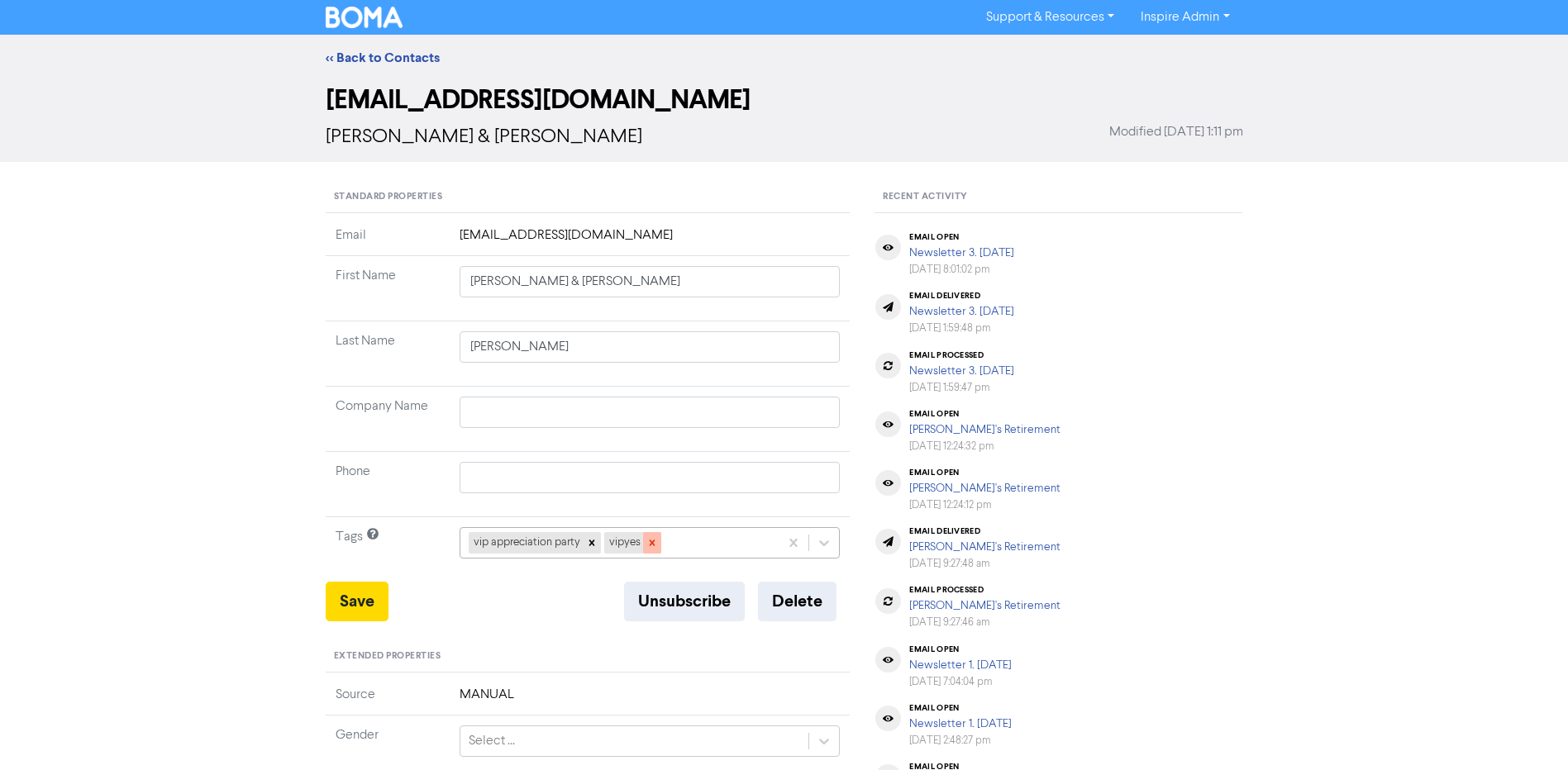
click at [651, 544] on icon at bounding box center [651, 543] width 6 height 6
click at [591, 545] on icon at bounding box center [591, 543] width 11 height 11
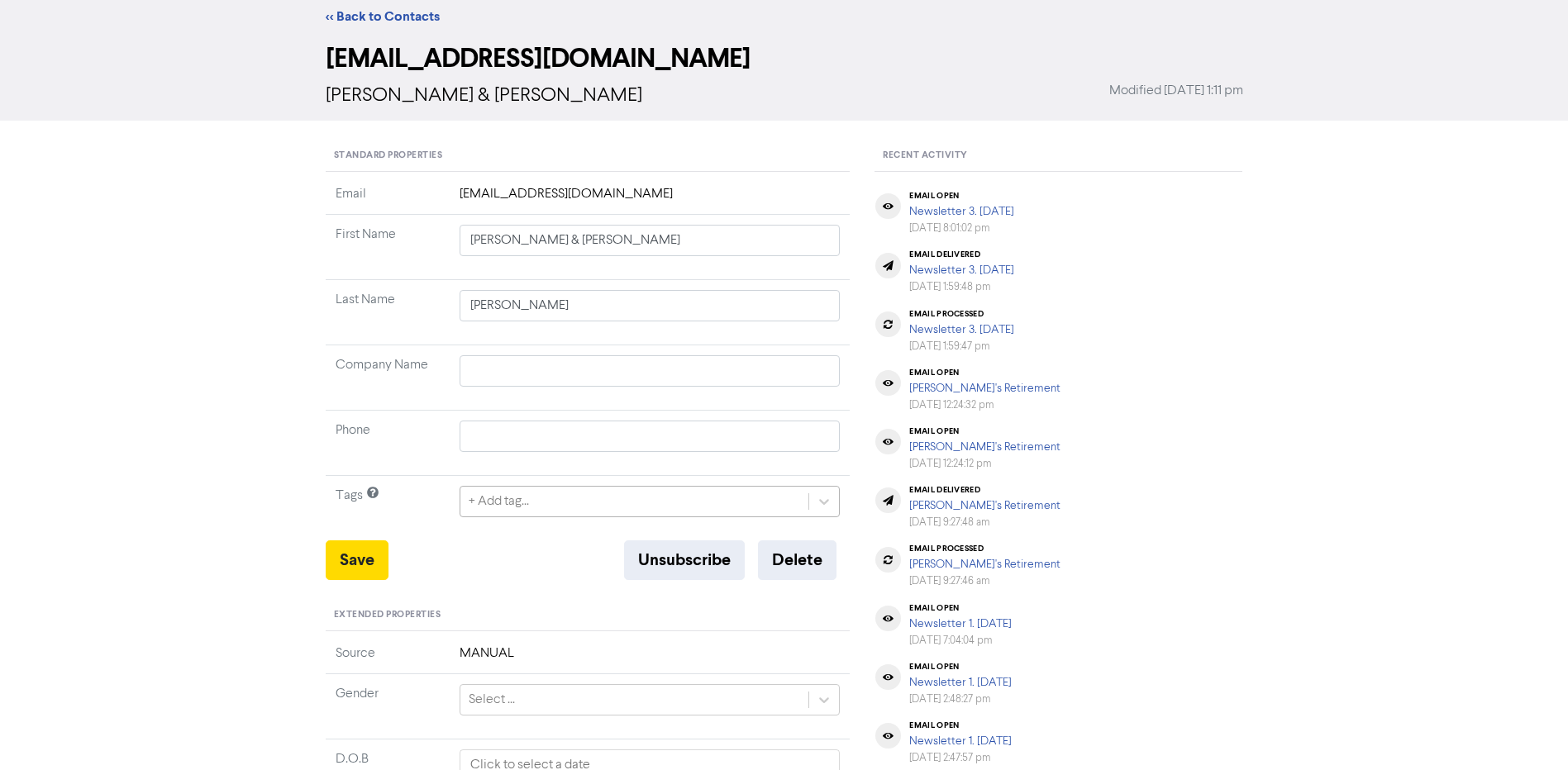
click at [603, 517] on div "+ Add tag..." at bounding box center [650, 501] width 381 height 31
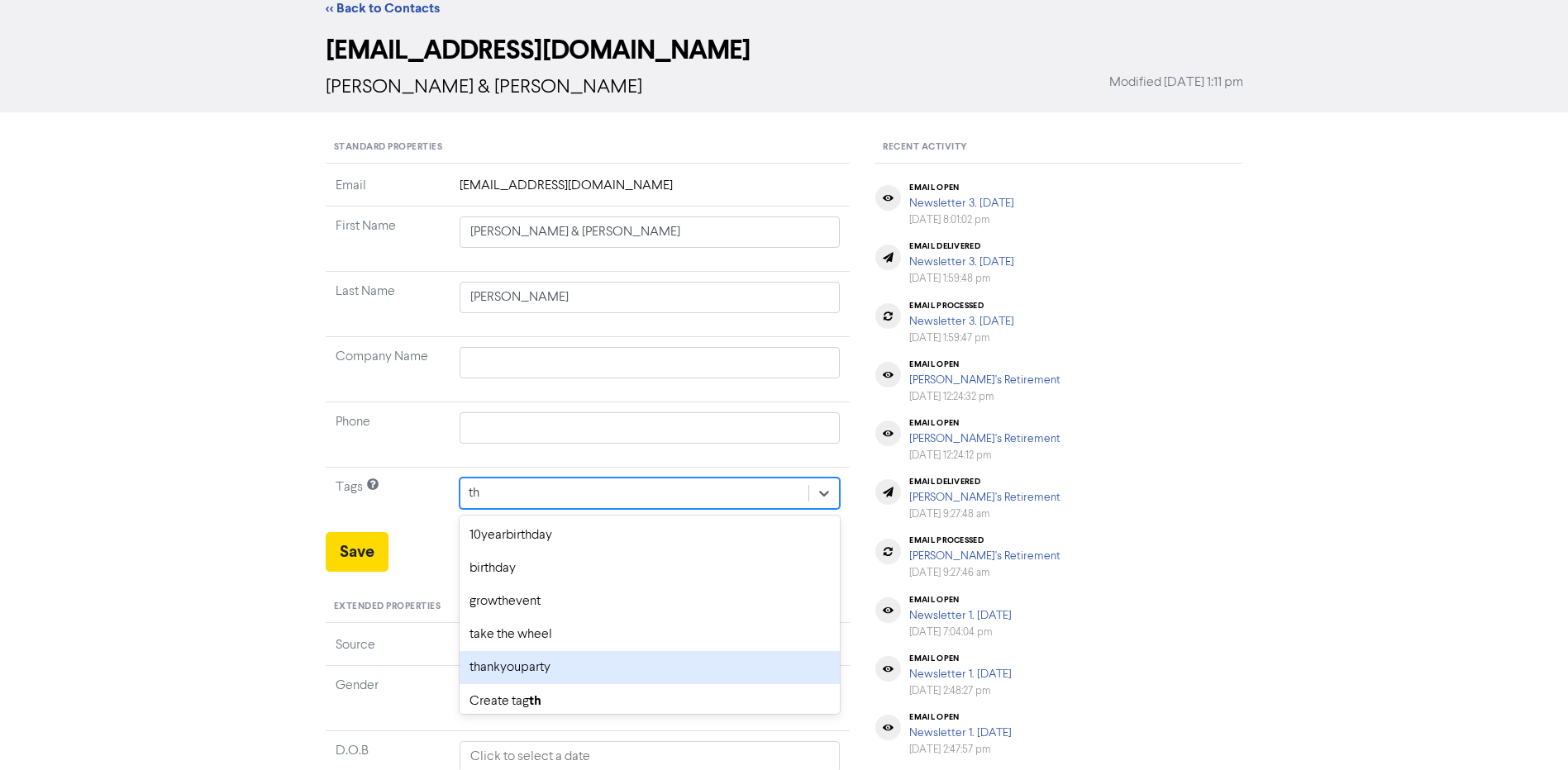
click at [545, 666] on div "thankyouparty" at bounding box center [650, 668] width 381 height 33
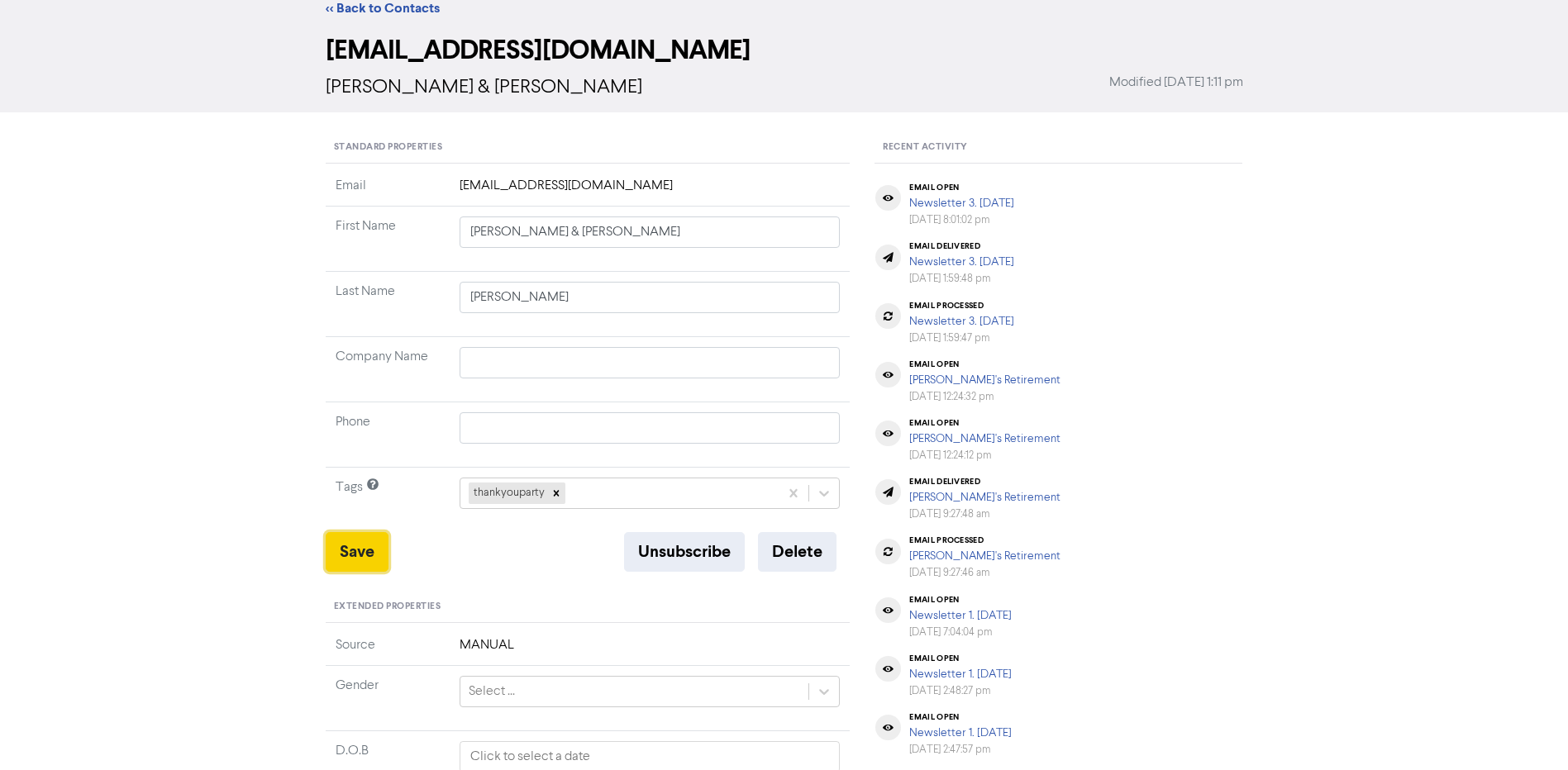
click at [361, 554] on button "Save" at bounding box center [356, 552] width 63 height 39
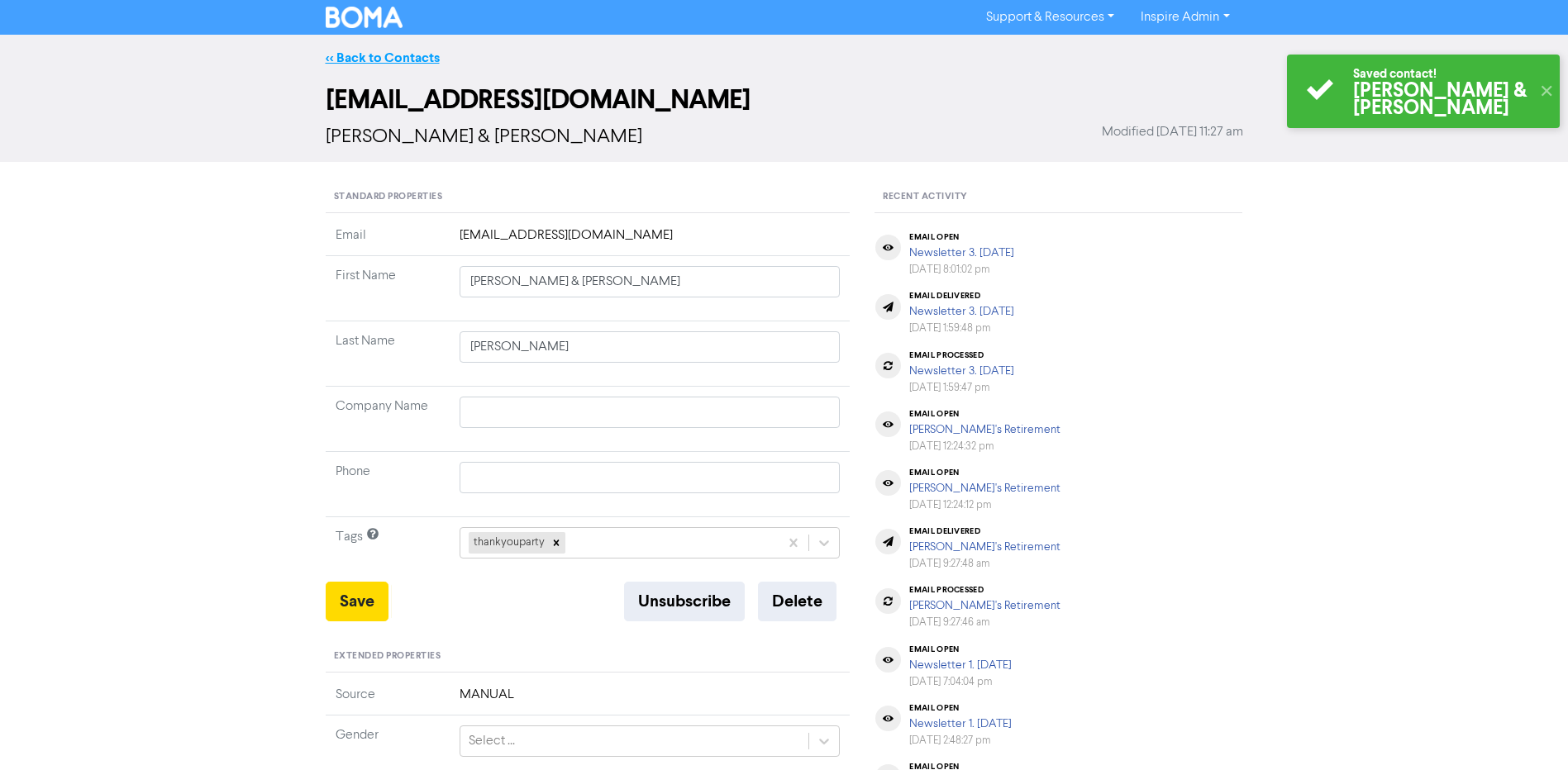
click at [414, 56] on link "<< Back to Contacts" at bounding box center [382, 58] width 114 height 17
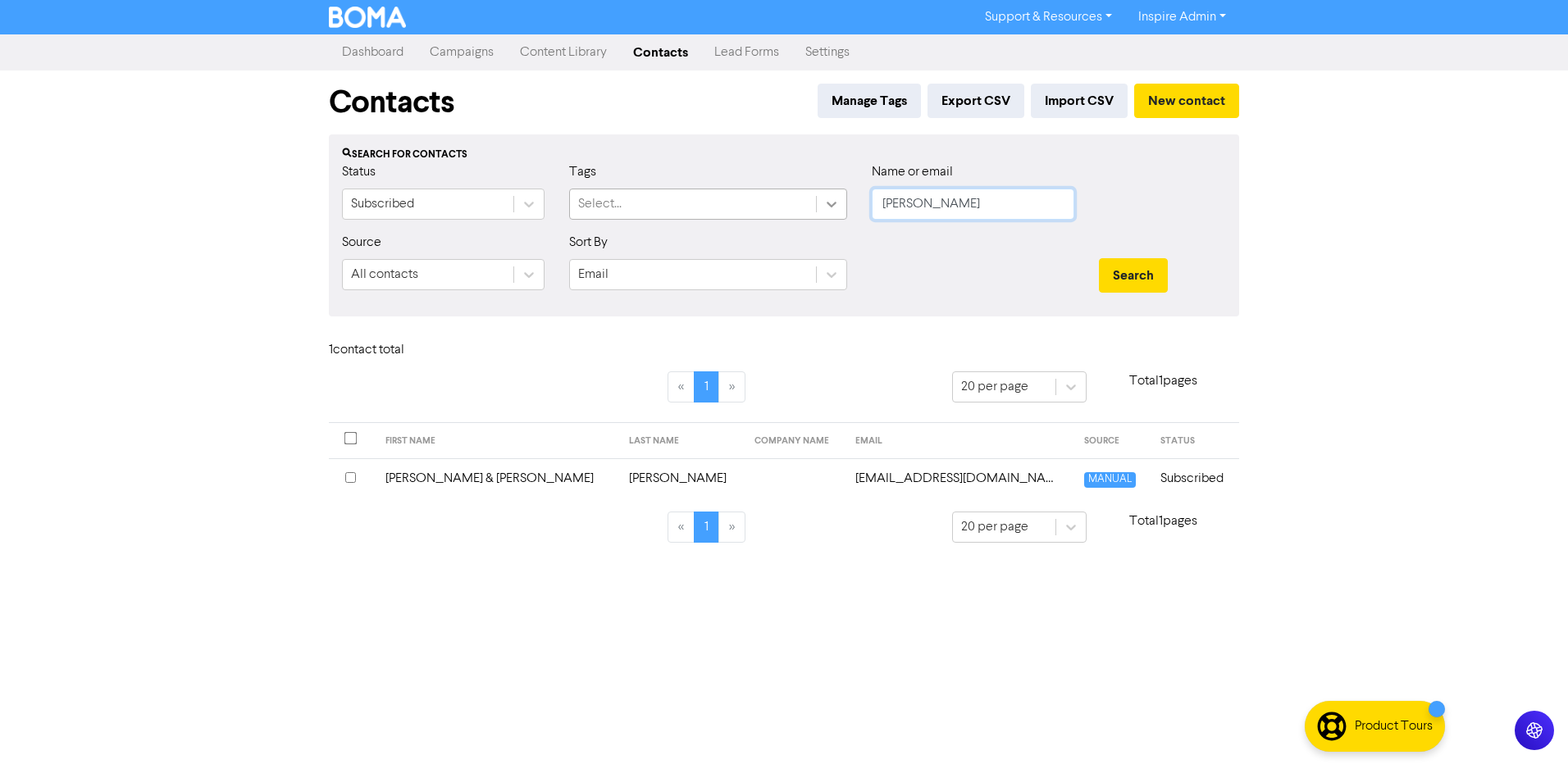
drag, startPoint x: 900, startPoint y: 209, endPoint x: 840, endPoint y: 204, distance: 60.2
click at [840, 204] on div "Status Subscribed Tags Select... Name or email [PERSON_NAME]" at bounding box center [784, 198] width 909 height 71
click at [1099, 258] on button "Search" at bounding box center [1133, 275] width 69 height 35
click at [529, 481] on td "Corta" at bounding box center [550, 479] width 78 height 40
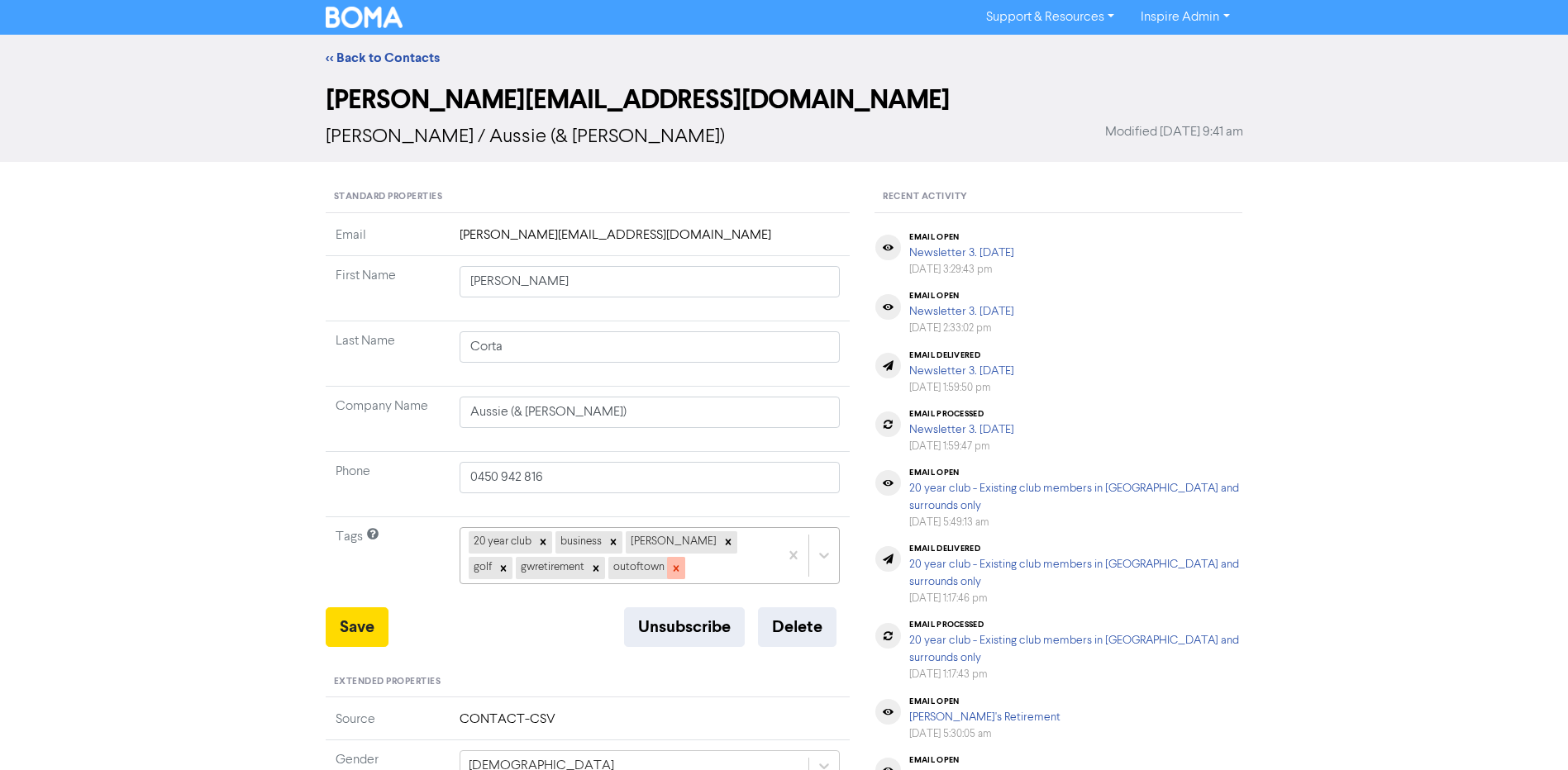
click at [673, 567] on icon at bounding box center [676, 568] width 6 height 6
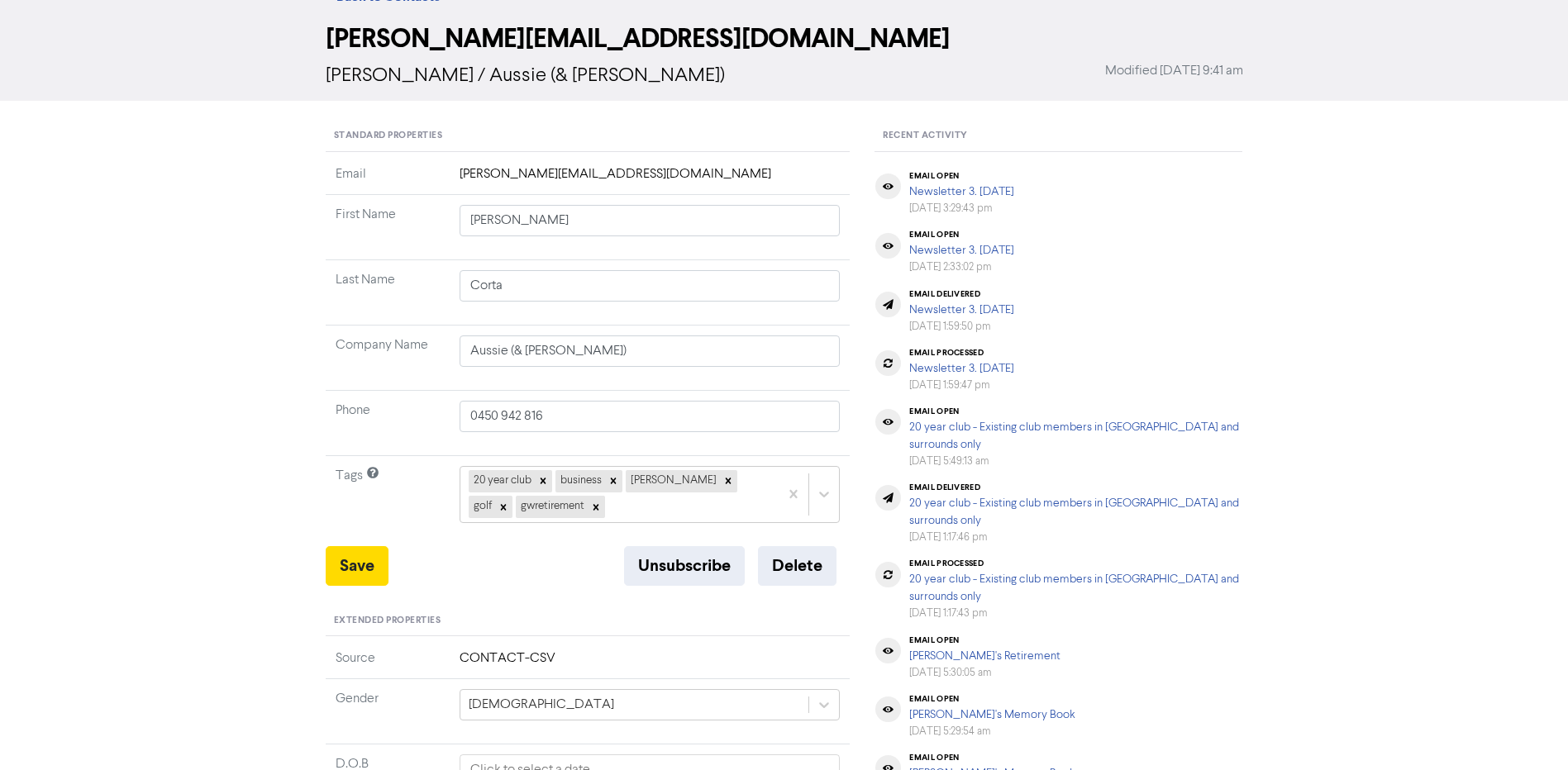
click at [632, 523] on div "20 year club business [PERSON_NAME] gwretirement" at bounding box center [650, 495] width 381 height 56
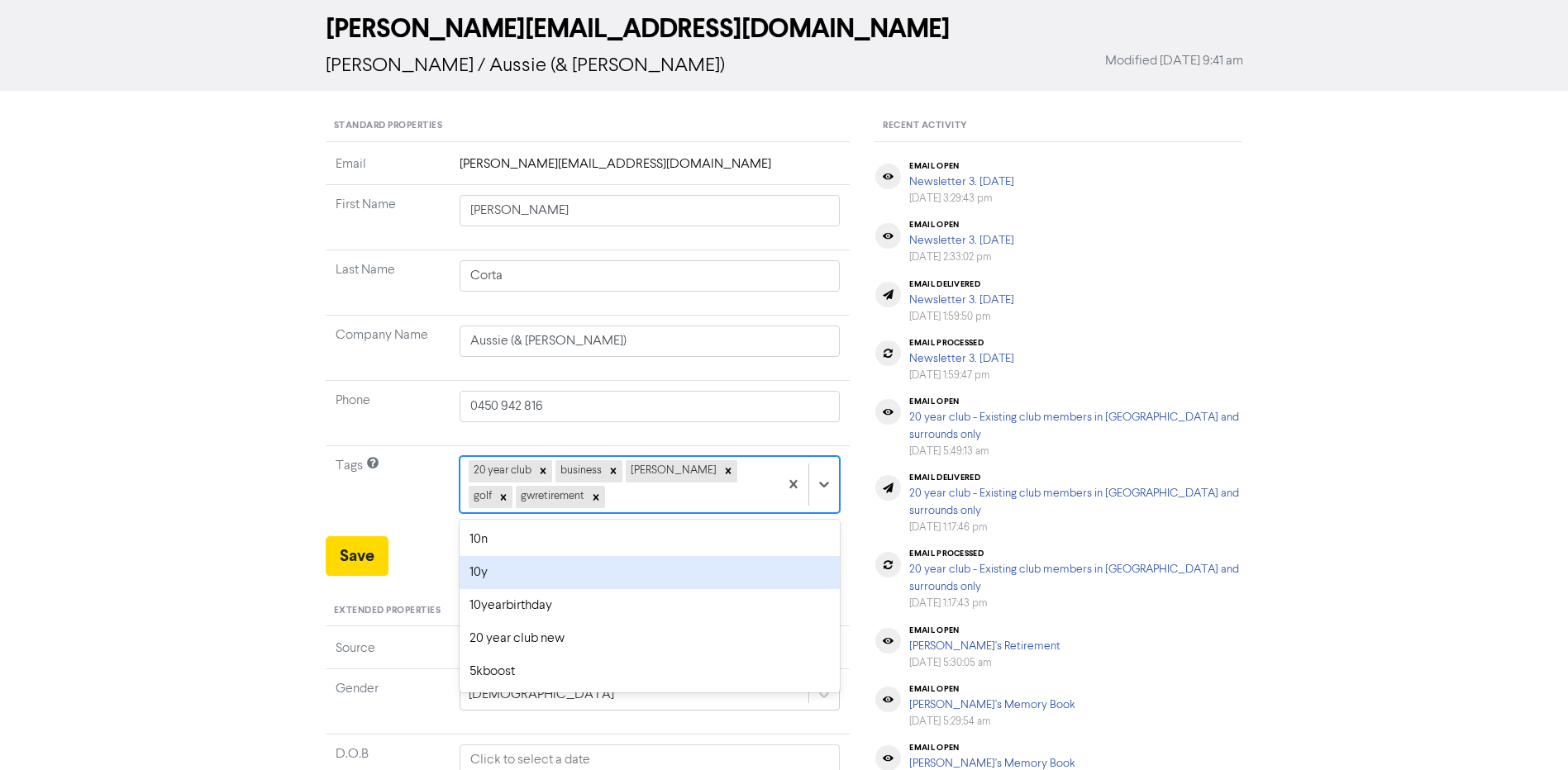
scroll to position [75, 0]
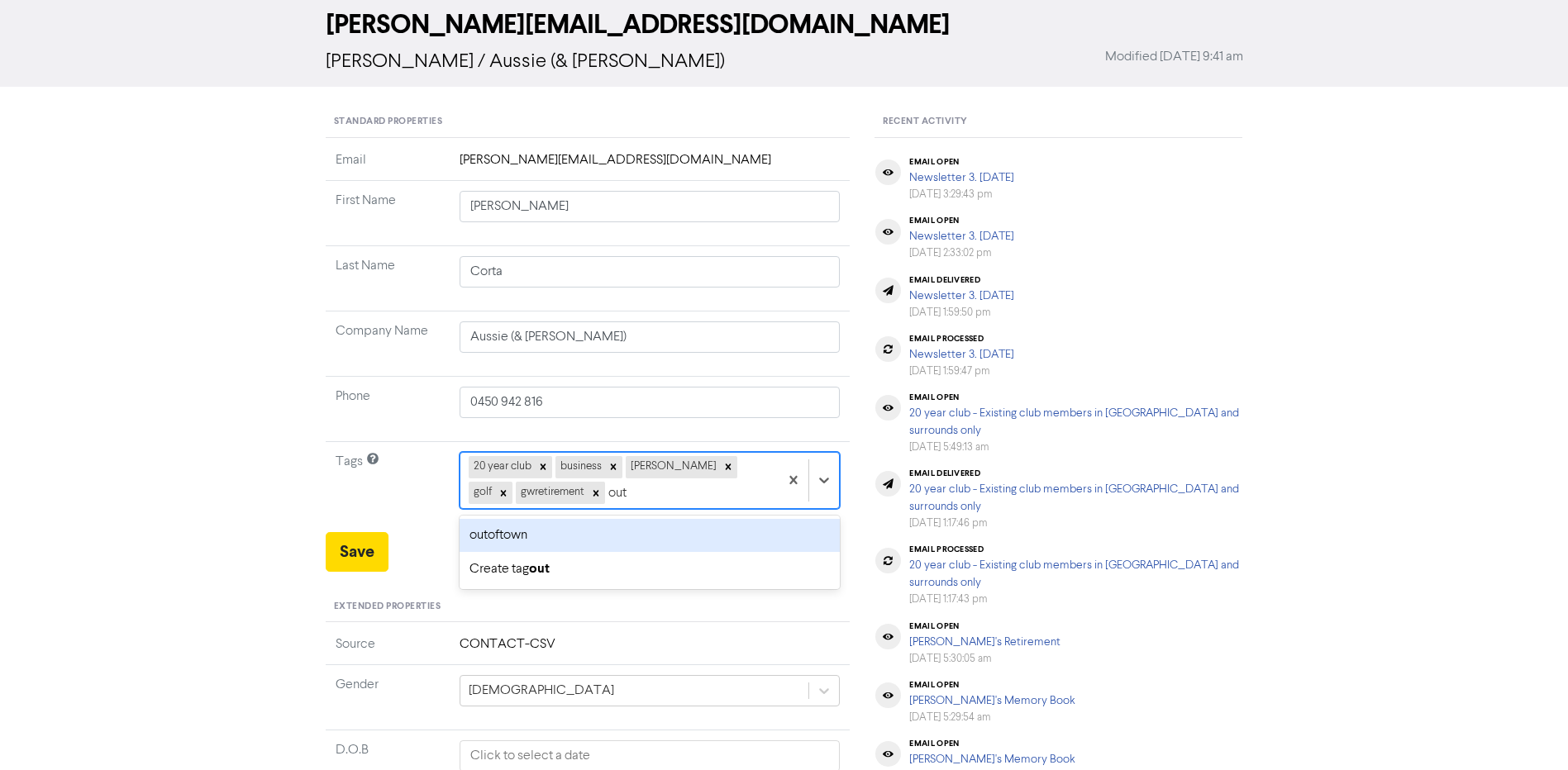
click at [575, 537] on div "outoftown" at bounding box center [650, 535] width 381 height 33
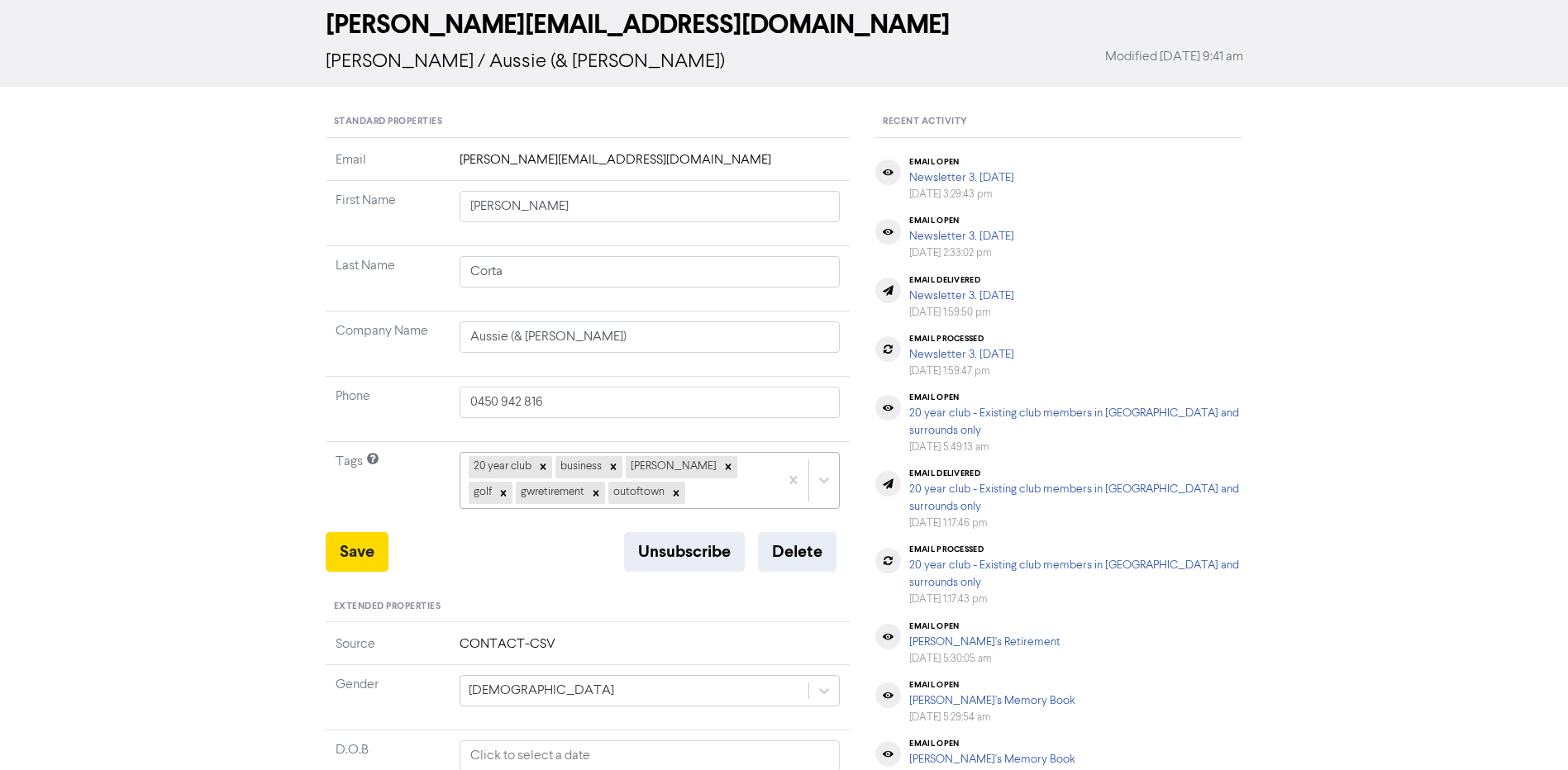
click at [681, 486] on div "20 year club business [PERSON_NAME] gwretirement outoftown" at bounding box center [619, 480] width 319 height 55
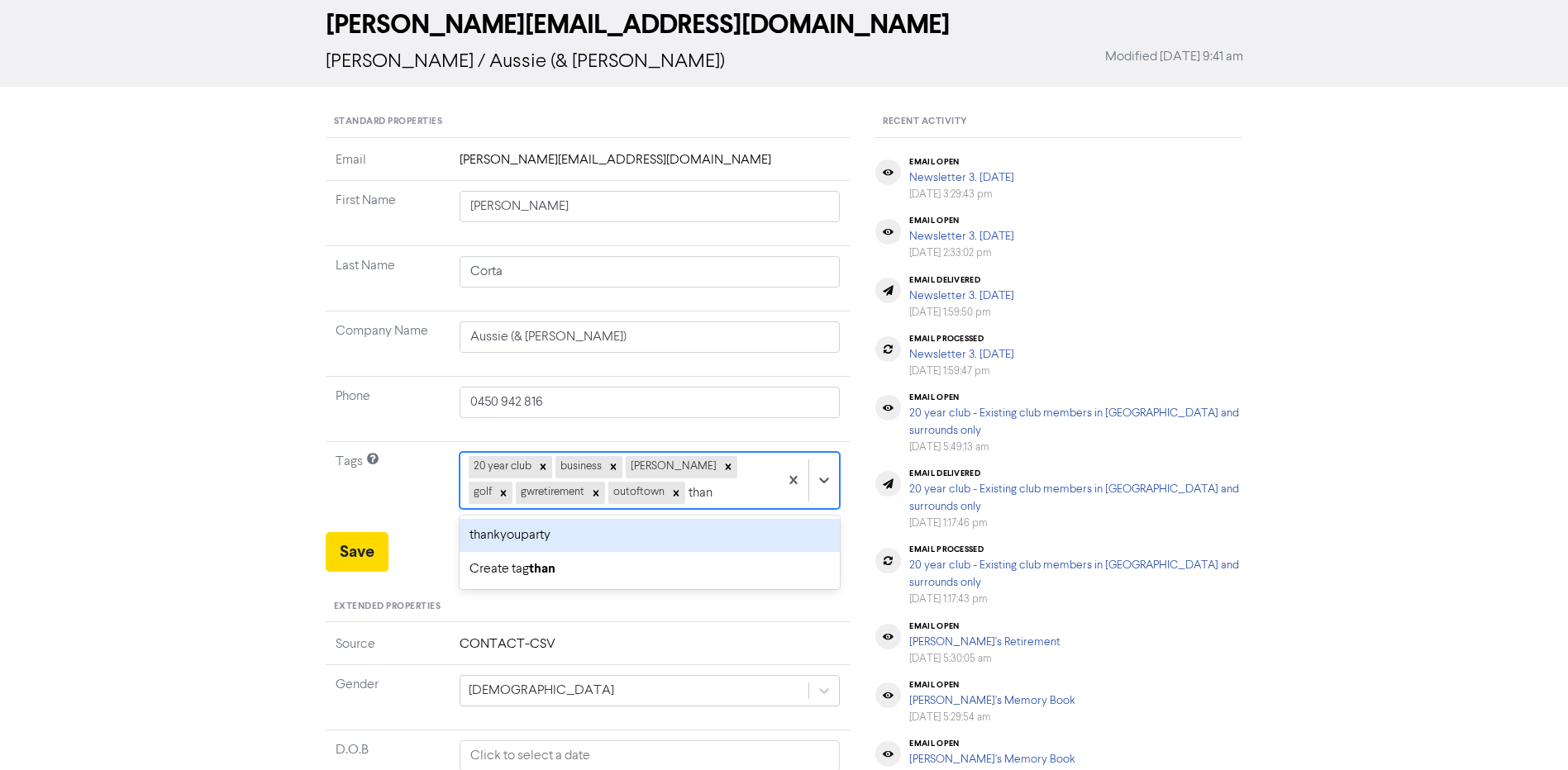
click at [656, 542] on div "thankyouparty" at bounding box center [650, 535] width 381 height 33
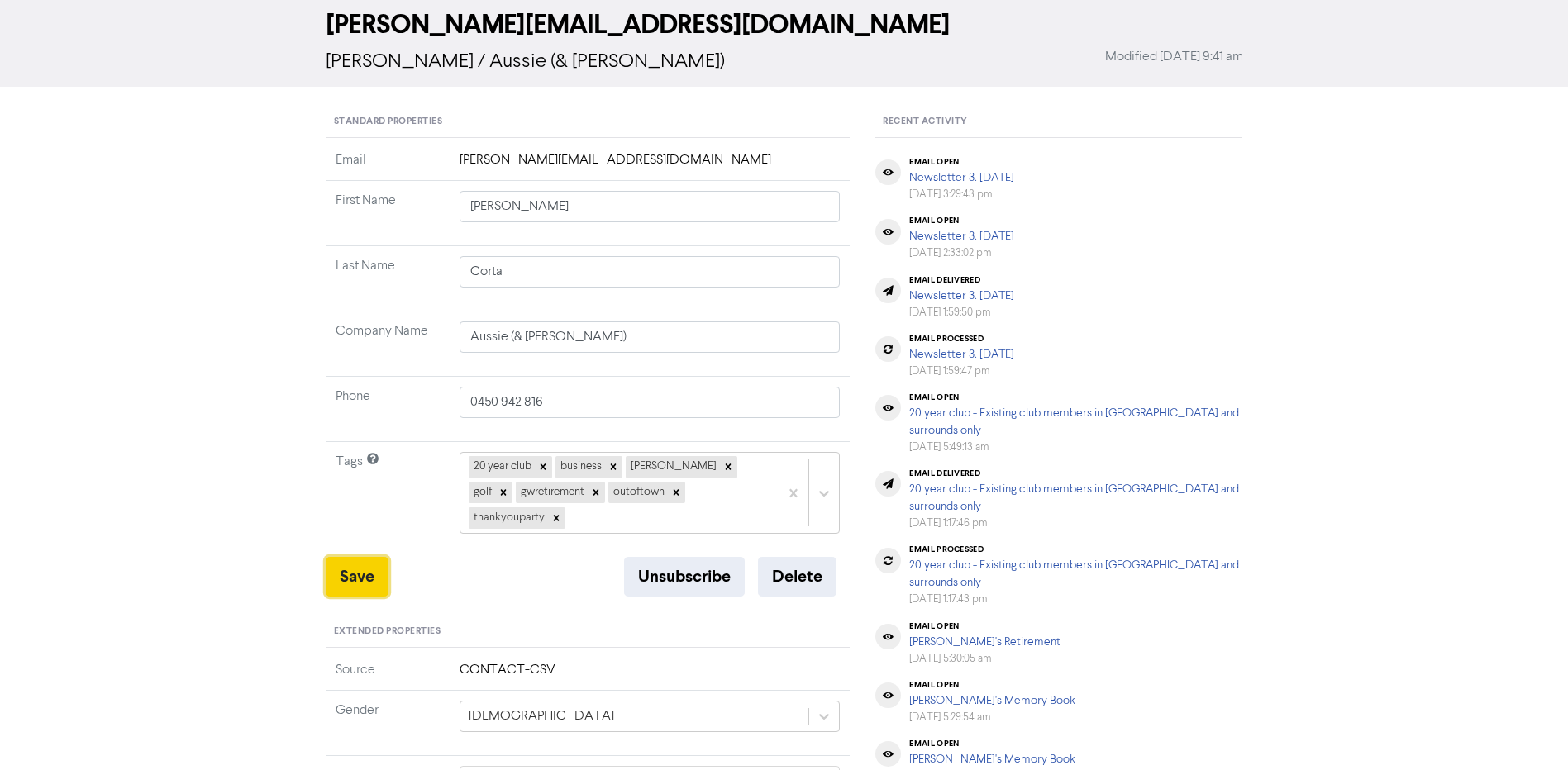
click at [346, 558] on button "Save" at bounding box center [356, 577] width 63 height 39
click at [360, 558] on button "Save" at bounding box center [356, 577] width 63 height 39
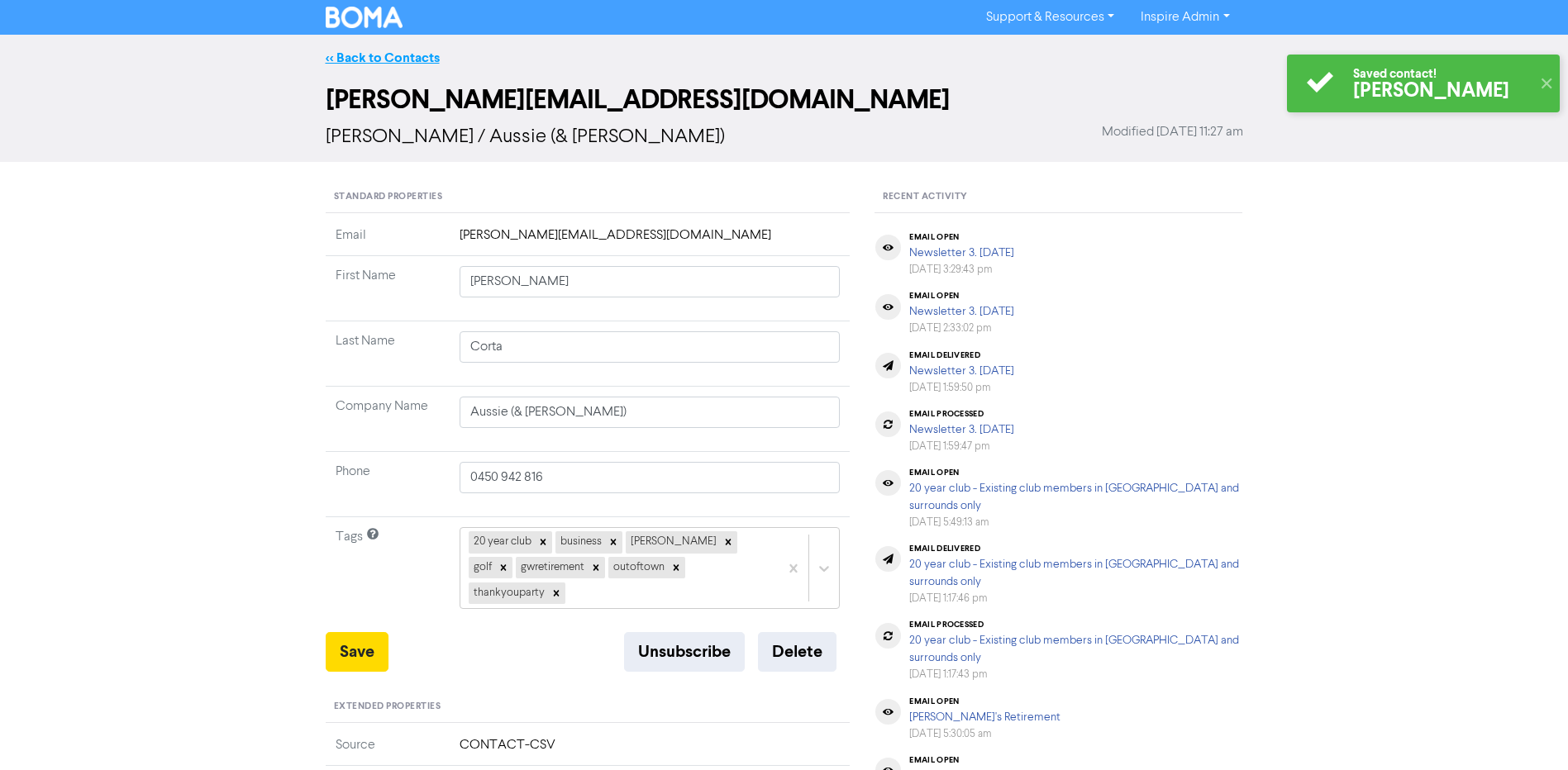
click at [422, 58] on link "<< Back to Contacts" at bounding box center [382, 58] width 114 height 17
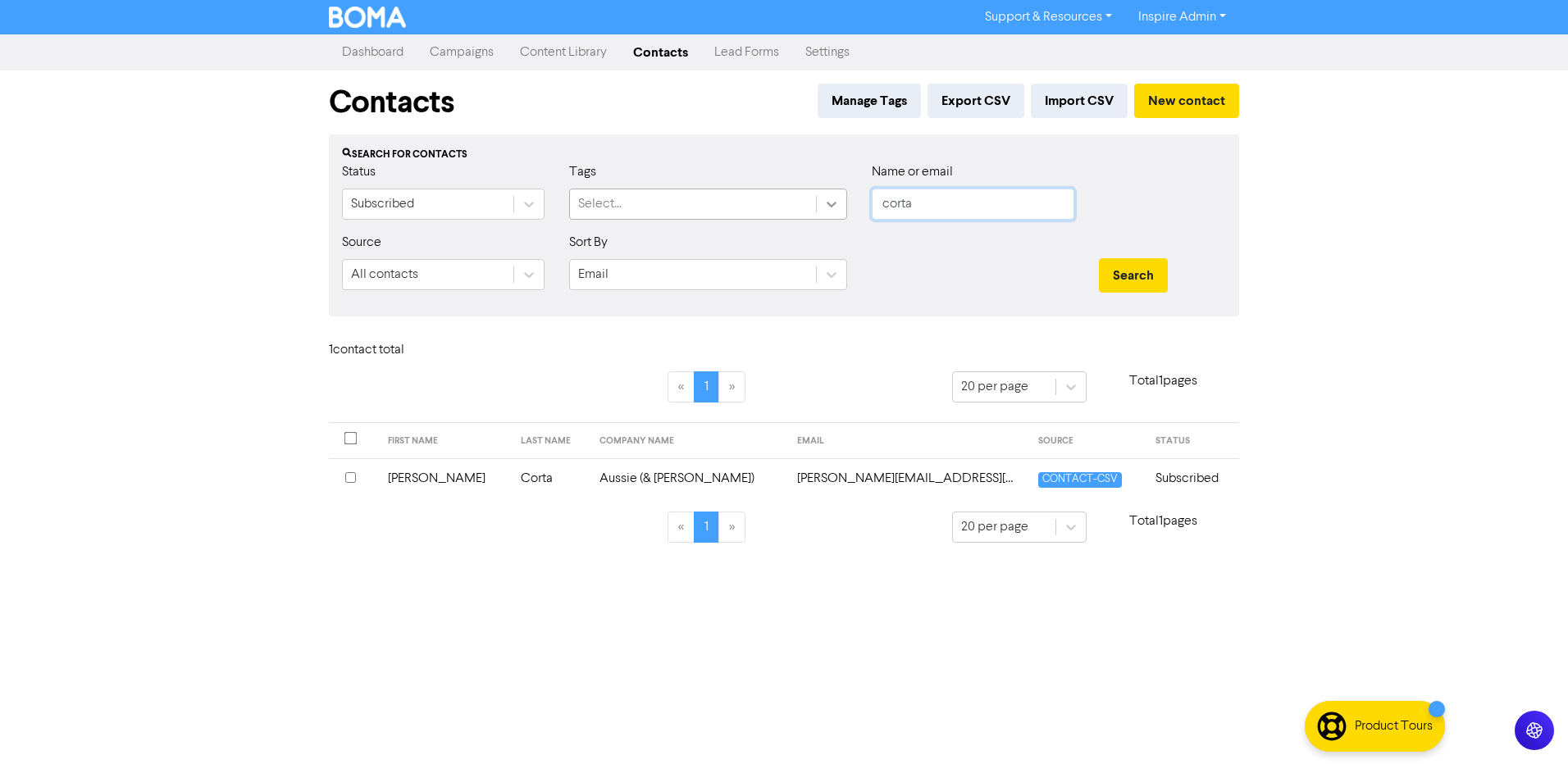
drag, startPoint x: 921, startPoint y: 199, endPoint x: 822, endPoint y: 200, distance: 99.0
click at [822, 200] on div "Status Subscribed Tags Select... Name or email corta" at bounding box center [784, 198] width 909 height 71
click at [1099, 258] on button "Search" at bounding box center [1133, 275] width 69 height 35
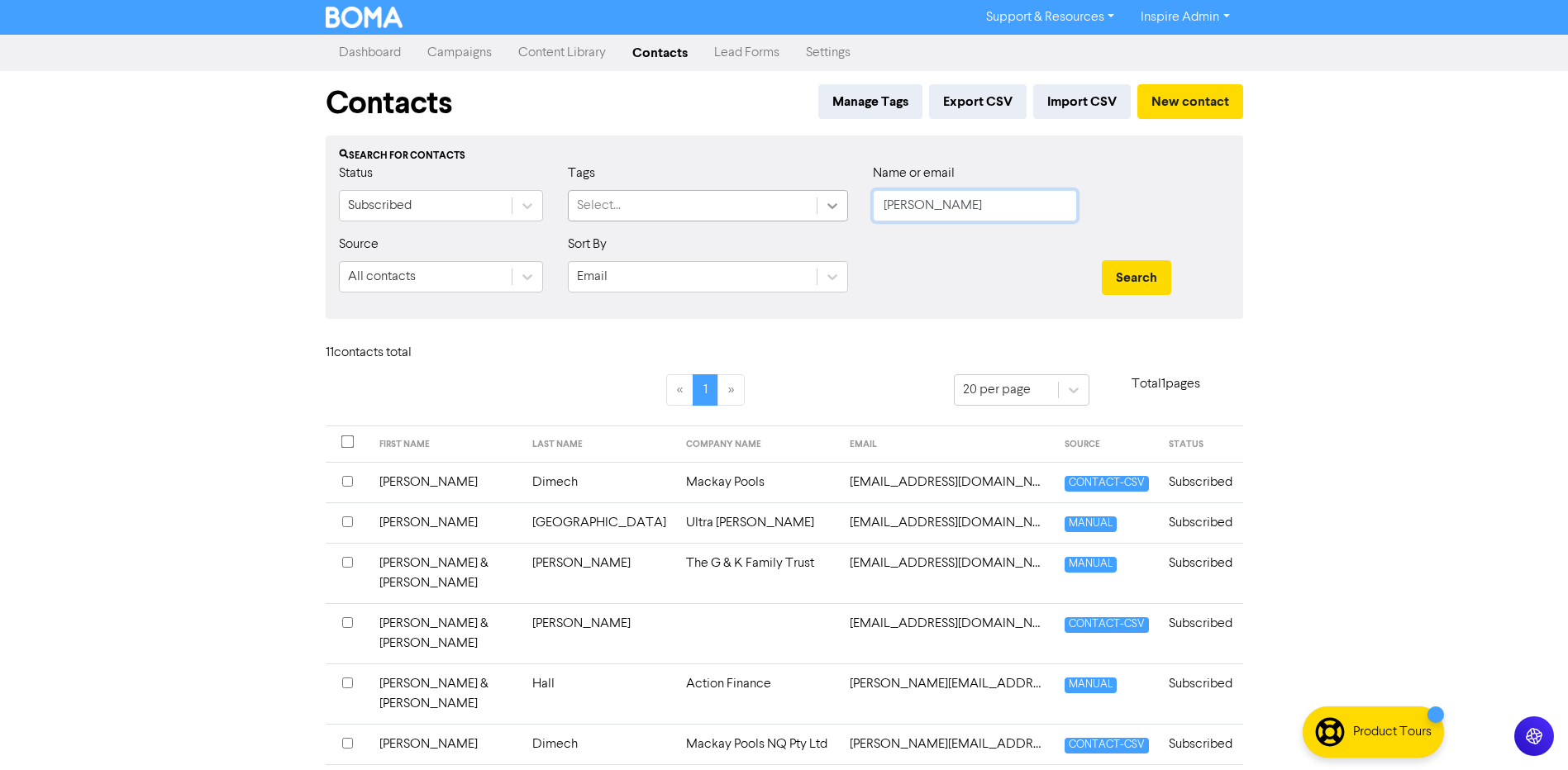
drag, startPoint x: 918, startPoint y: 210, endPoint x: 829, endPoint y: 202, distance: 89.4
click at [829, 202] on div "Status Subscribed Tags Select... Name or email [PERSON_NAME]" at bounding box center [784, 199] width 916 height 71
click at [1102, 260] on button "Search" at bounding box center [1137, 277] width 70 height 35
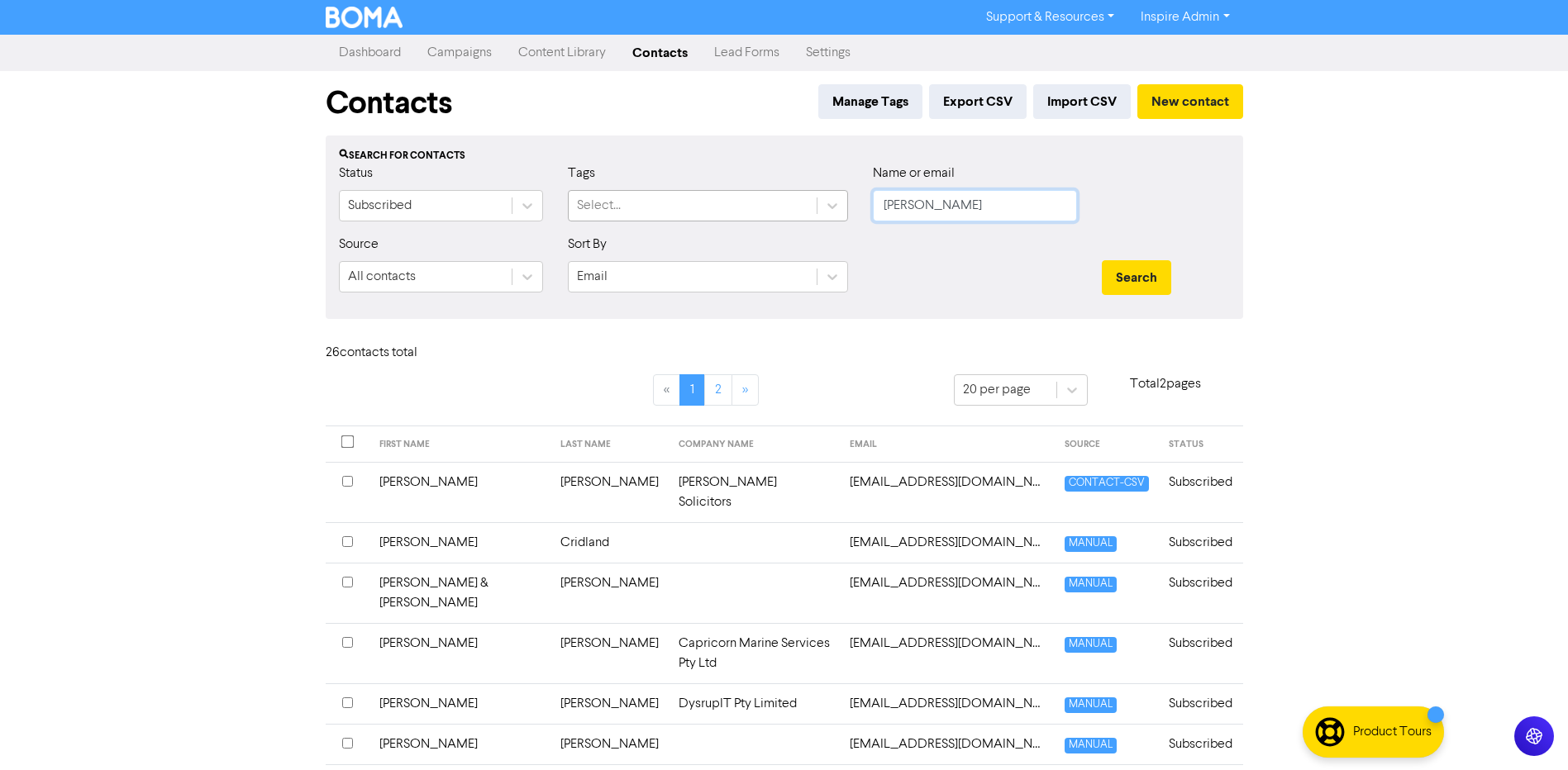
drag, startPoint x: 940, startPoint y: 203, endPoint x: 798, endPoint y: 196, distance: 142.2
click at [798, 196] on div "Status Subscribed Tags Select... Name or email [PERSON_NAME]" at bounding box center [784, 199] width 916 height 71
click at [1102, 260] on button "Search" at bounding box center [1137, 277] width 70 height 35
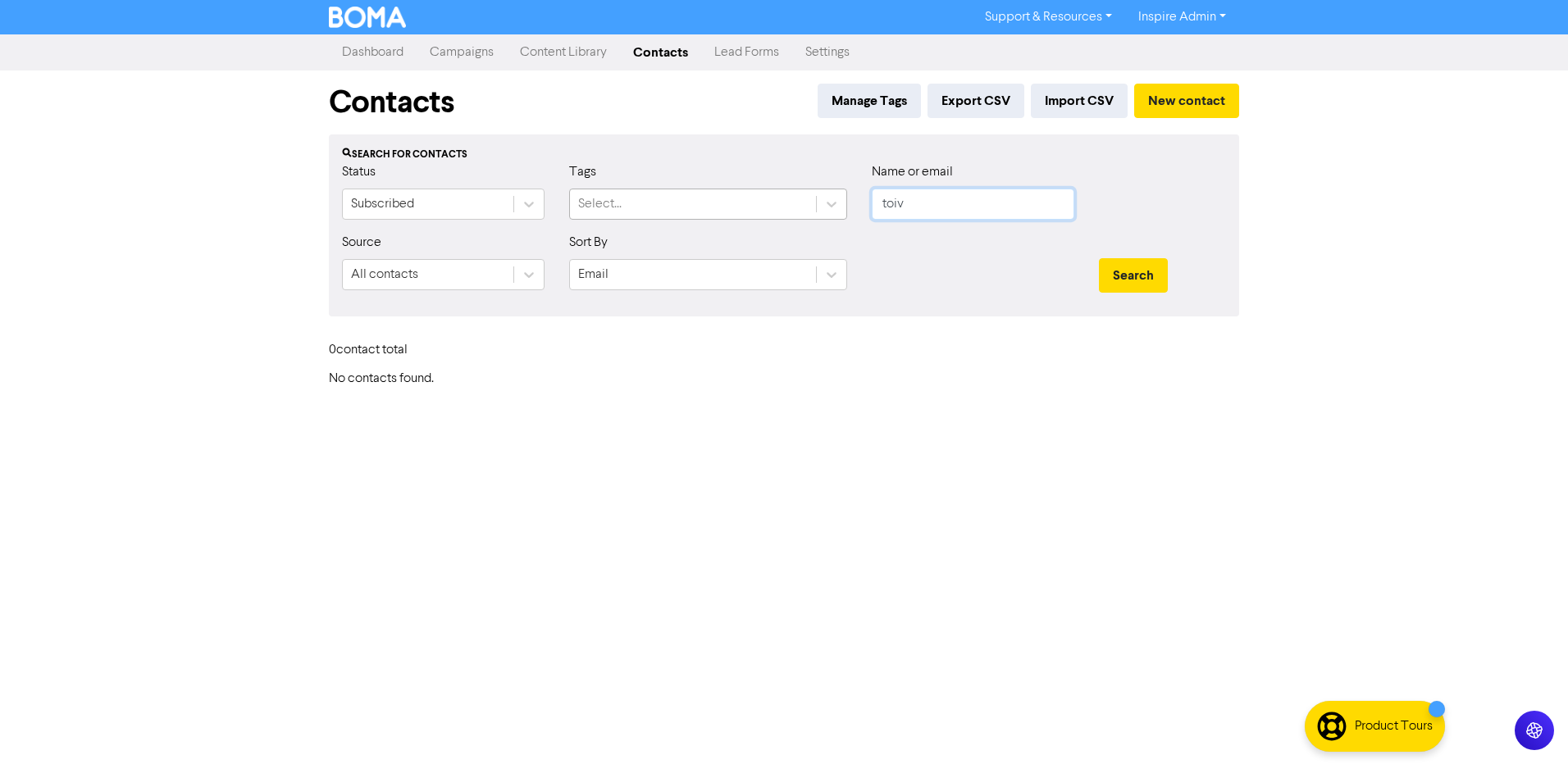
drag, startPoint x: 915, startPoint y: 201, endPoint x: 811, endPoint y: 198, distance: 104.0
click at [812, 198] on div "Status Subscribed Tags Select... Name or email toiv" at bounding box center [784, 198] width 909 height 71
click at [1099, 258] on button "Search" at bounding box center [1133, 275] width 69 height 35
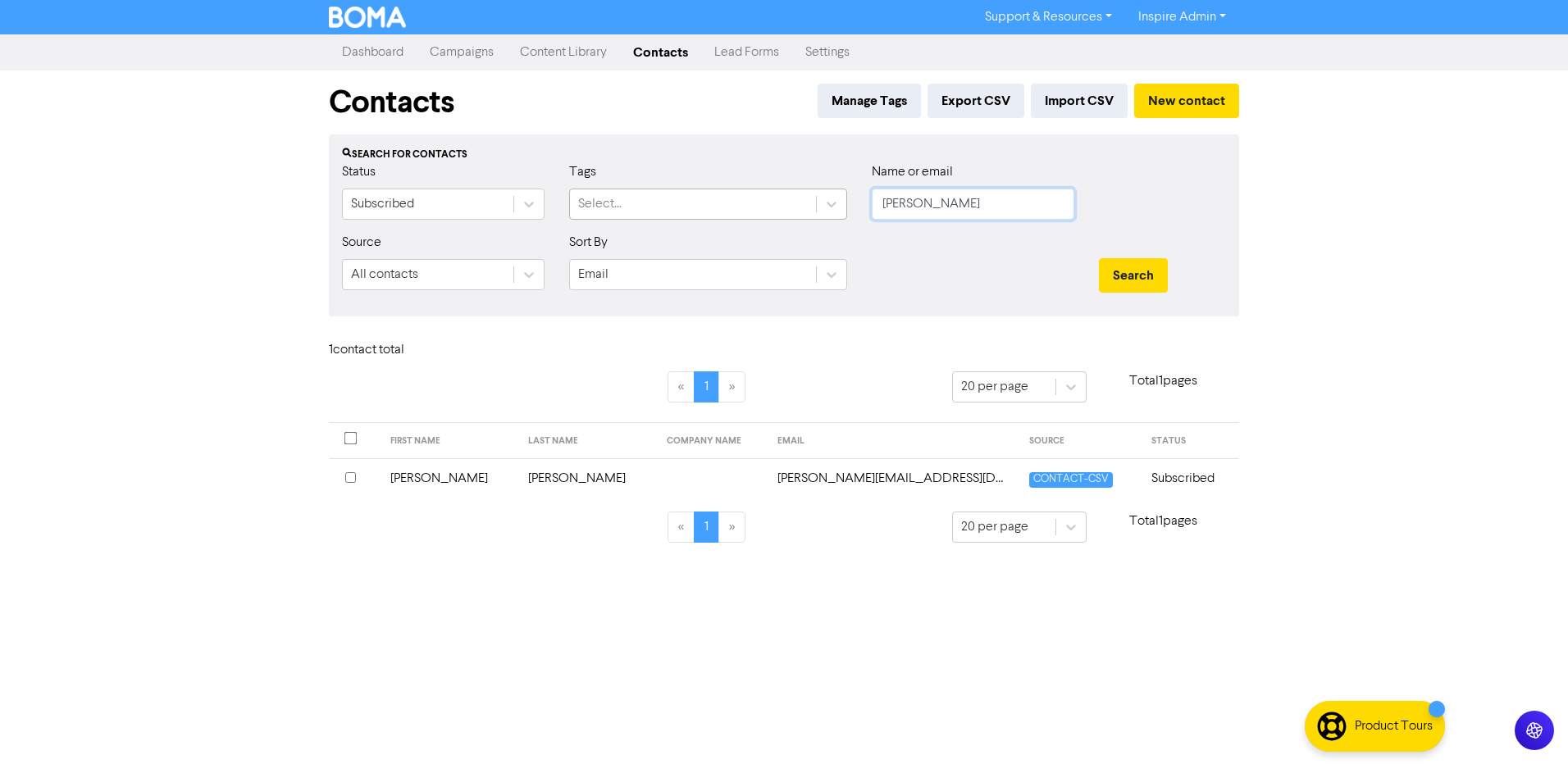
drag, startPoint x: 948, startPoint y: 203, endPoint x: 815, endPoint y: 204, distance: 133.0
click at [815, 204] on div "Status Subscribed Tags Select... Name or email [PERSON_NAME]" at bounding box center [784, 198] width 909 height 71
click at [1099, 258] on button "Search" at bounding box center [1133, 275] width 69 height 35
click at [471, 479] on td "[PERSON_NAME] & [PERSON_NAME]" at bounding box center [506, 479] width 258 height 40
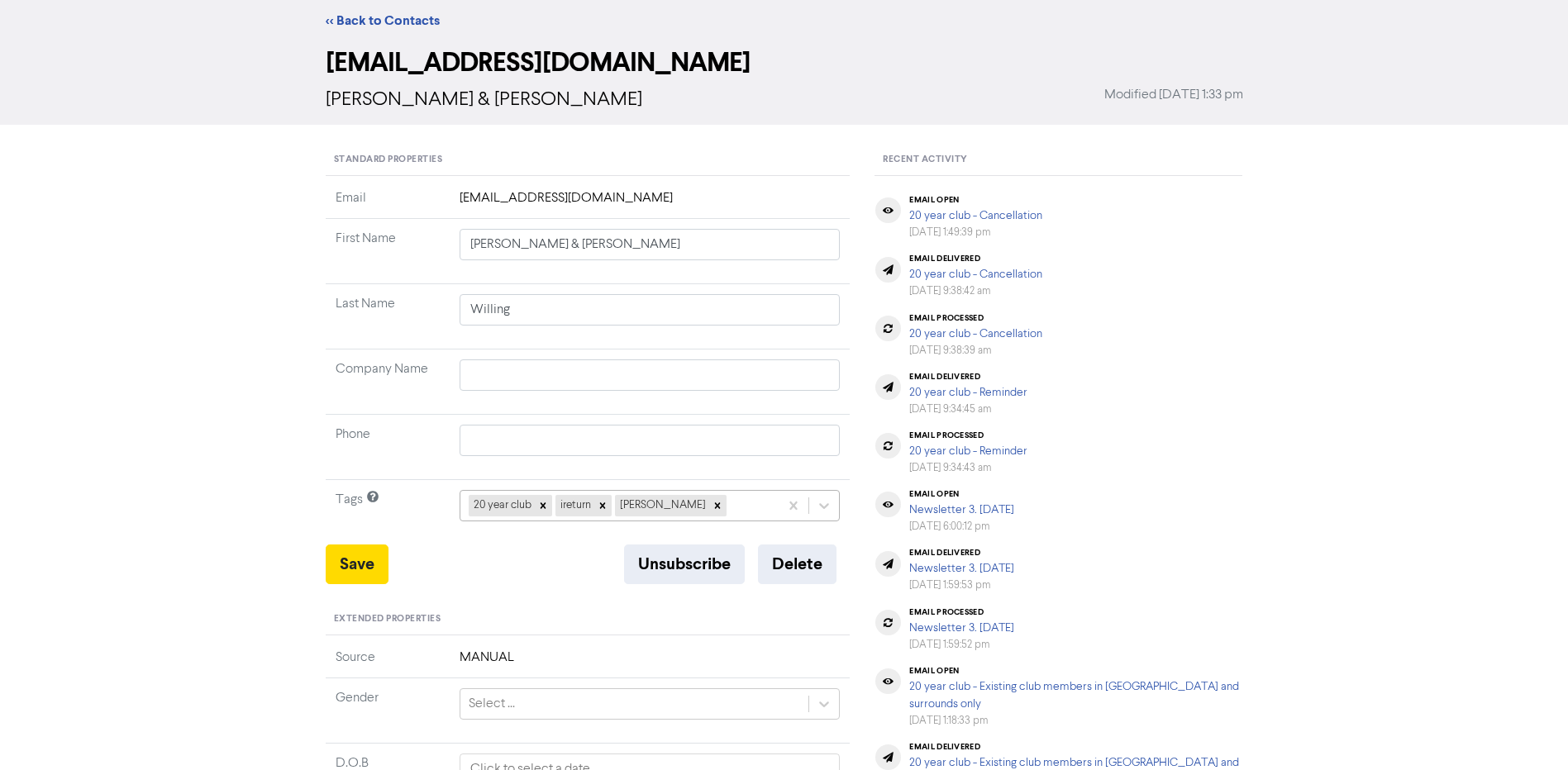
click at [700, 522] on div "20 year club ireturn [PERSON_NAME]" at bounding box center [650, 505] width 381 height 31
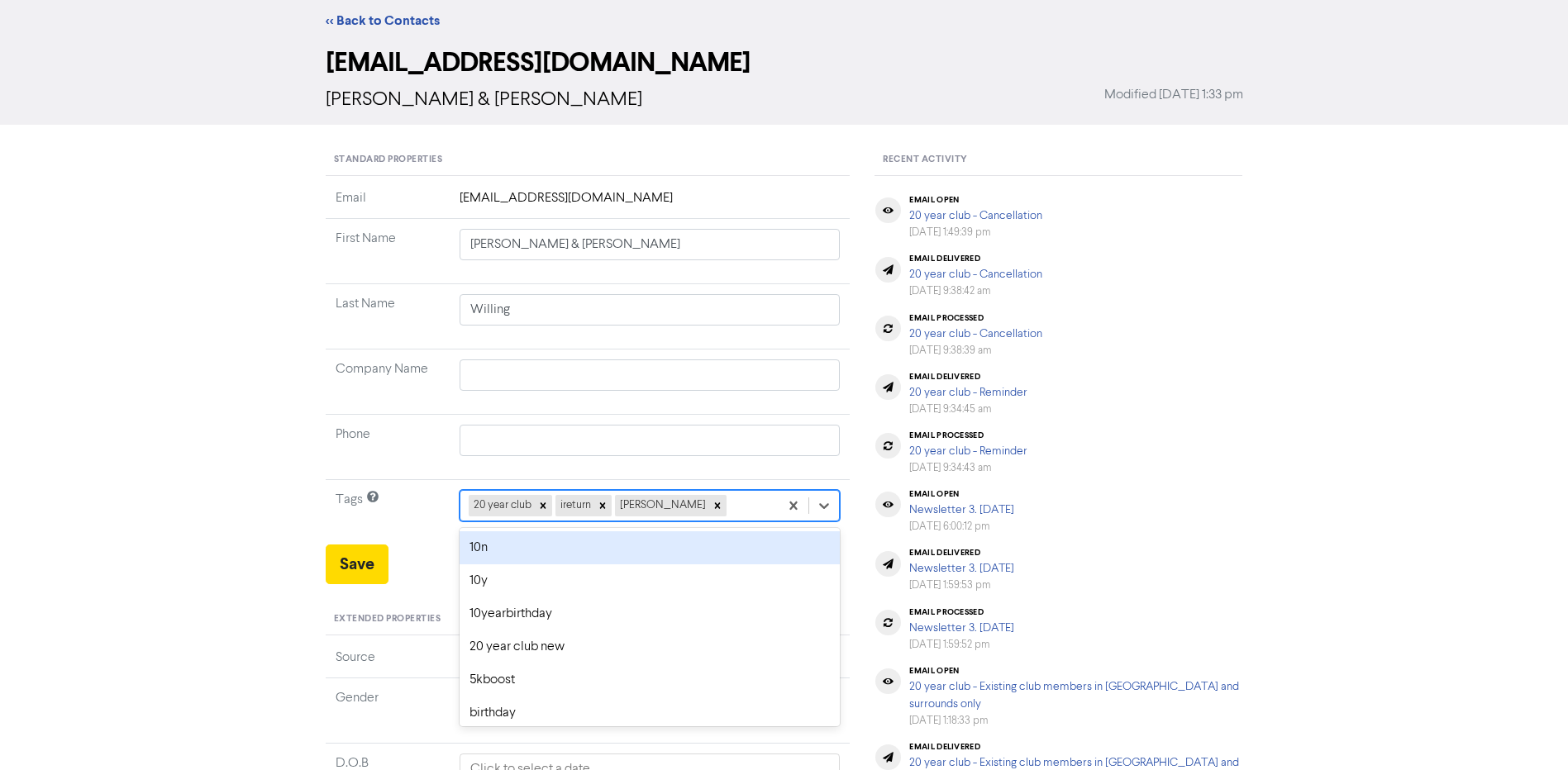
scroll to position [50, 0]
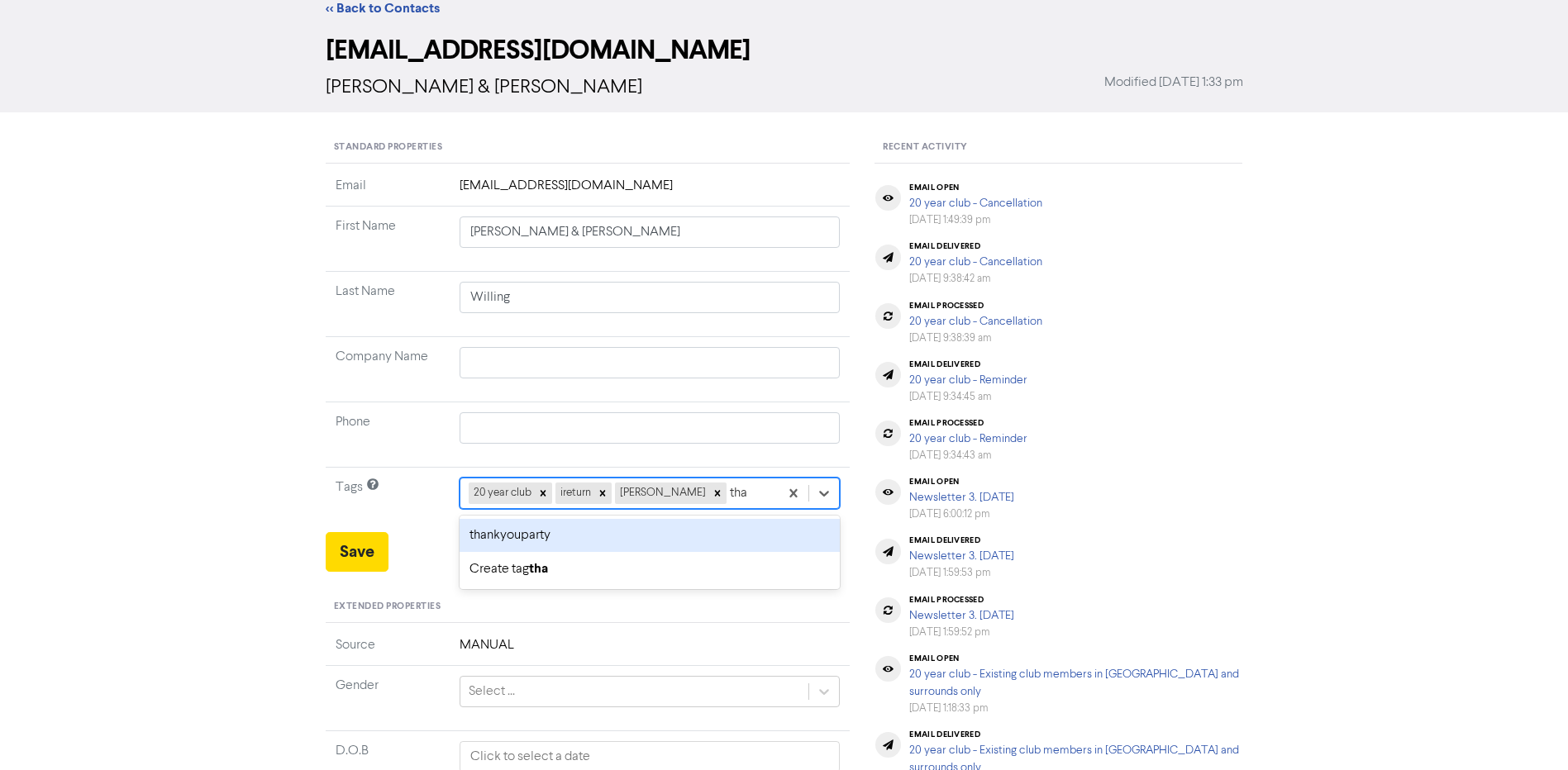
click at [578, 538] on div "thankyouparty" at bounding box center [650, 535] width 381 height 33
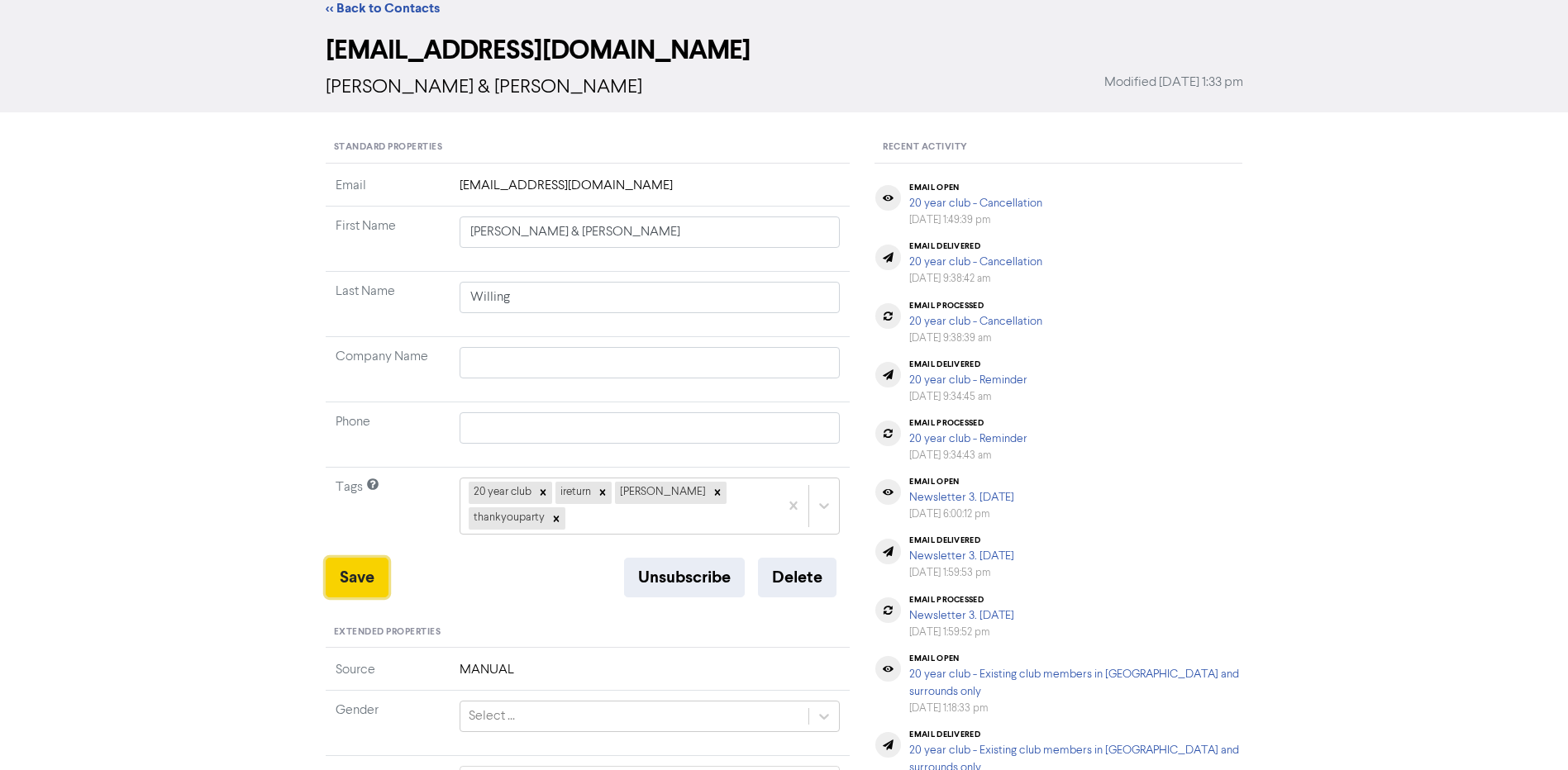
click at [346, 569] on button "Save" at bounding box center [356, 578] width 63 height 39
click at [355, 576] on button "Save" at bounding box center [356, 578] width 63 height 39
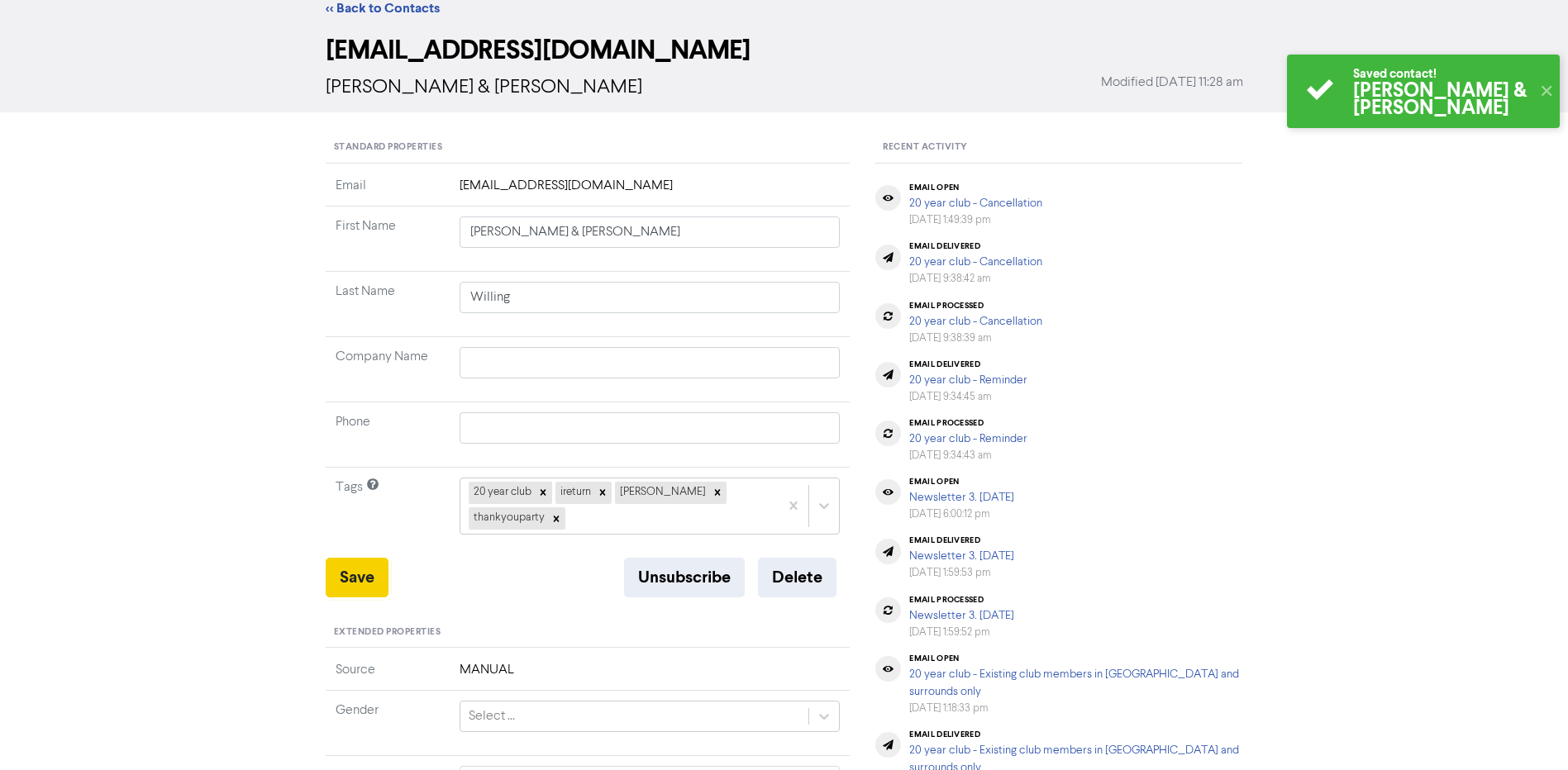
scroll to position [0, 0]
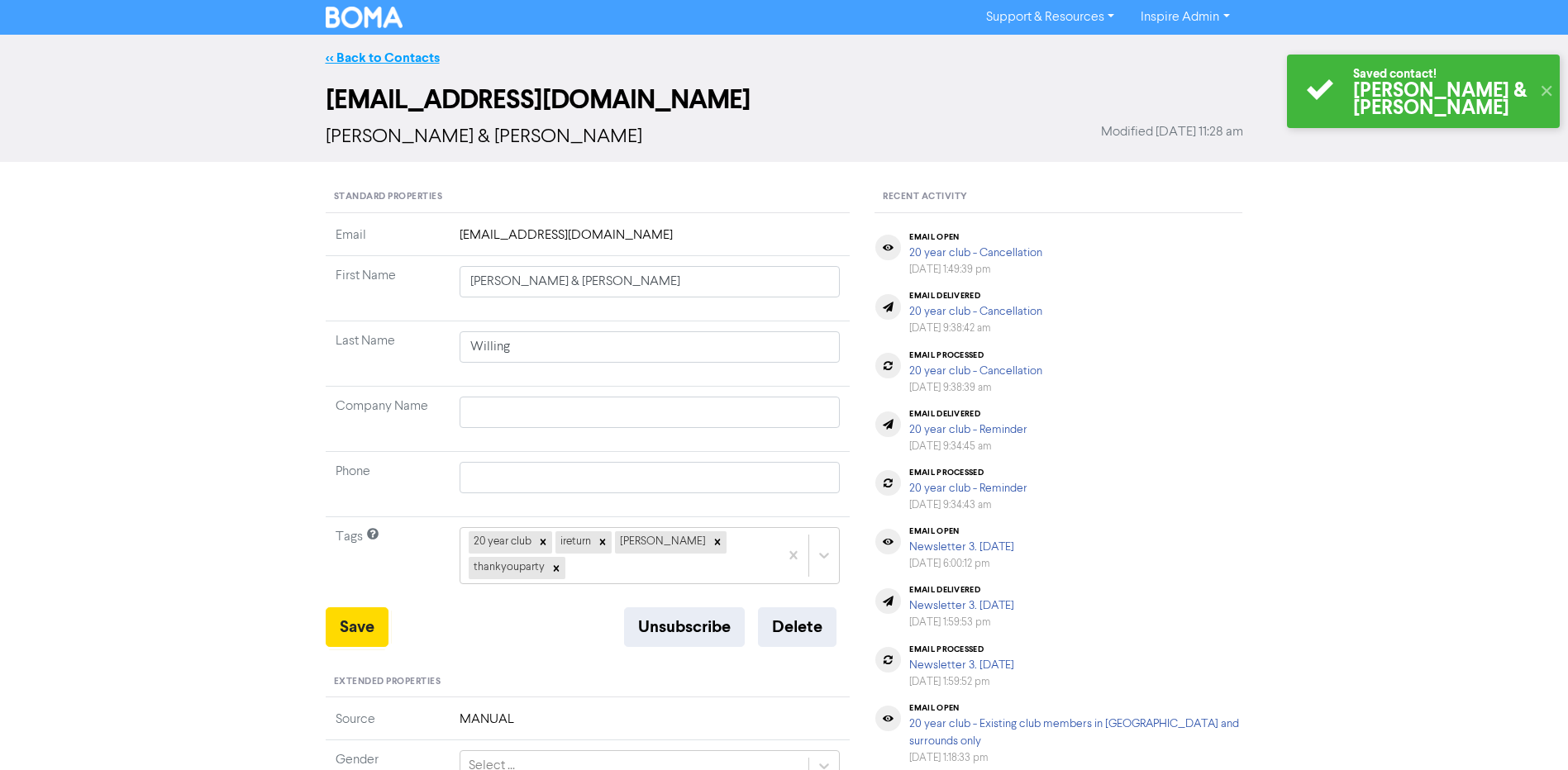
click at [406, 56] on link "<< Back to Contacts" at bounding box center [382, 58] width 114 height 17
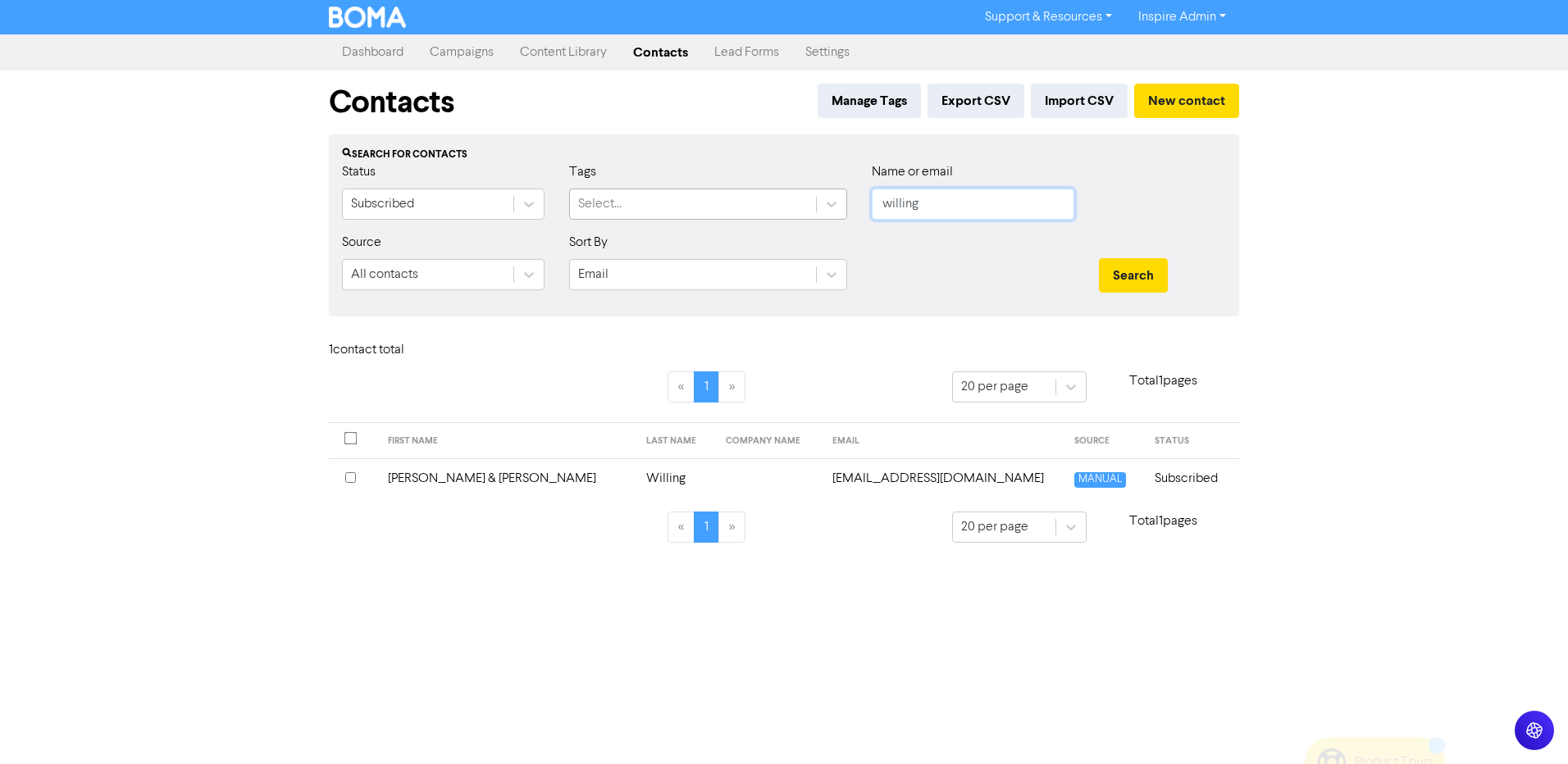
drag, startPoint x: 945, startPoint y: 202, endPoint x: 793, endPoint y: 193, distance: 152.3
click at [802, 197] on div "Status Subscribed Tags Select... Name or email willing" at bounding box center [784, 198] width 909 height 71
click at [1099, 258] on button "Search" at bounding box center [1133, 275] width 69 height 35
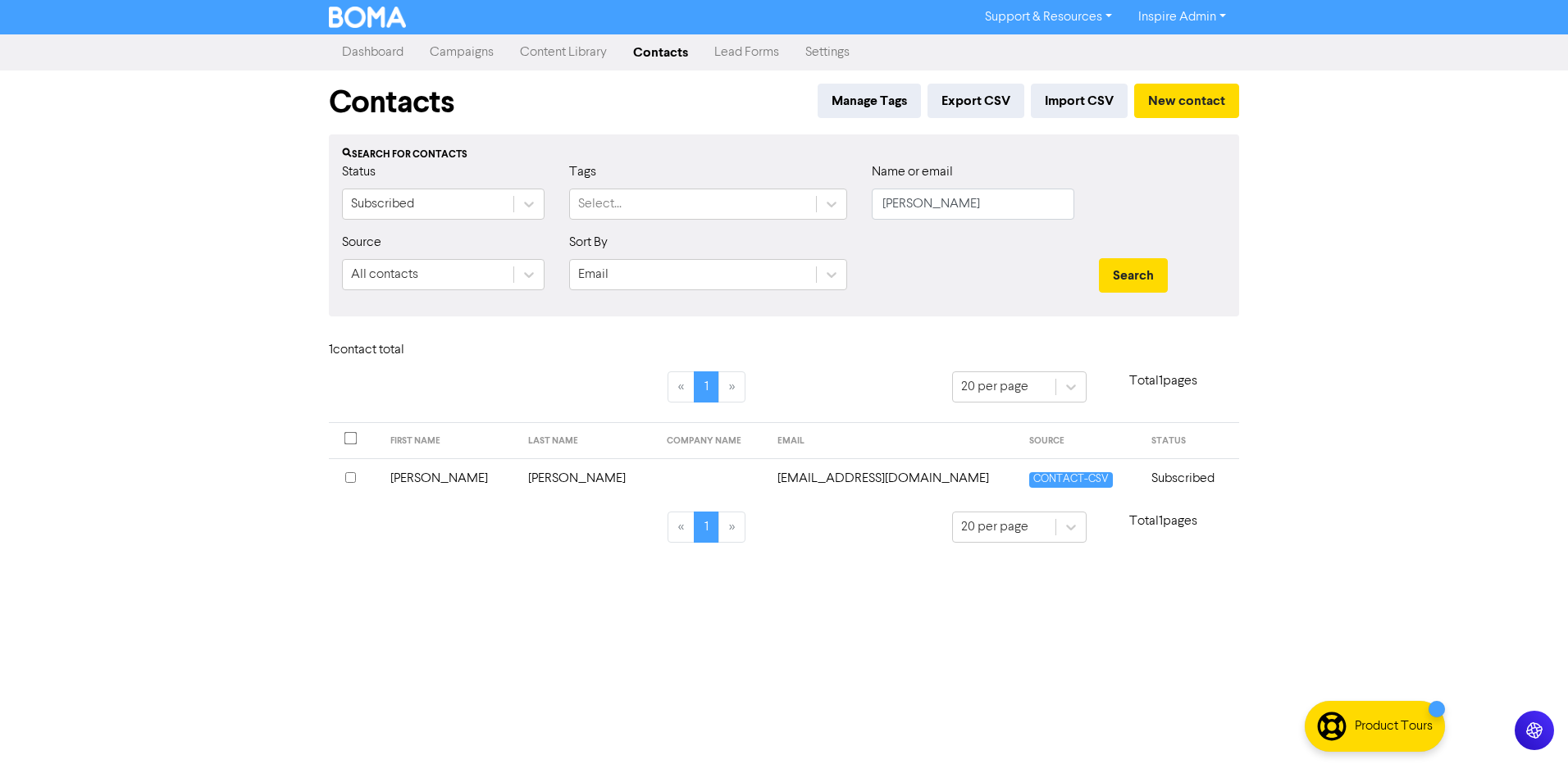
click at [519, 480] on td "[PERSON_NAME]" at bounding box center [588, 479] width 139 height 40
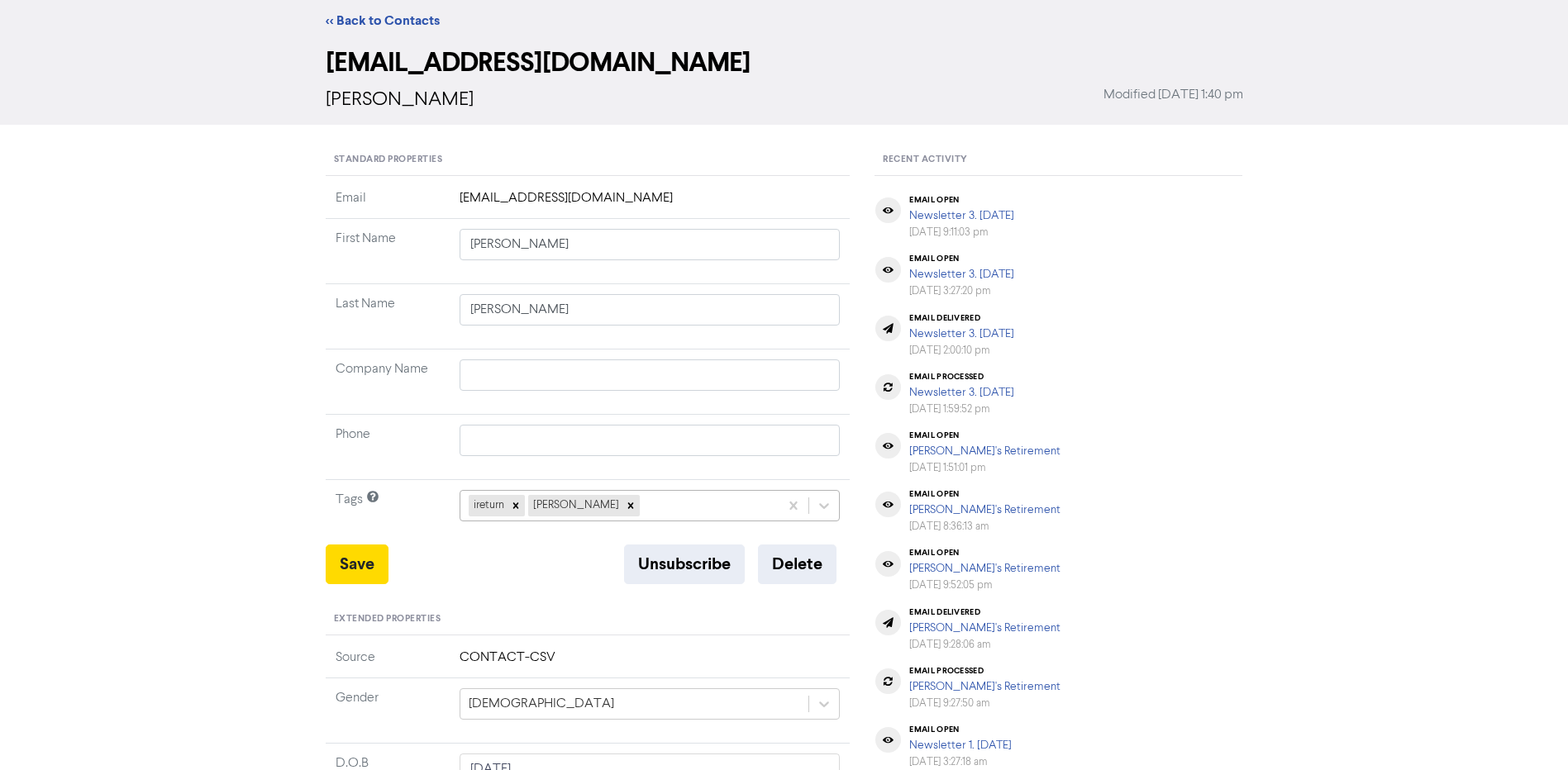
click at [635, 522] on div "ireturn [PERSON_NAME]" at bounding box center [650, 505] width 381 height 31
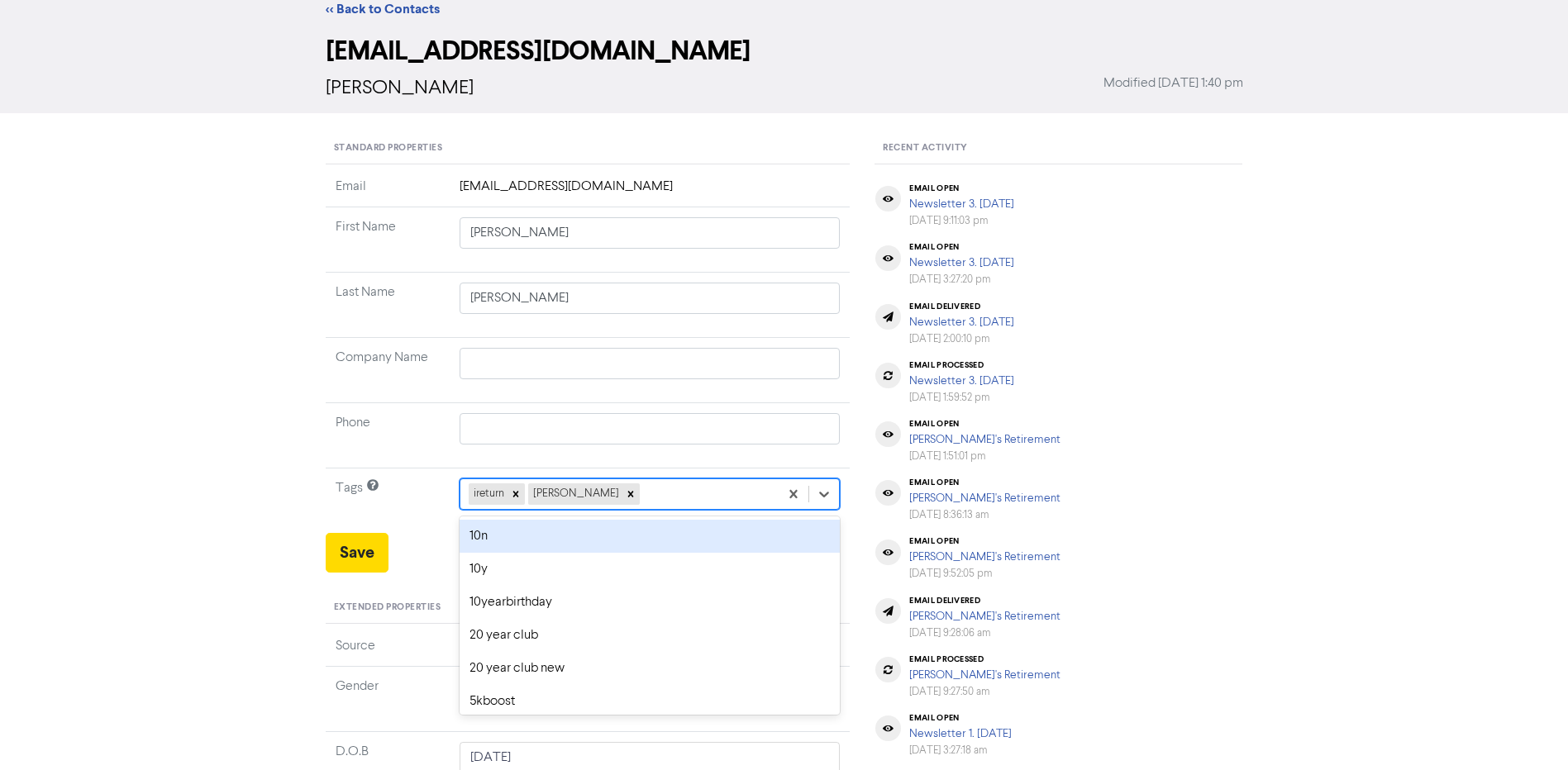
scroll to position [50, 0]
drag, startPoint x: 557, startPoint y: 540, endPoint x: 478, endPoint y: 549, distance: 79.5
click at [557, 540] on div "thankyouparty" at bounding box center [650, 535] width 381 height 33
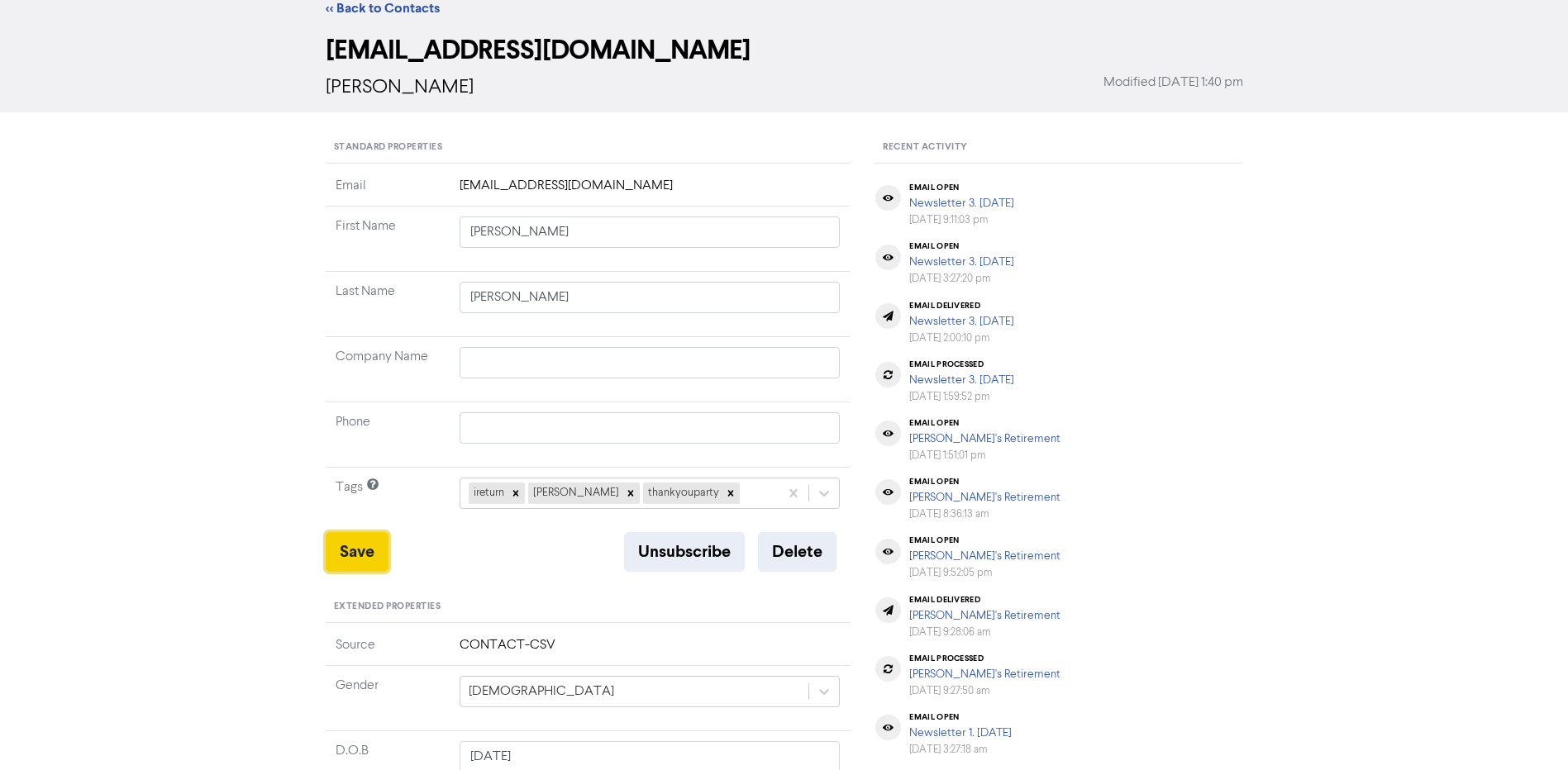
click at [372, 552] on button "Save" at bounding box center [356, 552] width 63 height 39
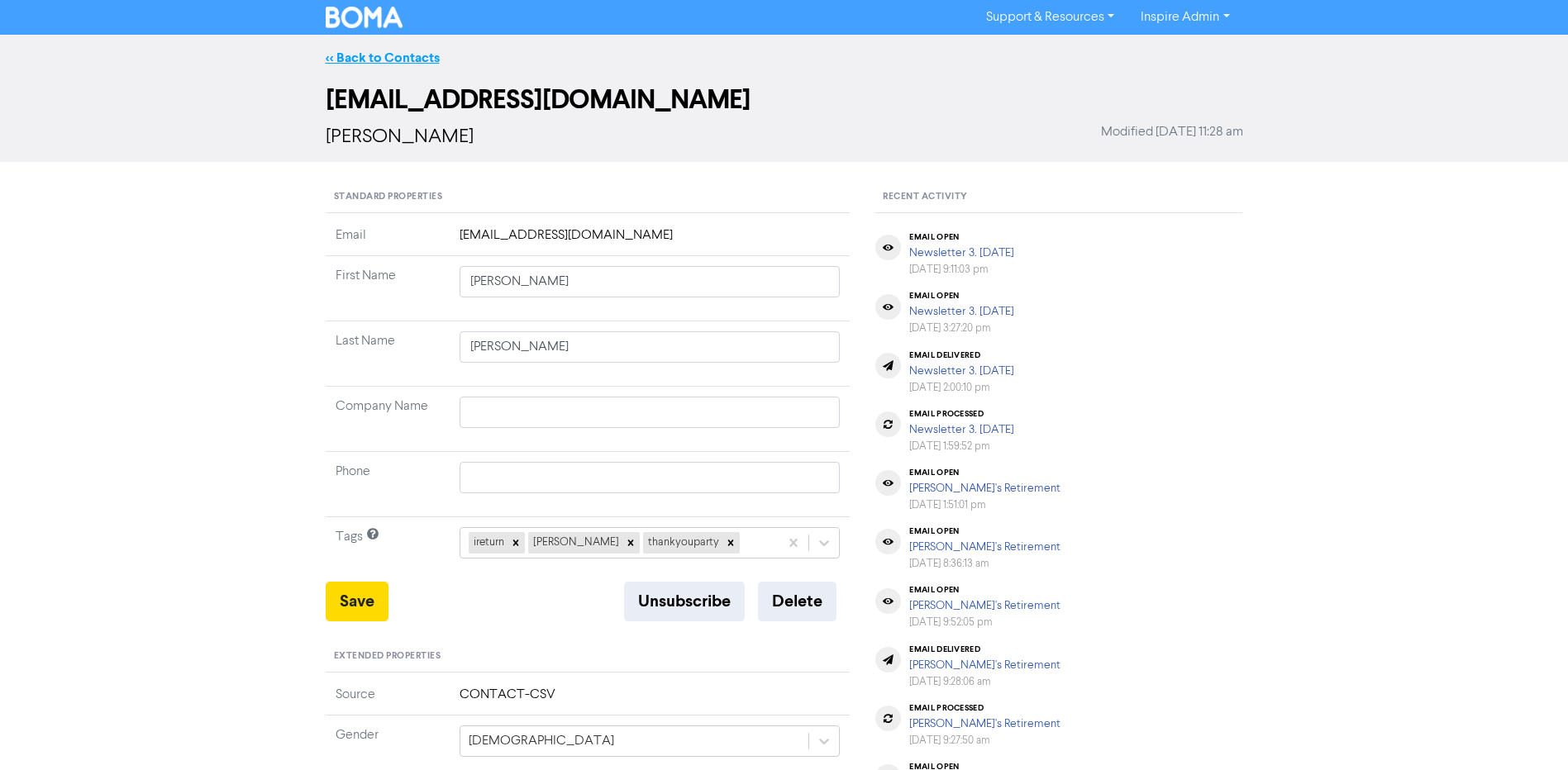
click at [406, 53] on link "<< Back to Contacts" at bounding box center [382, 58] width 114 height 17
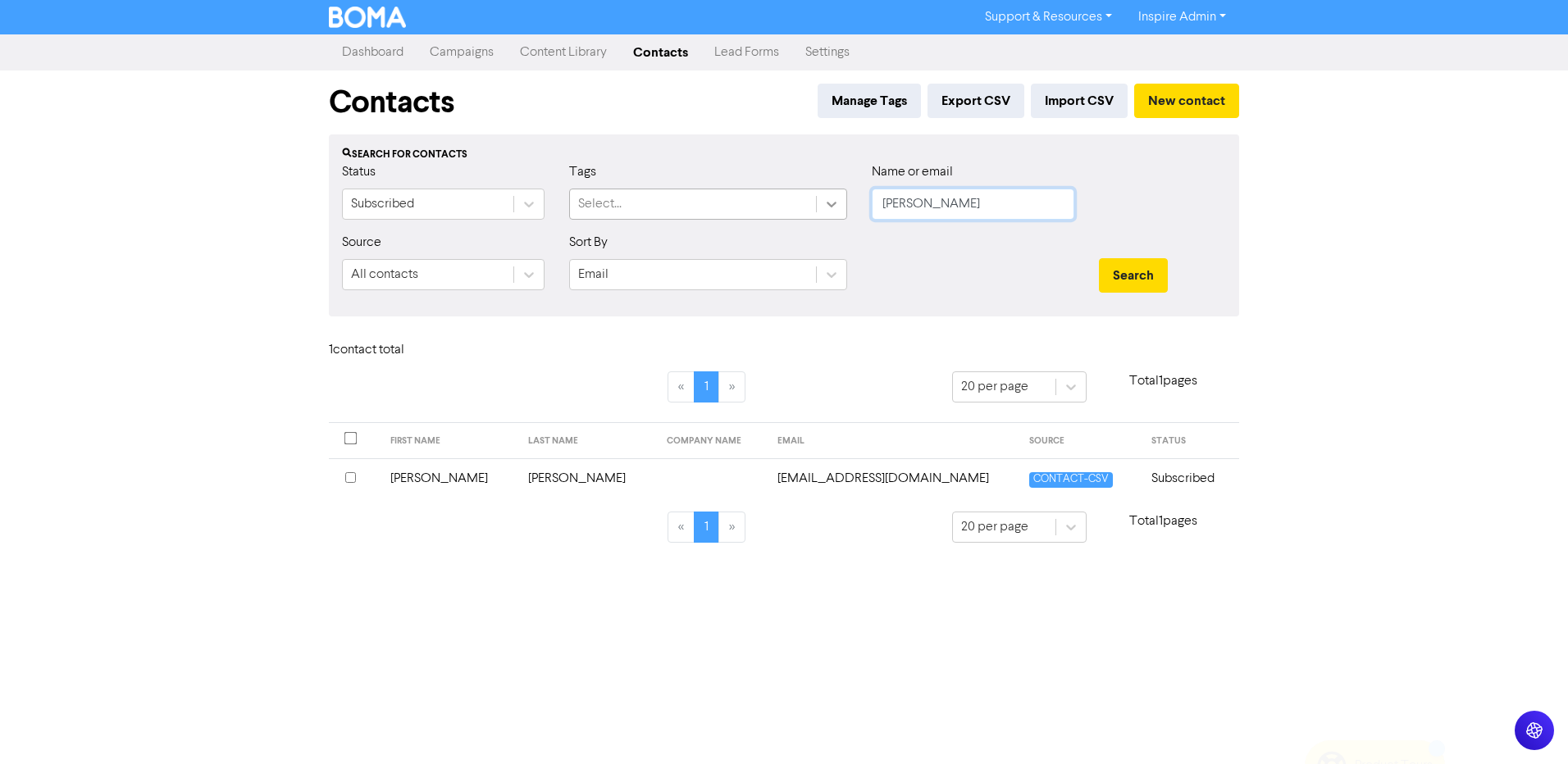
drag, startPoint x: 934, startPoint y: 206, endPoint x: 828, endPoint y: 206, distance: 106.0
click at [828, 206] on div "Status Subscribed Tags Select... Name or email [PERSON_NAME]" at bounding box center [784, 198] width 909 height 71
click at [1099, 258] on button "Search" at bounding box center [1133, 275] width 69 height 35
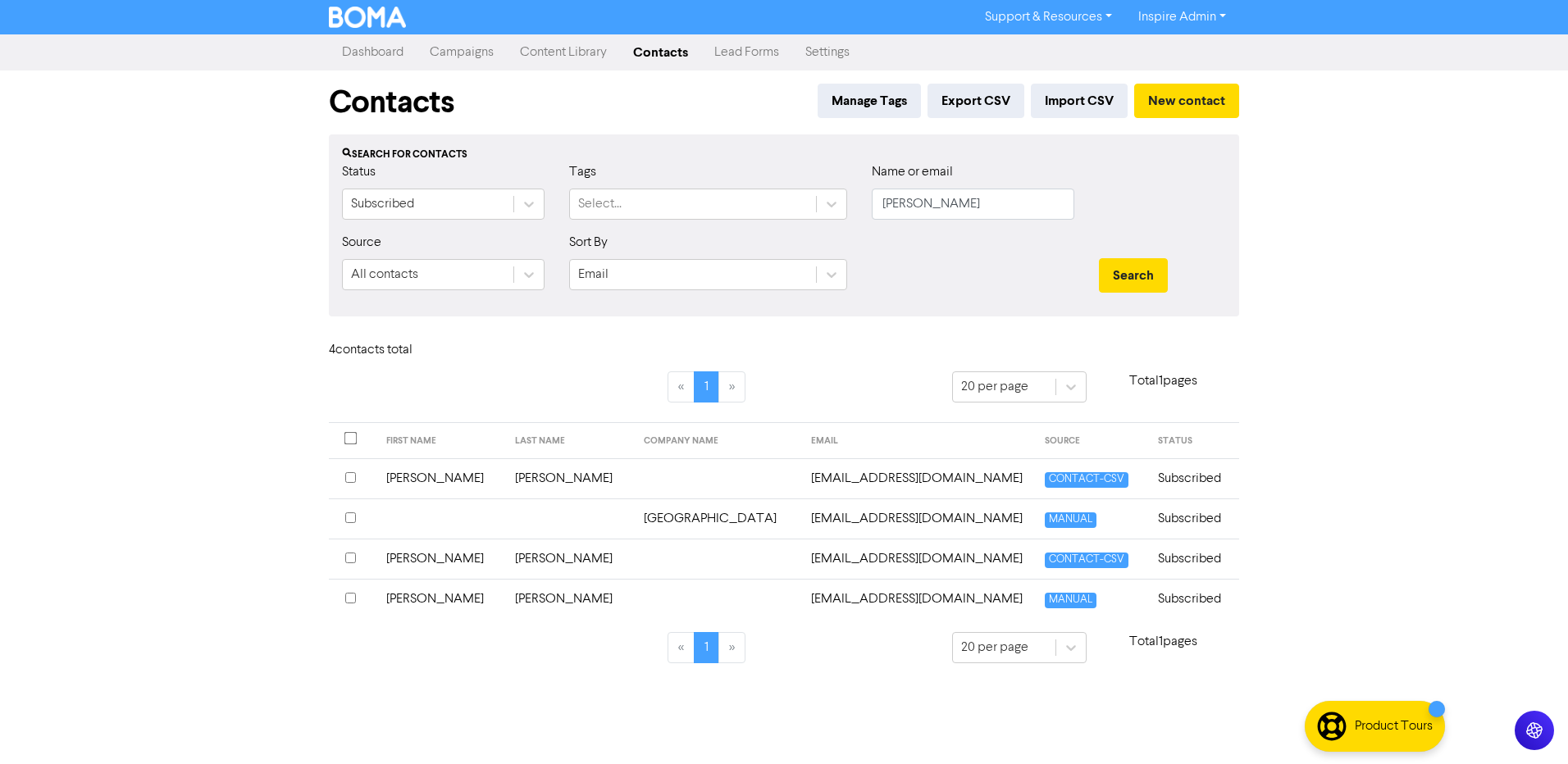
click at [516, 479] on td "[PERSON_NAME]" at bounding box center [570, 479] width 129 height 40
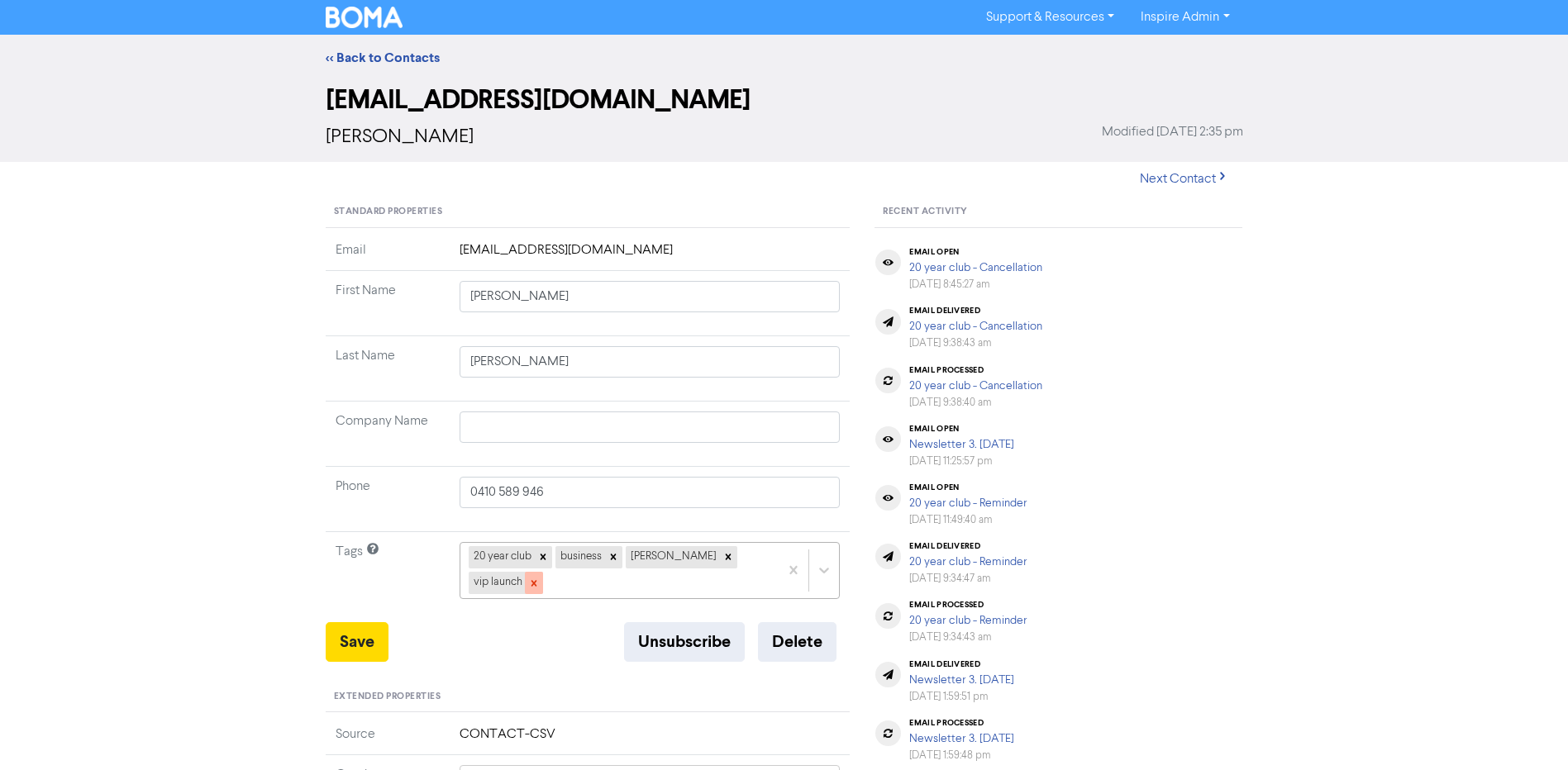
click at [540, 578] on icon at bounding box center [534, 584] width 11 height 11
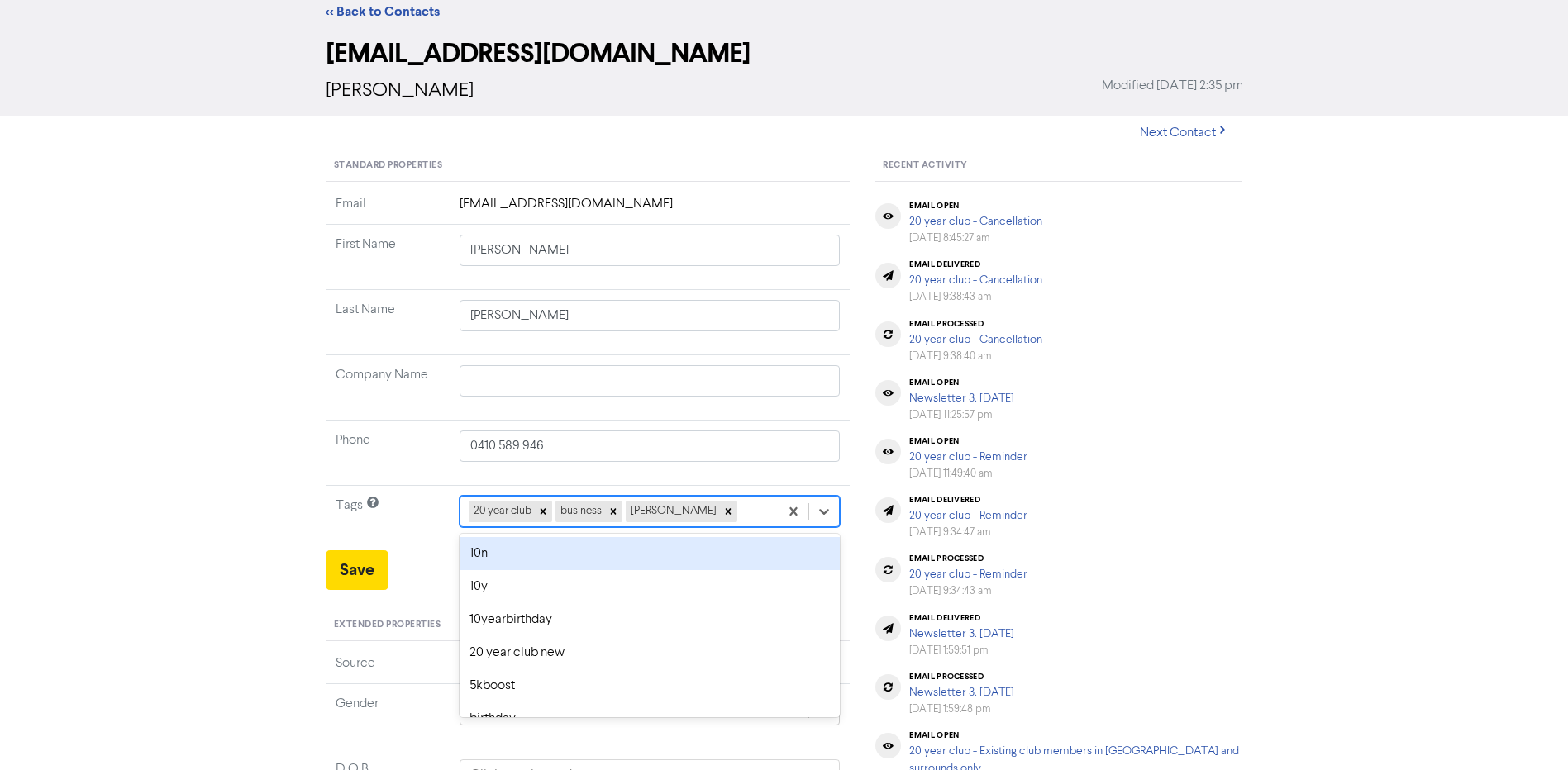
click at [713, 527] on div "option 10n focused, 1 of 42. 39 results available. Use Up and Down to choose op…" at bounding box center [650, 511] width 381 height 31
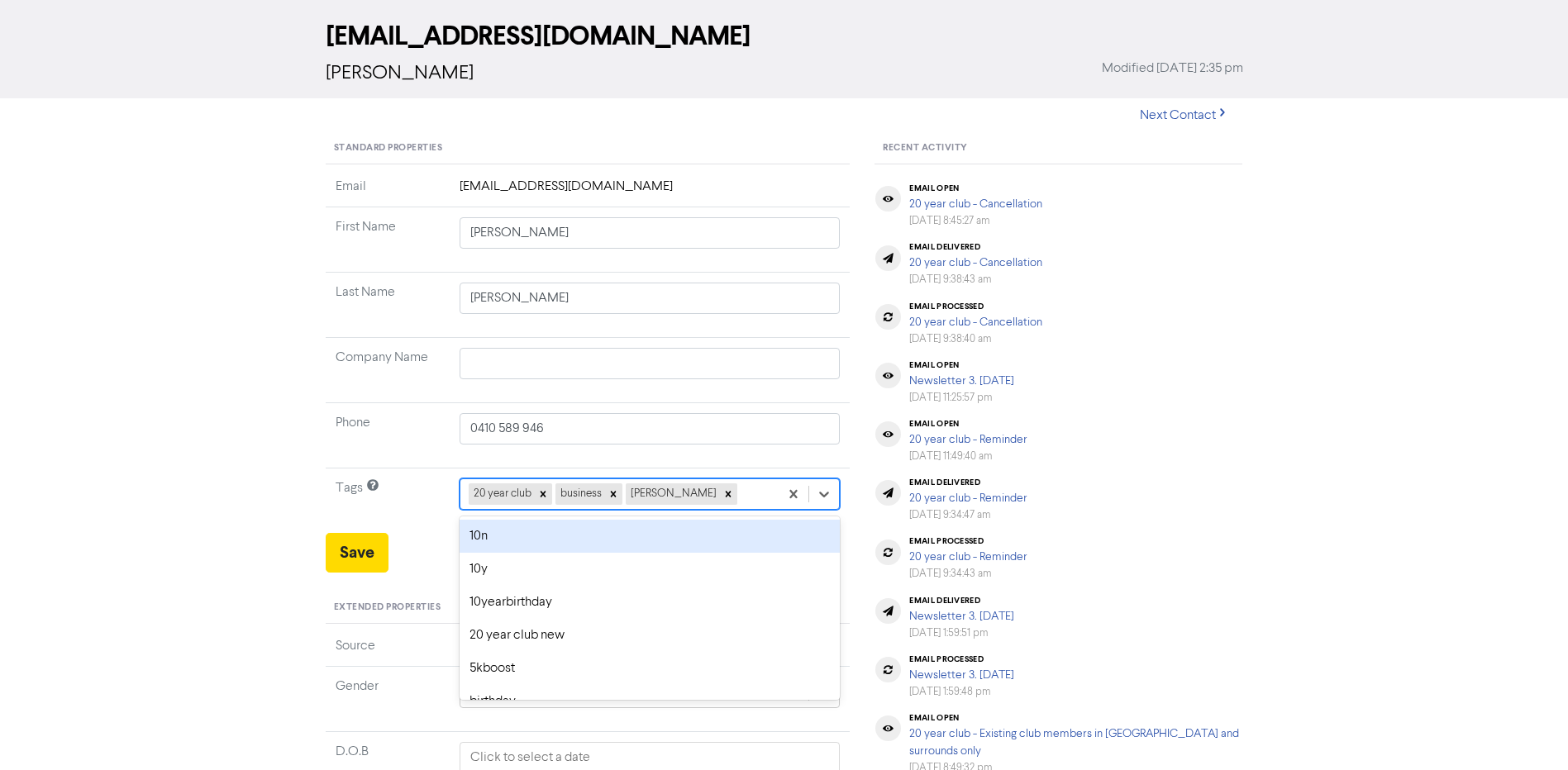
scroll to position [65, 0]
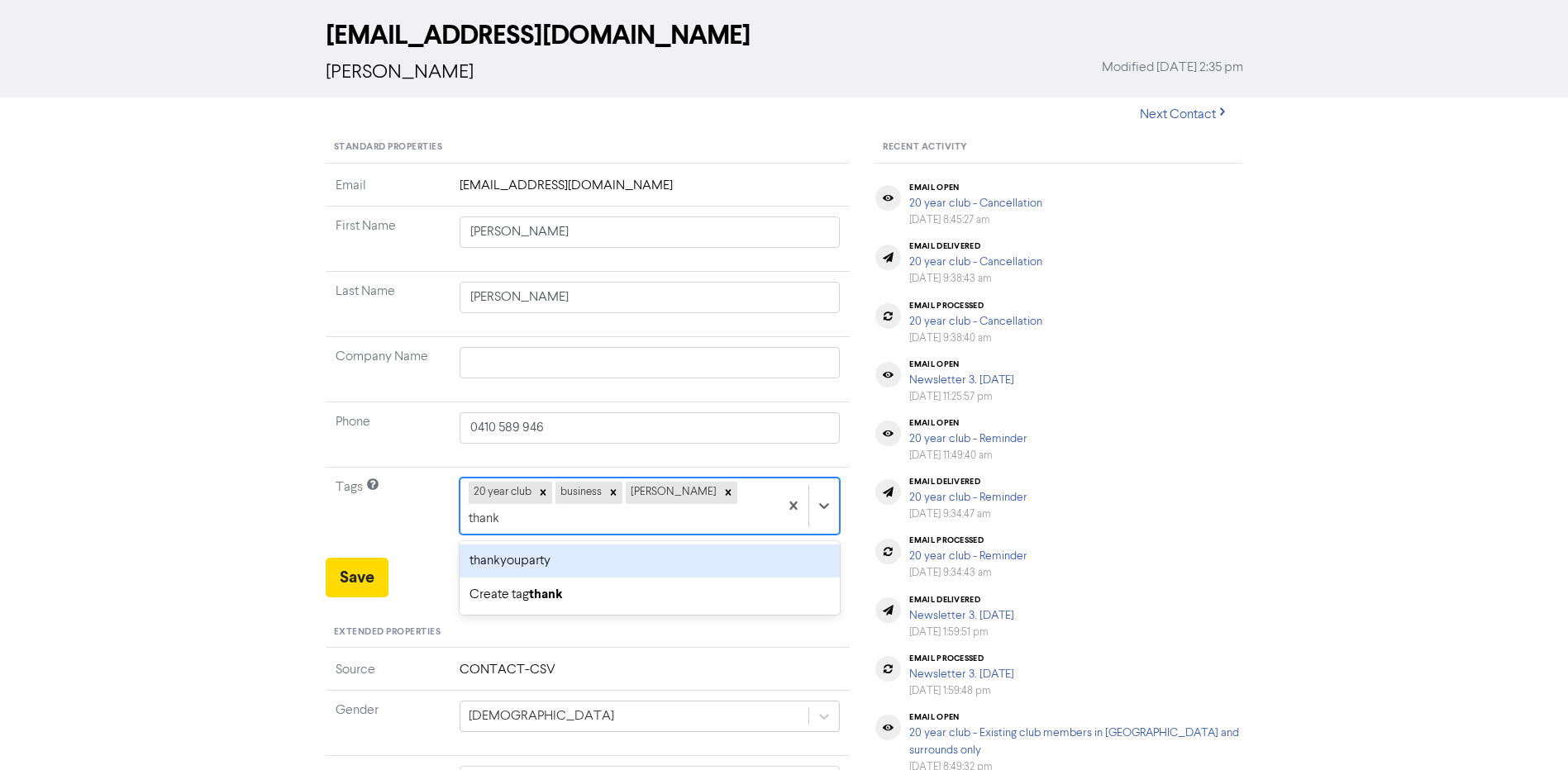
click at [659, 544] on div "thankyouparty" at bounding box center [650, 560] width 381 height 33
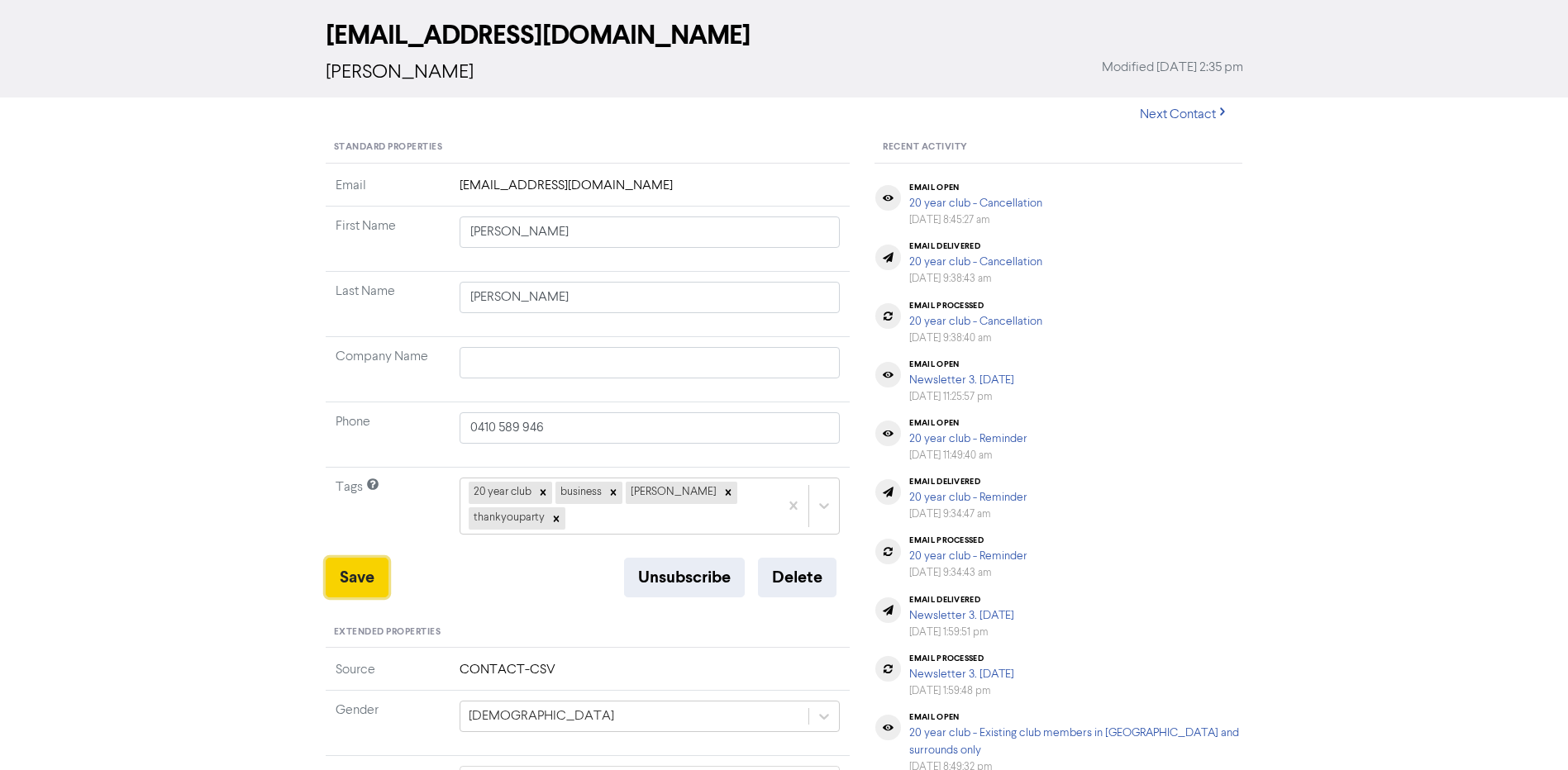
click at [356, 583] on button "Save" at bounding box center [356, 578] width 63 height 39
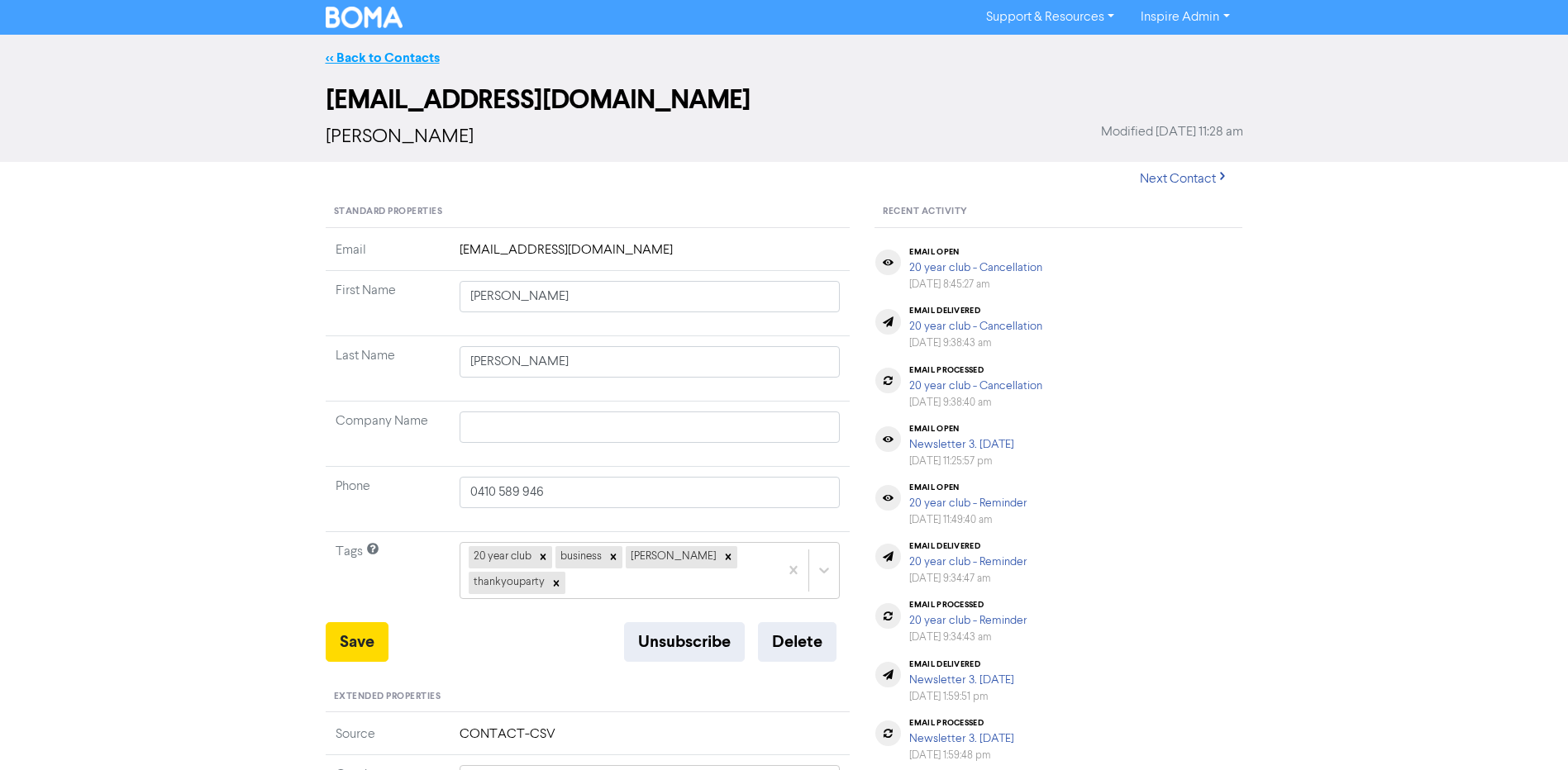
click at [411, 54] on link "<< Back to Contacts" at bounding box center [382, 58] width 114 height 17
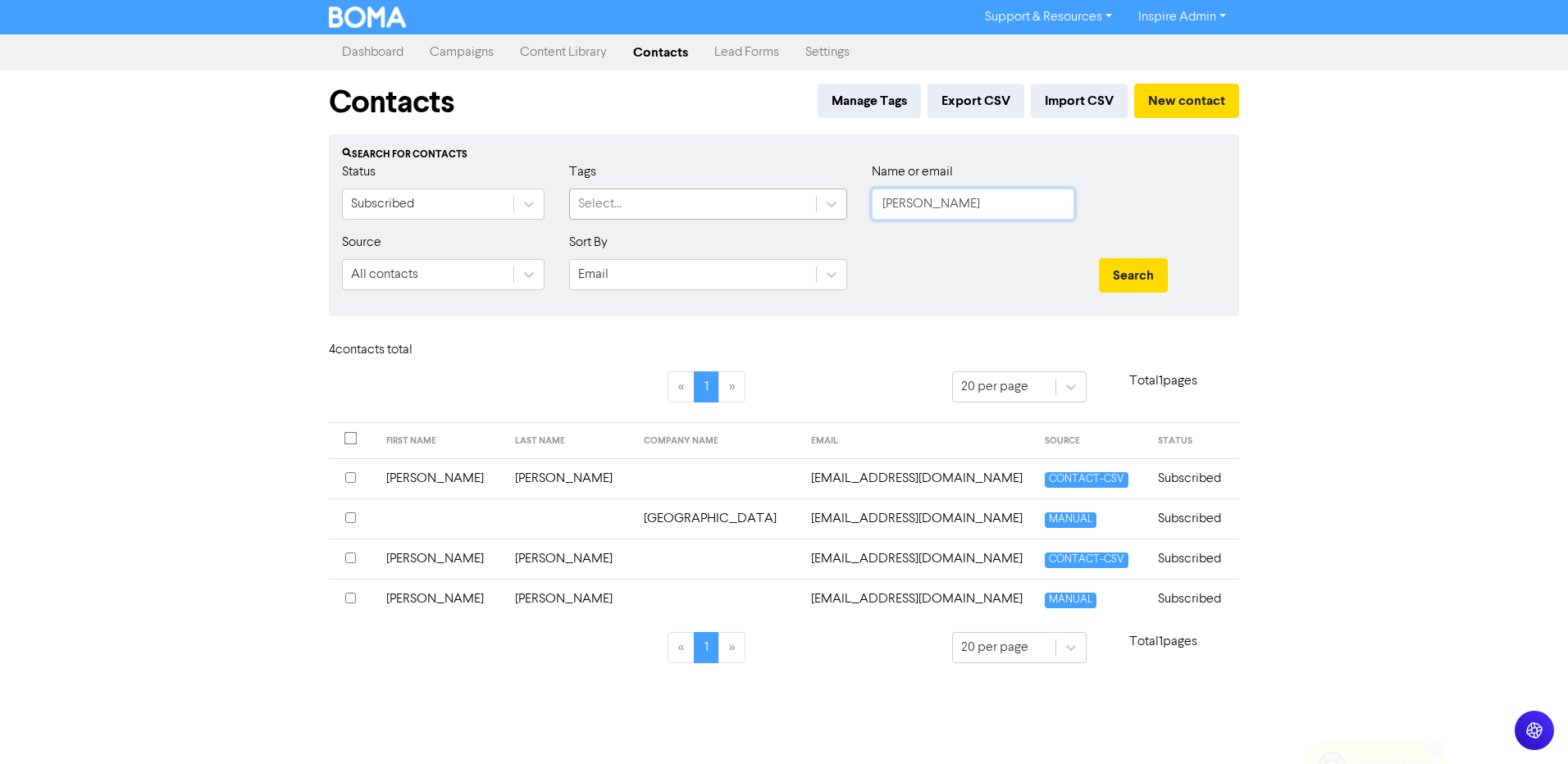
drag, startPoint x: 865, startPoint y: 204, endPoint x: 803, endPoint y: 198, distance: 62.3
click at [803, 198] on div "Status Subscribed Tags Select... Name or email [PERSON_NAME]" at bounding box center [784, 198] width 909 height 71
click at [1099, 258] on button "Search" at bounding box center [1133, 275] width 69 height 35
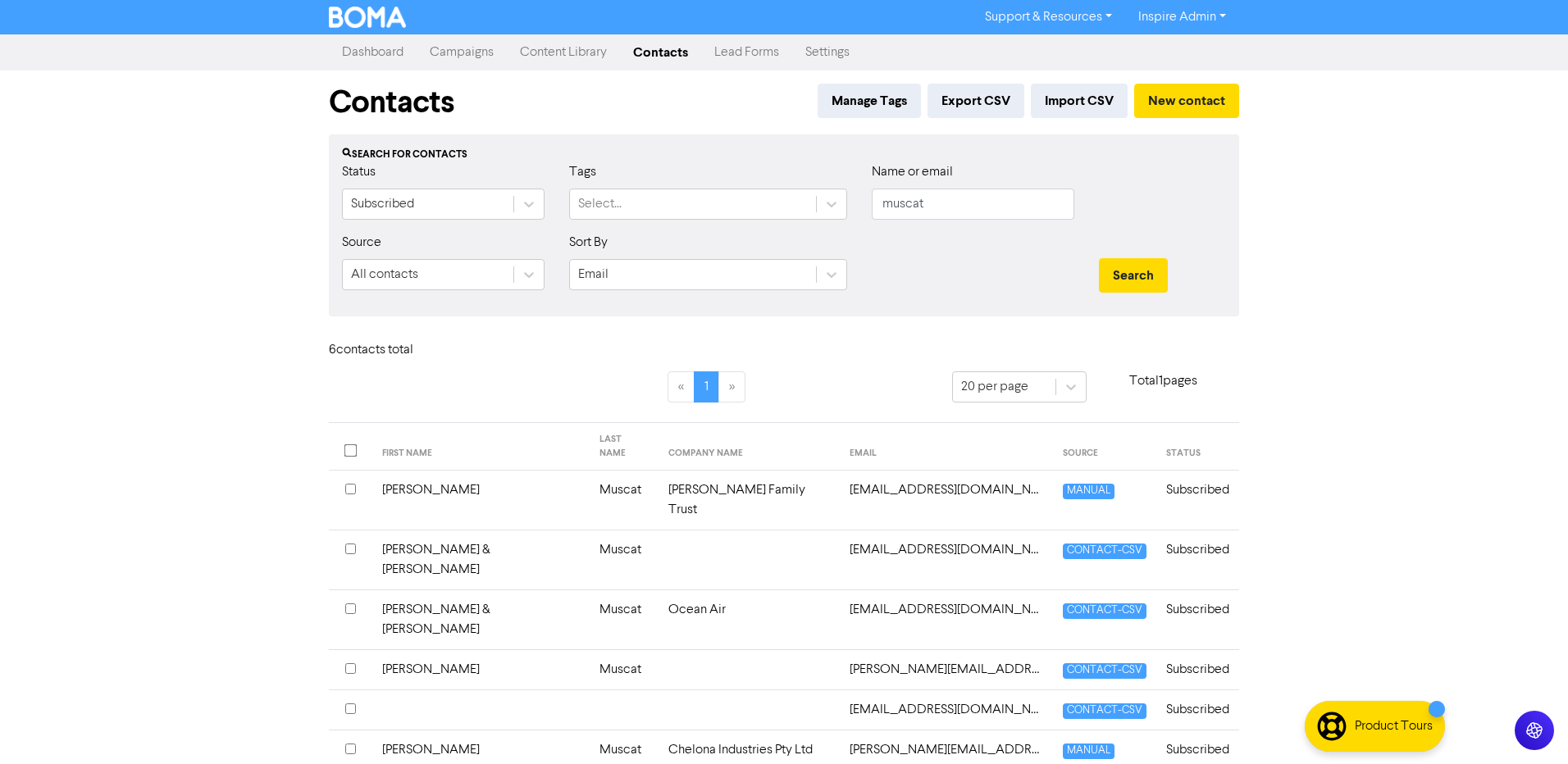
click at [592, 730] on td "Muscat" at bounding box center [624, 750] width 69 height 40
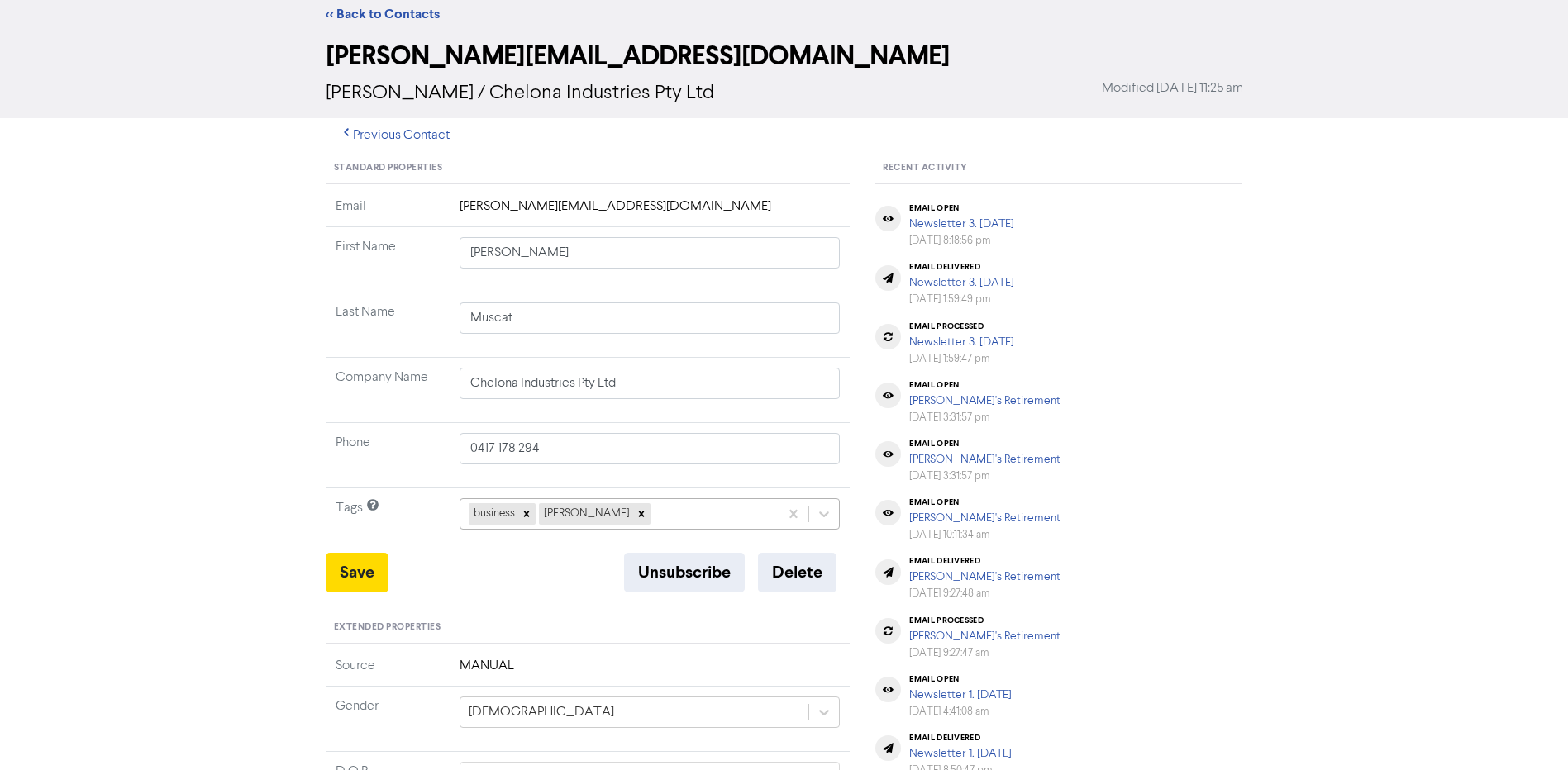
click at [659, 530] on div "business [PERSON_NAME]" at bounding box center [650, 513] width 381 height 31
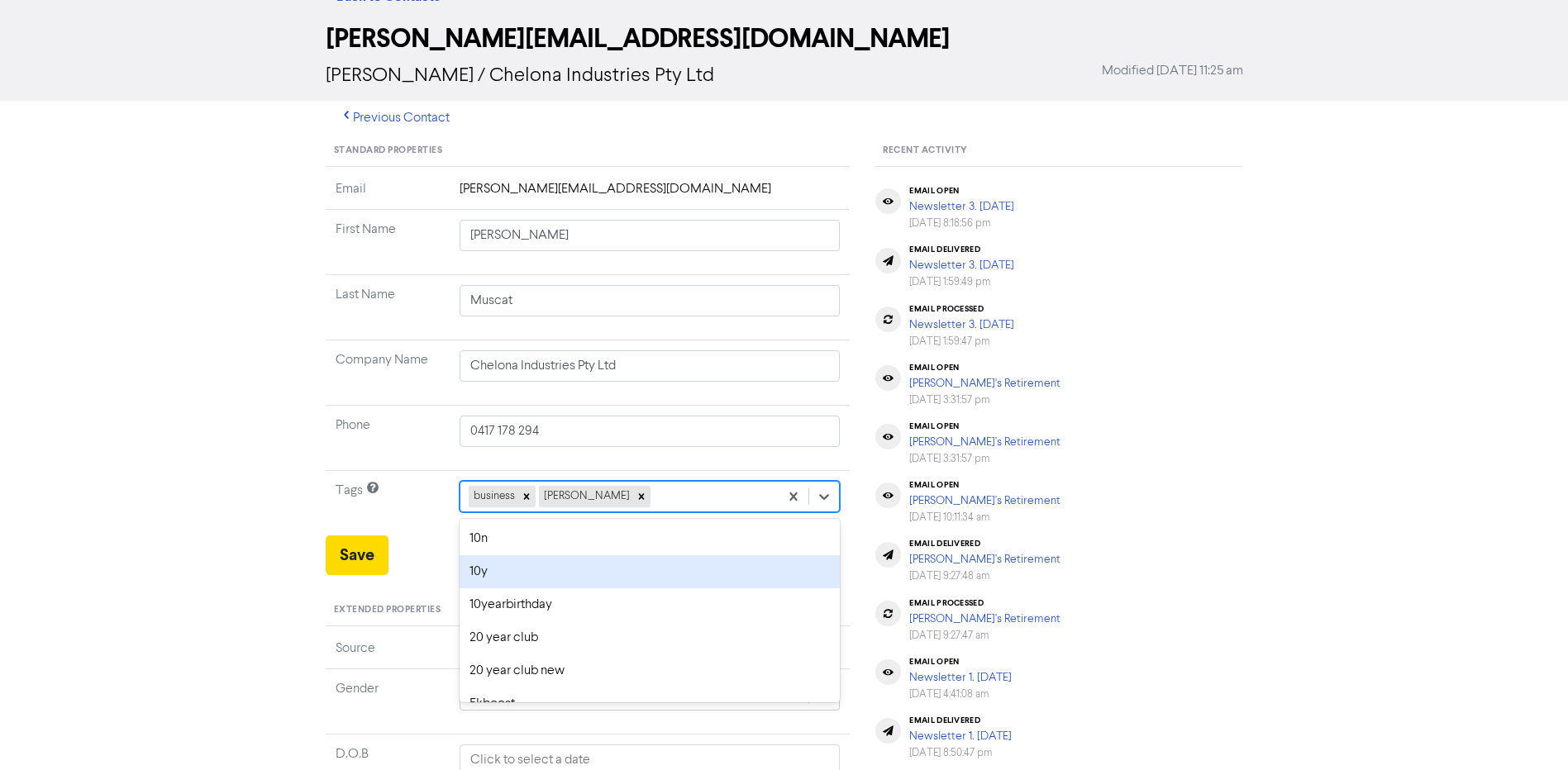
scroll to position [65, 0]
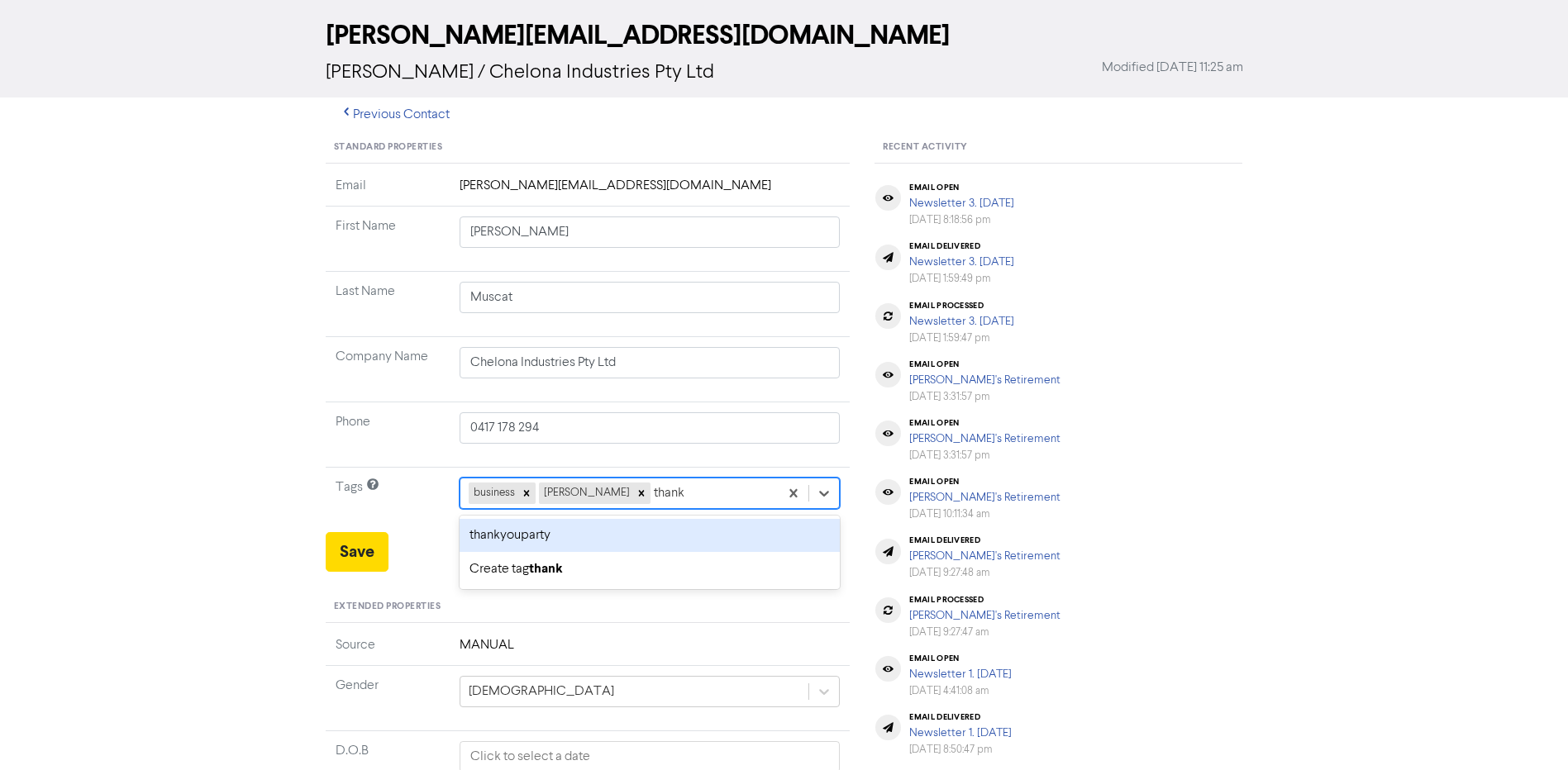
click at [649, 537] on div "thankyouparty" at bounding box center [650, 535] width 381 height 33
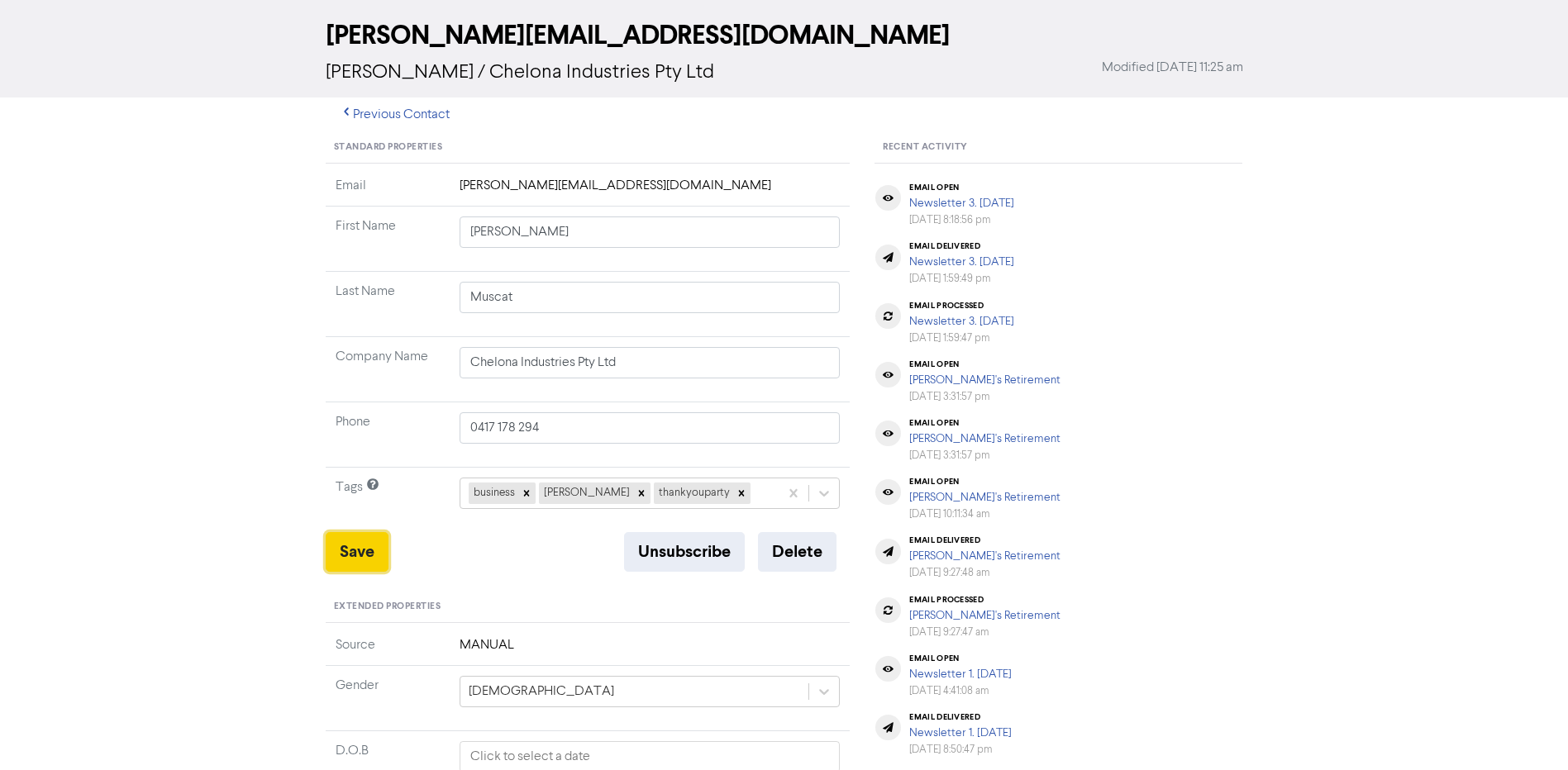
click at [333, 550] on button "Save" at bounding box center [356, 552] width 63 height 39
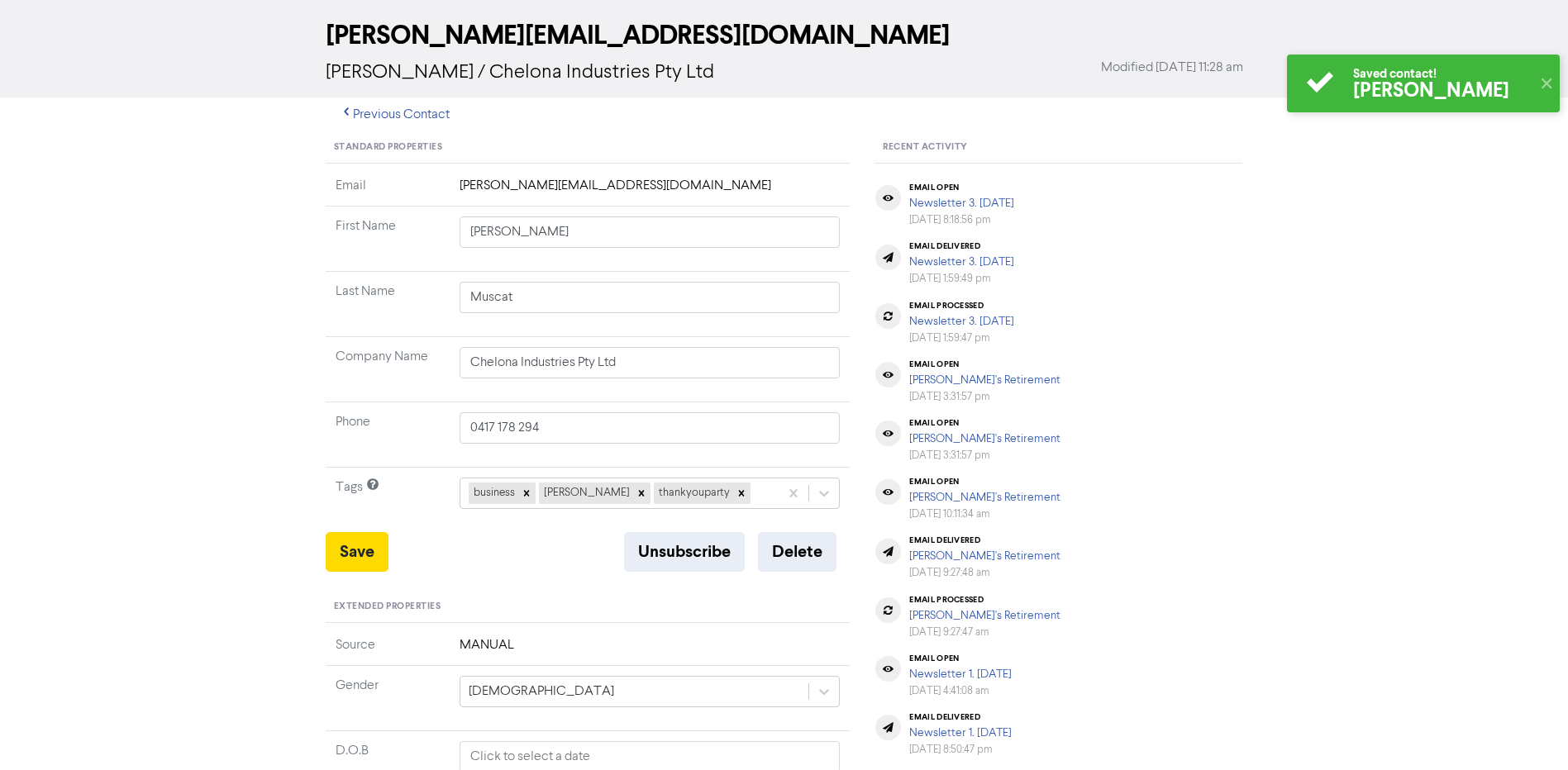
scroll to position [0, 0]
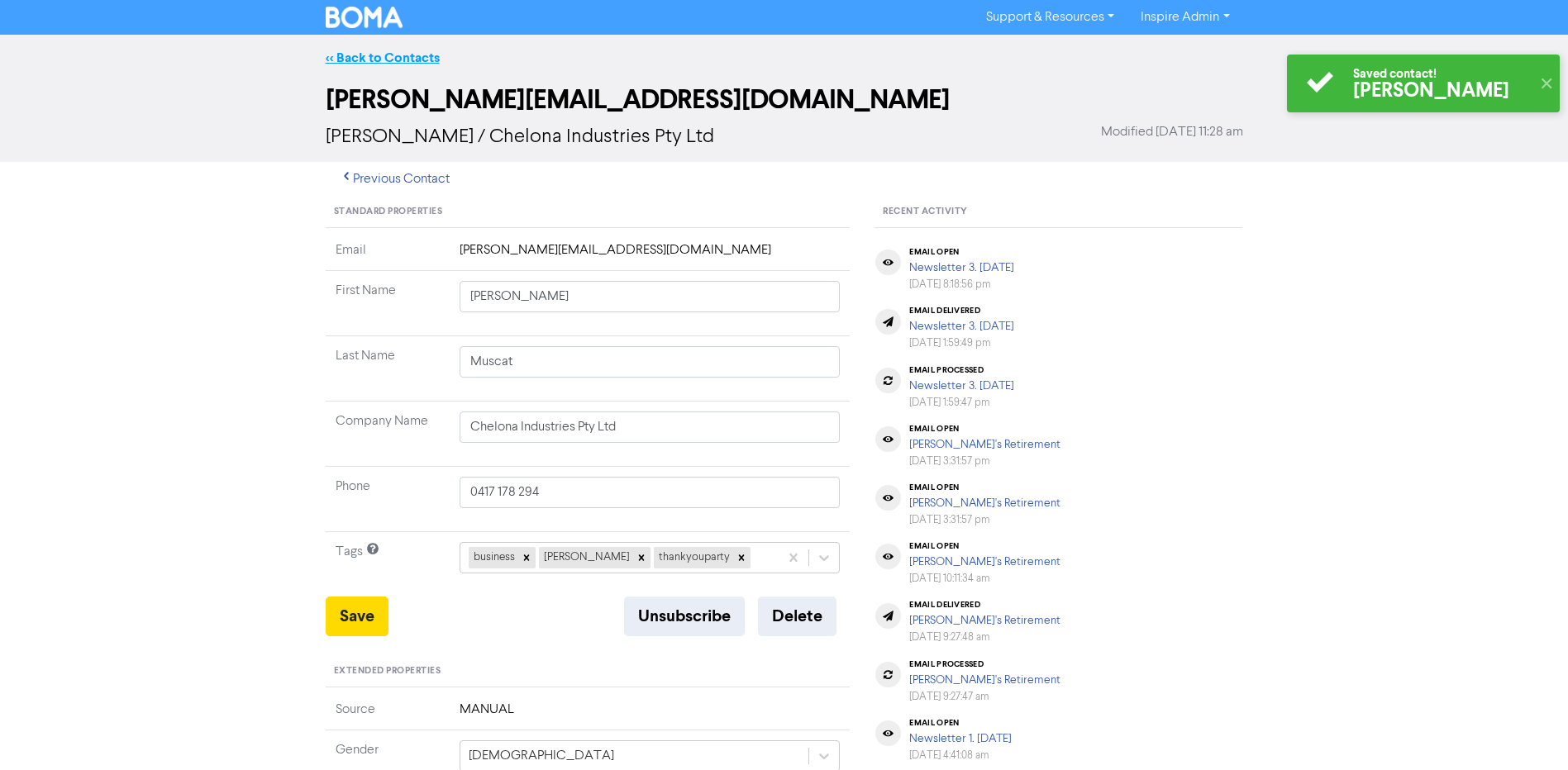
click at [397, 58] on link "<< Back to Contacts" at bounding box center [382, 58] width 114 height 17
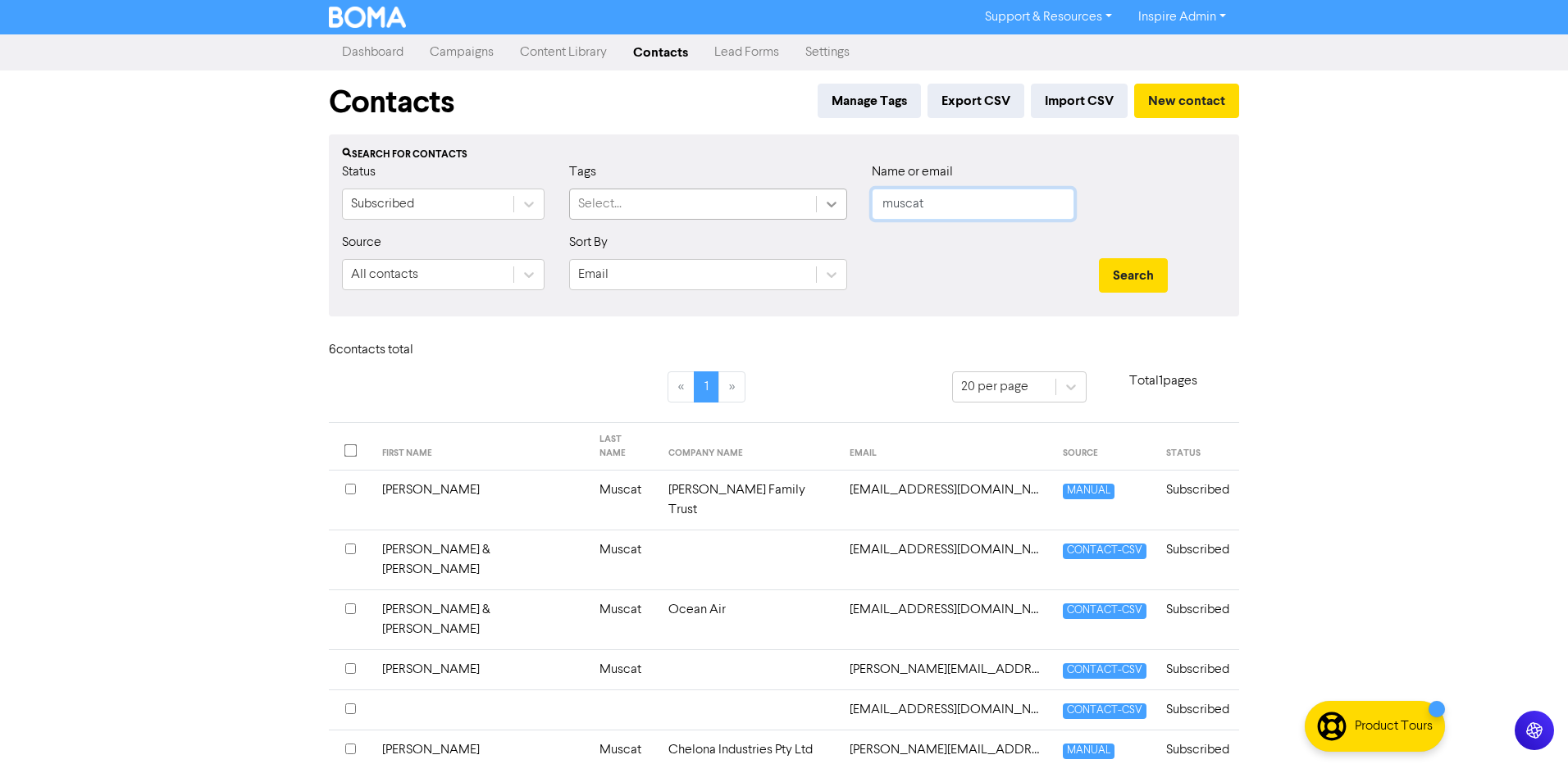
drag, startPoint x: 940, startPoint y: 213, endPoint x: 819, endPoint y: 214, distance: 121.0
click at [819, 214] on div "Status Subscribed Tags Select... Name or email muscat" at bounding box center [784, 198] width 909 height 71
click at [1099, 258] on button "Search" at bounding box center [1133, 275] width 69 height 35
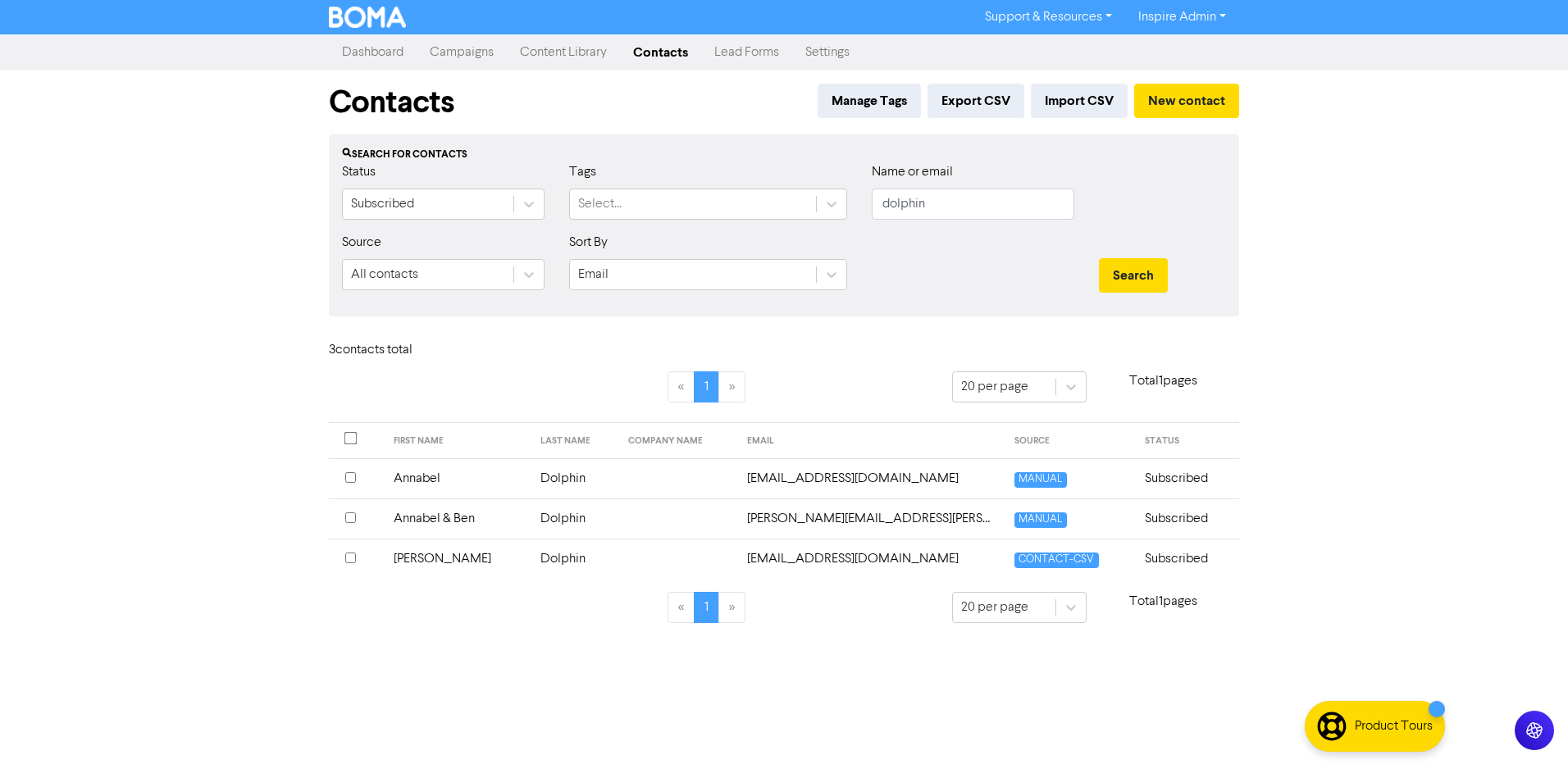
click at [559, 516] on td "Dolphin" at bounding box center [575, 519] width 88 height 40
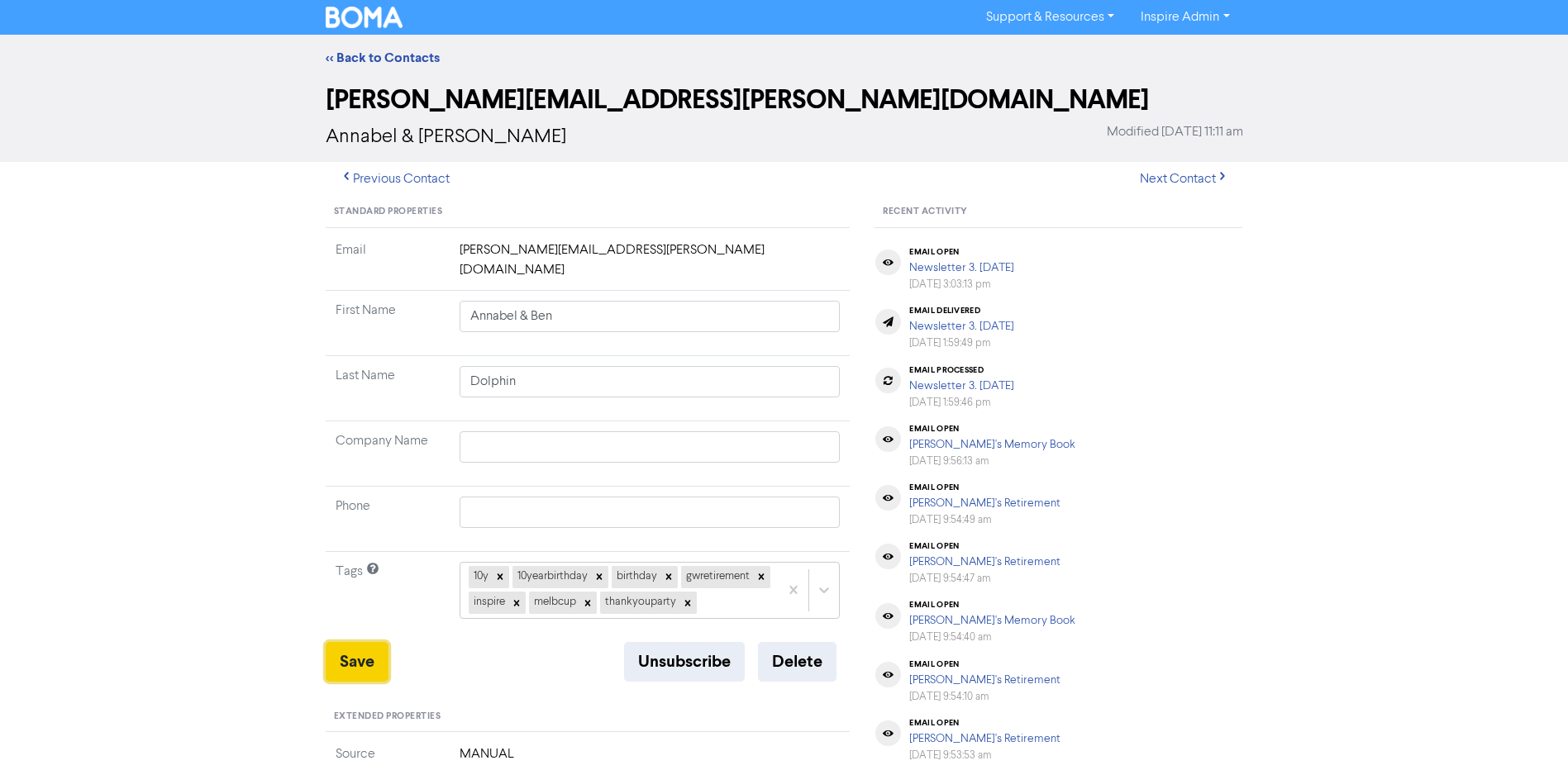
click at [372, 667] on button "Save" at bounding box center [356, 662] width 63 height 39
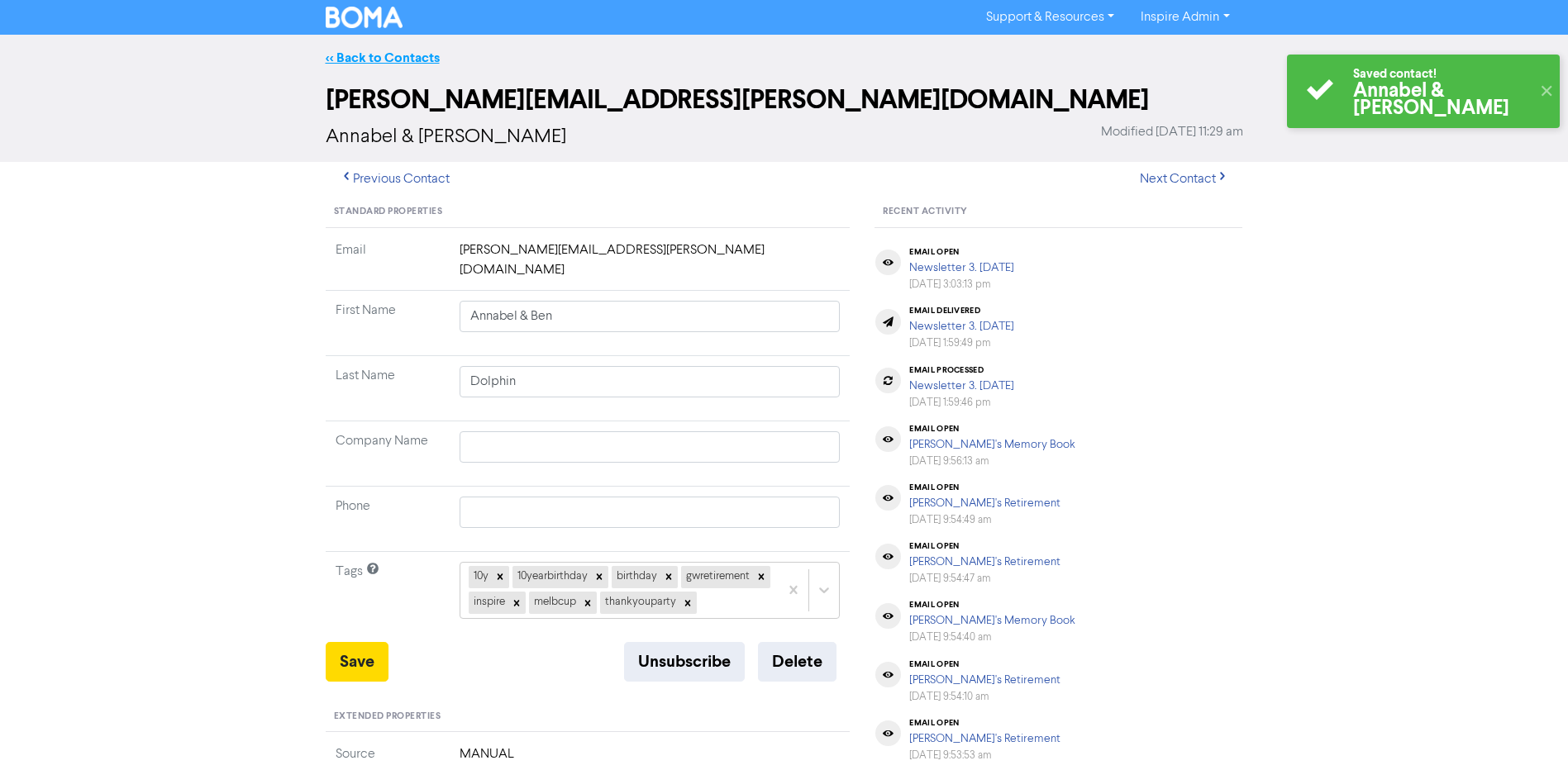
click at [371, 59] on link "<< Back to Contacts" at bounding box center [382, 58] width 114 height 17
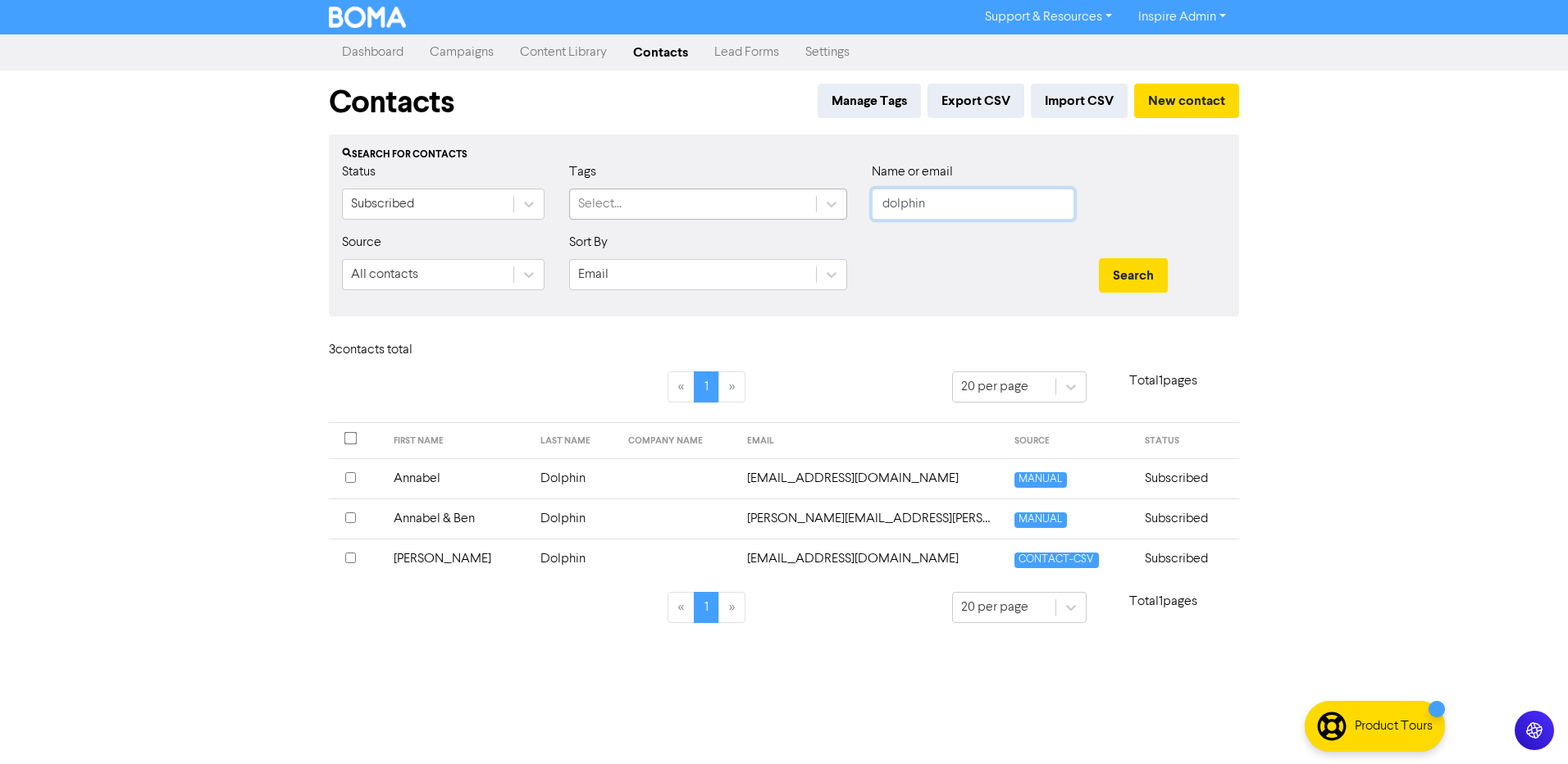
drag, startPoint x: 946, startPoint y: 206, endPoint x: 799, endPoint y: 201, distance: 147.1
click at [799, 201] on div "Status Subscribed Tags Select... Name or email dolphin" at bounding box center [784, 198] width 909 height 71
click at [1099, 258] on button "Search" at bounding box center [1133, 275] width 69 height 35
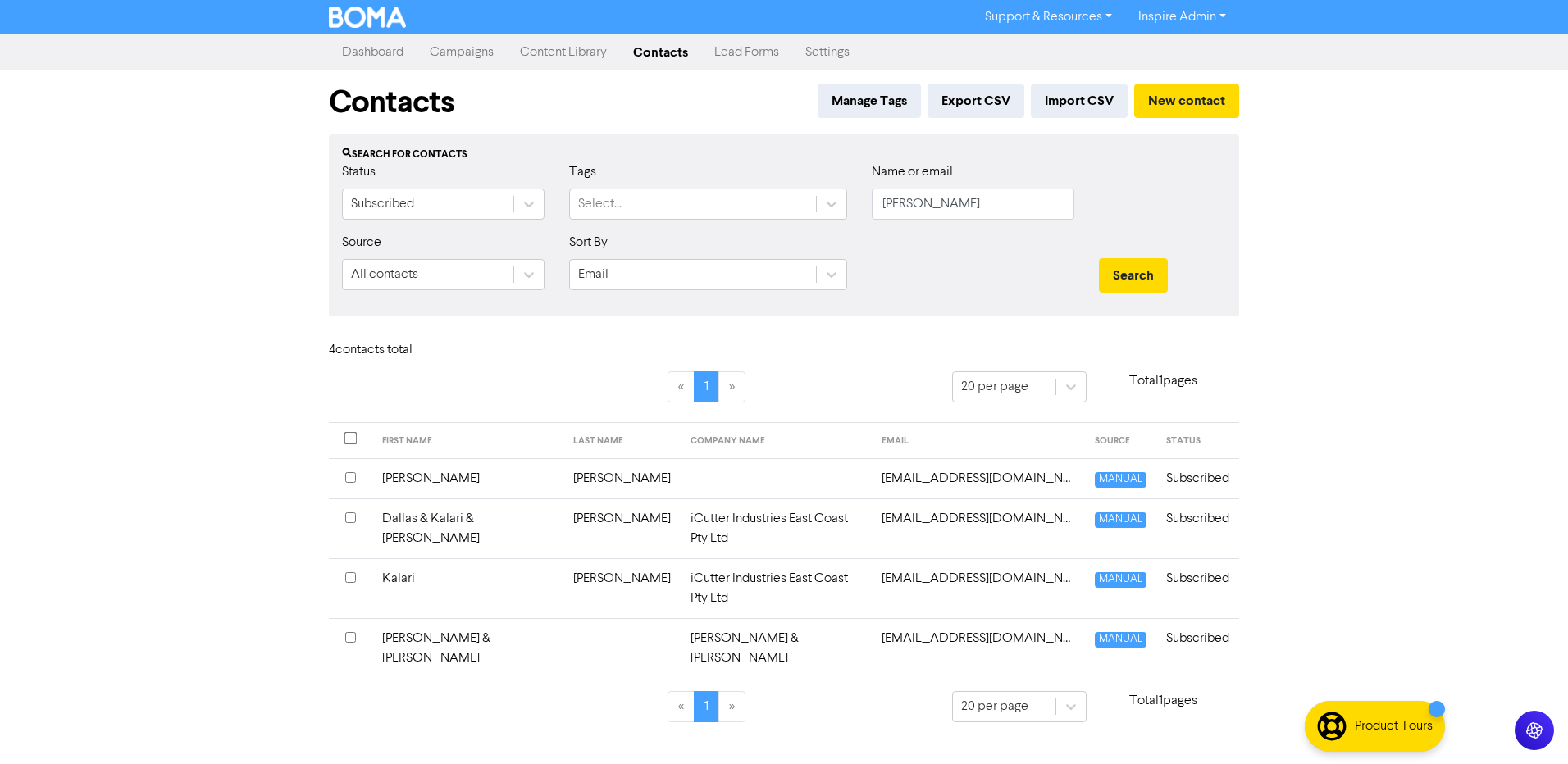
click at [465, 519] on td "Dallas & Kalari & [PERSON_NAME]" at bounding box center [467, 529] width 191 height 60
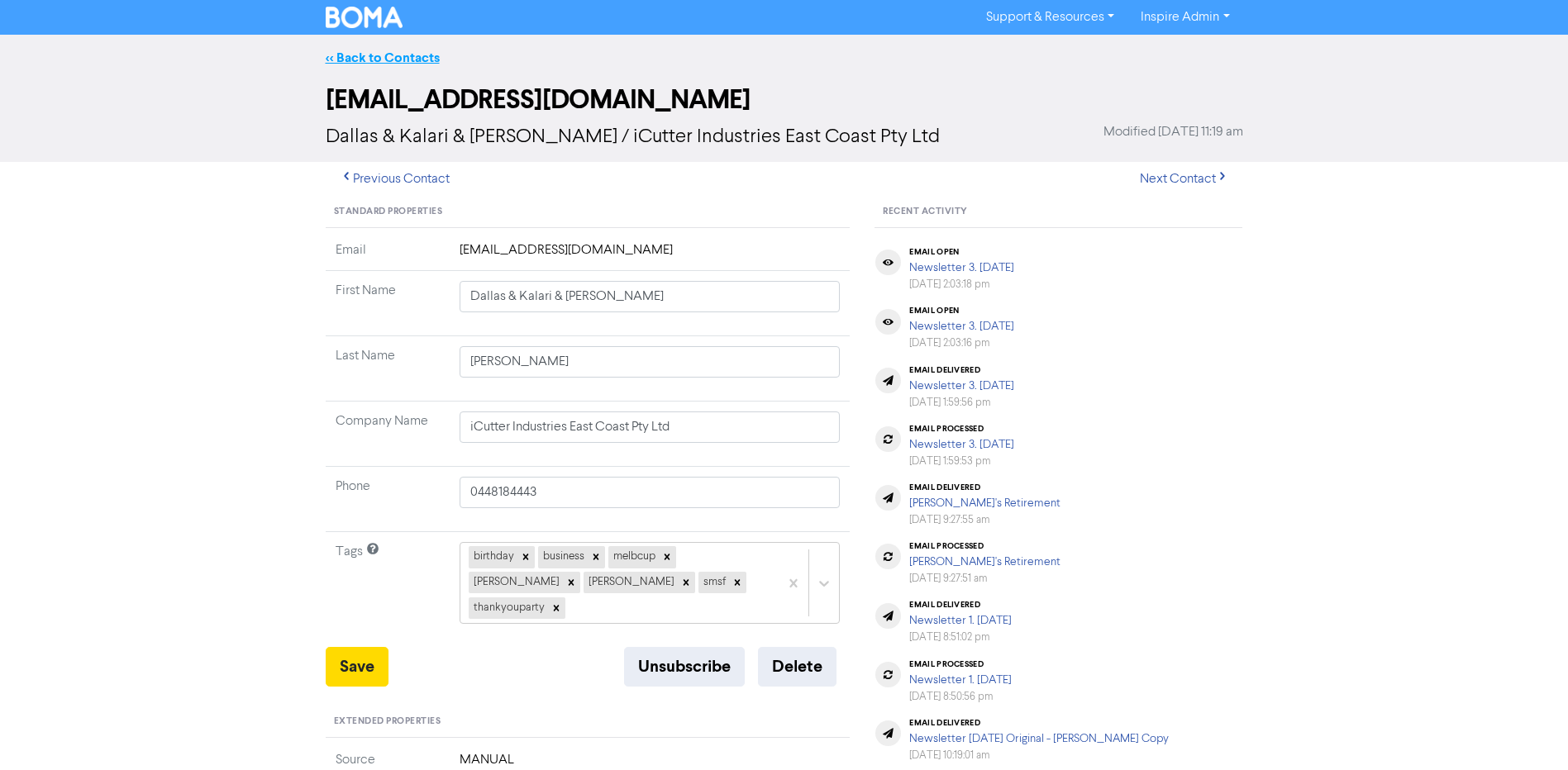
click at [368, 52] on link "<< Back to Contacts" at bounding box center [382, 58] width 114 height 17
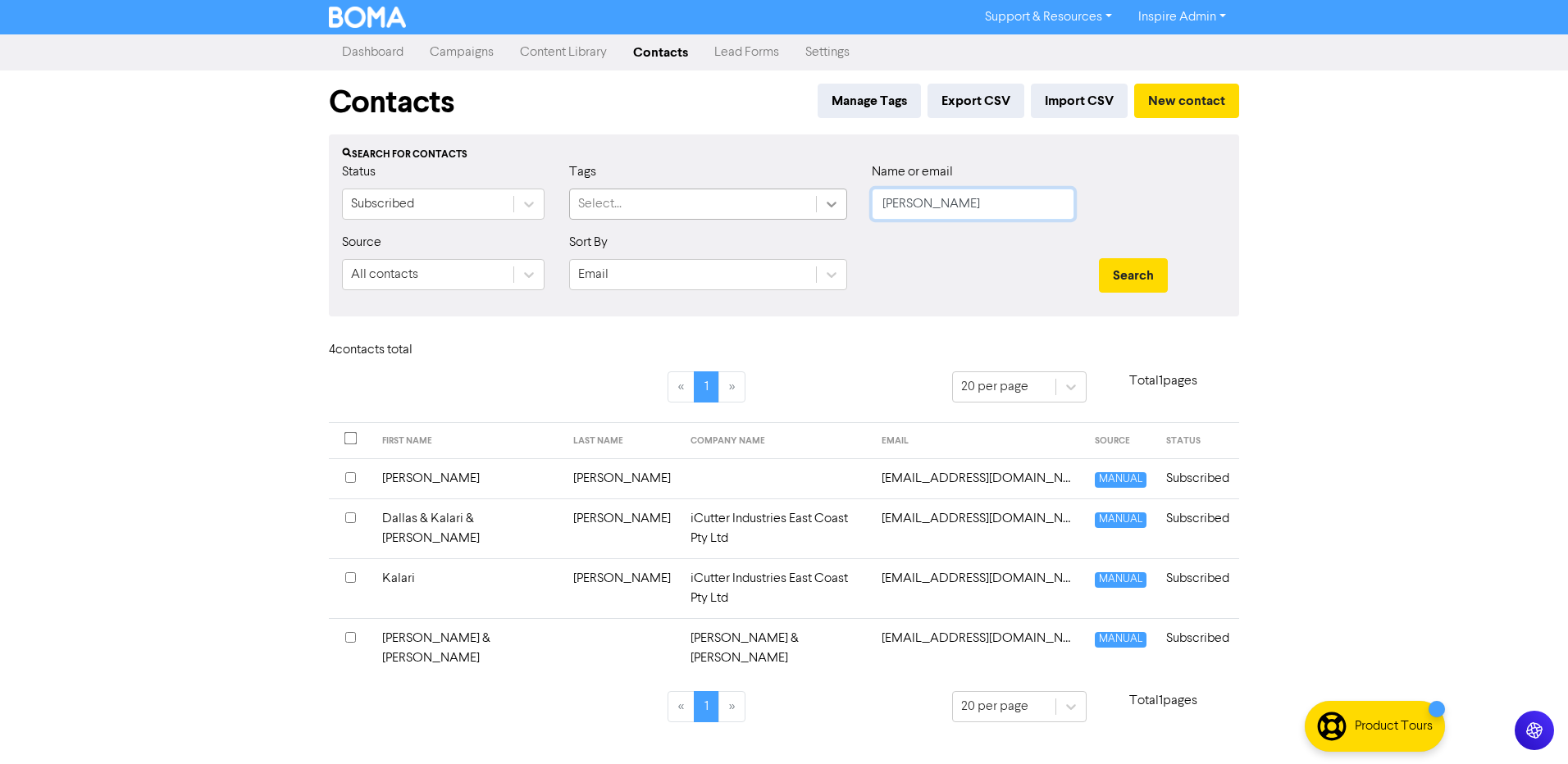
drag, startPoint x: 957, startPoint y: 202, endPoint x: 818, endPoint y: 204, distance: 139.0
click at [818, 204] on div "Status Subscribed Tags Select... Name or email [PERSON_NAME]" at bounding box center [784, 198] width 909 height 71
click at [1099, 258] on button "Search" at bounding box center [1133, 275] width 69 height 35
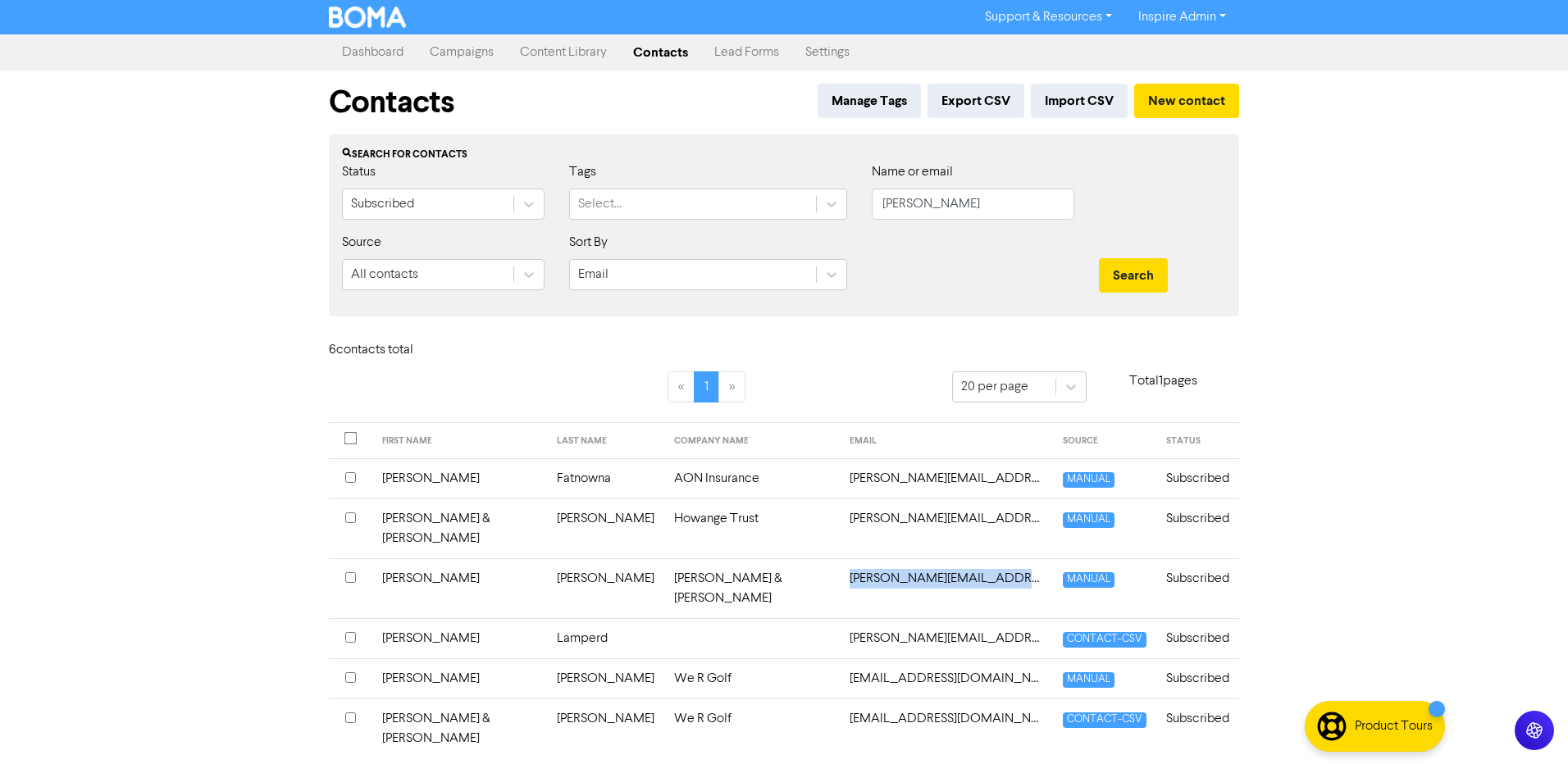
drag, startPoint x: 950, startPoint y: 558, endPoint x: 780, endPoint y: 555, distance: 170.0
click at [840, 559] on td "[PERSON_NAME][EMAIL_ADDRESS][DOMAIN_NAME]" at bounding box center [946, 589] width 214 height 60
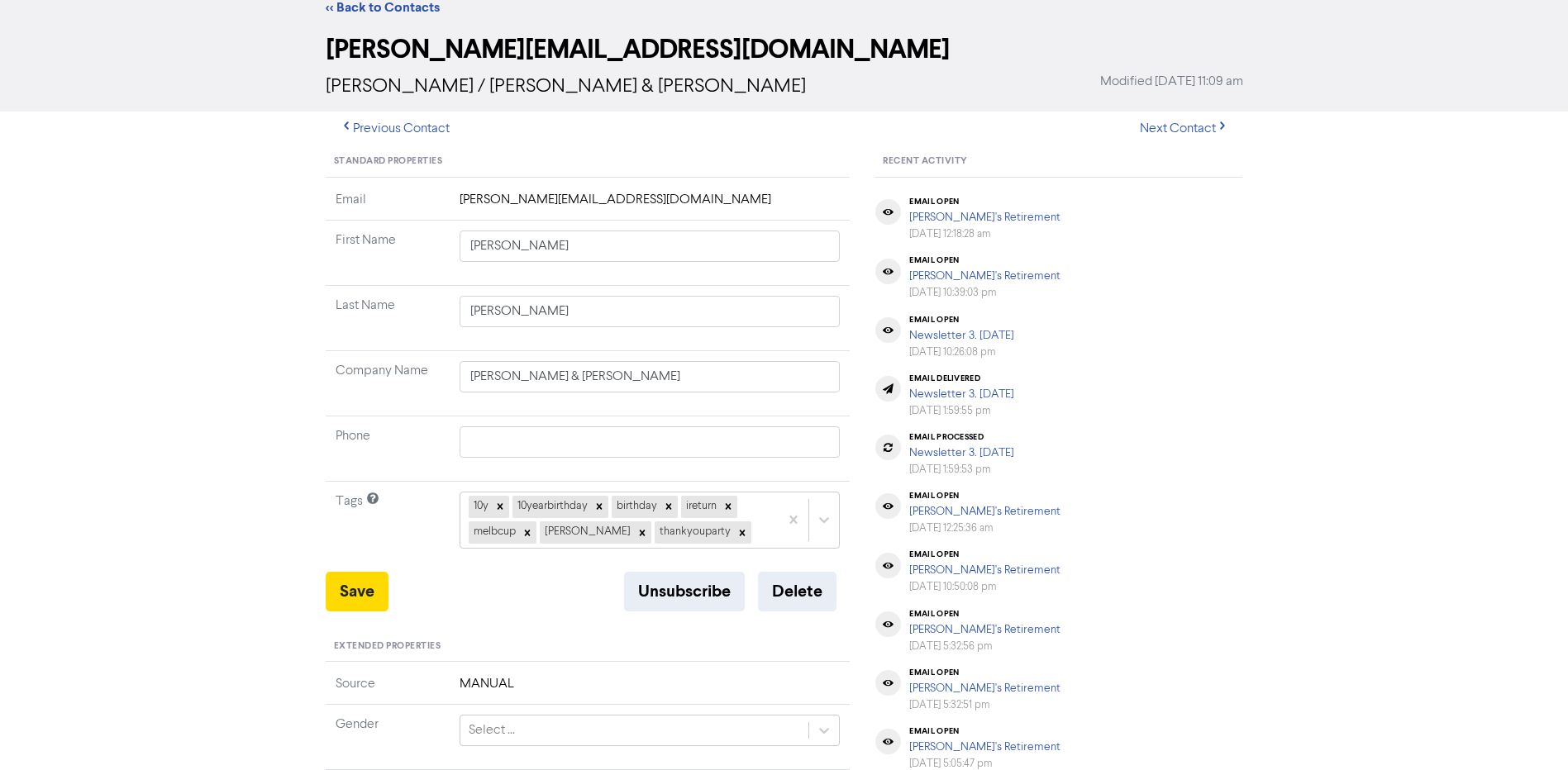
scroll to position [75, 0]
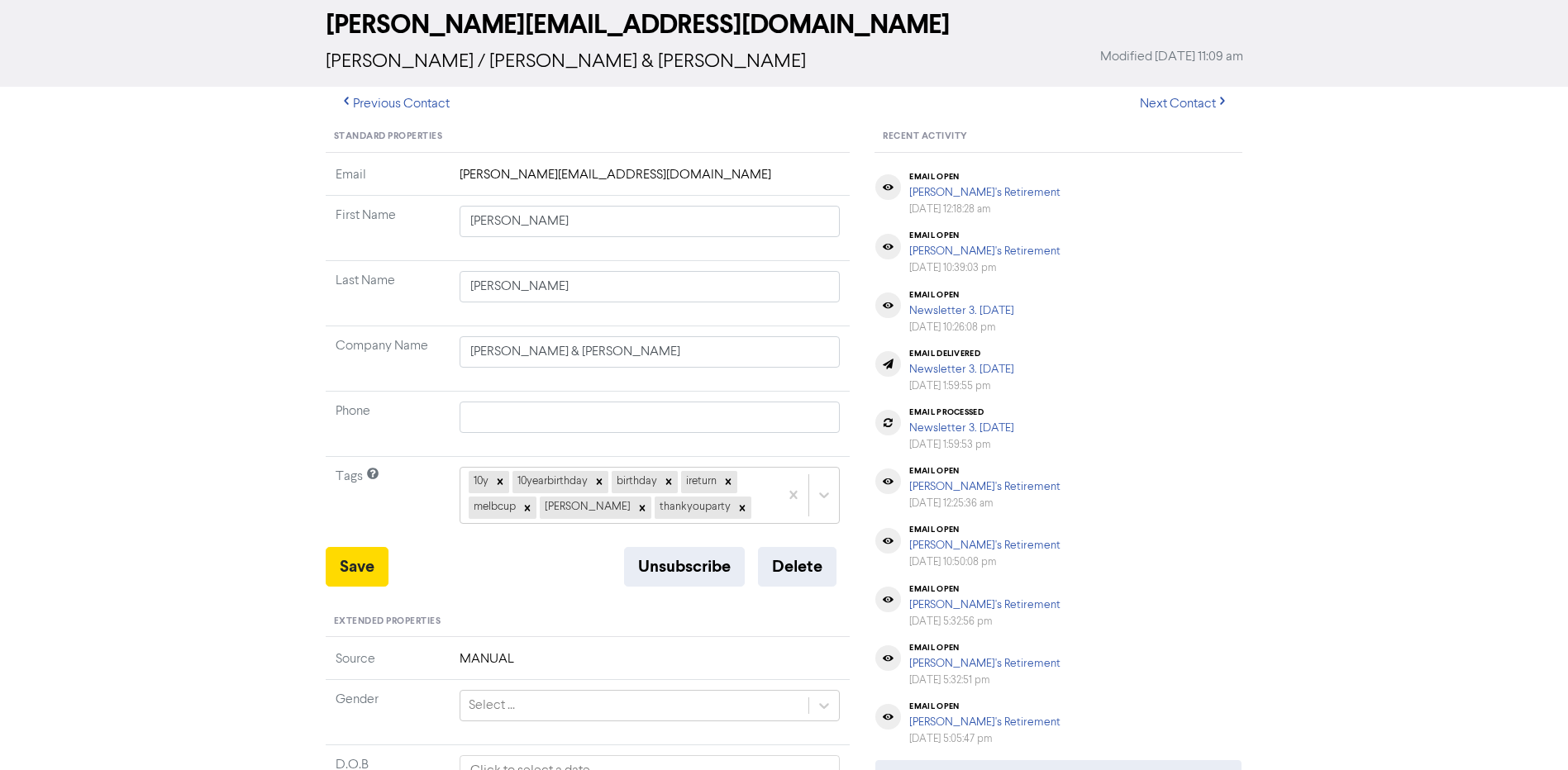
drag, startPoint x: 786, startPoint y: 559, endPoint x: 1320, endPoint y: 510, distance: 536.2
click at [1320, 510] on div "<< Back to Contacts [PERSON_NAME][EMAIL_ADDRESS][DOMAIN_NAME] [PERSON_NAME] / […" at bounding box center [784, 589] width 1568 height 1259
drag, startPoint x: 658, startPoint y: 175, endPoint x: 453, endPoint y: 176, distance: 205.0
click at [453, 176] on td "[PERSON_NAME][EMAIL_ADDRESS][DOMAIN_NAME]" at bounding box center [650, 181] width 400 height 31
drag, startPoint x: 453, startPoint y: 176, endPoint x: 477, endPoint y: 179, distance: 24.2
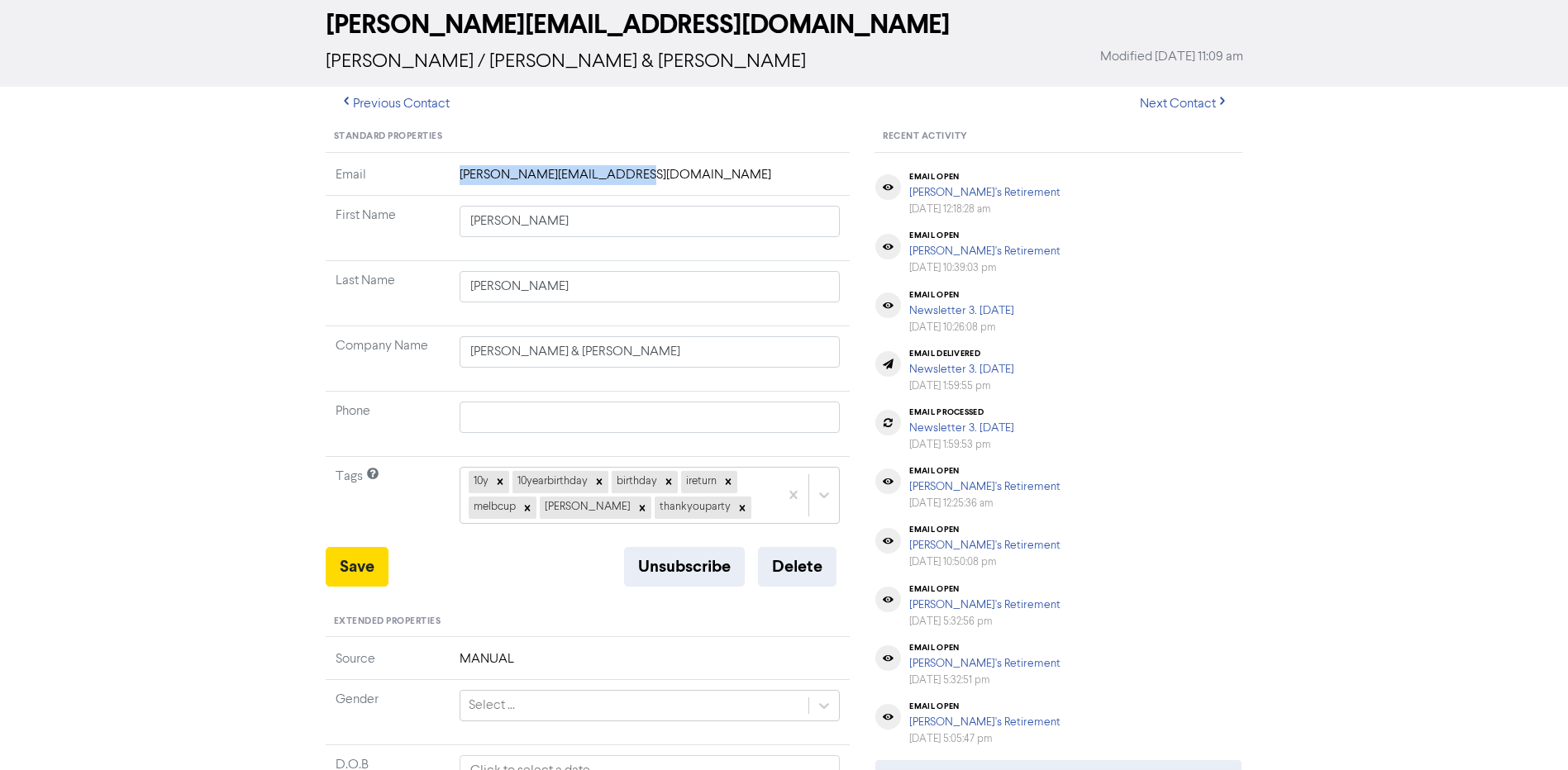
copy td "[PERSON_NAME][EMAIL_ADDRESS][DOMAIN_NAME]"
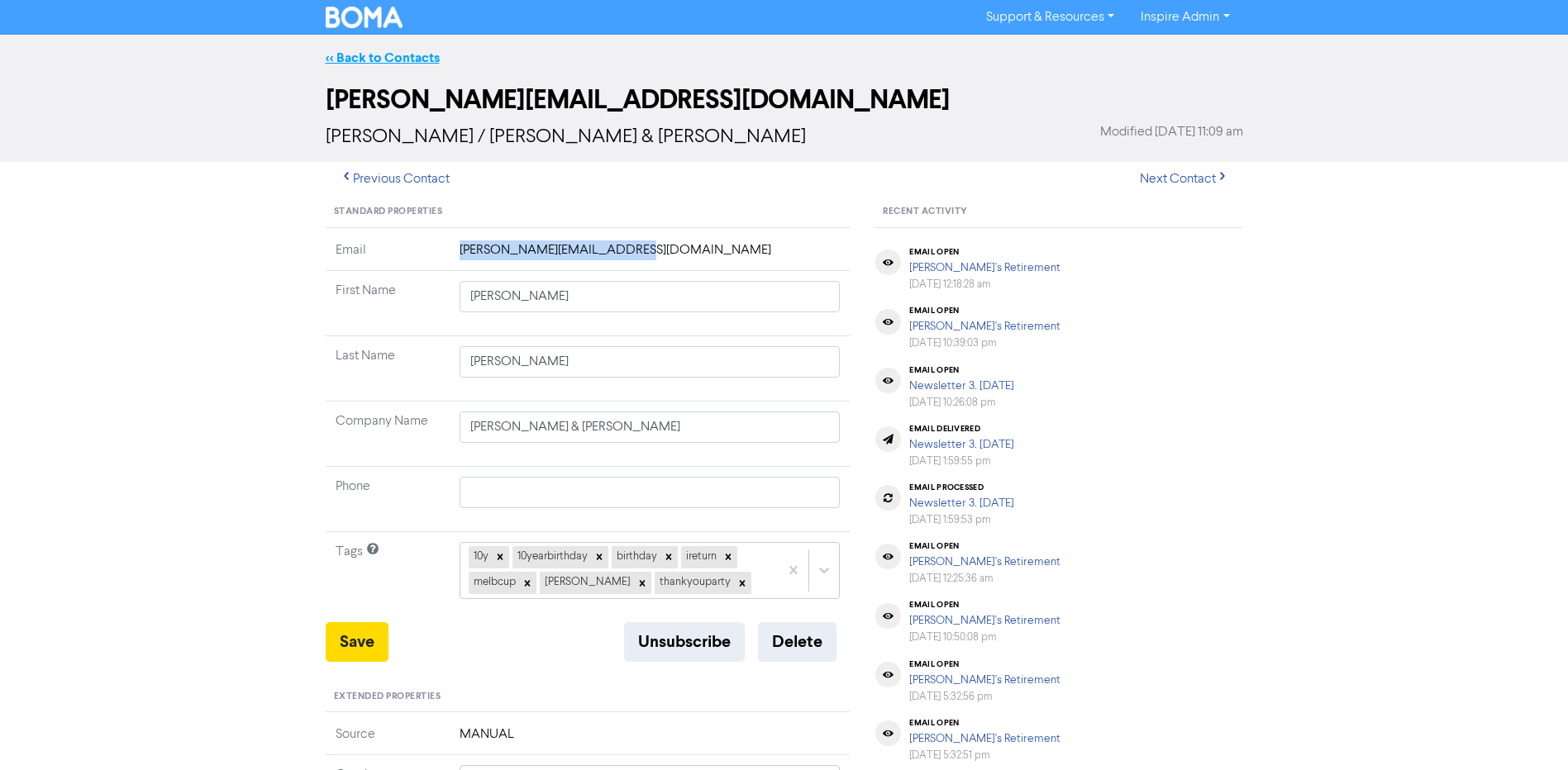
click at [415, 58] on link "<< Back to Contacts" at bounding box center [382, 58] width 114 height 17
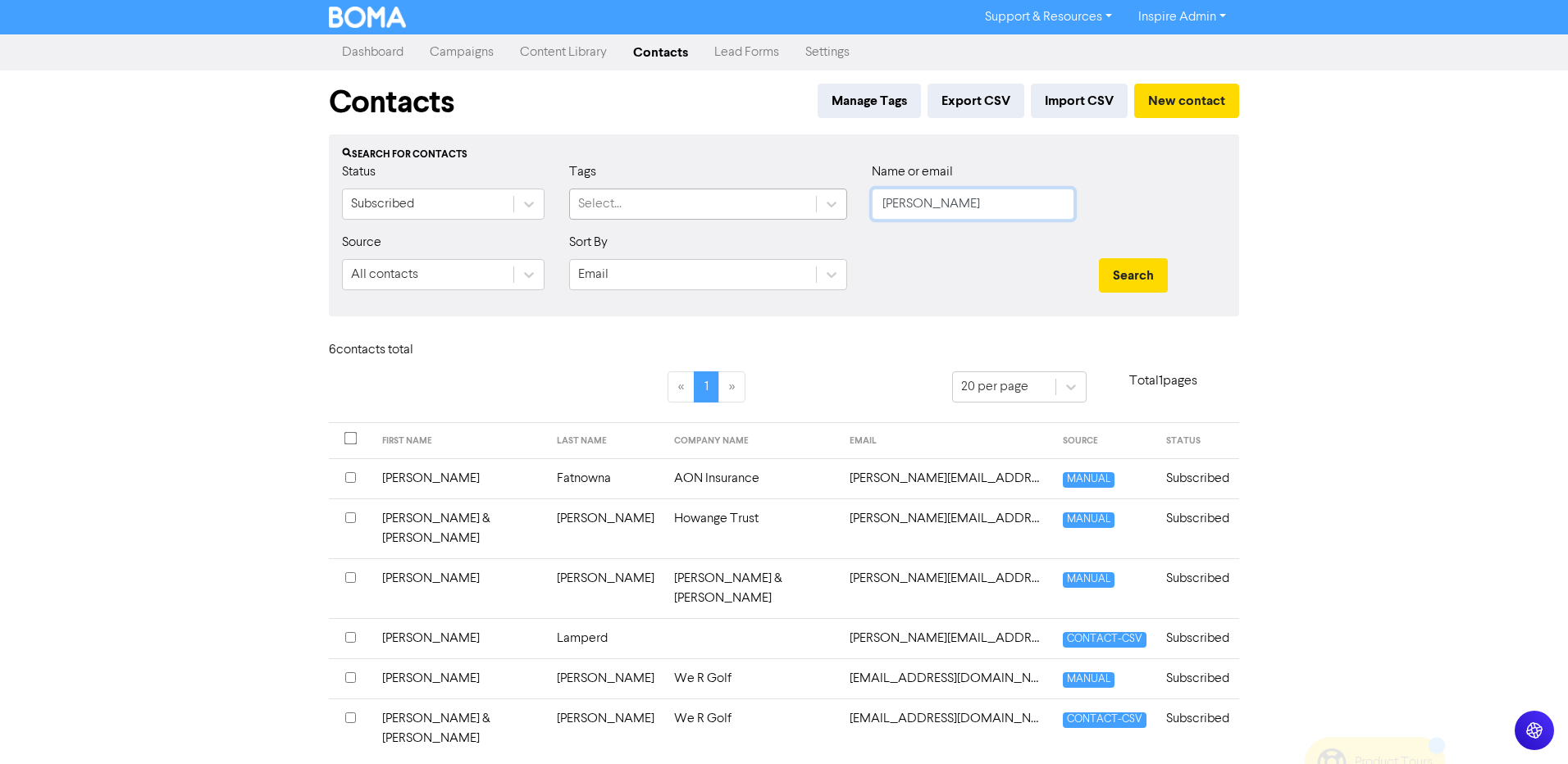
drag, startPoint x: 980, startPoint y: 207, endPoint x: 700, endPoint y: 208, distance: 280.0
click at [700, 207] on div "Status Subscribed Tags Select... Name or email [PERSON_NAME]" at bounding box center [784, 198] width 909 height 71
click at [1099, 258] on button "Search" at bounding box center [1133, 275] width 69 height 35
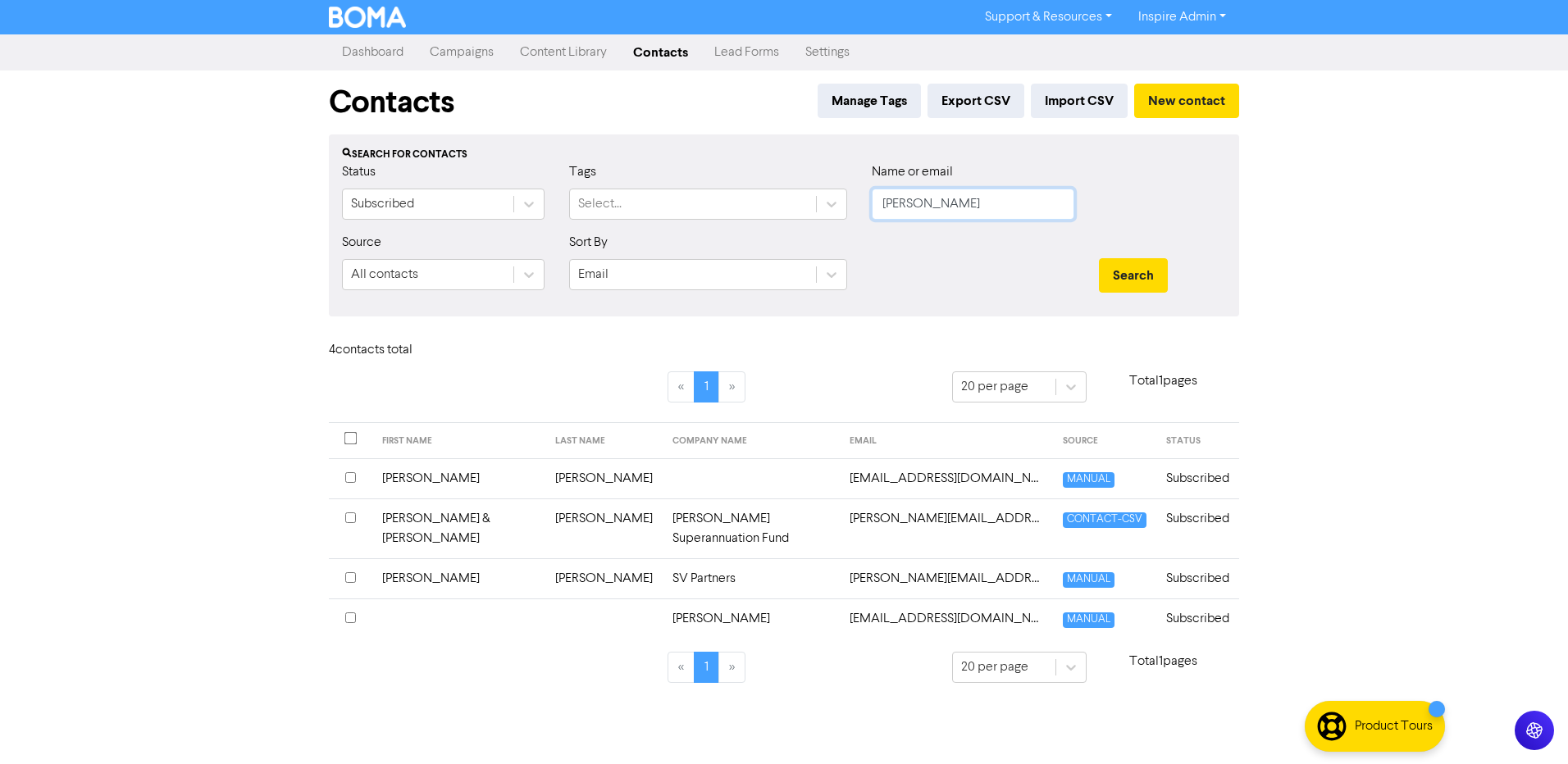
drag, startPoint x: 924, startPoint y: 207, endPoint x: 849, endPoint y: 201, distance: 75.2
click at [849, 201] on div "Status Subscribed Tags Select... Name or email [PERSON_NAME]" at bounding box center [784, 198] width 909 height 71
click at [1099, 258] on button "Search" at bounding box center [1133, 275] width 69 height 35
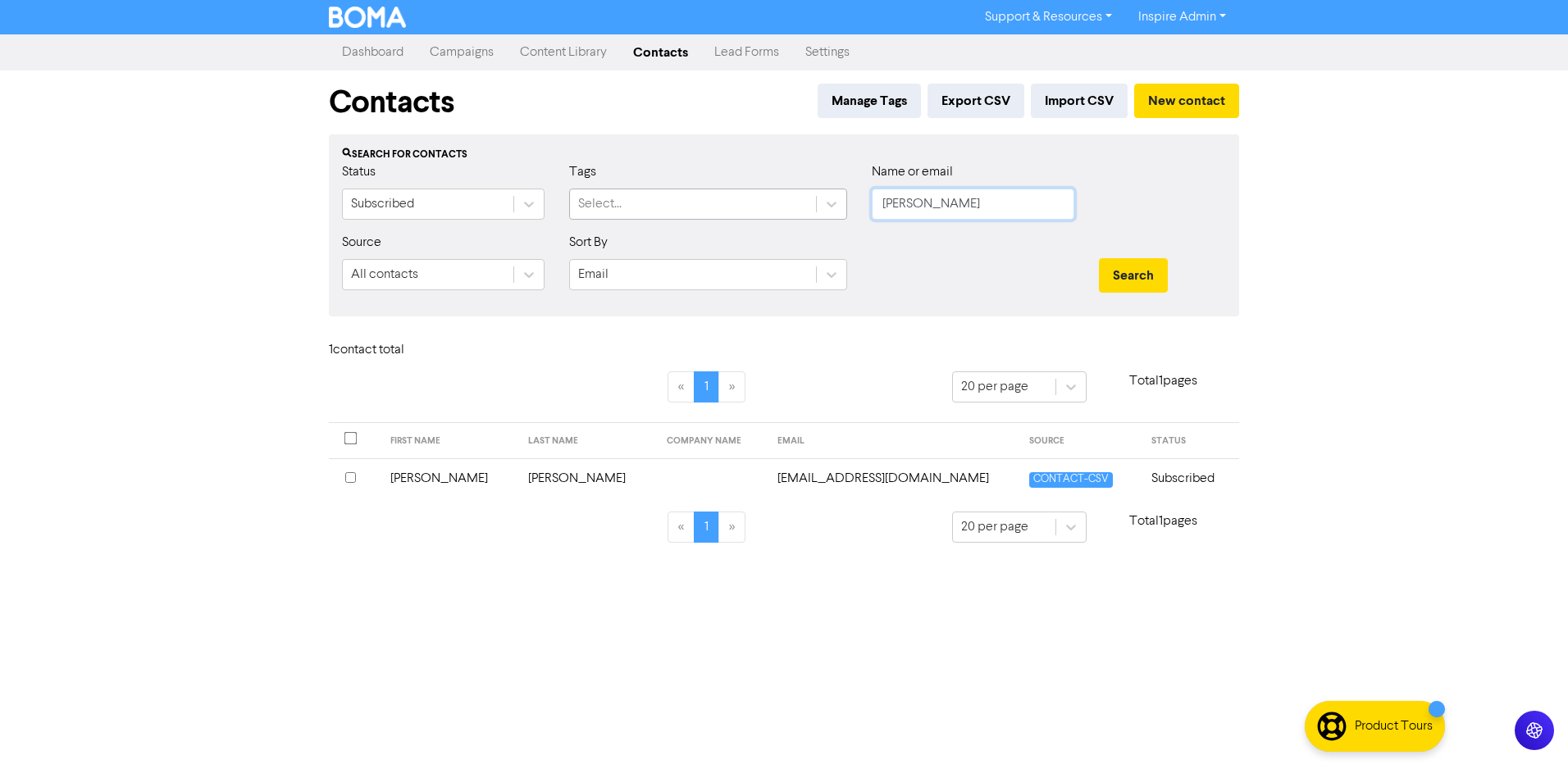
drag, startPoint x: 934, startPoint y: 203, endPoint x: 812, endPoint y: 197, distance: 122.1
click at [812, 197] on div "Status Subscribed Tags Select... Name or email [PERSON_NAME]" at bounding box center [784, 198] width 909 height 71
click at [1099, 258] on button "Search" at bounding box center [1133, 275] width 69 height 35
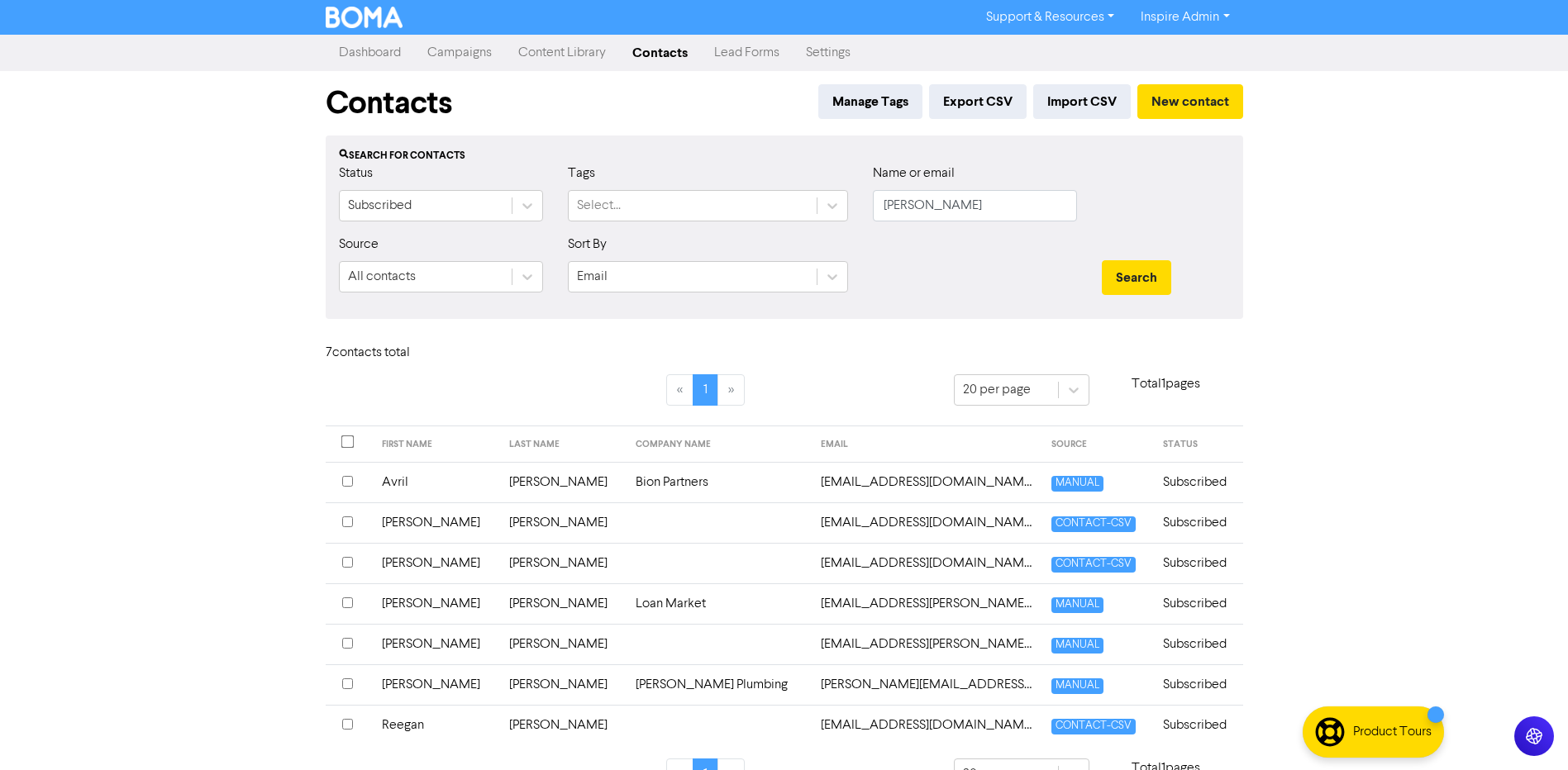
click at [501, 605] on td "[PERSON_NAME]" at bounding box center [562, 604] width 127 height 40
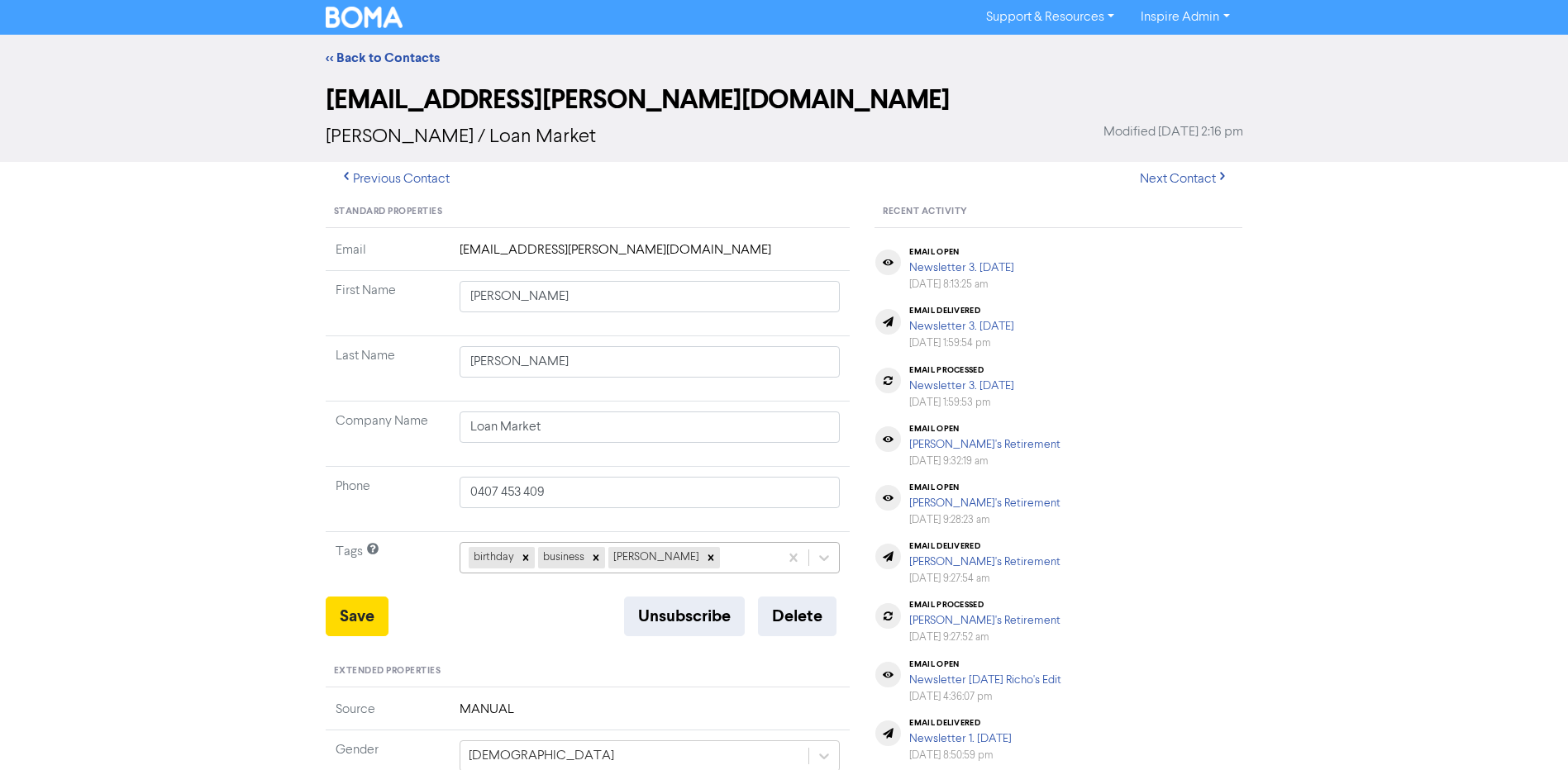
click at [713, 556] on div "birthday business [PERSON_NAME]" at bounding box center [650, 558] width 381 height 31
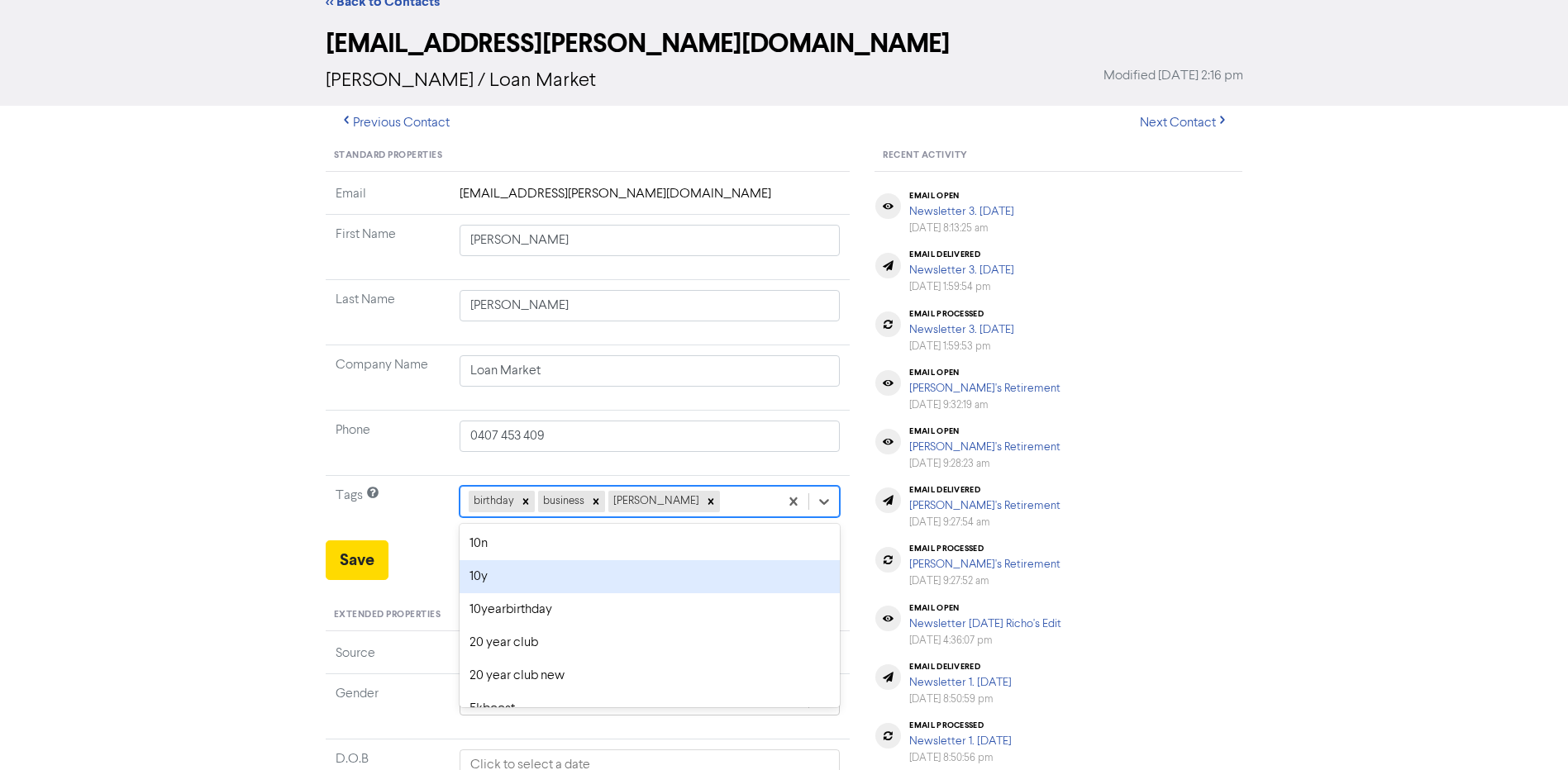
scroll to position [65, 0]
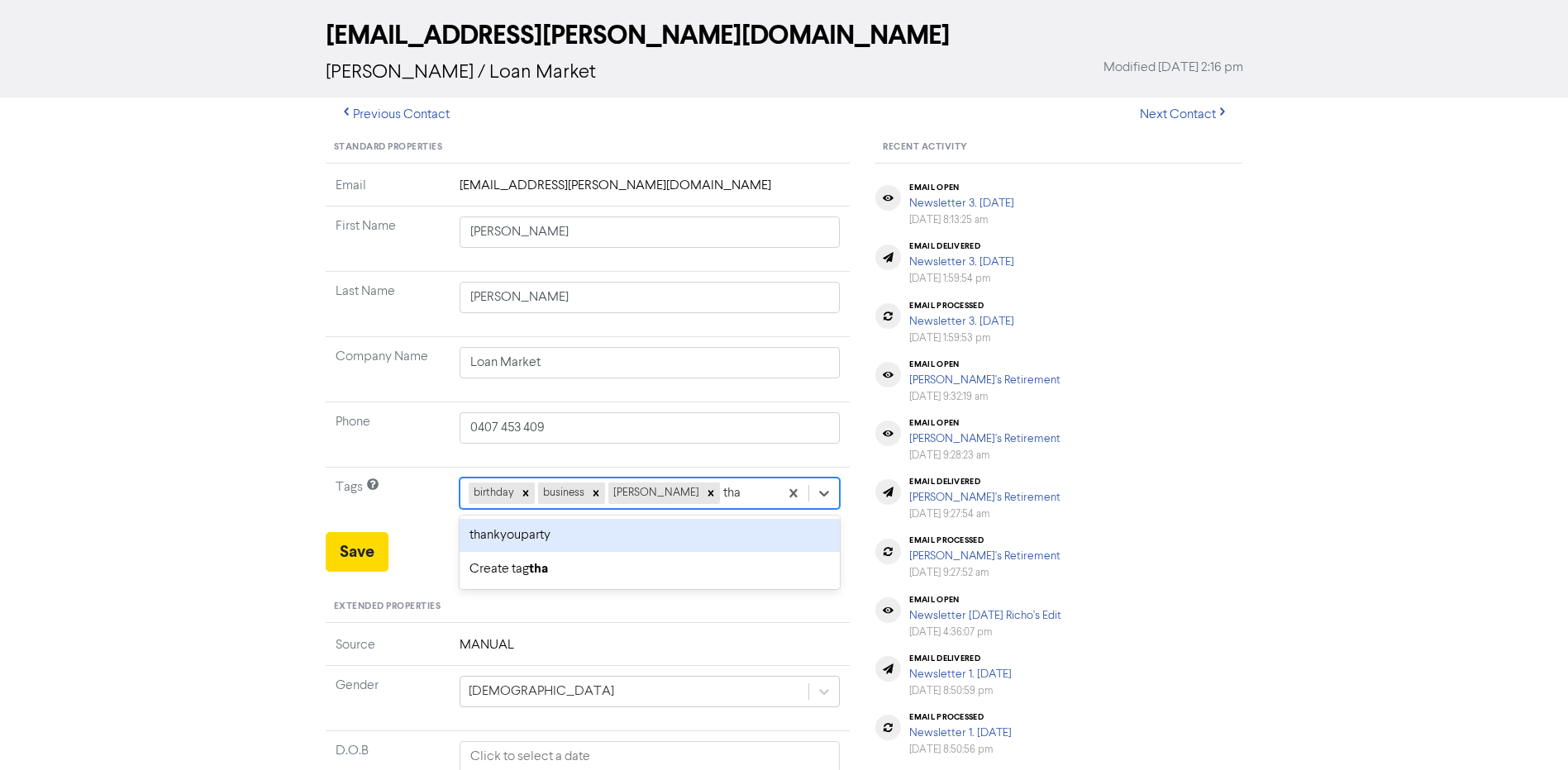
click at [688, 539] on div "thankyouparty" at bounding box center [650, 535] width 381 height 33
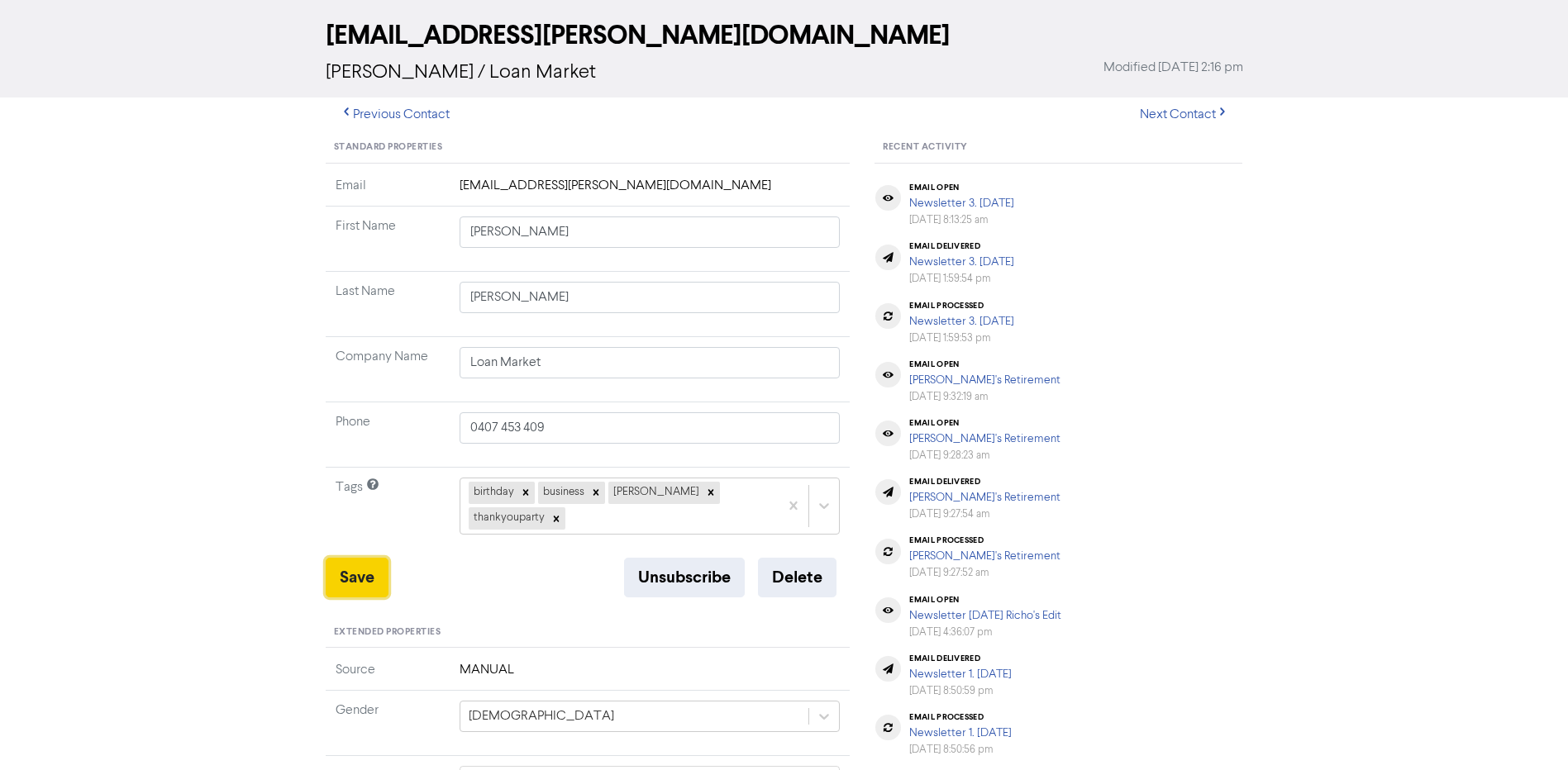
click at [359, 561] on button "Save" at bounding box center [356, 578] width 63 height 39
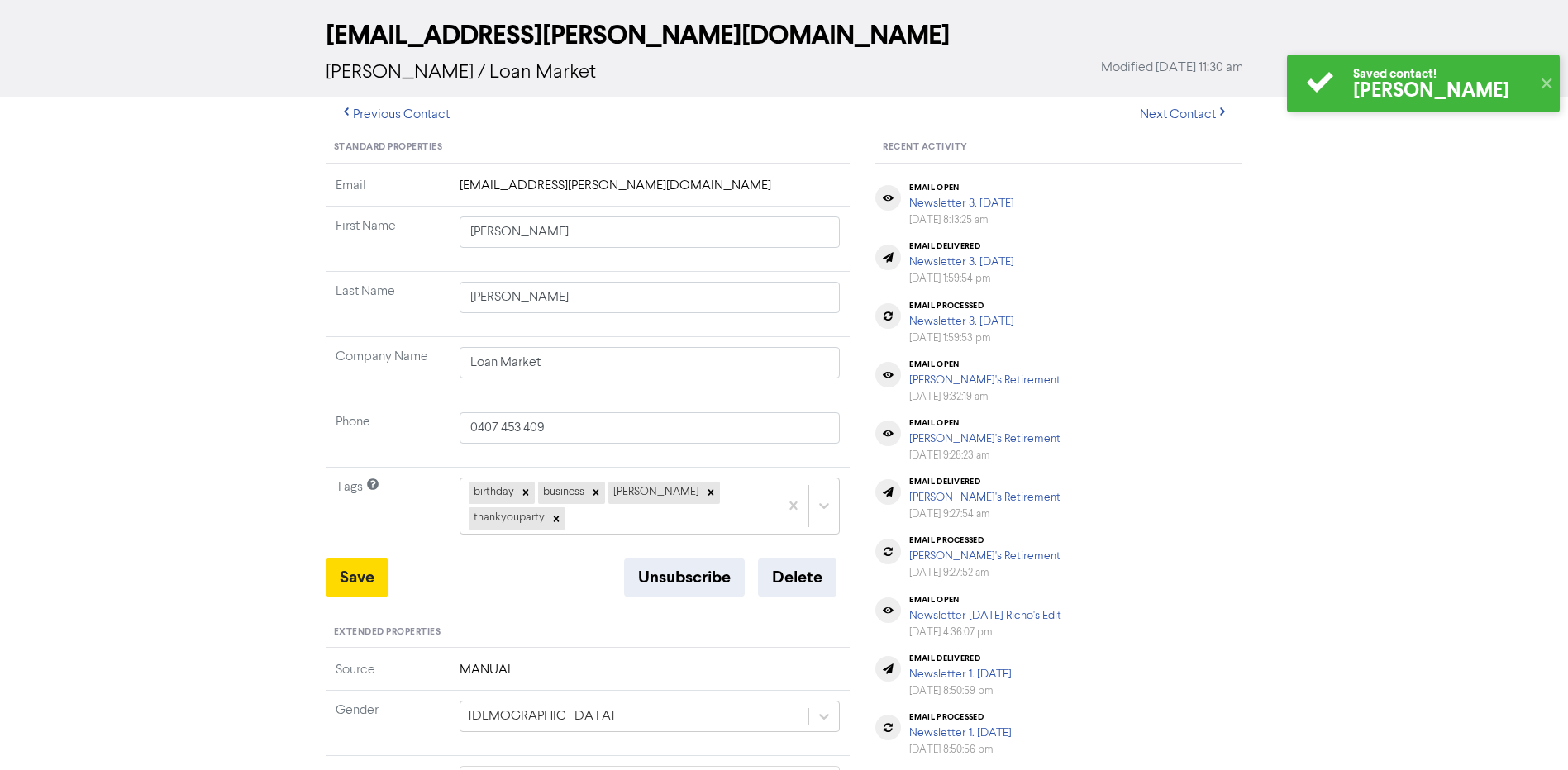
scroll to position [0, 0]
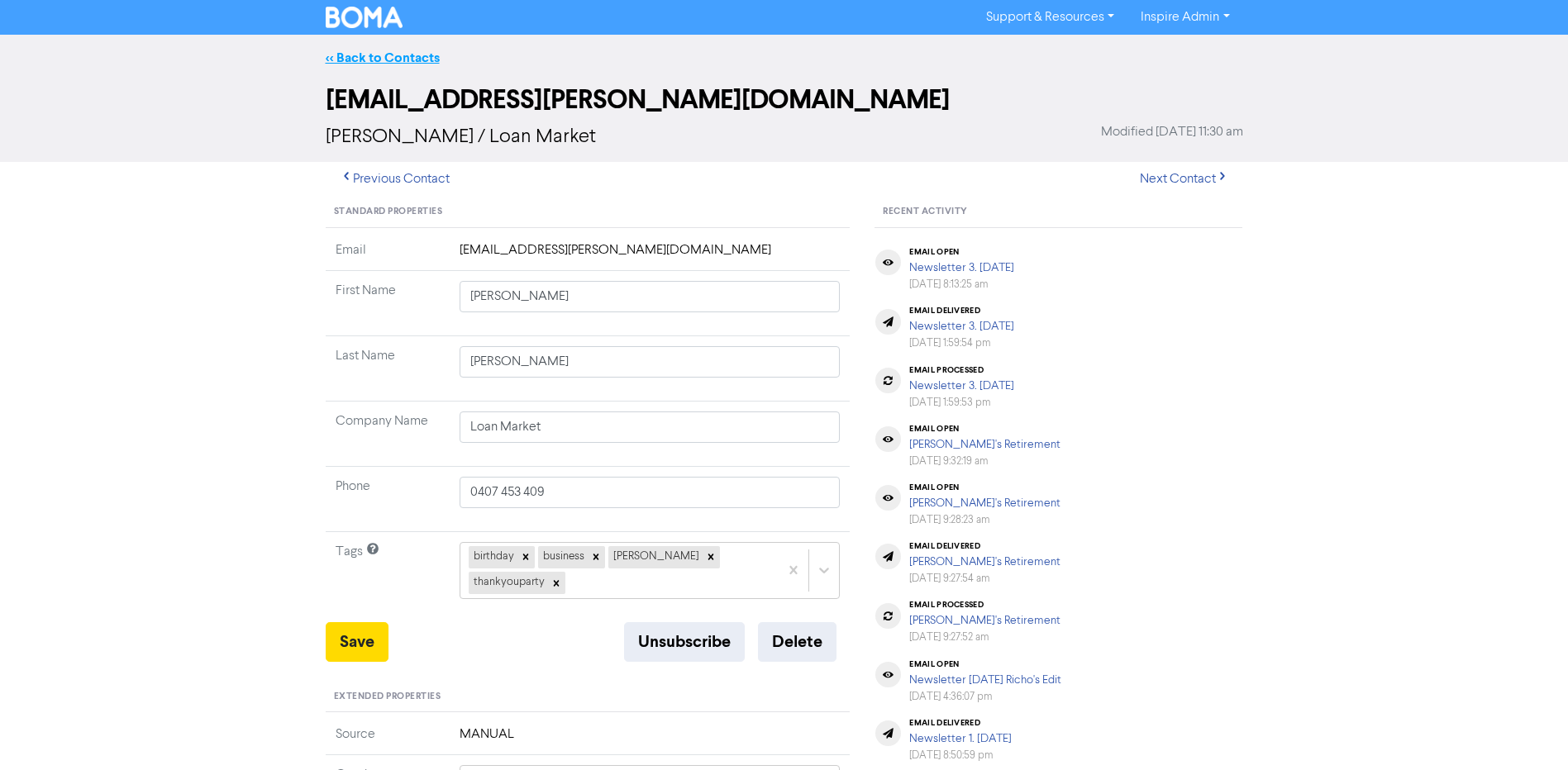
click at [382, 55] on link "<< Back to Contacts" at bounding box center [382, 58] width 114 height 17
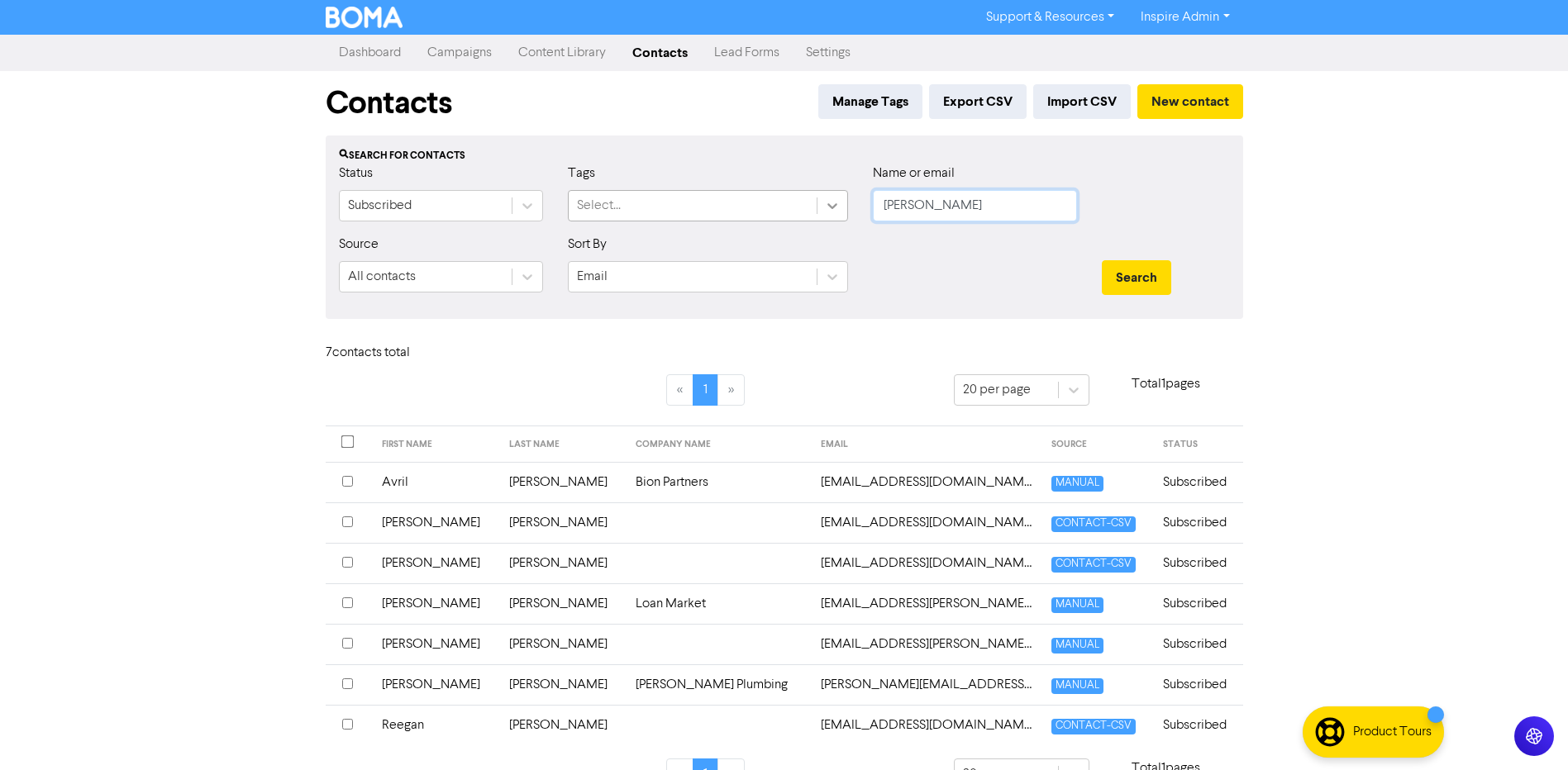
drag, startPoint x: 873, startPoint y: 199, endPoint x: 823, endPoint y: 192, distance: 50.5
click at [823, 192] on div "Status Subscribed Tags Select... Name or email [PERSON_NAME]" at bounding box center [784, 199] width 916 height 71
click at [1102, 260] on button "Search" at bounding box center [1137, 277] width 70 height 35
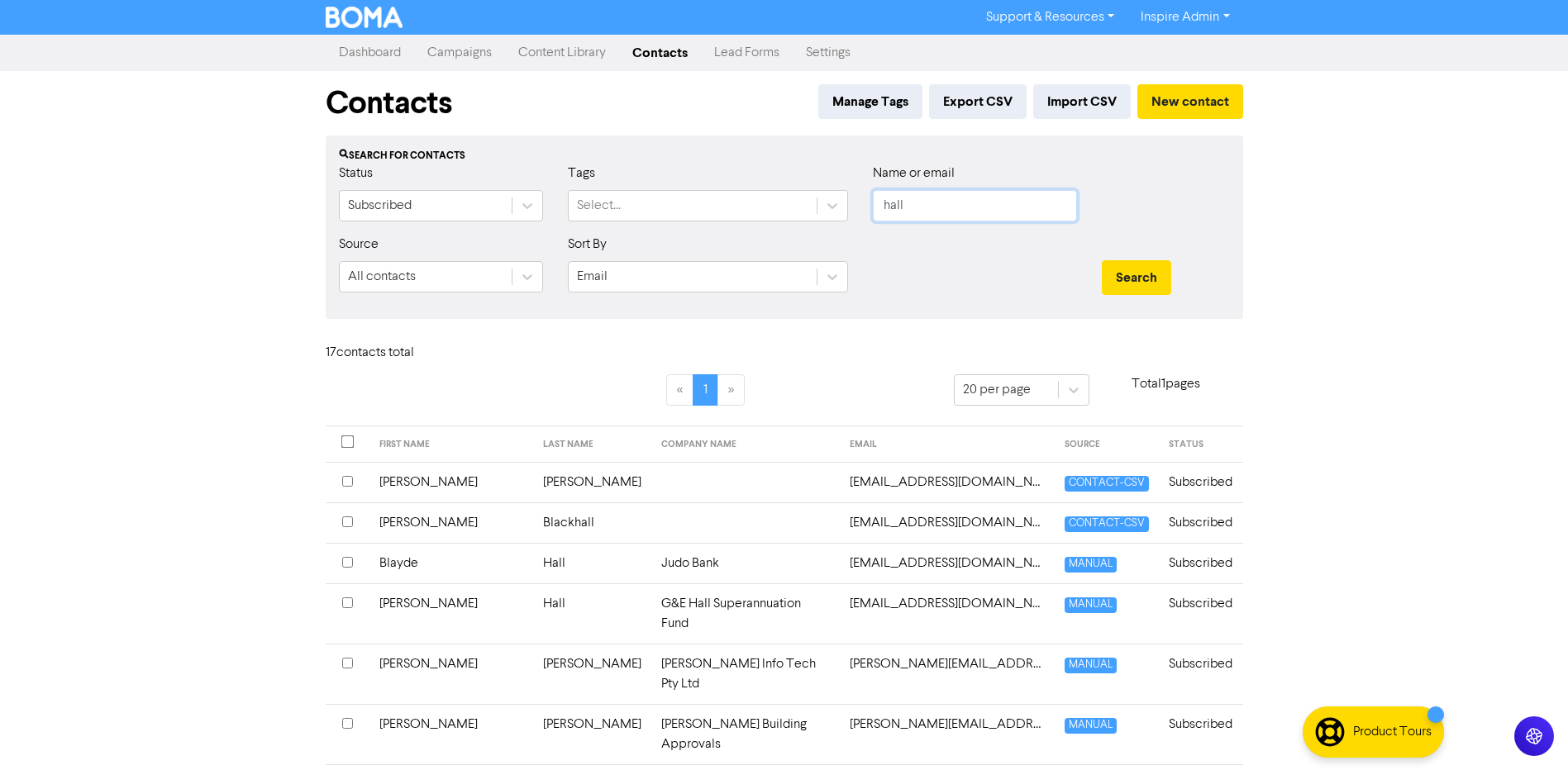
scroll to position [83, 0]
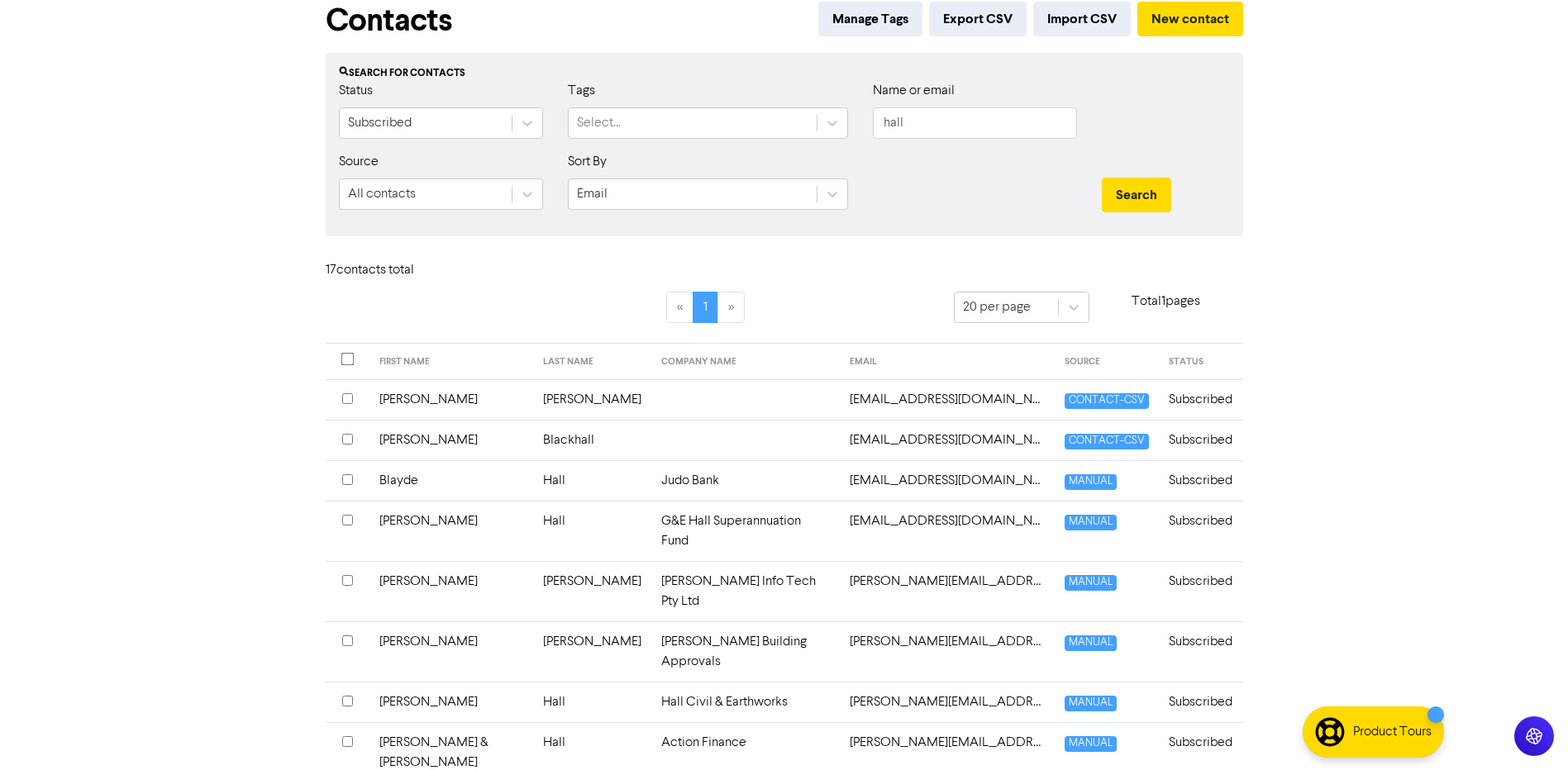
click at [651, 682] on td "Hall Civil & Earthworks" at bounding box center [745, 701] width 188 height 40
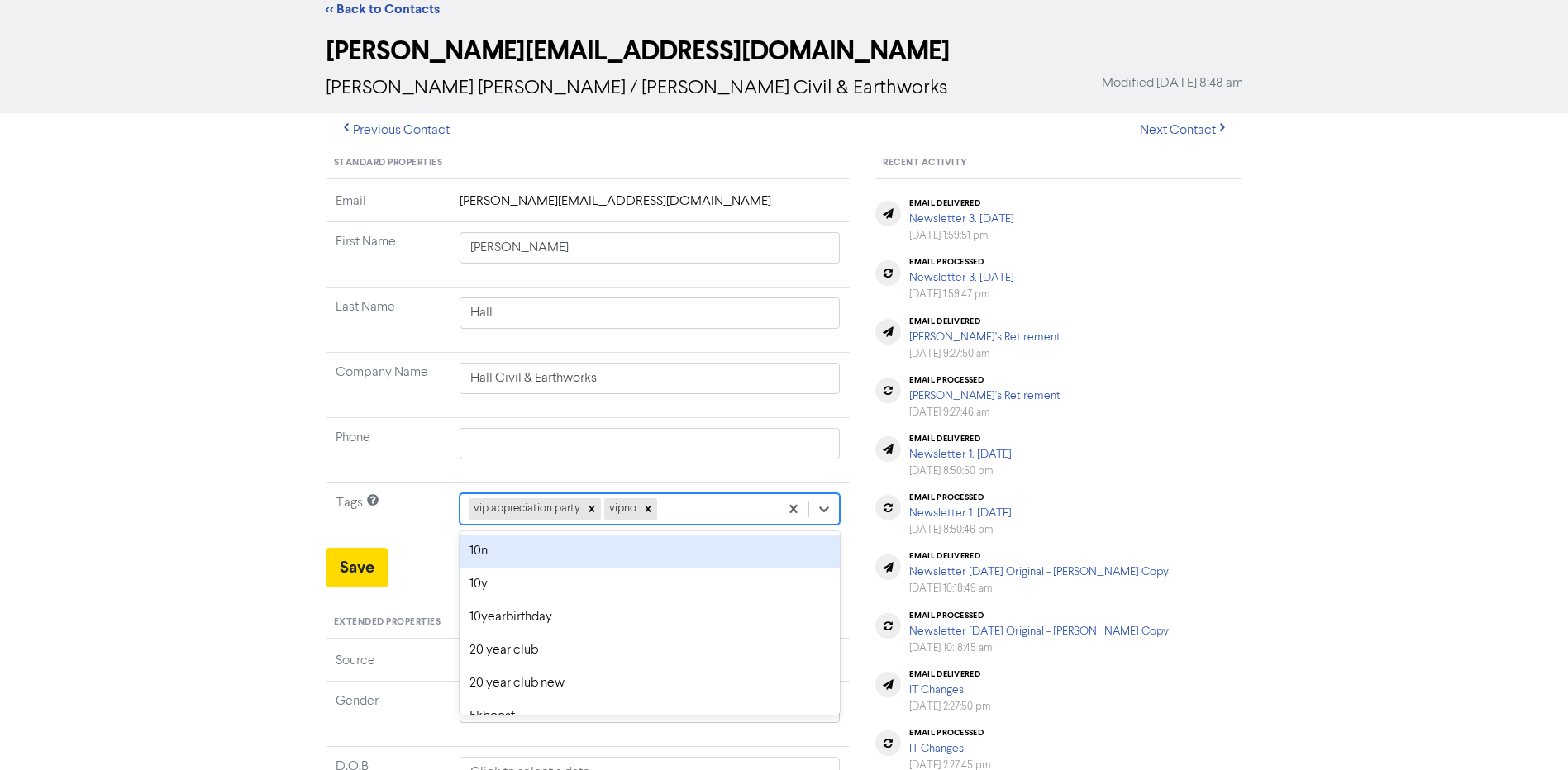
click at [693, 525] on div "option 10n focused, 1 of 42. 40 results available. Use Up and Down to choose op…" at bounding box center [650, 509] width 381 height 31
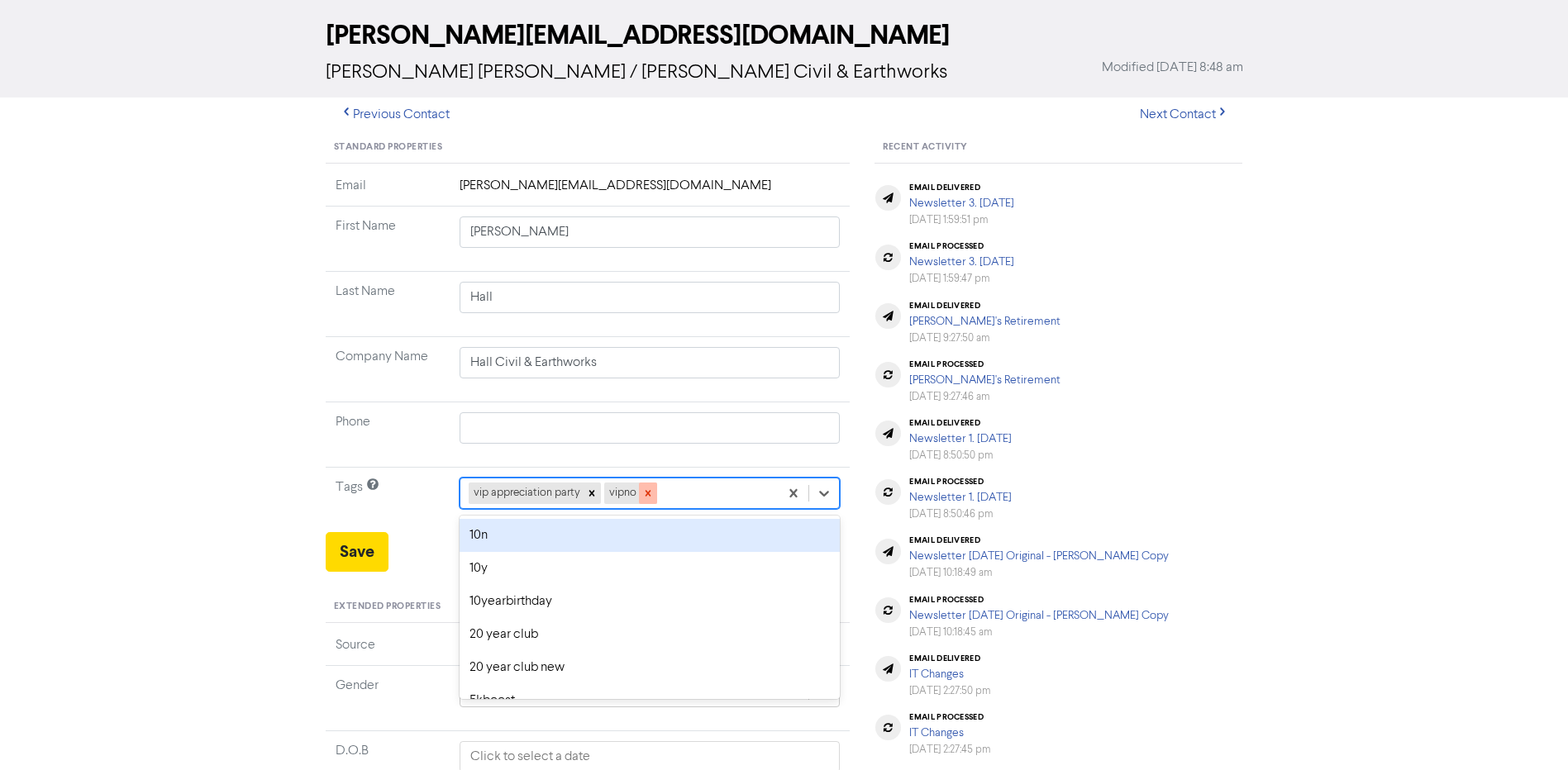
click at [651, 493] on icon at bounding box center [648, 494] width 11 height 11
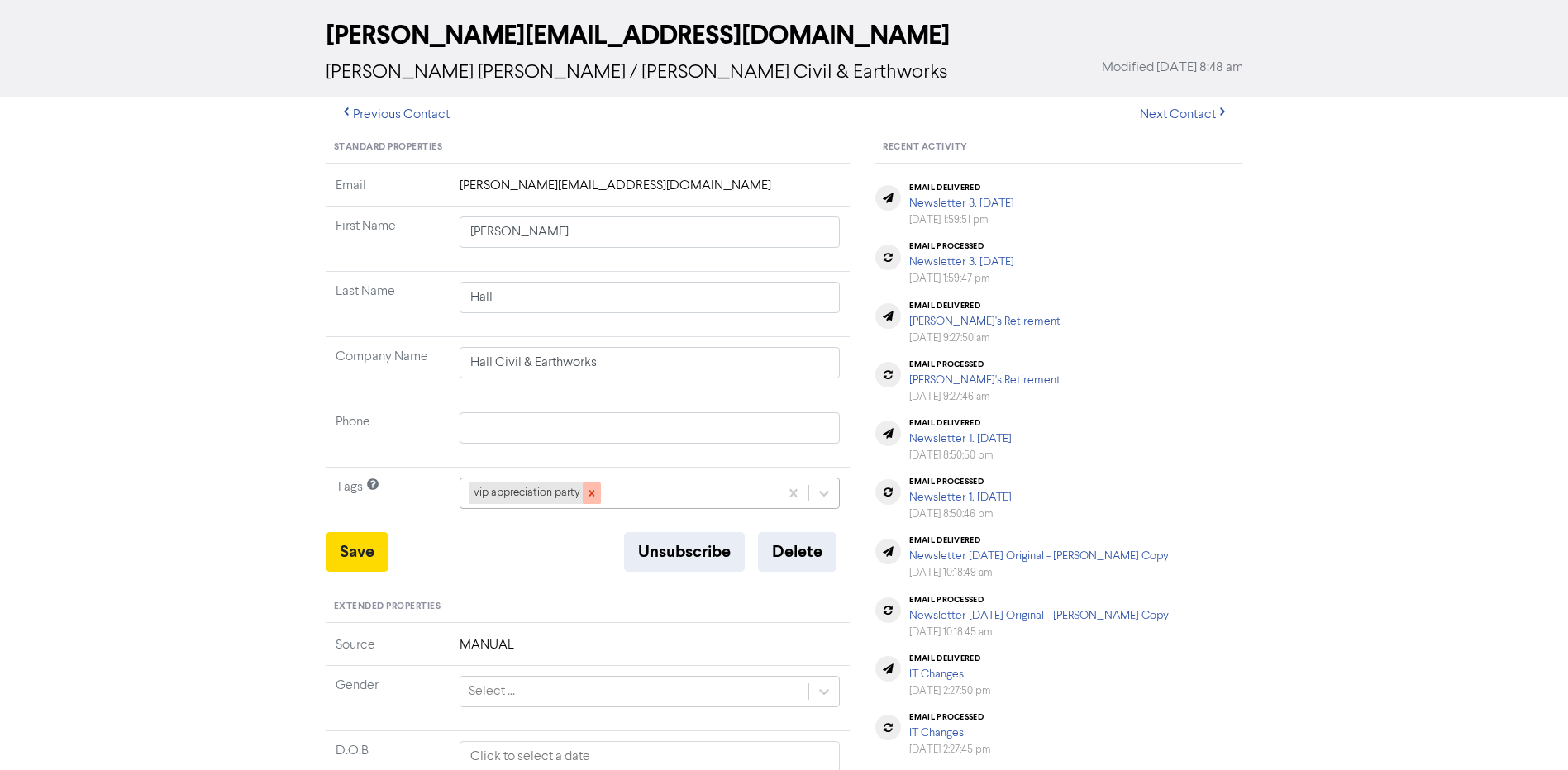
click at [587, 490] on icon at bounding box center [591, 494] width 11 height 11
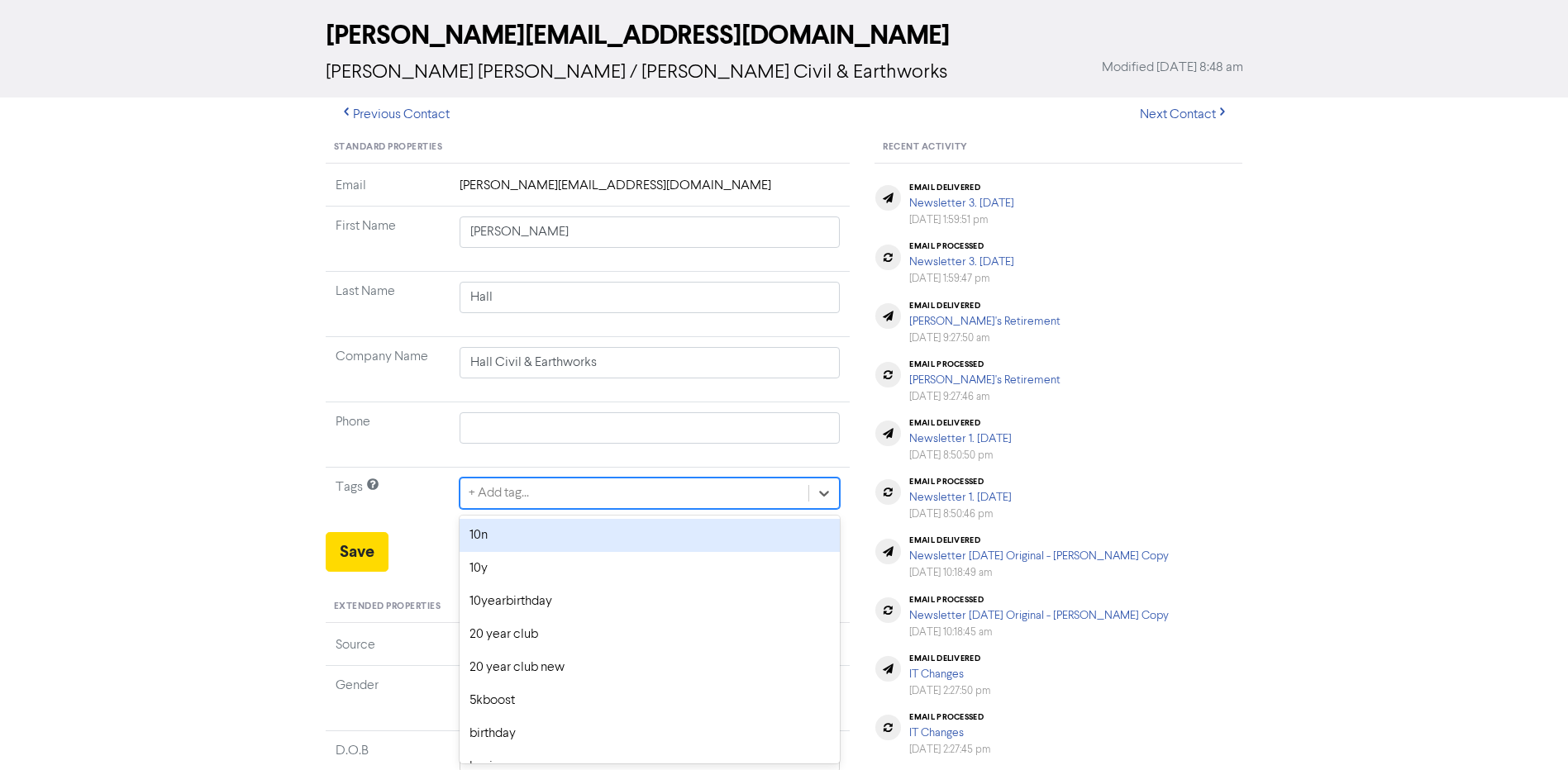
click at [606, 491] on div "+ Add tag..." at bounding box center [635, 494] width 349 height 30
click at [576, 536] on div "thankyouparty" at bounding box center [650, 535] width 381 height 33
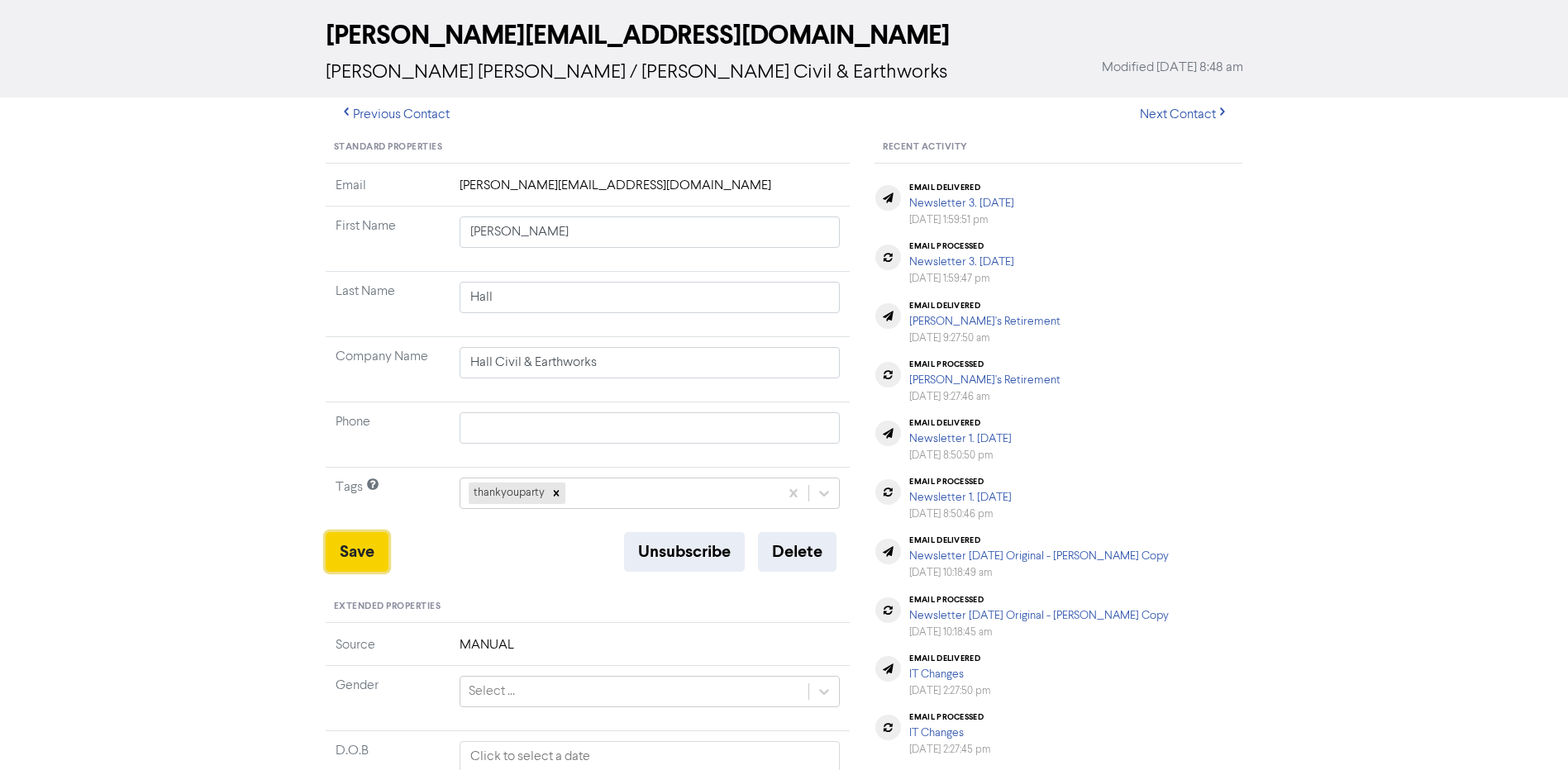
click at [368, 546] on button "Save" at bounding box center [356, 552] width 63 height 39
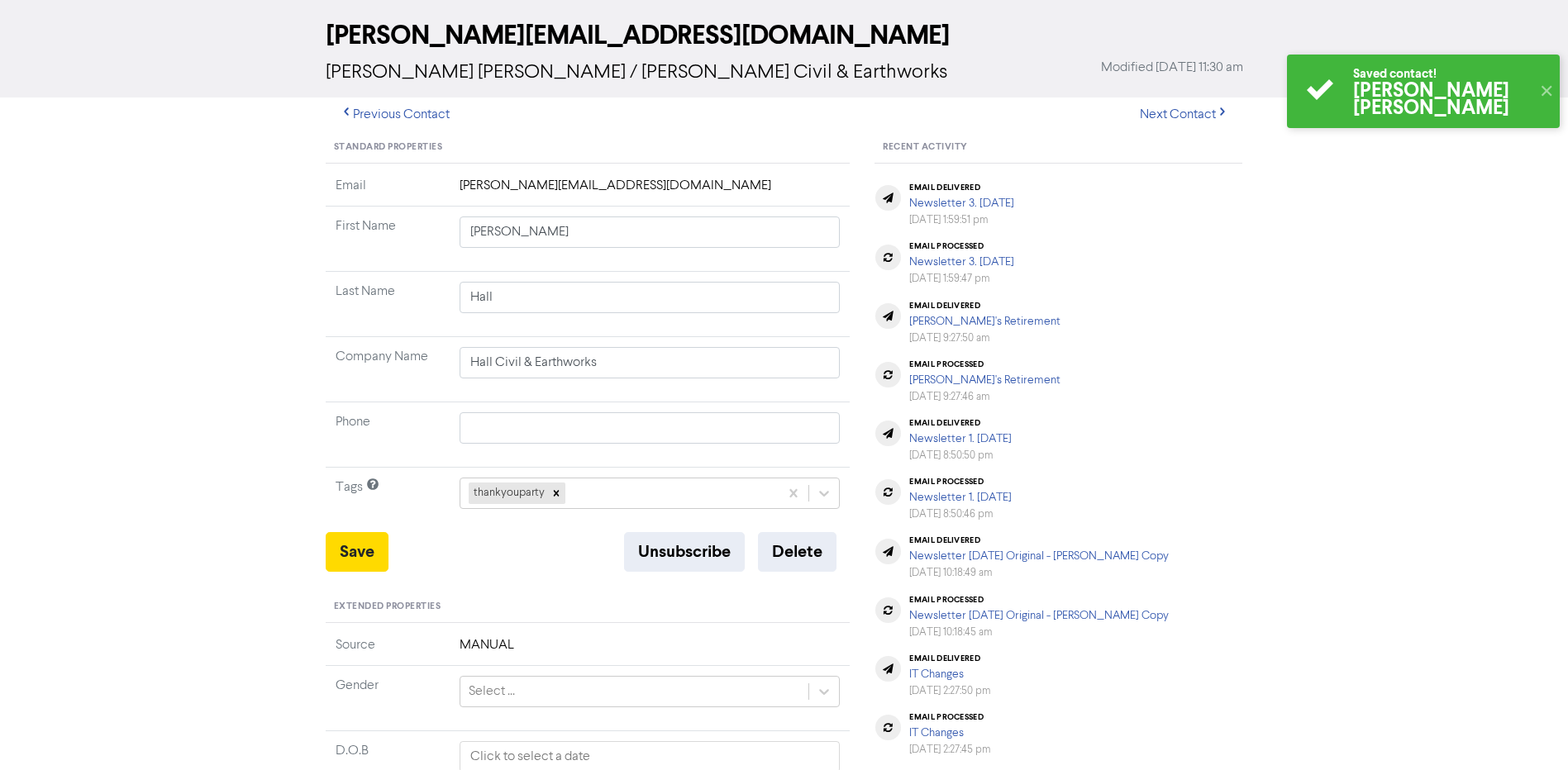
scroll to position [0, 0]
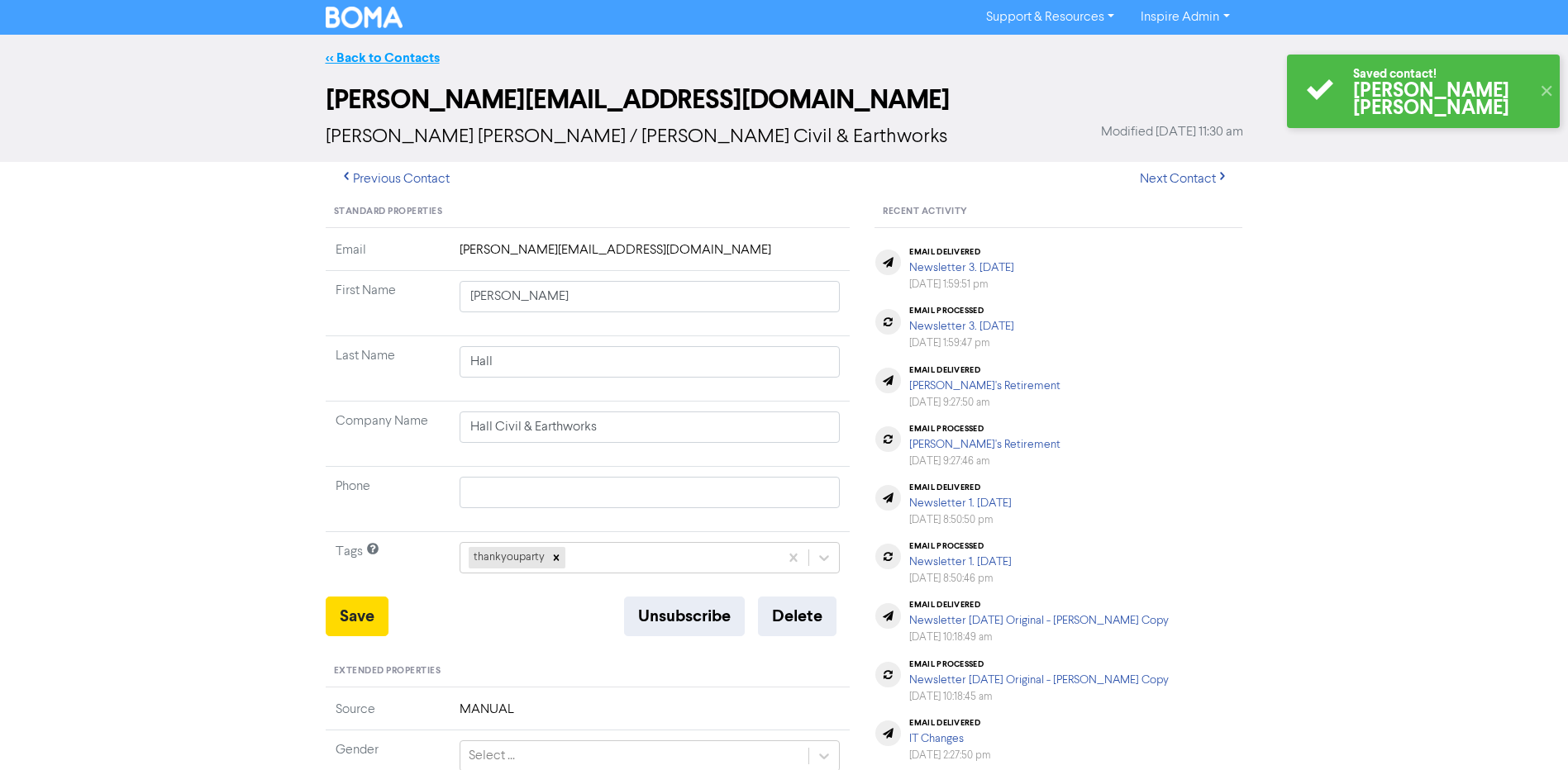
click at [427, 53] on link "<< Back to Contacts" at bounding box center [382, 58] width 114 height 17
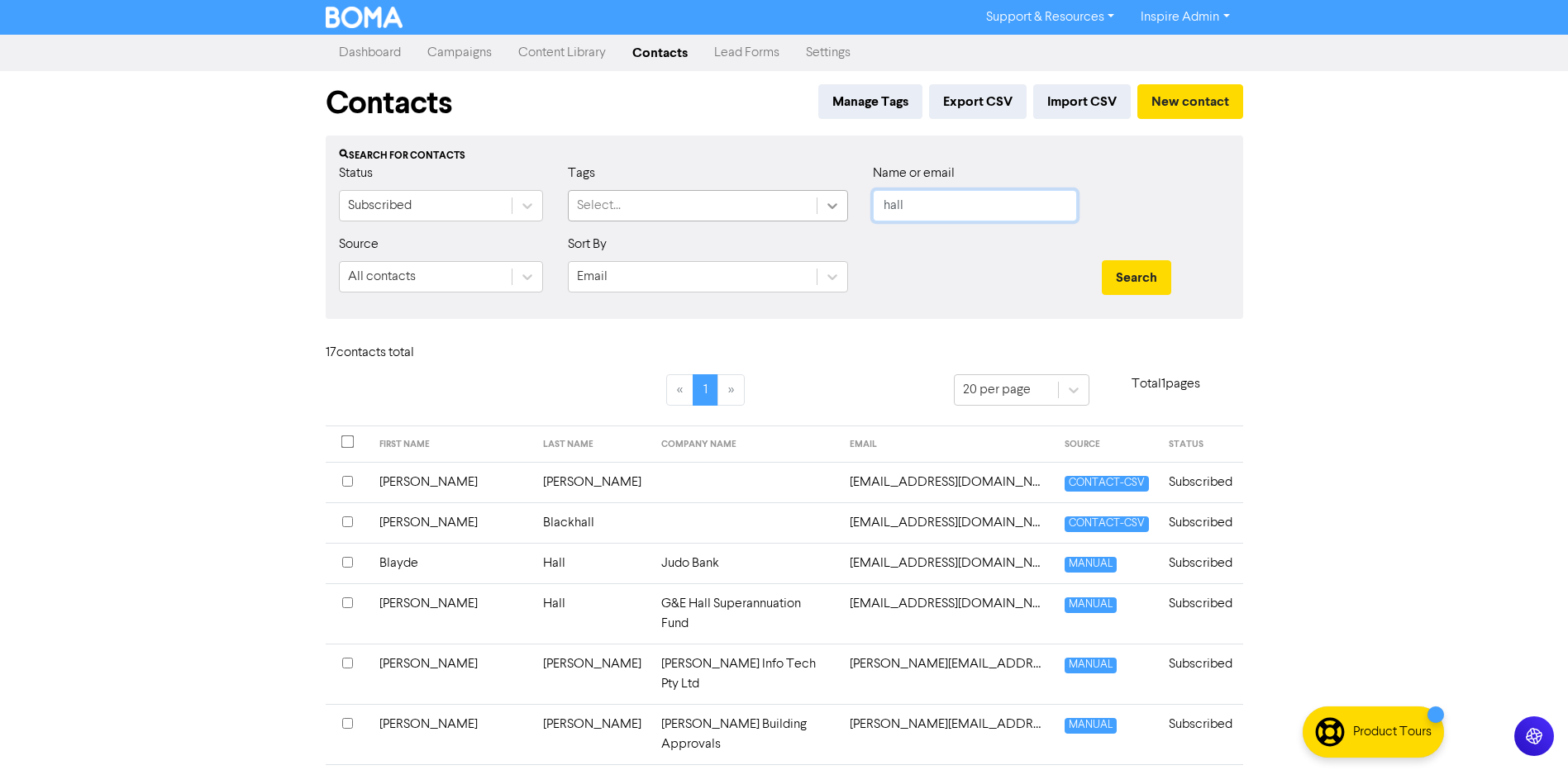
drag, startPoint x: 901, startPoint y: 211, endPoint x: 831, endPoint y: 208, distance: 70.1
click at [832, 208] on div "Status Subscribed Tags Select... Name or email hall" at bounding box center [784, 199] width 916 height 71
click at [1102, 260] on button "Search" at bounding box center [1137, 277] width 70 height 35
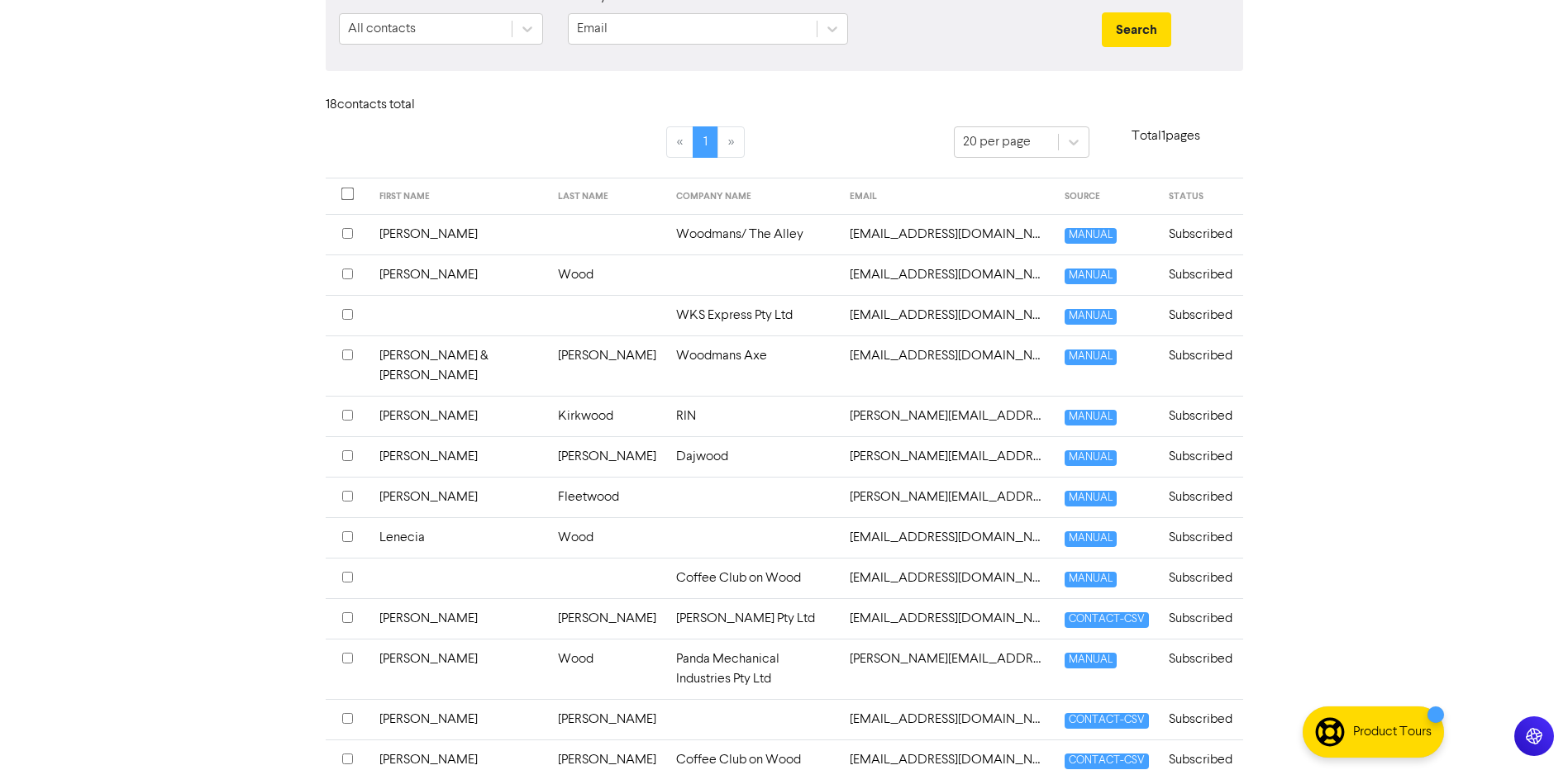
scroll to position [414, 0]
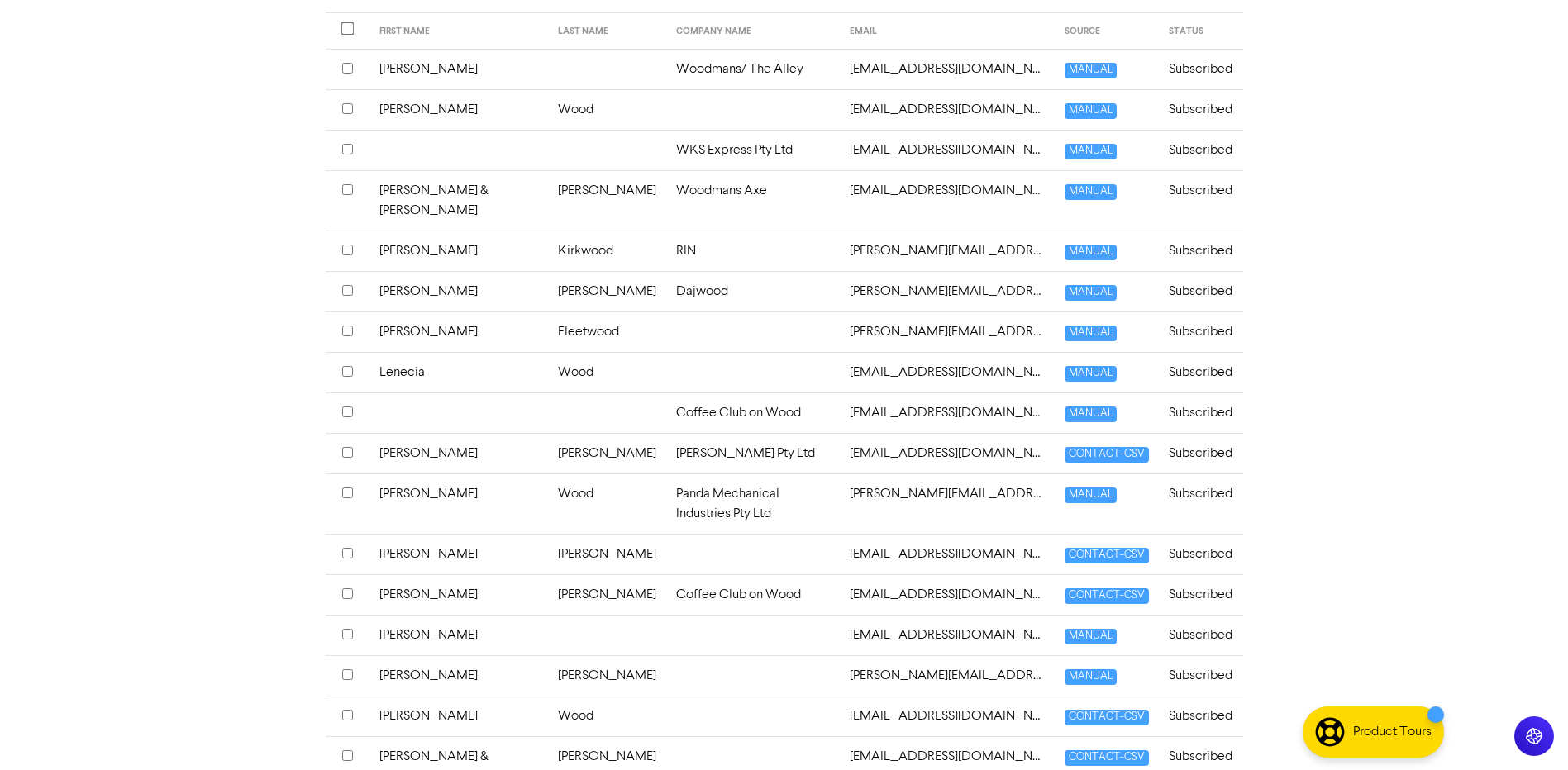
click at [548, 534] on td "[PERSON_NAME]" at bounding box center [607, 554] width 118 height 40
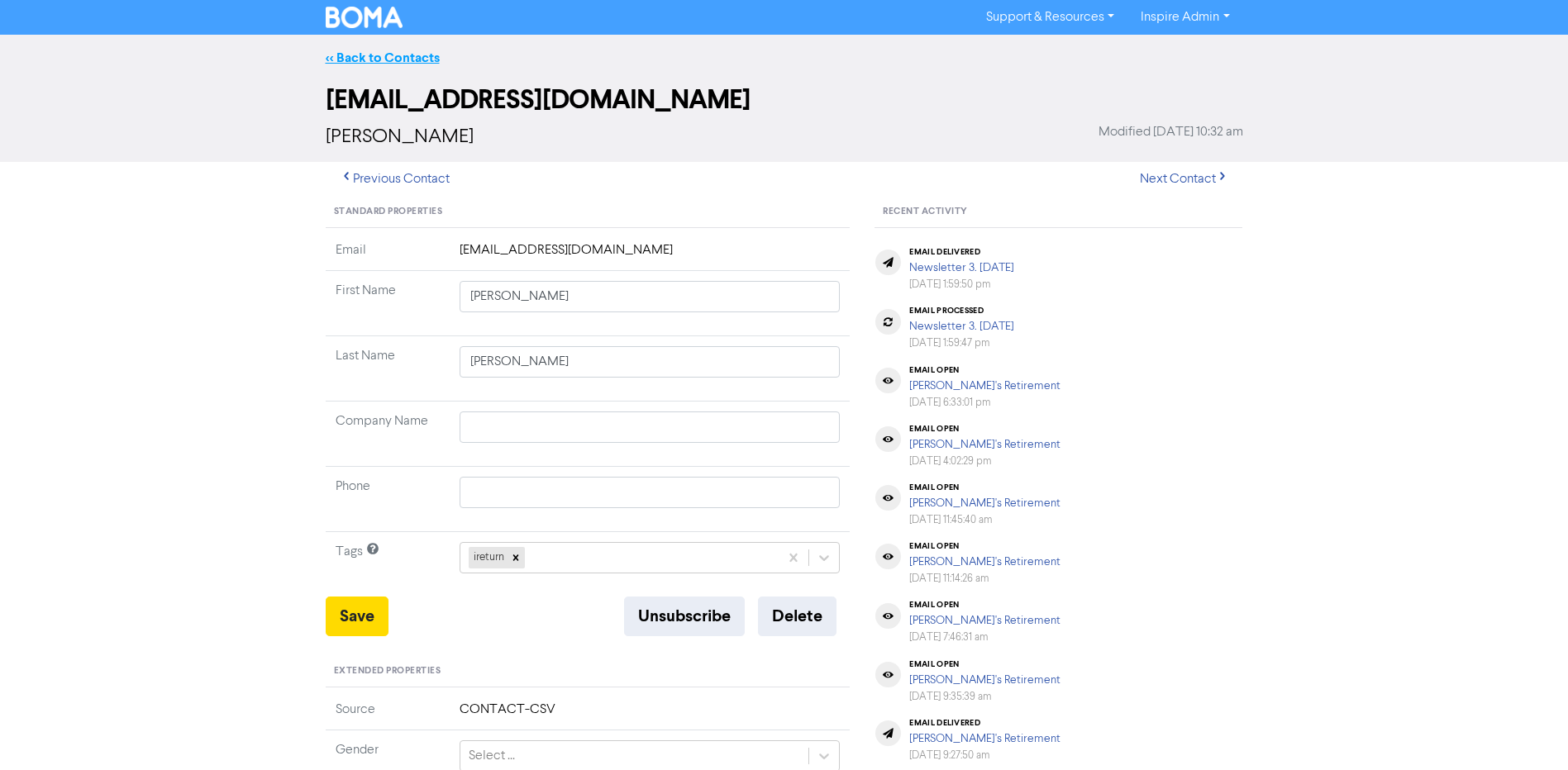
click at [385, 58] on link "<< Back to Contacts" at bounding box center [382, 58] width 114 height 17
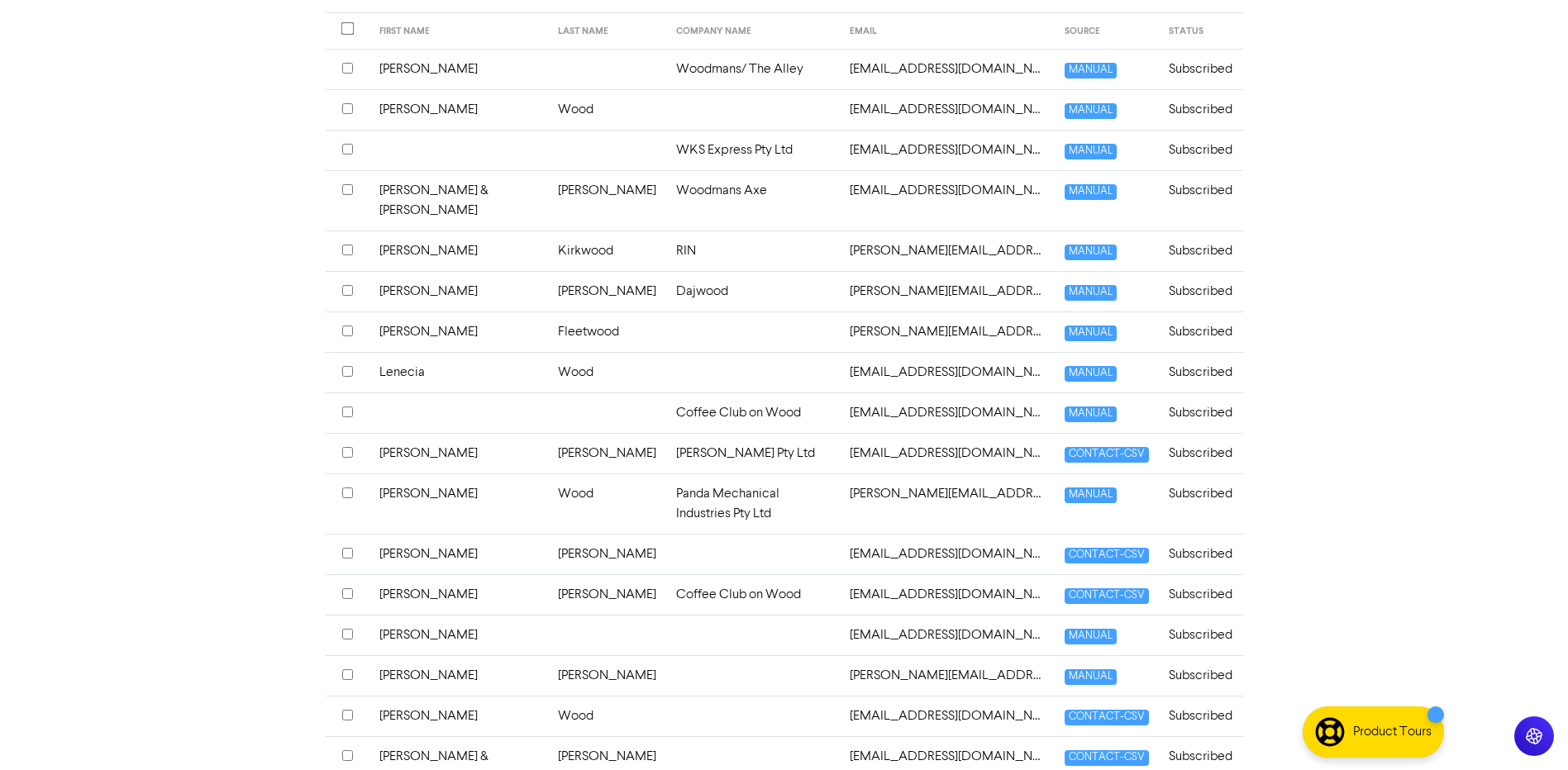
scroll to position [485, 0]
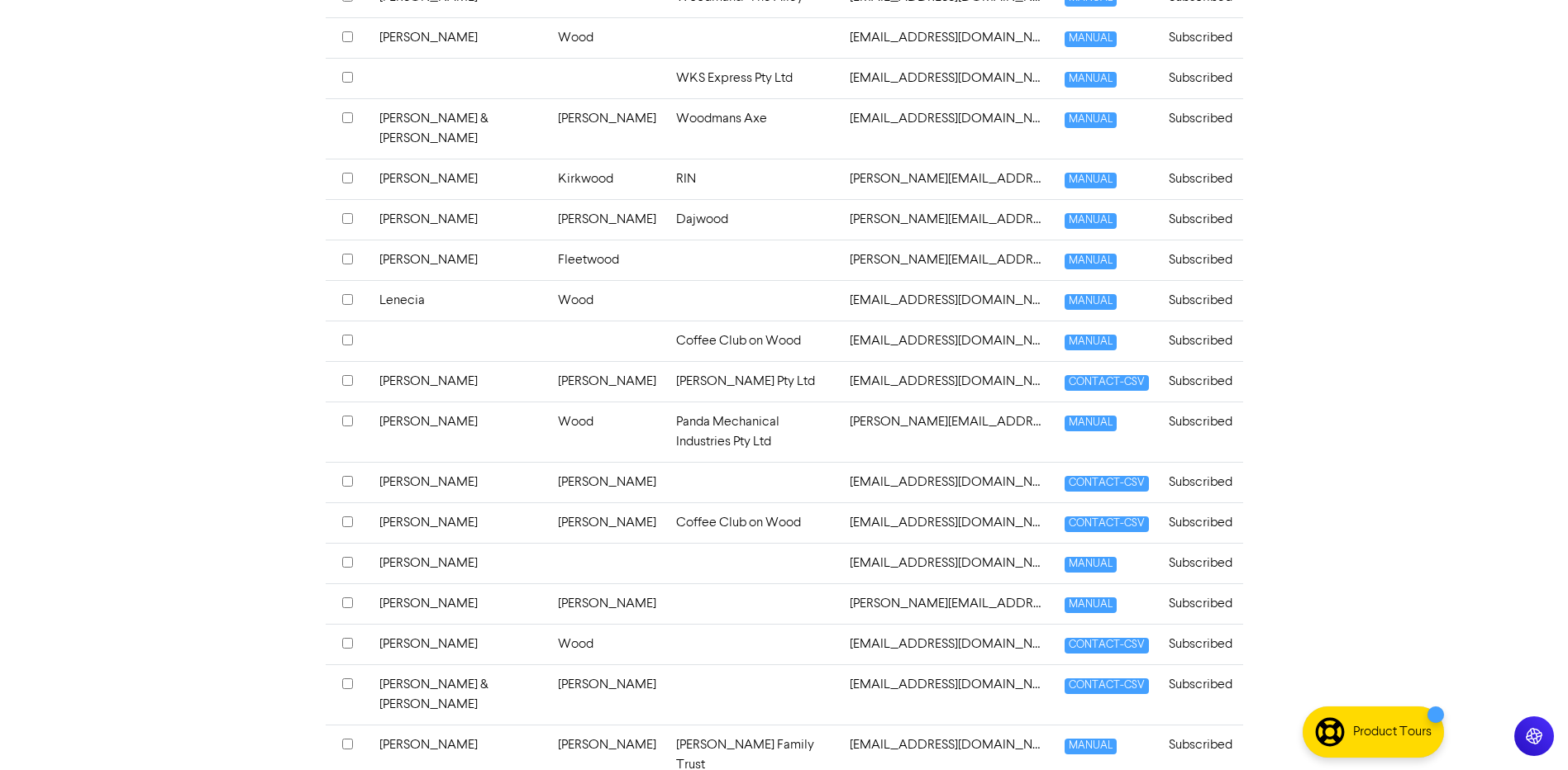
click at [410, 404] on td "[PERSON_NAME]" at bounding box center [459, 432] width 179 height 60
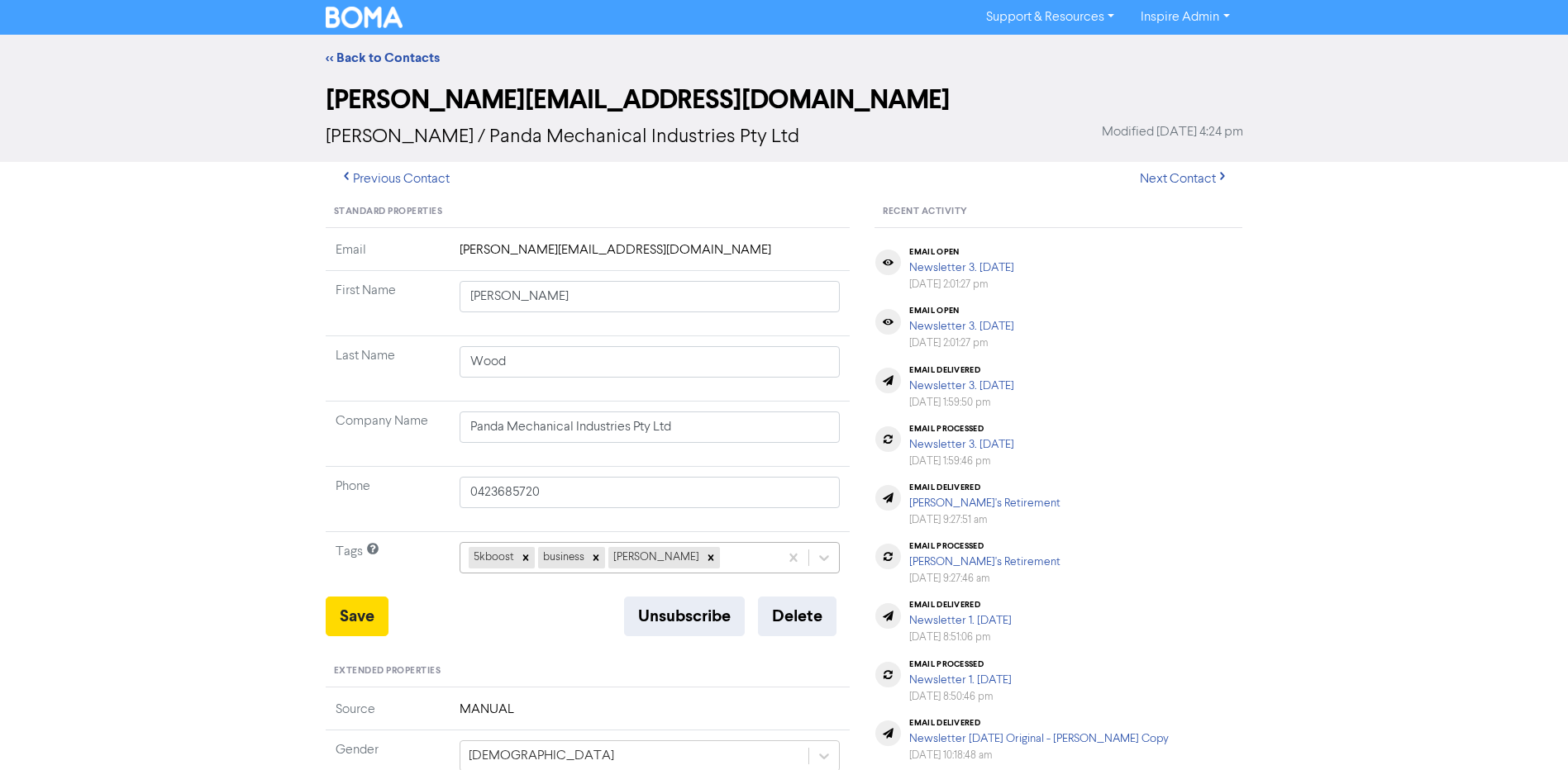
click at [697, 560] on div "5kboost business [PERSON_NAME]" at bounding box center [650, 558] width 381 height 31
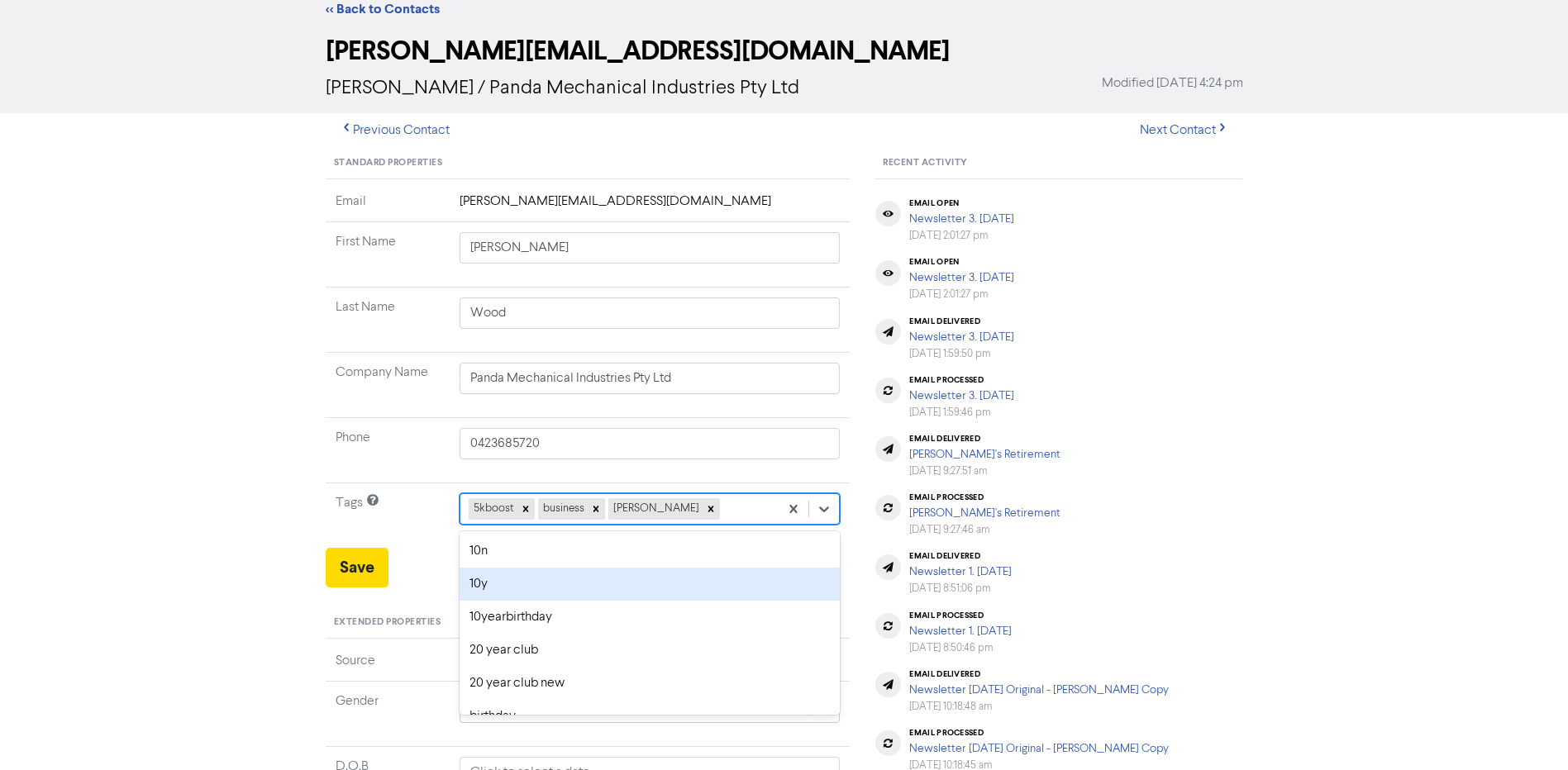
scroll to position [65, 0]
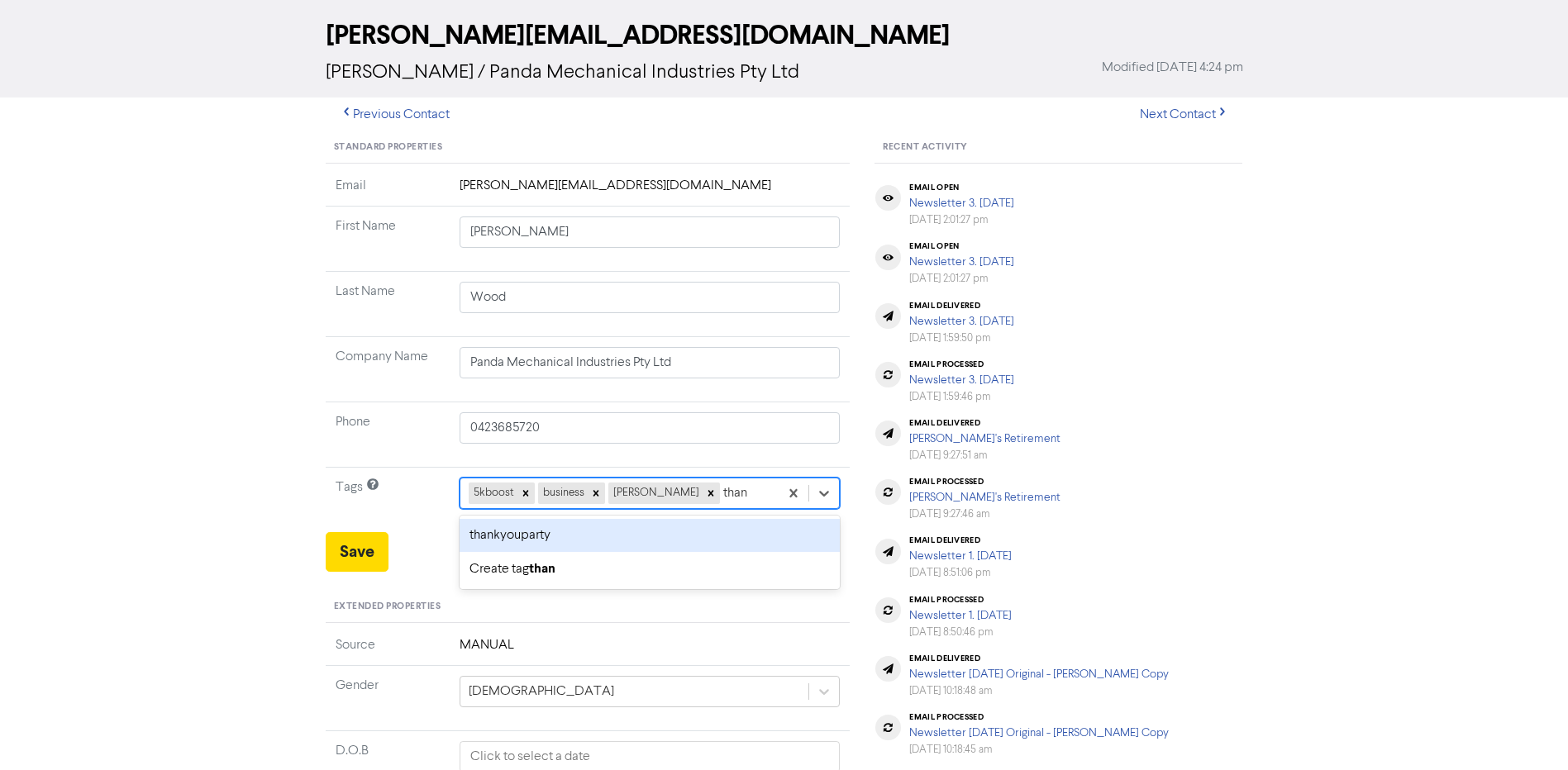
click at [681, 533] on div "thankyouparty" at bounding box center [650, 535] width 381 height 33
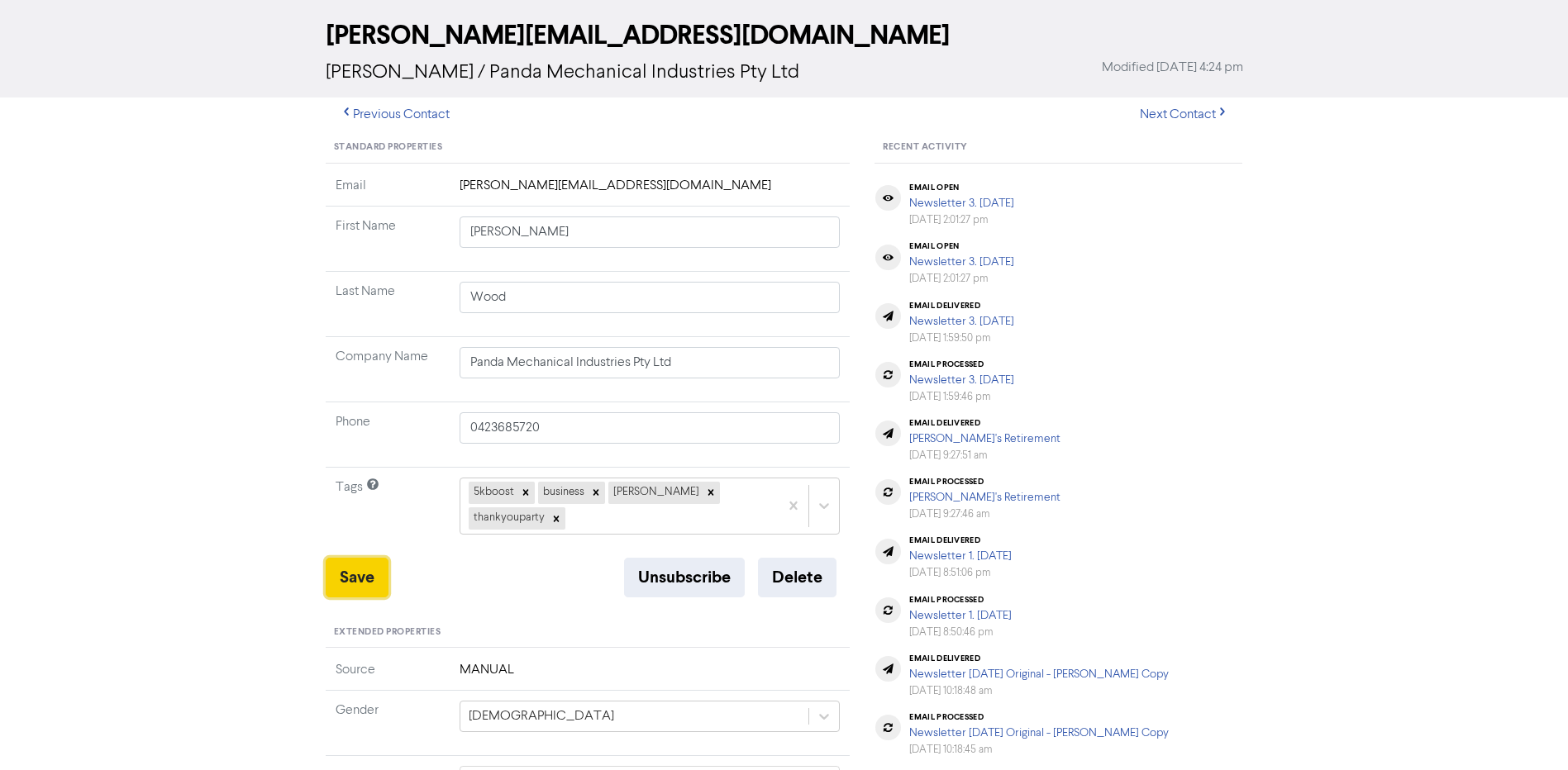
click at [364, 558] on button "Save" at bounding box center [356, 578] width 63 height 39
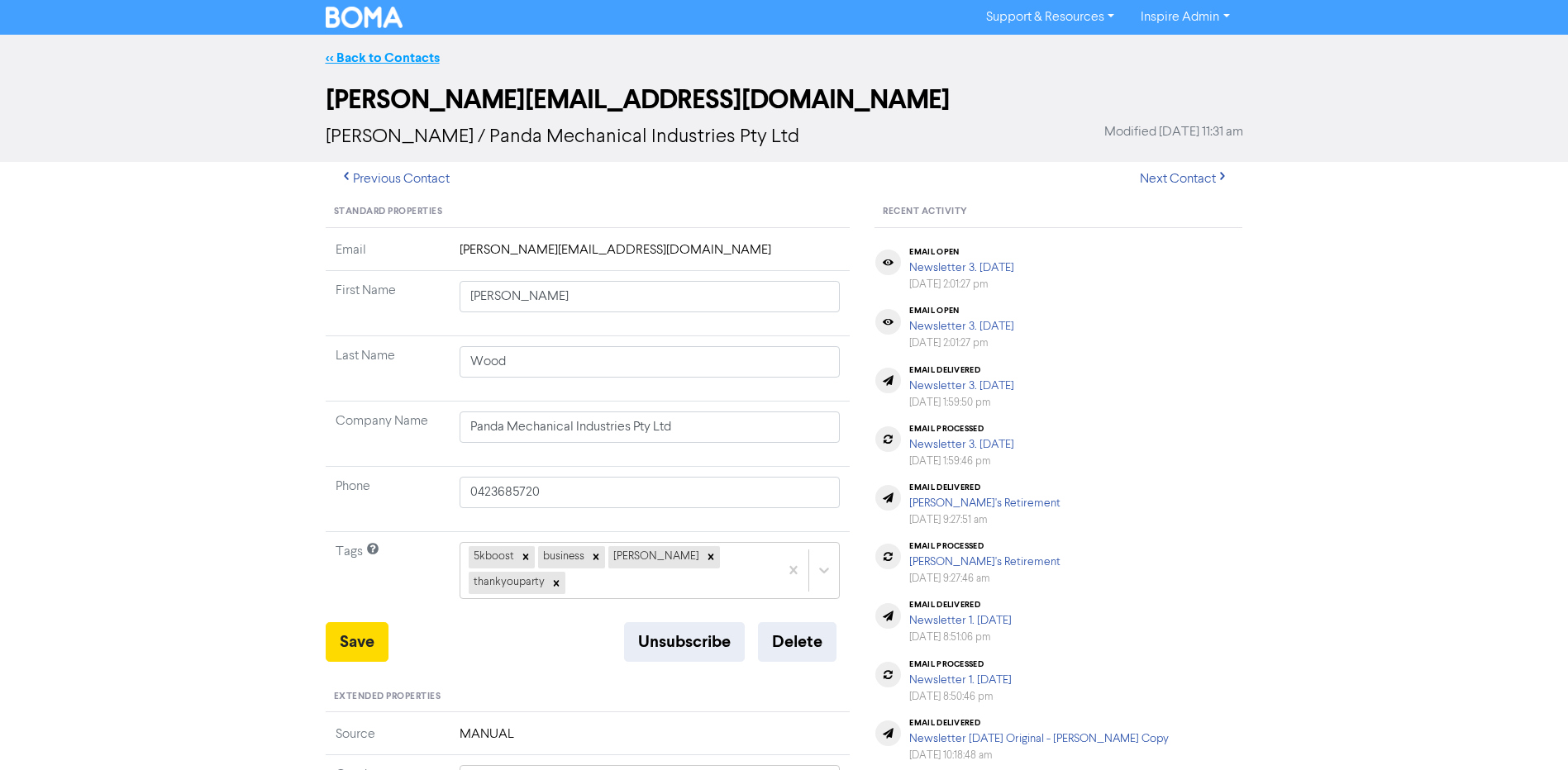
click at [420, 53] on link "<< Back to Contacts" at bounding box center [382, 58] width 114 height 17
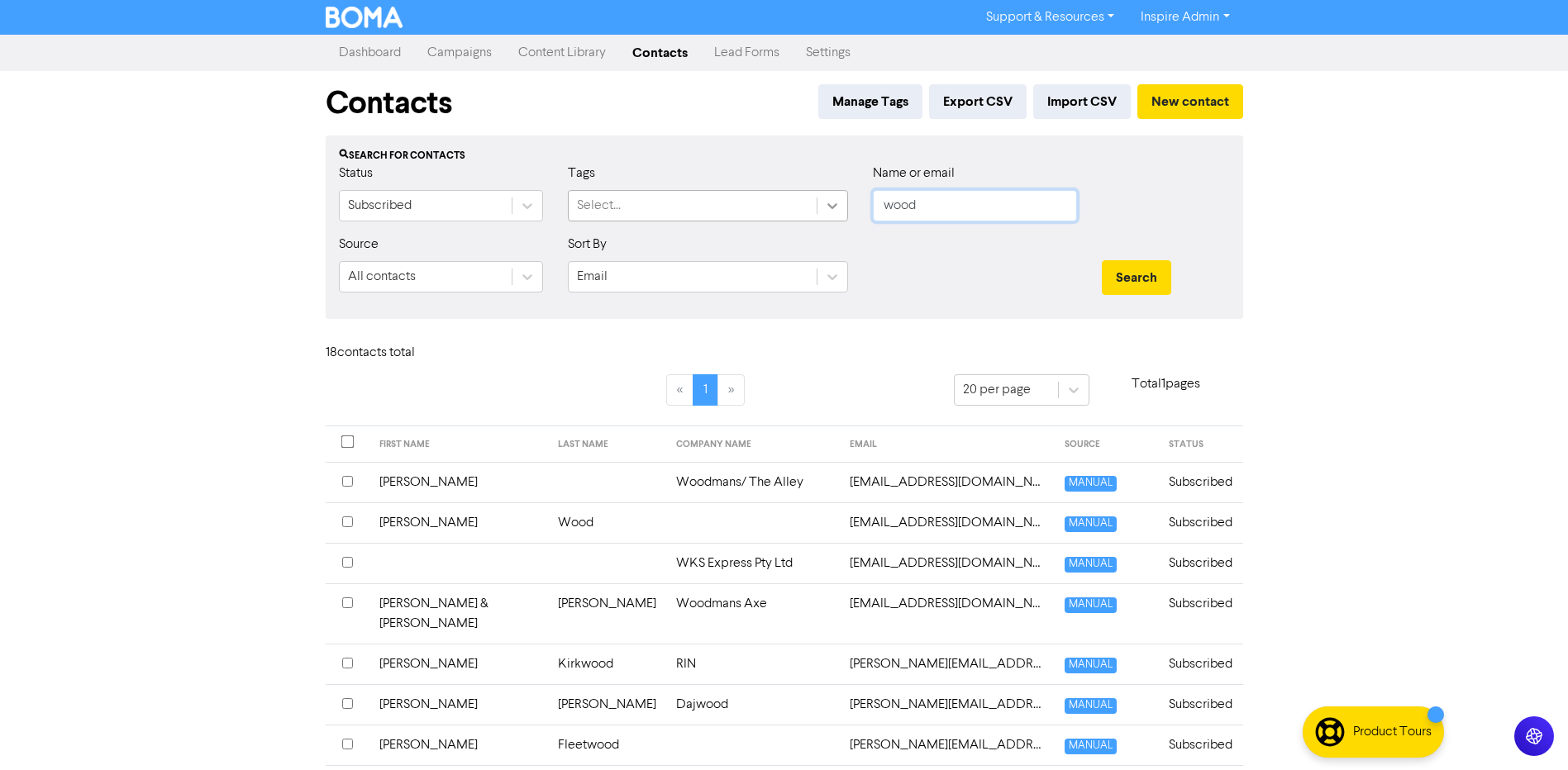
drag, startPoint x: 933, startPoint y: 208, endPoint x: 823, endPoint y: 203, distance: 110.1
click at [824, 203] on div "Status Subscribed Tags Select... Name or email wood" at bounding box center [784, 199] width 916 height 71
click at [1102, 260] on button "Search" at bounding box center [1137, 277] width 70 height 35
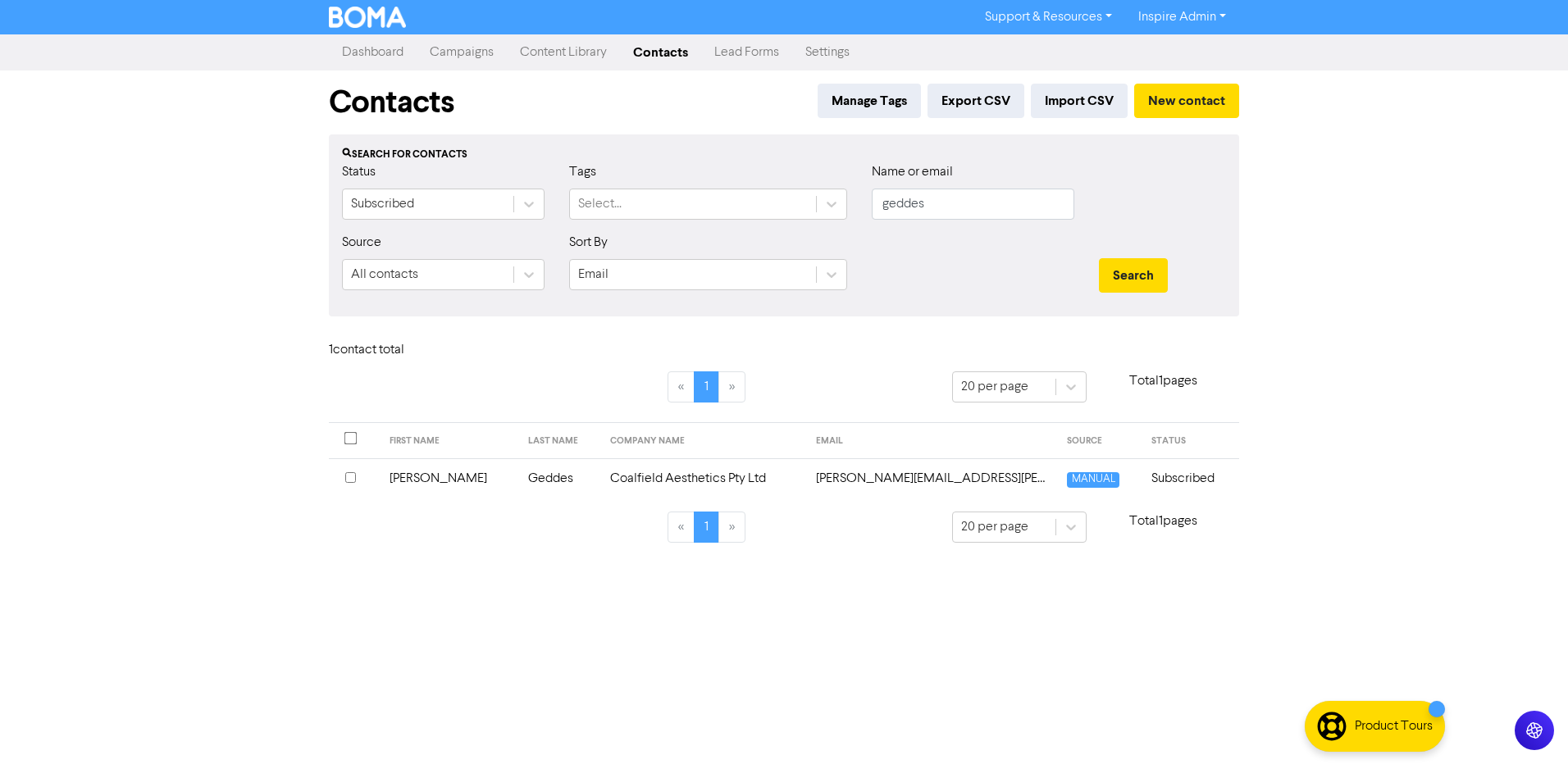
click at [643, 471] on td "Coalfield Aesthetics Pty Ltd" at bounding box center [704, 479] width 207 height 40
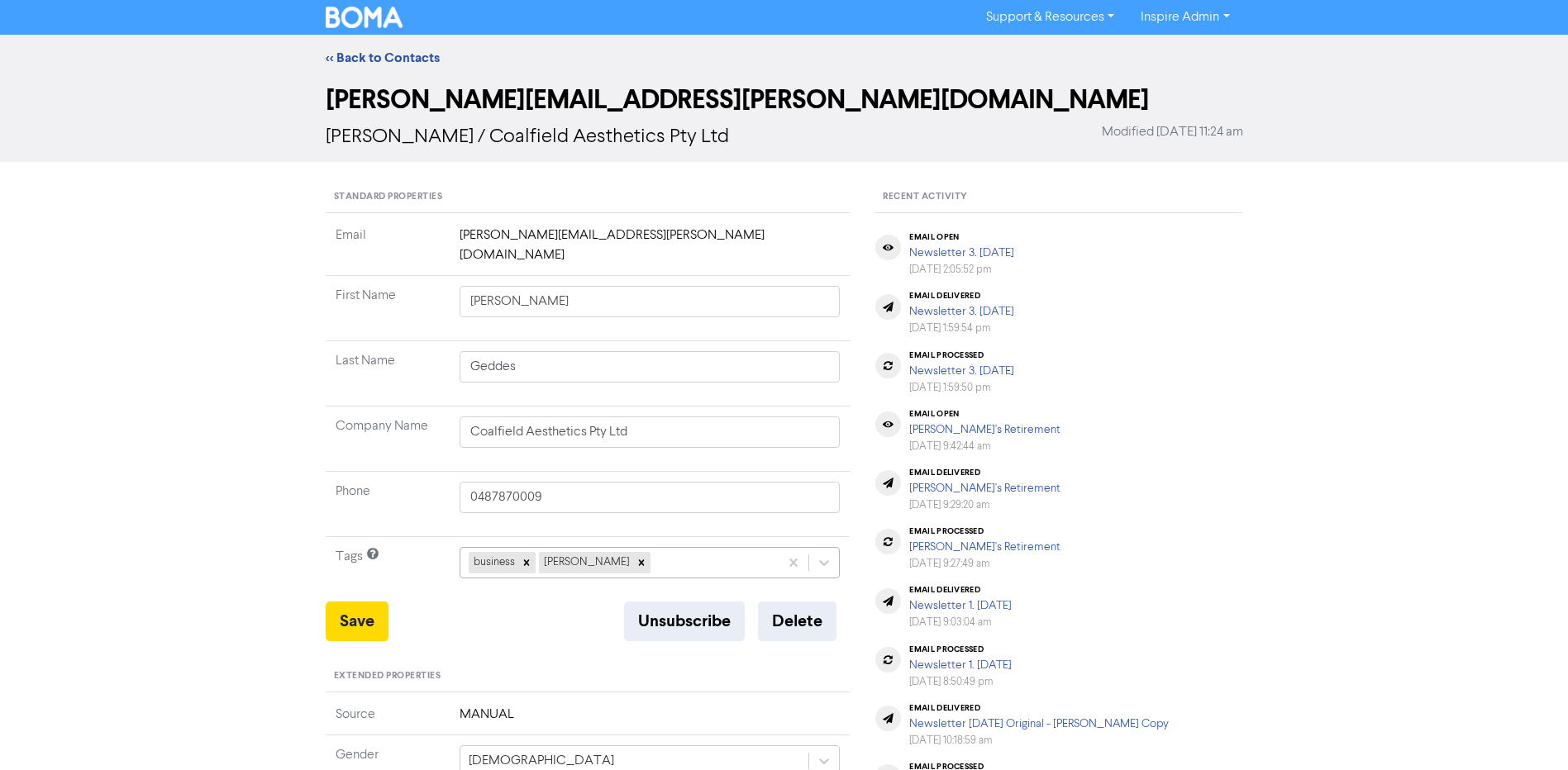
click at [624, 547] on div "business [PERSON_NAME]" at bounding box center [650, 562] width 381 height 31
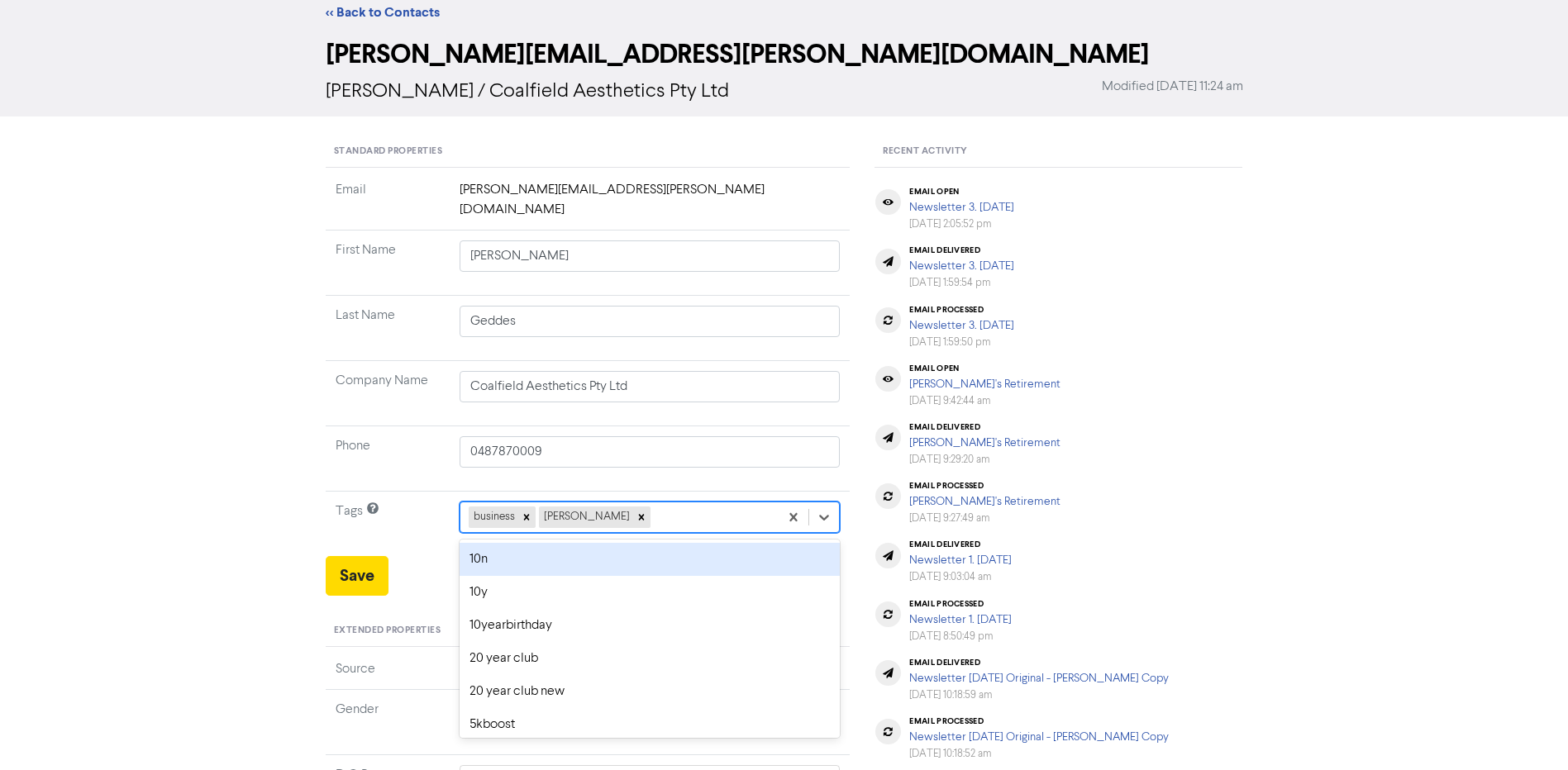
scroll to position [50, 0]
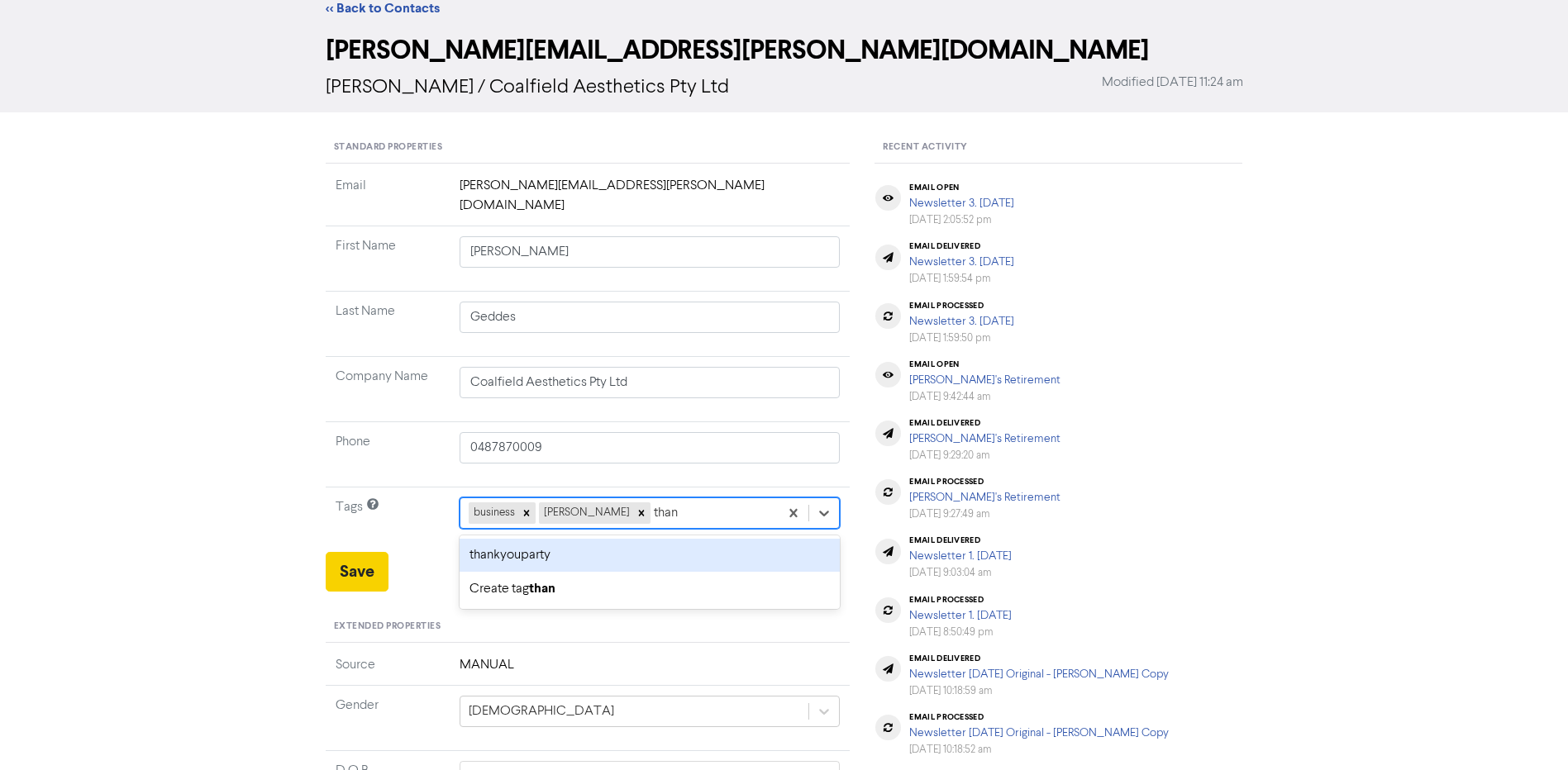
click at [561, 539] on div "thankyouparty" at bounding box center [650, 555] width 381 height 33
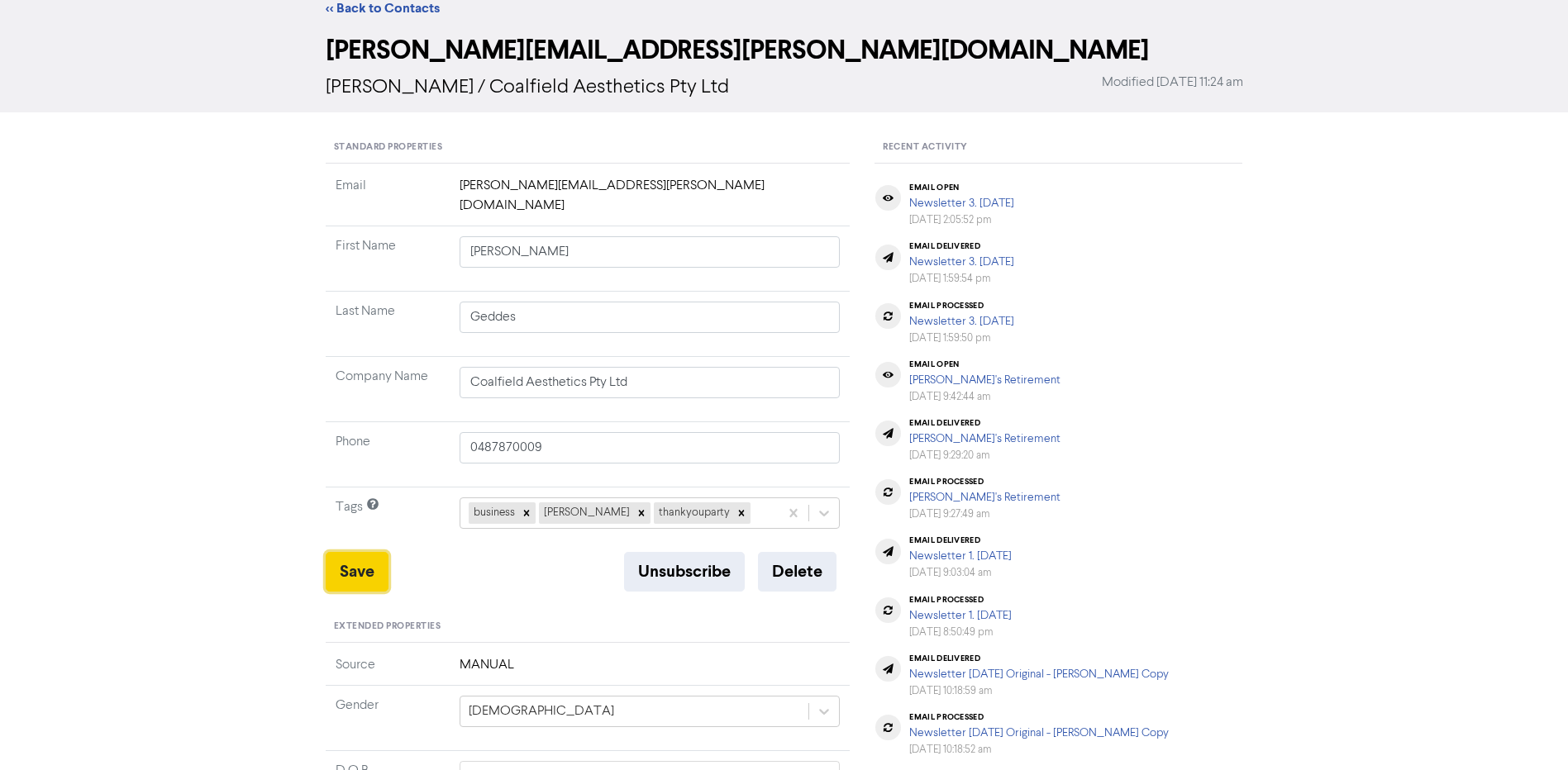
click at [366, 555] on button "Save" at bounding box center [356, 572] width 63 height 39
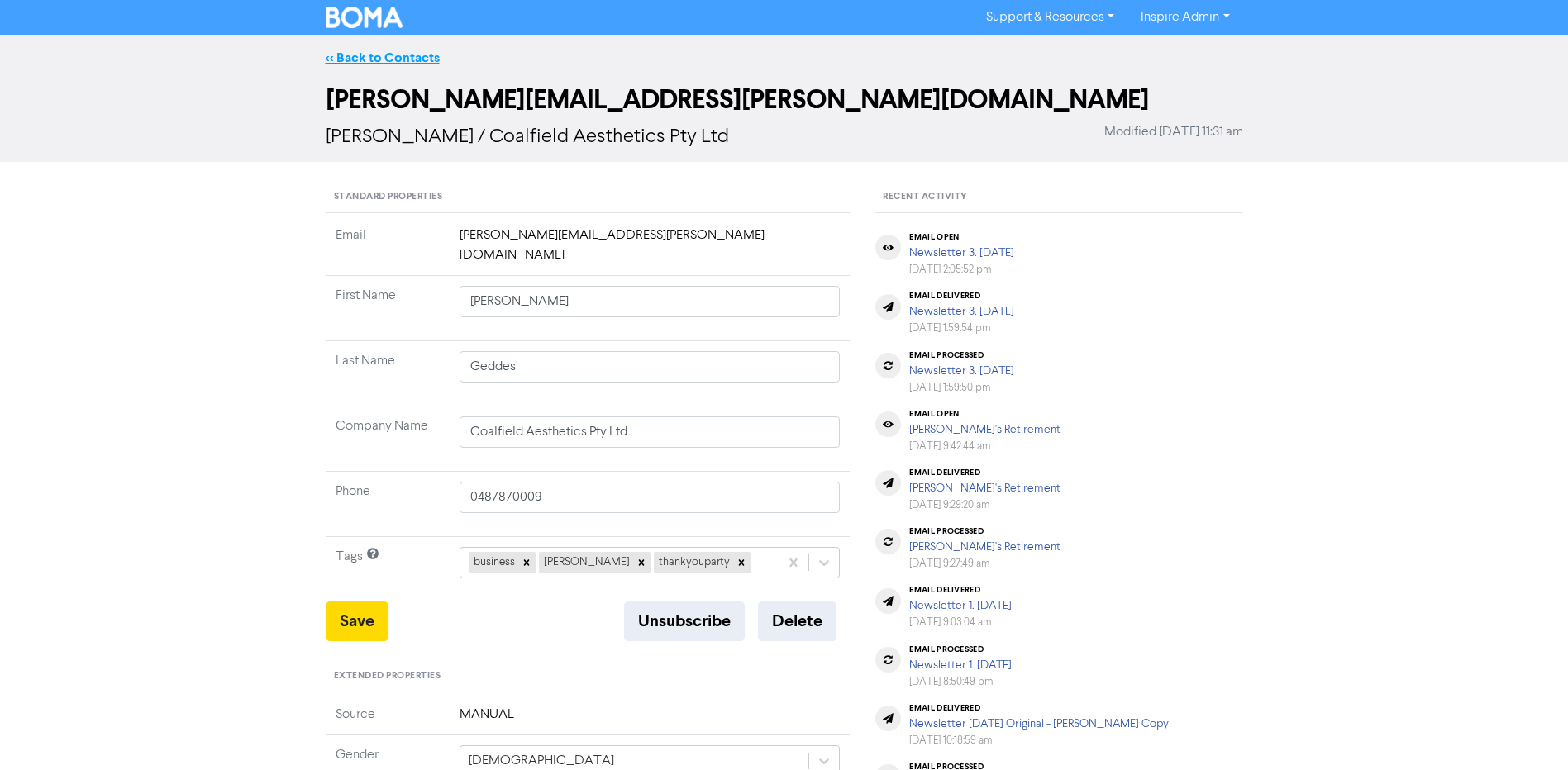
click at [414, 56] on link "<< Back to Contacts" at bounding box center [382, 58] width 114 height 17
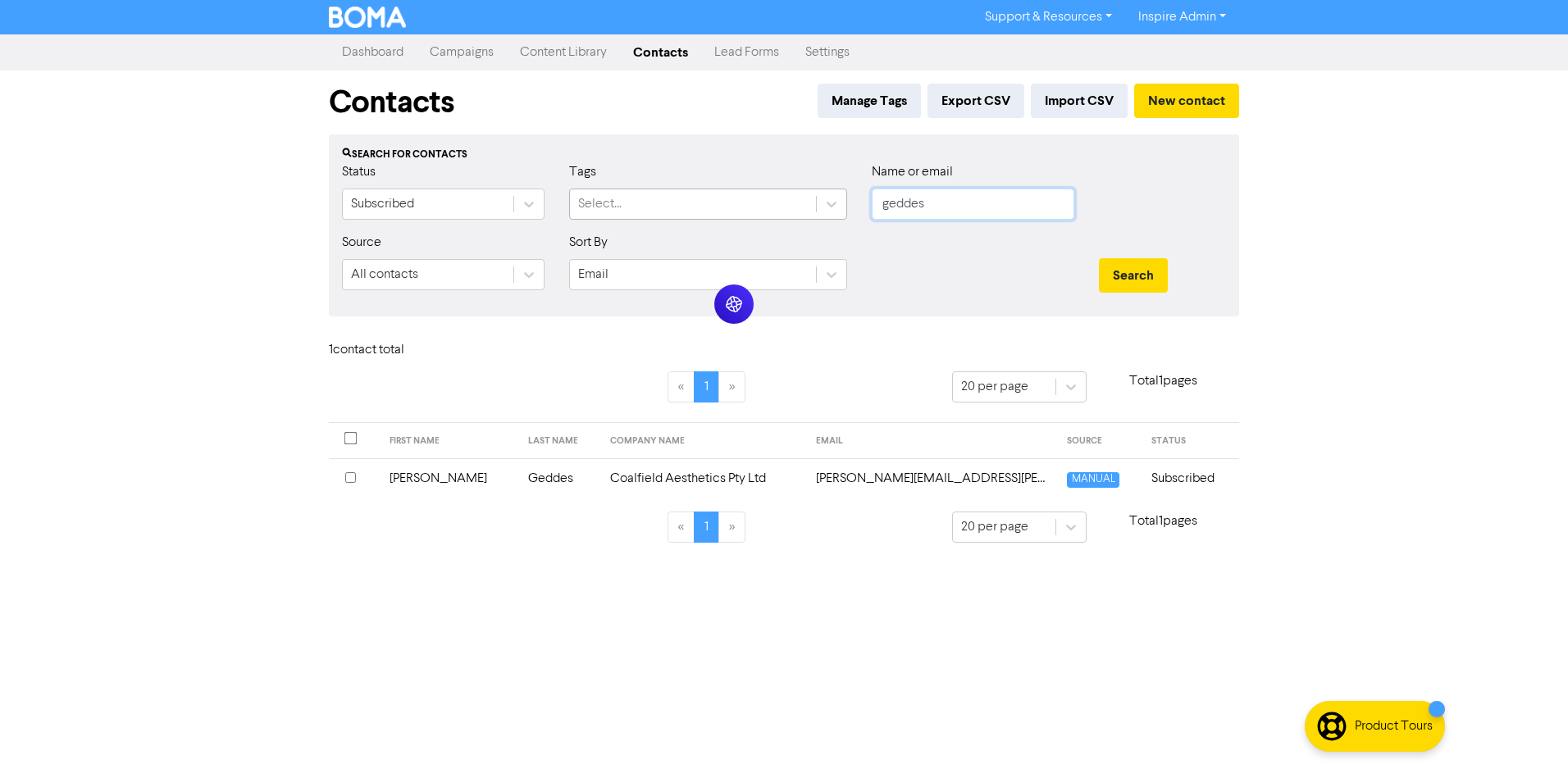
drag, startPoint x: 974, startPoint y: 210, endPoint x: 797, endPoint y: 203, distance: 177.1
click at [797, 203] on div "Status Subscribed Tags Select... Name or email geddes" at bounding box center [784, 198] width 909 height 71
paste input "[EMAIL_ADDRESS][DOMAIN_NAME]"
click at [1099, 258] on button "Search" at bounding box center [1133, 275] width 69 height 35
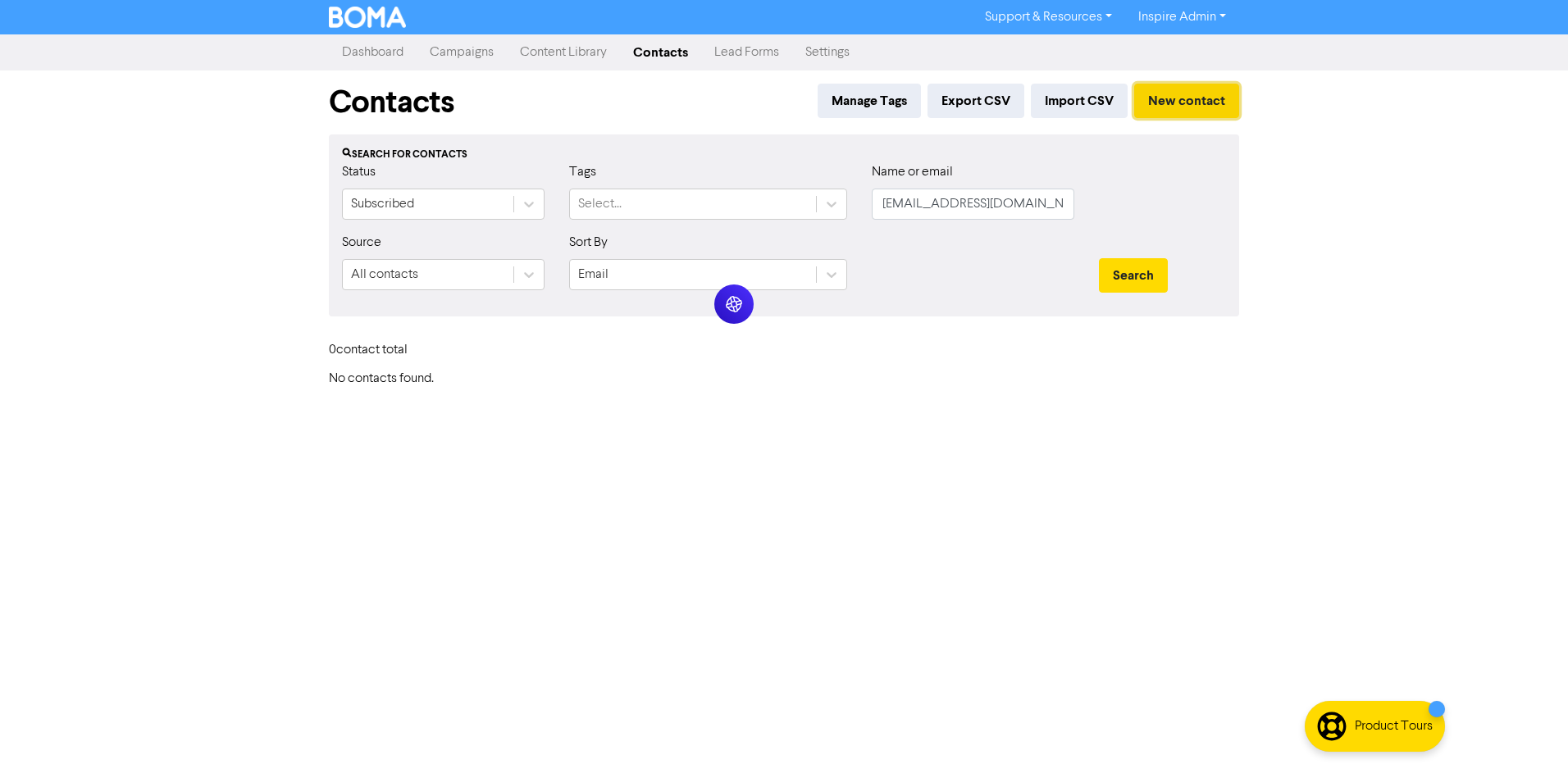
click at [1200, 105] on button "New contact" at bounding box center [1186, 101] width 105 height 35
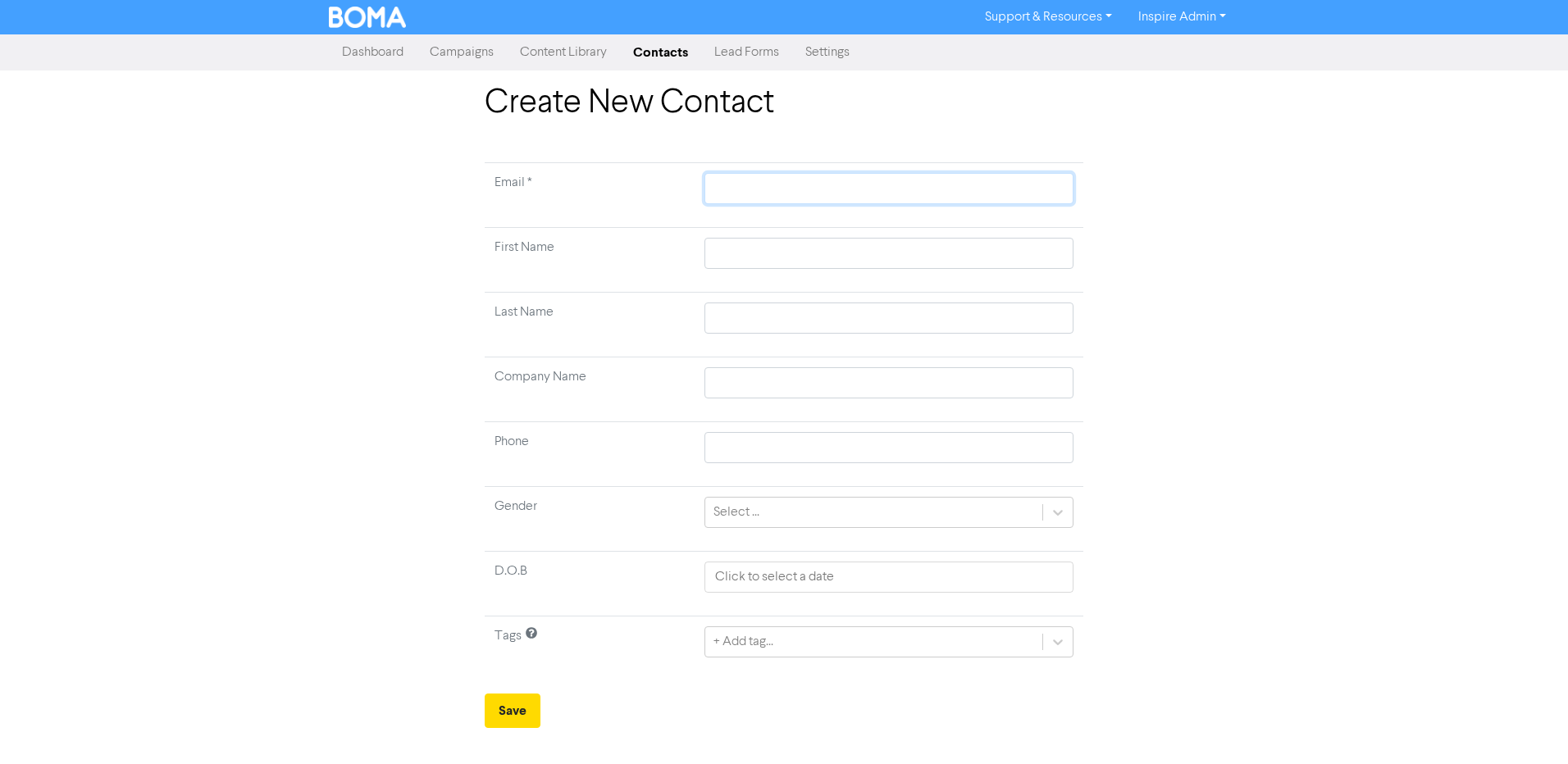
click at [751, 189] on input "text" at bounding box center [889, 188] width 369 height 31
paste input "[EMAIL_ADDRESS][DOMAIN_NAME]"
click at [746, 248] on input "text" at bounding box center [889, 253] width 369 height 31
click at [754, 319] on input "text" at bounding box center [889, 317] width 369 height 31
click at [802, 638] on div "+ Add tag..." at bounding box center [889, 642] width 369 height 31
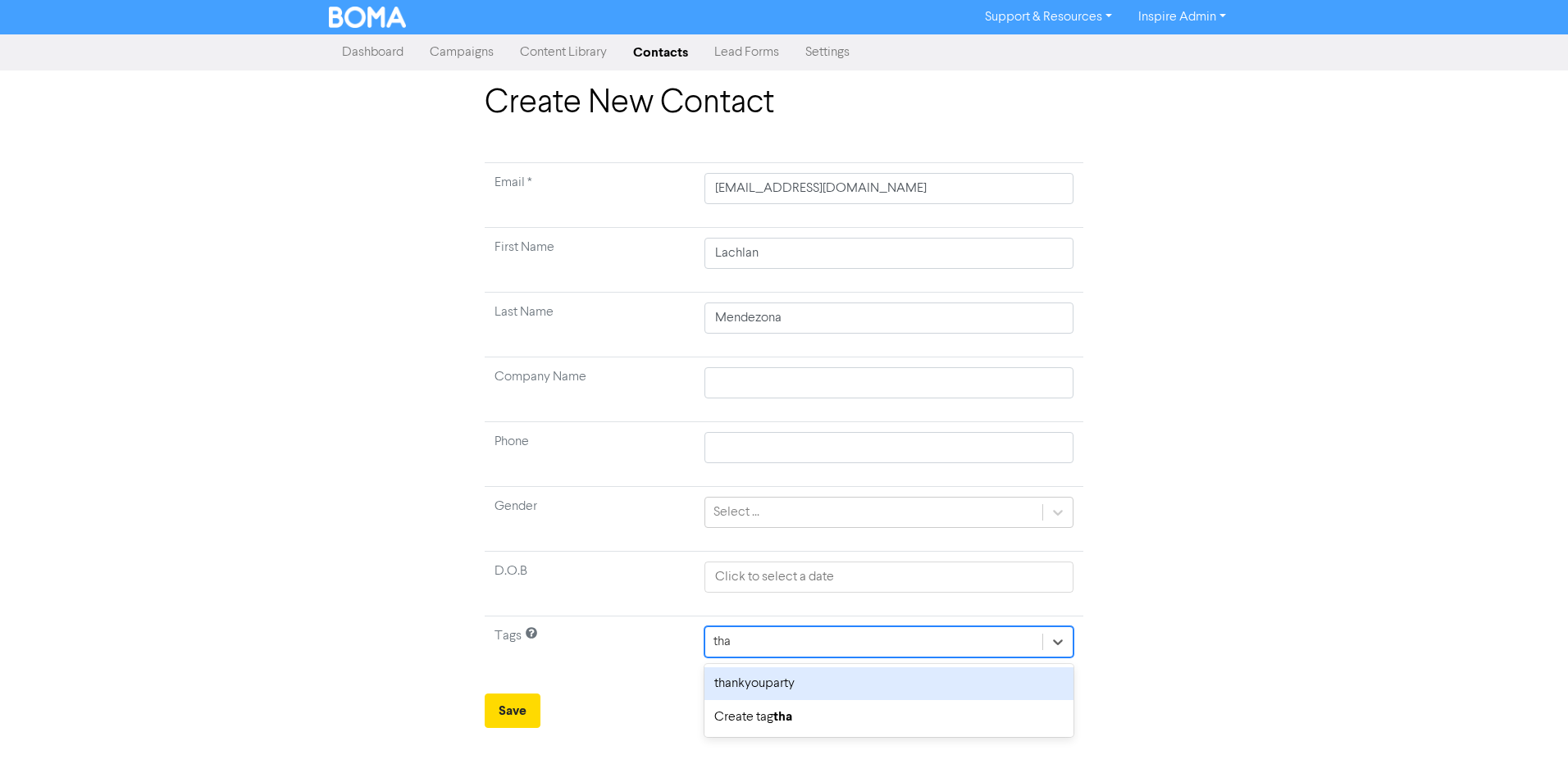
click at [778, 681] on div "thankyouparty" at bounding box center [889, 684] width 369 height 33
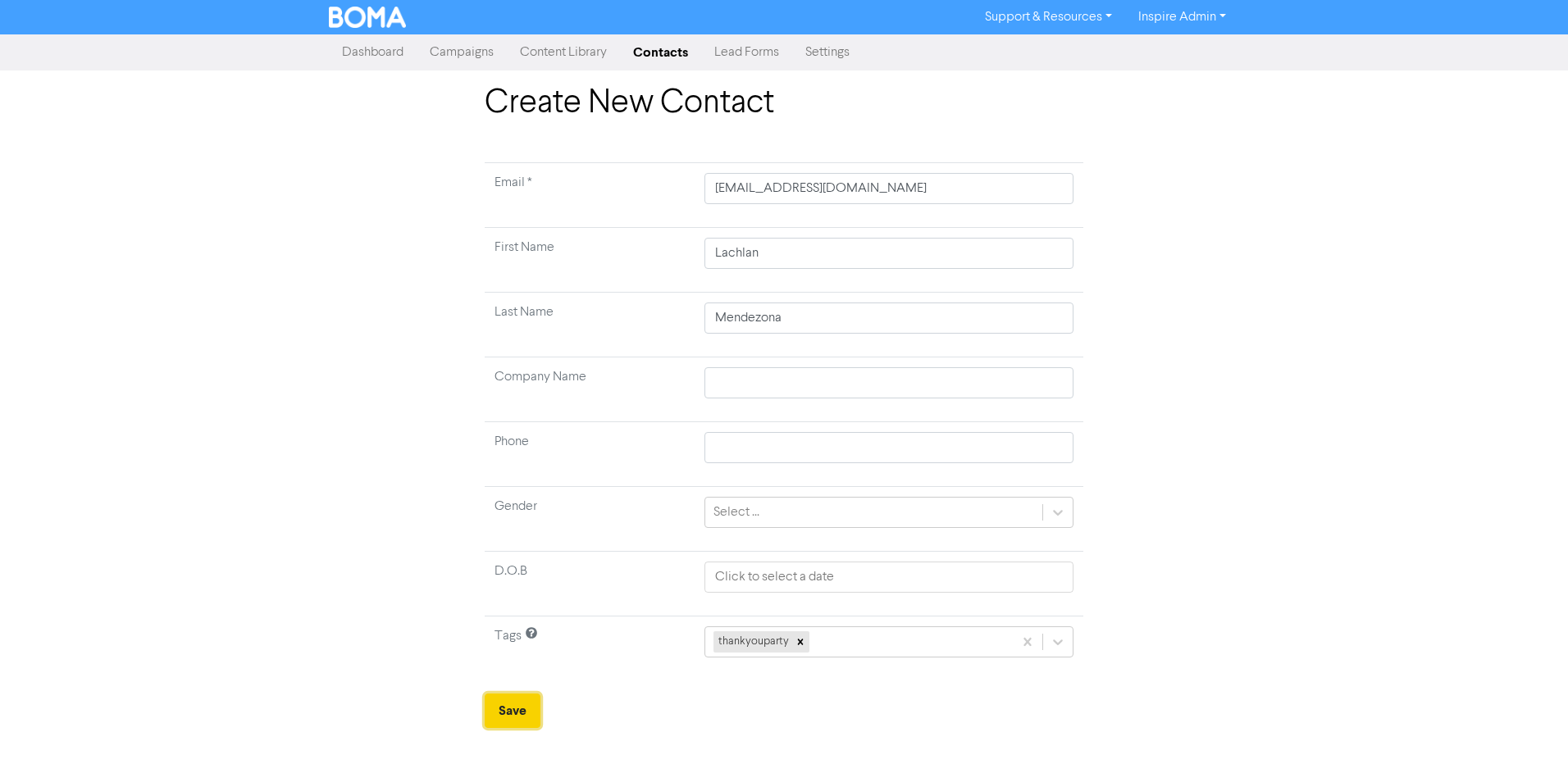
click at [512, 714] on button "Save" at bounding box center [513, 711] width 56 height 35
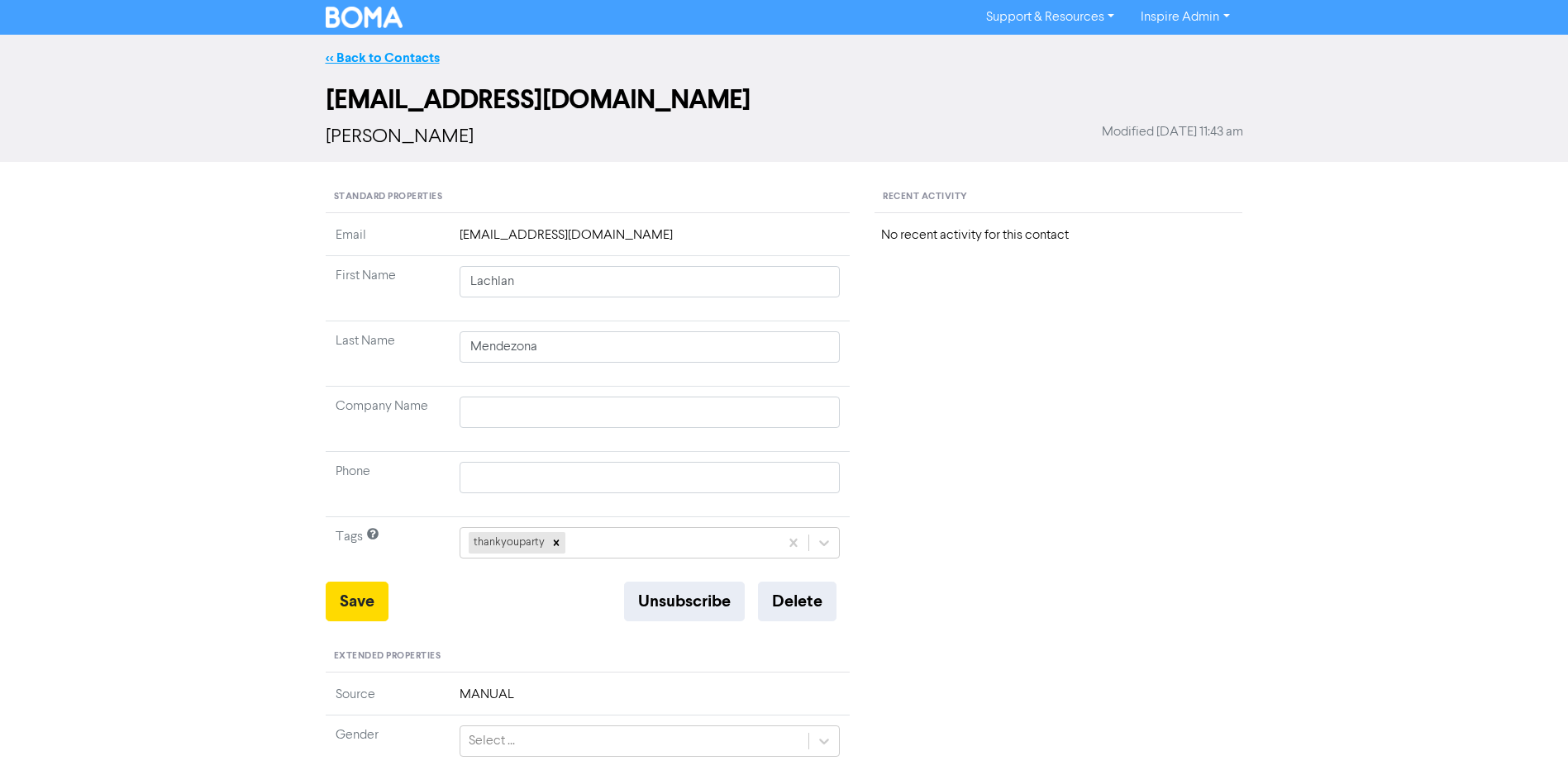
click at [375, 55] on link "<< Back to Contacts" at bounding box center [382, 58] width 114 height 17
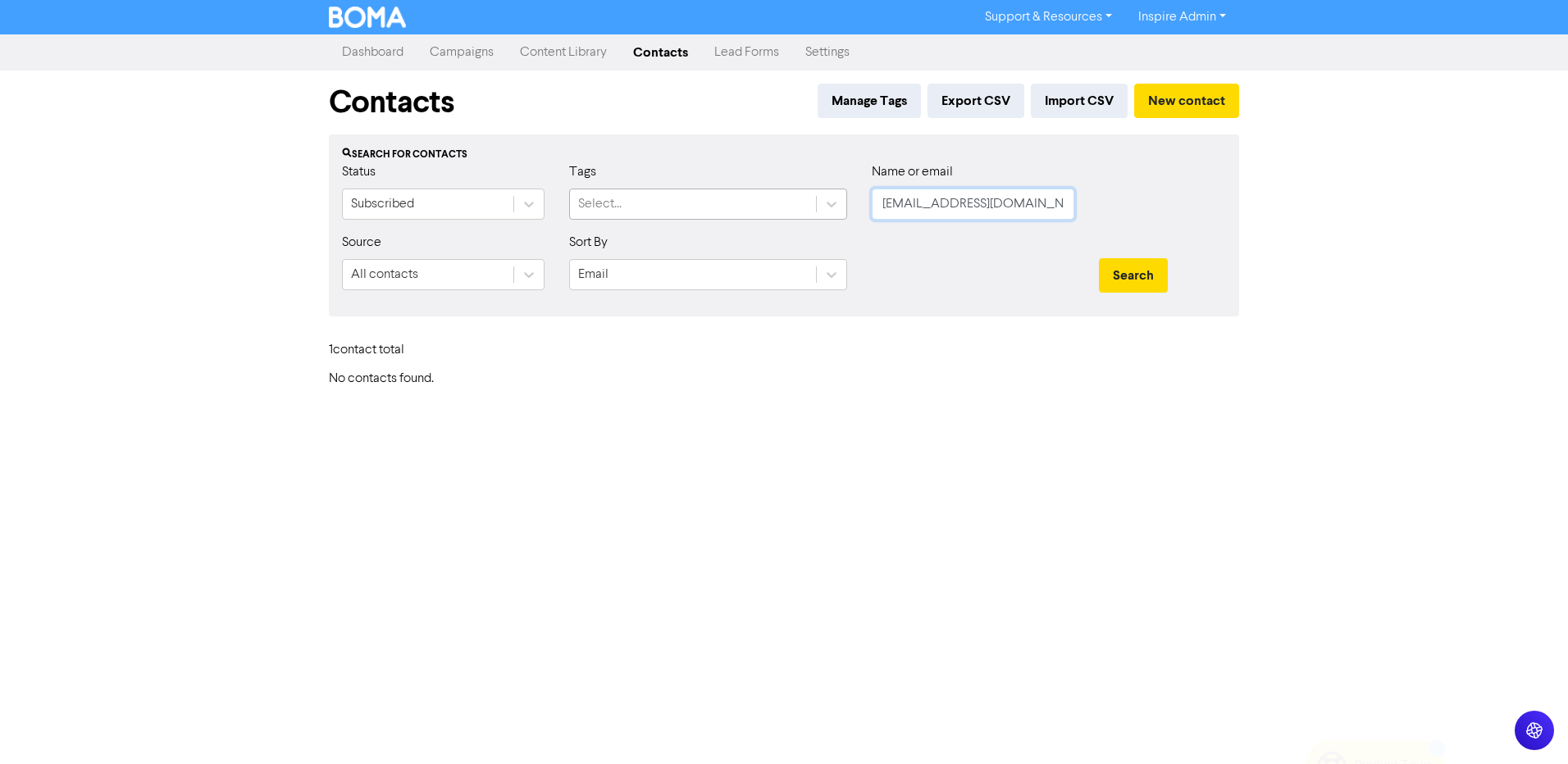
drag, startPoint x: 1027, startPoint y: 207, endPoint x: 803, endPoint y: 202, distance: 224.1
click at [803, 202] on div "Status Subscribed Tags Select... Name or email [EMAIL_ADDRESS][DOMAIN_NAME]" at bounding box center [784, 198] width 909 height 71
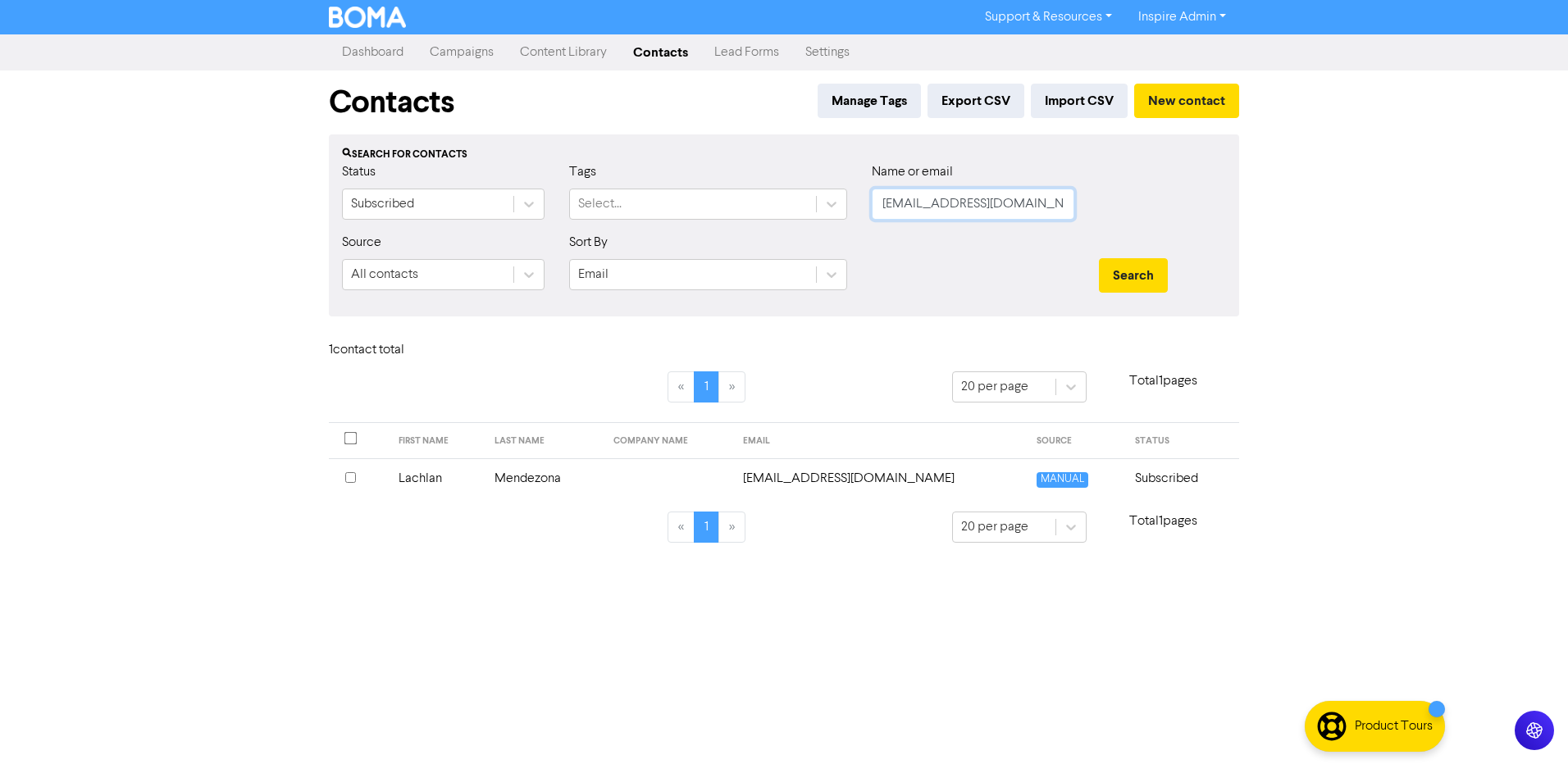
paste input "[DOMAIN_NAME]@hot"
click at [1099, 258] on button "Search" at bounding box center [1133, 275] width 69 height 35
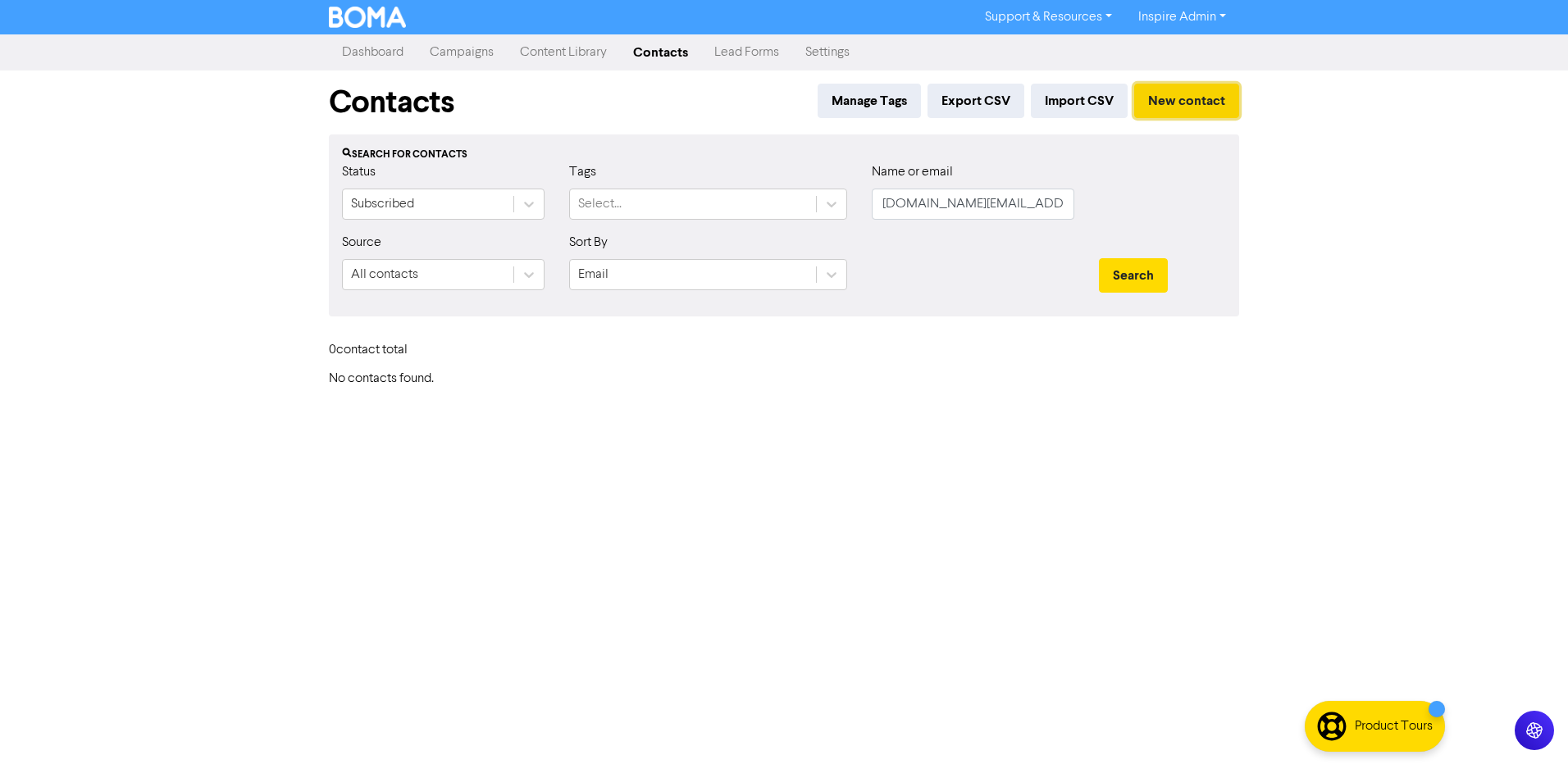
click at [1166, 102] on button "New contact" at bounding box center [1186, 101] width 105 height 35
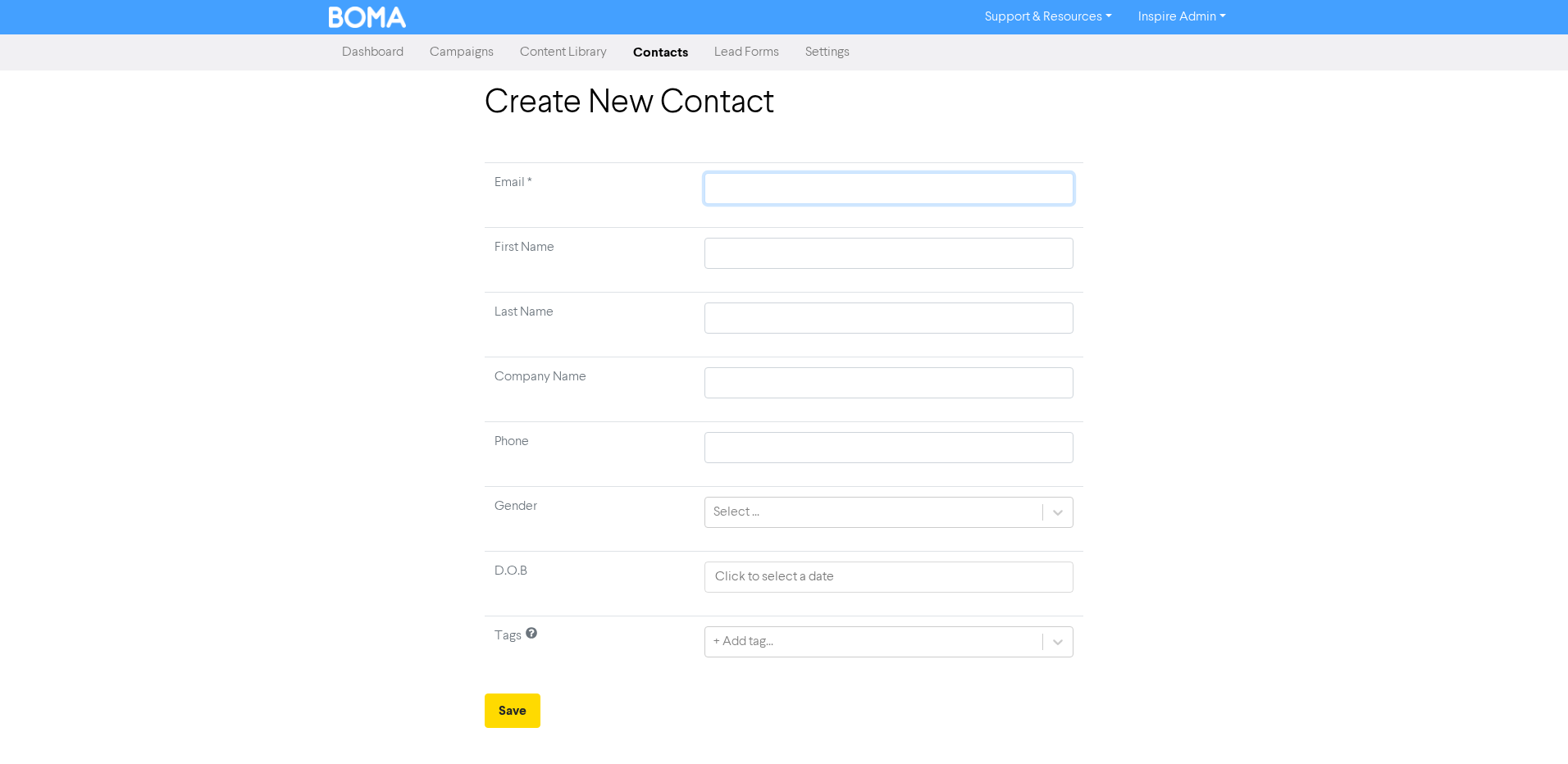
click at [875, 188] on input "text" at bounding box center [889, 188] width 369 height 31
paste input "[DOMAIN_NAME][EMAIL_ADDRESS][DOMAIN_NAME]"
click at [858, 250] on input "text" at bounding box center [889, 253] width 369 height 31
click at [846, 313] on input "text" at bounding box center [889, 317] width 369 height 31
click at [732, 643] on div "+ Add tag..." at bounding box center [889, 642] width 369 height 31
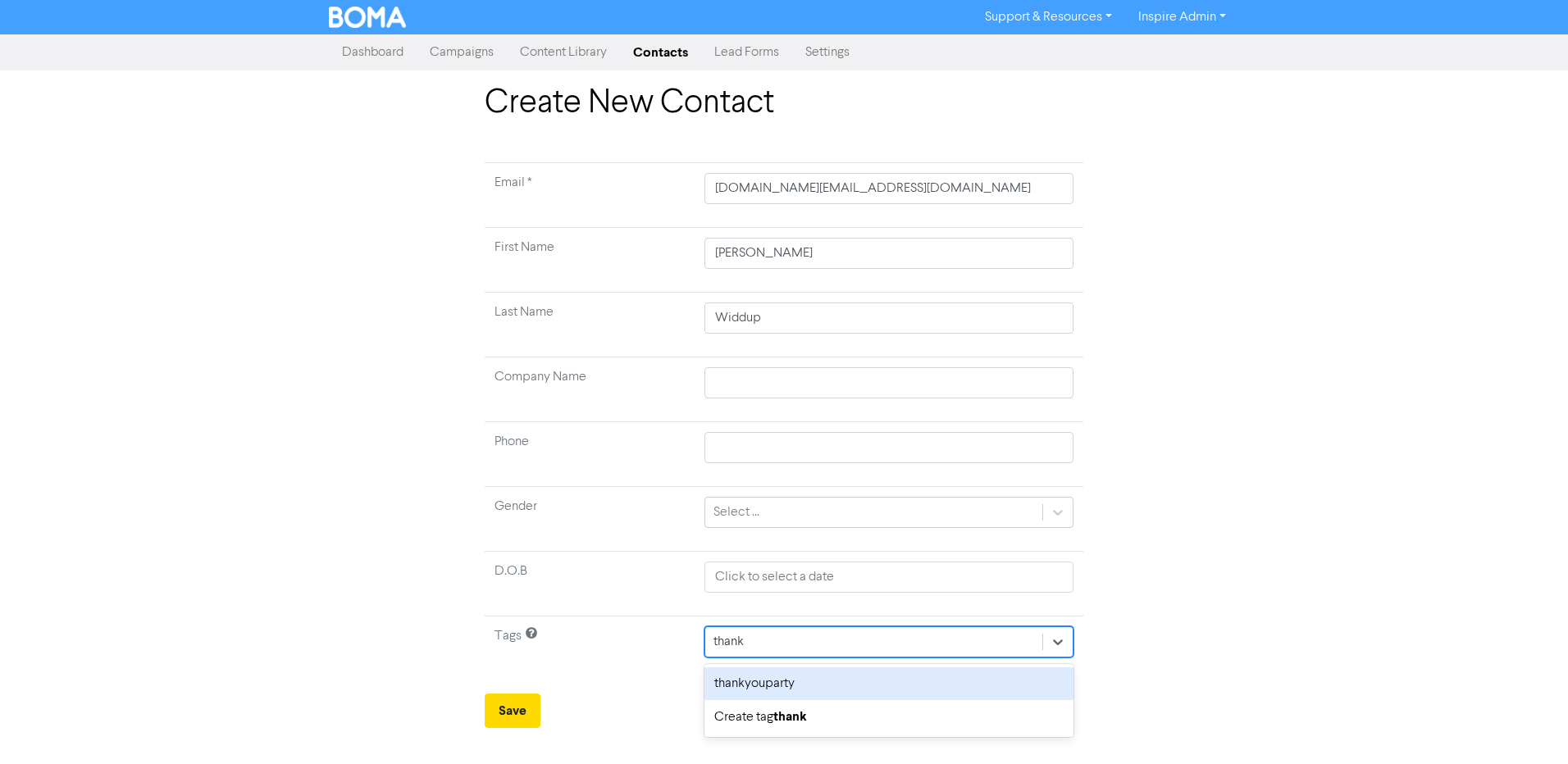
click at [761, 679] on div "thankyouparty" at bounding box center [889, 684] width 369 height 33
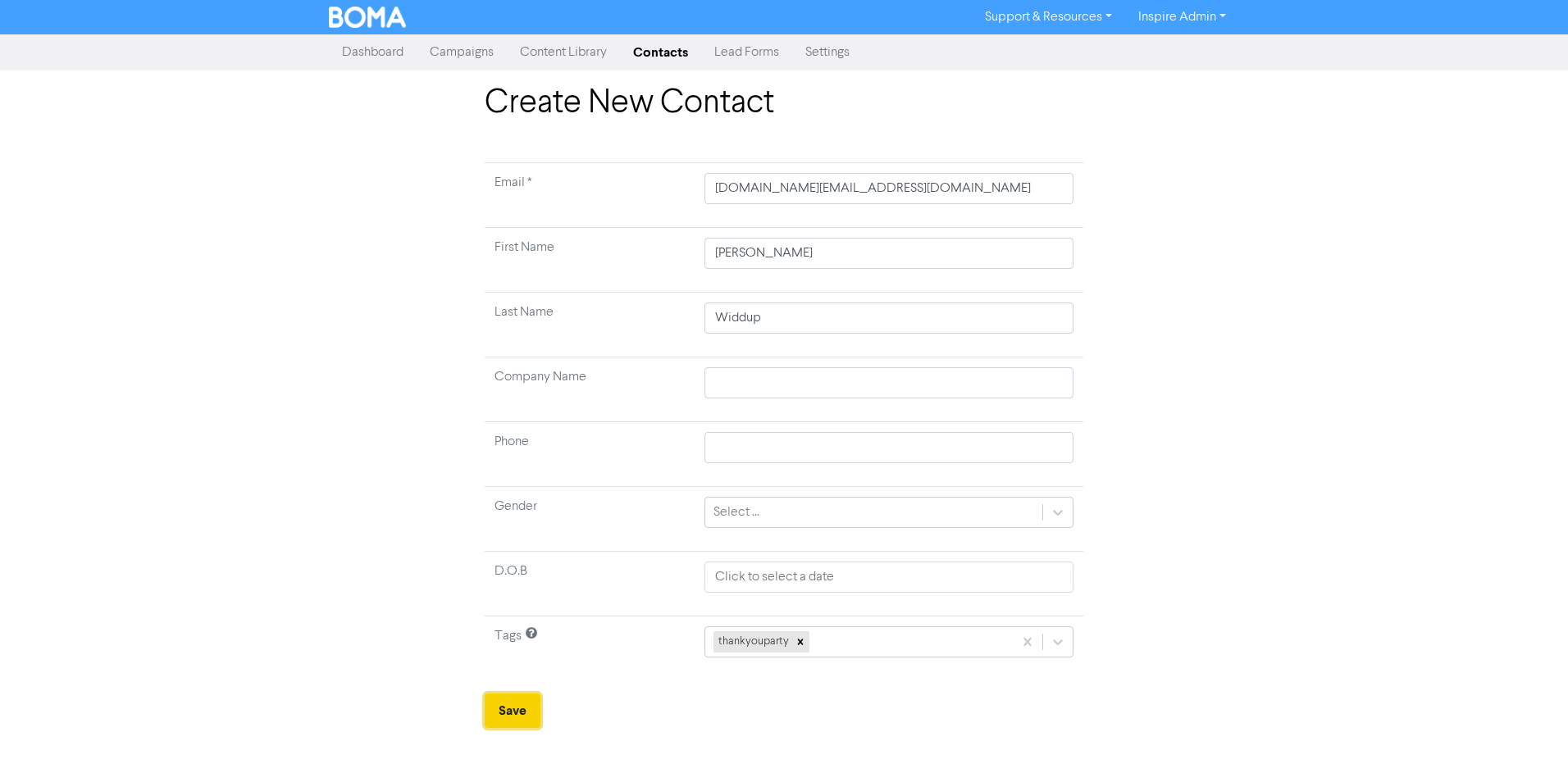
click at [515, 709] on button "Save" at bounding box center [513, 711] width 56 height 35
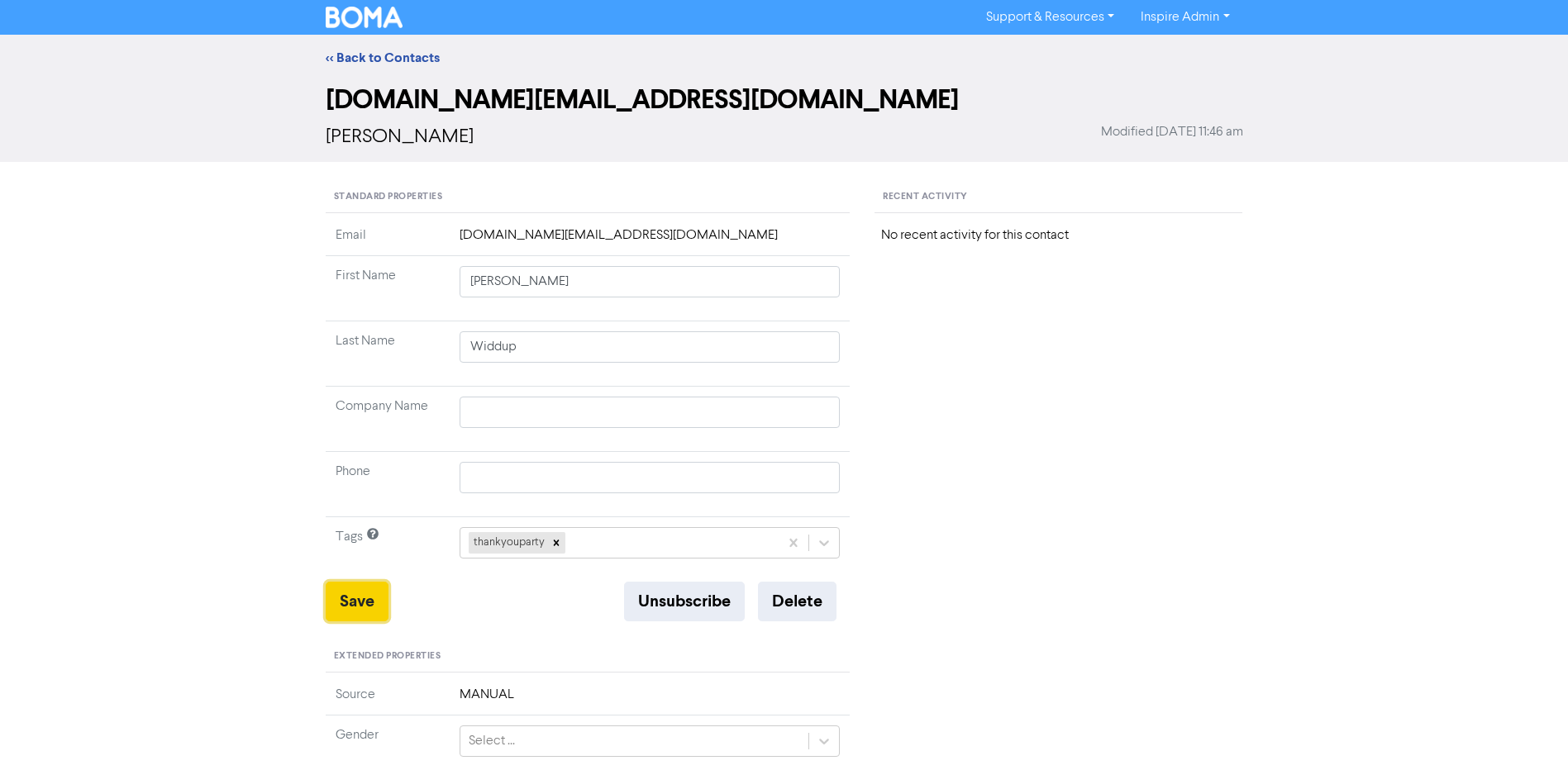
click at [334, 598] on button "Save" at bounding box center [356, 602] width 63 height 39
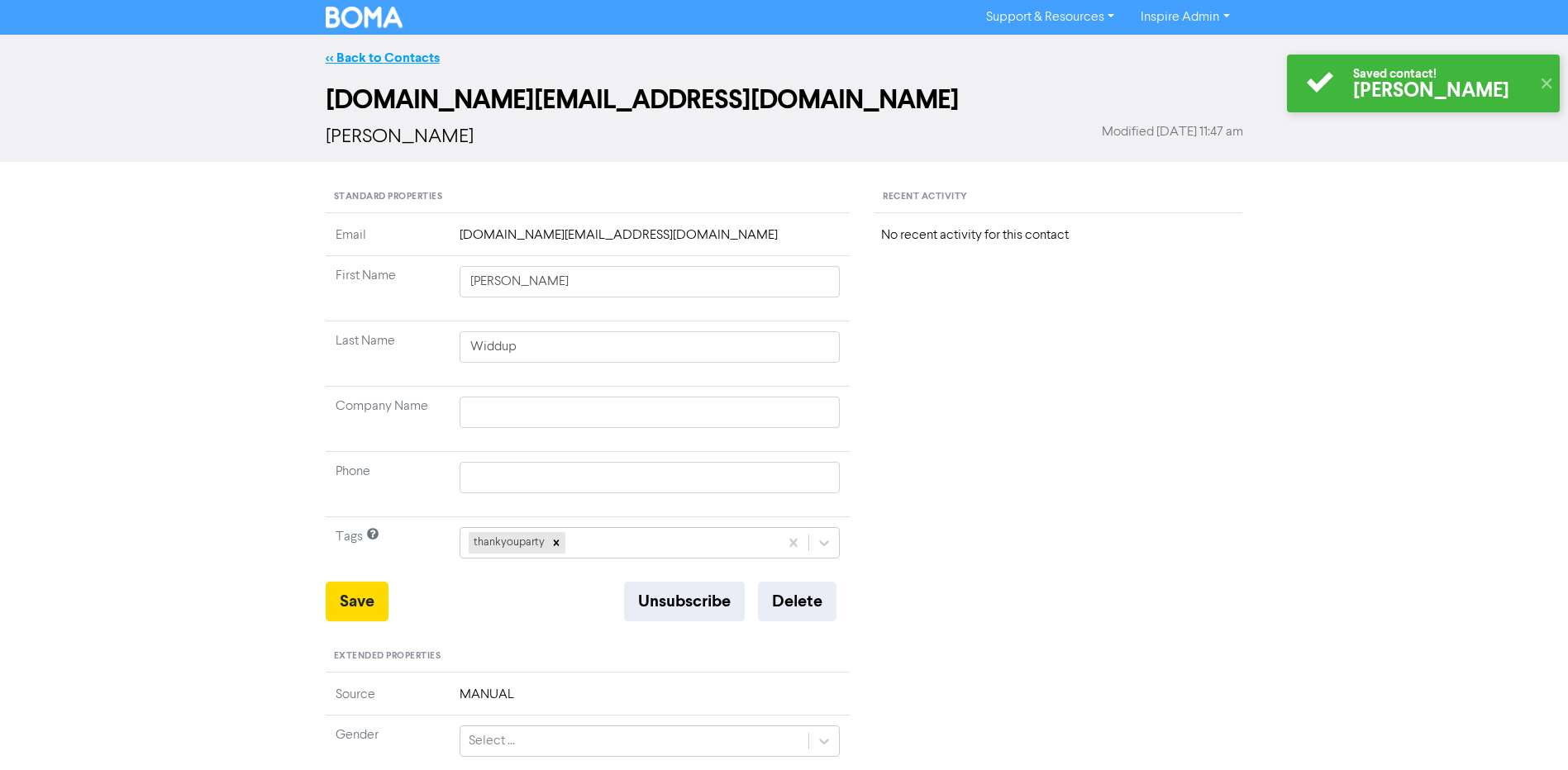
click at [400, 55] on link "<< Back to Contacts" at bounding box center [382, 58] width 114 height 17
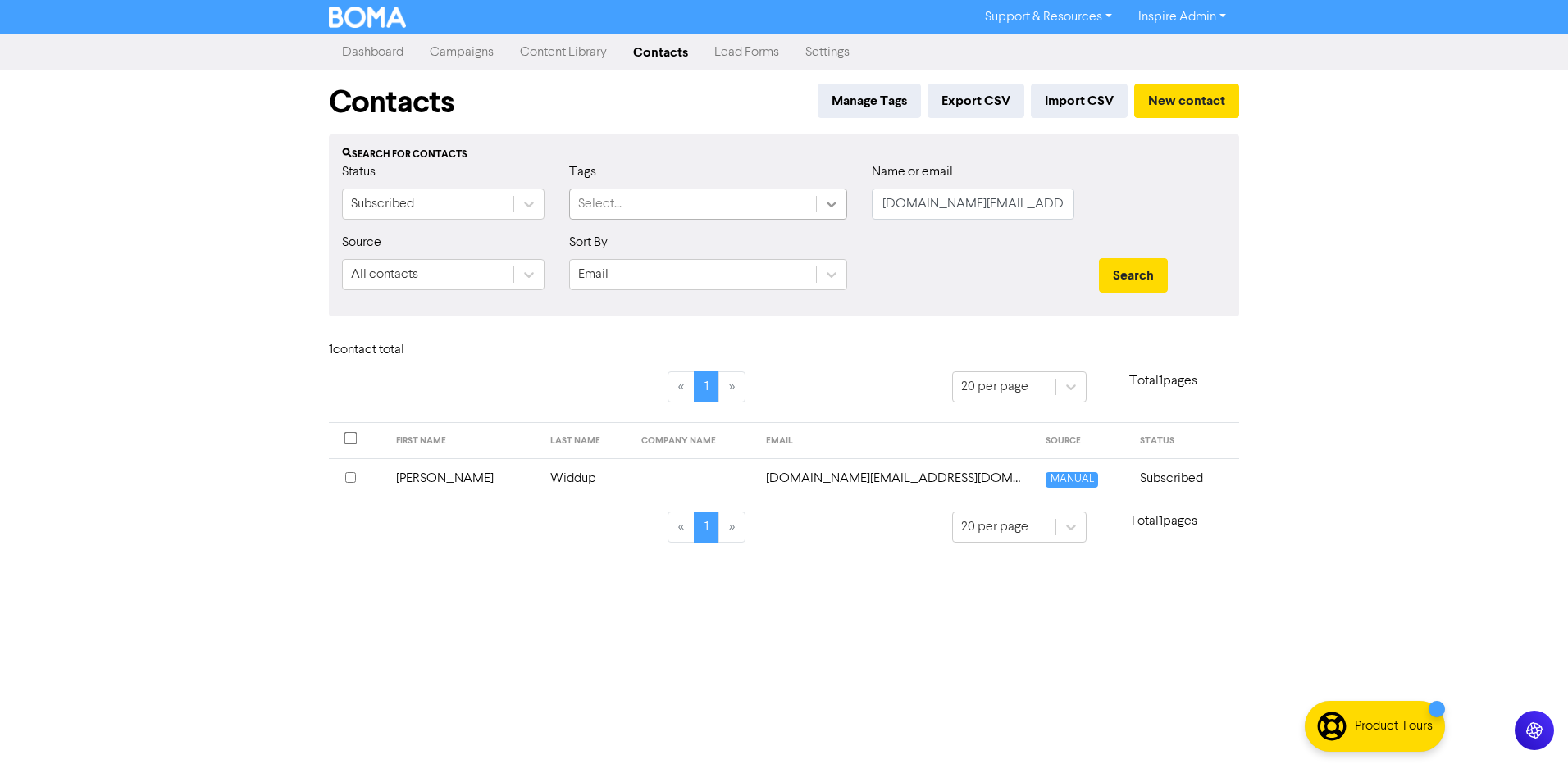
click at [819, 212] on div "Status Subscribed Tags Select... Name or email [DOMAIN_NAME][EMAIL_ADDRESS][DOM…" at bounding box center [784, 198] width 909 height 71
drag, startPoint x: 1011, startPoint y: 201, endPoint x: 836, endPoint y: 204, distance: 175.0
click at [837, 204] on div "Status Subscribed Tags Select... Name or email [DOMAIN_NAME][EMAIL_ADDRESS][DOM…" at bounding box center [784, 198] width 909 height 71
paste input "[PERSON_NAME][EMAIL_ADDRESS][PERSON_NAME]"
click at [1099, 258] on button "Search" at bounding box center [1133, 275] width 69 height 35
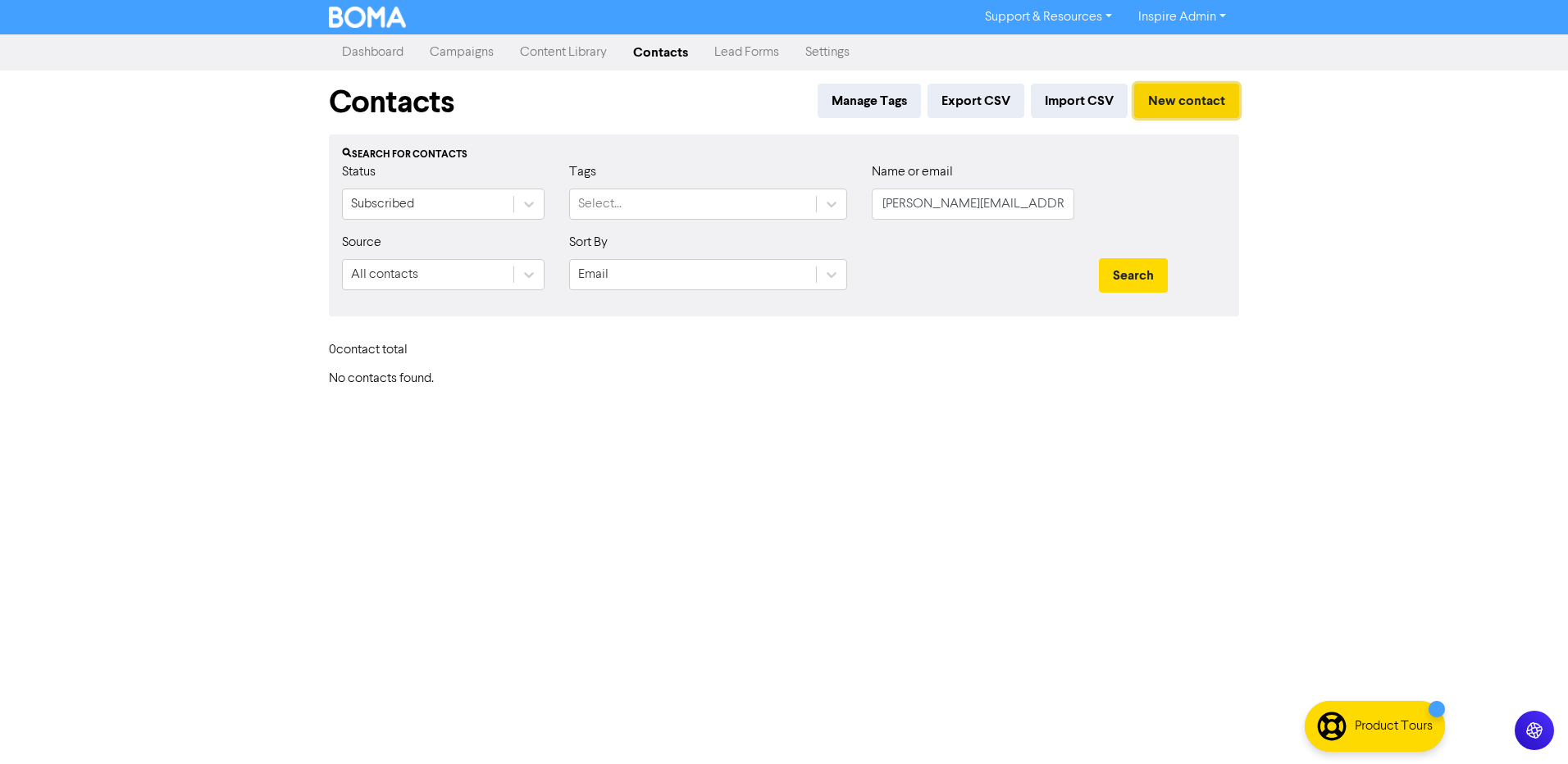
drag, startPoint x: 1157, startPoint y: 103, endPoint x: 1168, endPoint y: 110, distance: 13.0
click at [1168, 110] on button "New contact" at bounding box center [1186, 101] width 105 height 35
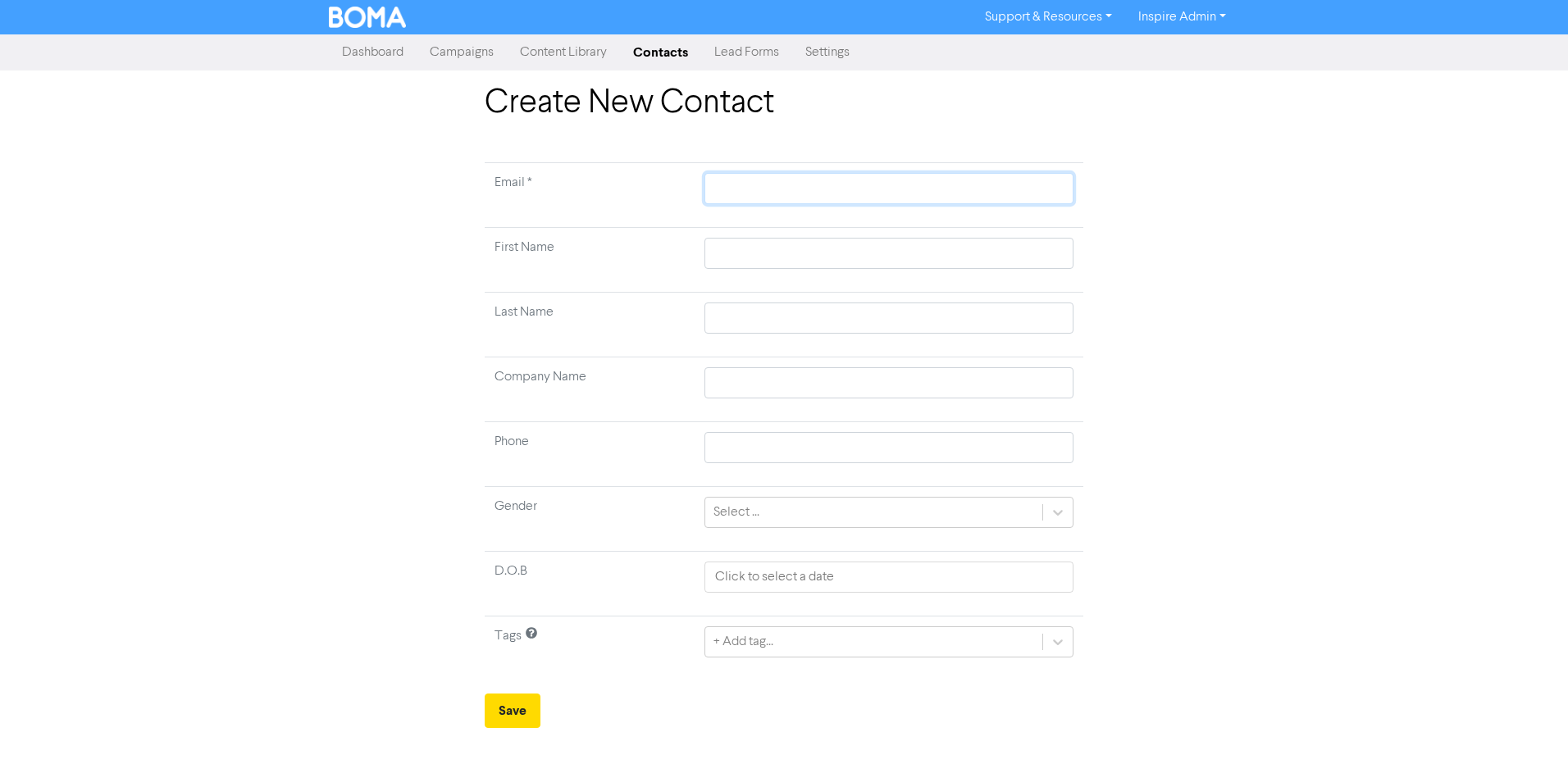
click at [787, 187] on input "text" at bounding box center [889, 188] width 369 height 31
paste input "[PERSON_NAME][EMAIL_ADDRESS][PERSON_NAME][DOMAIN_NAME]"
click at [788, 258] on input "text" at bounding box center [889, 253] width 369 height 31
click at [781, 315] on input "text" at bounding box center [889, 317] width 369 height 31
click at [750, 641] on div "+ Add tag..." at bounding box center [889, 642] width 369 height 31
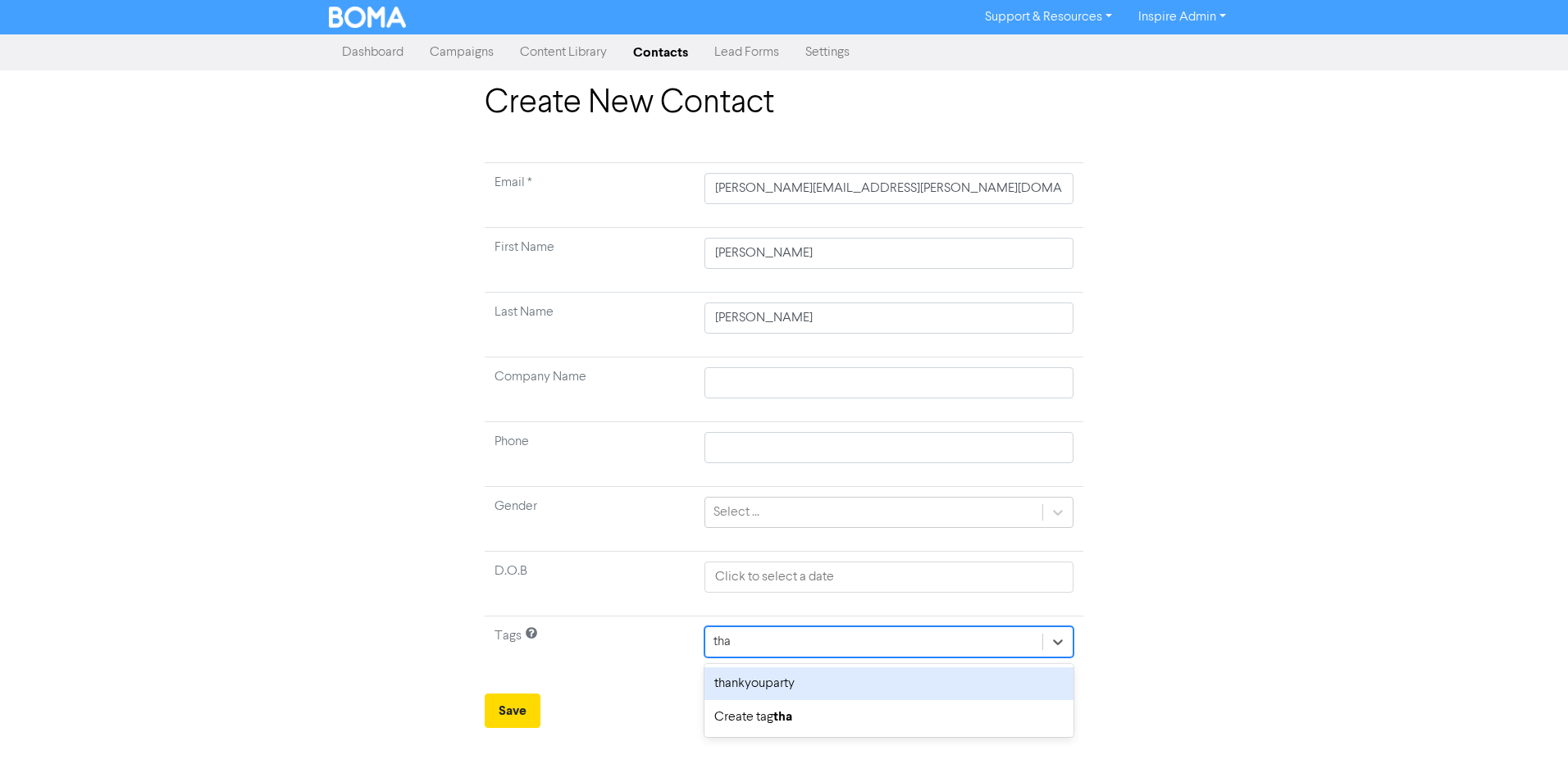
click at [763, 688] on div "thankyouparty" at bounding box center [889, 684] width 369 height 33
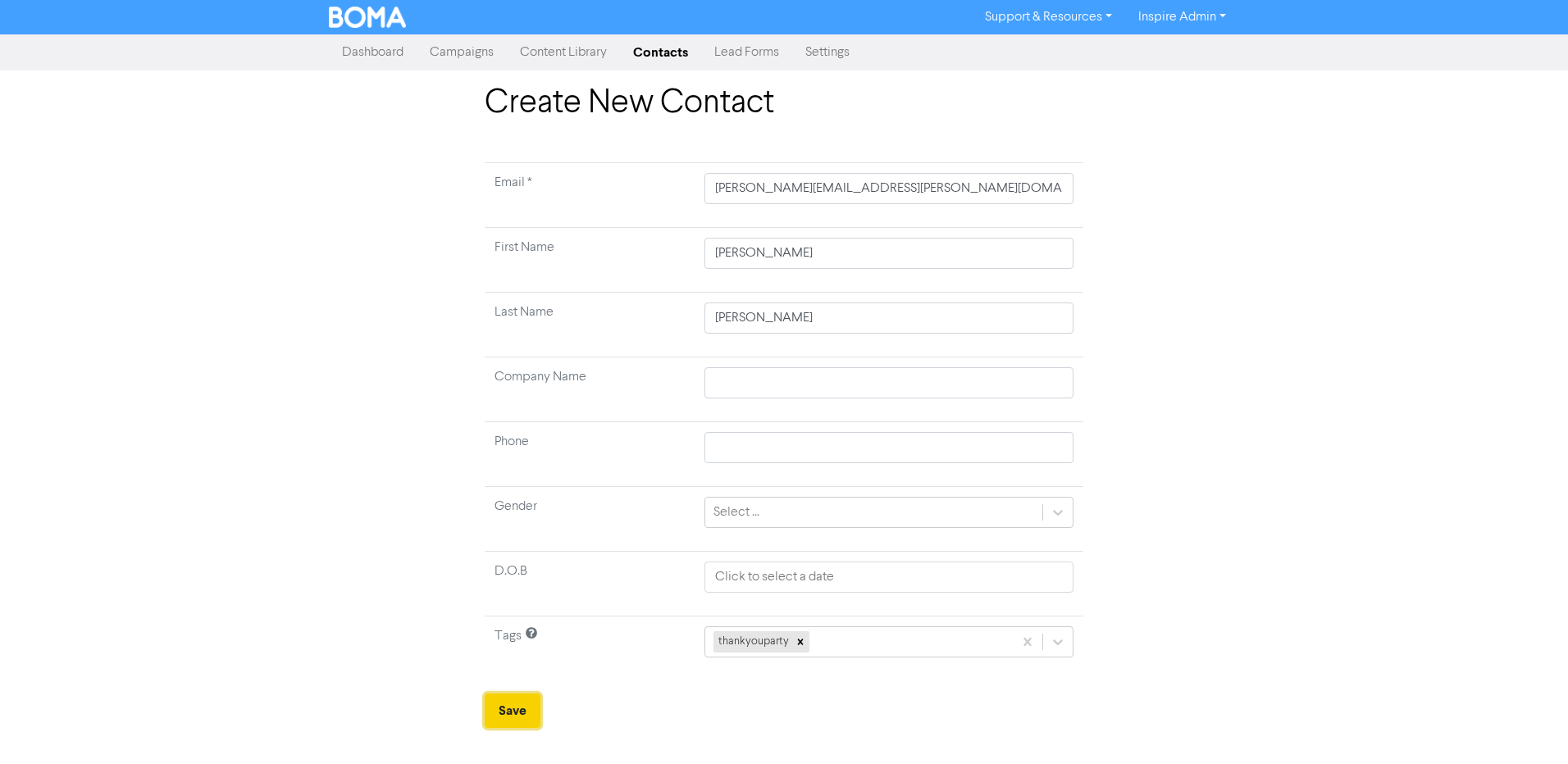
click at [522, 711] on button "Save" at bounding box center [513, 711] width 56 height 35
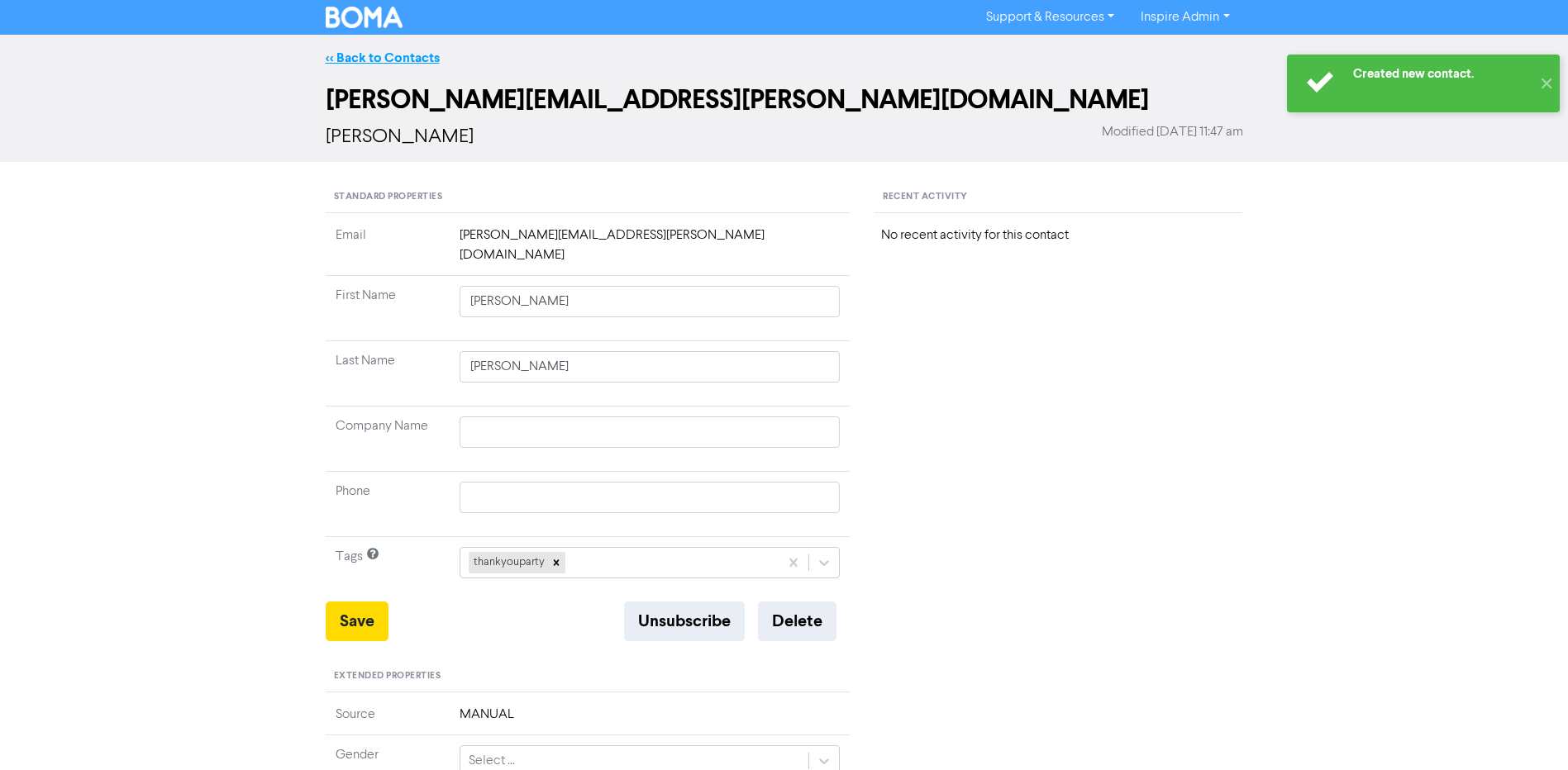
click at [371, 53] on link "<< Back to Contacts" at bounding box center [382, 58] width 114 height 17
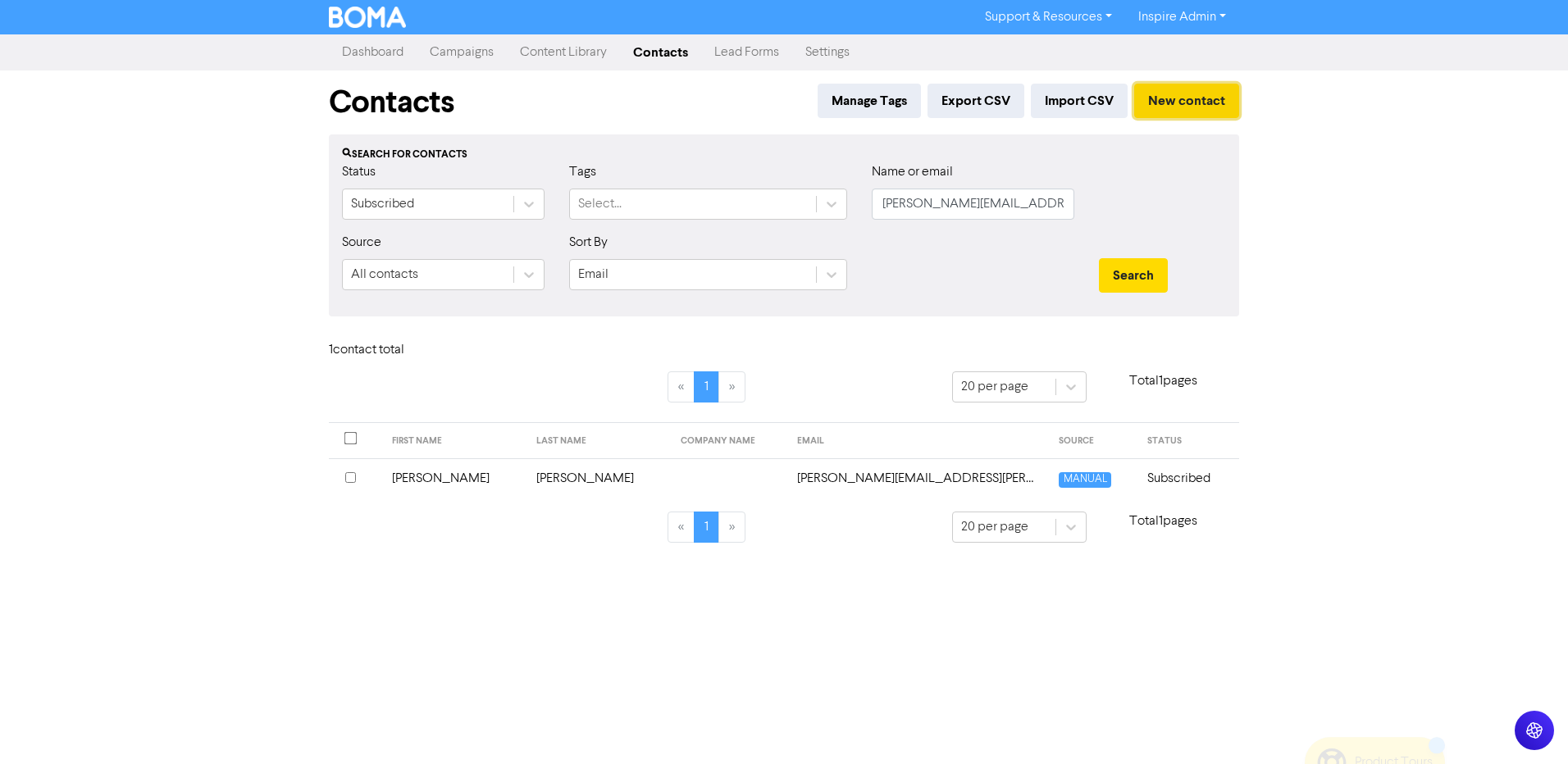
click at [1173, 100] on button "New contact" at bounding box center [1186, 101] width 105 height 35
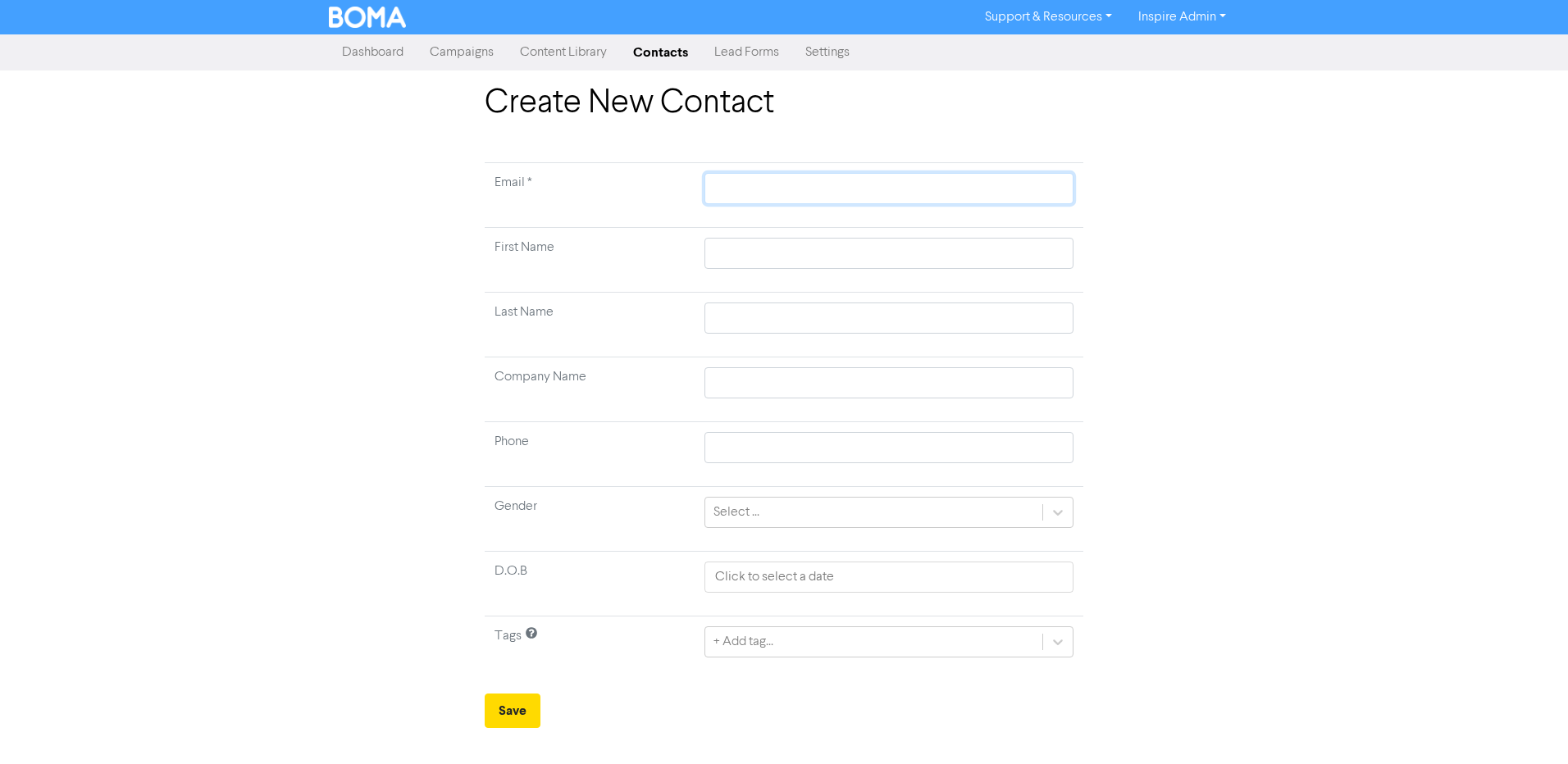
paste input "[EMAIL_ADDRESS][DOMAIN_NAME]"
click at [716, 194] on input "[EMAIL_ADDRESS][DOMAIN_NAME]" at bounding box center [889, 188] width 369 height 31
click at [754, 260] on input "text" at bounding box center [889, 253] width 369 height 31
click at [757, 310] on input "text" at bounding box center [889, 317] width 369 height 31
click at [782, 642] on div "+ Add tag..." at bounding box center [889, 642] width 369 height 31
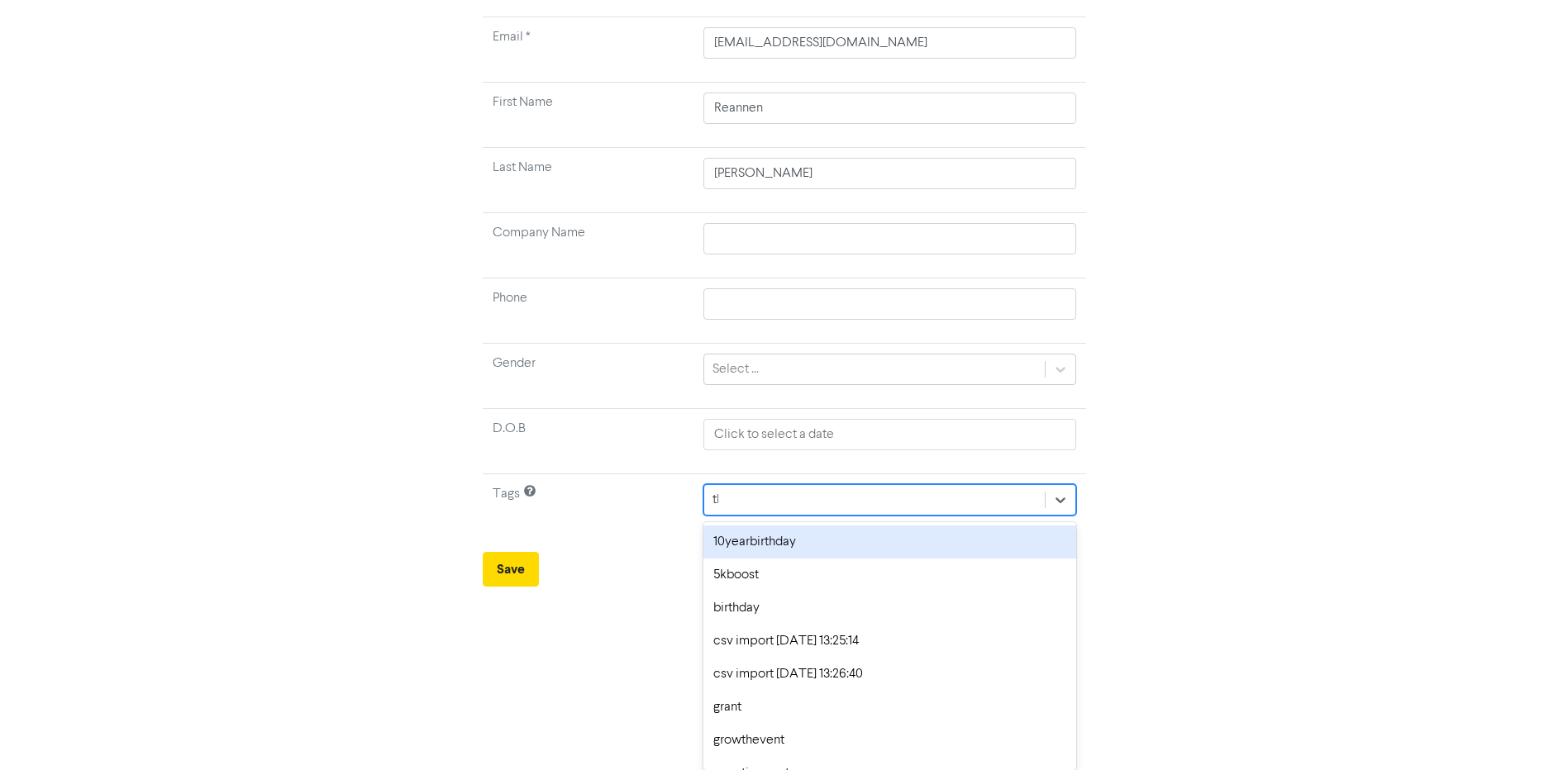
scroll to position [105, 0]
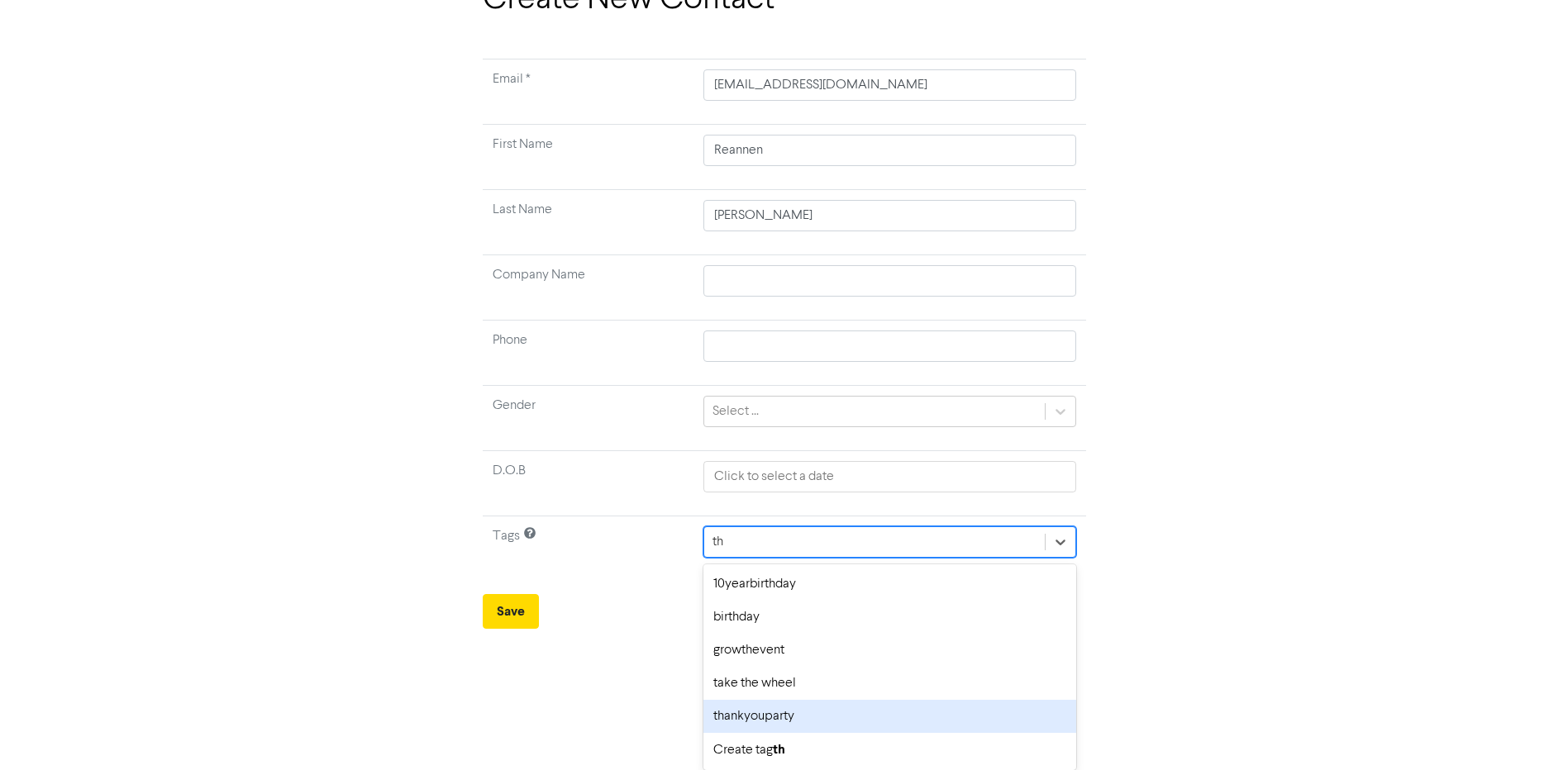
click at [765, 722] on div "thankyouparty" at bounding box center [889, 716] width 372 height 33
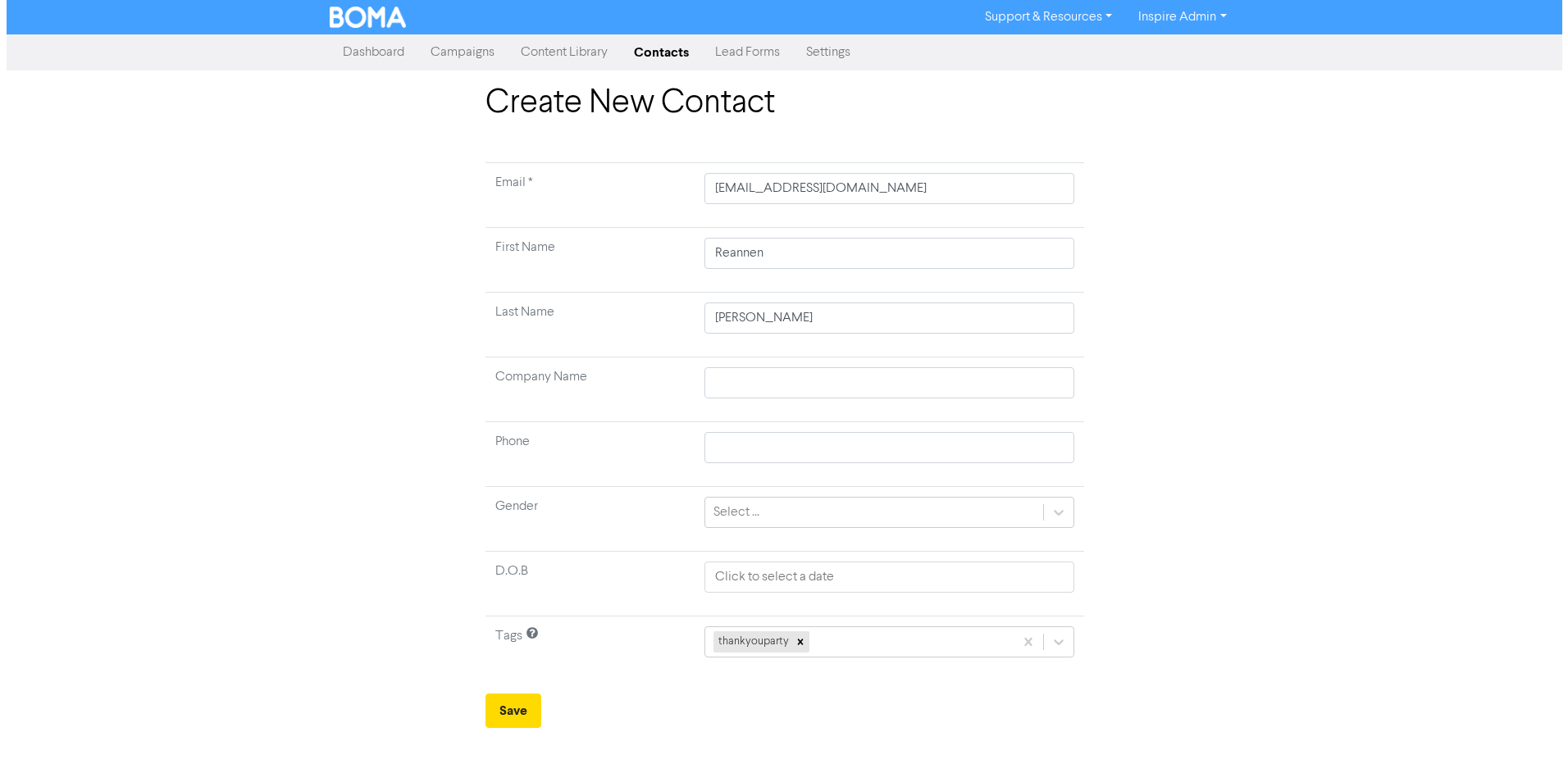
scroll to position [0, 0]
click at [514, 719] on button "Save" at bounding box center [513, 711] width 56 height 35
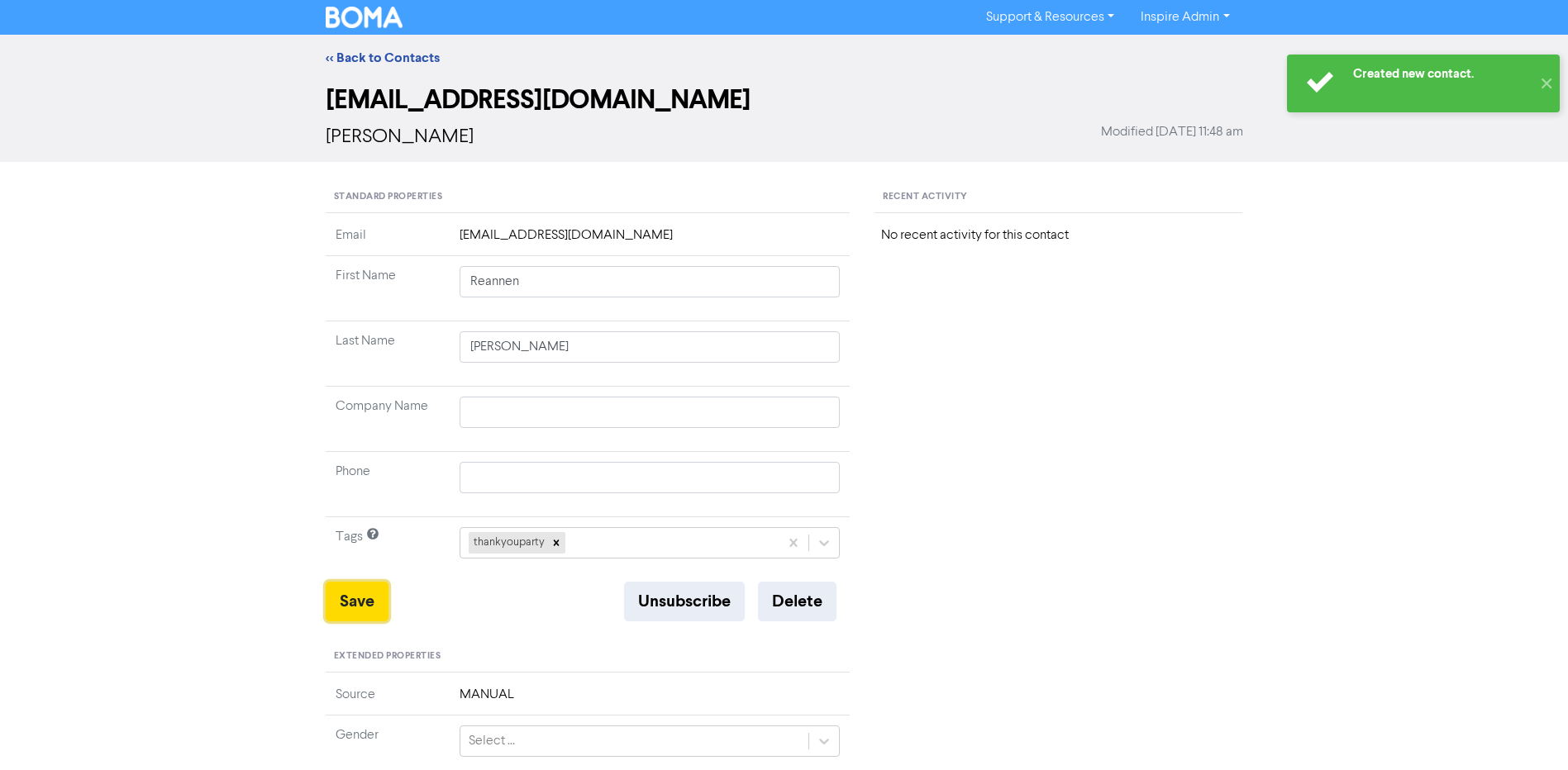
click at [371, 599] on button "Save" at bounding box center [356, 602] width 63 height 39
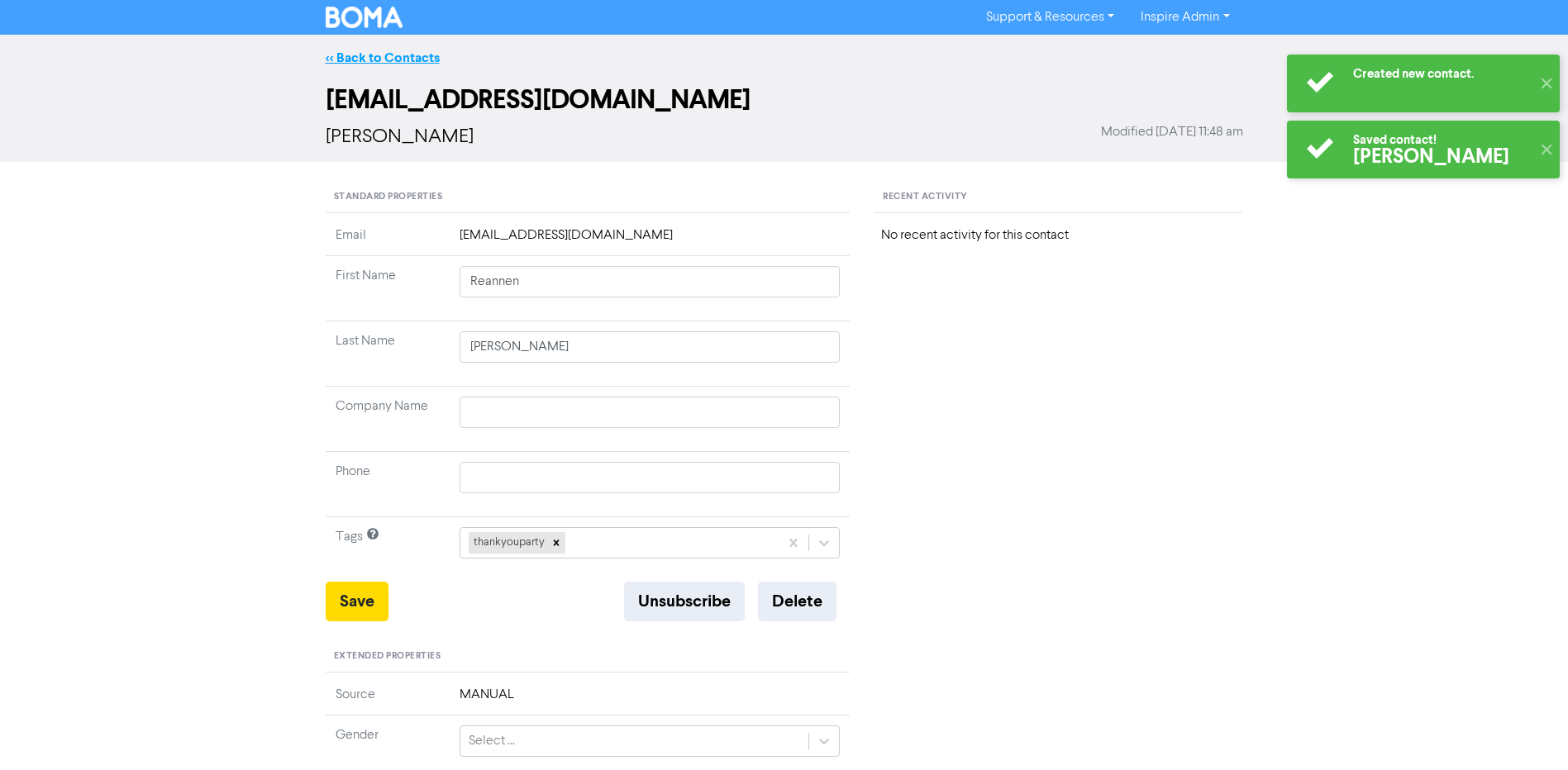
click at [389, 60] on link "<< Back to Contacts" at bounding box center [382, 58] width 114 height 17
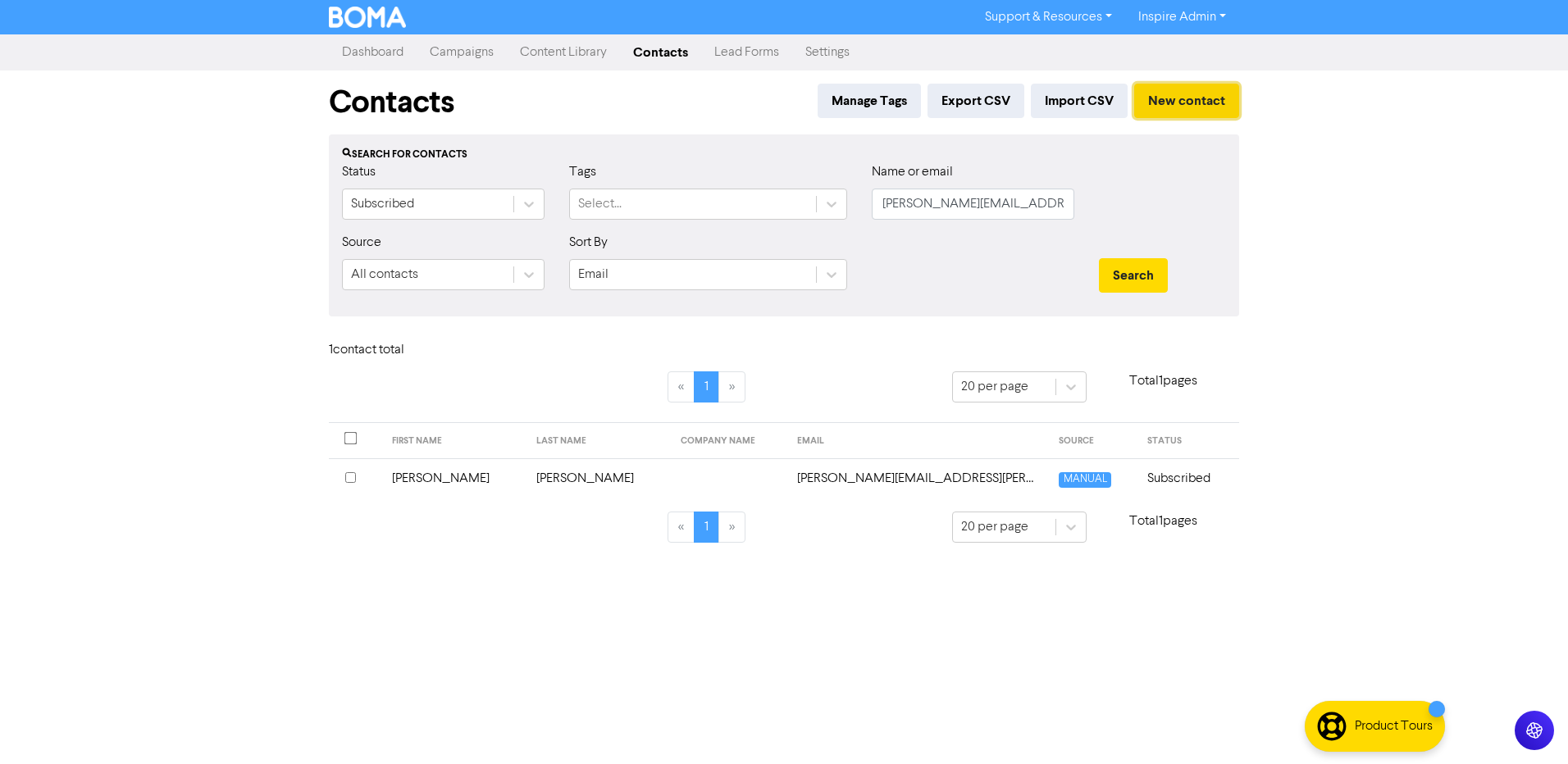
click at [1208, 104] on button "New contact" at bounding box center [1186, 101] width 105 height 35
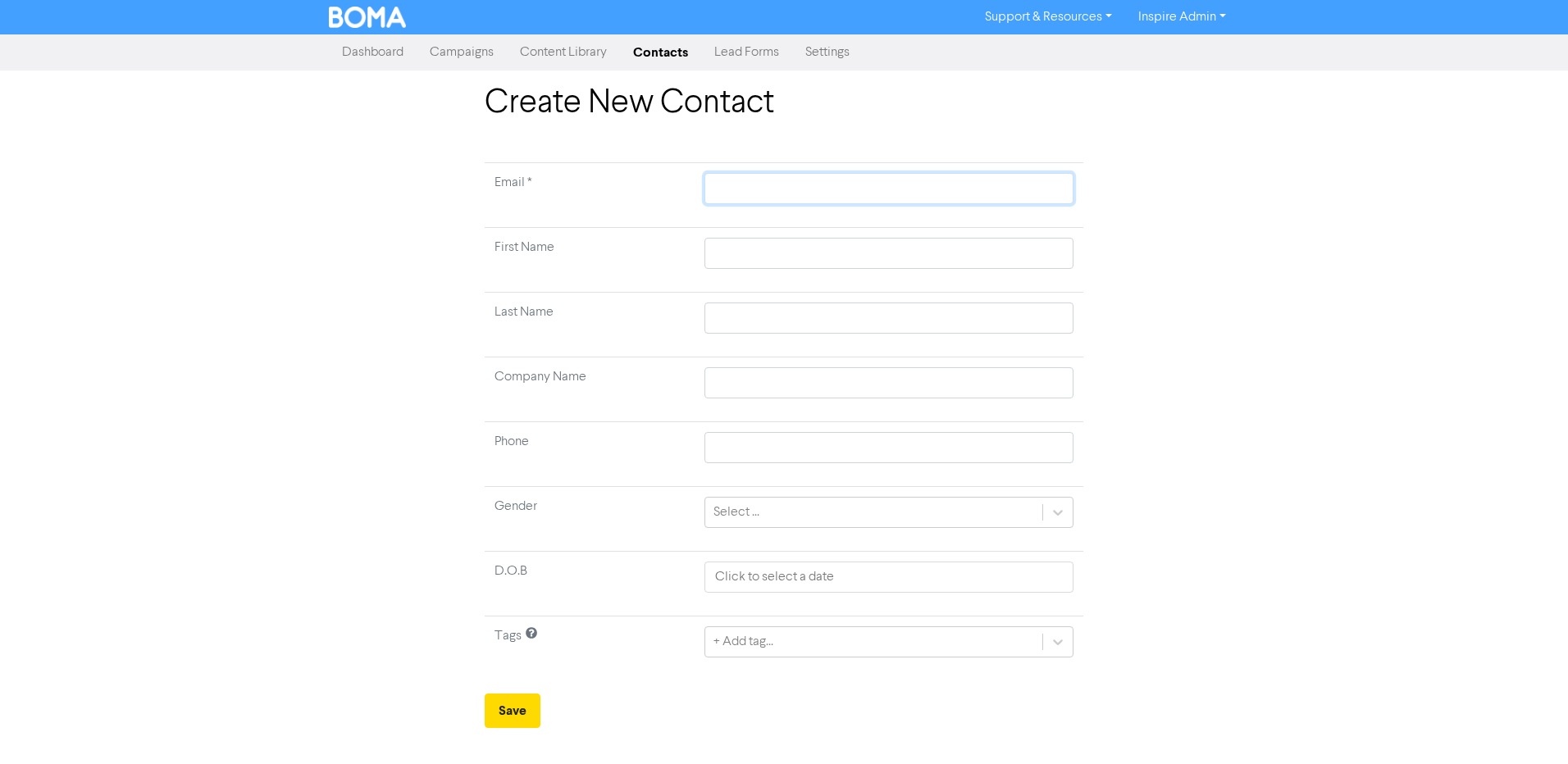
paste input "[EMAIL_ADDRESS][DOMAIN_NAME]"
click at [716, 189] on input "[EMAIL_ADDRESS][DOMAIN_NAME]" at bounding box center [889, 188] width 369 height 31
click at [745, 245] on input "text" at bounding box center [889, 253] width 369 height 31
click at [749, 323] on input "text" at bounding box center [889, 317] width 369 height 31
click at [770, 647] on div "+ Add tag..." at bounding box center [889, 642] width 369 height 31
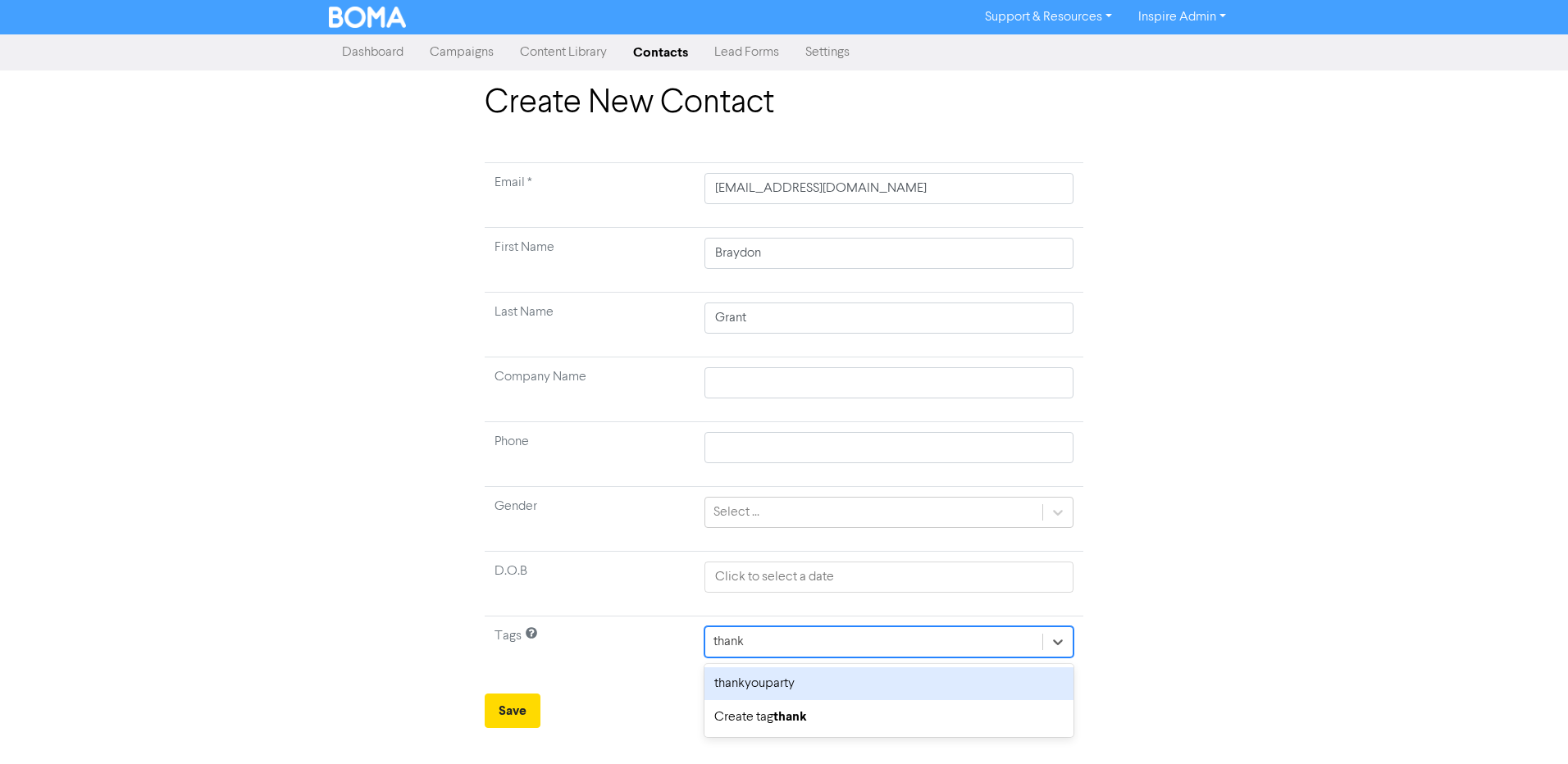
click at [771, 682] on div "thankyouparty" at bounding box center [889, 684] width 369 height 33
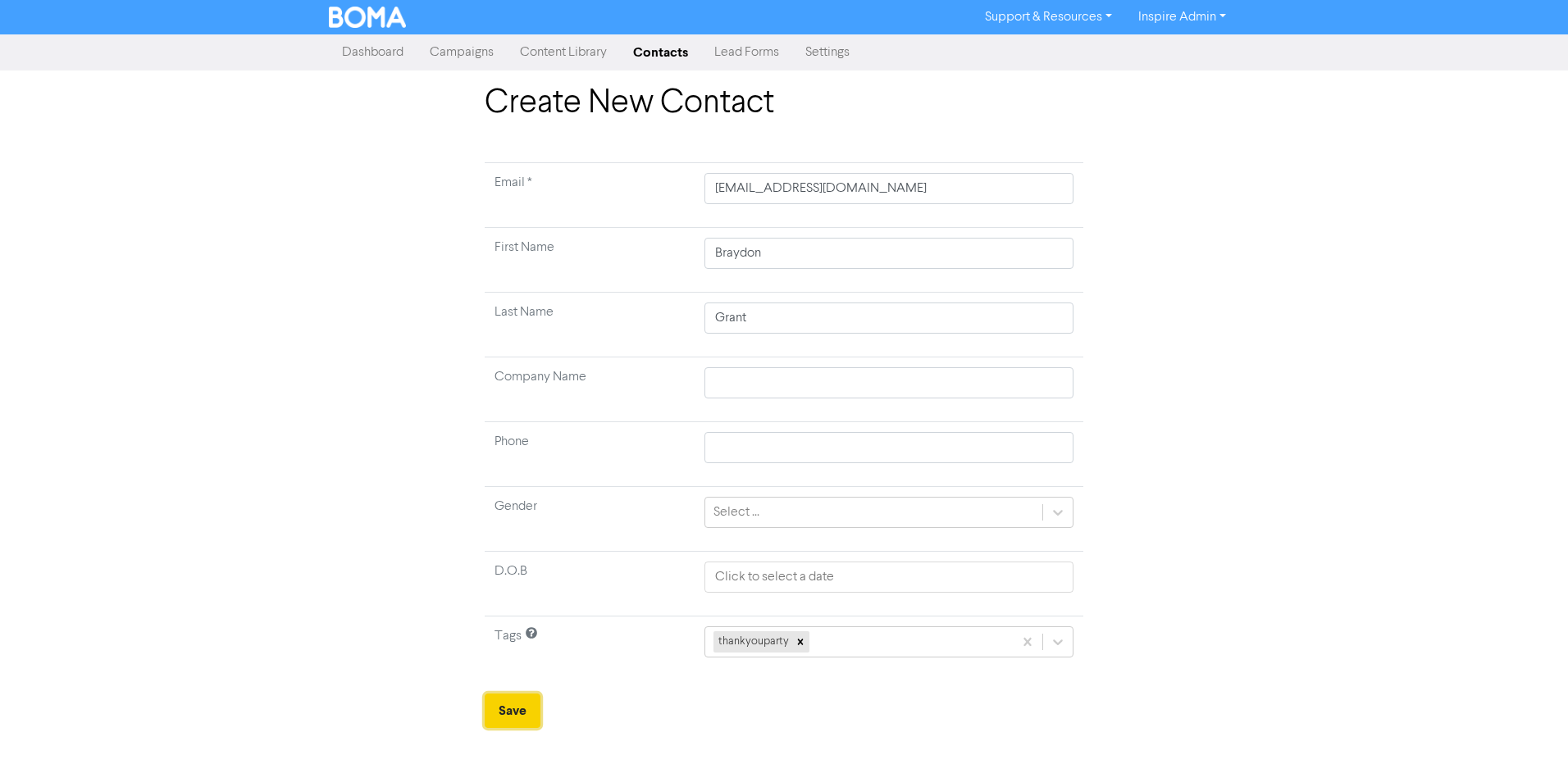
click at [527, 715] on button "Save" at bounding box center [513, 711] width 56 height 35
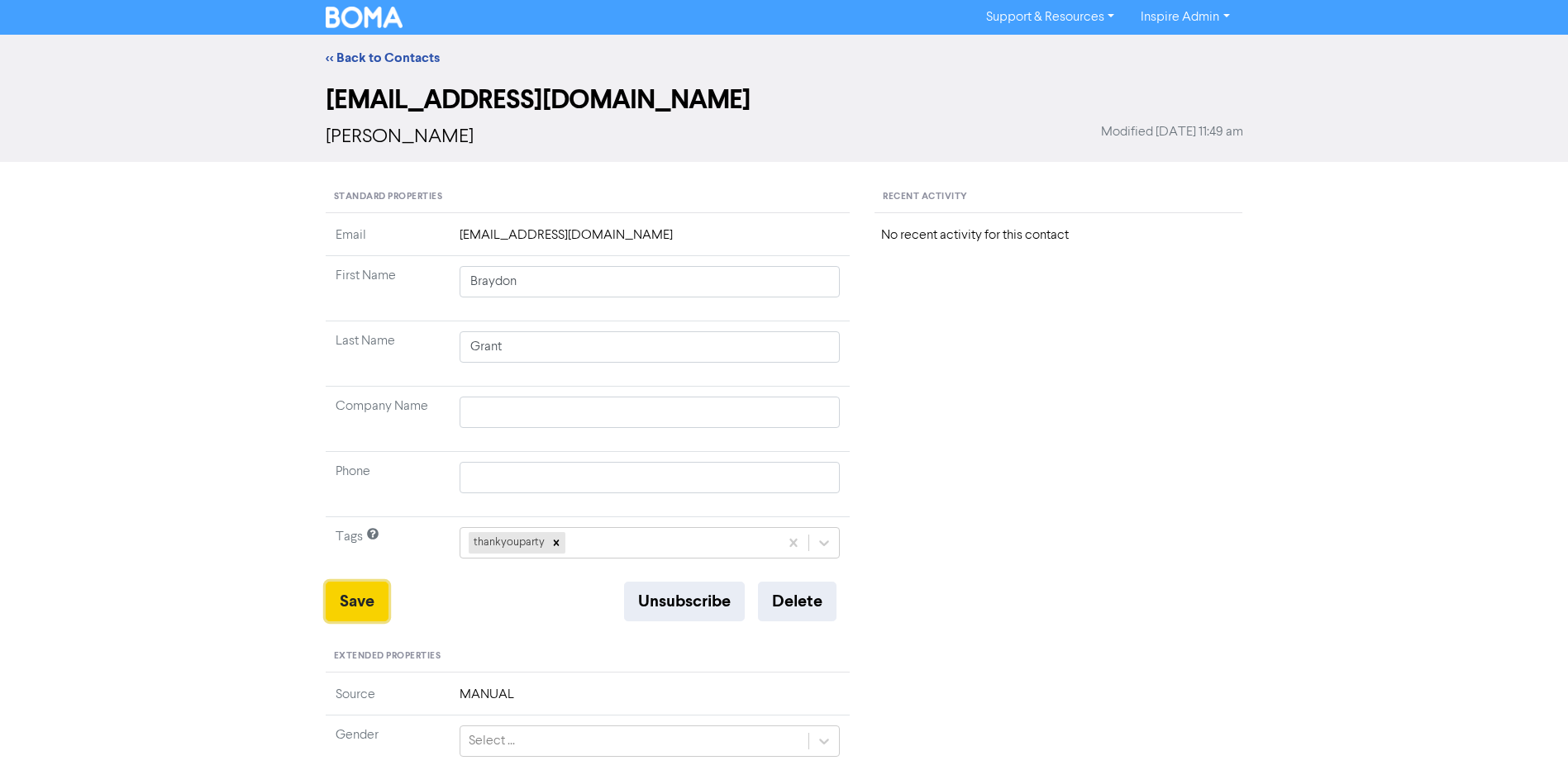
click at [351, 604] on button "Save" at bounding box center [356, 602] width 63 height 39
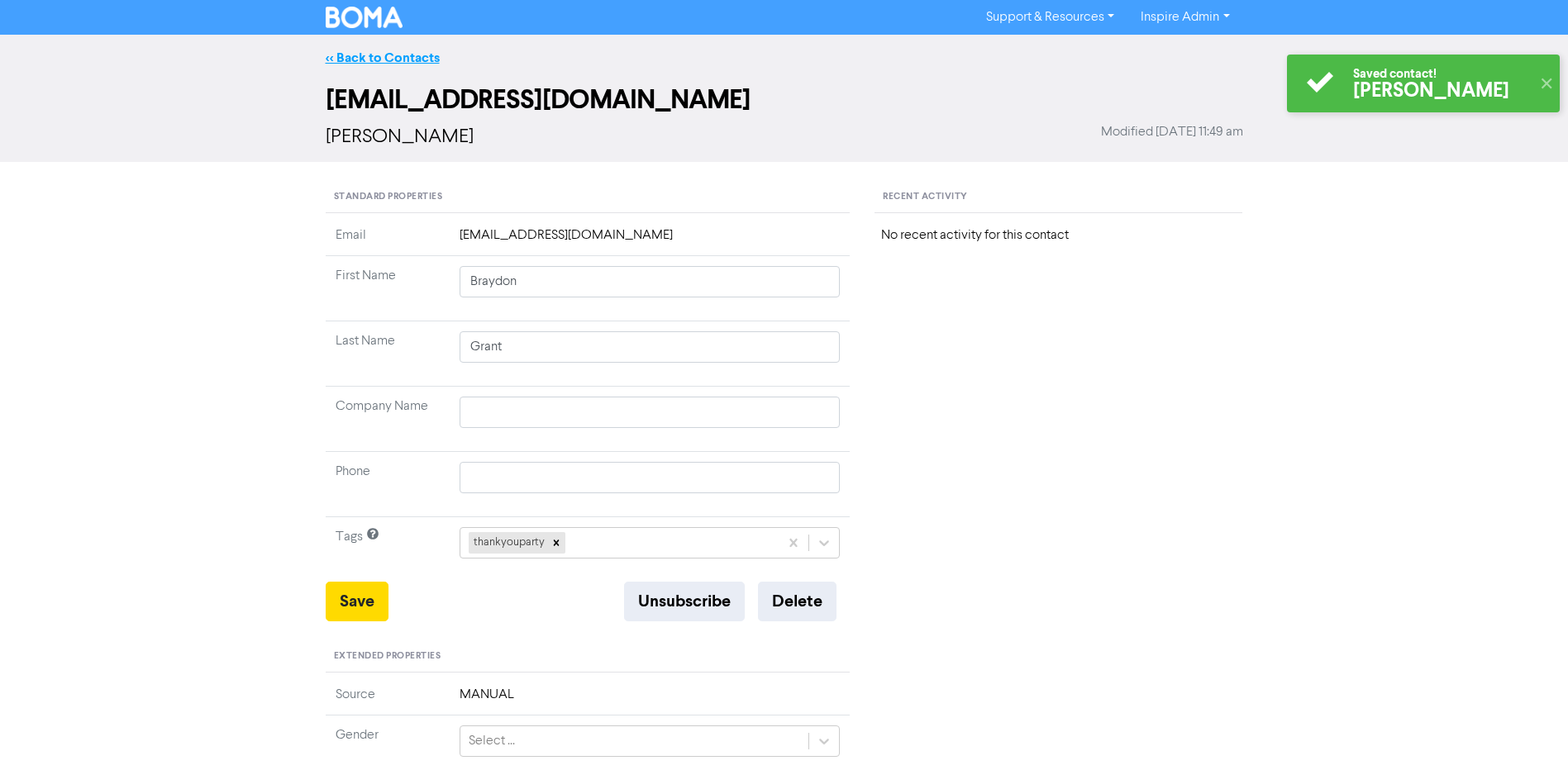
click at [393, 55] on link "<< Back to Contacts" at bounding box center [382, 58] width 114 height 17
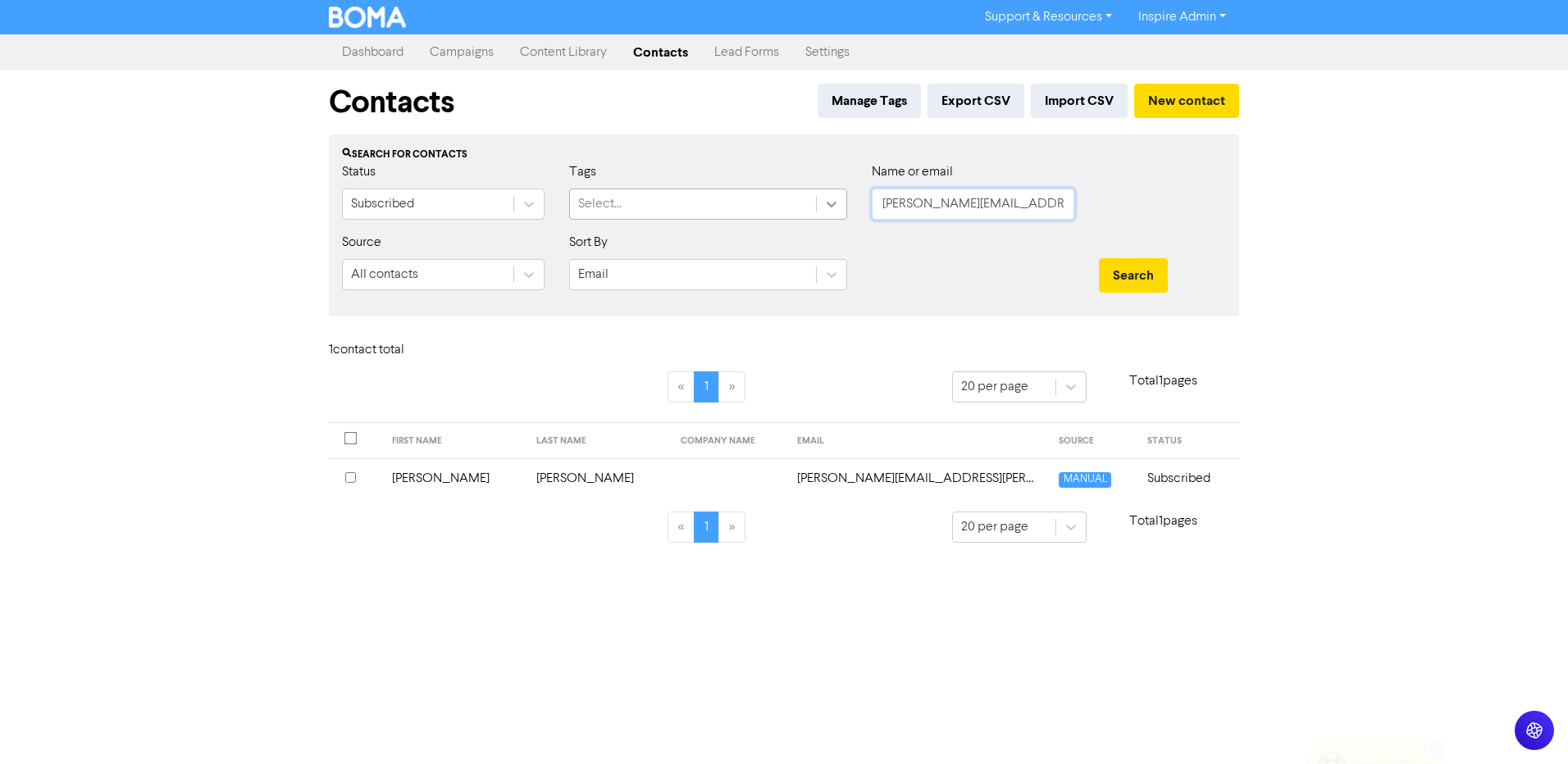
drag, startPoint x: 1036, startPoint y: 201, endPoint x: 818, endPoint y: 202, distance: 218.0
click at [821, 203] on div "Status Subscribed Tags Select... Name or email [PERSON_NAME][EMAIL_ADDRESS][PER…" at bounding box center [784, 198] width 909 height 71
click at [748, 204] on div "Select..." at bounding box center [693, 204] width 246 height 30
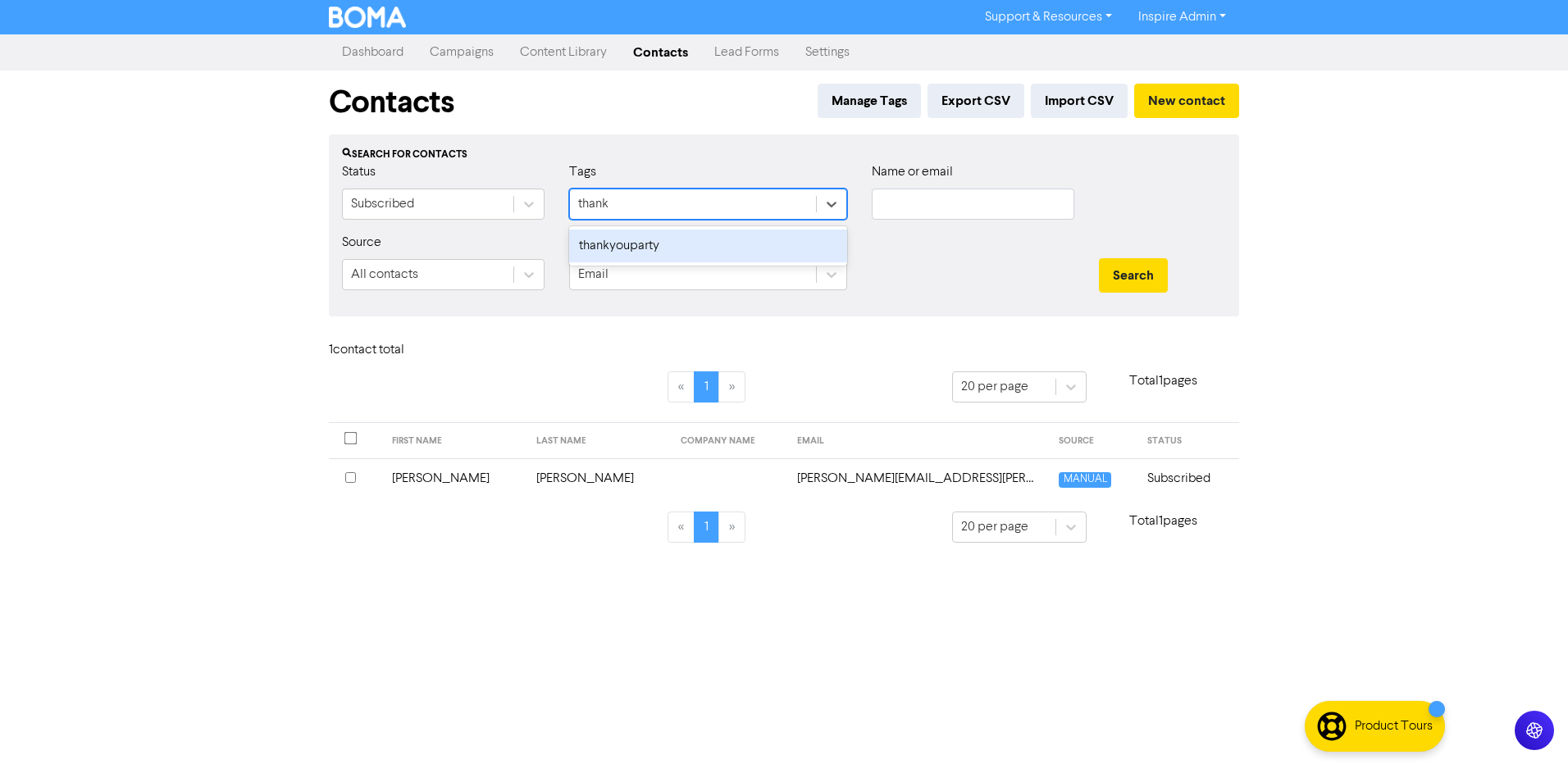
click at [716, 250] on div "thankyouparty" at bounding box center [708, 245] width 278 height 33
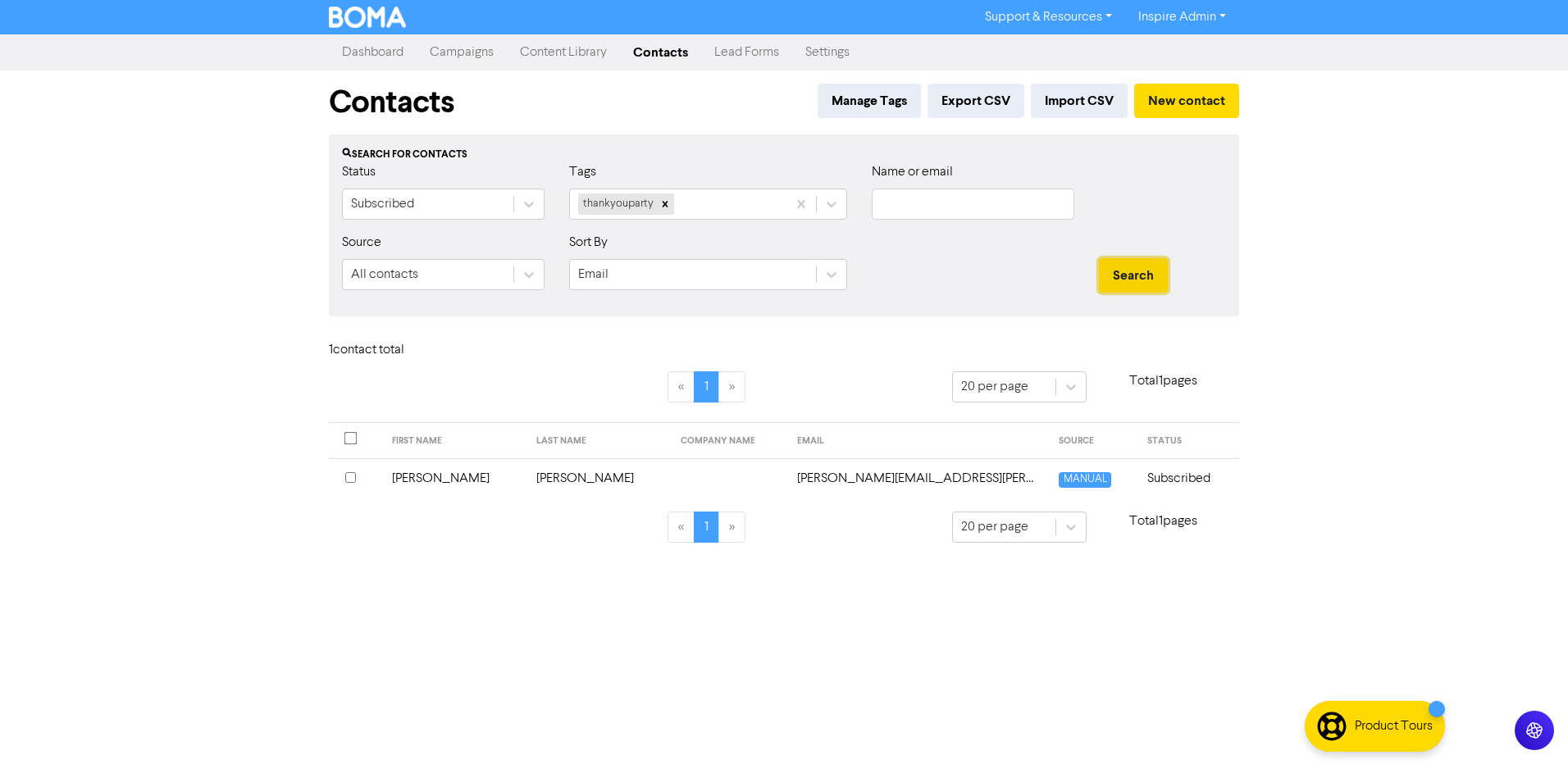
click at [1137, 275] on button "Search" at bounding box center [1133, 275] width 69 height 35
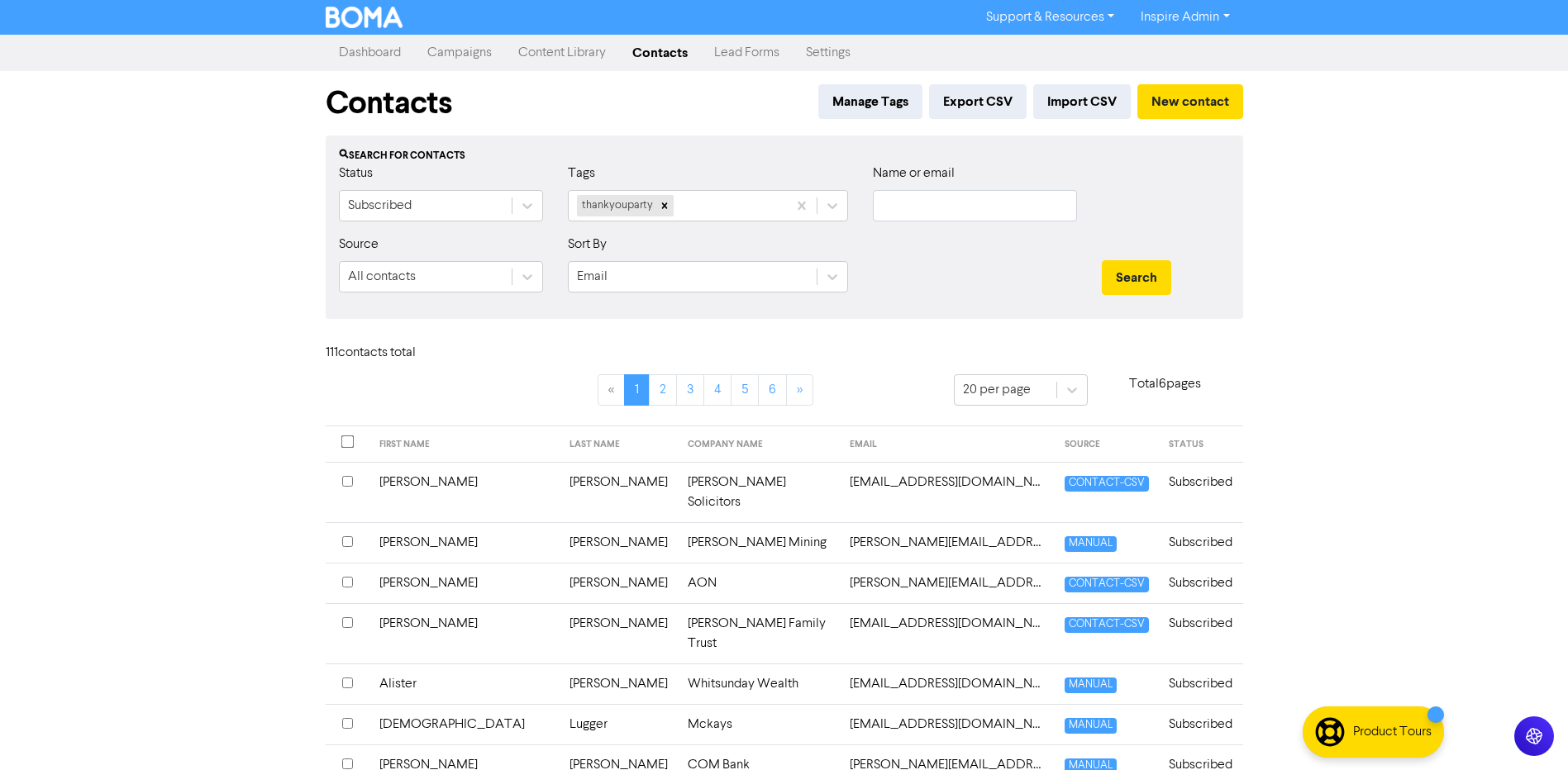
click at [462, 58] on link "Campaigns" at bounding box center [460, 53] width 91 height 33
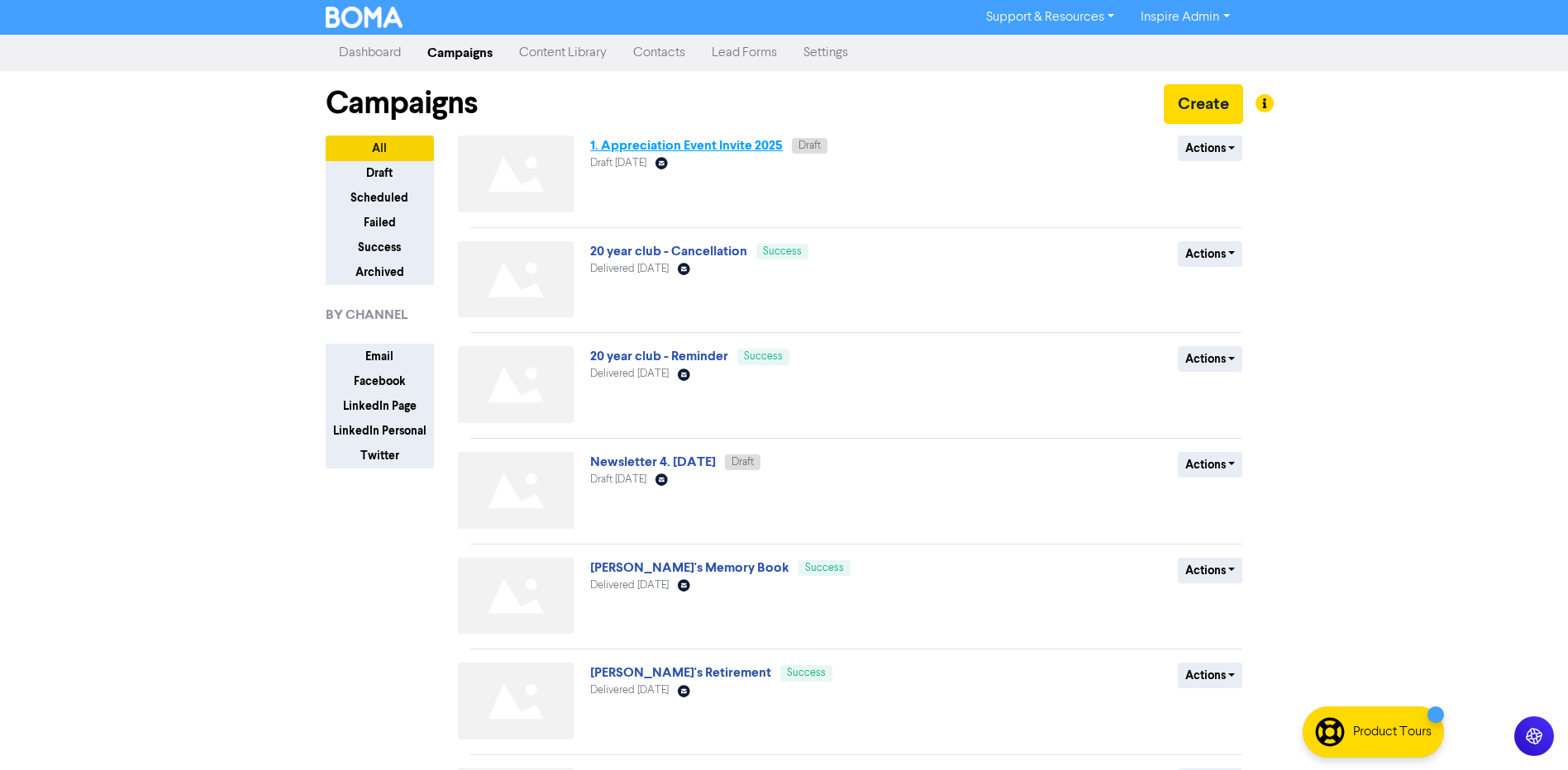
click at [672, 145] on link "1. Appreciation Event Invite 2025" at bounding box center [686, 146] width 193 height 17
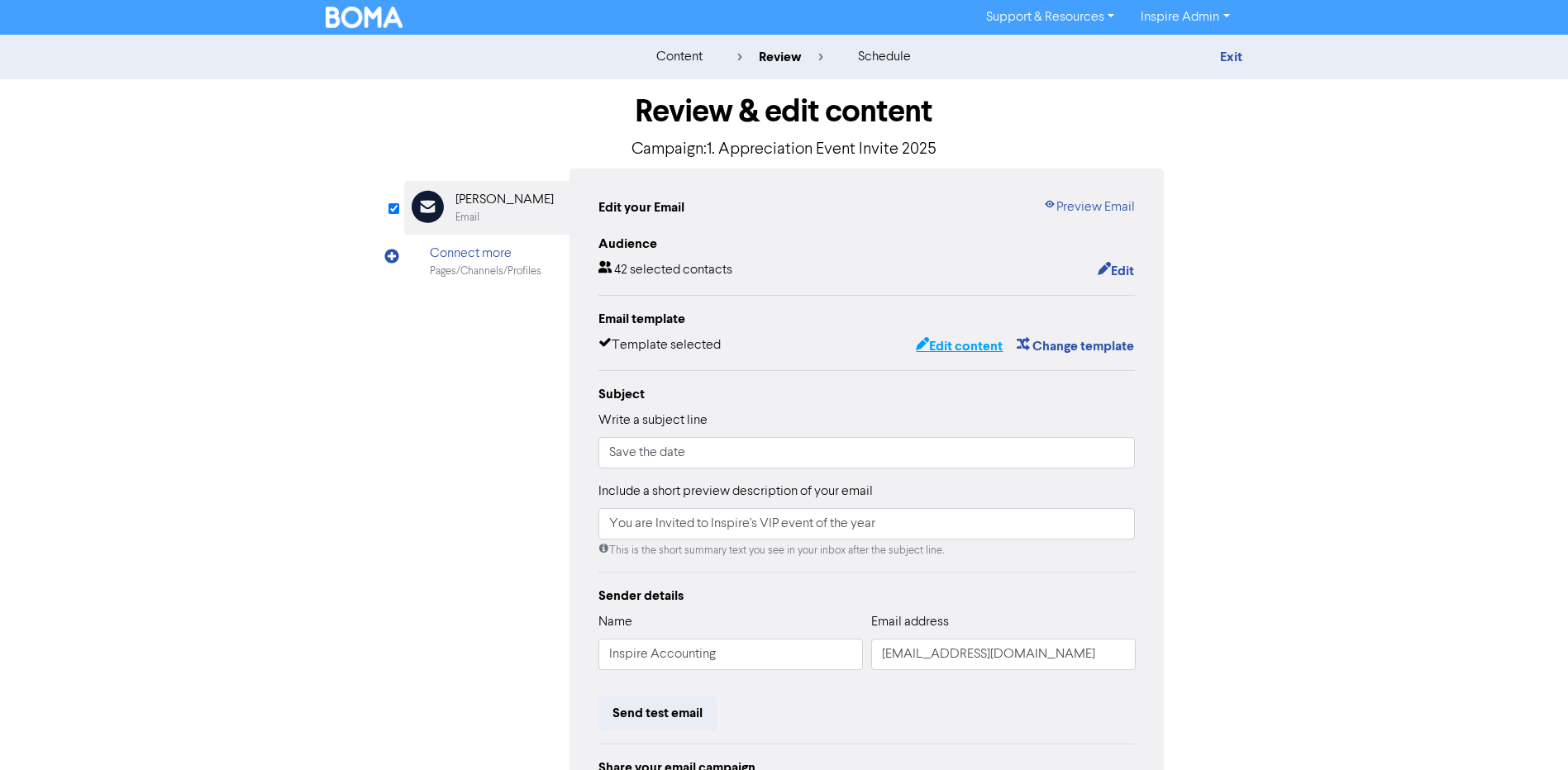
click at [976, 348] on button "Edit content" at bounding box center [959, 346] width 88 height 22
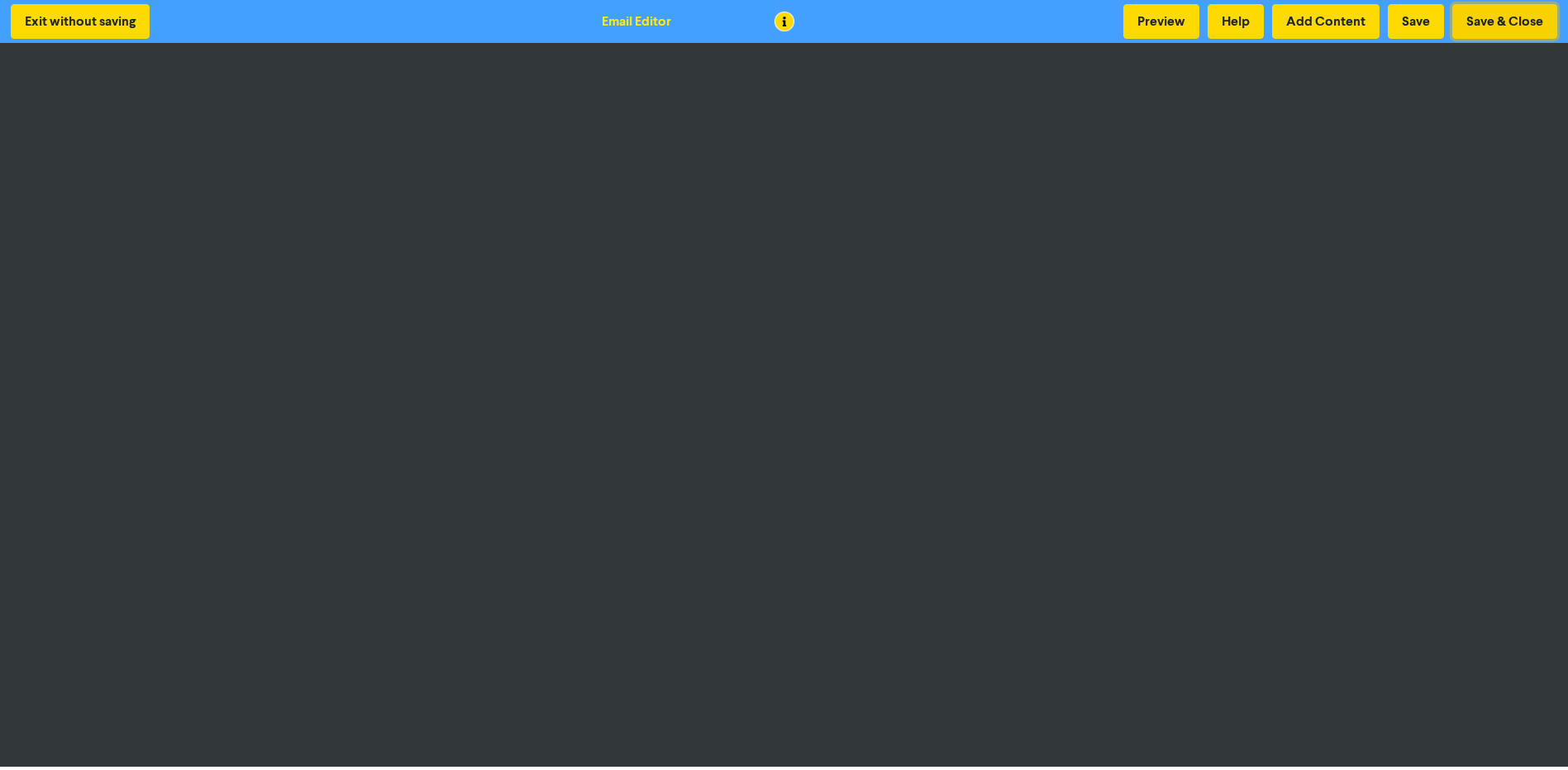
click at [1502, 31] on button "Save & Close" at bounding box center [1505, 21] width 105 height 35
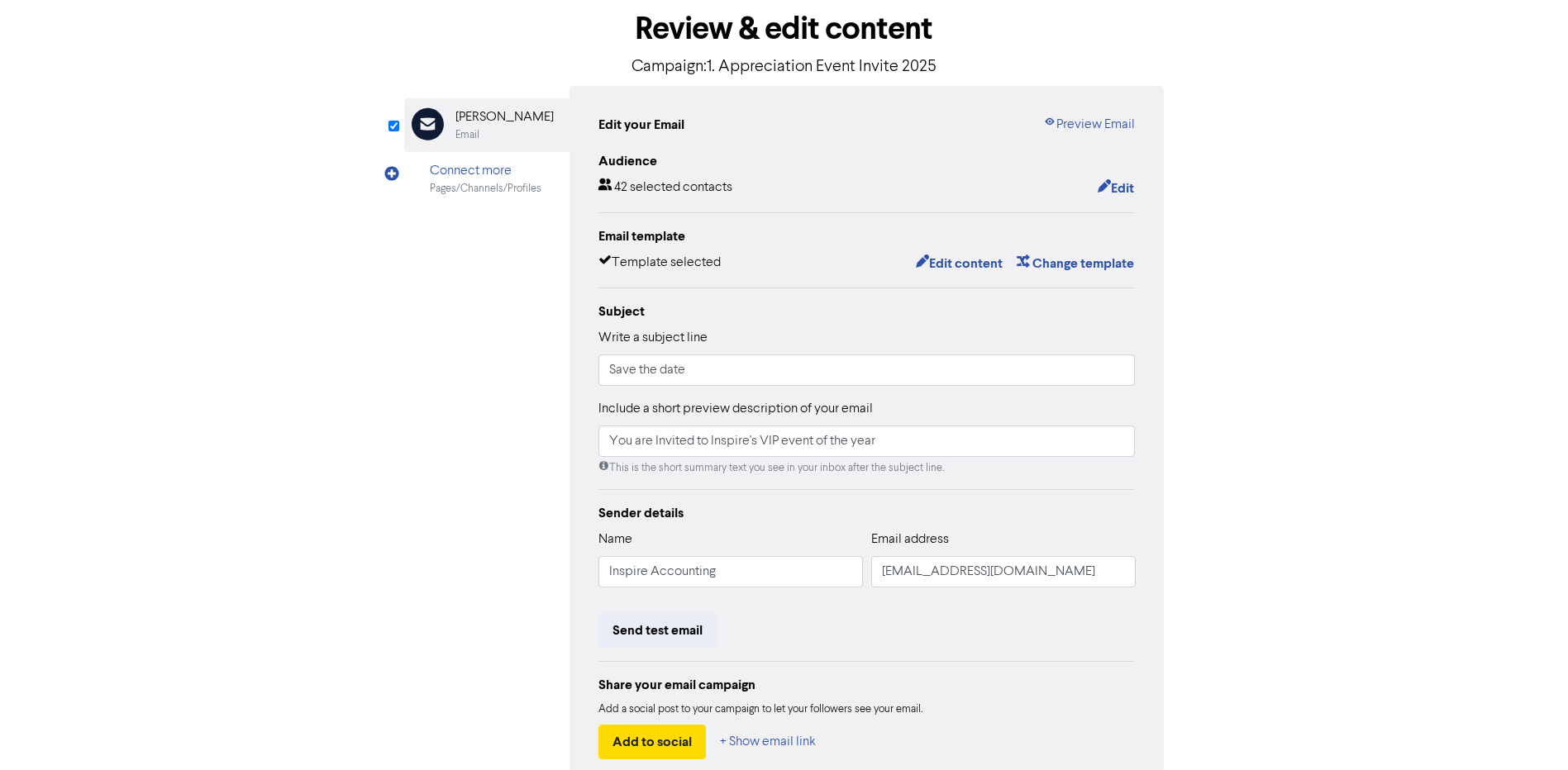
scroll to position [177, 0]
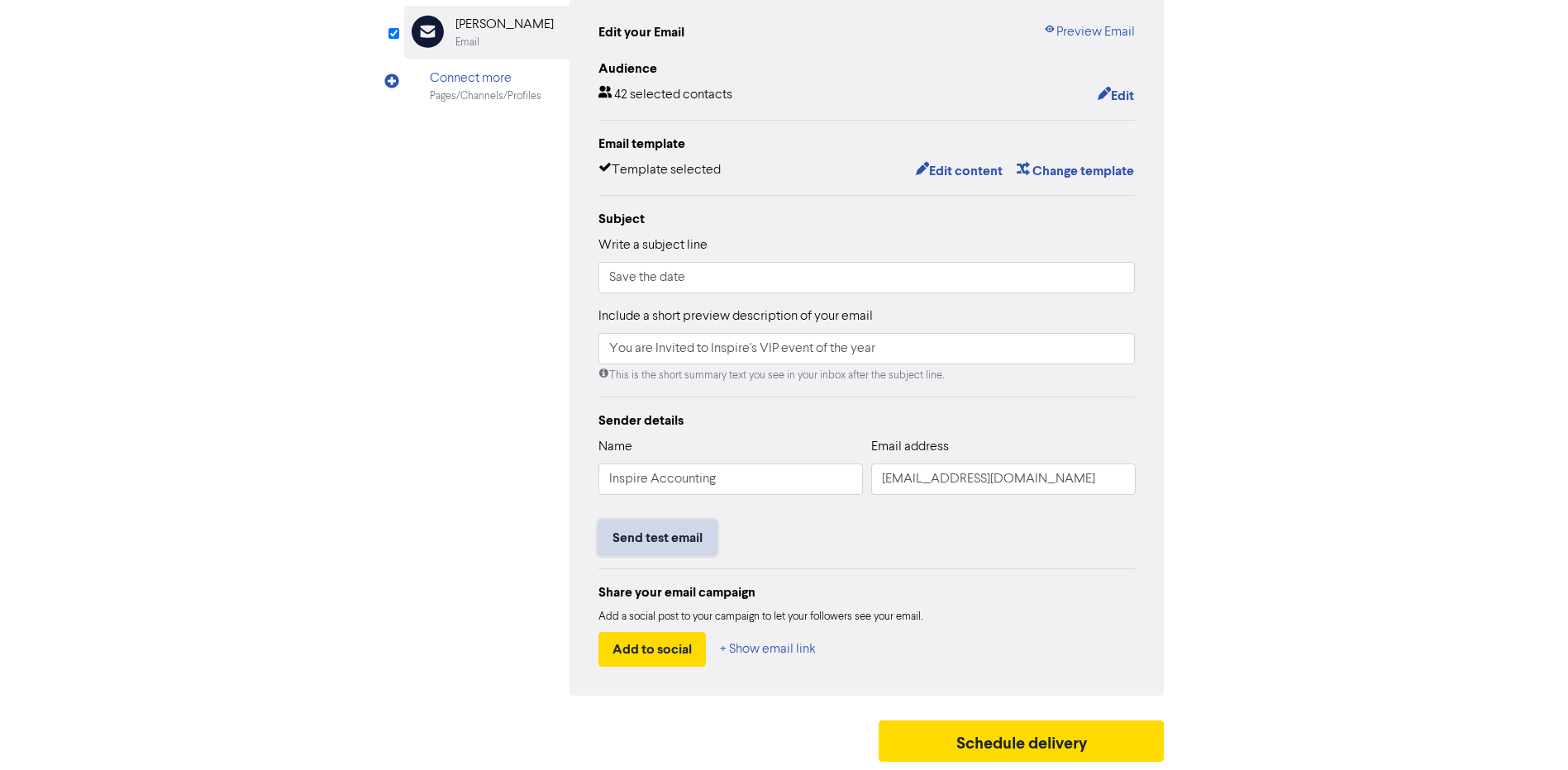
click at [653, 551] on button "Send test email" at bounding box center [658, 538] width 118 height 35
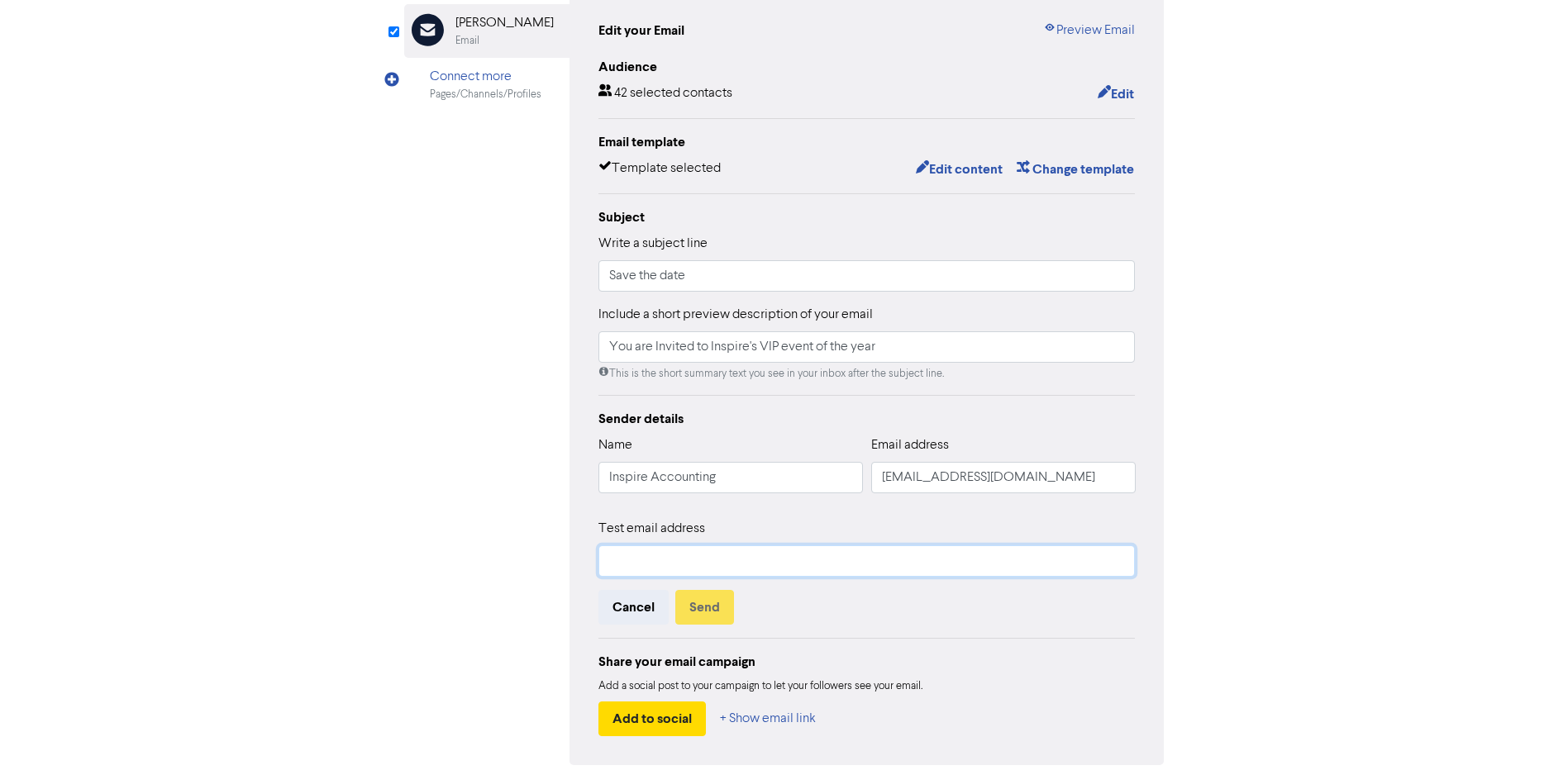
click at [646, 565] on input "text" at bounding box center [868, 560] width 538 height 31
click at [700, 603] on button "Send" at bounding box center [704, 607] width 58 height 35
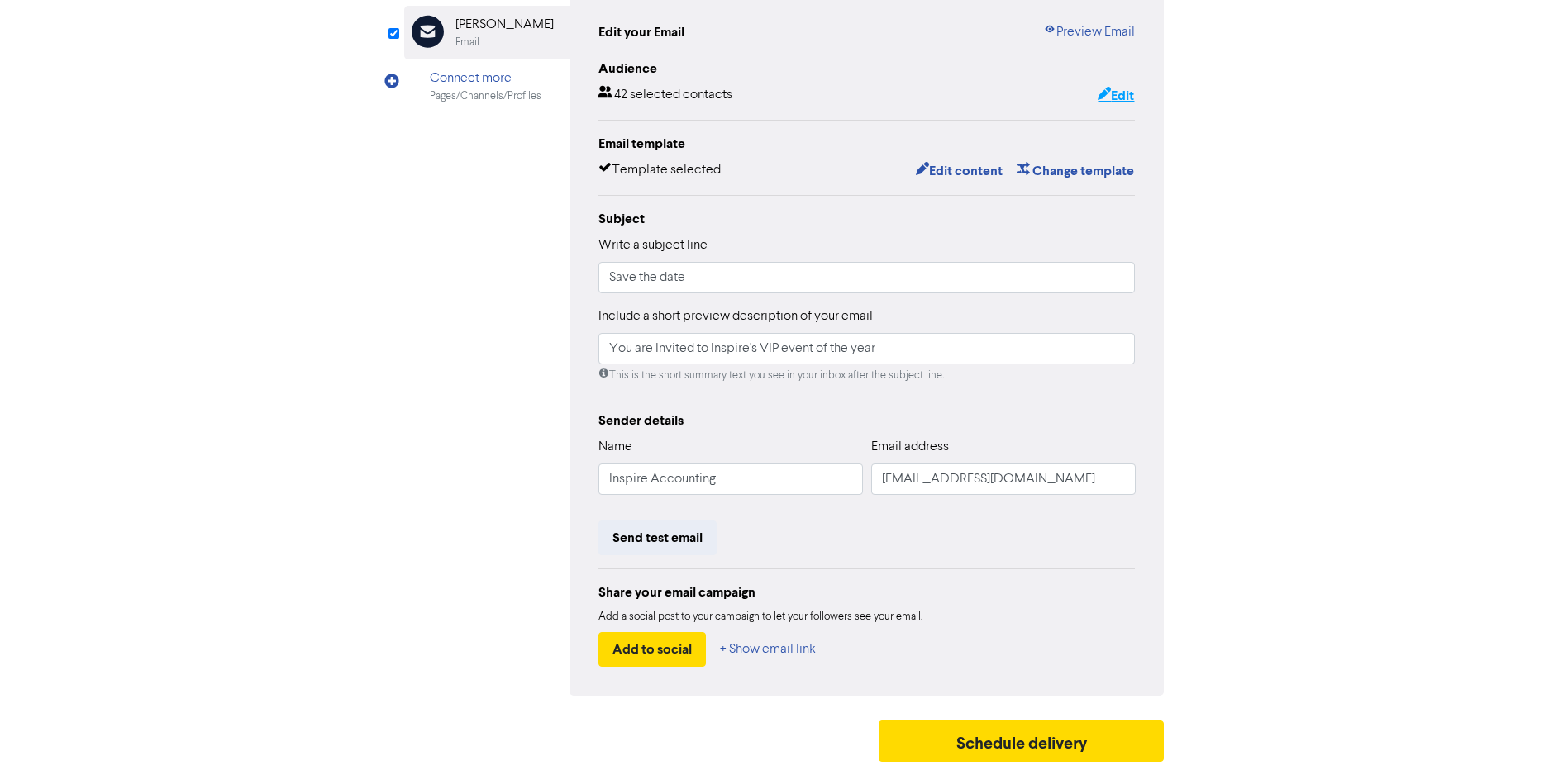
click at [1122, 90] on button "Edit" at bounding box center [1116, 96] width 38 height 22
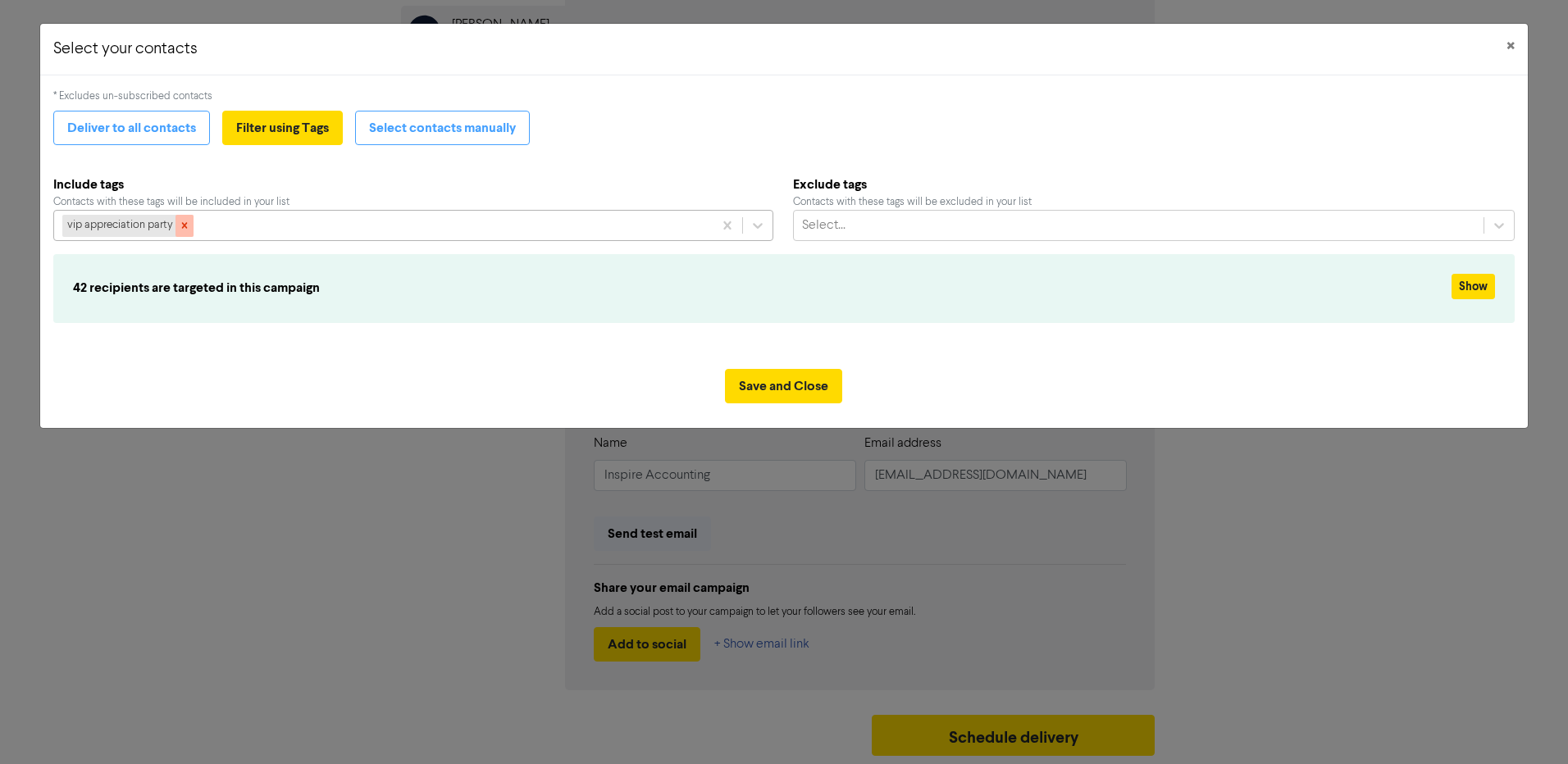
click at [182, 226] on icon at bounding box center [185, 226] width 11 height 11
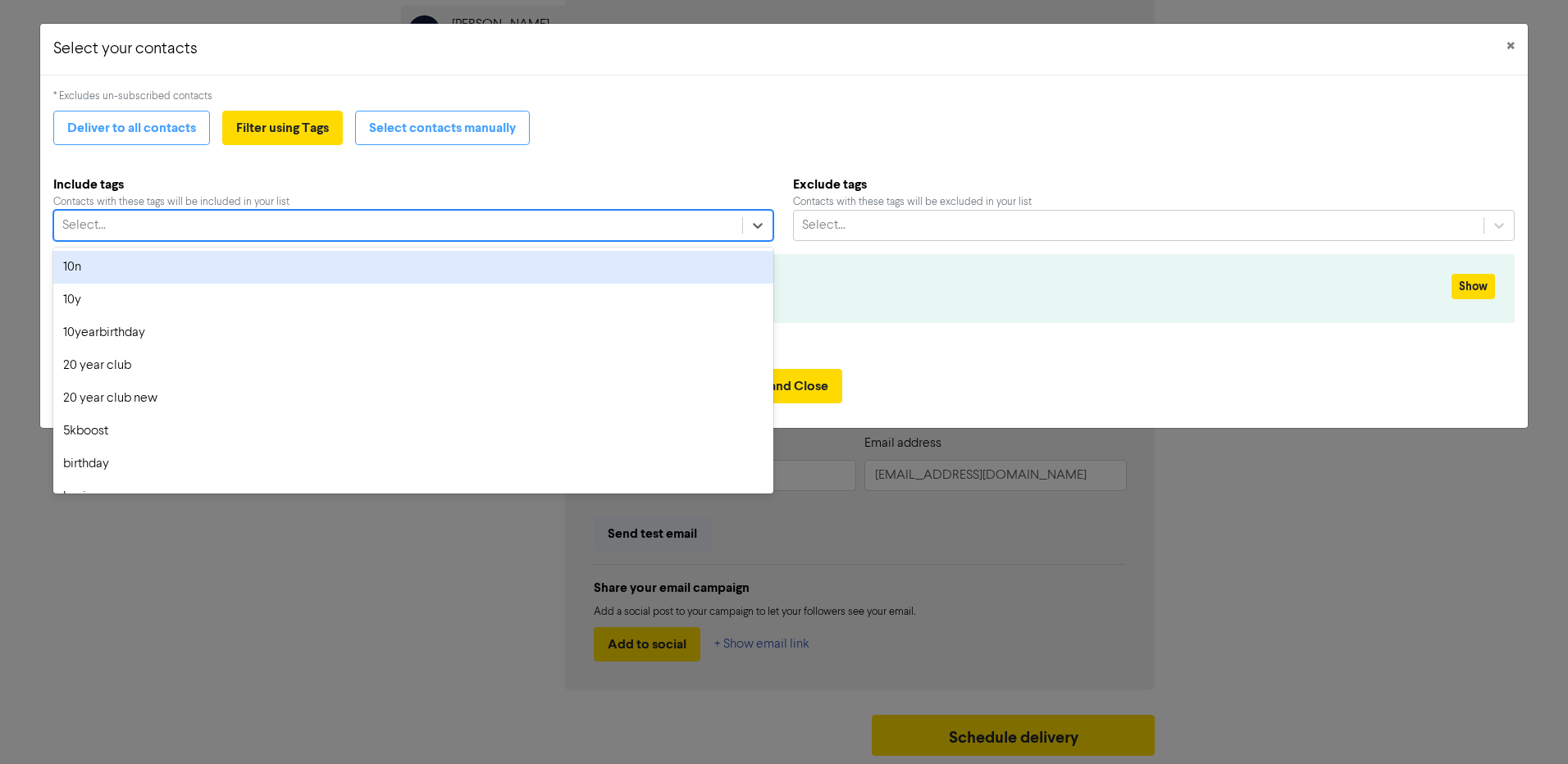
click at [158, 221] on div "Select..." at bounding box center [398, 226] width 688 height 30
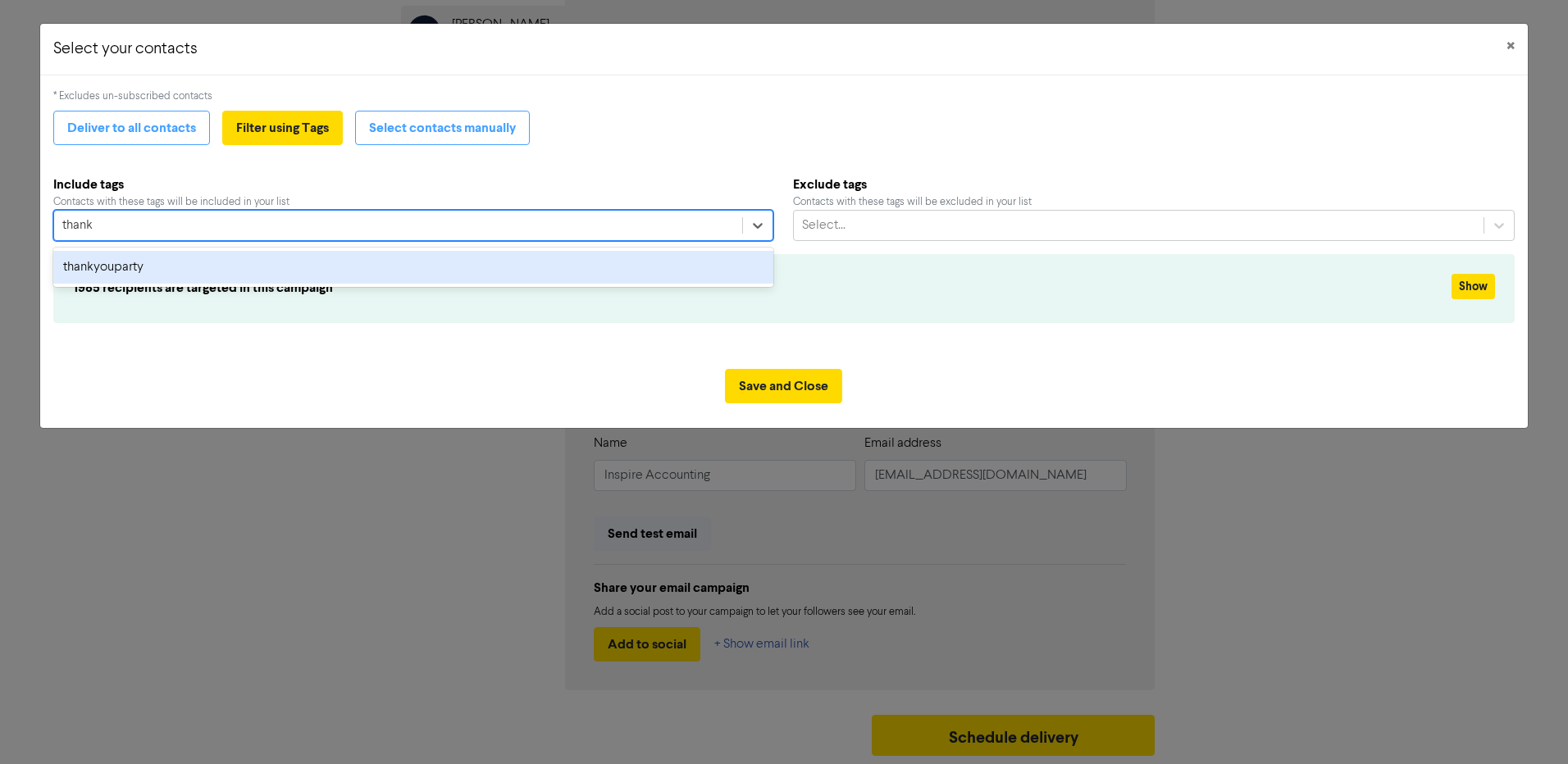
click at [146, 268] on div "thankyouparty" at bounding box center [413, 267] width 720 height 33
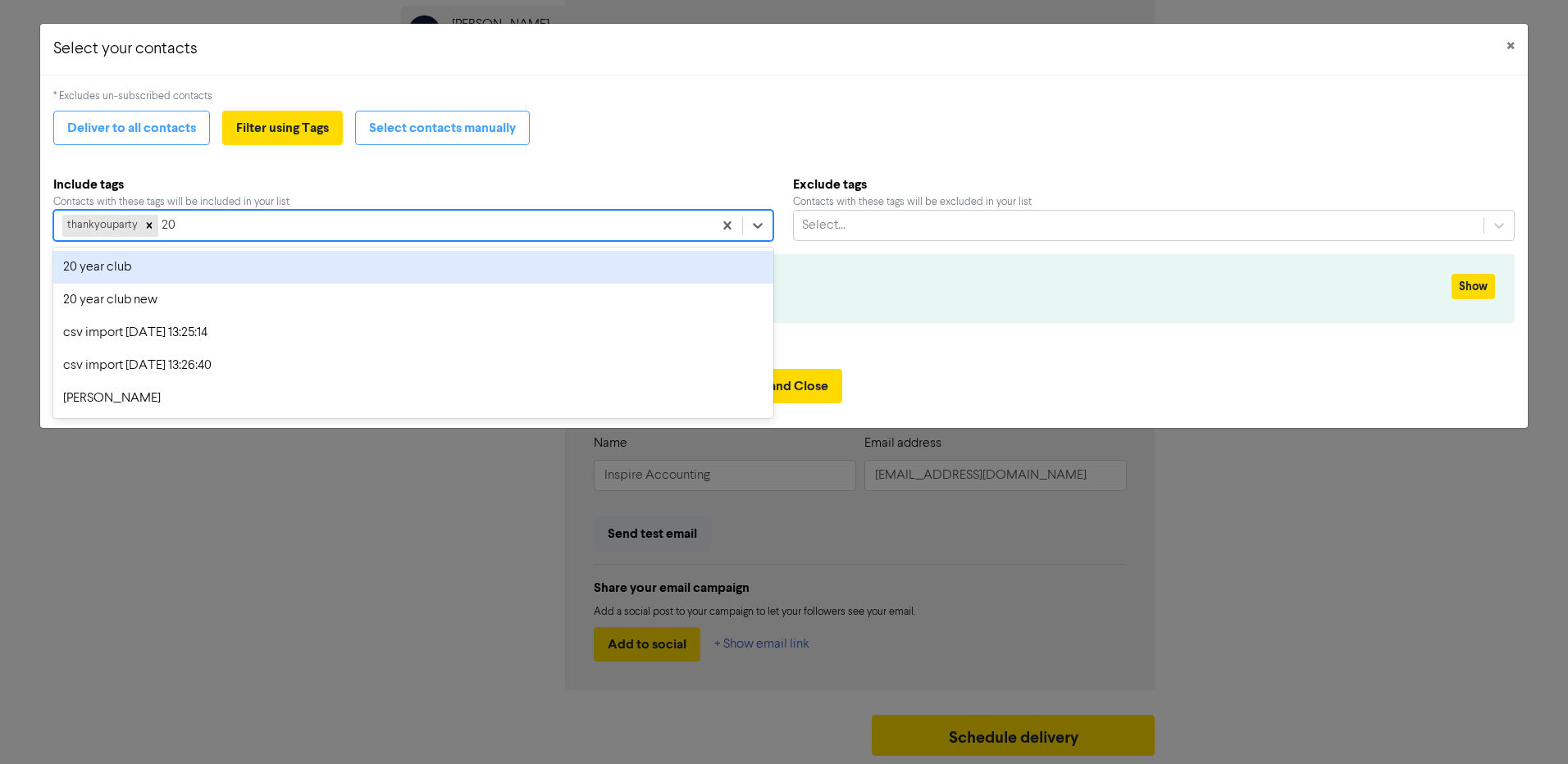
click at [126, 267] on div "20 year club" at bounding box center [413, 267] width 720 height 33
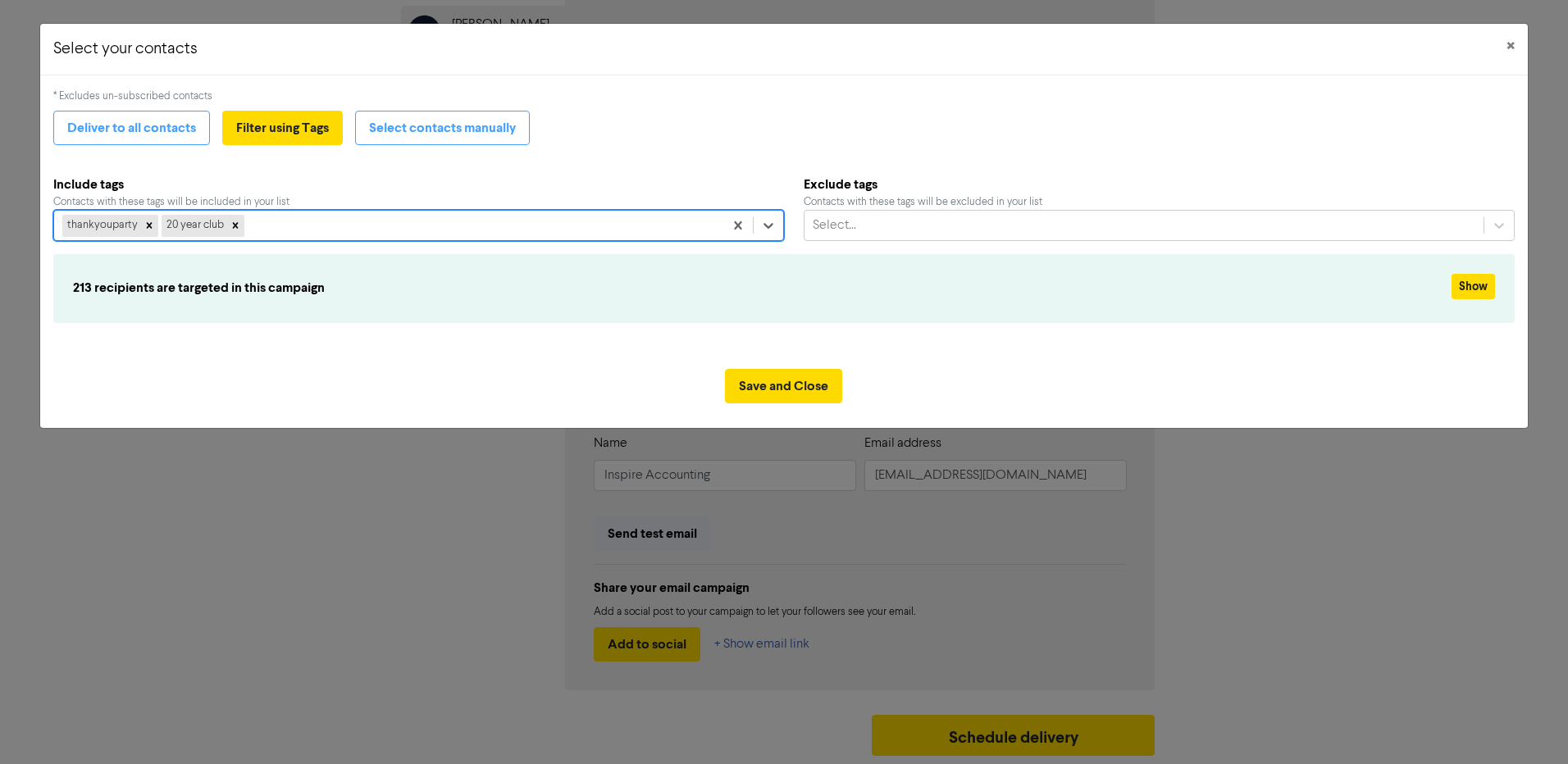
click at [265, 227] on div "thankyouparty 20 year club" at bounding box center [388, 226] width 669 height 30
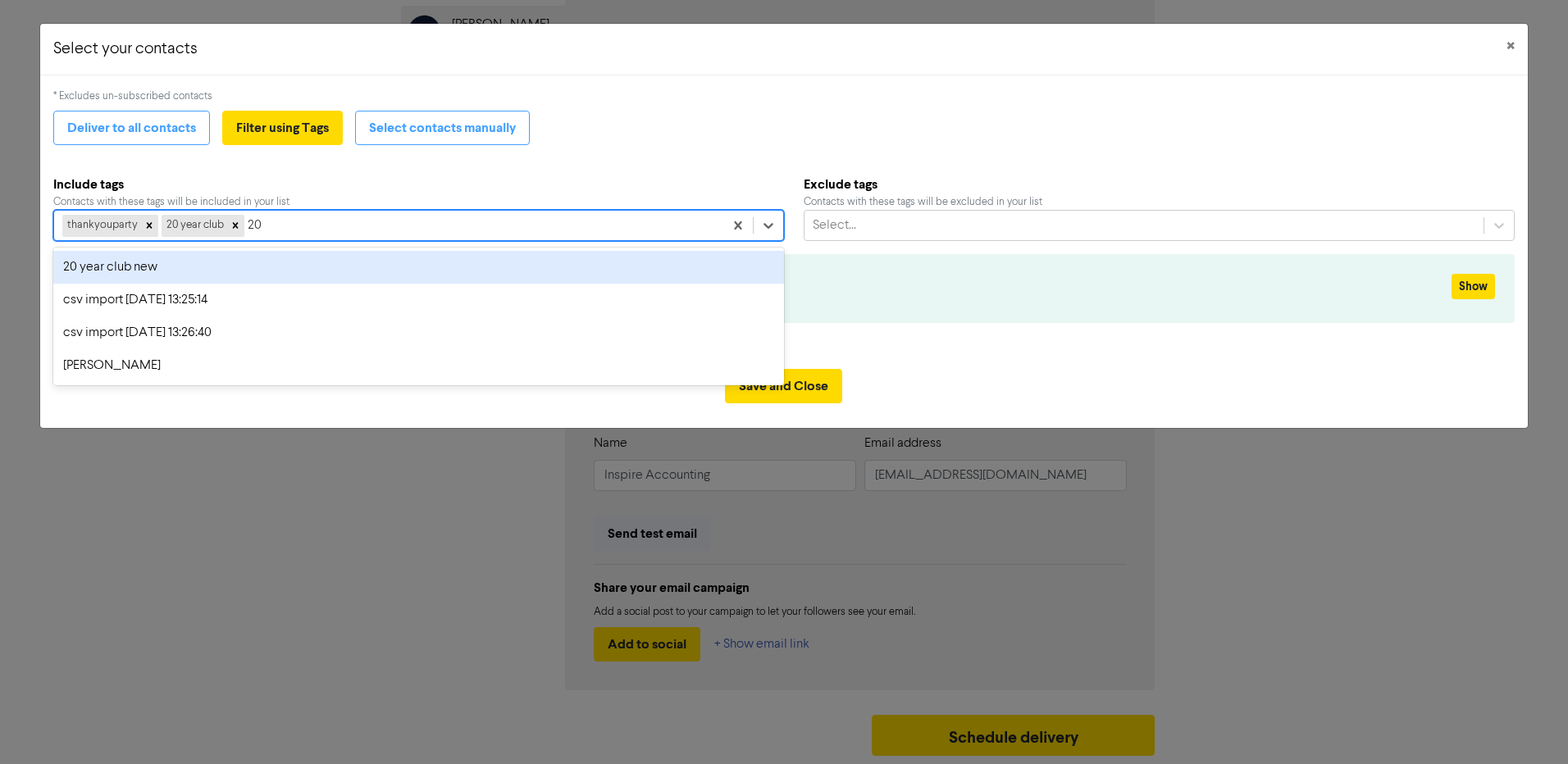
click at [195, 267] on div "20 year club new" at bounding box center [418, 267] width 730 height 33
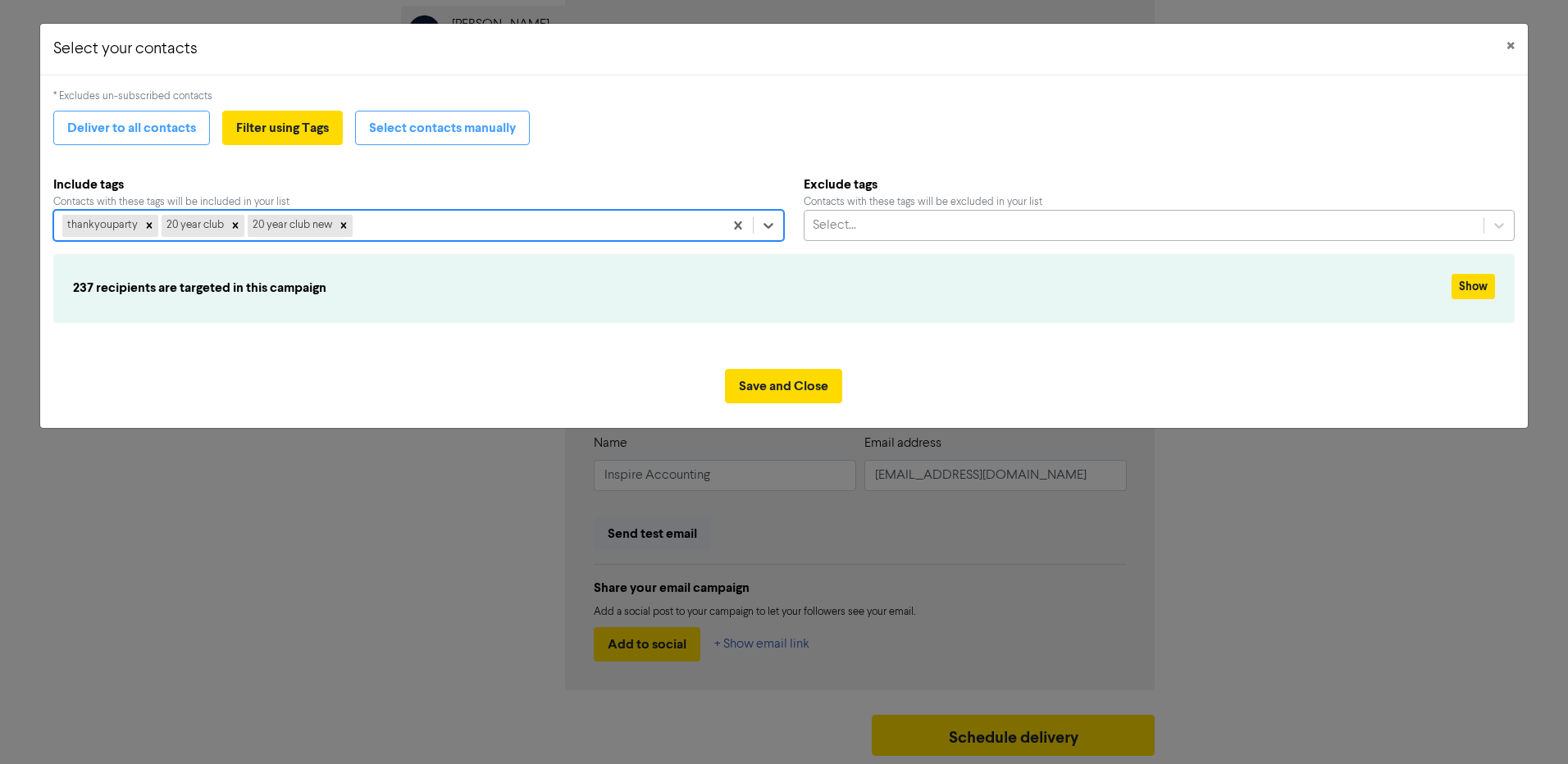
click at [921, 224] on div "Select..." at bounding box center [1145, 226] width 679 height 30
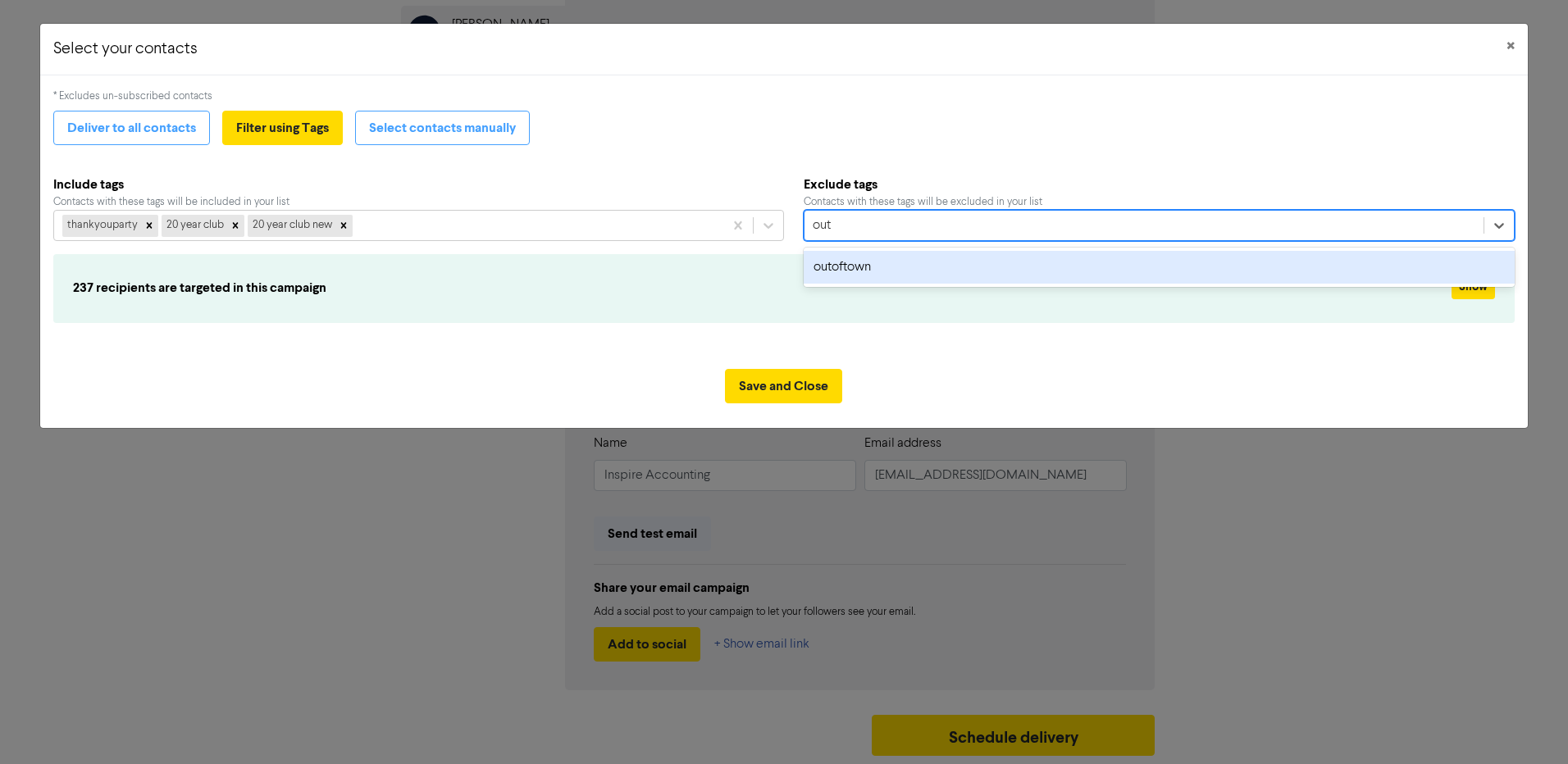
click at [907, 265] on div "outoftown" at bounding box center [1159, 267] width 711 height 33
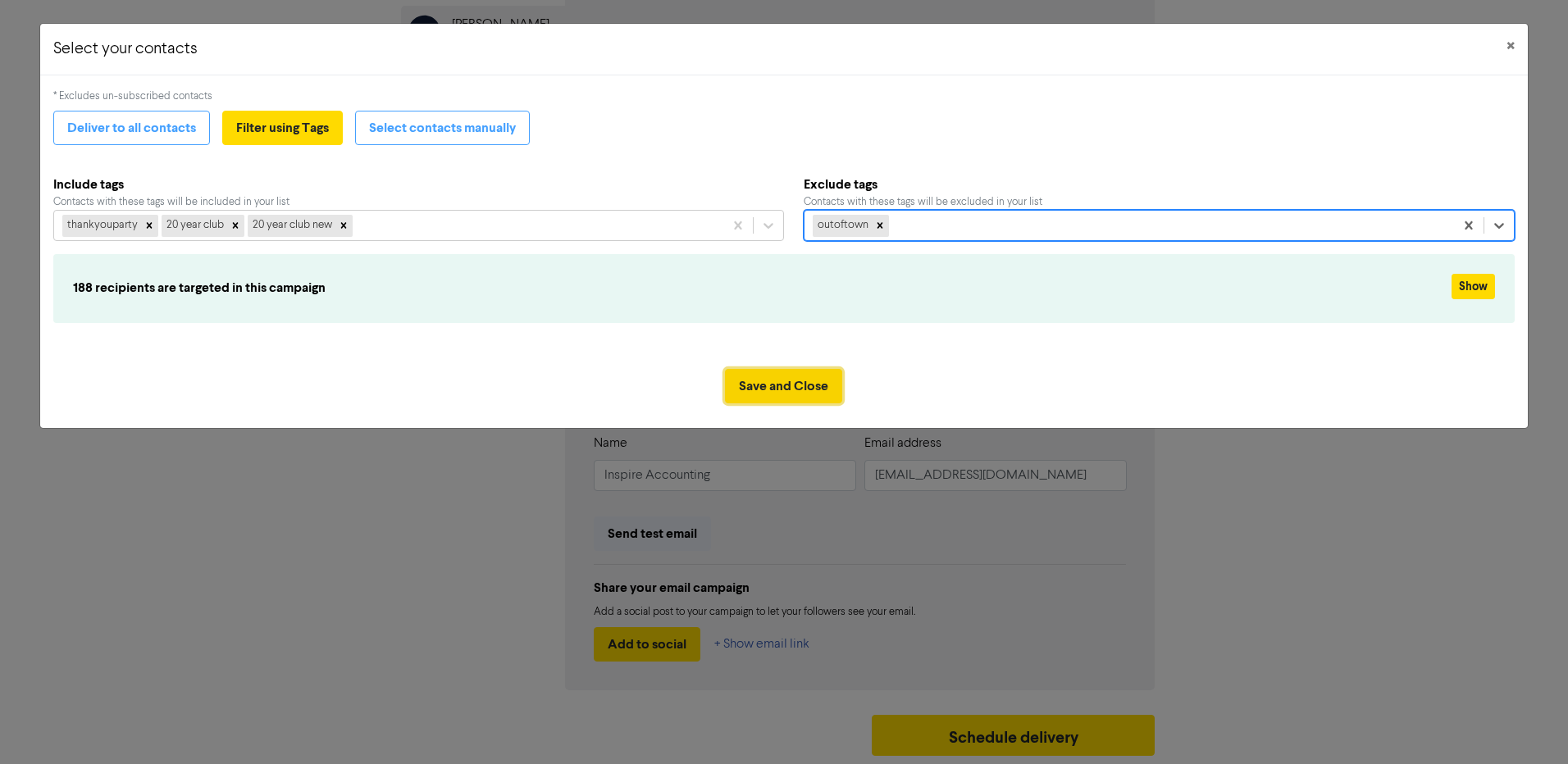
click at [819, 388] on button "Save and Close" at bounding box center [784, 386] width 118 height 35
